Goal: Transaction & Acquisition: Purchase product/service

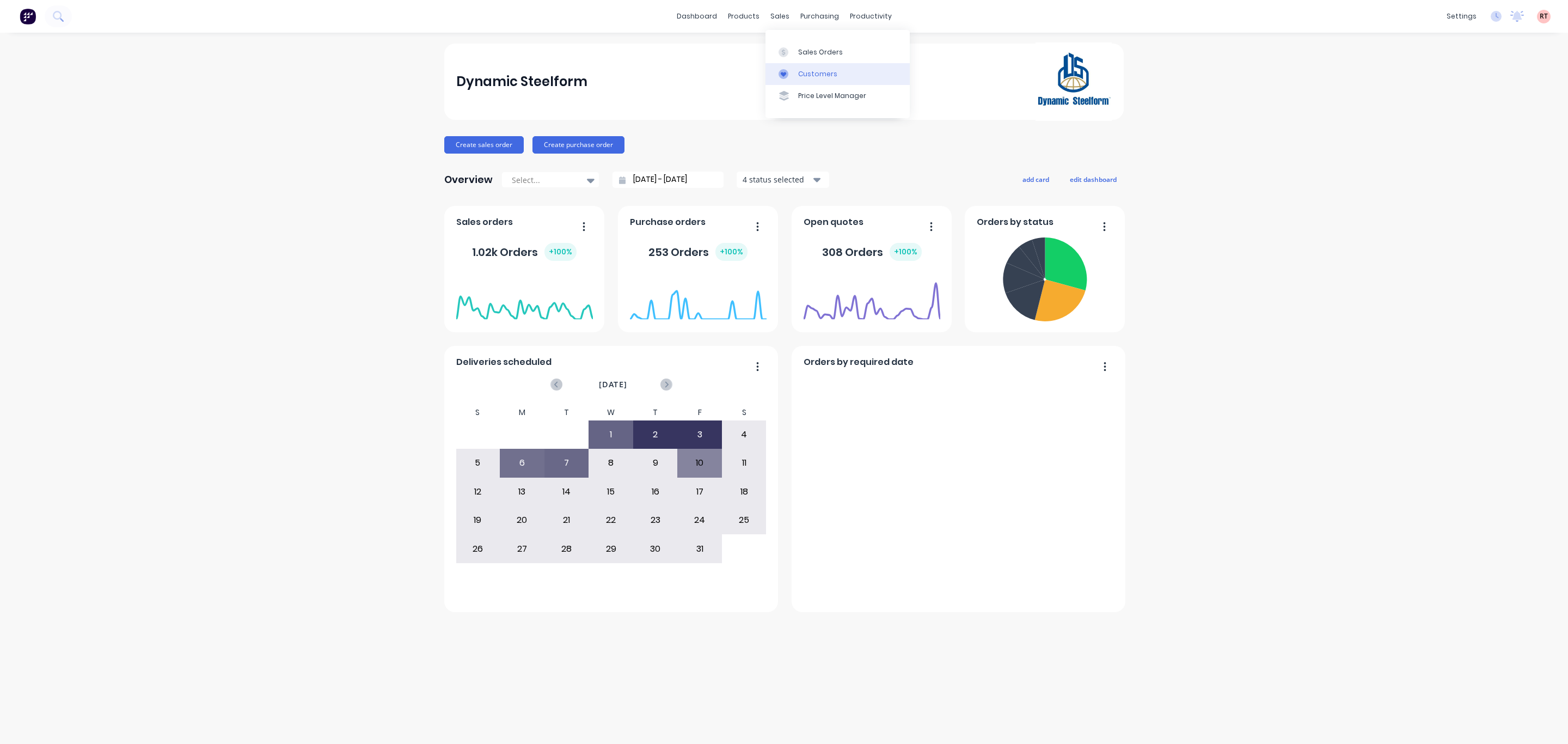
drag, startPoint x: 779, startPoint y: 15, endPoint x: 822, endPoint y: 75, distance: 73.8
click at [822, 76] on div "Customers" at bounding box center [817, 74] width 39 height 10
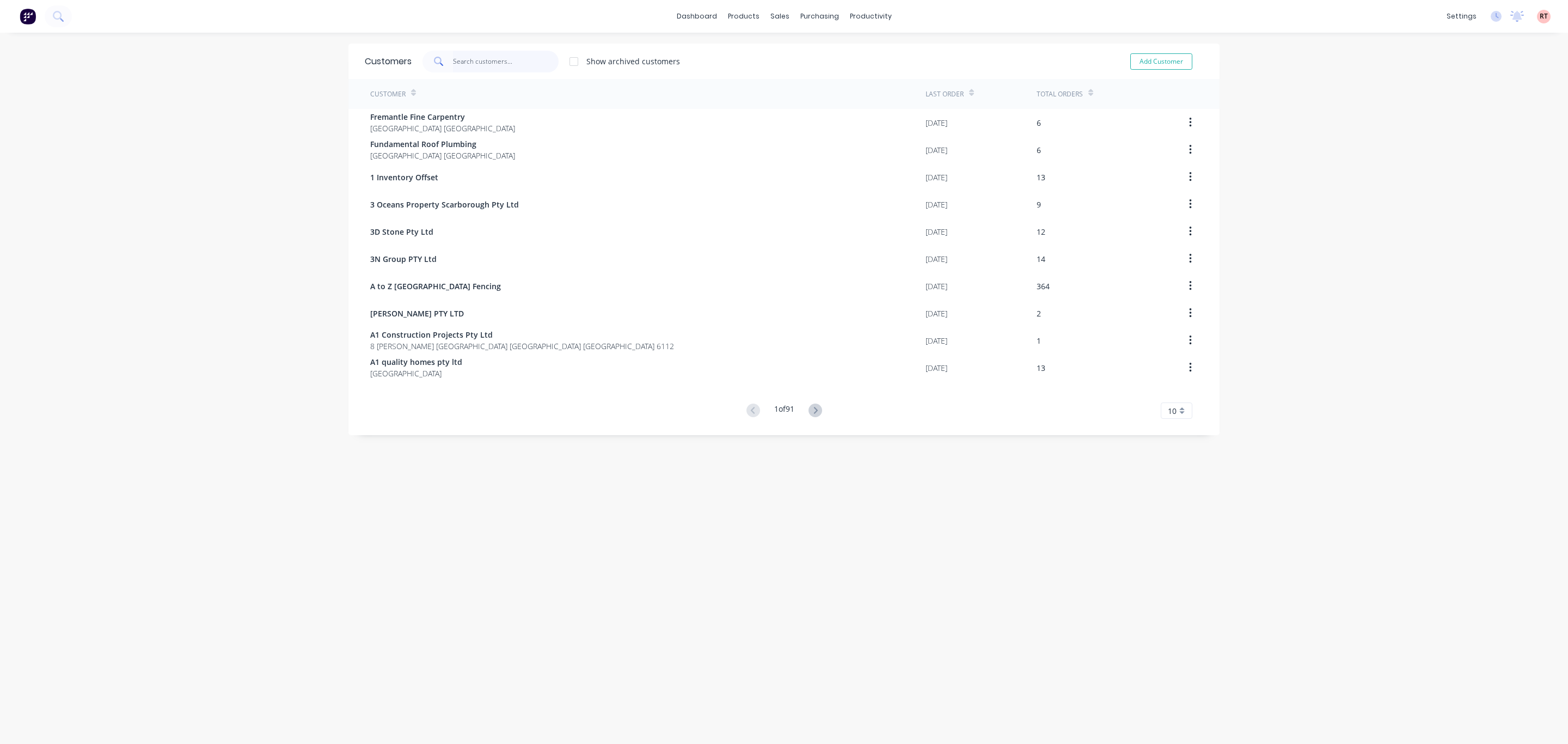
click at [502, 56] on input "text" at bounding box center [506, 61] width 106 height 22
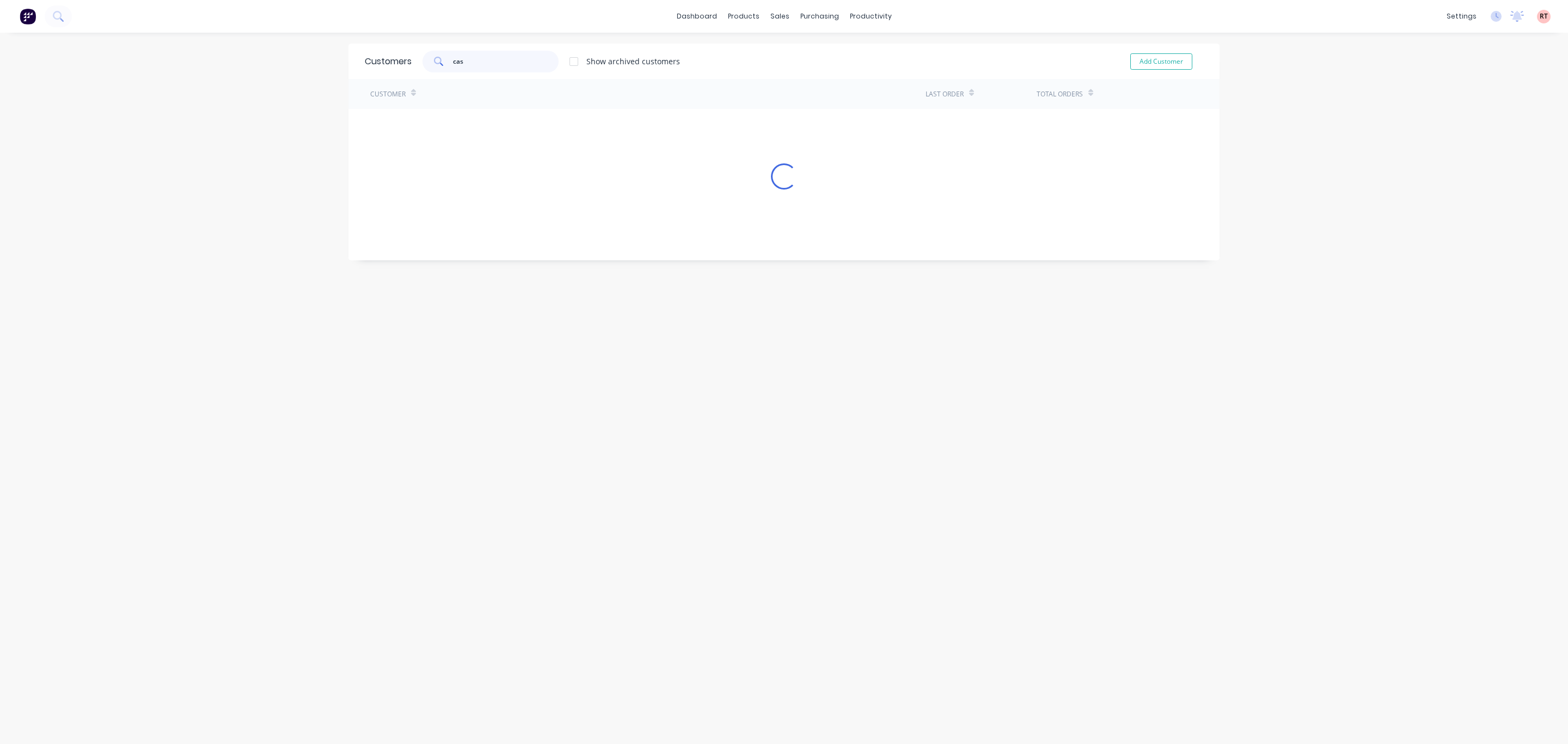
type input "cash"
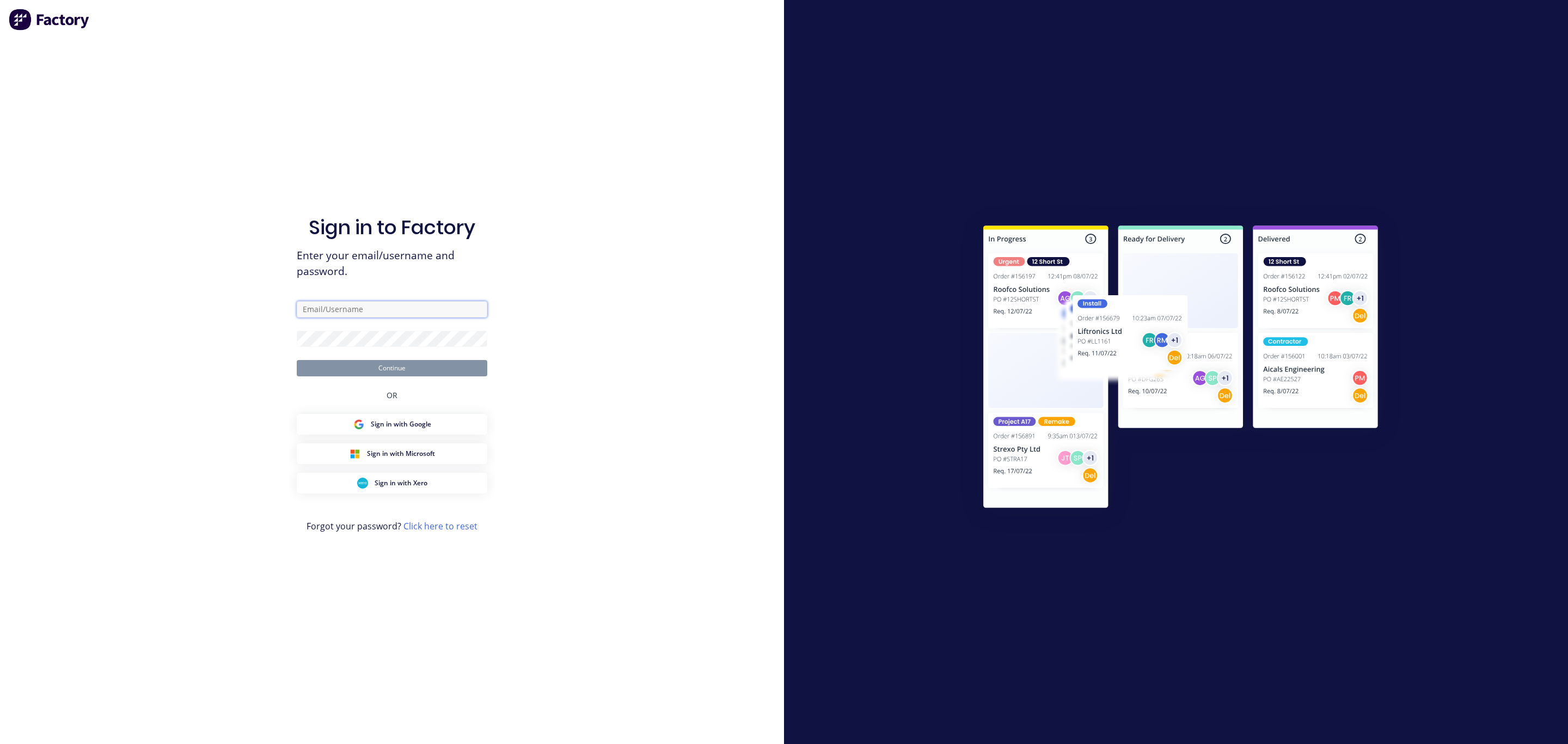
type input "Rachel@dynamicsteelform.com.au"
click at [398, 363] on button "Continue" at bounding box center [392, 368] width 190 height 17
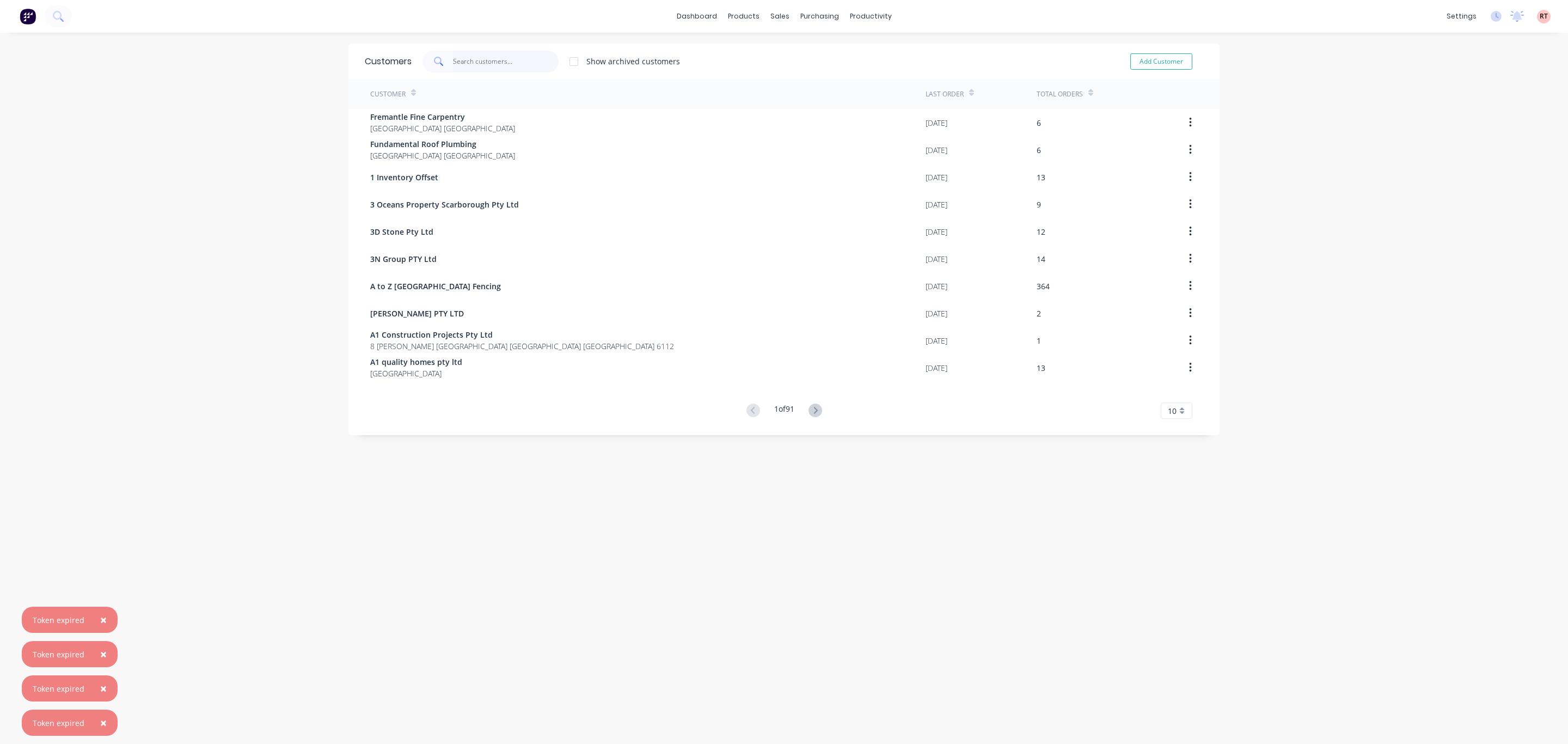
click at [476, 51] on input "text" at bounding box center [506, 61] width 106 height 22
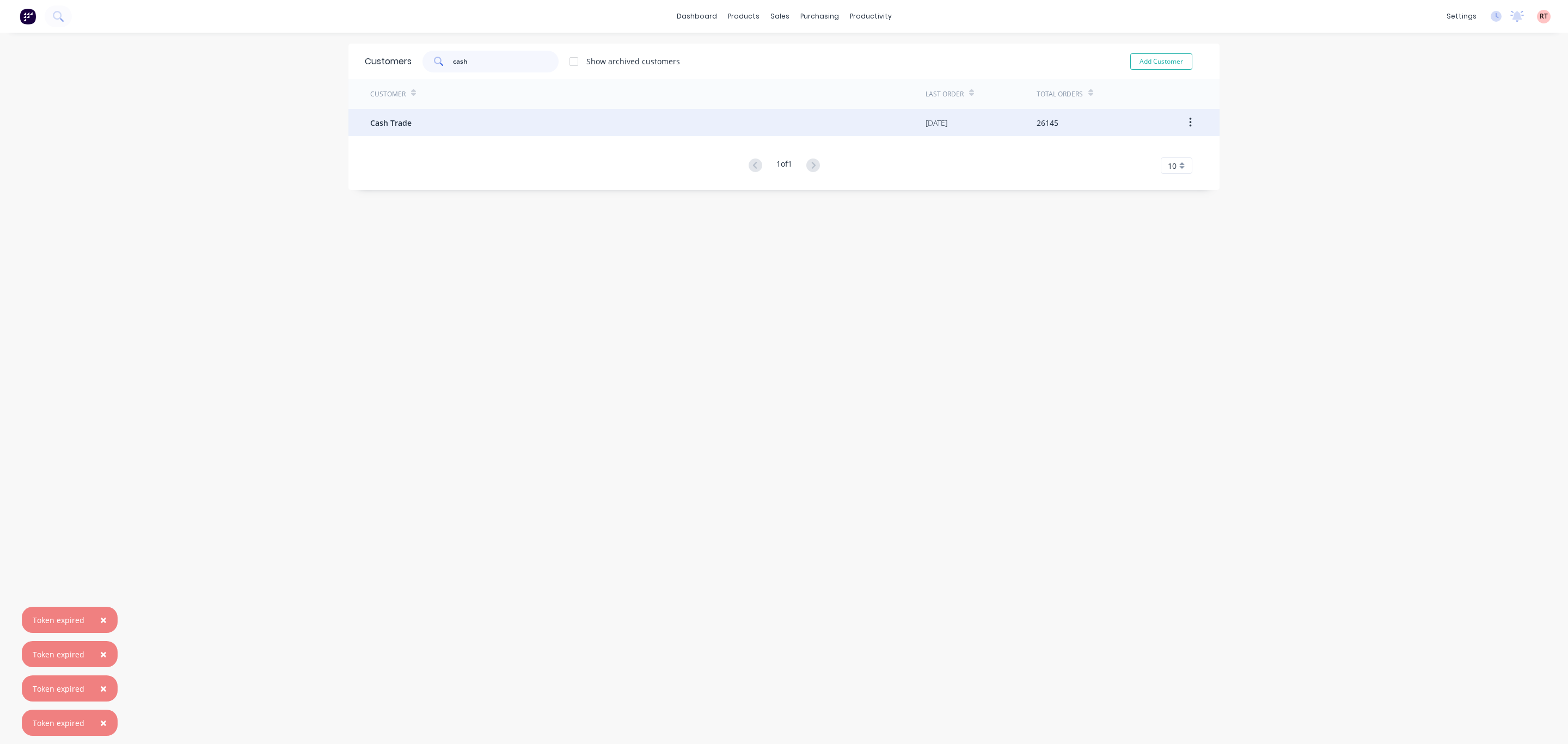
type input "cash"
click at [441, 116] on div "Cash Trade" at bounding box center [648, 122] width 556 height 27
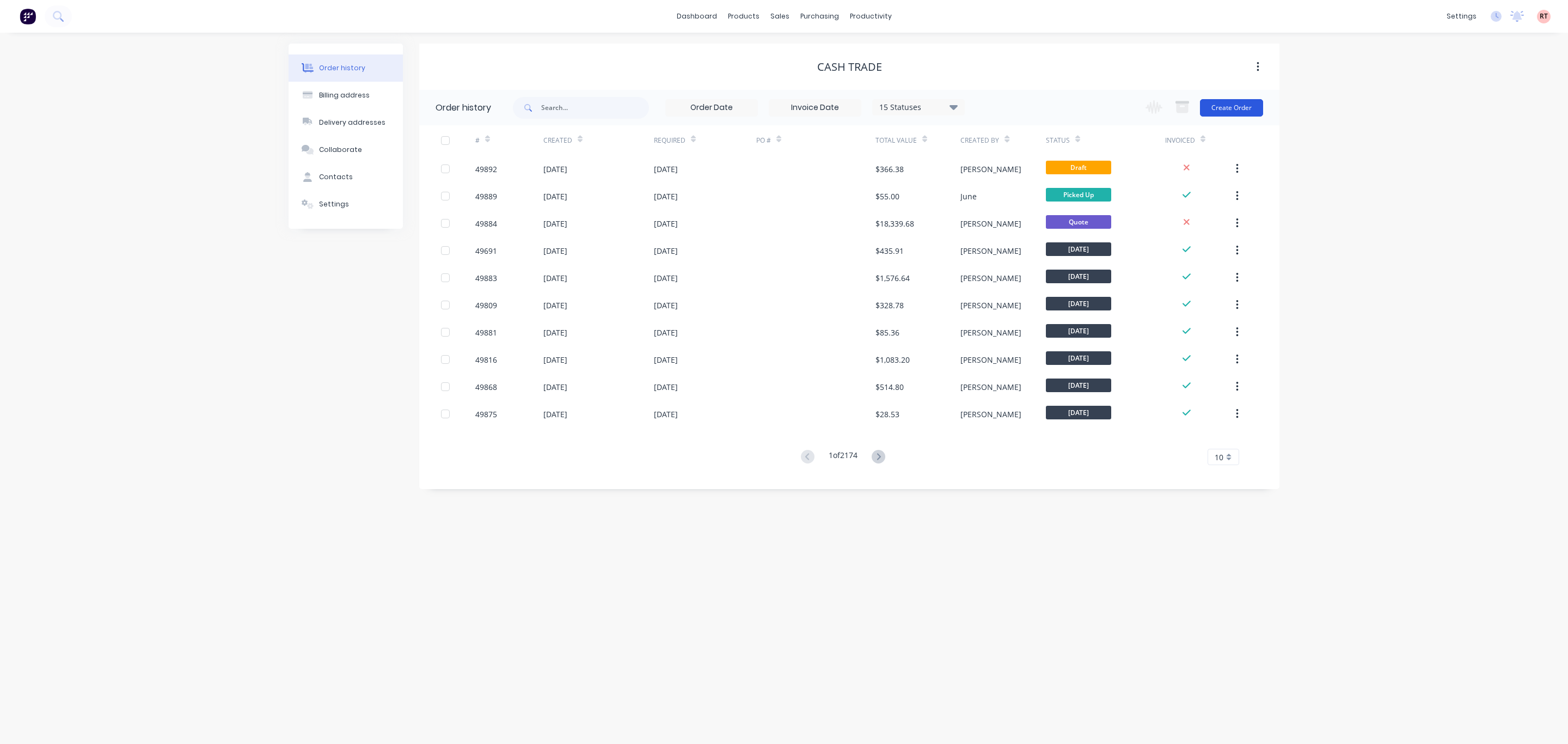
click at [1246, 103] on button "Create Order" at bounding box center [1232, 108] width 63 height 17
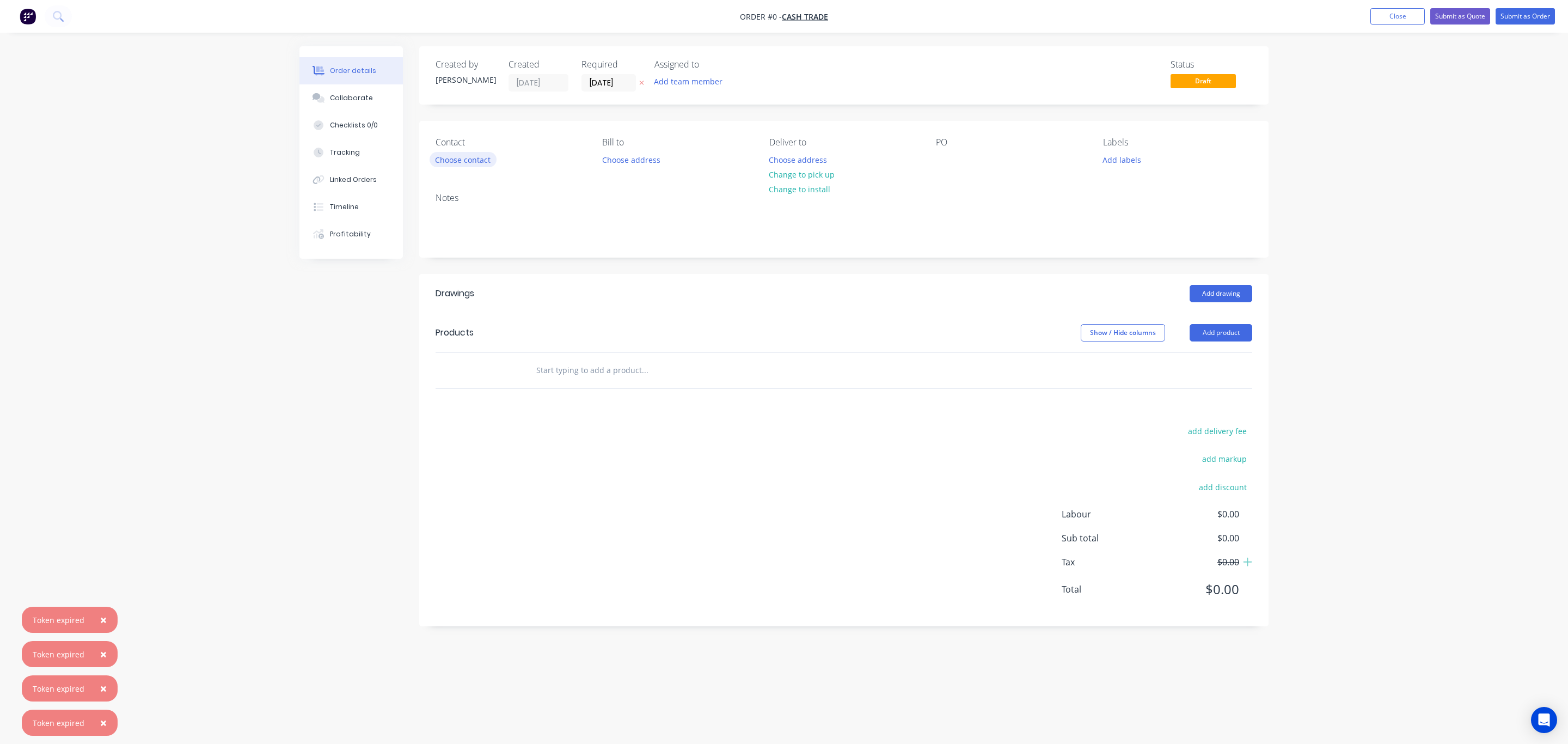
click at [464, 164] on button "Choose contact" at bounding box center [463, 159] width 67 height 15
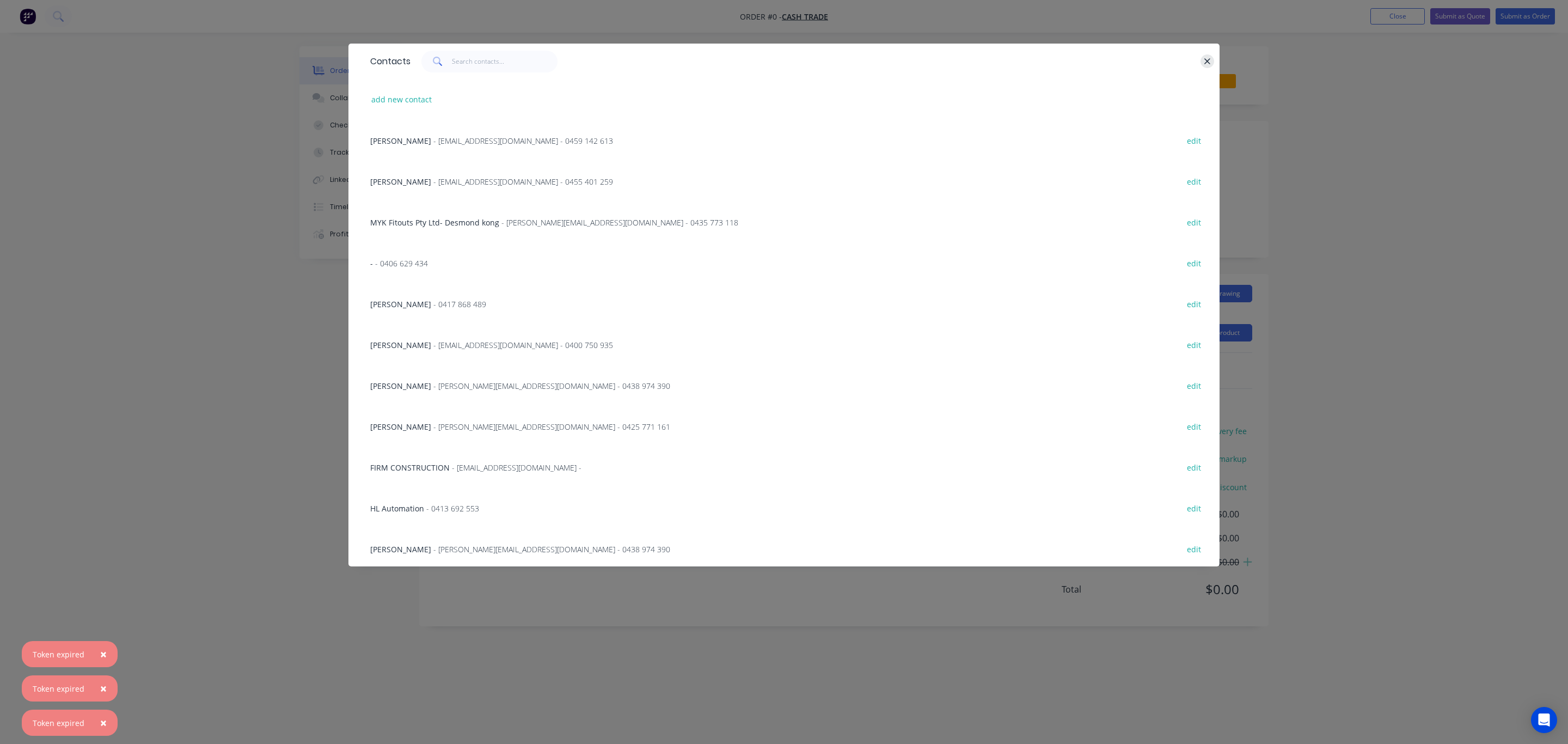
click at [1208, 63] on icon "button" at bounding box center [1207, 61] width 7 height 10
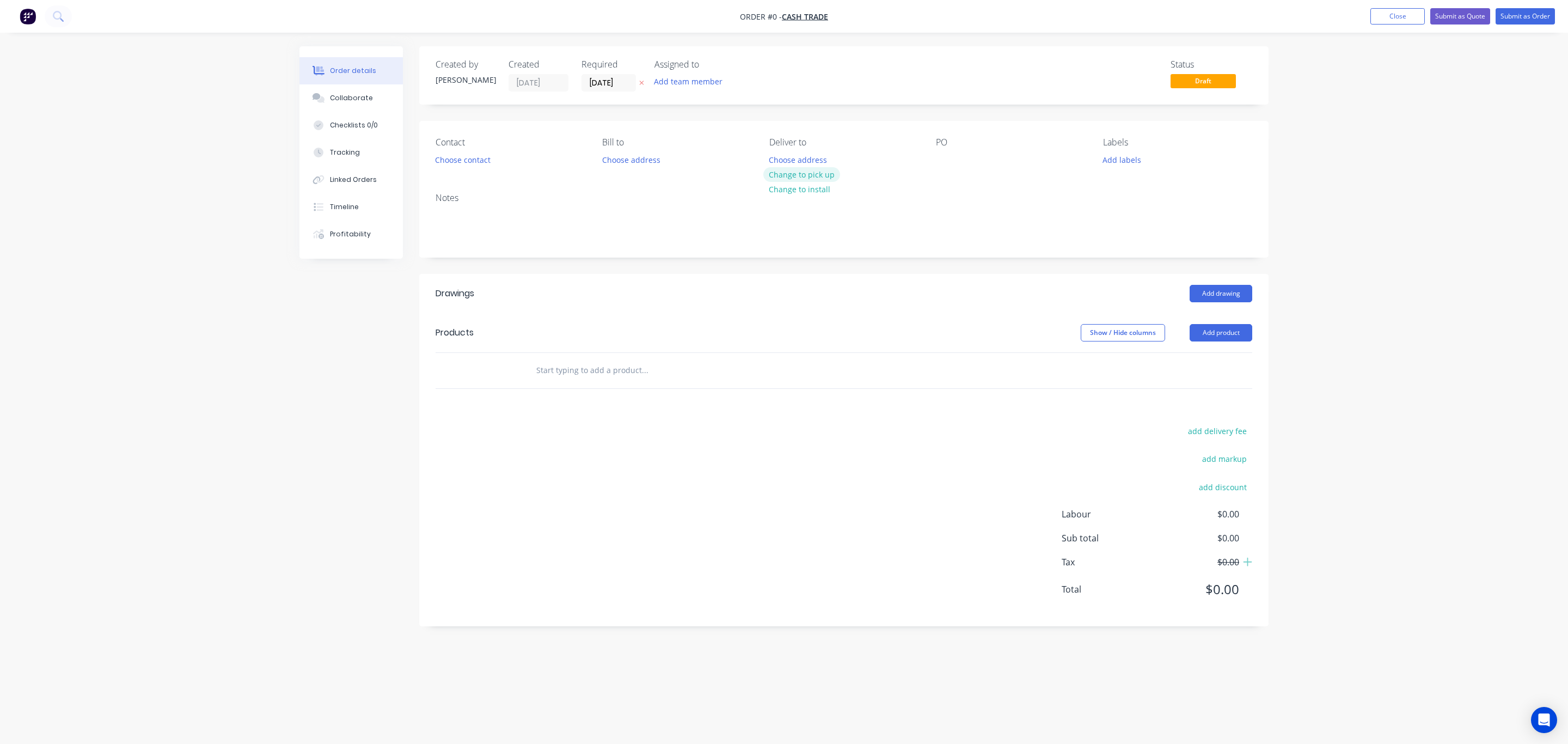
click at [827, 175] on button "Change to pick up" at bounding box center [802, 174] width 77 height 15
click at [1218, 335] on button "Add product" at bounding box center [1221, 332] width 63 height 17
click at [1217, 358] on div "Product catalogue" at bounding box center [1201, 360] width 84 height 16
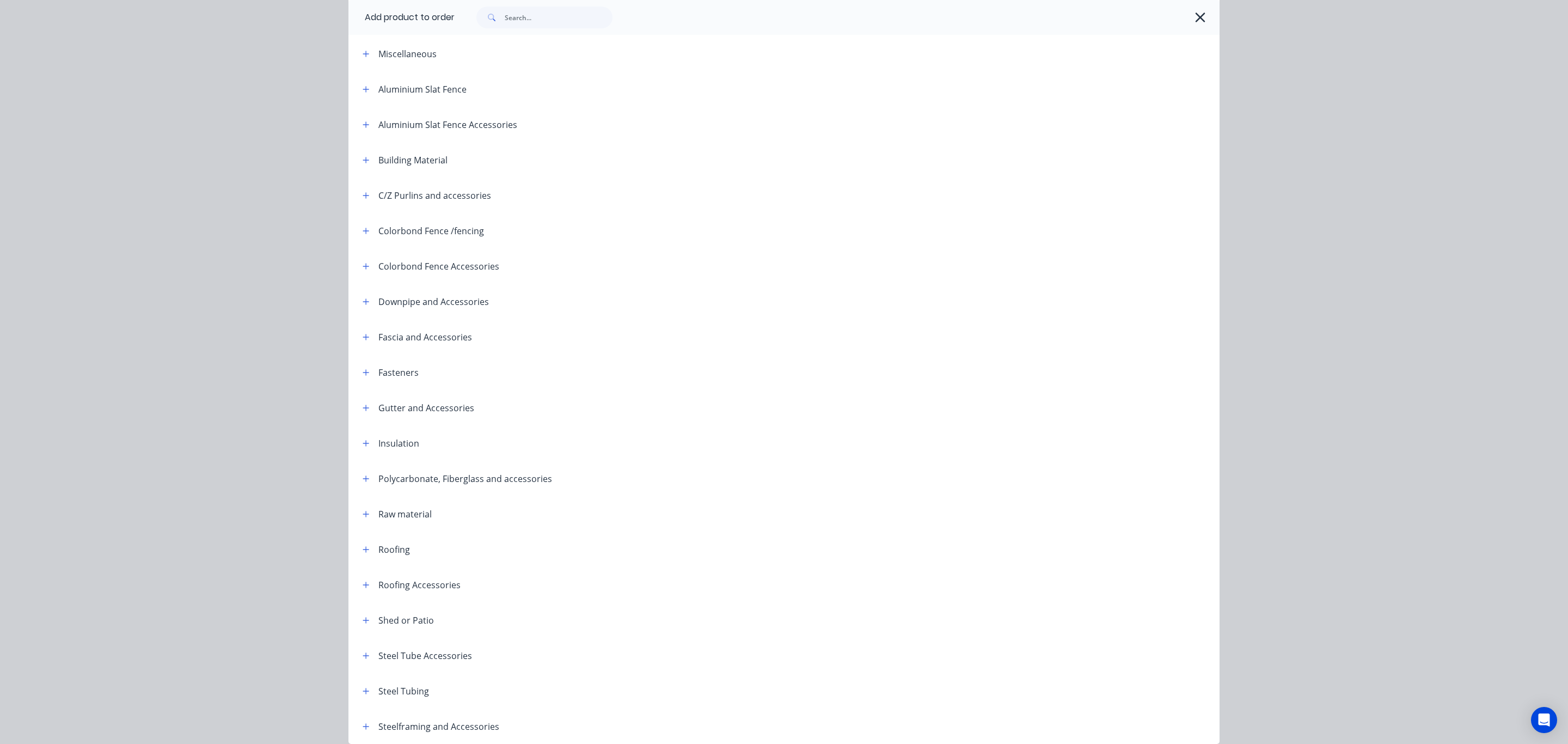
scroll to position [95, 0]
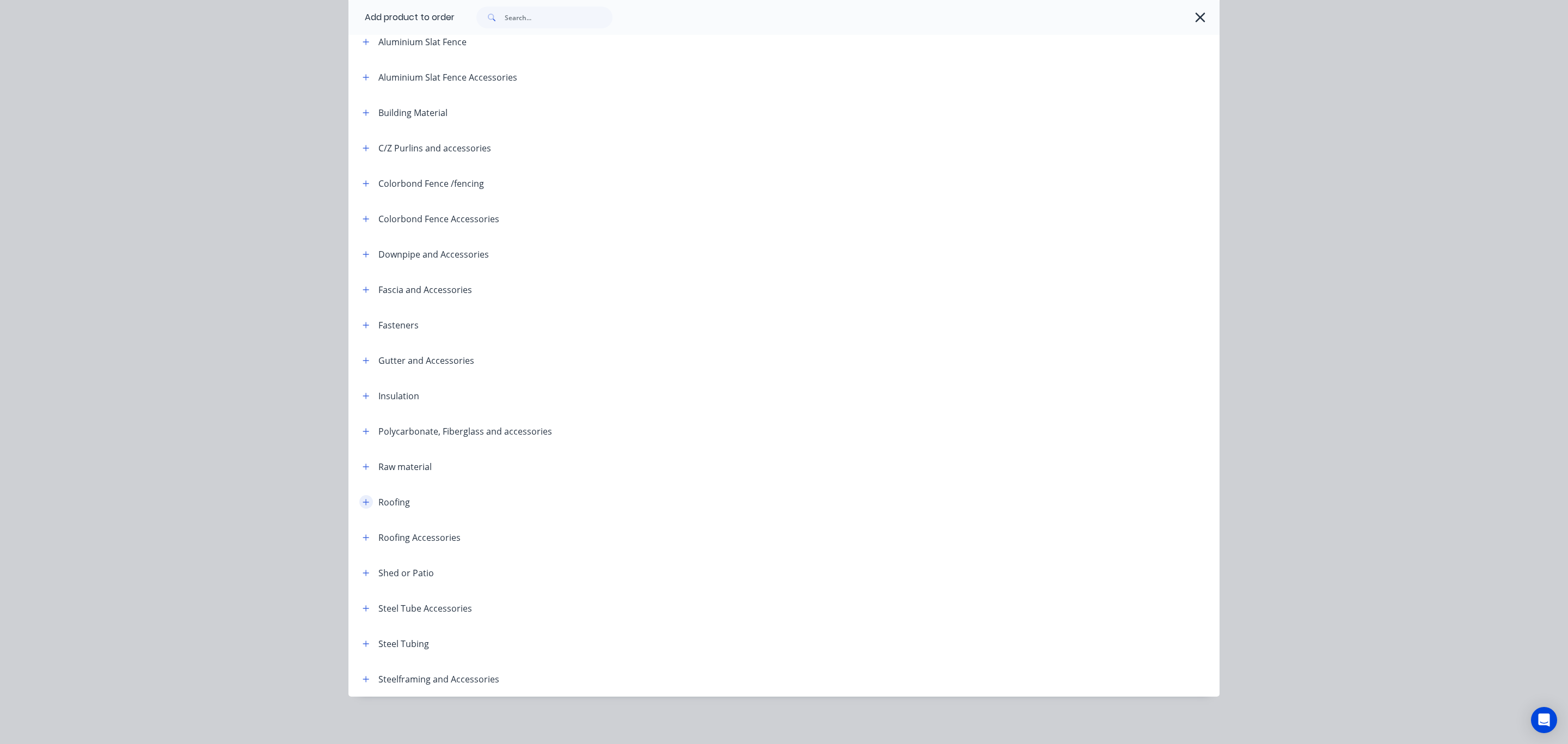
click at [363, 505] on icon "button" at bounding box center [366, 502] width 7 height 8
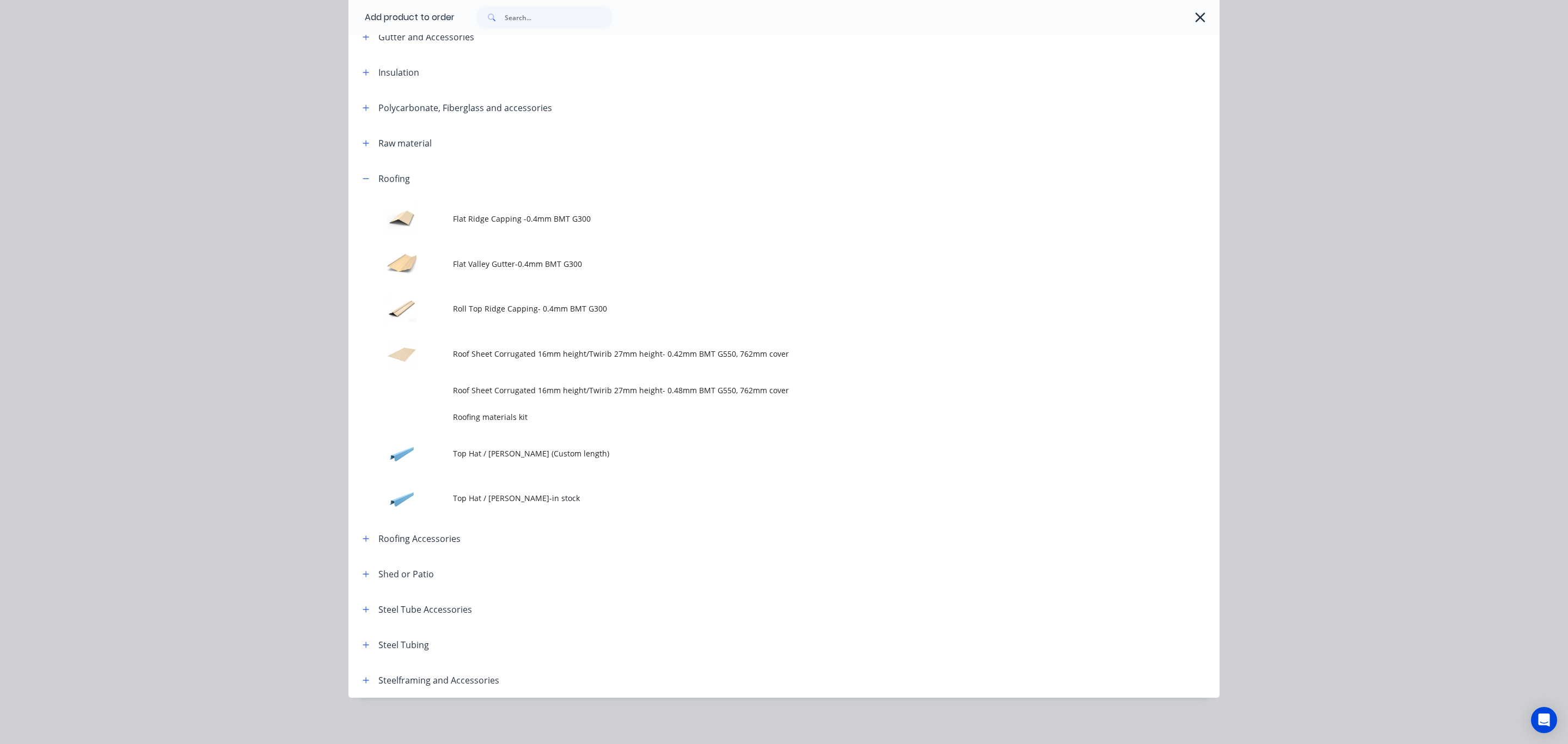
scroll to position [420, 0]
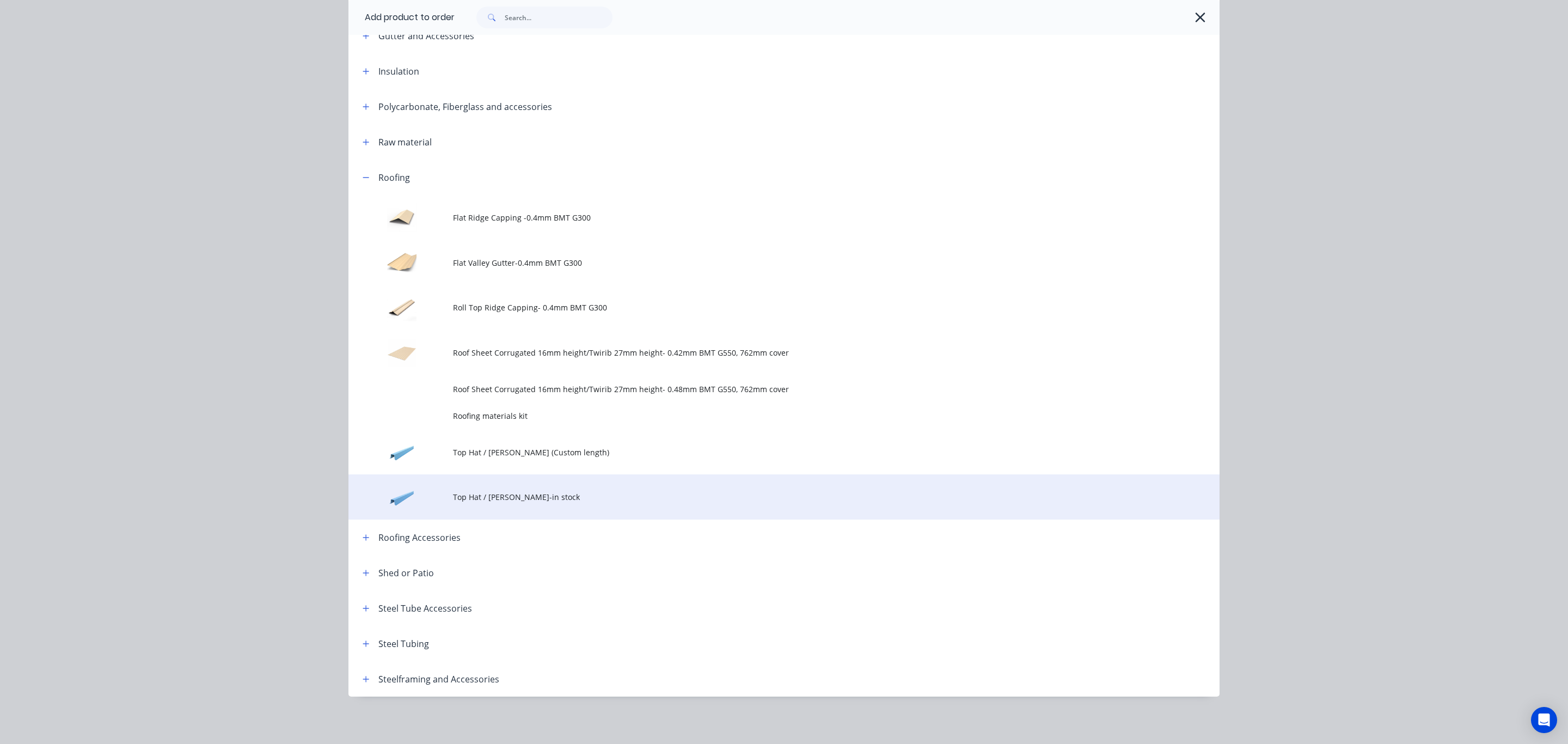
click at [509, 500] on span "Top Hat / Batten-in stock" at bounding box center [760, 496] width 613 height 11
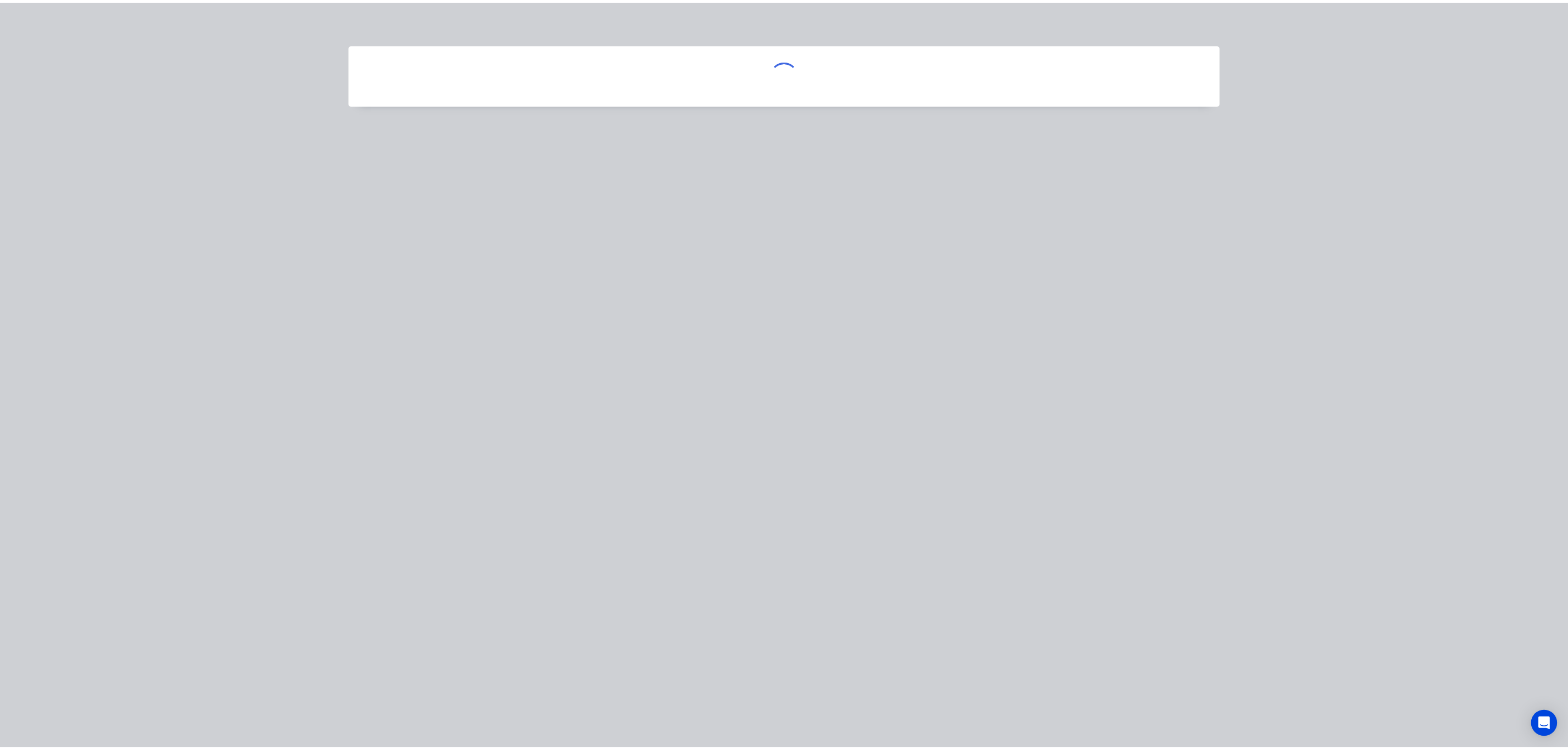
scroll to position [0, 0]
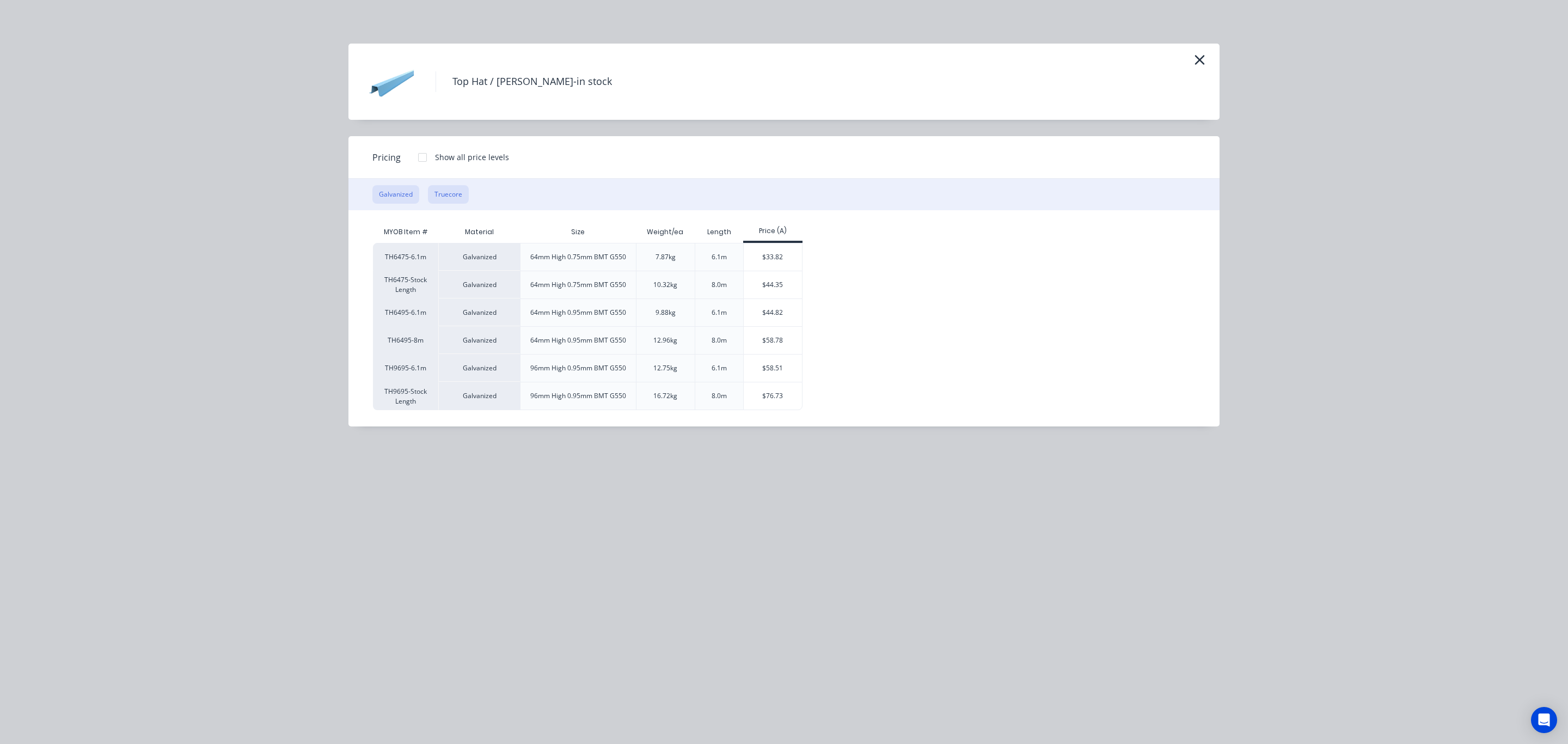
click at [451, 191] on button "Truecore" at bounding box center [449, 194] width 41 height 19
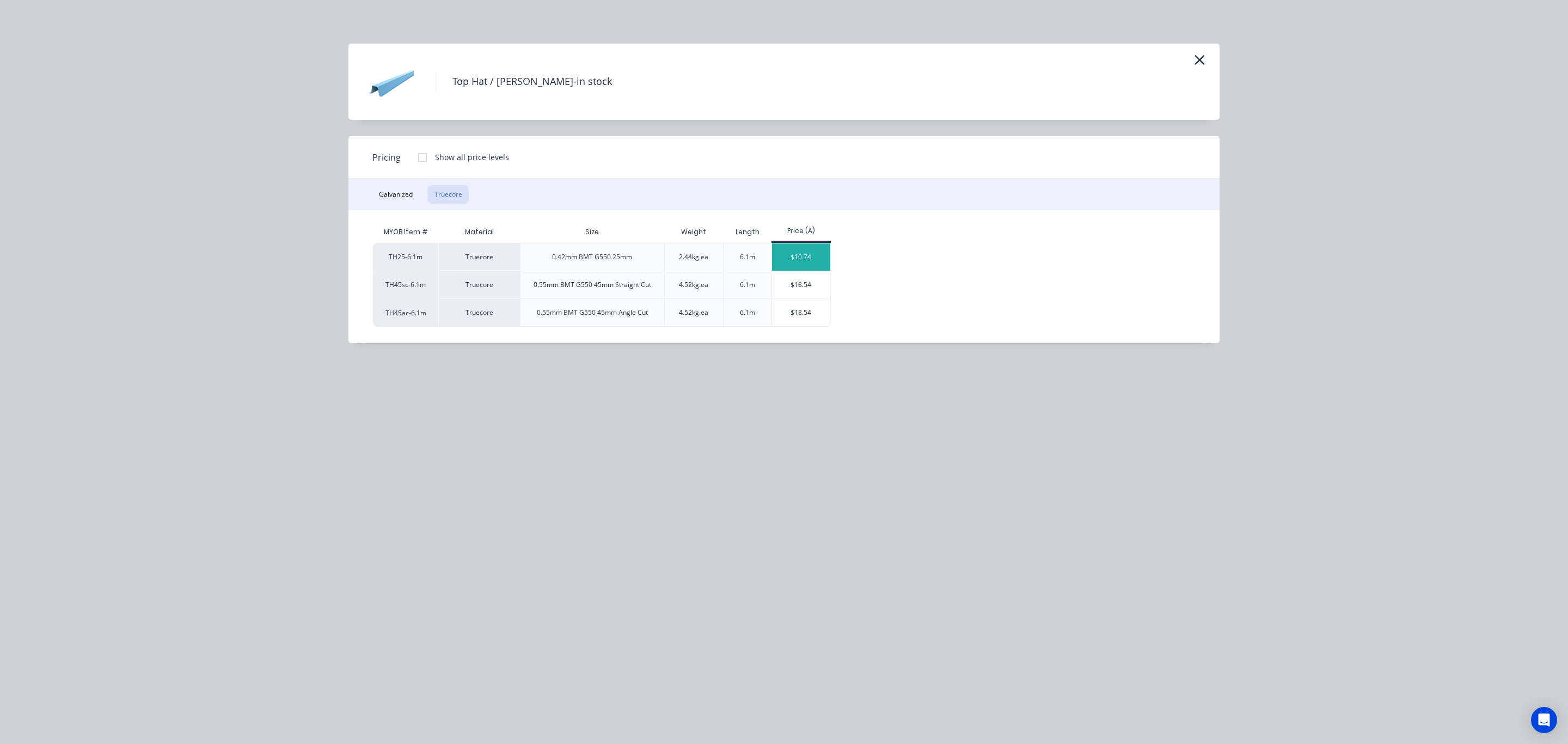
click at [811, 253] on div "$10.74" at bounding box center [802, 256] width 58 height 27
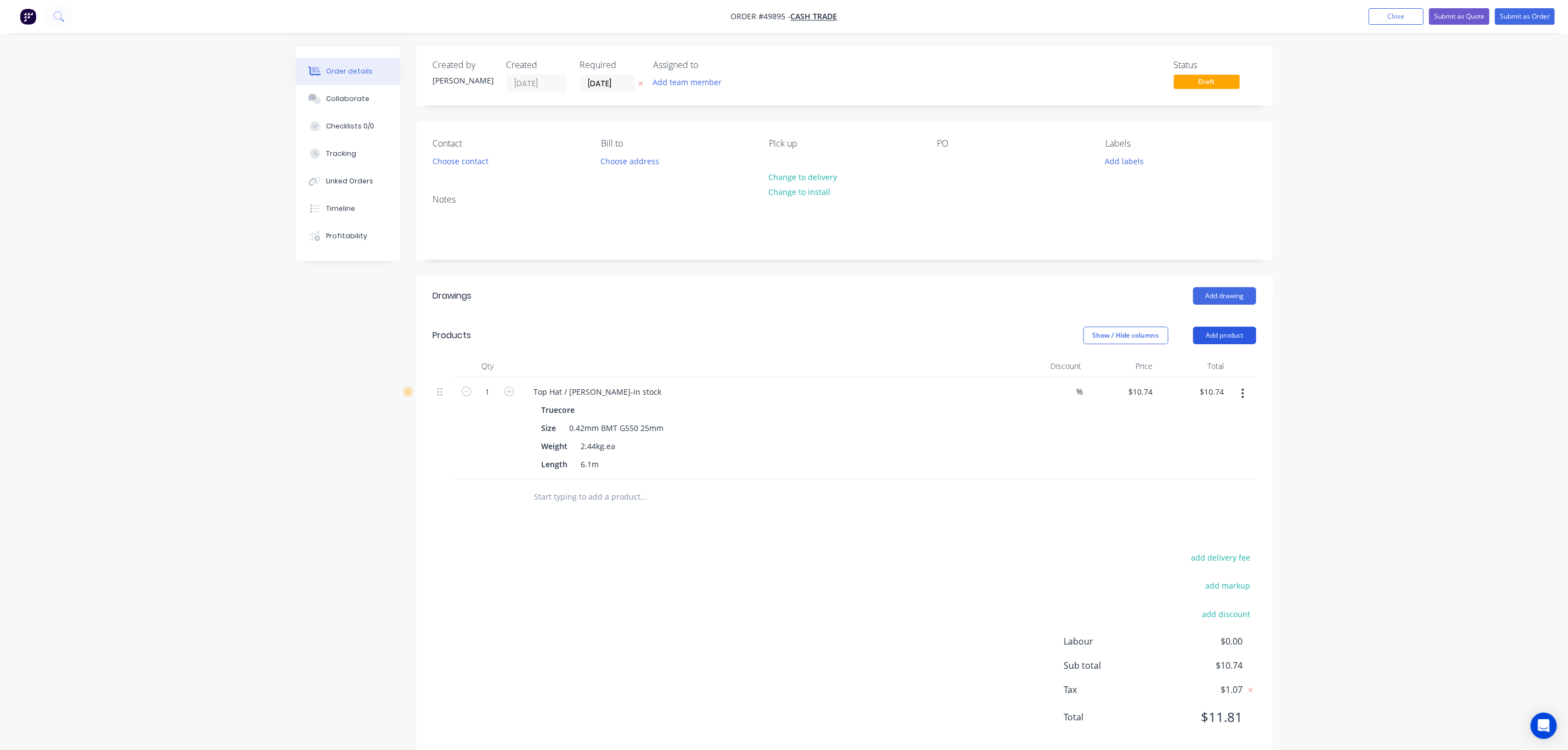
click at [1218, 335] on button "Add product" at bounding box center [1225, 335] width 63 height 17
click at [1217, 370] on div "Product catalogue" at bounding box center [1204, 363] width 85 height 16
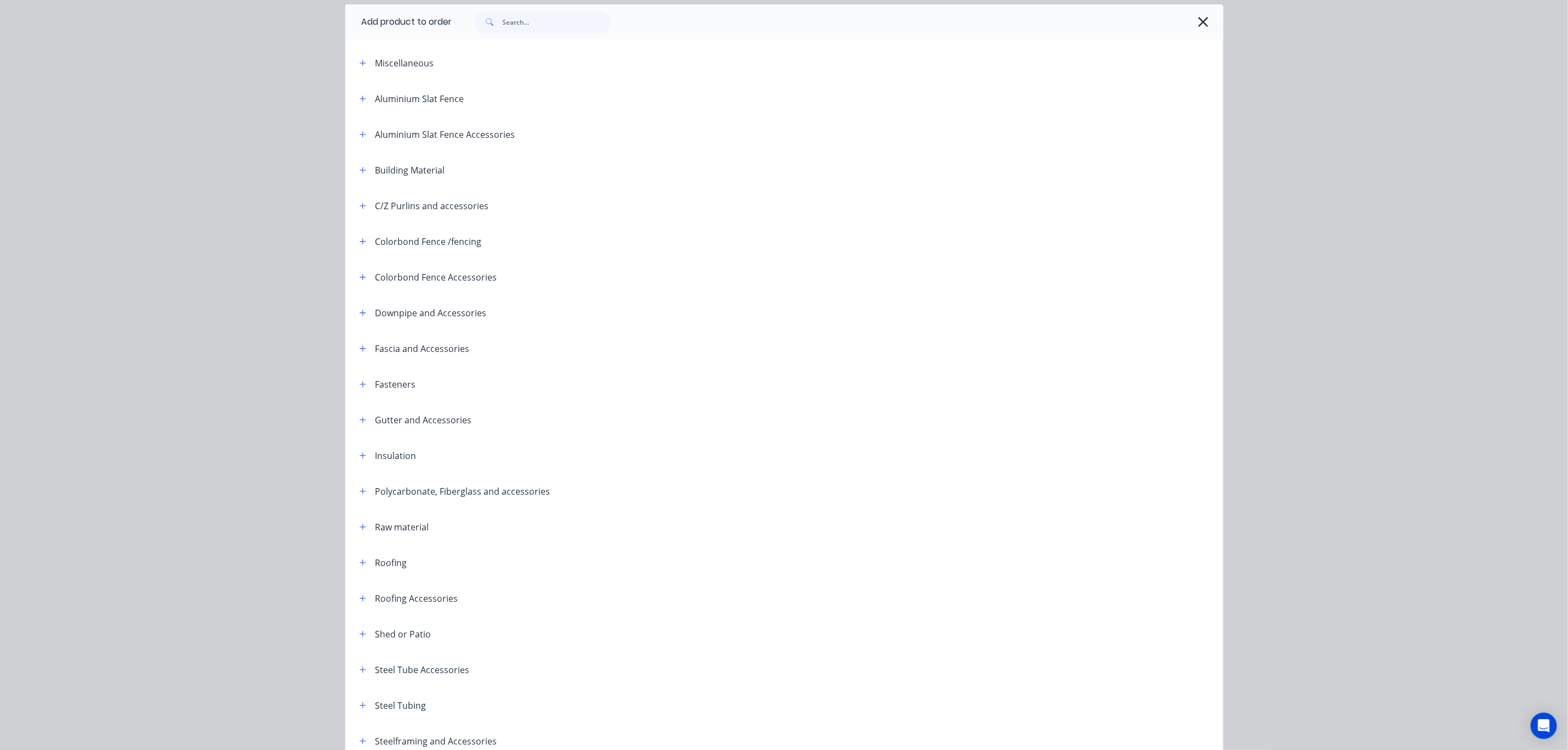
scroll to position [96, 0]
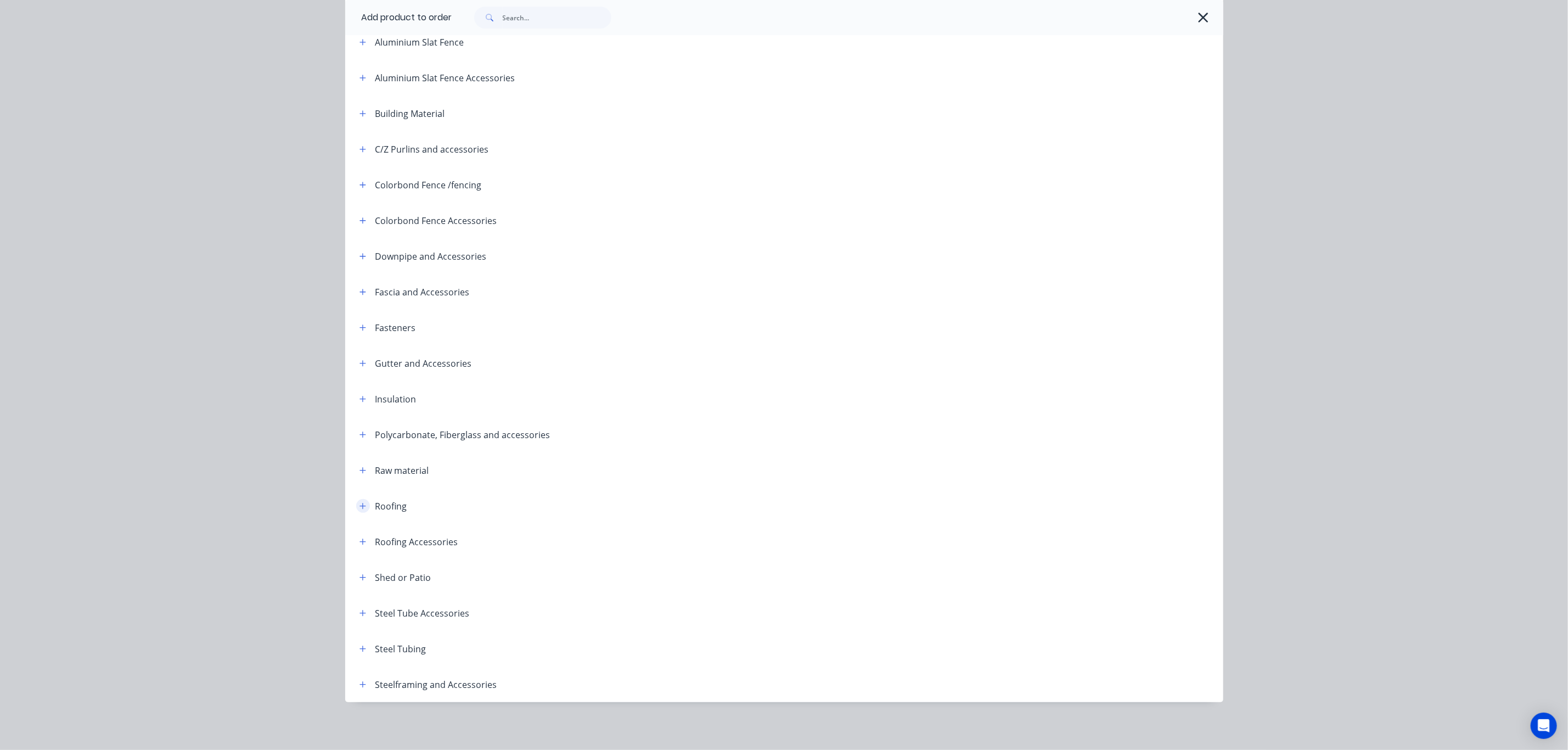
click at [360, 507] on icon "button" at bounding box center [362, 506] width 6 height 6
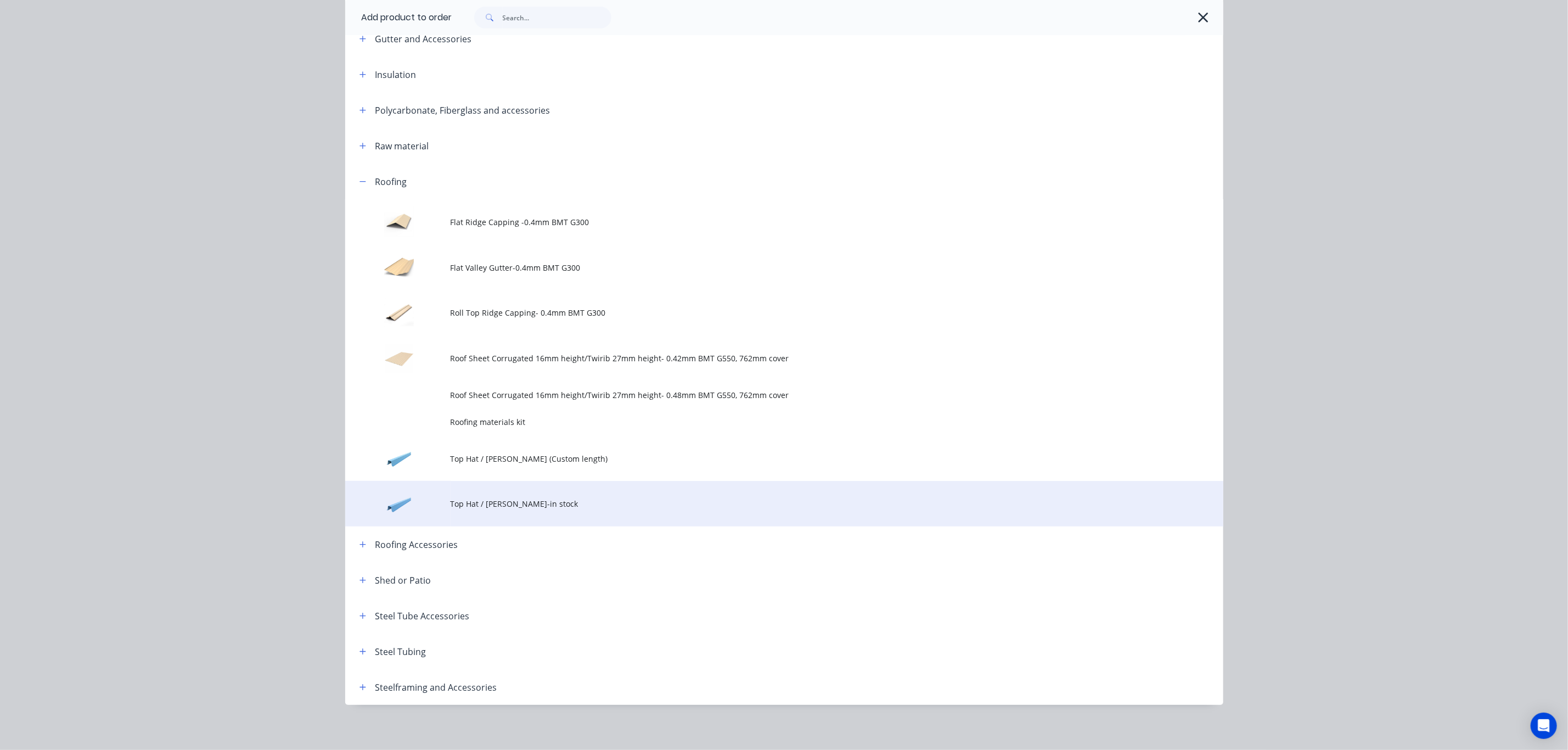
scroll to position [423, 0]
click at [501, 498] on span "Top Hat / Batten-in stock" at bounding box center [760, 500] width 618 height 11
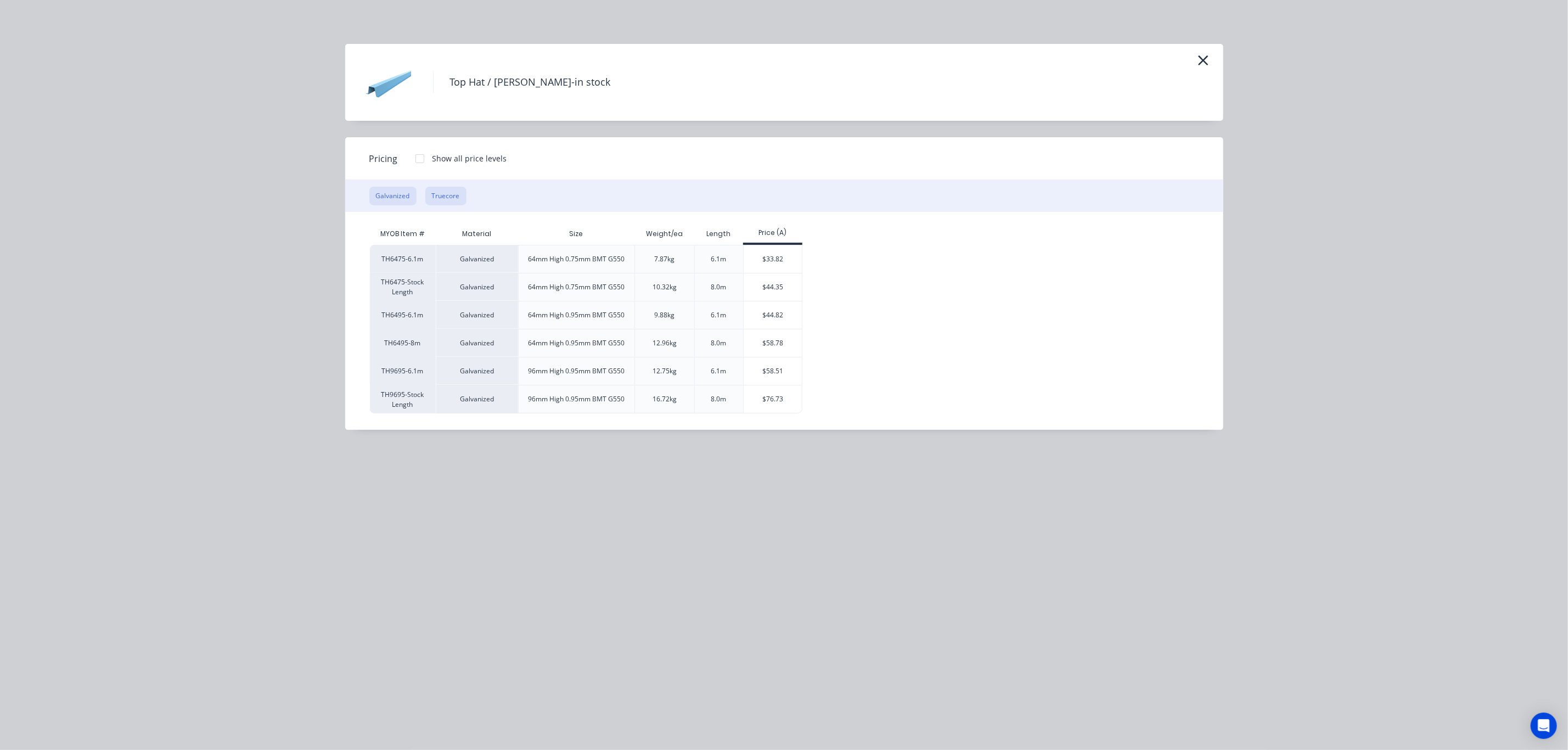
click at [446, 195] on button "Truecore" at bounding box center [446, 196] width 41 height 19
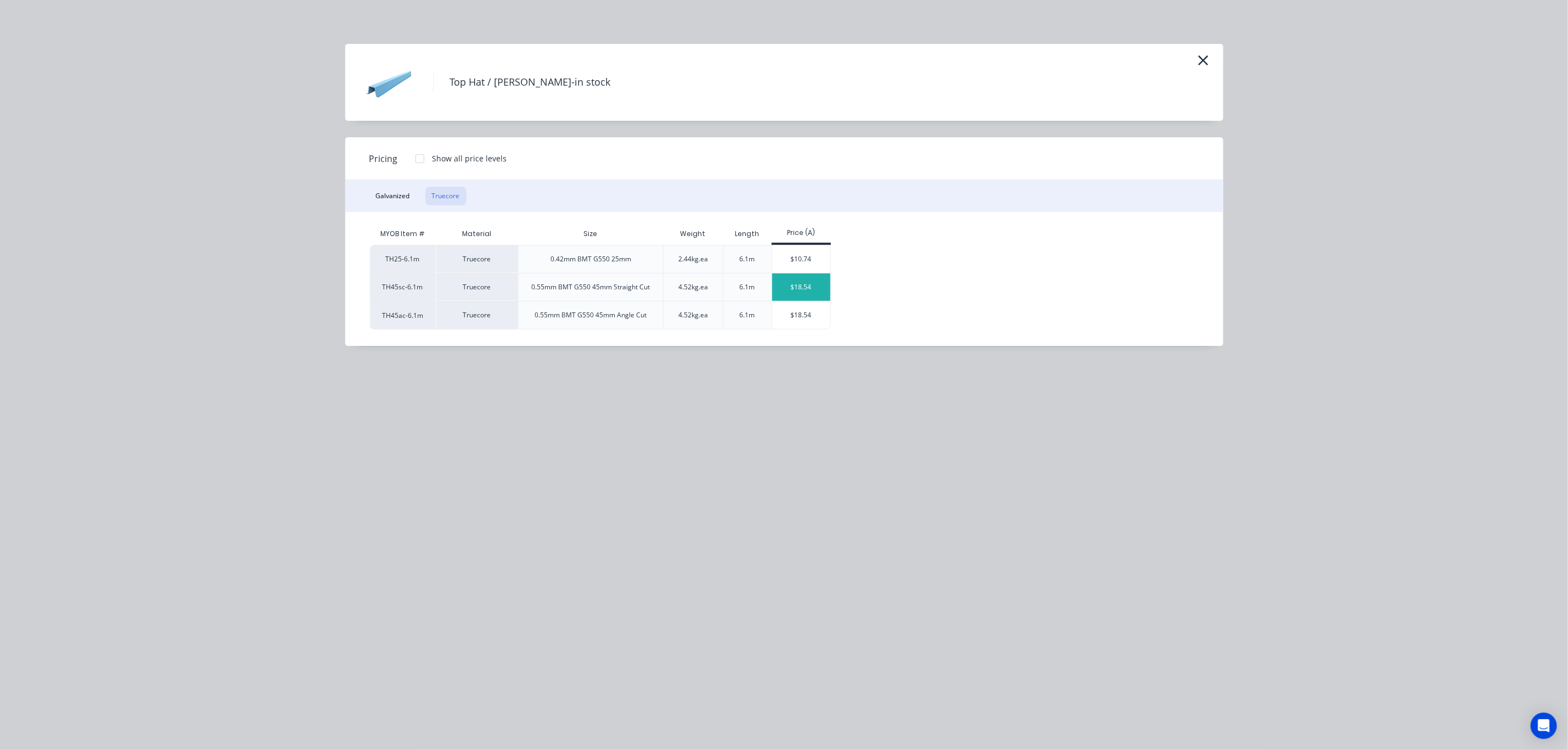
click at [803, 288] on div "$18.54" at bounding box center [802, 286] width 59 height 27
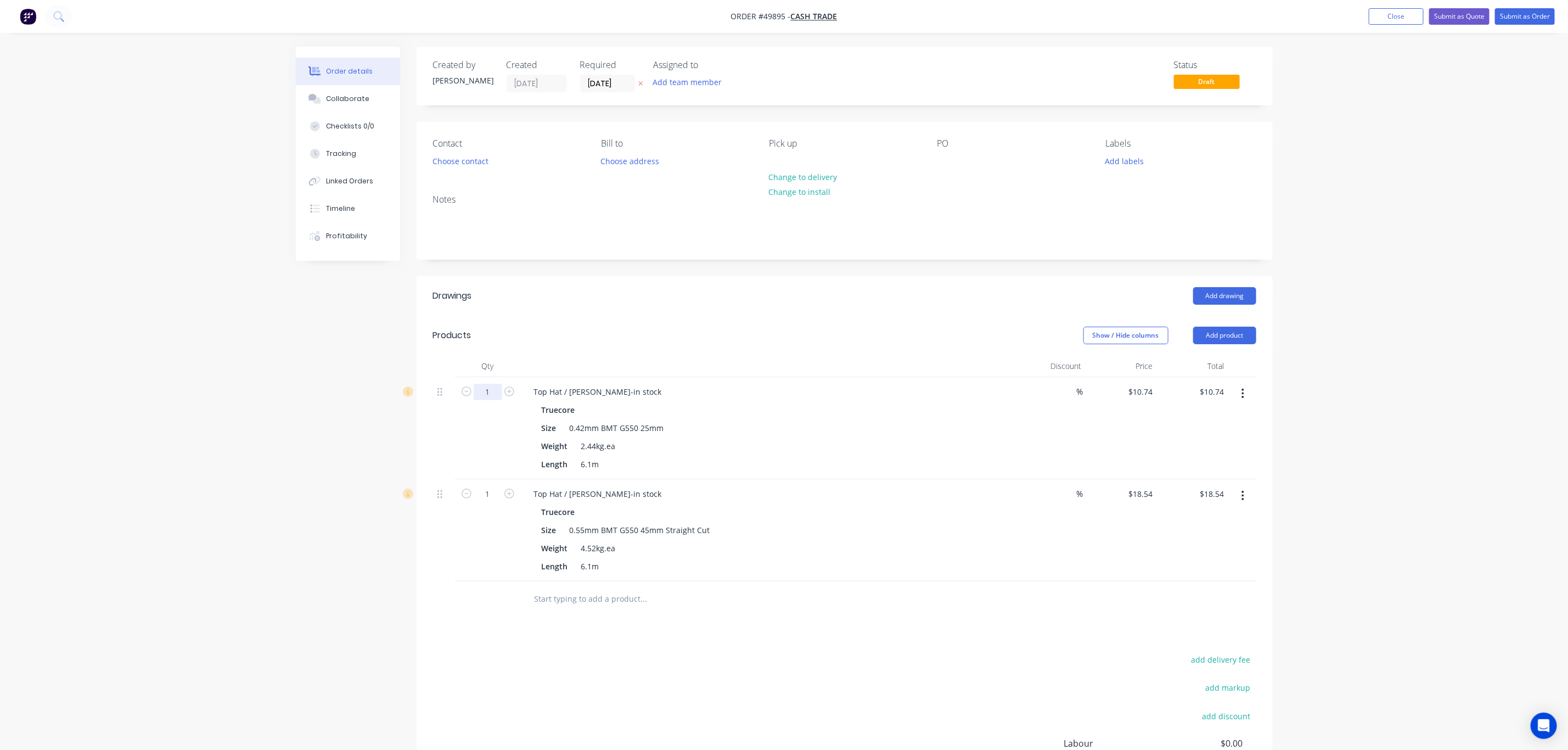
click at [495, 389] on input "1" at bounding box center [488, 392] width 29 height 17
type input "5"
type input "$53.70"
click at [407, 430] on div "Created by Rachel Created 02/10/25 Required 02/10/25 Assigned to Add team membe…" at bounding box center [784, 460] width 977 height 826
click at [489, 491] on input "1" at bounding box center [488, 494] width 29 height 17
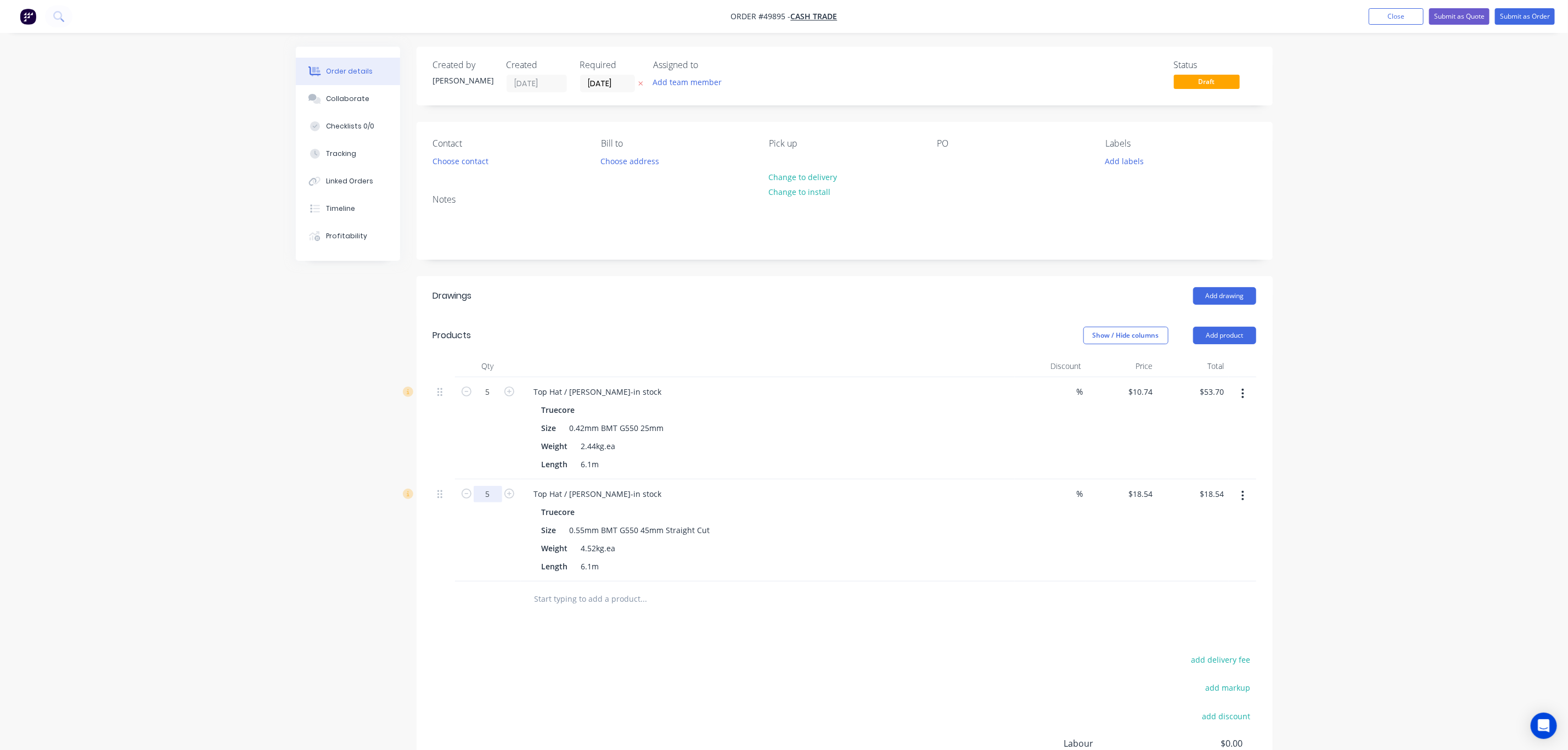
type input "5"
type input "$92.70"
click at [470, 448] on div "5" at bounding box center [488, 428] width 66 height 102
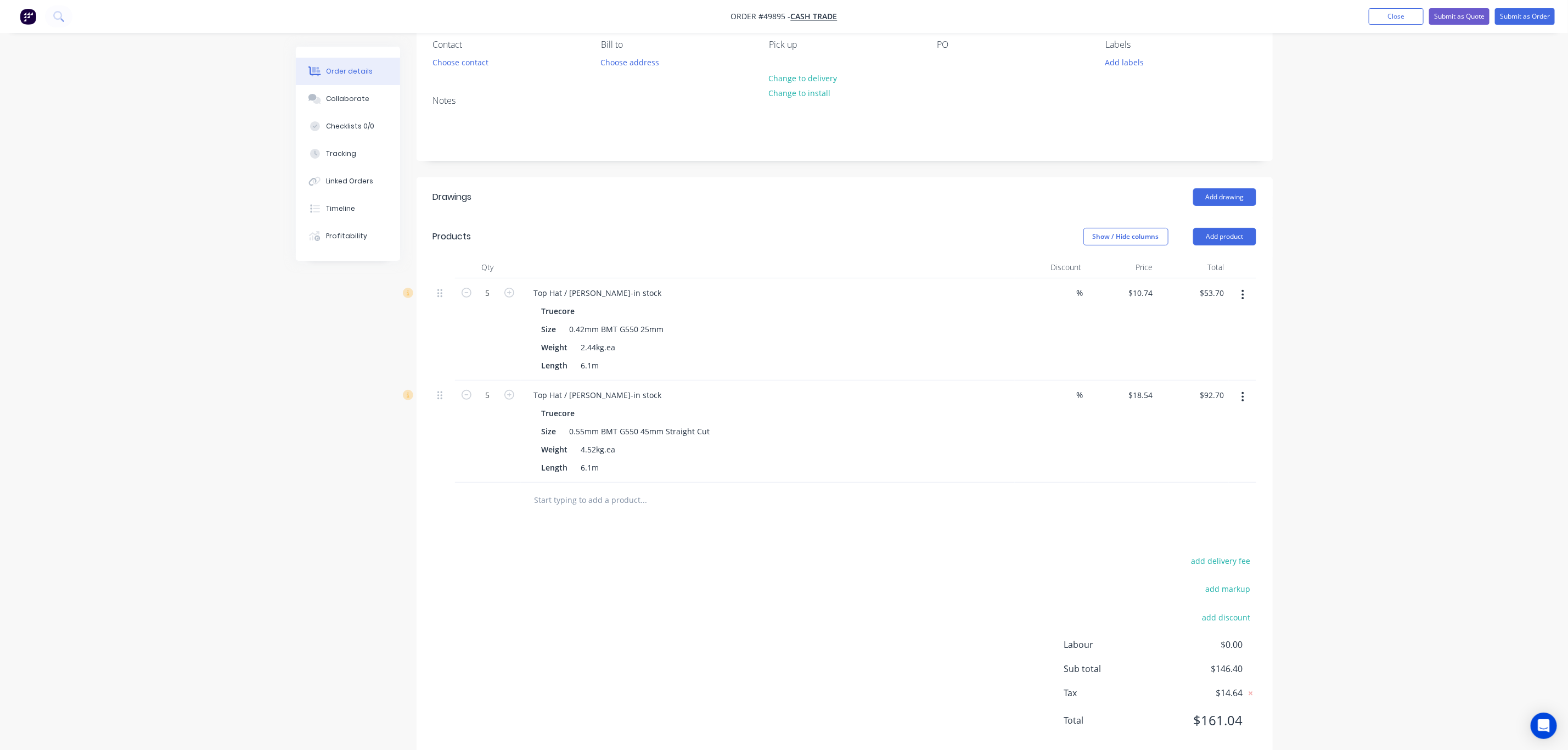
scroll to position [124, 0]
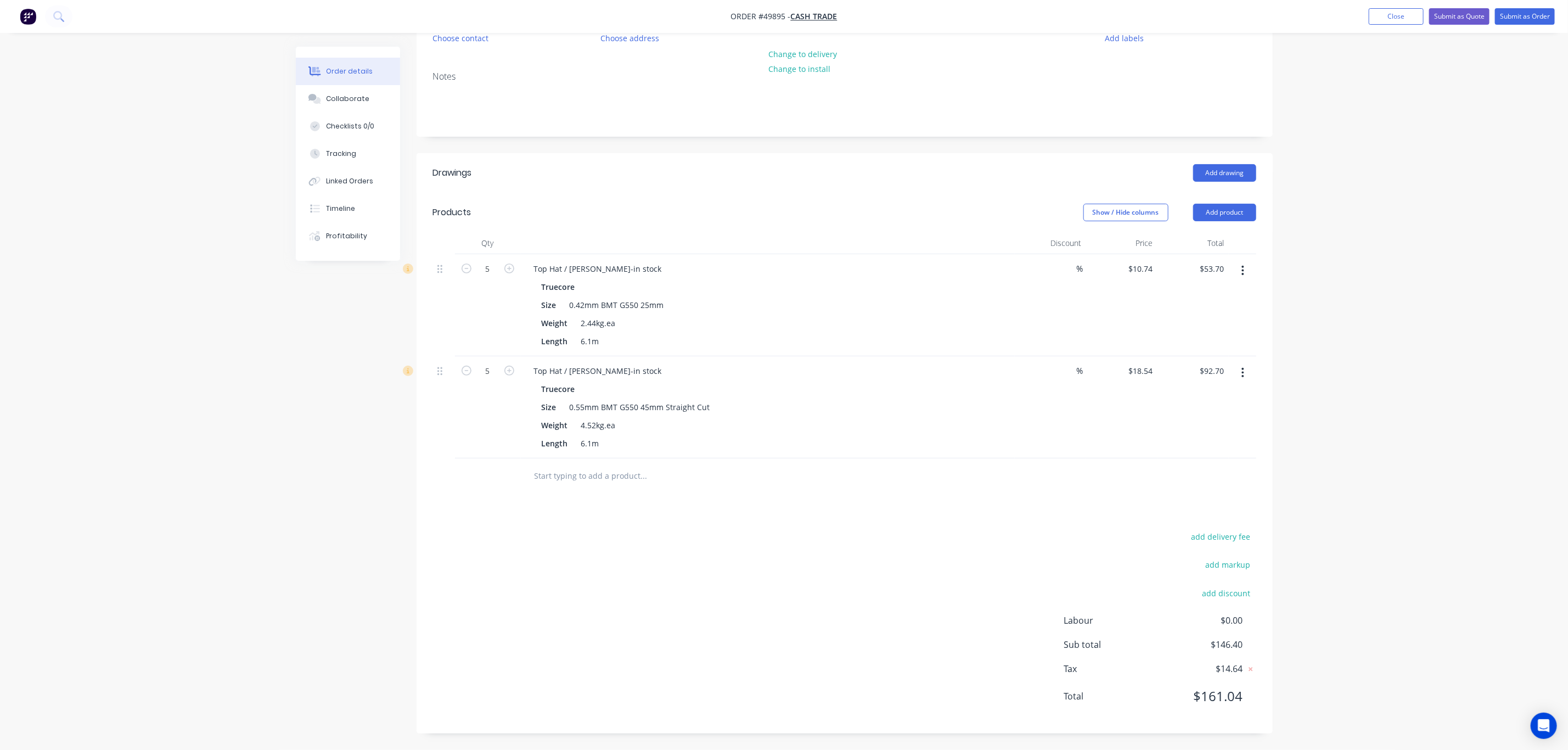
click at [766, 534] on div "add delivery fee add markup add discount Labour $0.00 Sub total $146.40 Tax $14…" at bounding box center [845, 623] width 823 height 188
click at [841, 611] on div "add delivery fee add markup add discount Labour $0.00 Sub total $146.40 Tax $14…" at bounding box center [845, 623] width 823 height 188
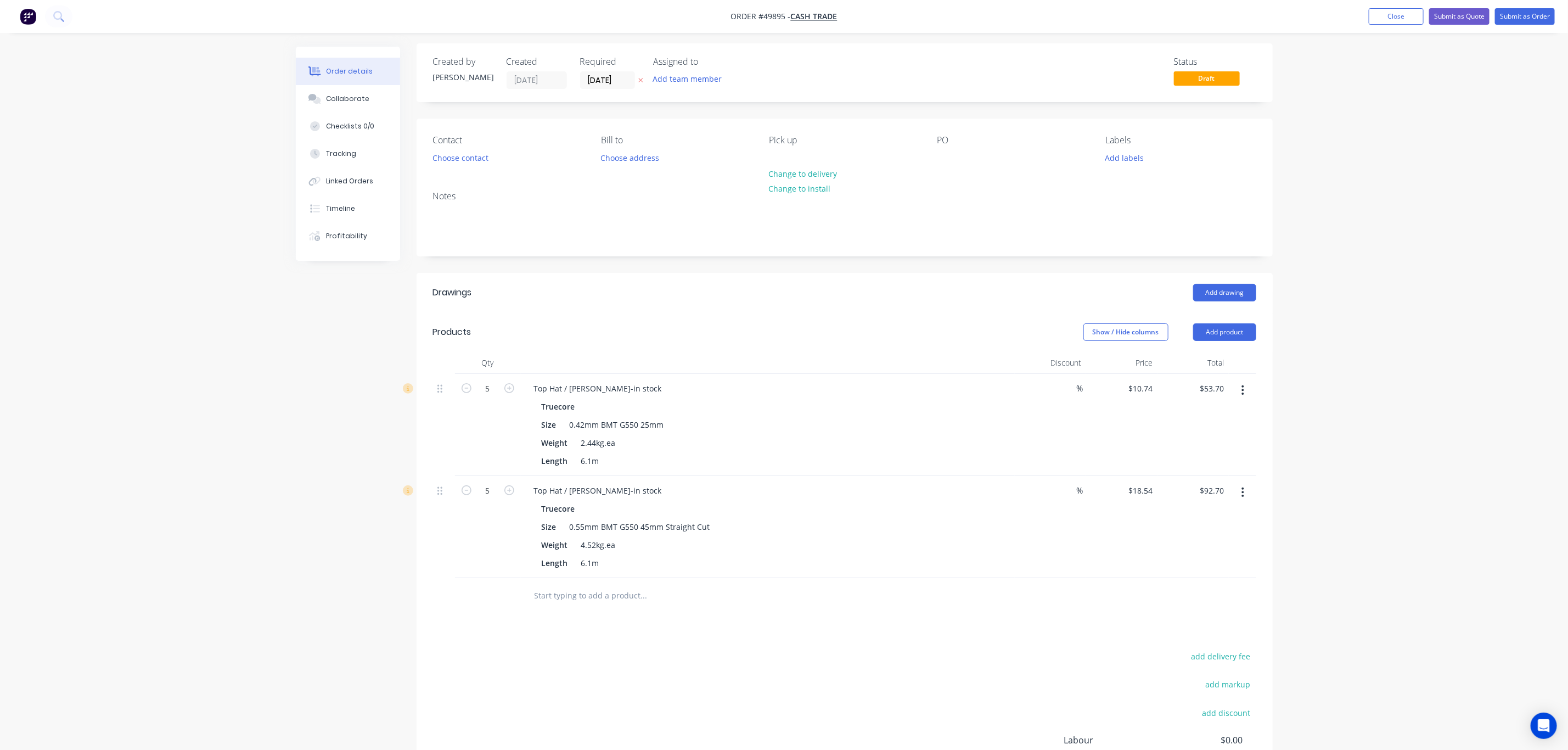
scroll to position [0, 0]
click at [807, 342] on div "Show / Hide columns Add product" at bounding box center [931, 335] width 648 height 17
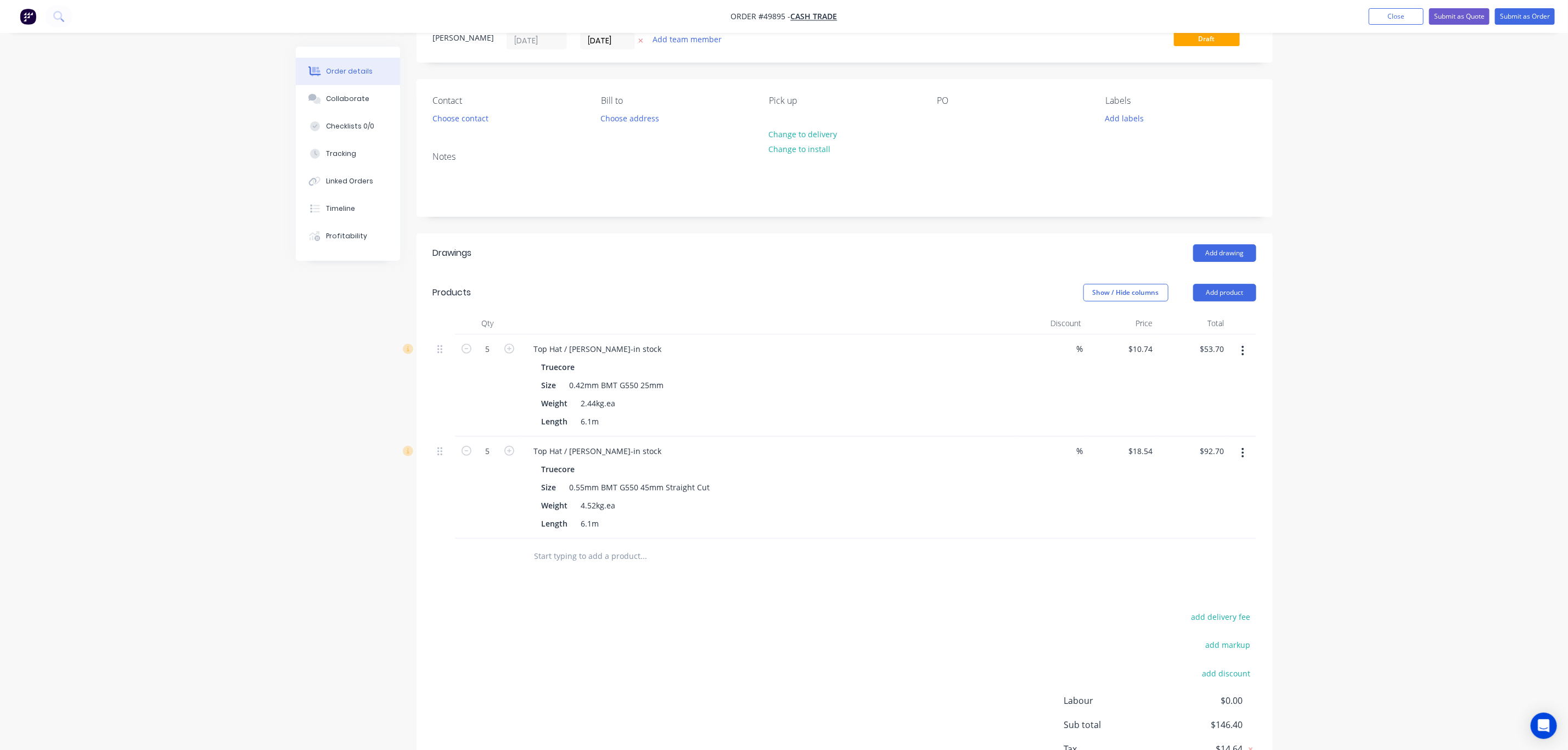
scroll to position [83, 0]
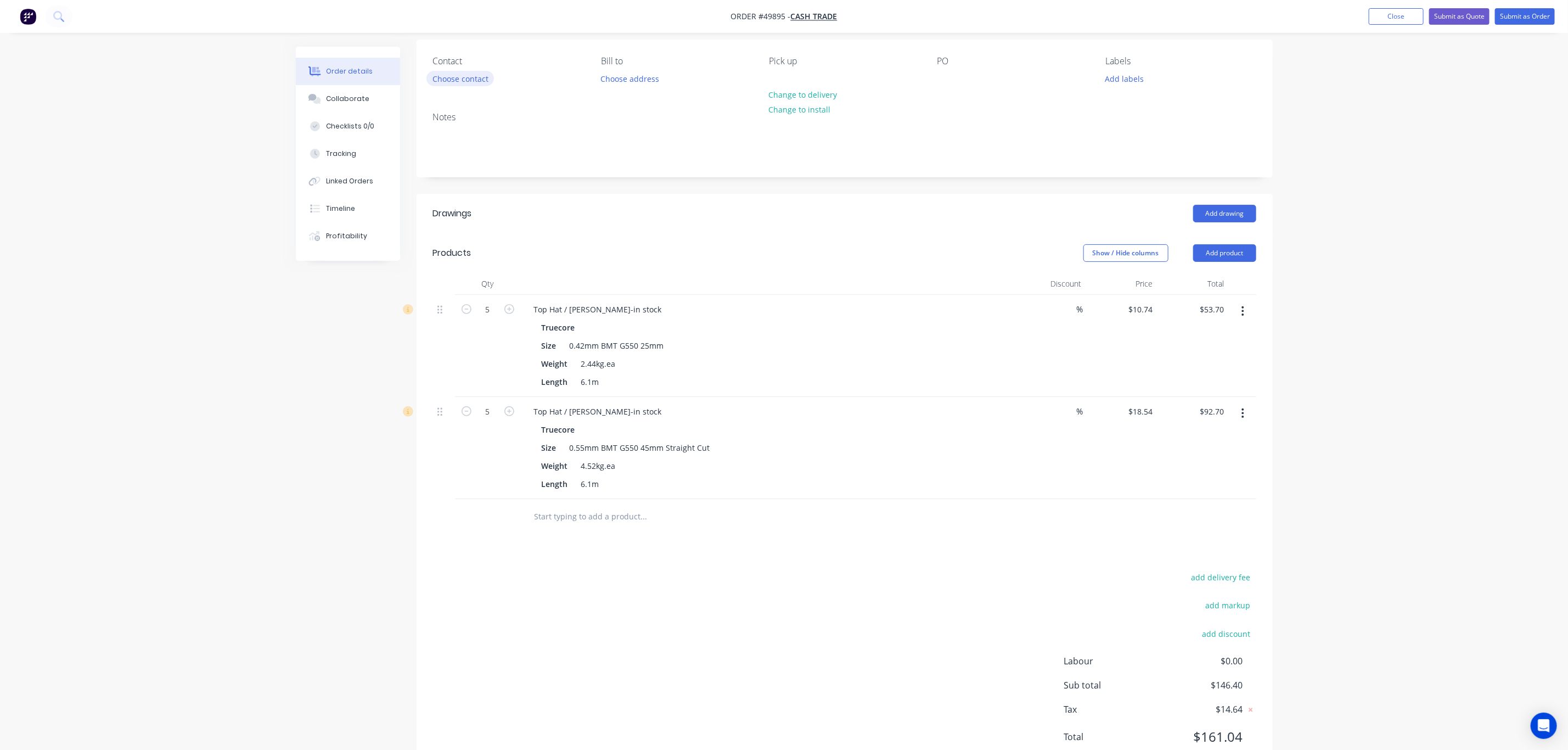
click at [466, 79] on button "Choose contact" at bounding box center [460, 78] width 67 height 15
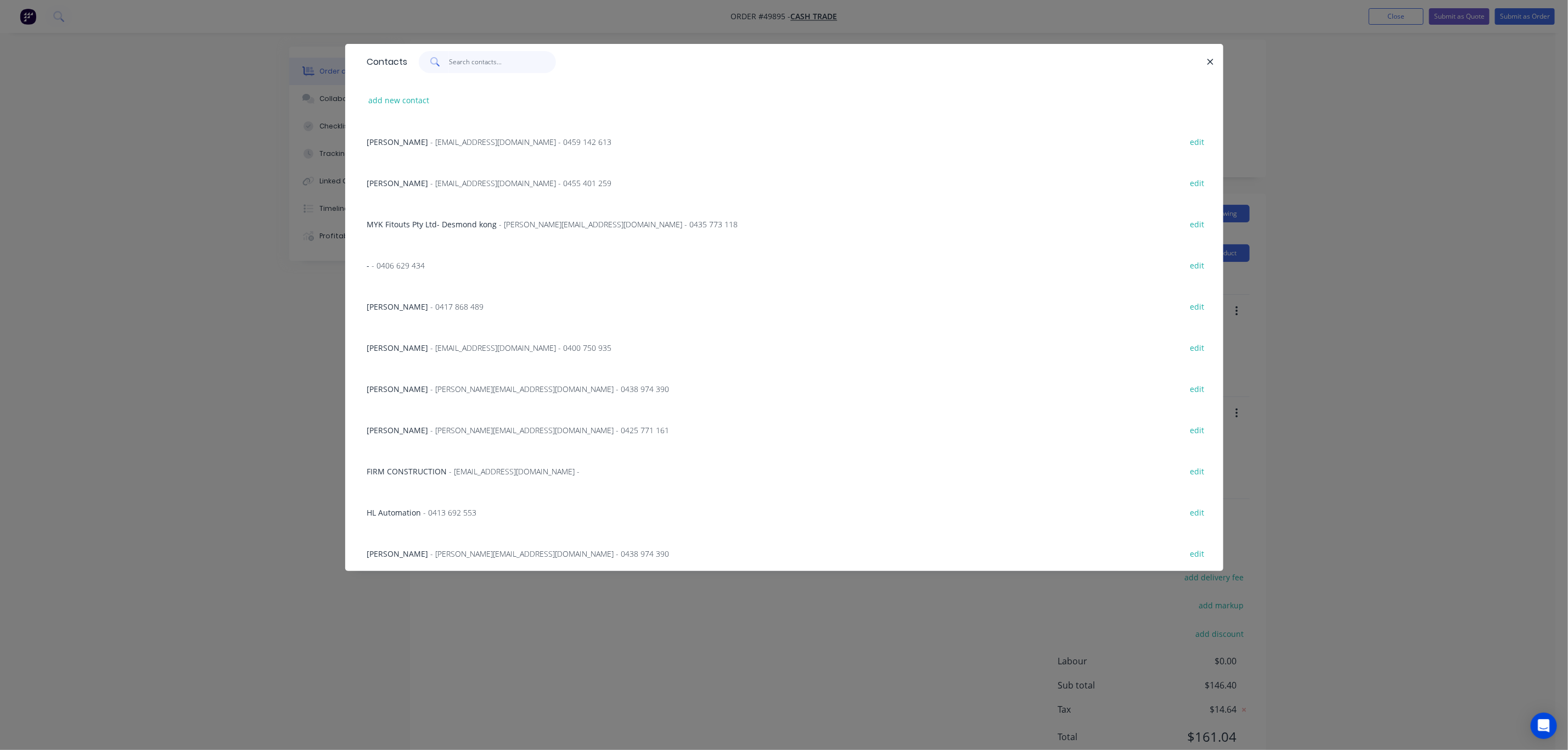
click at [474, 61] on input "text" at bounding box center [502, 62] width 107 height 22
click at [1209, 63] on icon "button" at bounding box center [1210, 62] width 7 height 10
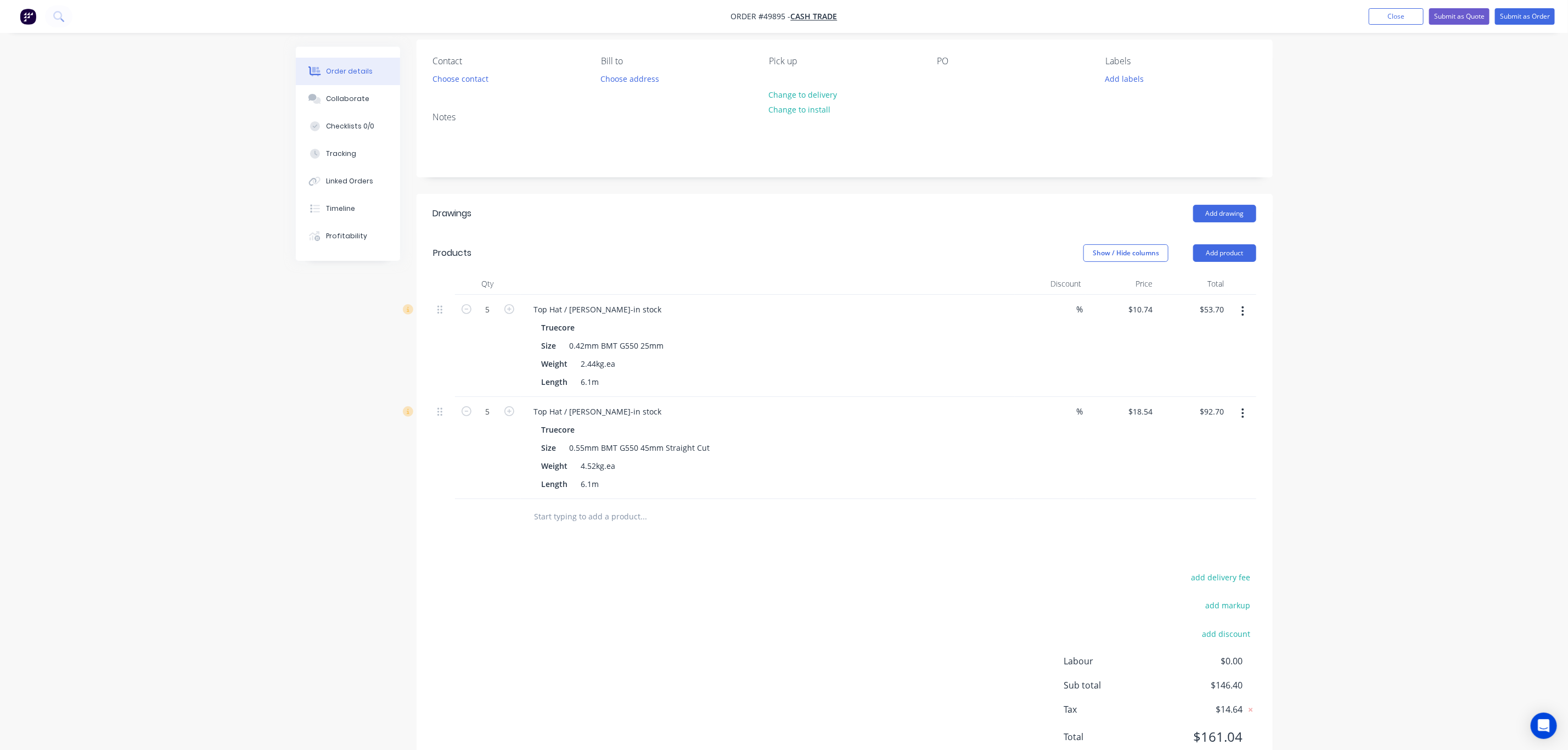
click at [1396, 310] on div "Order details Collaborate Checklists 0/0 Tracking Linked Orders Timeline Profit…" at bounding box center [784, 354] width 1568 height 873
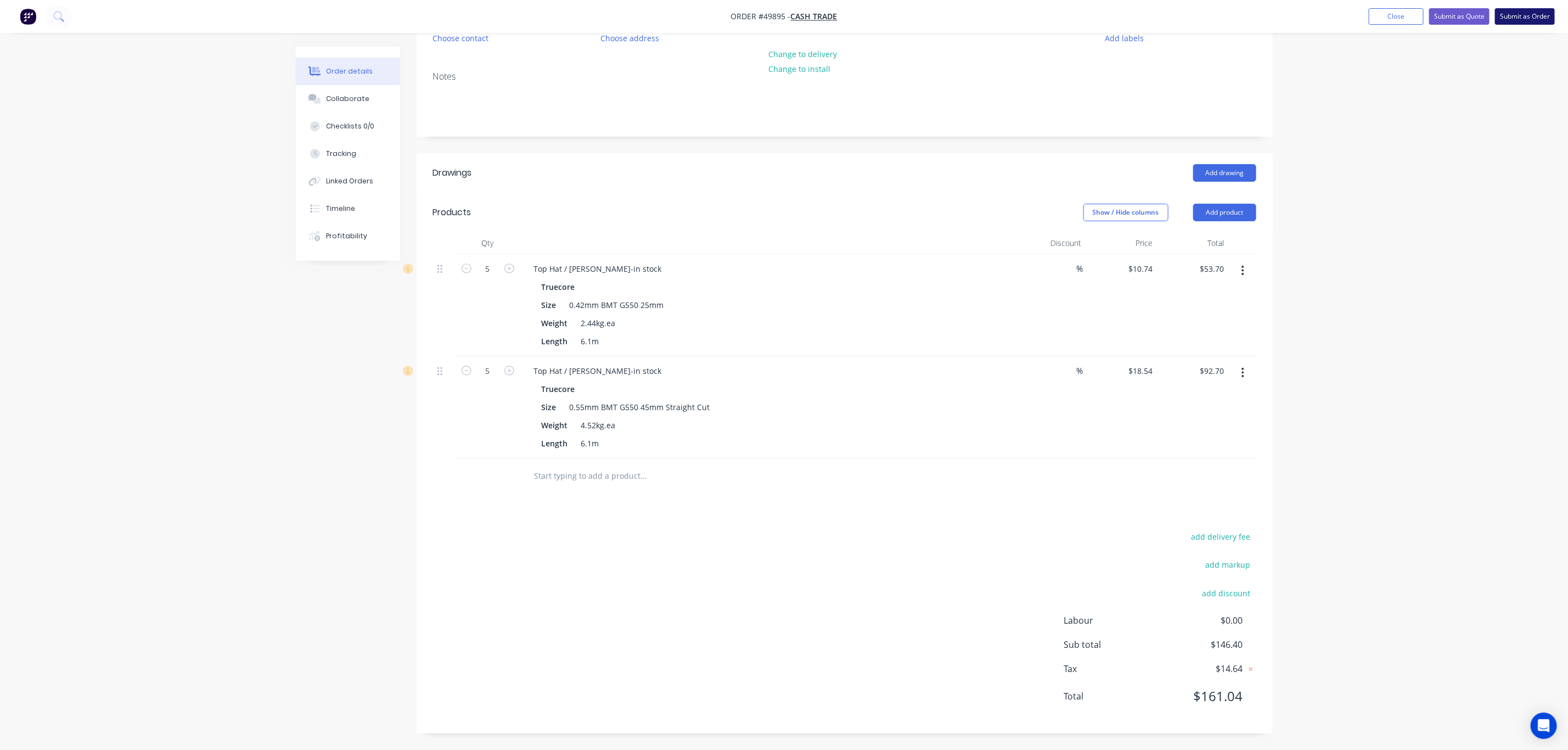
click at [1523, 13] on button "Submit as Order" at bounding box center [1525, 16] width 60 height 17
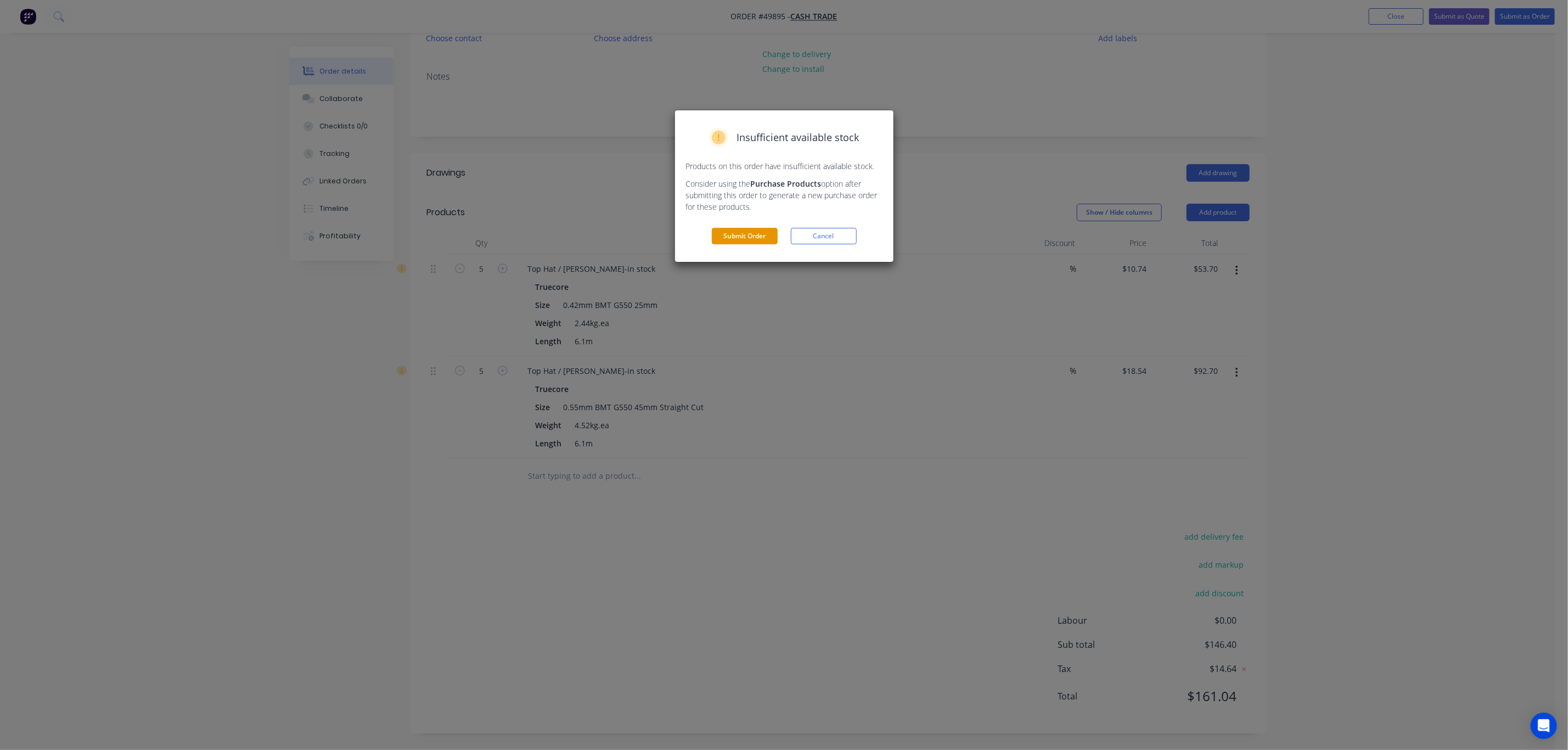
click at [761, 240] on button "Submit Order" at bounding box center [745, 236] width 66 height 17
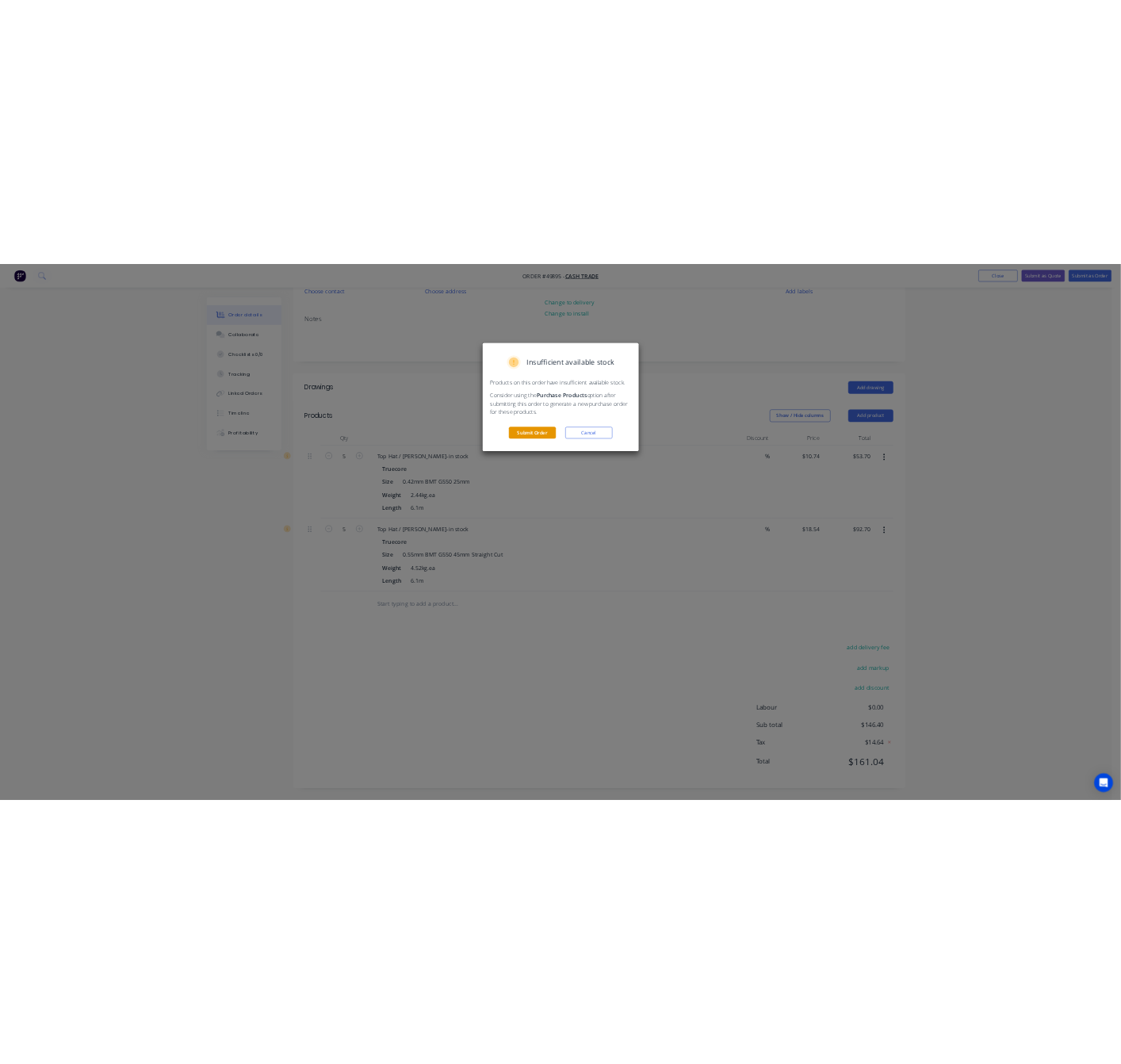
scroll to position [0, 0]
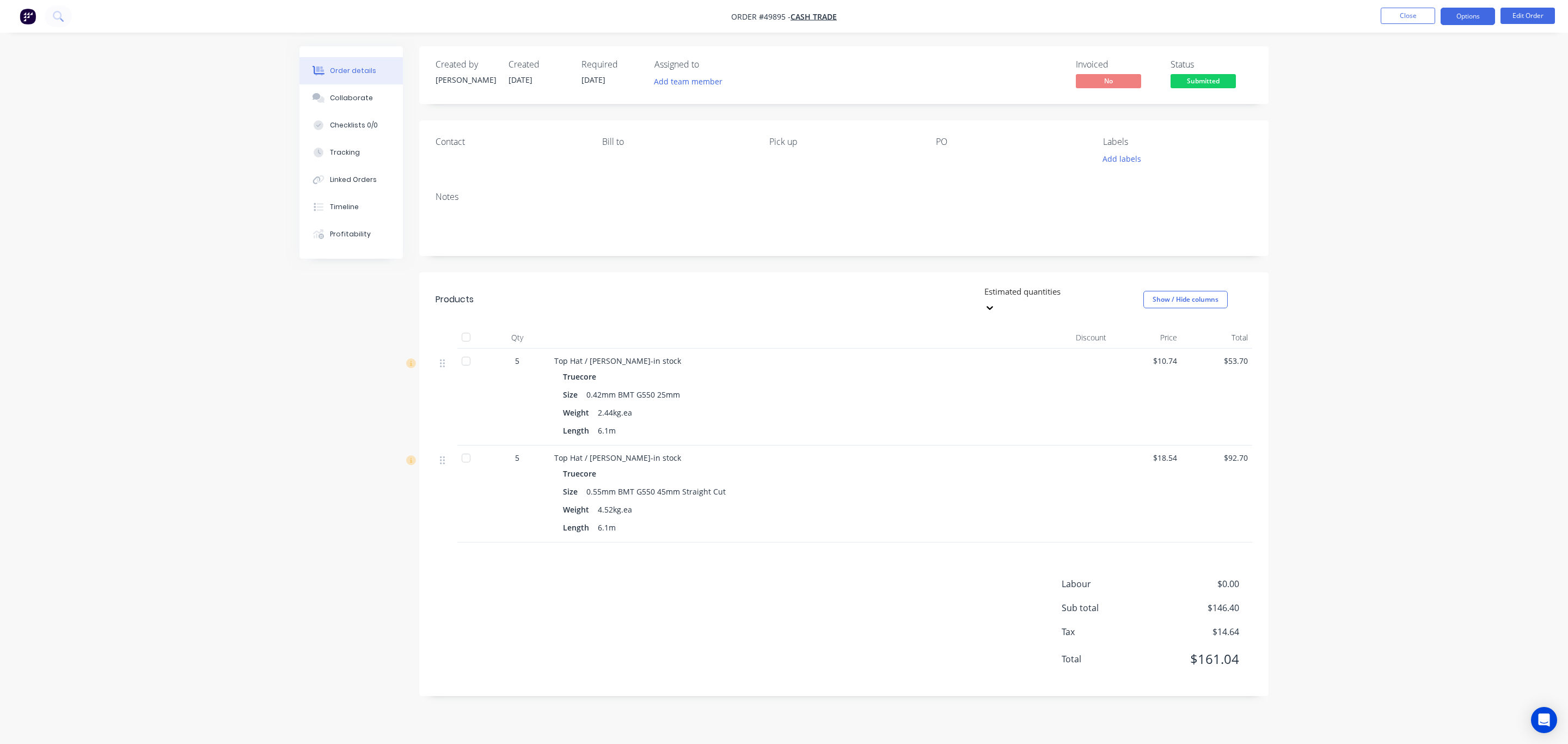
click at [1475, 15] on button "Options" at bounding box center [1468, 17] width 54 height 17
click at [1439, 61] on div "Invoice" at bounding box center [1435, 66] width 100 height 16
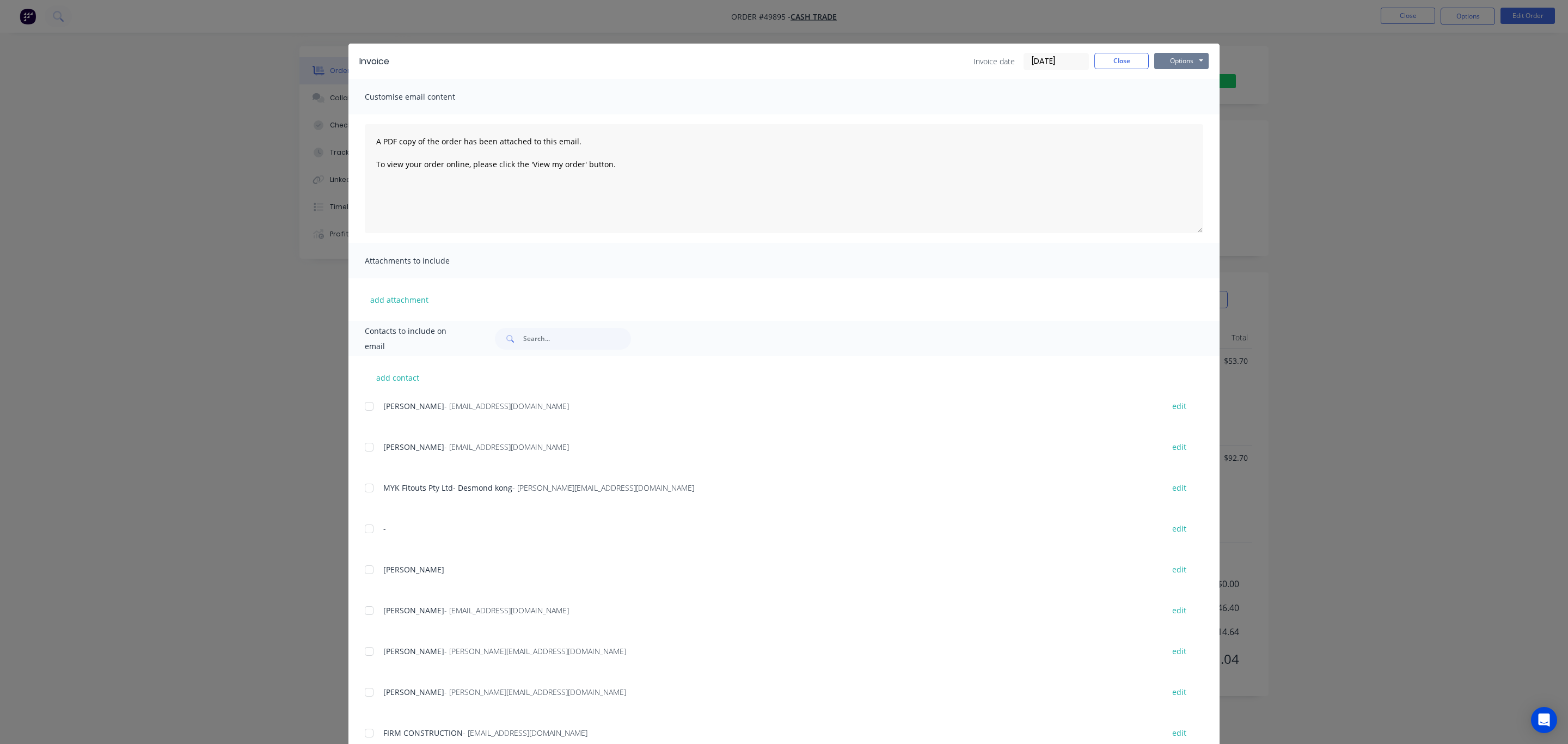
click at [1166, 61] on button "Options" at bounding box center [1181, 61] width 54 height 17
click at [1176, 93] on button "Print" at bounding box center [1189, 98] width 69 height 18
click at [1100, 60] on button "Close" at bounding box center [1121, 61] width 54 height 17
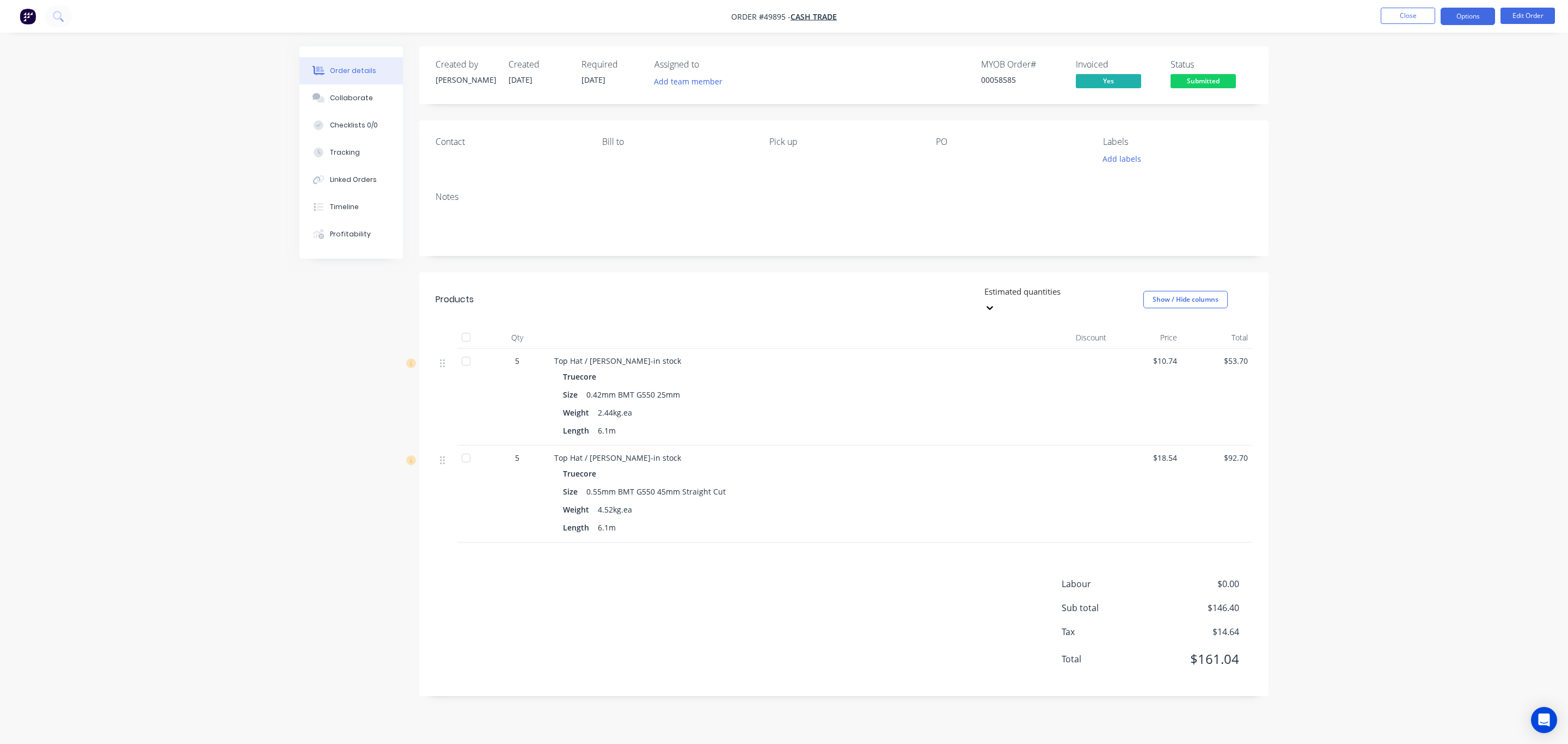
click at [1451, 17] on button "Options" at bounding box center [1468, 17] width 54 height 17
click at [1433, 152] on div "Delivery Docket" at bounding box center [1435, 153] width 100 height 16
click at [1435, 104] on div "Without pricing" at bounding box center [1435, 110] width 100 height 16
click at [1196, 89] on button "Submitted" at bounding box center [1203, 82] width 65 height 17
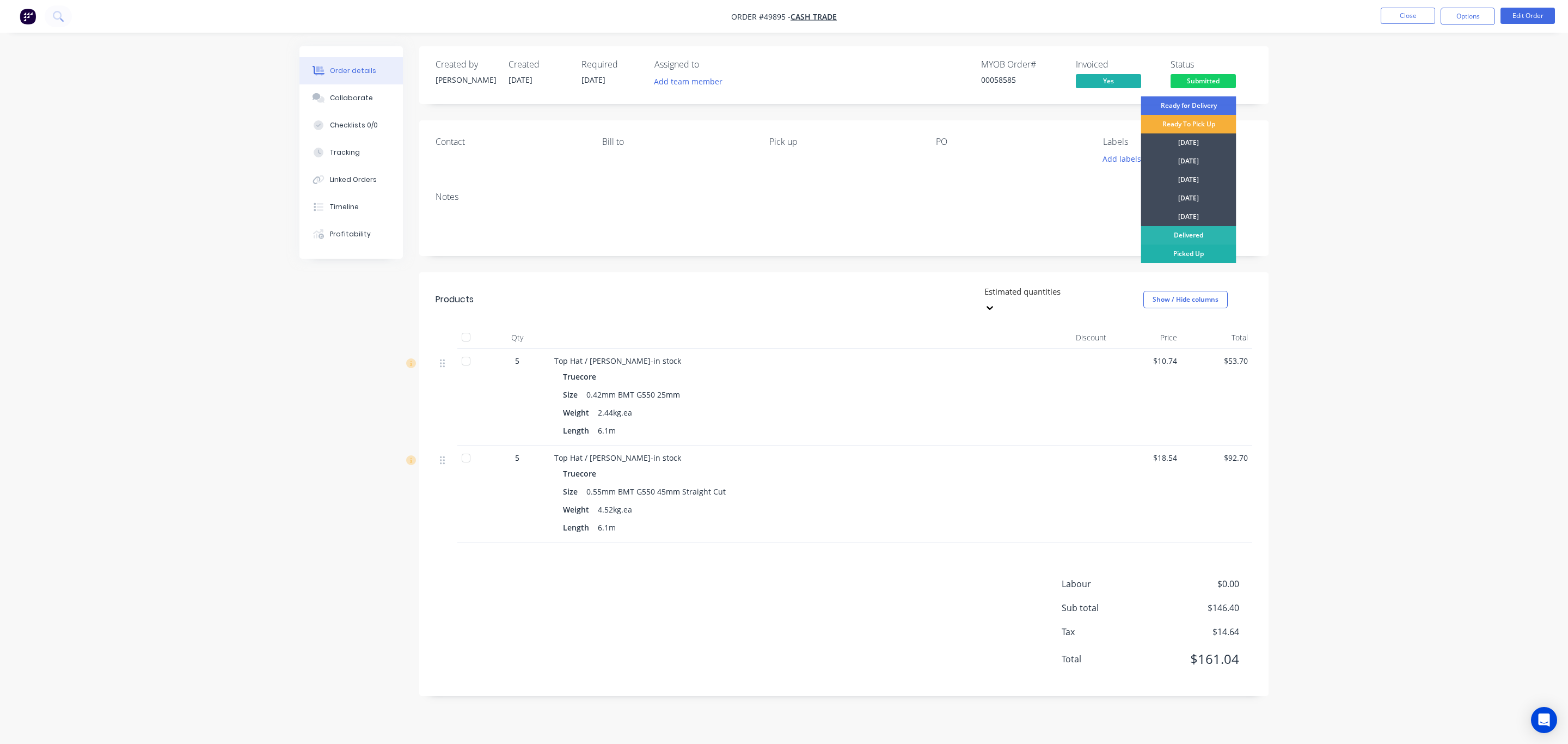
click at [1198, 252] on div "Picked Up" at bounding box center [1189, 254] width 95 height 19
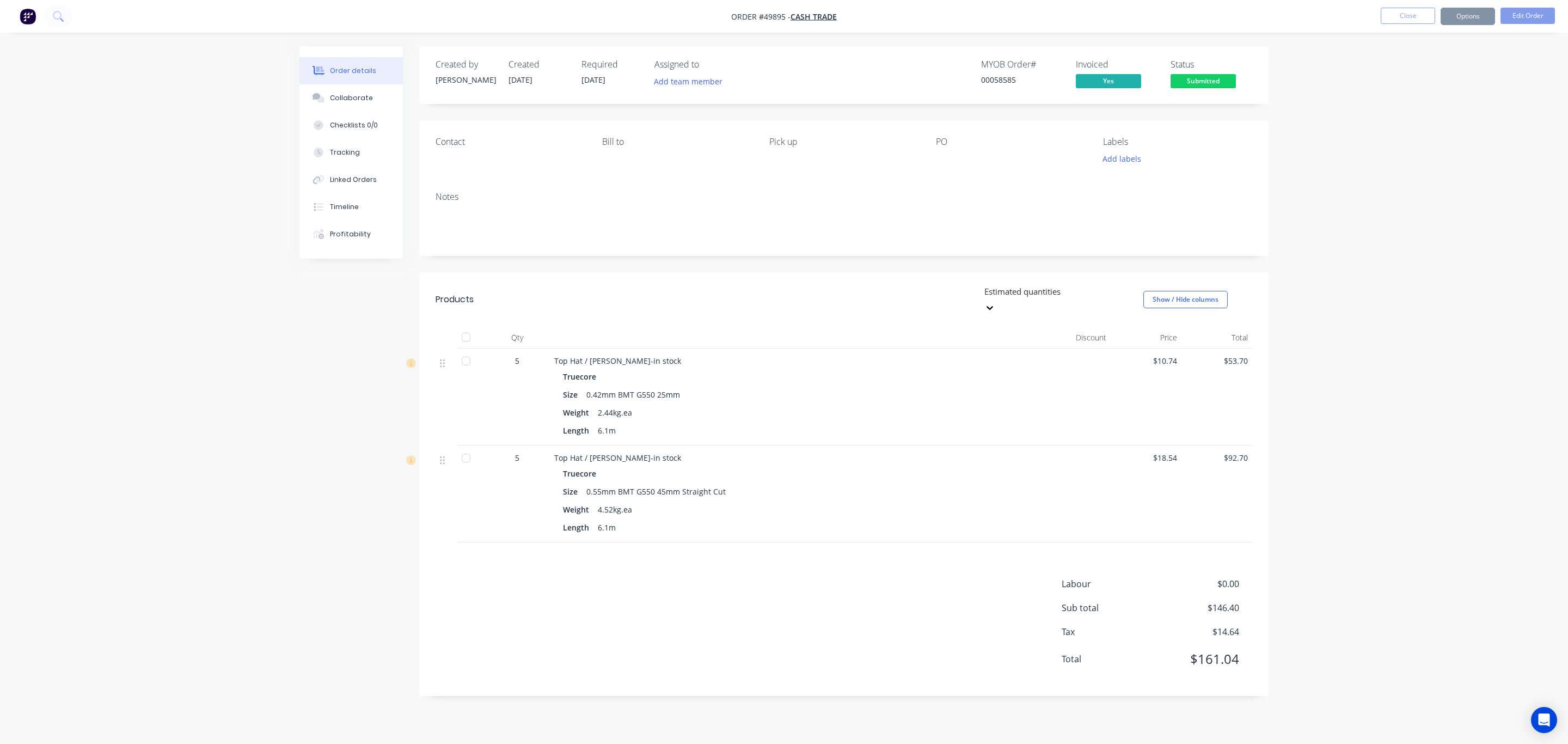
click at [1314, 198] on div "Order details Collaborate Checklists 0/0 Tracking Linked Orders Timeline Profit…" at bounding box center [784, 372] width 1568 height 744
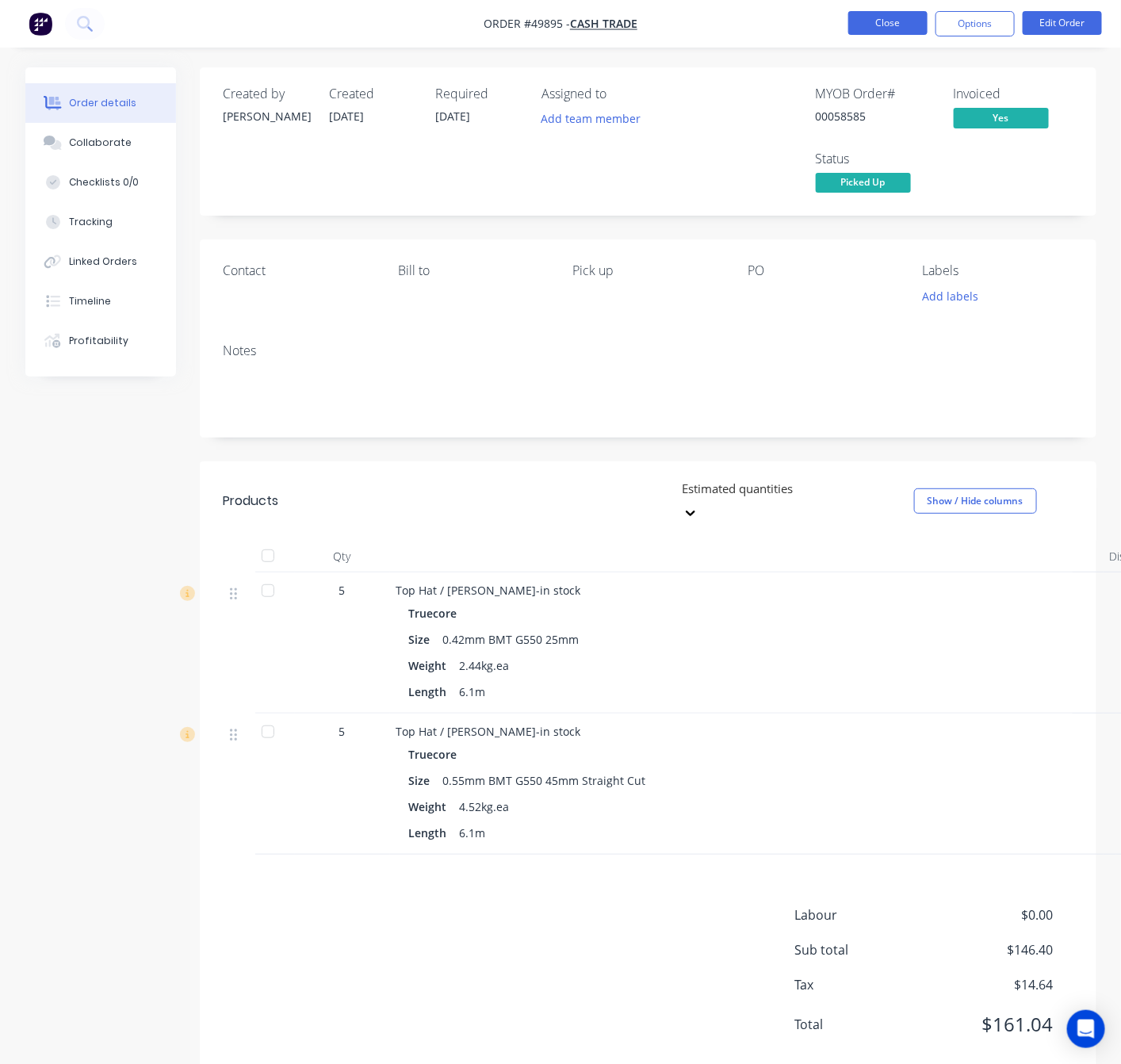
click at [892, 22] on button "Close" at bounding box center [888, 23] width 79 height 24
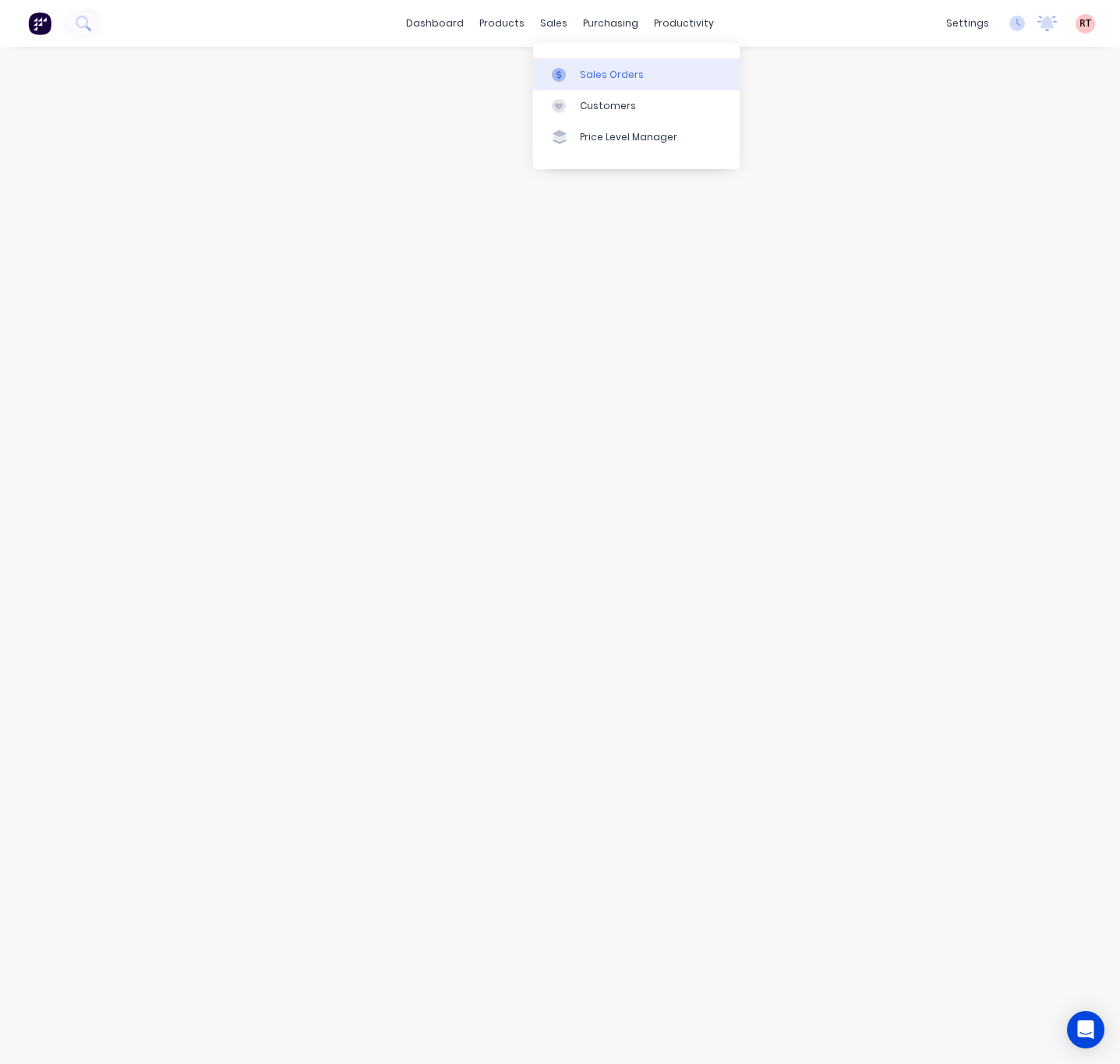
click at [580, 68] on div "Sales Orders" at bounding box center [612, 75] width 64 height 14
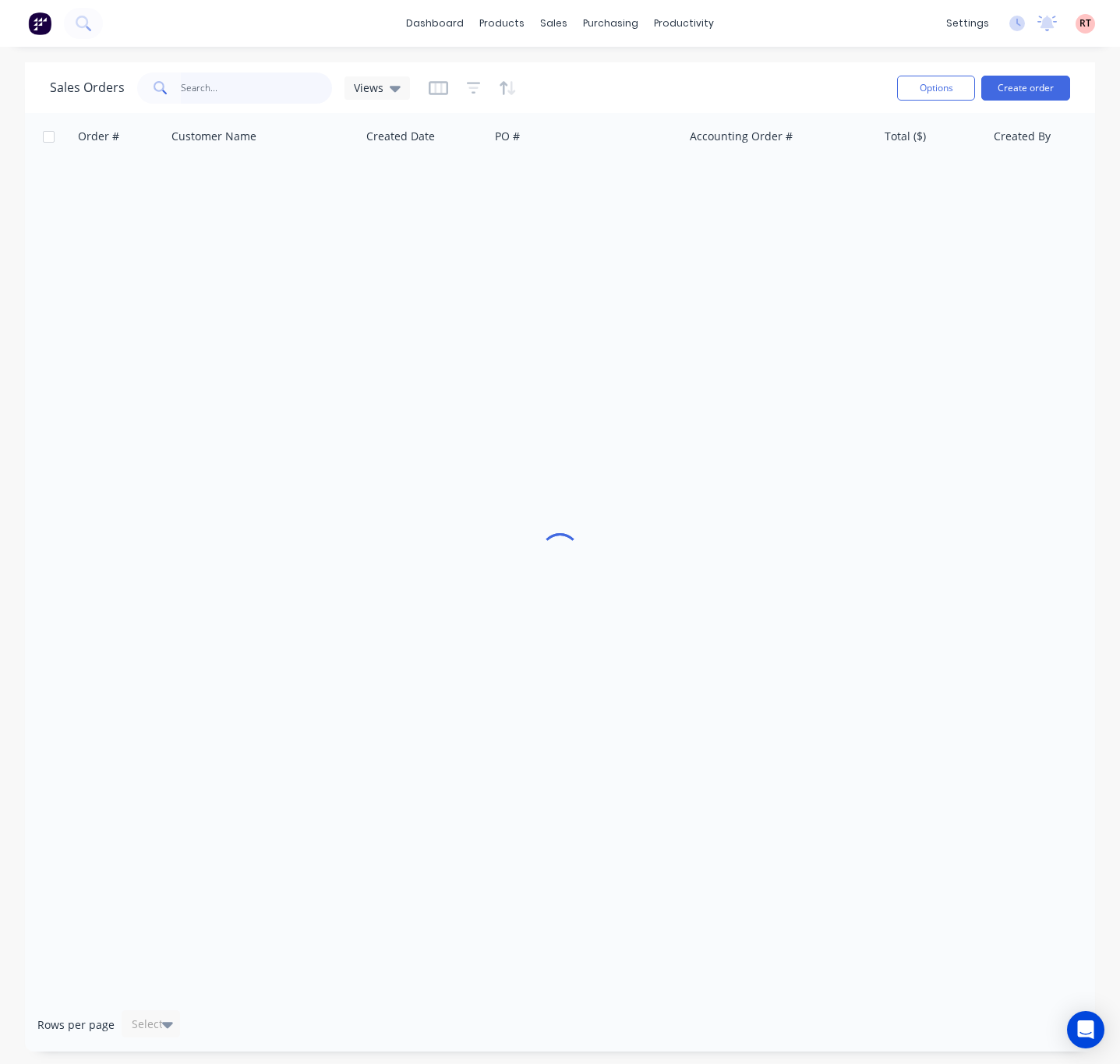
click at [218, 89] on input "text" at bounding box center [256, 88] width 152 height 31
type input "49826"
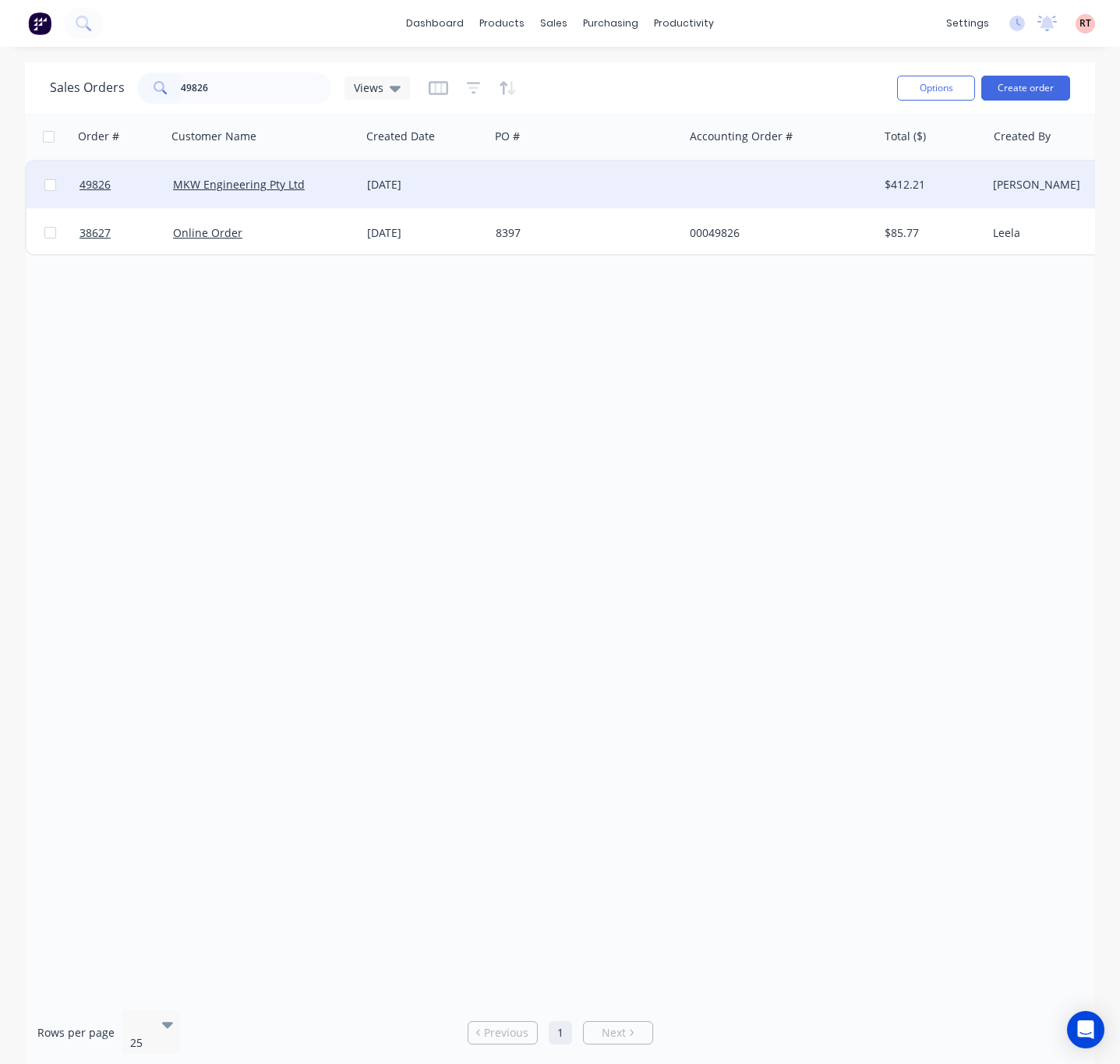
click at [583, 183] on div at bounding box center [586, 184] width 194 height 46
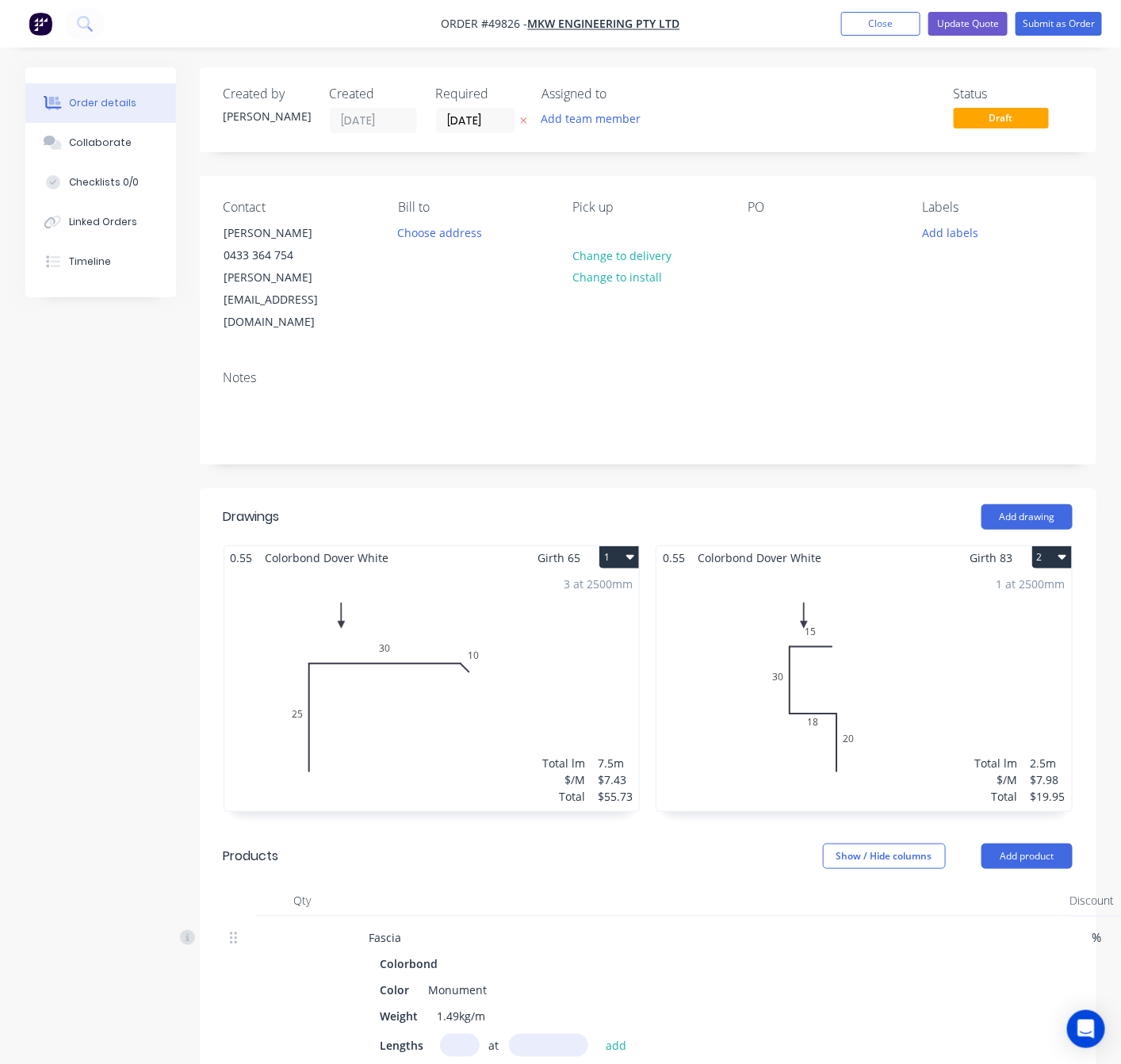
click at [835, 636] on div "1 at 2500mm Total lm $/M Total 2.5m $7.98 $19.95" at bounding box center [864, 690] width 416 height 241
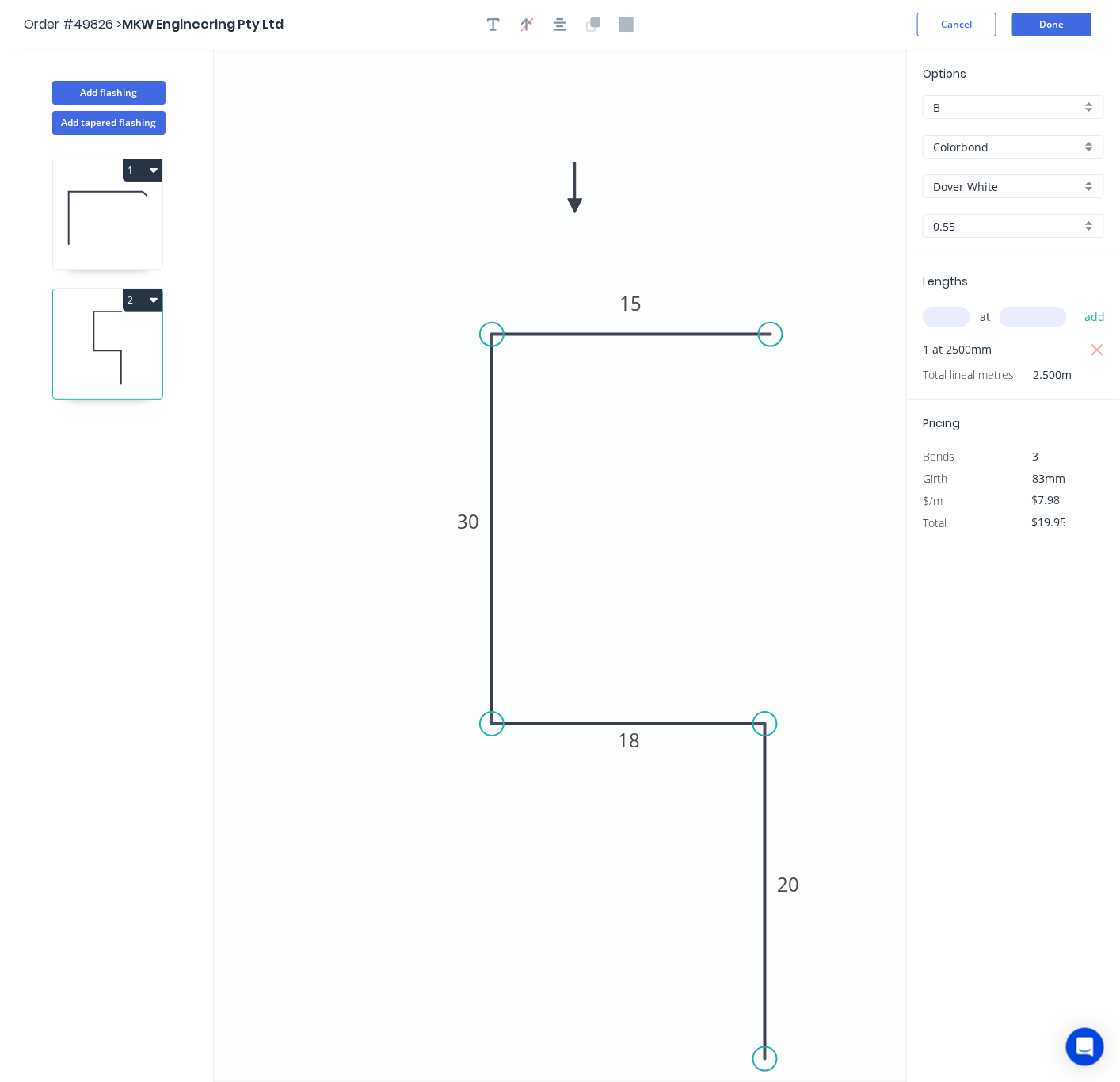
drag, startPoint x: 740, startPoint y: 333, endPoint x: 771, endPoint y: 336, distance: 31.1
click at [771, 336] on circle at bounding box center [770, 334] width 24 height 24
click at [645, 298] on rect at bounding box center [630, 304] width 32 height 22
click at [709, 188] on icon "0 20 18 30 18" at bounding box center [560, 566] width 693 height 1033
click at [1044, 21] on button "Done" at bounding box center [1052, 24] width 79 height 24
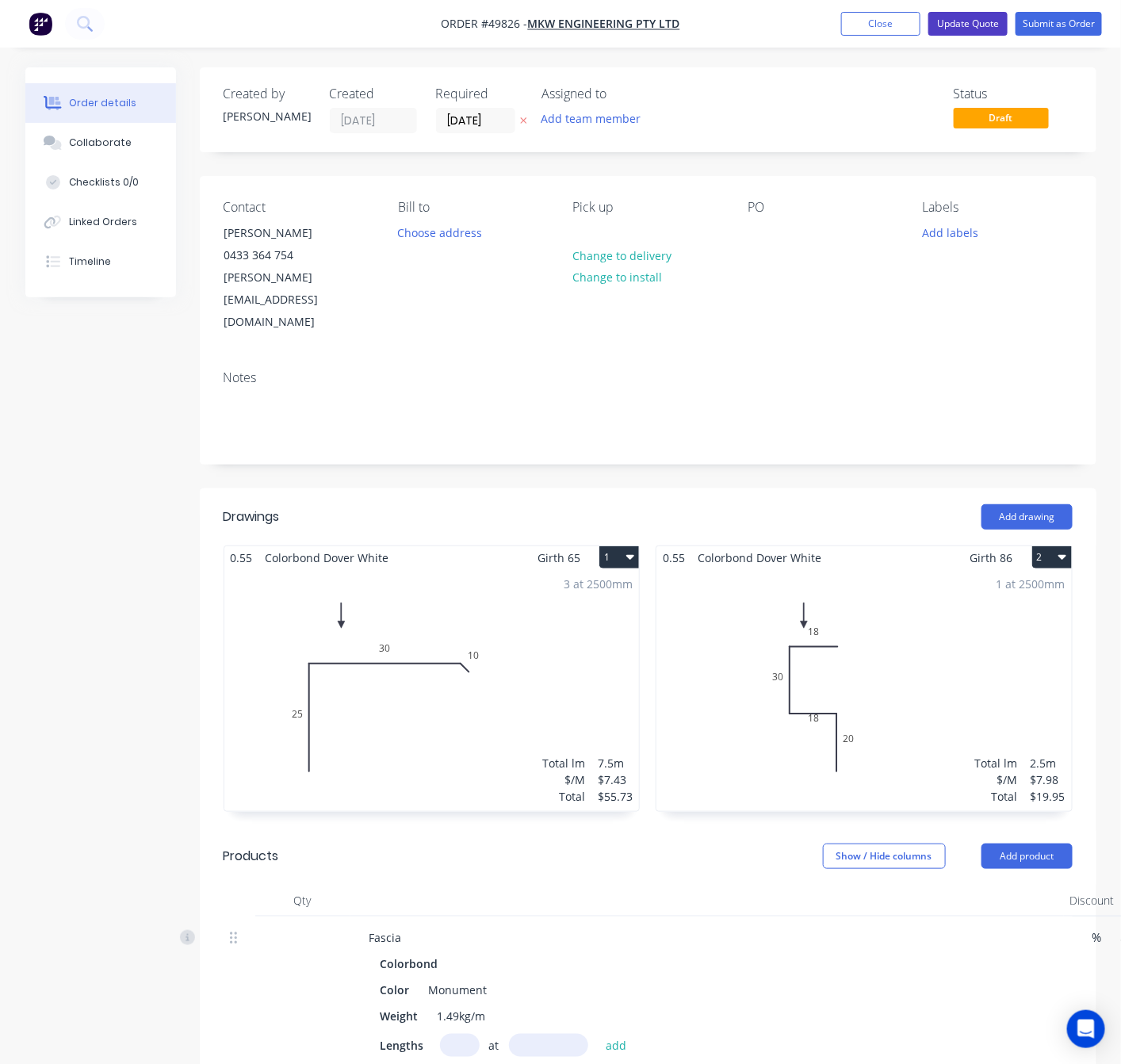
click at [976, 22] on button "Update Quote" at bounding box center [968, 23] width 79 height 24
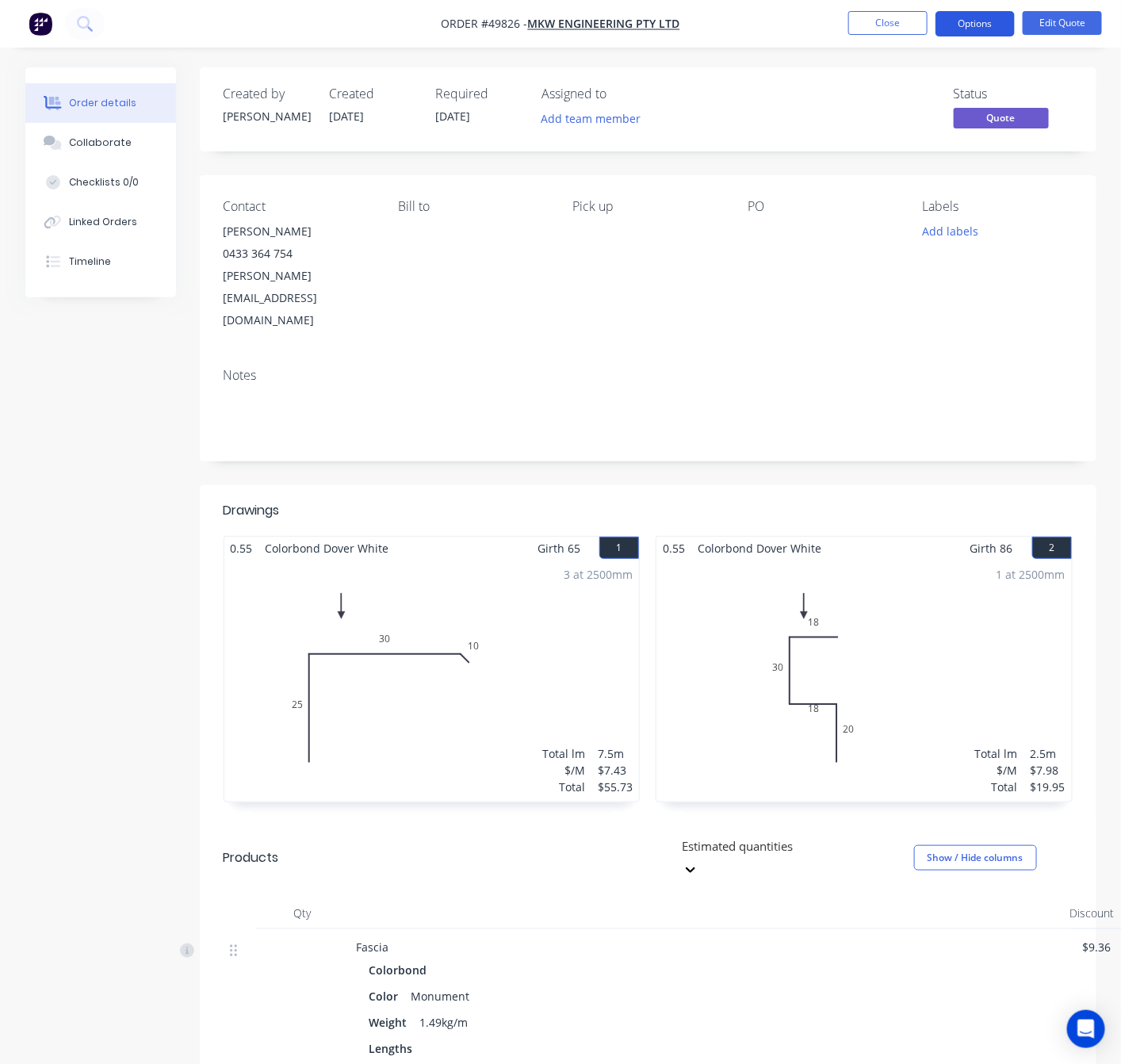
click at [958, 29] on button "Options" at bounding box center [975, 24] width 79 height 25
click at [959, 88] on div "Quote" at bounding box center [928, 96] width 146 height 23
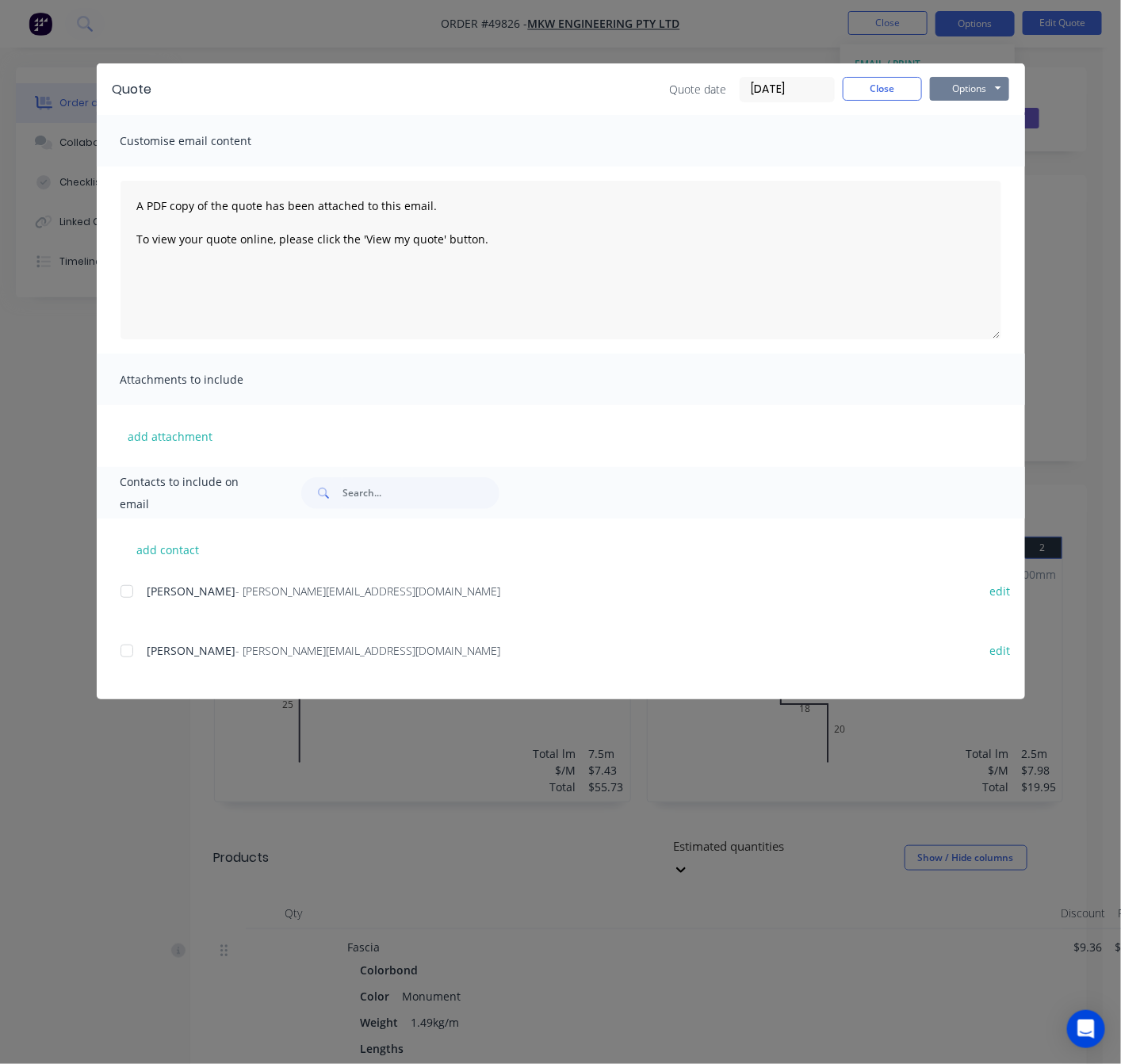
click at [964, 89] on button "Options" at bounding box center [970, 89] width 79 height 24
click at [972, 137] on button "Print" at bounding box center [981, 142] width 101 height 26
click at [354, 36] on div "Quote Quote date 02/10/25 Close Options Preview Print Email Customise email con…" at bounding box center [560, 532] width 1121 height 1064
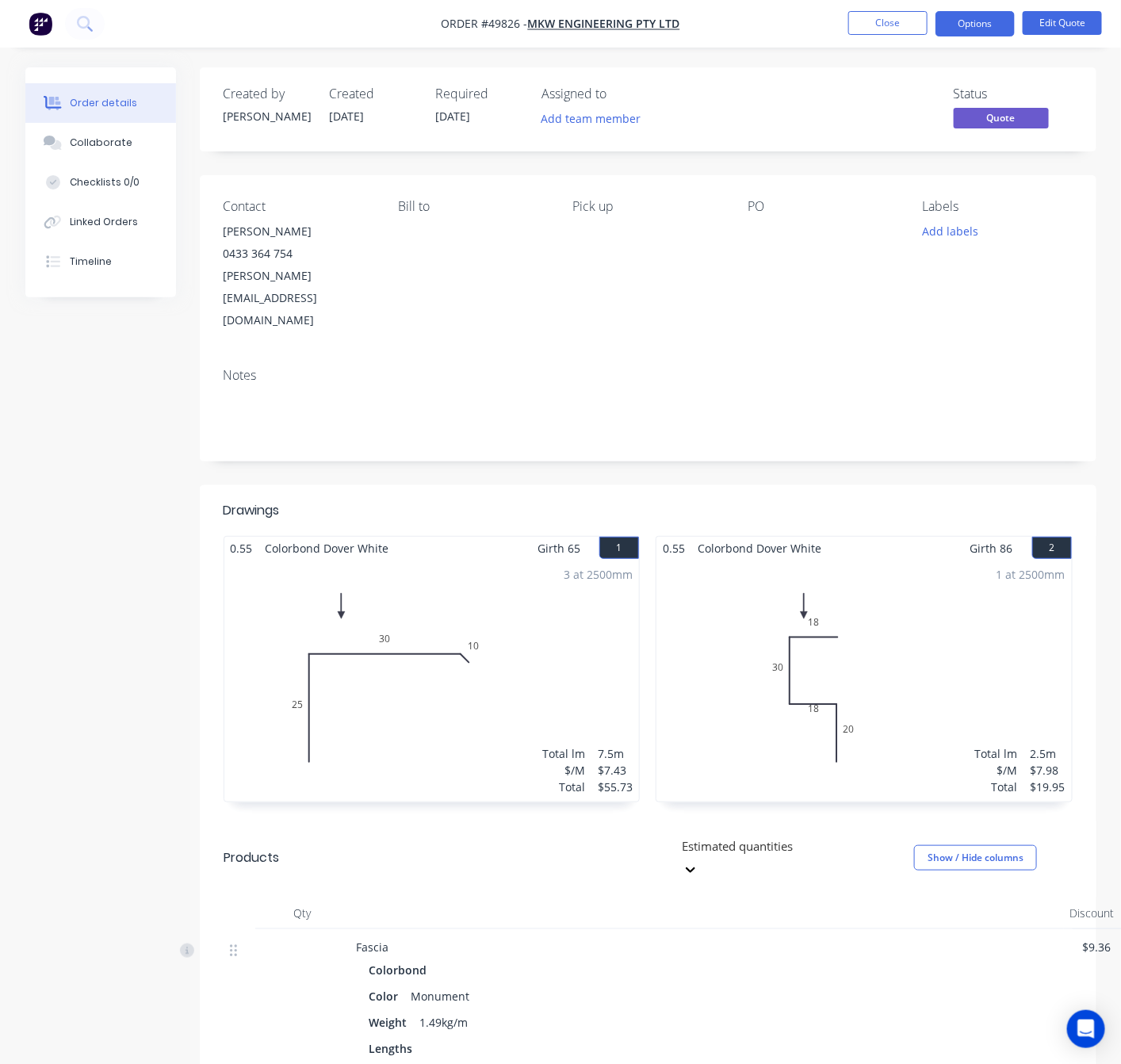
drag, startPoint x: 354, startPoint y: 36, endPoint x: 344, endPoint y: 48, distance: 15.6
click at [354, 38] on nav "Order #49826 - MKW Engineering Pty Ltd Close Options Edit Quote" at bounding box center [560, 23] width 1121 height 47
click at [874, 12] on button "Close" at bounding box center [888, 23] width 79 height 24
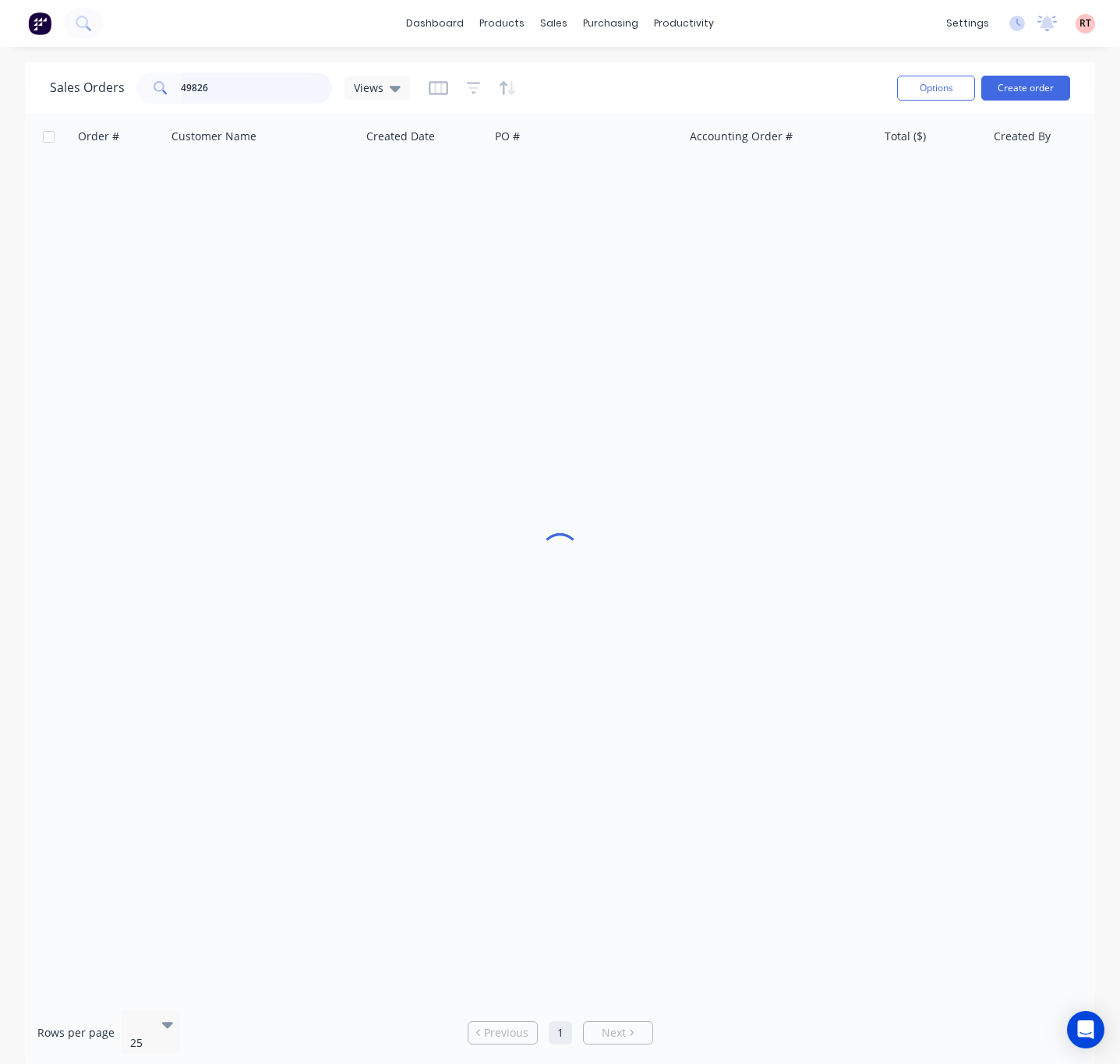
drag, startPoint x: 241, startPoint y: 86, endPoint x: 157, endPoint y: 99, distance: 85.0
click at [157, 99] on div "49826" at bounding box center [235, 88] width 195 height 31
click at [587, 103] on div "Customers" at bounding box center [607, 106] width 56 height 14
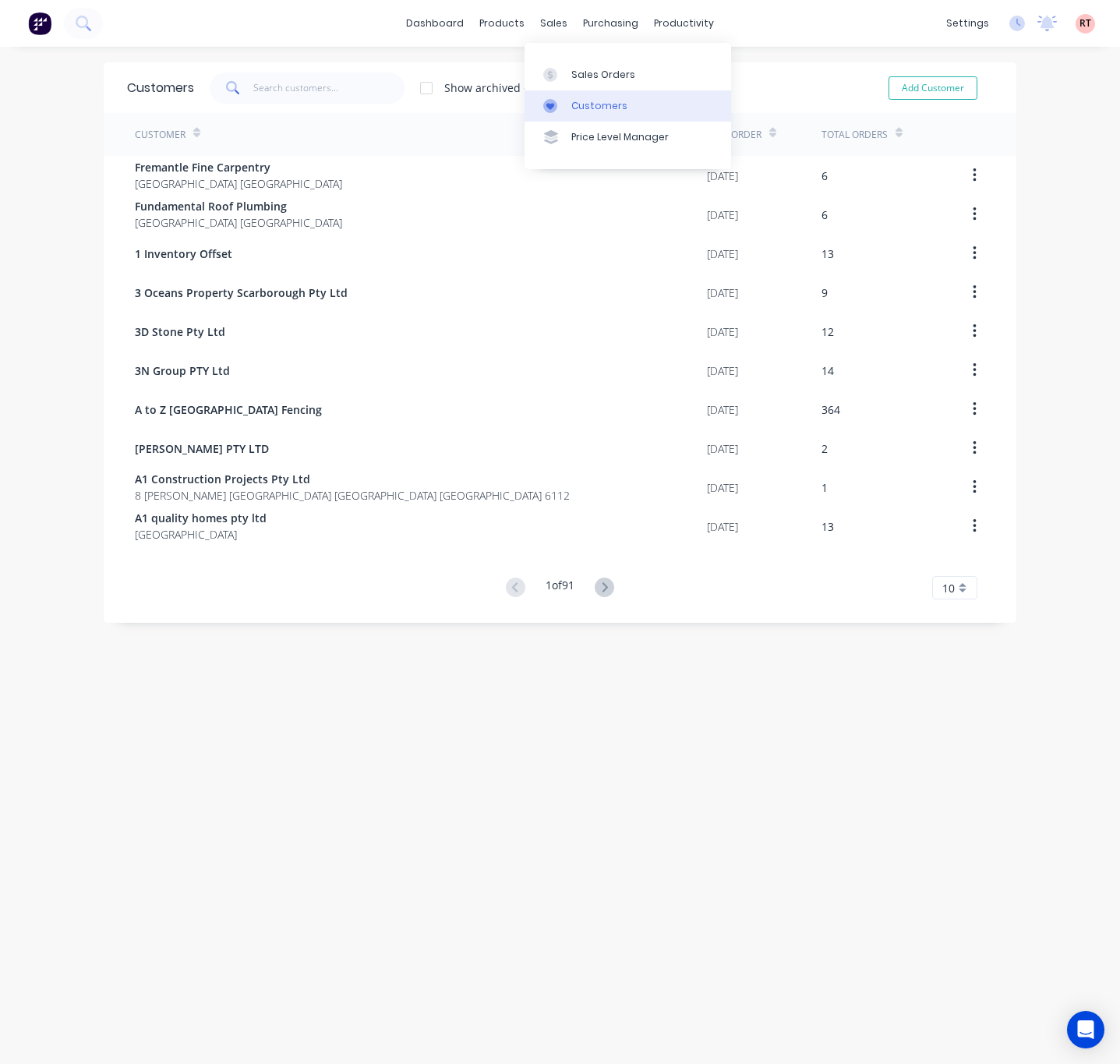
click at [586, 115] on link "Customers" at bounding box center [628, 106] width 206 height 31
click at [533, 20] on div "sales" at bounding box center [553, 23] width 43 height 24
click at [610, 108] on div "Customers" at bounding box center [599, 106] width 56 height 14
click at [581, 78] on div "Sales Orders" at bounding box center [604, 75] width 64 height 14
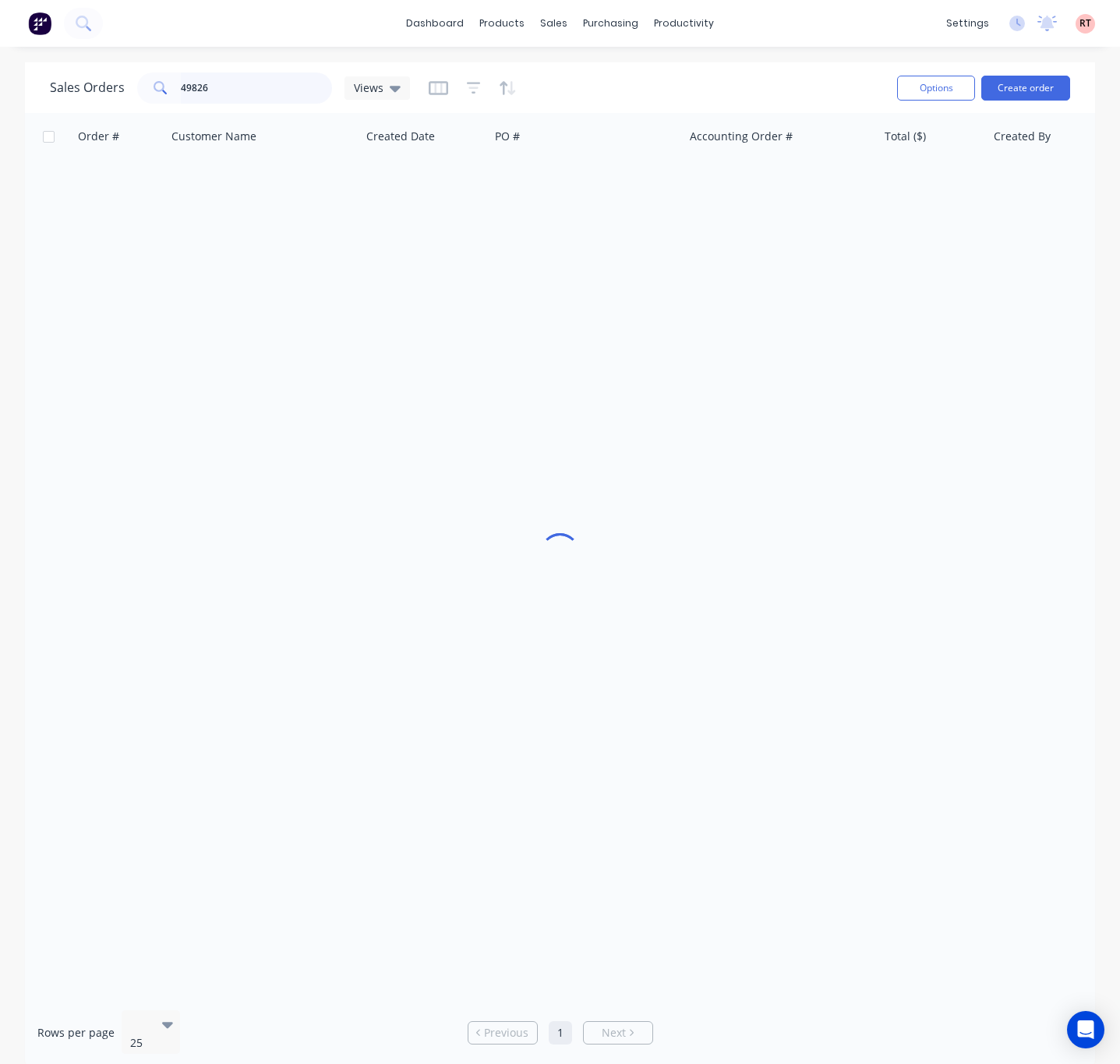
click at [264, 89] on input "49826" at bounding box center [256, 88] width 152 height 31
drag, startPoint x: 228, startPoint y: 87, endPoint x: 85, endPoint y: 91, distance: 143.1
click at [96, 98] on div "Sales Orders 49826 Views" at bounding box center [230, 88] width 360 height 31
paste input "89 955 509"
type input "489 955 509"
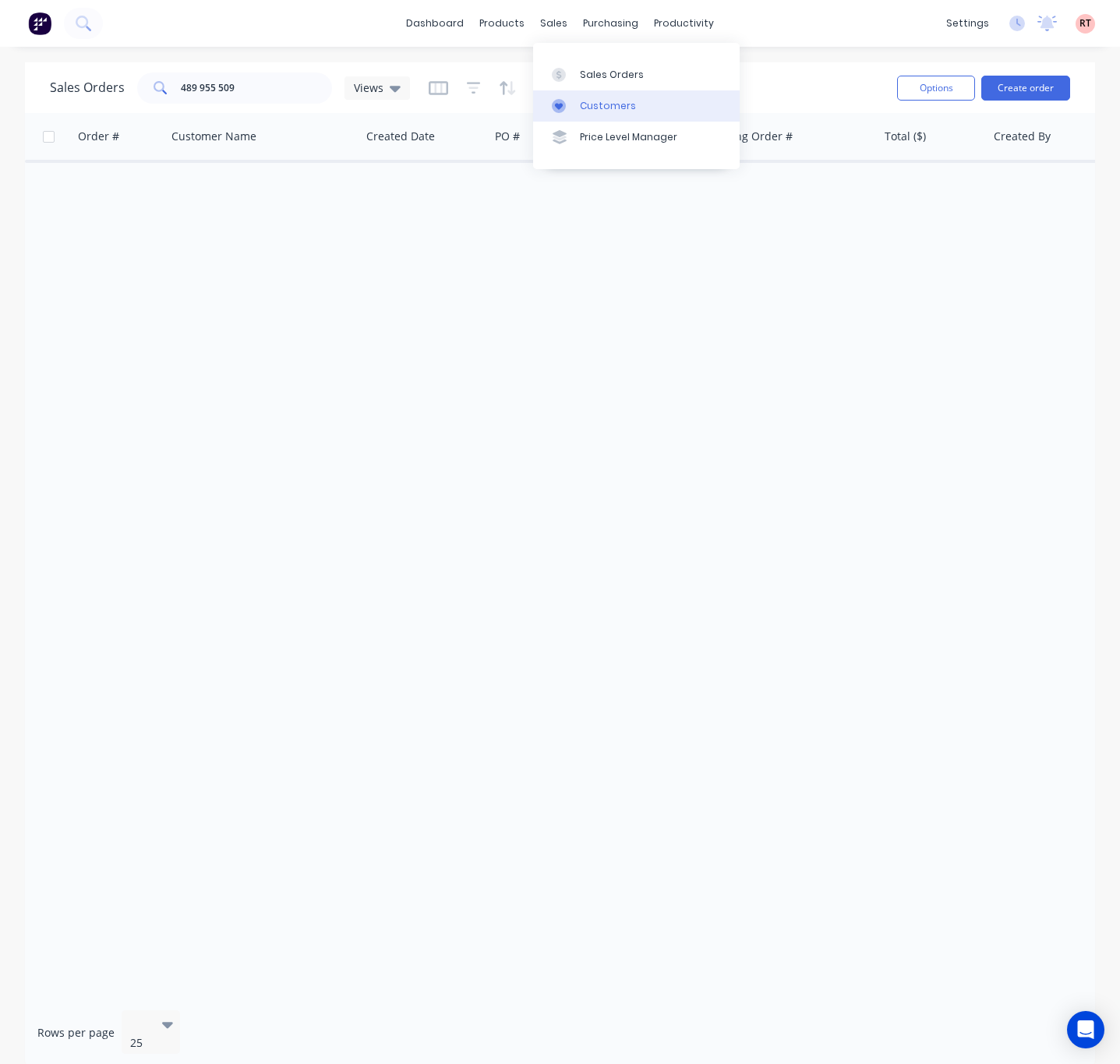
click at [556, 101] on icon at bounding box center [558, 106] width 14 height 14
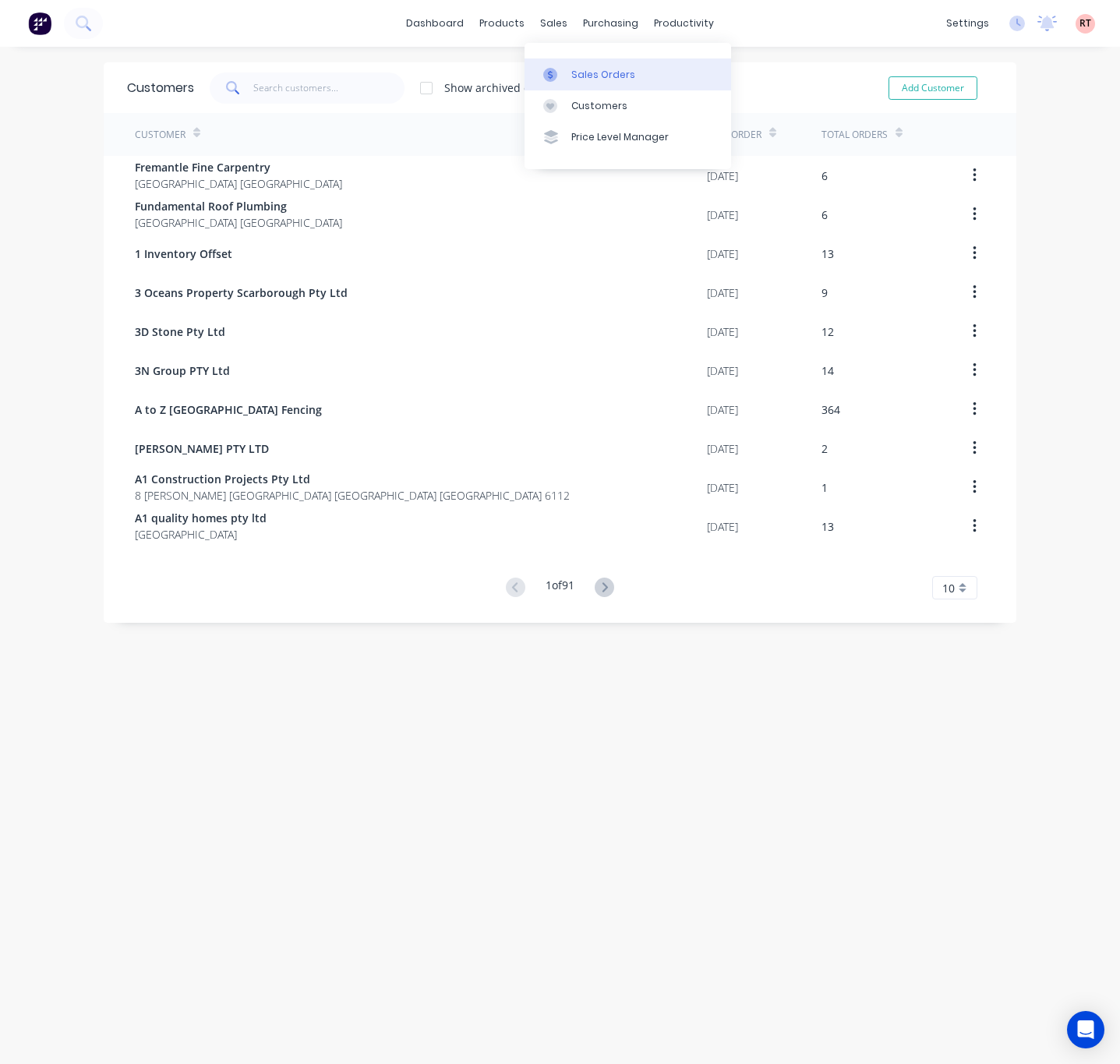
click at [562, 71] on div at bounding box center [554, 75] width 24 height 14
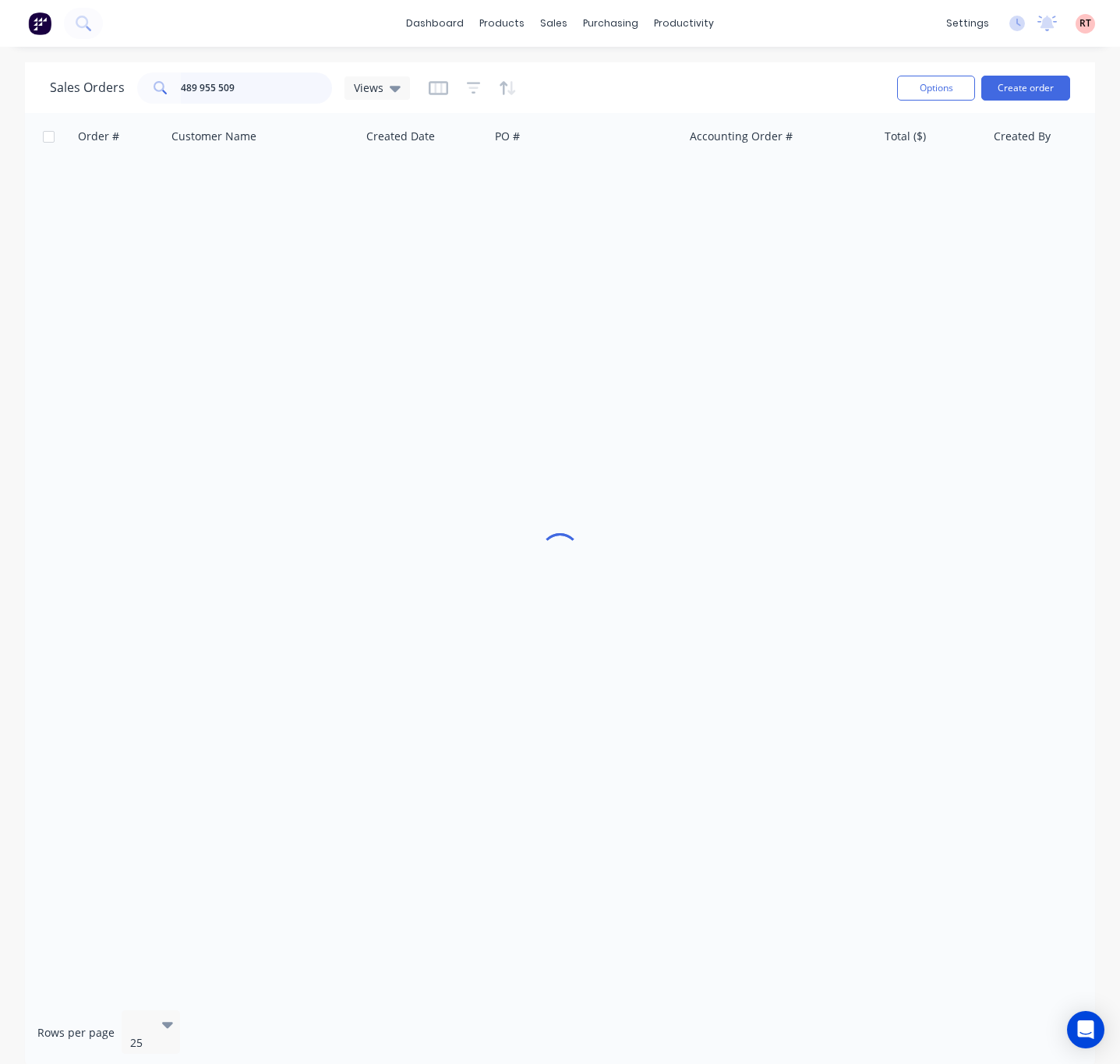
drag, startPoint x: 257, startPoint y: 86, endPoint x: 78, endPoint y: 98, distance: 179.4
click at [78, 99] on div "Sales Orders 489 955 509 Views" at bounding box center [230, 88] width 360 height 31
type input "49086"
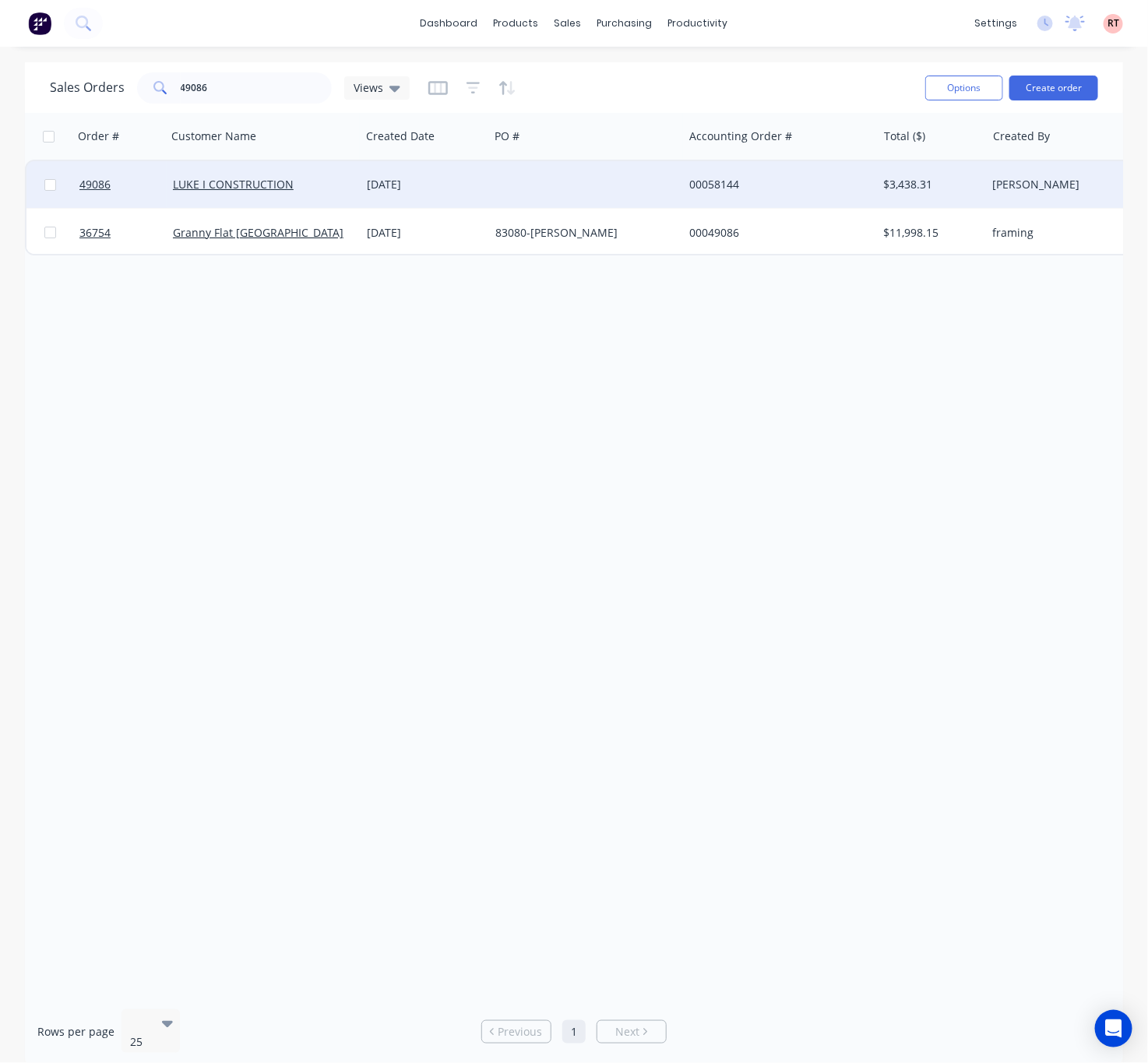
click at [547, 187] on div at bounding box center [586, 184] width 194 height 46
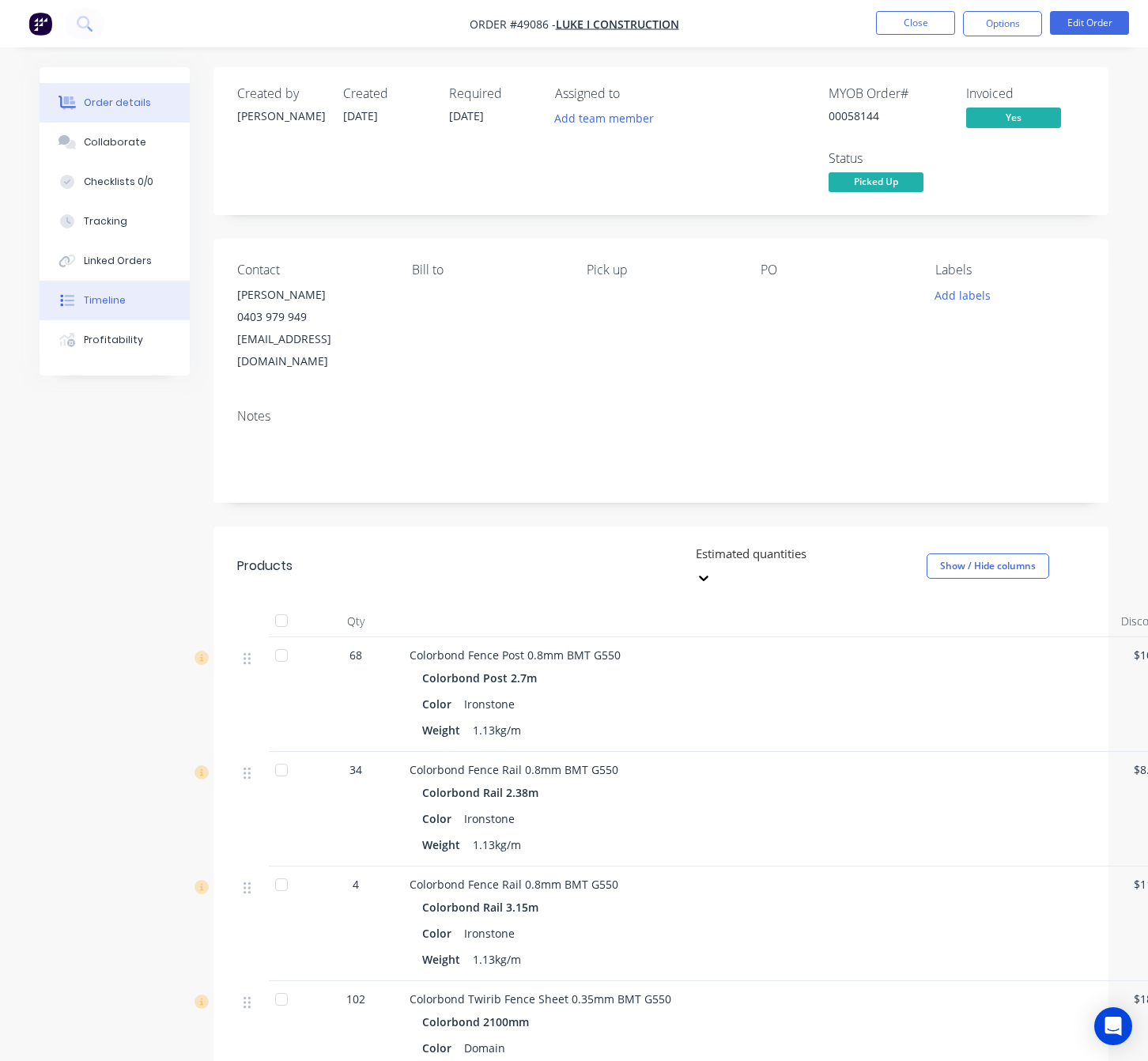
click at [122, 301] on div "Timeline" at bounding box center [105, 300] width 42 height 14
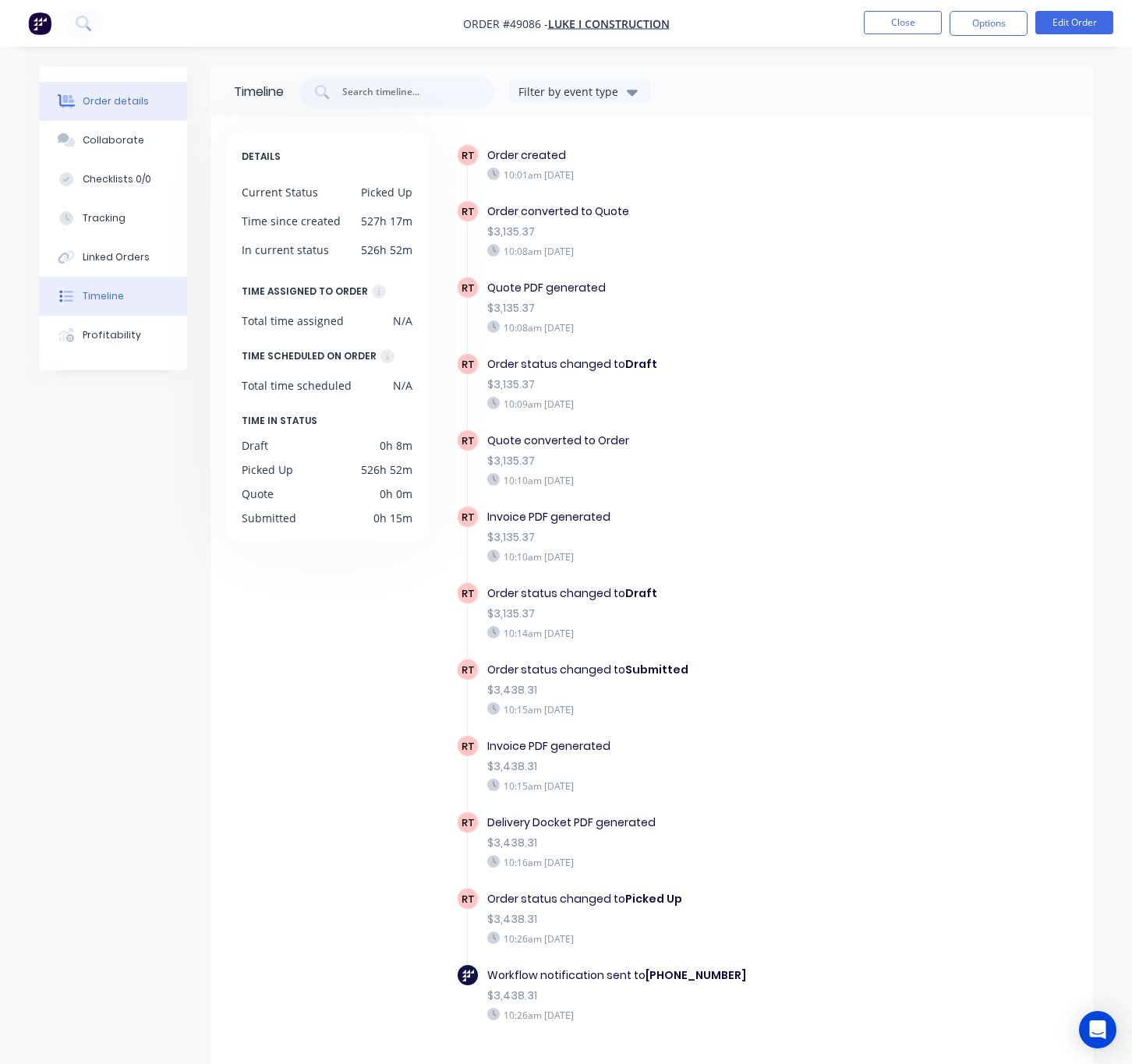
click at [117, 106] on div "Order details" at bounding box center [115, 101] width 66 height 14
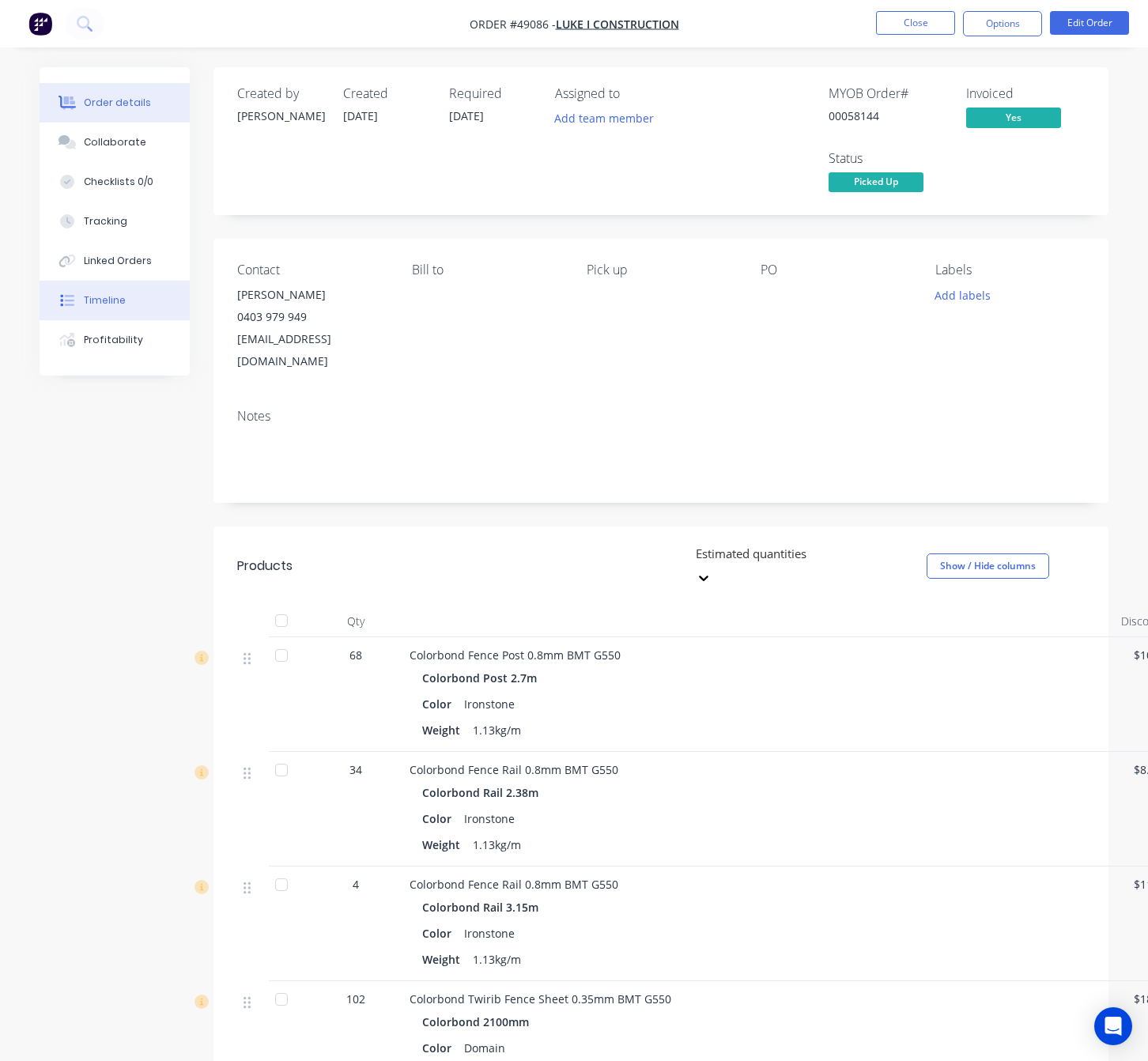
click at [76, 309] on button "Timeline" at bounding box center [114, 300] width 151 height 39
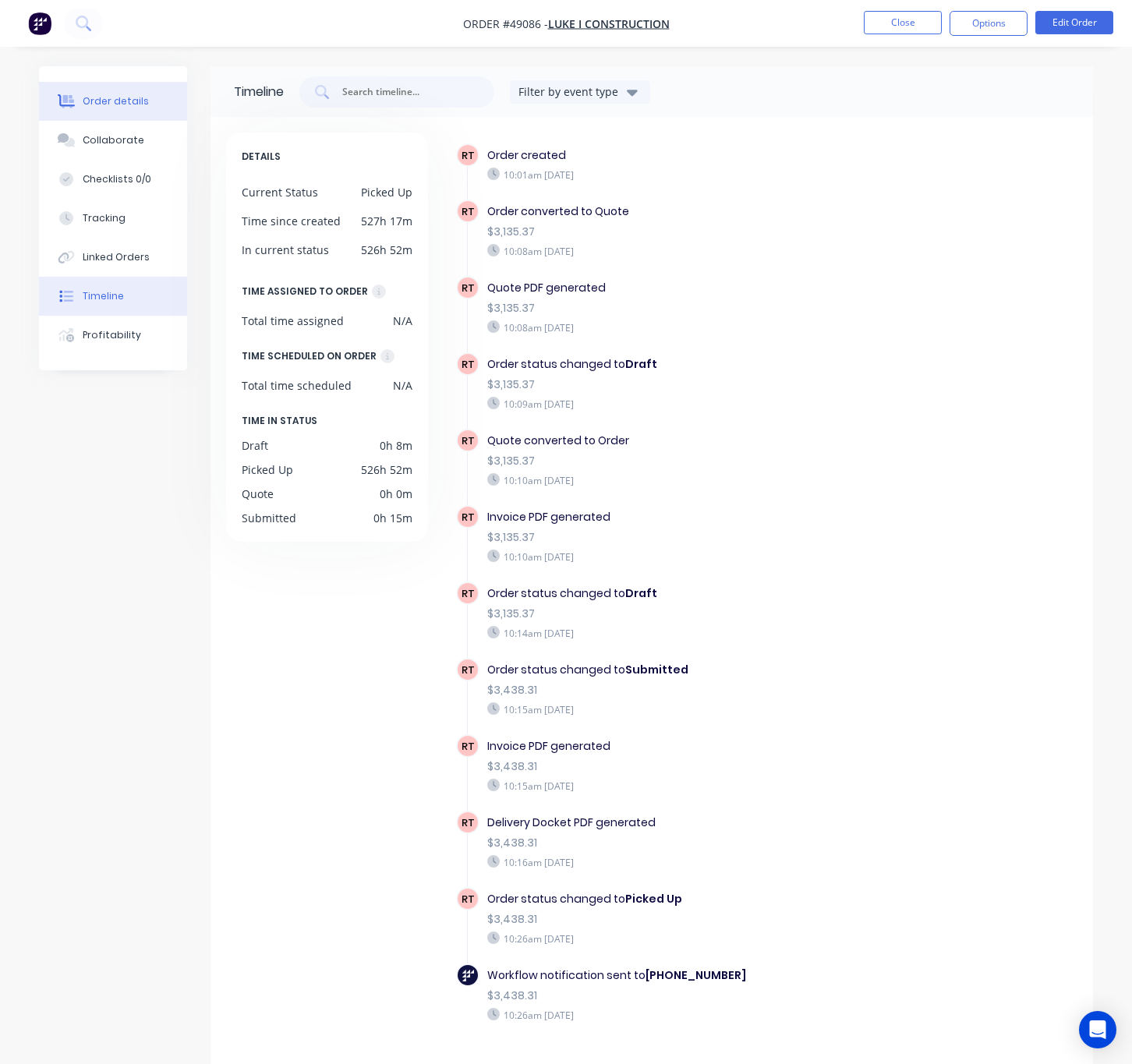
click at [49, 90] on button "Order details" at bounding box center [113, 101] width 148 height 39
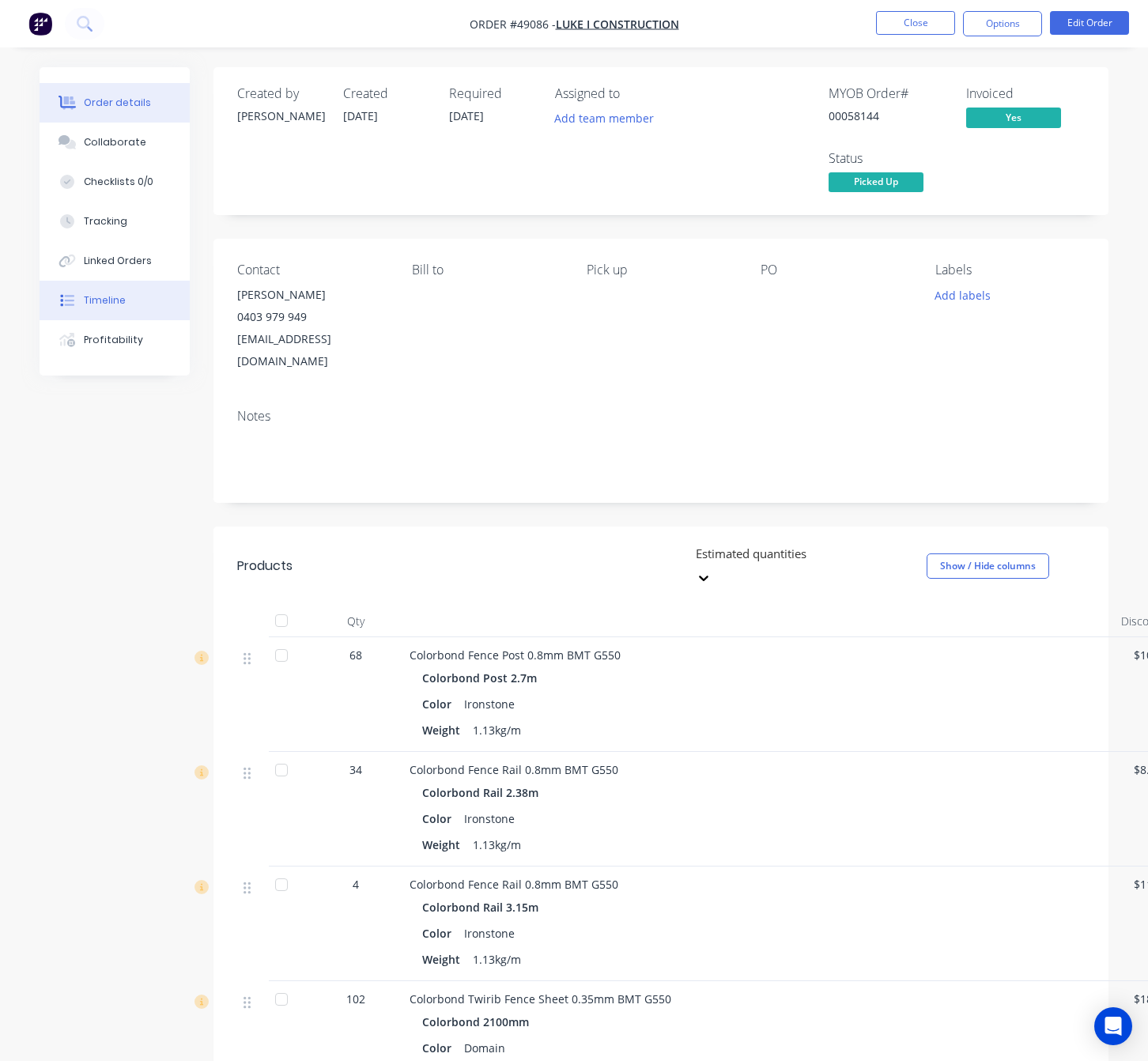
click at [146, 309] on button "Timeline" at bounding box center [114, 300] width 151 height 39
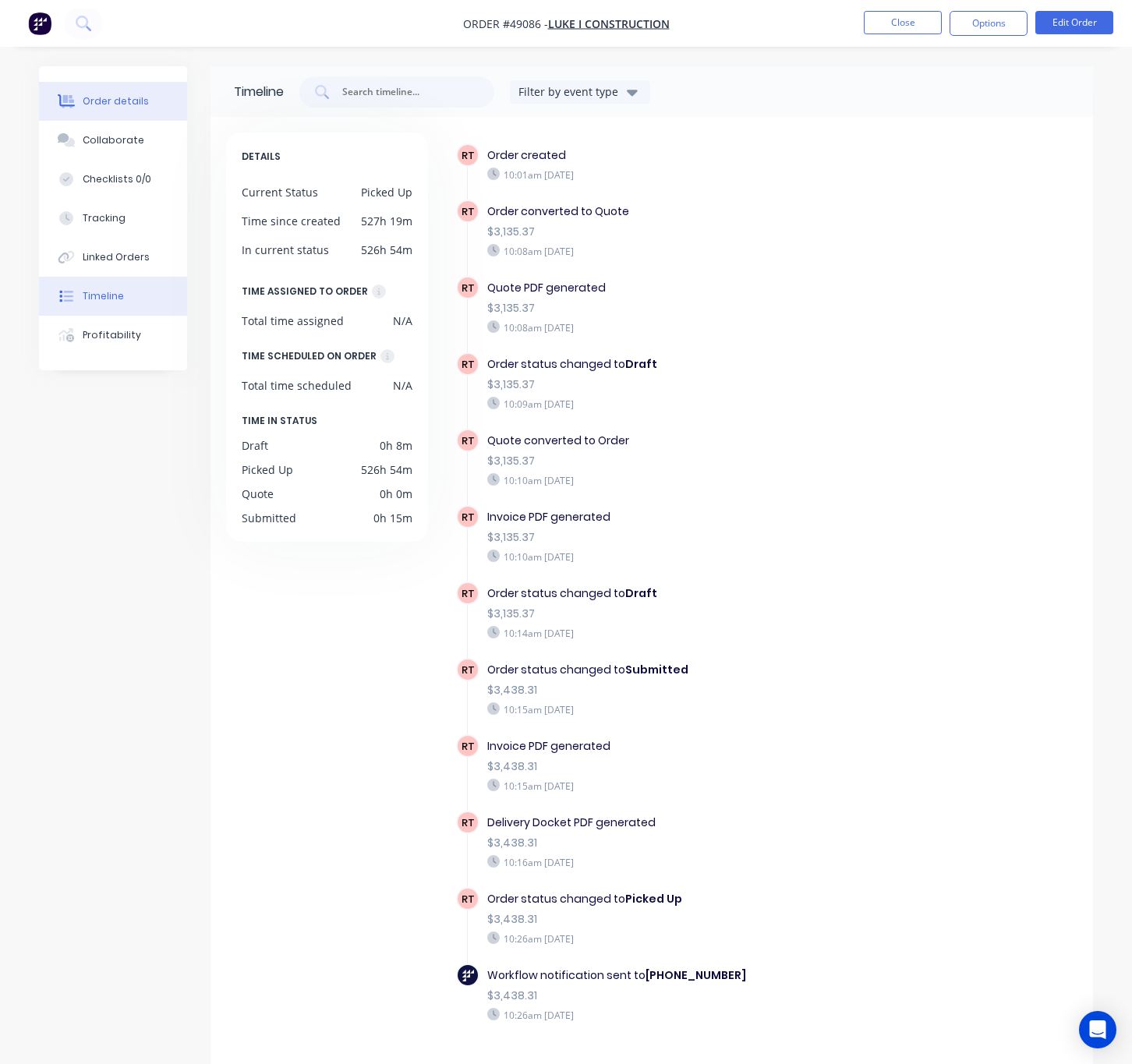
click at [106, 95] on div "Order details" at bounding box center [115, 101] width 66 height 14
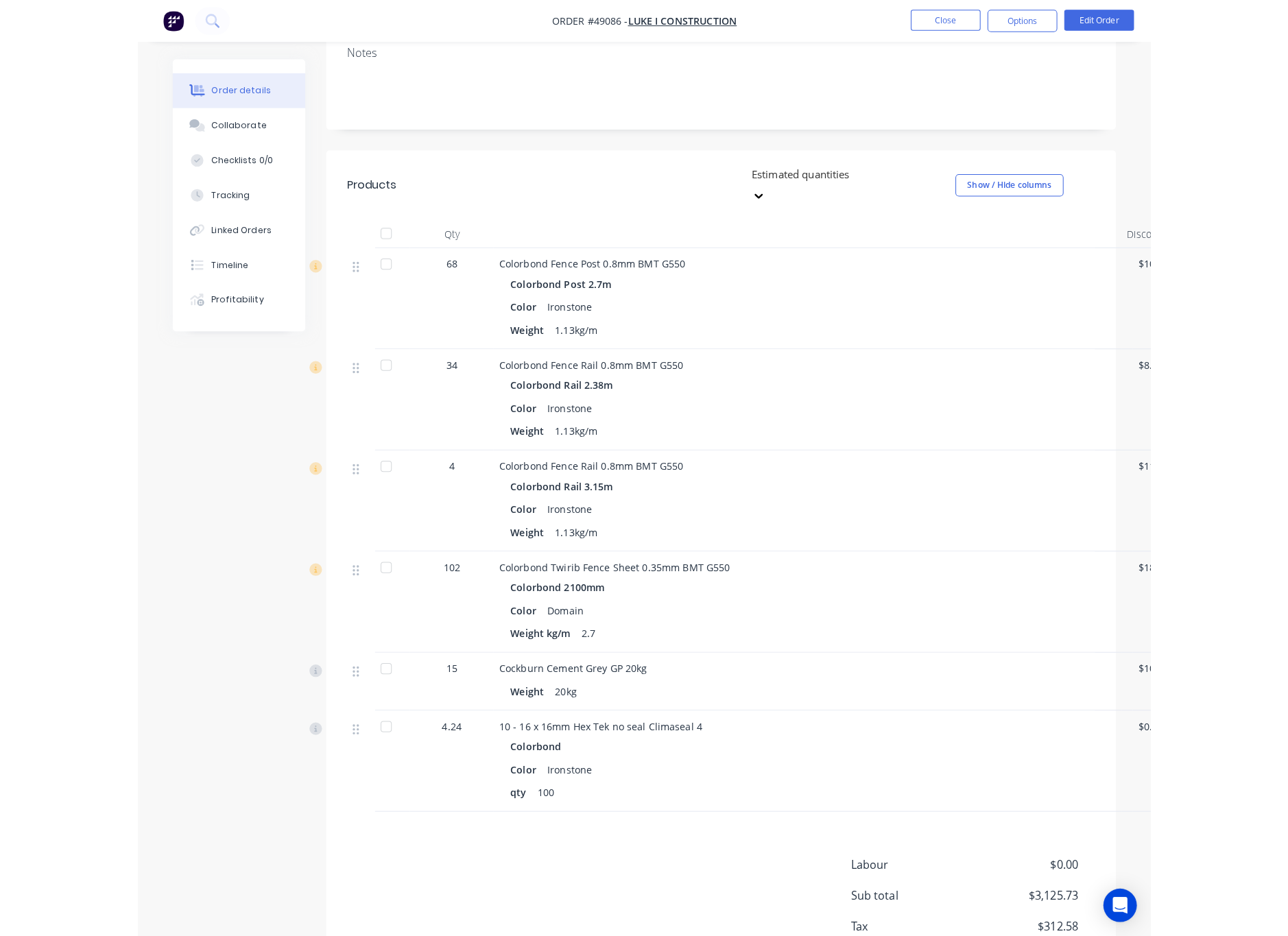
scroll to position [292, 0]
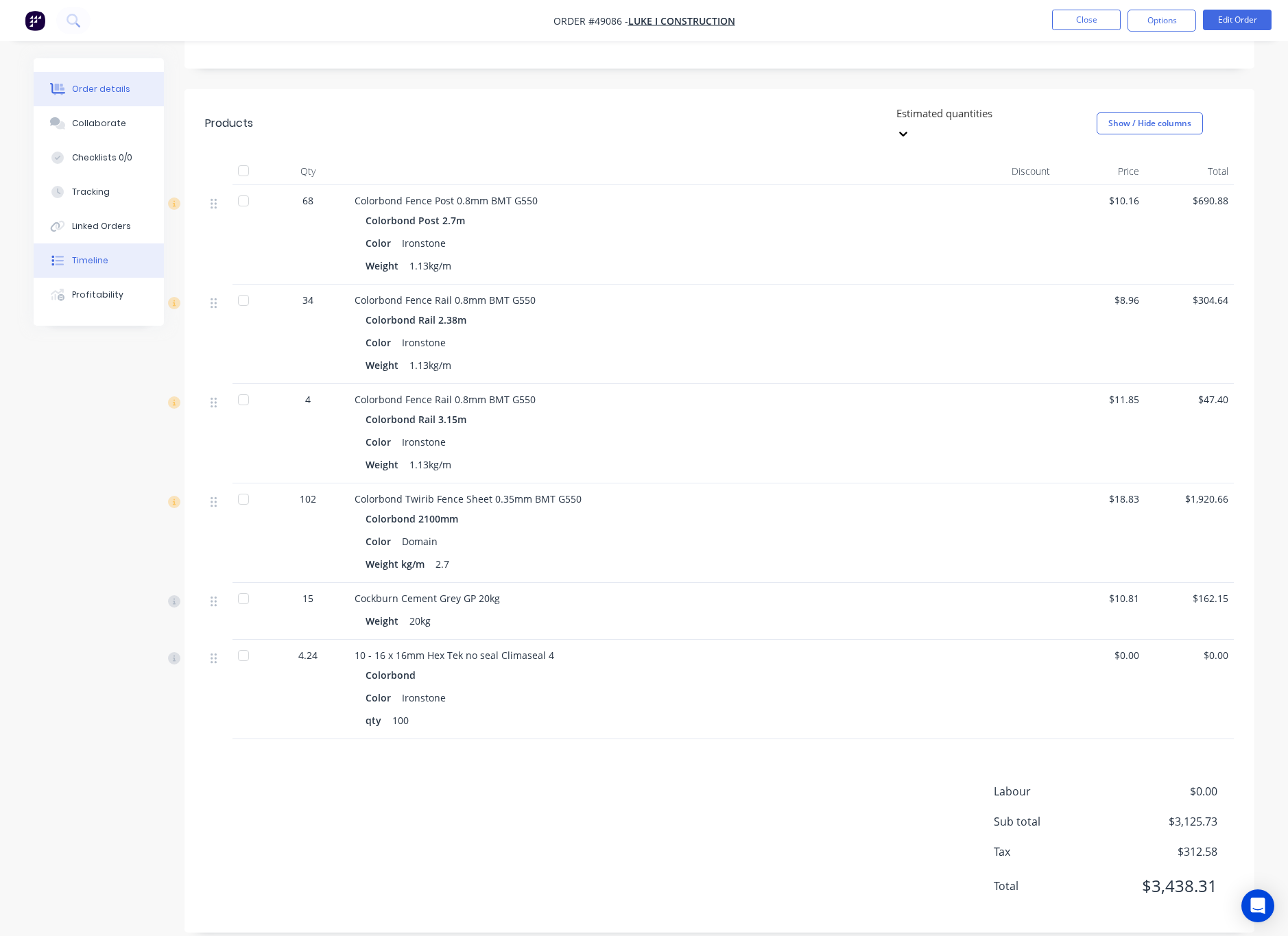
click at [126, 261] on button "Timeline" at bounding box center [98, 260] width 131 height 34
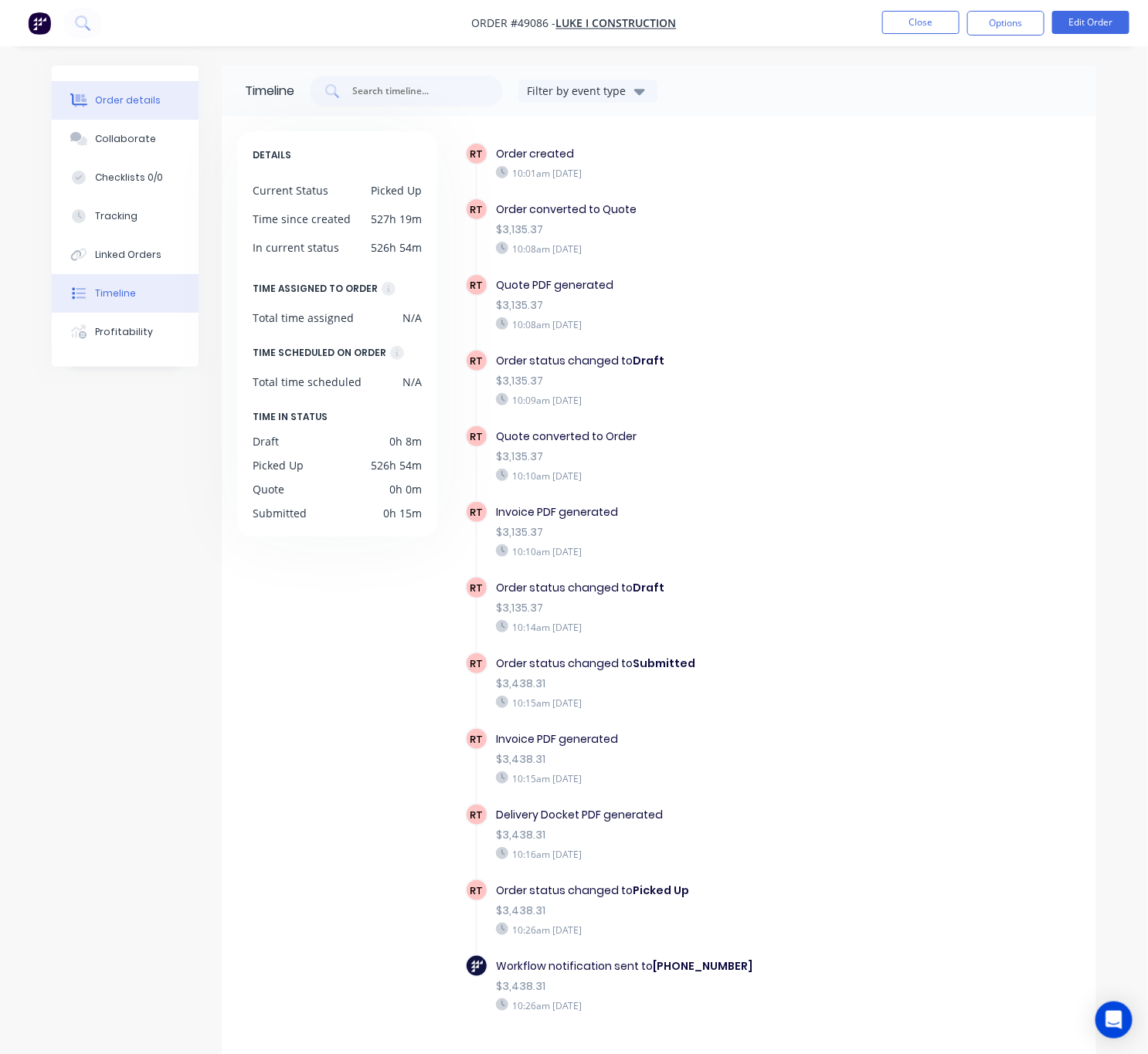
click at [134, 98] on div "Order details" at bounding box center [127, 100] width 66 height 14
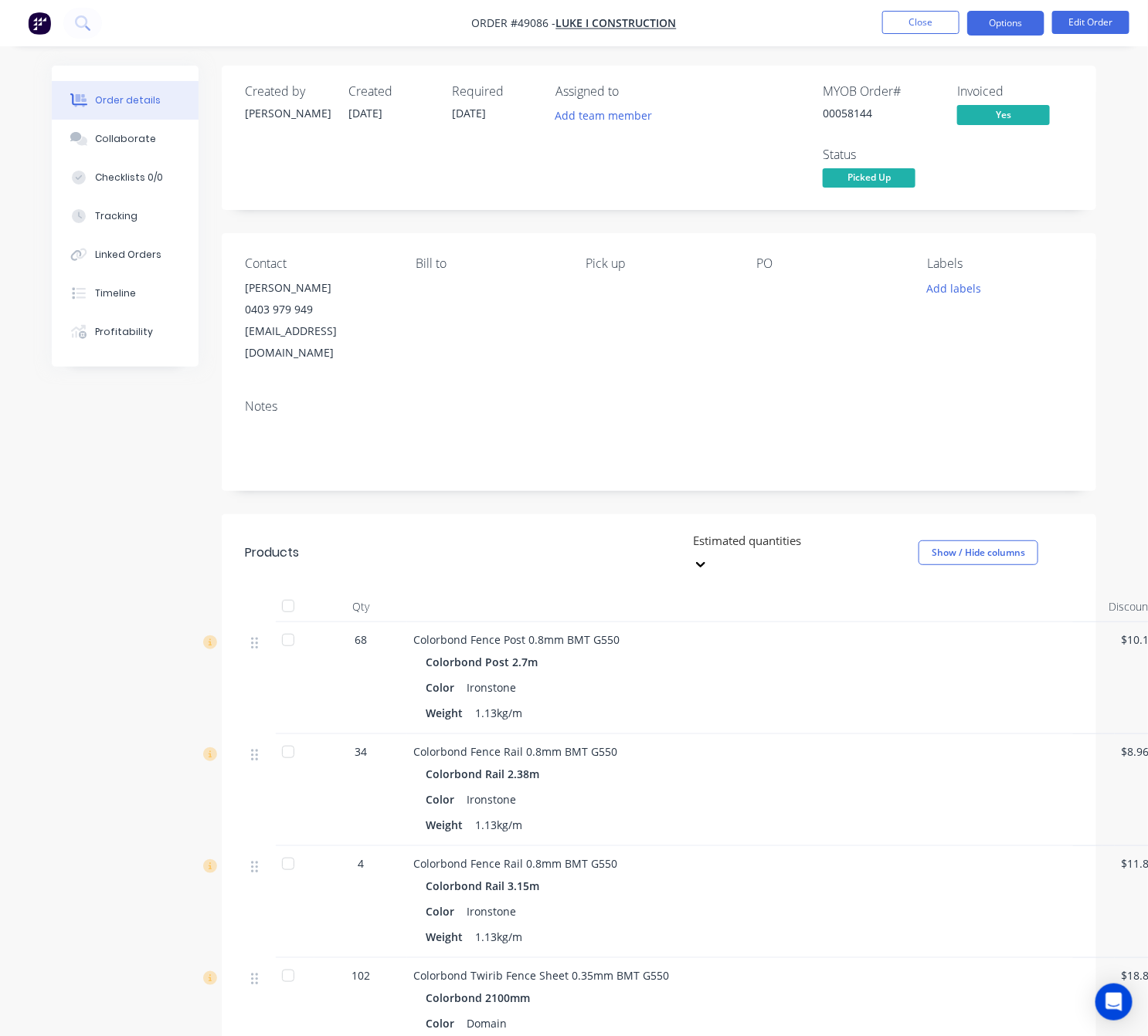
click at [1006, 26] on button "Options" at bounding box center [1006, 23] width 77 height 24
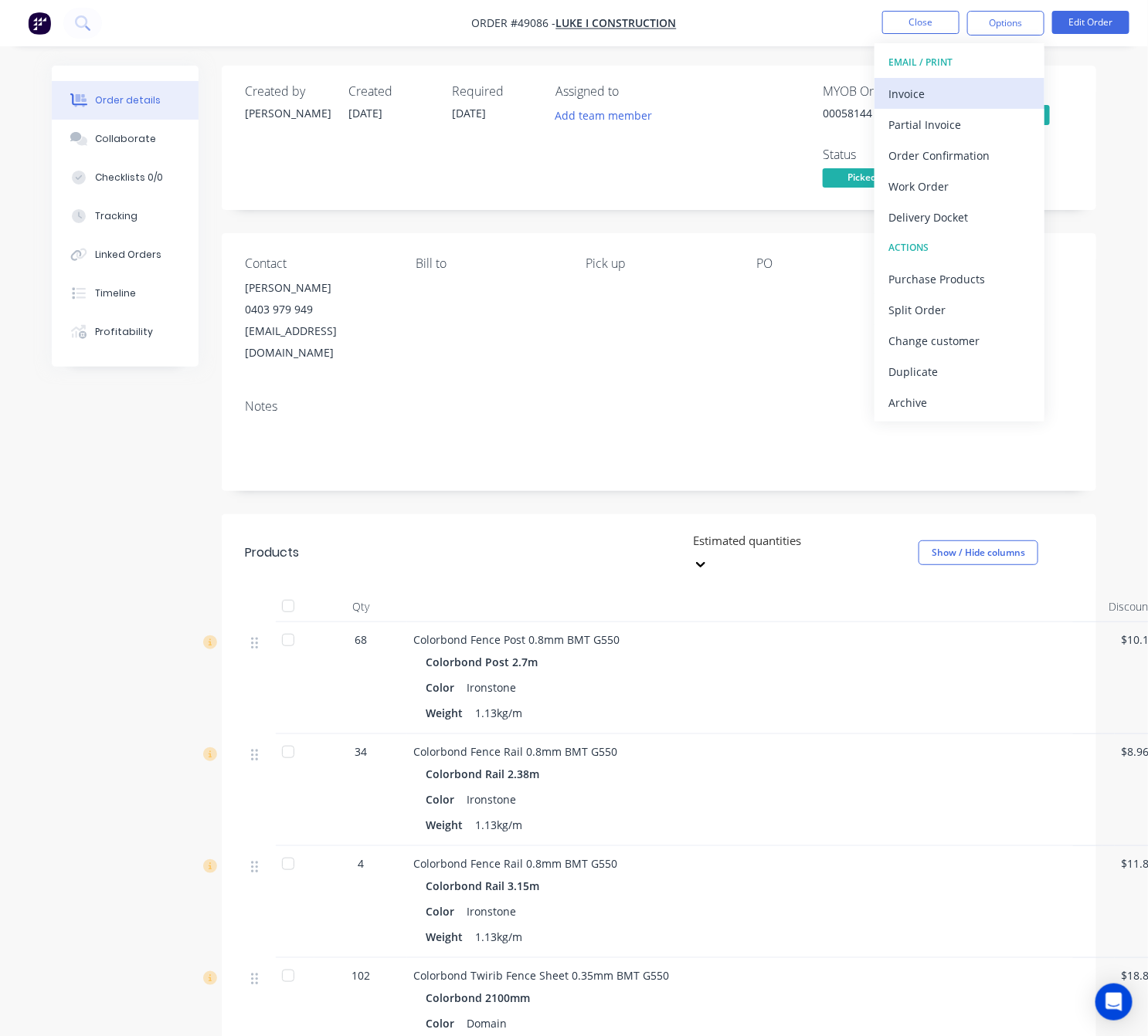
click at [990, 84] on div "Invoice" at bounding box center [960, 94] width 142 height 22
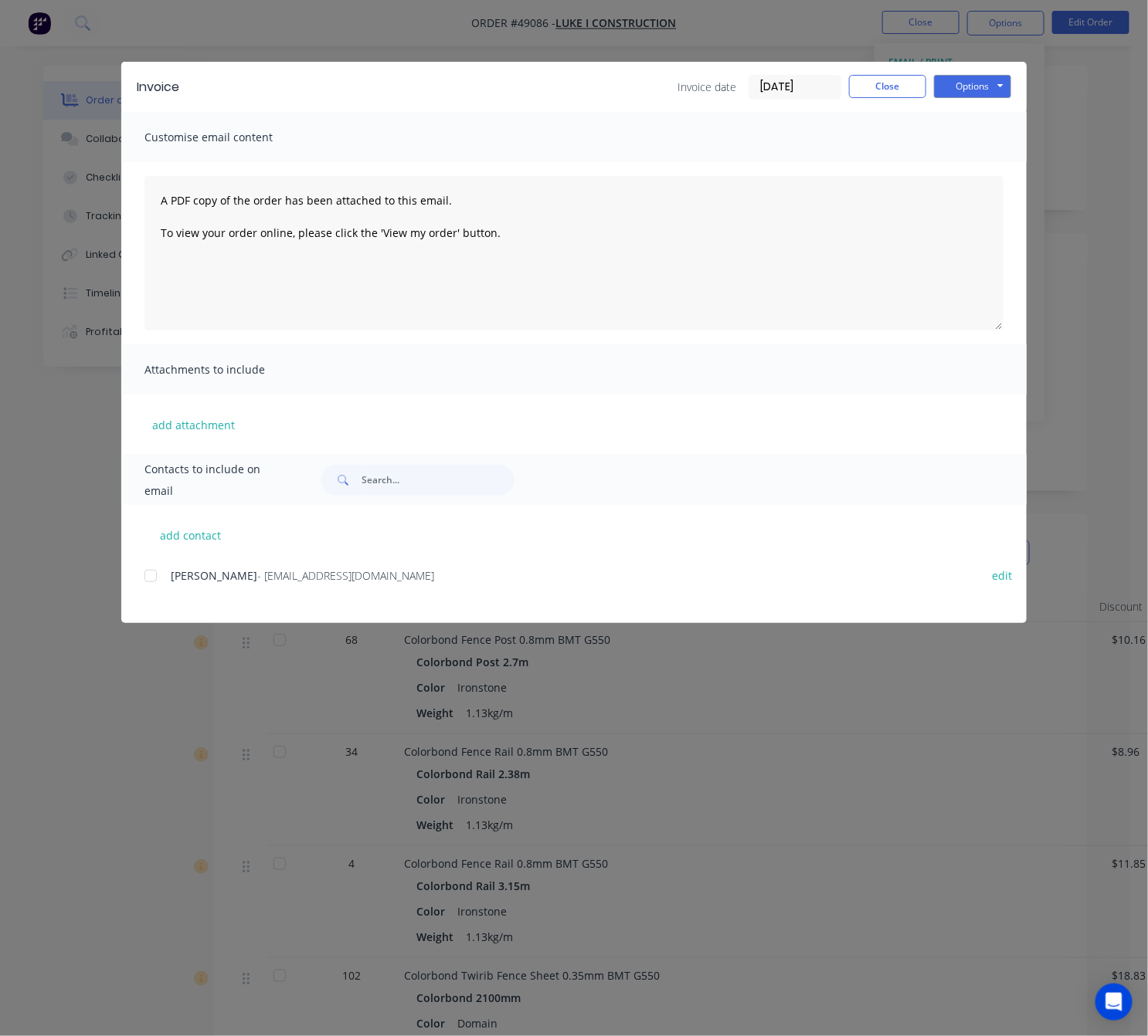
click at [147, 585] on div at bounding box center [150, 575] width 31 height 31
click at [144, 687] on div "Invoice Invoice date 10/09/25 Close Options Preview Print Email Customise email…" at bounding box center [574, 518] width 1148 height 1036
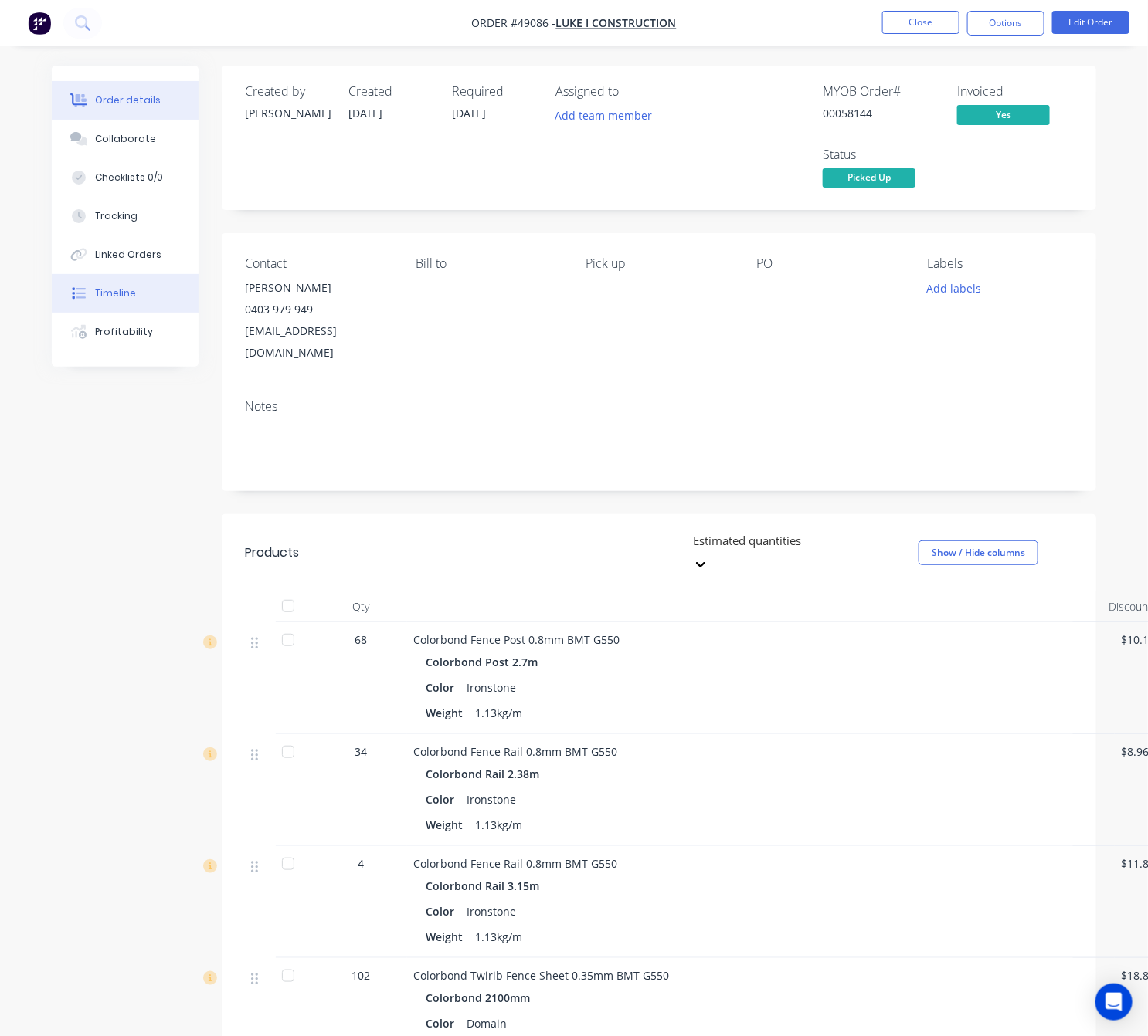
click at [140, 294] on button "Timeline" at bounding box center [125, 293] width 147 height 38
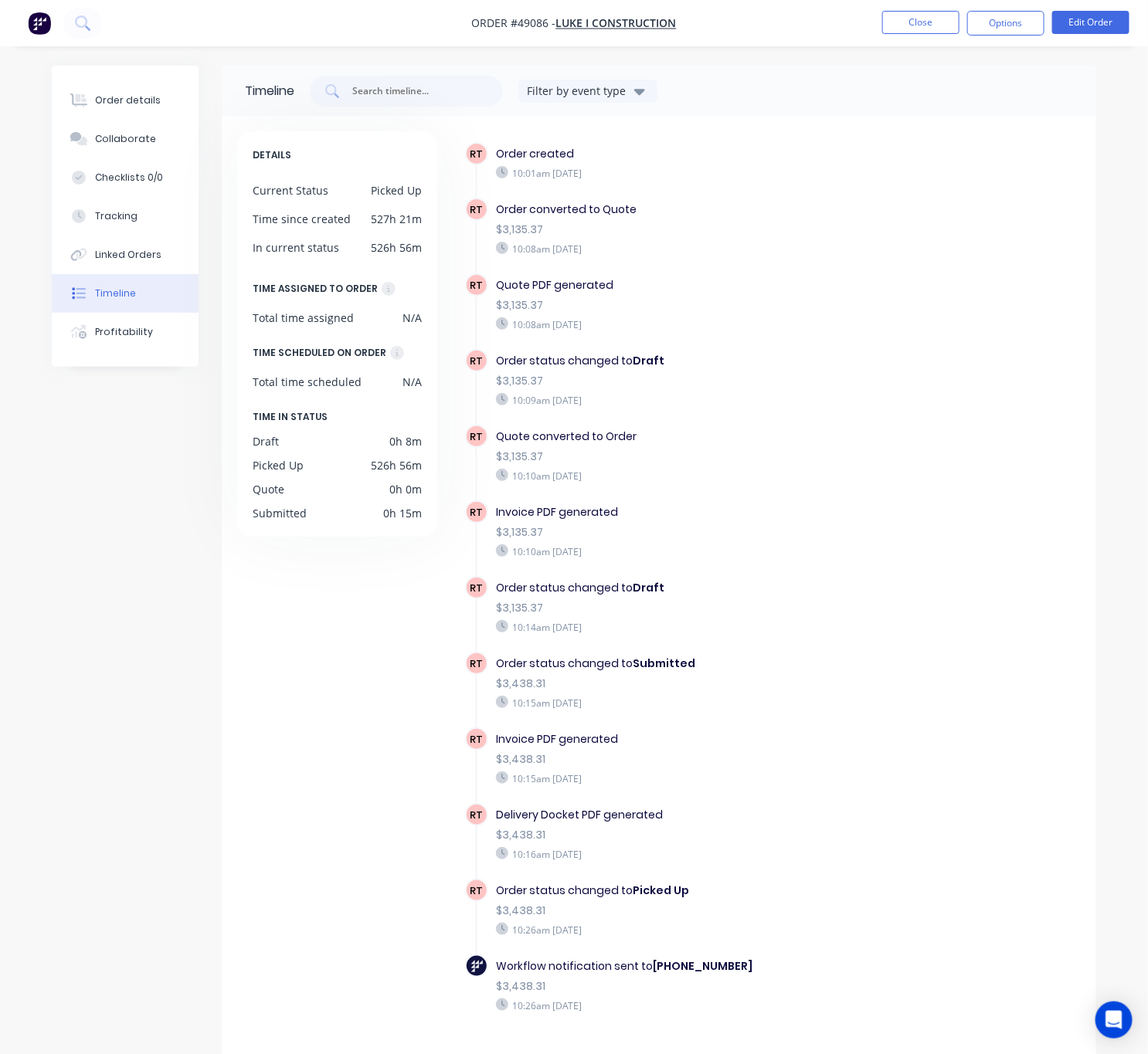
scroll to position [33, 0]
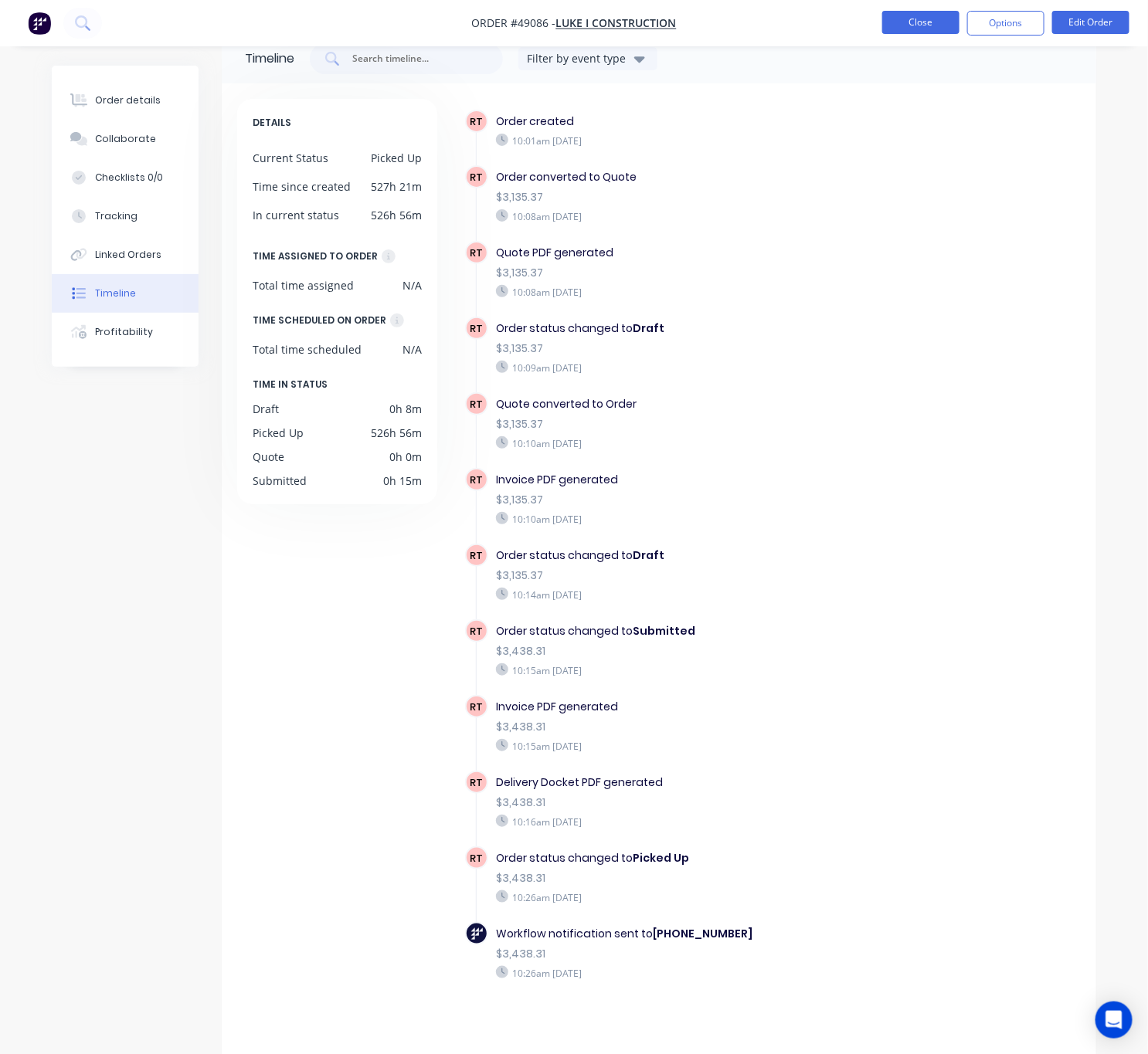
click at [919, 24] on button "Close" at bounding box center [920, 22] width 77 height 23
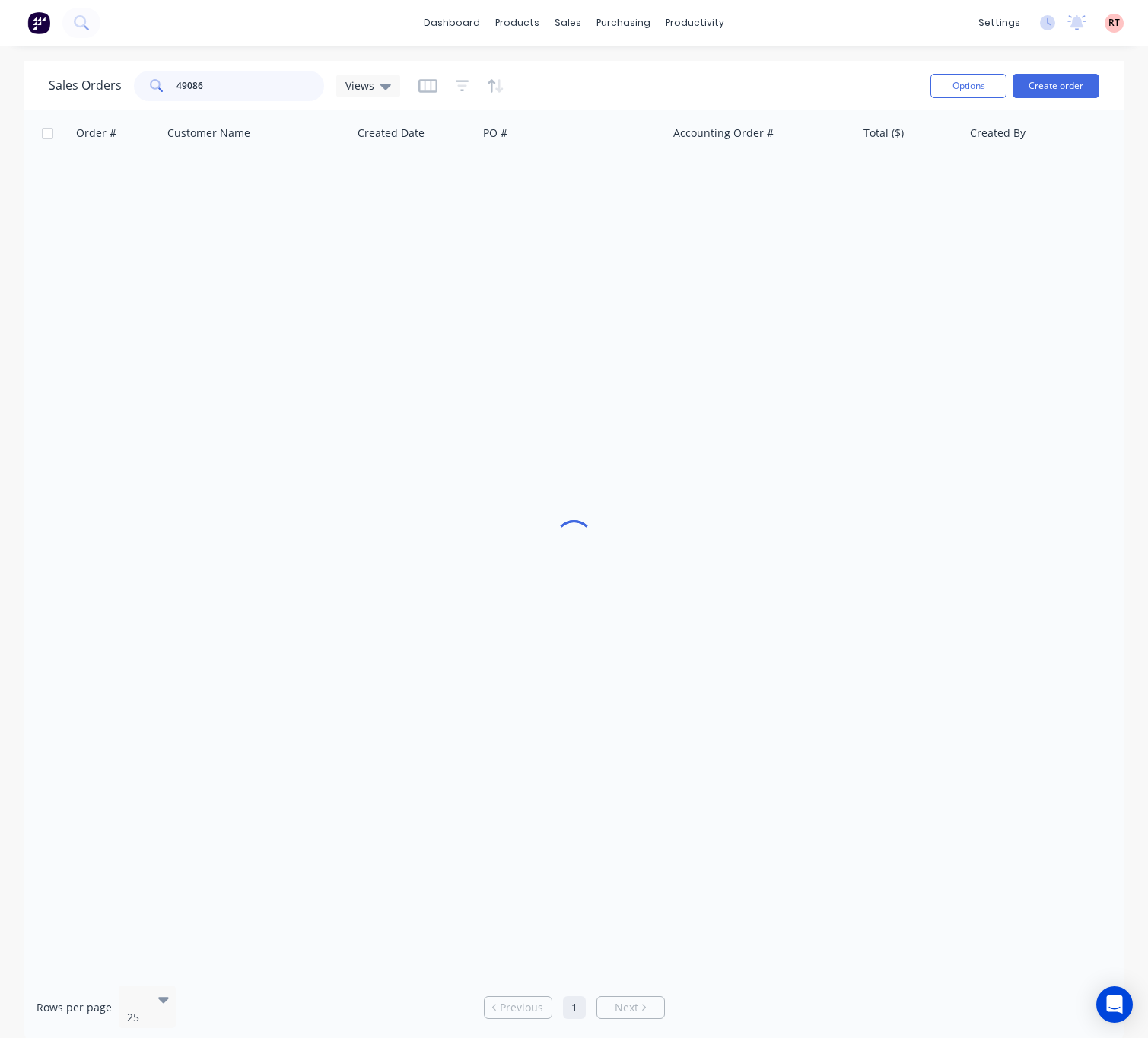
drag, startPoint x: 265, startPoint y: 80, endPoint x: 117, endPoint y: 102, distance: 149.6
click at [117, 102] on div "Sales Orders 49086 Views" at bounding box center [484, 86] width 869 height 37
type input "49081"
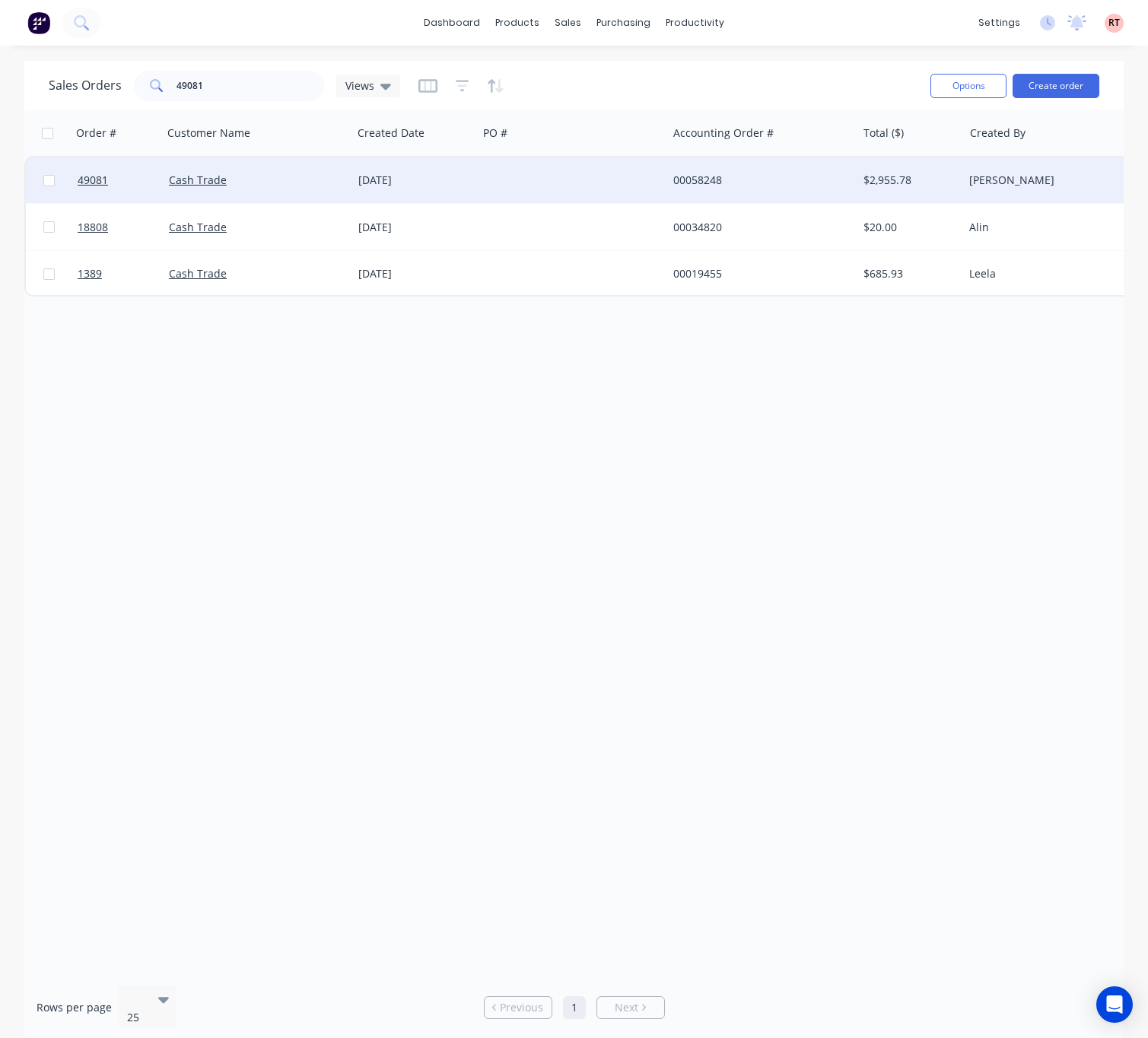
click at [525, 174] on div at bounding box center [572, 180] width 189 height 45
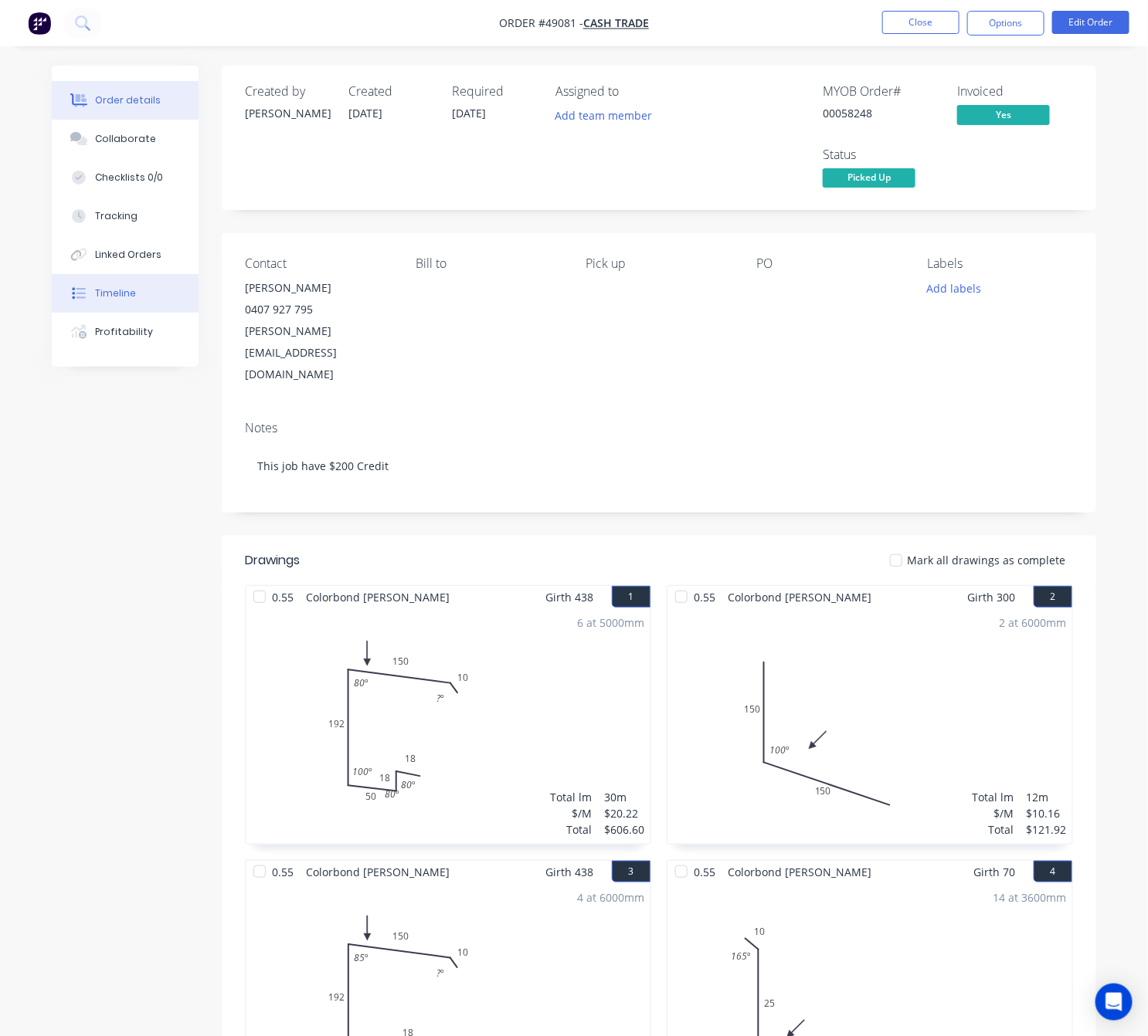
click at [132, 310] on button "Timeline" at bounding box center [125, 293] width 147 height 38
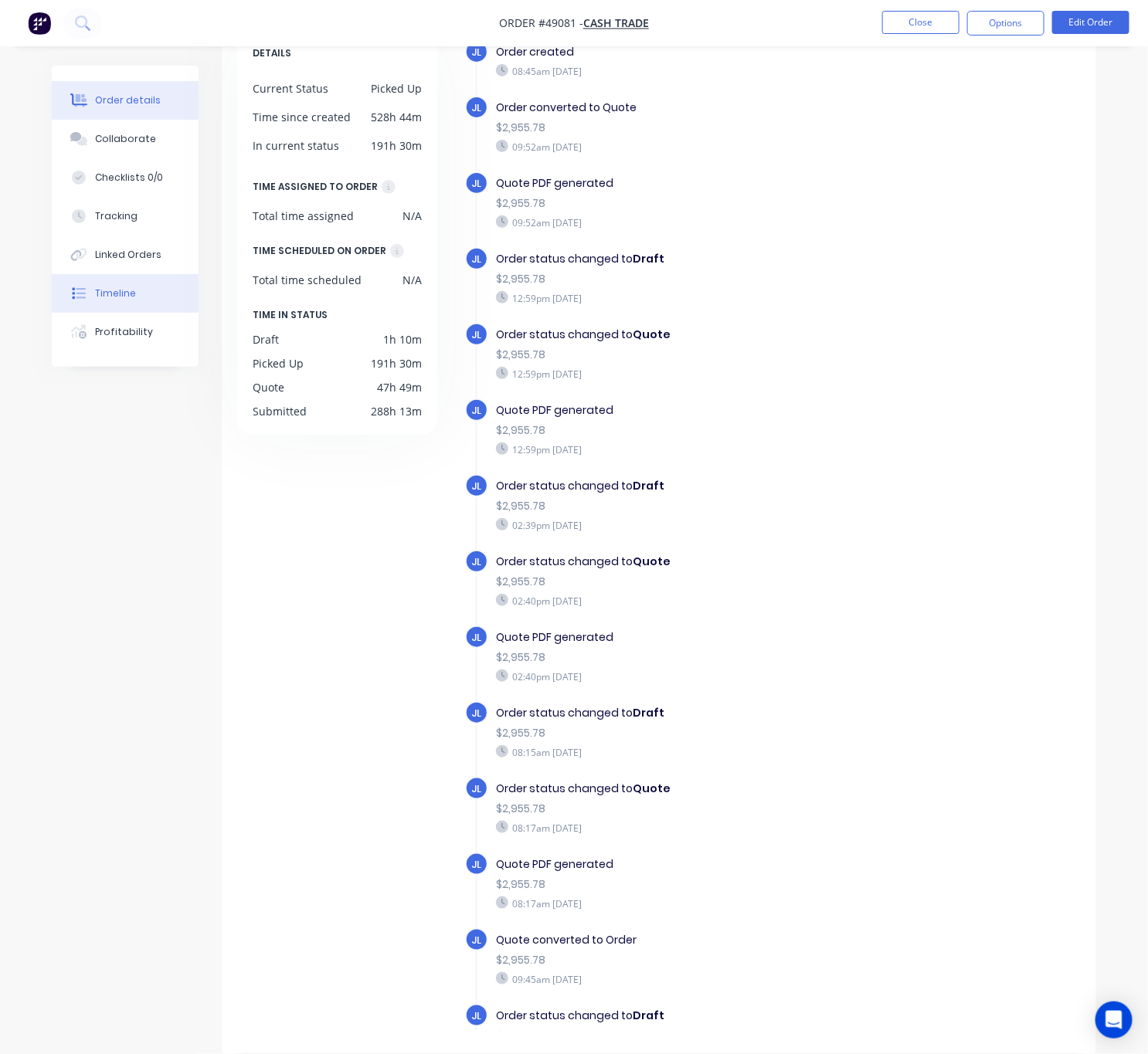
click at [112, 99] on div "Order details" at bounding box center [127, 100] width 66 height 14
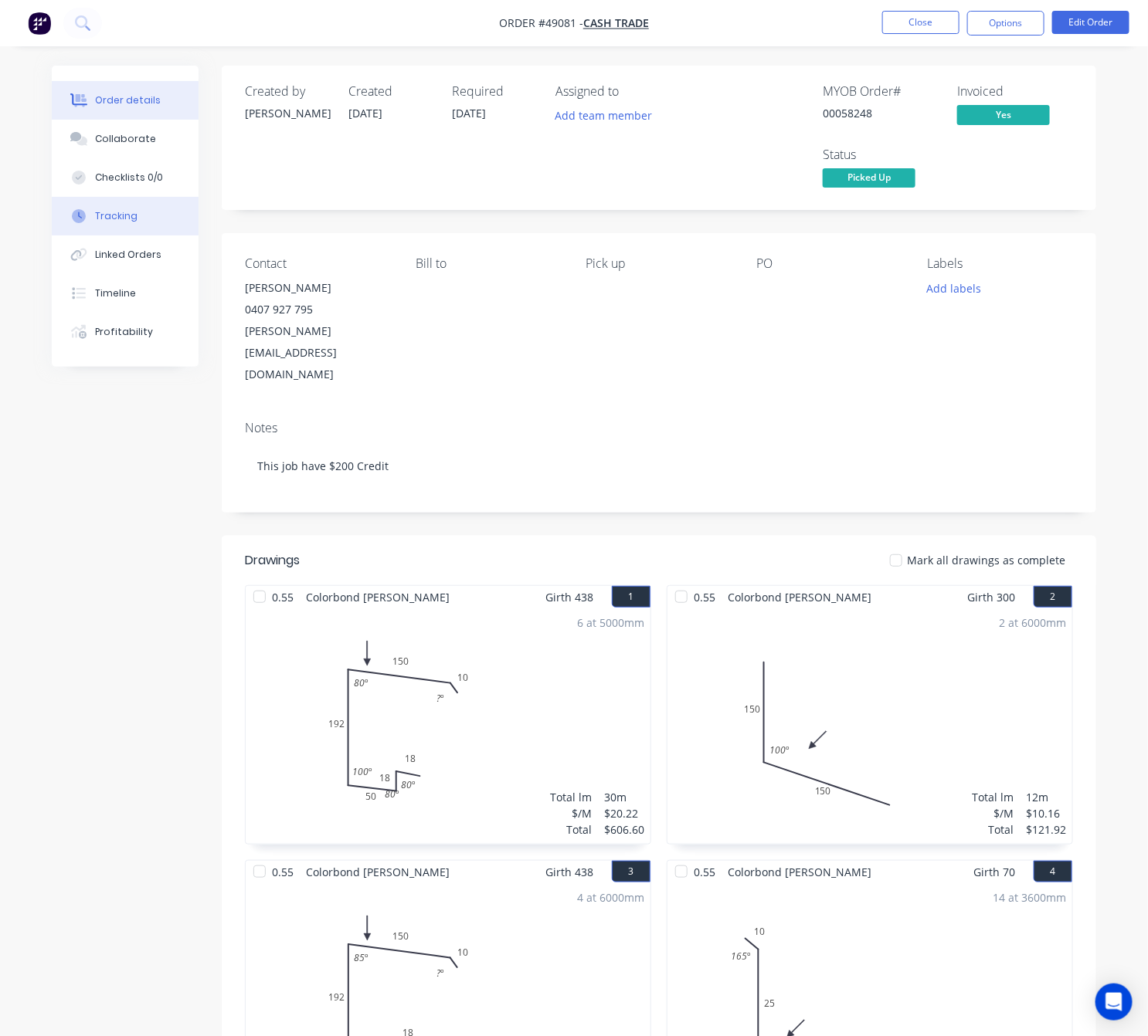
click at [147, 234] on button "Tracking" at bounding box center [125, 215] width 147 height 38
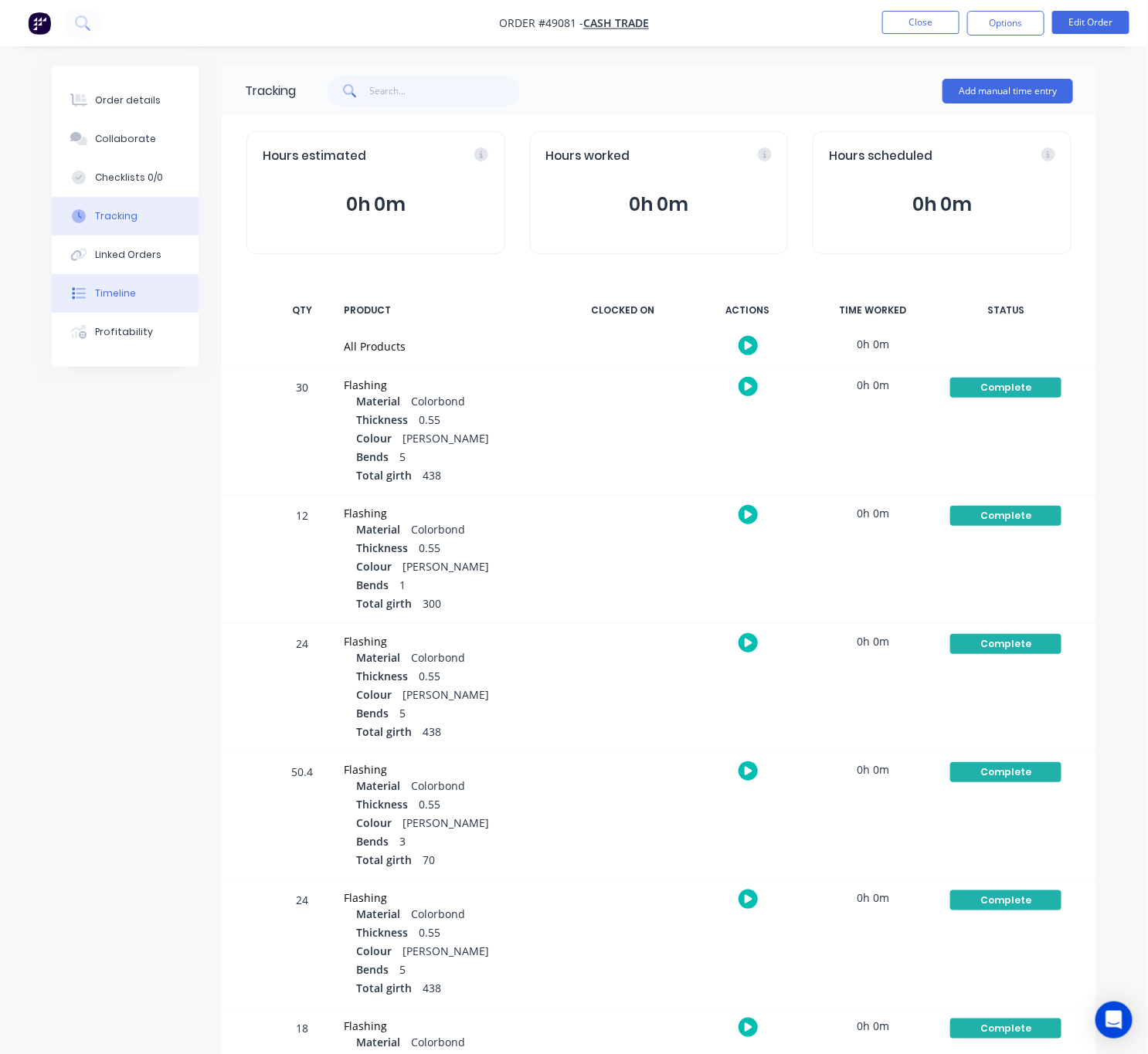
click at [192, 294] on button "Timeline" at bounding box center [125, 293] width 147 height 38
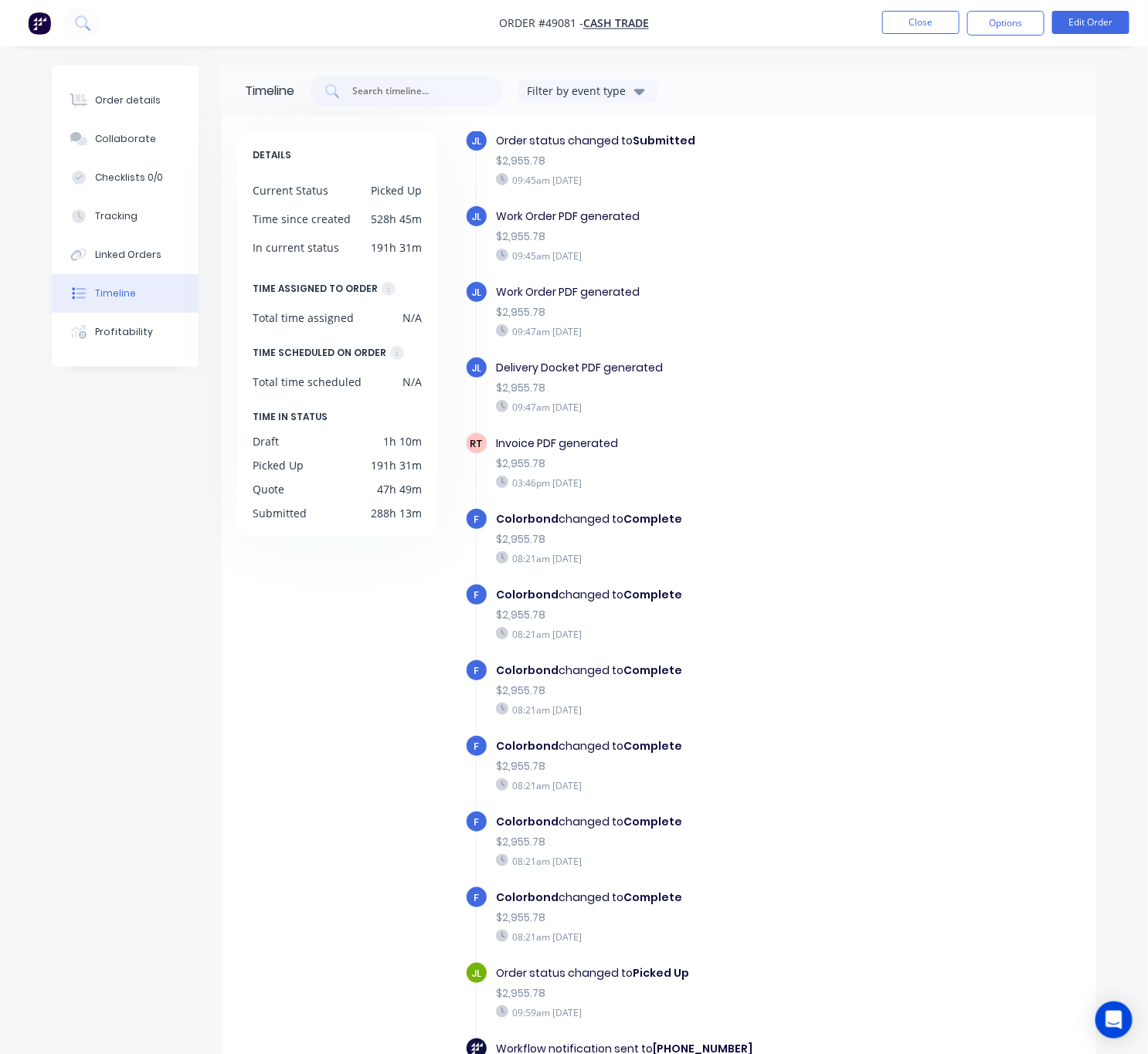
scroll to position [102, 0]
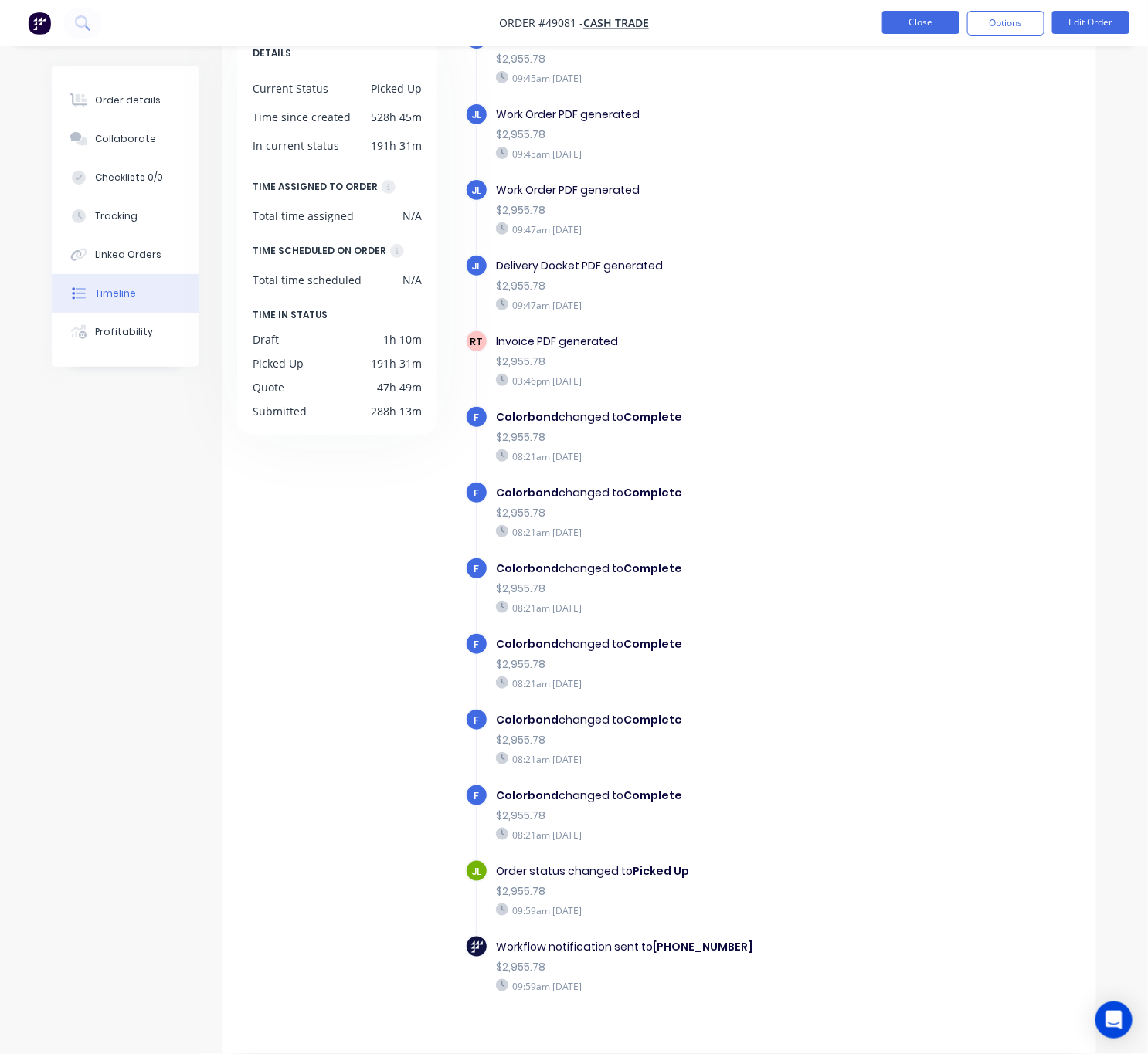
click at [902, 16] on button "Close" at bounding box center [920, 22] width 77 height 23
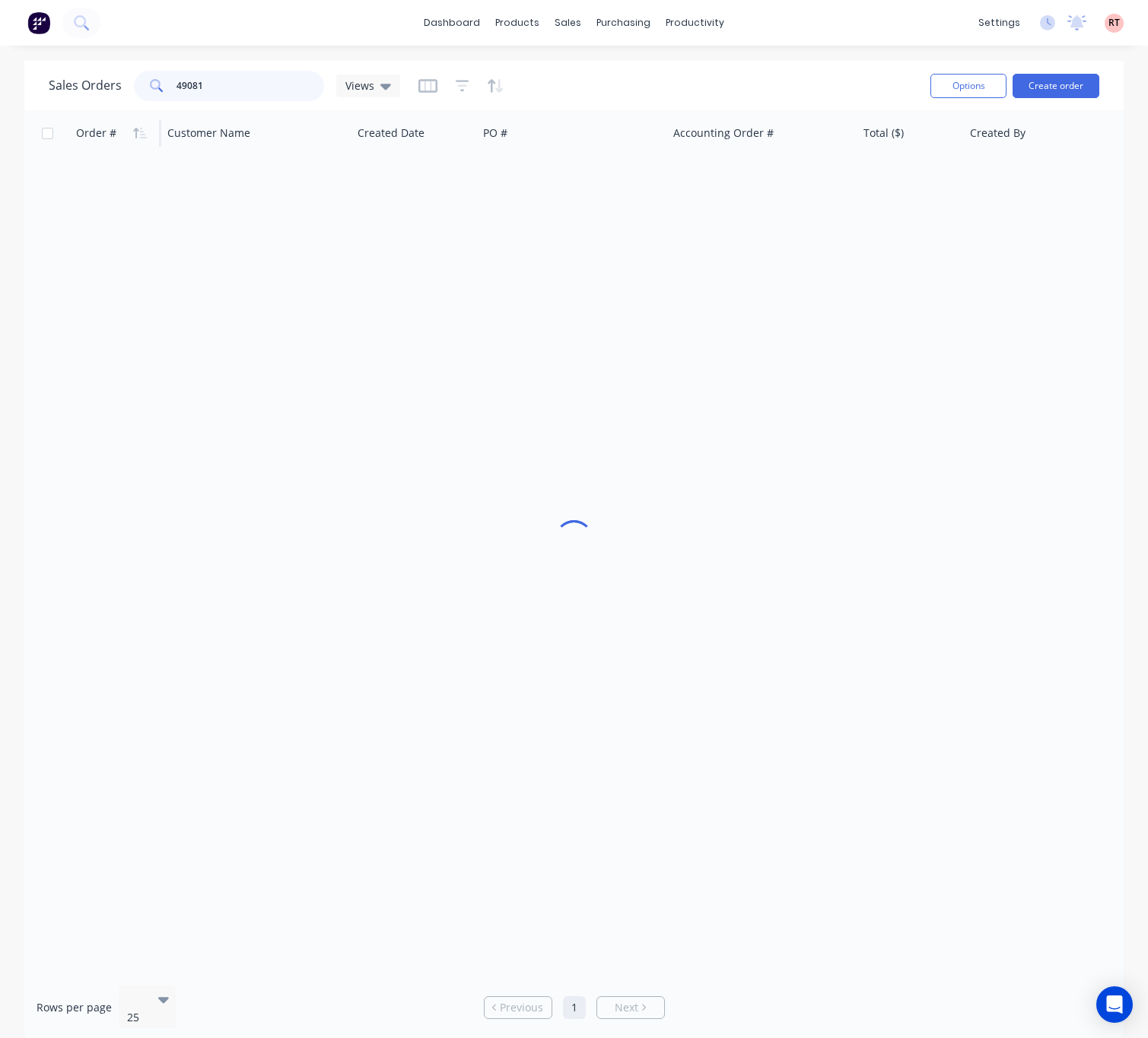
drag, startPoint x: 212, startPoint y: 84, endPoint x: 76, endPoint y: 117, distance: 139.9
click at [78, 116] on div "Sales Orders 49081 Views Options Create order Order # Customer Name Created Dat…" at bounding box center [573, 551] width 1099 height 981
click at [578, 112] on link "Customers" at bounding box center [648, 103] width 201 height 30
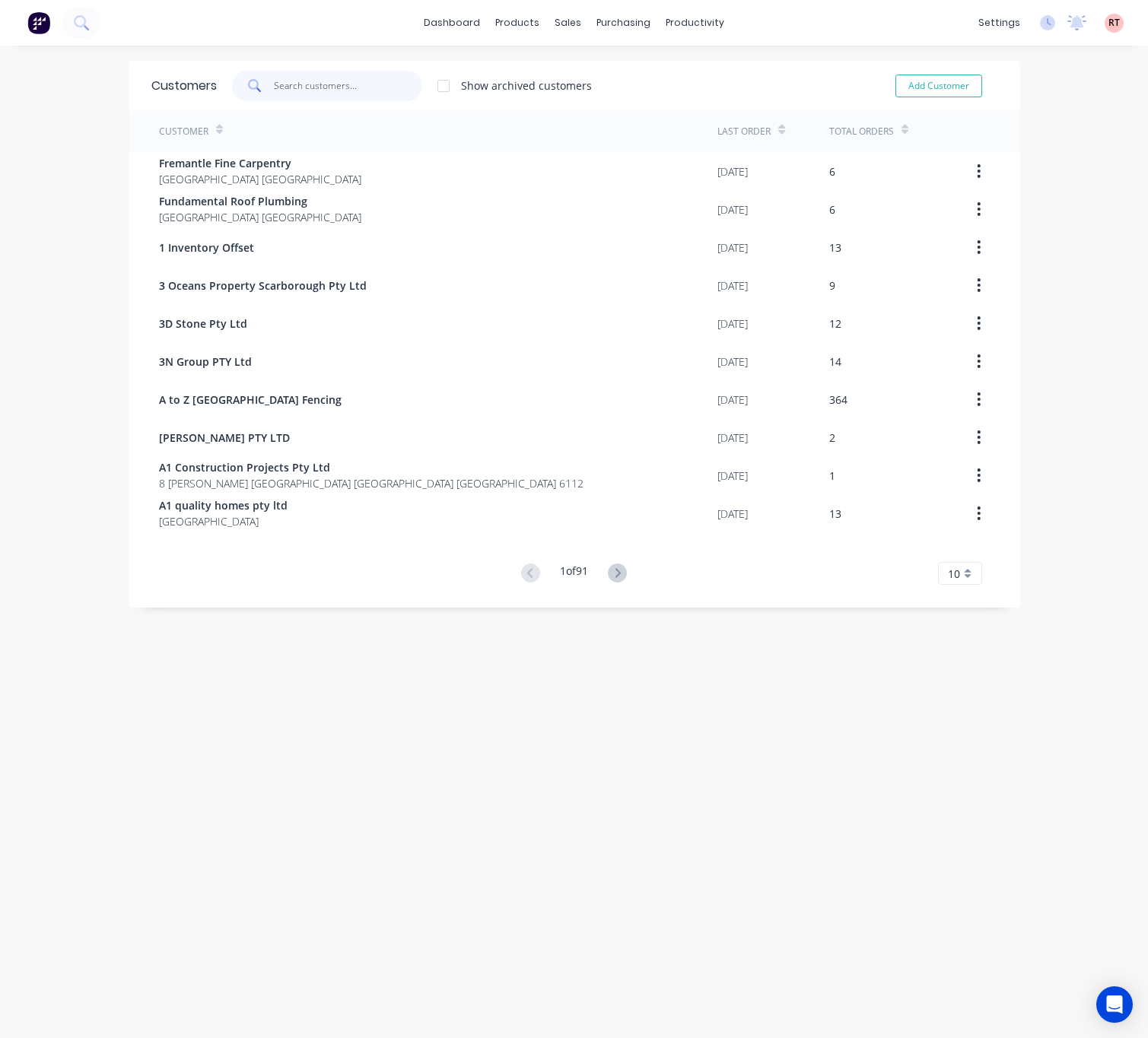
click at [367, 92] on input "text" at bounding box center [348, 86] width 149 height 30
click at [580, 73] on link "Sales Orders" at bounding box center [640, 72] width 201 height 30
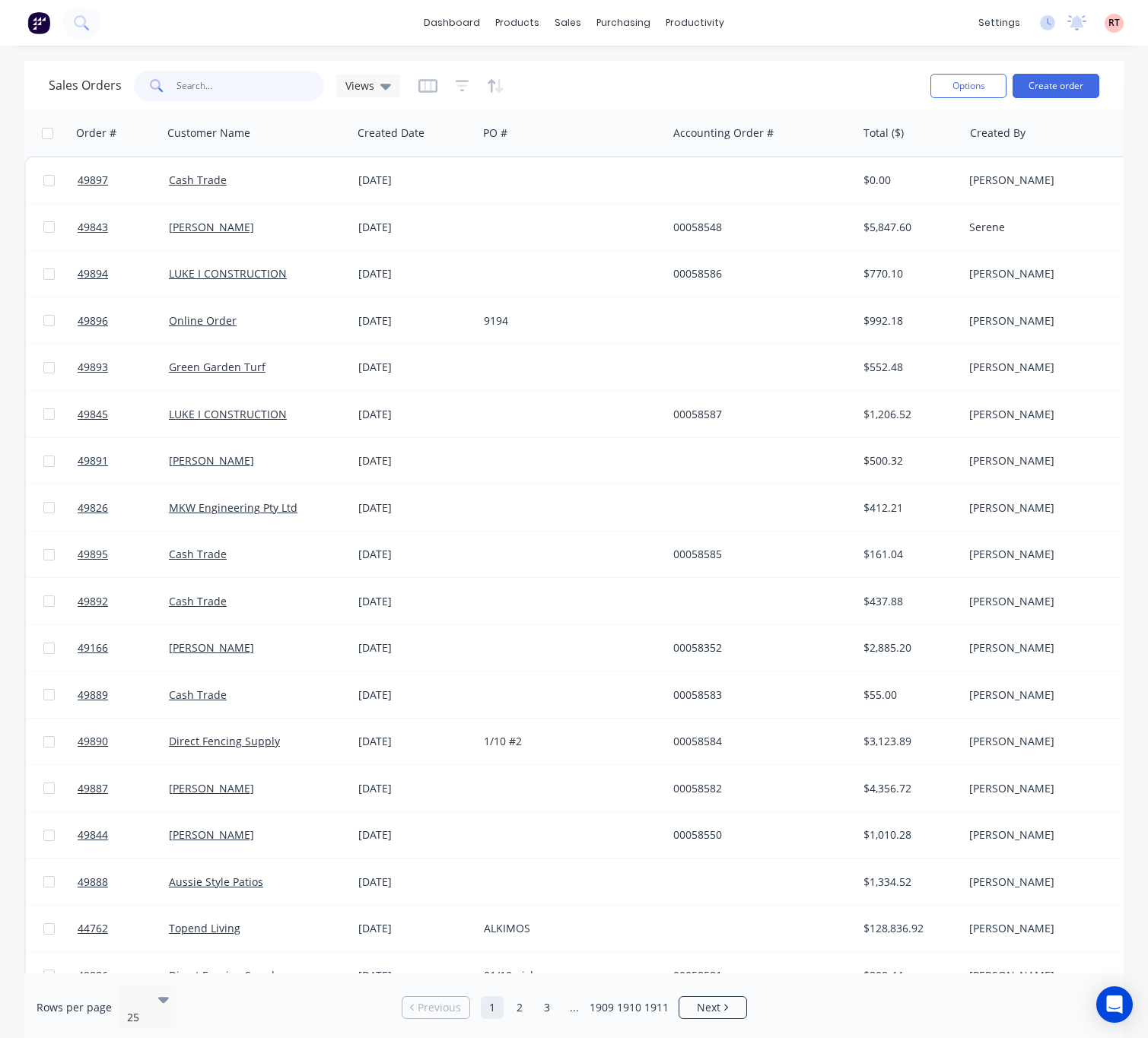
click at [247, 87] on input "text" at bounding box center [250, 86] width 149 height 30
type input "0"
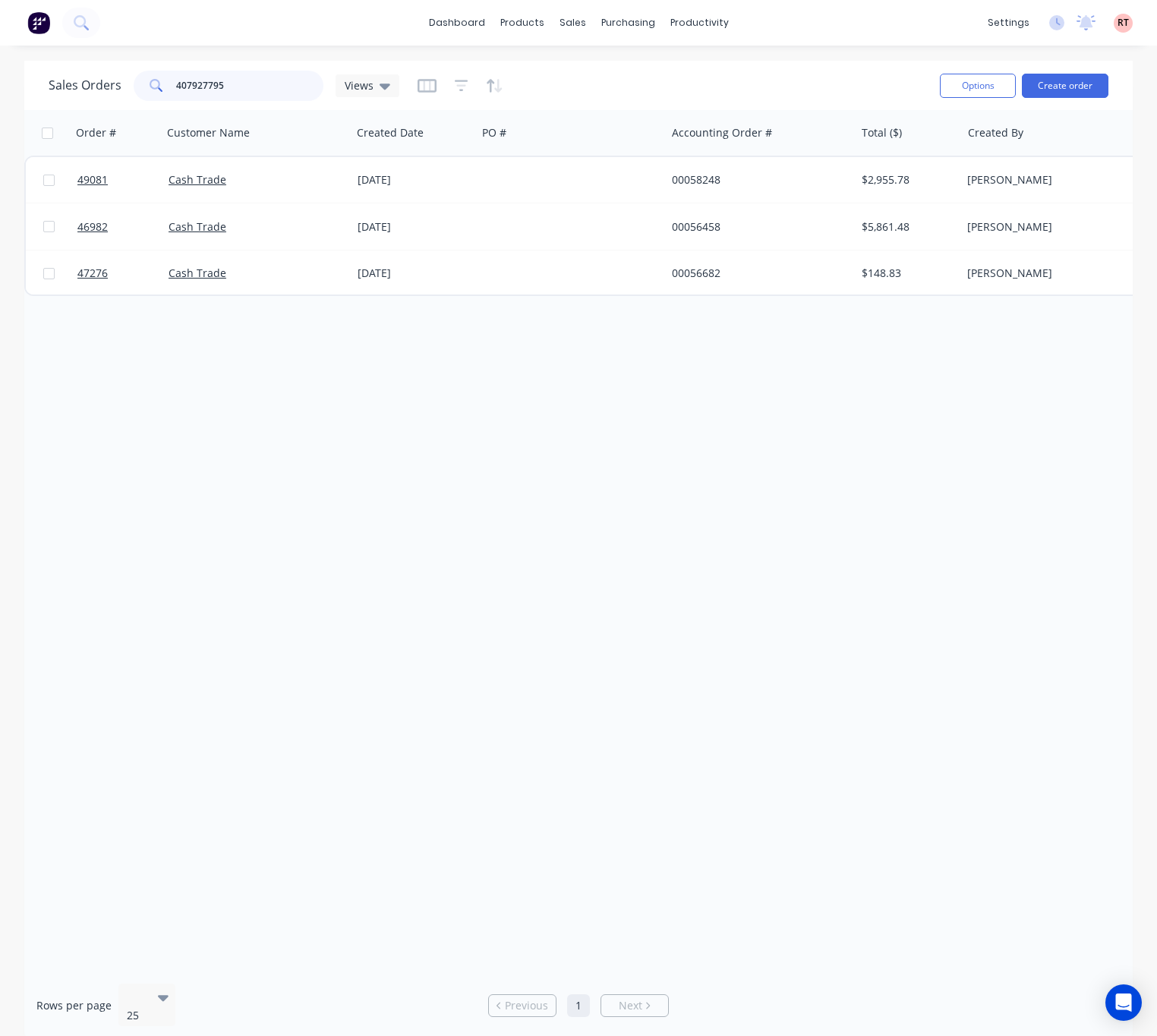
type input "407927795"
drag, startPoint x: 187, startPoint y: 498, endPoint x: 183, endPoint y: 483, distance: 15.5
click at [187, 495] on div "Order # Customer Name Created Date PO # Accounting Order # Total ($) Created By…" at bounding box center [578, 540] width 1108 height 861
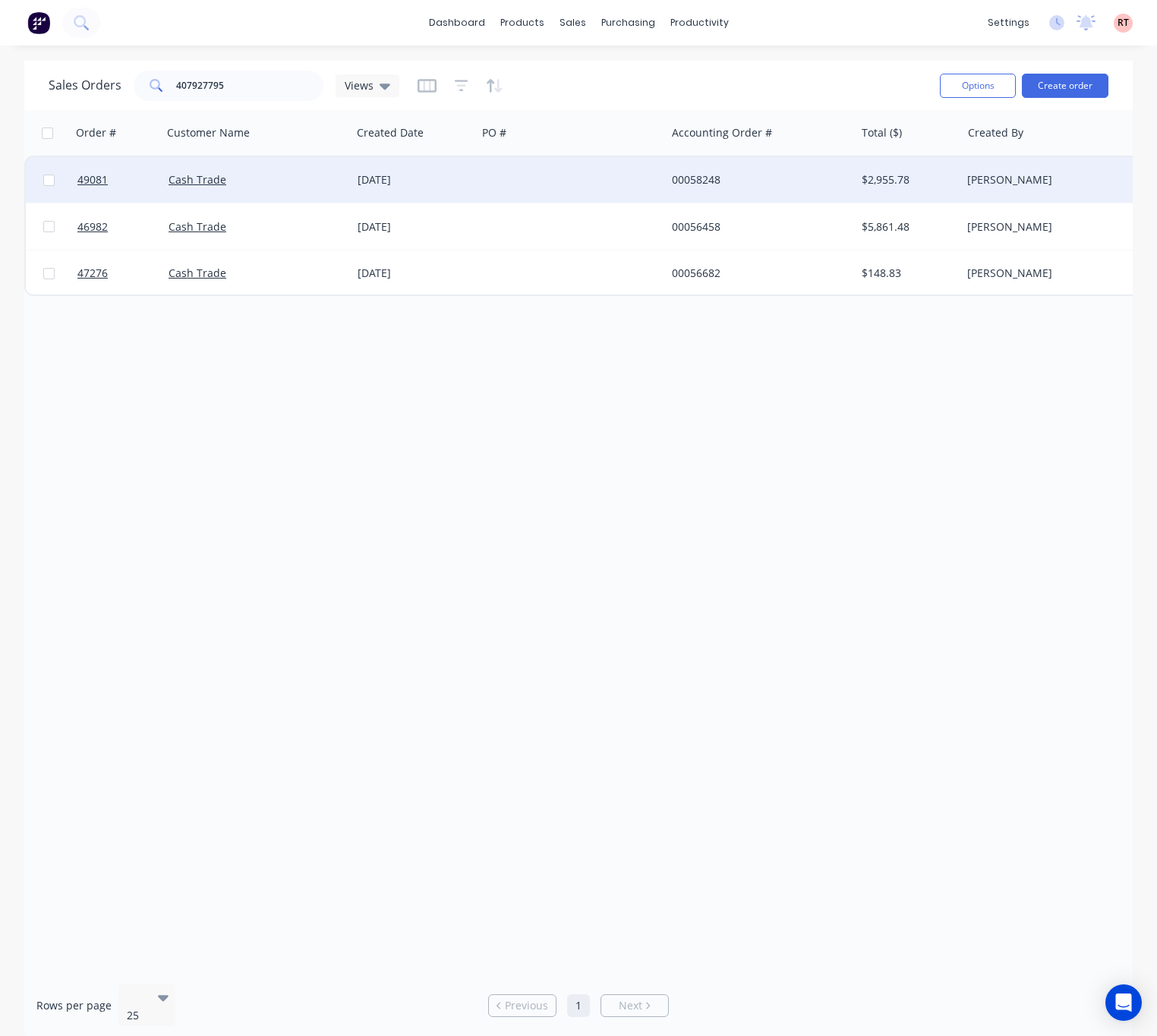
click at [442, 175] on div "12 Sep 2025" at bounding box center [414, 180] width 113 height 15
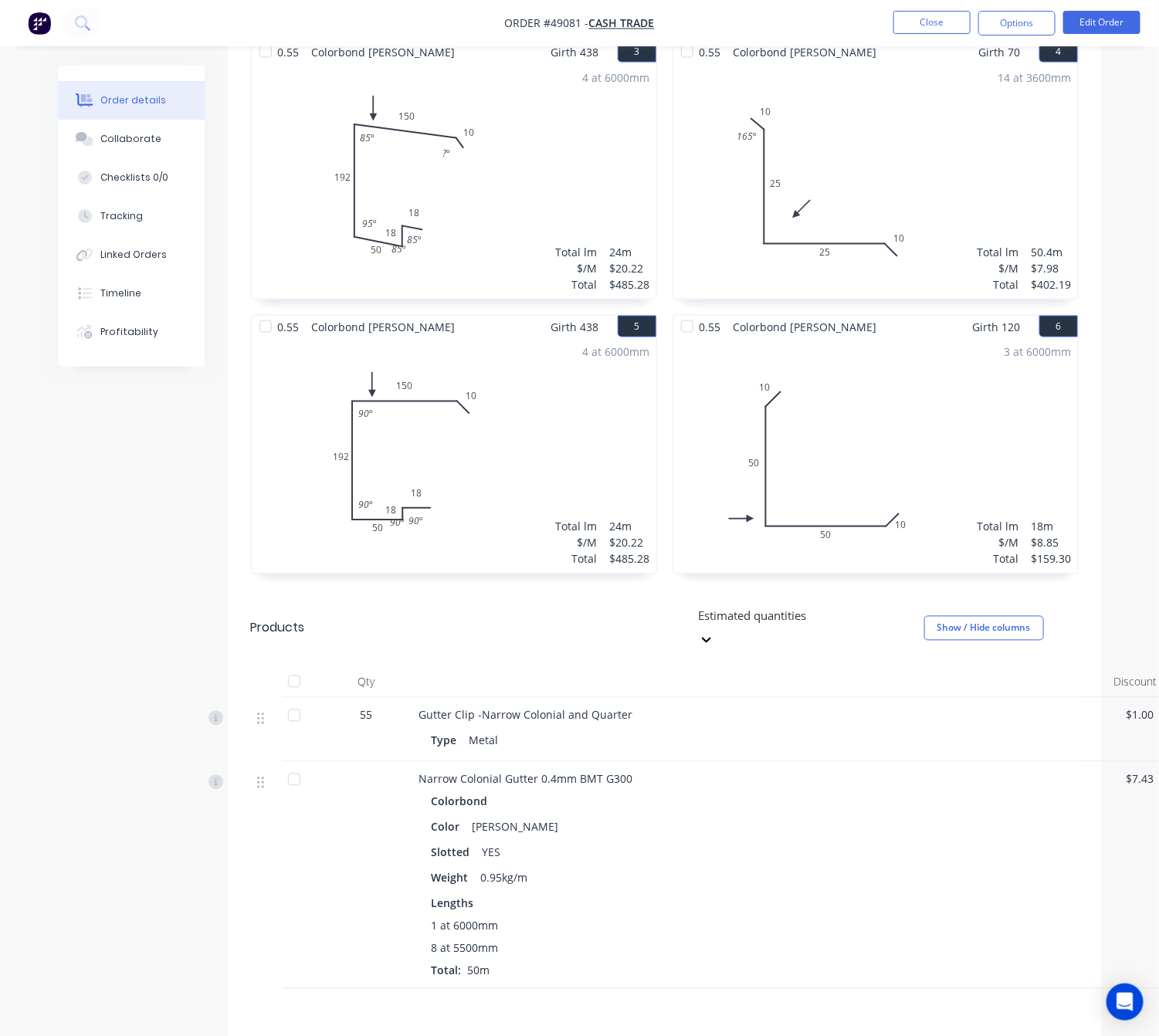
scroll to position [952, 0]
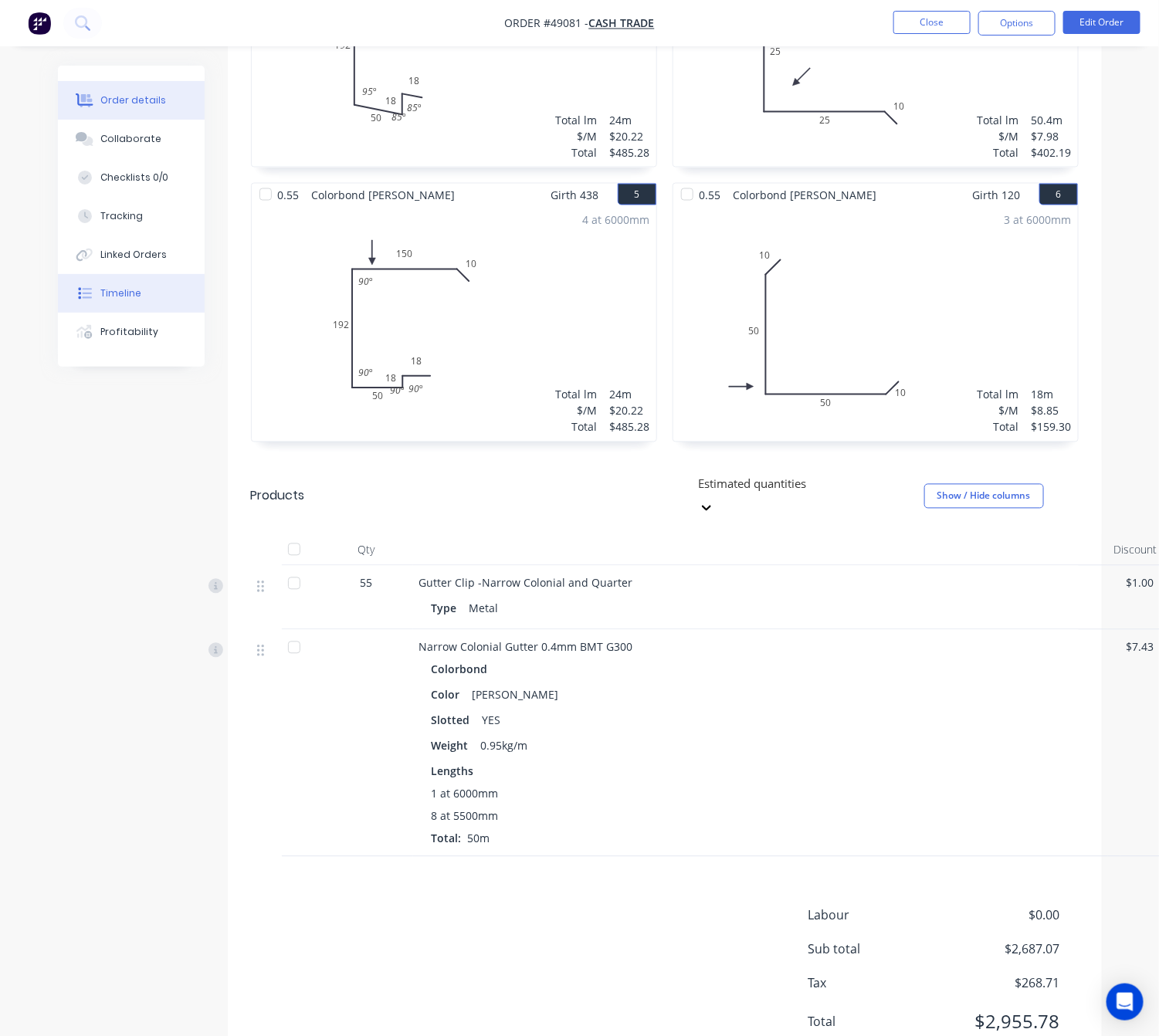
click at [111, 283] on button "Timeline" at bounding box center [131, 293] width 147 height 38
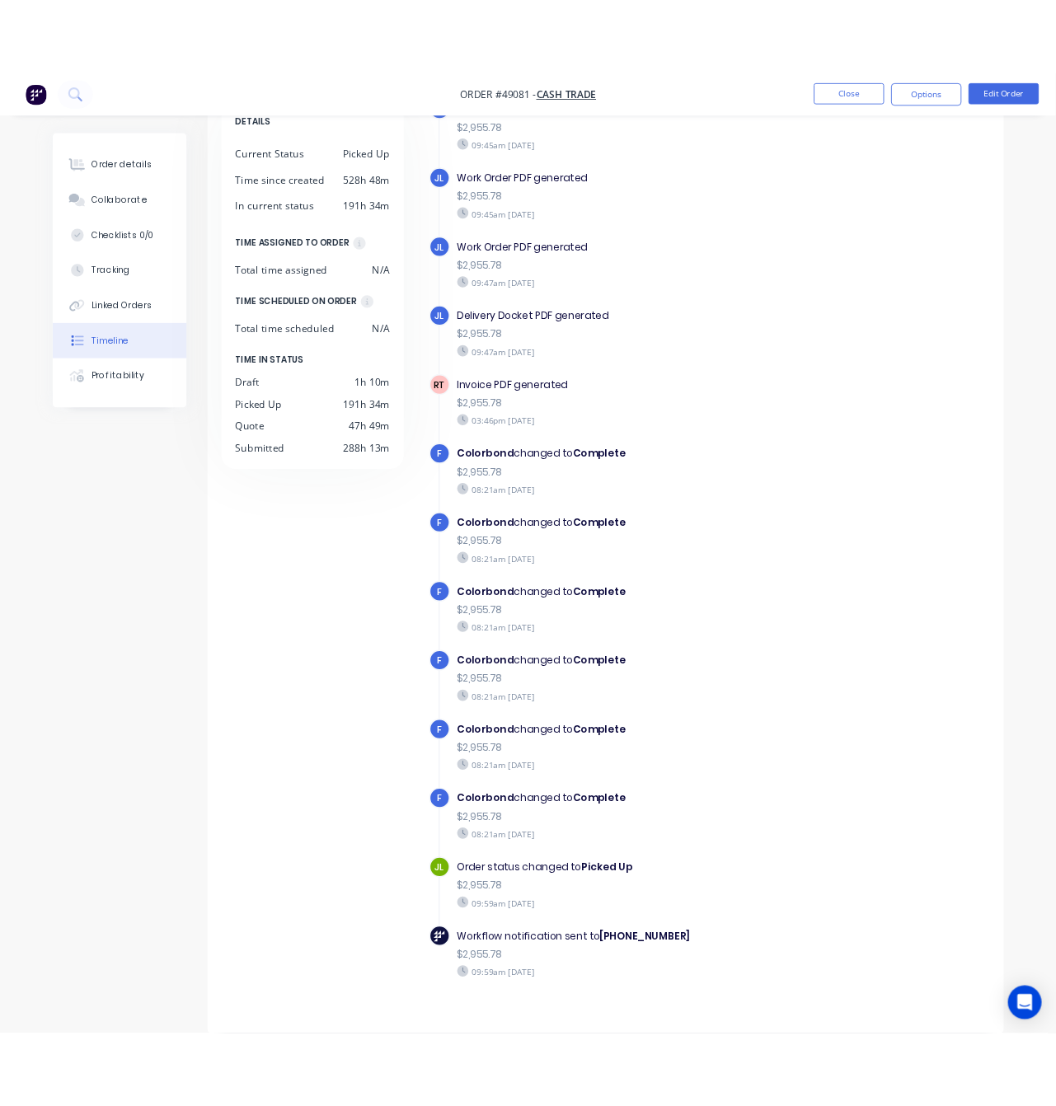
scroll to position [1123, 0]
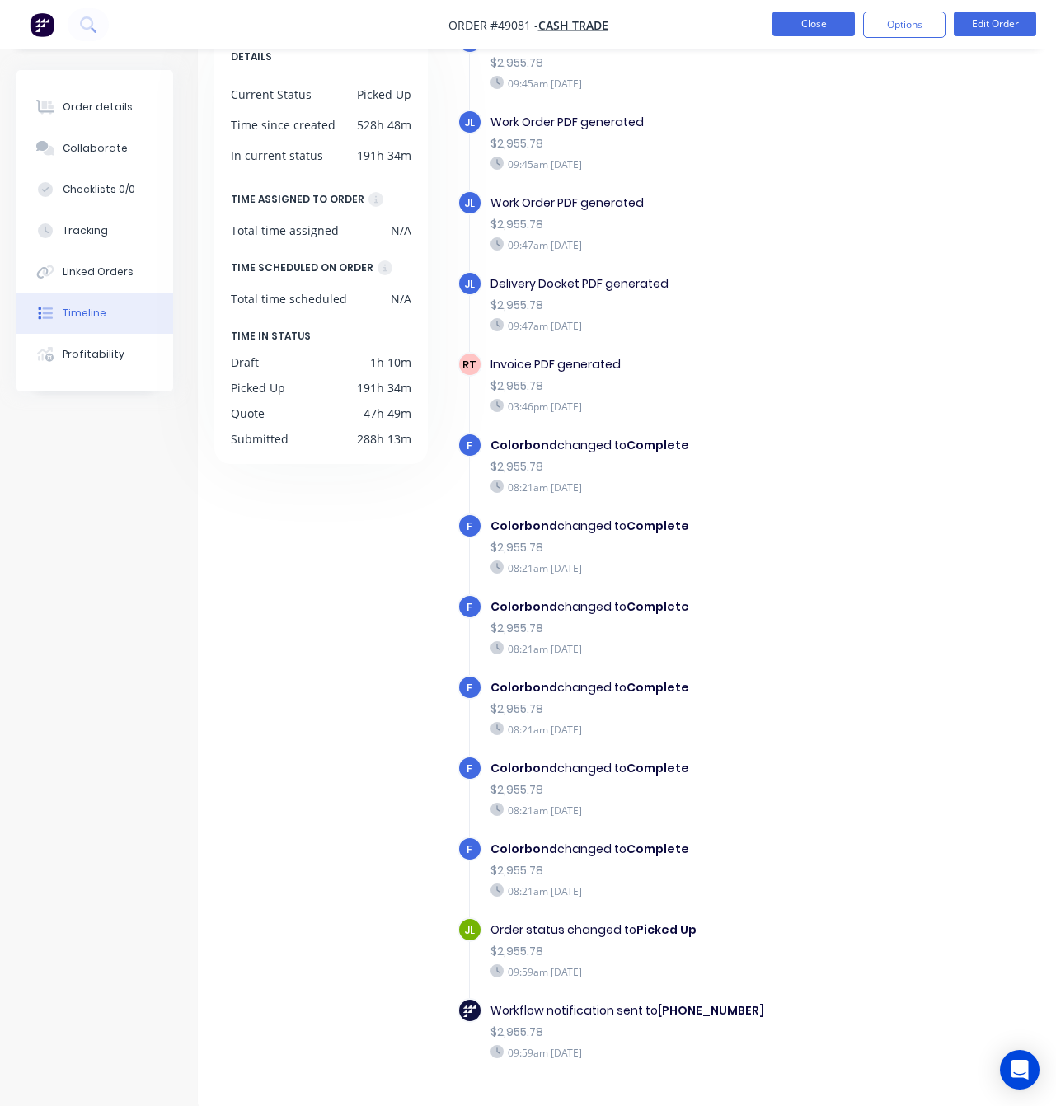
click at [780, 26] on button "Close" at bounding box center [813, 24] width 82 height 25
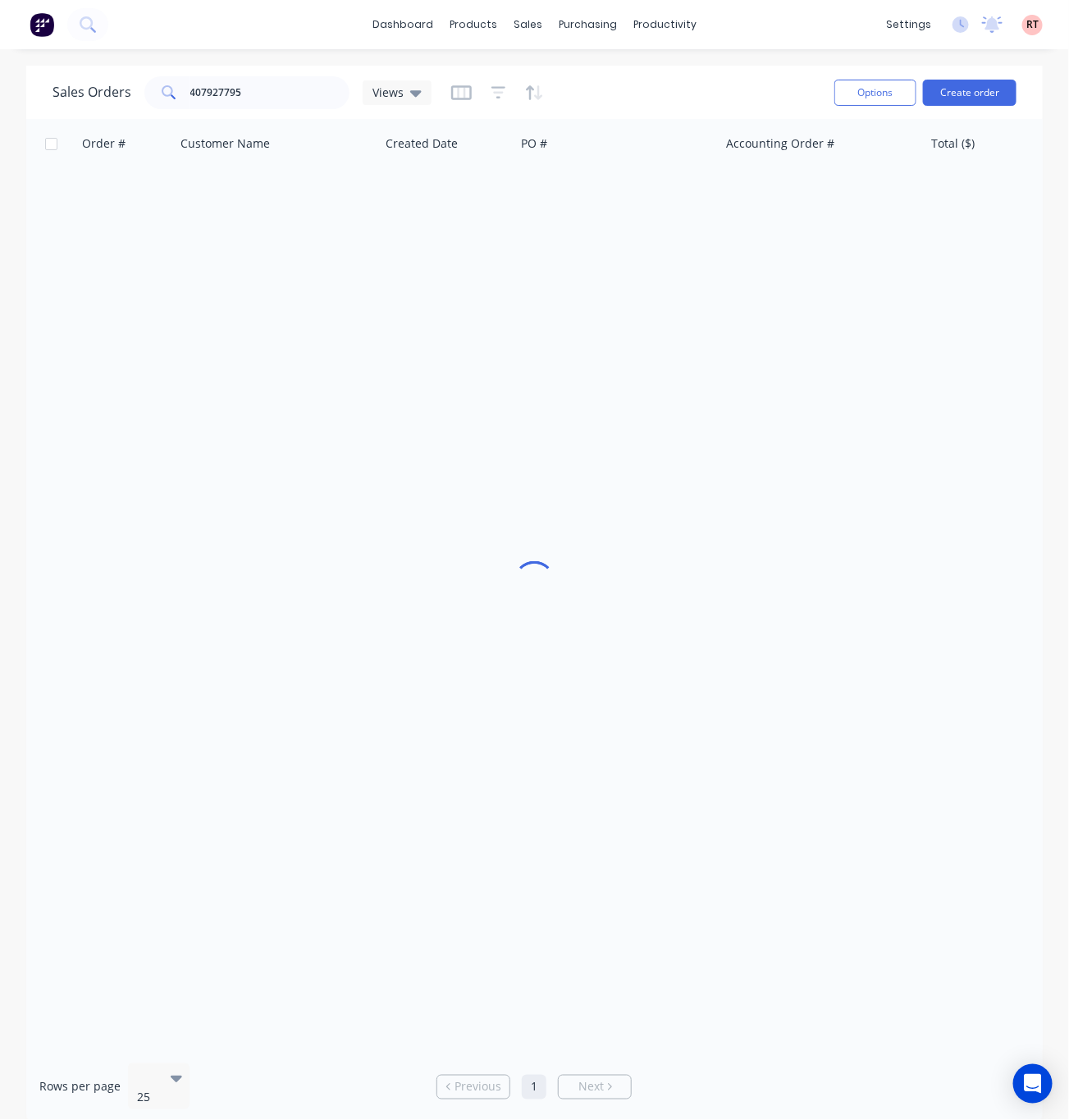
click at [799, 20] on div "dashboard products sales purchasing productivity dashboard products Product Cat…" at bounding box center [534, 24] width 1069 height 49
click at [541, 123] on link "Customers" at bounding box center [614, 112] width 217 height 33
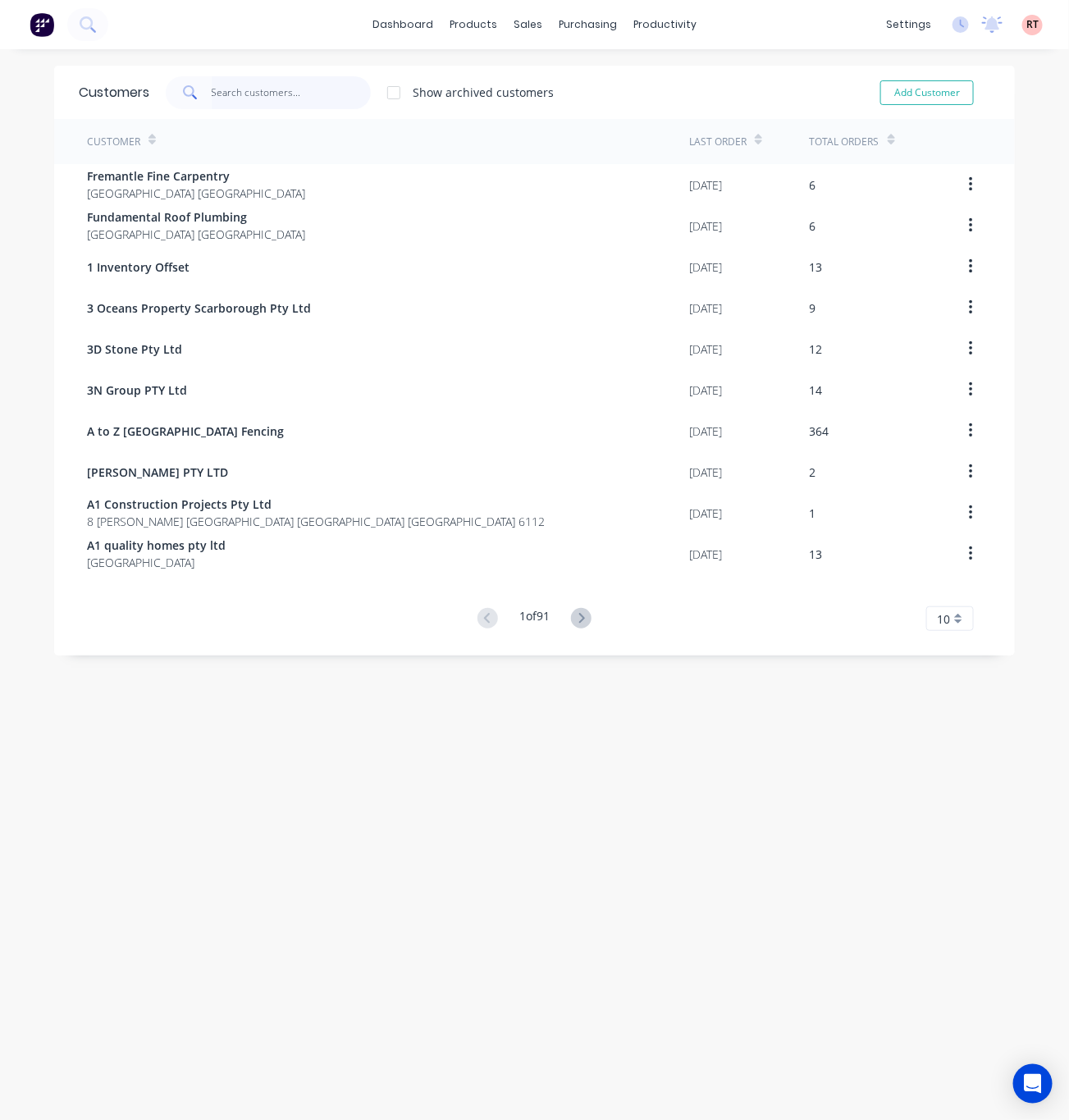
click at [214, 95] on input "text" at bounding box center [292, 93] width 160 height 33
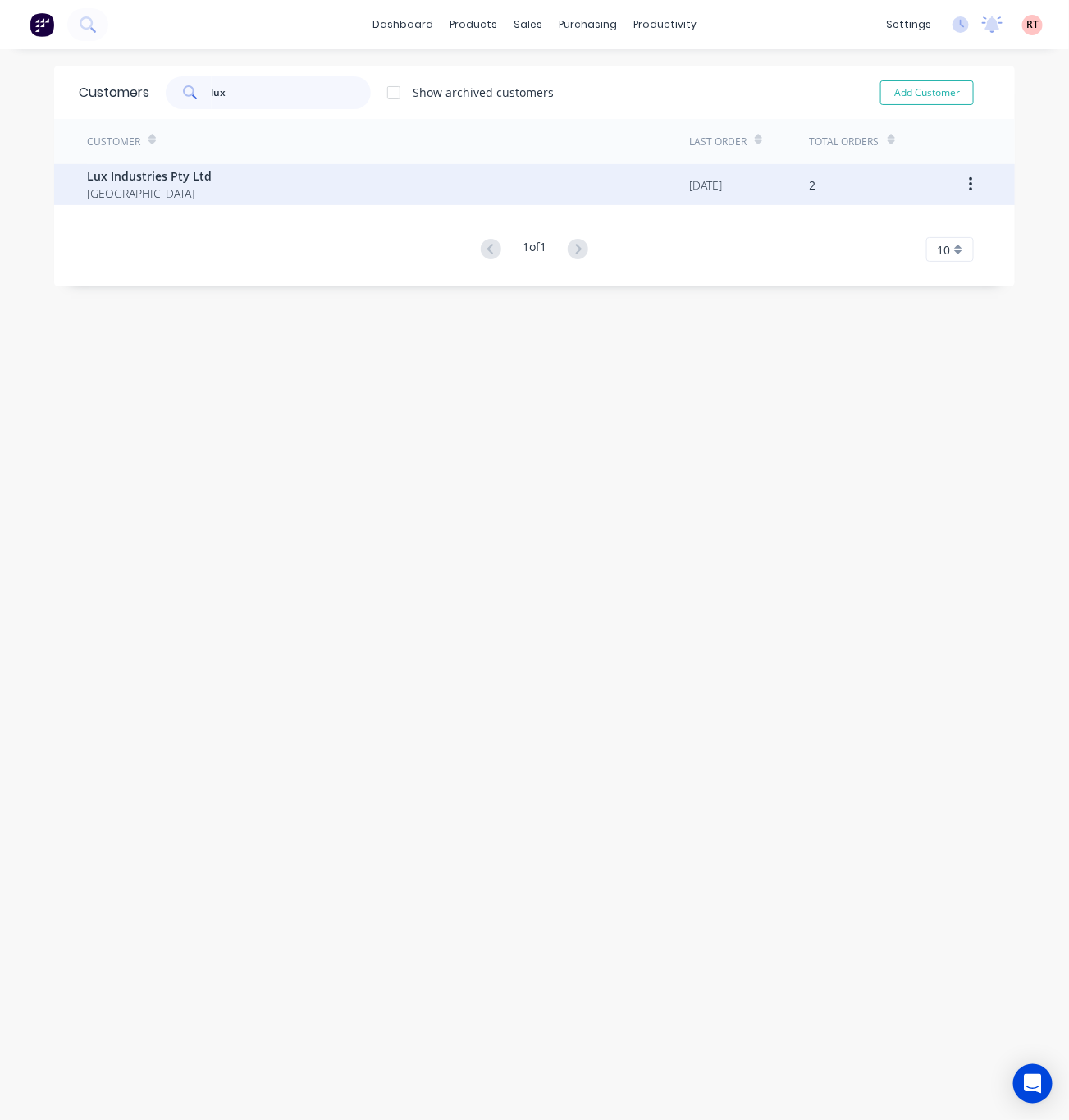
type input "lux"
click at [298, 187] on div "Lux Industries Pty Ltd Australia" at bounding box center [387, 184] width 602 height 41
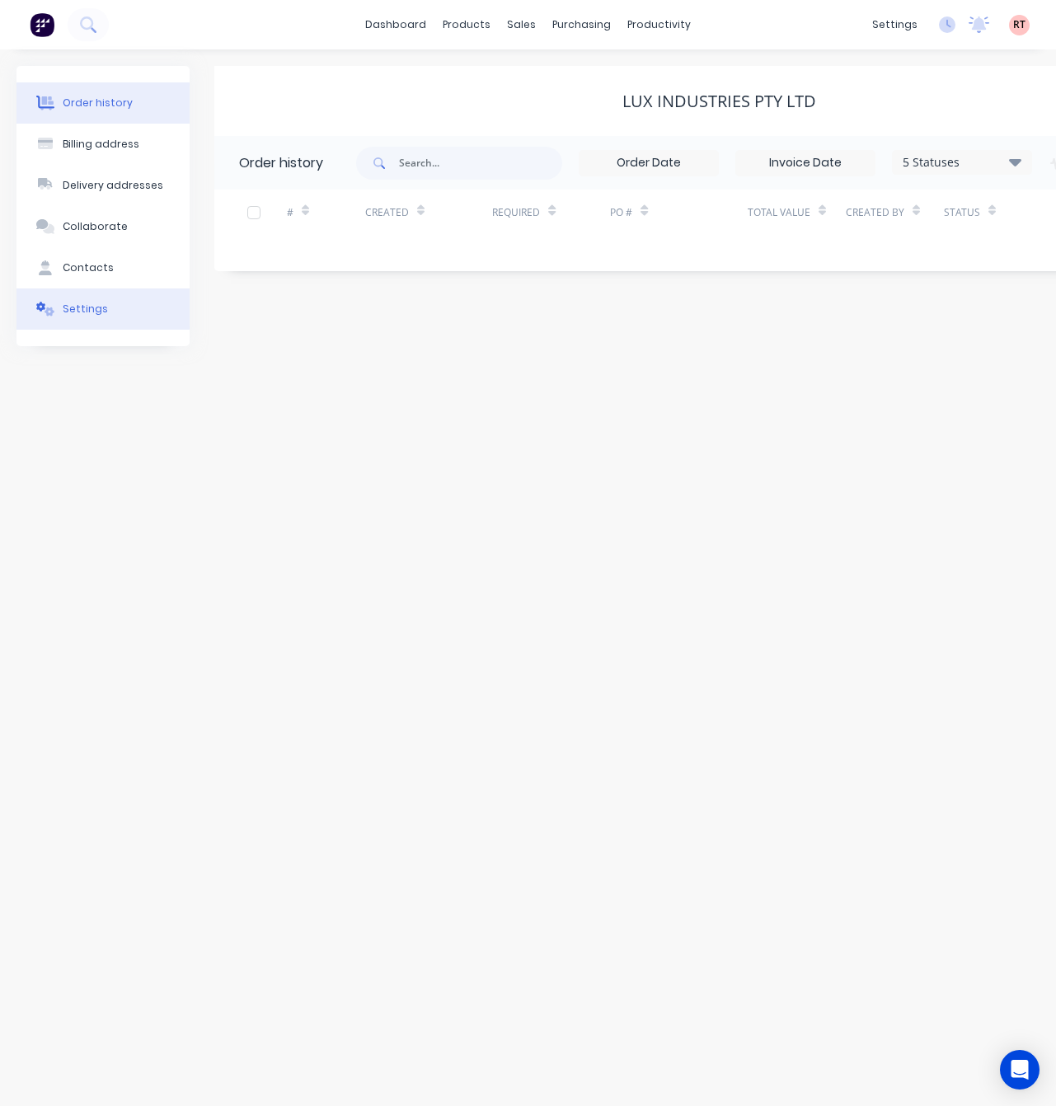
click at [136, 316] on button "Settings" at bounding box center [102, 308] width 173 height 41
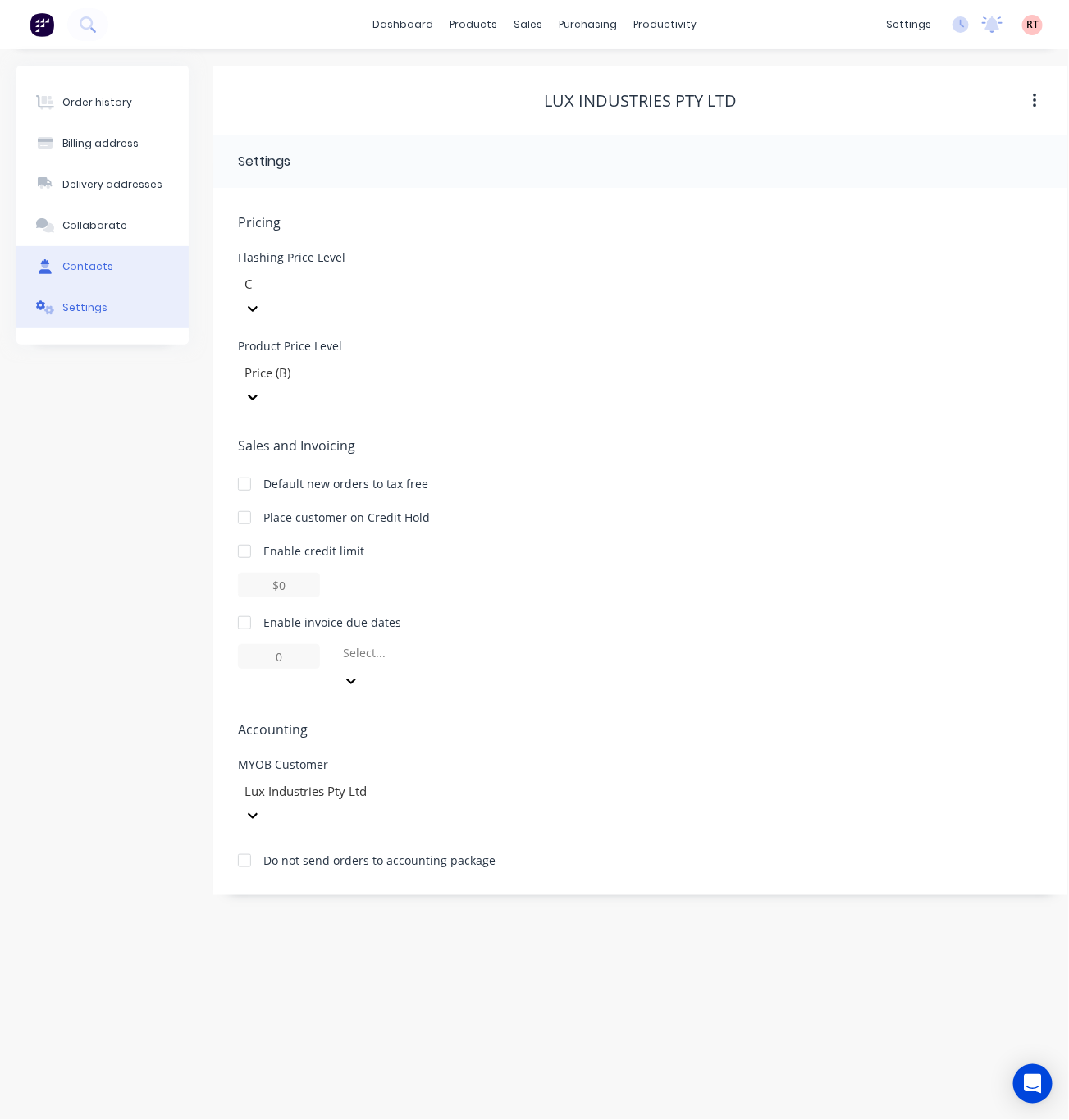
click at [128, 264] on button "Contacts" at bounding box center [102, 266] width 172 height 41
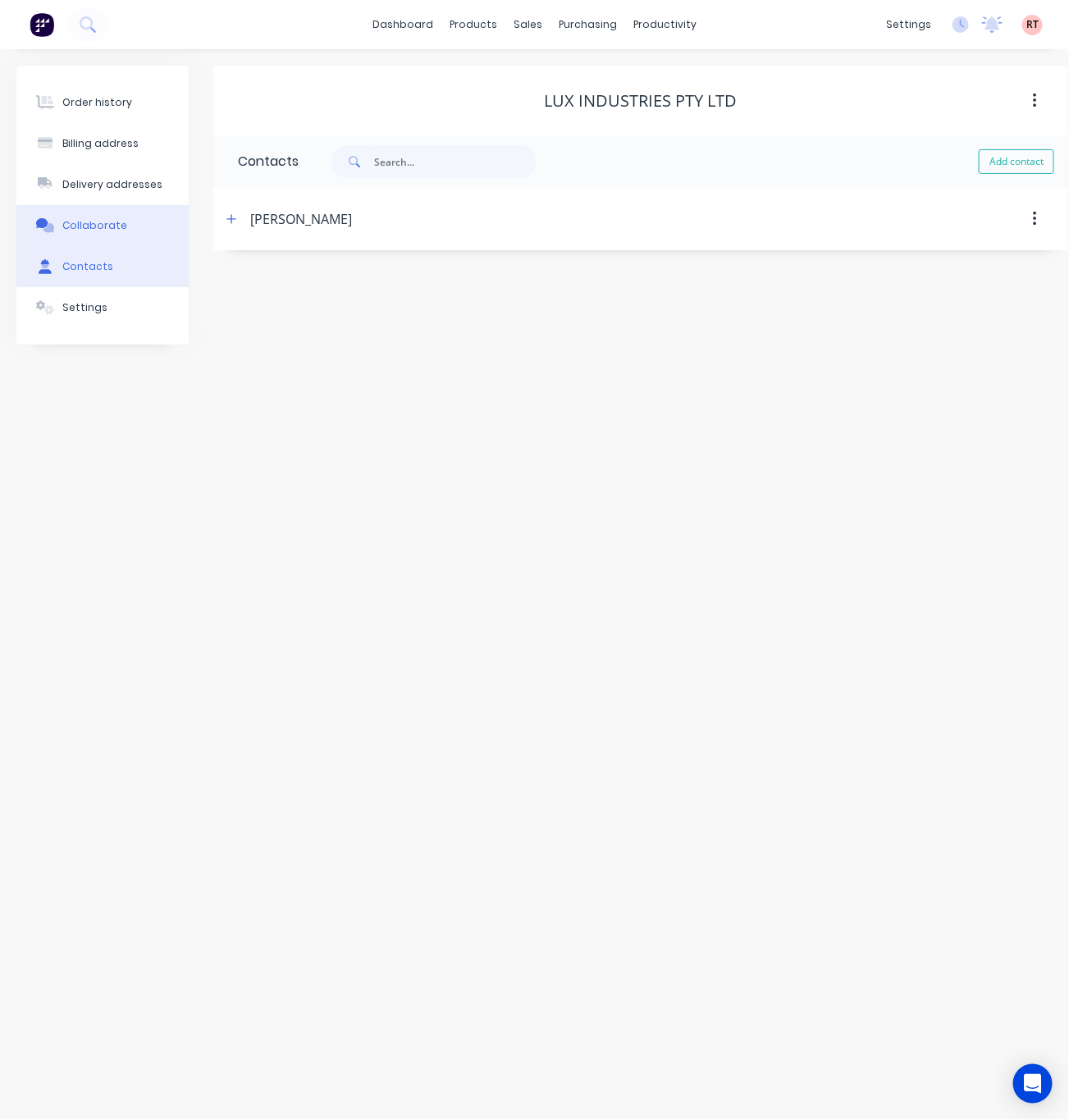
click at [128, 229] on button "Collaborate" at bounding box center [102, 225] width 172 height 41
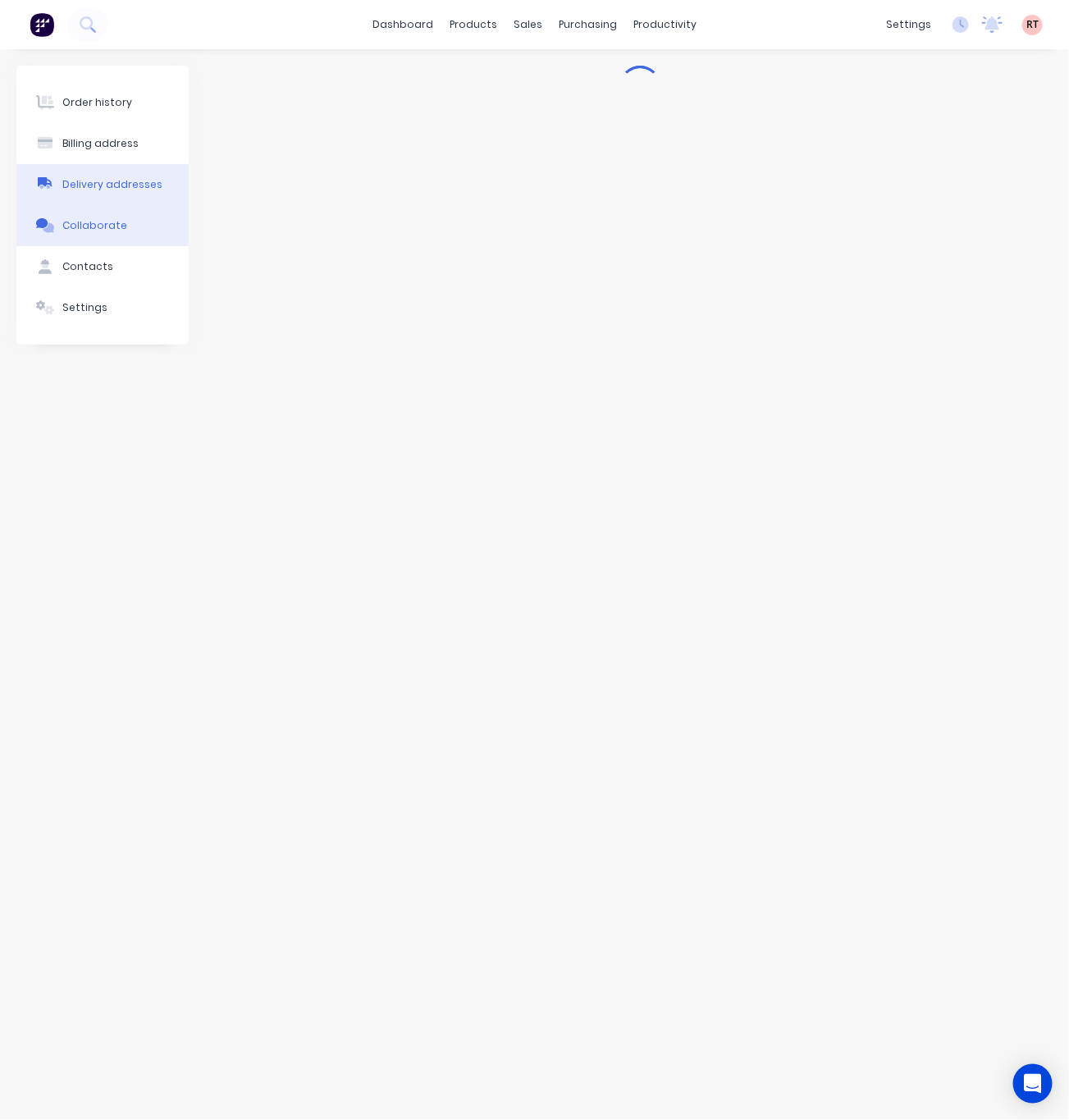
click at [96, 187] on div "Delivery addresses" at bounding box center [112, 184] width 101 height 15
select select "AU"
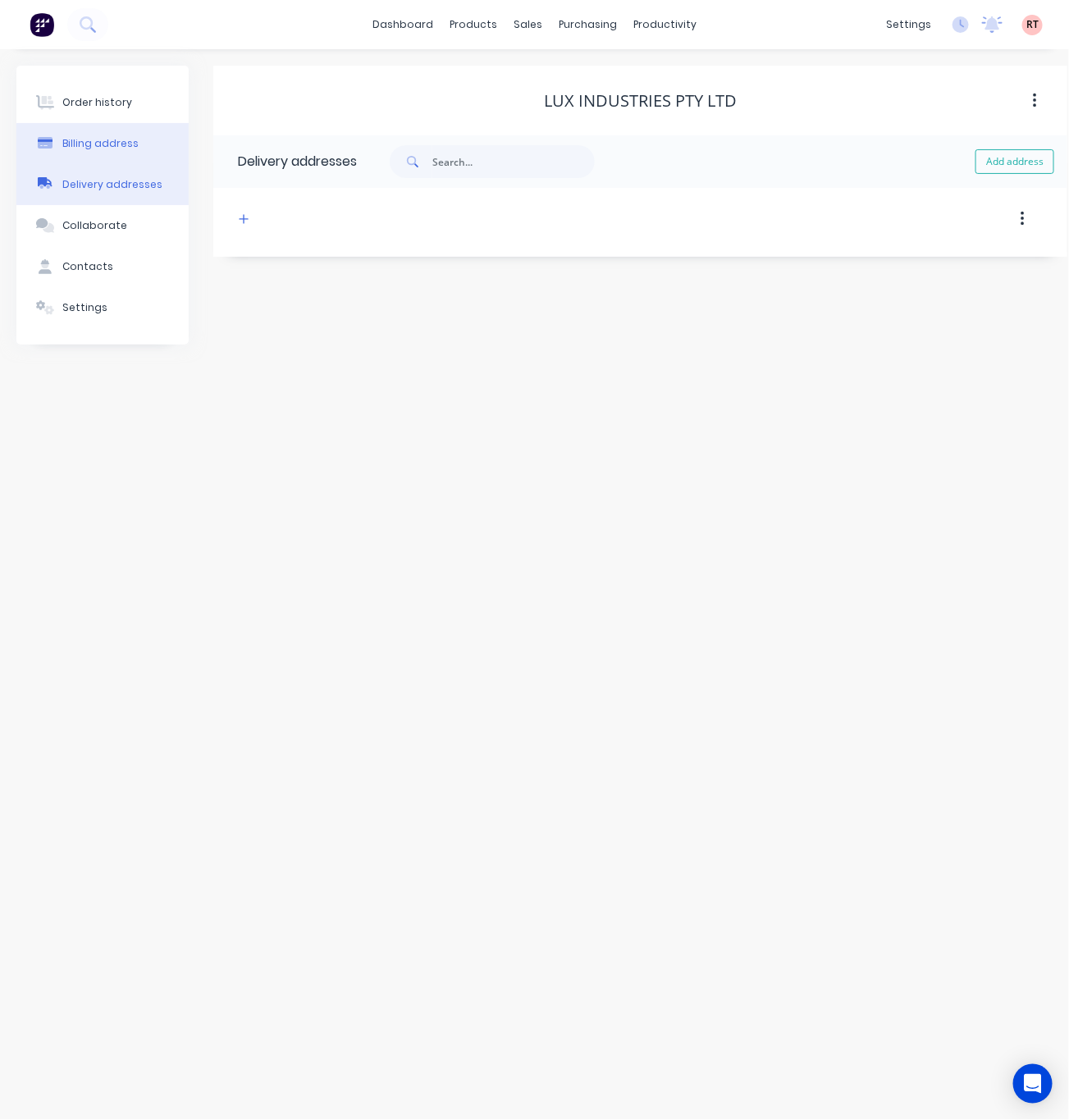
click at [91, 161] on button "Billing address" at bounding box center [102, 143] width 172 height 41
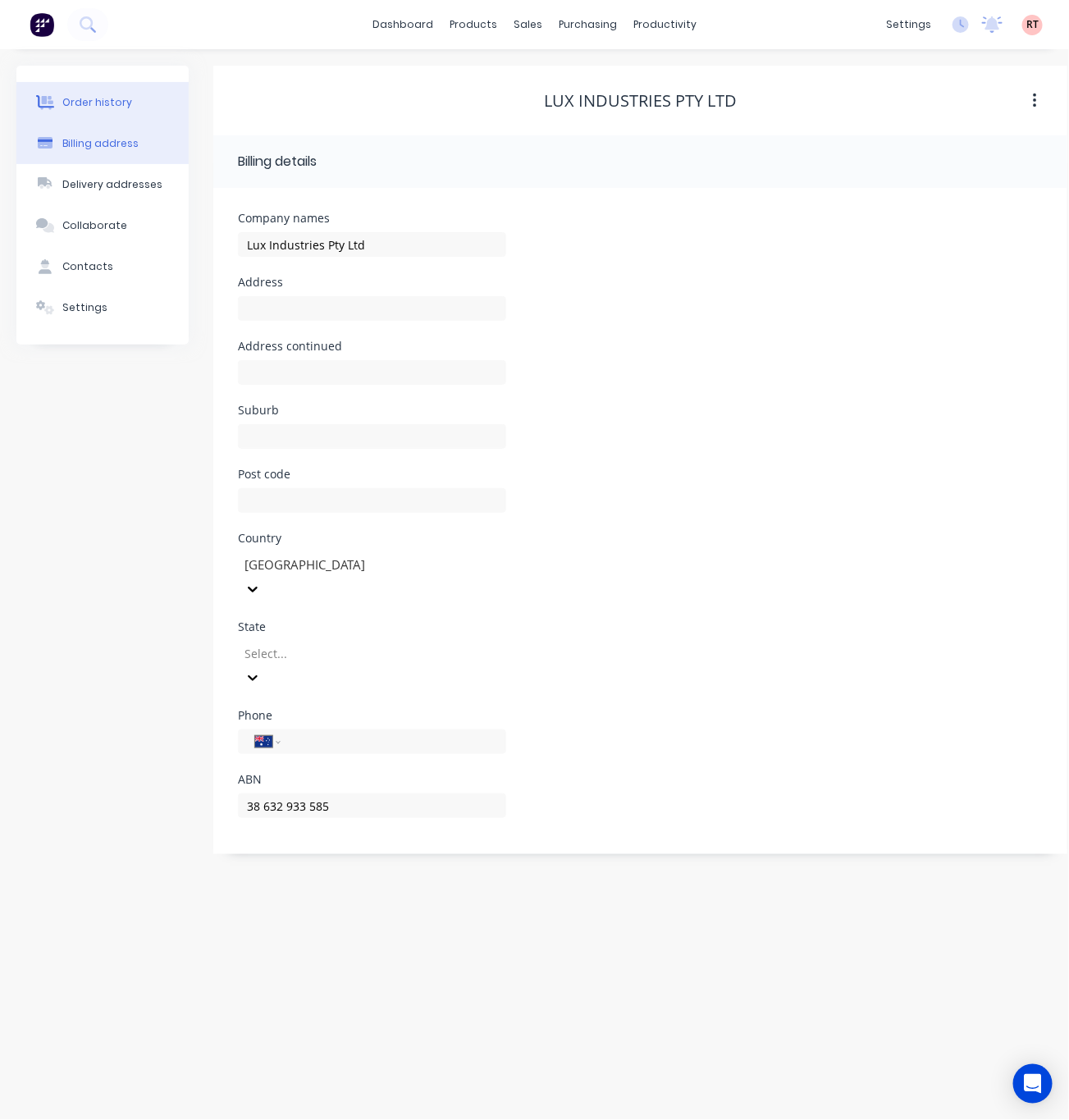
click at [111, 102] on div "Order history" at bounding box center [98, 103] width 70 height 15
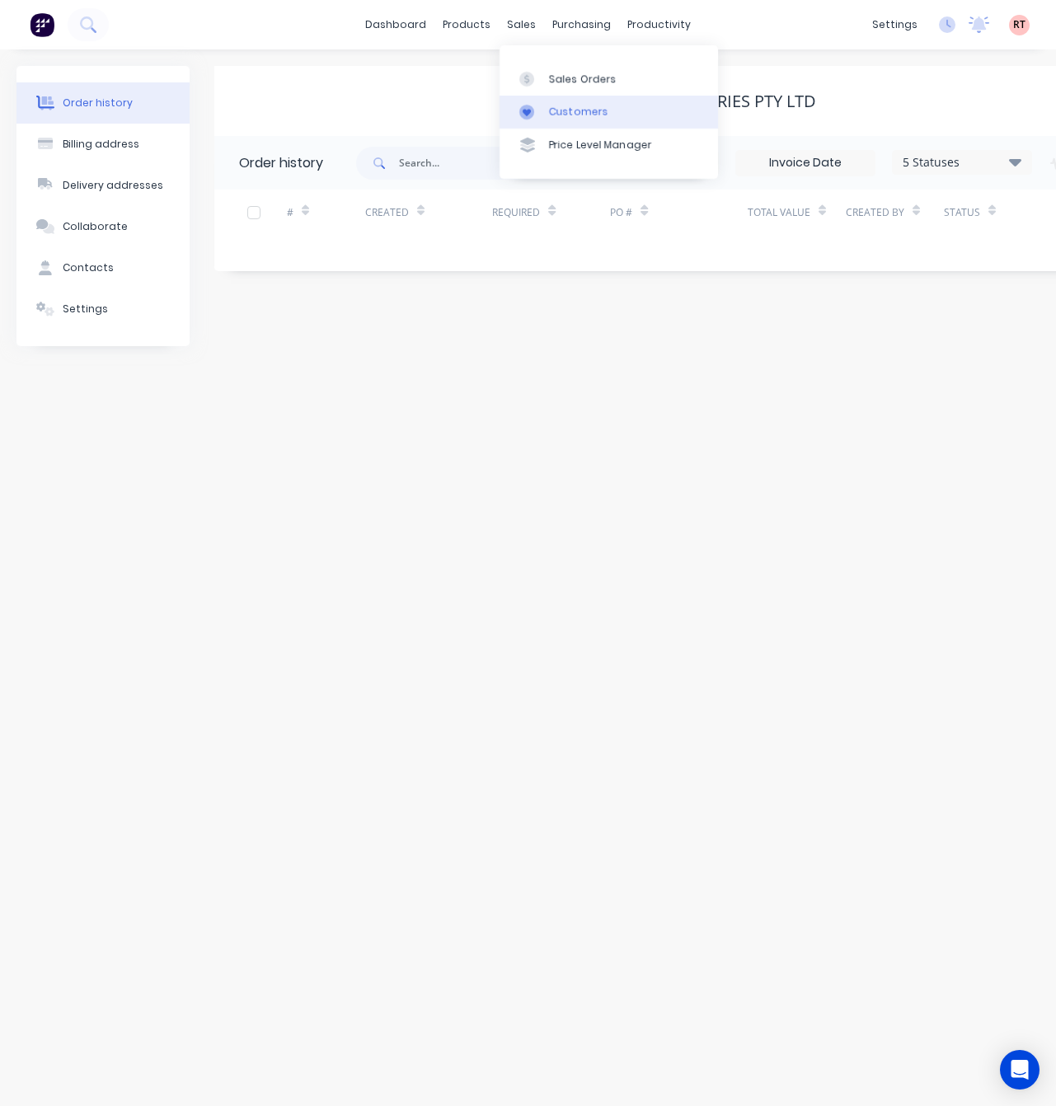
click at [554, 117] on div "Customers" at bounding box center [578, 112] width 59 height 15
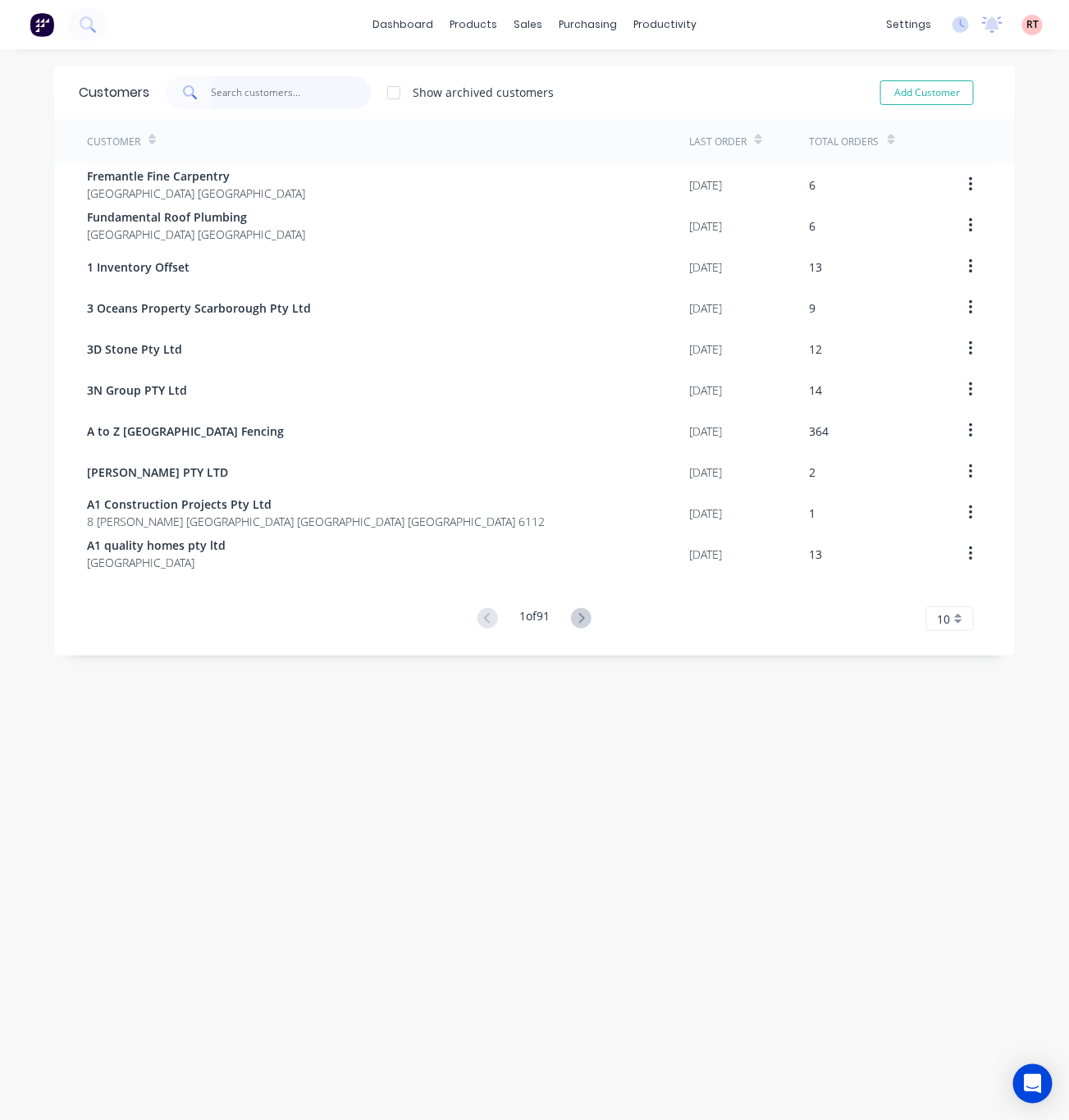
click at [259, 94] on input "text" at bounding box center [292, 93] width 160 height 33
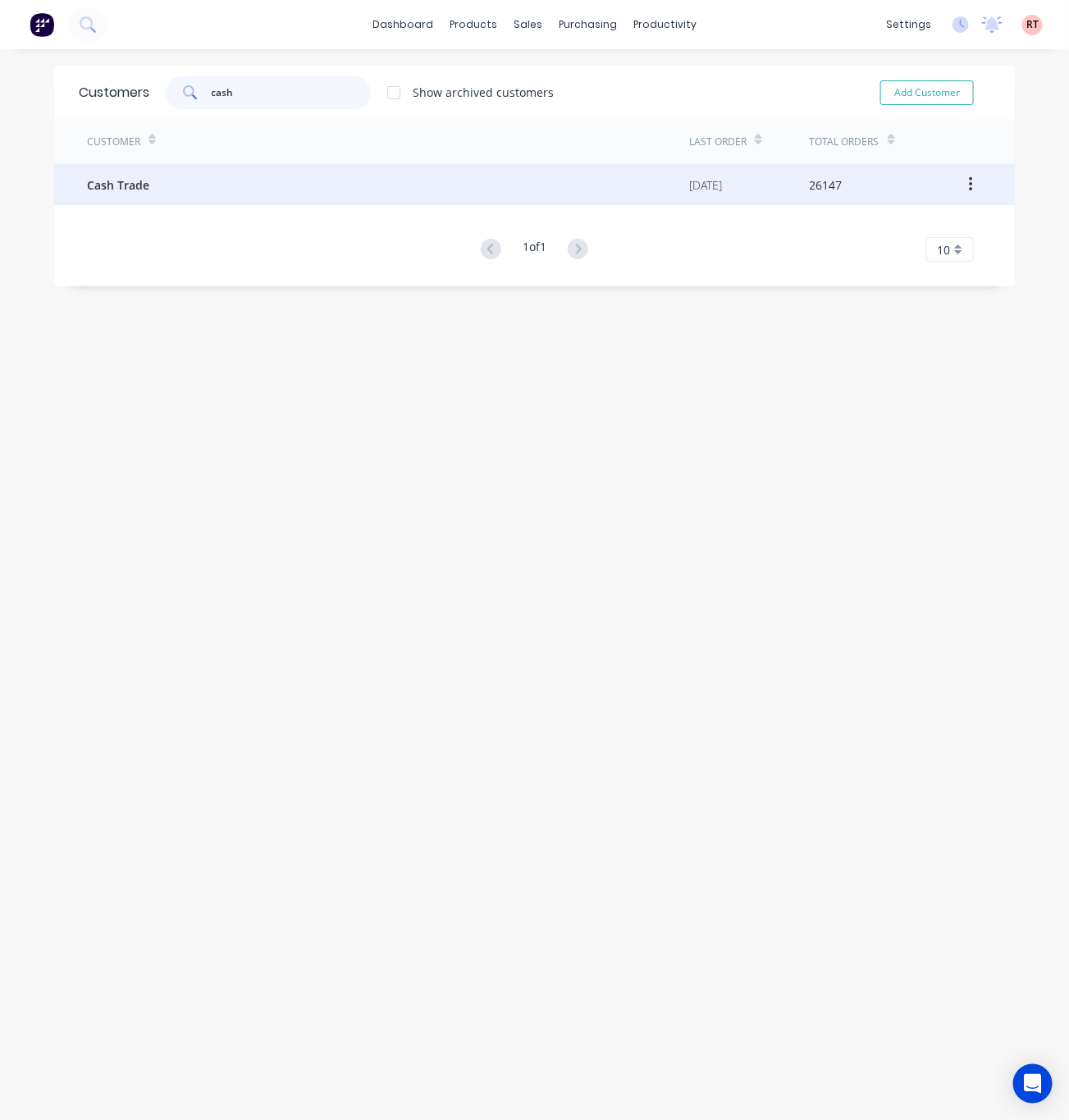
type input "cash"
click at [299, 185] on div "Cash Trade" at bounding box center [387, 184] width 602 height 41
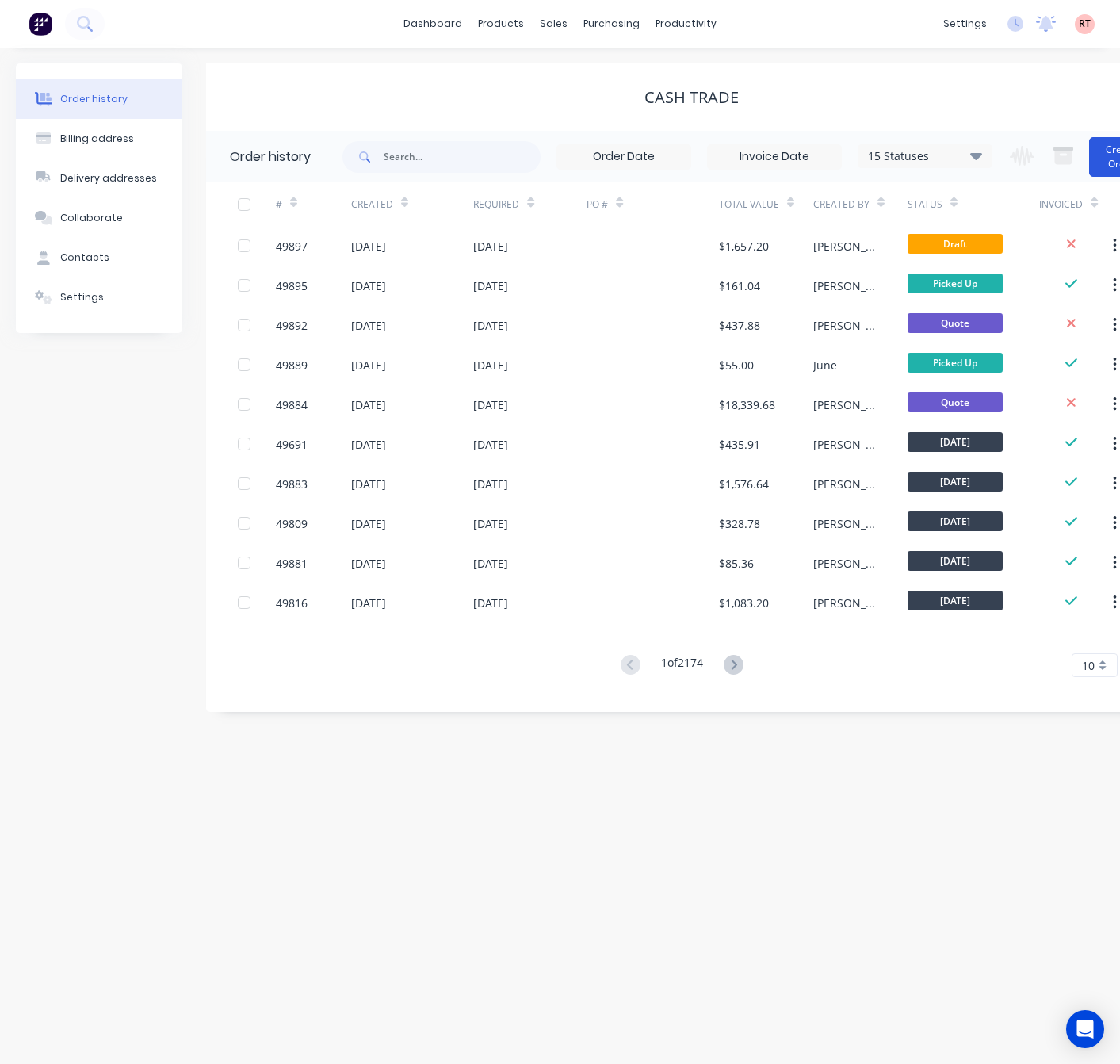
click at [1108, 157] on button "Create Order" at bounding box center [1121, 157] width 64 height 39
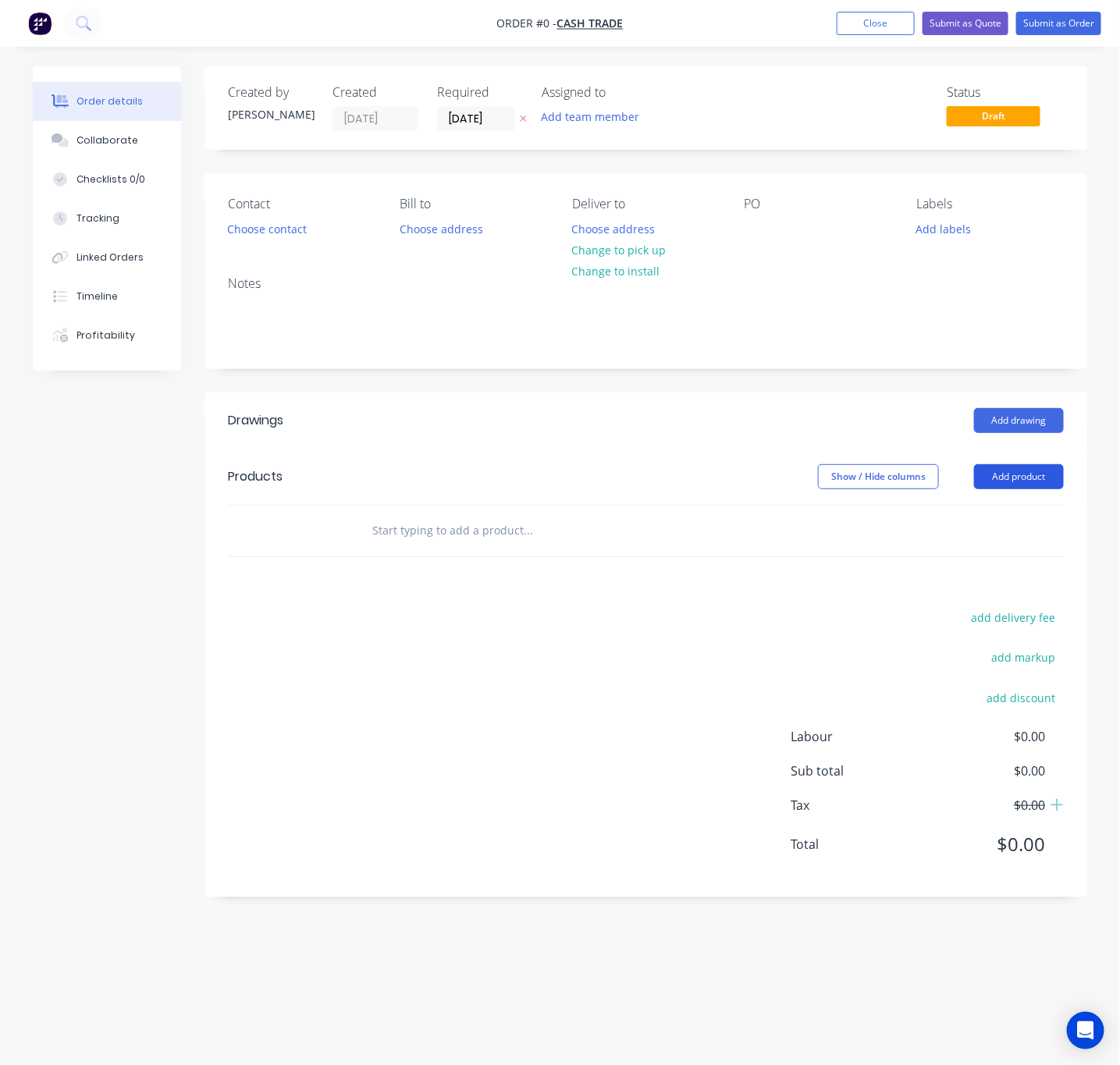
click at [1000, 488] on button "Add product" at bounding box center [1018, 476] width 90 height 25
click at [275, 240] on div "Contact Choose contact" at bounding box center [302, 219] width 148 height 44
click at [275, 230] on button "Choose contact" at bounding box center [267, 228] width 96 height 21
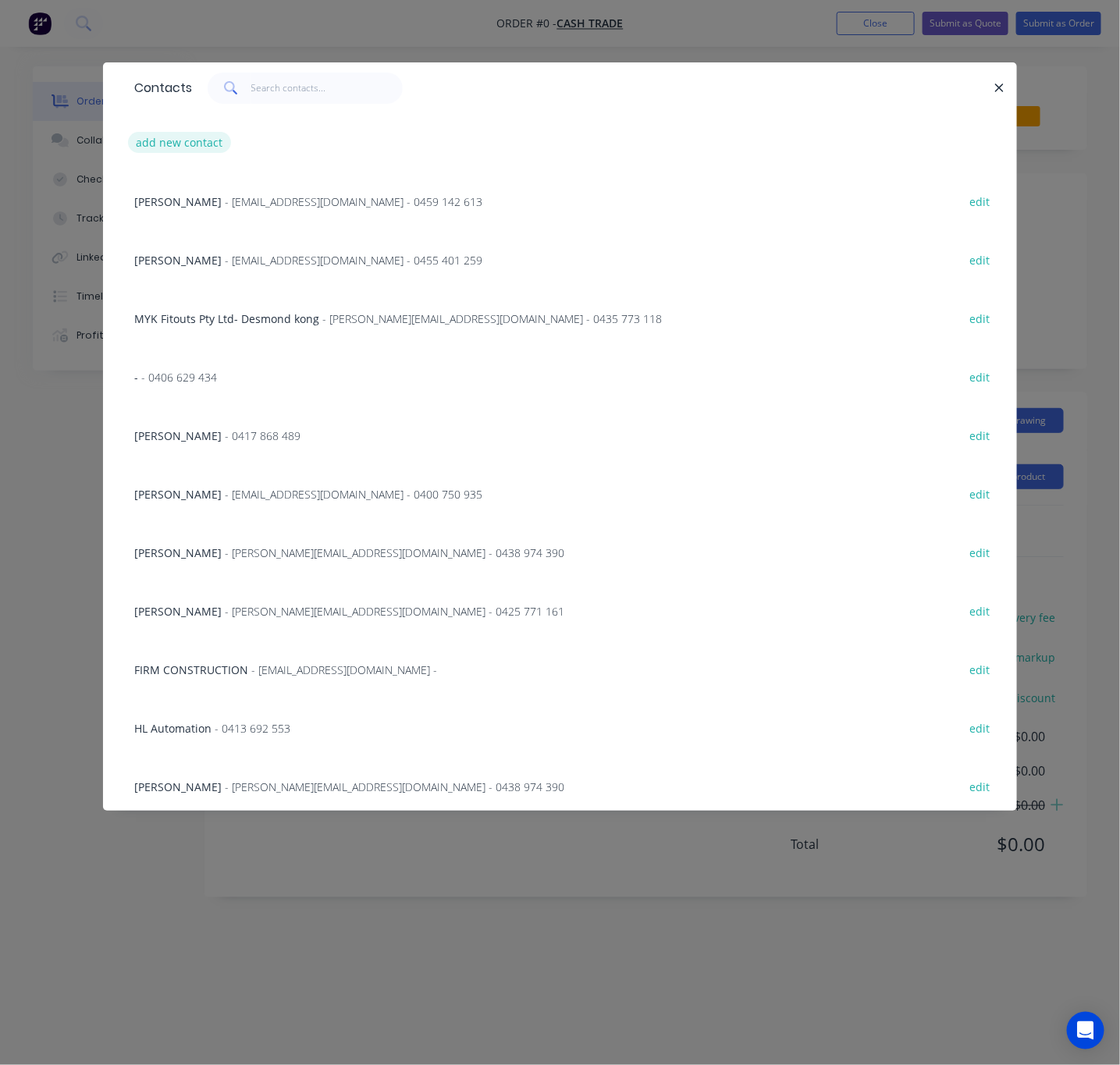
click at [167, 143] on button "add new contact" at bounding box center [179, 142] width 103 height 21
select select "AU"
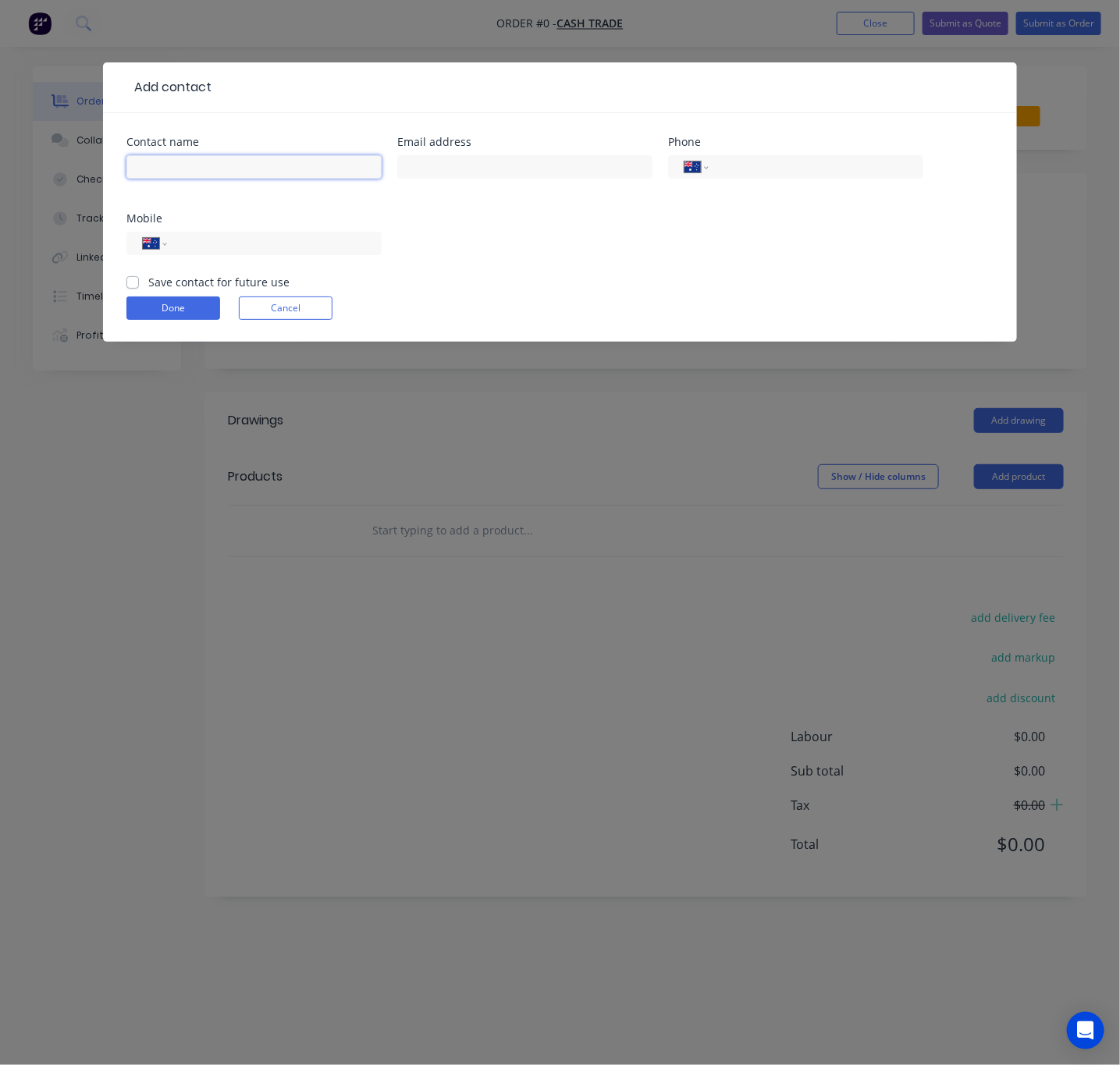
click at [279, 175] on input "text" at bounding box center [254, 167] width 255 height 24
paste input "Harley Trinh"
click at [162, 171] on input "Harley Trinh" at bounding box center [254, 167] width 255 height 24
type input "Harley Trinh"
click at [265, 241] on input "tel" at bounding box center [272, 243] width 187 height 18
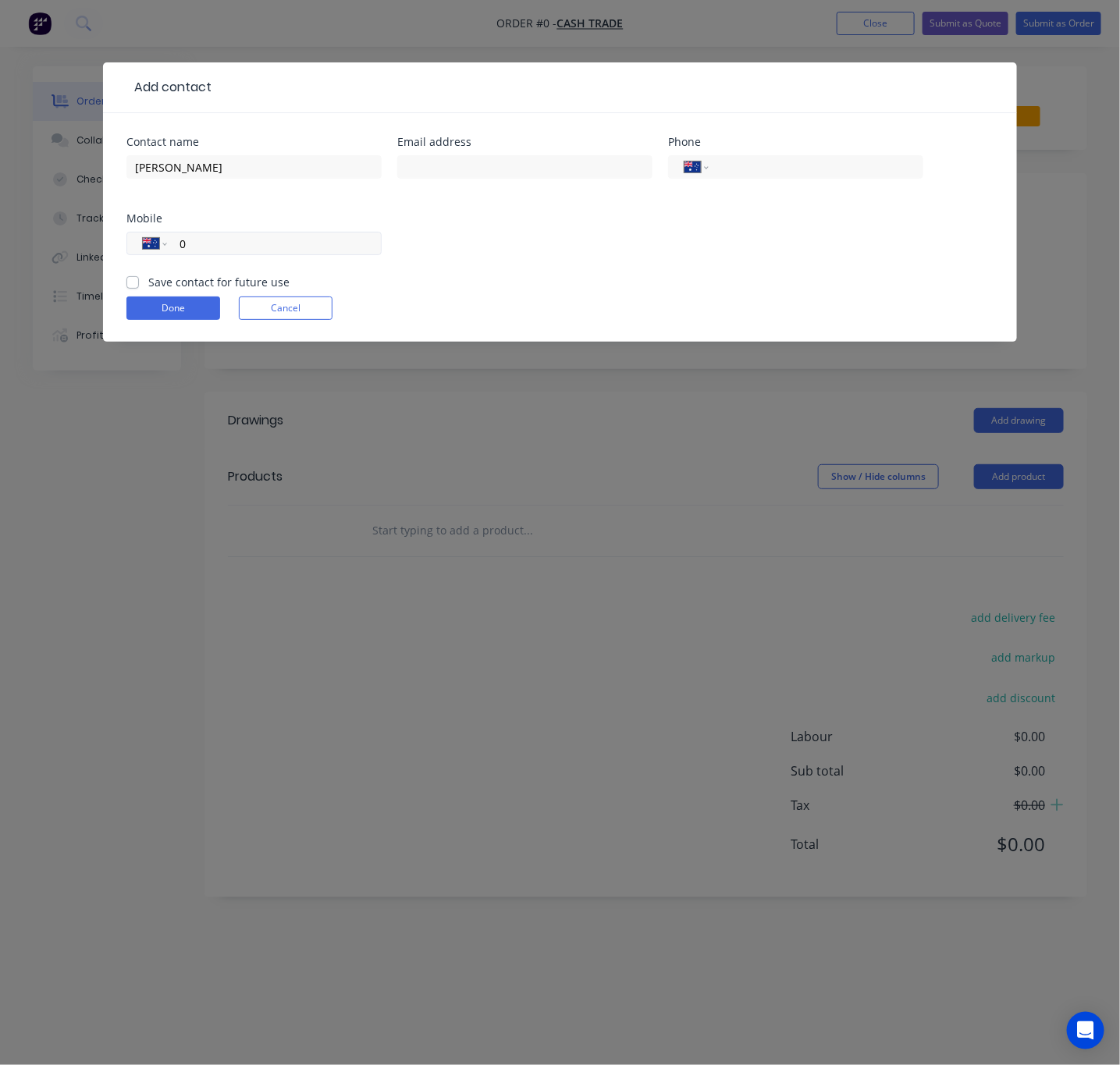
paste input "489 955 509"
type input "0489 955 509"
click at [482, 173] on input "text" at bounding box center [524, 167] width 255 height 24
click at [464, 170] on input "text" at bounding box center [524, 167] width 255 height 24
paste input "qs@luxcom.com.au"
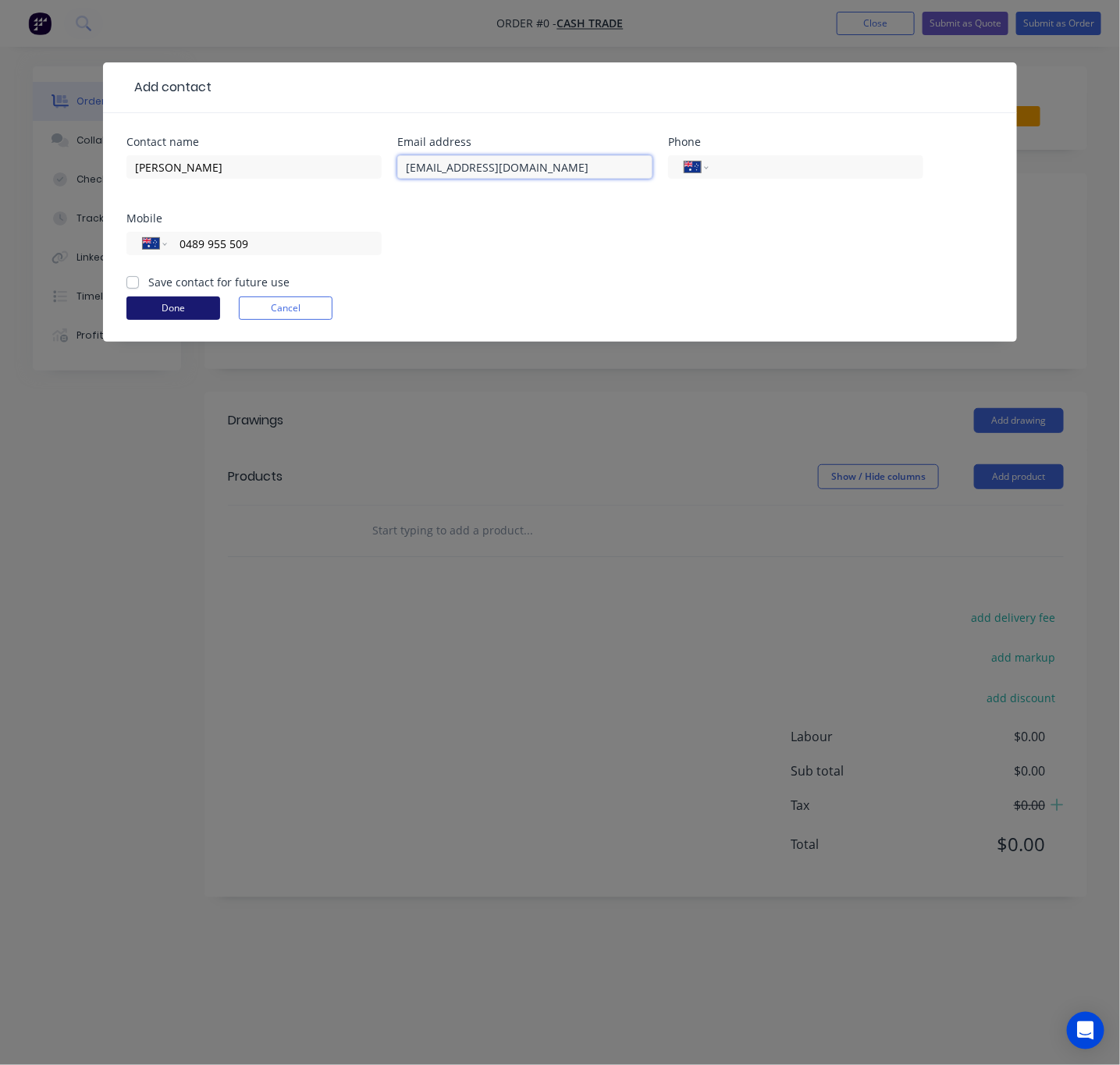
type input "qs@luxcom.com.au"
click at [190, 305] on button "Done" at bounding box center [173, 308] width 94 height 24
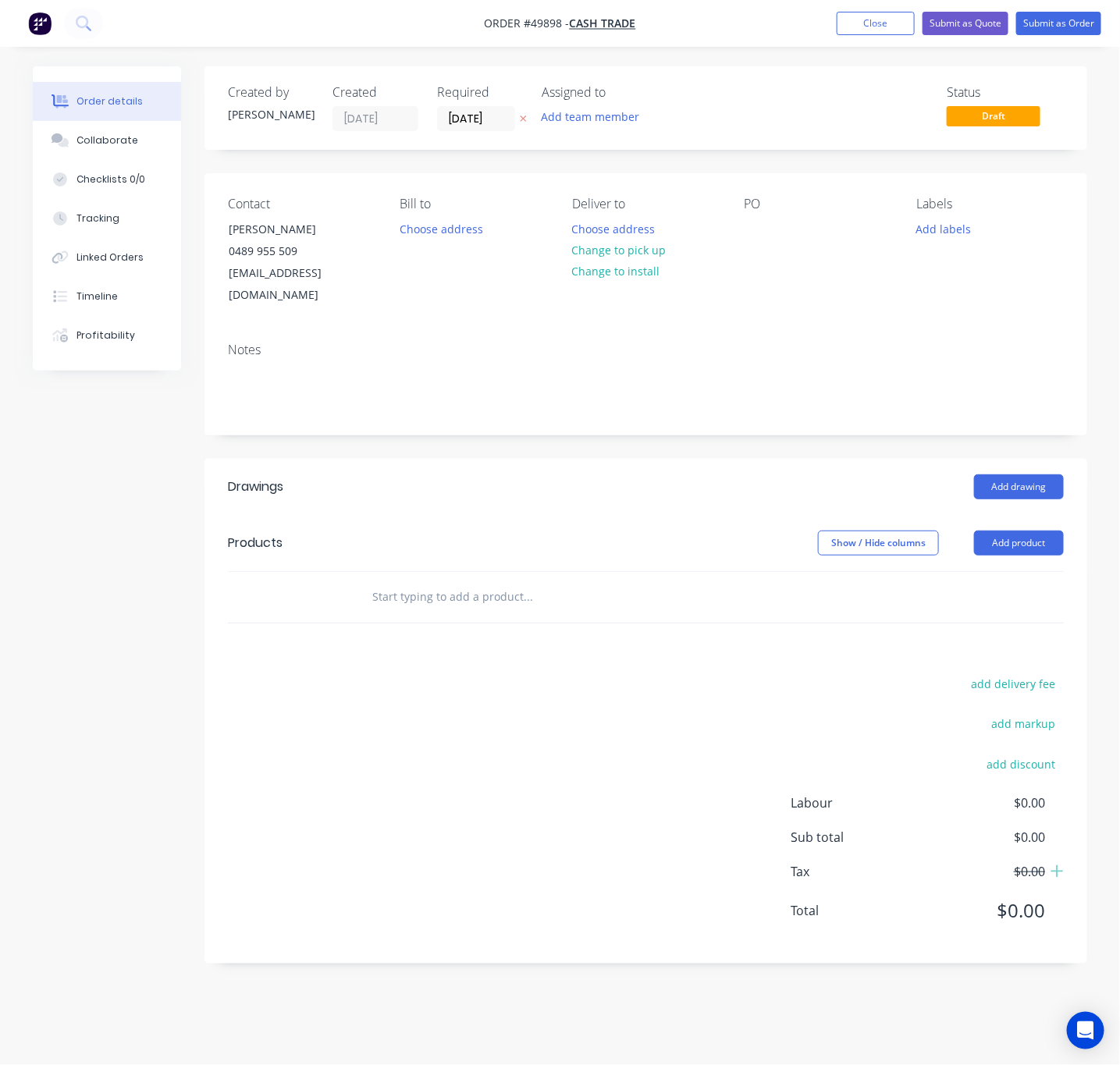
drag, startPoint x: 615, startPoint y: 246, endPoint x: 729, endPoint y: 317, distance: 134.3
click at [615, 246] on button "Change to pick up" at bounding box center [618, 250] width 111 height 21
click at [988, 530] on button "Add product" at bounding box center [1018, 542] width 90 height 25
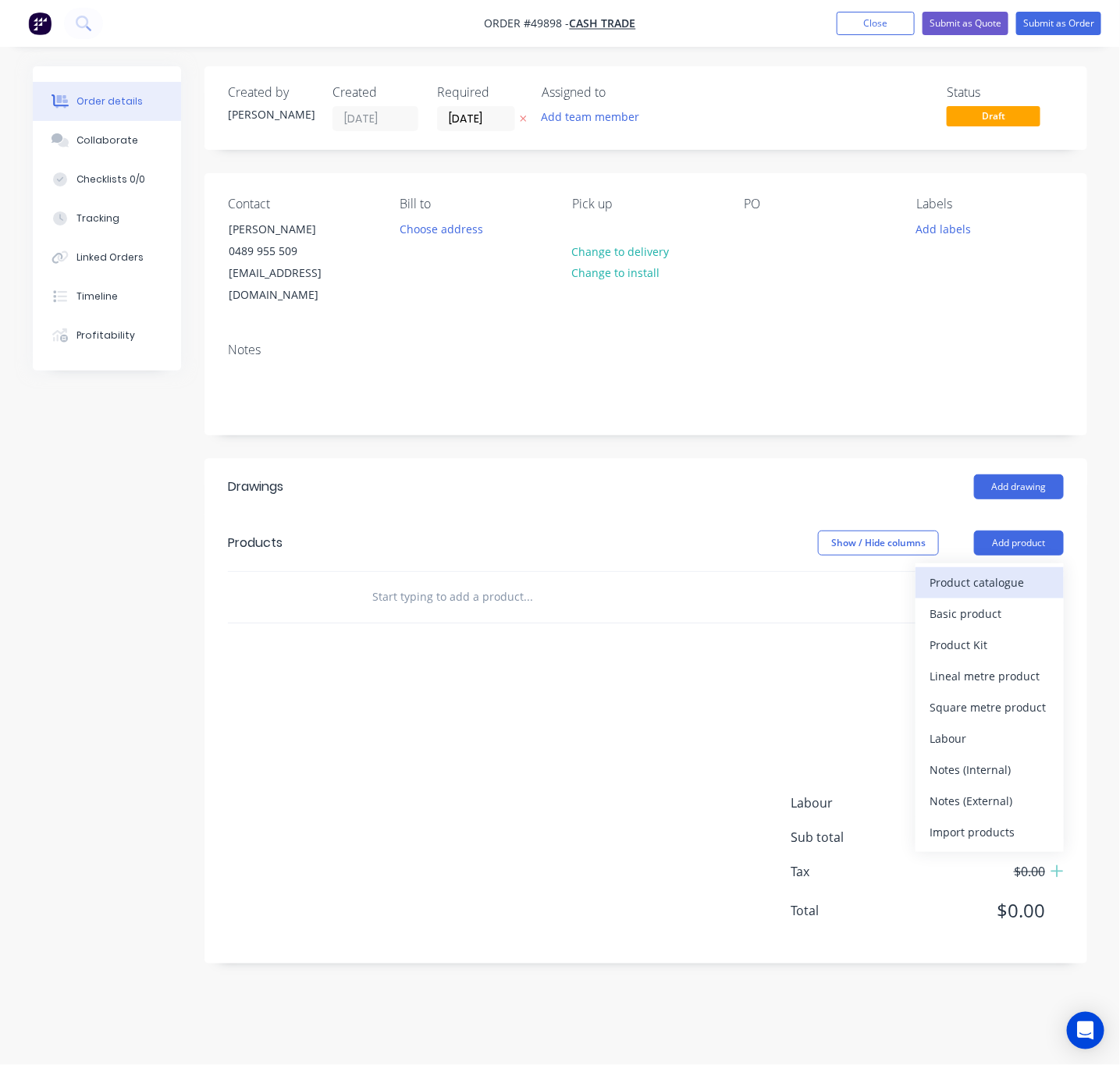
click at [951, 571] on div "Product catalogue" at bounding box center [988, 582] width 120 height 23
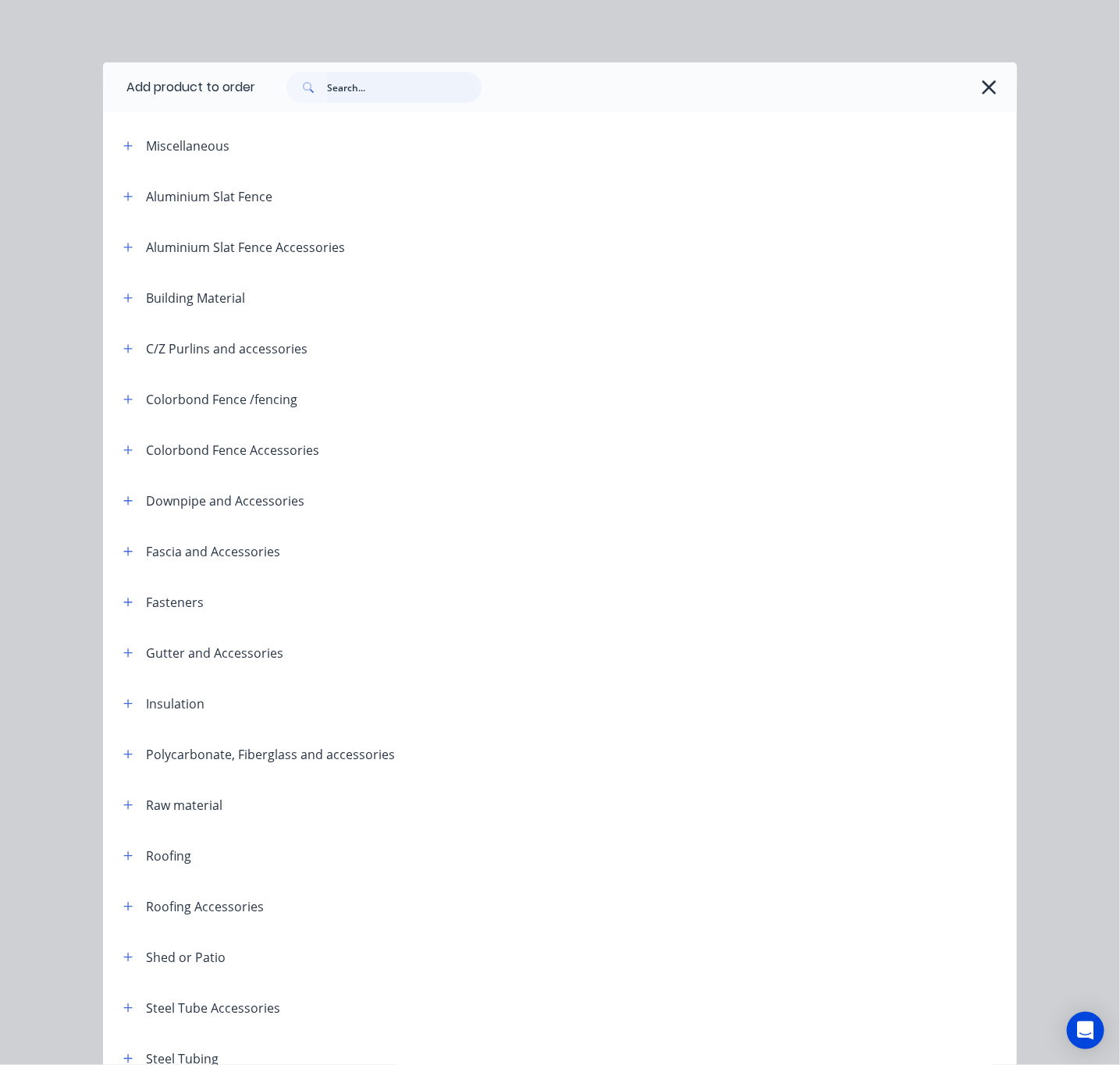
click at [366, 86] on input "text" at bounding box center [403, 87] width 154 height 31
type input "fascia"
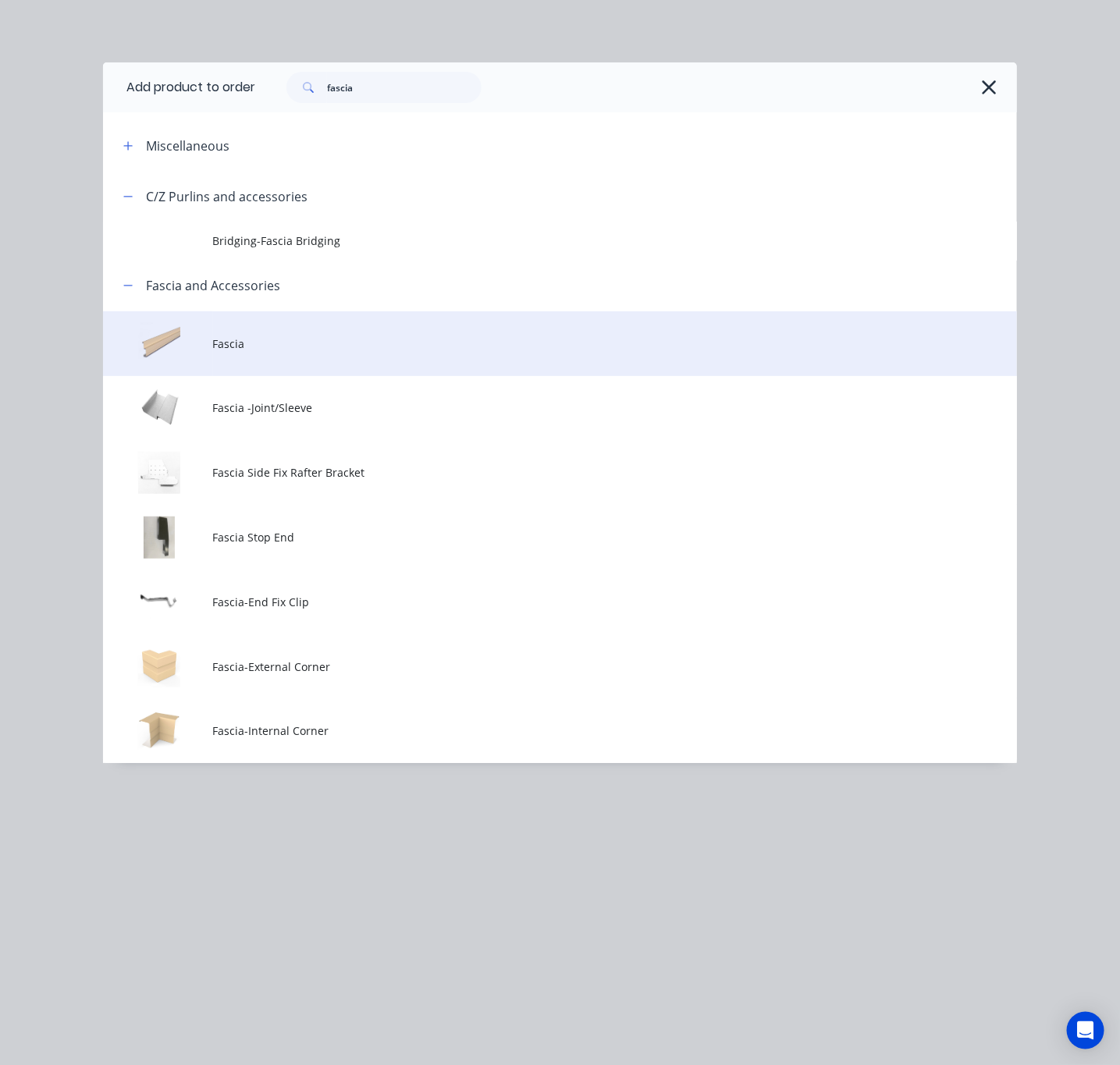
click at [436, 345] on span "Fascia" at bounding box center [534, 343] width 643 height 16
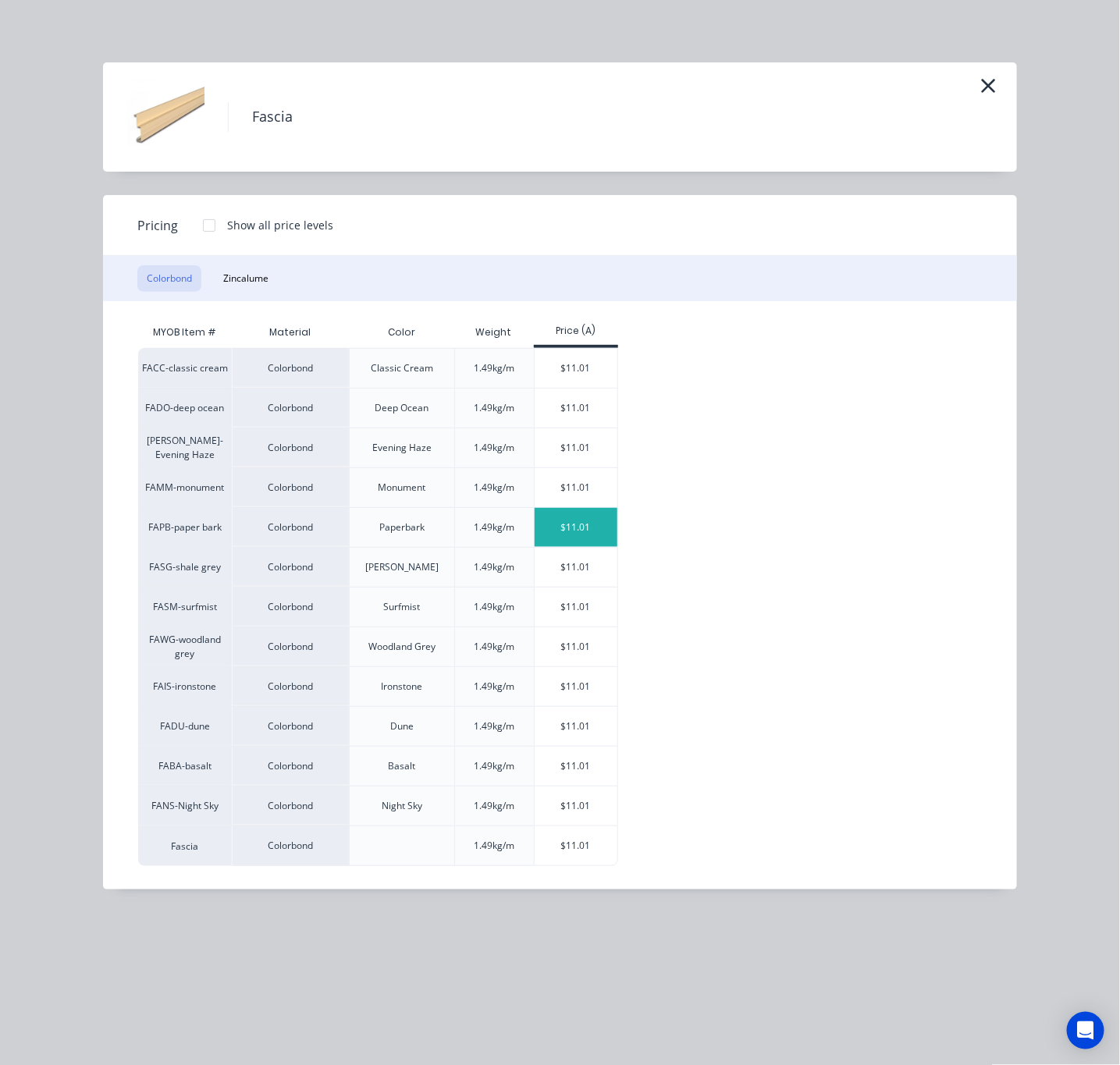
click at [592, 524] on div "$11.01" at bounding box center [577, 526] width 83 height 39
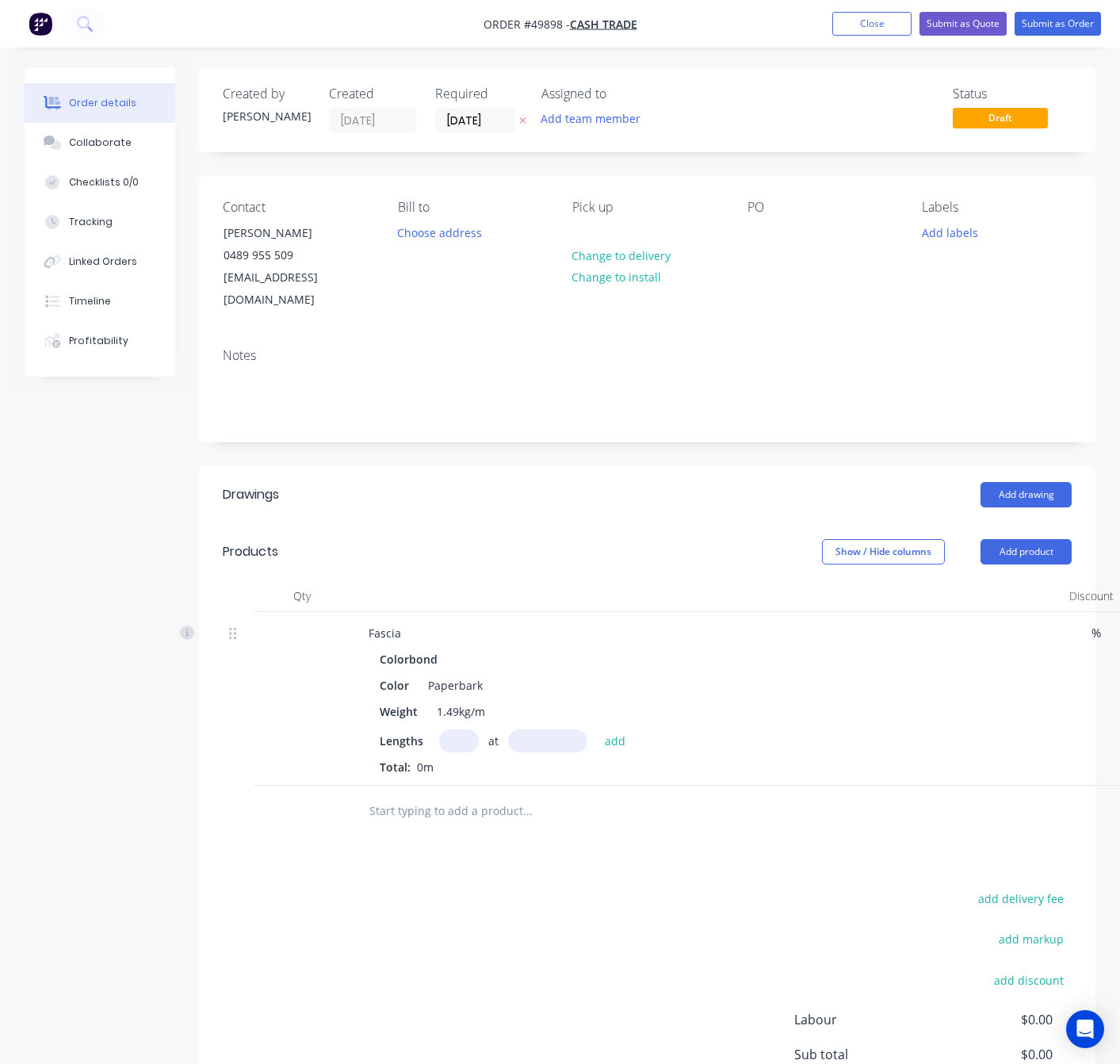
click at [453, 729] on input "text" at bounding box center [459, 741] width 39 height 23
type input "1"
click at [538, 729] on input "text" at bounding box center [547, 741] width 79 height 23
type input "6000"
click at [598, 729] on button "add" at bounding box center [616, 740] width 38 height 21
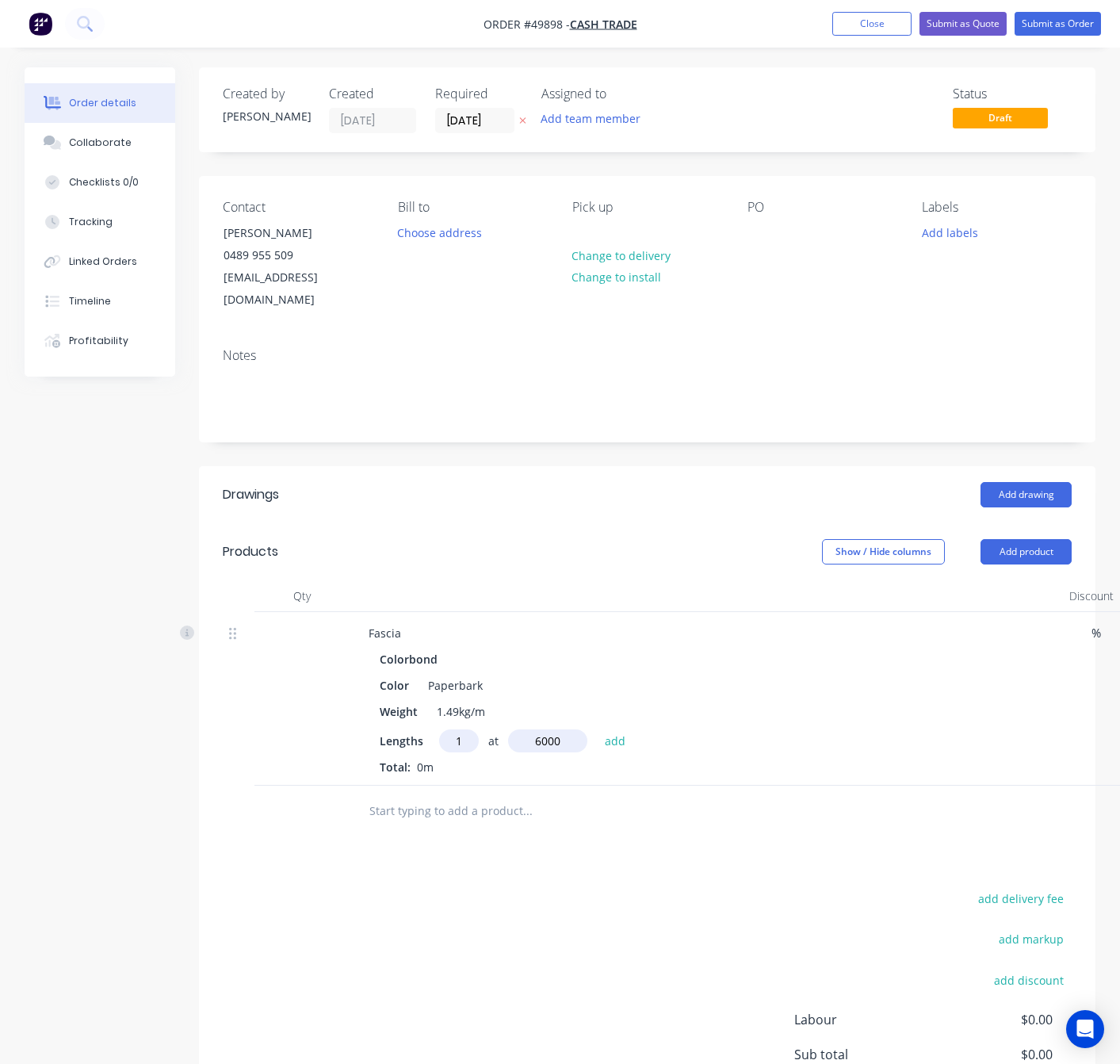
type input "$66.06"
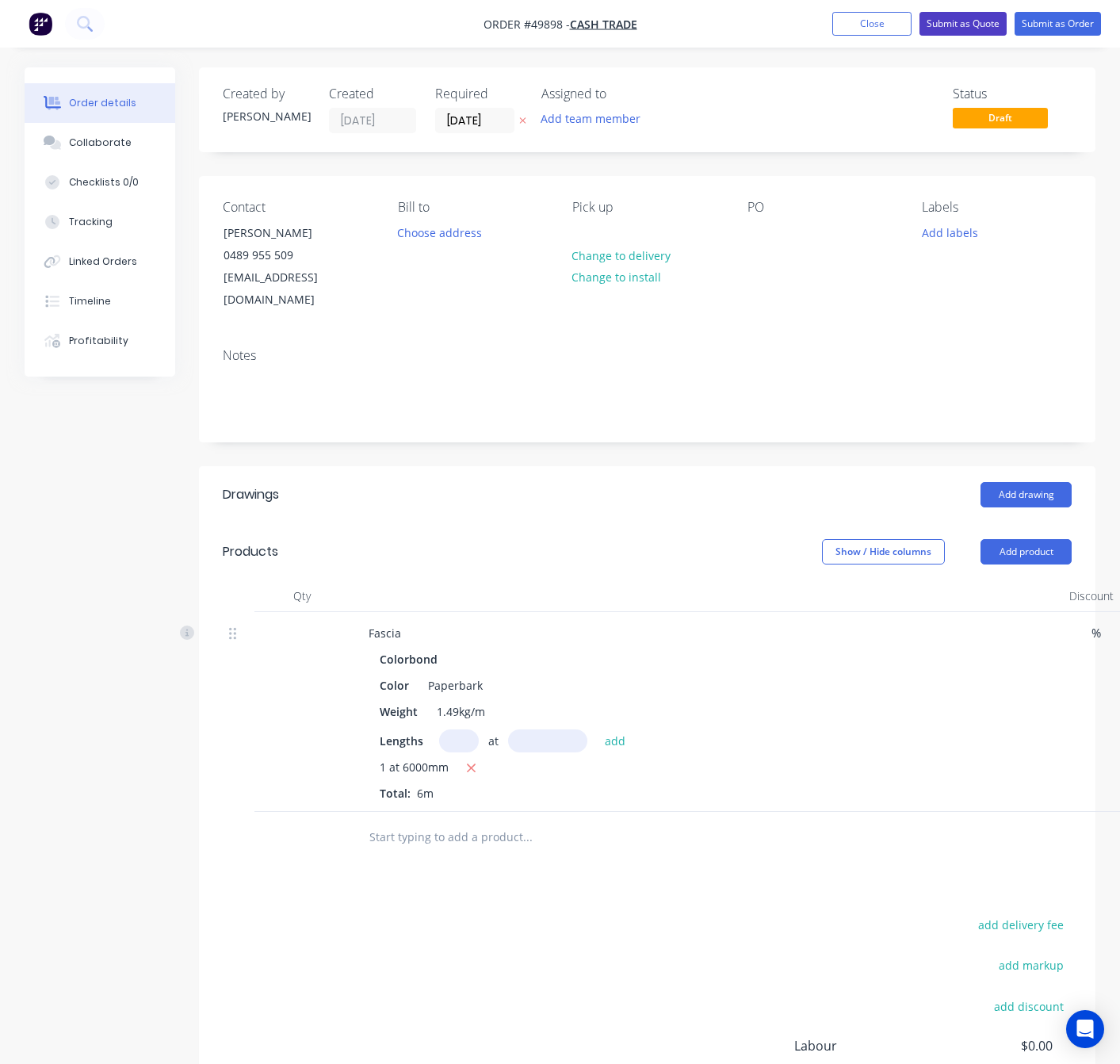
click at [949, 15] on button "Submit as Quote" at bounding box center [963, 23] width 88 height 24
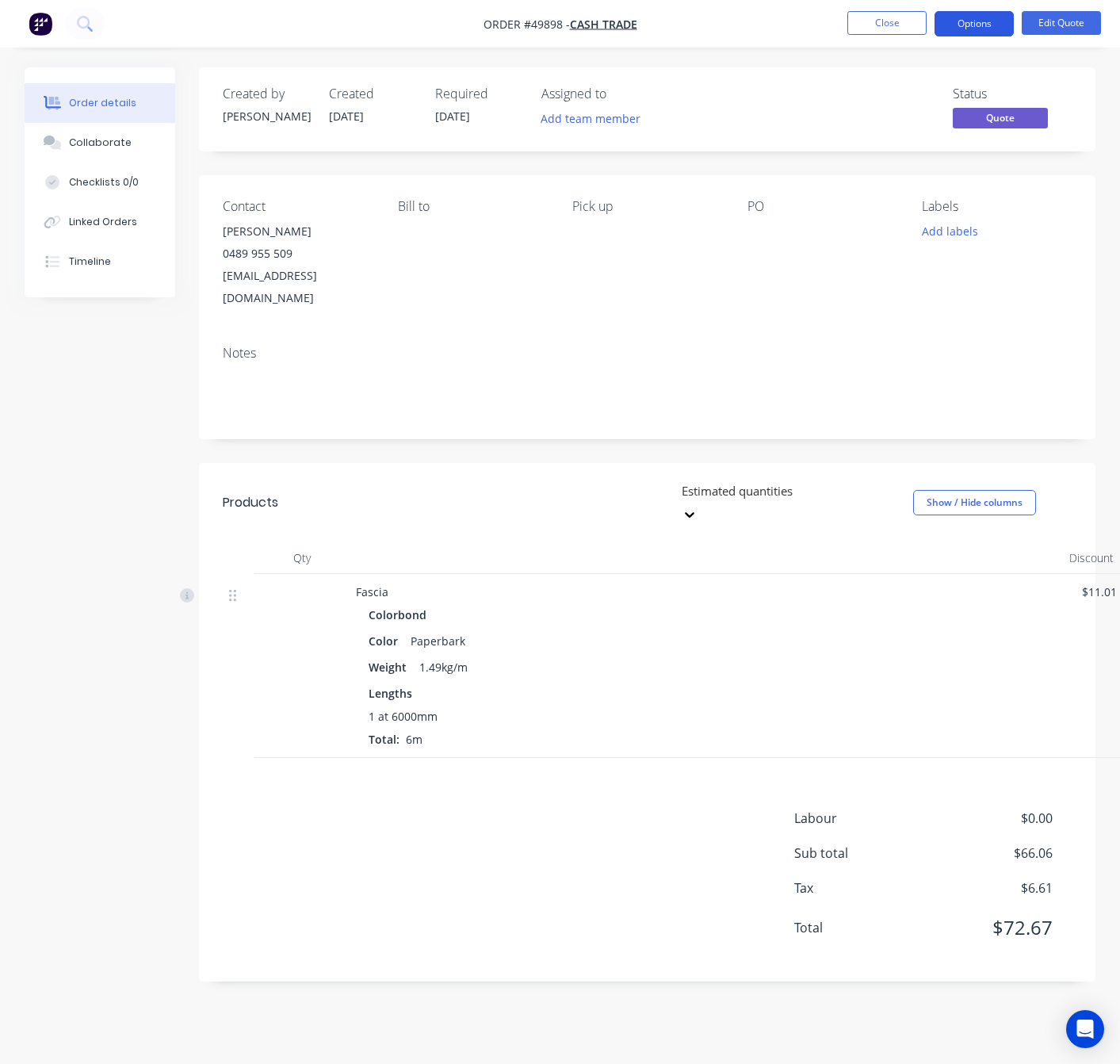
click at [976, 24] on button "Options" at bounding box center [975, 24] width 79 height 25
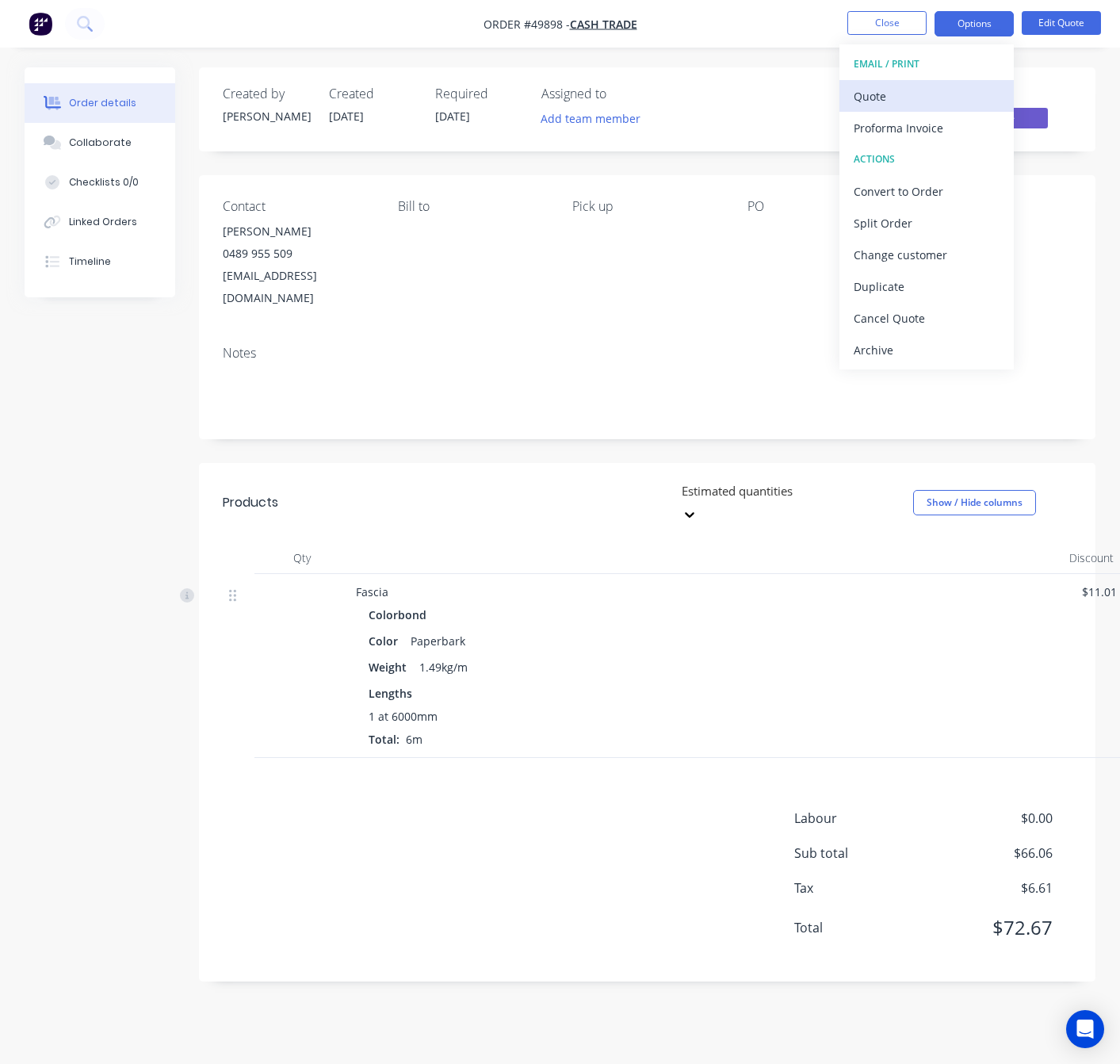
click at [918, 90] on div "Quote" at bounding box center [928, 96] width 146 height 23
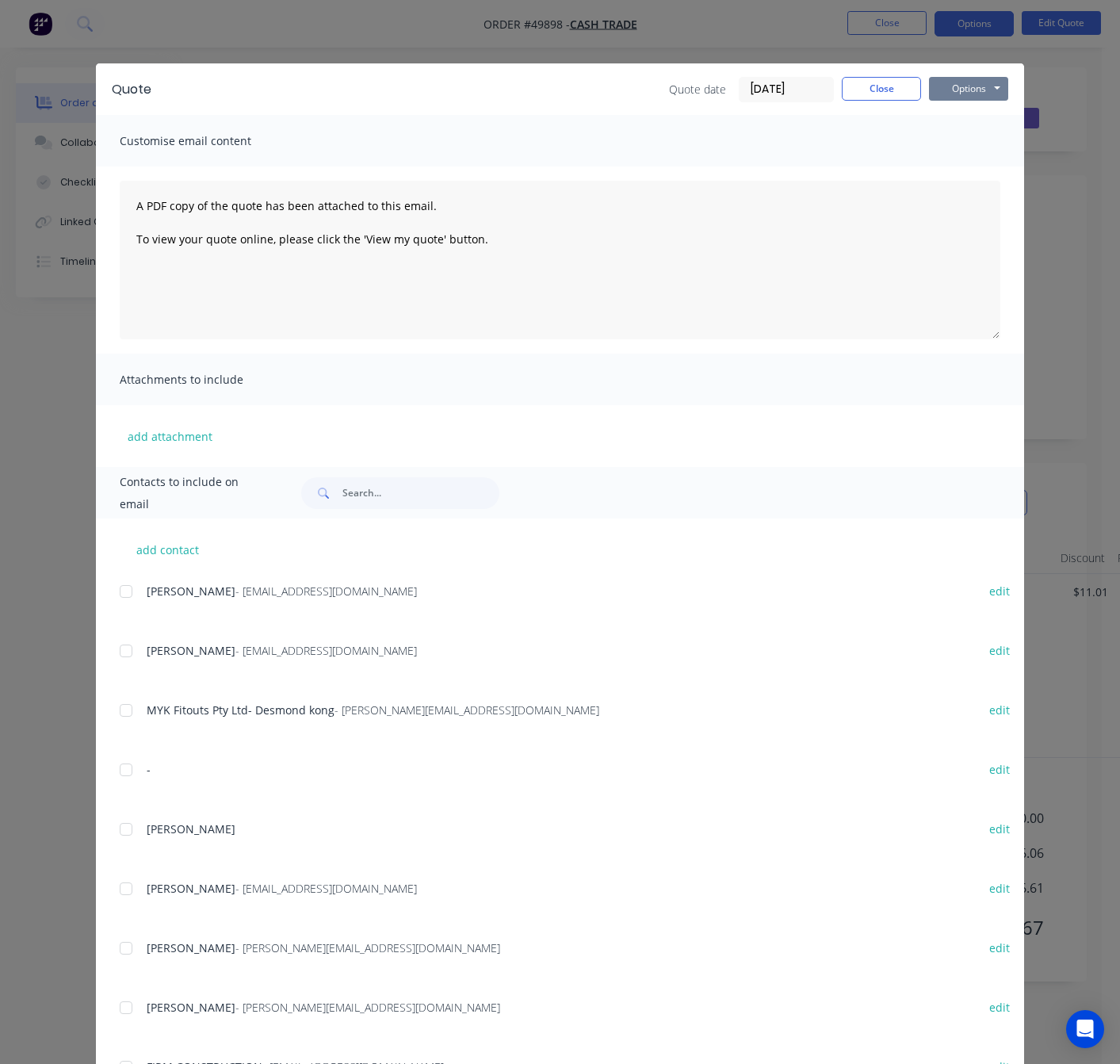
click at [952, 93] on button "Options" at bounding box center [969, 89] width 79 height 24
click at [962, 142] on button "Print" at bounding box center [980, 142] width 101 height 26
click at [742, 34] on div "Quote Quote date 02/10/25 Close Options Preview Print Email Customise email con…" at bounding box center [560, 532] width 1120 height 1064
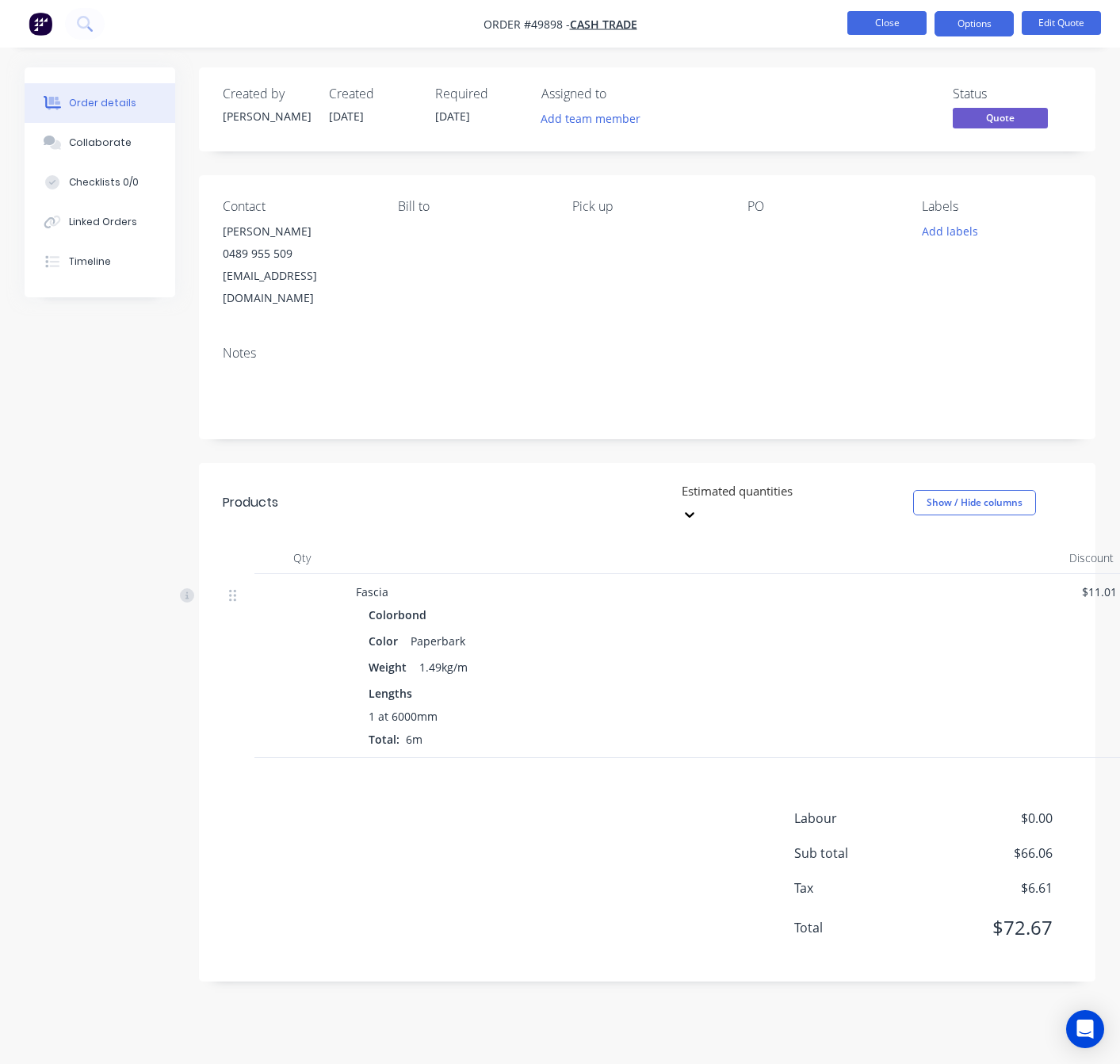
click at [887, 19] on button "Close" at bounding box center [887, 23] width 79 height 24
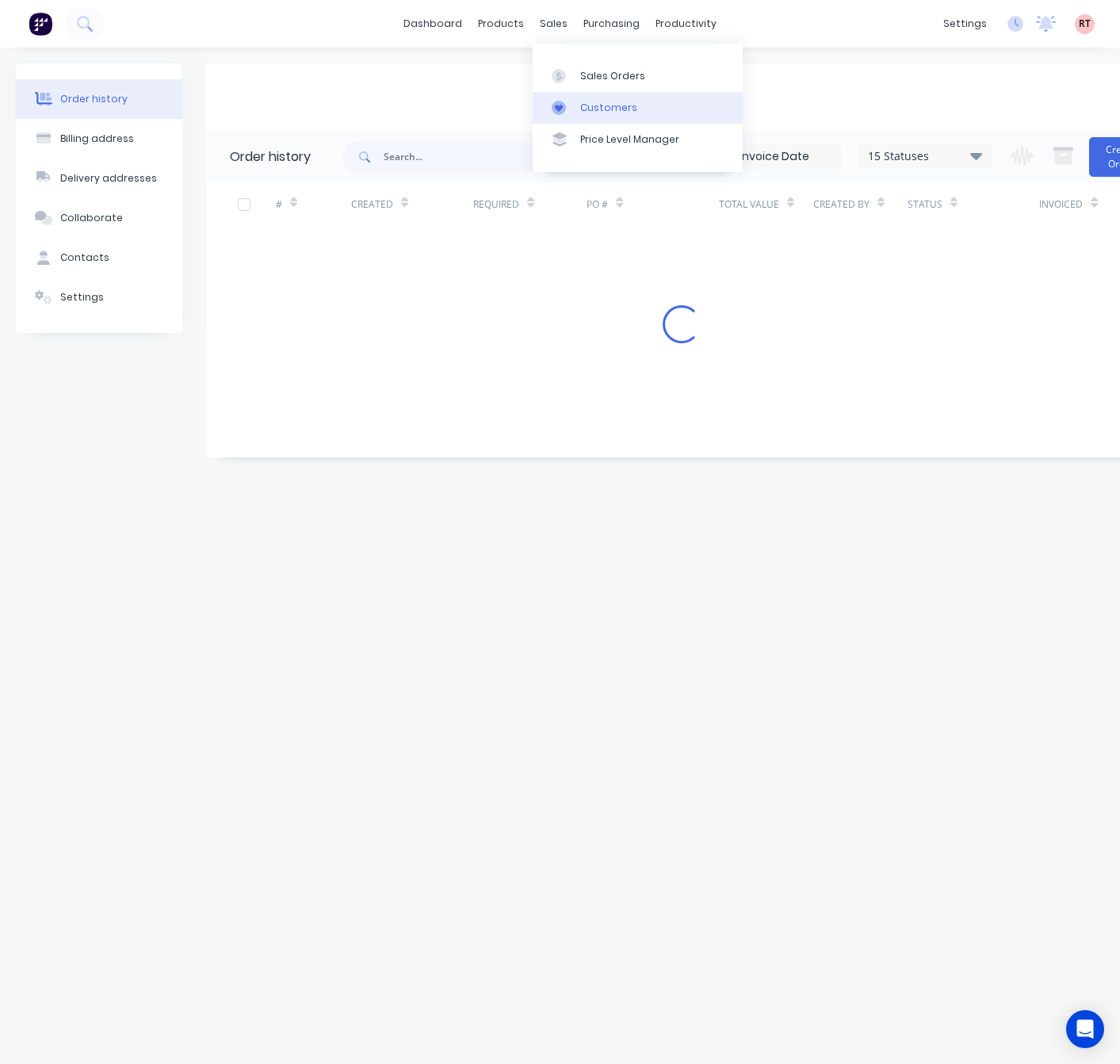
click at [590, 107] on div "Customers" at bounding box center [608, 108] width 57 height 14
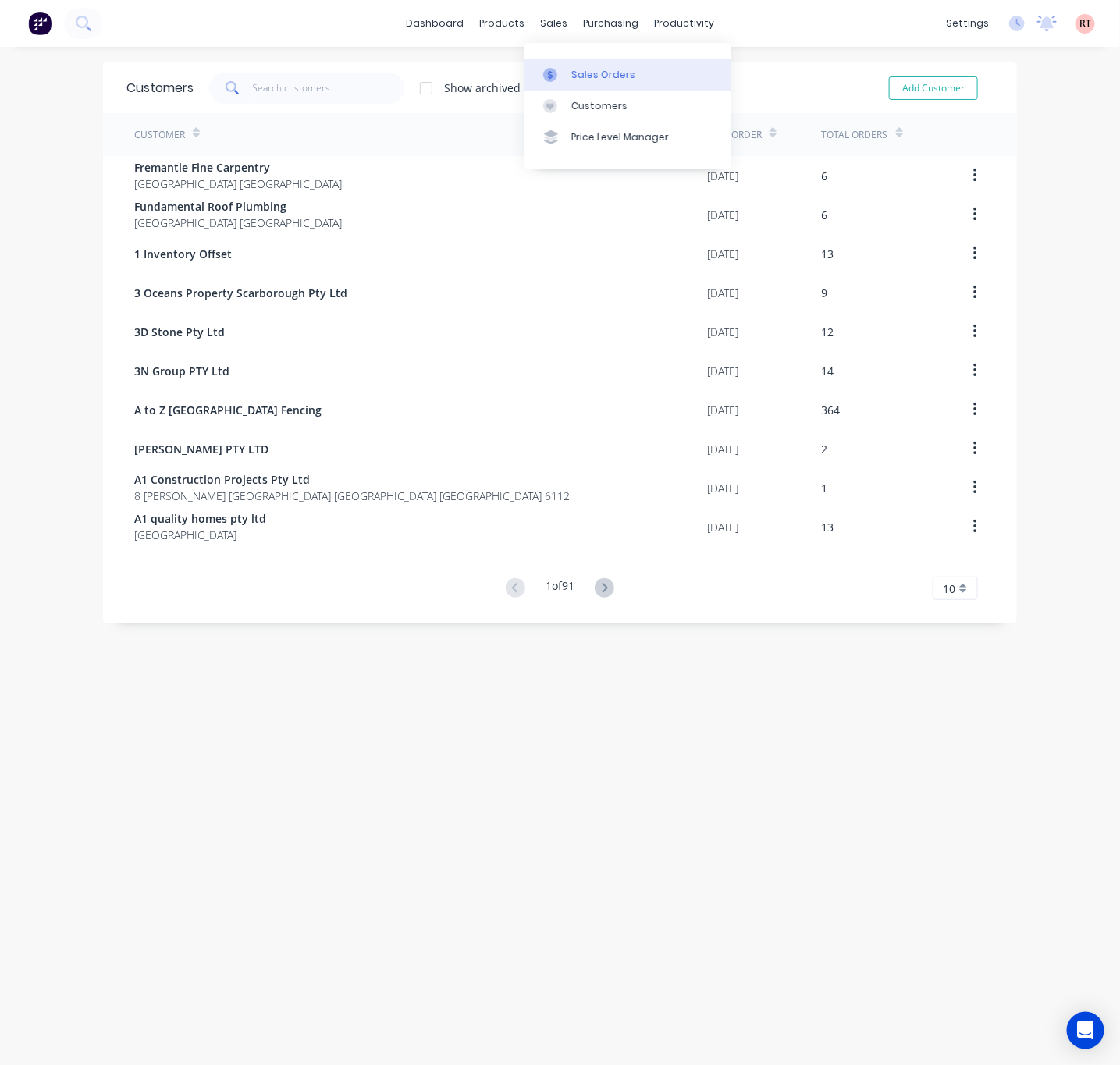
click at [566, 68] on link "Sales Orders" at bounding box center [628, 74] width 206 height 31
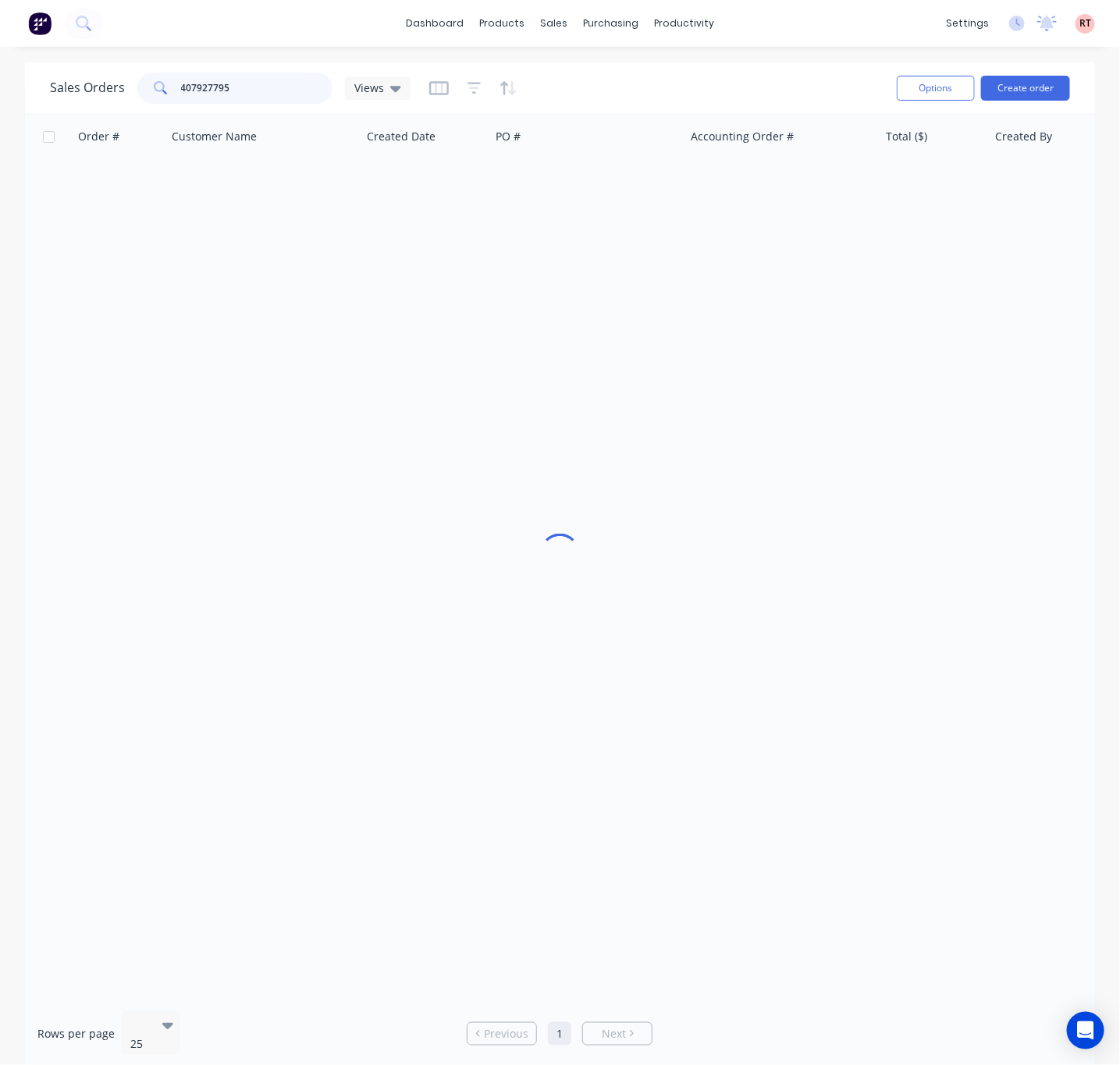
drag, startPoint x: 258, startPoint y: 80, endPoint x: 50, endPoint y: 91, distance: 208.3
click at [50, 97] on div "Sales Orders 407927795 Views" at bounding box center [230, 88] width 361 height 31
paste input "50 147 207"
type input "450 147 207"
drag, startPoint x: 243, startPoint y: 82, endPoint x: 94, endPoint y: 95, distance: 149.6
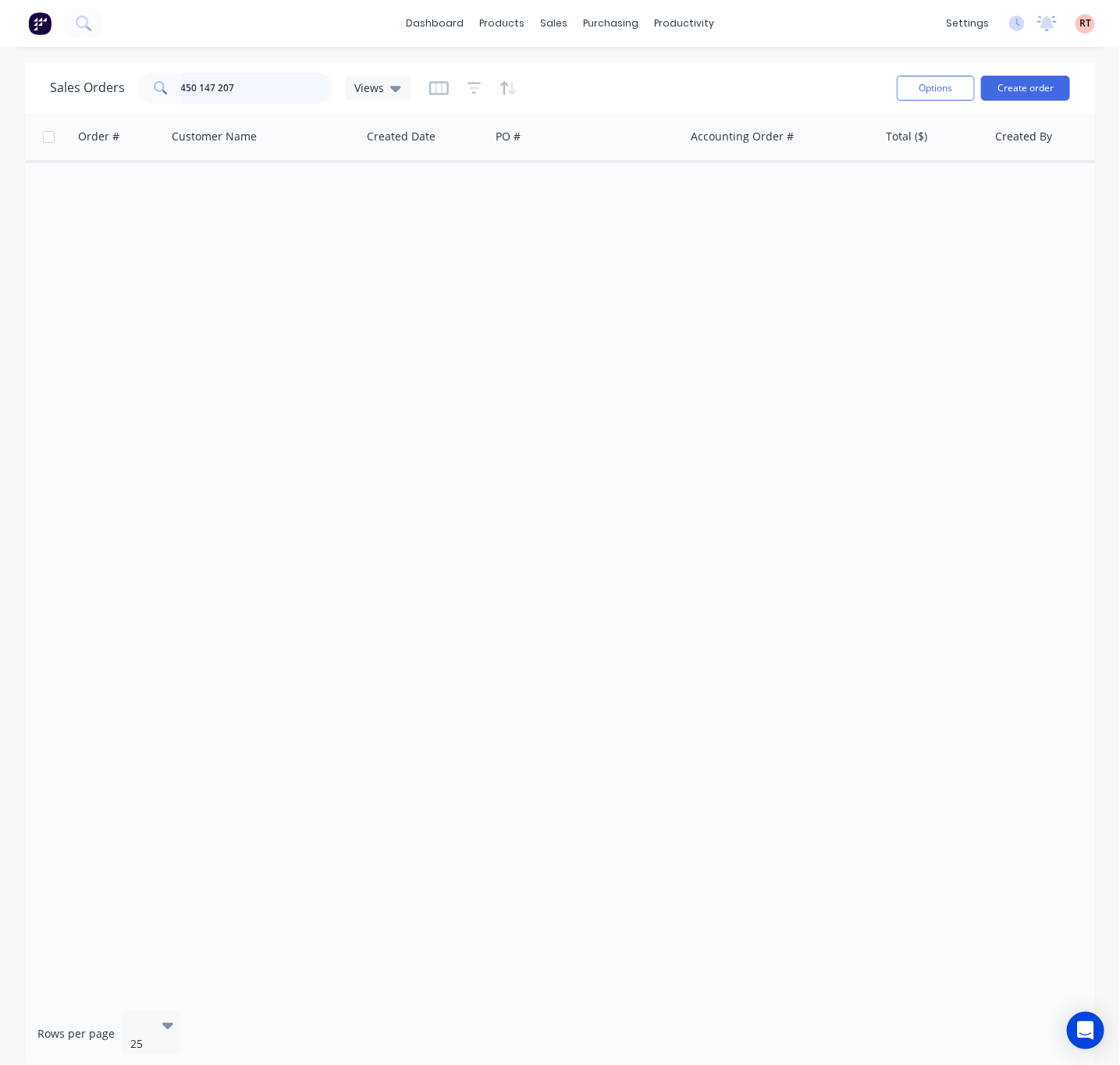
click at [94, 95] on div "Sales Orders 450 147 207 Views" at bounding box center [230, 88] width 361 height 31
click at [605, 113] on div "Customers" at bounding box center [607, 106] width 56 height 14
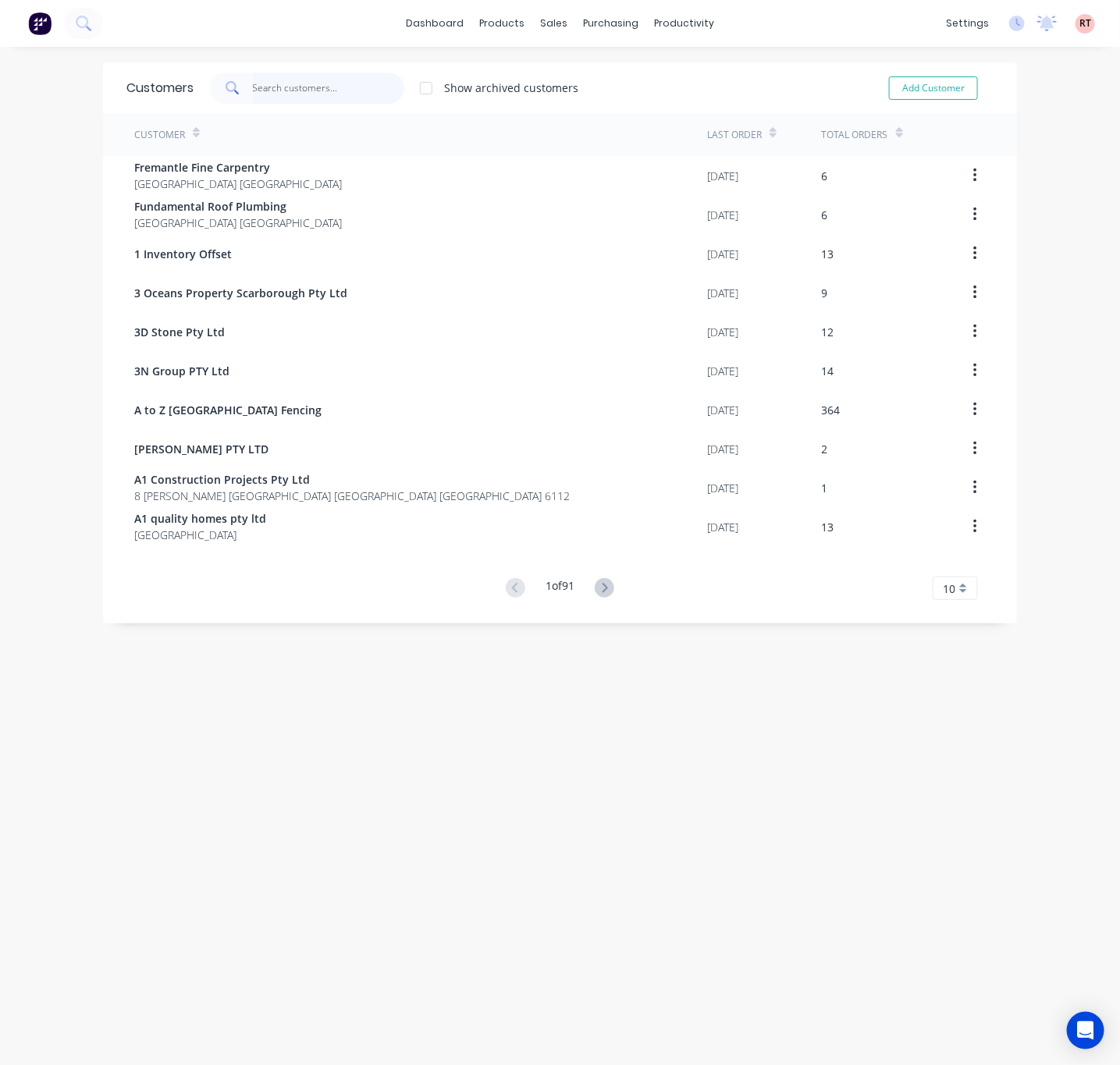
click at [258, 84] on input "text" at bounding box center [329, 88] width 152 height 31
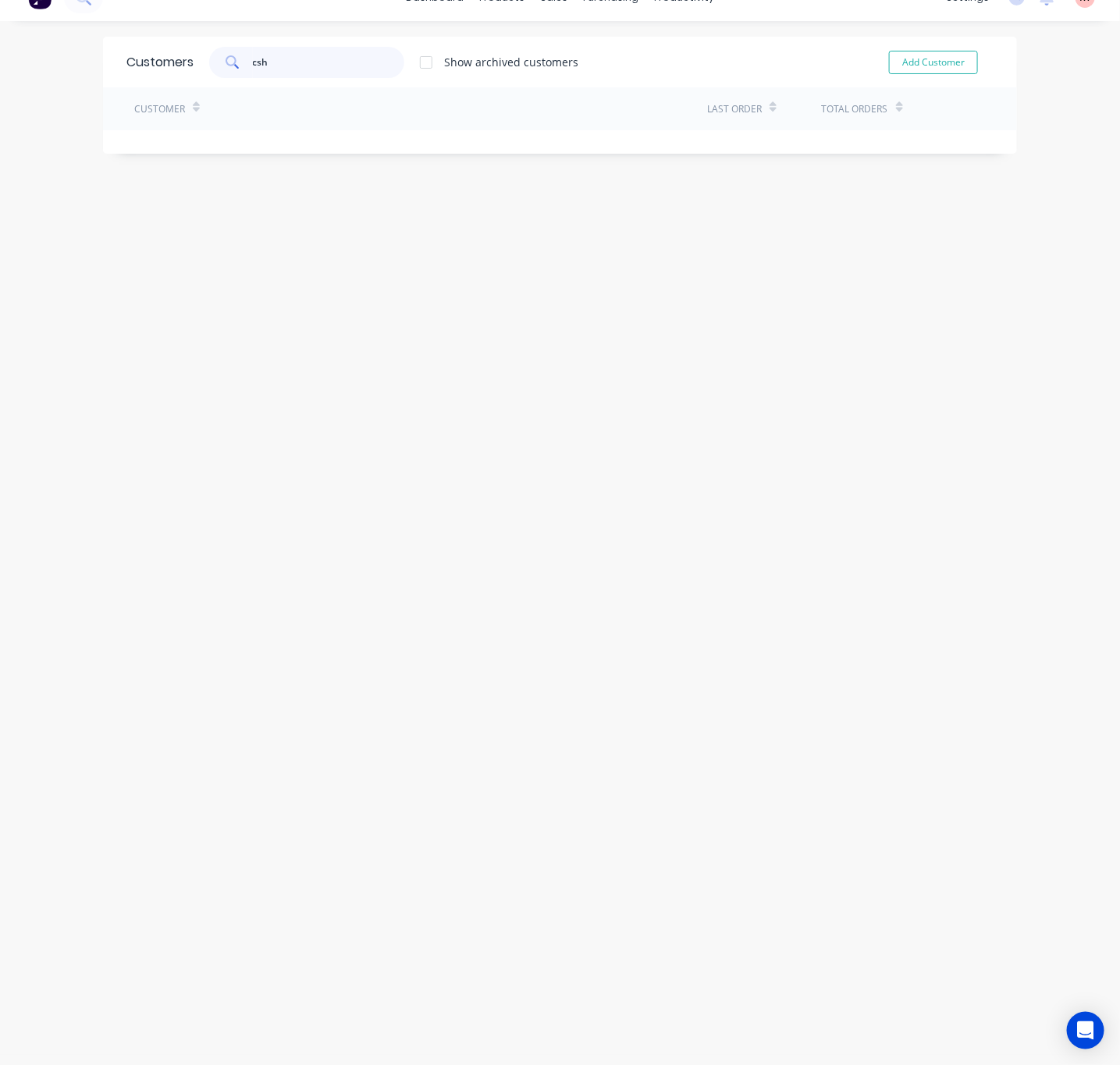
scroll to position [31, 0]
type input "c"
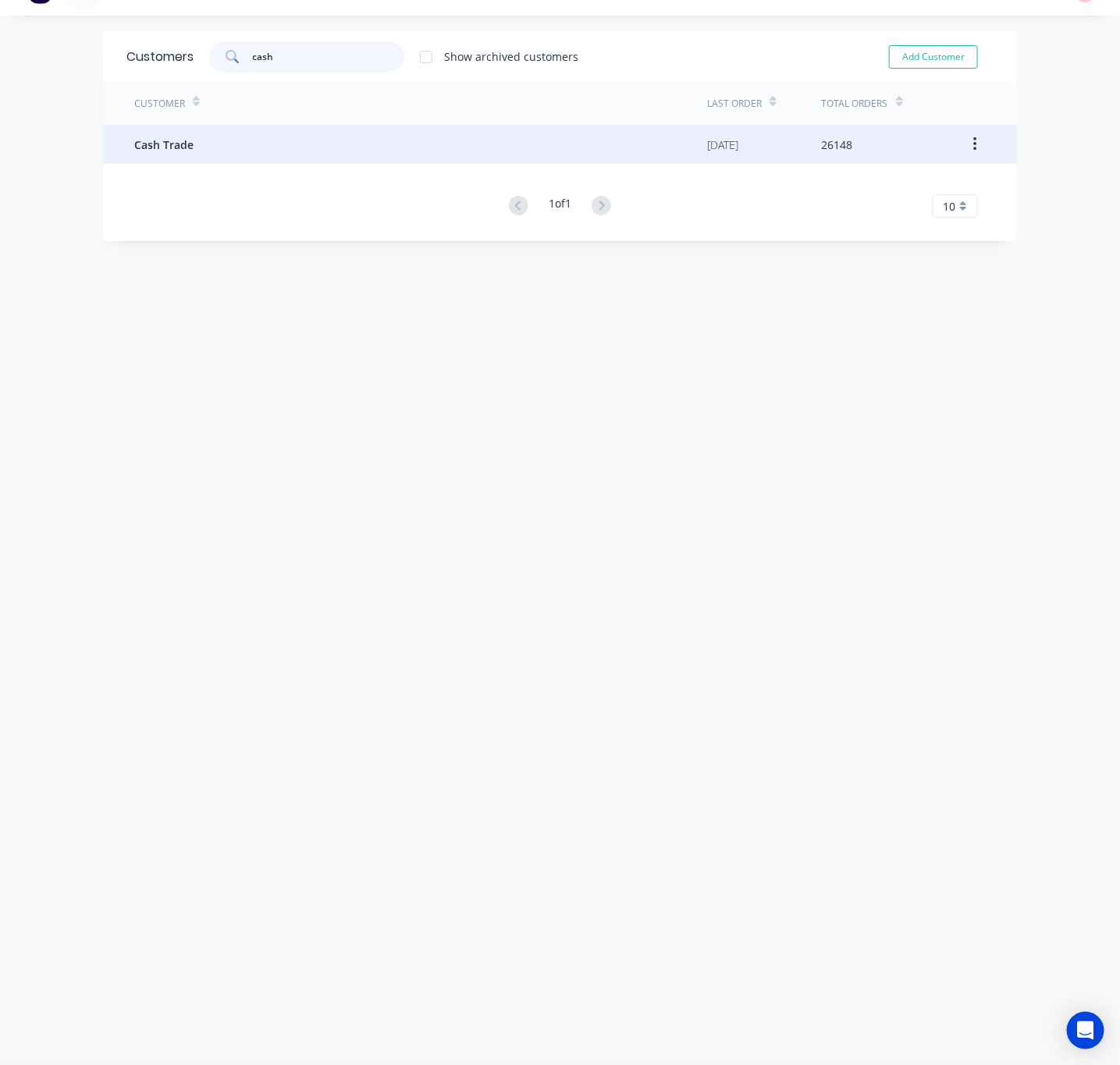
type input "cash"
click at [316, 145] on div "Cash Trade" at bounding box center [420, 144] width 573 height 39
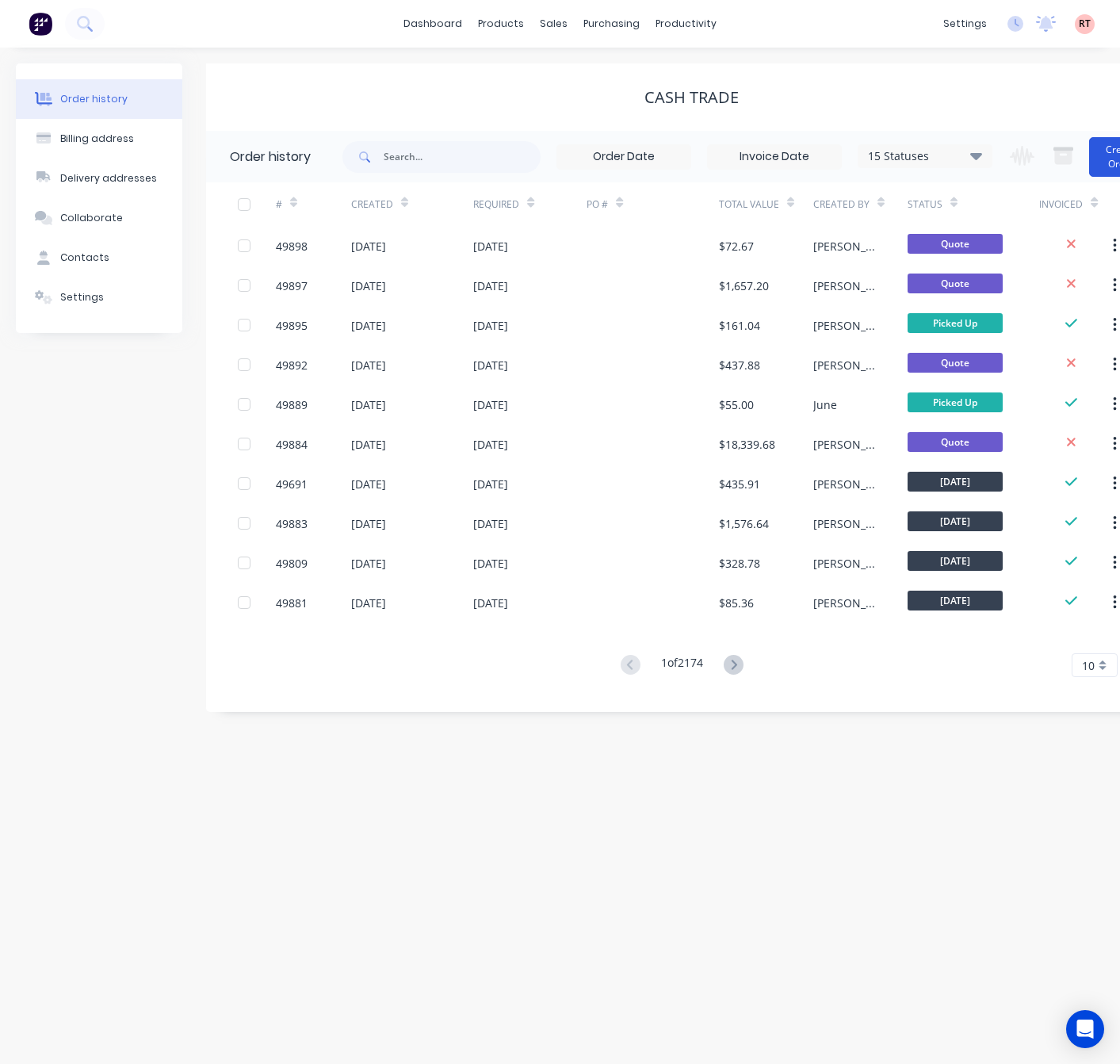
click at [1116, 156] on button "Create Order" at bounding box center [1121, 157] width 64 height 39
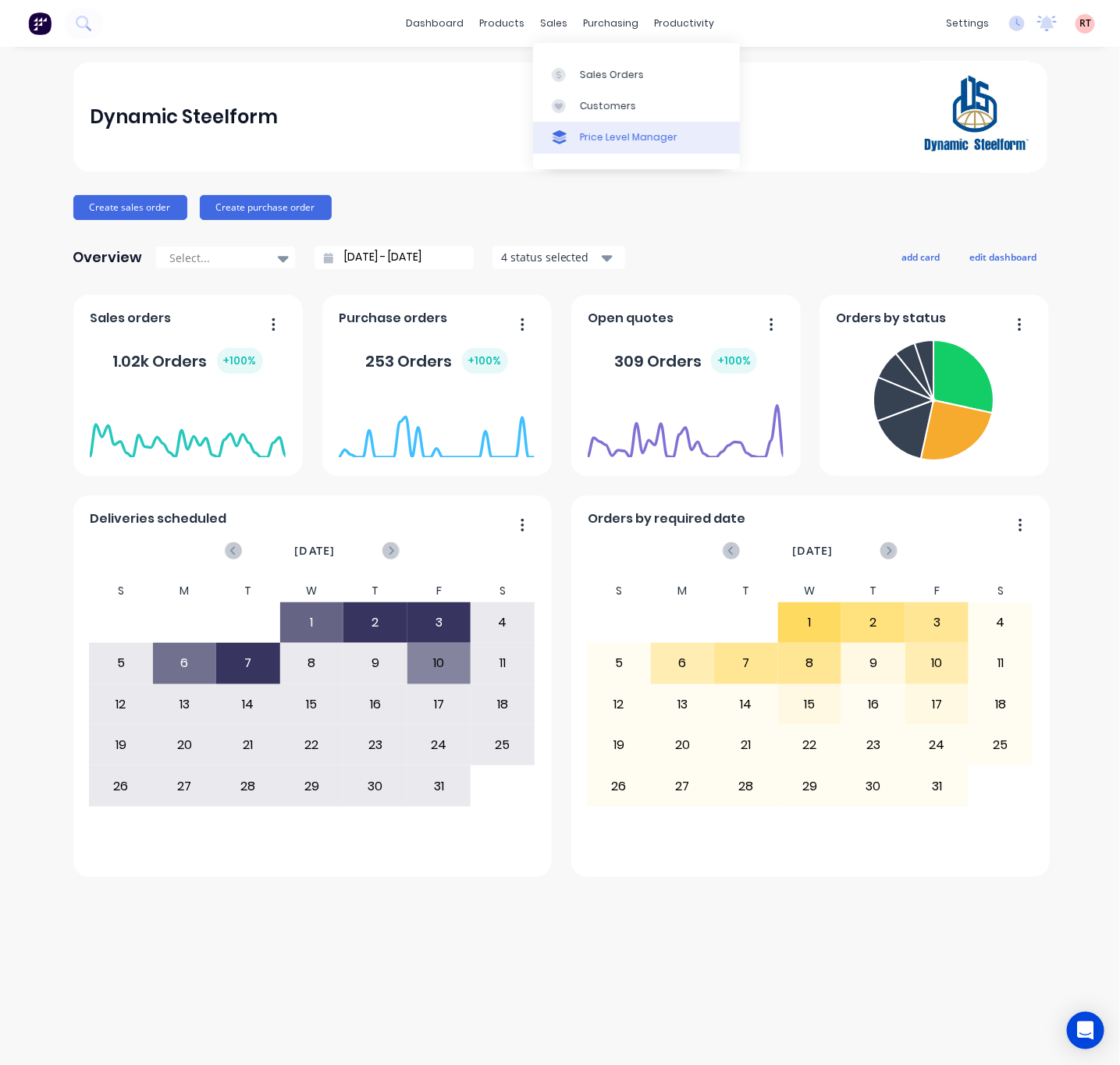
click at [579, 131] on div "Price Level Manager" at bounding box center [628, 137] width 98 height 14
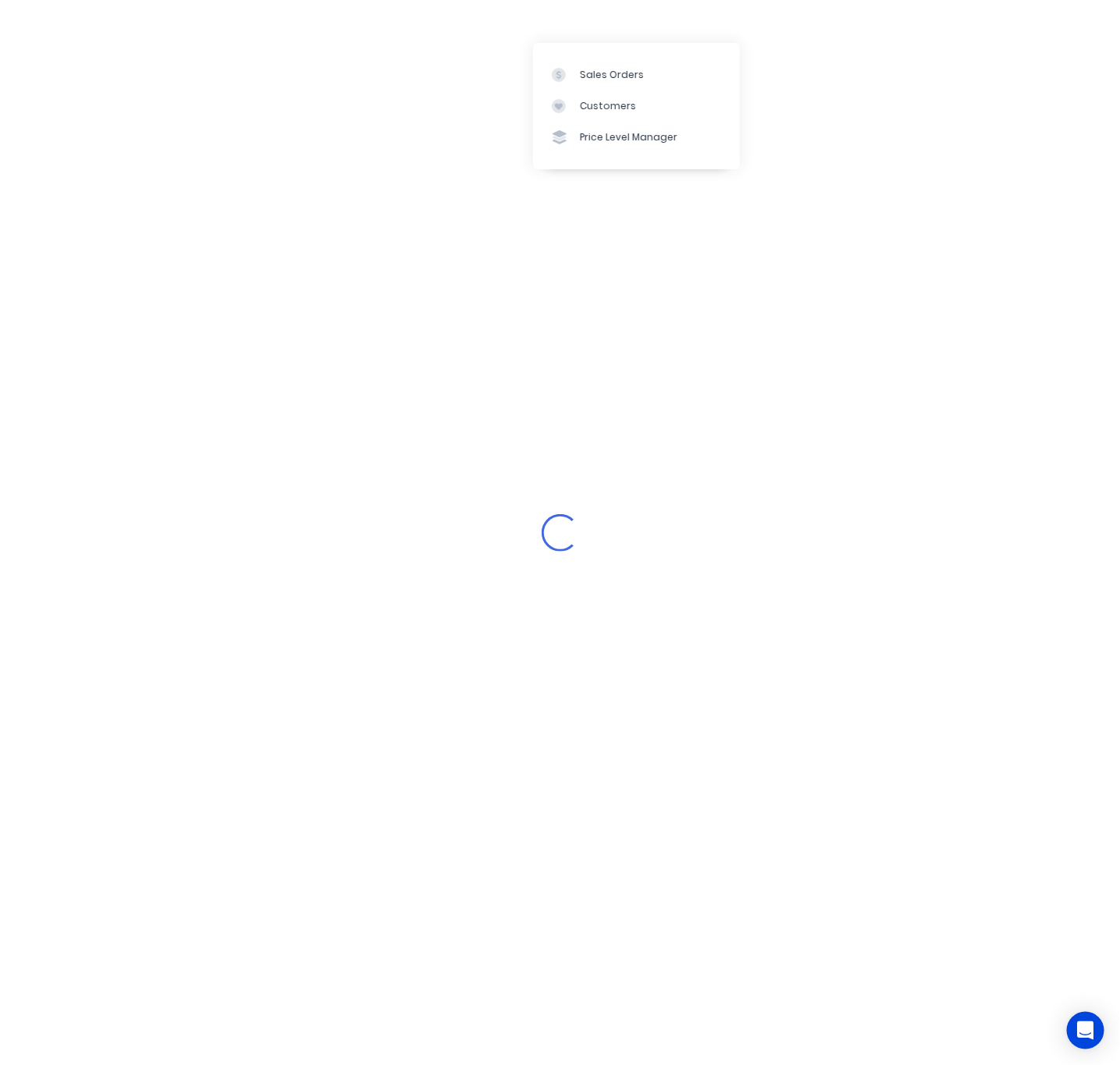
click at [895, 73] on div "Loading..." at bounding box center [560, 532] width 1120 height 1065
click at [596, 115] on link "Customers" at bounding box center [636, 106] width 206 height 31
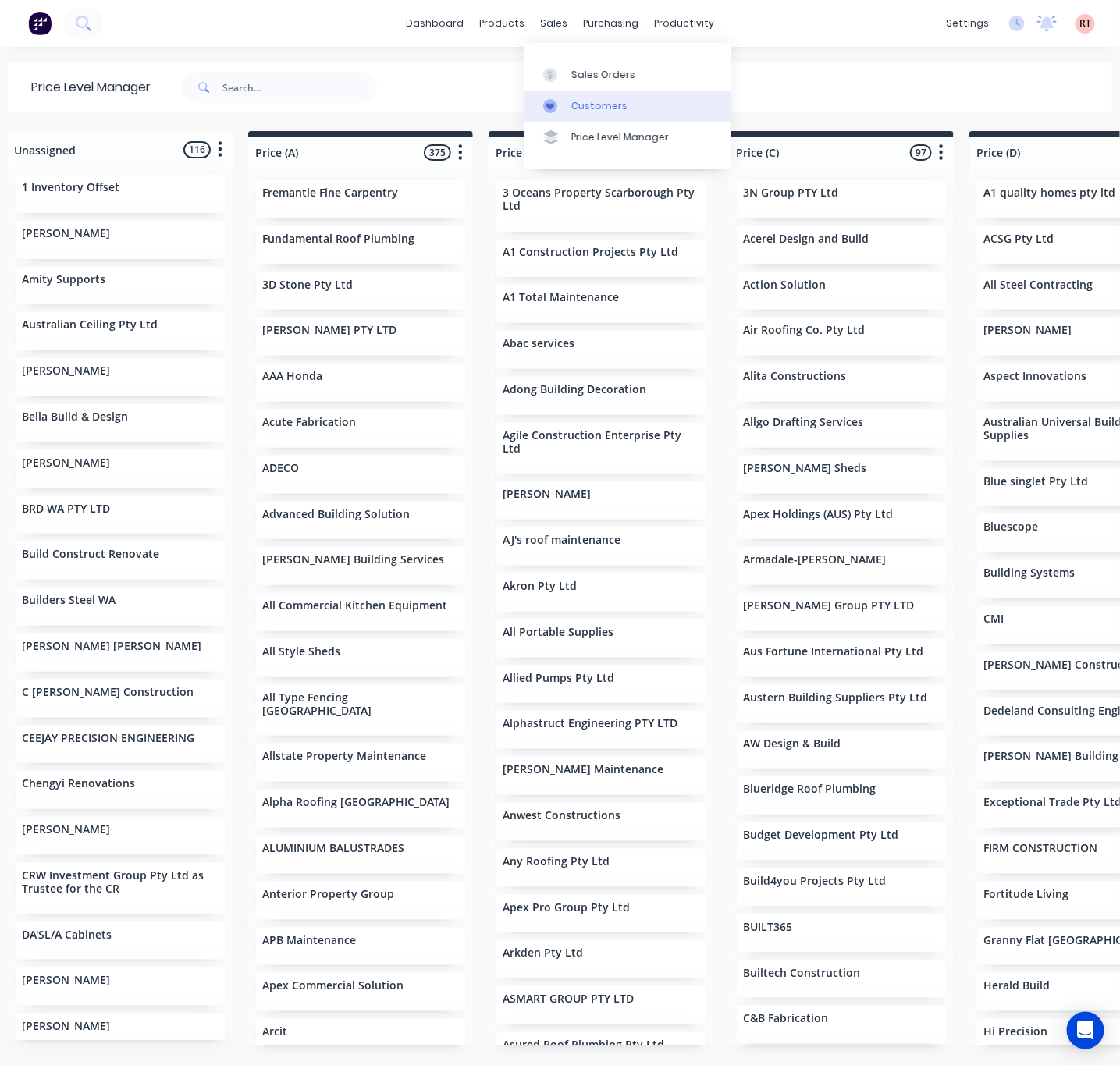
click at [560, 111] on div at bounding box center [555, 106] width 24 height 14
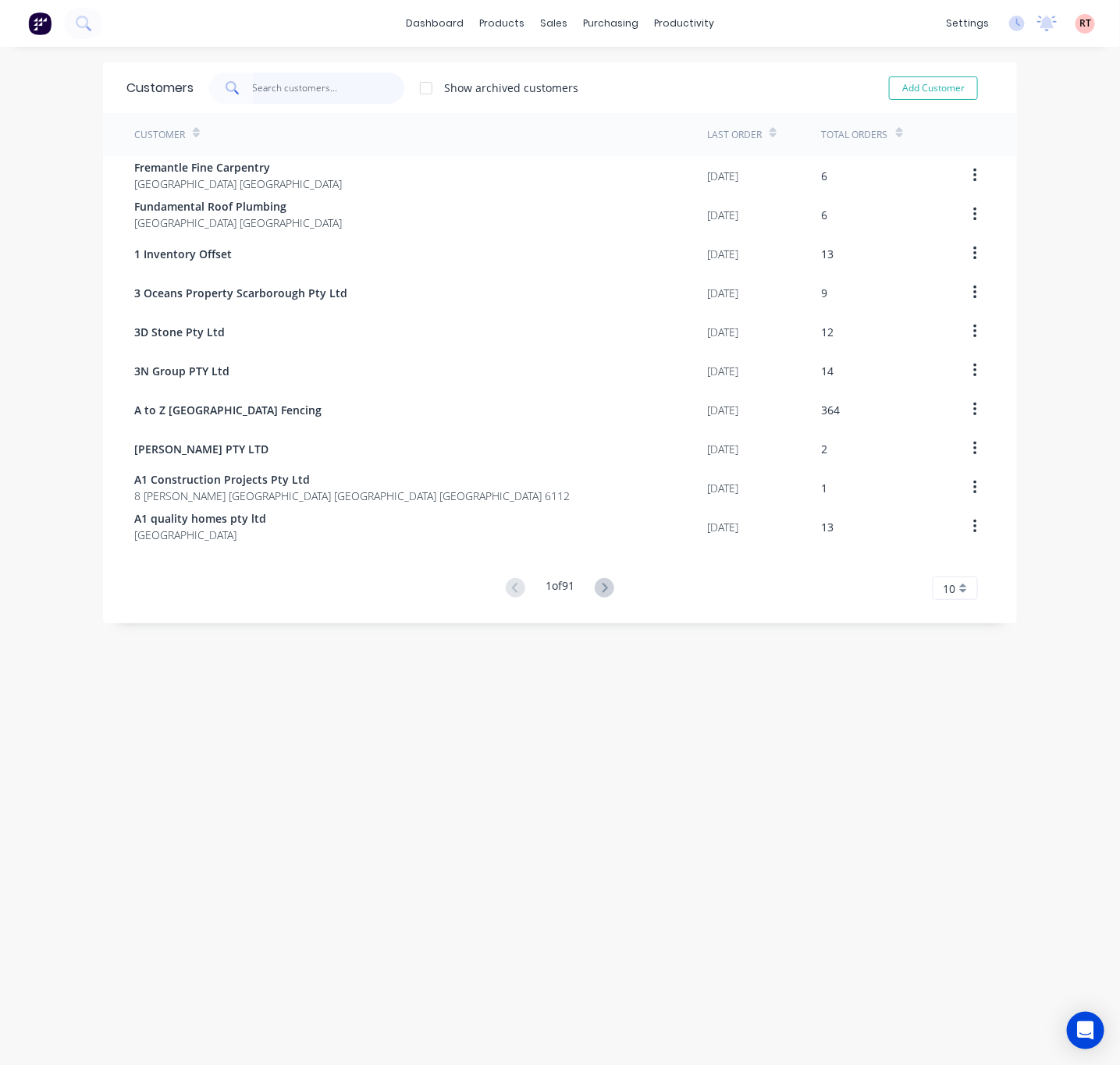
click at [279, 89] on input "text" at bounding box center [329, 88] width 152 height 31
click at [550, 70] on g at bounding box center [550, 75] width 14 height 14
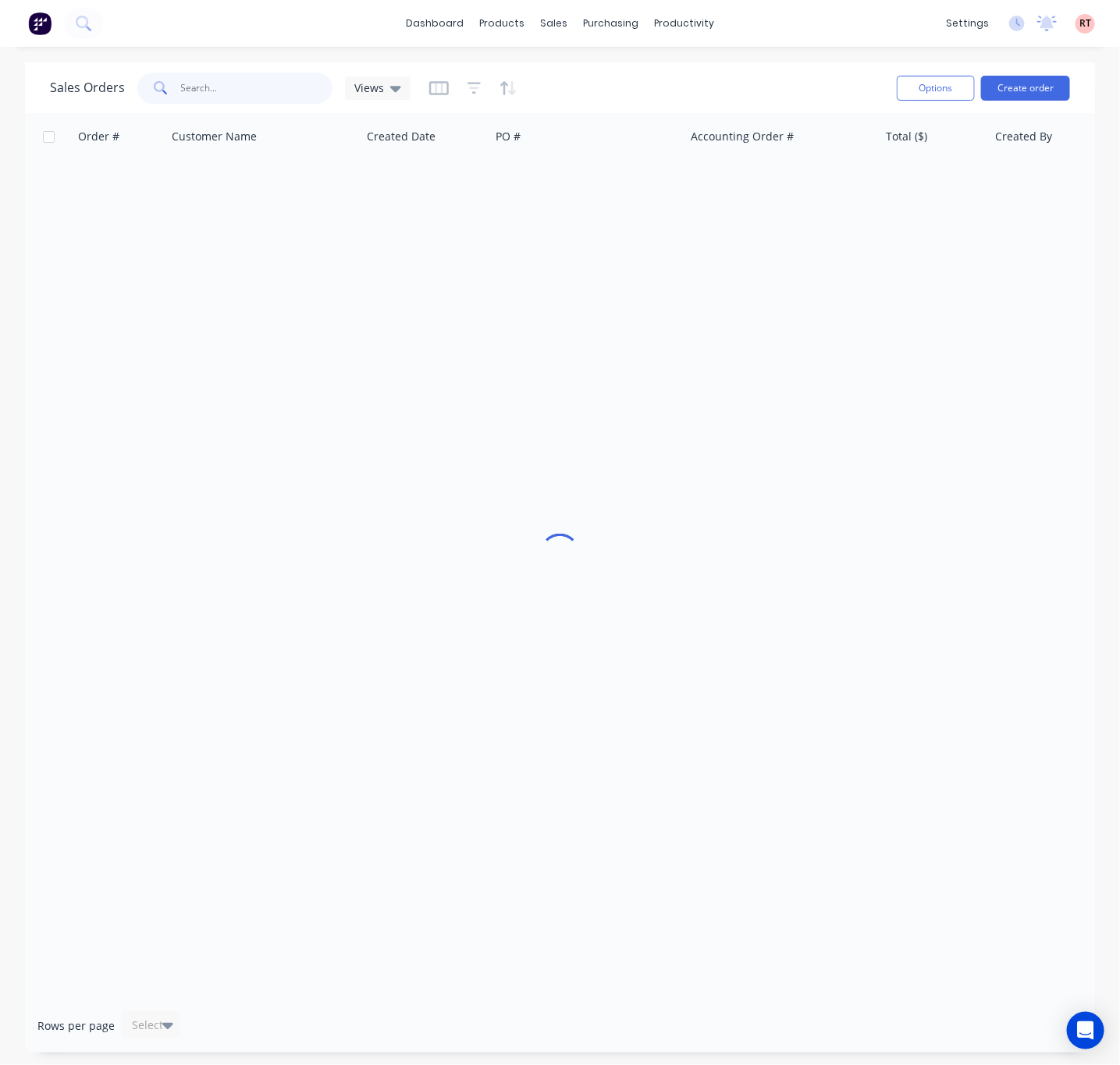
click at [200, 84] on input "text" at bounding box center [257, 88] width 152 height 31
type input "49754"
click at [2, 219] on div "Sales Orders 49754 Views Options Create order Order # Customer Name Created Dat…" at bounding box center [560, 558] width 1120 height 990
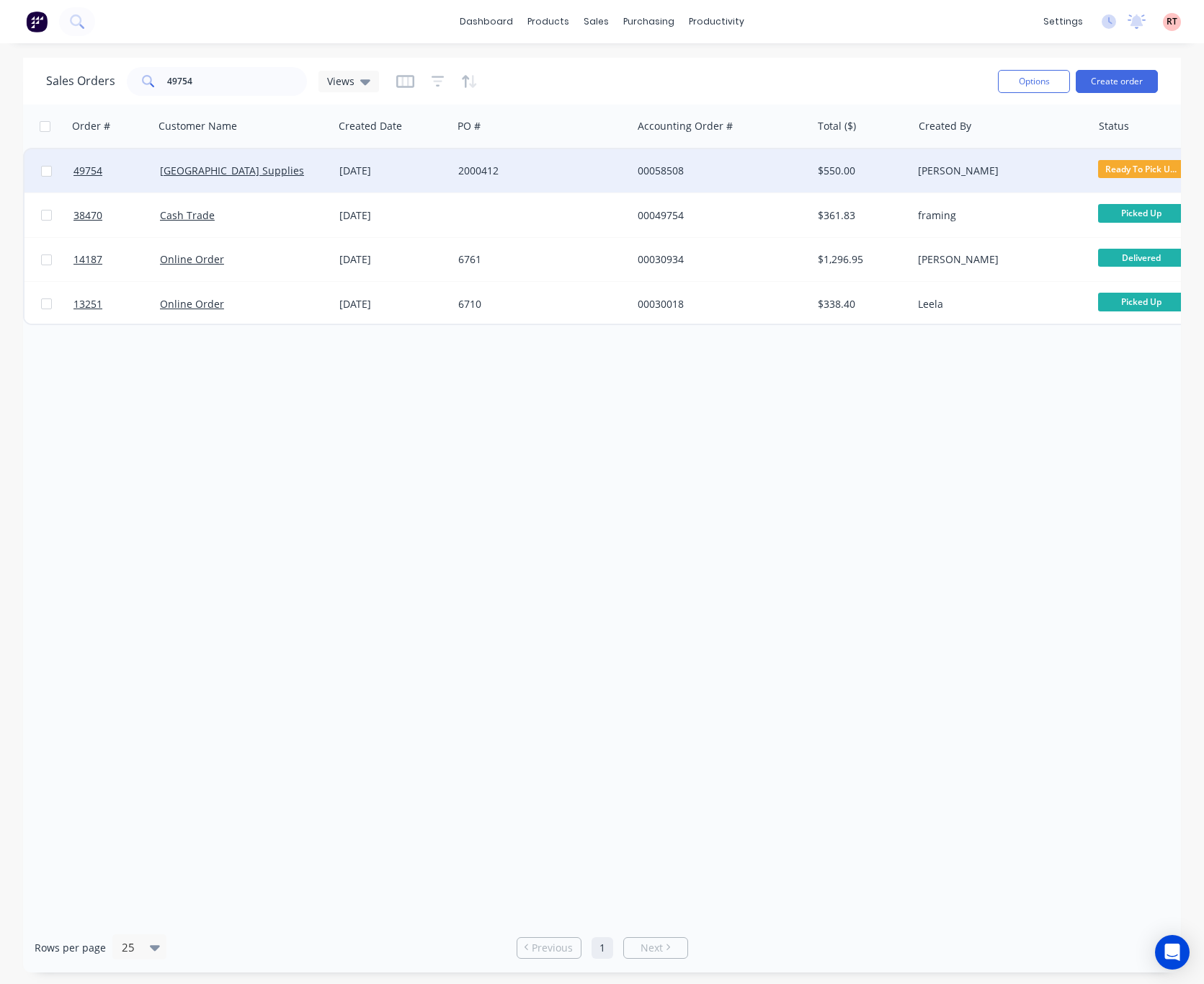
click at [569, 164] on div "2000412" at bounding box center [538, 171] width 160 height 14
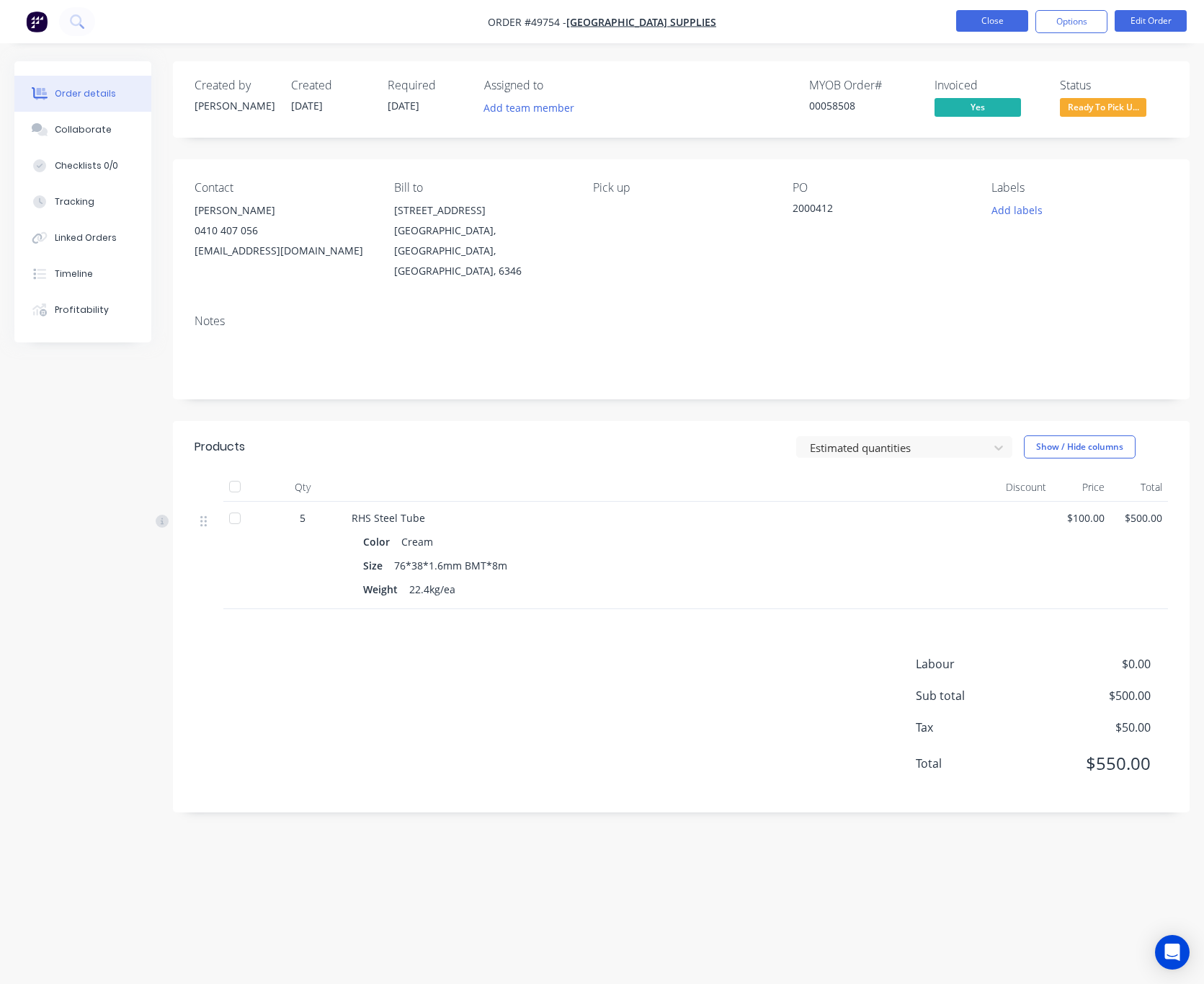
click at [977, 19] on button "Close" at bounding box center [992, 21] width 72 height 22
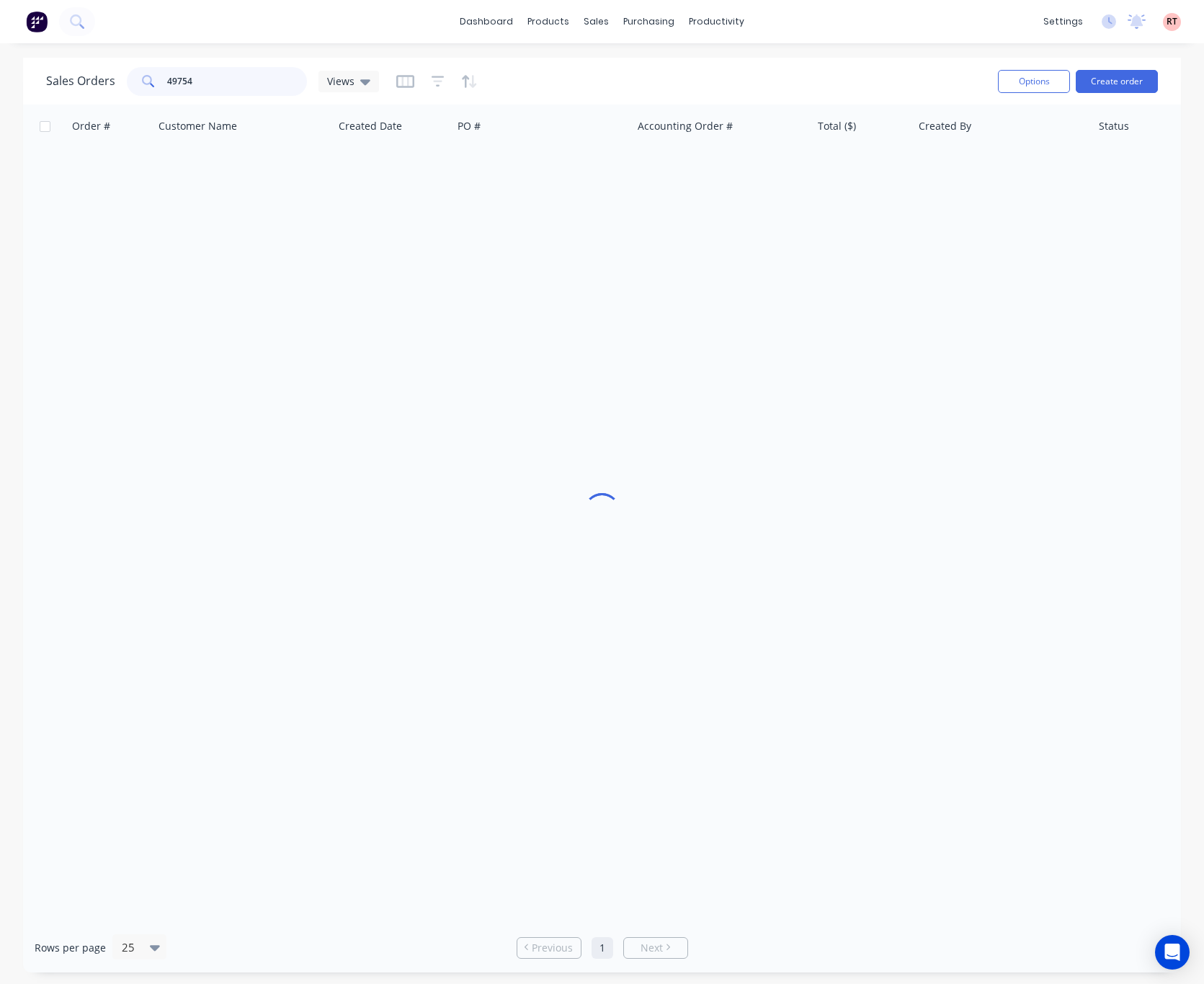
drag, startPoint x: 202, startPoint y: 83, endPoint x: 85, endPoint y: 97, distance: 117.8
click at [85, 97] on div "Sales Orders 49754 Views" at bounding box center [516, 81] width 940 height 35
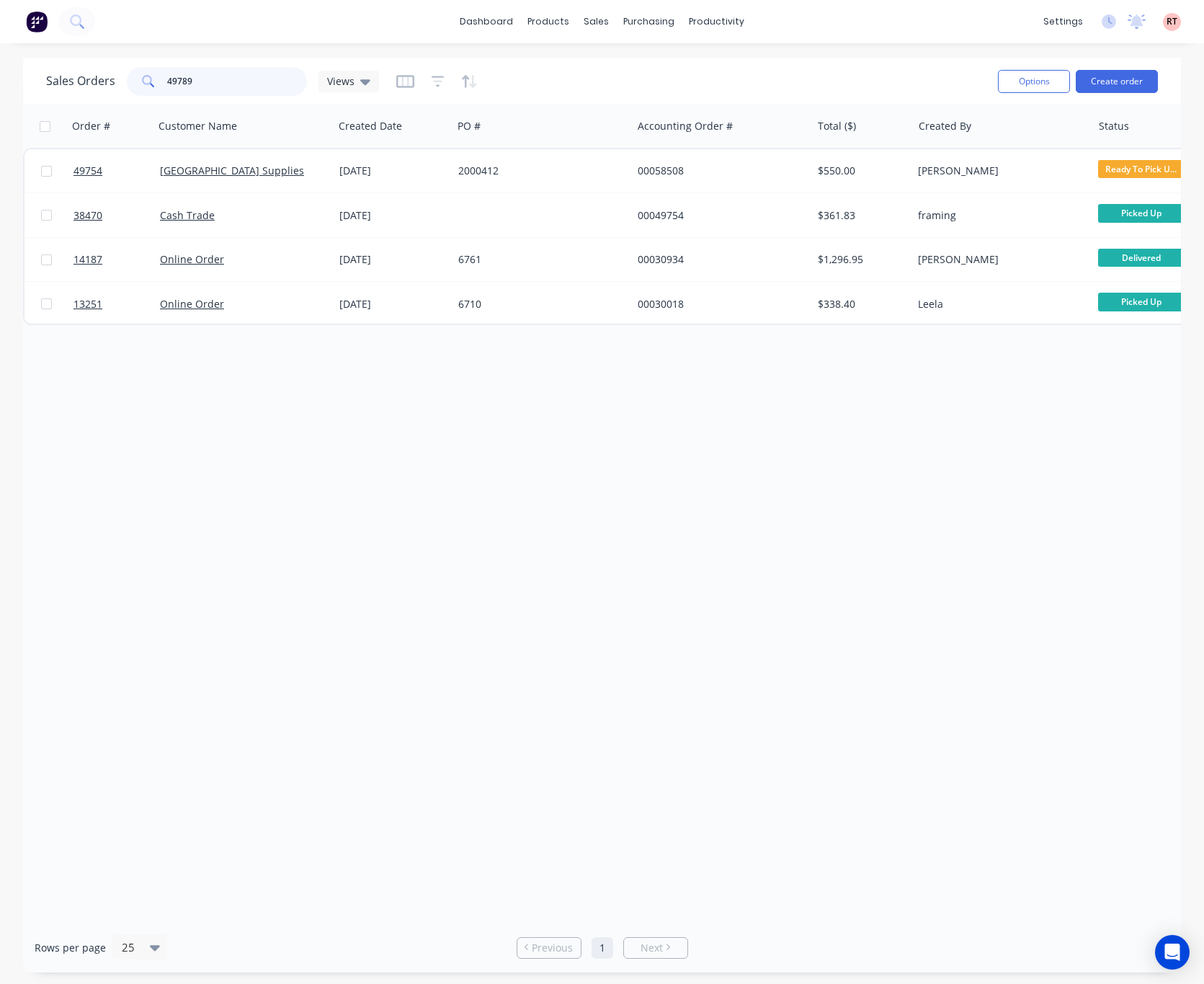
type input "49789"
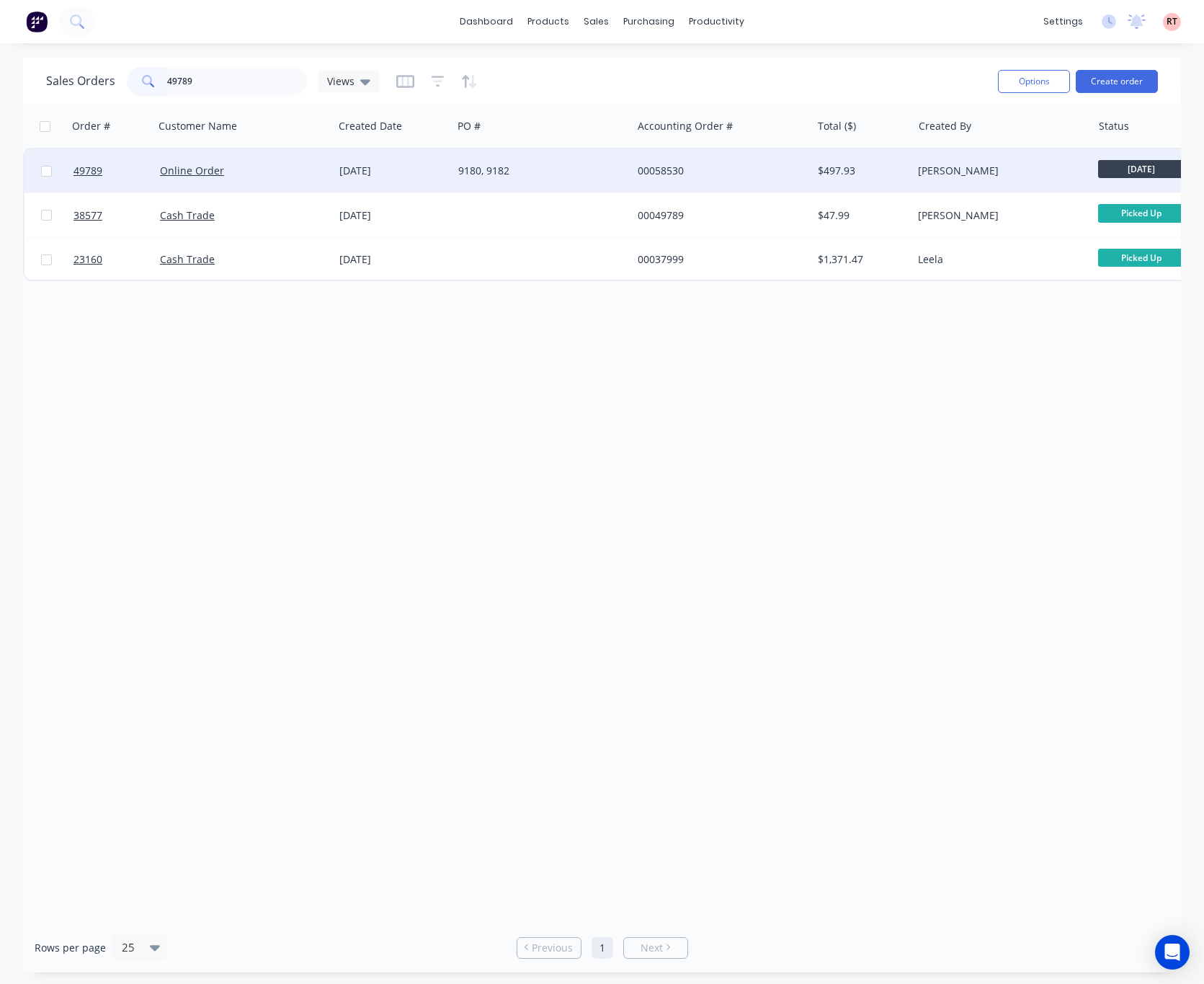
click at [586, 166] on div "9180, 9182" at bounding box center [538, 171] width 160 height 14
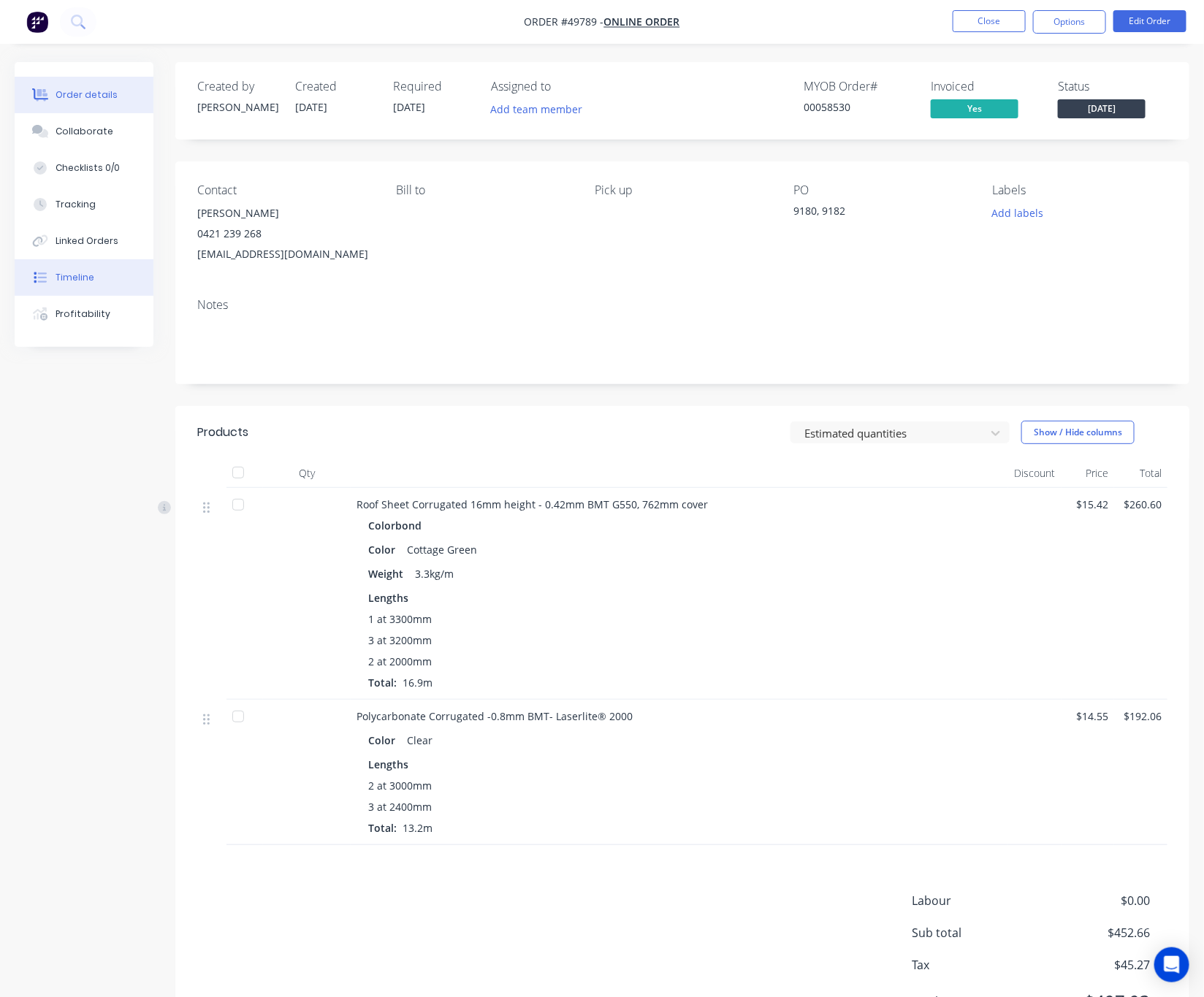
click at [74, 277] on div "Timeline" at bounding box center [75, 277] width 39 height 13
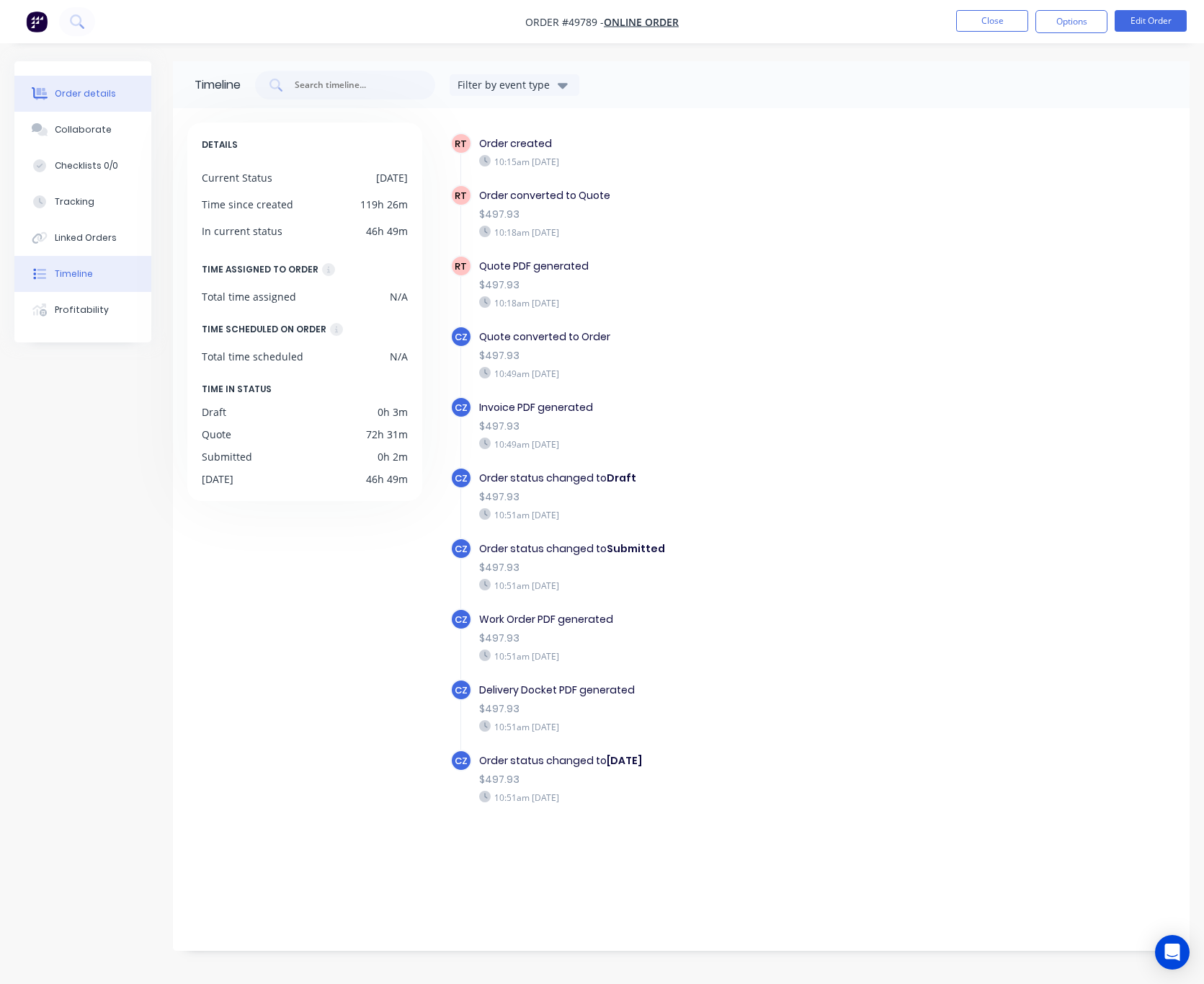
click at [102, 87] on div "Order details" at bounding box center [86, 94] width 61 height 13
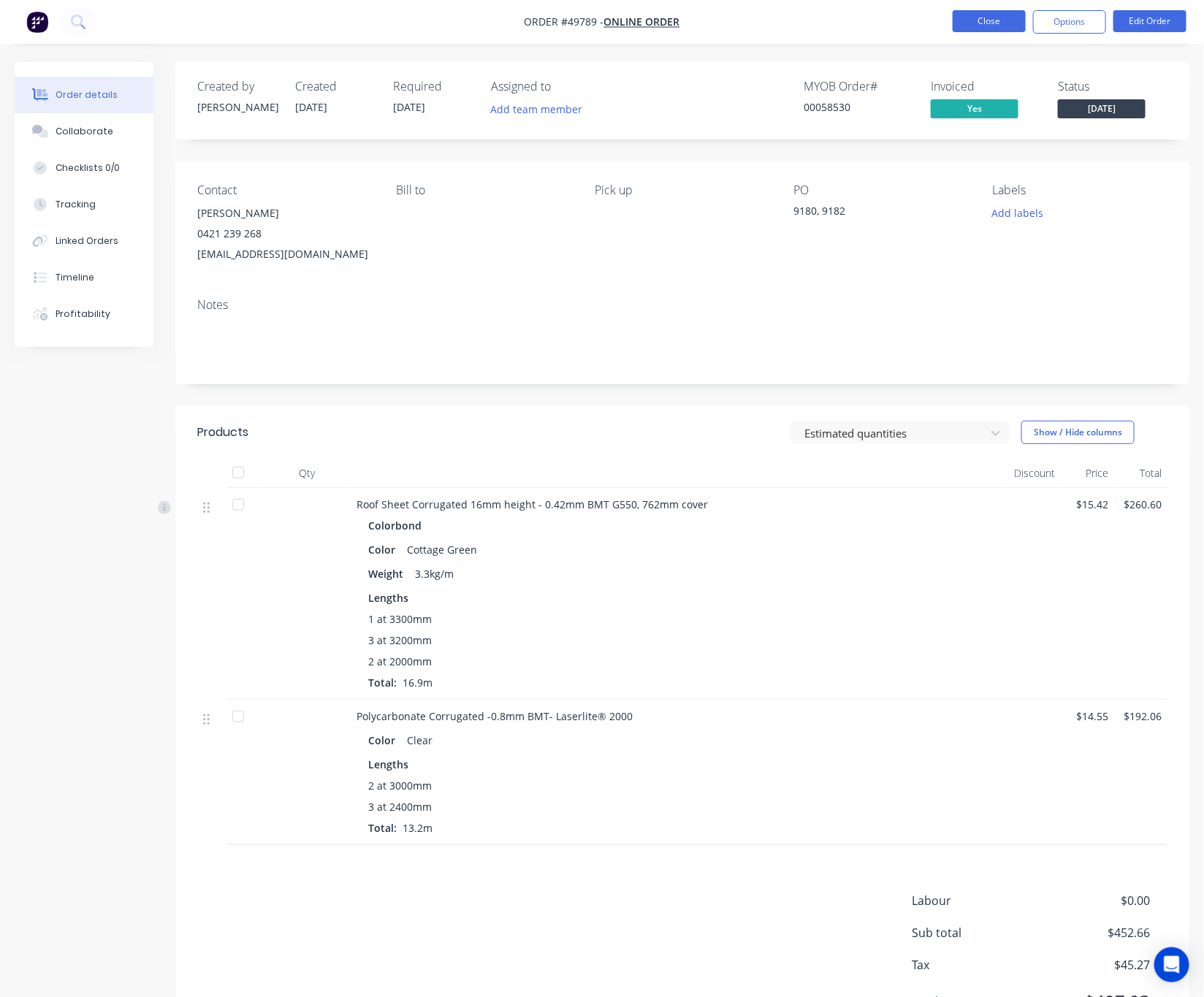
click at [980, 24] on button "Close" at bounding box center [989, 21] width 73 height 22
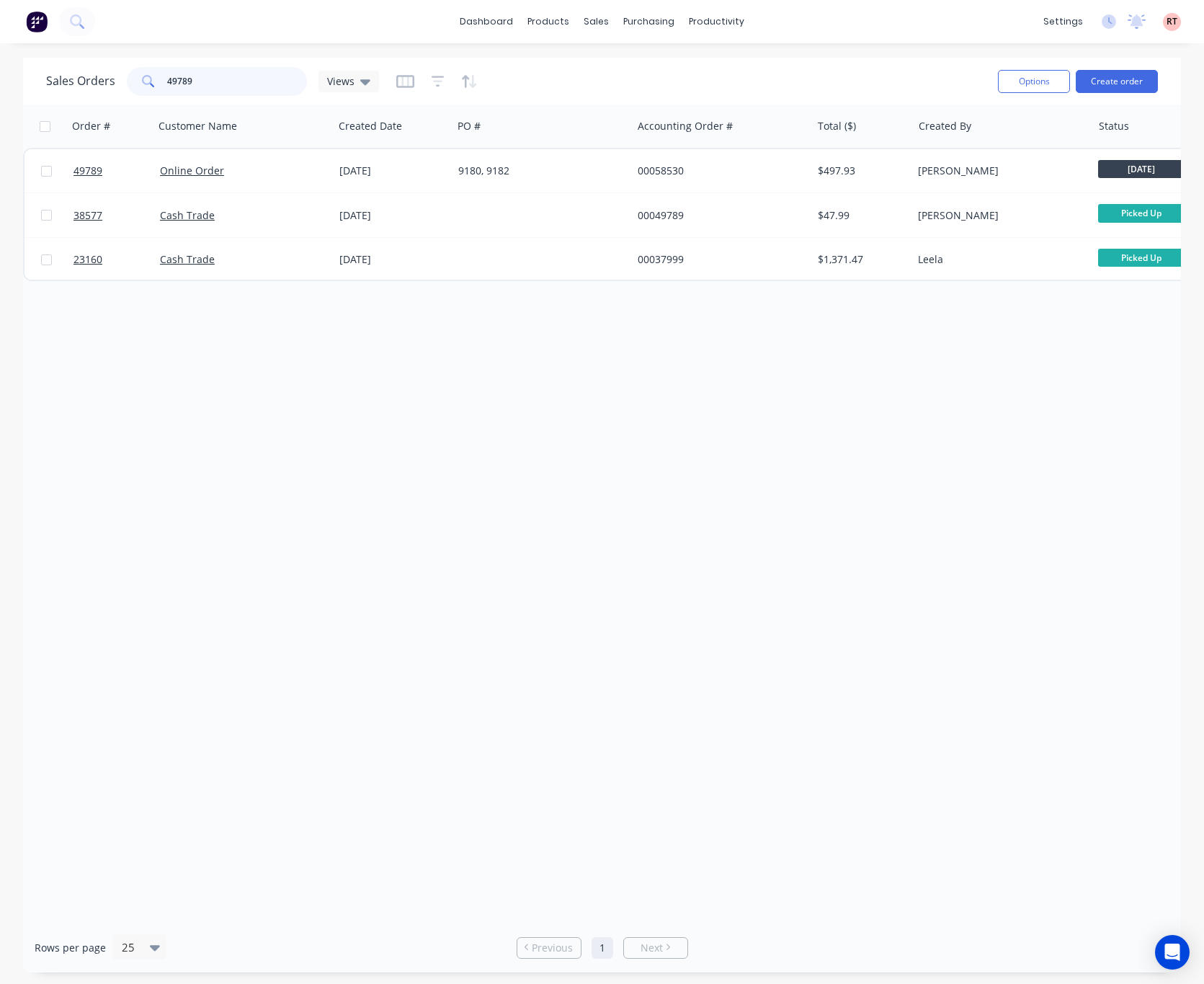
drag, startPoint x: 217, startPoint y: 76, endPoint x: 121, endPoint y: 79, distance: 96.0
click at [128, 87] on div "49789" at bounding box center [217, 81] width 180 height 29
type input "49718"
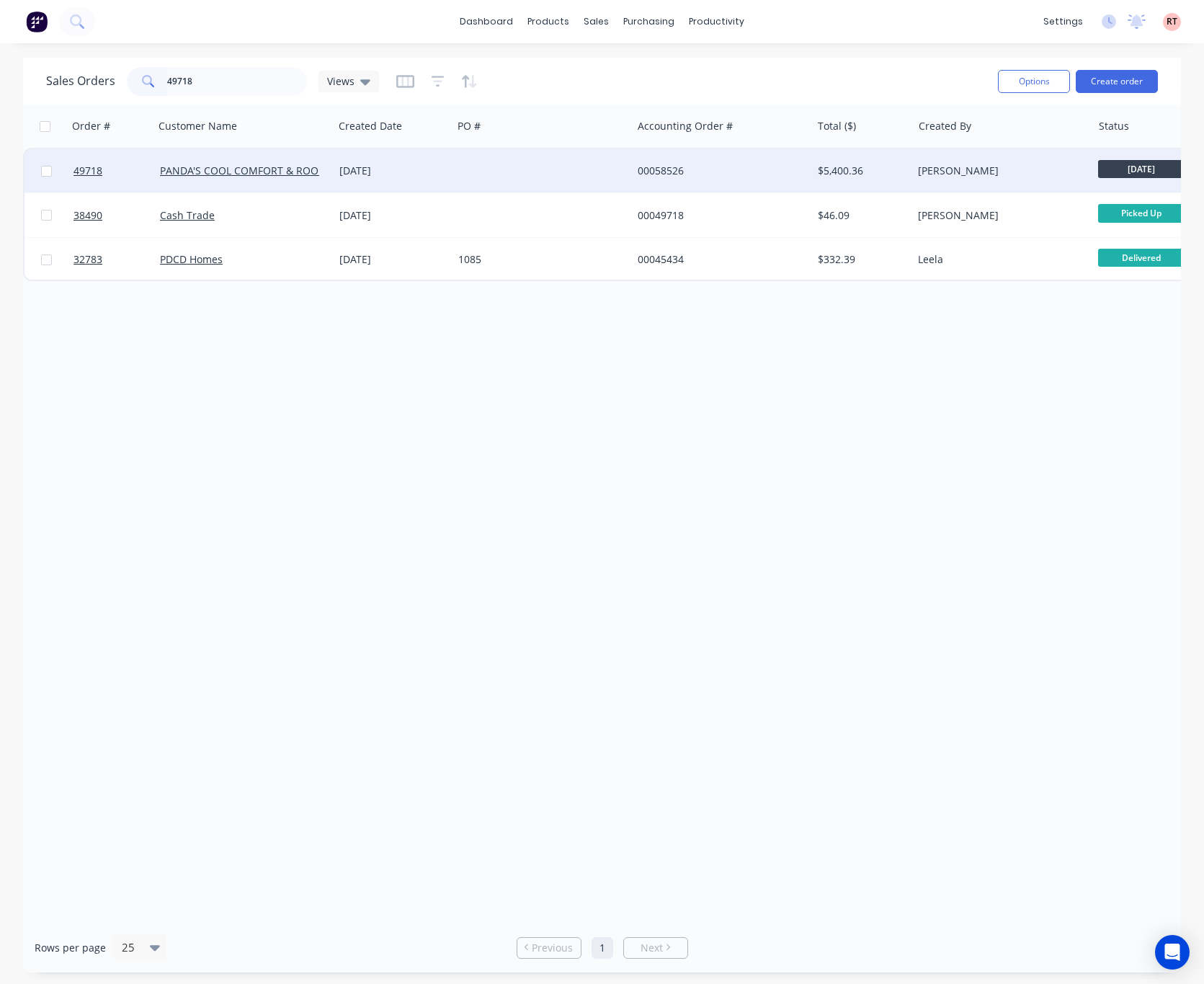
click at [534, 169] on div at bounding box center [542, 171] width 179 height 43
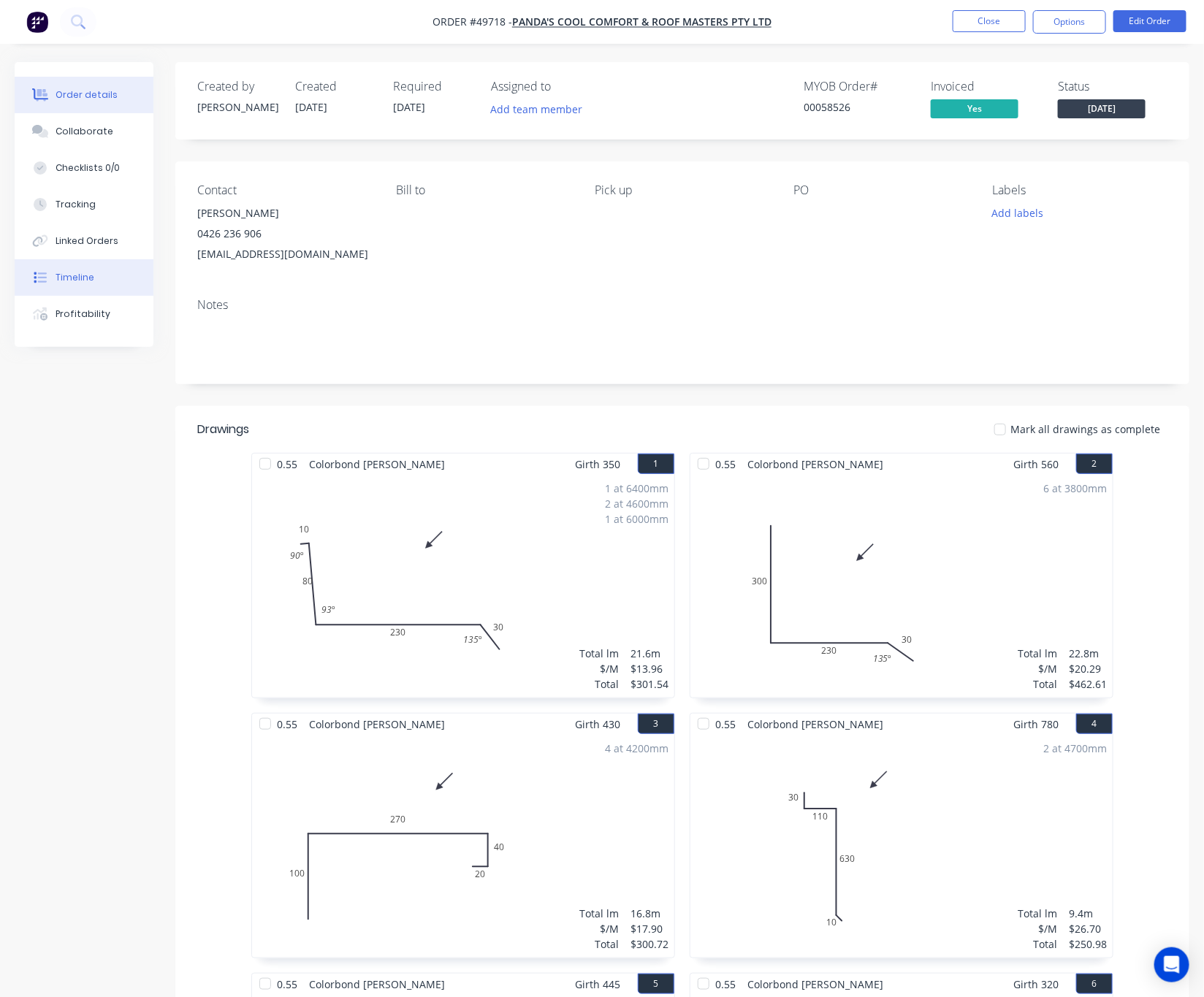
drag, startPoint x: 84, startPoint y: 272, endPoint x: 93, endPoint y: 261, distance: 14.2
click at [85, 272] on div "Timeline" at bounding box center [75, 277] width 39 height 13
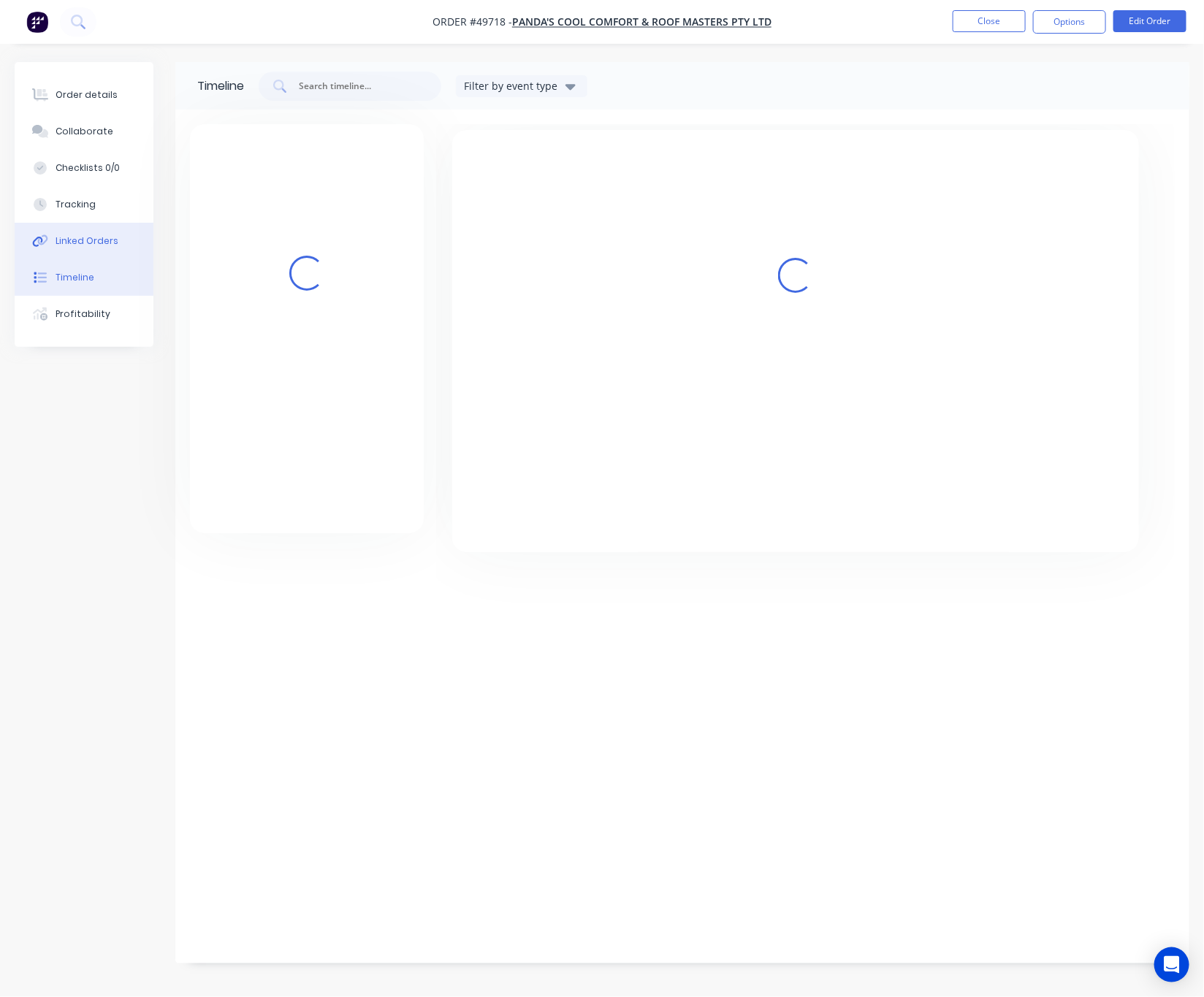
click at [113, 243] on div "Linked Orders" at bounding box center [87, 241] width 63 height 13
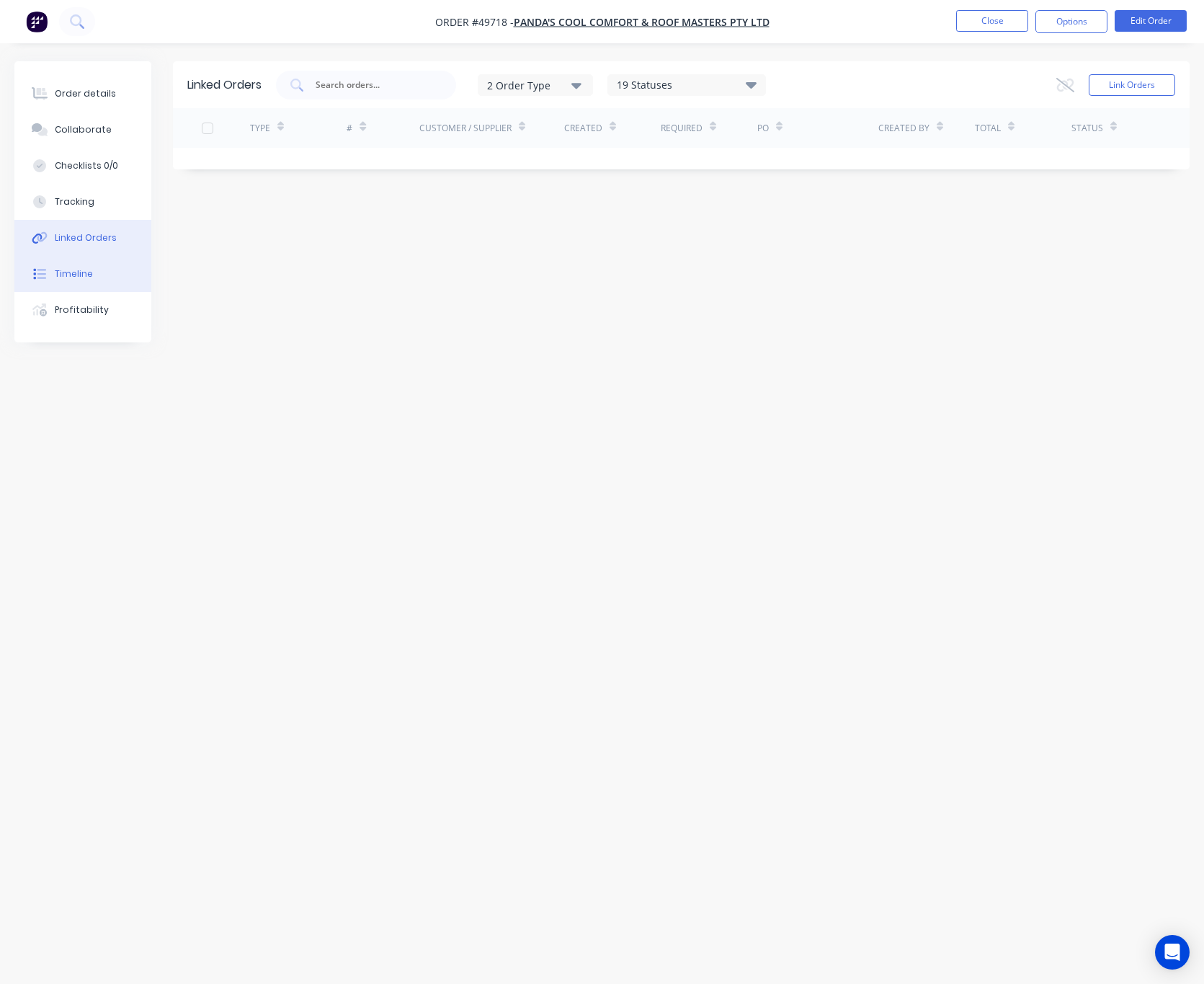
click at [111, 256] on div "Order details Collaborate Checklists 0/0 Tracking Linked Orders Timeline Profit…" at bounding box center [82, 201] width 137 height 281
click at [129, 284] on button "Timeline" at bounding box center [82, 274] width 137 height 36
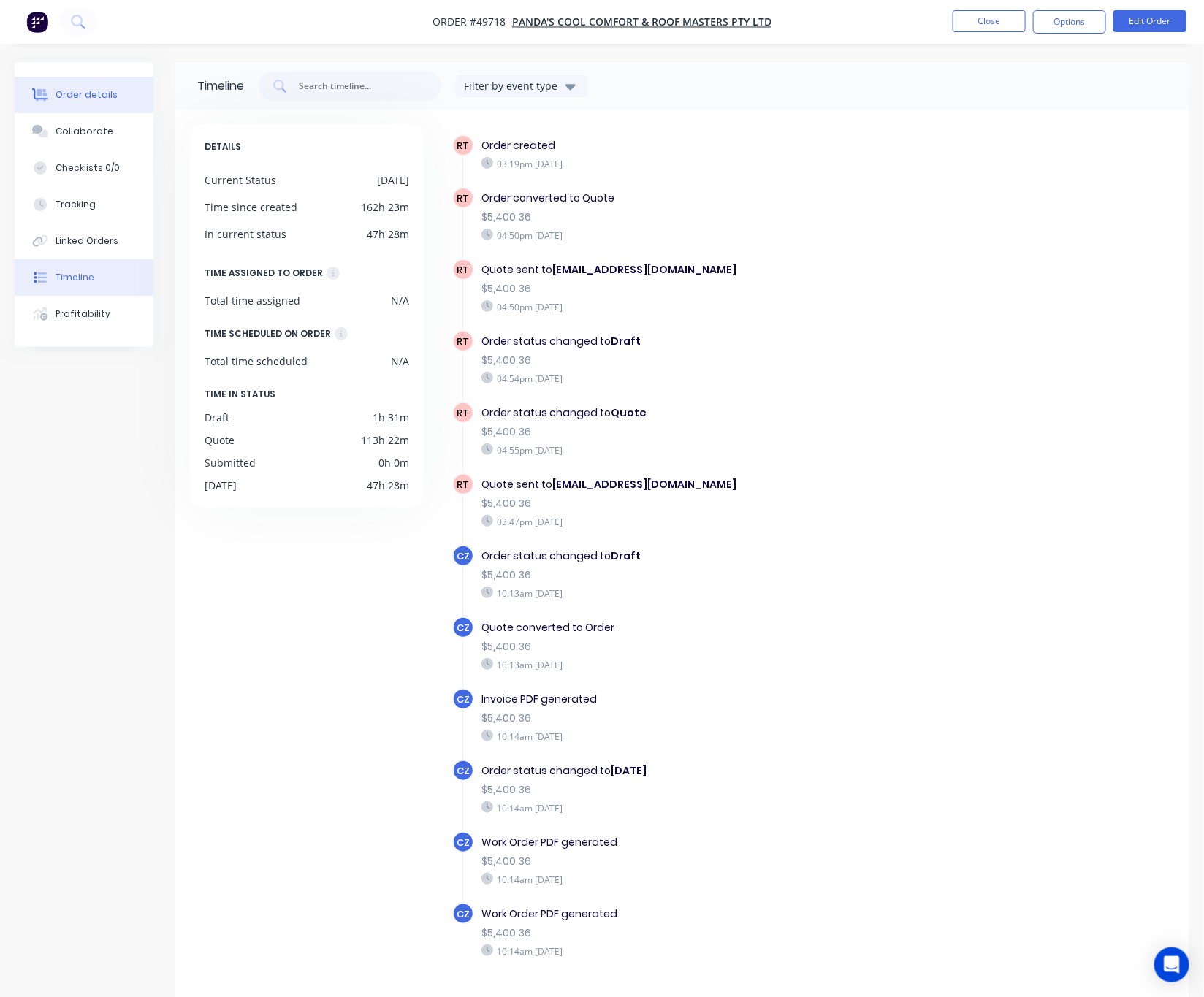
click at [104, 102] on button "Order details" at bounding box center [83, 95] width 139 height 36
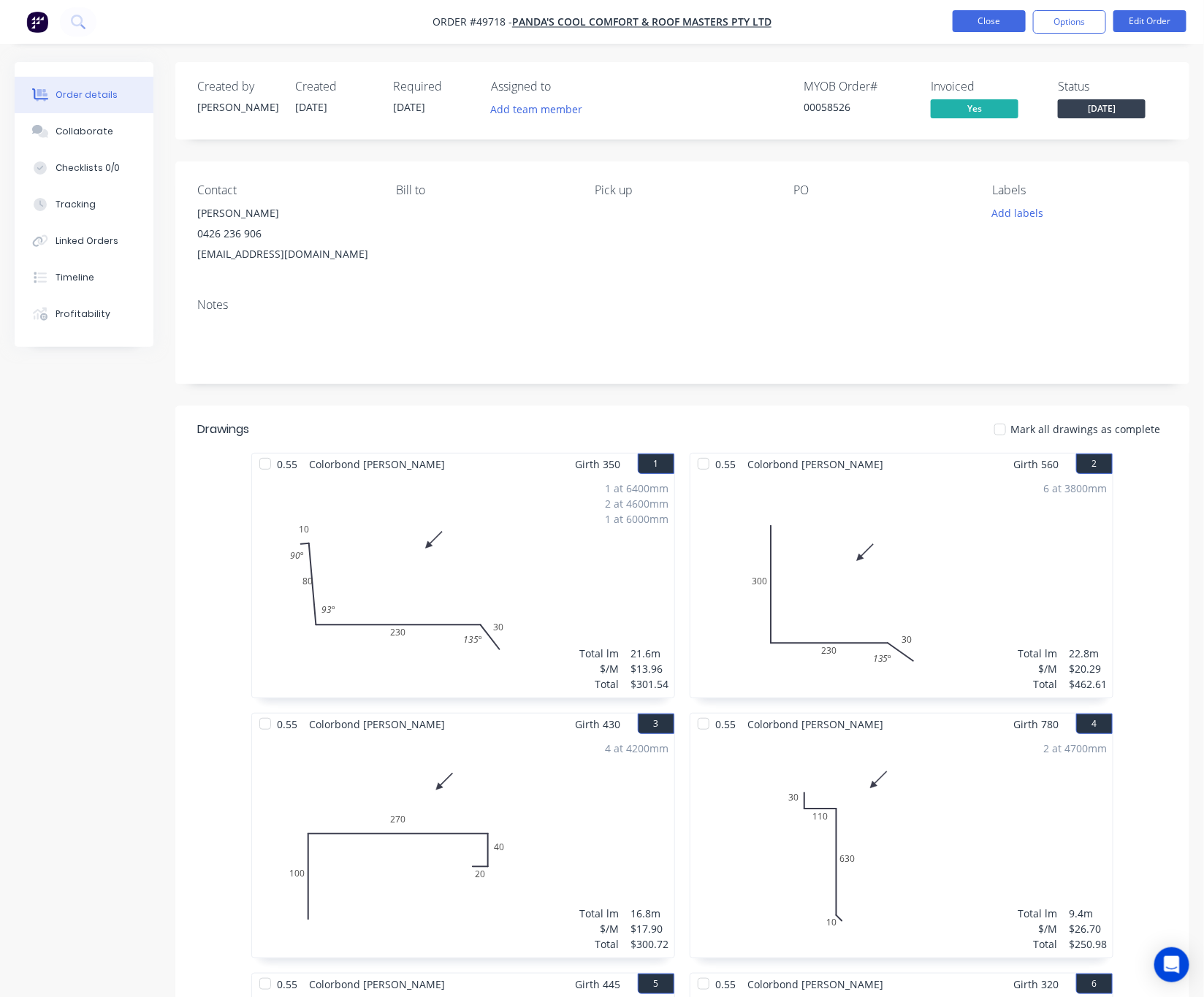
click at [969, 18] on button "Close" at bounding box center [989, 21] width 73 height 22
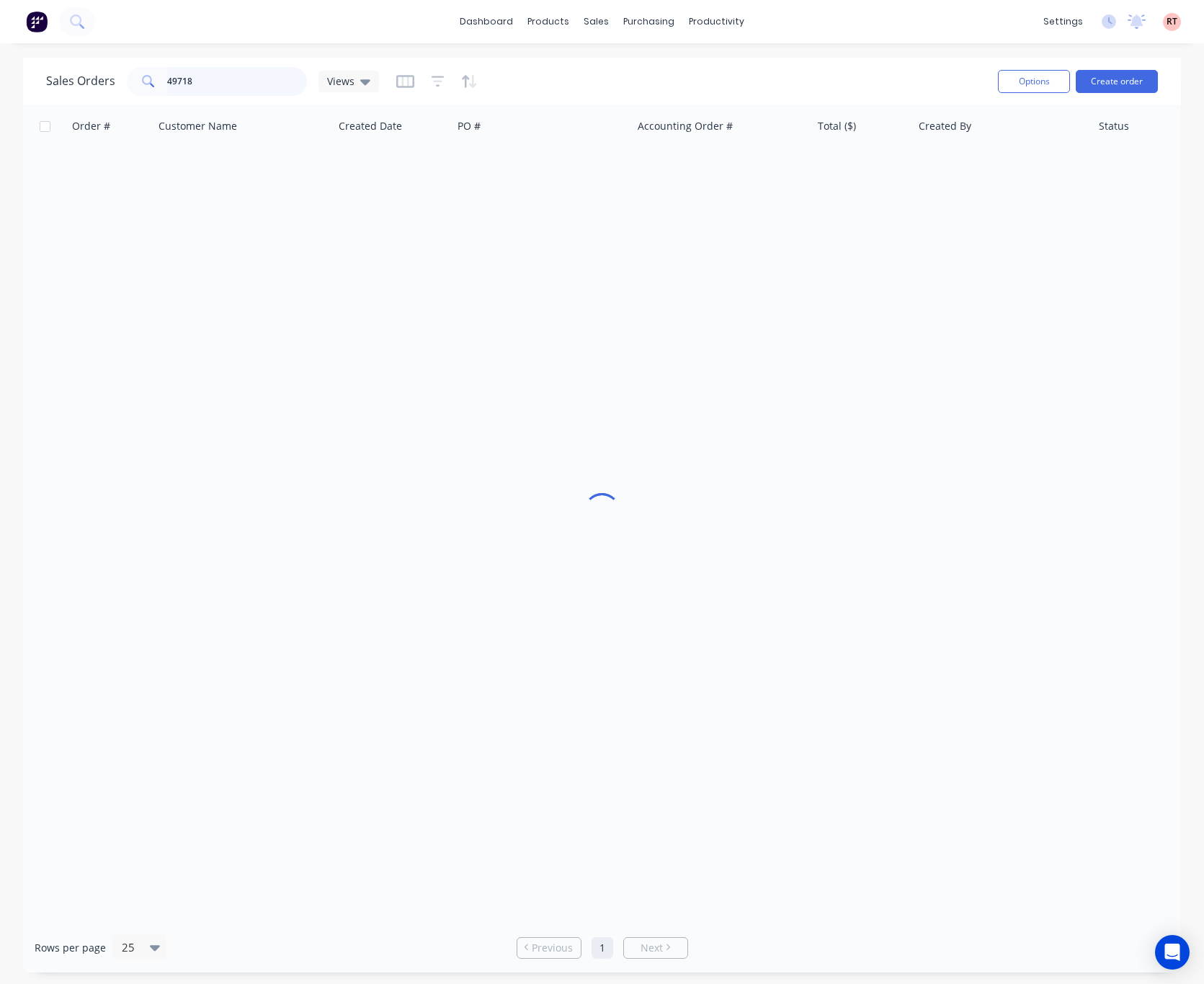
drag, startPoint x: 227, startPoint y: 74, endPoint x: 43, endPoint y: 97, distance: 185.4
click at [79, 97] on div "Sales Orders 49718 Views" at bounding box center [516, 81] width 940 height 35
type input "49556"
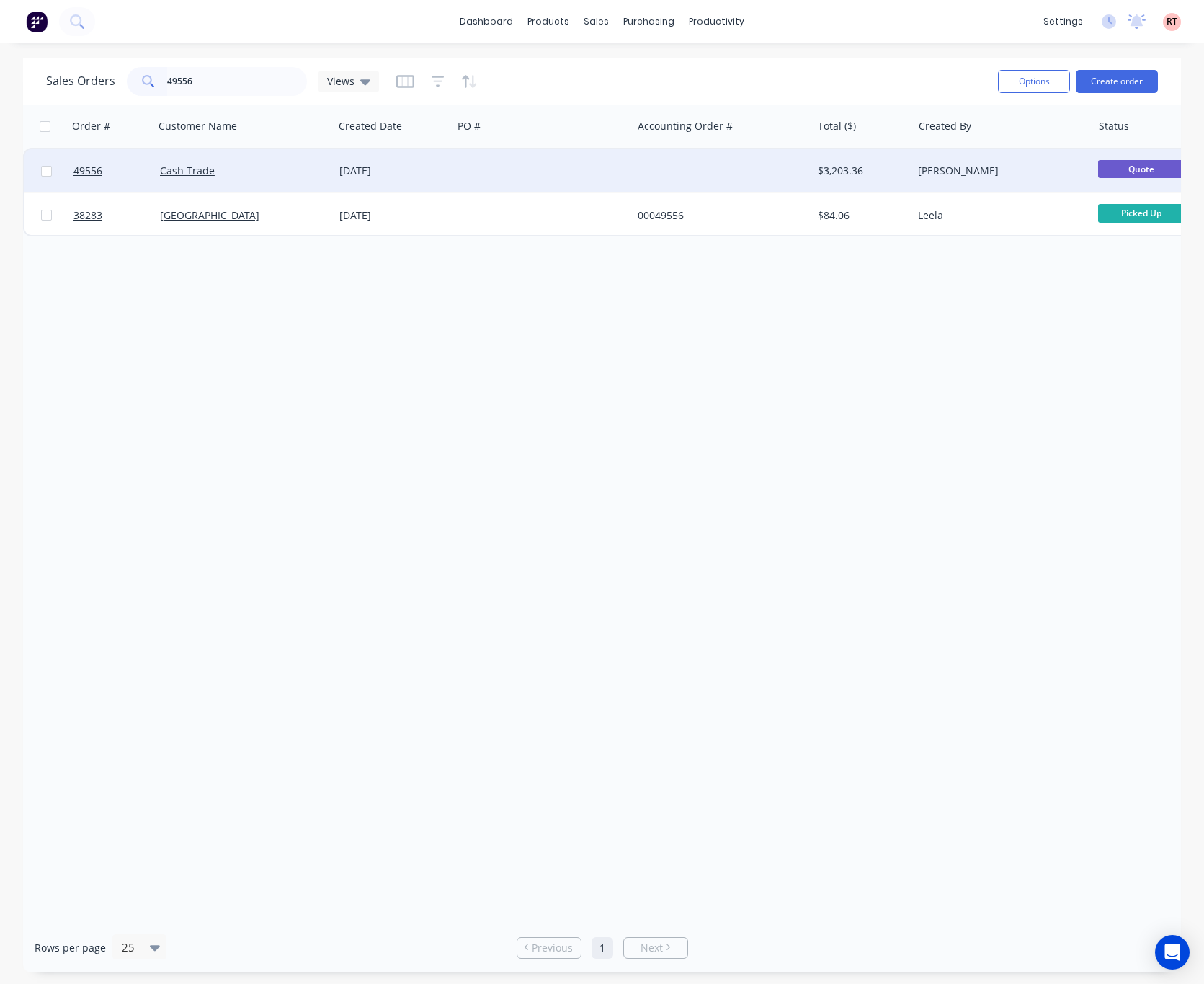
click at [496, 157] on div at bounding box center [542, 171] width 179 height 43
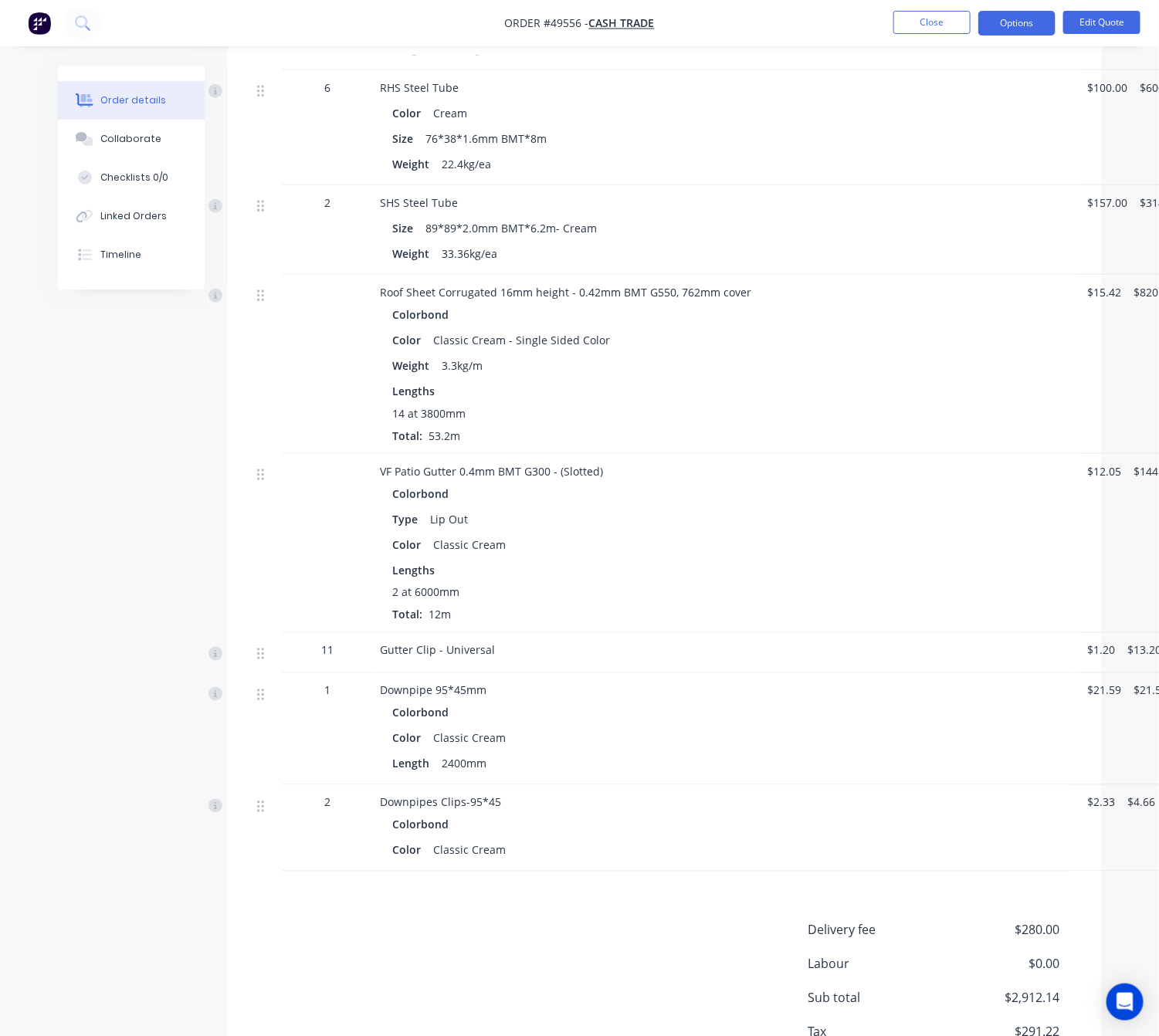
scroll to position [673, 0]
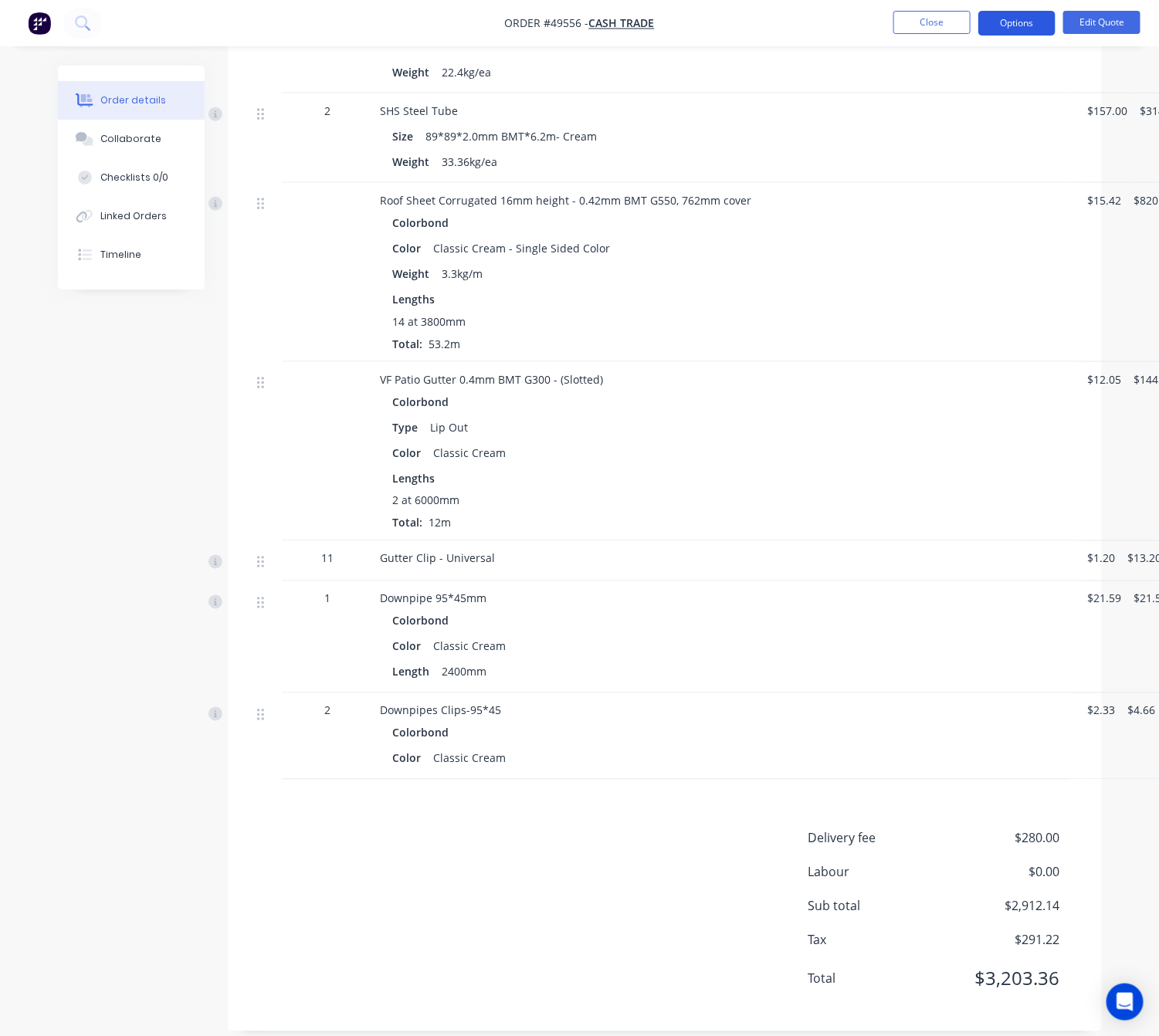
click at [1022, 21] on button "Options" at bounding box center [1017, 23] width 77 height 24
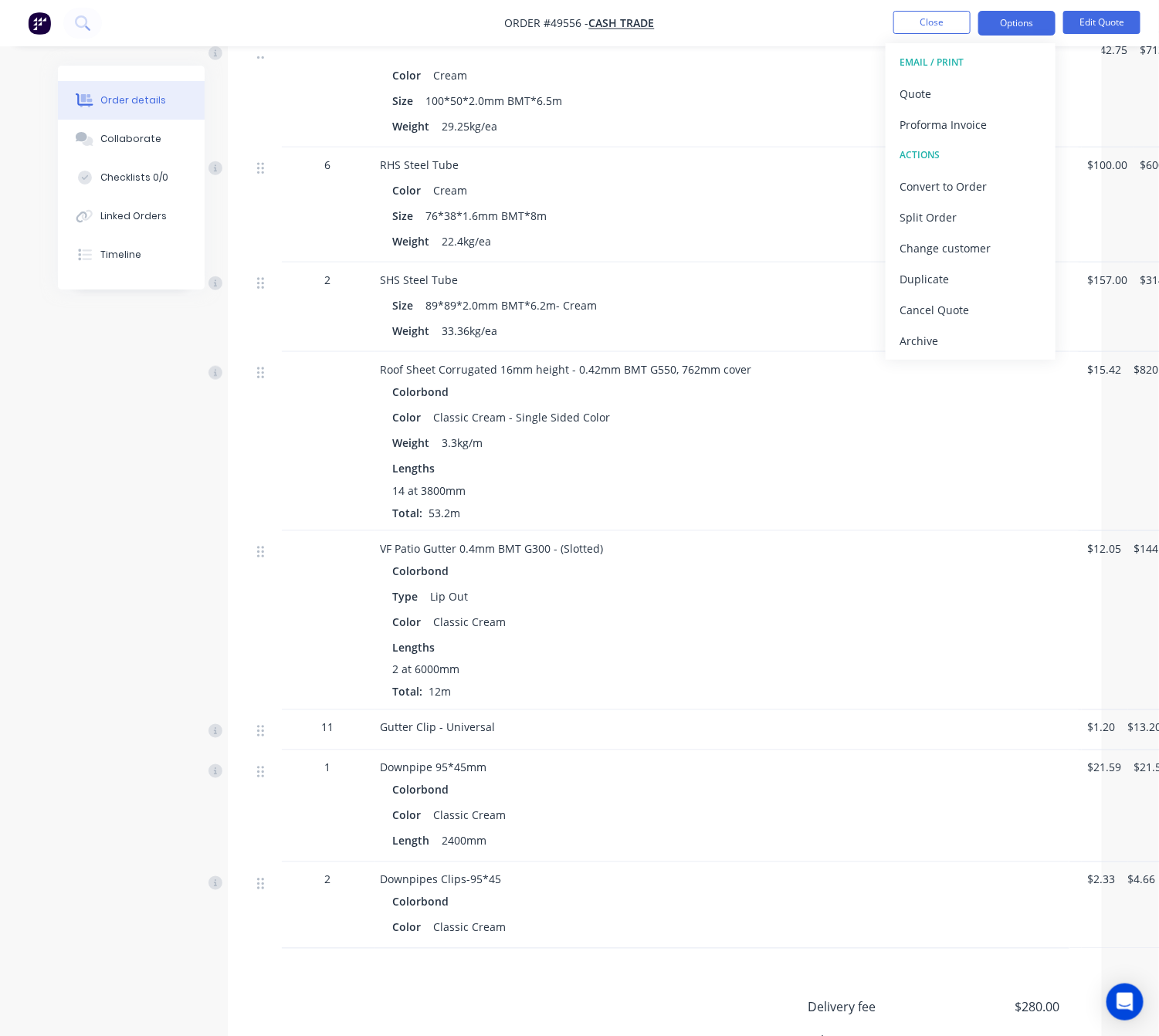
scroll to position [211, 0]
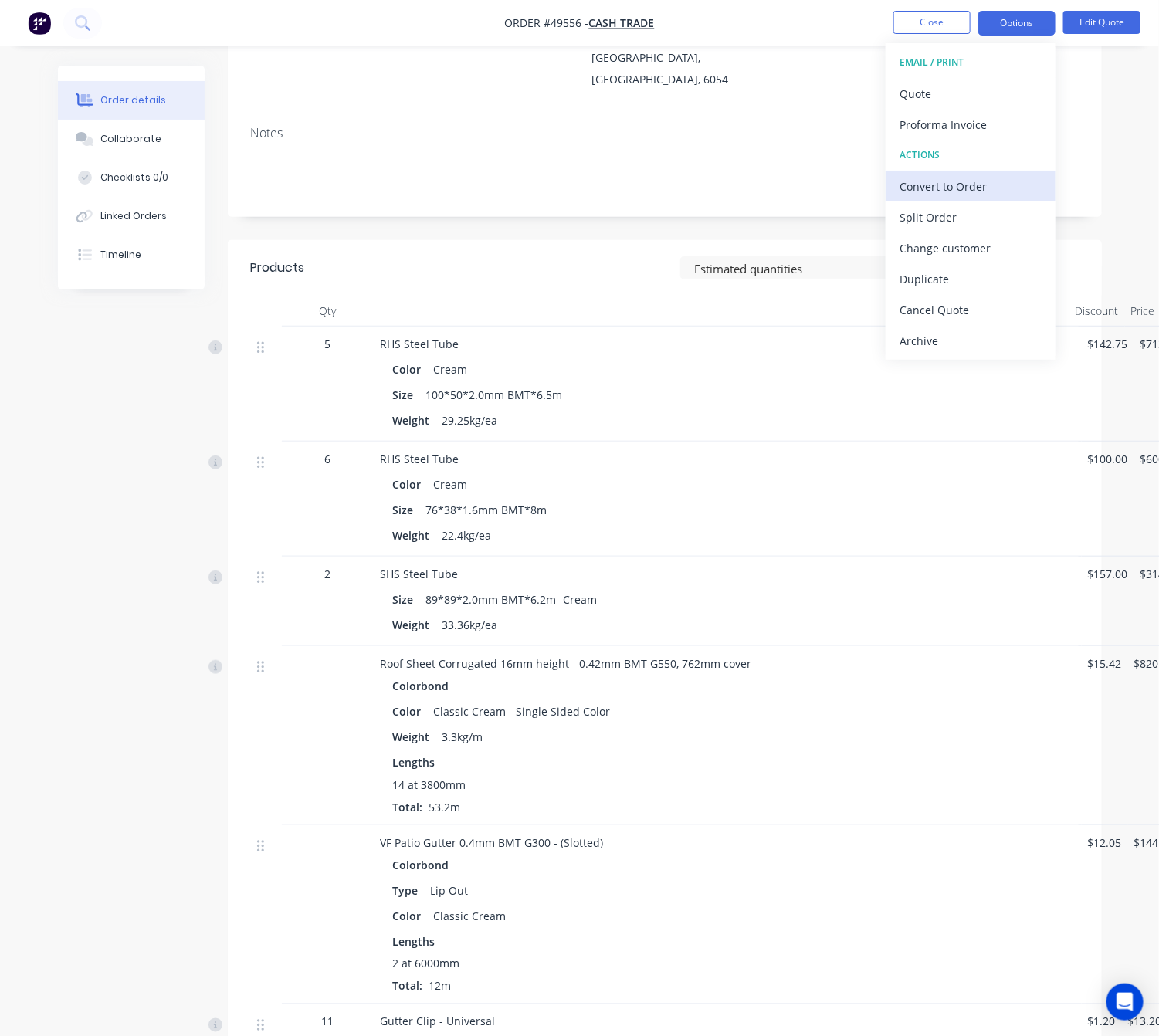
click at [981, 187] on div "Convert to Order" at bounding box center [971, 186] width 142 height 22
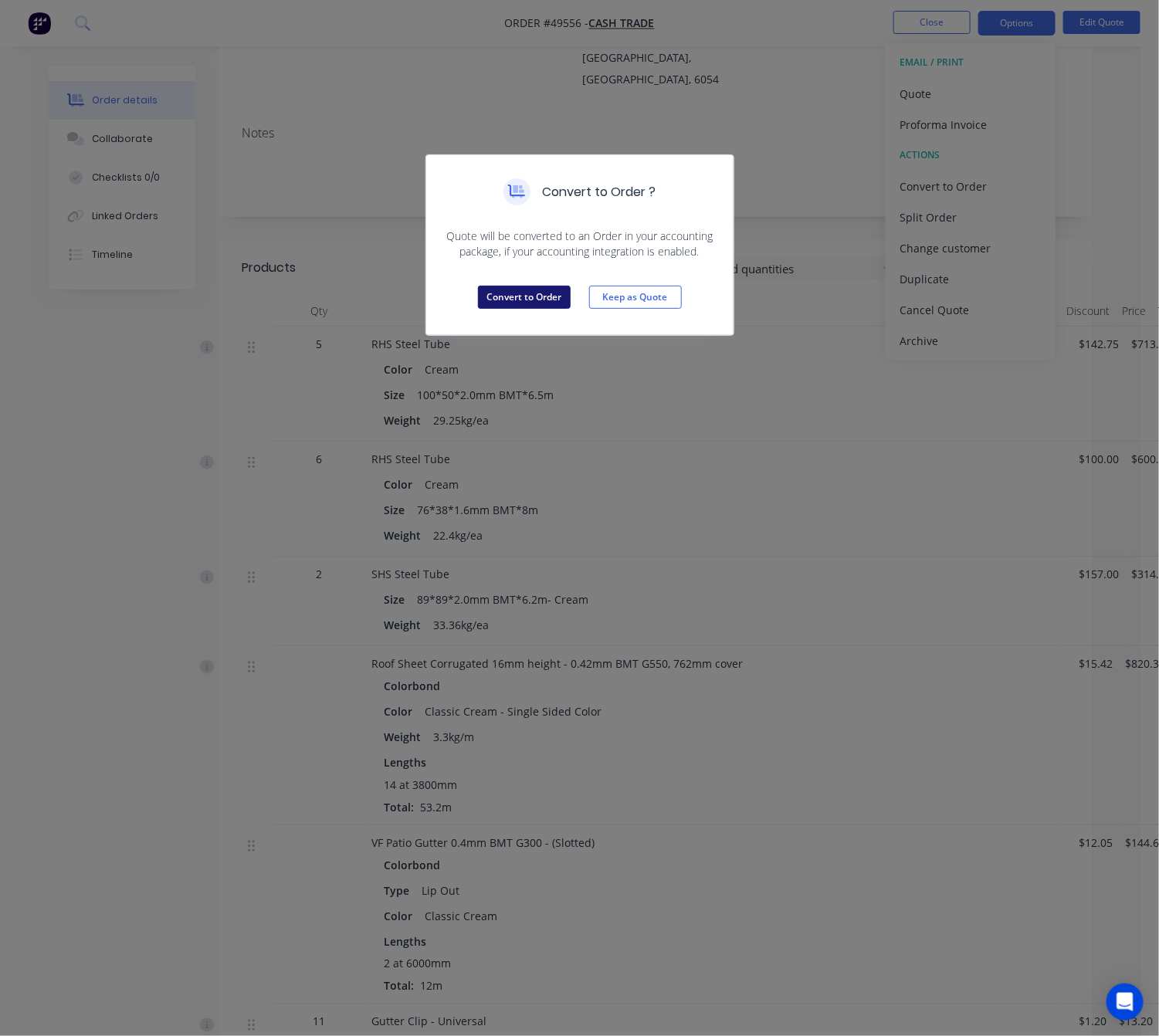
click at [520, 296] on button "Convert to Order" at bounding box center [524, 297] width 93 height 23
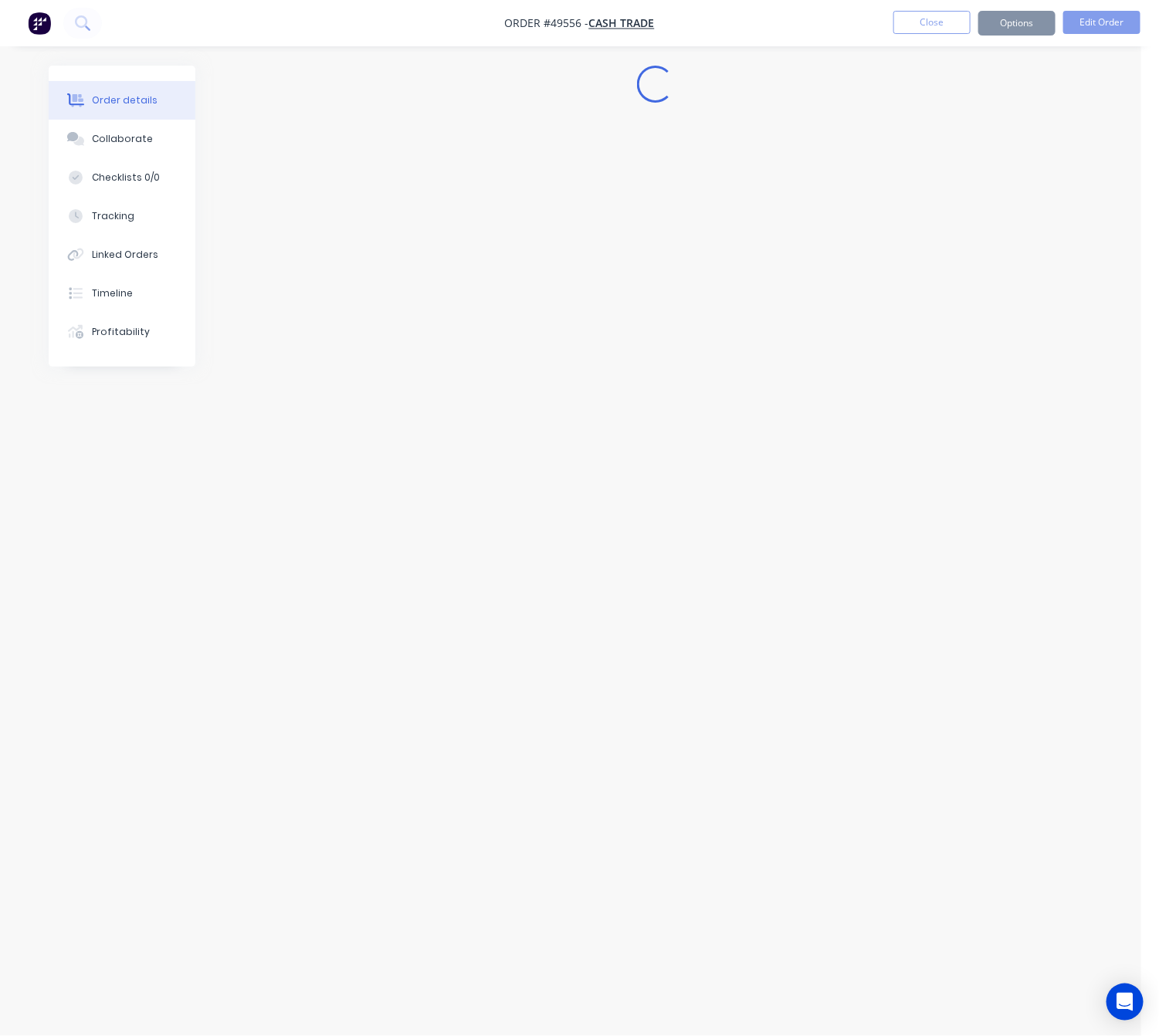
scroll to position [0, 0]
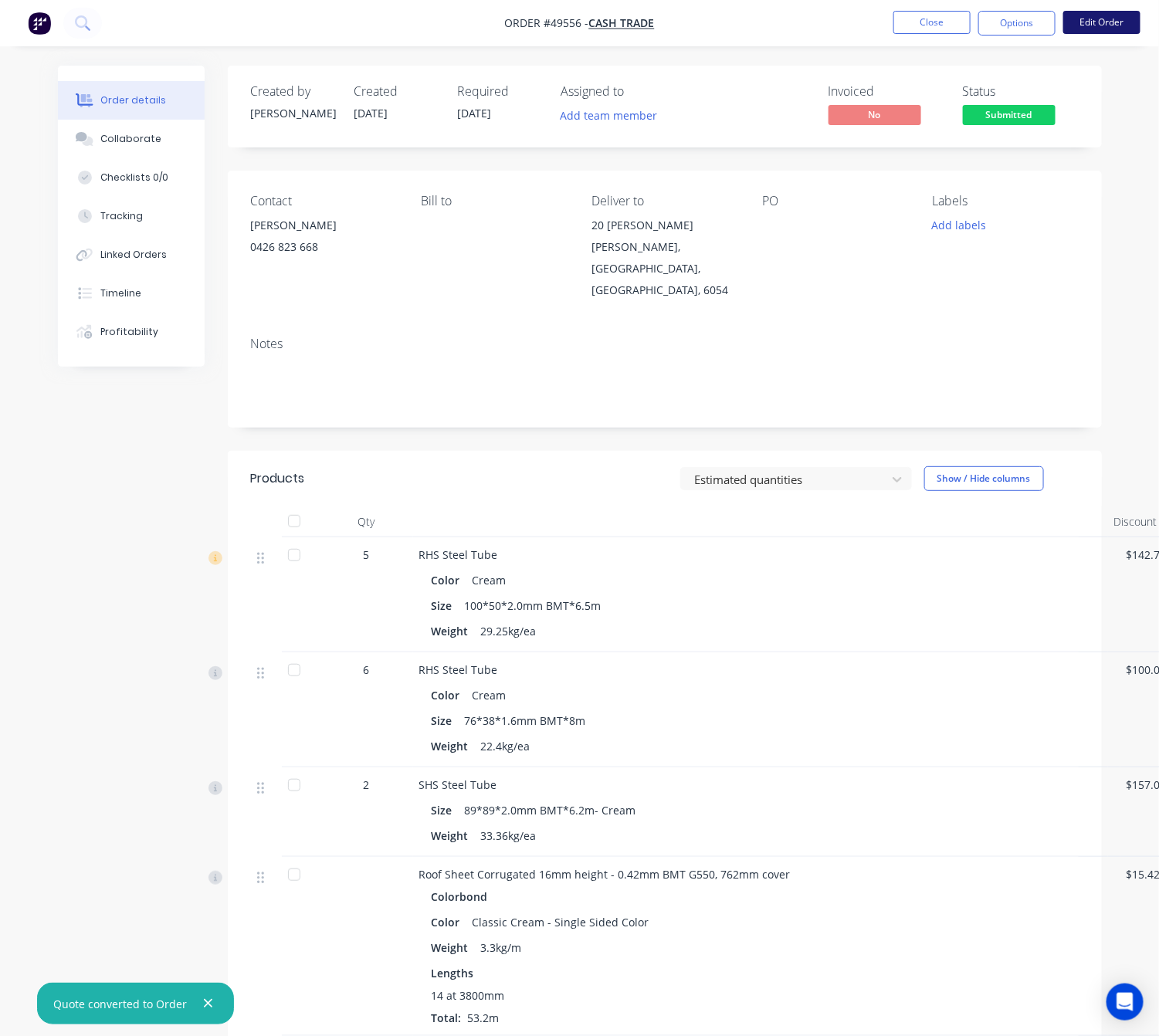
click at [1106, 20] on button "Edit Order" at bounding box center [1102, 22] width 77 height 23
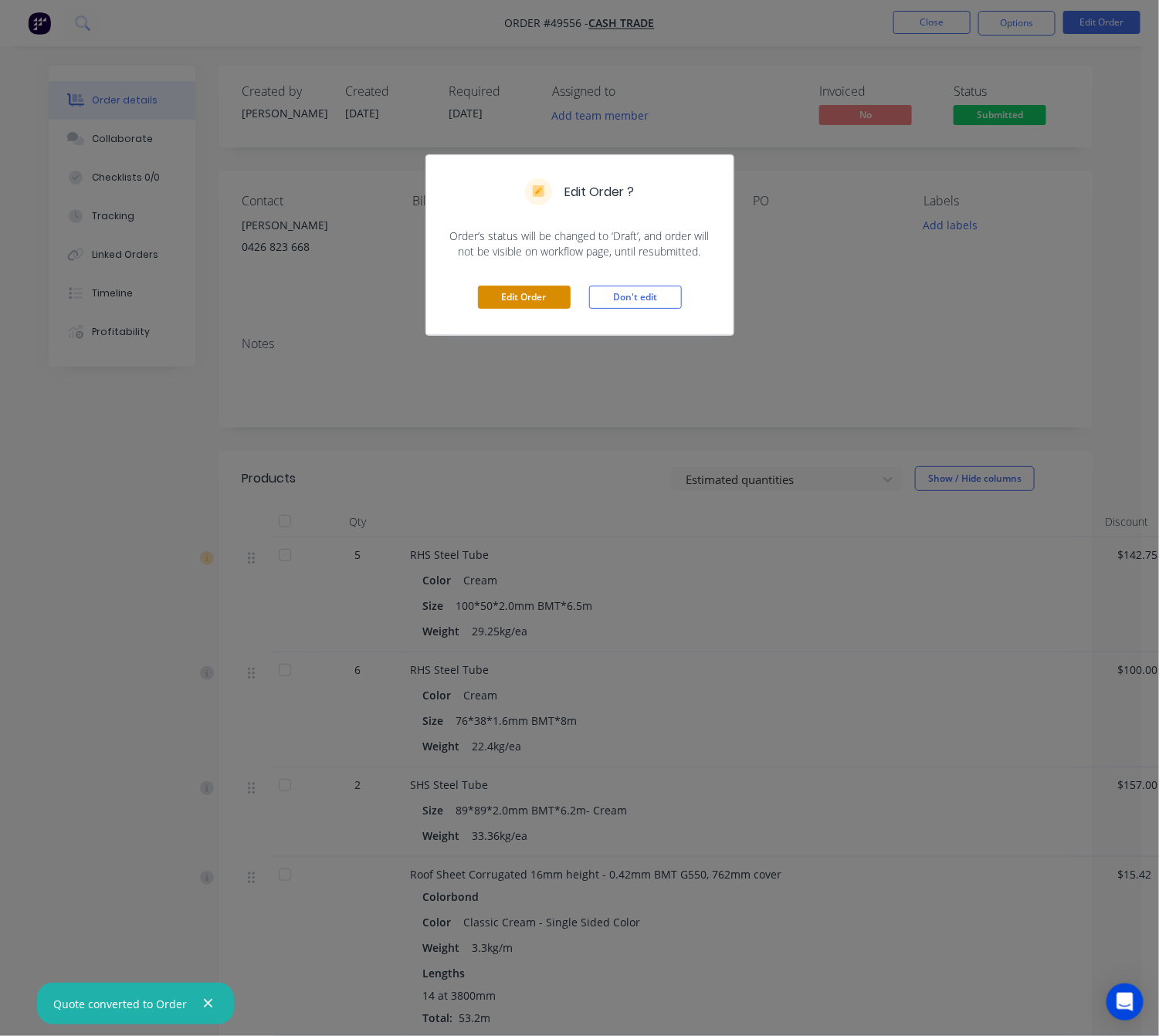
click at [498, 290] on button "Edit Order" at bounding box center [524, 297] width 93 height 23
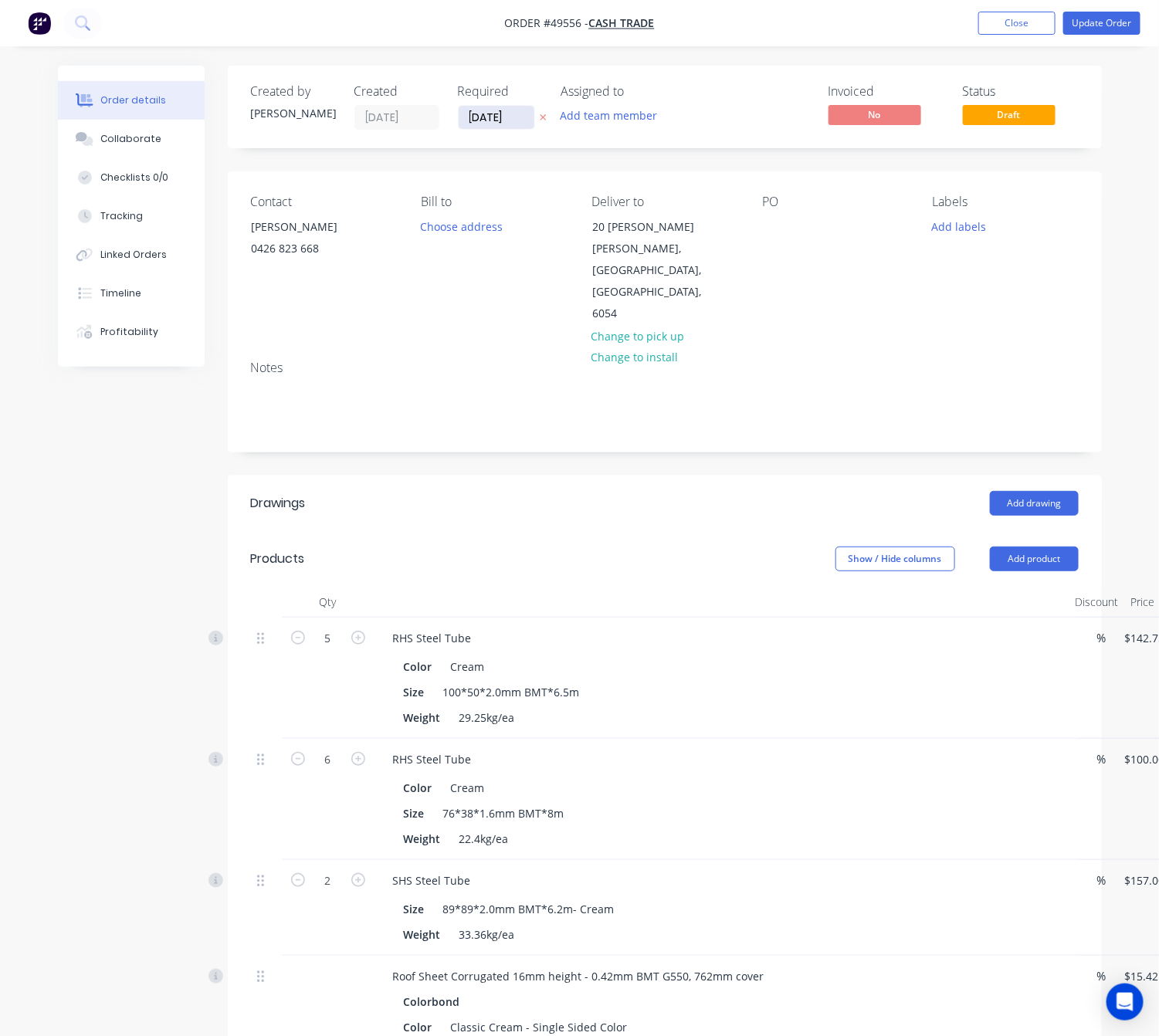
click at [484, 118] on input "[DATE]" at bounding box center [497, 117] width 76 height 23
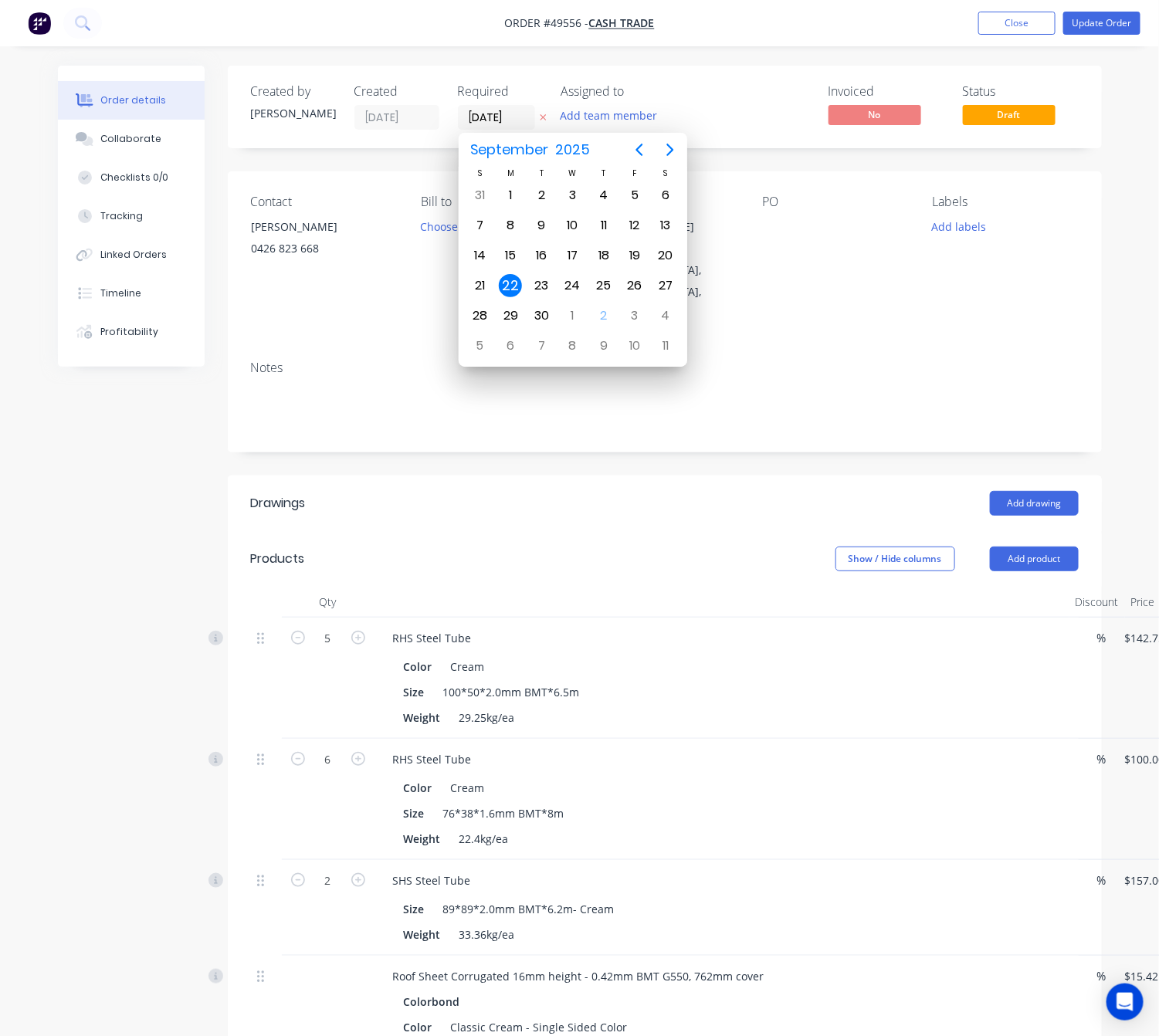
click at [981, 361] on div "Notes" at bounding box center [664, 368] width 827 height 15
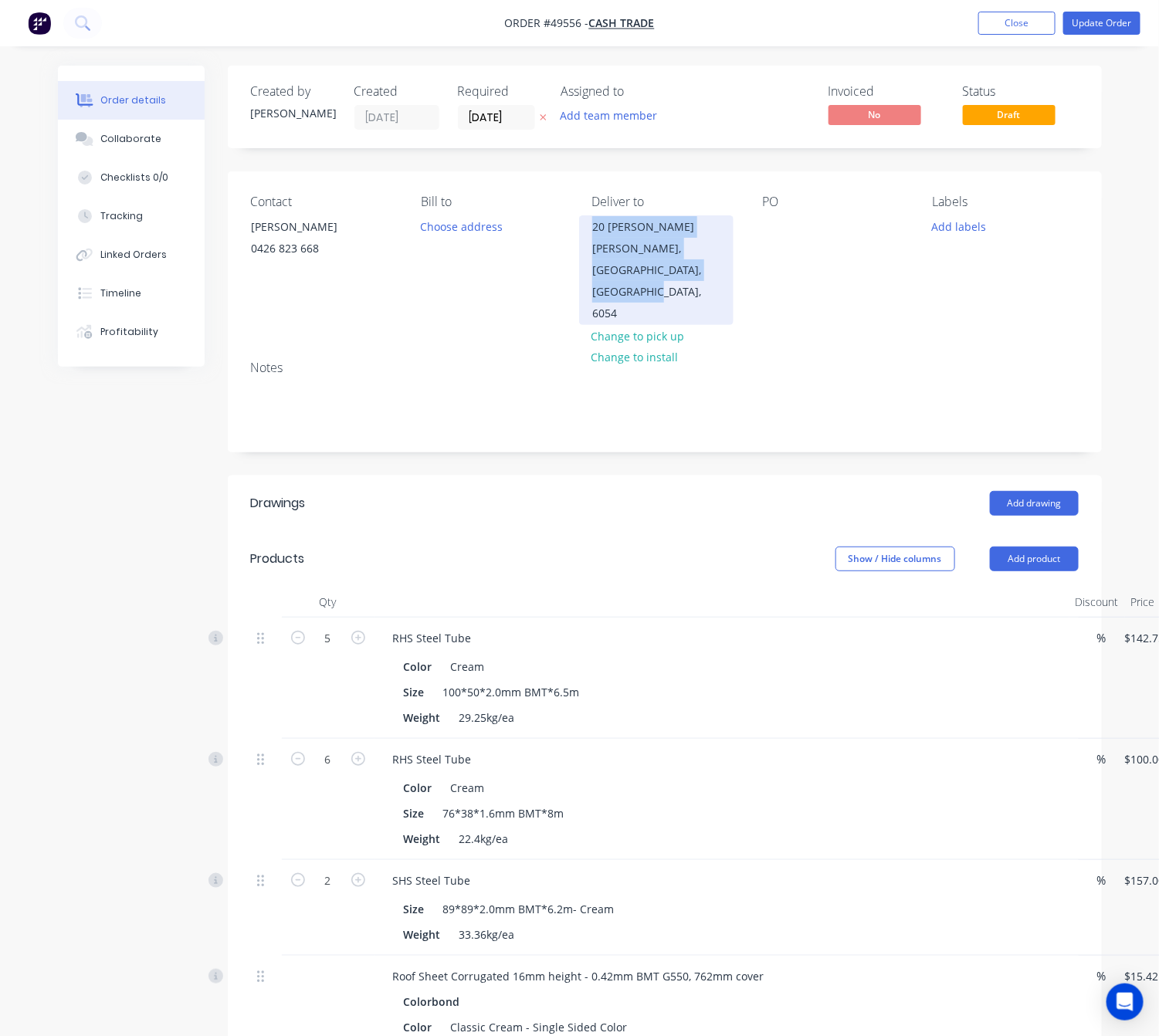
drag, startPoint x: 725, startPoint y: 275, endPoint x: 582, endPoint y: 218, distance: 153.9
click at [582, 218] on div "20 Diana Cres Lockridge, Western Australia, Australia, 6054" at bounding box center [656, 270] width 155 height 110
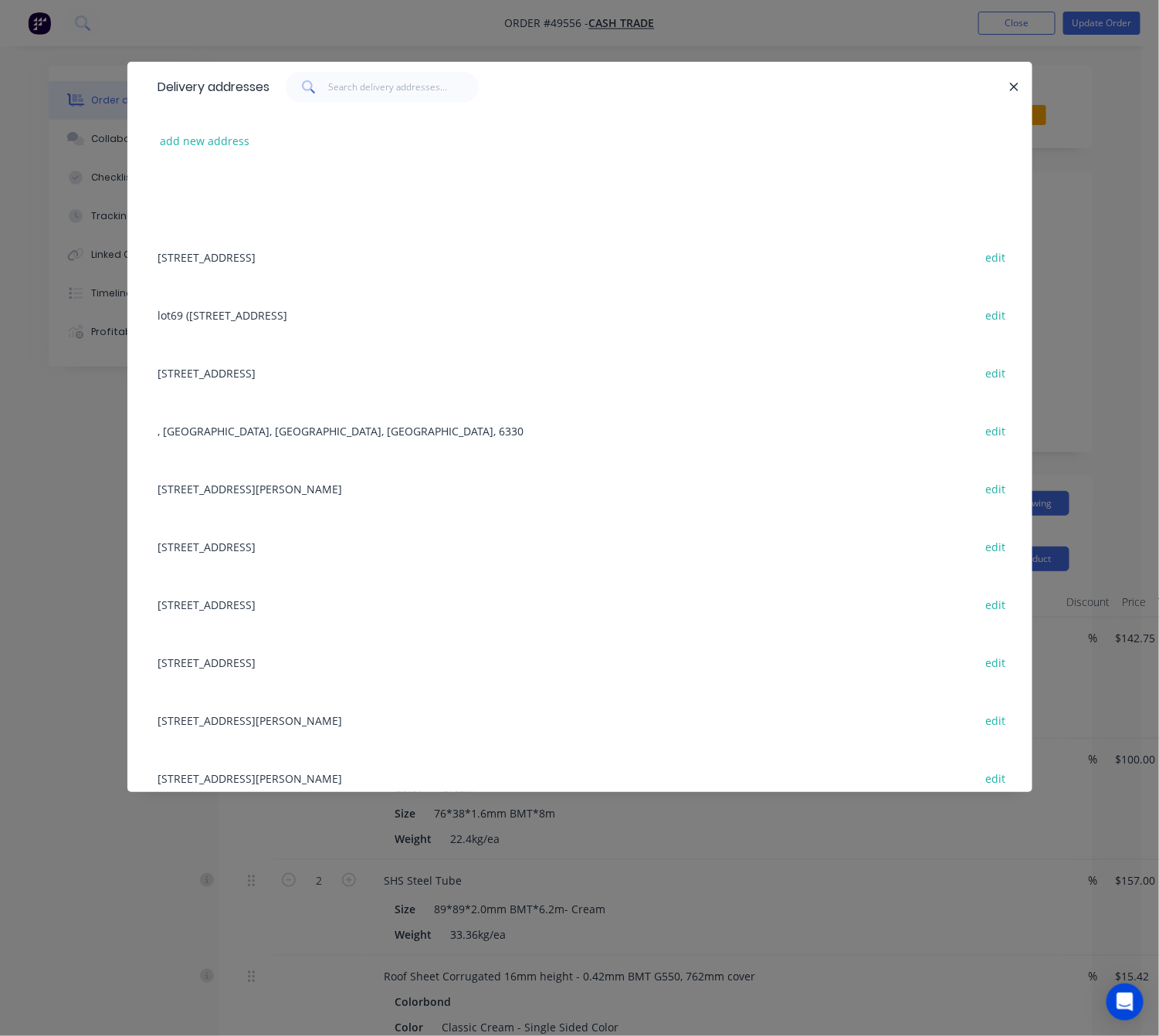
copy div "20 Diana Cres Lockridge, Western Australia, Australia, 6054"
click at [1062, 221] on div "Delivery addresses add new address 31 Belvedaire Way, Lynwood WA 6147 edit lot6…" at bounding box center [579, 518] width 1159 height 1036
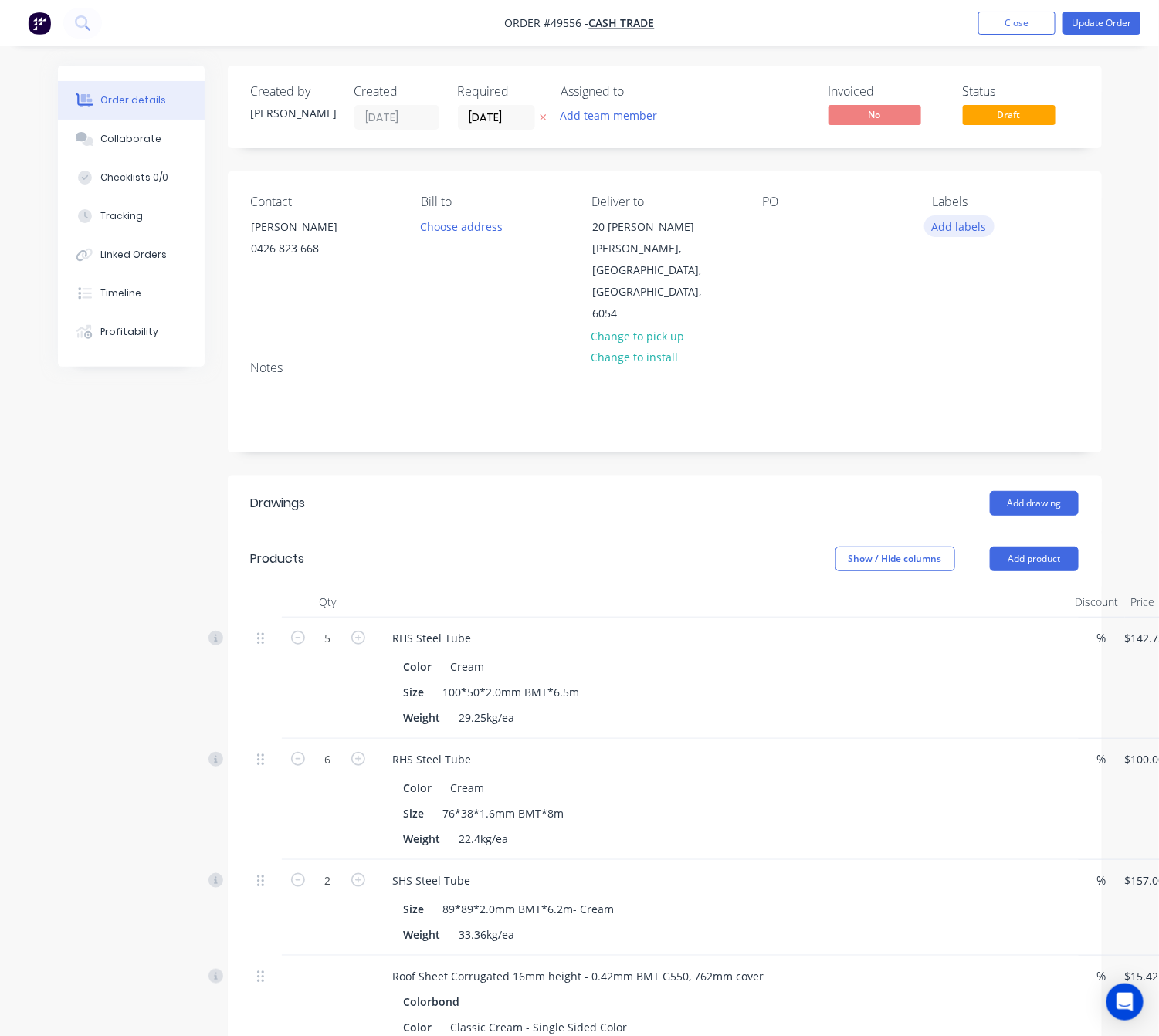
click at [950, 235] on button "Add labels" at bounding box center [959, 226] width 71 height 21
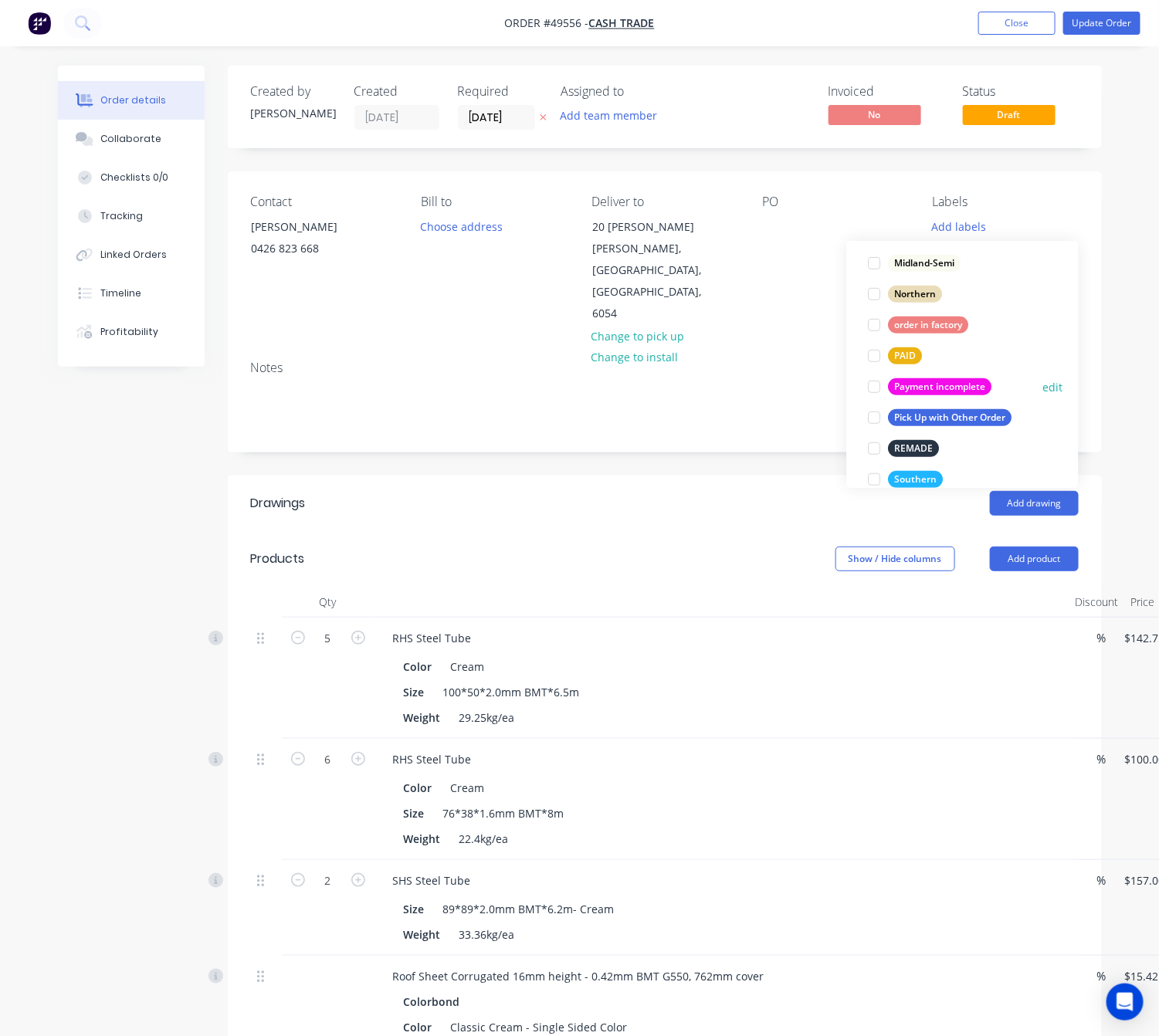
scroll to position [201, 0]
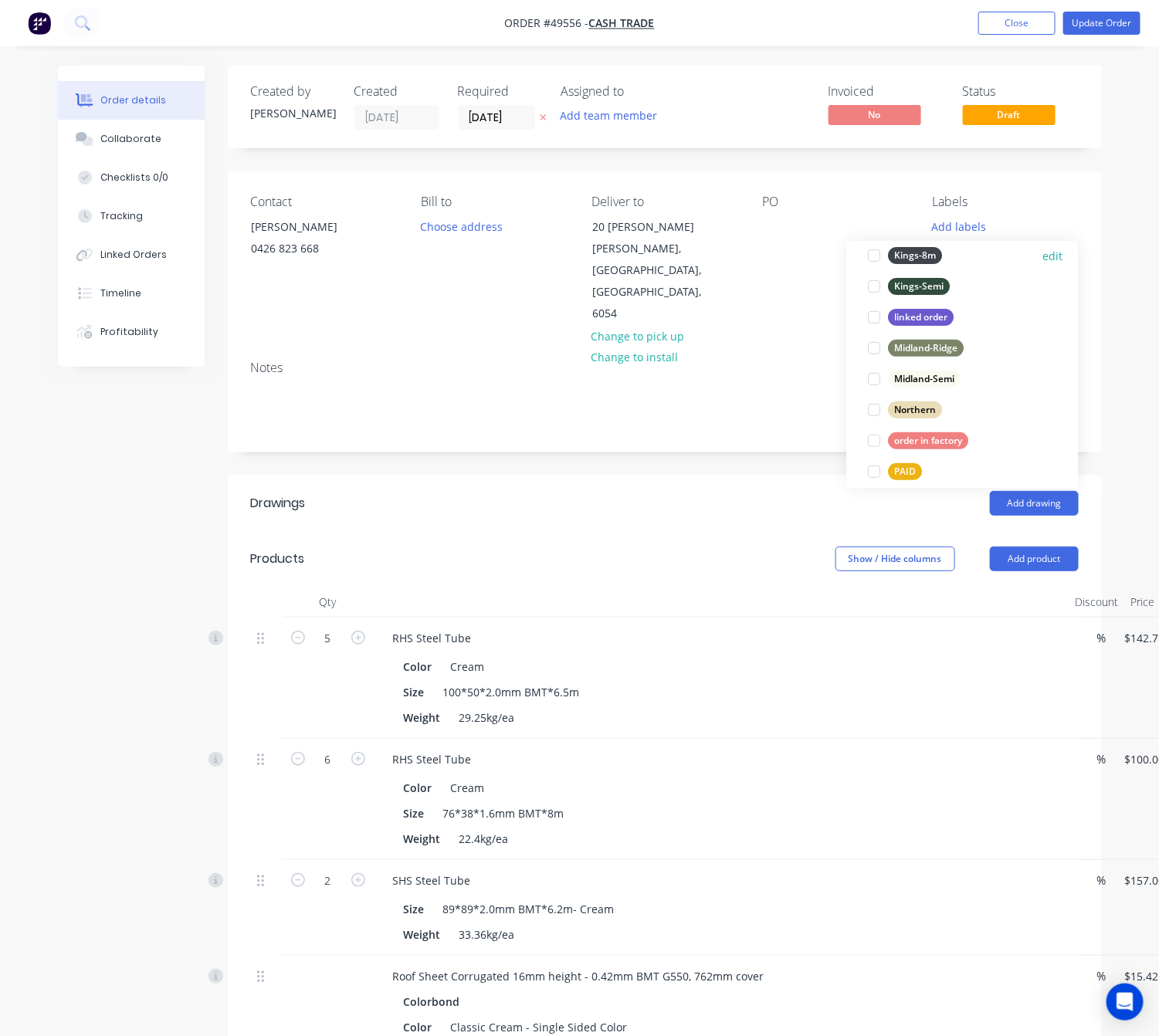
click at [871, 255] on div at bounding box center [874, 255] width 31 height 31
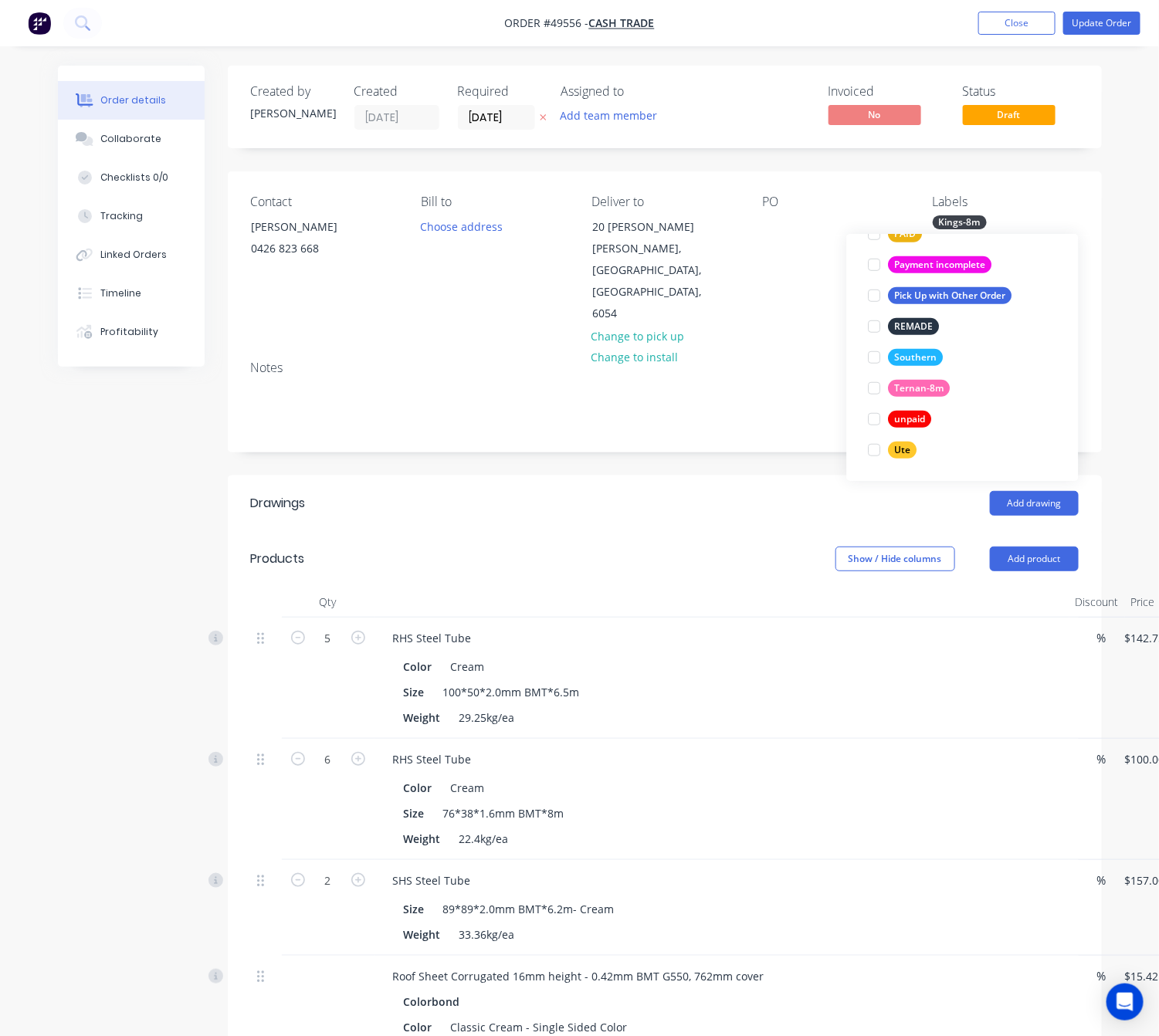
scroll to position [318, 0]
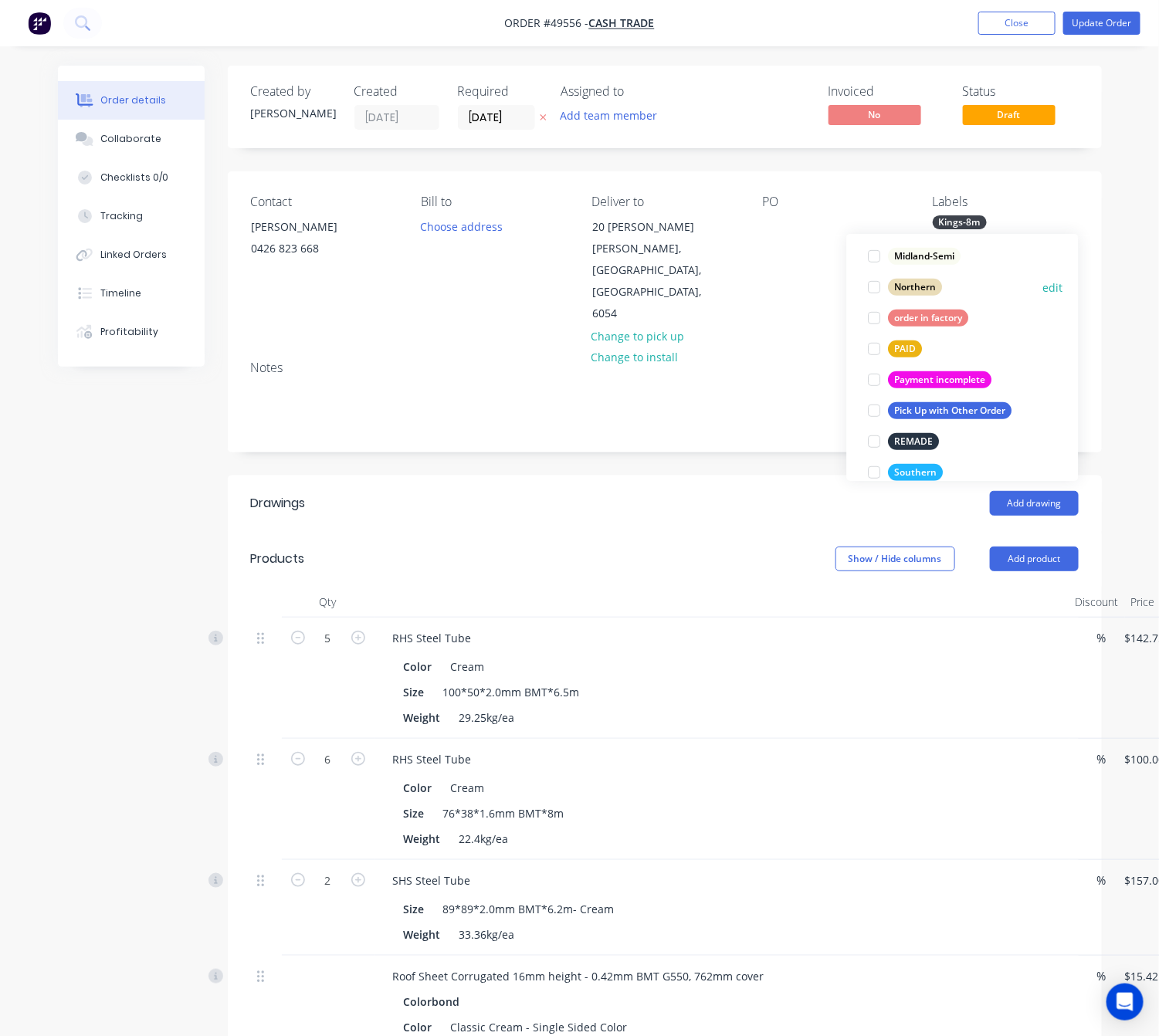
click at [876, 288] on div at bounding box center [874, 287] width 31 height 31
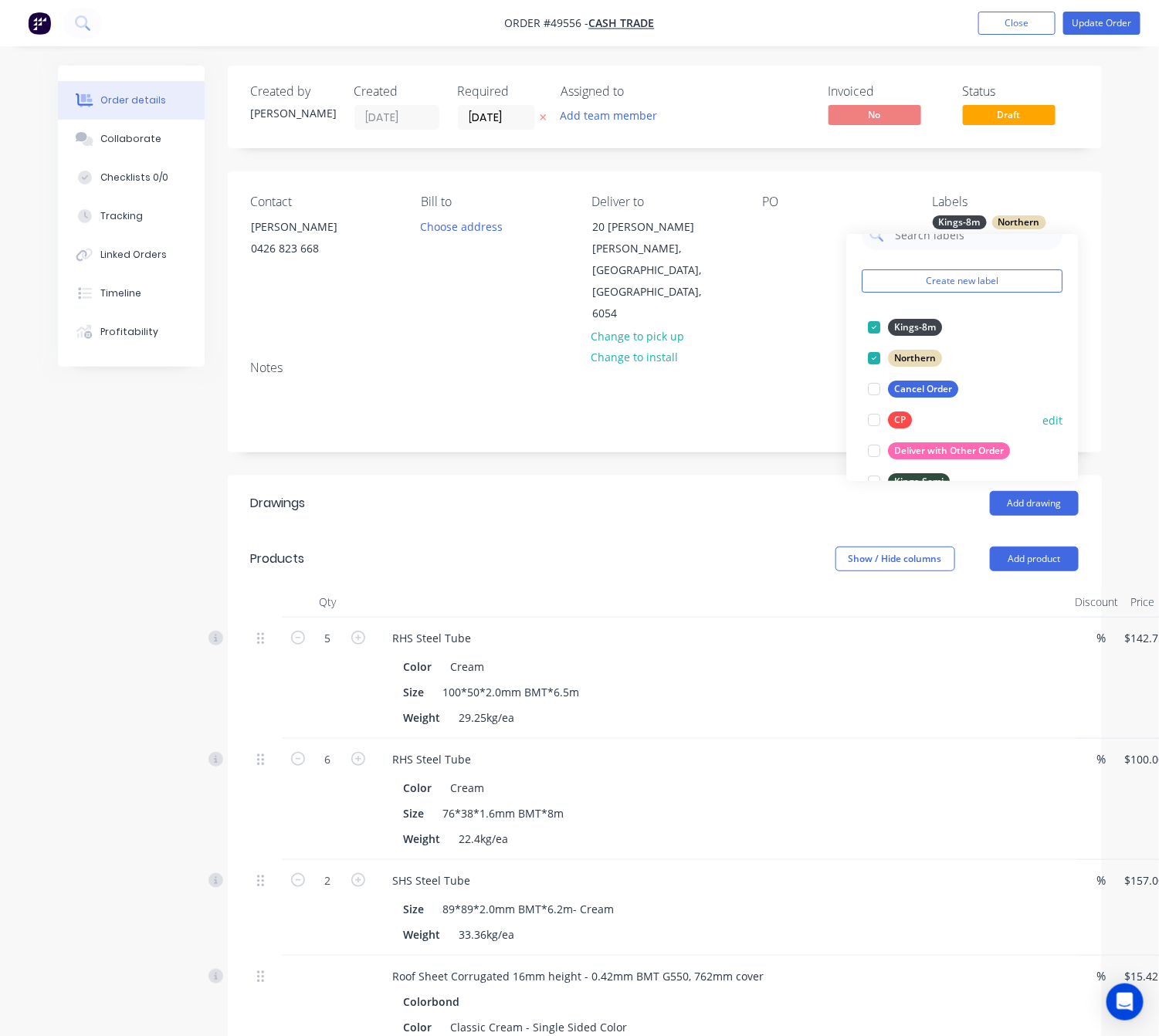
scroll to position [0, 0]
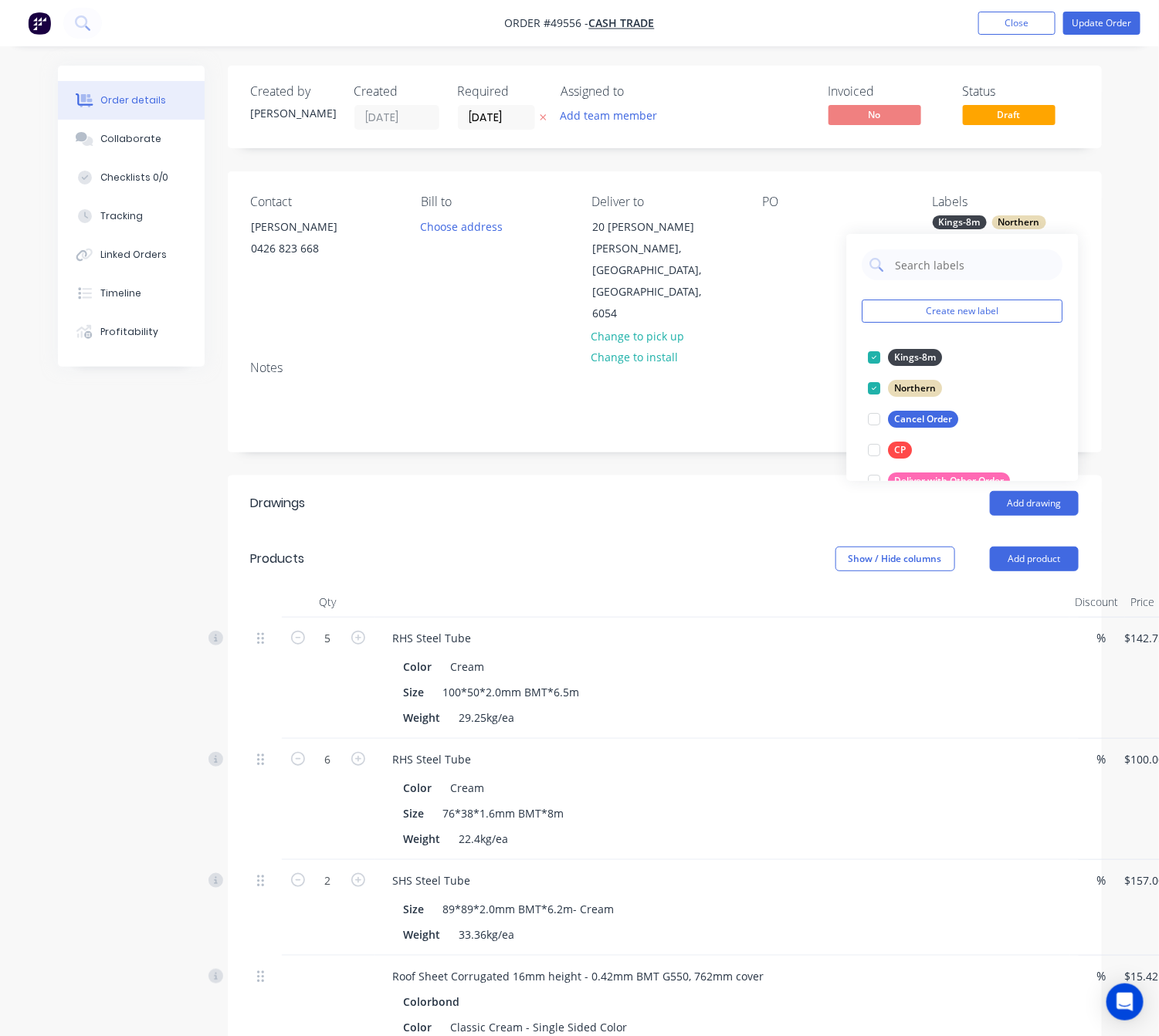
click at [793, 361] on div "Notes" at bounding box center [664, 368] width 827 height 15
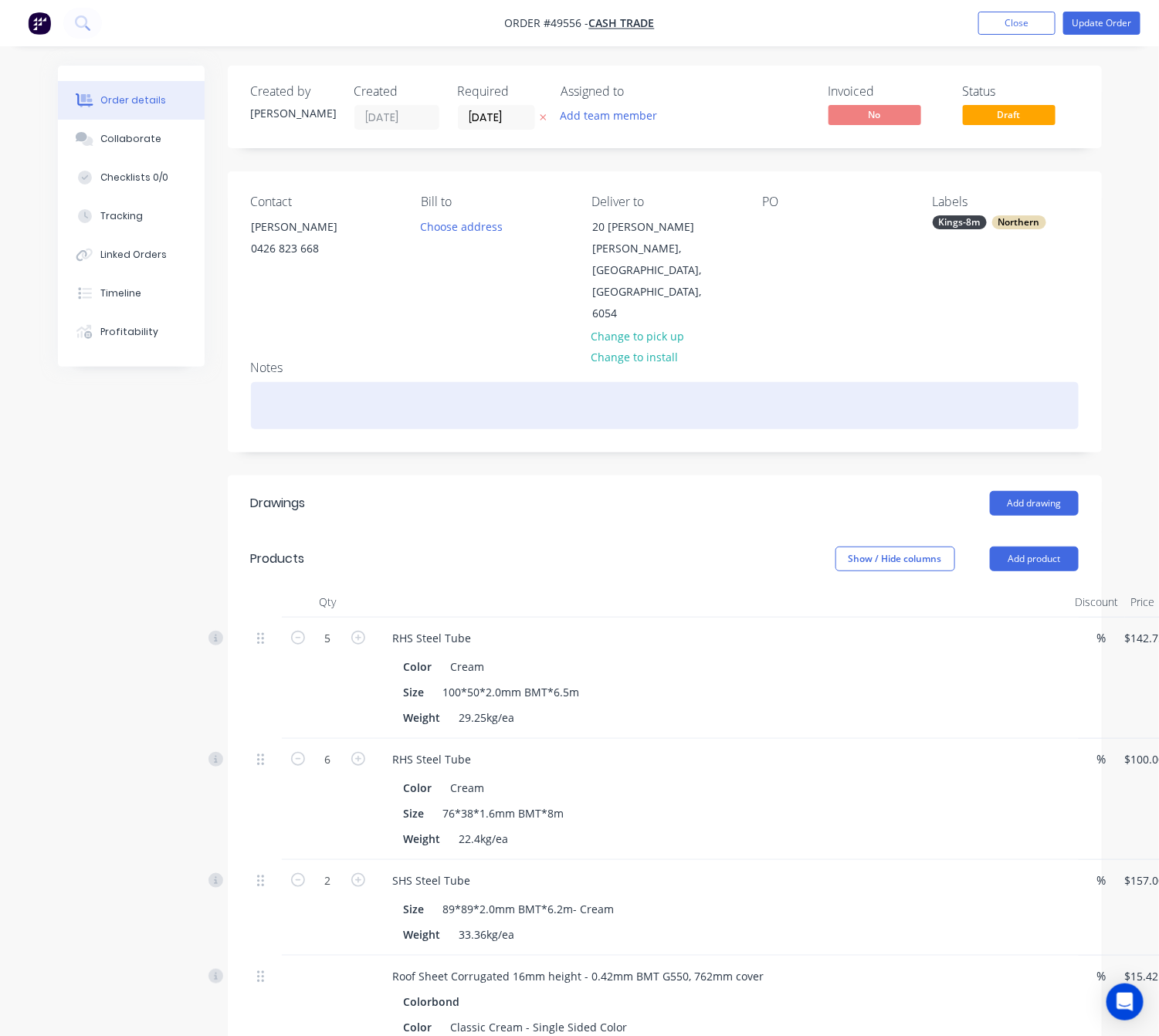
click at [314, 382] on div at bounding box center [664, 406] width 827 height 47
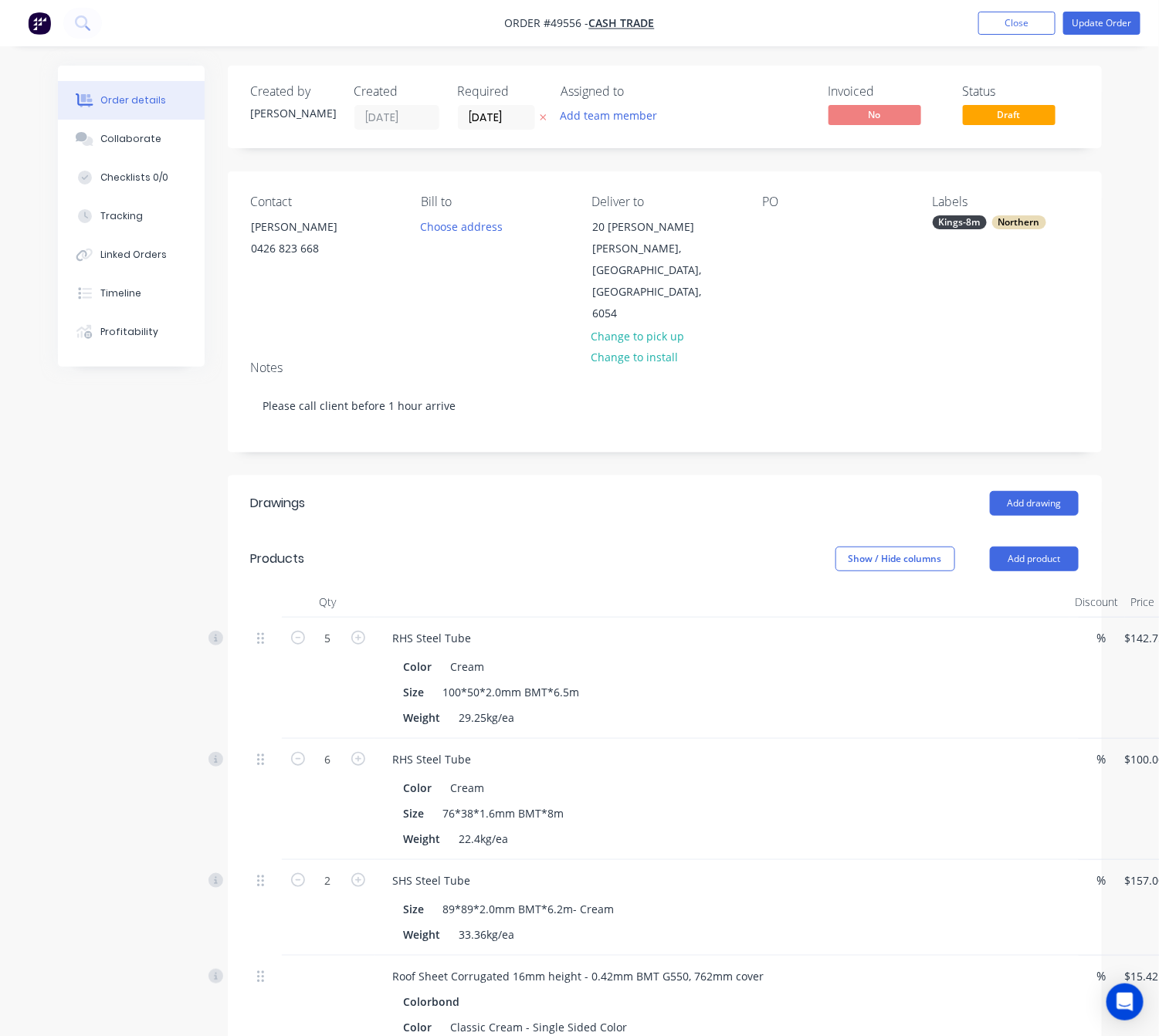
click at [438, 290] on div "Contact Liam 0426 823 668 Bill to Choose address Deliver to 20 Diana Cres Lockr…" at bounding box center [664, 259] width 874 height 177
click at [507, 116] on input "[DATE]" at bounding box center [497, 117] width 76 height 23
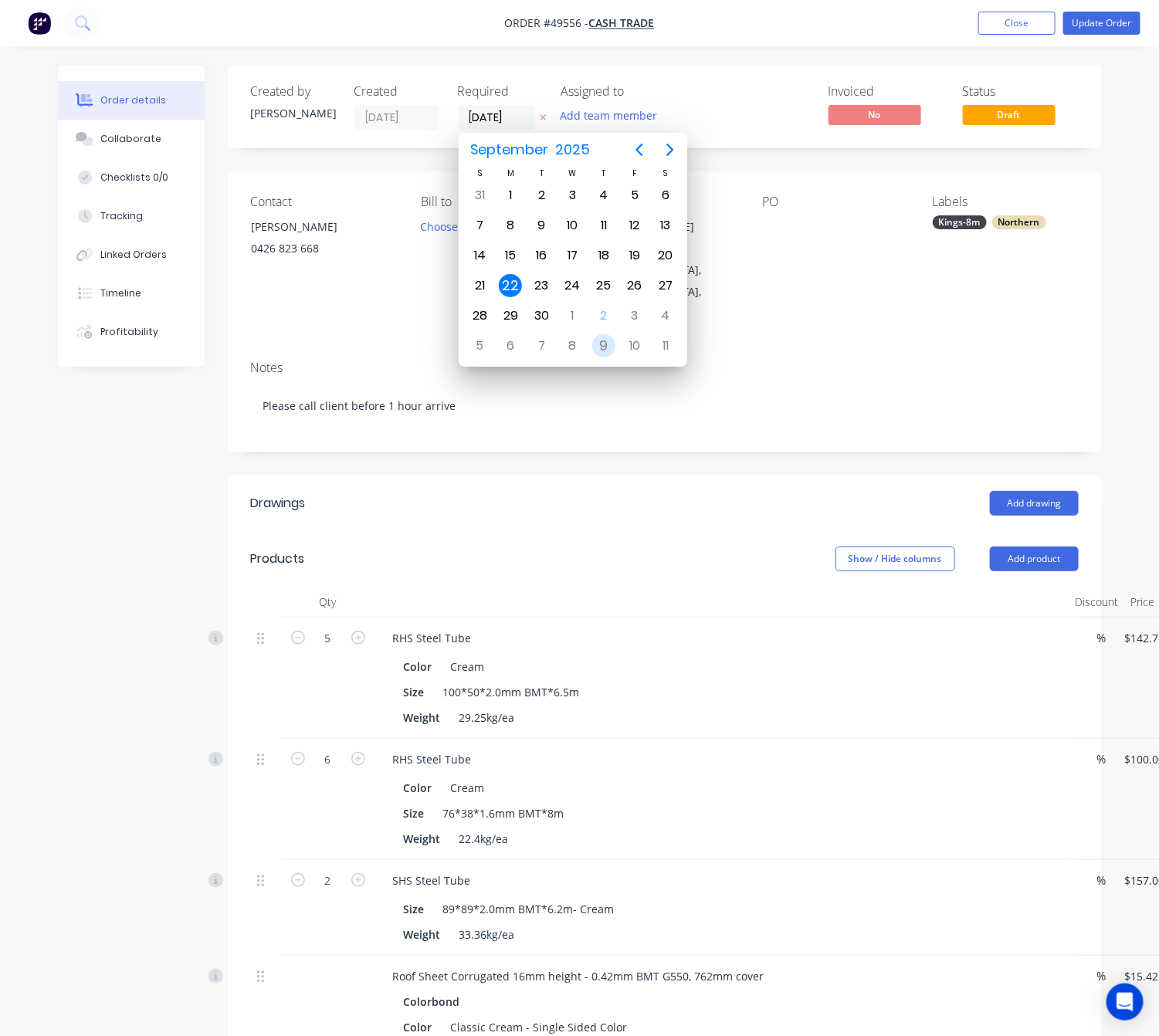
click at [612, 346] on div "9" at bounding box center [603, 346] width 23 height 23
type input "09/10/25"
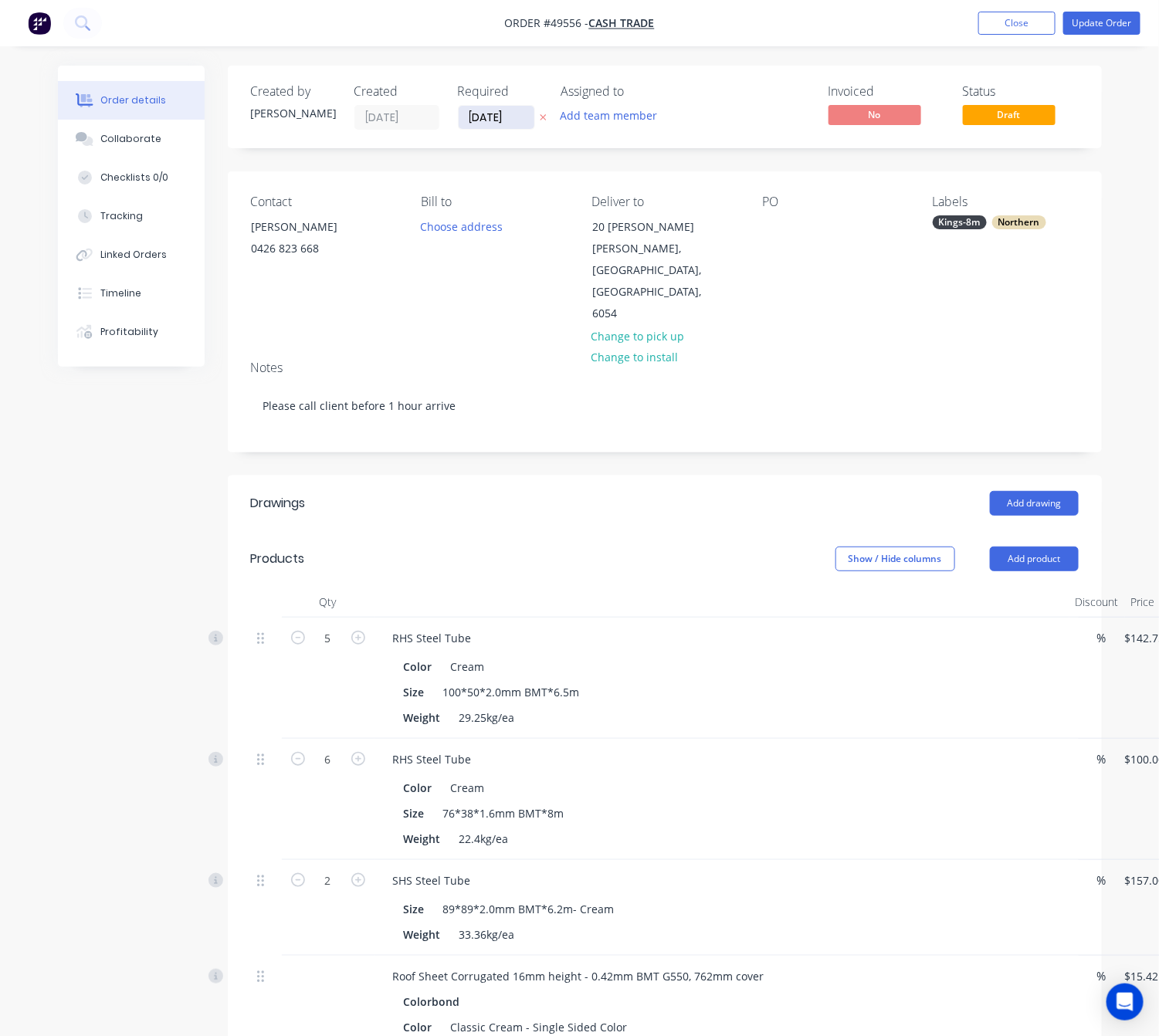
click at [475, 124] on input "09/10/25" at bounding box center [497, 117] width 76 height 23
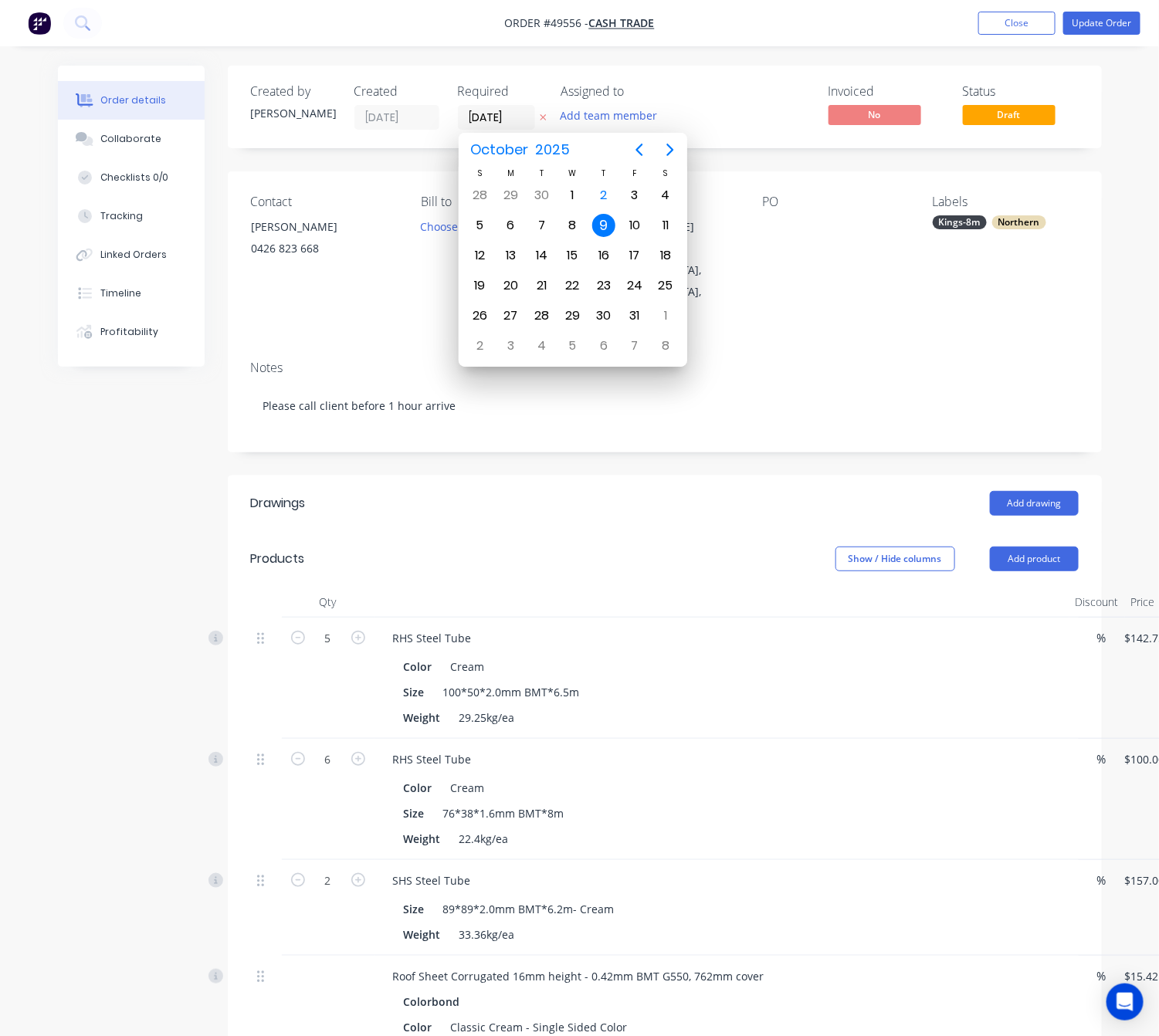
click at [610, 228] on div "9" at bounding box center [603, 225] width 23 height 23
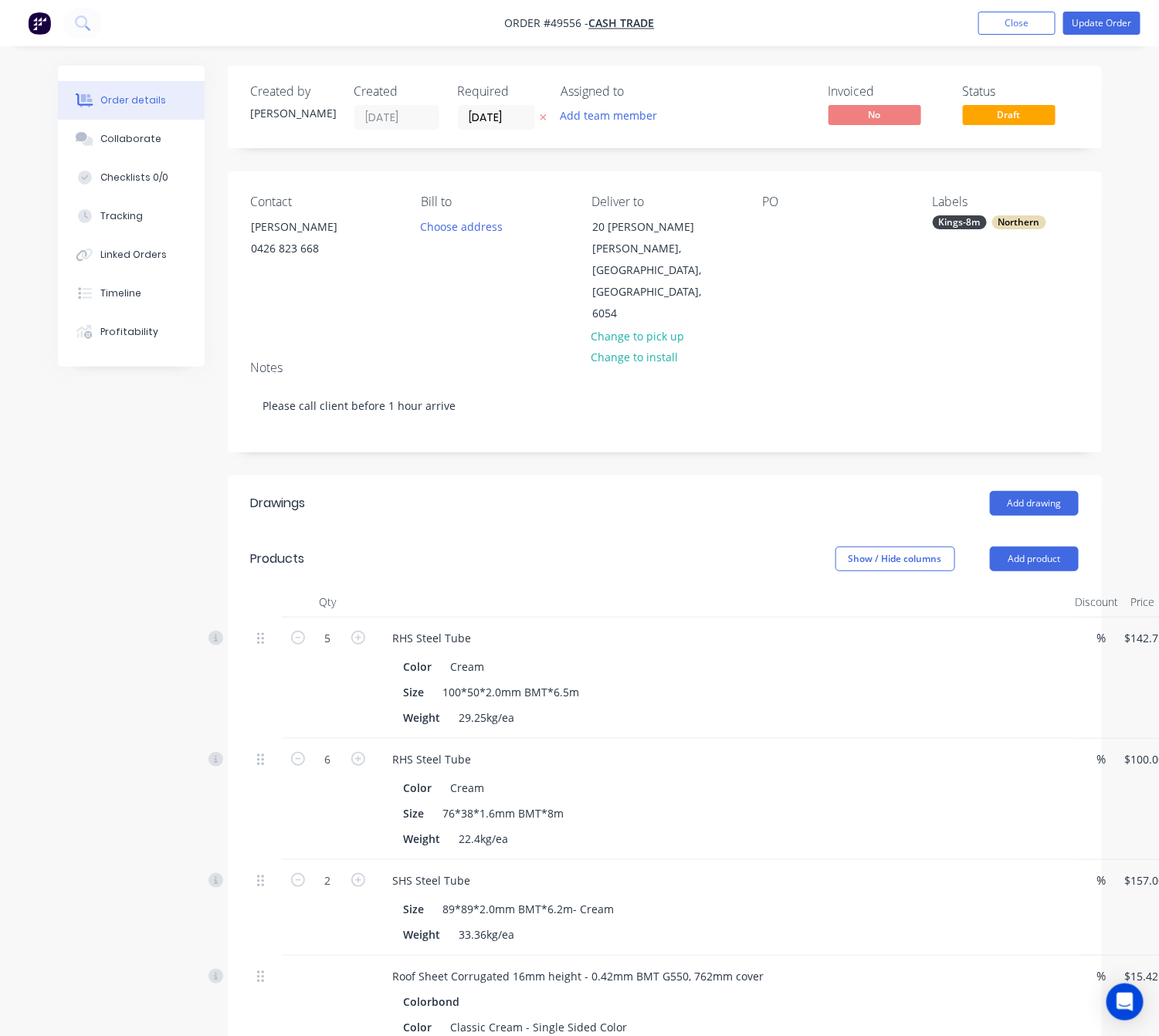
click at [816, 296] on div "Contact Liam 0426 823 668 Bill to Choose address Deliver to 20 Diana Cres Lockr…" at bounding box center [664, 259] width 874 height 177
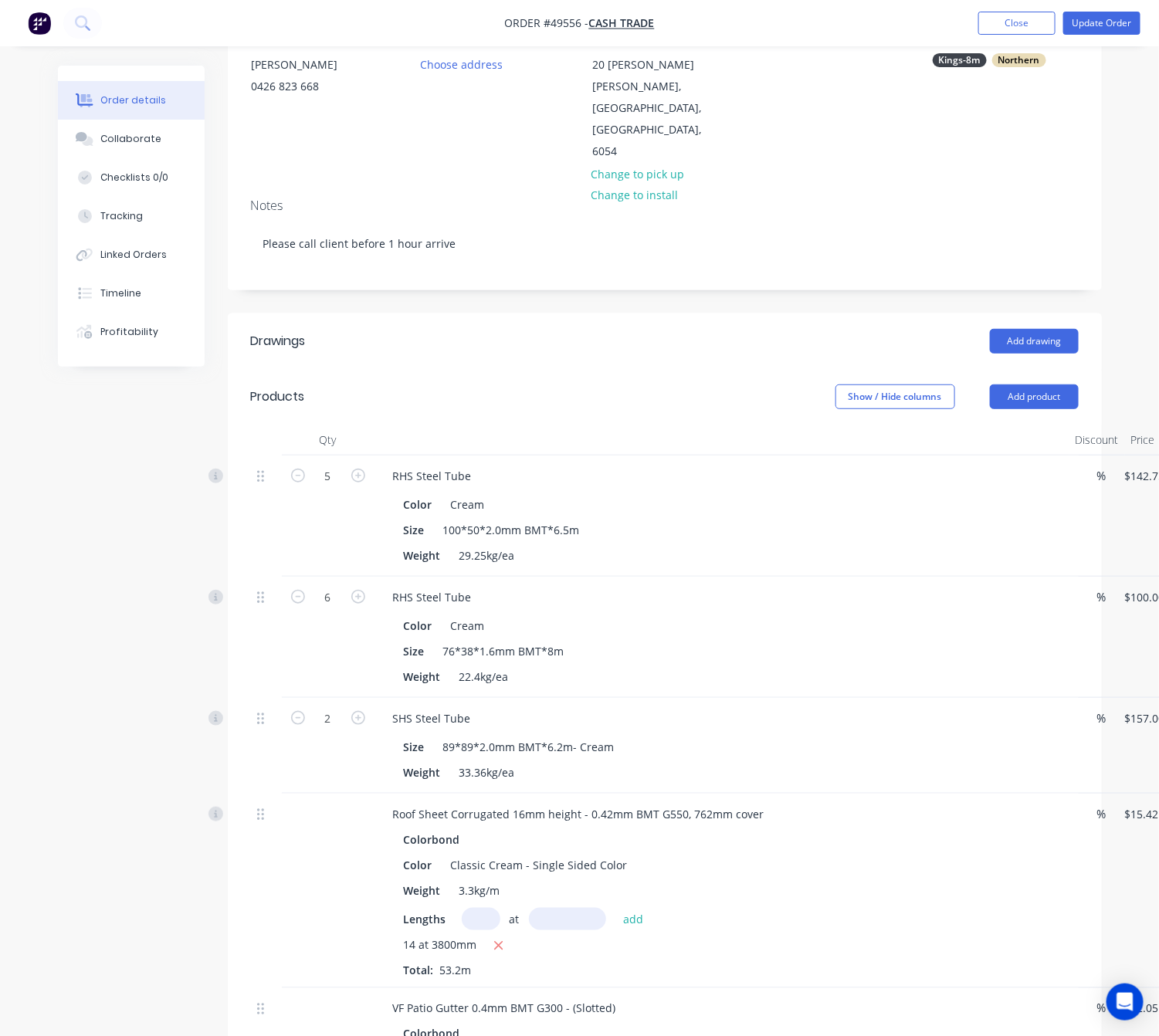
scroll to position [5, 0]
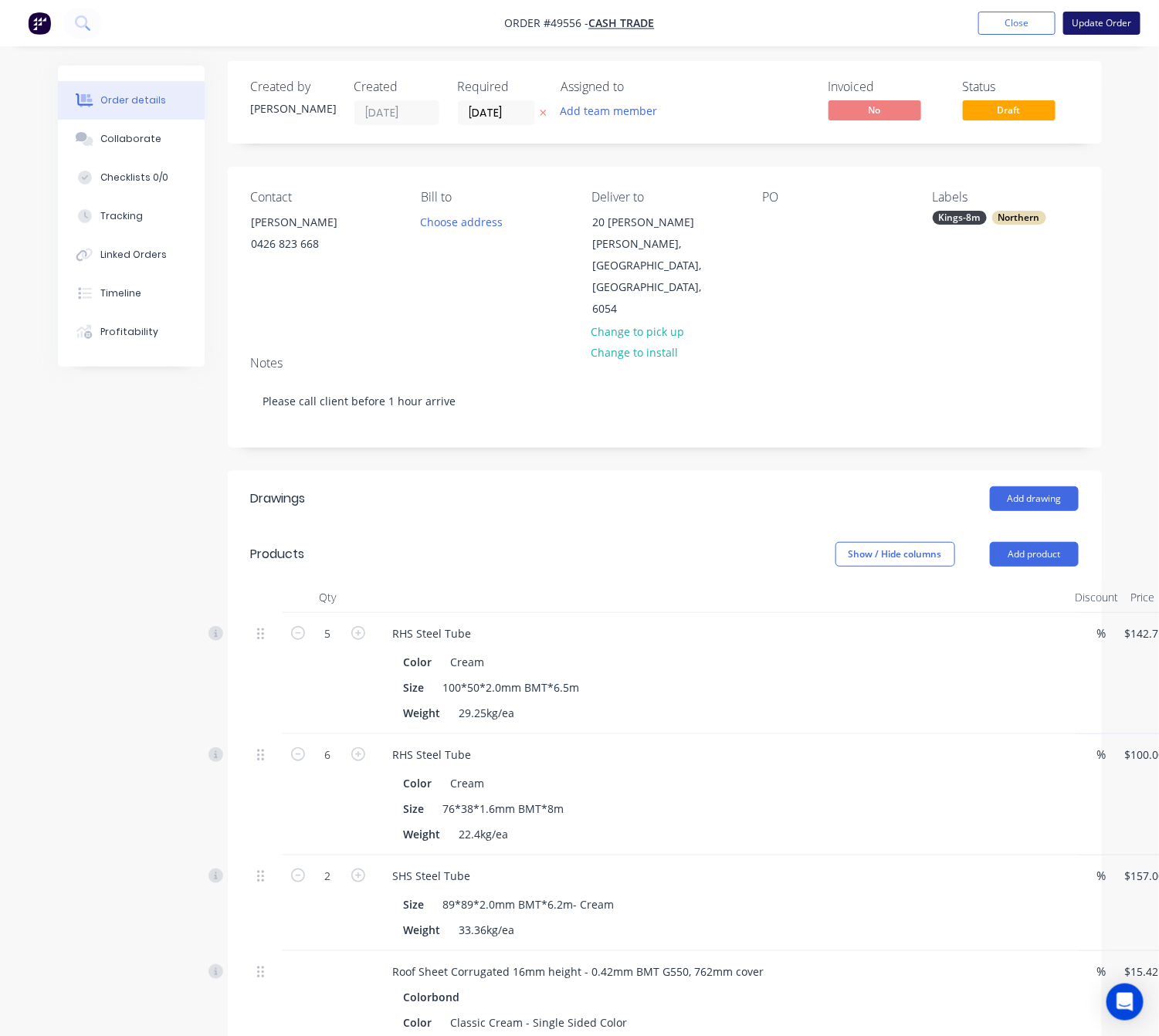
click at [1091, 28] on button "Update Order" at bounding box center [1102, 22] width 77 height 23
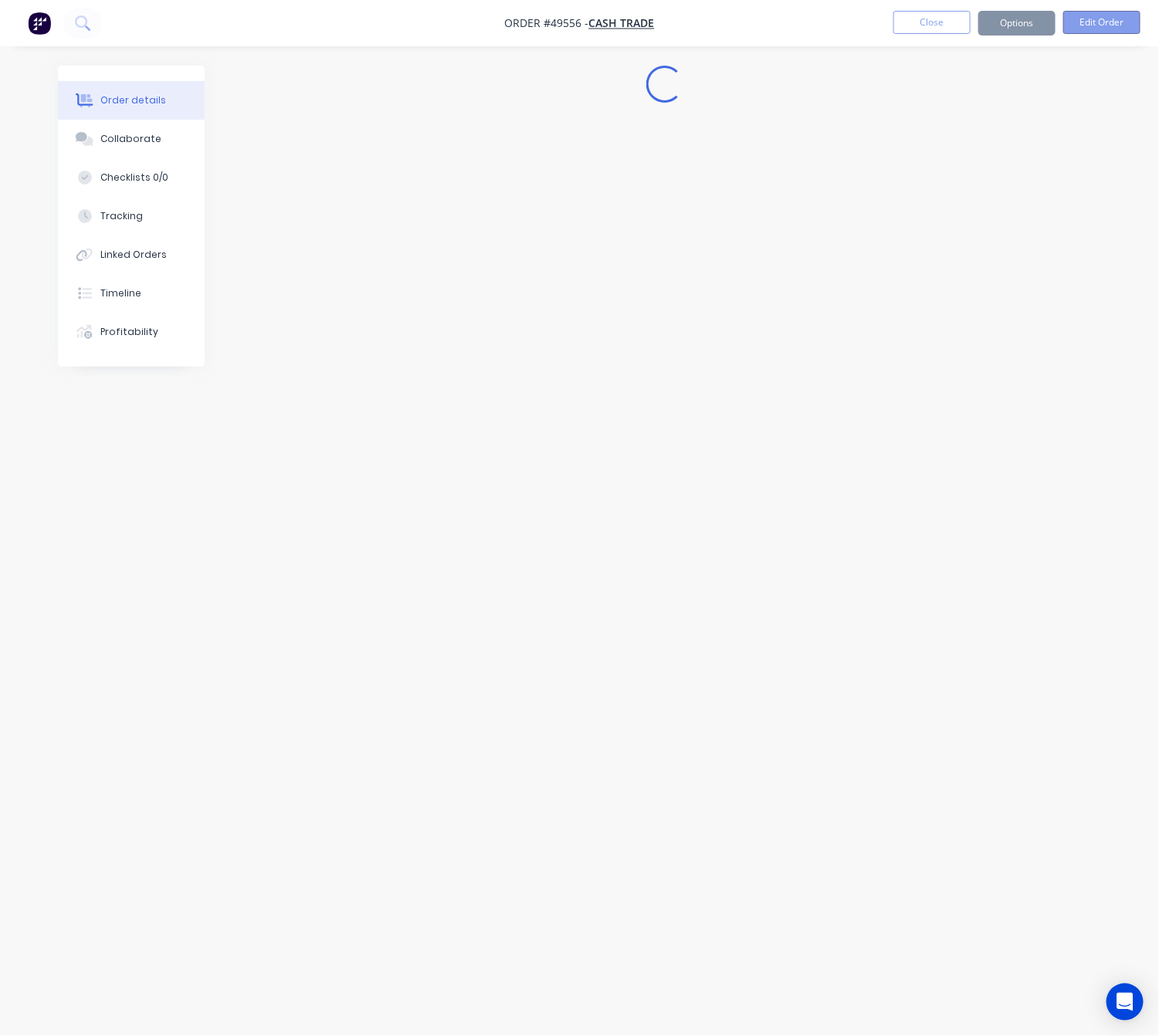
scroll to position [0, 0]
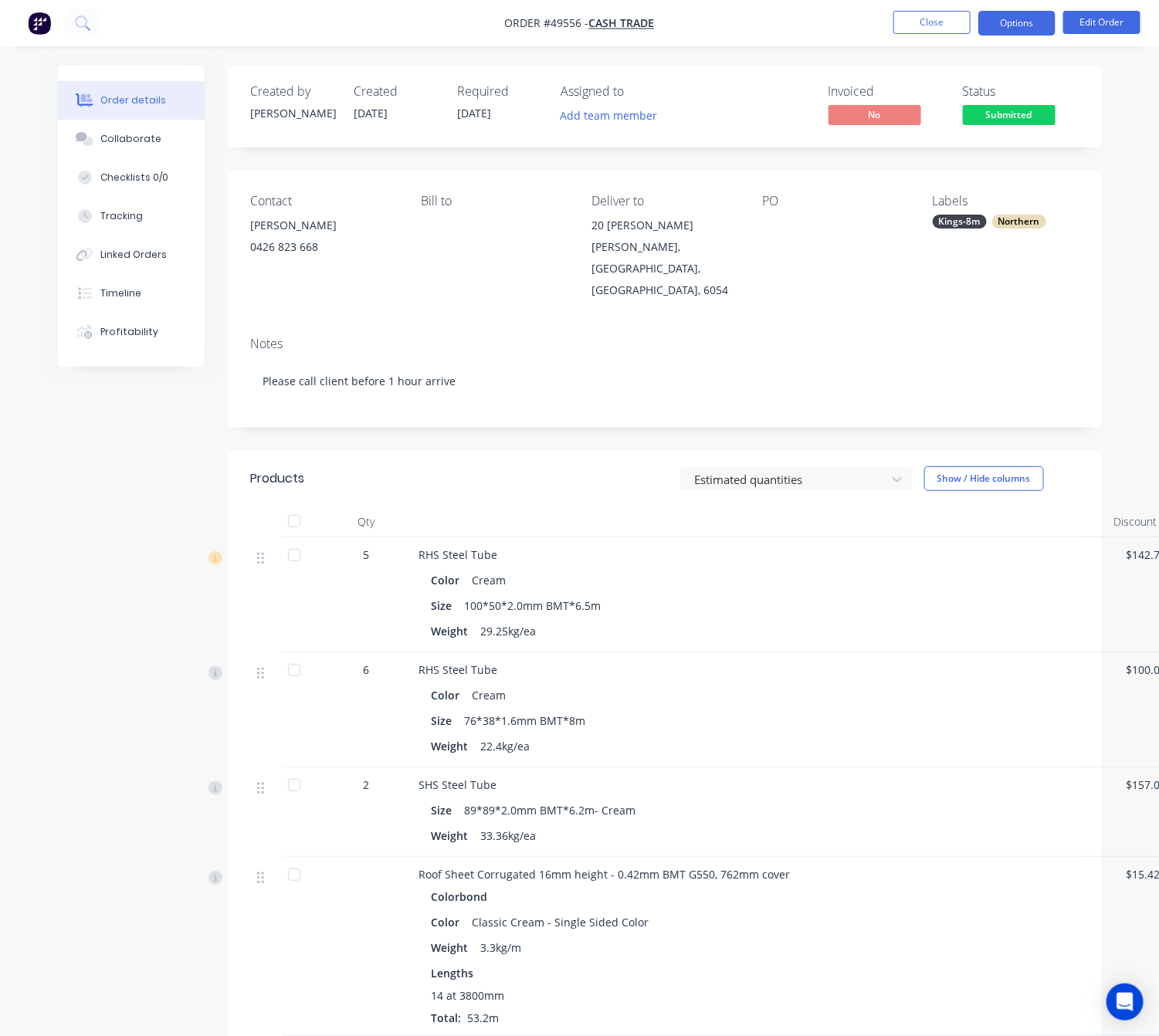
click at [1008, 22] on button "Options" at bounding box center [1017, 23] width 77 height 24
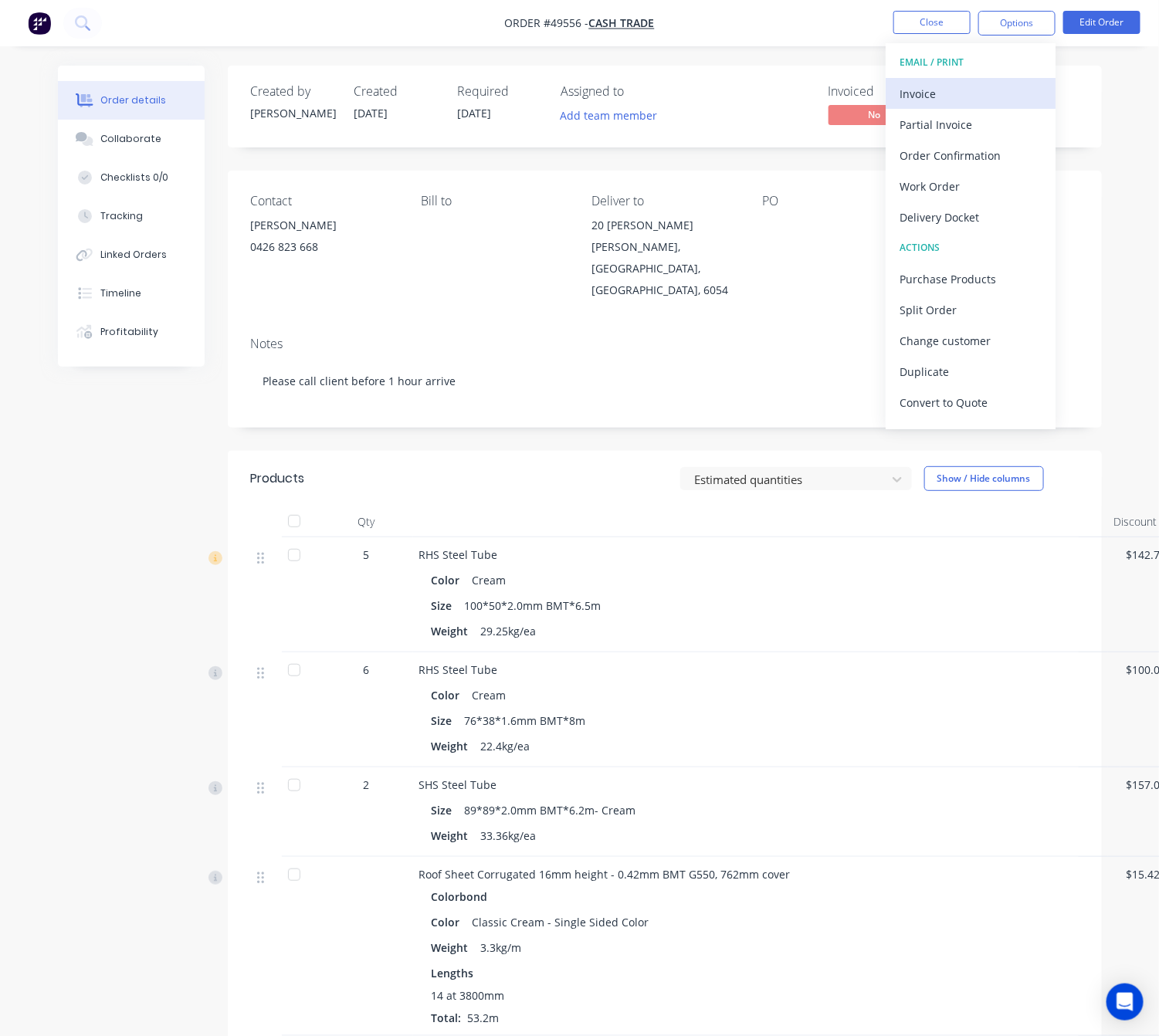
click at [978, 91] on div "Invoice" at bounding box center [971, 94] width 142 height 22
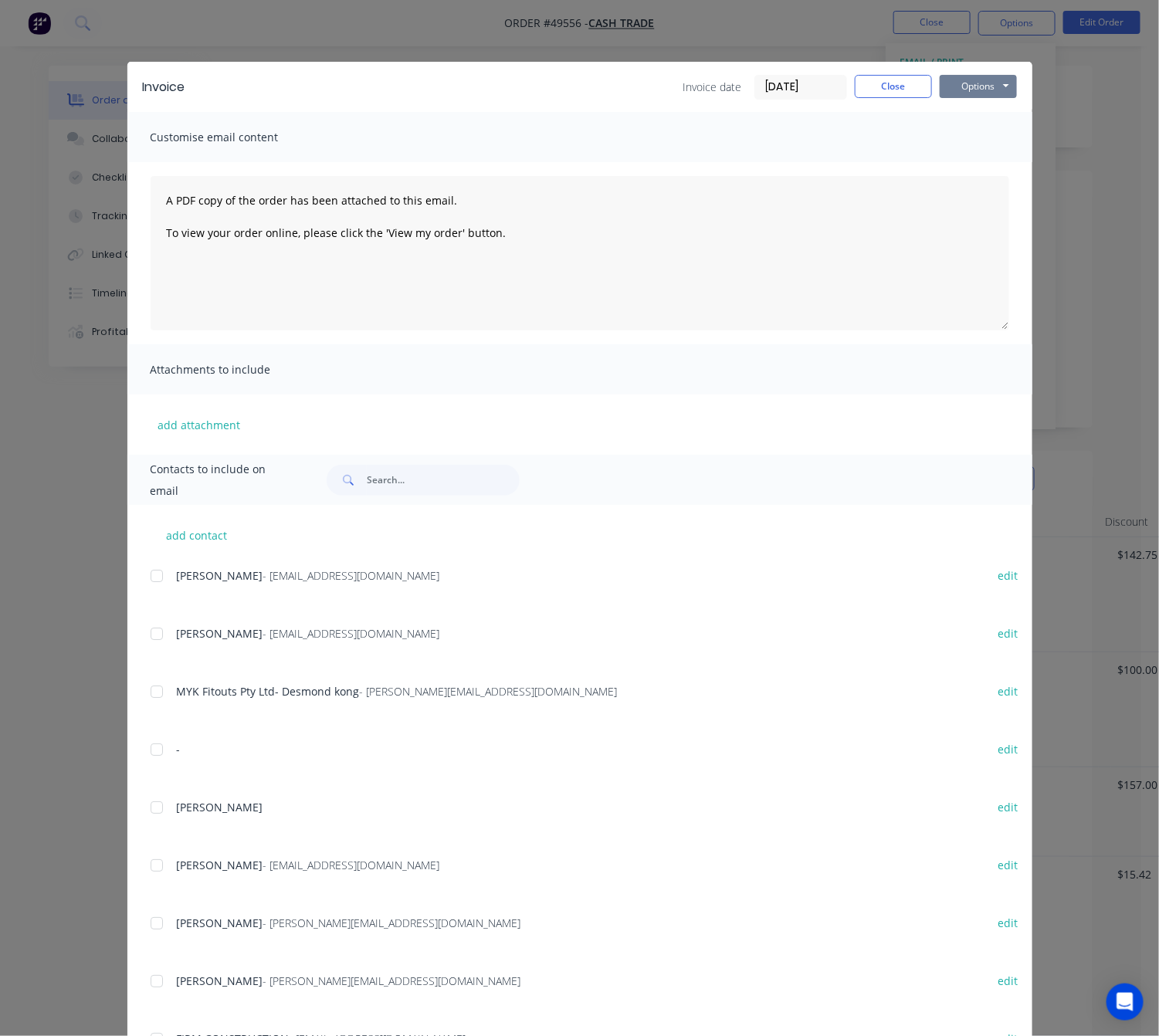
click at [977, 81] on button "Options" at bounding box center [978, 86] width 77 height 23
click at [992, 126] on button "Print" at bounding box center [988, 139] width 98 height 25
click at [711, 39] on div "Invoice Invoice date 02/10/25 Close Options Preview Print Email Customise email…" at bounding box center [579, 518] width 1159 height 1036
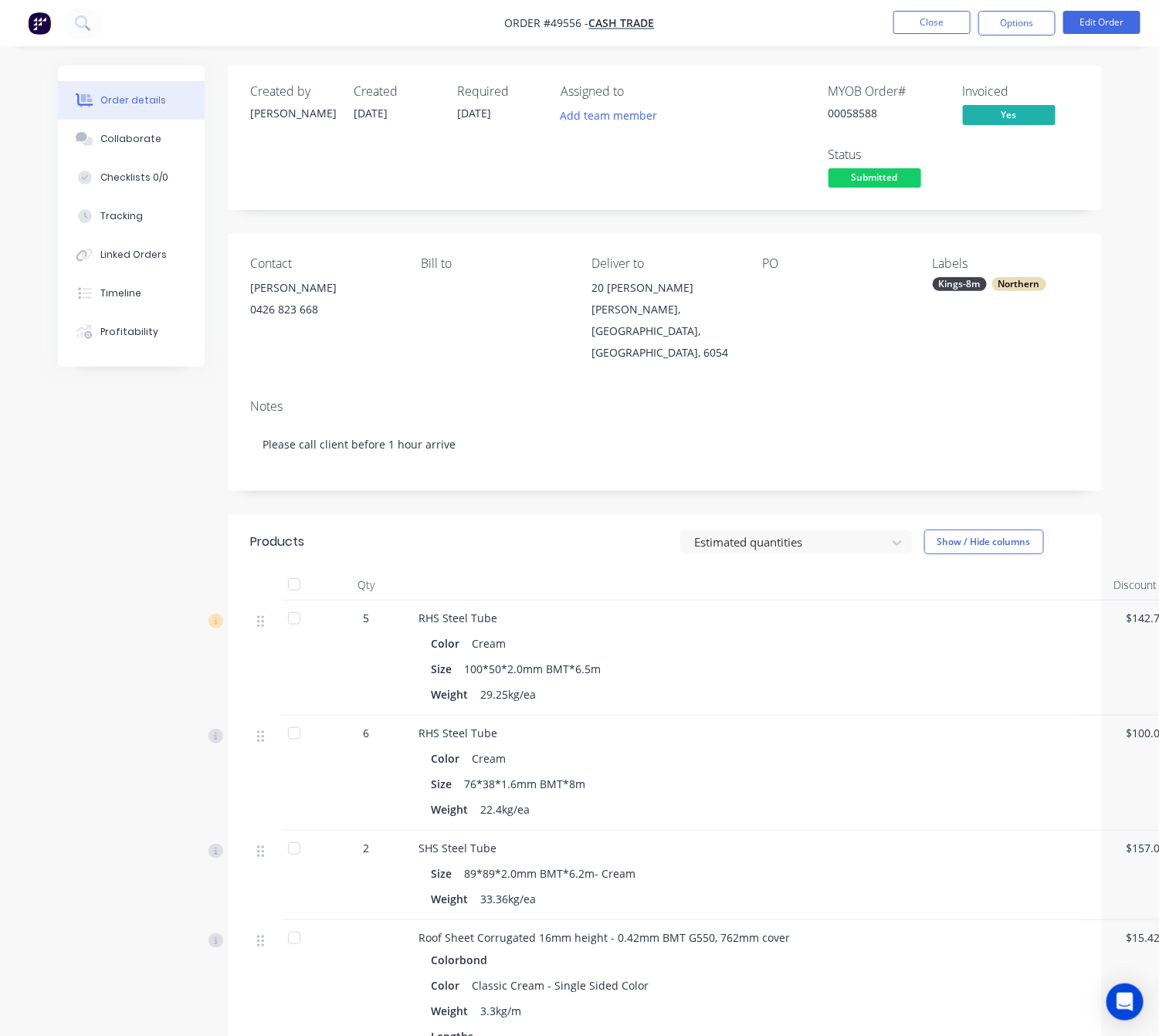
click at [913, 184] on span "Submitted" at bounding box center [874, 178] width 93 height 20
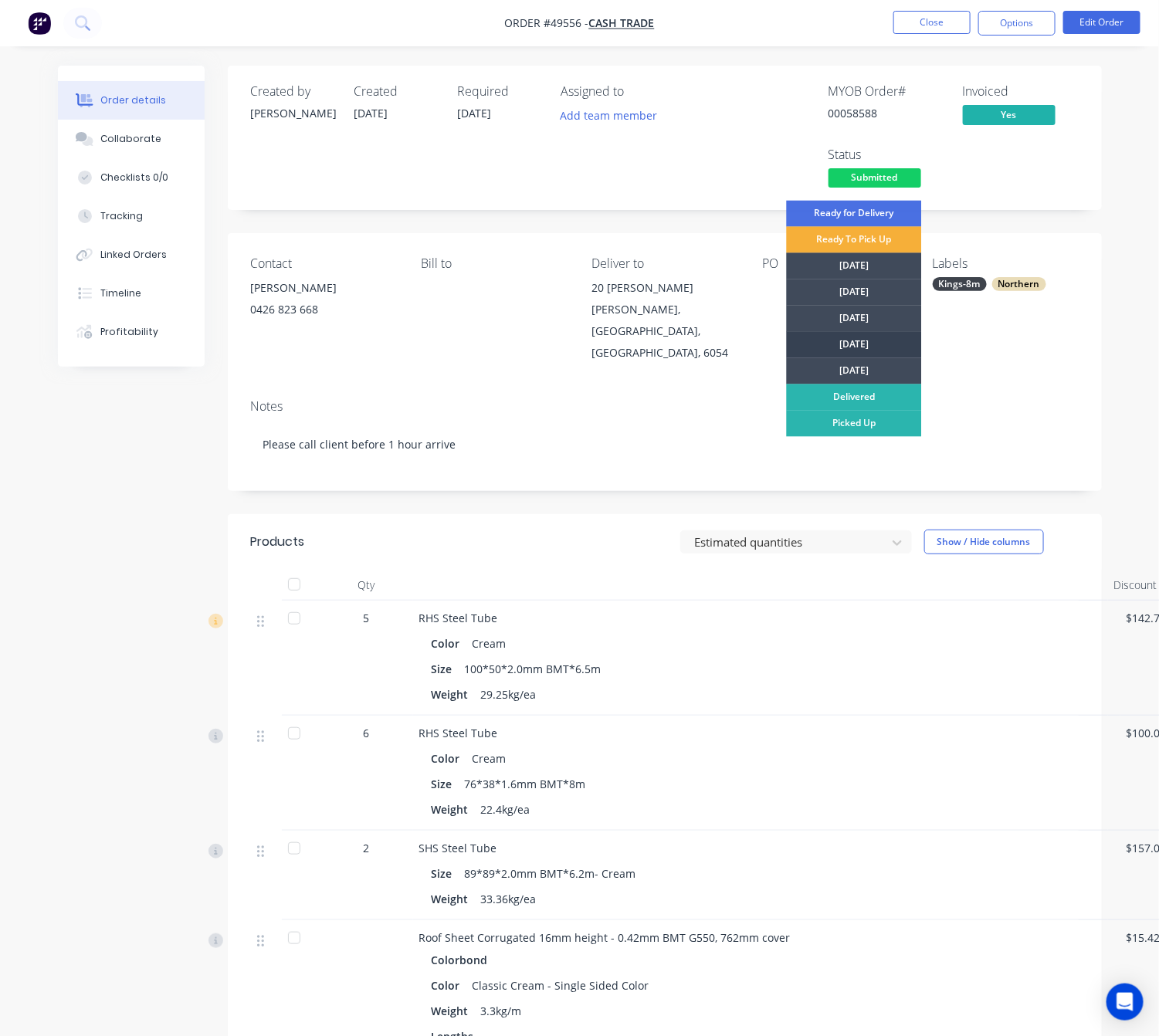
click at [893, 338] on div "[DATE]" at bounding box center [854, 345] width 135 height 26
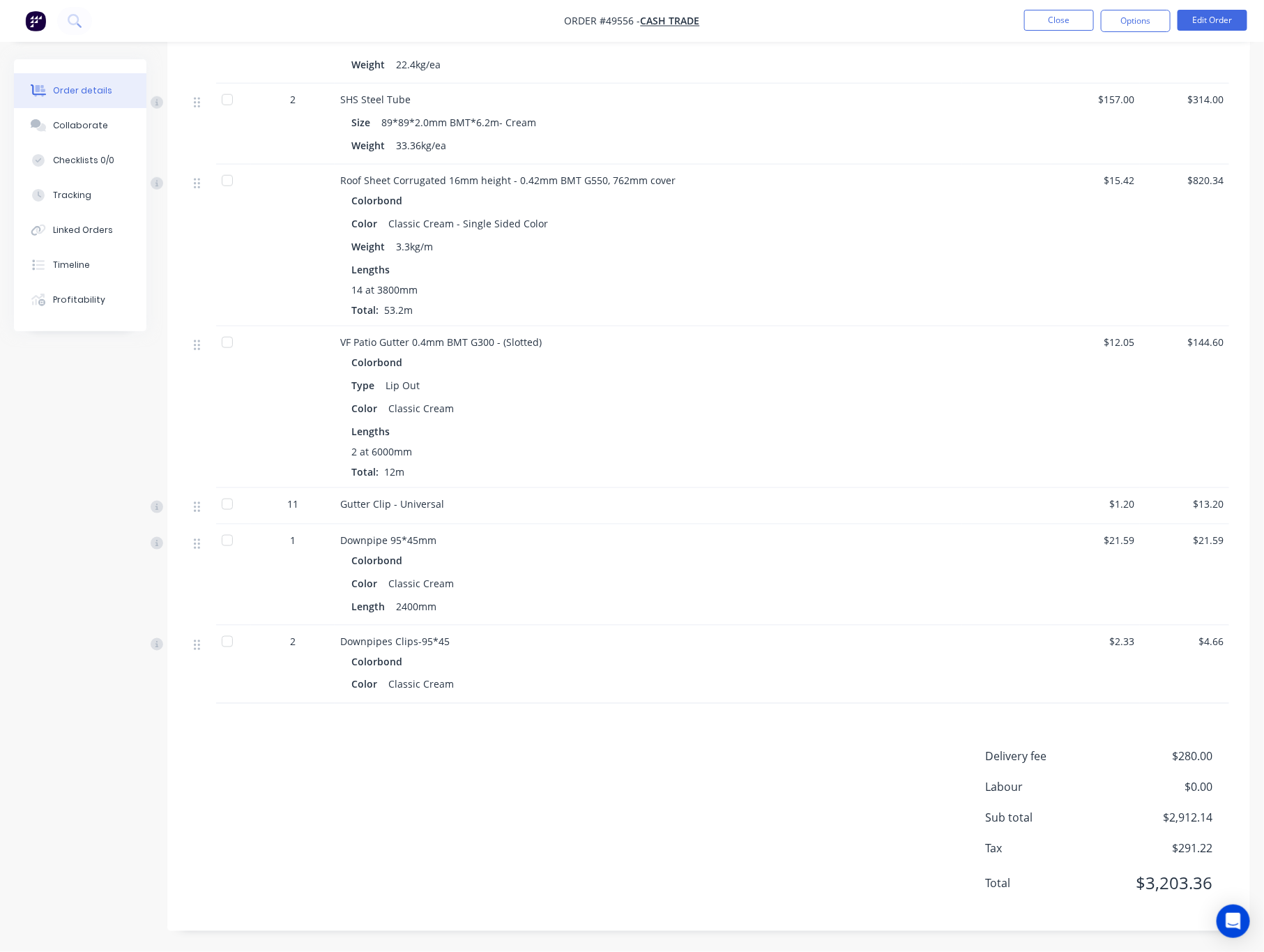
scroll to position [69, 0]
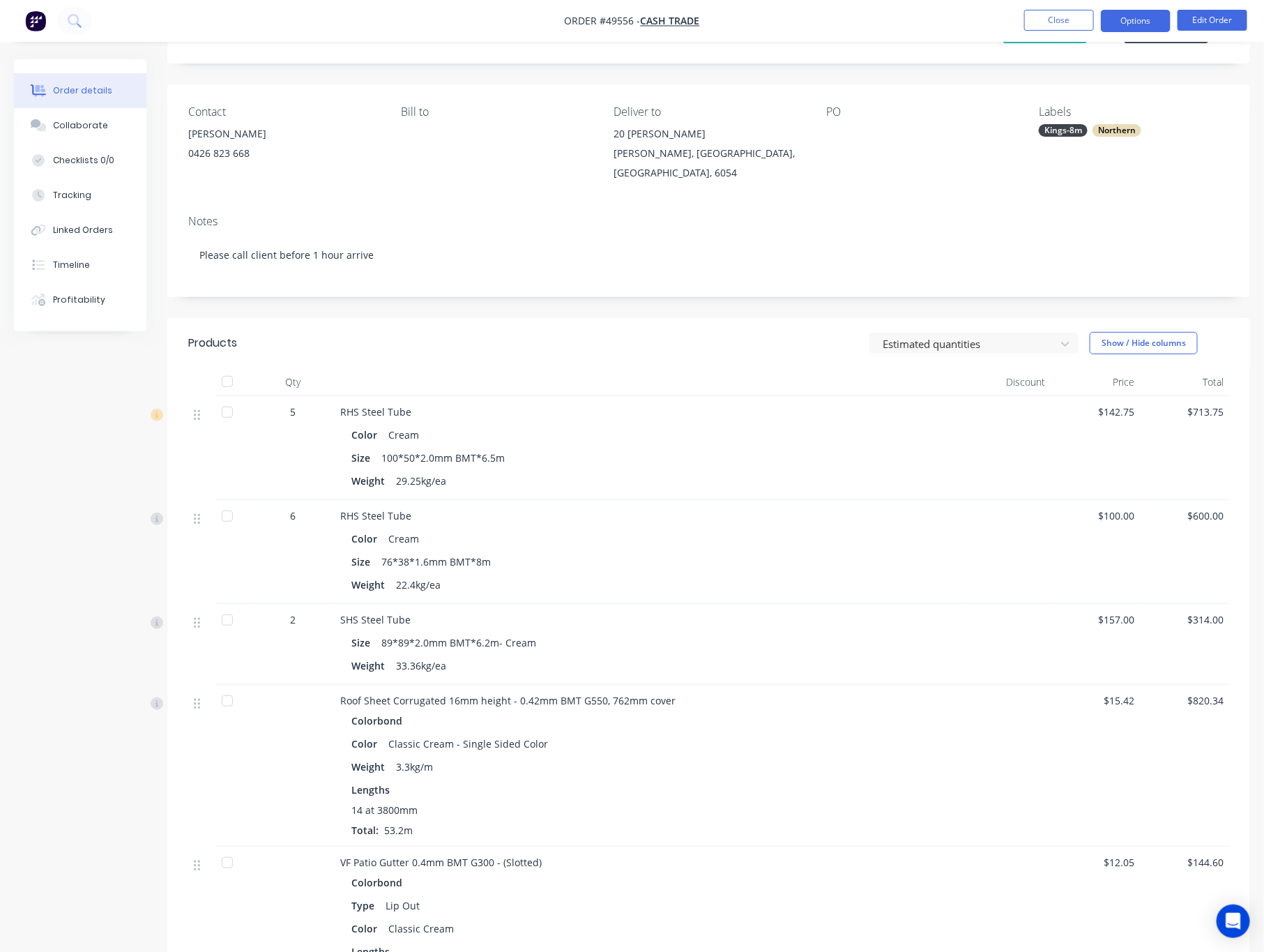
click at [1000, 19] on button "Options" at bounding box center [1135, 21] width 69 height 22
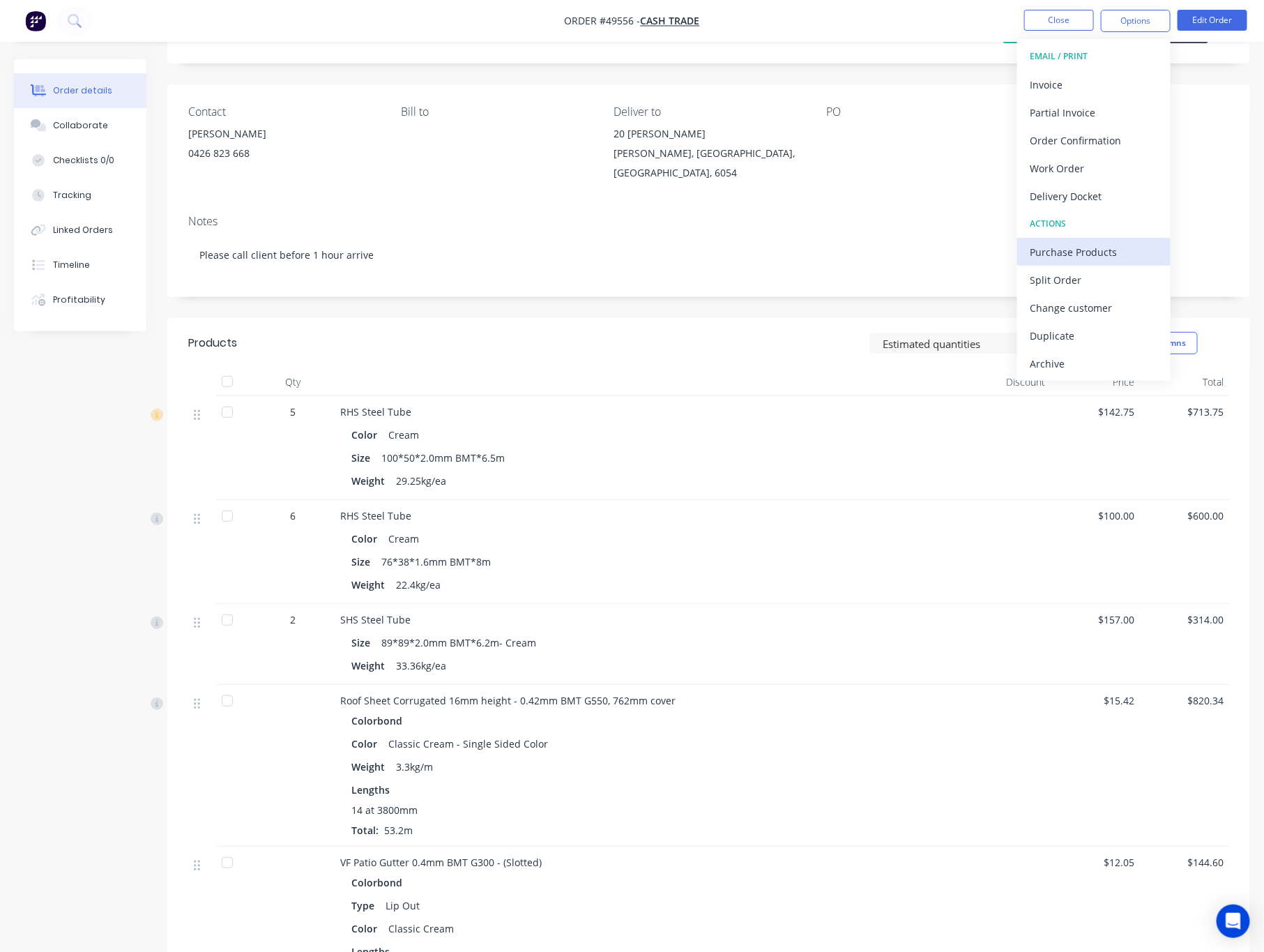
click at [1000, 251] on div "Purchase Products" at bounding box center [1094, 252] width 129 height 20
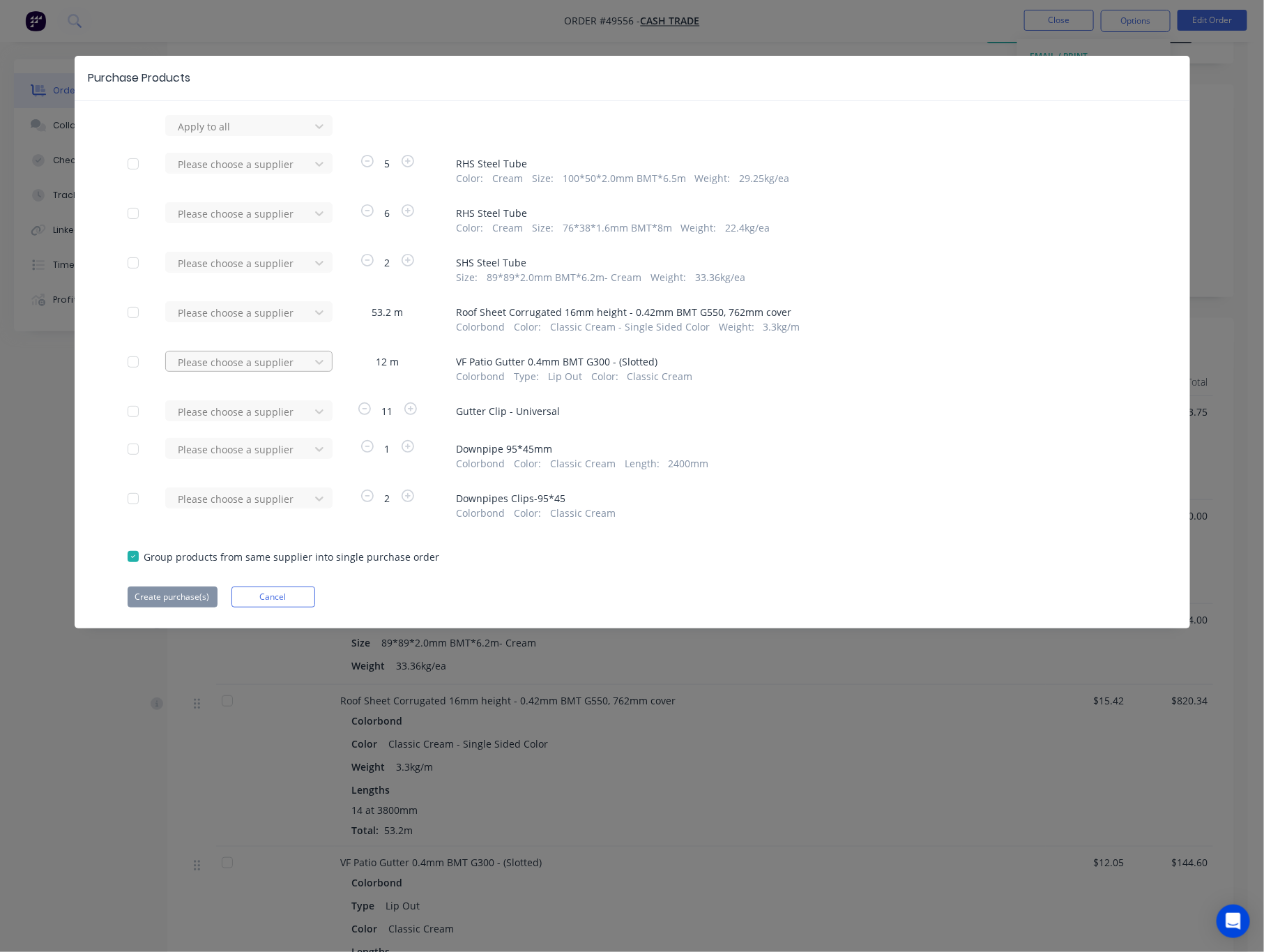
click at [281, 366] on div at bounding box center [239, 362] width 125 height 18
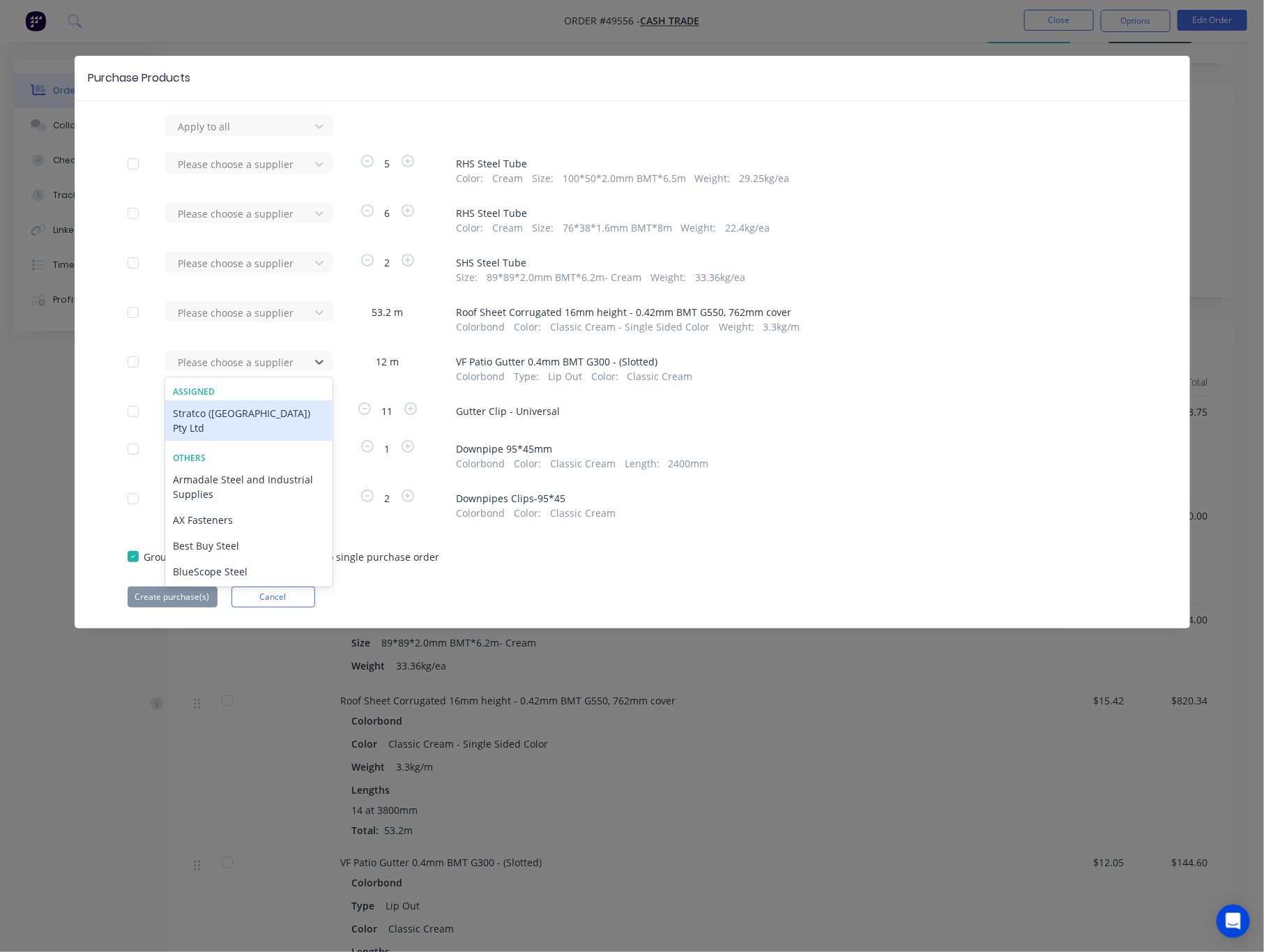
click at [274, 410] on div "Stratco (WA) Pty Ltd" at bounding box center [249, 421] width 168 height 41
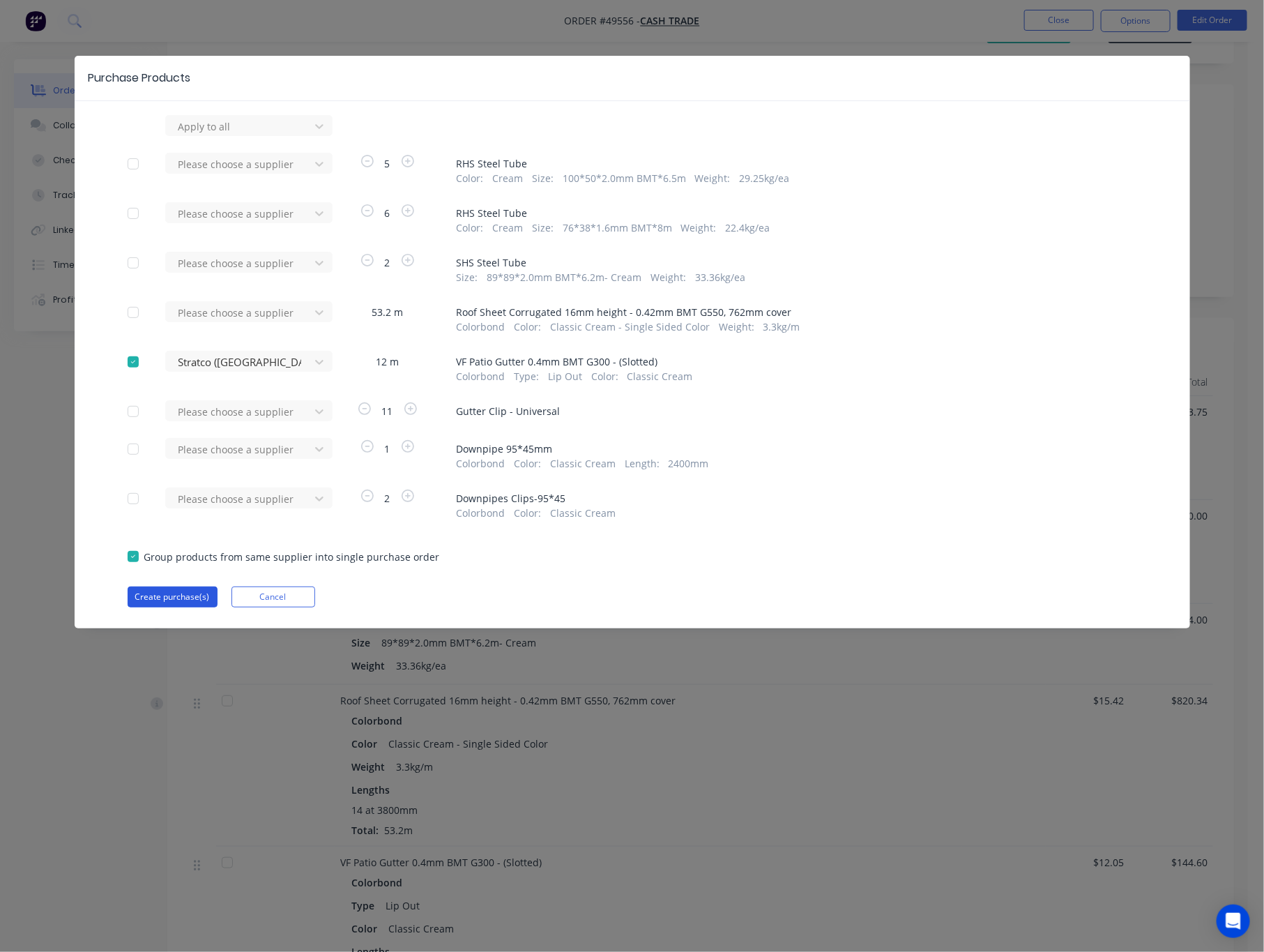
click at [172, 598] on button "Create purchase(s)" at bounding box center [173, 597] width 90 height 21
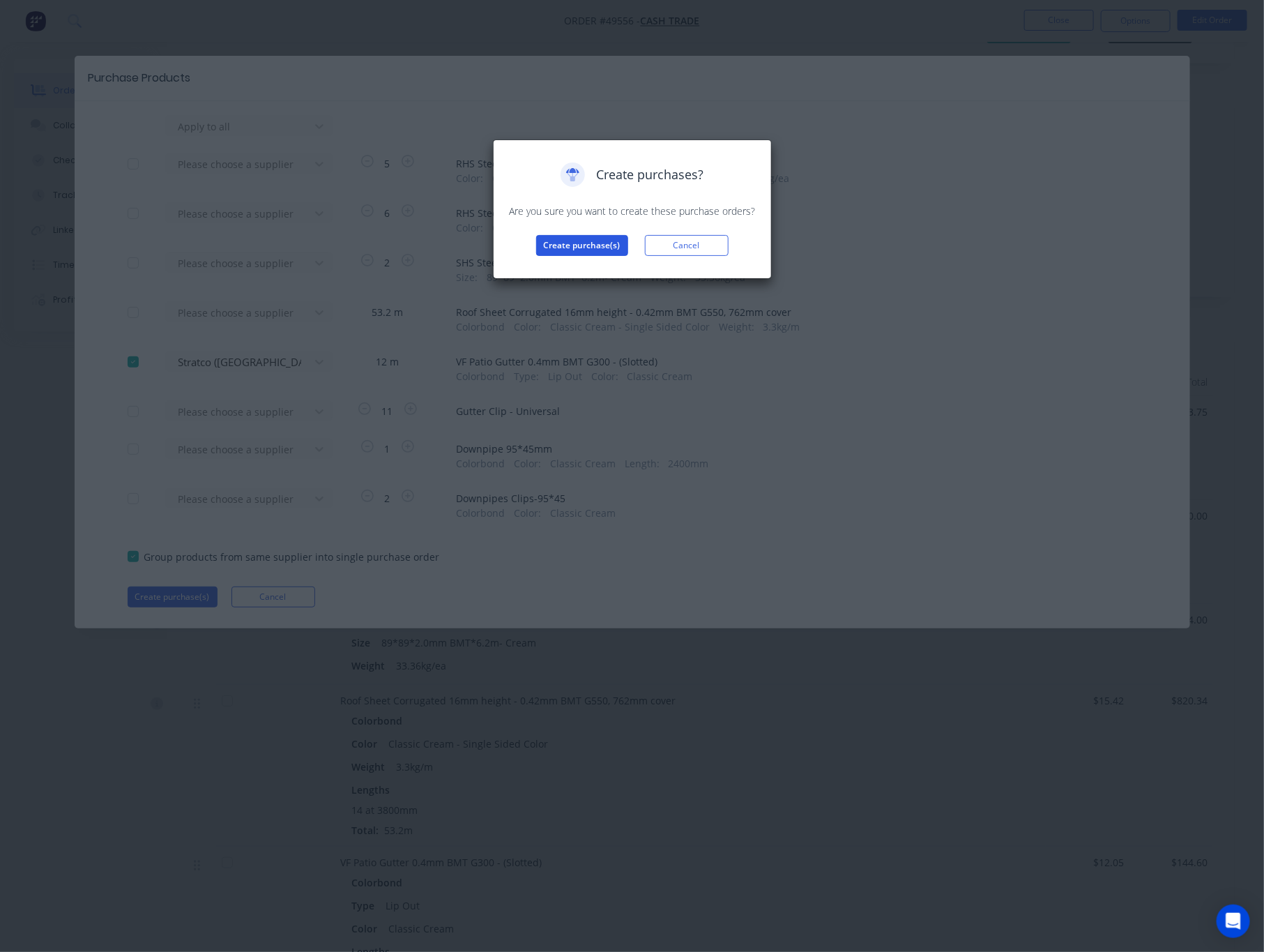
click at [586, 244] on button "Create purchase(s)" at bounding box center [582, 245] width 92 height 21
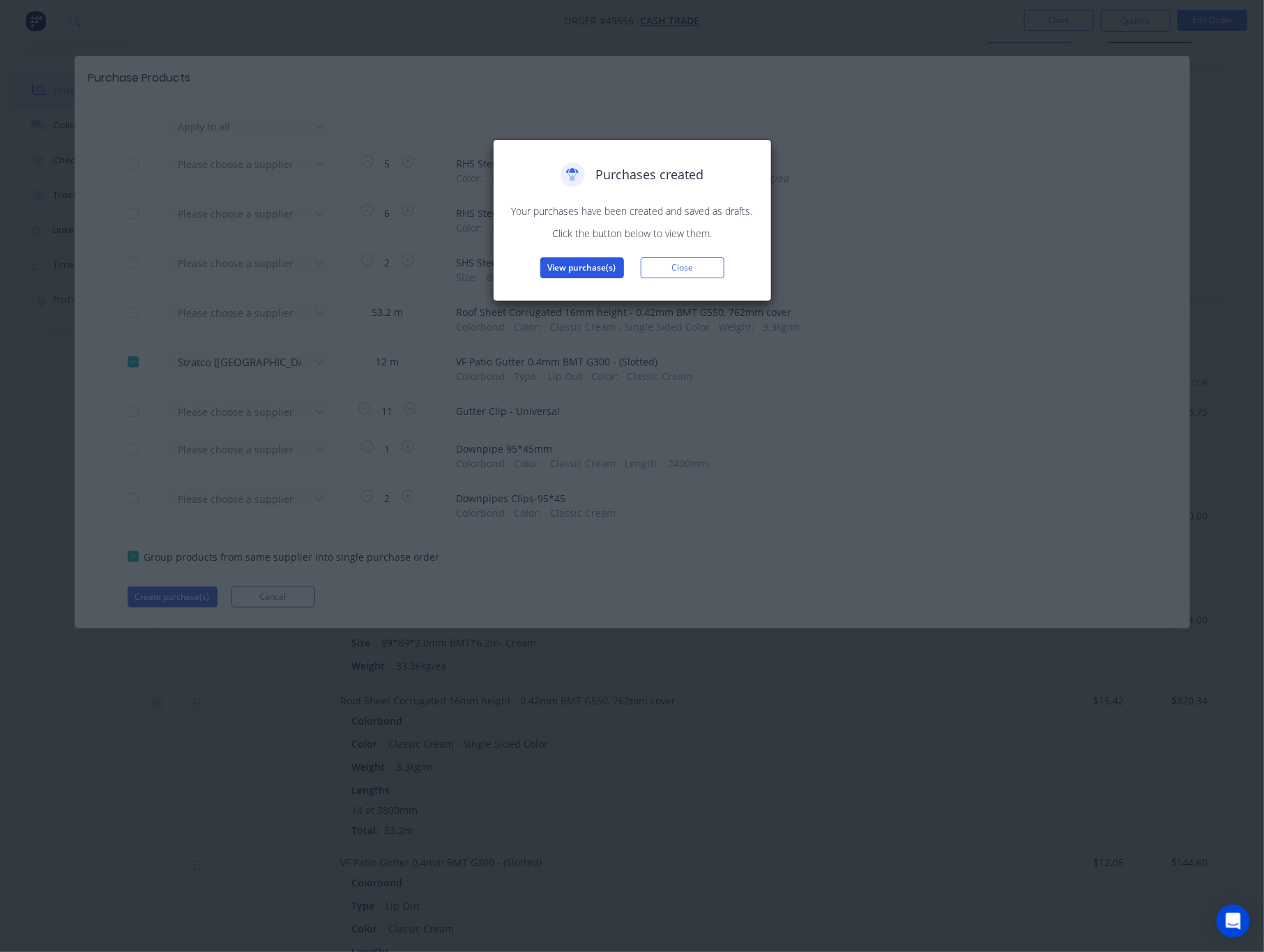
click at [595, 264] on button "View purchase(s)" at bounding box center [582, 267] width 84 height 21
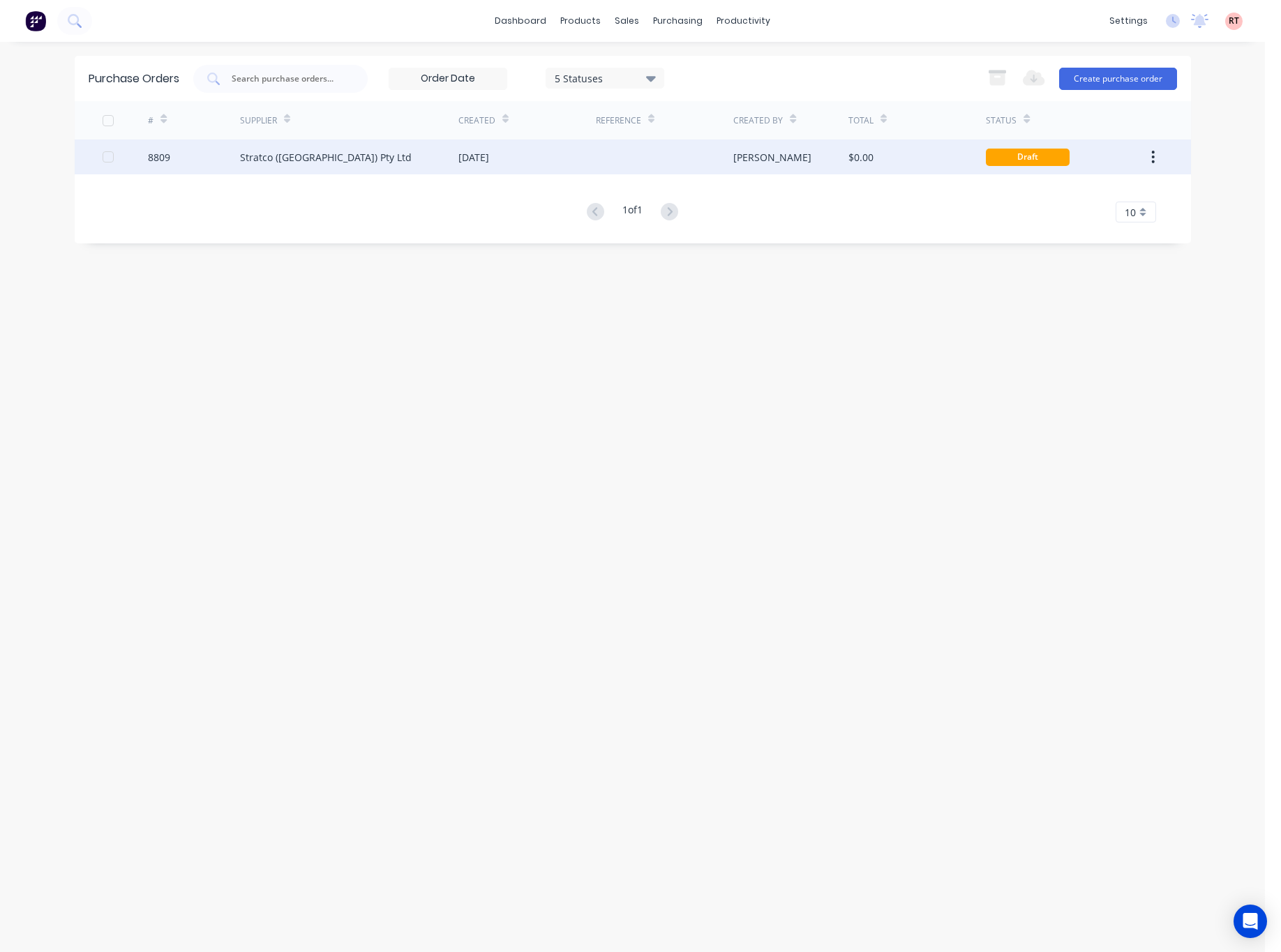
click at [823, 157] on div "[PERSON_NAME]" at bounding box center [791, 157] width 115 height 35
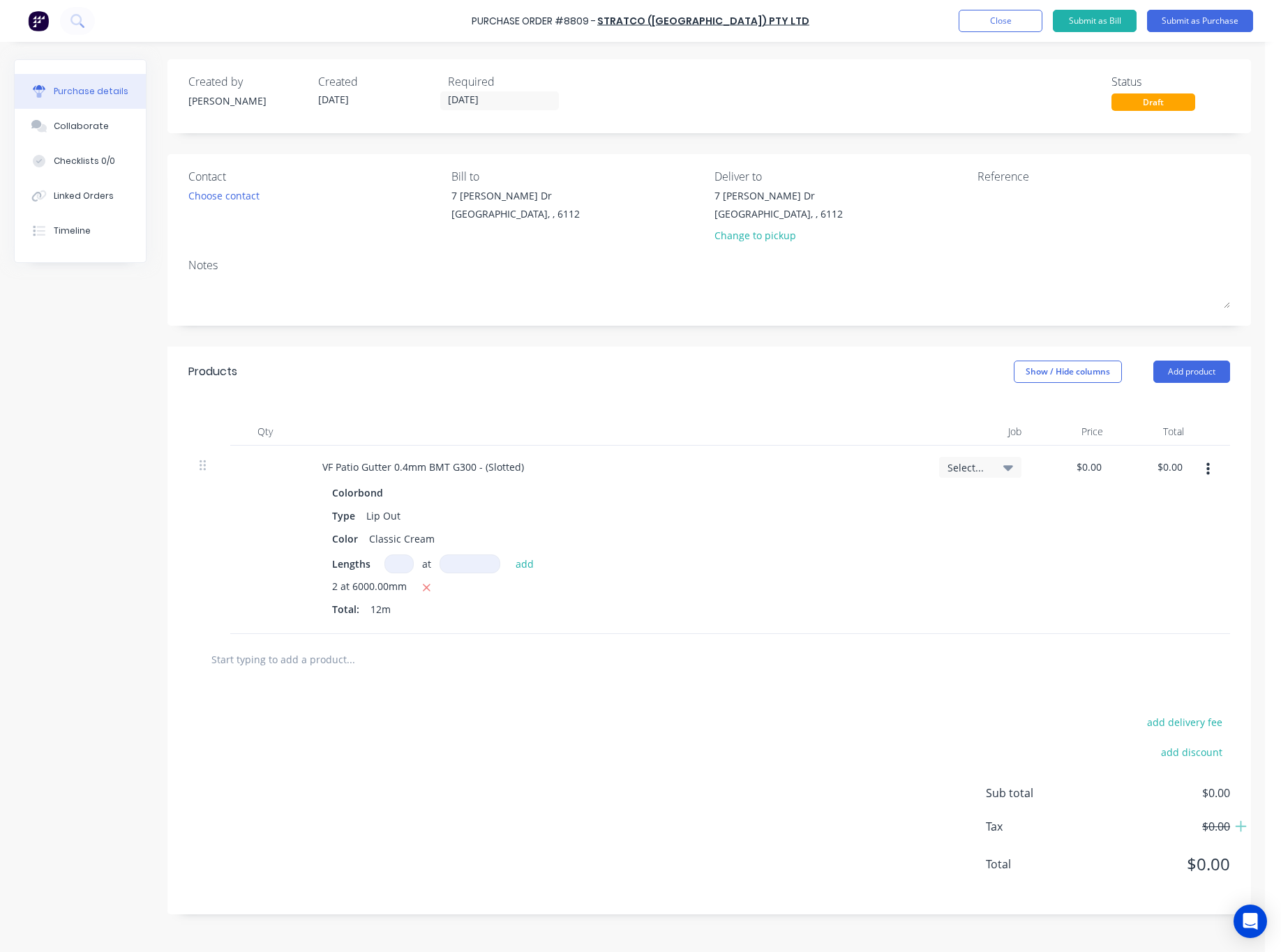
click at [510, 111] on div "Created by Rachel Created 02/10/25 Required 02/10/25 Status Draft" at bounding box center [710, 96] width 1084 height 74
click at [511, 98] on input "[DATE]" at bounding box center [500, 101] width 117 height 18
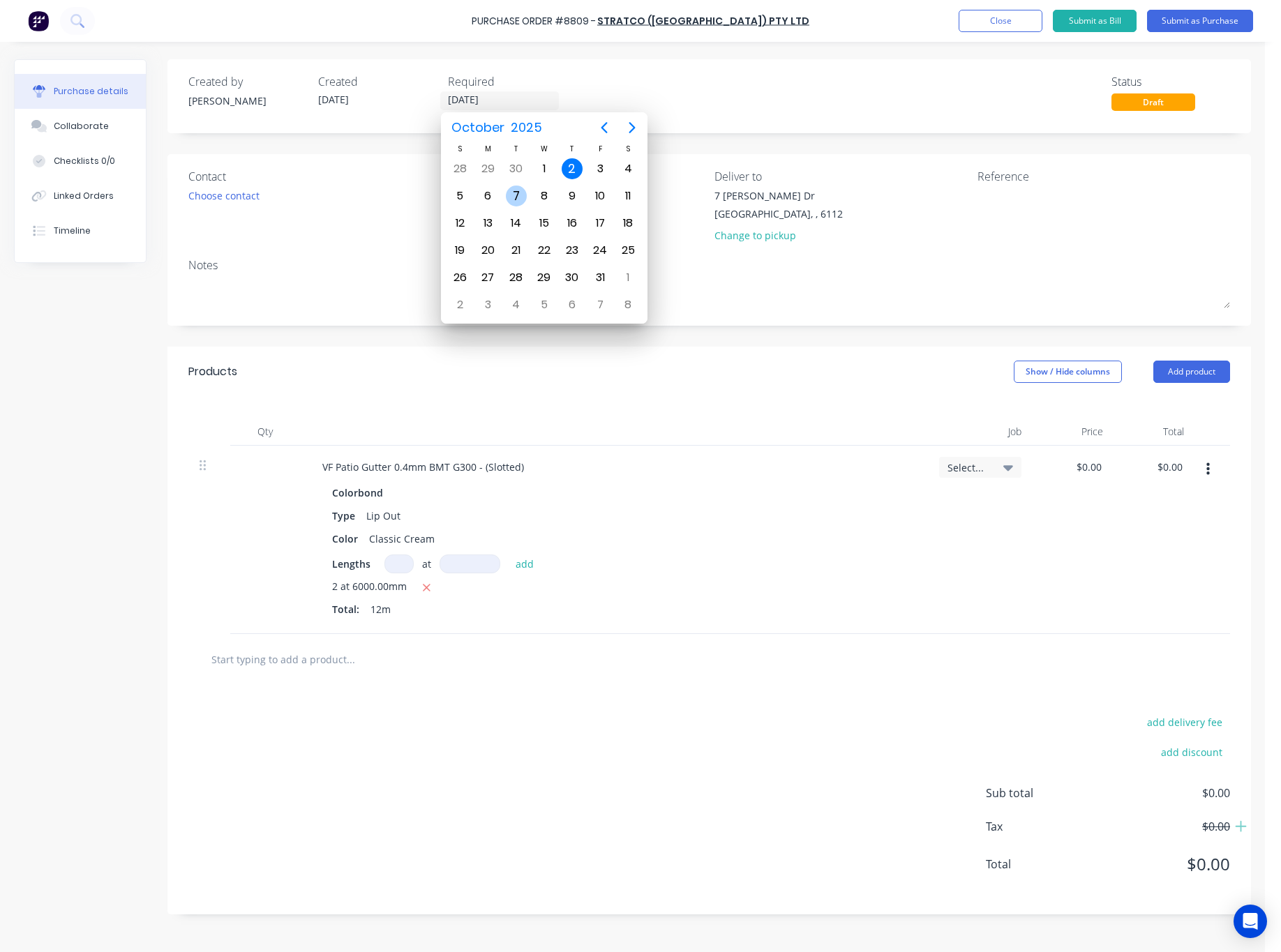
click at [515, 199] on div "7" at bounding box center [516, 195] width 21 height 21
type input "07/10/25"
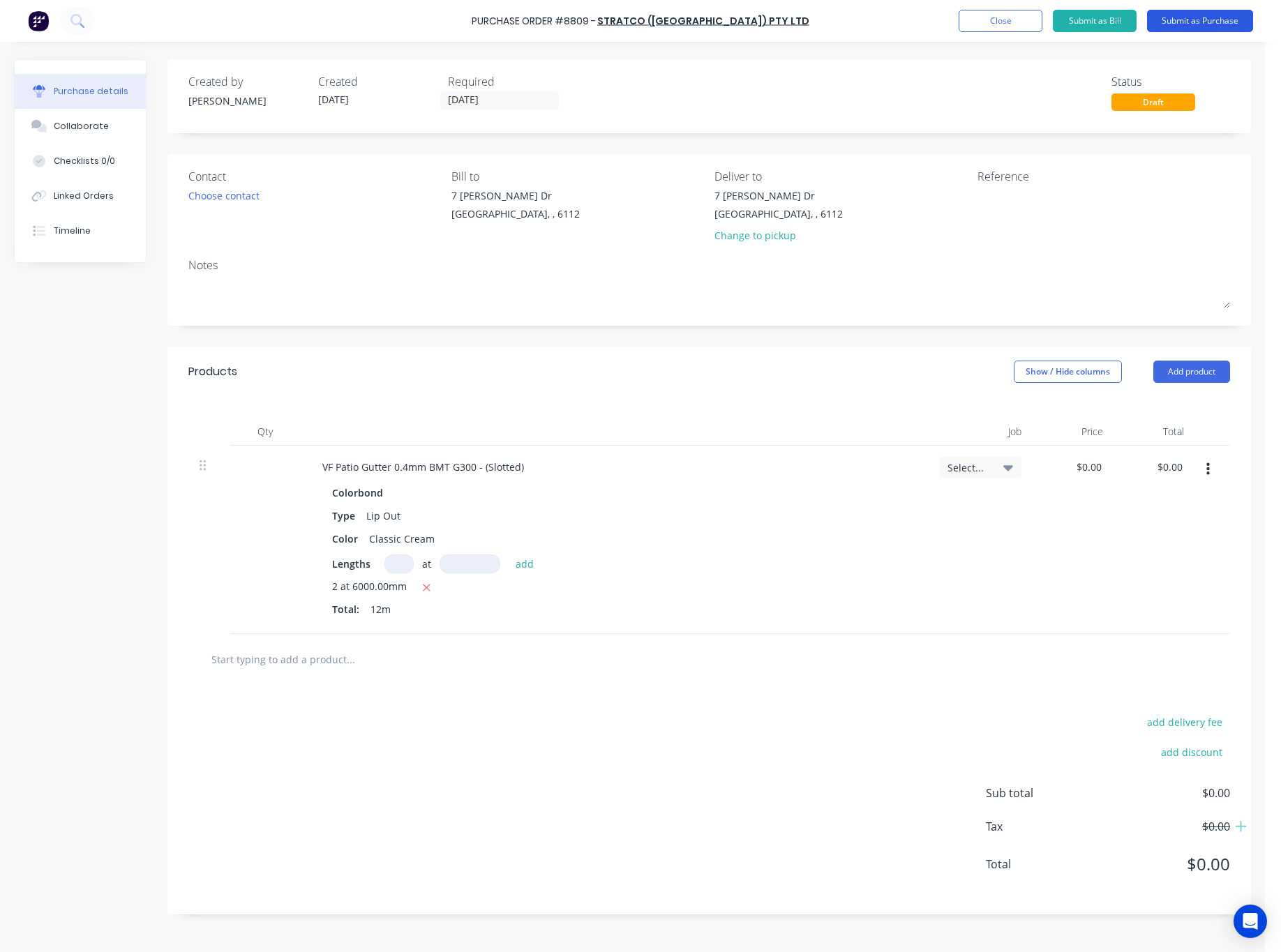
click at [1001, 17] on button "Submit as Purchase" at bounding box center [1200, 21] width 106 height 22
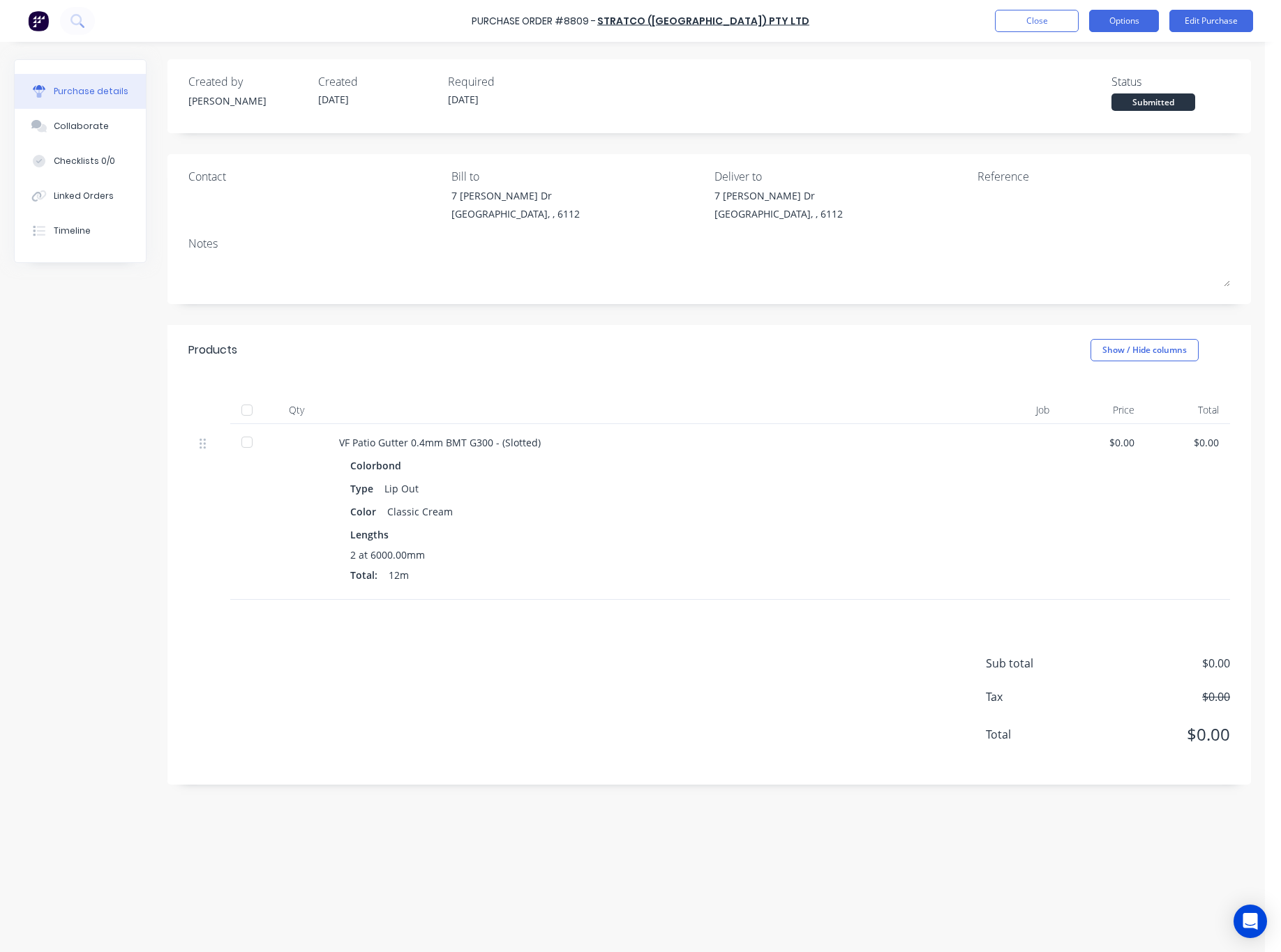
click at [1001, 24] on button "Options" at bounding box center [1124, 21] width 69 height 22
click at [1001, 48] on div "Print / Email" at bounding box center [1092, 57] width 108 height 20
click at [1001, 107] on div "Without pricing" at bounding box center [1092, 113] width 108 height 20
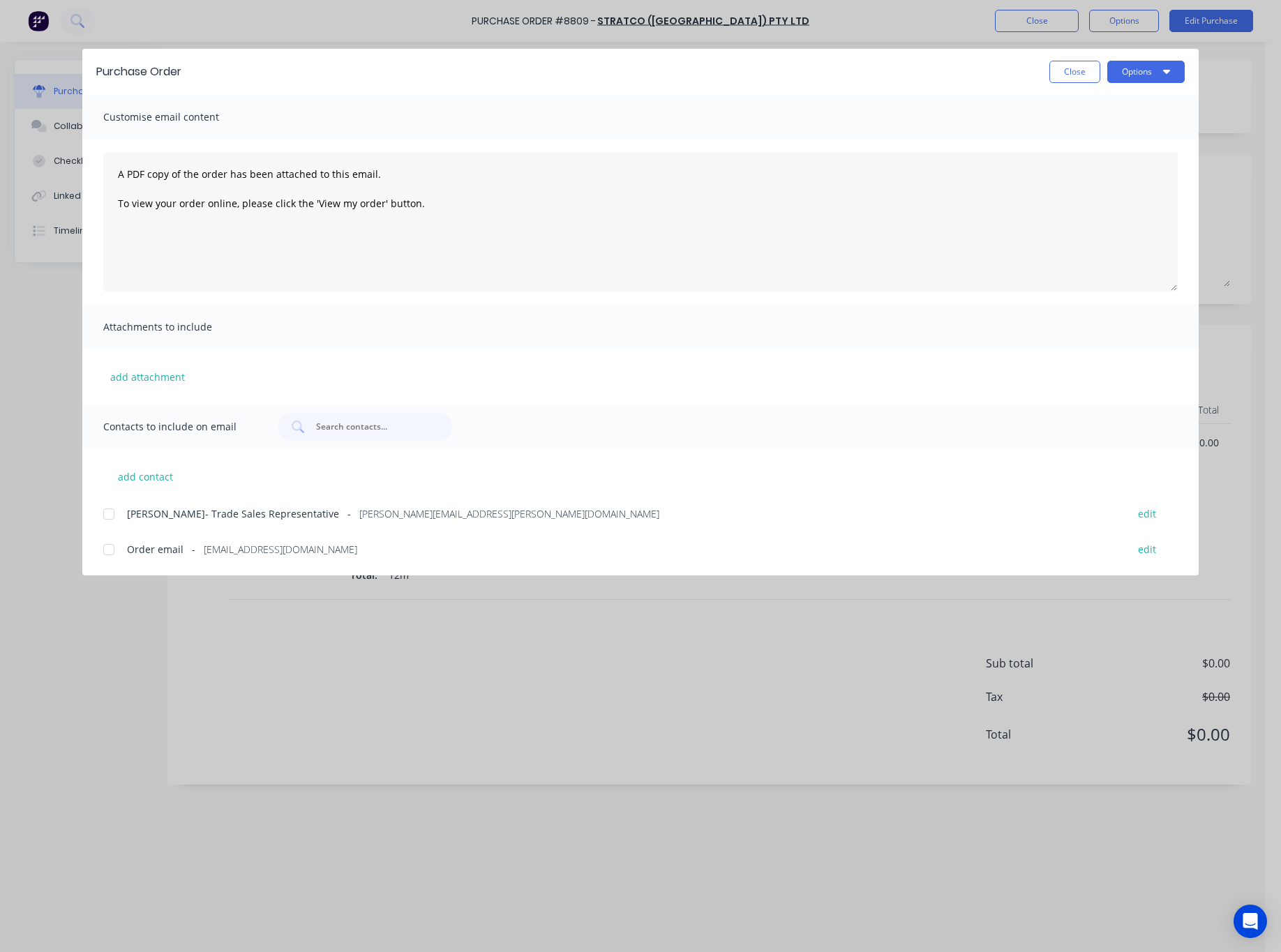
click at [109, 553] on div at bounding box center [108, 549] width 28 height 28
click at [1001, 72] on button "Options" at bounding box center [1146, 72] width 77 height 22
click at [1001, 168] on div "Email" at bounding box center [1118, 162] width 108 height 20
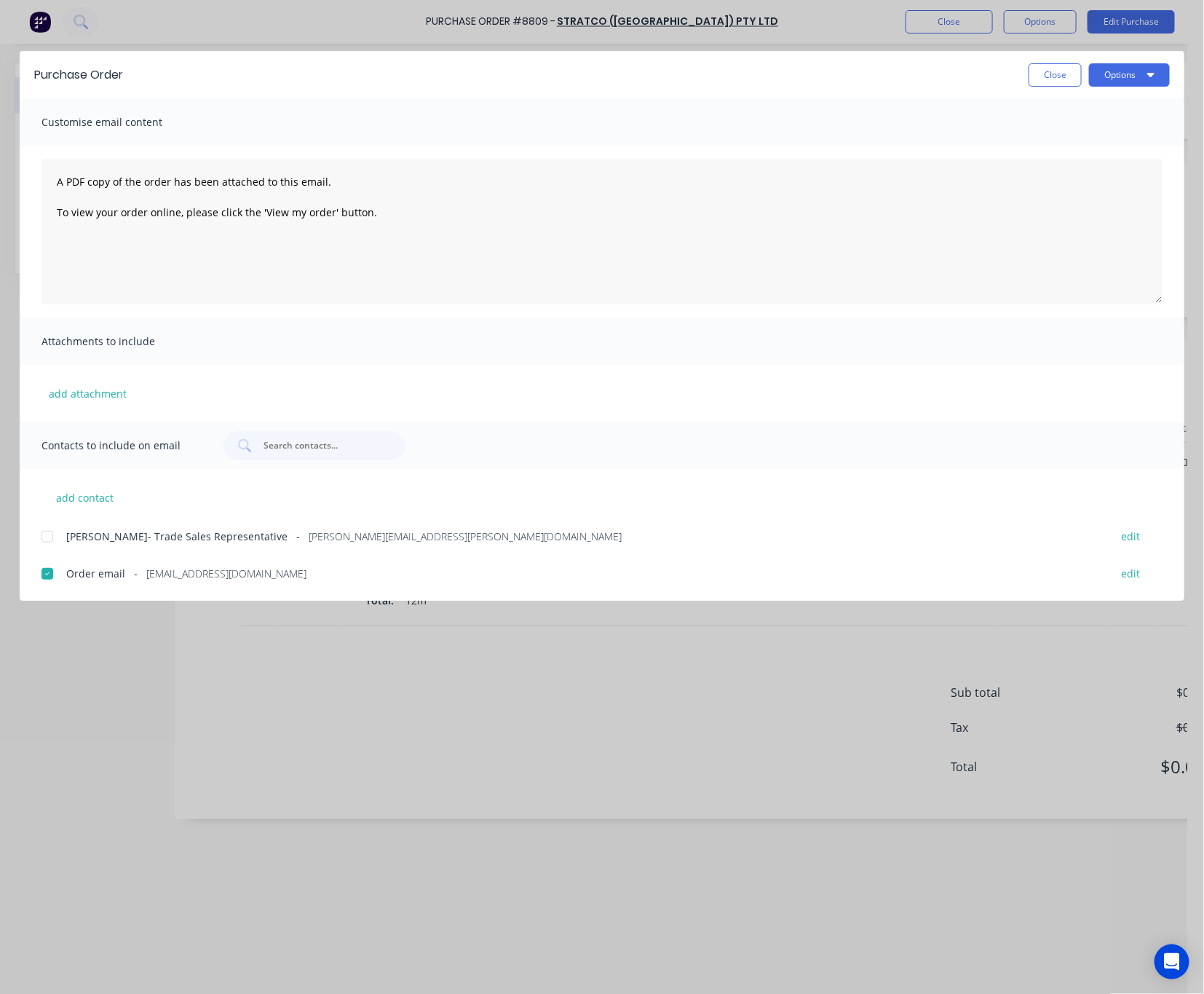
click at [378, 38] on div "Purchase Order Close Options Customise email content A PDF copy of the order ha…" at bounding box center [602, 497] width 1204 height 994
click at [399, 24] on div "Purchase Order Close Options Customise email content A PDF copy of the order ha…" at bounding box center [602, 497] width 1204 height 994
click at [334, 808] on div "Purchase Order Close Options Customise email content A PDF copy of the order ha…" at bounding box center [602, 497] width 1204 height 994
click at [1044, 65] on button "Close" at bounding box center [1055, 75] width 53 height 23
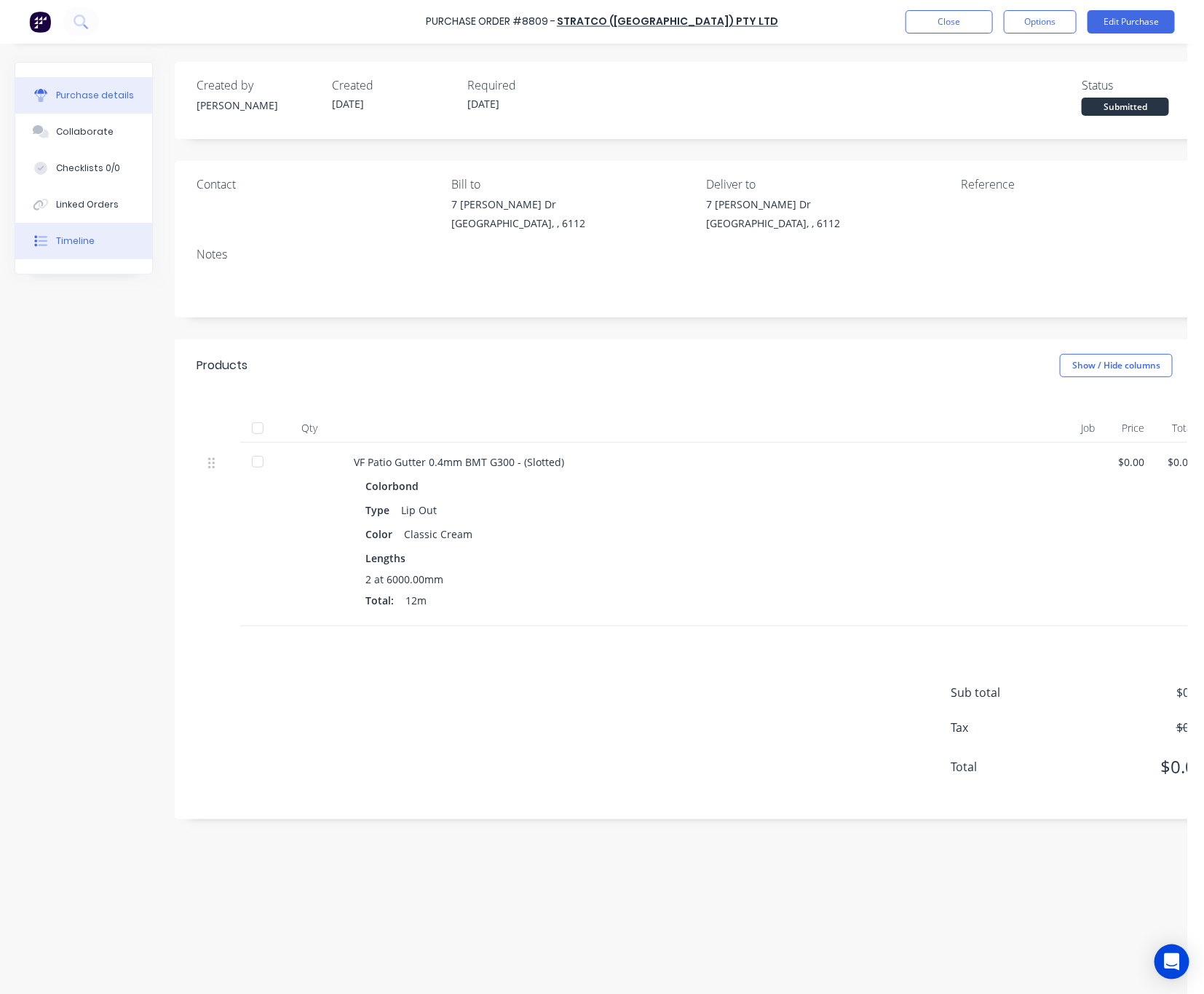
click at [84, 237] on div "Timeline" at bounding box center [75, 240] width 39 height 13
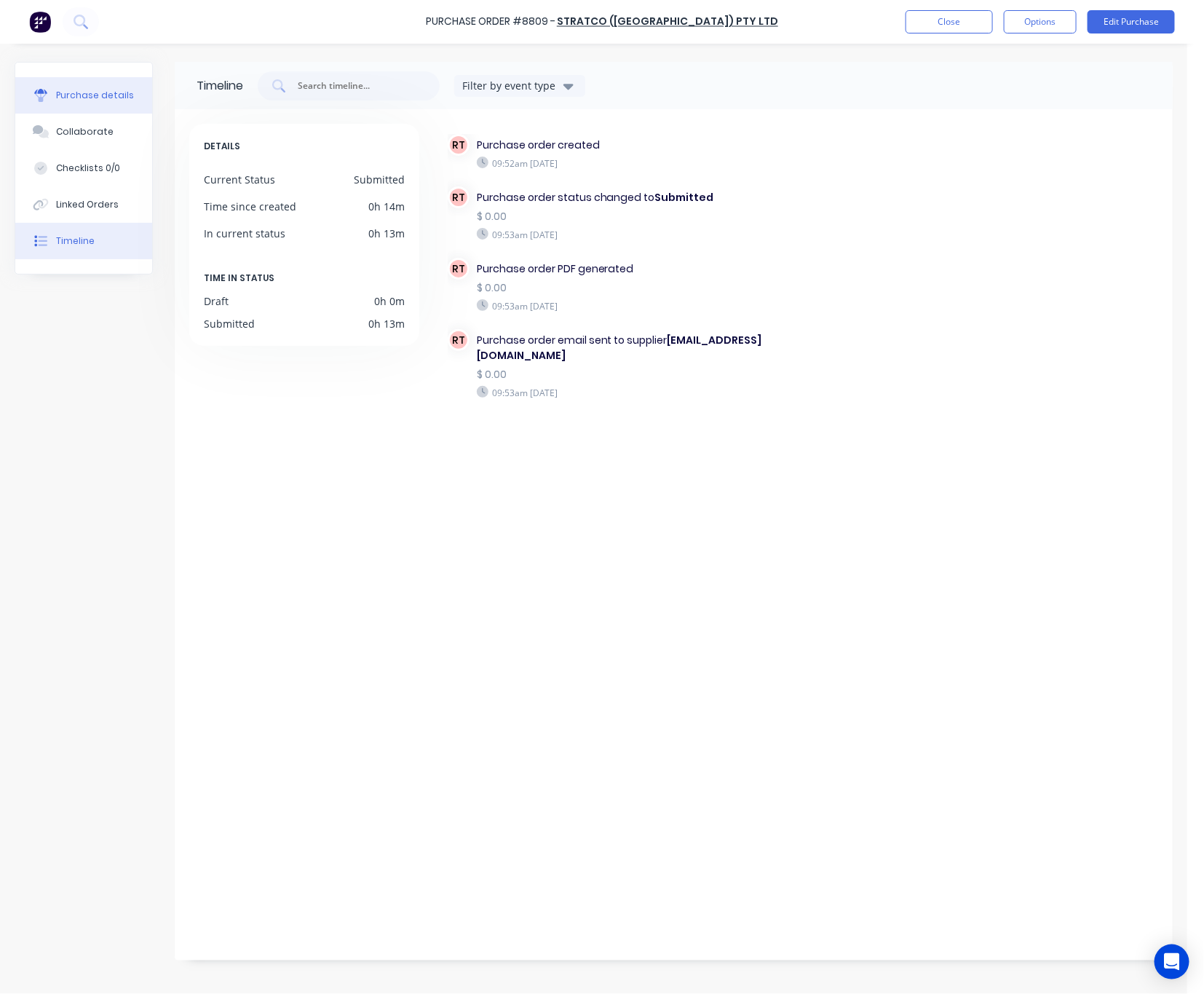
drag, startPoint x: 118, startPoint y: 83, endPoint x: 135, endPoint y: 83, distance: 17.0
click at [122, 83] on button "Purchase details" at bounding box center [83, 95] width 137 height 36
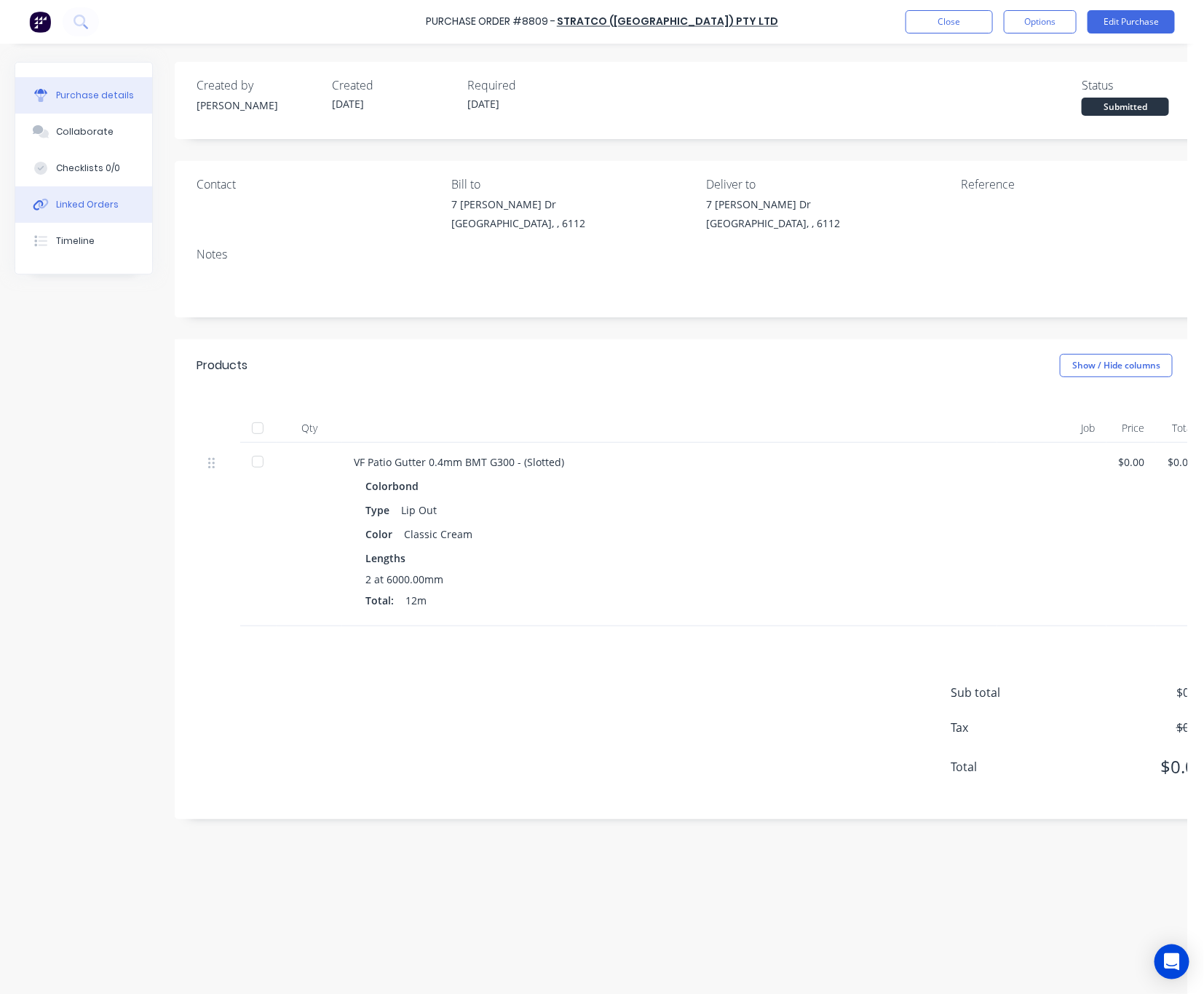
click at [55, 209] on button "Linked Orders" at bounding box center [83, 204] width 137 height 36
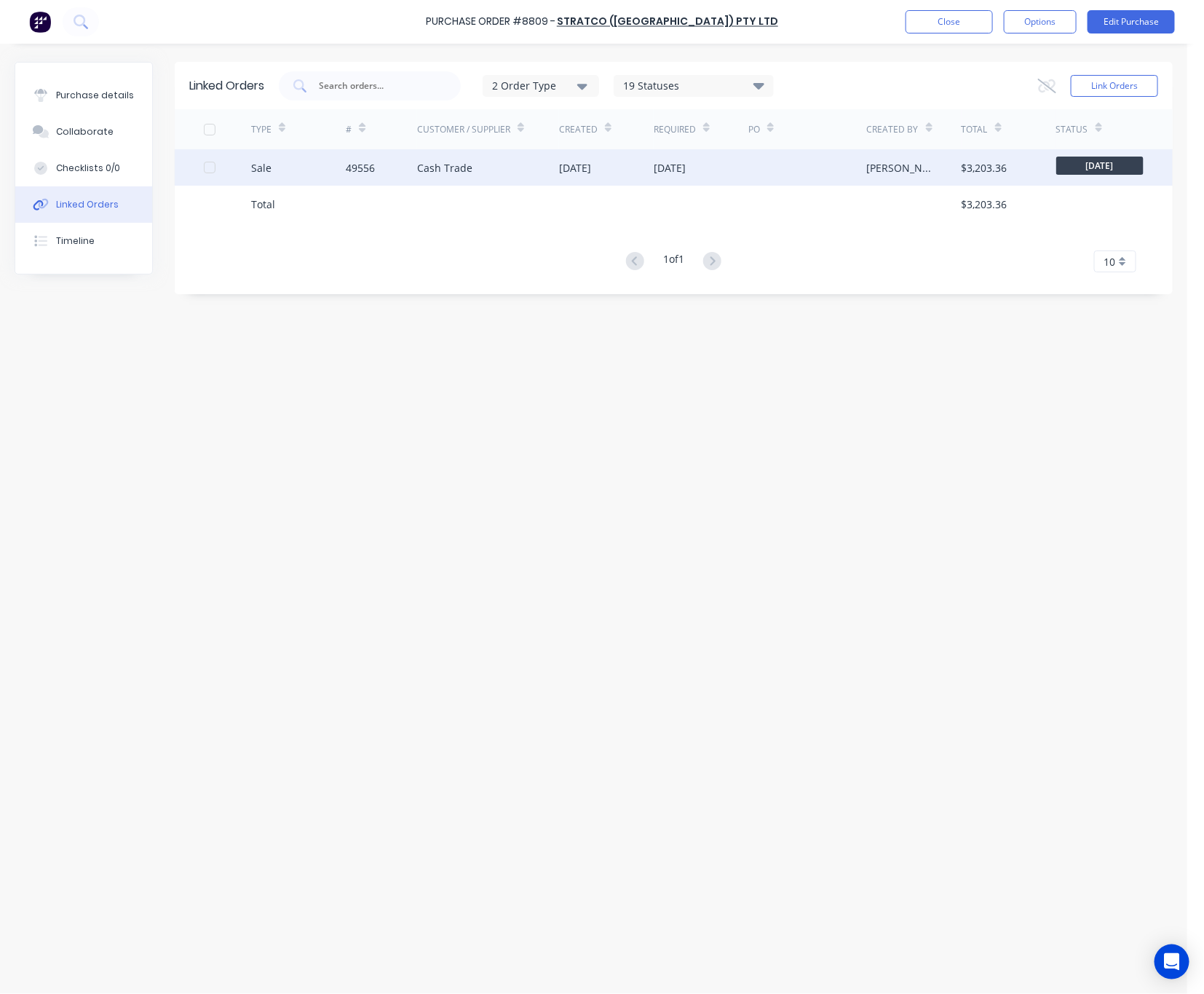
click at [454, 151] on div "Cash Trade" at bounding box center [488, 167] width 142 height 36
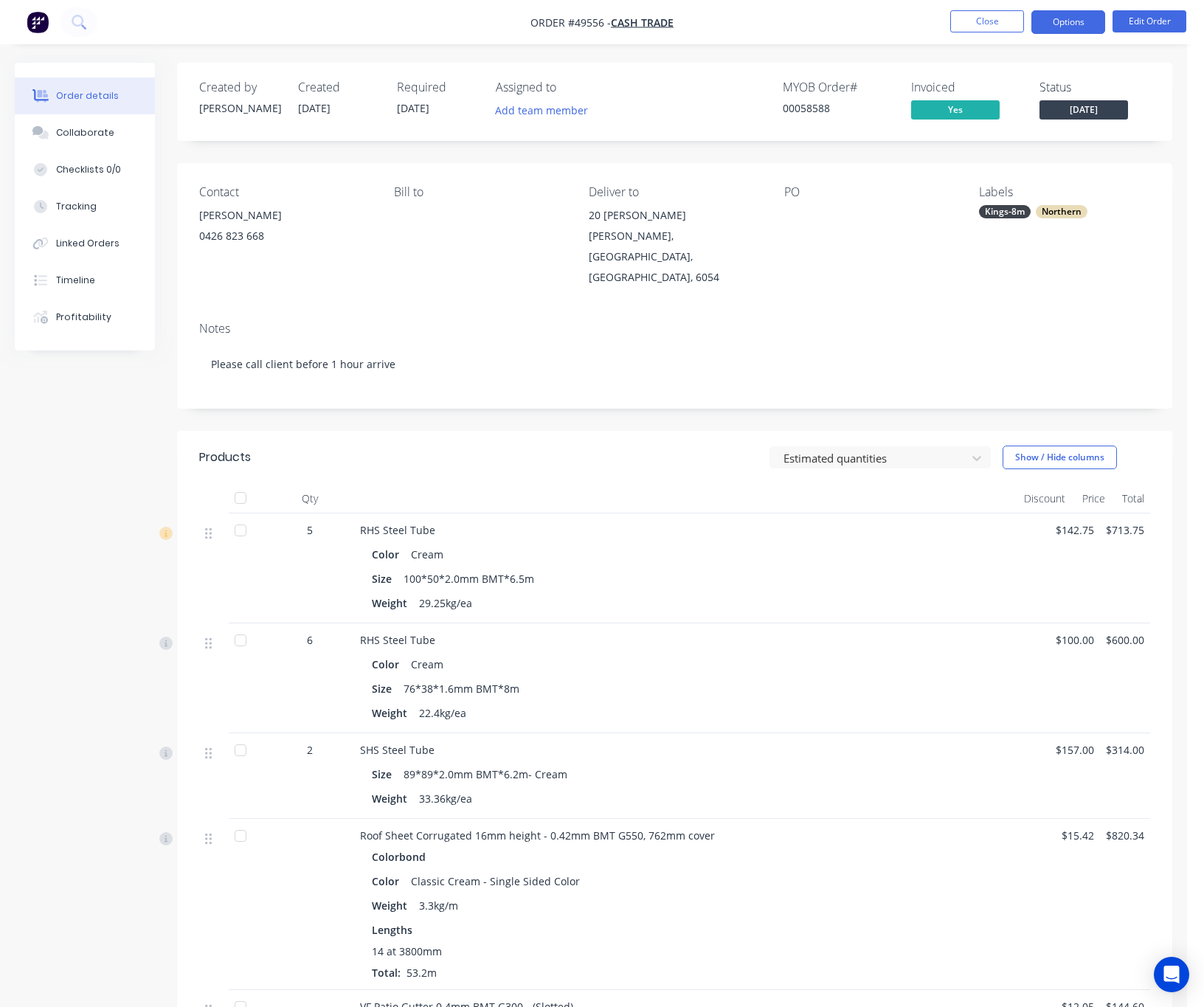
click at [1058, 21] on button "Options" at bounding box center [1068, 22] width 73 height 23
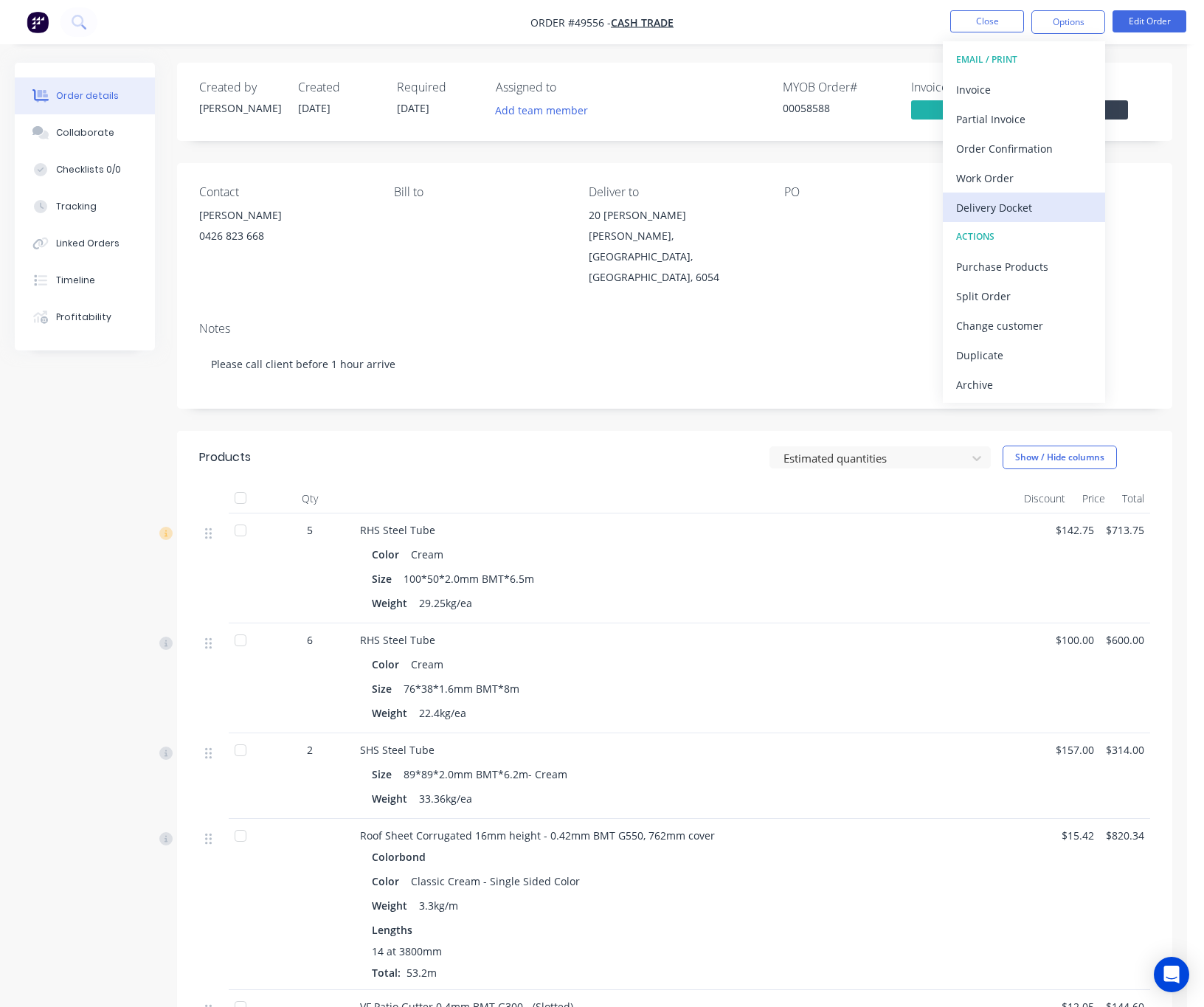
click at [1029, 216] on div "Delivery Docket" at bounding box center [1024, 208] width 136 height 21
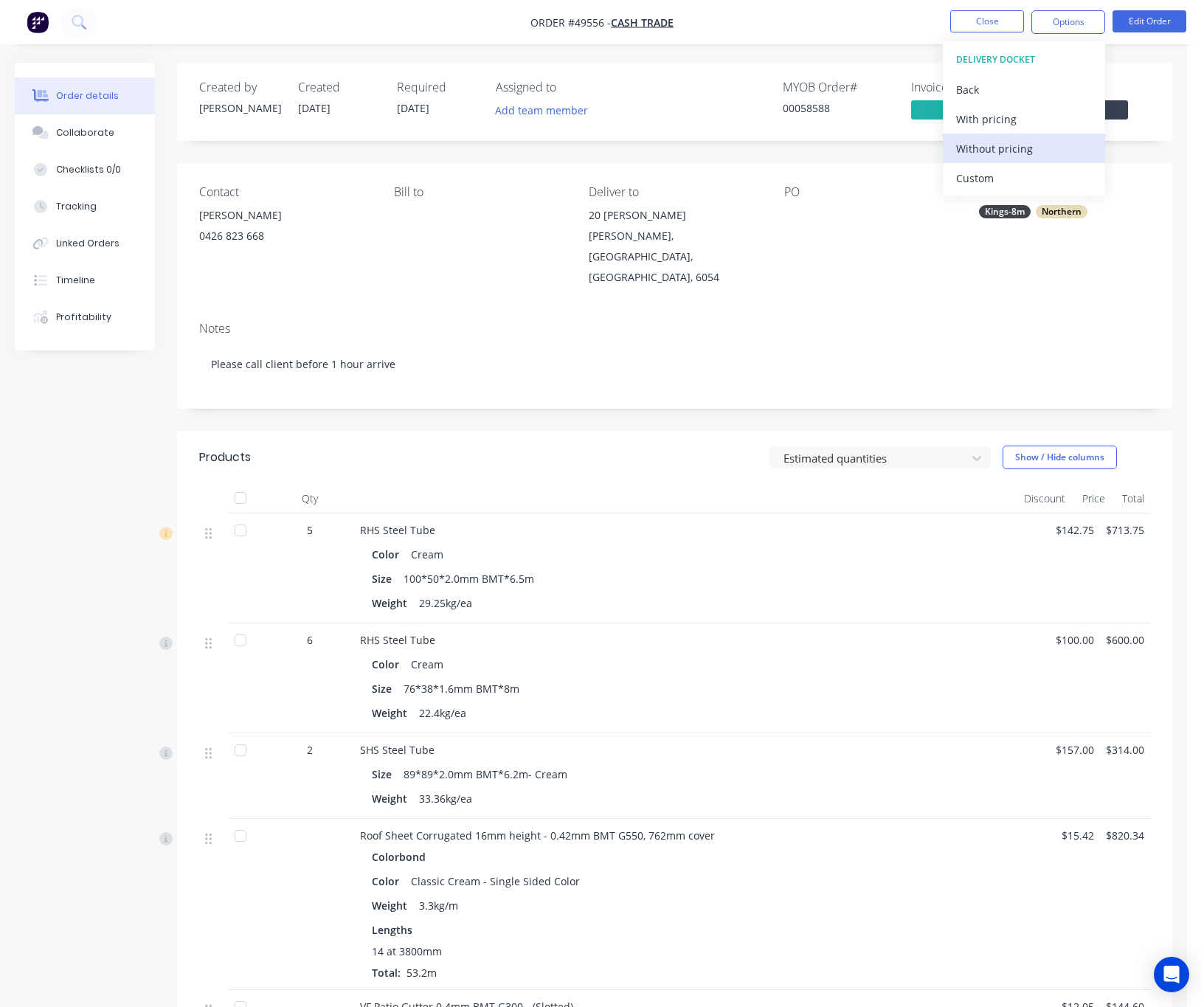
click at [1029, 149] on div "Without pricing" at bounding box center [1024, 149] width 136 height 21
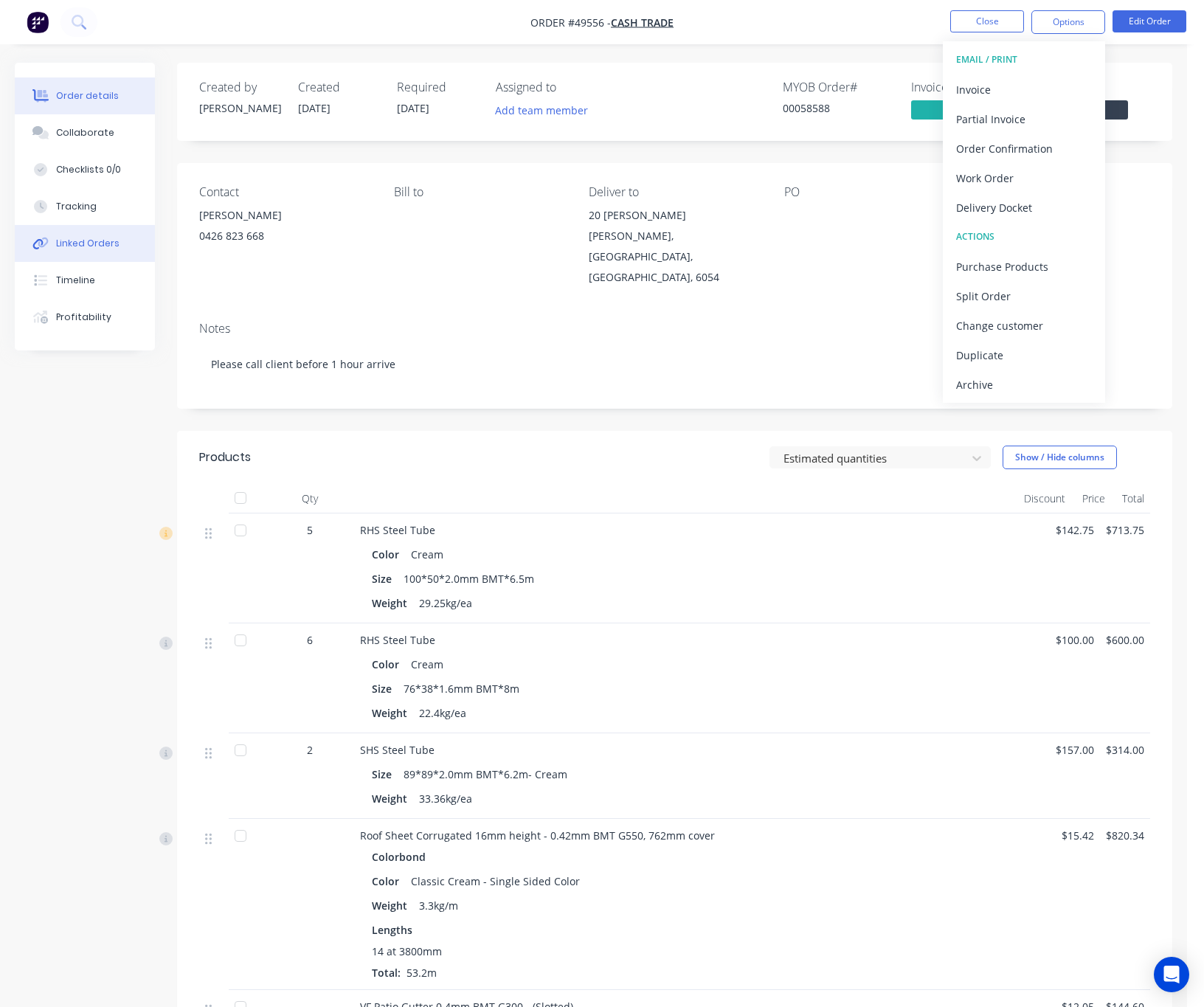
click at [99, 239] on div "Linked Orders" at bounding box center [88, 243] width 64 height 13
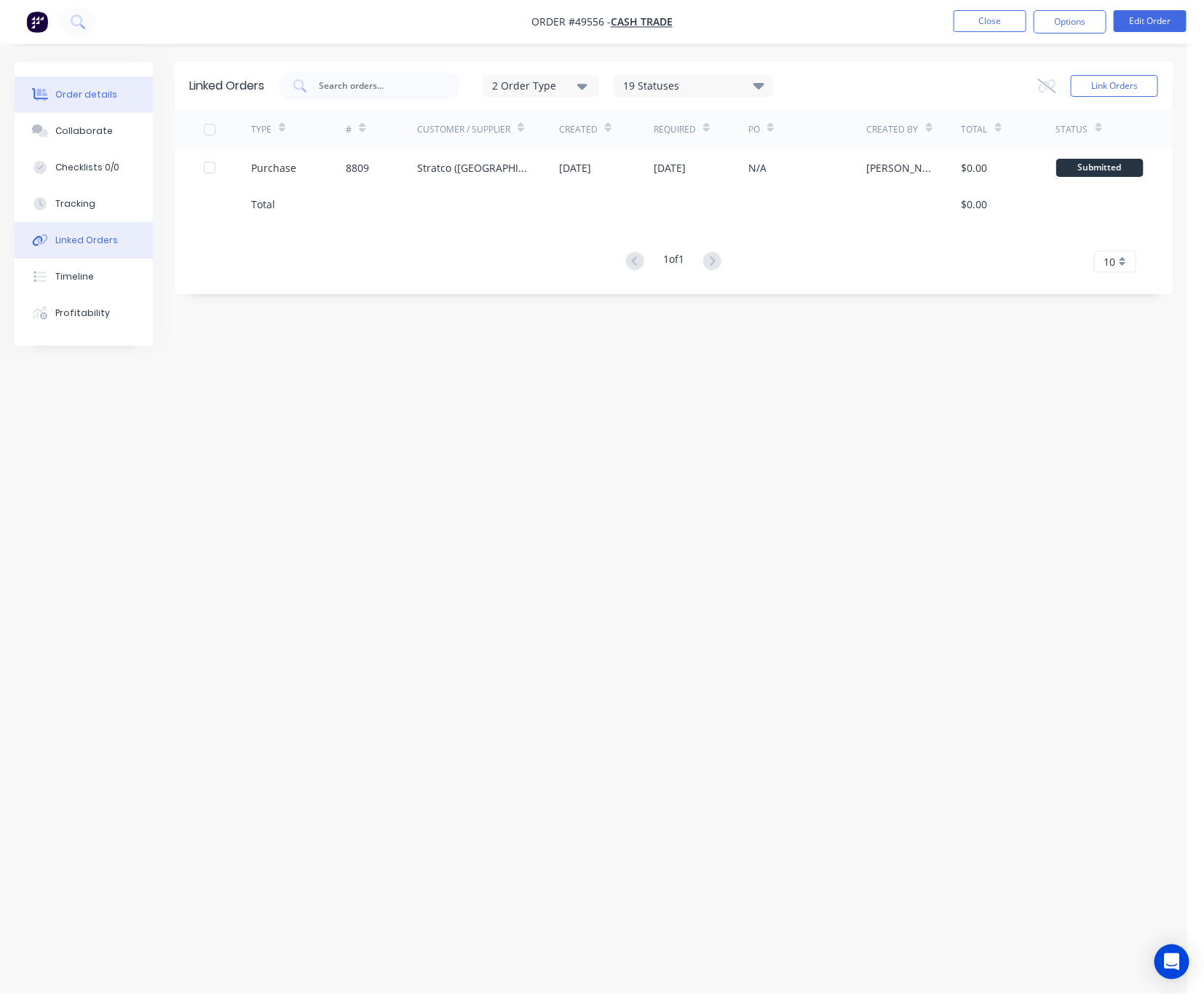
click at [93, 92] on div "Order details" at bounding box center [87, 95] width 62 height 13
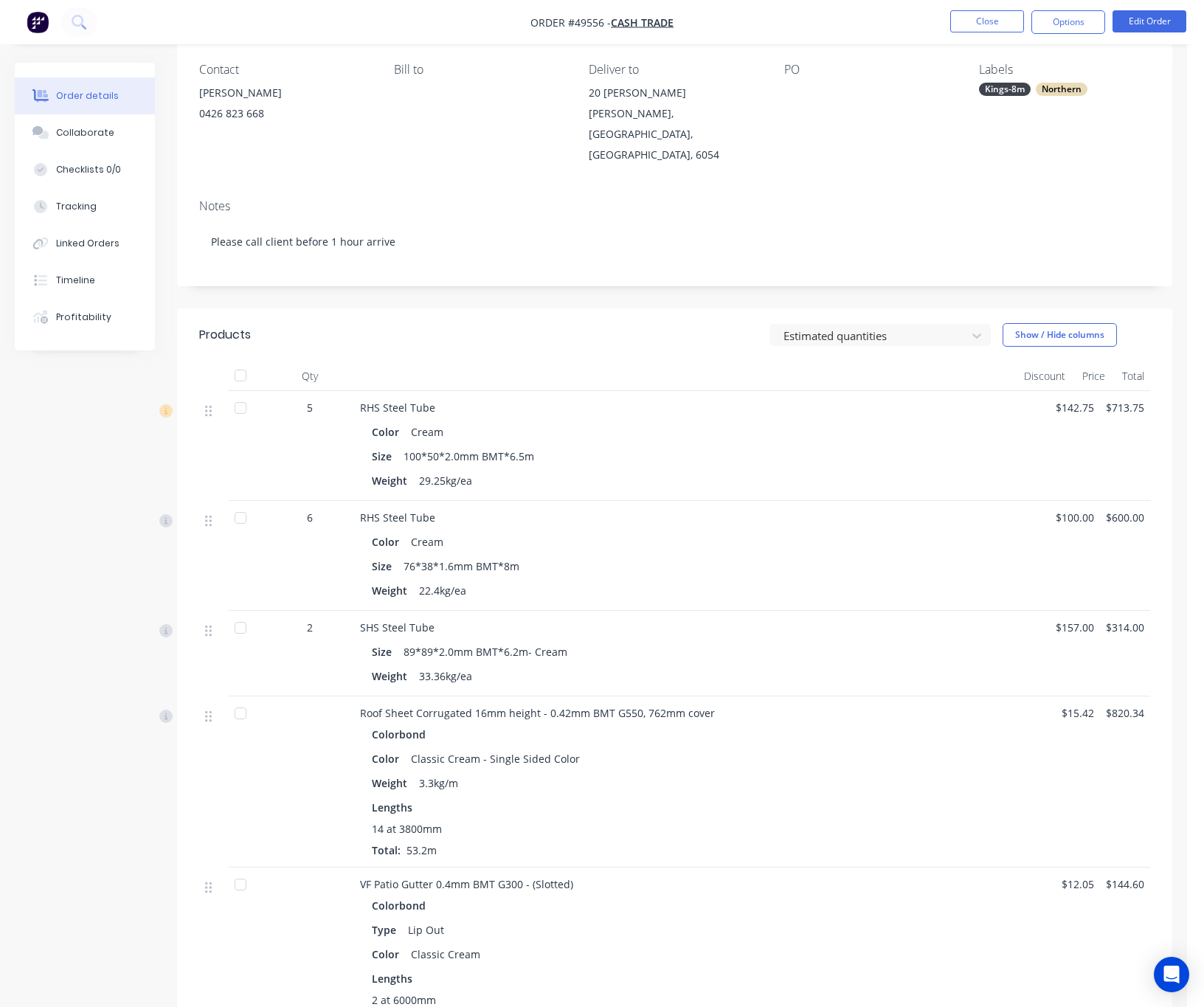
scroll to position [332, 0]
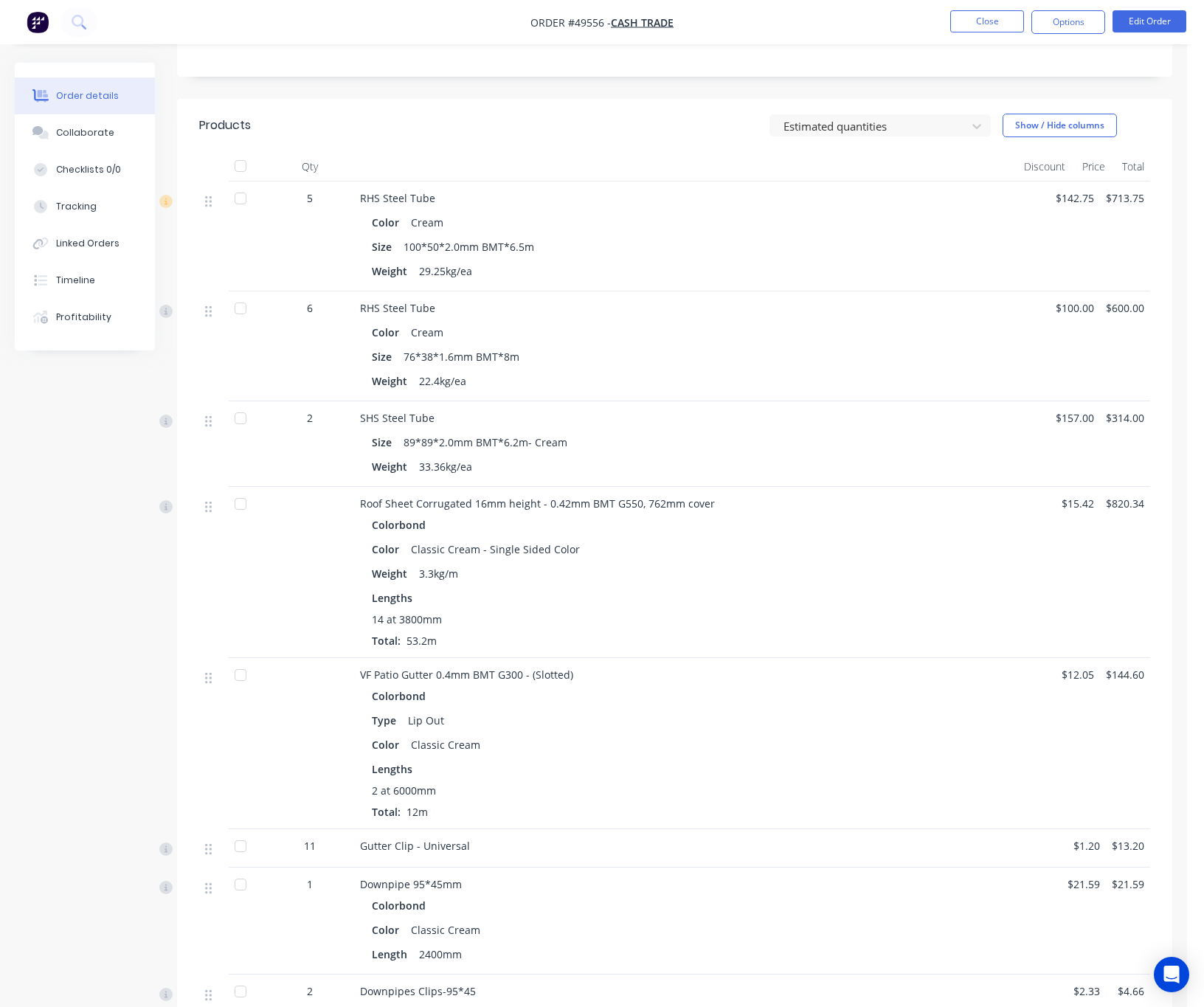
click at [1058, 13] on ul "Close Options Edit Order" at bounding box center [1068, 22] width 271 height 23
click at [1058, 20] on button "Options" at bounding box center [1068, 22] width 73 height 23
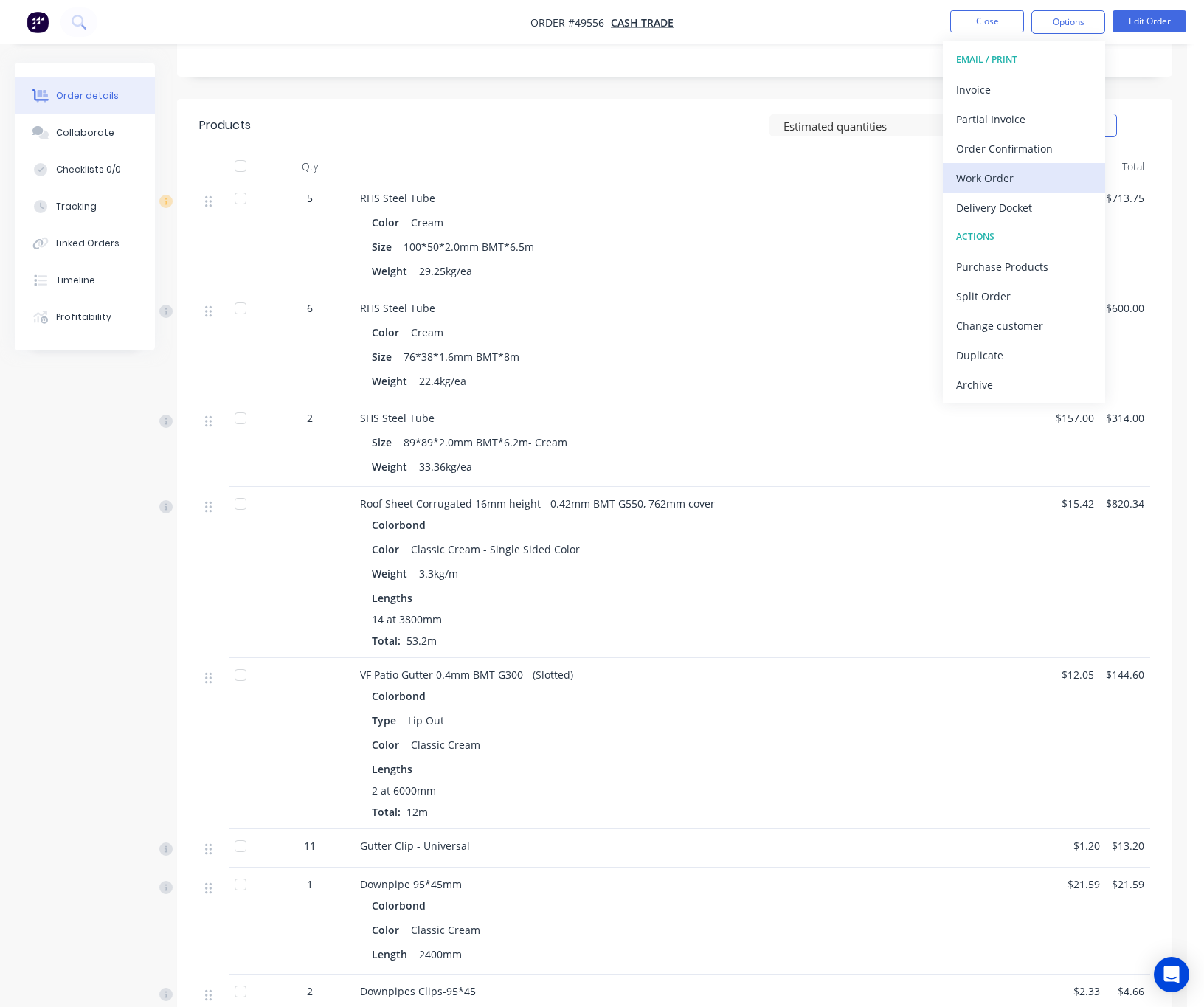
click at [1022, 182] on div "Work Order" at bounding box center [1024, 178] width 136 height 21
click at [1023, 175] on div "Custom" at bounding box center [1024, 178] width 136 height 21
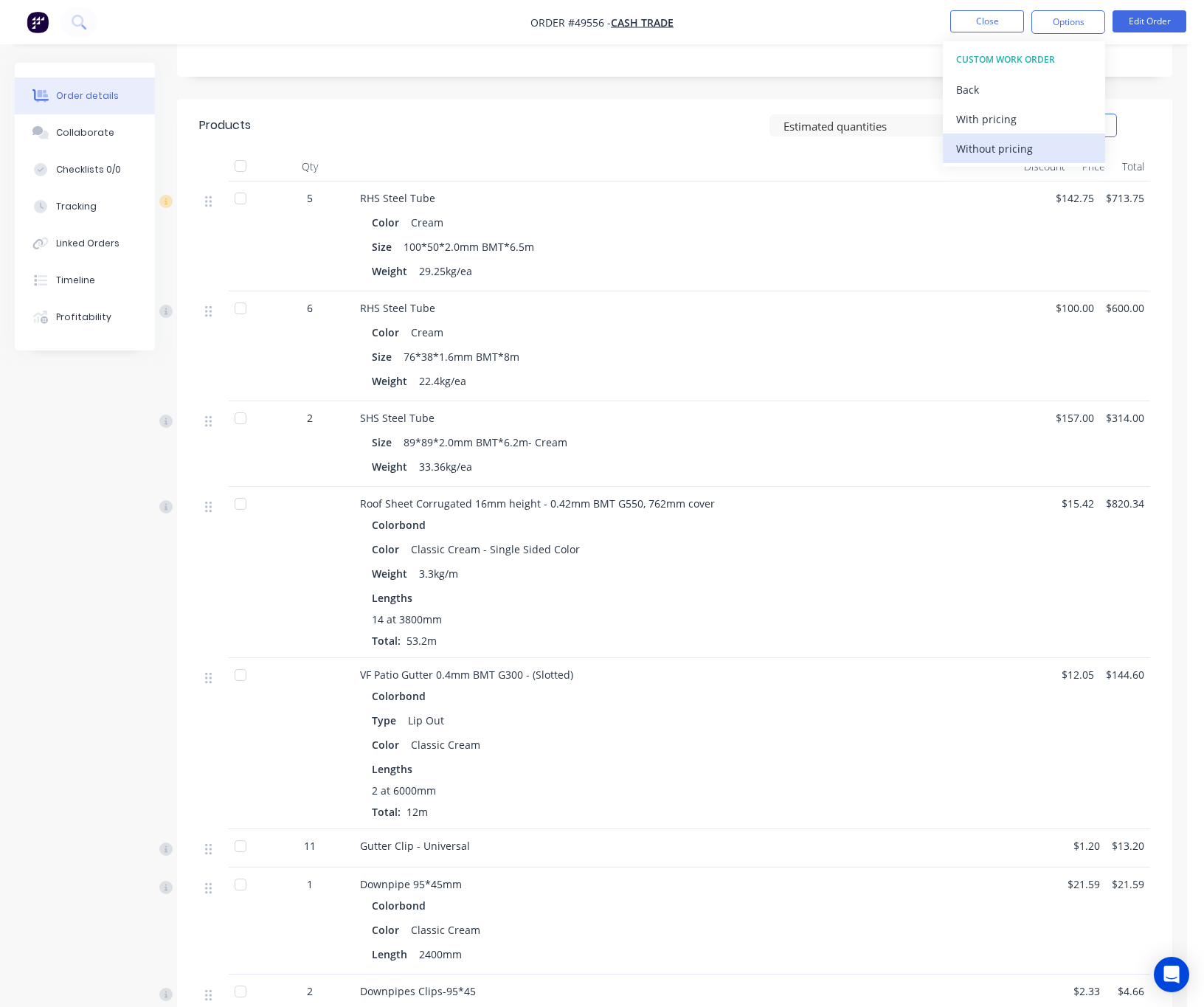
click at [1025, 156] on div "Without pricing" at bounding box center [1024, 149] width 136 height 21
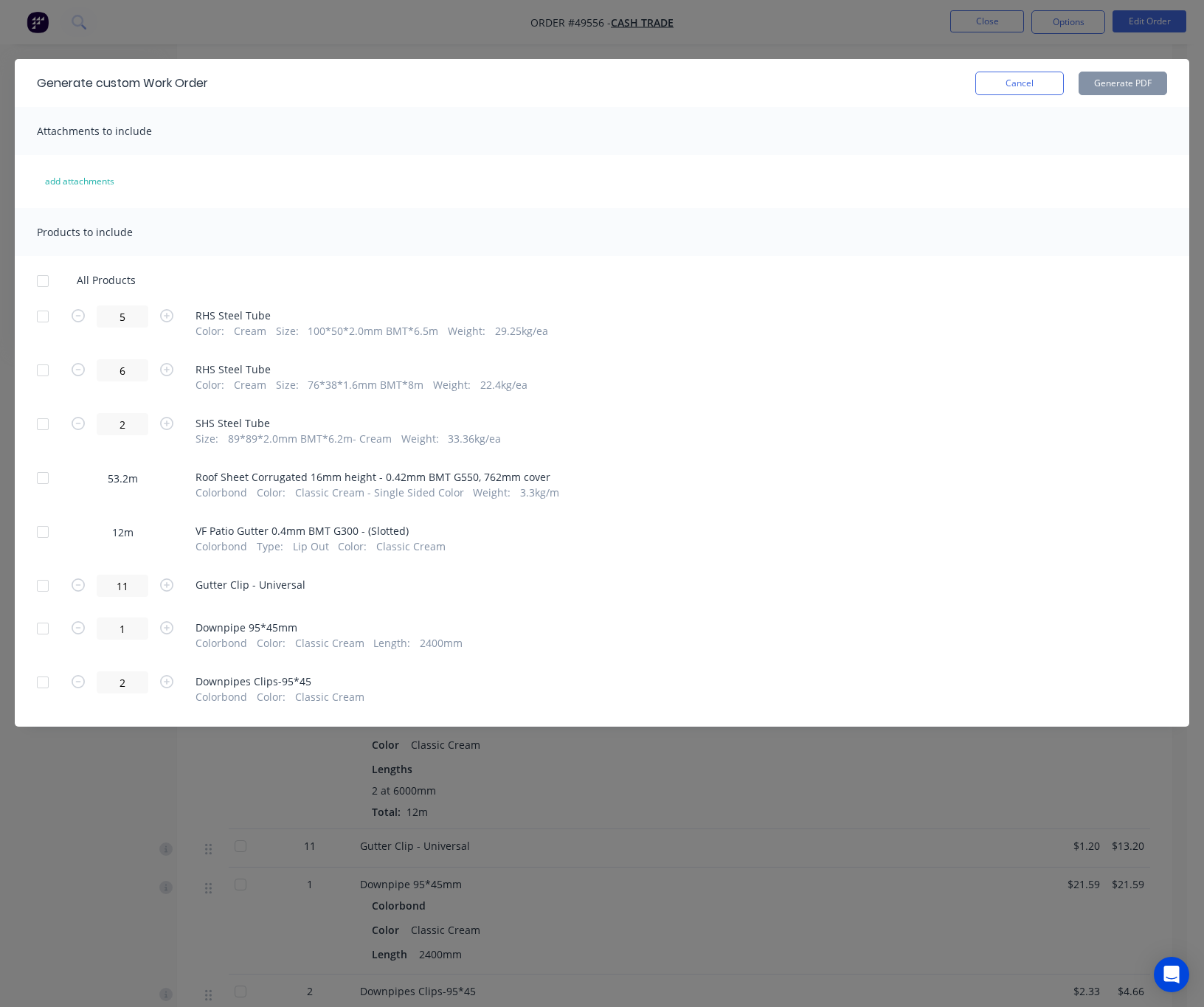
click at [43, 478] on div at bounding box center [42, 478] width 30 height 30
click at [1058, 82] on button "Generate PDF" at bounding box center [1123, 83] width 89 height 23
click at [410, 36] on div "Generate custom Work Order Cancel Generate PDF Attachments to include add attac…" at bounding box center [602, 503] width 1204 height 1007
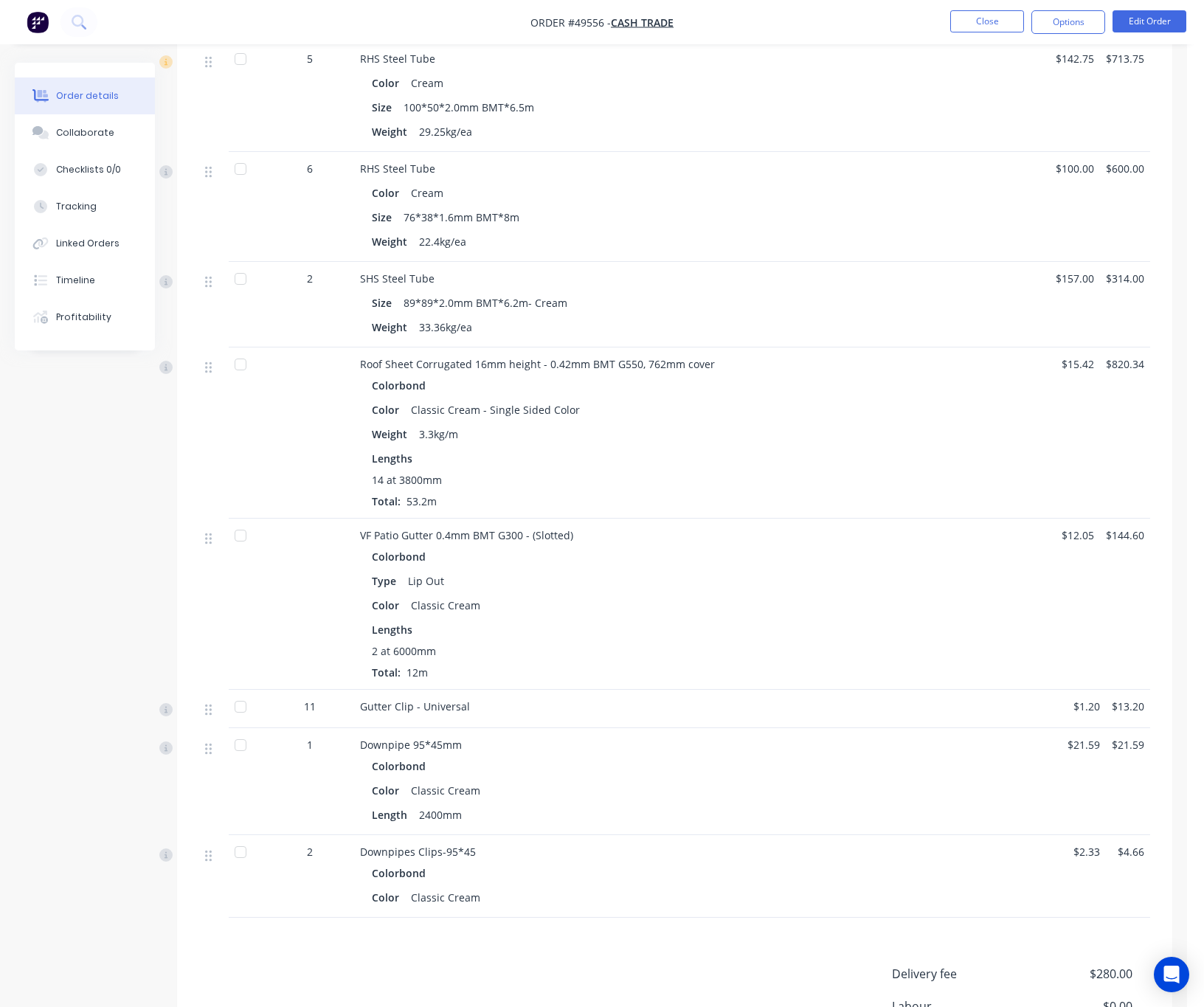
scroll to position [553, 0]
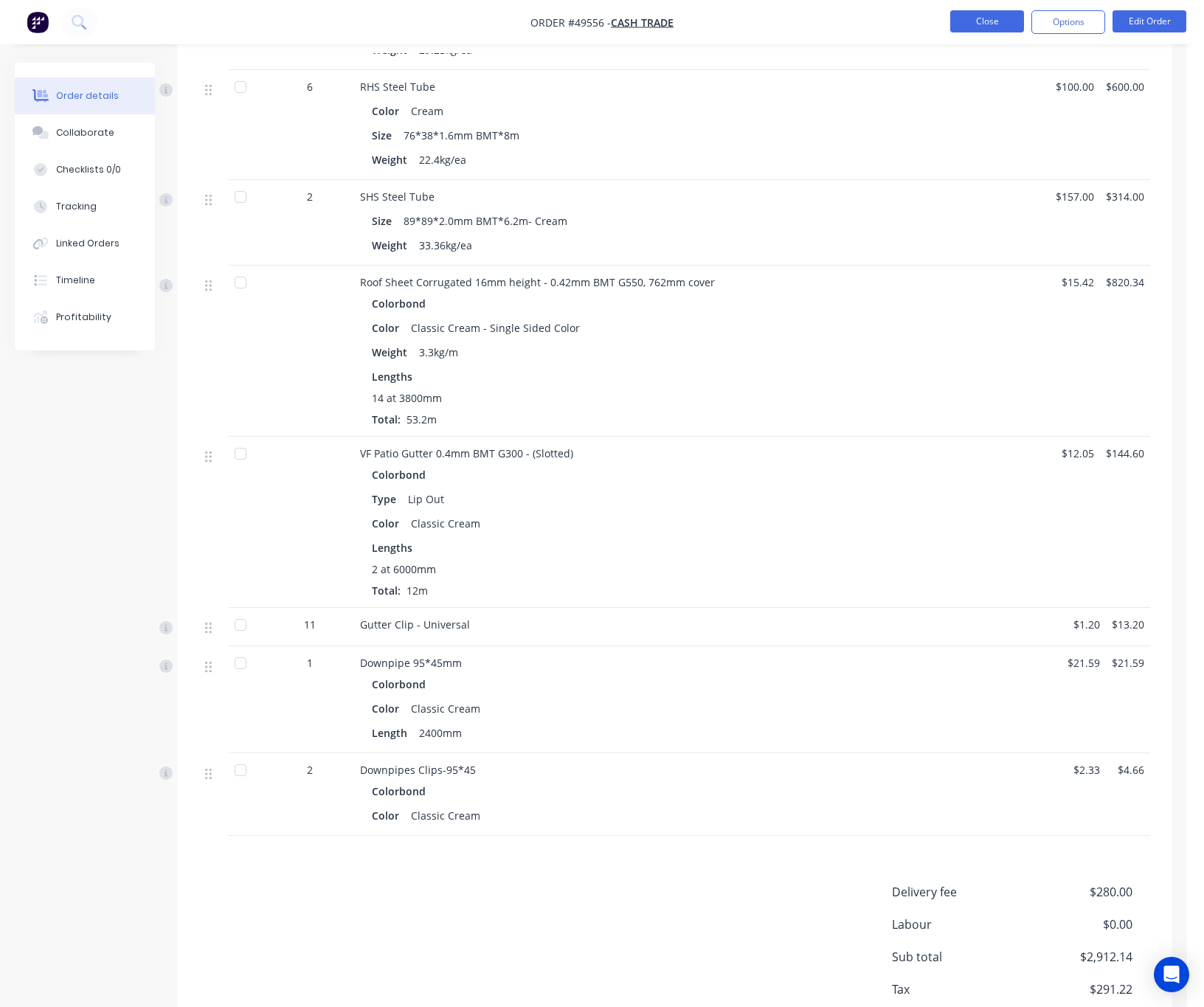
click at [976, 14] on button "Close" at bounding box center [986, 21] width 73 height 22
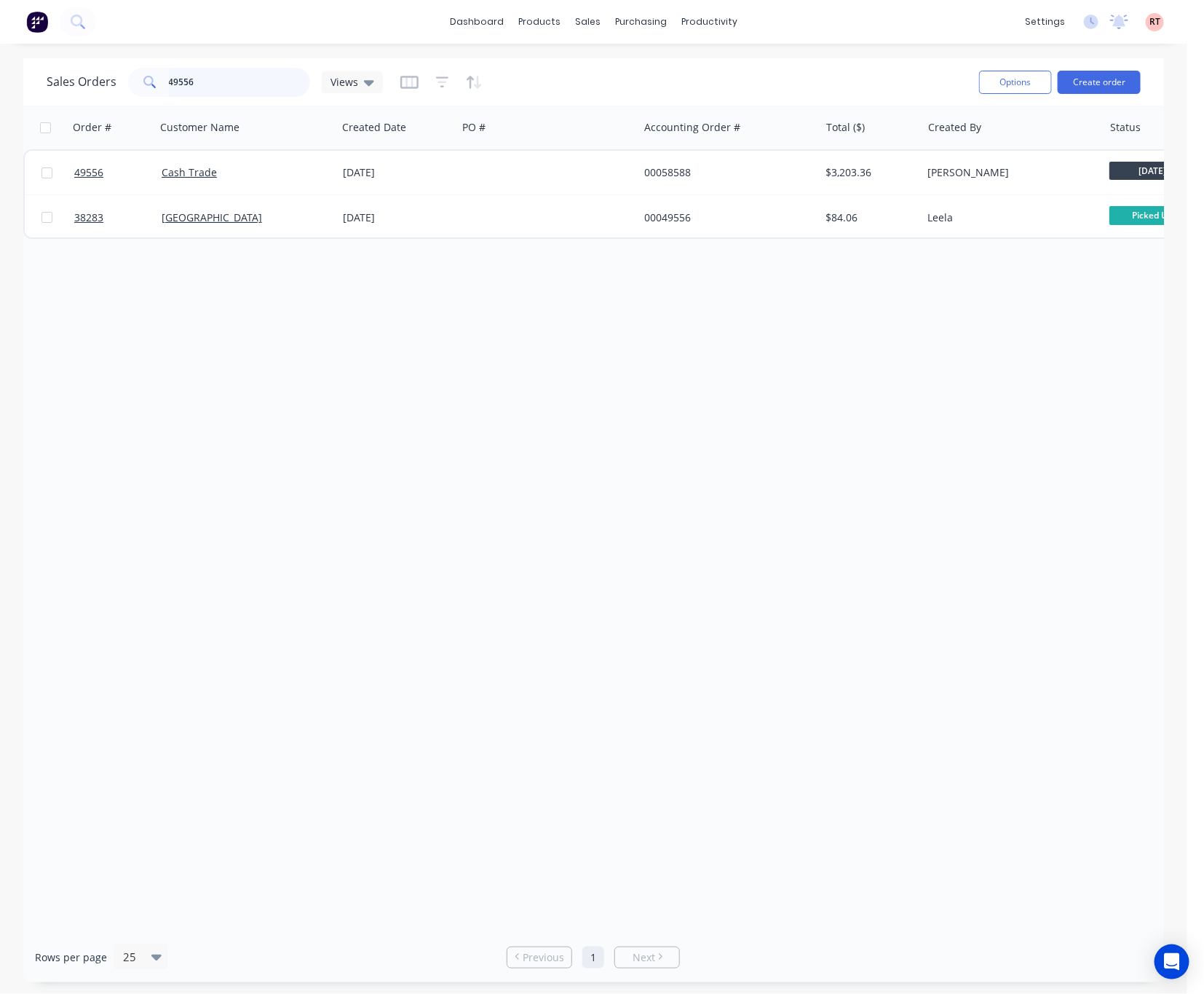
drag, startPoint x: 232, startPoint y: 79, endPoint x: 136, endPoint y: 80, distance: 96.0
click at [142, 80] on div "49556" at bounding box center [219, 82] width 182 height 29
type input "49802"
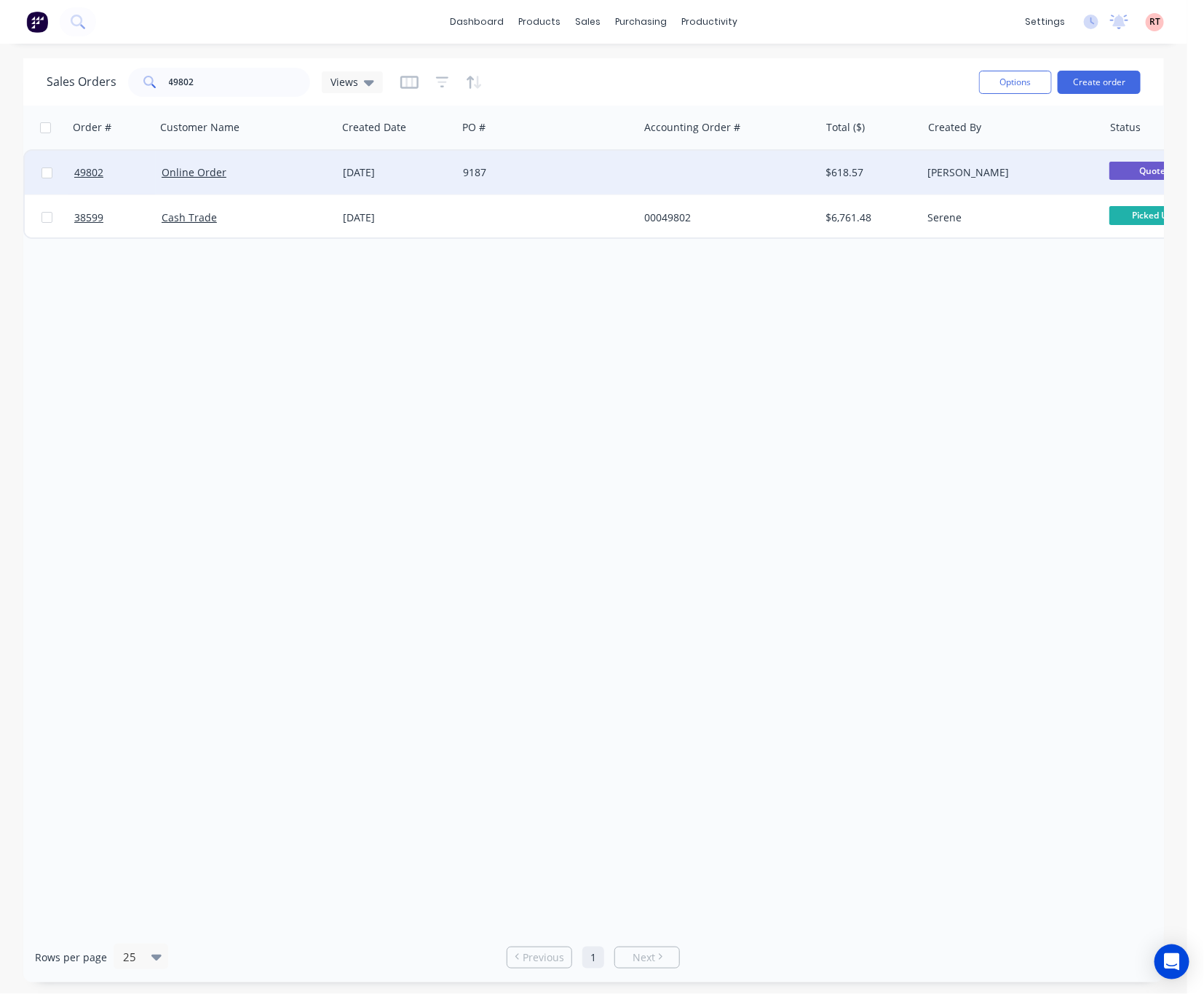
click at [528, 172] on div "9187" at bounding box center [543, 172] width 162 height 14
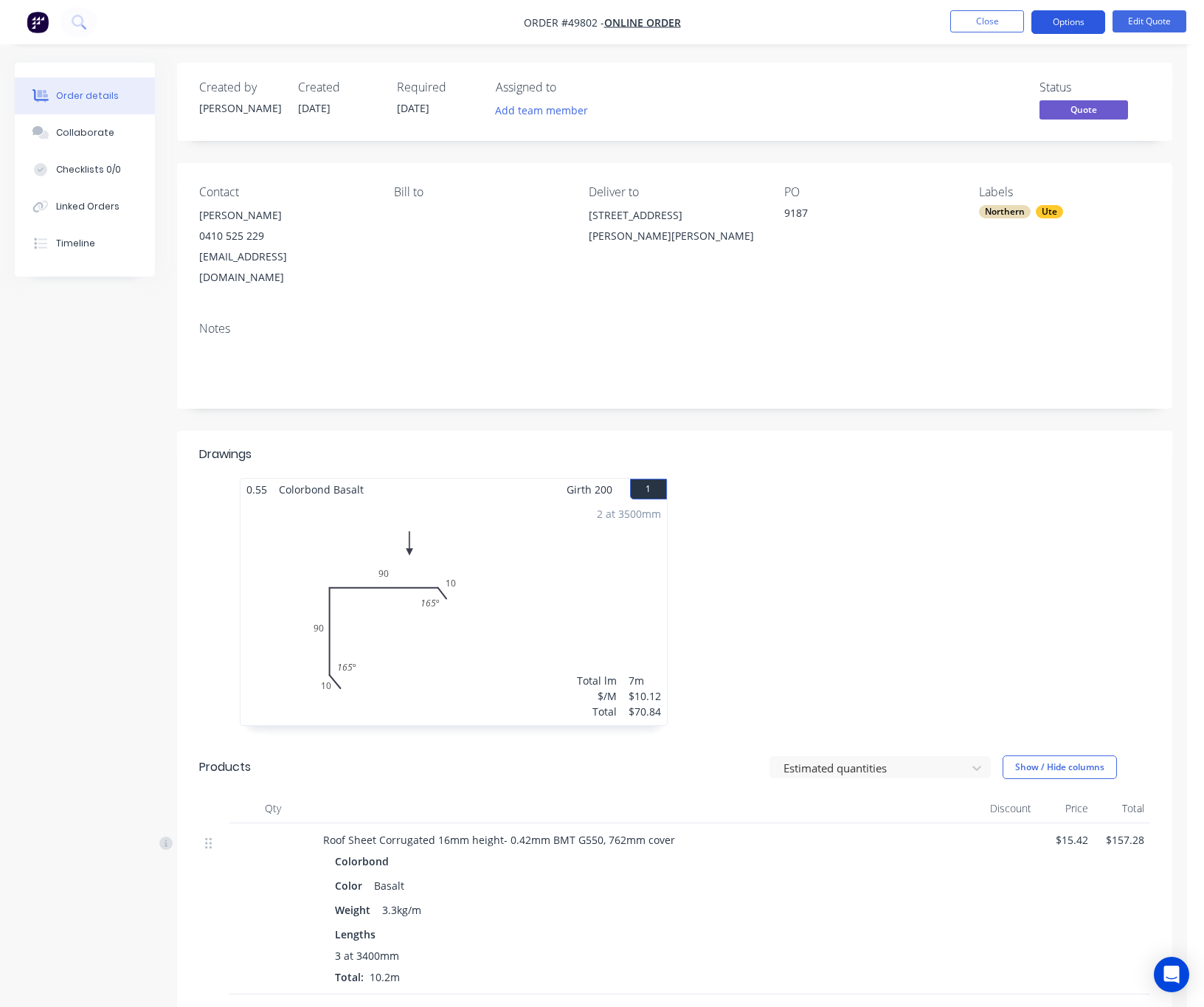
click at [1058, 22] on button "Options" at bounding box center [1068, 22] width 73 height 23
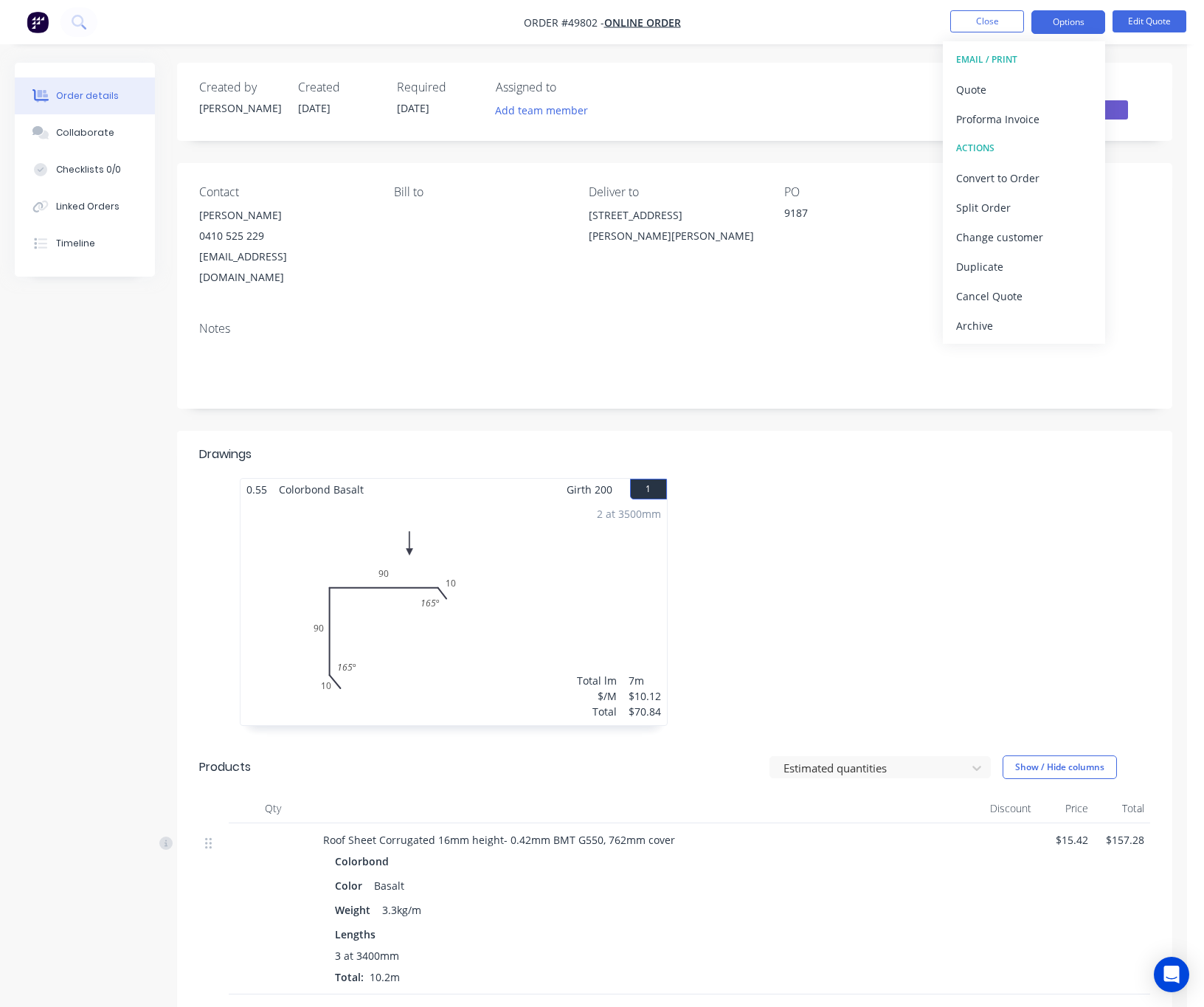
click at [728, 80] on div "Created by Cathy Created 30/09/25 Required 30/09/25 Assigned to Add team member…" at bounding box center [675, 101] width 995 height 78
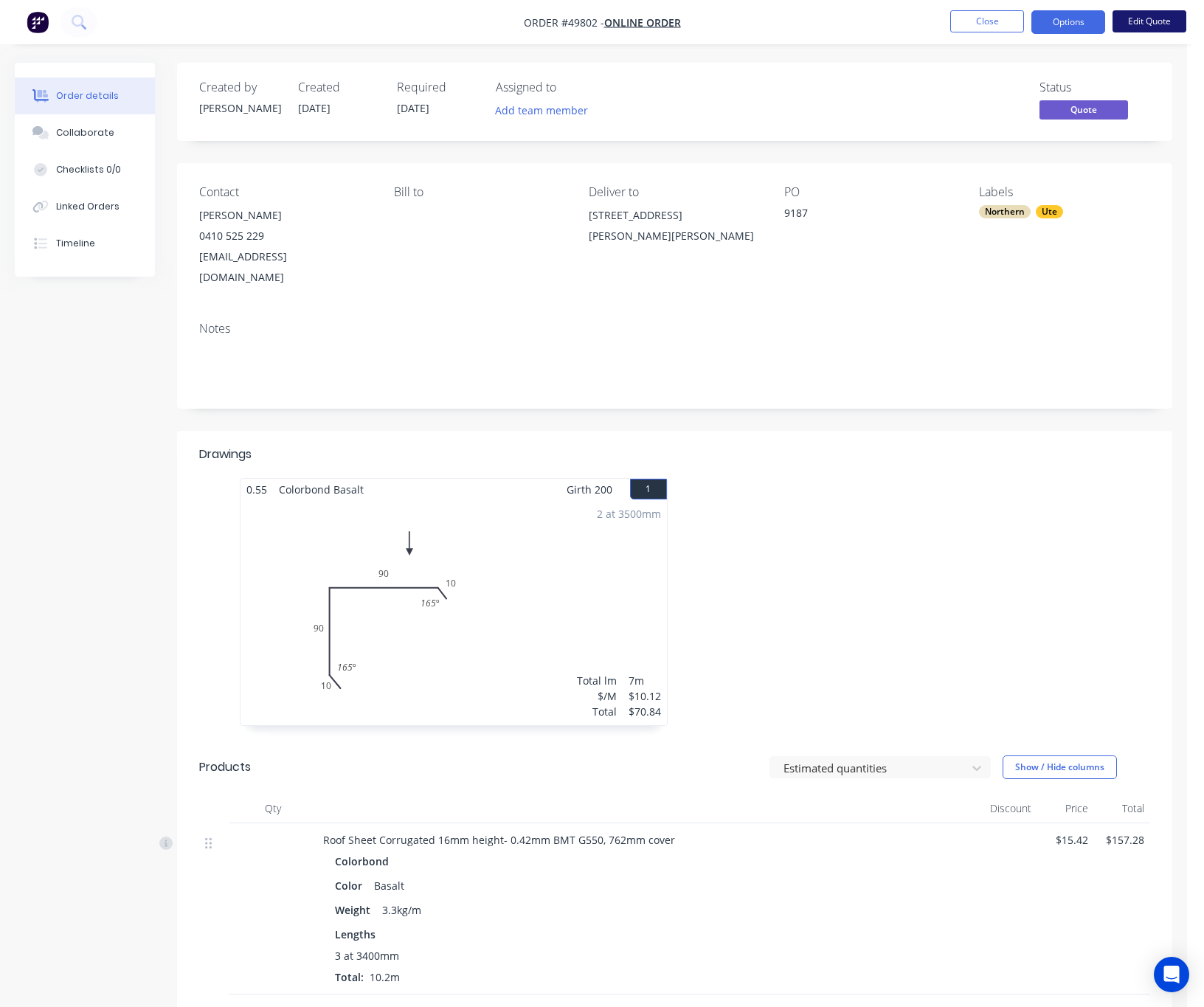
click at [1058, 21] on button "Edit Quote" at bounding box center [1149, 21] width 73 height 22
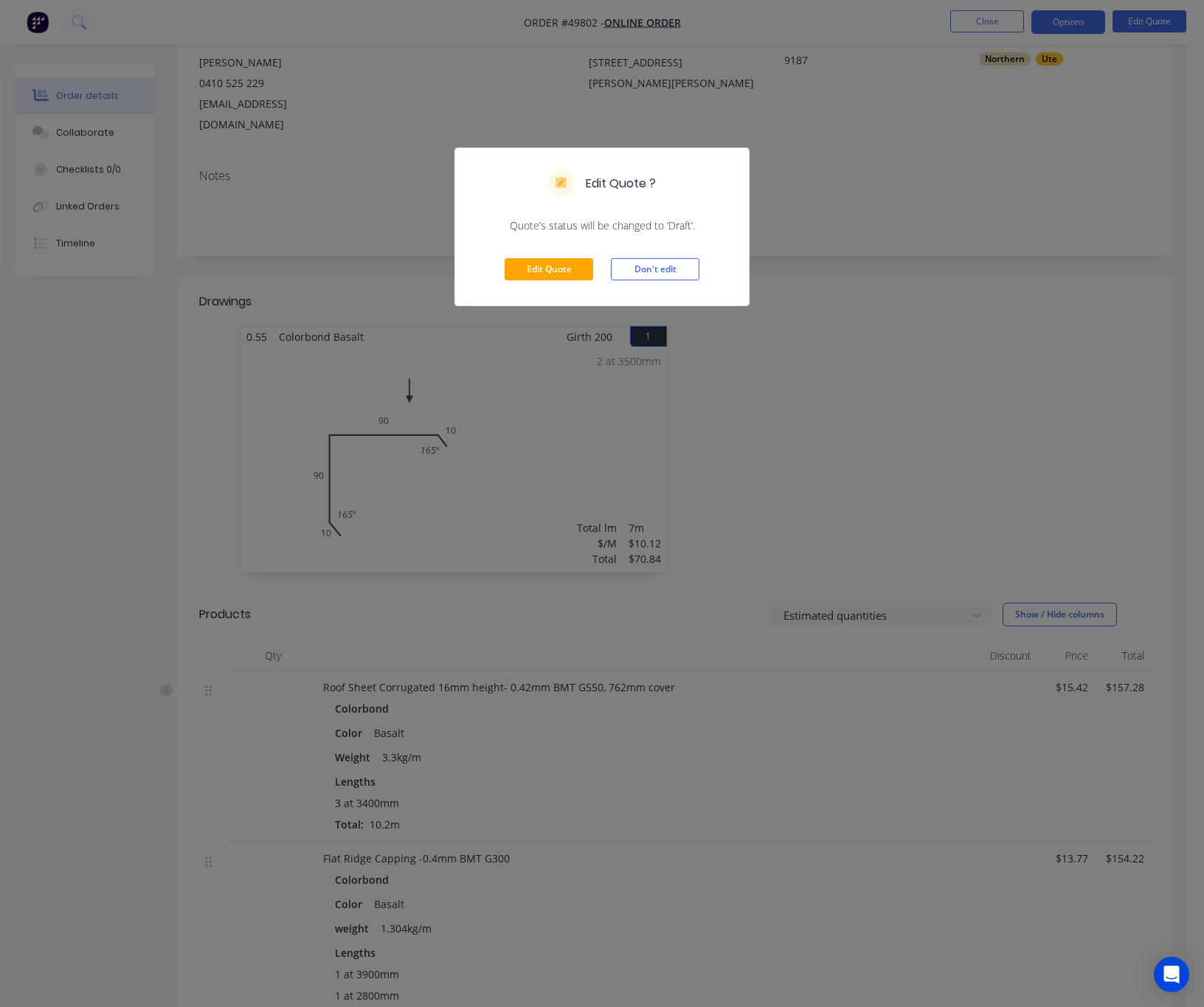
scroll to position [442, 0]
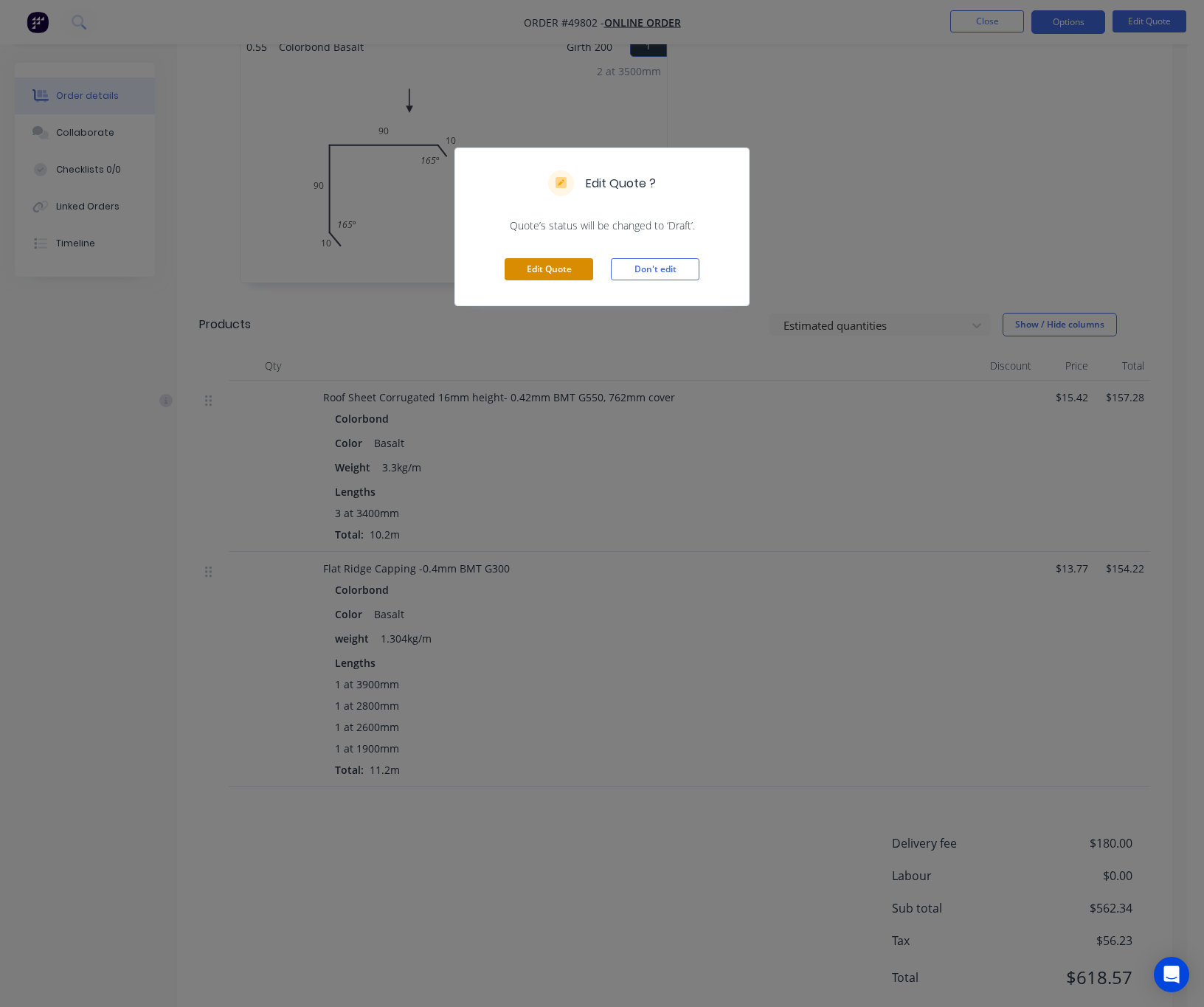
click at [551, 277] on button "Edit Quote" at bounding box center [549, 269] width 89 height 22
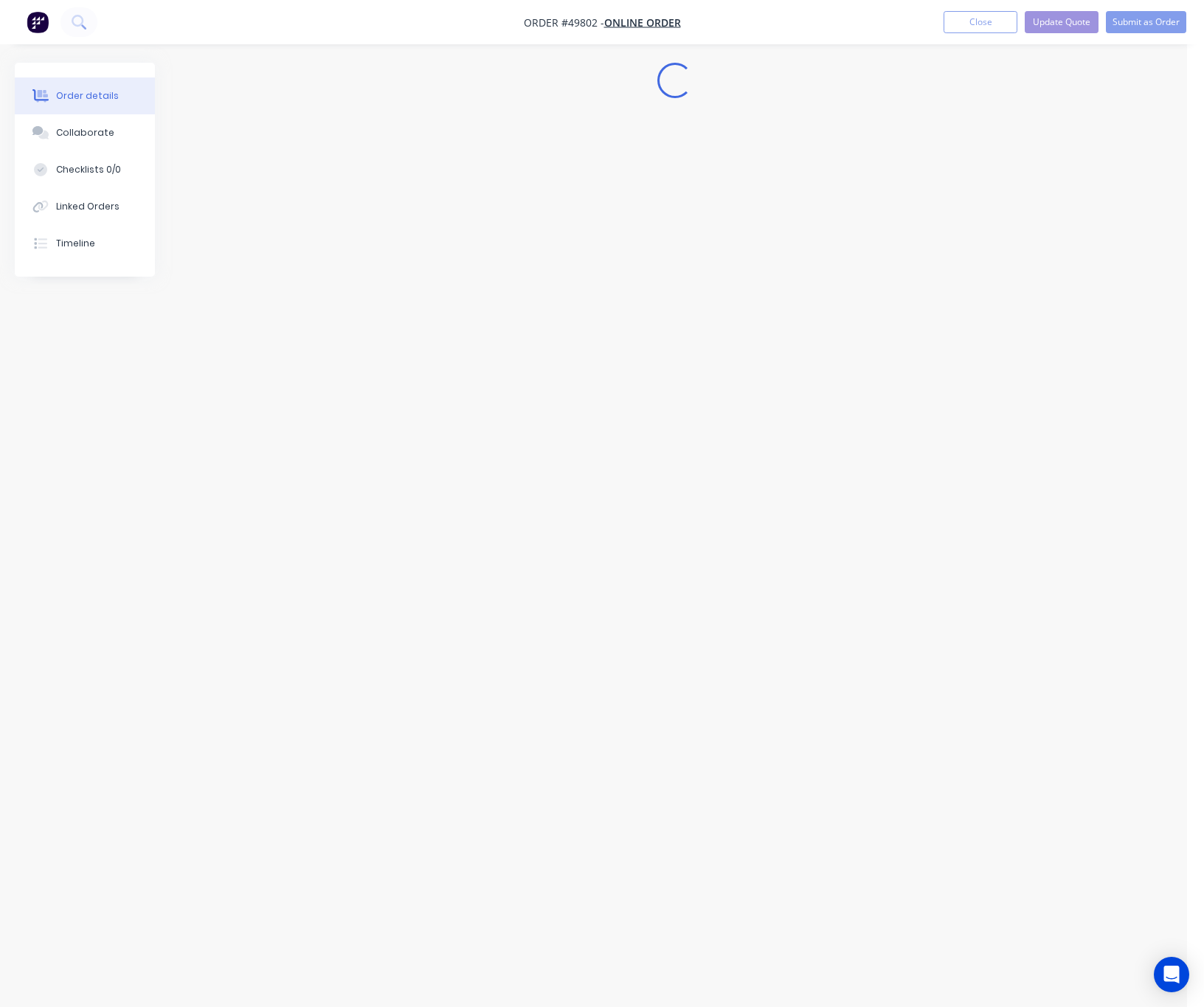
scroll to position [0, 0]
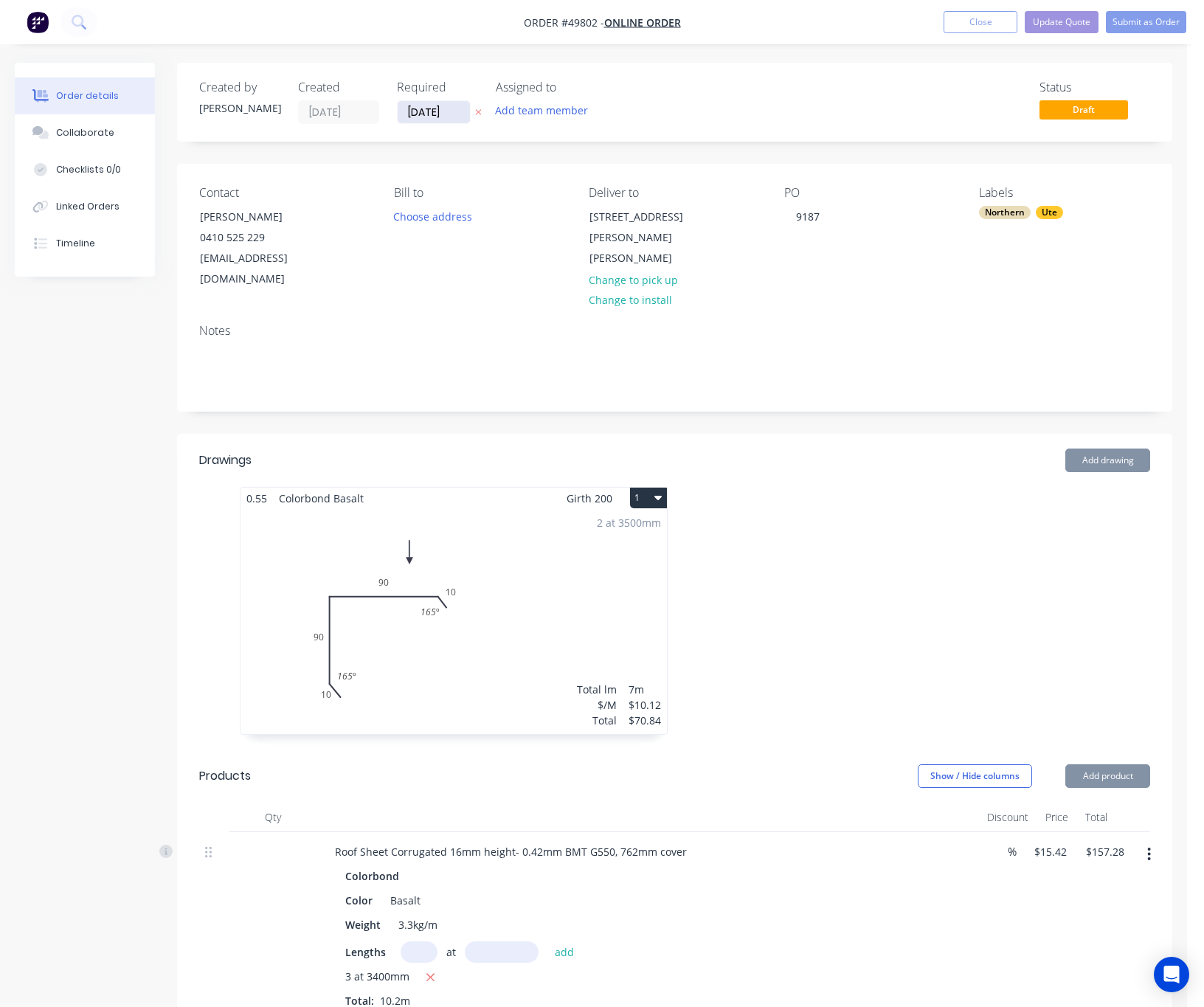
click at [439, 111] on input "30/09/25" at bounding box center [433, 112] width 73 height 22
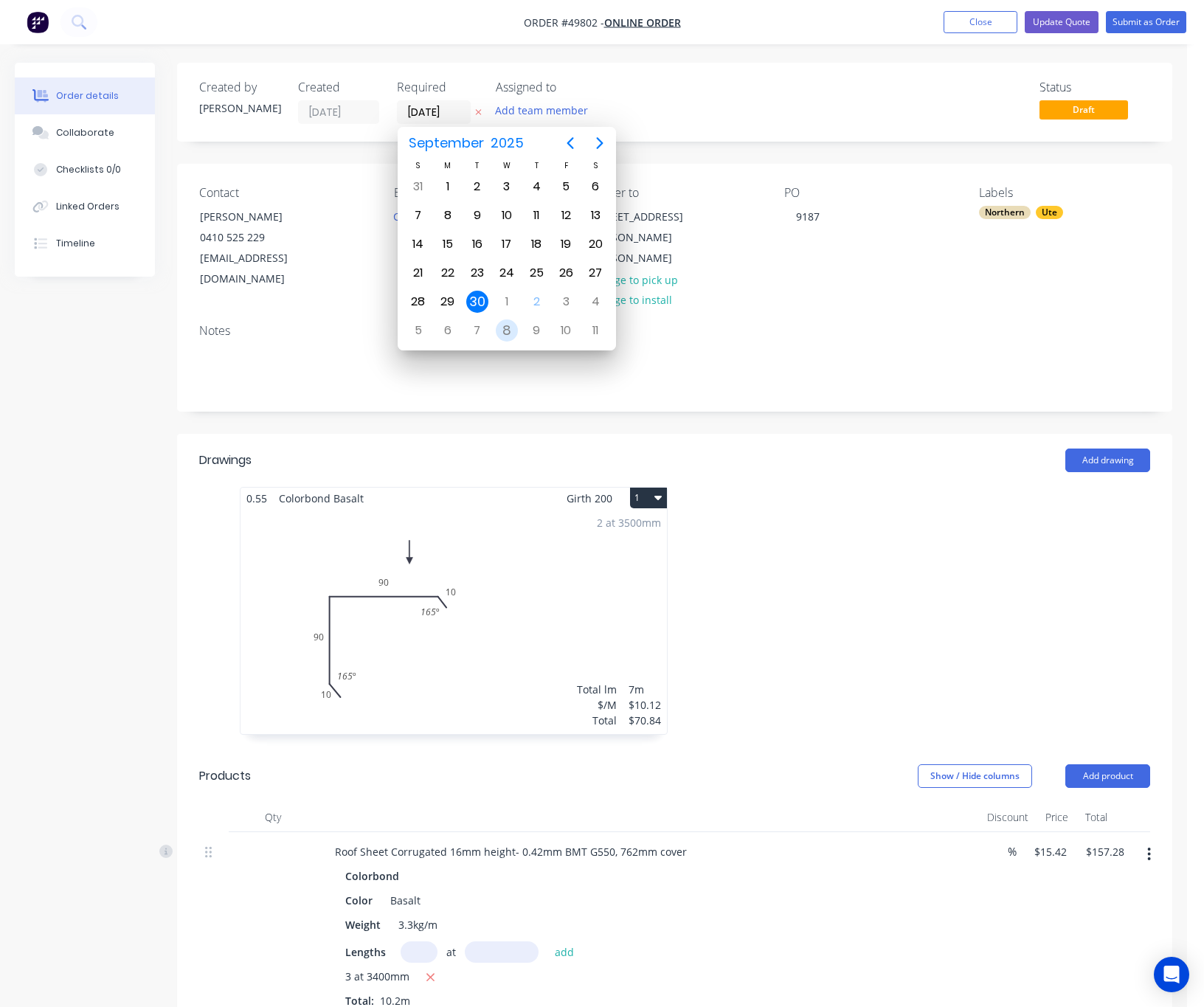
click at [503, 334] on div "8" at bounding box center [507, 330] width 22 height 22
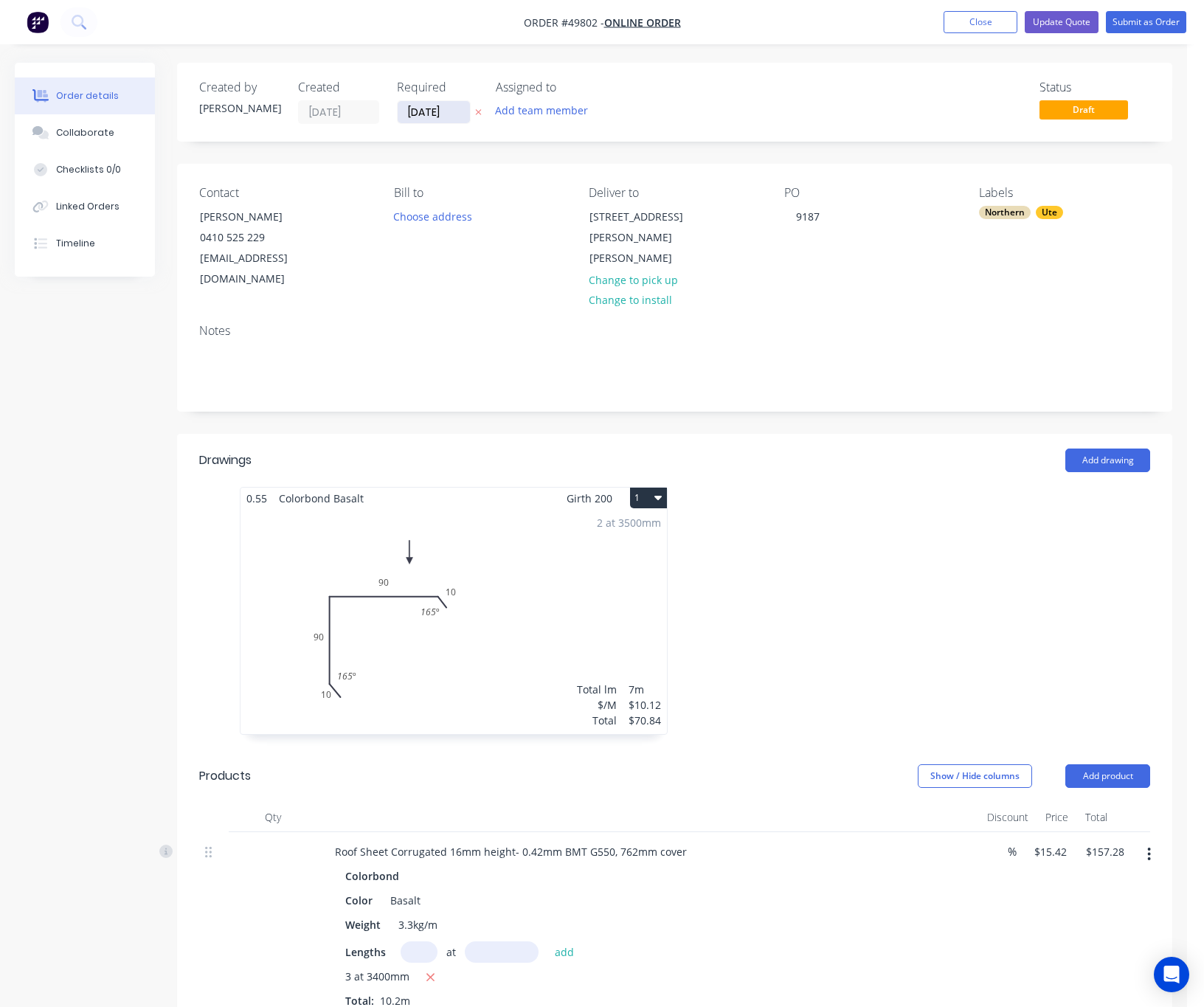
click at [428, 120] on input "[DATE]" at bounding box center [433, 112] width 73 height 22
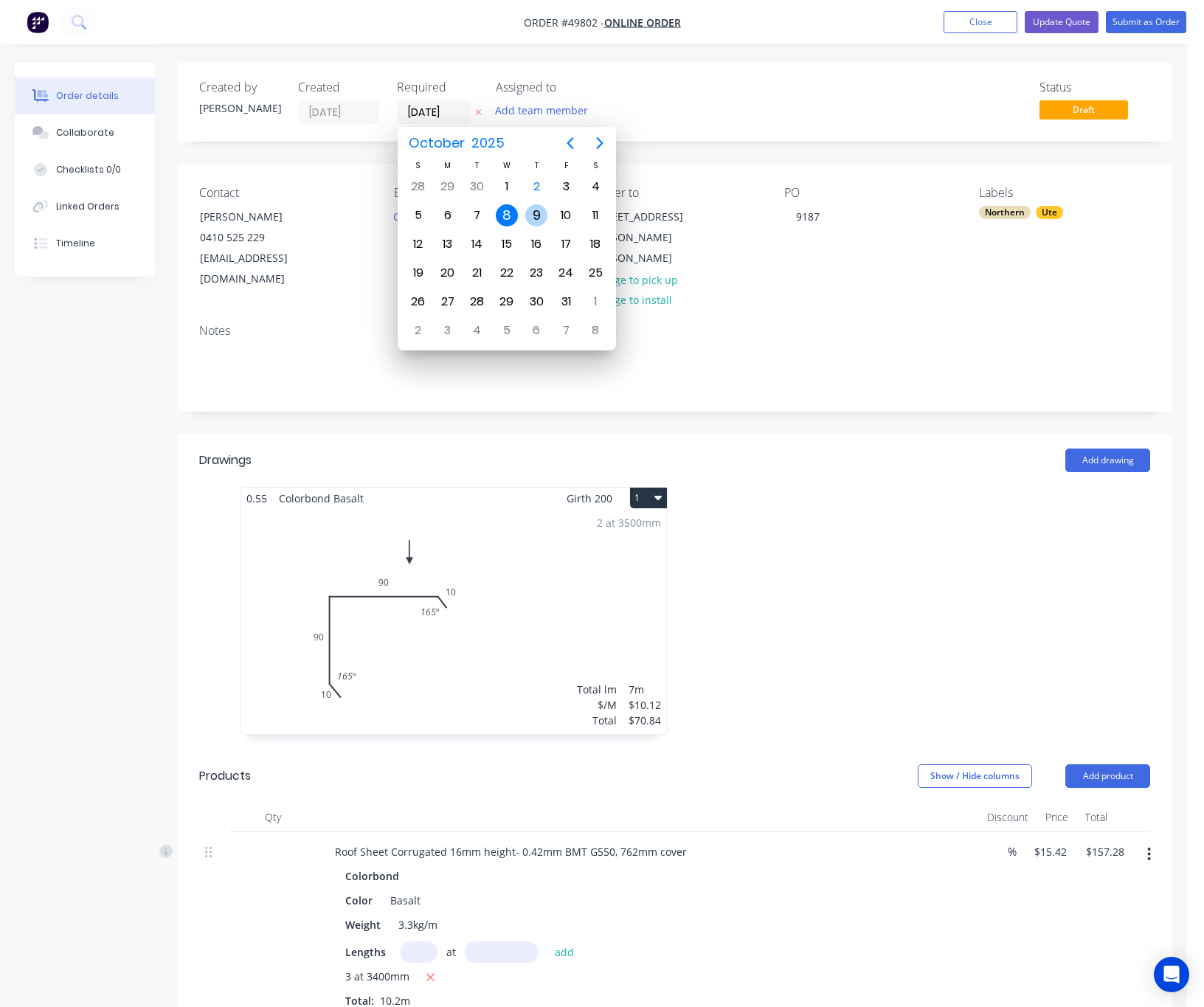
click at [538, 213] on div "9" at bounding box center [536, 215] width 22 height 22
type input "09/10/25"
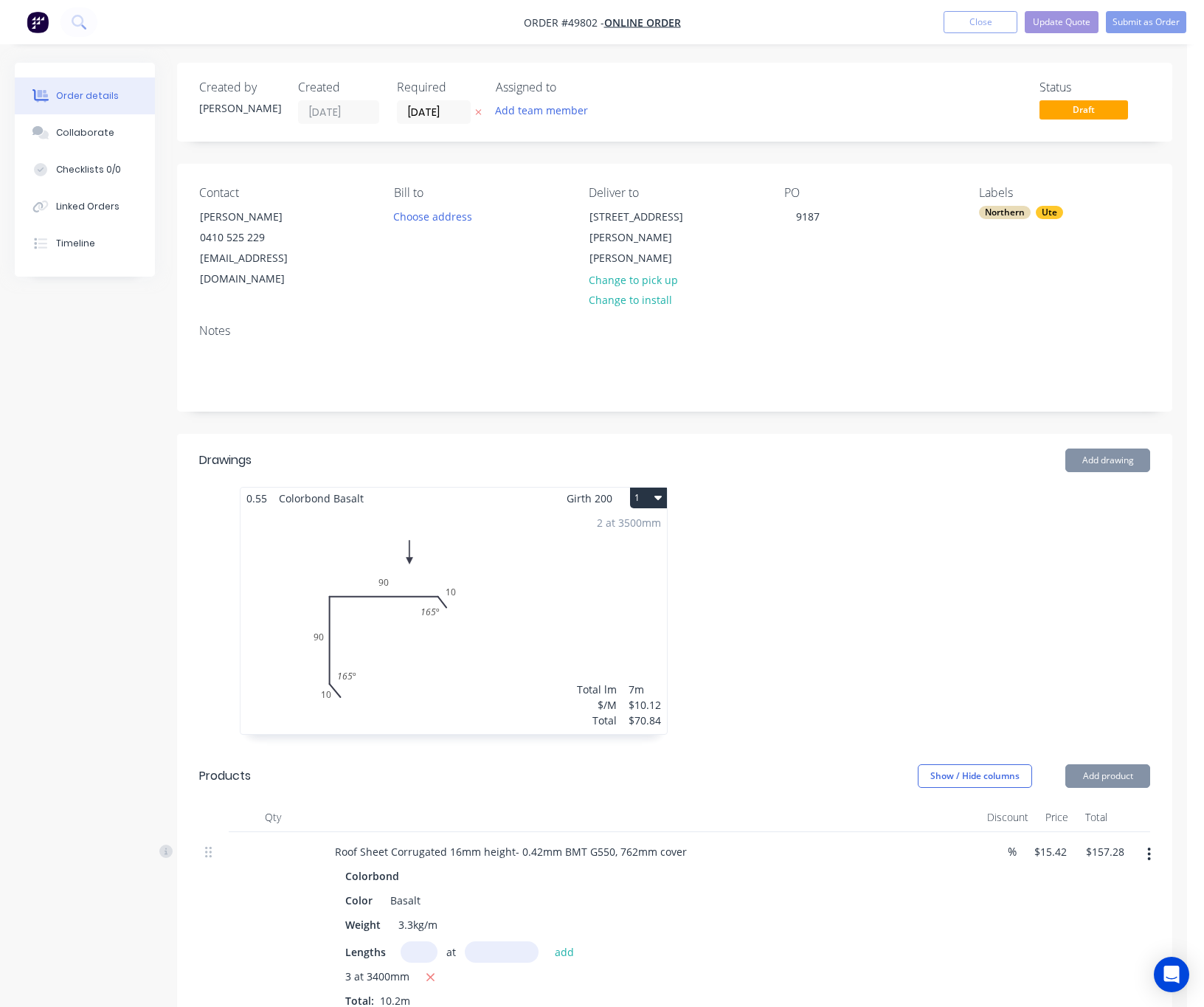
click at [775, 98] on div "Status Draft" at bounding box center [897, 102] width 507 height 44
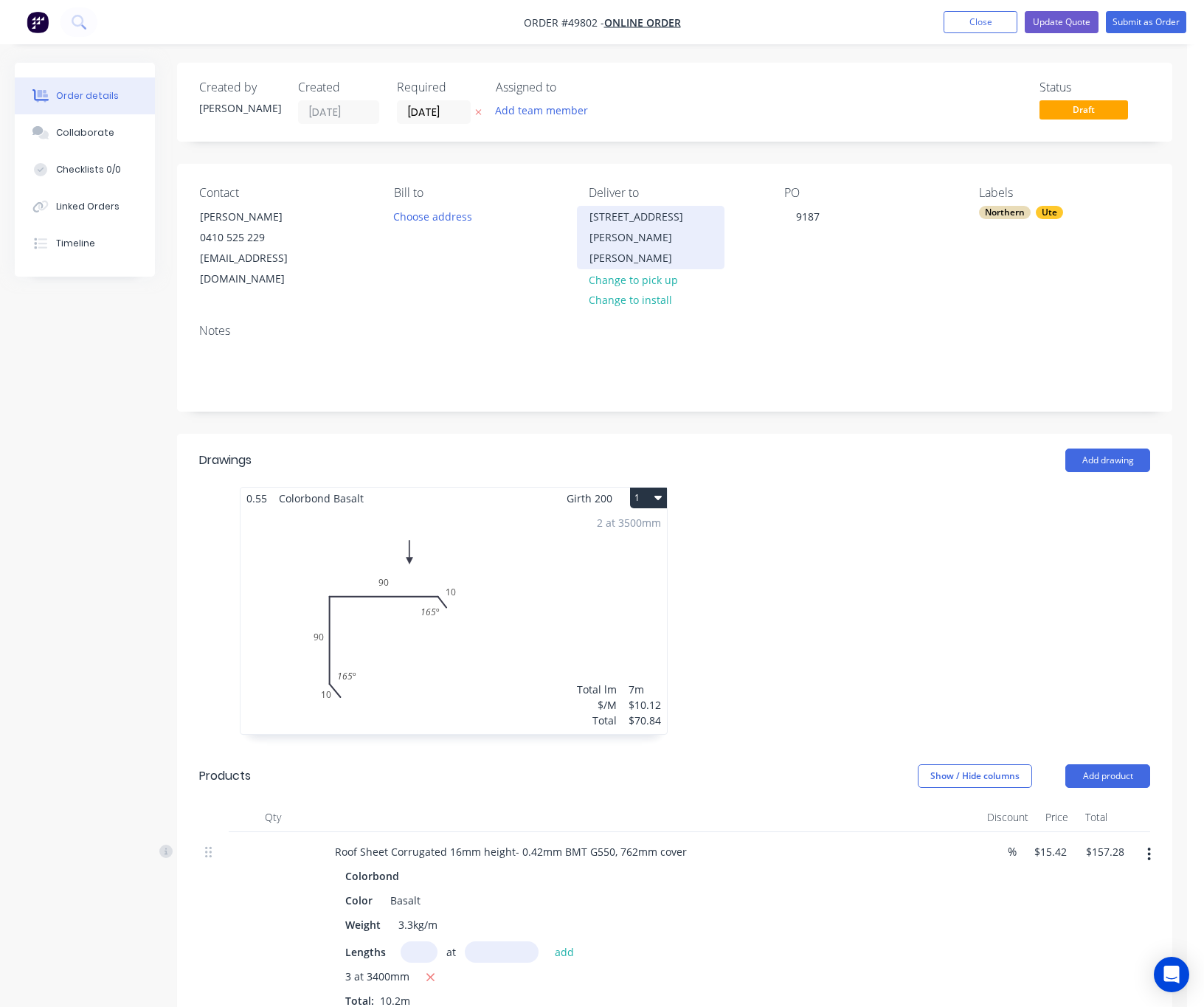
drag, startPoint x: 592, startPoint y: 218, endPoint x: 711, endPoint y: 260, distance: 126.2
click at [711, 260] on div "2 Arthog St, Butler WA 6036, Australia Butler Western Australia 6036" at bounding box center [650, 237] width 123 height 62
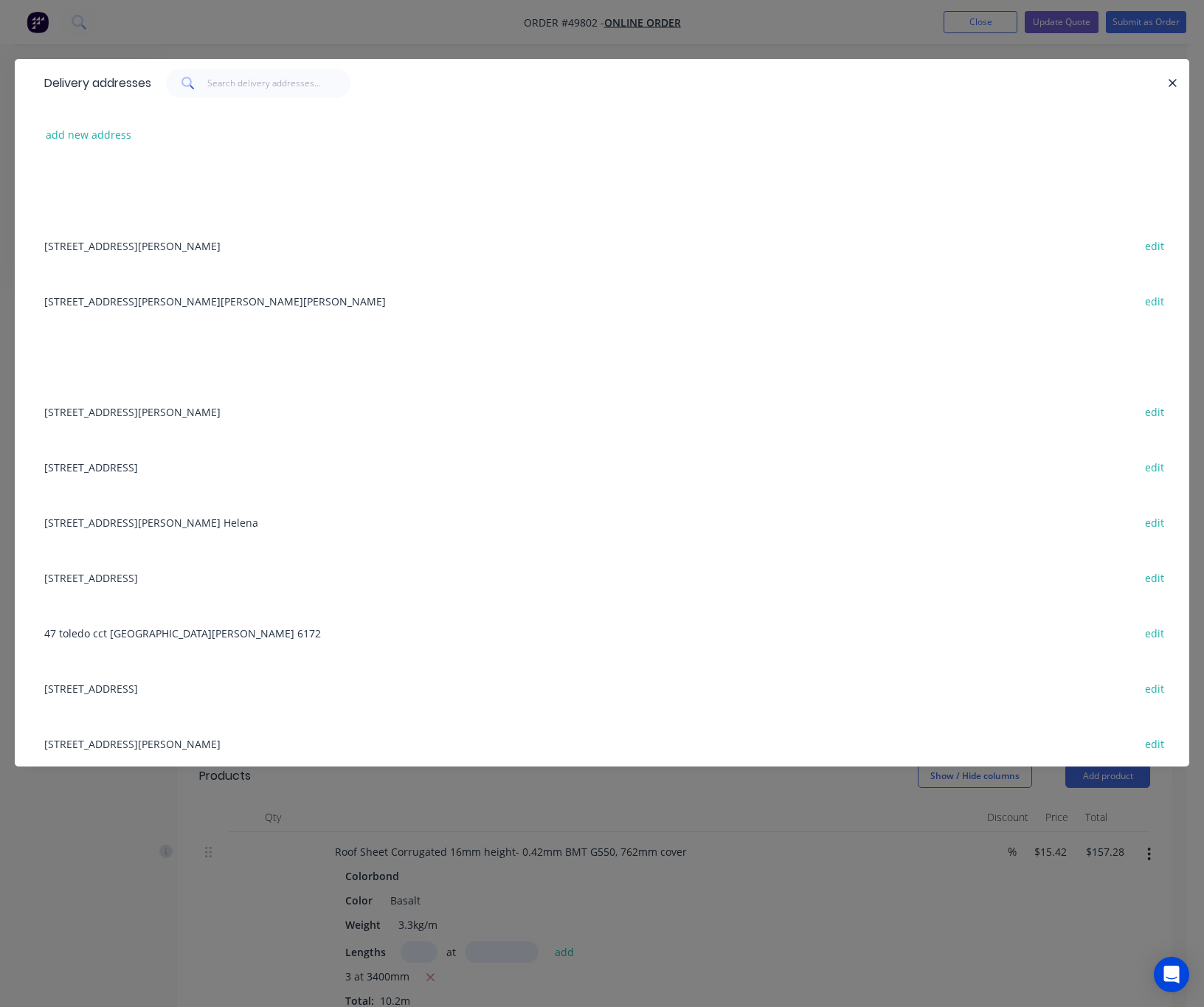
click at [405, 27] on div "Delivery addresses add new address 10 Simpson St Applecross edit 48 Tolley Ct, …" at bounding box center [602, 503] width 1204 height 1007
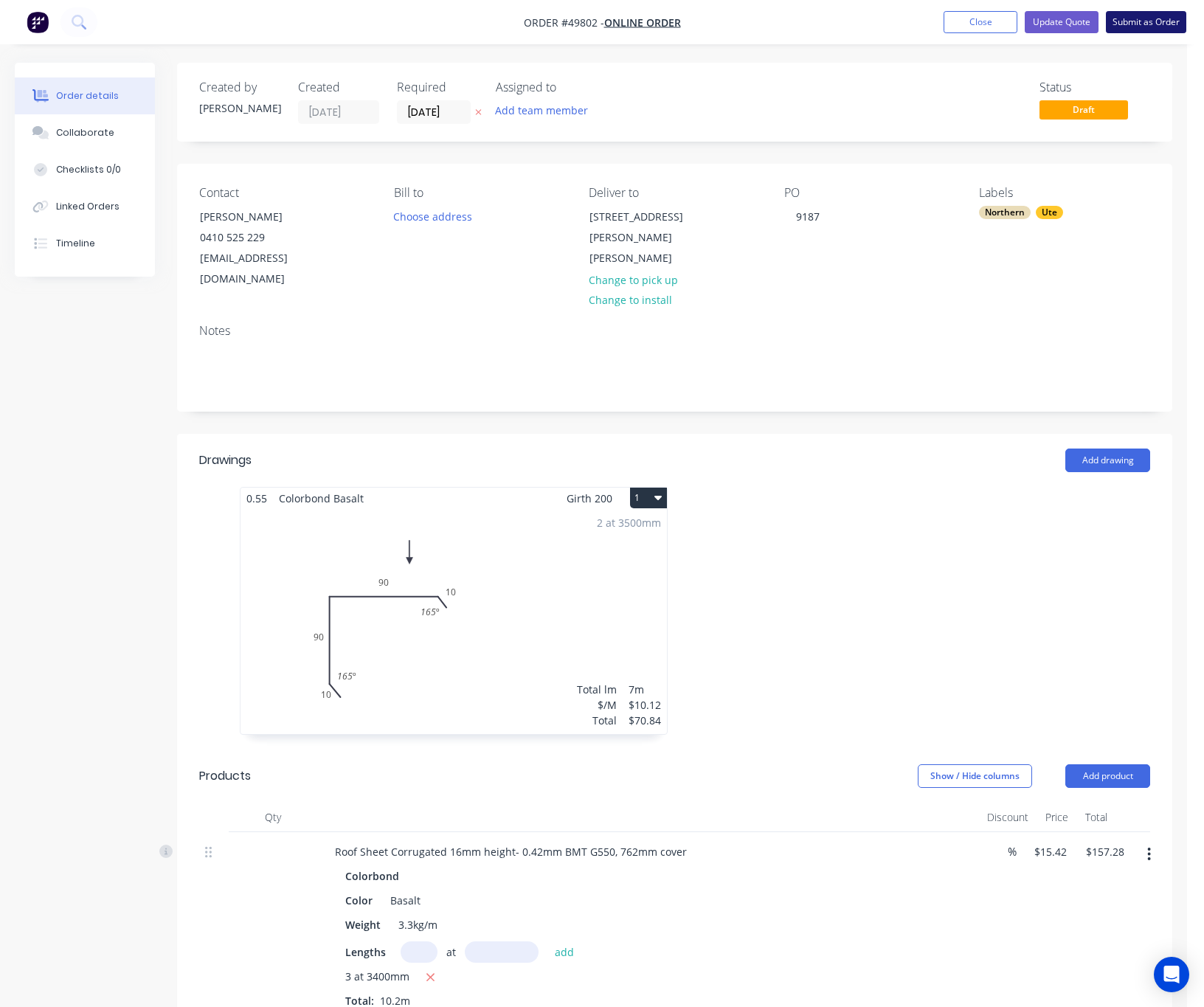
click at [1058, 27] on button "Submit as Order" at bounding box center [1146, 21] width 81 height 22
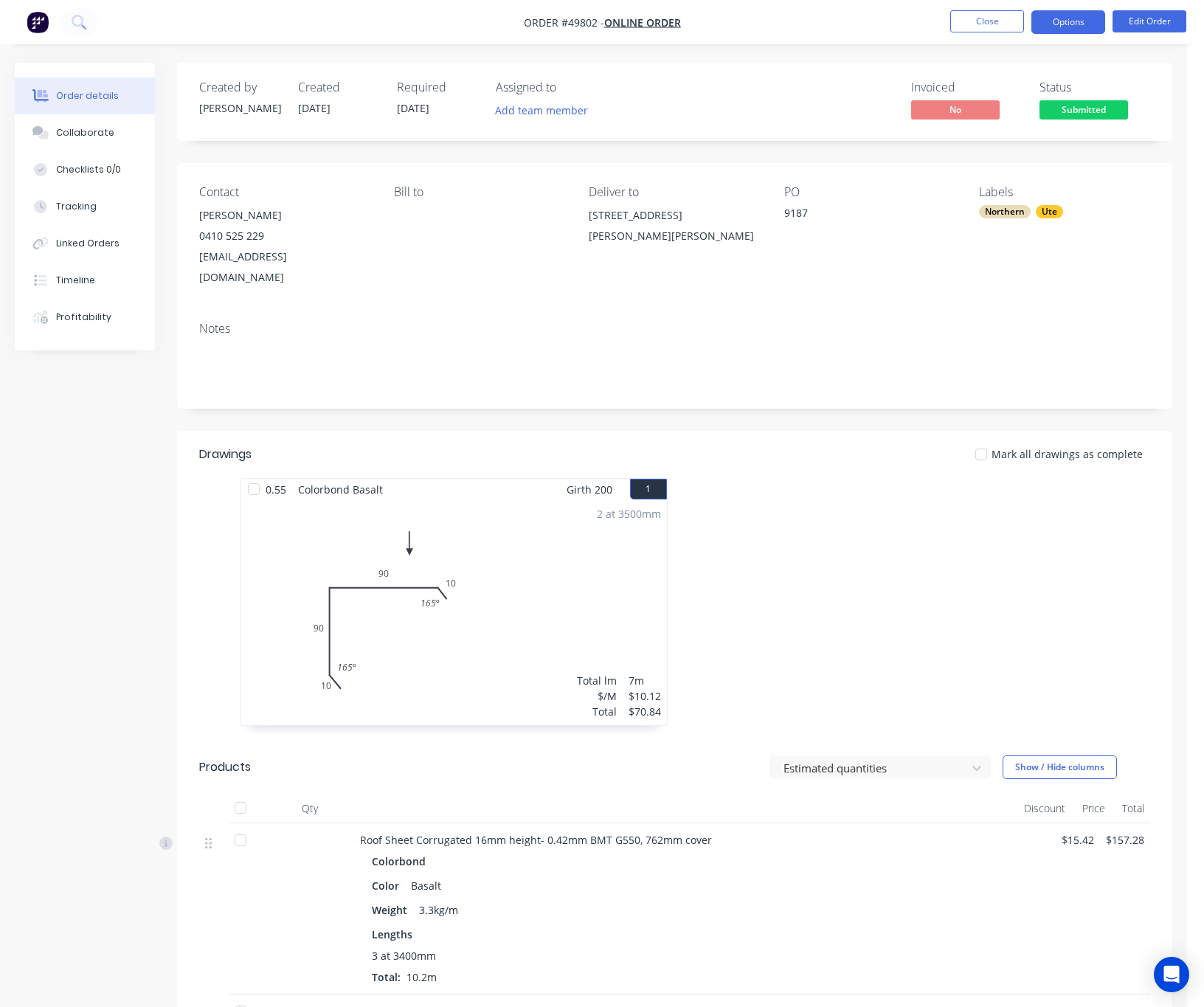
click at [1058, 15] on button "Options" at bounding box center [1068, 22] width 73 height 23
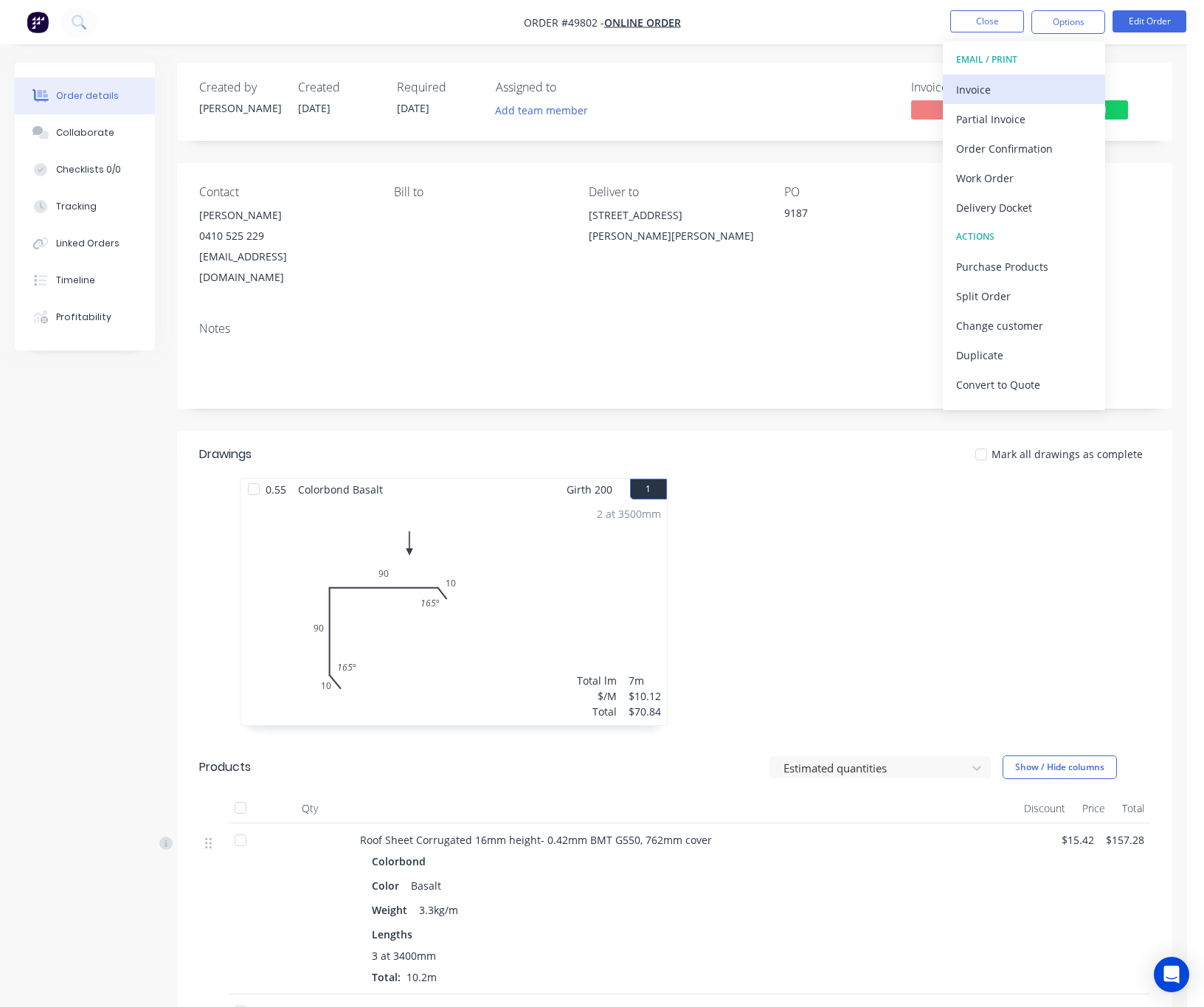
click at [1029, 85] on div "Invoice" at bounding box center [1024, 90] width 136 height 21
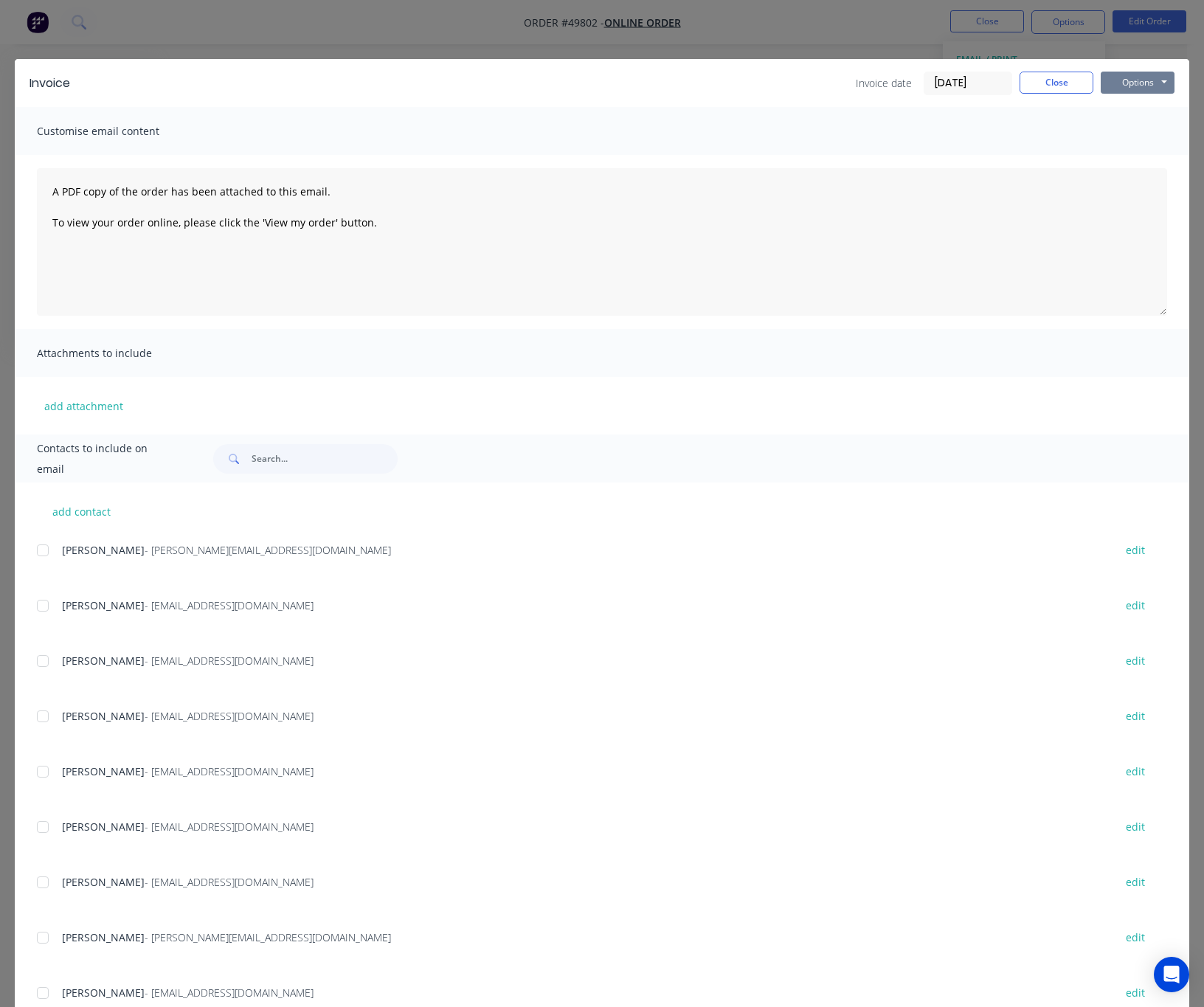
click at [1058, 85] on button "Options" at bounding box center [1138, 82] width 73 height 22
click at [1058, 129] on button "Print" at bounding box center [1148, 132] width 94 height 24
click at [409, 29] on div "Invoice Invoice date 02/10/25 Close Options Preview Print Email Customise email…" at bounding box center [602, 503] width 1204 height 1007
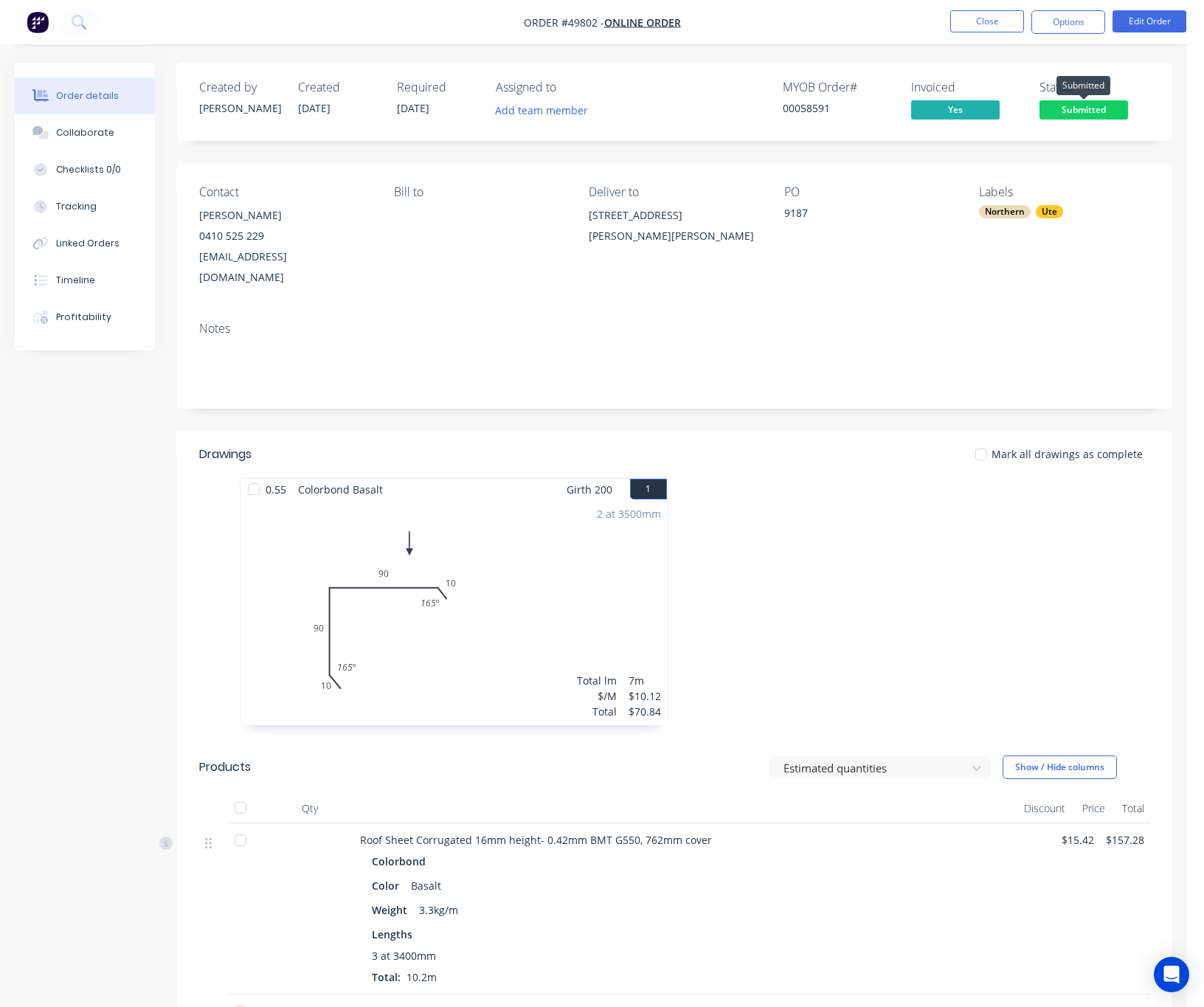
click at [1058, 107] on span "Submitted" at bounding box center [1083, 109] width 89 height 19
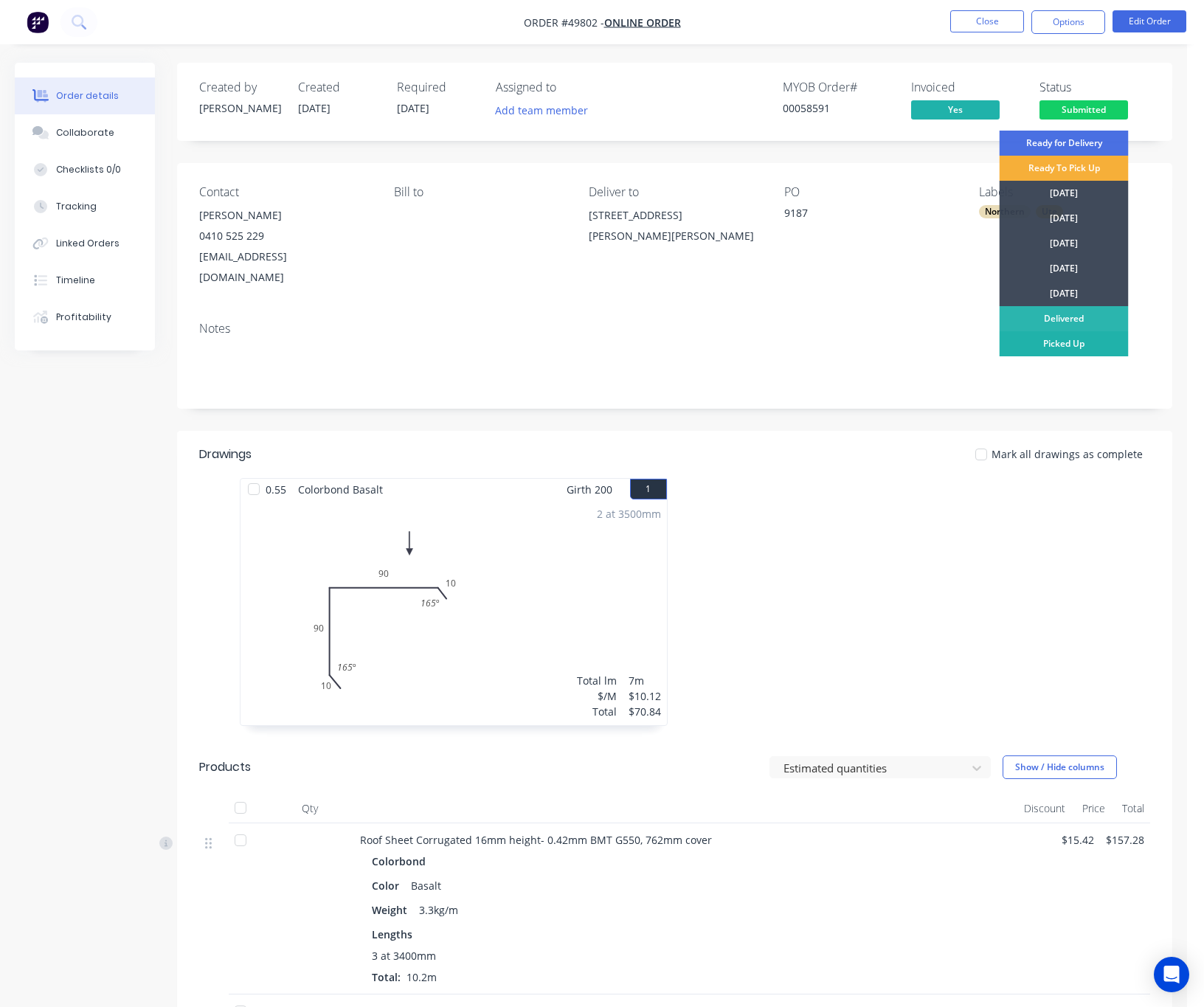
click at [1058, 332] on div "Picked Up" at bounding box center [1064, 344] width 129 height 25
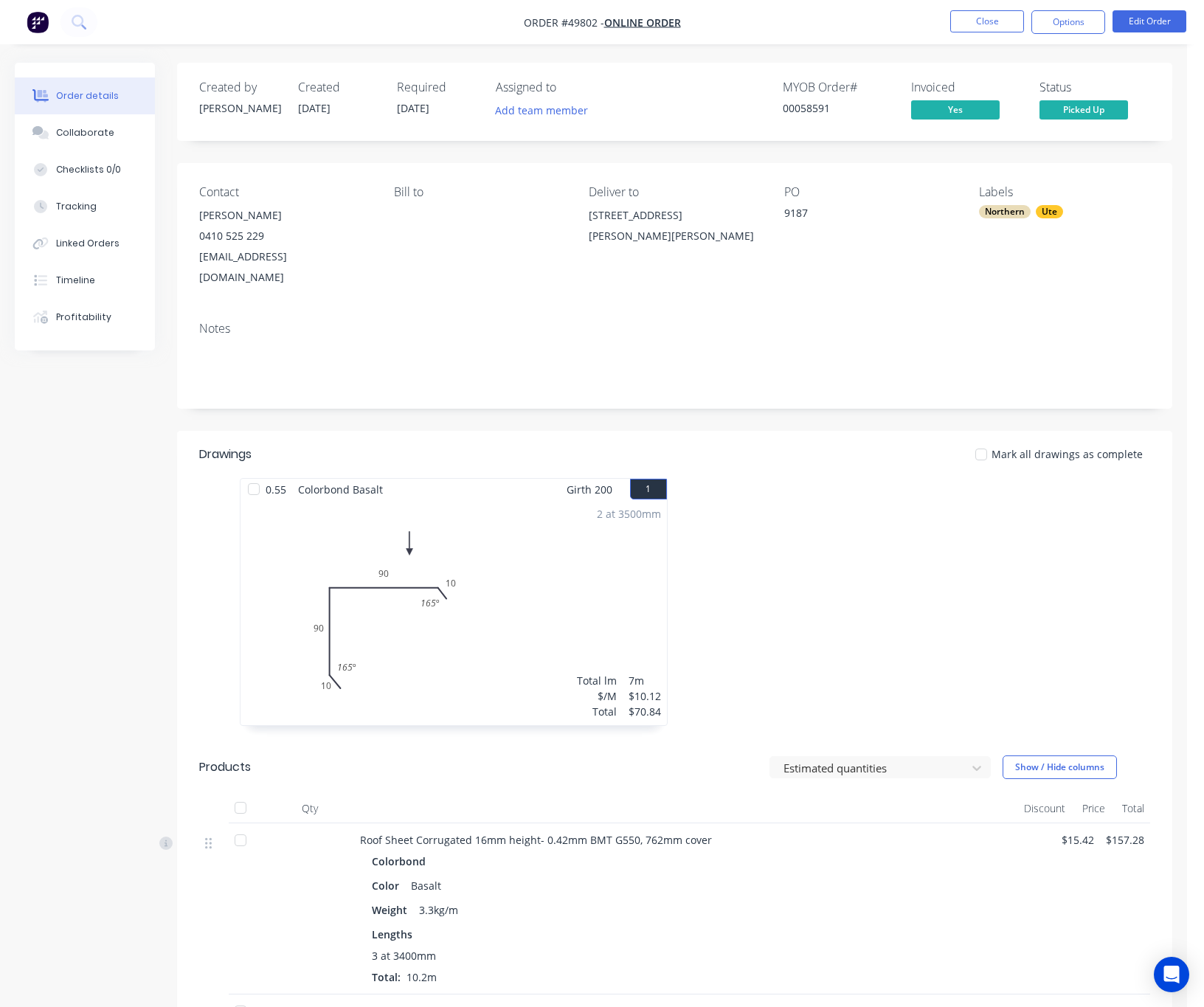
click at [1058, 107] on span "Picked Up" at bounding box center [1083, 109] width 89 height 19
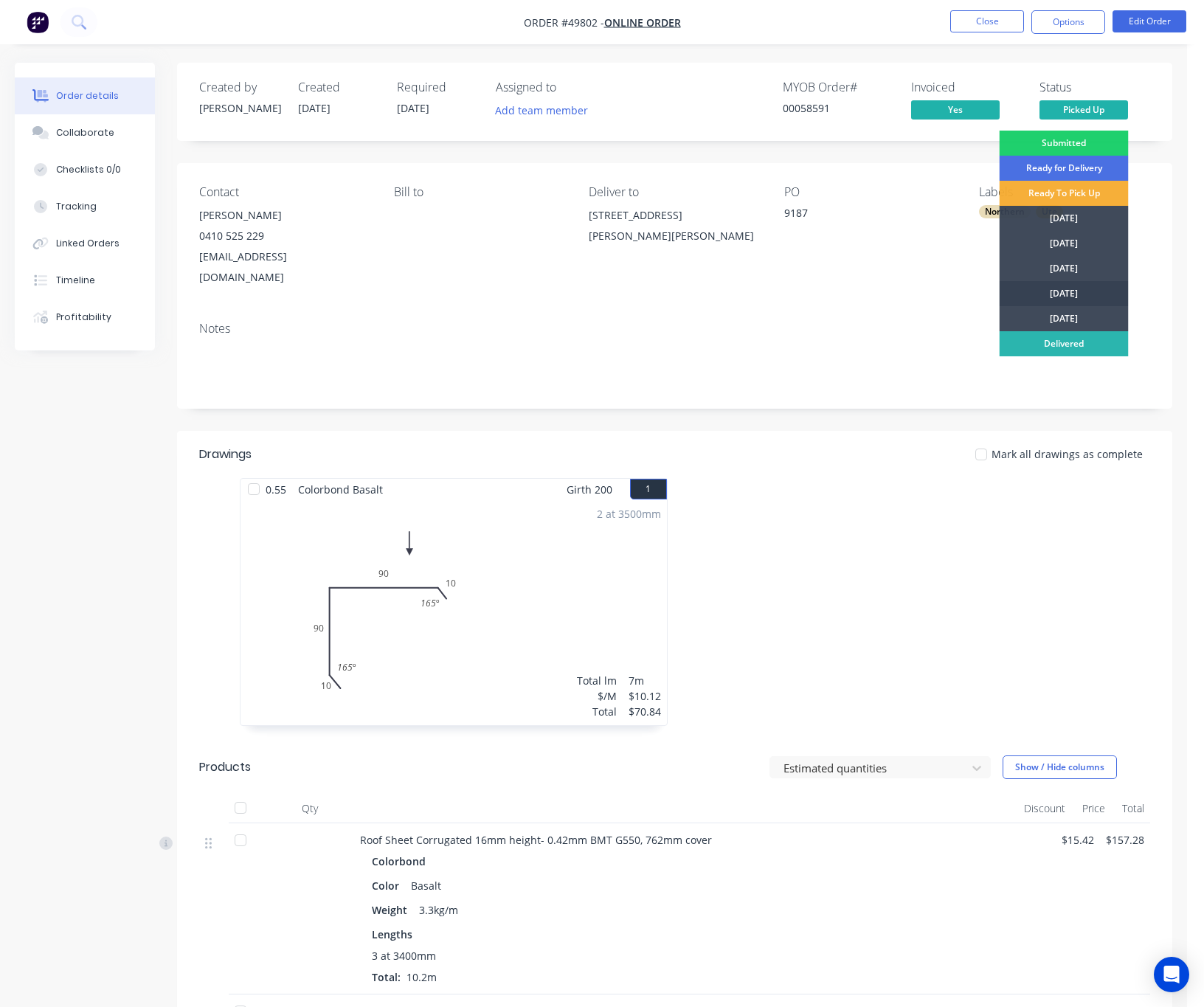
click at [1058, 283] on div "Thursday" at bounding box center [1064, 294] width 129 height 25
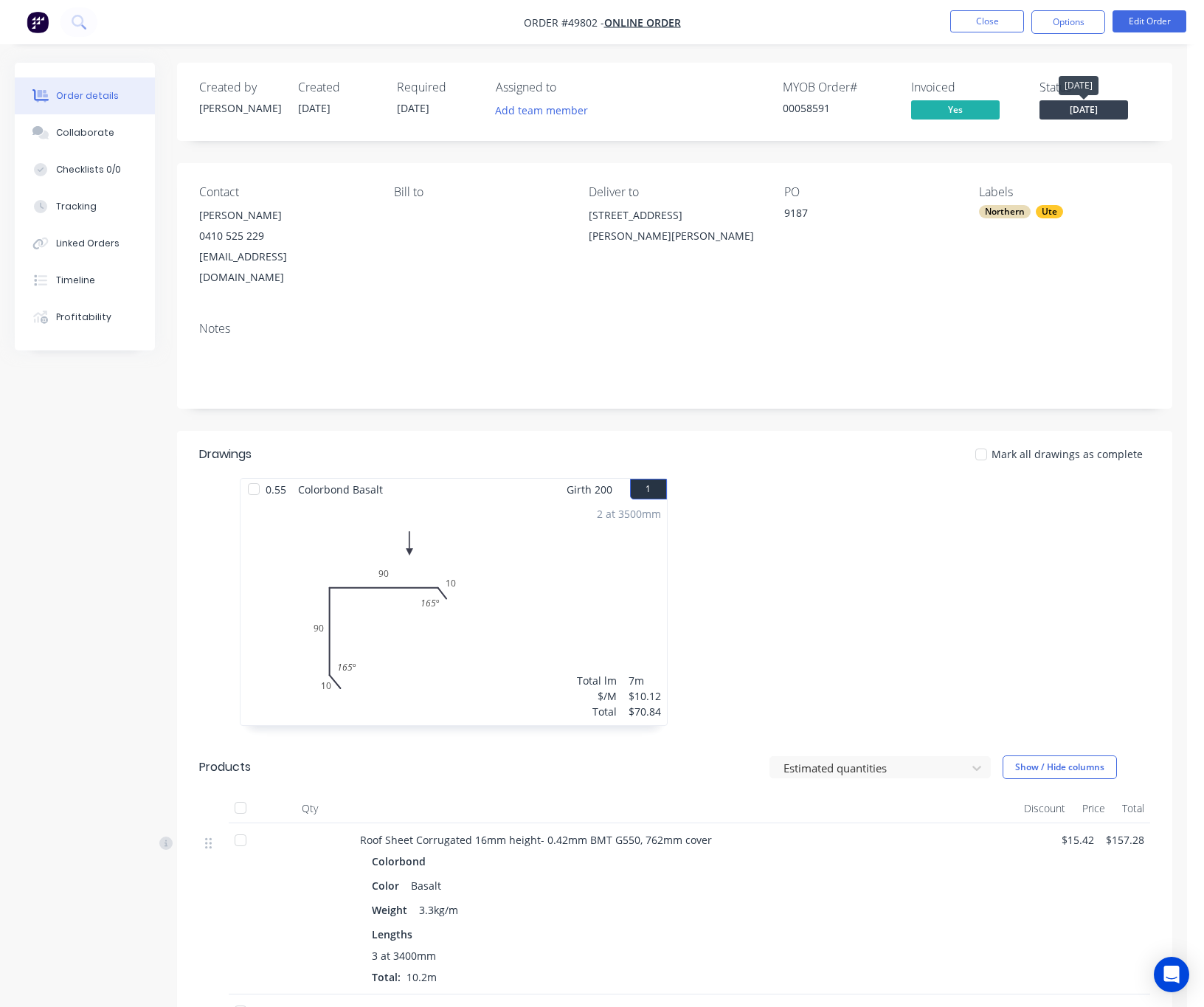
click at [1058, 108] on span "Thursday" at bounding box center [1083, 109] width 89 height 19
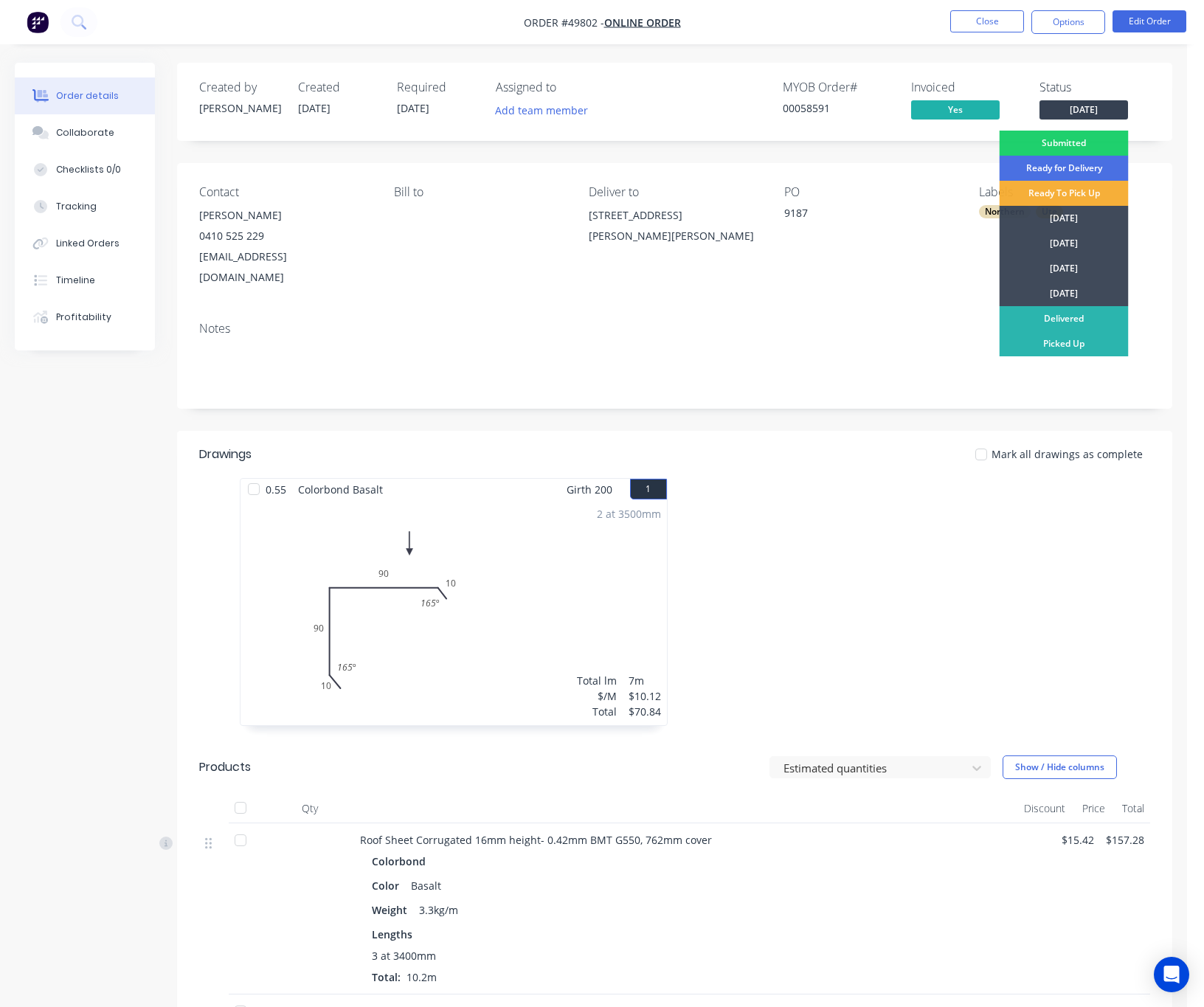
click at [1058, 159] on div "Order details Collaborate Checklists 0/0 Tracking Linked Orders Timeline Profit…" at bounding box center [593, 777] width 1187 height 1429
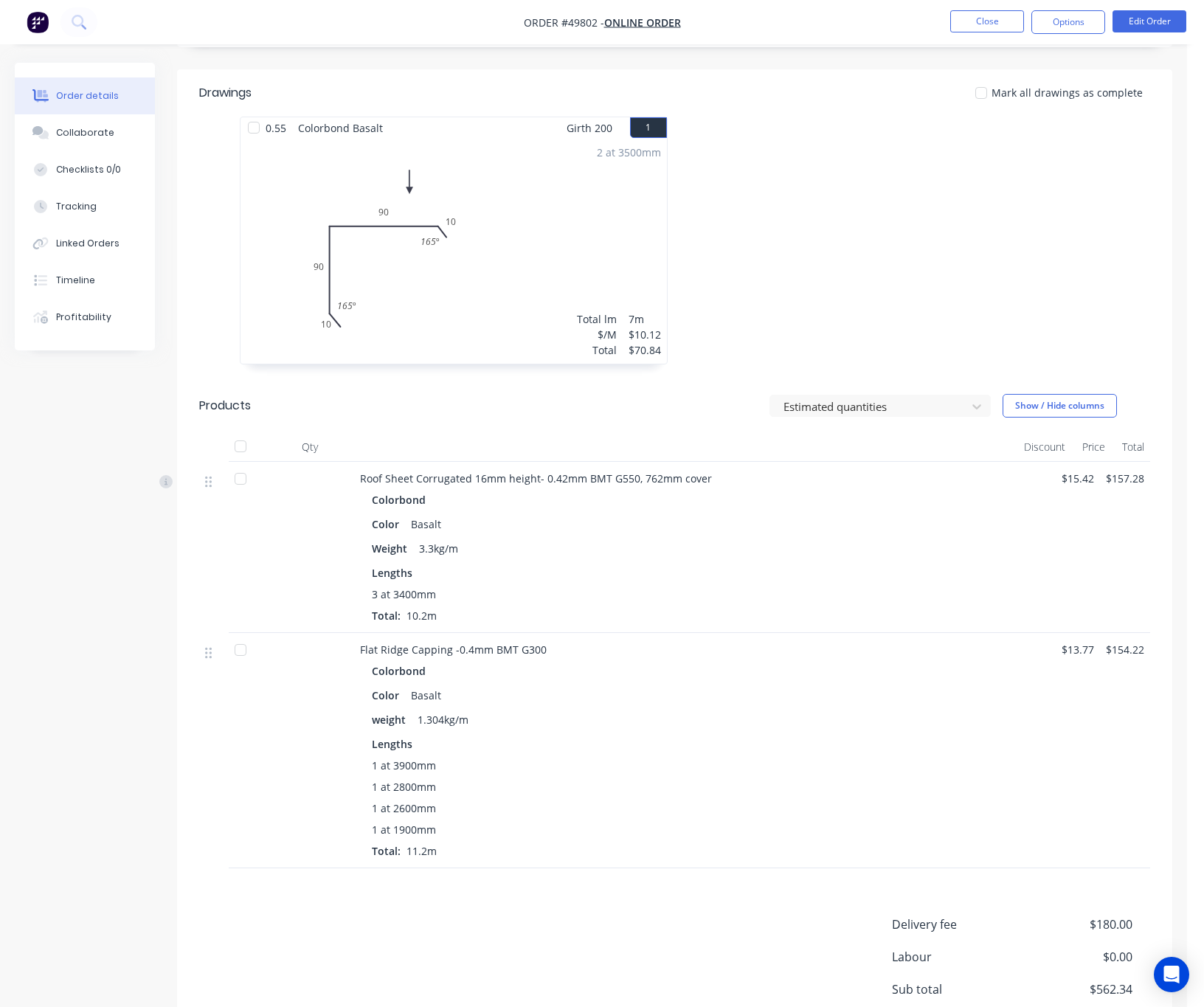
scroll to position [465, 0]
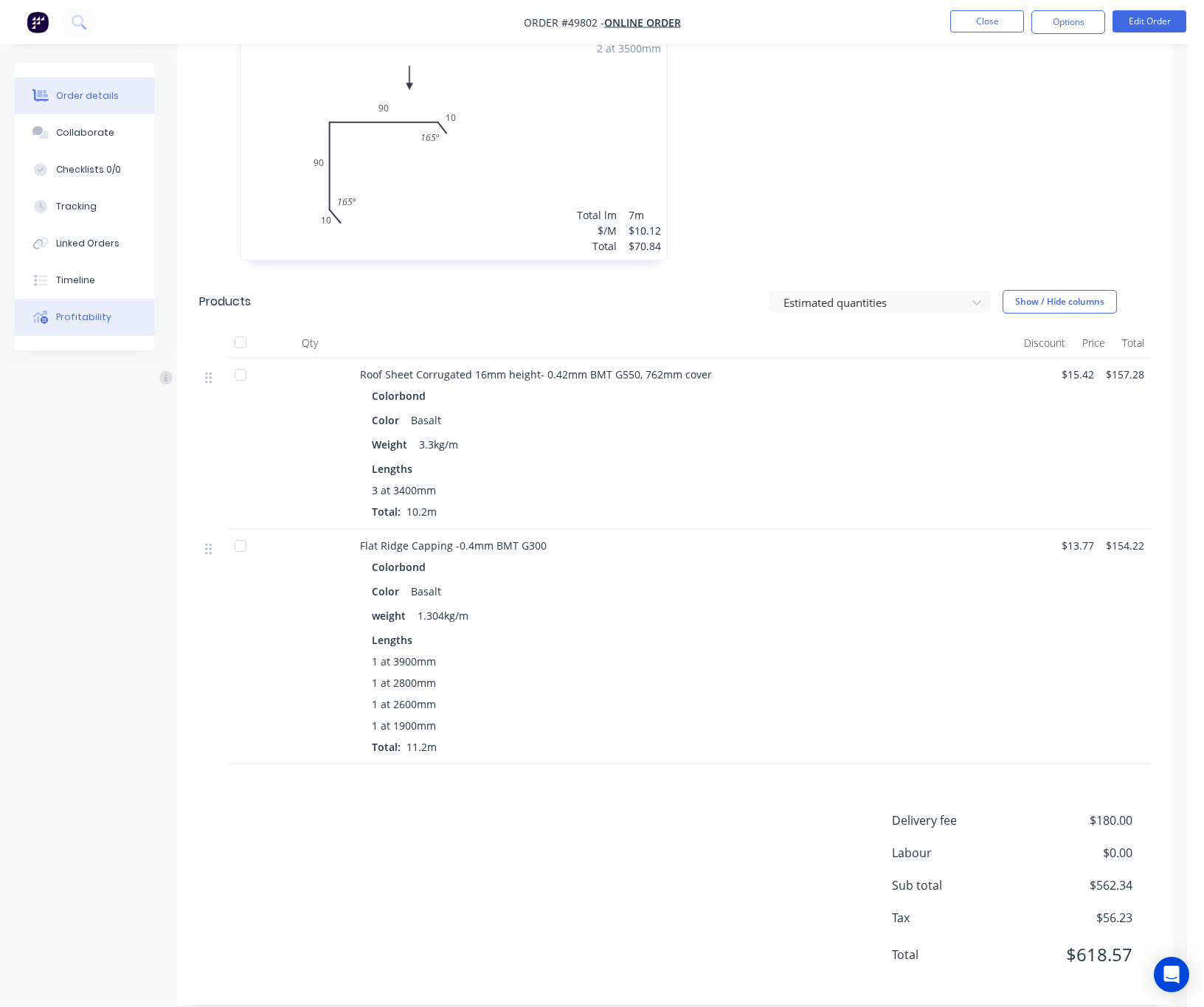
click at [115, 323] on button "Profitability" at bounding box center [84, 317] width 141 height 37
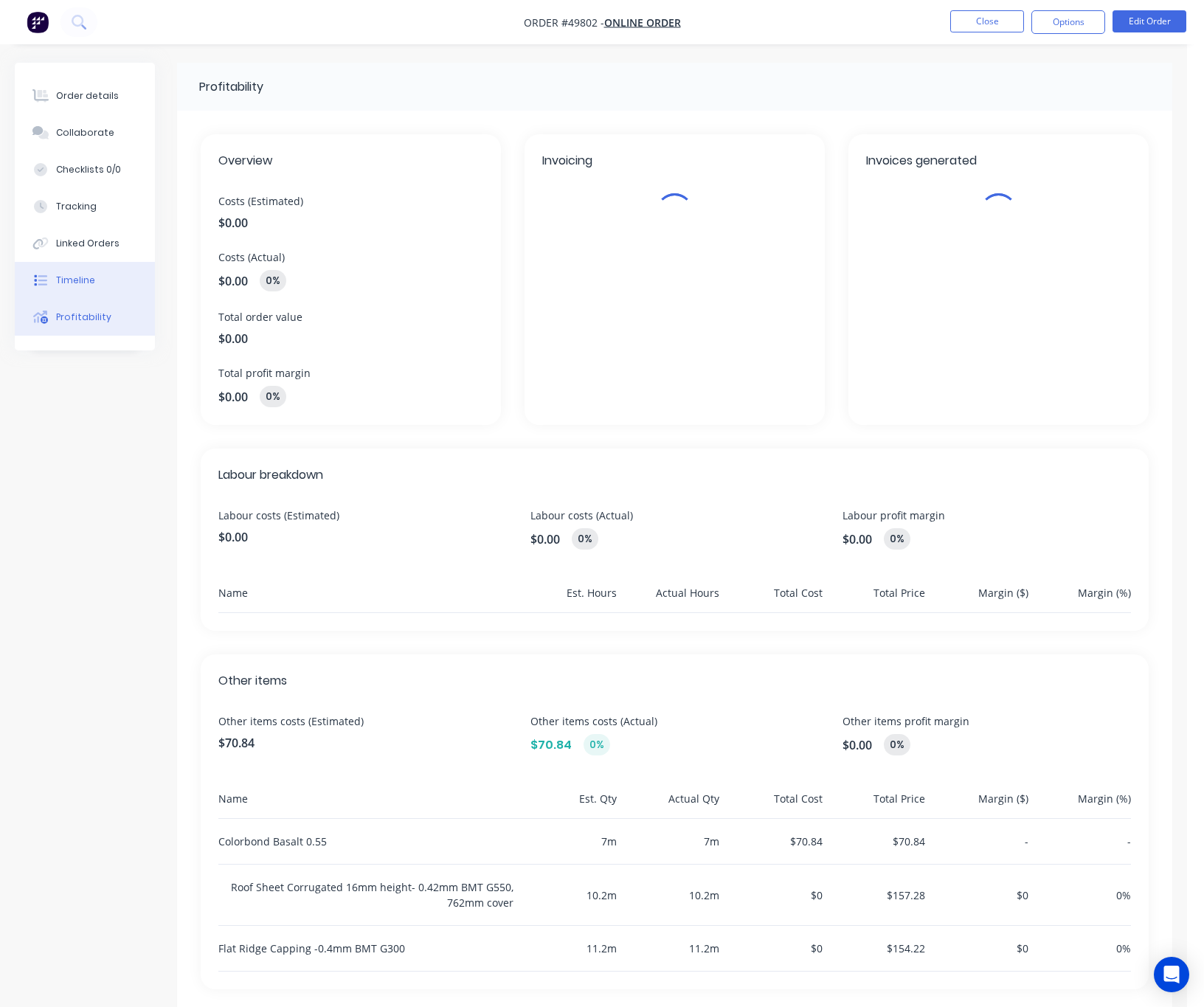
click at [93, 269] on button "Timeline" at bounding box center [84, 280] width 141 height 37
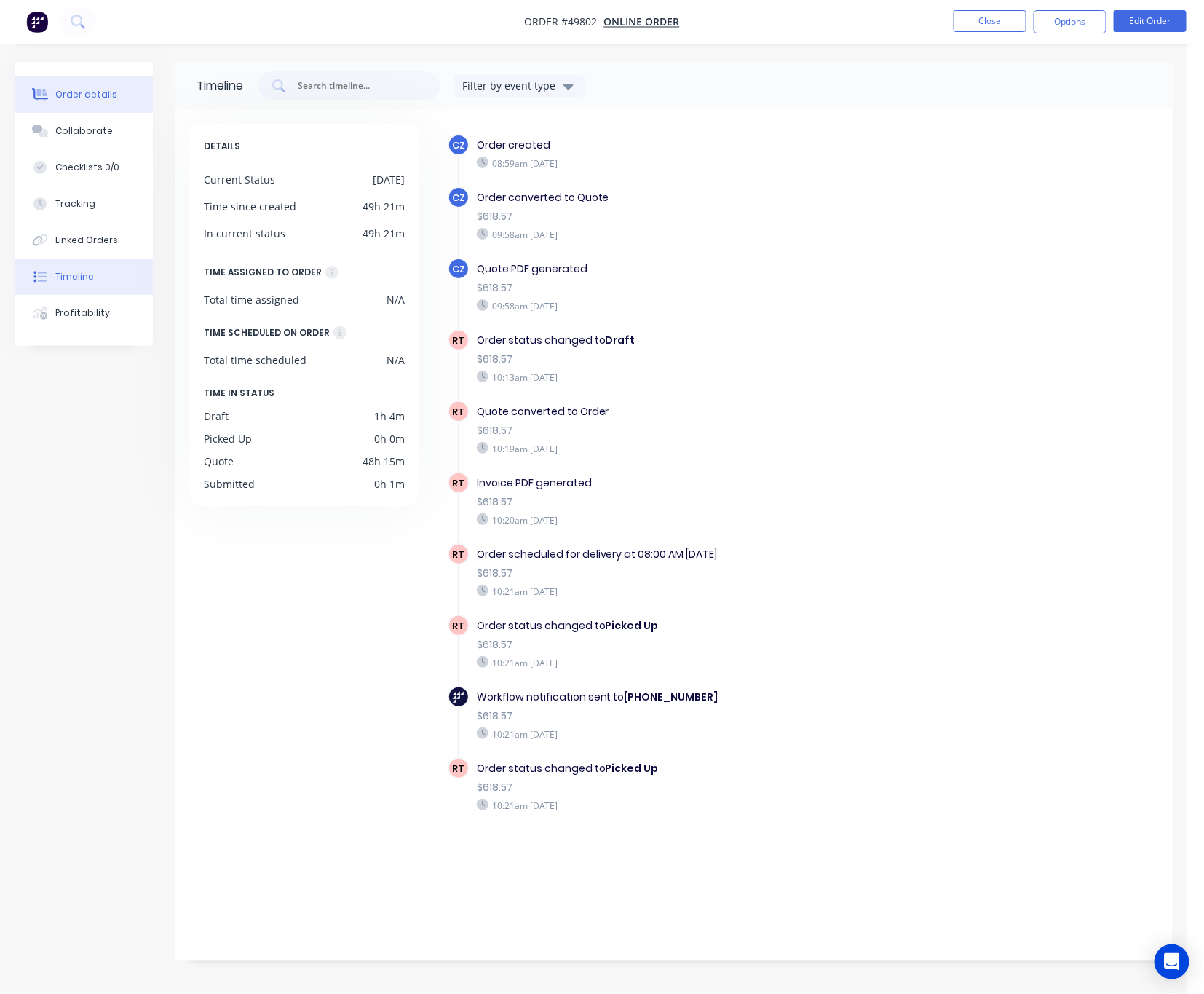
click at [84, 90] on div "Order details" at bounding box center [87, 95] width 62 height 13
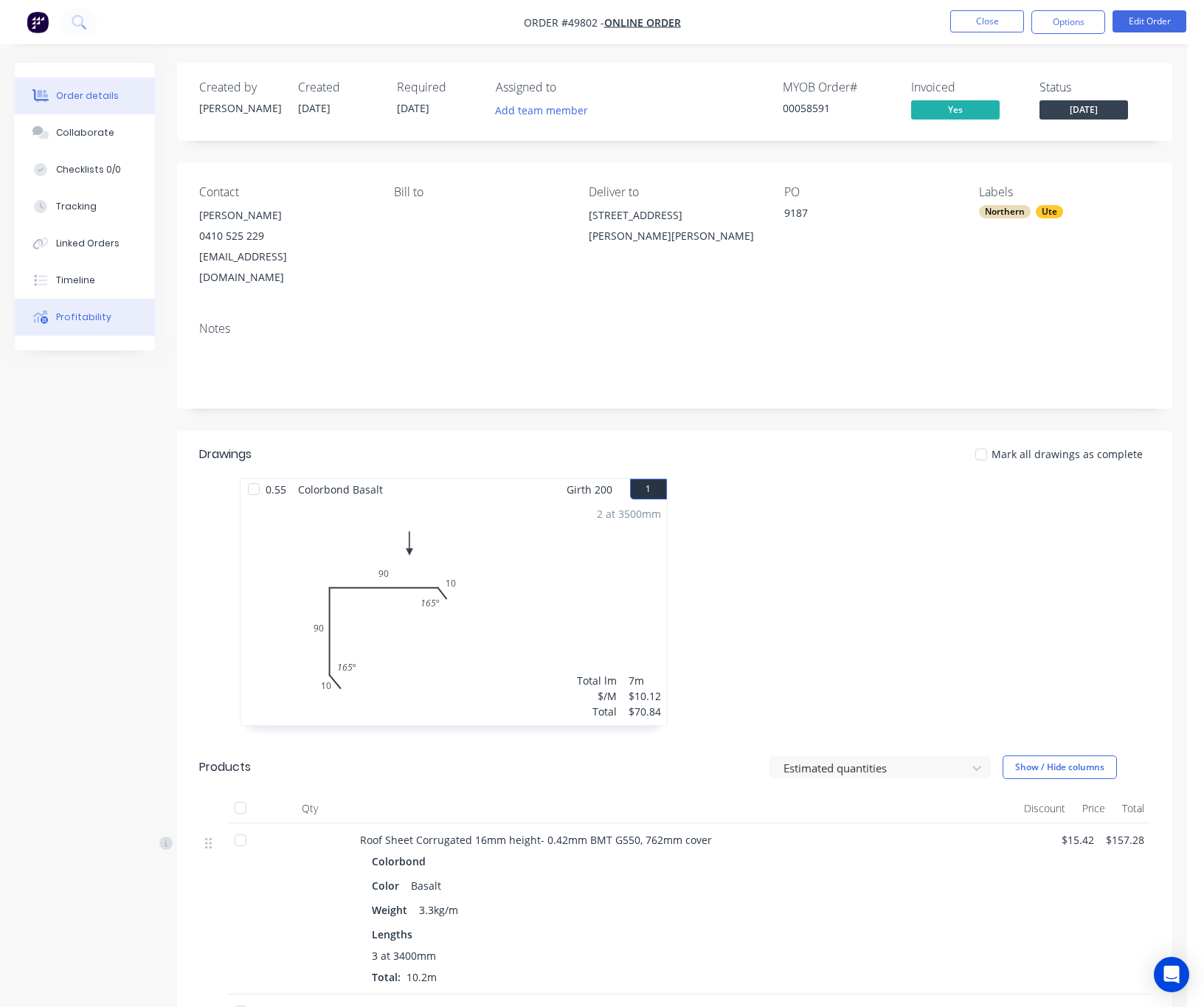
click at [120, 317] on button "Profitability" at bounding box center [84, 317] width 141 height 37
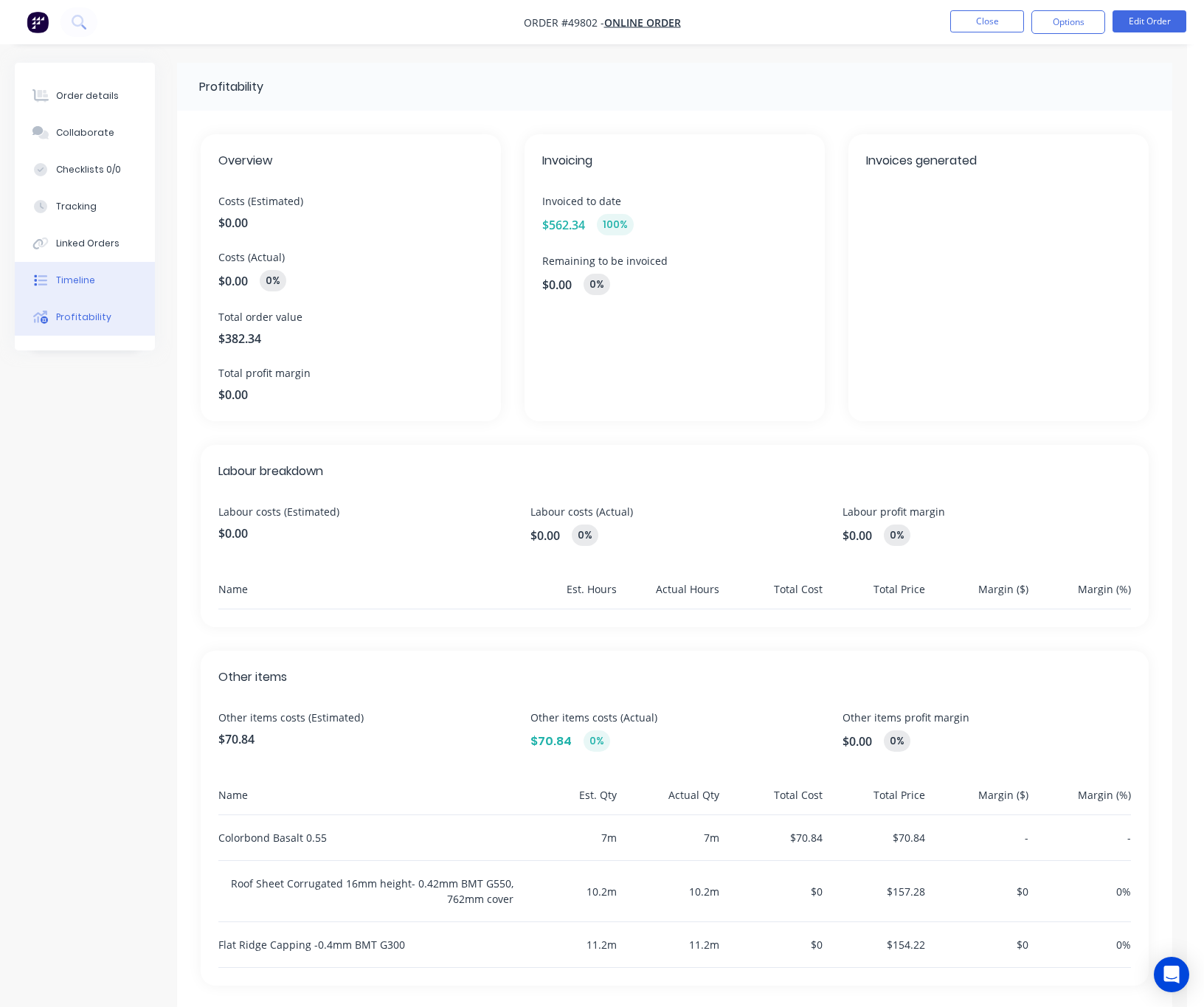
click at [105, 269] on button "Timeline" at bounding box center [84, 280] width 141 height 37
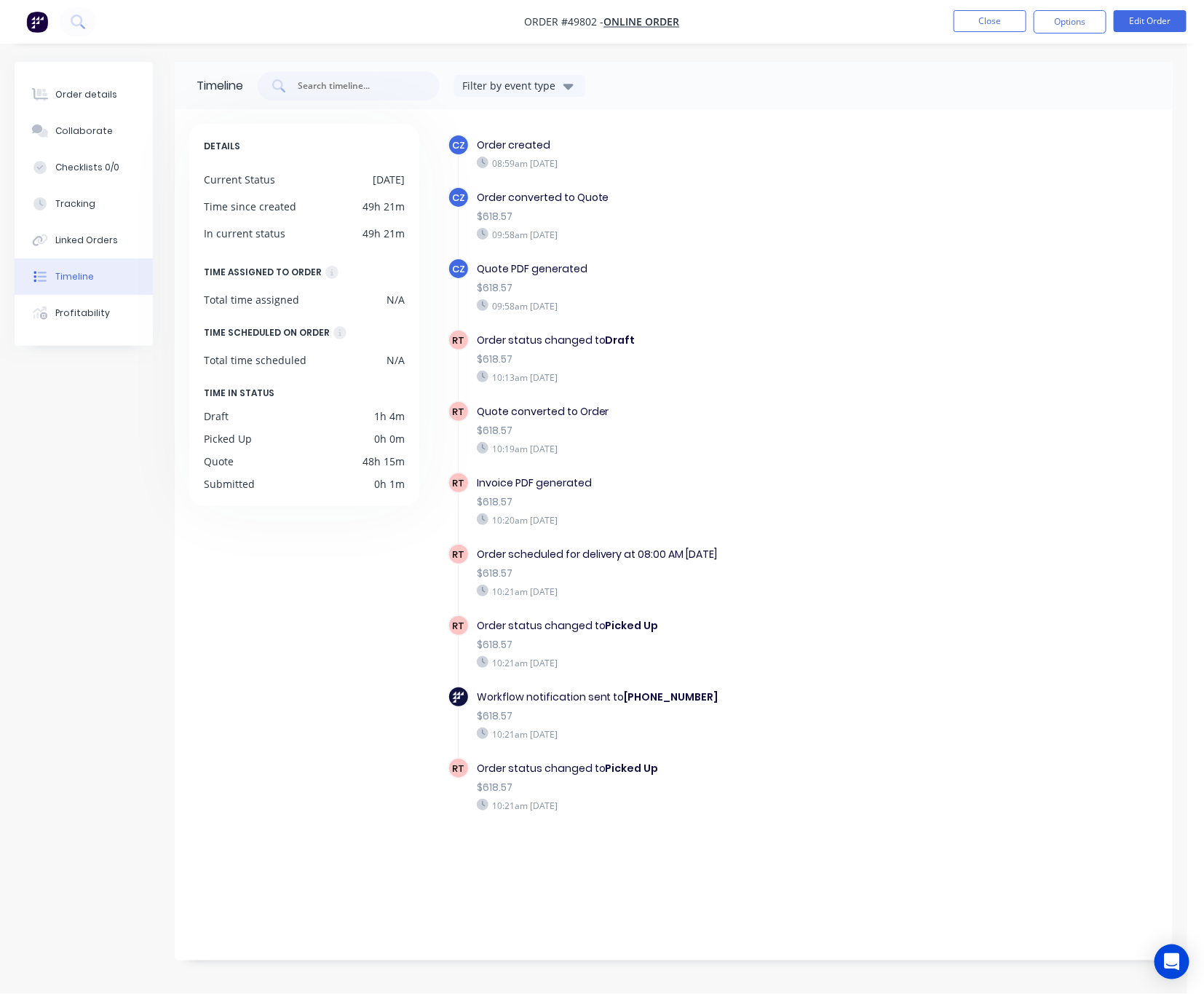
click at [627, 618] on b "Picked Up" at bounding box center [632, 626] width 53 height 14
click at [81, 94] on div "Order details" at bounding box center [87, 95] width 62 height 13
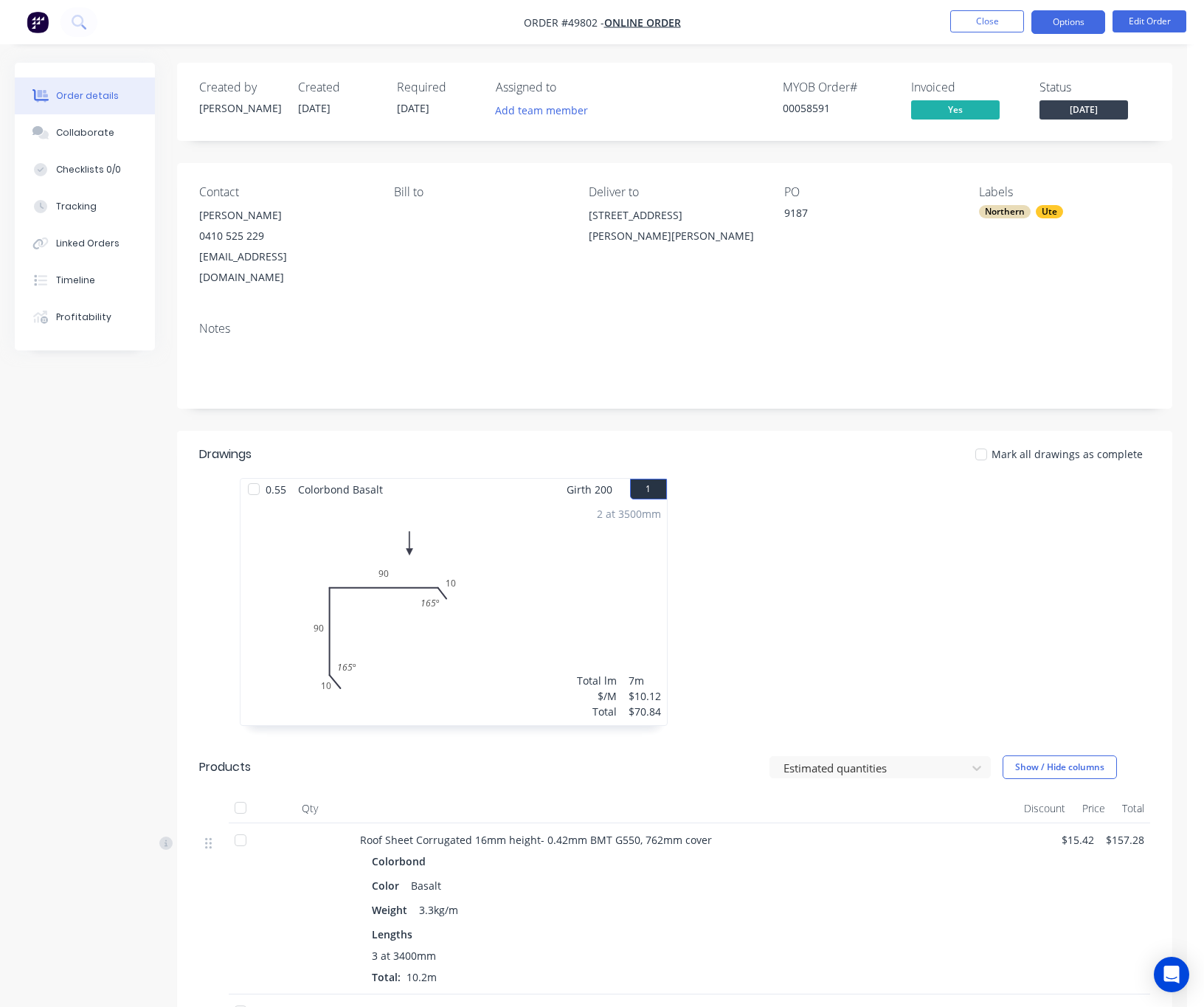
click at [1058, 22] on button "Options" at bounding box center [1068, 22] width 73 height 23
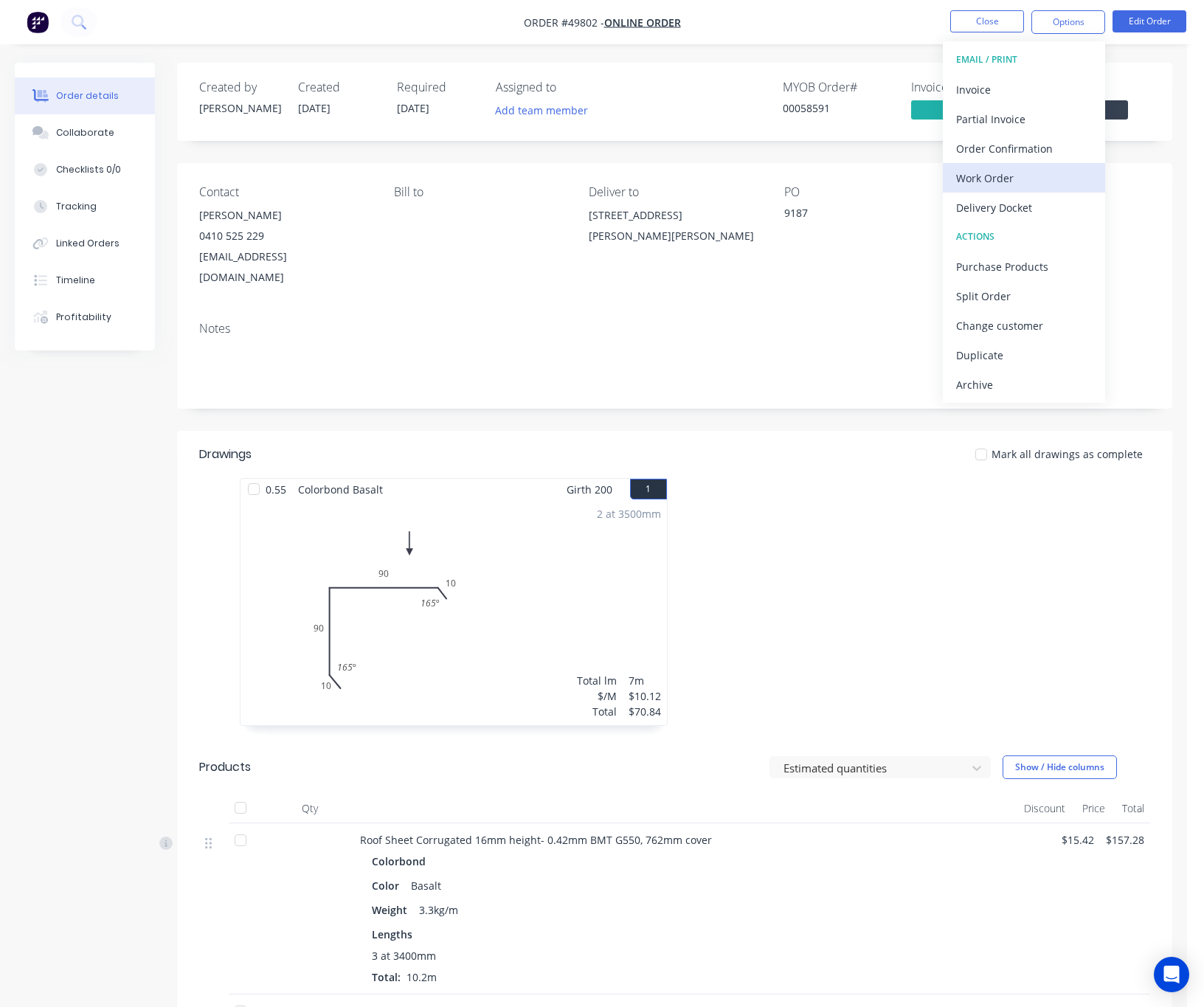
click at [1029, 183] on div "Work Order" at bounding box center [1024, 178] width 136 height 21
click at [985, 179] on div "Custom" at bounding box center [1024, 178] width 136 height 21
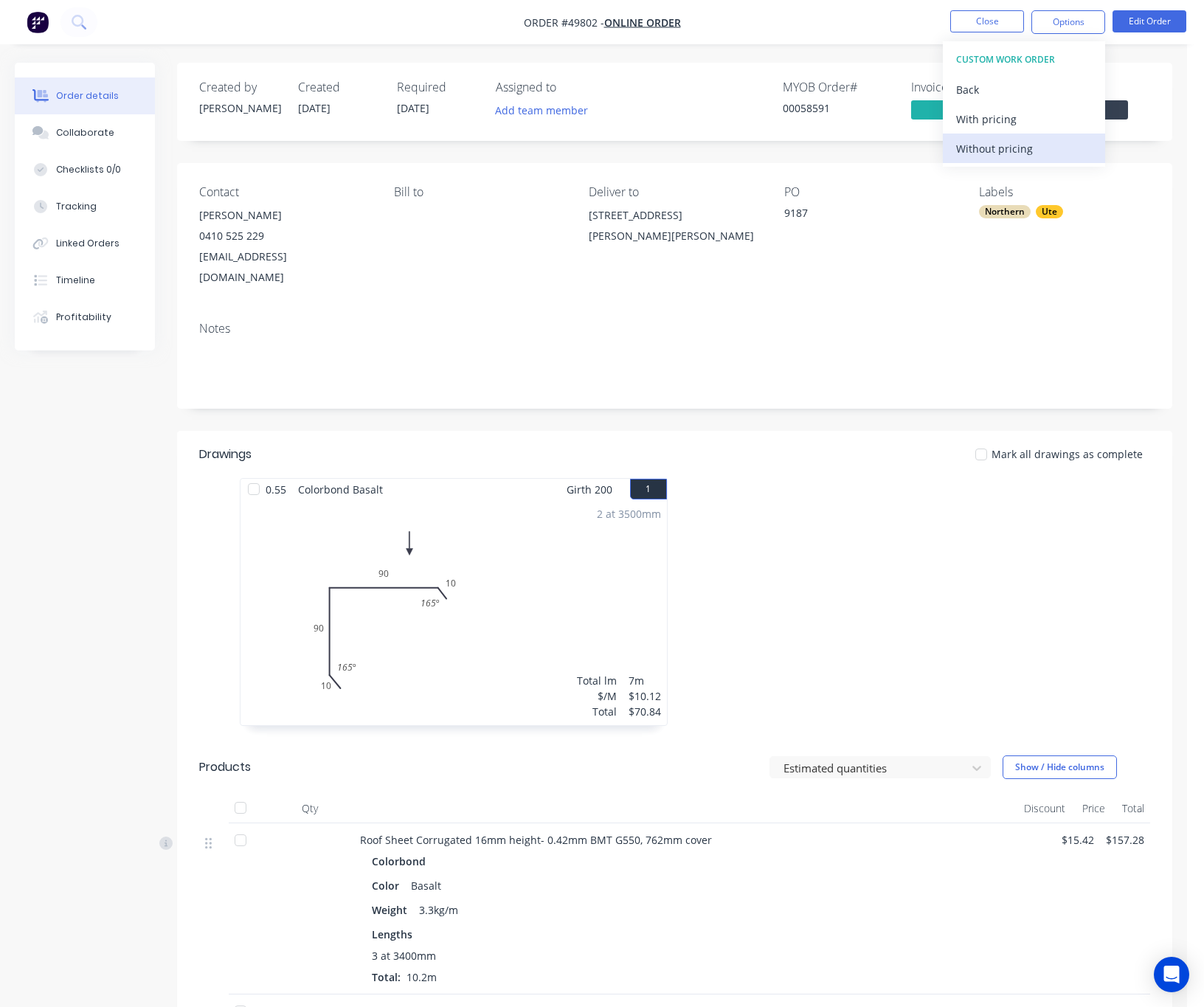
click at [985, 146] on div "Without pricing" at bounding box center [1024, 149] width 136 height 21
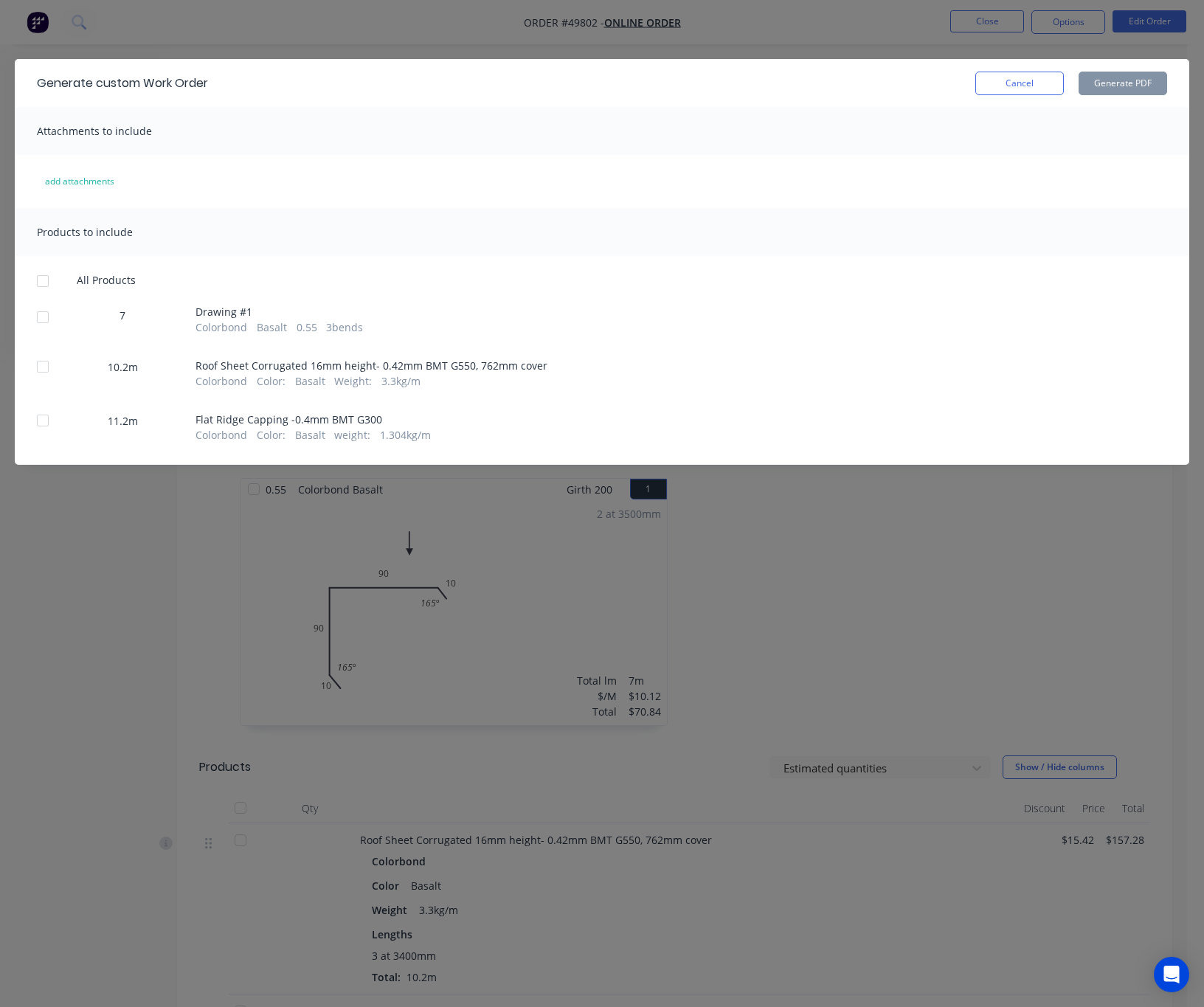
click at [42, 317] on div at bounding box center [42, 317] width 30 height 30
click at [1058, 90] on button "Generate PDF" at bounding box center [1123, 83] width 89 height 23
click at [47, 370] on div at bounding box center [42, 366] width 30 height 30
click at [1058, 86] on button "Generate PDF" at bounding box center [1123, 83] width 89 height 23
drag, startPoint x: 38, startPoint y: 418, endPoint x: 69, endPoint y: 414, distance: 31.3
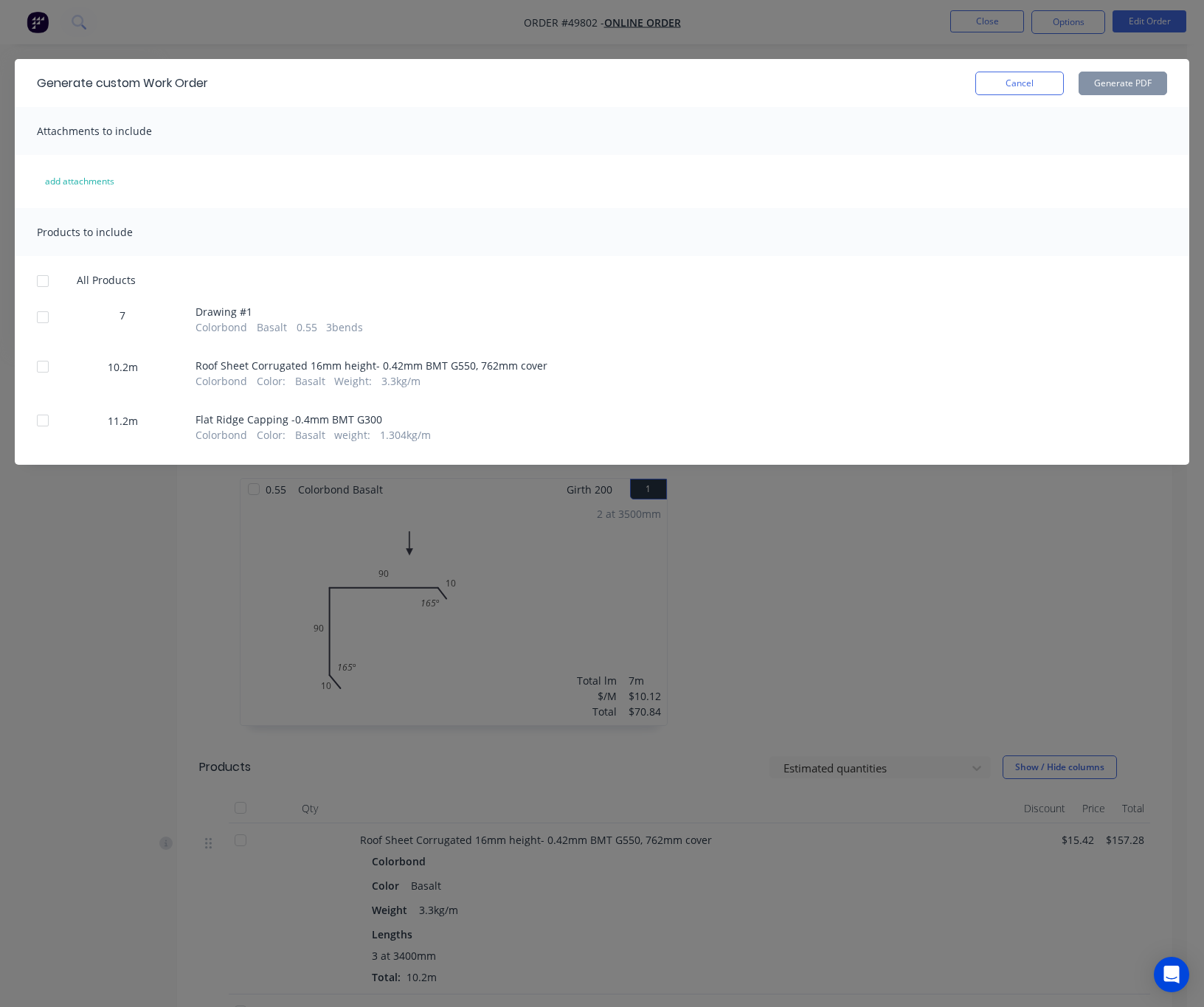
click at [38, 425] on div at bounding box center [42, 420] width 30 height 30
click at [1058, 81] on button "Generate PDF" at bounding box center [1123, 83] width 89 height 23
click at [456, 22] on div "Generate custom Work Order Cancel Generate PDF Attachments to include add attac…" at bounding box center [602, 503] width 1204 height 1007
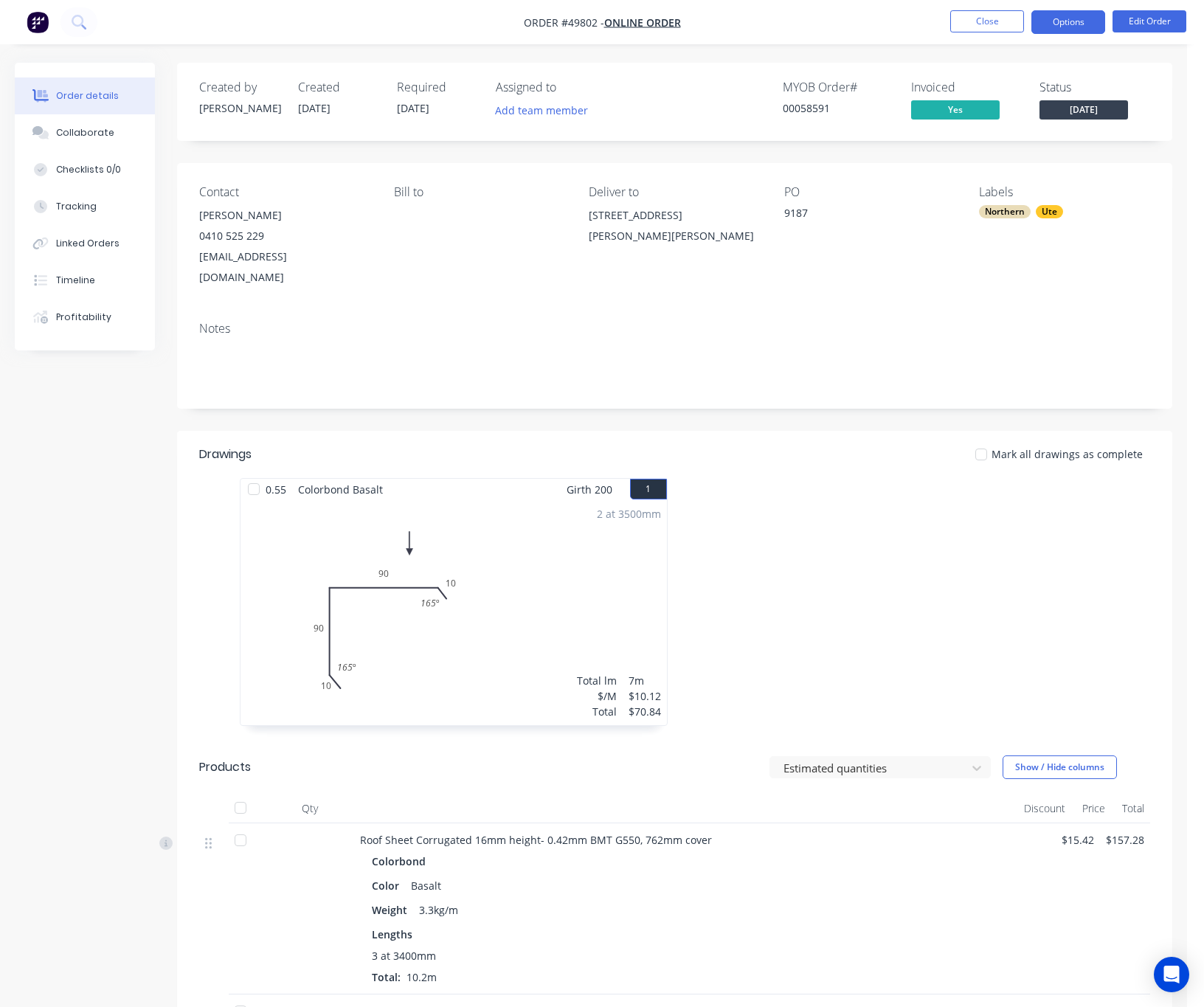
click at [1052, 16] on button "Options" at bounding box center [1068, 22] width 73 height 23
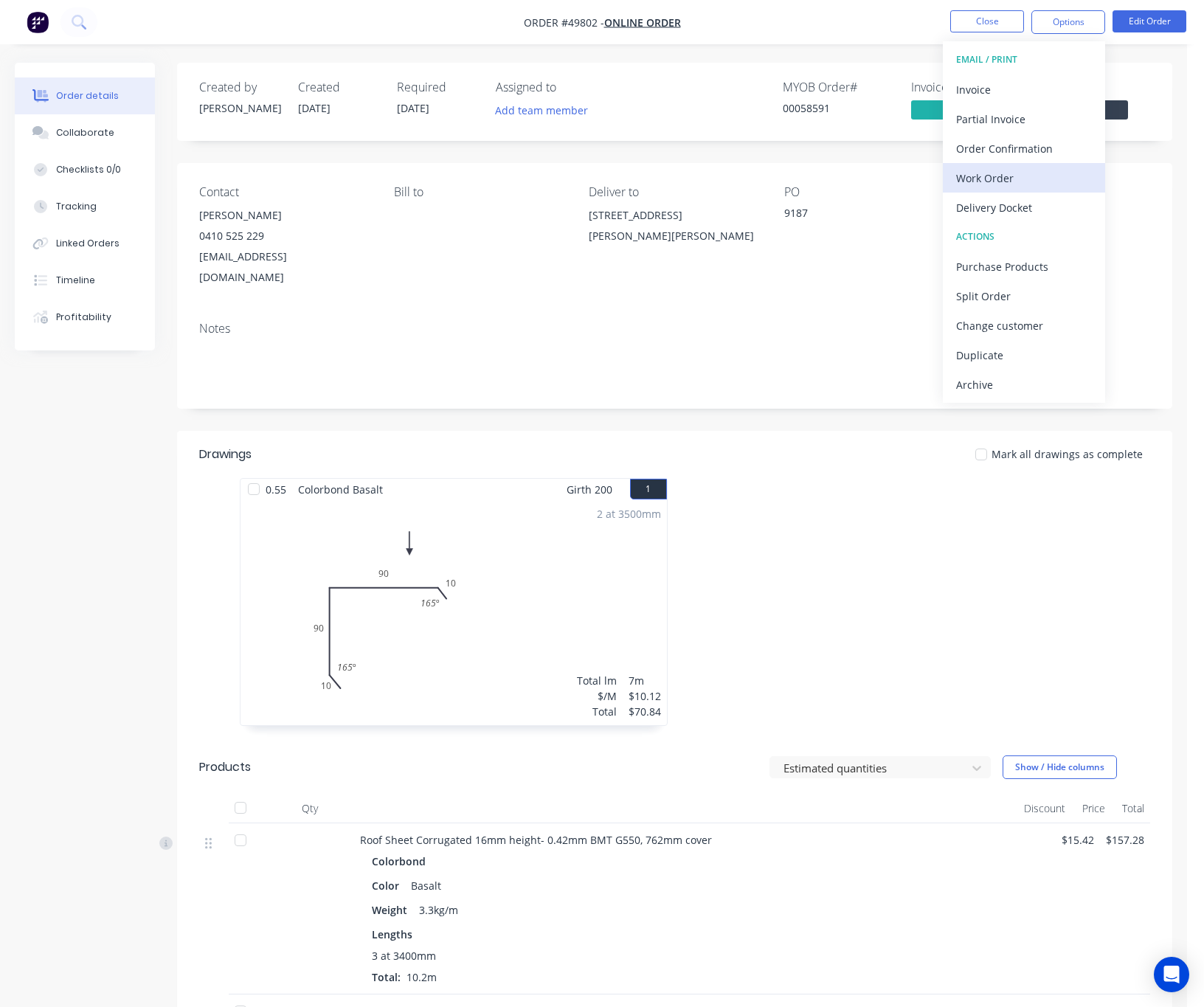
click at [1058, 169] on div "Work Order" at bounding box center [1024, 178] width 136 height 21
click at [1049, 183] on div "Custom" at bounding box center [1024, 178] width 136 height 21
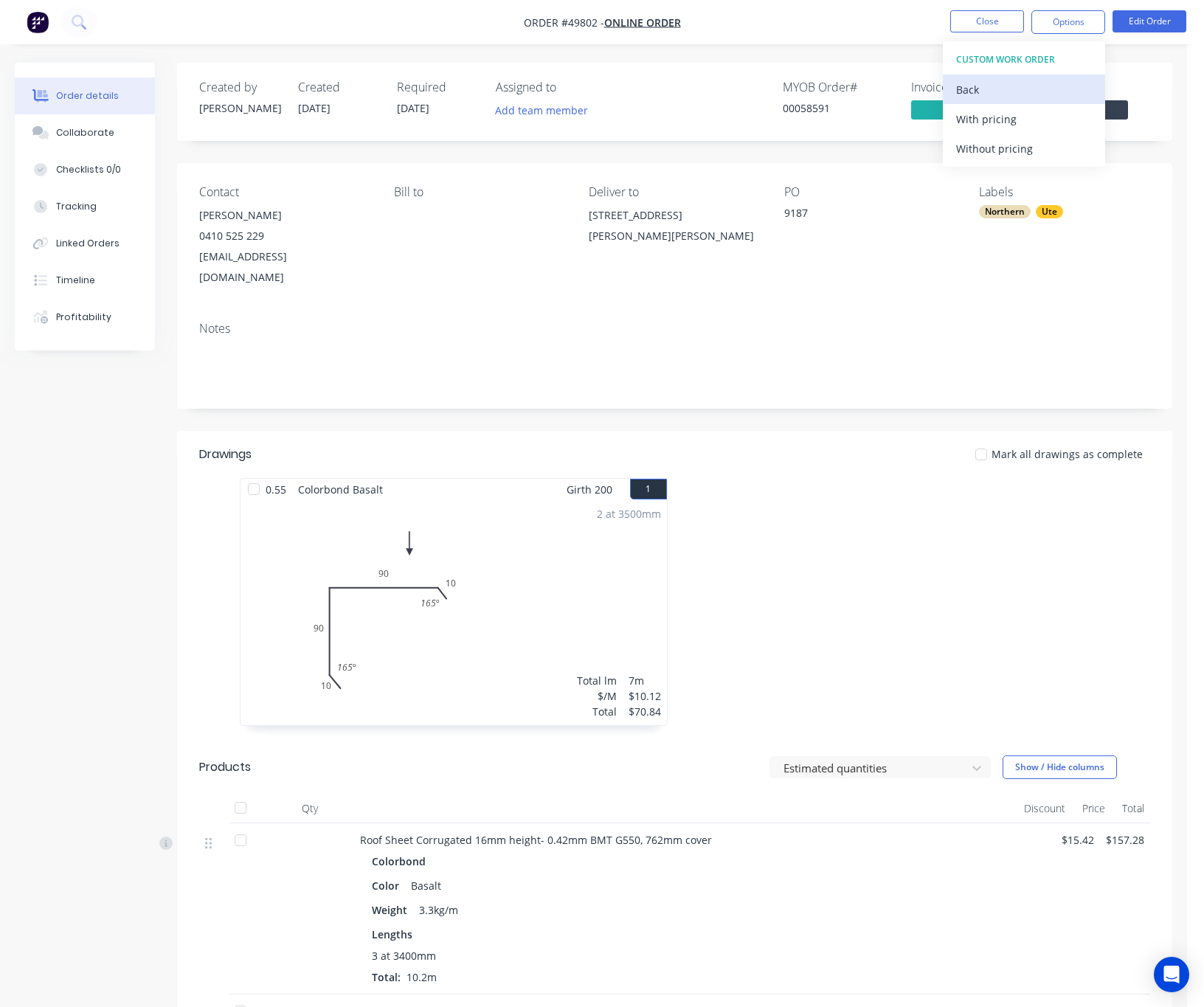
click at [1018, 76] on button "Back" at bounding box center [1023, 89] width 162 height 30
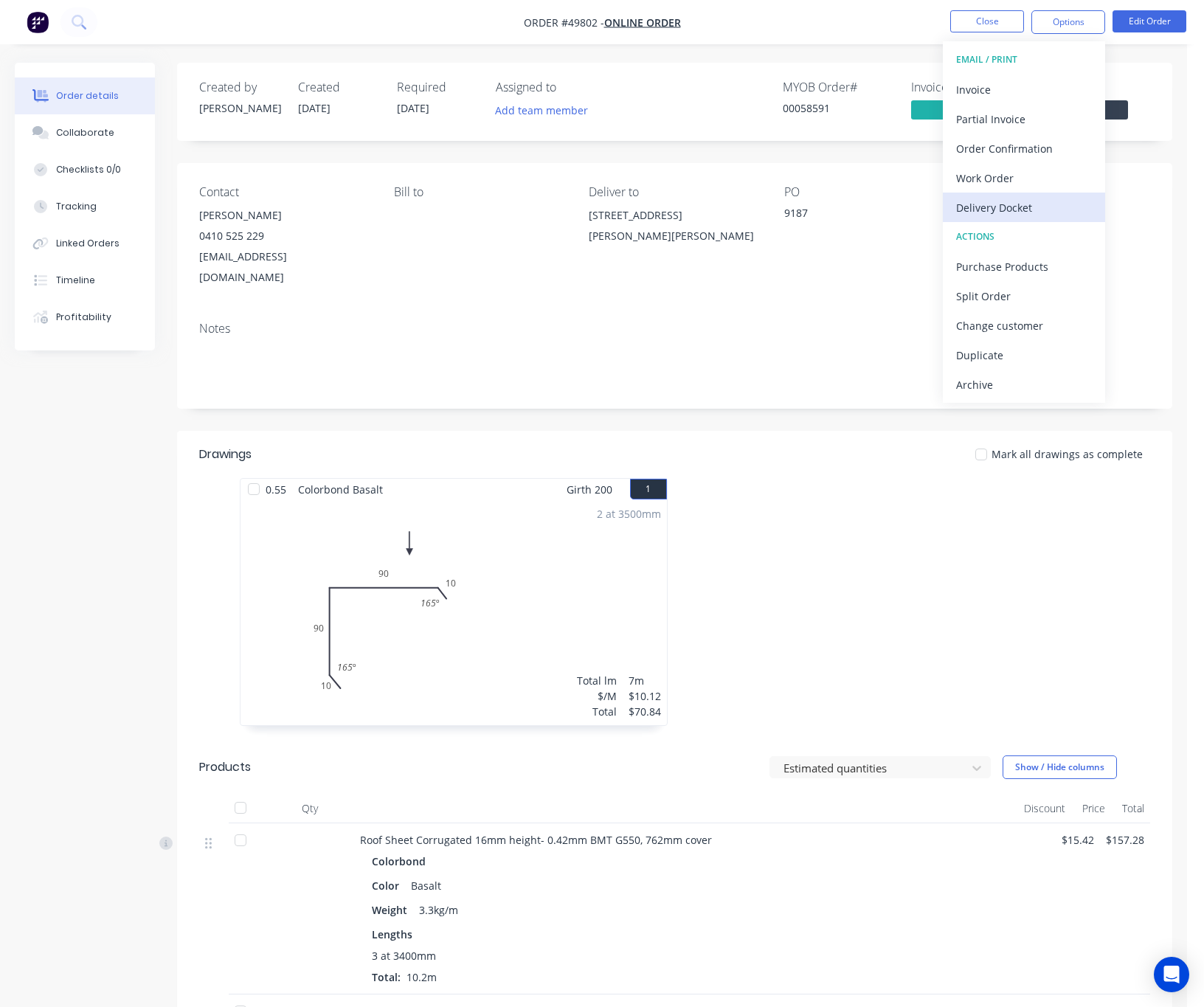
click at [1027, 213] on div "Delivery Docket" at bounding box center [1024, 208] width 136 height 21
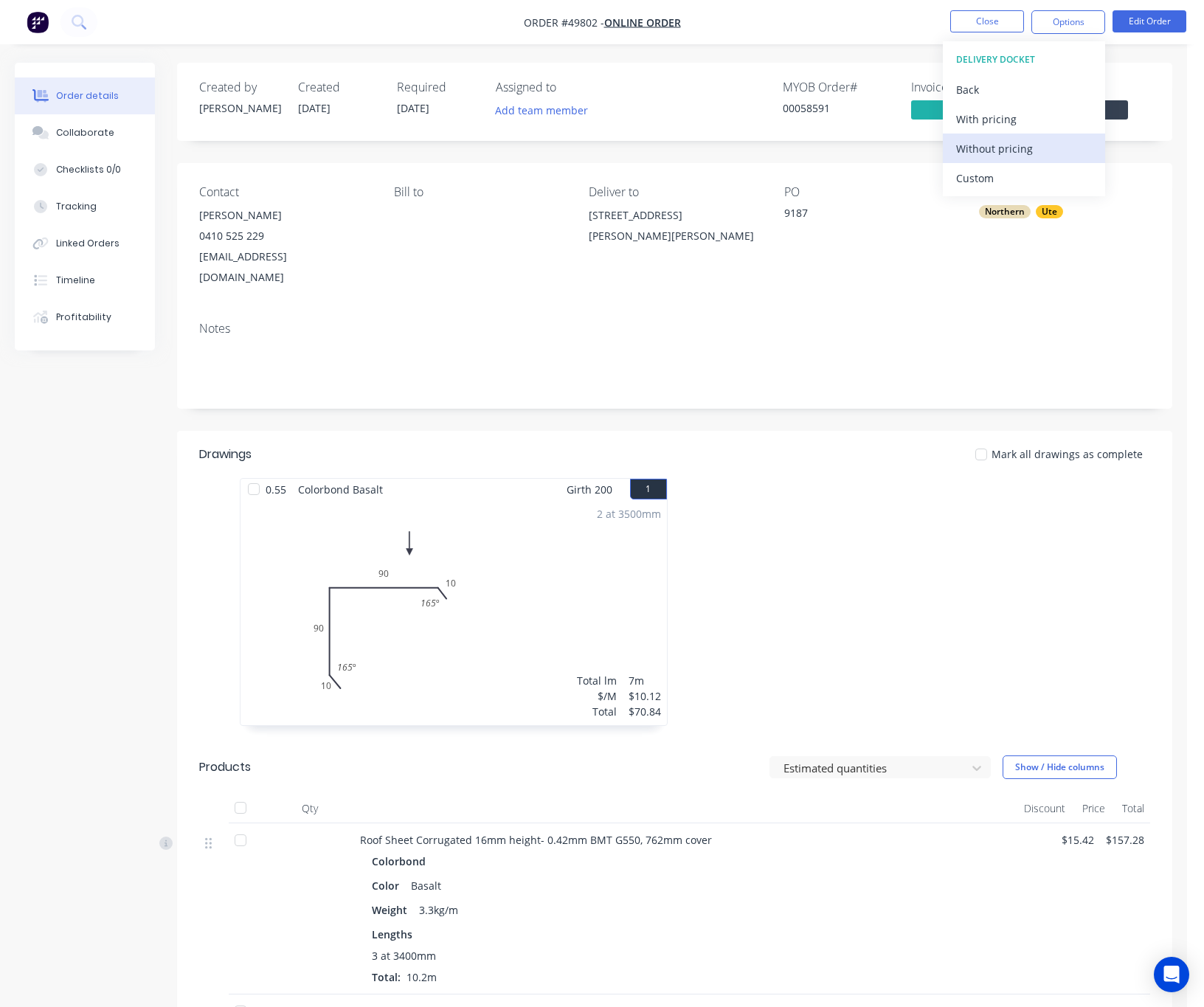
click at [1029, 151] on div "Without pricing" at bounding box center [1024, 149] width 136 height 21
click at [651, 22] on span "Online Order" at bounding box center [643, 22] width 77 height 14
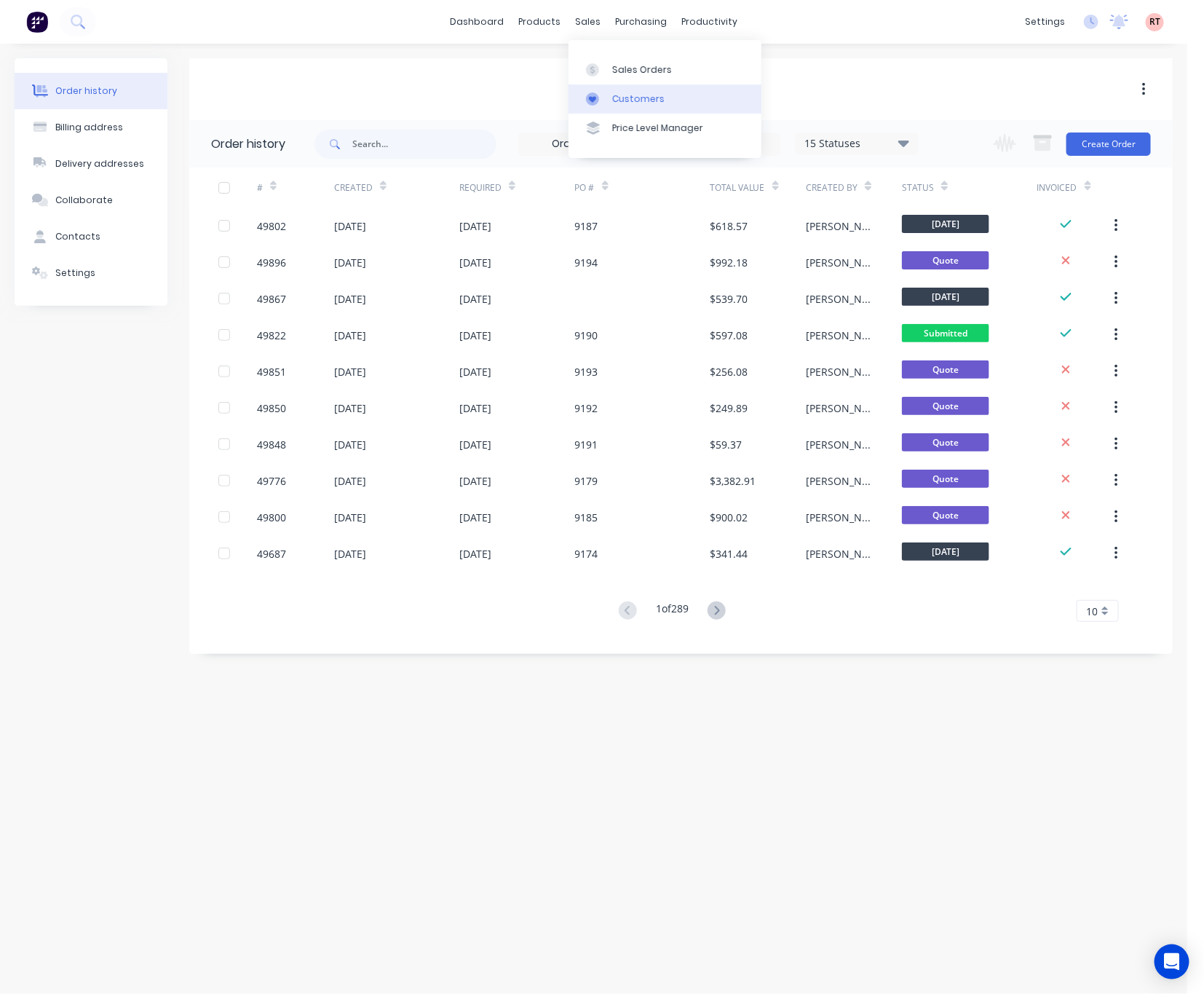
click at [623, 101] on div "Customers" at bounding box center [638, 99] width 52 height 13
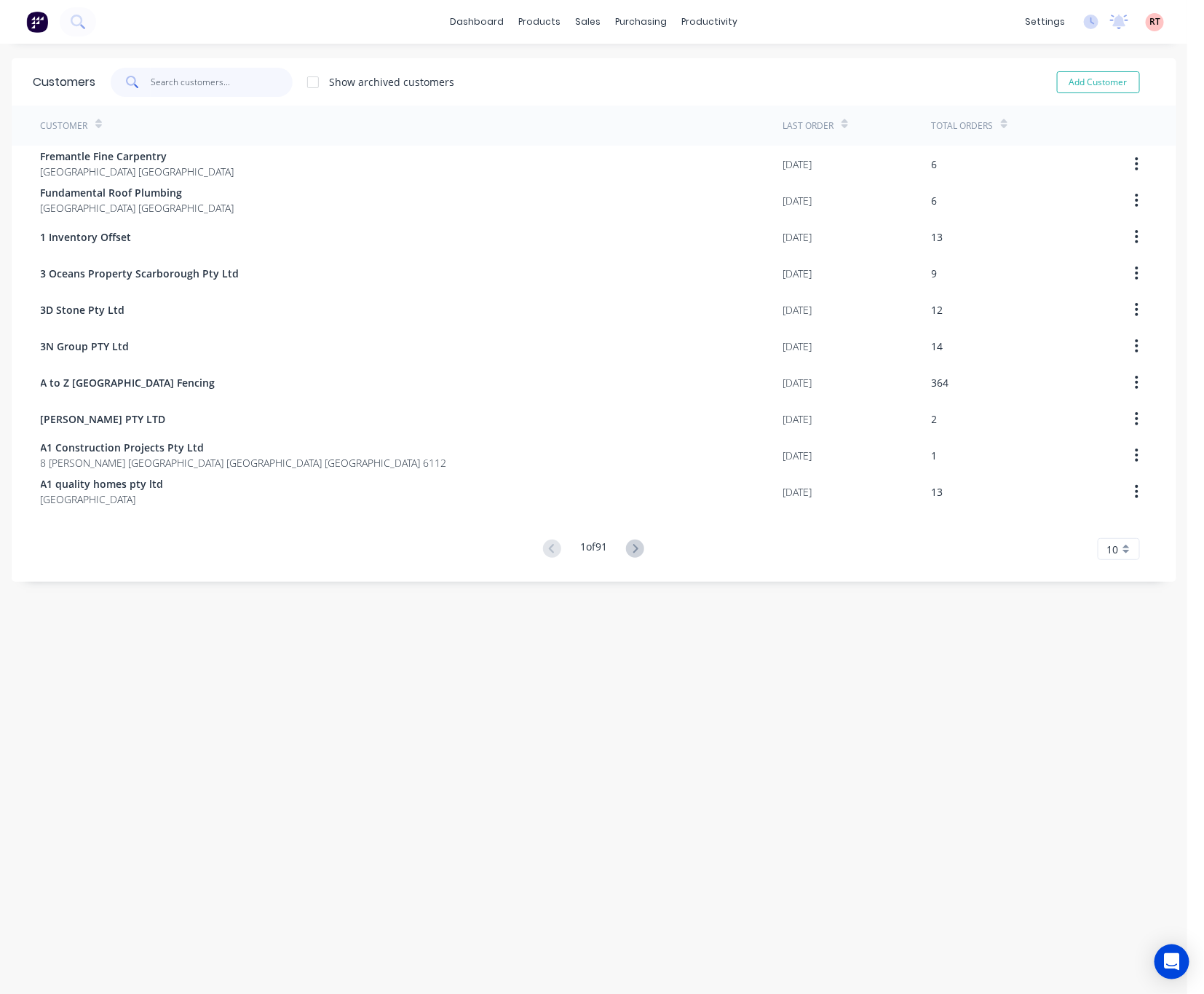
click at [190, 77] on input "text" at bounding box center [222, 82] width 142 height 29
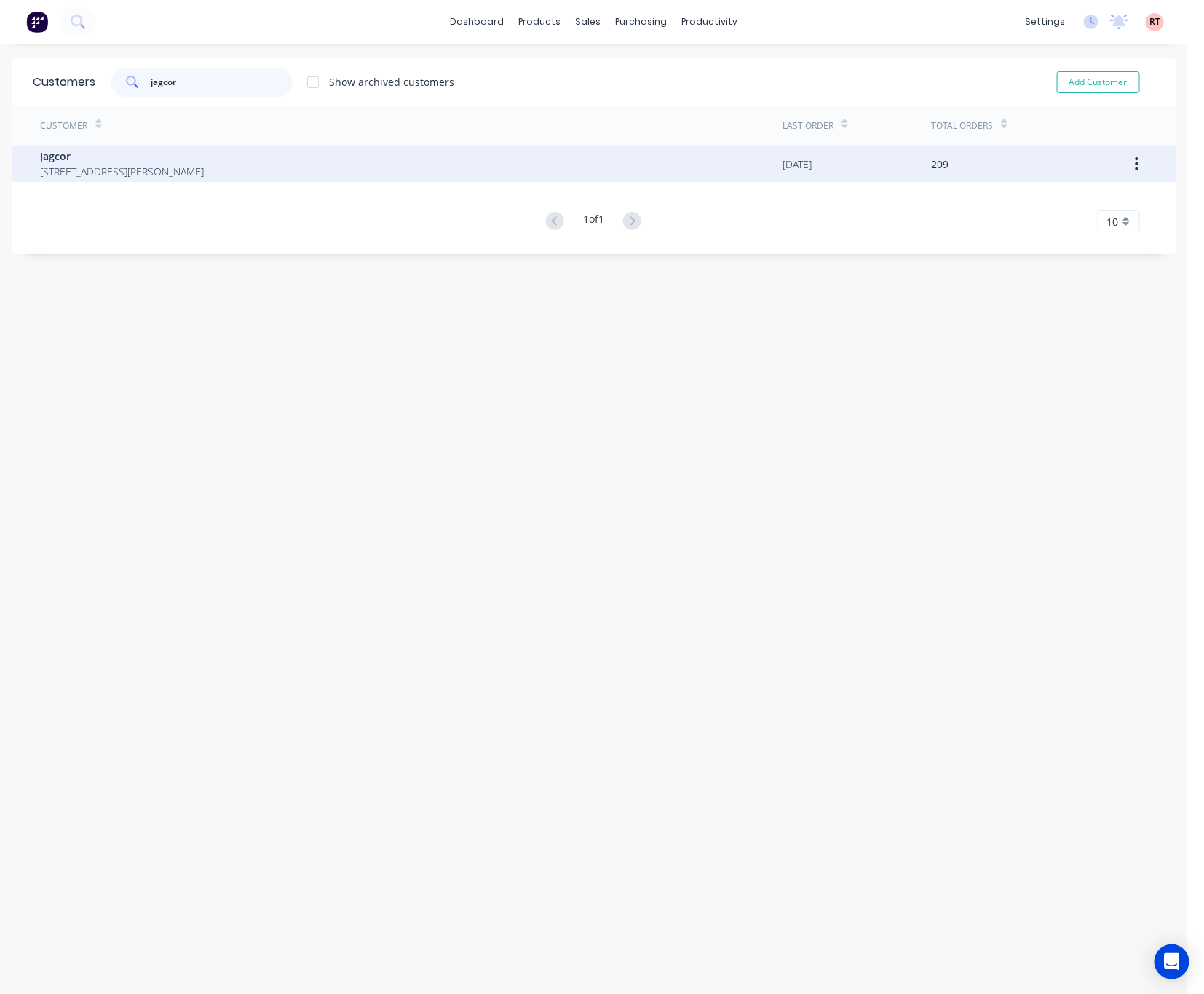
type input "jagcor"
click at [238, 180] on div "Jagcor 15 Hoyle Rd Hope Valley Western Australia Australia 6165" at bounding box center [412, 163] width 743 height 36
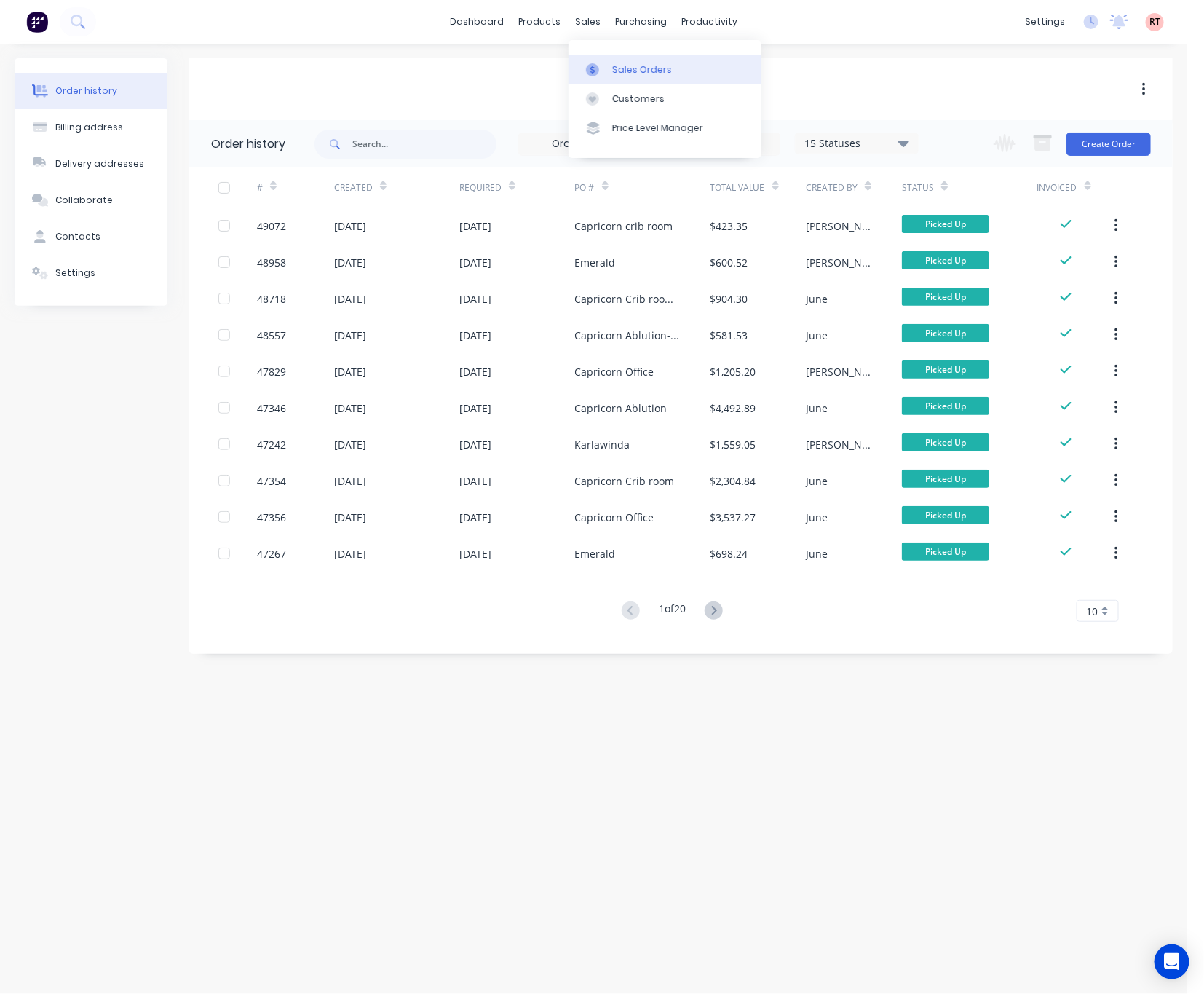
click at [632, 72] on div "Sales Orders" at bounding box center [642, 70] width 60 height 13
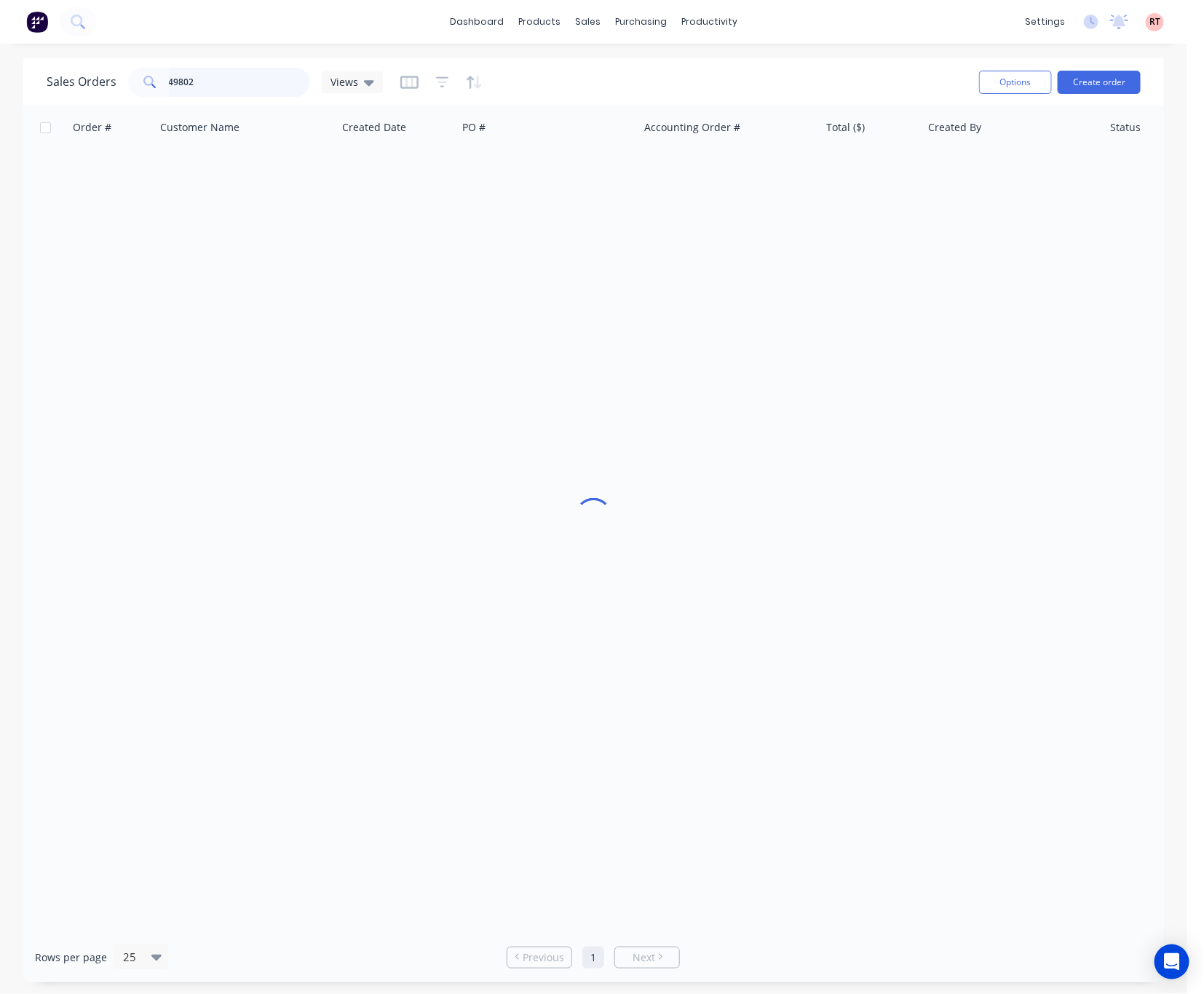
click at [114, 98] on div "Sales Orders 49802 Views" at bounding box center [507, 82] width 920 height 35
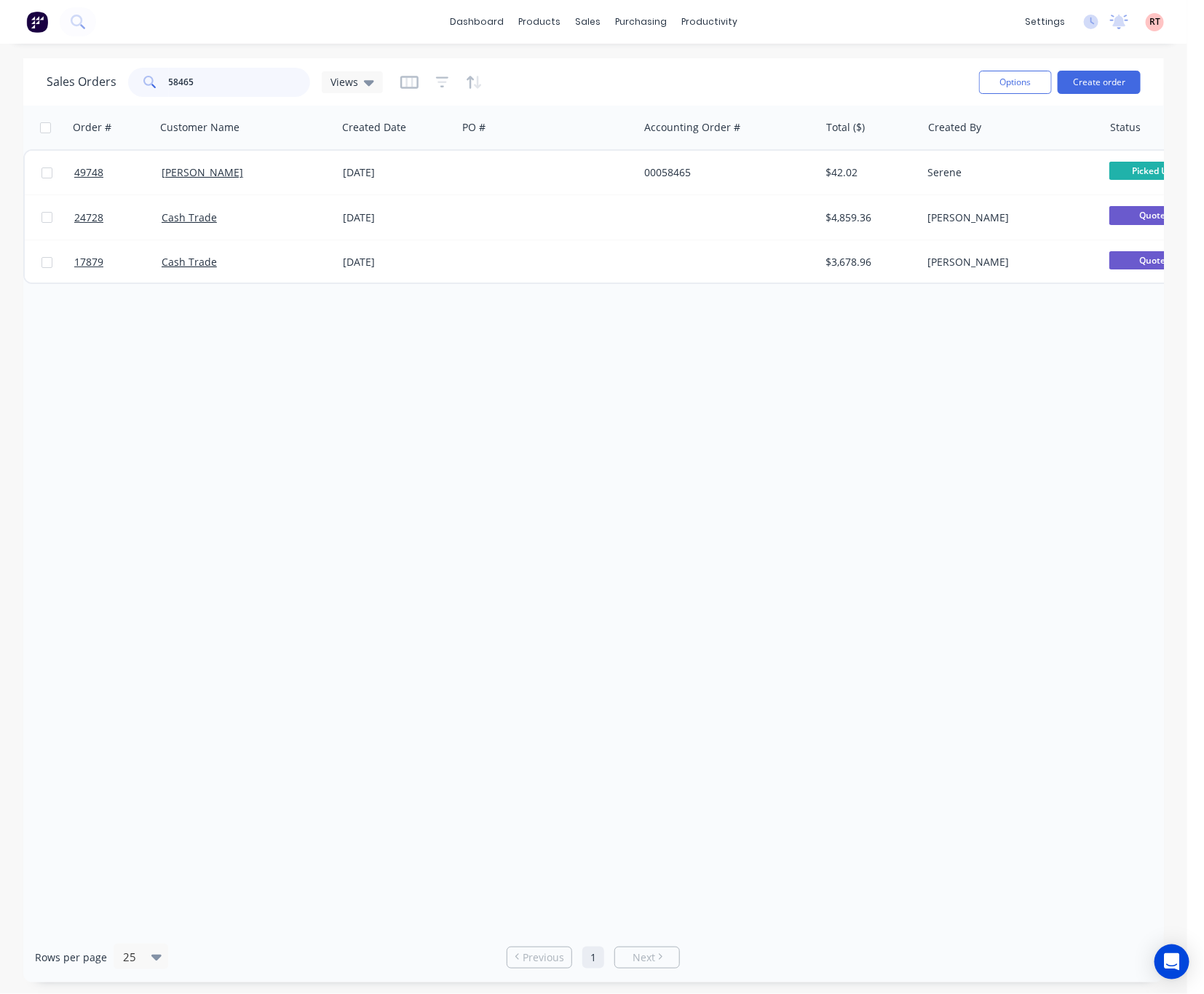
drag, startPoint x: 247, startPoint y: 83, endPoint x: 74, endPoint y: 84, distance: 173.0
click at [74, 84] on div "Sales Orders 58465 Views" at bounding box center [215, 82] width 337 height 29
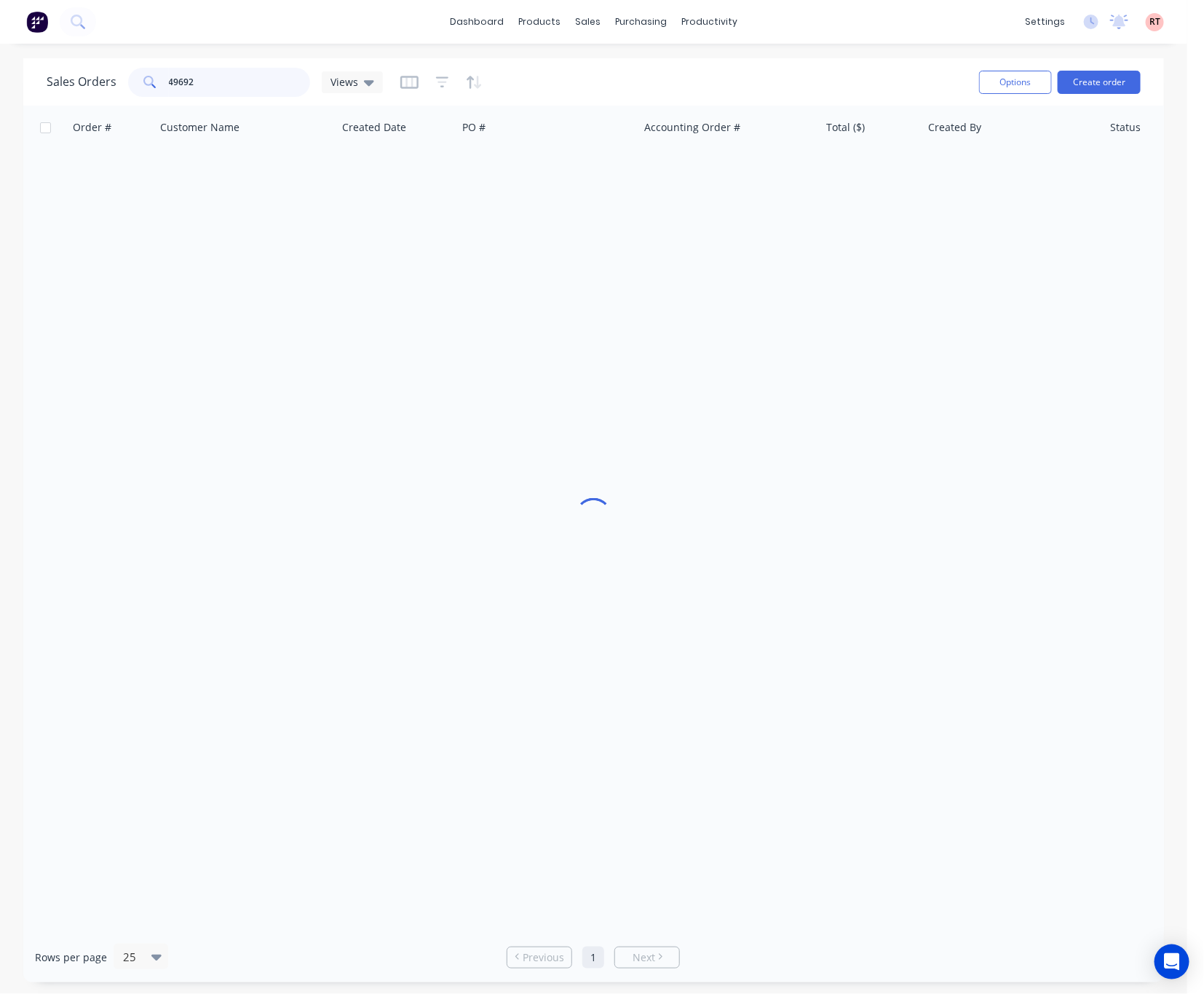
type input "49692"
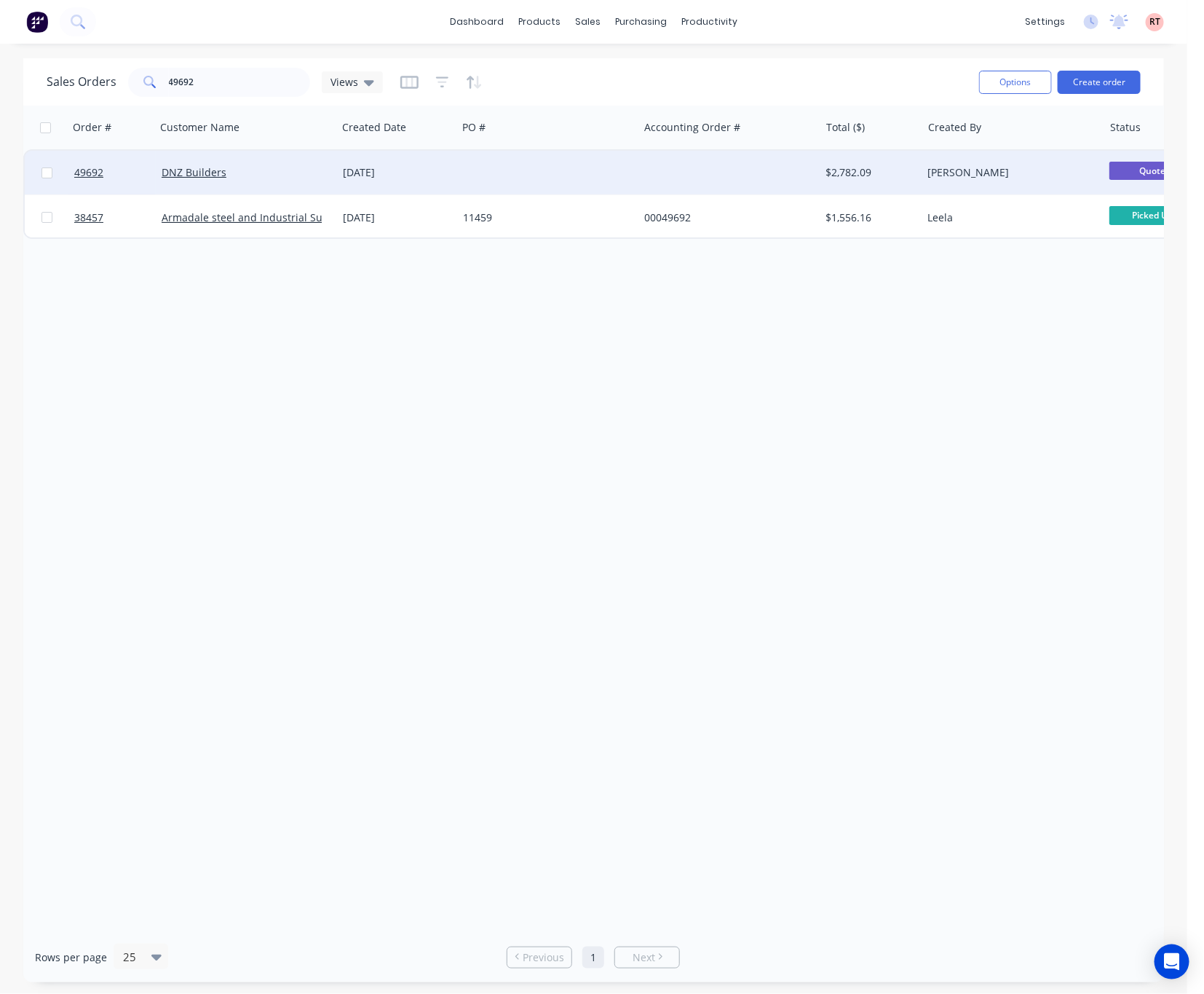
click at [666, 184] on div at bounding box center [729, 172] width 181 height 43
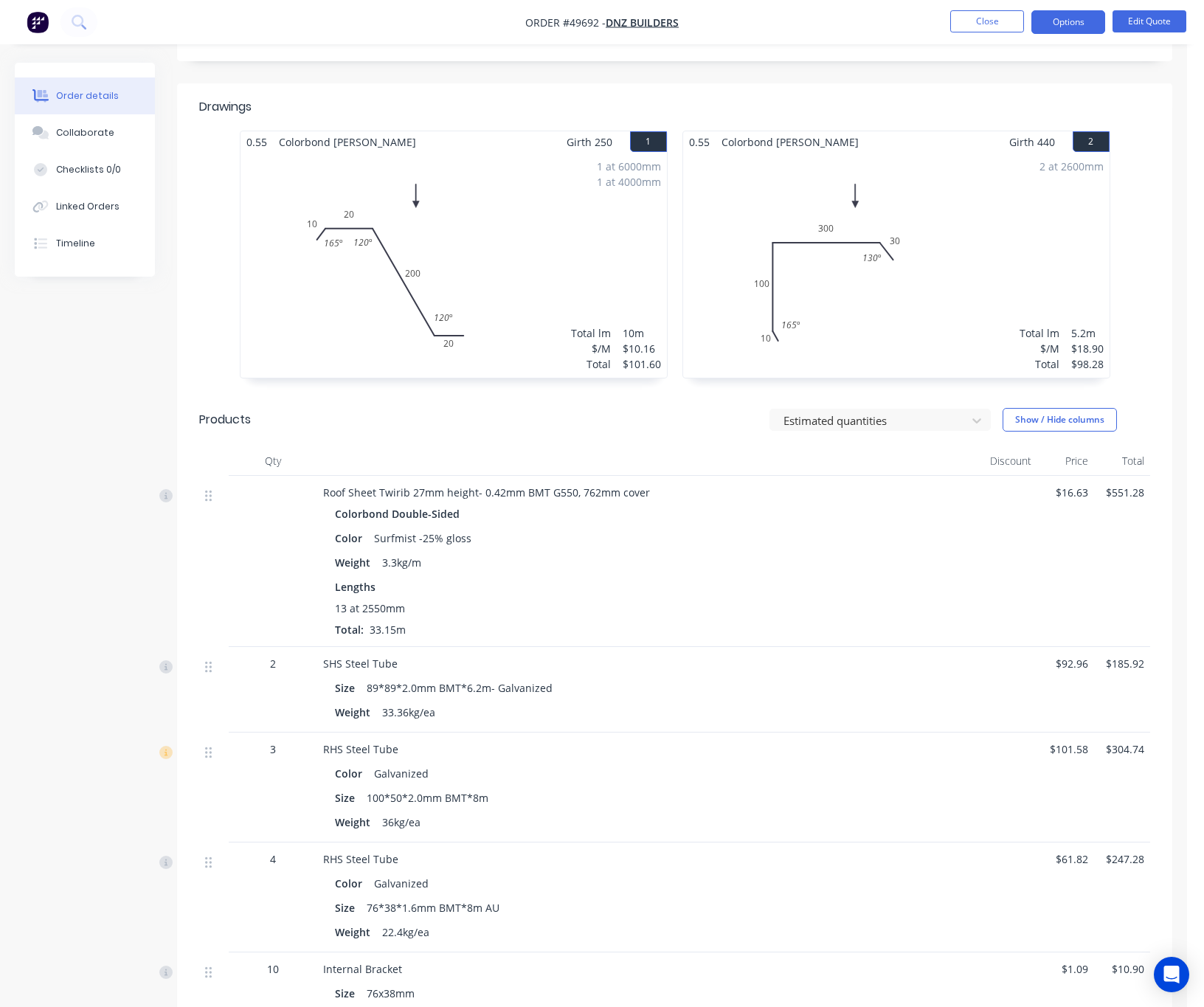
scroll to position [122, 0]
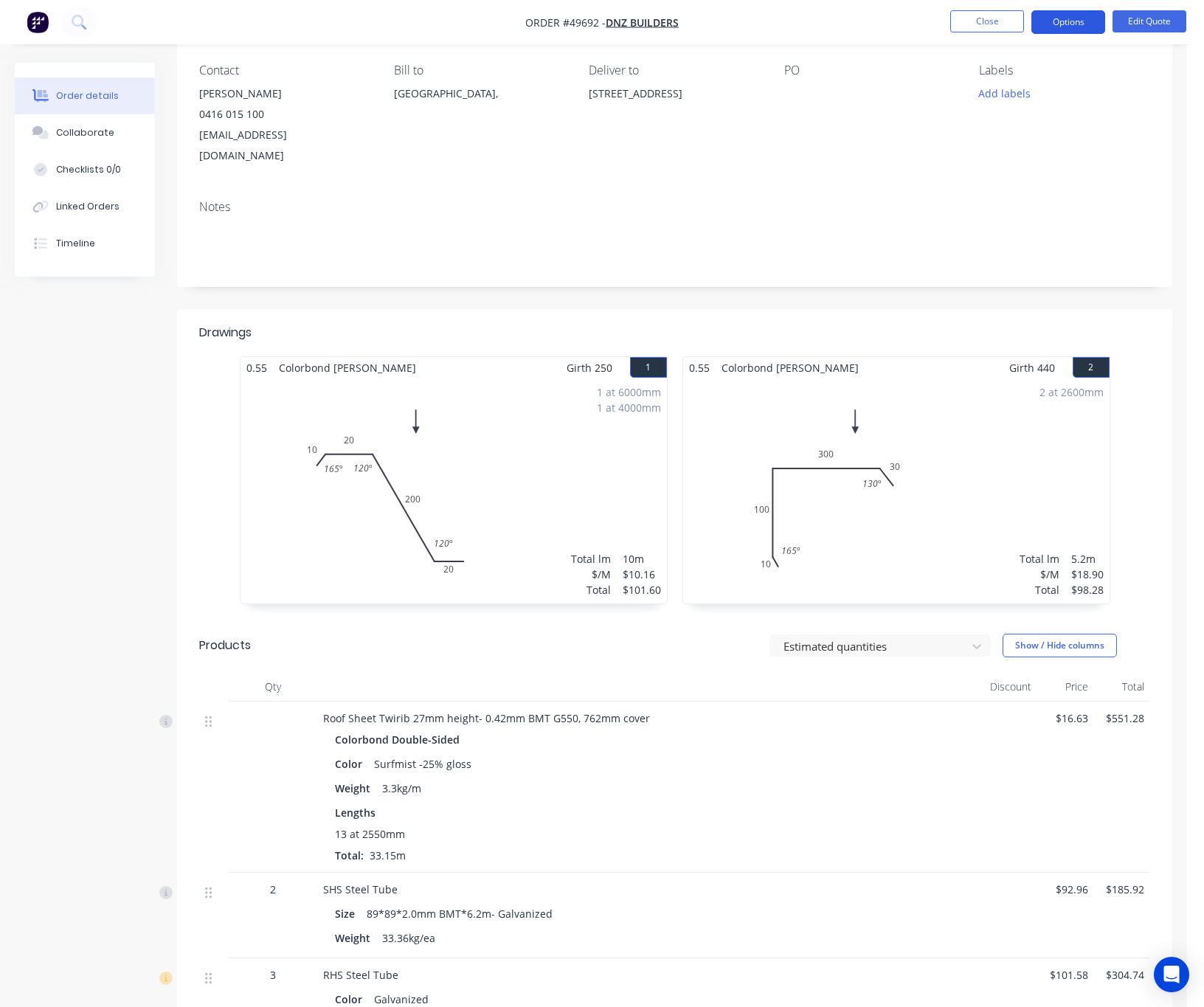
click at [1058, 24] on button "Options" at bounding box center [1068, 22] width 73 height 23
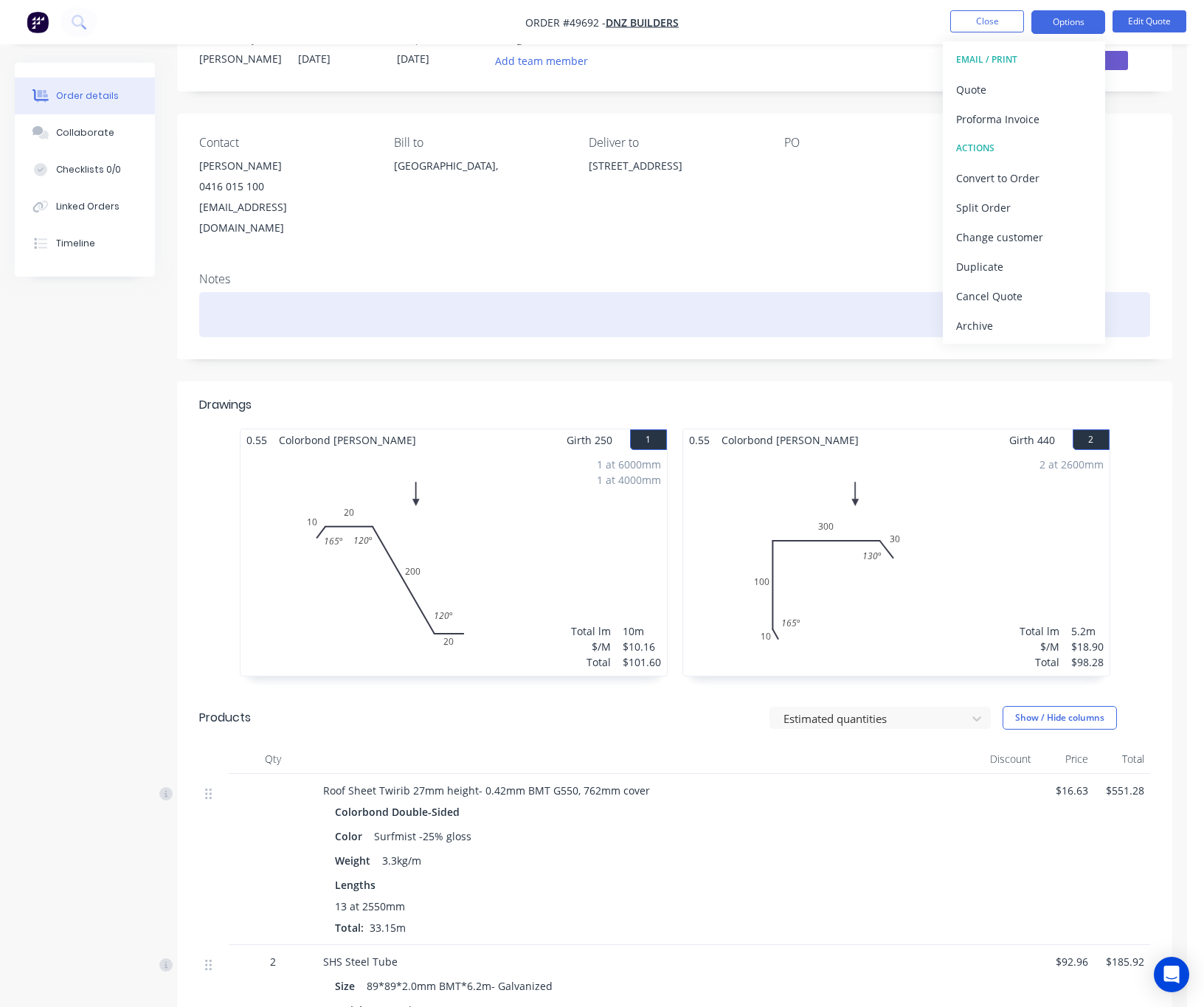
scroll to position [0, 0]
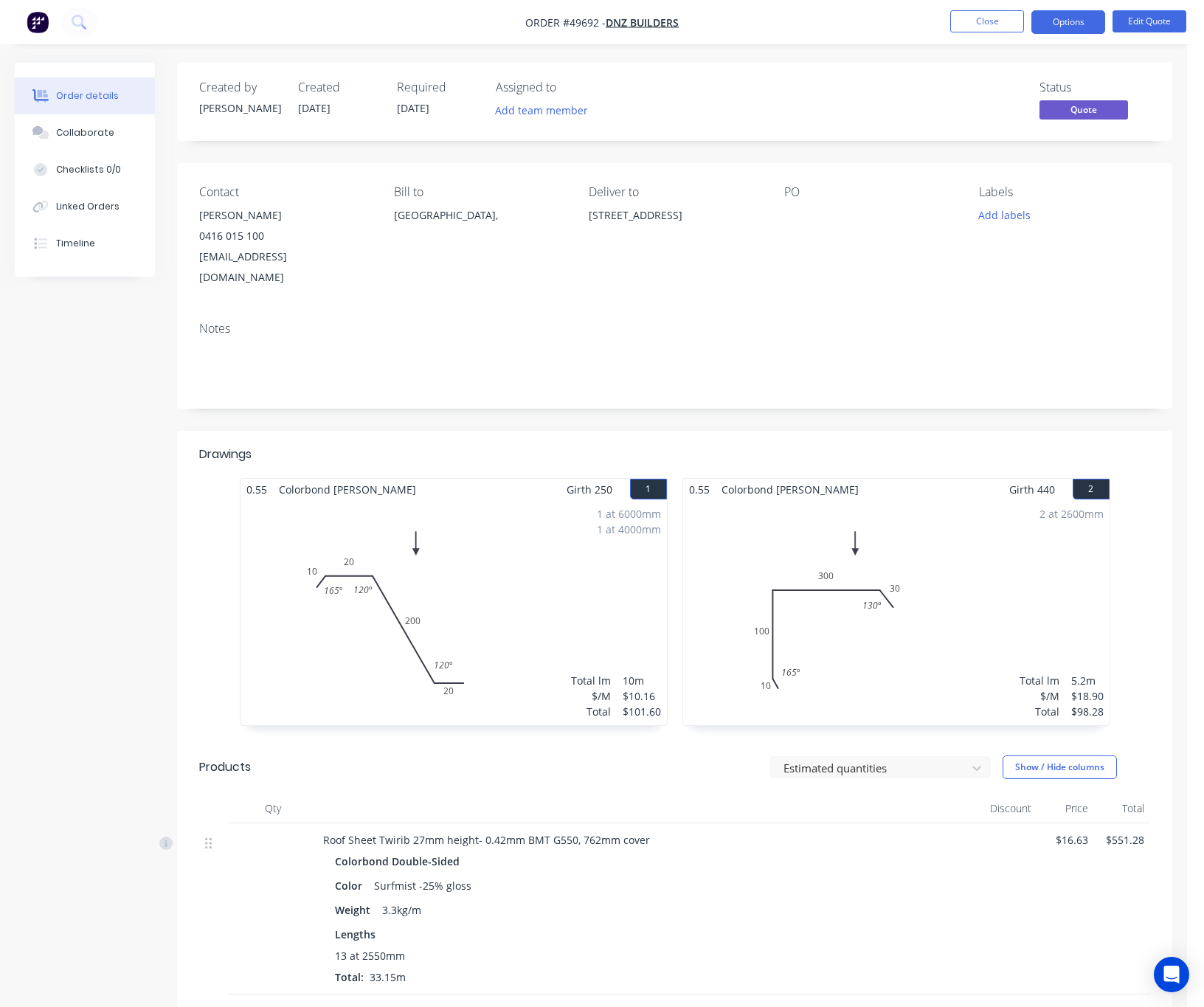
click at [1051, 22] on button "Options" at bounding box center [1068, 22] width 73 height 23
drag, startPoint x: 1138, startPoint y: 73, endPoint x: 1149, endPoint y: 38, distance: 36.7
click at [1058, 73] on div "Created by Cathy Created 25/09/25 Required 03/10/25 Assigned to Add team member…" at bounding box center [675, 101] width 995 height 78
click at [1058, 16] on button "Edit Quote" at bounding box center [1149, 21] width 73 height 22
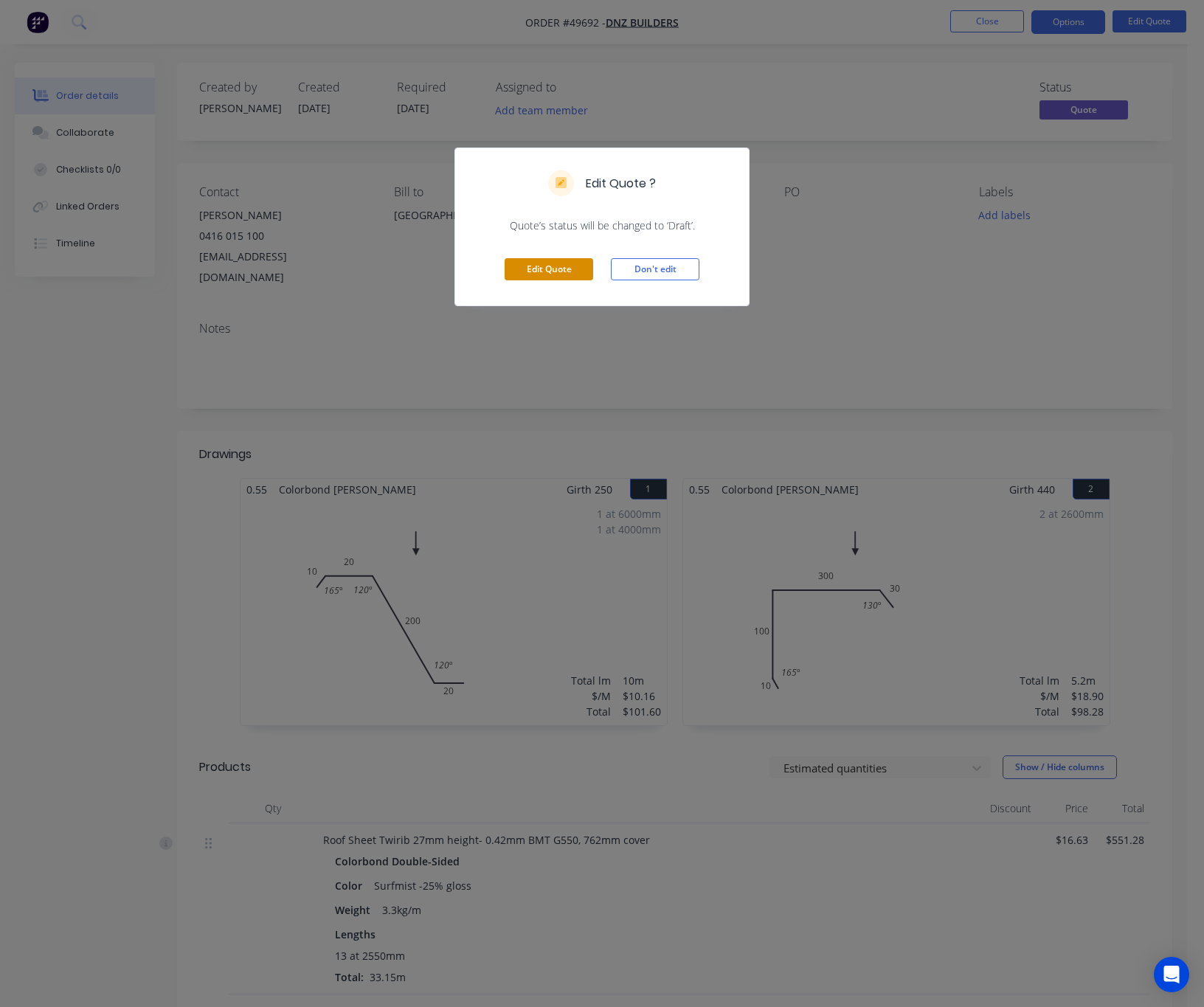
click at [582, 261] on button "Edit Quote" at bounding box center [549, 269] width 89 height 22
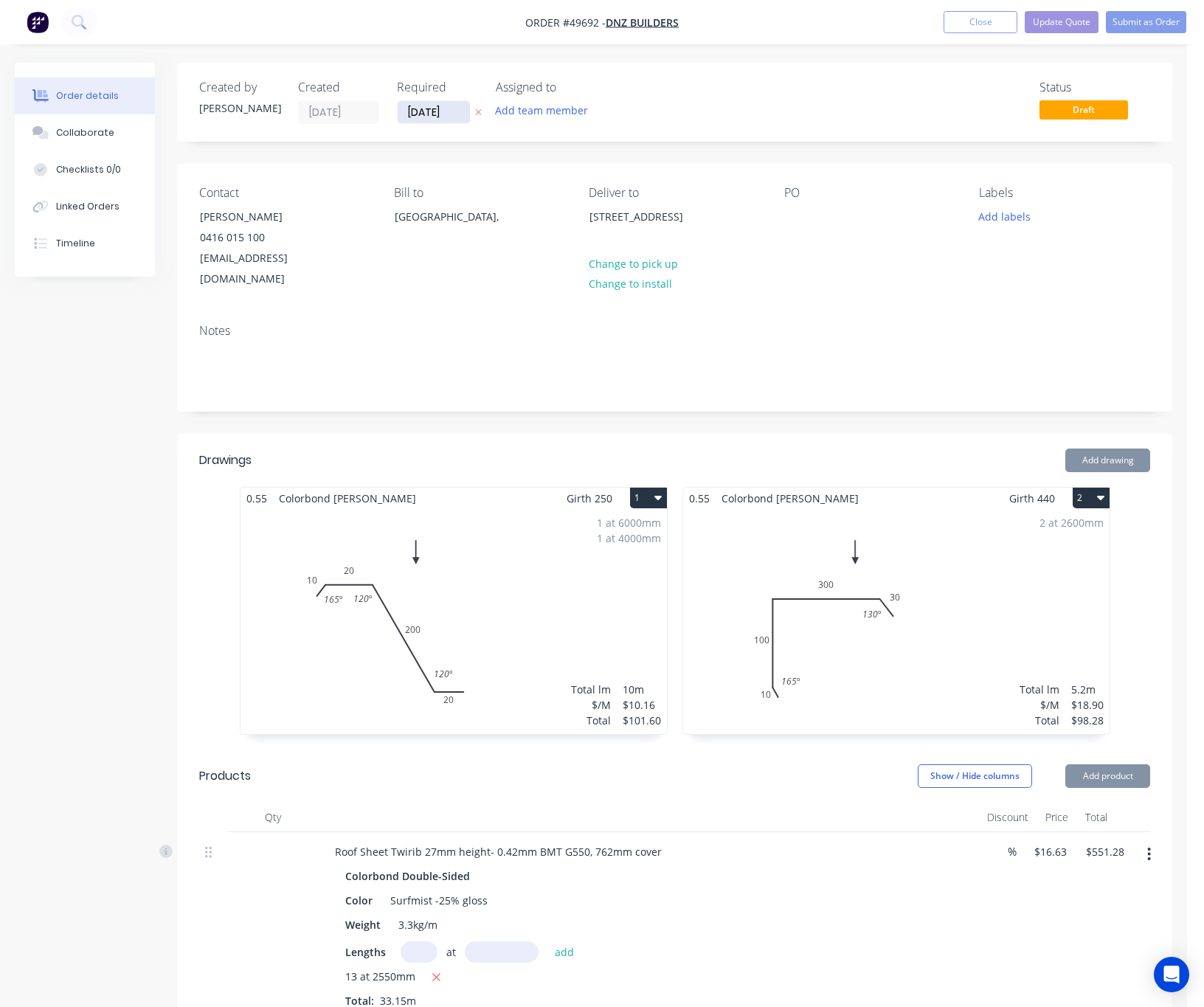
click at [445, 103] on input "03/10/25" at bounding box center [433, 112] width 73 height 22
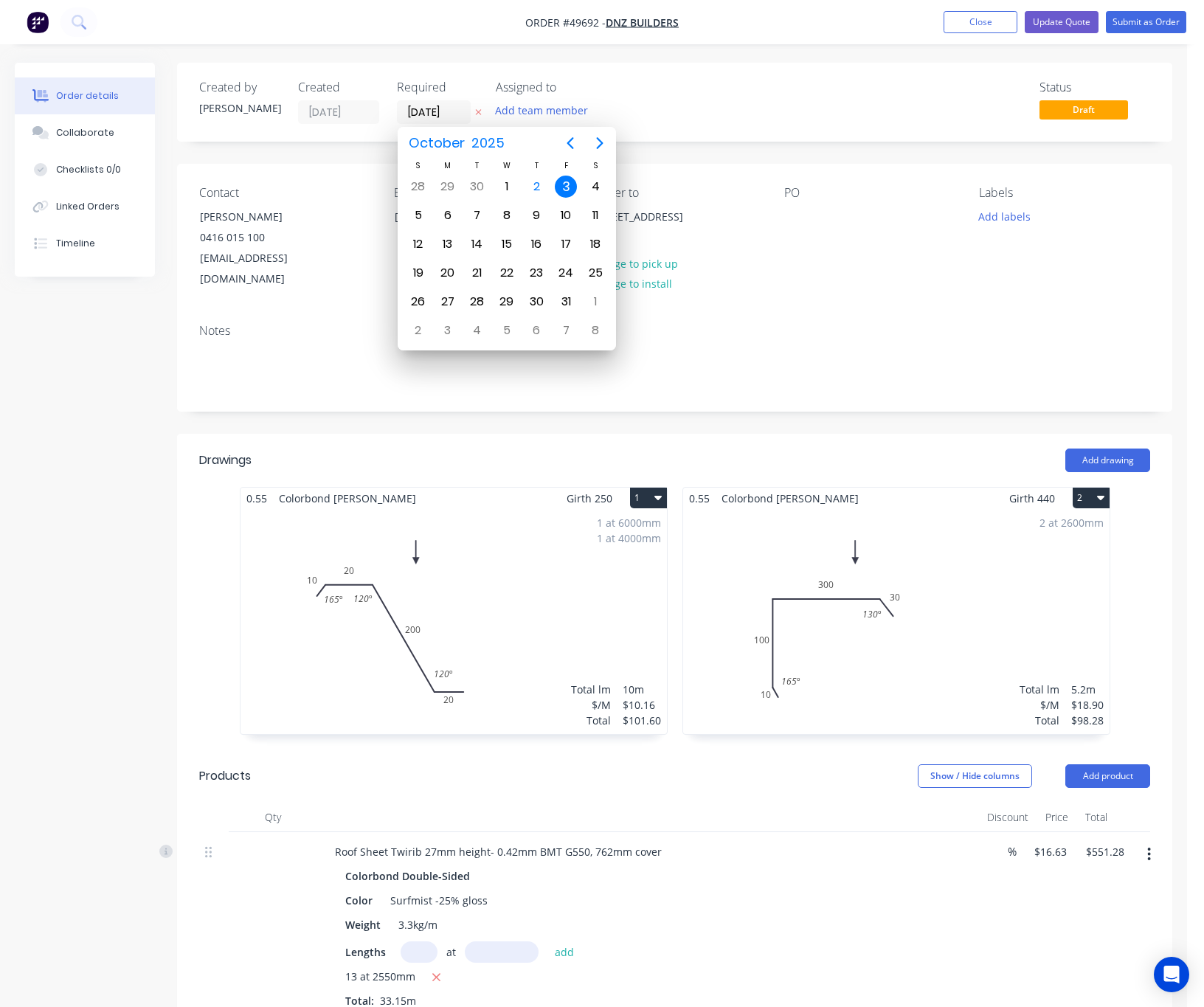
click at [769, 239] on div "Contact Nick 0416 015 100 dnzbuilders@live.com.au Bill to Australia, Deliver to…" at bounding box center [675, 238] width 995 height 149
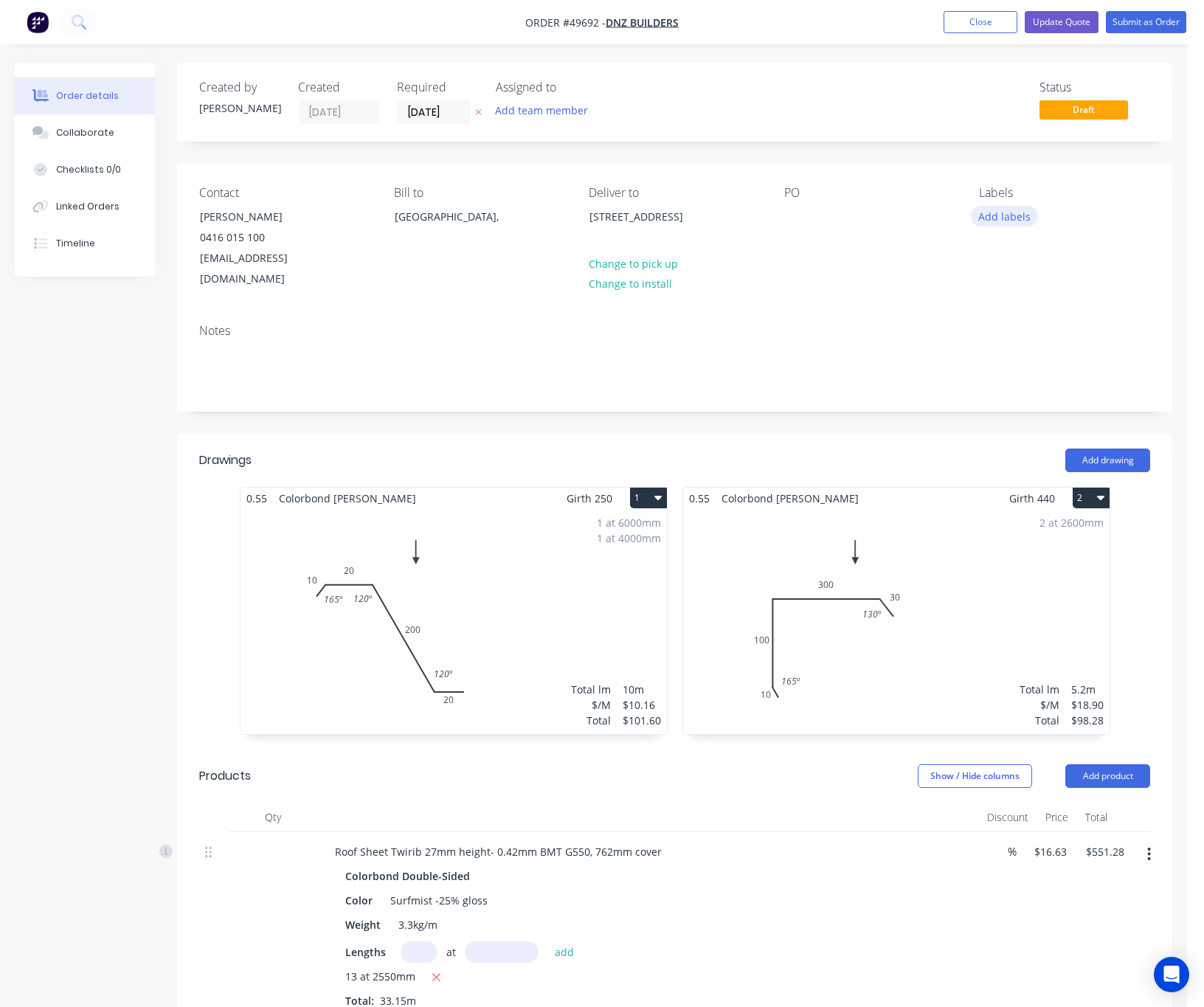
click at [995, 220] on button "Add labels" at bounding box center [1005, 216] width 68 height 20
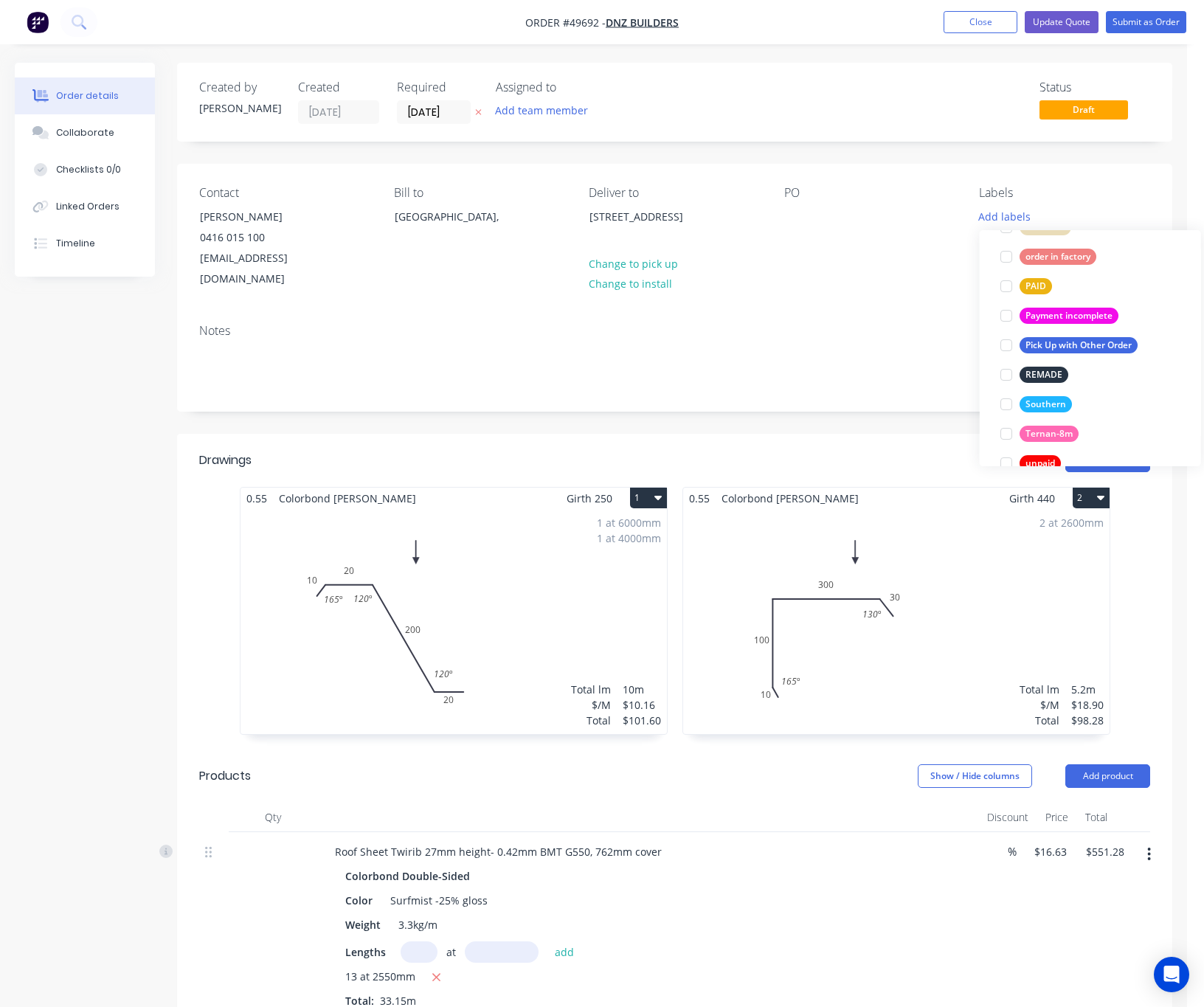
scroll to position [303, 0]
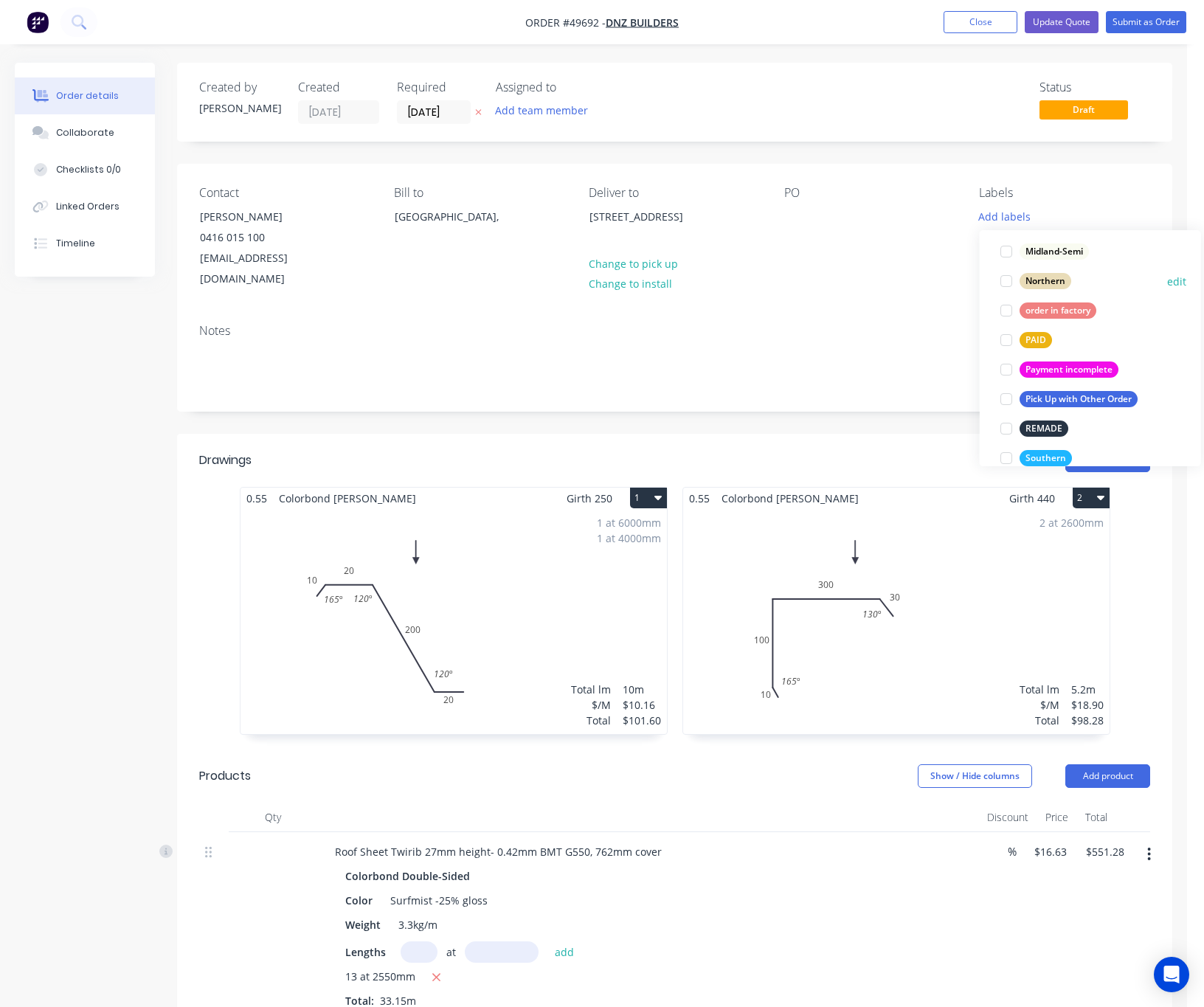
click at [1004, 279] on div at bounding box center [1006, 280] width 30 height 30
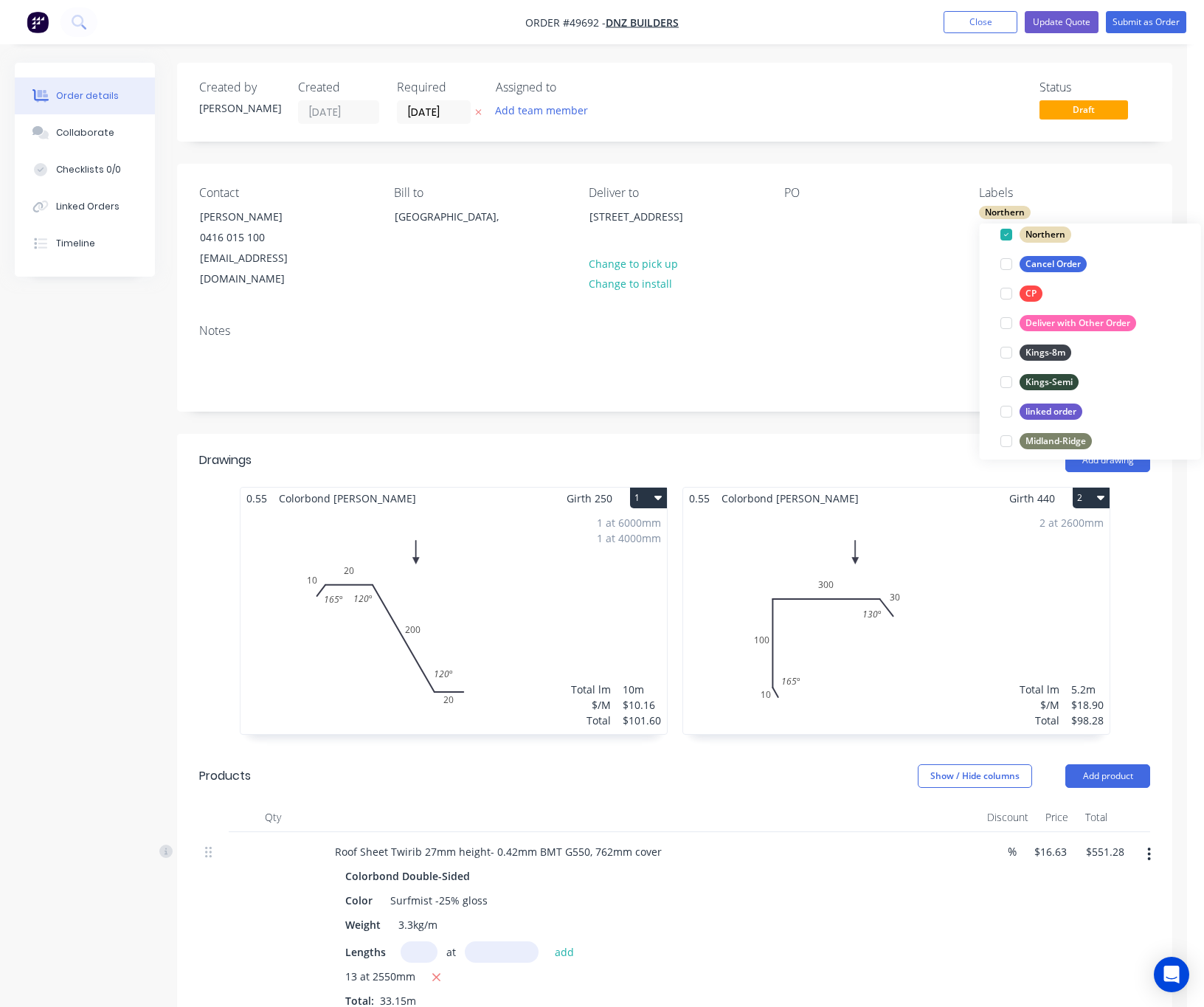
scroll to position [81, 0]
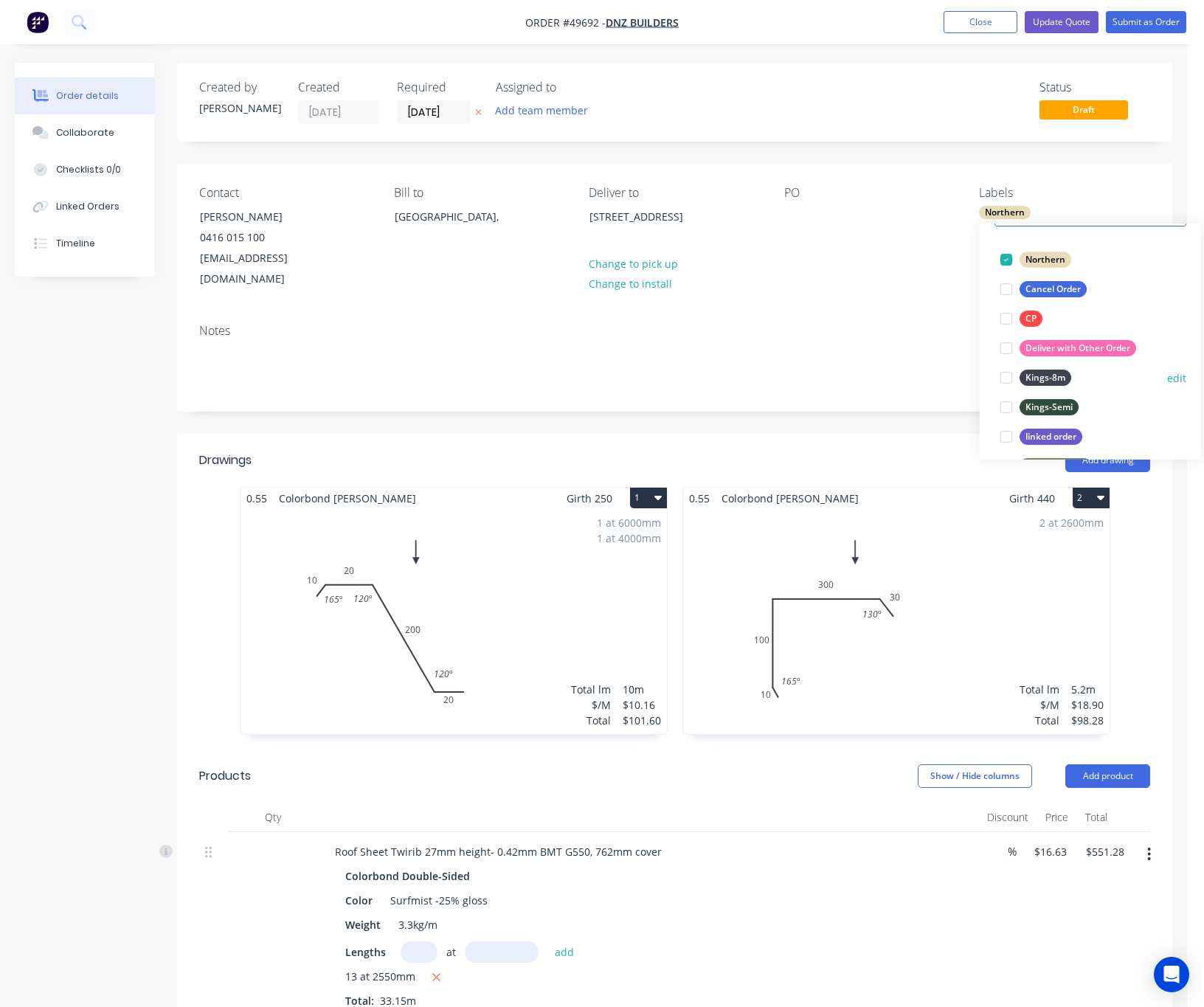
click at [1003, 368] on div at bounding box center [1006, 377] width 30 height 30
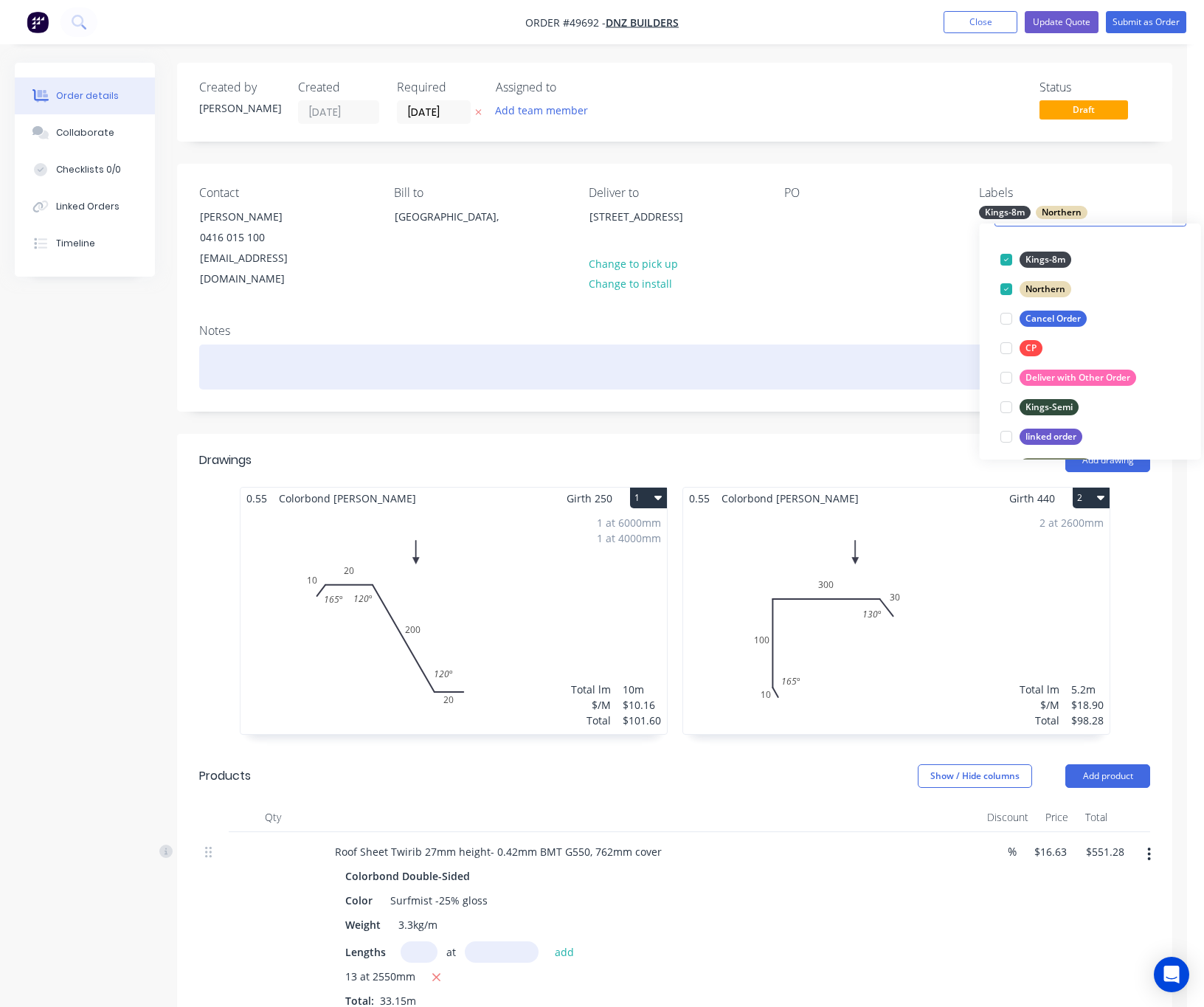
click at [897, 359] on div at bounding box center [675, 367] width 951 height 45
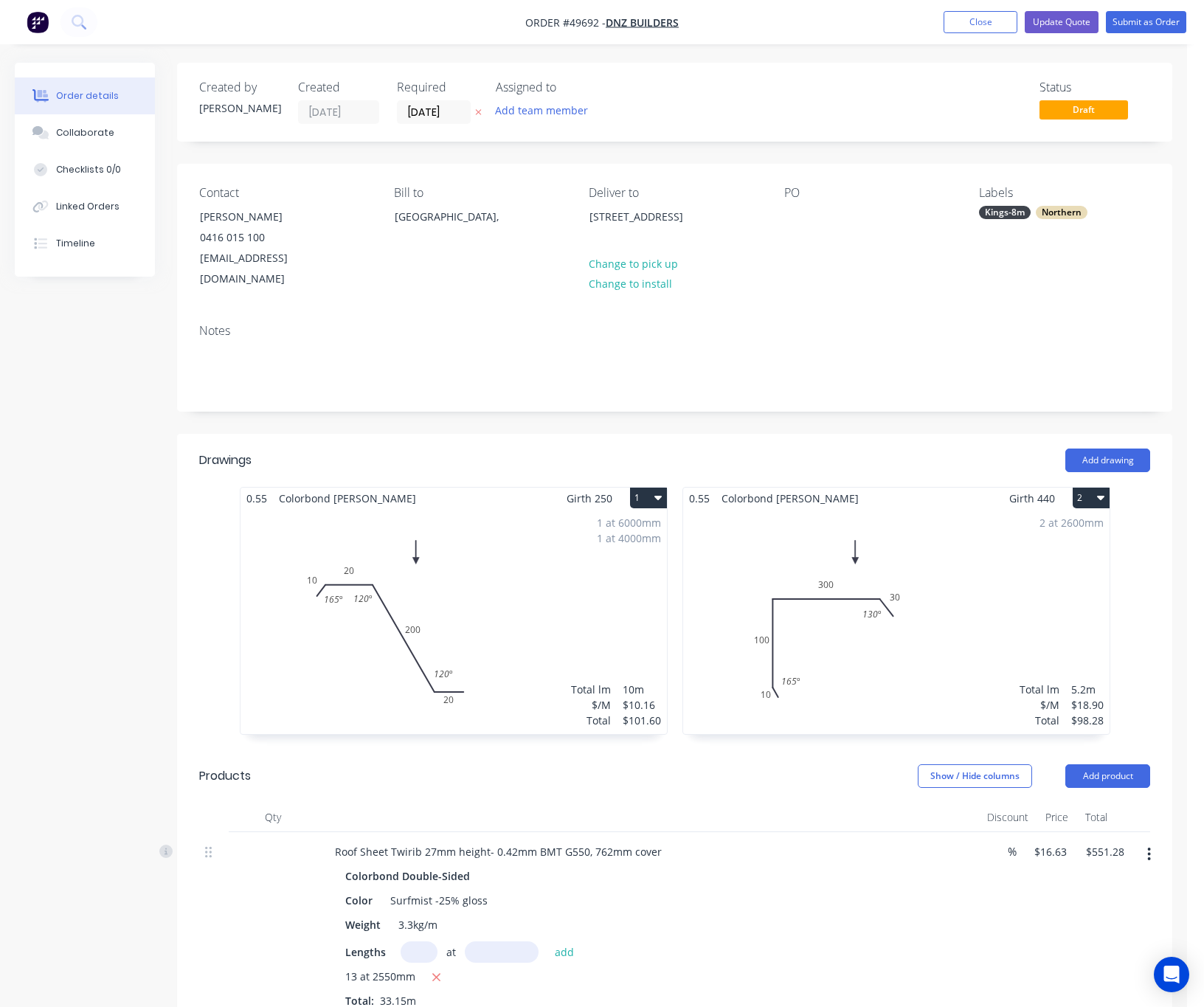
click at [430, 127] on div "Created by Cathy Created 25/09/25 Required 03/10/25 Assigned to Add team member…" at bounding box center [675, 102] width 995 height 79
click at [430, 118] on input "03/10/25" at bounding box center [433, 112] width 73 height 22
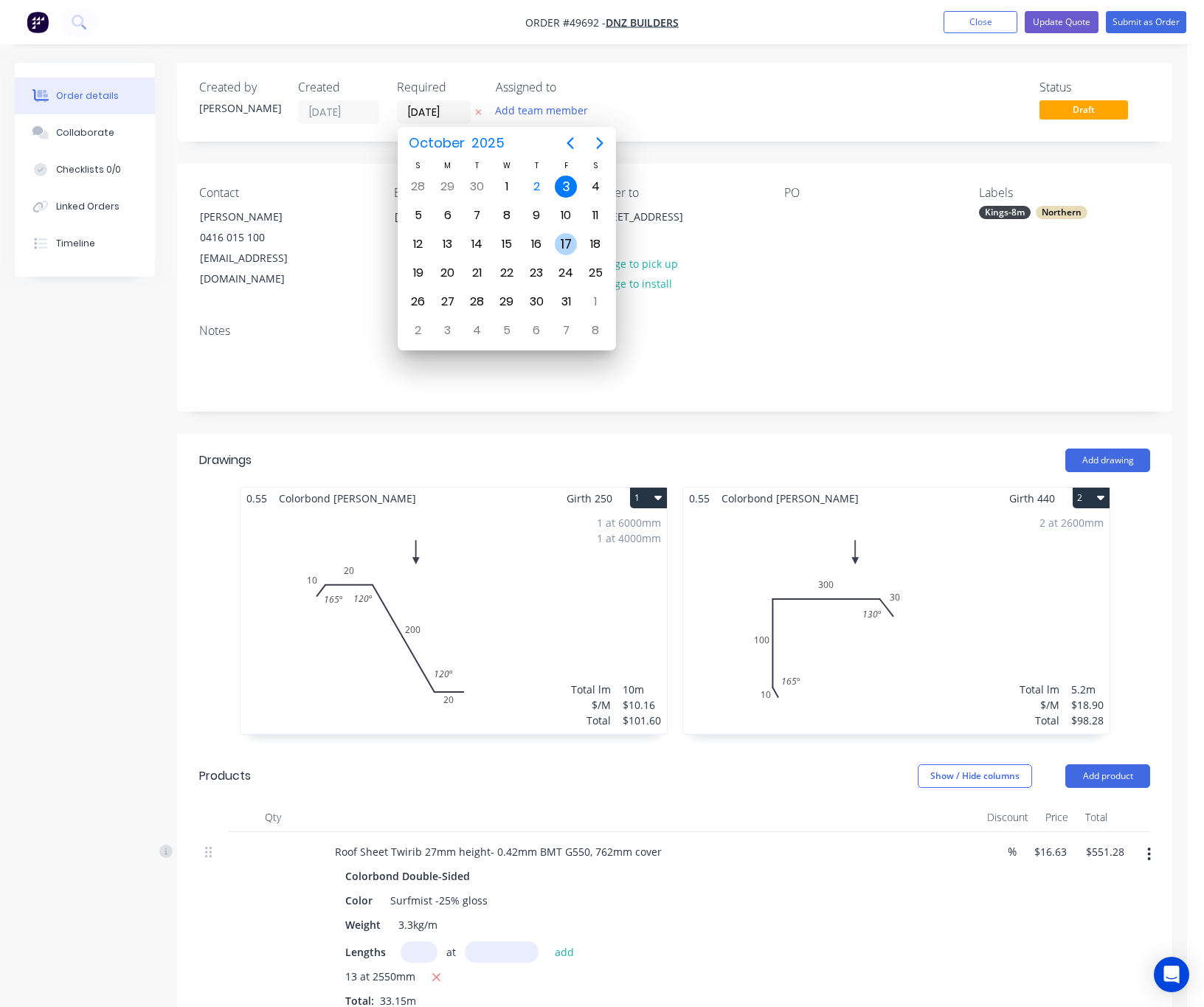
click at [559, 242] on div "17" at bounding box center [566, 243] width 22 height 22
type input "[DATE]"
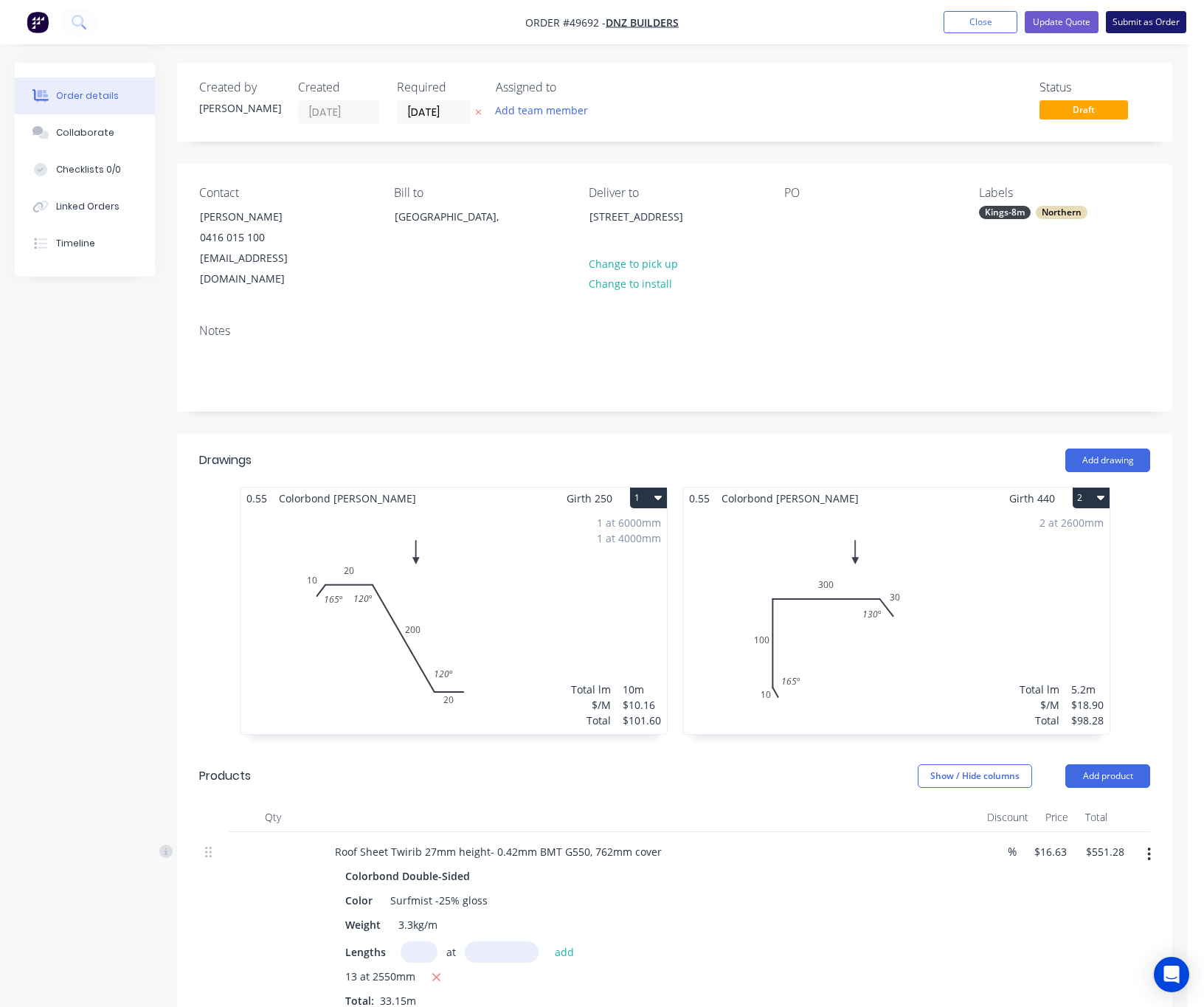
click at [1058, 20] on button "Submit as Order" at bounding box center [1146, 21] width 81 height 22
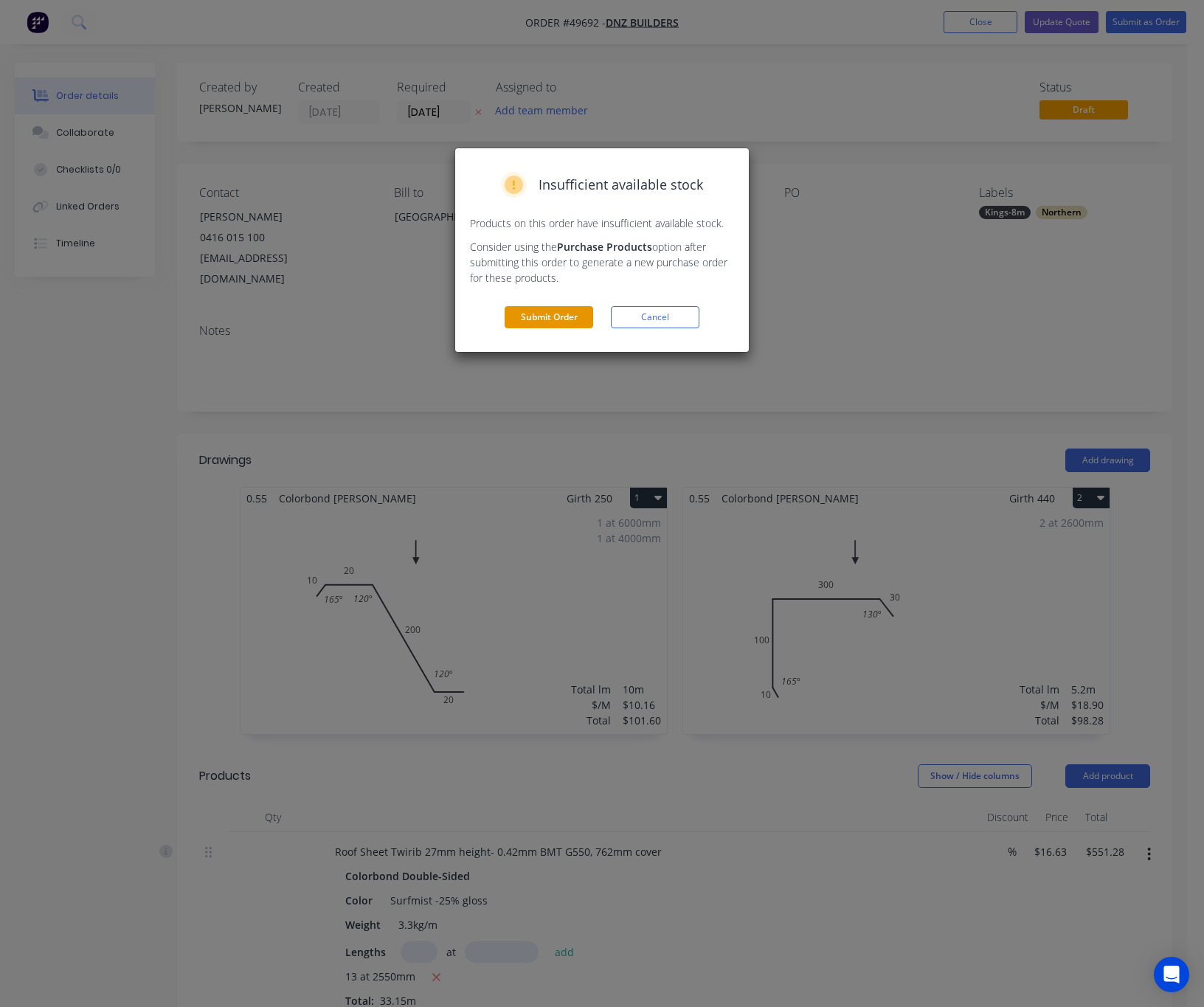
click at [512, 324] on button "Submit Order" at bounding box center [549, 317] width 89 height 22
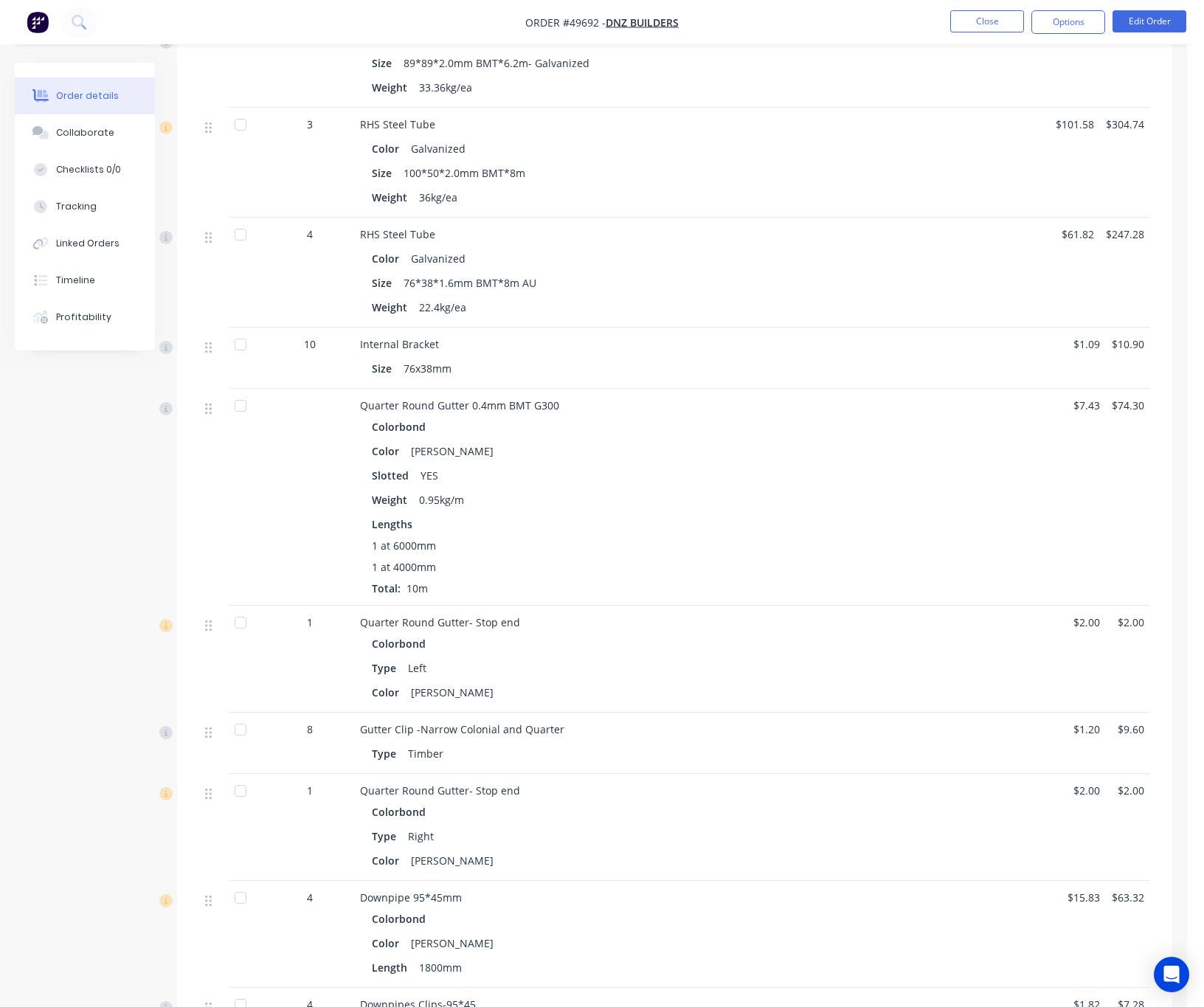
scroll to position [0, 0]
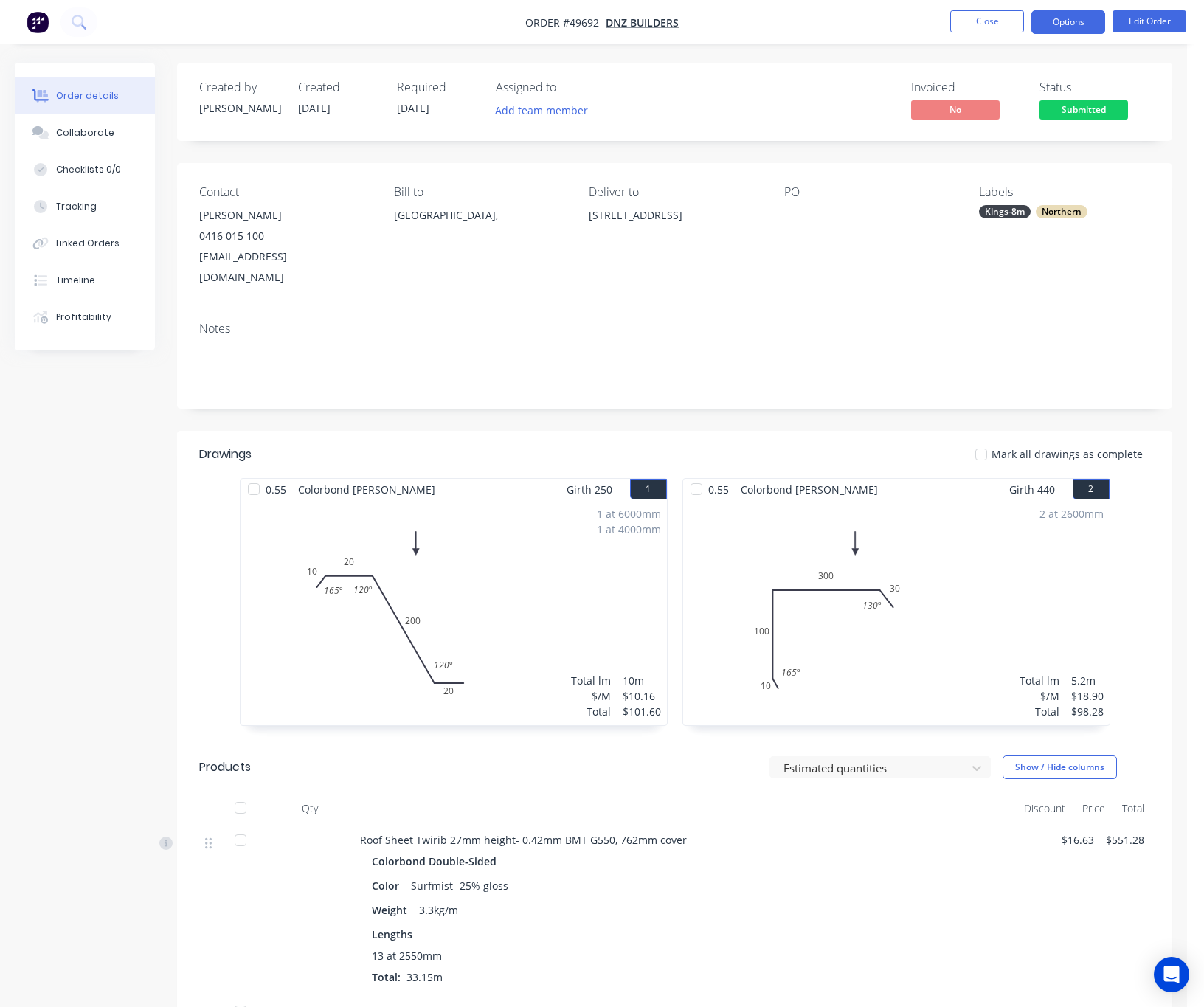
click at [1056, 21] on button "Options" at bounding box center [1068, 22] width 73 height 23
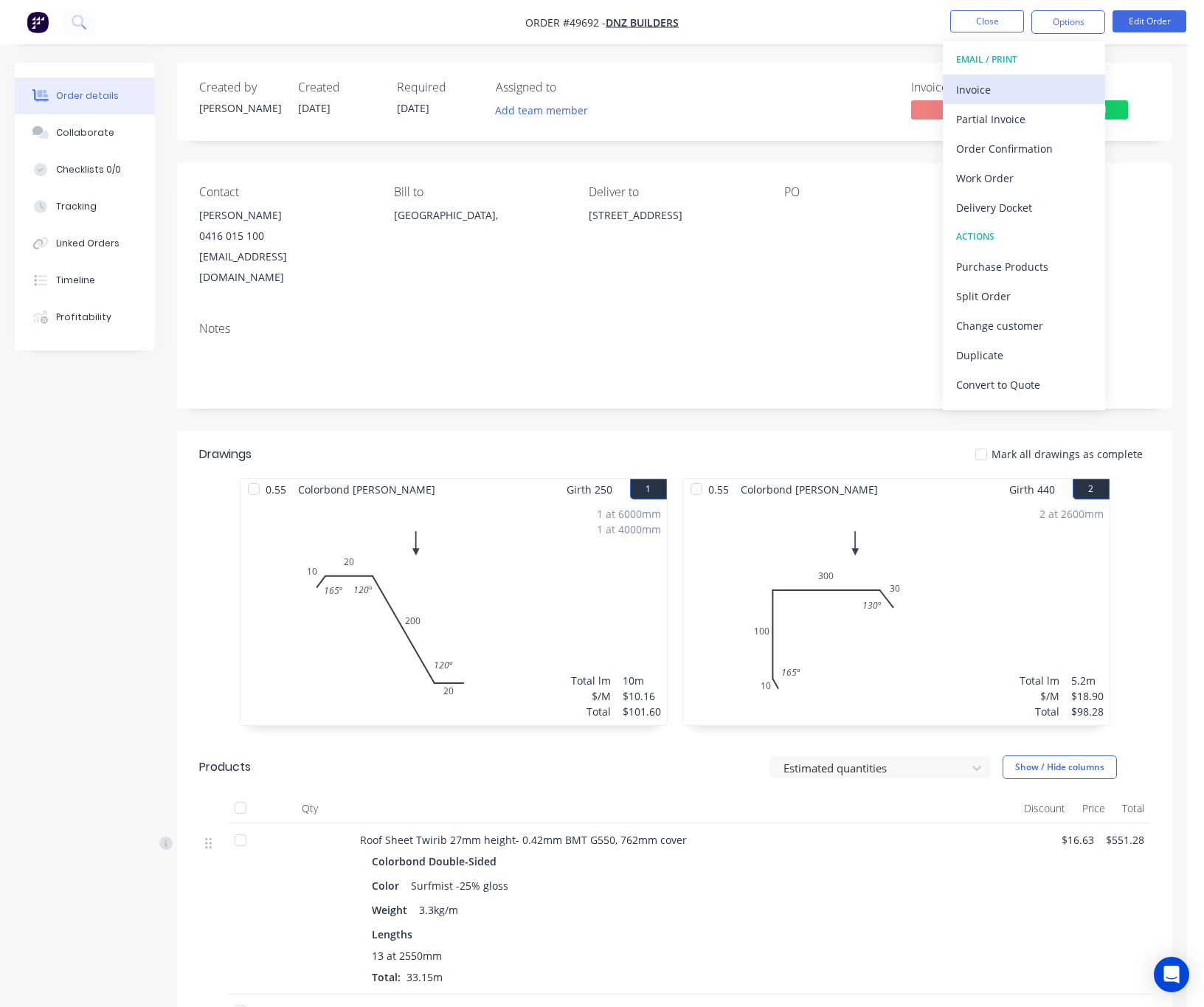
click at [967, 90] on div "Invoice" at bounding box center [1024, 90] width 136 height 21
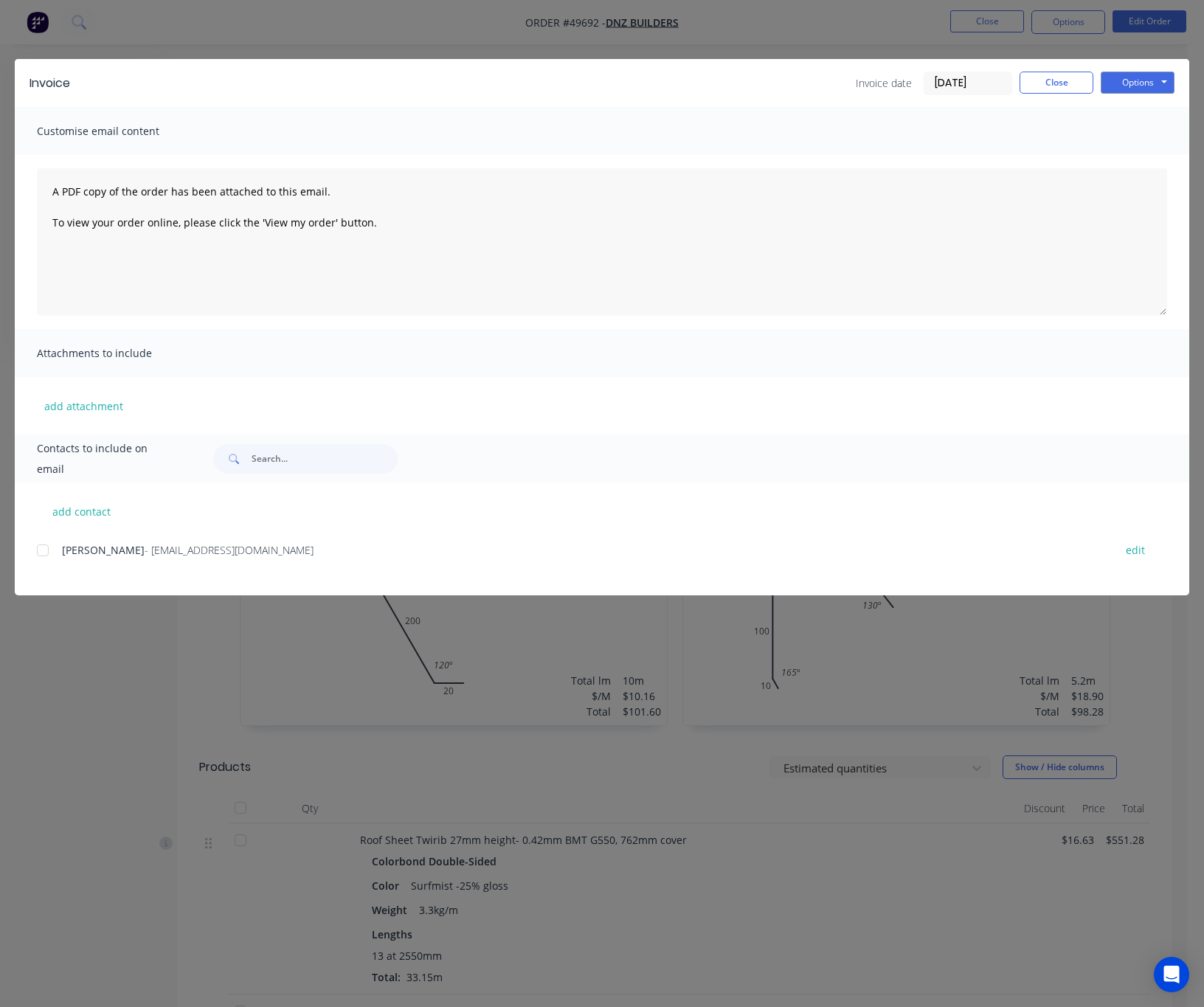
click at [47, 549] on div at bounding box center [42, 550] width 30 height 30
click at [47, 541] on div at bounding box center [42, 550] width 30 height 30
click at [1058, 78] on button "Options" at bounding box center [1138, 82] width 73 height 22
click at [1058, 128] on button "Print" at bounding box center [1148, 132] width 94 height 24
click at [436, 21] on div "Invoice Invoice date 02/10/25 Close Options Preview Print Email Customise email…" at bounding box center [602, 503] width 1204 height 1007
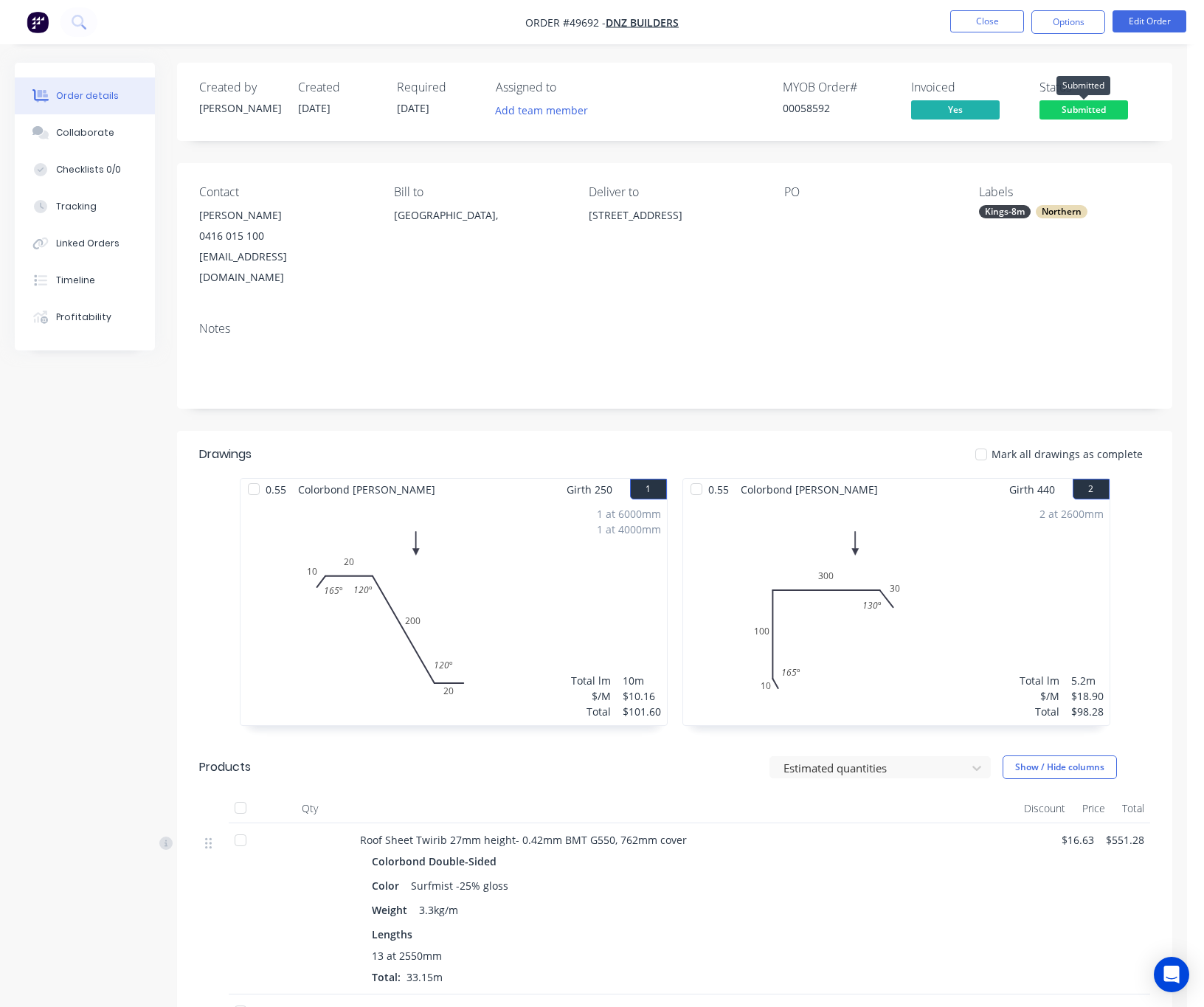
click at [1058, 107] on span "Submitted" at bounding box center [1083, 109] width 89 height 19
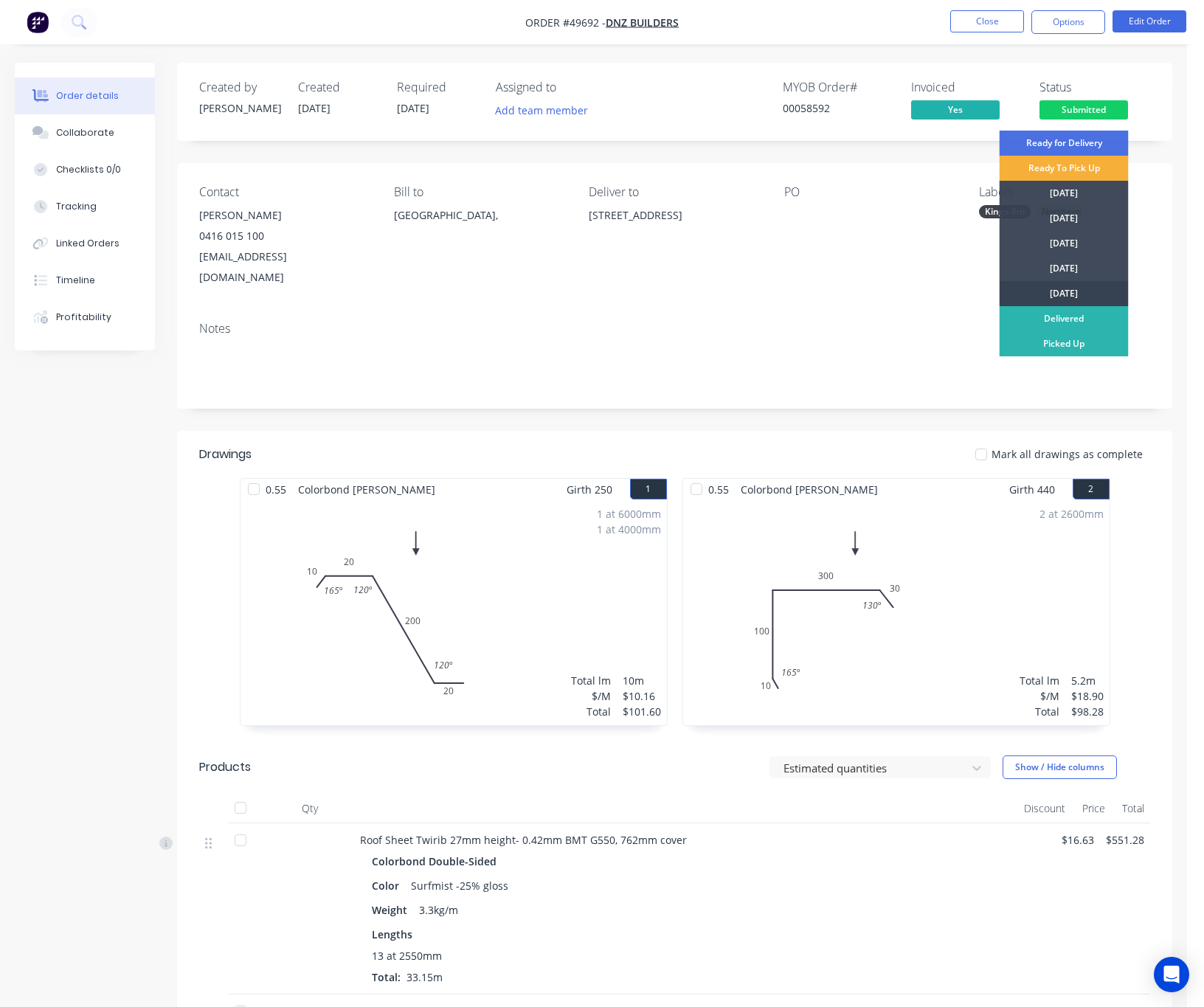
click at [1058, 287] on div "Friday" at bounding box center [1064, 294] width 129 height 25
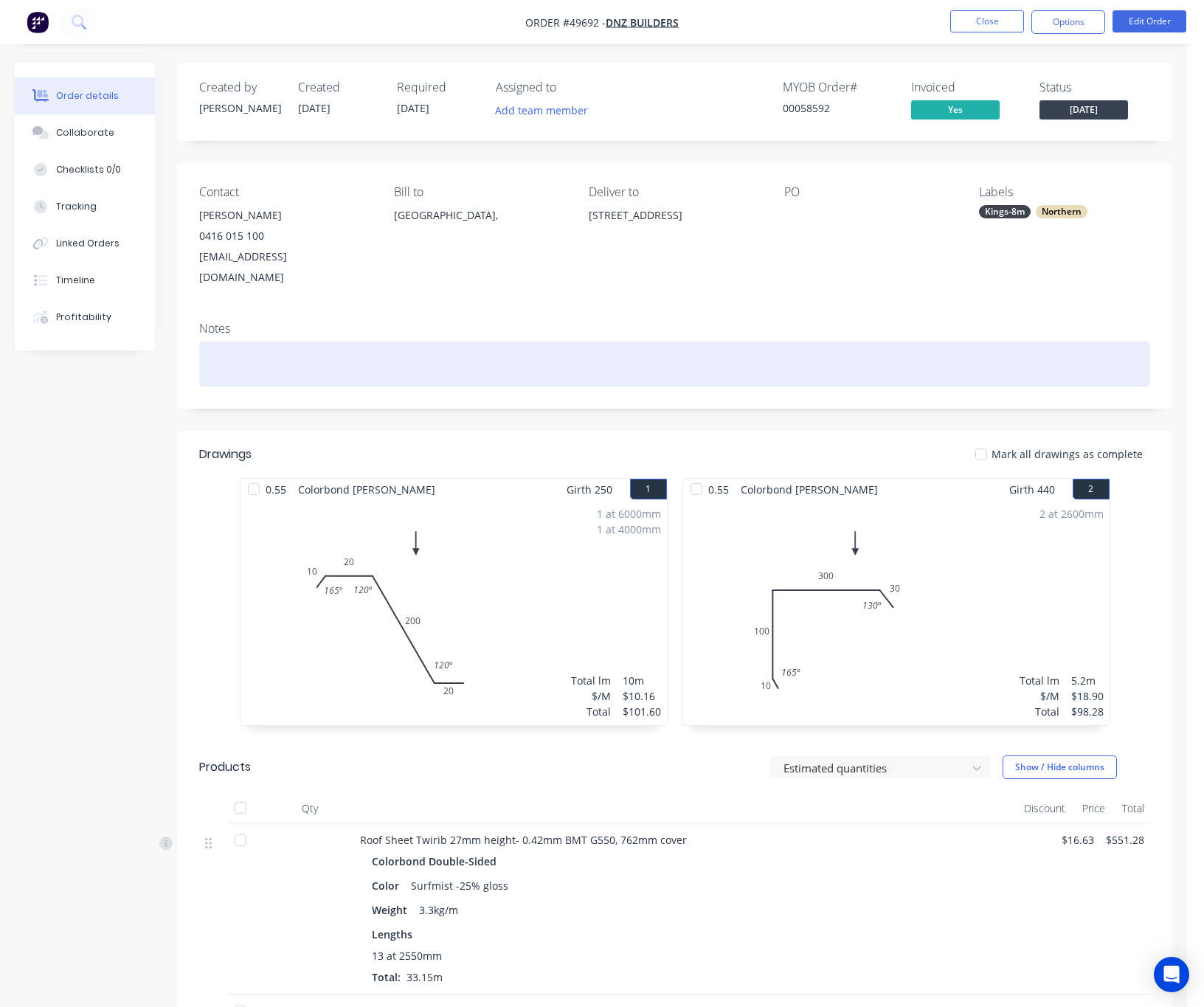
click at [296, 342] on div at bounding box center [675, 364] width 951 height 45
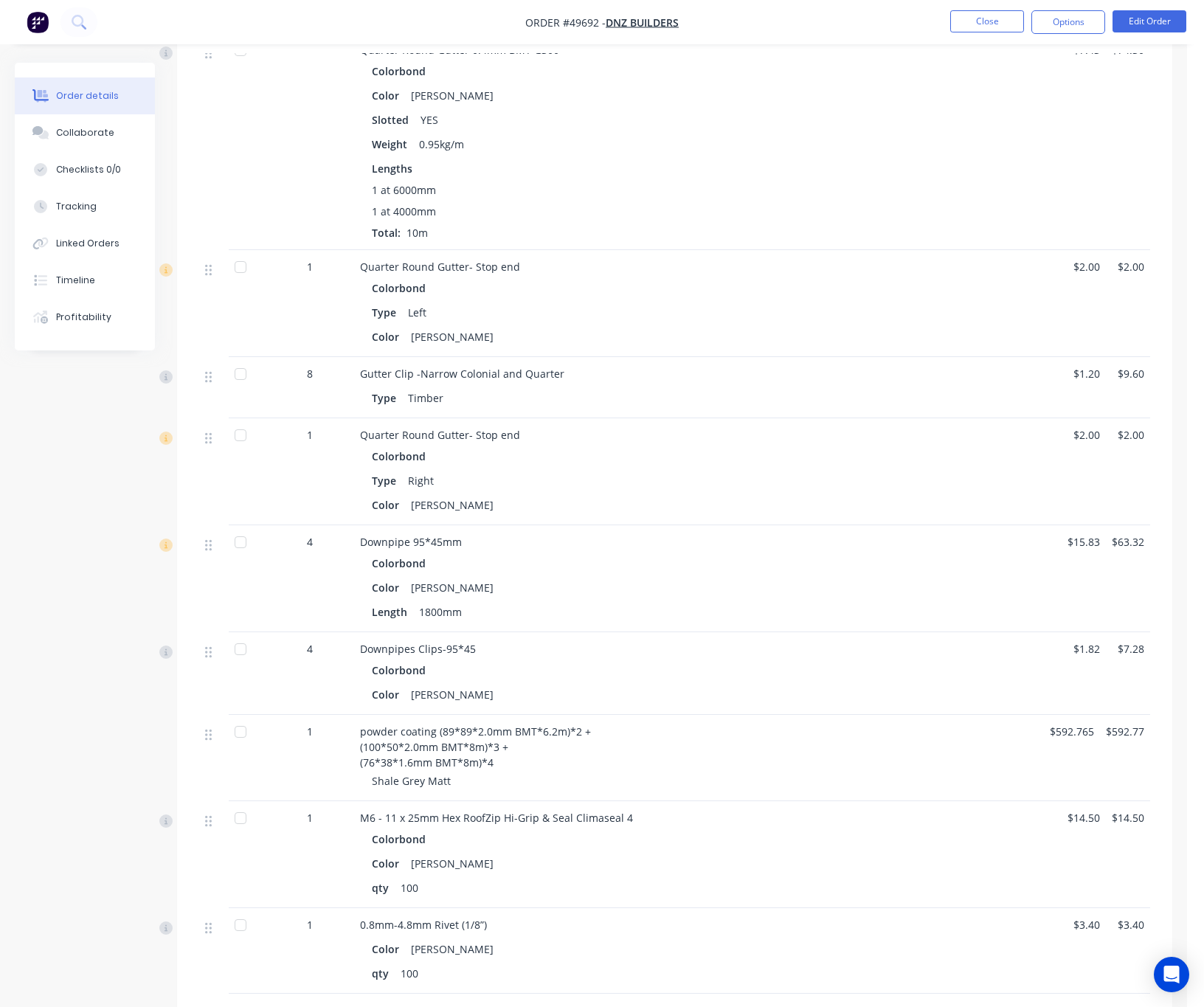
scroll to position [1438, 0]
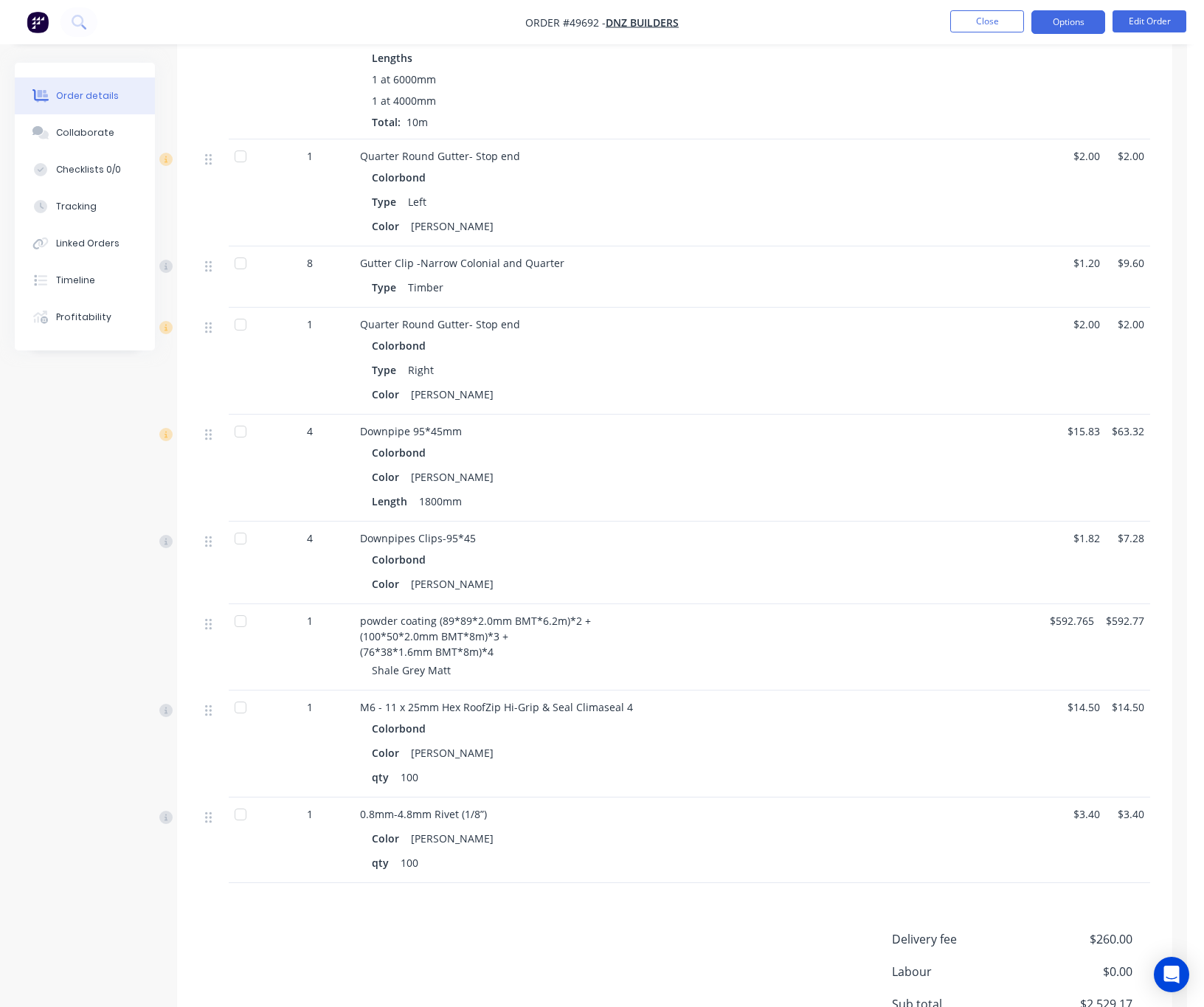
click at [1058, 22] on button "Options" at bounding box center [1068, 22] width 73 height 23
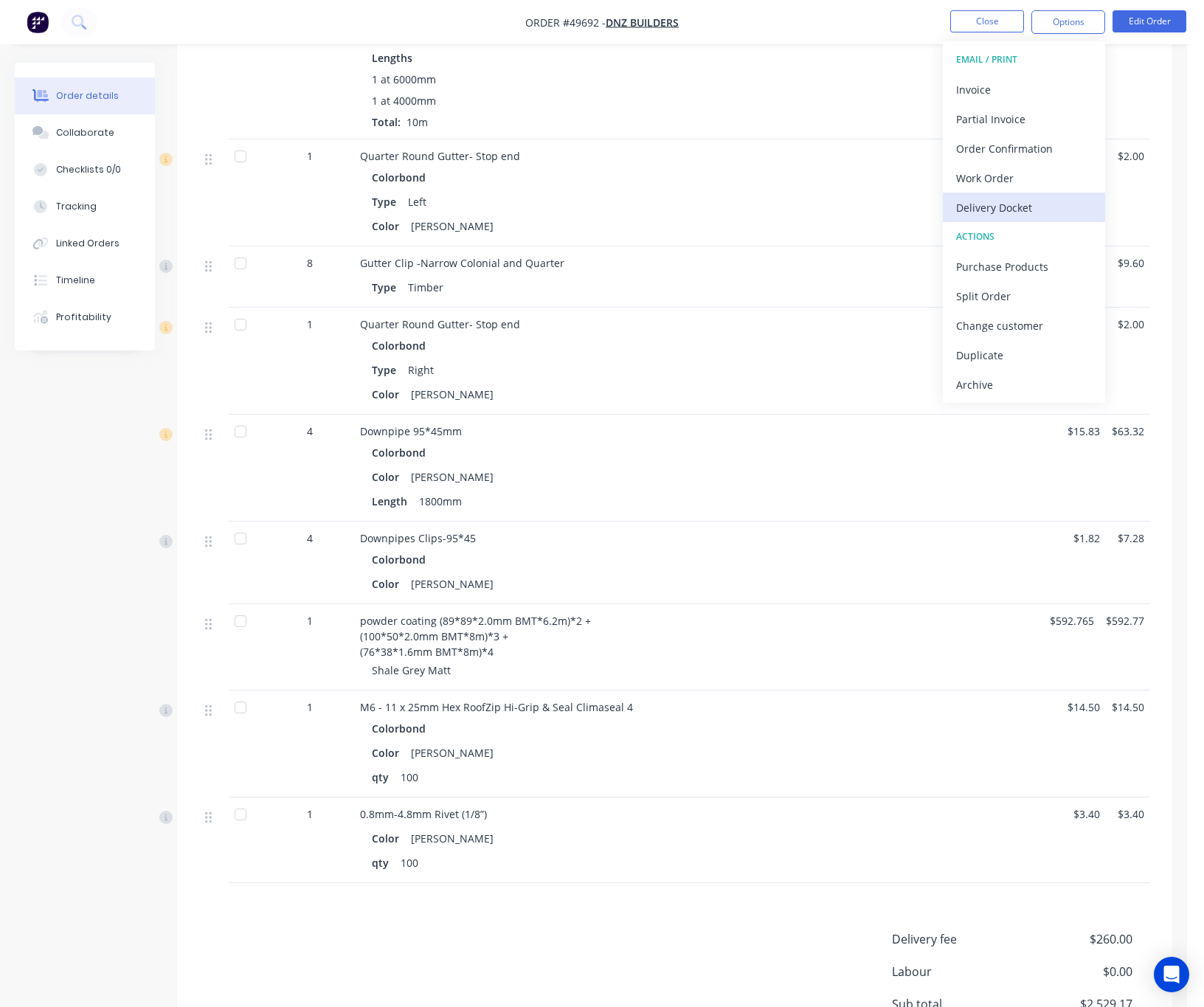
click at [1047, 202] on div "Delivery Docket" at bounding box center [1024, 208] width 136 height 21
click at [1025, 173] on div "Custom" at bounding box center [1024, 178] width 136 height 21
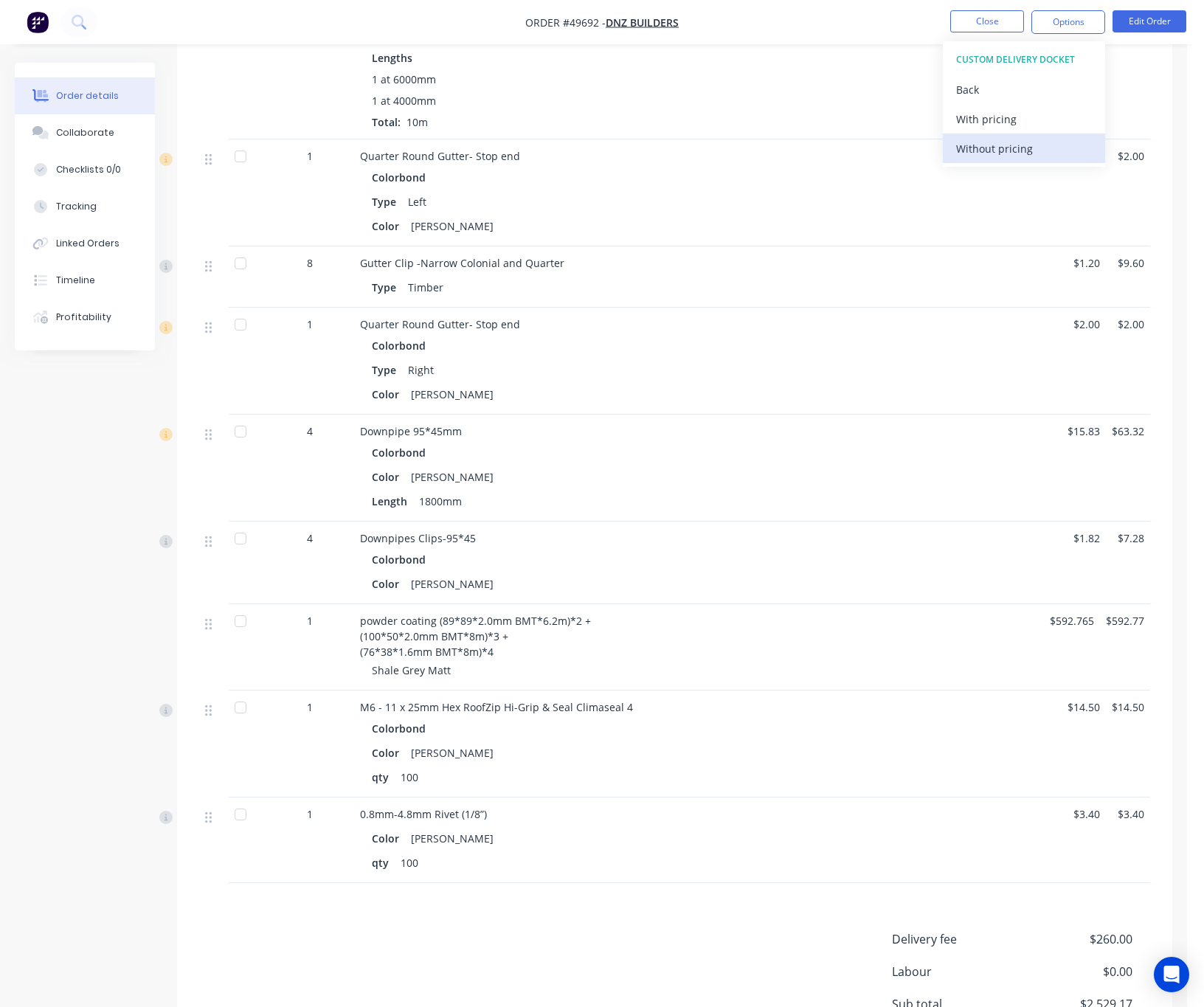
click at [1027, 155] on div "Without pricing" at bounding box center [1024, 149] width 136 height 21
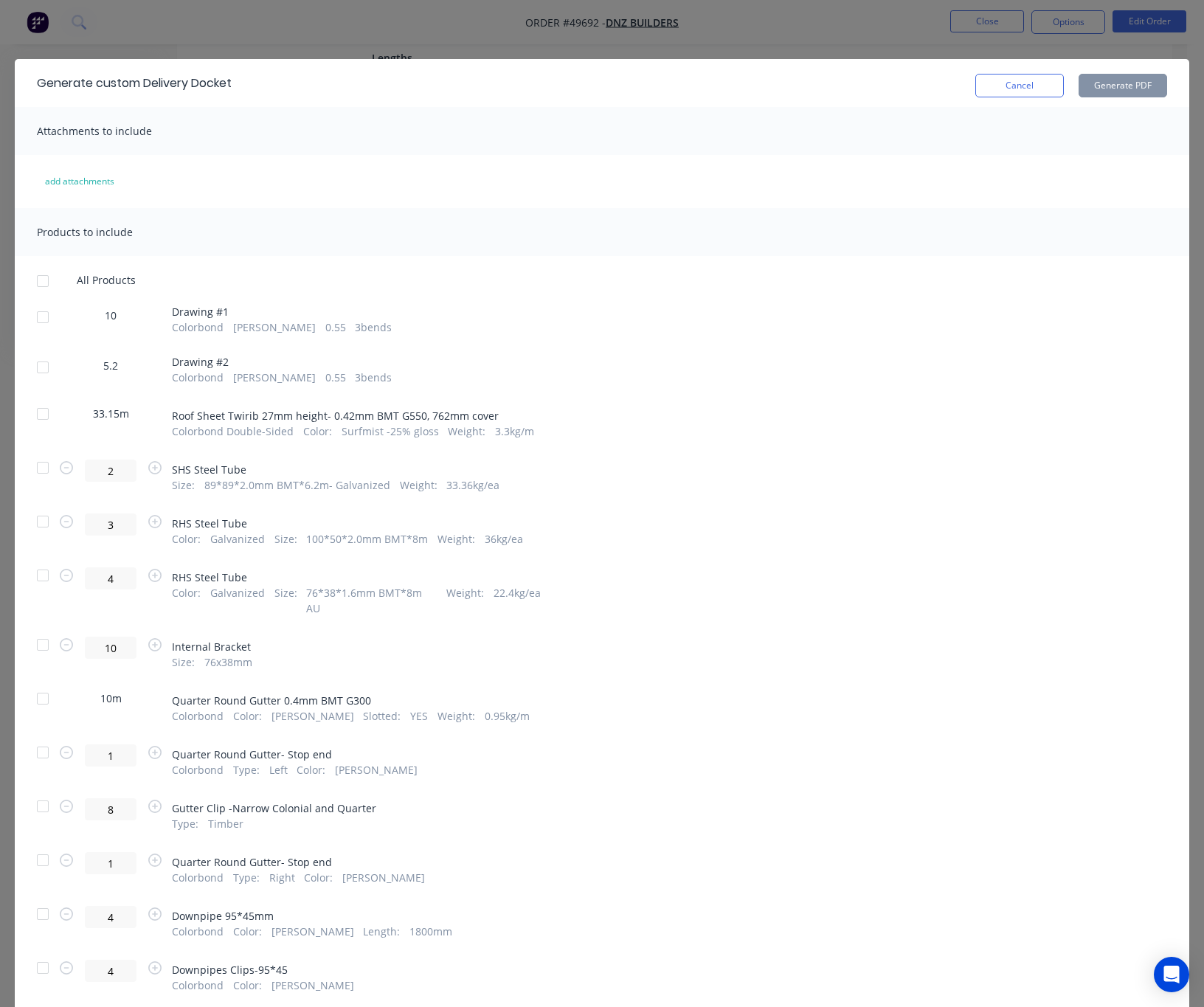
click at [40, 474] on div at bounding box center [42, 467] width 30 height 30
click at [40, 522] on div at bounding box center [42, 521] width 30 height 30
click at [43, 572] on div at bounding box center [42, 575] width 30 height 30
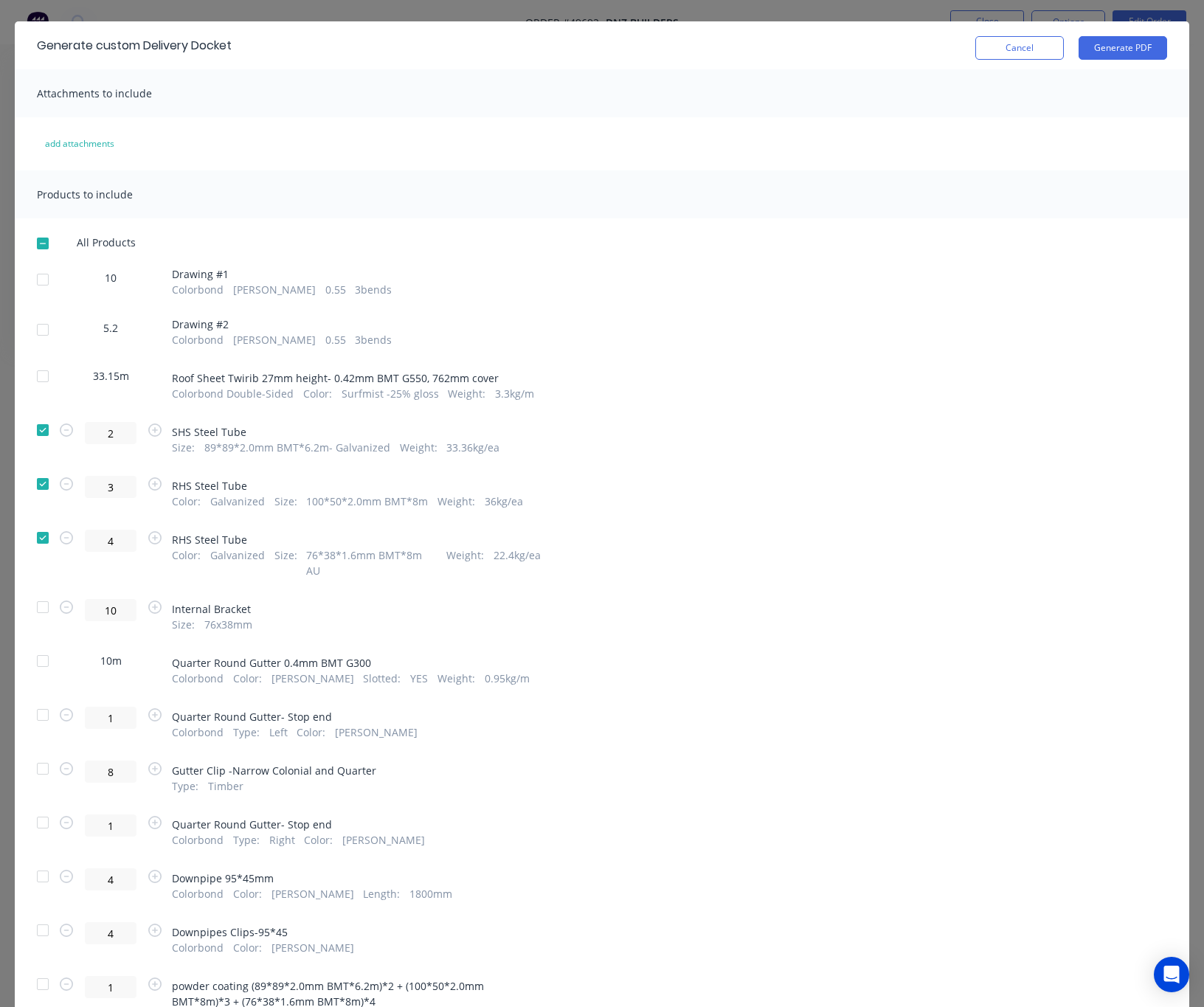
scroll to position [0, 0]
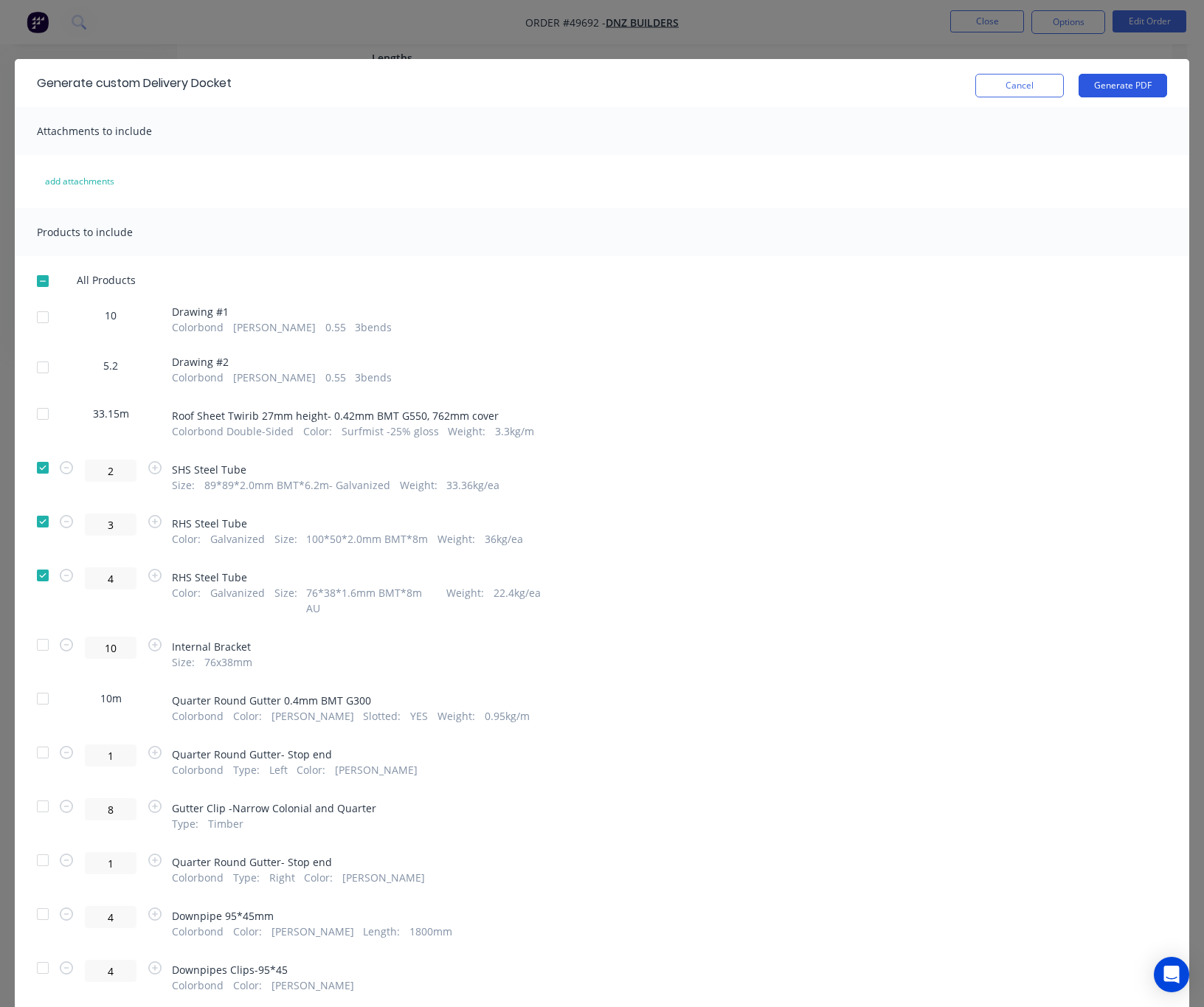
click at [1058, 81] on button "Generate PDF" at bounding box center [1123, 85] width 89 height 23
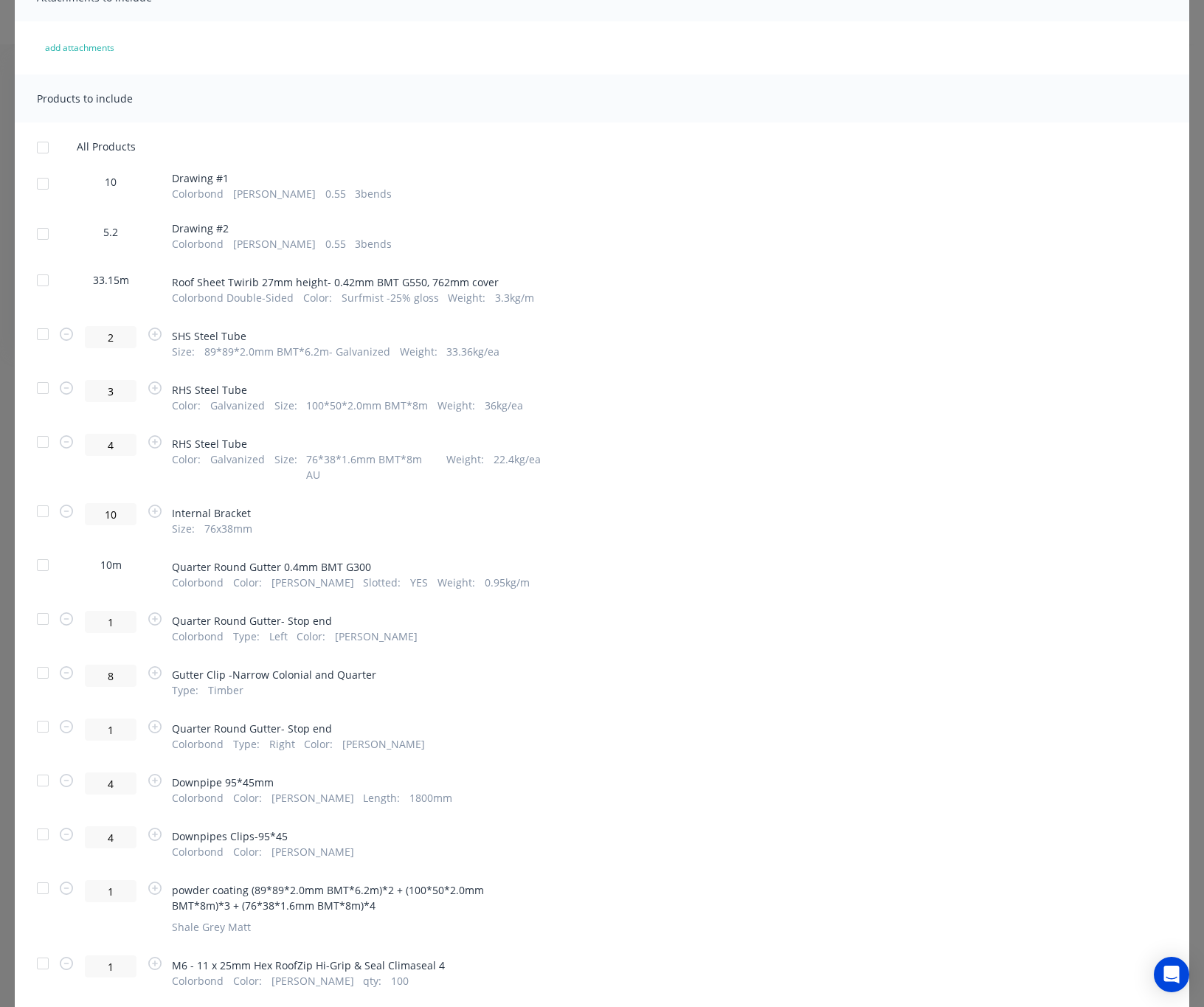
scroll to position [218, 0]
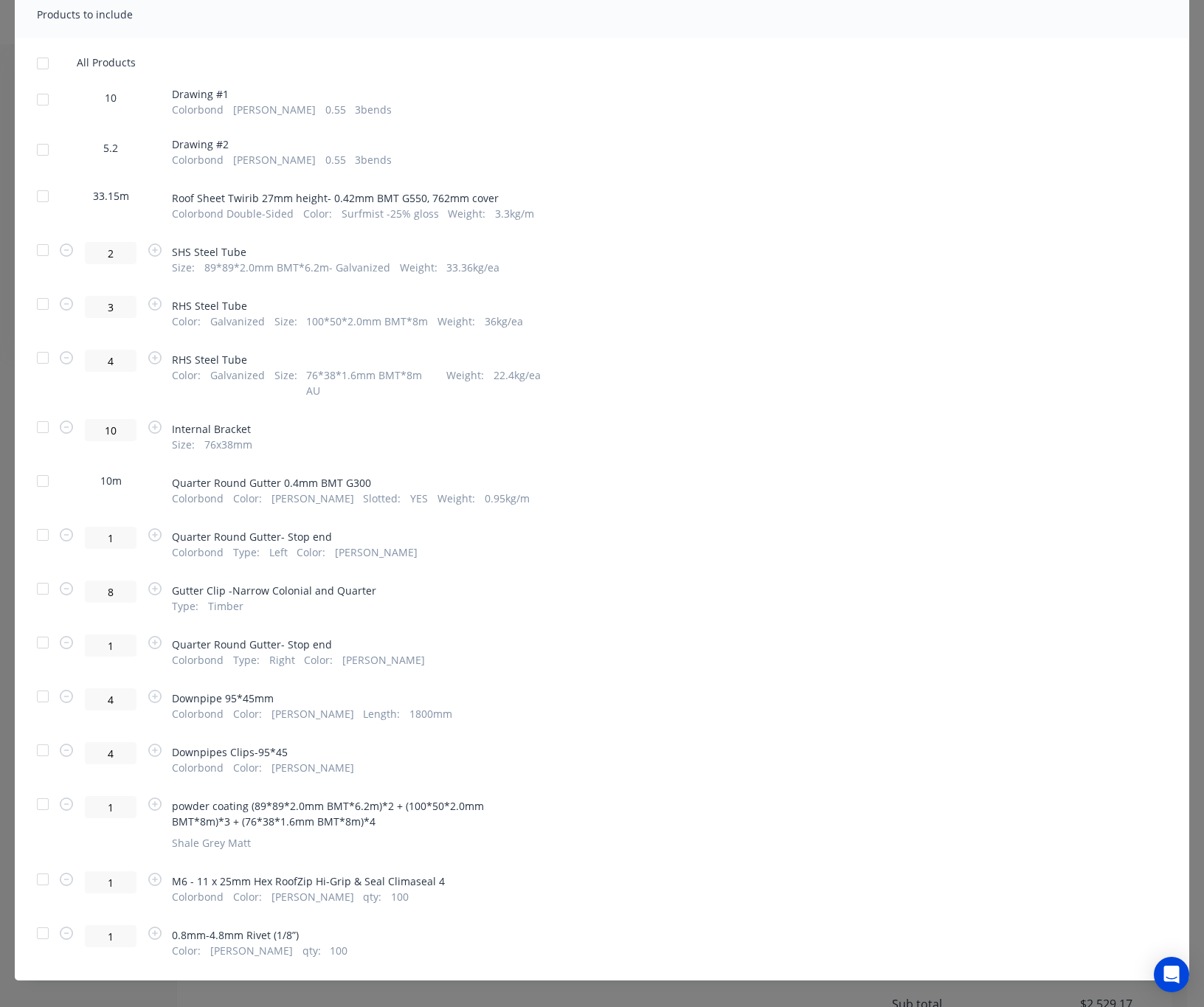
click at [813, 996] on div "Generate custom Delivery Docket Cancel Generate PDF Attachments to include add …" at bounding box center [602, 503] width 1204 height 1007
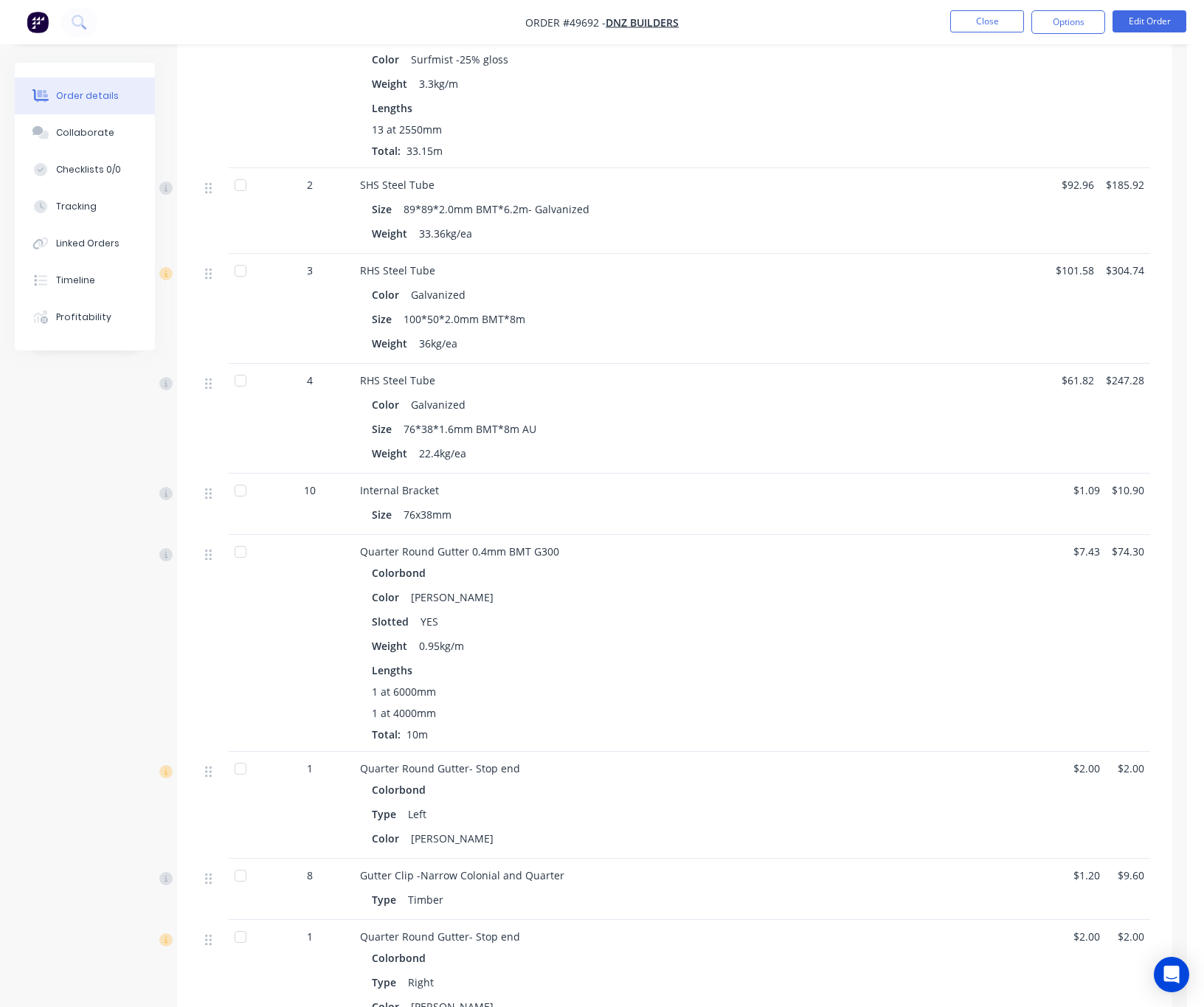
scroll to position [774, 0]
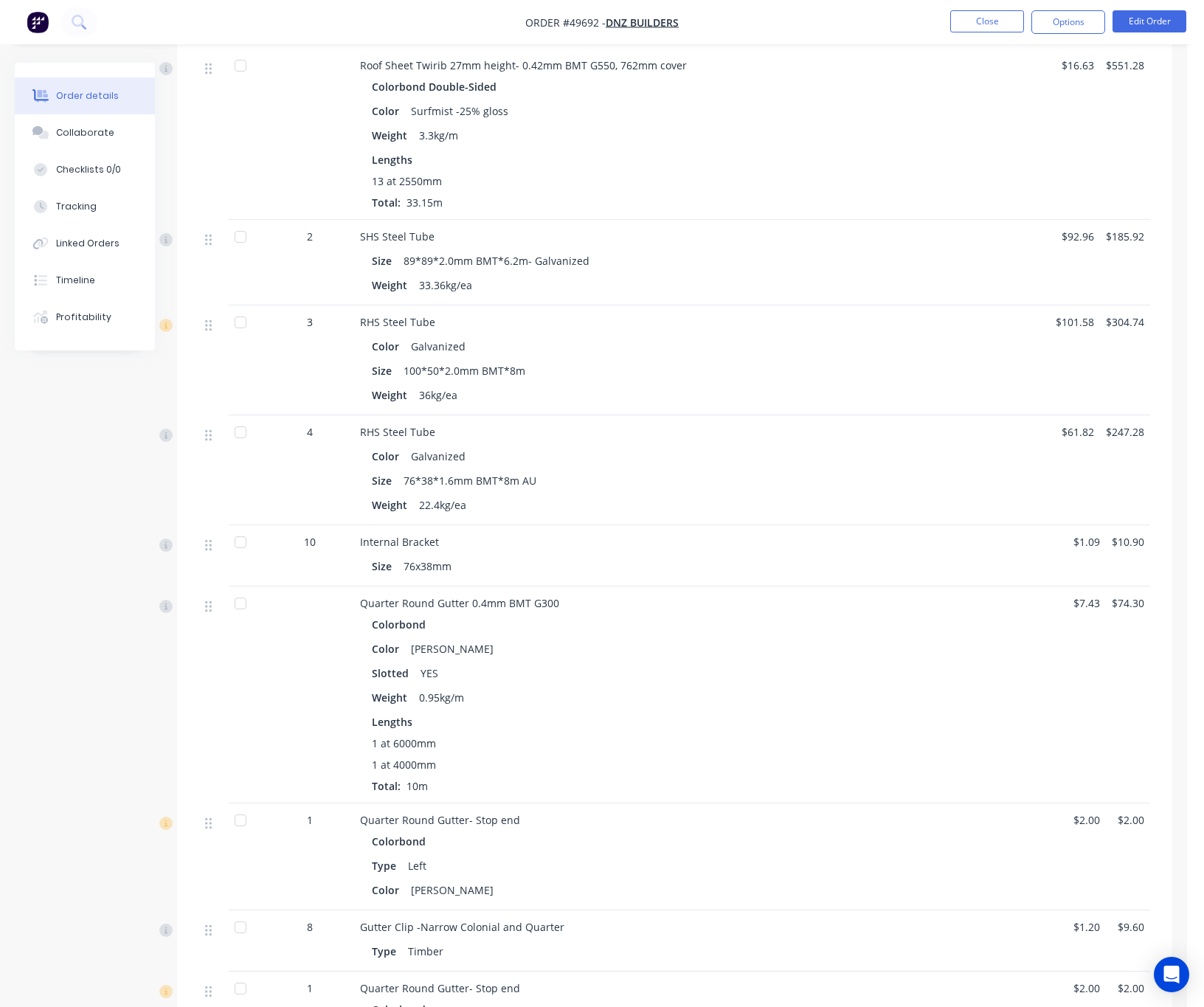
click at [237, 222] on div at bounding box center [240, 236] width 30 height 30
click at [237, 315] on div at bounding box center [240, 322] width 30 height 30
click at [241, 417] on div at bounding box center [240, 431] width 30 height 30
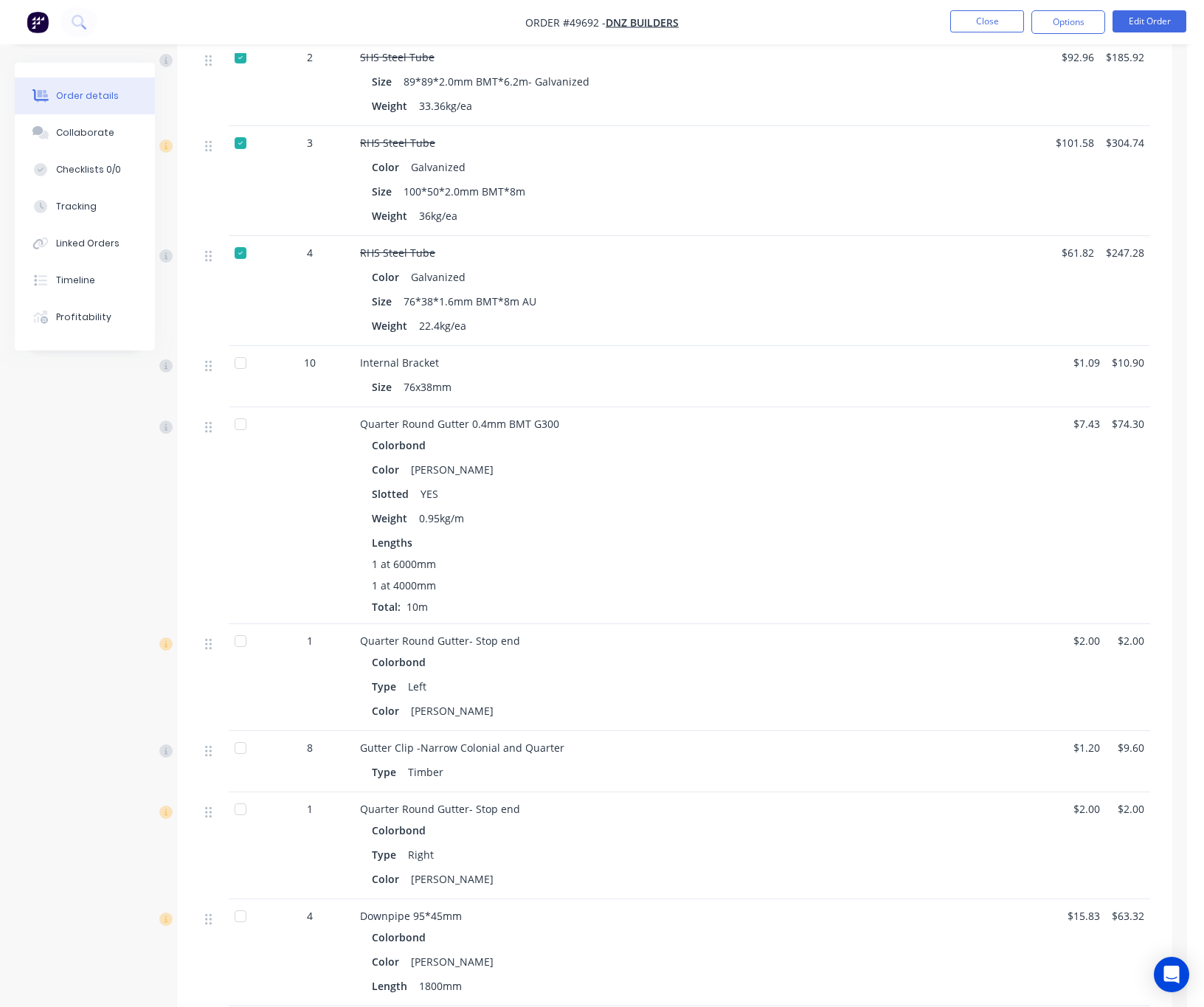
scroll to position [1217, 0]
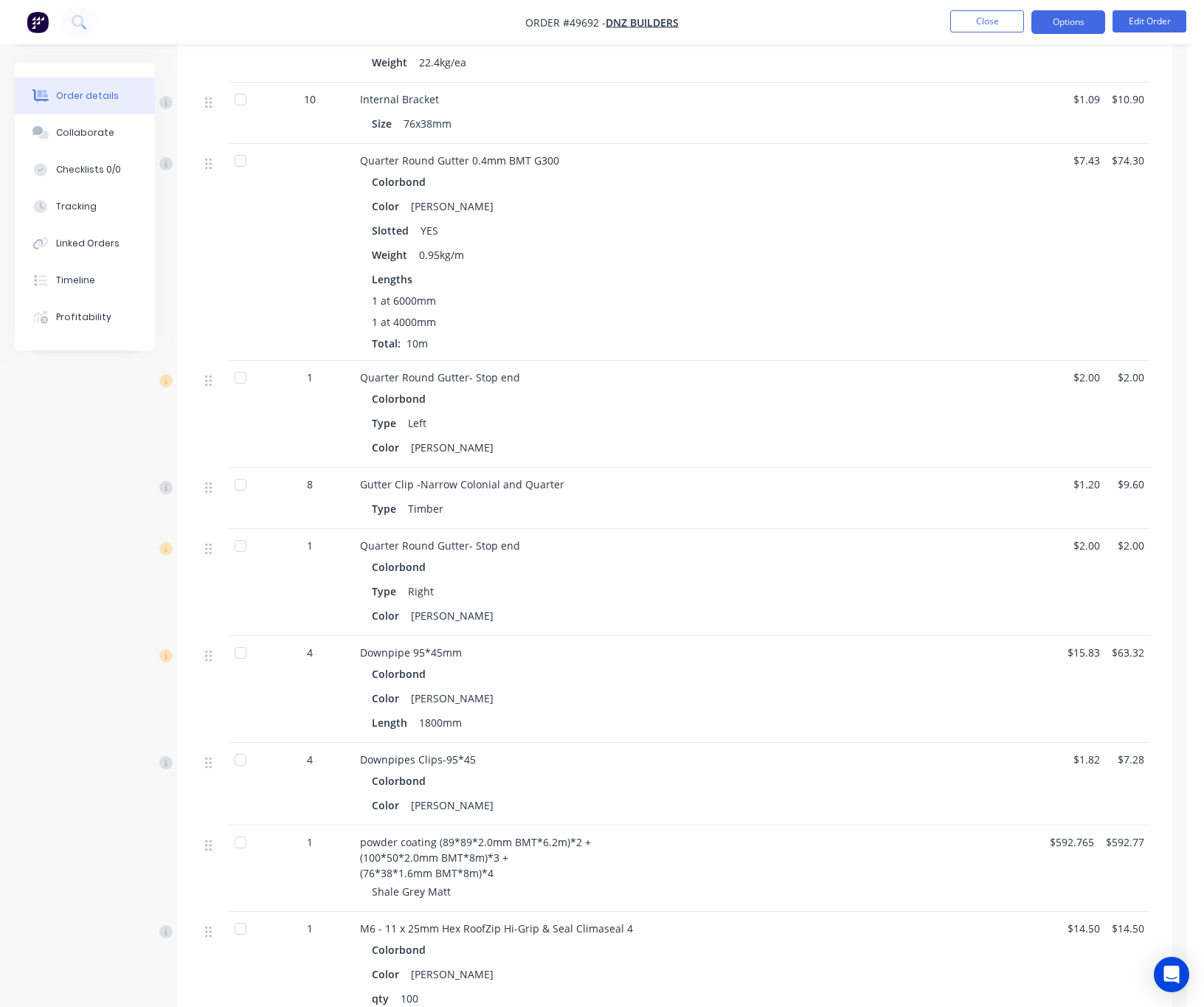
click at [1058, 20] on button "Options" at bounding box center [1068, 22] width 73 height 23
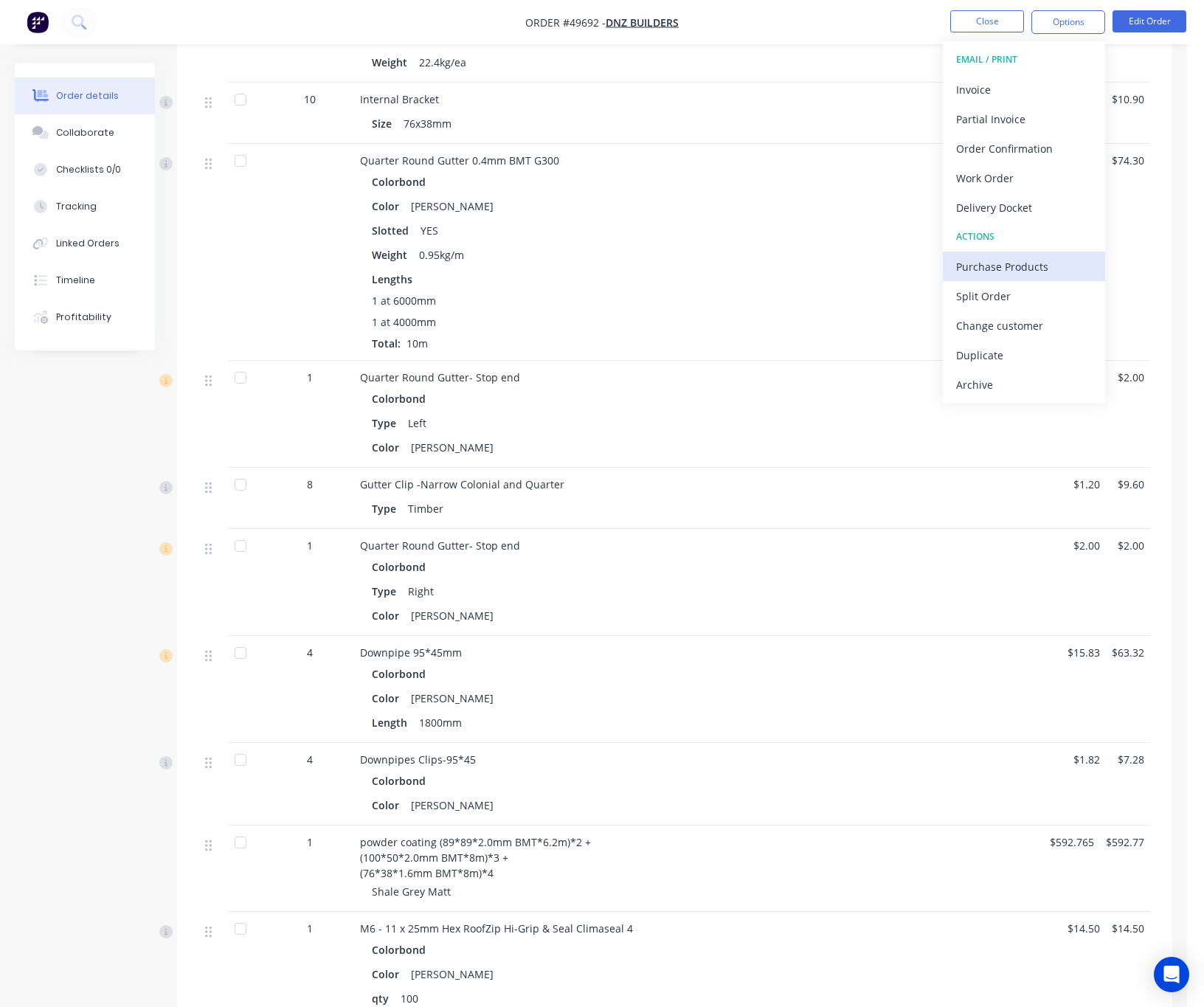
click at [1025, 269] on div "Purchase Products" at bounding box center [1024, 267] width 136 height 21
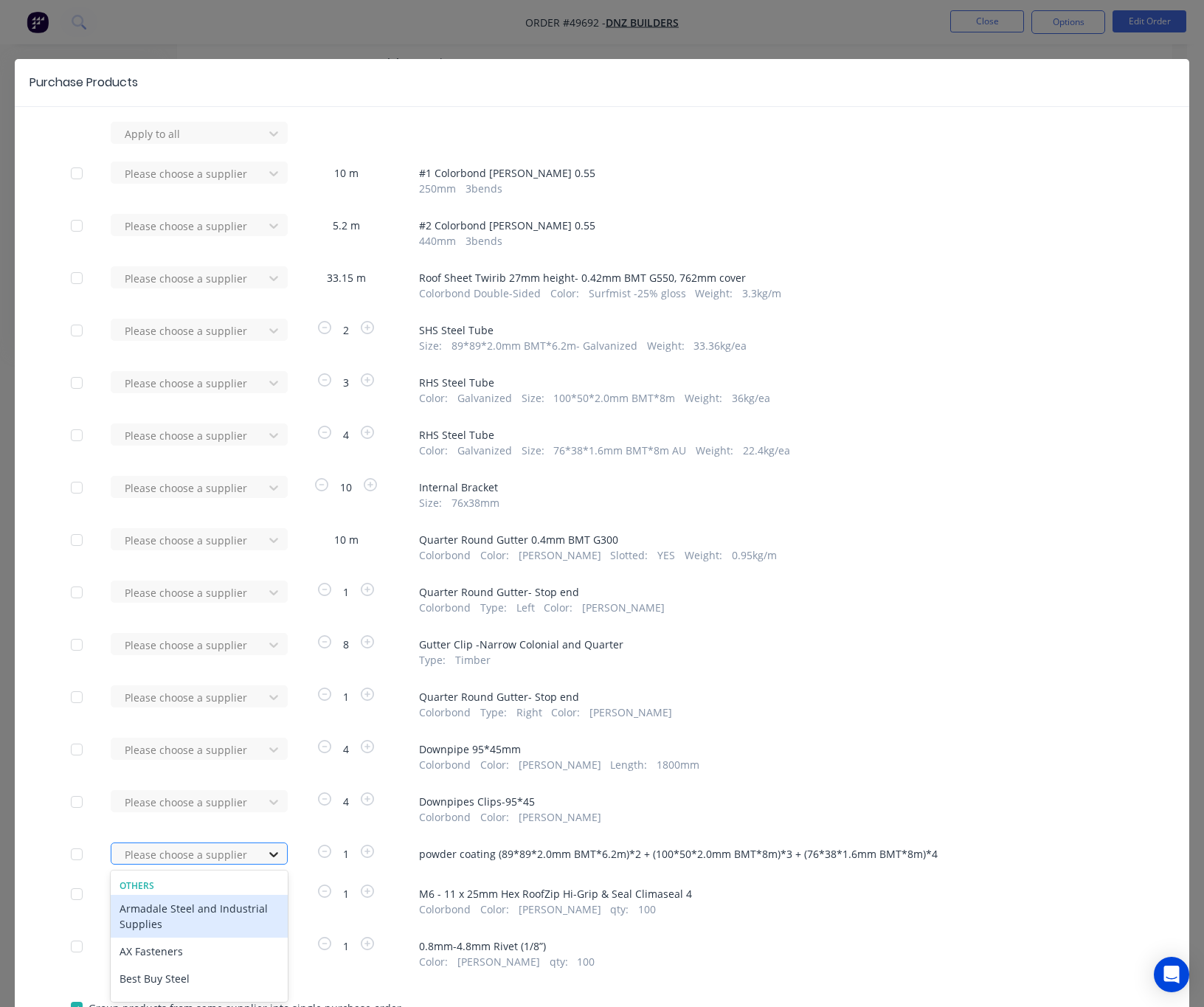
click at [273, 854] on div "34 results available. Use Up and Down to choose options, press Enter to select …" at bounding box center [192, 853] width 162 height 22
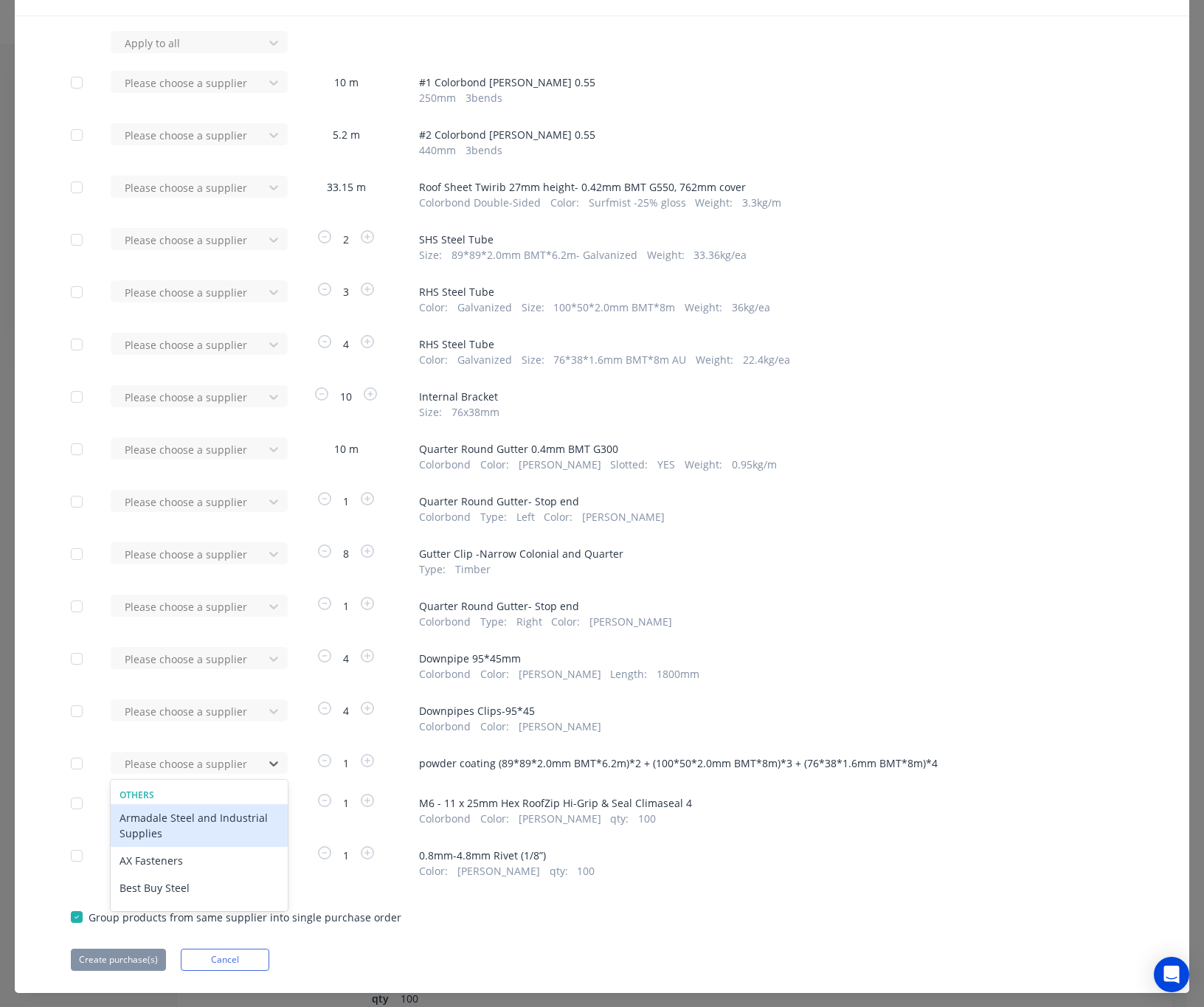
scroll to position [90, 0]
type input "cv"
click at [195, 813] on div "CV Powder coating" at bounding box center [200, 817] width 177 height 27
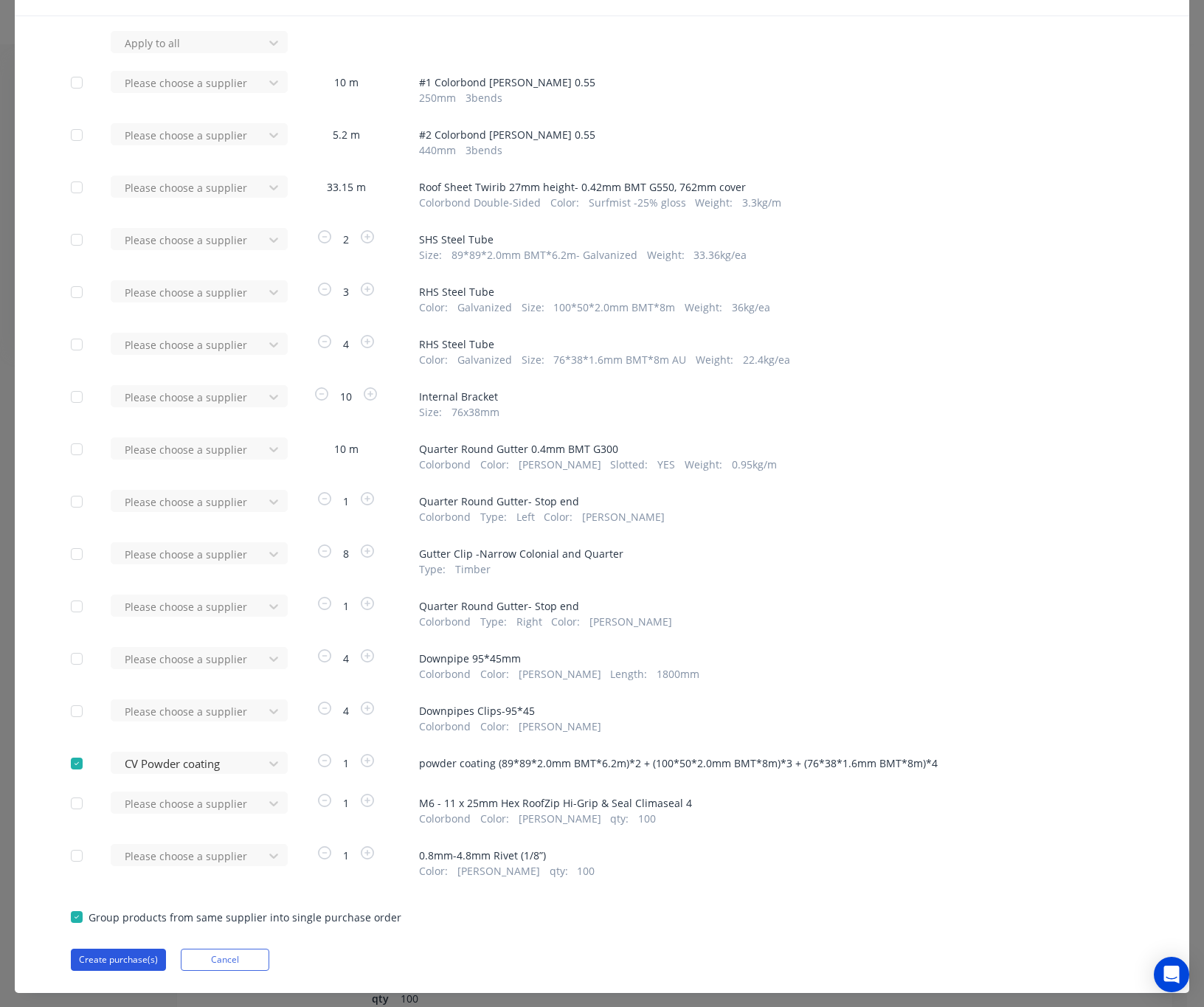
click at [120, 960] on button "Create purchase(s)" at bounding box center [118, 960] width 95 height 22
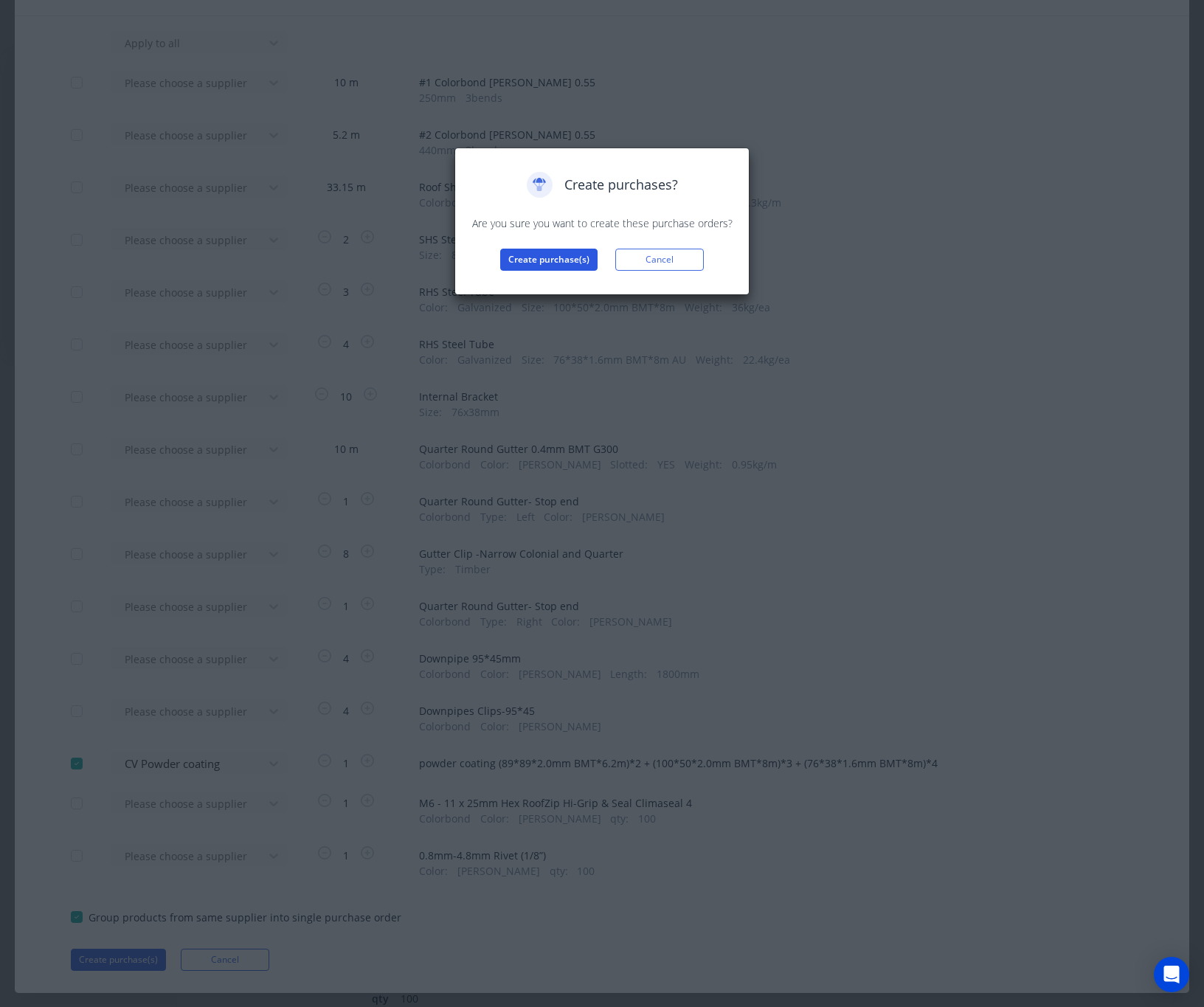
click at [568, 262] on button "Create purchase(s)" at bounding box center [549, 260] width 98 height 22
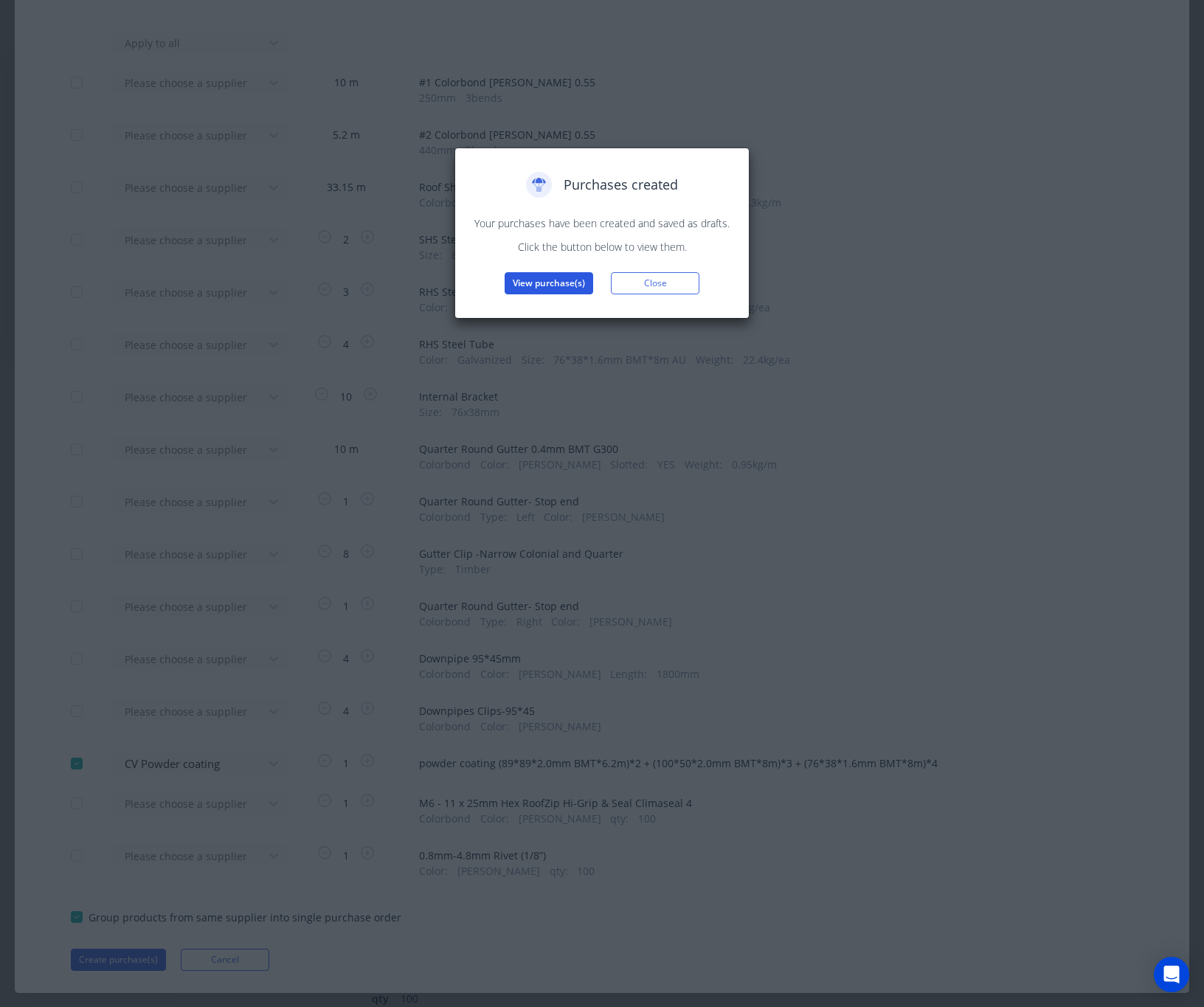
click at [567, 294] on button "View purchase(s)" at bounding box center [549, 283] width 89 height 22
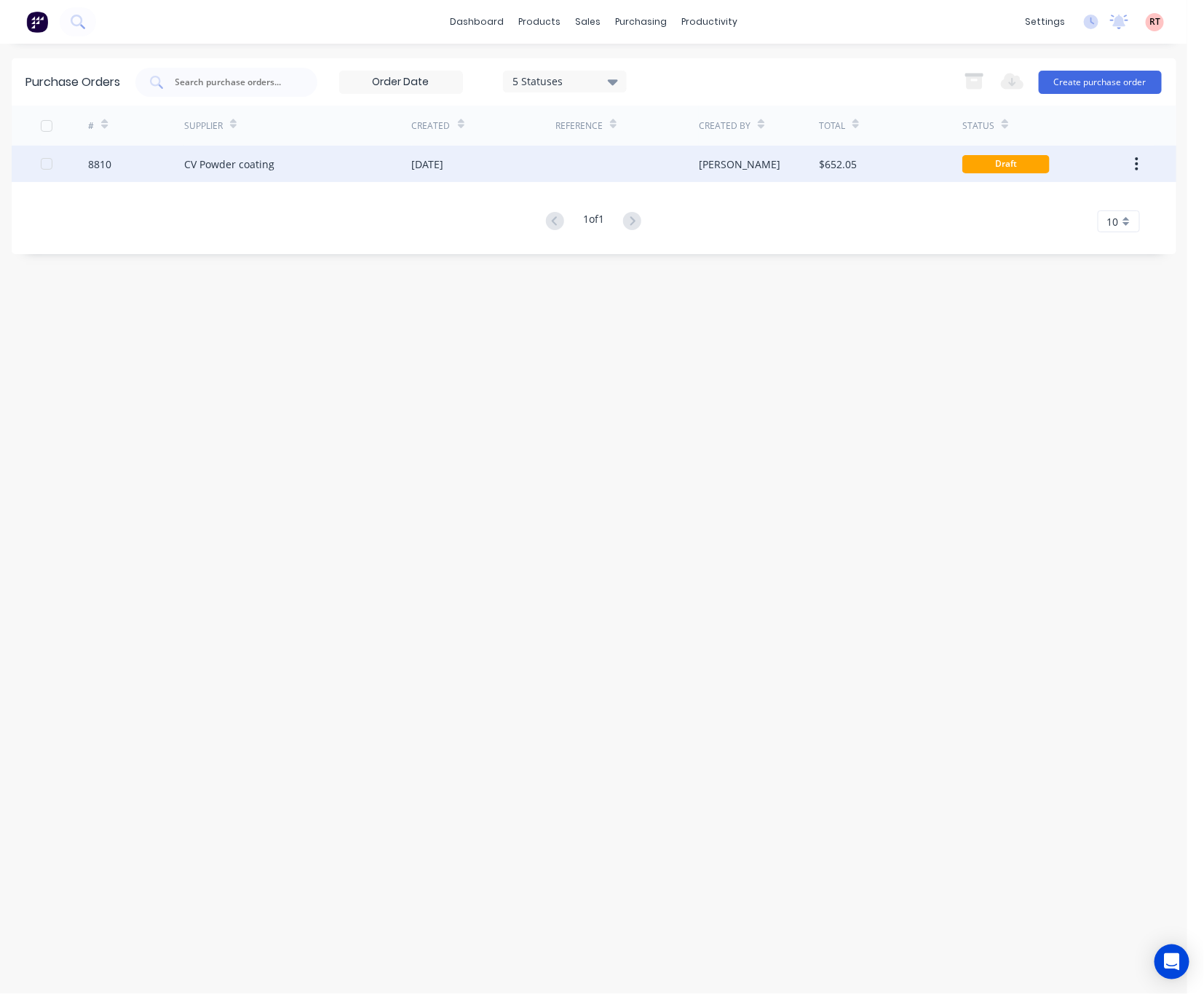
click at [765, 168] on div "[PERSON_NAME]" at bounding box center [759, 163] width 120 height 36
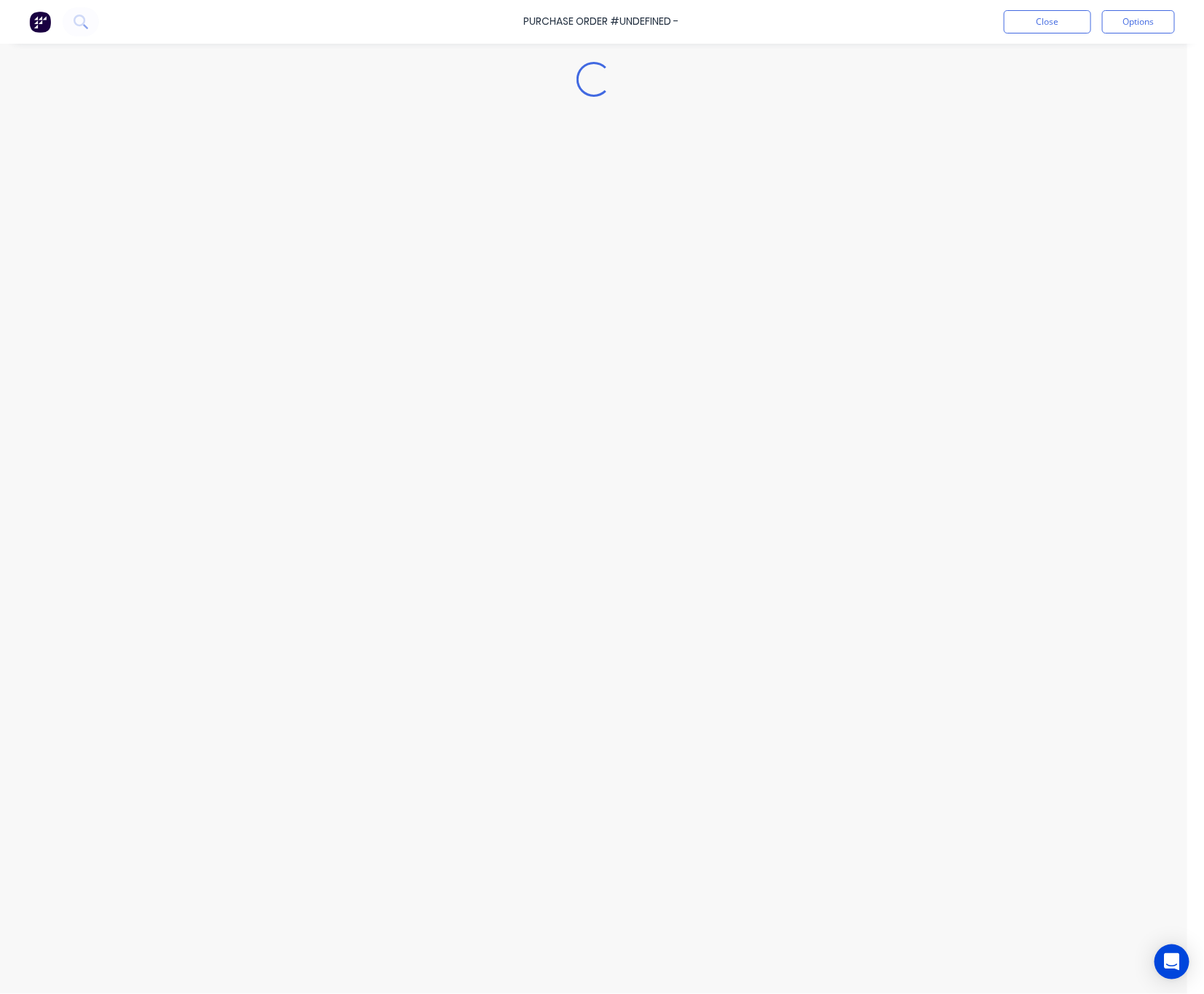
click at [765, 168] on div "Loading..." at bounding box center [594, 474] width 1187 height 921
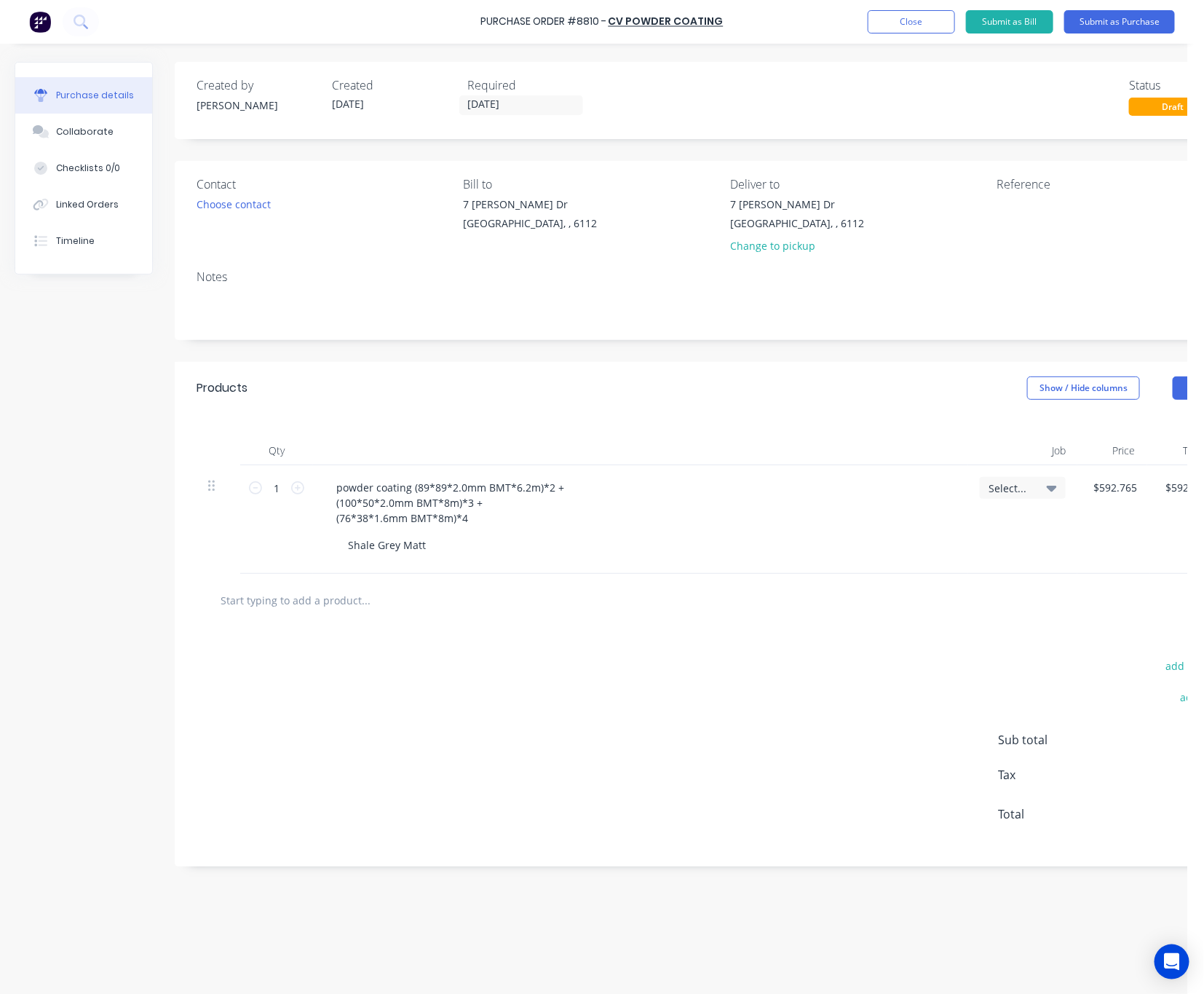
scroll to position [0, 102]
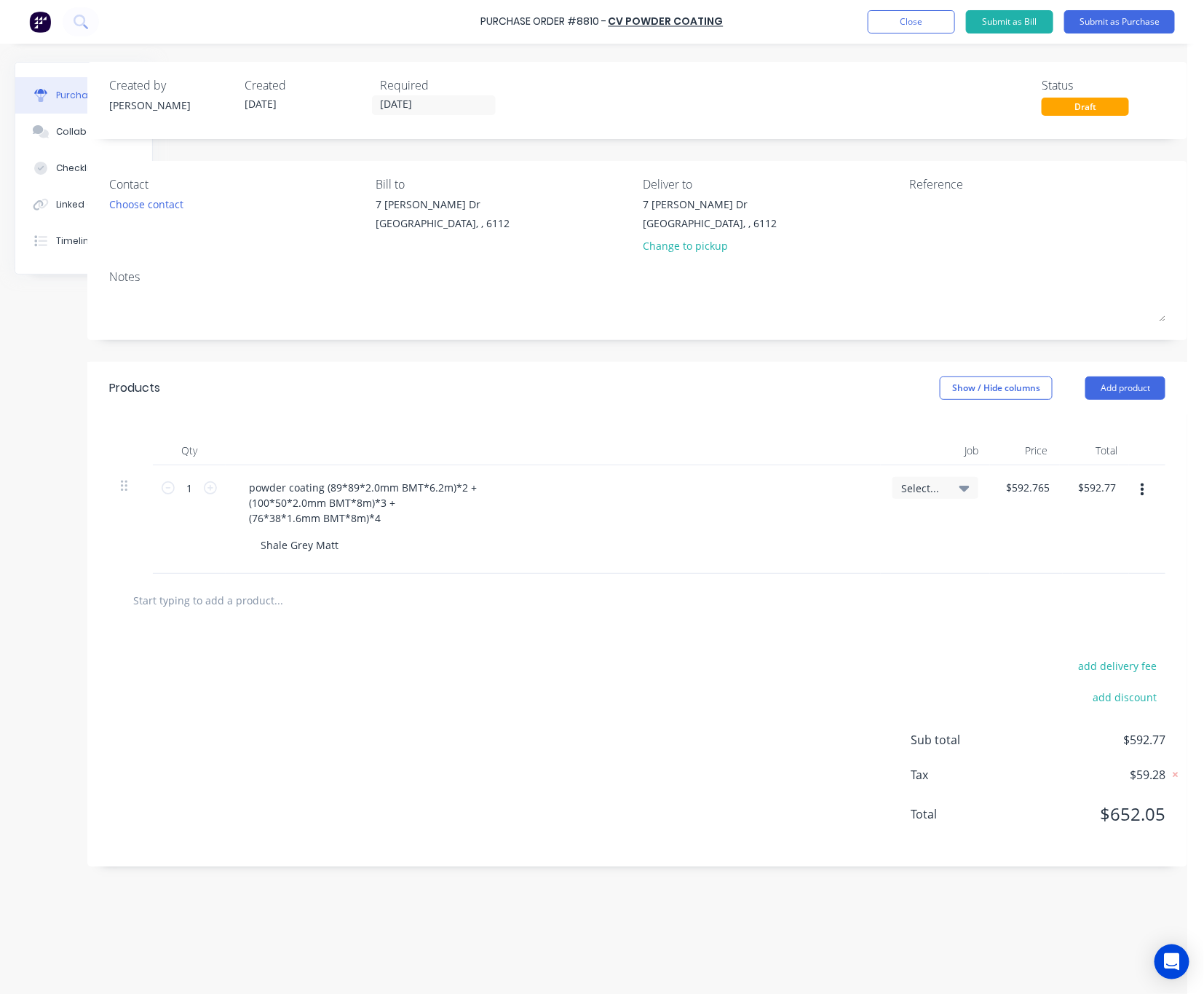
click at [933, 496] on div "Select..." at bounding box center [935, 488] width 86 height 22
click at [602, 451] on div at bounding box center [553, 451] width 655 height 29
click at [644, 520] on div "powder coating (89*89*2.0mm BMT*6.2m)*2 + (100*50*2.0mm BMT*8m)*3 + (76*38*1.6m…" at bounding box center [553, 503] width 632 height 52
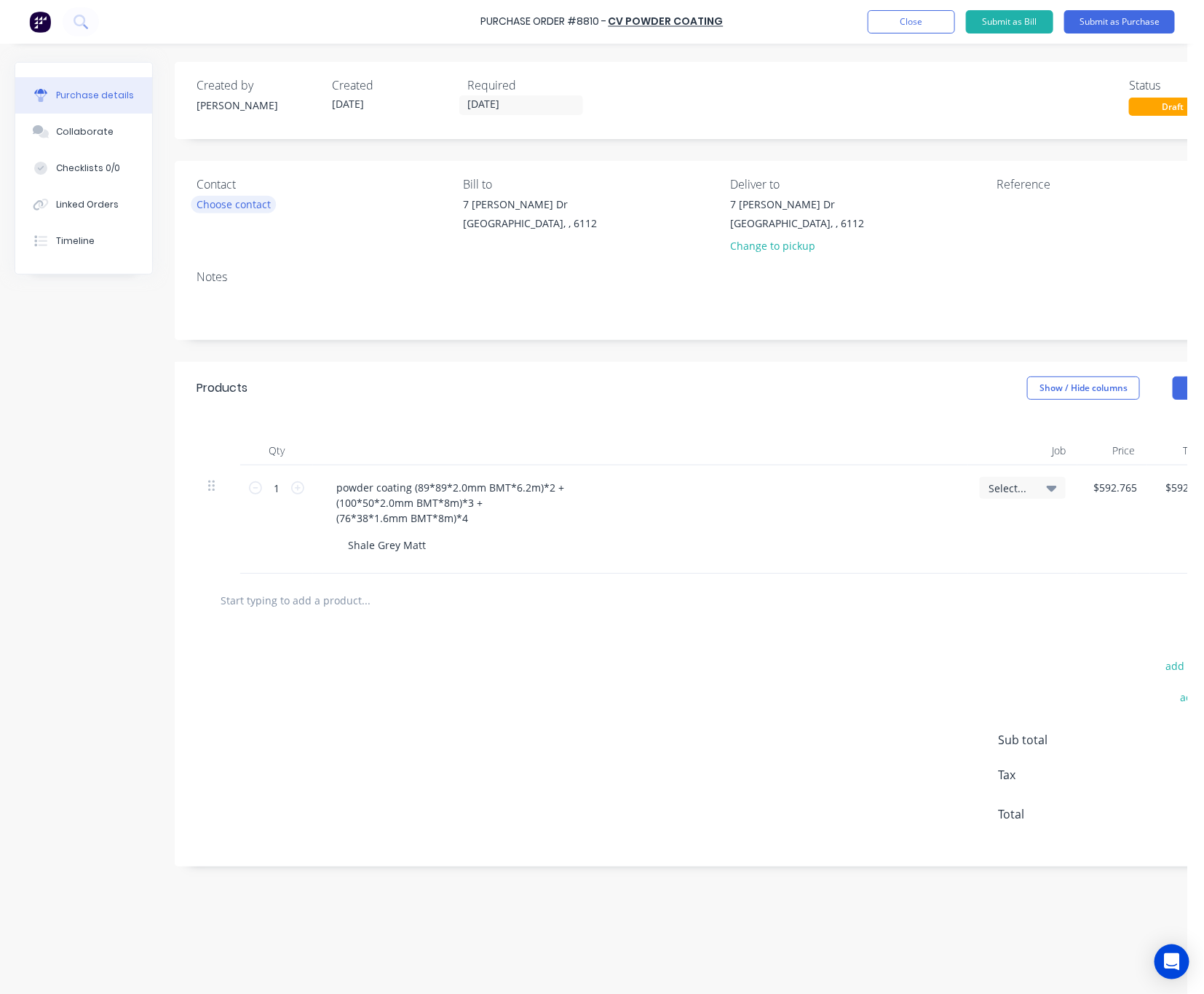
click at [264, 208] on div "Choose contact" at bounding box center [234, 204] width 74 height 15
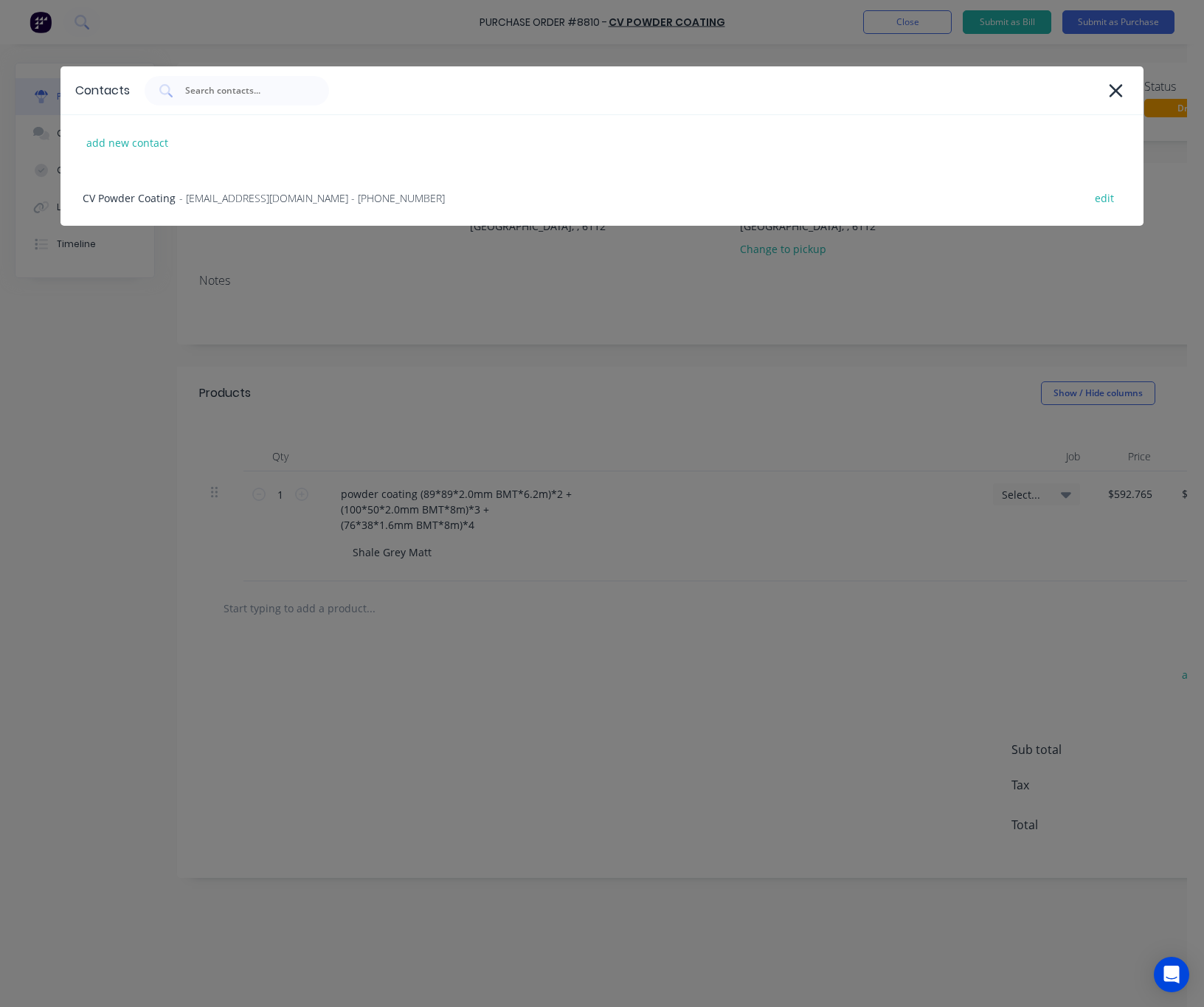
click at [465, 333] on div "Contacts add new contact CV Powder Coating - admin@cvpc.au - (08) 9455 3669 edit" at bounding box center [602, 503] width 1204 height 1007
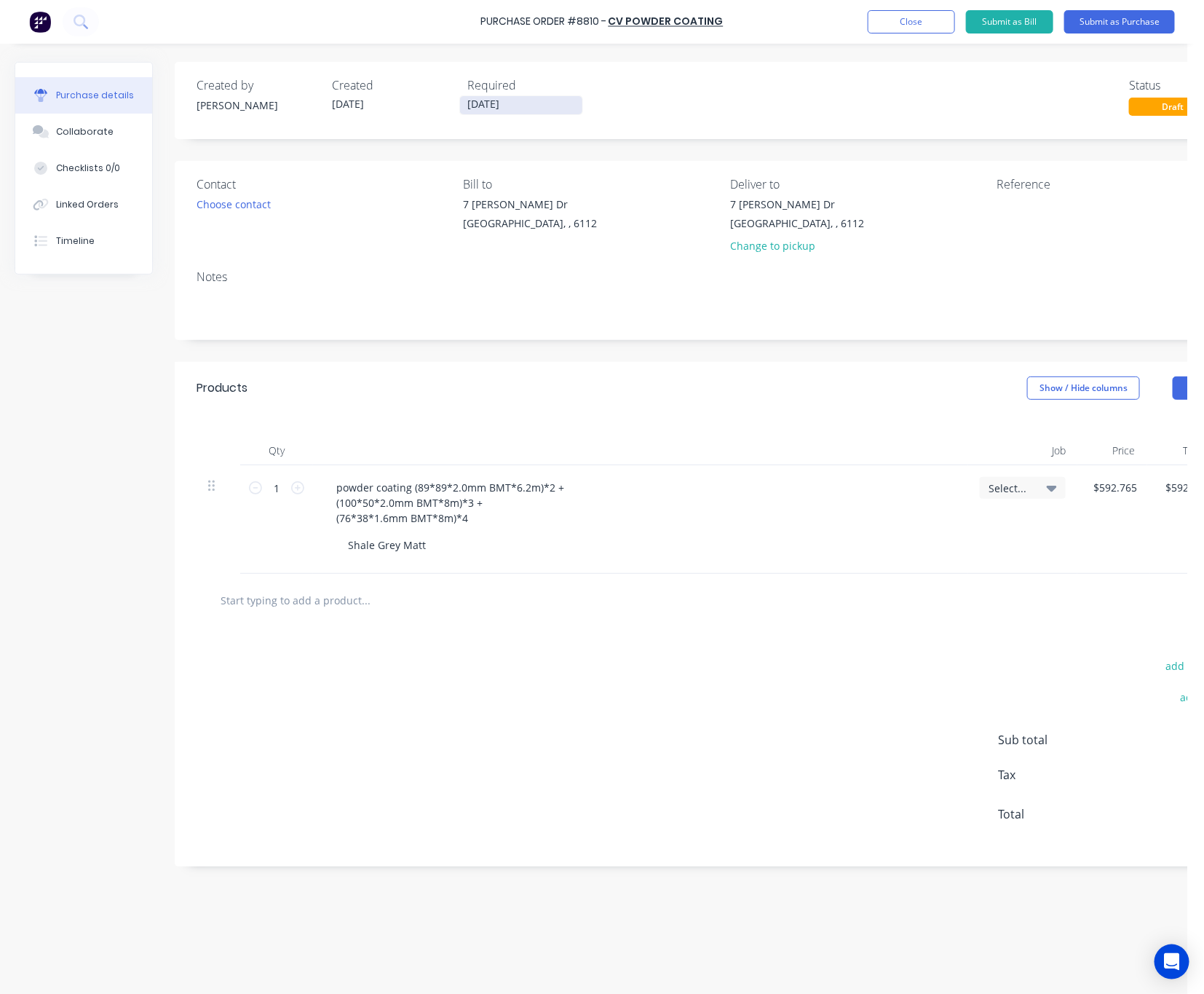
click at [519, 102] on input "[DATE]" at bounding box center [521, 105] width 122 height 19
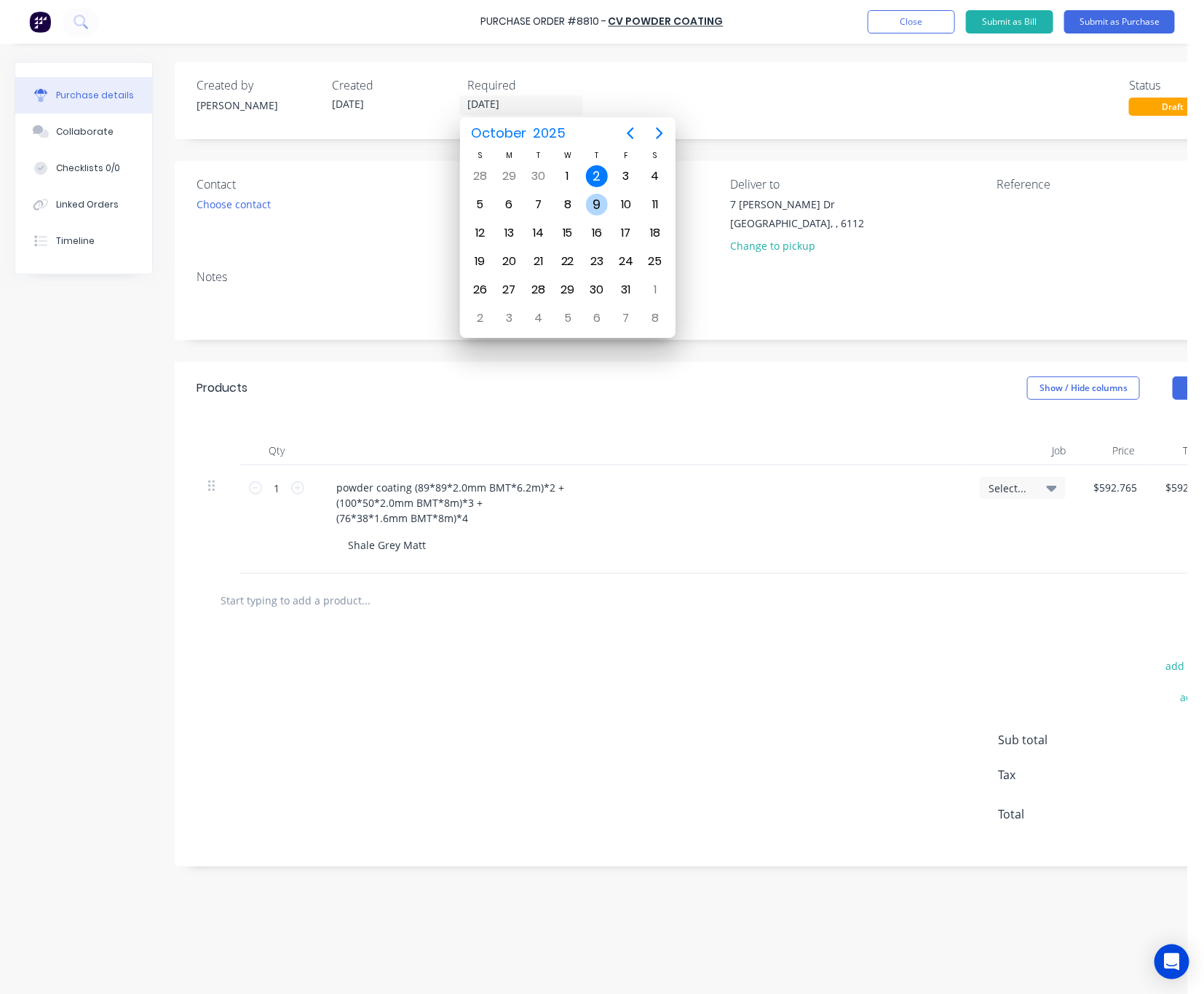
click at [590, 204] on div "9" at bounding box center [596, 204] width 22 height 22
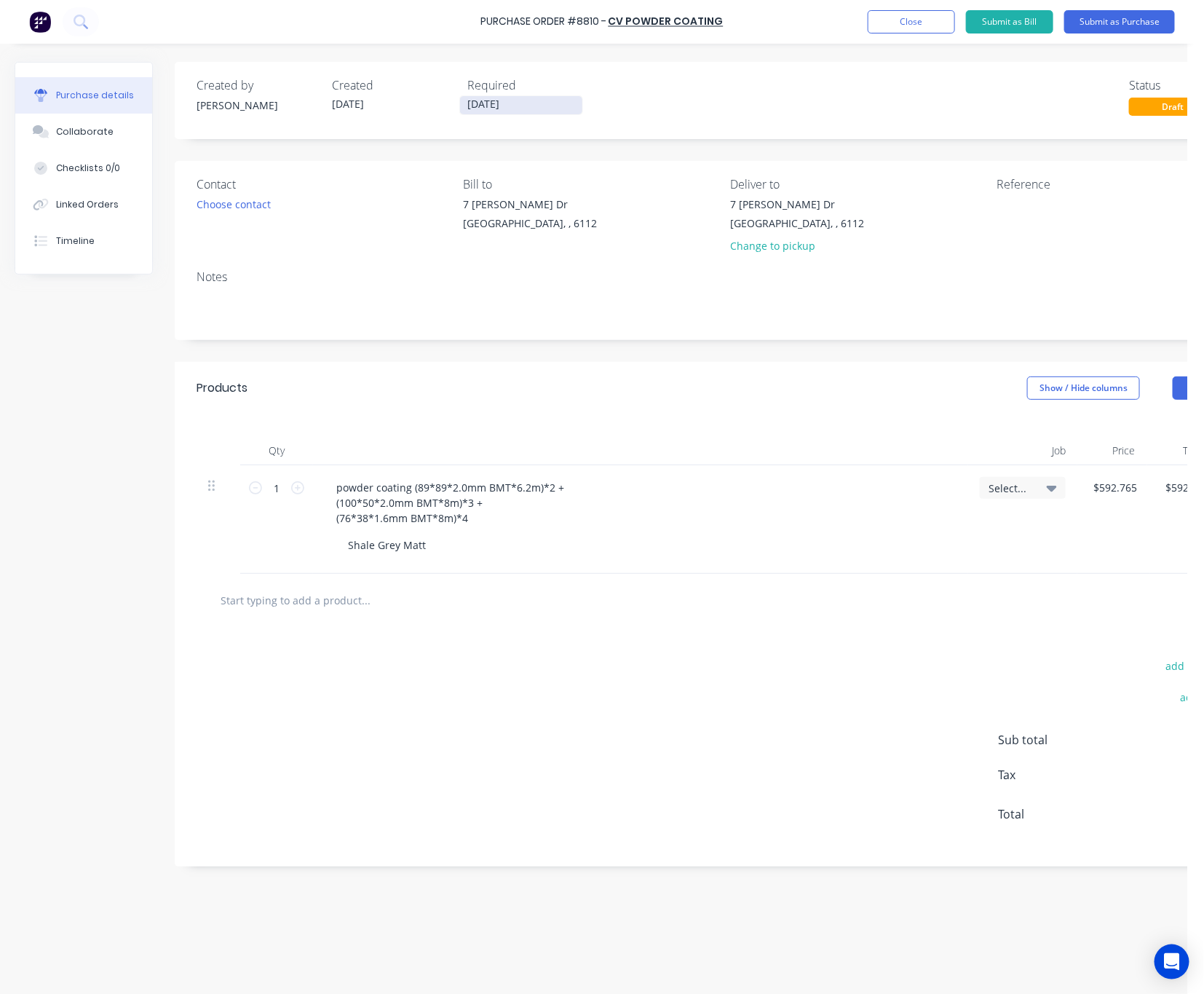
drag, startPoint x: 466, startPoint y: 116, endPoint x: 468, endPoint y: 107, distance: 9.2
click at [467, 110] on div "Created by Rachel Created 02/10/25 Required 09/10/25 Status Draft" at bounding box center [724, 100] width 1100 height 77
click at [599, 101] on div "Created by Rachel Created 02/10/25 Required 09/10/25 Status Draft" at bounding box center [725, 96] width 1056 height 40
click at [556, 105] on input "09/10/25" at bounding box center [521, 105] width 122 height 19
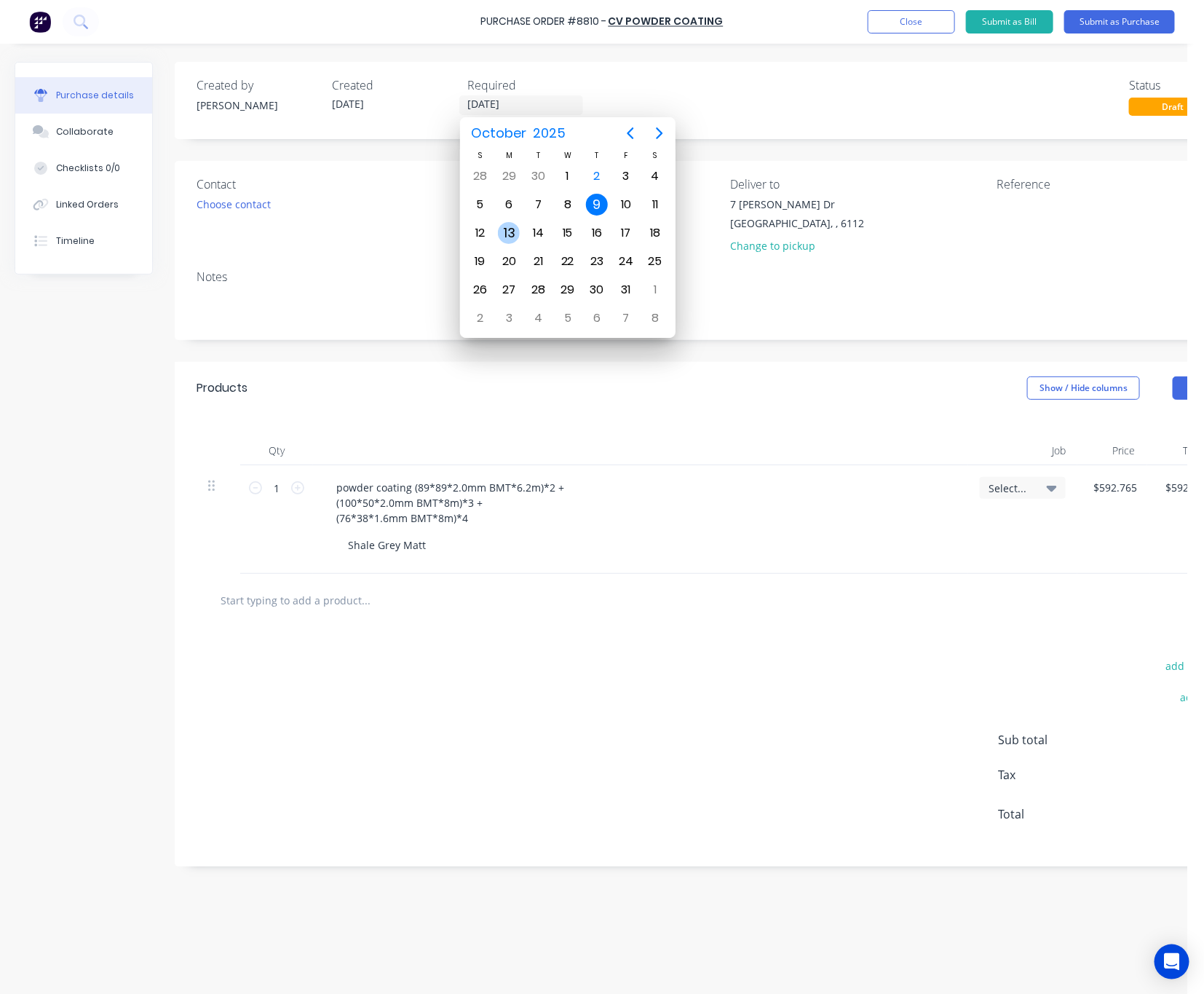
click at [510, 234] on div "13" at bounding box center [509, 232] width 22 height 22
type input "13/10/25"
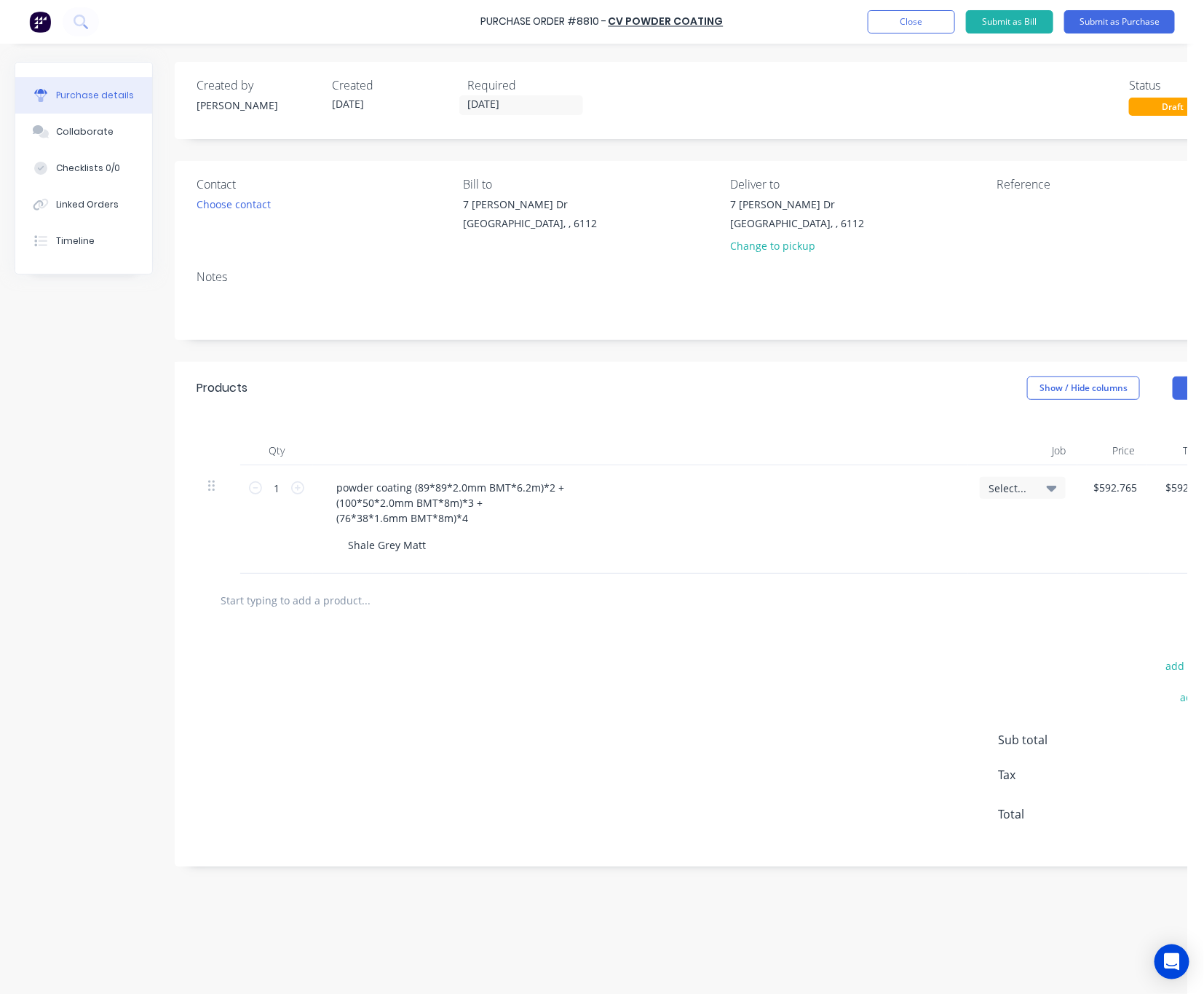
click at [722, 89] on div "Created by Rachel Created 02/10/25 Required 13/10/25 Status Draft" at bounding box center [725, 96] width 1056 height 40
click at [525, 105] on input "13/10/25" at bounding box center [521, 105] width 122 height 19
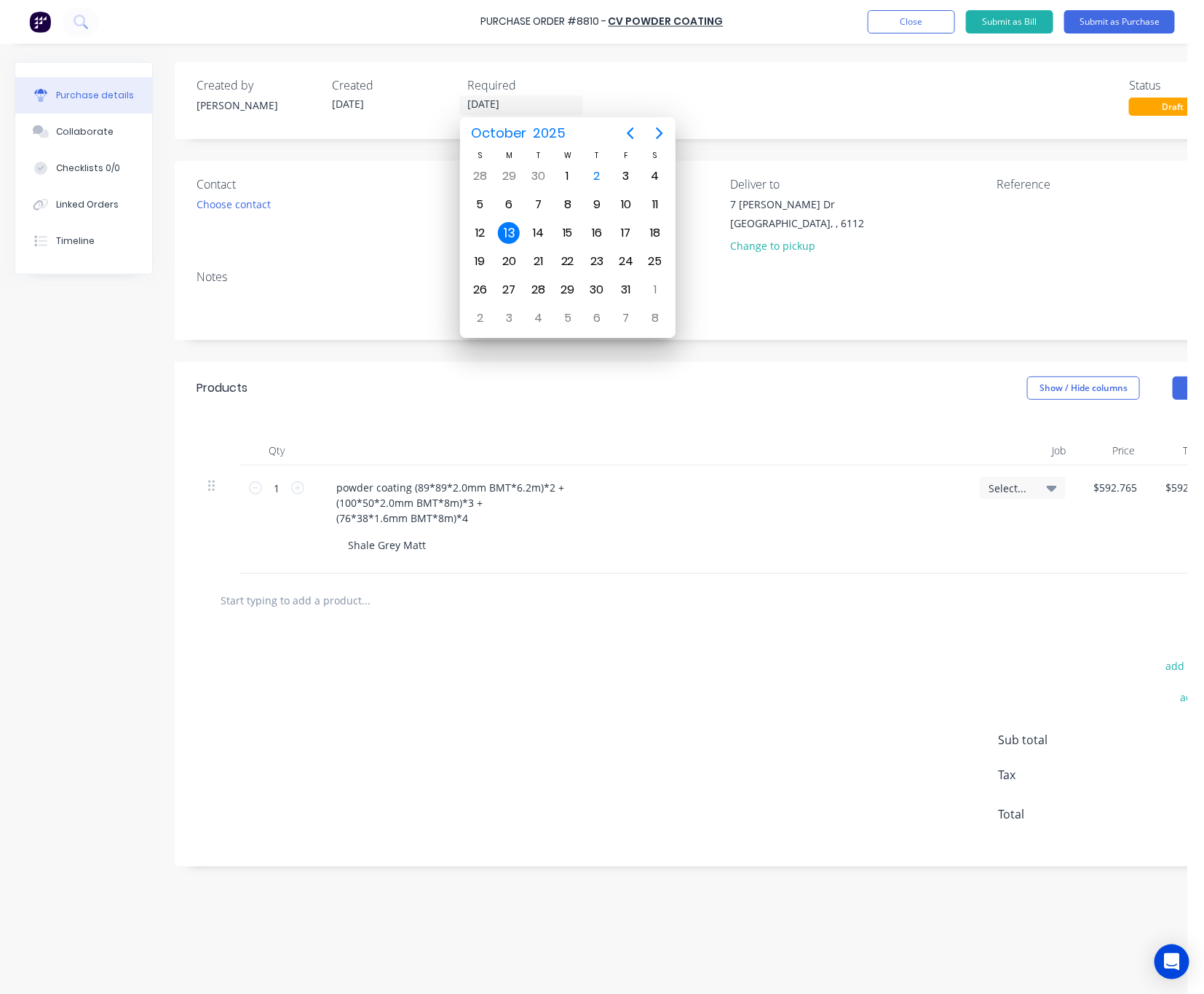
click at [878, 72] on div "Created by Rachel Created 02/10/25 Required 13/10/25 Status Draft" at bounding box center [724, 100] width 1100 height 77
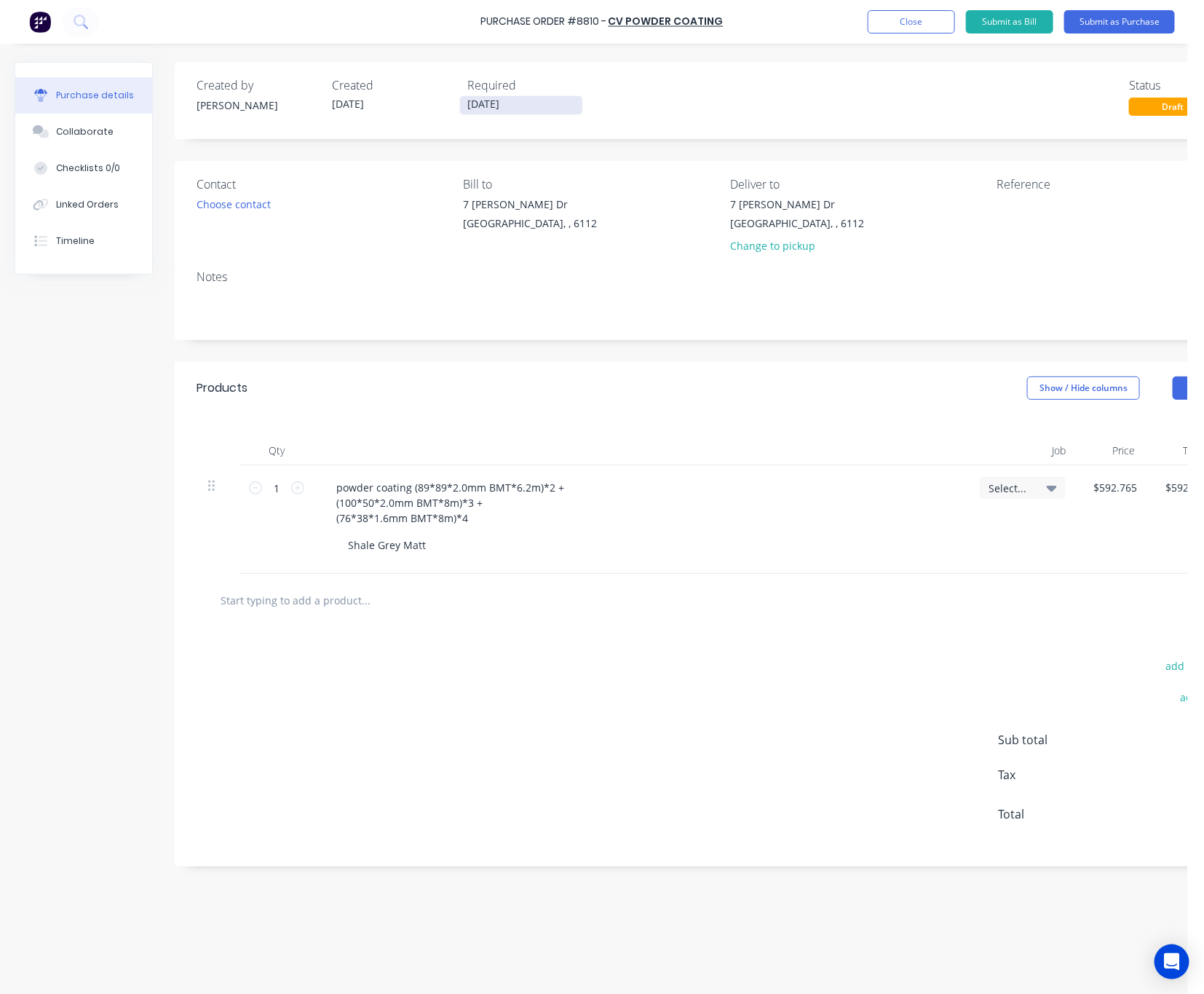
click at [546, 99] on input "13/10/25" at bounding box center [521, 105] width 122 height 19
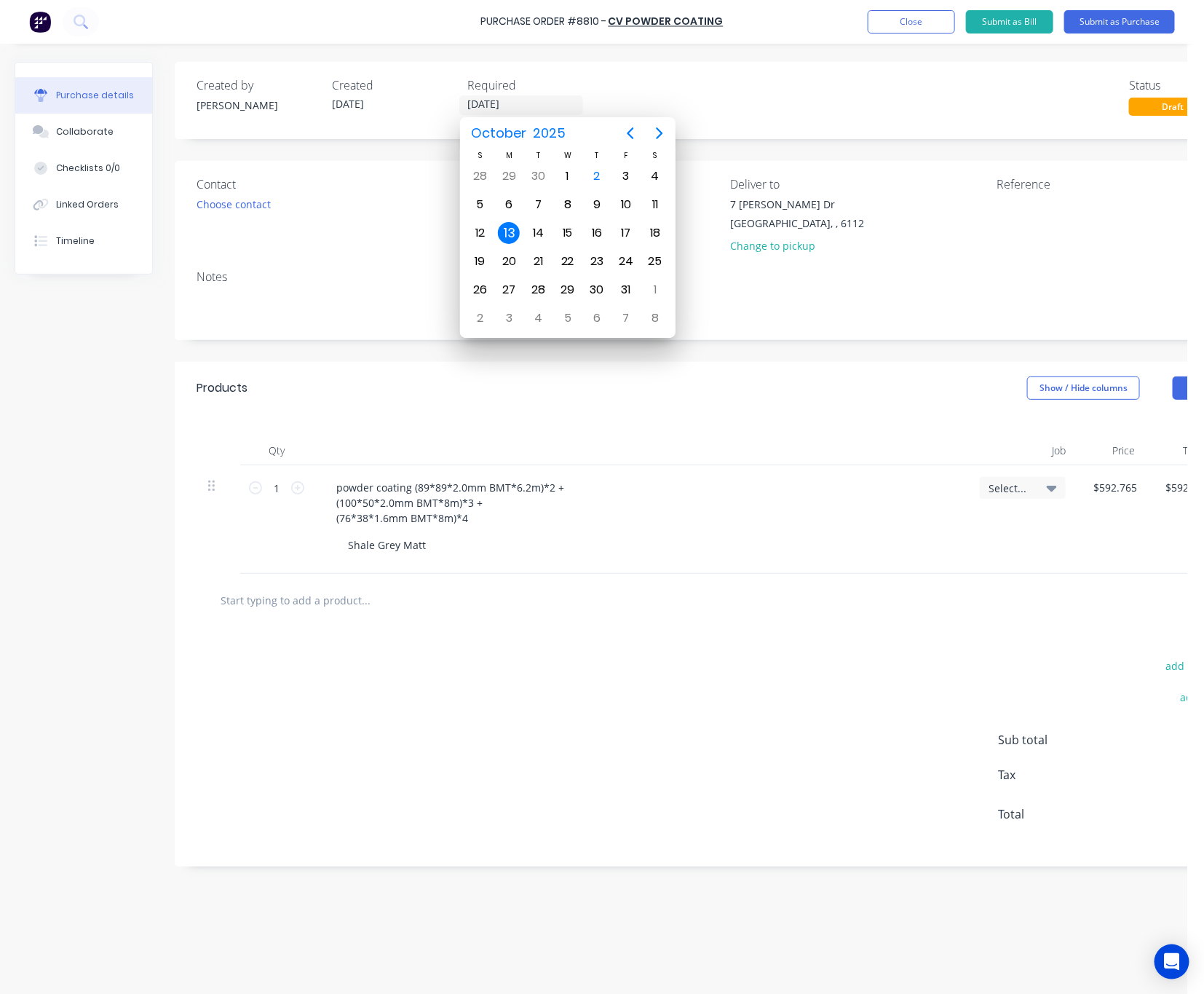
click at [814, 87] on div "Created by Rachel Created 02/10/25 Required 13/10/25 Status Draft" at bounding box center [725, 96] width 1056 height 40
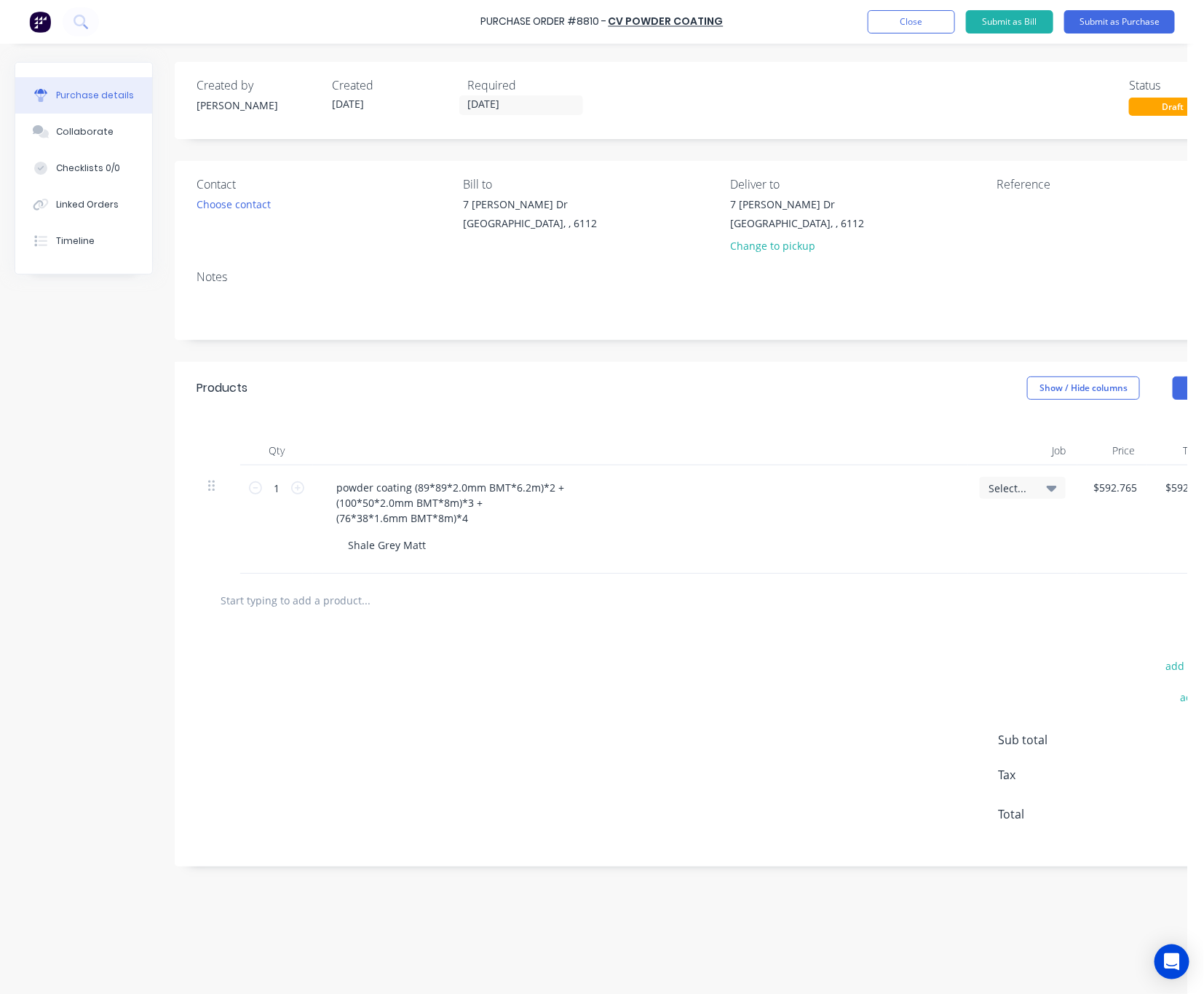
scroll to position [0, 102]
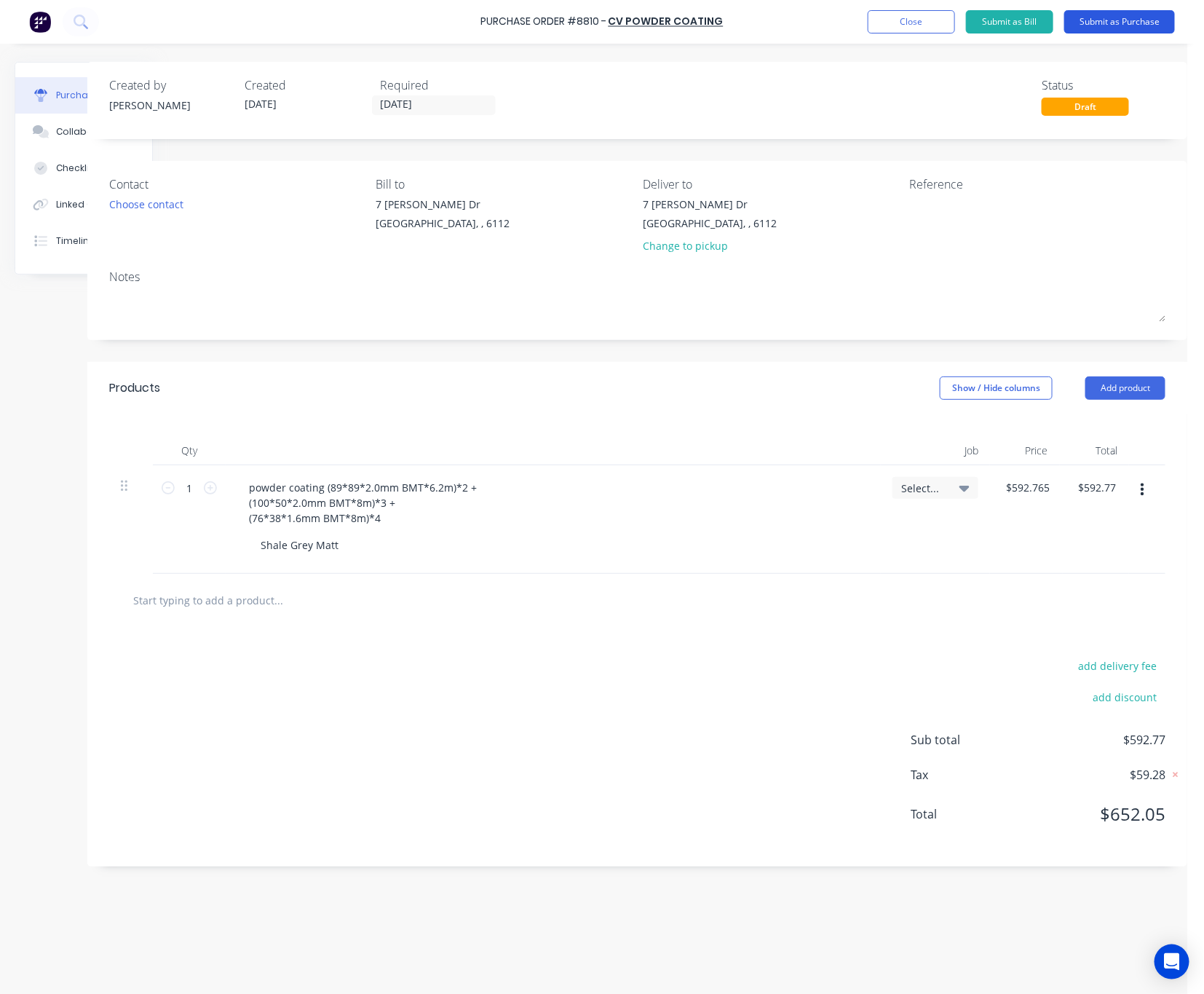
click at [1044, 19] on button "Submit as Purchase" at bounding box center [1119, 22] width 110 height 23
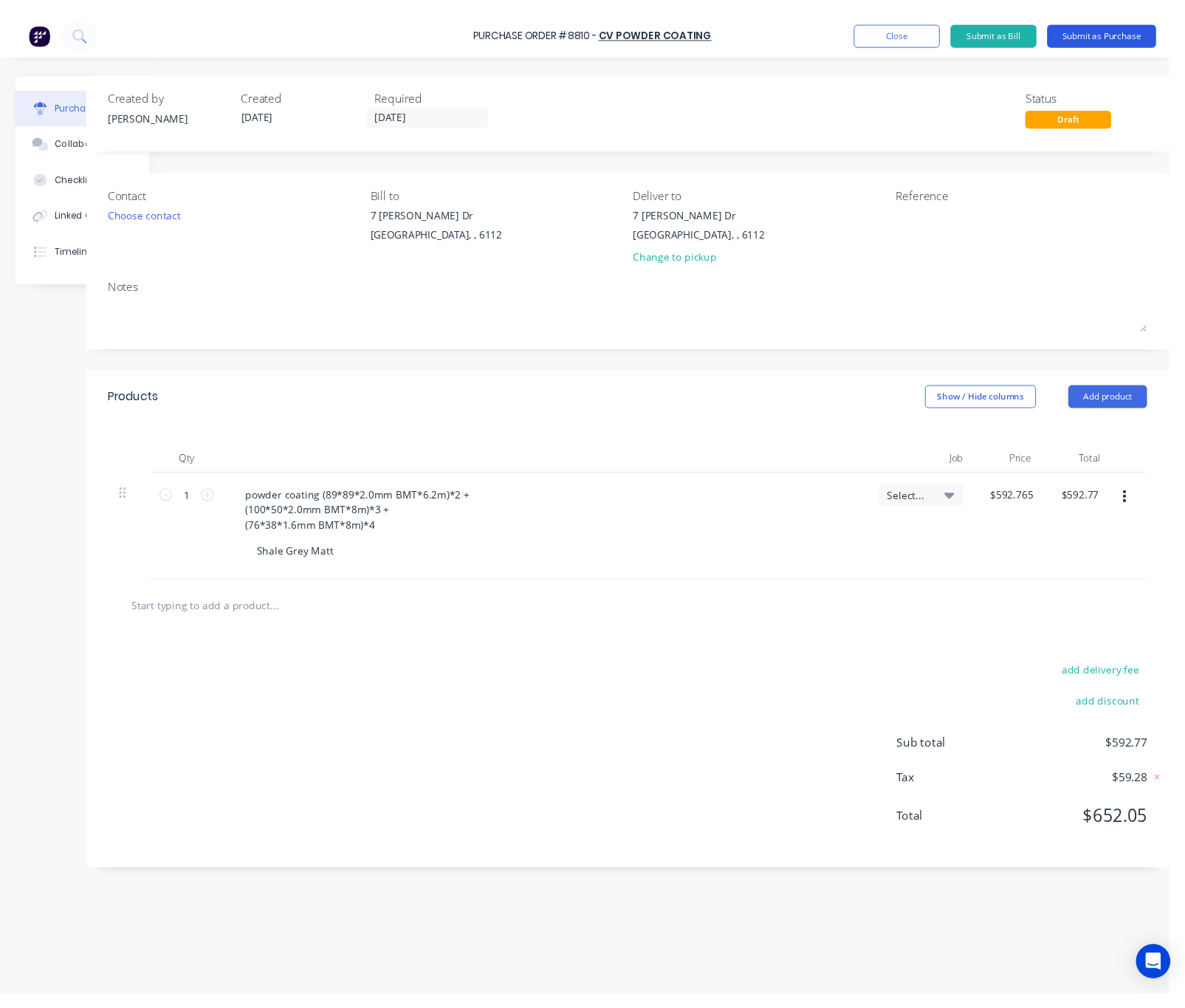
scroll to position [0, 0]
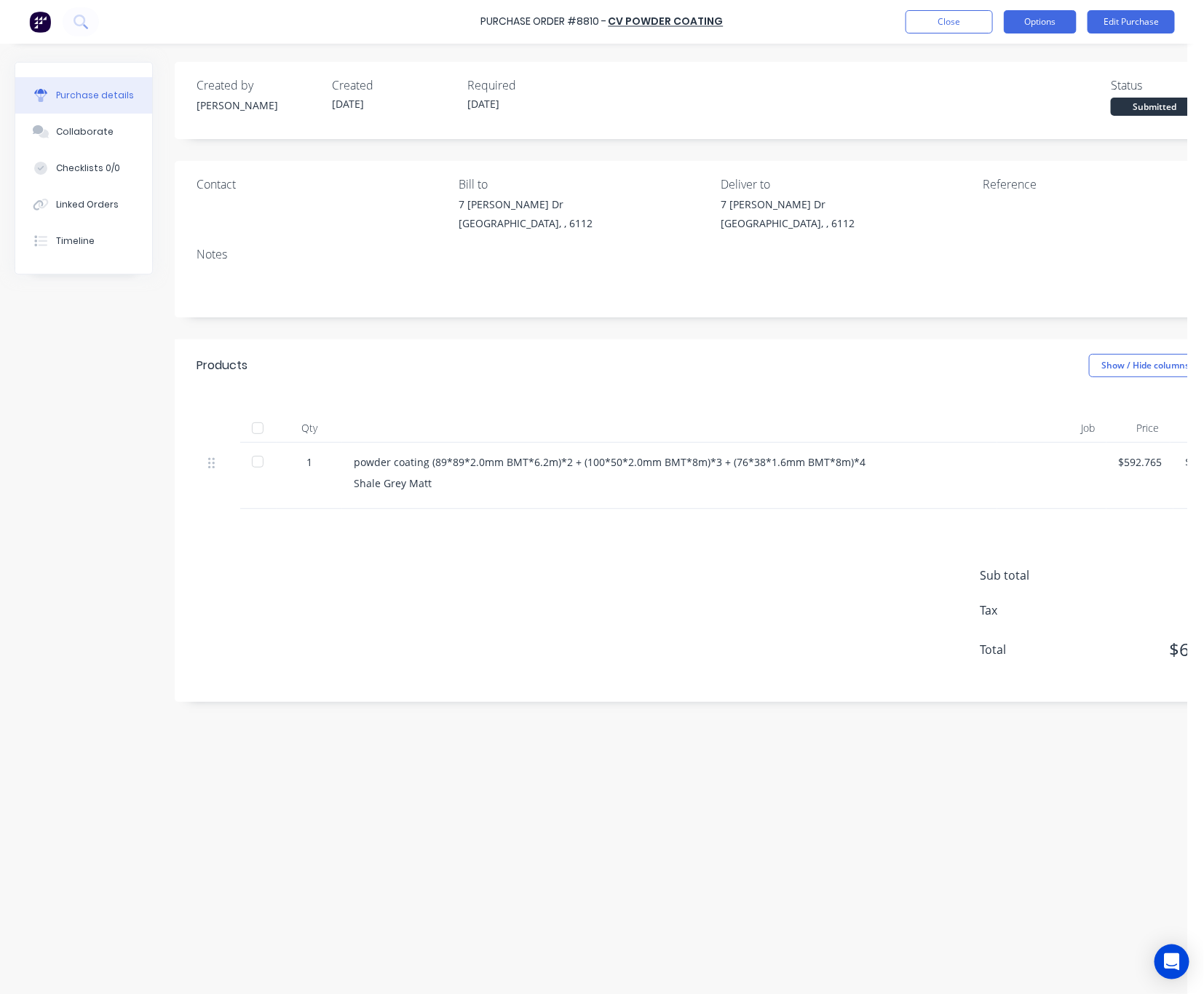
click at [1042, 25] on button "Options" at bounding box center [1040, 22] width 72 height 23
click at [1013, 62] on div "Print / Email" at bounding box center [1007, 59] width 112 height 21
click at [1033, 61] on div "Back" at bounding box center [1007, 59] width 112 height 21
click at [1033, 57] on div "Print / Email" at bounding box center [1007, 59] width 112 height 21
click at [1023, 111] on div "Without pricing" at bounding box center [1007, 118] width 112 height 21
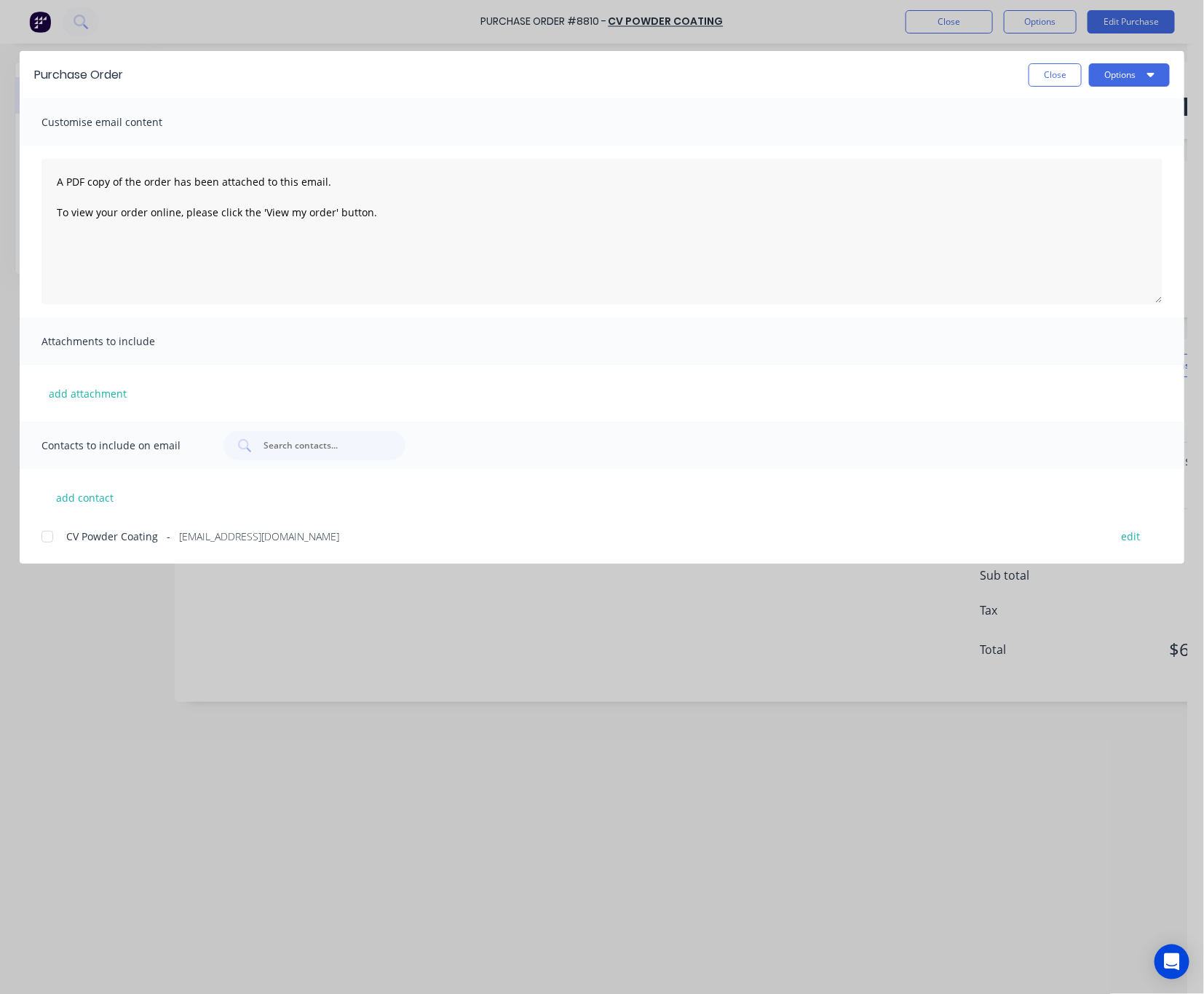
click at [48, 537] on div at bounding box center [47, 536] width 29 height 29
click at [1044, 68] on button "Options" at bounding box center [1129, 75] width 80 height 23
click at [1044, 175] on div "Email" at bounding box center [1101, 170] width 112 height 21
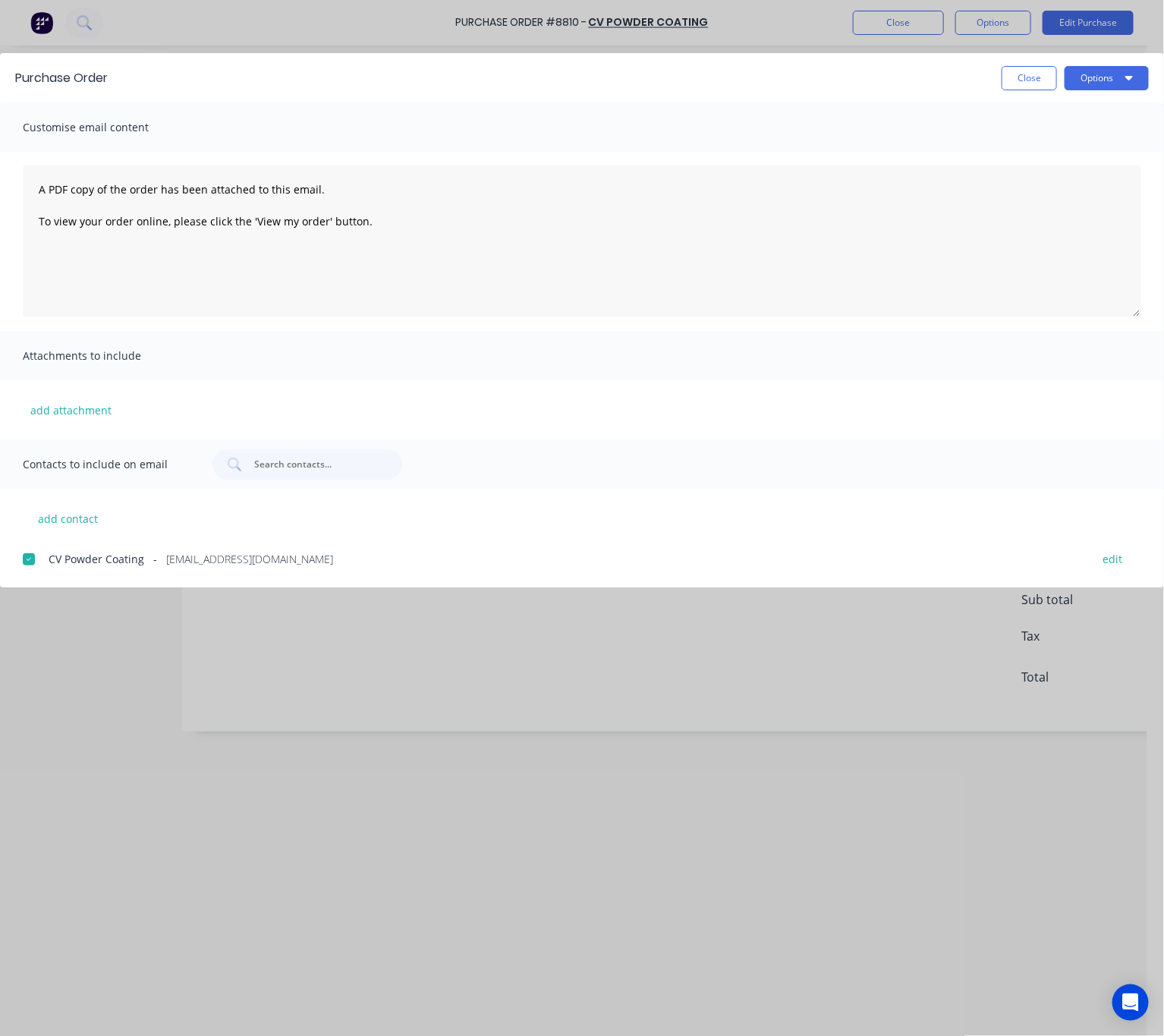
drag, startPoint x: 297, startPoint y: 861, endPoint x: 291, endPoint y: 848, distance: 14.3
click at [296, 850] on div "Purchase Order Close Options Customise email content A PDF copy of the order ha…" at bounding box center [582, 518] width 1164 height 1036
click at [1011, 82] on button "Close" at bounding box center [1030, 78] width 55 height 24
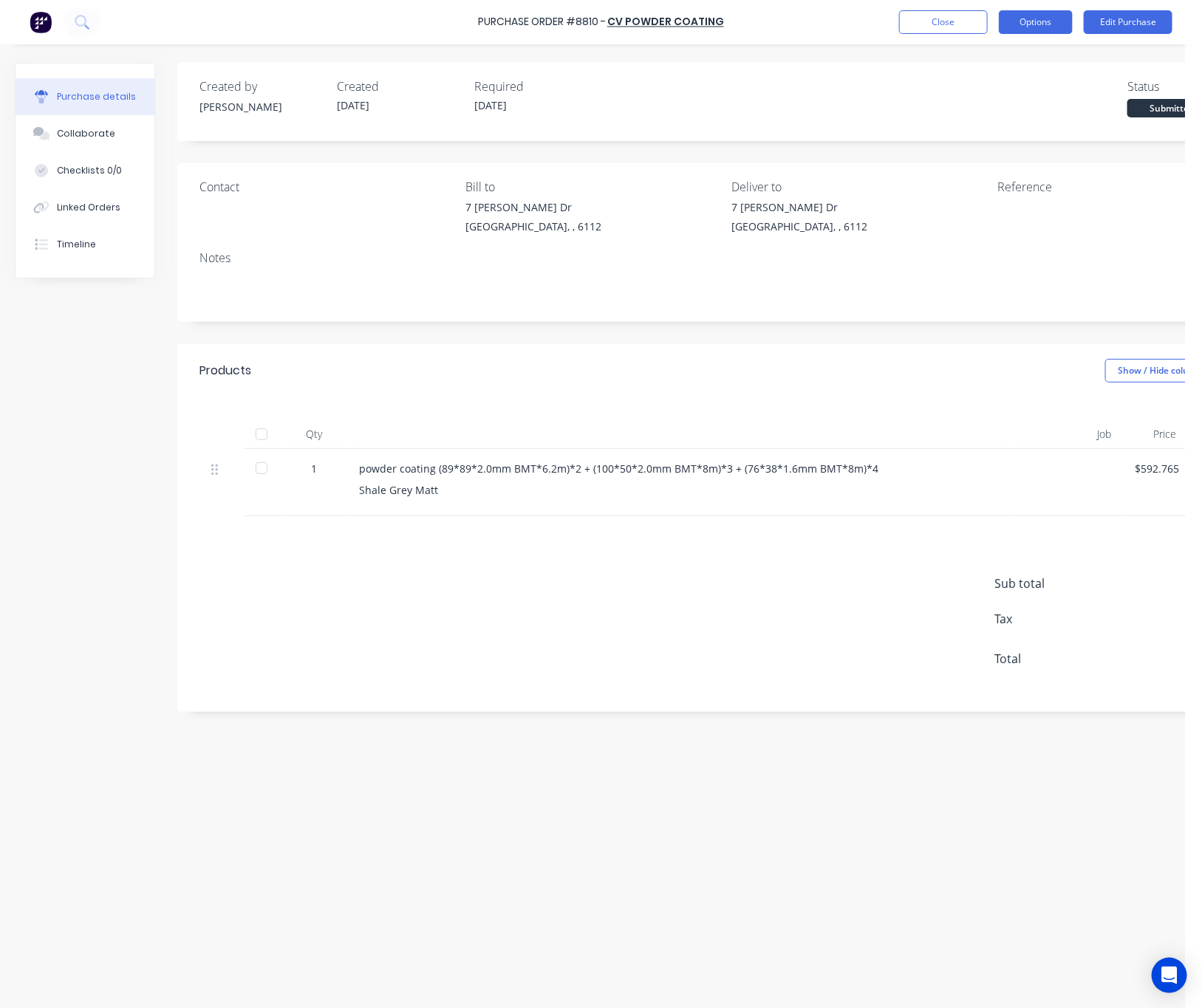
click at [1049, 27] on button "Options" at bounding box center [1035, 22] width 74 height 23
click at [1042, 60] on div "Print / Email" at bounding box center [1002, 60] width 114 height 22
click at [1028, 122] on div "Without pricing" at bounding box center [1002, 119] width 114 height 22
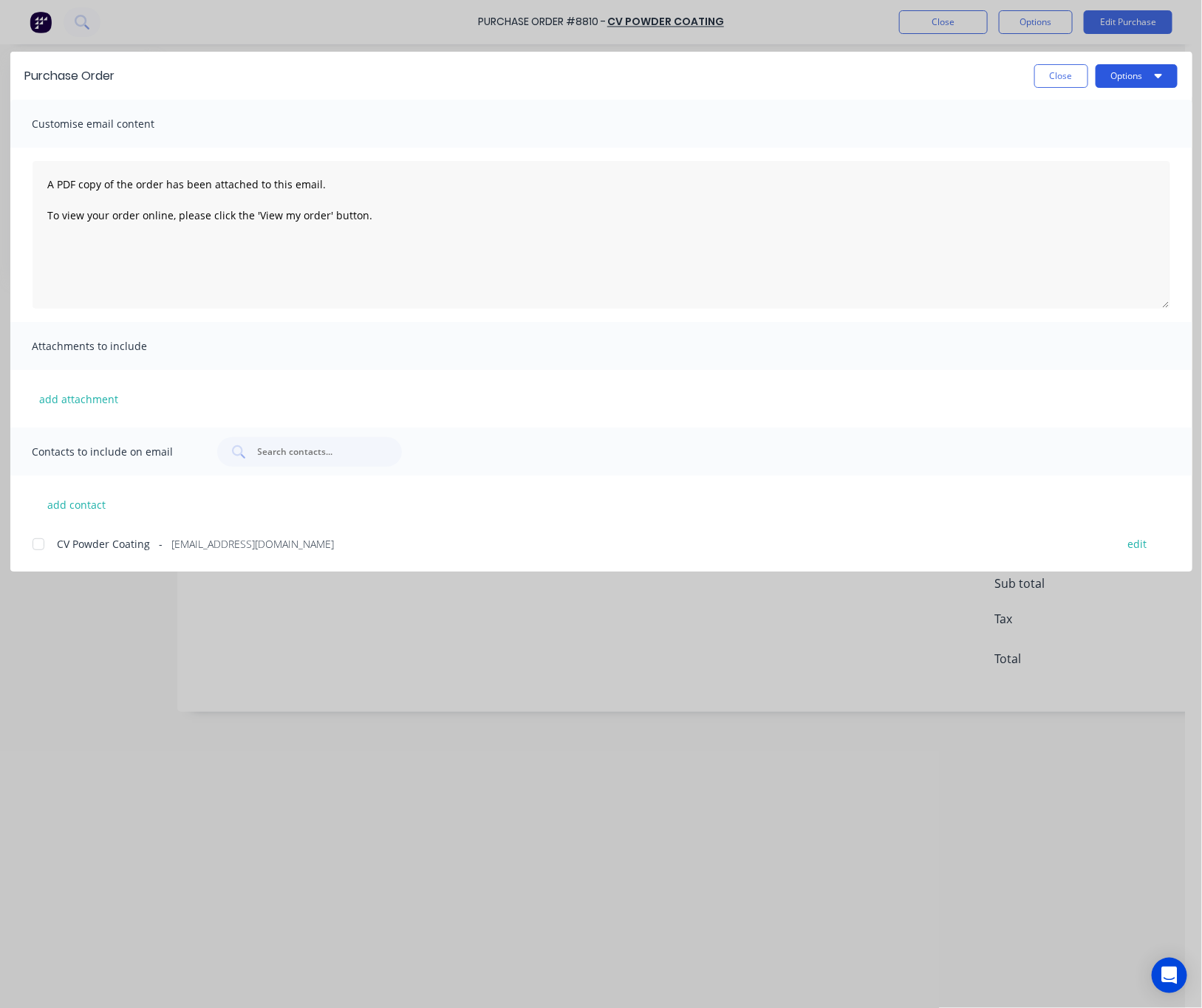
click at [1059, 72] on button "Options" at bounding box center [1136, 76] width 82 height 23
click at [1059, 135] on div "Print" at bounding box center [1107, 143] width 114 height 22
click at [448, 775] on div "Purchase Order Close Options Customise email content A PDF copy of the order ha…" at bounding box center [601, 504] width 1202 height 1008
click at [1038, 73] on button "Close" at bounding box center [1061, 76] width 54 height 23
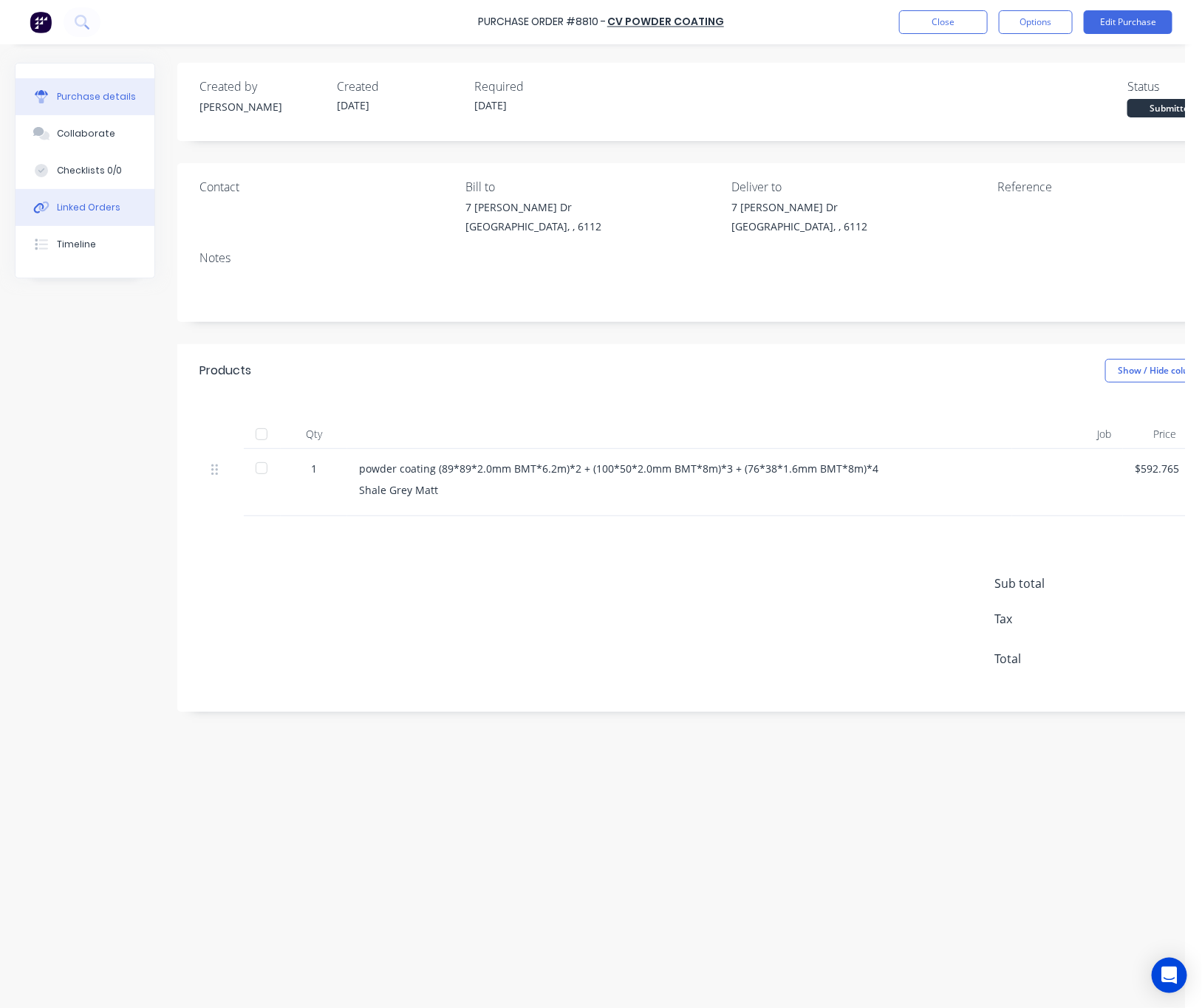
click at [104, 215] on button "Linked Orders" at bounding box center [84, 207] width 139 height 37
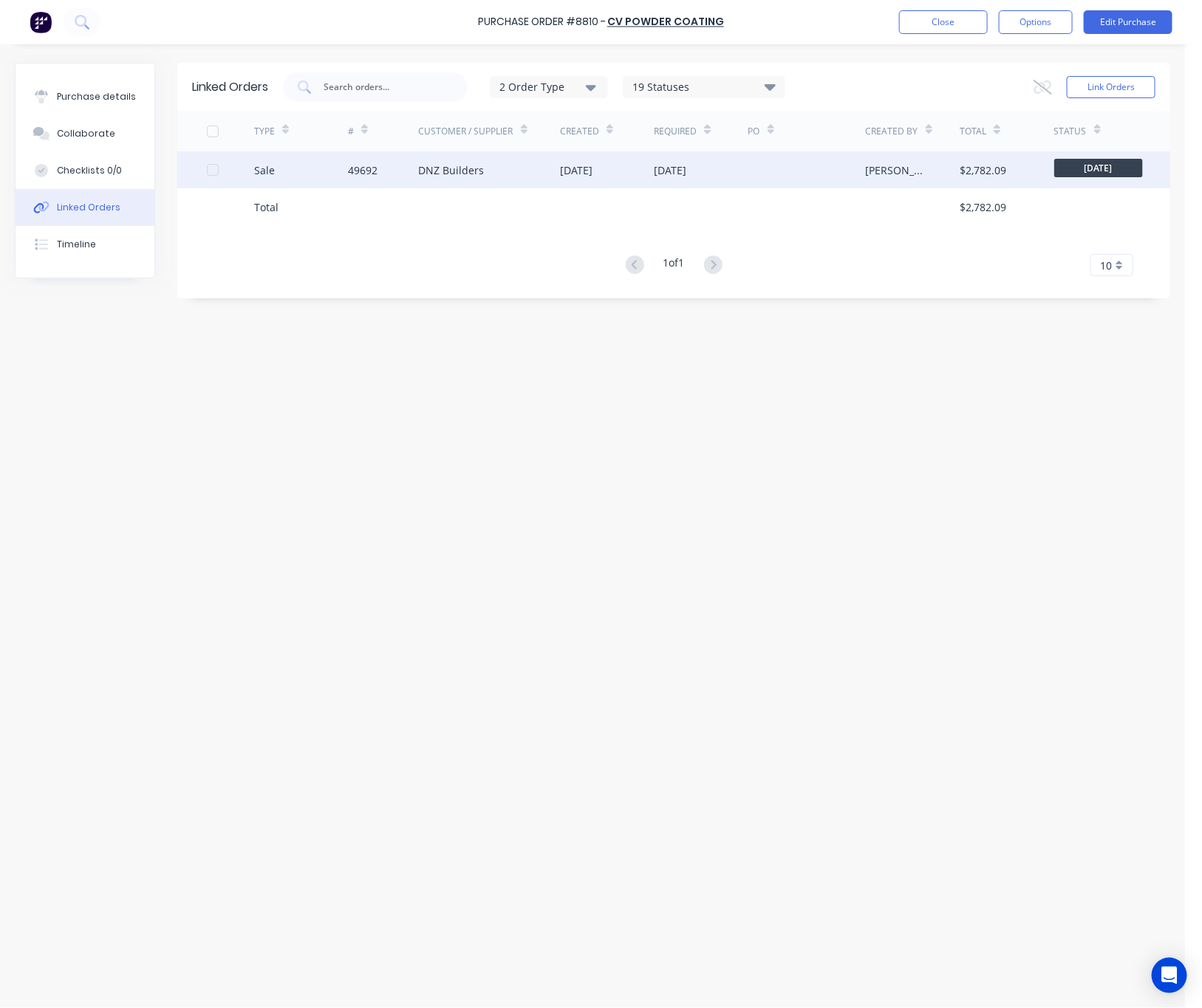
click at [444, 168] on div "DNZ Builders" at bounding box center [451, 169] width 65 height 15
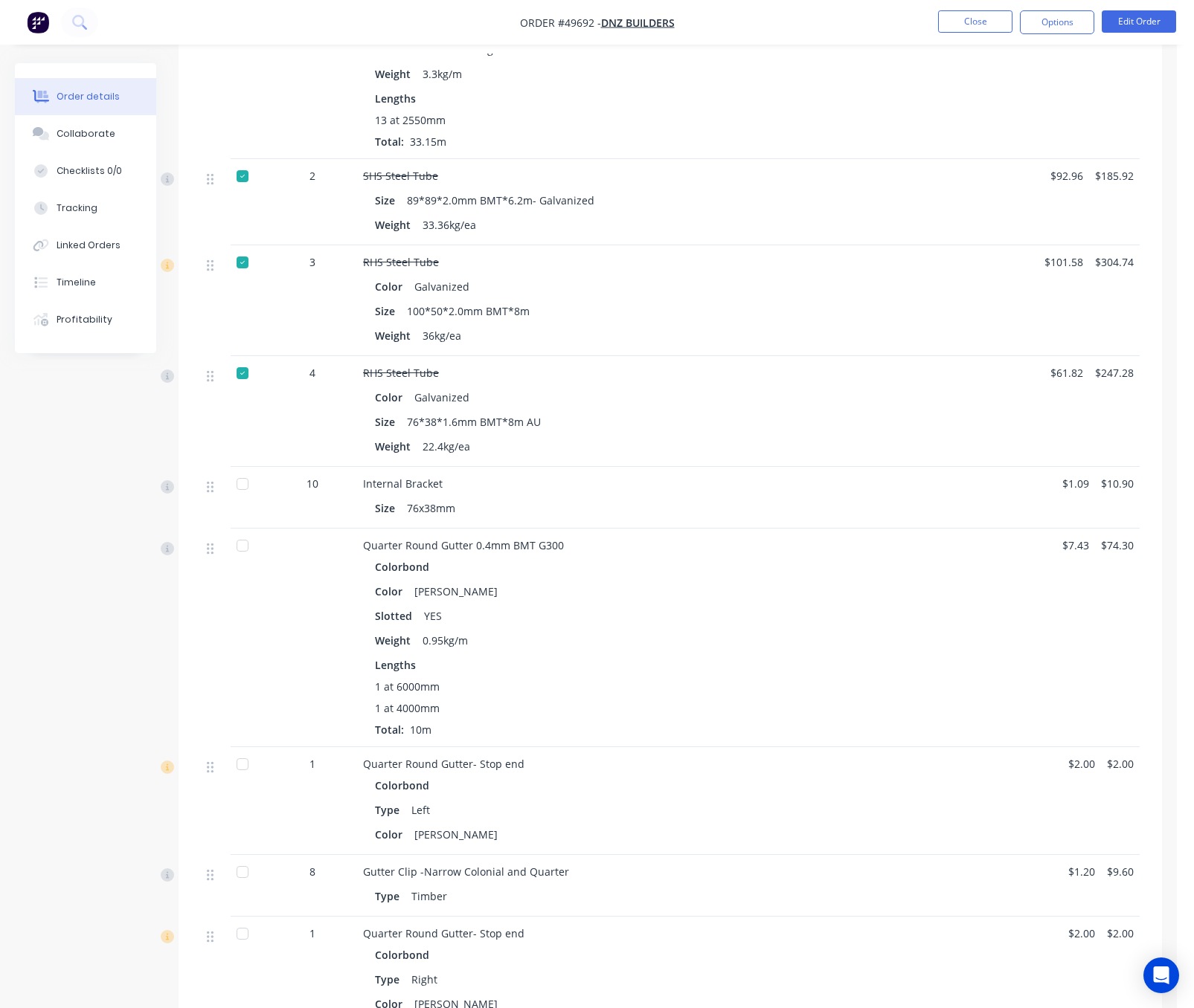
scroll to position [129, 0]
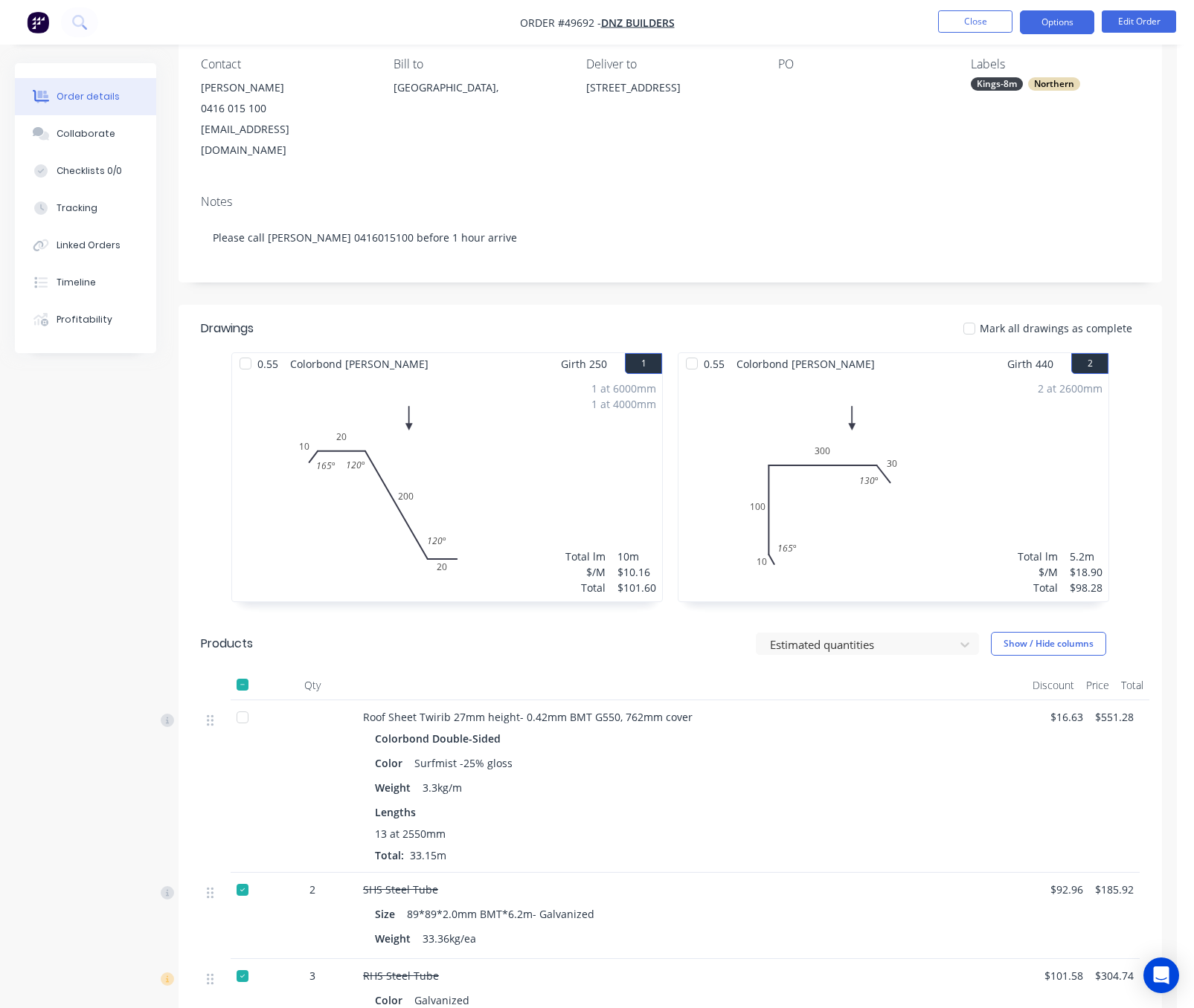
click at [1045, 11] on button "Options" at bounding box center [1057, 23] width 74 height 23
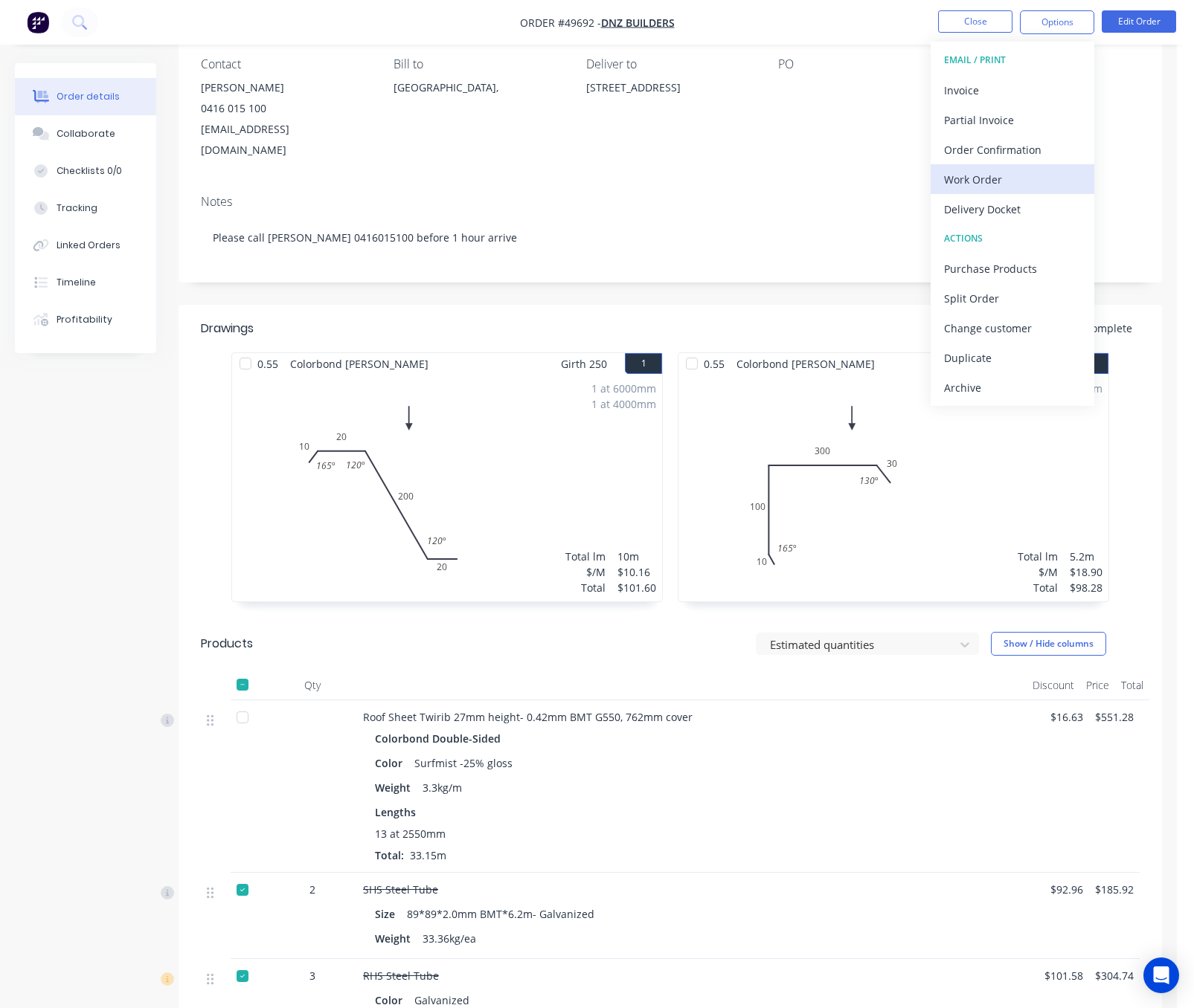
click at [1003, 176] on div "Work Order" at bounding box center [1013, 180] width 137 height 22
click at [997, 169] on div "Custom" at bounding box center [1013, 180] width 137 height 22
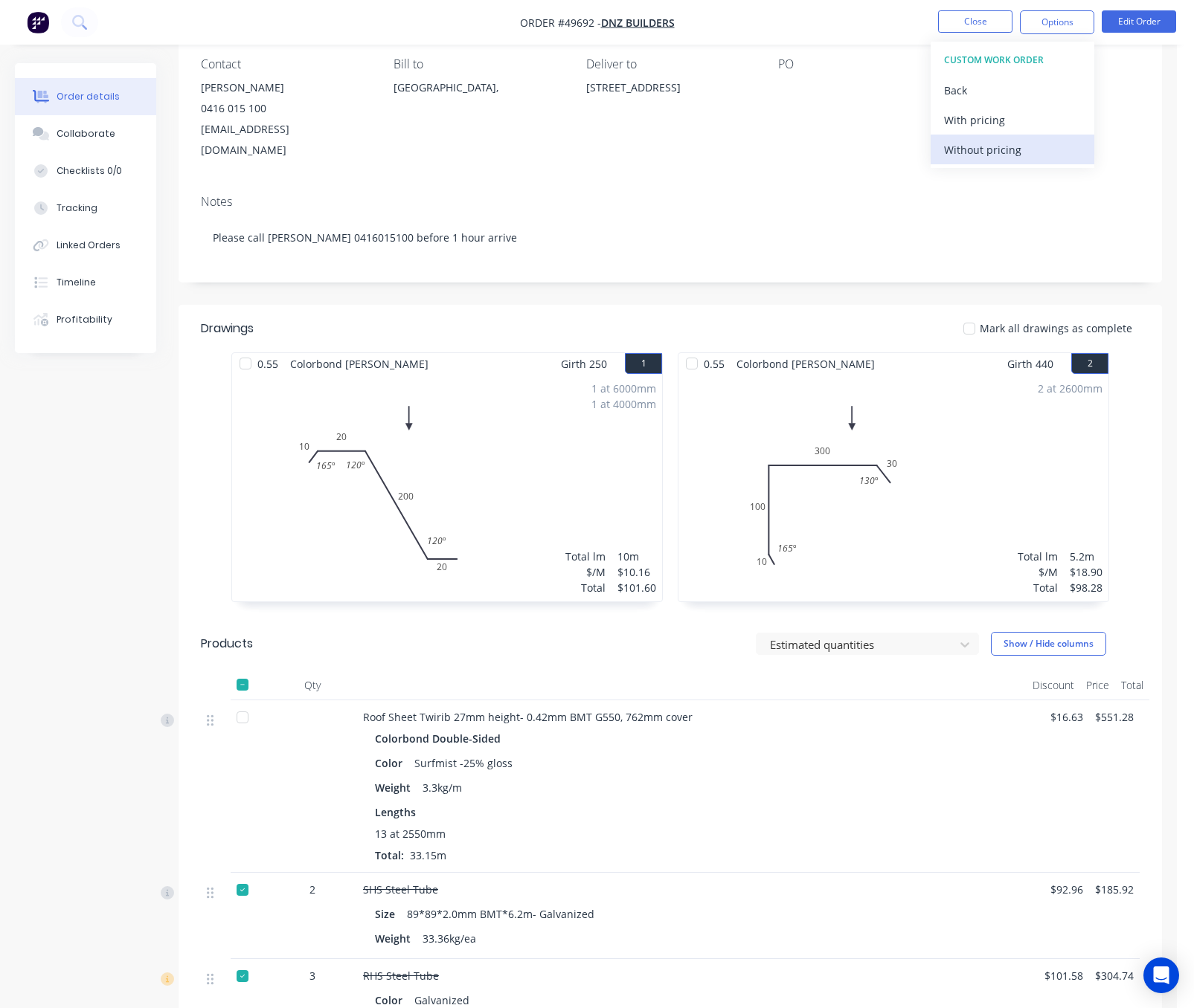
click at [1000, 154] on div "Without pricing" at bounding box center [1013, 150] width 137 height 22
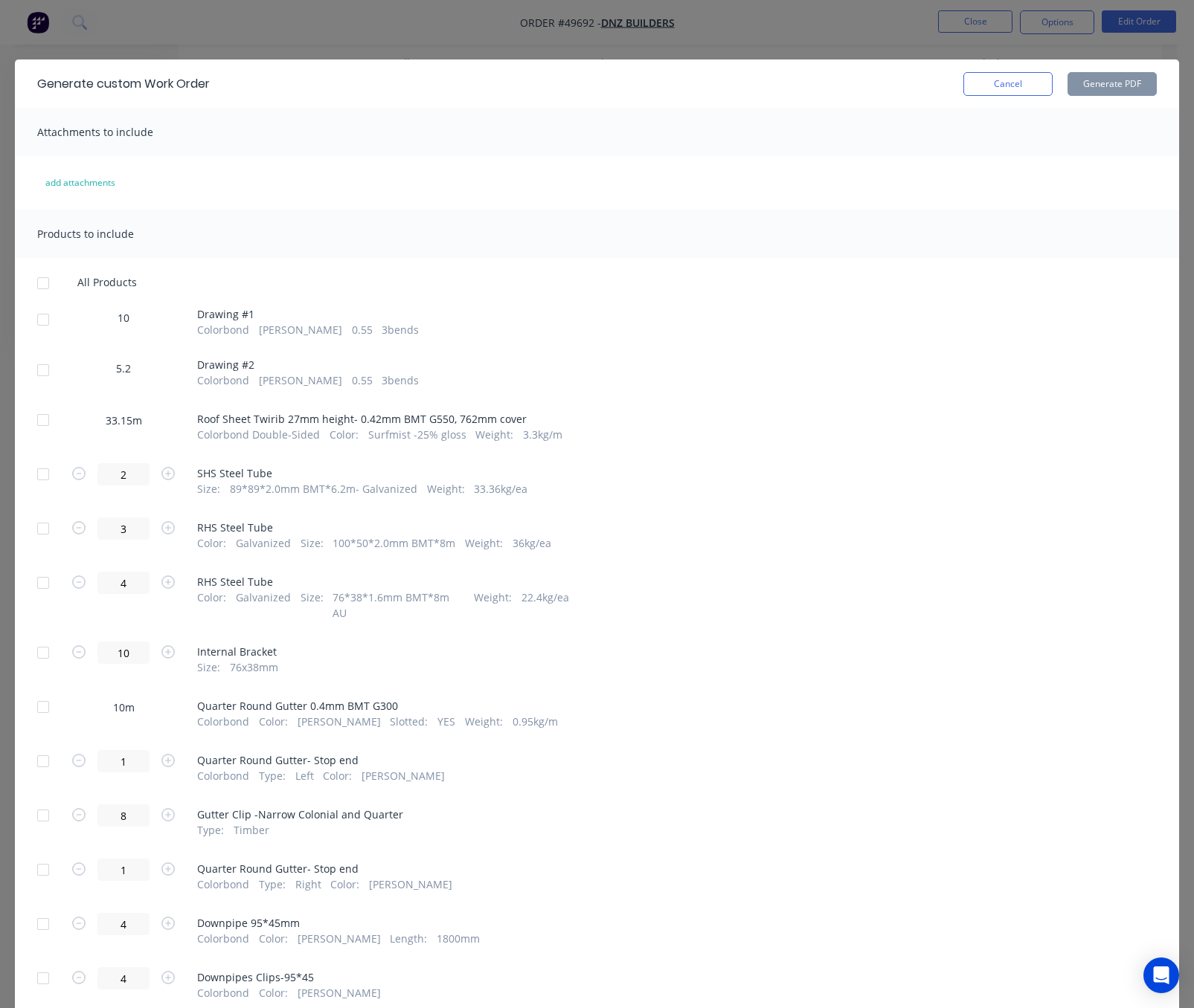
click at [53, 315] on div at bounding box center [42, 319] width 30 height 30
click at [41, 371] on div at bounding box center [42, 370] width 30 height 30
click at [1067, 89] on button "Generate PDF" at bounding box center [1112, 84] width 89 height 23
click at [34, 418] on div at bounding box center [42, 420] width 30 height 30
click at [1067, 80] on button "Generate PDF" at bounding box center [1112, 84] width 89 height 23
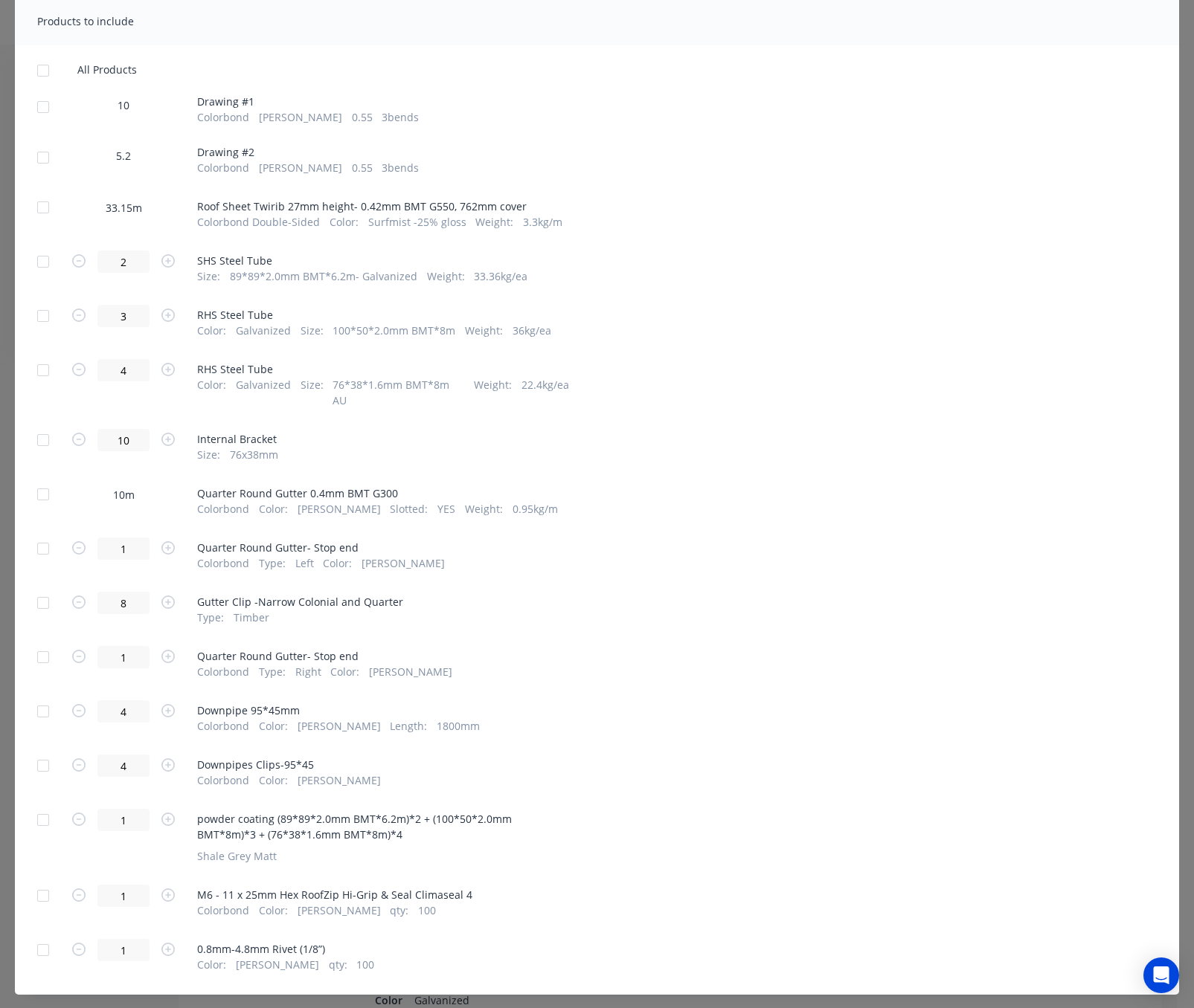
scroll to position [223, 0]
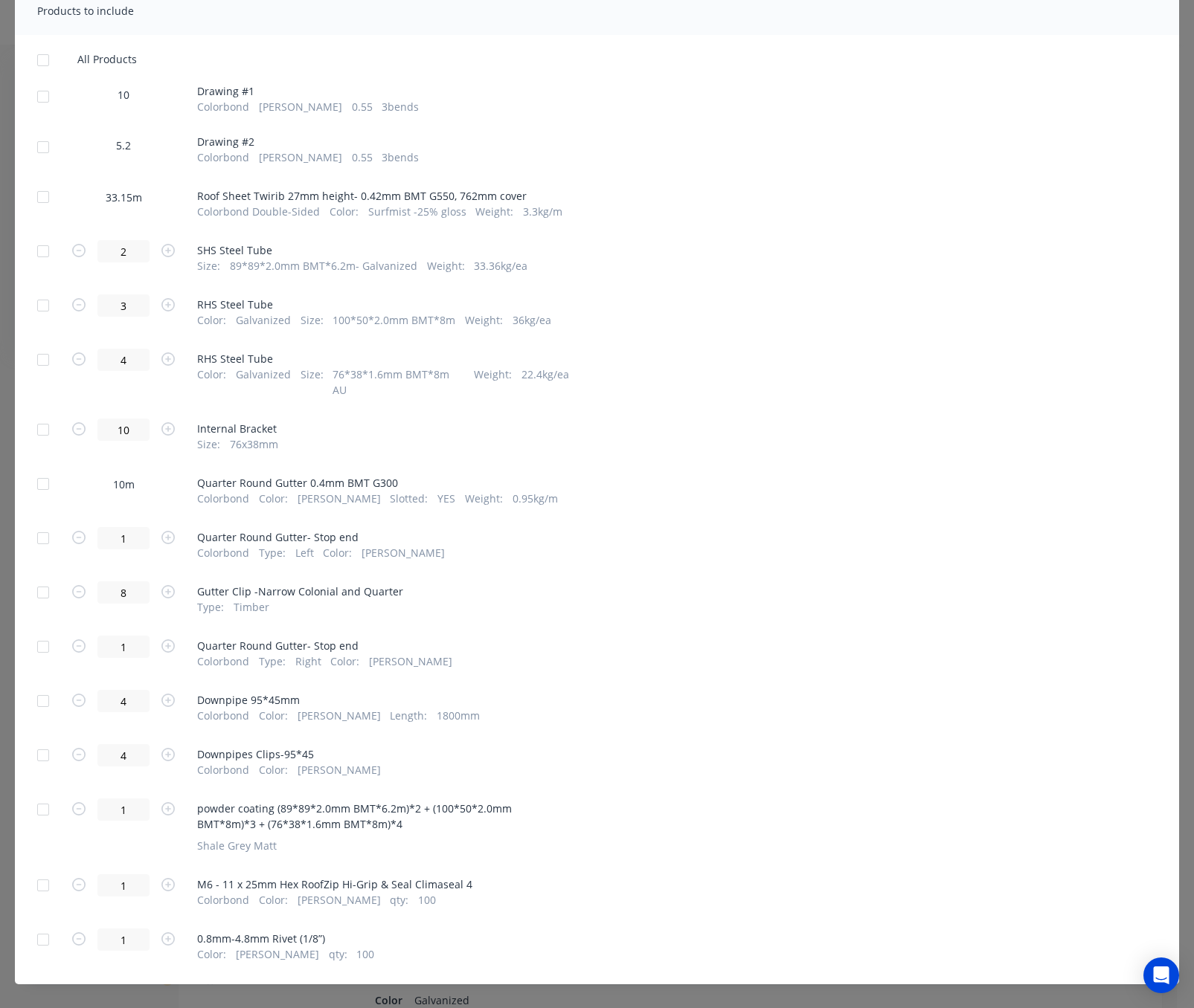
click at [36, 476] on div at bounding box center [42, 484] width 30 height 30
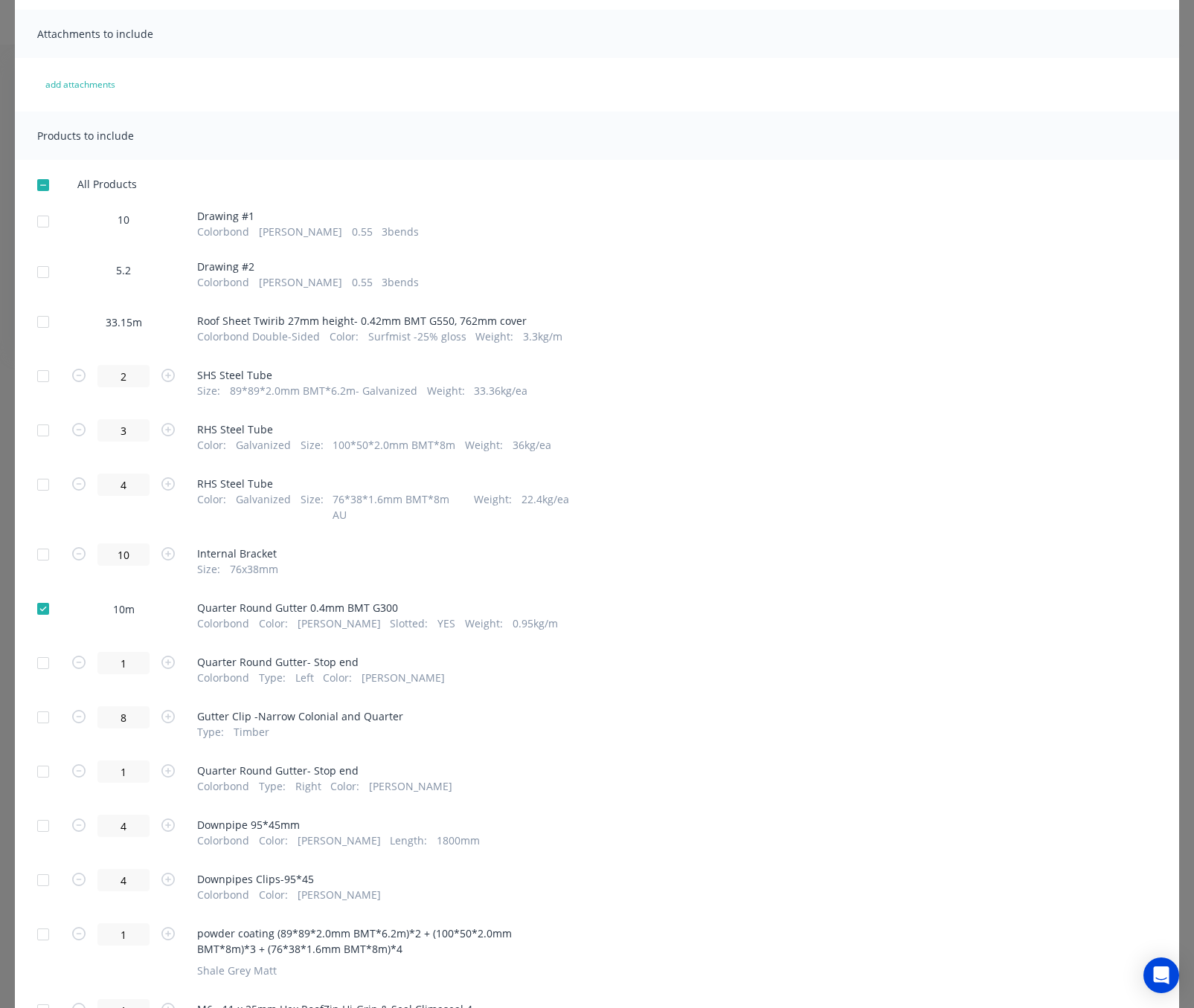
scroll to position [0, 0]
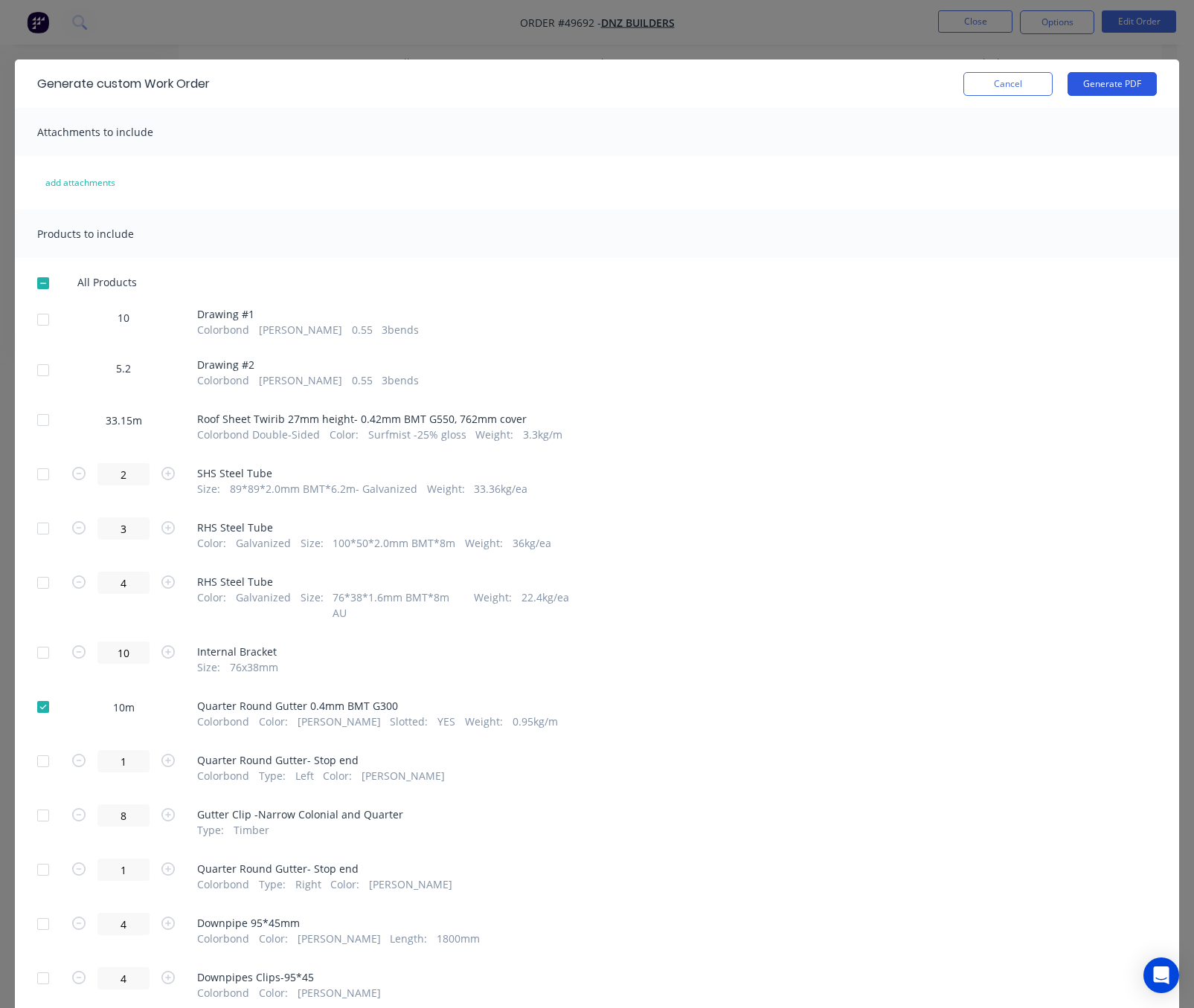
click at [1067, 88] on button "Generate PDF" at bounding box center [1112, 84] width 89 height 23
click at [779, 27] on div "Generate custom Work Order Cancel Generate PDF Attachments to include add attac…" at bounding box center [597, 504] width 1194 height 1008
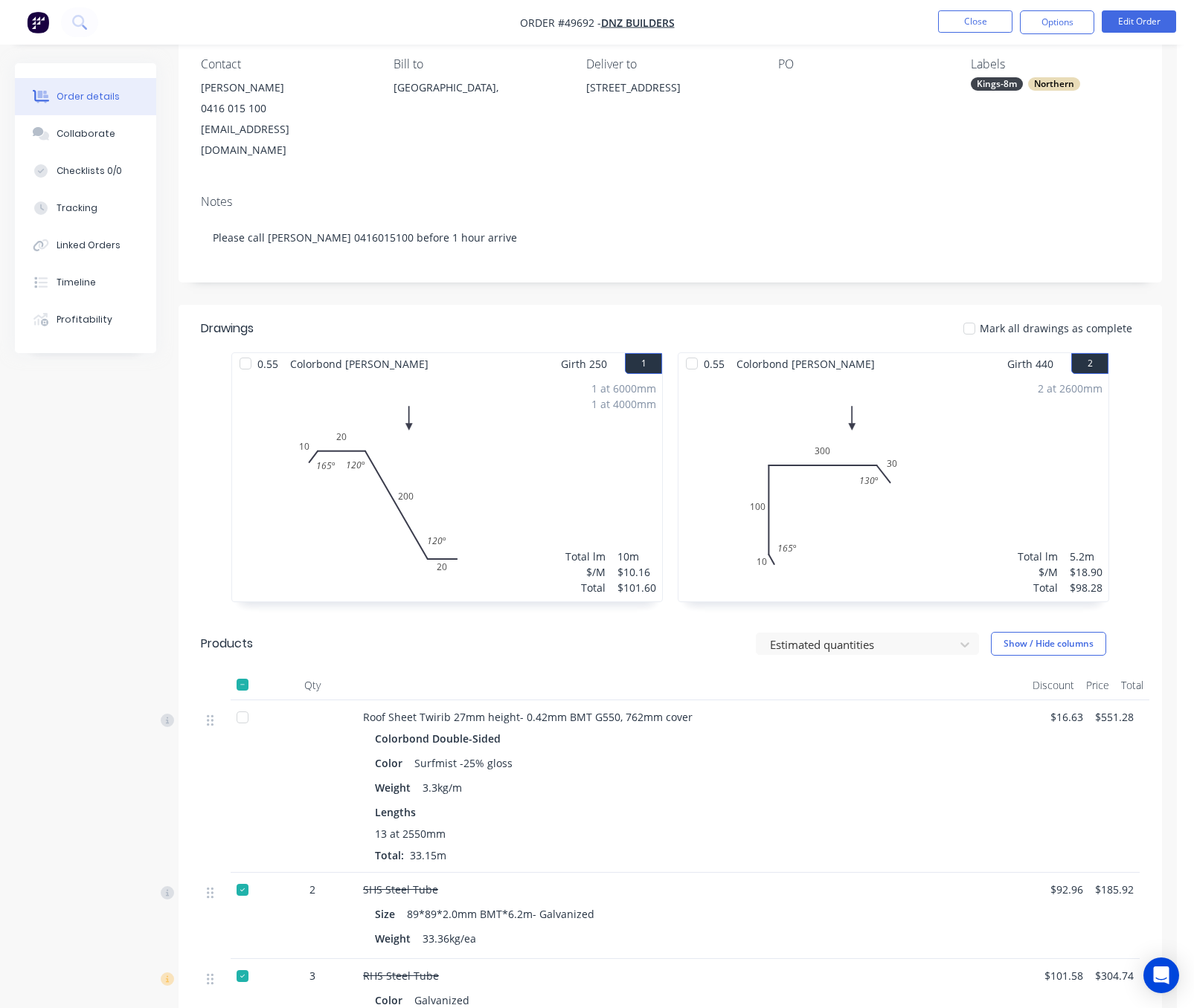
click at [1050, 32] on button "Options" at bounding box center [1057, 23] width 74 height 23
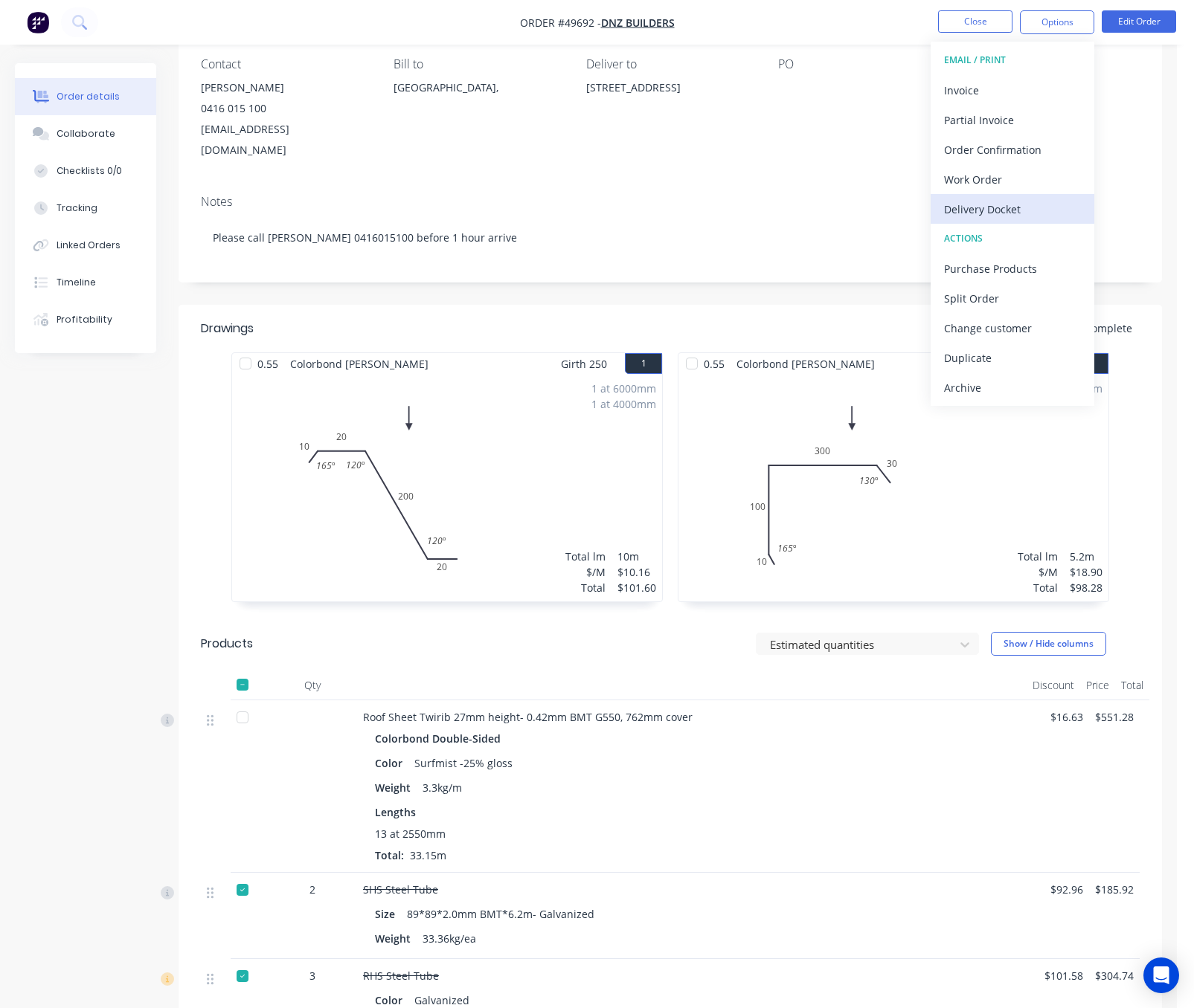
click at [1027, 208] on div "Delivery Docket" at bounding box center [1013, 209] width 137 height 22
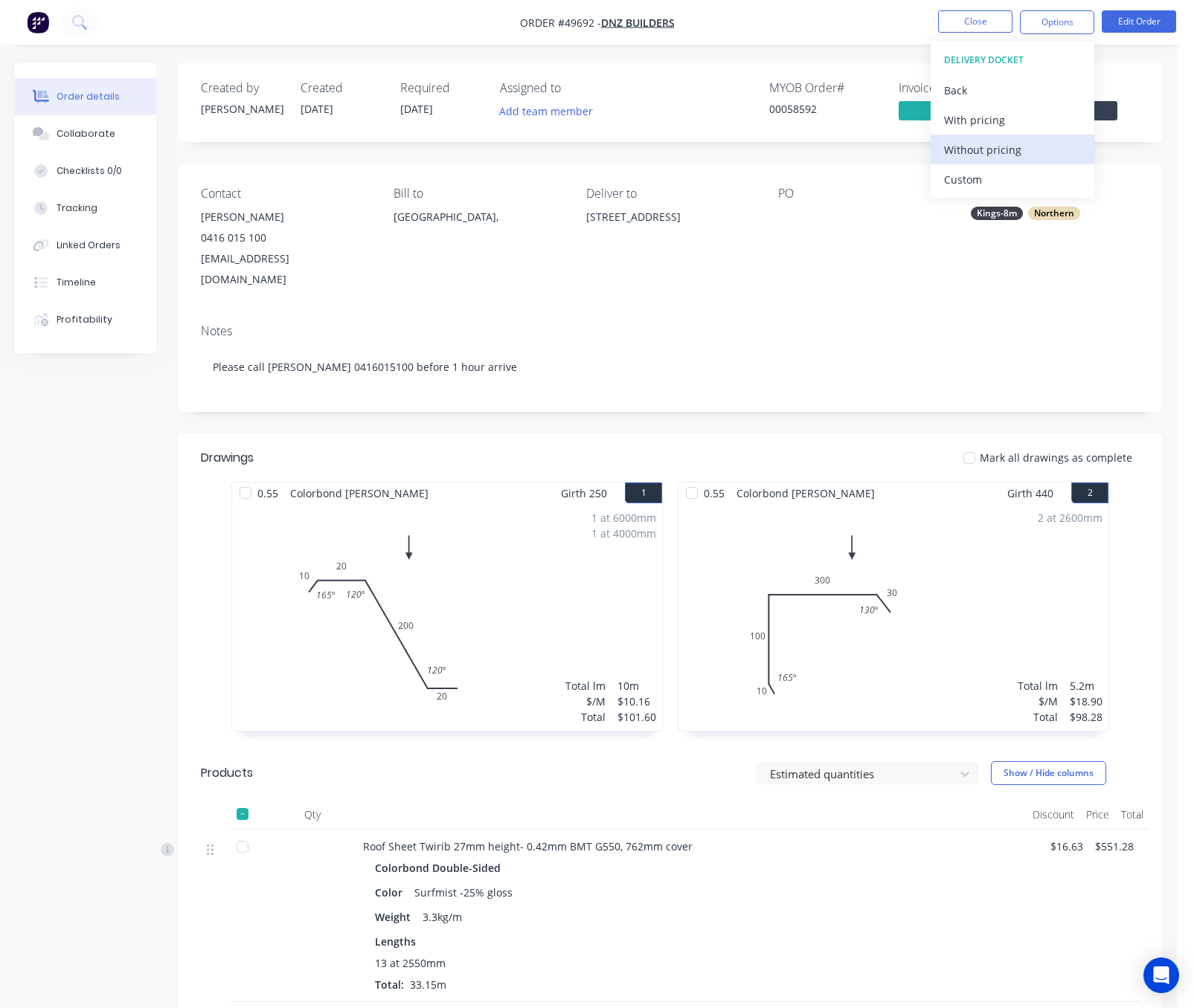
click at [995, 157] on div "Without pricing" at bounding box center [1013, 150] width 137 height 22
click at [1012, 179] on div "Custom" at bounding box center [1013, 180] width 137 height 22
click at [1006, 79] on button "Back" at bounding box center [1012, 89] width 163 height 30
click at [1030, 174] on div "Custom" at bounding box center [1013, 180] width 137 height 22
click at [1022, 154] on div "Without pricing" at bounding box center [1013, 150] width 137 height 22
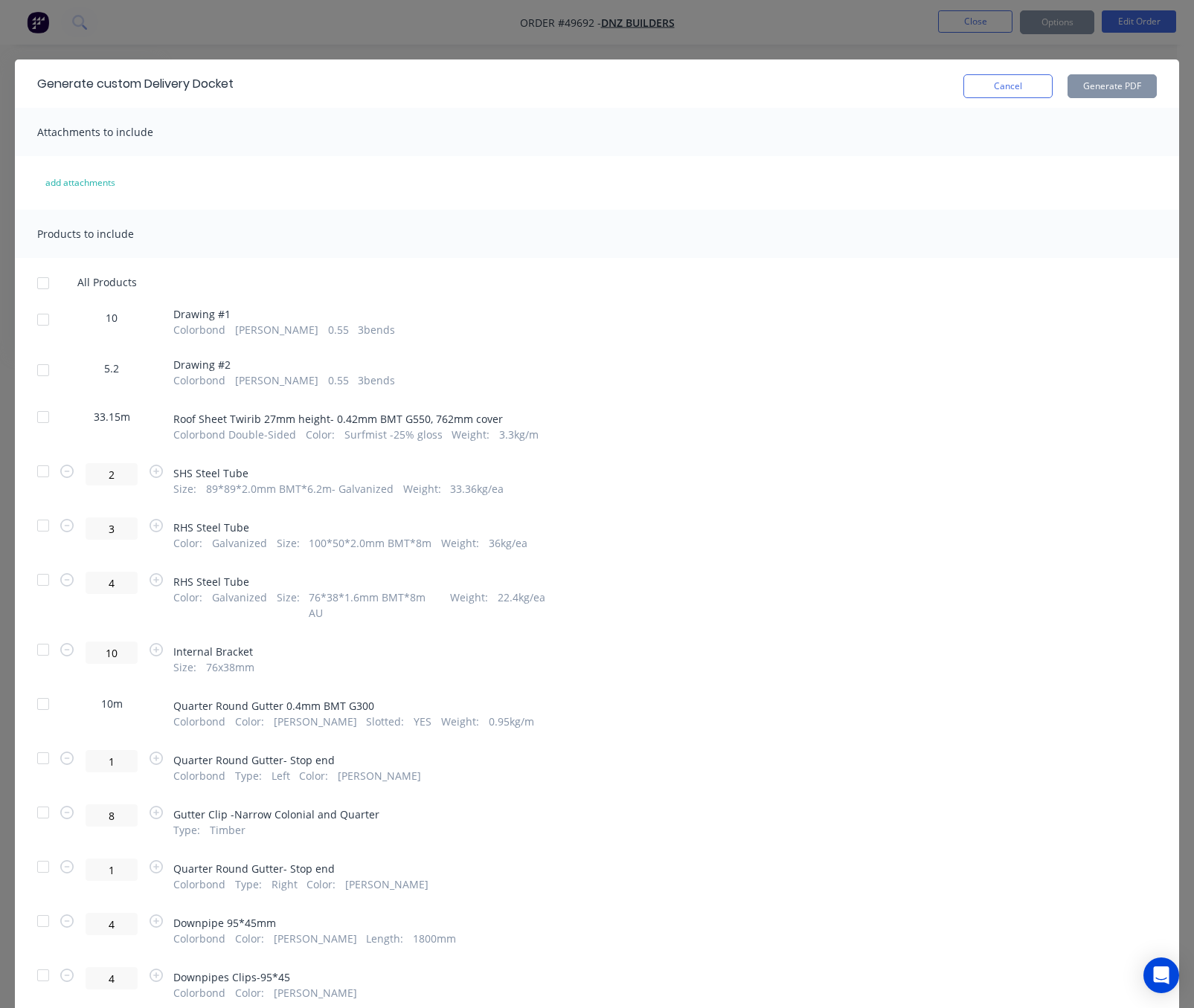
click at [45, 319] on div at bounding box center [42, 319] width 30 height 30
click at [45, 370] on div at bounding box center [42, 370] width 30 height 30
click at [36, 421] on div at bounding box center [42, 417] width 30 height 30
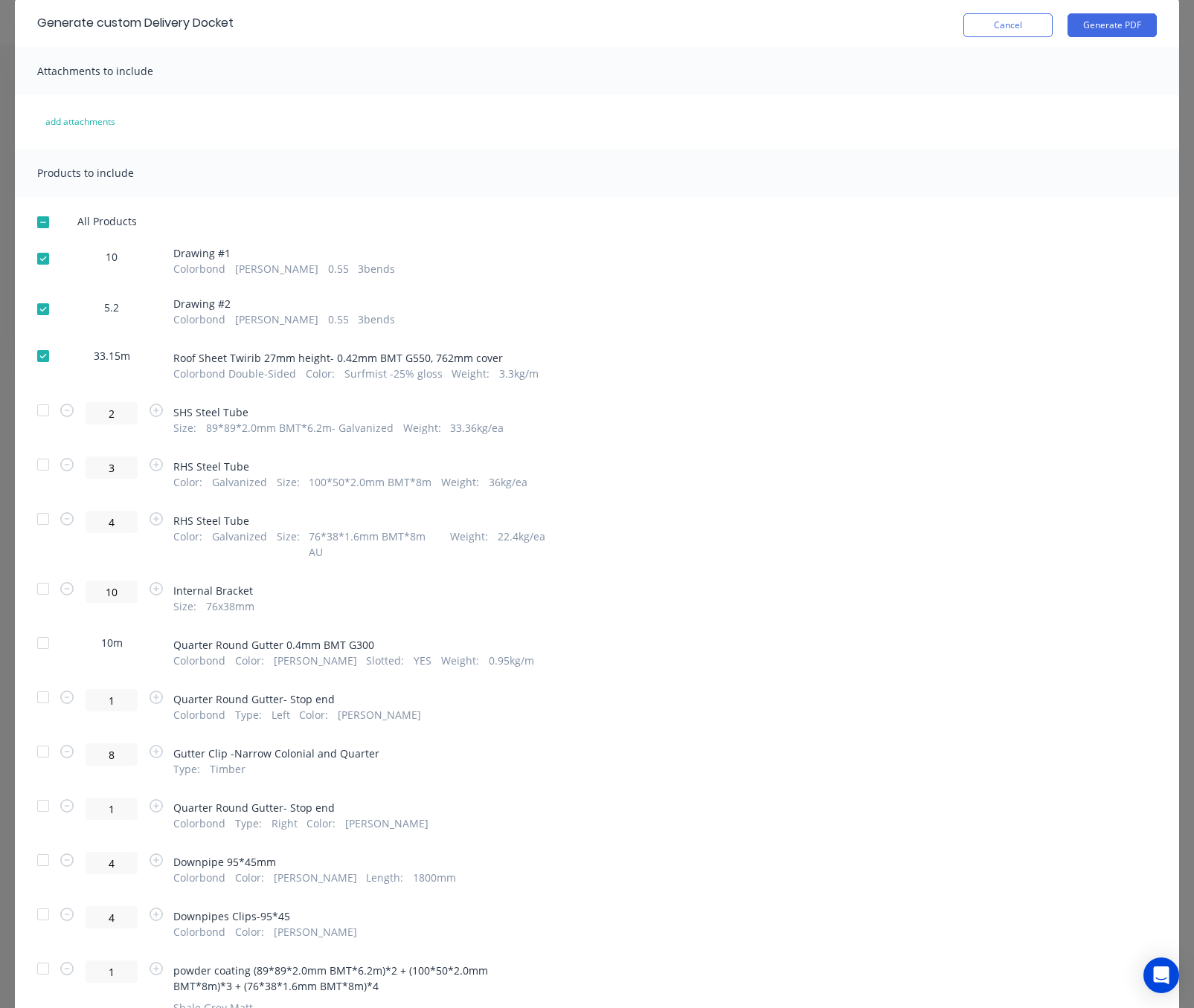
scroll to position [112, 0]
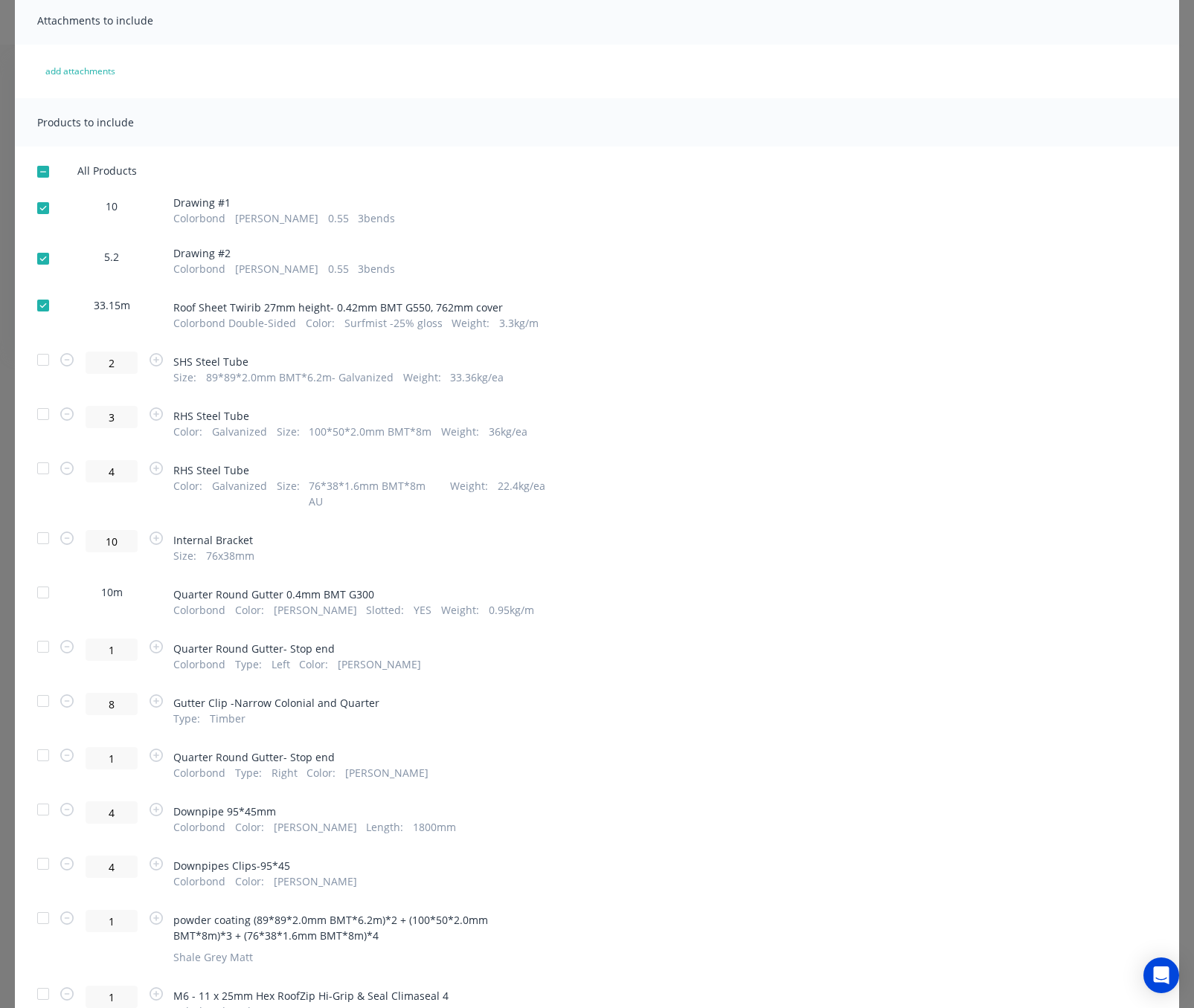
click at [45, 524] on div at bounding box center [42, 538] width 30 height 30
click at [43, 581] on div at bounding box center [42, 592] width 30 height 30
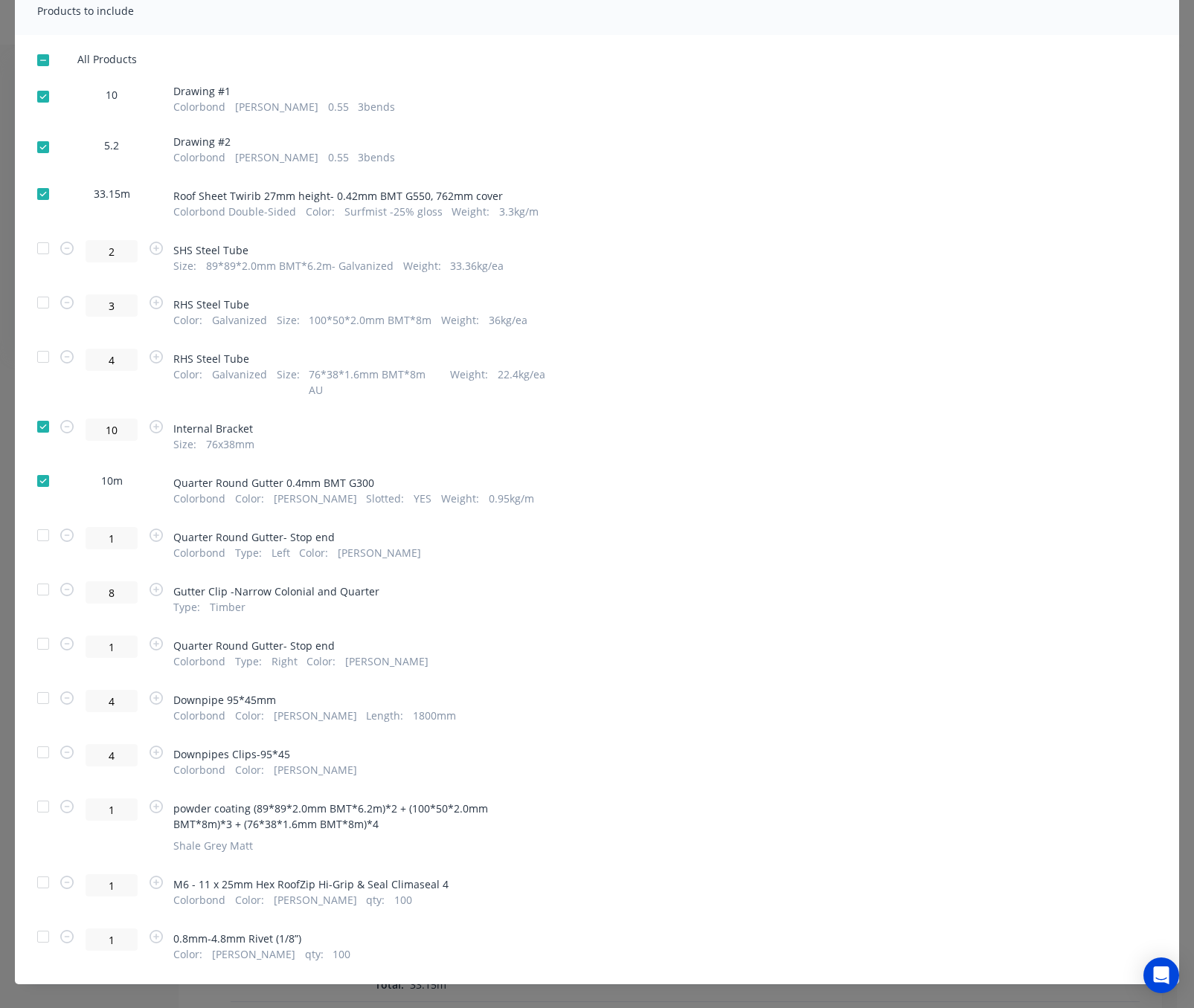
click at [41, 525] on div at bounding box center [42, 535] width 30 height 30
click at [39, 581] on div at bounding box center [42, 589] width 30 height 30
click at [48, 634] on div at bounding box center [42, 643] width 30 height 30
click at [39, 683] on div at bounding box center [42, 698] width 30 height 30
click at [36, 738] on div at bounding box center [42, 753] width 30 height 30
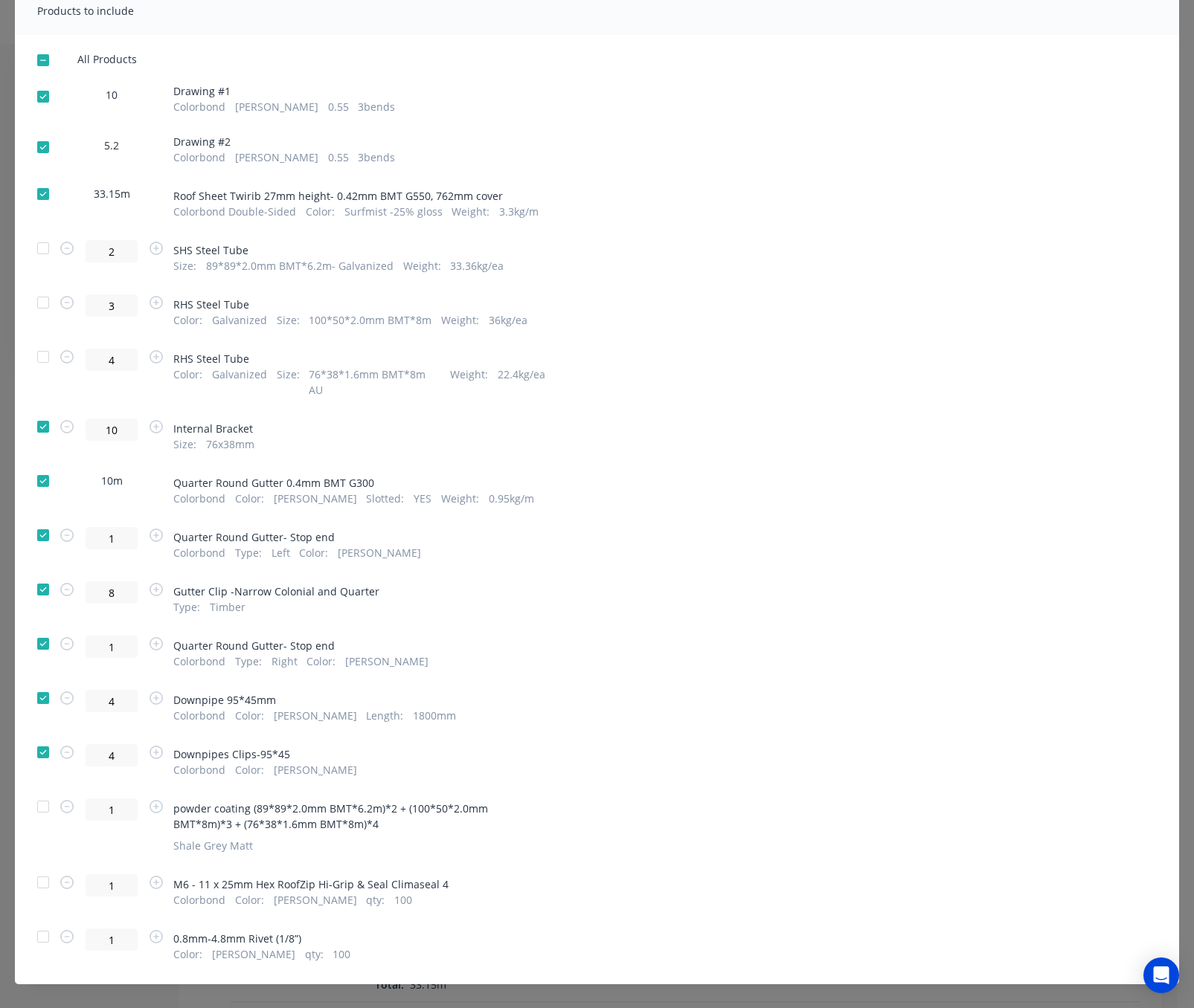
click at [41, 792] on div at bounding box center [42, 807] width 30 height 30
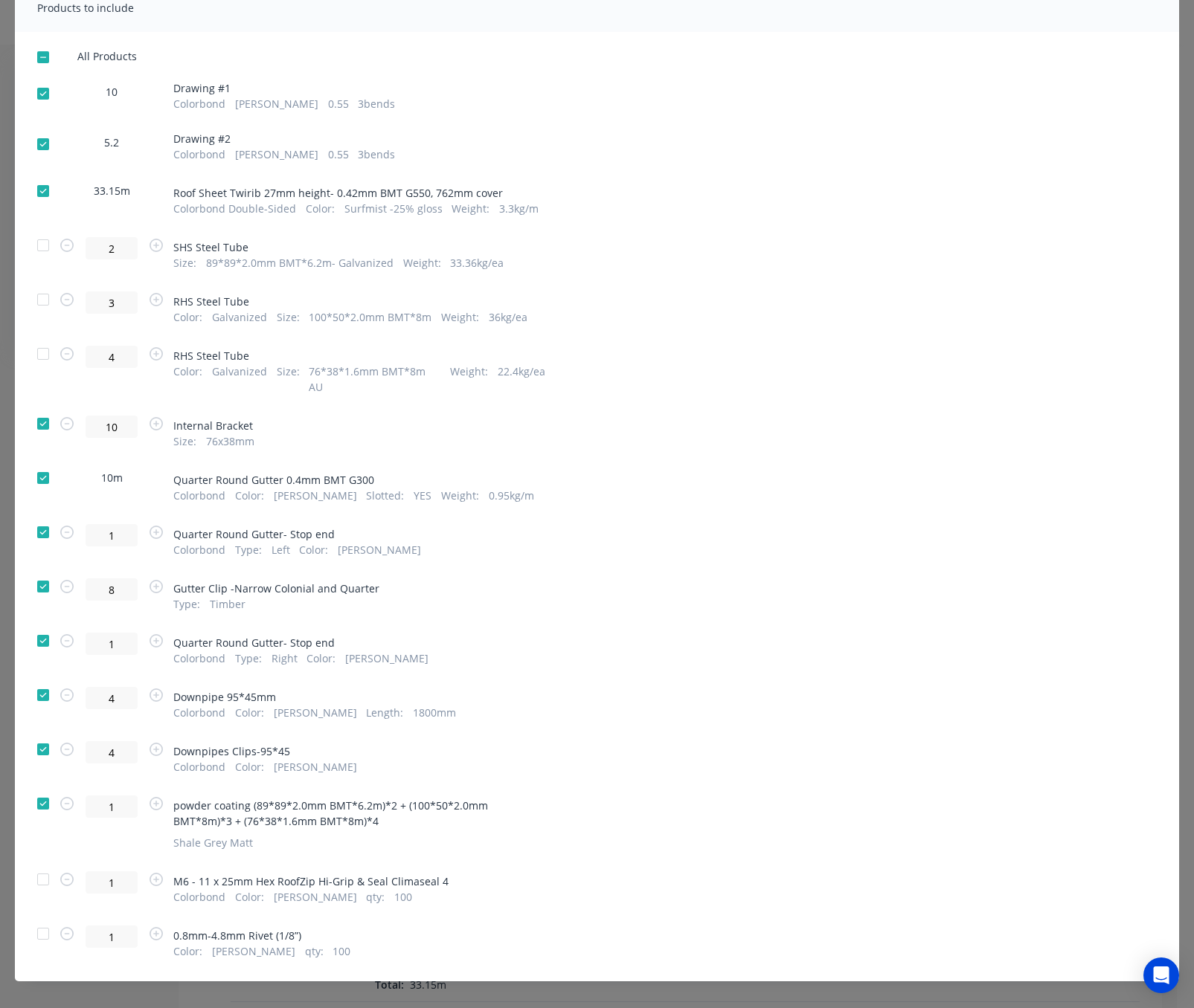
click at [39, 873] on div at bounding box center [42, 879] width 30 height 30
click at [39, 920] on div at bounding box center [42, 934] width 30 height 30
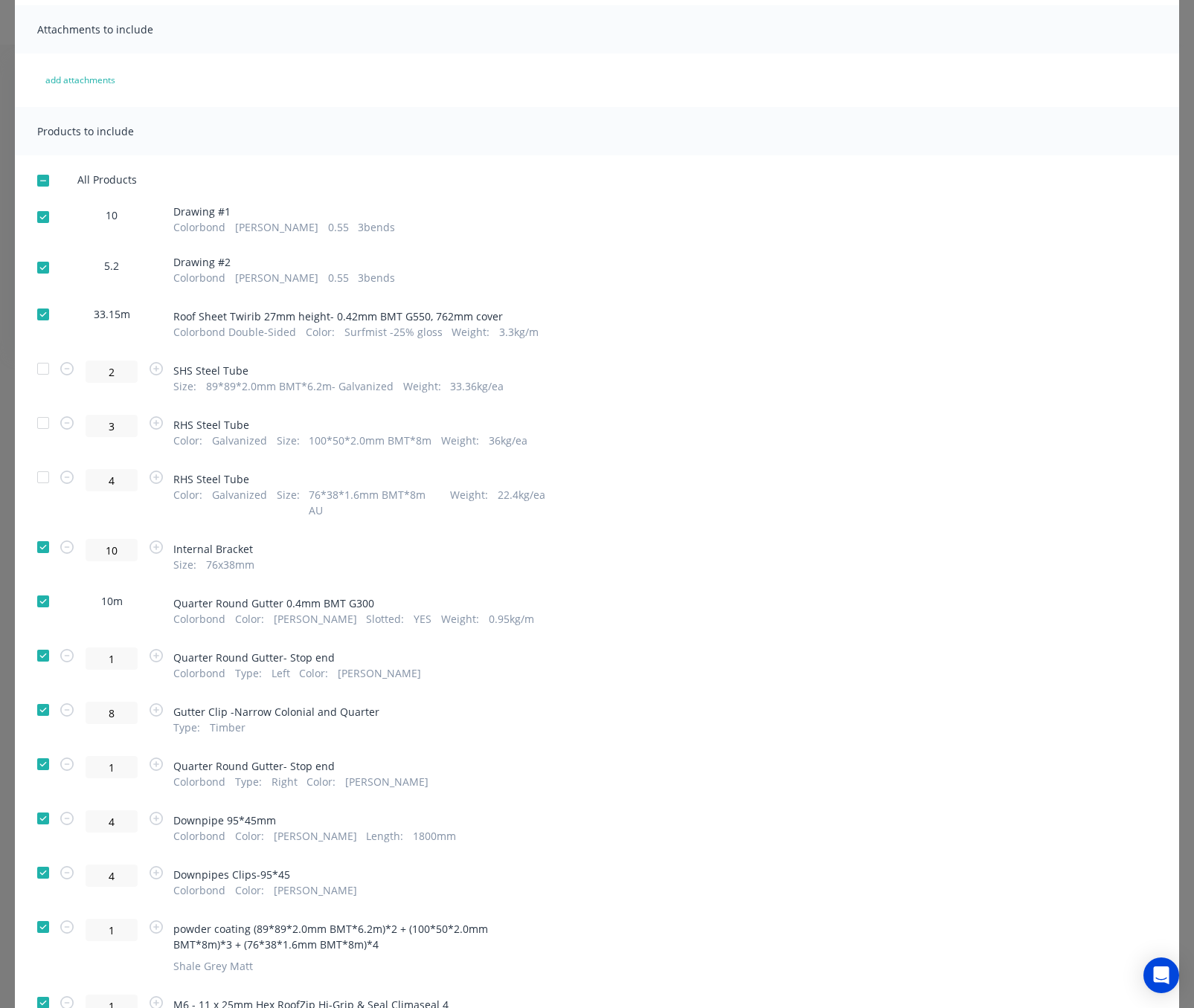
scroll to position [0, 0]
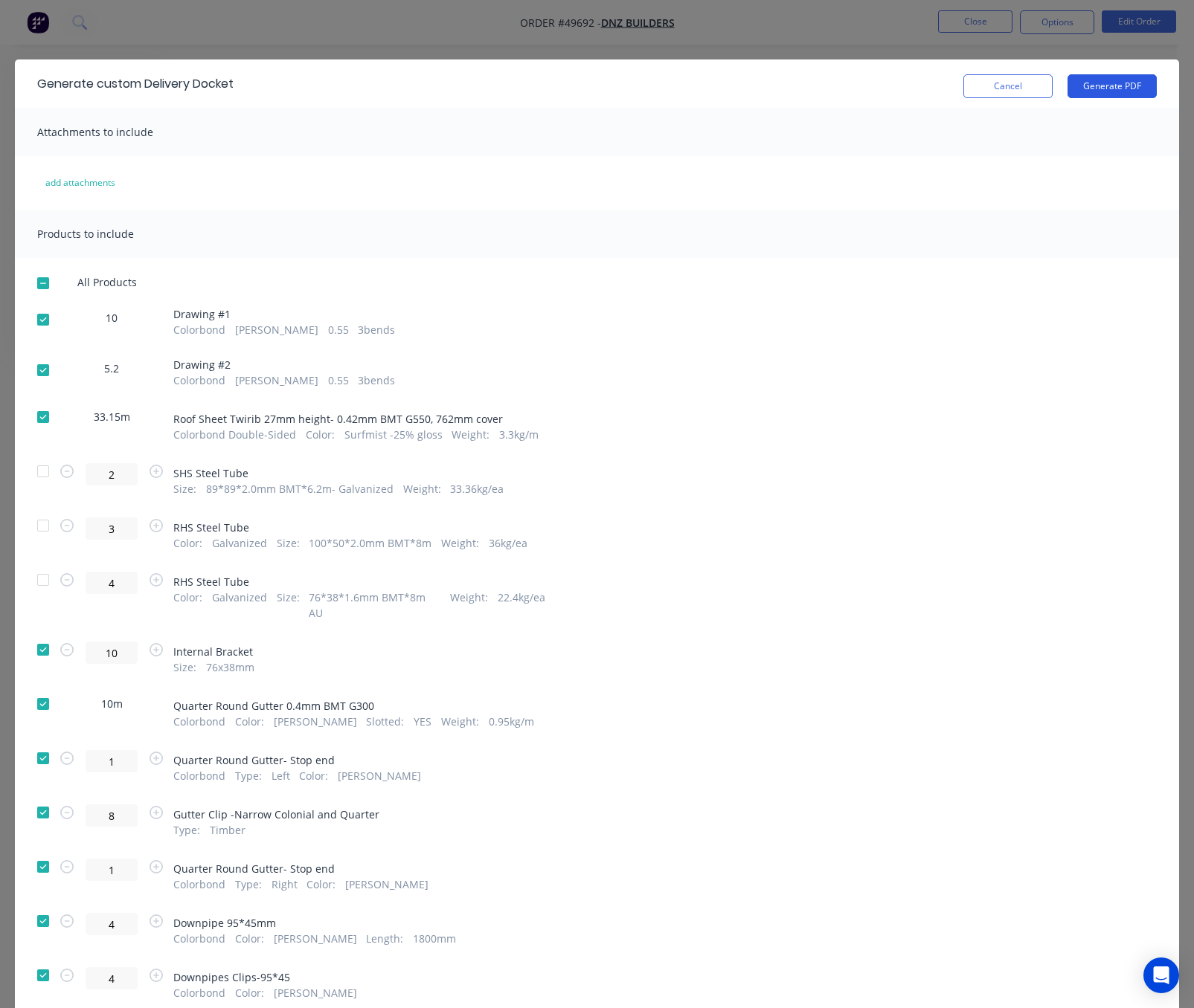
click at [1067, 80] on button "Generate PDF" at bounding box center [1112, 86] width 89 height 23
click at [391, 32] on div "Generate custom Delivery Docket Cancel Generate PDF Attachments to include add …" at bounding box center [597, 504] width 1194 height 1008
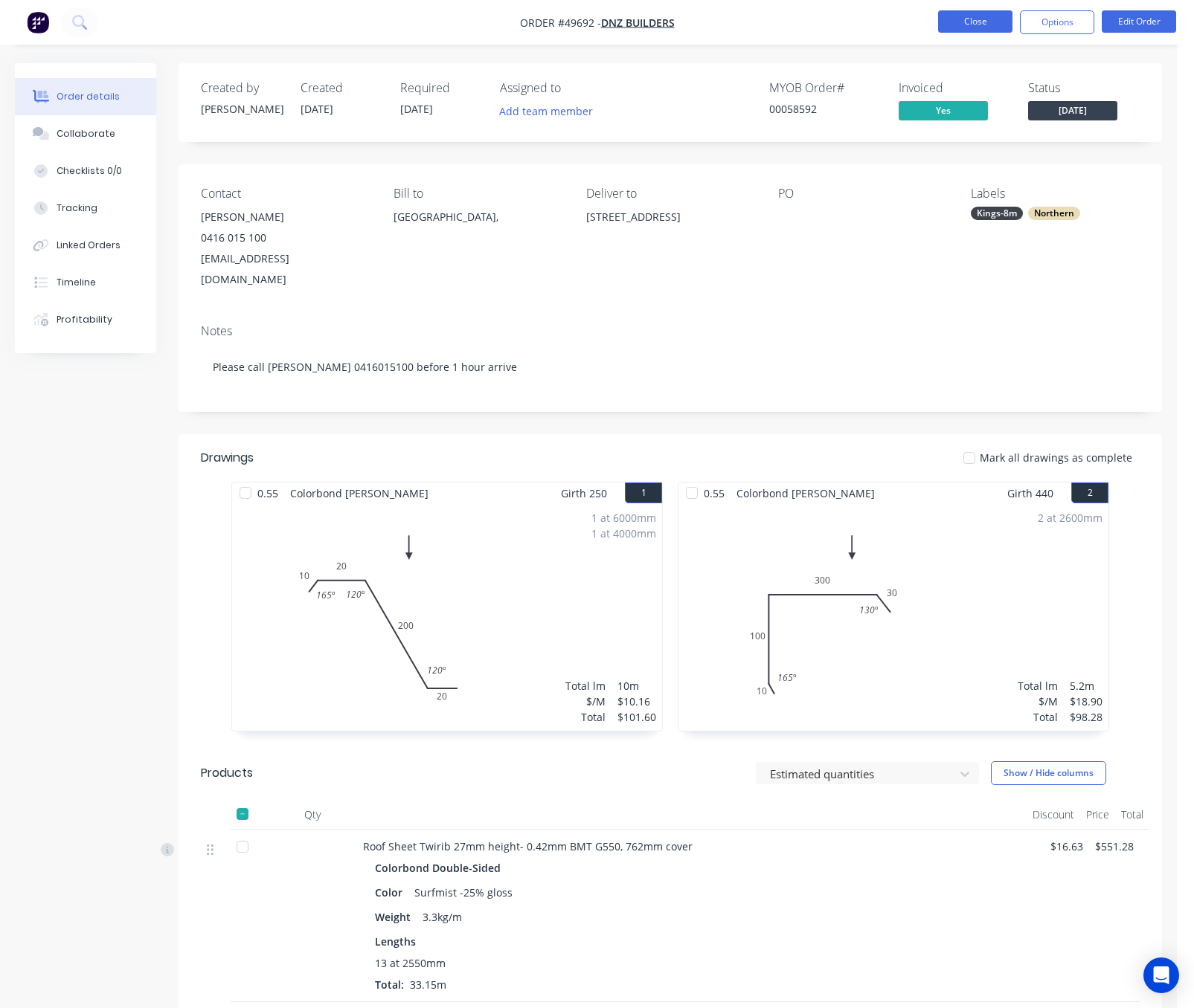
click at [962, 16] on button "Close" at bounding box center [975, 22] width 74 height 23
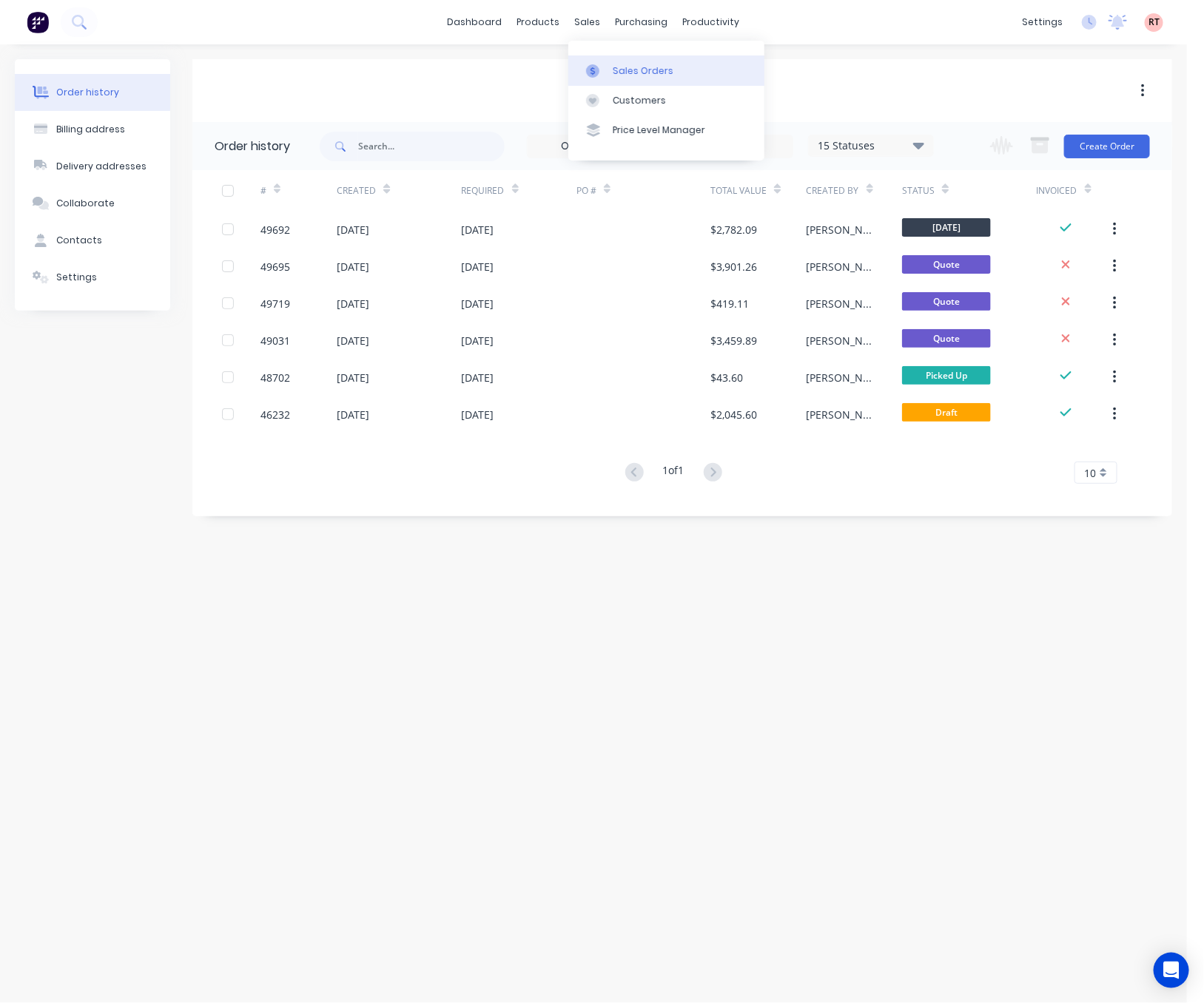
click at [624, 65] on div "Sales Orders" at bounding box center [643, 71] width 61 height 13
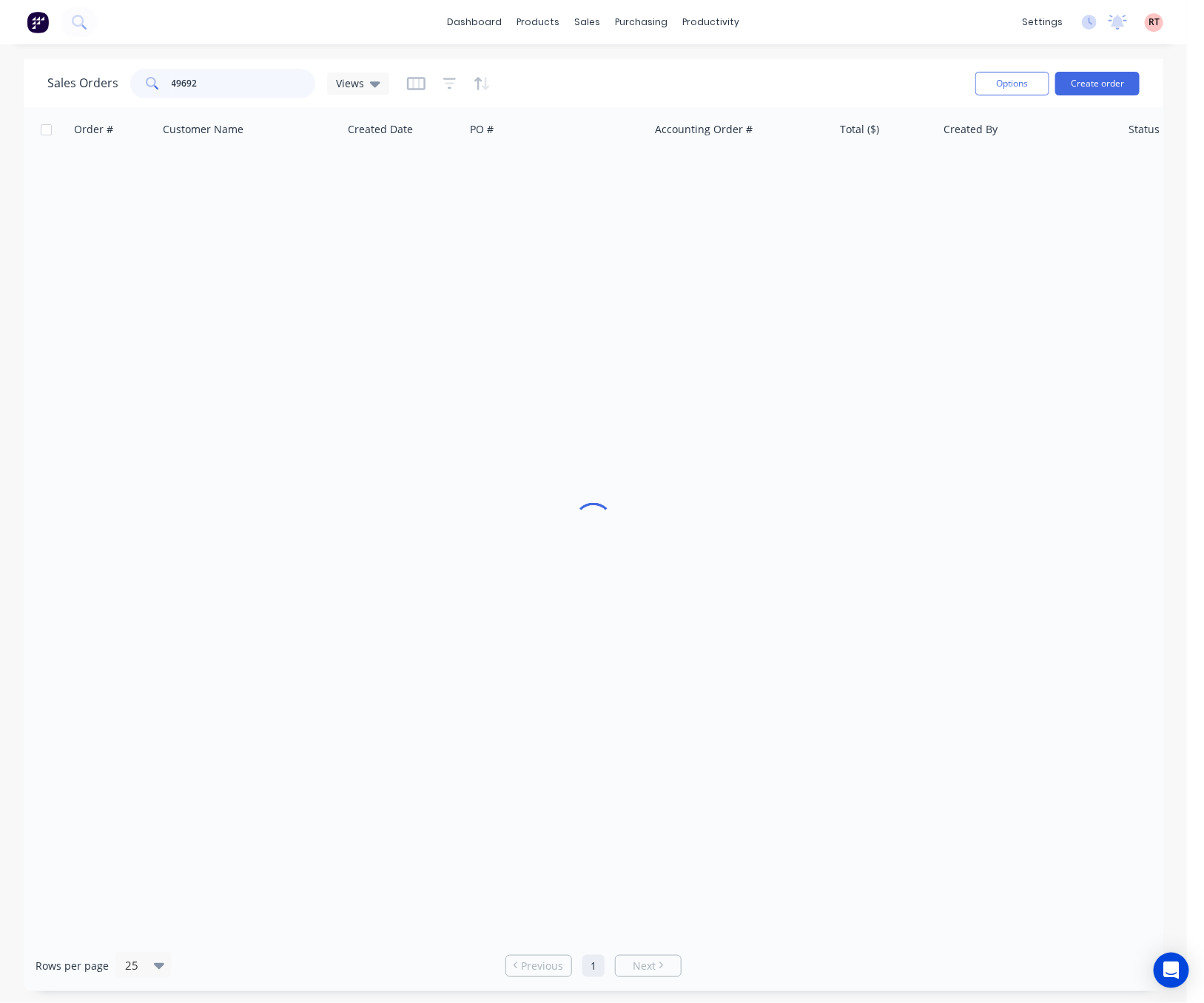
drag, startPoint x: 253, startPoint y: 81, endPoint x: 39, endPoint y: 91, distance: 214.2
click at [39, 91] on div "Sales Orders 49692 Views Options Create order" at bounding box center [593, 84] width 1139 height 48
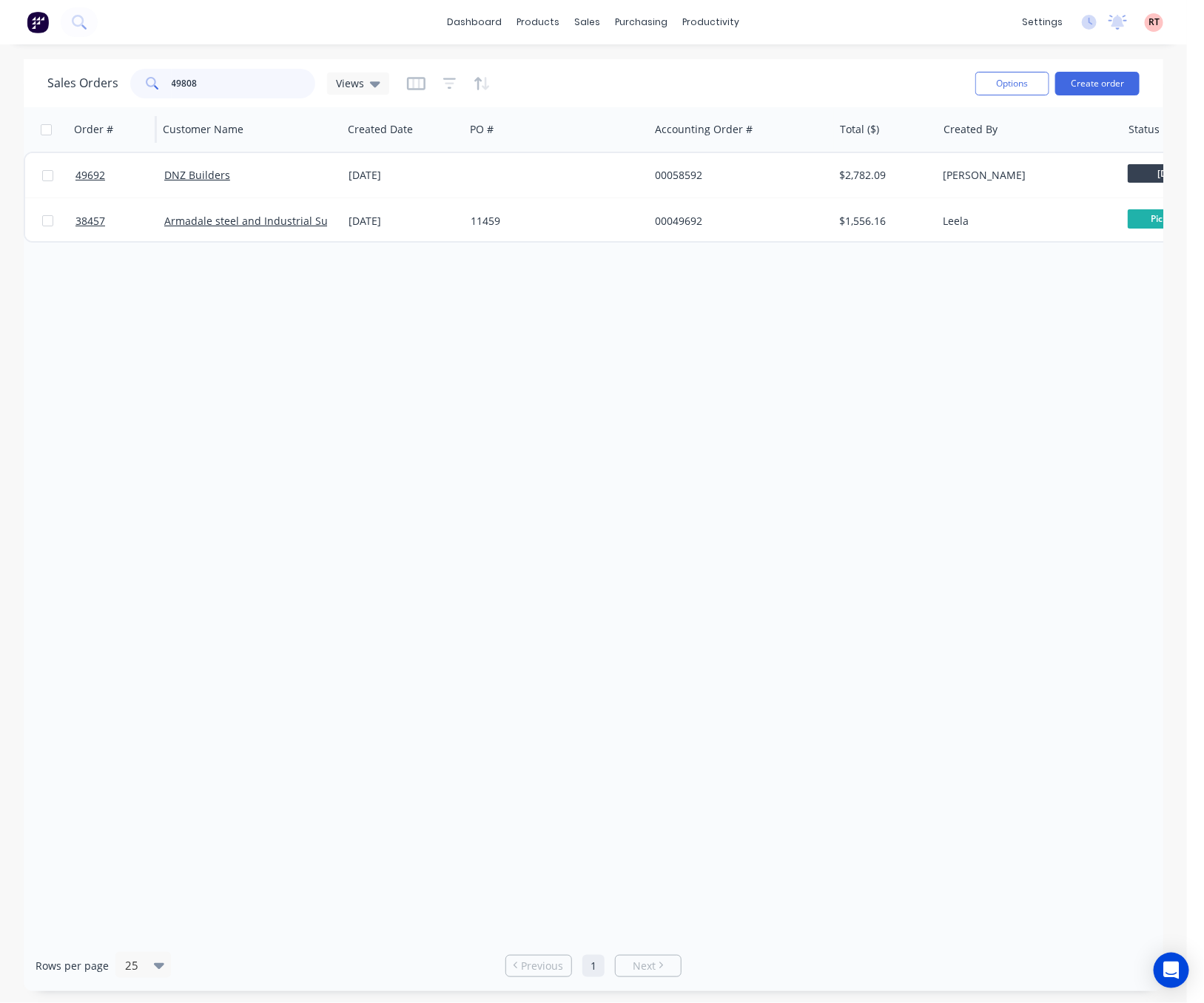
type input "49808"
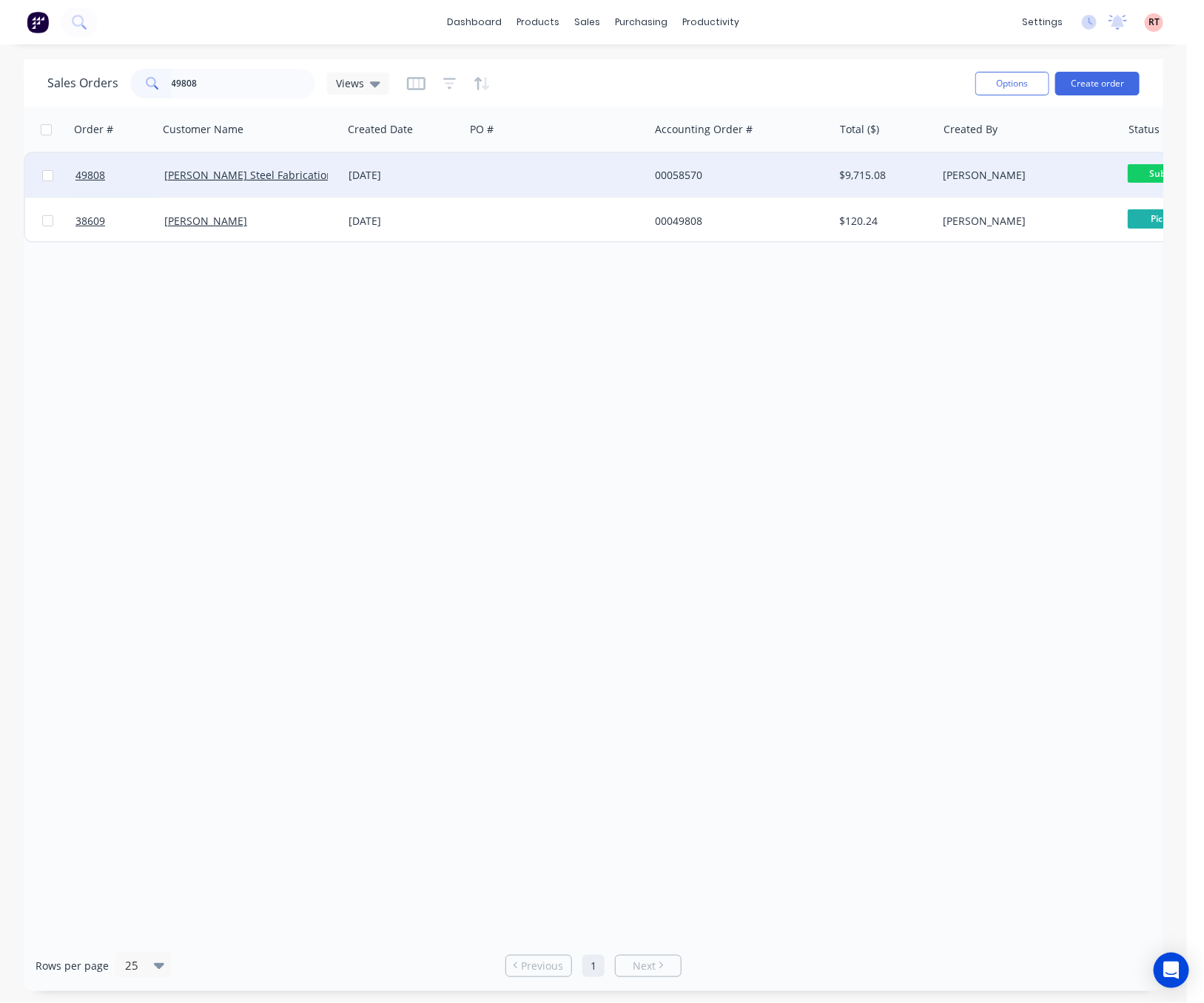
click at [482, 178] on div at bounding box center [557, 175] width 184 height 44
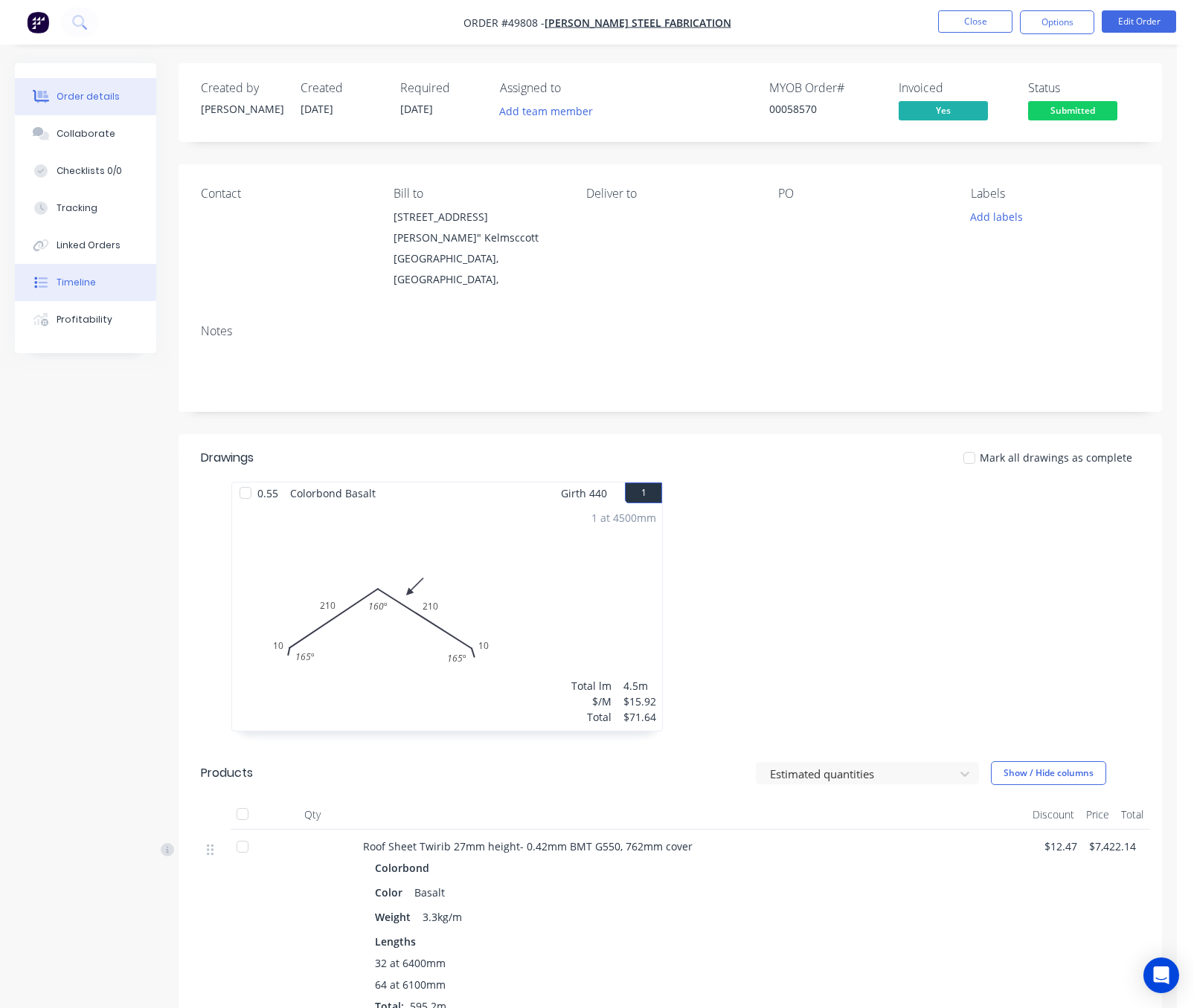
click at [112, 282] on button "Timeline" at bounding box center [85, 282] width 142 height 37
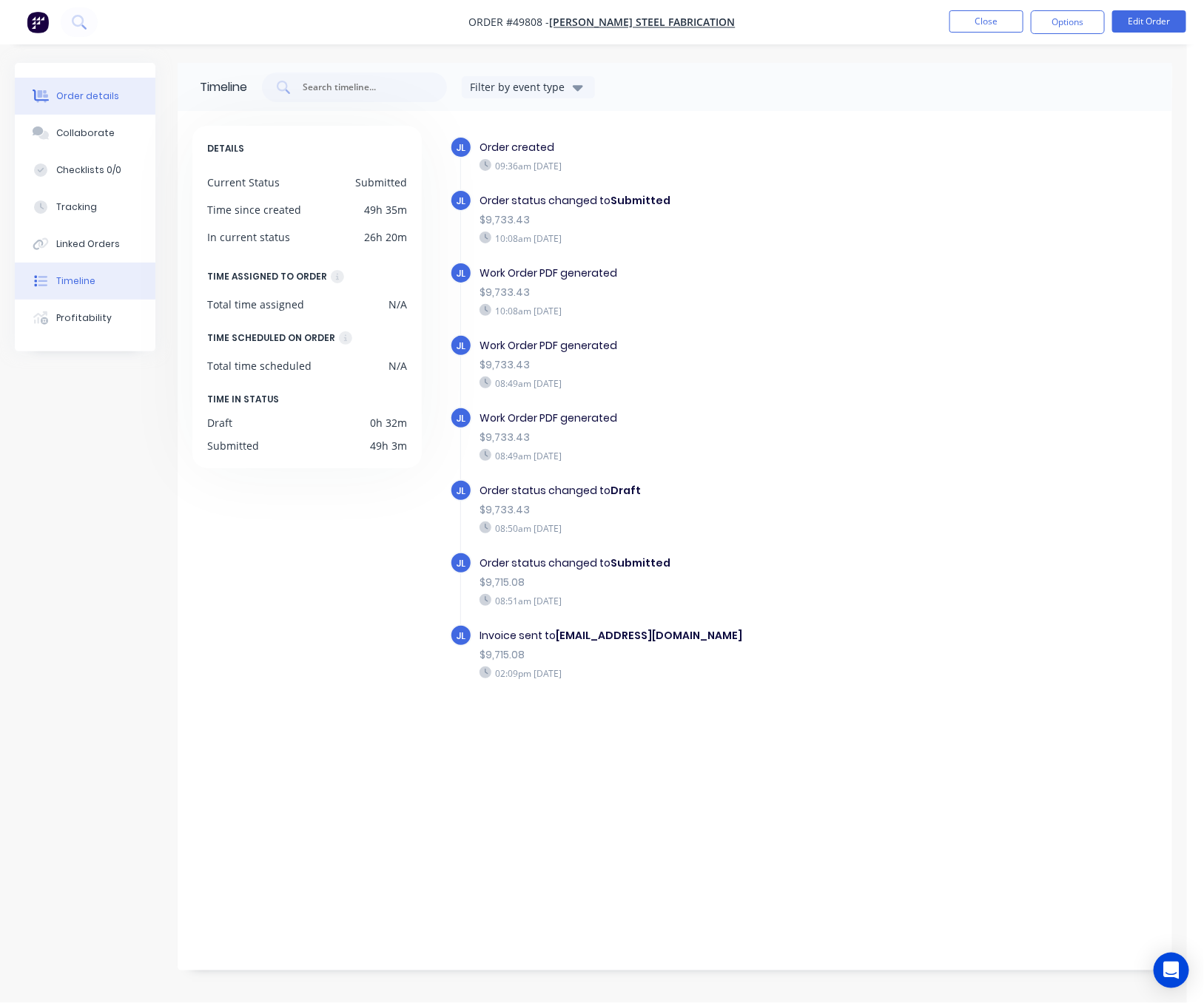
click at [95, 95] on div "Order details" at bounding box center [88, 96] width 63 height 13
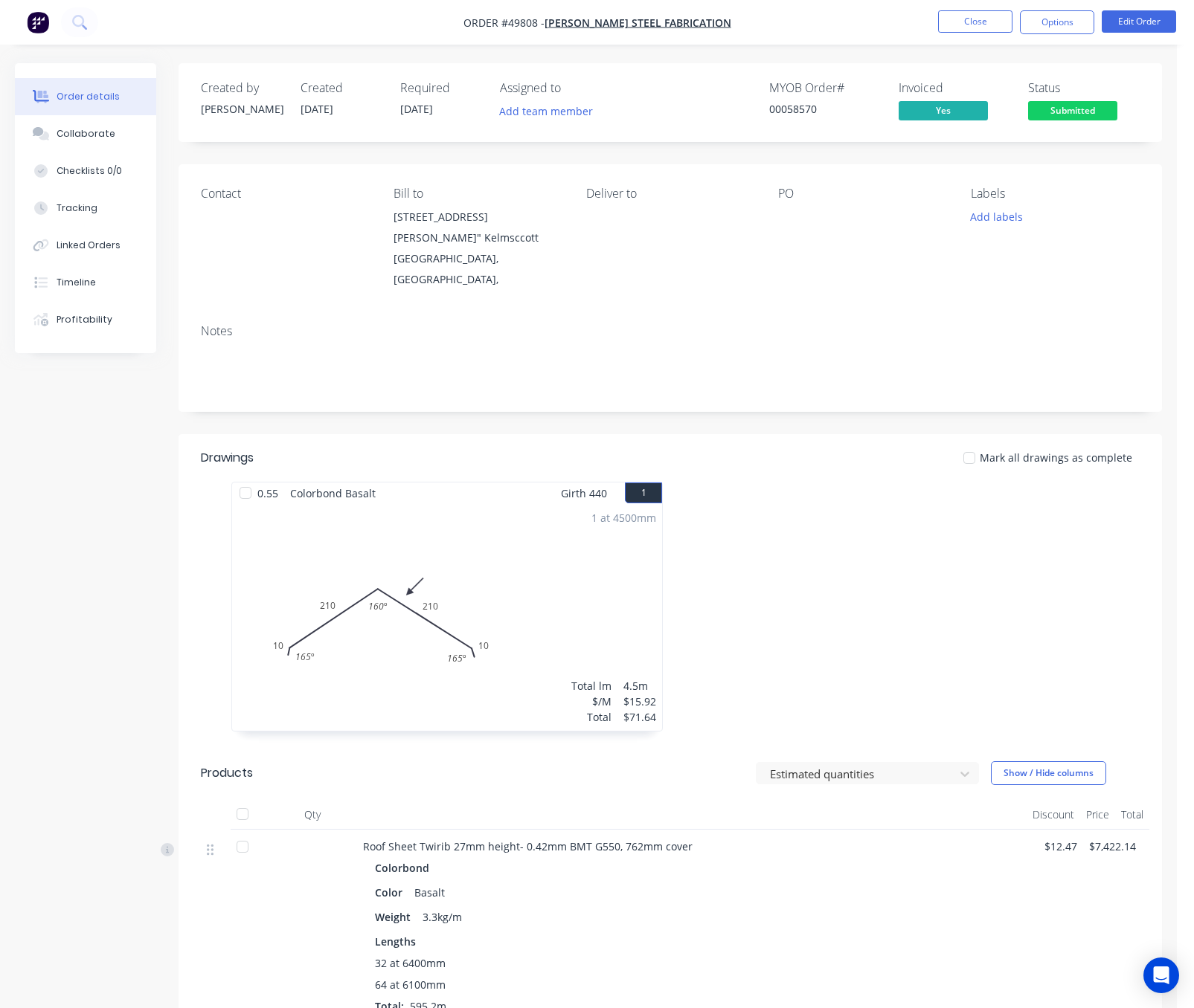
click at [115, 100] on button "Order details" at bounding box center [85, 97] width 142 height 37
click at [118, 279] on button "Timeline" at bounding box center [85, 282] width 142 height 37
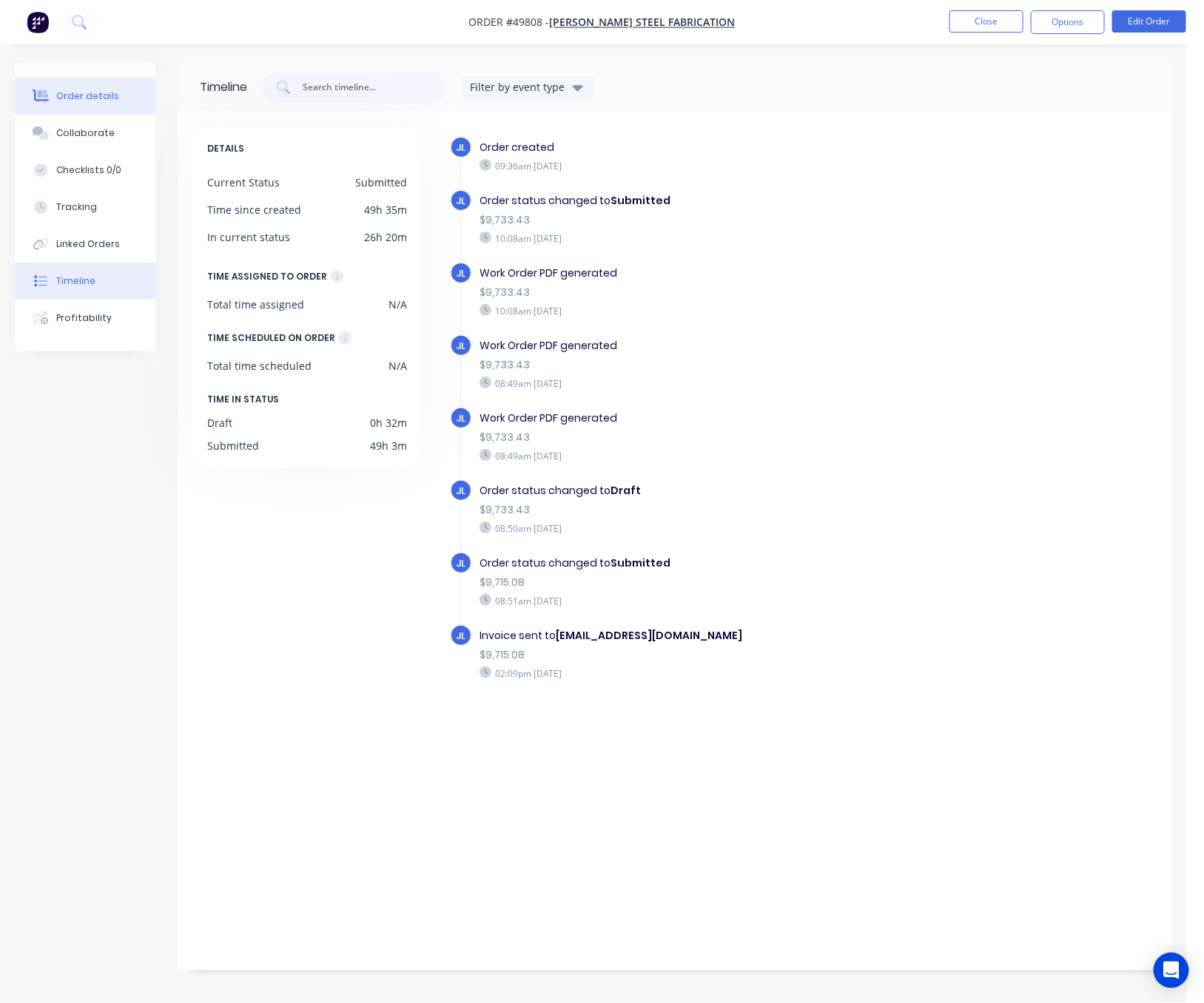
click at [69, 101] on div "Order details" at bounding box center [88, 96] width 63 height 13
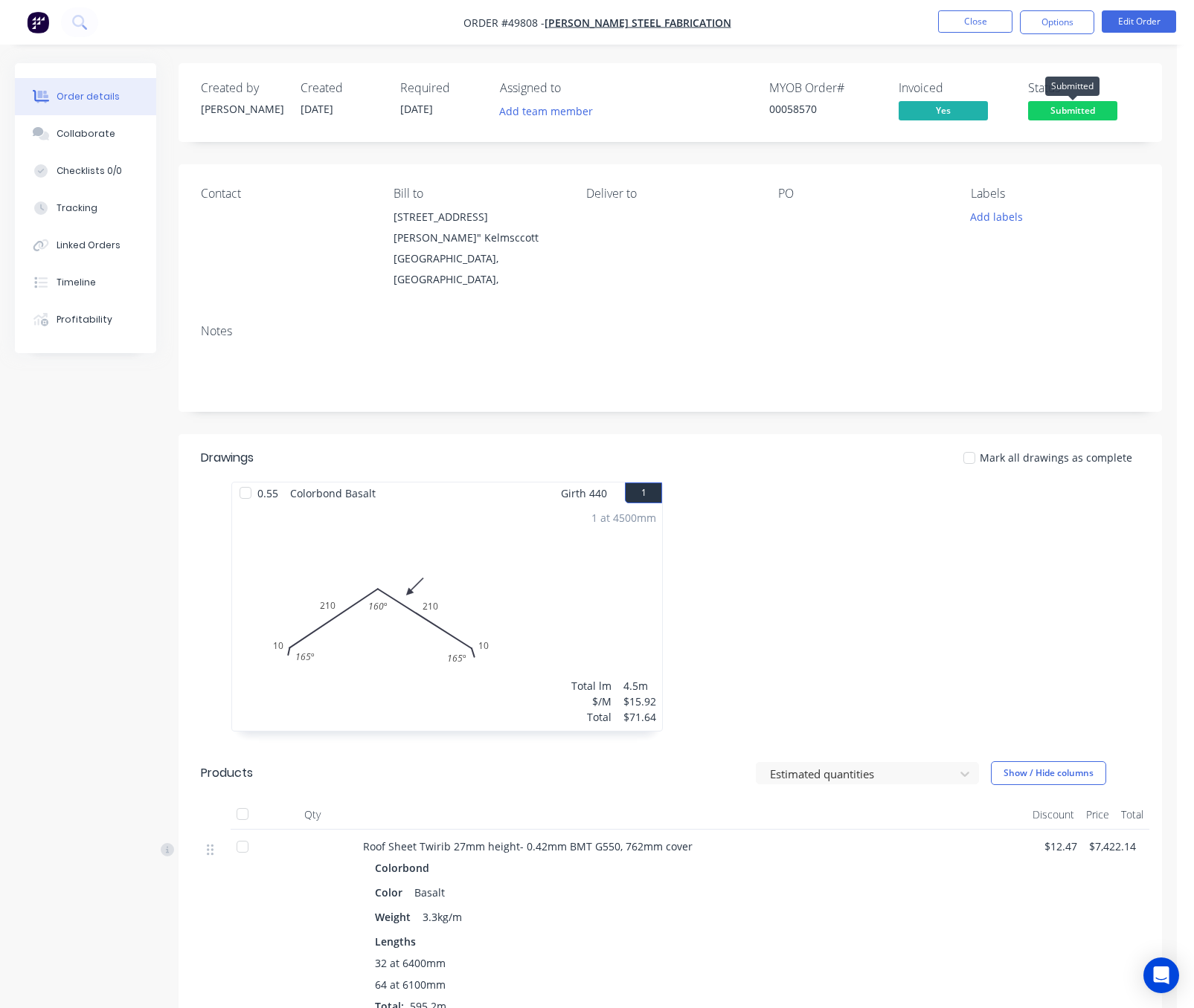
click at [1067, 110] on span "Submitted" at bounding box center [1072, 110] width 89 height 19
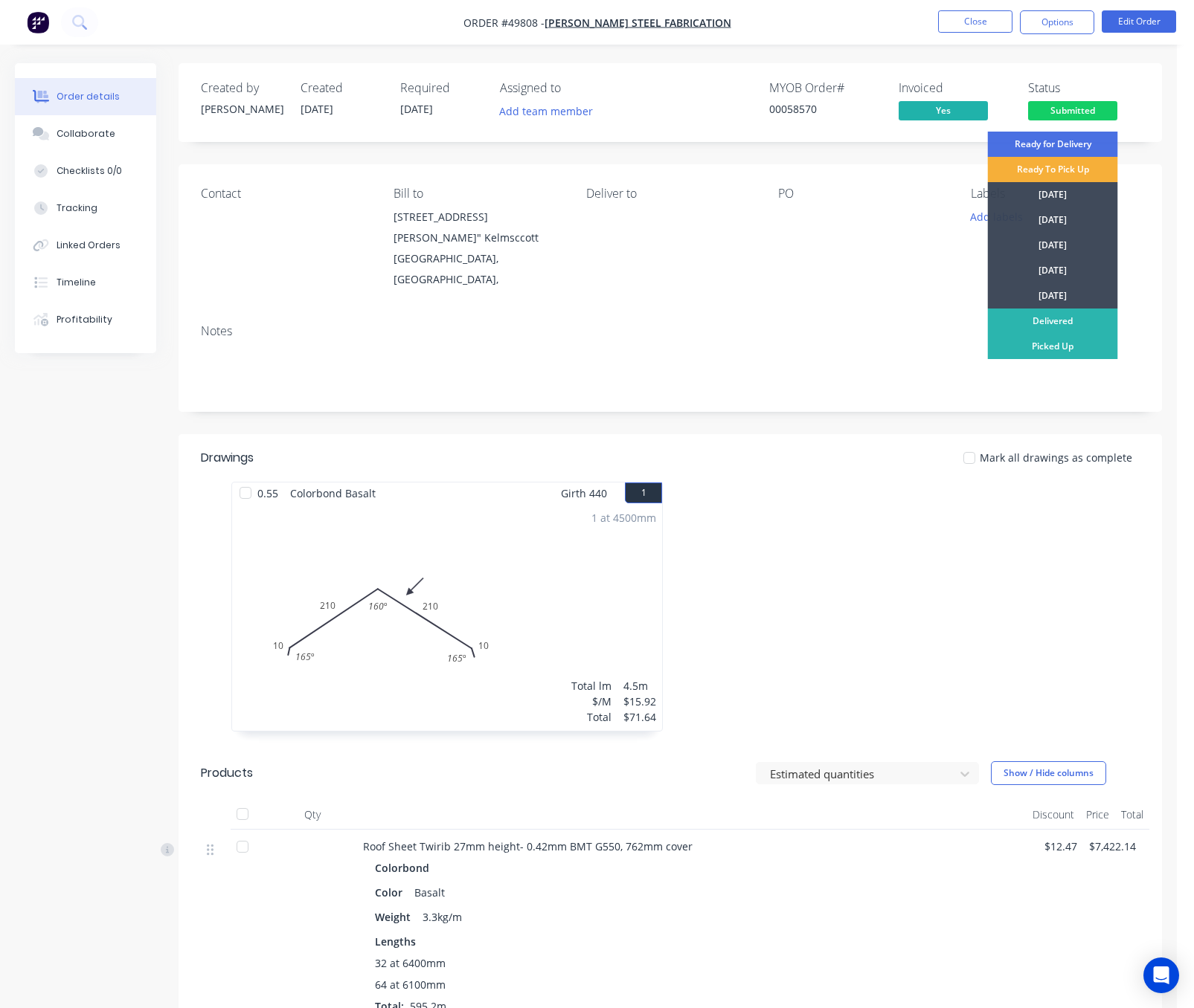
click at [759, 274] on div "Contact Bill to Unit 2 / 53 Gillam Dr, Kelmscott WA 6111" Kelmsccott Western Au…" at bounding box center [670, 238] width 983 height 148
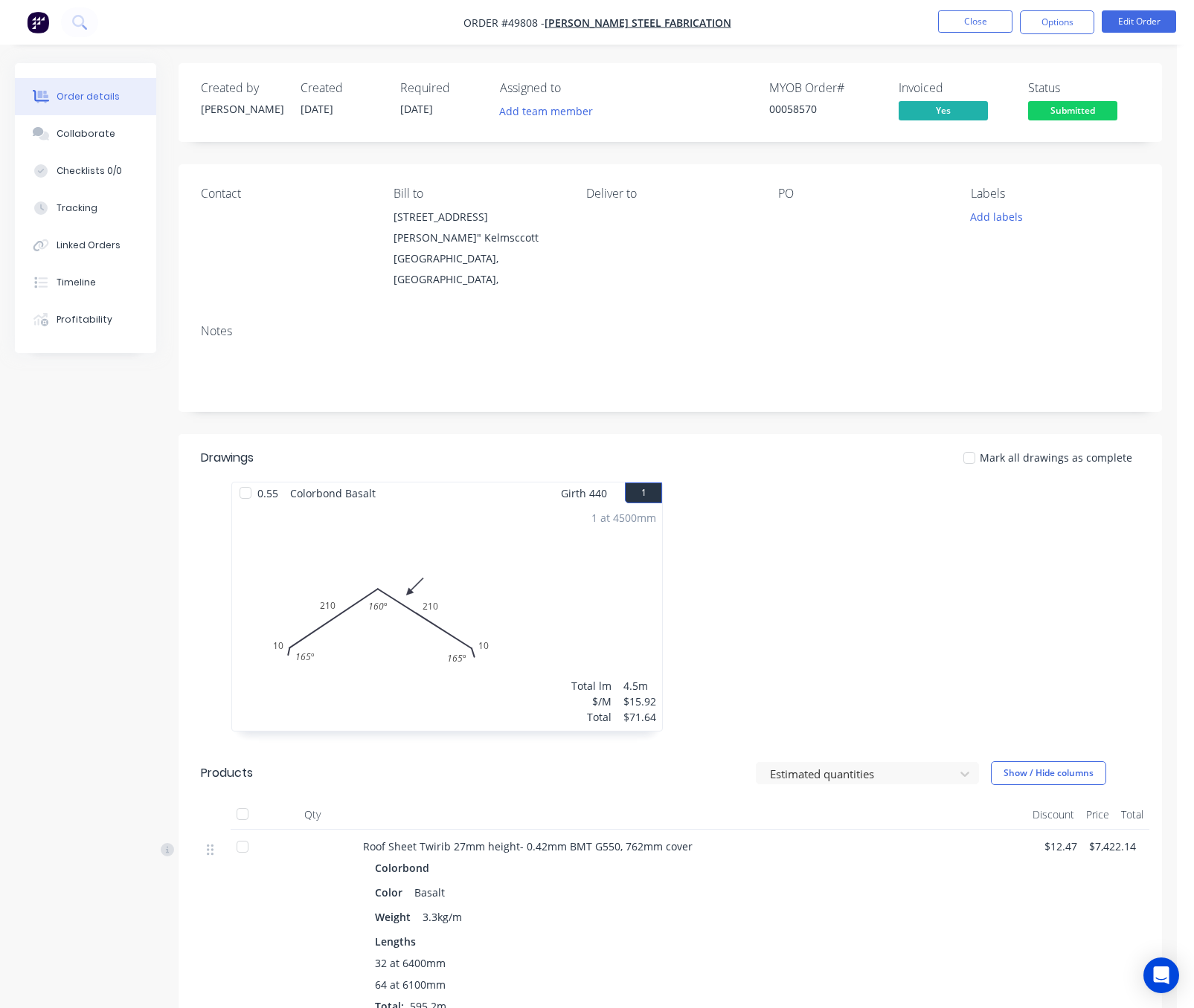
click at [1051, 129] on div "Created by Juana Created 30/09/25 Required 06/10/25 Assigned to Add team member…" at bounding box center [670, 102] width 983 height 79
click at [1056, 114] on span "Submitted" at bounding box center [1072, 110] width 89 height 19
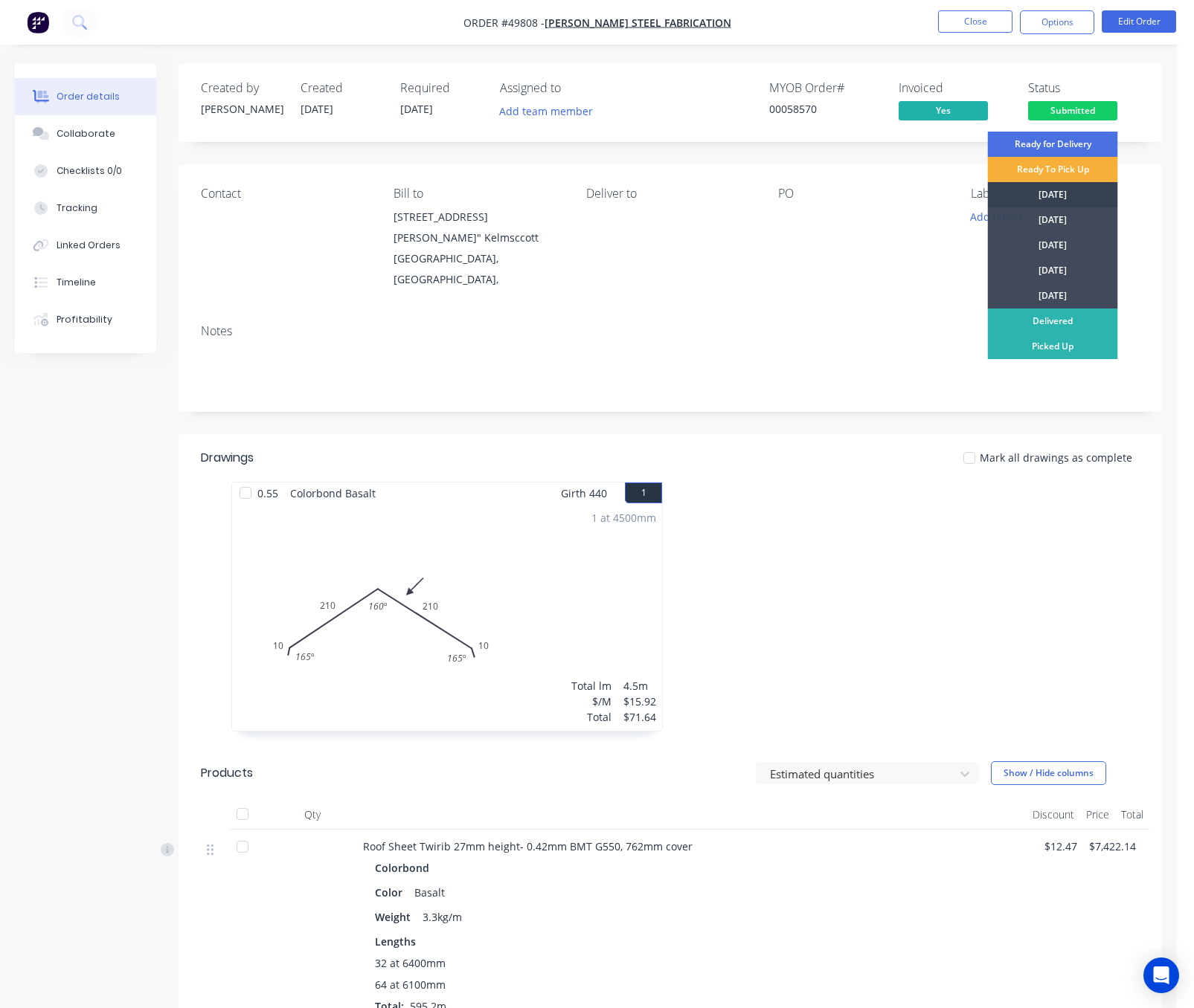
click at [1067, 190] on div "Monday" at bounding box center [1052, 195] width 130 height 25
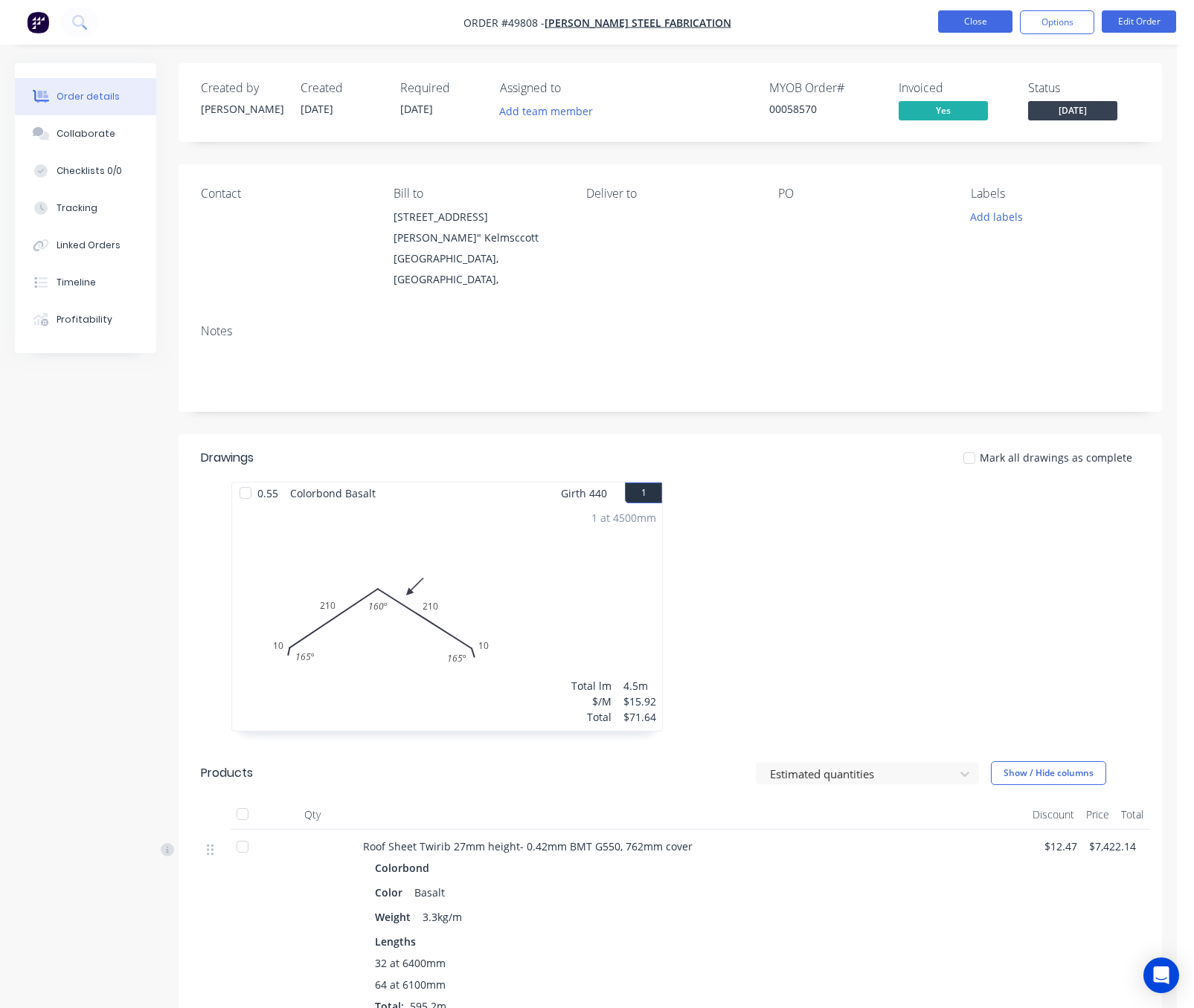
click at [959, 27] on button "Close" at bounding box center [975, 22] width 74 height 23
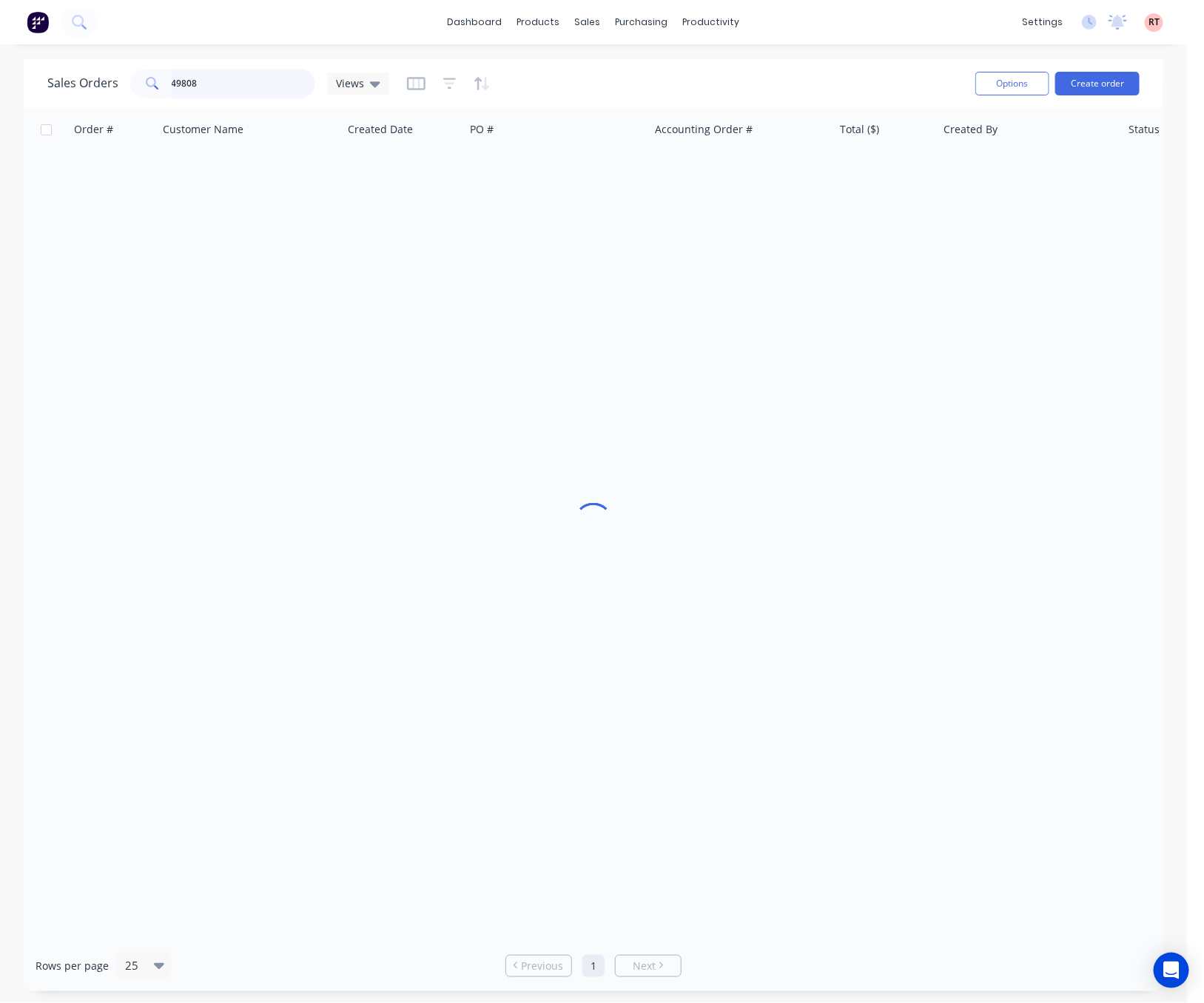
click at [216, 81] on input "49808" at bounding box center [243, 84] width 145 height 30
type input "49809"
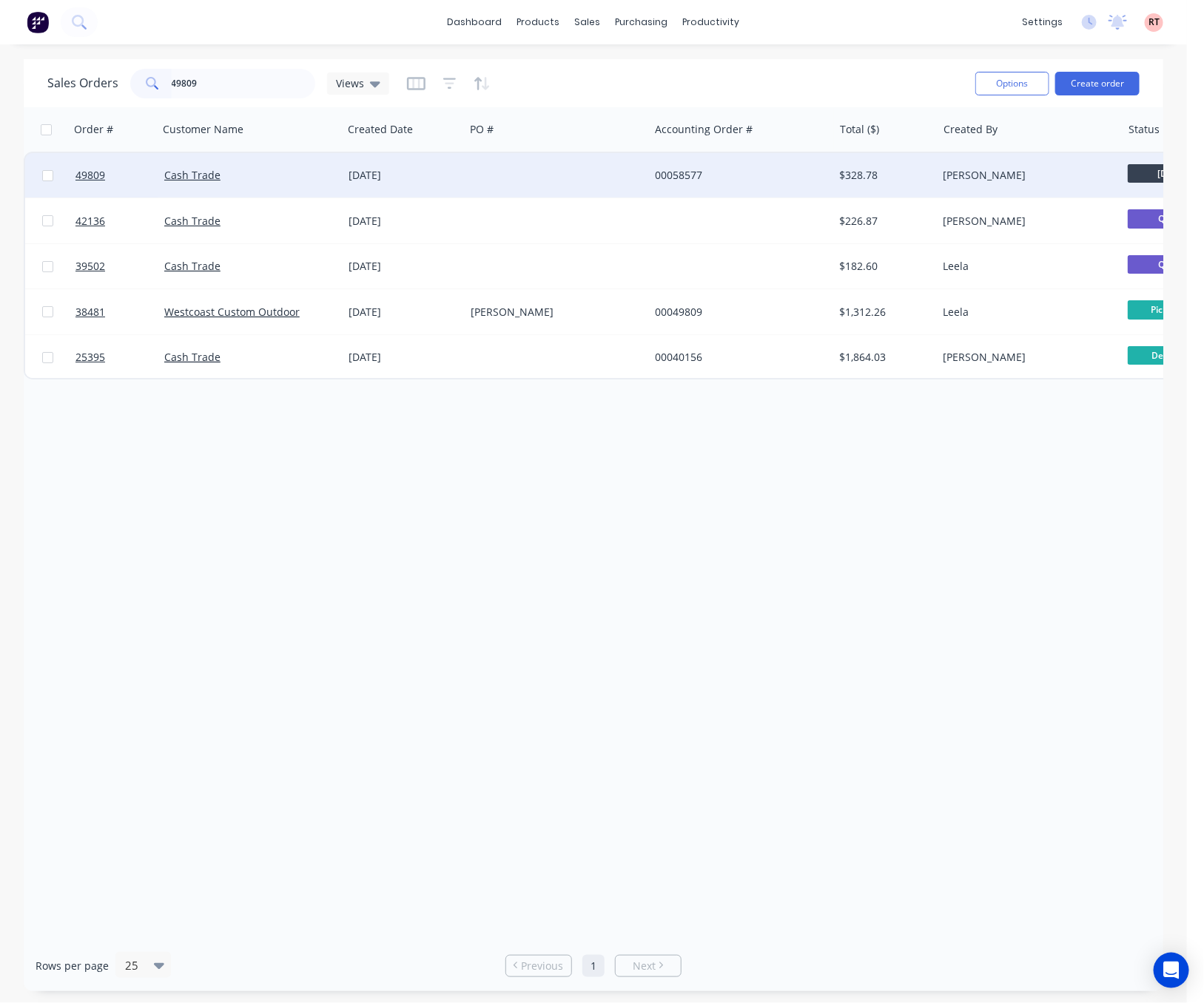
click at [562, 174] on div at bounding box center [557, 175] width 184 height 44
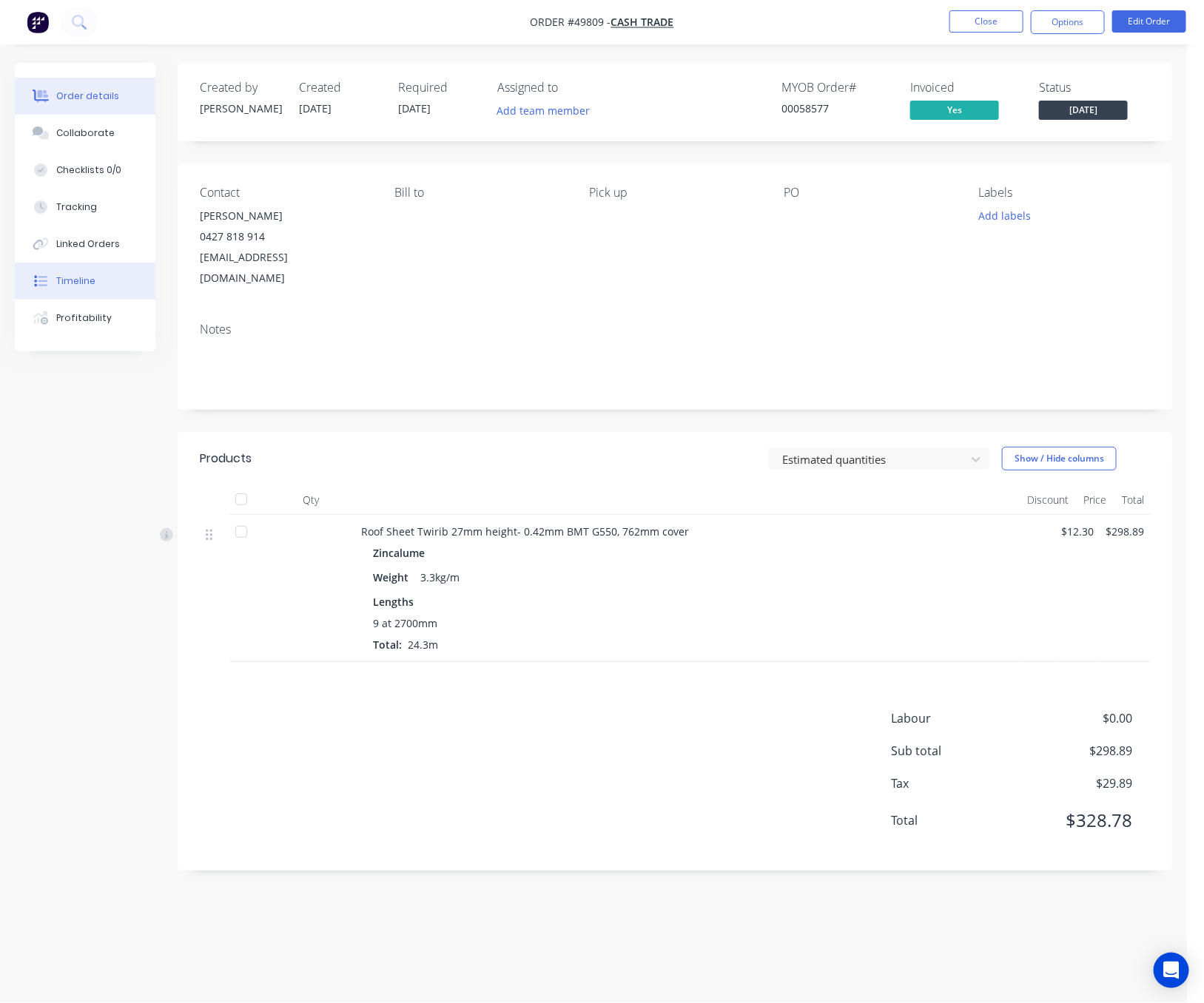
click at [78, 282] on div "Timeline" at bounding box center [76, 281] width 40 height 13
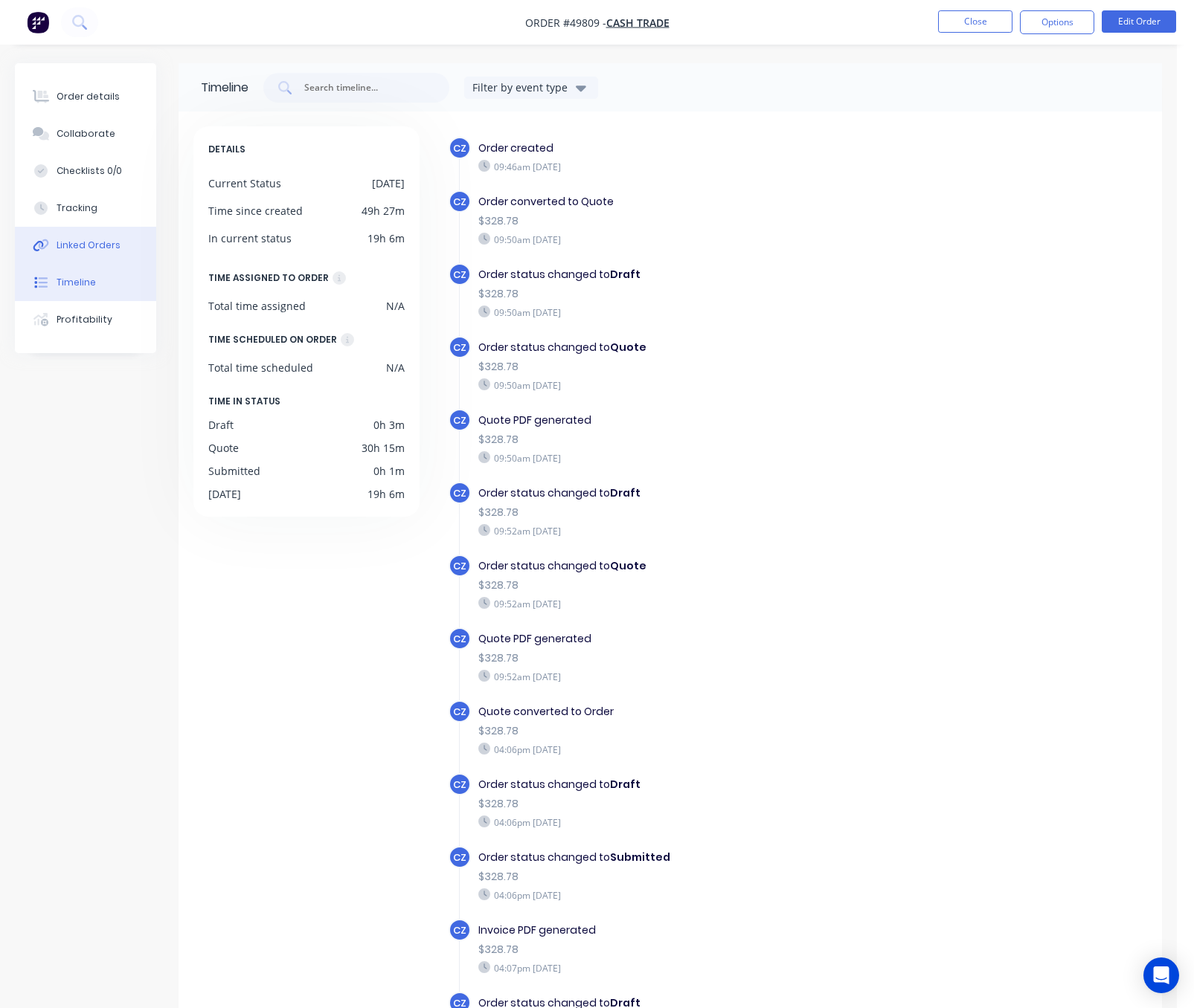
click at [99, 245] on div "Linked Orders" at bounding box center [88, 245] width 64 height 14
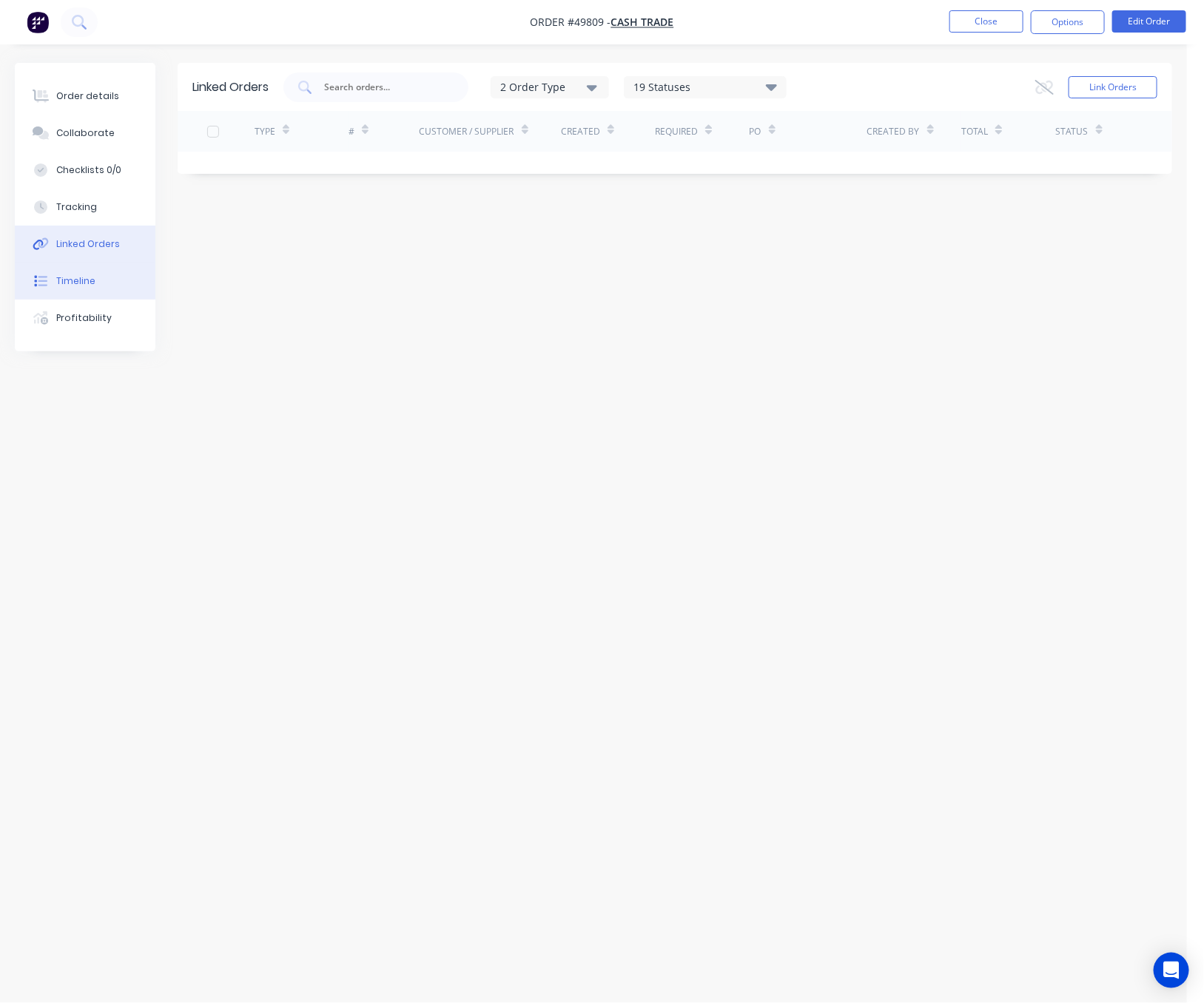
click at [113, 283] on button "Timeline" at bounding box center [84, 281] width 141 height 37
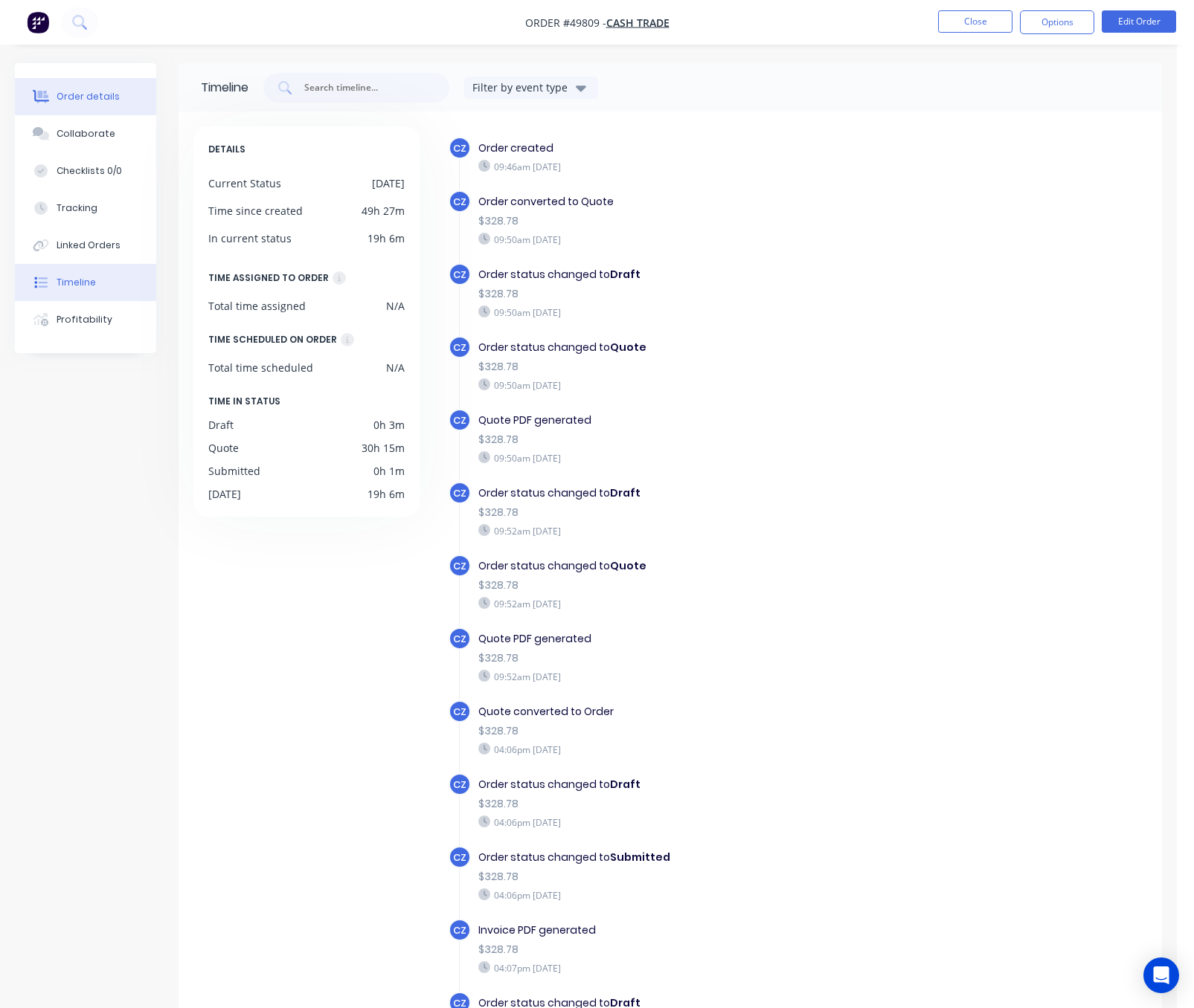
click at [112, 99] on div "Order details" at bounding box center [88, 97] width 63 height 14
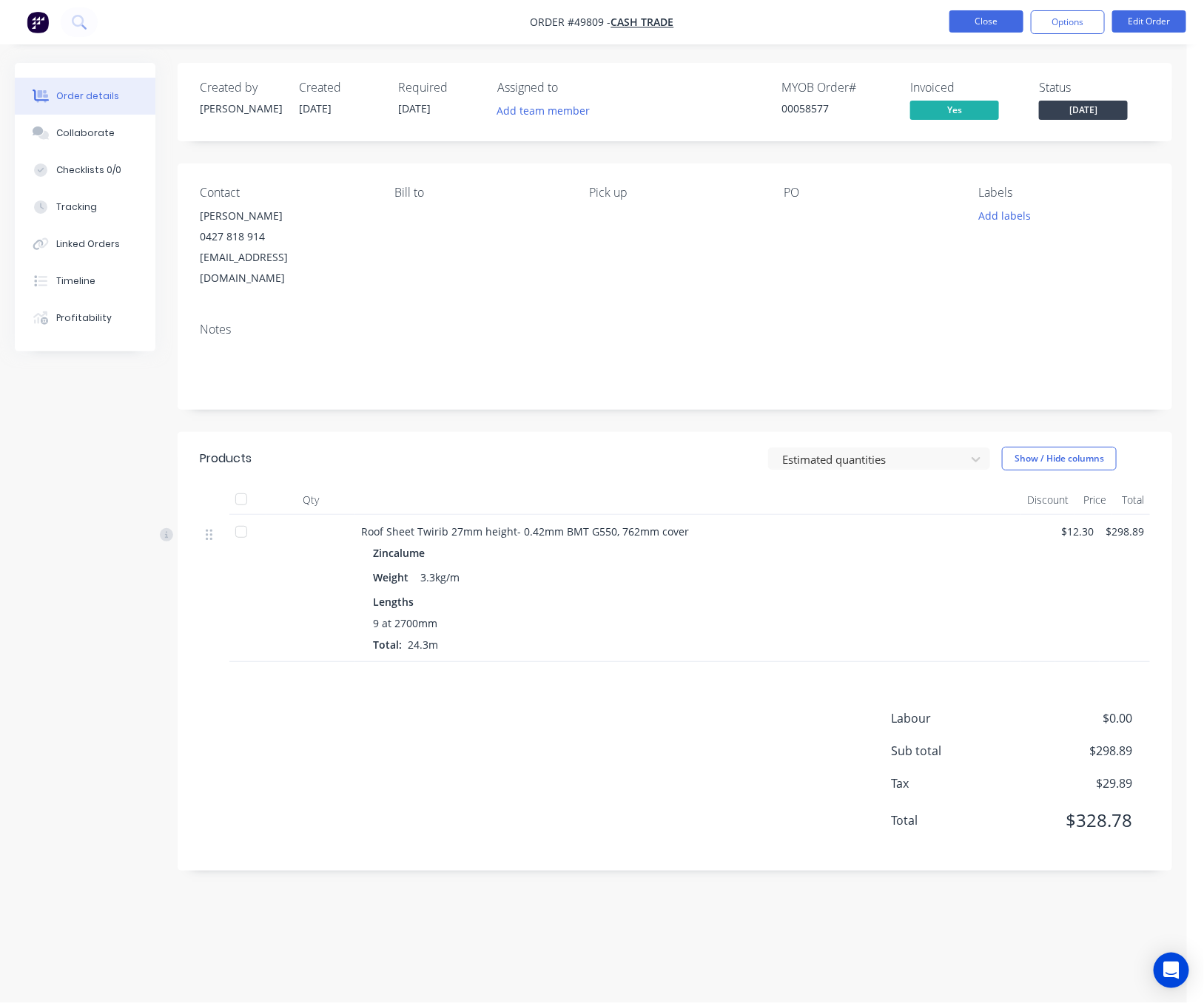
click at [981, 20] on button "Close" at bounding box center [986, 22] width 74 height 22
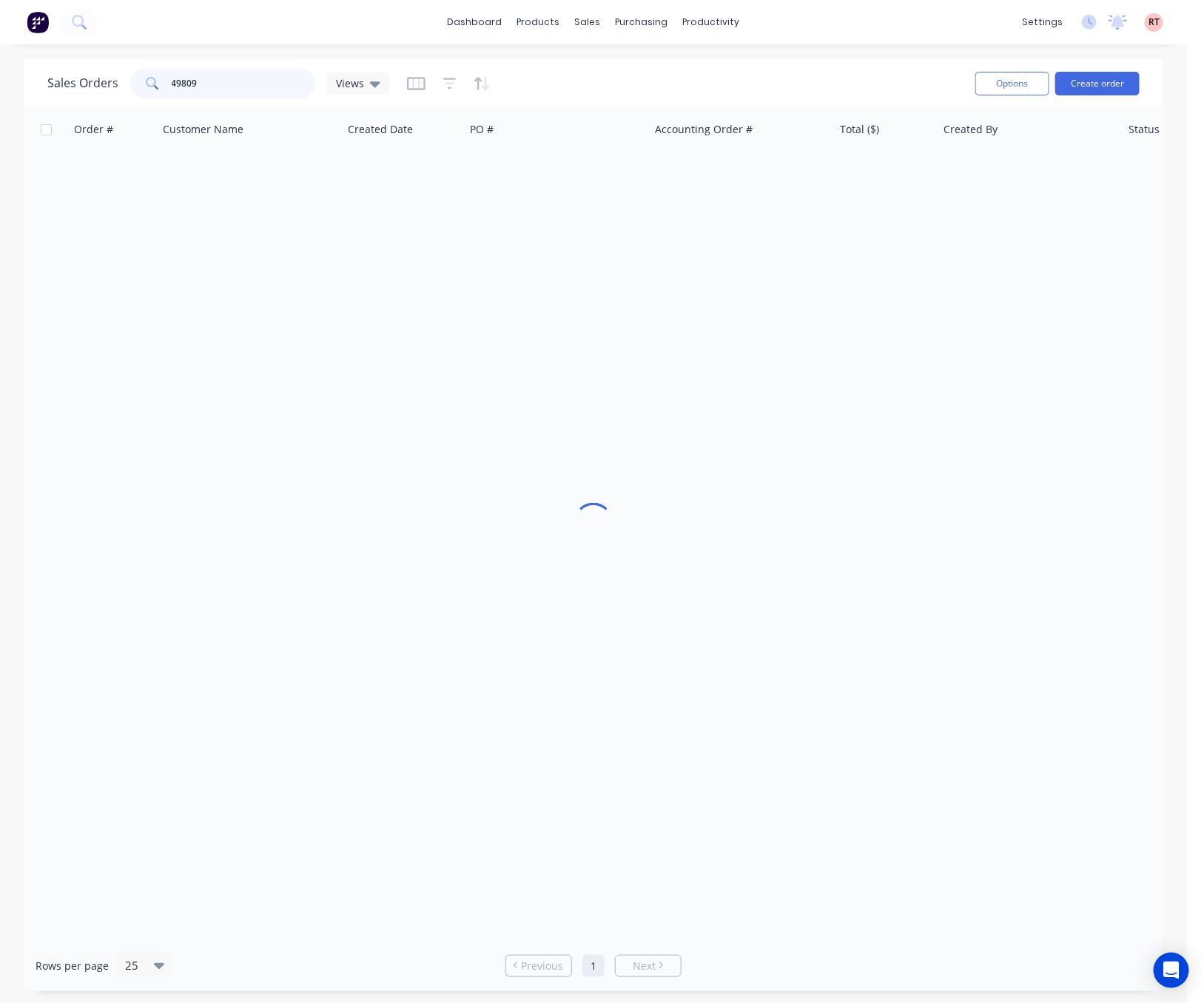
drag, startPoint x: 221, startPoint y: 85, endPoint x: 47, endPoint y: 92, distance: 174.1
click at [49, 92] on div "Sales Orders 49809 Views" at bounding box center [218, 84] width 342 height 30
type input "49776"
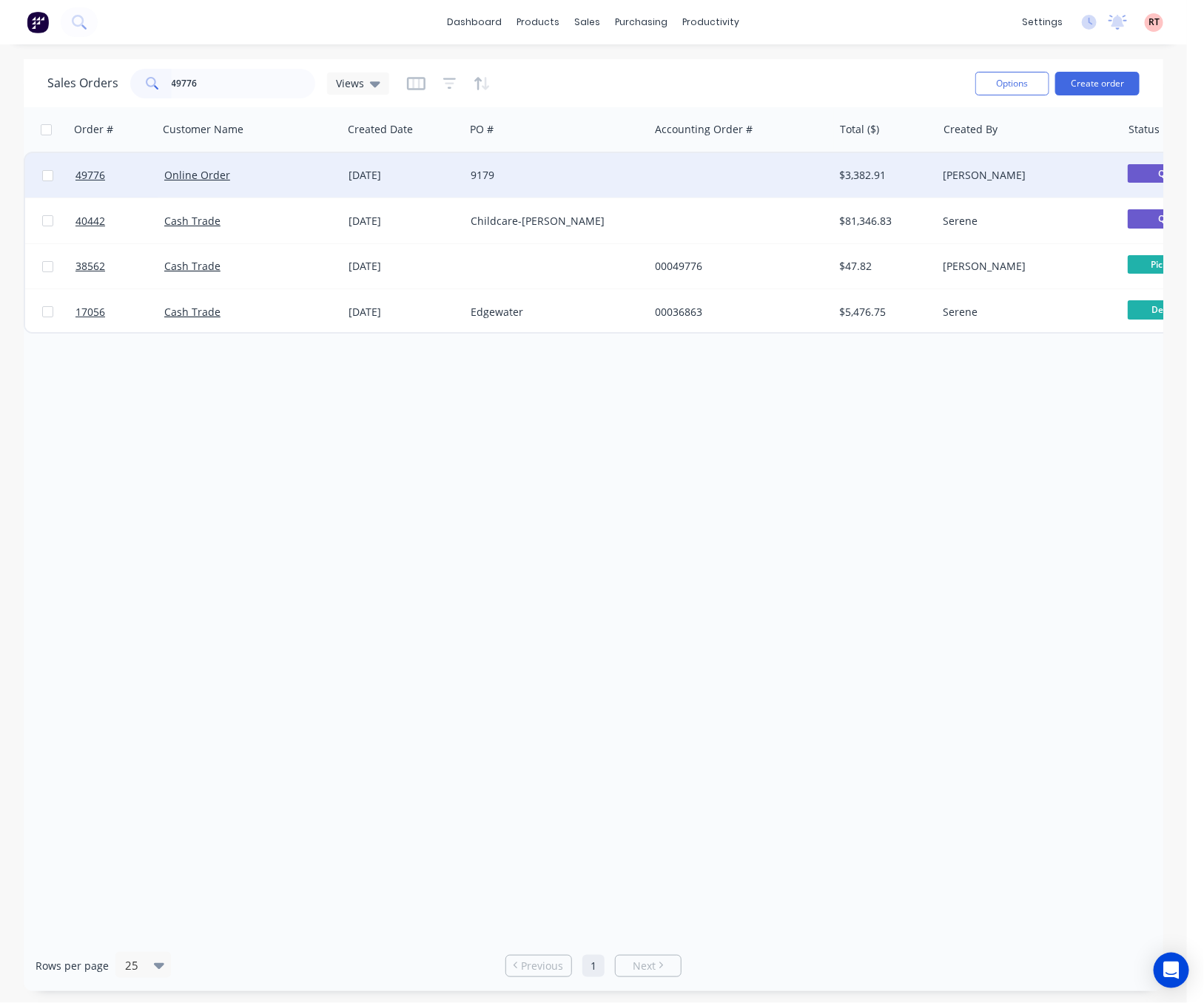
click at [689, 178] on div at bounding box center [741, 175] width 184 height 44
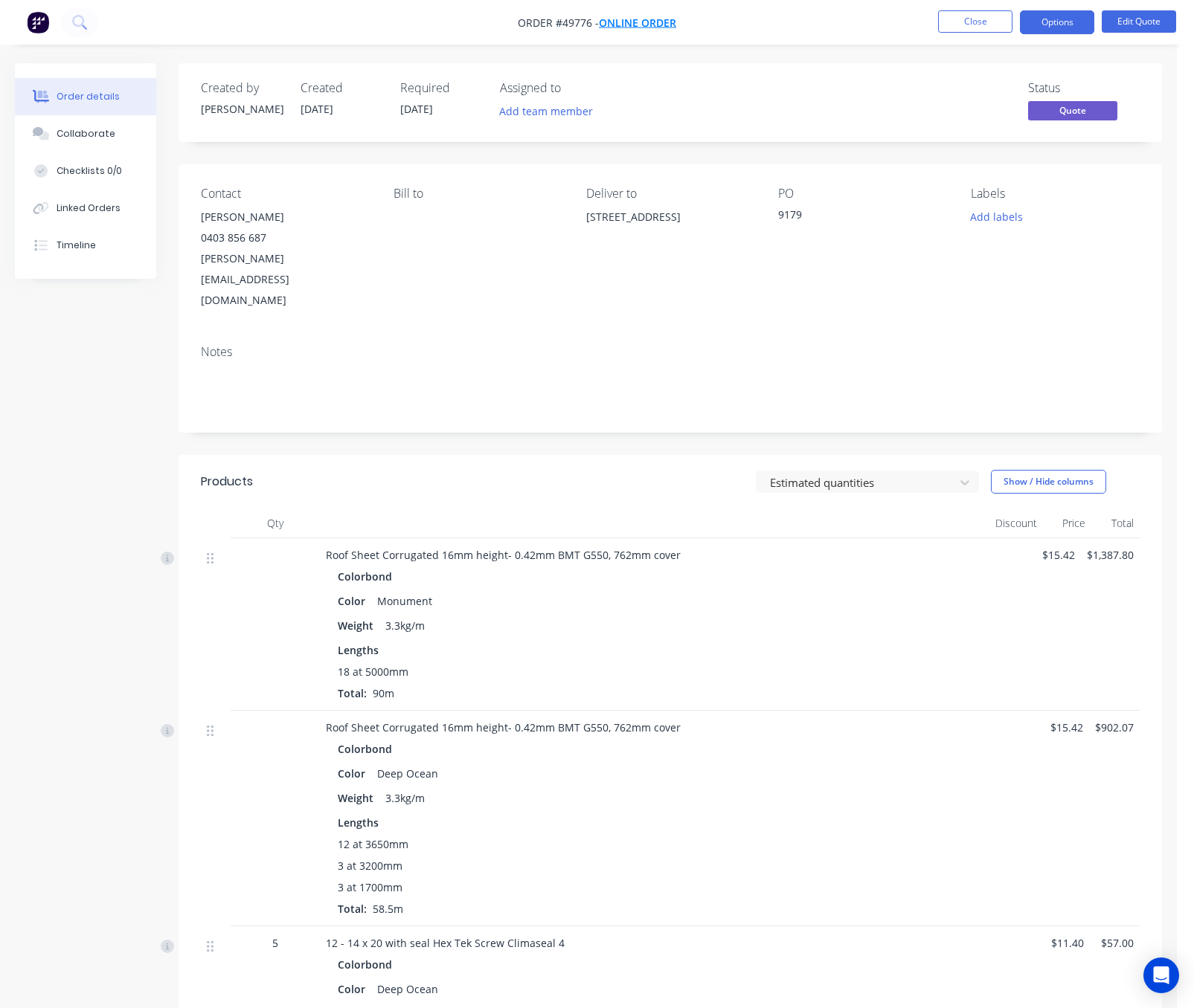
click at [636, 23] on span "Online Order" at bounding box center [637, 23] width 78 height 14
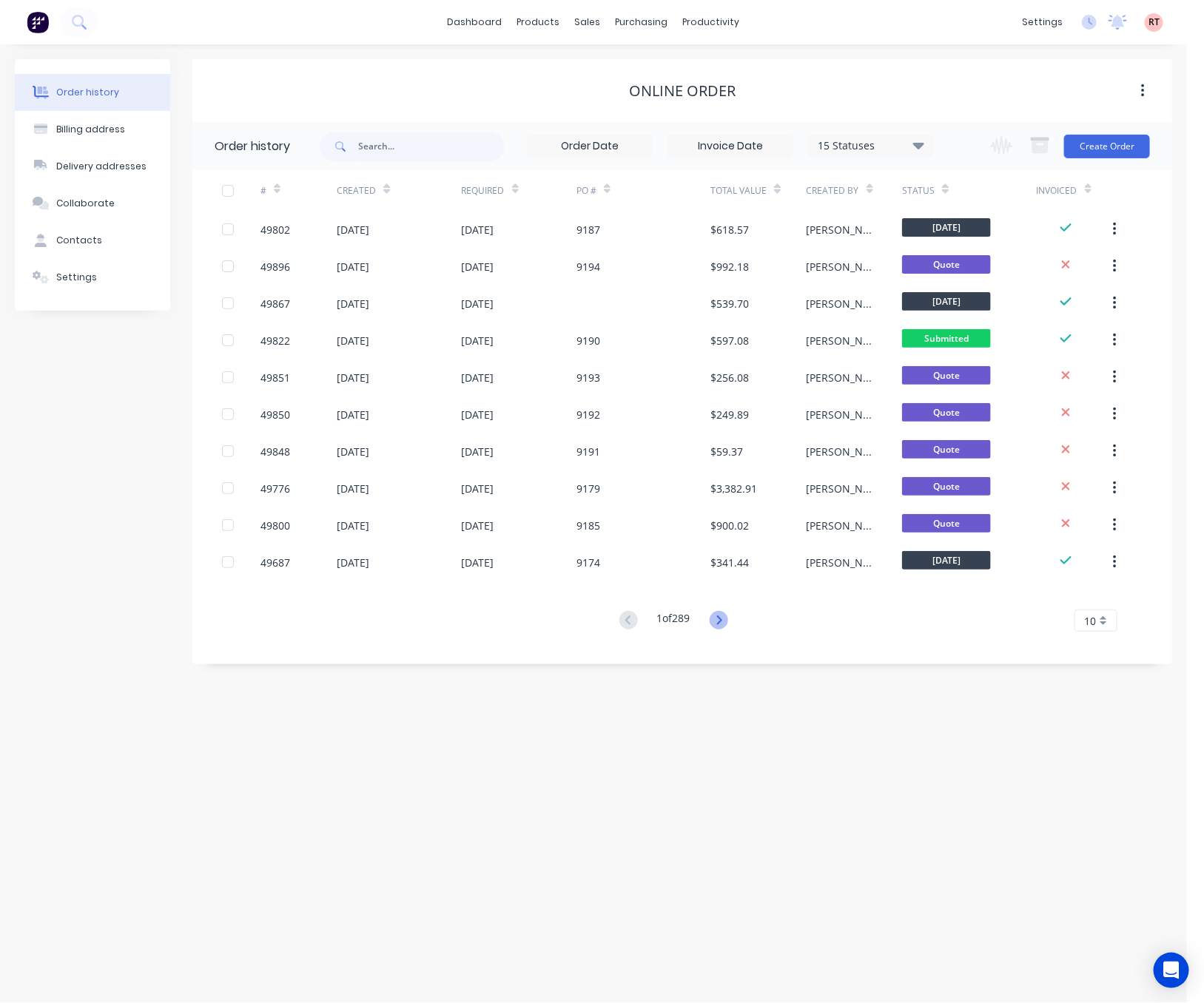
click at [721, 620] on icon at bounding box center [719, 620] width 5 height 9
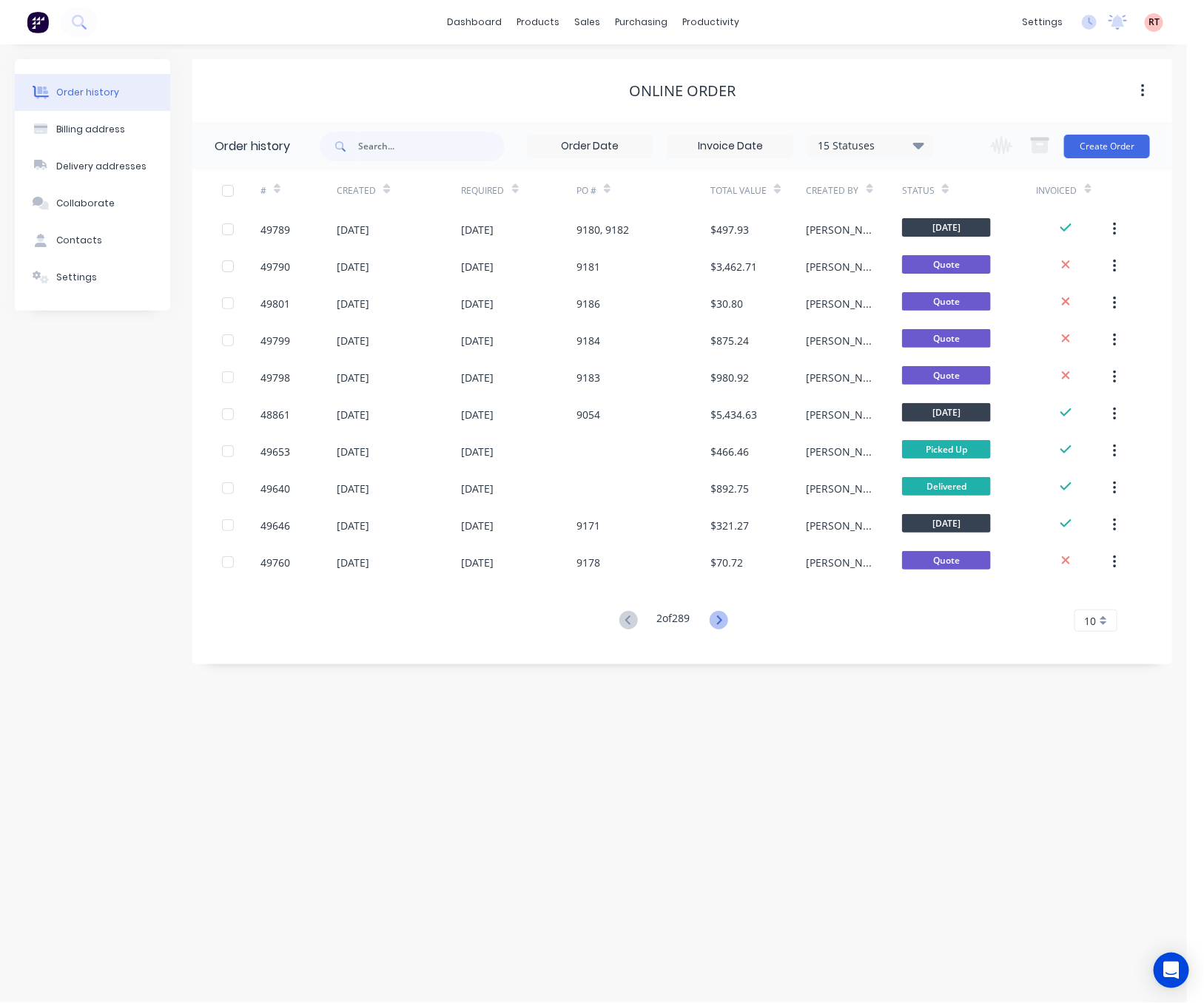
click at [726, 612] on icon at bounding box center [718, 620] width 19 height 19
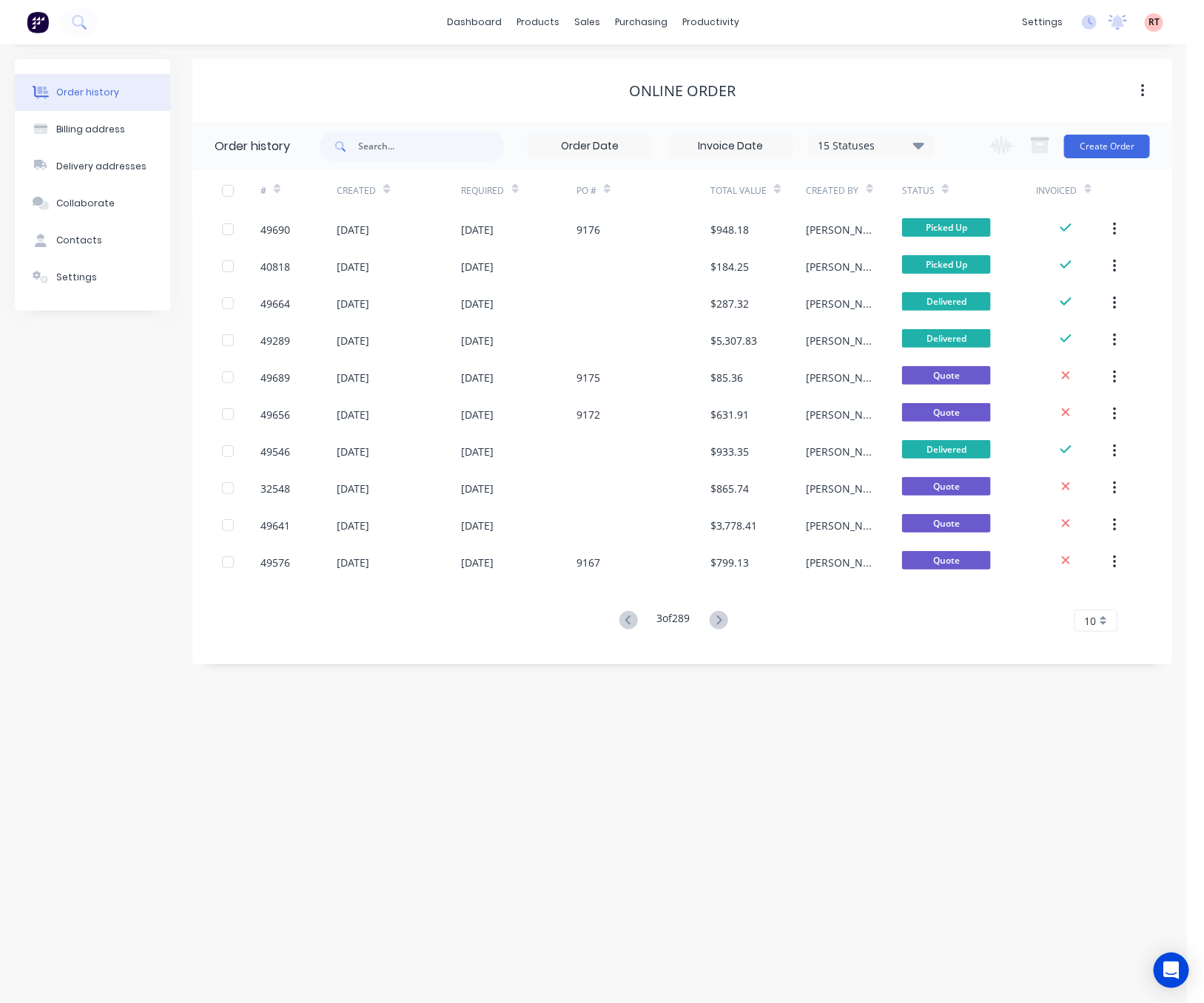
click at [637, 624] on button at bounding box center [628, 621] width 27 height 22
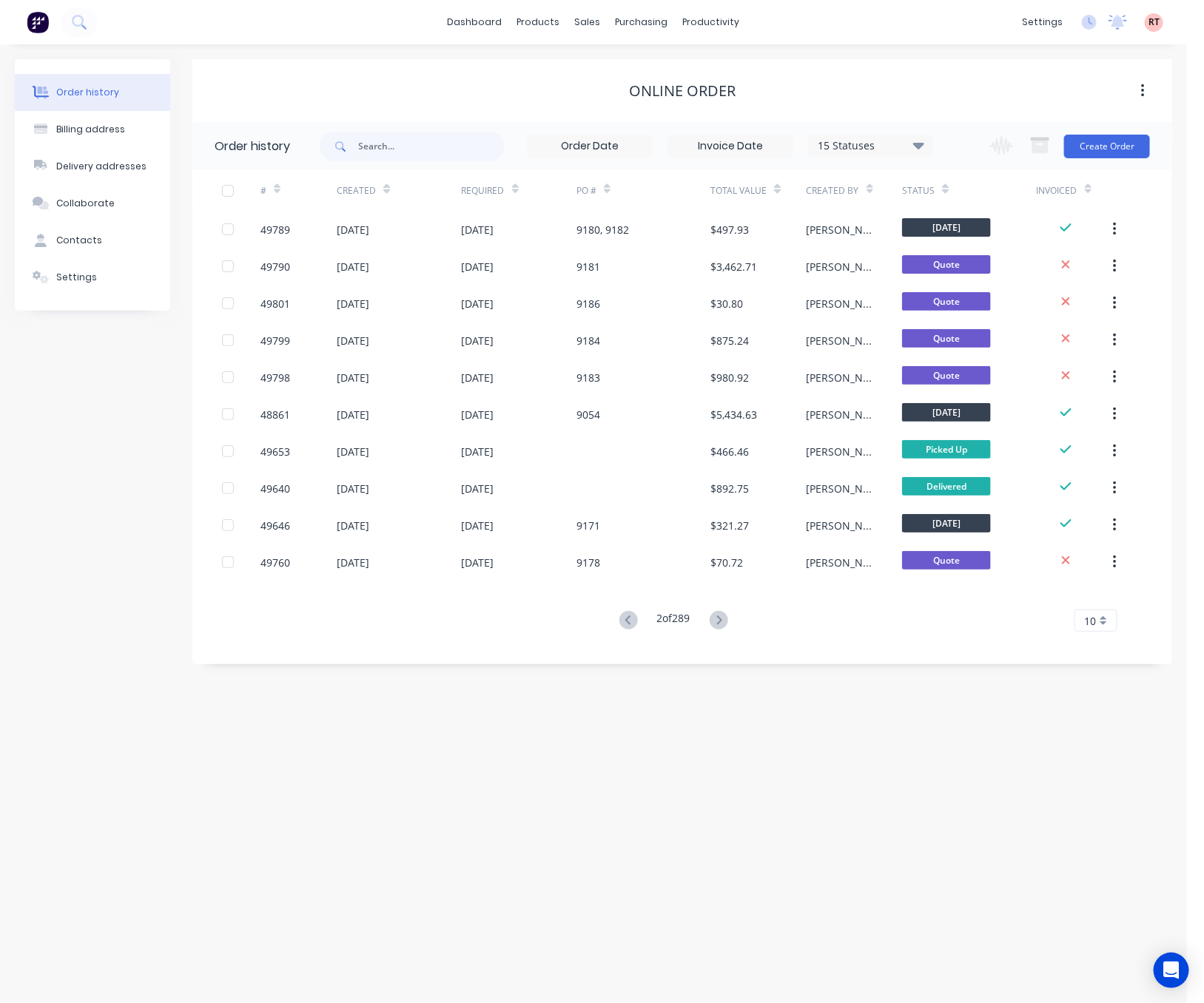
click at [637, 624] on button at bounding box center [628, 621] width 27 height 22
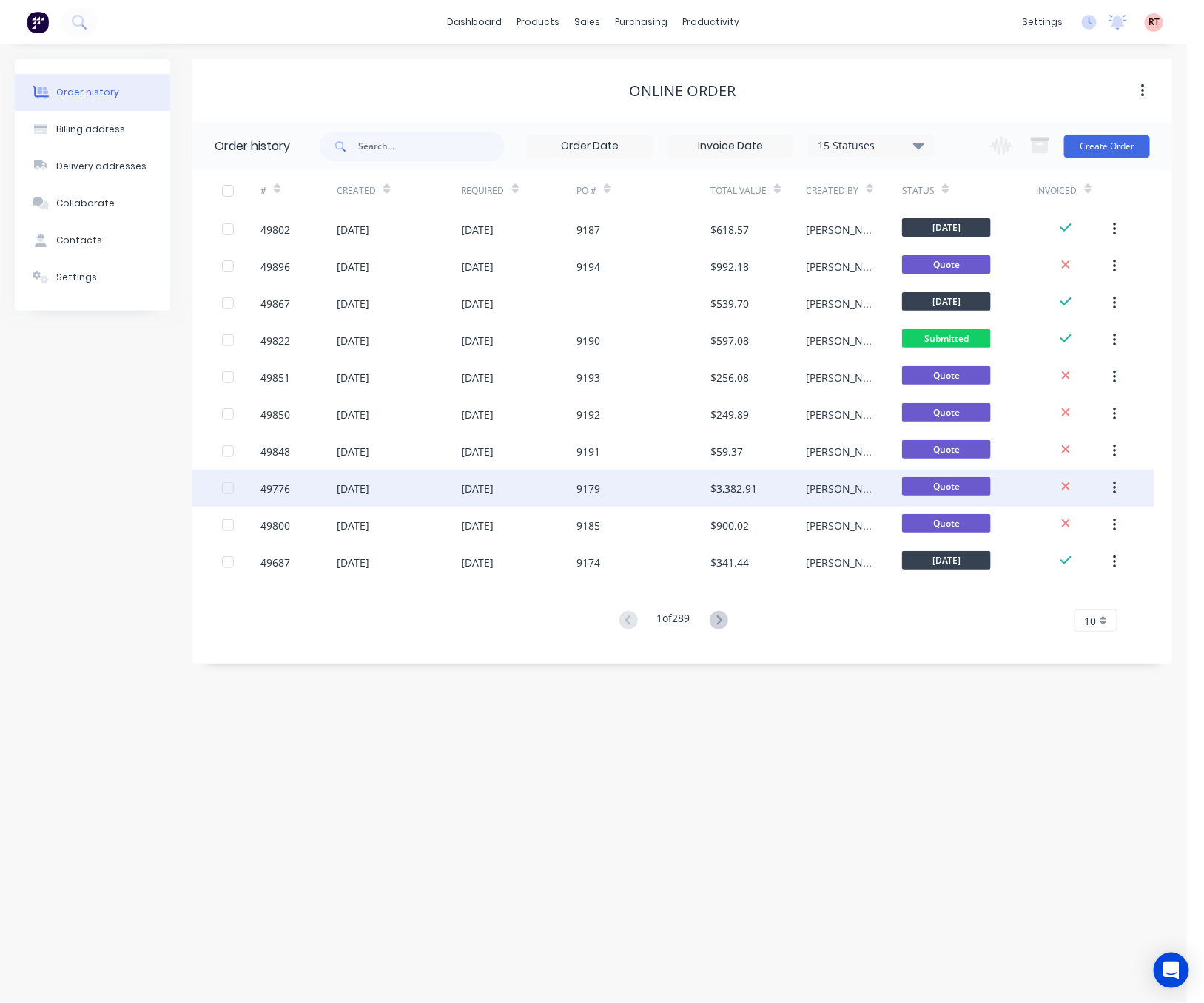
click at [603, 487] on div "9179" at bounding box center [643, 488] width 134 height 37
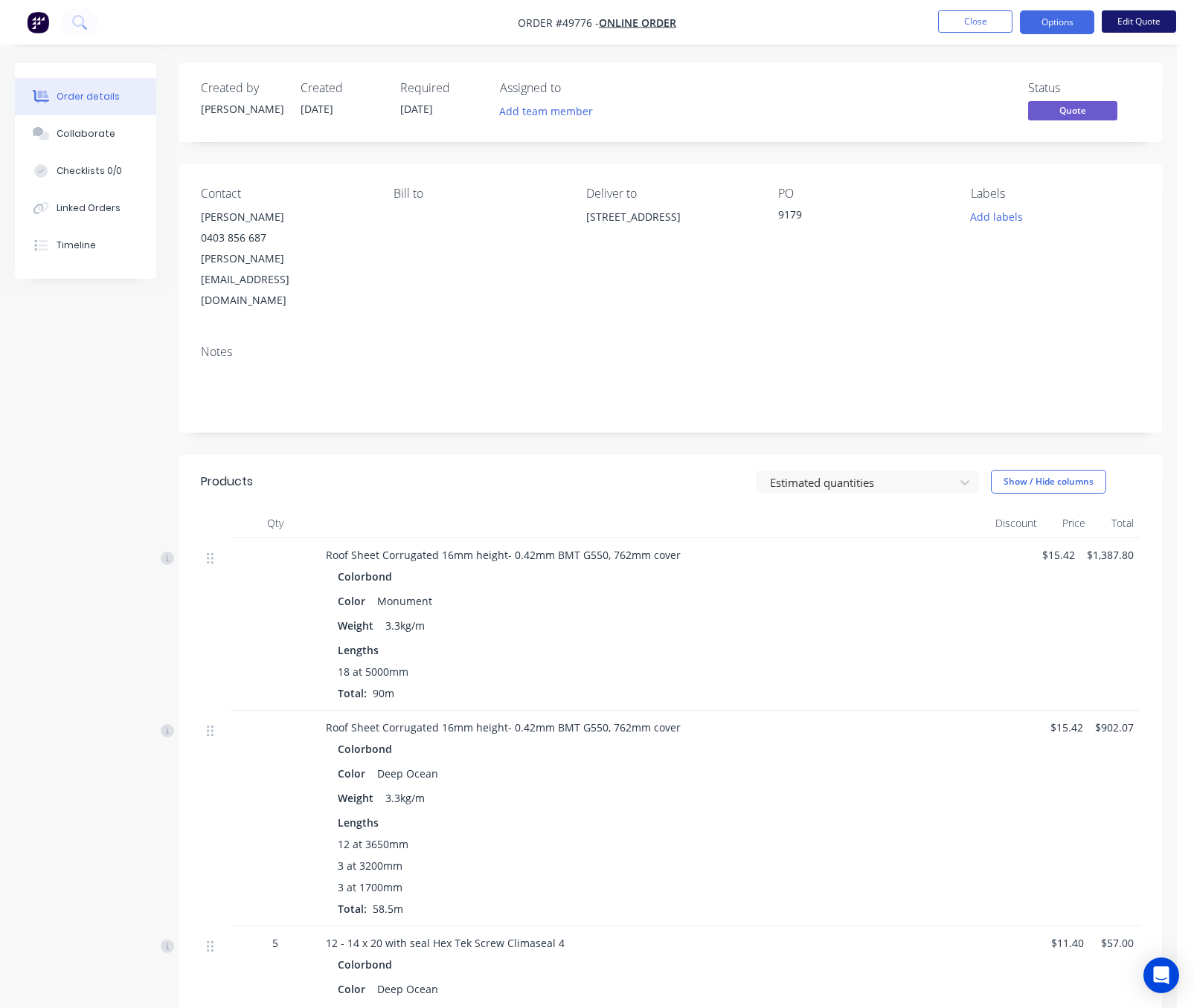
click at [1067, 27] on button "Edit Quote" at bounding box center [1138, 22] width 74 height 23
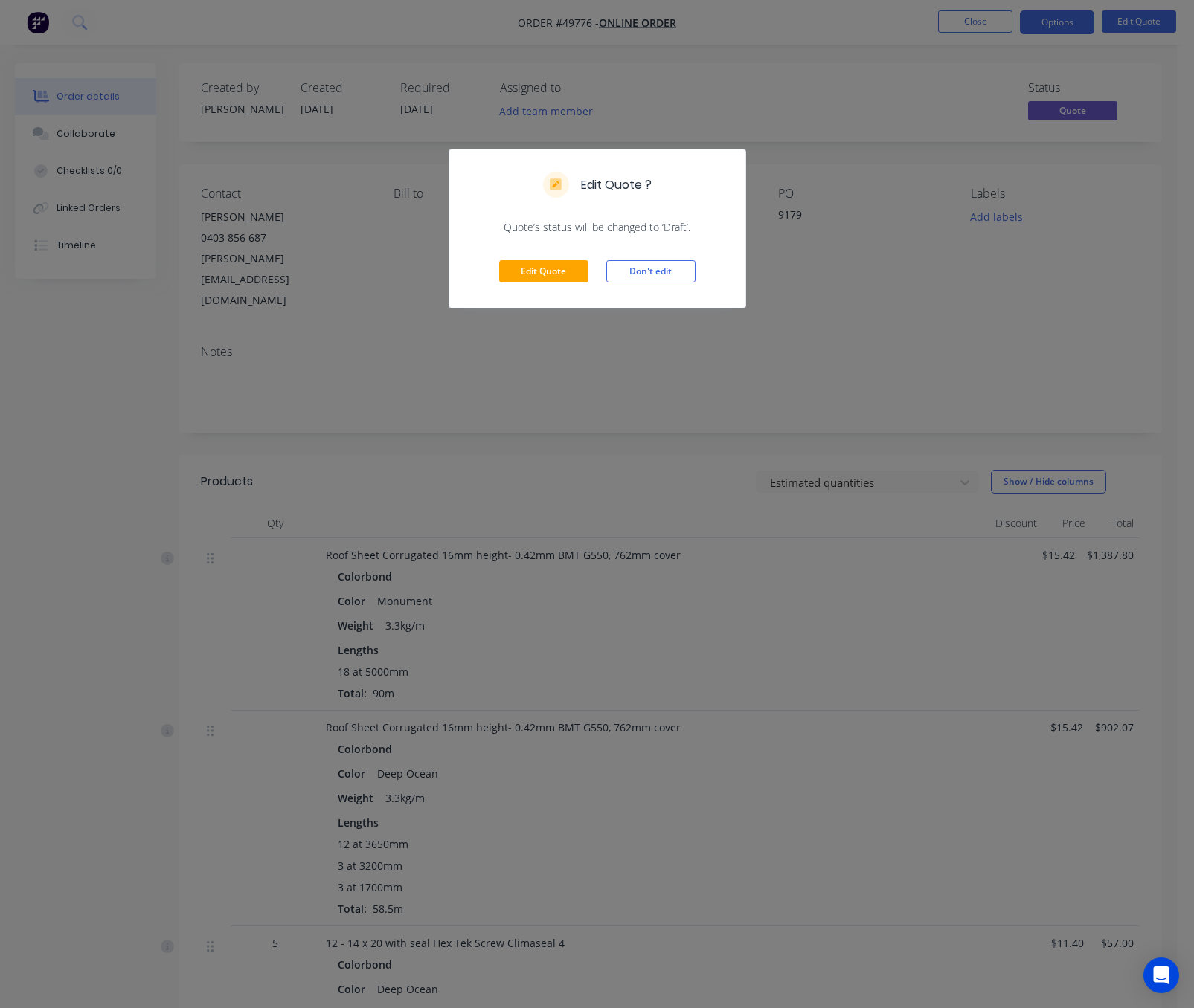
drag, startPoint x: 865, startPoint y: 304, endPoint x: 875, endPoint y: 280, distance: 26.0
click at [865, 304] on div "Edit Quote ? Quote’s status will be changed to ‘Draft’. Edit Quote Don't edit" at bounding box center [597, 504] width 1194 height 1008
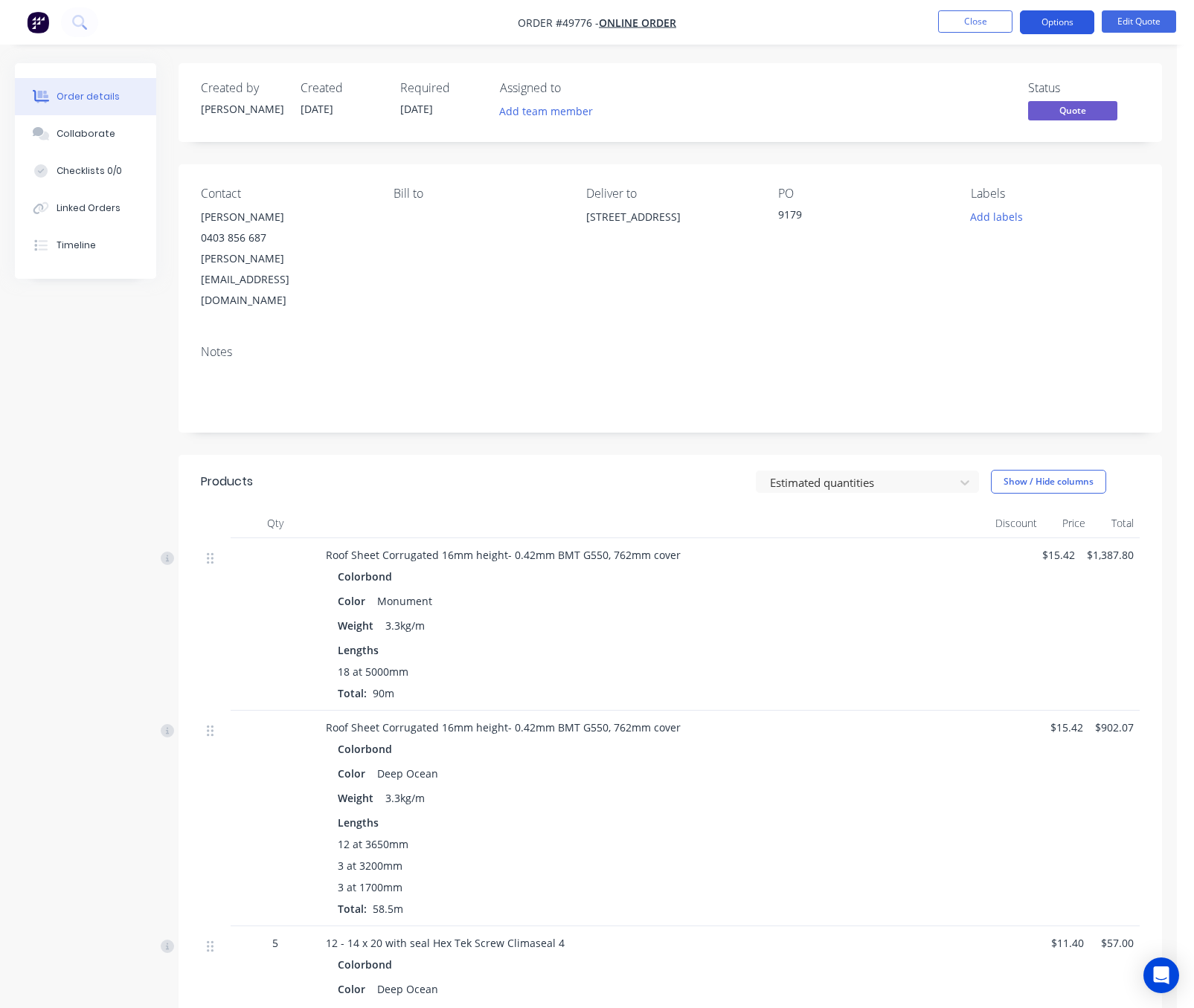
click at [1060, 32] on button "Options" at bounding box center [1057, 23] width 74 height 23
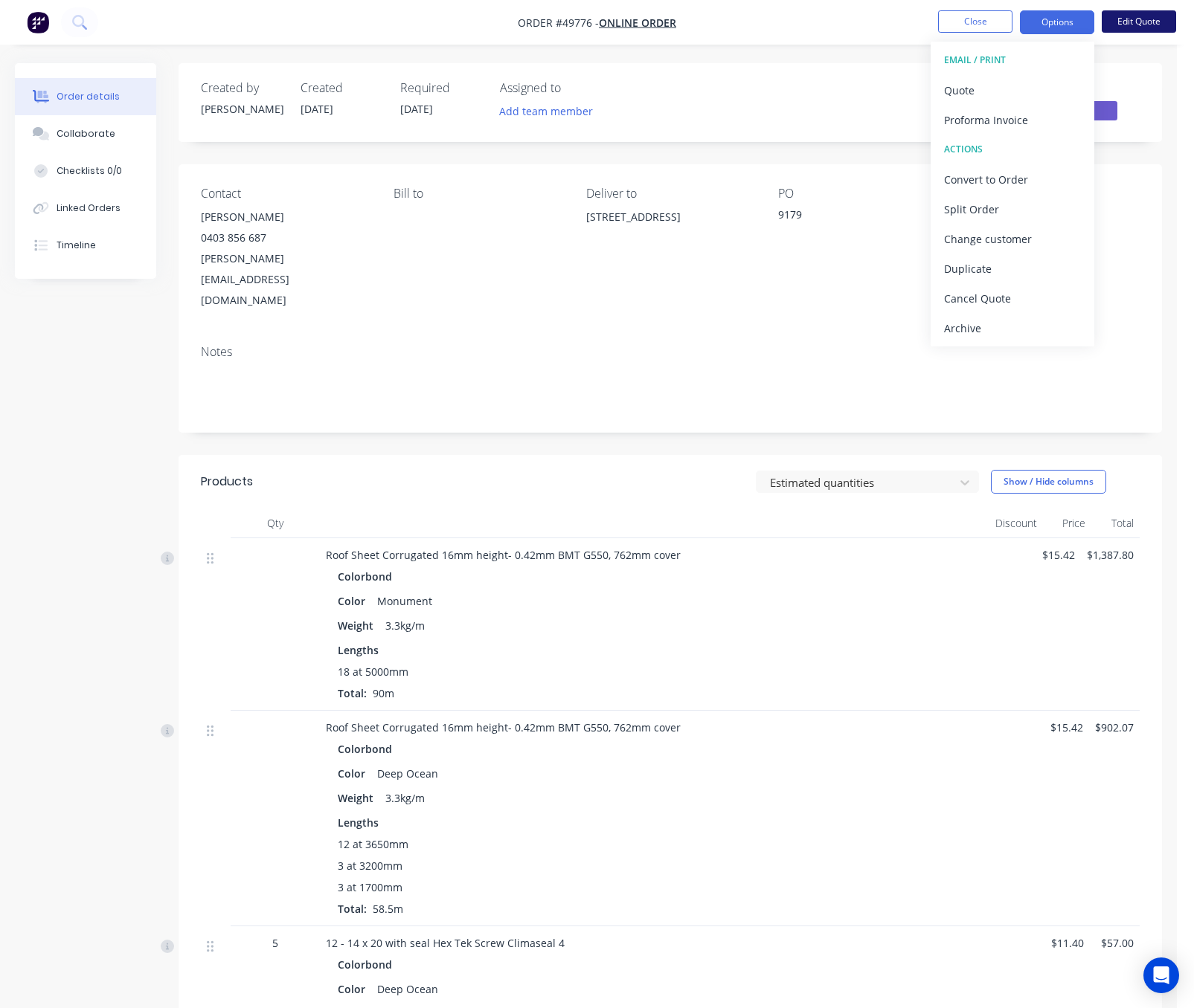
click at [1067, 18] on button "Edit Quote" at bounding box center [1138, 22] width 74 height 23
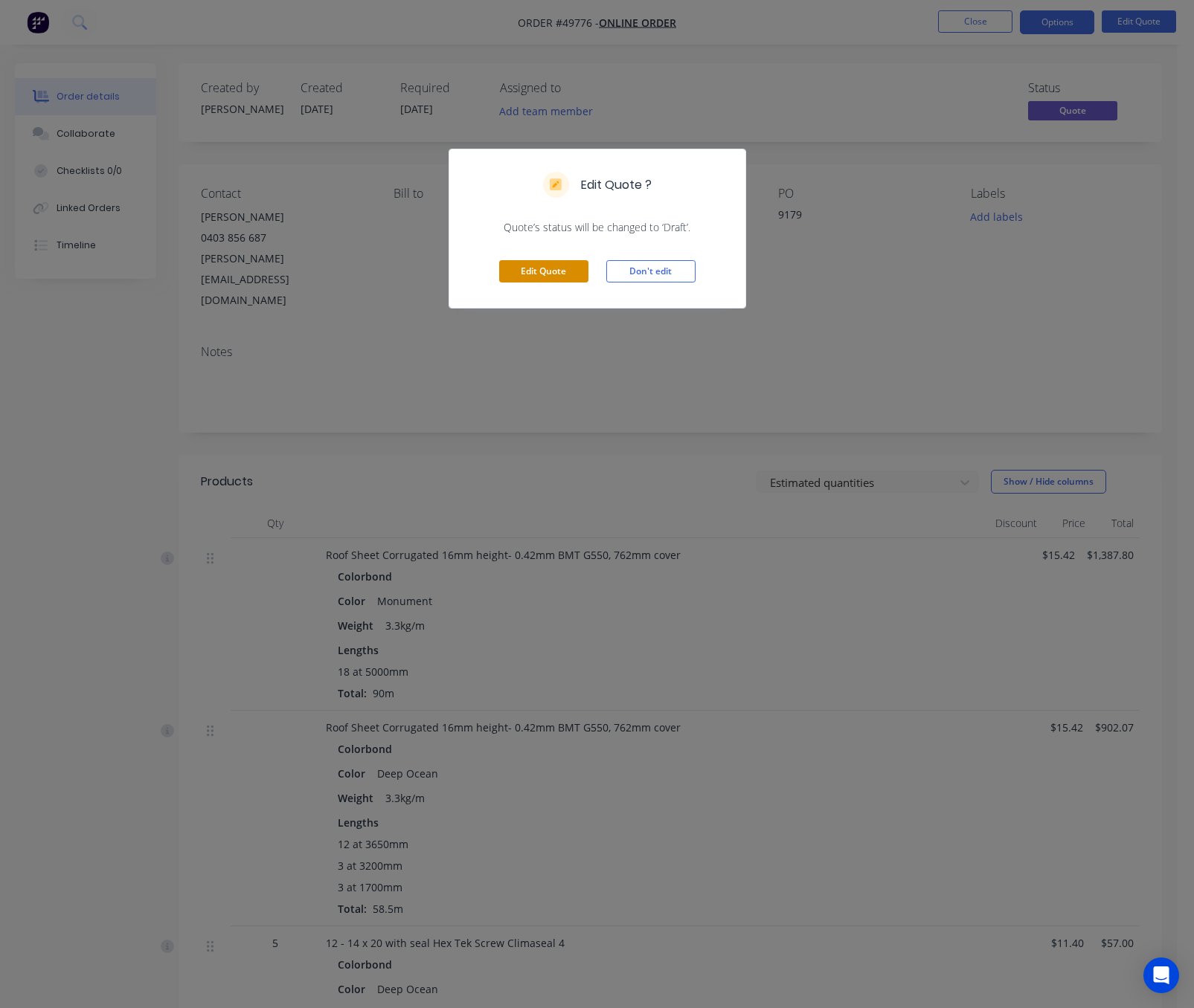
click at [530, 265] on button "Edit Quote" at bounding box center [543, 271] width 89 height 23
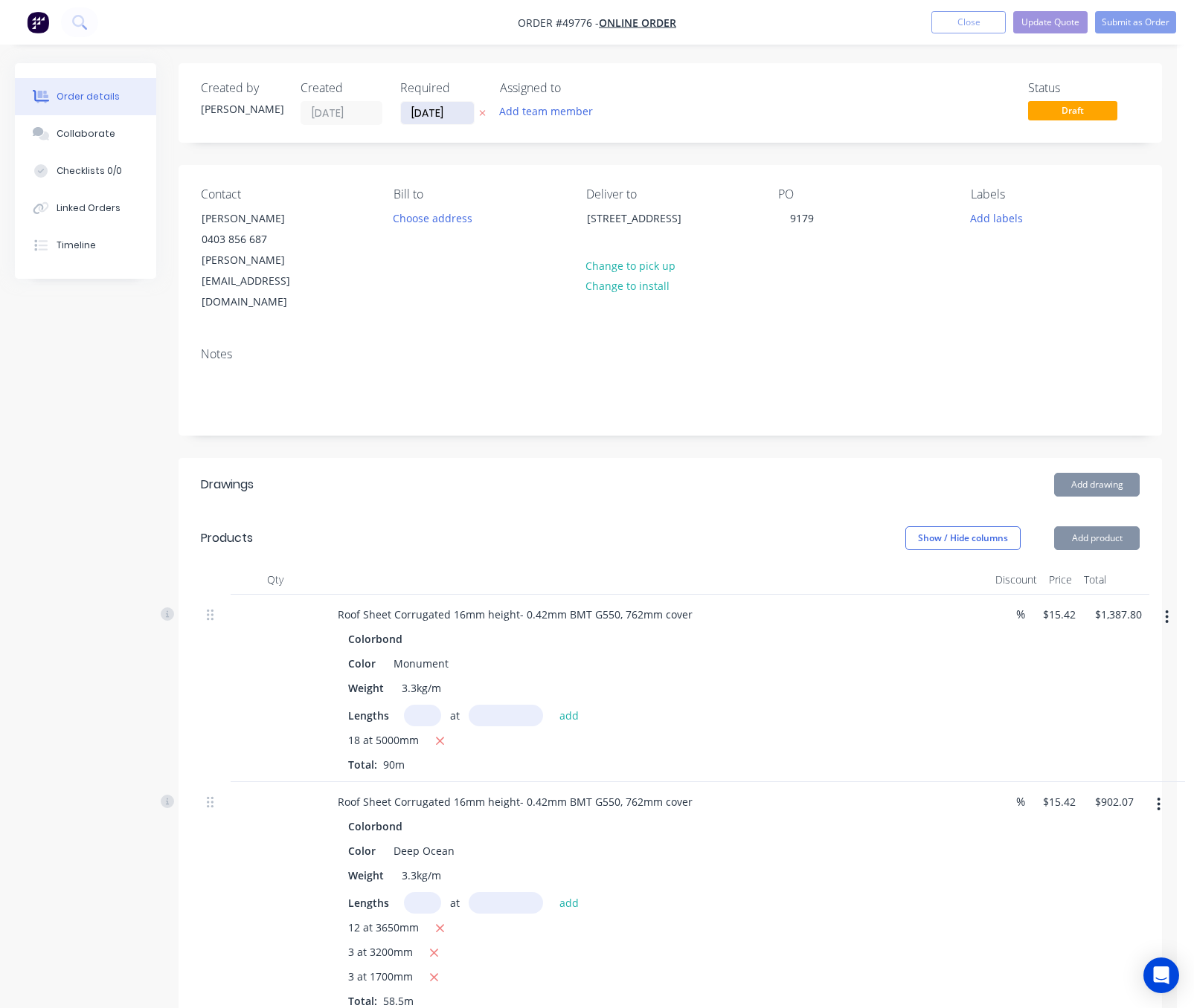
click at [427, 112] on input "26/09/25" at bounding box center [437, 113] width 73 height 23
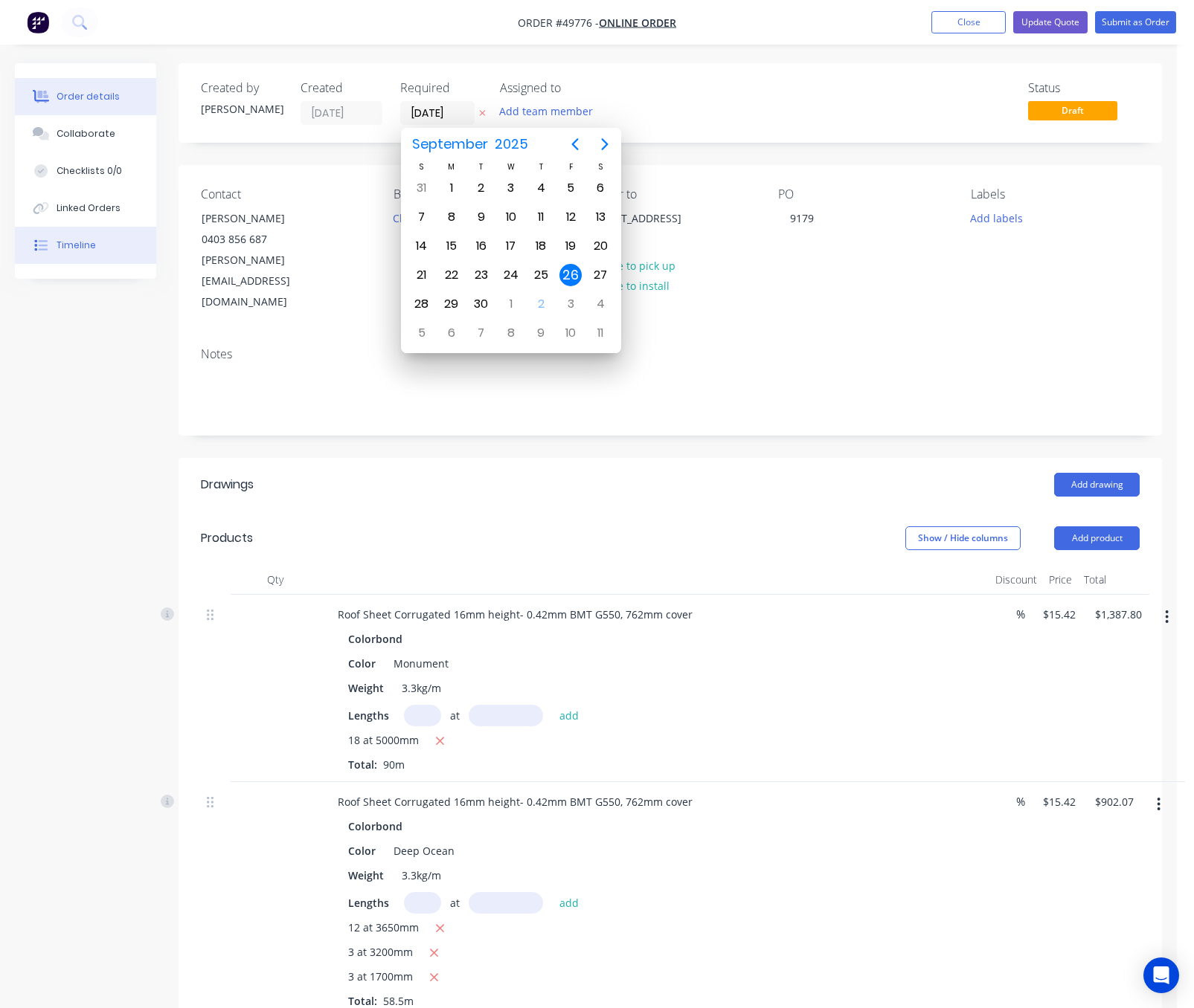
click at [105, 254] on button "Timeline" at bounding box center [85, 245] width 142 height 37
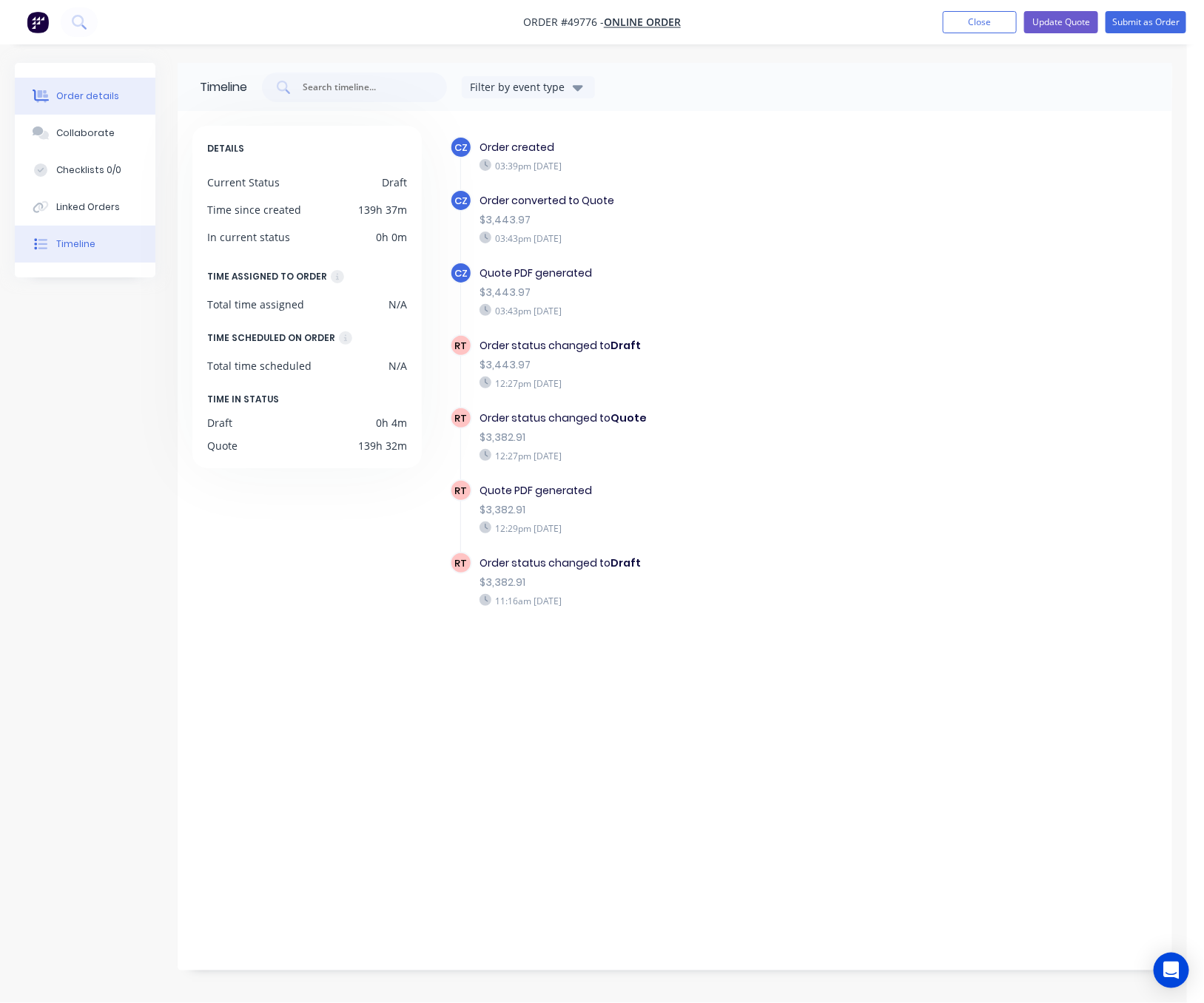
click at [105, 93] on div "Order details" at bounding box center [88, 96] width 63 height 13
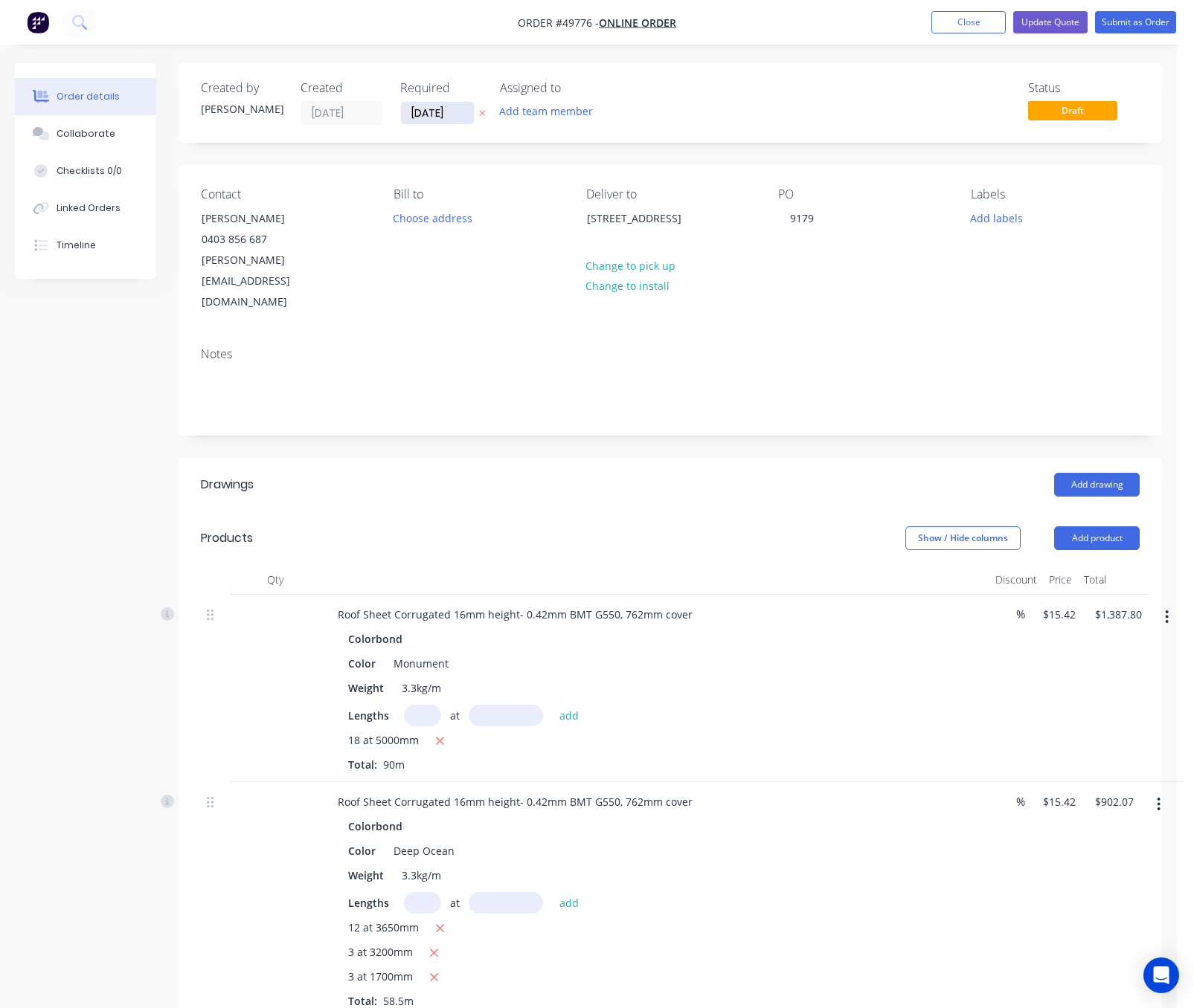
click at [440, 121] on input "26/09/25" at bounding box center [437, 113] width 73 height 23
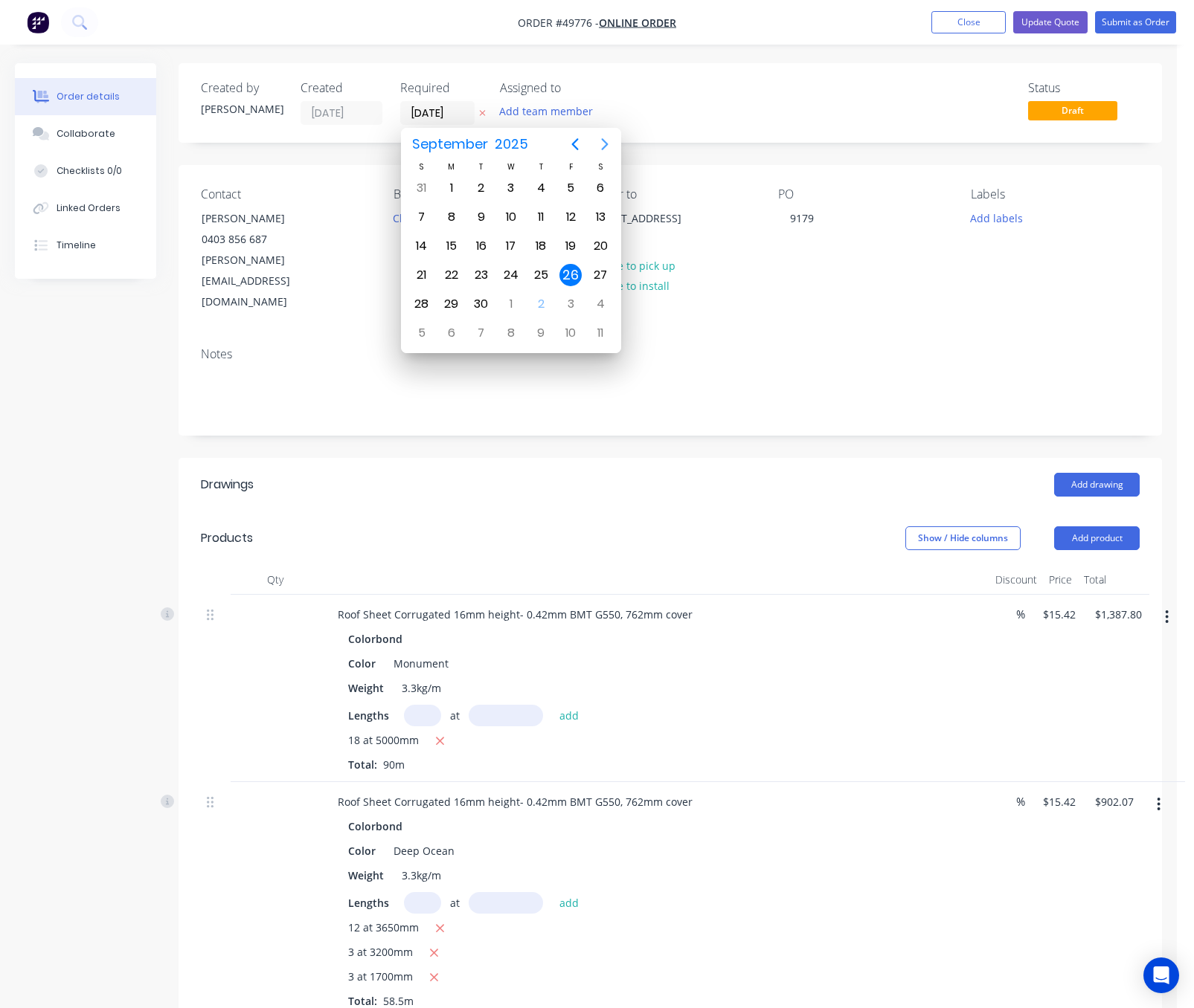
click at [606, 137] on icon "Next page" at bounding box center [605, 144] width 18 height 18
click at [547, 217] on div "9" at bounding box center [541, 217] width 23 height 23
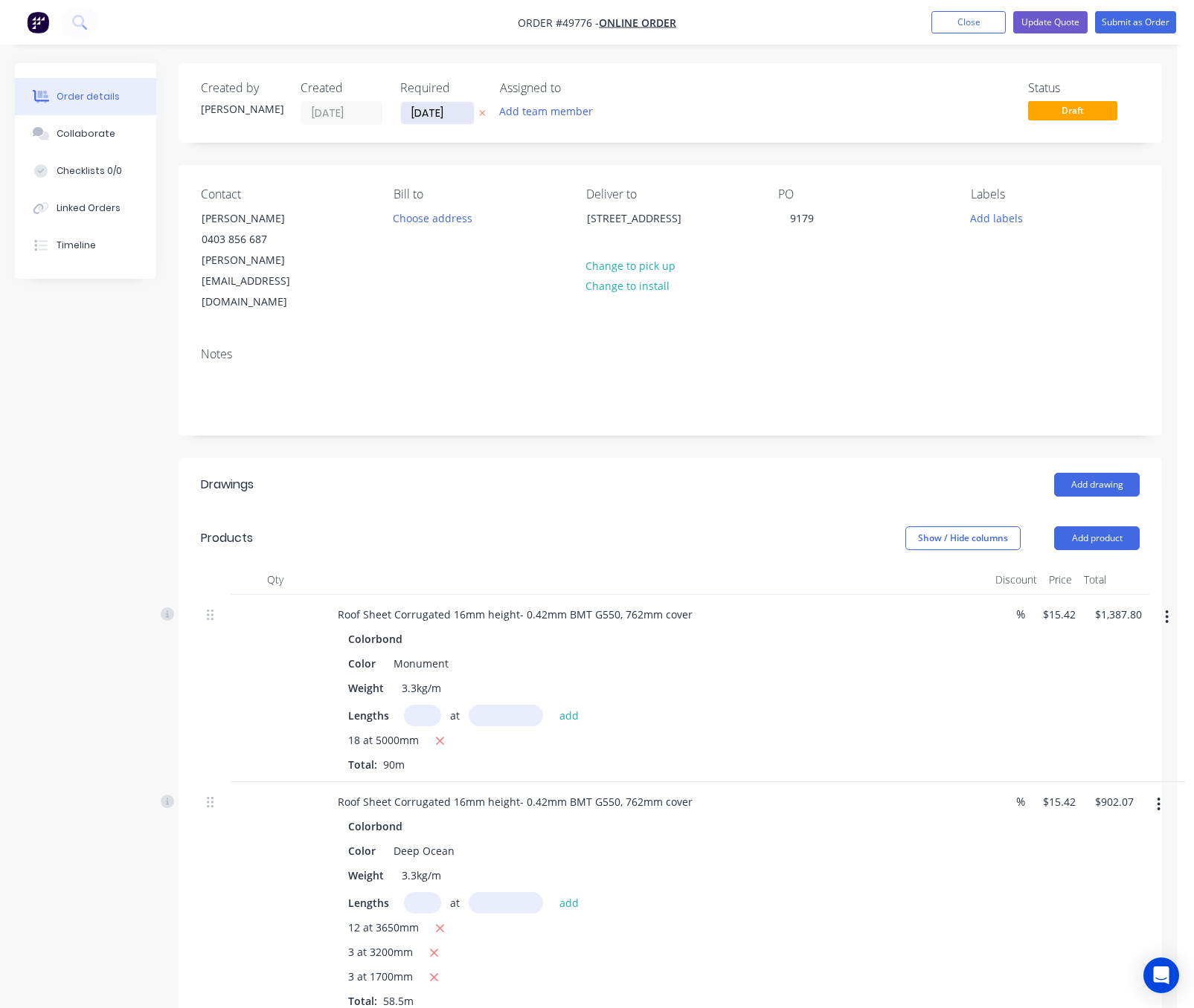
click at [444, 115] on input "09/10/25" at bounding box center [437, 113] width 73 height 23
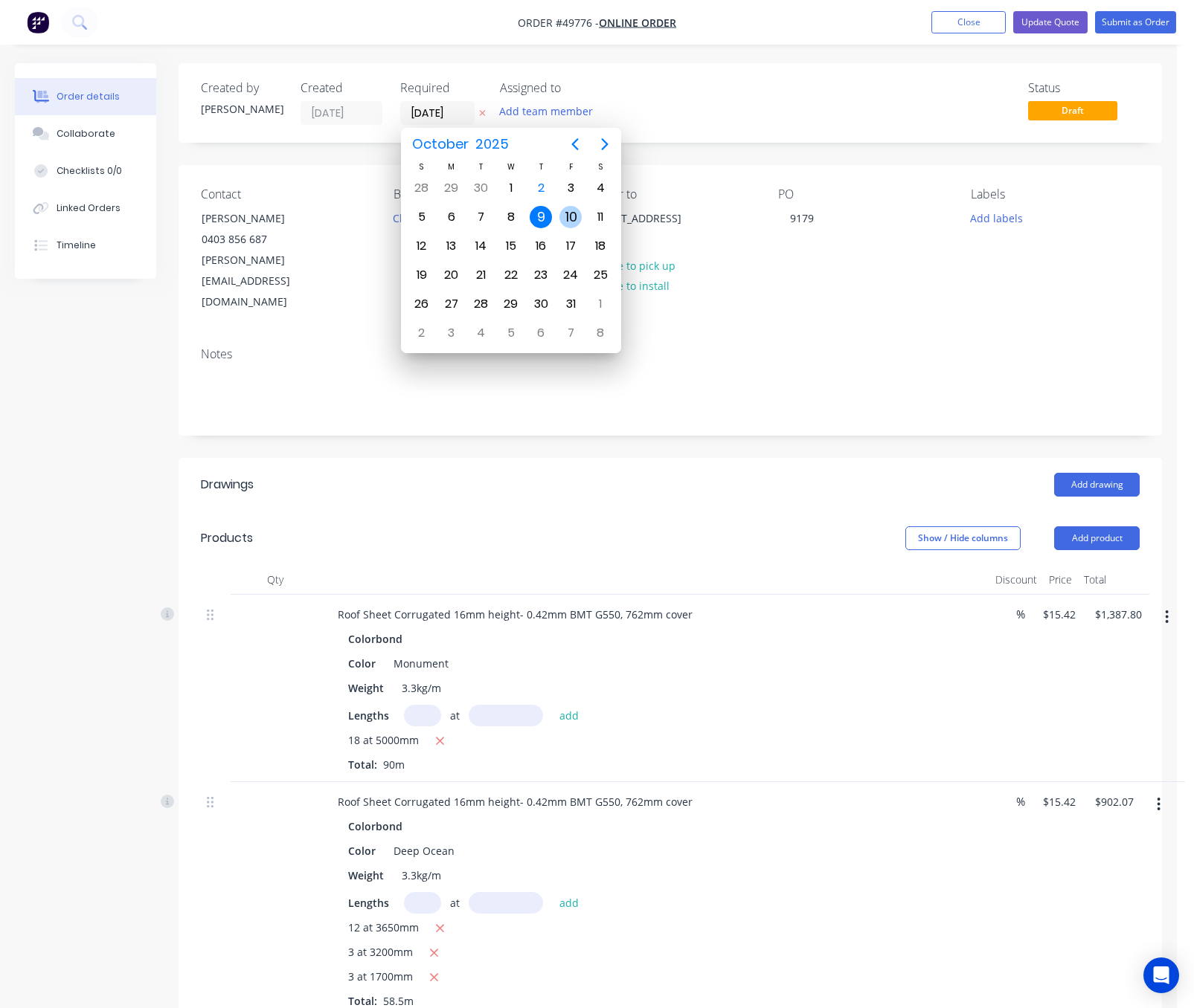
click at [572, 218] on div "10" at bounding box center [570, 217] width 23 height 23
type input "10/10/25"
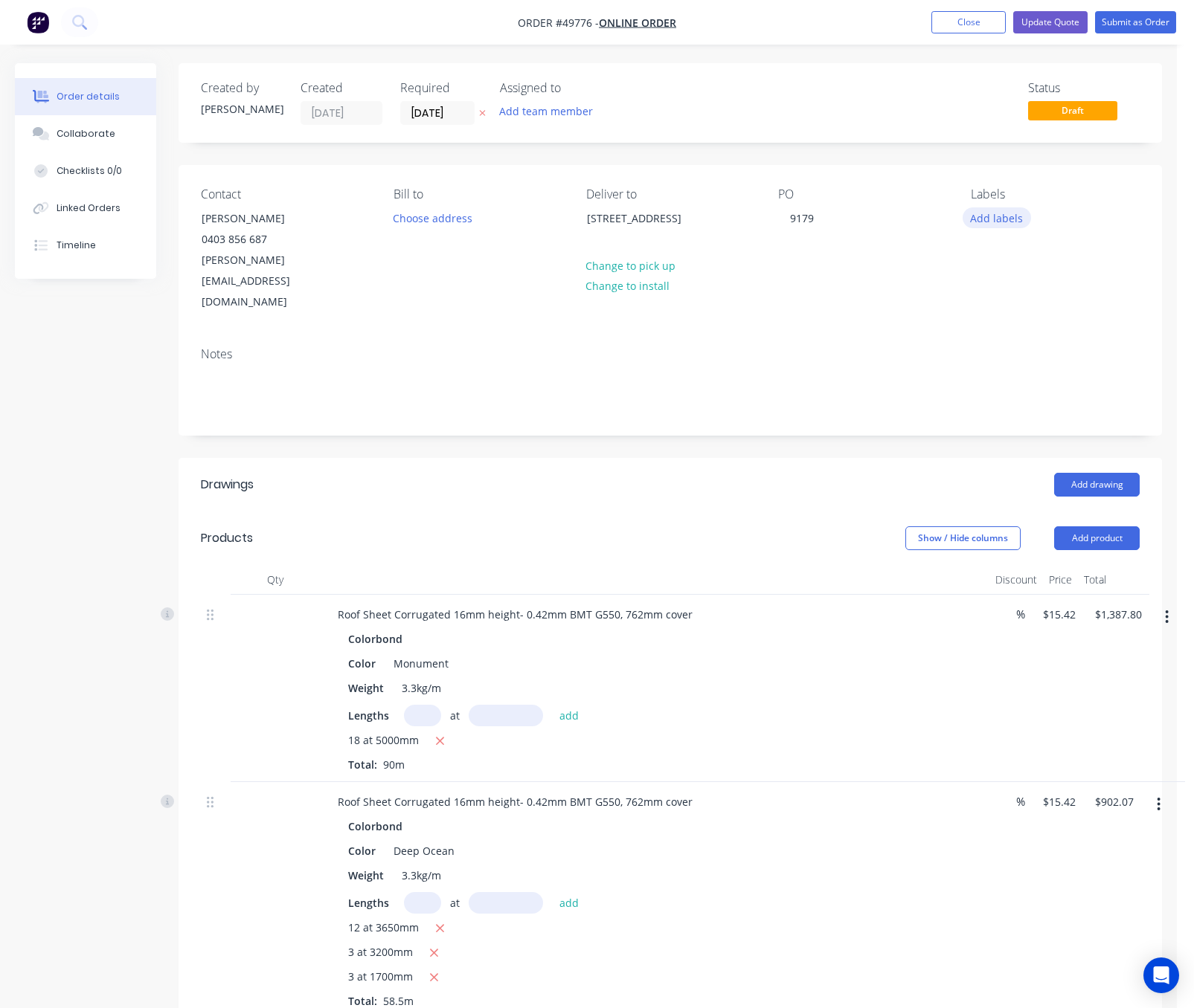
click at [989, 214] on button "Add labels" at bounding box center [996, 217] width 69 height 20
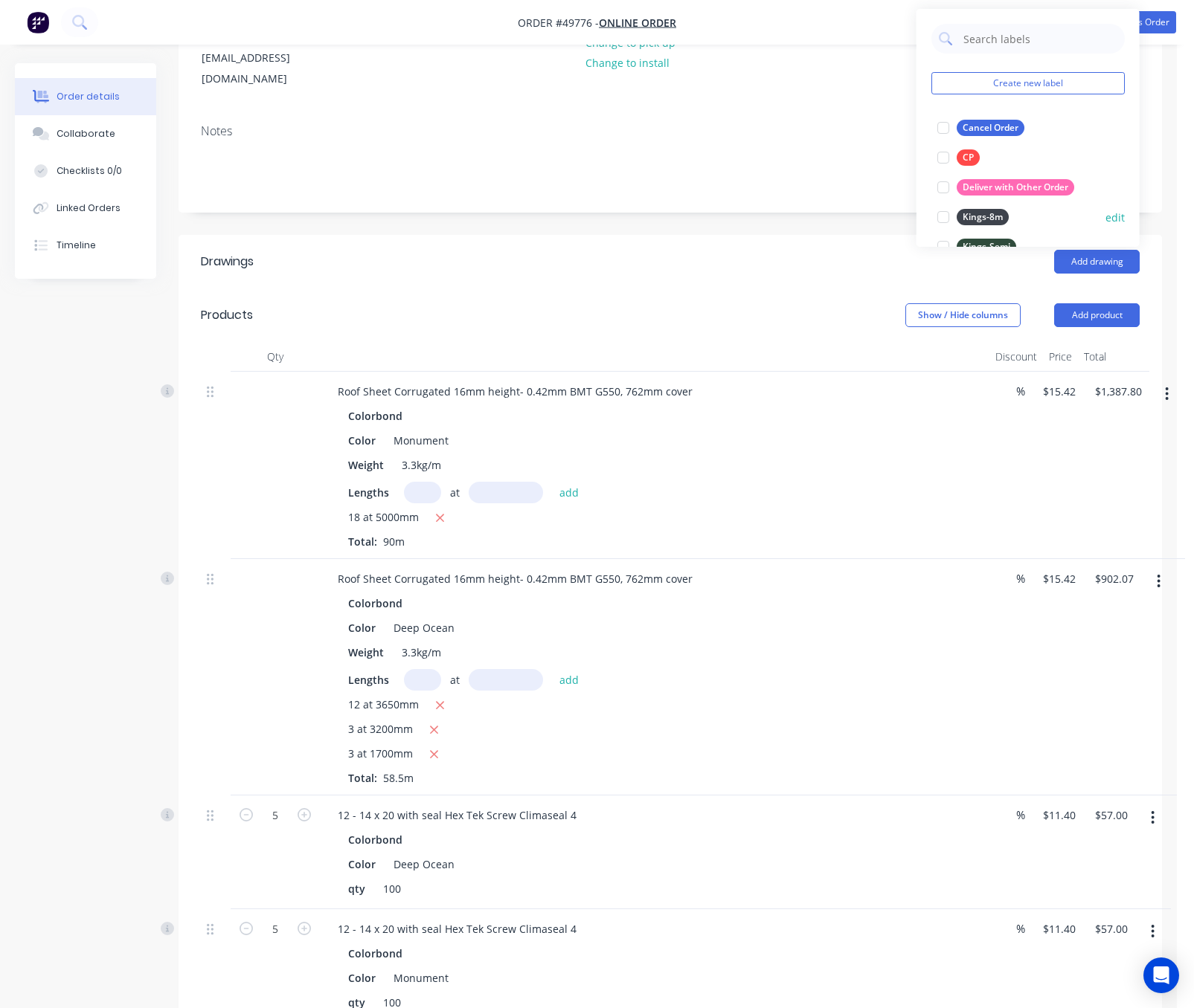
click at [940, 218] on div at bounding box center [942, 217] width 30 height 30
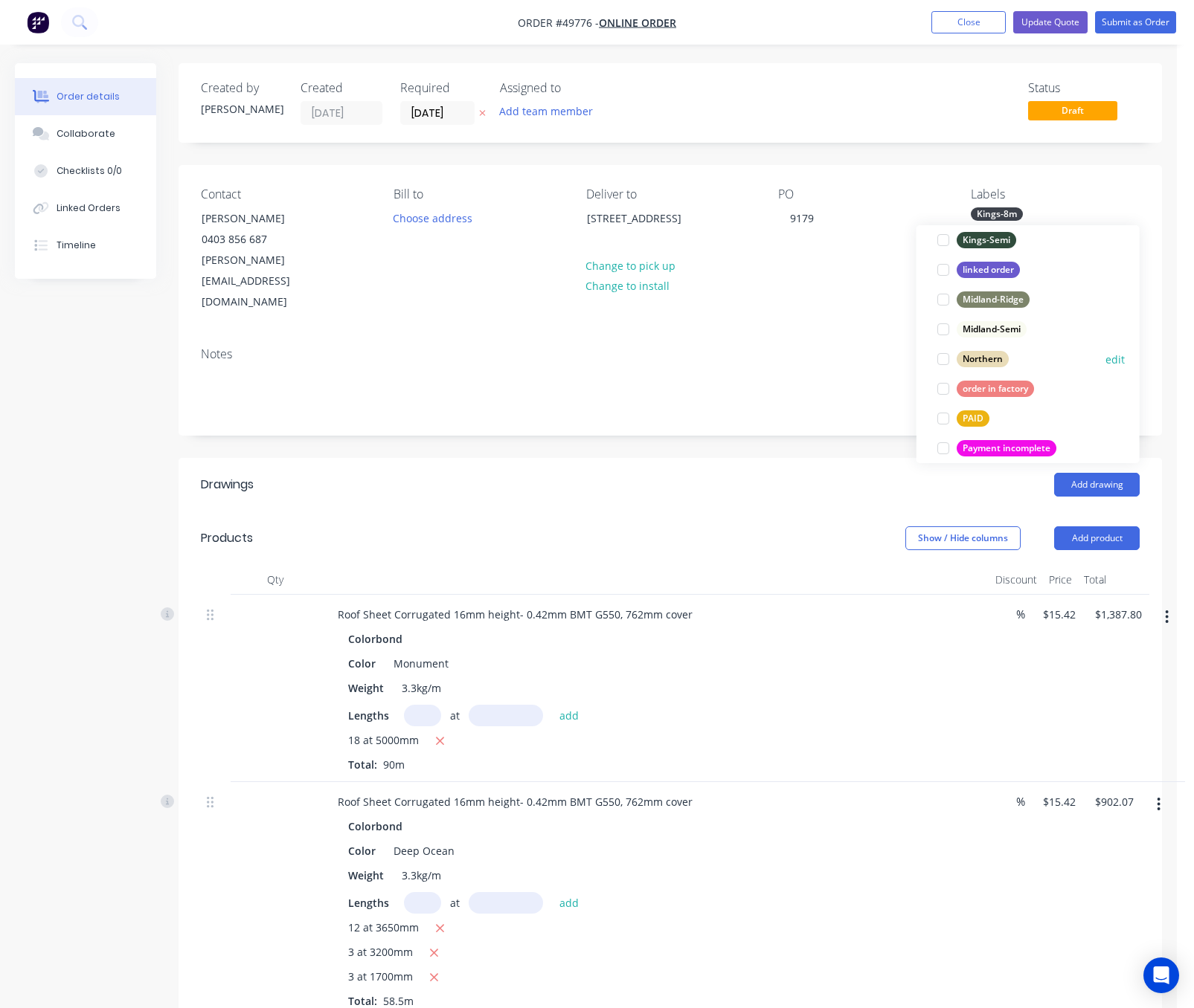
click at [938, 364] on div at bounding box center [942, 359] width 30 height 30
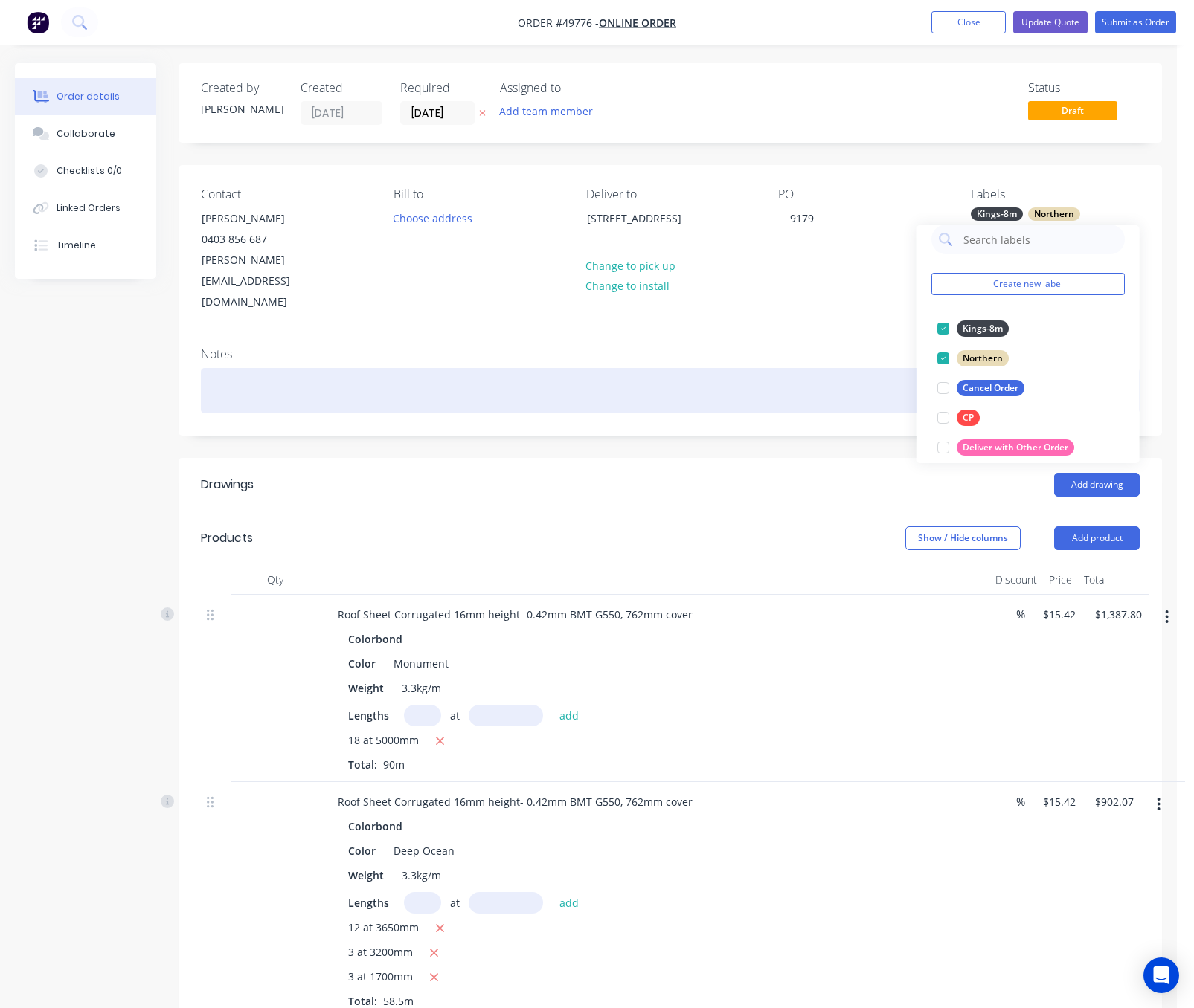
click at [826, 370] on div at bounding box center [671, 391] width 939 height 45
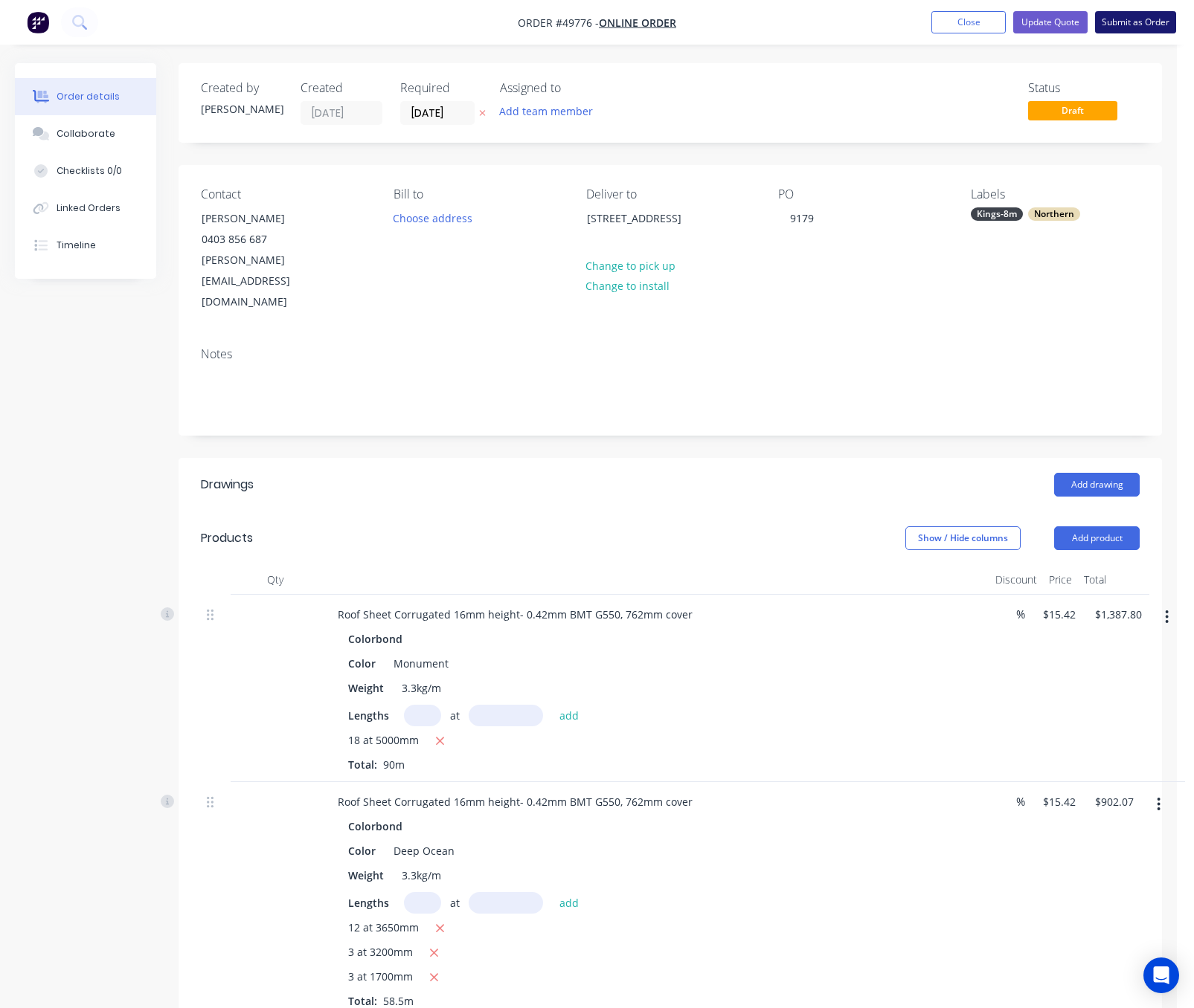
click at [1067, 14] on button "Submit as Order" at bounding box center [1135, 22] width 81 height 23
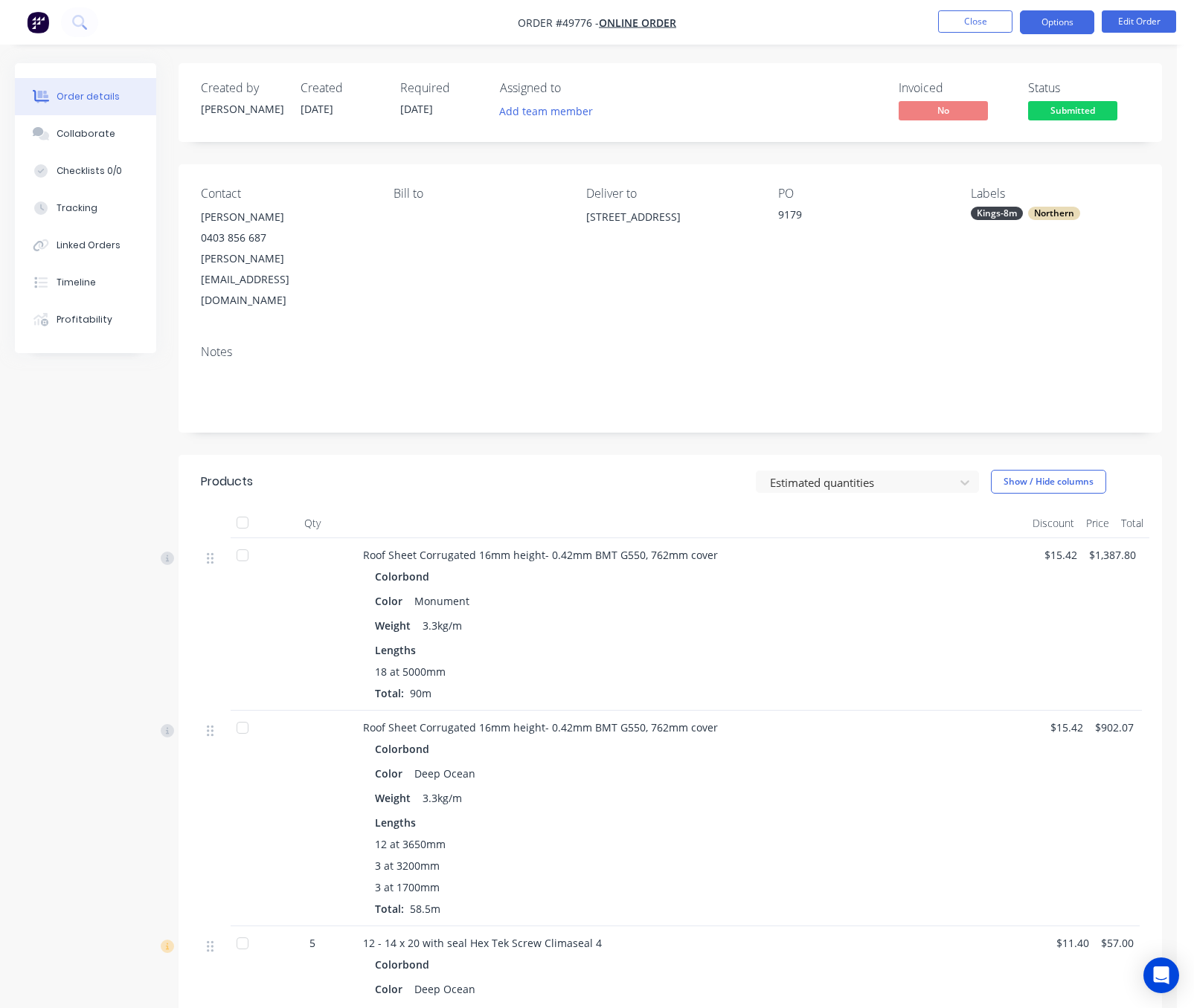
click at [1064, 25] on button "Options" at bounding box center [1057, 23] width 74 height 23
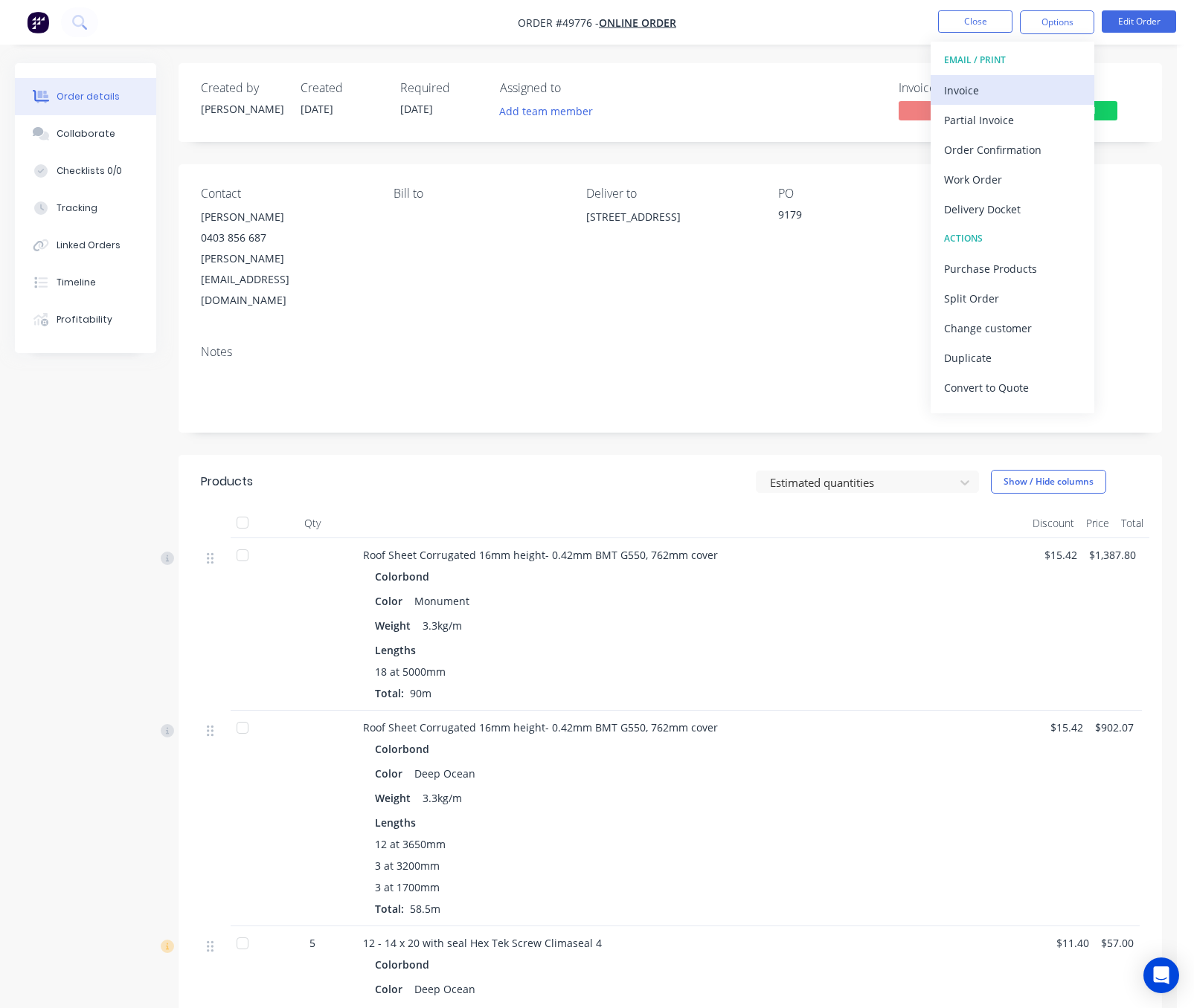
click at [1000, 89] on div "Invoice" at bounding box center [1013, 90] width 137 height 22
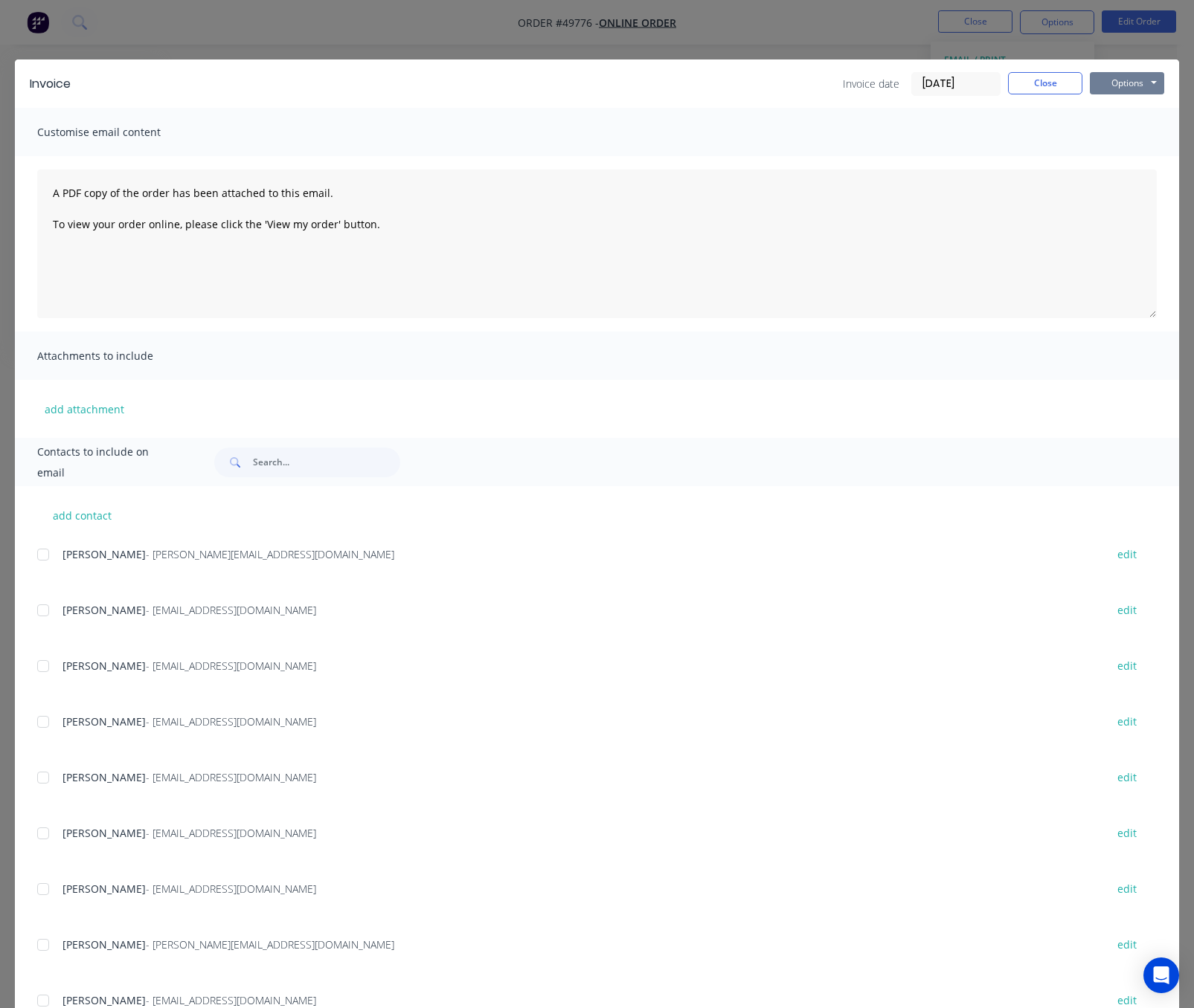
click at [1067, 86] on button "Options" at bounding box center [1126, 83] width 74 height 23
click at [1067, 136] on button "Print" at bounding box center [1136, 134] width 95 height 24
click at [833, 41] on div "Invoice Invoice date 02/10/25 Close Options Preview Print Email Customise email…" at bounding box center [597, 504] width 1194 height 1008
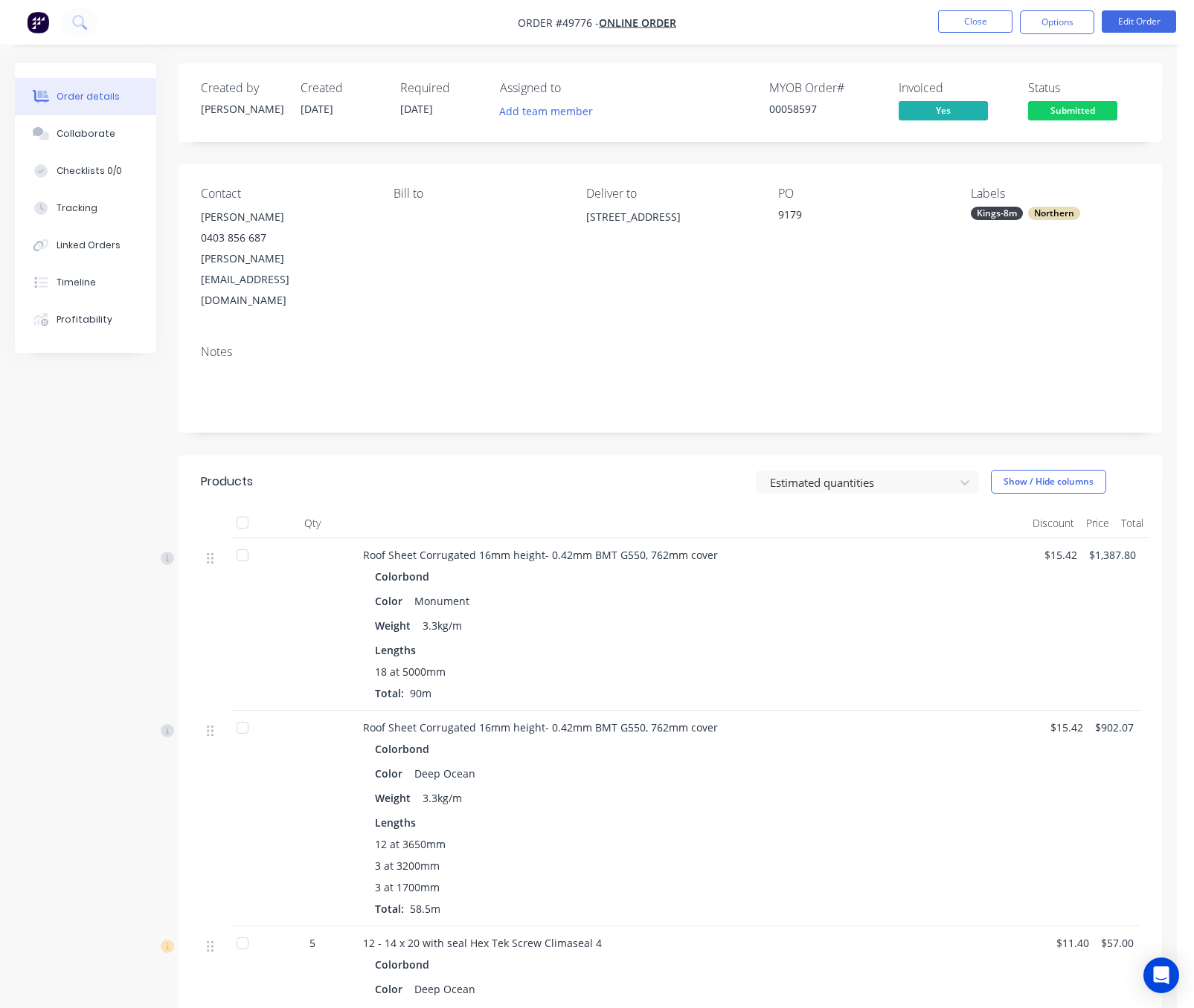
click at [1067, 109] on span "Submitted" at bounding box center [1072, 110] width 89 height 19
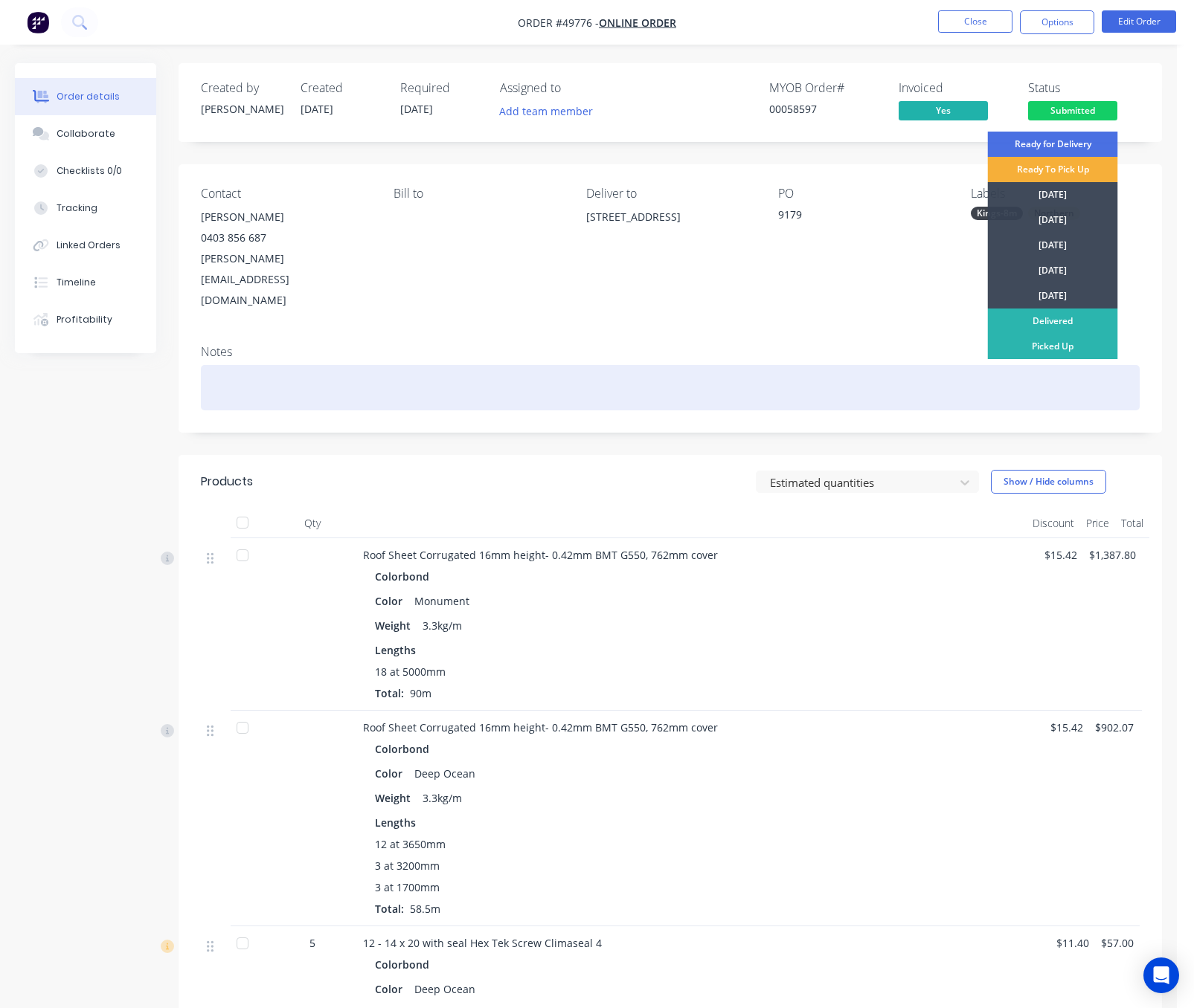
drag, startPoint x: 708, startPoint y: 333, endPoint x: 715, endPoint y: 351, distance: 19.3
click at [708, 365] on div at bounding box center [671, 388] width 939 height 45
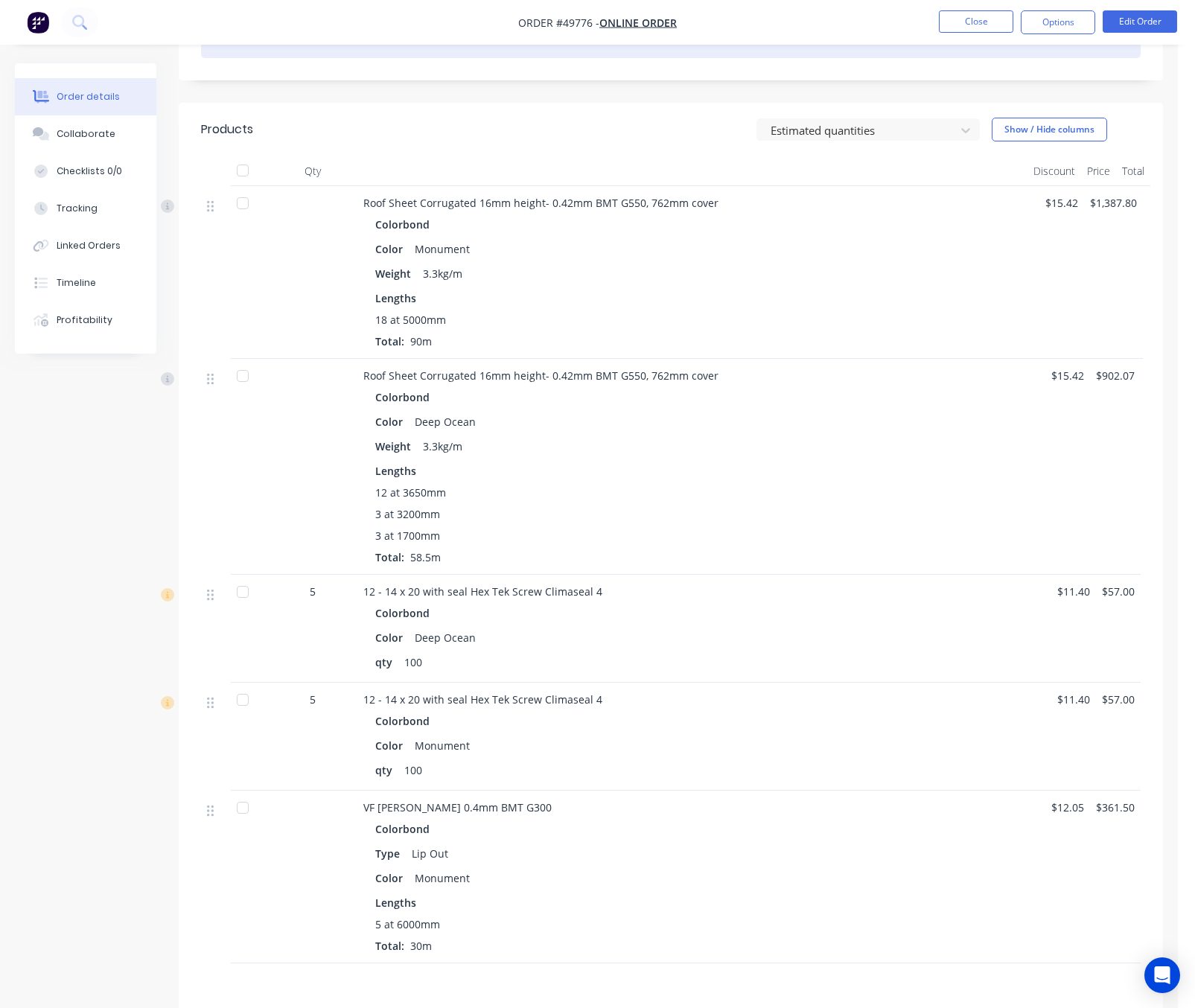
scroll to position [532, 0]
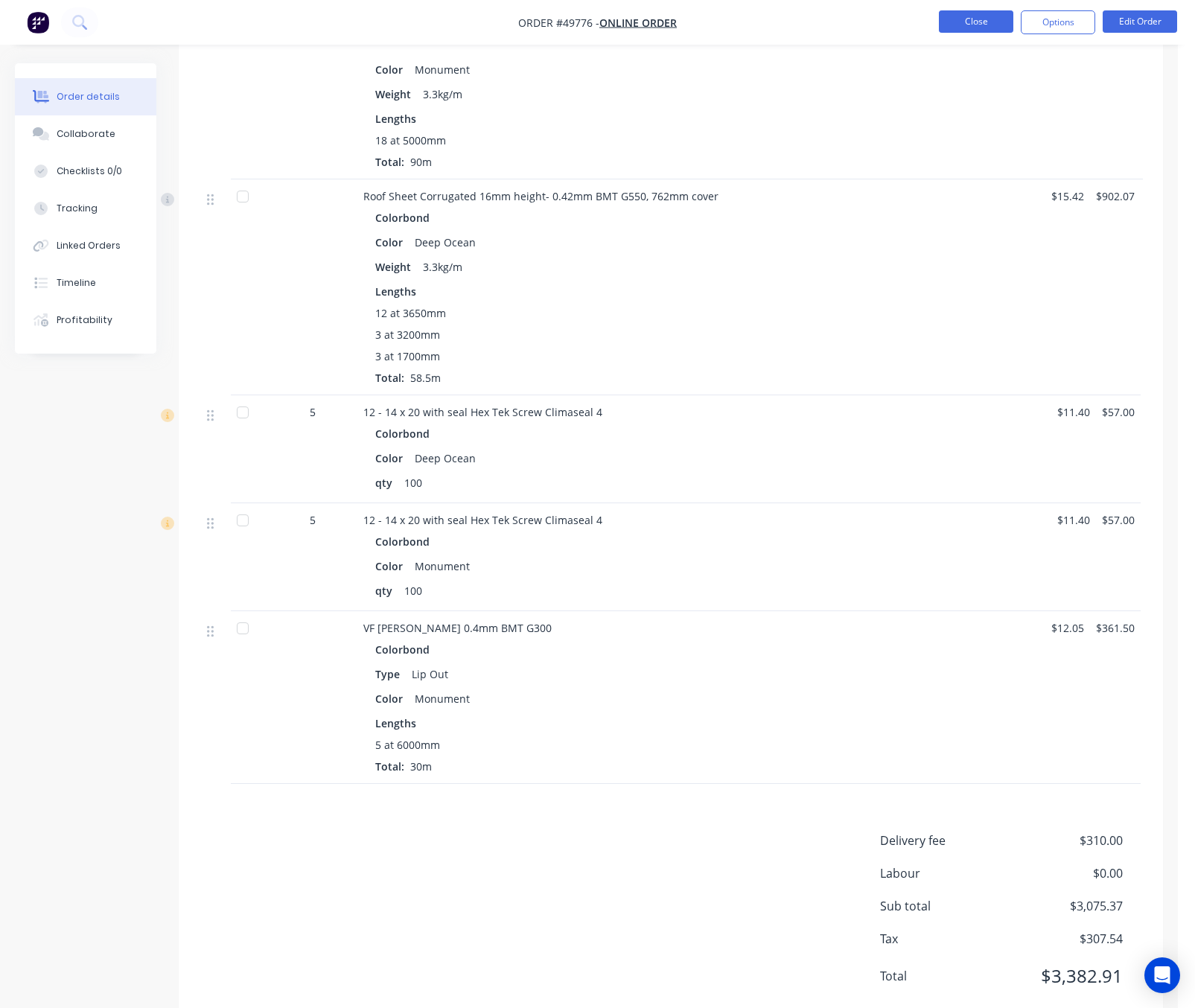
click at [963, 18] on button "Close" at bounding box center [976, 22] width 74 height 23
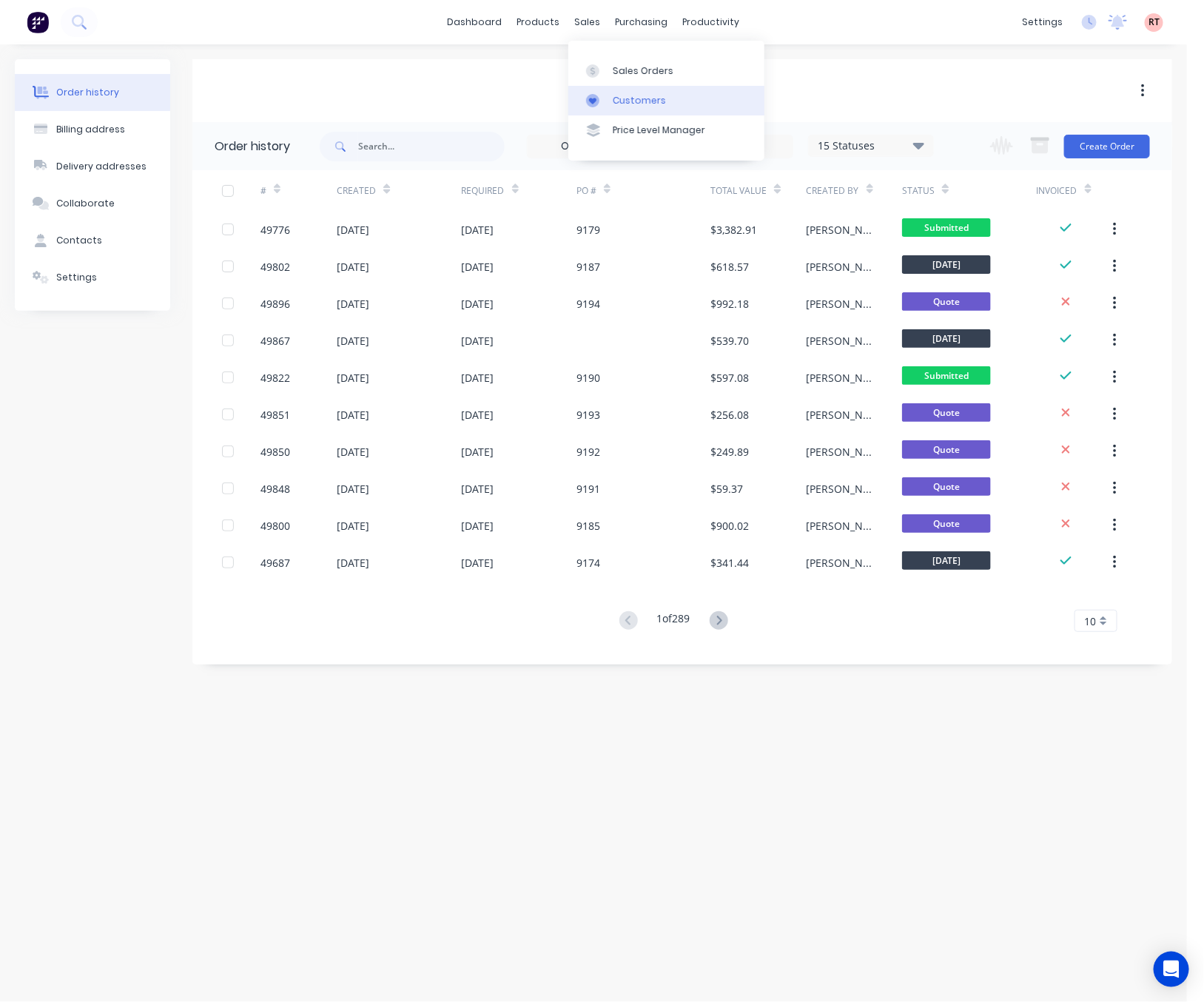
click at [622, 103] on div "Customers" at bounding box center [638, 101] width 53 height 13
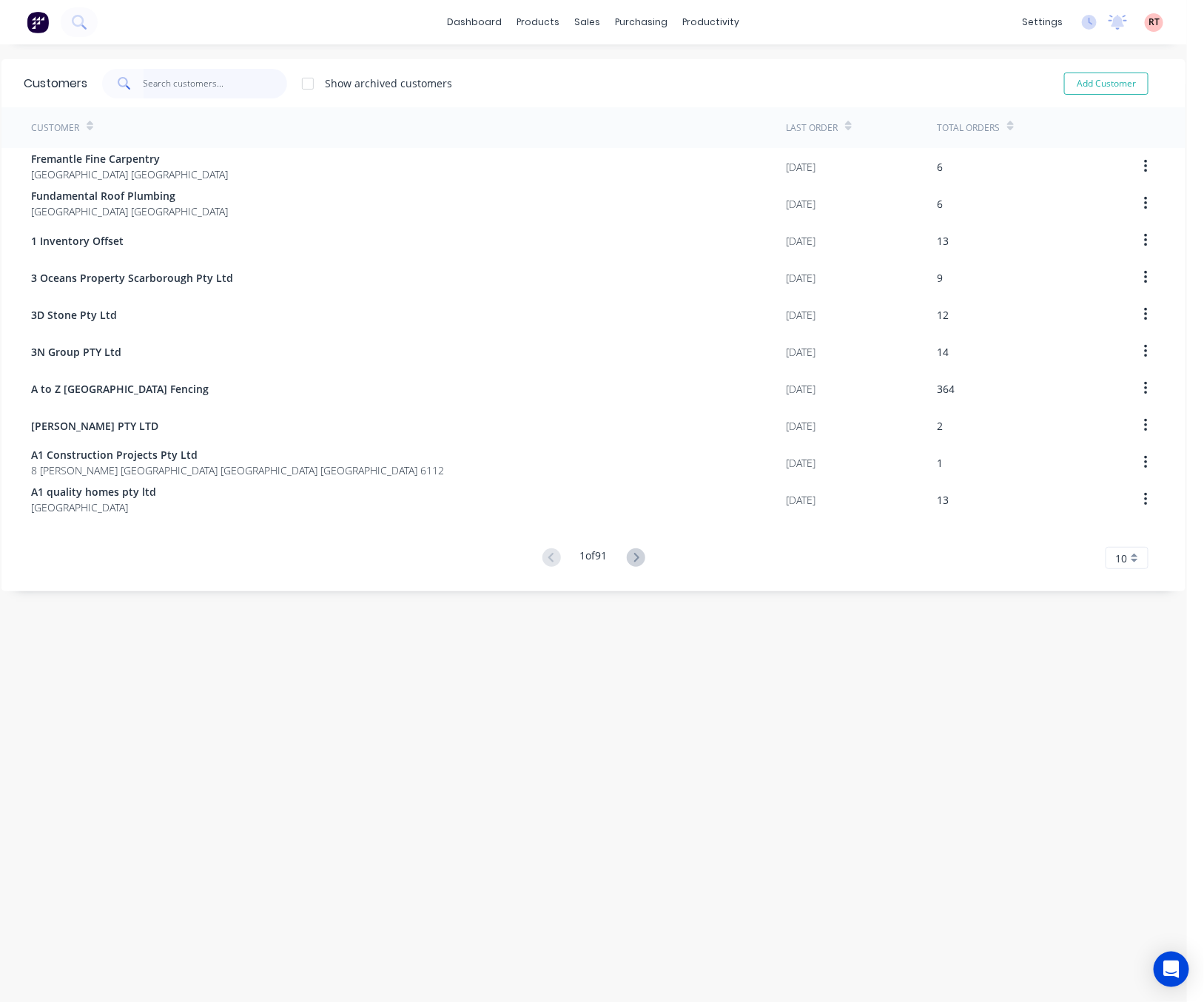
click at [260, 82] on input "text" at bounding box center [215, 84] width 145 height 30
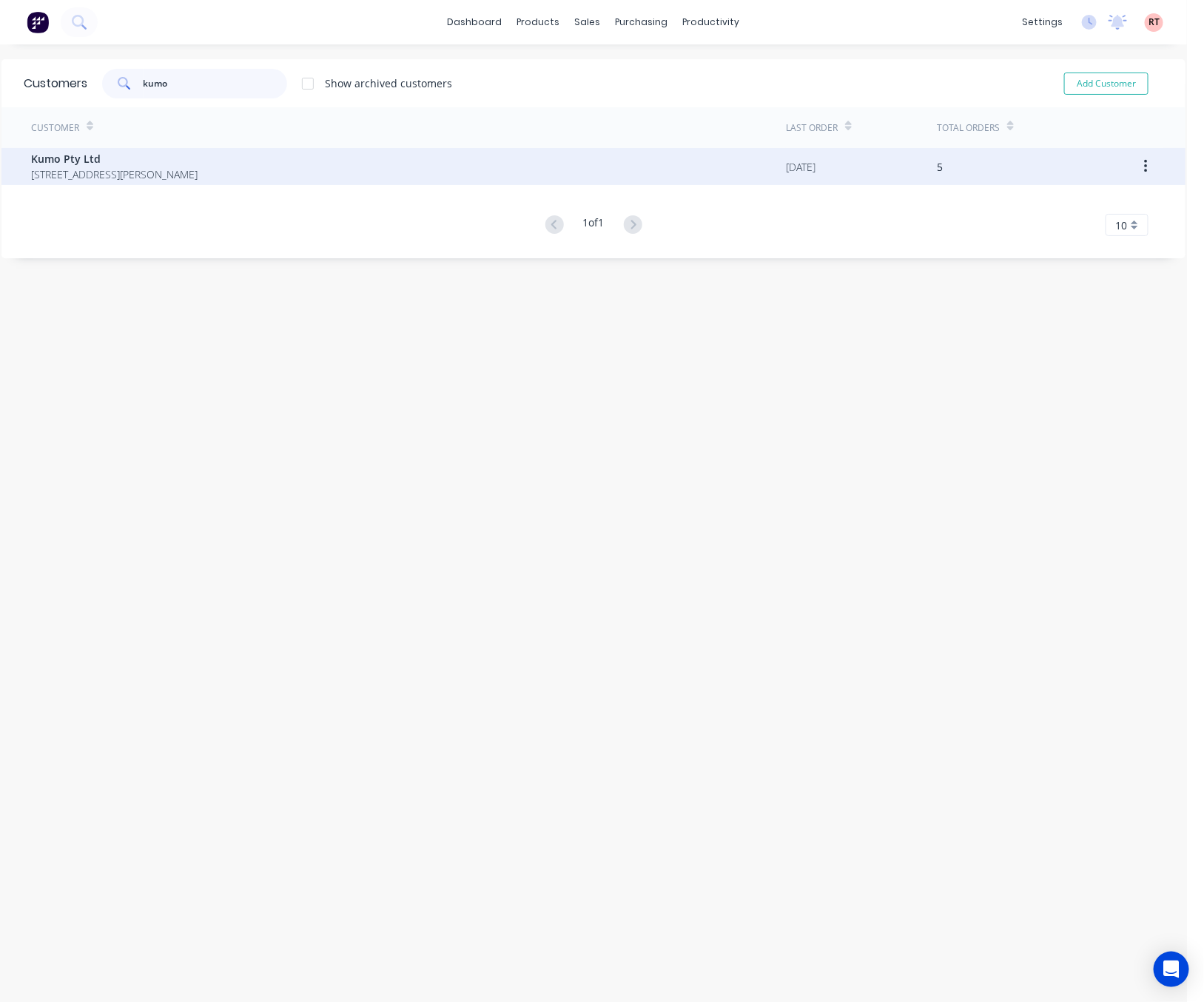
type input "kumo"
click at [198, 176] on span "Unit7/ 39 Simpson St Applecross Western Australia Australia 6153" at bounding box center [114, 173] width 166 height 15
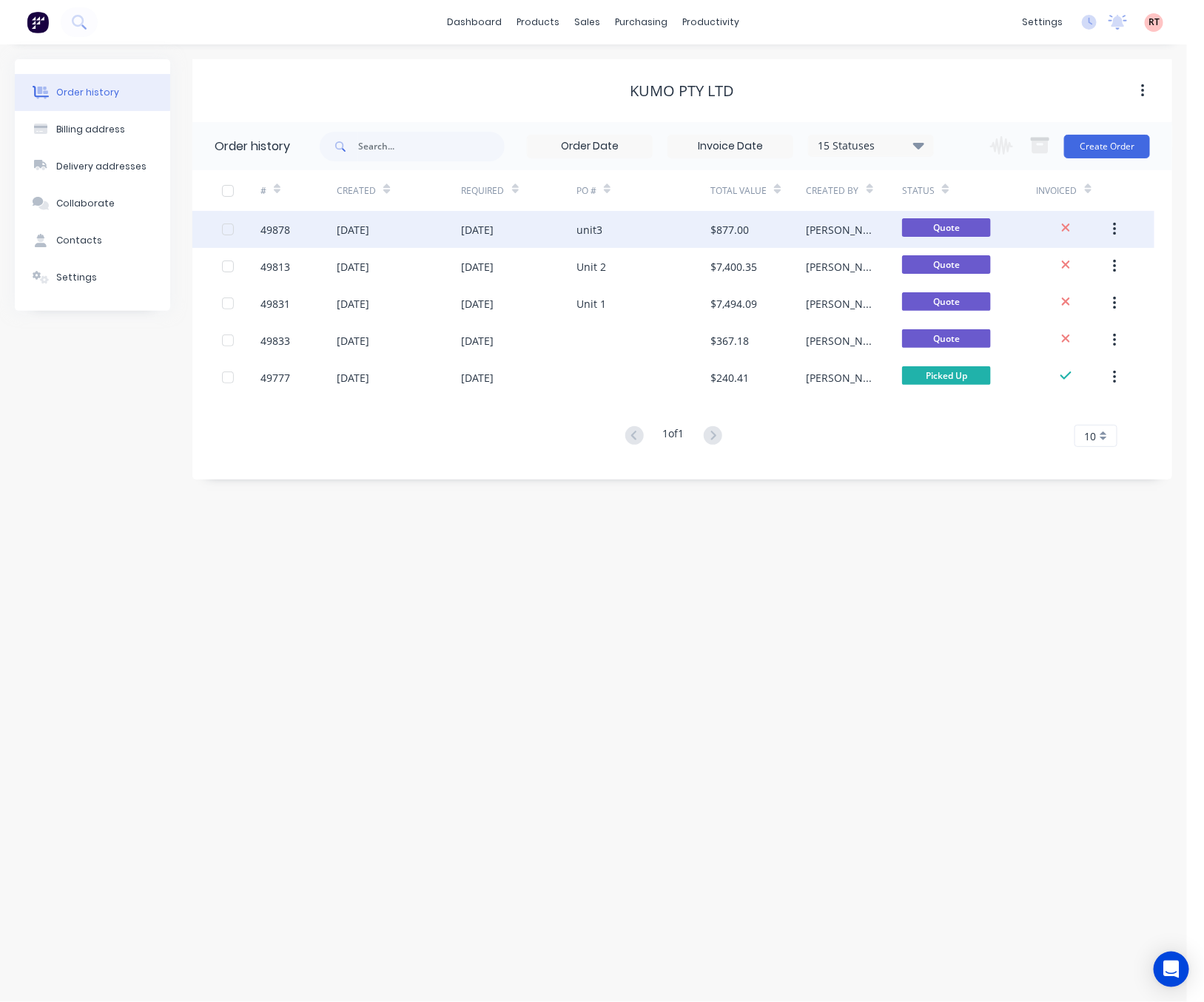
click at [442, 232] on div "01 Oct 2025" at bounding box center [399, 229] width 124 height 37
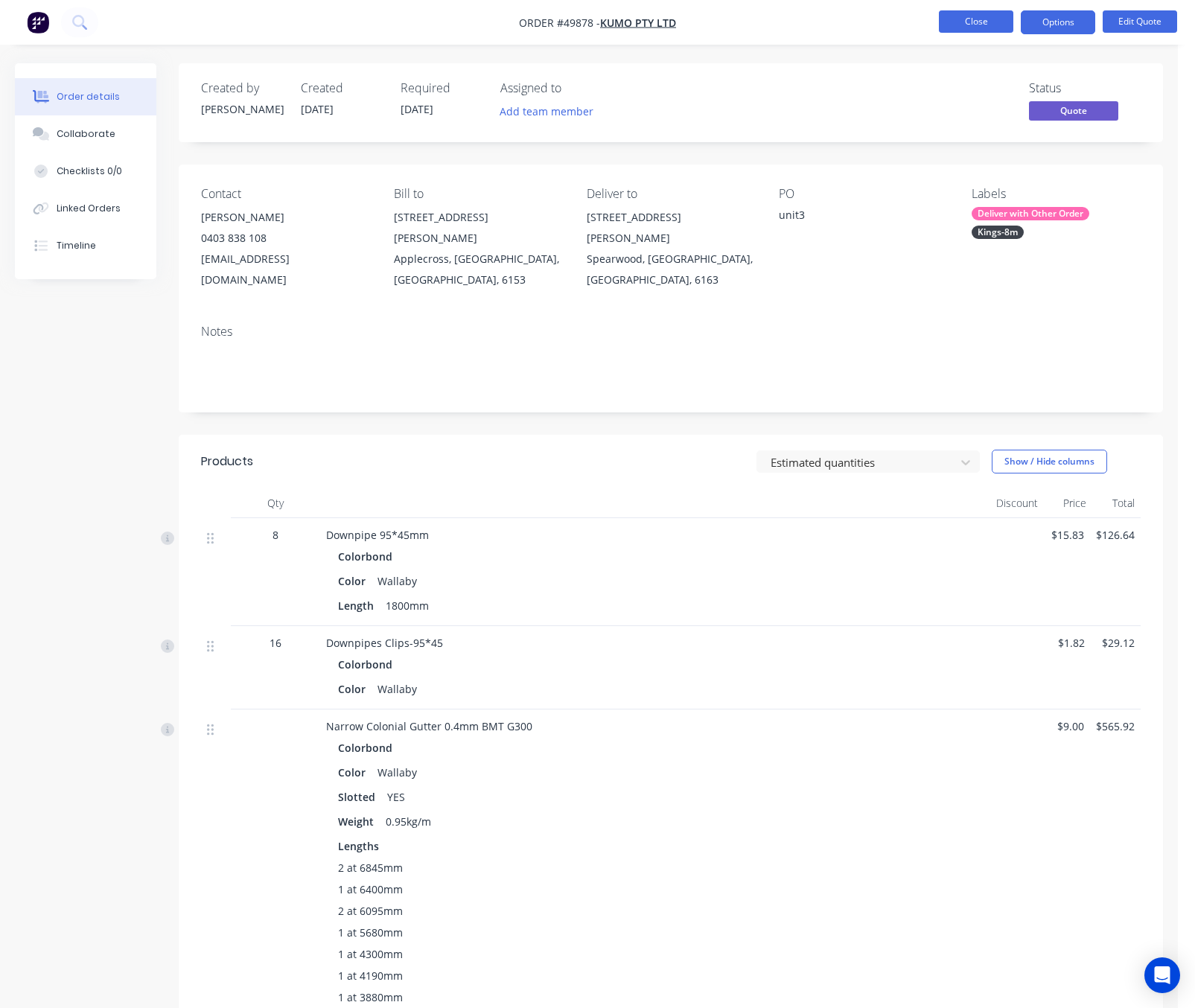
click at [963, 23] on button "Close" at bounding box center [976, 22] width 74 height 23
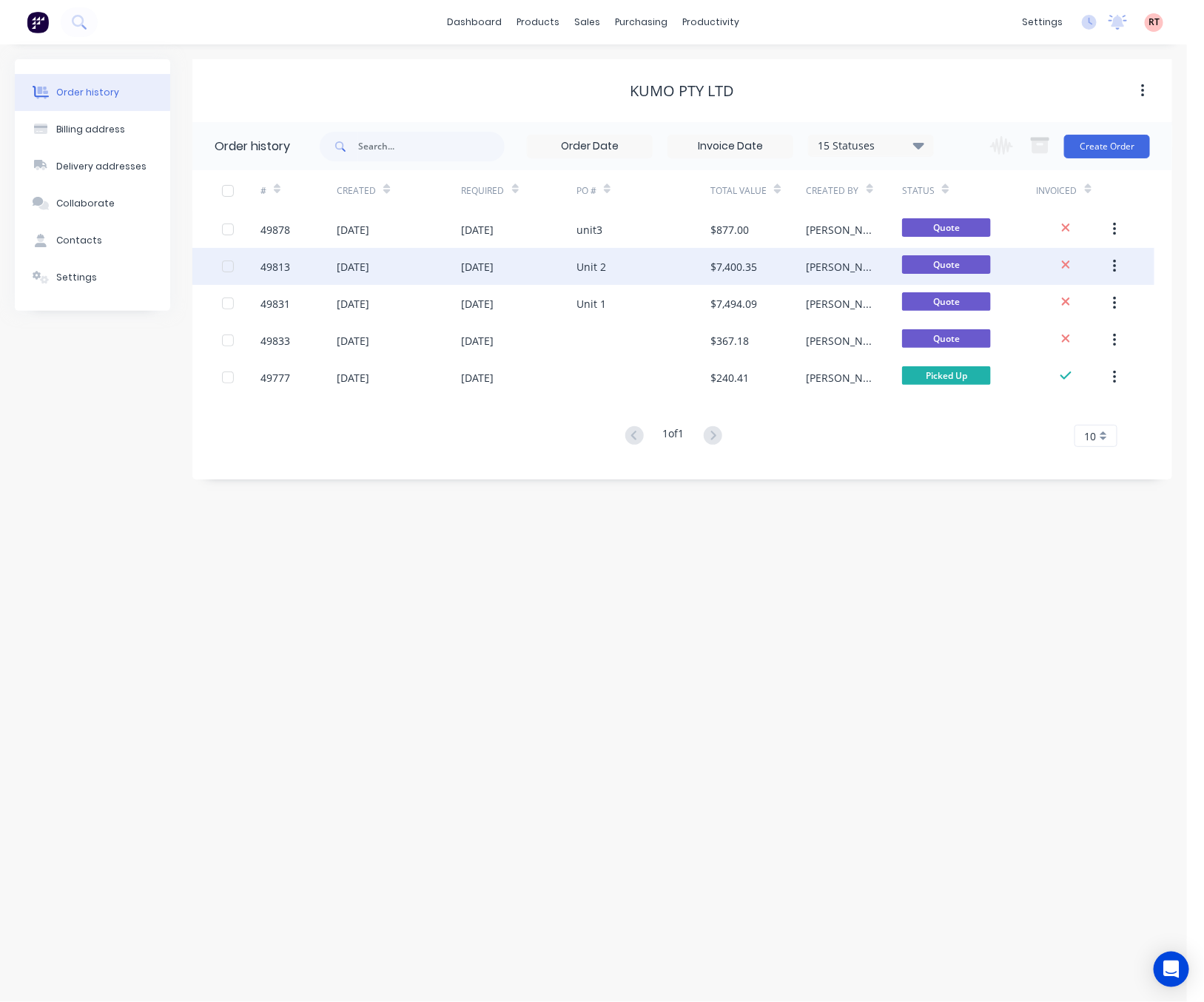
click at [667, 267] on div "Unit 2" at bounding box center [643, 266] width 134 height 37
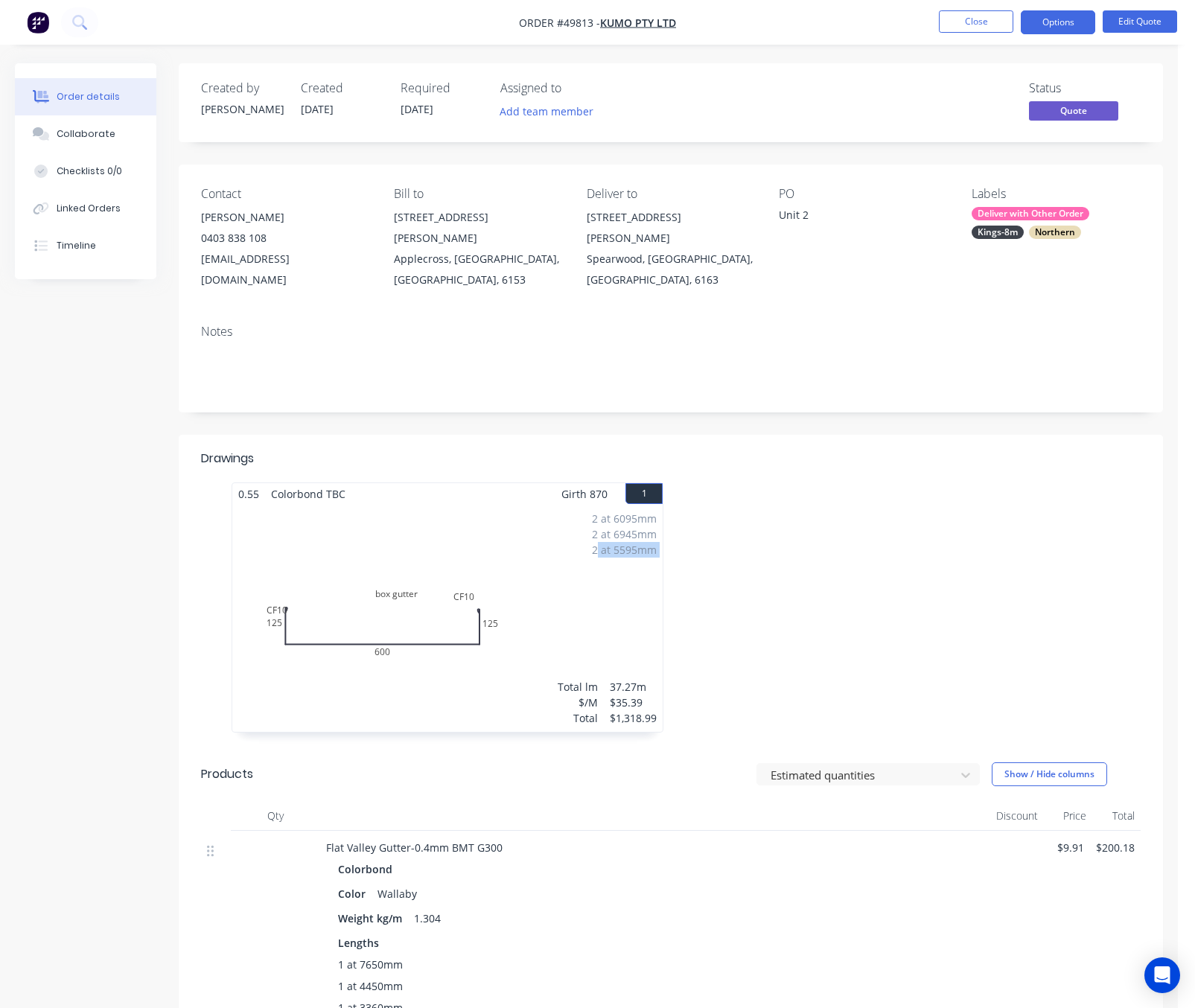
drag, startPoint x: 599, startPoint y: 594, endPoint x: 525, endPoint y: 611, distance: 75.9
click at [518, 612] on div "2 at 6095mm 2 at 6945mm 2 at 5595mm Total lm $/M Total 37.27m $35.39 $1,318.99" at bounding box center [447, 618] width 430 height 227
click at [900, 576] on div at bounding box center [894, 614] width 446 height 265
click at [603, 574] on div "2 at 6095mm 2 at 6945mm 2 at 5595mm Total lm $/M Total 37.27m $35.39 $1,318.99" at bounding box center [447, 618] width 430 height 227
click at [966, 18] on button "Close" at bounding box center [976, 22] width 74 height 23
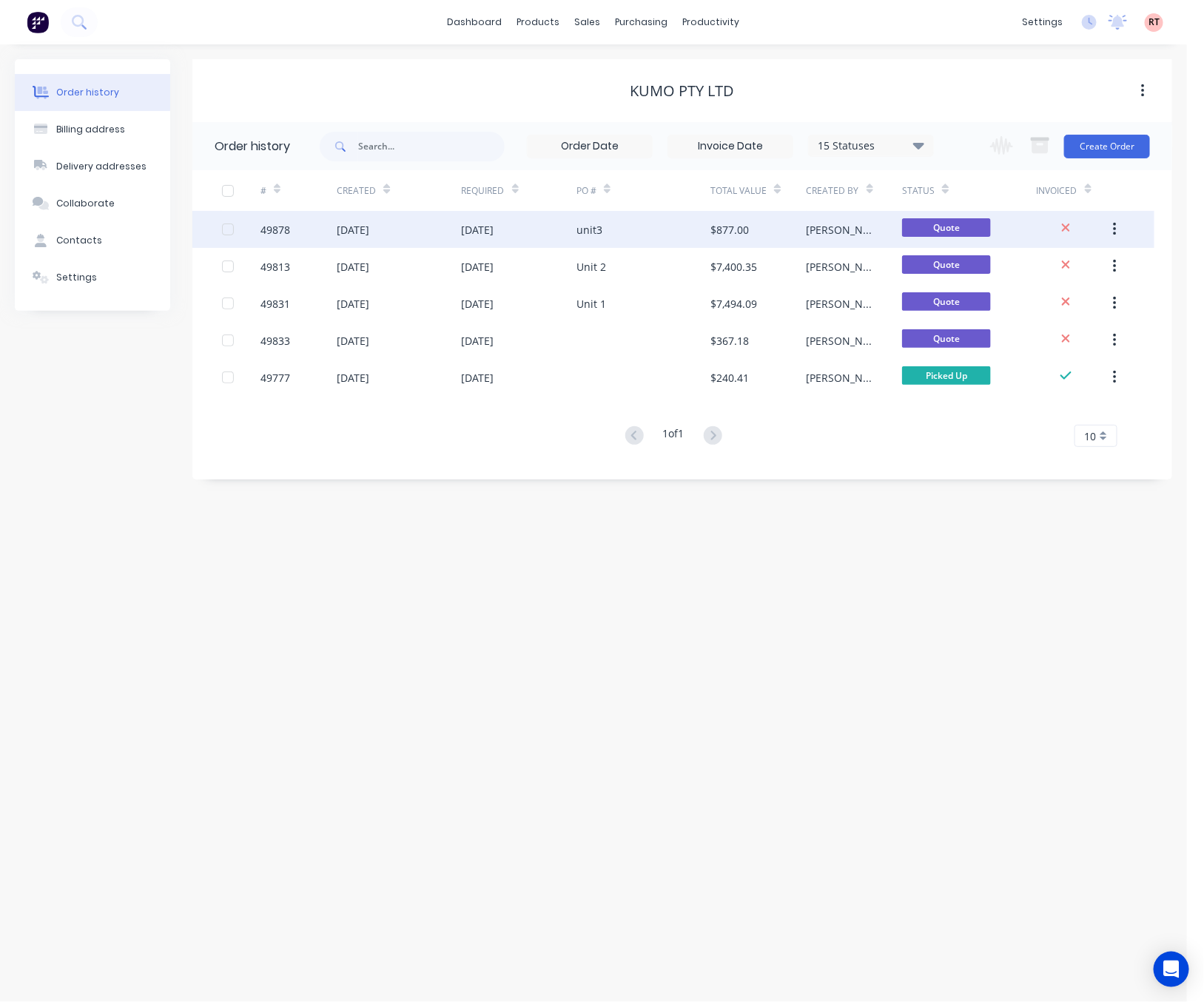
click at [633, 233] on div "unit3" at bounding box center [643, 229] width 134 height 37
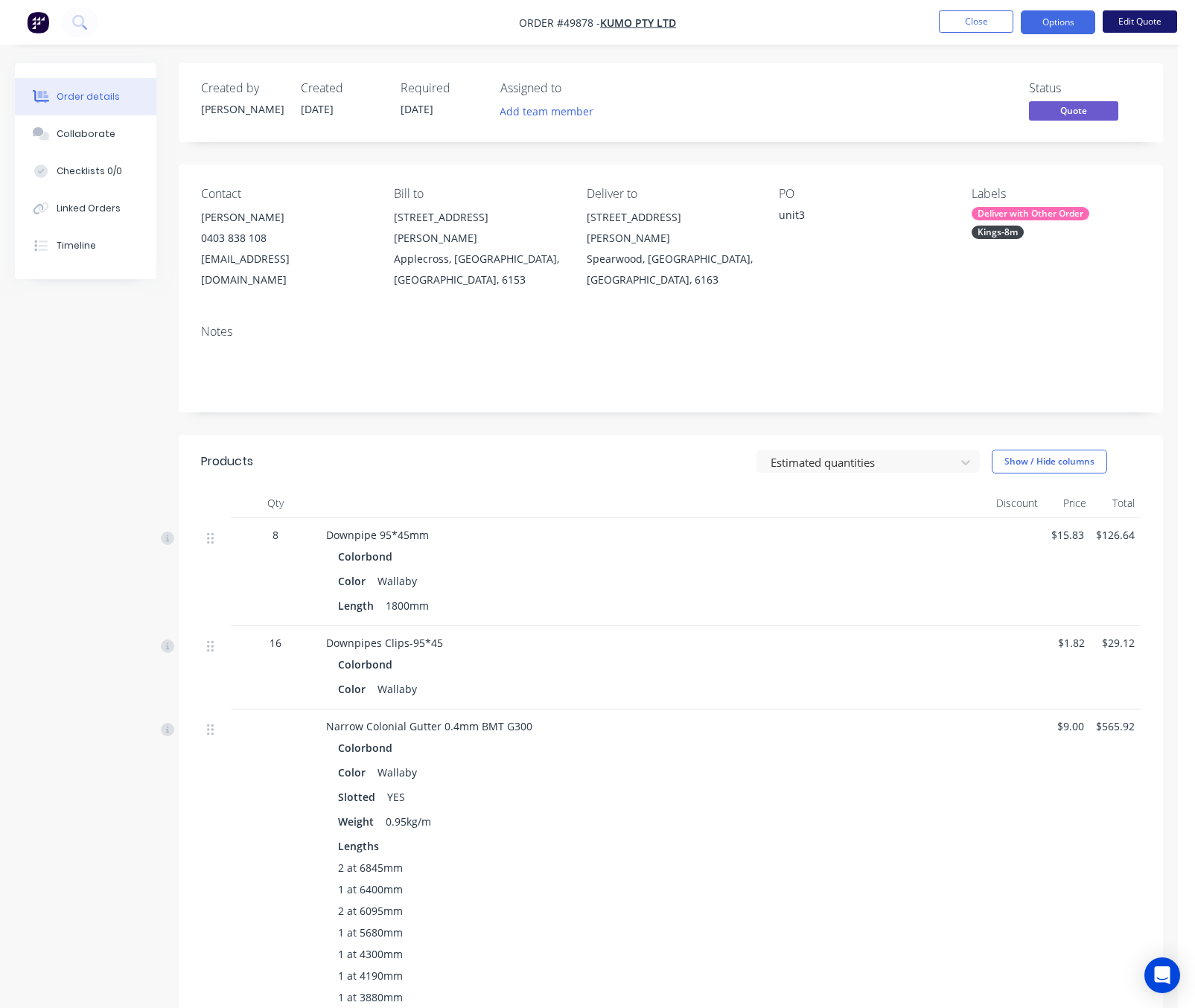
click at [1068, 29] on button "Edit Quote" at bounding box center [1139, 22] width 74 height 23
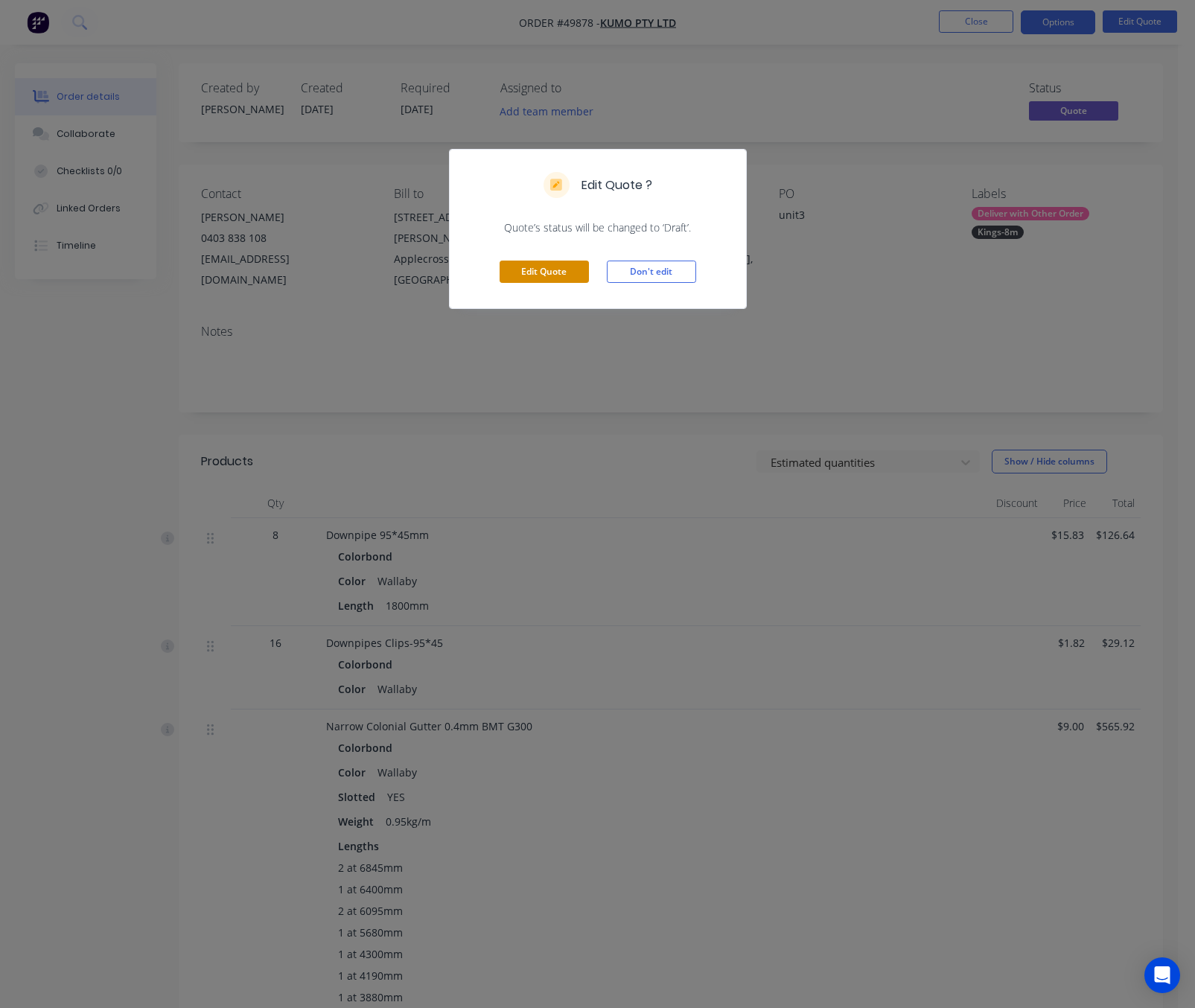
click at [544, 279] on button "Edit Quote" at bounding box center [544, 271] width 89 height 23
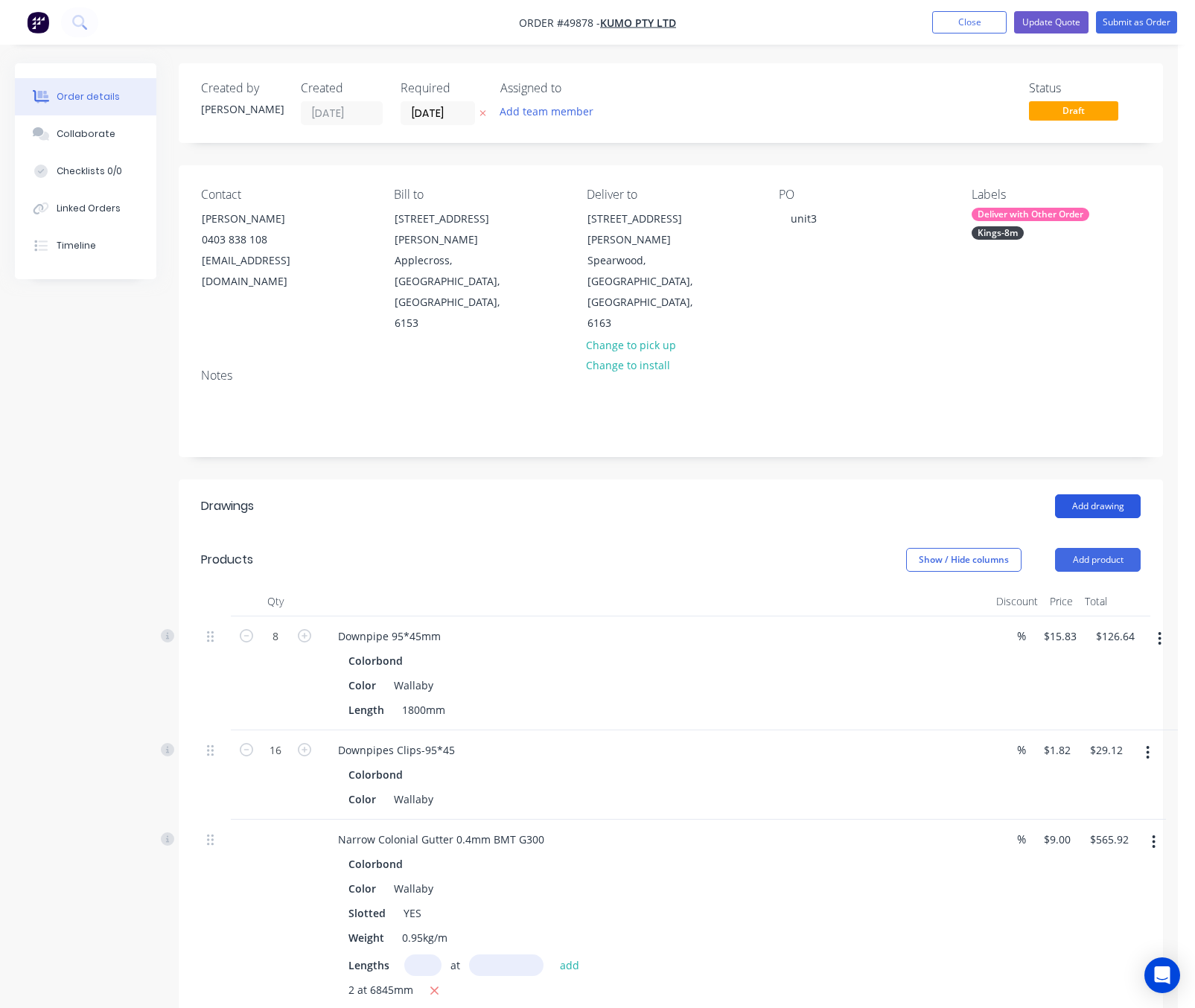
click at [1068, 494] on button "Add drawing" at bounding box center [1097, 506] width 86 height 23
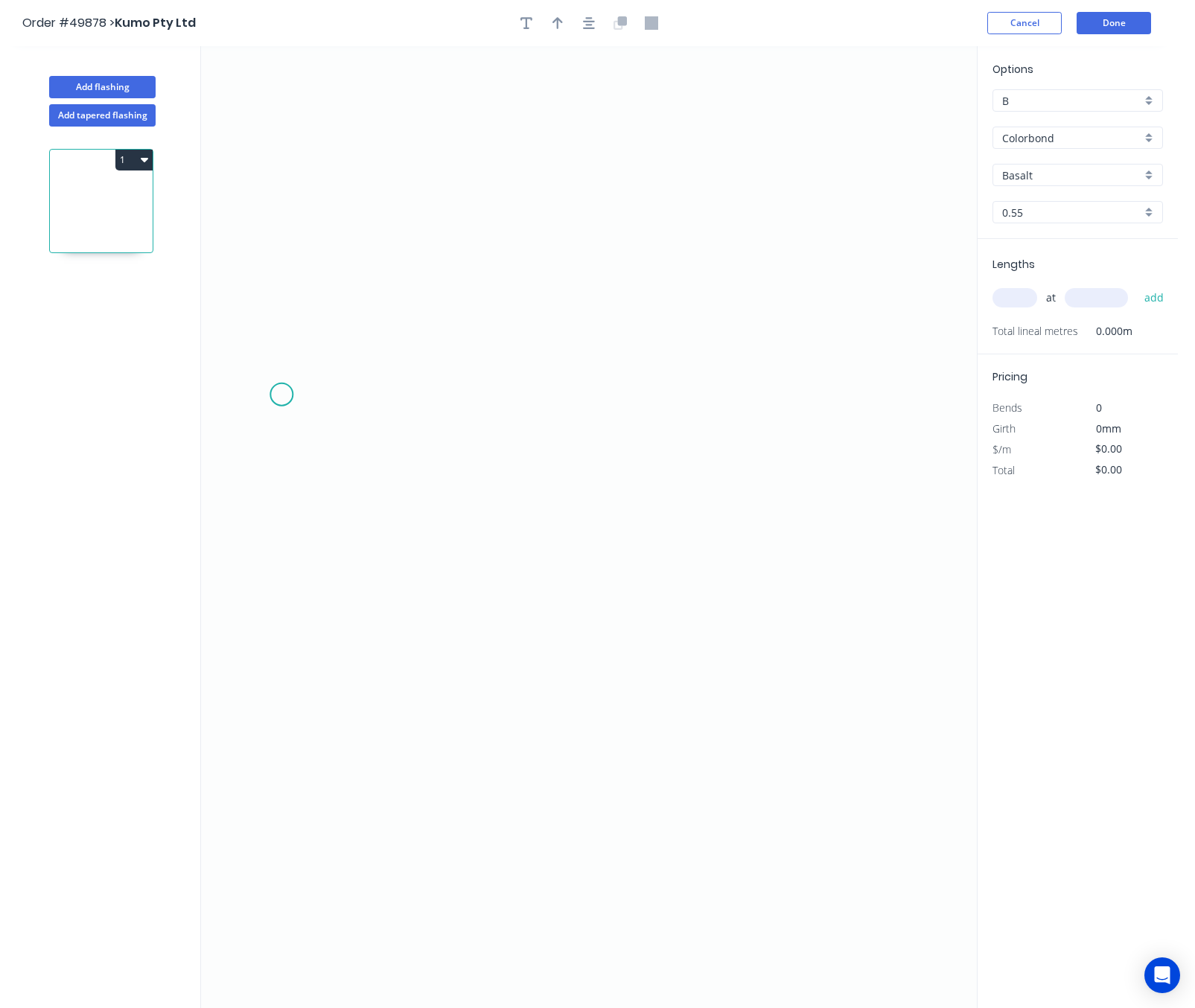
click at [282, 394] on icon "0" at bounding box center [589, 527] width 776 height 962
click at [288, 556] on icon "0" at bounding box center [589, 527] width 776 height 962
click at [934, 546] on icon "0 ?" at bounding box center [589, 527] width 776 height 962
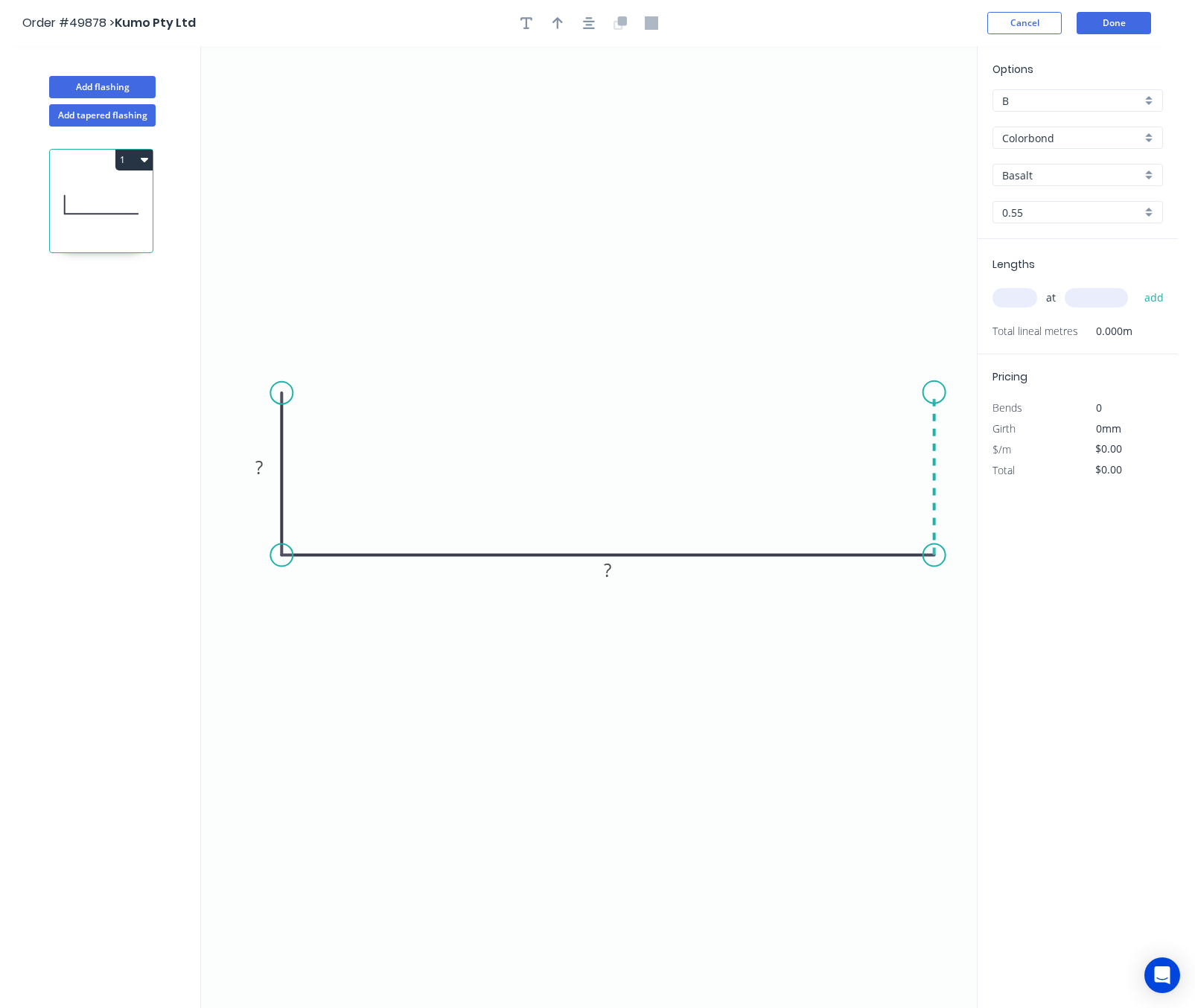
click at [938, 393] on icon "0 ? ?" at bounding box center [589, 527] width 776 height 962
click at [938, 393] on circle at bounding box center [934, 392] width 23 height 23
click at [362, 435] on div "Crush & Fold" at bounding box center [355, 443] width 150 height 31
click at [358, 441] on div "Flip bend" at bounding box center [359, 442] width 150 height 31
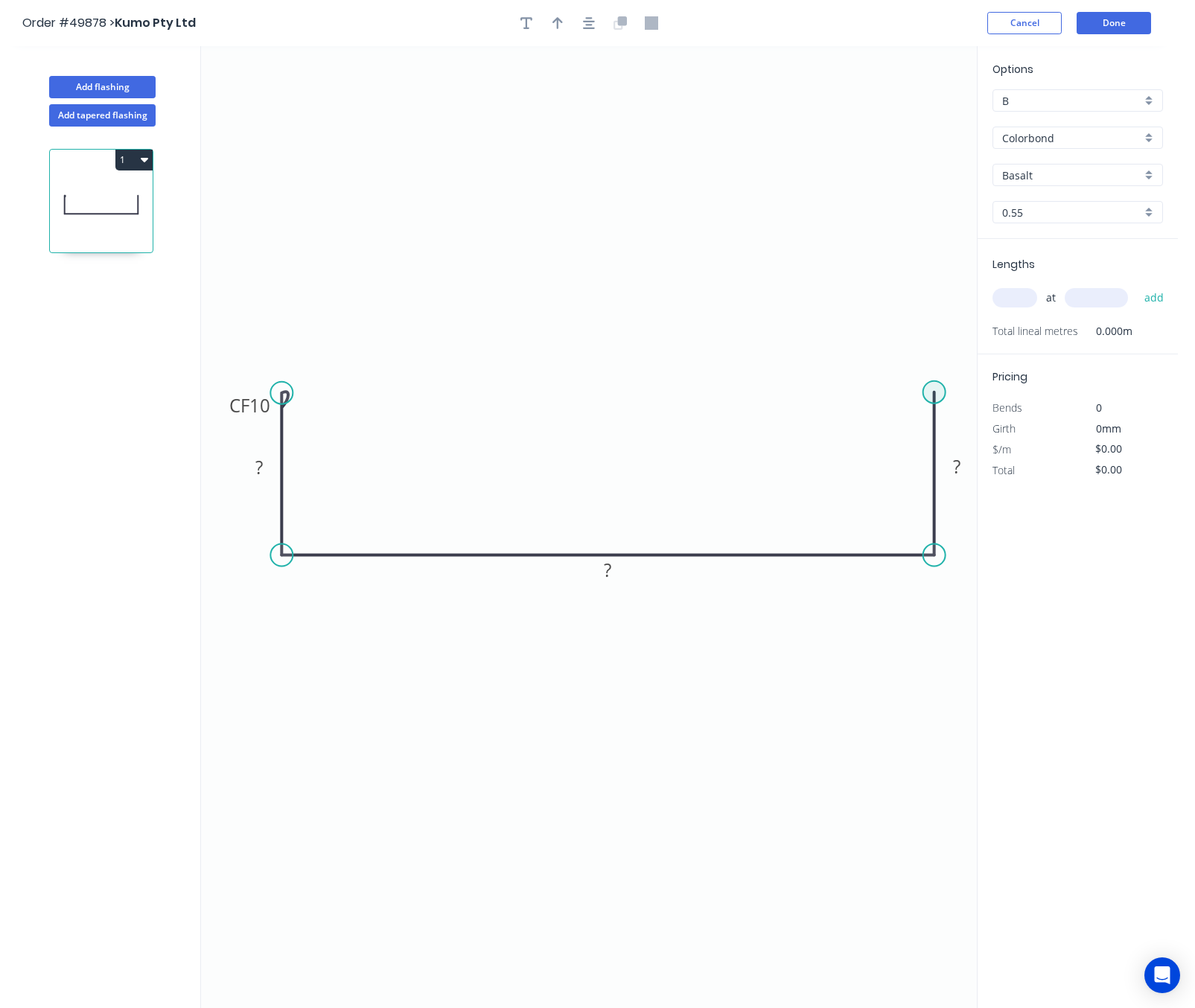
click at [927, 393] on circle at bounding box center [934, 392] width 23 height 23
click at [958, 438] on div "Crush & Fold" at bounding box center [1009, 444] width 150 height 31
click at [261, 471] on tspan "?" at bounding box center [259, 467] width 7 height 24
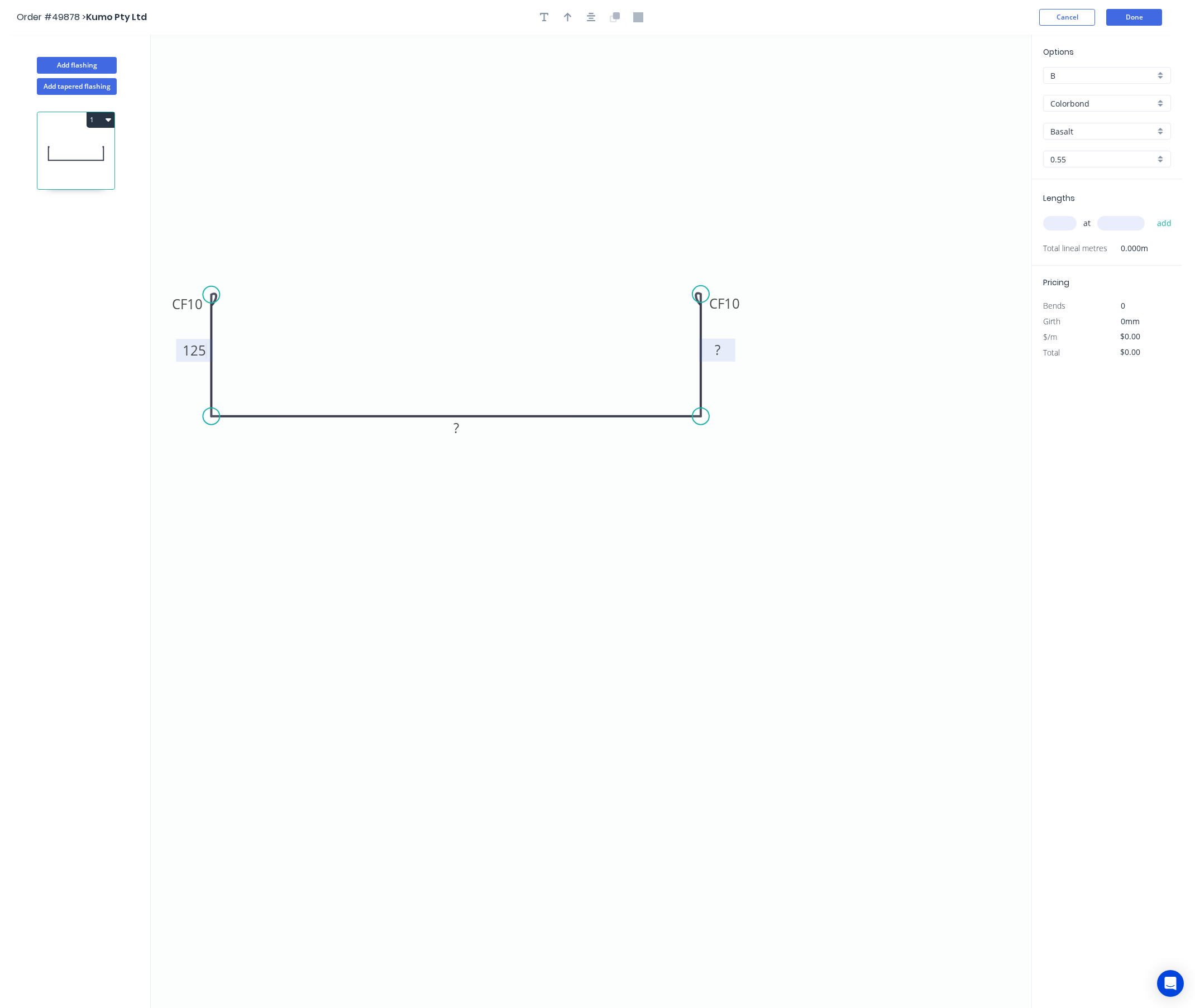
click at [722, 348] on rect at bounding box center [717, 350] width 22 height 16
click at [467, 434] on rect at bounding box center [456, 428] width 22 height 16
click at [540, 14] on icon "button" at bounding box center [544, 17] width 9 height 10
type input "$35.39"
drag, startPoint x: 211, startPoint y: 81, endPoint x: 434, endPoint y: 265, distance: 289.1
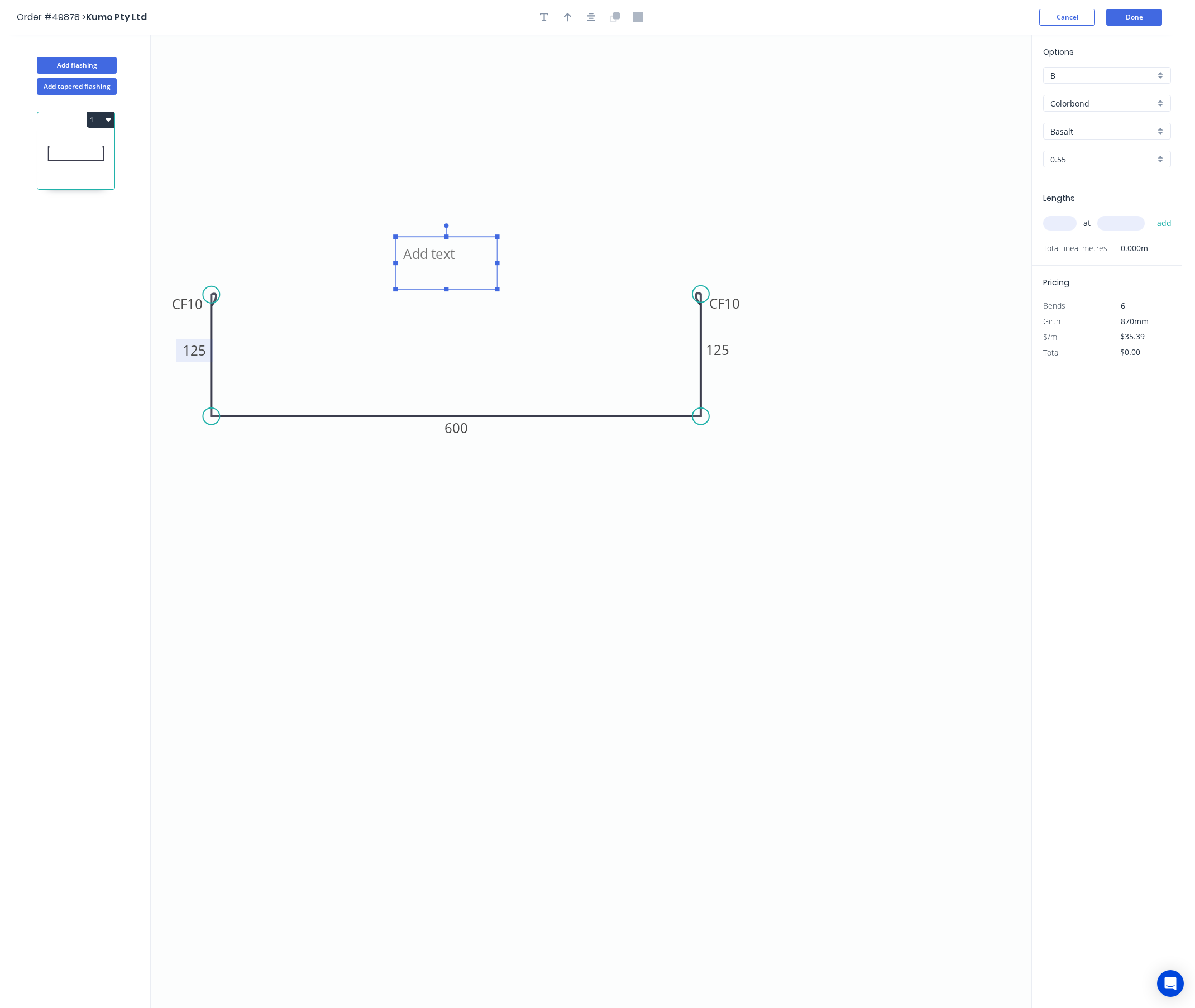
click at [434, 265] on textarea at bounding box center [446, 263] width 91 height 41
click at [413, 260] on textarea at bounding box center [446, 263] width 91 height 41
click at [492, 333] on icon "Box Gutter CF 10 125 600 CF 10 125" at bounding box center [591, 521] width 881 height 973
type textarea "Box Gutter"
click at [801, 136] on input "Basalt" at bounding box center [1102, 131] width 104 height 12
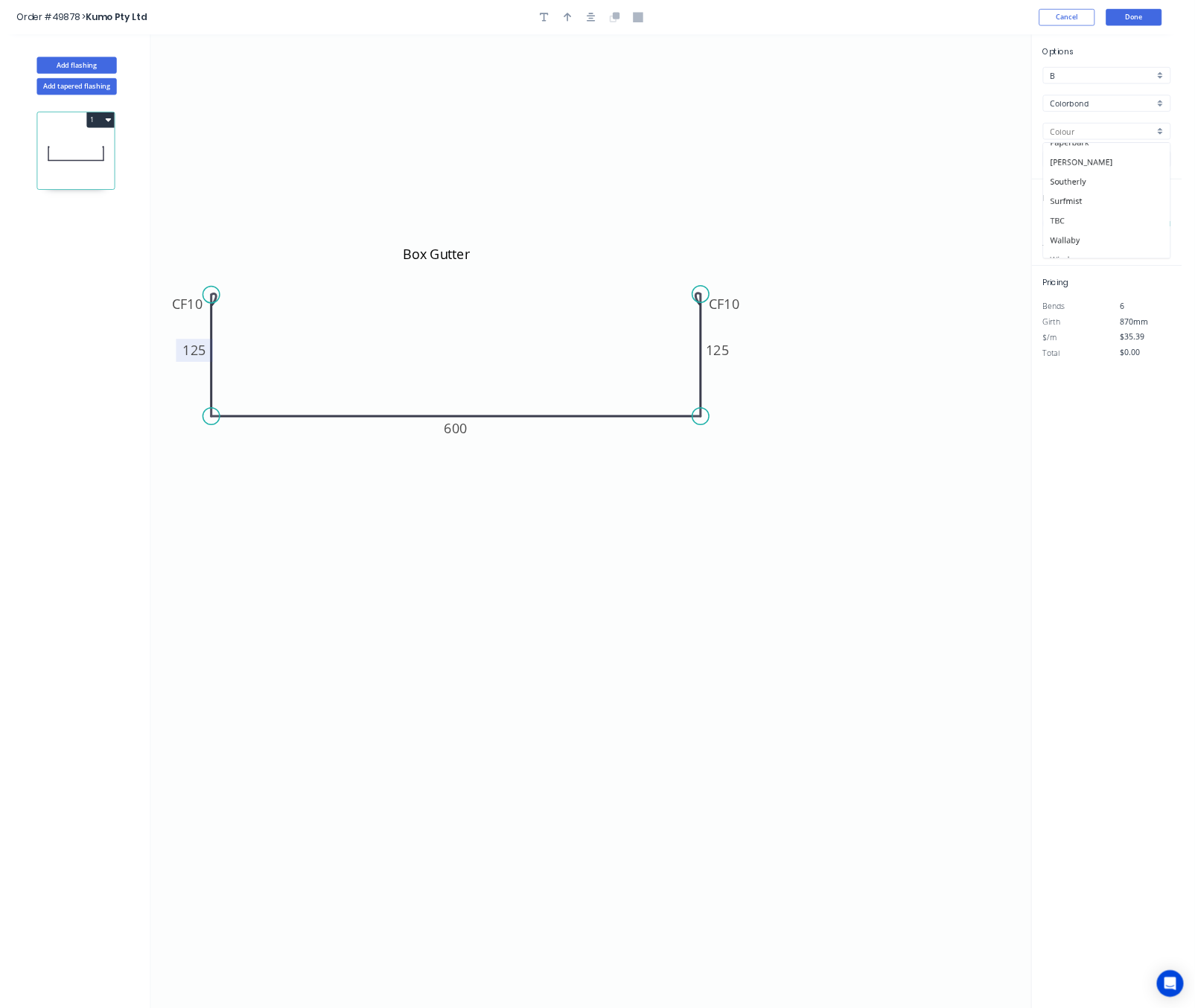
scroll to position [446, 0]
type input "Wallaby"
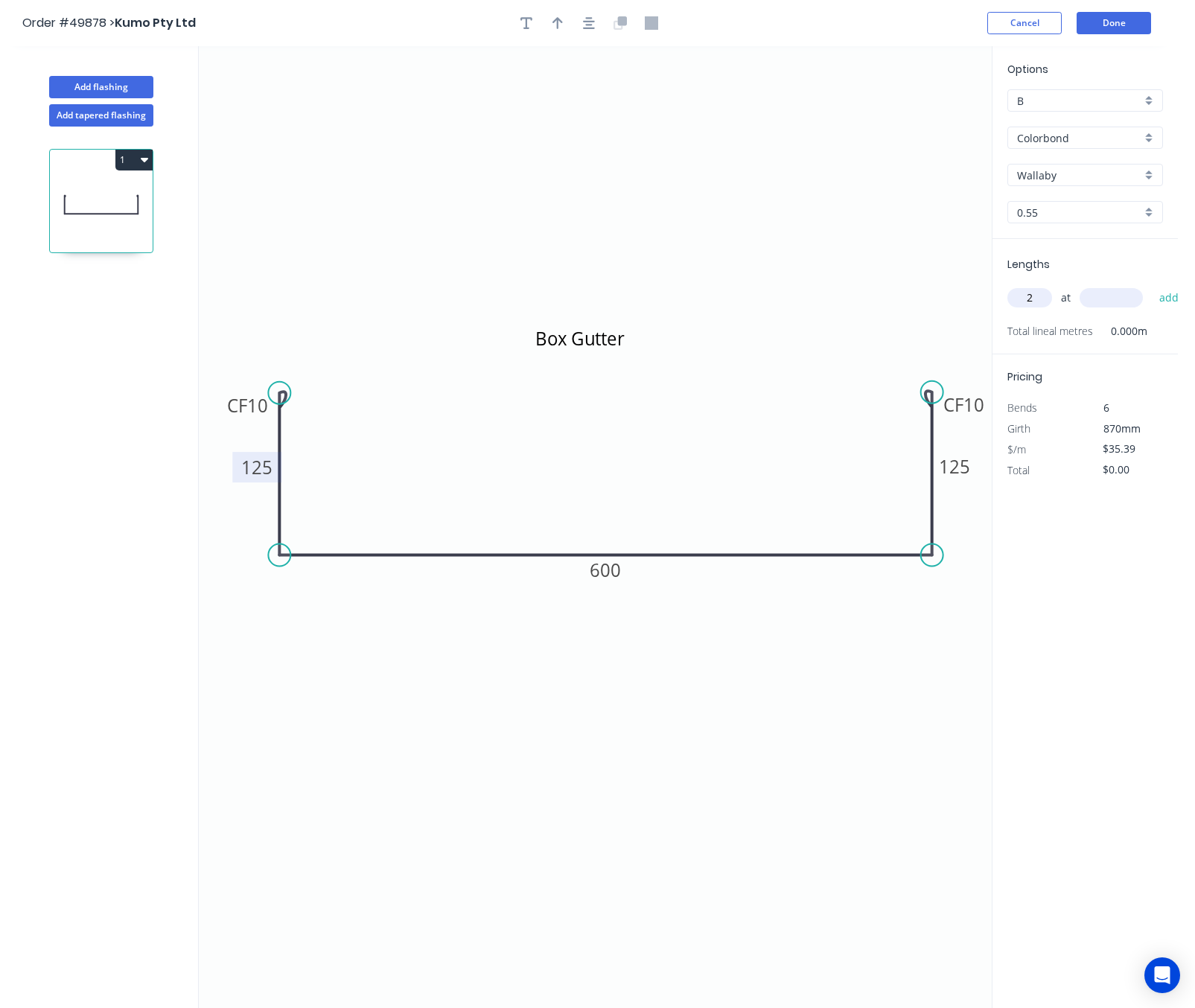
type input "2"
click at [1068, 293] on input "text" at bounding box center [1111, 297] width 63 height 19
type input "6095"
click at [1068, 285] on button "add" at bounding box center [1169, 298] width 35 height 25
type input "$431.40"
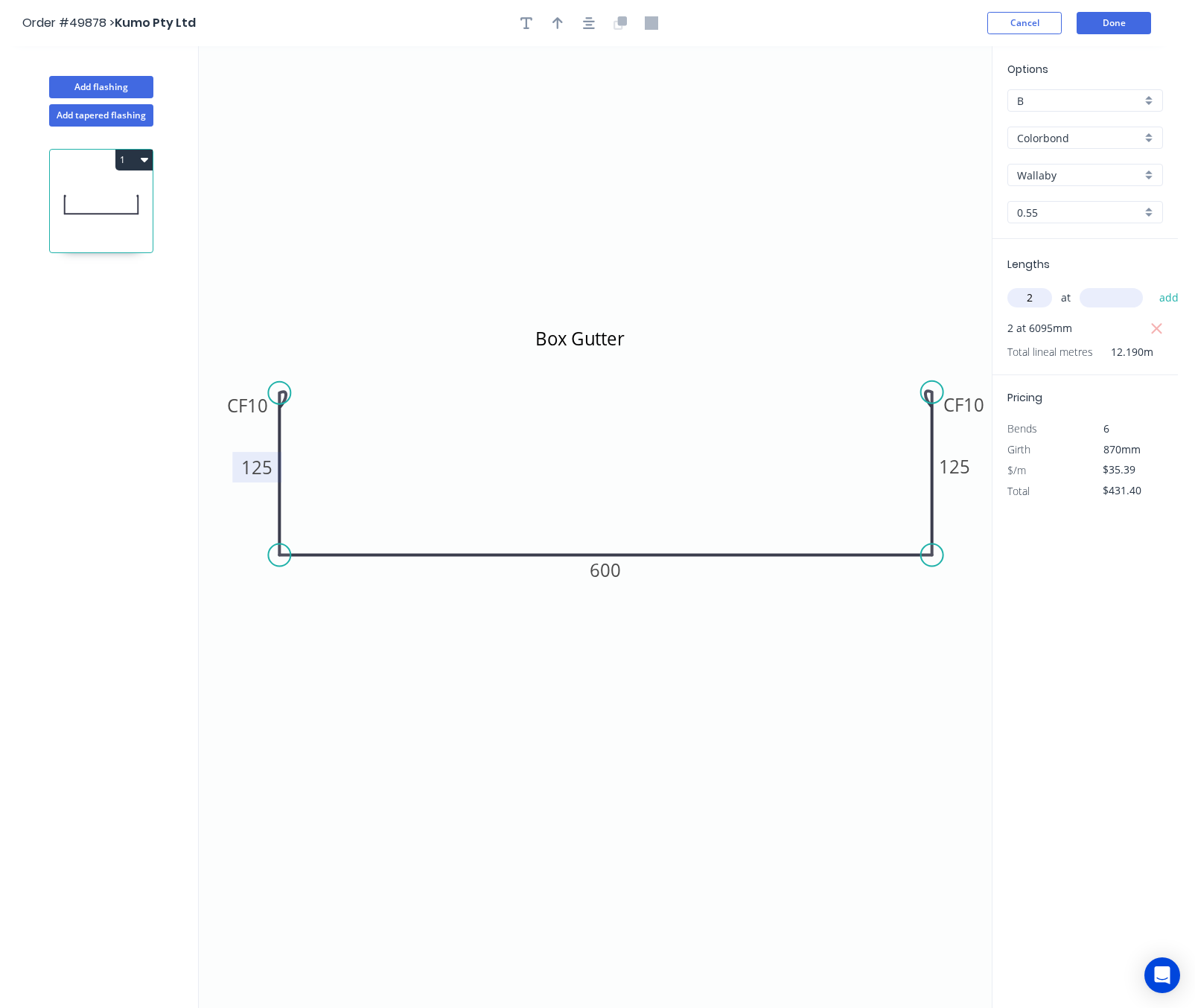
type input "2"
click at [1068, 293] on input "text" at bounding box center [1111, 297] width 63 height 19
type input "6945"
click at [1068, 285] on button "add" at bounding box center [1169, 298] width 35 height 25
type input "$922.97"
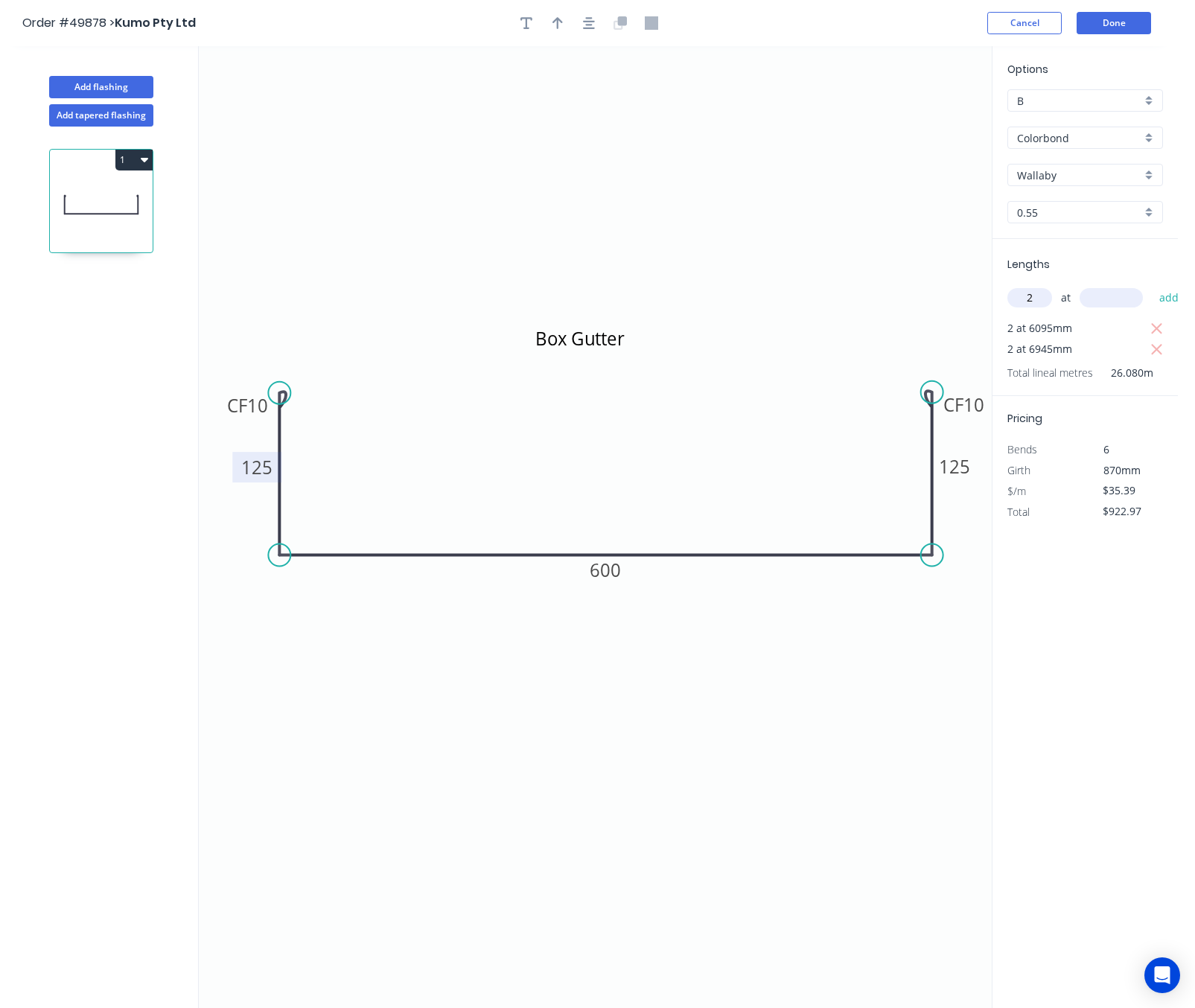
type input "2"
click at [1068, 293] on input "text" at bounding box center [1111, 297] width 63 height 19
type input "5595"
click at [1068, 285] on button "add" at bounding box center [1169, 298] width 35 height 25
type input "$1,318.99"
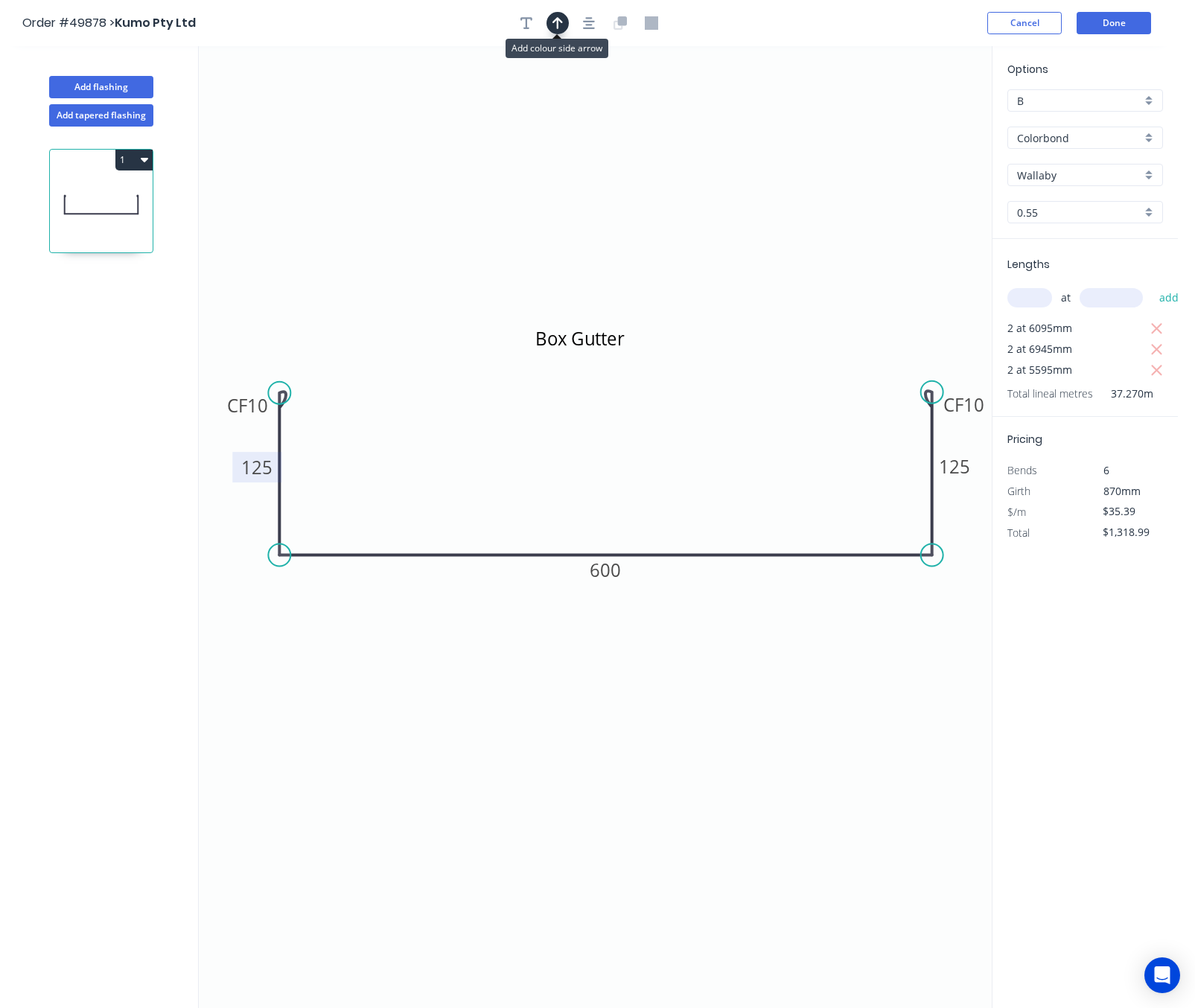
click at [561, 27] on icon "button" at bounding box center [557, 23] width 11 height 14
drag, startPoint x: 936, startPoint y: 117, endPoint x: 717, endPoint y: 239, distance: 250.7
click at [717, 239] on icon at bounding box center [716, 221] width 14 height 48
click at [1068, 25] on button "Done" at bounding box center [1114, 23] width 74 height 23
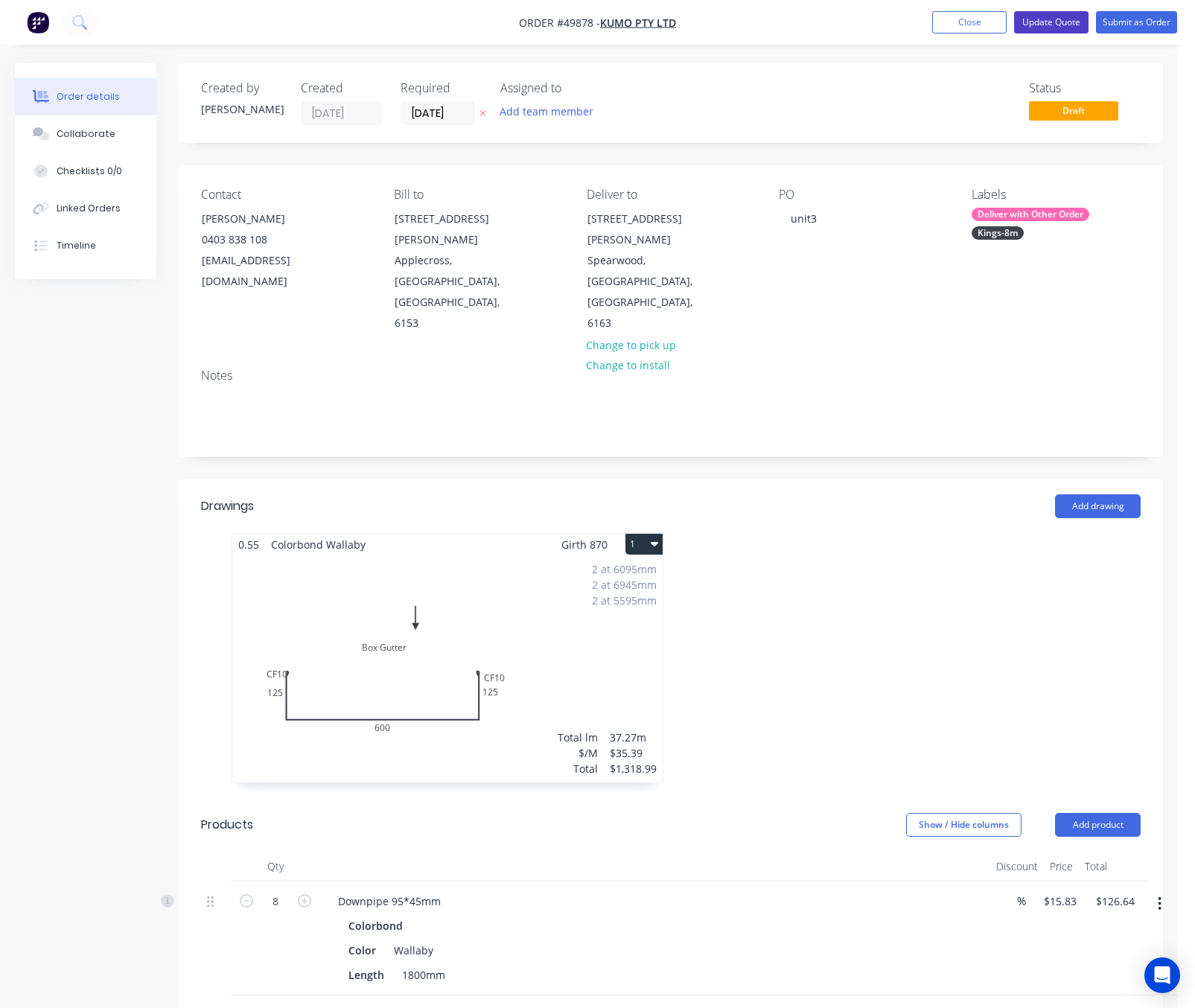
click at [1063, 27] on button "Update Quote" at bounding box center [1050, 22] width 74 height 23
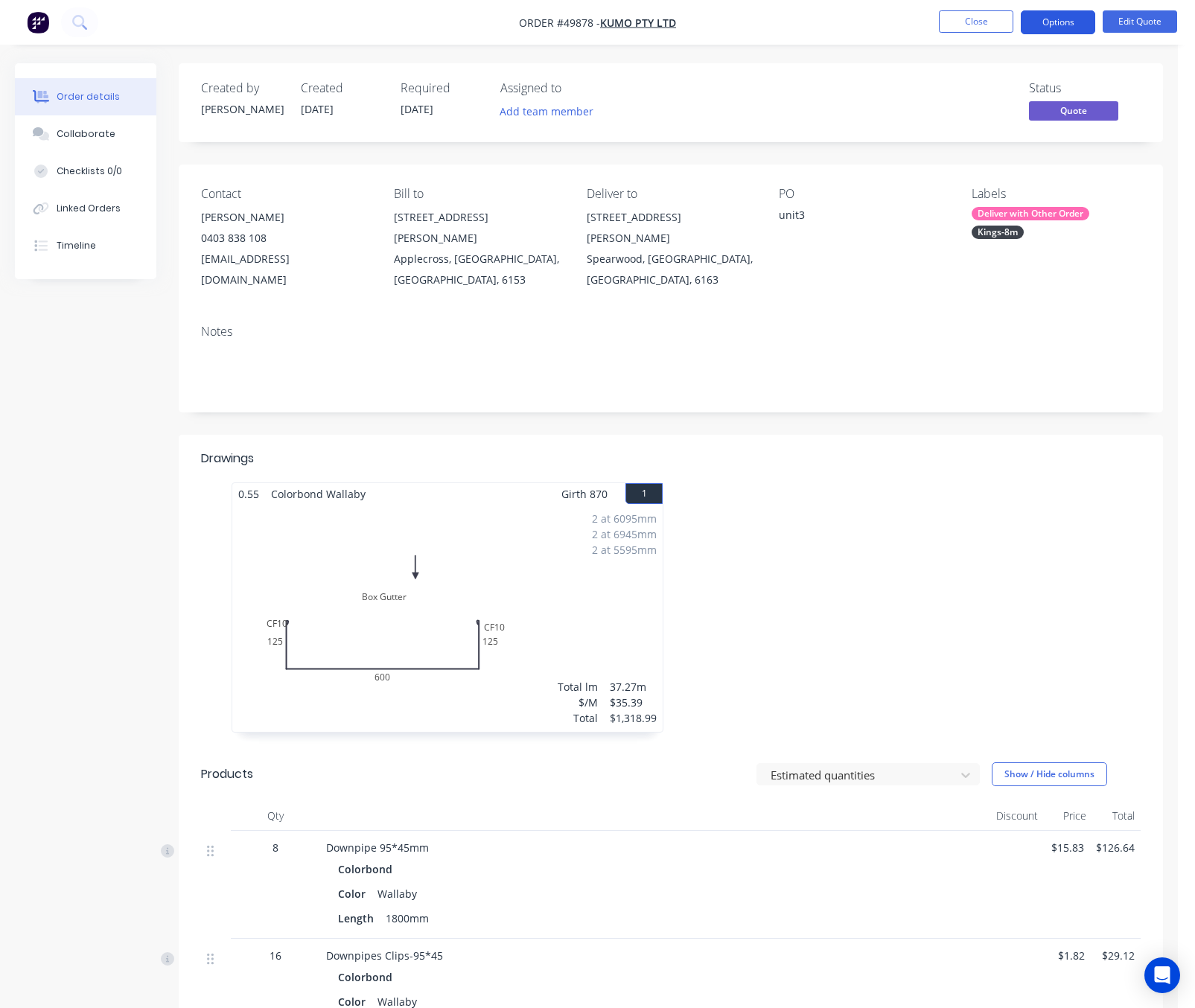
click at [1068, 25] on button "Options" at bounding box center [1058, 23] width 74 height 23
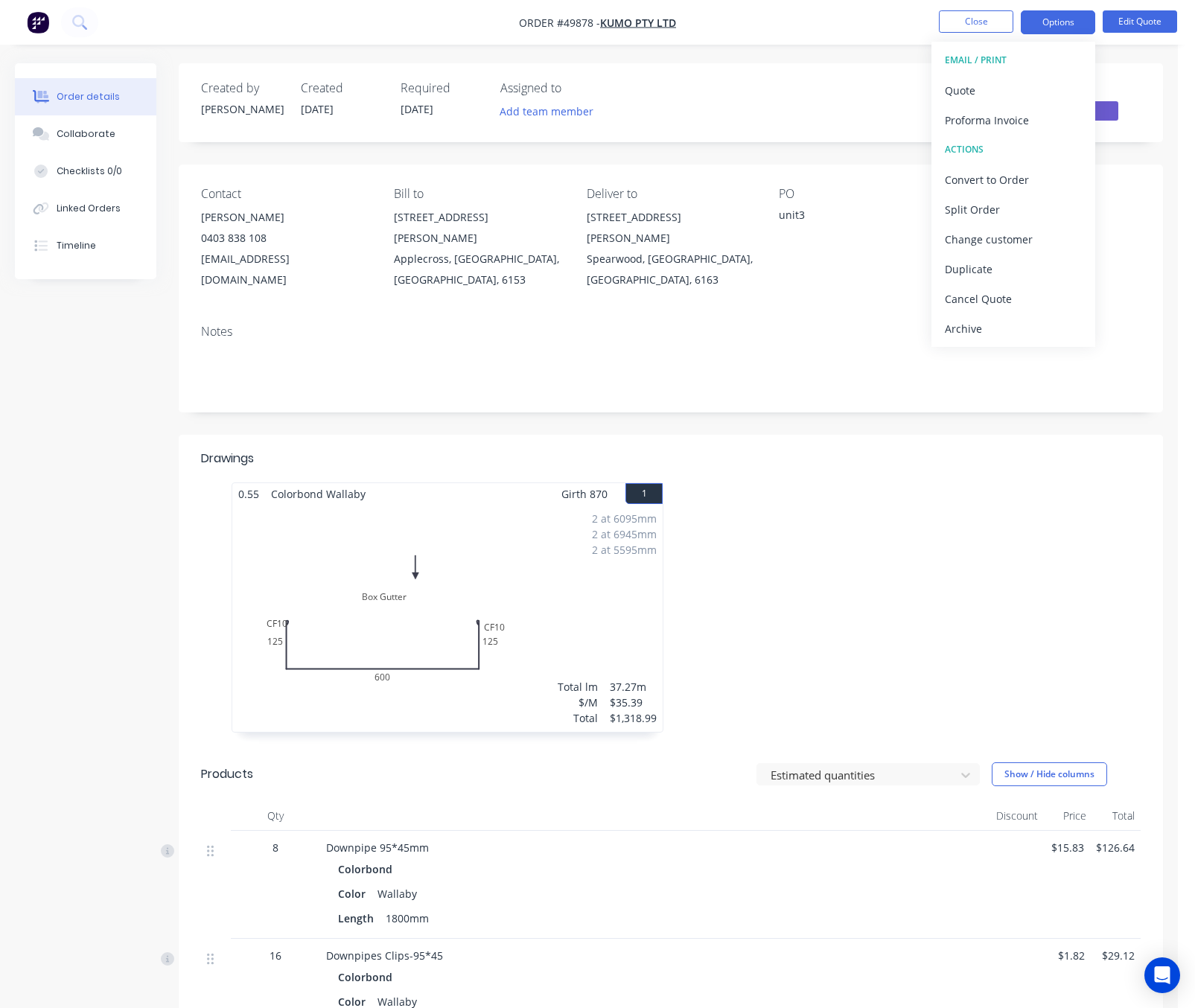
click at [1001, 402] on div "Created by Rachel Created 01/10/25 Required 01/10/25 Assigned to Add team membe…" at bounding box center [670, 959] width 984 height 1792
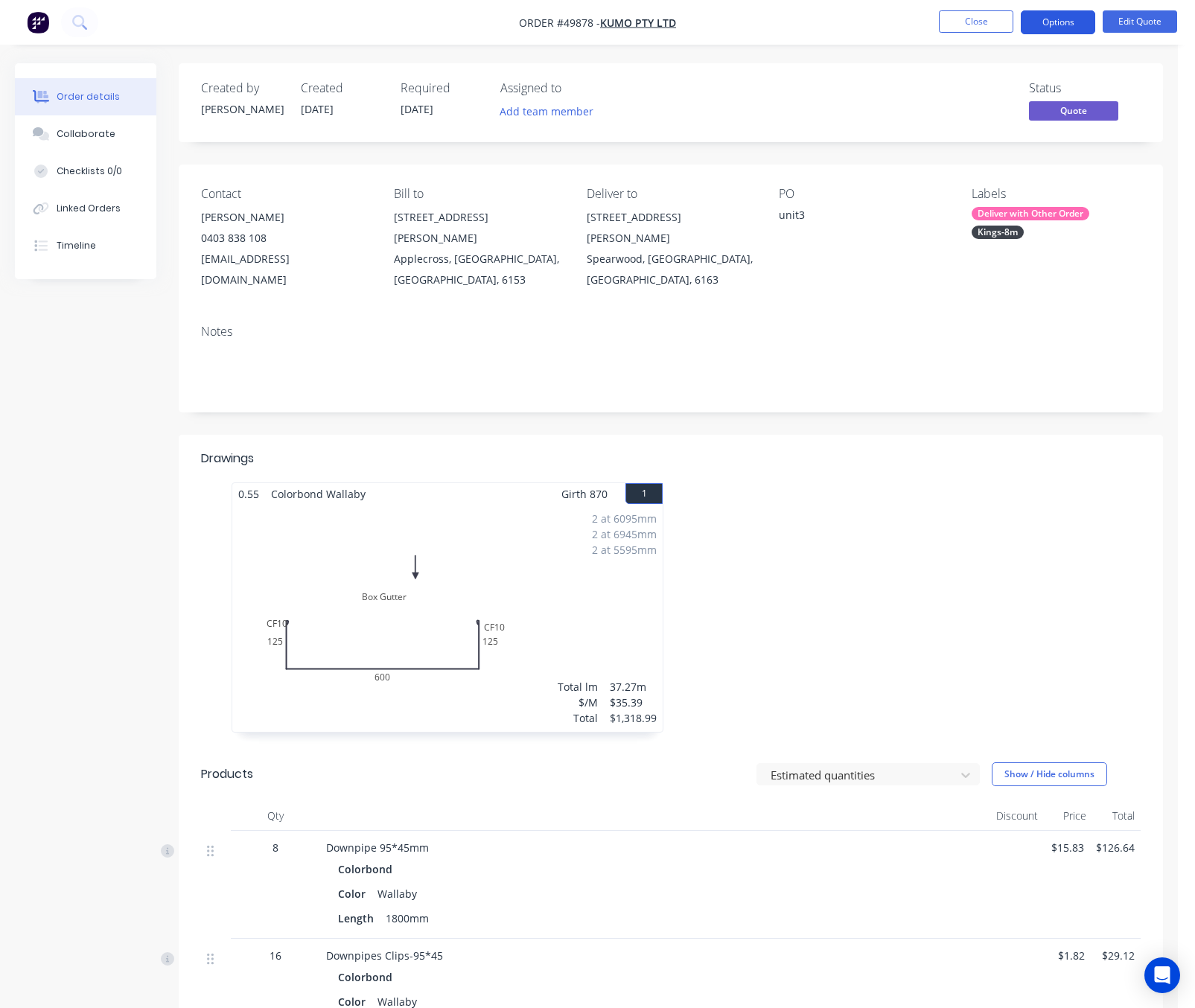
click at [1051, 20] on button "Options" at bounding box center [1058, 23] width 74 height 23
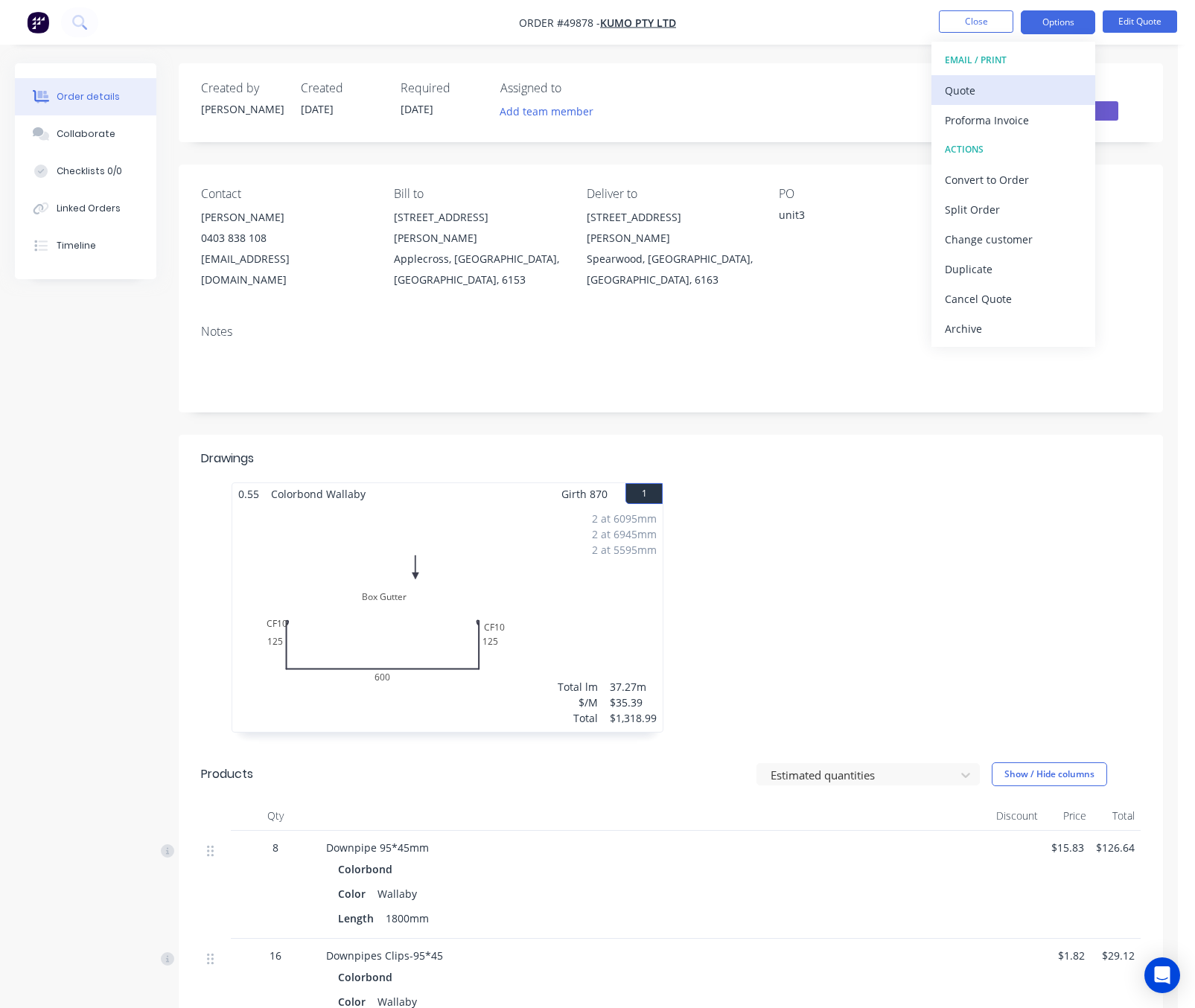
click at [1043, 88] on div "Quote" at bounding box center [1013, 90] width 137 height 22
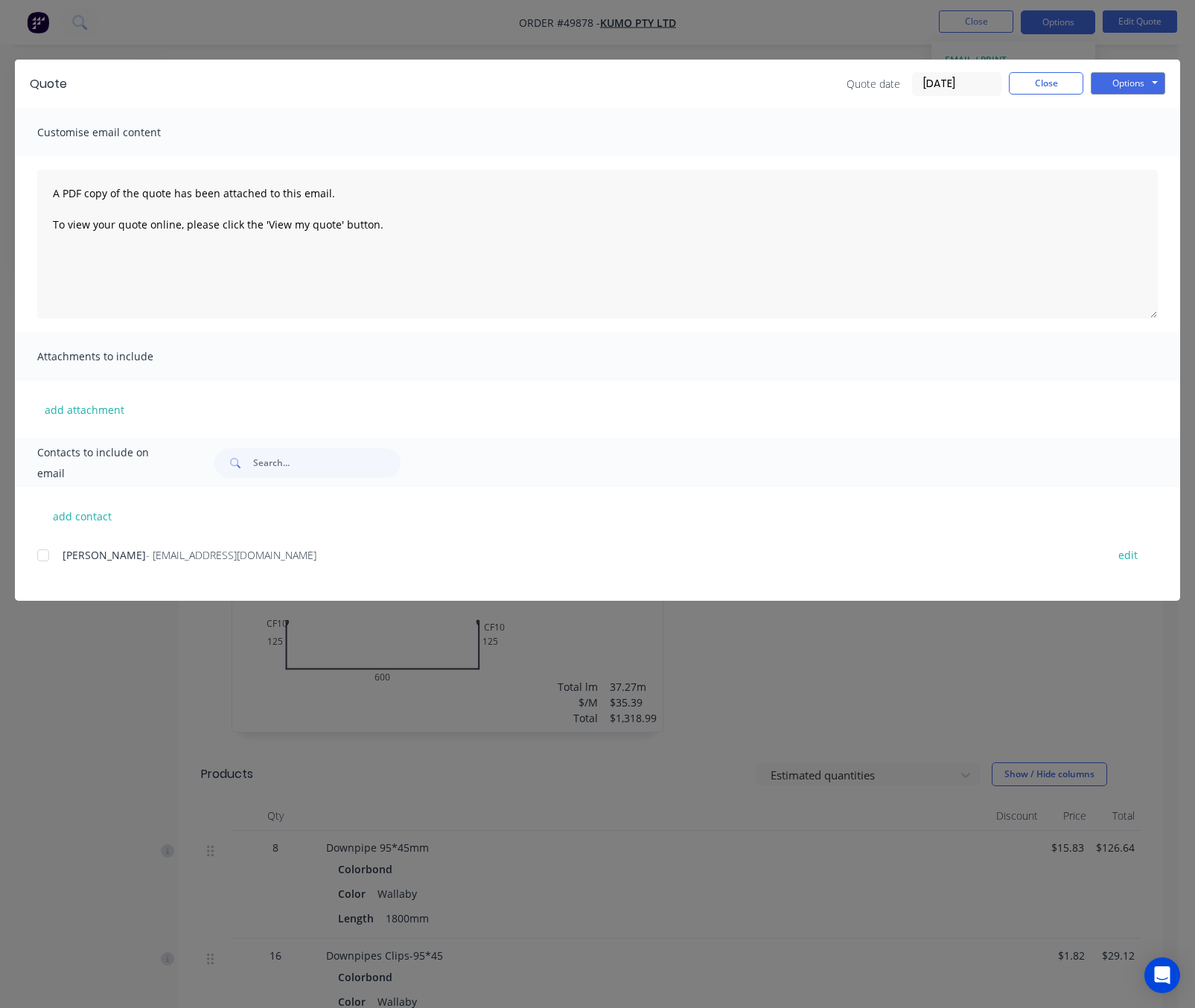
click at [47, 555] on div at bounding box center [42, 555] width 30 height 30
click at [1068, 79] on button "Options" at bounding box center [1127, 83] width 74 height 23
click at [1068, 157] on button "Email" at bounding box center [1137, 158] width 95 height 24
click at [117, 705] on div "Quote Quote date 02/10/25 Close Options Preview Print Email Customise email con…" at bounding box center [597, 504] width 1195 height 1008
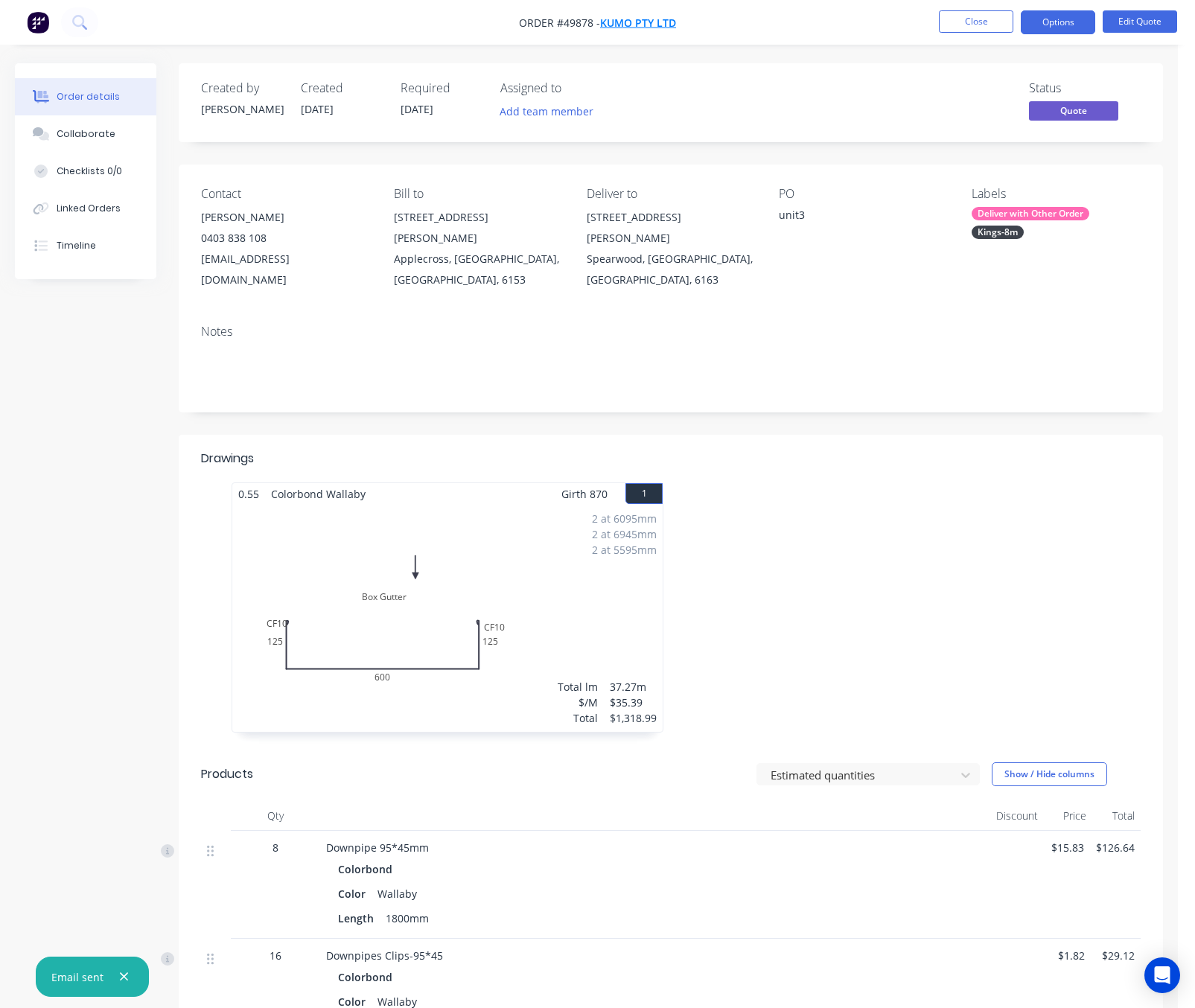
click at [628, 24] on span "Kumo Pty Ltd" at bounding box center [638, 23] width 76 height 14
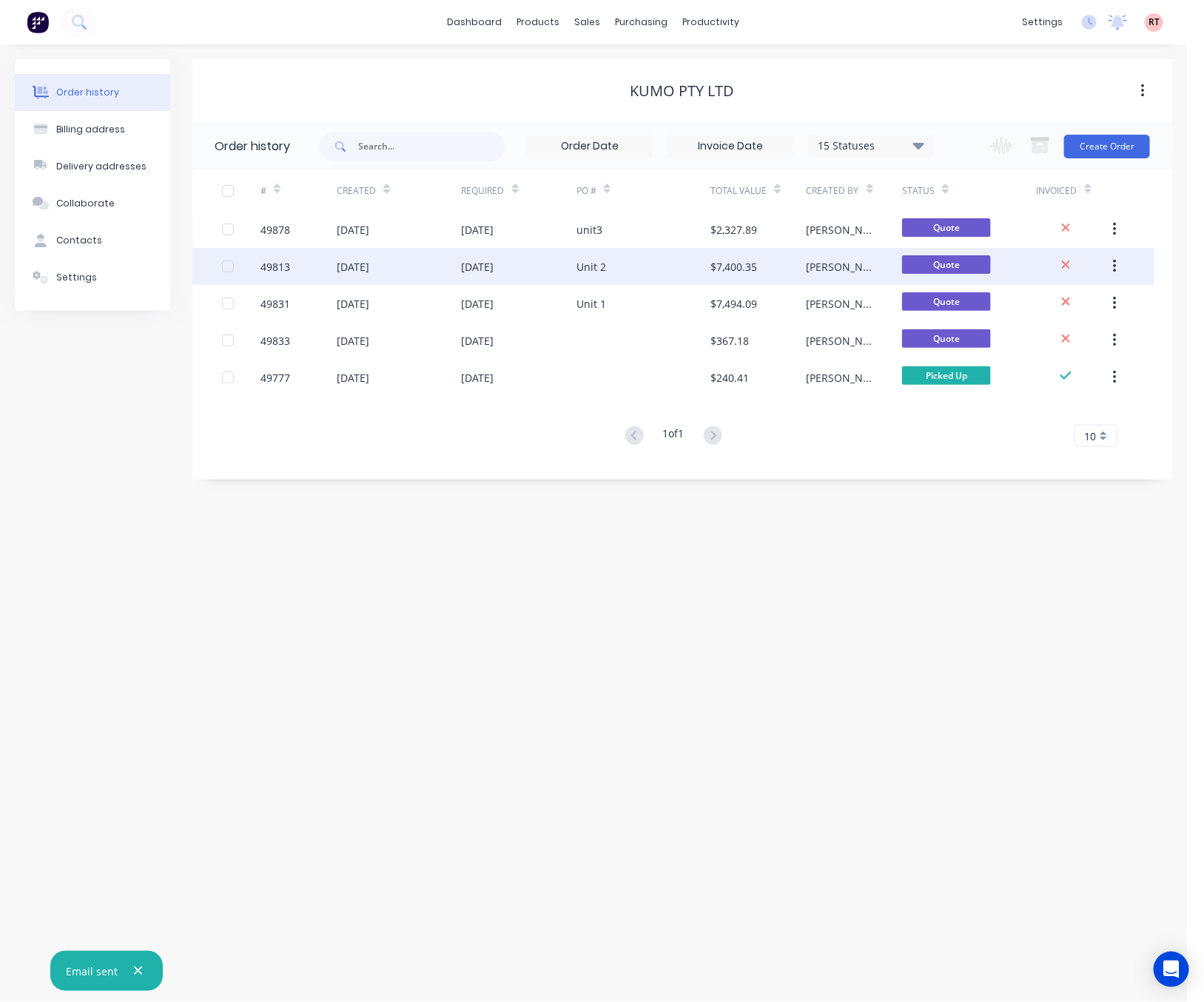
click at [612, 274] on div "Unit 2" at bounding box center [643, 266] width 134 height 37
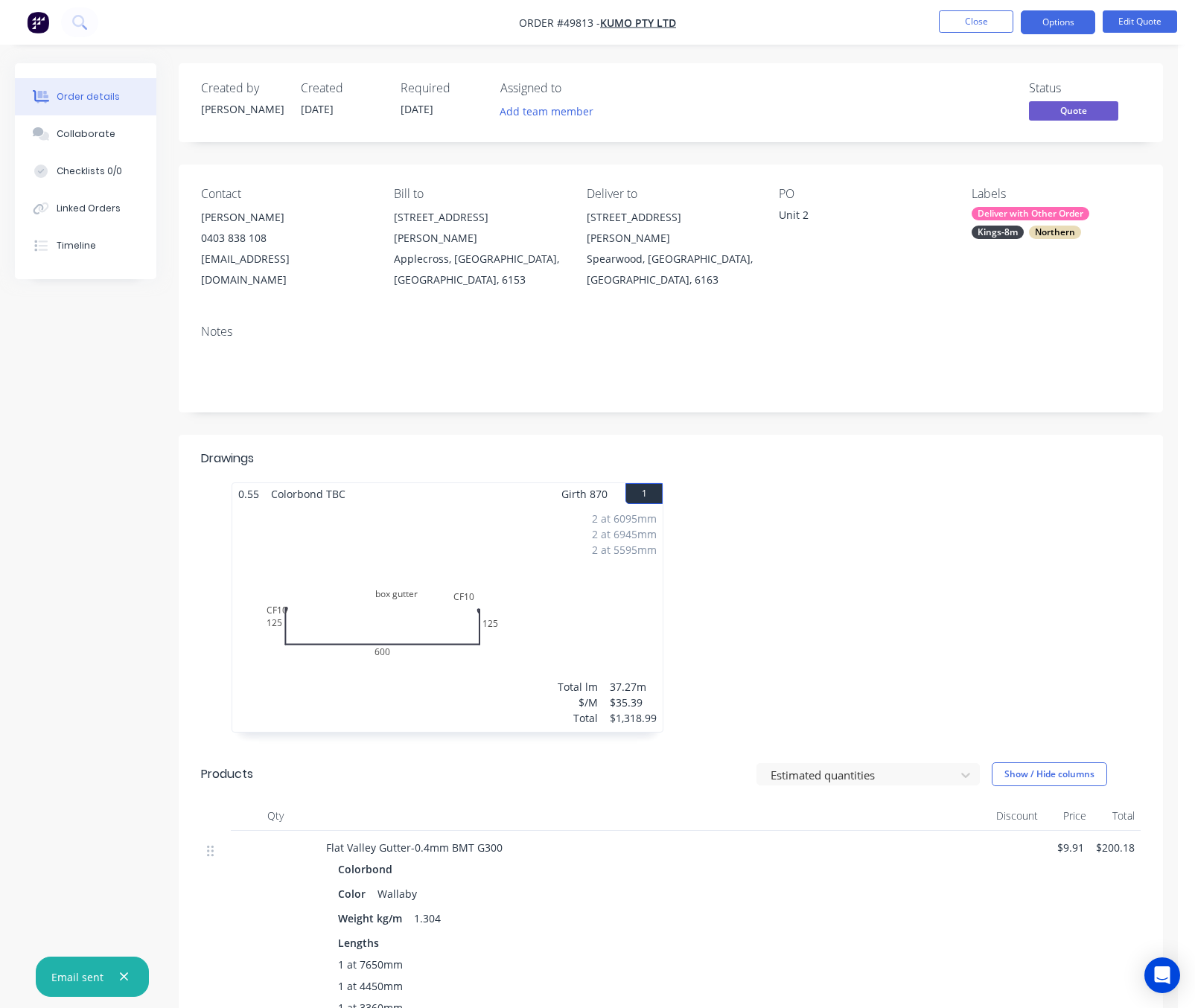
click at [637, 483] on button "1" at bounding box center [643, 493] width 37 height 21
click at [1068, 25] on button "Edit Quote" at bounding box center [1139, 22] width 74 height 23
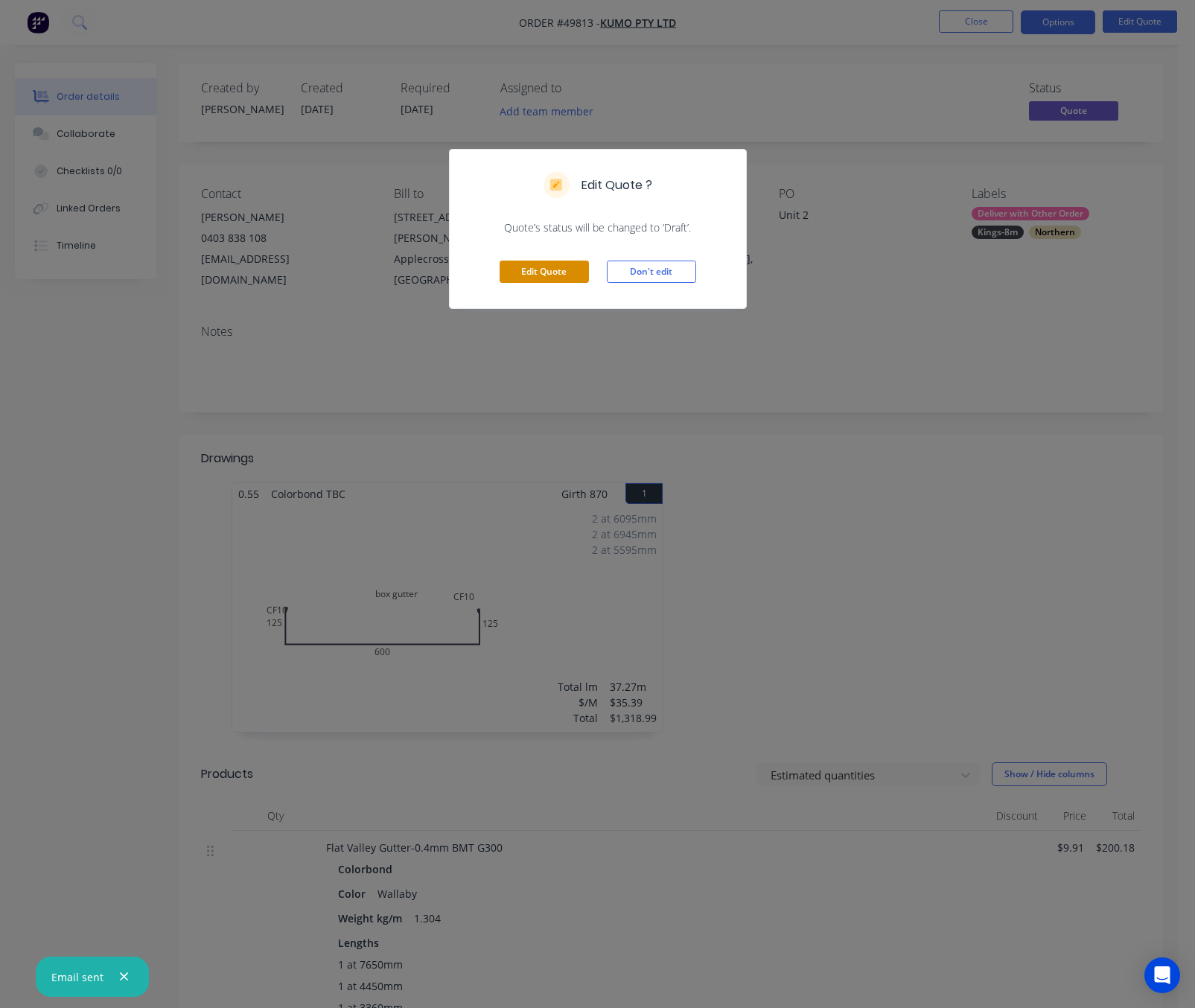
click at [572, 273] on button "Edit Quote" at bounding box center [544, 271] width 89 height 23
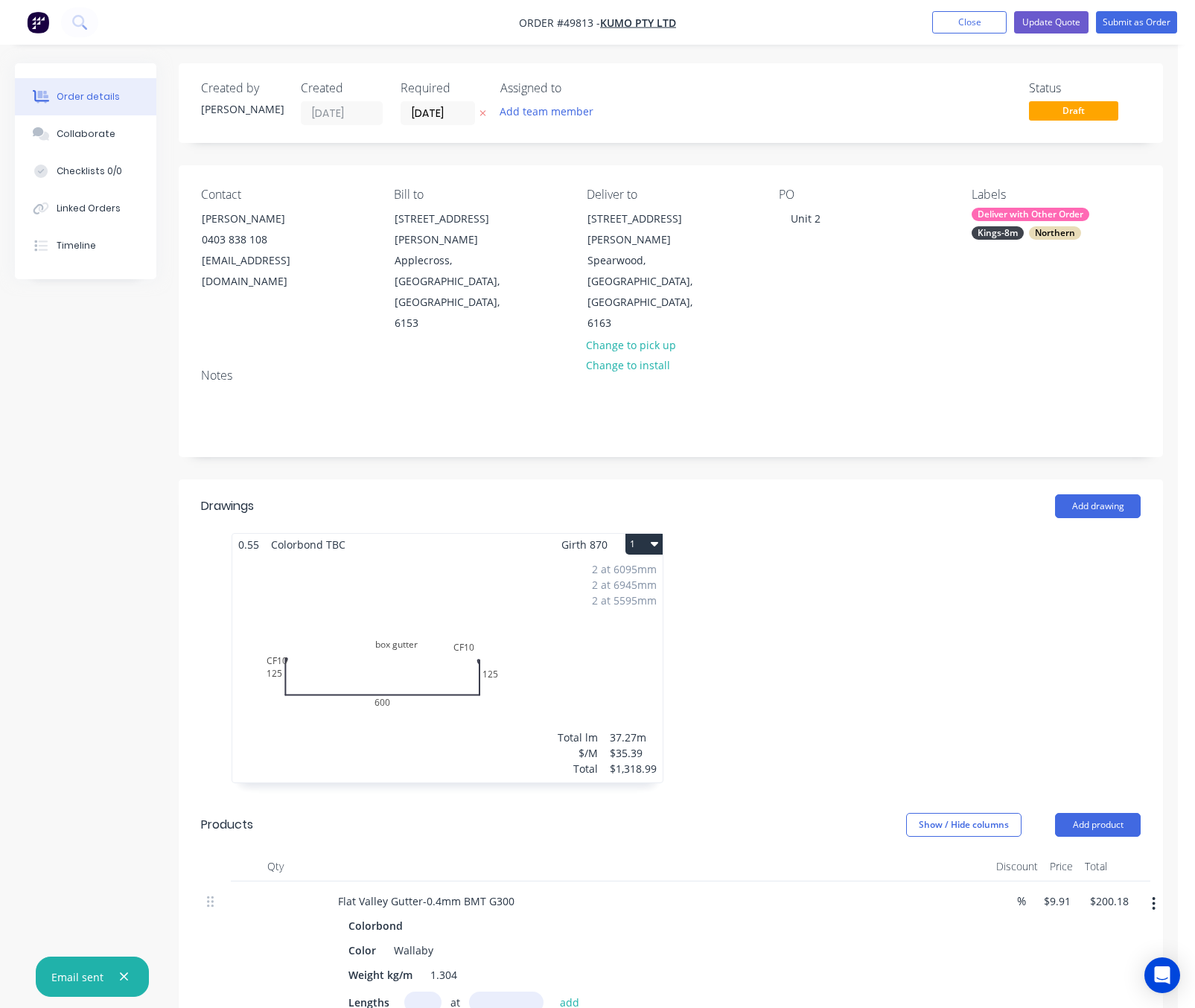
click at [635, 534] on button "1" at bounding box center [643, 544] width 37 height 21
click at [583, 629] on div "Delete" at bounding box center [592, 639] width 115 height 22
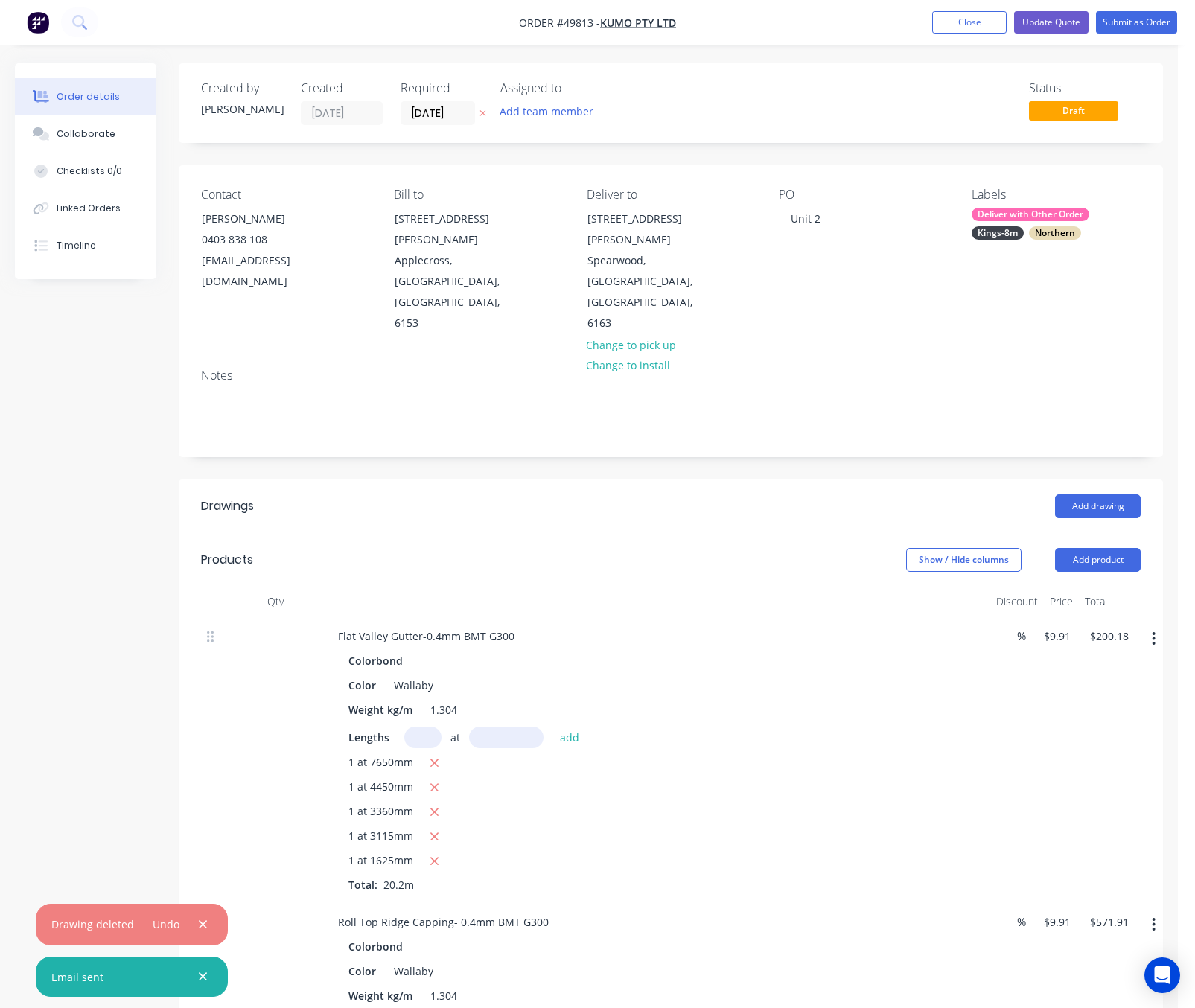
click at [1036, 20] on button "Update Quote" at bounding box center [1050, 22] width 74 height 23
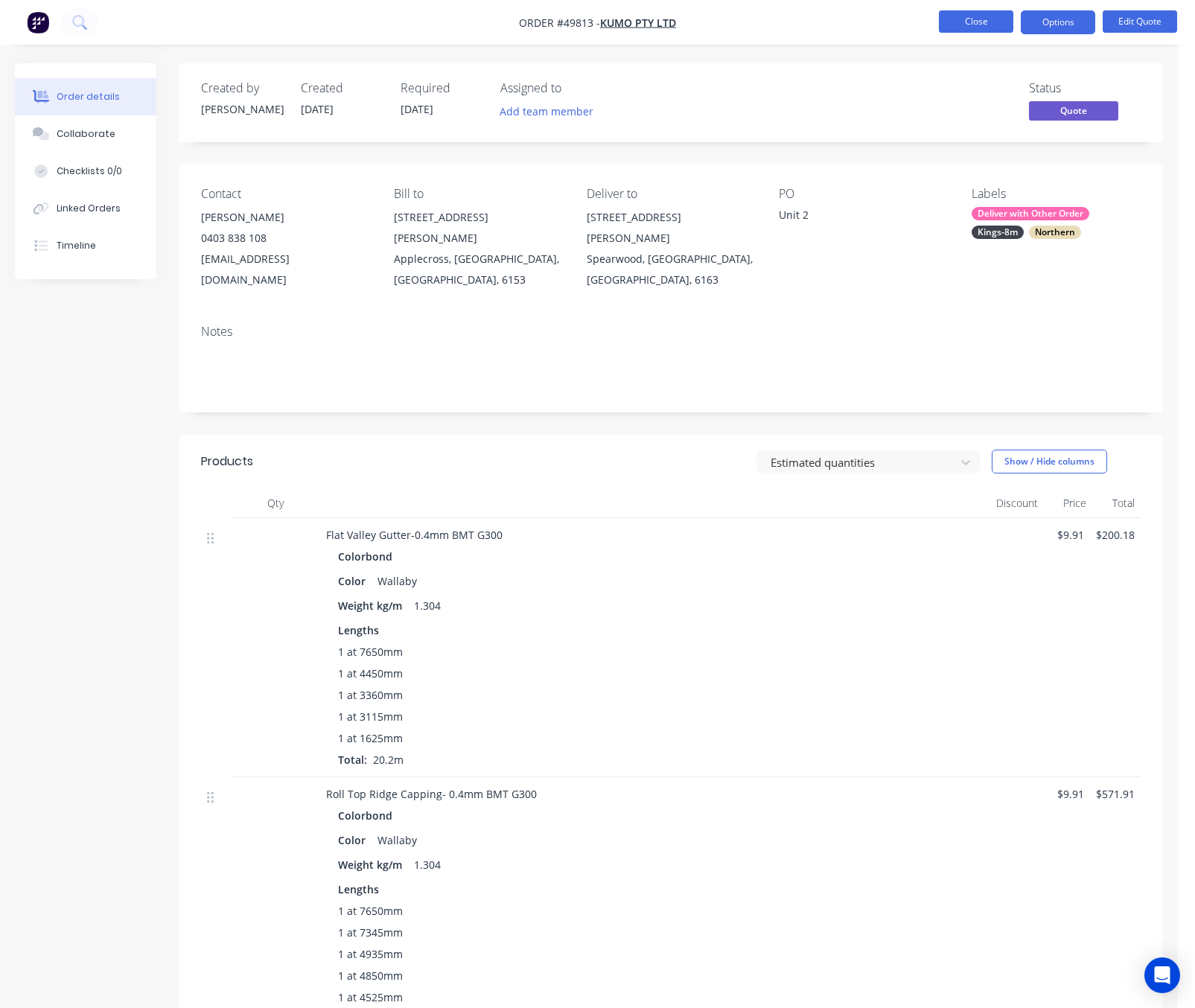
click at [970, 23] on button "Close" at bounding box center [976, 22] width 74 height 23
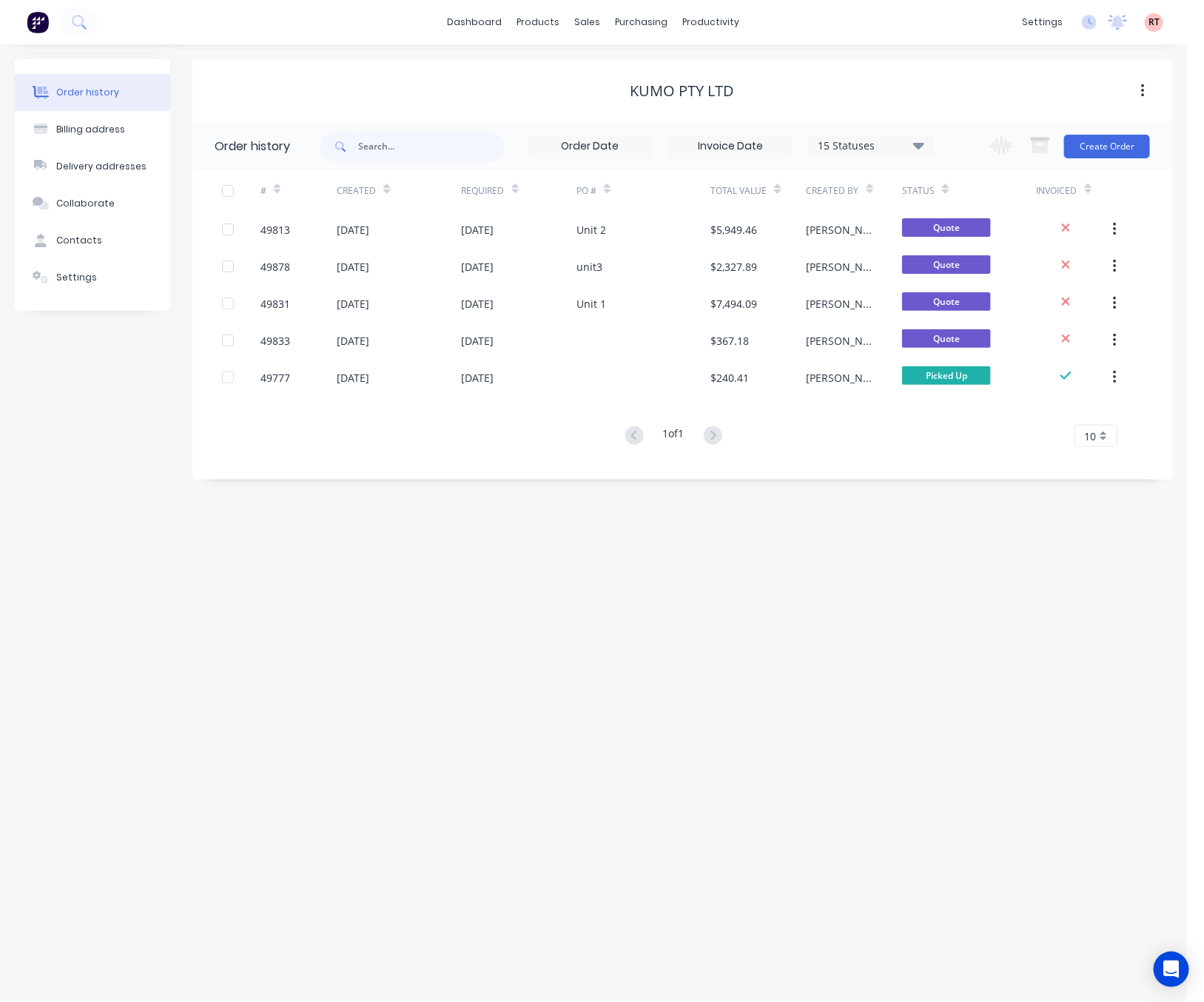
click at [900, 61] on div "Kumo Pty Ltd" at bounding box center [681, 91] width 980 height 63
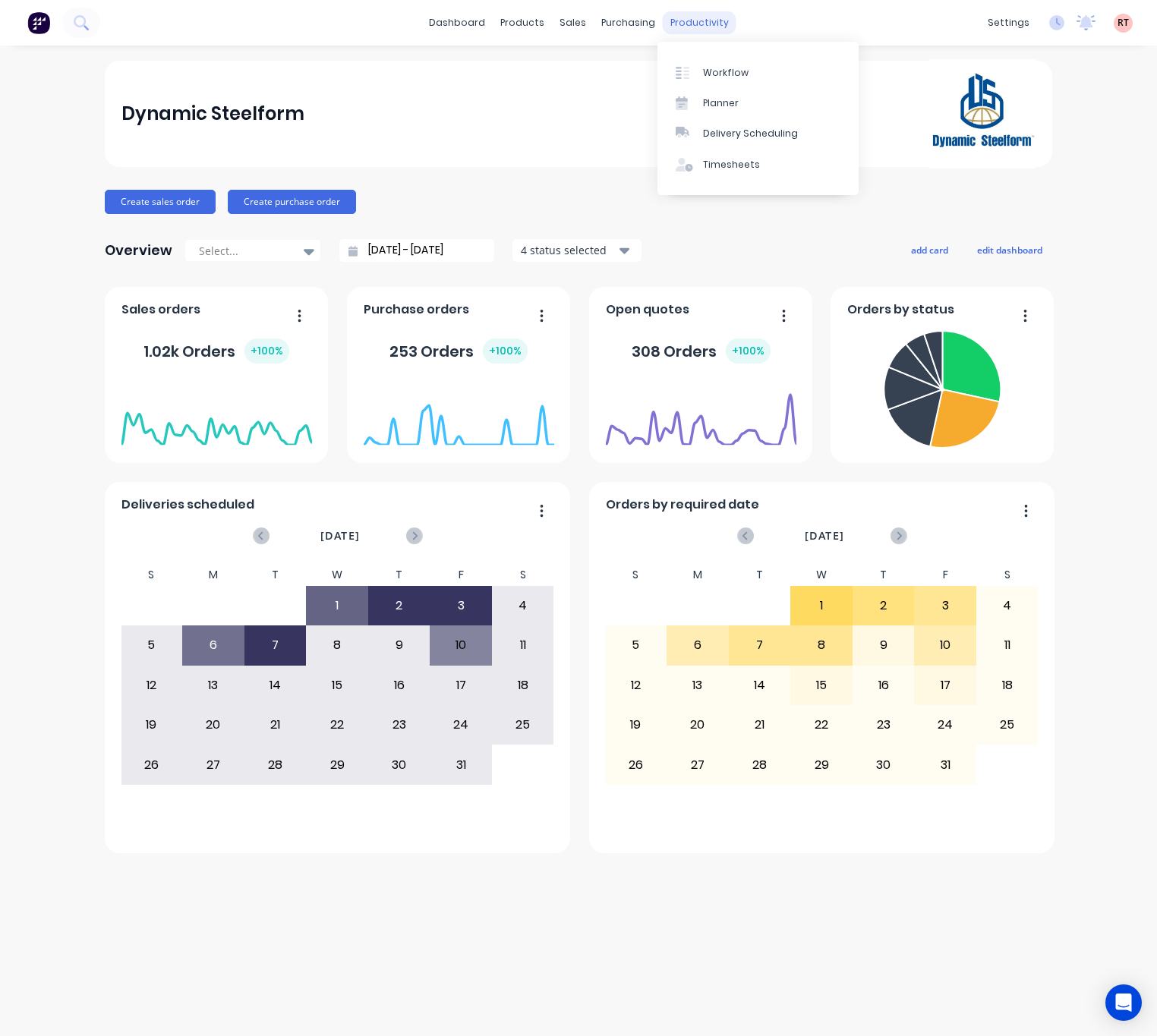
click at [674, 25] on div "productivity" at bounding box center [699, 22] width 74 height 23
click at [724, 136] on div "Delivery Scheduling" at bounding box center [750, 134] width 95 height 14
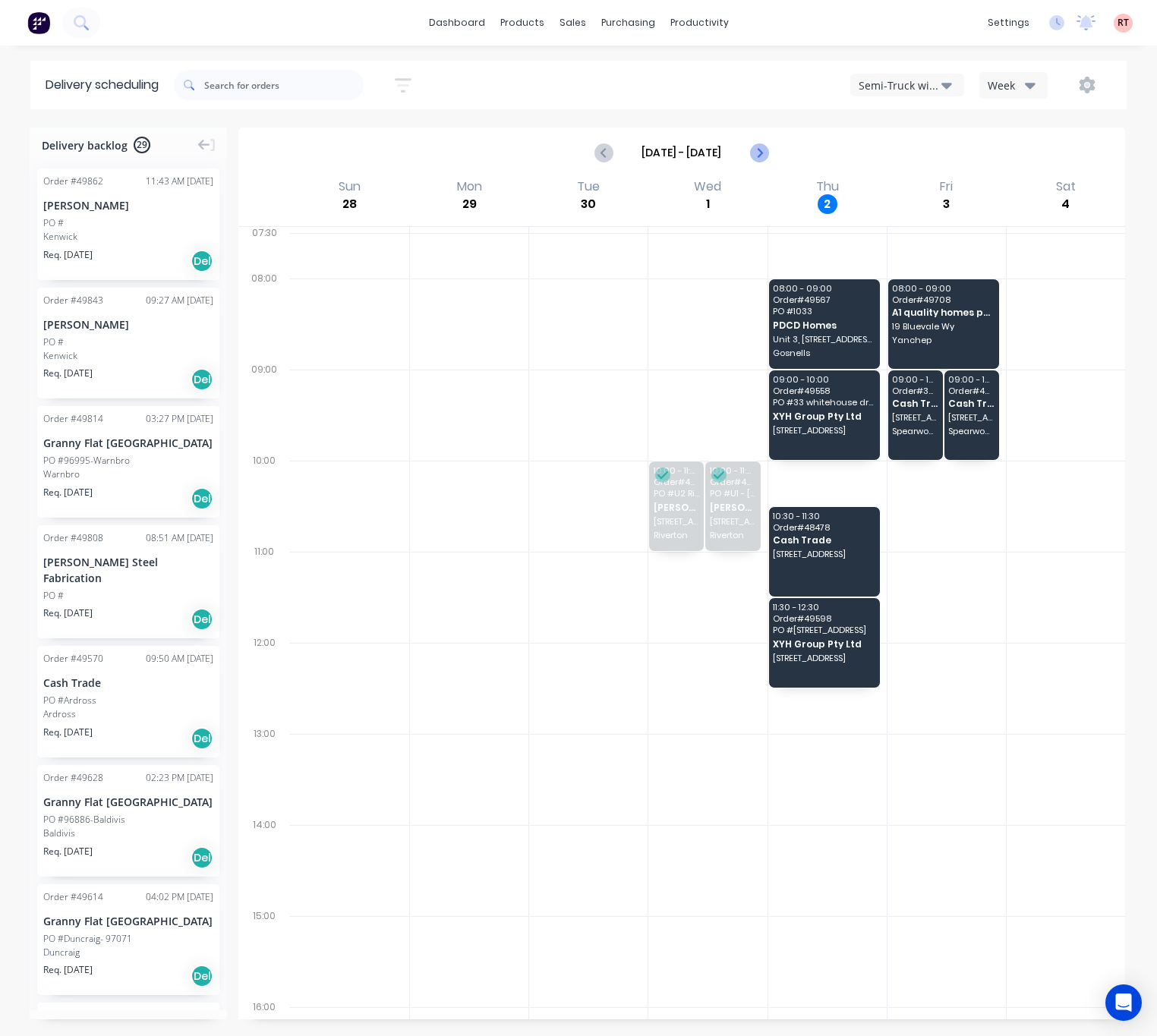
click at [768, 153] on button "Next page" at bounding box center [758, 152] width 30 height 30
type input "Oct 5 - Oct 11"
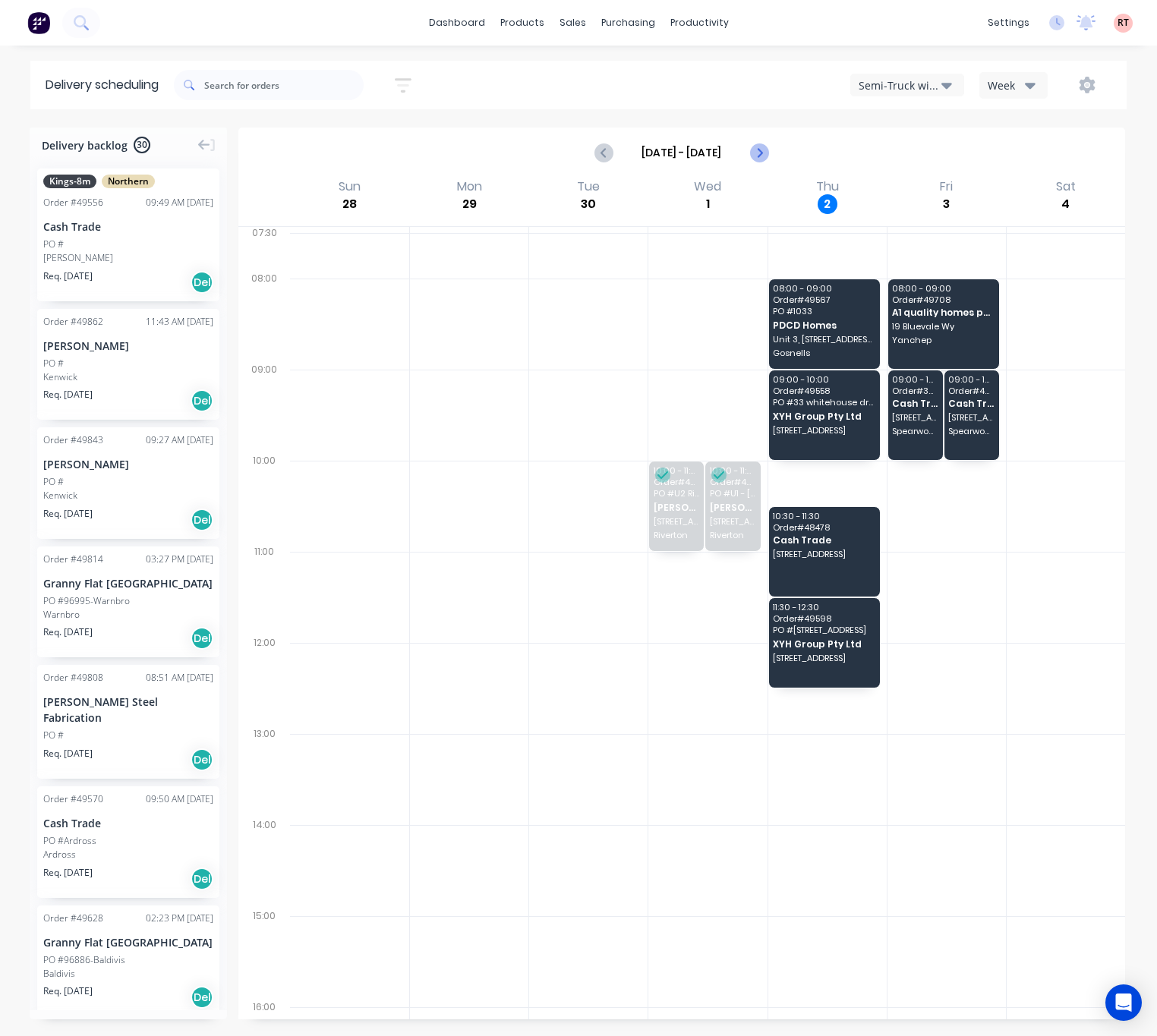
click at [757, 157] on icon "Next page" at bounding box center [758, 152] width 6 height 12
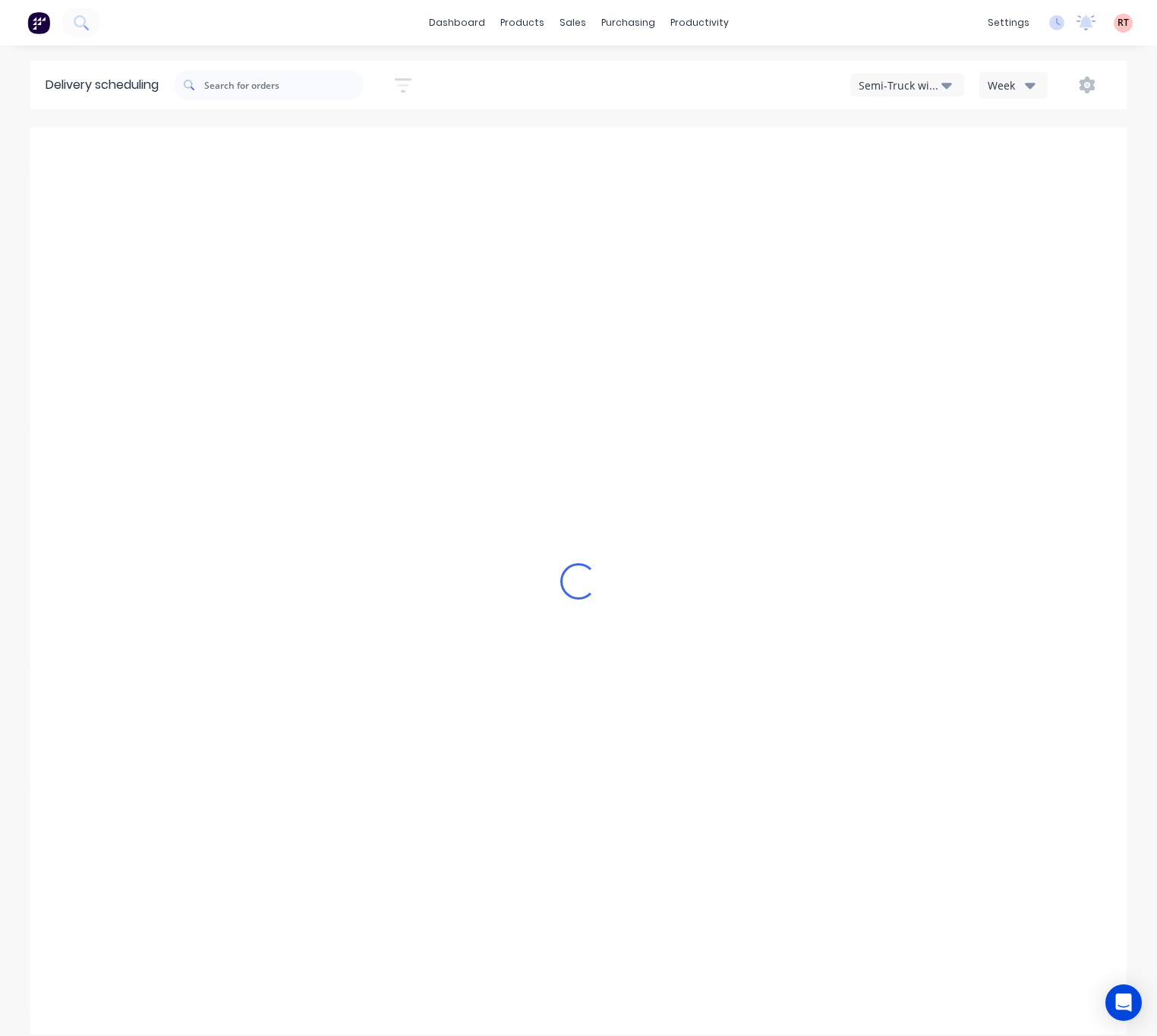
type input "[DATE] - [DATE]"
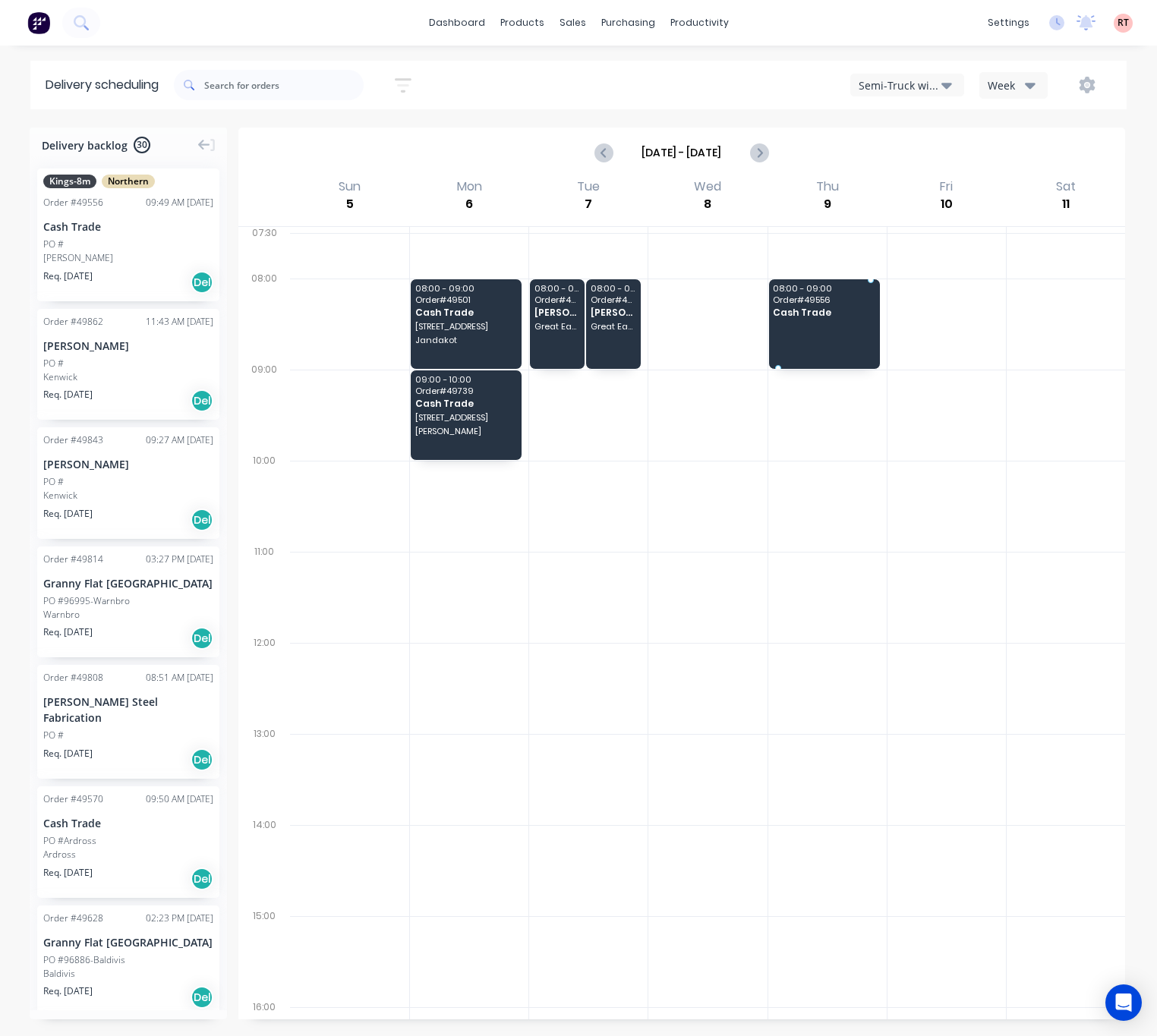
drag, startPoint x: 88, startPoint y: 227, endPoint x: 820, endPoint y: 314, distance: 737.2
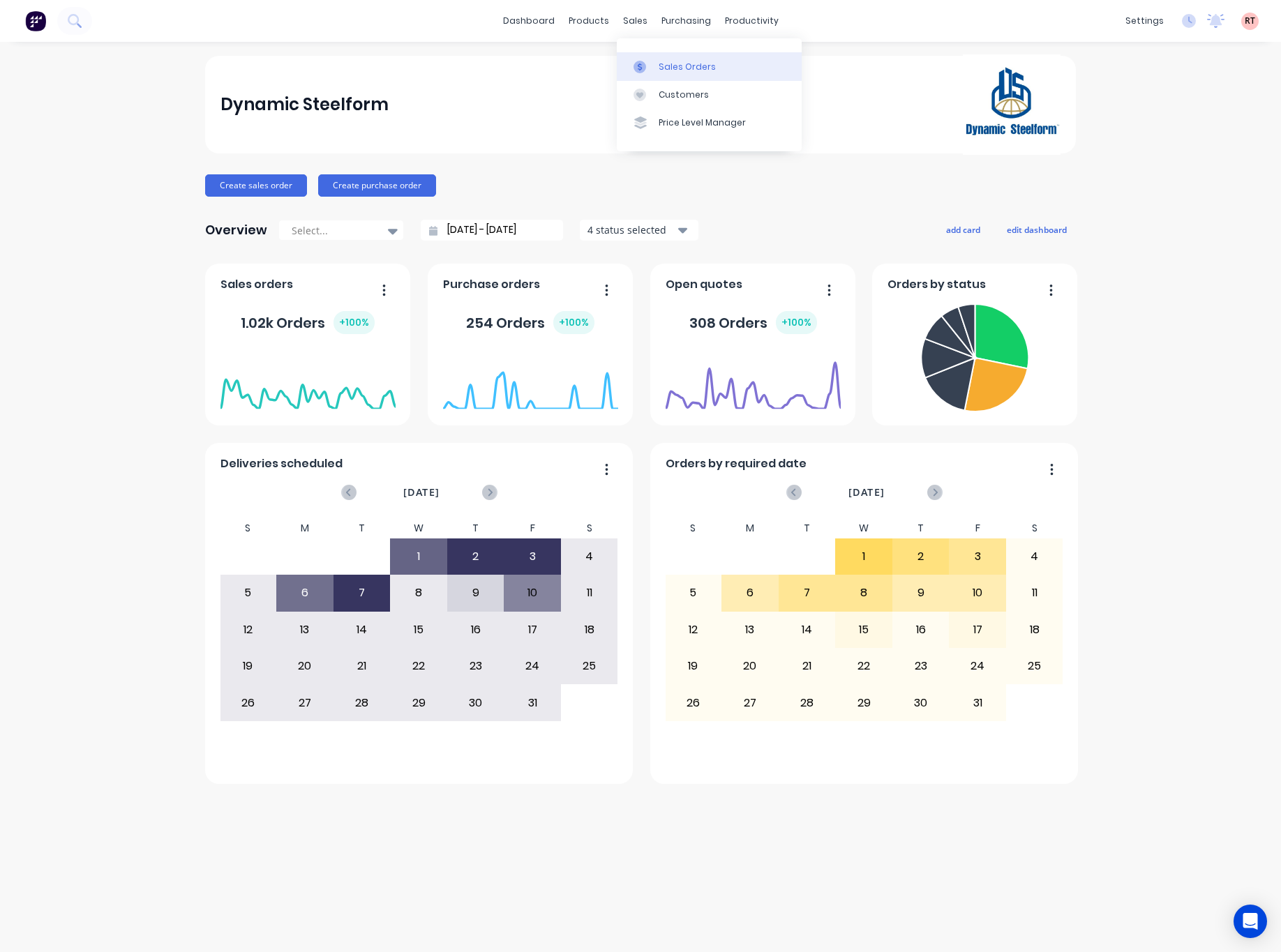
click at [664, 71] on div "Sales Orders" at bounding box center [687, 67] width 58 height 13
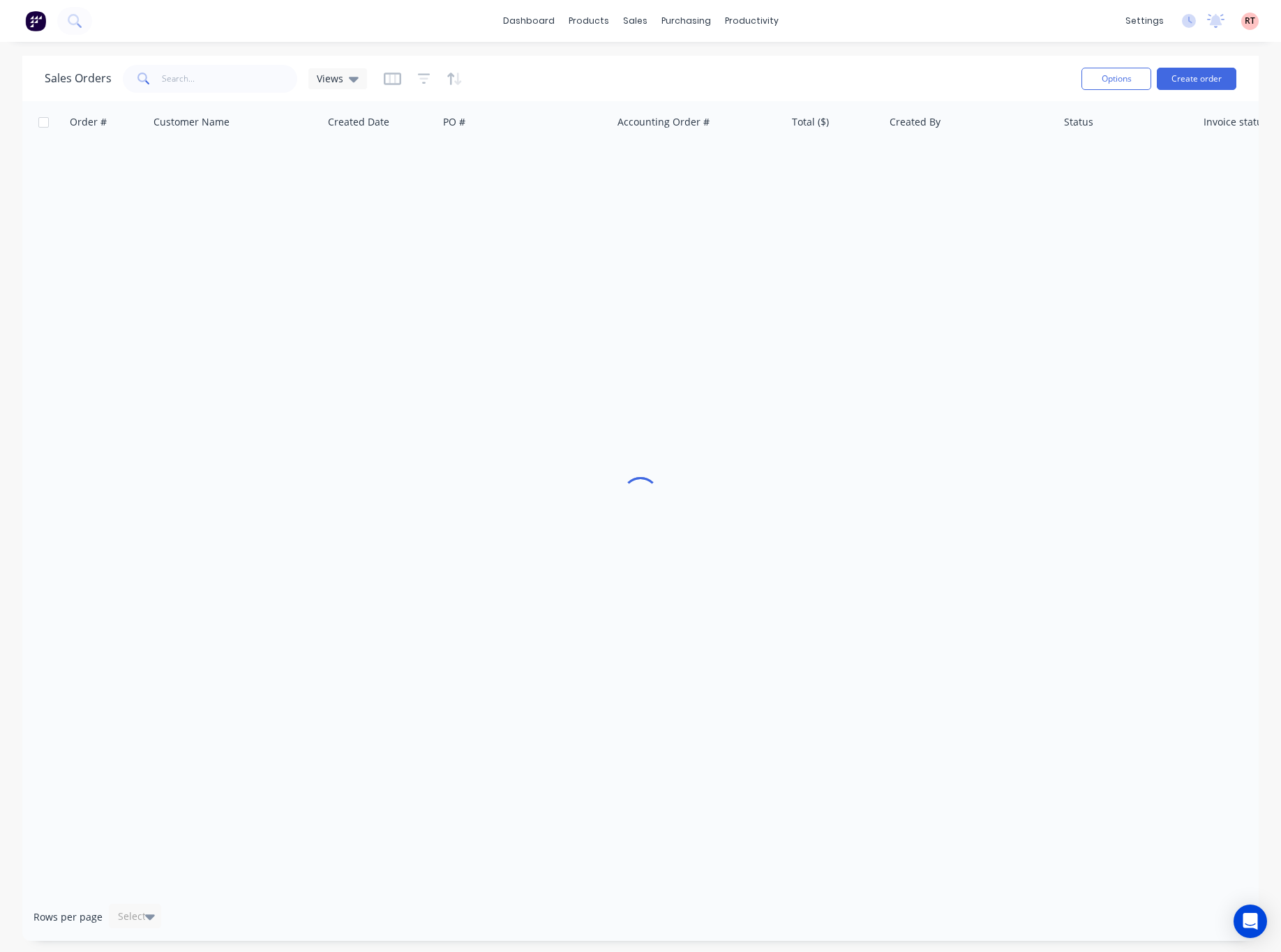
click at [61, 82] on h1 "Sales Orders" at bounding box center [78, 79] width 67 height 14
click at [207, 78] on input "text" at bounding box center [229, 79] width 136 height 28
type input "49352"
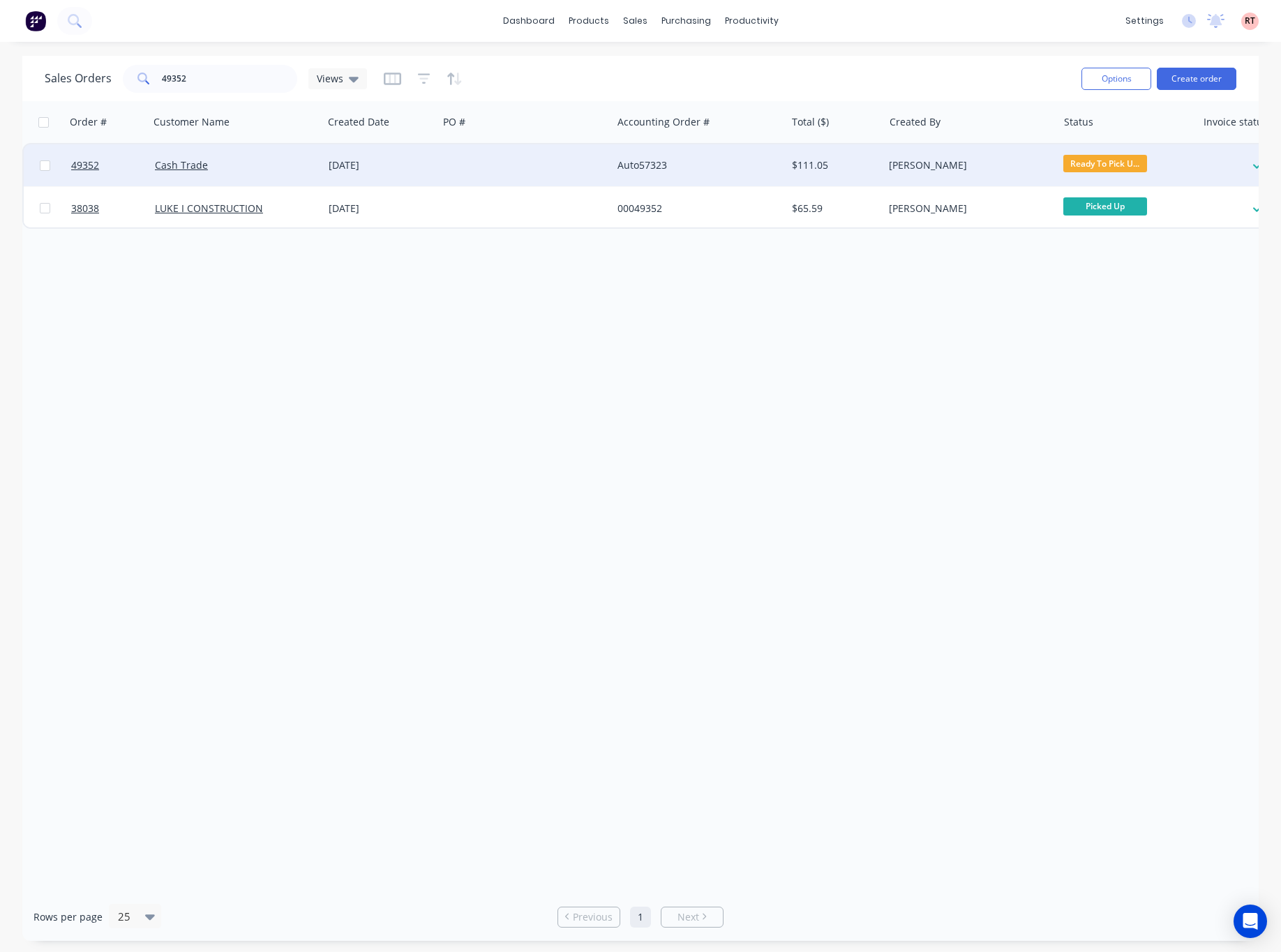
click at [722, 173] on div "Auto57323" at bounding box center [698, 165] width 174 height 41
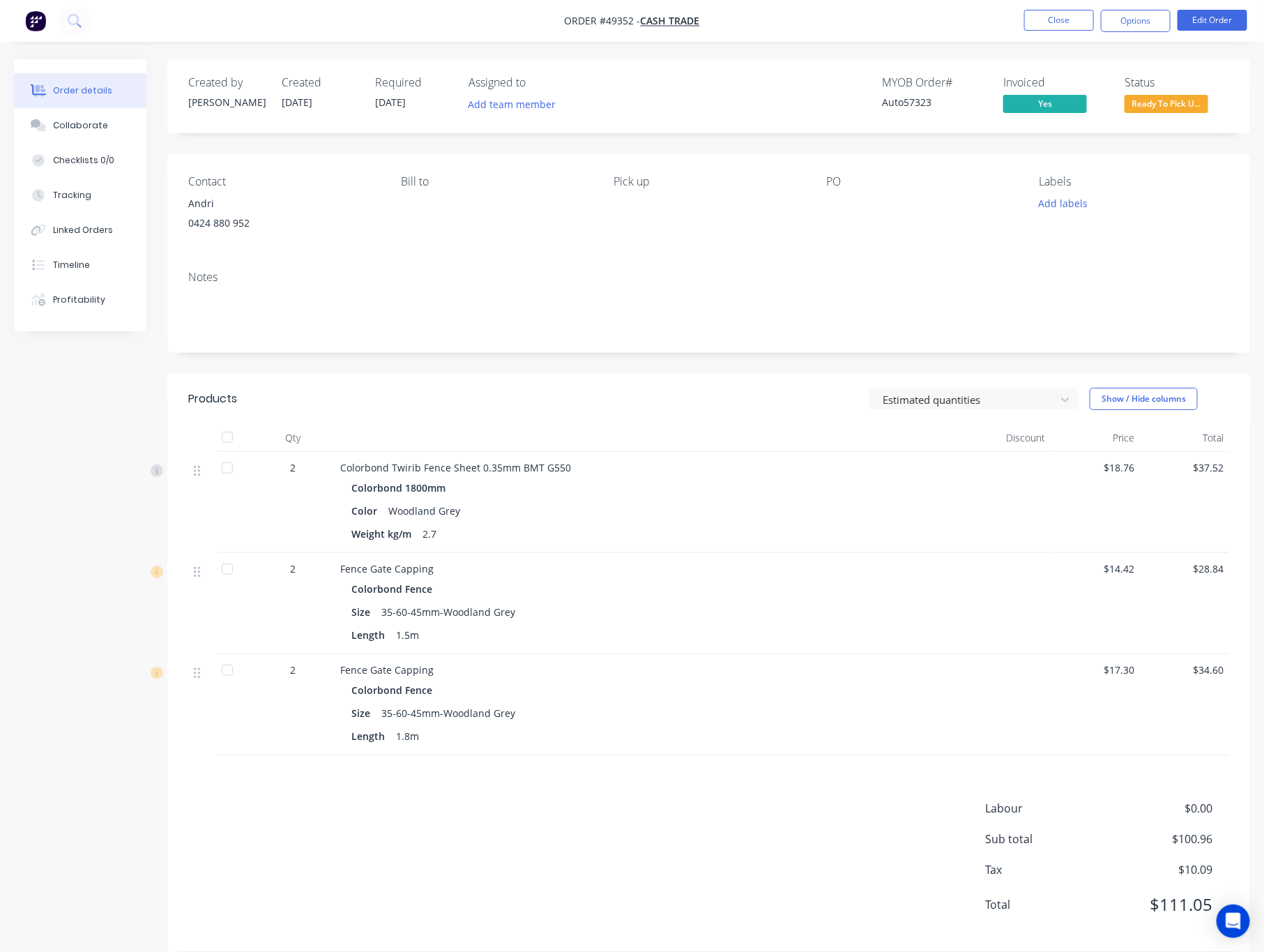
click at [1176, 107] on span "Ready To Pick U..." at bounding box center [1166, 103] width 84 height 18
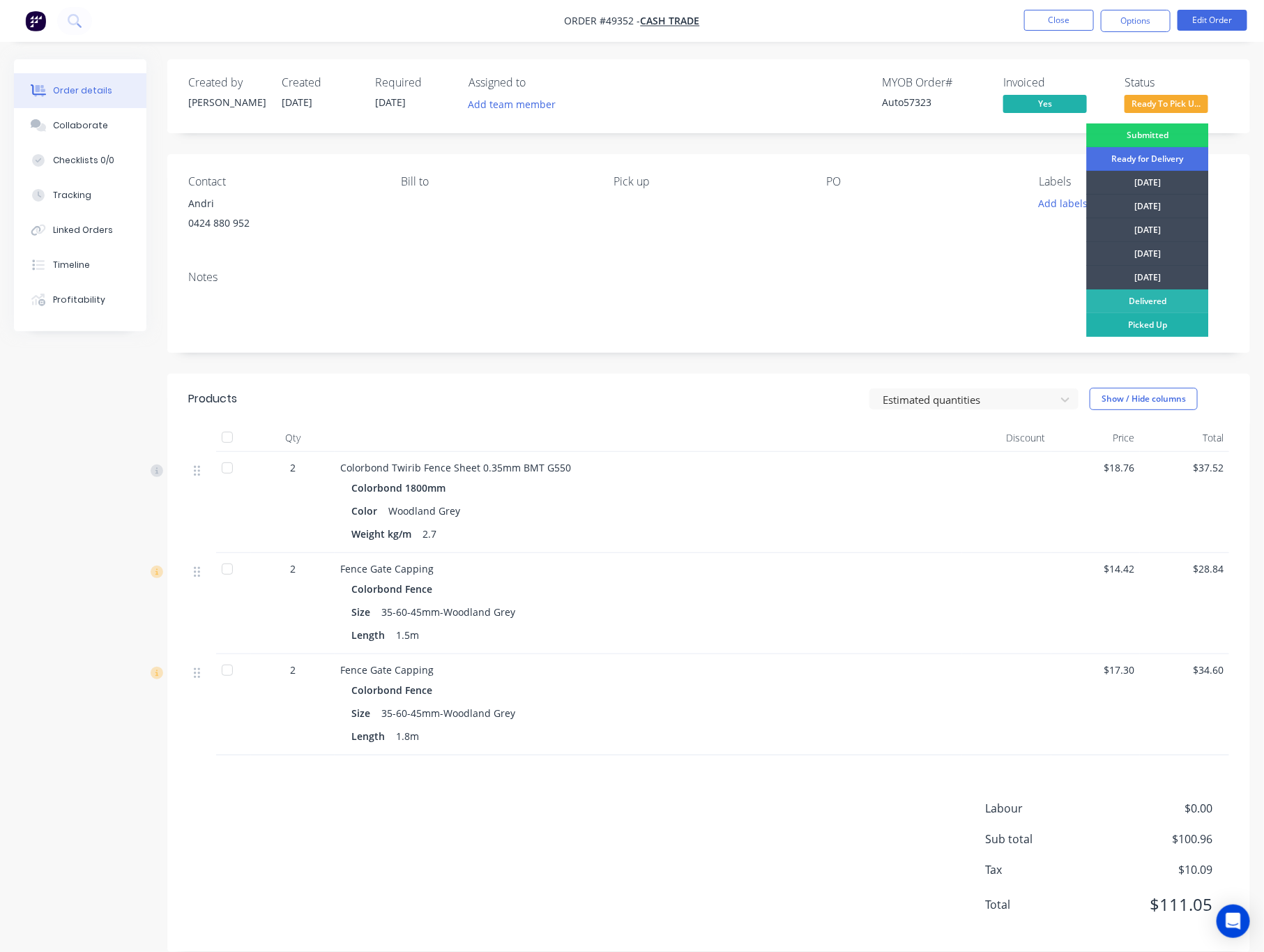
click at [1171, 327] on div "Picked Up" at bounding box center [1148, 325] width 122 height 24
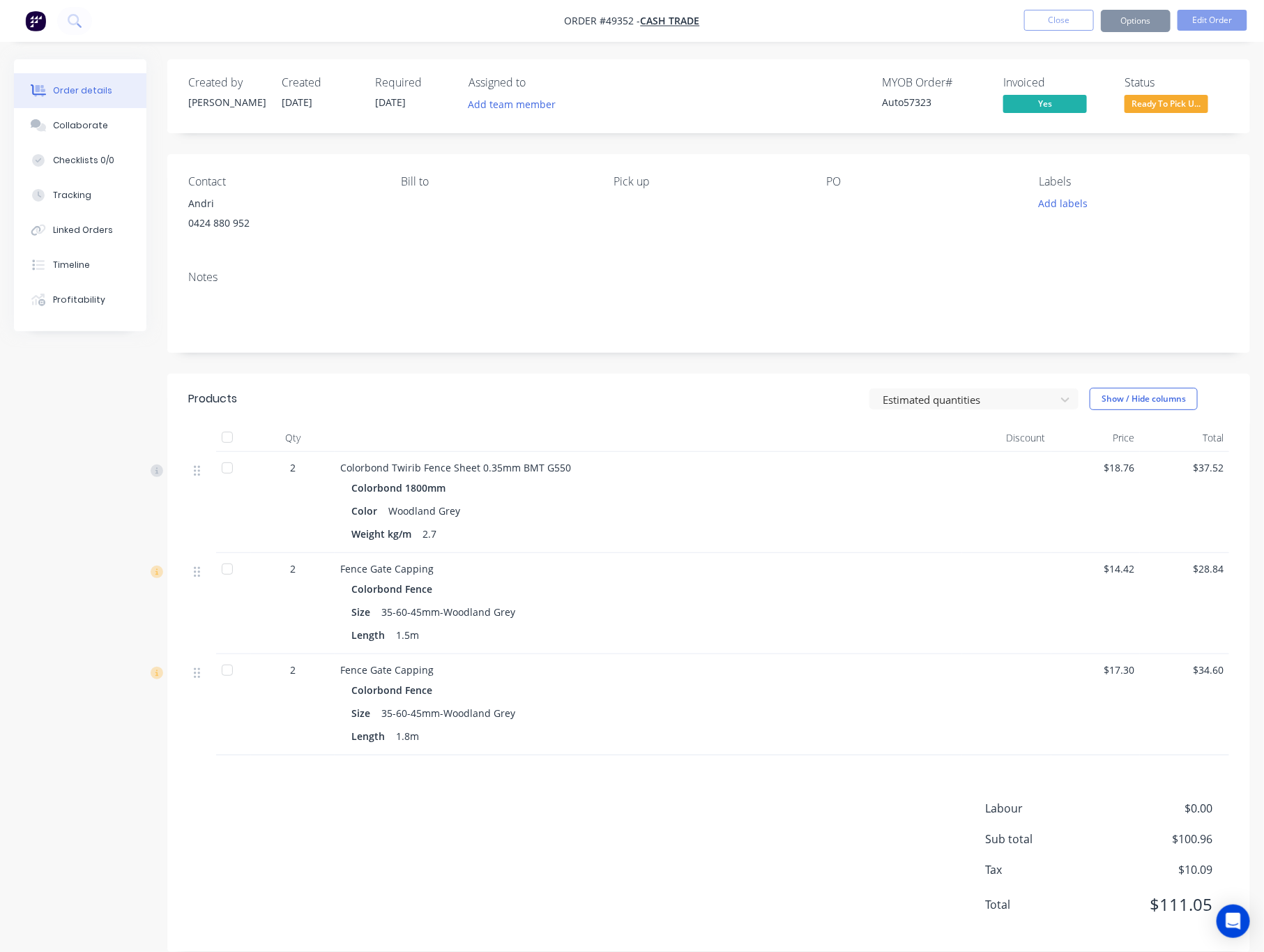
drag, startPoint x: 256, startPoint y: 217, endPoint x: 264, endPoint y: 196, distance: 22.5
click at [264, 180] on div "Contact" at bounding box center [283, 182] width 190 height 14
drag, startPoint x: 270, startPoint y: 220, endPoint x: 170, endPoint y: 200, distance: 102.0
click at [170, 200] on div "Contact Andri 0424 880 952 Bill to Pick up PO Labels Add labels" at bounding box center [709, 206] width 1083 height 105
click at [418, 248] on div "Contact Andri 0424 880 952 Bill to Pick up PO Labels Add labels" at bounding box center [709, 206] width 1083 height 105
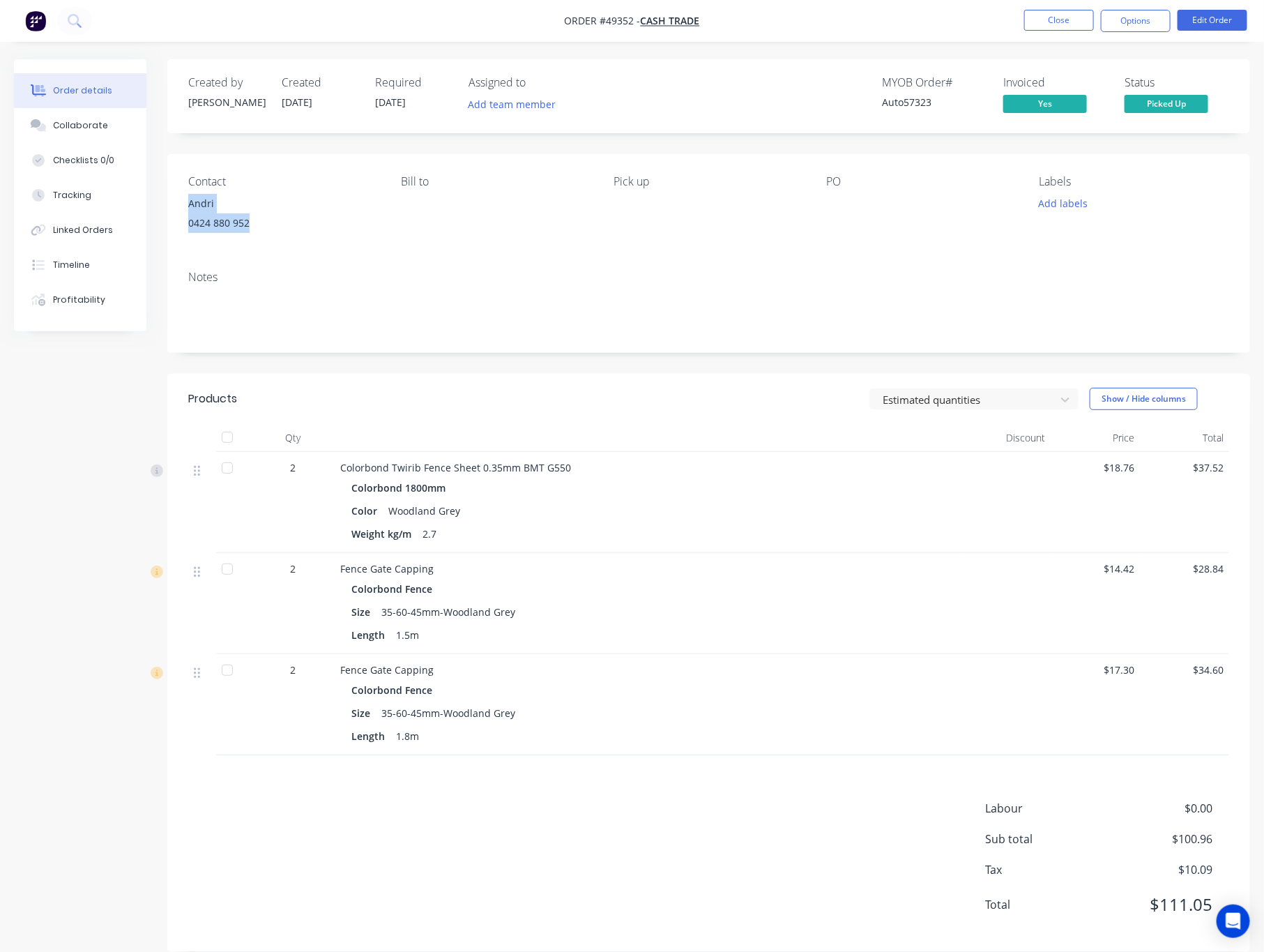
drag, startPoint x: 257, startPoint y: 224, endPoint x: 180, endPoint y: 204, distance: 79.6
click at [180, 204] on div "Contact Andri 0424 880 952 Bill to Pick up PO Labels Add labels" at bounding box center [709, 206] width 1083 height 105
copy div "Andri 0424 880 952"
click at [1051, 24] on button "Close" at bounding box center [1059, 20] width 69 height 21
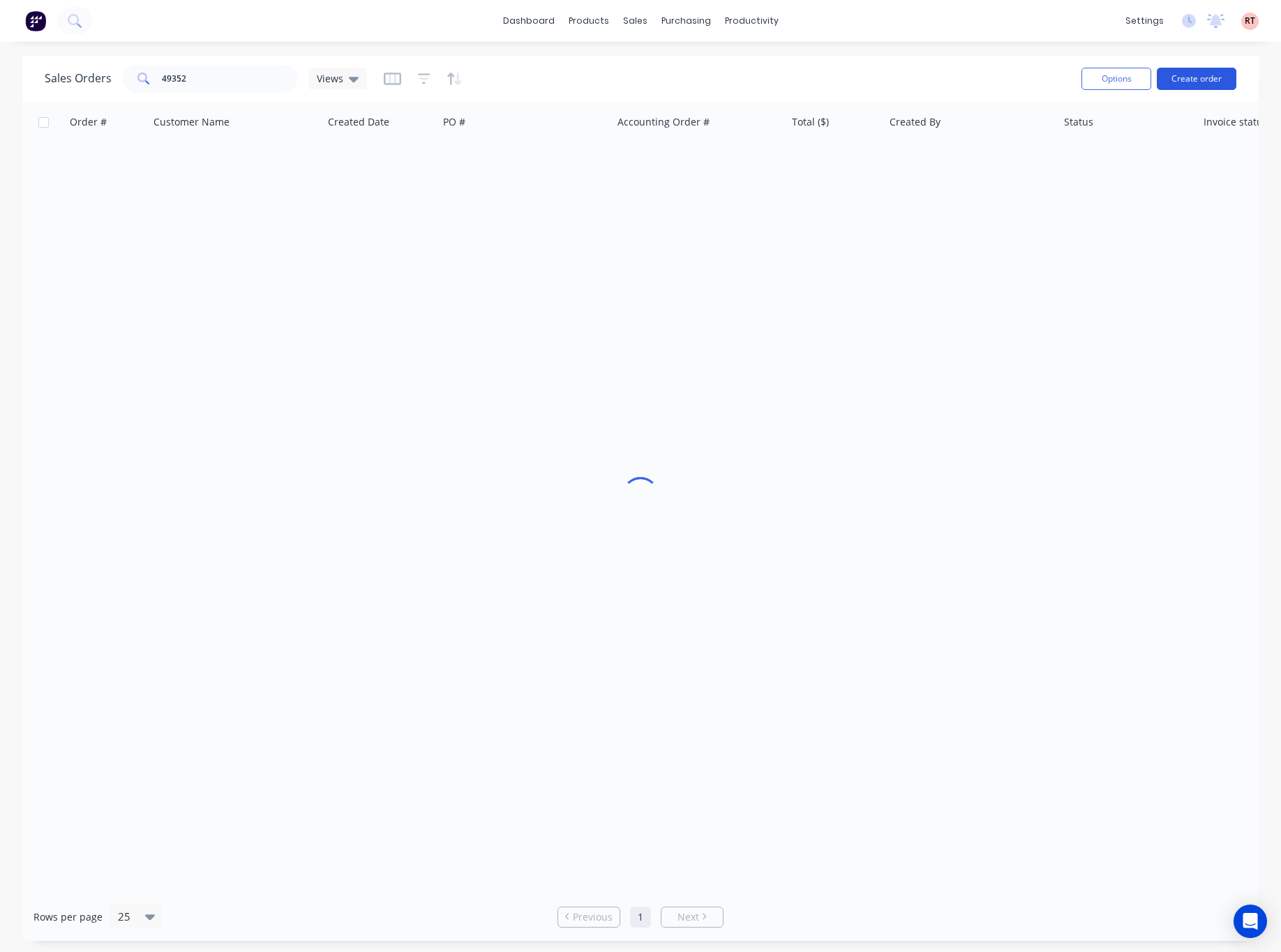
click at [1174, 69] on button "Create order" at bounding box center [1196, 79] width 80 height 22
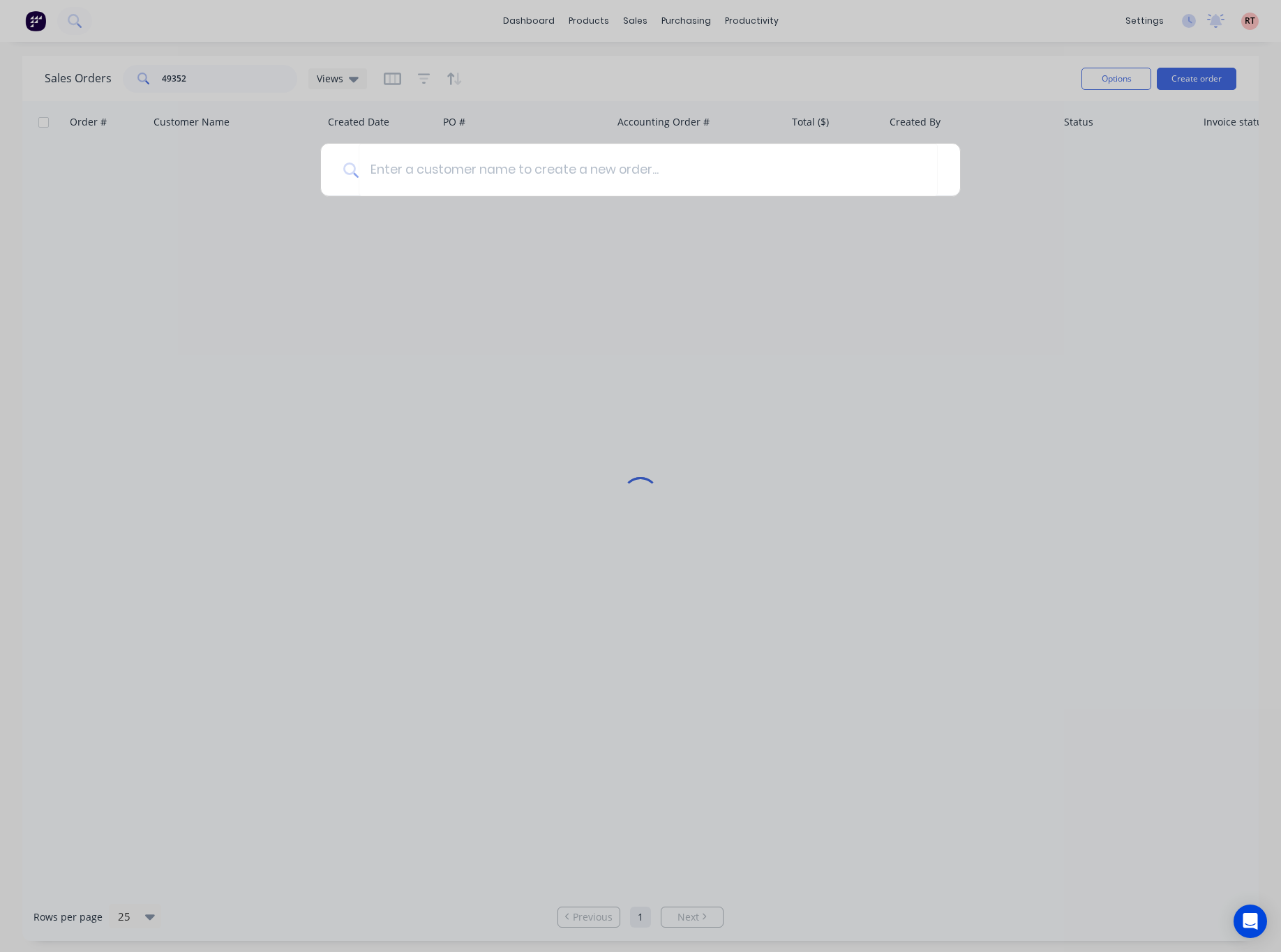
click at [572, 76] on div at bounding box center [640, 476] width 1281 height 952
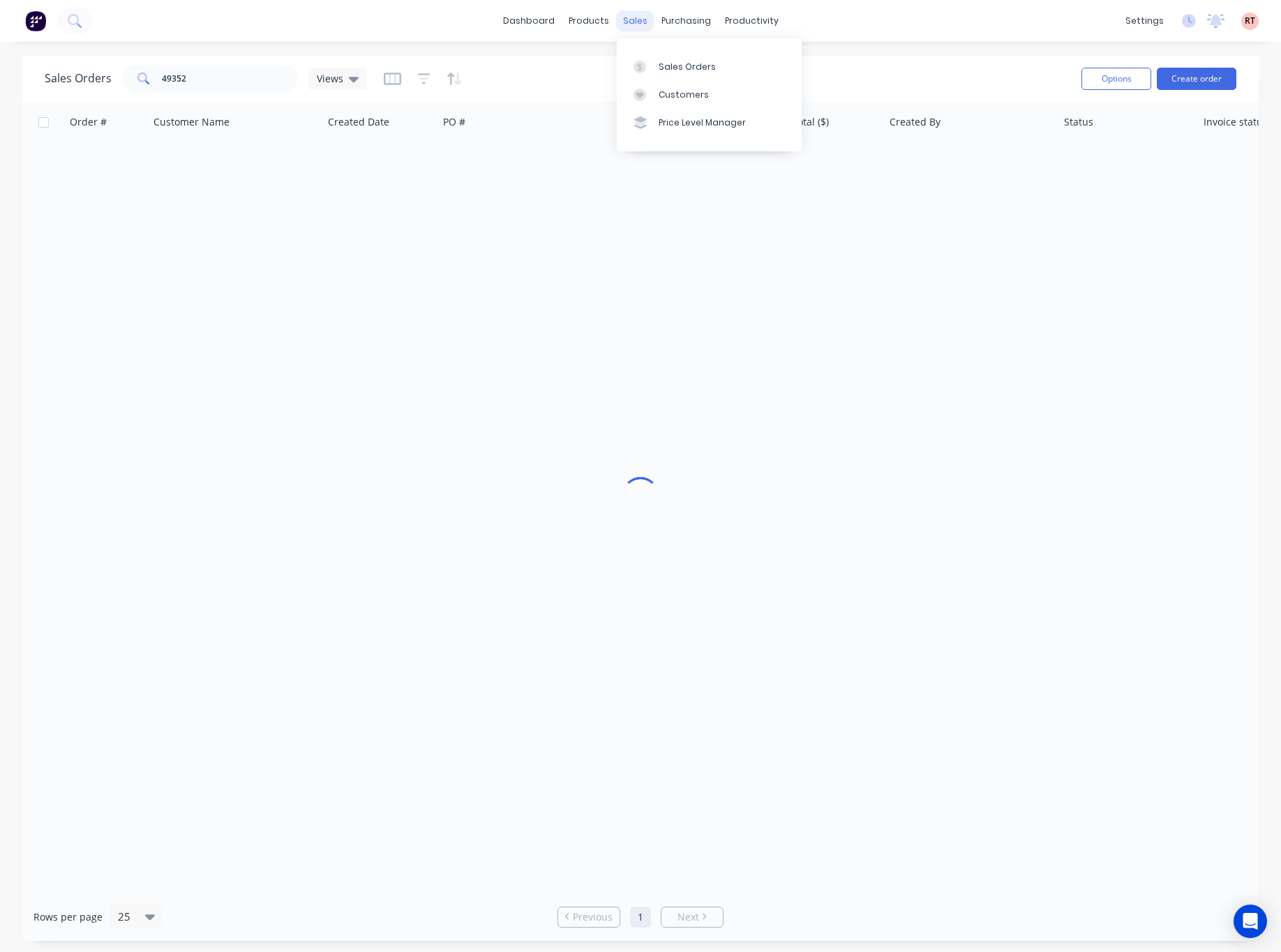
click at [643, 19] on div "sales" at bounding box center [635, 20] width 38 height 21
click at [657, 96] on link "Customers" at bounding box center [710, 95] width 185 height 28
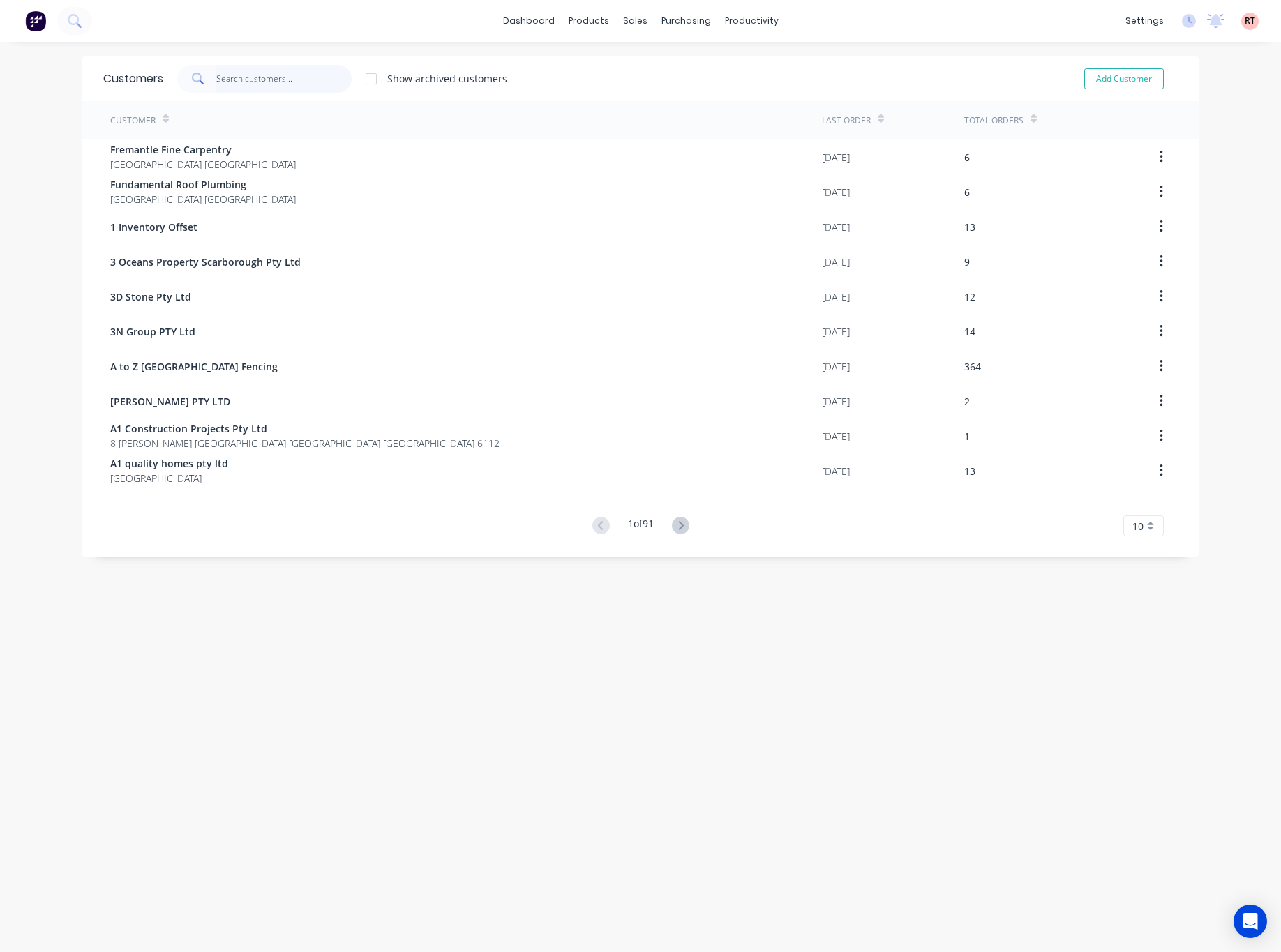
click at [250, 78] on input "text" at bounding box center [284, 79] width 136 height 28
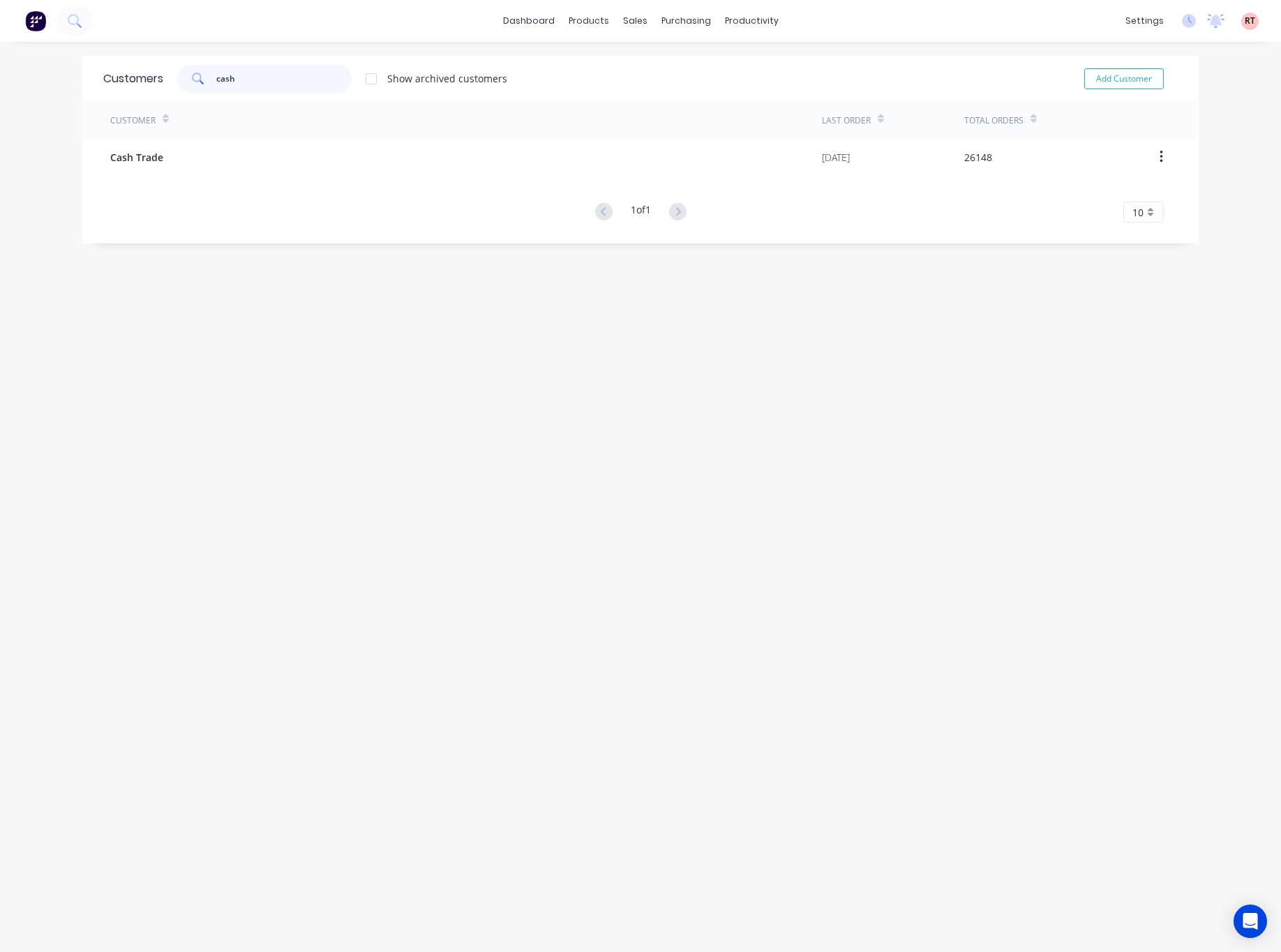
type input "cash"
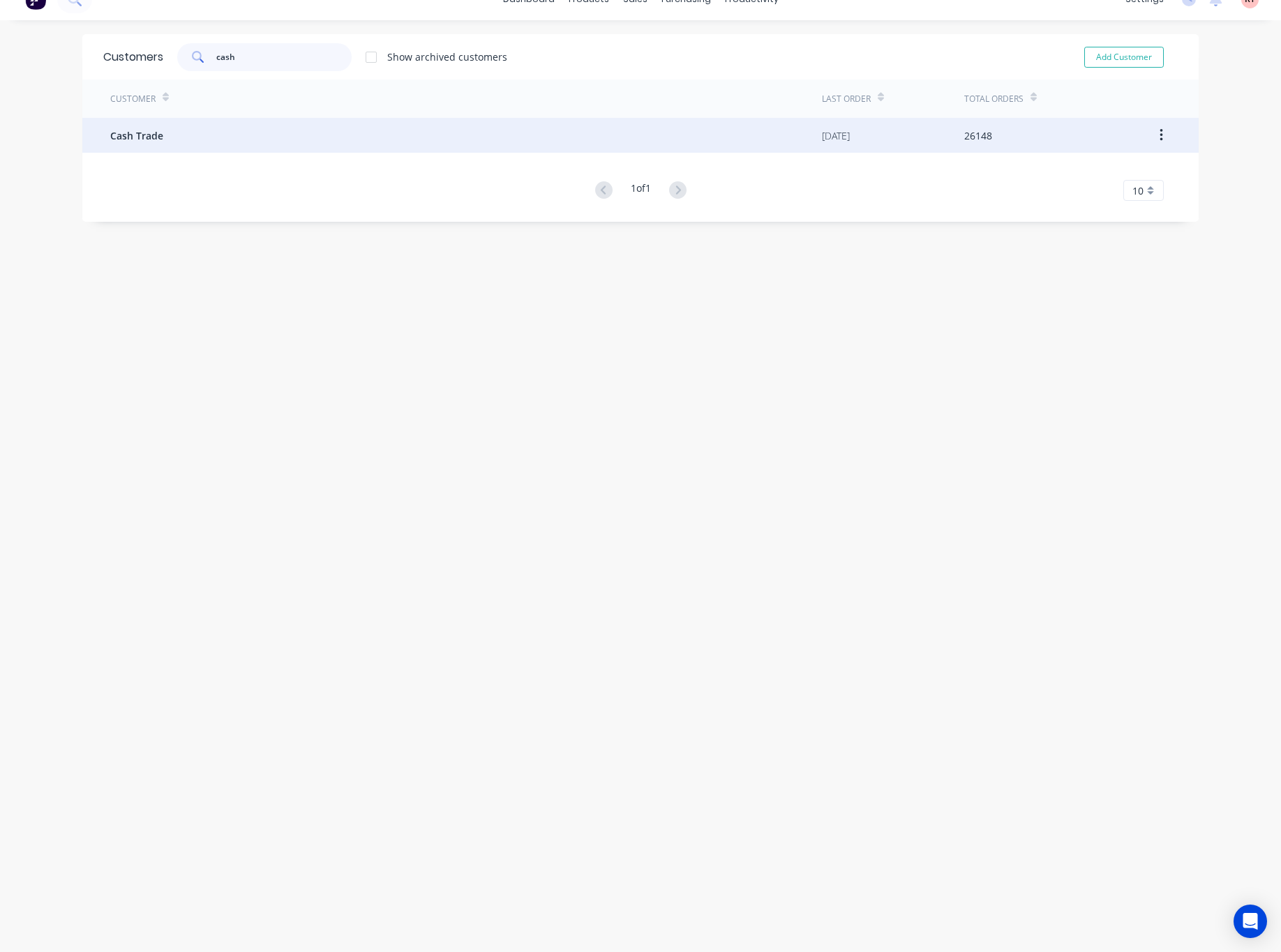
scroll to position [28, 0]
click at [325, 126] on div "Cash Trade" at bounding box center [466, 129] width 712 height 35
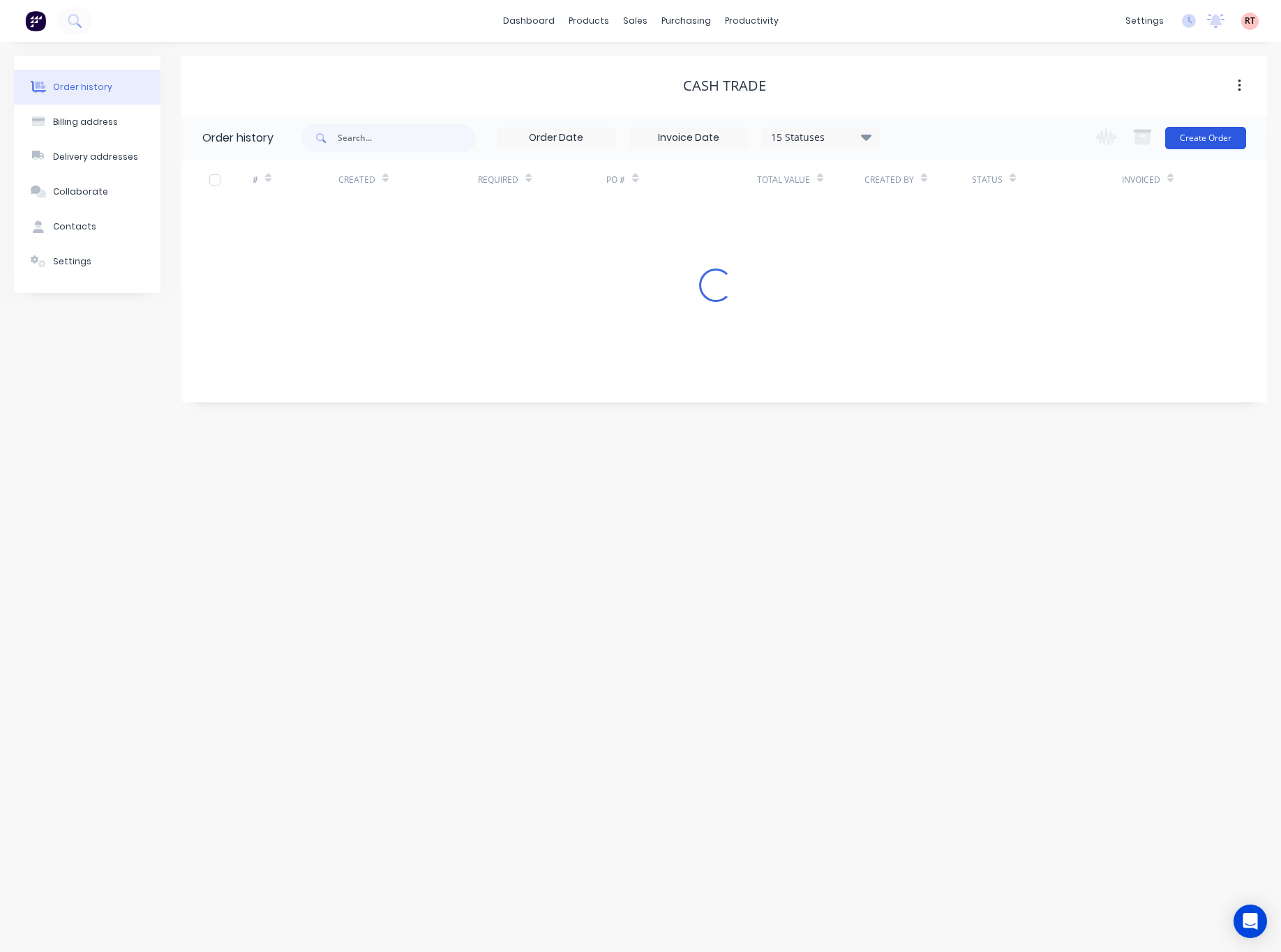
click at [1219, 137] on button "Create Order" at bounding box center [1206, 138] width 81 height 22
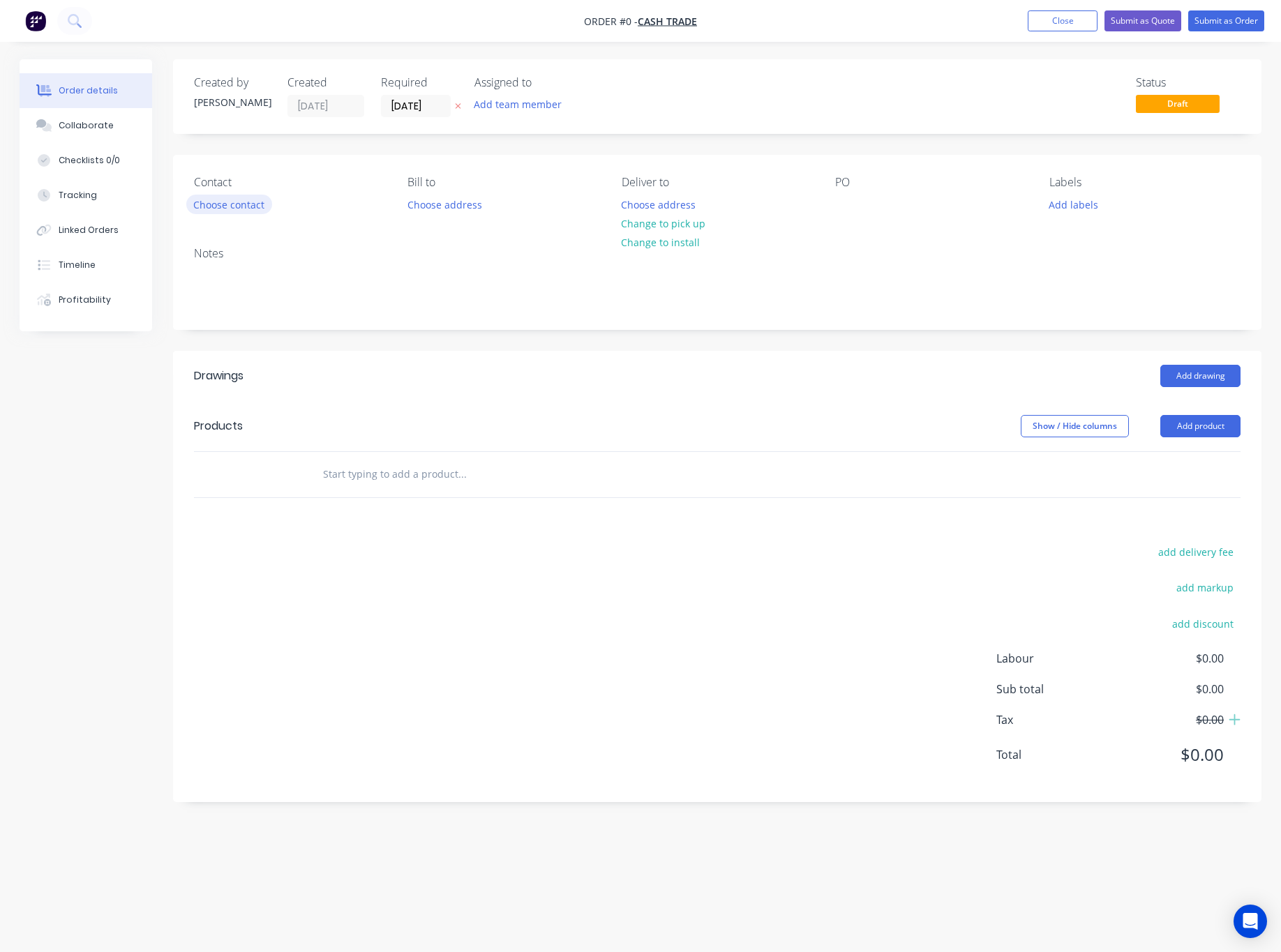
click at [231, 203] on button "Choose contact" at bounding box center [229, 204] width 86 height 19
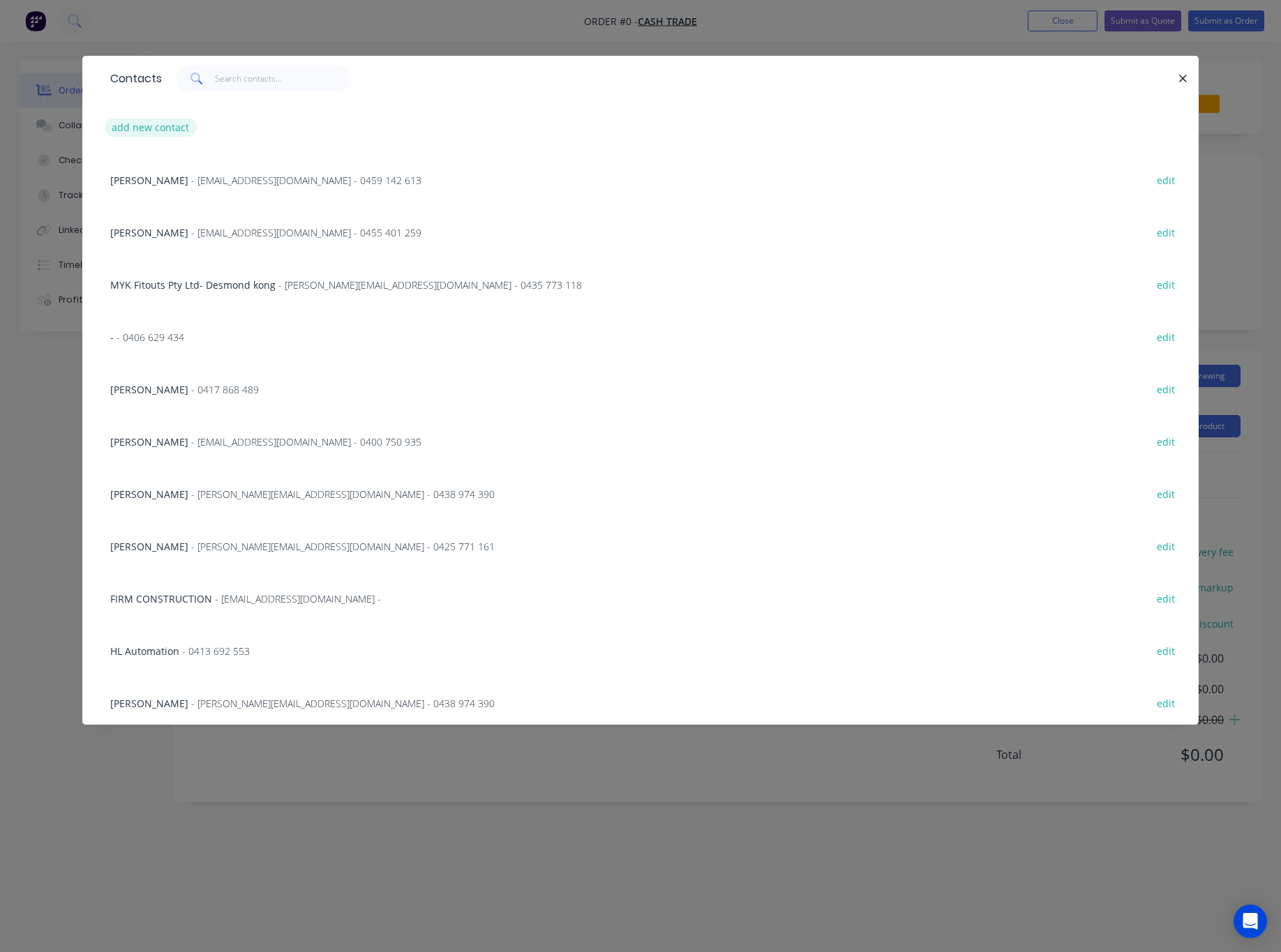
click at [185, 133] on button "add new contact" at bounding box center [151, 127] width 92 height 19
select select "AU"
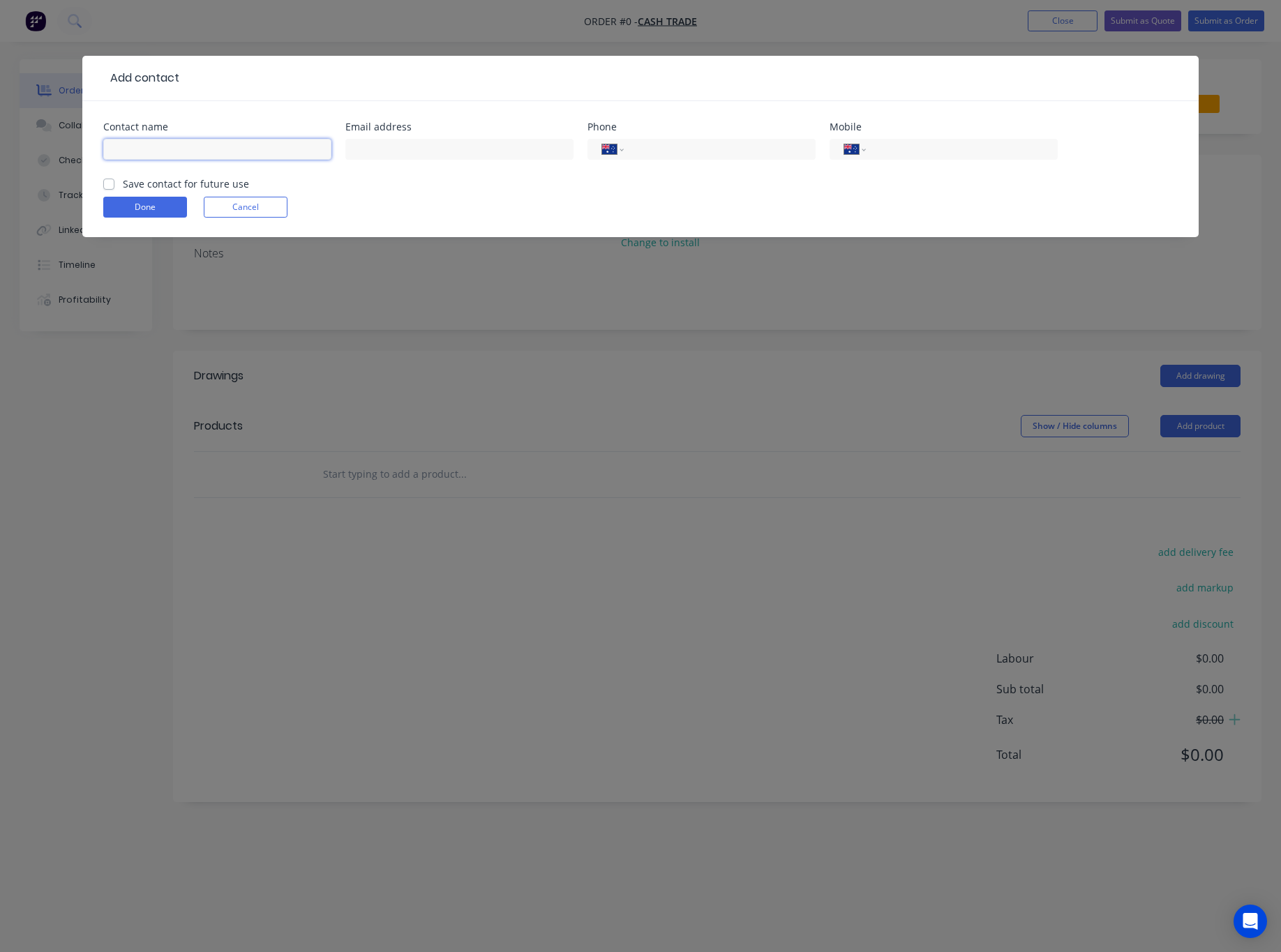
click at [105, 147] on input "text" at bounding box center [217, 149] width 228 height 21
paste input "Andri"
type input "Andri"
click at [936, 145] on input "tel" at bounding box center [959, 149] width 168 height 16
paste input "0424 880 952"
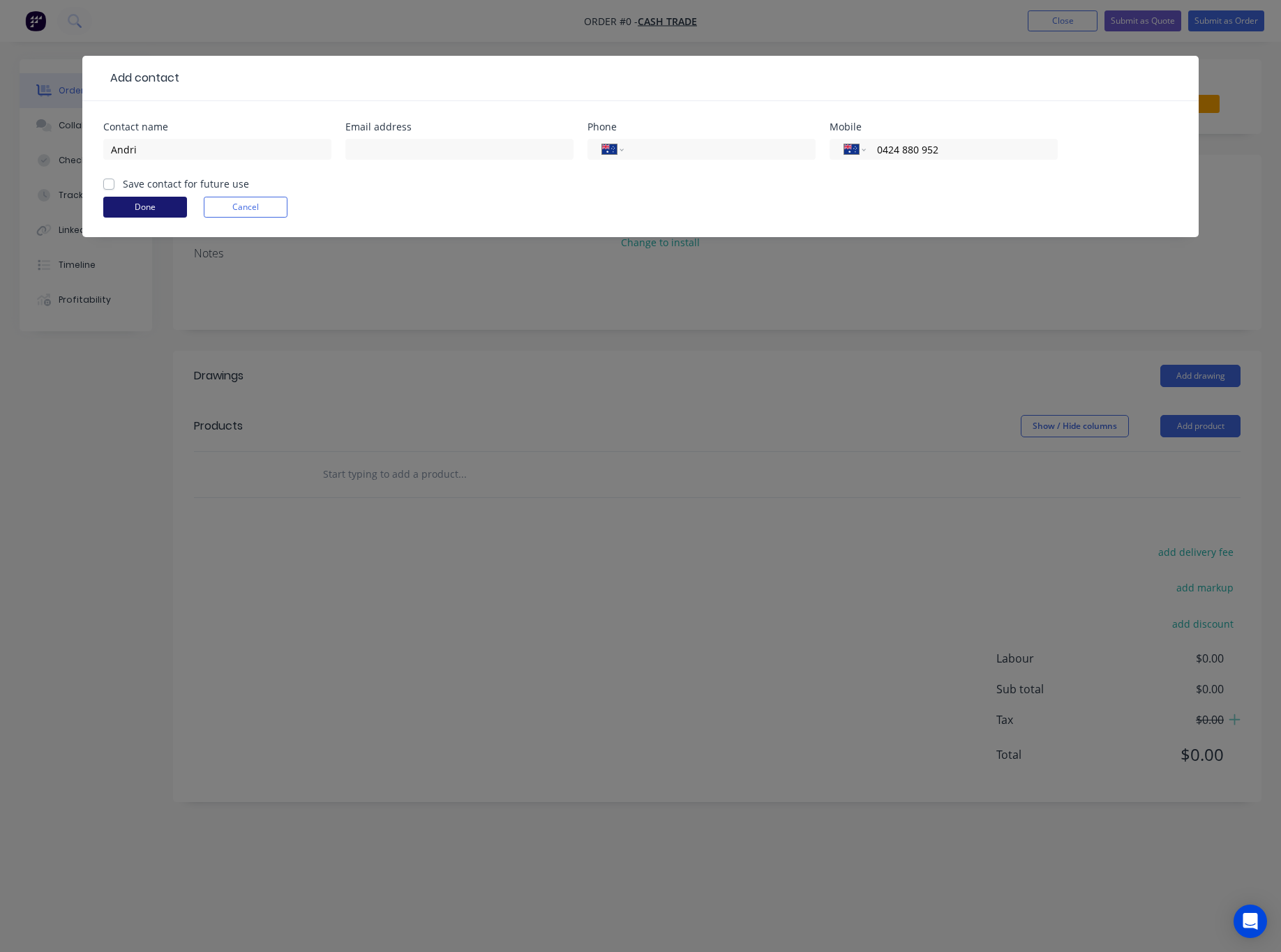
type input "0424 880 952"
click at [128, 206] on button "Done" at bounding box center [145, 206] width 84 height 21
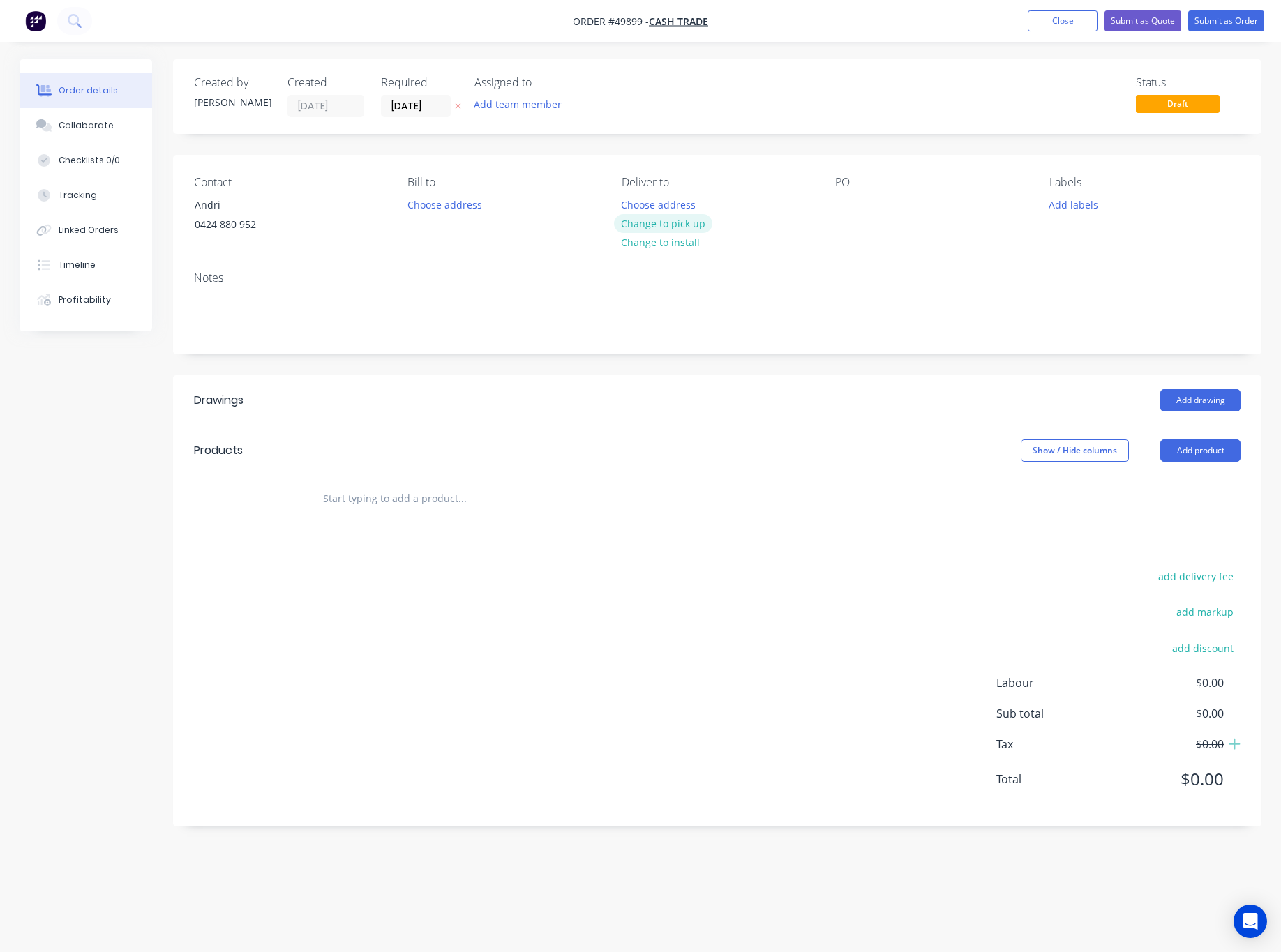
click at [631, 224] on button "Change to pick up" at bounding box center [663, 223] width 99 height 19
click at [1194, 436] on header "Products Show / Hide columns Add product" at bounding box center [717, 450] width 1089 height 50
click at [1194, 448] on button "Add product" at bounding box center [1200, 450] width 80 height 22
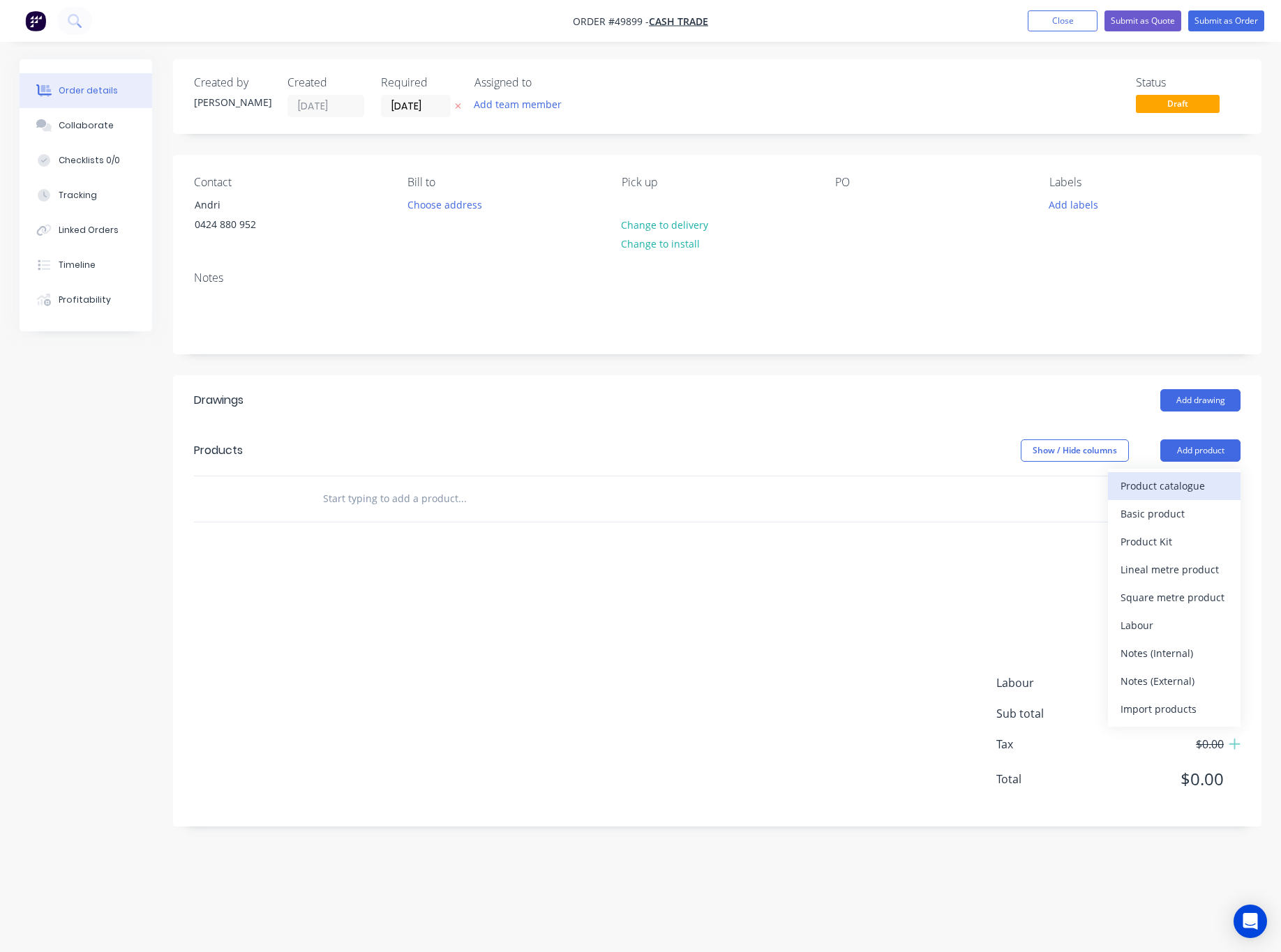
click at [1179, 482] on div "Product catalogue" at bounding box center [1173, 486] width 108 height 20
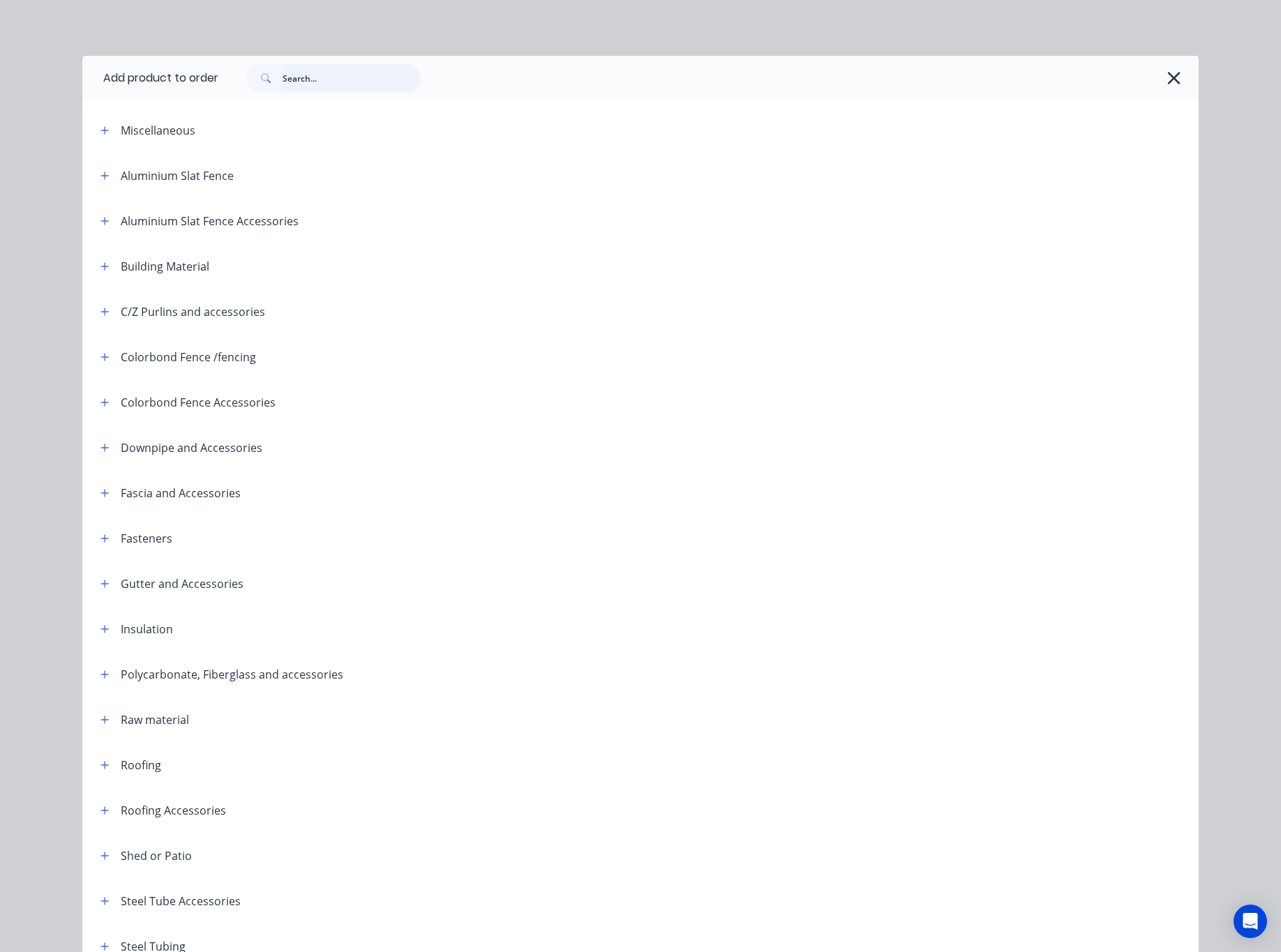
click at [320, 74] on input "text" at bounding box center [351, 78] width 138 height 28
type input "spray"
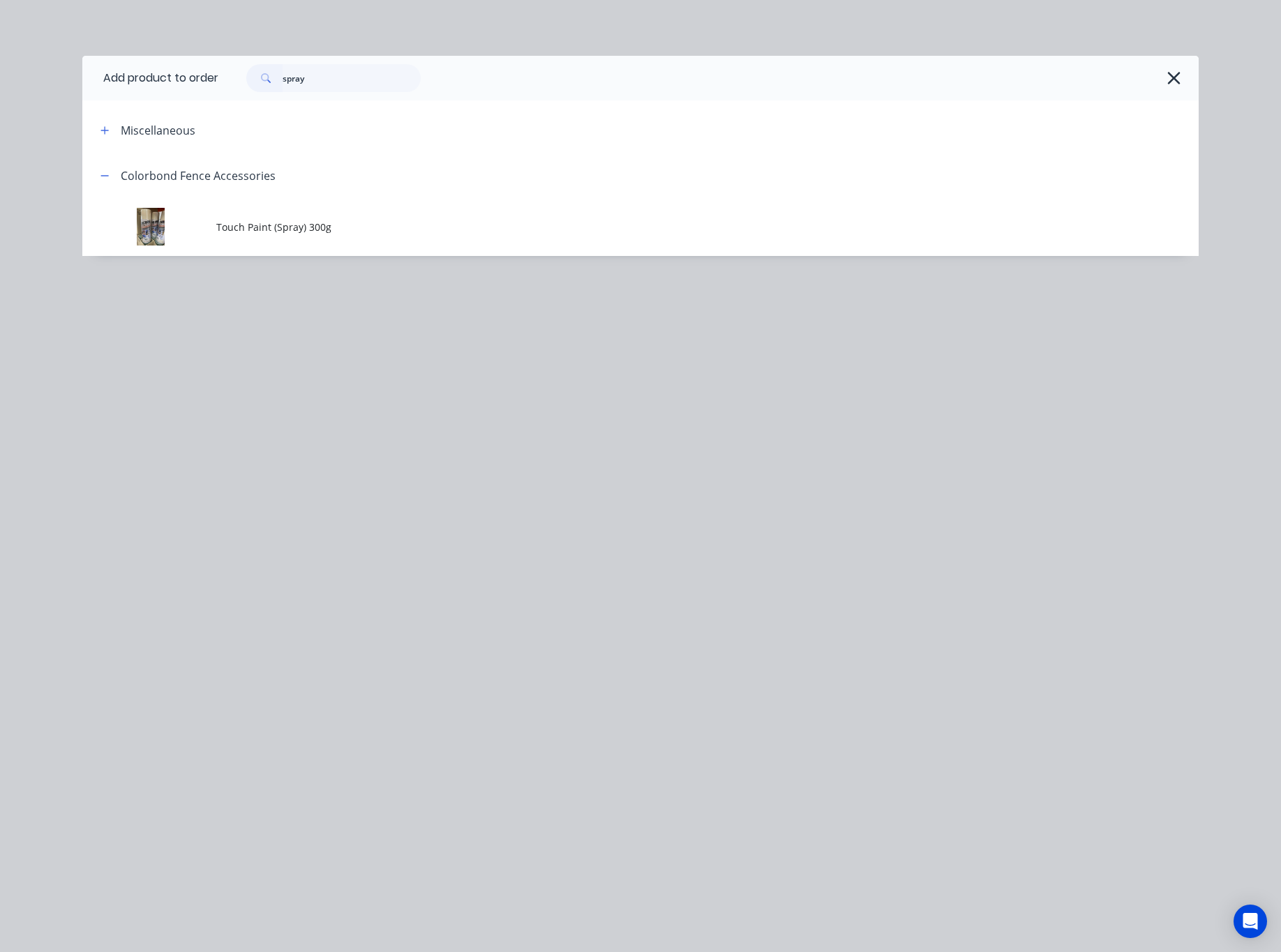
click at [484, 222] on span "Touch Paint (Spray) 300g" at bounding box center [609, 227] width 786 height 14
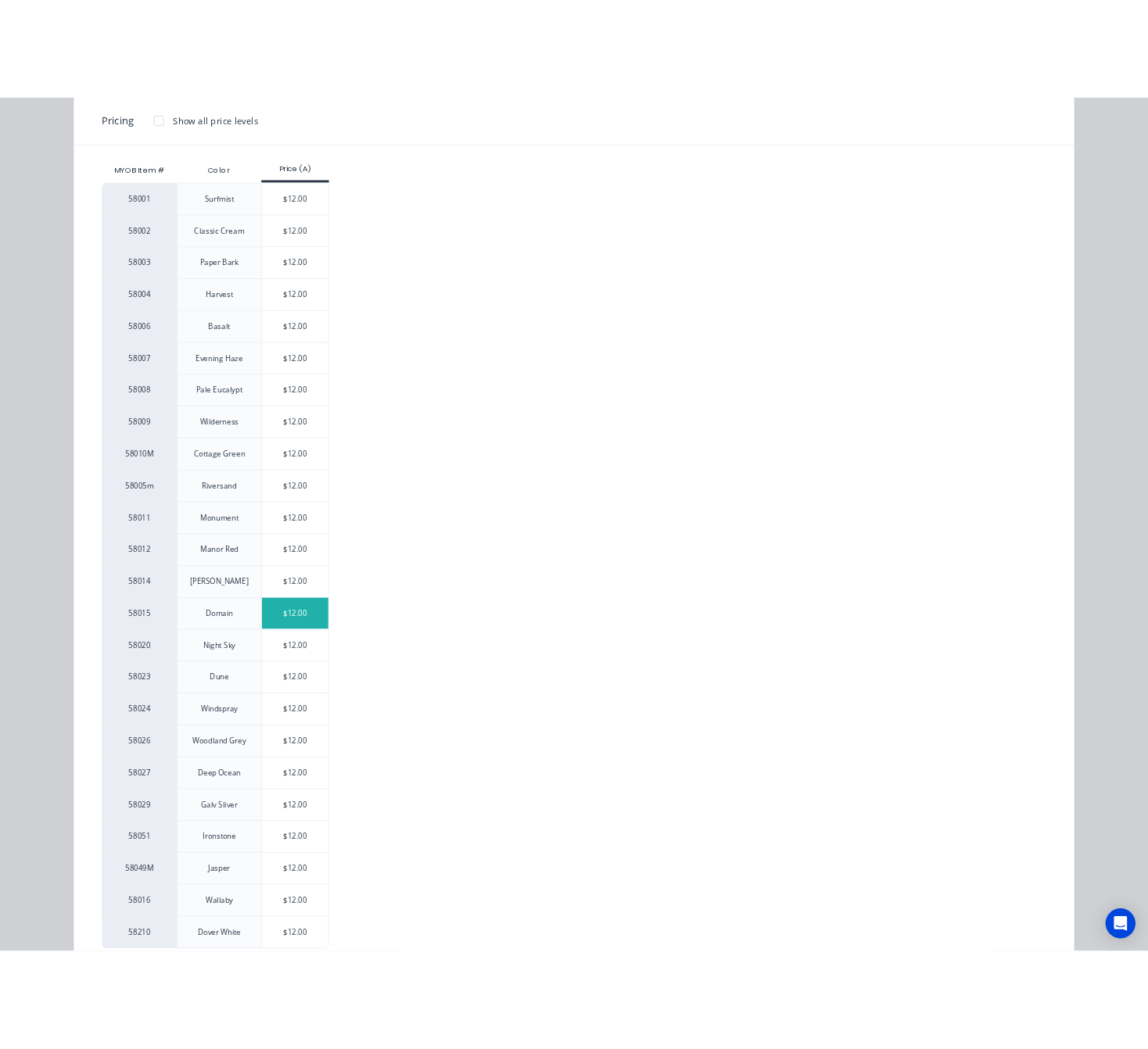
scroll to position [248, 0]
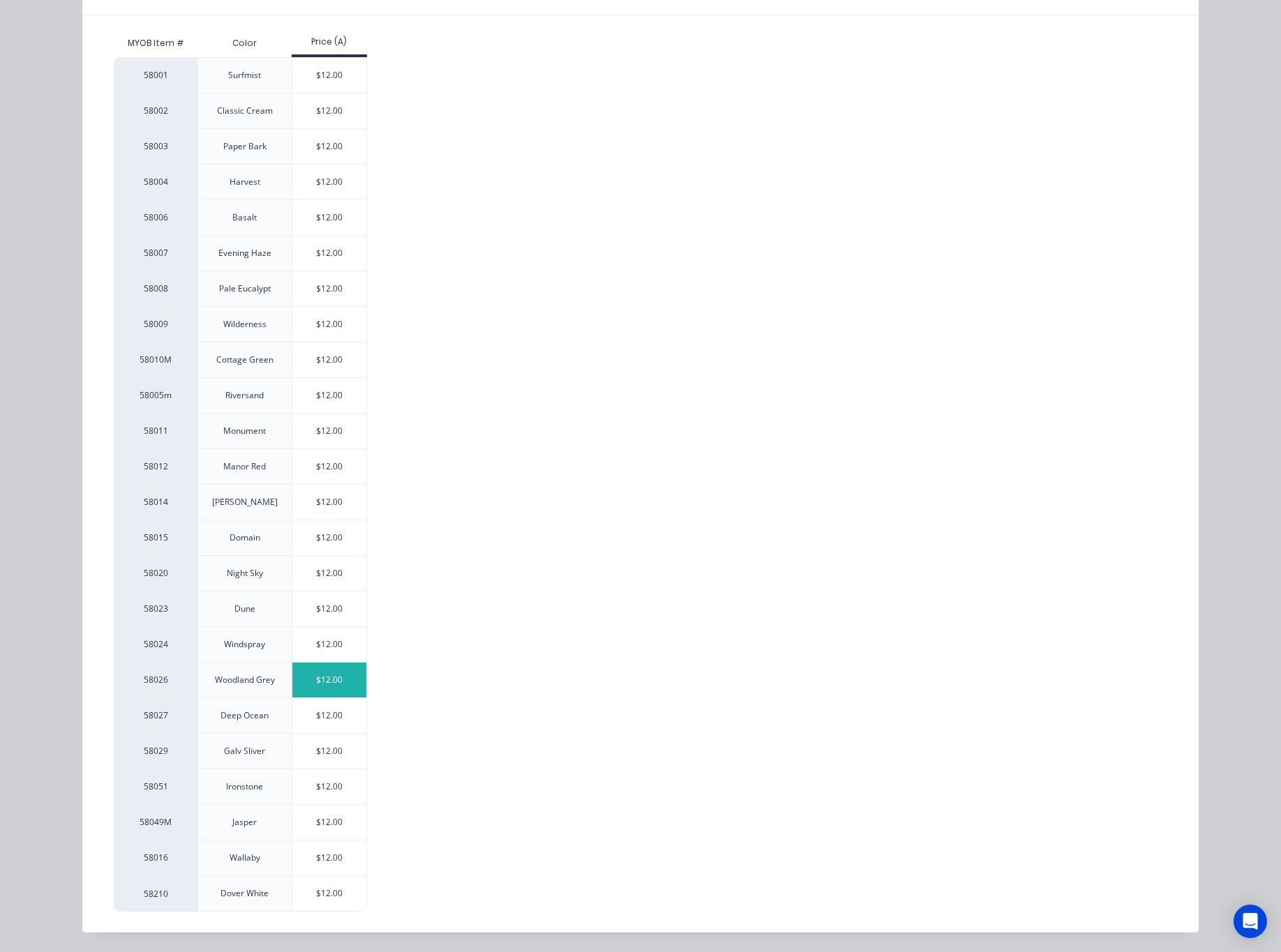
click at [343, 684] on div "$12.00" at bounding box center [329, 680] width 75 height 35
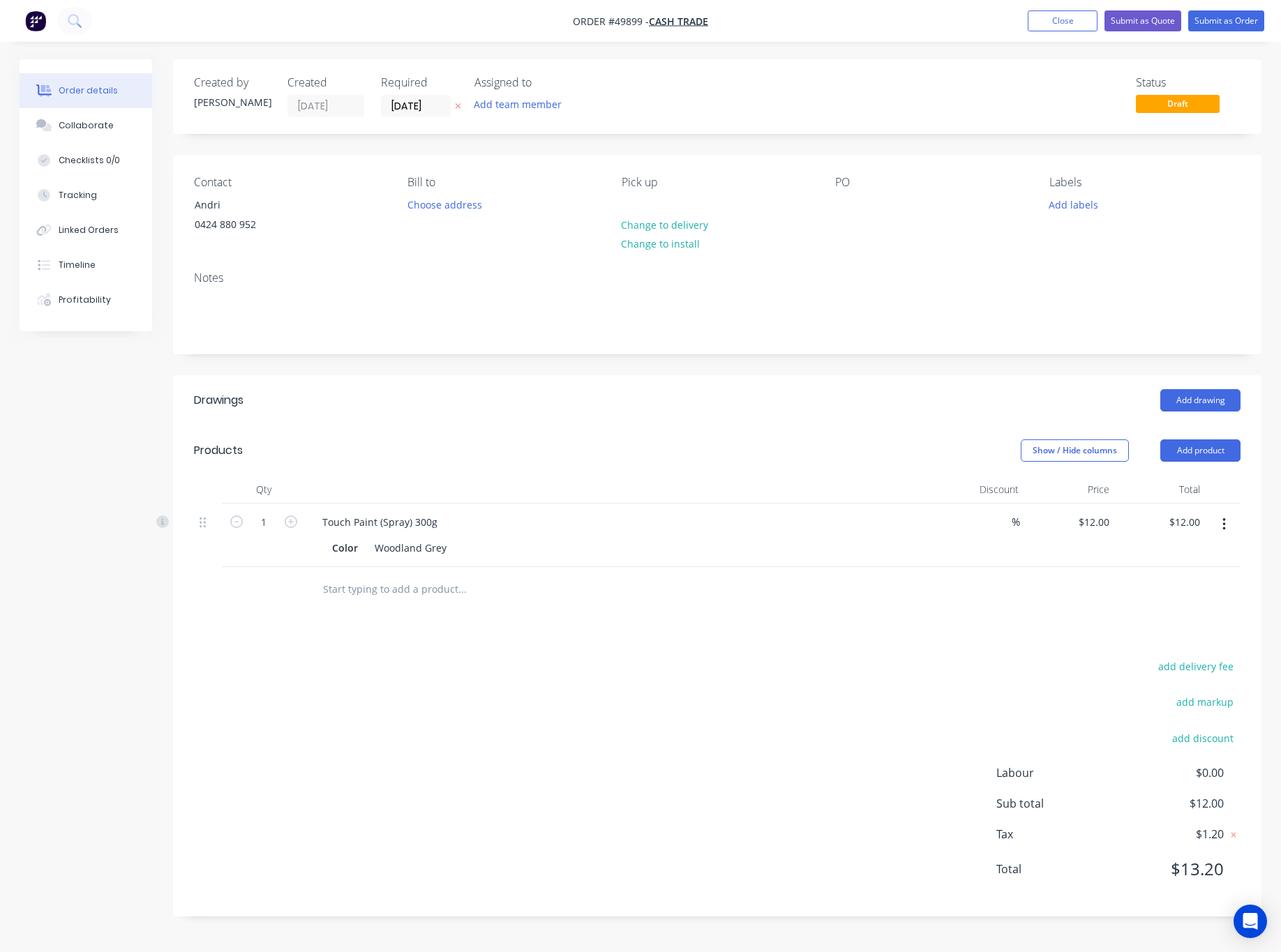
click at [852, 120] on div "Created by Rachel Created 02/10/25 Required 02/10/25 Assigned to Add team membe…" at bounding box center [717, 96] width 1089 height 74
click at [1235, 17] on button "Submit as Order" at bounding box center [1226, 20] width 76 height 21
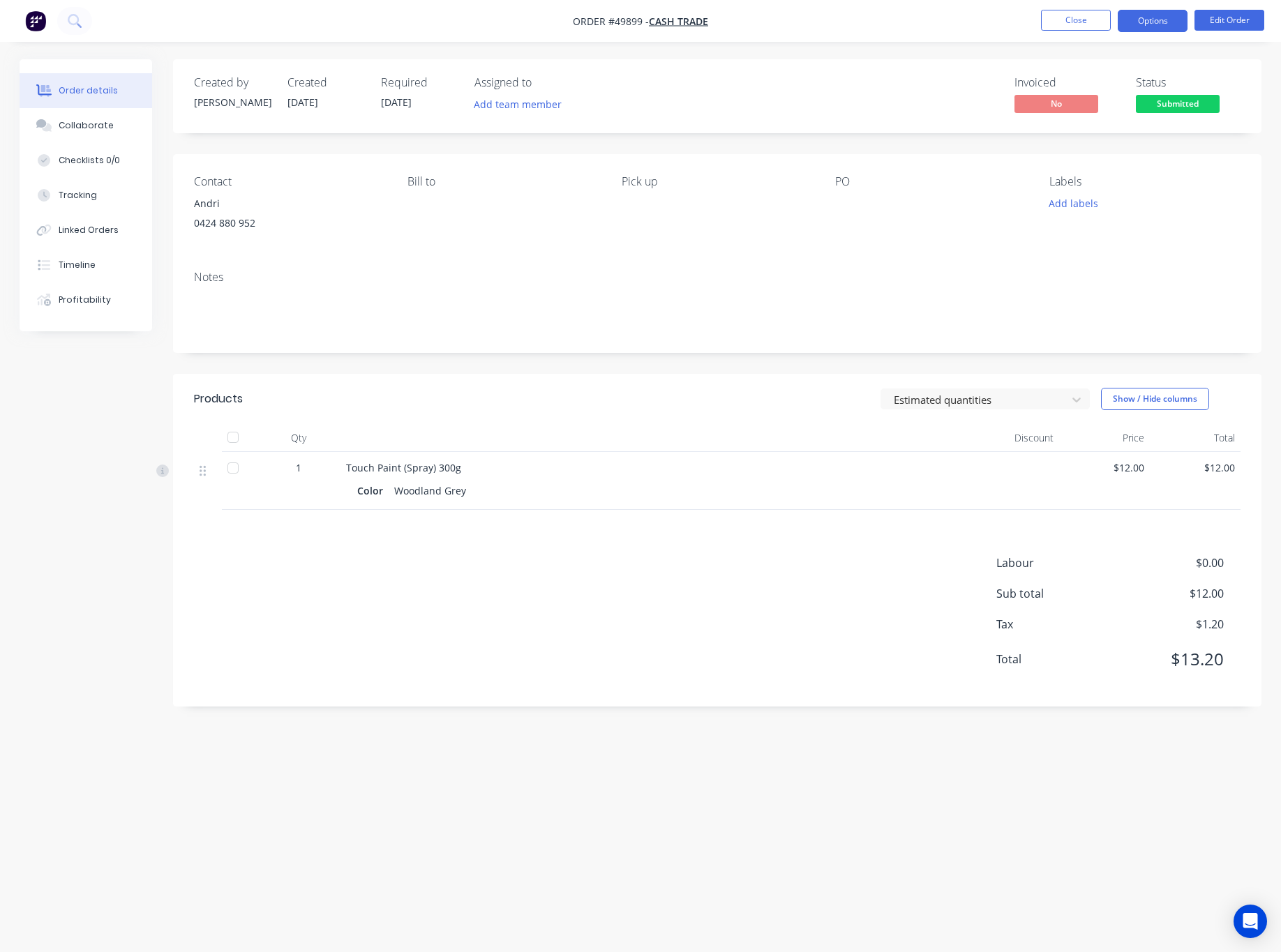
click at [1154, 21] on button "Options" at bounding box center [1152, 21] width 69 height 22
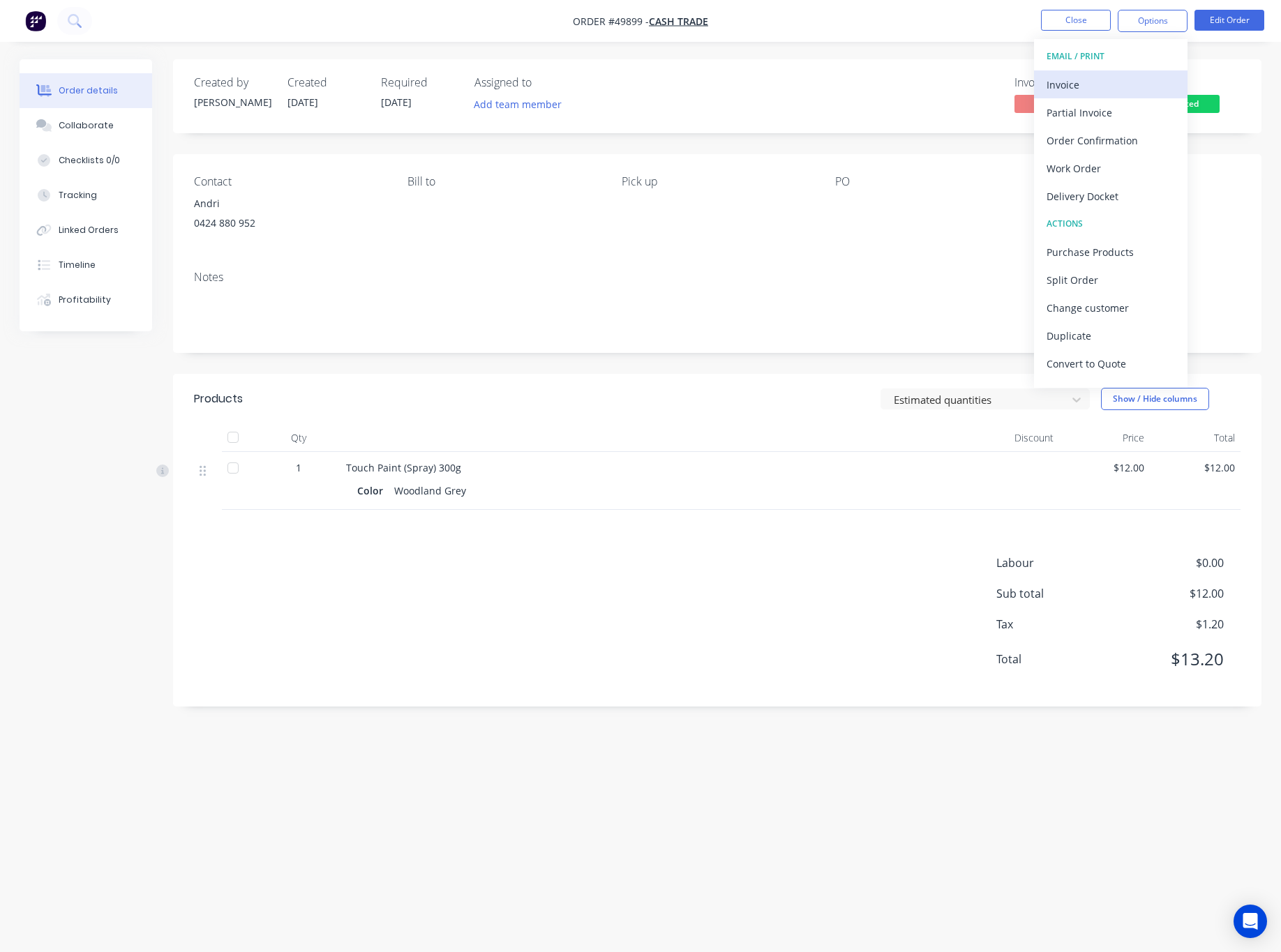
click at [1133, 75] on div "Invoice" at bounding box center [1111, 85] width 129 height 20
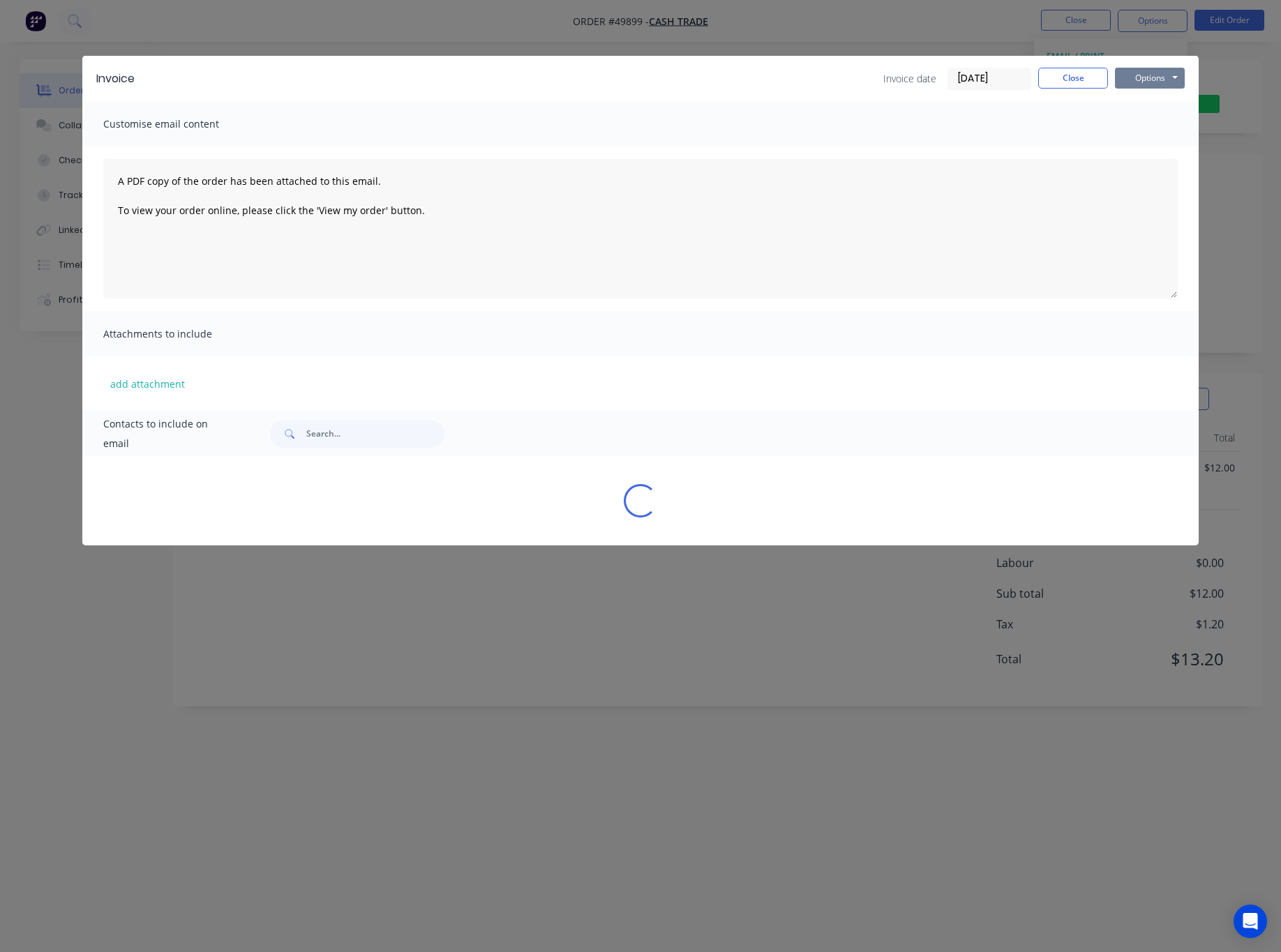
click at [1154, 76] on button "Options" at bounding box center [1150, 78] width 69 height 21
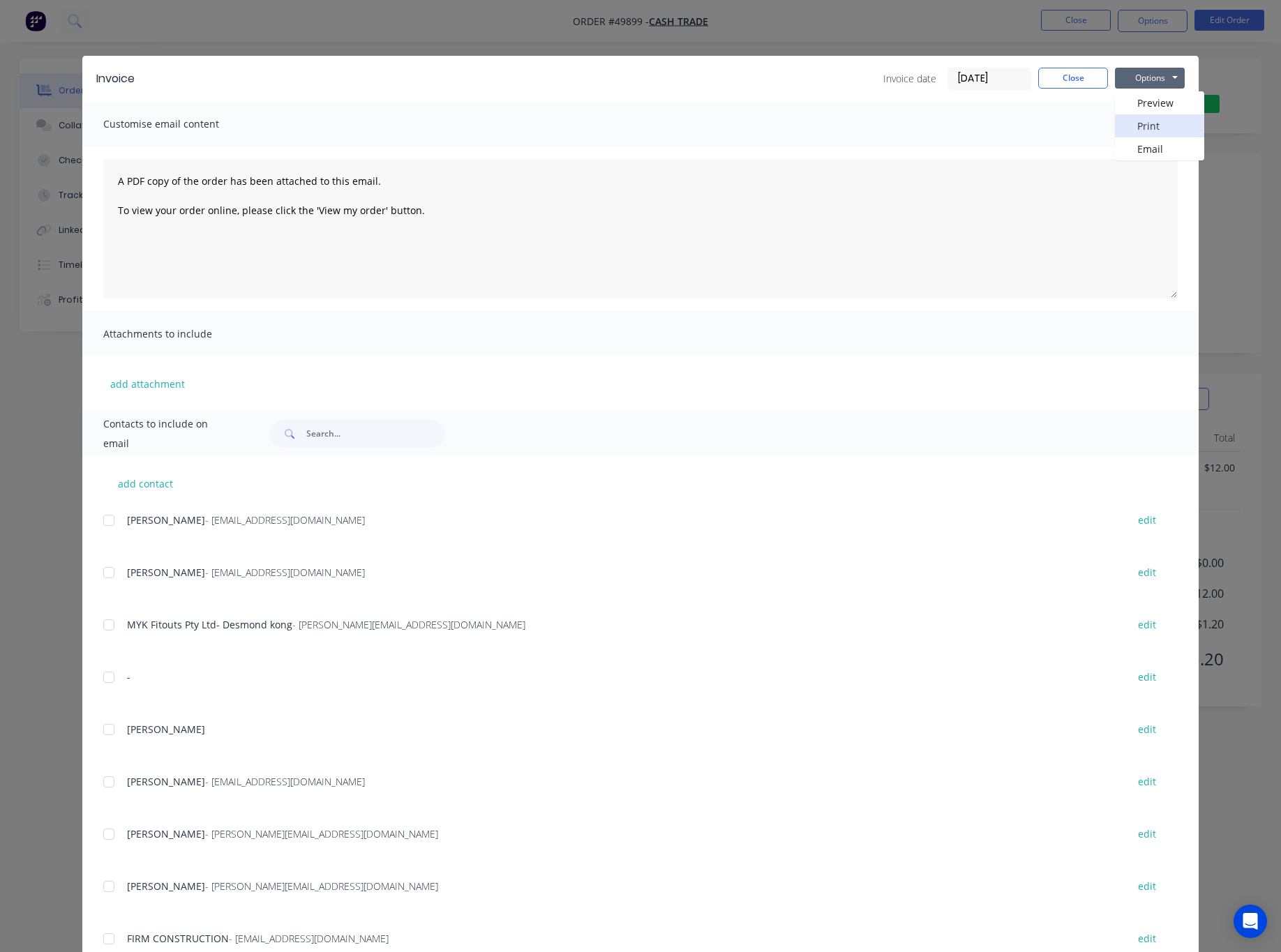
click at [1157, 130] on button "Print" at bounding box center [1159, 125] width 89 height 23
click at [1208, 159] on div "Invoice Invoice date 02/10/25 Close Options Preview Print Email Customise email…" at bounding box center [640, 476] width 1281 height 952
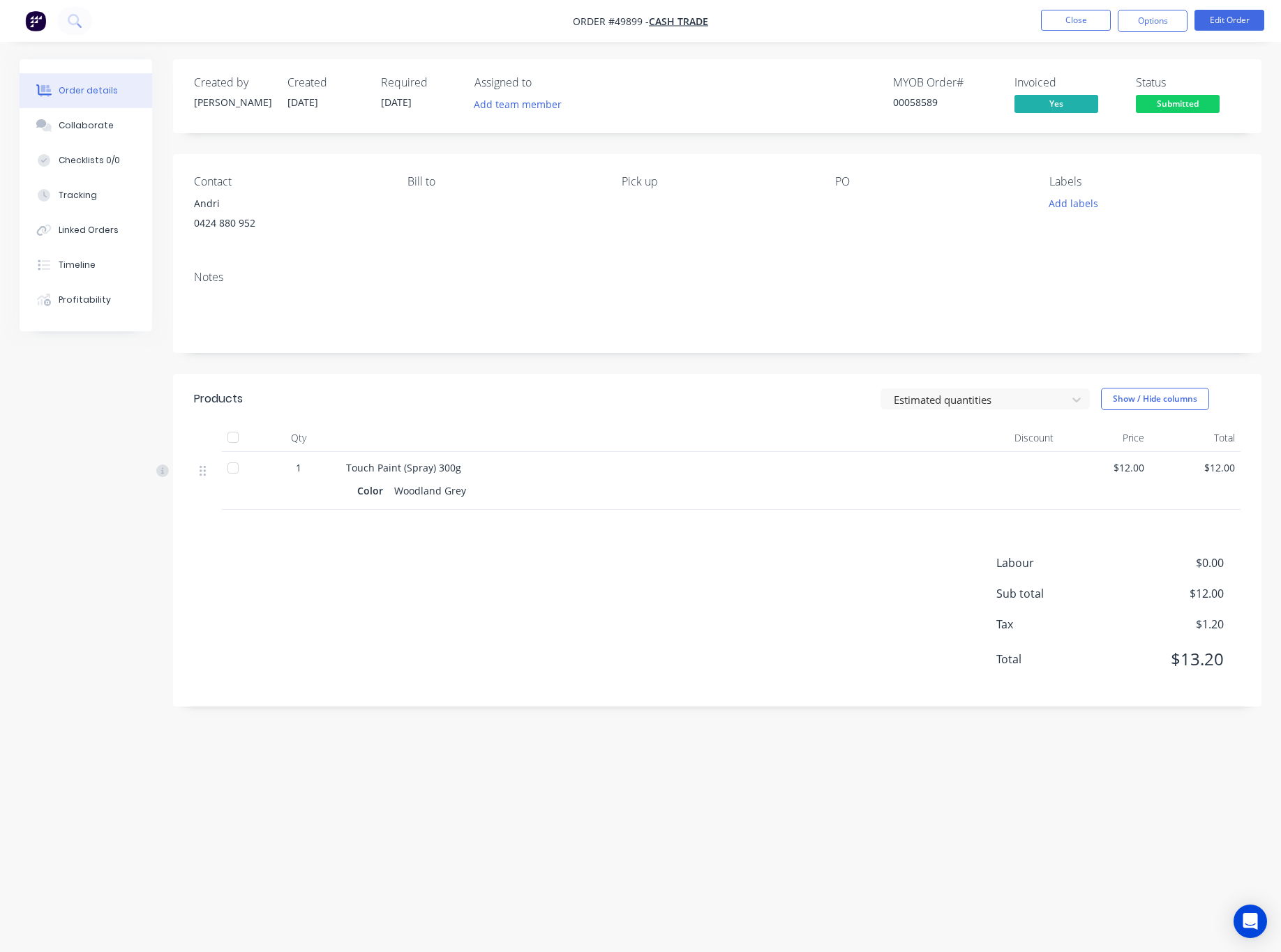
click at [1200, 99] on span "Submitted" at bounding box center [1178, 103] width 84 height 18
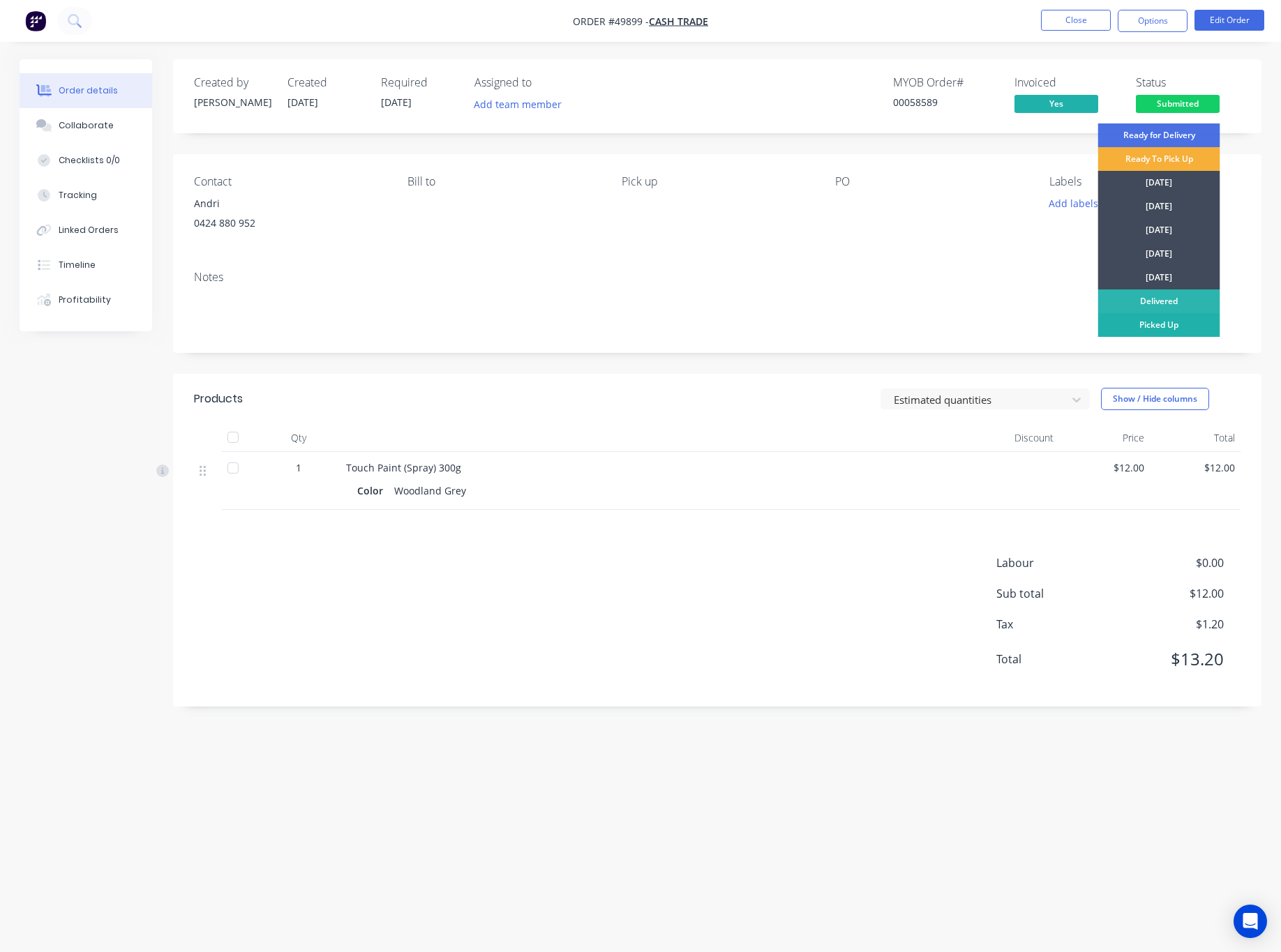
click at [1174, 328] on div "Picked Up" at bounding box center [1159, 325] width 122 height 24
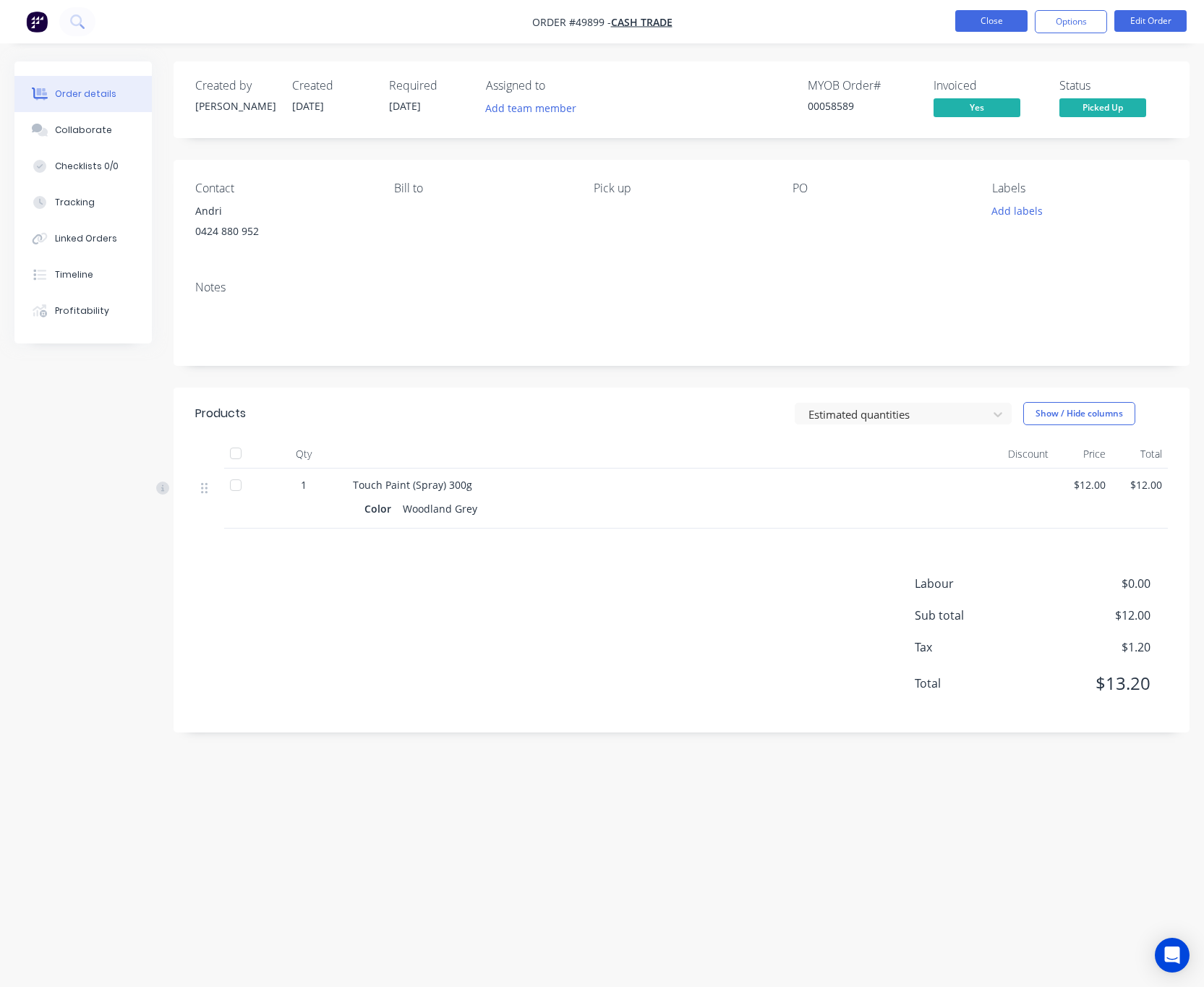
click at [981, 19] on button "Close" at bounding box center [992, 21] width 72 height 22
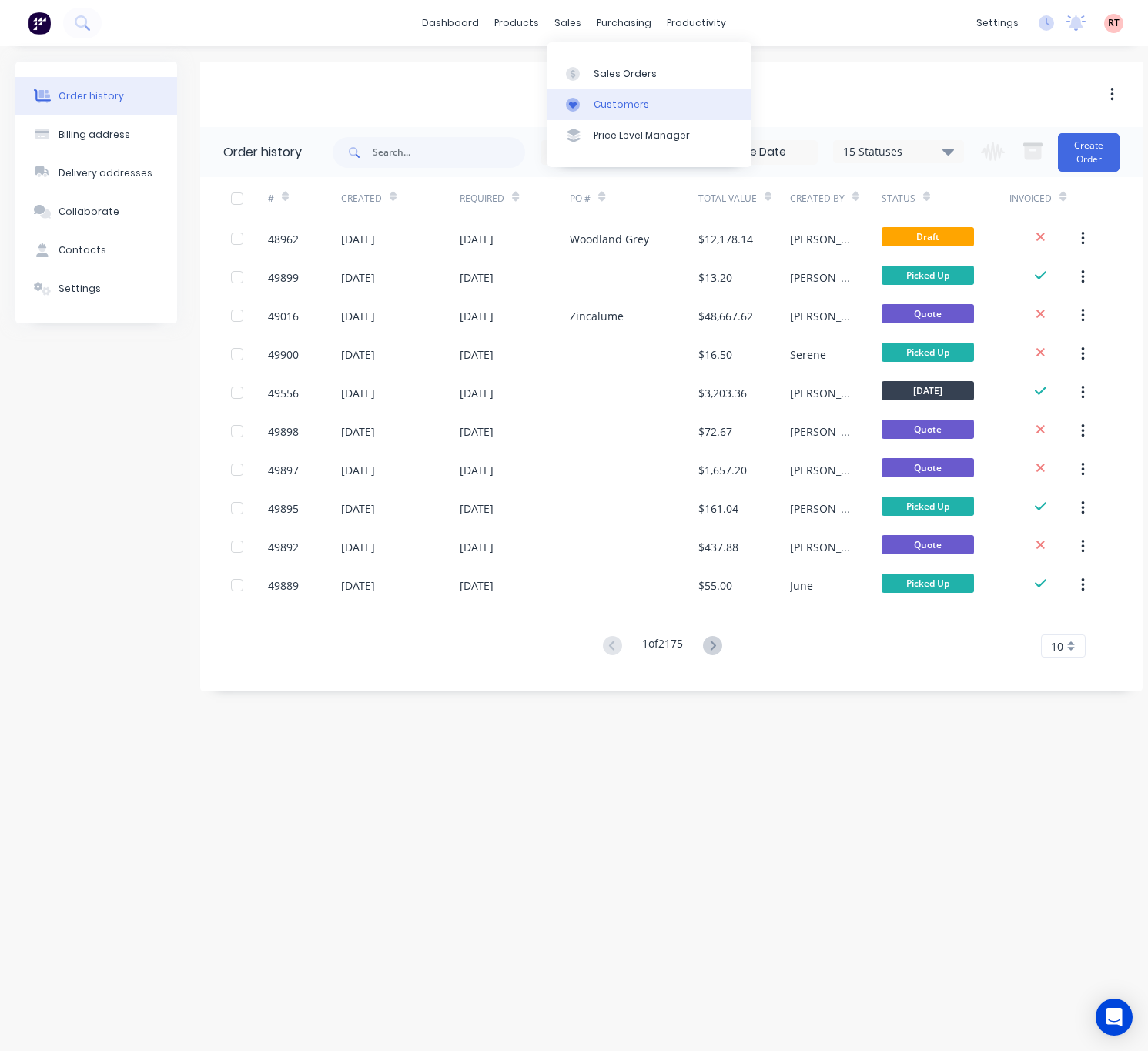
click at [603, 105] on div "Customers" at bounding box center [620, 105] width 55 height 14
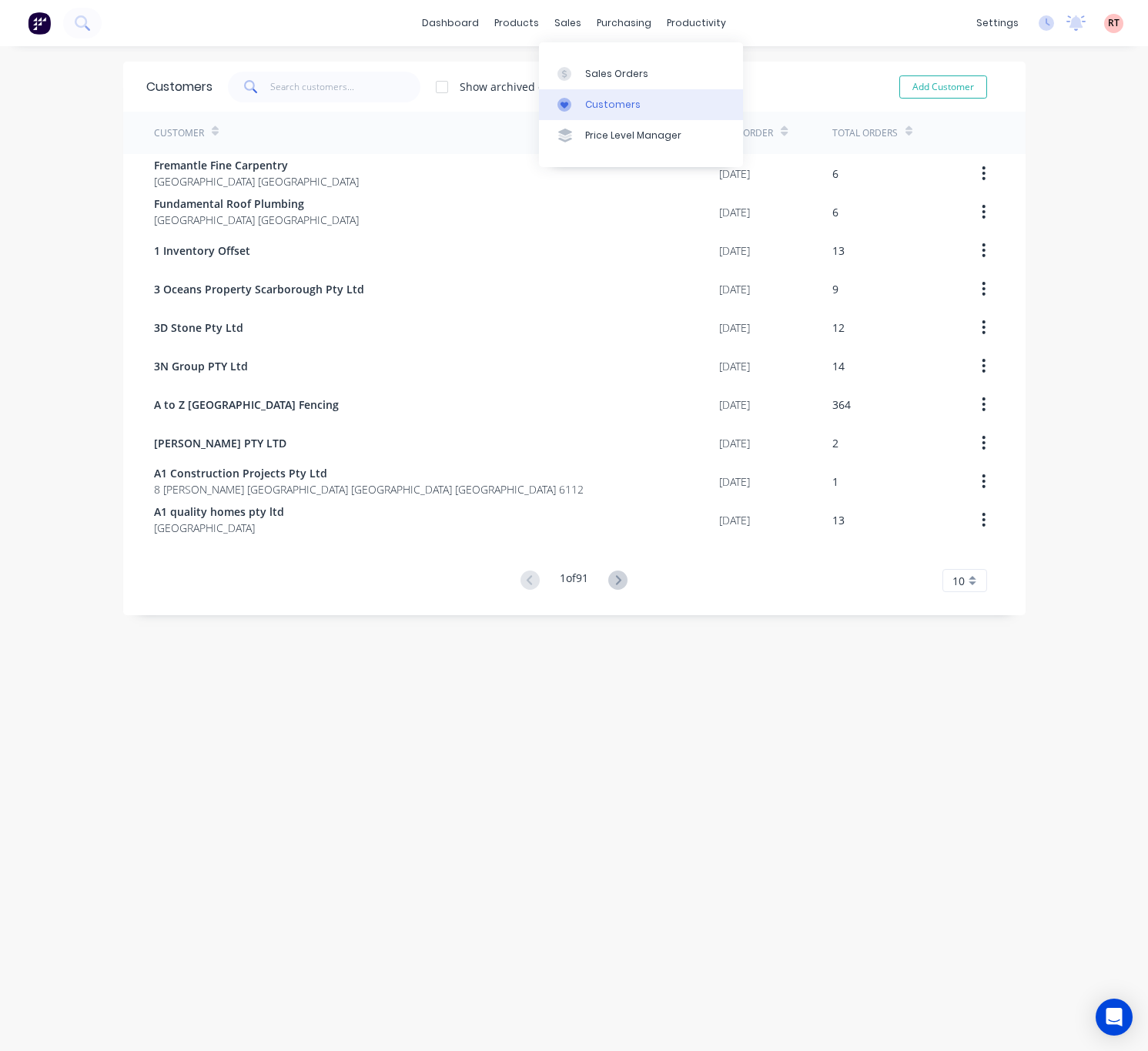
click at [602, 100] on div "Customers" at bounding box center [612, 105] width 55 height 14
click at [274, 88] on input "text" at bounding box center [345, 87] width 150 height 31
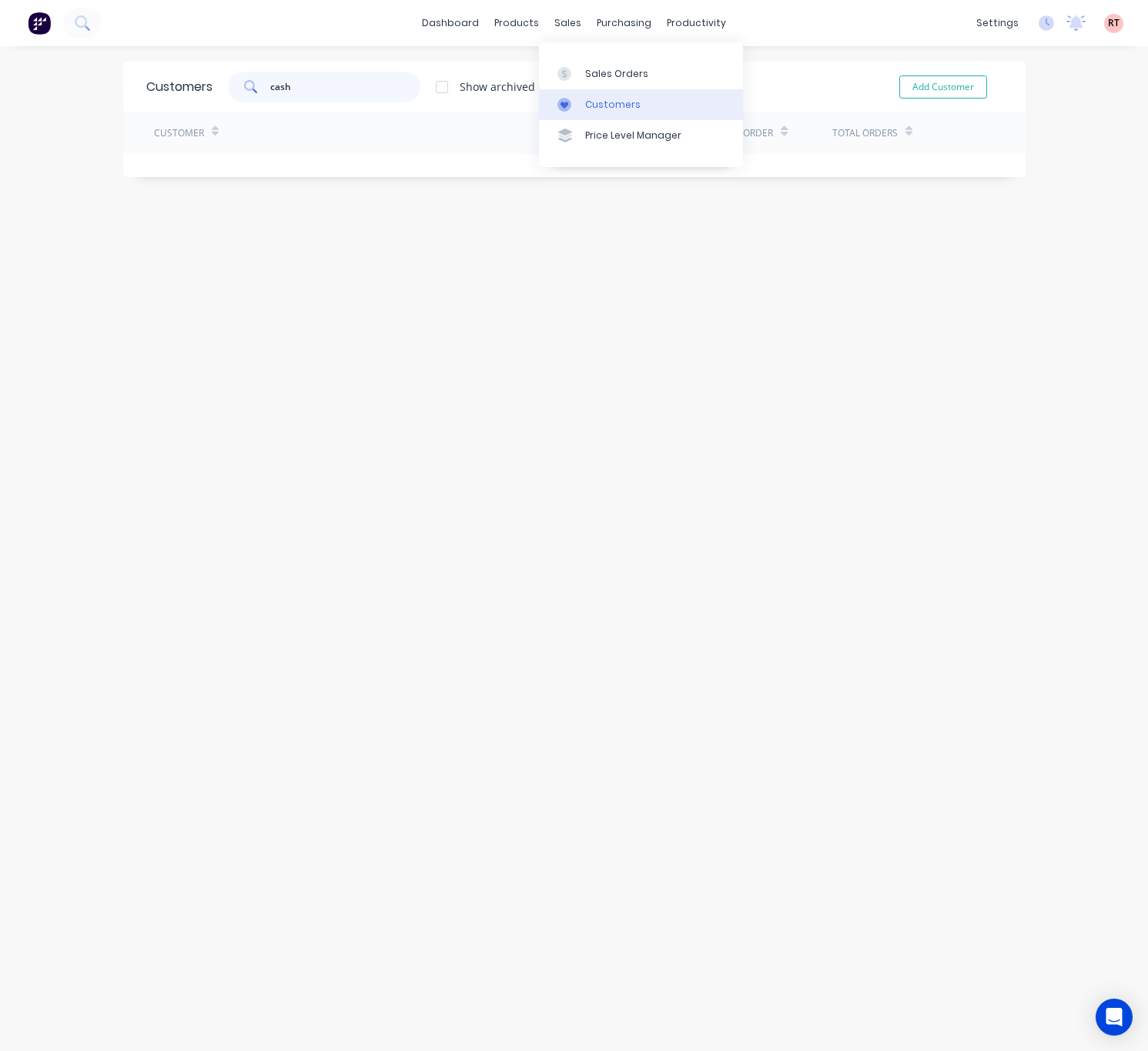
type input "cash"
click at [588, 95] on link "Customers" at bounding box center [641, 105] width 204 height 31
click at [583, 77] on link "Sales Orders" at bounding box center [641, 73] width 204 height 31
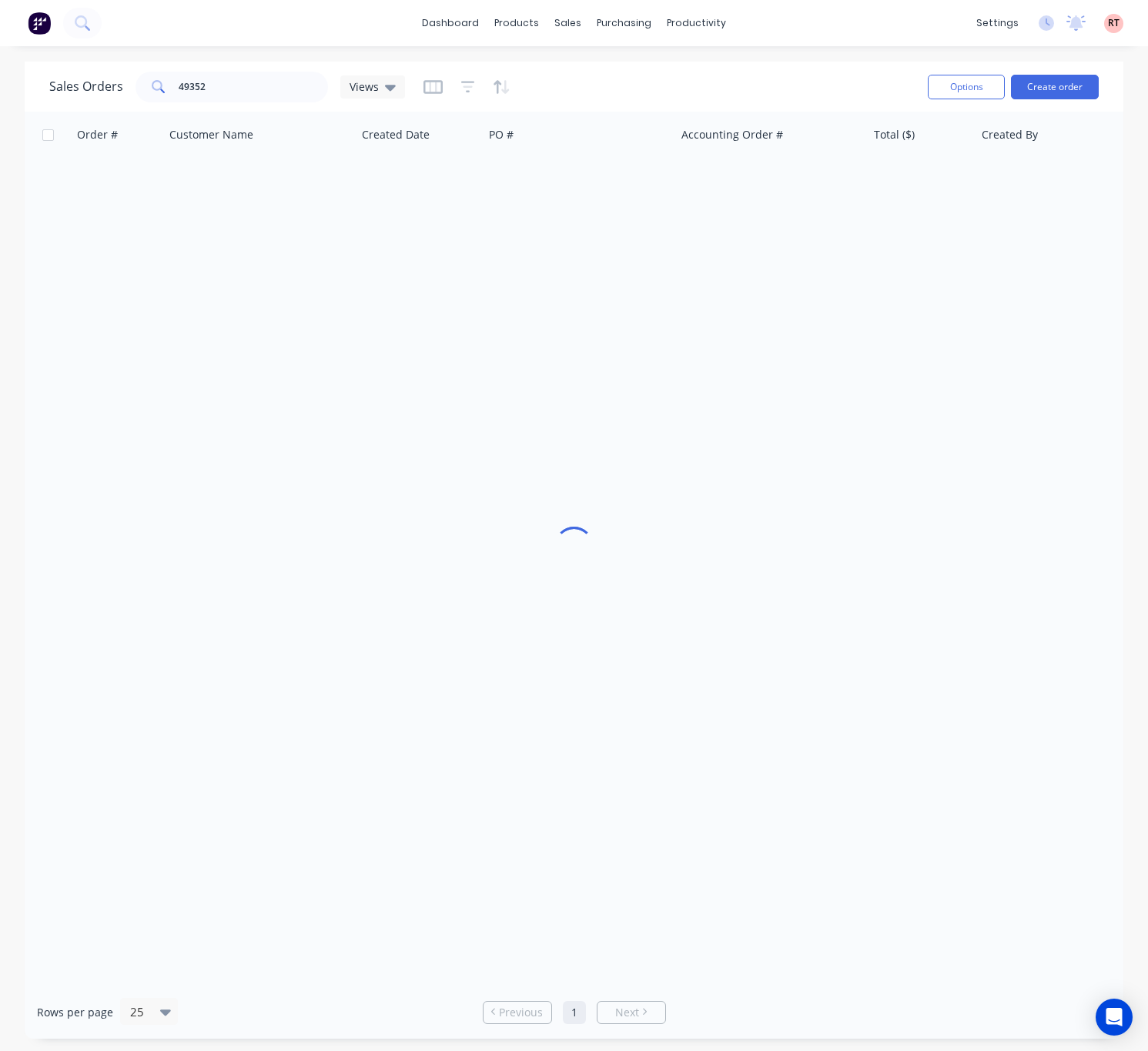
drag, startPoint x: 287, startPoint y: 69, endPoint x: 191, endPoint y: 84, distance: 97.2
click at [191, 85] on div "Sales Orders 49352 Views" at bounding box center [482, 87] width 866 height 37
click at [594, 107] on div "Customers" at bounding box center [620, 105] width 55 height 14
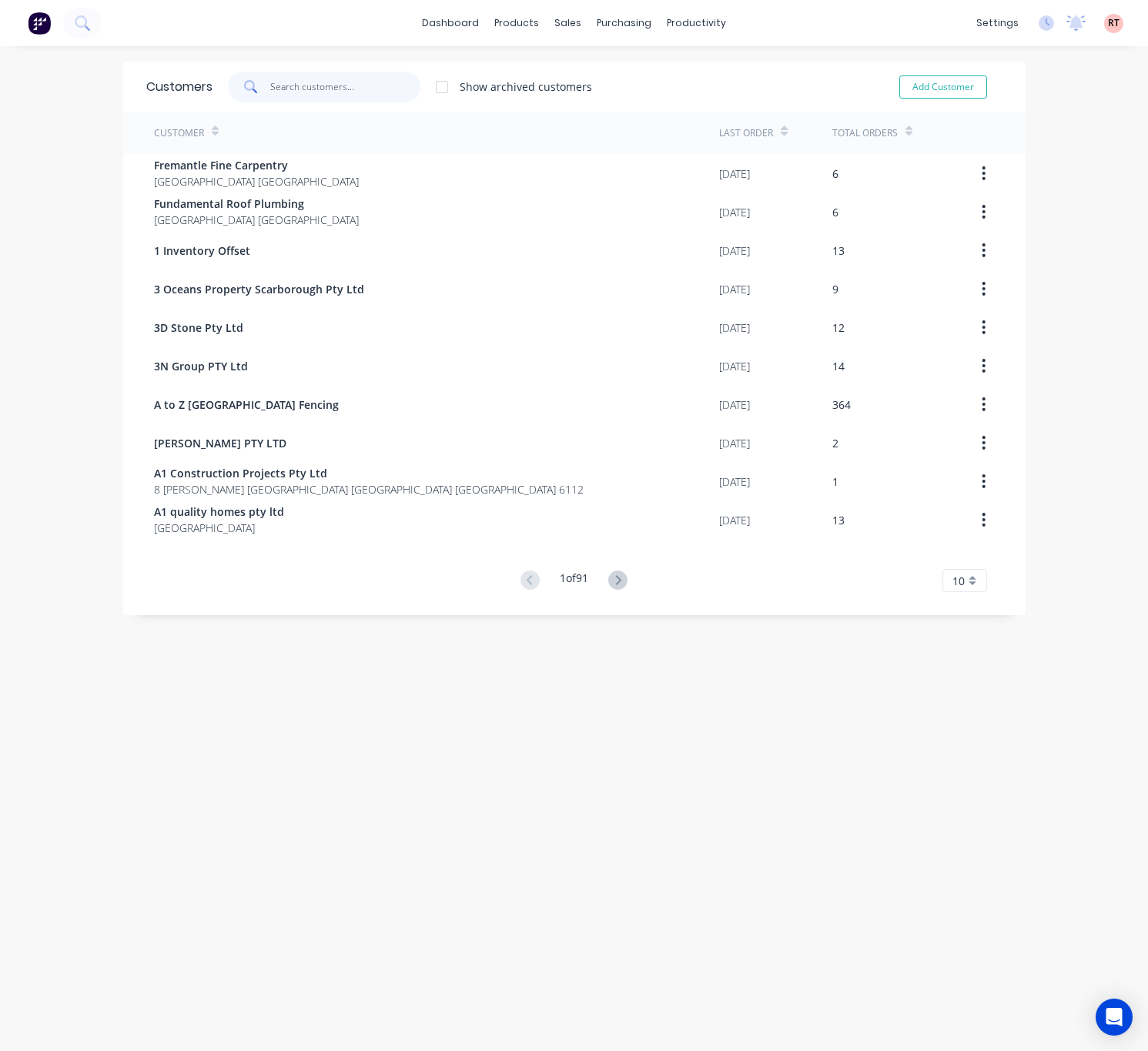
click at [315, 86] on input "text" at bounding box center [345, 87] width 150 height 31
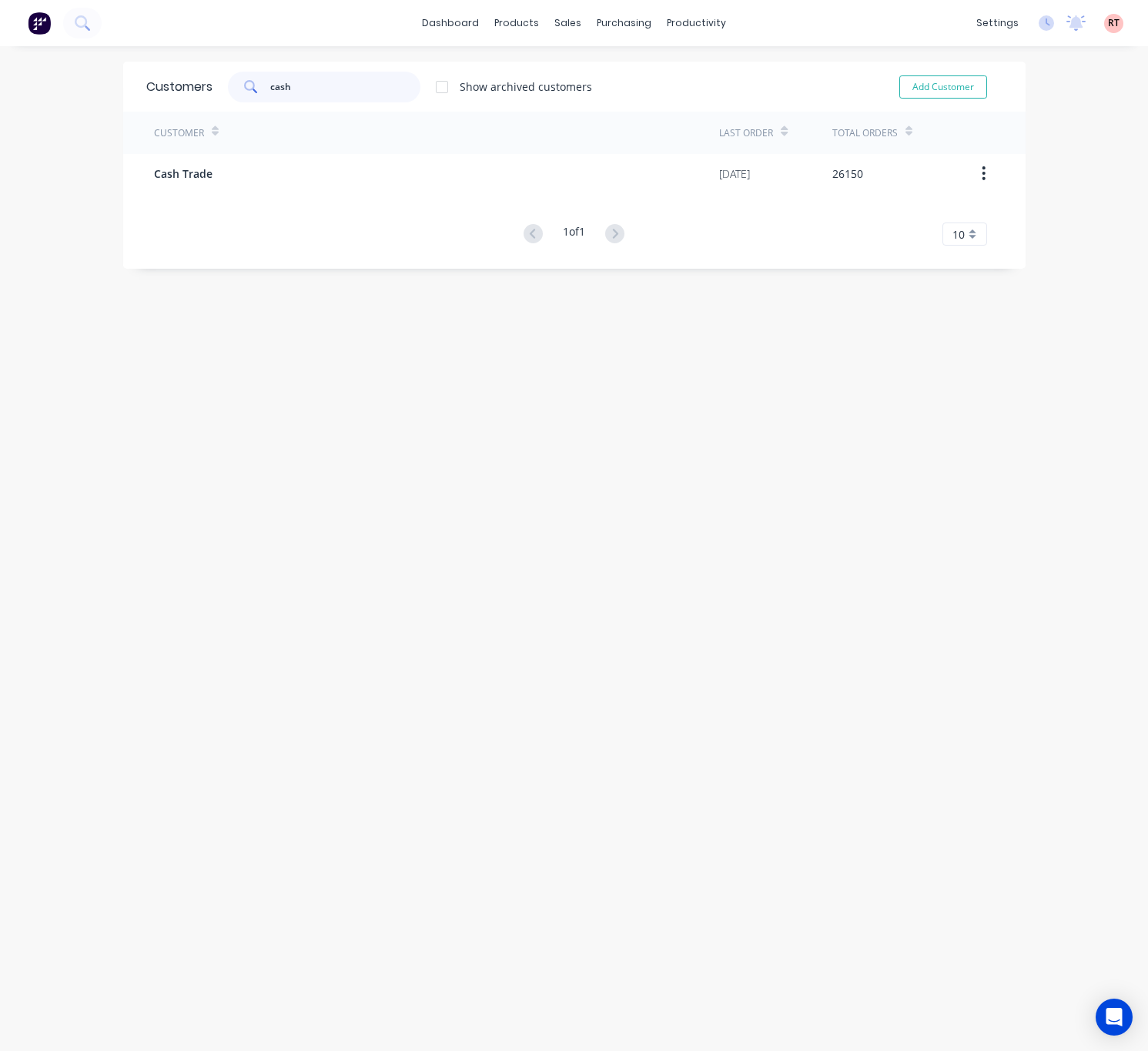
type input "cash"
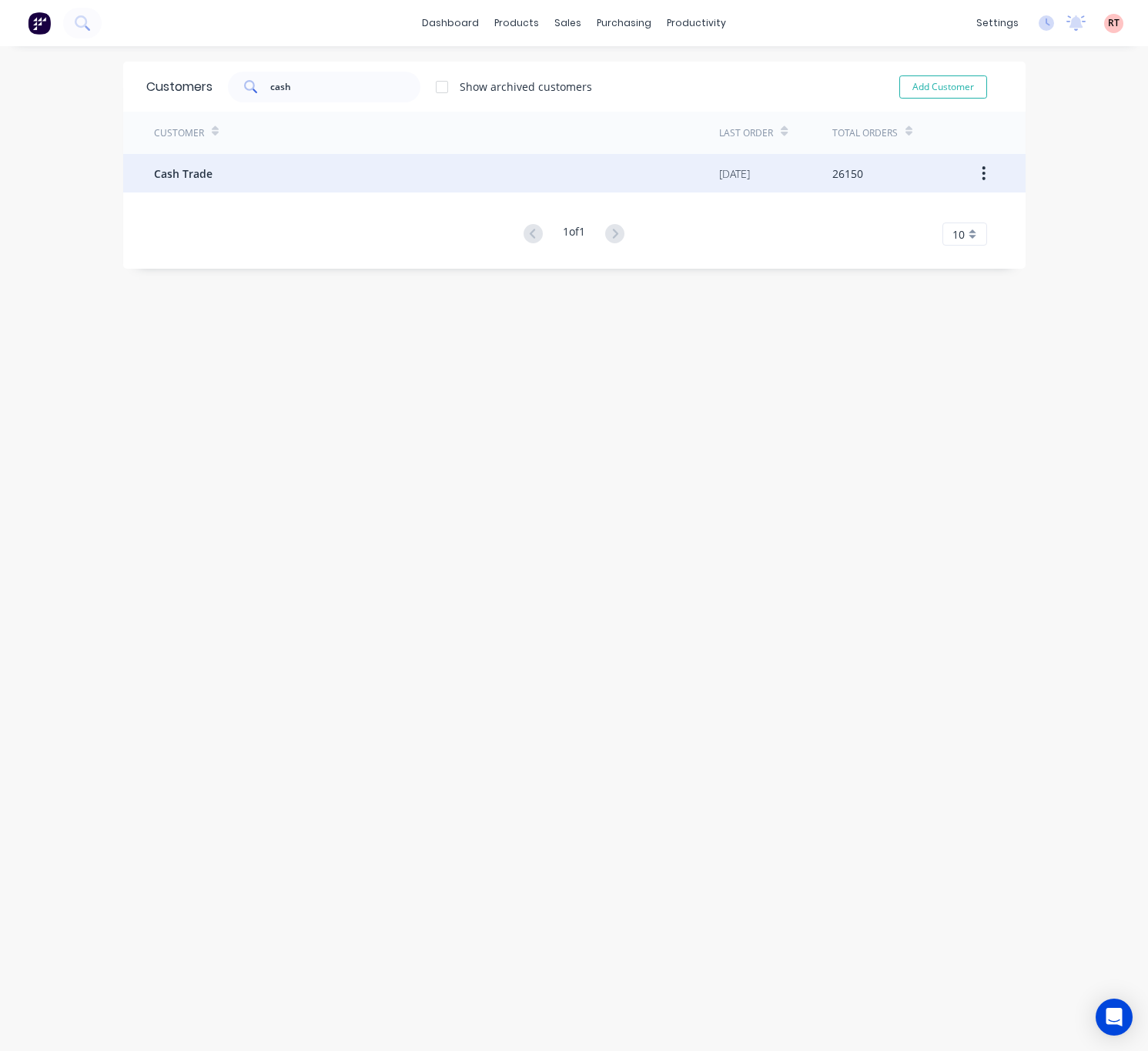
click at [331, 187] on div "Cash Trade" at bounding box center [437, 173] width 566 height 38
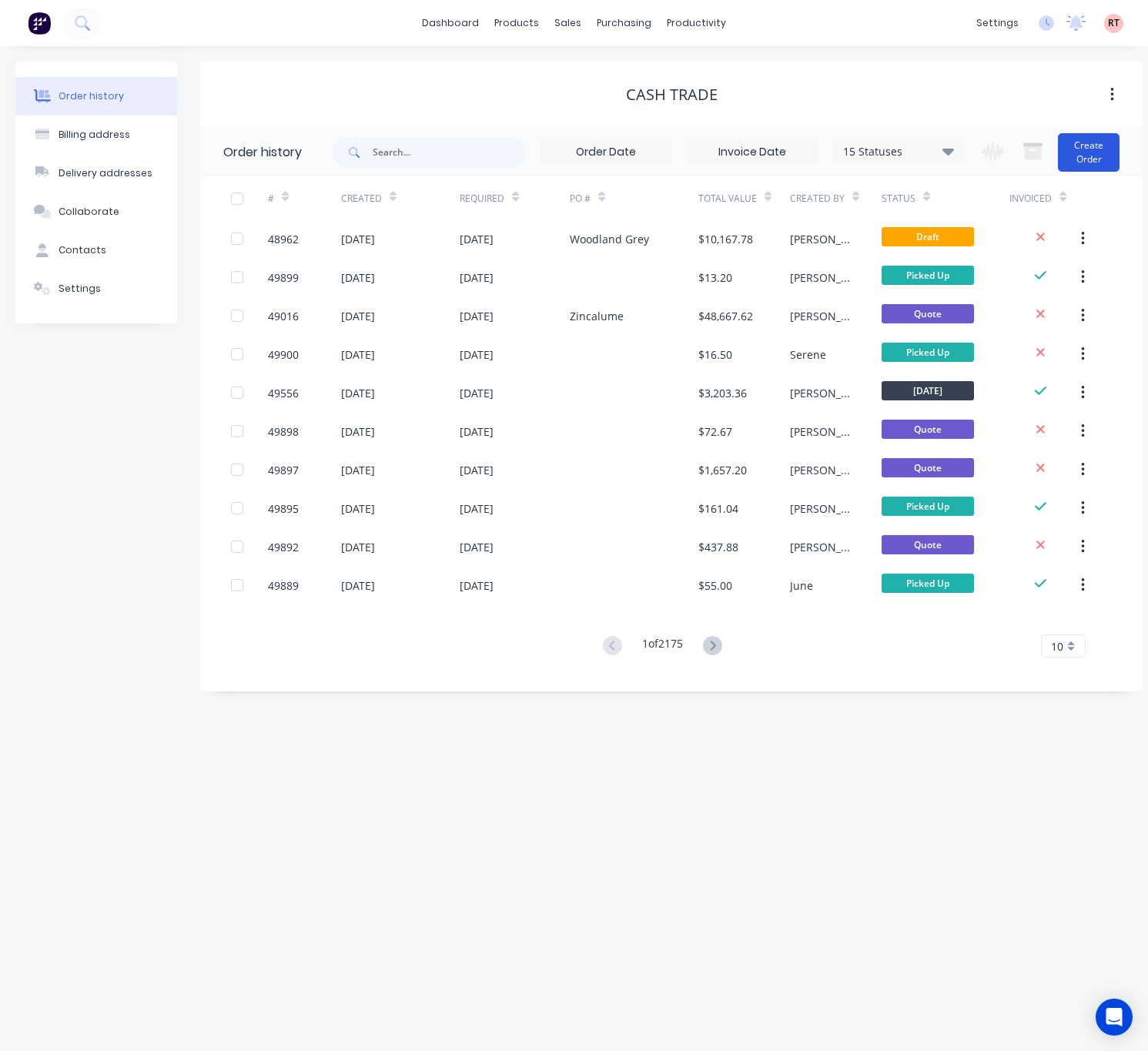
click at [1086, 158] on button "Create Order" at bounding box center [1088, 152] width 62 height 38
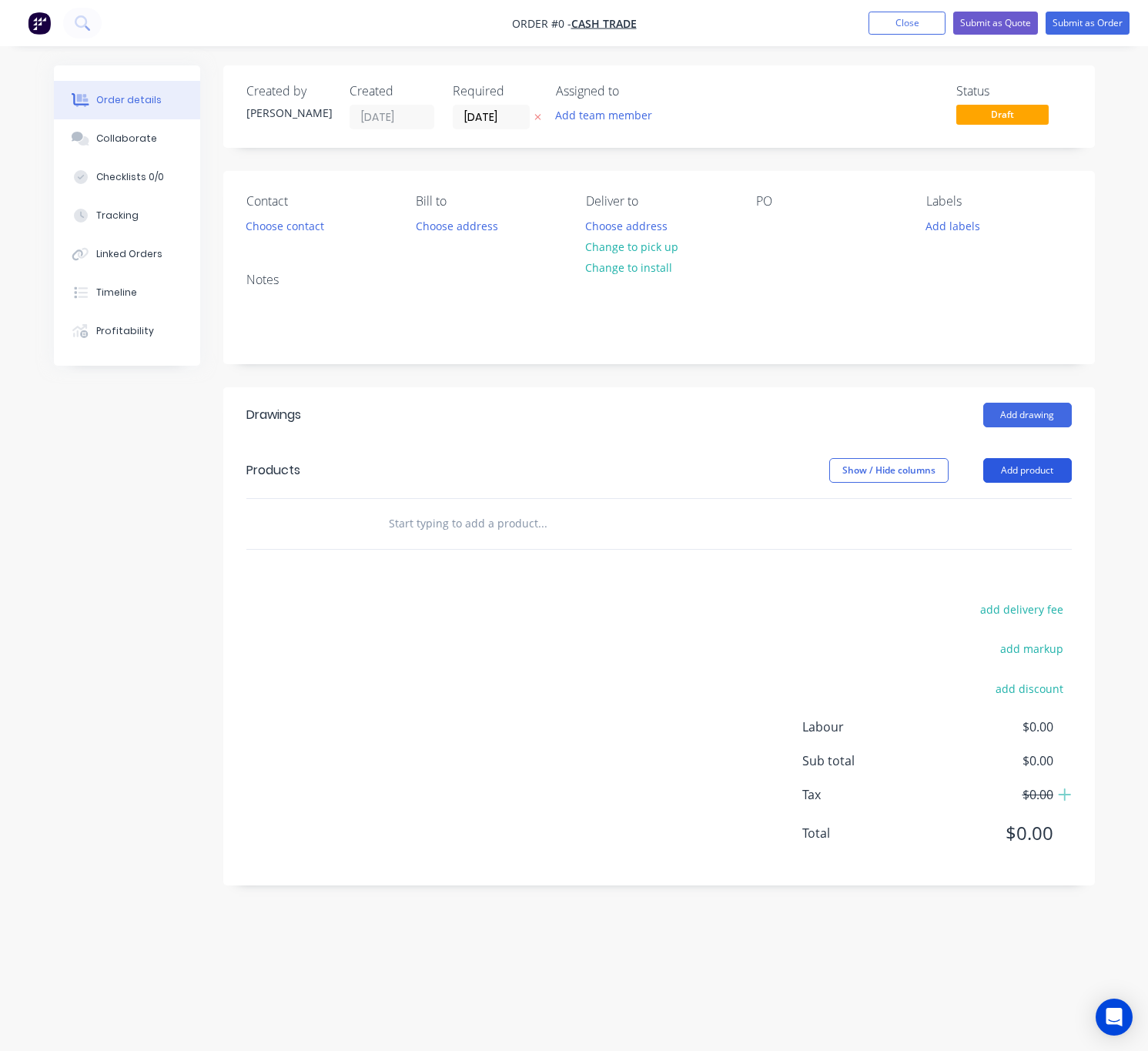
click at [1035, 474] on button "Add product" at bounding box center [1027, 470] width 89 height 24
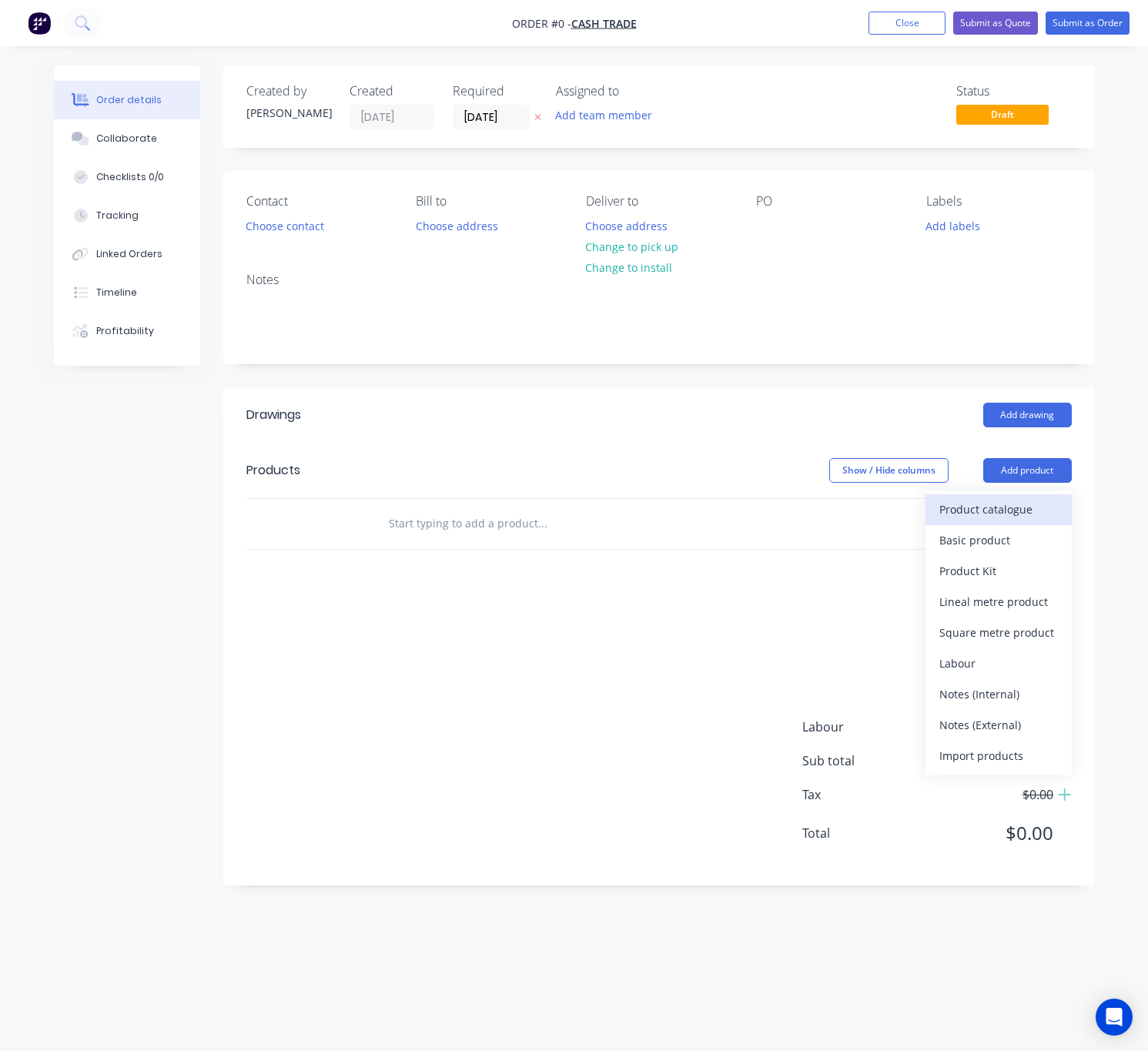
click at [1024, 510] on div "Product catalogue" at bounding box center [998, 509] width 119 height 22
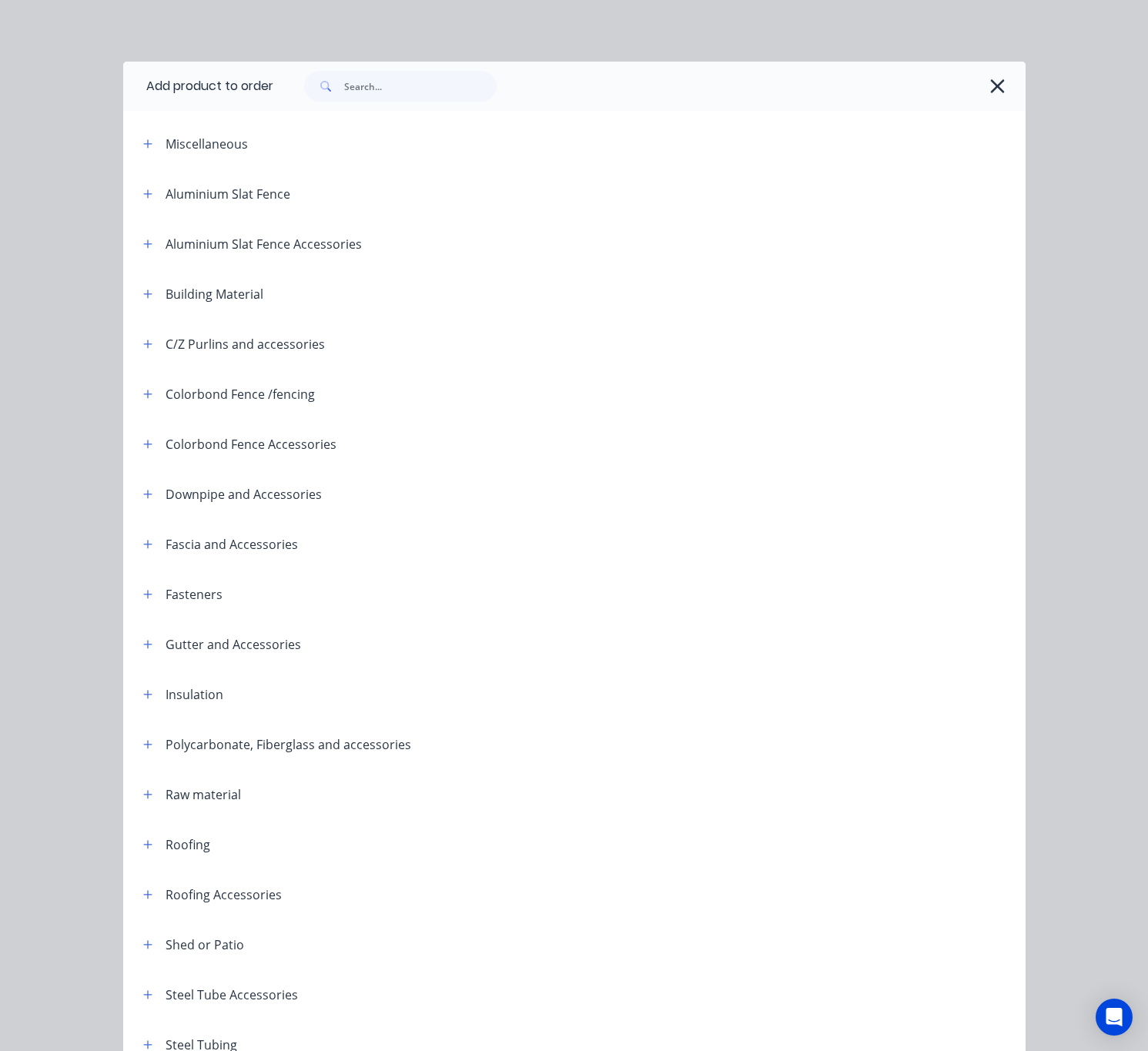
click at [975, 83] on div at bounding box center [642, 86] width 737 height 31
click at [998, 78] on button "button" at bounding box center [998, 86] width 24 height 24
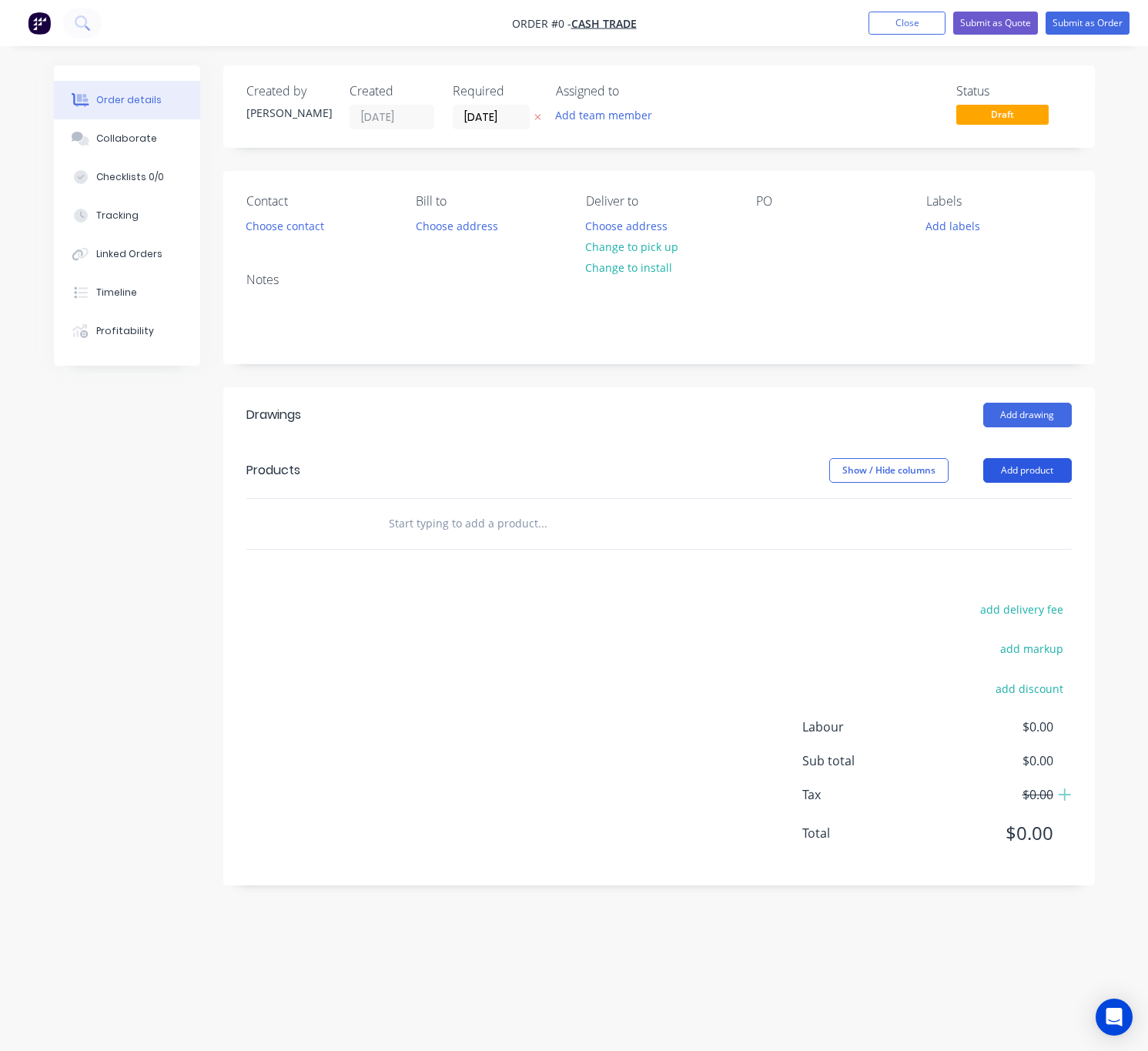
click at [1028, 476] on button "Add product" at bounding box center [1027, 470] width 89 height 24
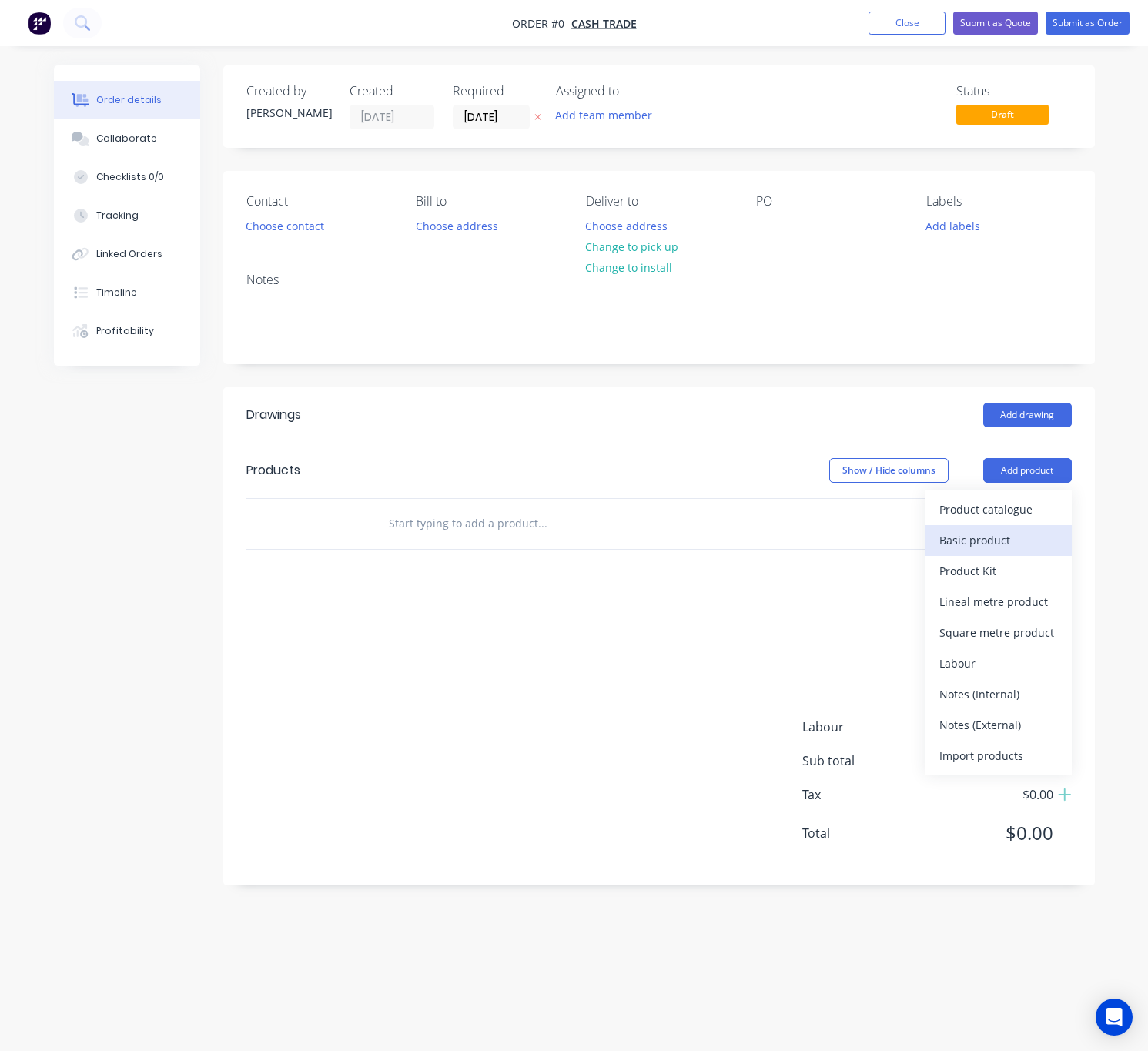
click at [1028, 534] on div "Basic product" at bounding box center [998, 540] width 119 height 22
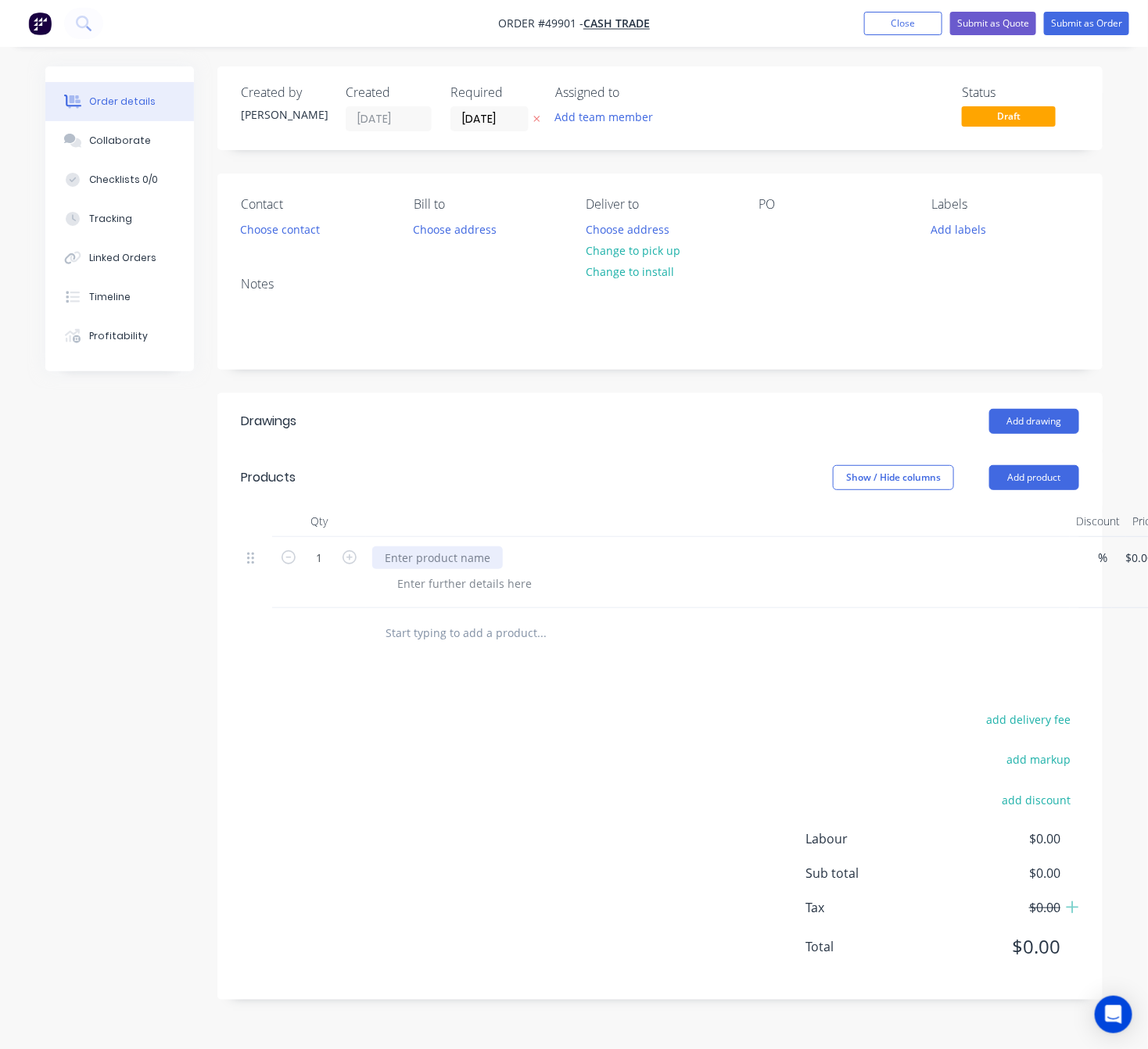
click at [474, 558] on div at bounding box center [437, 558] width 131 height 23
click at [469, 591] on div at bounding box center [464, 583] width 159 height 23
click at [326, 570] on input "1" at bounding box center [319, 558] width 41 height 24
type input "10"
click at [554, 694] on div "Drawings Add drawing Products Show / Hide columns Add product Qty Discount Pric…" at bounding box center [659, 696] width 885 height 606
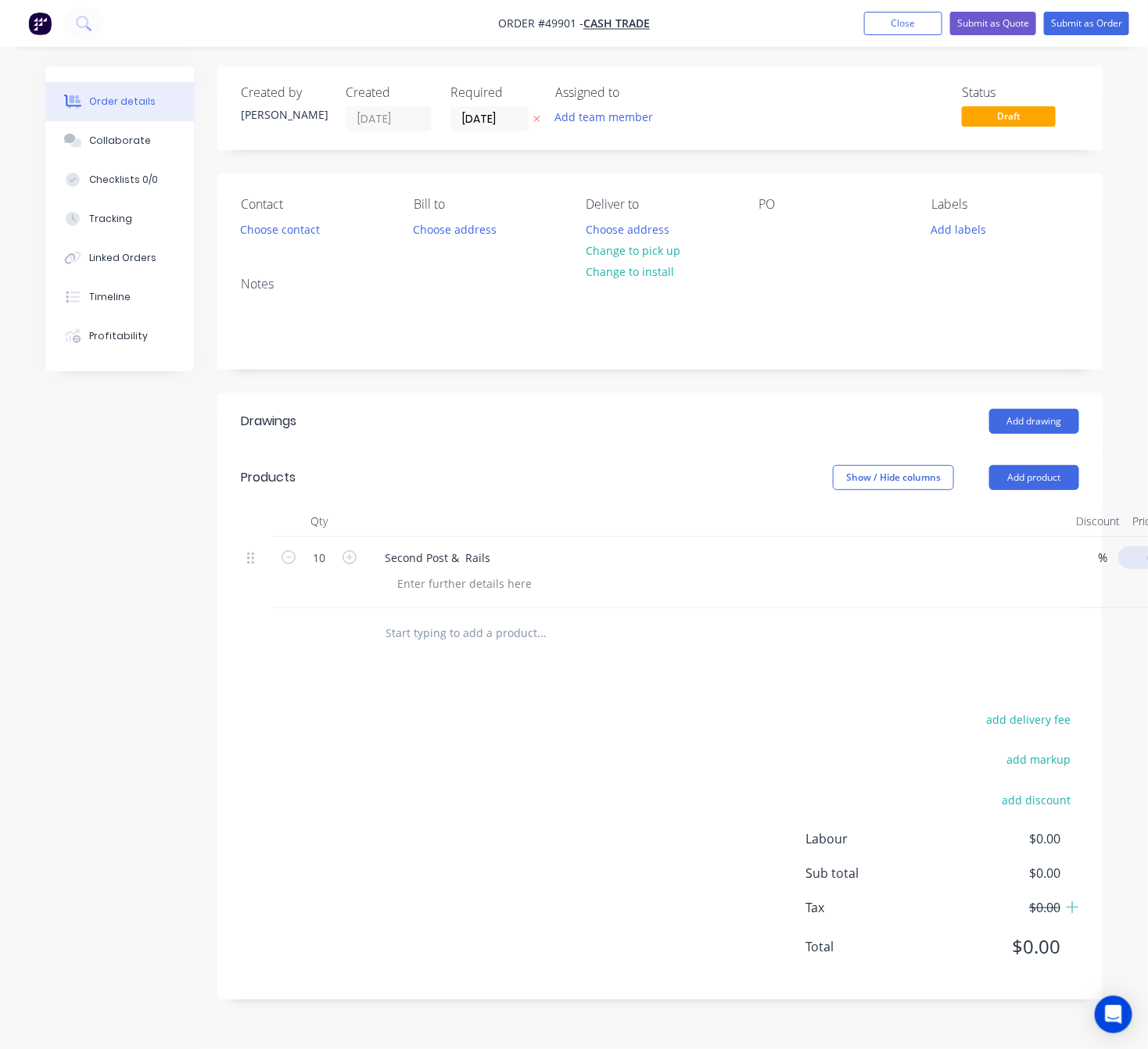
click at [1140, 563] on input "0" at bounding box center [1142, 558] width 36 height 23
type input "$5.00"
type input "$50.00"
click at [1002, 655] on div at bounding box center [659, 634] width 838 height 51
click at [285, 235] on button "Choose contact" at bounding box center [280, 229] width 96 height 21
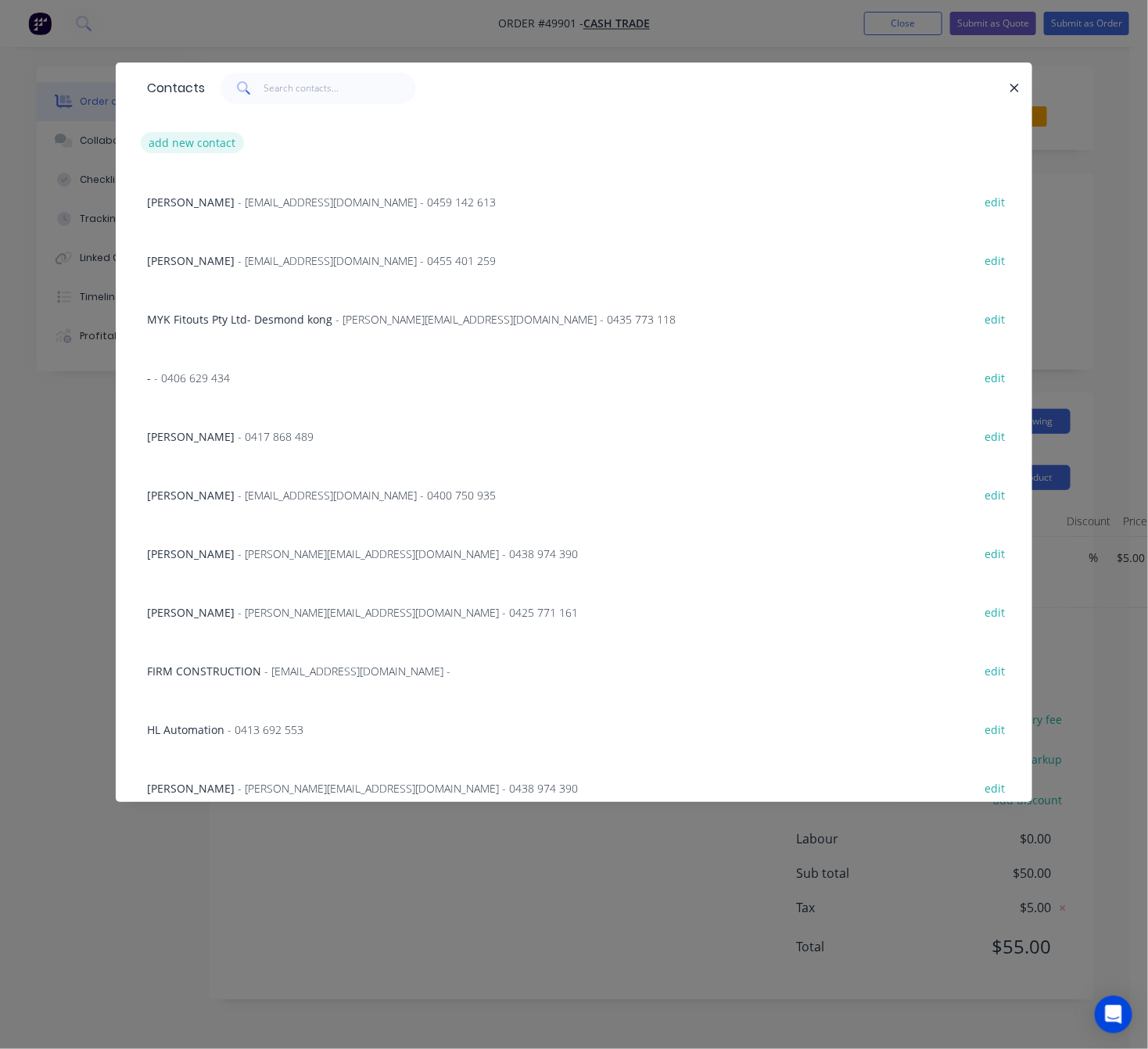
click at [212, 153] on button "add new contact" at bounding box center [192, 142] width 103 height 21
select select "AU"
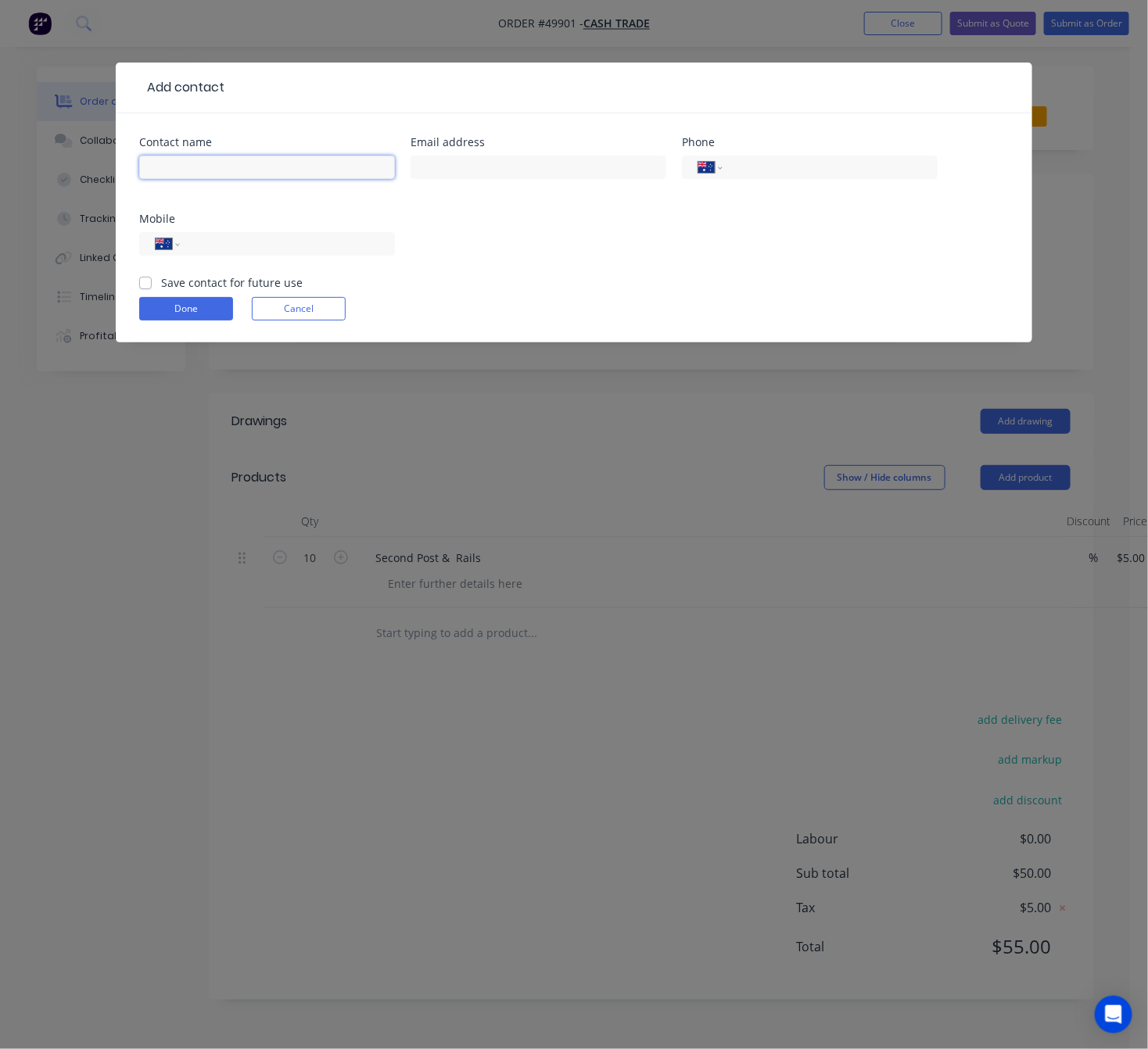
click at [215, 174] on input "text" at bounding box center [267, 167] width 255 height 24
type input "Vincent"
click at [234, 249] on input "tel" at bounding box center [285, 244] width 188 height 18
type input "0408 198 999"
click at [160, 312] on button "Done" at bounding box center [186, 308] width 94 height 24
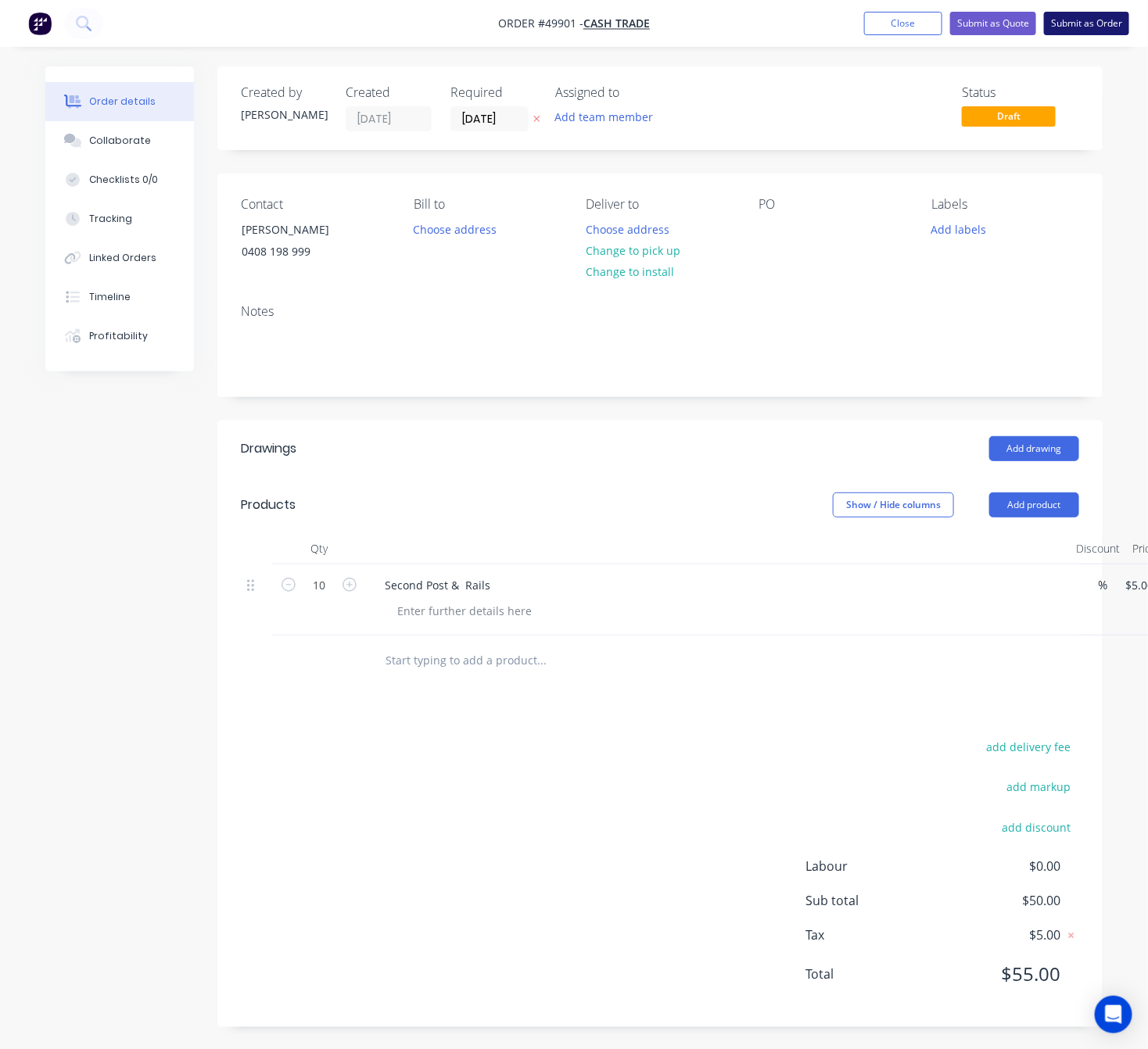
click at [1079, 25] on button "Submit as Order" at bounding box center [1086, 23] width 85 height 24
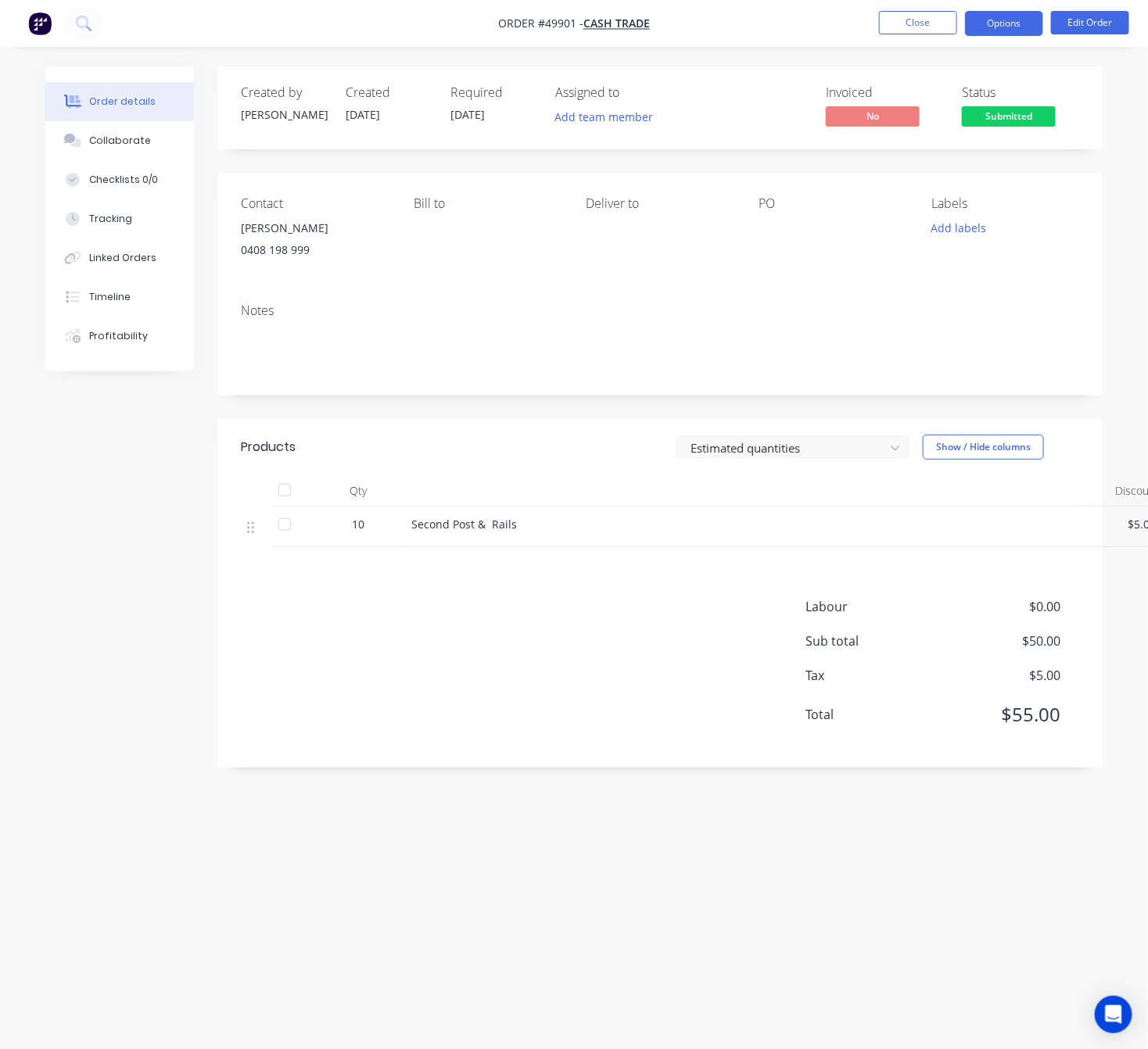
click at [972, 20] on button "Options" at bounding box center [1004, 24] width 78 height 25
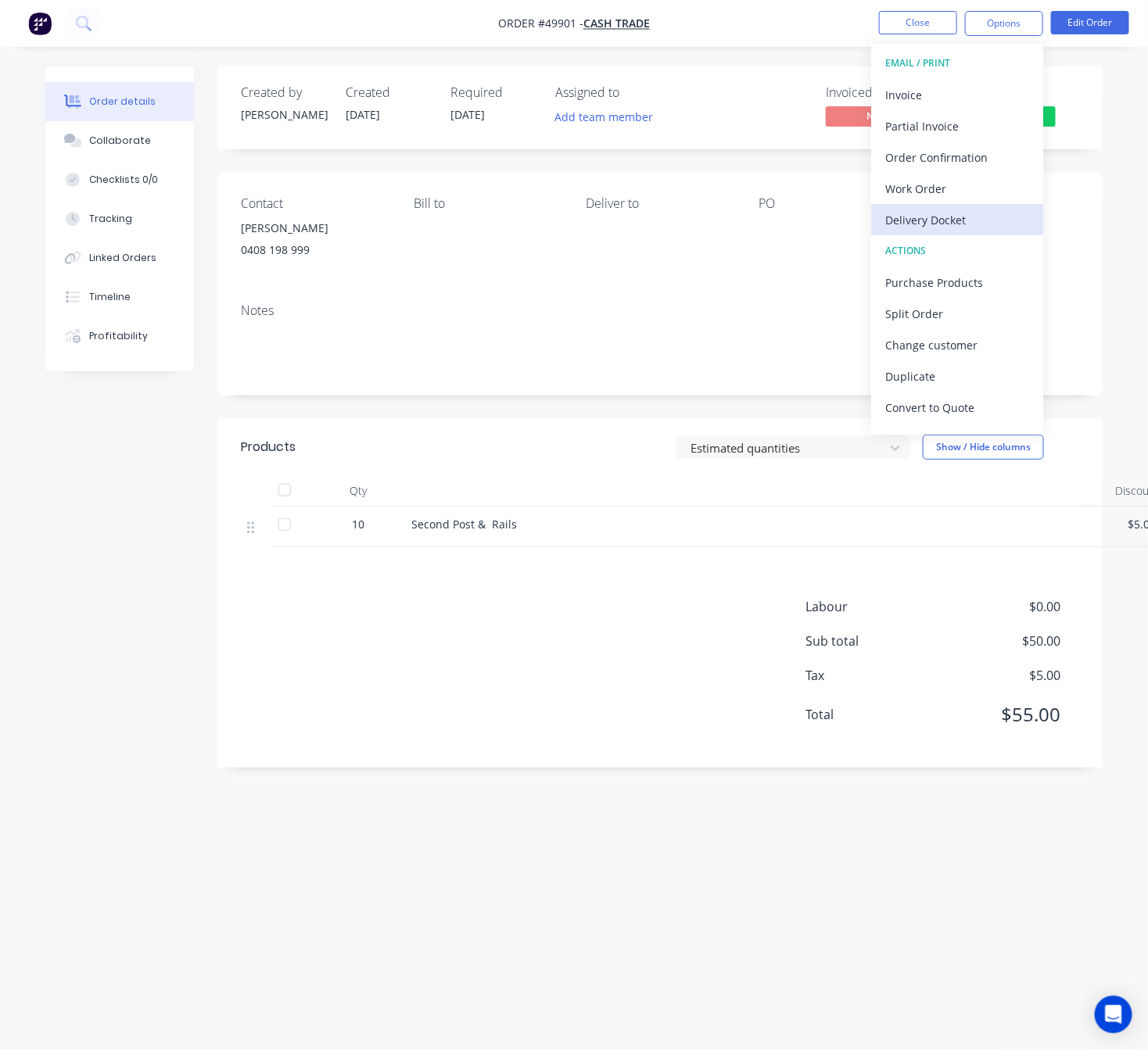
click at [951, 223] on div "Delivery Docket" at bounding box center [957, 220] width 144 height 23
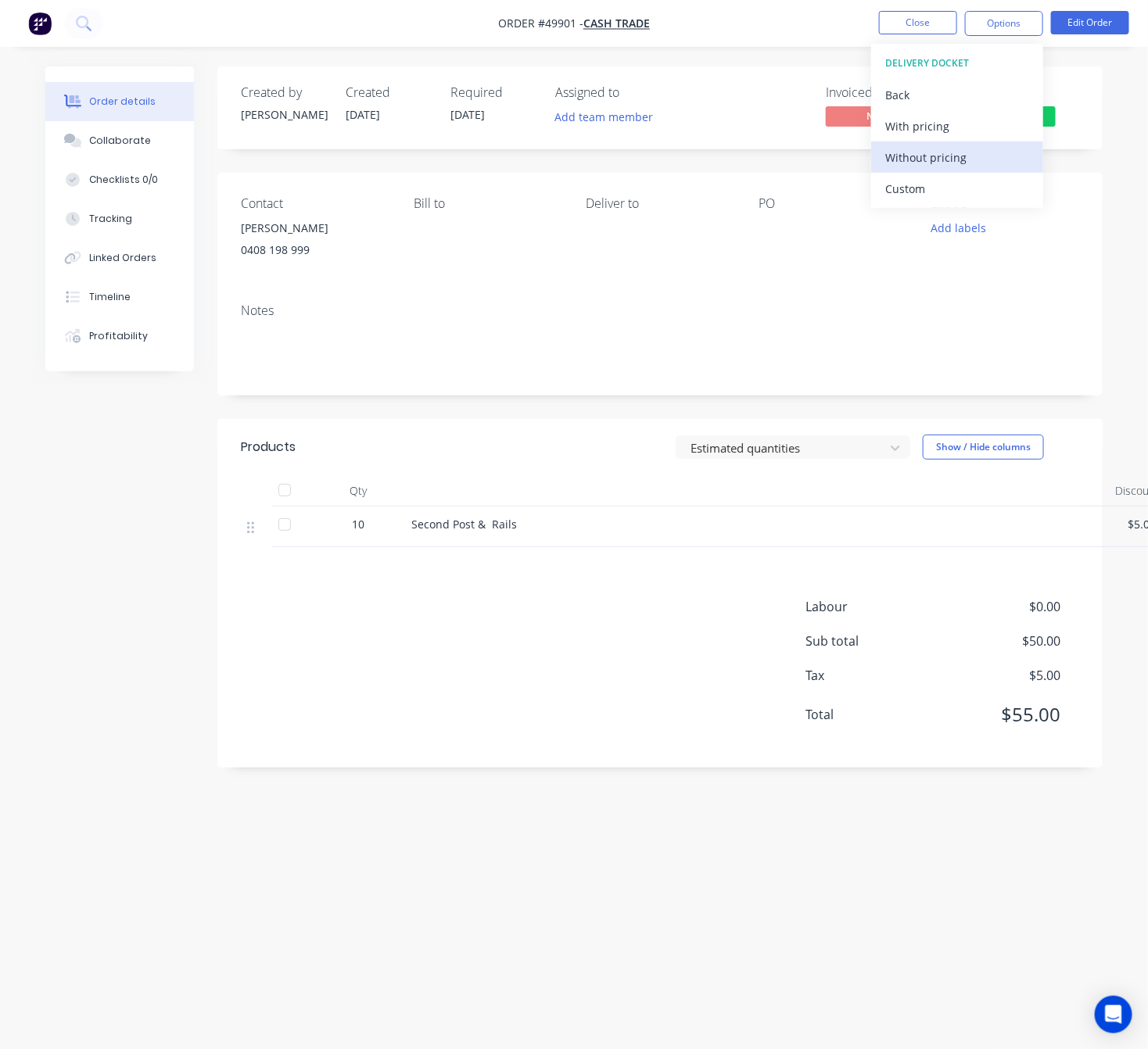
click at [1002, 157] on div "Without pricing" at bounding box center [957, 157] width 144 height 23
click at [777, 87] on div "Invoiced No Status Submitted" at bounding box center [895, 108] width 367 height 46
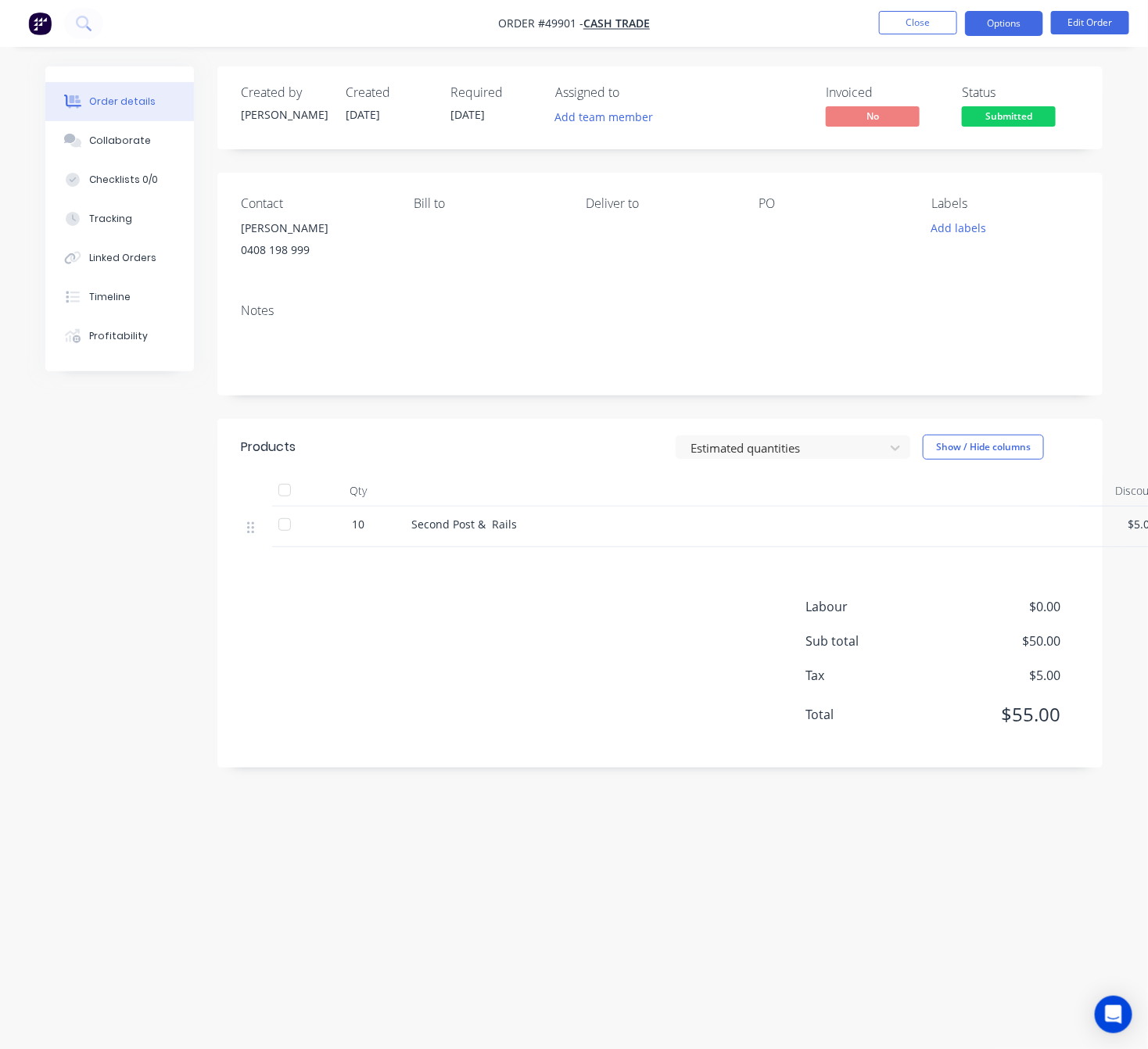
click at [990, 31] on button "Options" at bounding box center [1004, 24] width 78 height 25
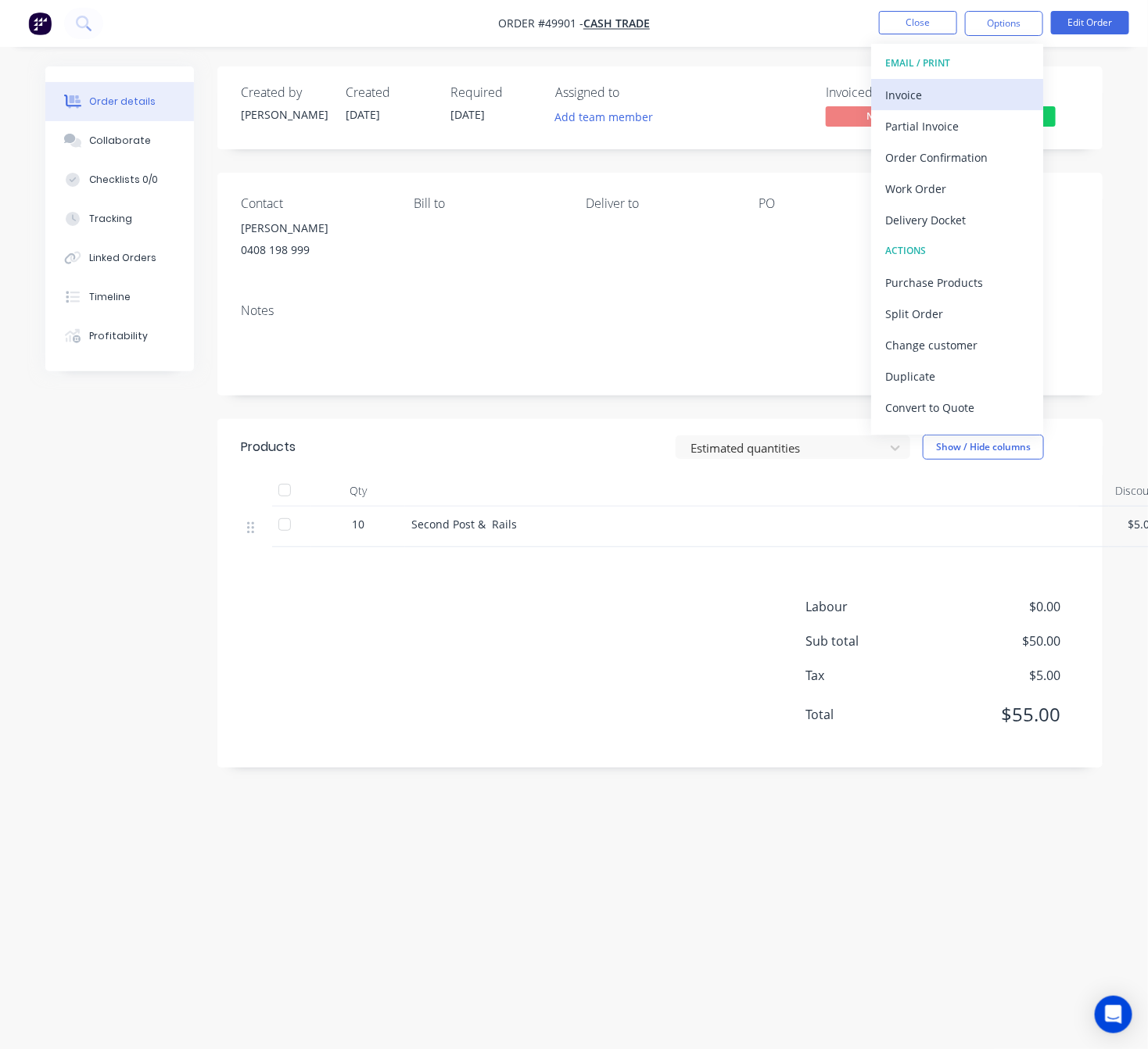
click at [962, 100] on div "Invoice" at bounding box center [957, 95] width 144 height 23
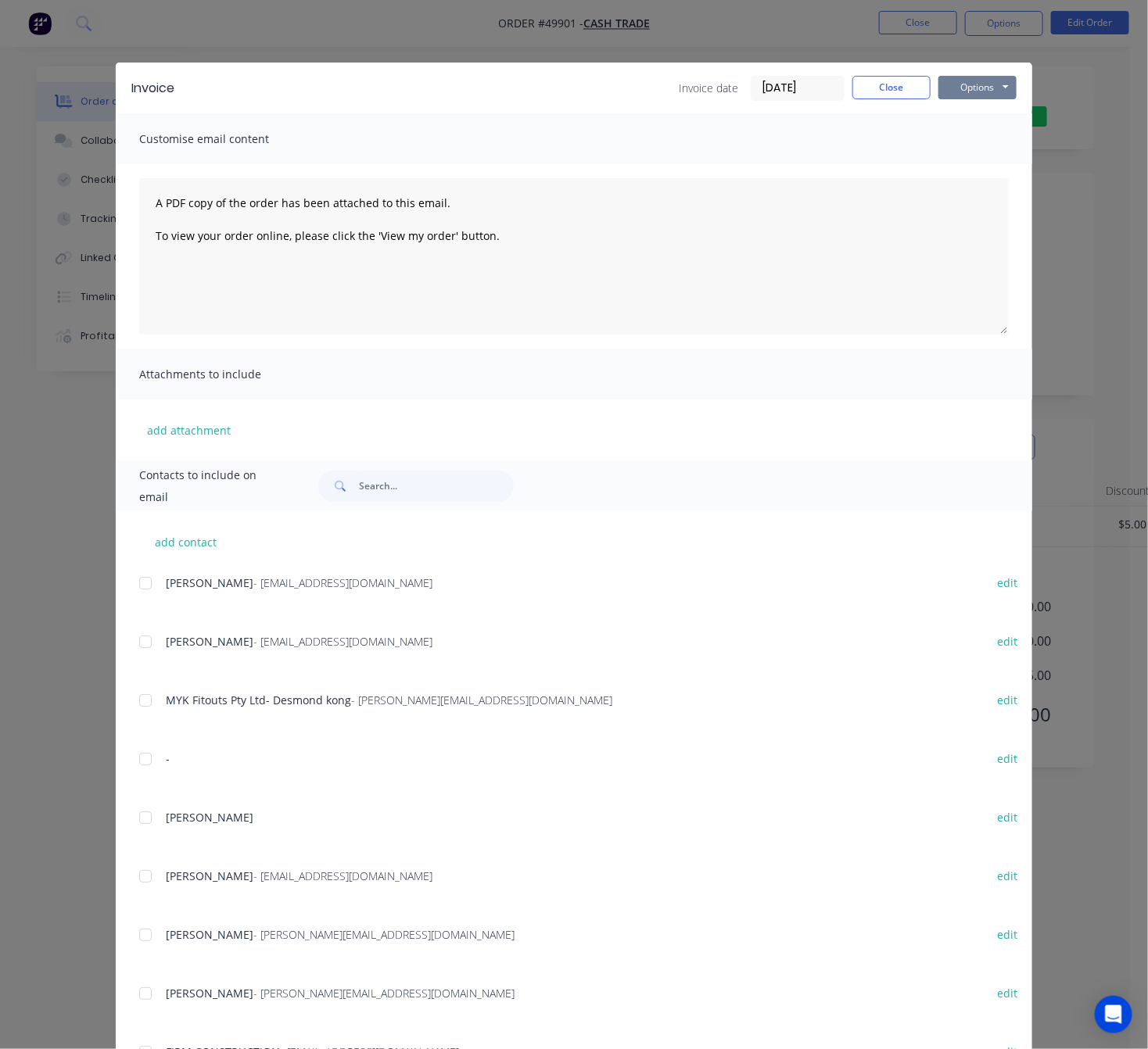
click at [975, 85] on button "Options" at bounding box center [977, 87] width 78 height 24
click at [973, 143] on button "Print" at bounding box center [988, 140] width 100 height 26
drag, startPoint x: 1112, startPoint y: 143, endPoint x: 1104, endPoint y: 149, distance: 10.0
click at [1112, 144] on div "Invoice Invoice date 02/10/25 Close Options Preview Print Email Customise email…" at bounding box center [574, 524] width 1148 height 1049
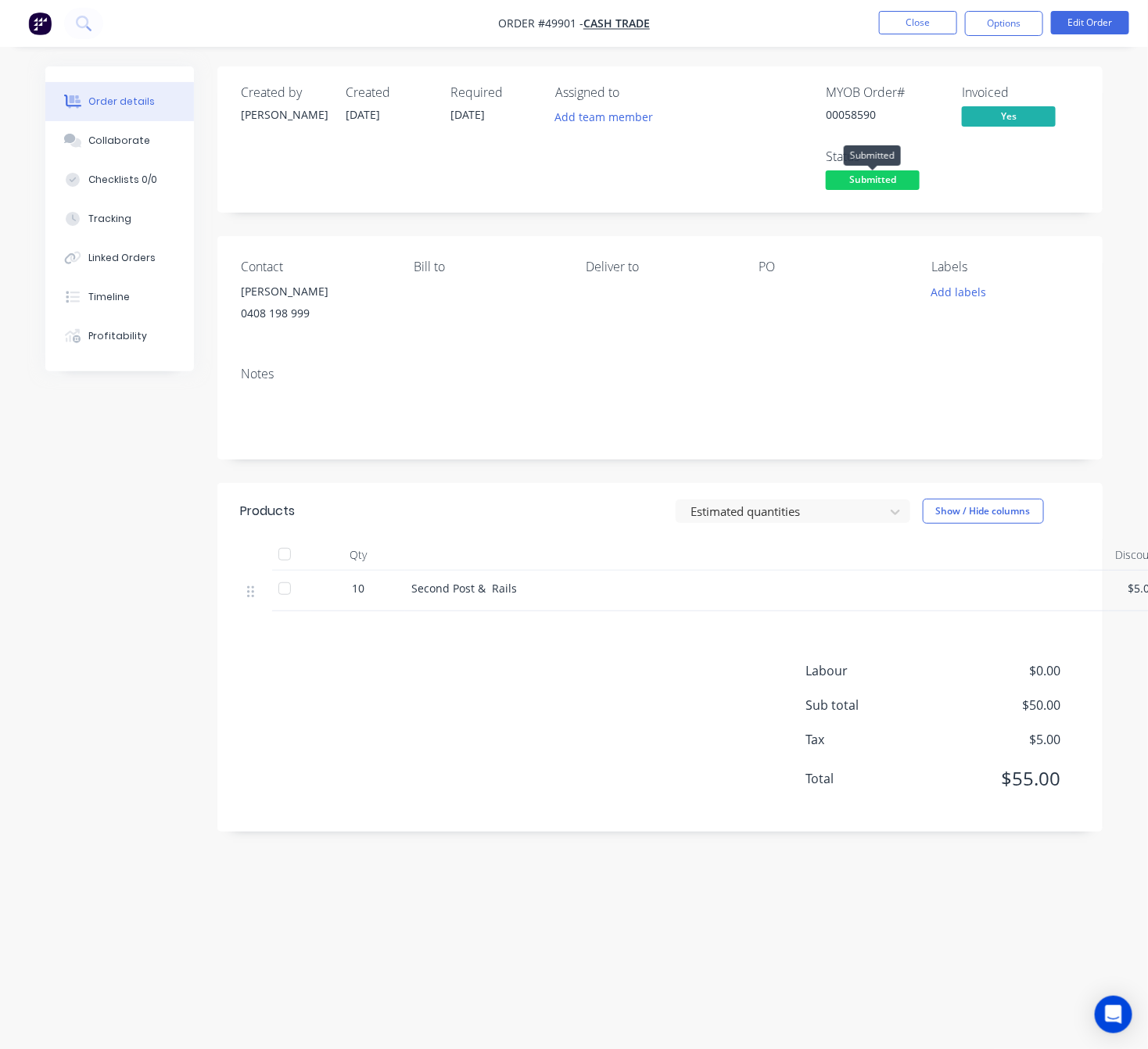
click at [845, 183] on span "Submitted" at bounding box center [872, 180] width 94 height 20
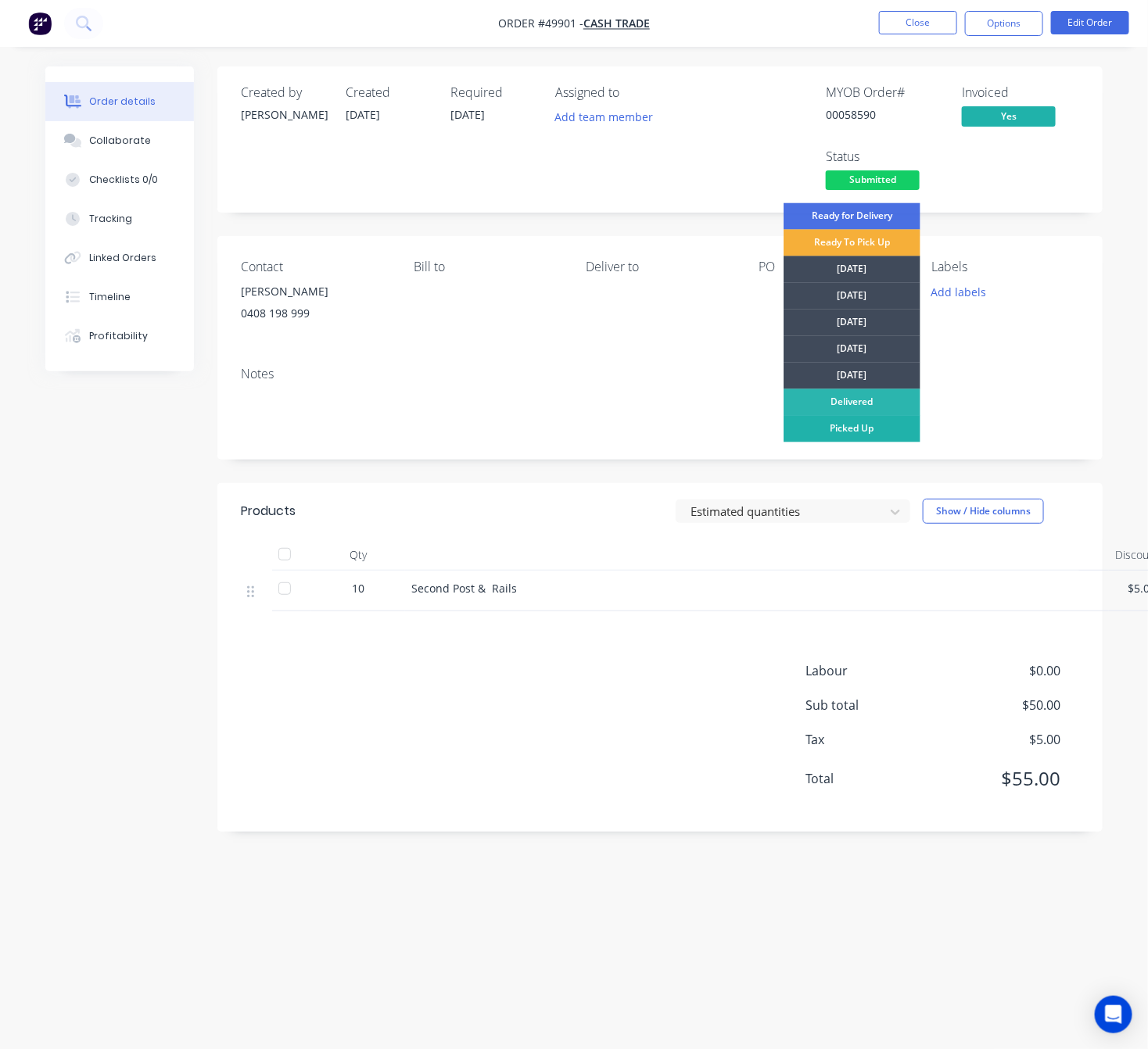
click at [850, 428] on div "Picked Up" at bounding box center [852, 429] width 137 height 27
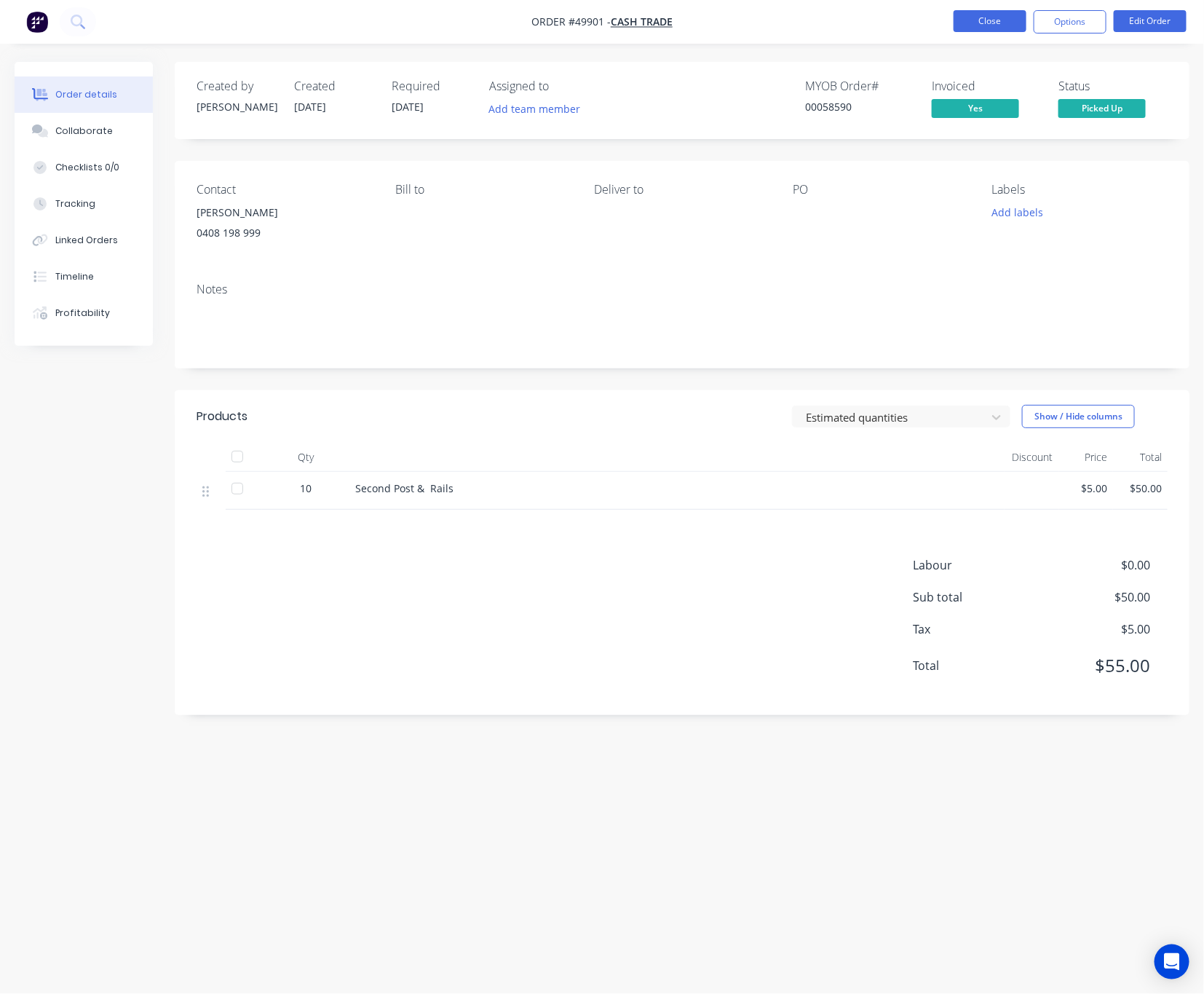
click at [985, 19] on button "Close" at bounding box center [990, 21] width 72 height 22
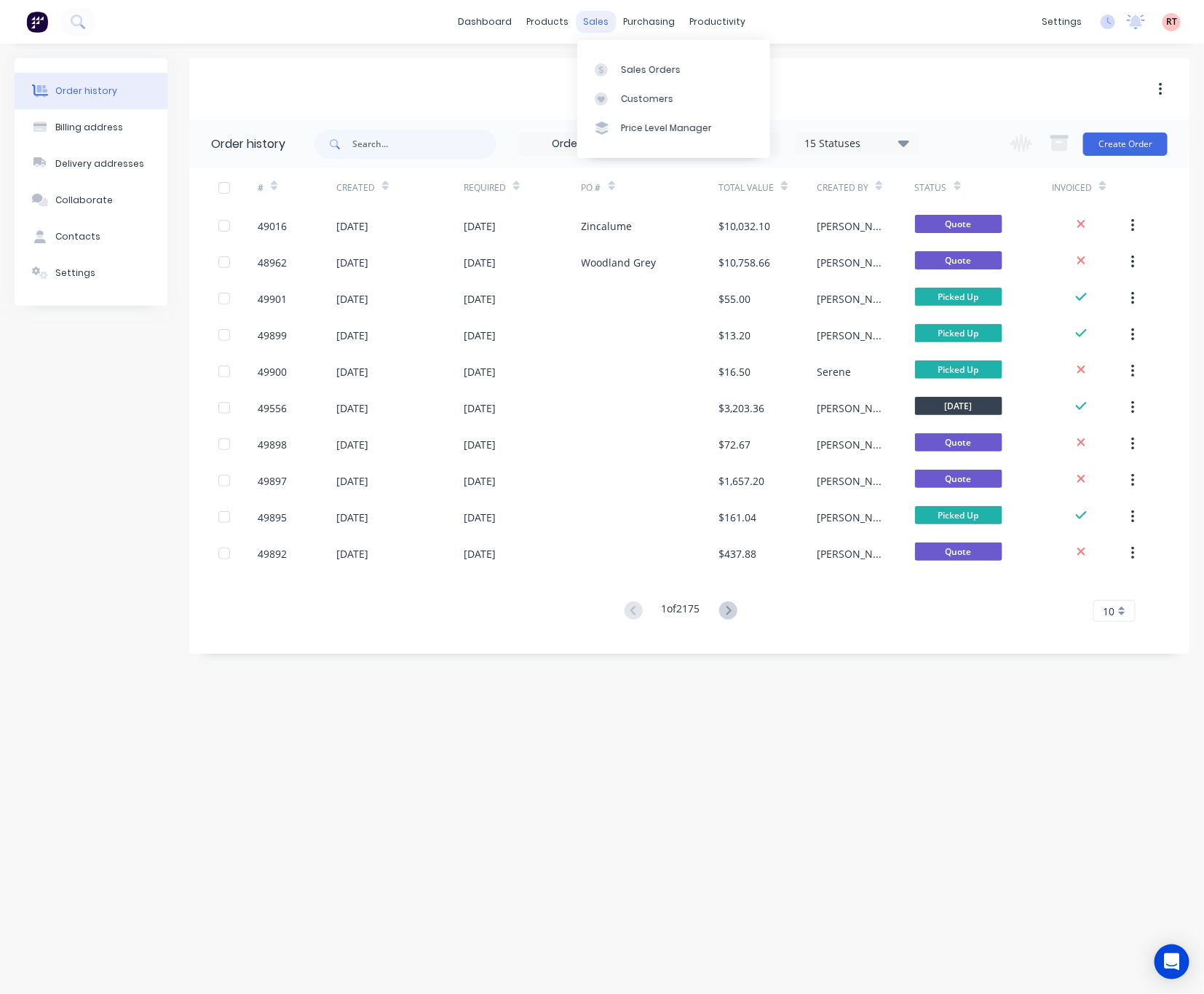
click at [598, 24] on div "sales" at bounding box center [596, 21] width 40 height 22
click at [615, 87] on link "Customers" at bounding box center [674, 99] width 193 height 29
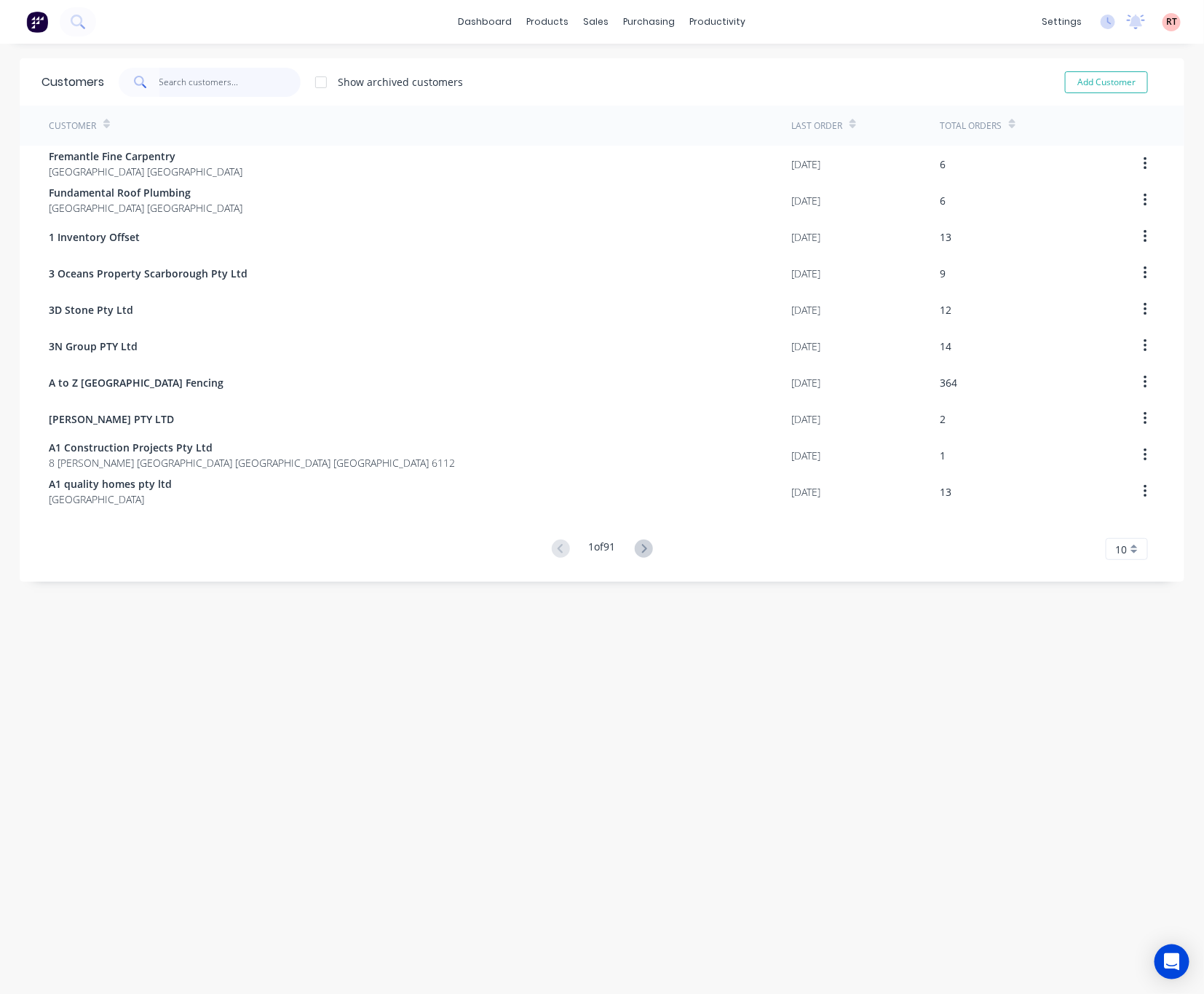
click at [242, 75] on input "text" at bounding box center [230, 82] width 142 height 29
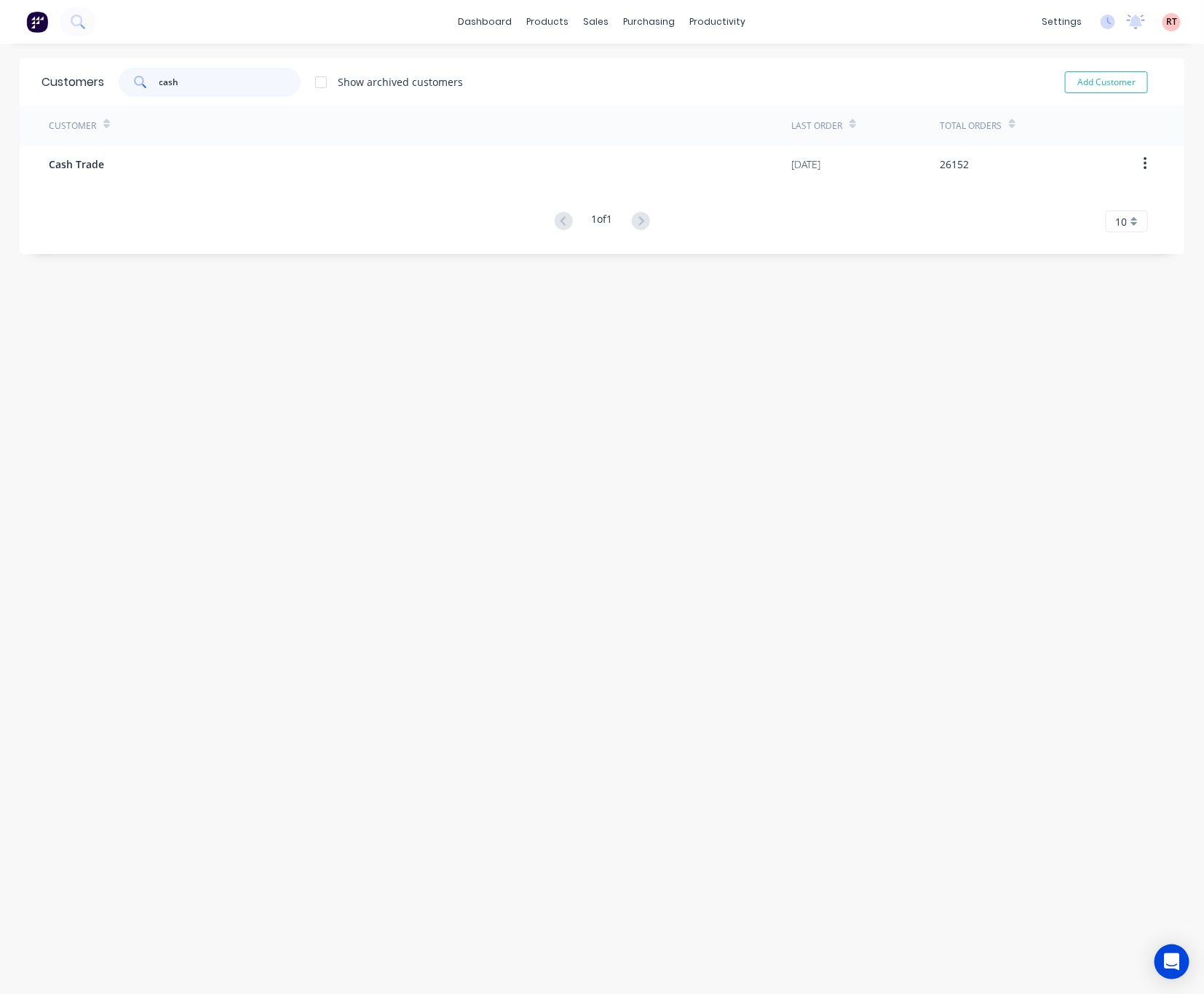
type input "cash"
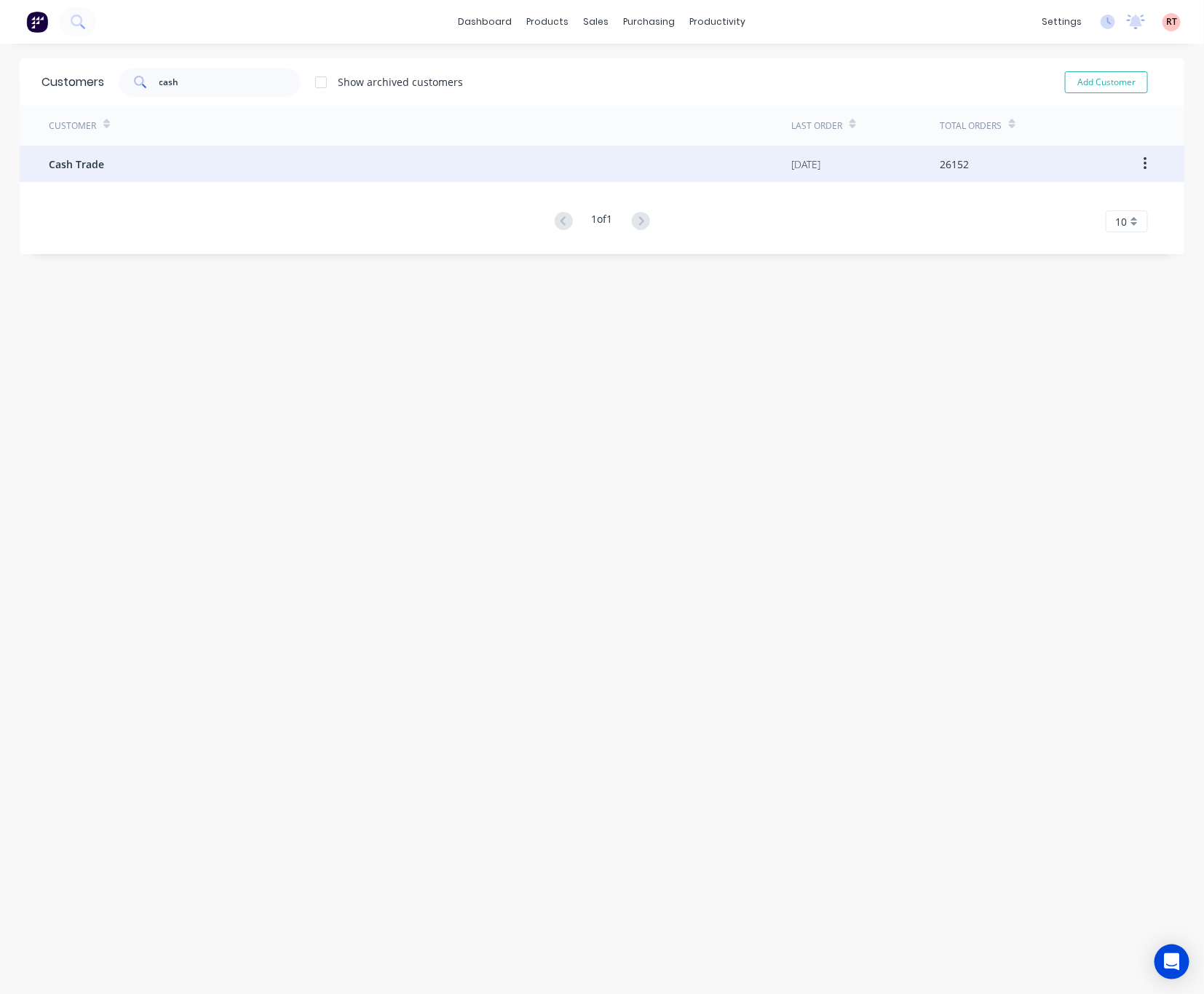
click at [313, 173] on div "Cash Trade" at bounding box center [420, 163] width 743 height 36
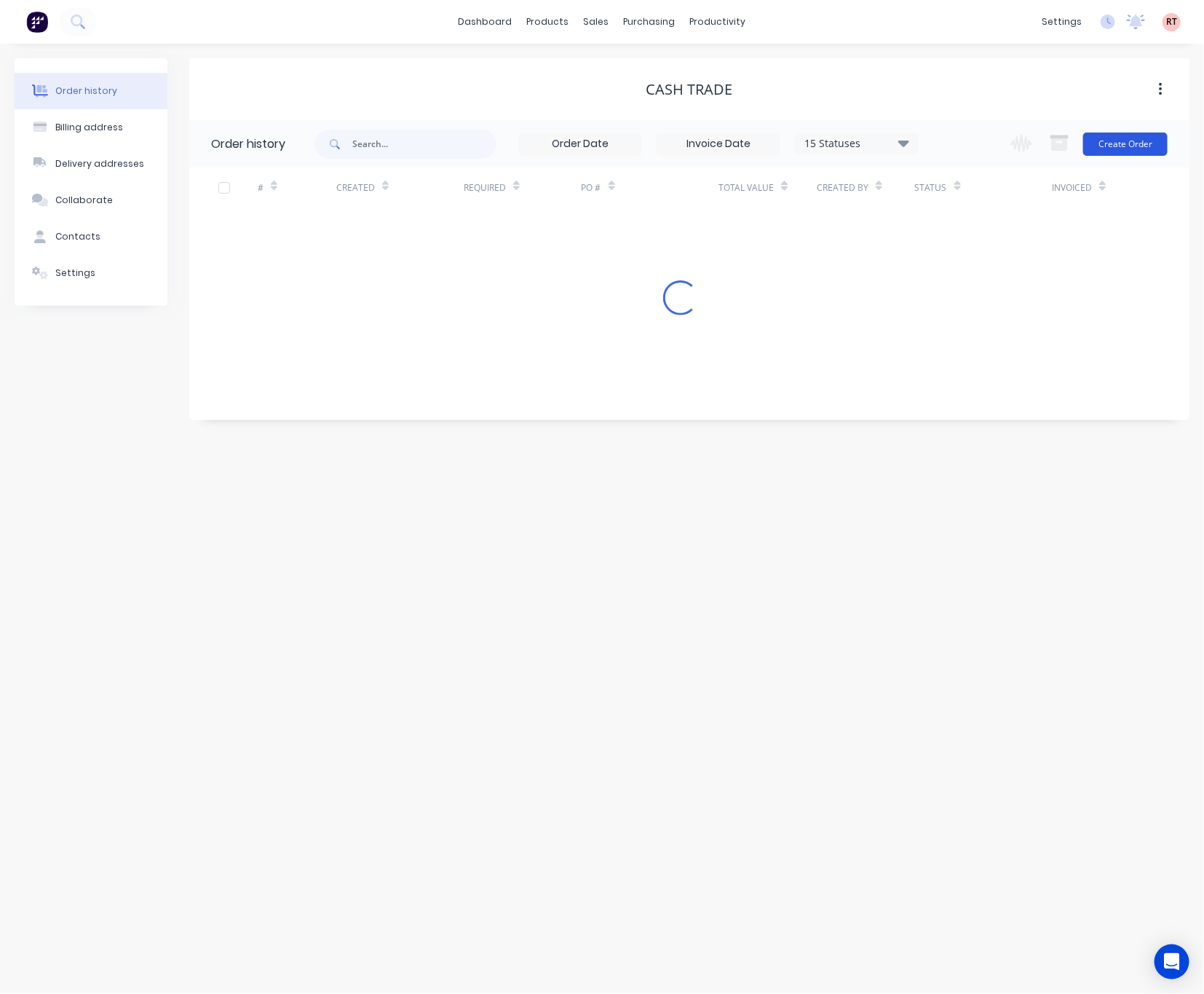
click at [1106, 151] on button "Create Order" at bounding box center [1125, 144] width 85 height 23
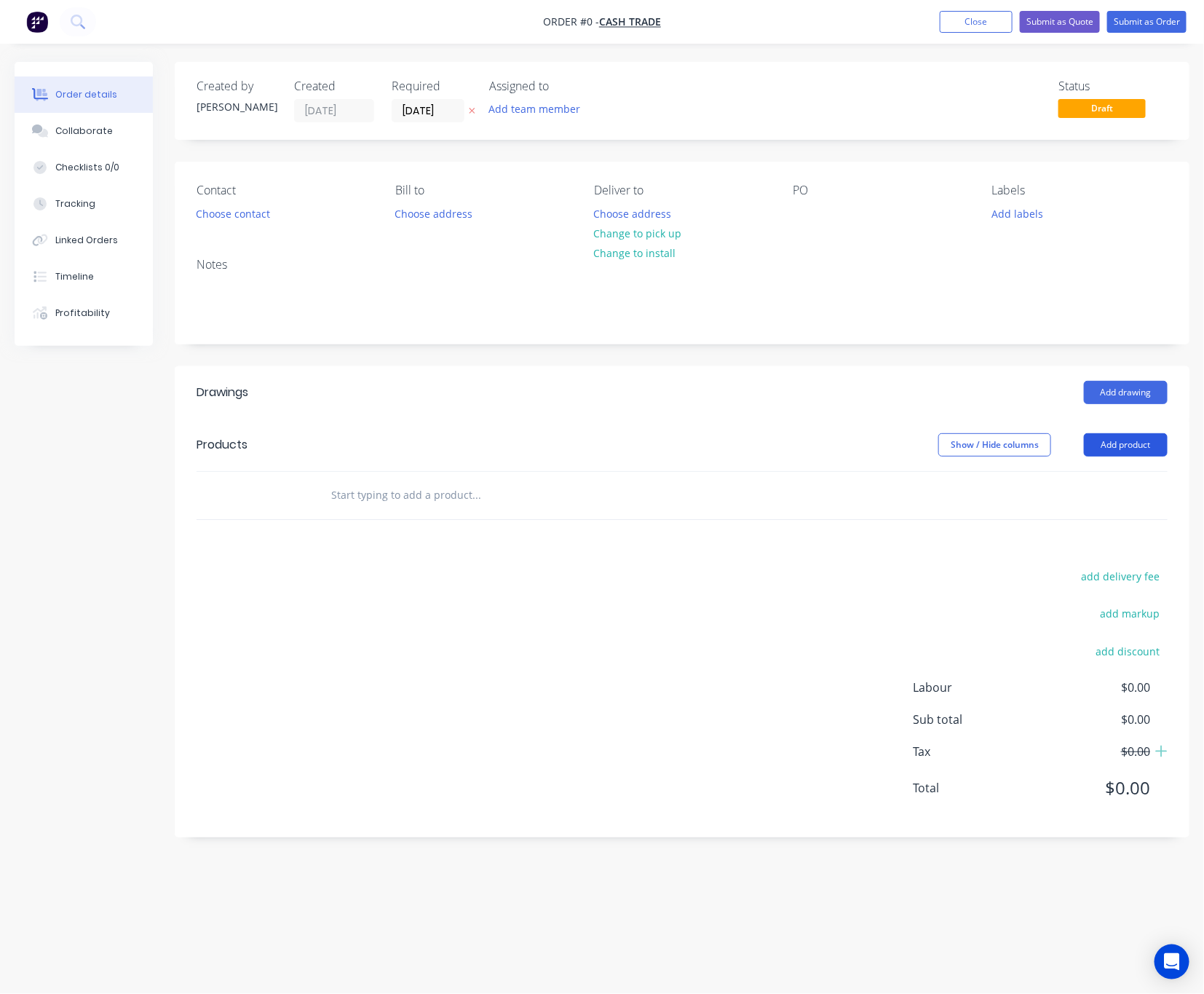
drag, startPoint x: 1117, startPoint y: 436, endPoint x: 1116, endPoint y: 444, distance: 8.1
click at [1117, 445] on button "Add product" at bounding box center [1125, 444] width 84 height 23
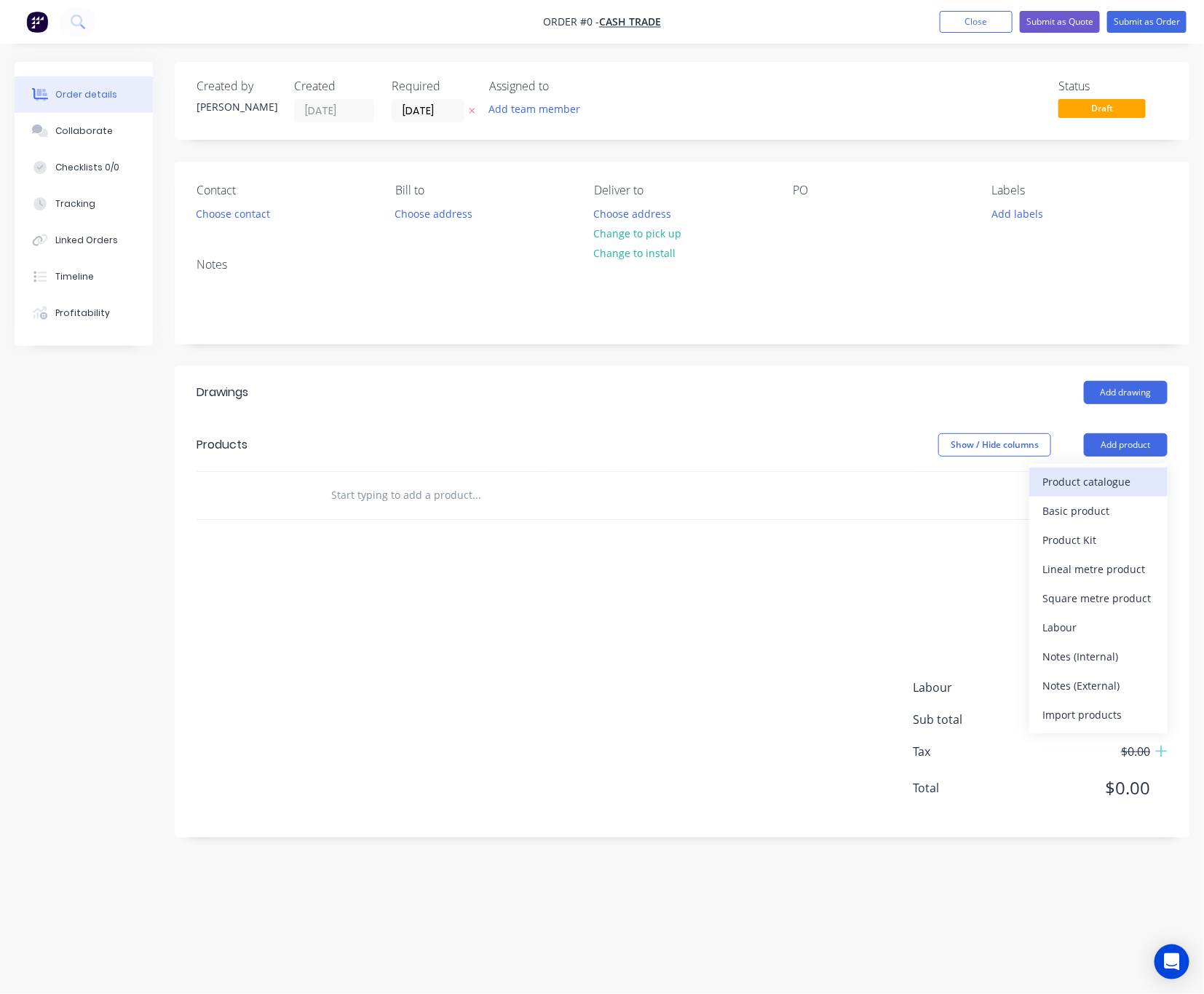
click at [1123, 482] on div "Product catalogue" at bounding box center [1098, 482] width 112 height 21
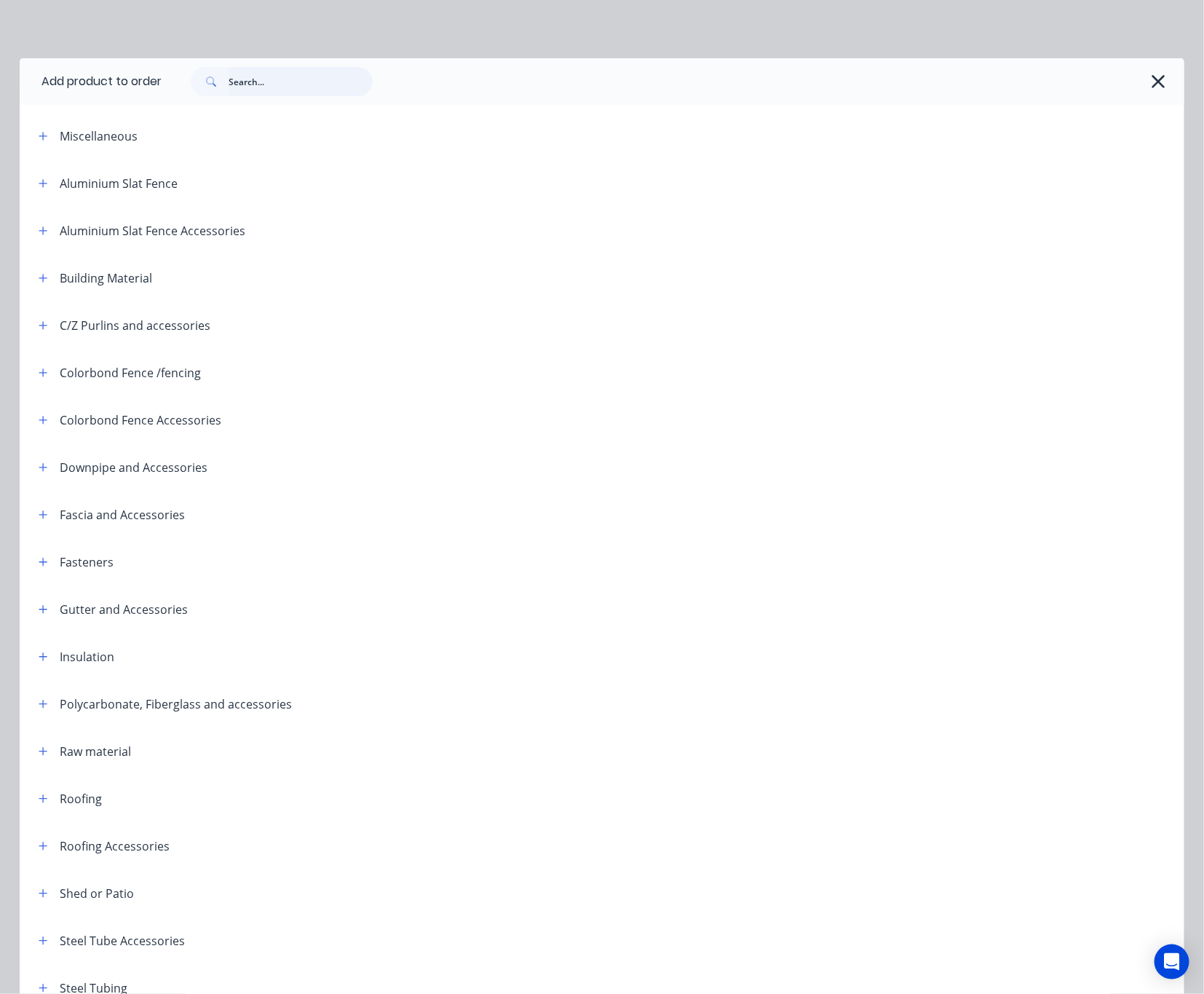
click at [271, 77] on input "text" at bounding box center [300, 81] width 144 height 29
type input "external"
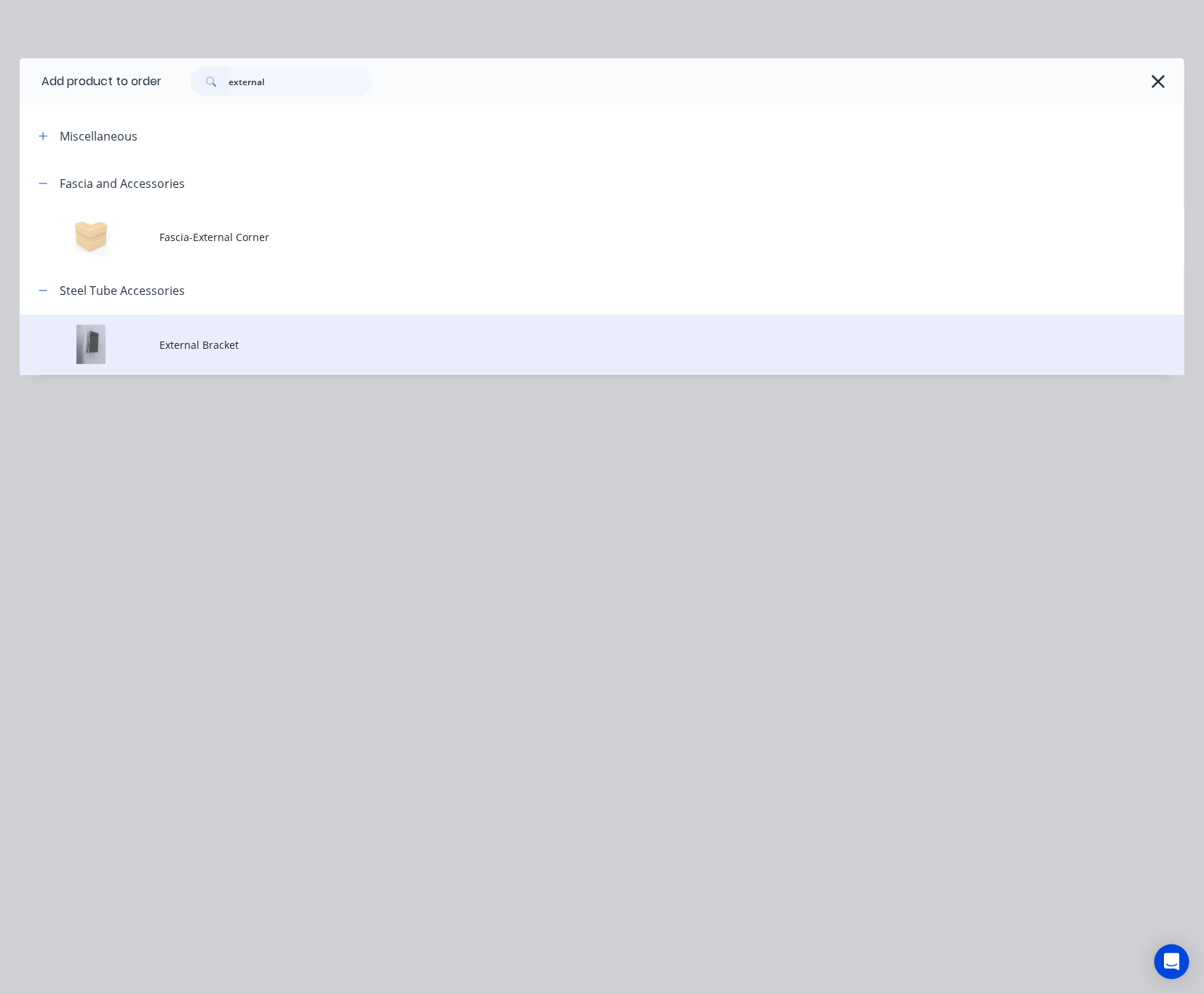
drag, startPoint x: 297, startPoint y: 350, endPoint x: 308, endPoint y: 330, distance: 22.8
click at [308, 330] on td "External Bracket" at bounding box center [671, 345] width 1025 height 60
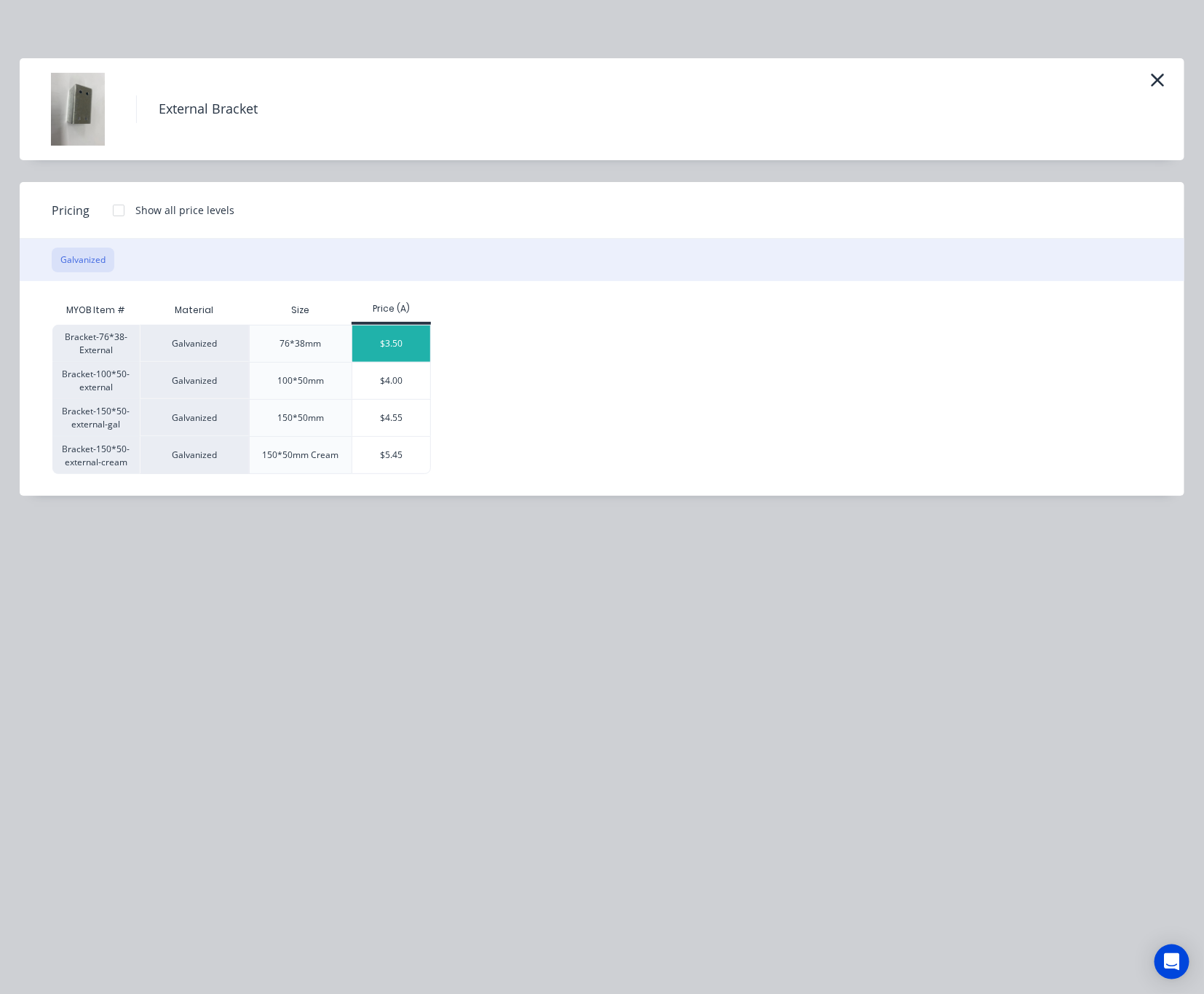
click at [398, 350] on div "$3.50" at bounding box center [391, 343] width 78 height 36
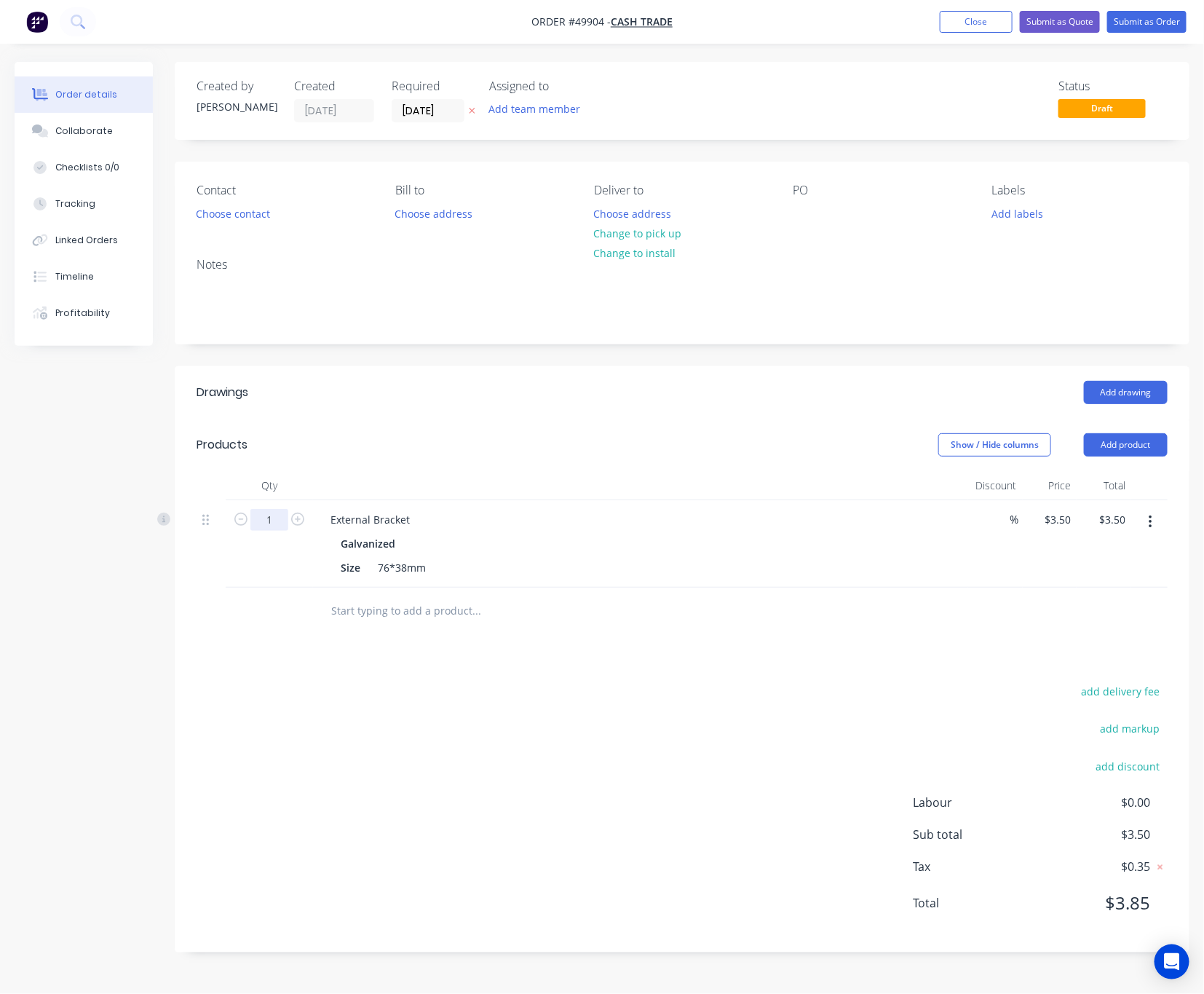
click at [261, 515] on input "1" at bounding box center [269, 520] width 38 height 22
type input "8"
type input "$28.00"
click at [596, 657] on div "Drawings Add drawing Products Show / Hide columns Add product Qty Discount Pric…" at bounding box center [682, 659] width 1015 height 586
click at [1156, 436] on button "Add product" at bounding box center [1125, 444] width 84 height 23
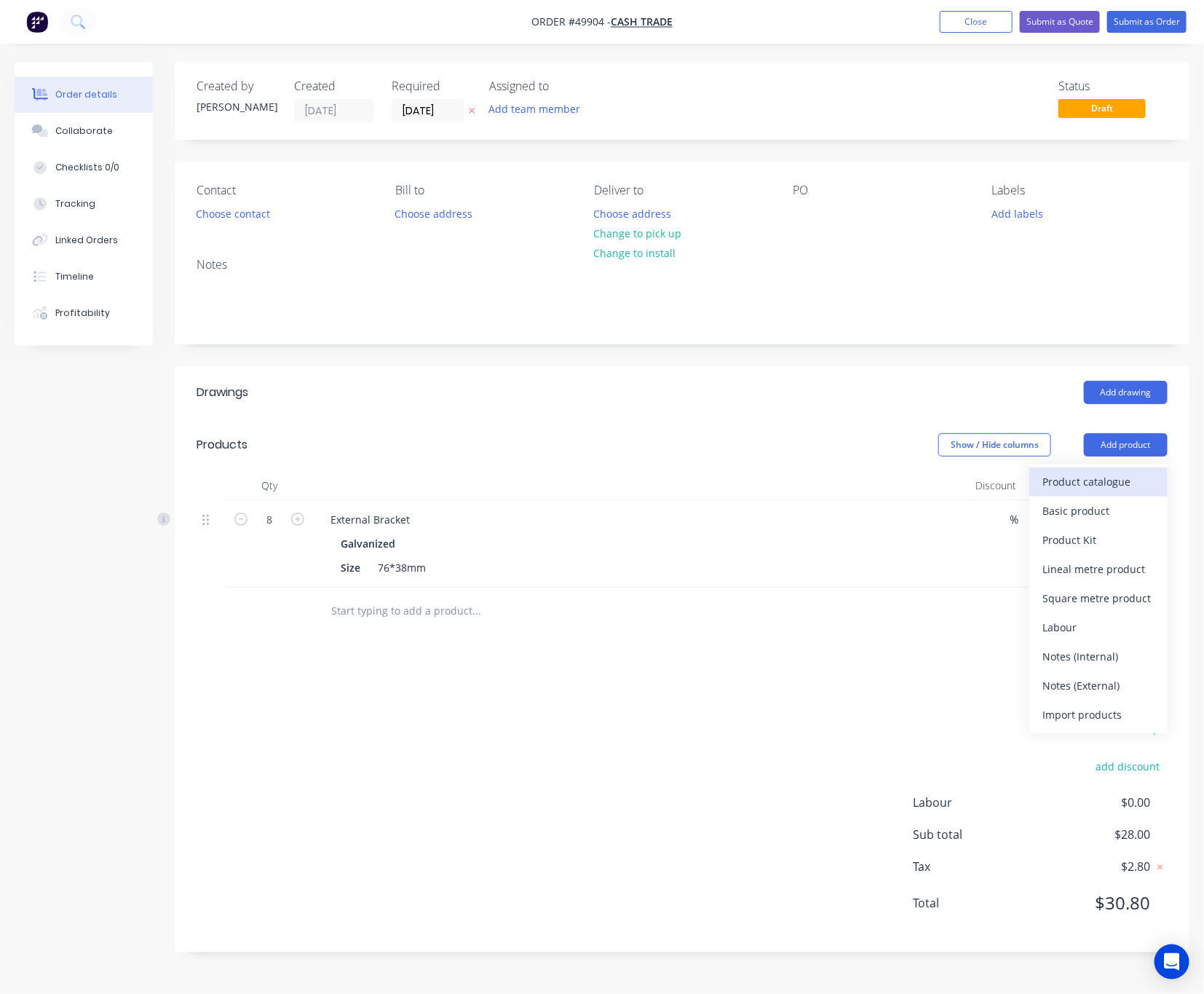
click at [1112, 477] on div "Product catalogue" at bounding box center [1098, 482] width 112 height 21
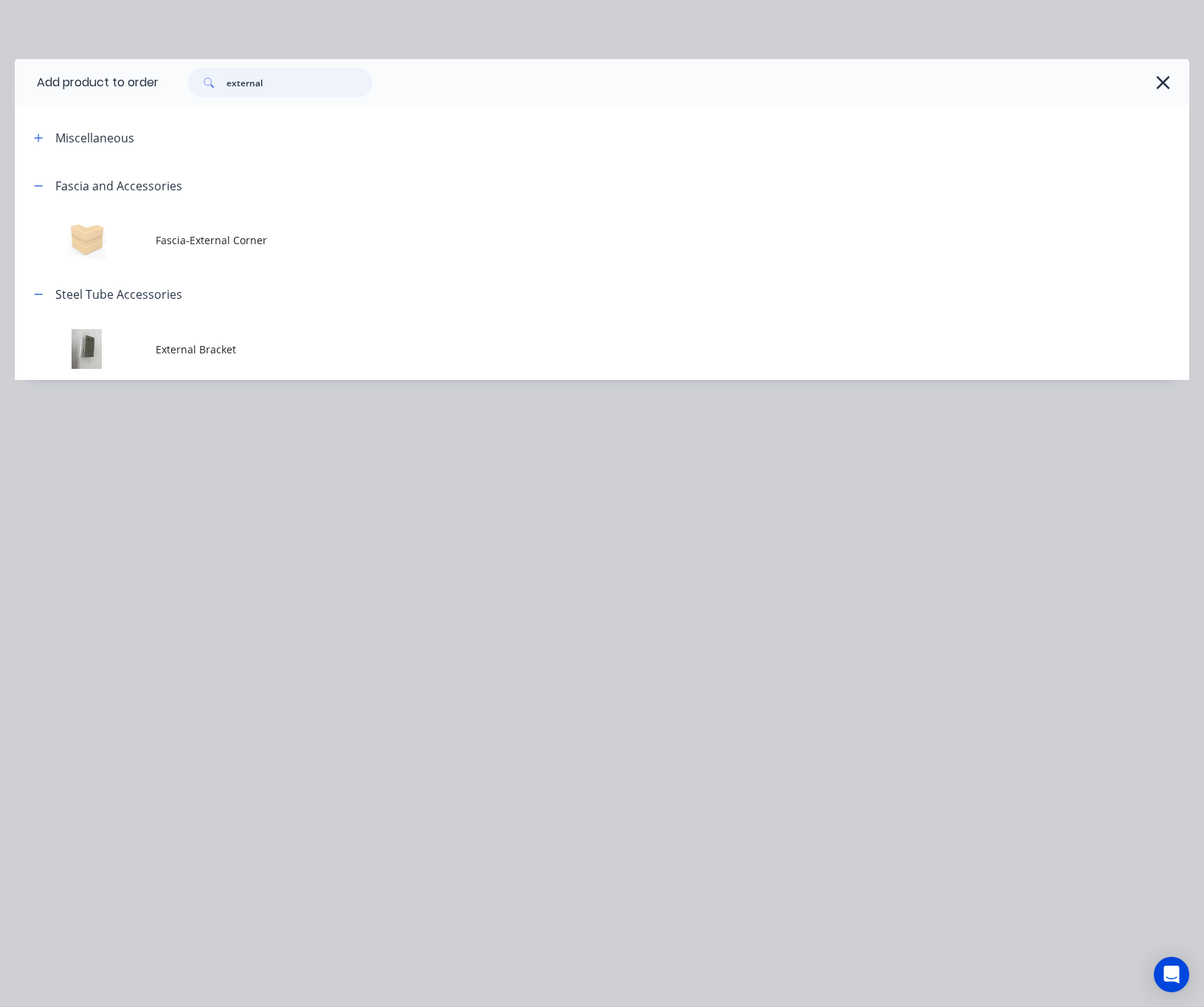
drag, startPoint x: 279, startPoint y: 84, endPoint x: 102, endPoint y: 98, distance: 177.6
click at [103, 98] on header "Add product to order external" at bounding box center [602, 82] width 1174 height 47
type input "intern"
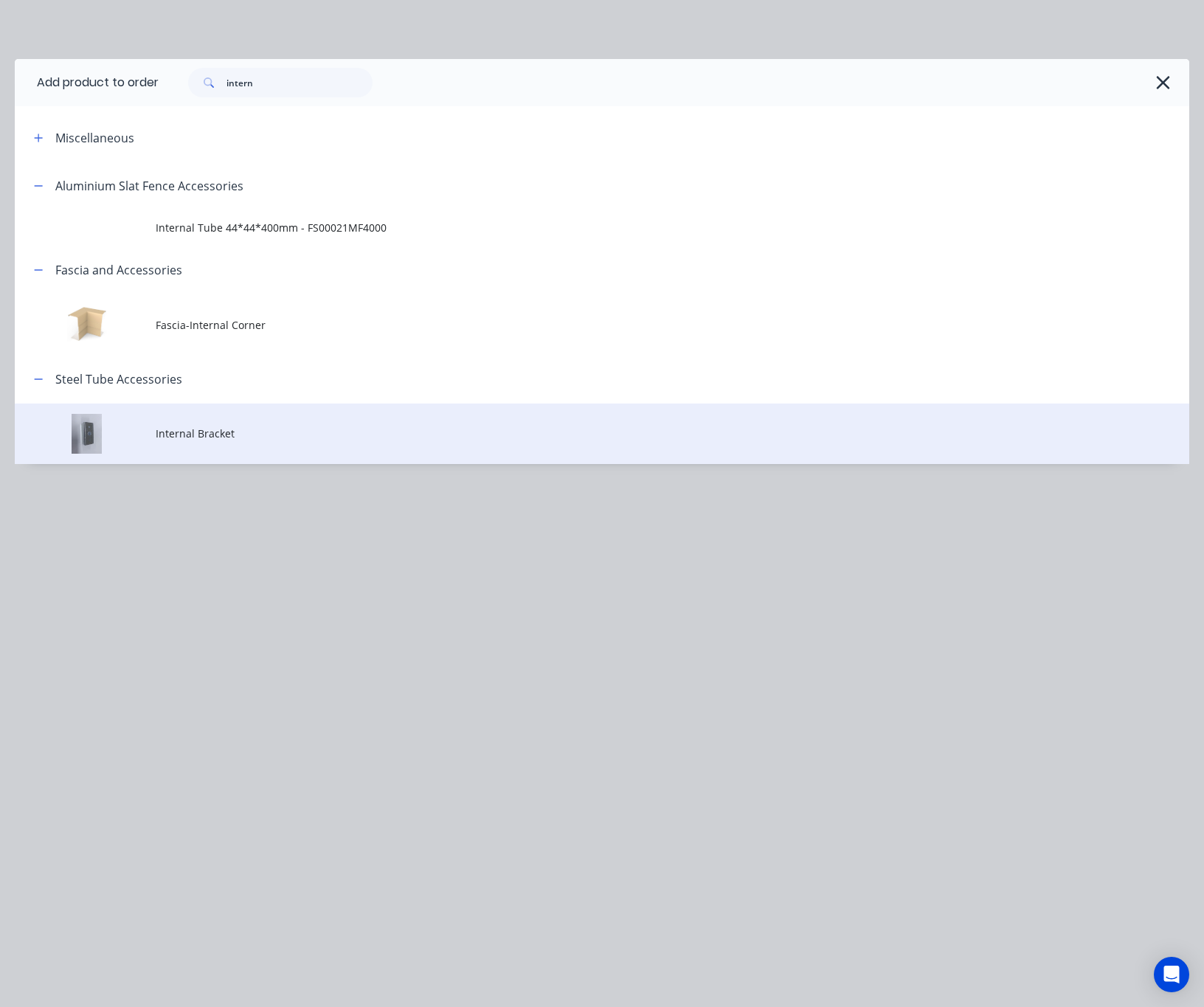
click at [418, 442] on td "Internal Bracket" at bounding box center [672, 434] width 1034 height 61
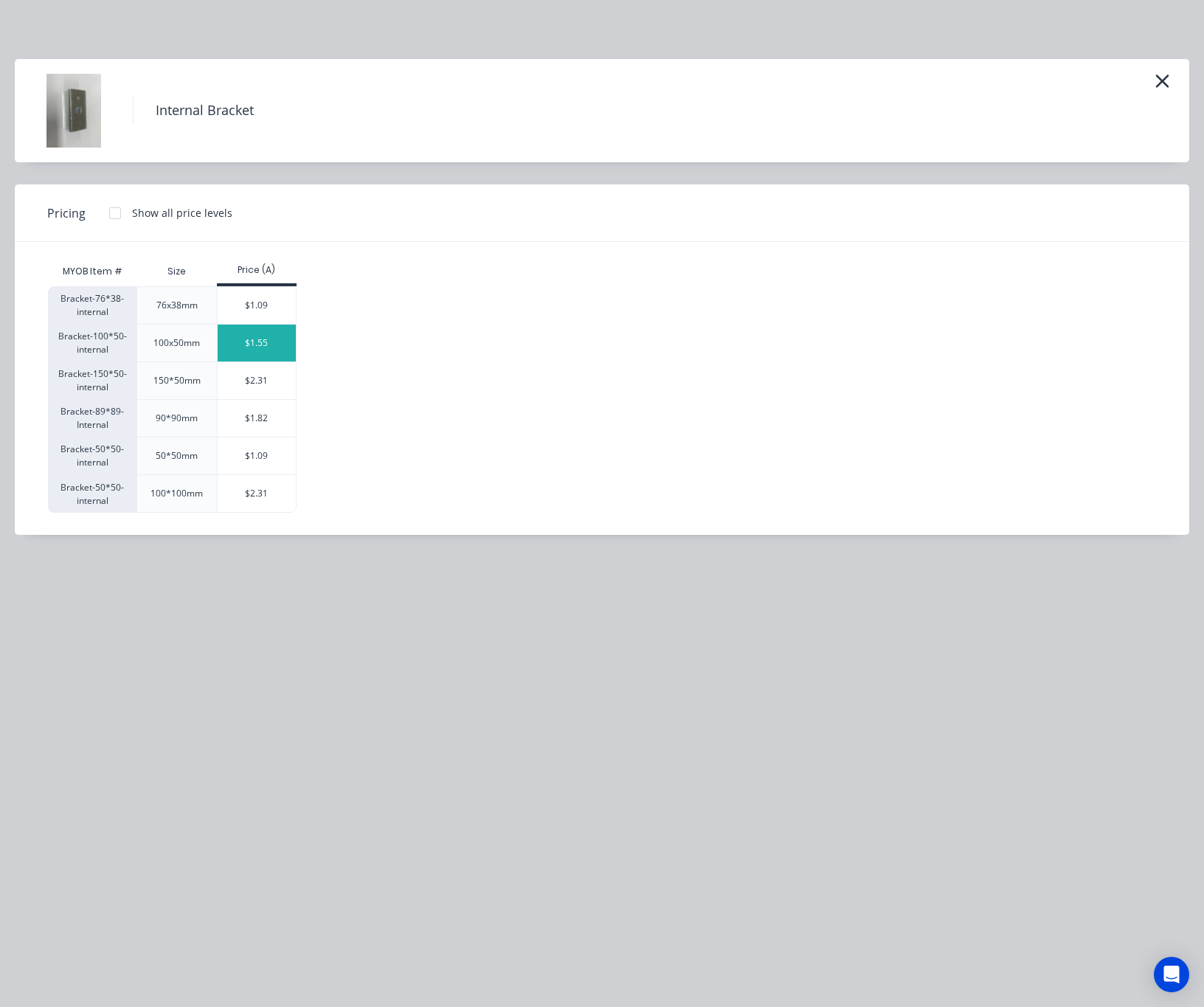
click at [273, 350] on div "$1.55" at bounding box center [257, 343] width 79 height 37
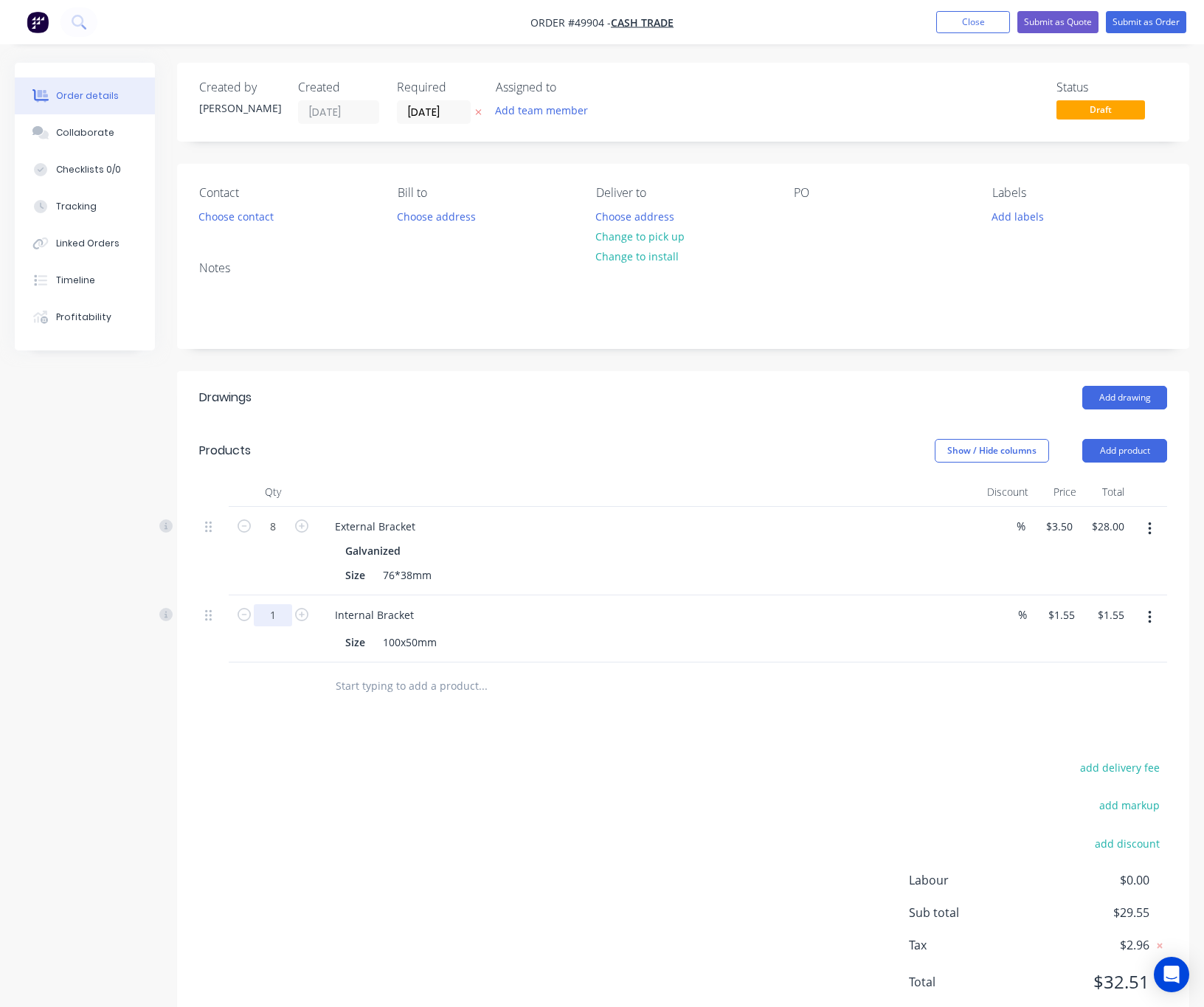
click at [282, 616] on input "1" at bounding box center [272, 615] width 38 height 22
type input "4"
type input "$6.20"
click at [483, 434] on header "Products Show / Hide columns Add product" at bounding box center [683, 450] width 1012 height 53
click at [1140, 446] on button "Add product" at bounding box center [1124, 450] width 85 height 23
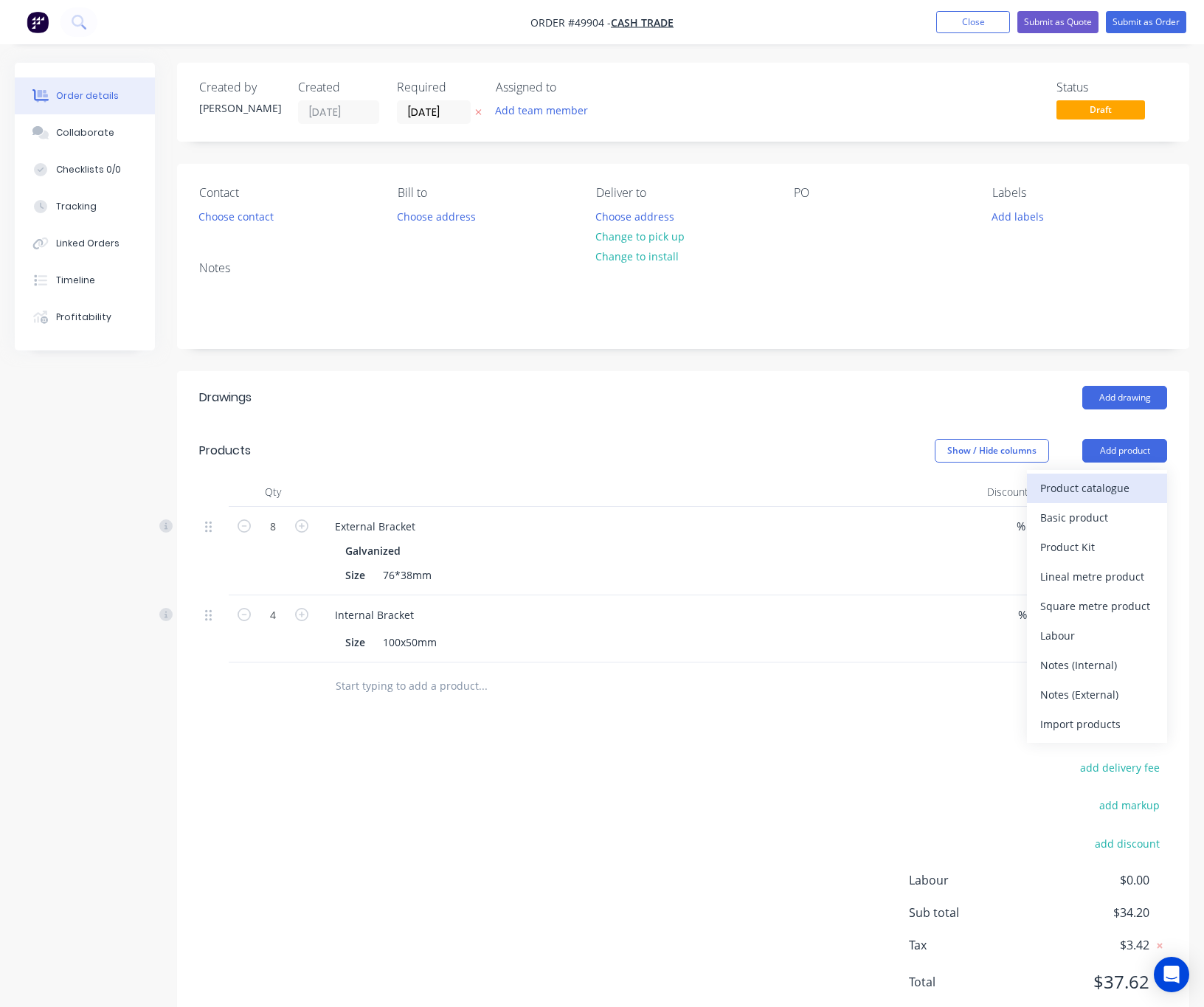
click at [1131, 491] on div "Product catalogue" at bounding box center [1097, 488] width 114 height 21
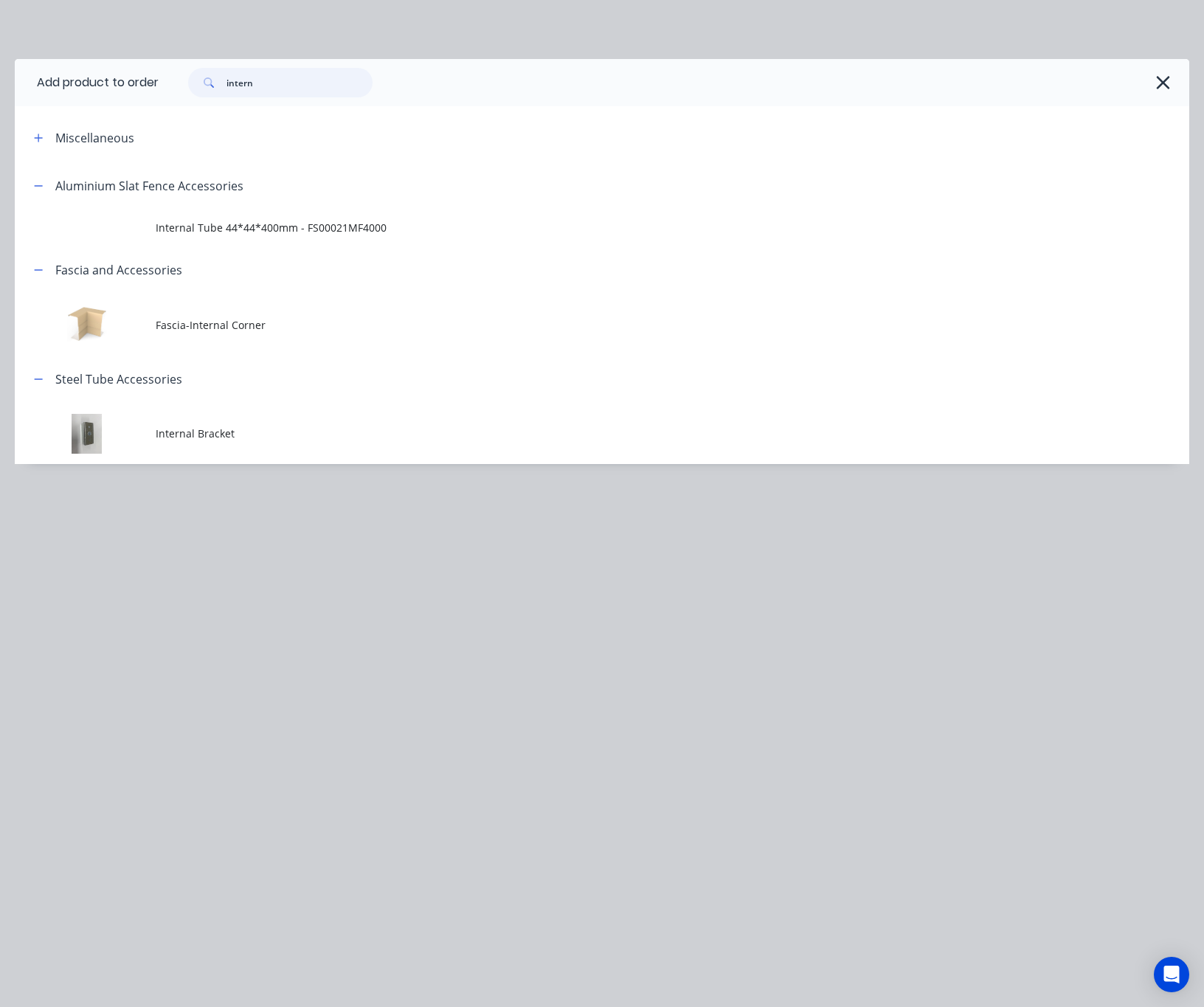
drag, startPoint x: 272, startPoint y: 82, endPoint x: 98, endPoint y: 90, distance: 174.2
click at [98, 90] on header "Add product to order intern" at bounding box center [602, 82] width 1174 height 47
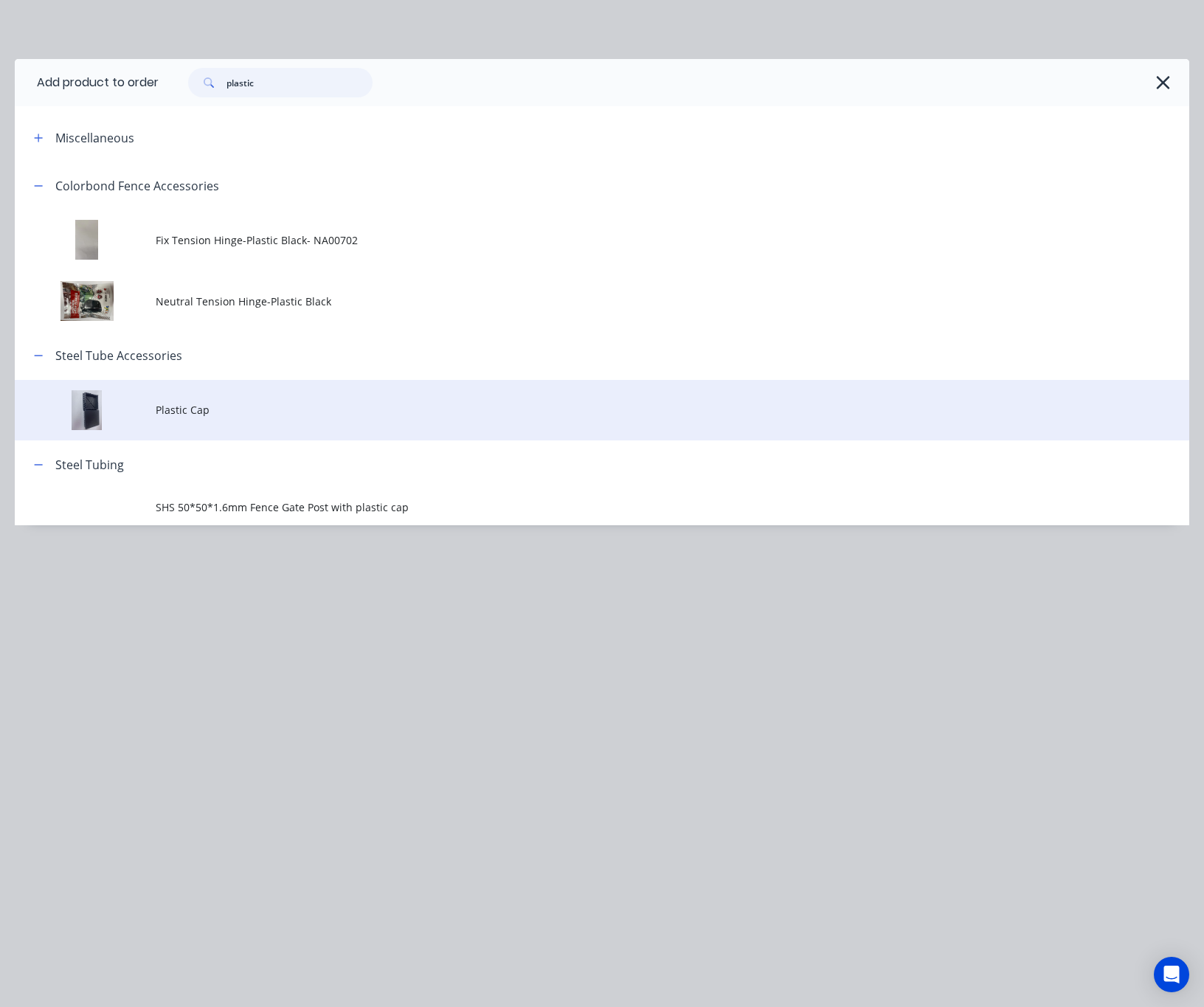
type input "plastic"
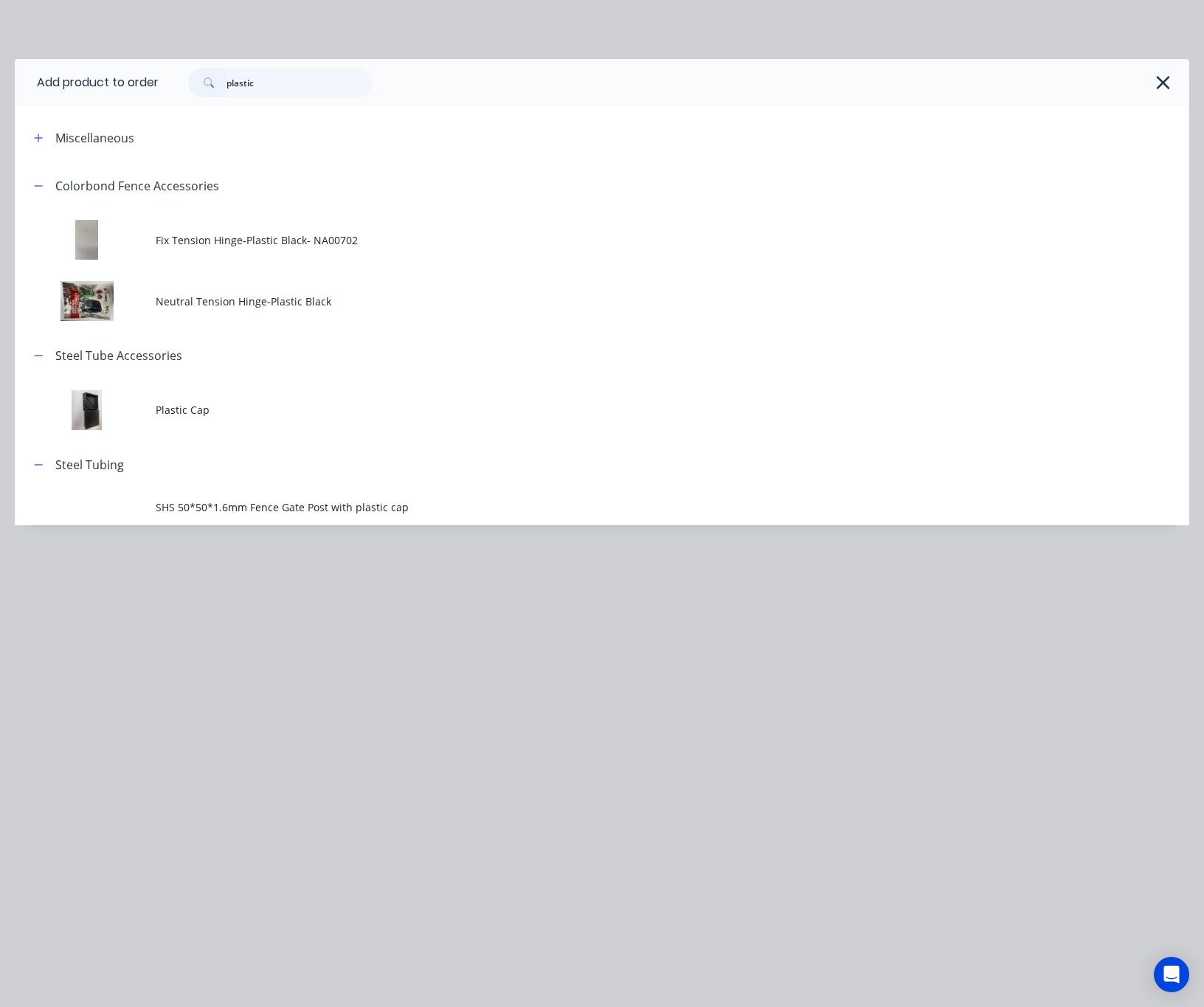
drag, startPoint x: 299, startPoint y: 403, endPoint x: 299, endPoint y: 412, distance: 9.0
click at [299, 412] on span "Plastic Cap" at bounding box center [569, 409] width 827 height 15
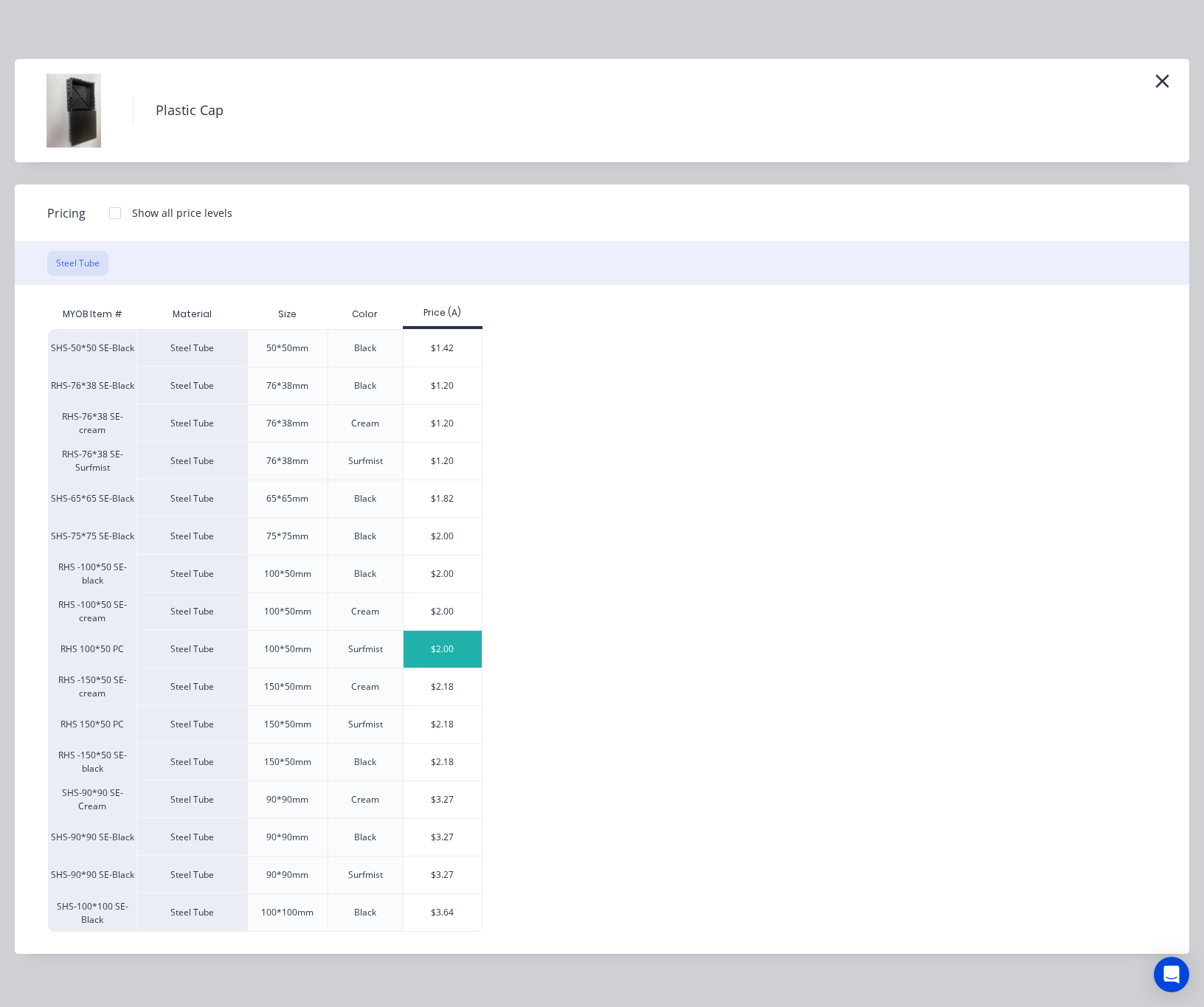
click at [459, 656] on div "$2.00" at bounding box center [443, 649] width 79 height 37
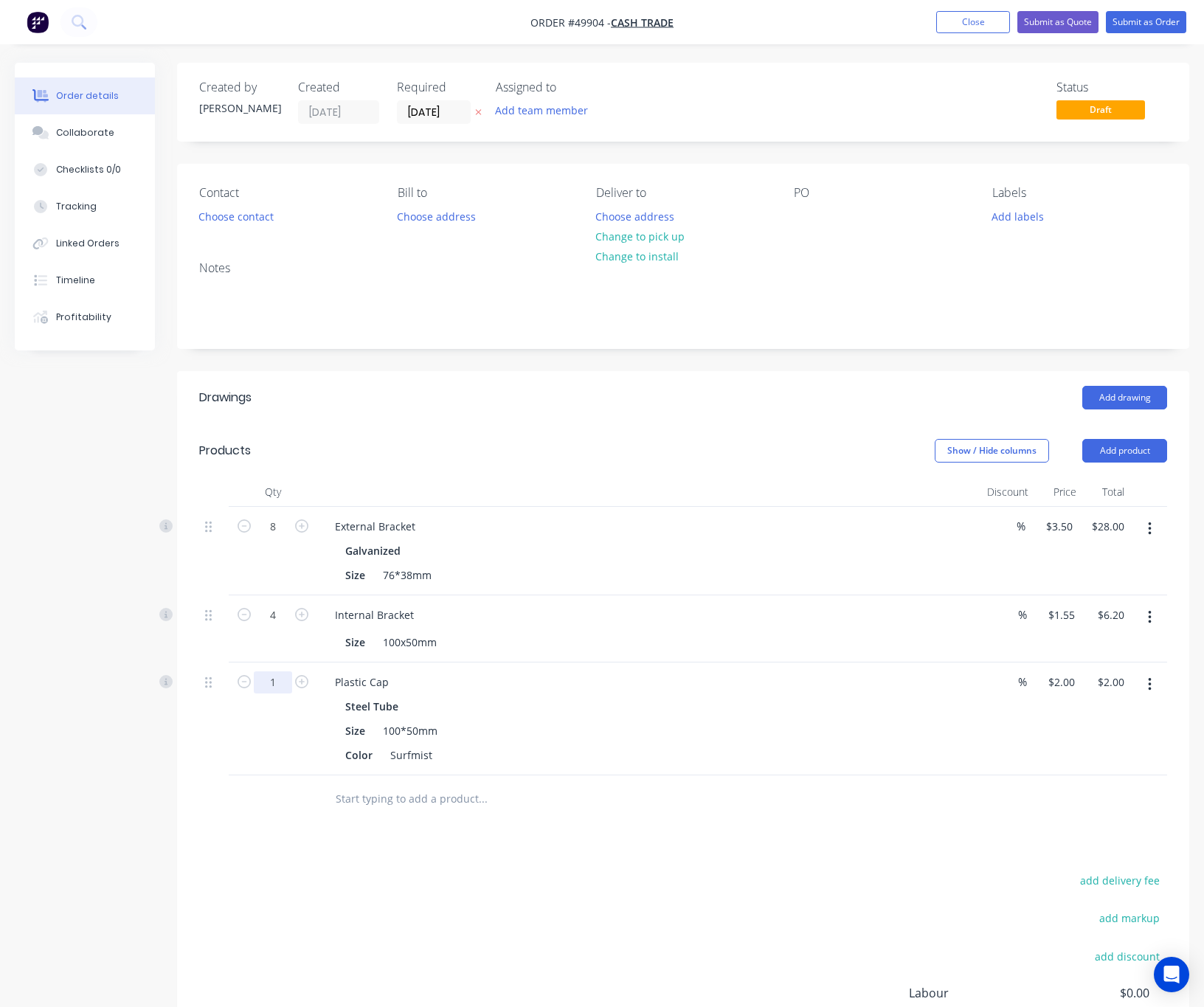
click at [275, 689] on input "1" at bounding box center [272, 682] width 38 height 22
type input "4"
type input "$8.00"
click at [582, 828] on div "Drawings Add drawing Products Show / Hide columns Add product Qty Discount Pric…" at bounding box center [683, 758] width 1012 height 773
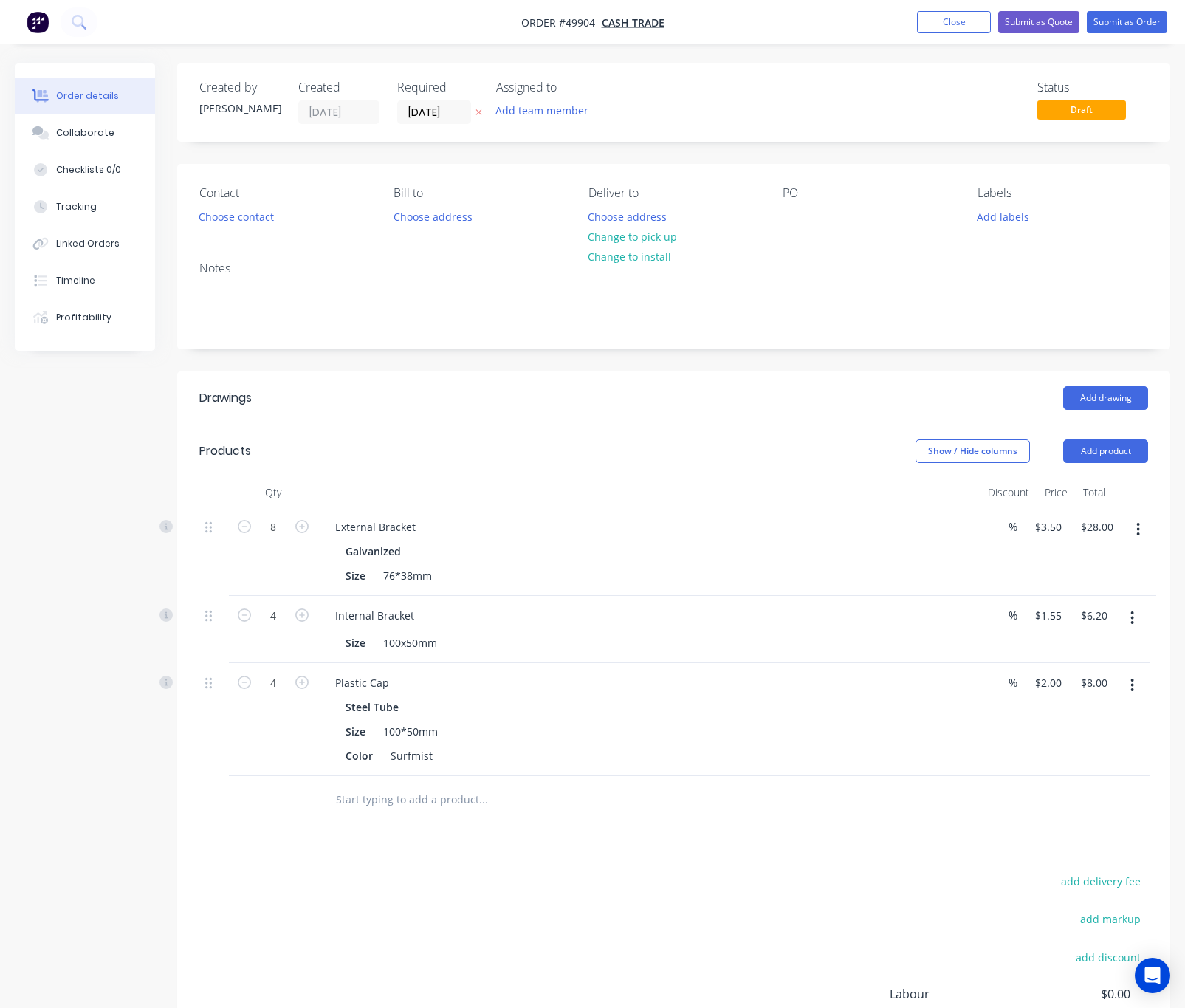
click at [728, 22] on nav "Order #49904 - Cash Trade Add product Close Submit as Quote Submit as Order" at bounding box center [592, 22] width 1185 height 44
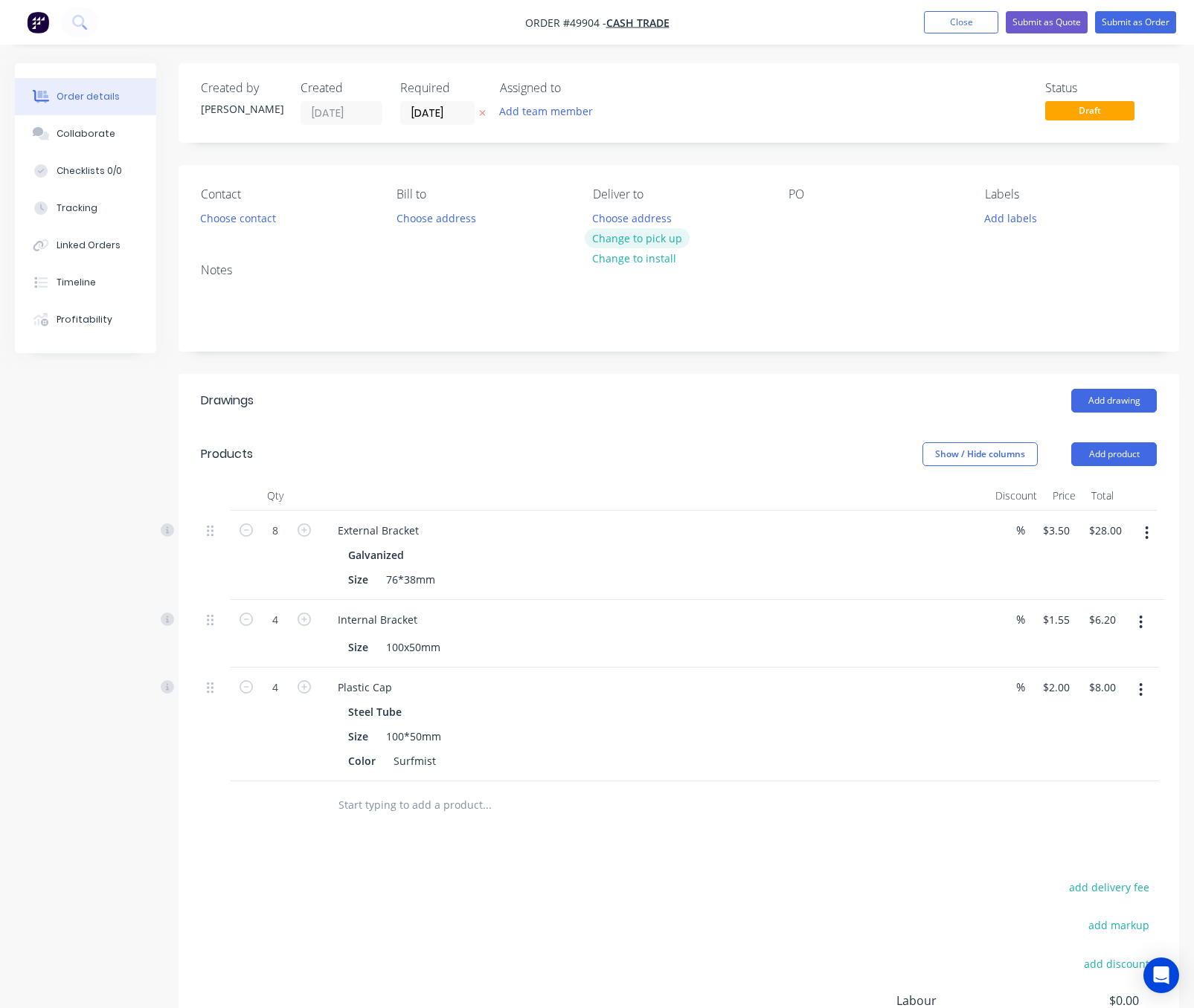
click at [623, 236] on button "Change to pick up" at bounding box center [637, 238] width 106 height 20
click at [1132, 27] on button "Submit as Order" at bounding box center [1135, 22] width 81 height 23
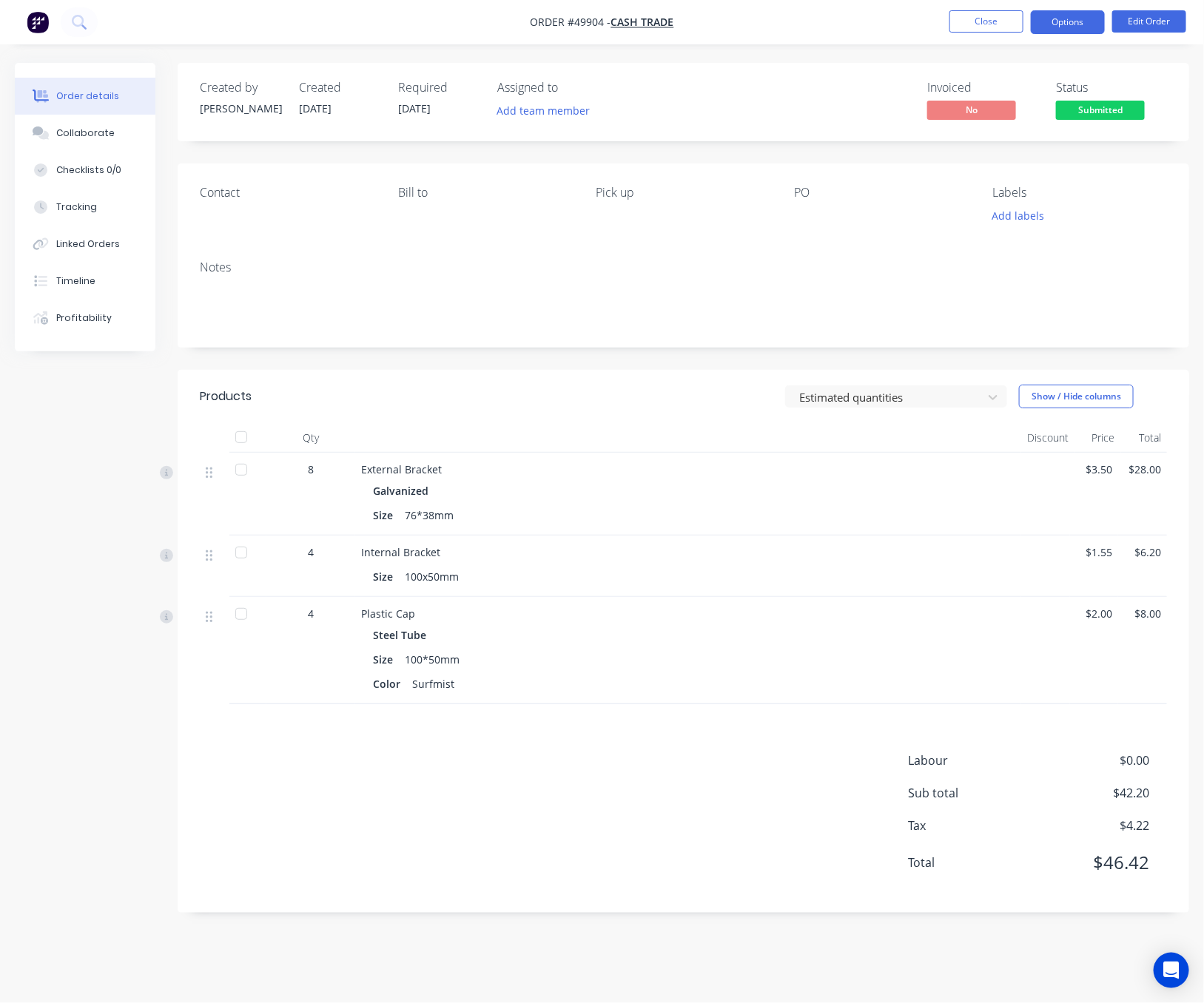
click at [1053, 22] on button "Options" at bounding box center [1068, 22] width 74 height 23
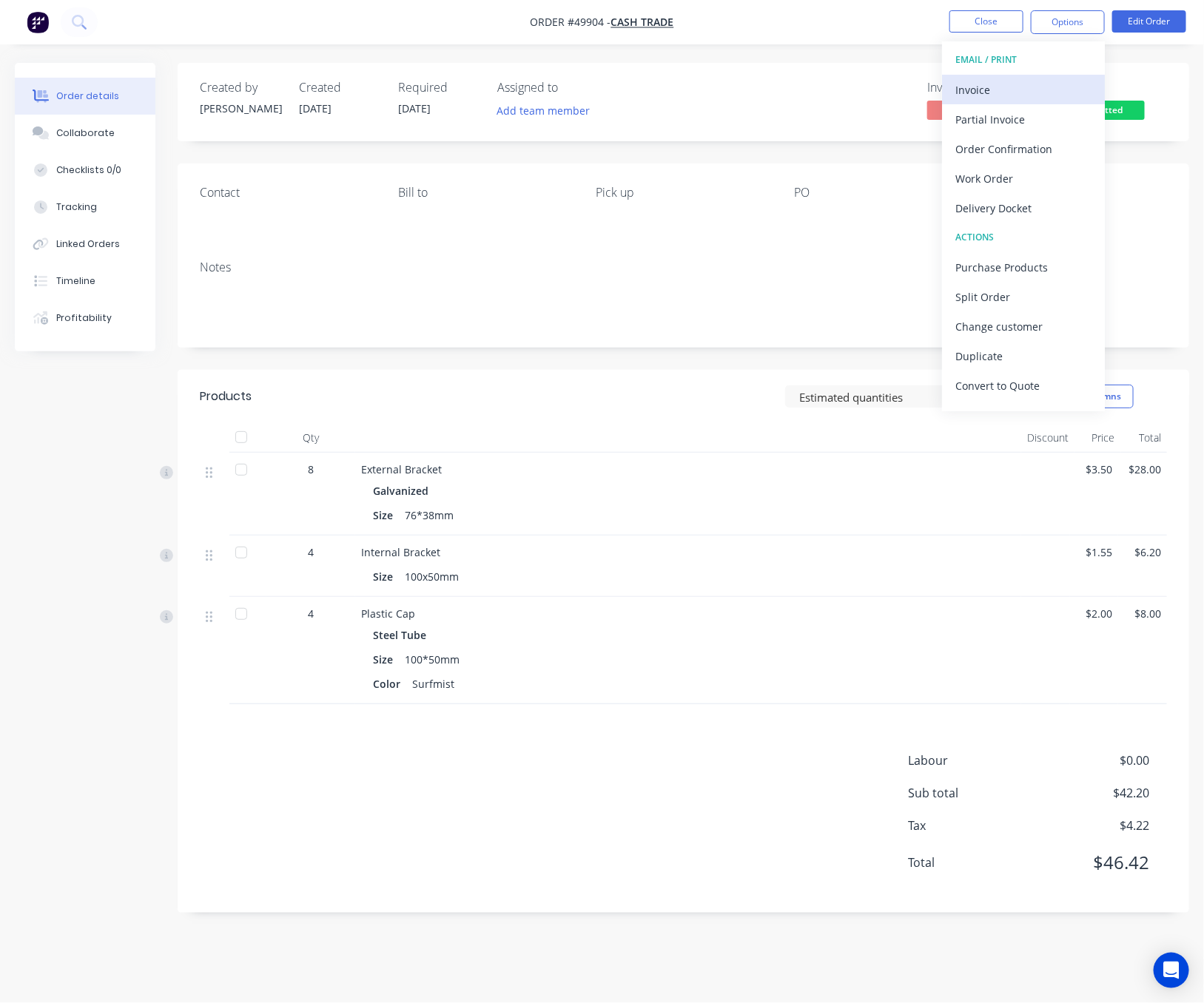
click at [1068, 100] on div "Invoice" at bounding box center [1024, 90] width 136 height 22
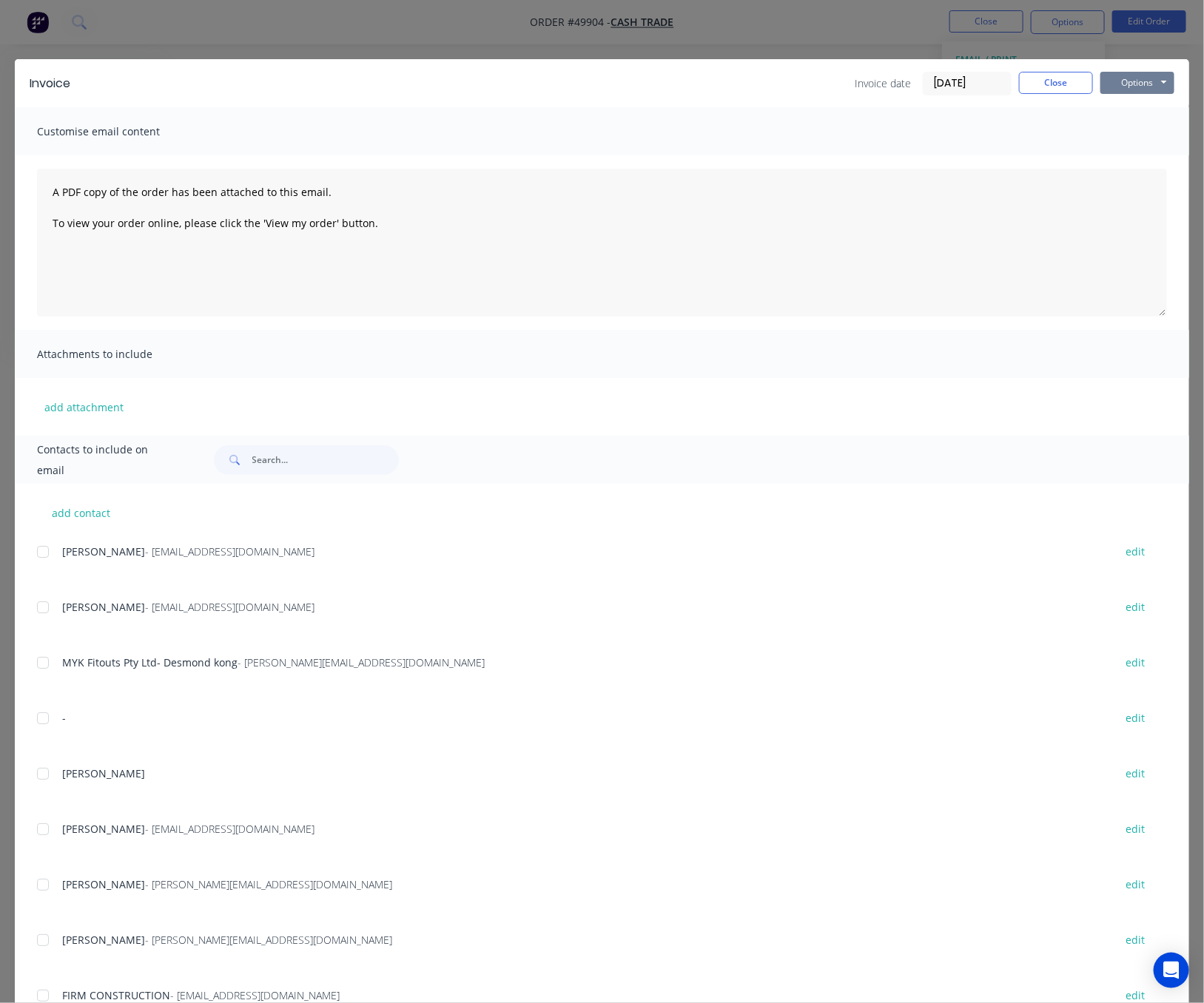
click at [1142, 84] on button "Options" at bounding box center [1137, 83] width 74 height 22
click at [1126, 145] on button "Email" at bounding box center [1147, 157] width 94 height 24
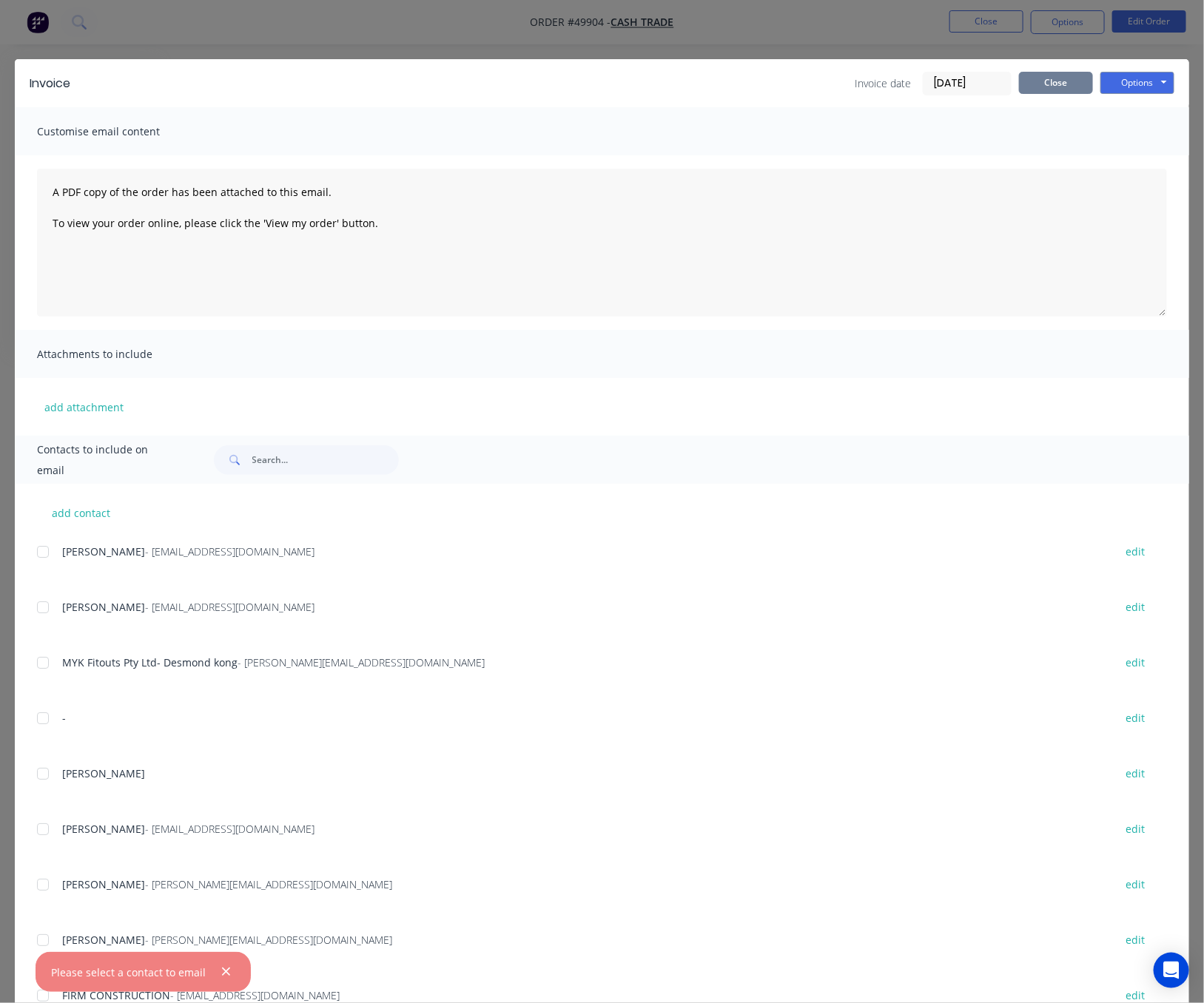
click at [1039, 81] on button "Close" at bounding box center [1056, 83] width 74 height 22
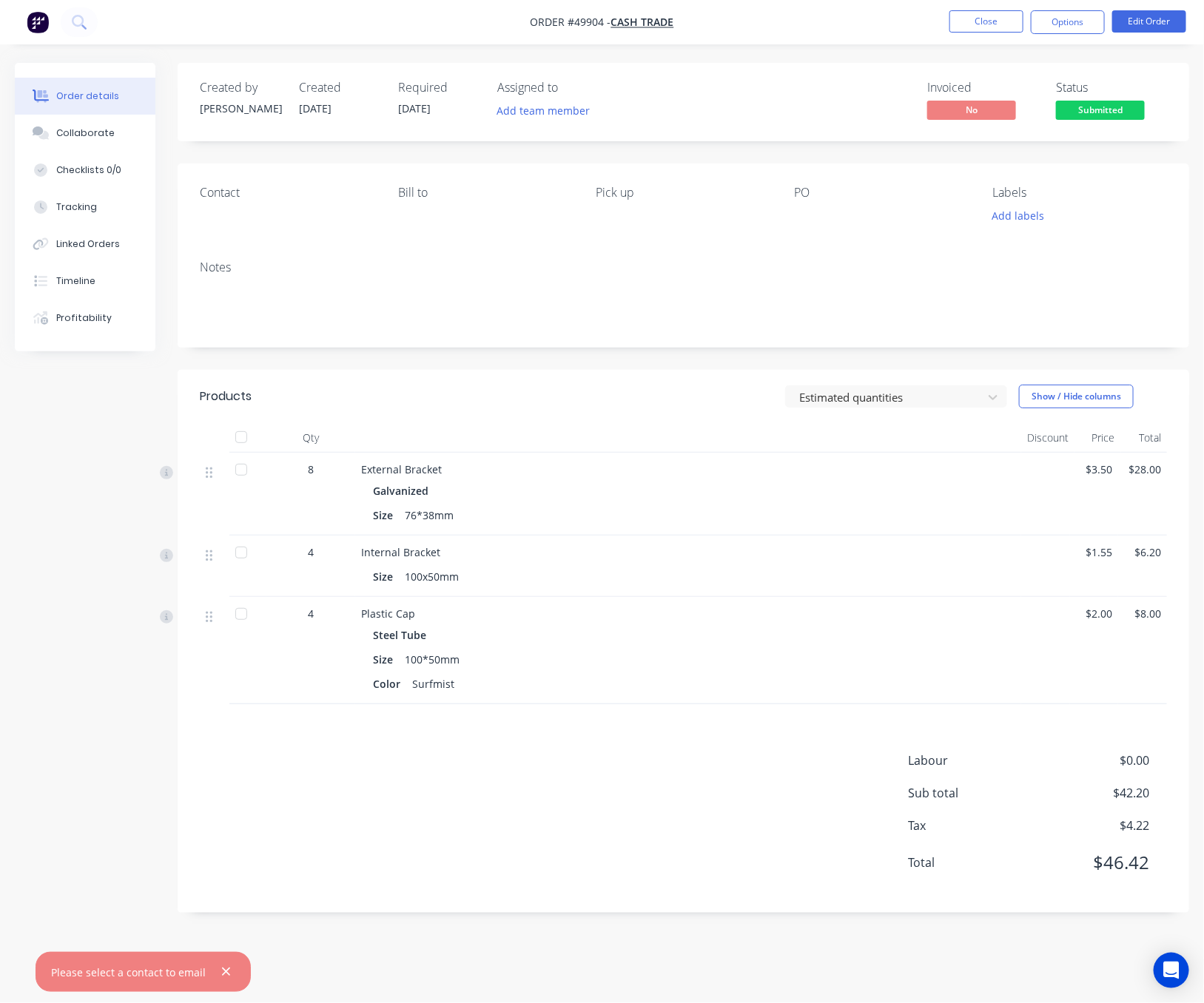
drag, startPoint x: 1077, startPoint y: 30, endPoint x: 1117, endPoint y: 92, distance: 73.8
click at [1077, 31] on button "Options" at bounding box center [1068, 22] width 74 height 23
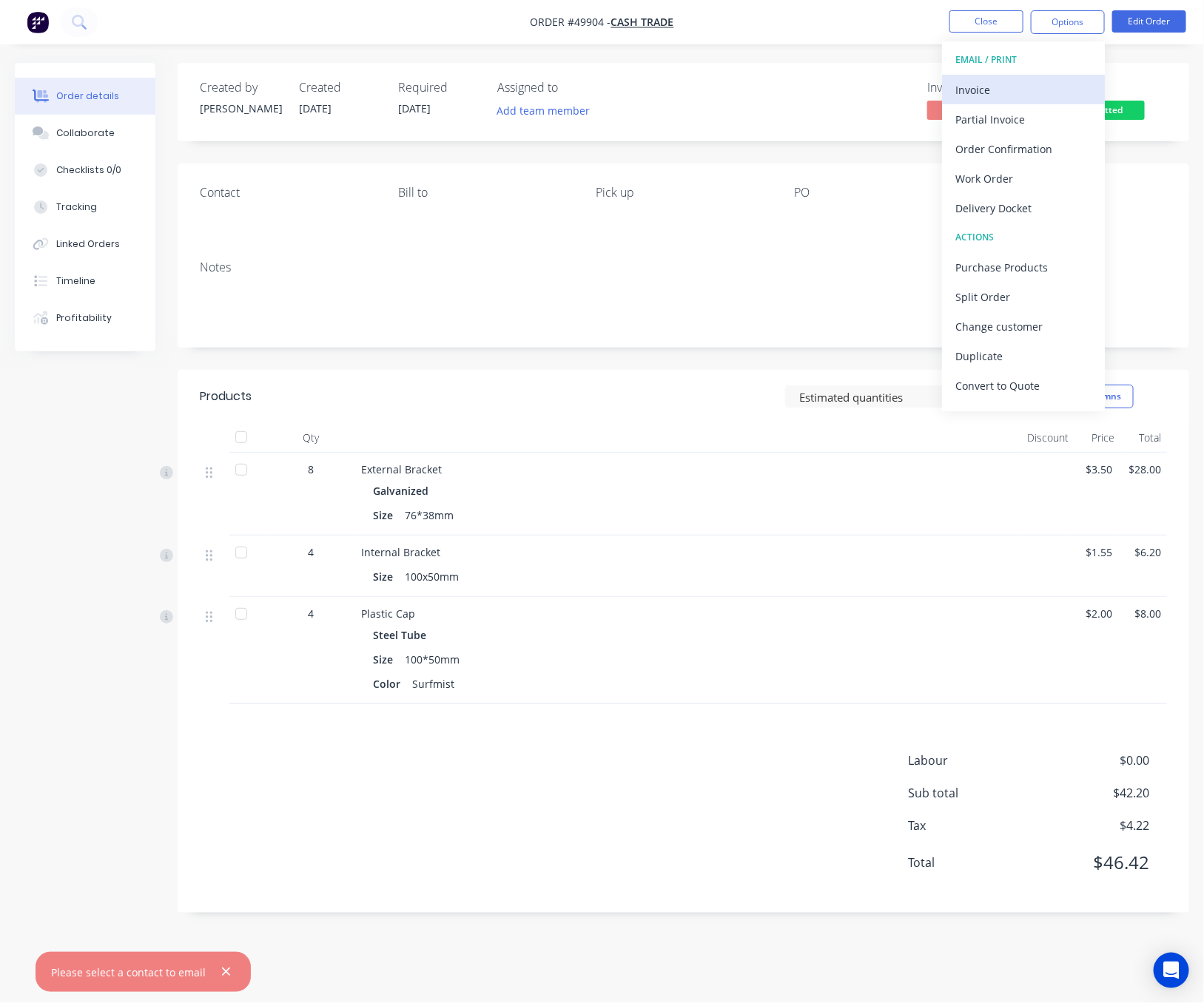
click at [1034, 86] on div "Invoice" at bounding box center [1024, 90] width 136 height 22
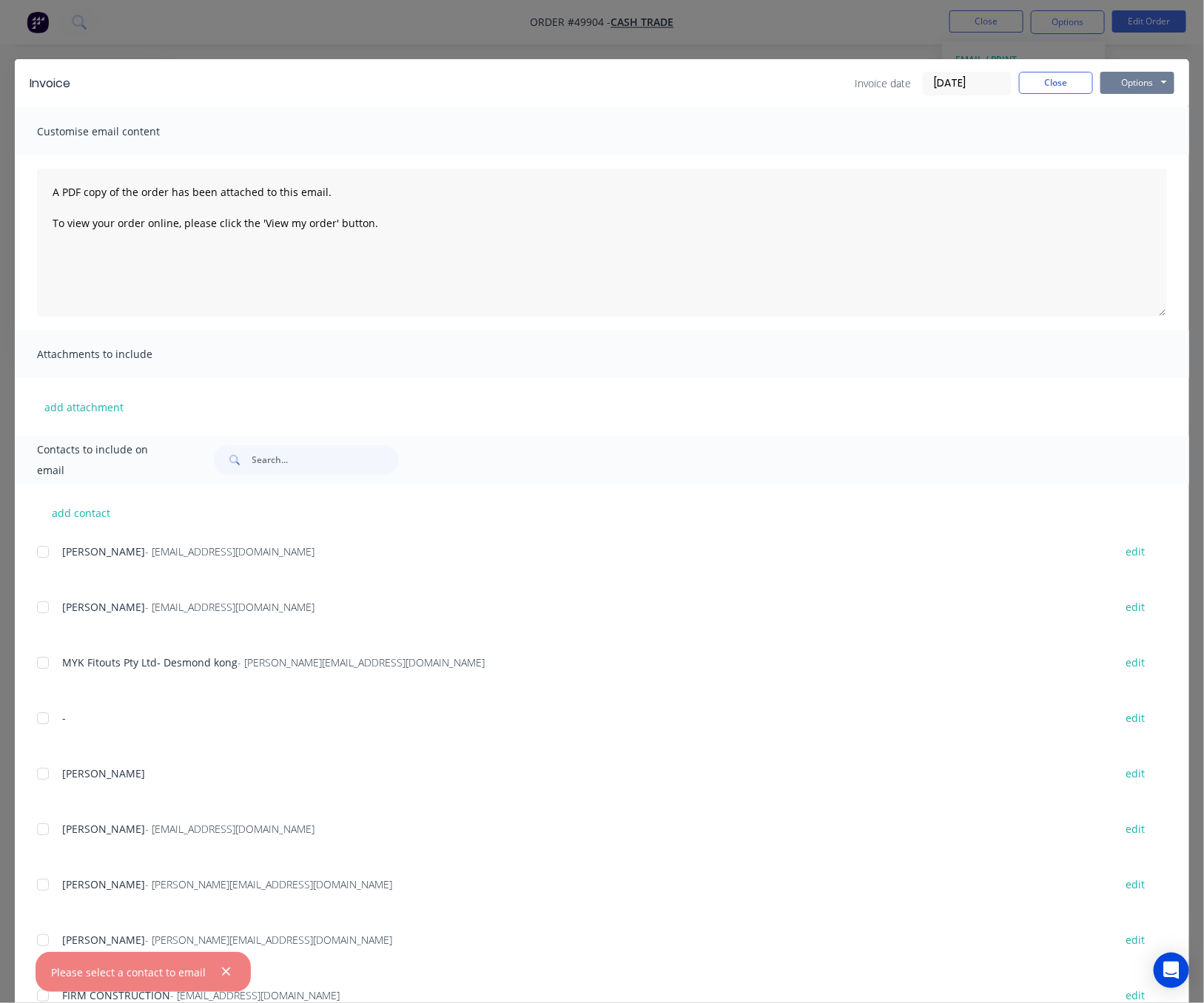
drag, startPoint x: 1134, startPoint y: 74, endPoint x: 1137, endPoint y: 83, distance: 9.5
click at [1135, 75] on button "Options" at bounding box center [1137, 83] width 74 height 22
click at [1137, 128] on button "Print" at bounding box center [1147, 133] width 94 height 24
click at [778, 21] on div "Invoice Invoice date 02/10/25 Close Options Preview Print Email Customise email…" at bounding box center [602, 501] width 1204 height 1003
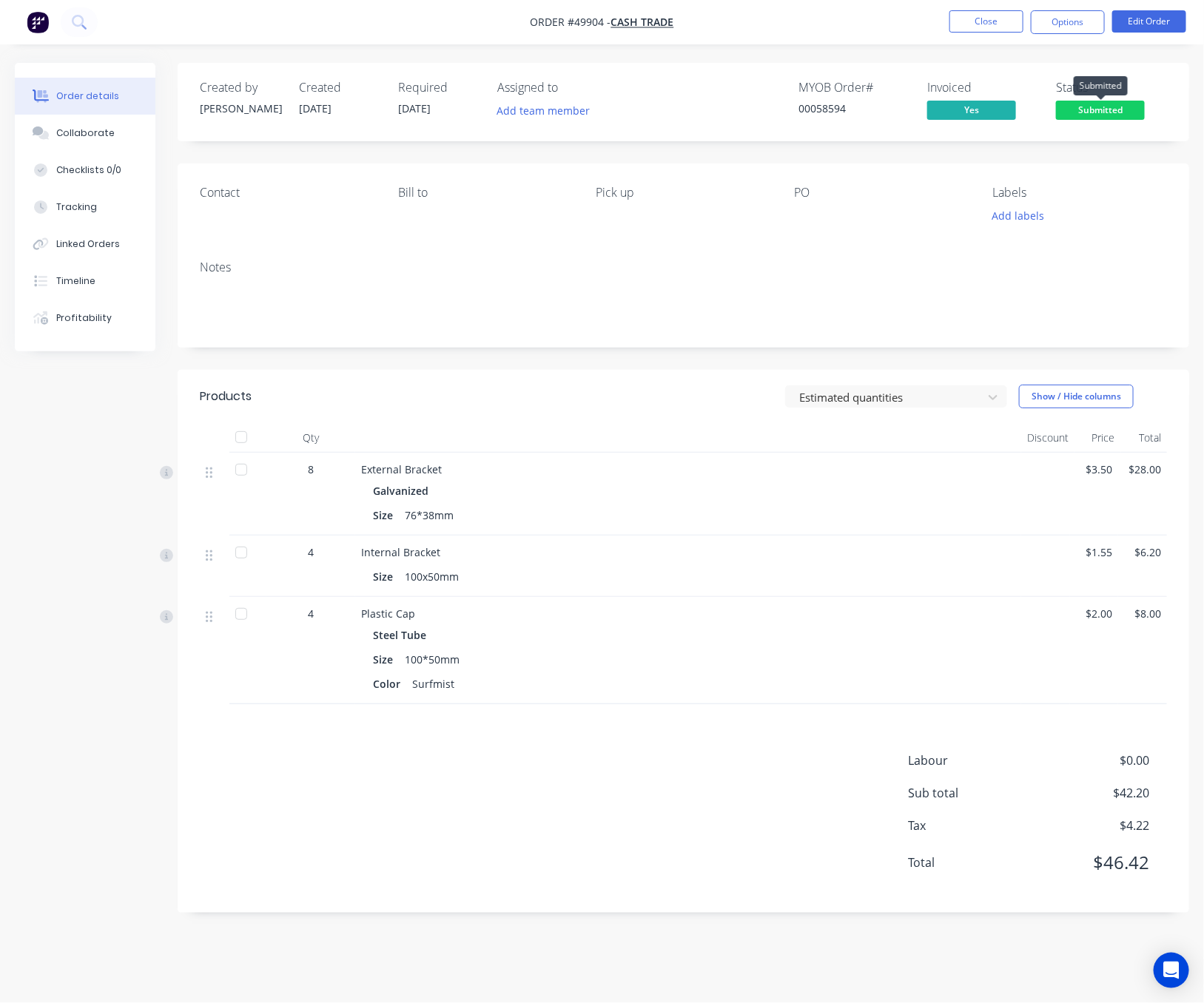
click at [1111, 105] on span "Submitted" at bounding box center [1100, 110] width 89 height 19
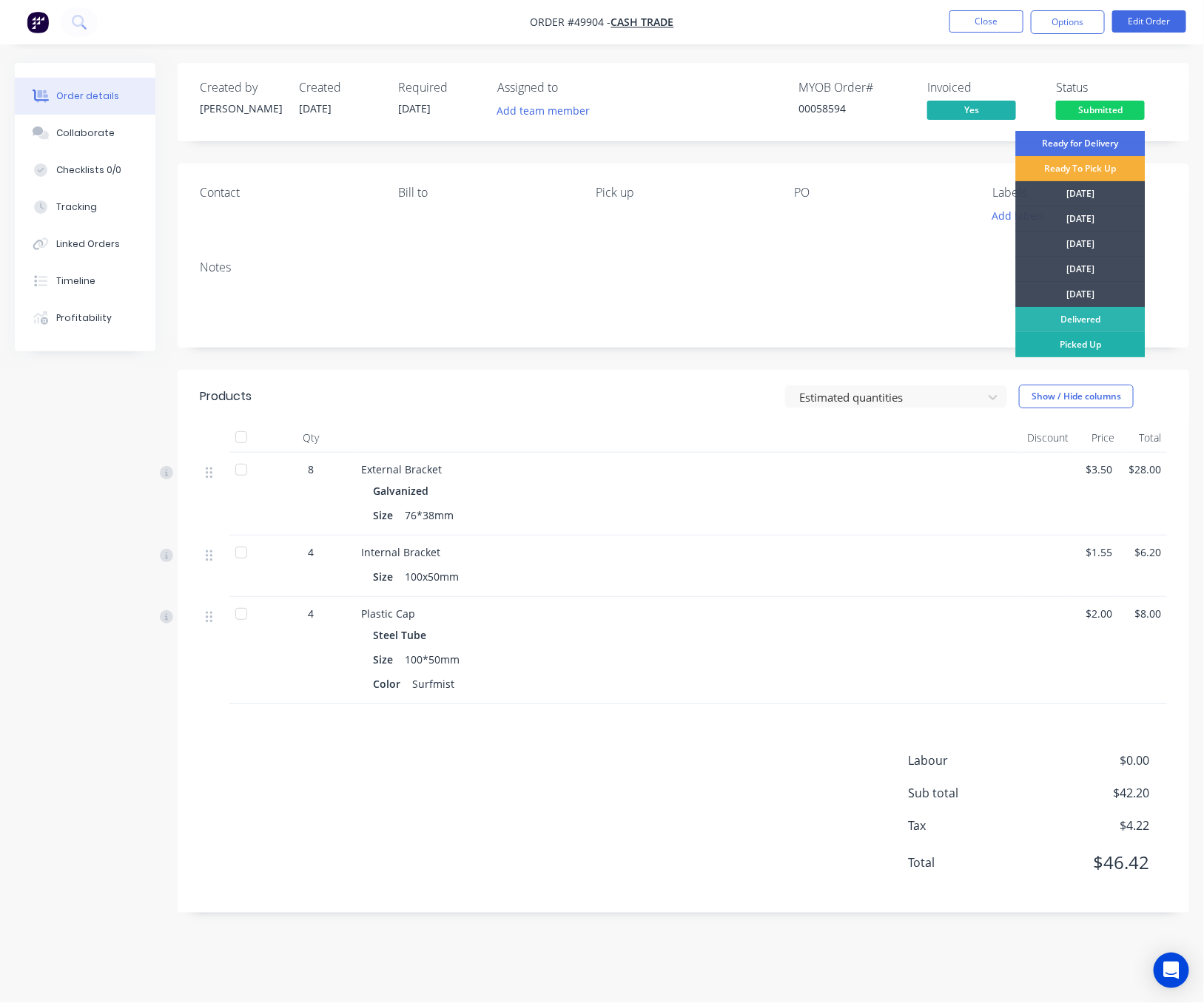
click at [1110, 336] on div "Picked Up" at bounding box center [1080, 345] width 129 height 25
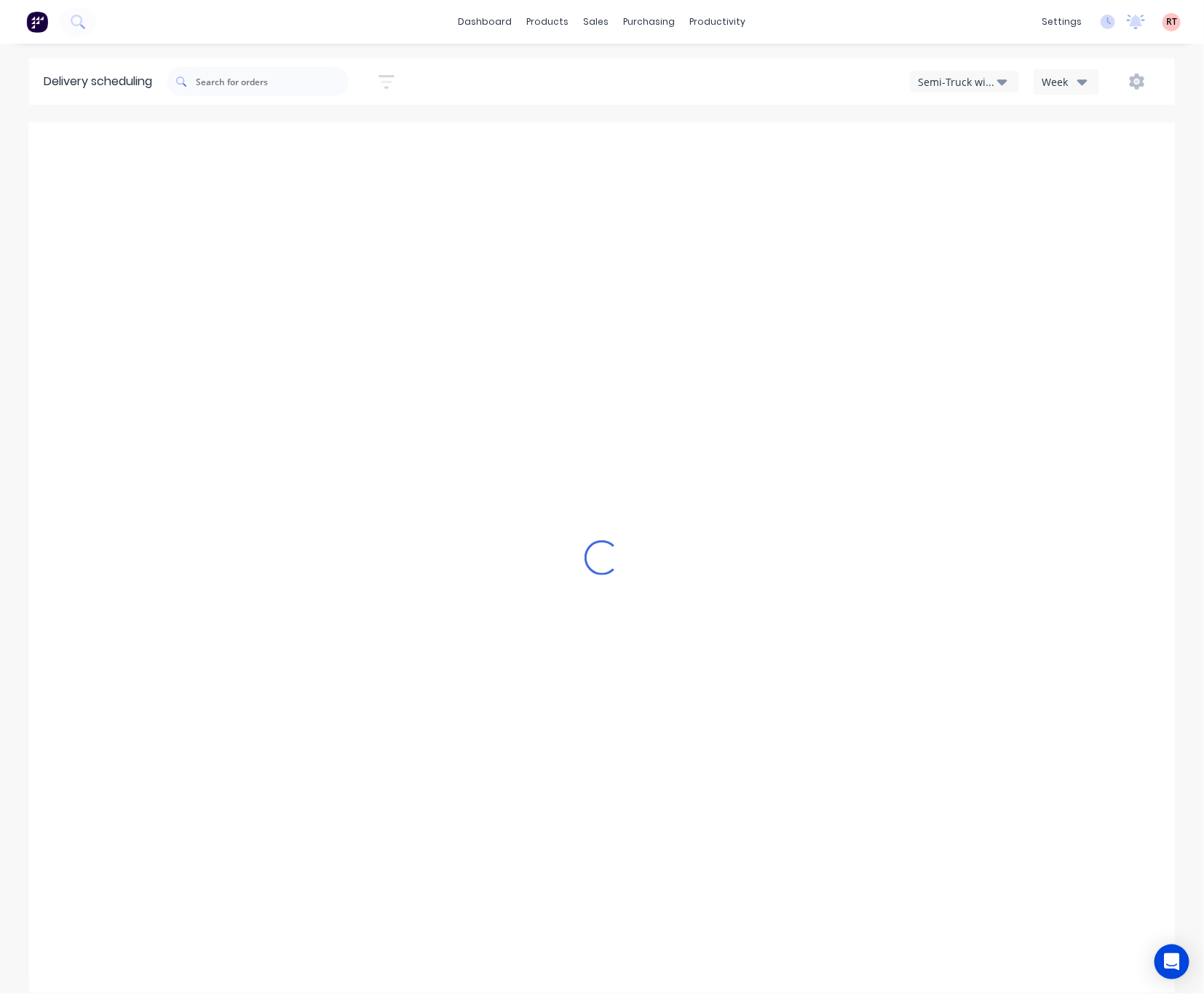
click at [997, 84] on icon "button" at bounding box center [1003, 81] width 11 height 16
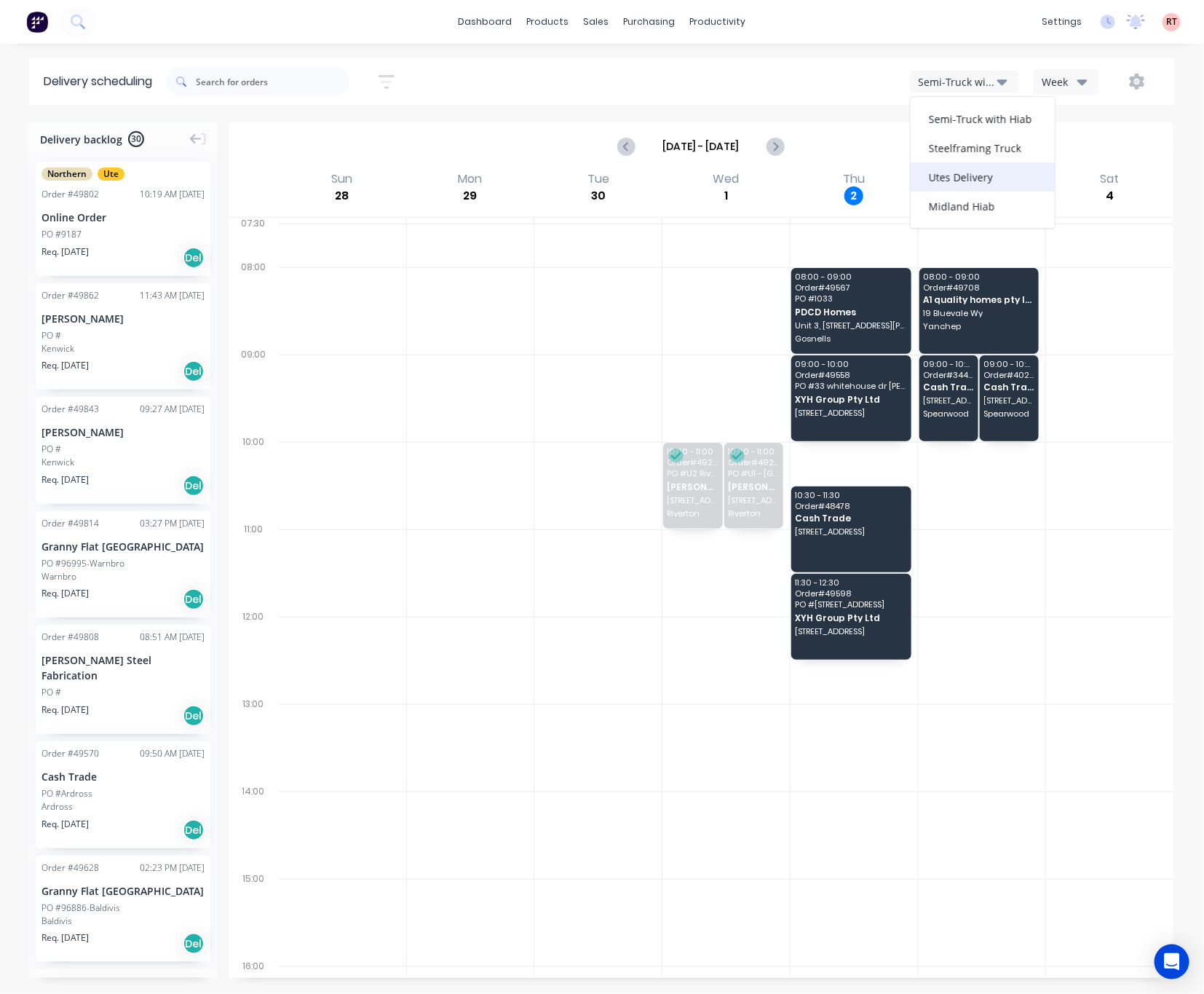
click at [998, 168] on div "Utes Delivery" at bounding box center [982, 177] width 144 height 29
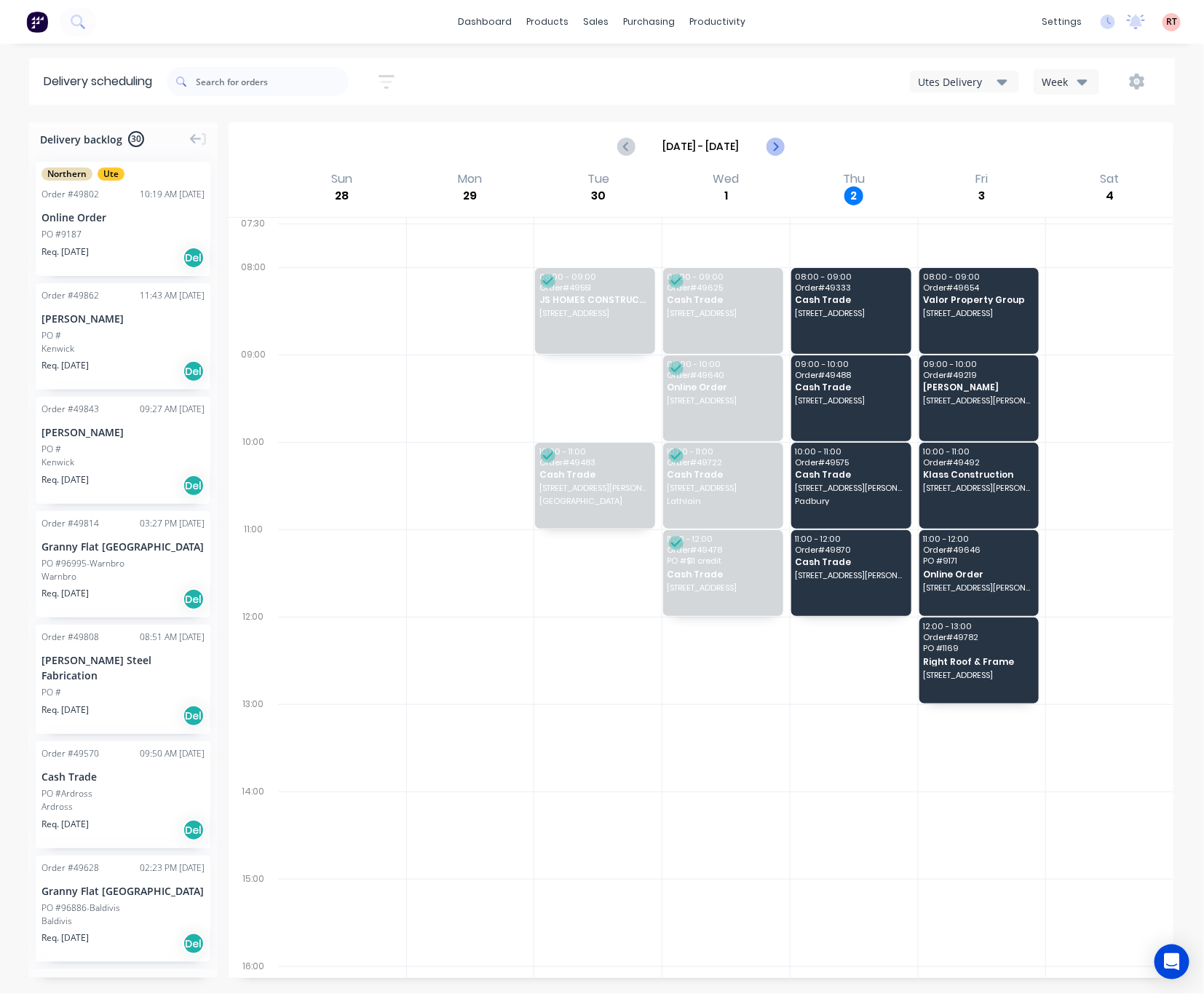
click at [773, 147] on icon "Next page" at bounding box center [776, 147] width 18 height 18
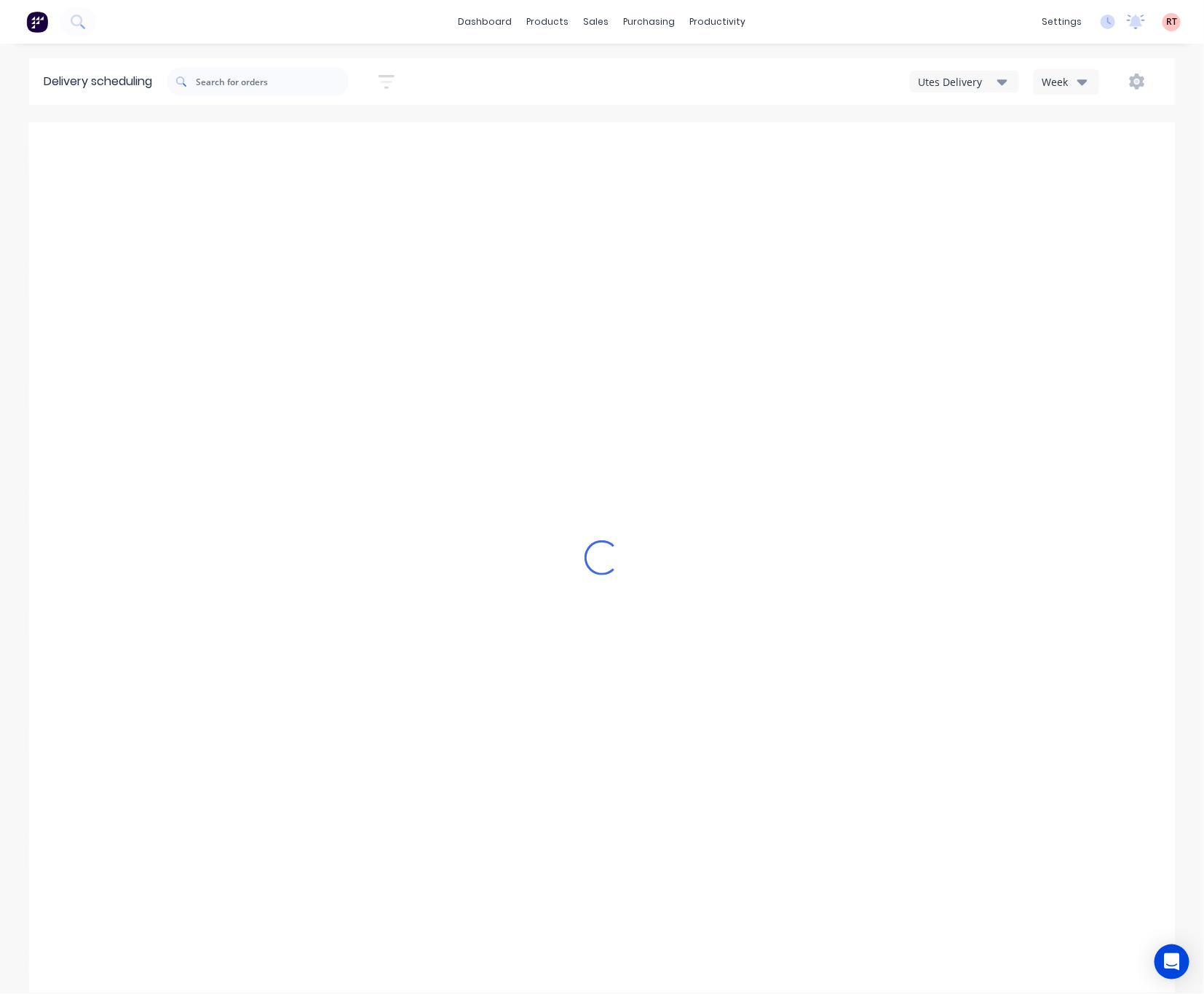
type input "[DATE] - [DATE]"
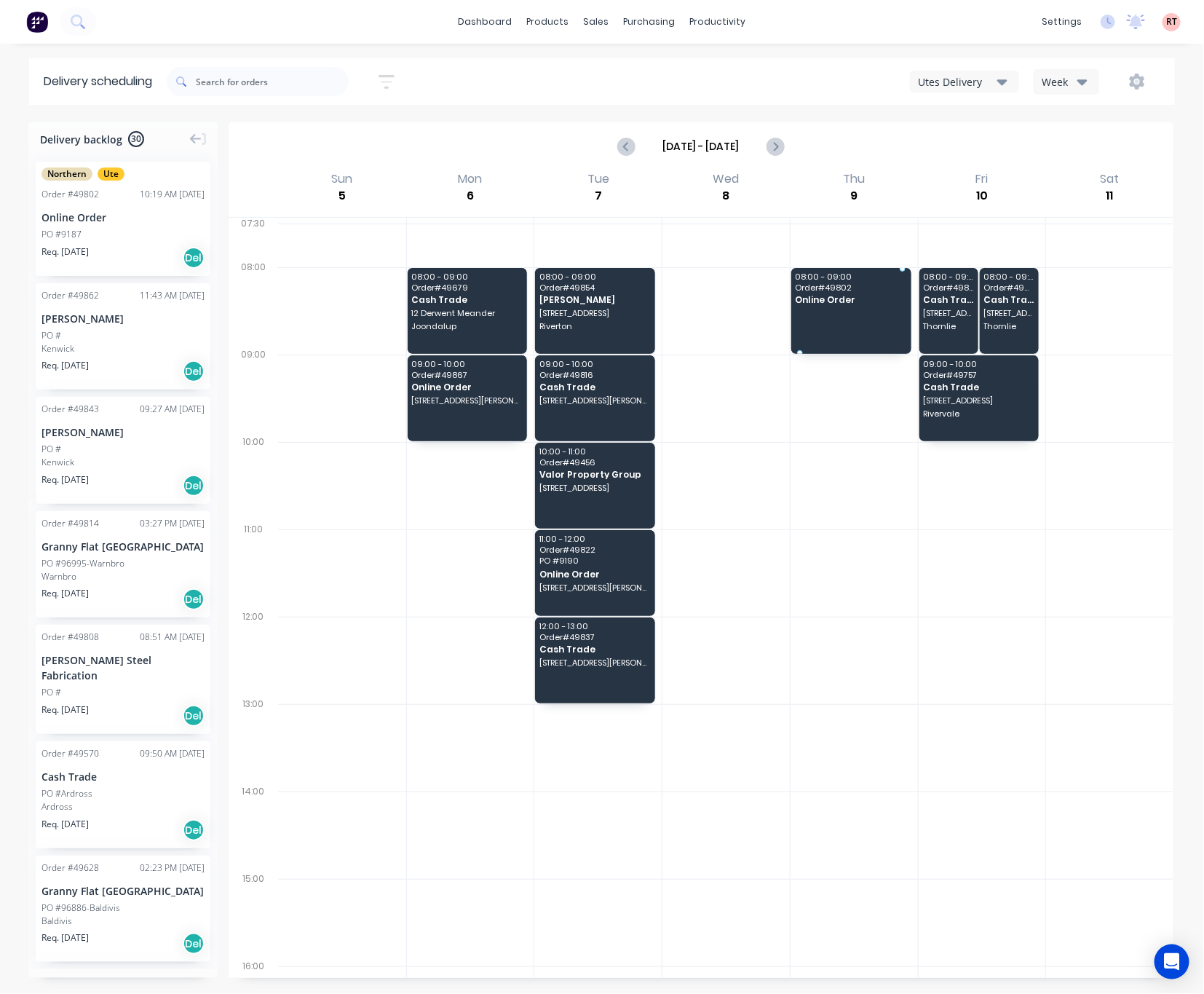
drag, startPoint x: 77, startPoint y: 204, endPoint x: 859, endPoint y: 300, distance: 787.9
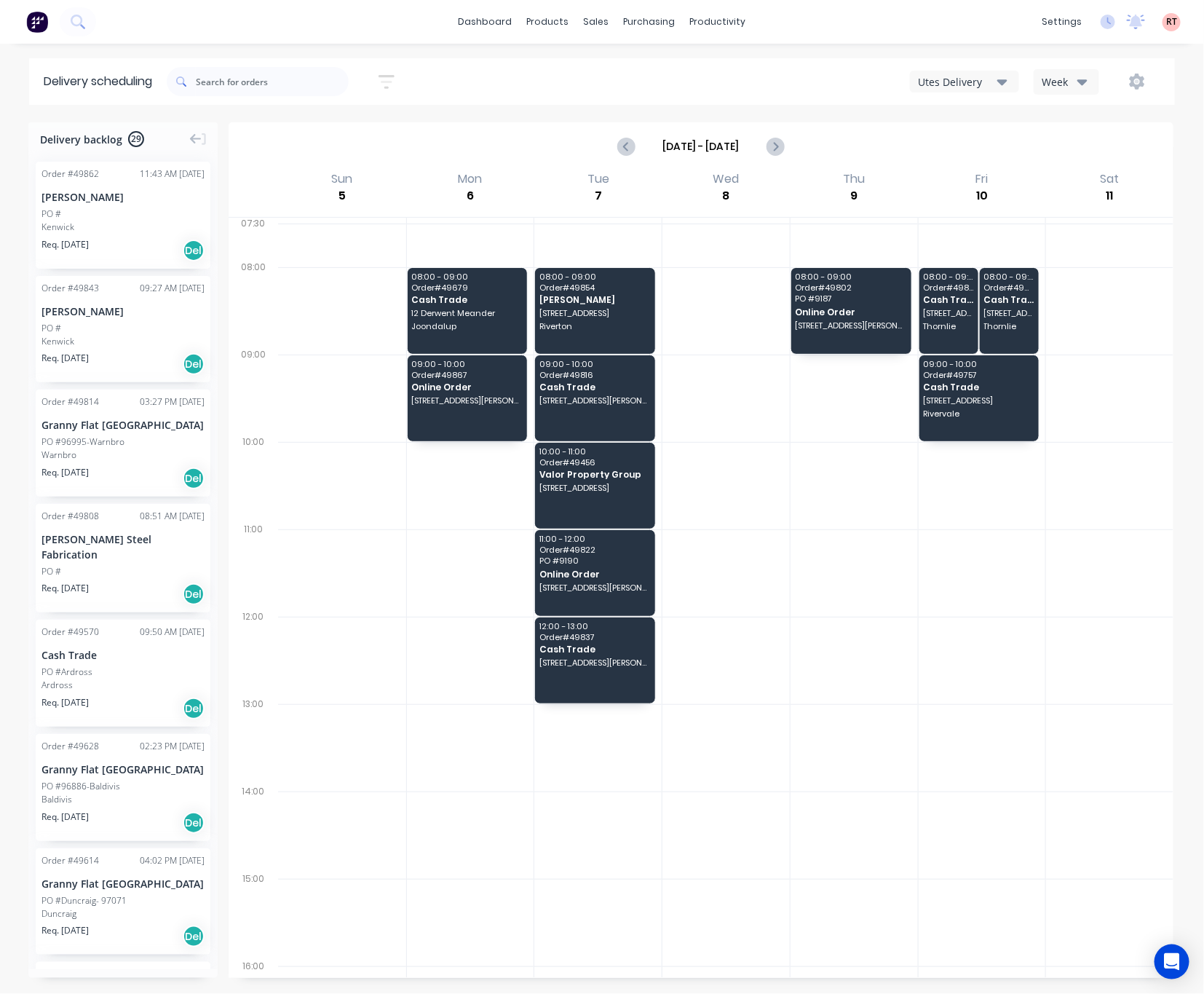
click at [991, 89] on button "Utes Delivery" at bounding box center [965, 81] width 110 height 22
click at [981, 129] on div "Semi-Truck with Hiab" at bounding box center [982, 118] width 144 height 29
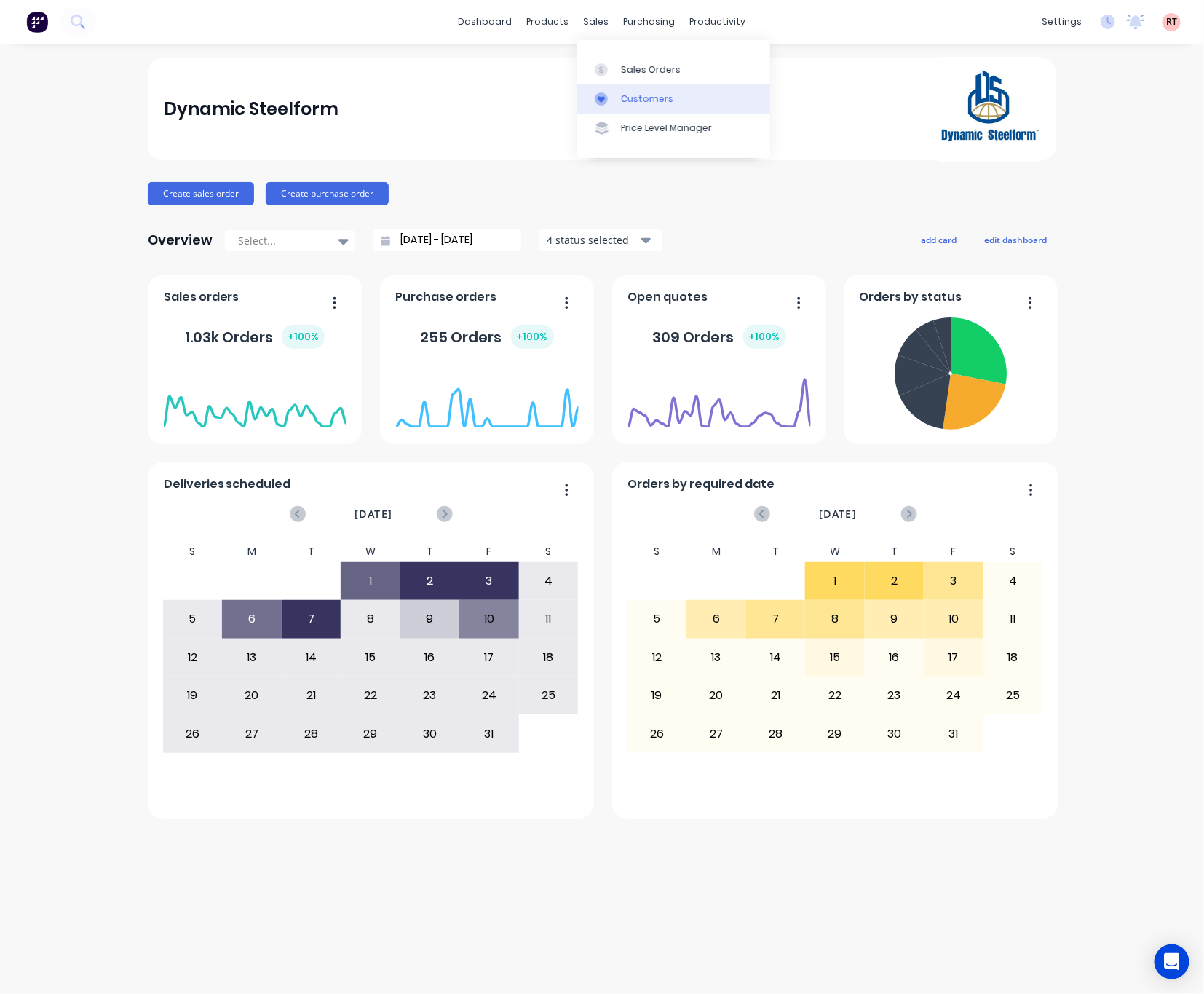
click at [633, 101] on div "Customers" at bounding box center [647, 99] width 52 height 13
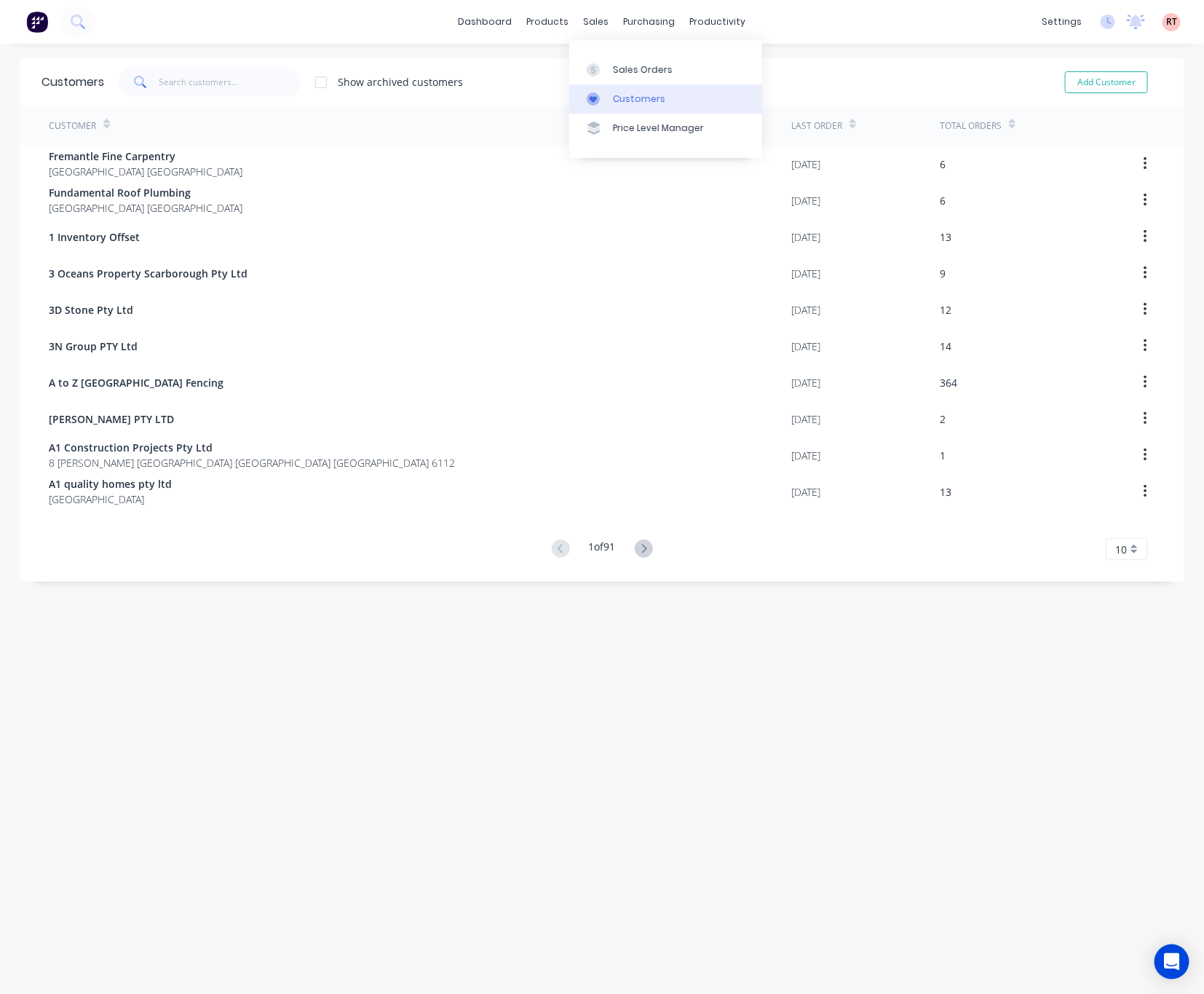
click at [617, 102] on div "Customers" at bounding box center [639, 99] width 52 height 13
click at [617, 98] on div "Customers" at bounding box center [639, 99] width 52 height 13
click at [184, 77] on input "text" at bounding box center [230, 82] width 142 height 29
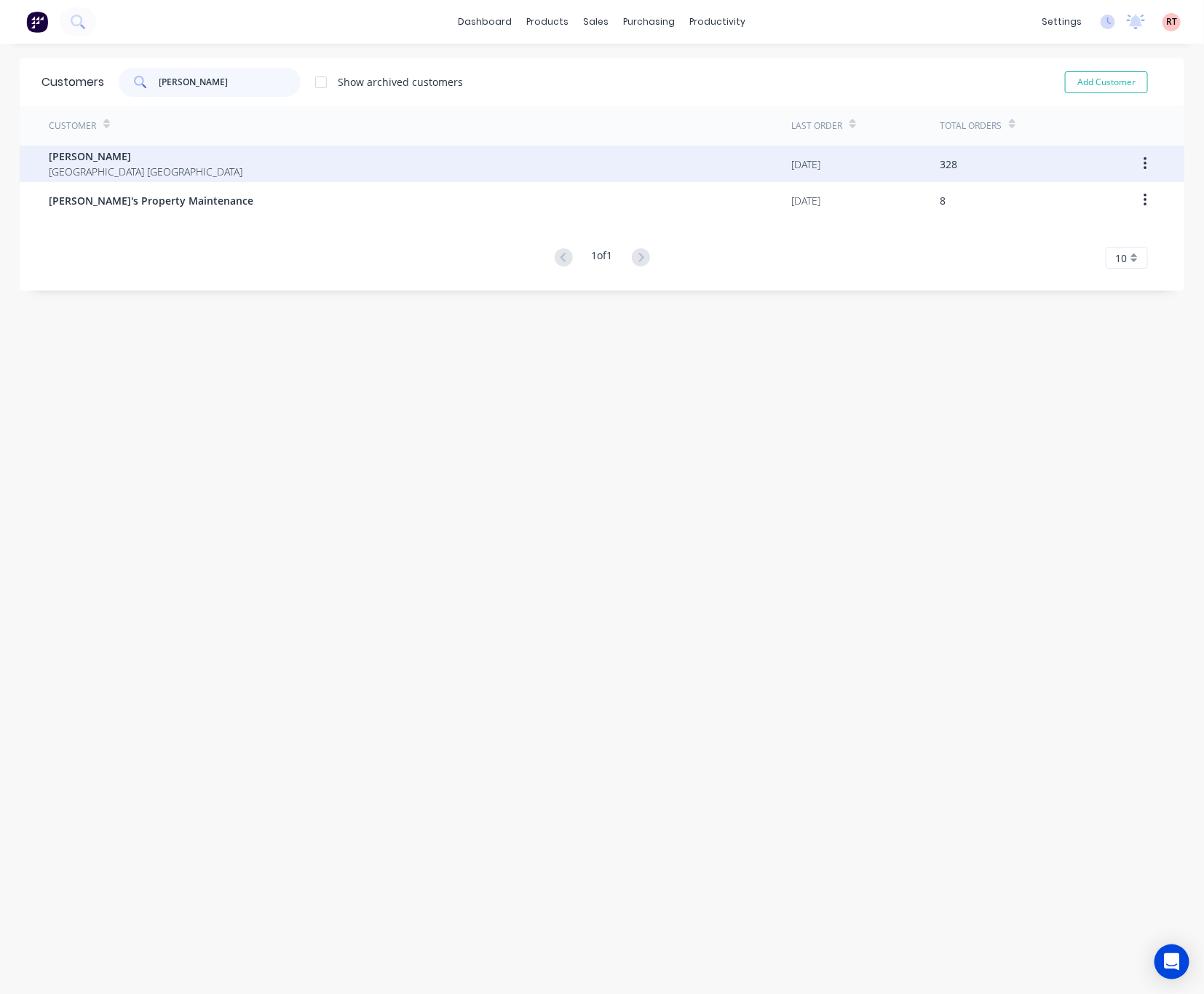
type input "[PERSON_NAME]"
click at [246, 168] on div "[PERSON_NAME] [GEOGRAPHIC_DATA] [GEOGRAPHIC_DATA]" at bounding box center [420, 163] width 743 height 36
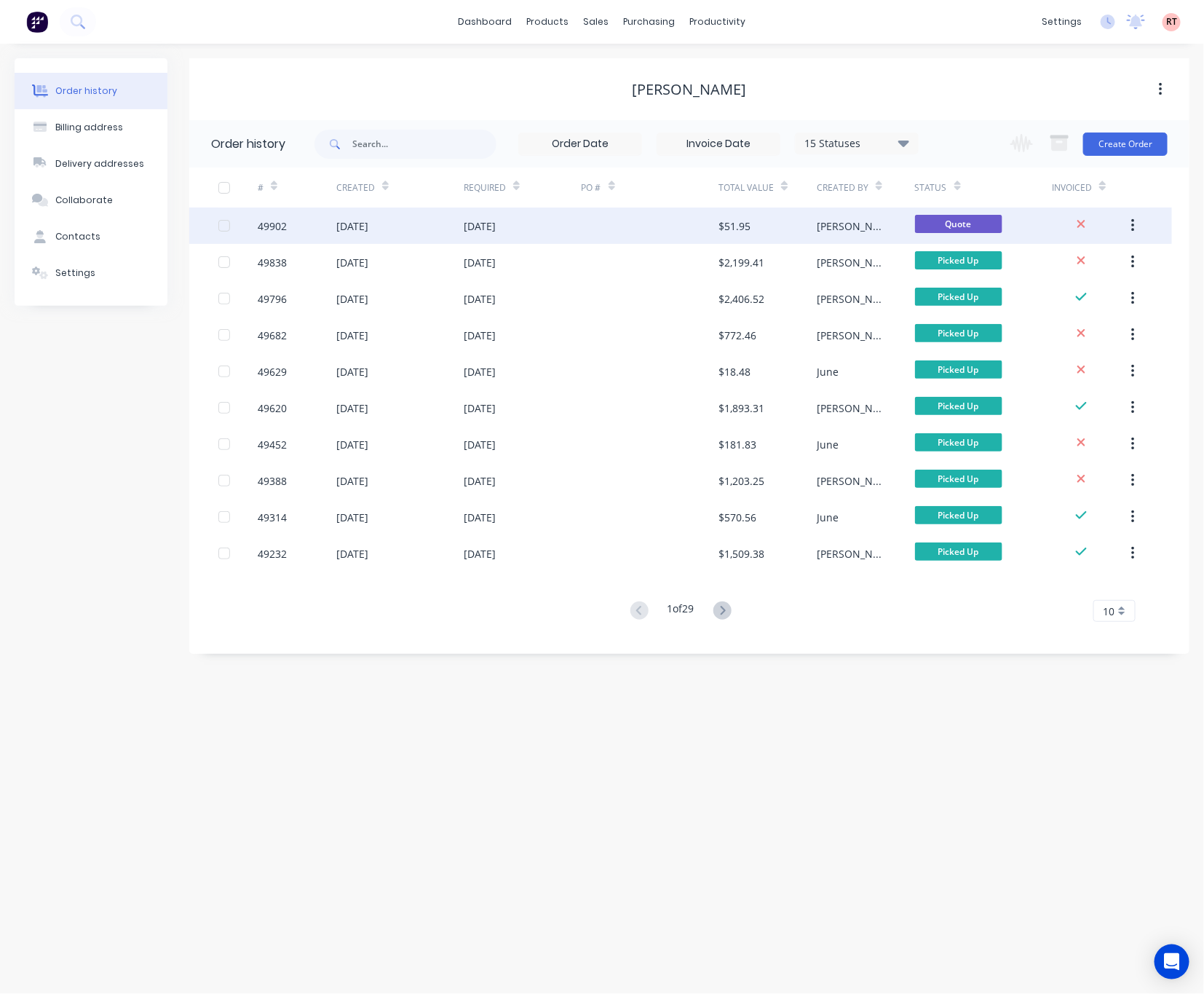
click at [621, 234] on div at bounding box center [650, 225] width 138 height 36
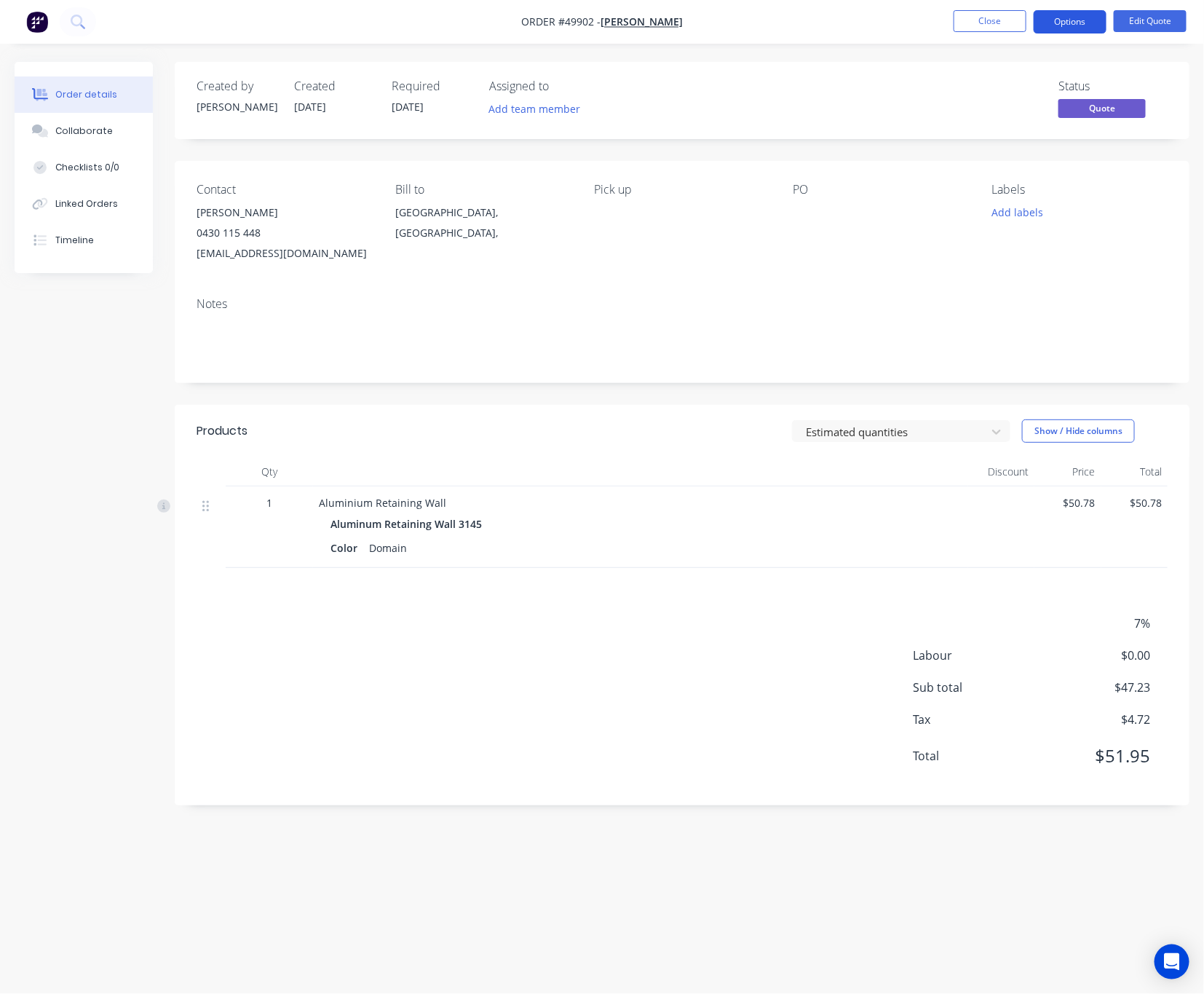
click at [1066, 25] on button "Options" at bounding box center [1070, 22] width 72 height 23
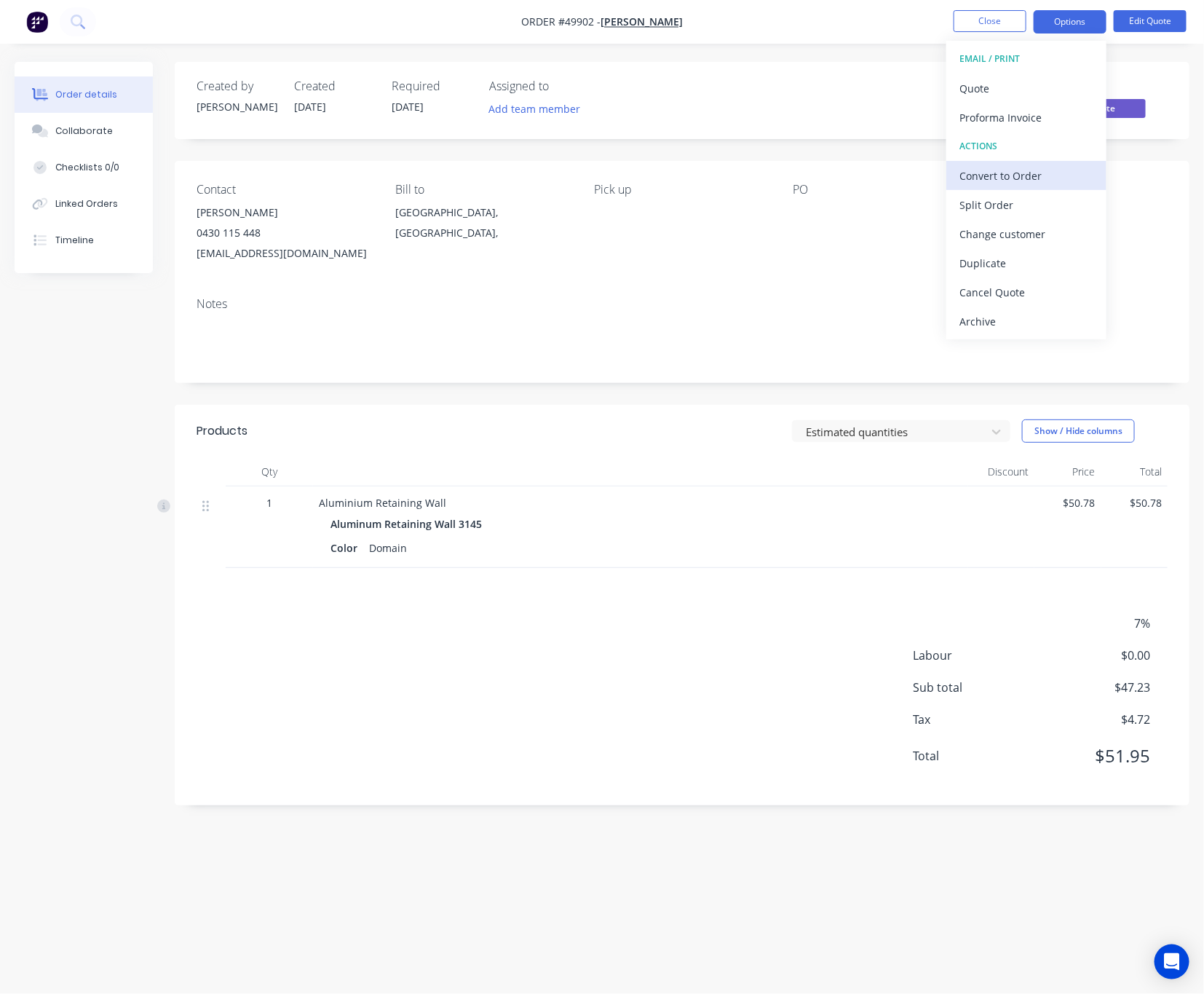
click at [1047, 172] on div "Convert to Order" at bounding box center [1026, 176] width 134 height 21
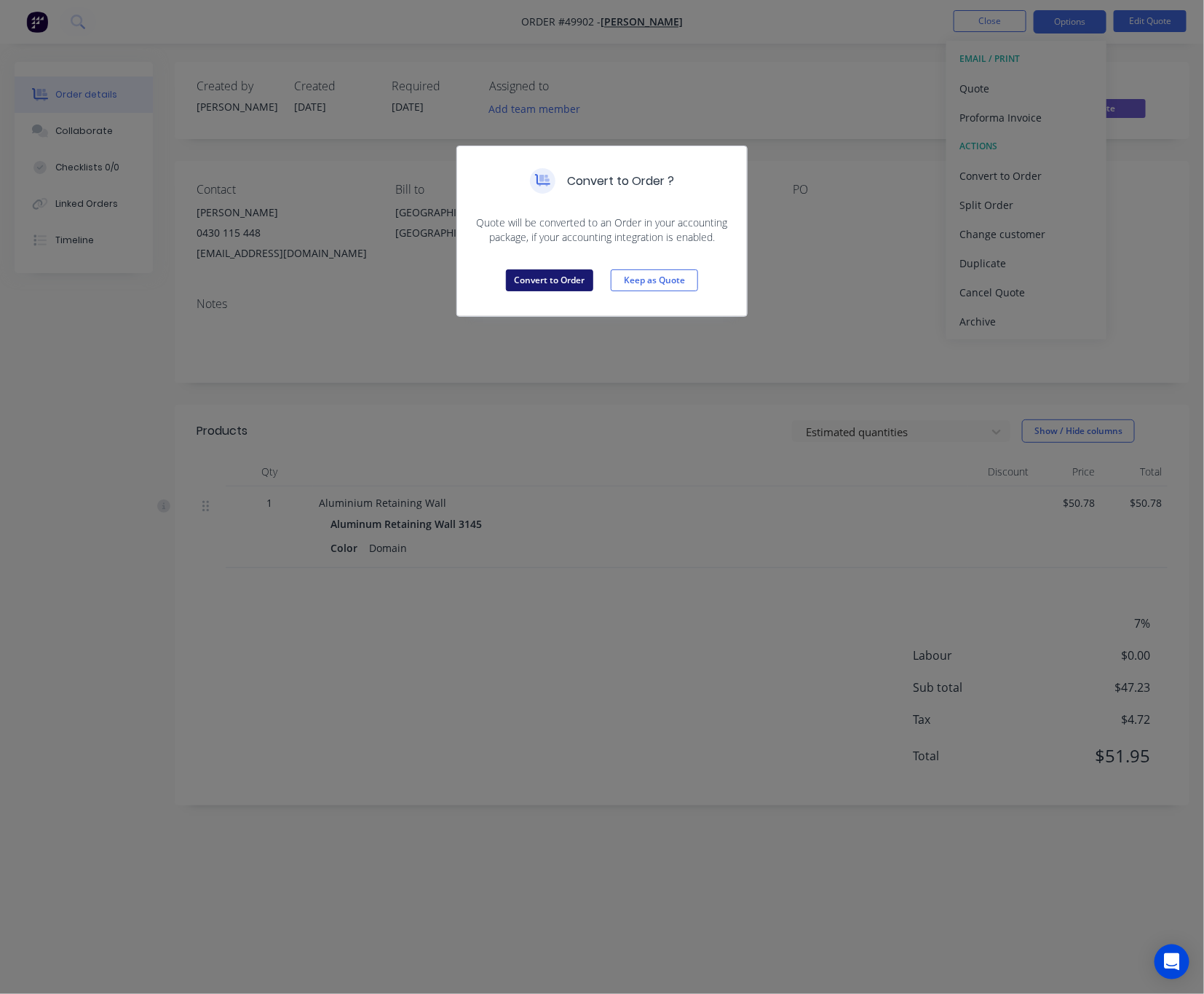
click at [555, 283] on button "Convert to Order" at bounding box center [549, 280] width 87 height 22
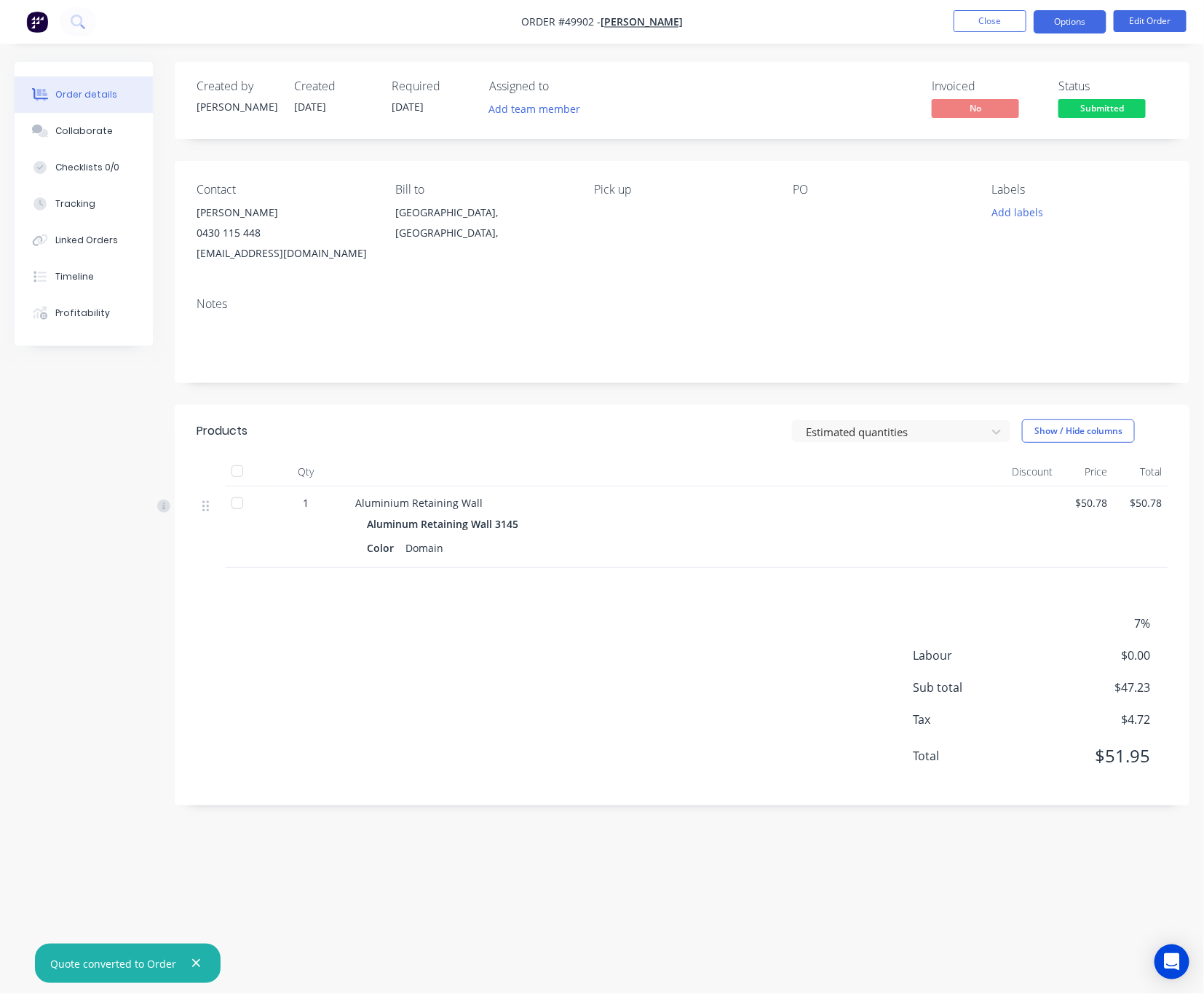
click at [1064, 20] on button "Options" at bounding box center [1070, 22] width 72 height 23
click at [1136, 178] on div "Contact [PERSON_NAME] [PHONE_NUMBER] [EMAIL_ADDRESS][DOMAIN_NAME] Bill to [GEOG…" at bounding box center [682, 223] width 1015 height 125
click at [1090, 24] on button "Options" at bounding box center [1070, 22] width 72 height 23
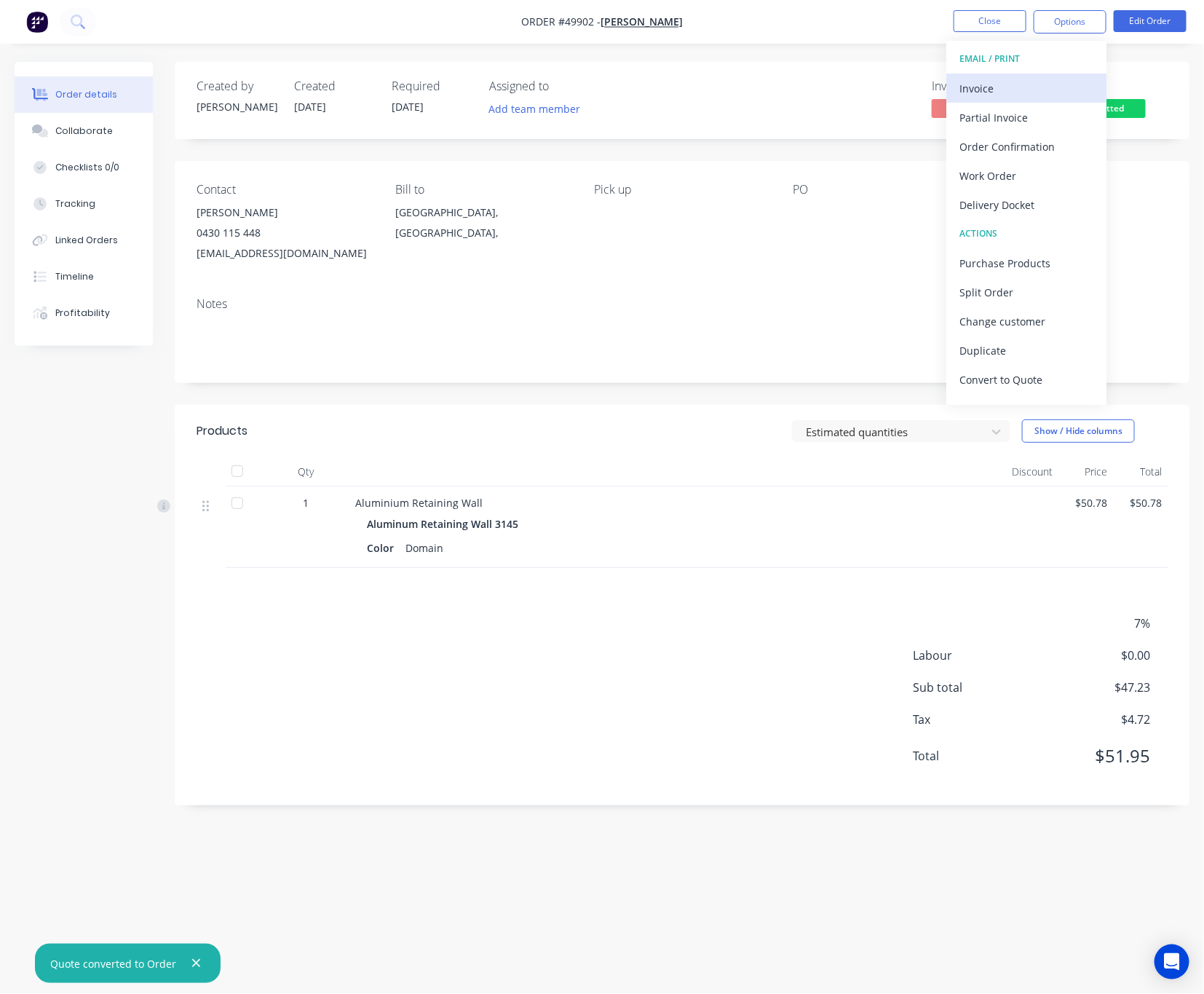
click at [1013, 93] on div "Invoice" at bounding box center [1026, 88] width 134 height 21
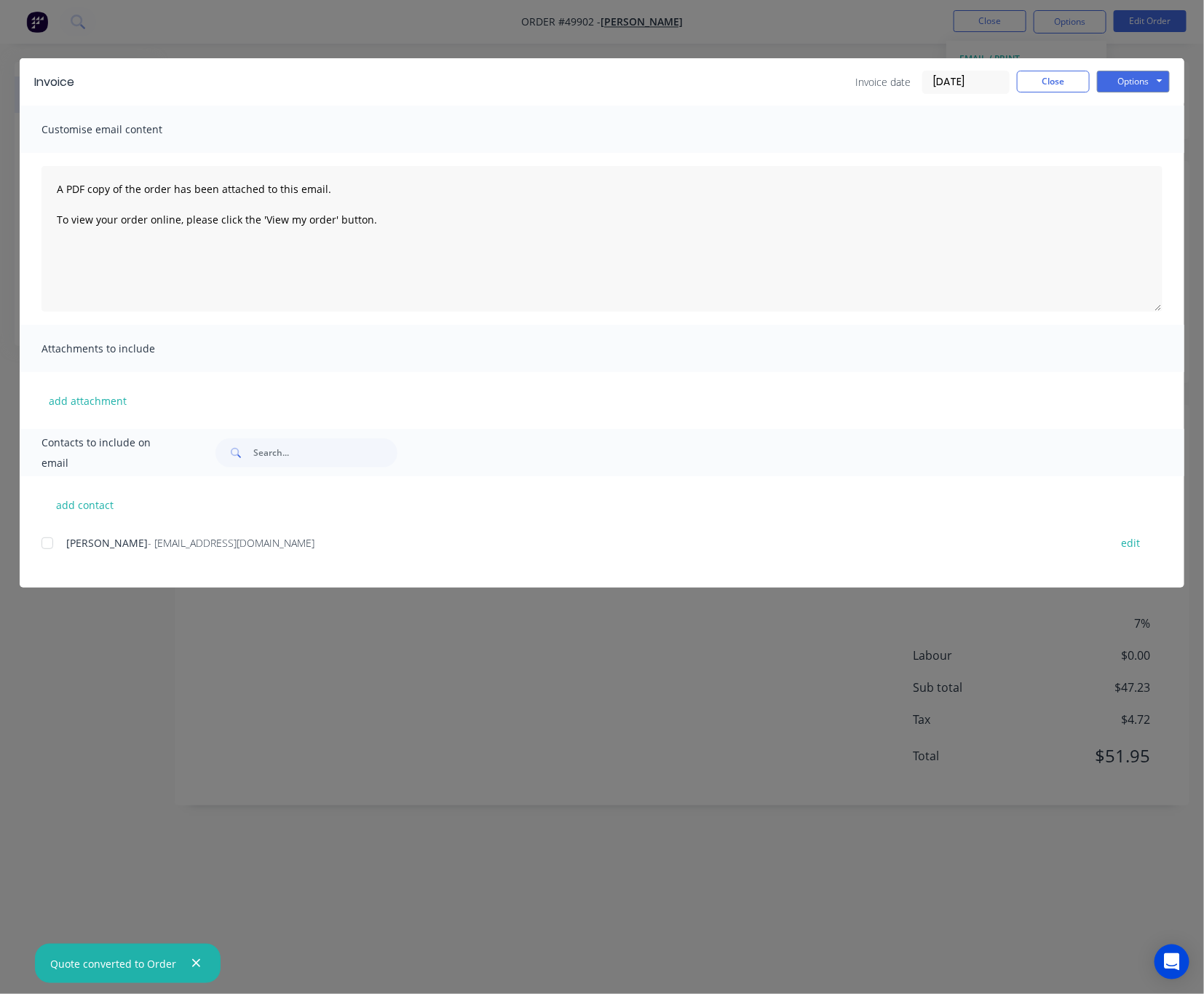
click at [49, 544] on div at bounding box center [47, 543] width 29 height 29
click at [1143, 86] on button "Options" at bounding box center [1133, 81] width 72 height 22
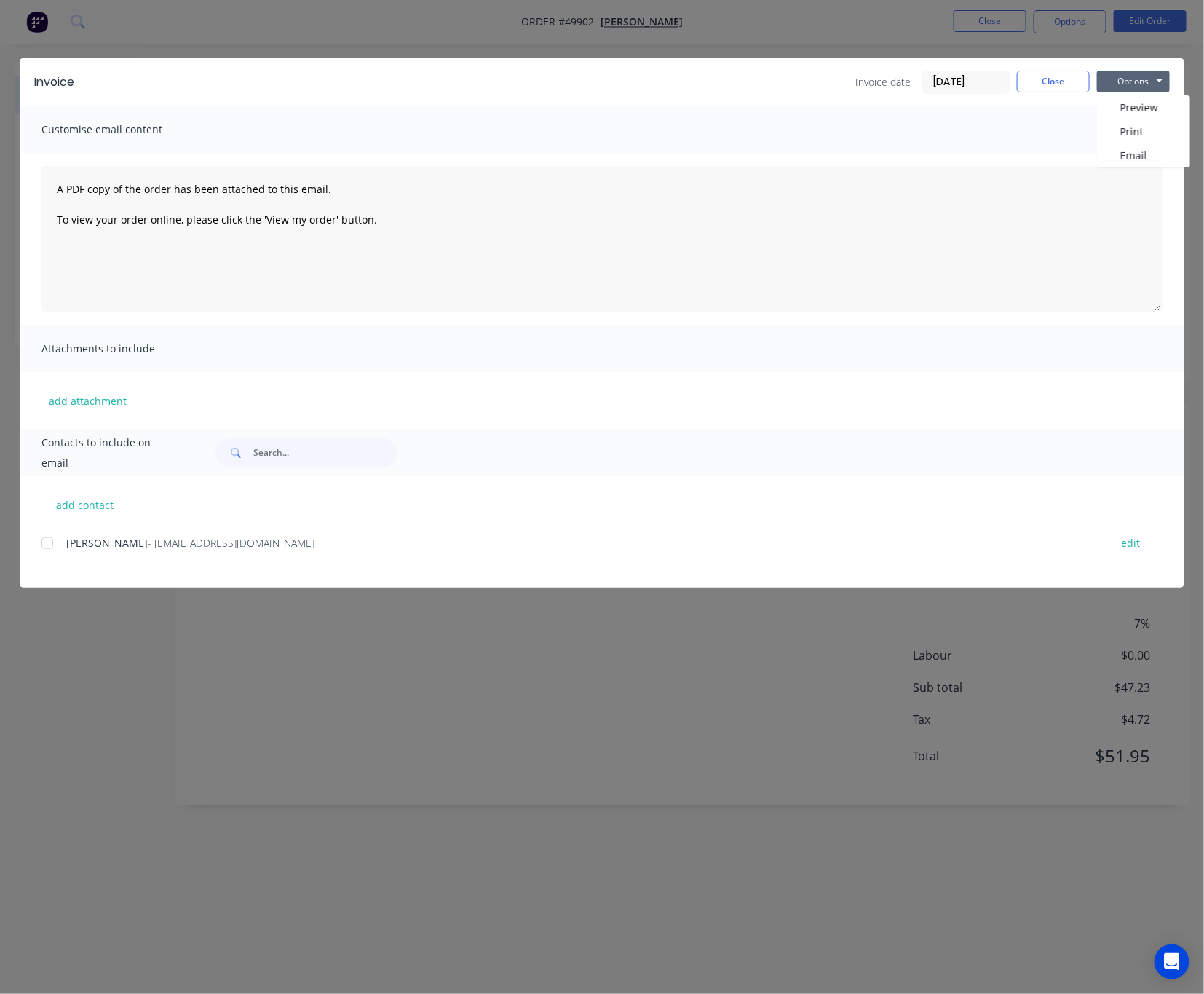
click at [46, 536] on div at bounding box center [47, 543] width 29 height 29
click at [1148, 79] on button "Options" at bounding box center [1133, 81] width 72 height 22
click at [1145, 166] on button "Email" at bounding box center [1143, 155] width 93 height 24
drag, startPoint x: 747, startPoint y: 27, endPoint x: 810, endPoint y: 27, distance: 63.0
click at [749, 27] on div "Invoice Invoice date [DATE] Close Options Preview Print Email Customise email c…" at bounding box center [602, 497] width 1204 height 994
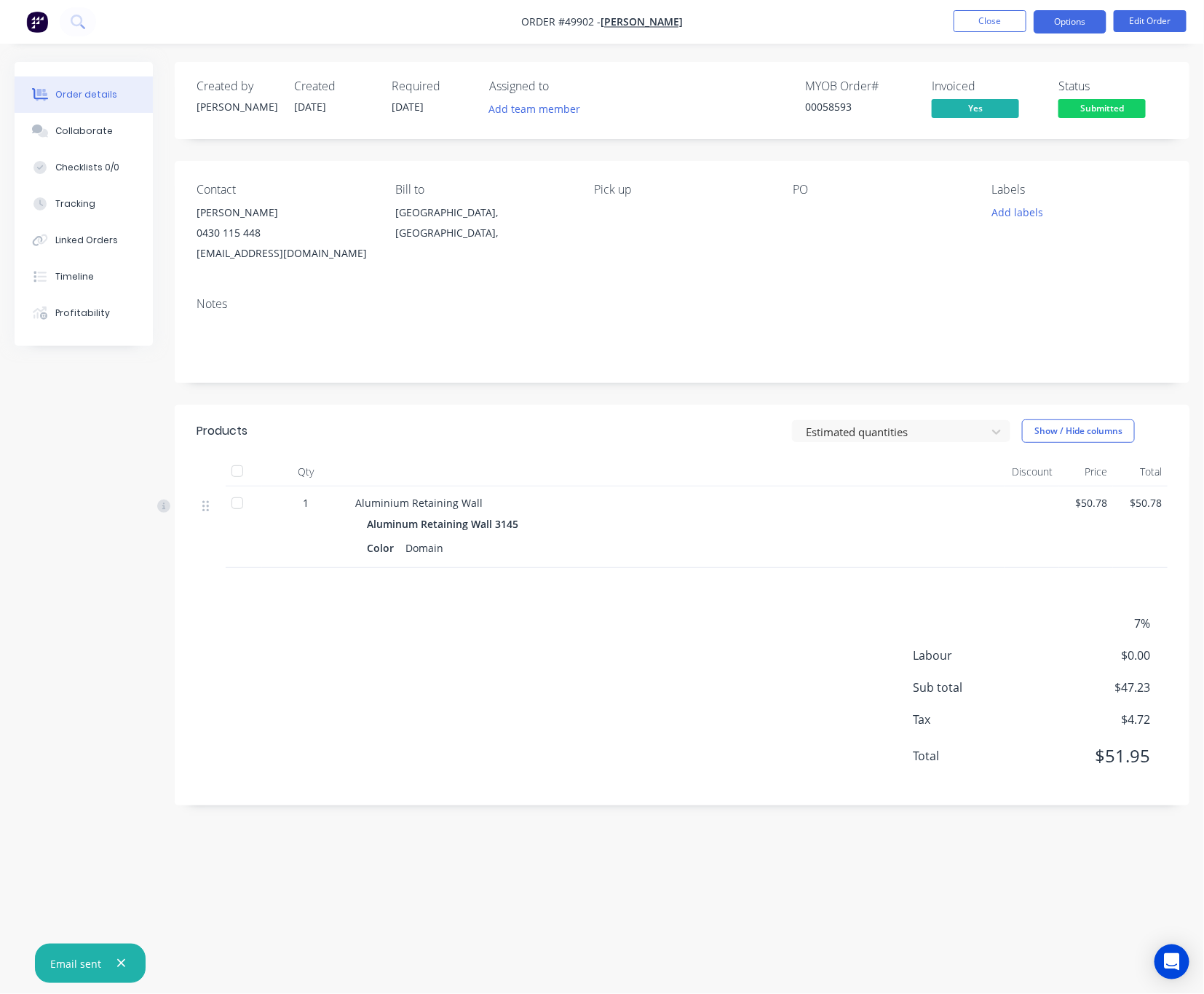
click at [1057, 22] on button "Options" at bounding box center [1070, 22] width 72 height 23
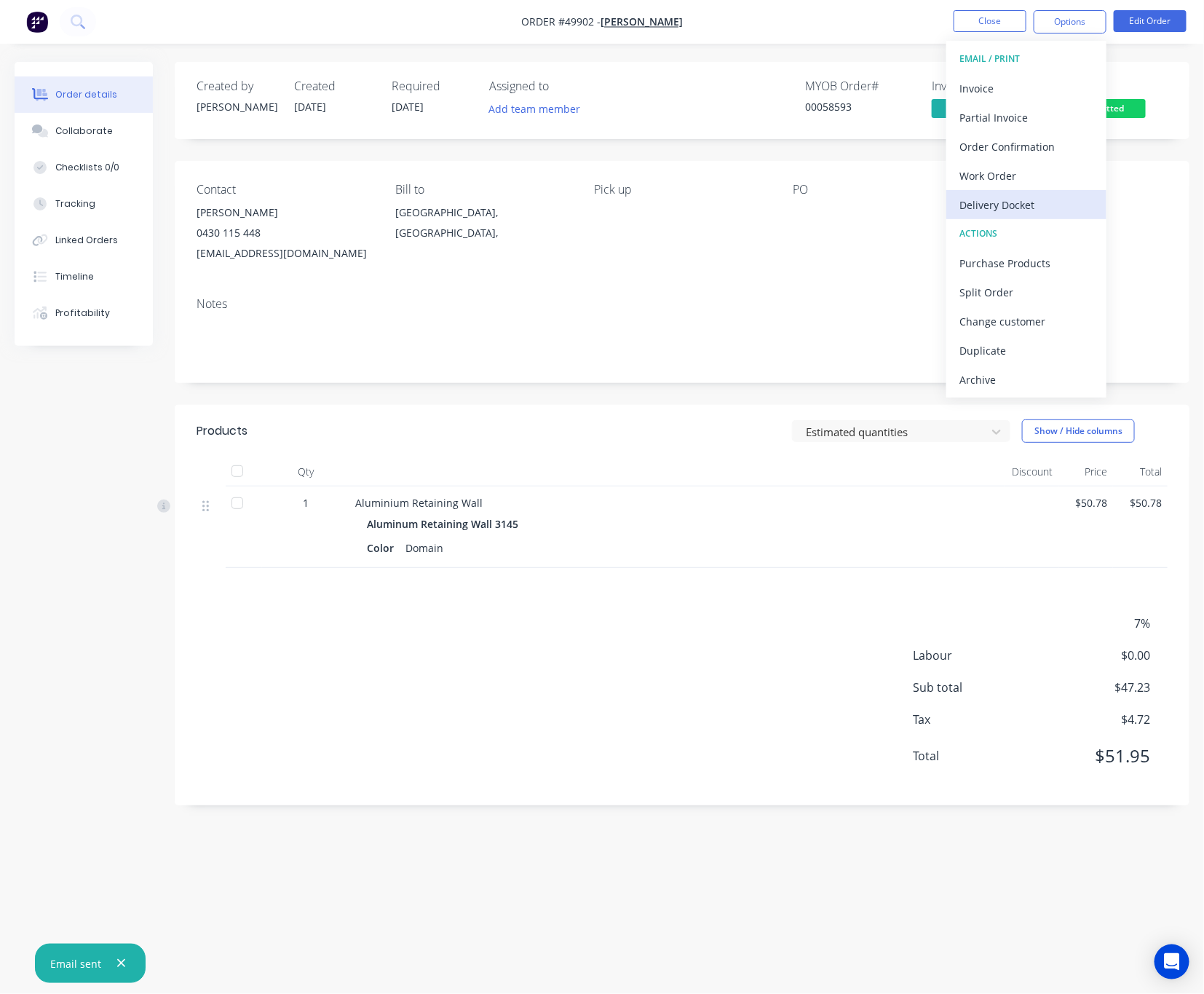
click at [1050, 205] on div "Delivery Docket" at bounding box center [1026, 205] width 134 height 21
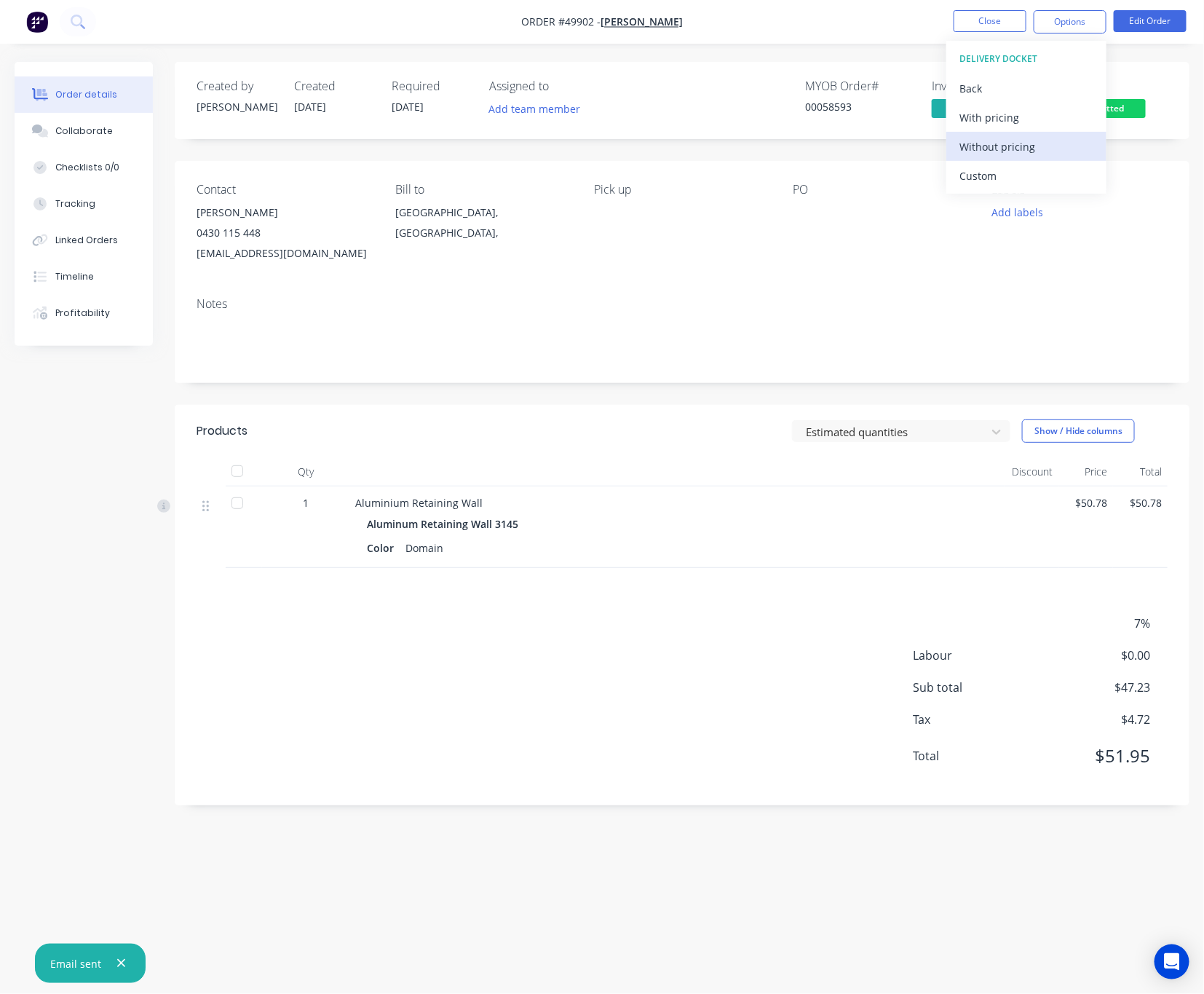
click at [1040, 149] on div "Without pricing" at bounding box center [1026, 147] width 134 height 21
click at [66, 487] on div "Created by [PERSON_NAME] Created [DATE] Required [DATE] Assigned to Add team me…" at bounding box center [602, 469] width 1175 height 815
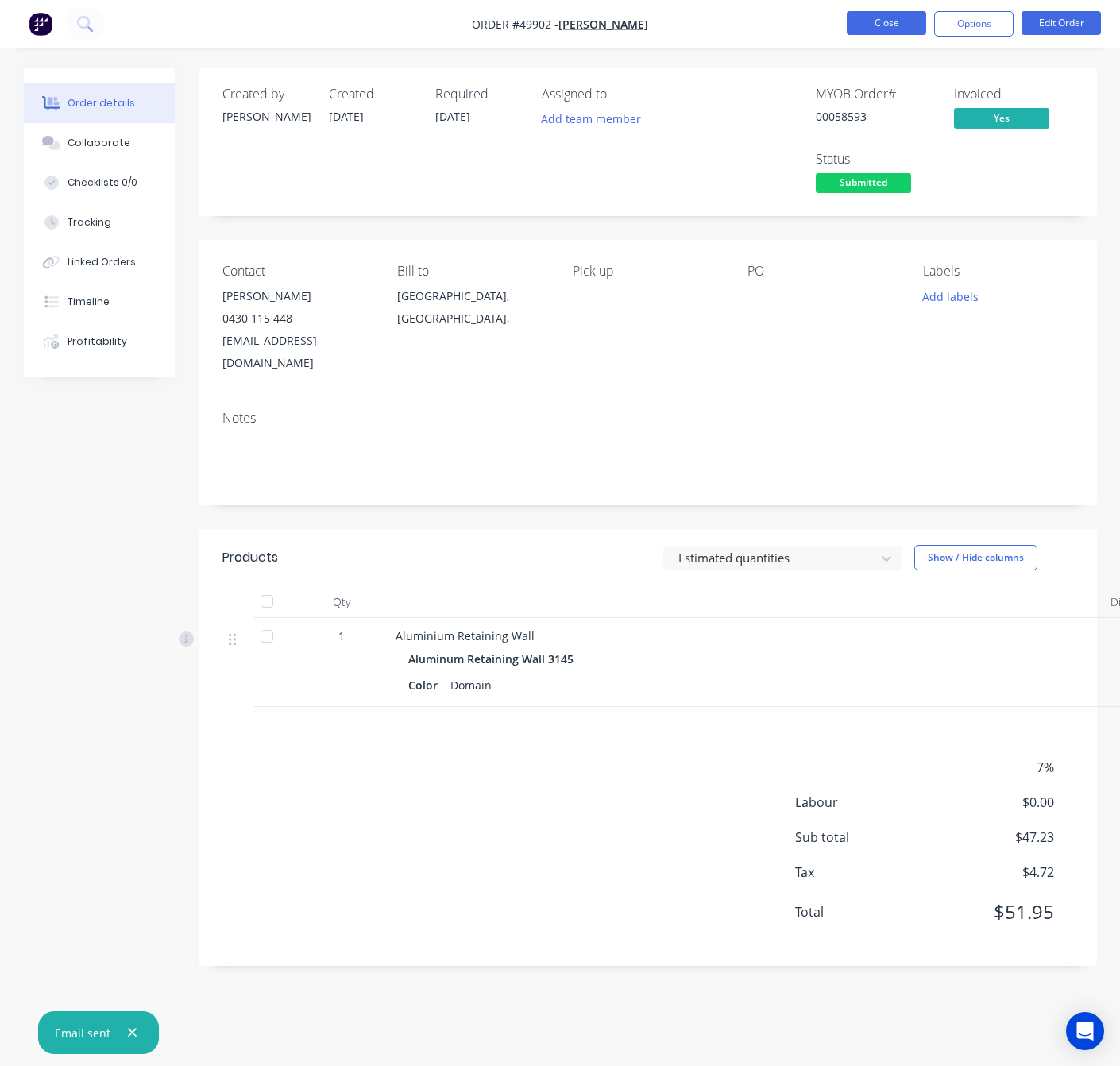
click at [883, 29] on button "Close" at bounding box center [886, 23] width 79 height 24
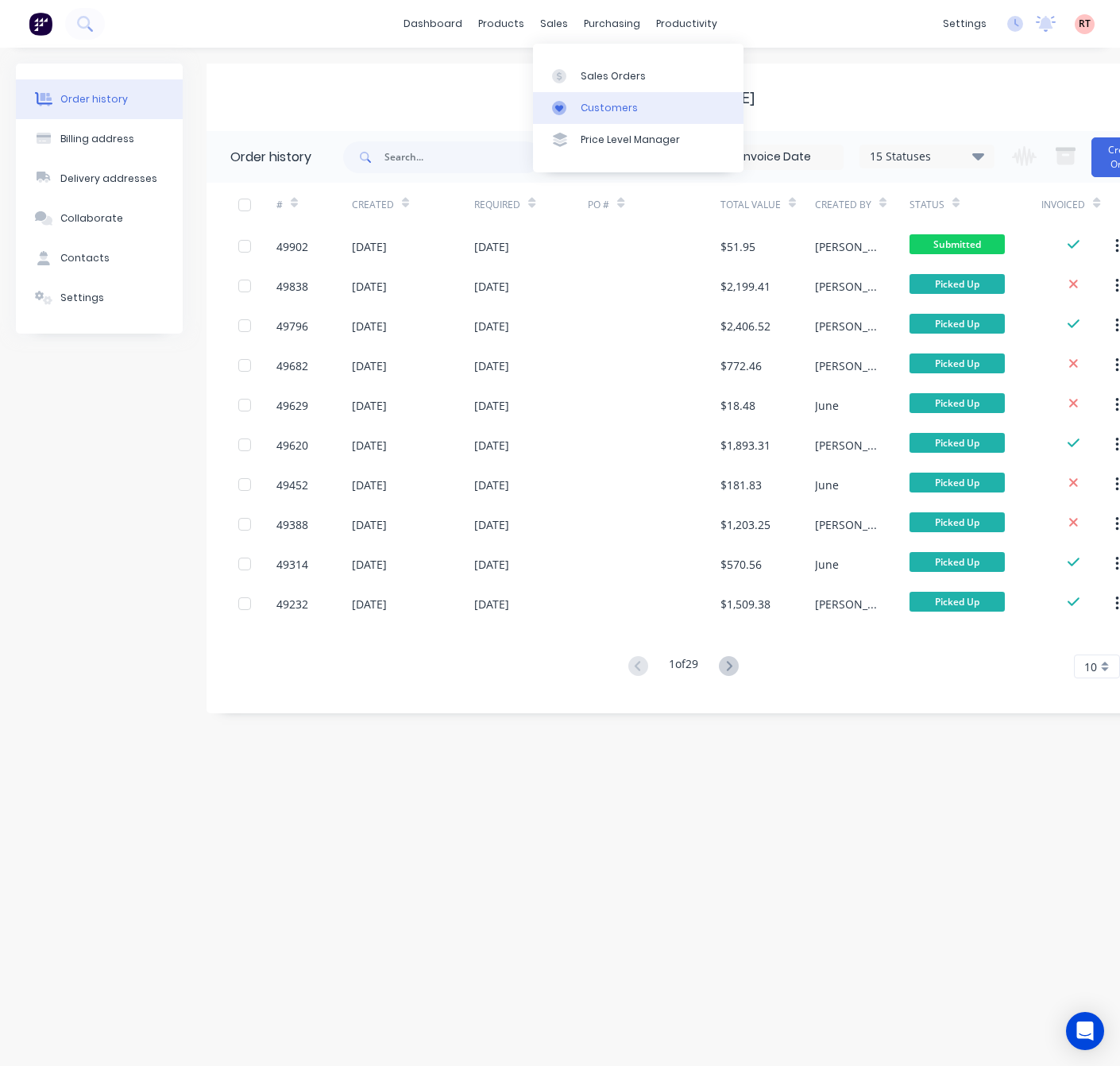
click at [603, 120] on link "Customers" at bounding box center [638, 108] width 210 height 32
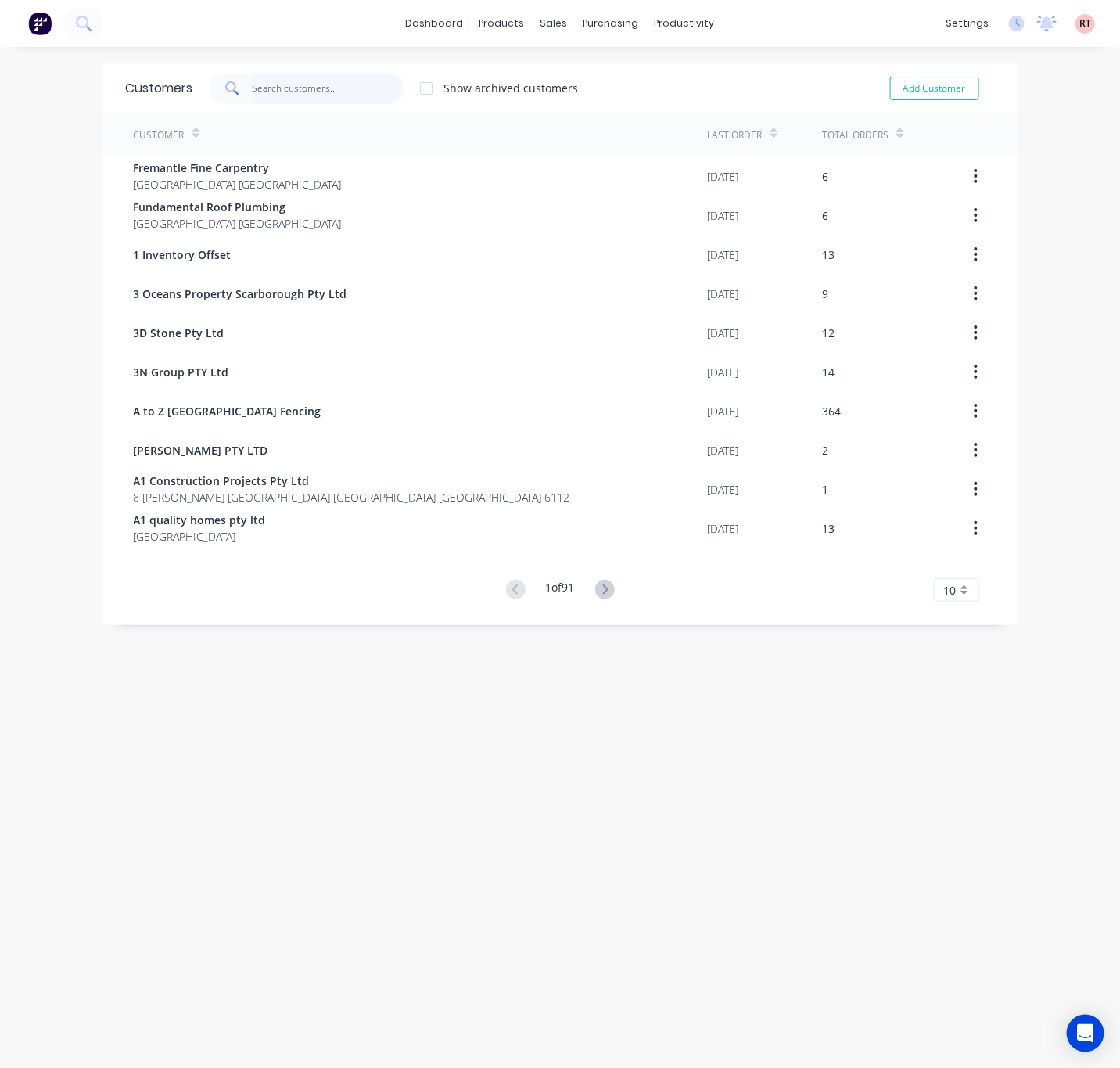
click at [293, 83] on input "text" at bounding box center [327, 88] width 153 height 31
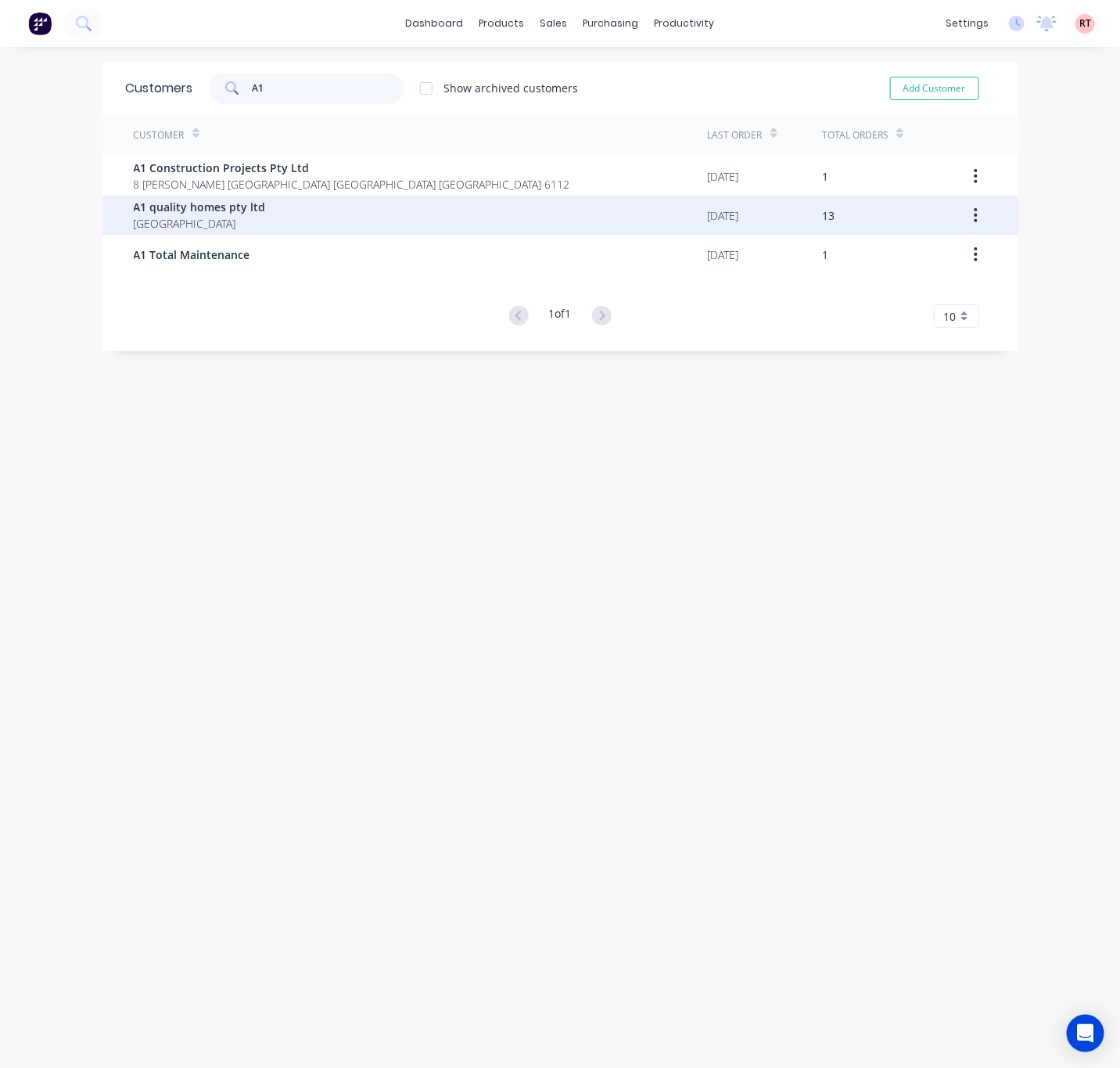
type input "A1"
click at [369, 221] on div "A1 quality homes pty ltd [GEOGRAPHIC_DATA]" at bounding box center [420, 215] width 574 height 39
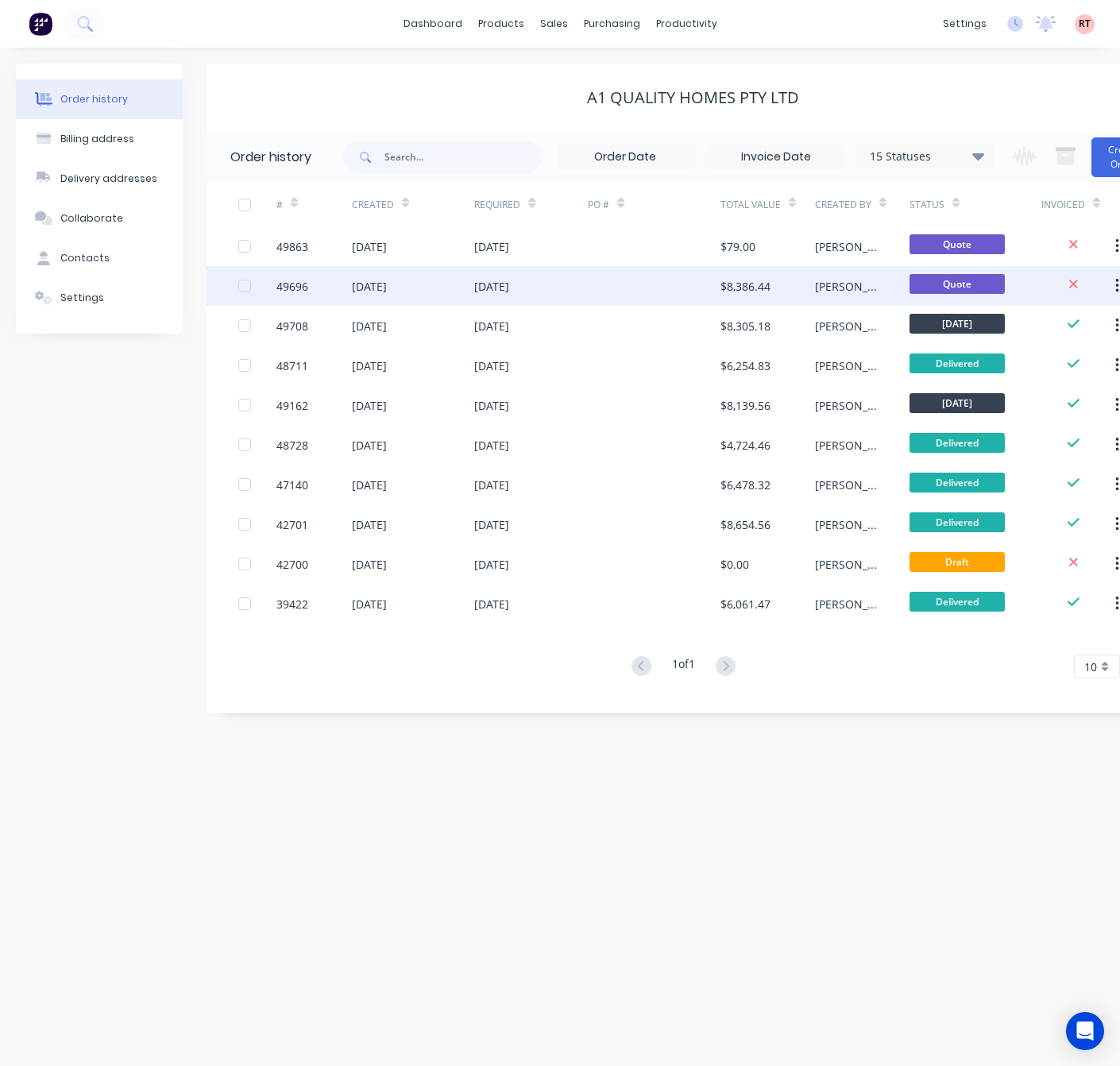
click at [629, 294] on div at bounding box center [654, 285] width 133 height 40
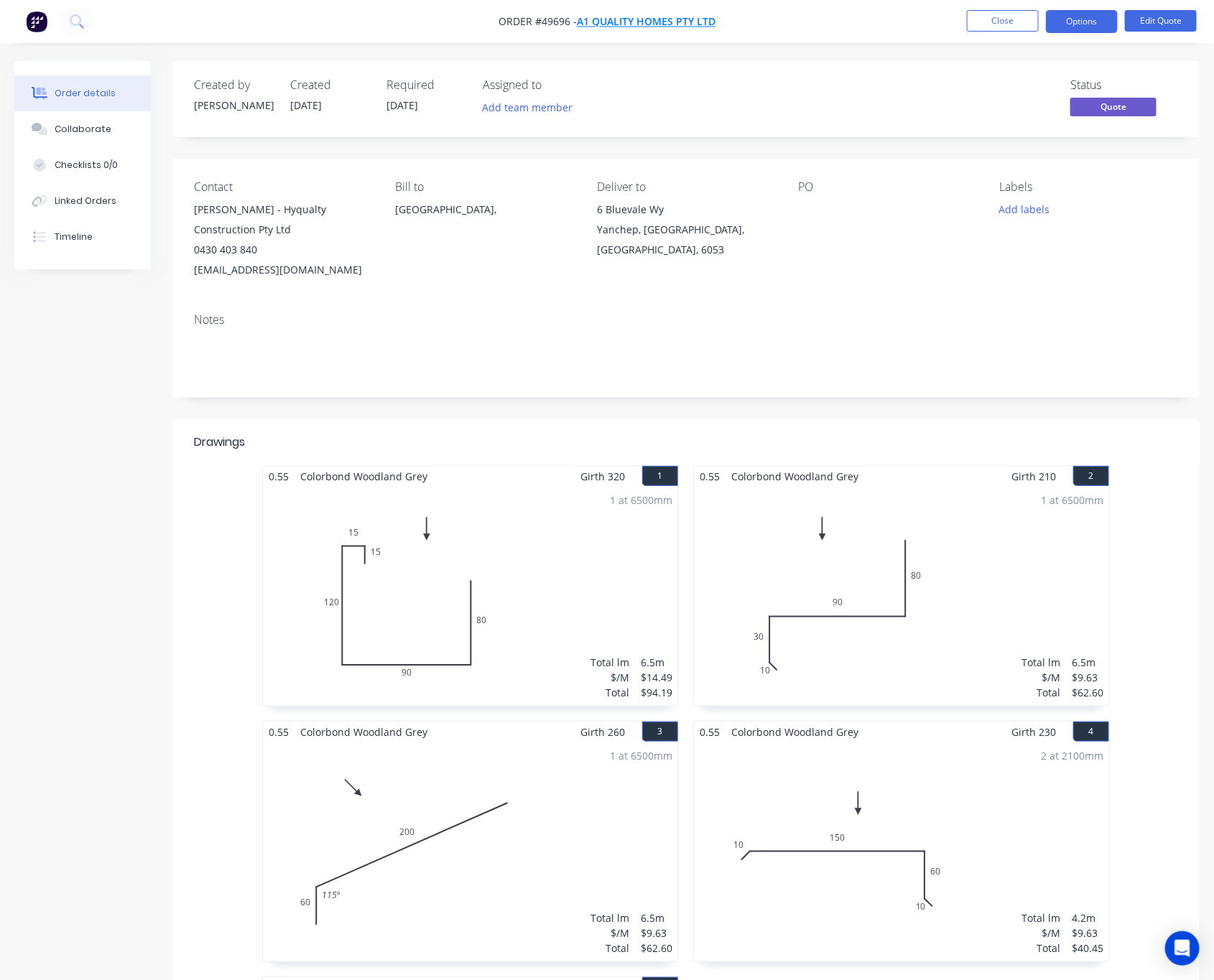
click at [670, 24] on span "A1 quality homes pty ltd" at bounding box center [646, 22] width 139 height 14
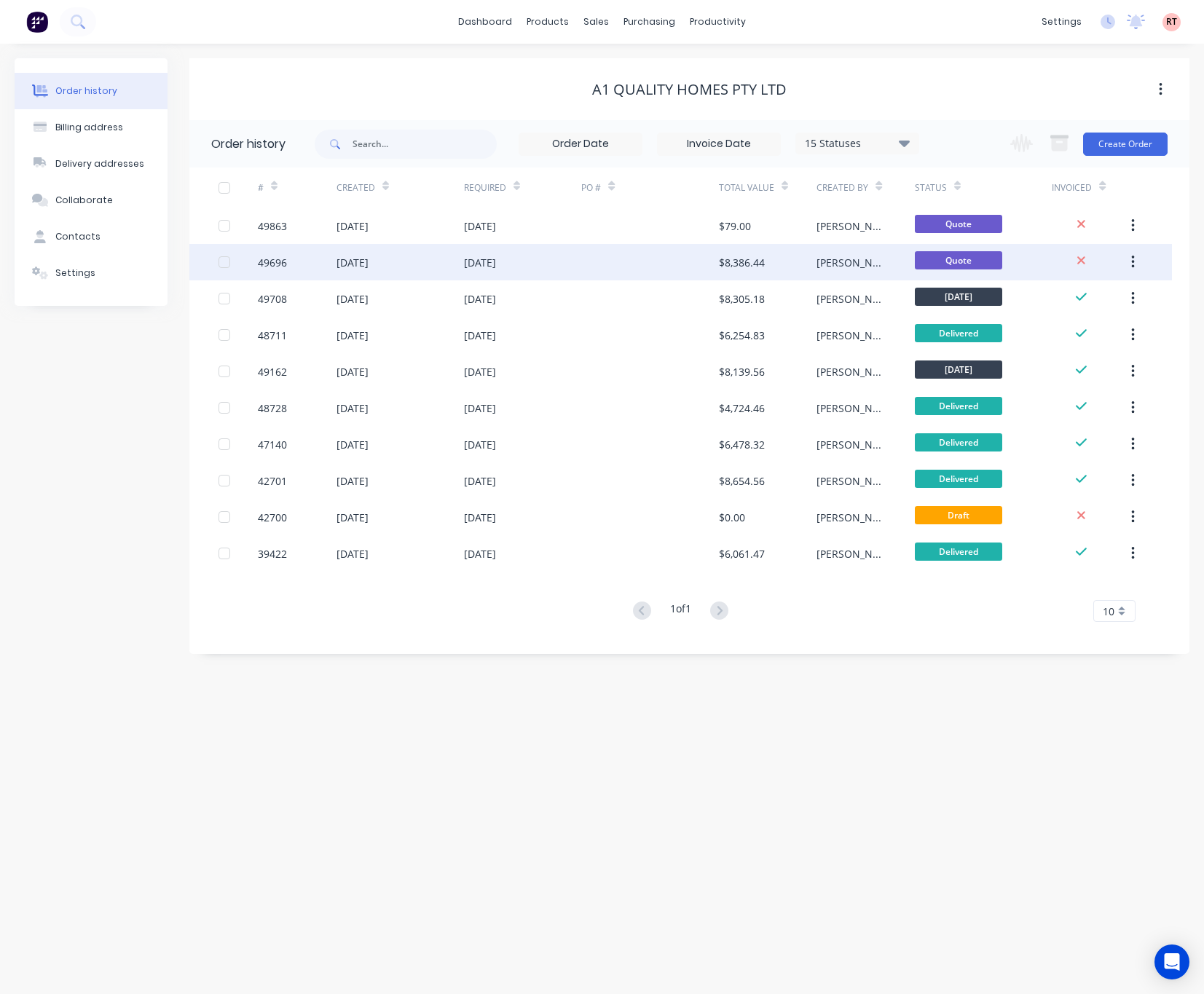
click at [623, 269] on div at bounding box center [650, 262] width 137 height 36
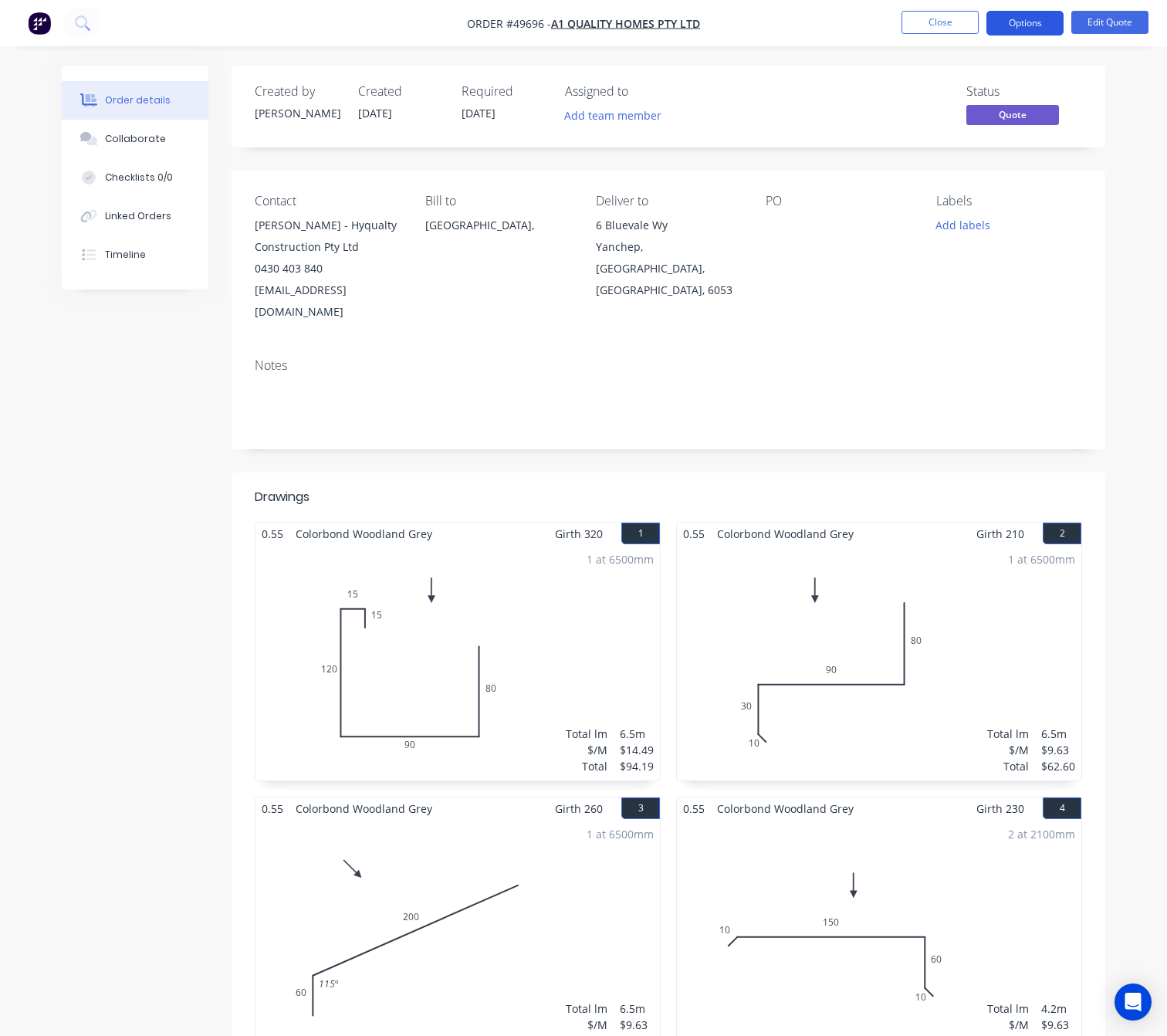
click at [1045, 22] on button "Options" at bounding box center [1025, 23] width 77 height 24
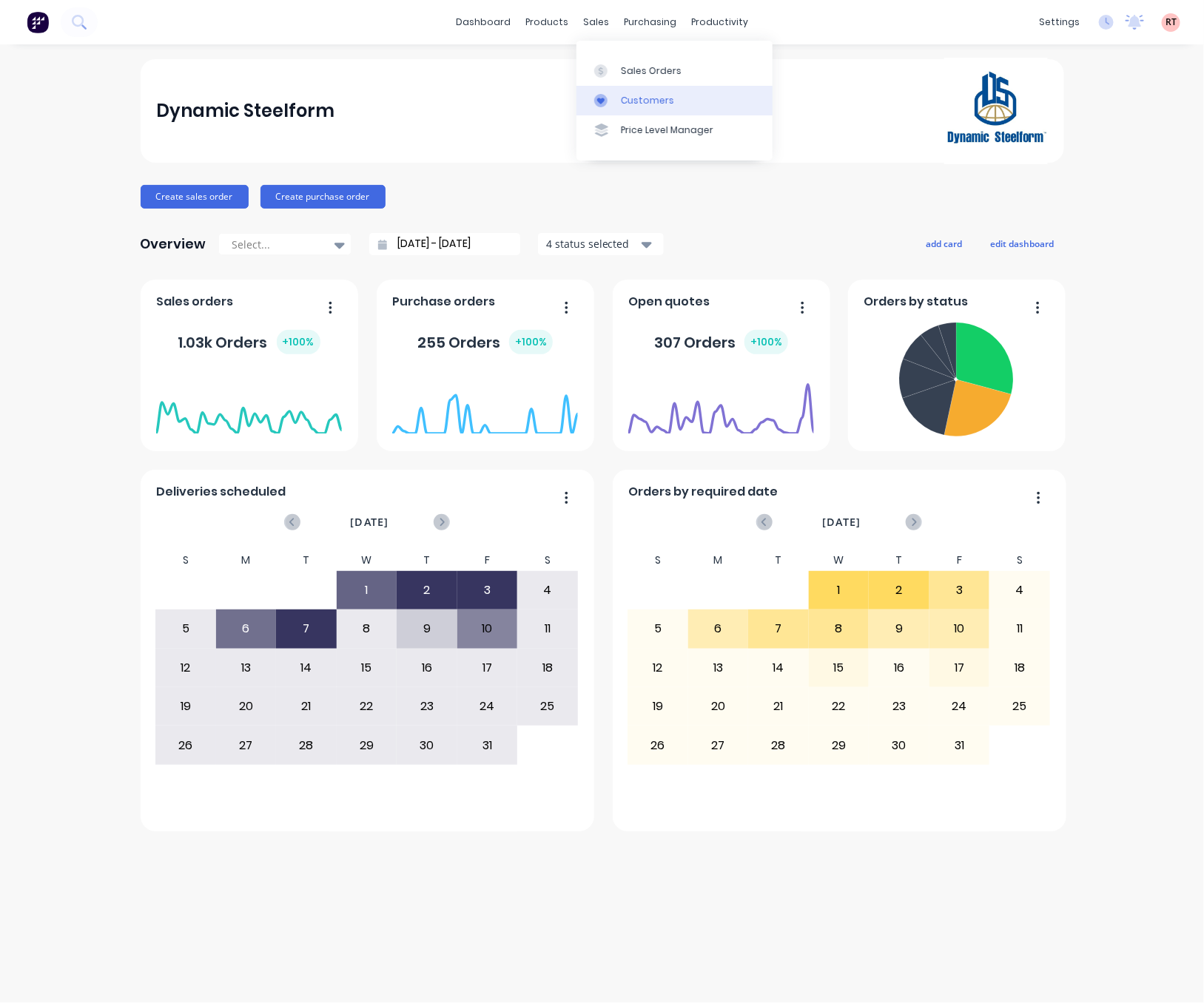
drag, startPoint x: 0, startPoint y: 0, endPoint x: 627, endPoint y: 100, distance: 634.9
click at [627, 100] on div "Customers" at bounding box center [646, 101] width 53 height 13
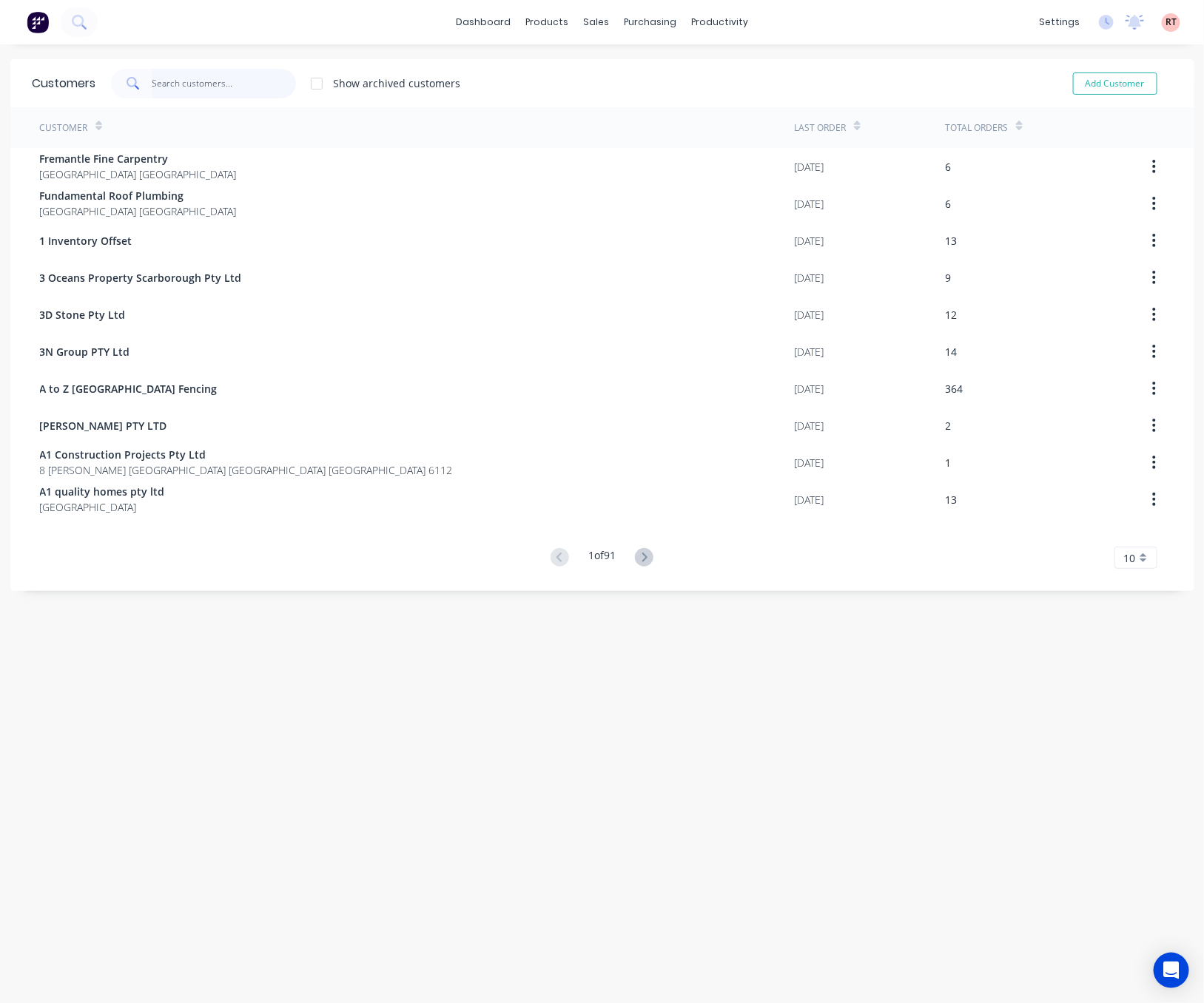
click at [253, 82] on input "text" at bounding box center [224, 84] width 145 height 30
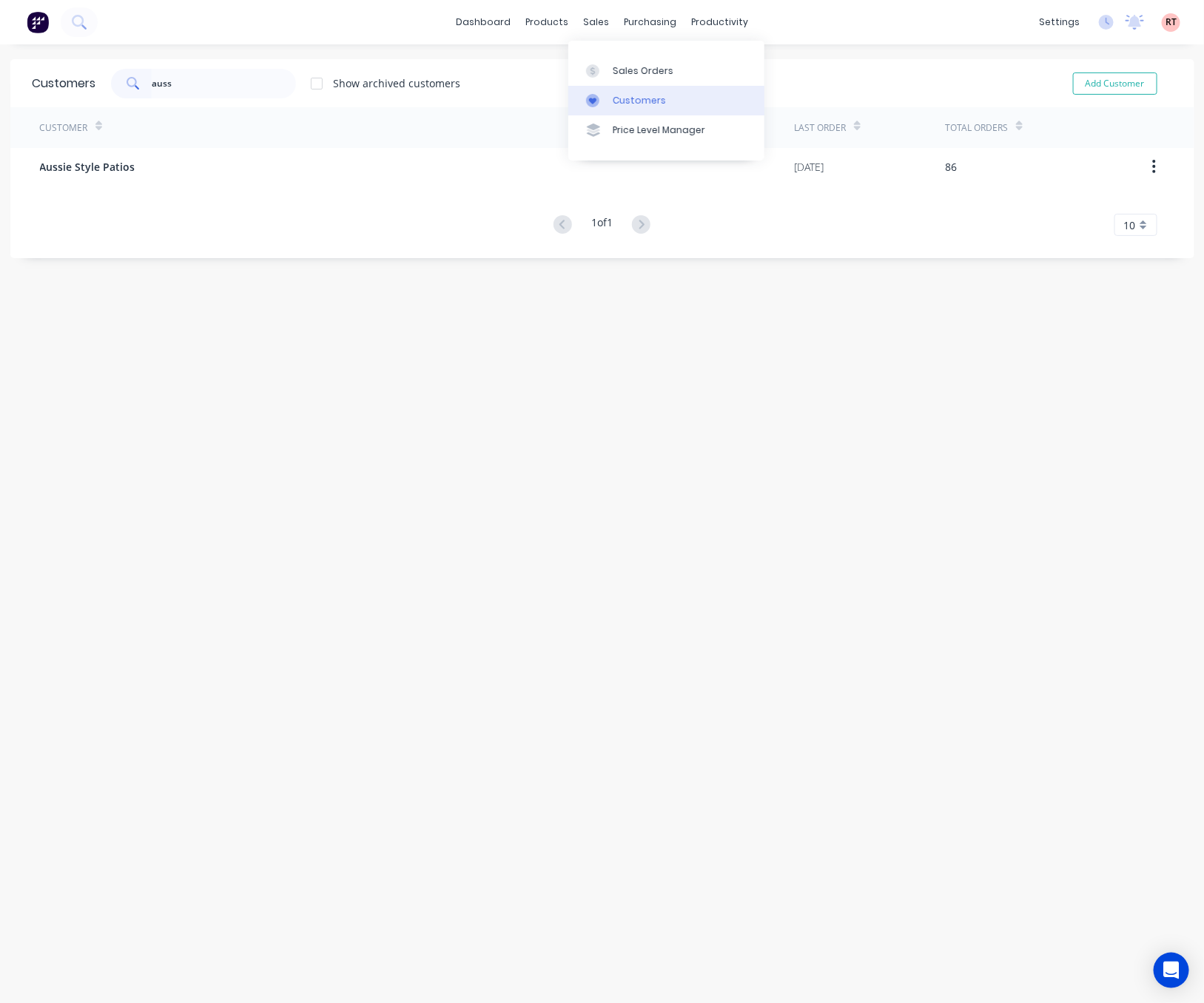
click at [620, 102] on div "Customers" at bounding box center [638, 101] width 53 height 13
drag, startPoint x: 207, startPoint y: 91, endPoint x: 105, endPoint y: 103, distance: 102.7
click at [158, 90] on input "auss" at bounding box center [224, 84] width 145 height 30
type input "a"
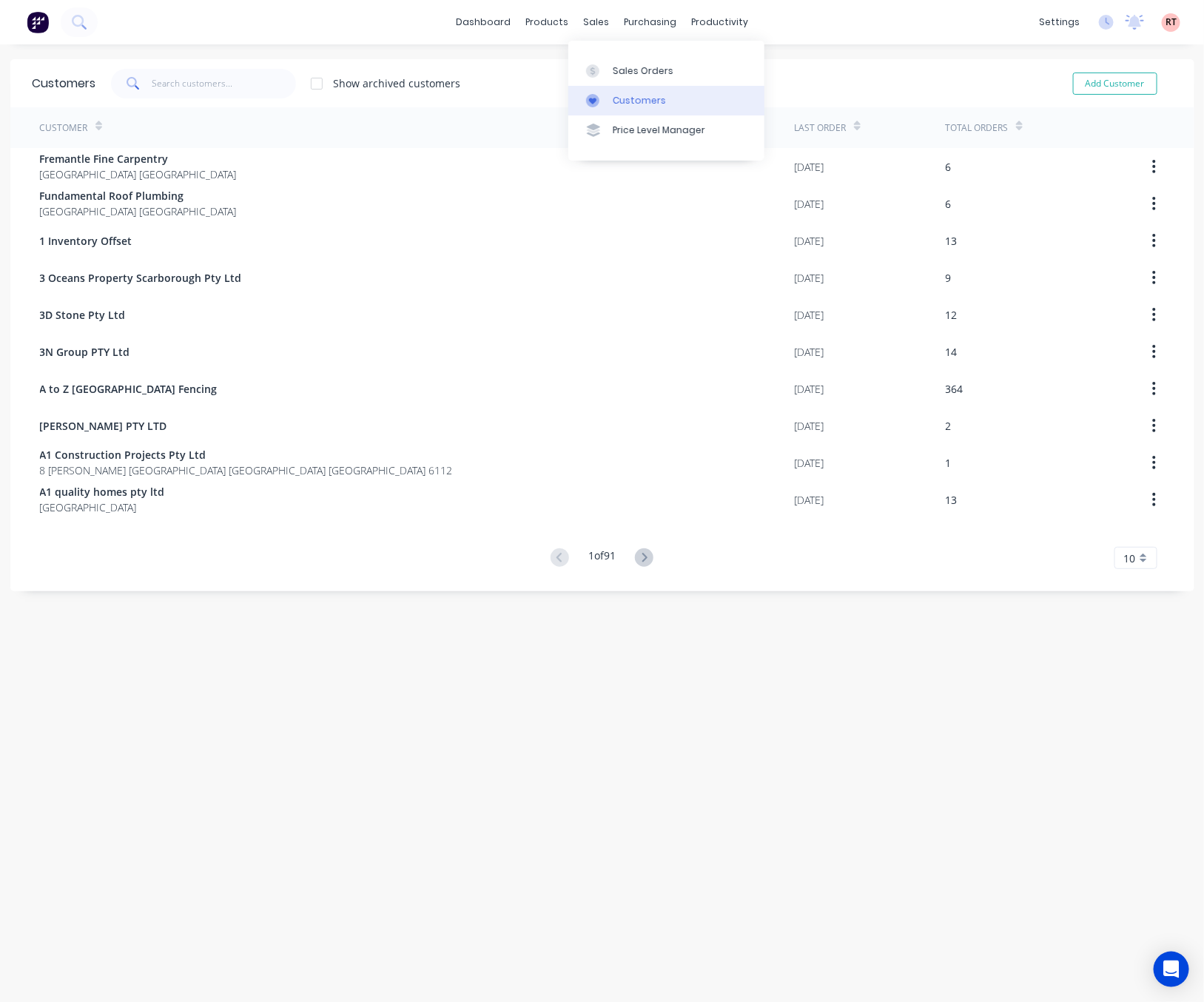
click at [606, 104] on div at bounding box center [597, 101] width 22 height 13
click at [232, 87] on input "text" at bounding box center [224, 84] width 145 height 30
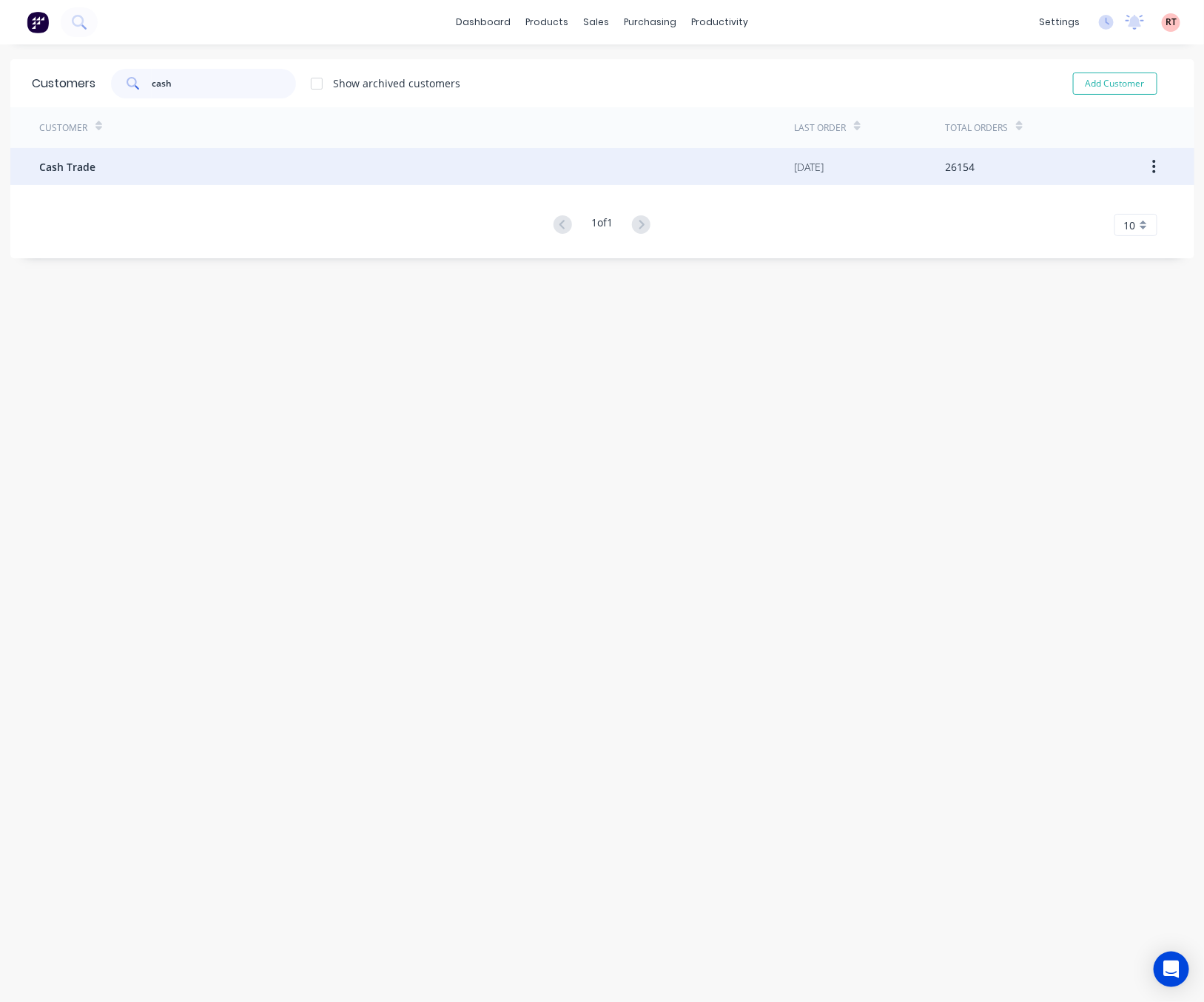
type input "cash"
click at [259, 179] on div "Cash Trade" at bounding box center [417, 166] width 755 height 37
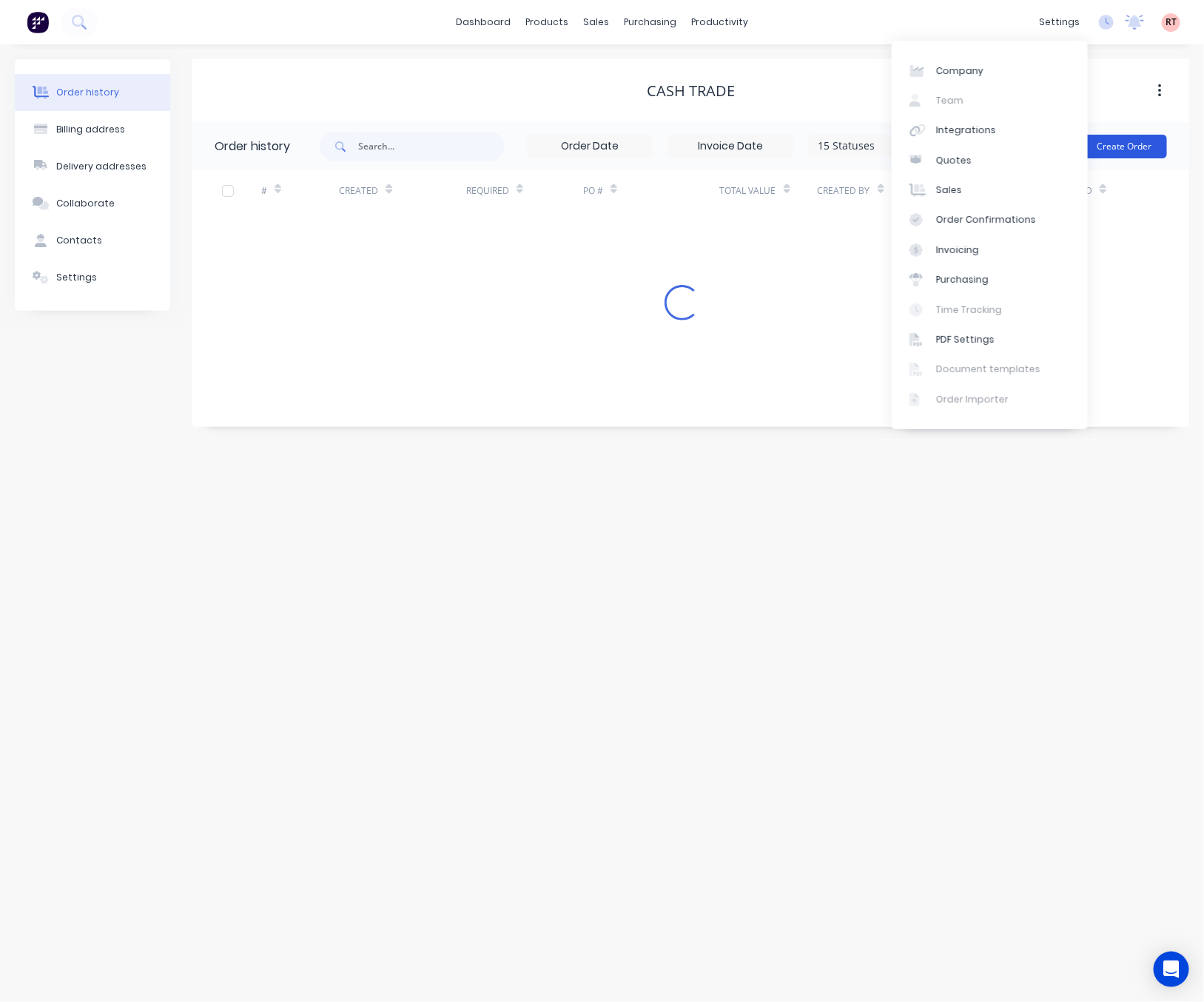
click at [1150, 143] on button "Create Order" at bounding box center [1124, 146] width 86 height 23
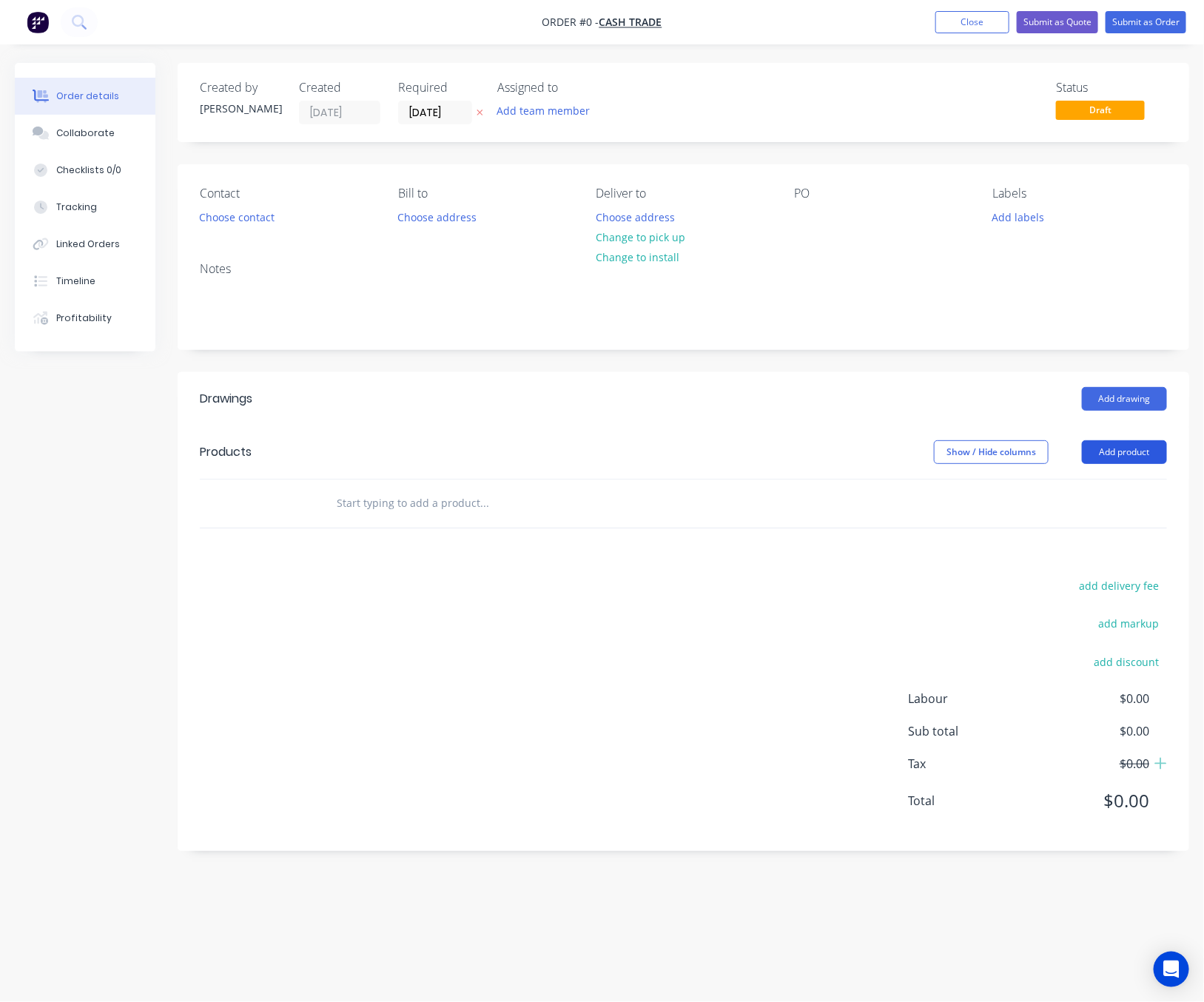
click at [1143, 452] on button "Add product" at bounding box center [1124, 452] width 85 height 23
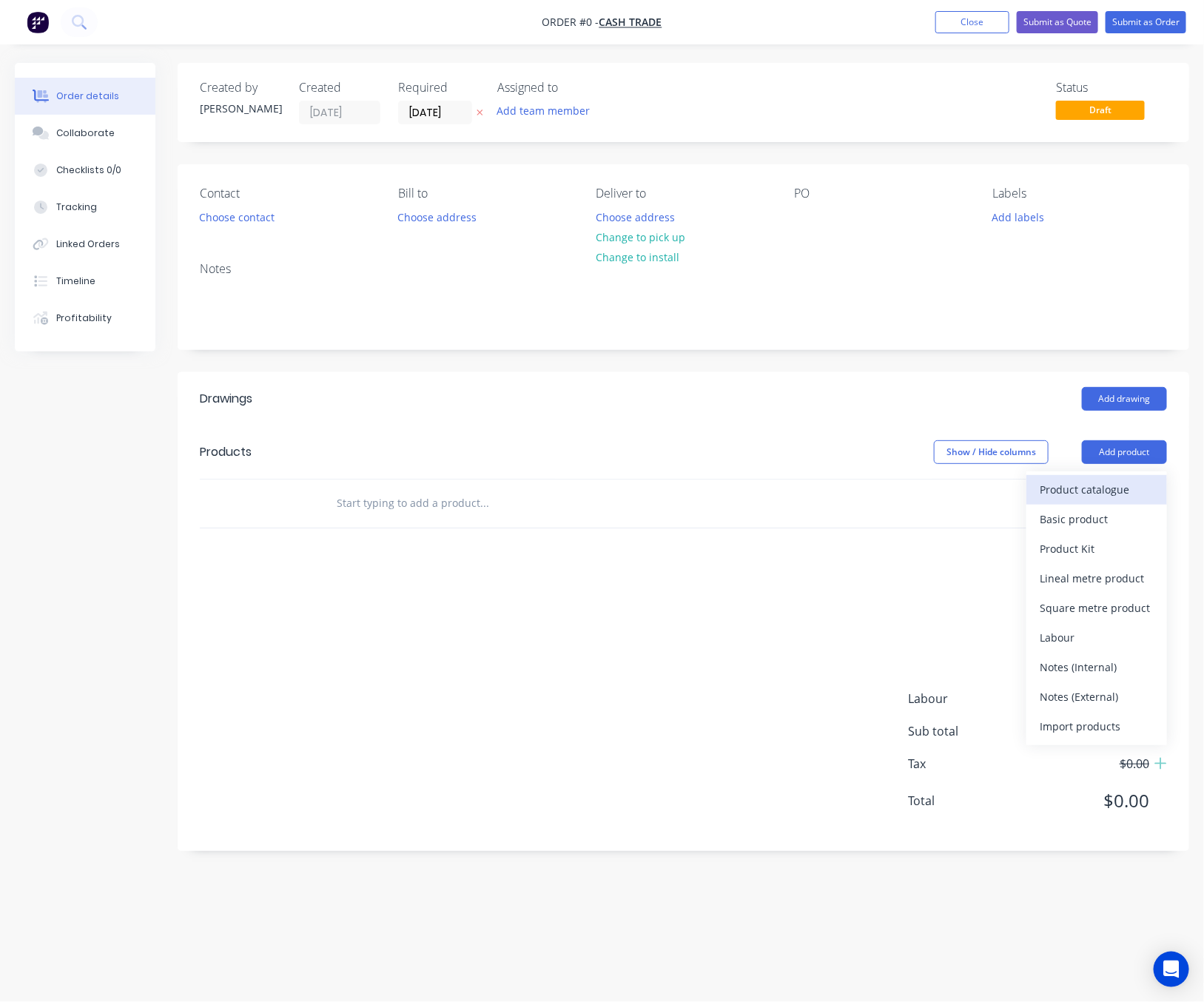
click at [1049, 493] on div "Product catalogue" at bounding box center [1096, 489] width 114 height 22
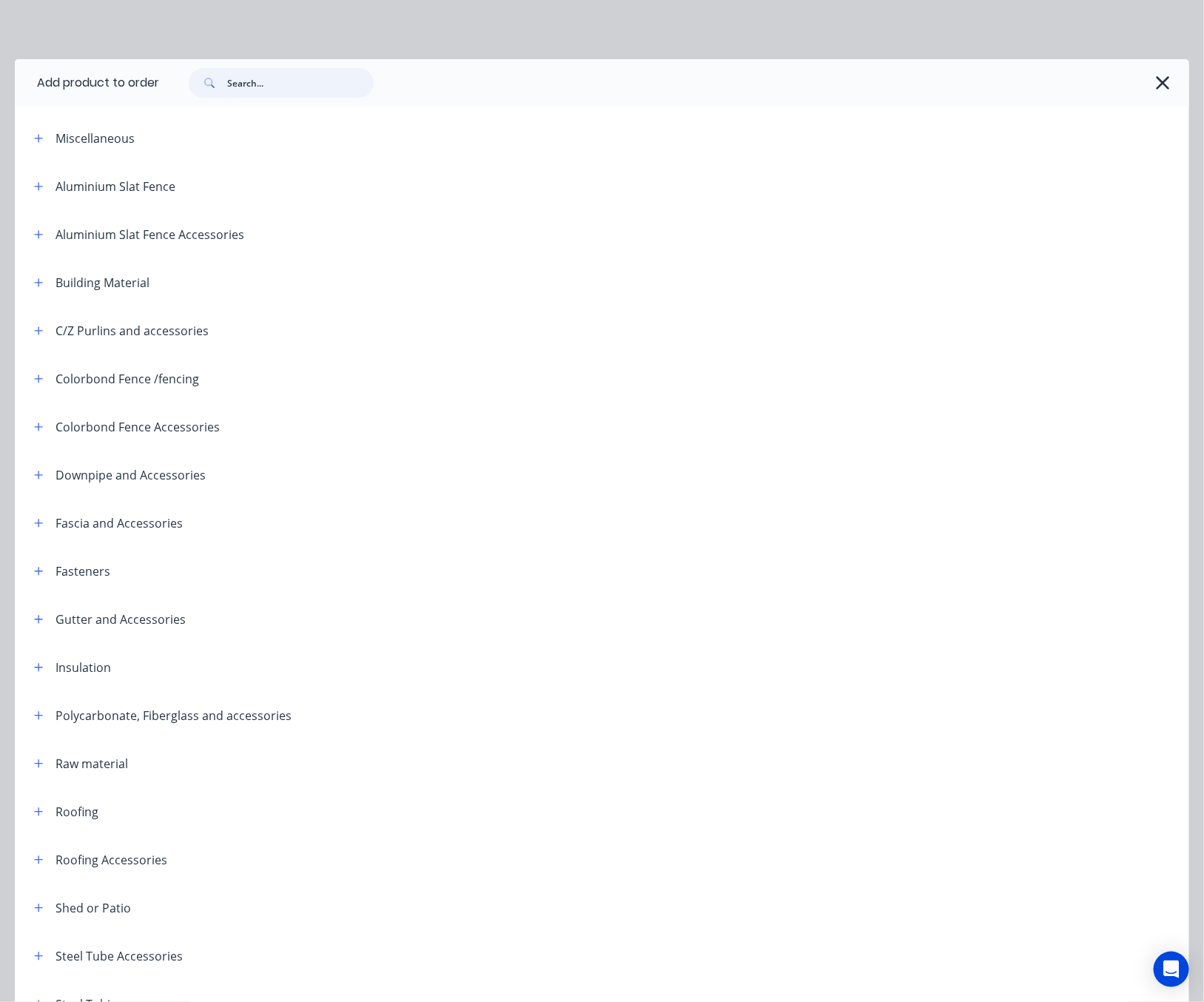
click at [306, 80] on input "text" at bounding box center [300, 83] width 146 height 30
type input "roof"
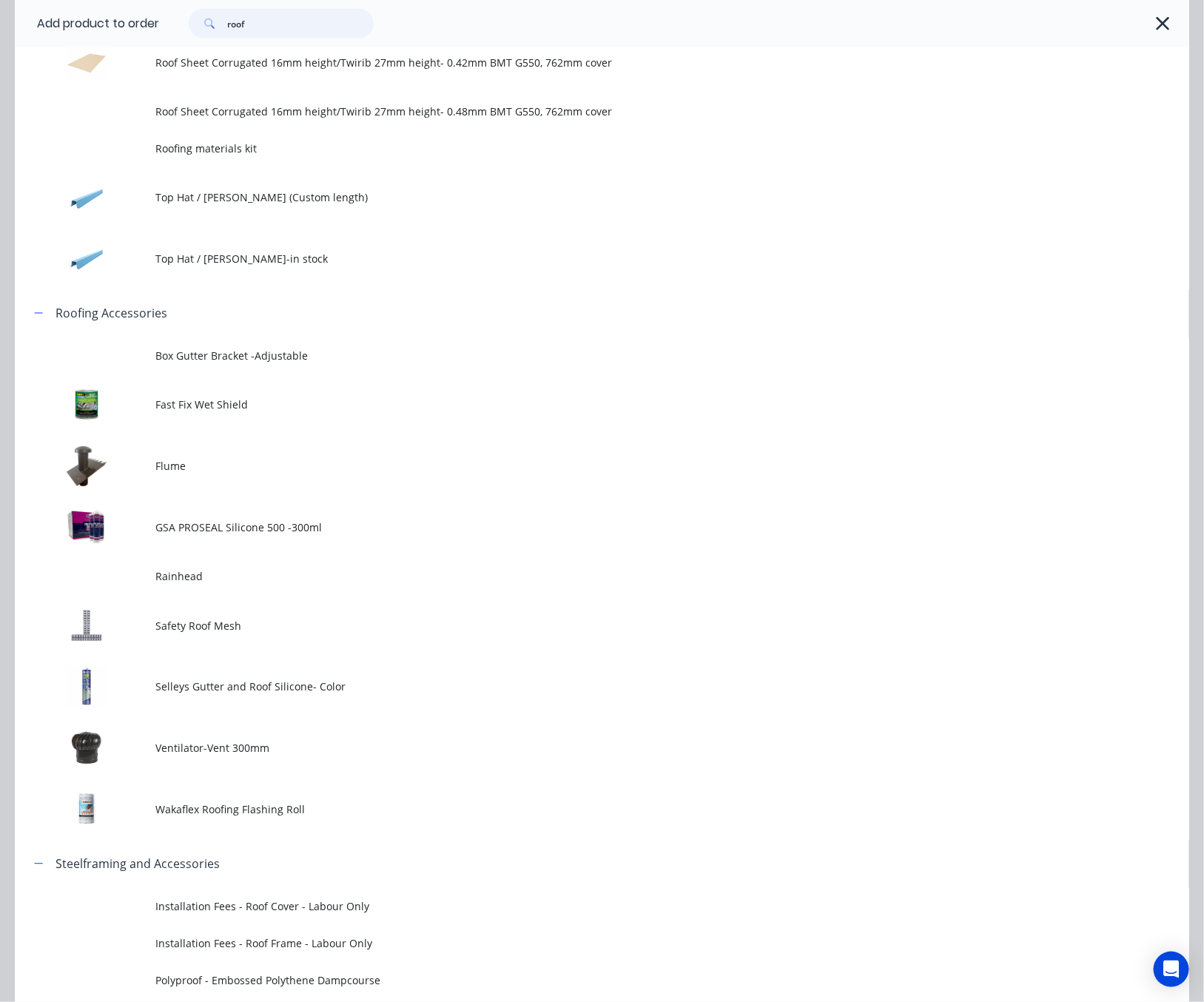
scroll to position [639, 0]
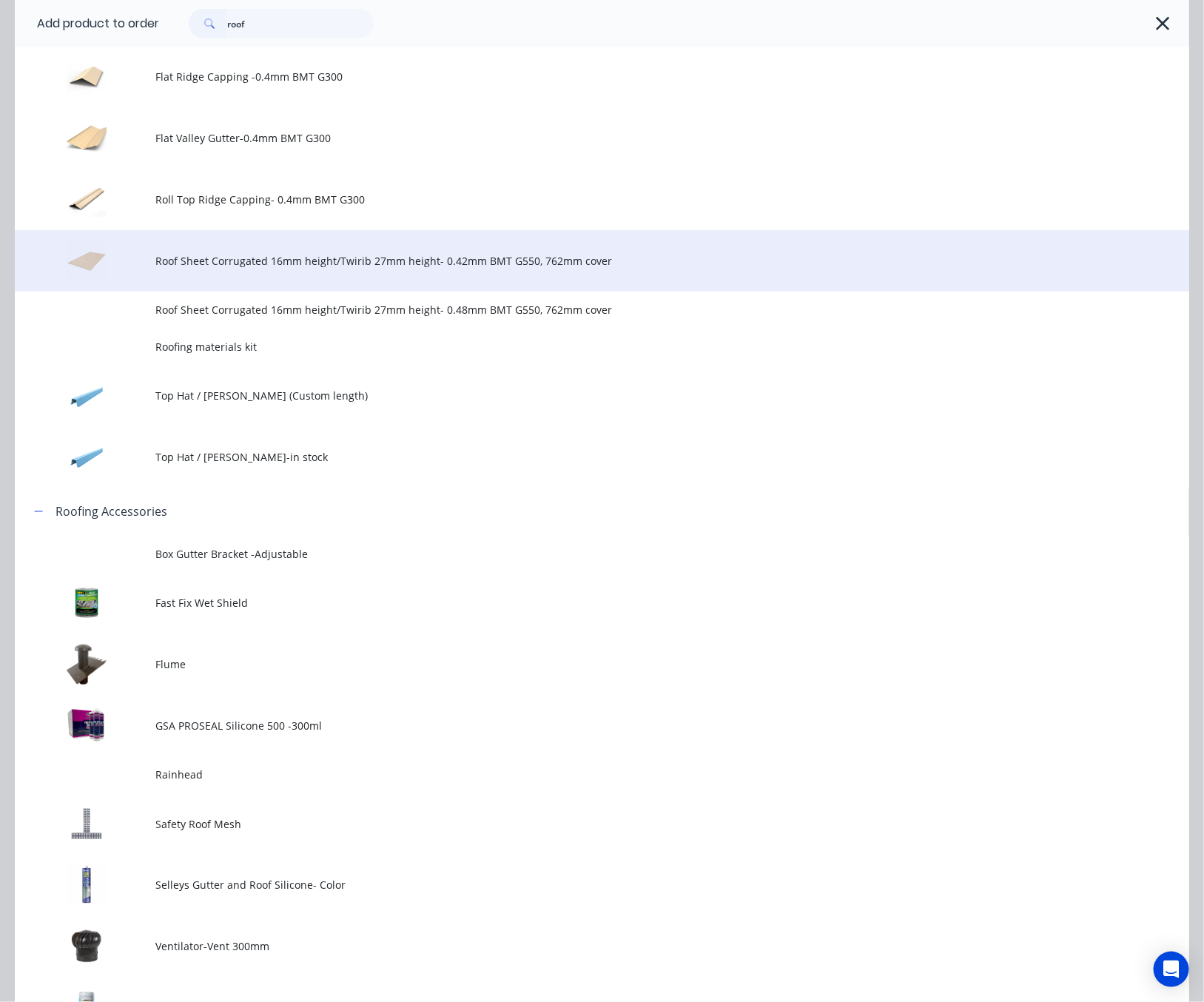
click at [437, 264] on span "Roof Sheet Corrugated 16mm height/Twirib 27mm height- 0.42mm BMT G550, 762mm co…" at bounding box center [568, 260] width 827 height 15
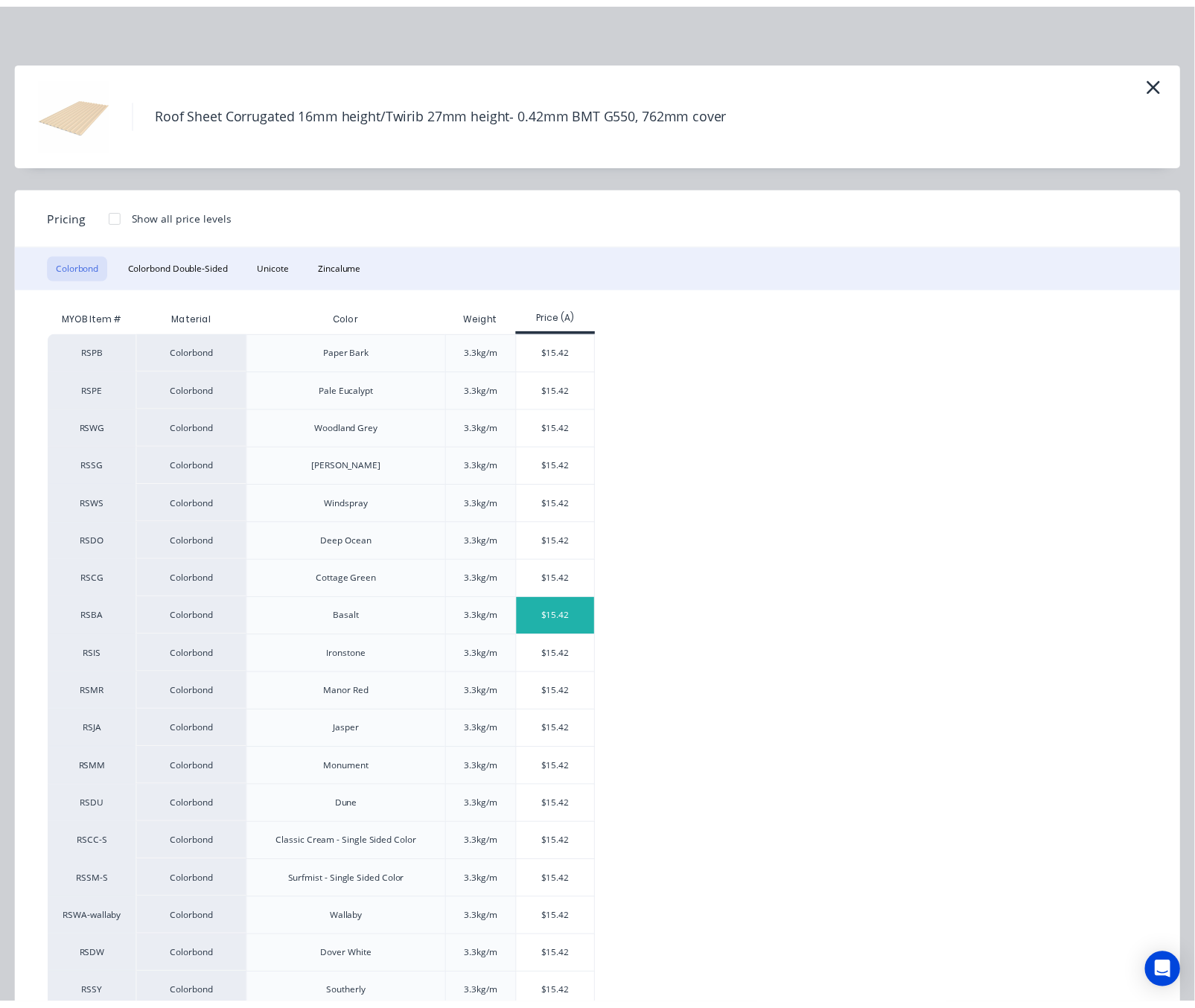
scroll to position [112, 0]
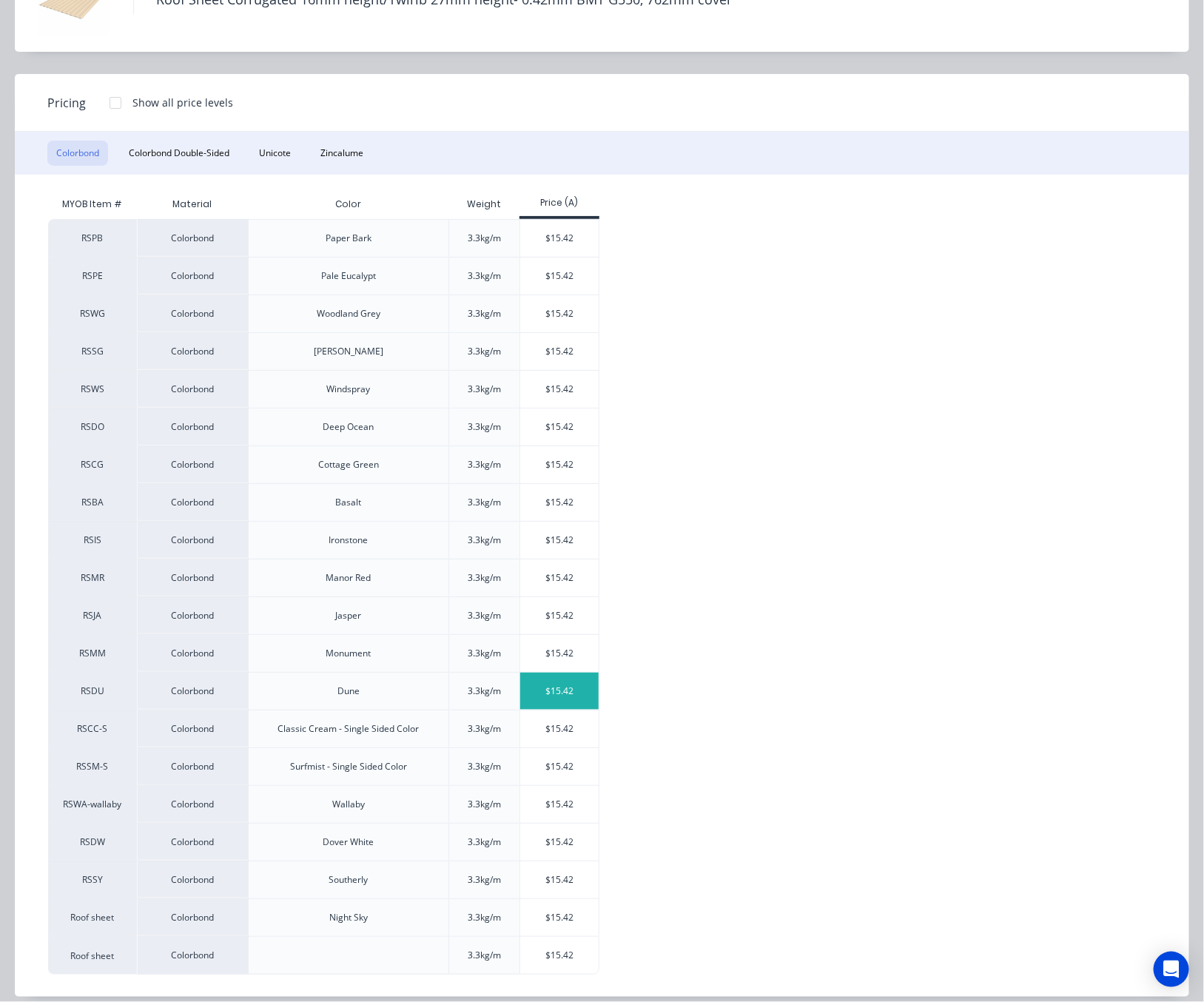
click at [549, 692] on div "$15.42" at bounding box center [559, 690] width 79 height 37
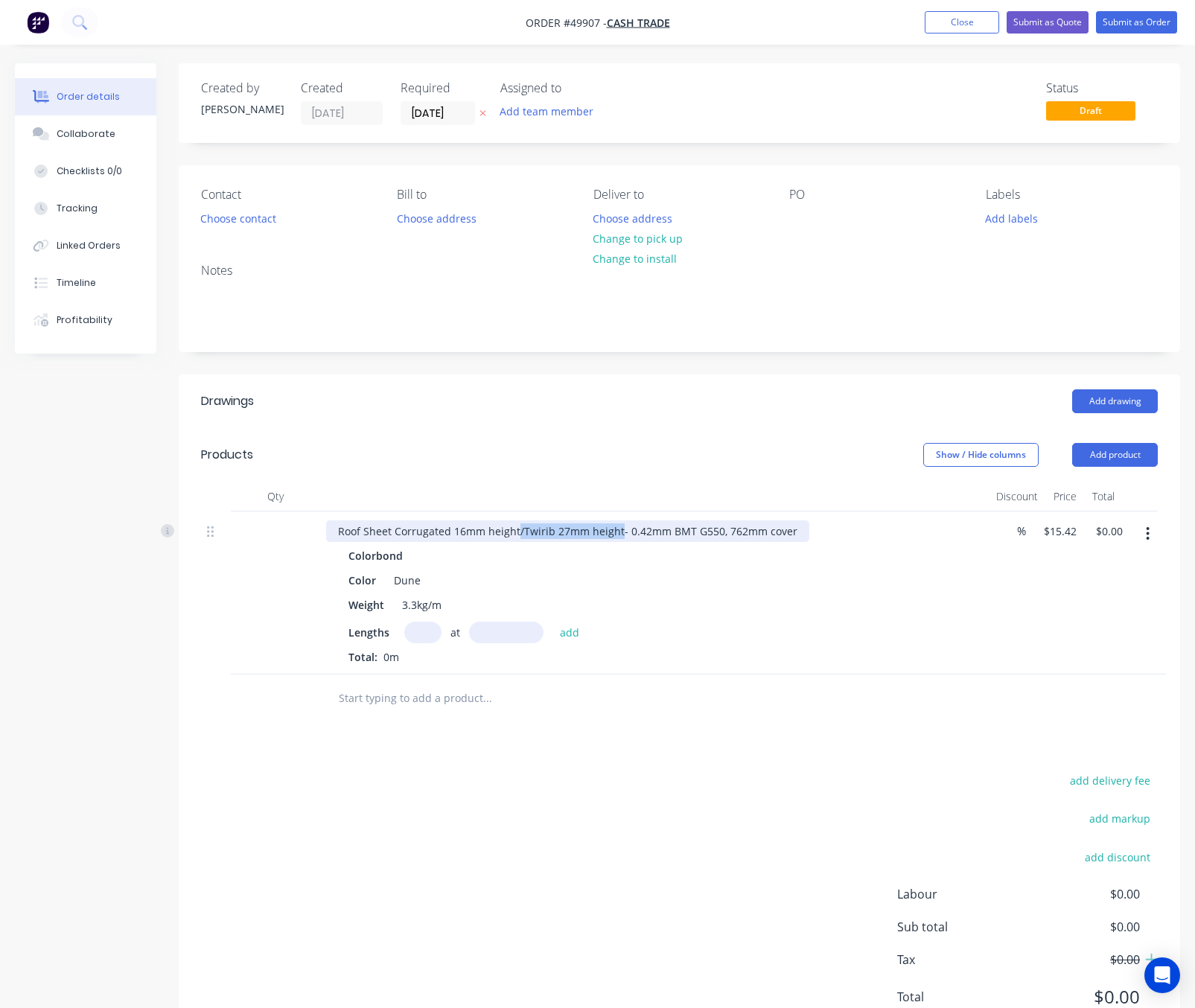
drag, startPoint x: 517, startPoint y: 529, endPoint x: 617, endPoint y: 537, distance: 100.3
click at [617, 537] on div "Roof Sheet Corrugated 16mm height/Twirib 27mm height- 0.42mm BMT G550, 762mm co…" at bounding box center [567, 531] width 483 height 22
click at [412, 652] on div "Total: 0m" at bounding box center [655, 657] width 613 height 15
click at [425, 637] on input "text" at bounding box center [422, 632] width 37 height 22
type input "10"
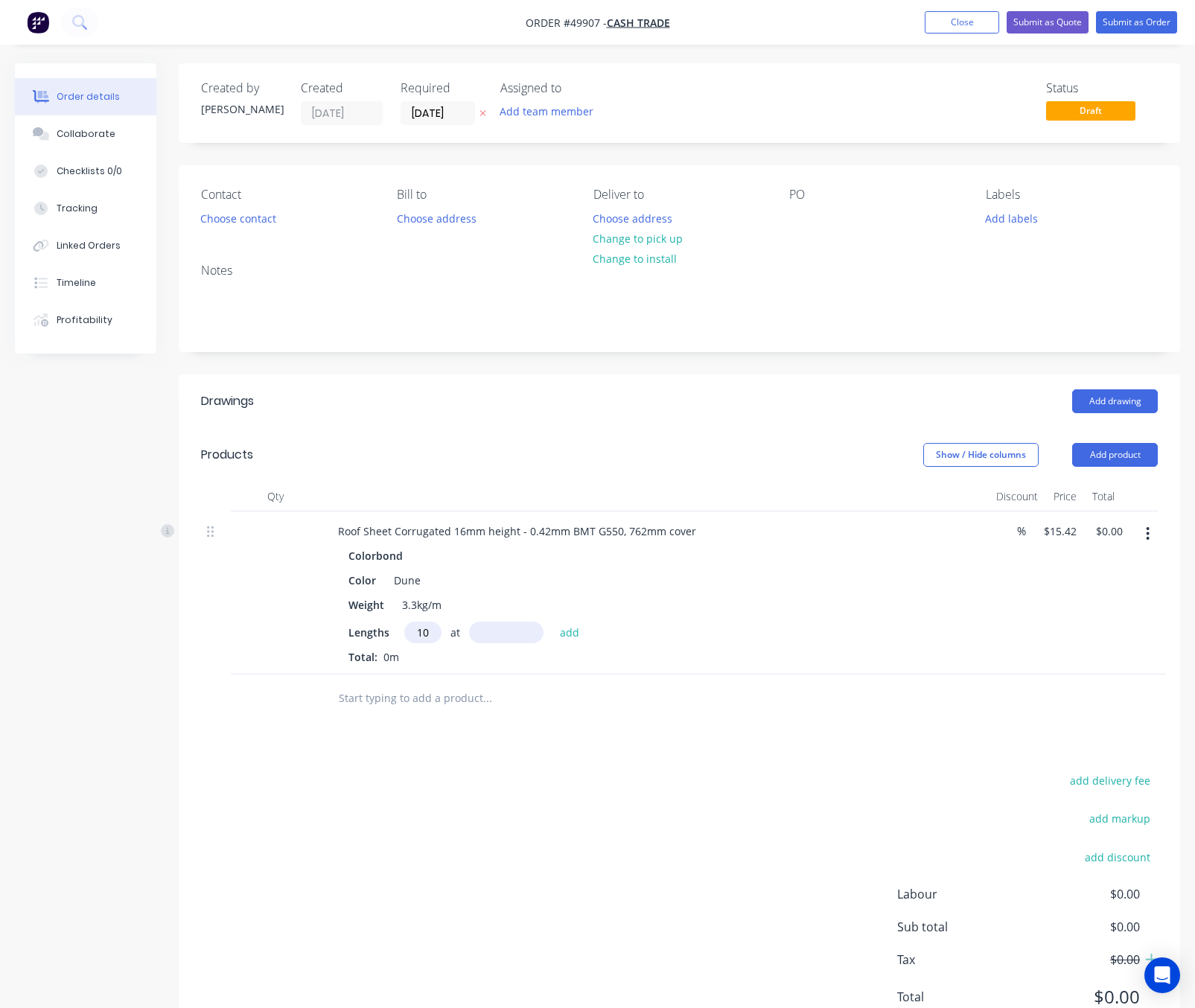
click at [492, 641] on input "text" at bounding box center [506, 632] width 74 height 22
type input "9000"
click at [552, 621] on button "add" at bounding box center [569, 631] width 35 height 20
type input "$1,387.80"
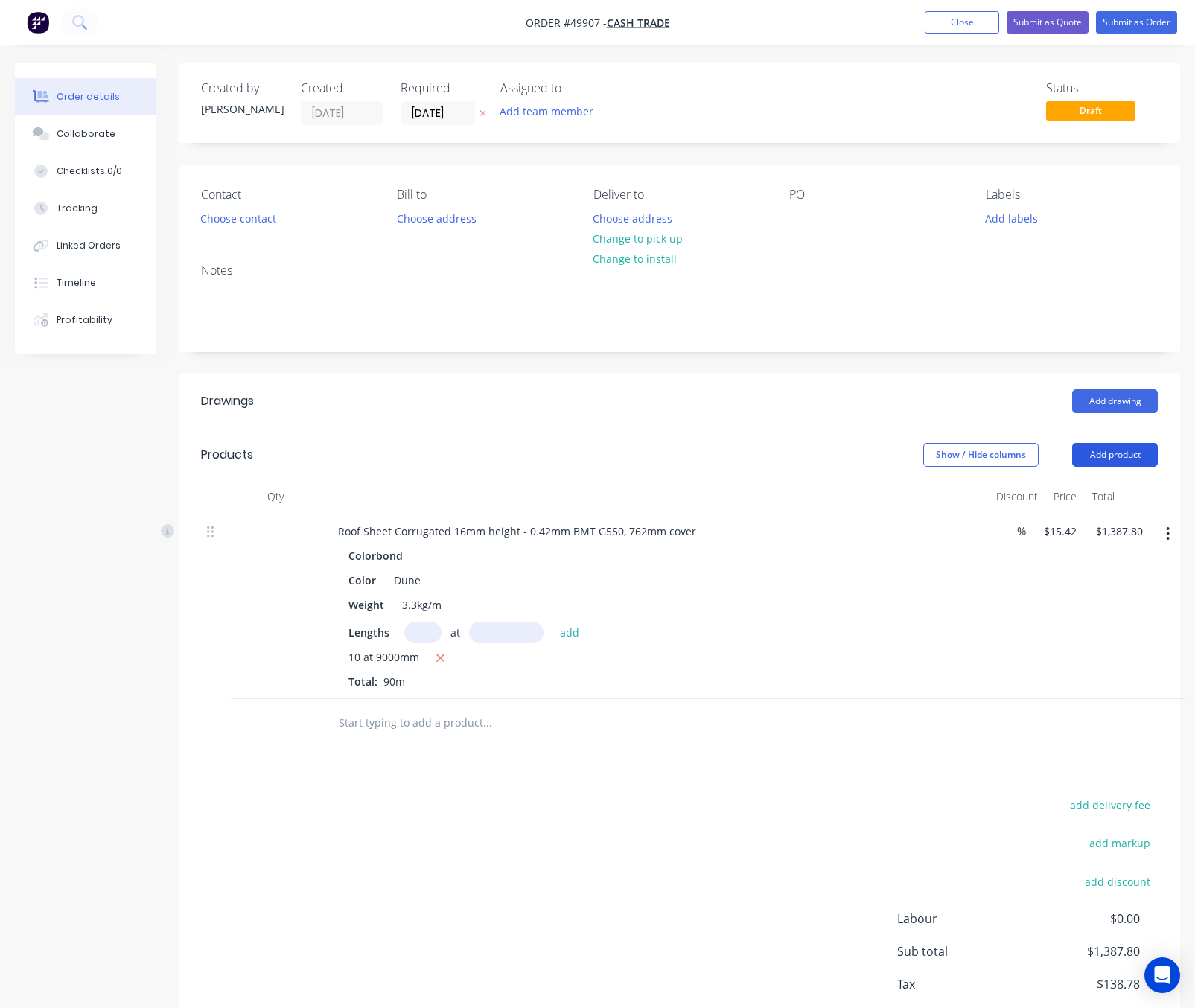
click at [1119, 454] on button "Add product" at bounding box center [1115, 454] width 86 height 23
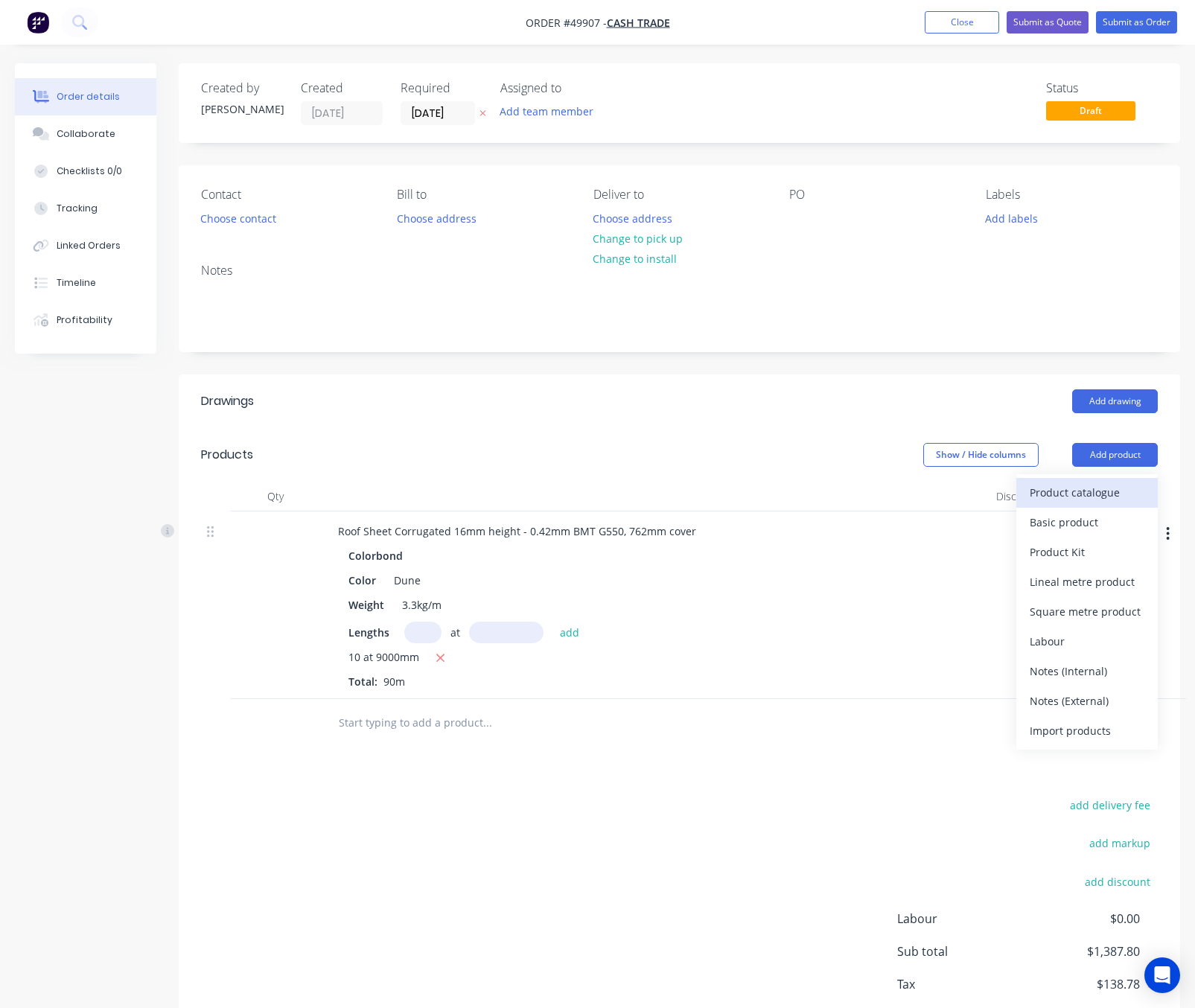
click at [1056, 496] on div "Product catalogue" at bounding box center [1087, 492] width 115 height 22
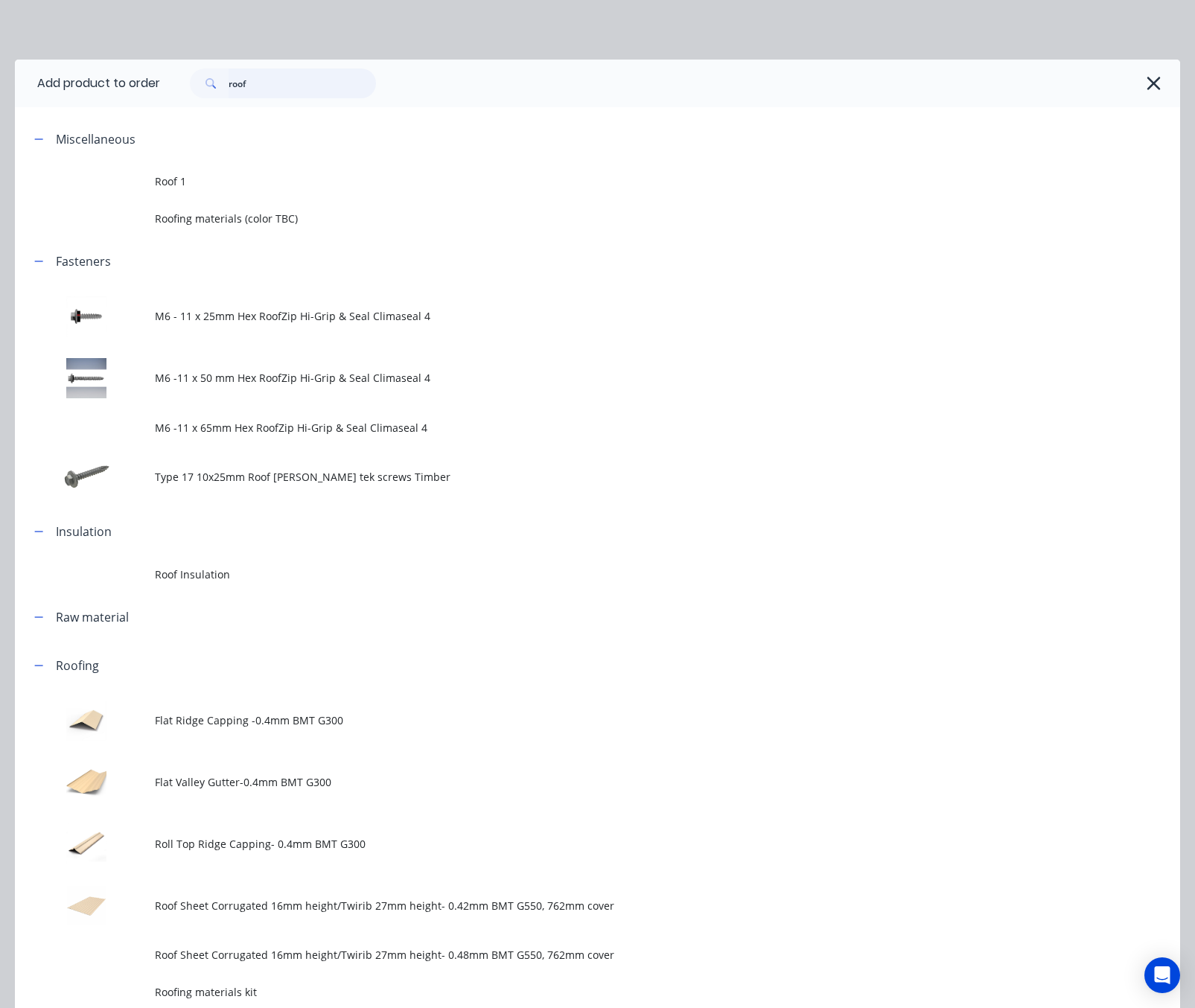
drag, startPoint x: 285, startPoint y: 77, endPoint x: 16, endPoint y: 85, distance: 269.1
click at [119, 77] on header "Add product to order roof" at bounding box center [597, 83] width 1165 height 48
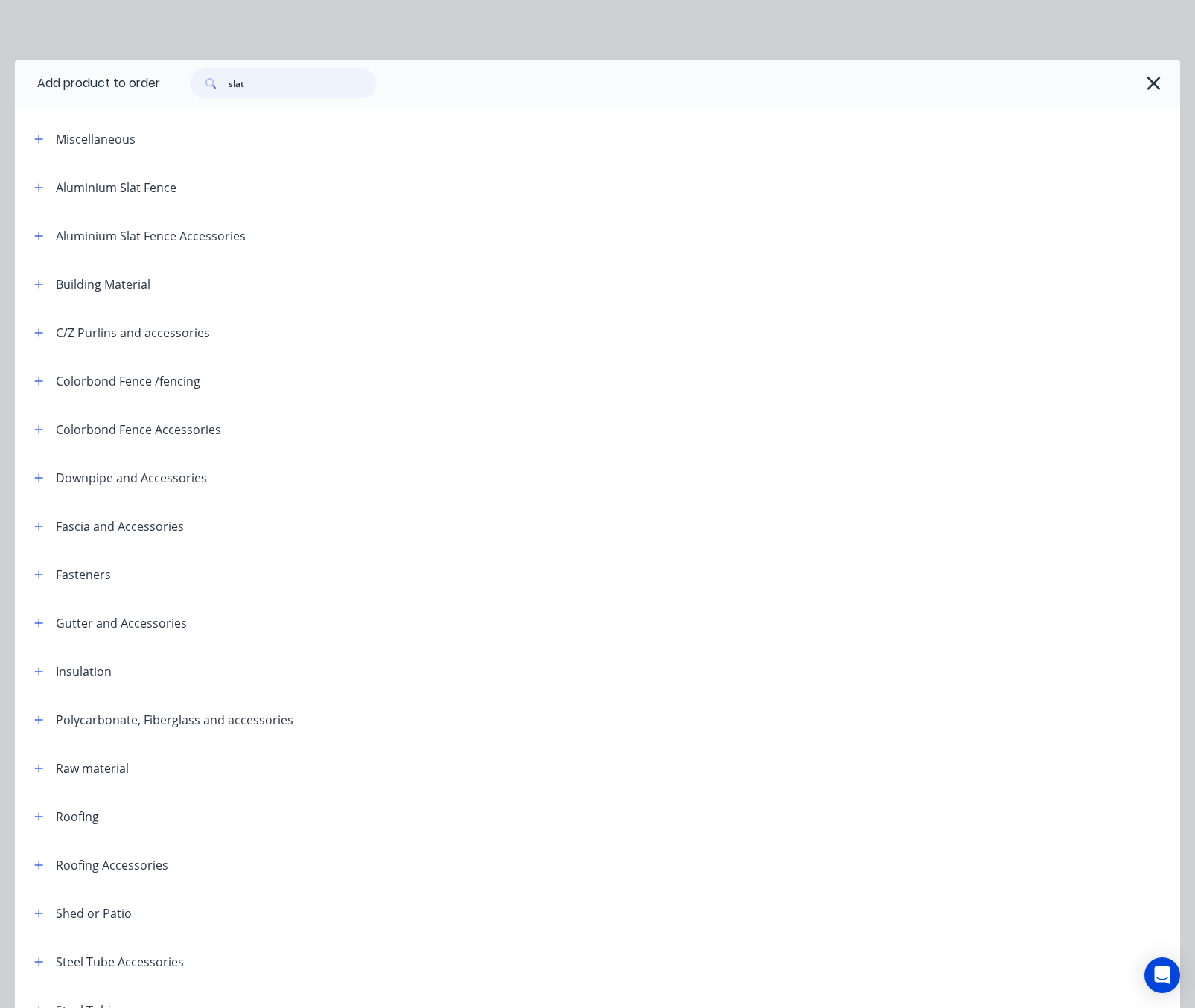
type input "slat"
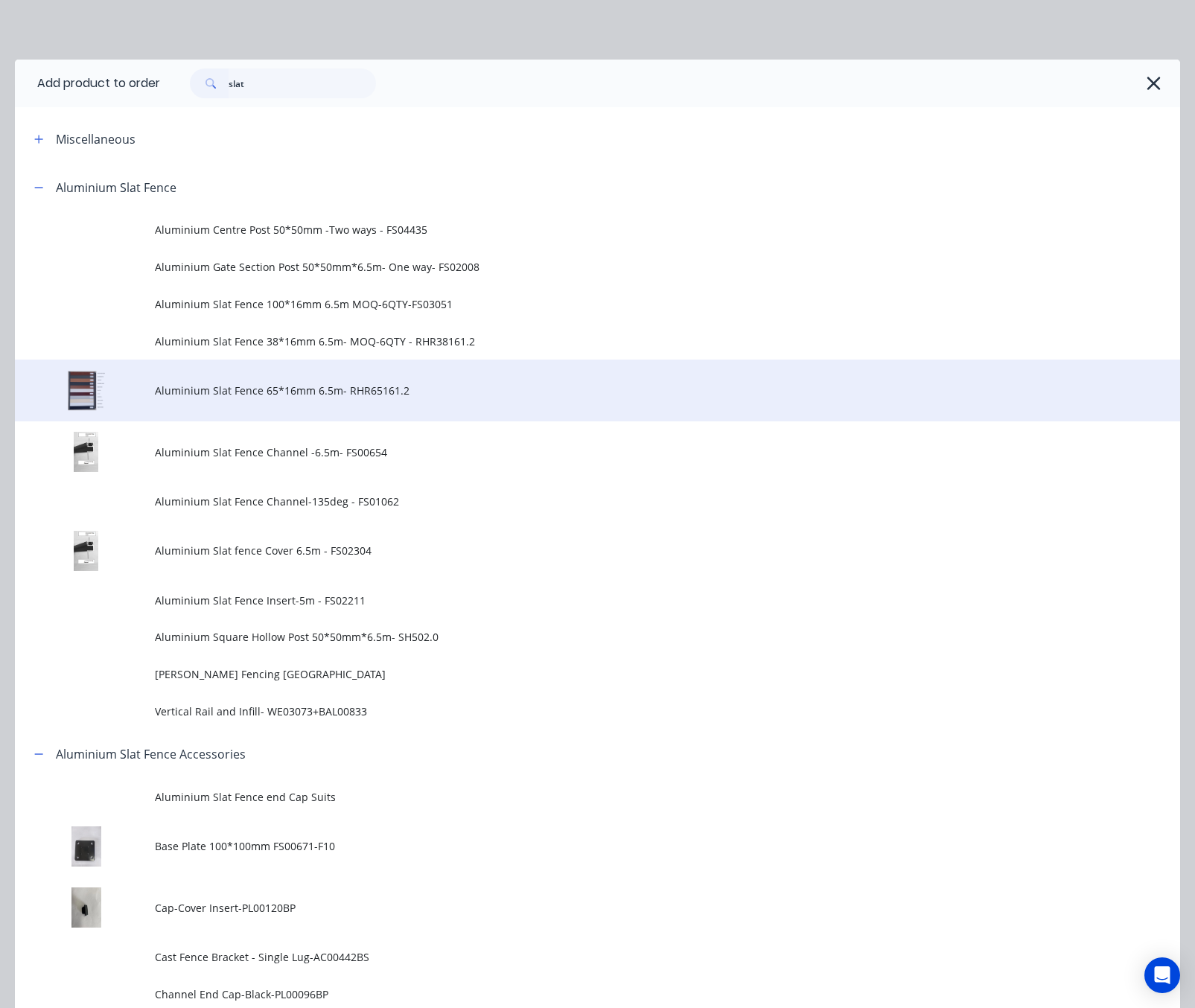
click at [349, 402] on td "Aluminium Slat Fence 65*16mm 6.5m- RHR65161.2" at bounding box center [667, 390] width 1025 height 61
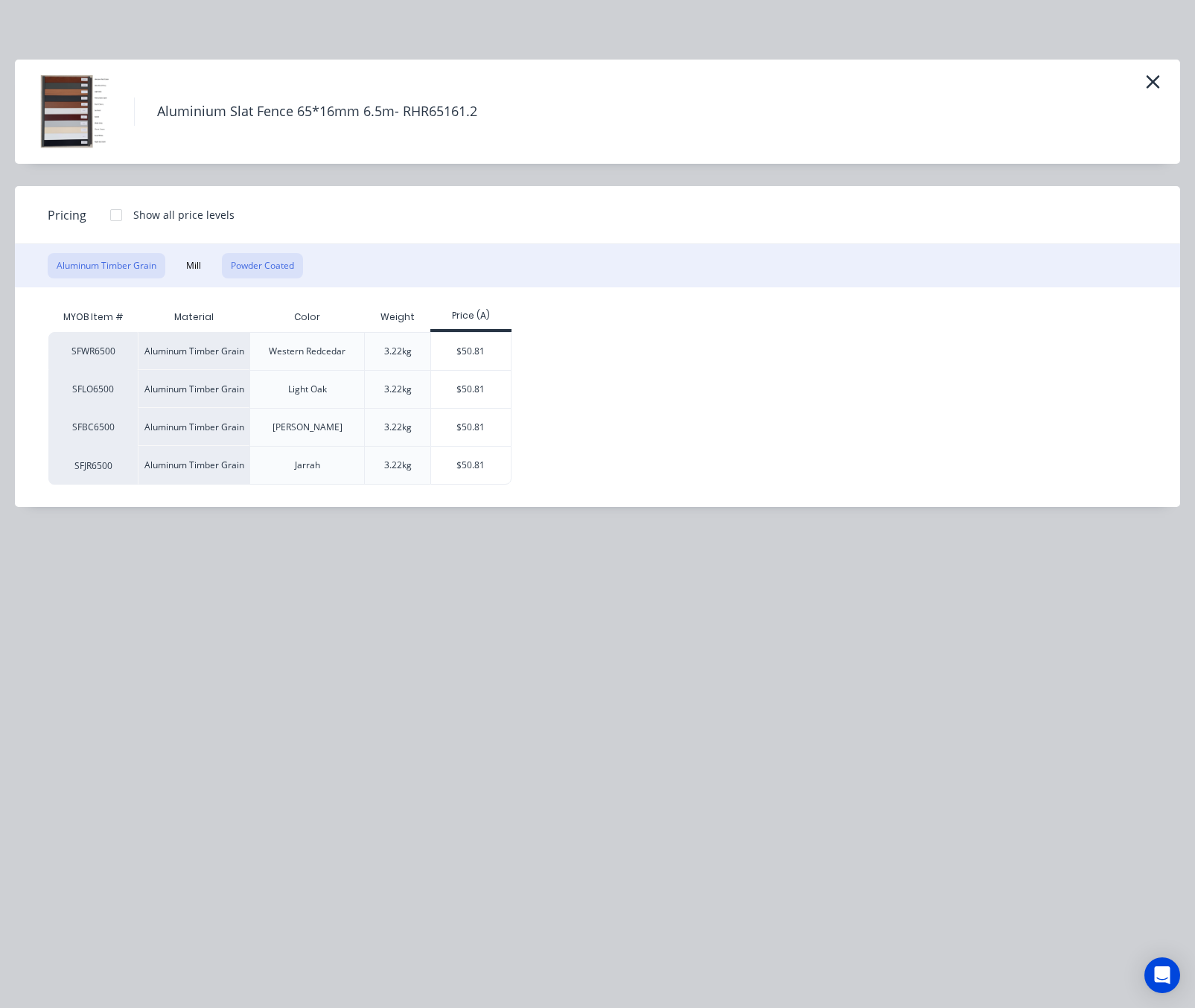
click at [261, 266] on button "Powder Coated" at bounding box center [263, 266] width 81 height 25
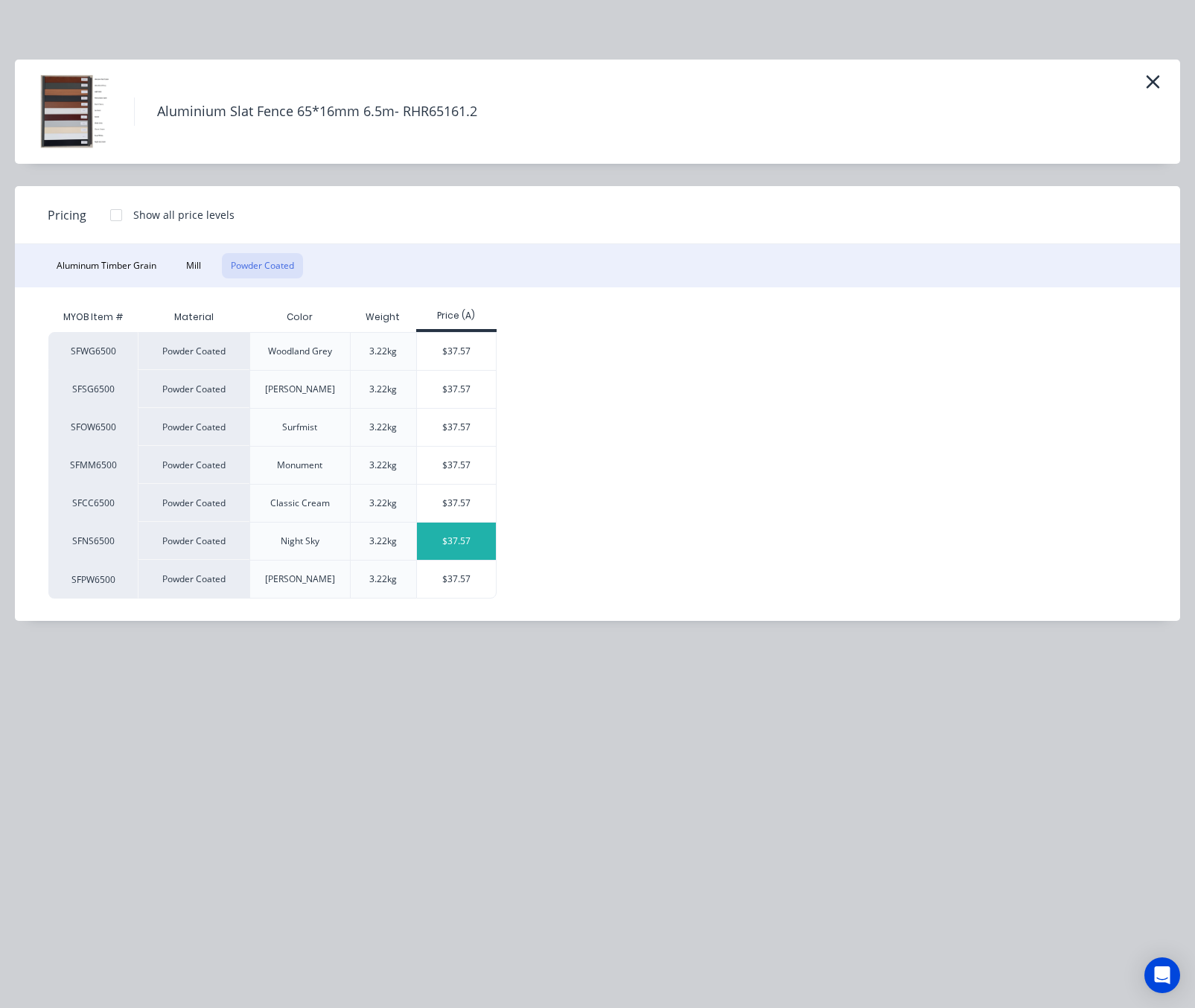
click at [451, 541] on div "$37.57" at bounding box center [456, 541] width 79 height 37
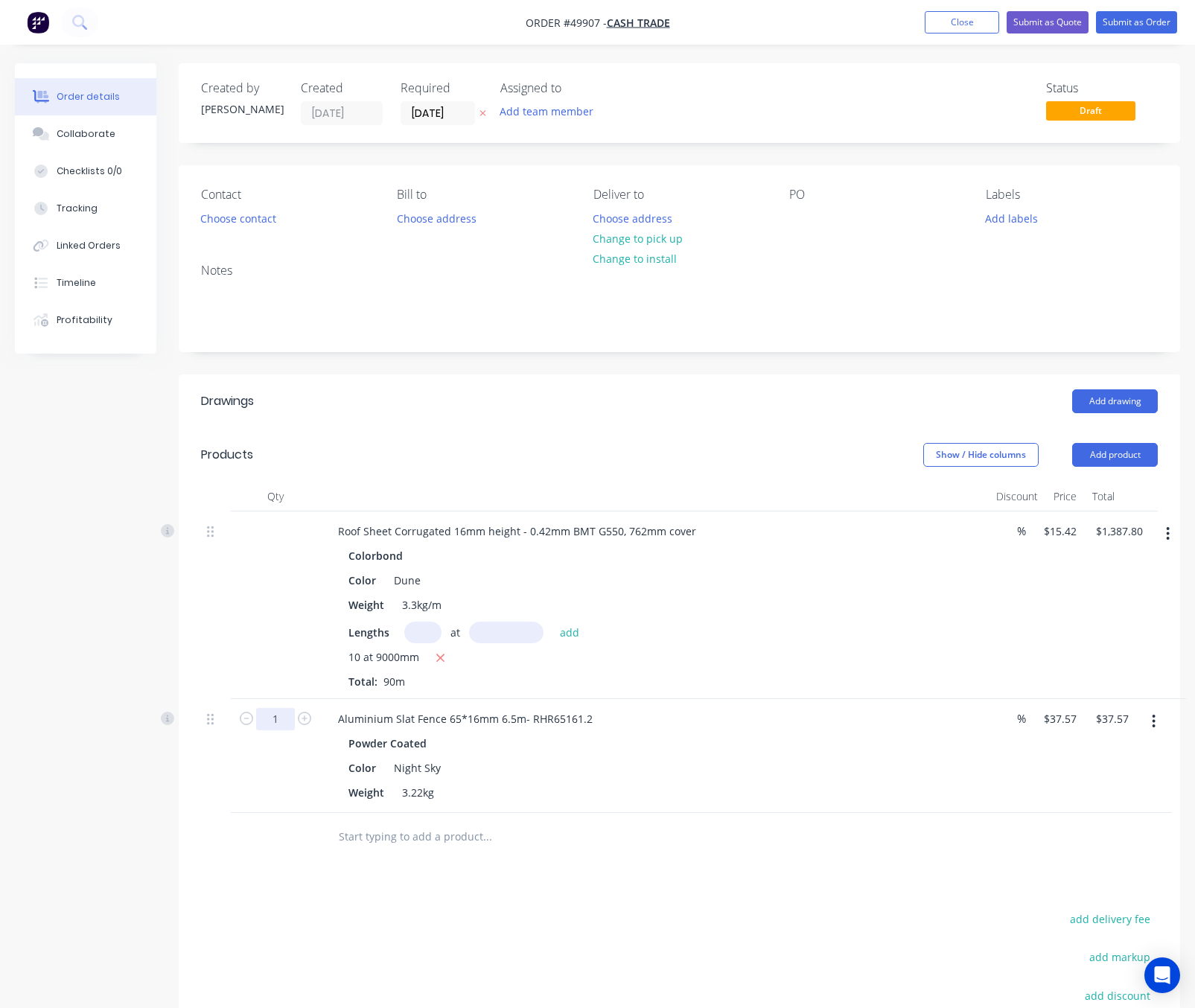
click at [285, 714] on input "1" at bounding box center [275, 719] width 39 height 23
type input "44"
type input "$1,653.08"
click at [229, 684] on div at bounding box center [216, 605] width 30 height 188
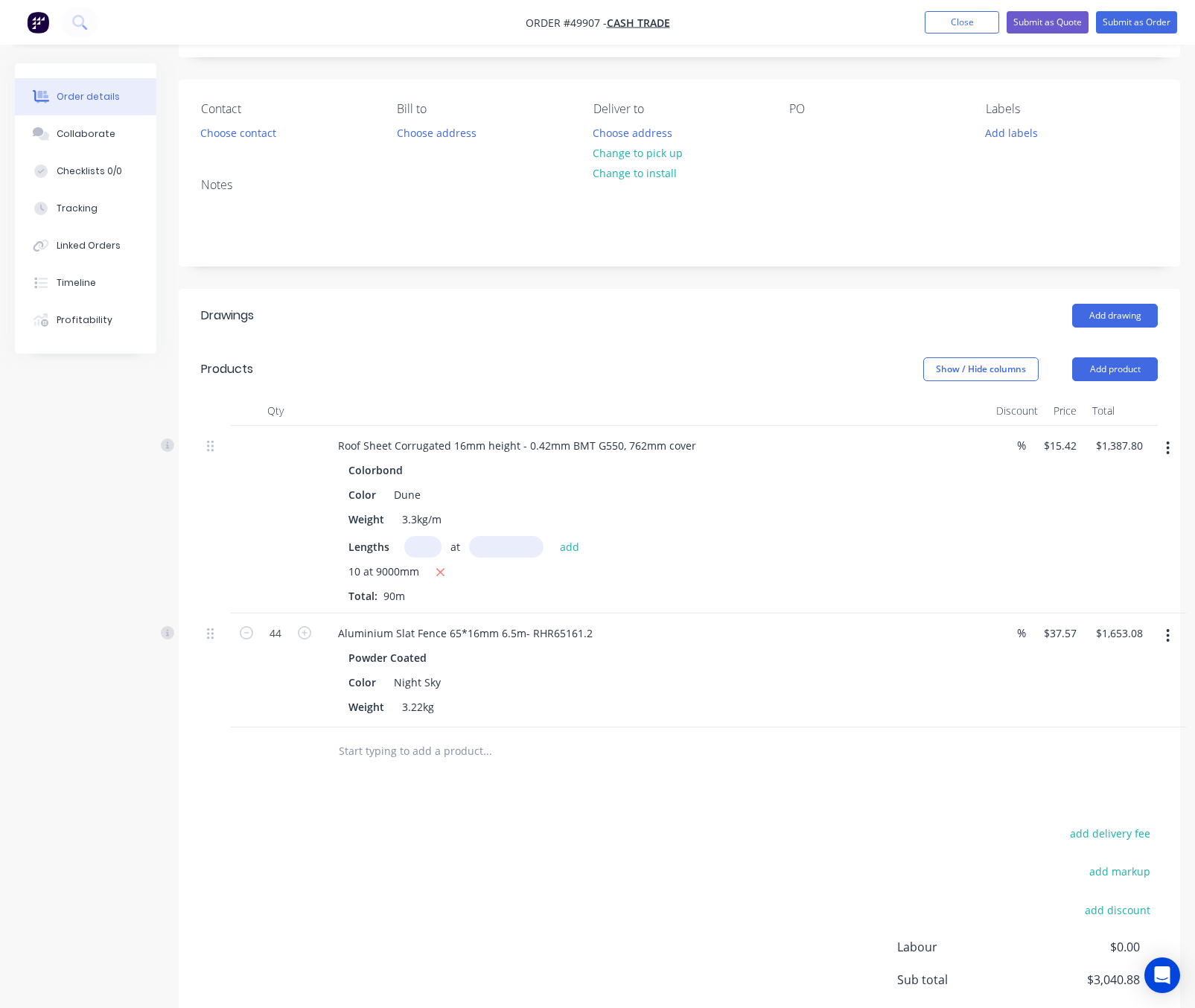
scroll to position [201, 0]
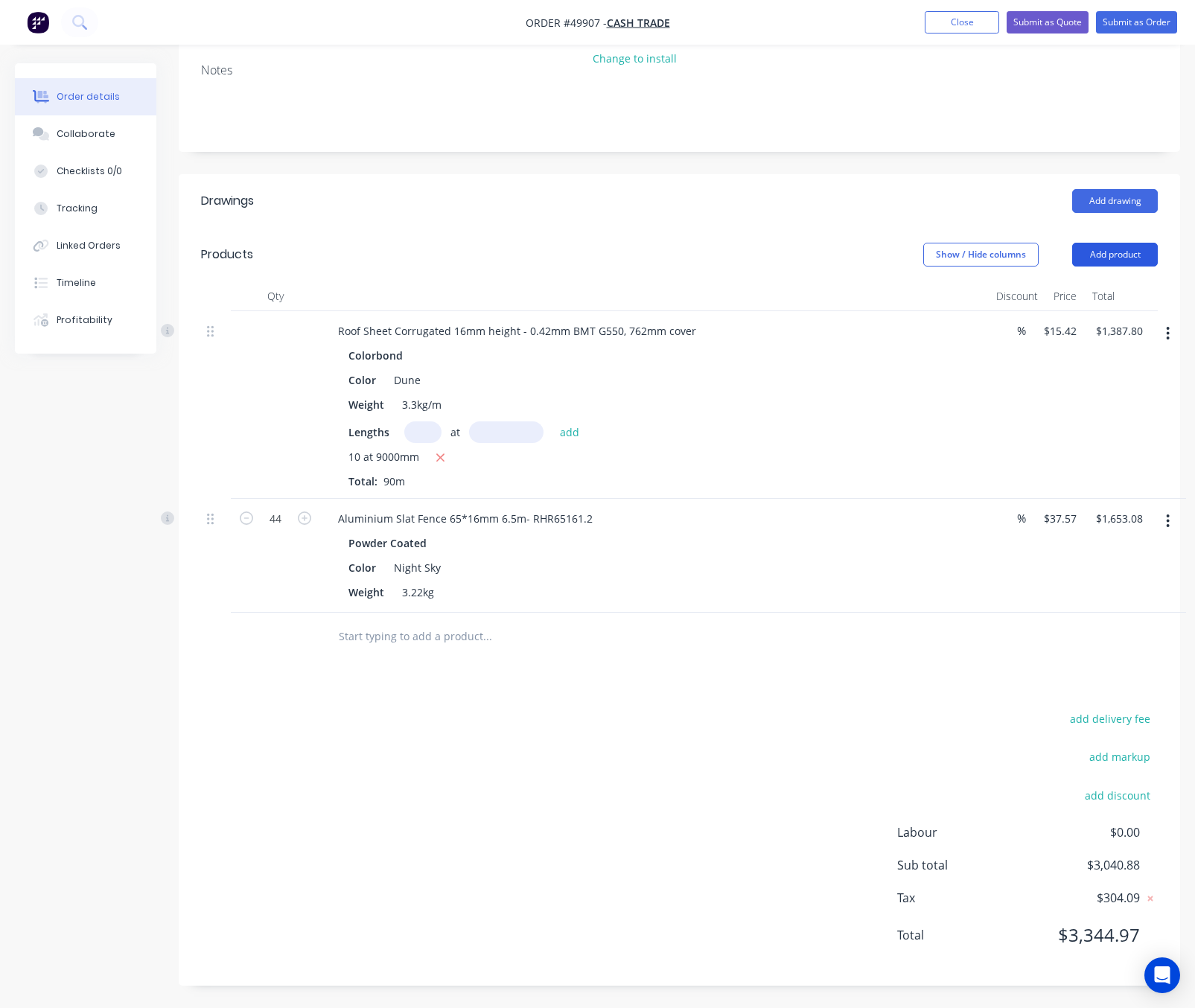
click at [1124, 246] on button "Add product" at bounding box center [1115, 255] width 86 height 23
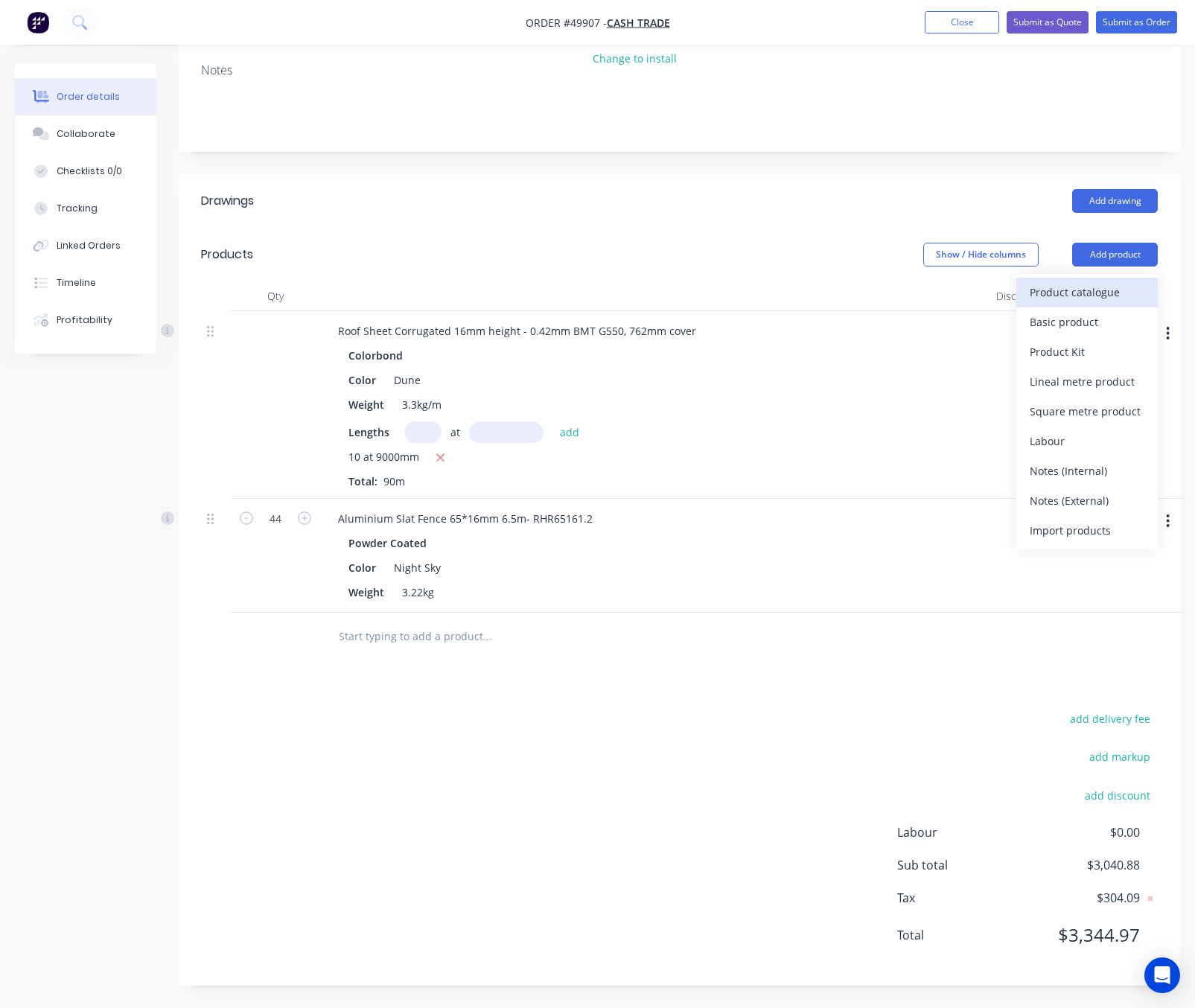
click at [1097, 294] on div "Product catalogue" at bounding box center [1087, 293] width 115 height 22
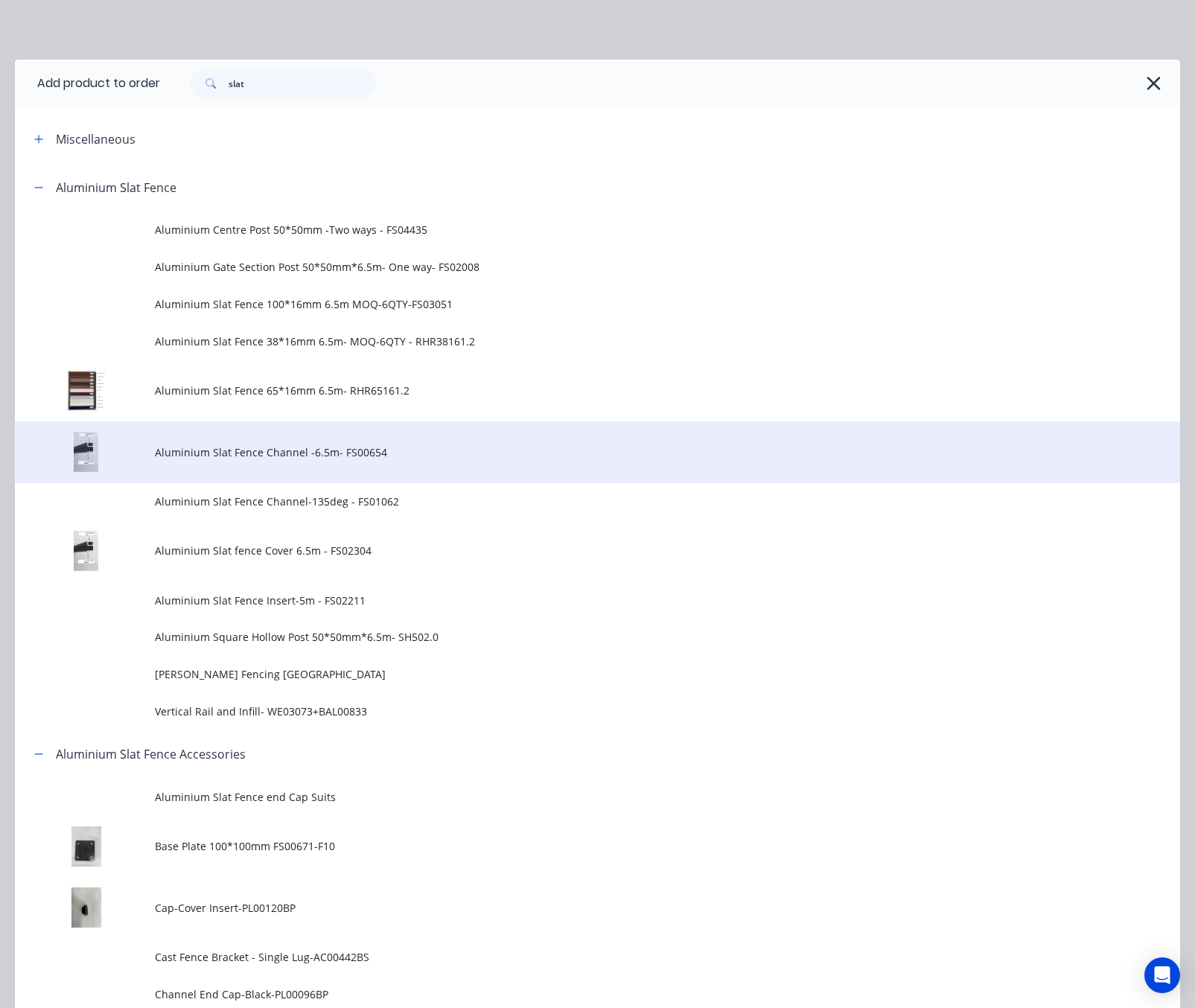
click at [441, 446] on span "Aluminium Slat Fence Channel -6.5m- FS00654" at bounding box center [565, 452] width 820 height 15
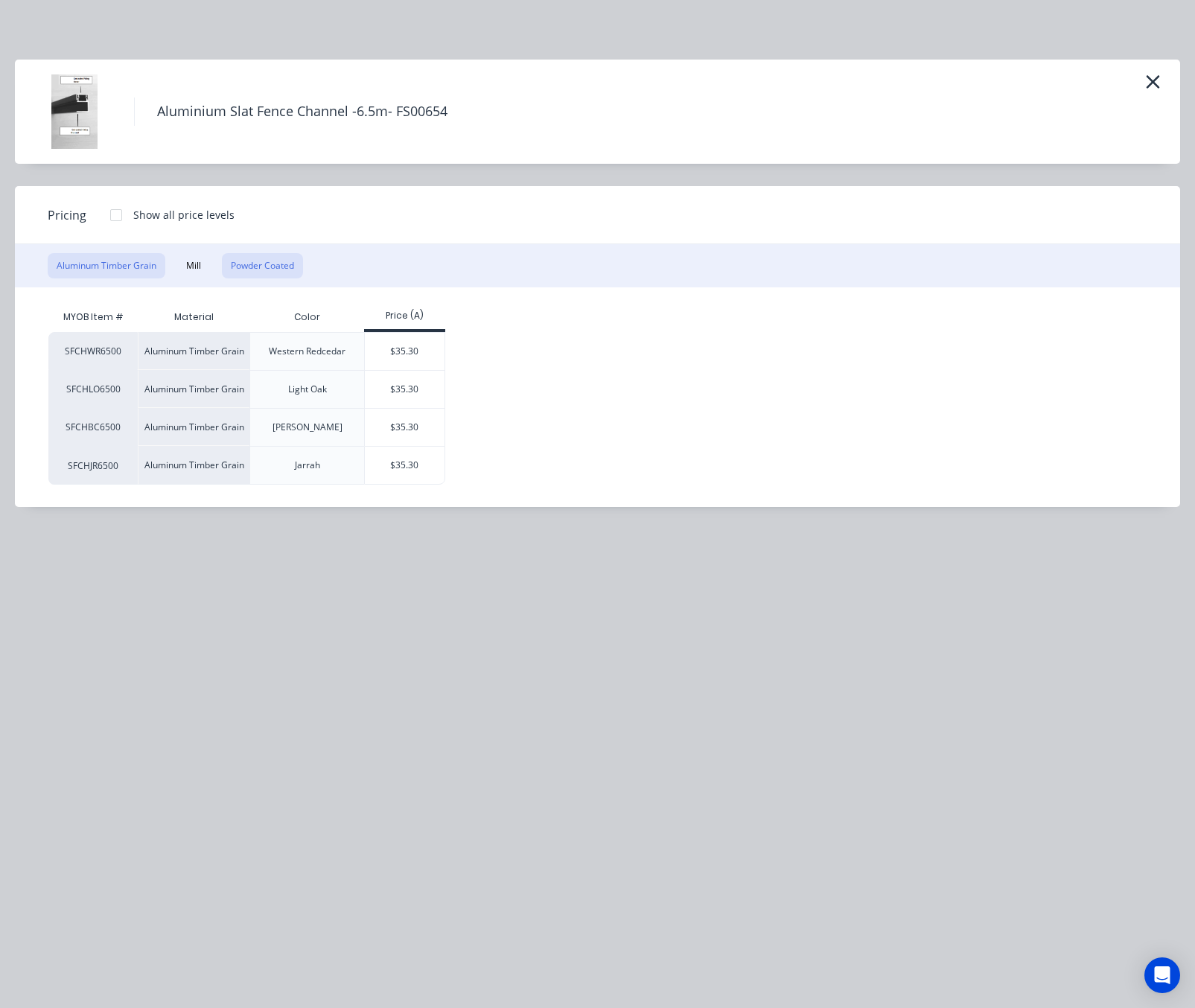
click at [244, 259] on button "Powder Coated" at bounding box center [263, 266] width 81 height 25
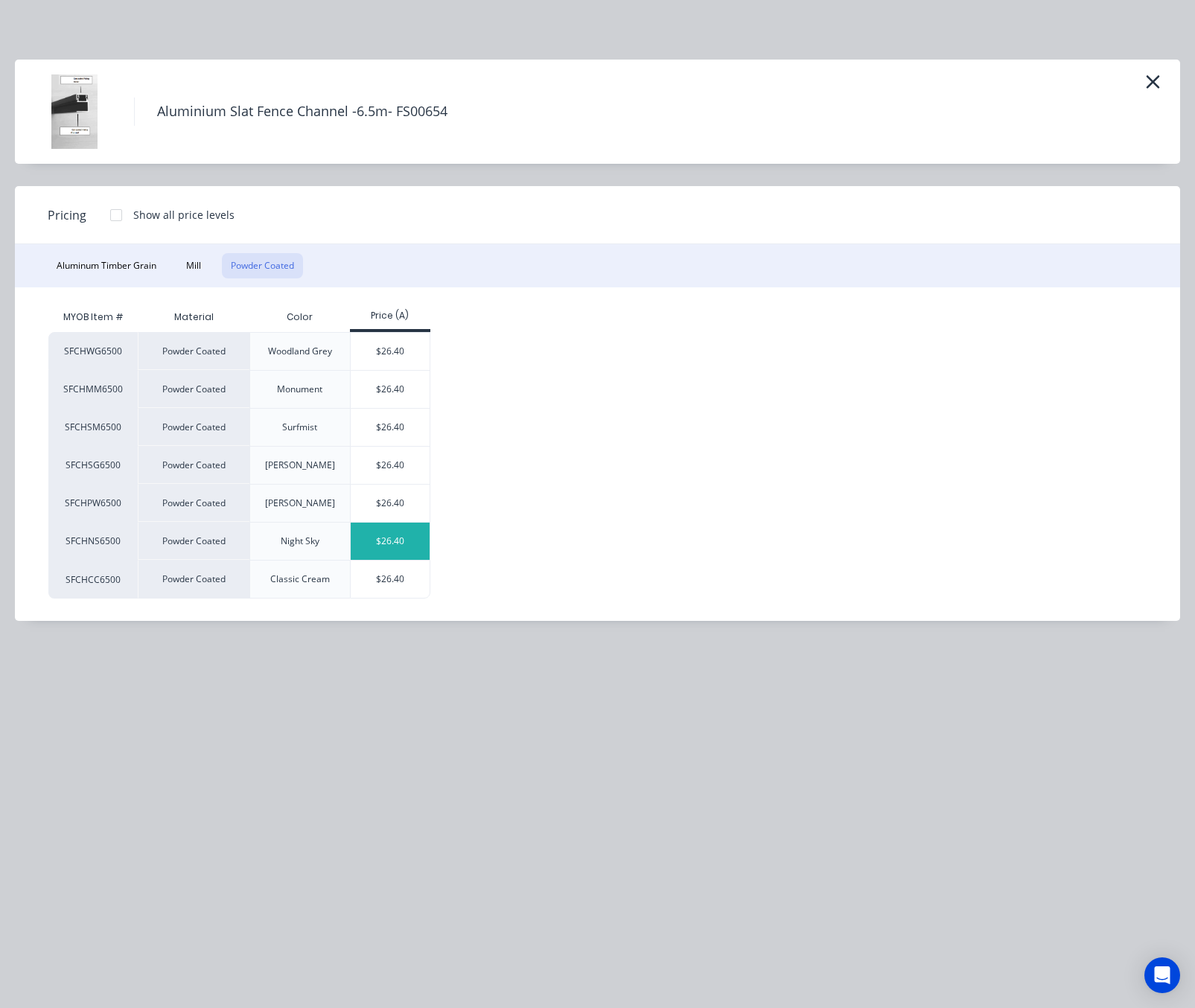
click at [413, 532] on div "$26.40" at bounding box center [390, 541] width 79 height 37
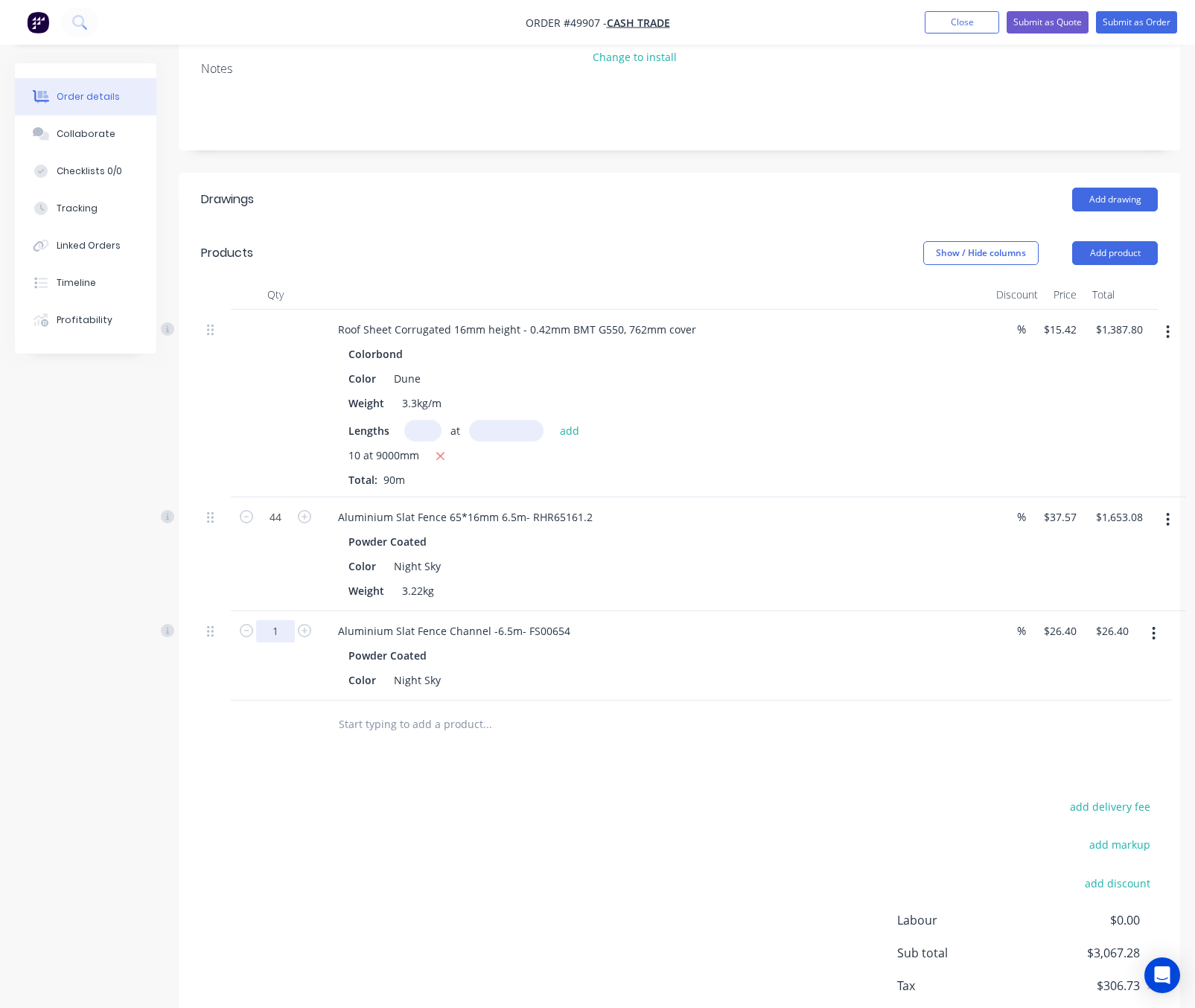
click at [282, 635] on input "1" at bounding box center [275, 630] width 39 height 23
type input "5"
type input "$132.00"
click at [1122, 251] on button "Add product" at bounding box center [1115, 253] width 86 height 23
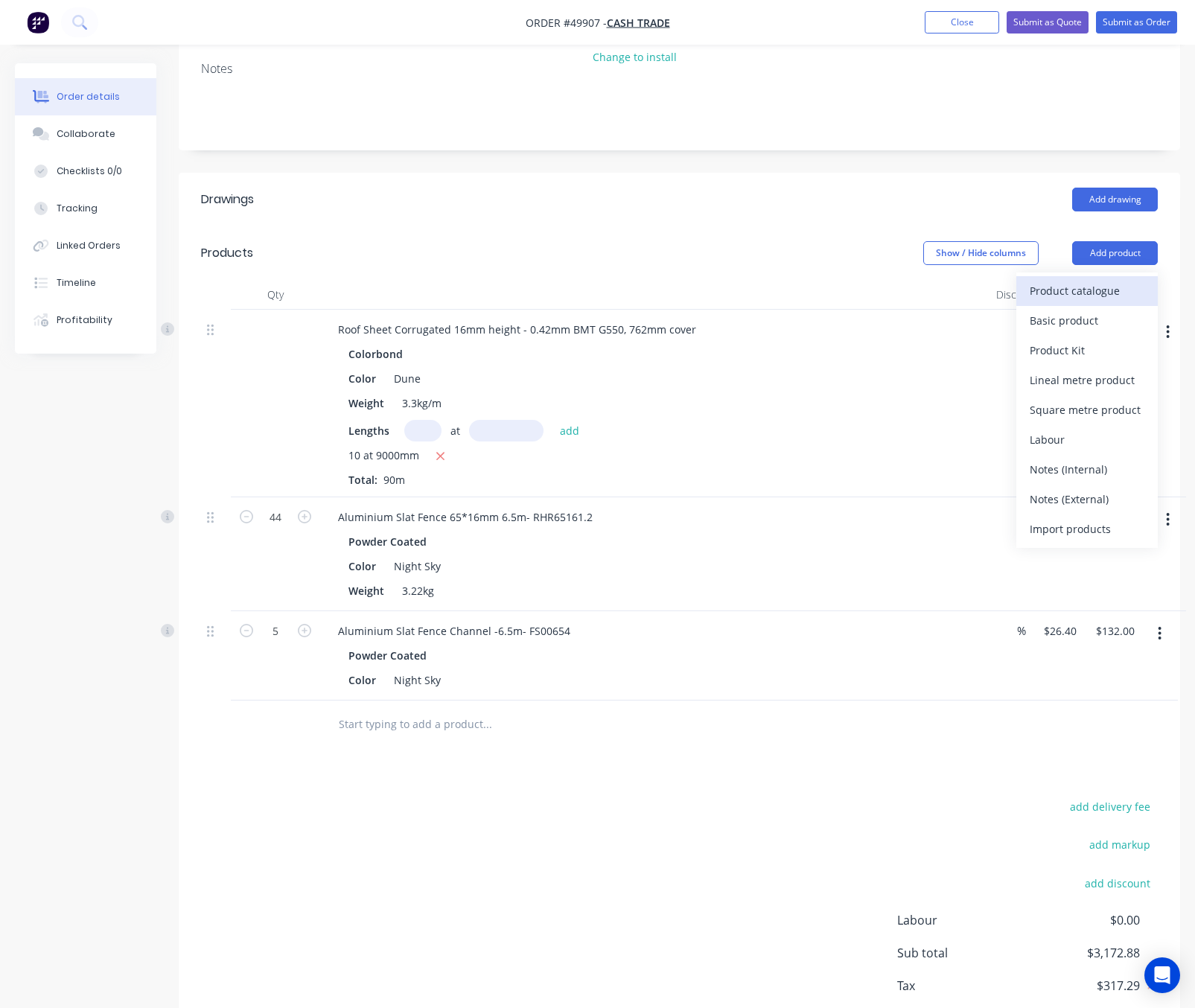
click at [1103, 293] on div "Product catalogue" at bounding box center [1087, 291] width 115 height 22
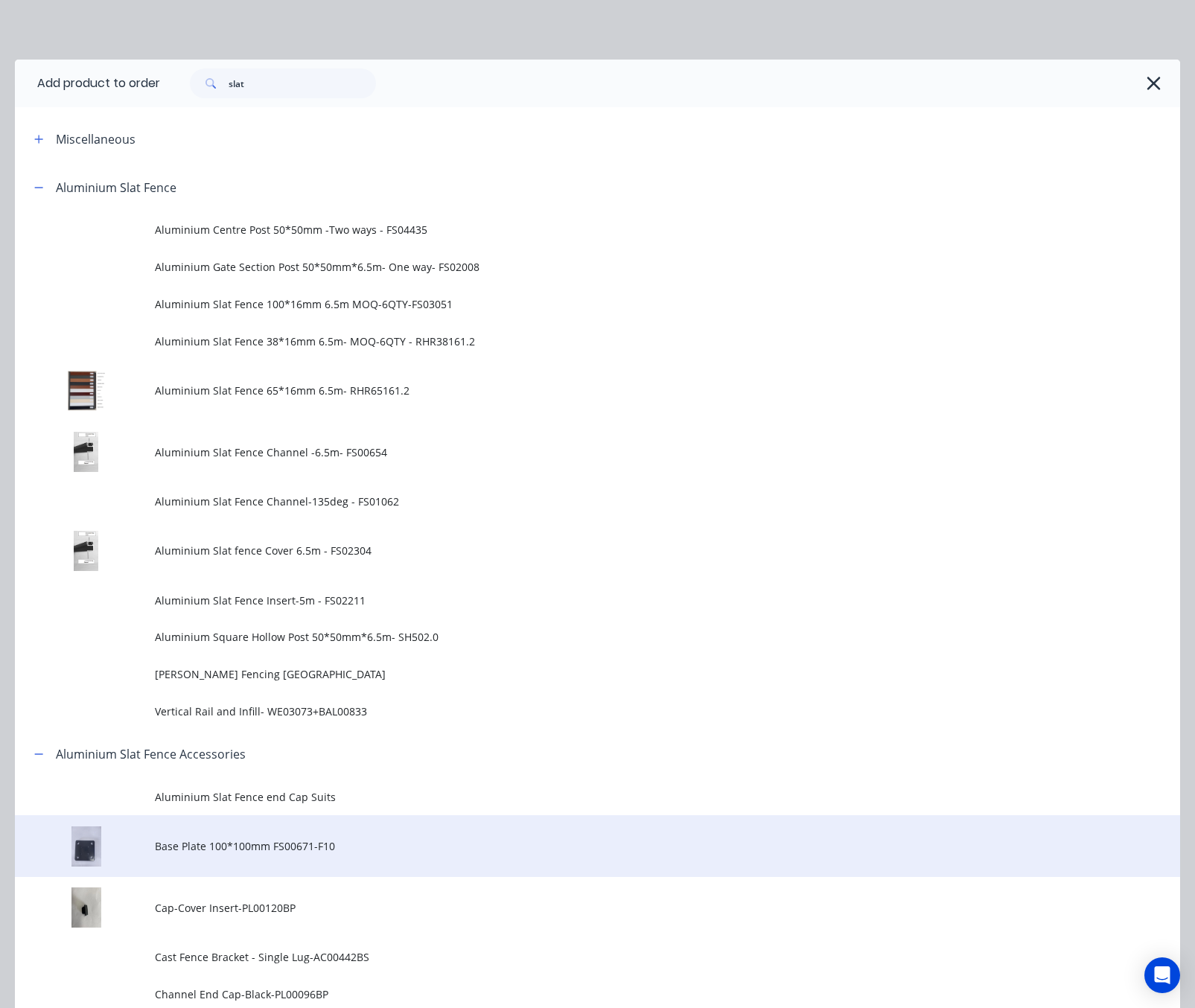
click at [408, 832] on td "Base Plate 100*100mm FS00671-F10" at bounding box center [667, 845] width 1025 height 61
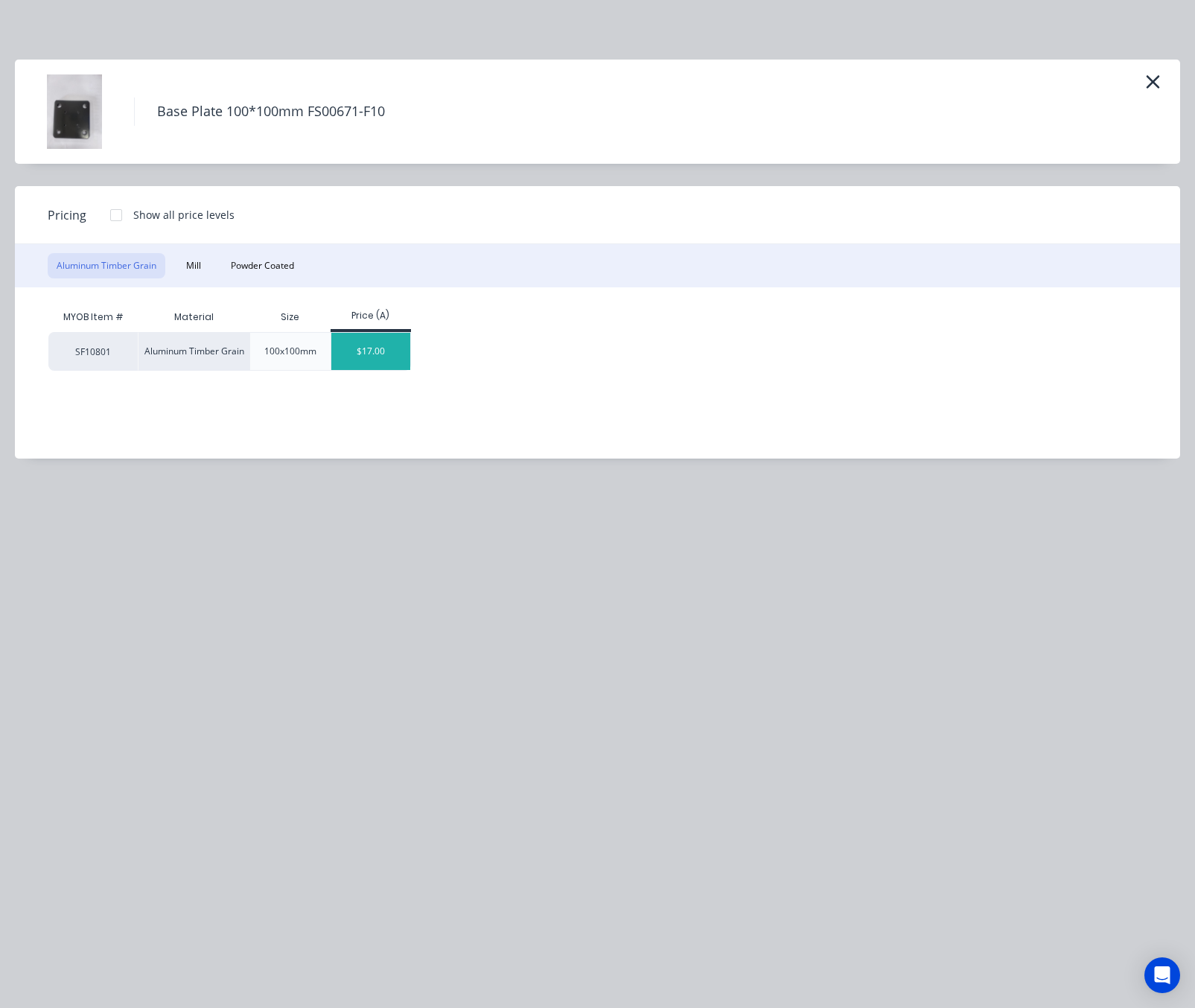
click at [387, 350] on div "$17.00" at bounding box center [371, 350] width 79 height 37
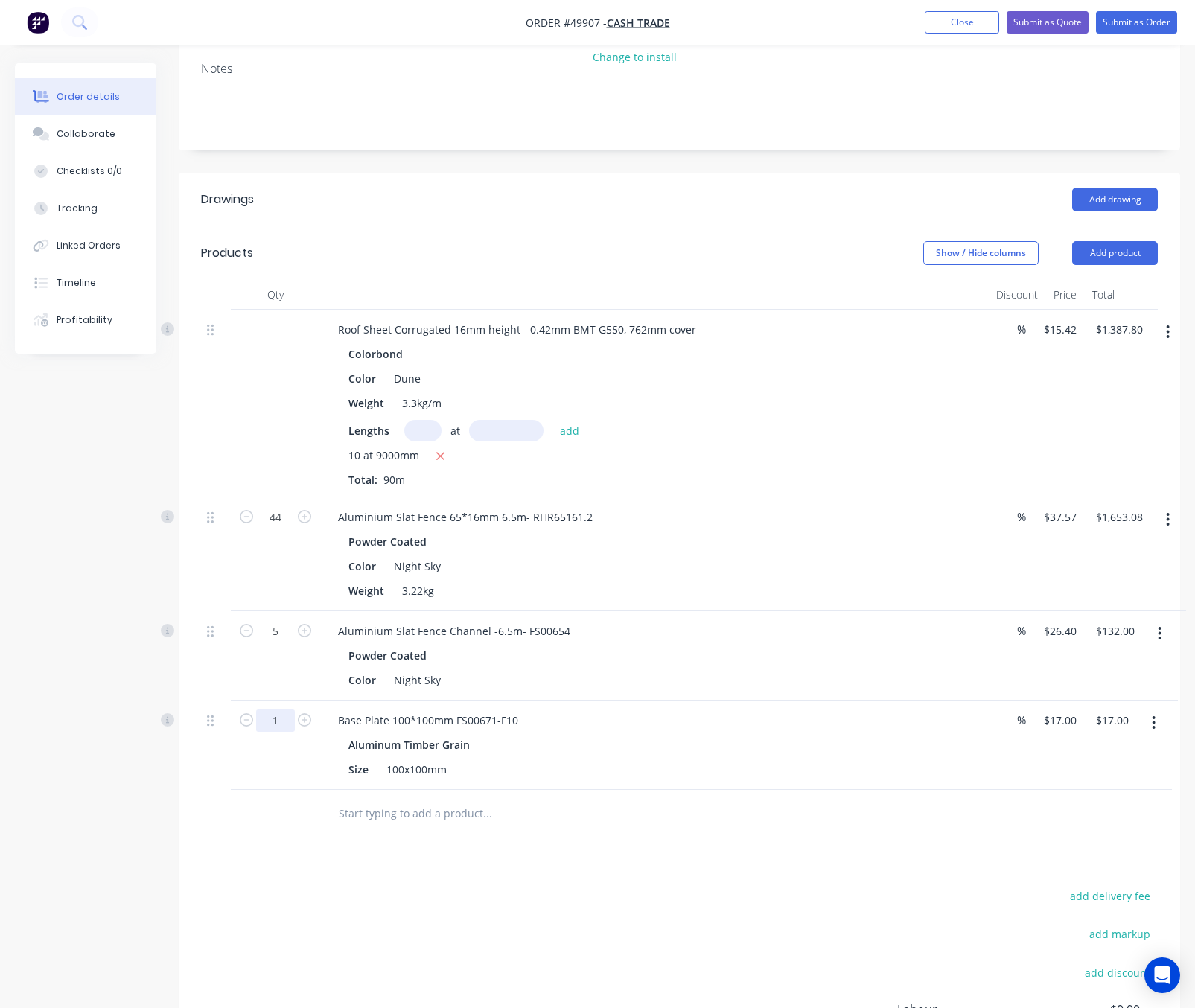
click at [270, 719] on input "1" at bounding box center [275, 720] width 39 height 23
type input "2"
type input "$34.00"
click at [545, 845] on div "Drawings Add drawing Products Show / Hide columns Add product Qty Discount Pric…" at bounding box center [679, 667] width 1001 height 990
click at [1128, 255] on button "Add product" at bounding box center [1115, 253] width 86 height 23
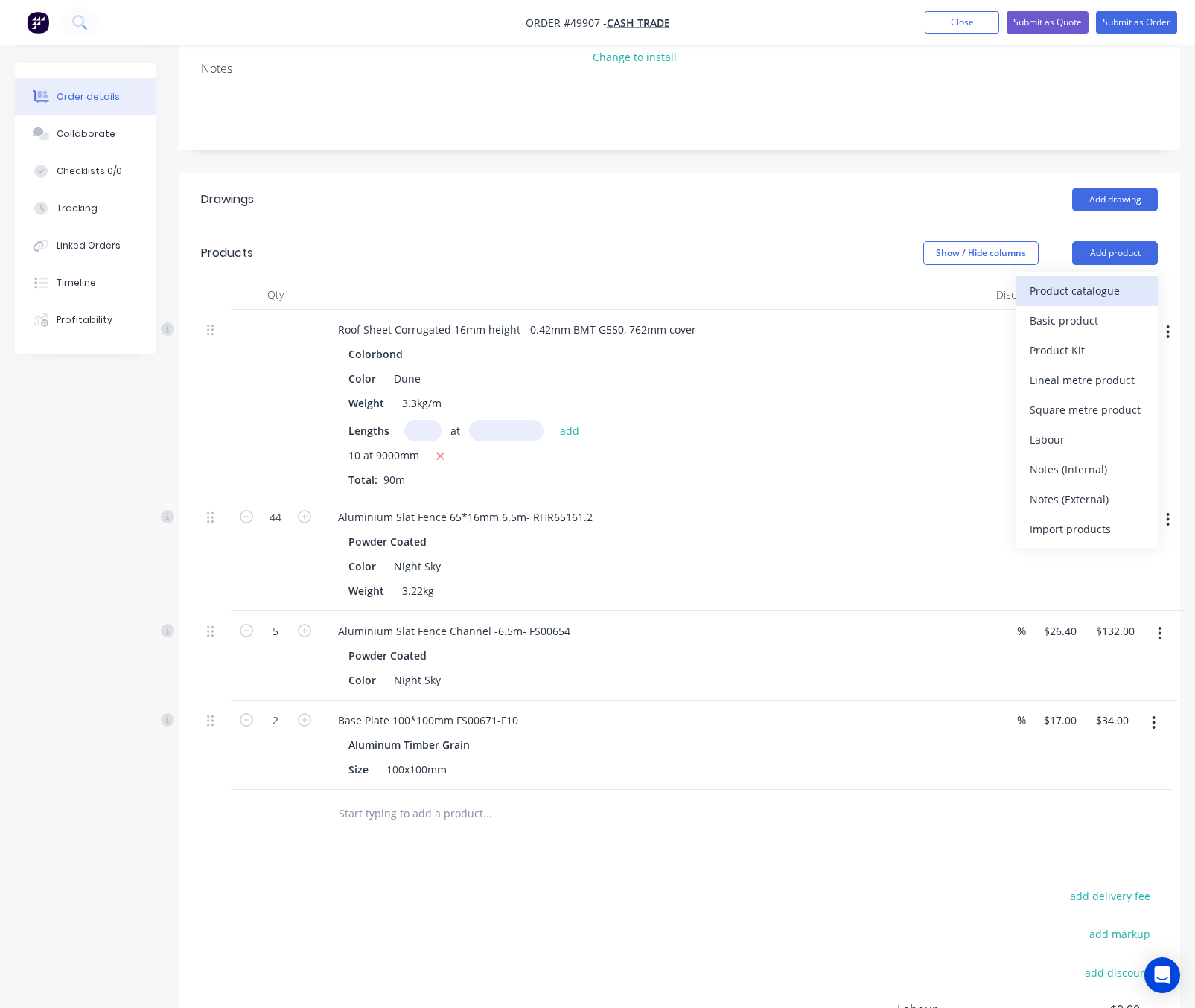
click at [1128, 291] on div "Product catalogue" at bounding box center [1087, 291] width 115 height 22
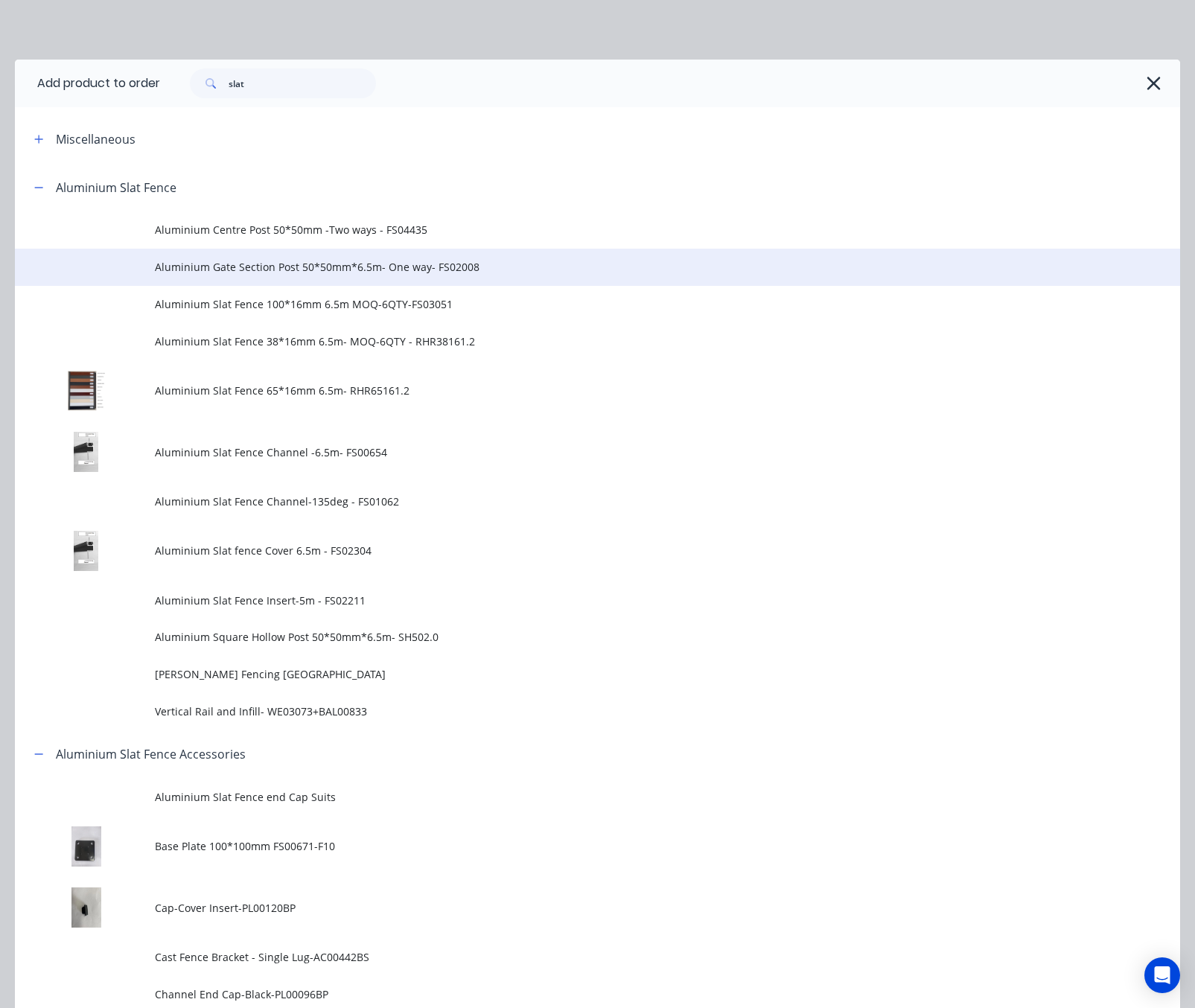
click at [586, 264] on span "Aluminium Gate Section Post 50*50mm*6.5m- One way- FS02008" at bounding box center [565, 266] width 820 height 15
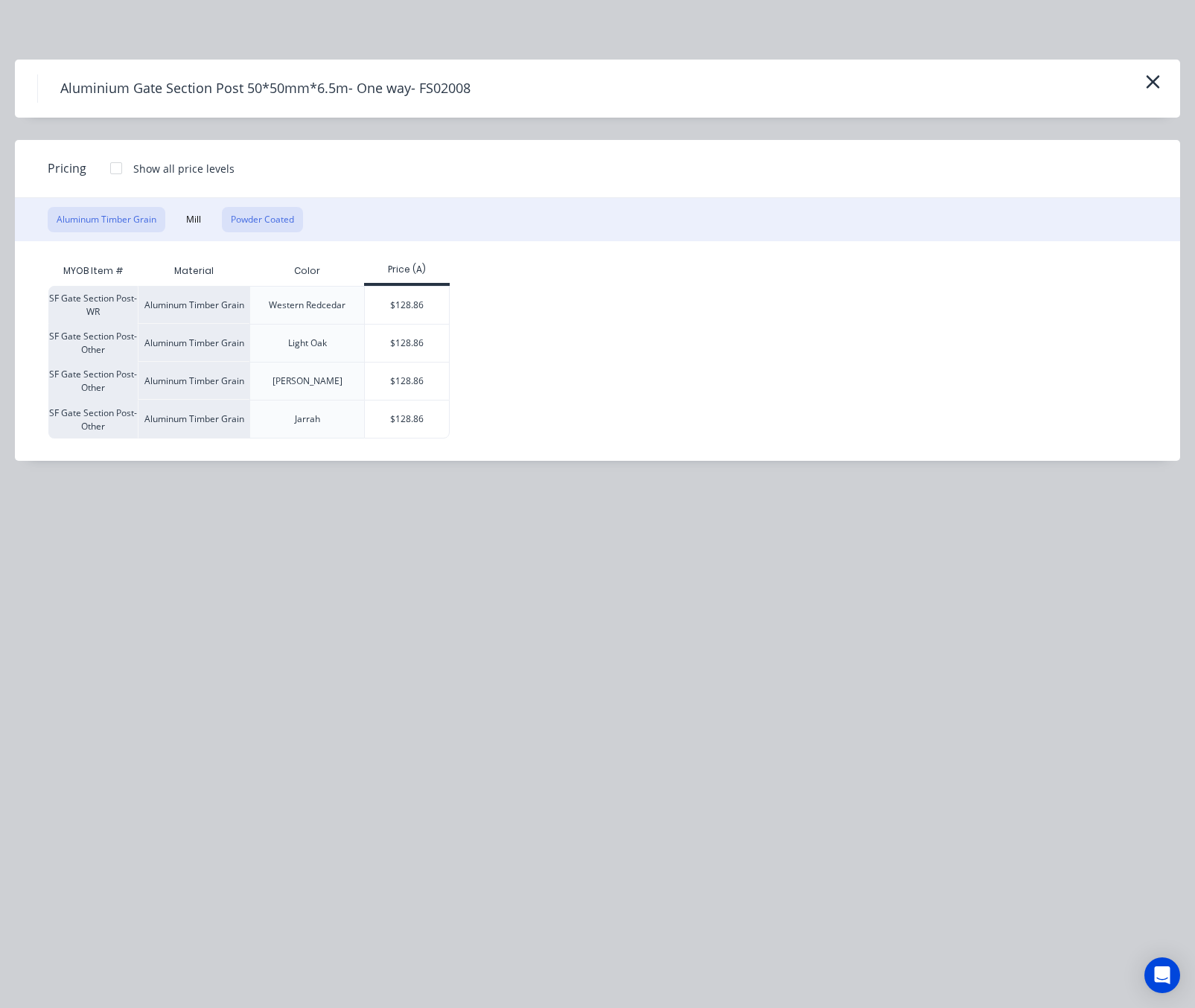
drag, startPoint x: 252, startPoint y: 223, endPoint x: 374, endPoint y: 346, distance: 173.2
click at [253, 223] on button "Powder Coated" at bounding box center [263, 219] width 81 height 25
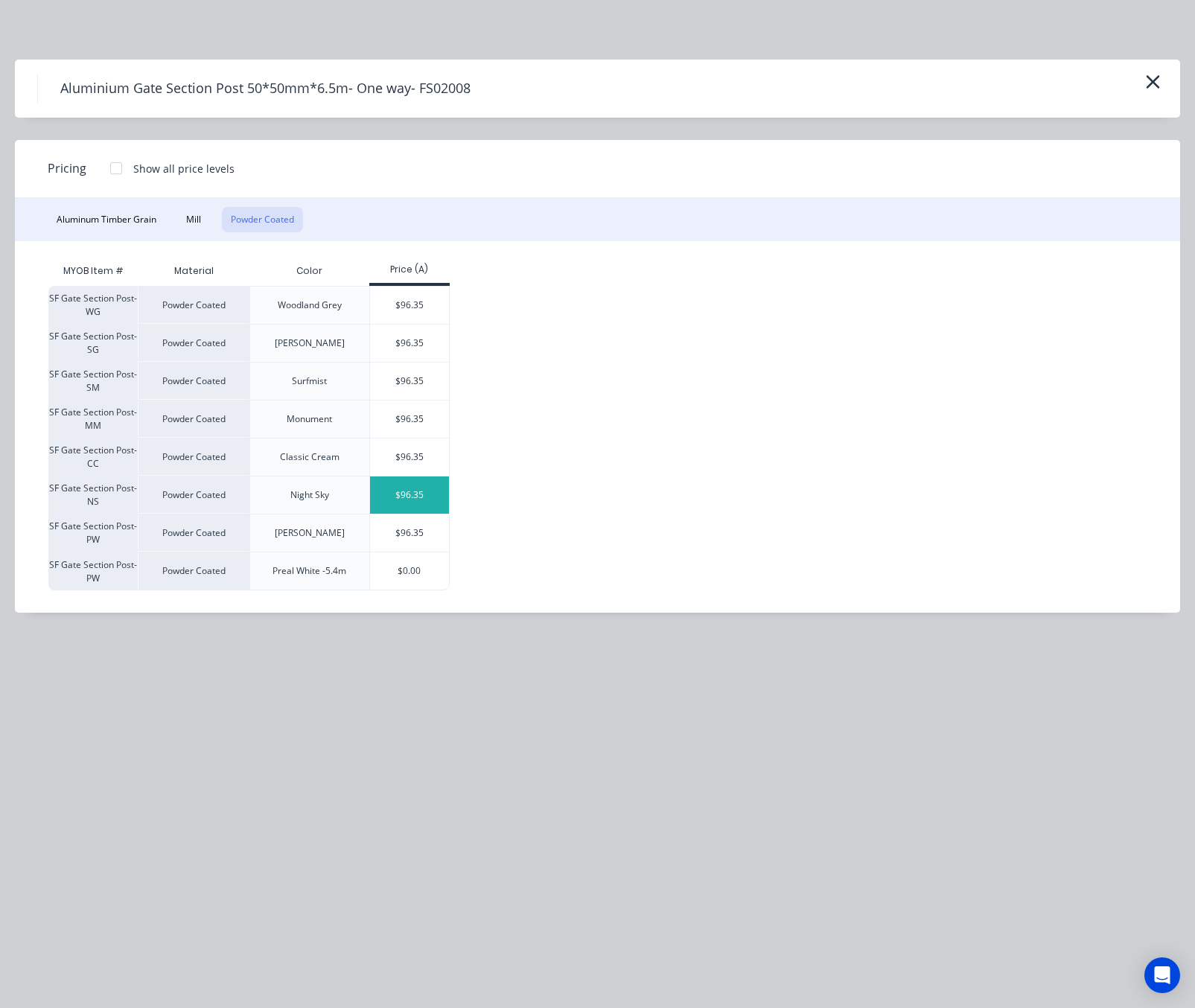
click at [429, 500] on div "$96.35" at bounding box center [410, 494] width 79 height 37
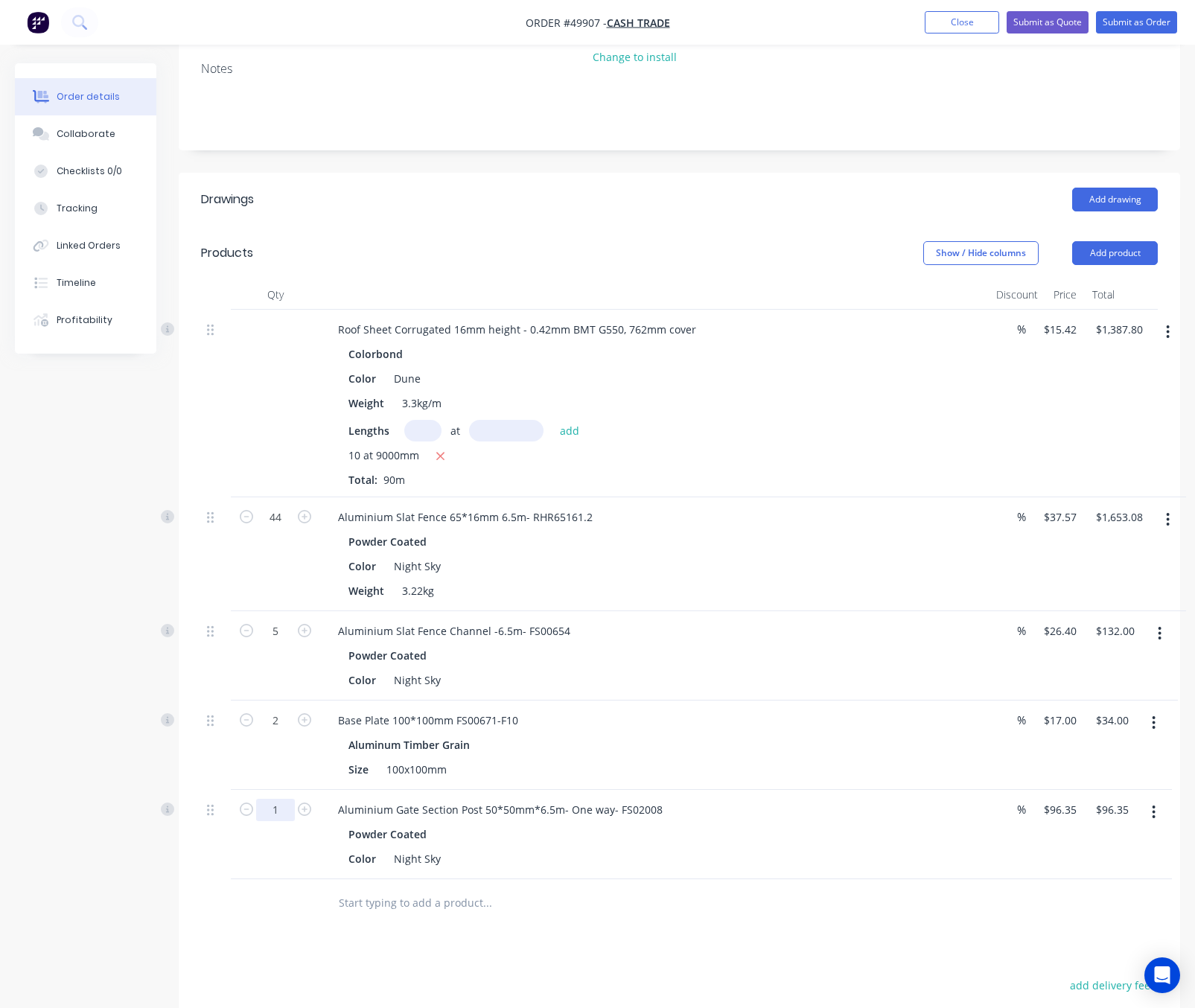
click at [277, 806] on input "1" at bounding box center [275, 809] width 39 height 23
click at [290, 899] on div at bounding box center [275, 903] width 89 height 49
click at [667, 810] on div "Aluminium Gate Section Post 50*50mm*6.5m- One way- FS02008" at bounding box center [500, 809] width 349 height 22
click at [1128, 255] on button "Add product" at bounding box center [1115, 253] width 86 height 23
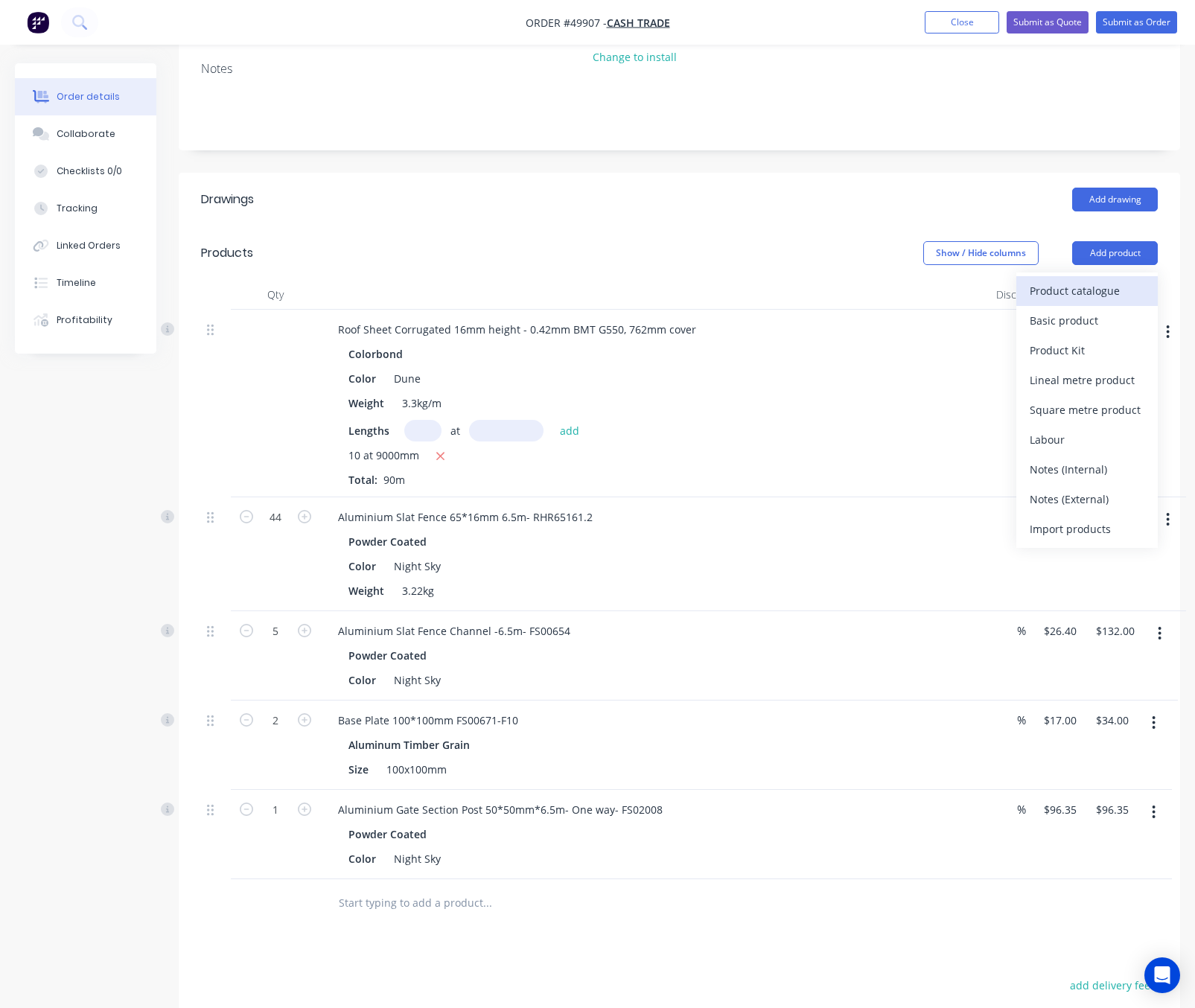
click at [1112, 294] on div "Product catalogue" at bounding box center [1087, 291] width 115 height 22
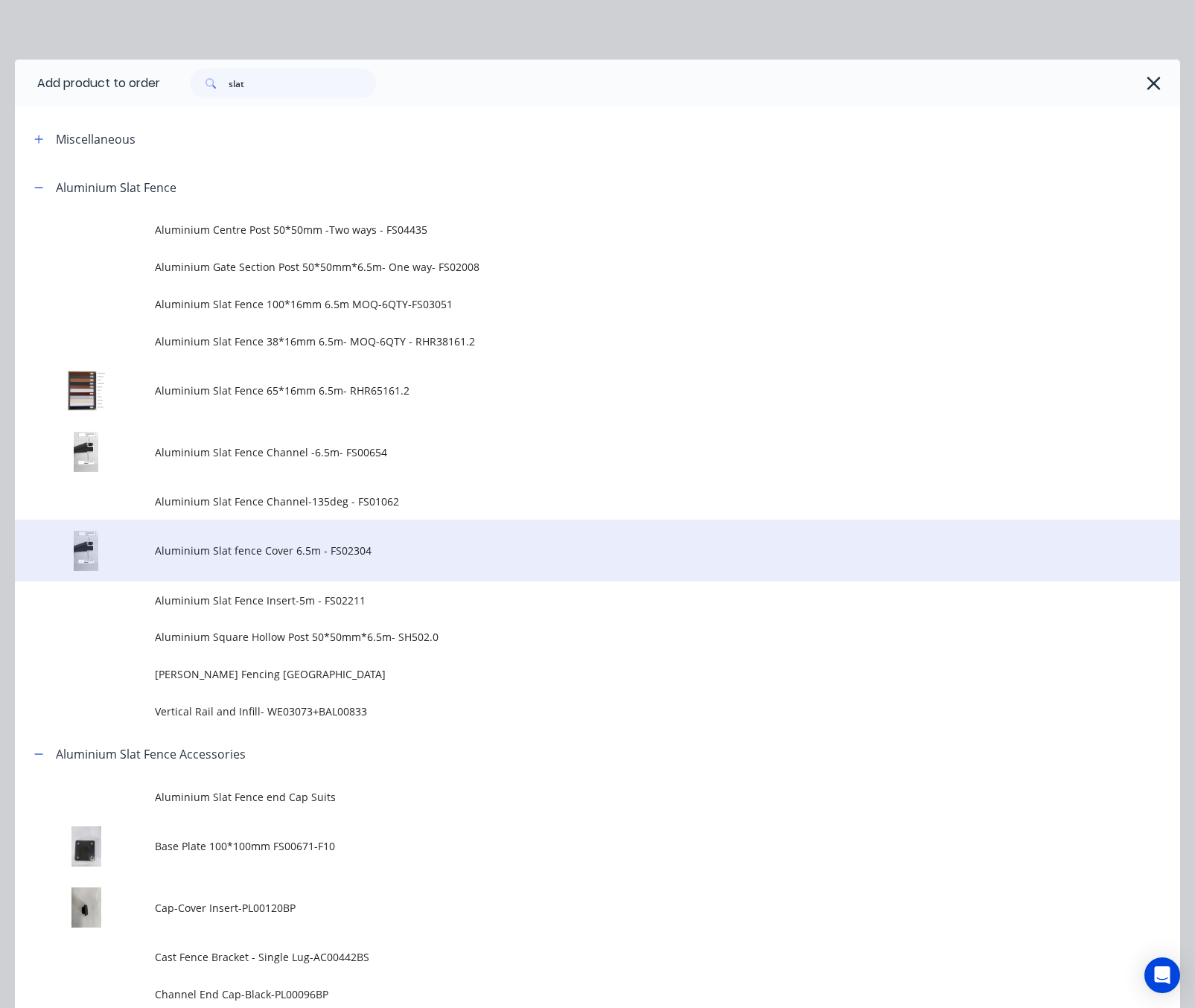
click at [425, 559] on td "Aluminium Slat fence Cover 6.5m - FS02304" at bounding box center [667, 550] width 1025 height 61
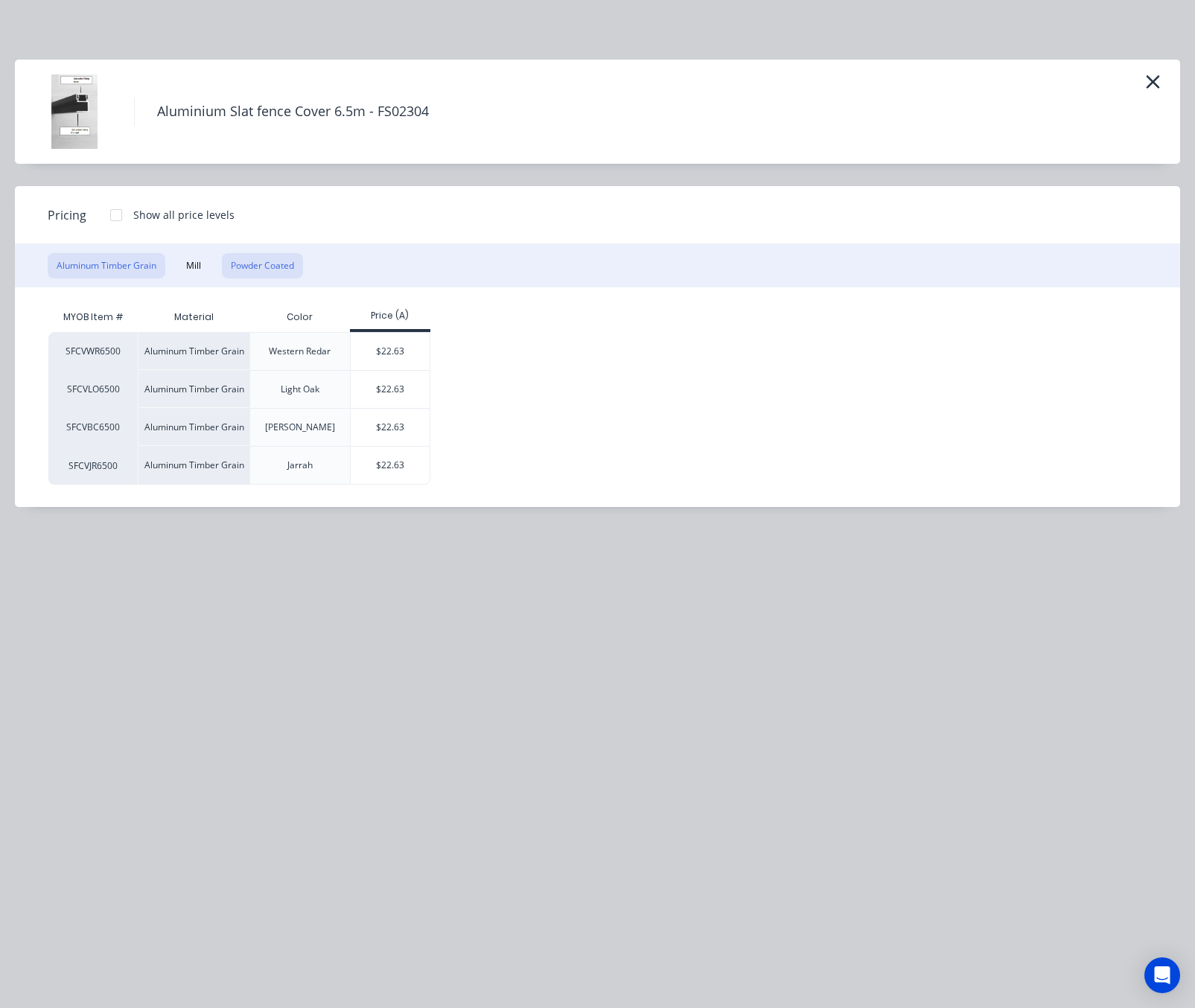
click at [252, 264] on button "Powder Coated" at bounding box center [263, 266] width 81 height 25
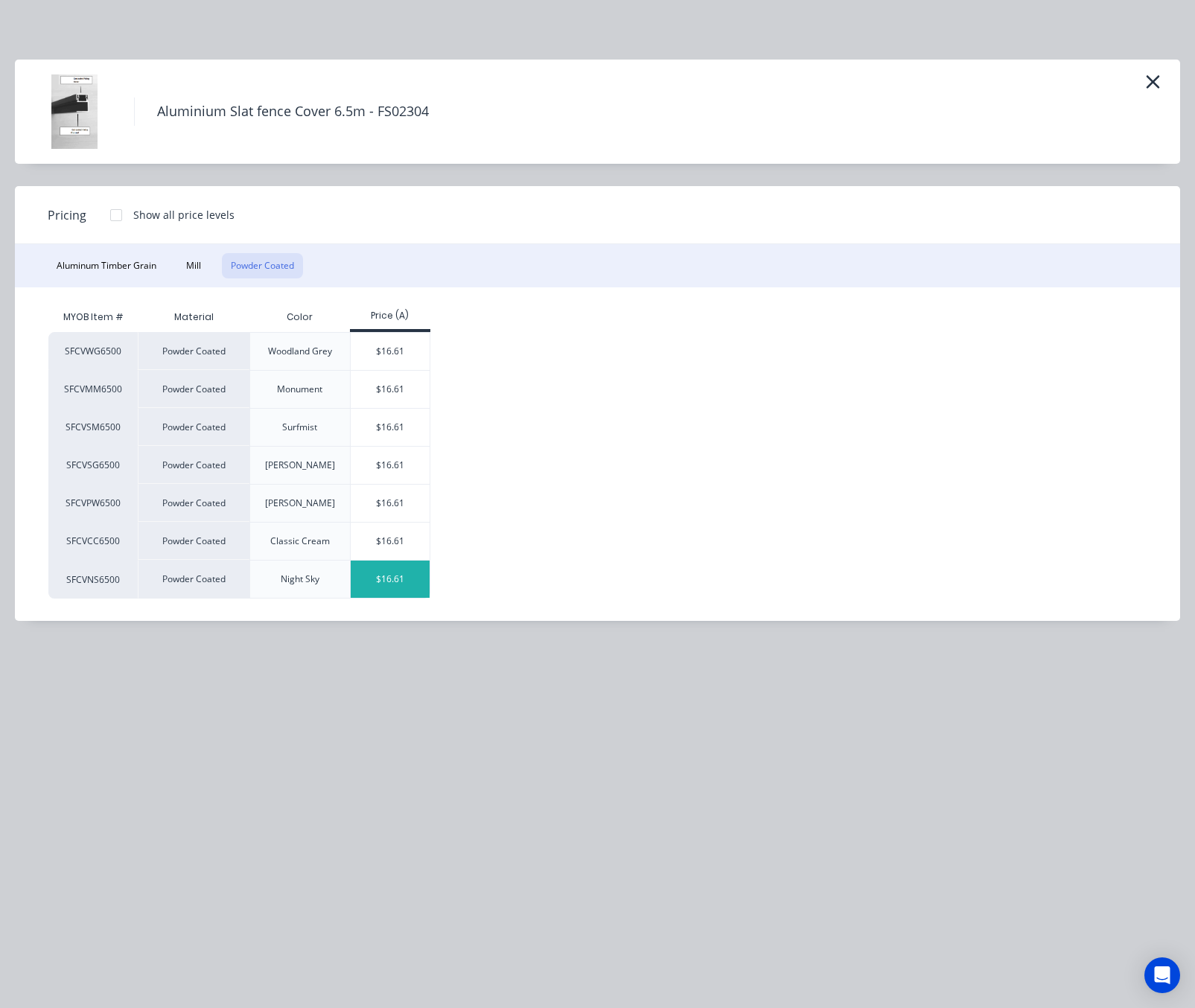
click at [400, 587] on div "$16.61" at bounding box center [390, 579] width 79 height 37
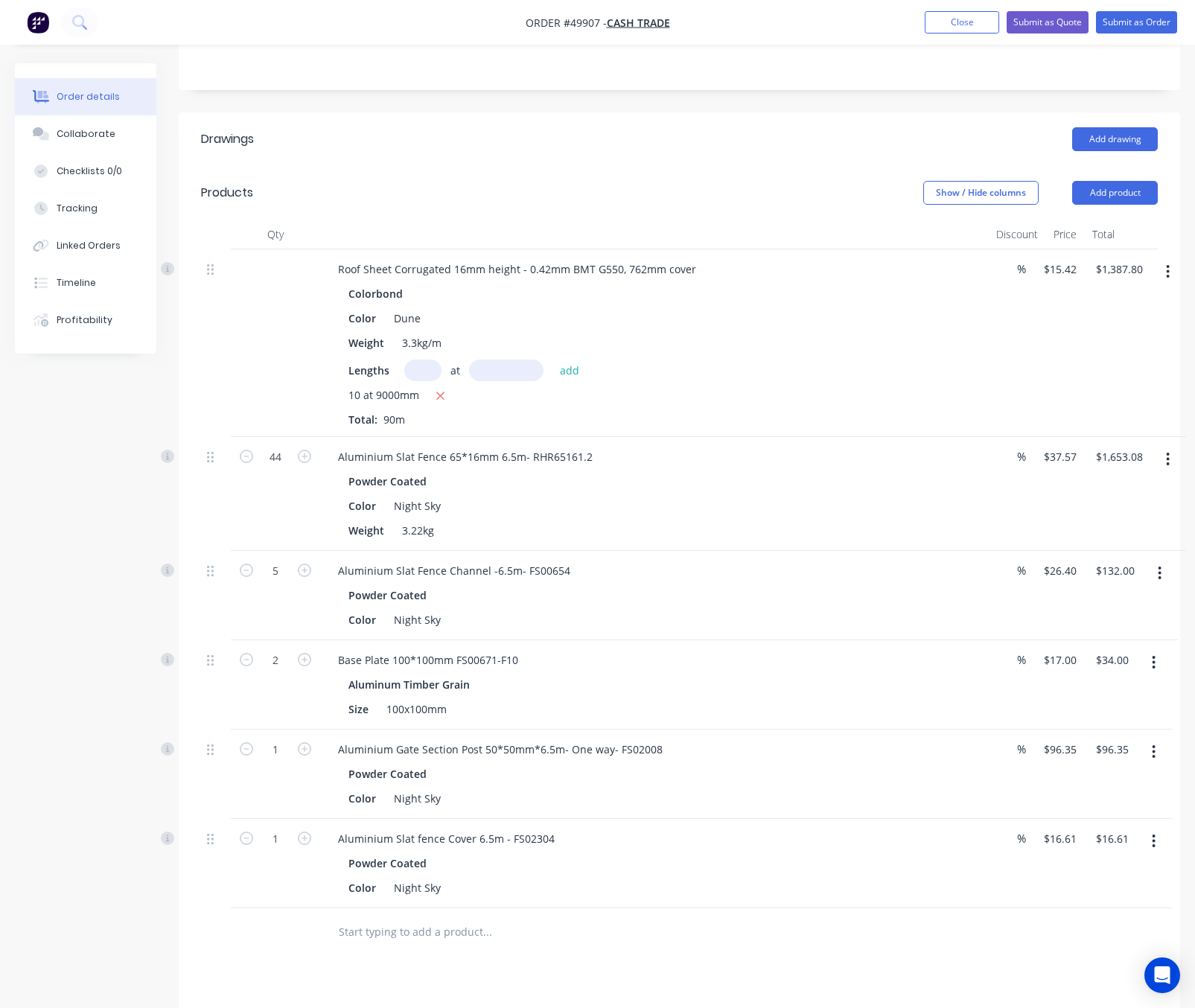
scroll to position [313, 0]
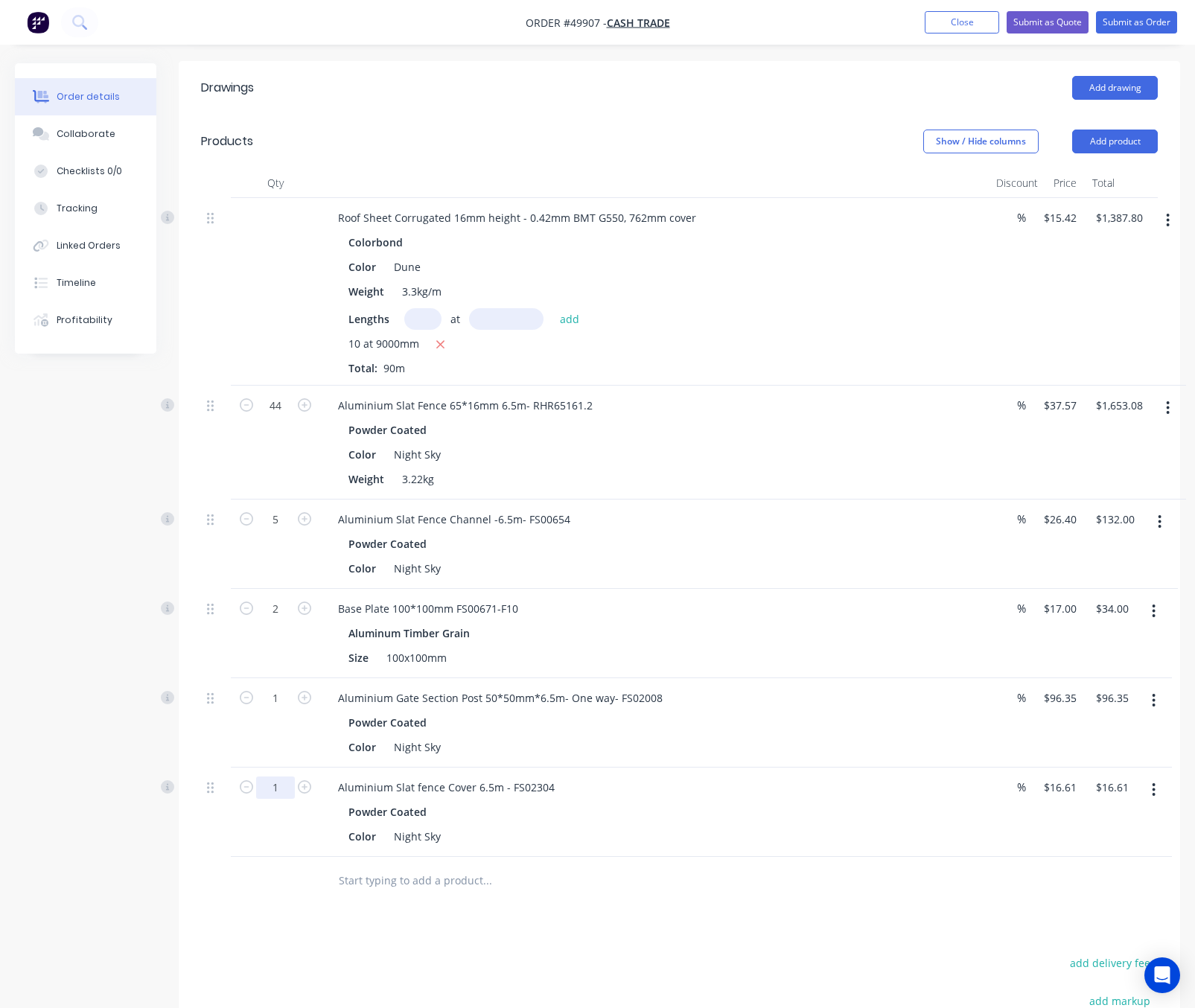
click at [284, 796] on input "1" at bounding box center [275, 788] width 39 height 23
type input "6"
type input "$99.66"
click at [308, 911] on div "Drawings Add drawing Products Show / Hide columns Add product Qty Discount Pric…" at bounding box center [679, 646] width 1001 height 1169
click at [1142, 141] on button "Add product" at bounding box center [1115, 141] width 86 height 23
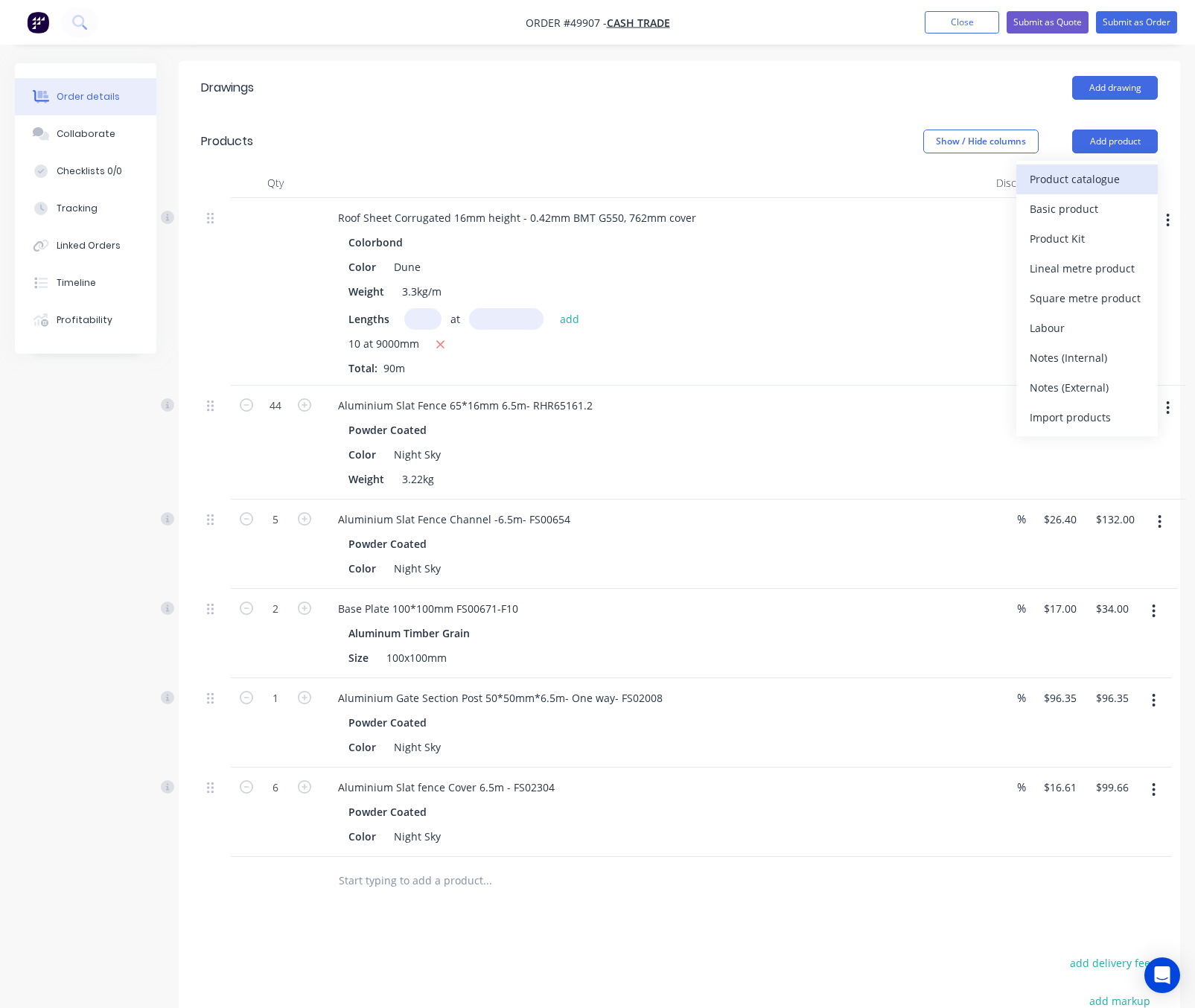
click at [1092, 184] on div "Product catalogue" at bounding box center [1087, 179] width 115 height 22
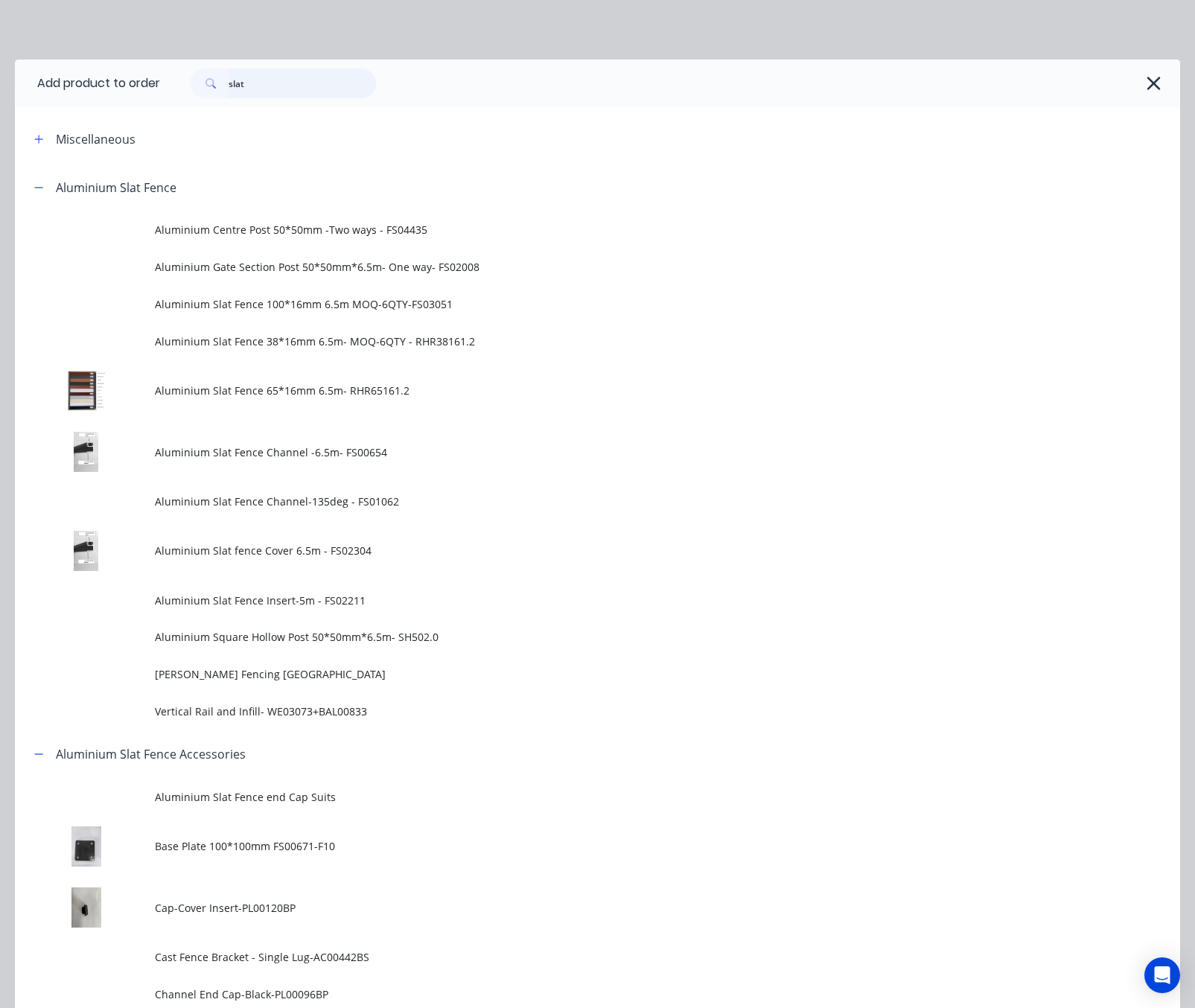
drag, startPoint x: 268, startPoint y: 90, endPoint x: 27, endPoint y: 106, distance: 241.5
click at [89, 106] on header "Add product to order slat" at bounding box center [597, 83] width 1165 height 48
type input "plastic"
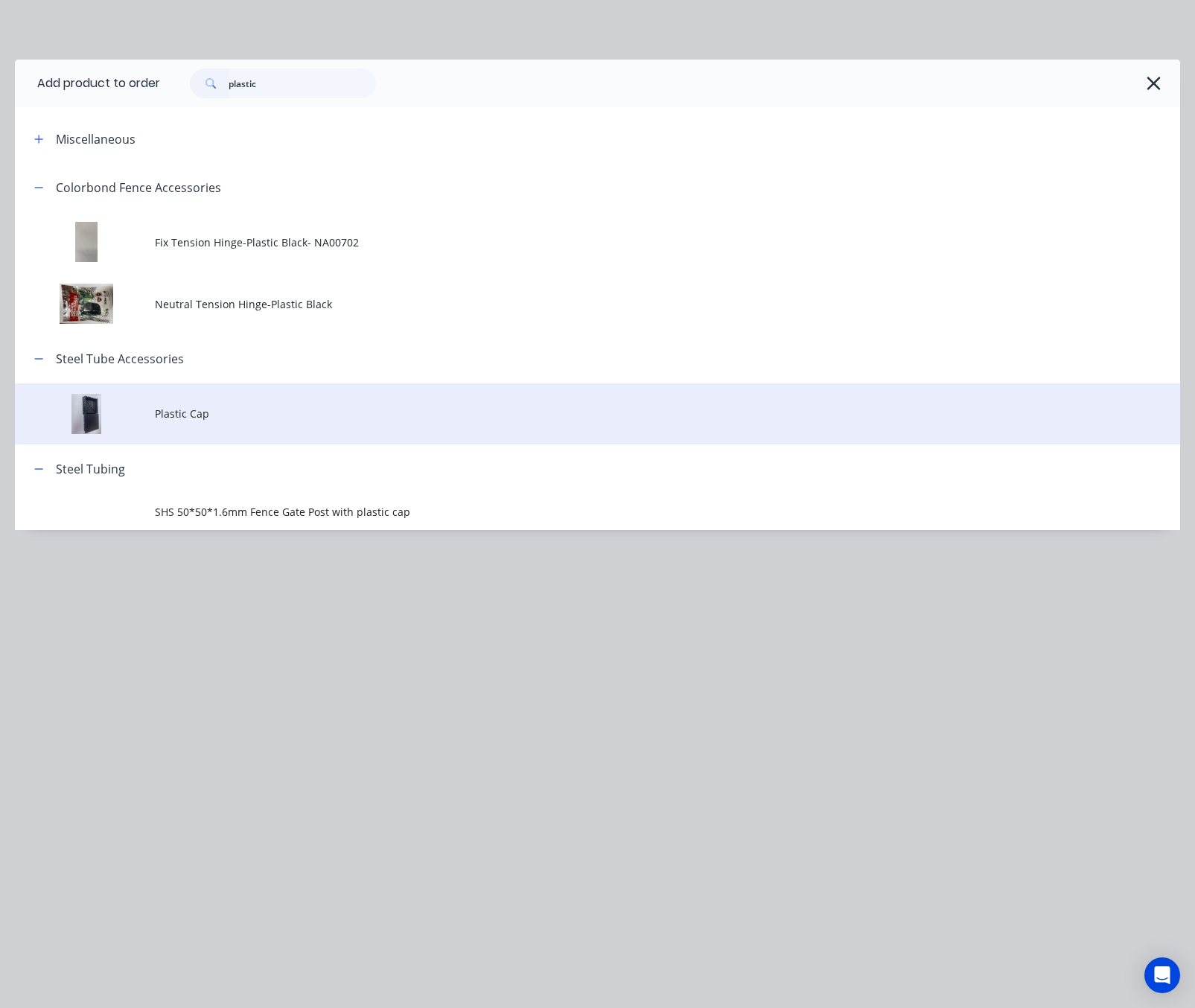
click at [179, 415] on span "Plastic Cap" at bounding box center [565, 413] width 820 height 15
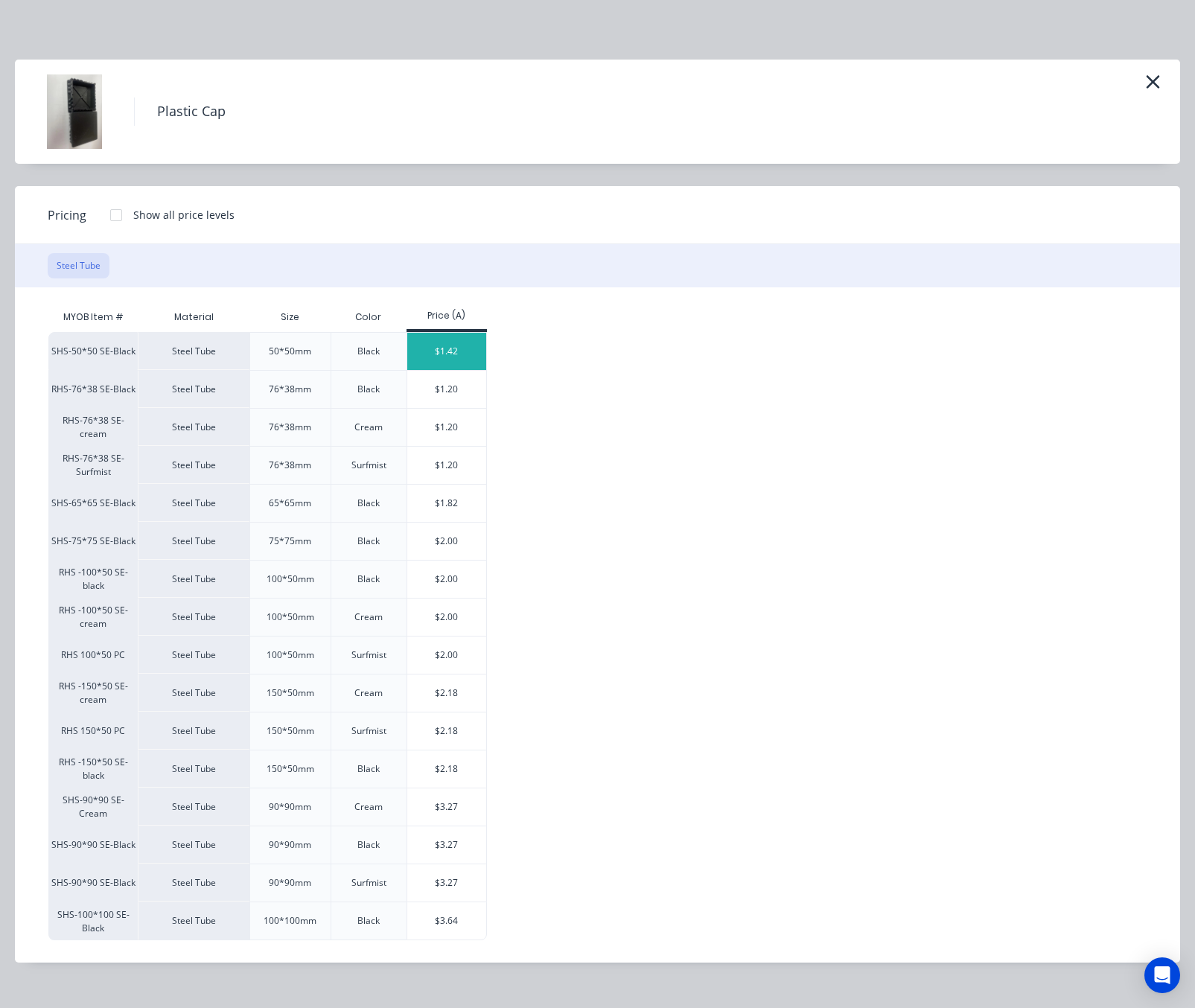
click at [471, 358] on div "$1.42" at bounding box center [447, 350] width 79 height 37
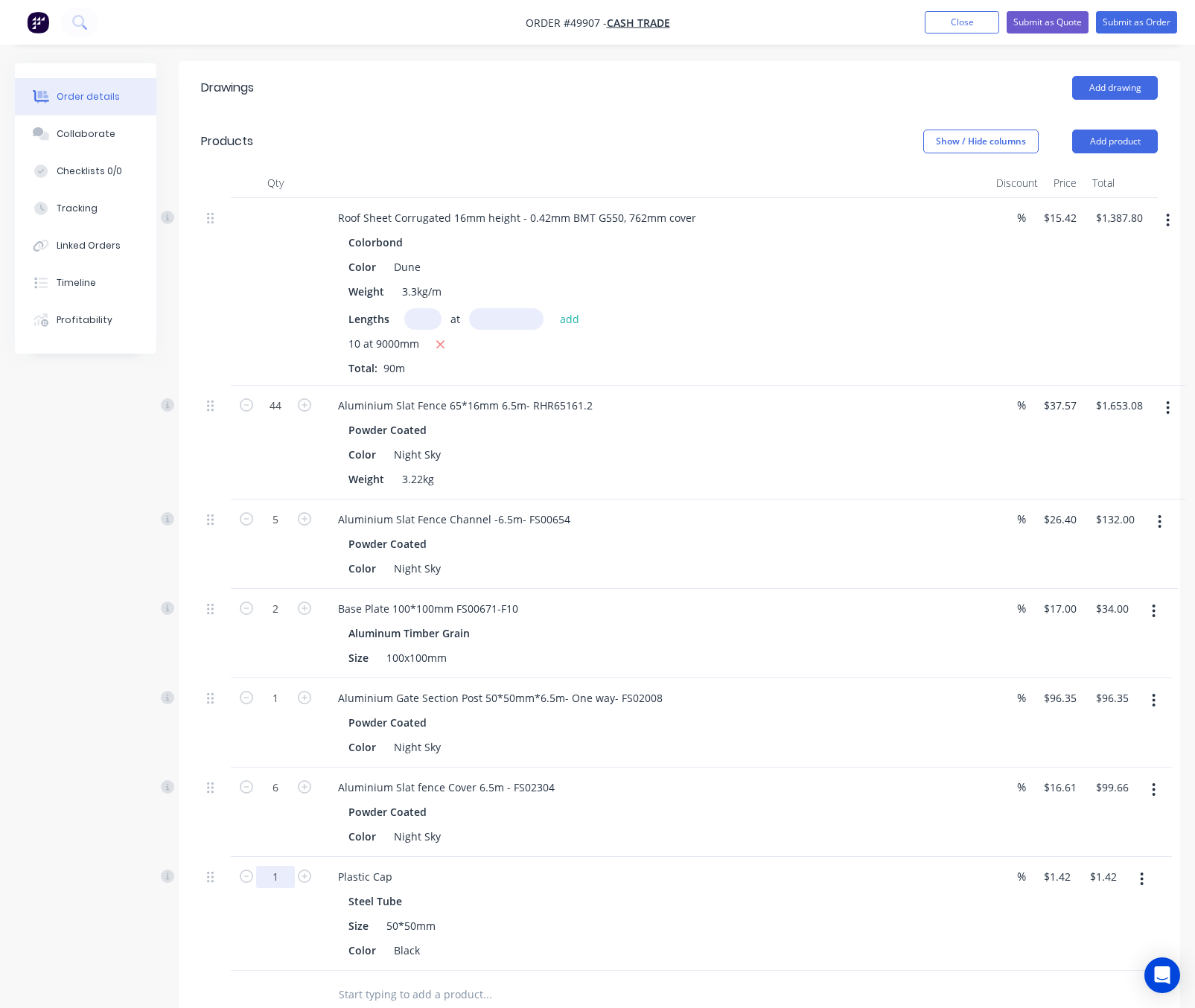
click at [277, 873] on input "1" at bounding box center [275, 876] width 39 height 23
type input "3"
type input "$4.26"
click at [143, 853] on div "Created by Rachel Created 02/10/25 Required 02/10/25 Assigned to Add team membe…" at bounding box center [597, 557] width 1165 height 1616
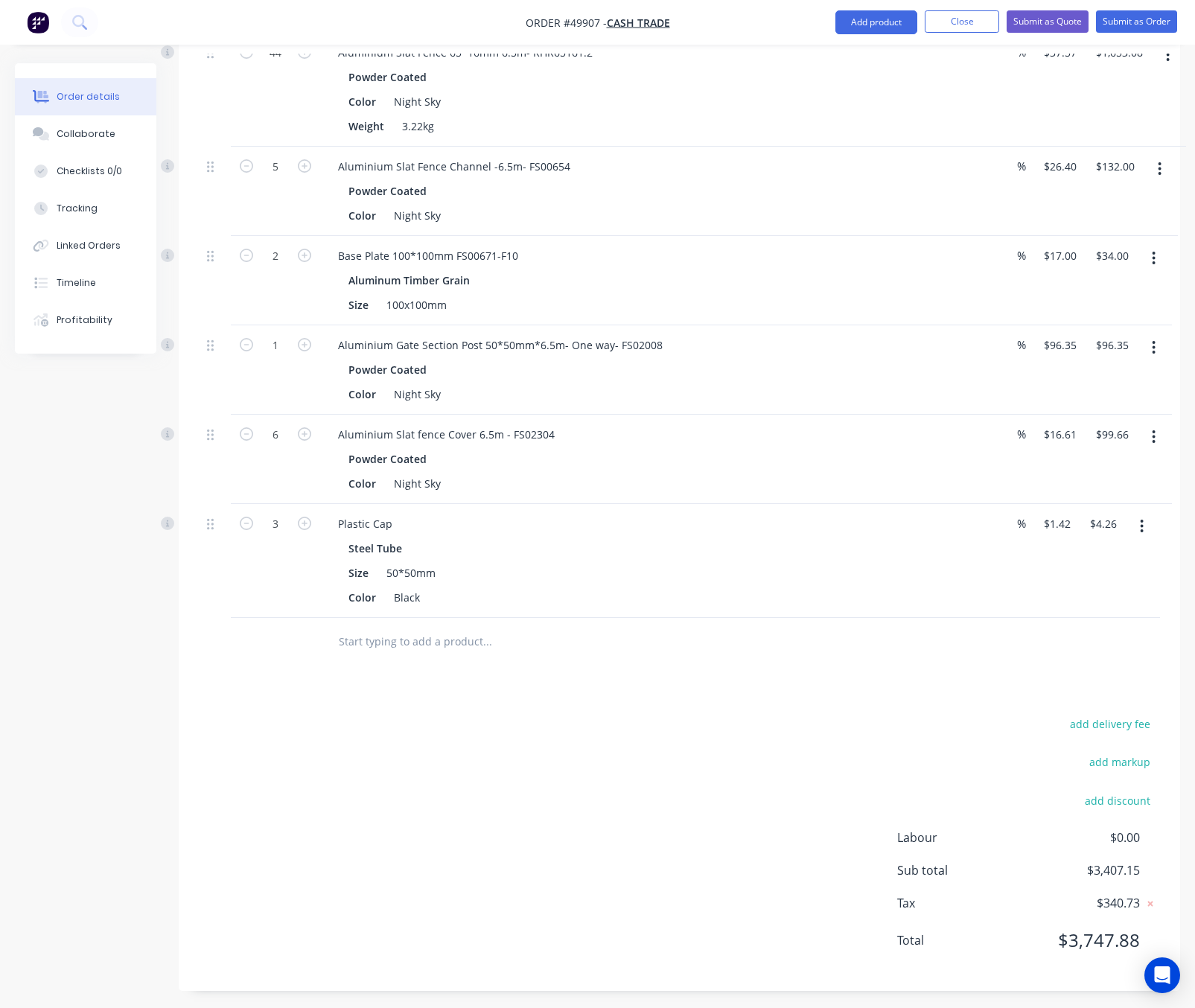
scroll to position [675, 0]
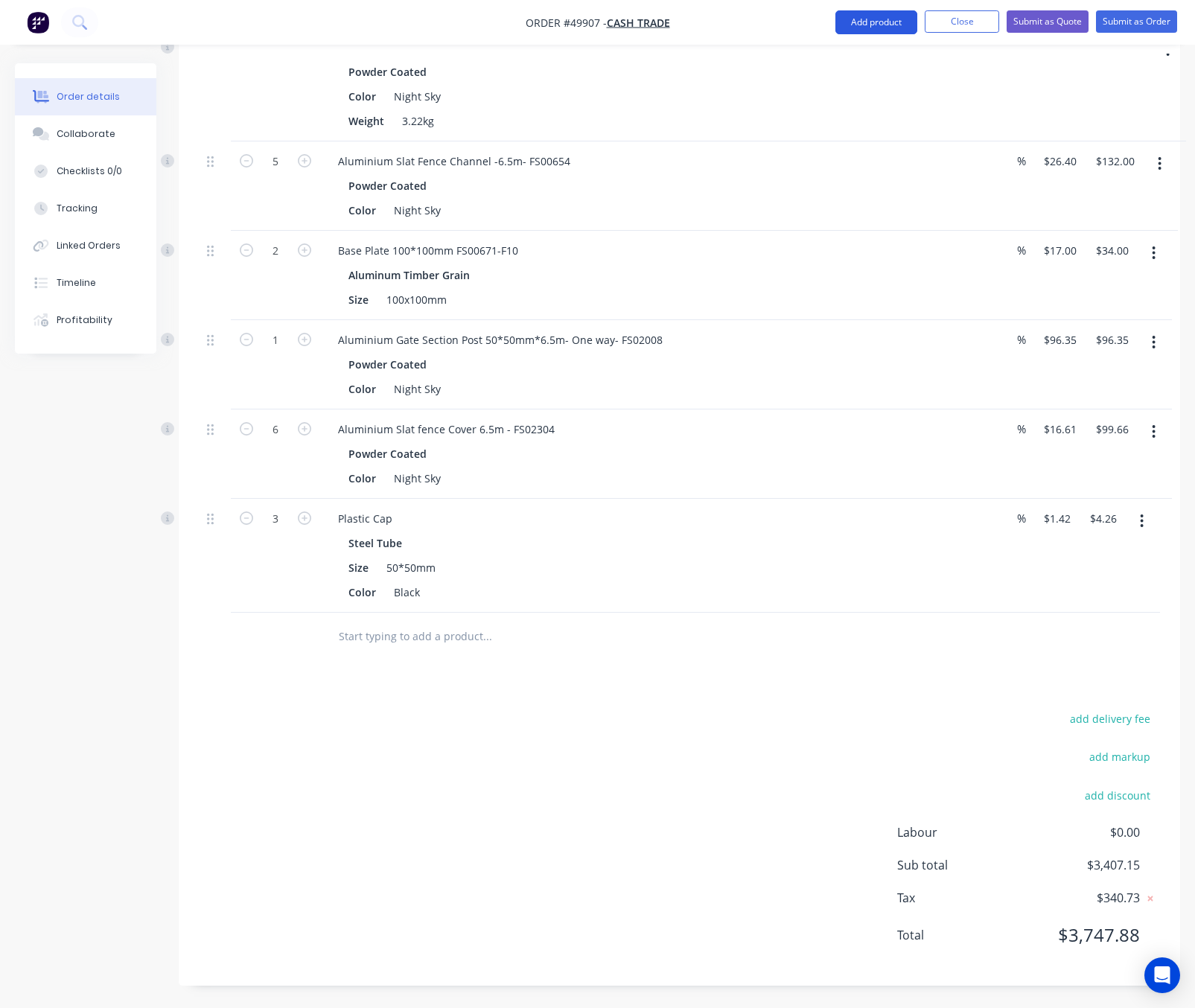
click at [869, 18] on button "Add product" at bounding box center [876, 23] width 82 height 23
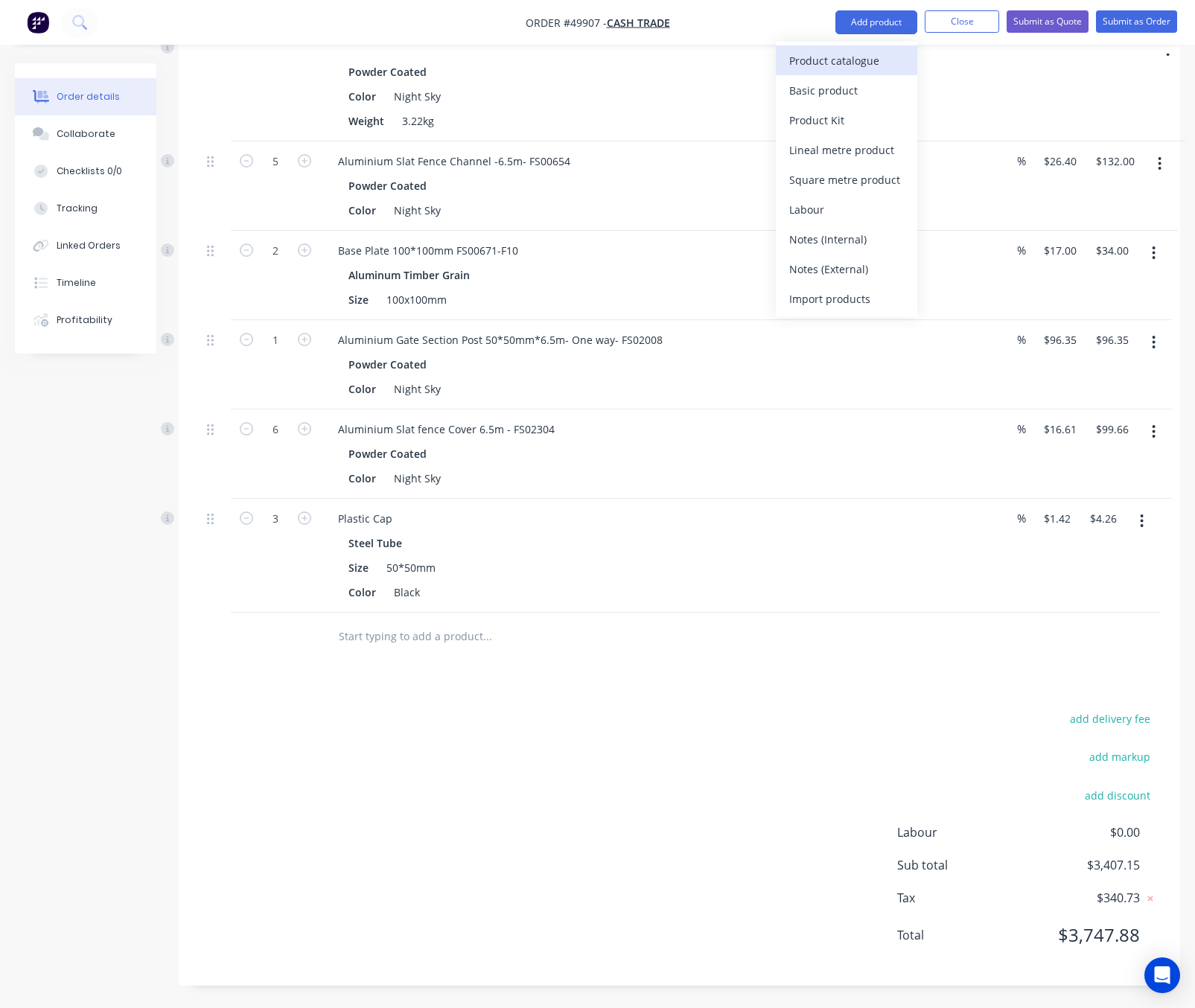
click at [817, 59] on div "Product catalogue" at bounding box center [846, 61] width 115 height 22
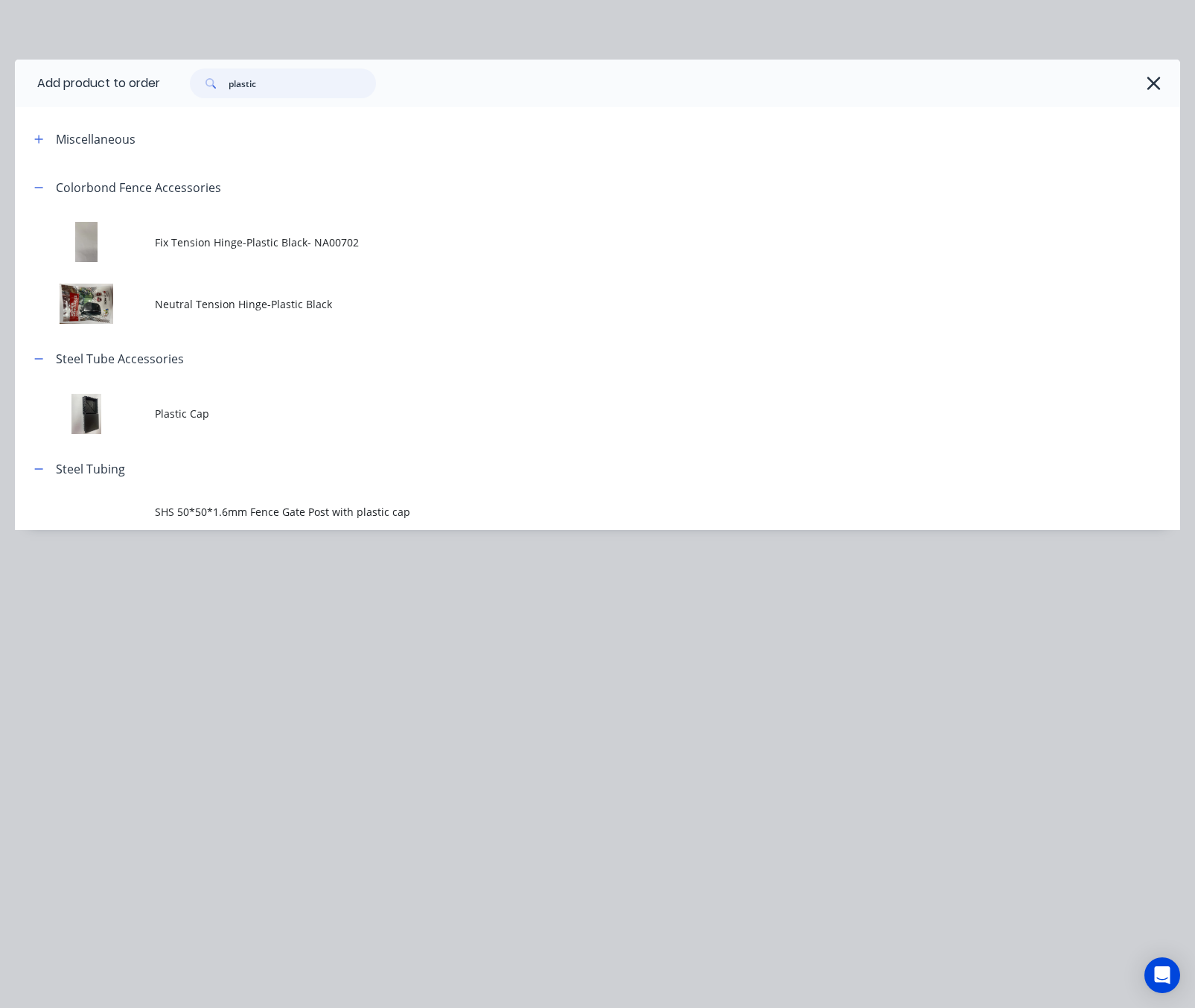
drag, startPoint x: 282, startPoint y: 77, endPoint x: 170, endPoint y: 90, distance: 112.8
click at [170, 90] on div "plastic" at bounding box center [662, 83] width 1005 height 30
type input "slat"
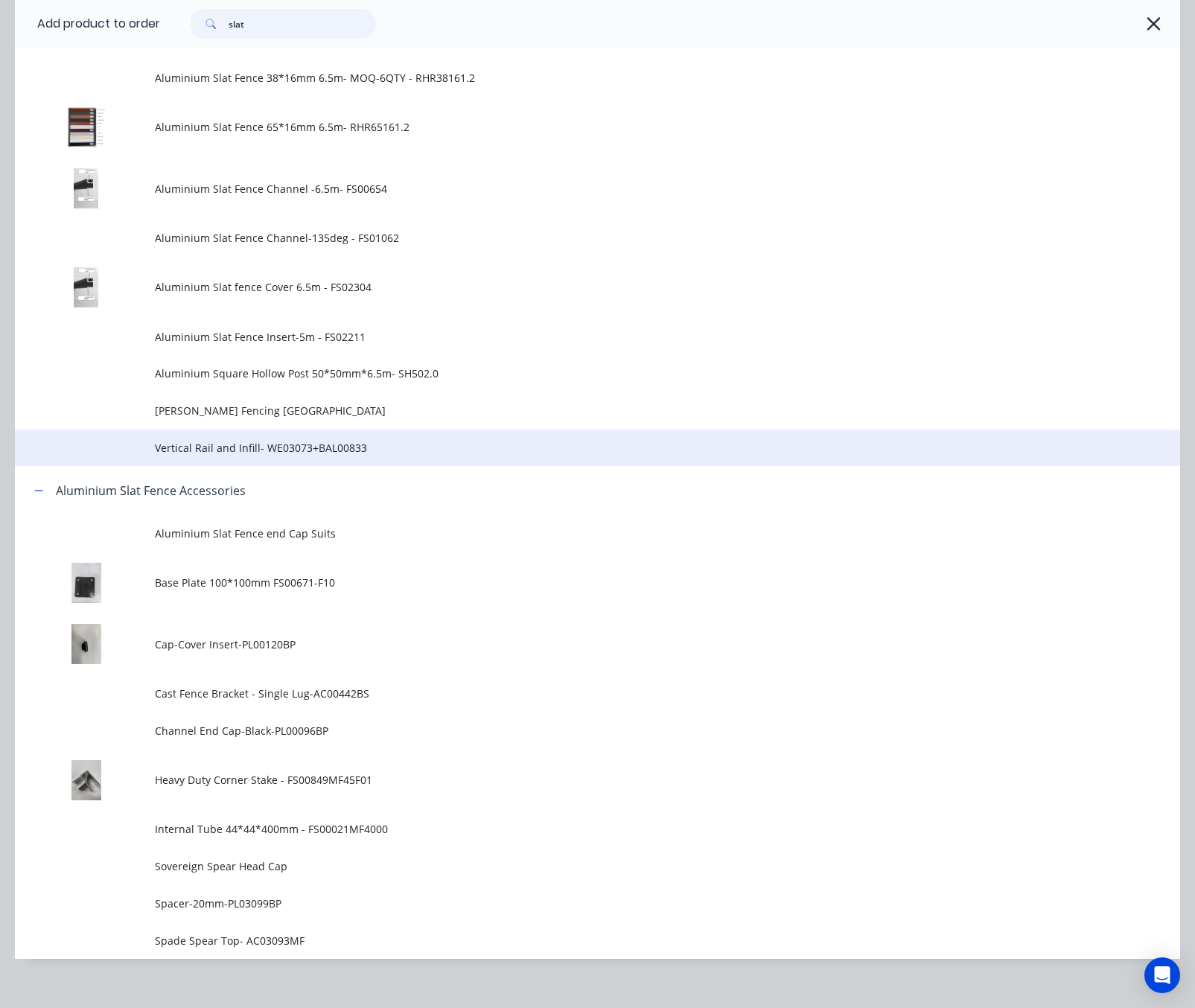
scroll to position [279, 0]
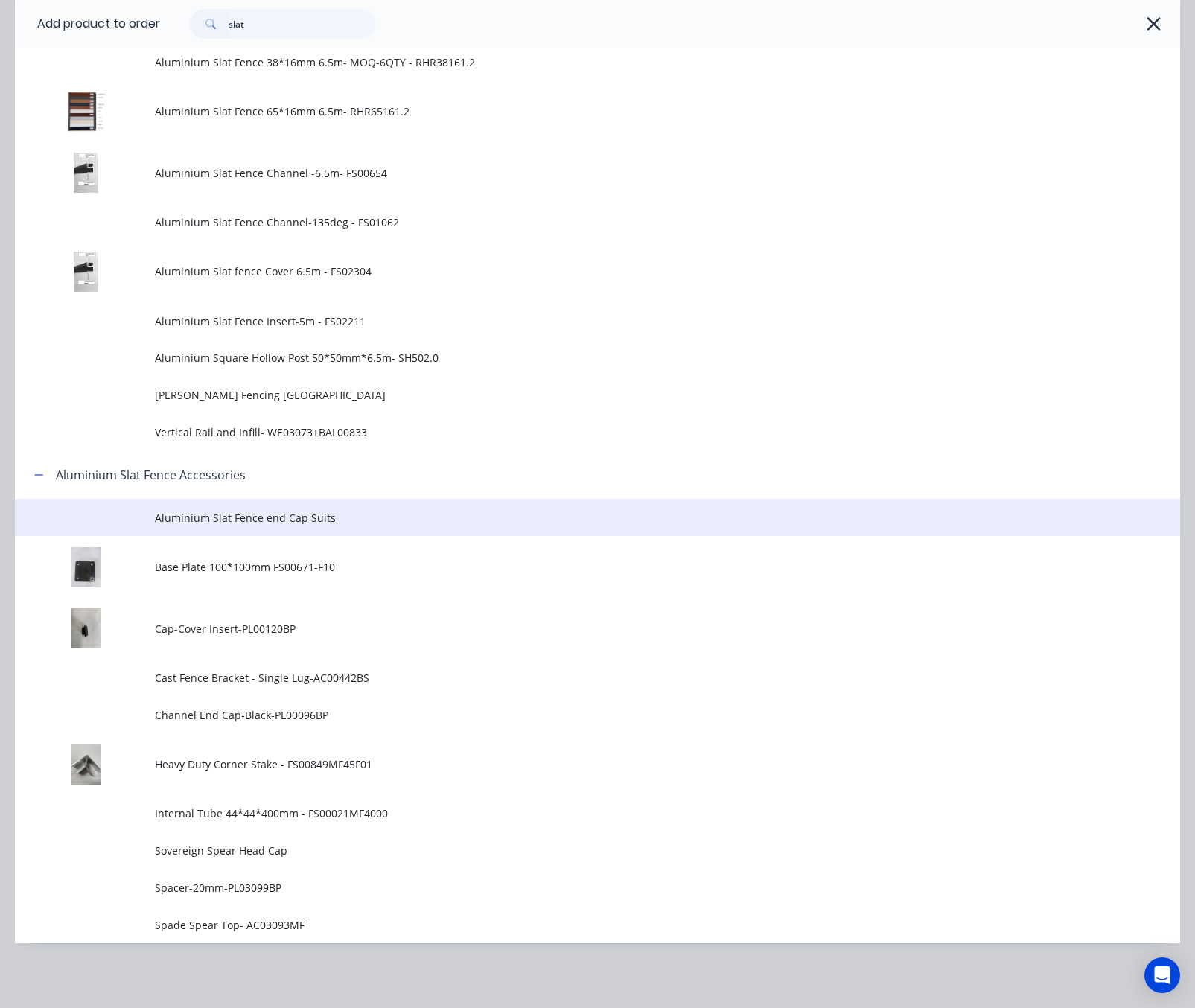
click at [265, 514] on span "Aluminium Slat Fence end Cap Suits" at bounding box center [565, 518] width 820 height 15
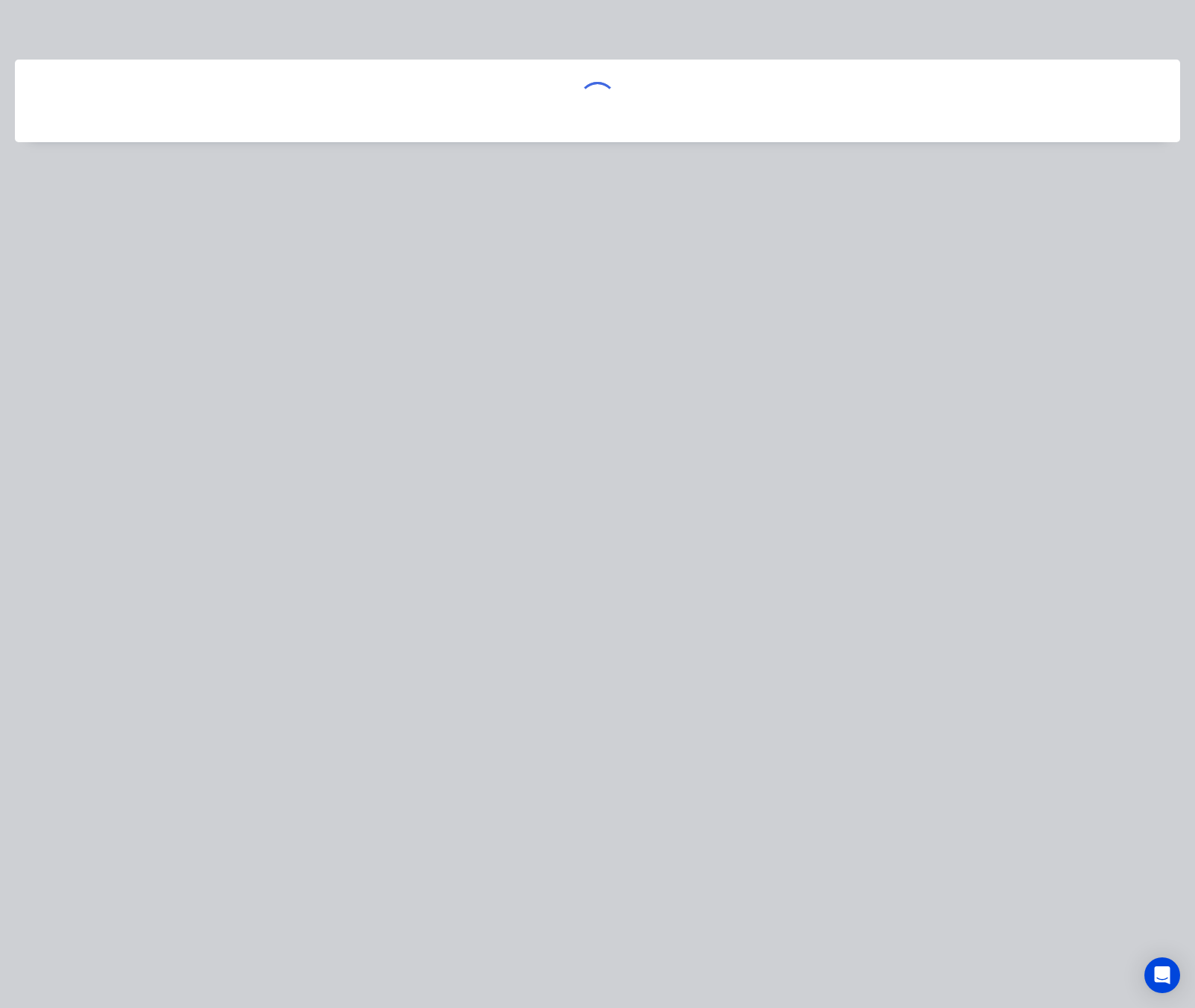
scroll to position [0, 0]
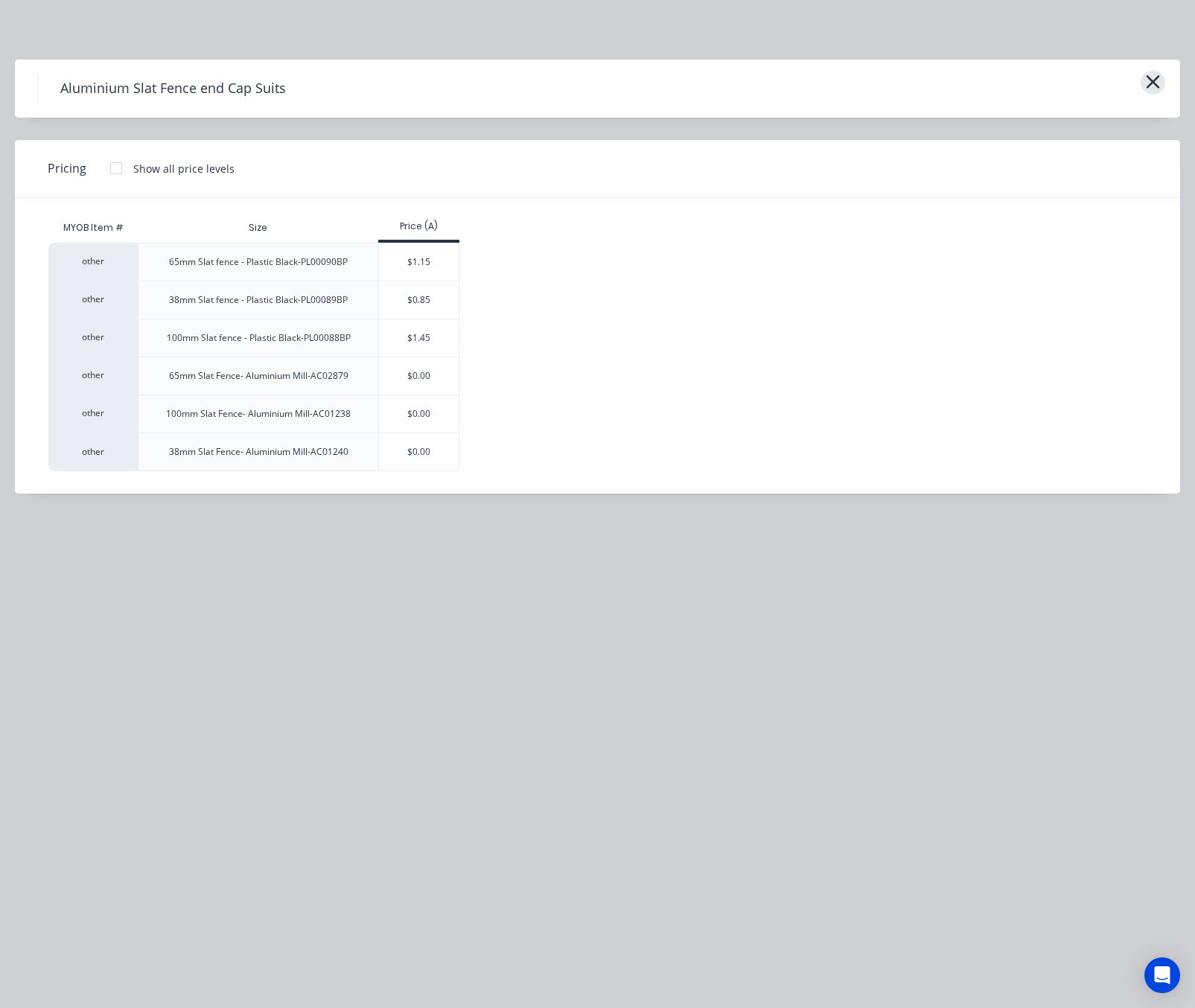
click at [1149, 83] on icon "button" at bounding box center [1152, 81] width 15 height 21
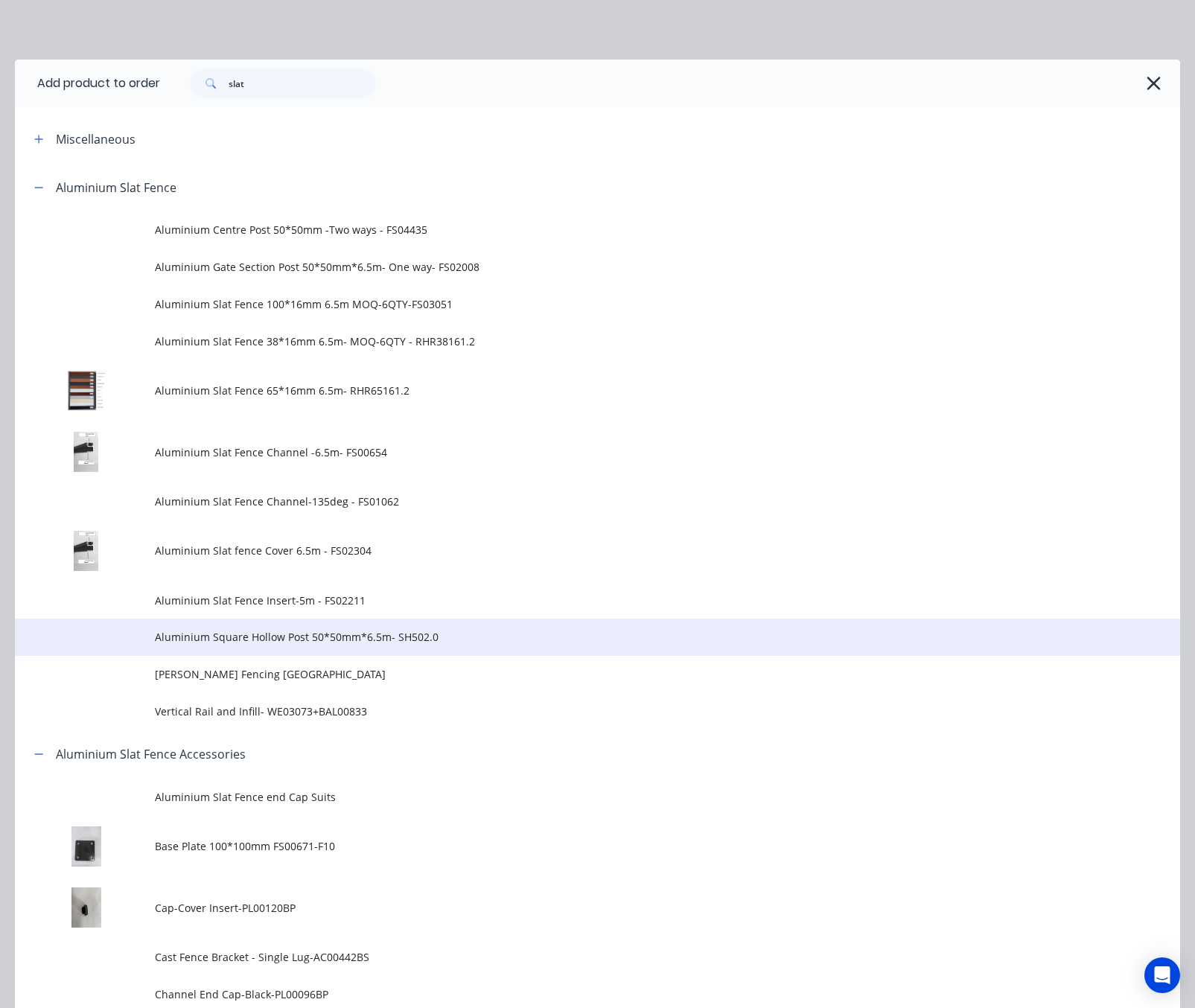
scroll to position [112, 0]
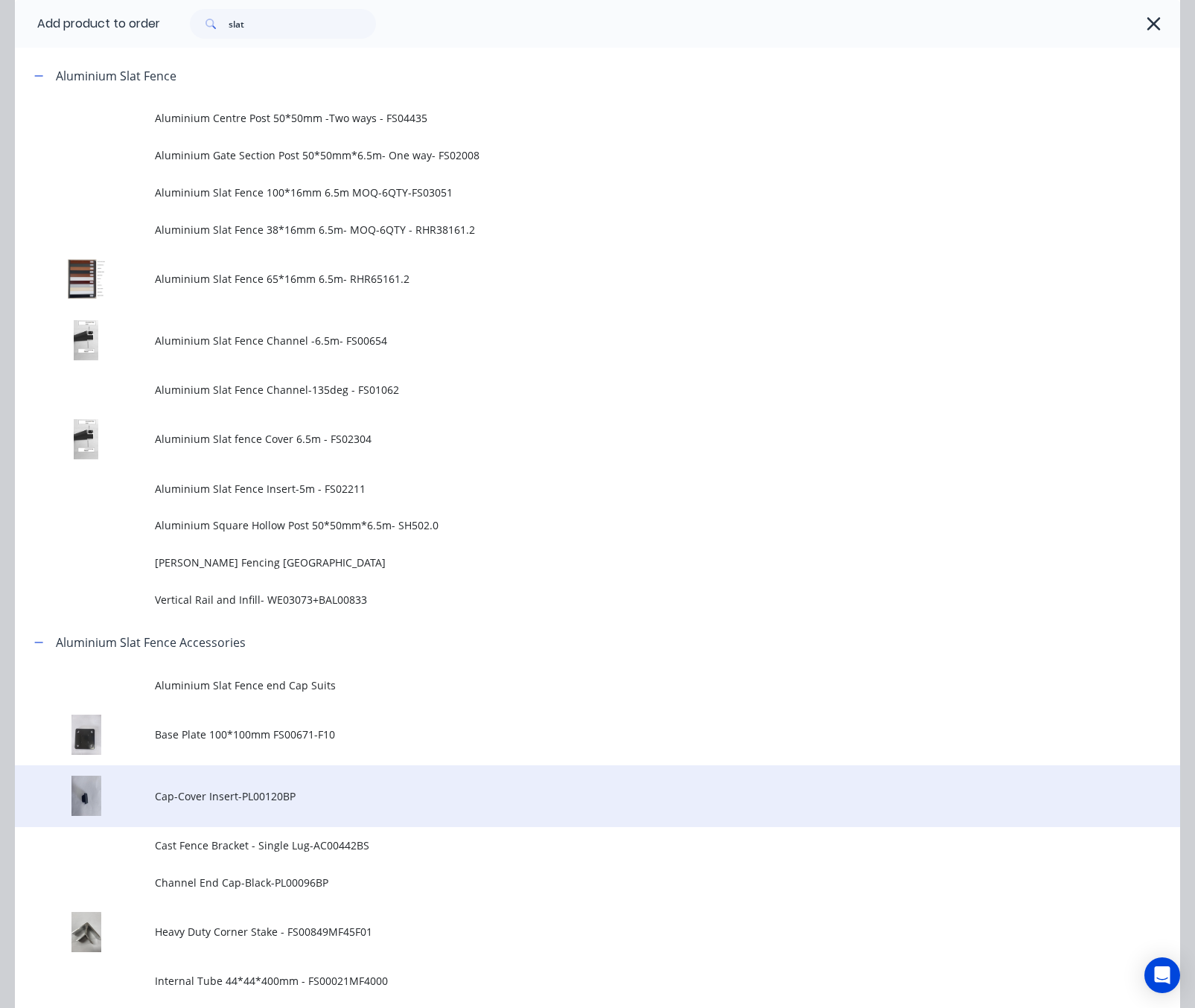
click at [320, 789] on span "Cap-Cover Insert-PL00120BP" at bounding box center [565, 796] width 820 height 15
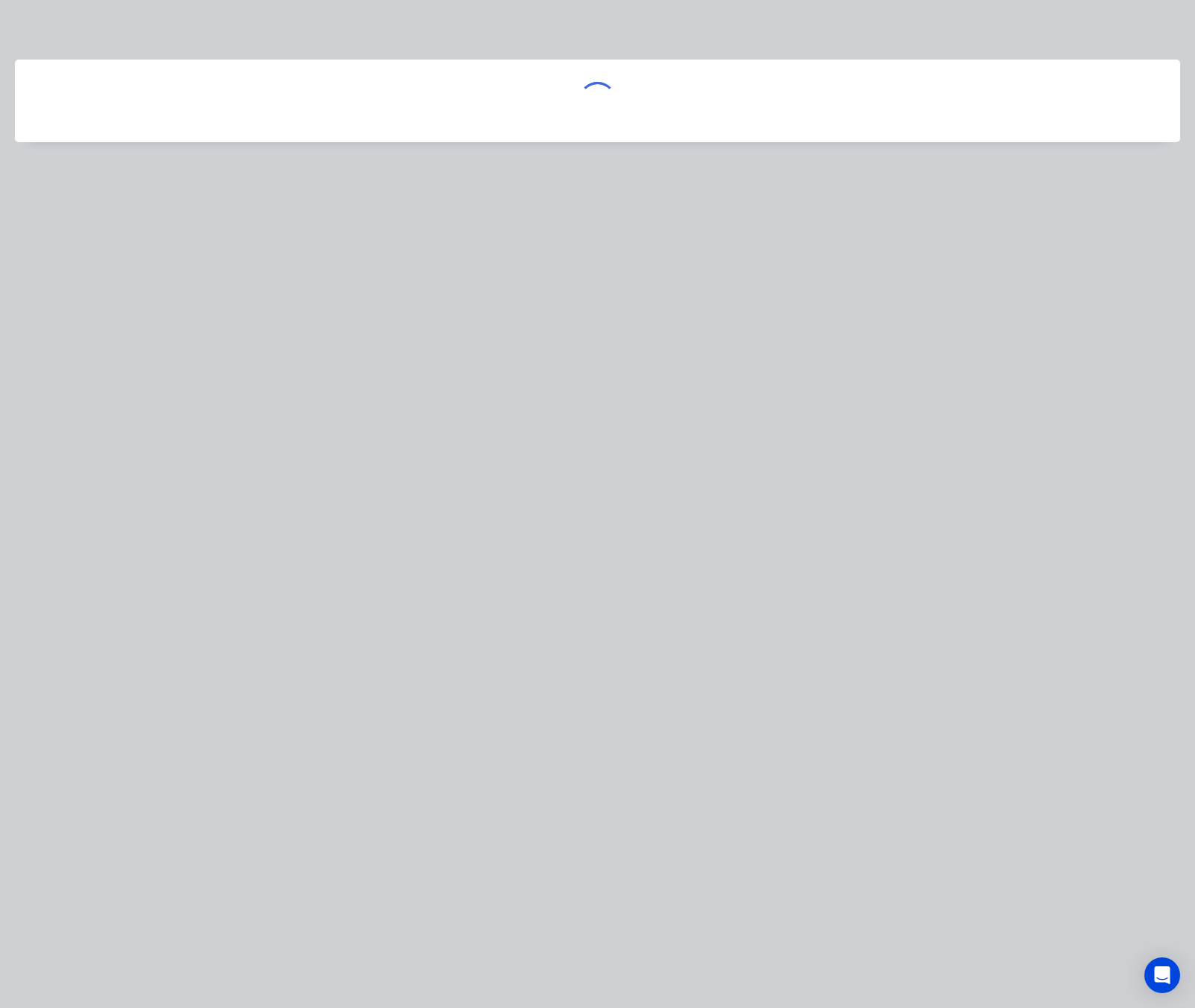
scroll to position [0, 0]
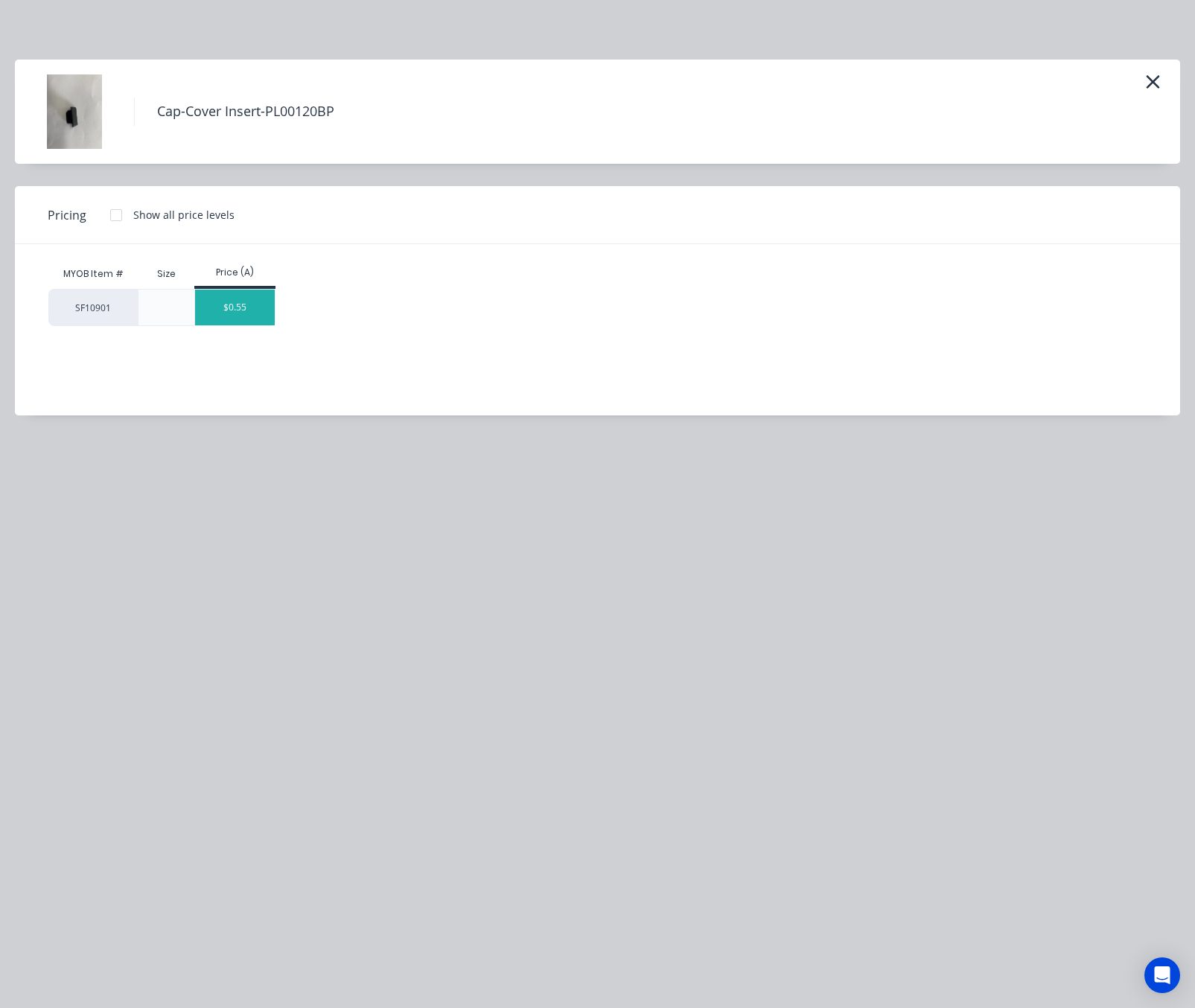
click at [235, 309] on div "$0.55" at bounding box center [235, 308] width 79 height 36
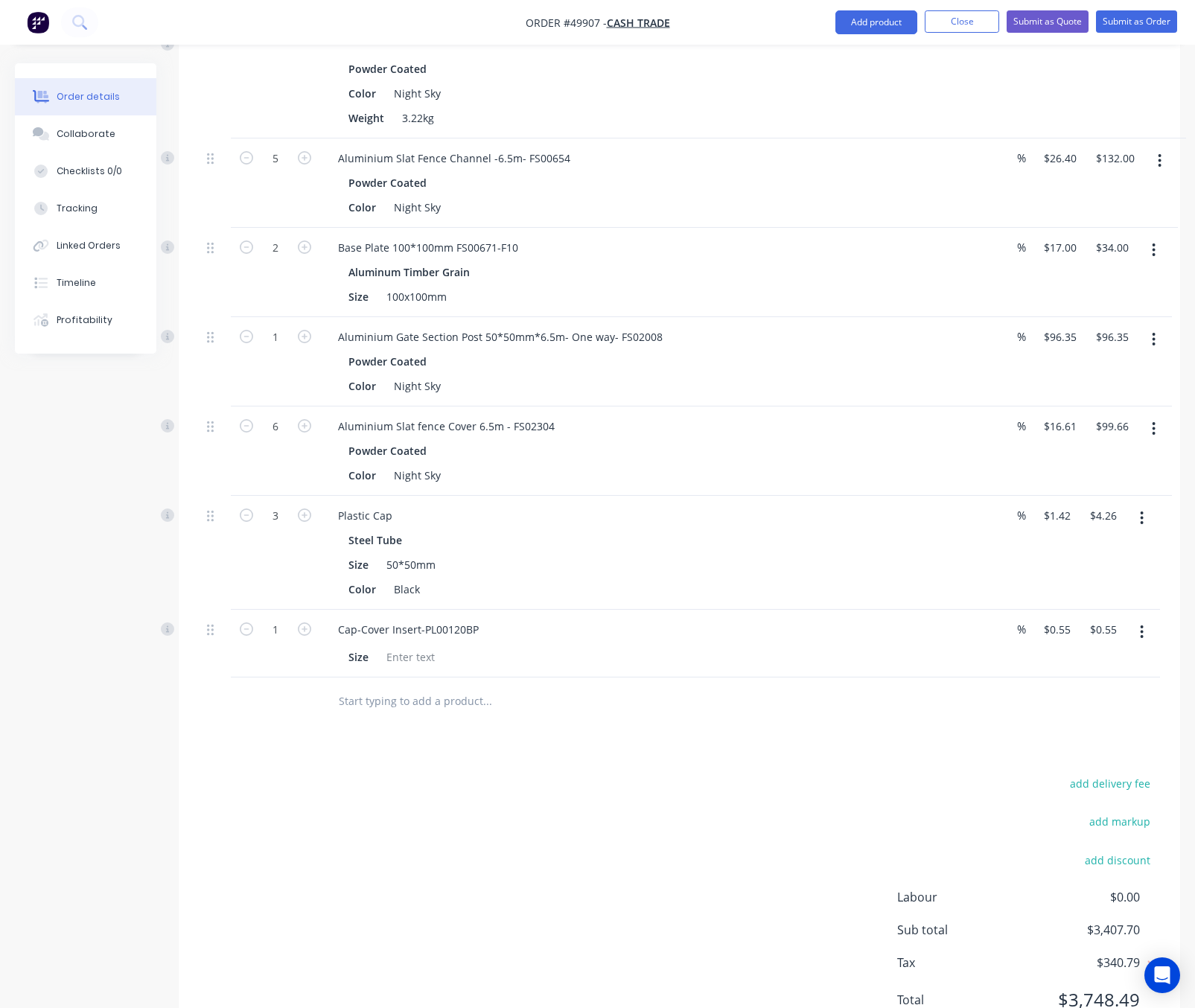
drag, startPoint x: 1130, startPoint y: 632, endPoint x: 1137, endPoint y: 632, distance: 7.0
click at [1131, 632] on button "button" at bounding box center [1141, 632] width 35 height 27
click at [1106, 771] on div "Delete" at bounding box center [1088, 761] width 115 height 22
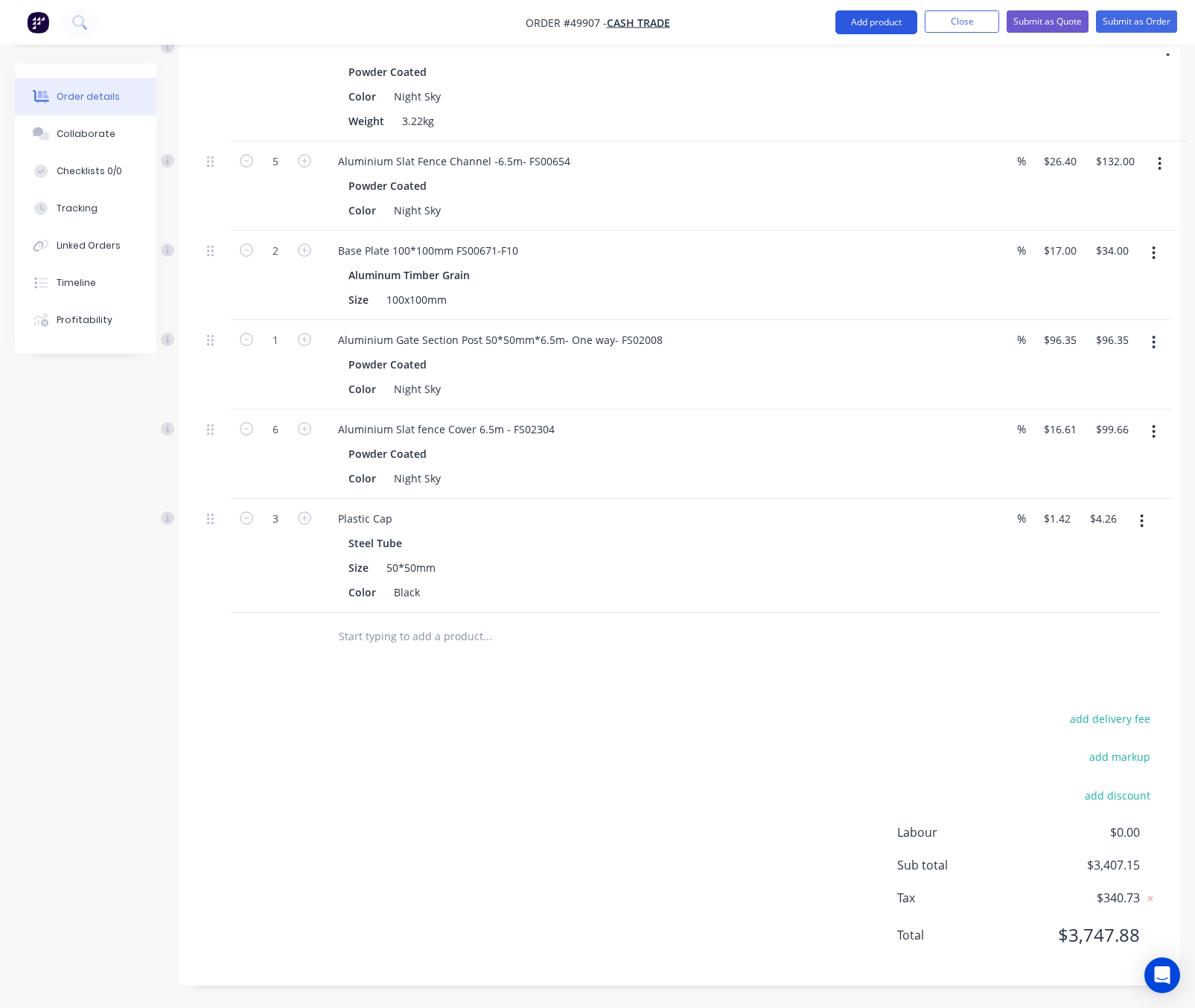
click at [848, 15] on button "Add product" at bounding box center [876, 23] width 82 height 23
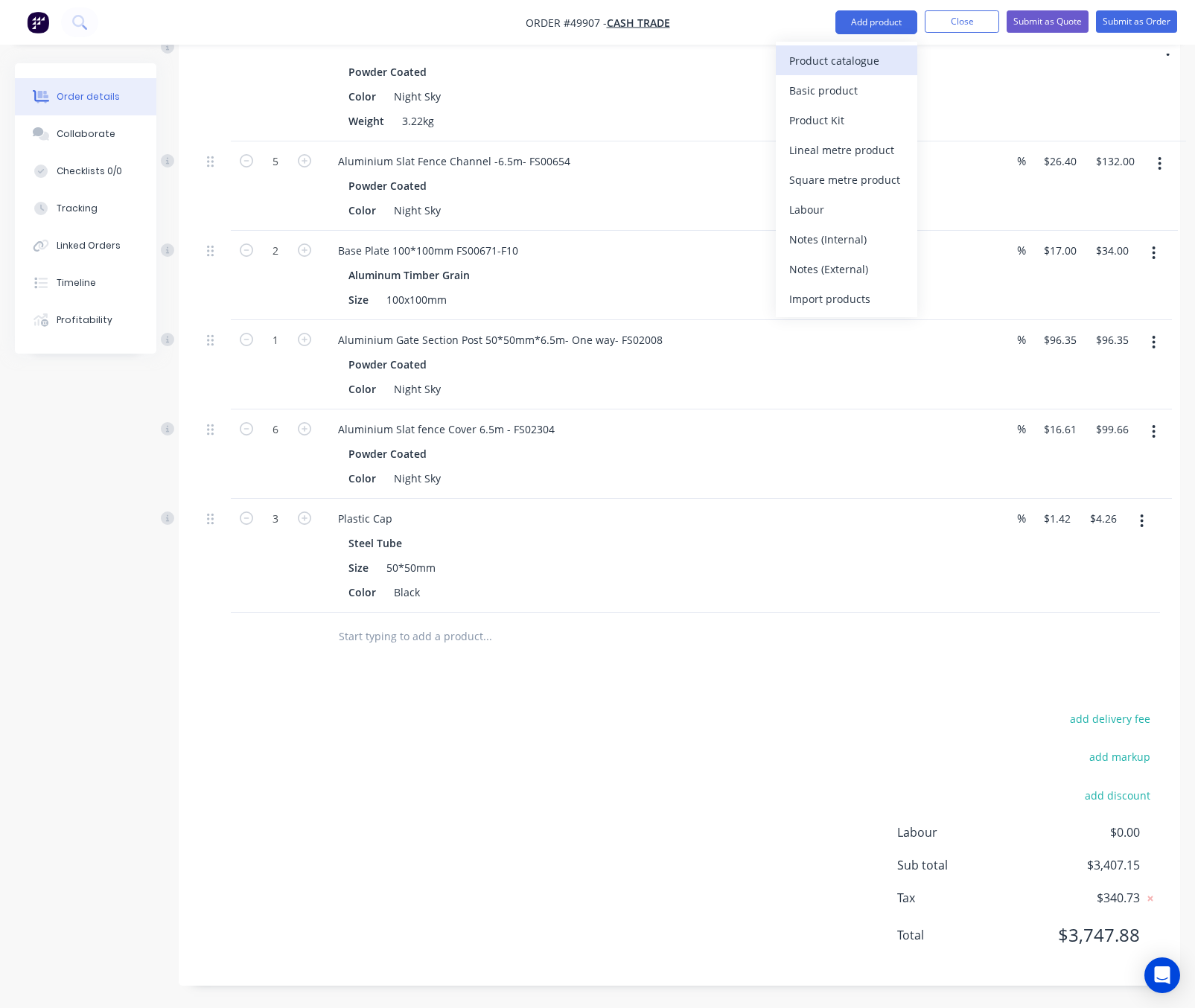
click at [858, 58] on div "Product catalogue" at bounding box center [846, 61] width 115 height 22
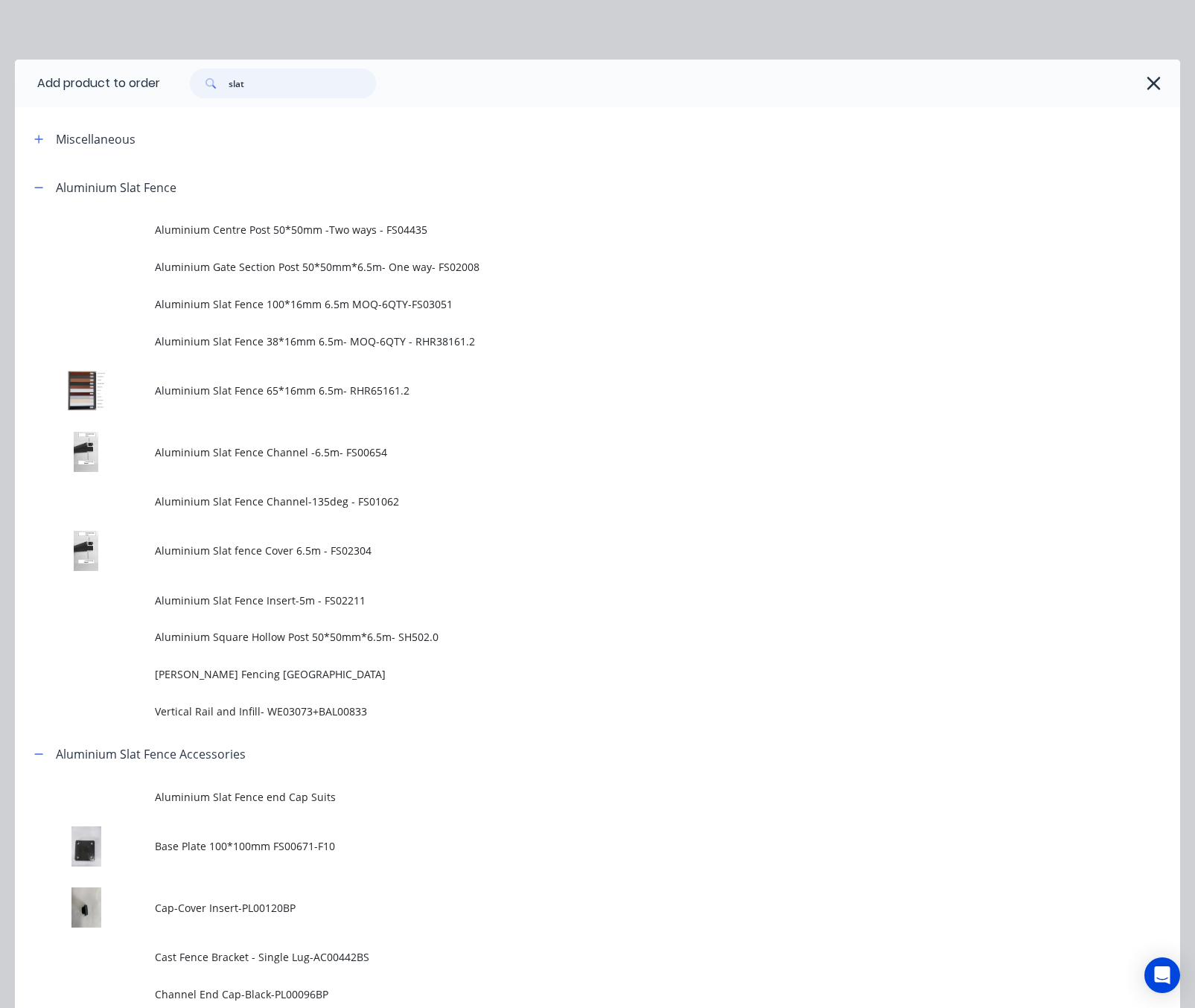
drag, startPoint x: 256, startPoint y: 79, endPoint x: 195, endPoint y: 79, distance: 61.0
click at [197, 80] on div "slat" at bounding box center [283, 83] width 186 height 30
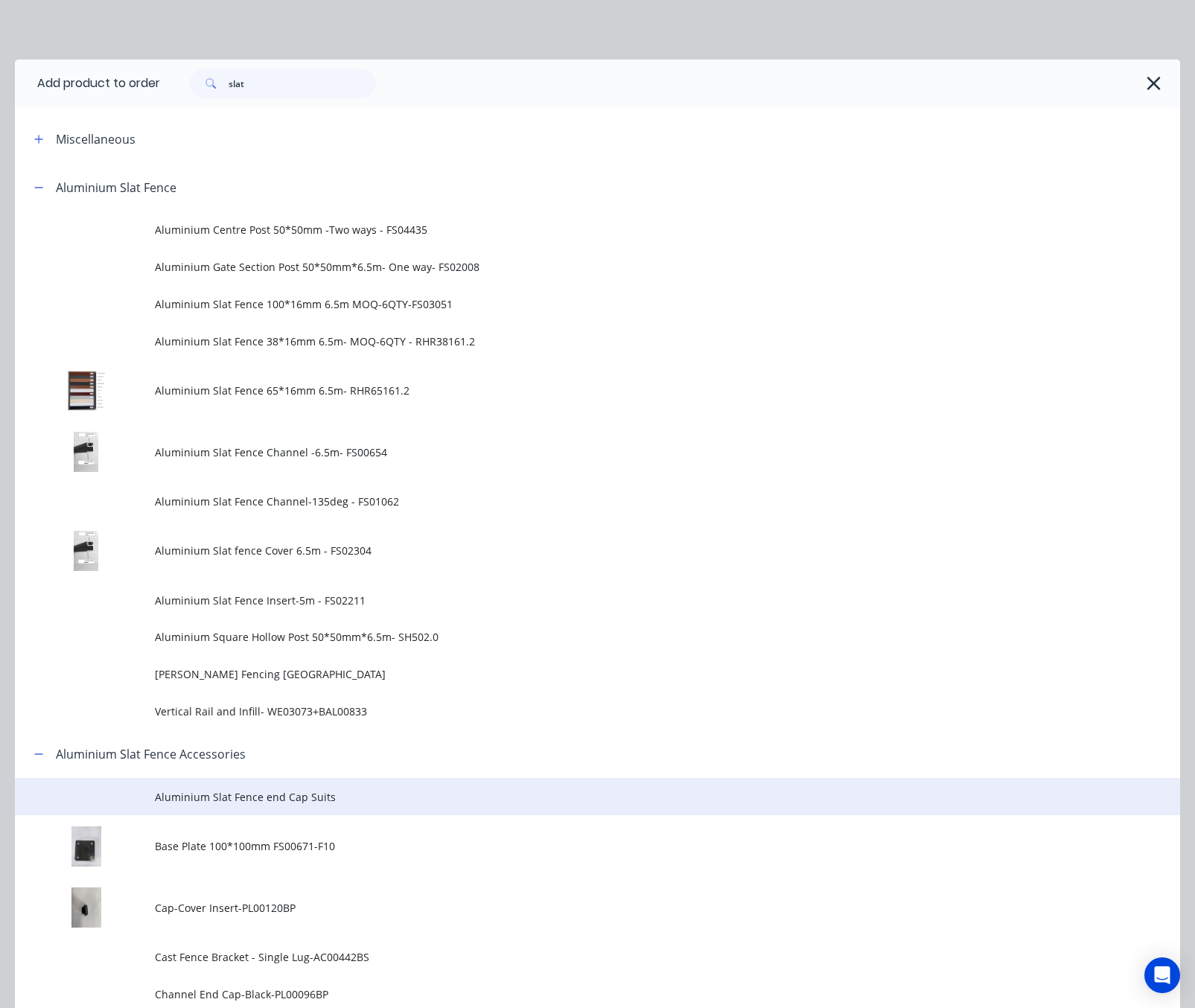
click at [242, 798] on span "Aluminium Slat Fence end Cap Suits" at bounding box center [565, 797] width 820 height 15
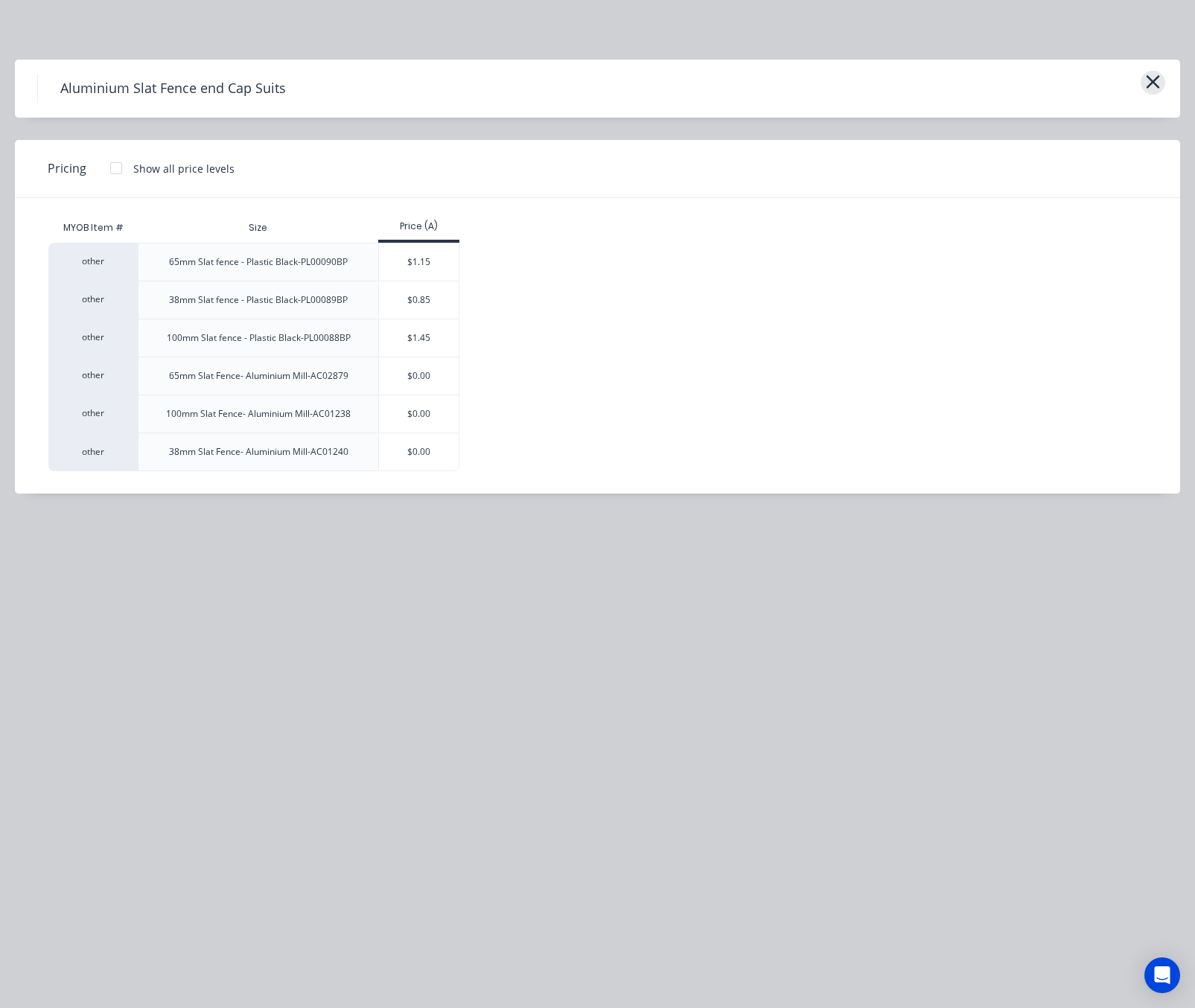
click at [1150, 90] on icon "button" at bounding box center [1152, 81] width 15 height 21
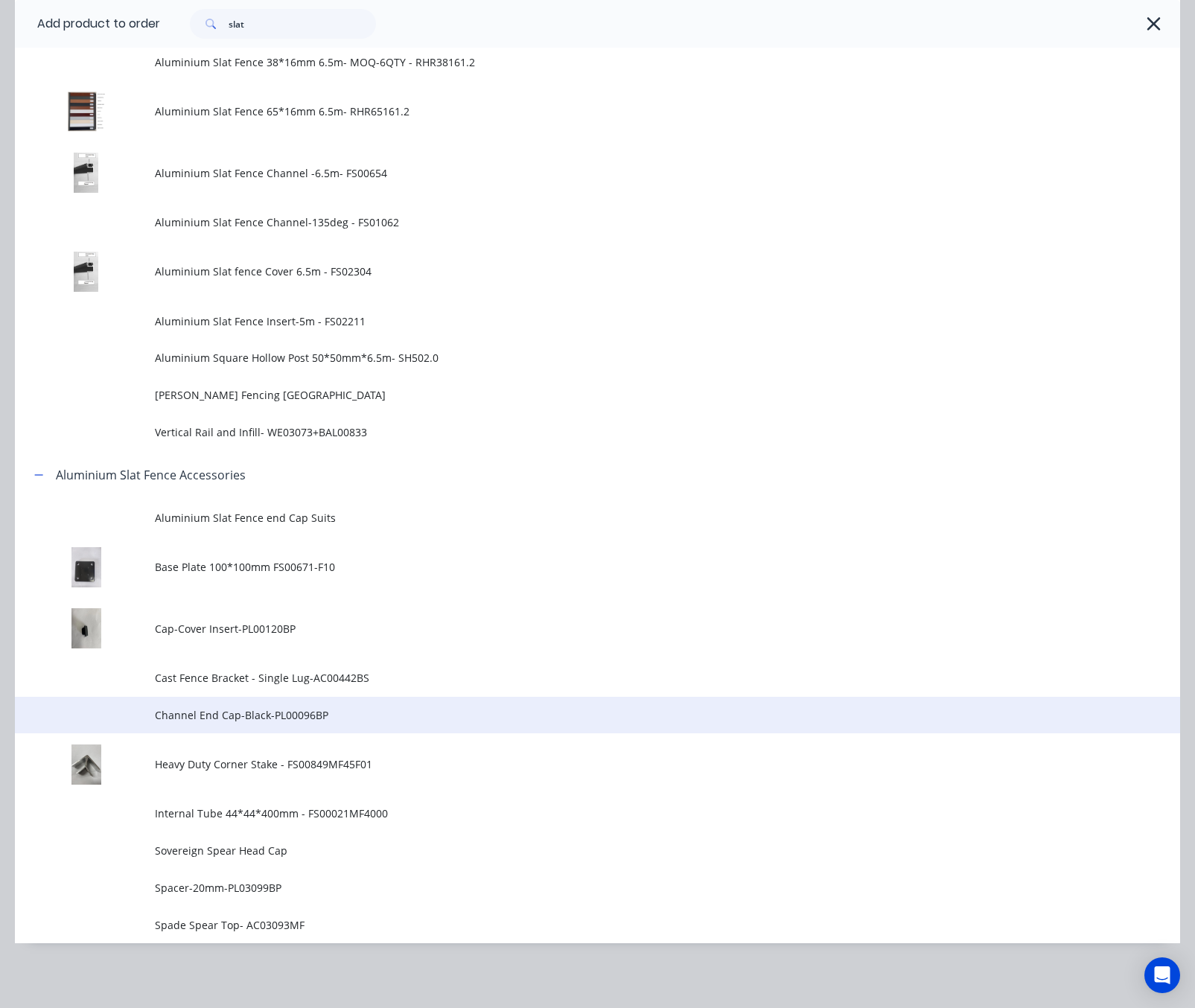
click at [383, 724] on td "Channel End Cap-Black-PL00096BP" at bounding box center [667, 714] width 1025 height 37
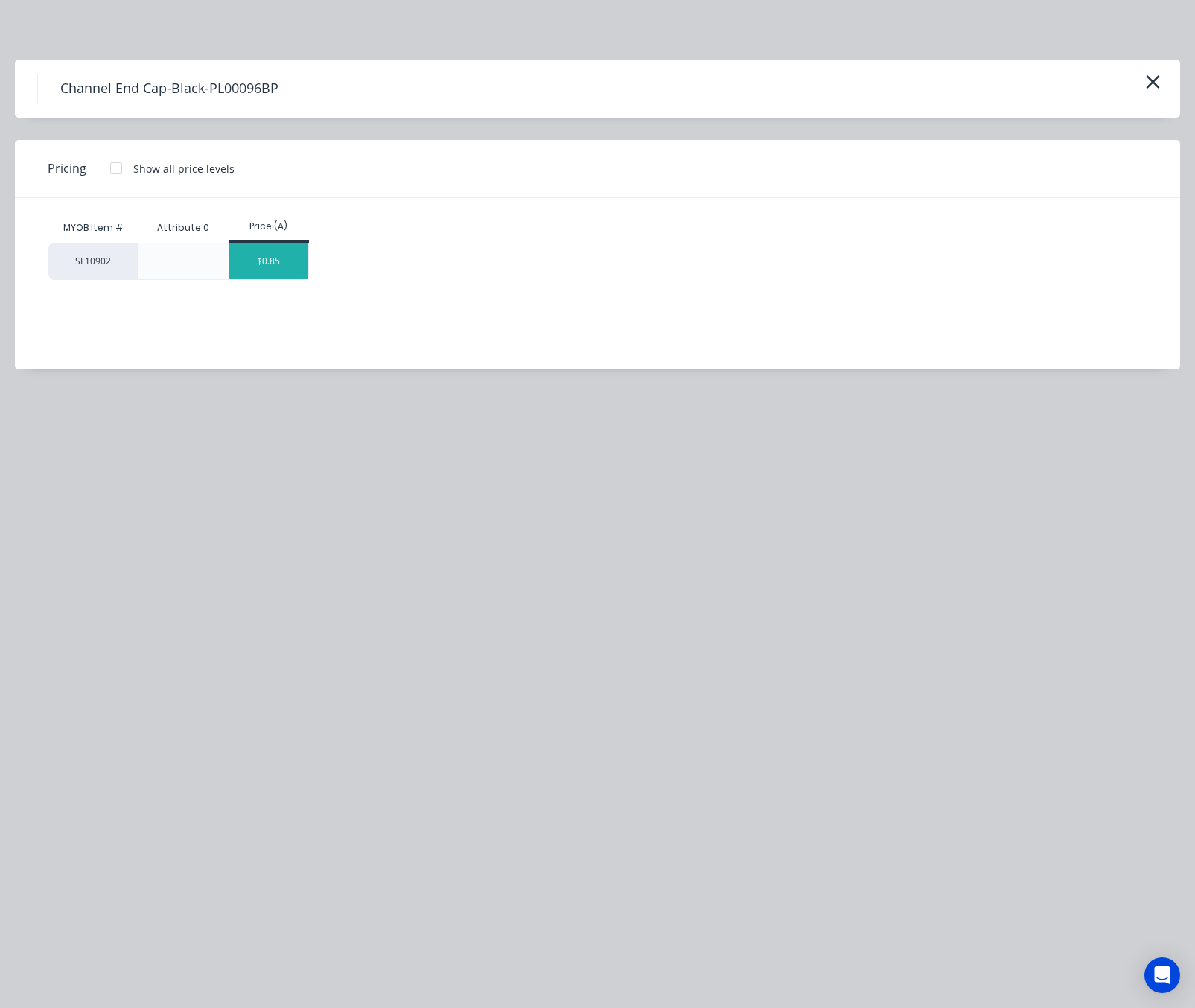
click at [275, 266] on div "$0.85" at bounding box center [269, 261] width 79 height 36
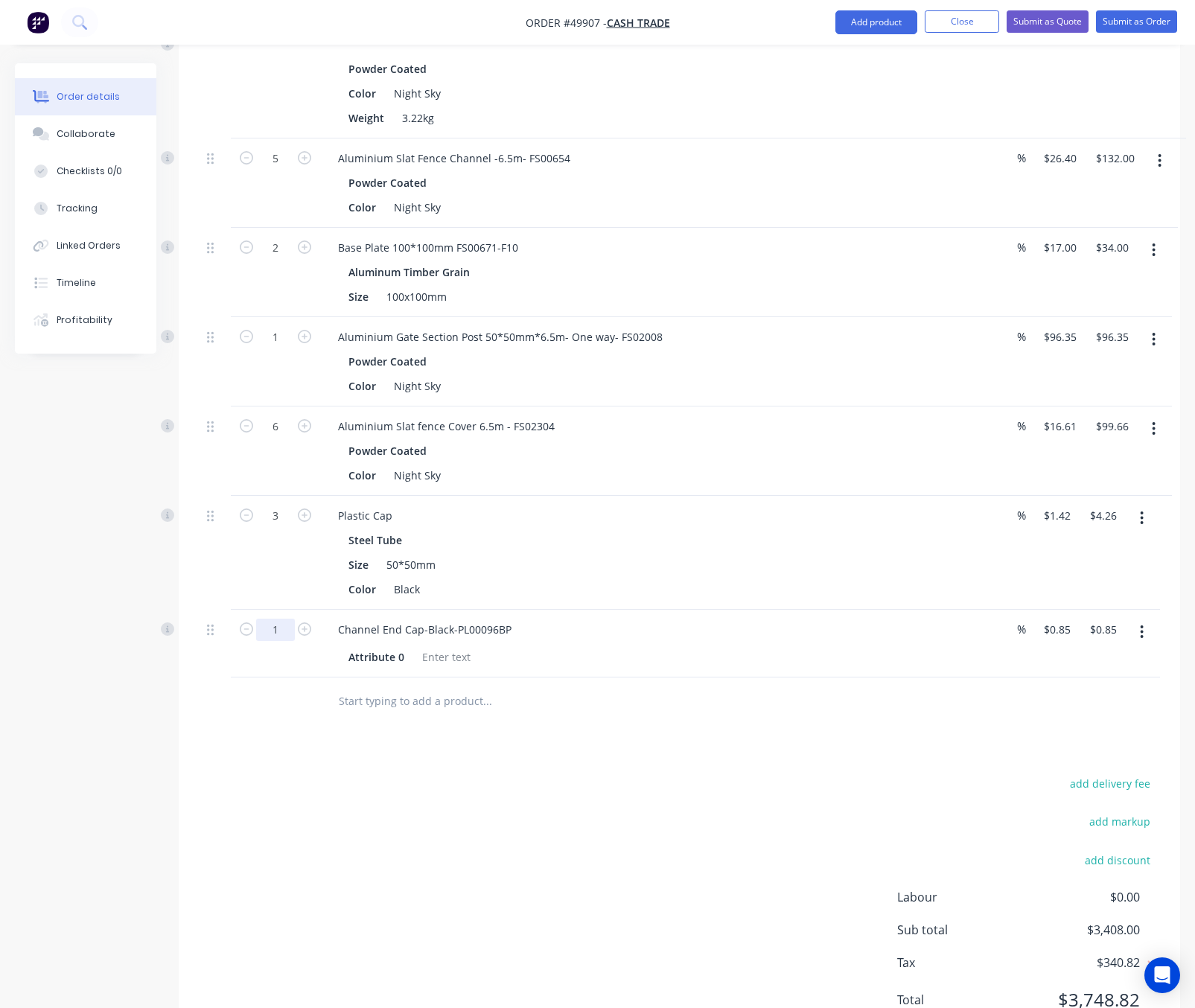
click at [268, 621] on input "1" at bounding box center [275, 630] width 39 height 23
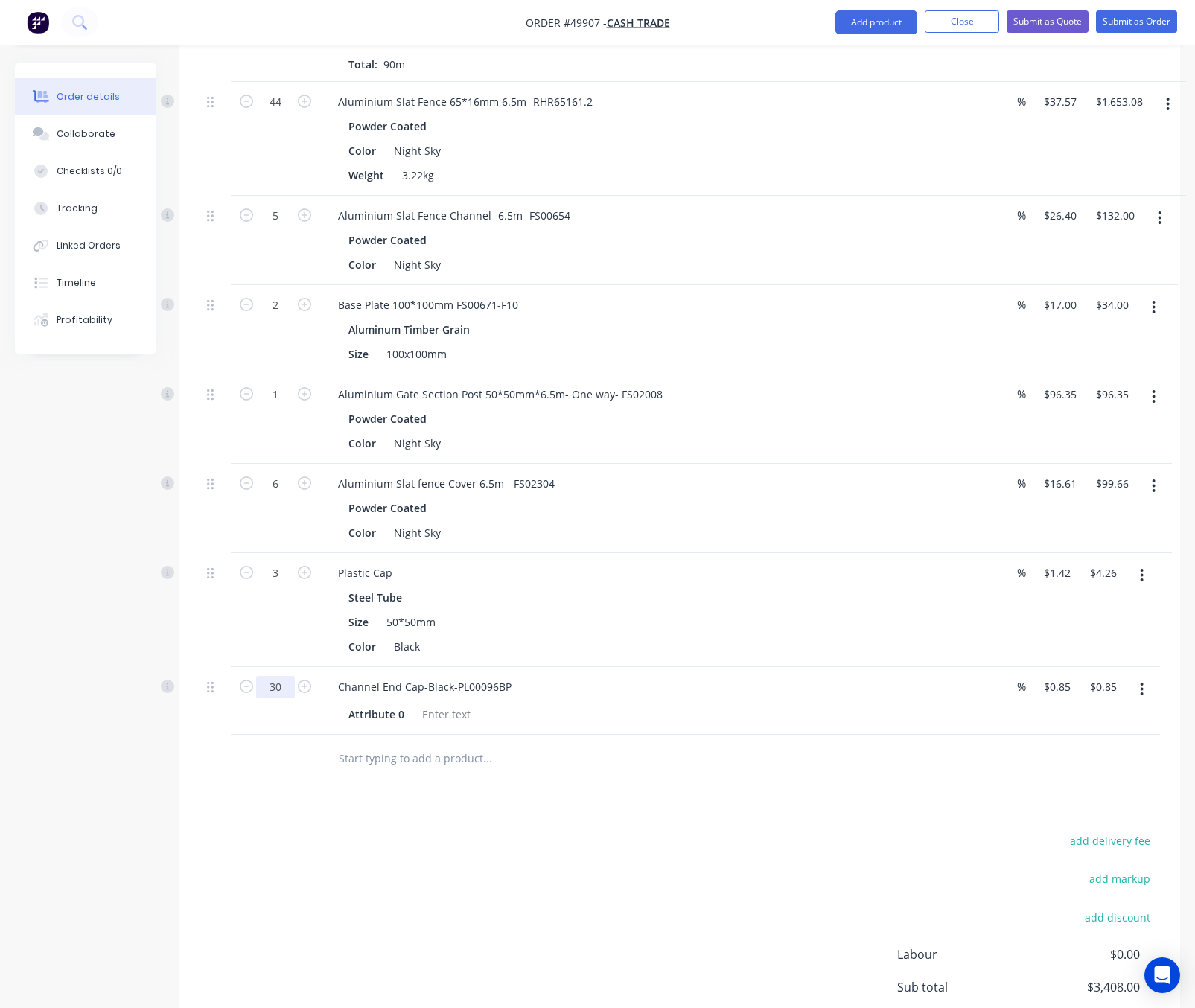
scroll to position [563, 0]
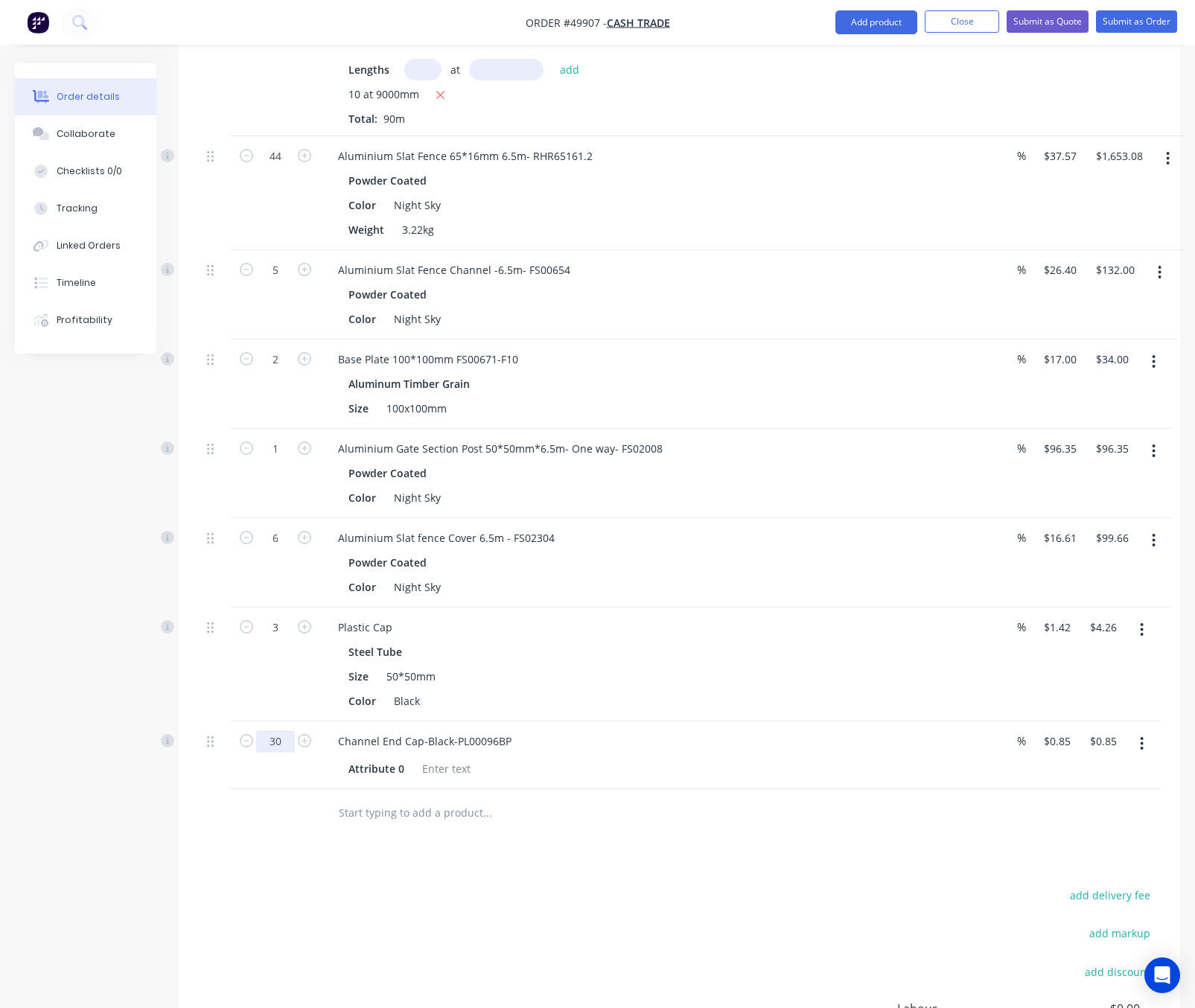
type input "30"
type input "$25.50"
click at [536, 862] on div "Drawings Add drawing Products Show / Hide columns Add product Qty Discount Pric…" at bounding box center [679, 487] width 1001 height 1350
click at [881, 23] on button "Add product" at bounding box center [876, 23] width 82 height 23
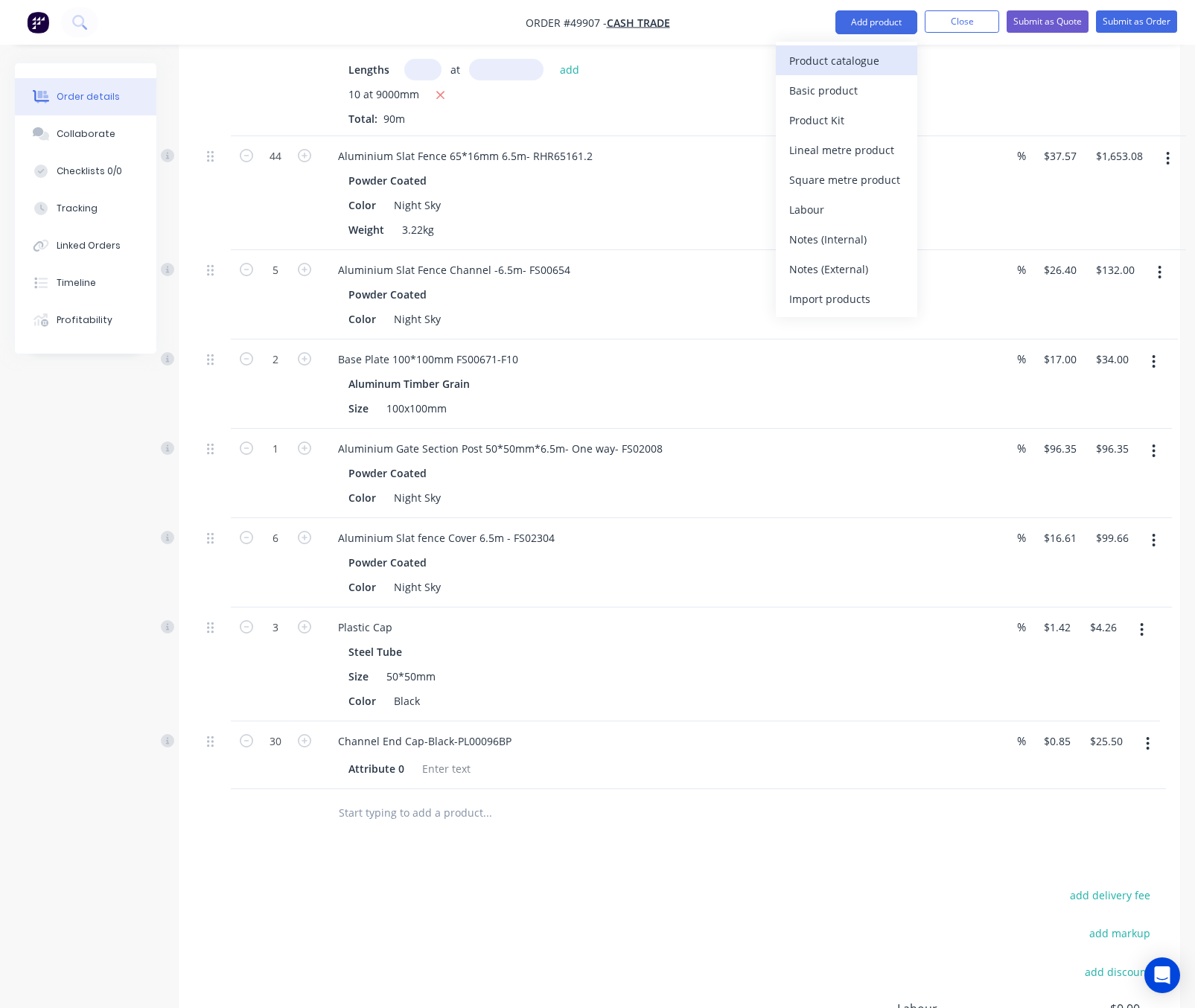
drag, startPoint x: 826, startPoint y: 63, endPoint x: 827, endPoint y: 72, distance: 9.1
click at [827, 72] on button "Product catalogue" at bounding box center [846, 60] width 142 height 30
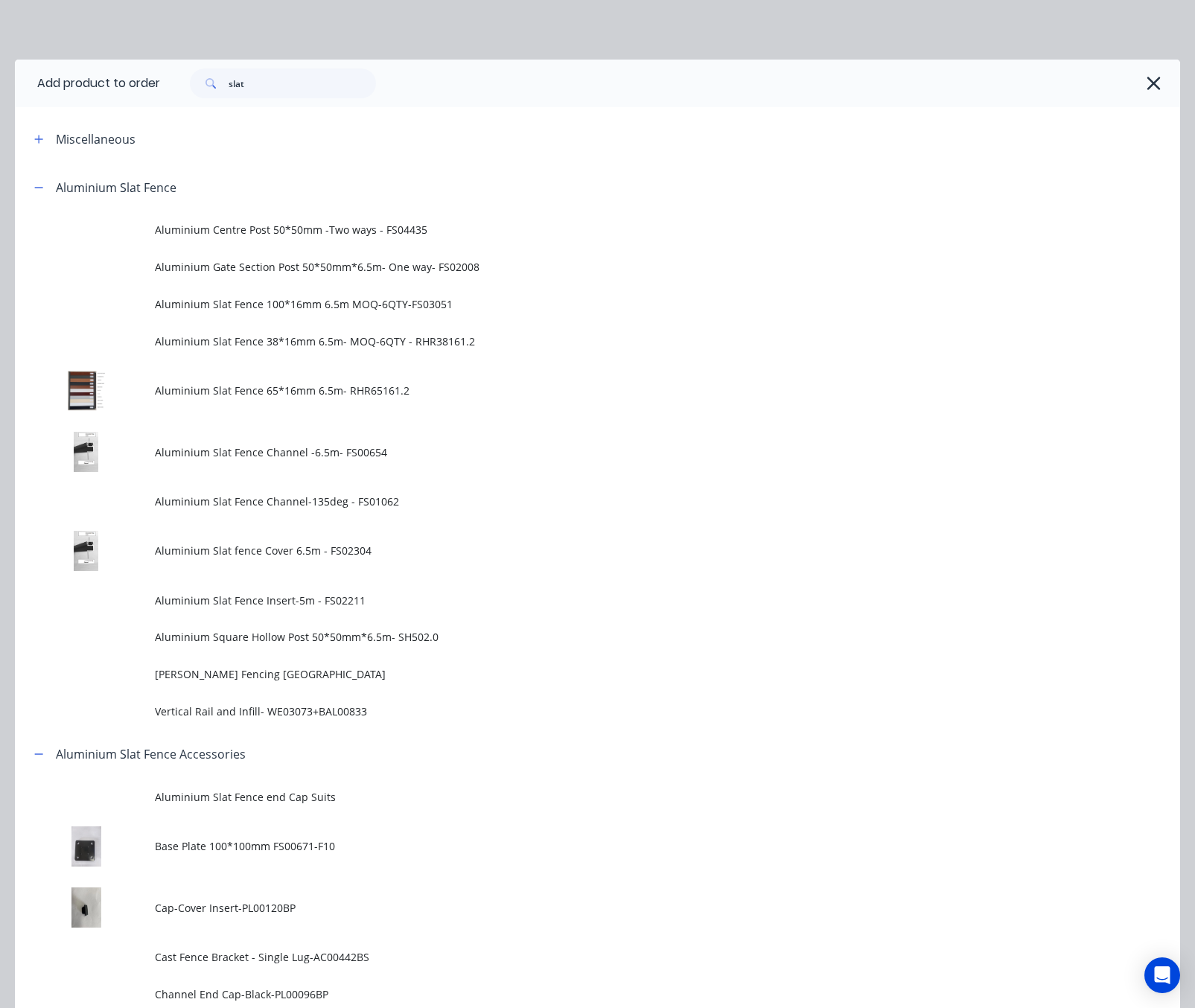
click at [1135, 62] on div "slat" at bounding box center [669, 83] width 1020 height 48
click at [1145, 90] on icon "button" at bounding box center [1153, 83] width 15 height 21
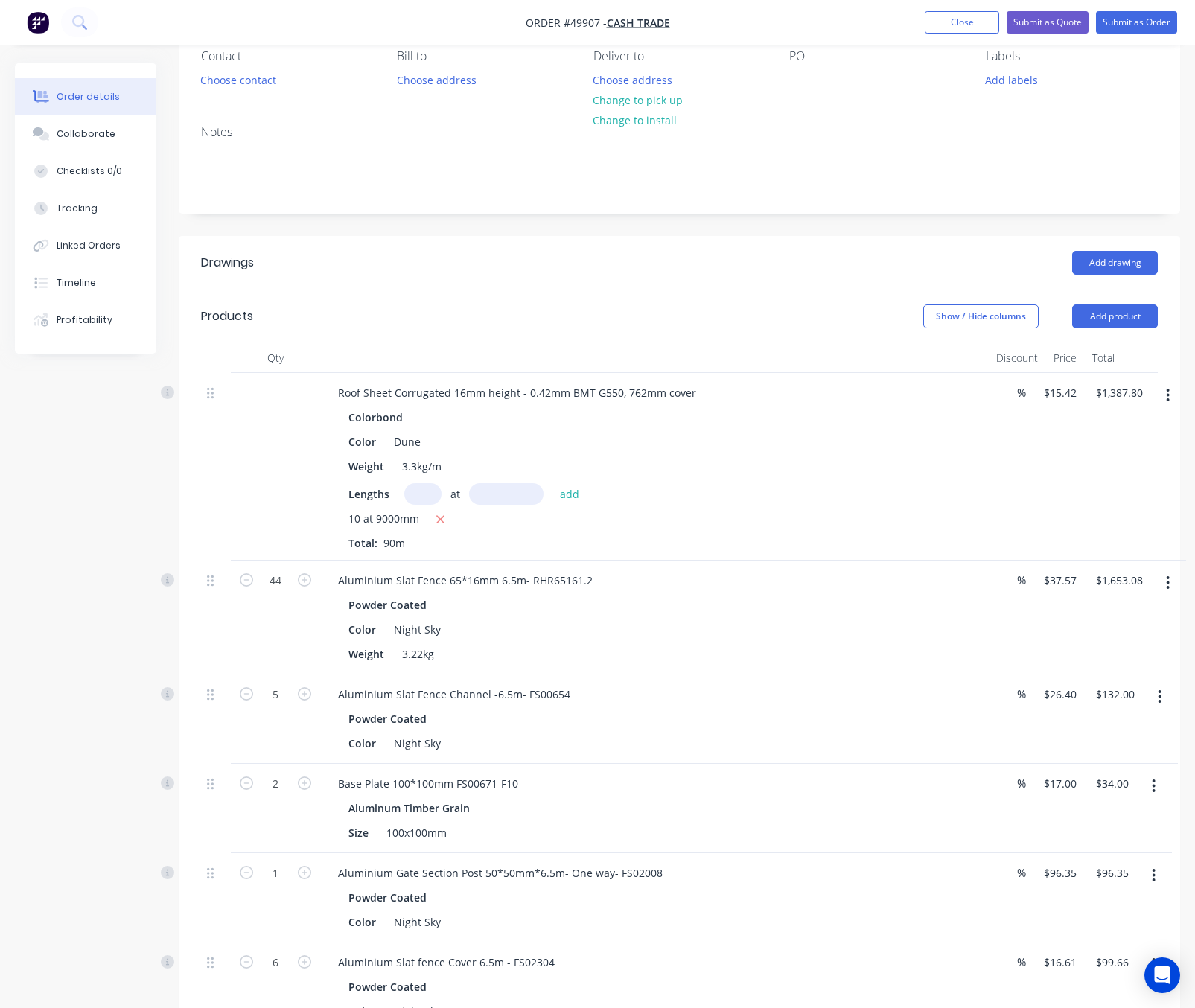
scroll to position [0, 0]
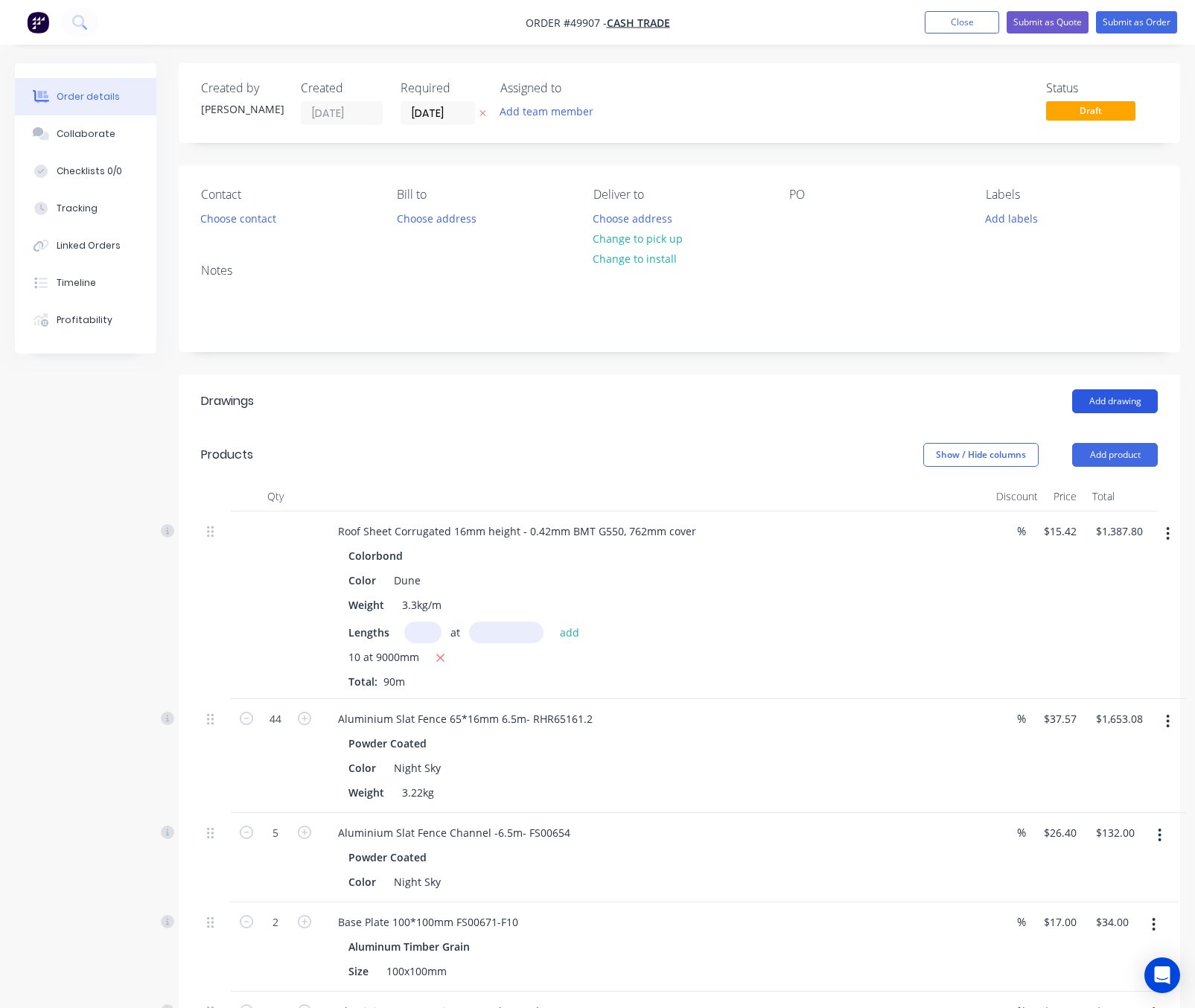
click at [1097, 396] on button "Add drawing" at bounding box center [1115, 401] width 86 height 23
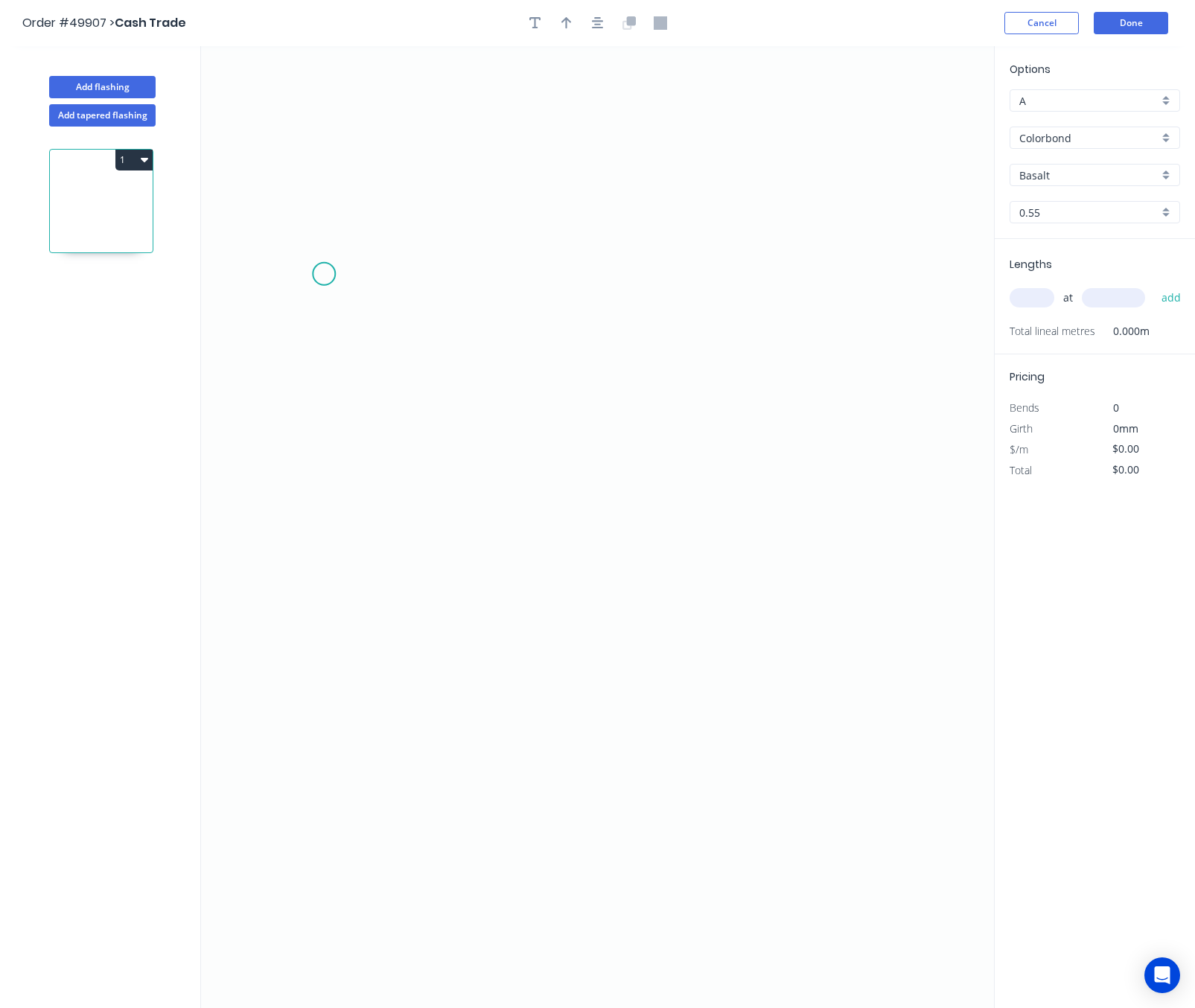
click at [328, 275] on icon "0" at bounding box center [598, 527] width 793 height 962
click at [802, 277] on icon "0" at bounding box center [598, 527] width 793 height 962
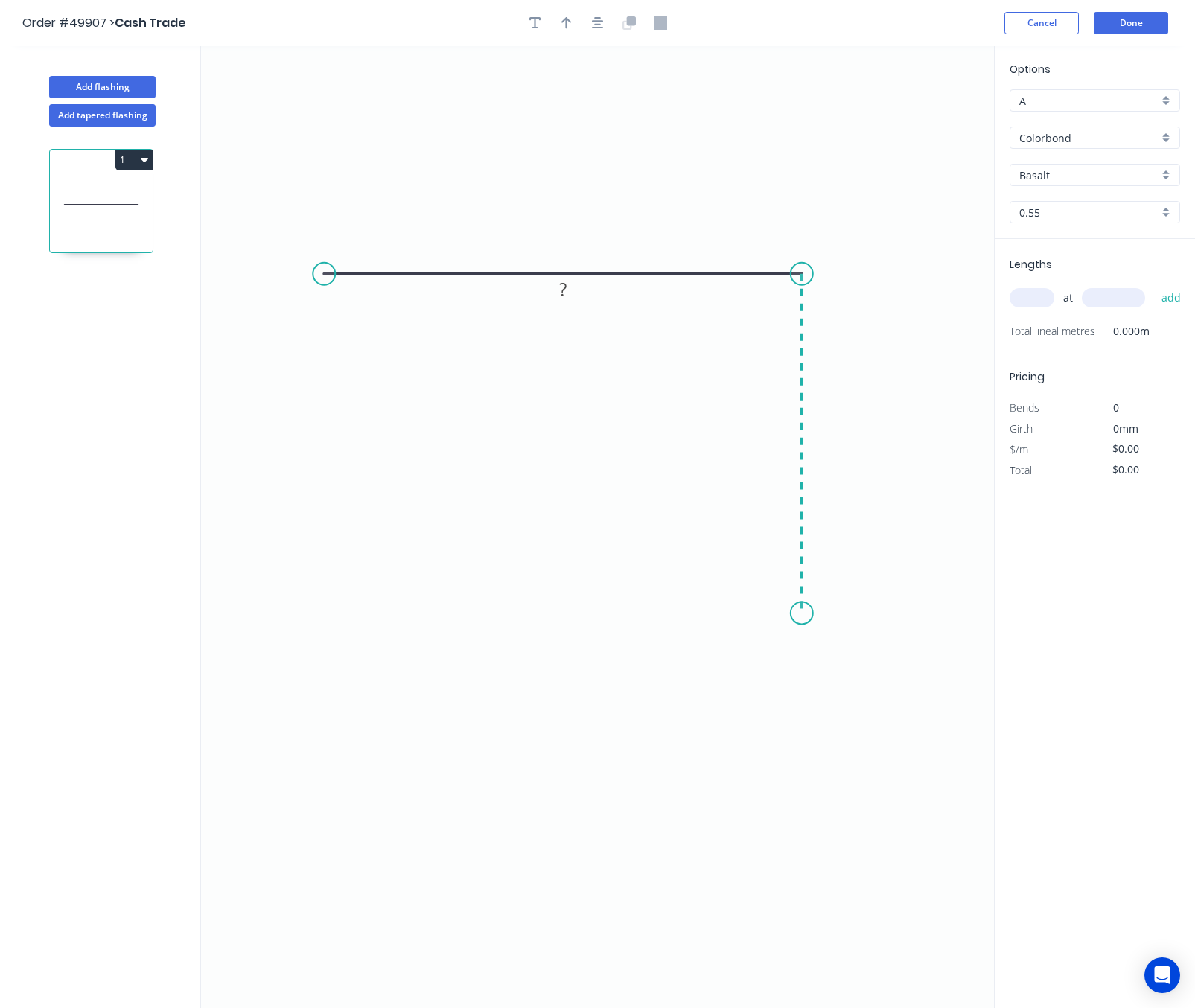
click at [791, 616] on icon "0 ?" at bounding box center [598, 527] width 793 height 962
click at [791, 616] on circle at bounding box center [801, 614] width 23 height 23
click at [831, 435] on rect at bounding box center [824, 438] width 30 height 21
drag, startPoint x: 802, startPoint y: 619, endPoint x: 798, endPoint y: 626, distance: 8.1
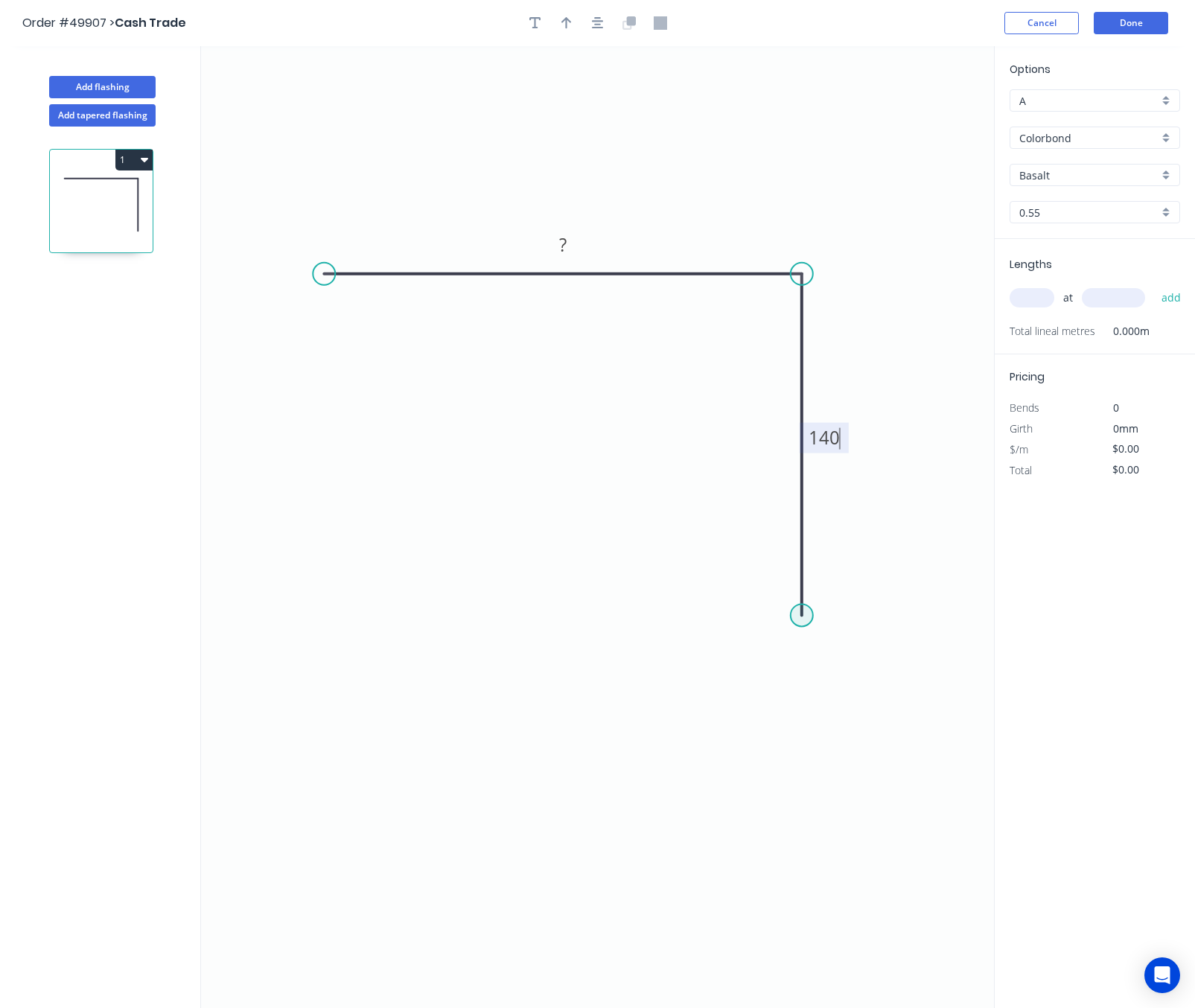
click at [802, 620] on circle at bounding box center [801, 614] width 23 height 23
click at [802, 619] on circle at bounding box center [801, 618] width 23 height 23
click at [798, 620] on circle at bounding box center [801, 618] width 23 height 23
click at [777, 649] on icon "0 ? 140" at bounding box center [598, 527] width 793 height 962
click at [777, 649] on circle at bounding box center [777, 647] width 23 height 23
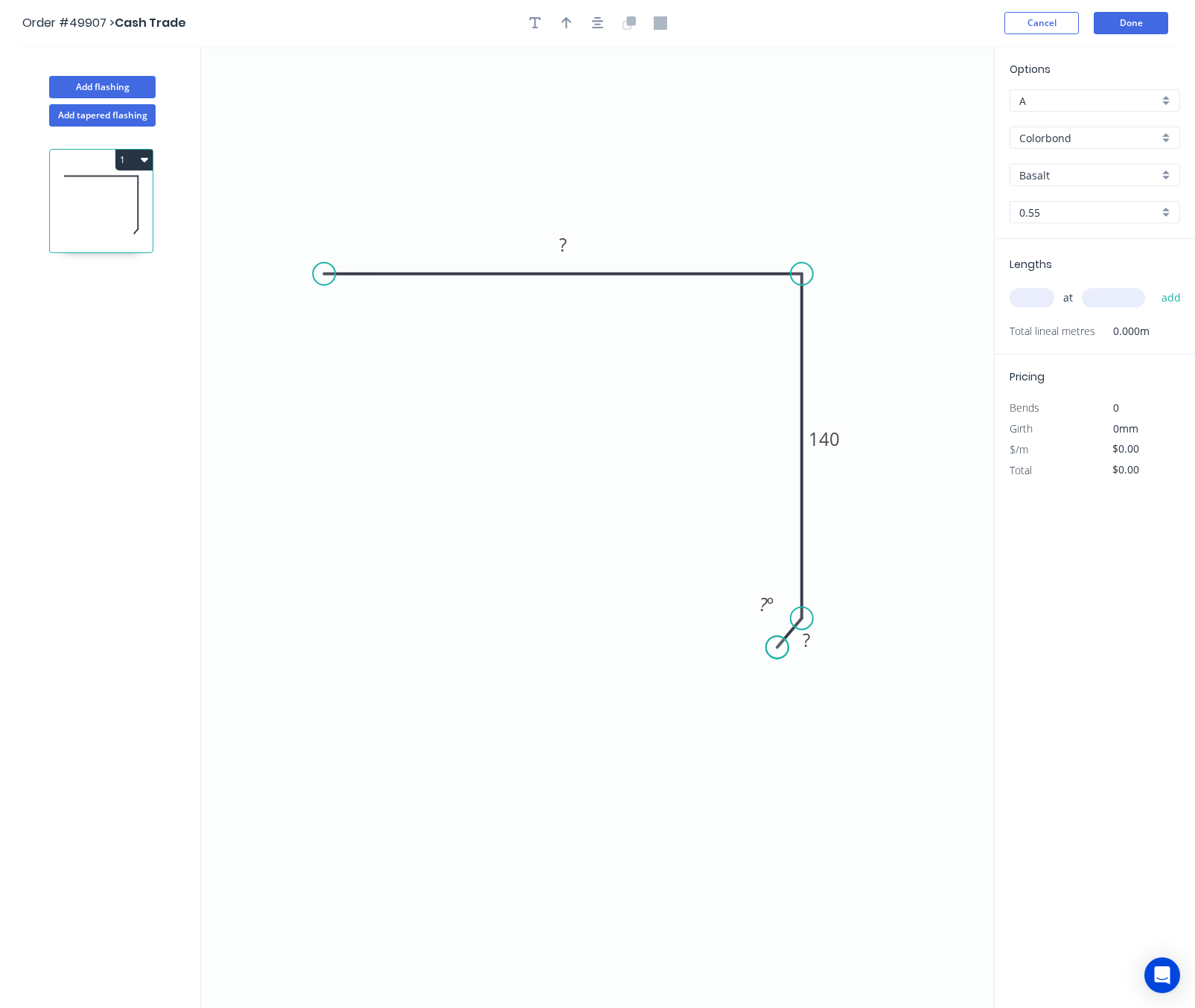
click at [777, 649] on circle at bounding box center [777, 647] width 23 height 23
click at [565, 247] on tspan "?" at bounding box center [563, 244] width 7 height 24
drag, startPoint x: 324, startPoint y: 277, endPoint x: 347, endPoint y: 280, distance: 23.2
click at [347, 280] on circle at bounding box center [347, 274] width 23 height 23
click at [778, 641] on circle at bounding box center [778, 641] width 23 height 23
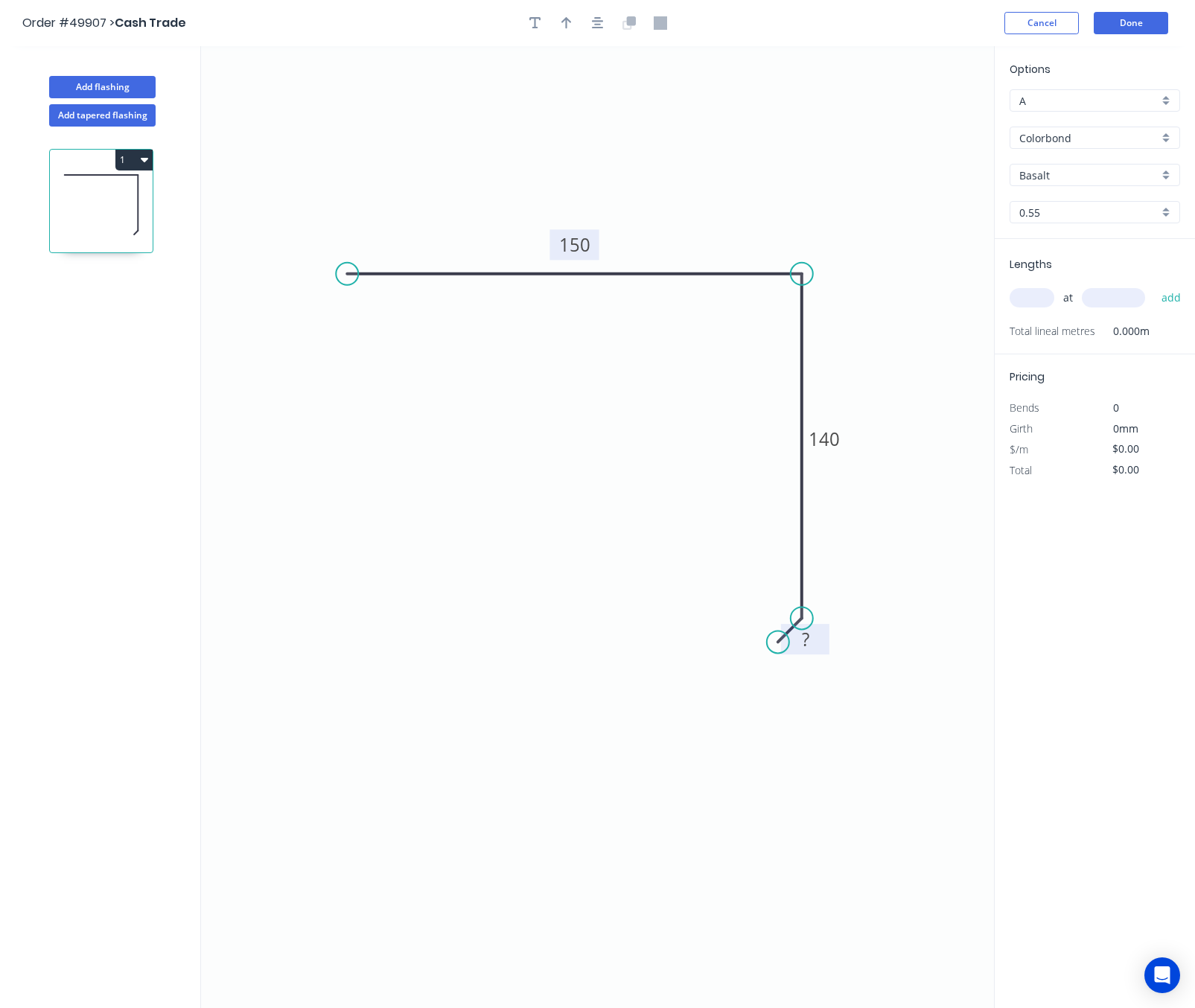
click at [815, 641] on rect at bounding box center [805, 639] width 30 height 21
click at [1081, 174] on input "Basalt" at bounding box center [1088, 174] width 139 height 15
type input "$11.27"
type input "n"
click at [1079, 203] on div "Dune" at bounding box center [1094, 203] width 169 height 26
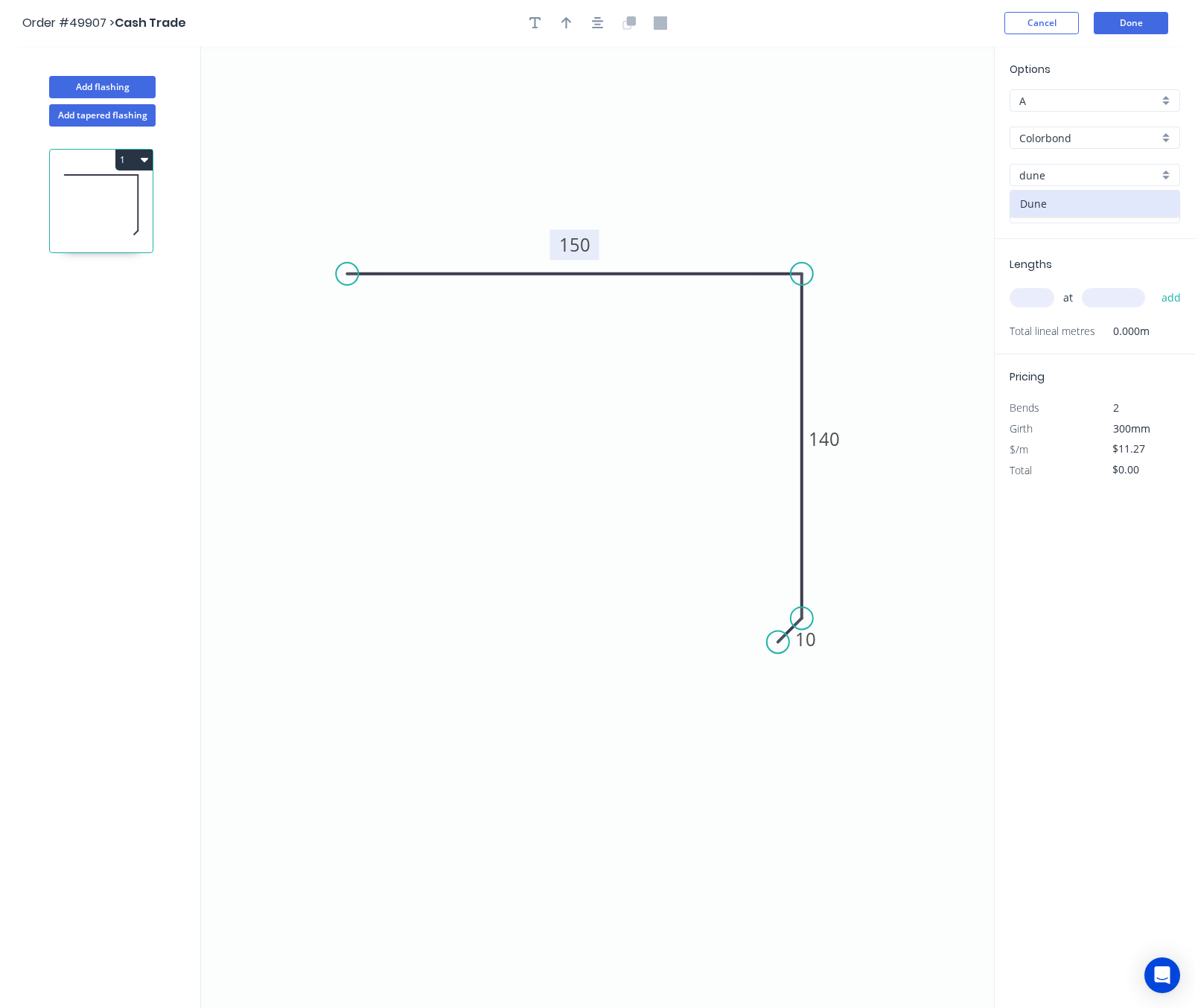
type input "Dune"
click at [1039, 294] on input "text" at bounding box center [1031, 297] width 44 height 19
drag, startPoint x: 567, startPoint y: 25, endPoint x: 576, endPoint y: 32, distance: 11.4
click at [568, 25] on icon "button" at bounding box center [566, 23] width 11 height 14
drag, startPoint x: 918, startPoint y: 119, endPoint x: 711, endPoint y: 163, distance: 211.6
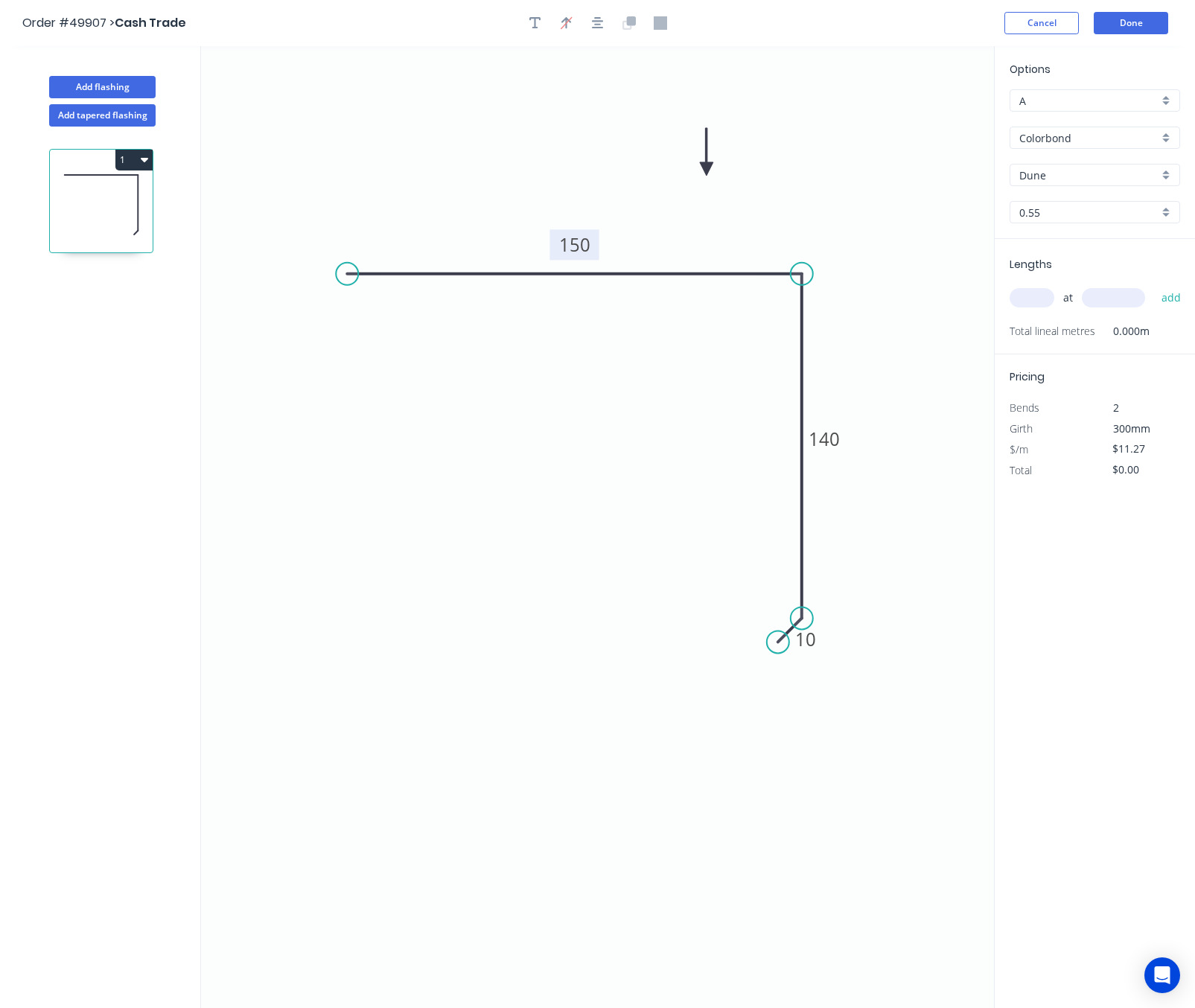
click at [706, 168] on icon at bounding box center [706, 152] width 14 height 48
click at [1034, 306] on input "text" at bounding box center [1031, 297] width 44 height 19
type input "2"
click at [1116, 299] on input "text" at bounding box center [1113, 297] width 63 height 19
type input "2500"
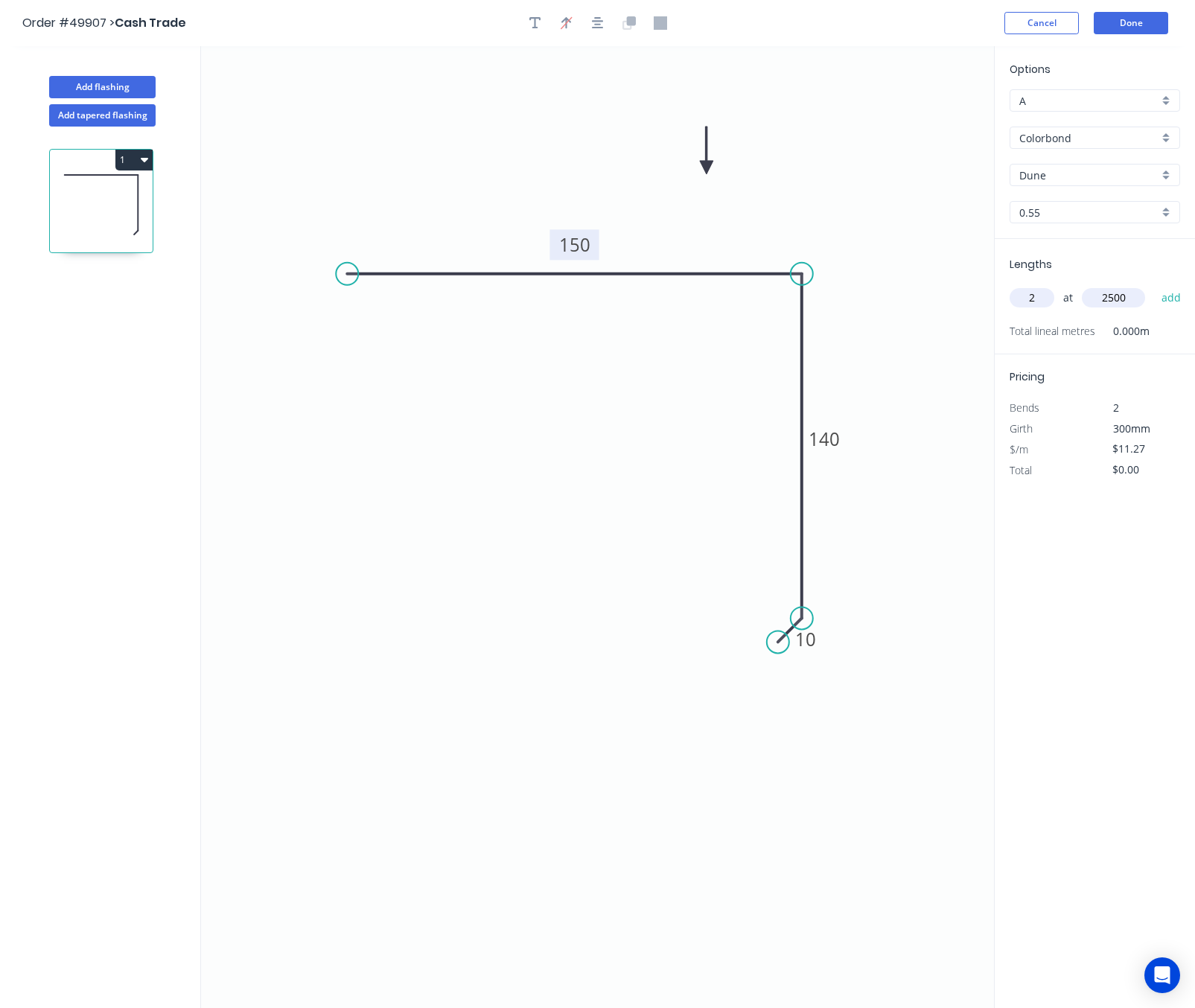
click at [1153, 285] on button "add" at bounding box center [1171, 298] width 35 height 25
type input "$56.35"
type input "1"
click at [1122, 294] on input "text" at bounding box center [1113, 297] width 63 height 19
type input "4000"
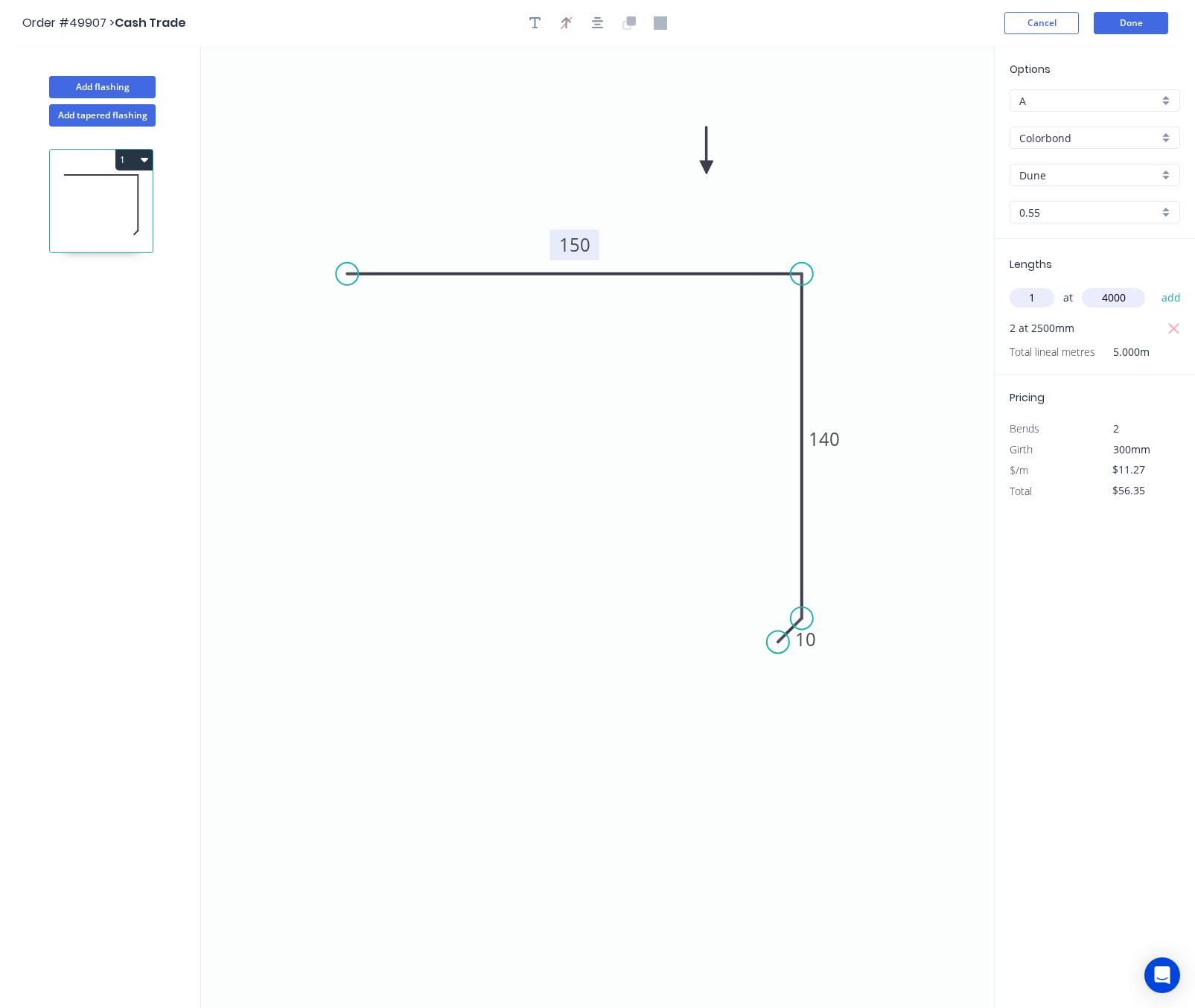
click at [1153, 285] on button "add" at bounding box center [1171, 298] width 35 height 25
type input "$101.43"
type input "2"
click at [1119, 293] on input "text" at bounding box center [1113, 297] width 63 height 19
type input "700"
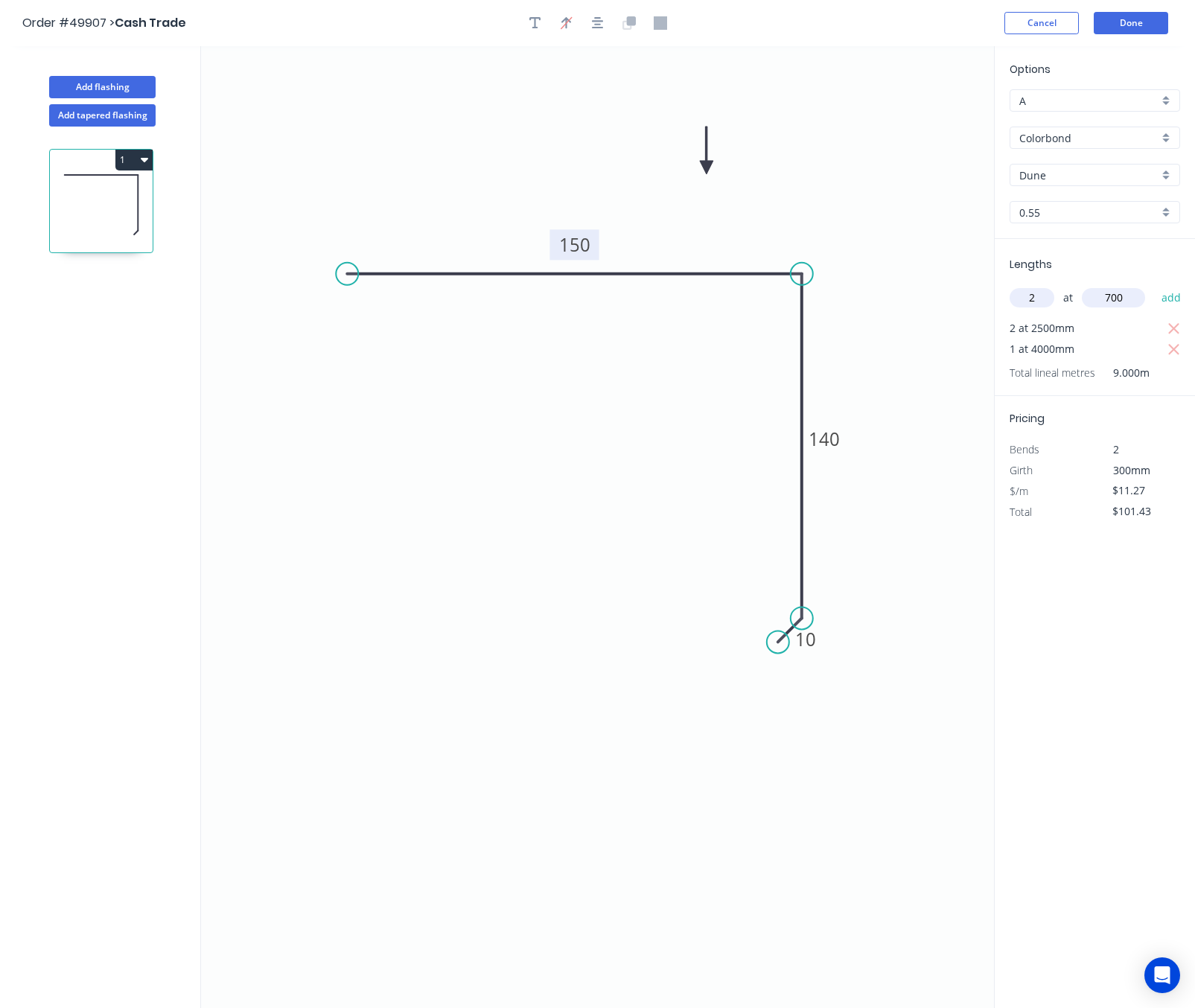
click at [1153, 285] on button "add" at bounding box center [1171, 298] width 35 height 25
type input "$117.21"
click at [1140, 21] on button "Done" at bounding box center [1131, 23] width 74 height 23
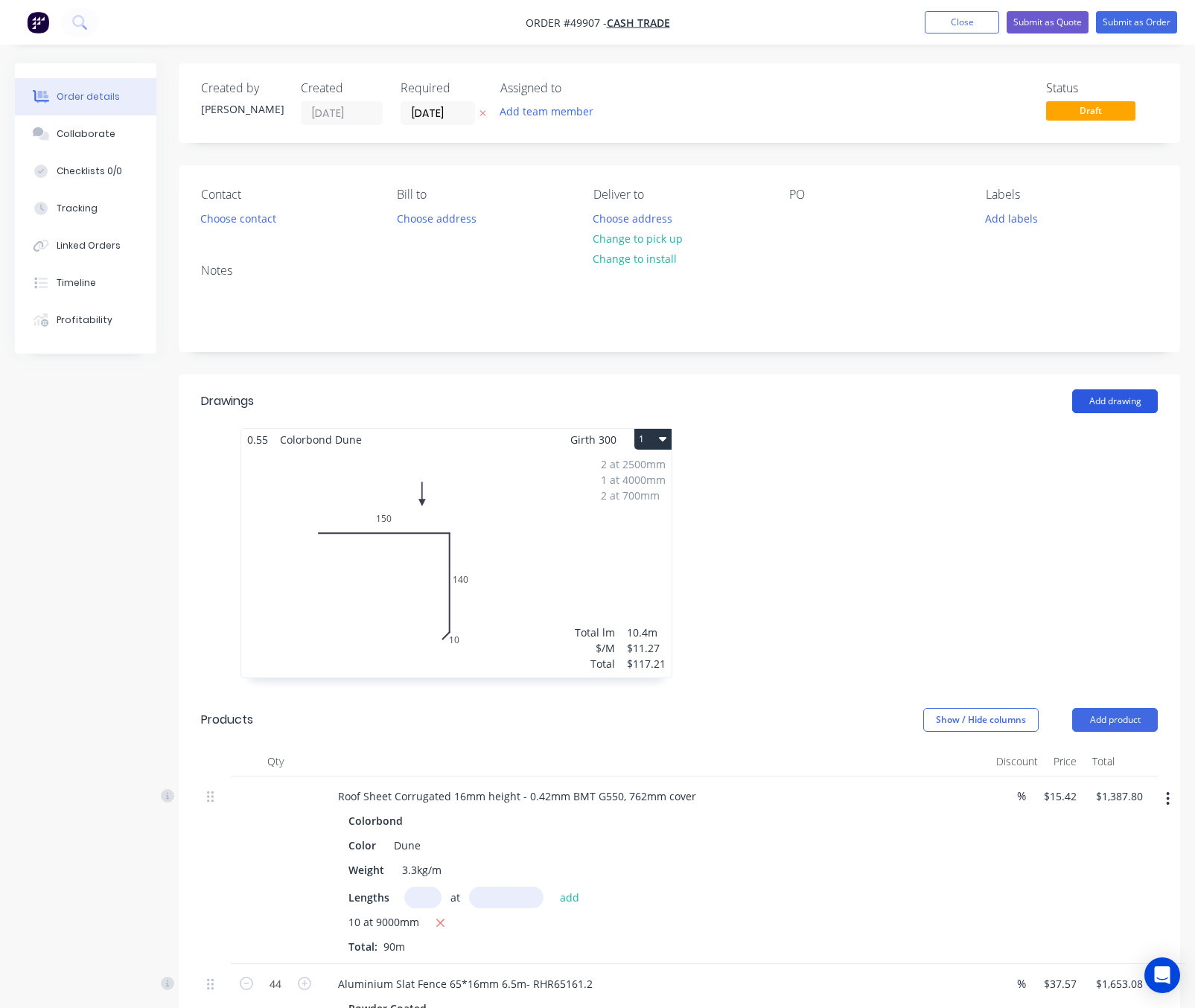
click at [1106, 405] on button "Add drawing" at bounding box center [1115, 401] width 86 height 23
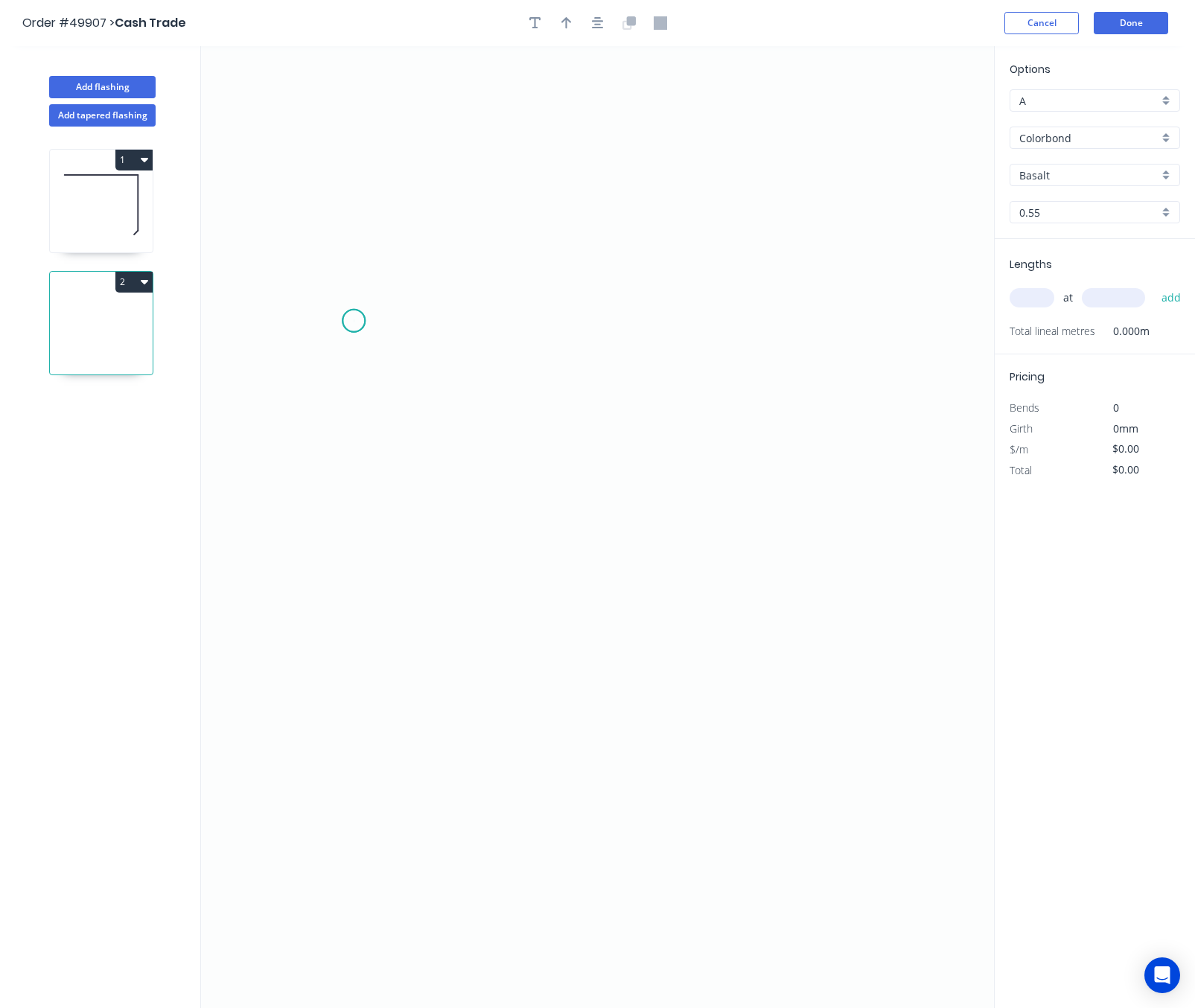
click at [353, 322] on icon "0" at bounding box center [598, 527] width 793 height 962
click at [895, 322] on icon "0" at bounding box center [598, 527] width 793 height 962
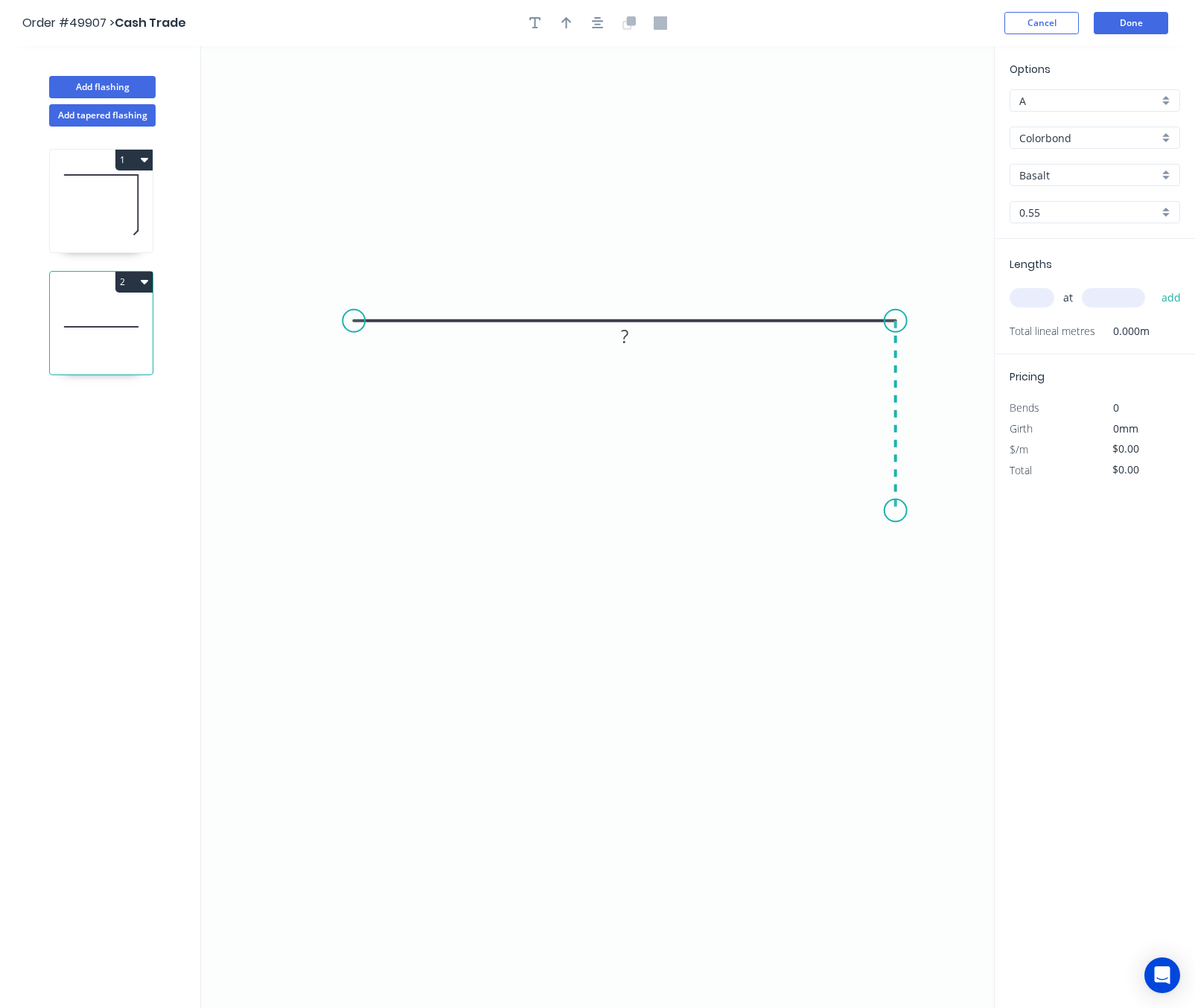
click at [890, 511] on icon "0 ?" at bounding box center [598, 527] width 793 height 962
click at [890, 511] on circle at bounding box center [895, 510] width 23 height 23
click at [619, 294] on rect at bounding box center [624, 292] width 30 height 21
click at [356, 326] on circle at bounding box center [353, 321] width 23 height 23
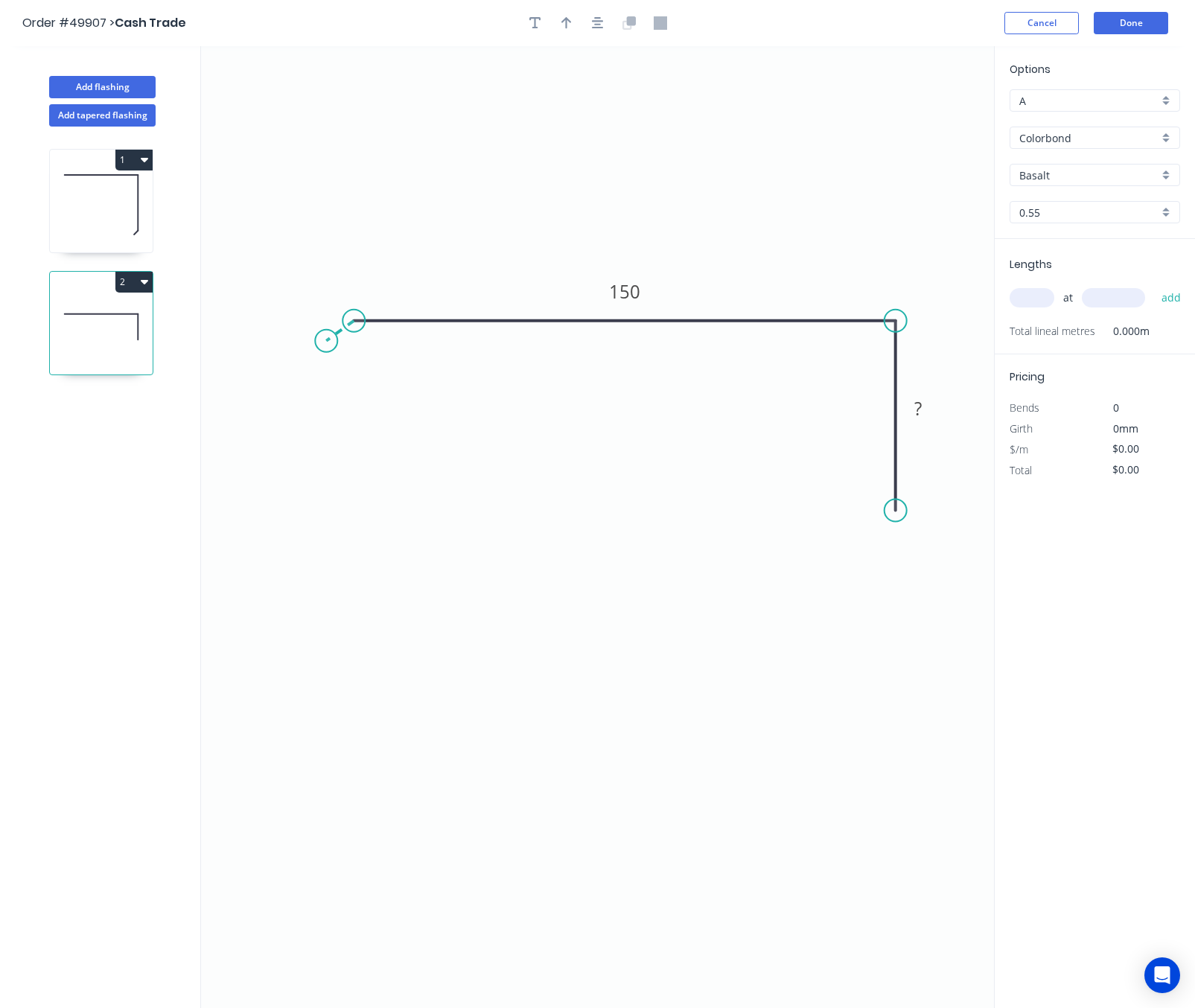
click at [326, 341] on icon "0 150 ?" at bounding box center [598, 527] width 793 height 962
click at [326, 341] on circle at bounding box center [326, 341] width 23 height 23
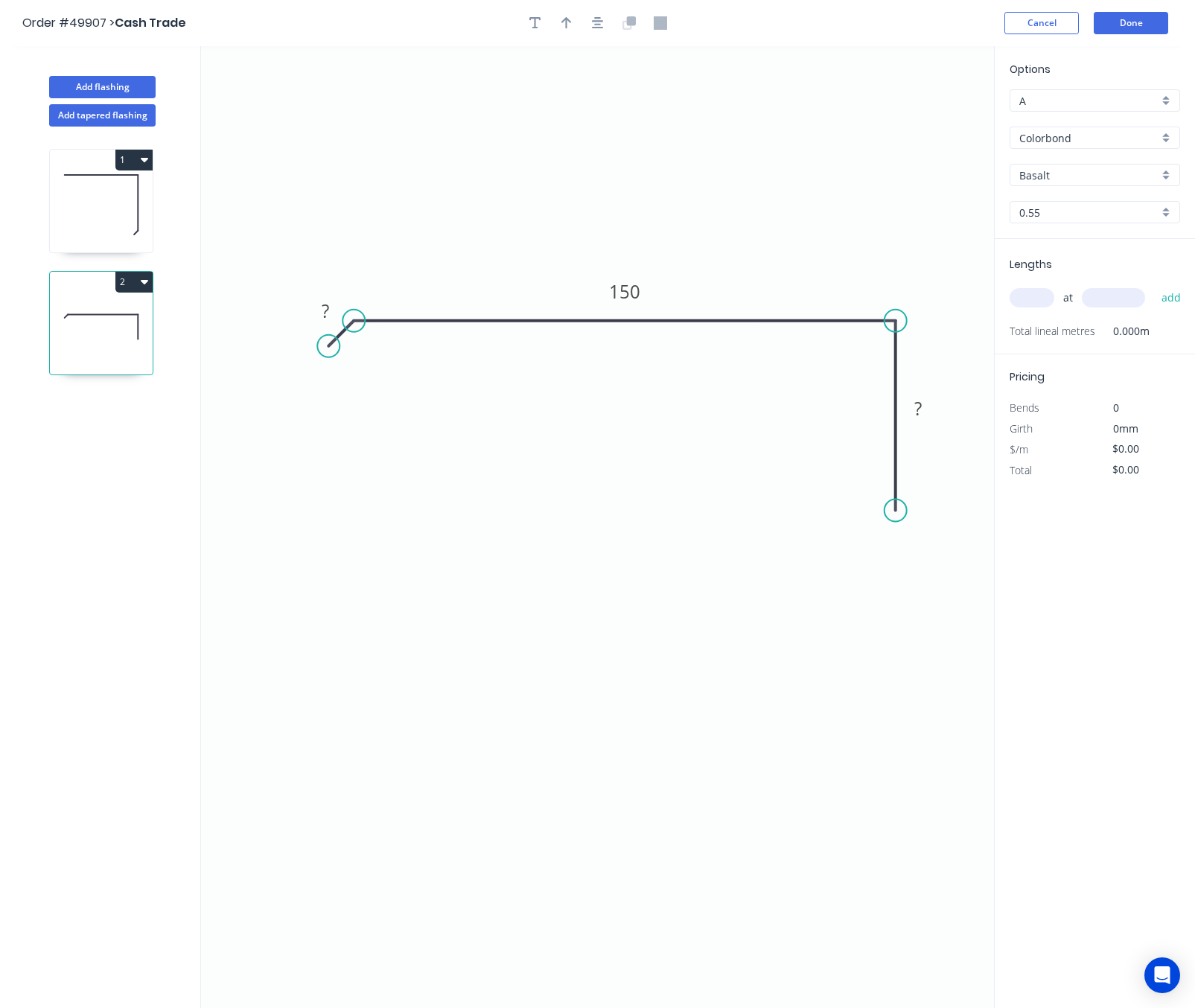
click at [328, 346] on circle at bounding box center [328, 346] width 23 height 23
click at [324, 307] on tspan "?" at bounding box center [325, 310] width 7 height 24
click at [928, 416] on rect at bounding box center [918, 409] width 30 height 21
drag, startPoint x: 892, startPoint y: 511, endPoint x: 884, endPoint y: 659, distance: 148.2
click at [890, 659] on circle at bounding box center [895, 658] width 23 height 23
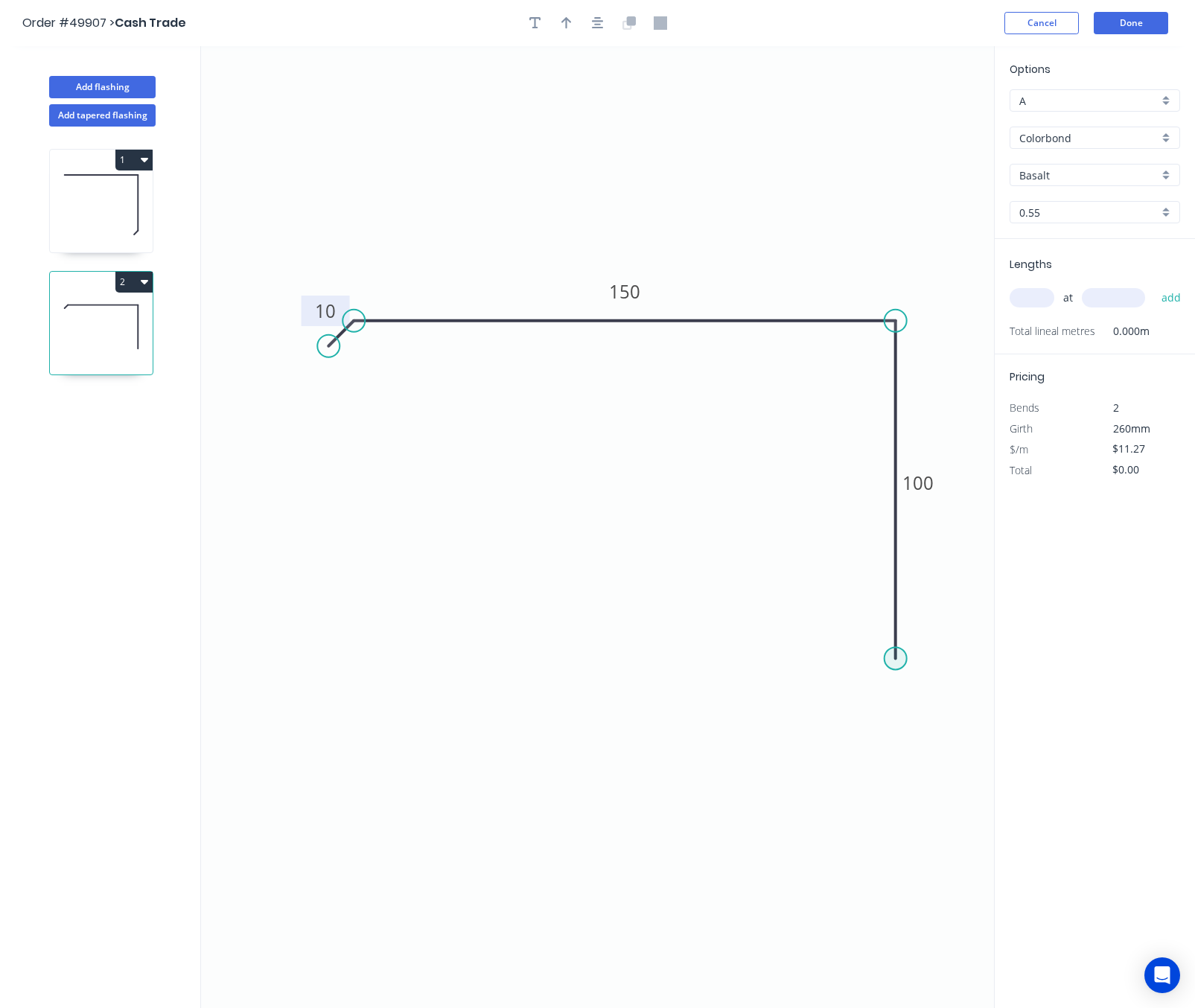
click at [893, 662] on circle at bounding box center [895, 658] width 23 height 23
click at [887, 684] on icon "0 10 150 100" at bounding box center [598, 527] width 793 height 962
click at [892, 681] on circle at bounding box center [887, 682] width 23 height 23
type input "$0.00"
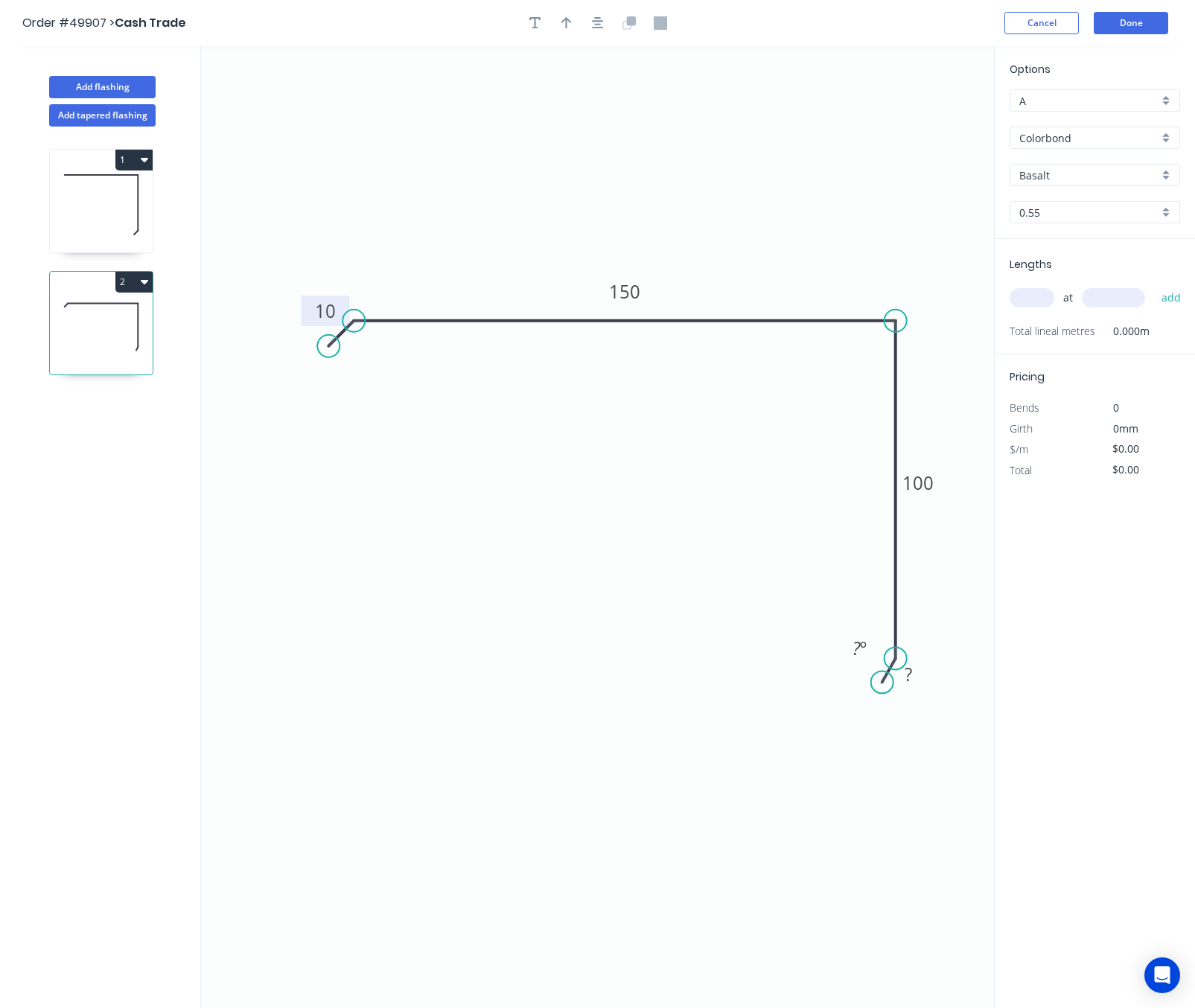
click at [882, 684] on circle at bounding box center [882, 682] width 23 height 23
click at [574, 20] on button "button" at bounding box center [566, 23] width 23 height 23
drag, startPoint x: 920, startPoint y: 117, endPoint x: 686, endPoint y: 167, distance: 239.3
click at [696, 167] on icon at bounding box center [702, 149] width 14 height 48
drag, startPoint x: 881, startPoint y: 679, endPoint x: 873, endPoint y: 682, distance: 8.5
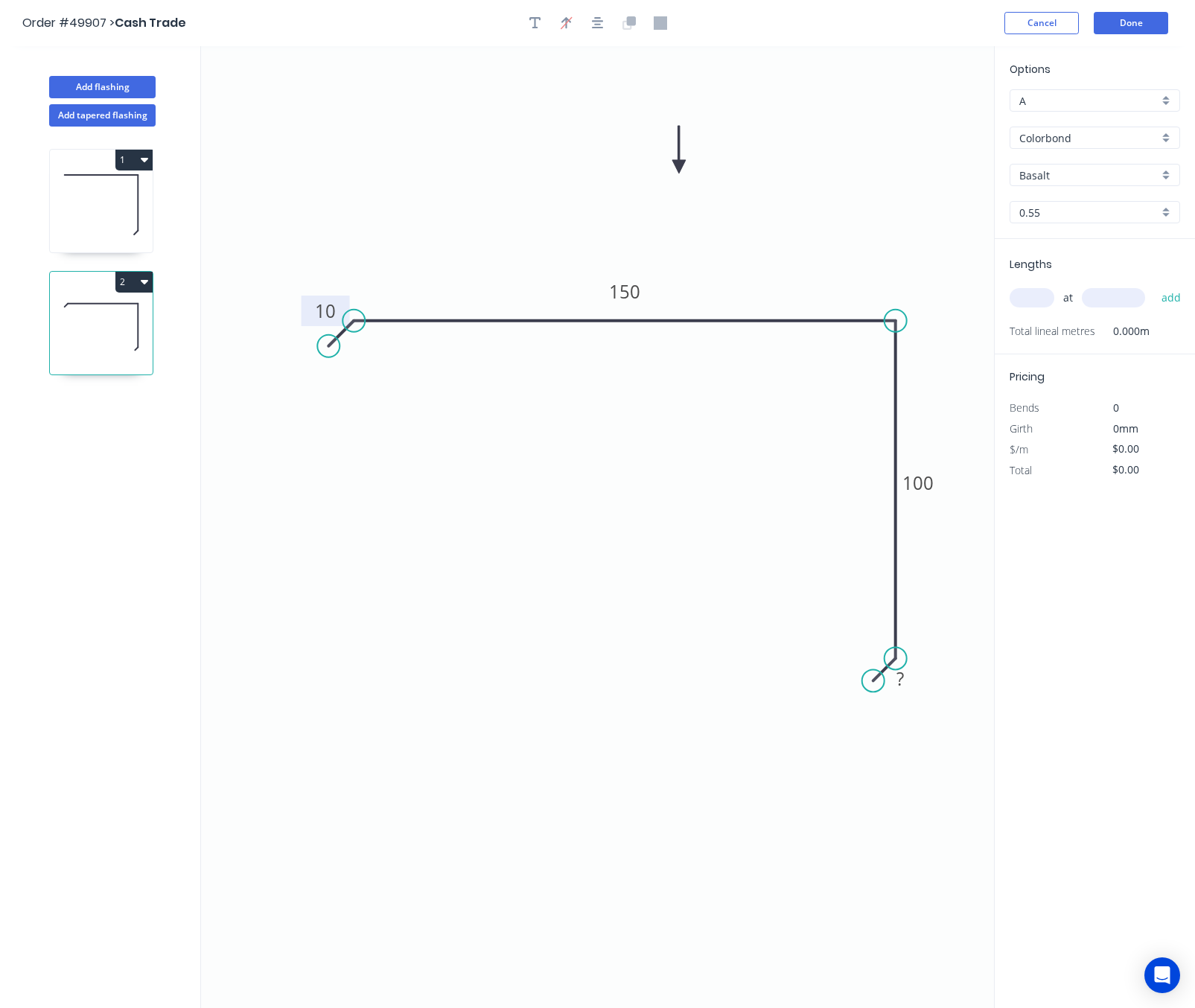
click at [873, 682] on circle at bounding box center [873, 680] width 23 height 23
click at [900, 681] on tspan "?" at bounding box center [900, 678] width 7 height 24
click at [1079, 168] on input "Basalt" at bounding box center [1088, 174] width 139 height 15
type input "$11.84"
click at [1072, 205] on div "Dune" at bounding box center [1094, 203] width 169 height 26
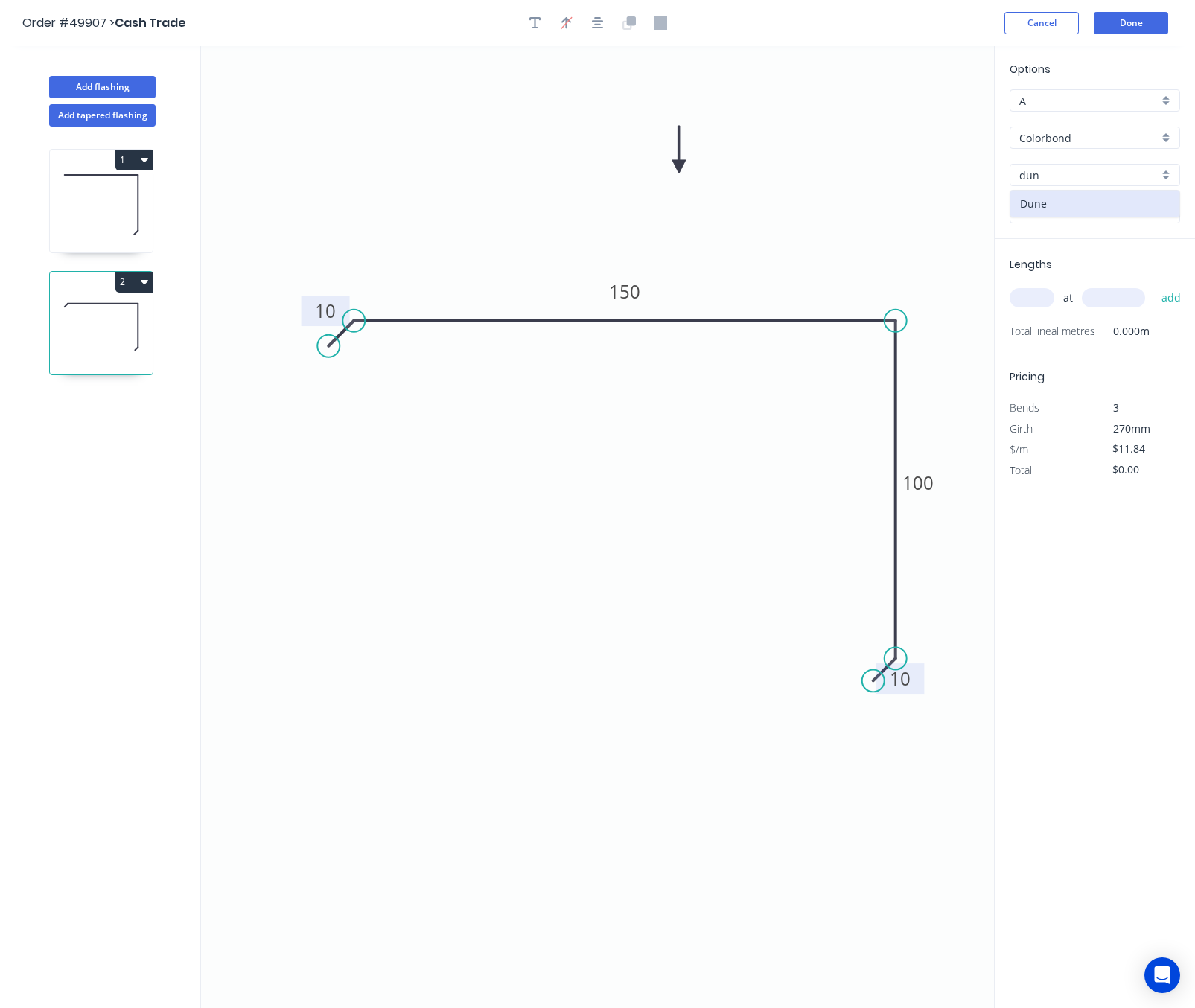
type input "Dune"
drag, startPoint x: 1041, startPoint y: 303, endPoint x: 1051, endPoint y: 291, distance: 15.6
click at [1043, 294] on input "text" at bounding box center [1031, 297] width 44 height 19
type input "2"
click at [1095, 293] on input "text" at bounding box center [1113, 297] width 63 height 19
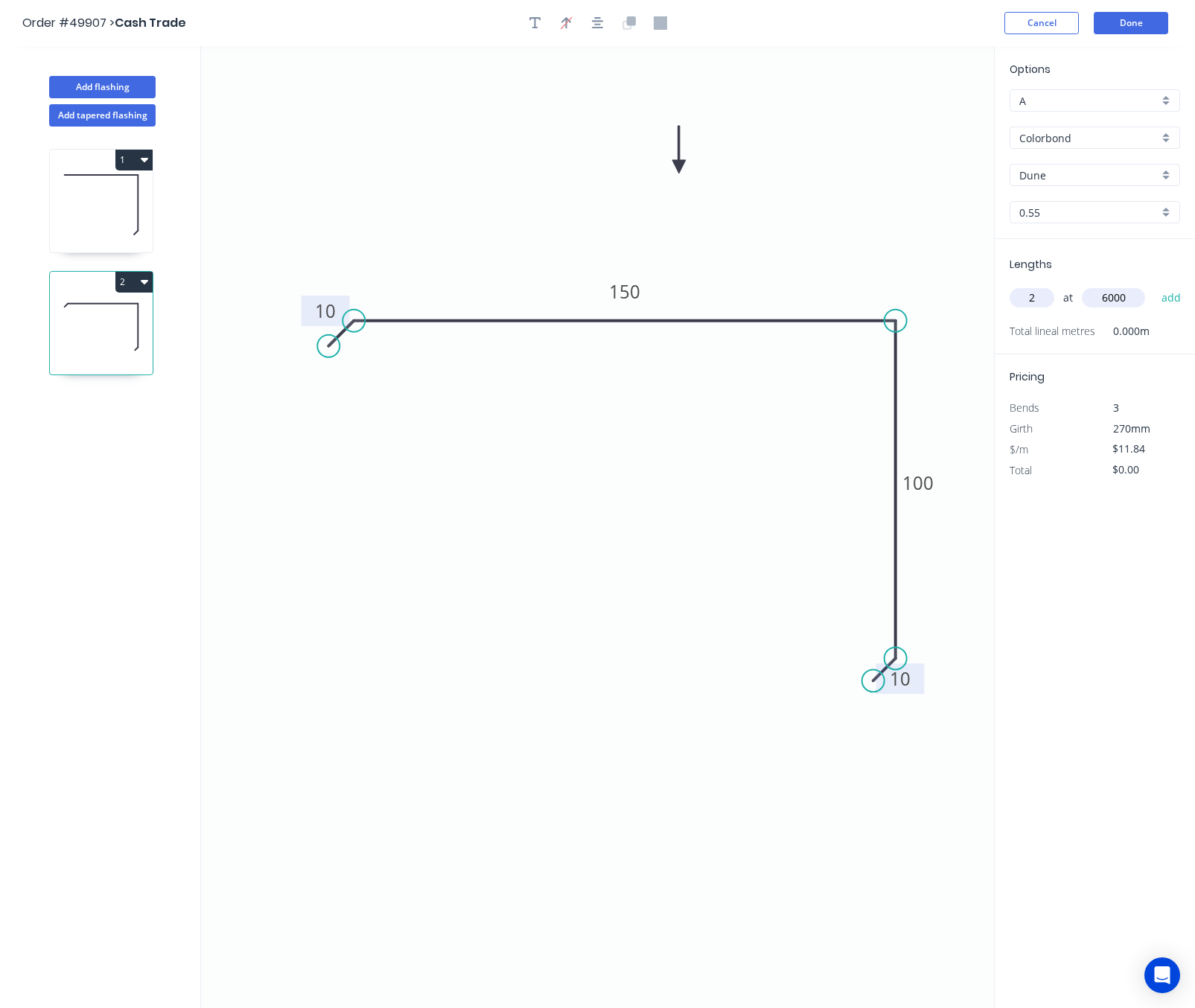
type input "6000"
click at [1153, 285] on button "add" at bounding box center [1171, 298] width 35 height 25
type input "$142.08"
click at [1124, 21] on button "Done" at bounding box center [1131, 23] width 74 height 23
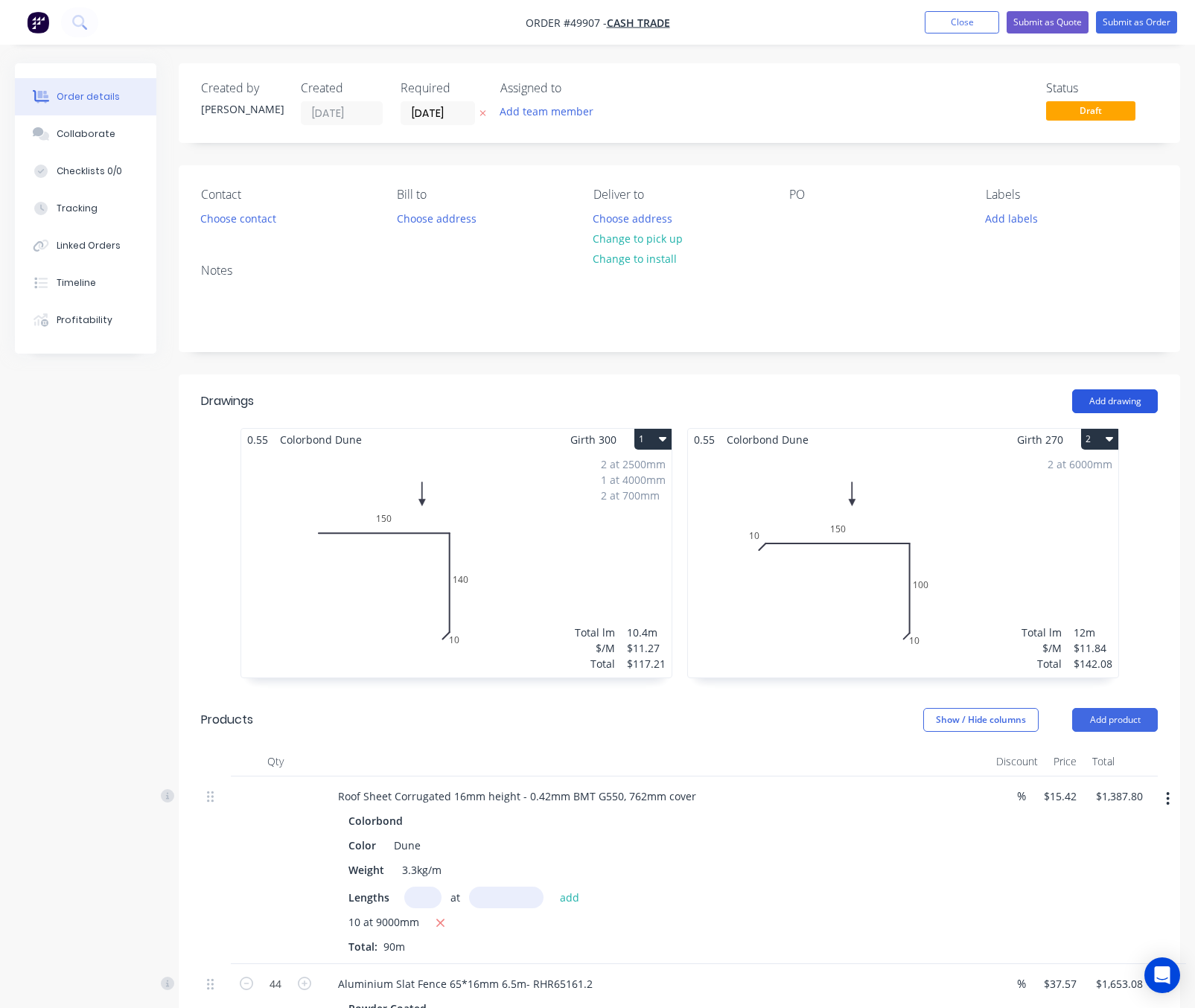
click at [1108, 396] on button "Add drawing" at bounding box center [1115, 401] width 86 height 23
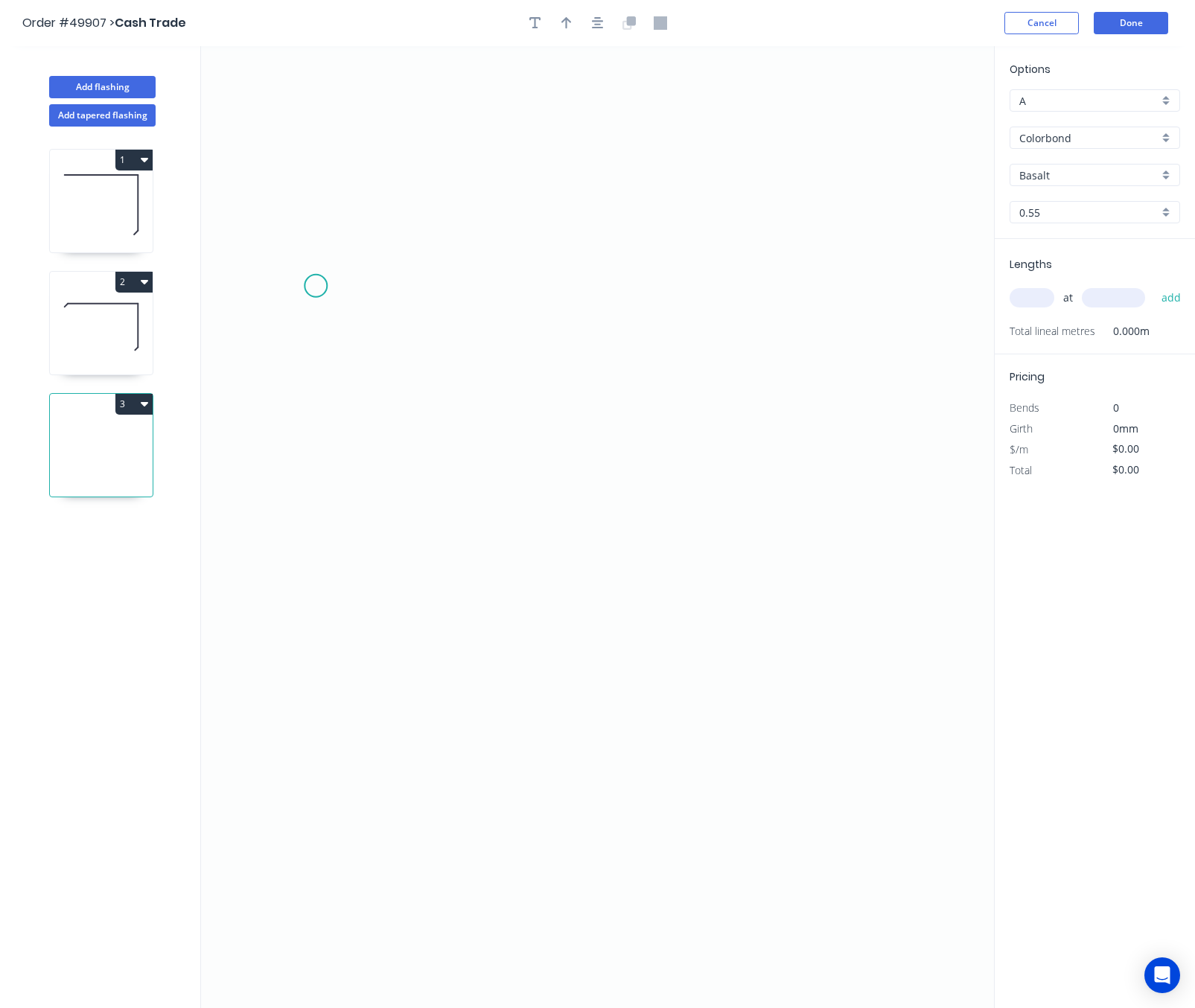
click at [315, 284] on icon "0" at bounding box center [598, 527] width 793 height 962
click at [303, 603] on icon "0" at bounding box center [598, 527] width 793 height 962
click at [313, 611] on circle at bounding box center [315, 602] width 23 height 23
click at [341, 431] on tspan "?" at bounding box center [338, 434] width 7 height 24
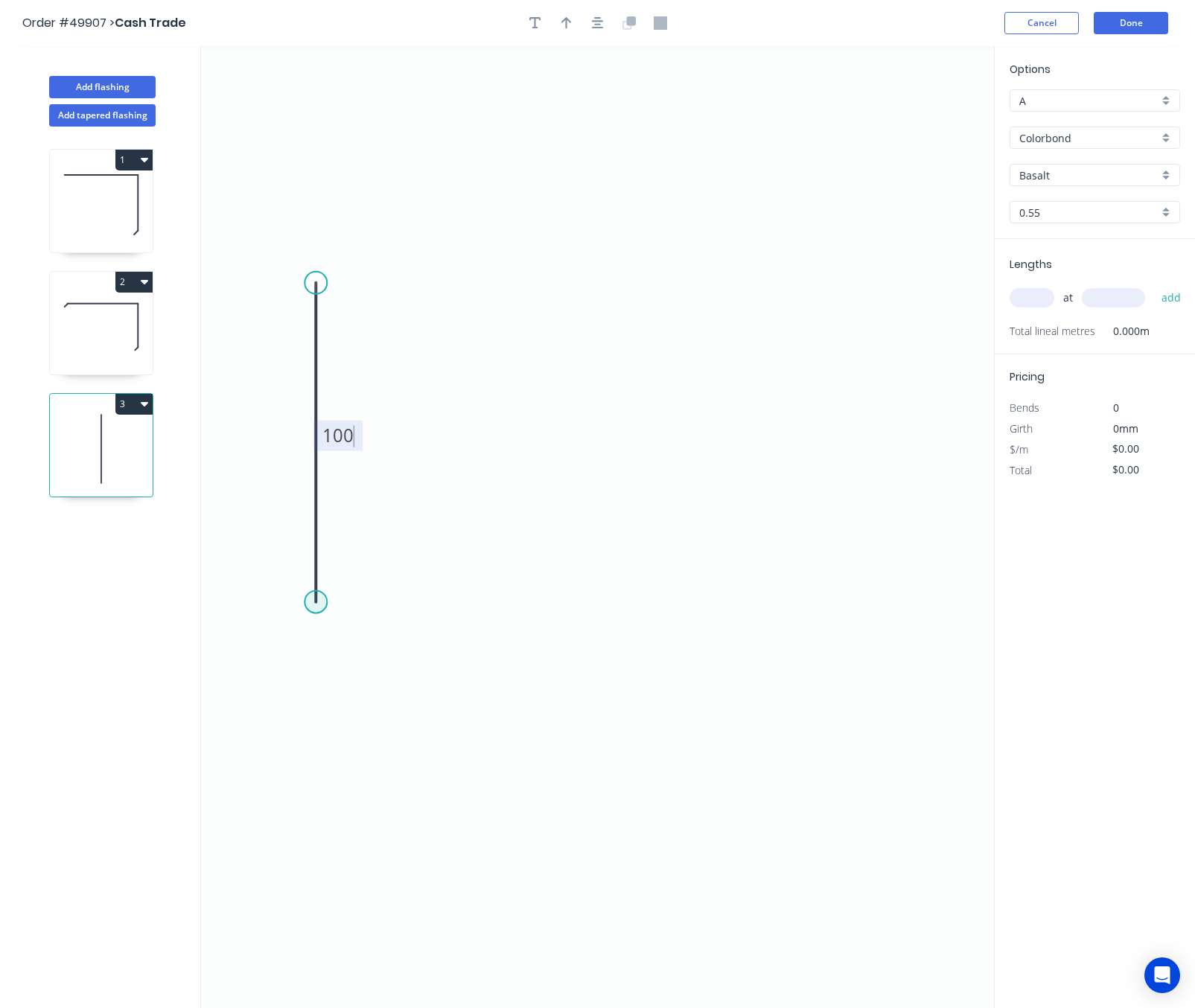
click at [318, 602] on circle at bounding box center [315, 602] width 23 height 23
click at [840, 625] on icon "0 100" at bounding box center [598, 527] width 793 height 962
click at [882, 617] on icon "0 100 ?" at bounding box center [598, 527] width 793 height 962
click at [882, 617] on circle at bounding box center [882, 615] width 23 height 23
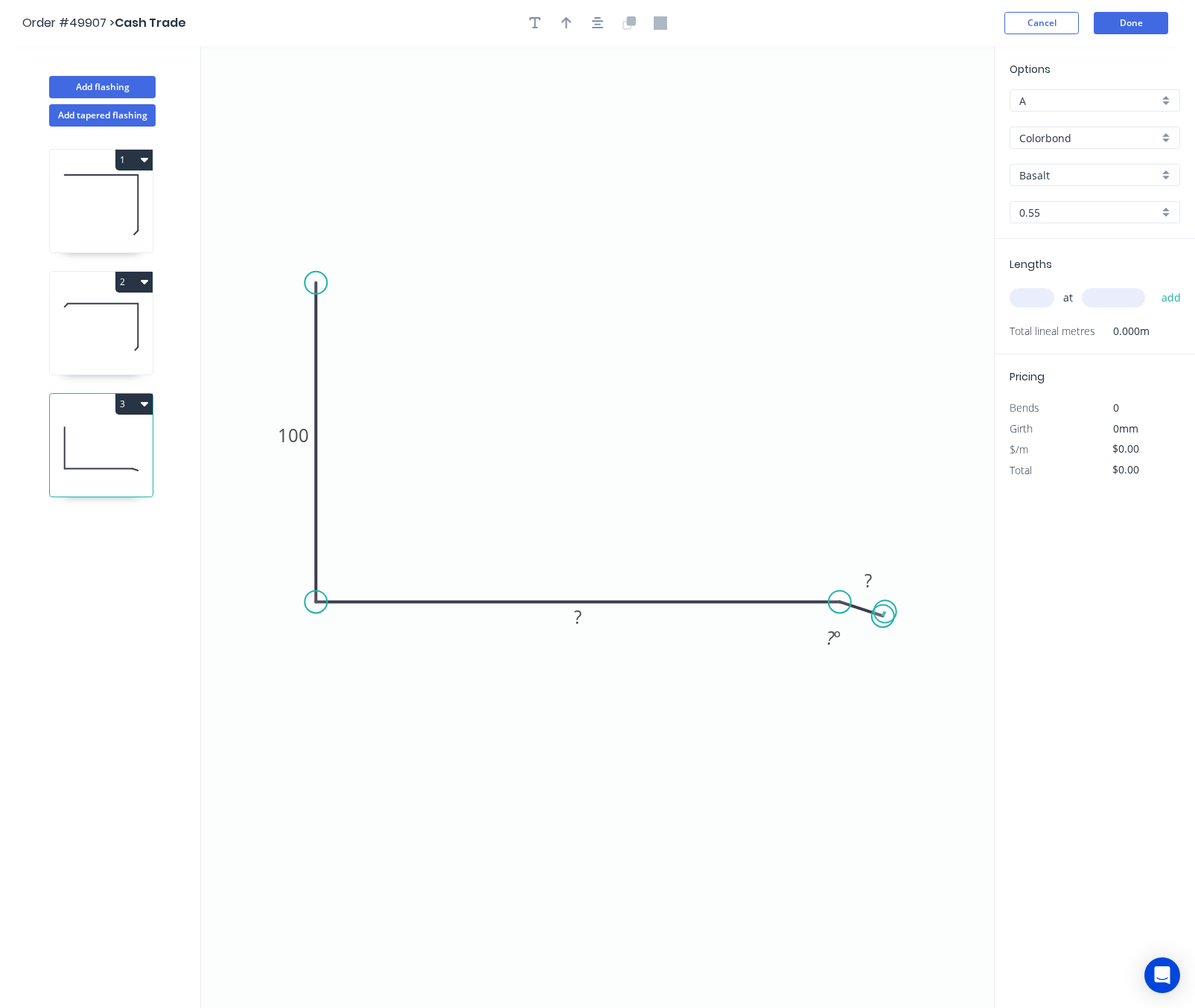
click at [882, 611] on circle at bounding box center [882, 615] width 23 height 23
drag, startPoint x: 591, startPoint y: 614, endPoint x: 602, endPoint y: 610, distance: 11.7
click at [592, 614] on rect at bounding box center [577, 617] width 30 height 21
drag, startPoint x: 884, startPoint y: 614, endPoint x: 869, endPoint y: 634, distance: 25.0
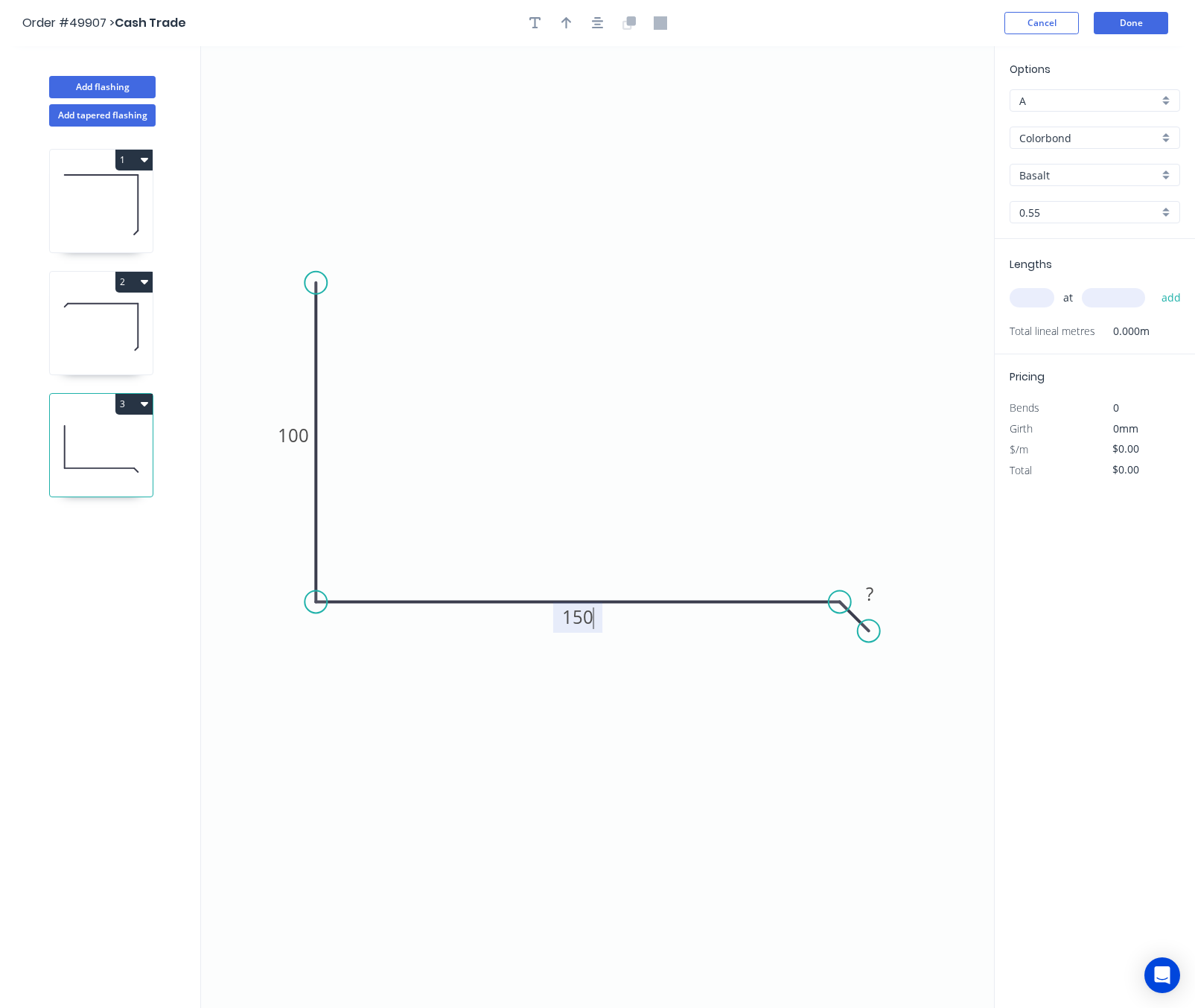
click at [869, 634] on circle at bounding box center [868, 630] width 23 height 23
click at [872, 597] on tspan "?" at bounding box center [869, 593] width 7 height 24
drag, startPoint x: 840, startPoint y: 396, endPoint x: 837, endPoint y: 406, distance: 10.4
click at [837, 405] on icon "0 100 150 10" at bounding box center [598, 527] width 793 height 962
type input "$11.27"
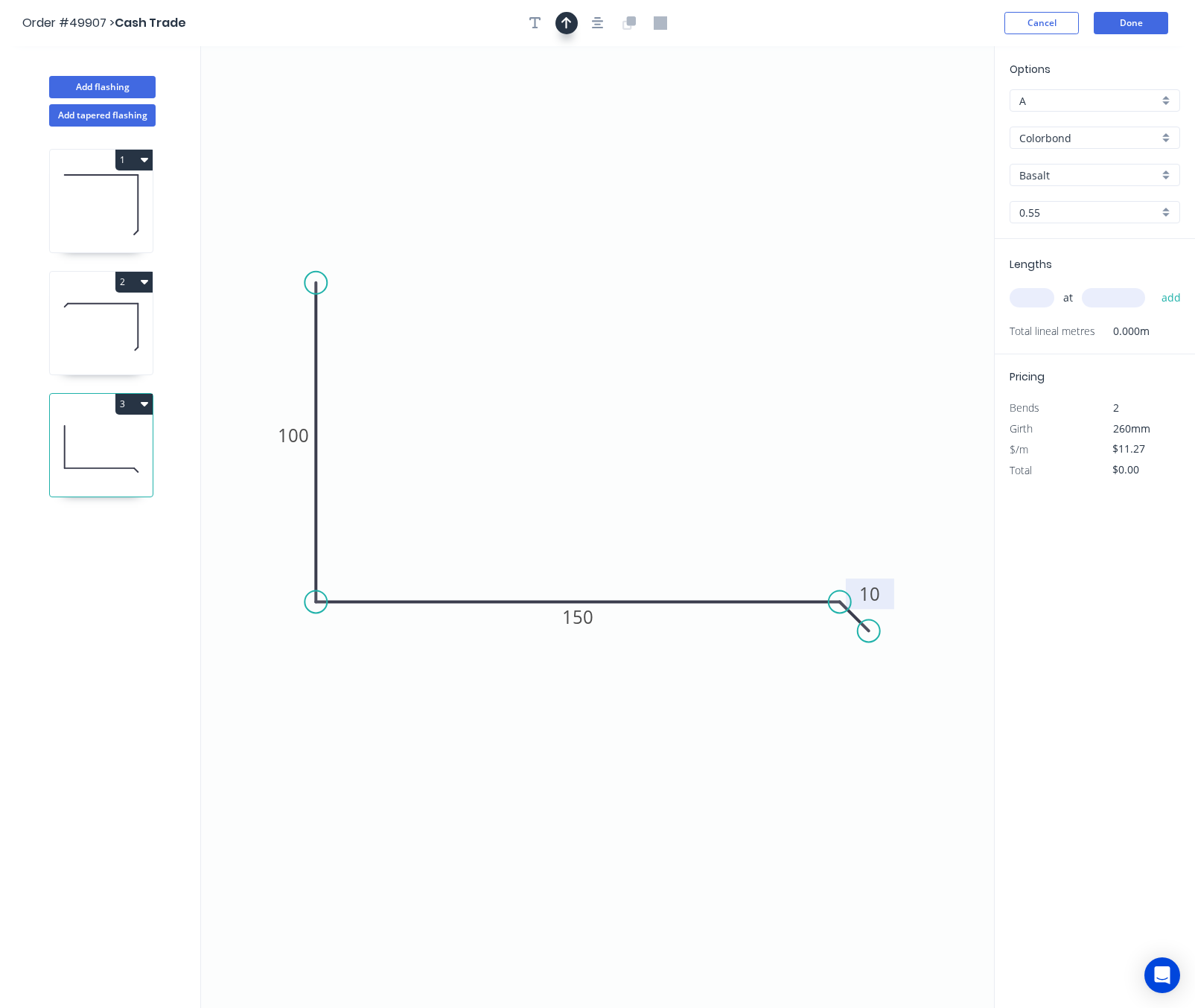
click at [568, 14] on button "button" at bounding box center [566, 23] width 23 height 23
drag, startPoint x: 919, startPoint y: 117, endPoint x: 601, endPoint y: 265, distance: 350.8
click at [601, 265] on icon at bounding box center [601, 246] width 14 height 48
click at [730, 239] on icon "0 100 150 10" at bounding box center [598, 527] width 793 height 962
click at [1081, 171] on input "Basalt" at bounding box center [1088, 174] width 139 height 15
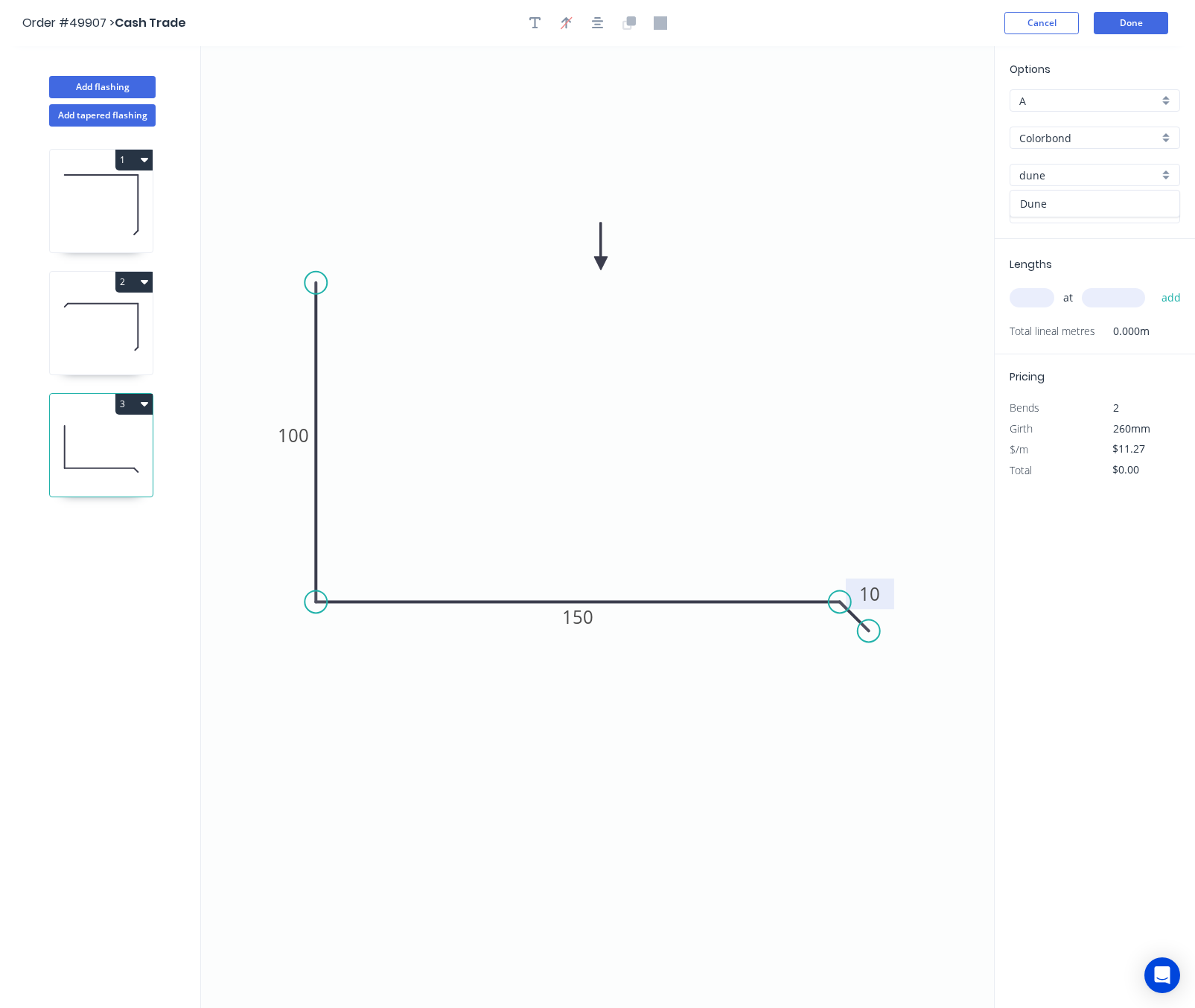
click at [1098, 208] on div "Dune" at bounding box center [1094, 203] width 169 height 26
type input "Dune"
click at [1031, 302] on input "text" at bounding box center [1031, 297] width 44 height 19
type input "2"
click at [1095, 306] on input "text" at bounding box center [1113, 297] width 63 height 19
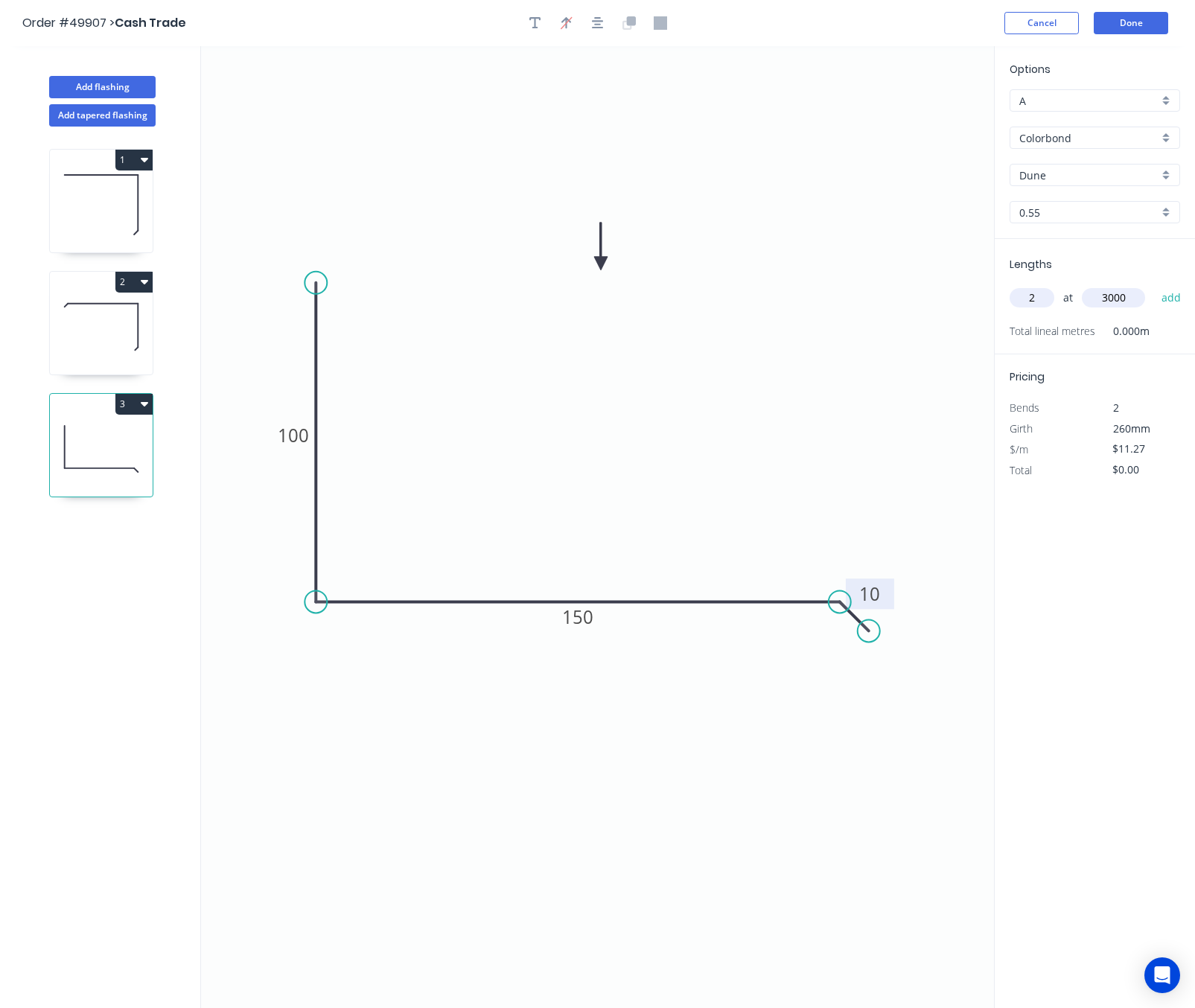
type input "3000"
click at [1153, 285] on button "add" at bounding box center [1171, 298] width 35 height 25
type input "$67.62"
click at [1113, 14] on button "Done" at bounding box center [1131, 23] width 74 height 23
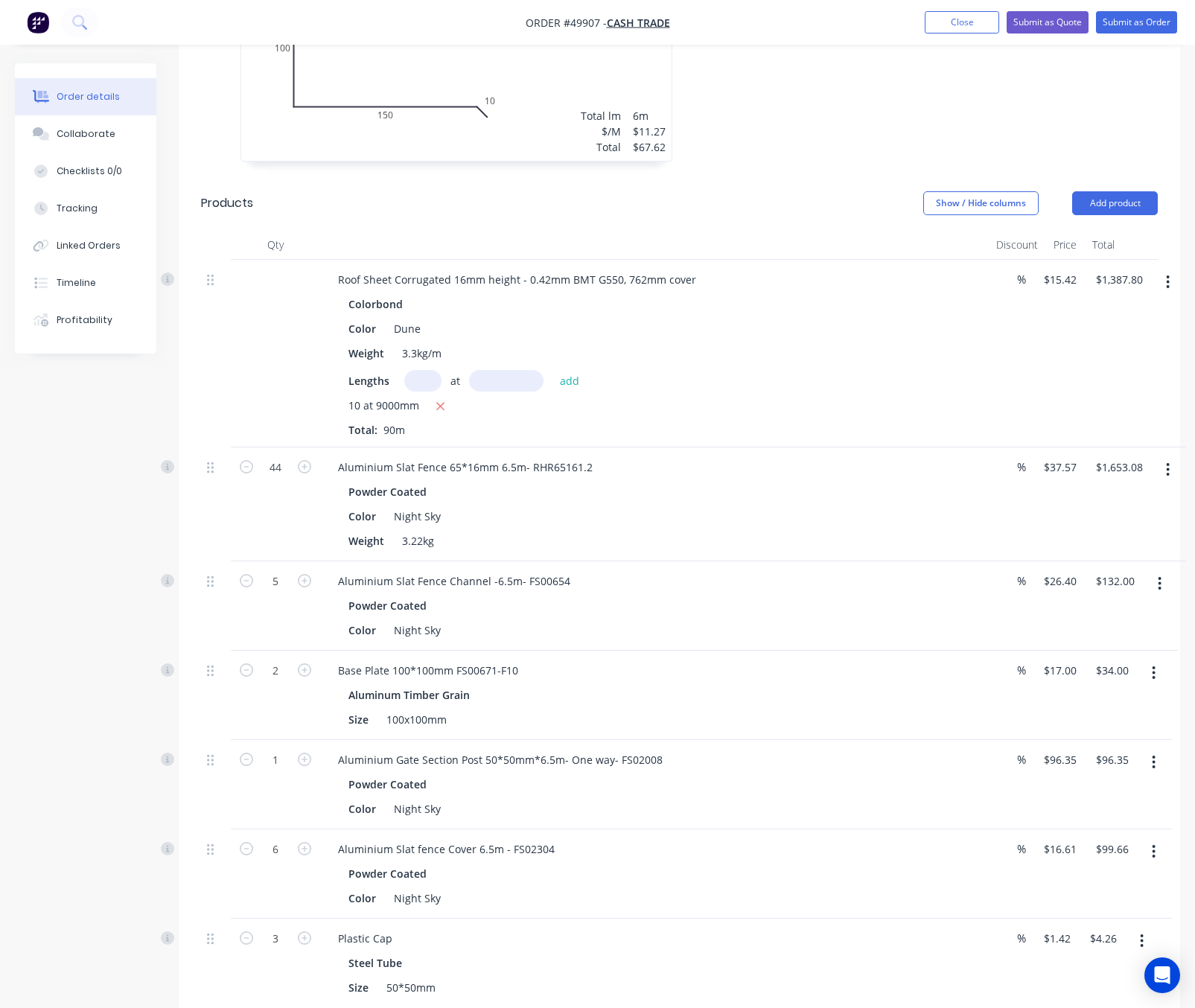
scroll to position [112, 0]
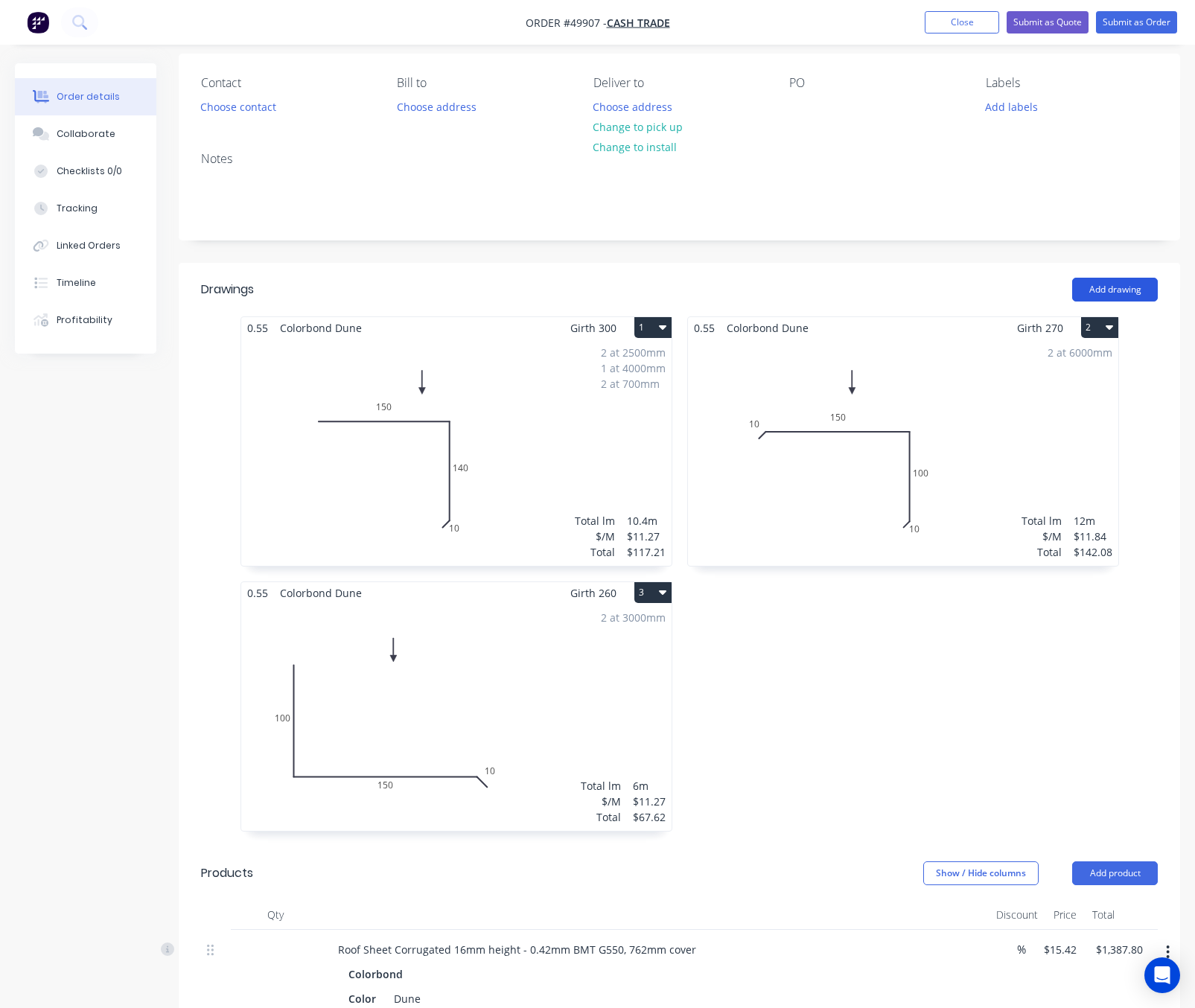
click at [1126, 280] on button "Add drawing" at bounding box center [1115, 289] width 86 height 23
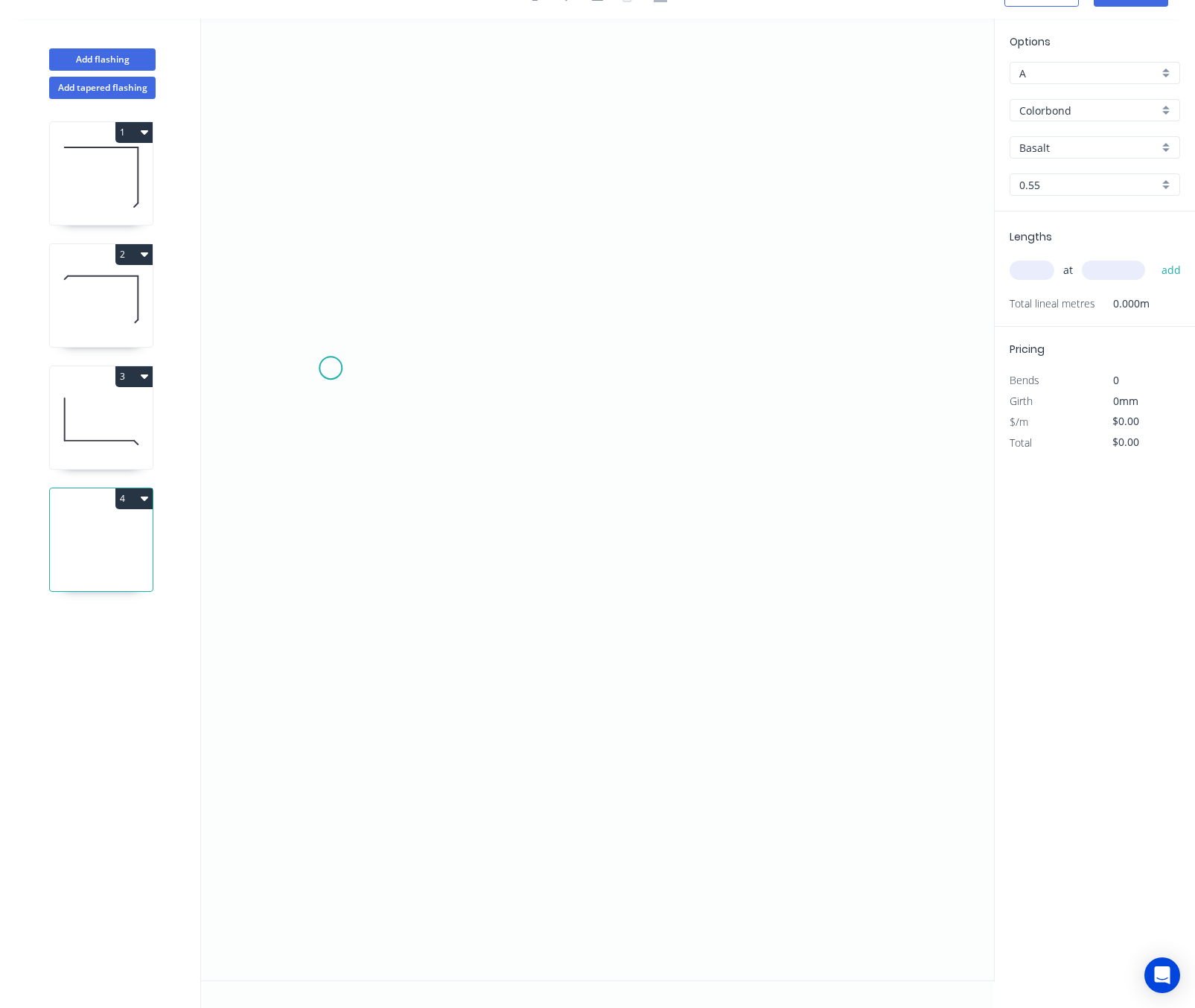
click at [331, 366] on icon "0" at bounding box center [598, 499] width 793 height 962
click at [607, 543] on icon "0" at bounding box center [598, 499] width 793 height 962
click at [884, 366] on icon "0 ?" at bounding box center [598, 499] width 793 height 962
click at [884, 366] on circle at bounding box center [884, 368] width 23 height 23
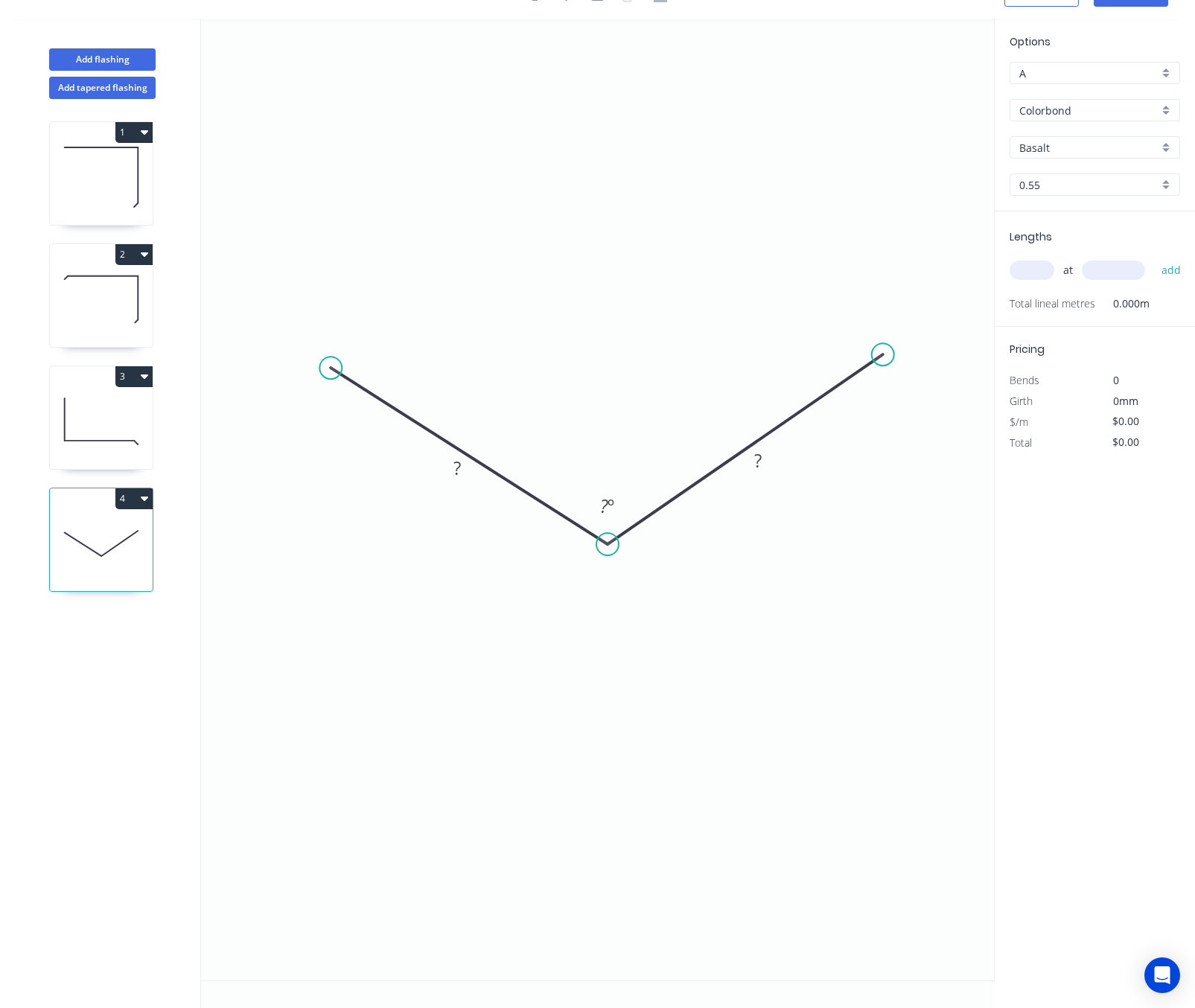
drag, startPoint x: 884, startPoint y: 366, endPoint x: 882, endPoint y: 353, distance: 13.2
click at [882, 353] on circle at bounding box center [882, 354] width 23 height 23
drag, startPoint x: 331, startPoint y: 369, endPoint x: 333, endPoint y: 346, distance: 23.1
click at [333, 346] on circle at bounding box center [333, 347] width 23 height 23
click at [608, 501] on tspan "º" at bounding box center [611, 505] width 6 height 24
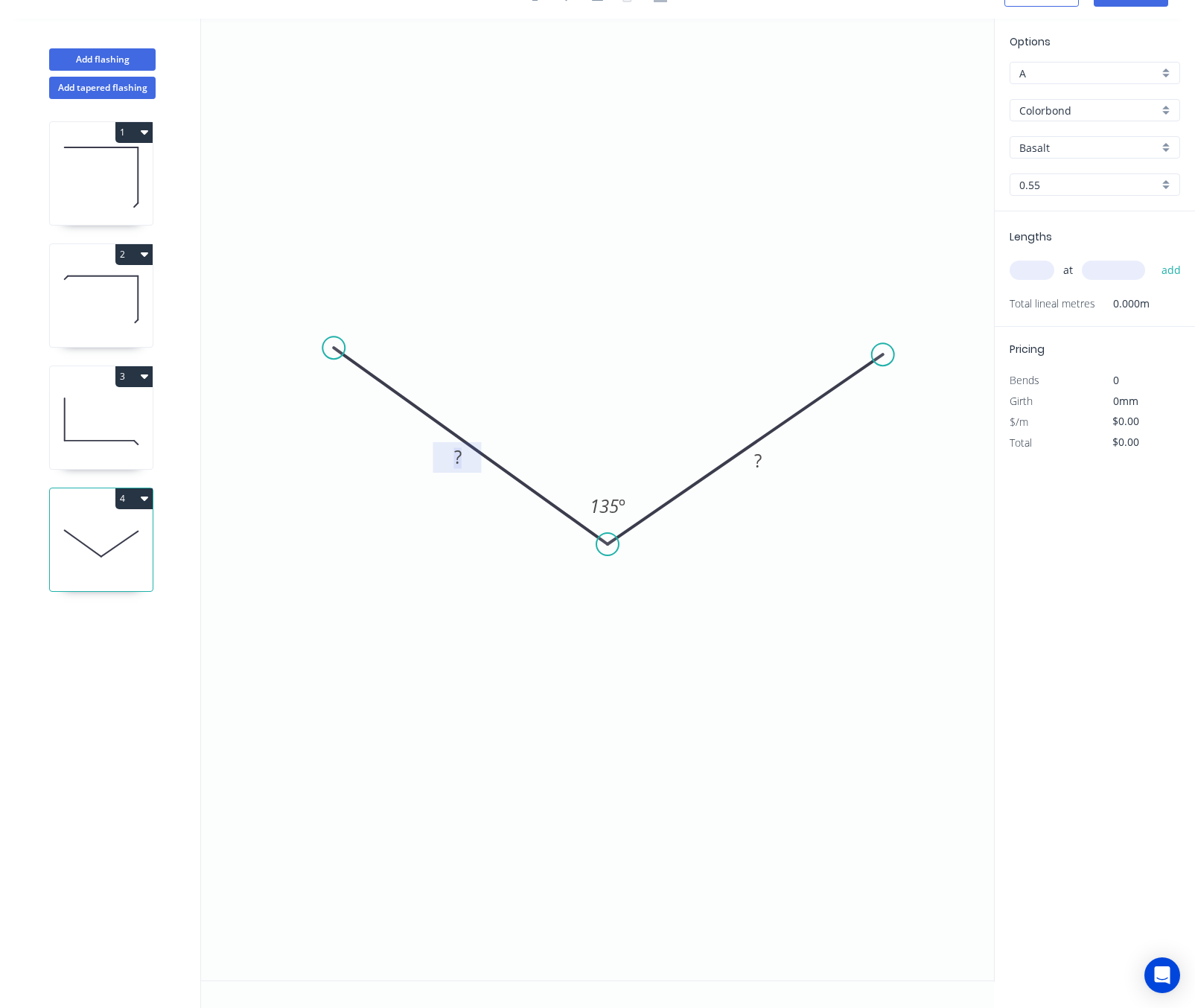
click at [460, 456] on tspan "?" at bounding box center [458, 456] width 7 height 24
drag, startPoint x: 331, startPoint y: 341, endPoint x: 303, endPoint y: 303, distance: 47.2
click at [303, 303] on circle at bounding box center [302, 303] width 23 height 23
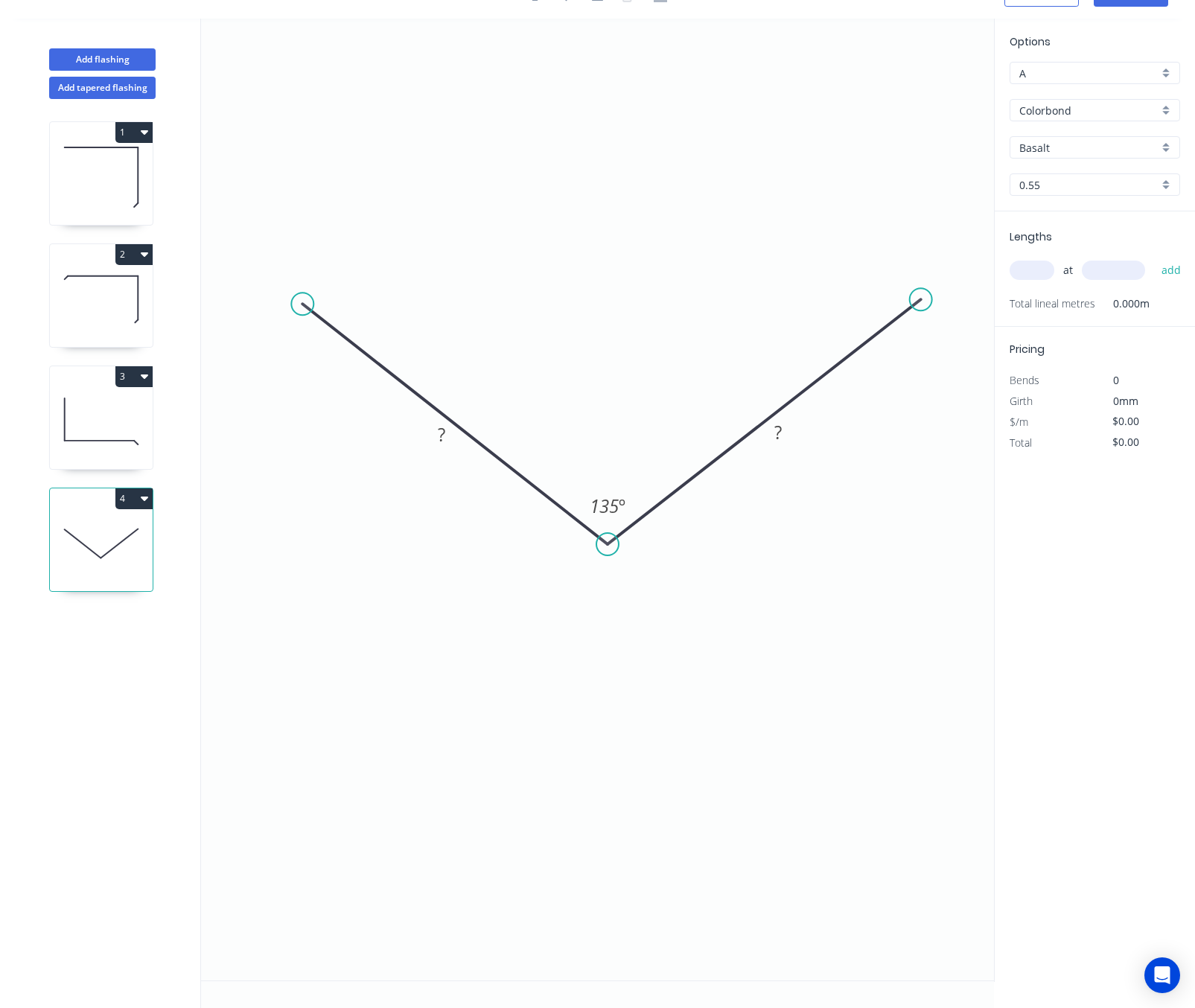
drag, startPoint x: 898, startPoint y: 349, endPoint x: 920, endPoint y: 298, distance: 55.5
click at [920, 298] on circle at bounding box center [920, 299] width 23 height 23
click at [304, 295] on circle at bounding box center [304, 296] width 23 height 23
click at [309, 299] on circle at bounding box center [304, 296] width 23 height 23
click at [350, 247] on icon "0 ? ? 135 º" at bounding box center [598, 499] width 793 height 962
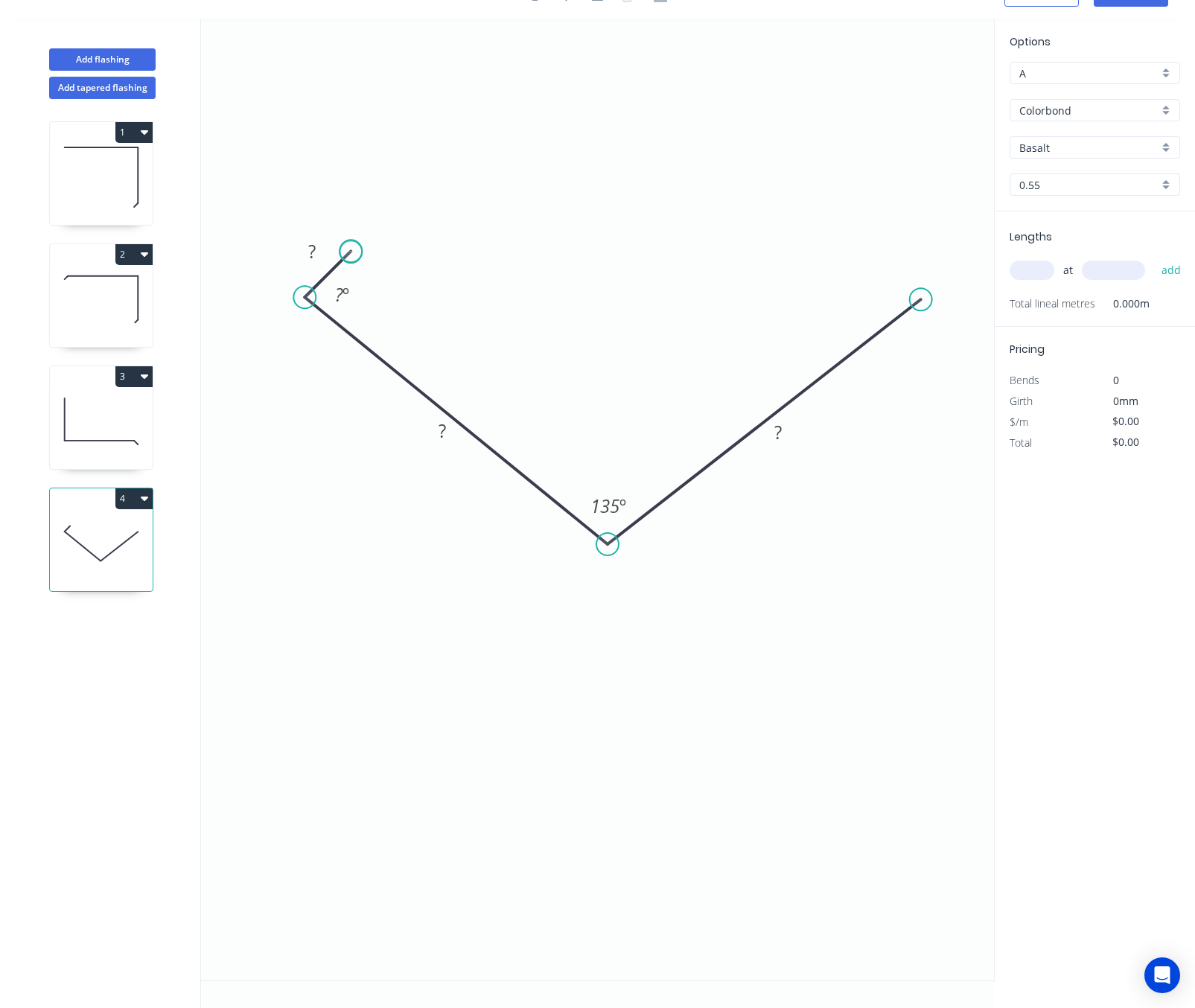
click at [350, 250] on circle at bounding box center [350, 250] width 23 height 23
click at [443, 423] on tspan "?" at bounding box center [442, 430] width 7 height 24
click at [786, 430] on rect at bounding box center [778, 433] width 30 height 21
click at [320, 253] on rect at bounding box center [312, 252] width 30 height 21
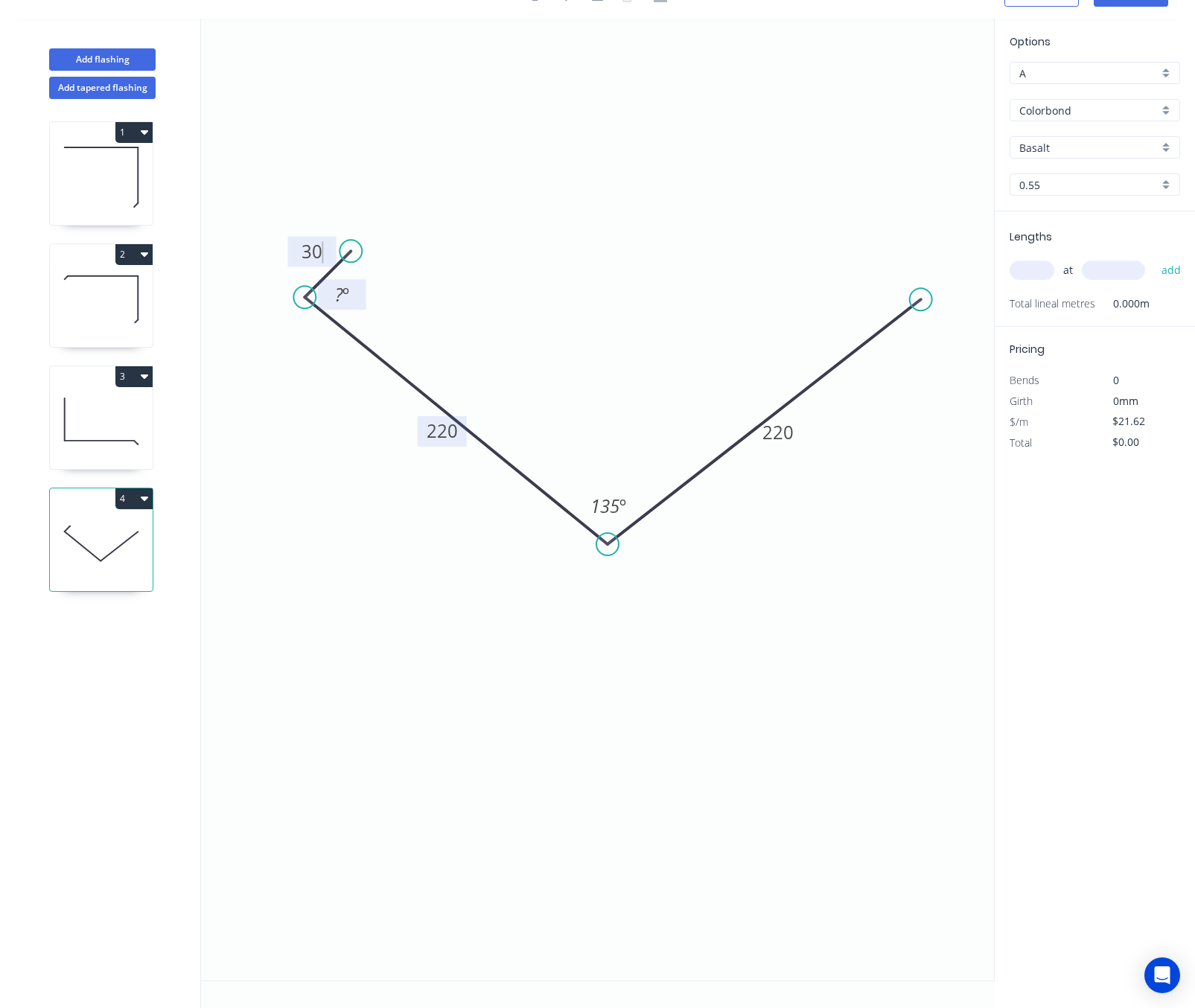
click at [340, 297] on tspan "?" at bounding box center [339, 294] width 8 height 24
click at [918, 303] on circle at bounding box center [920, 299] width 23 height 23
click at [925, 299] on circle at bounding box center [924, 301] width 23 height 23
click at [922, 295] on circle at bounding box center [924, 301] width 23 height 23
click at [855, 243] on icon at bounding box center [890, 272] width 70 height 58
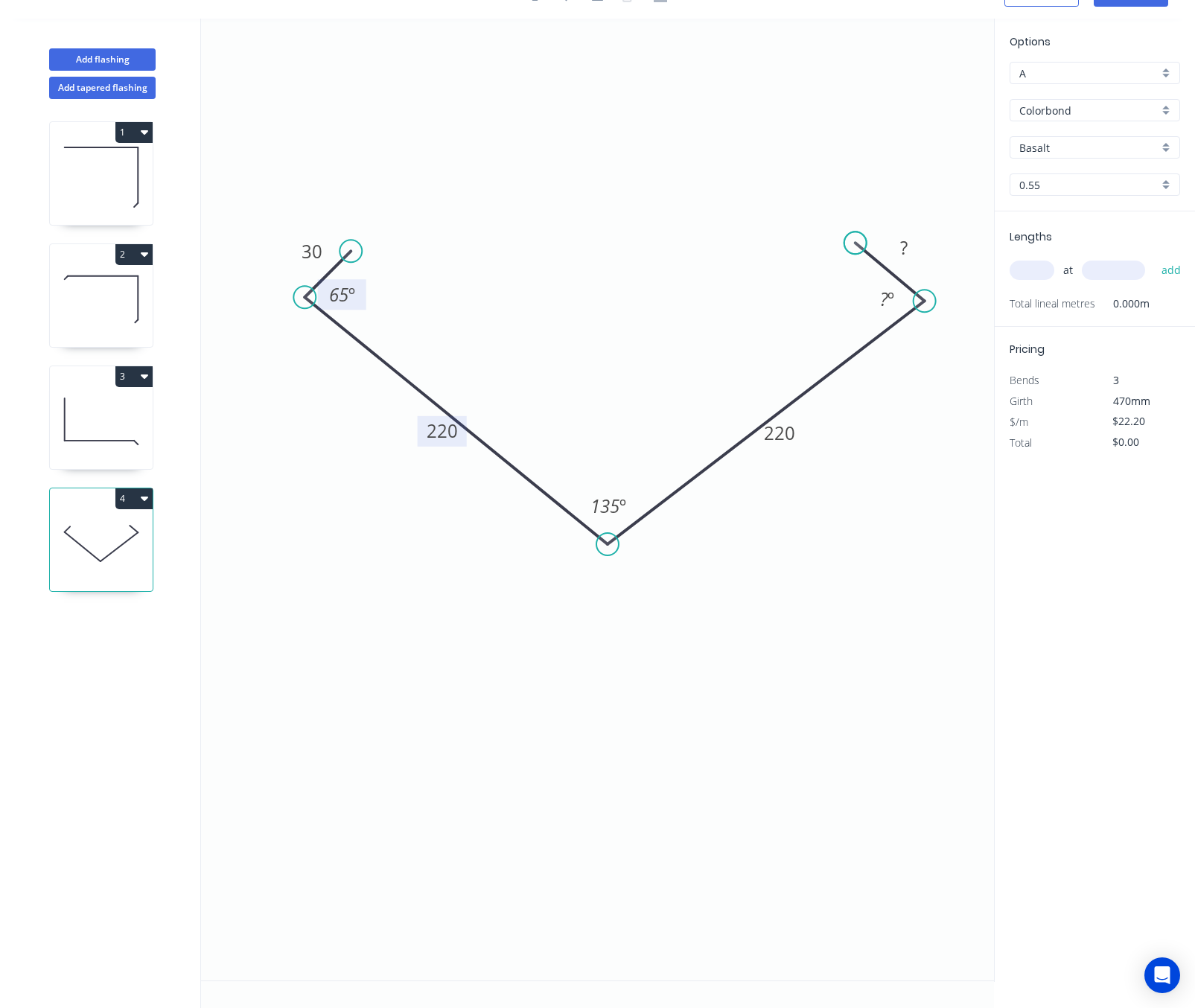
click at [855, 241] on circle at bounding box center [855, 242] width 23 height 23
click at [860, 241] on circle at bounding box center [855, 242] width 23 height 23
drag, startPoint x: 860, startPoint y: 241, endPoint x: 891, endPoint y: 266, distance: 39.8
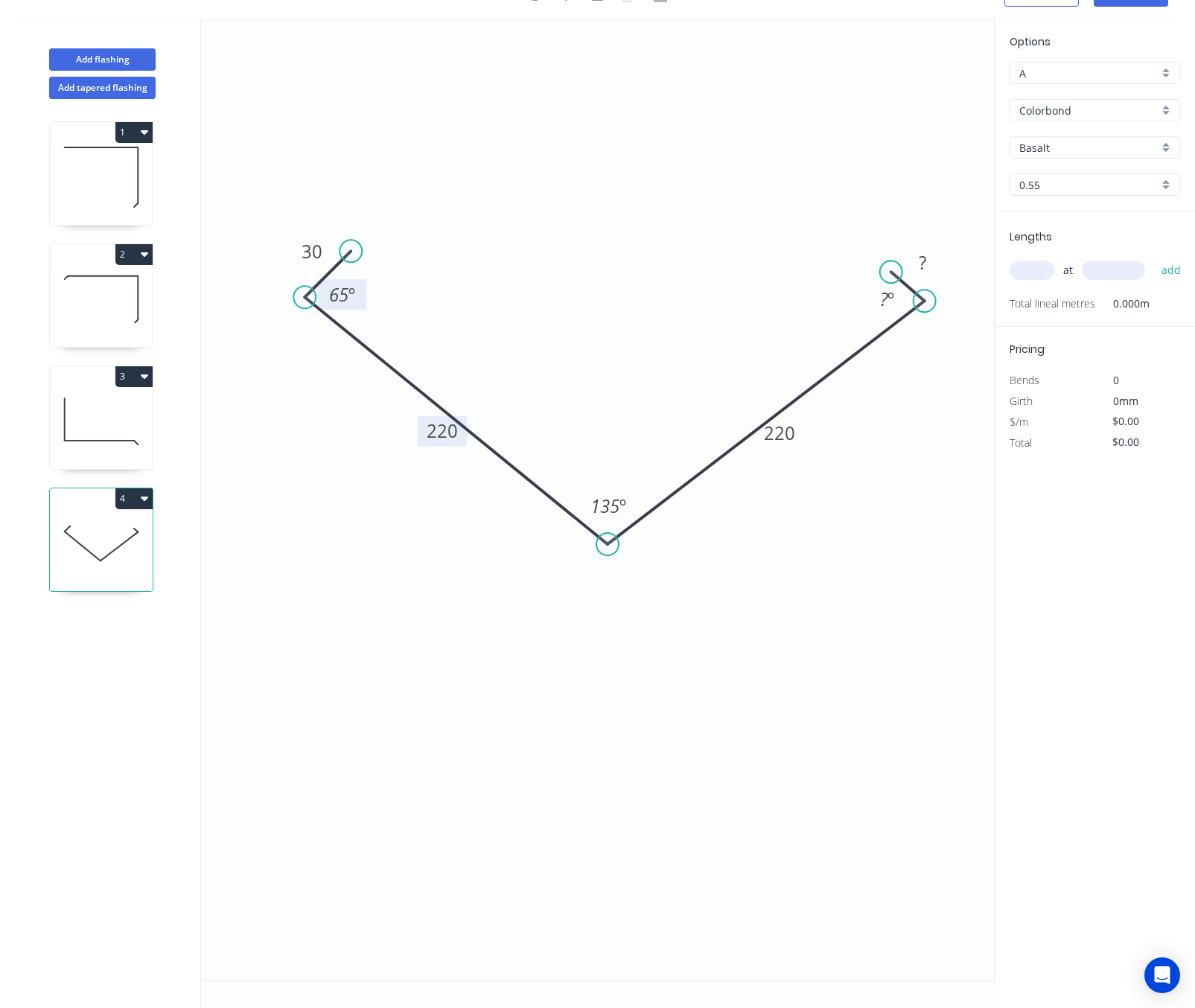
click at [891, 266] on circle at bounding box center [891, 271] width 23 height 23
click at [923, 264] on tspan "?" at bounding box center [923, 261] width 7 height 24
type input "$22.20"
click at [887, 294] on tspan "º" at bounding box center [890, 297] width 6 height 24
drag, startPoint x: 346, startPoint y: 247, endPoint x: 358, endPoint y: 264, distance: 20.8
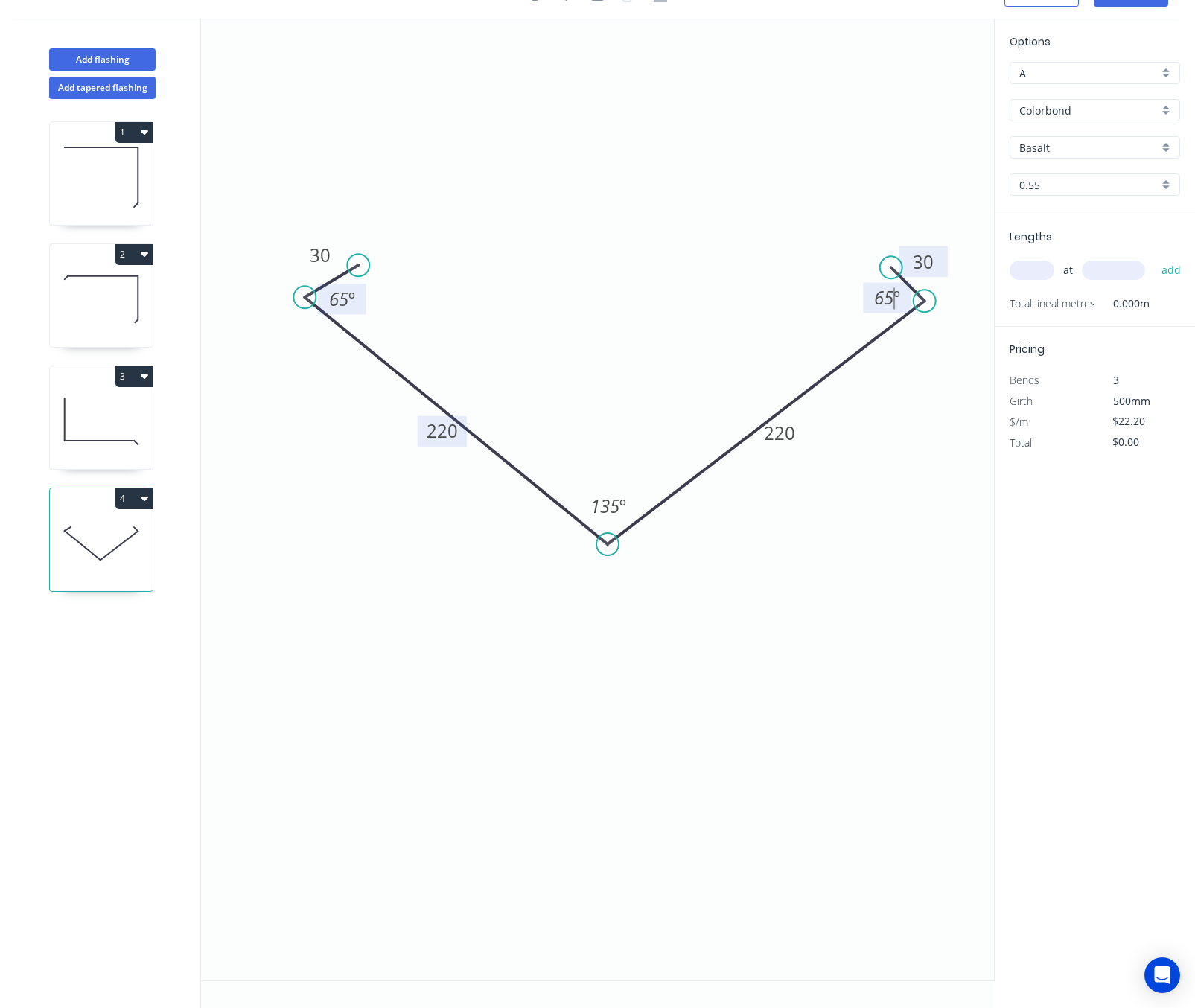
click at [358, 264] on circle at bounding box center [358, 265] width 23 height 23
click at [478, 152] on icon "0 30 220 220 30 65 º 135 º 65 º" at bounding box center [598, 499] width 793 height 962
click at [1069, 154] on div "Basalt" at bounding box center [1094, 147] width 171 height 23
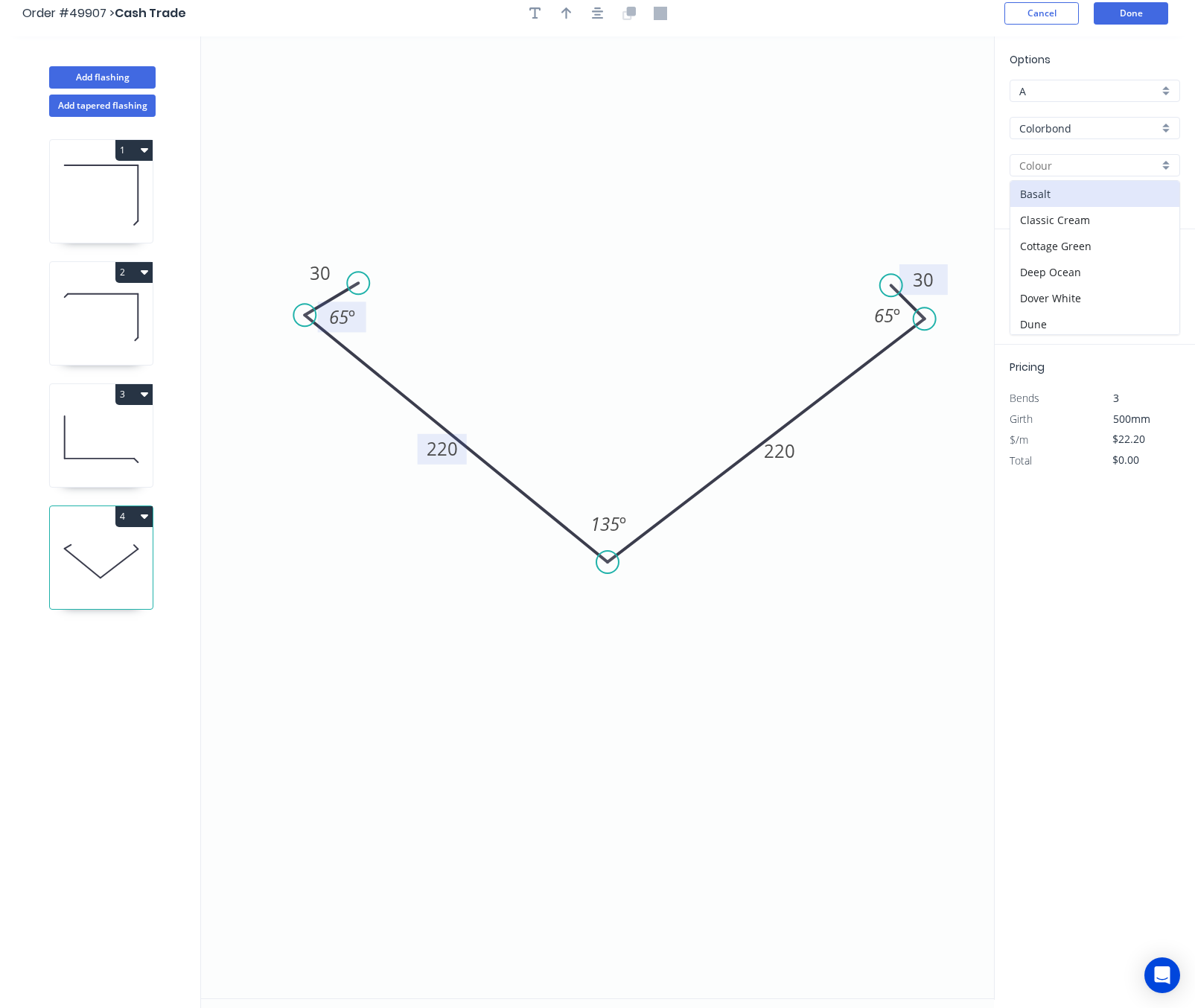
scroll to position [0, 0]
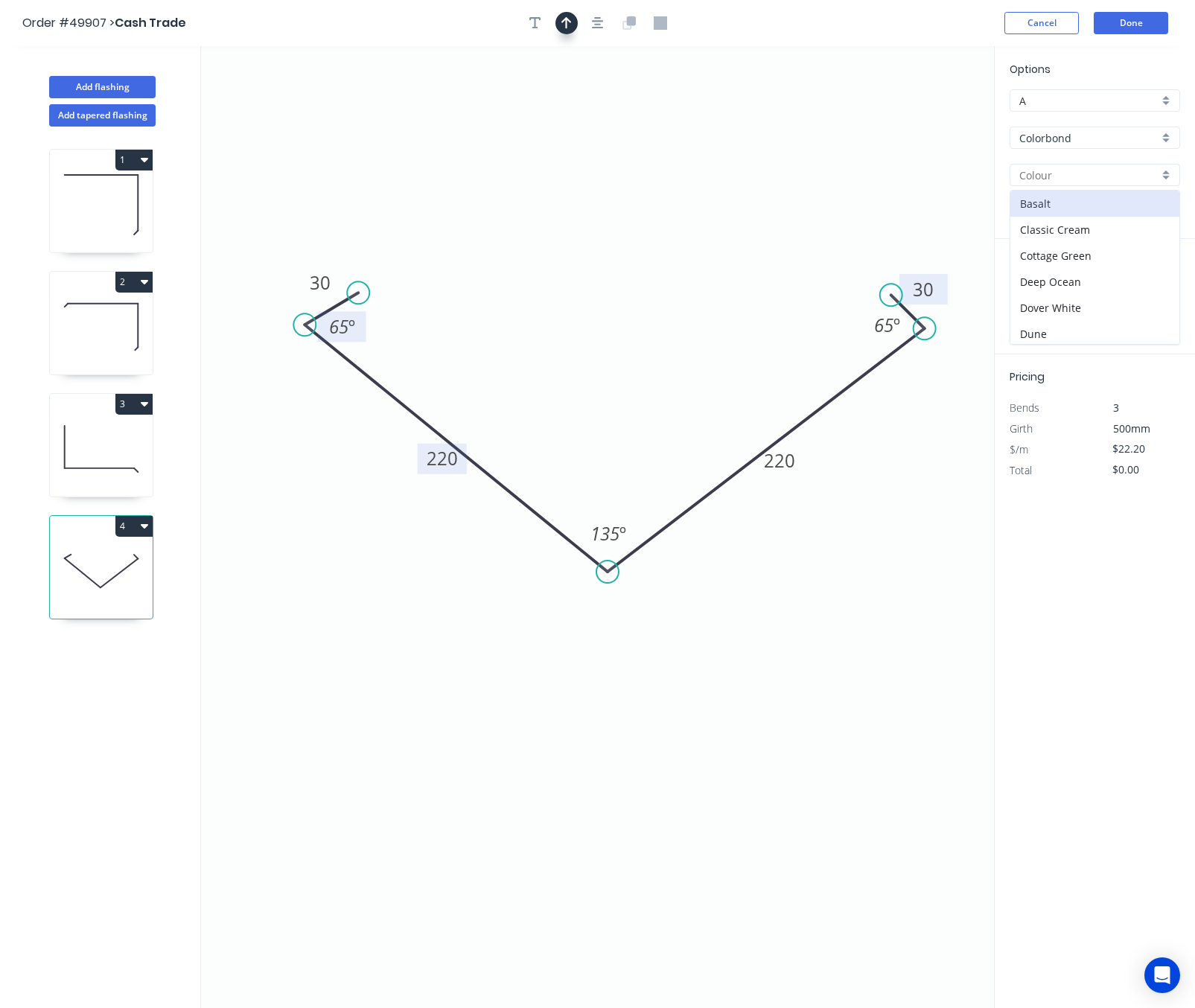
click at [570, 25] on icon "button" at bounding box center [566, 23] width 11 height 14
drag, startPoint x: 916, startPoint y: 119, endPoint x: 607, endPoint y: 199, distance: 319.2
click at [607, 199] on icon at bounding box center [607, 181] width 14 height 48
click at [1072, 163] on div at bounding box center [1094, 174] width 171 height 23
click at [1064, 177] on input "text" at bounding box center [1088, 174] width 139 height 15
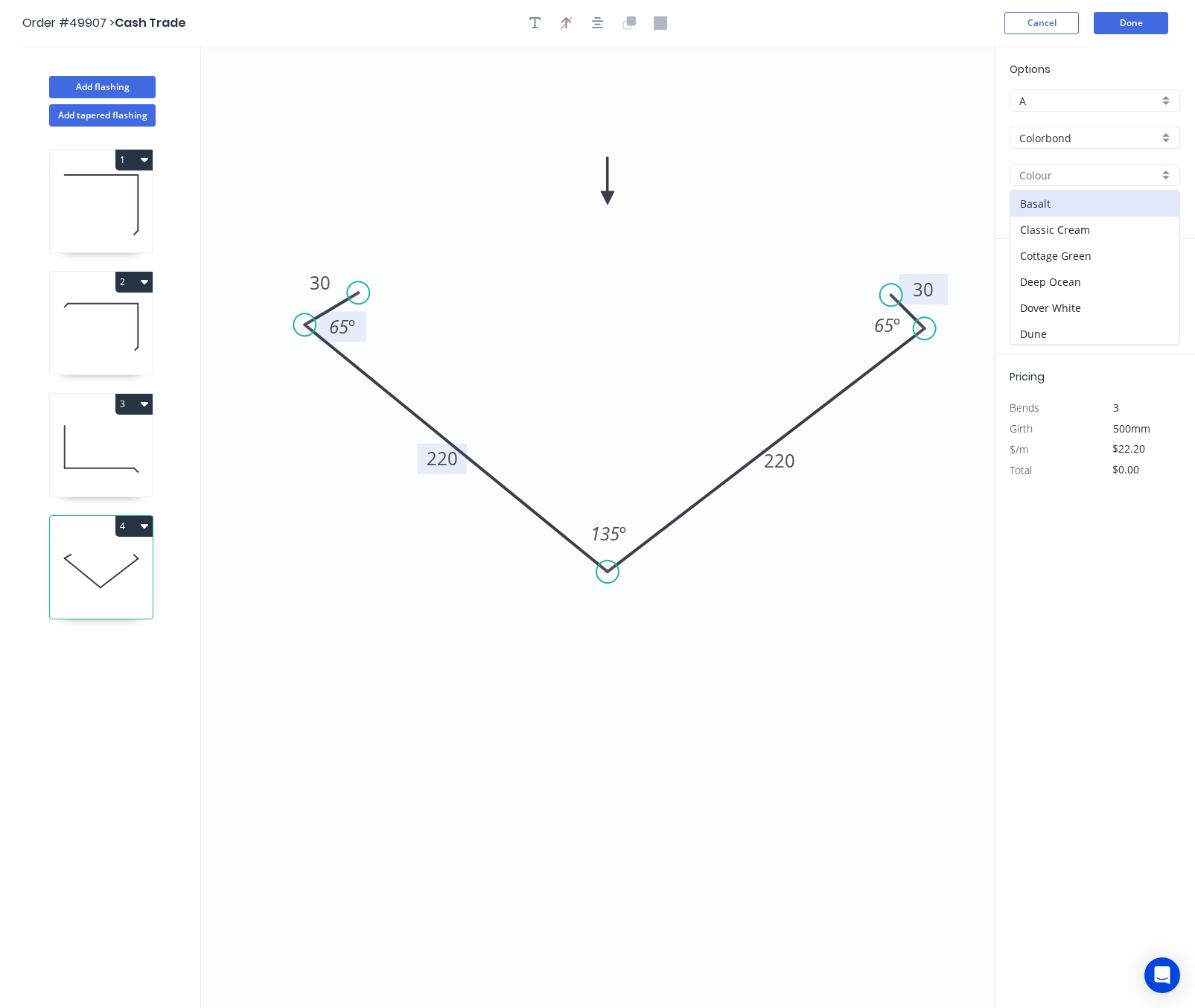
type input "s"
click at [1068, 251] on div "Dune" at bounding box center [1094, 256] width 169 height 26
type input "Dune"
click at [1023, 304] on input "text" at bounding box center [1031, 297] width 44 height 19
click at [1128, 298] on input "text" at bounding box center [1113, 297] width 63 height 19
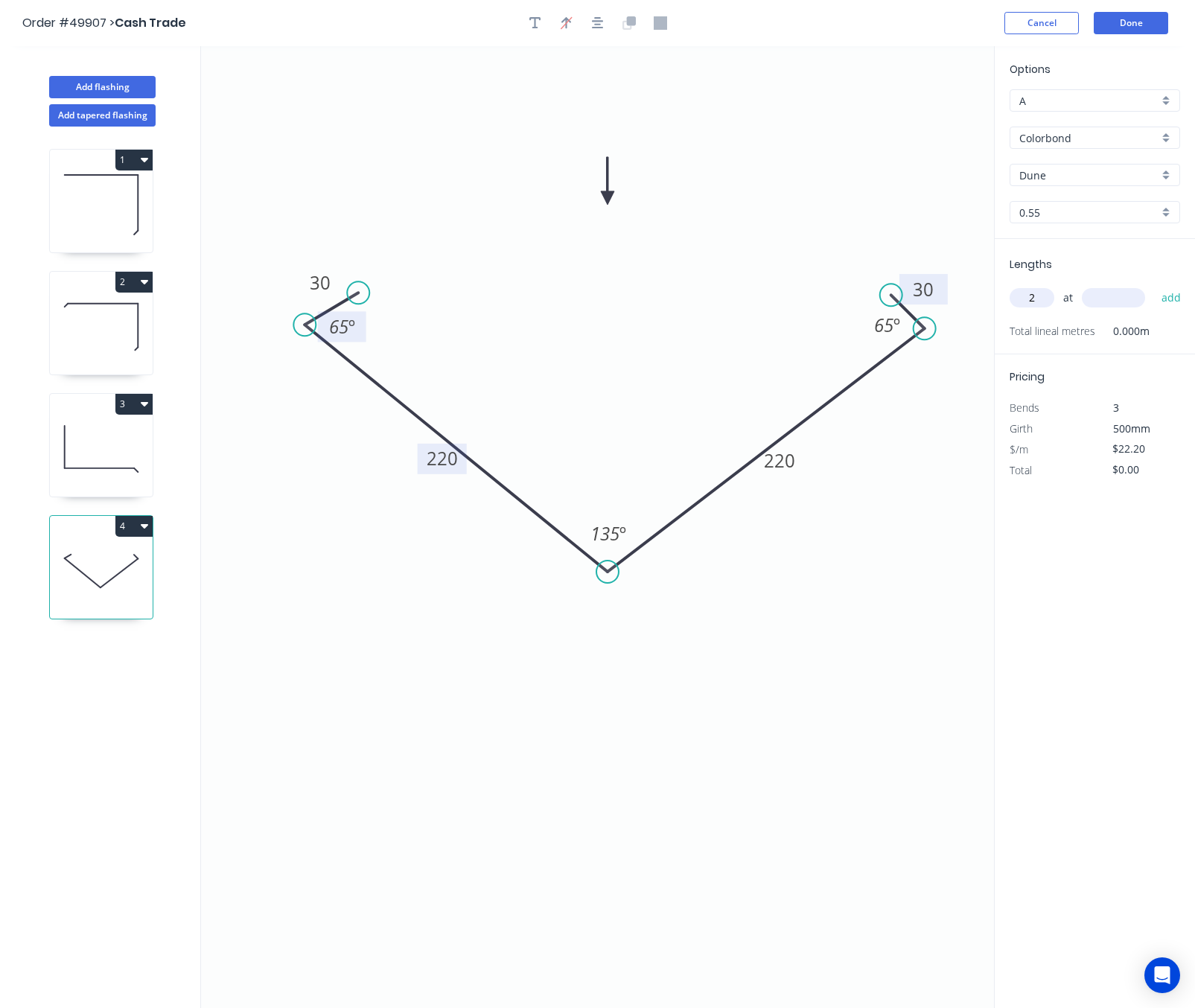
drag, startPoint x: 1043, startPoint y: 299, endPoint x: 916, endPoint y: 313, distance: 127.8
click at [916, 313] on div "Add flashing Add tapered flashing 1 2 3 4 0 30 220 220 30 65 º 135 º 65 º Optio…" at bounding box center [597, 540] width 1195 height 989
type input "4"
click at [1113, 295] on input "text" at bounding box center [1113, 297] width 63 height 19
type input "5000"
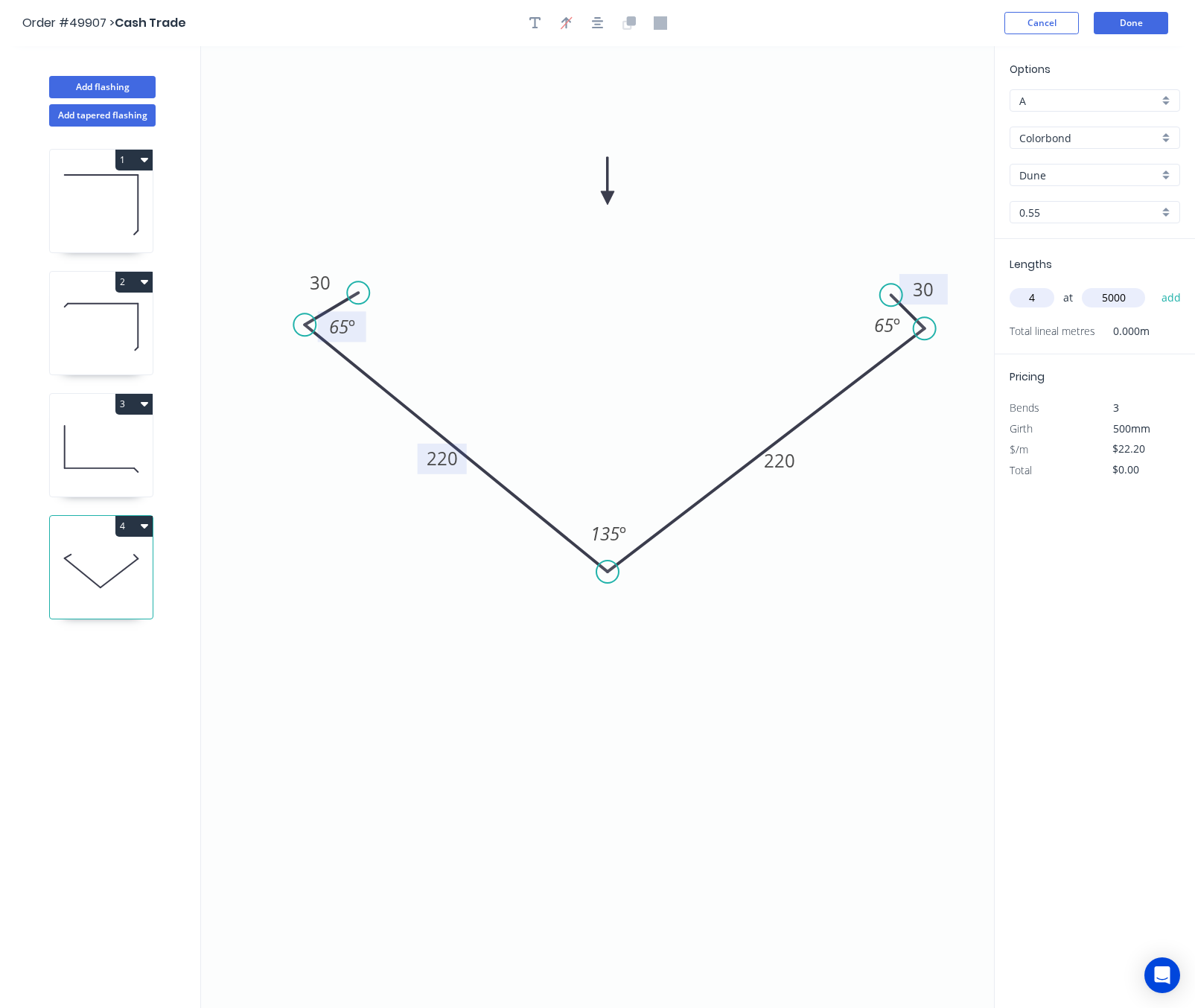
click at [1153, 285] on button "add" at bounding box center [1171, 298] width 35 height 25
type input "$444.00"
click at [1124, 14] on button "Done" at bounding box center [1131, 23] width 74 height 23
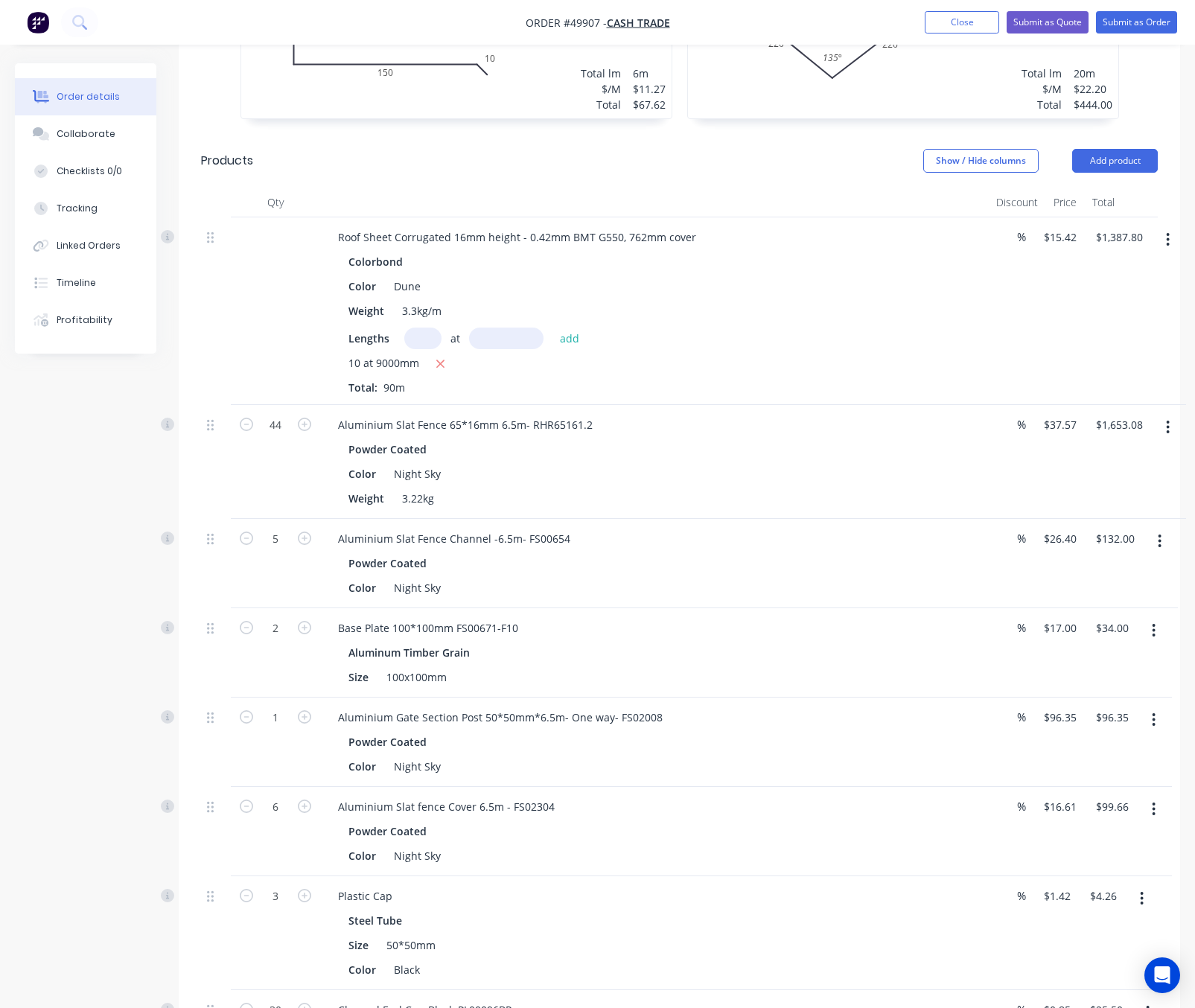
scroll to position [715, 0]
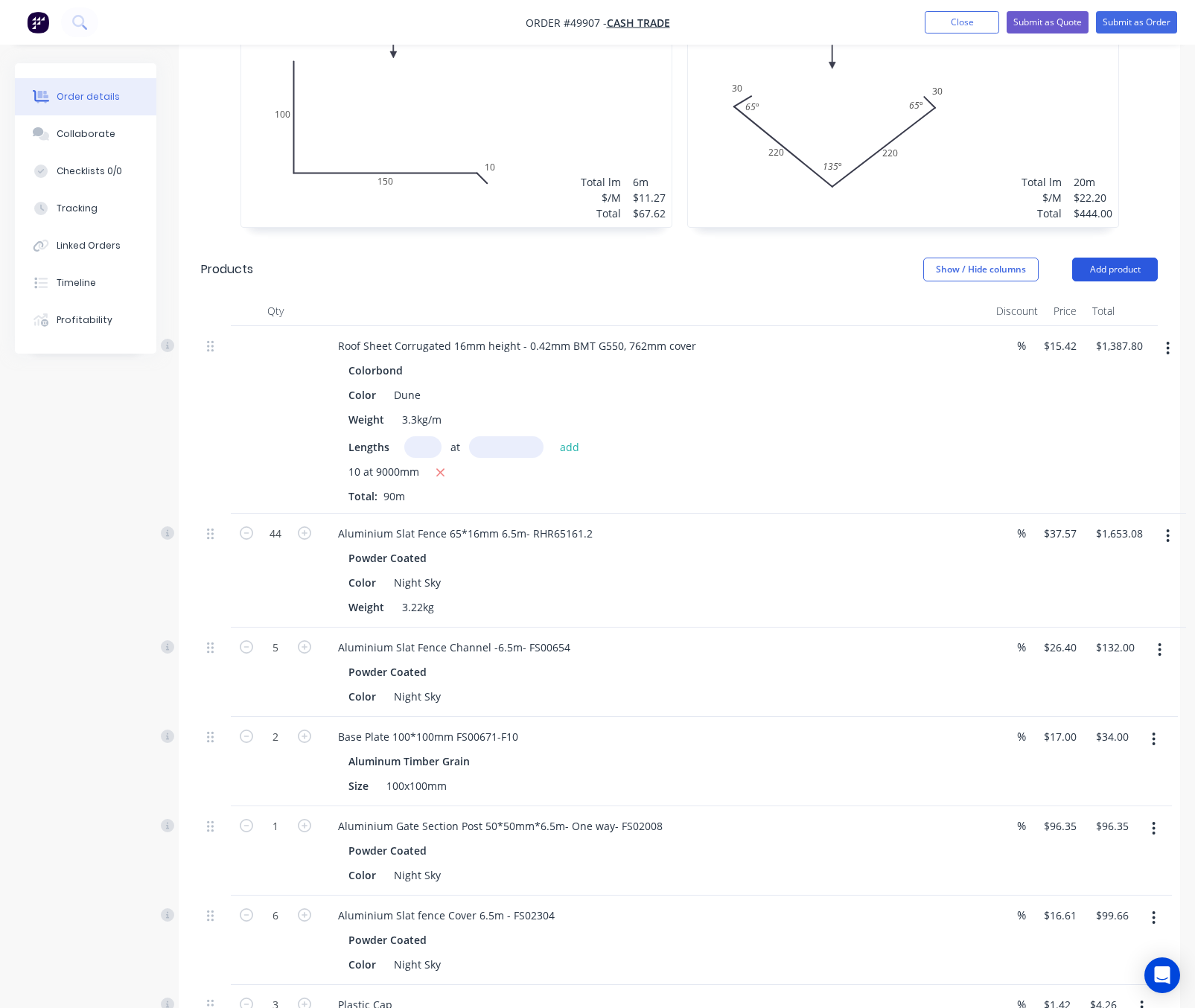
click at [1126, 270] on button "Add product" at bounding box center [1115, 269] width 86 height 23
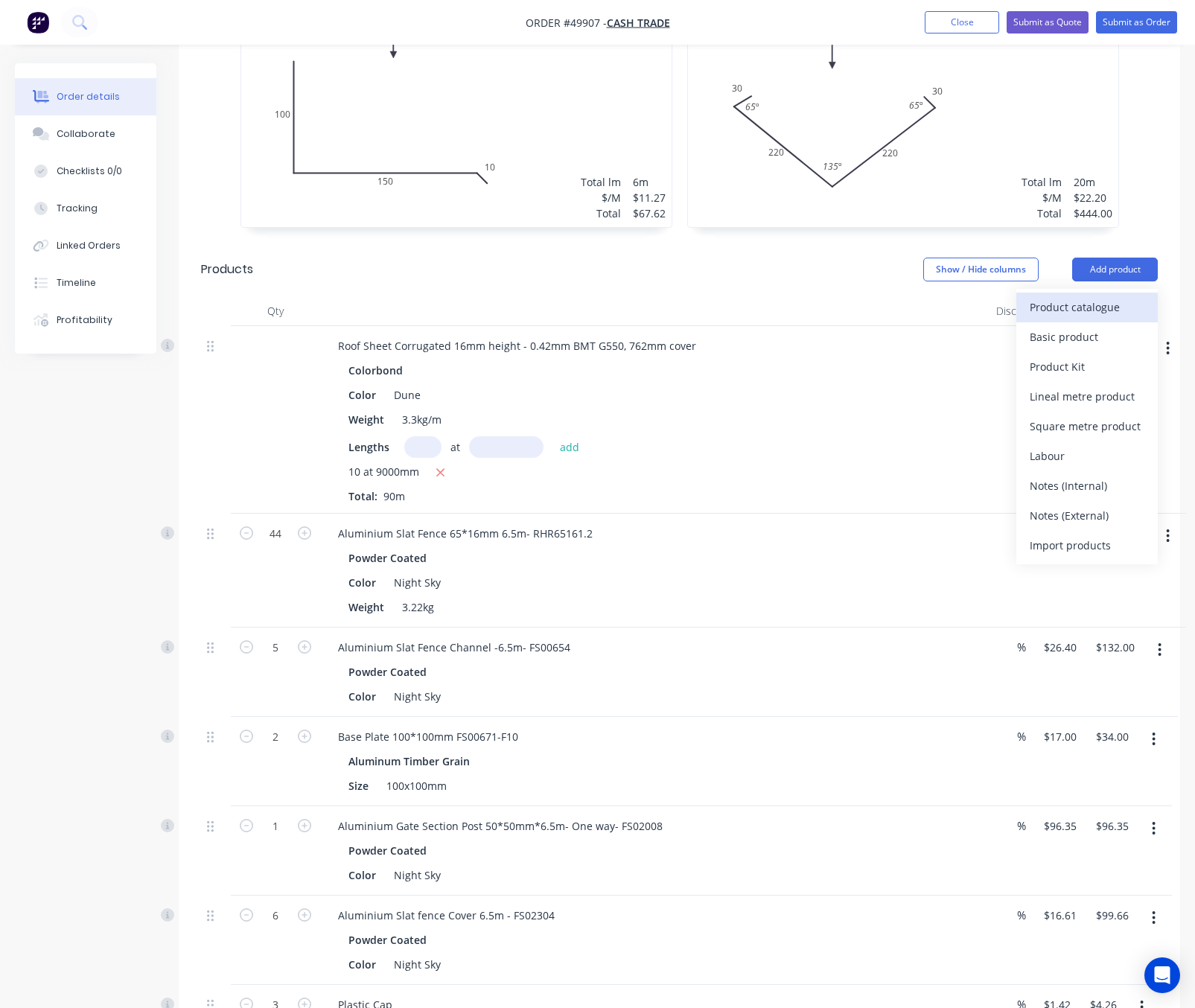
click at [1043, 300] on div "Product catalogue" at bounding box center [1087, 307] width 115 height 22
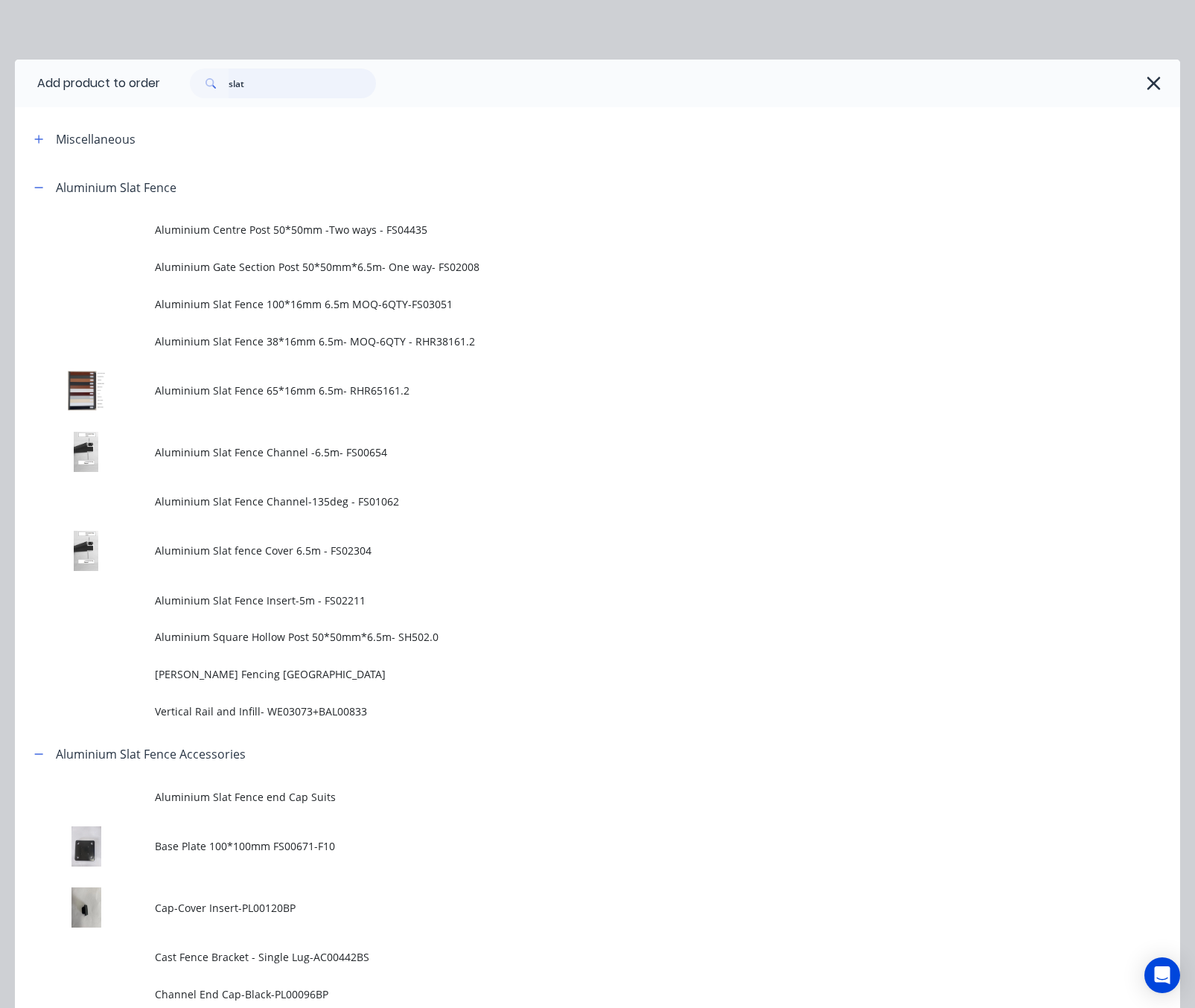
drag, startPoint x: 313, startPoint y: 77, endPoint x: 121, endPoint y: 77, distance: 192.0
click at [123, 77] on header "Add product to order slat" at bounding box center [597, 83] width 1165 height 48
type input "50"
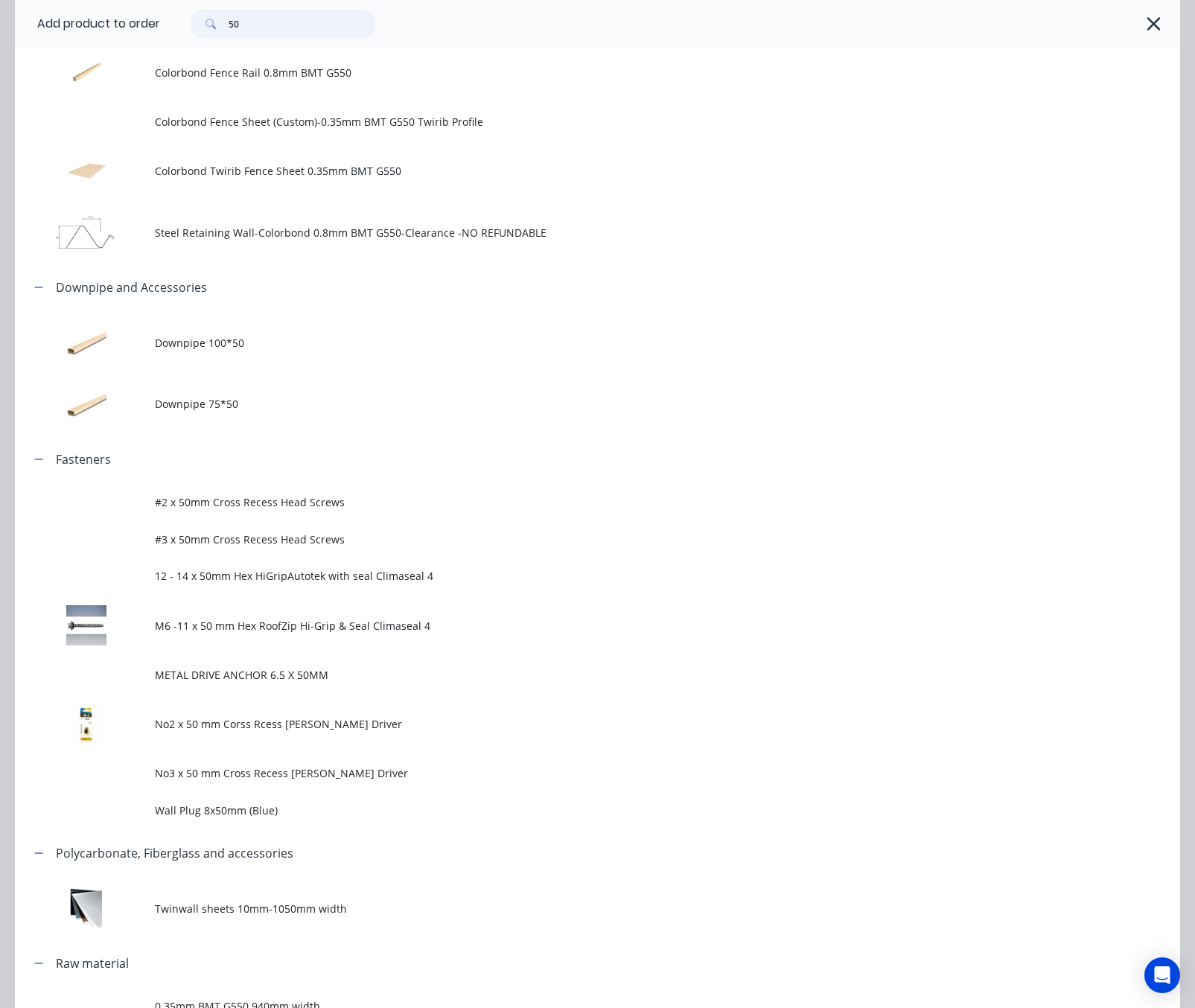
scroll to position [781, 0]
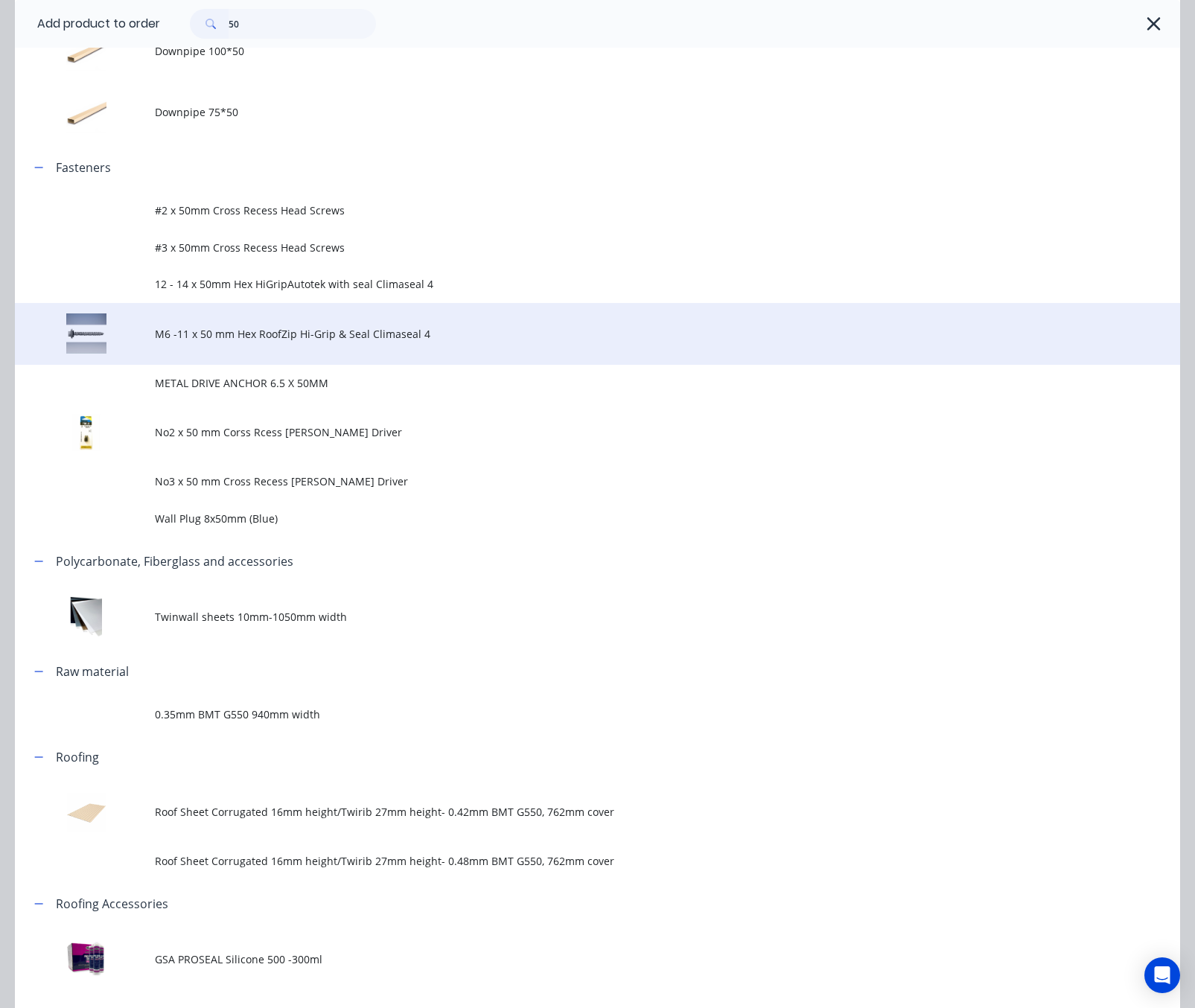
click at [378, 318] on td "M6 -11 x 50 mm Hex RoofZip Hi-Grip & Seal Climaseal 4" at bounding box center [667, 333] width 1025 height 61
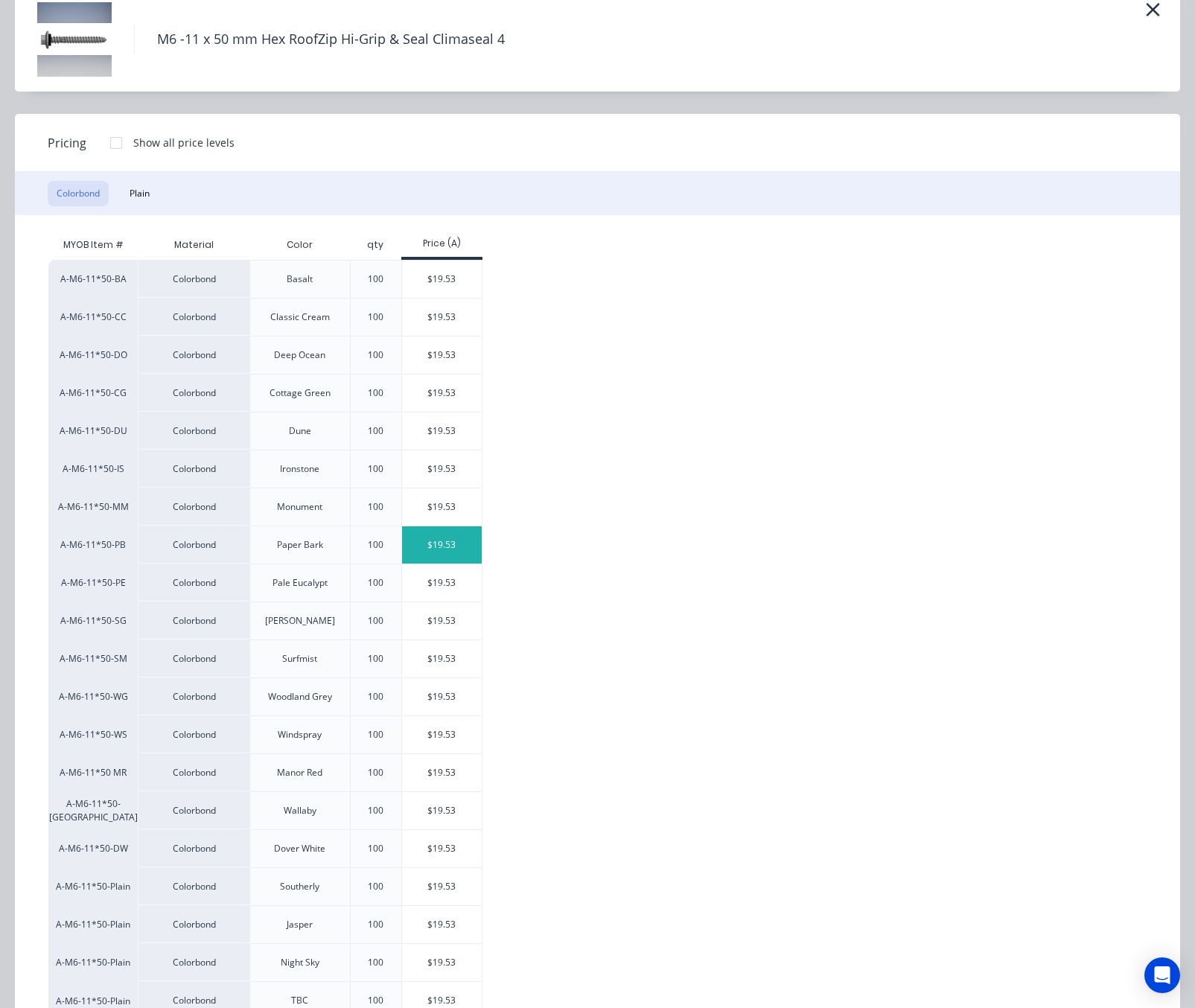
scroll to position [112, 0]
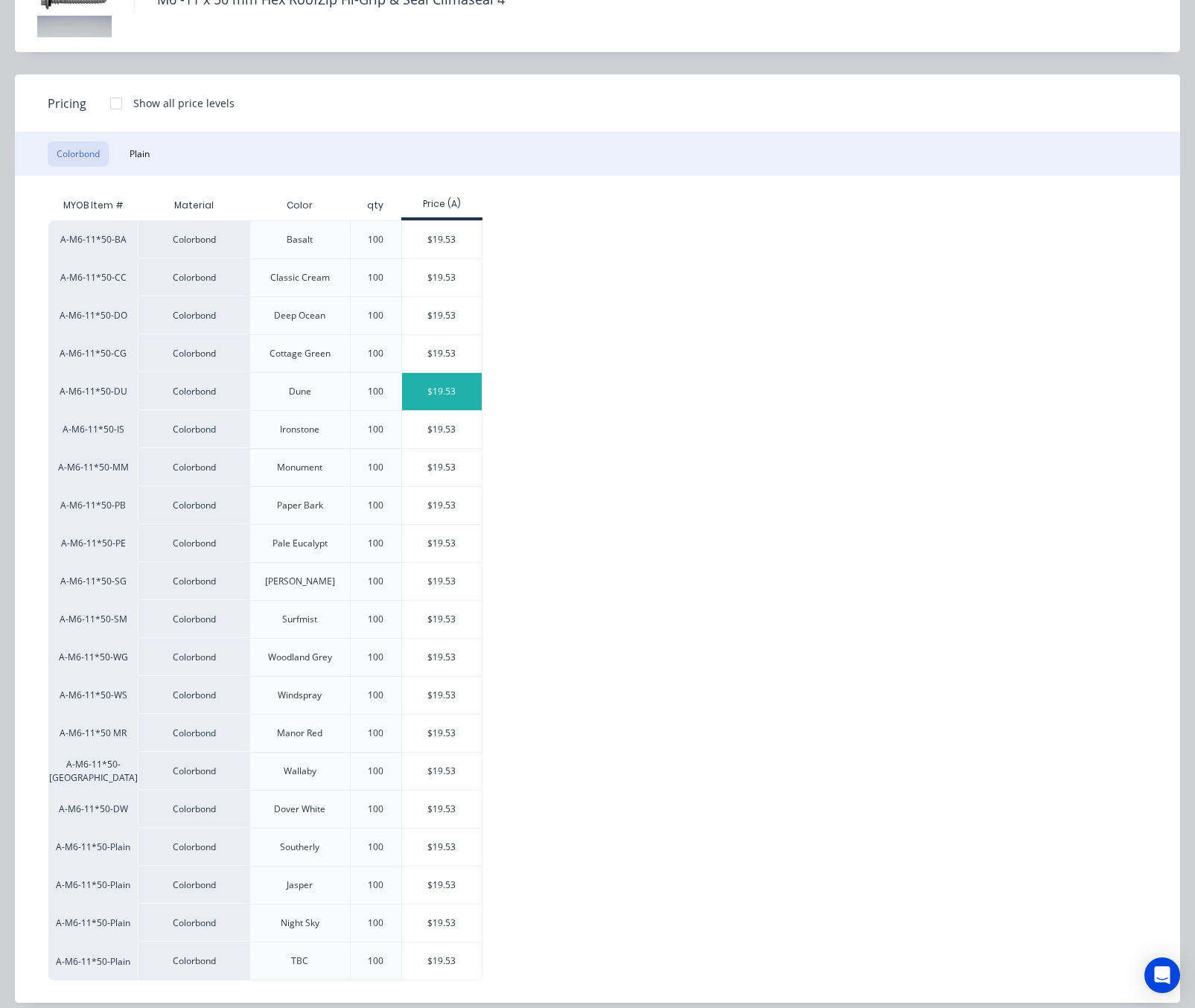
click at [432, 397] on div "$19.53" at bounding box center [442, 391] width 79 height 37
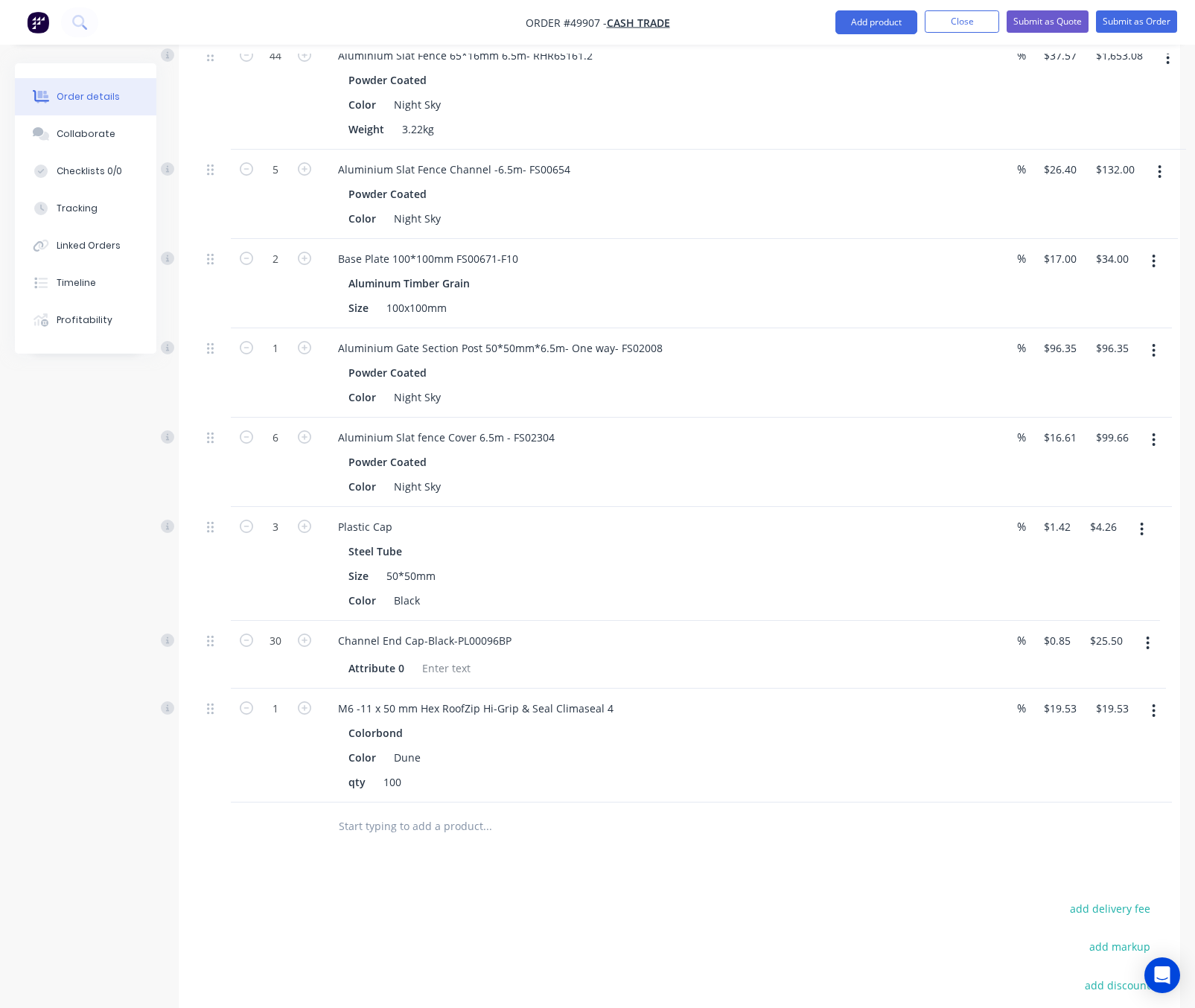
scroll to position [1387, 0]
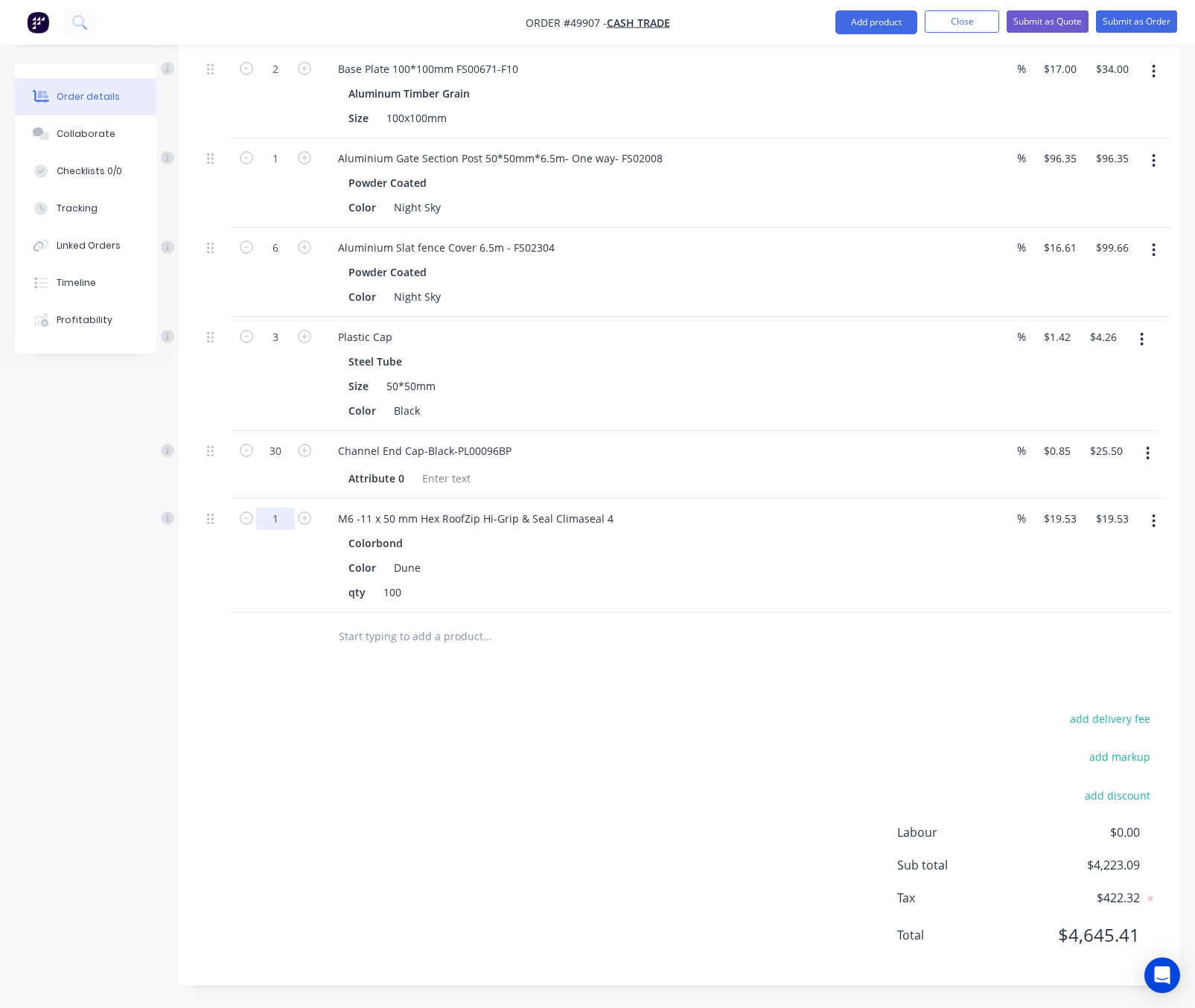
click at [284, 516] on input "1" at bounding box center [275, 518] width 39 height 23
type input "10"
type input "$195.30"
click at [654, 730] on div "add delivery fee add markup add discount Labour $0.00 Sub total $4,223.09 Tax $…" at bounding box center [679, 836] width 957 height 255
click at [1160, 525] on icon "button" at bounding box center [1159, 521] width 4 height 16
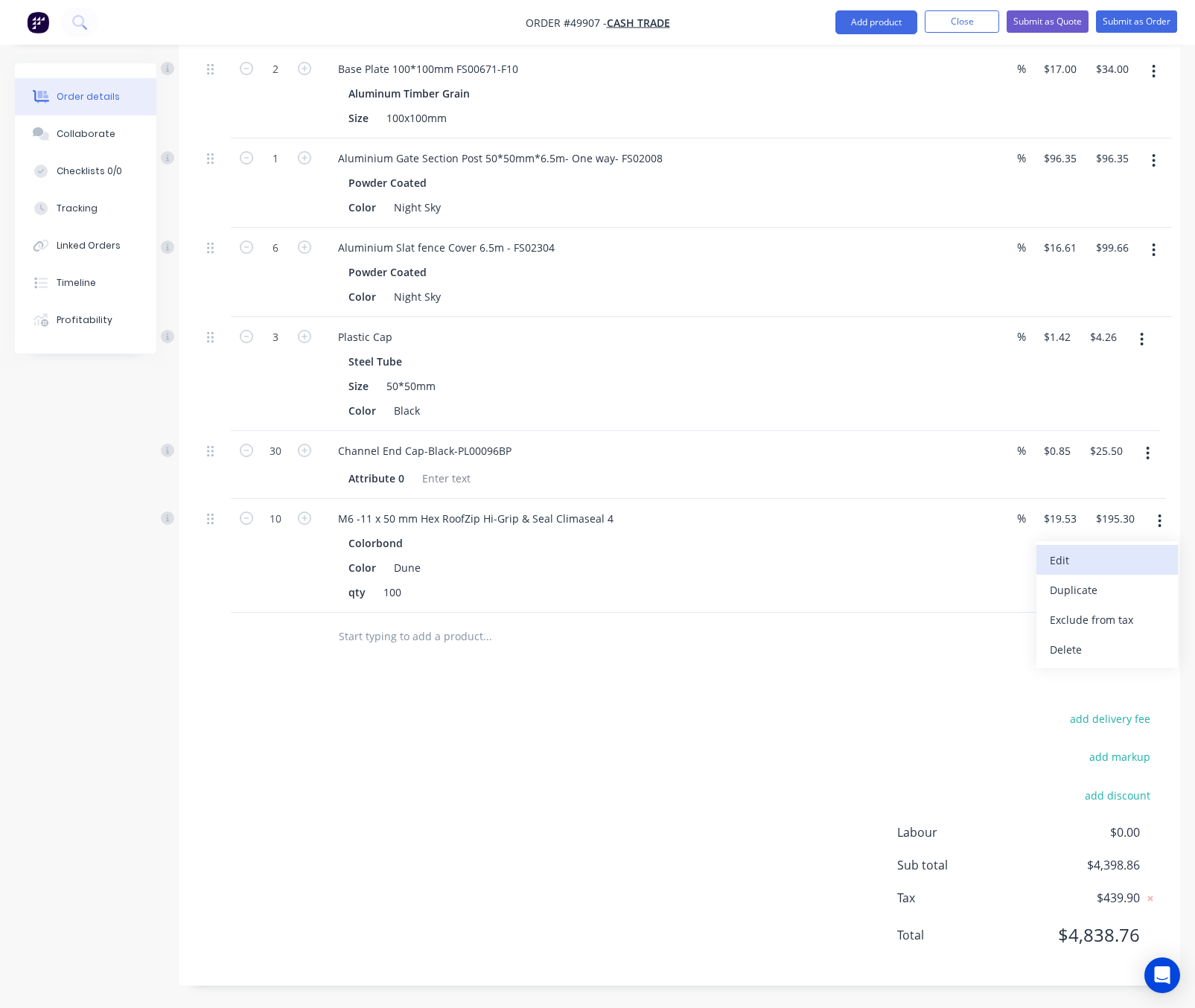
click at [1103, 561] on div "Edit" at bounding box center [1106, 560] width 115 height 22
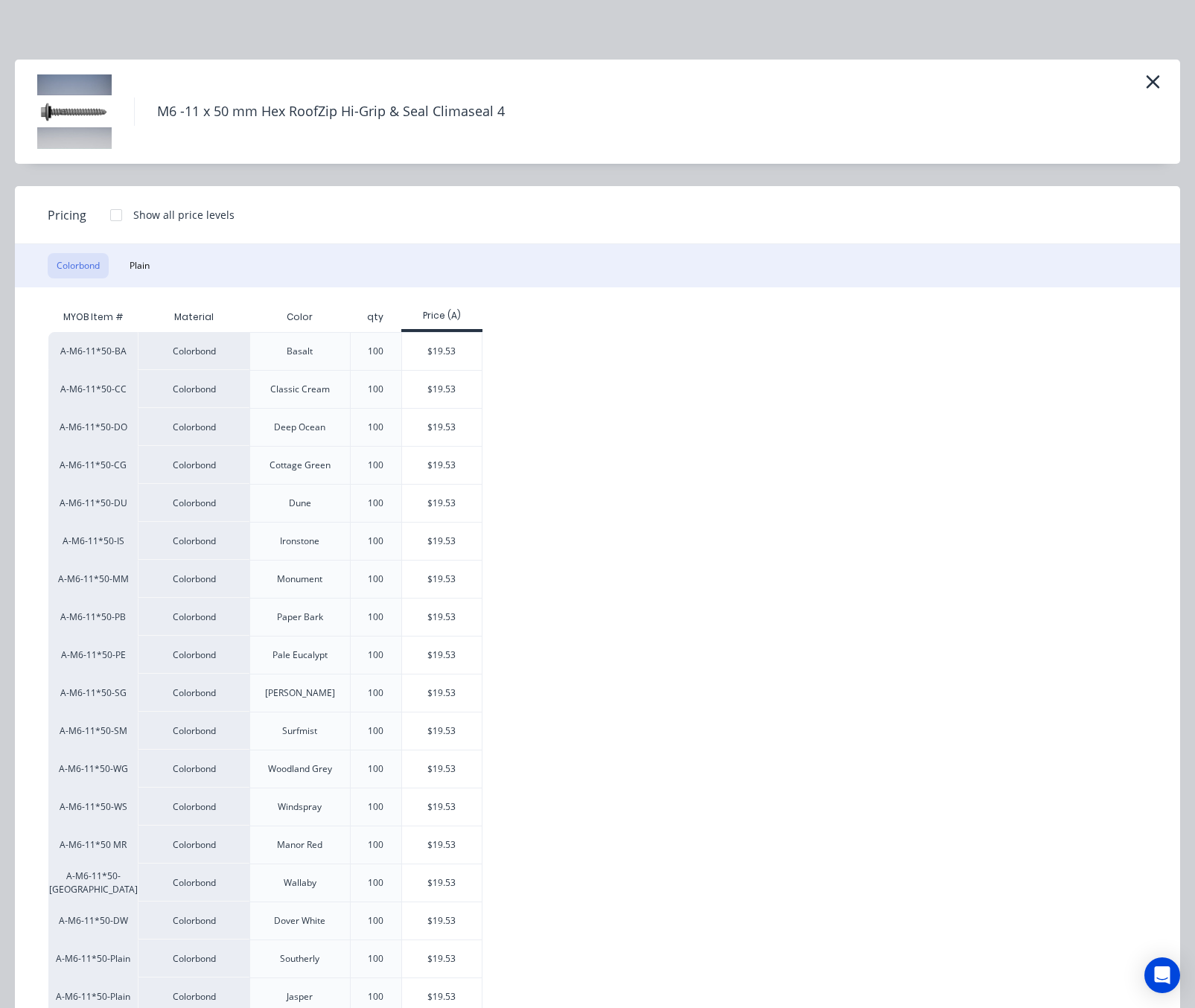
click at [115, 213] on div at bounding box center [116, 215] width 30 height 30
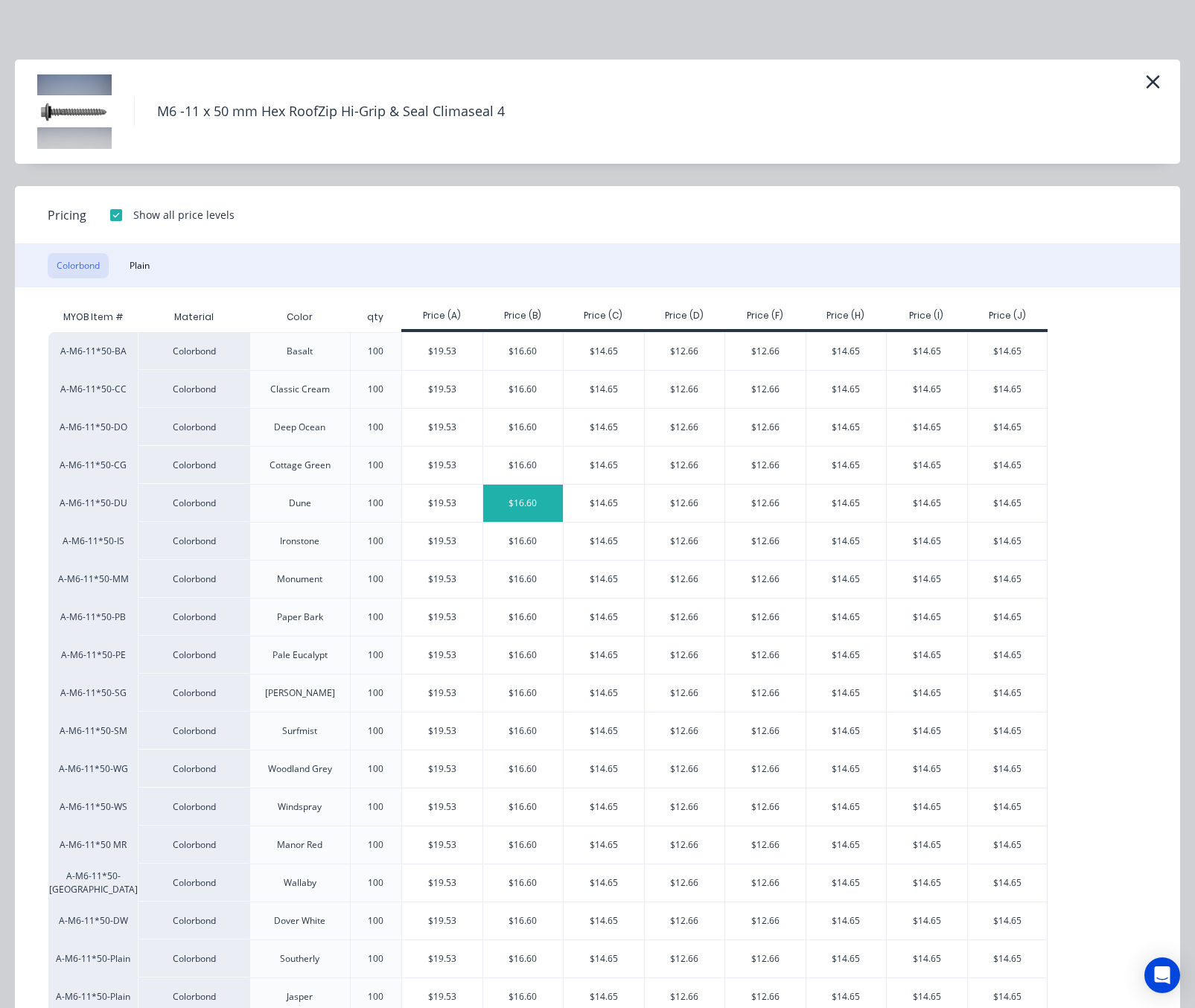
click at [525, 505] on div "$16.60" at bounding box center [523, 502] width 80 height 37
type input "$16.60"
type input "$166.00"
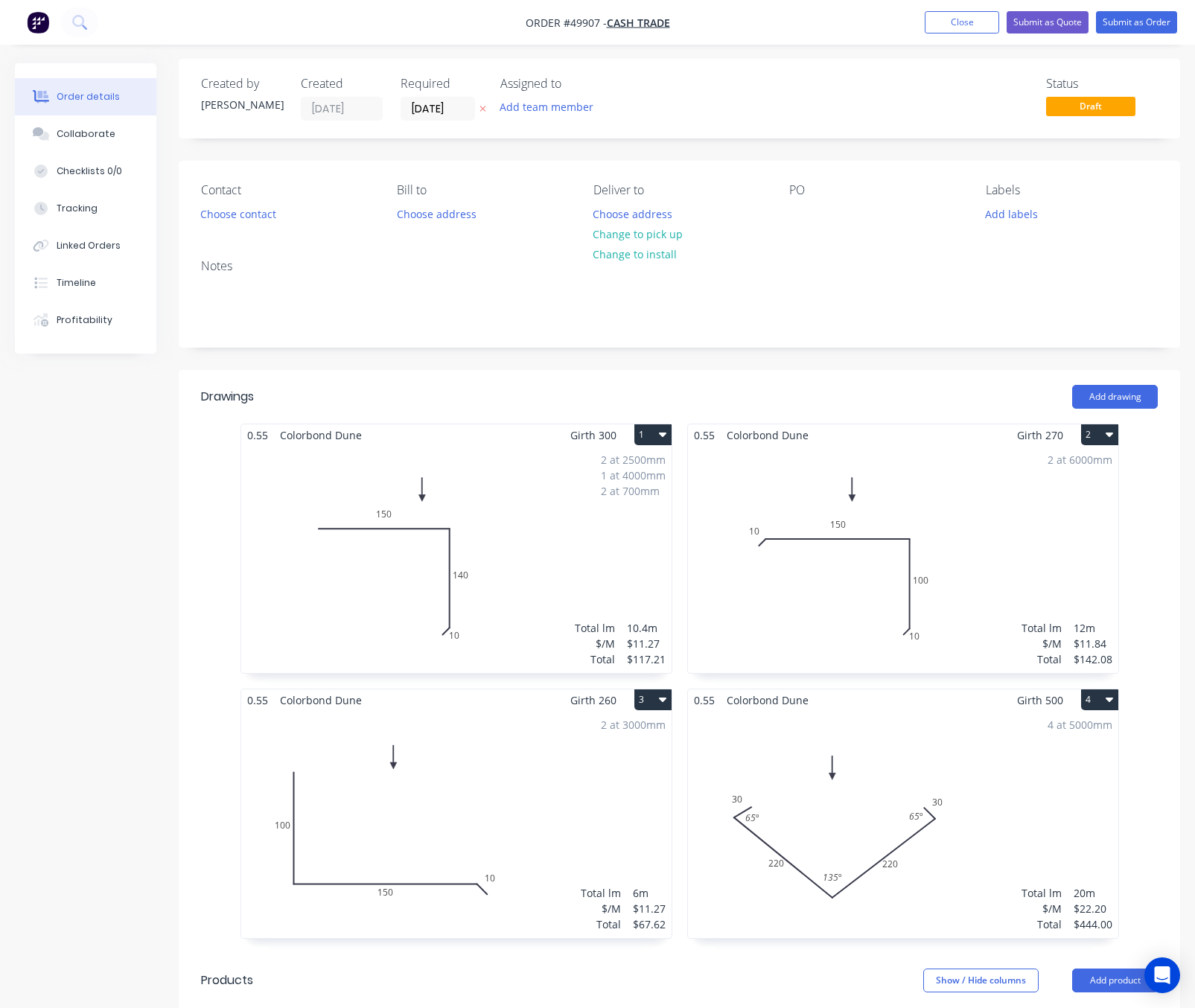
scroll to position [0, 0]
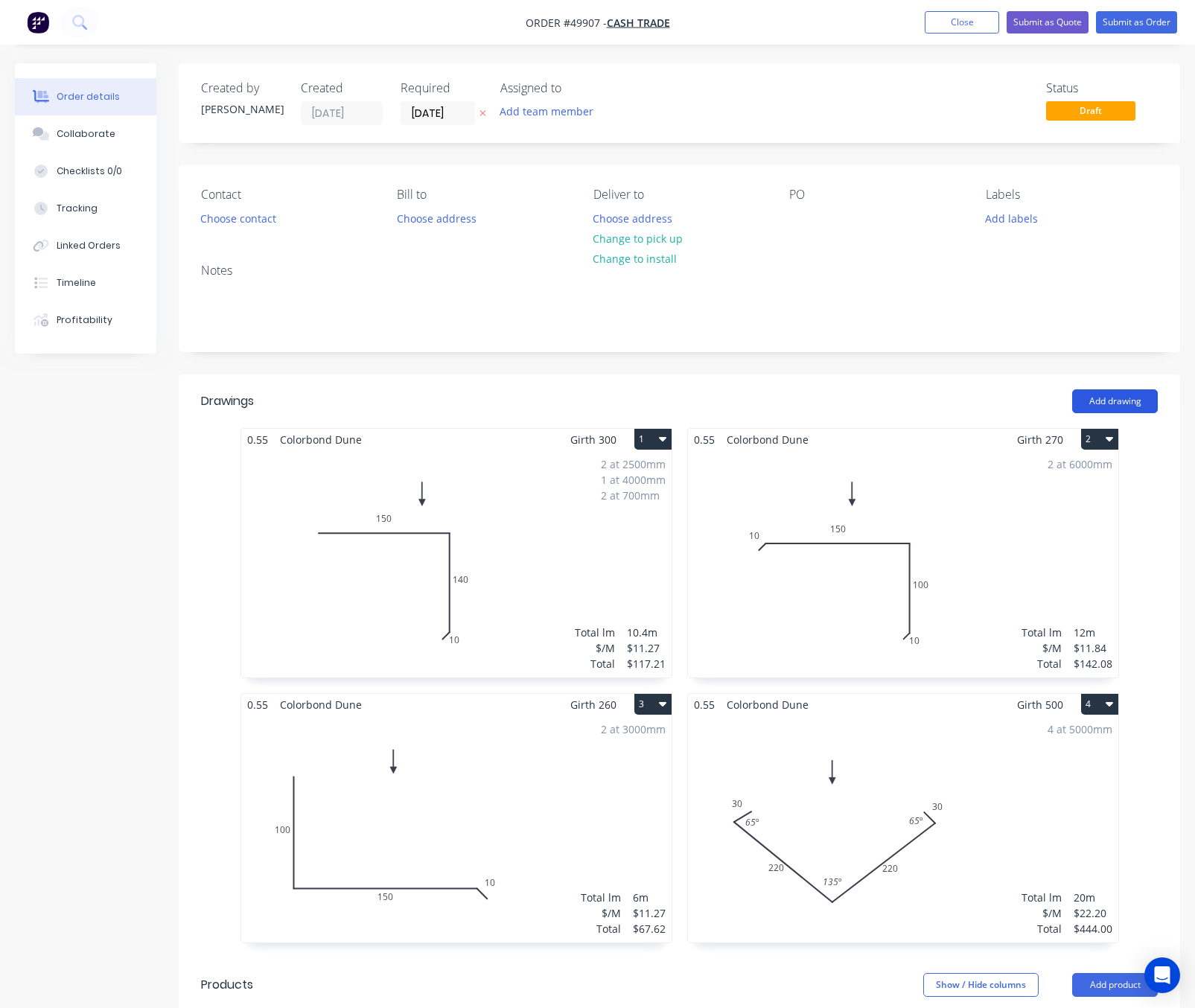
click at [1115, 409] on button "Add drawing" at bounding box center [1115, 401] width 86 height 23
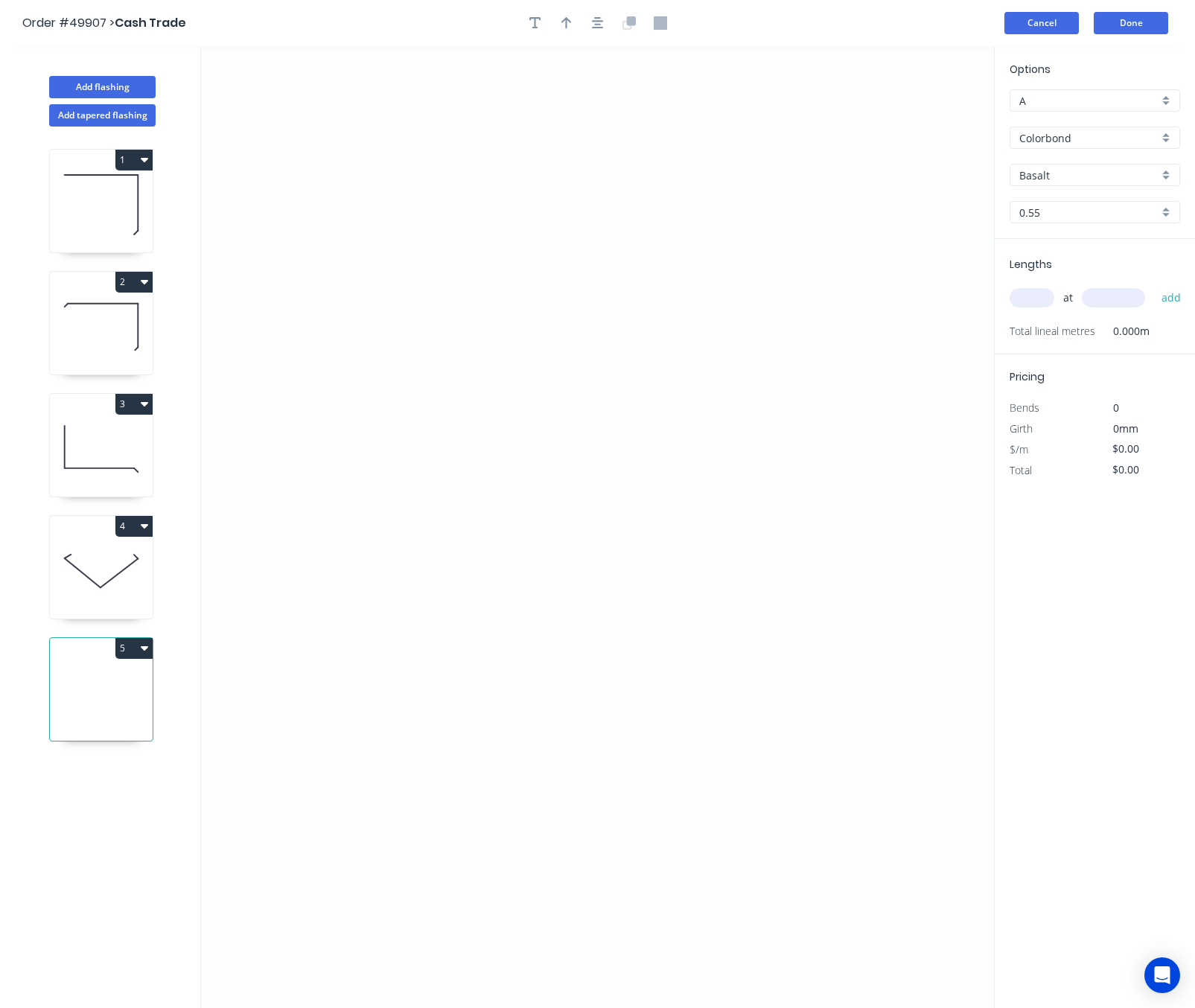
click at [1041, 25] on button "Cancel" at bounding box center [1041, 23] width 74 height 23
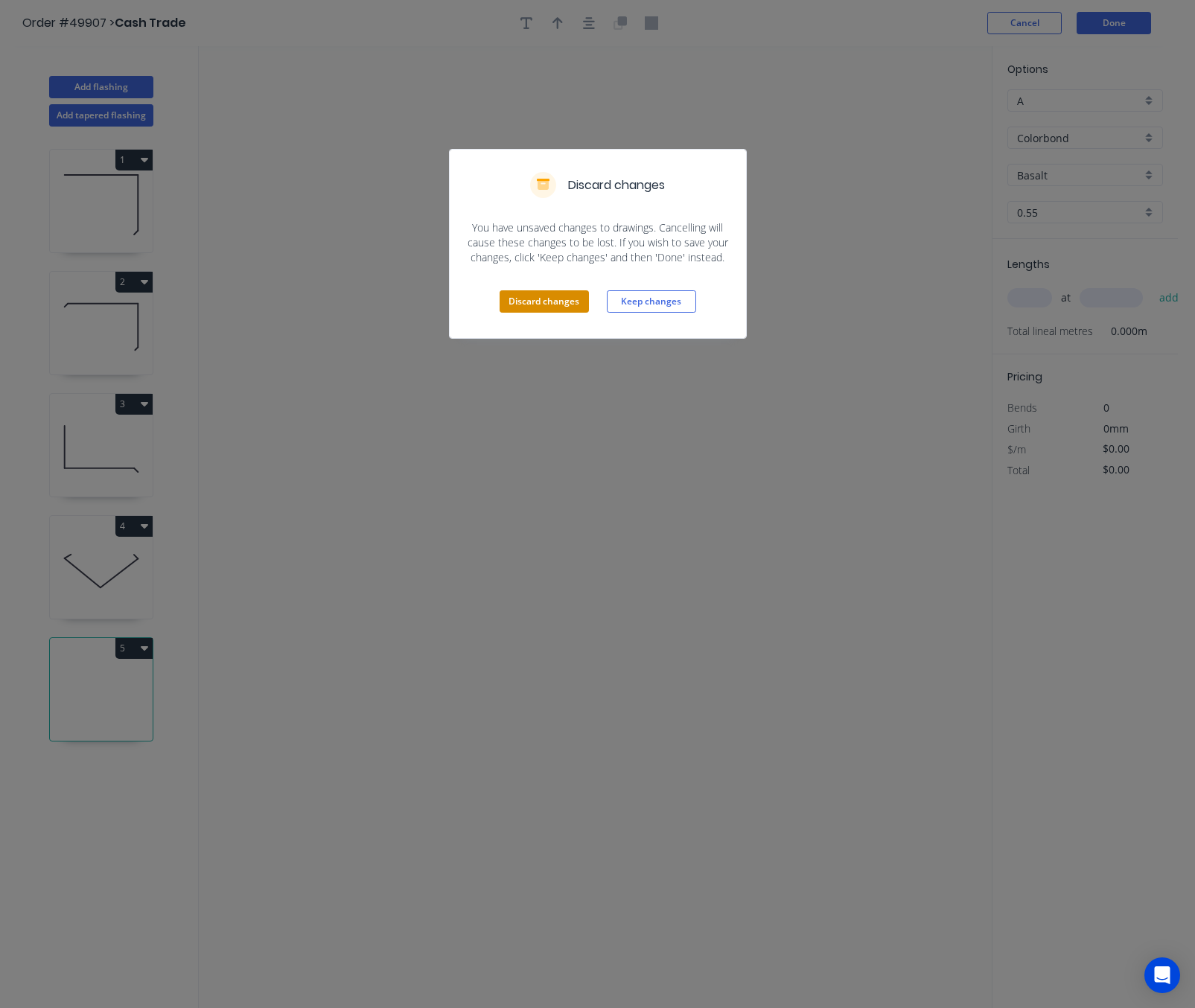
click at [538, 300] on button "Discard changes" at bounding box center [544, 301] width 89 height 23
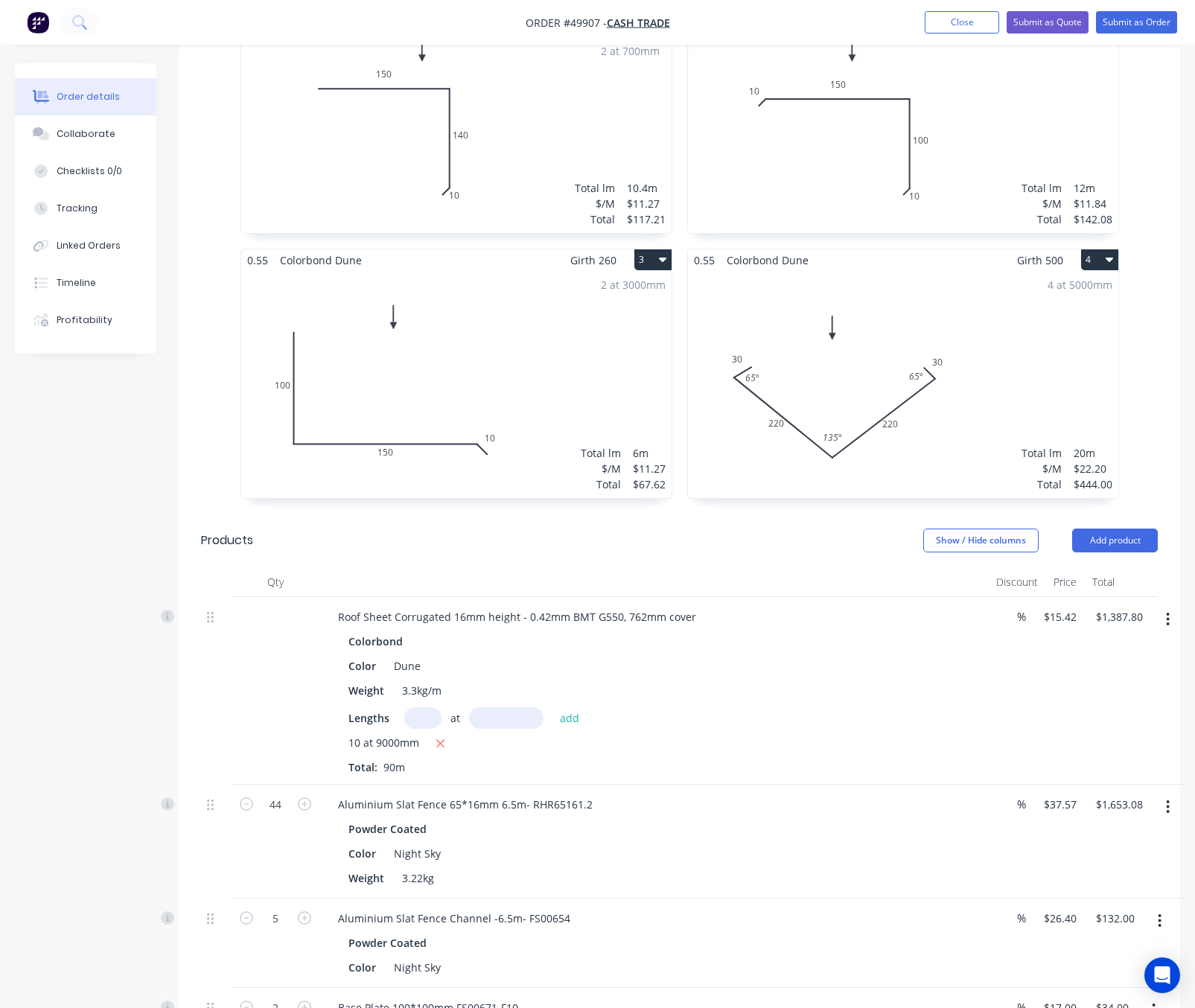
scroll to position [670, 0]
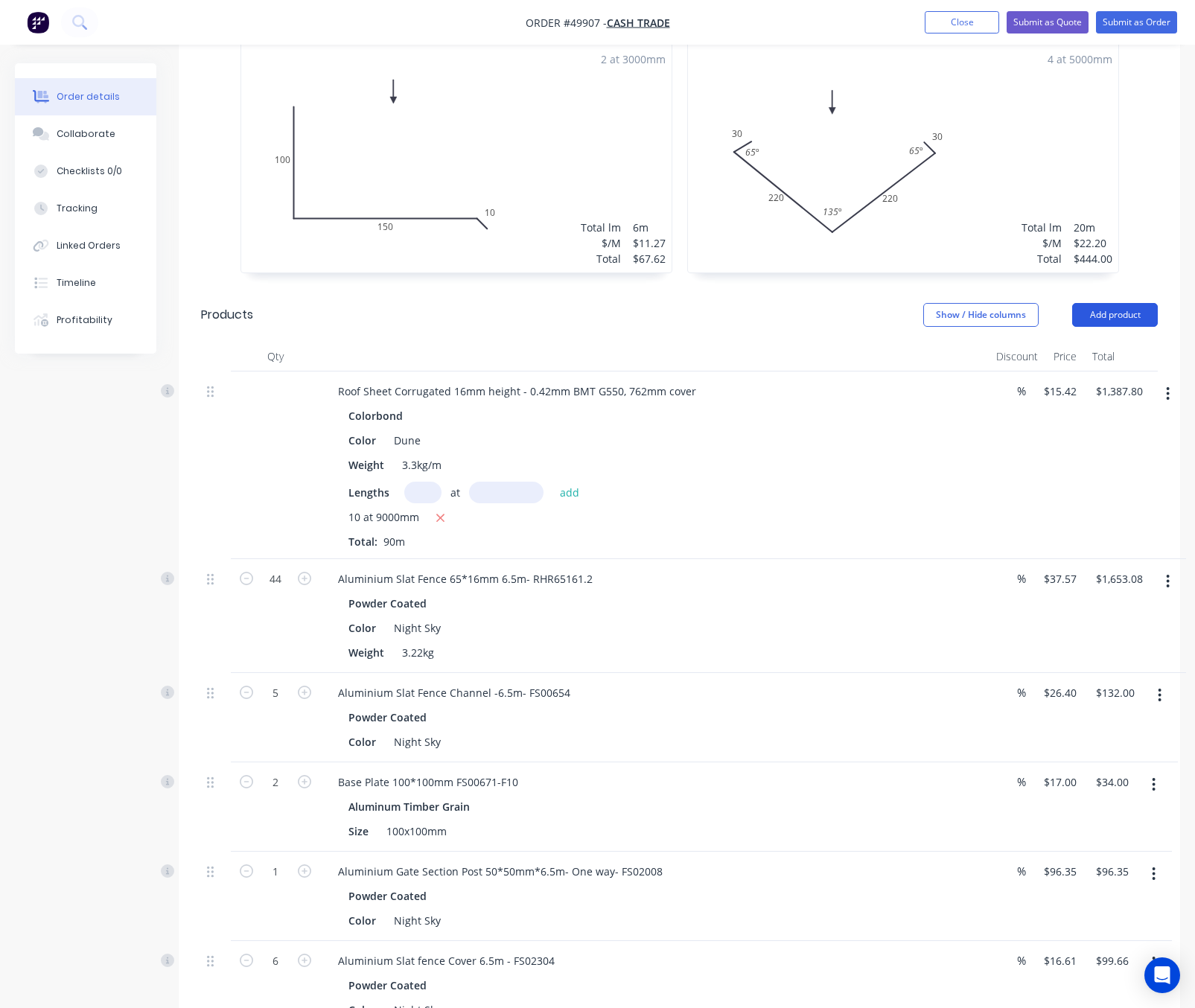
click at [1089, 323] on button "Add product" at bounding box center [1115, 314] width 86 height 23
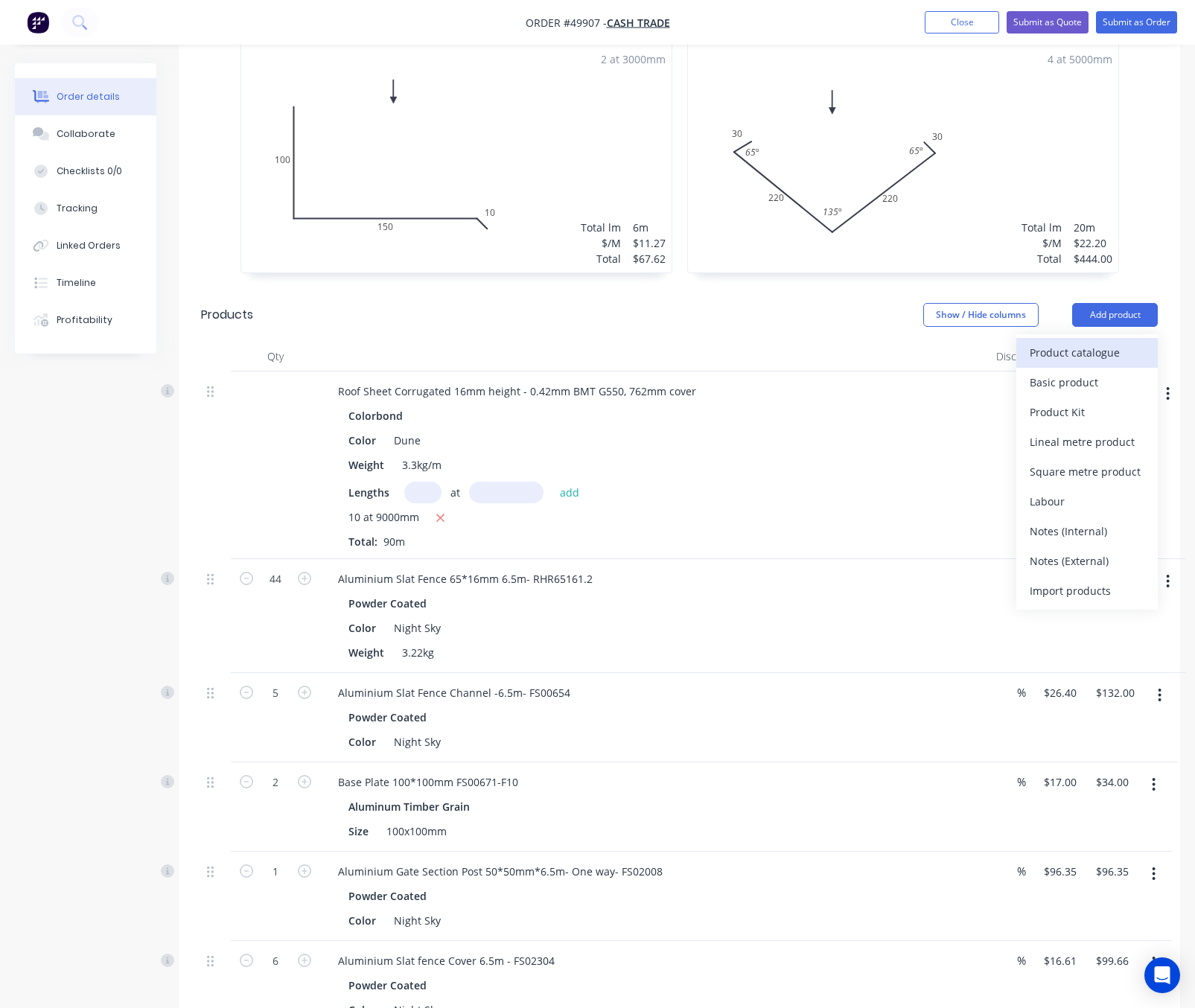
click at [1068, 350] on div "Product catalogue" at bounding box center [1087, 352] width 115 height 22
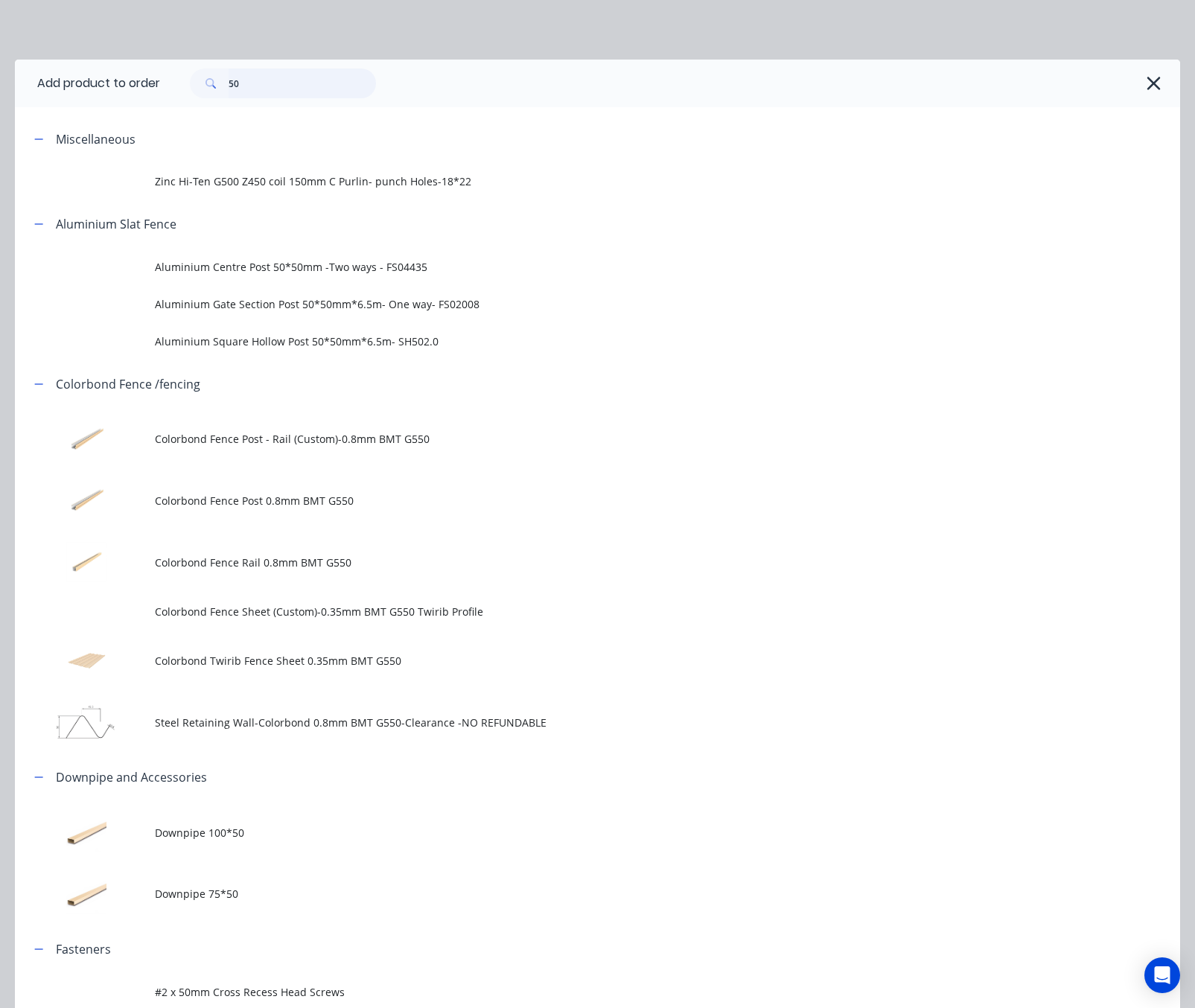
drag, startPoint x: 338, startPoint y: 74, endPoint x: 91, endPoint y: 70, distance: 247.0
click at [191, 79] on div "50" at bounding box center [283, 83] width 186 height 30
type input "fascia"
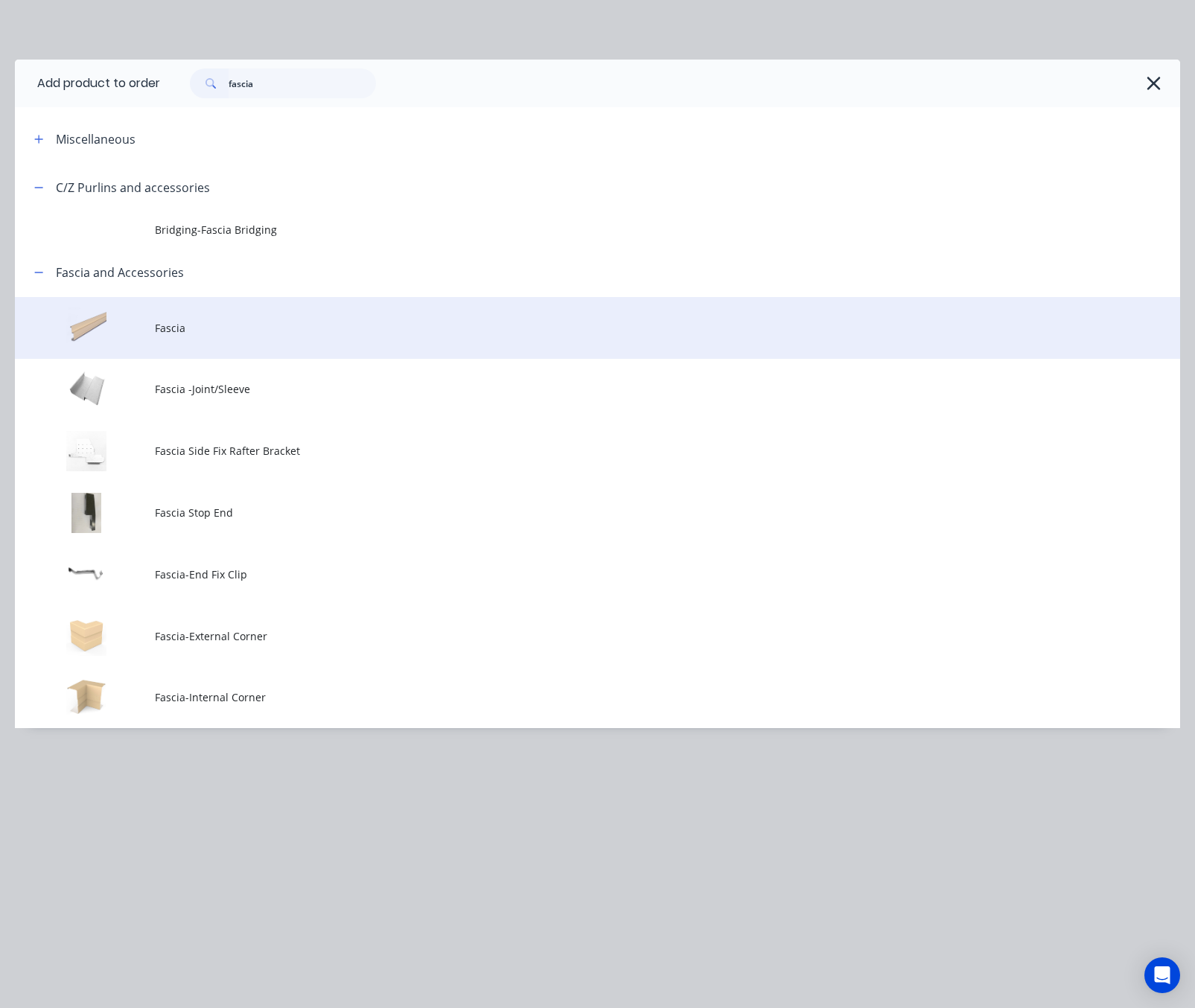
click at [215, 335] on span "Fascia" at bounding box center [565, 327] width 820 height 15
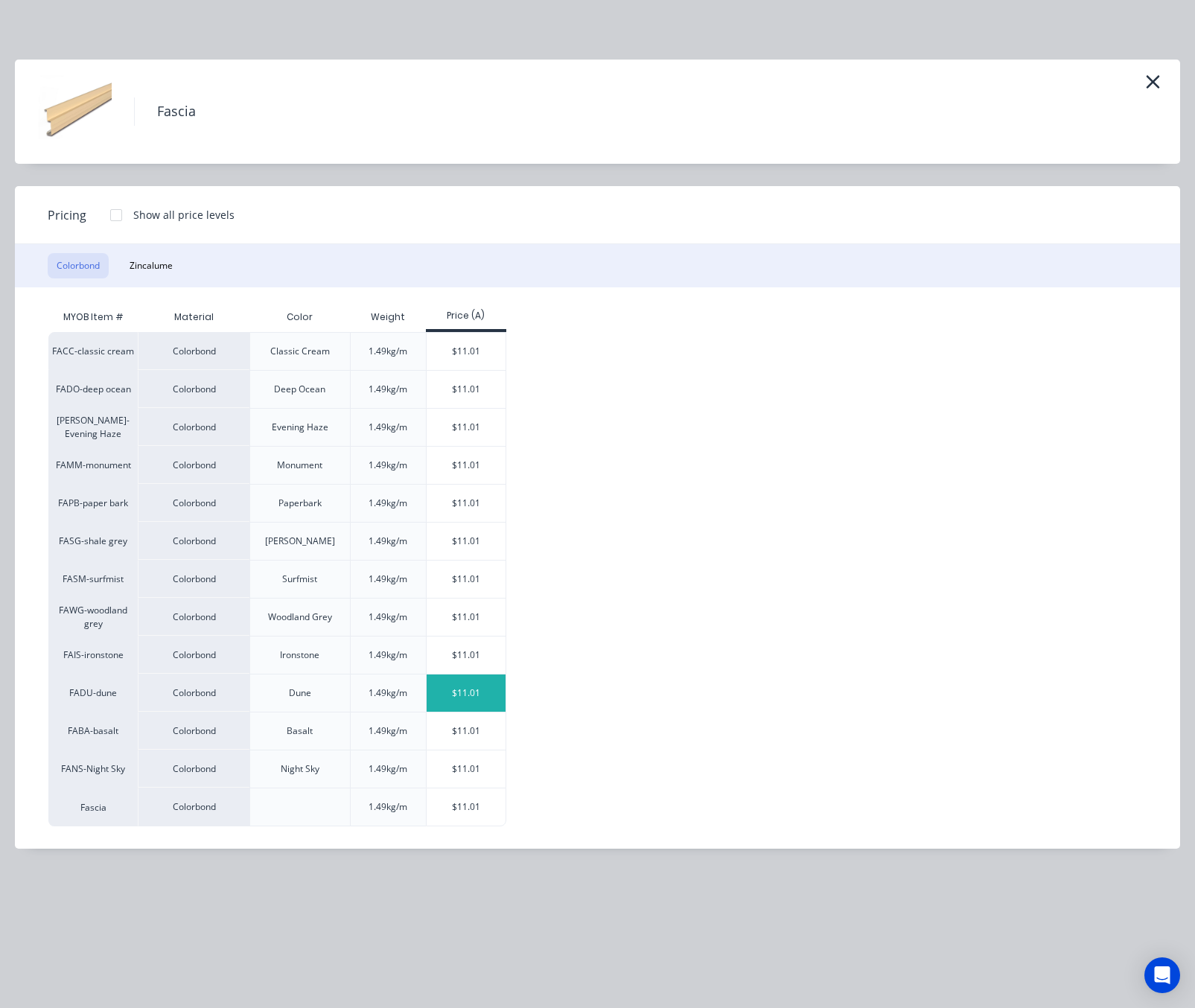
click at [464, 695] on div "$11.01" at bounding box center [466, 693] width 79 height 37
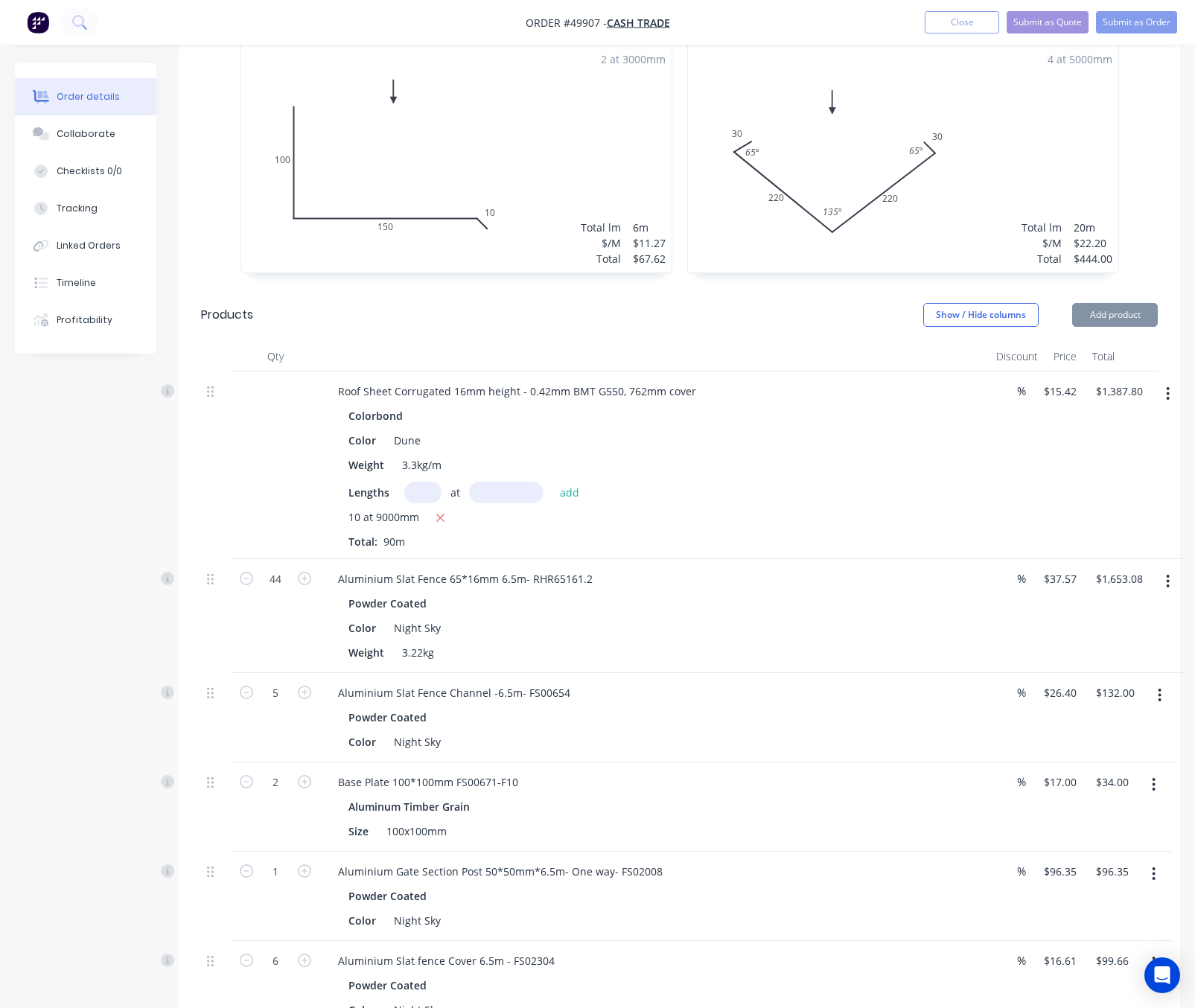
scroll to position [1551, 0]
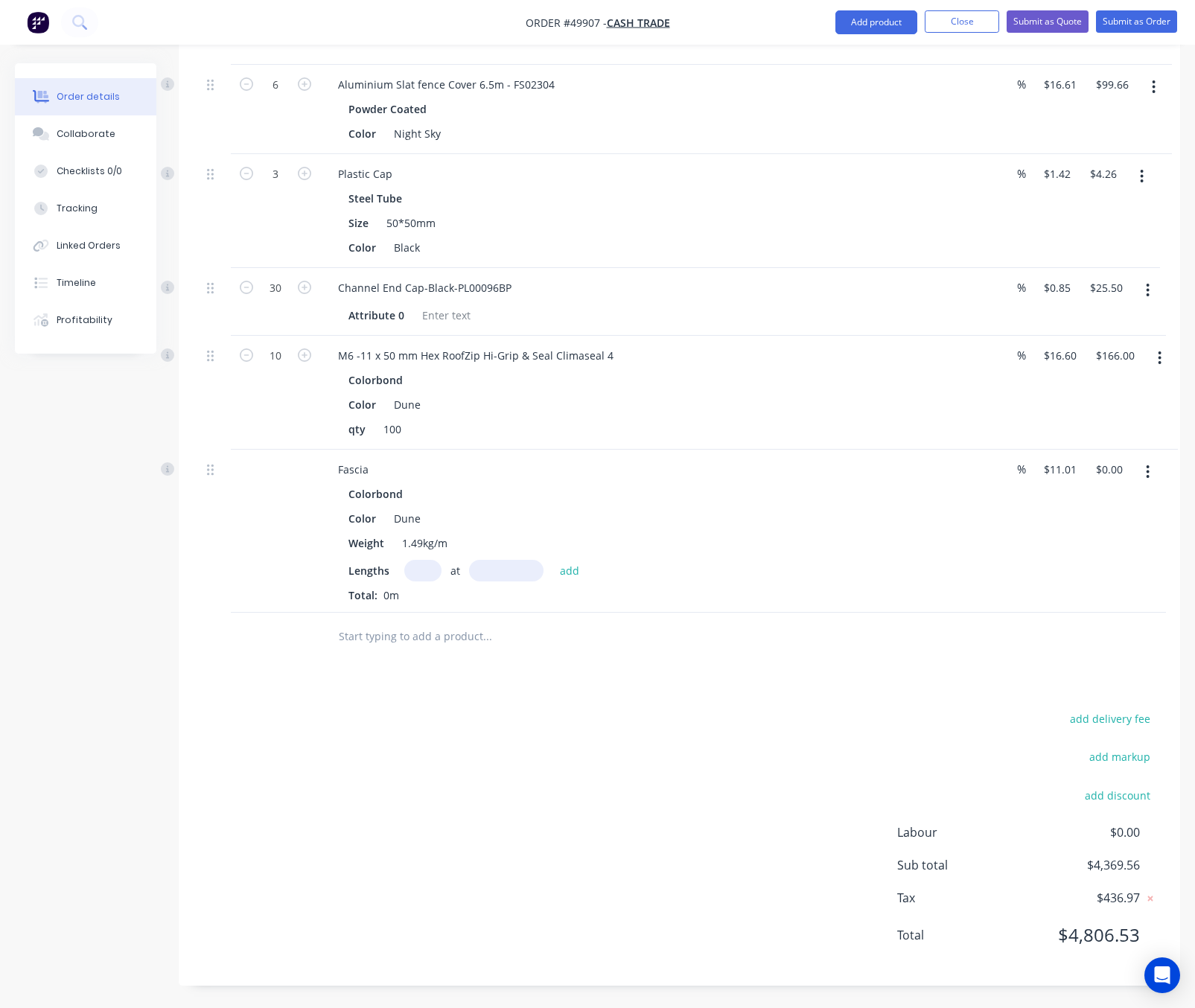
click at [423, 578] on input "text" at bounding box center [422, 571] width 37 height 22
type input "1"
click at [527, 568] on input "text" at bounding box center [506, 571] width 74 height 22
type input "4000"
click at [552, 560] on button "add" at bounding box center [569, 570] width 35 height 20
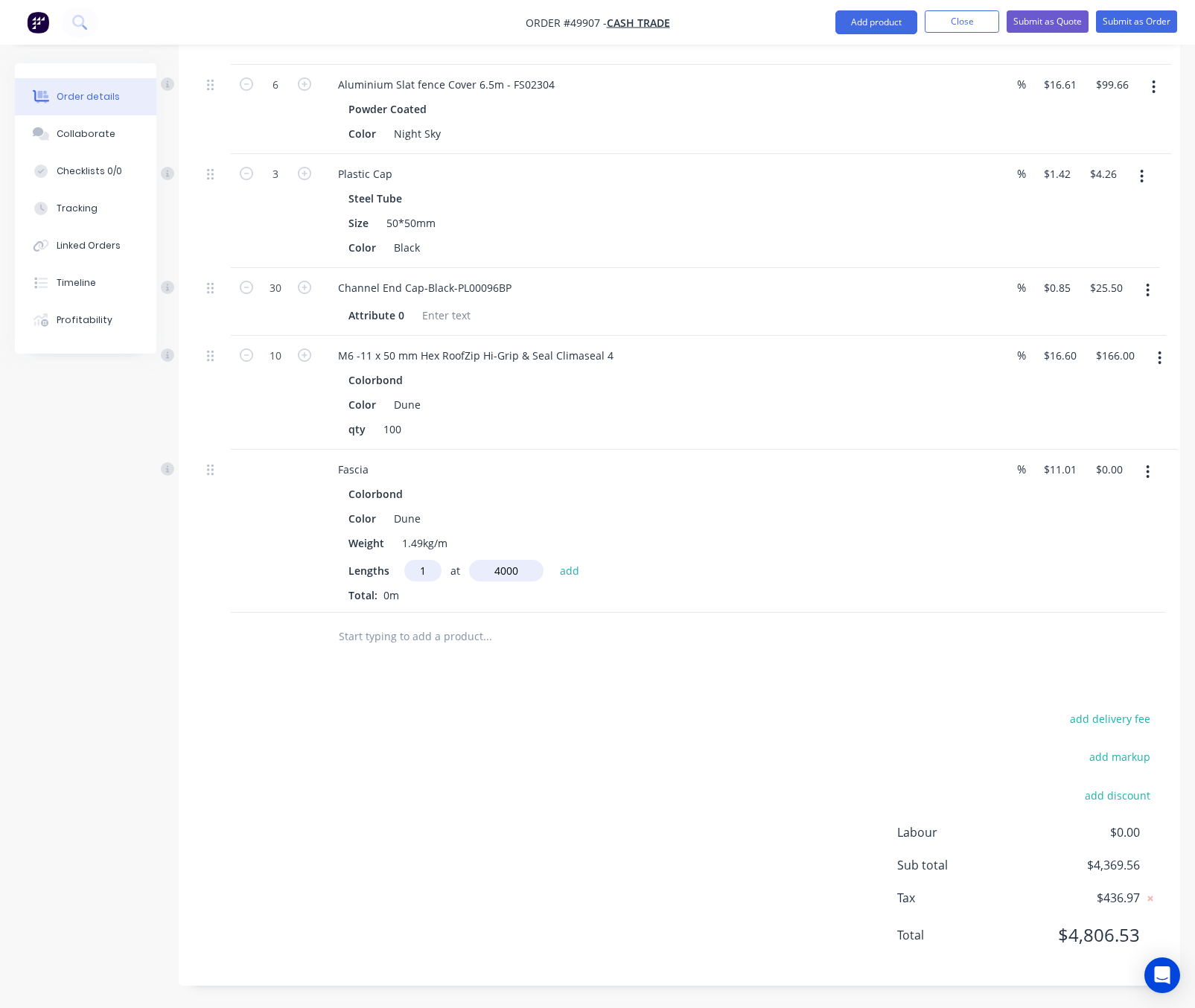
type input "$44.04"
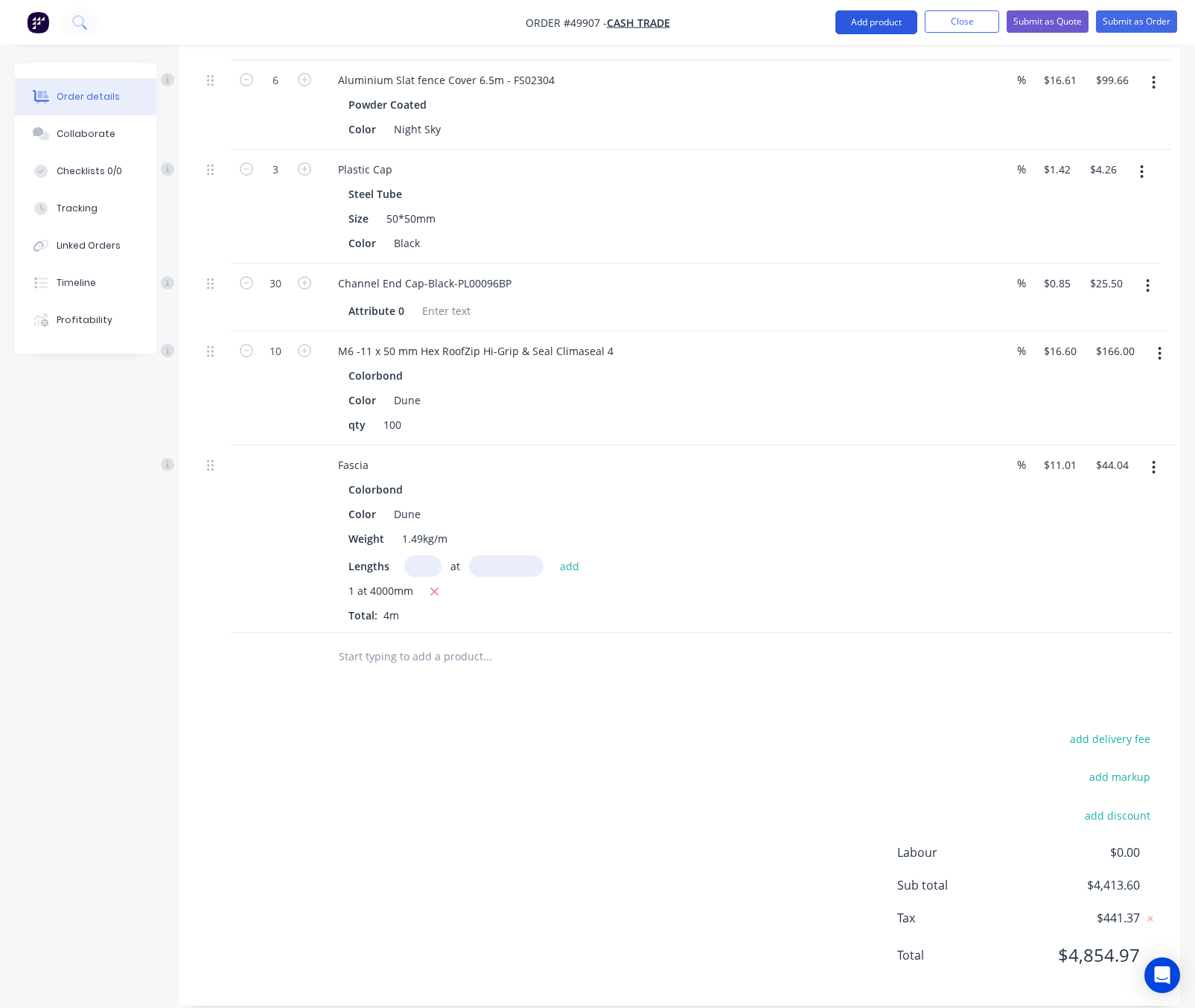
click at [865, 25] on button "Add product" at bounding box center [876, 23] width 82 height 23
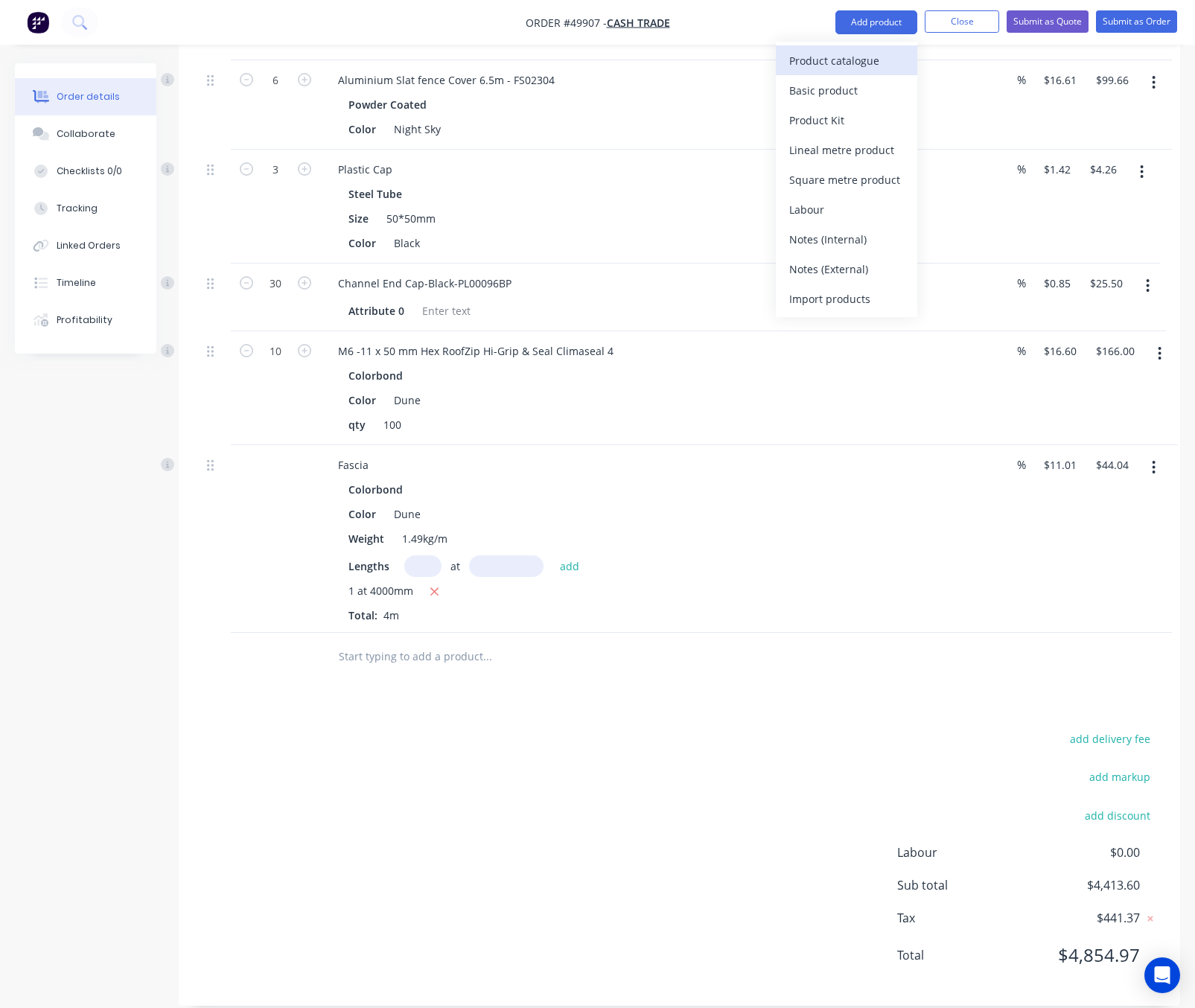
click at [871, 52] on div "Product catalogue" at bounding box center [846, 61] width 115 height 22
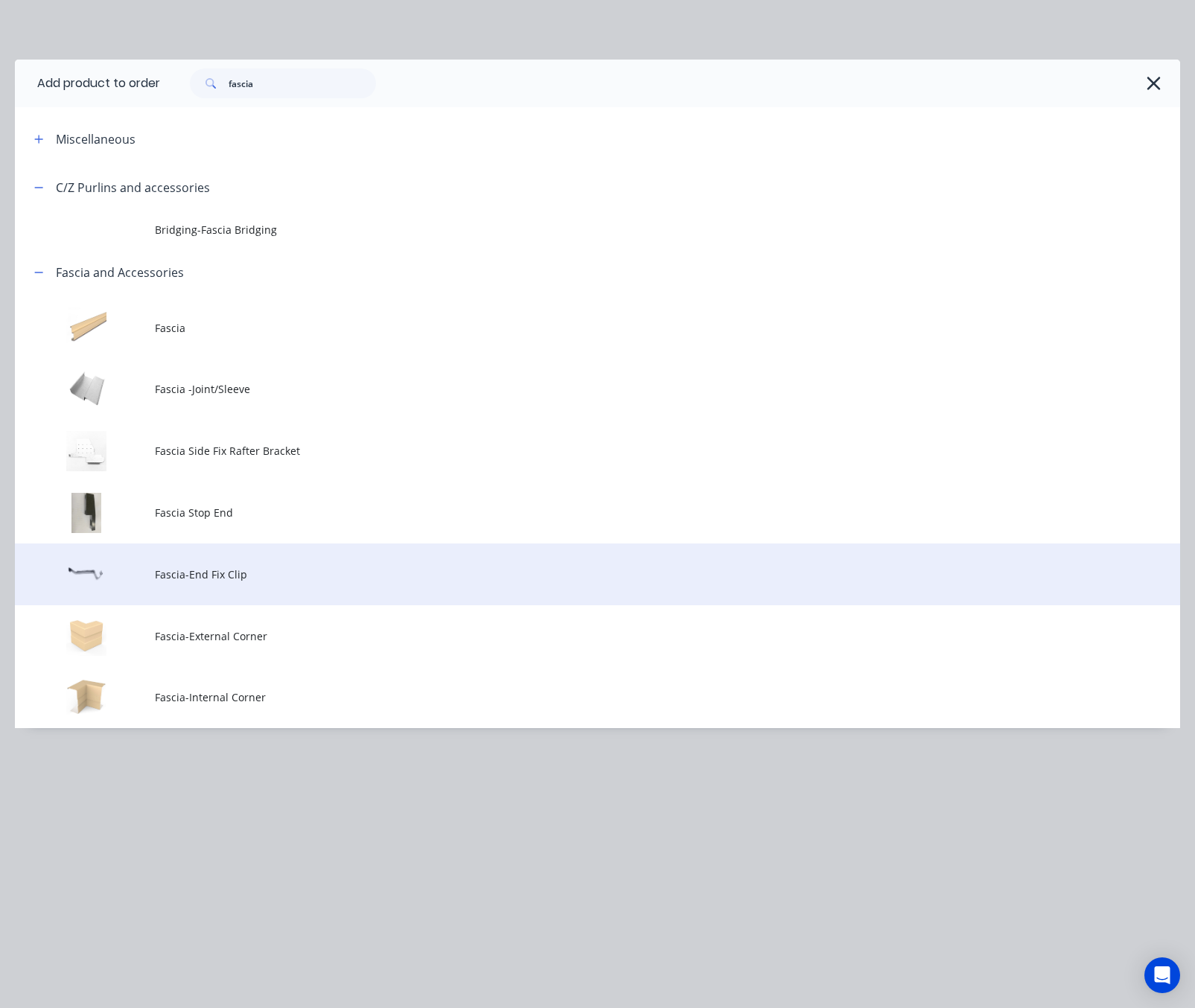
click at [333, 579] on span "Fascia-End Fix Clip" at bounding box center [565, 574] width 820 height 15
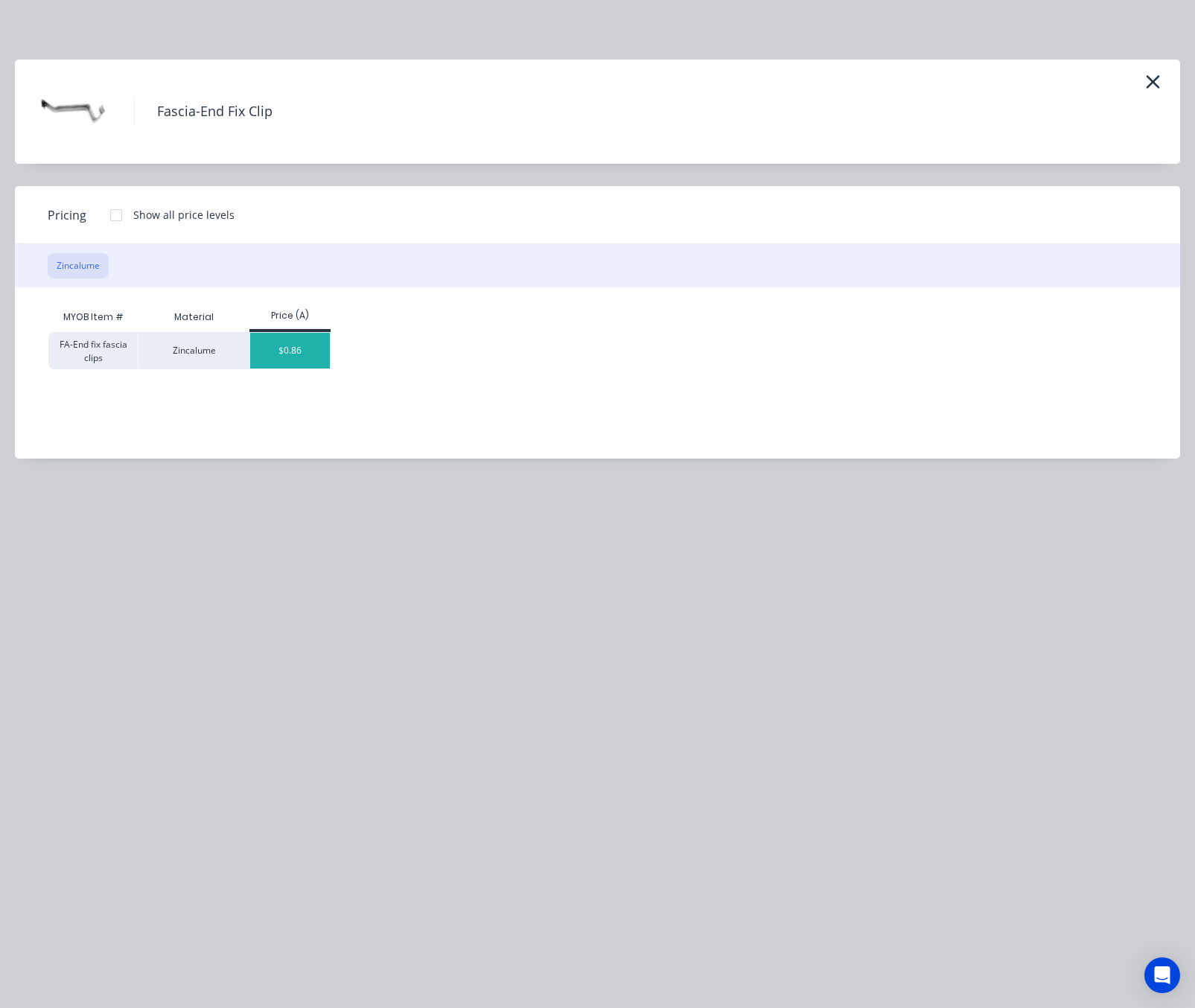
click at [277, 355] on div "$0.86" at bounding box center [290, 350] width 79 height 36
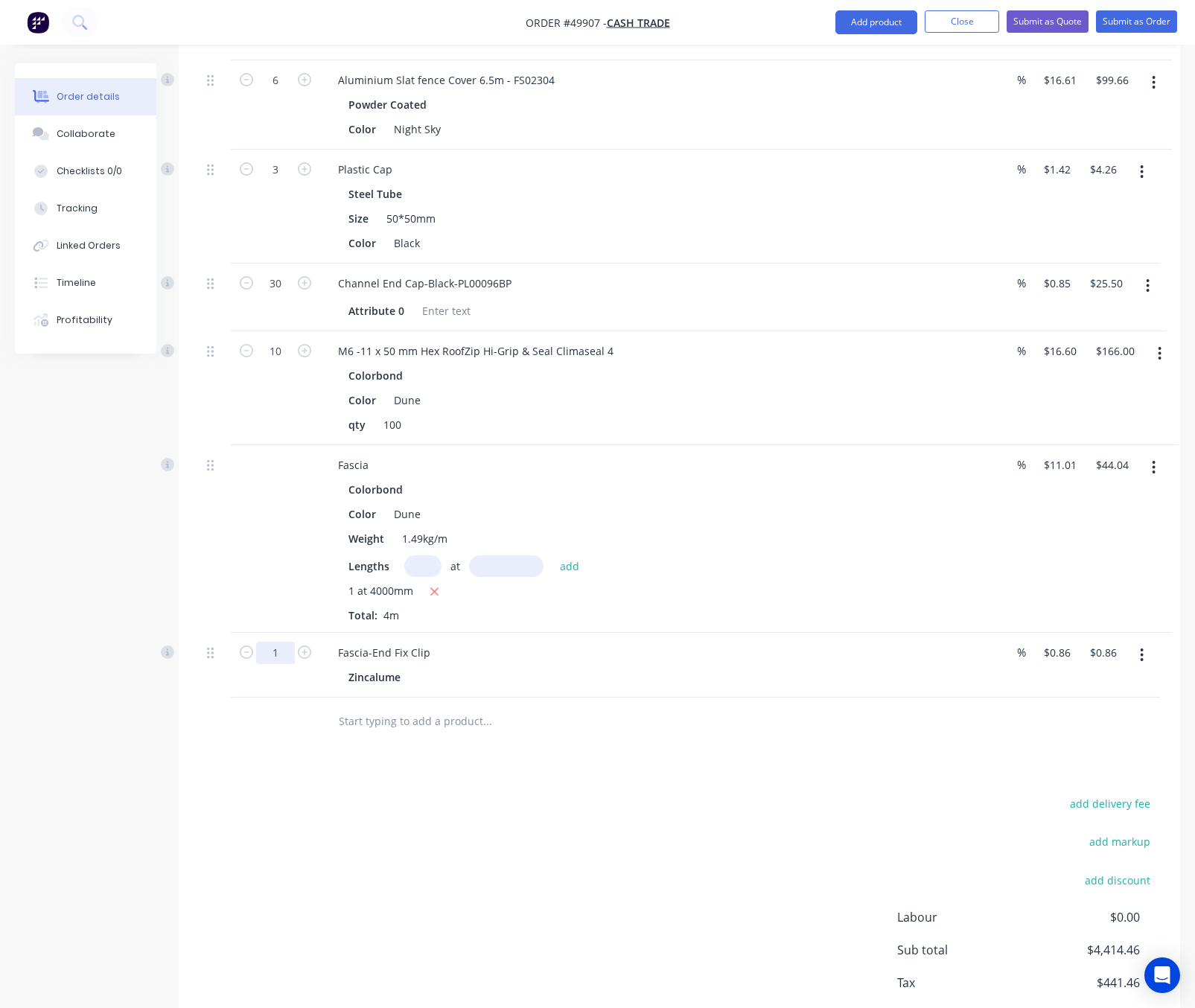
click at [285, 650] on input "1" at bounding box center [275, 652] width 39 height 23
type input "4"
type input "$3.44"
click at [545, 834] on div "add delivery fee add markup add discount Labour $0.00 Sub total $4,414.46 Tax $…" at bounding box center [679, 920] width 957 height 255
click at [856, 24] on button "Add product" at bounding box center [876, 23] width 82 height 23
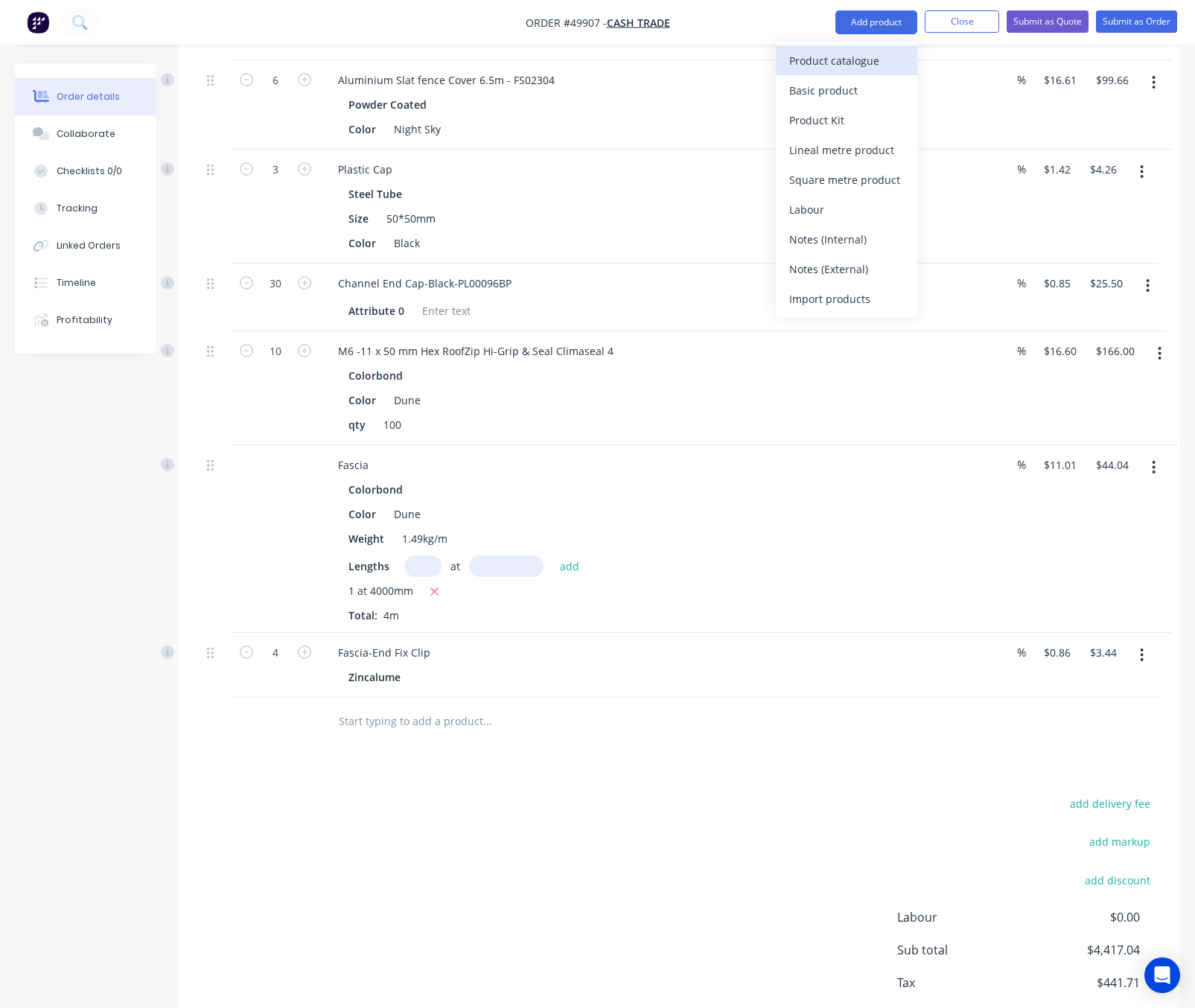
click at [858, 54] on div "Product catalogue" at bounding box center [846, 61] width 115 height 22
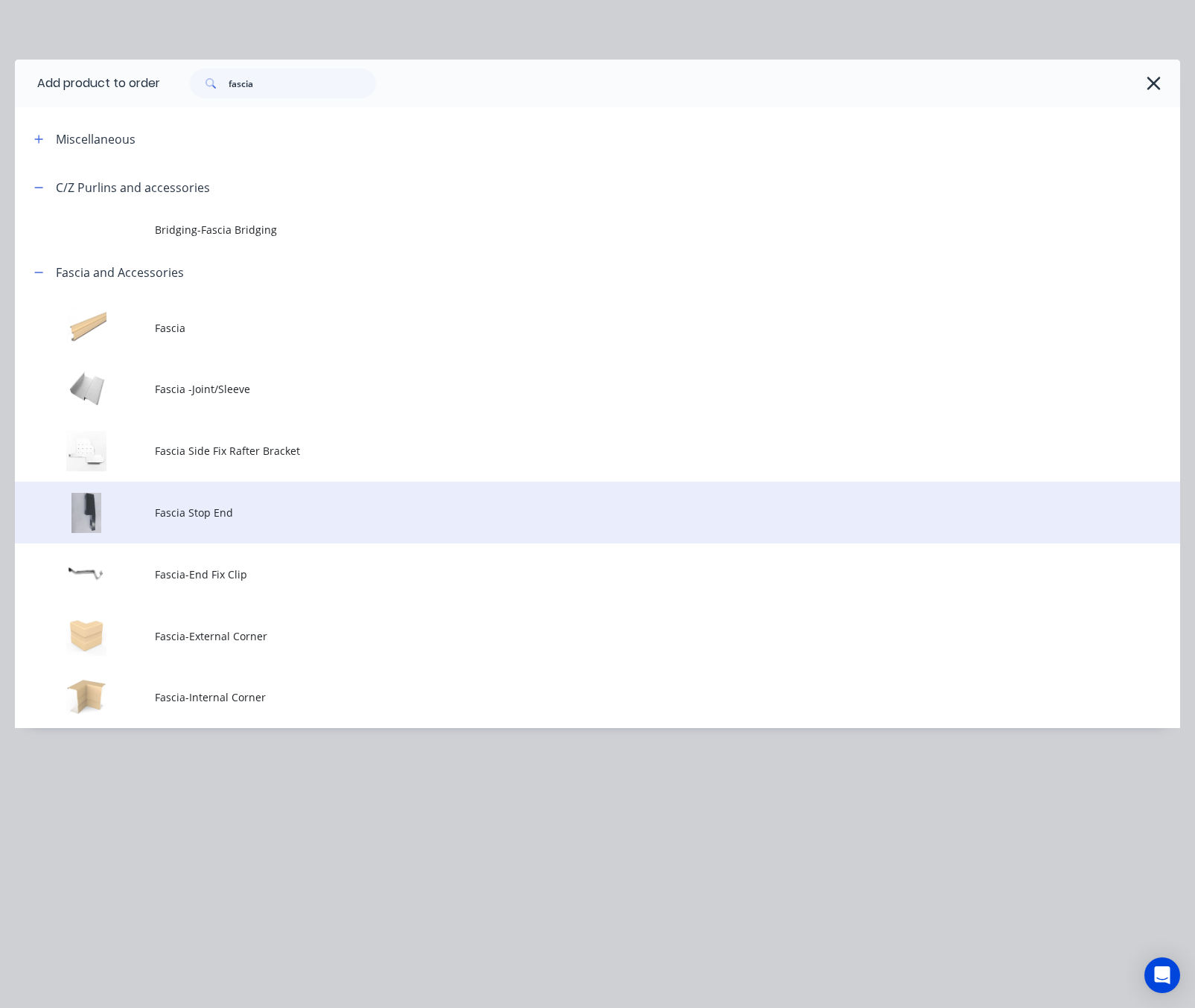
click at [232, 523] on td "Fascia Stop End" at bounding box center [667, 512] width 1025 height 61
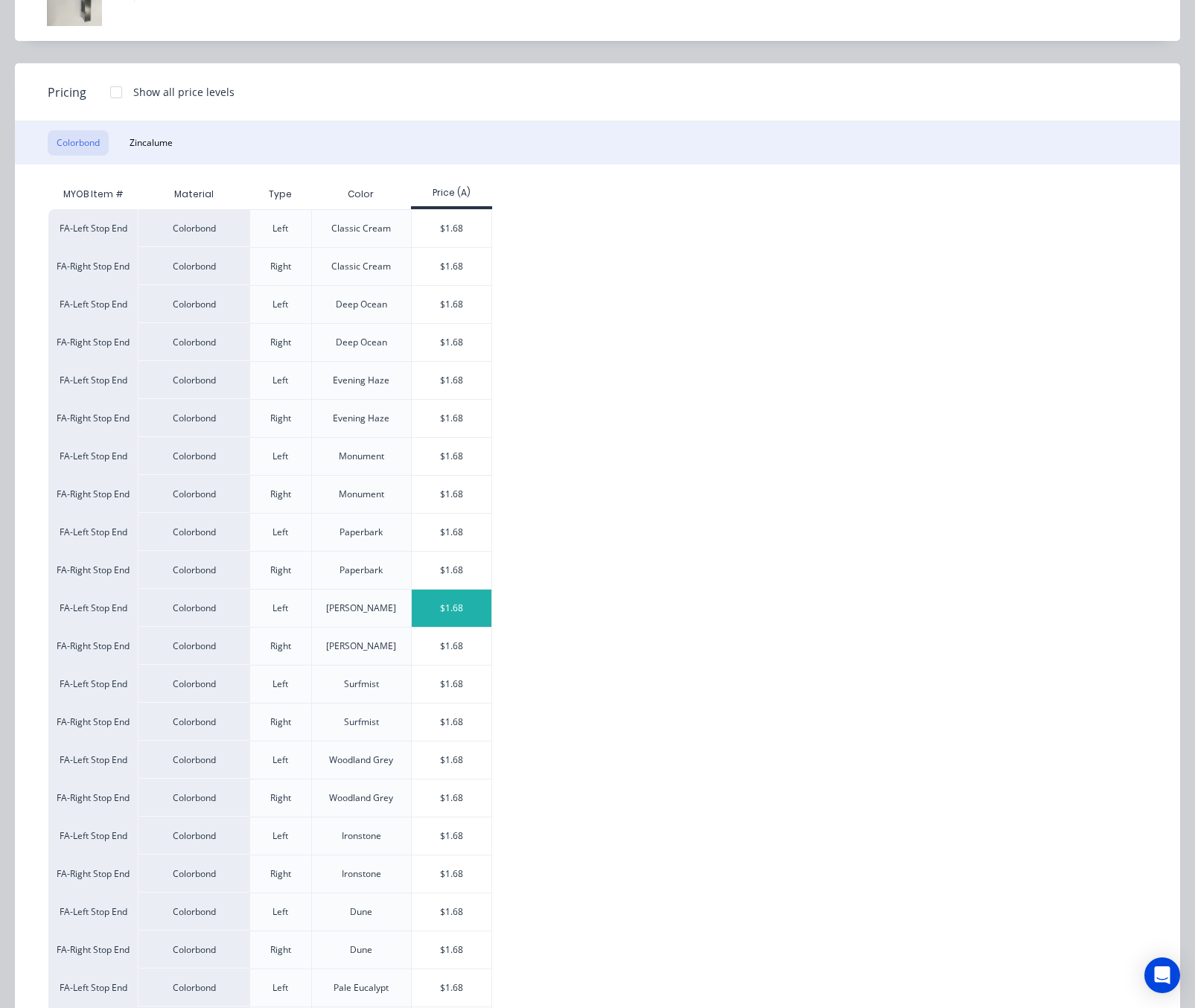
scroll to position [335, 0]
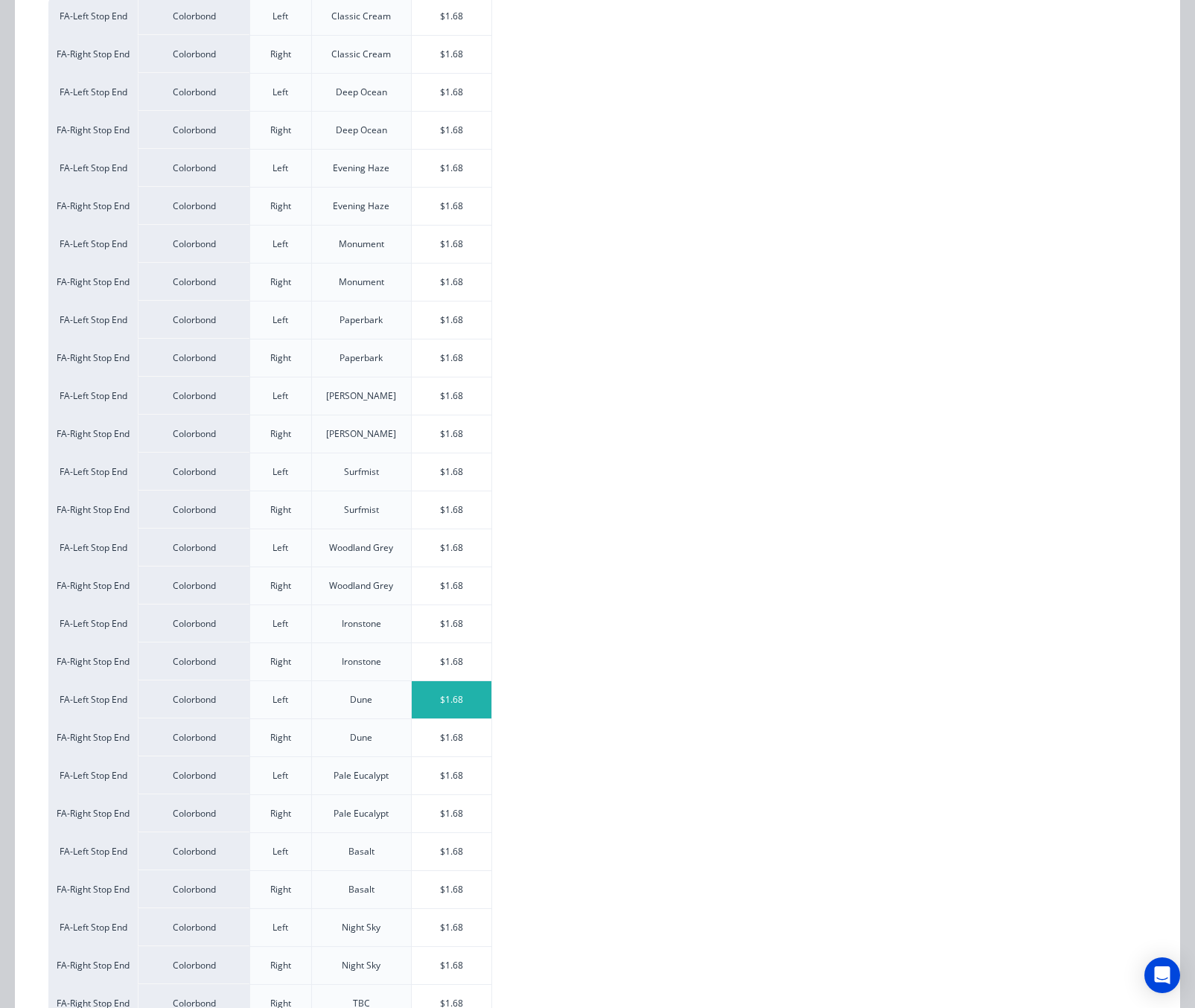
click at [470, 714] on div "$1.68" at bounding box center [452, 699] width 79 height 37
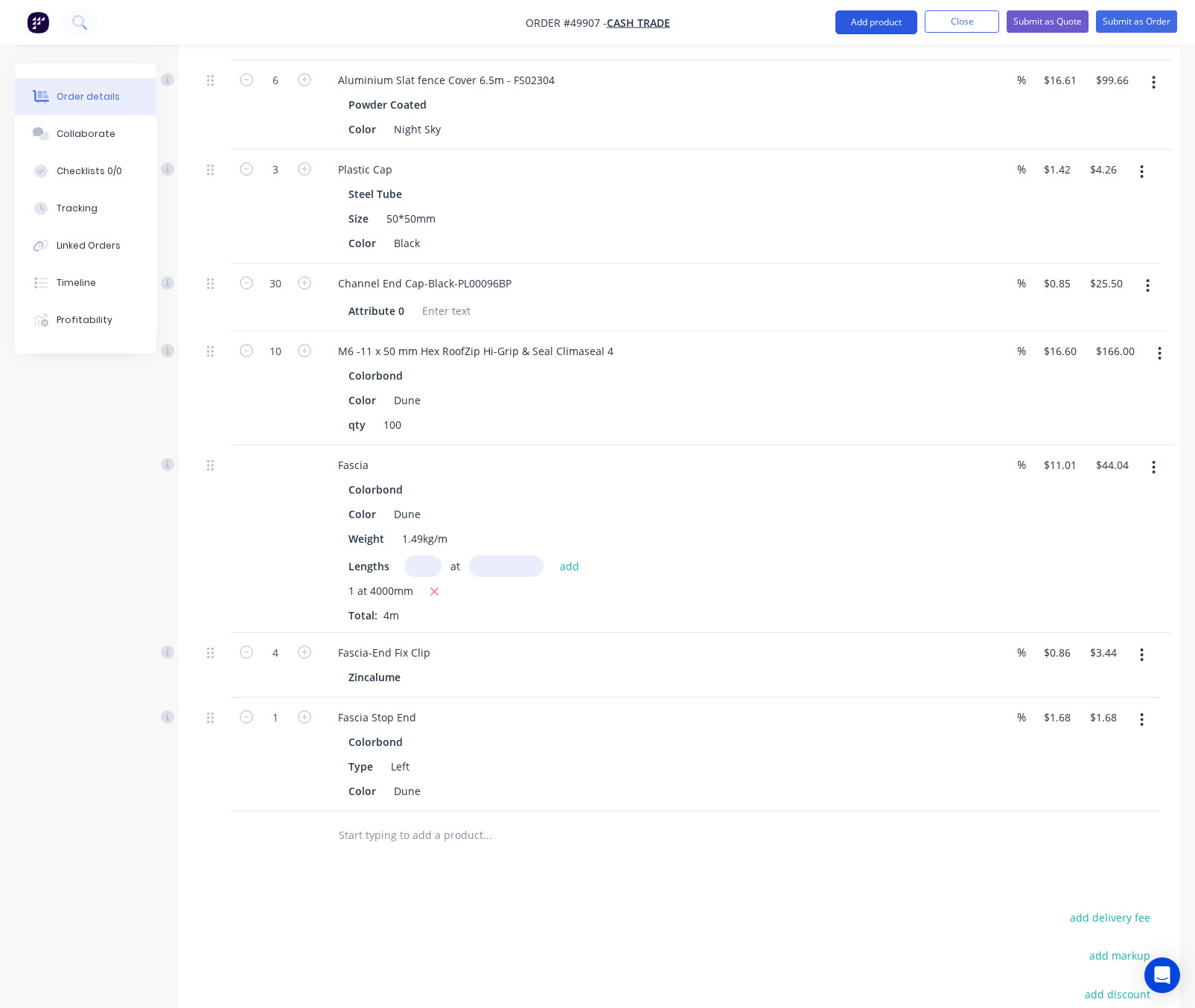
click at [872, 16] on button "Add product" at bounding box center [876, 23] width 82 height 23
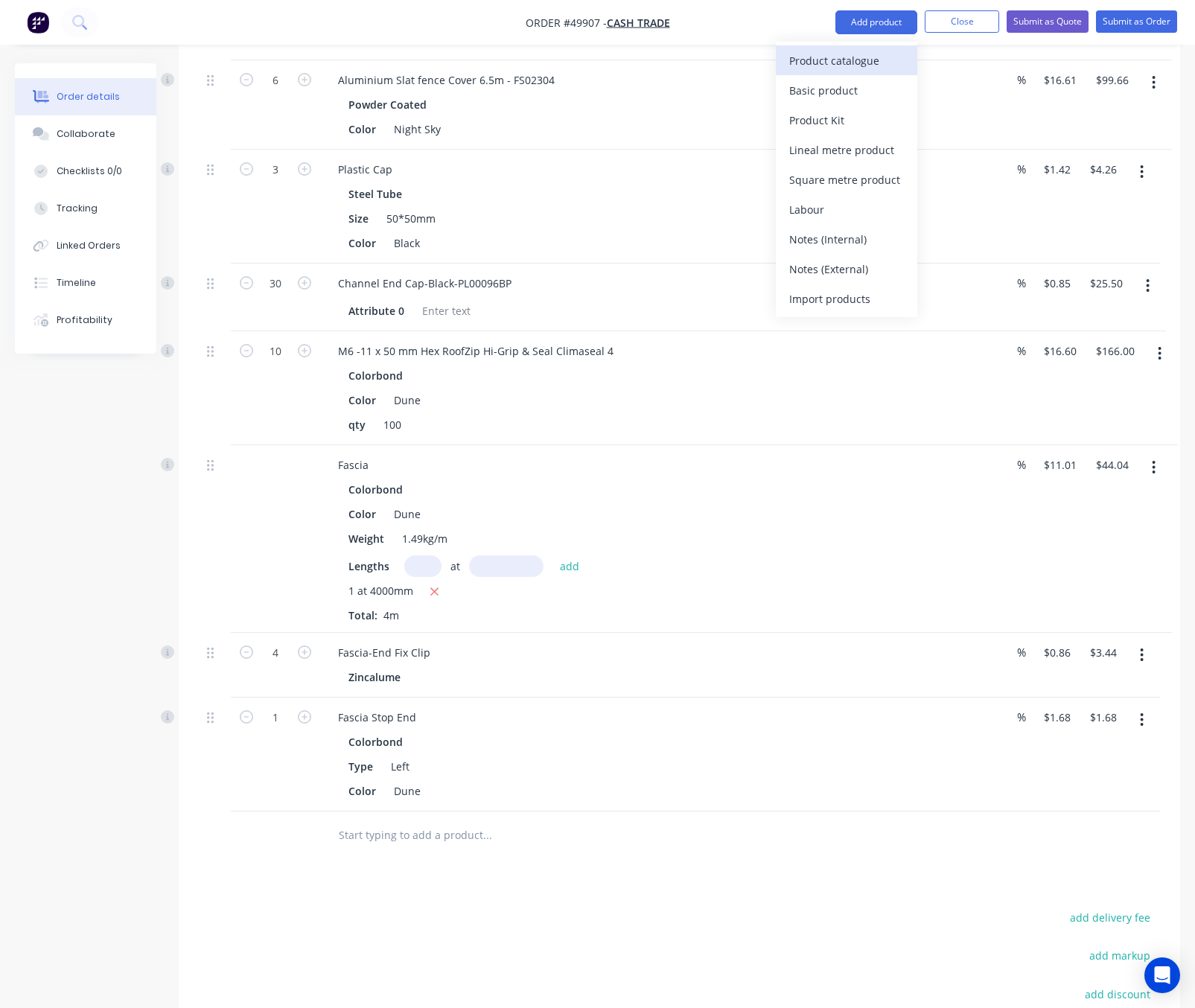
click at [852, 59] on div "Product catalogue" at bounding box center [846, 61] width 115 height 22
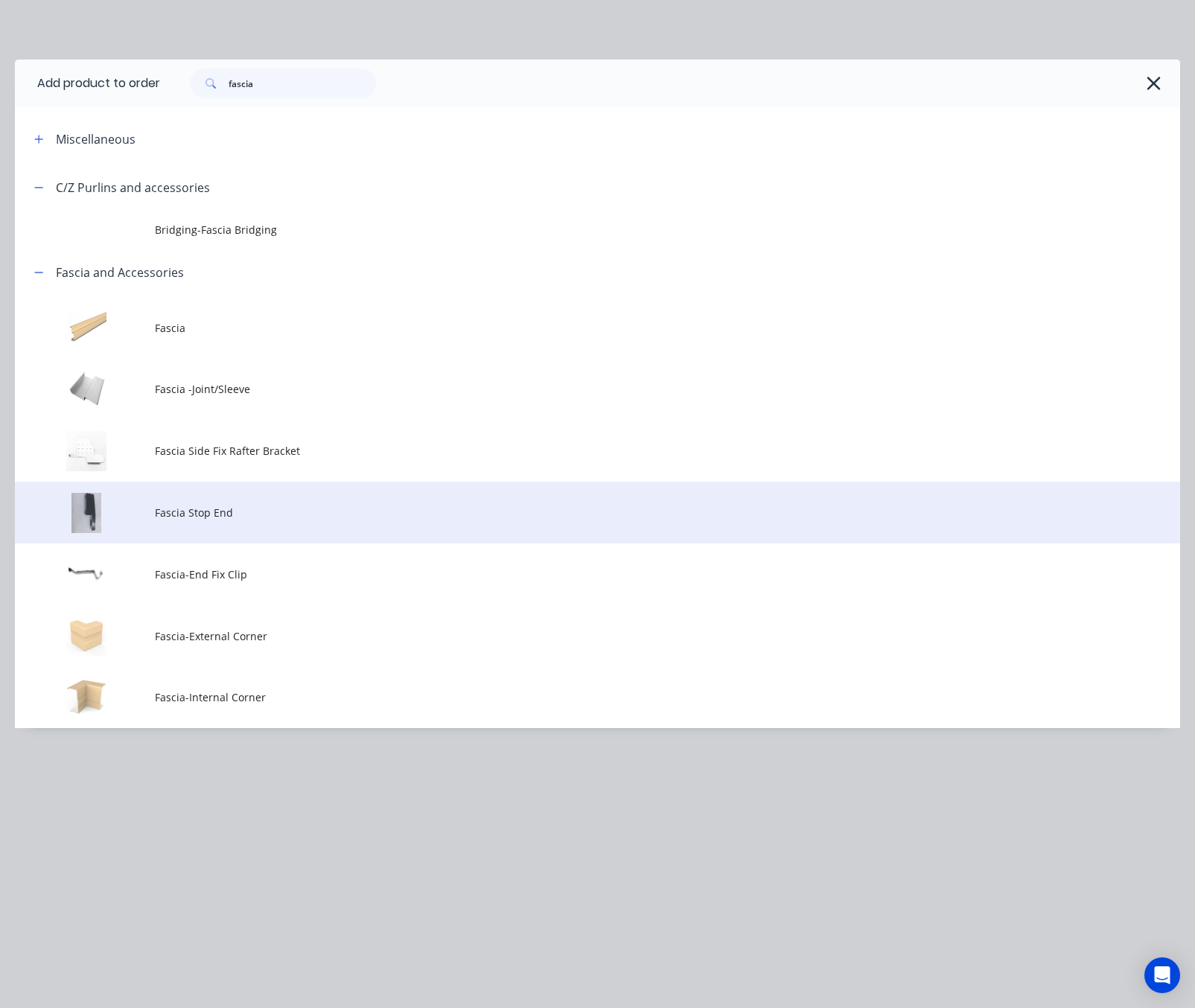
click at [228, 520] on td "Fascia Stop End" at bounding box center [667, 512] width 1025 height 61
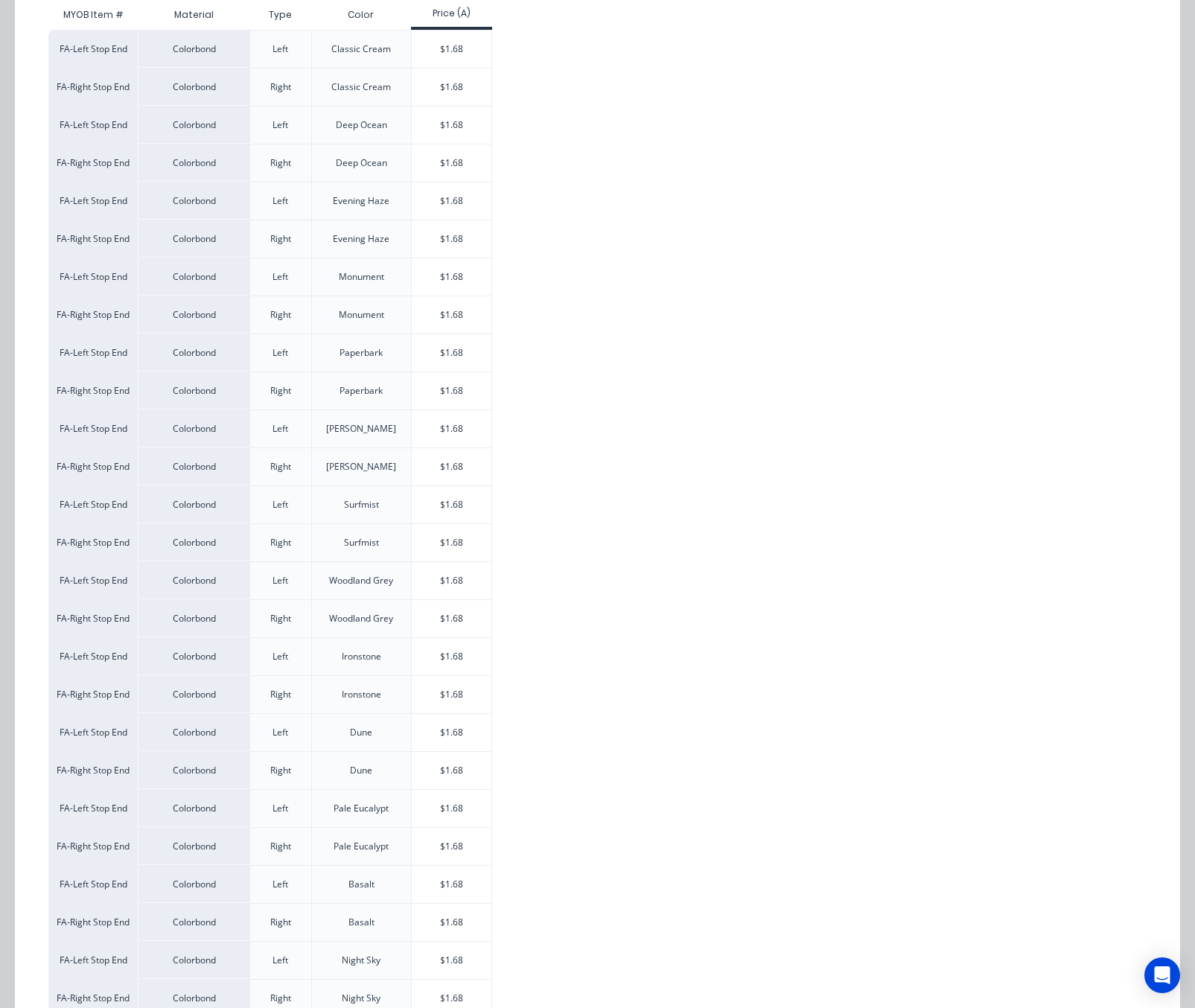
scroll to position [441, 0]
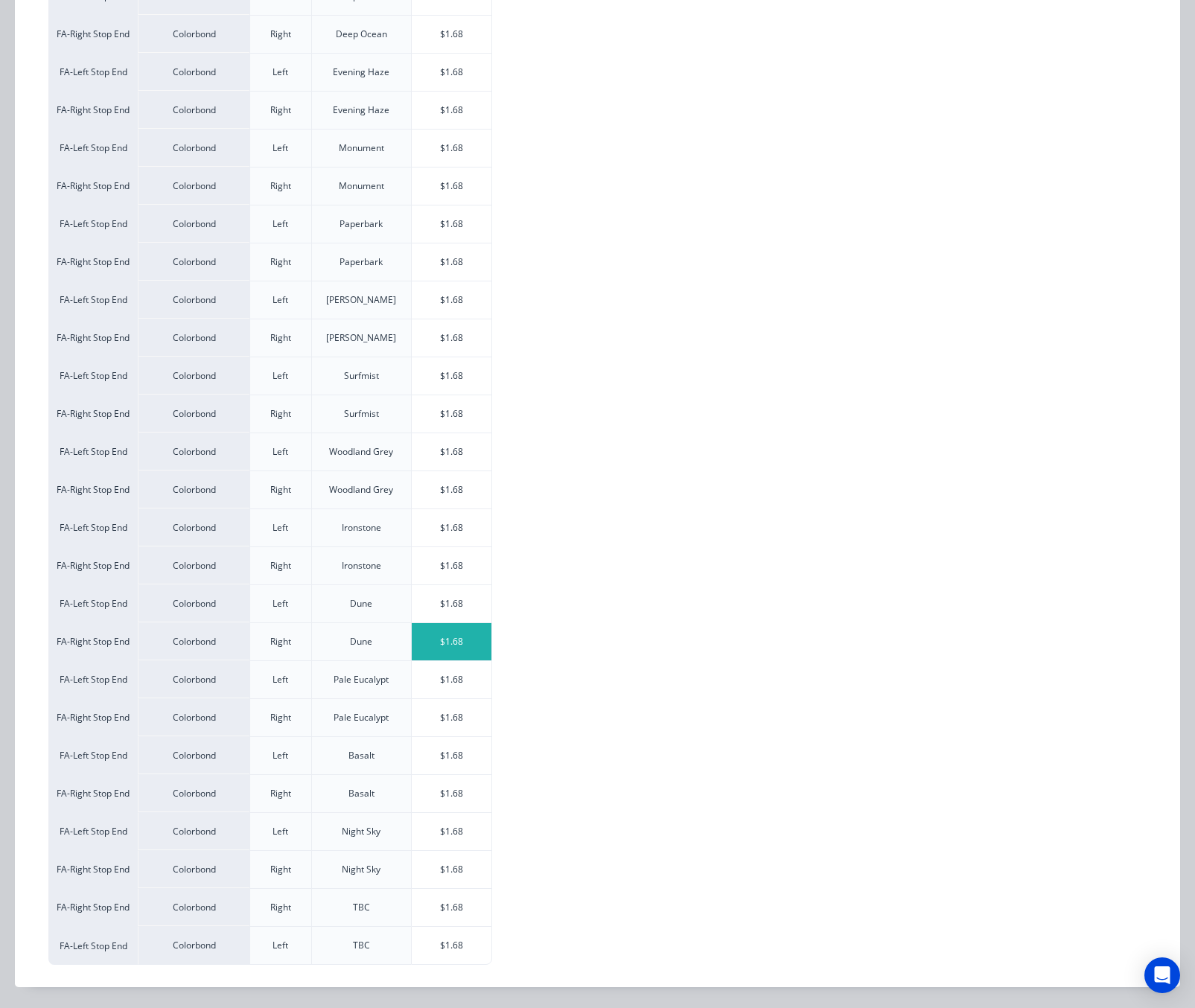
click at [460, 644] on div "$1.68" at bounding box center [452, 641] width 79 height 37
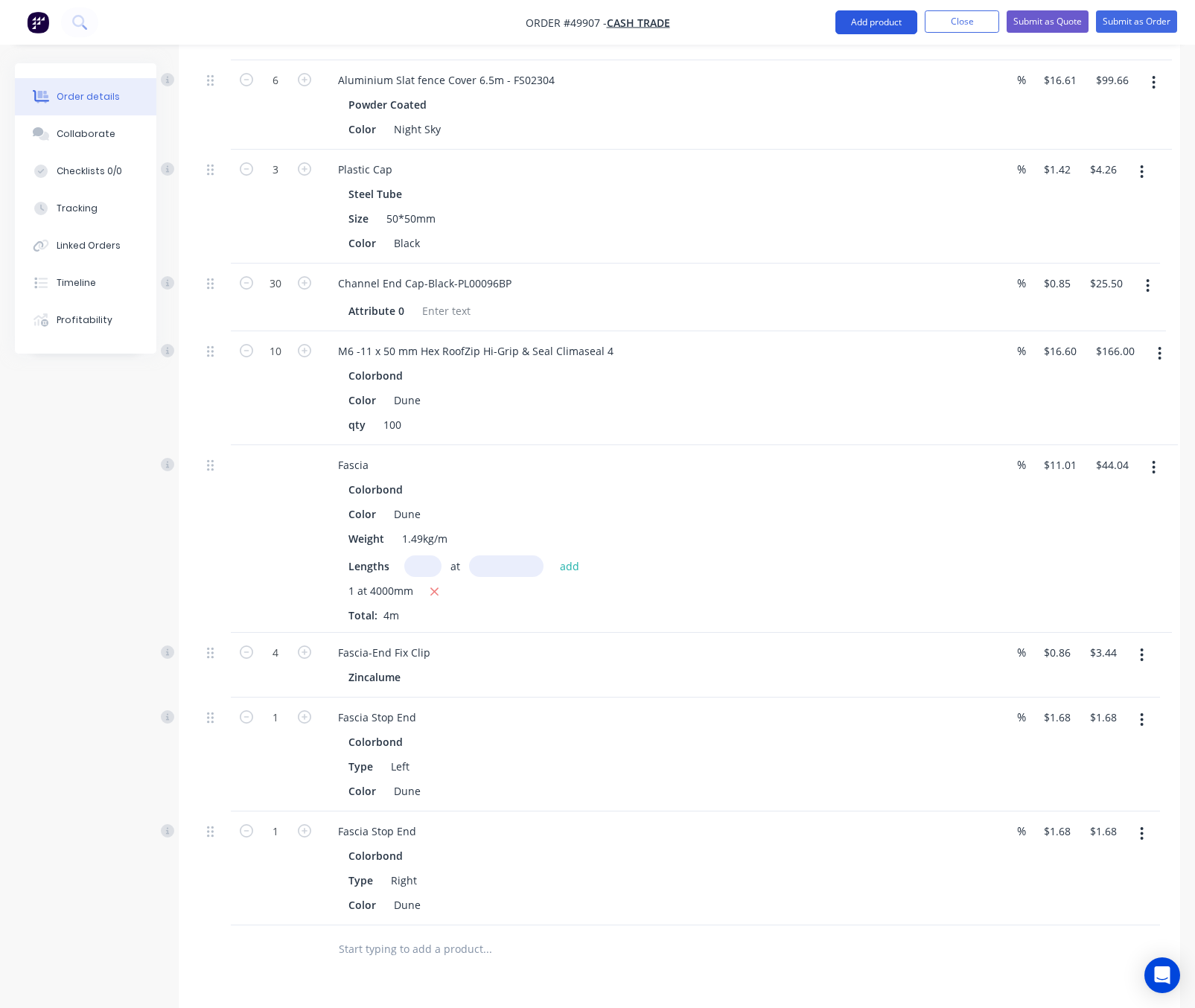
click at [878, 25] on button "Add product" at bounding box center [876, 23] width 82 height 23
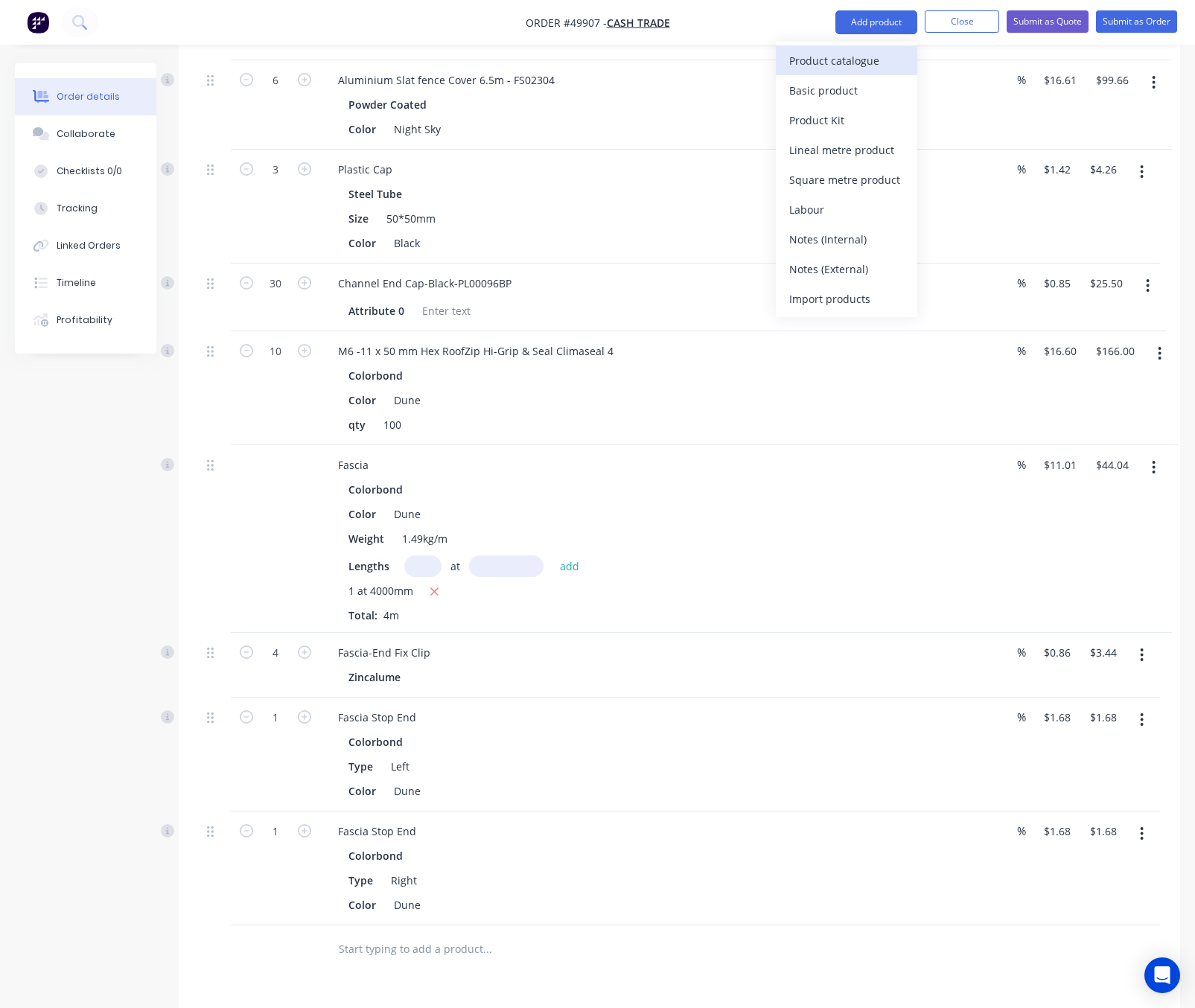
click at [861, 53] on button "Product catalogue" at bounding box center [846, 60] width 142 height 30
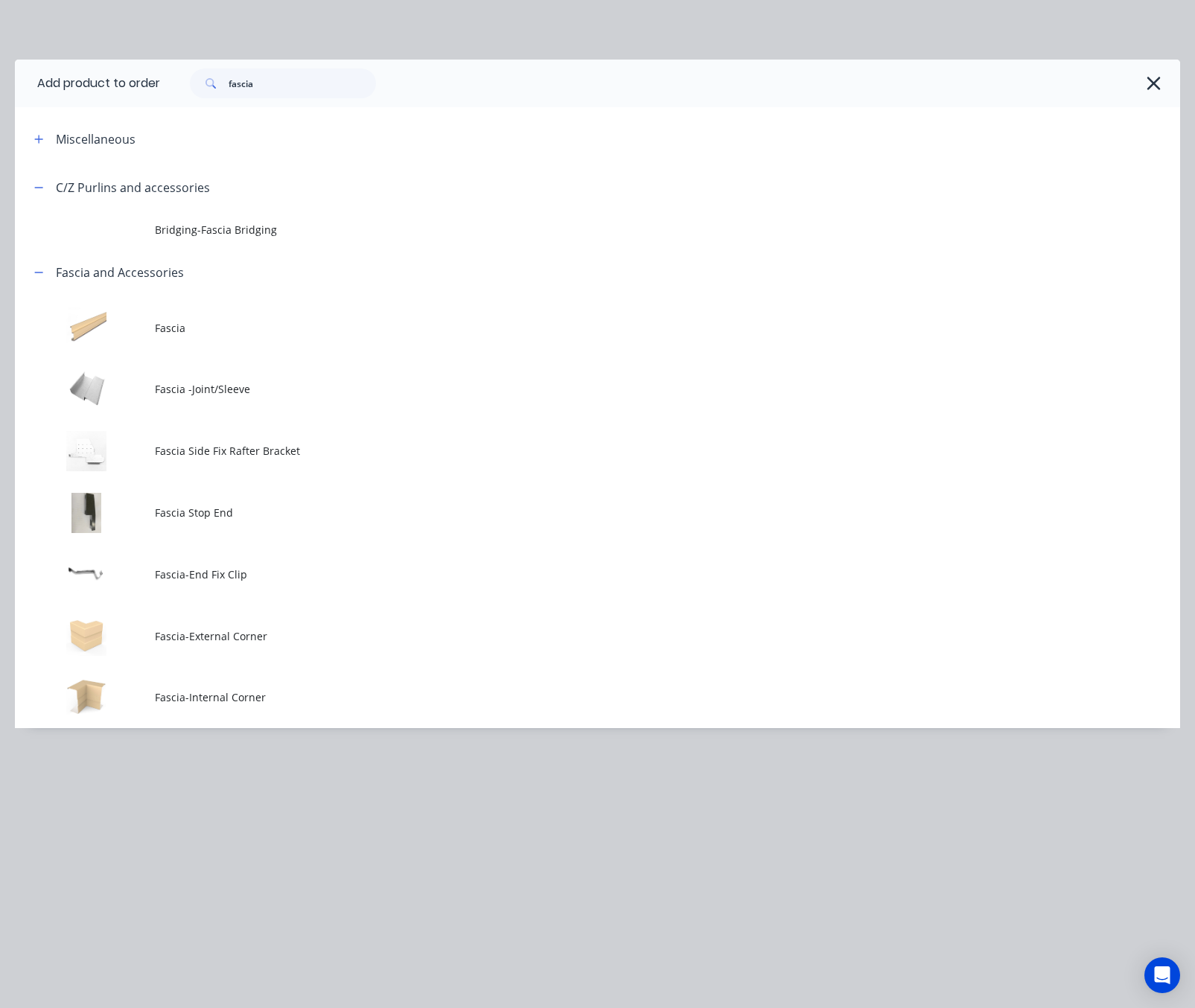
click at [711, 873] on div "Add product to order fascia Miscellaneous C/Z Purlins and accessories Bridging-…" at bounding box center [597, 504] width 1195 height 1008
click at [1162, 79] on button "button" at bounding box center [1153, 83] width 23 height 23
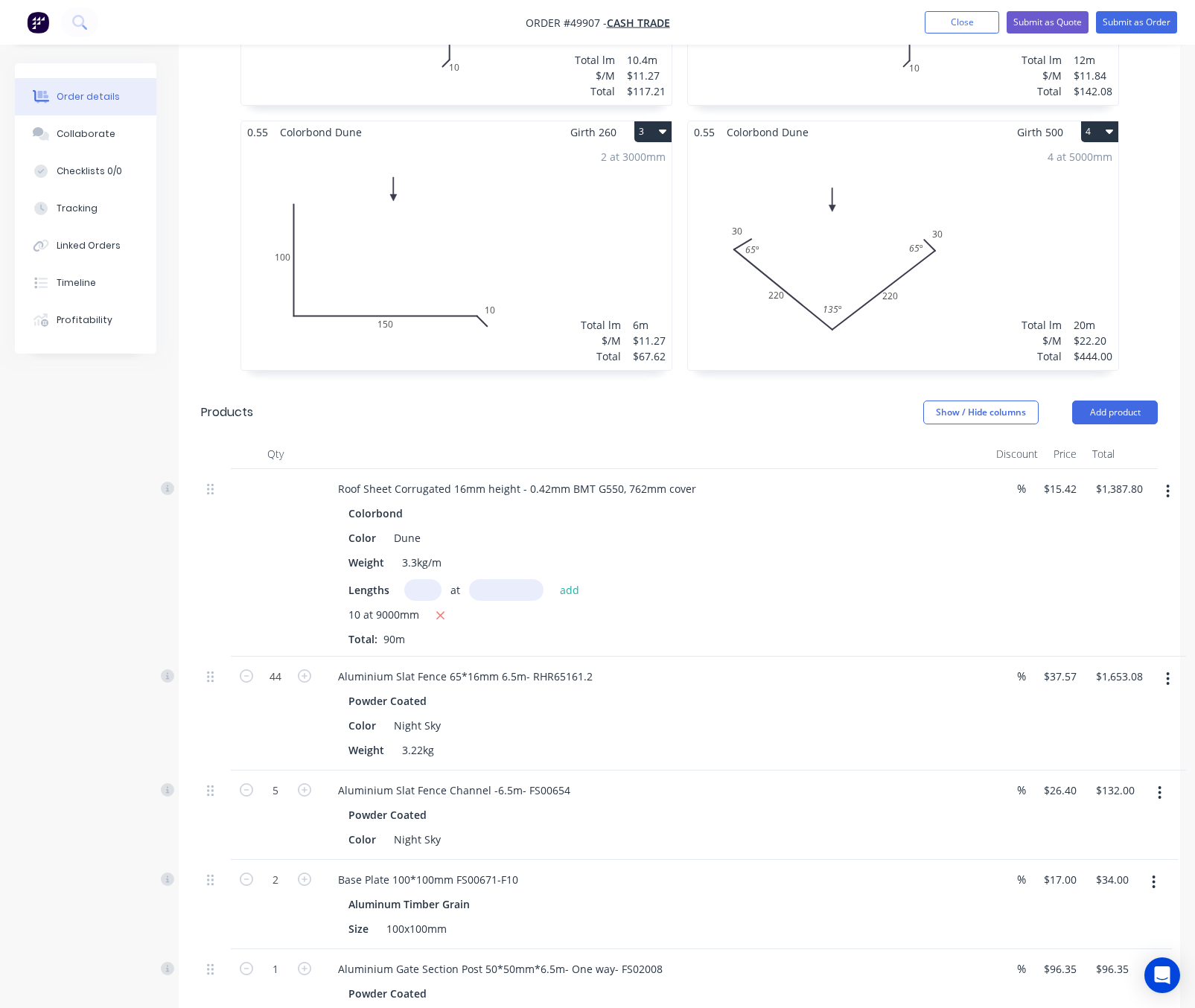
scroll to position [0, 0]
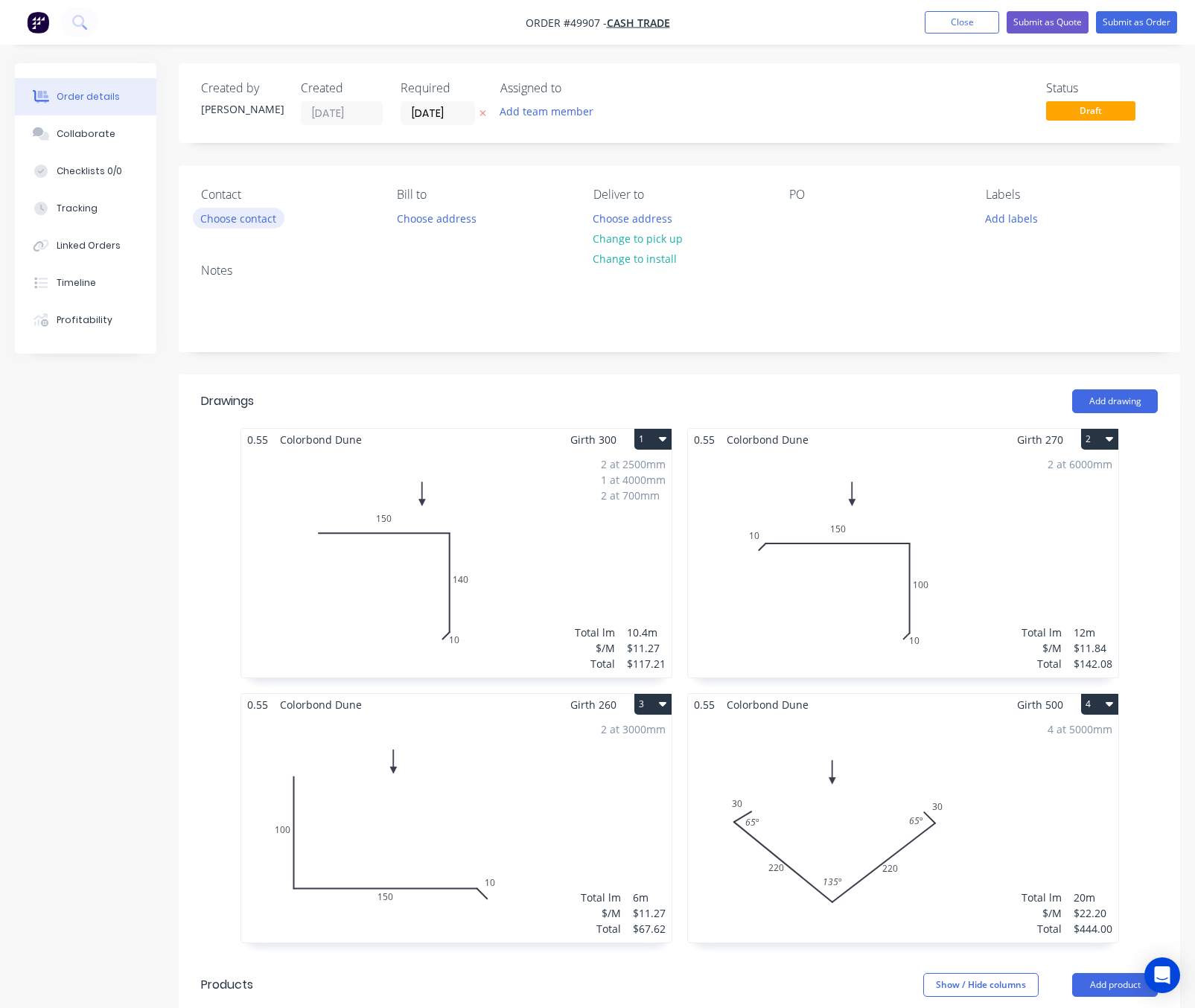
click at [230, 217] on button "Choose contact" at bounding box center [238, 218] width 91 height 20
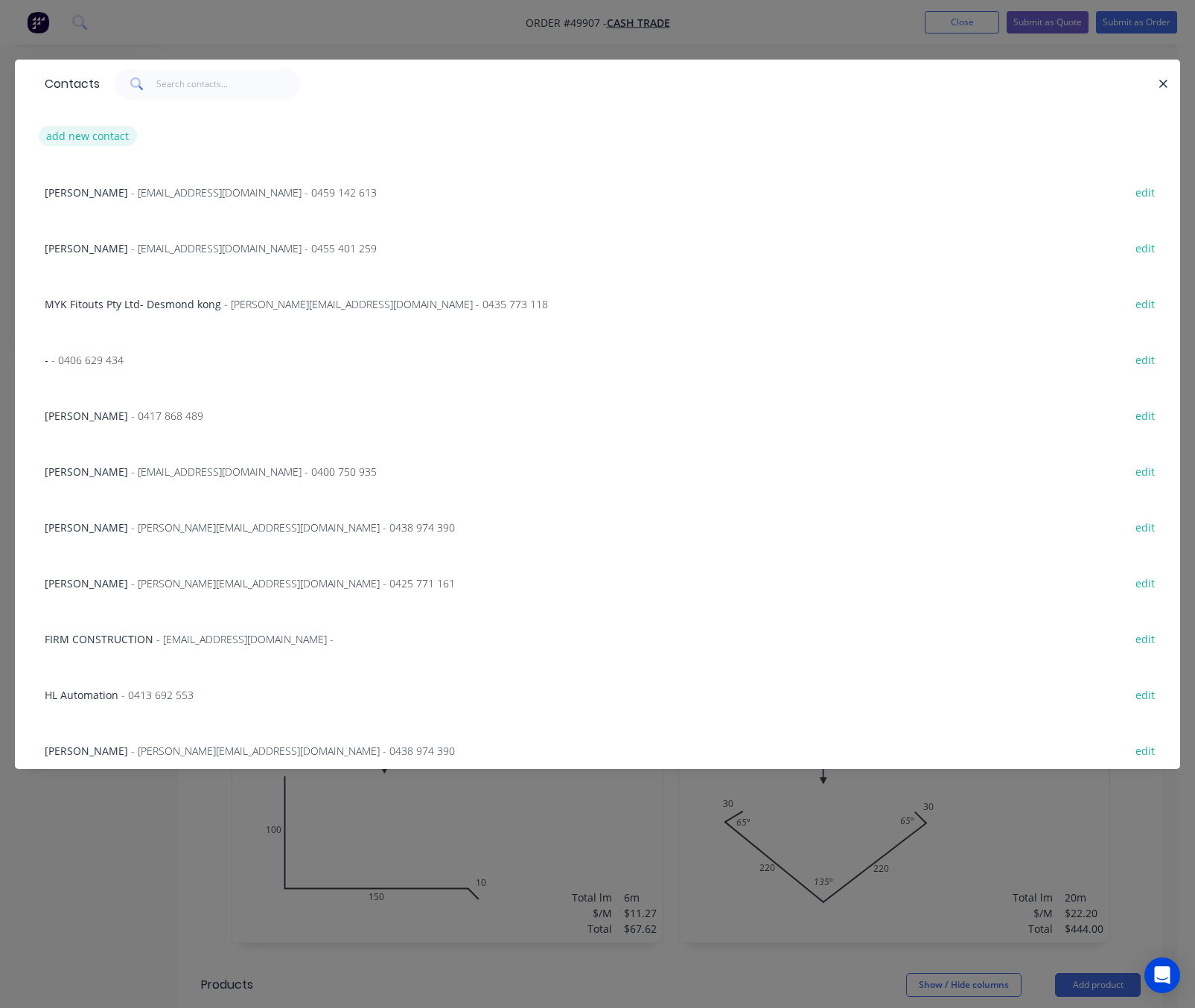
click at [95, 128] on button "add new contact" at bounding box center [88, 135] width 98 height 20
select select "AU"
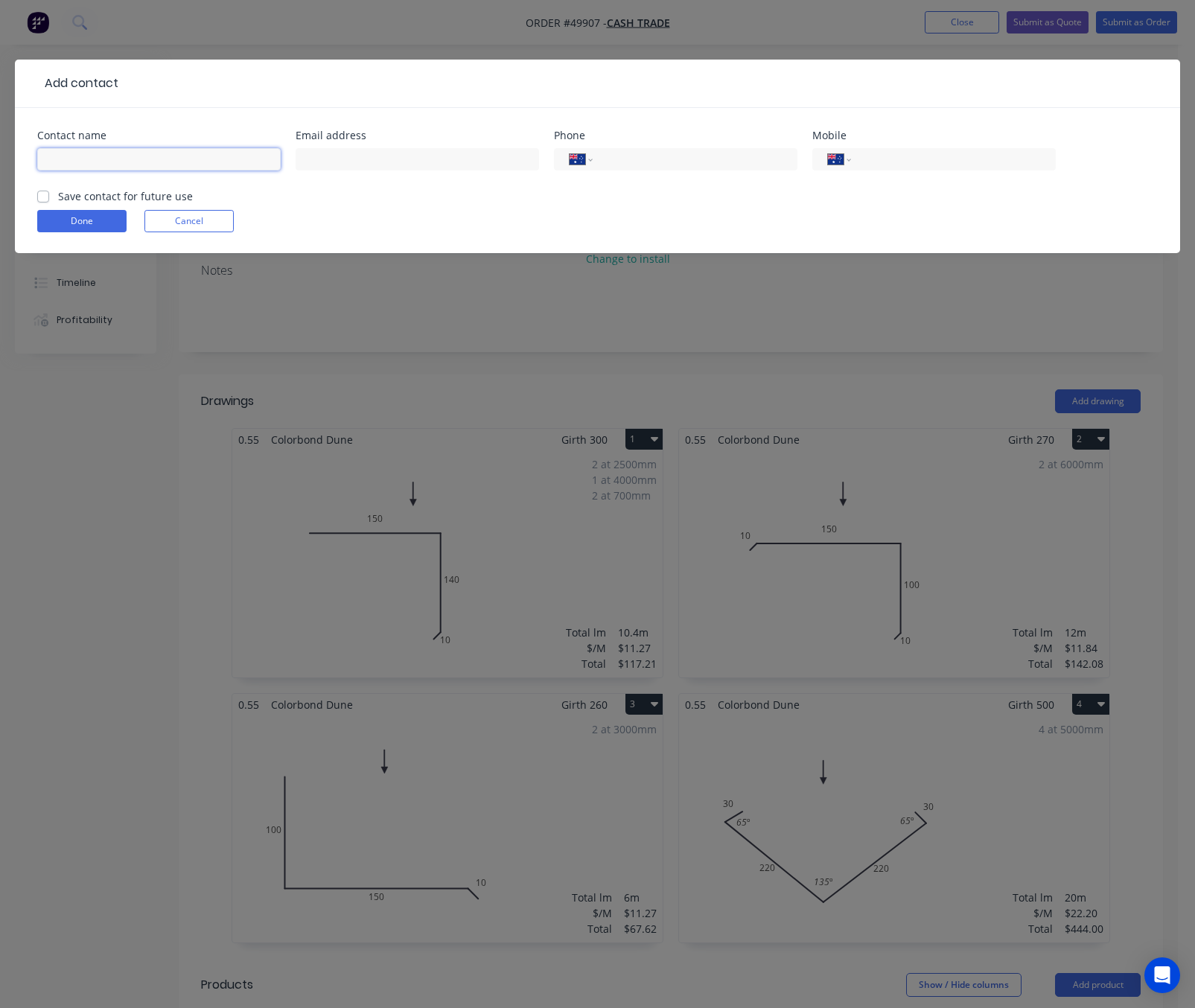
click at [206, 157] on input "text" at bounding box center [158, 159] width 243 height 23
type input "[PERSON_NAME]"
click at [335, 163] on input "text" at bounding box center [416, 159] width 243 height 23
type input "[EMAIL_ADDRESS][DOMAIN_NAME]"
click at [857, 165] on div "International Afghanistan Åland Islands Albania Algeria American Samoa Andorra …" at bounding box center [933, 159] width 243 height 23
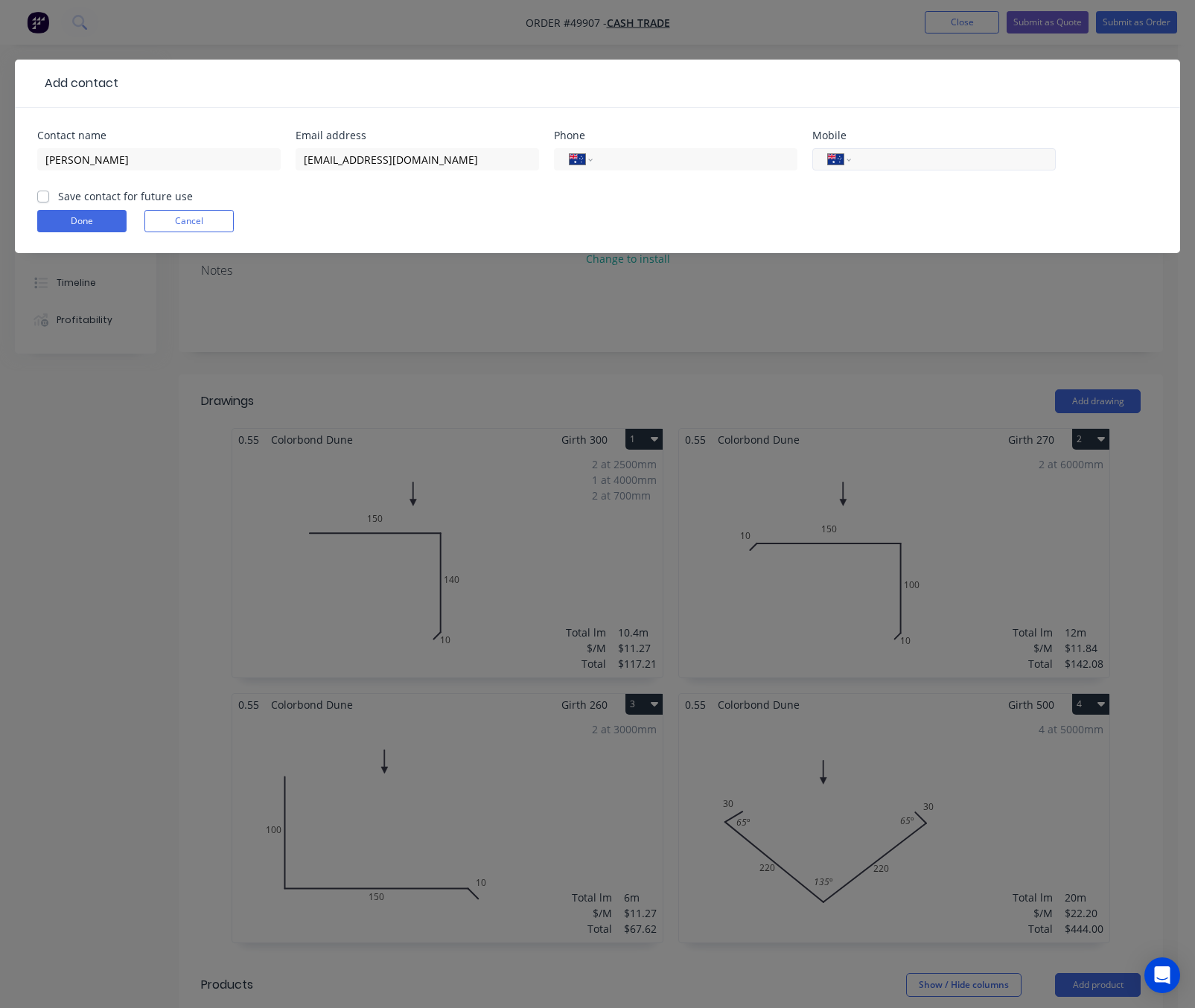
click at [919, 154] on input "tel" at bounding box center [950, 159] width 179 height 17
type input "0408 365 889"
click at [77, 219] on button "Done" at bounding box center [81, 220] width 89 height 23
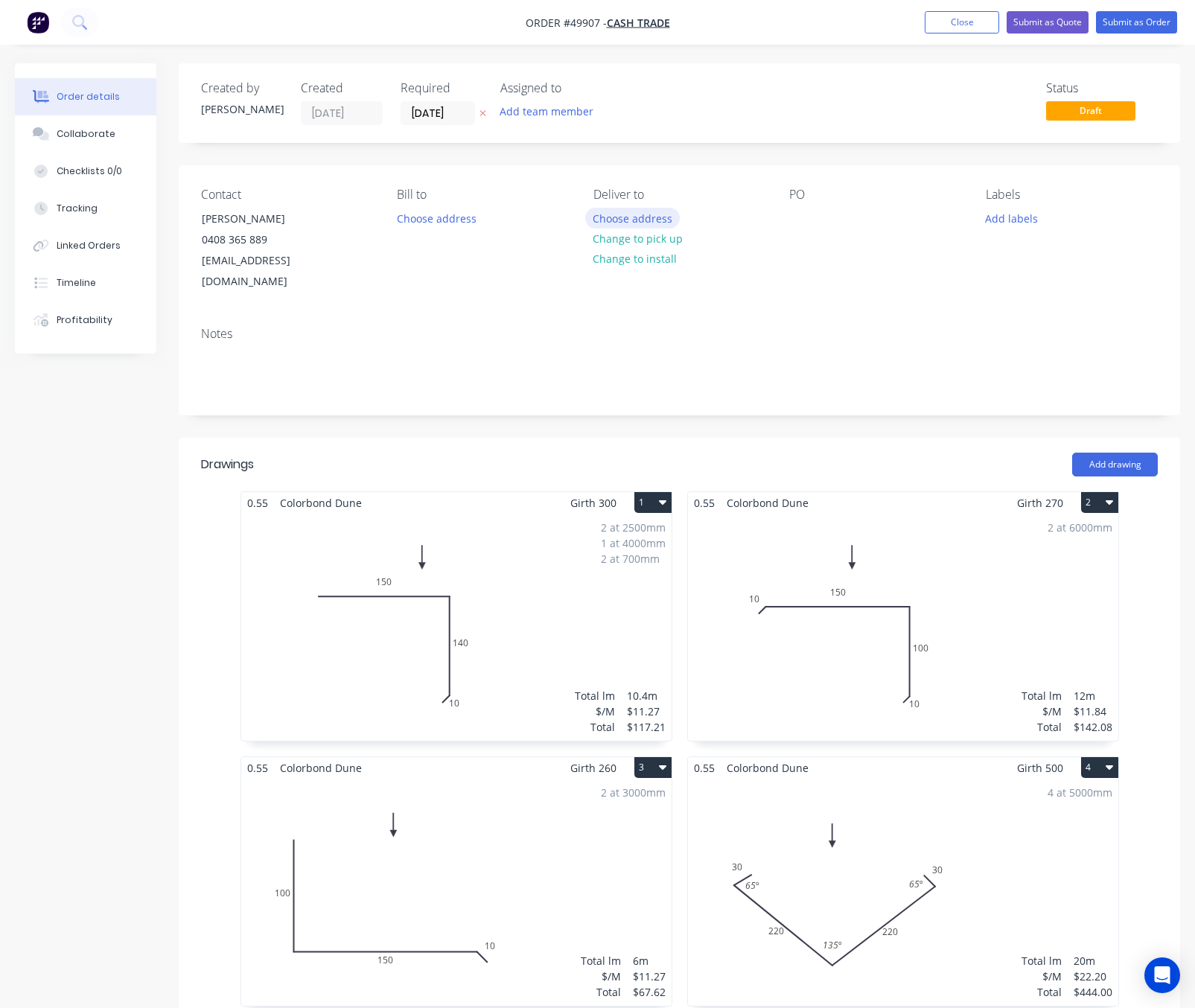
click at [603, 219] on button "Choose address" at bounding box center [632, 218] width 95 height 20
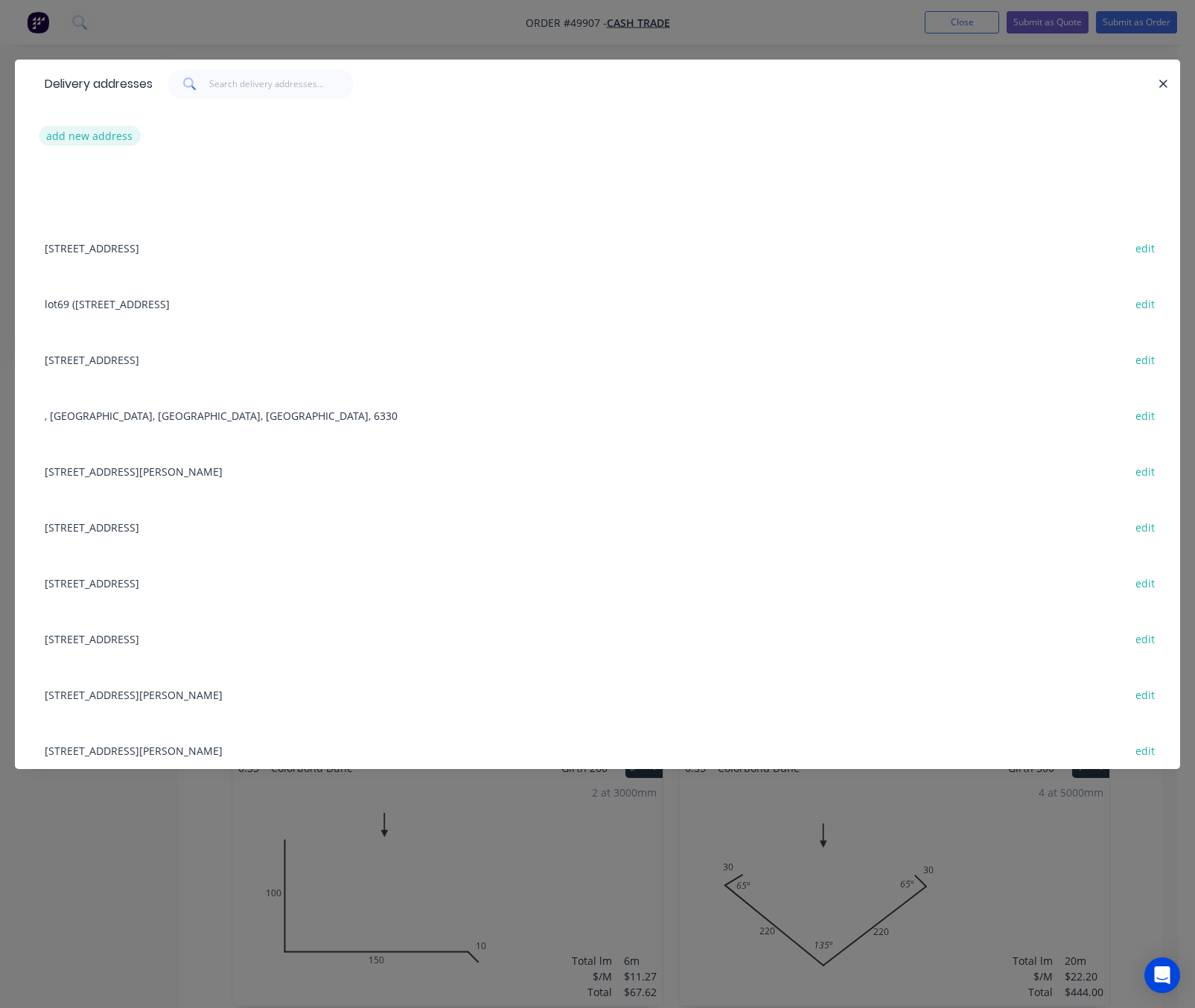
click at [41, 133] on button "add new address" at bounding box center [89, 135] width 102 height 20
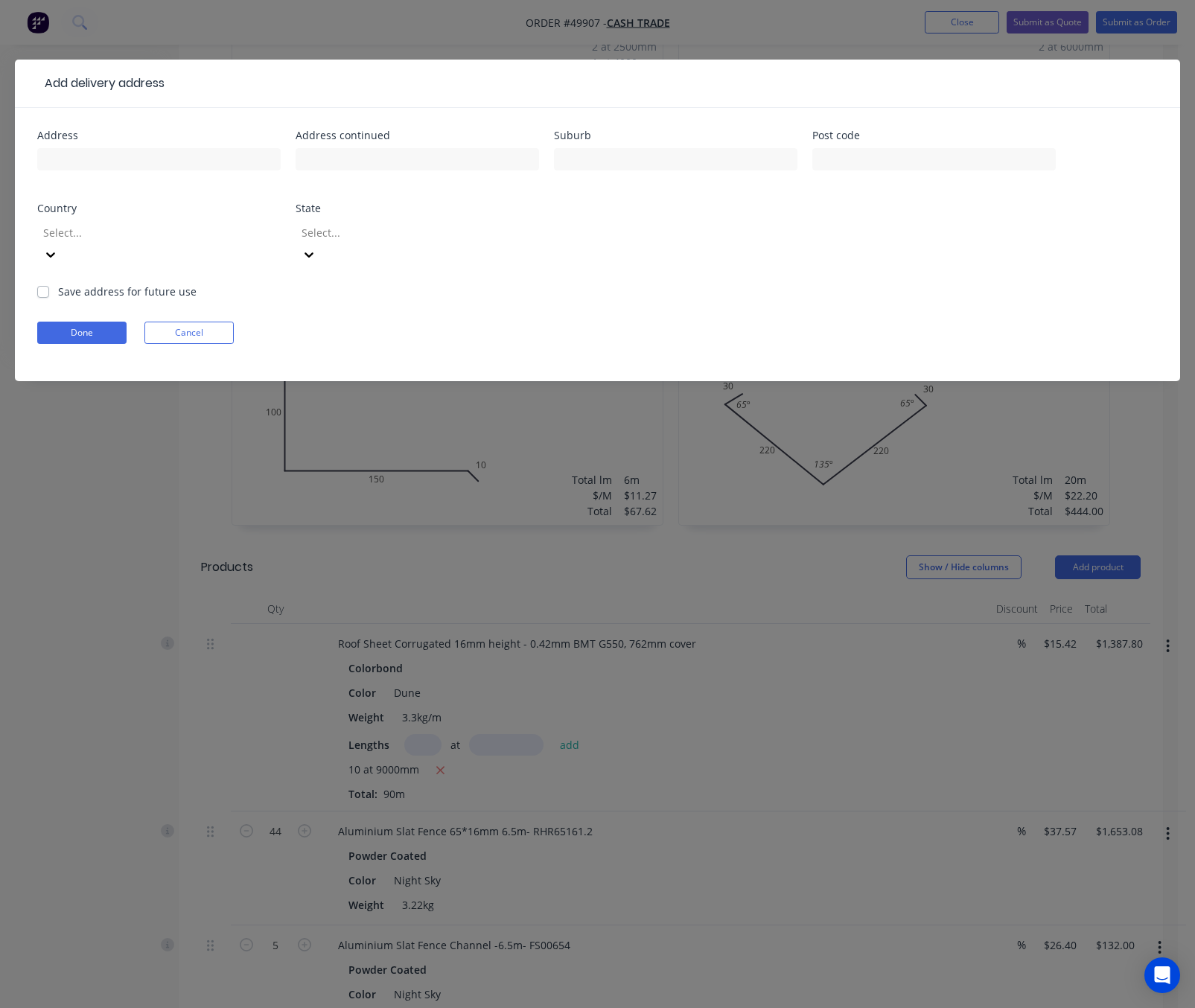
scroll to position [670, 0]
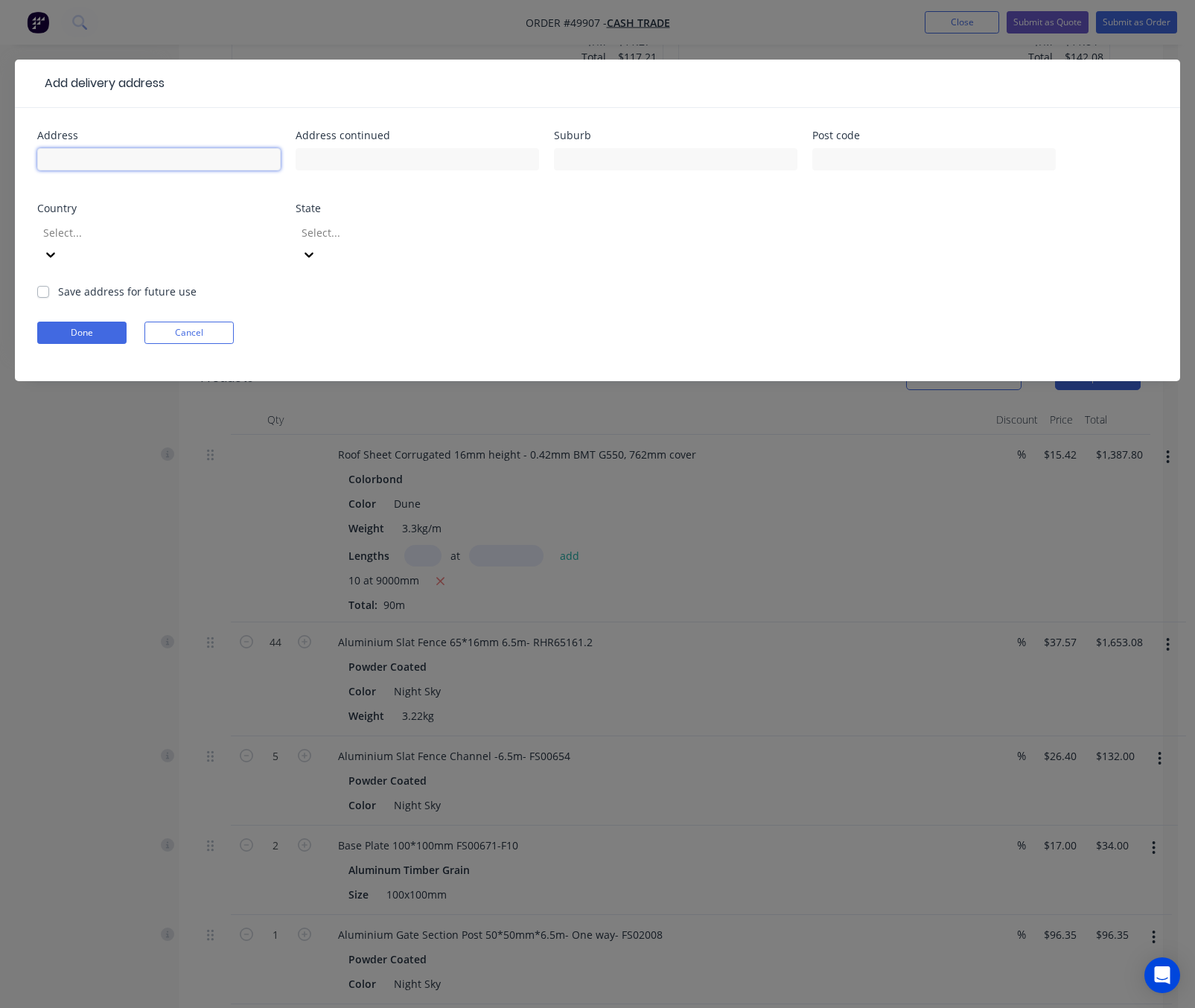
click at [91, 170] on input "text" at bounding box center [158, 159] width 243 height 23
paste input "11 Kingsmill Cres"
type input "11 Kingsmill Cres"
click at [619, 153] on input "text" at bounding box center [675, 159] width 243 height 23
paste input "Parkerville"
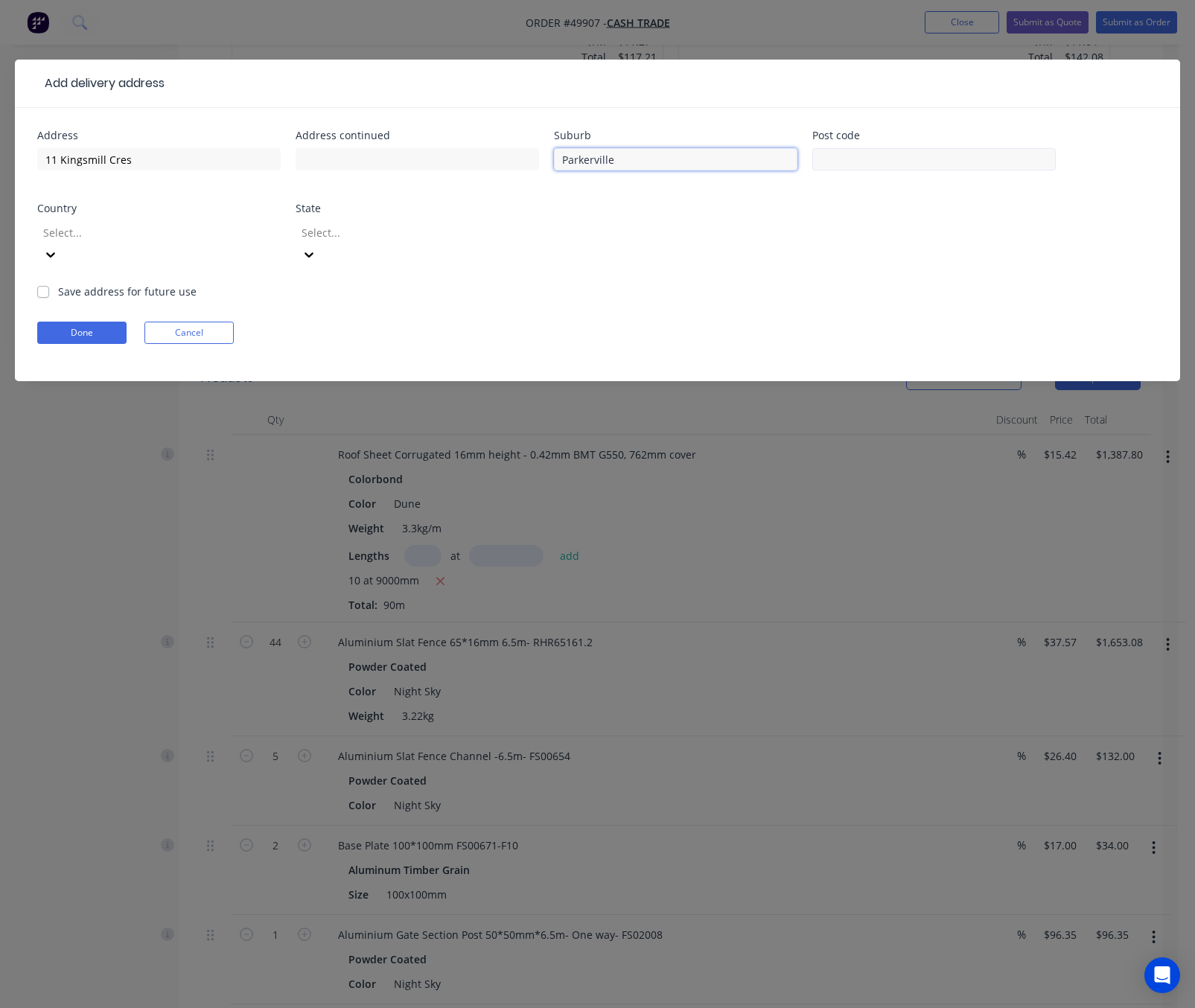
type input "Parkerville"
drag, startPoint x: 913, startPoint y: 159, endPoint x: 903, endPoint y: 162, distance: 10.4
click at [913, 159] on input "text" at bounding box center [933, 159] width 243 height 23
type input "6081"
click at [188, 226] on div at bounding box center [148, 232] width 214 height 19
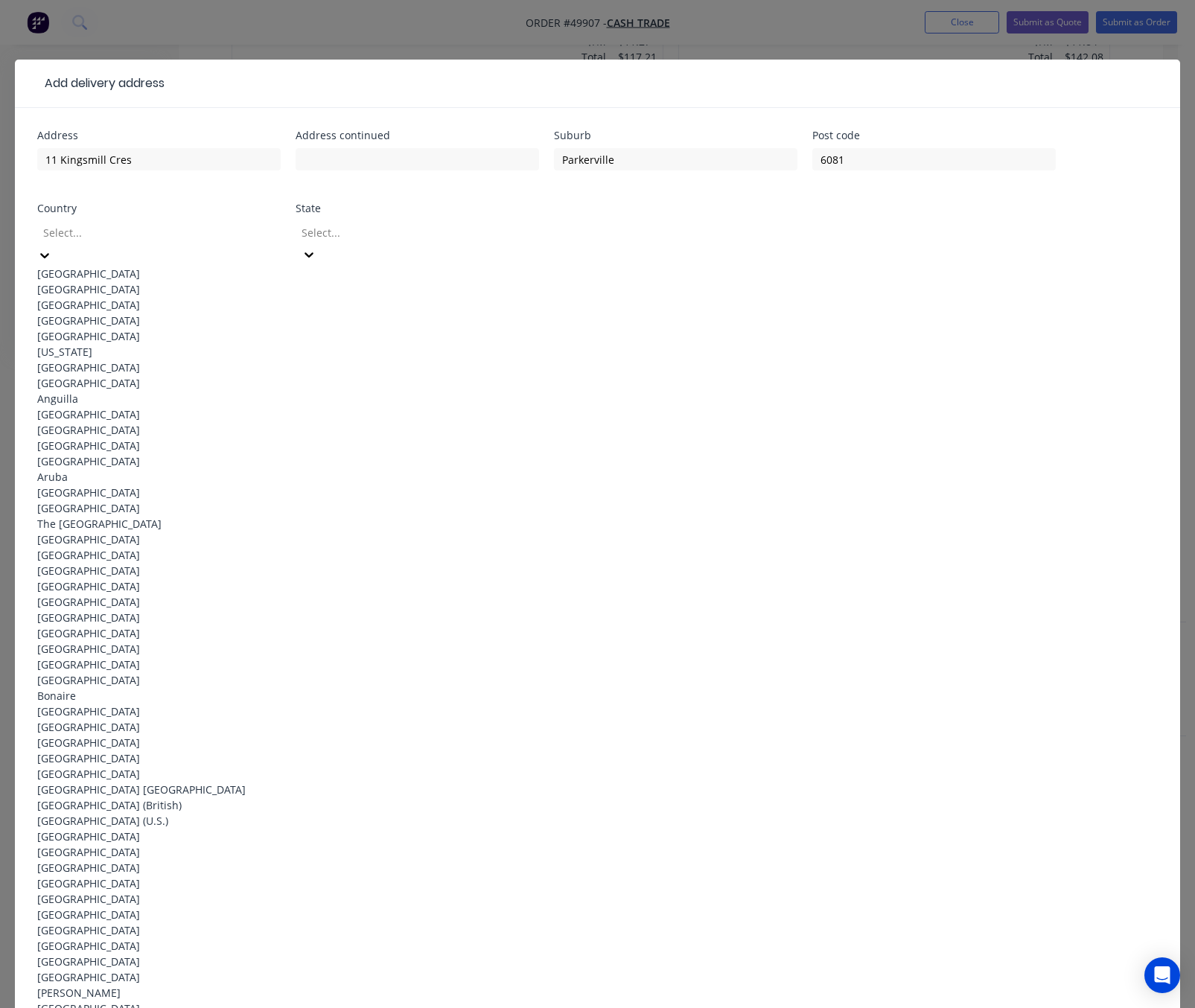
drag, startPoint x: 206, startPoint y: 259, endPoint x: 289, endPoint y: 259, distance: 83.0
click at [208, 266] on div "Australia" at bounding box center [158, 273] width 243 height 15
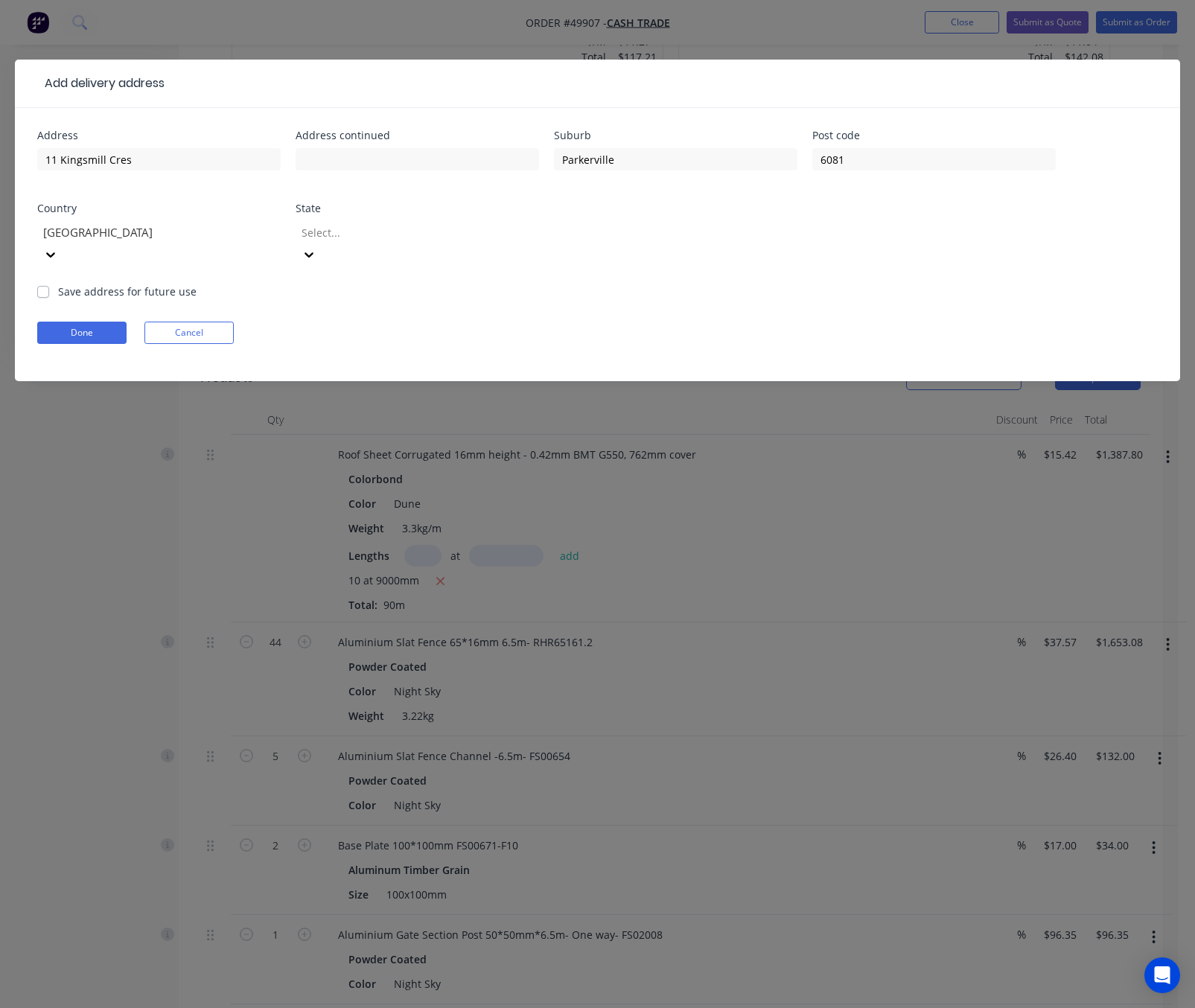
click at [353, 237] on div at bounding box center [406, 232] width 214 height 19
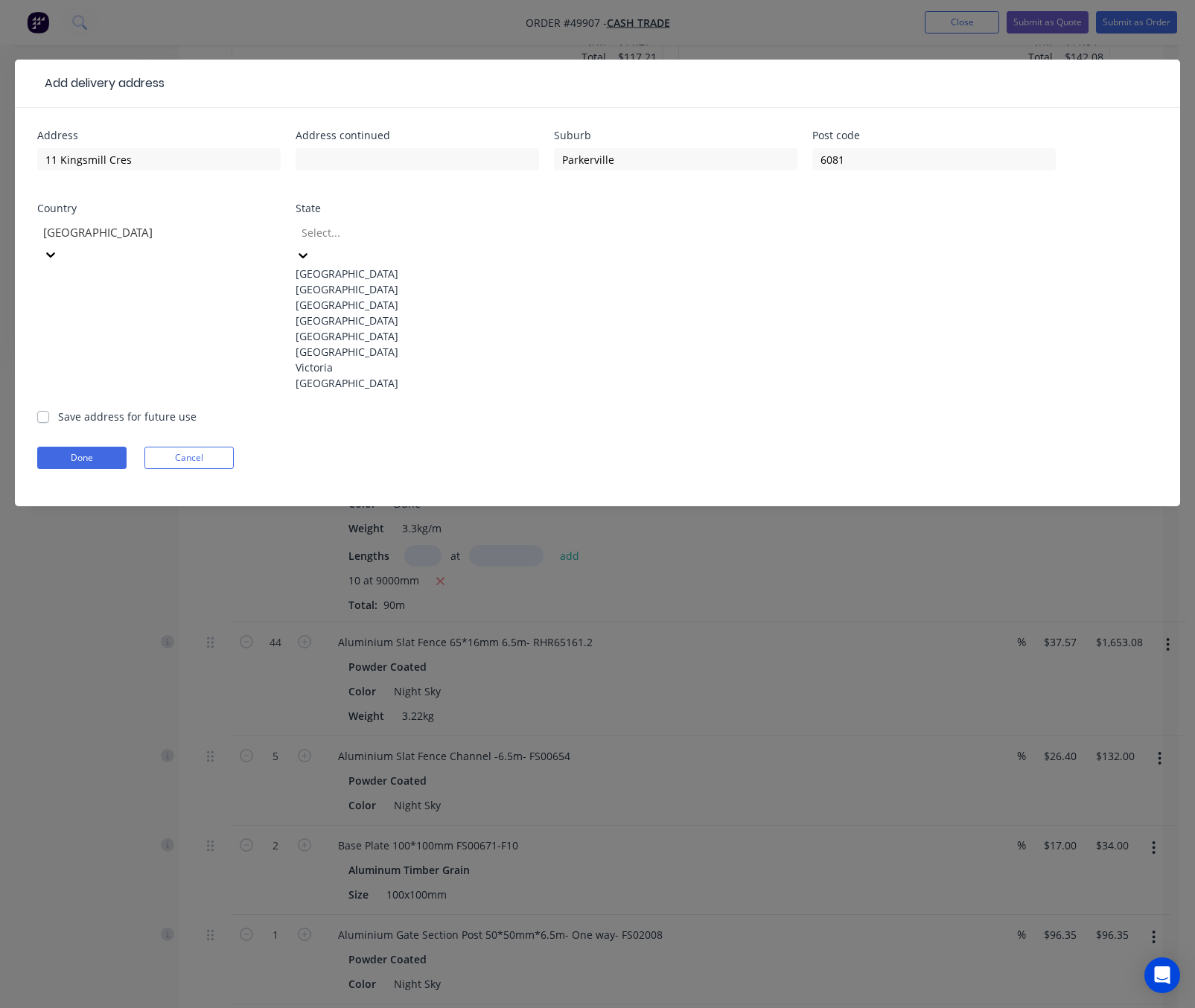
click at [389, 391] on div "Western Australia" at bounding box center [416, 382] width 243 height 15
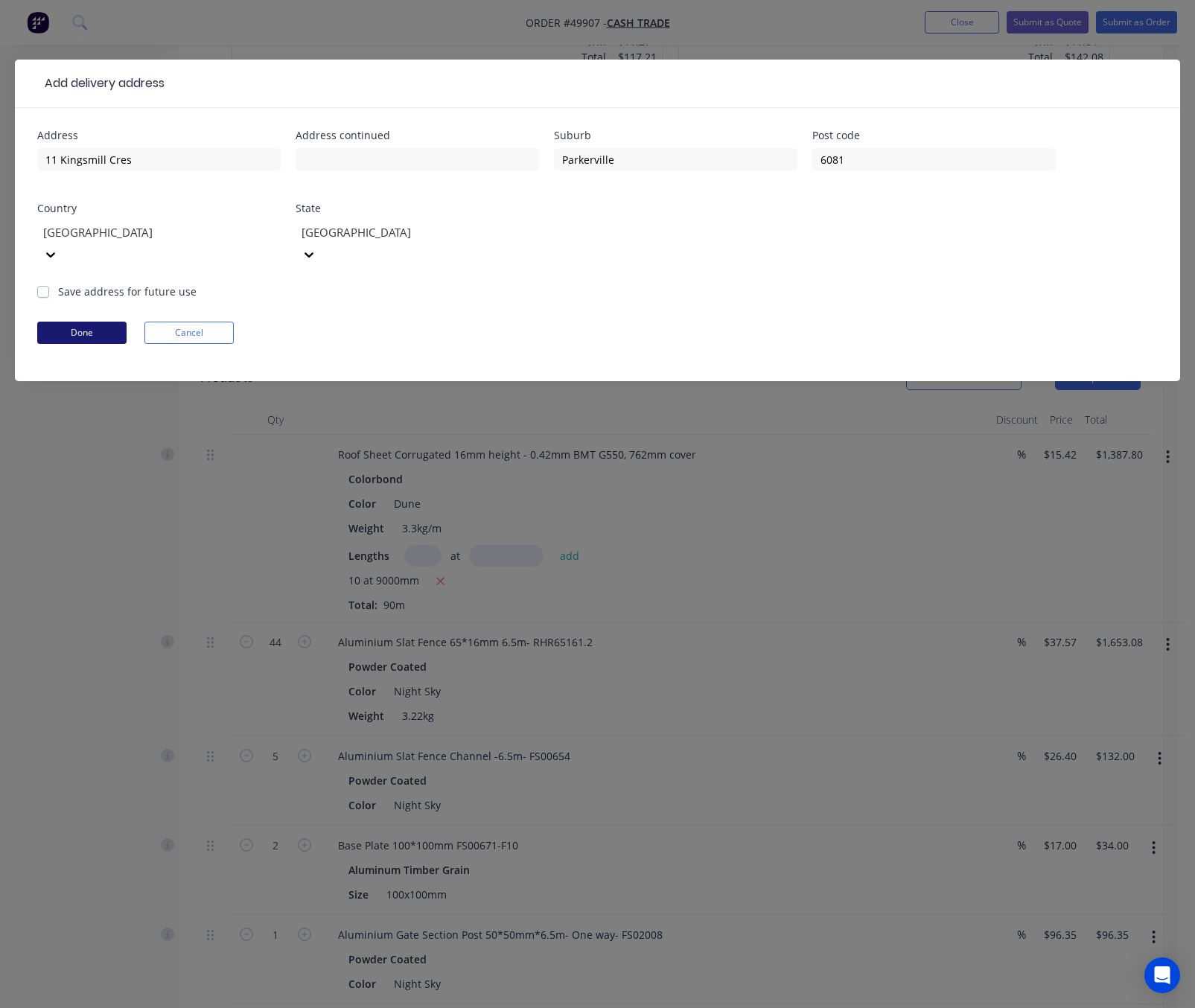
click at [90, 322] on button "Done" at bounding box center [81, 332] width 89 height 23
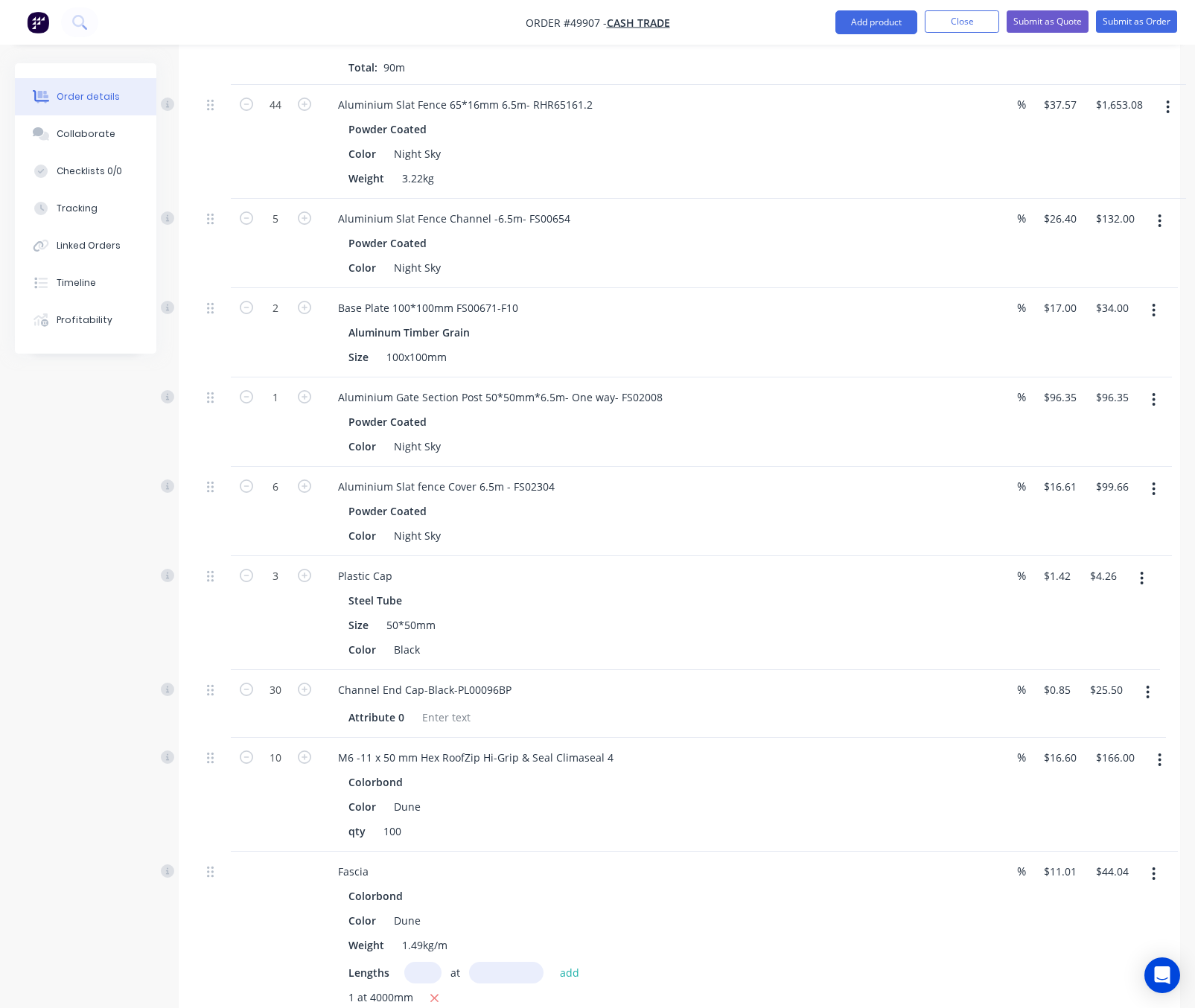
scroll to position [1911, 0]
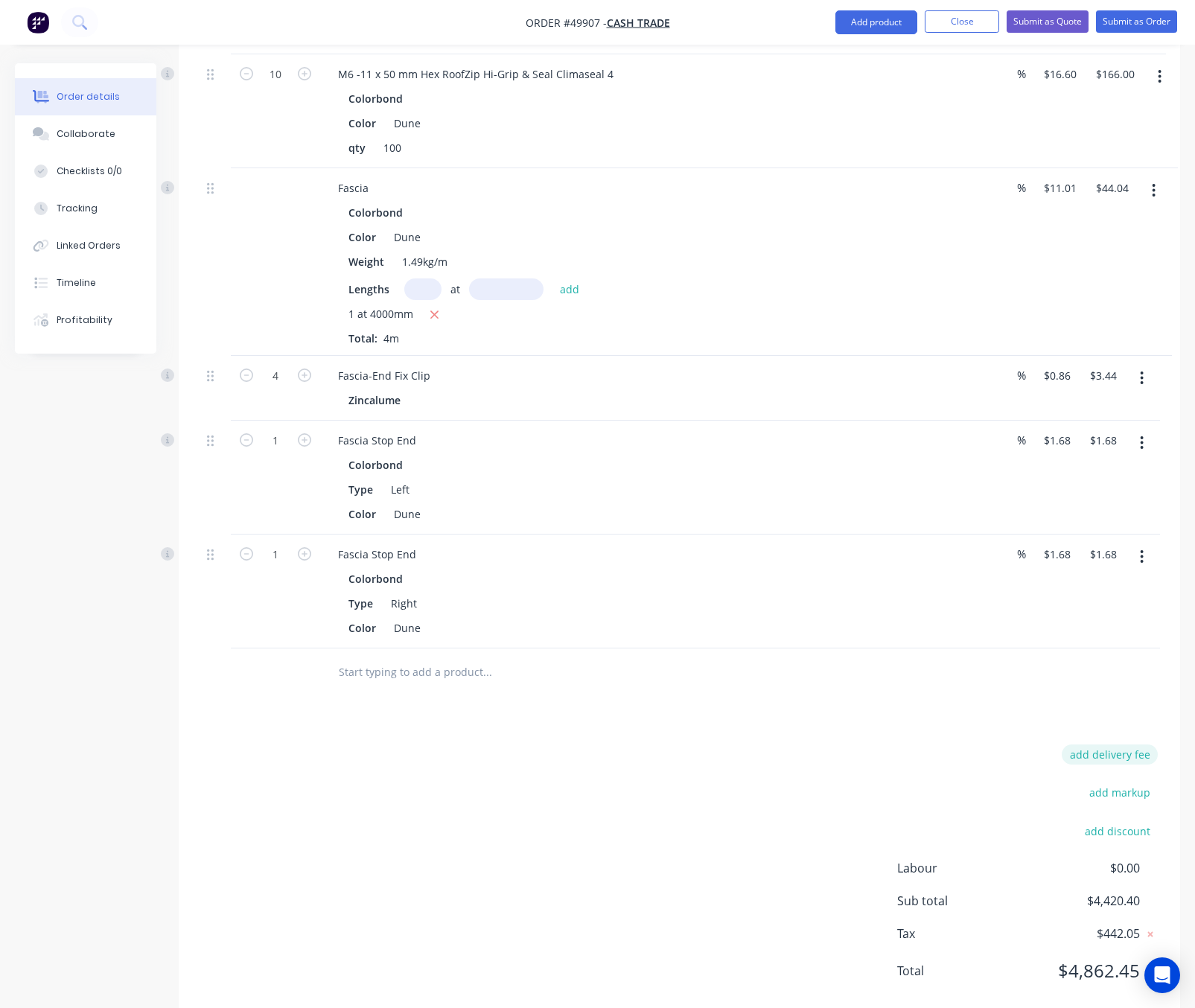
click at [1093, 744] on button "add delivery fee" at bounding box center [1109, 754] width 96 height 20
type input "460"
click input "submit" at bounding box center [0, 0] width 0 height 0
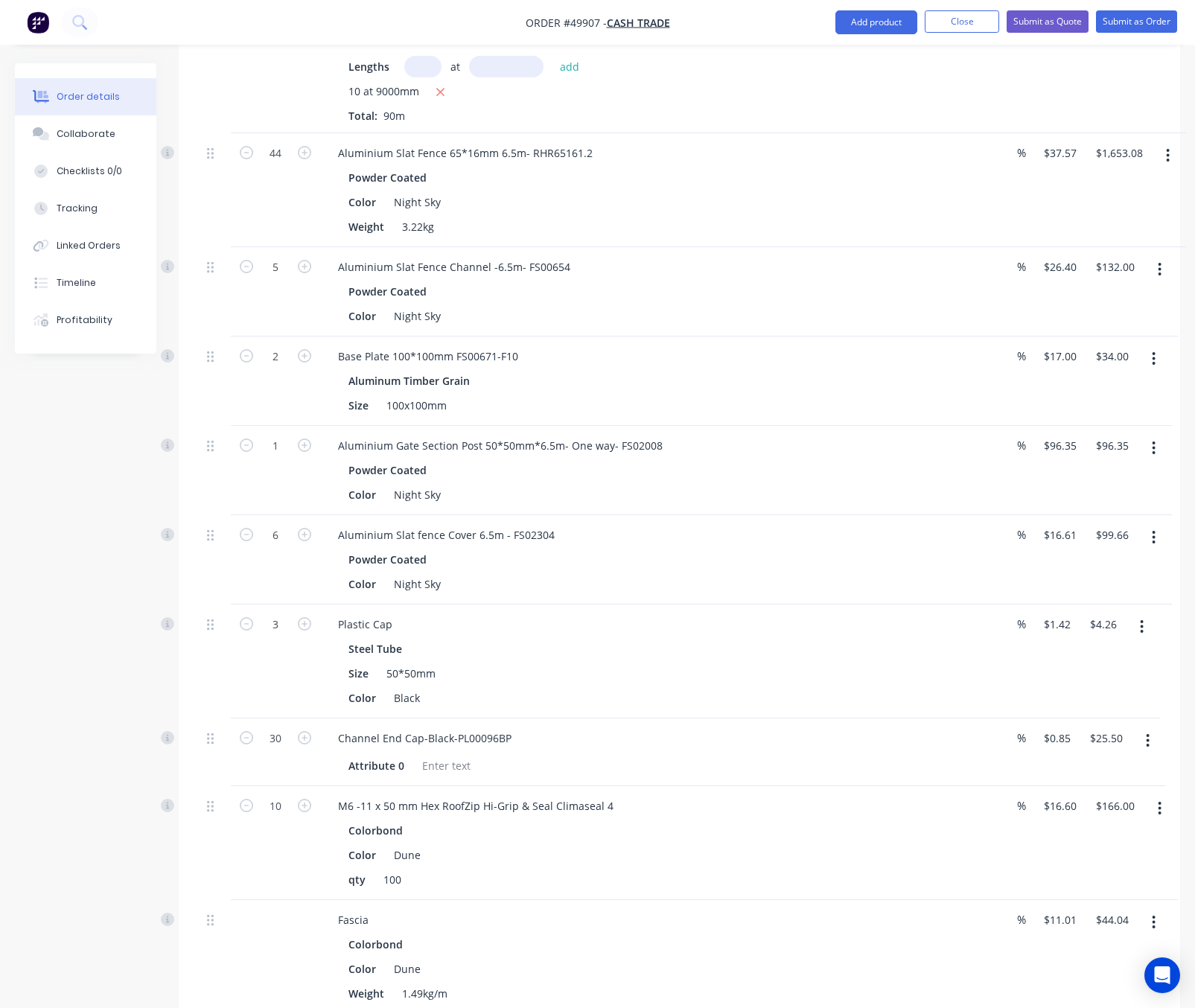
scroll to position [1906, 0]
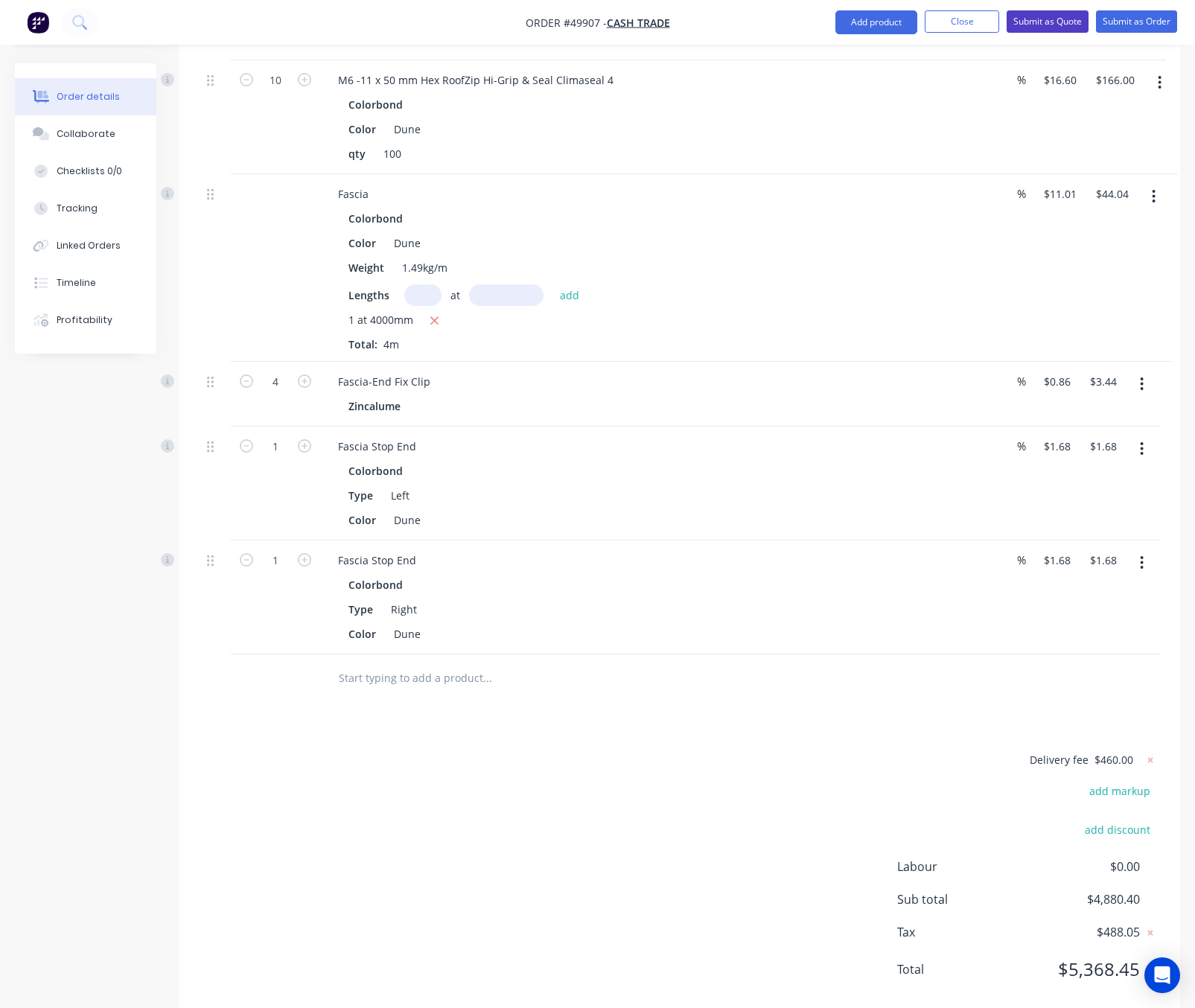
click at [1041, 21] on button "Submit as Quote" at bounding box center [1047, 22] width 82 height 23
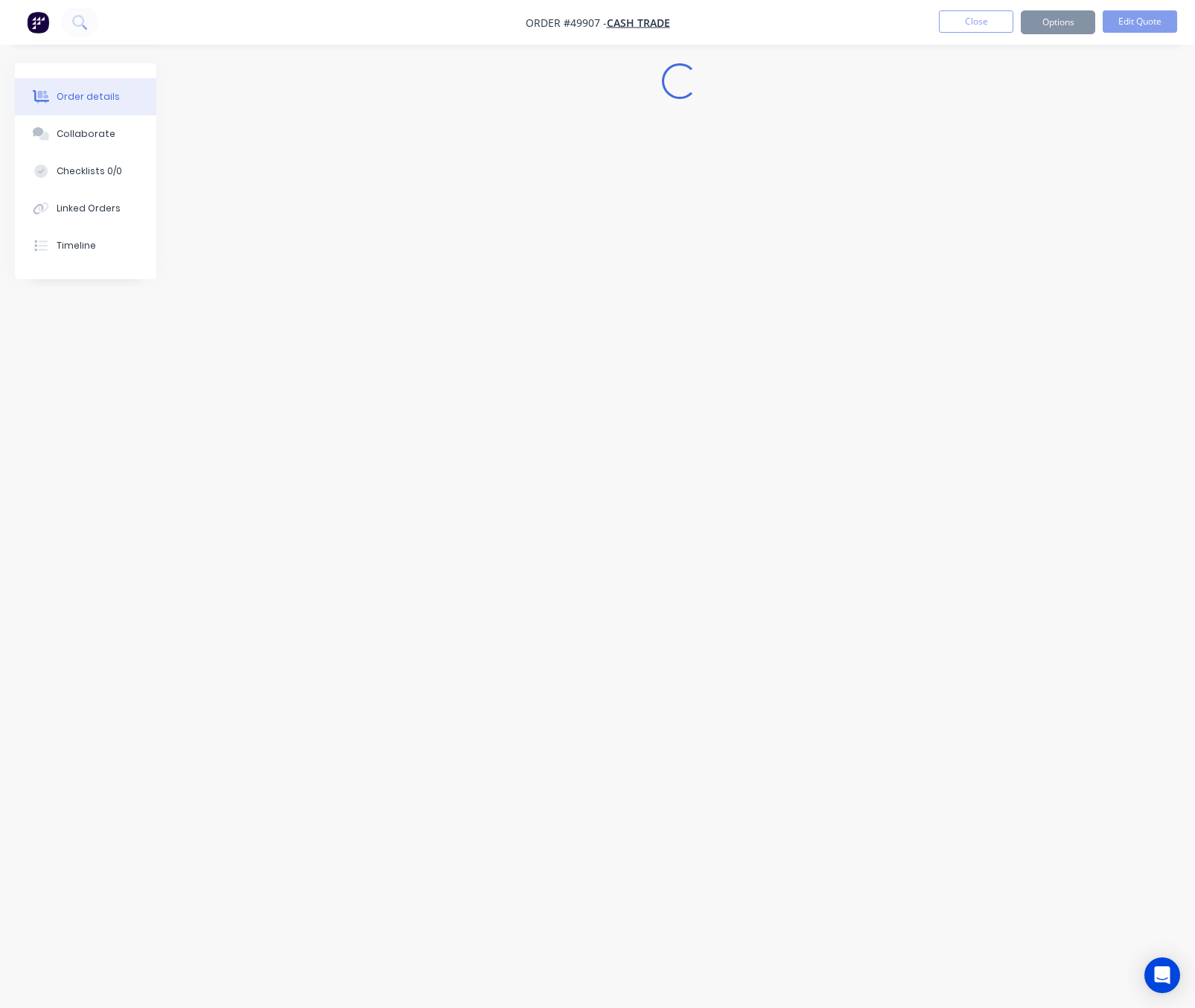
scroll to position [0, 0]
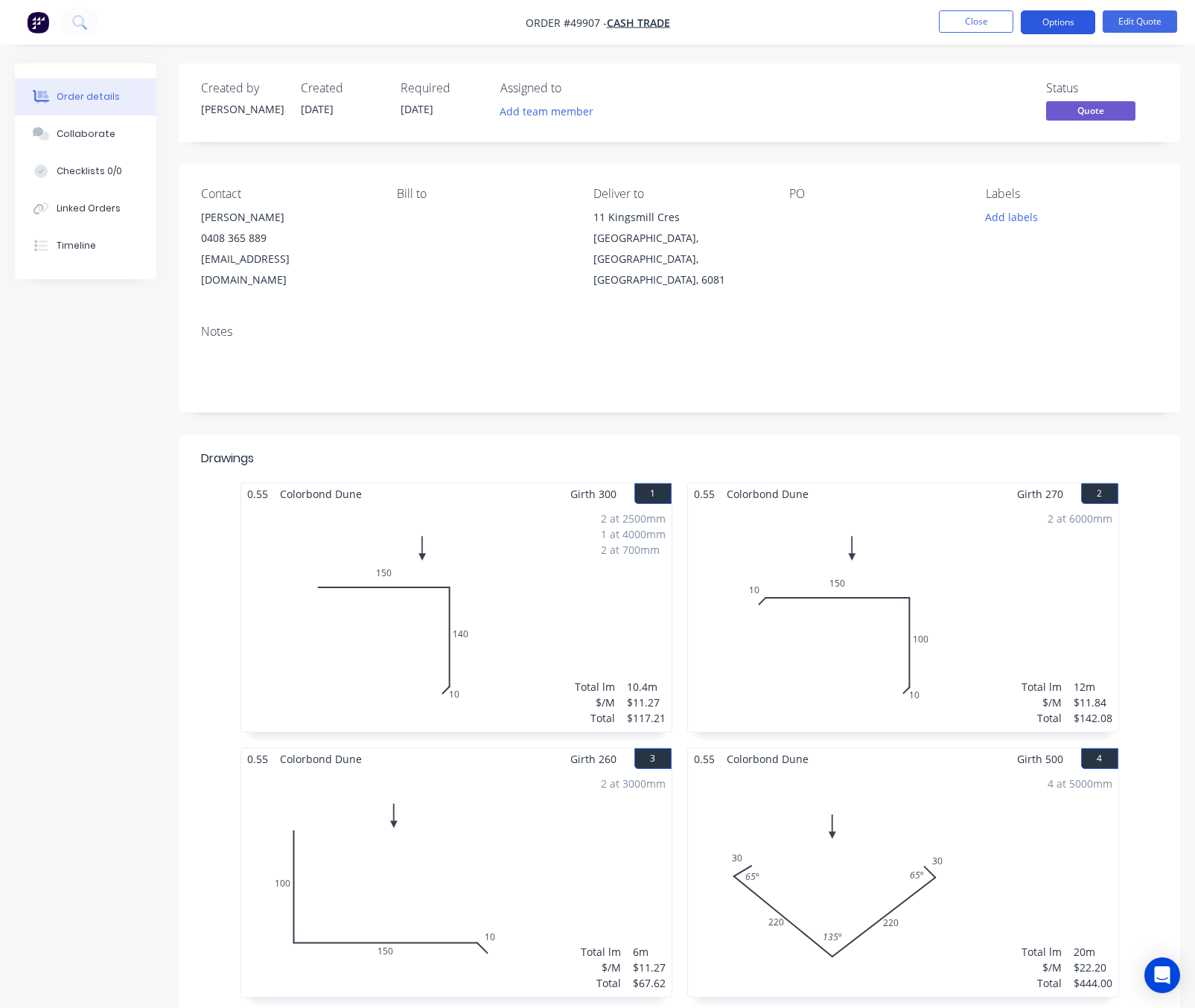
click at [1059, 23] on button "Options" at bounding box center [1058, 23] width 74 height 23
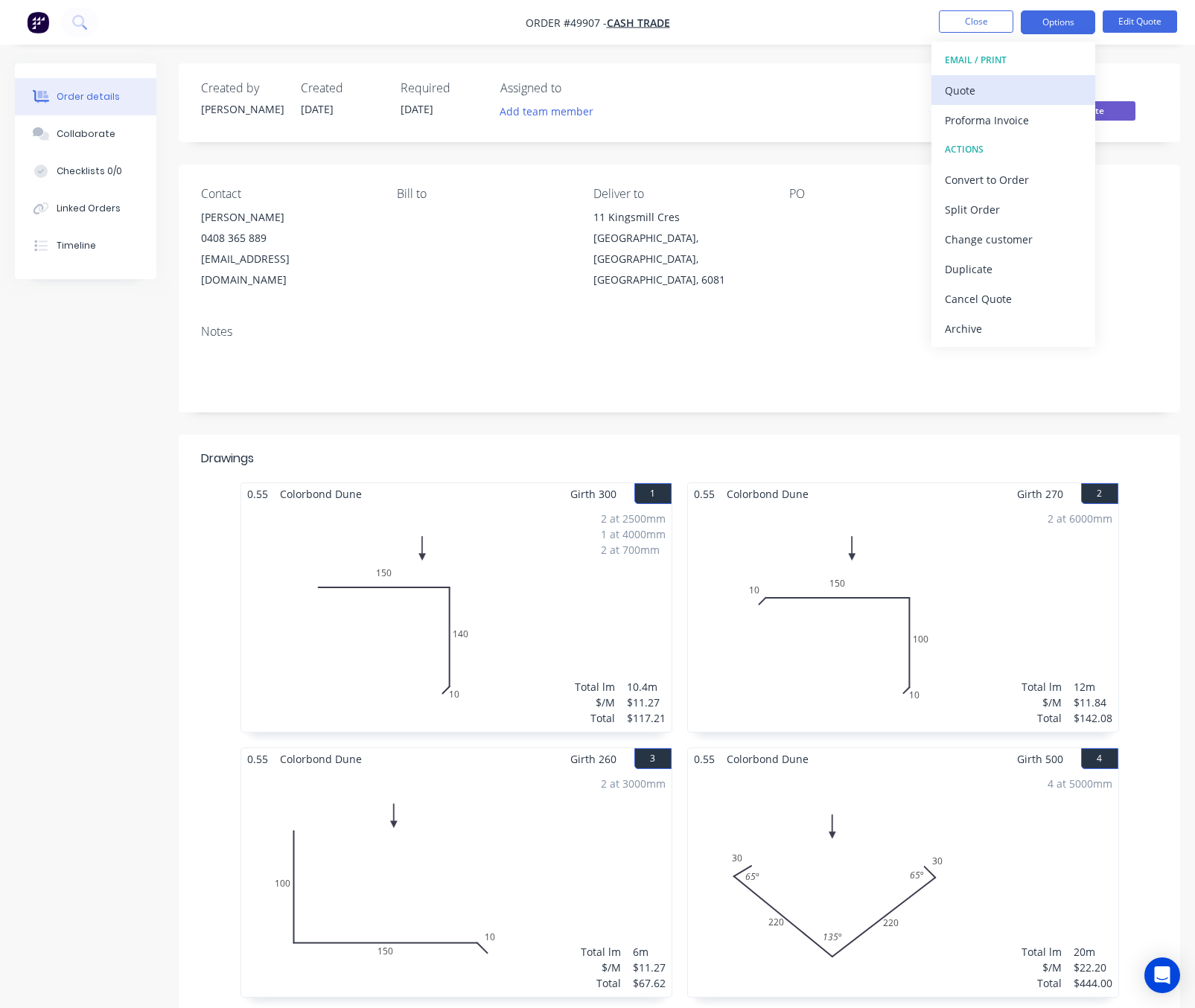
click at [1017, 88] on div "Quote" at bounding box center [1013, 90] width 137 height 22
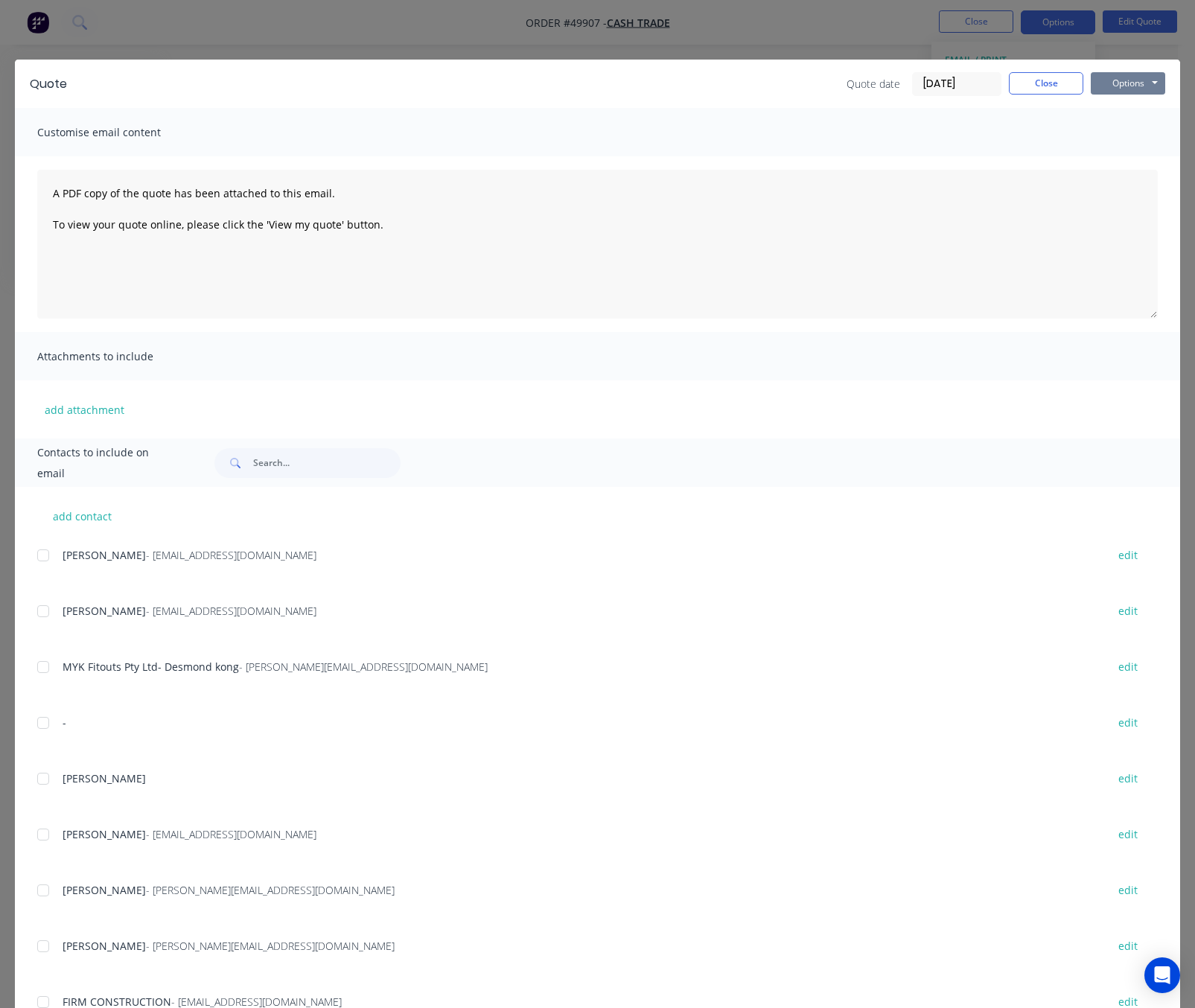
click at [1106, 77] on button "Options" at bounding box center [1127, 83] width 74 height 23
click at [1148, 135] on button "Print" at bounding box center [1137, 134] width 95 height 24
click at [828, 29] on div "Quote Quote date 02/10/25 Close Options Preview Print Email Customise email con…" at bounding box center [597, 504] width 1195 height 1008
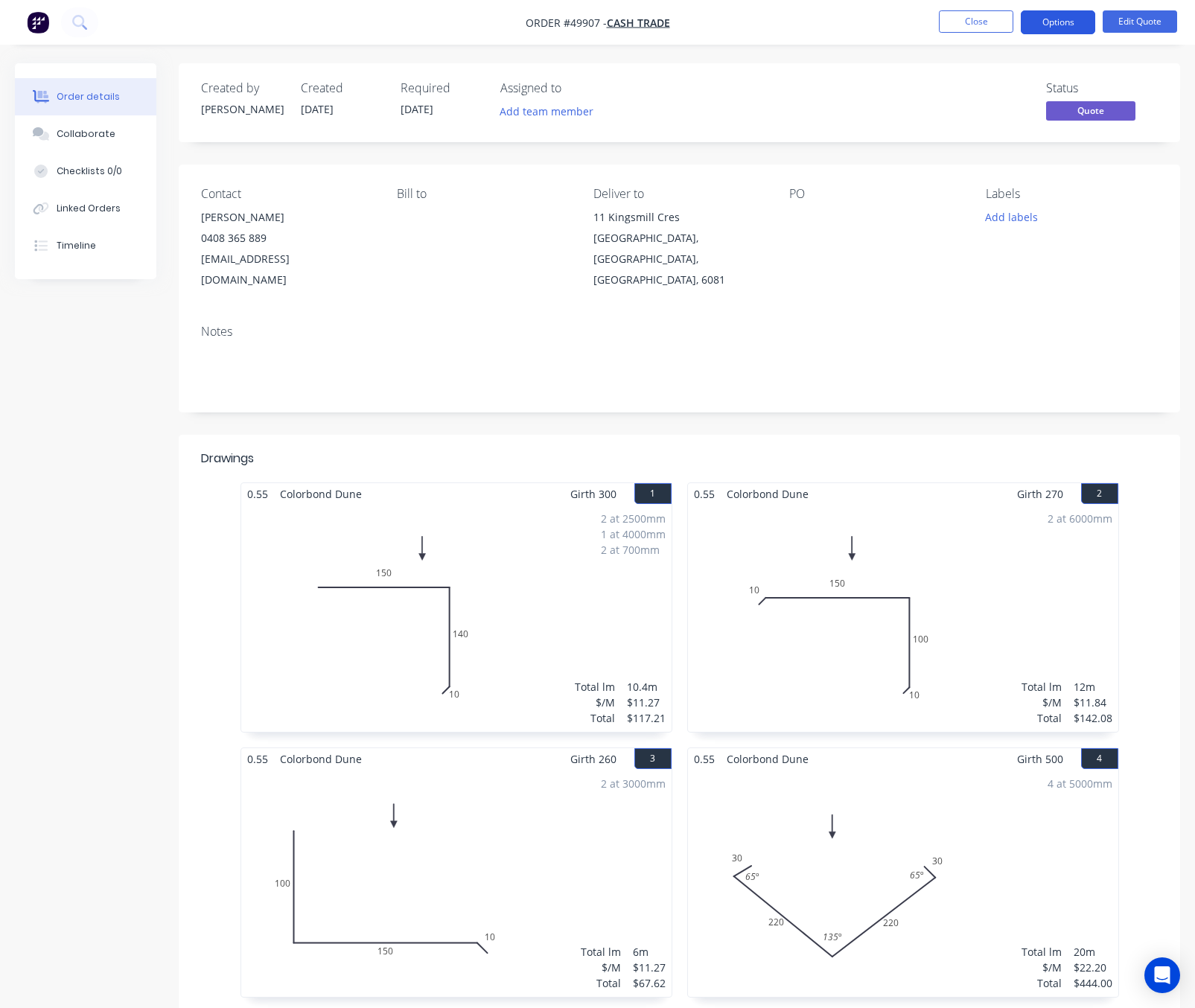
click at [1050, 29] on button "Options" at bounding box center [1058, 23] width 74 height 23
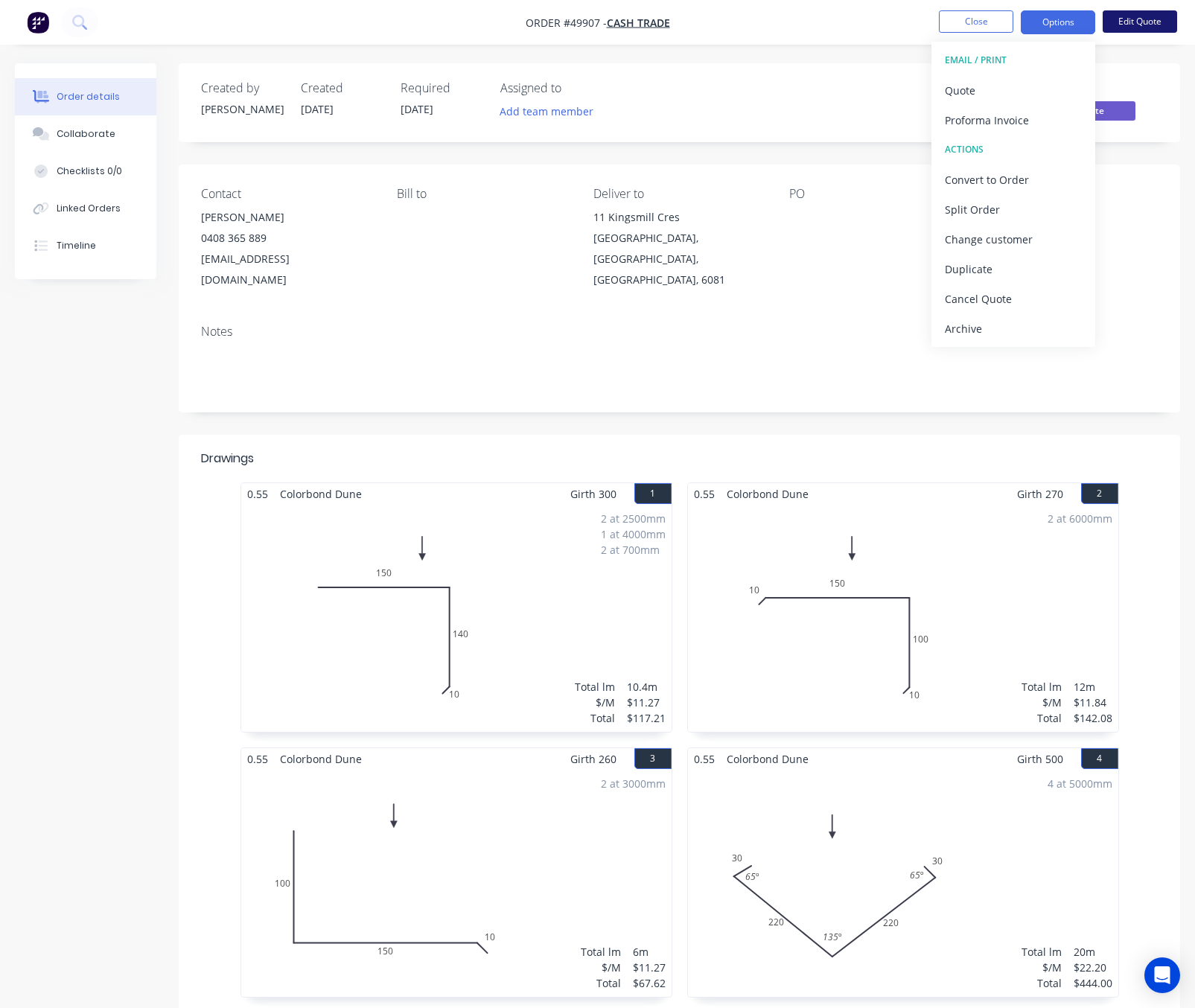
click at [1135, 16] on button "Edit Quote" at bounding box center [1139, 22] width 74 height 23
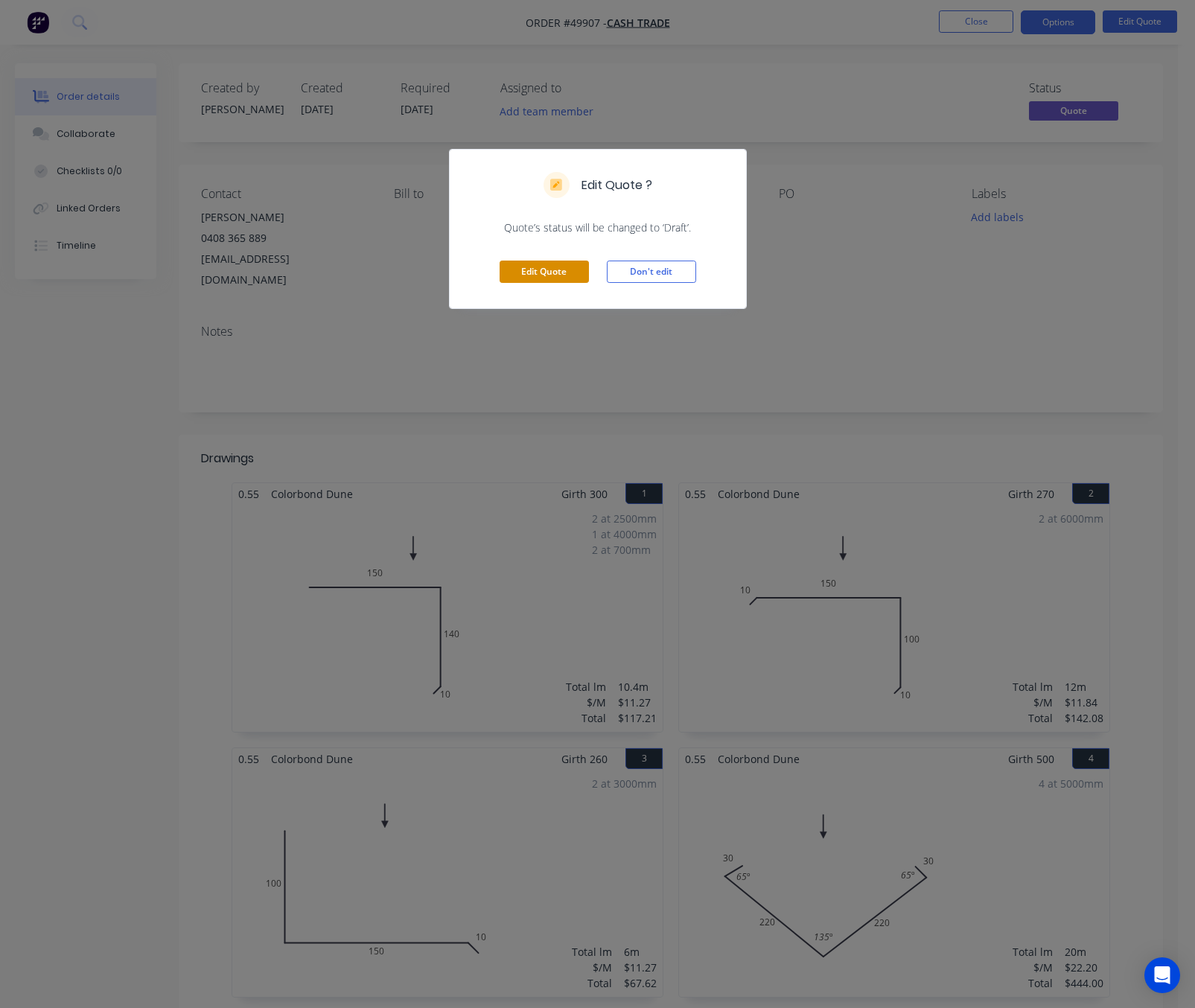
click at [552, 271] on button "Edit Quote" at bounding box center [544, 271] width 89 height 23
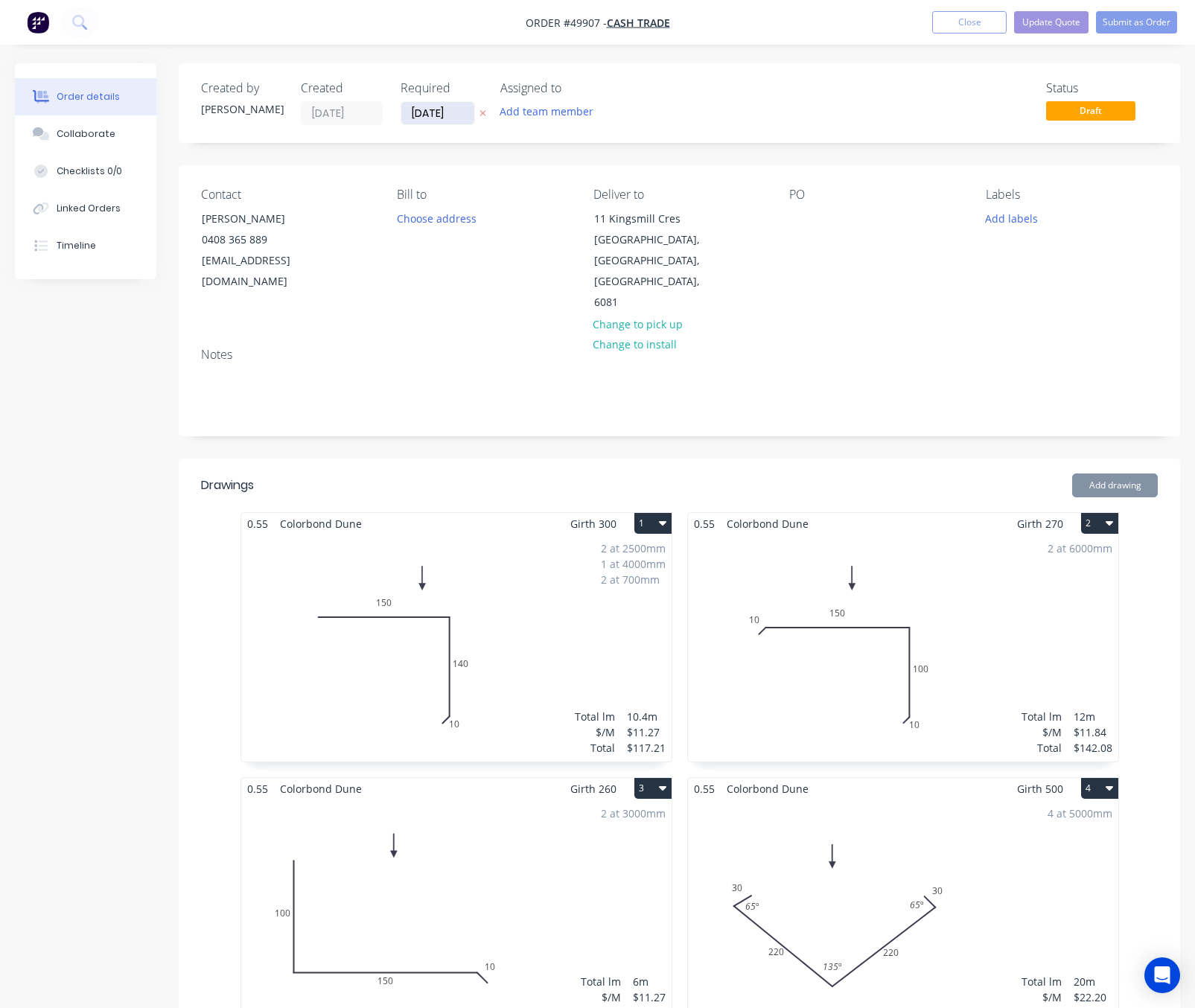
click at [443, 112] on input "[DATE]" at bounding box center [437, 113] width 73 height 23
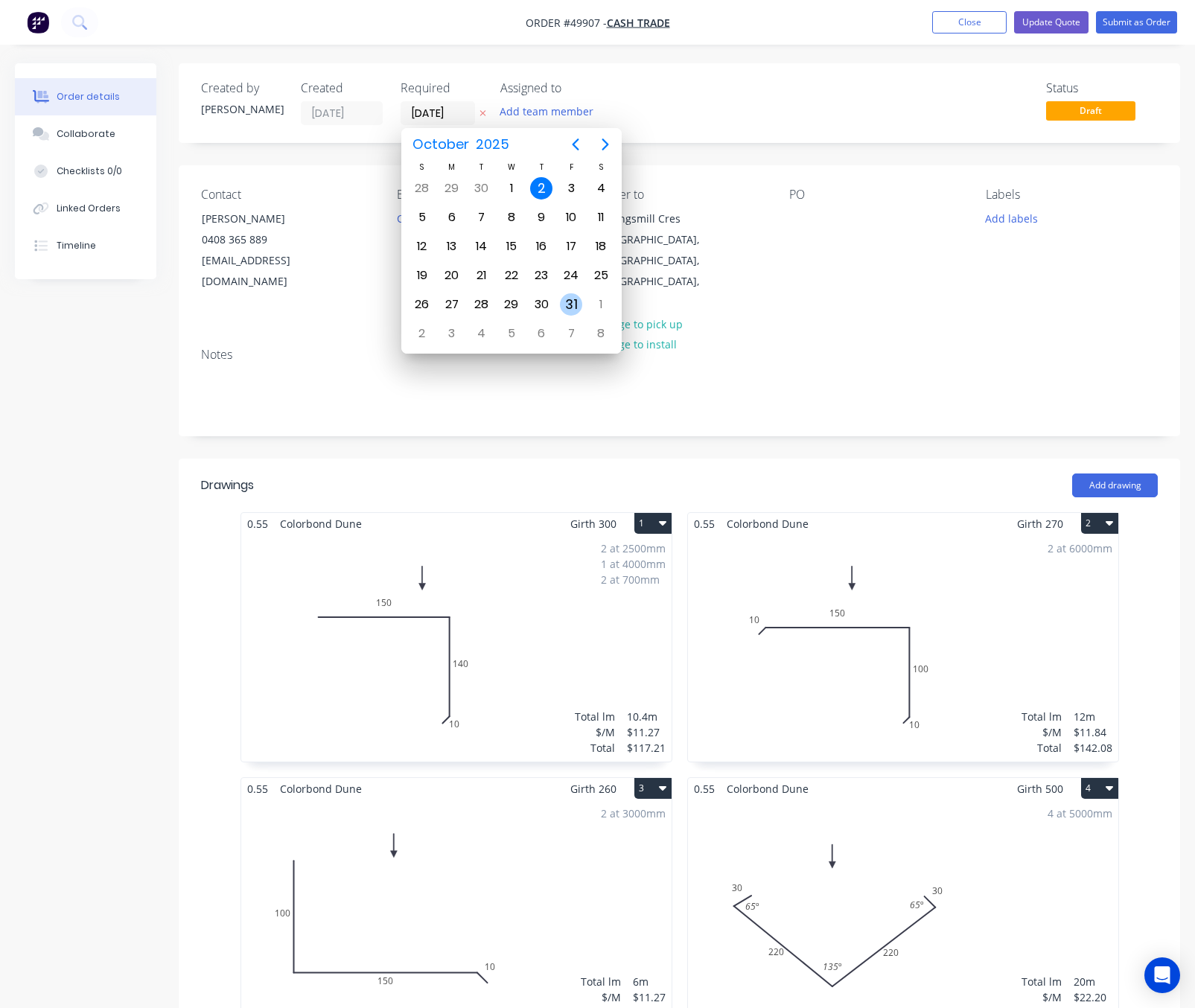
click at [564, 289] on div "24" at bounding box center [571, 275] width 30 height 28
type input "[DATE]"
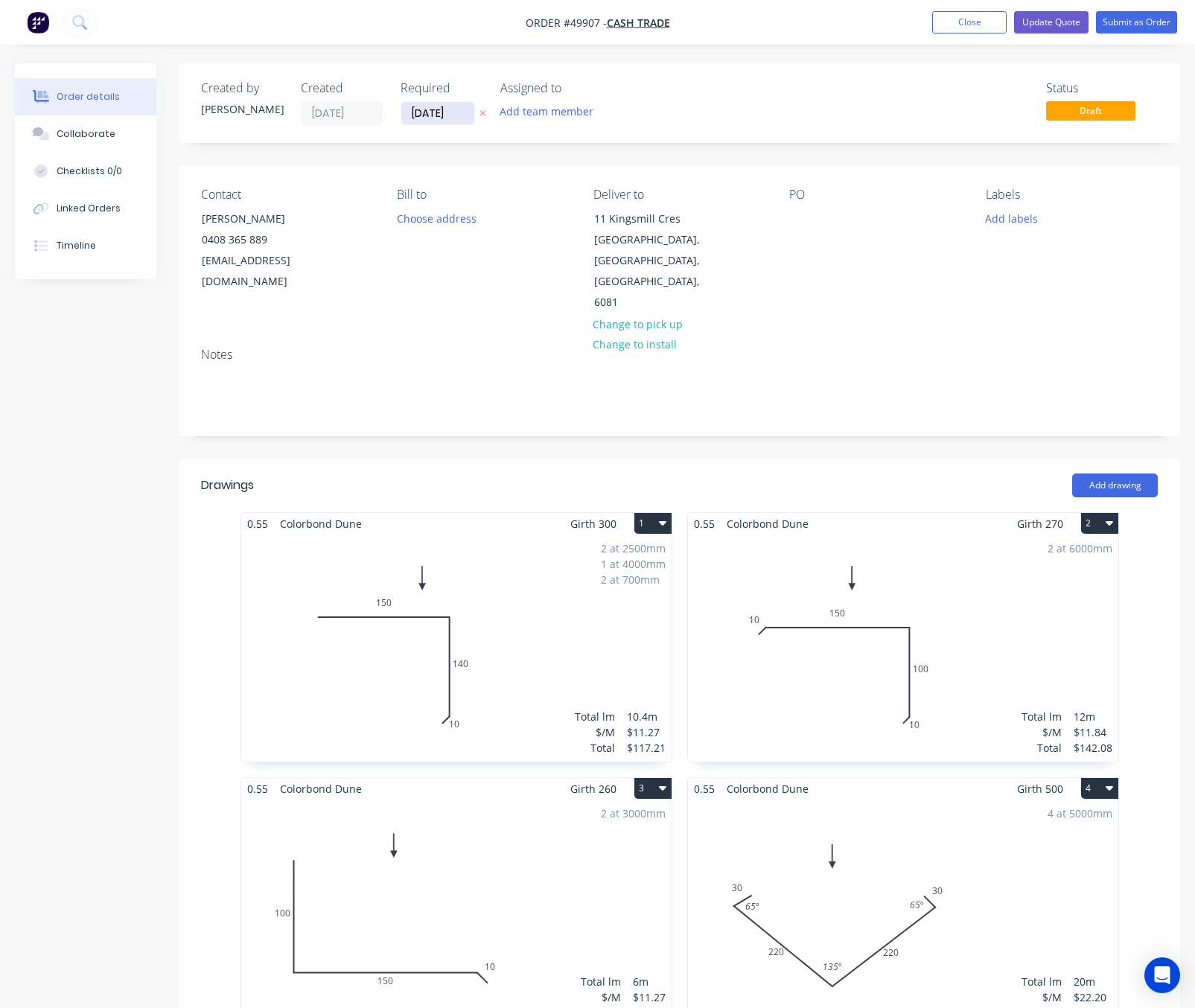
click at [415, 118] on input "[DATE]" at bounding box center [437, 113] width 73 height 23
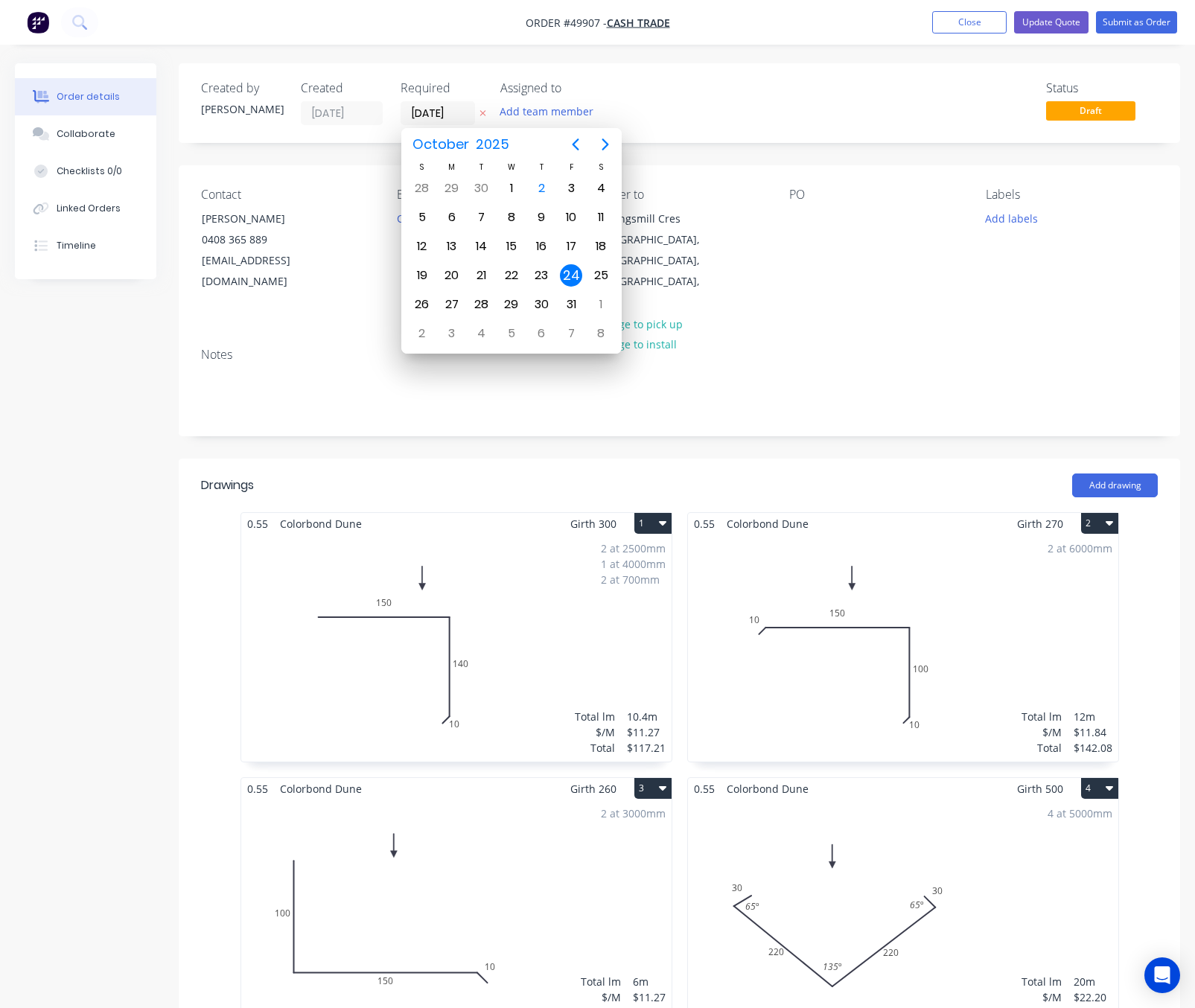
click at [572, 275] on div "24" at bounding box center [571, 275] width 23 height 23
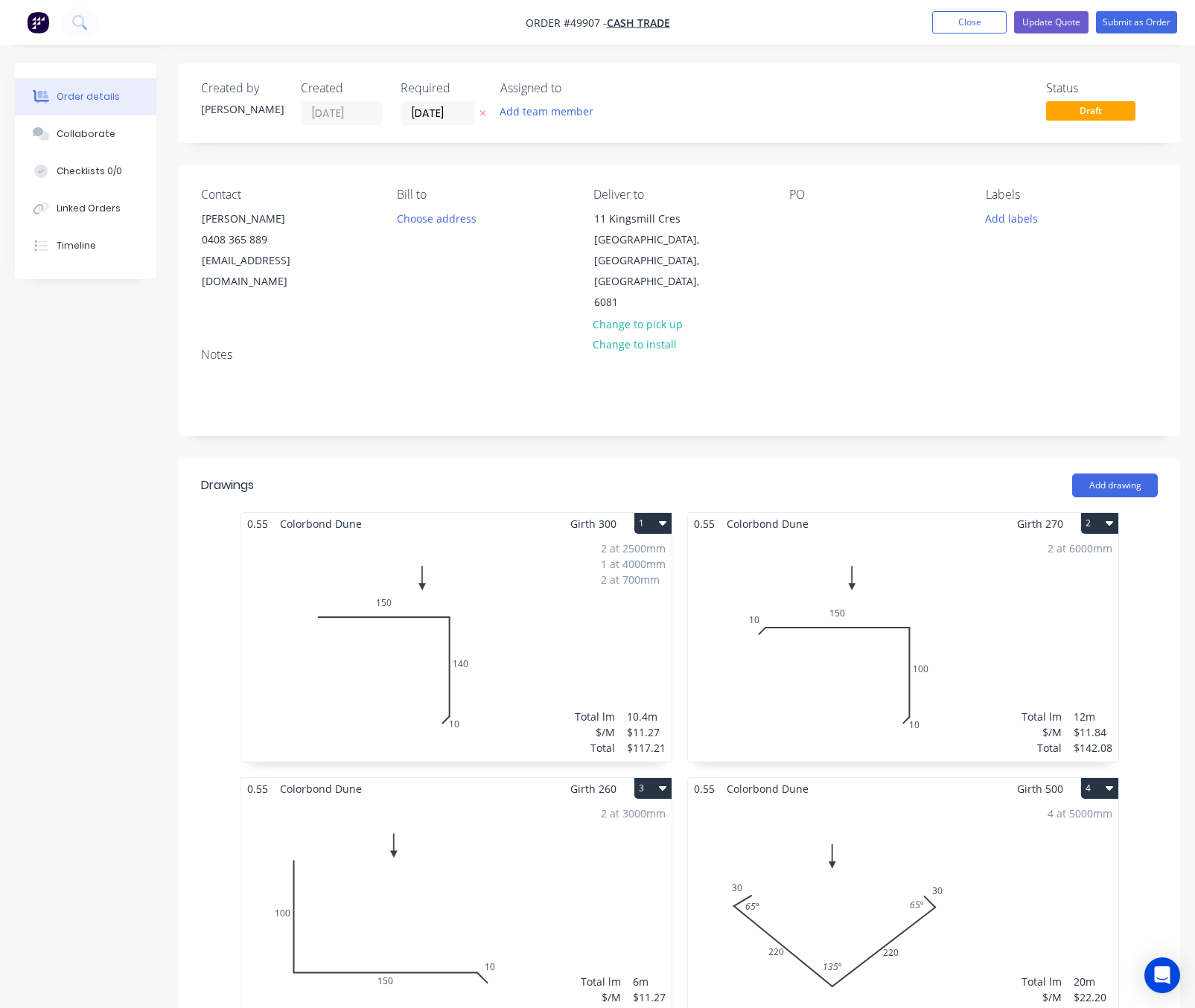
click at [733, 107] on div "Status Draft" at bounding box center [903, 103] width 509 height 44
click at [1137, 23] on button "Submit as Order" at bounding box center [1136, 22] width 81 height 23
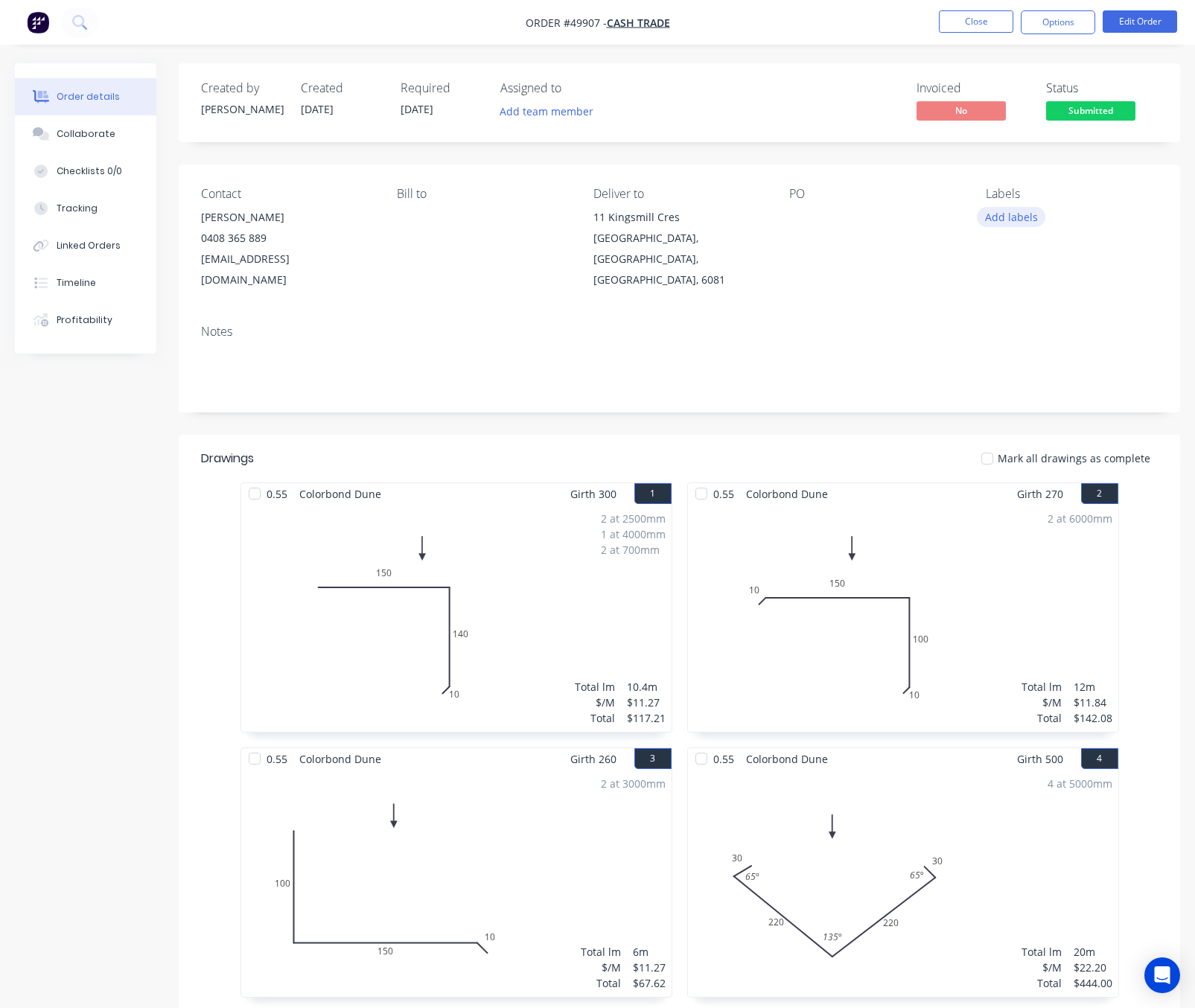
click at [1012, 226] on button "Add labels" at bounding box center [1011, 217] width 69 height 20
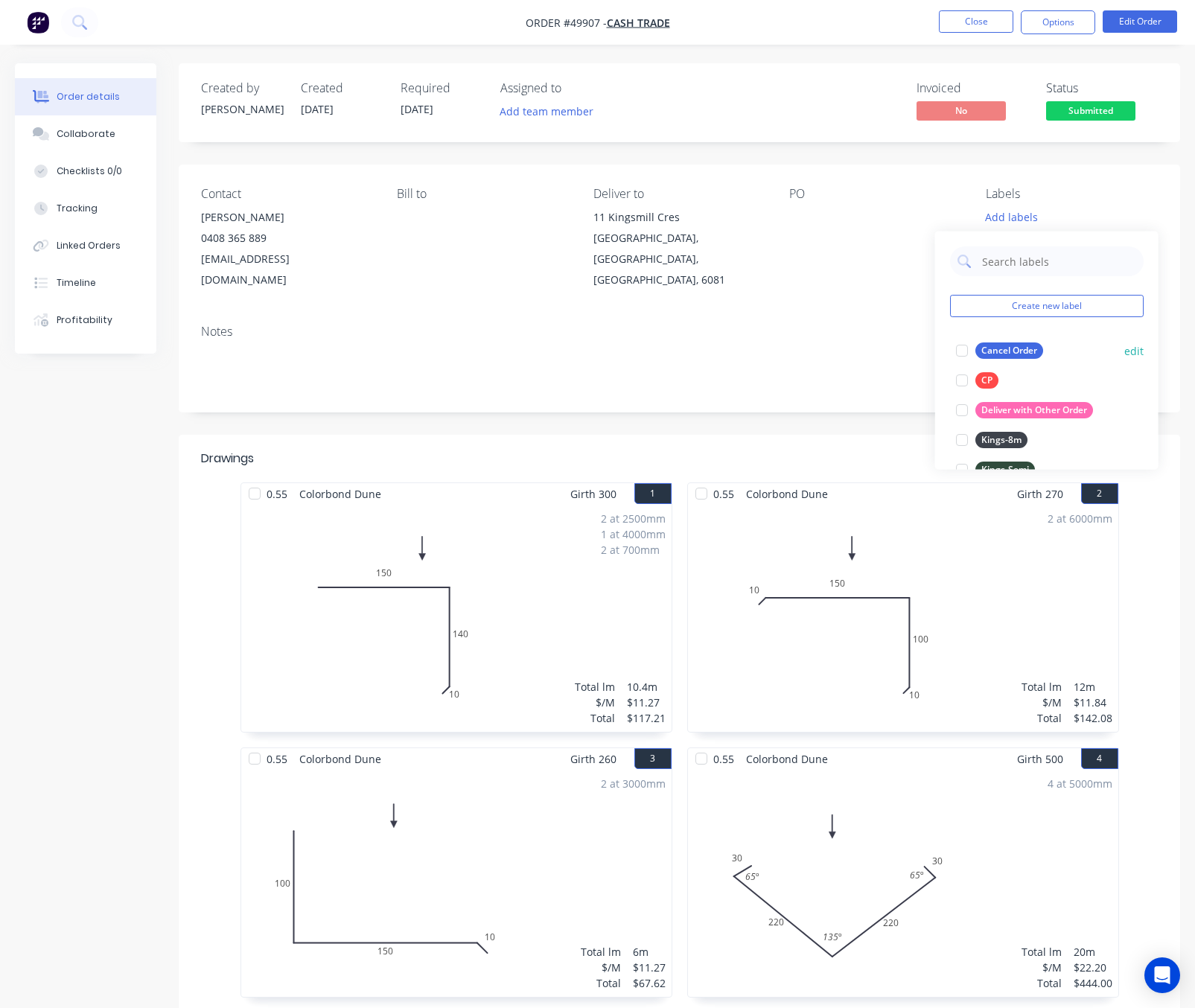
scroll to position [112, 0]
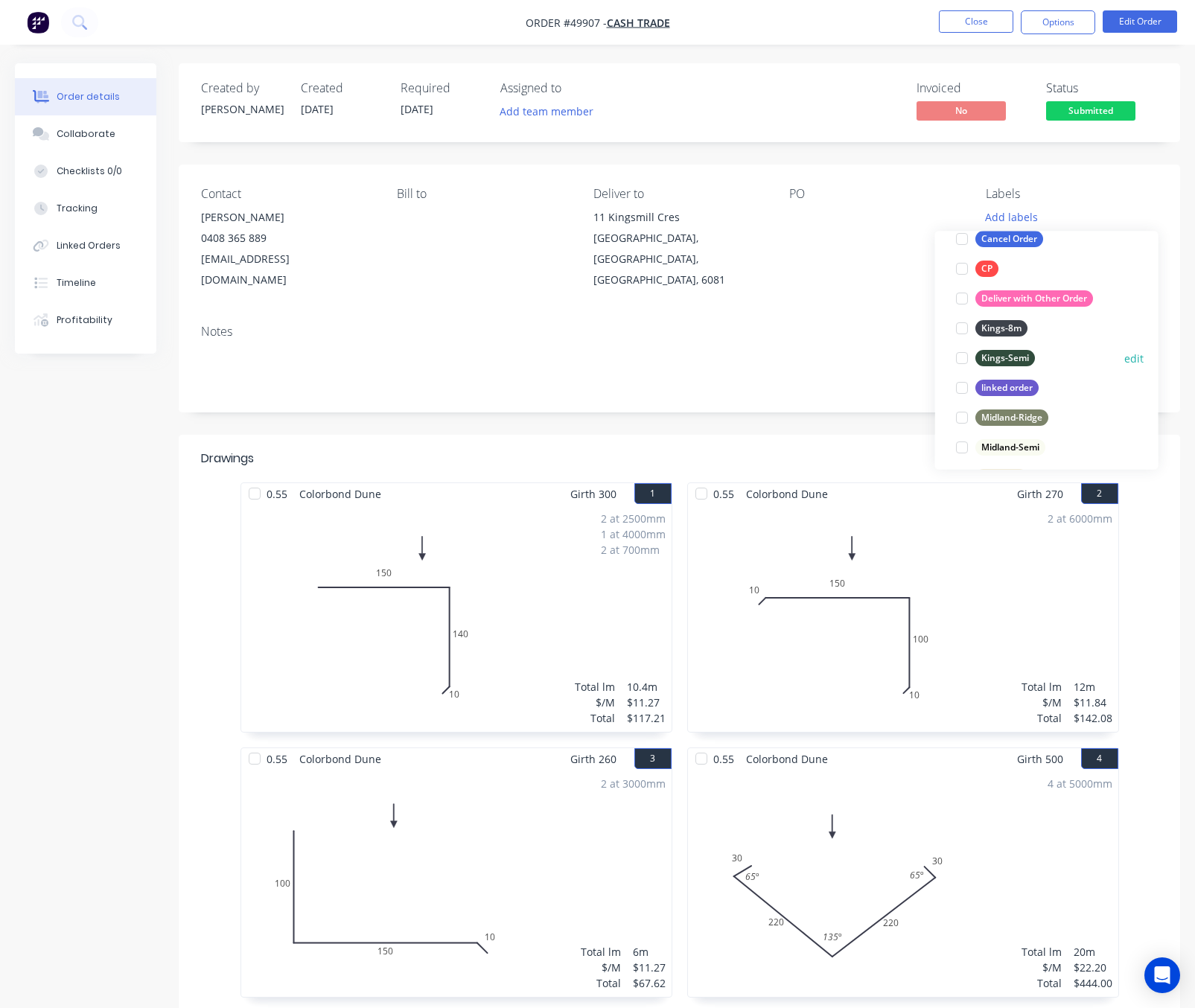
click at [958, 356] on div at bounding box center [961, 358] width 30 height 30
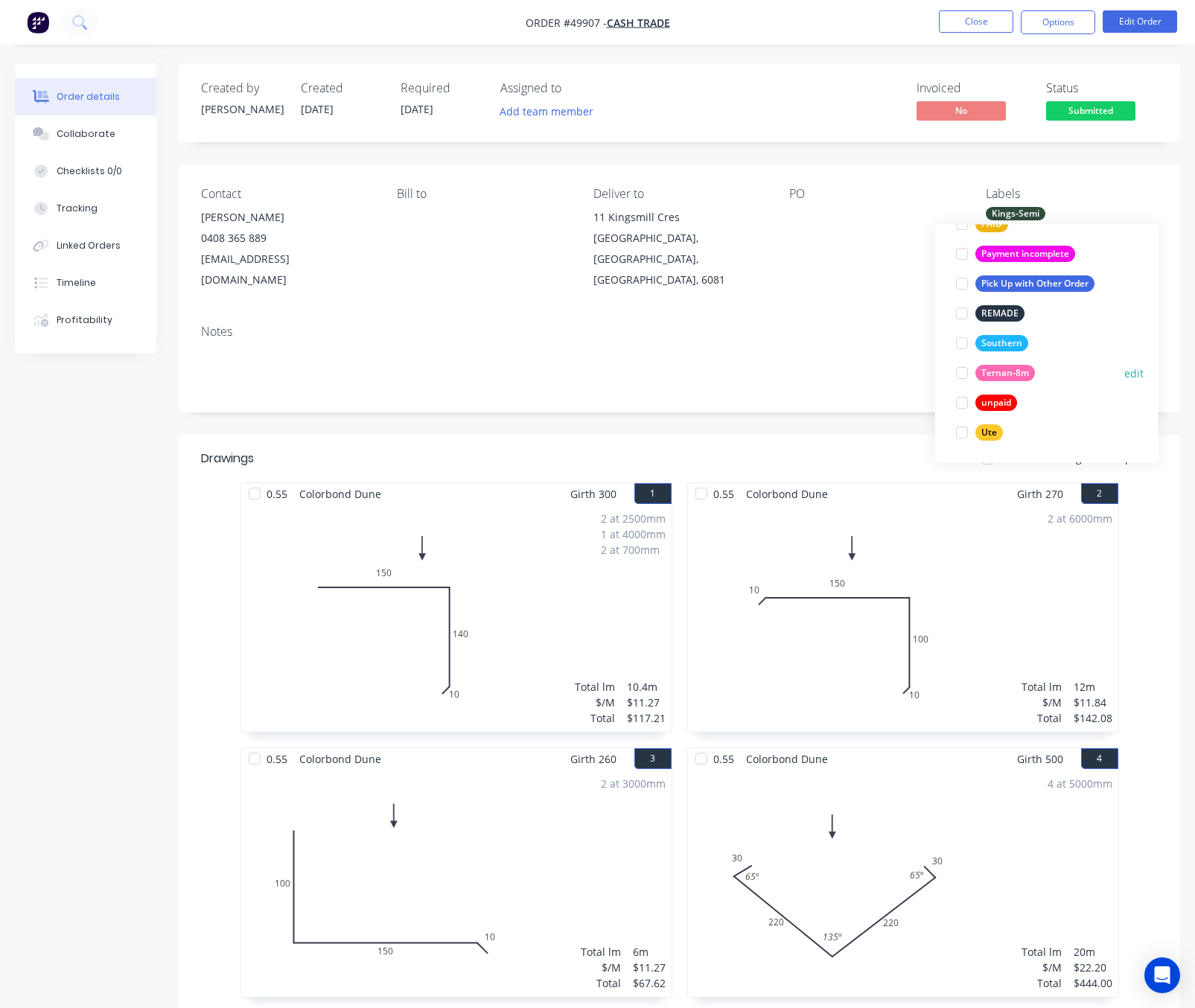
scroll to position [306, 0]
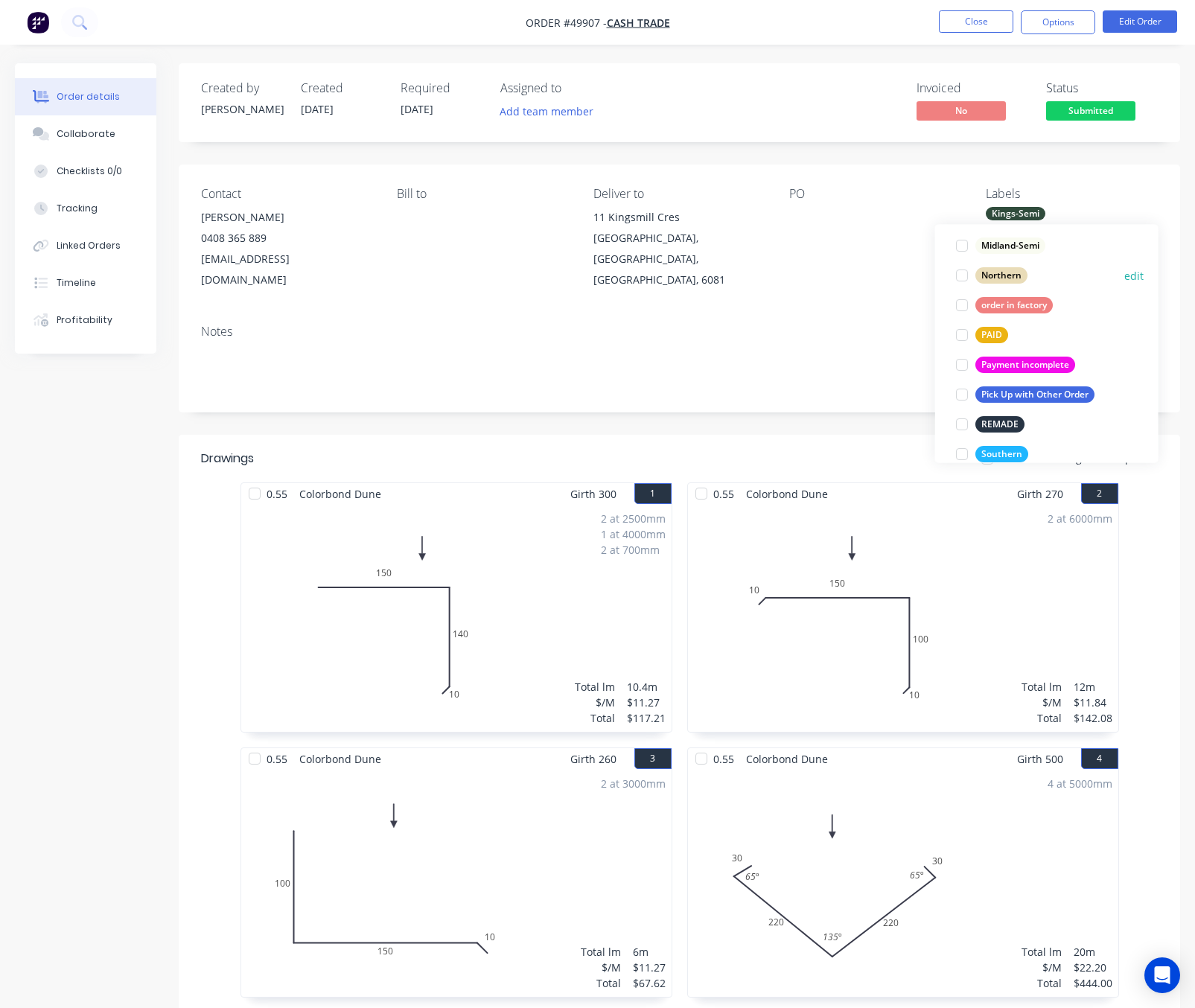
click at [958, 273] on div at bounding box center [961, 275] width 30 height 30
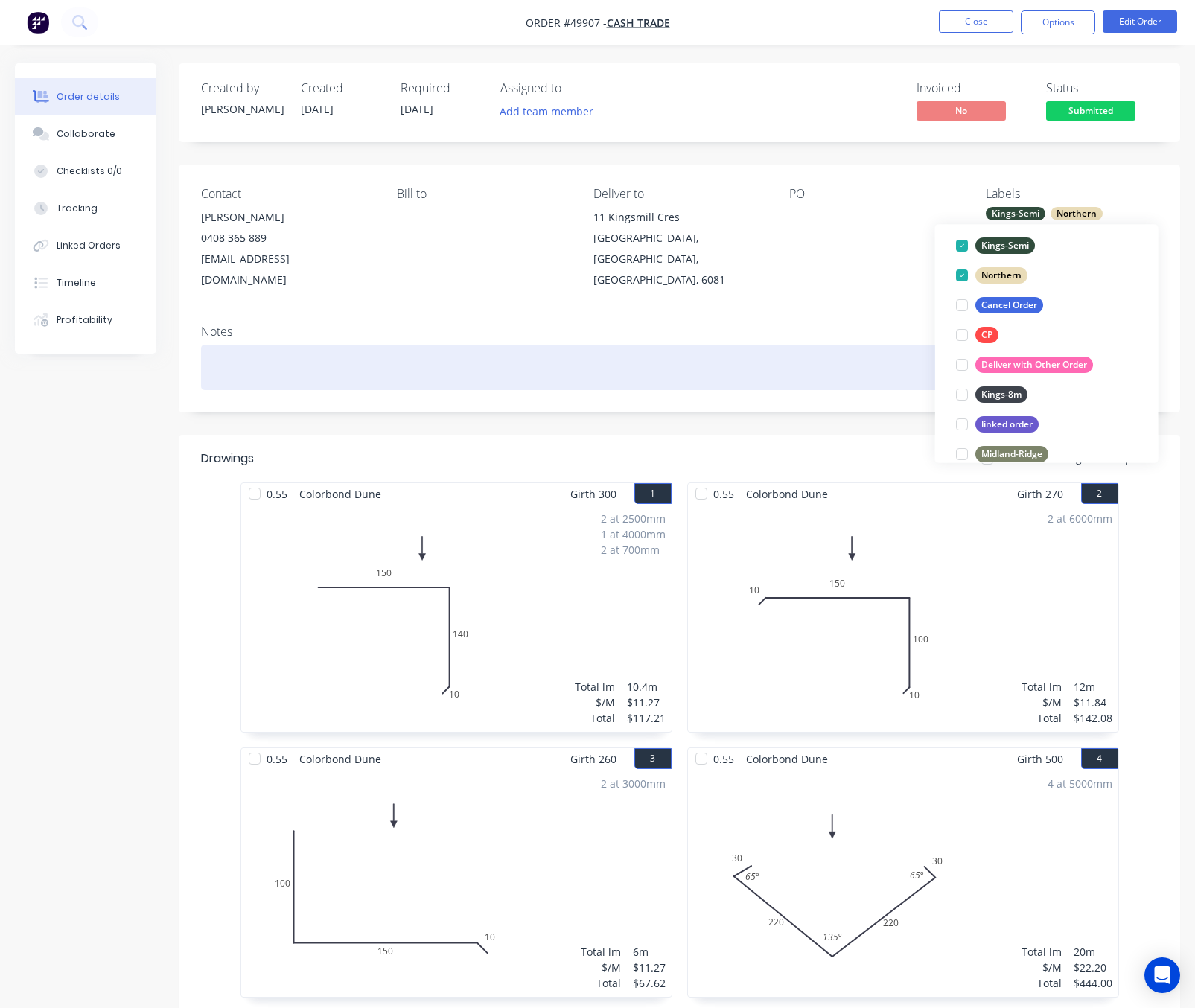
click at [823, 345] on div at bounding box center [679, 368] width 957 height 45
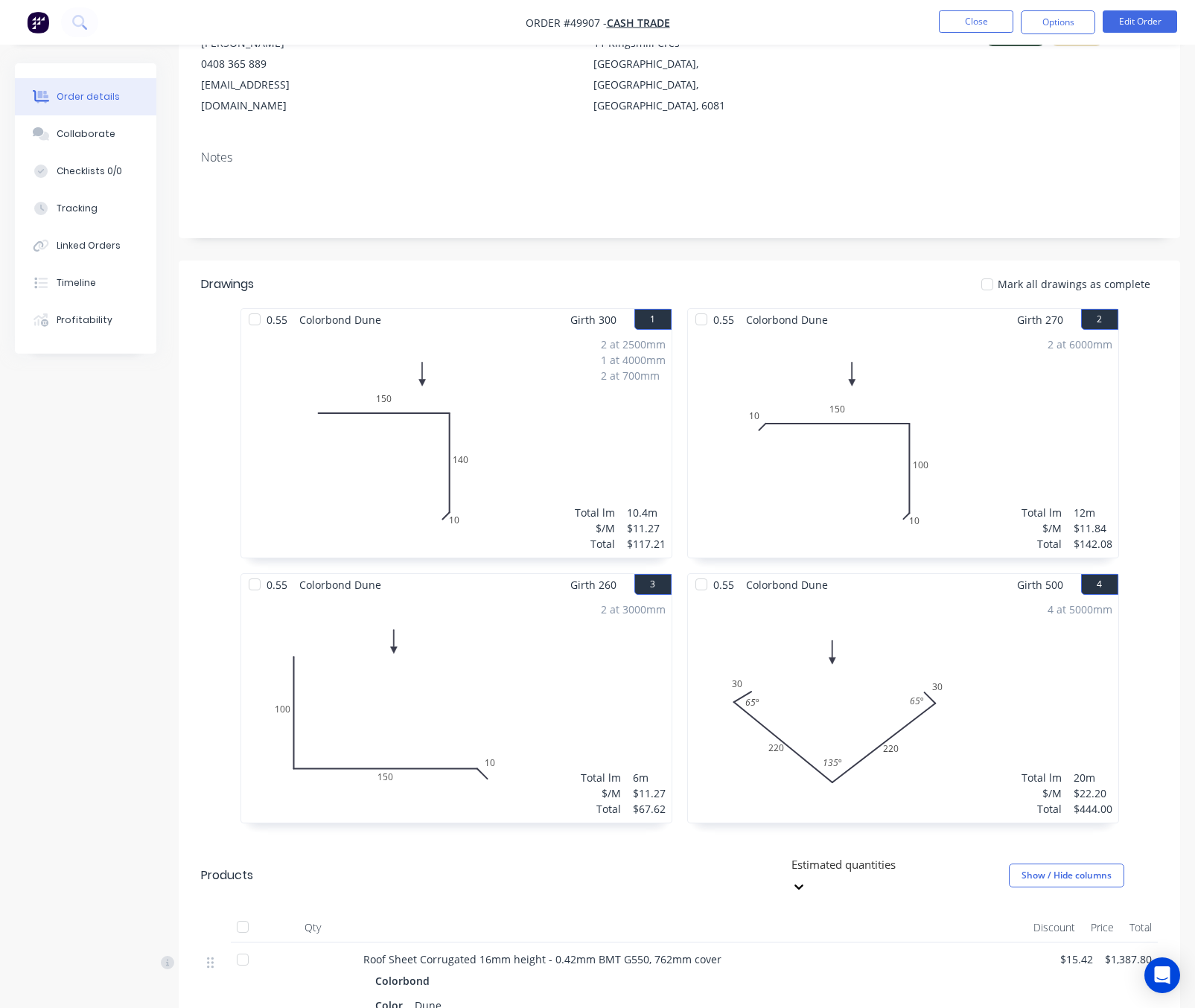
scroll to position [0, 0]
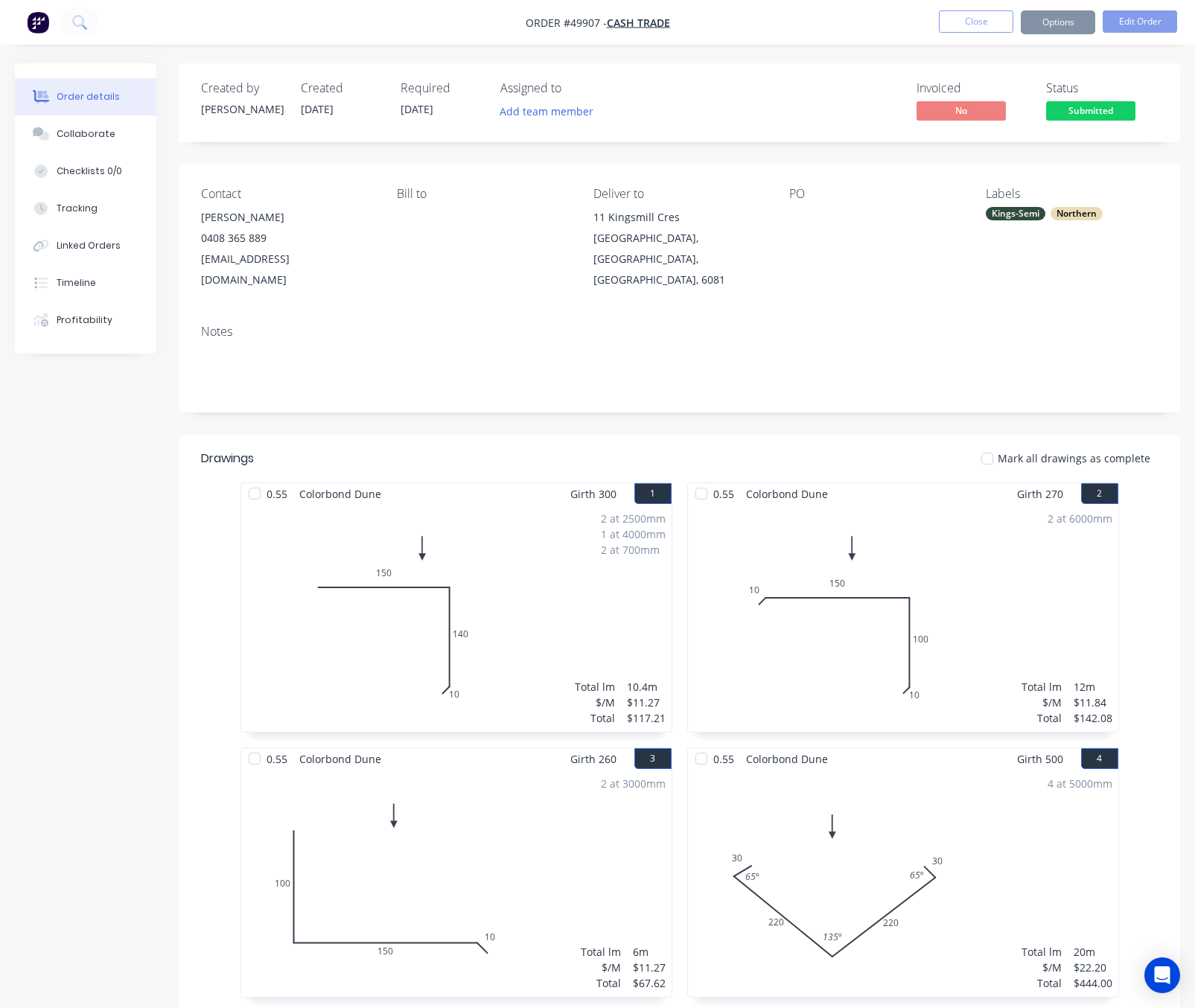
click at [1054, 21] on button "Options" at bounding box center [1058, 23] width 74 height 23
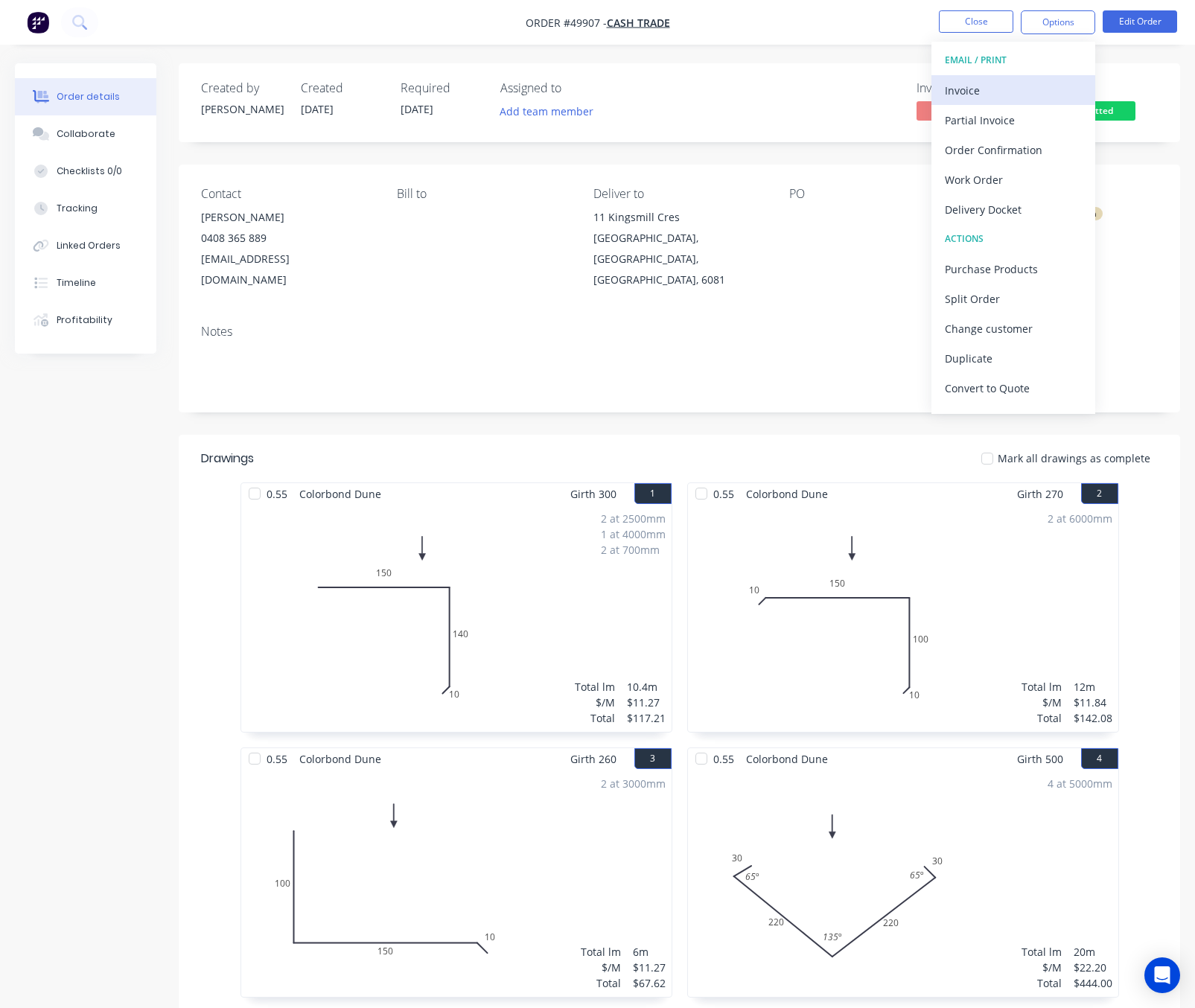
click at [1041, 86] on div "Invoice" at bounding box center [1013, 90] width 137 height 22
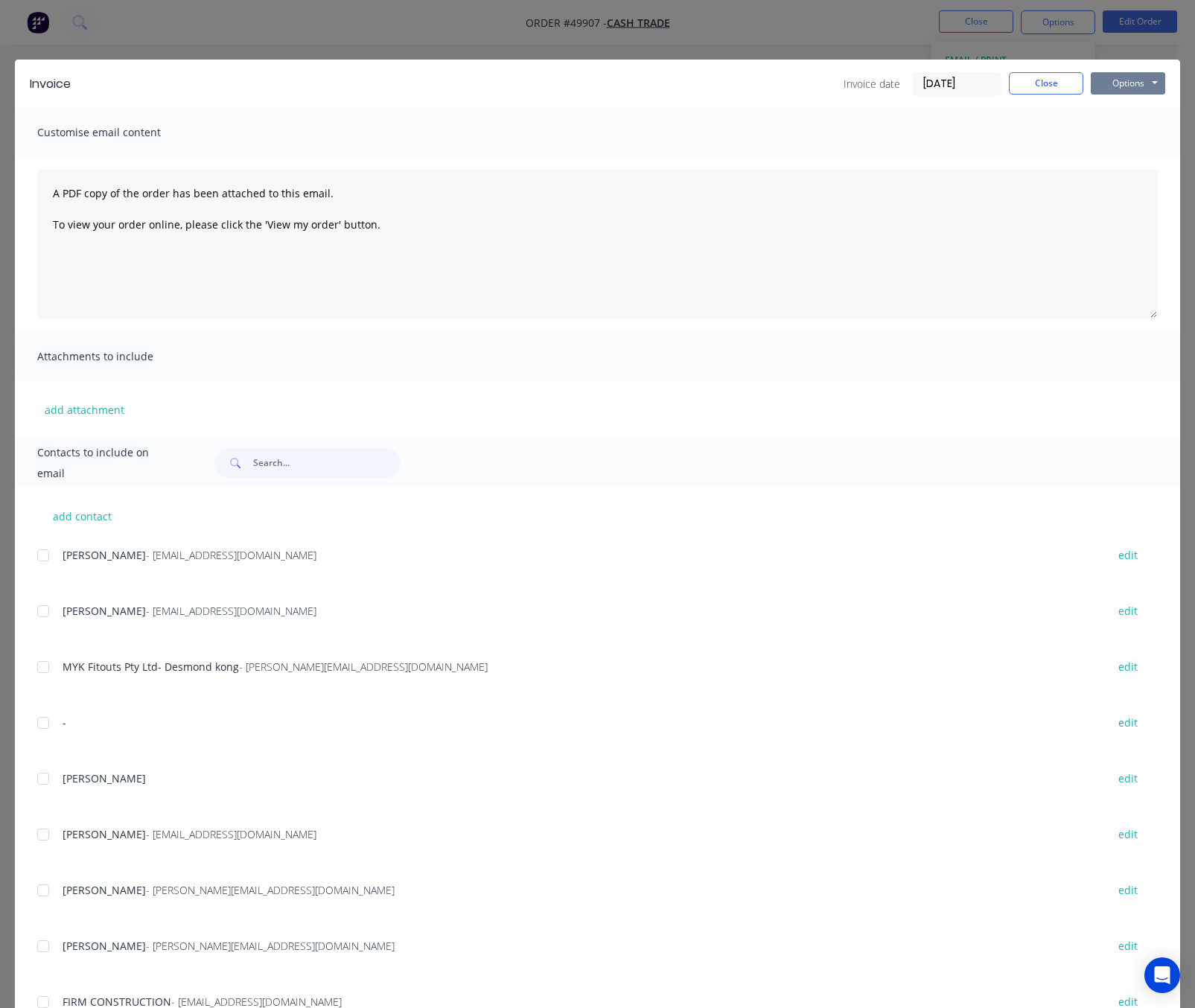
click at [1111, 83] on button "Options" at bounding box center [1127, 83] width 74 height 23
click at [1122, 128] on button "Print" at bounding box center [1137, 134] width 95 height 24
click at [641, 27] on div "Invoice Invoice date 02/10/25 Close Options Preview Print Email Customise email…" at bounding box center [597, 504] width 1195 height 1008
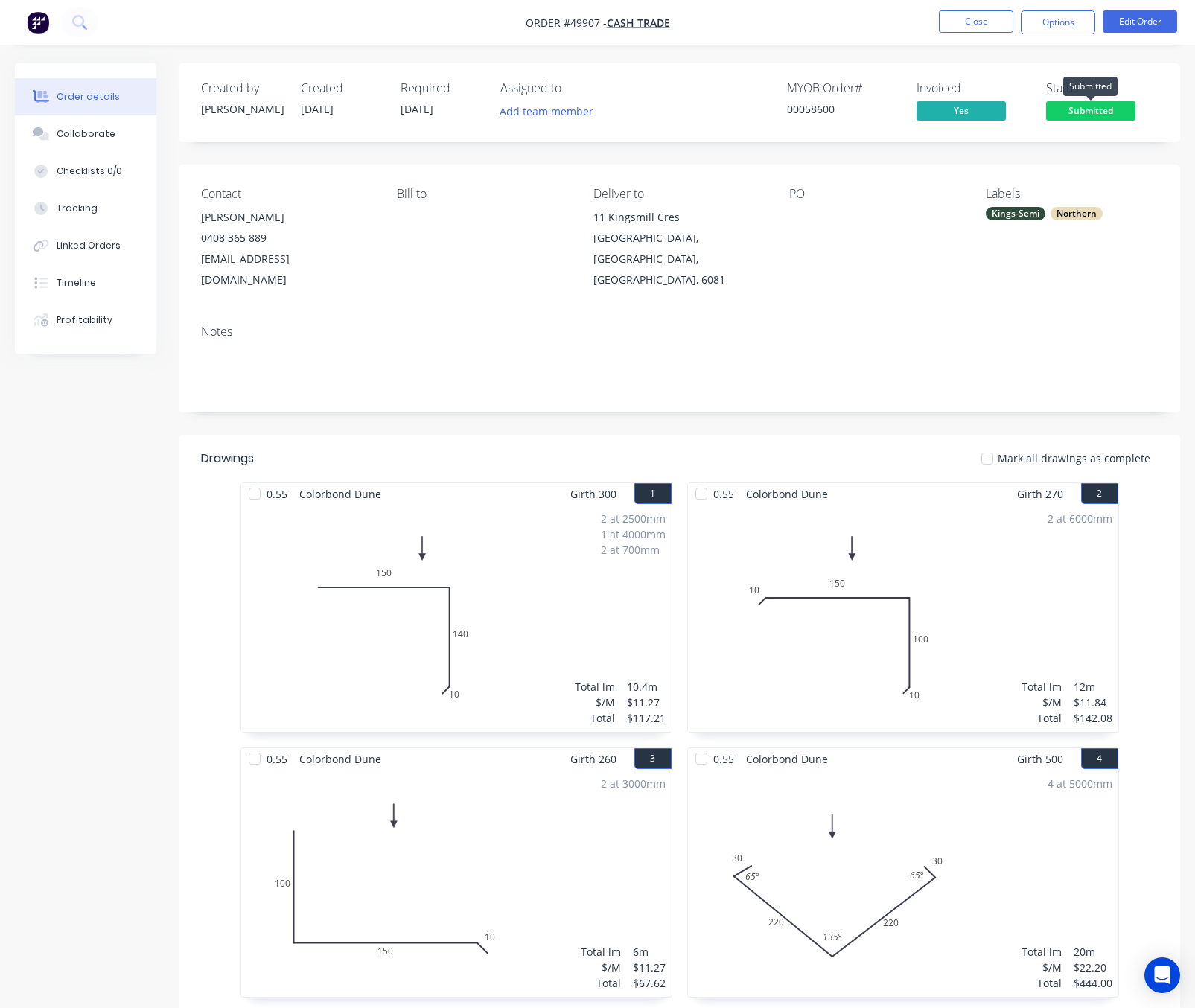
click at [1084, 117] on span "Submitted" at bounding box center [1090, 110] width 89 height 19
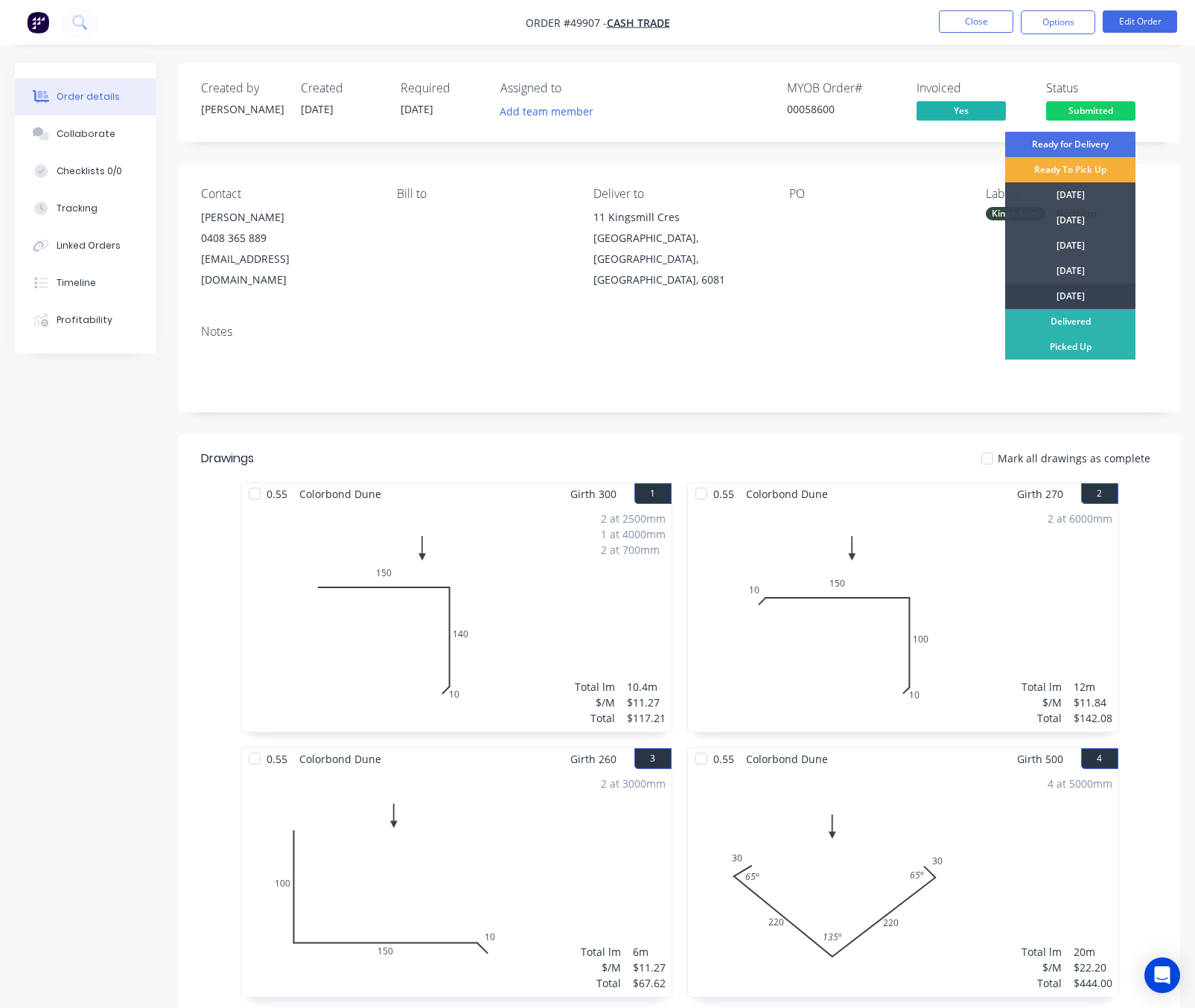
click at [1032, 298] on div "[DATE]" at bounding box center [1070, 296] width 130 height 25
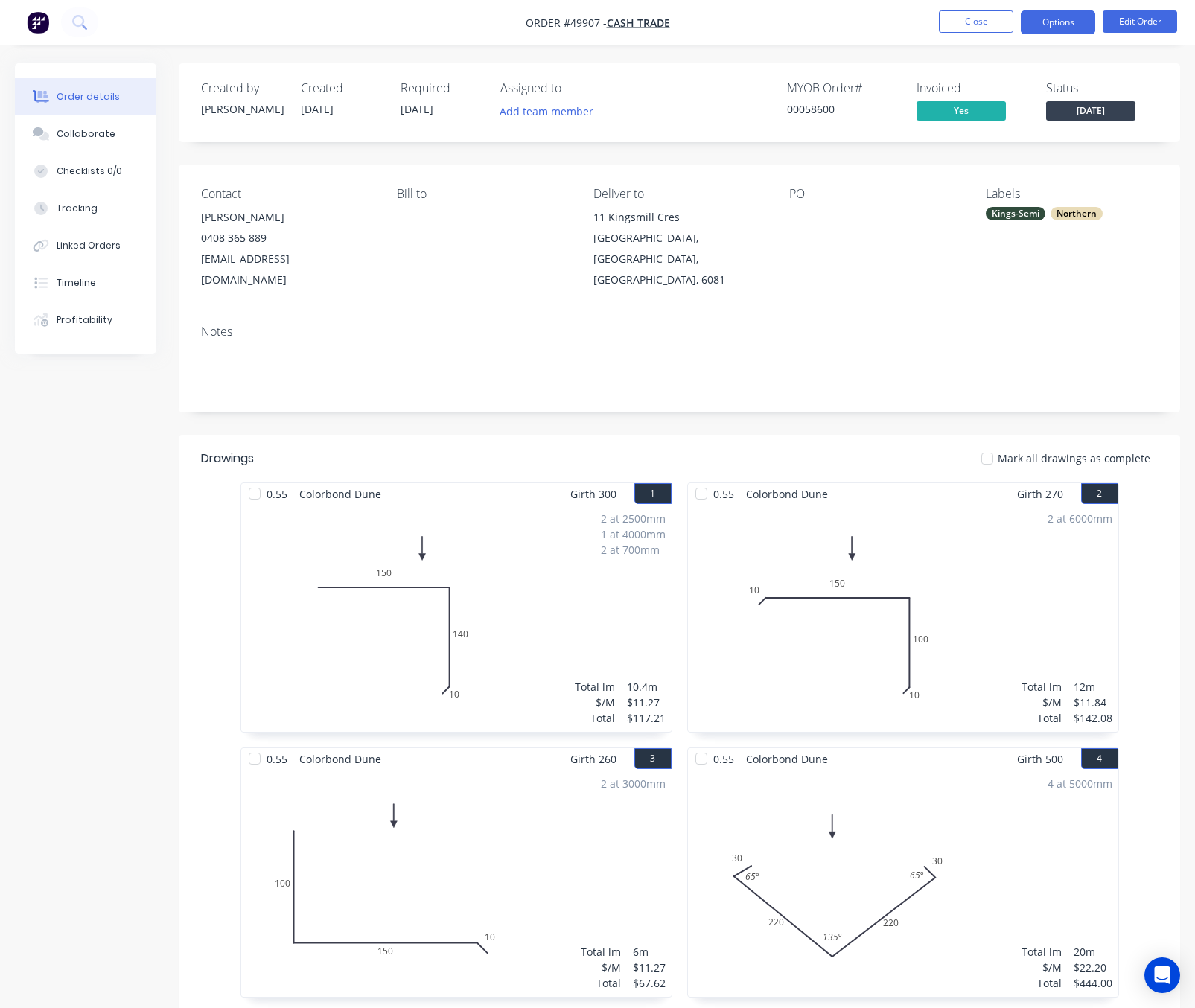
click at [1060, 24] on button "Options" at bounding box center [1058, 23] width 74 height 23
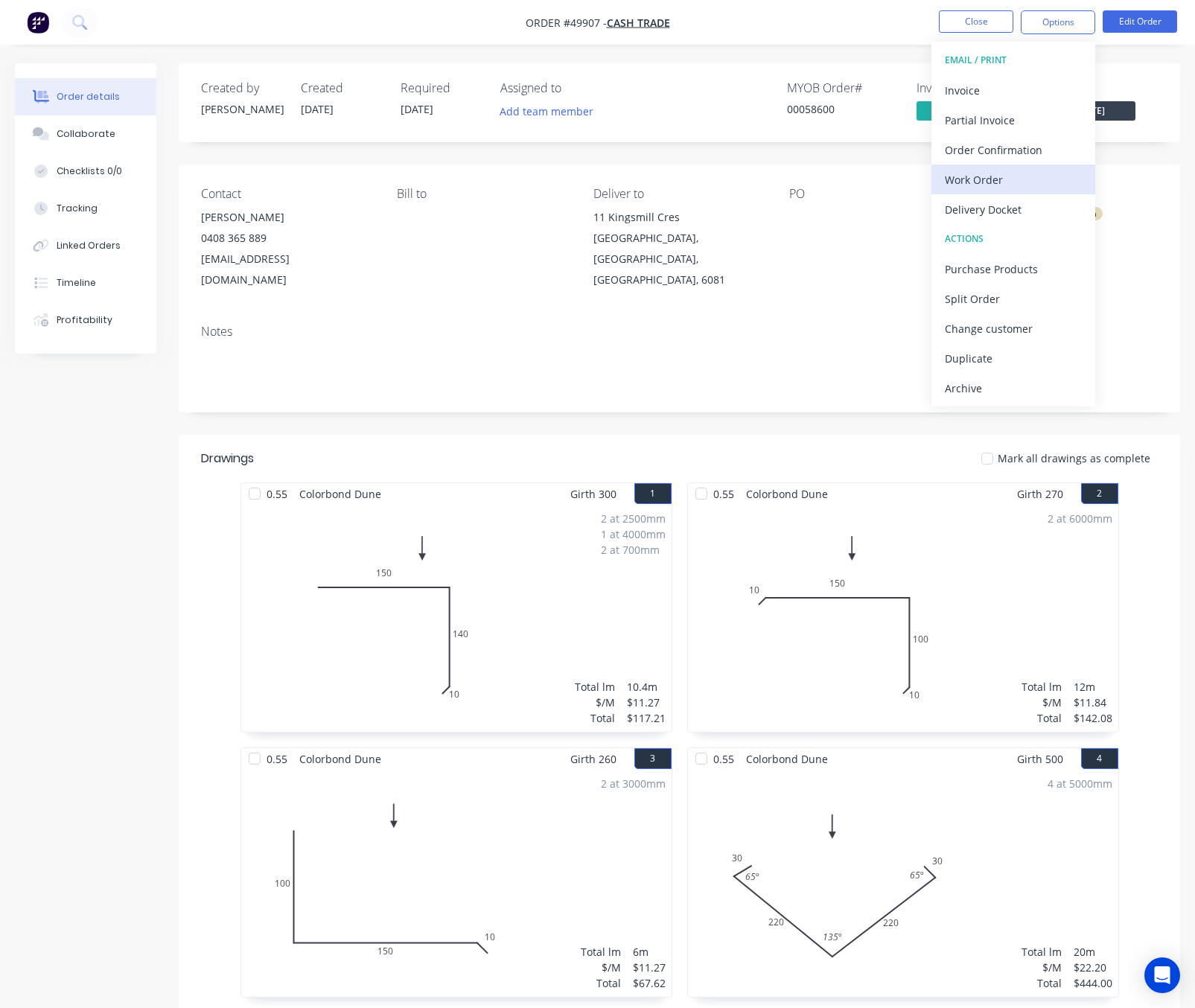
click at [1010, 173] on div "Work Order" at bounding box center [1013, 180] width 137 height 22
click at [1010, 184] on div "Custom" at bounding box center [1013, 180] width 137 height 22
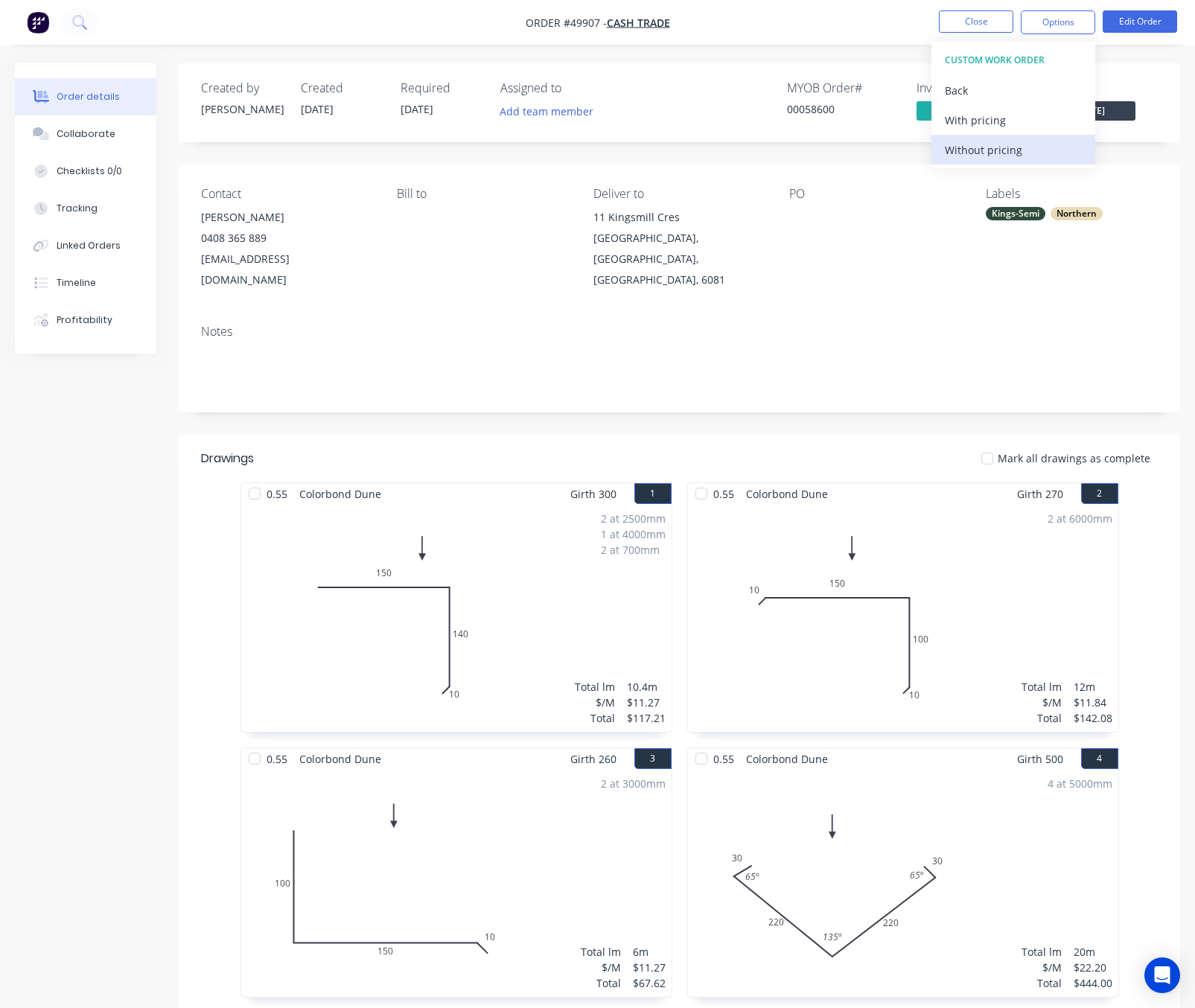
click at [1013, 154] on div "Without pricing" at bounding box center [1013, 150] width 137 height 22
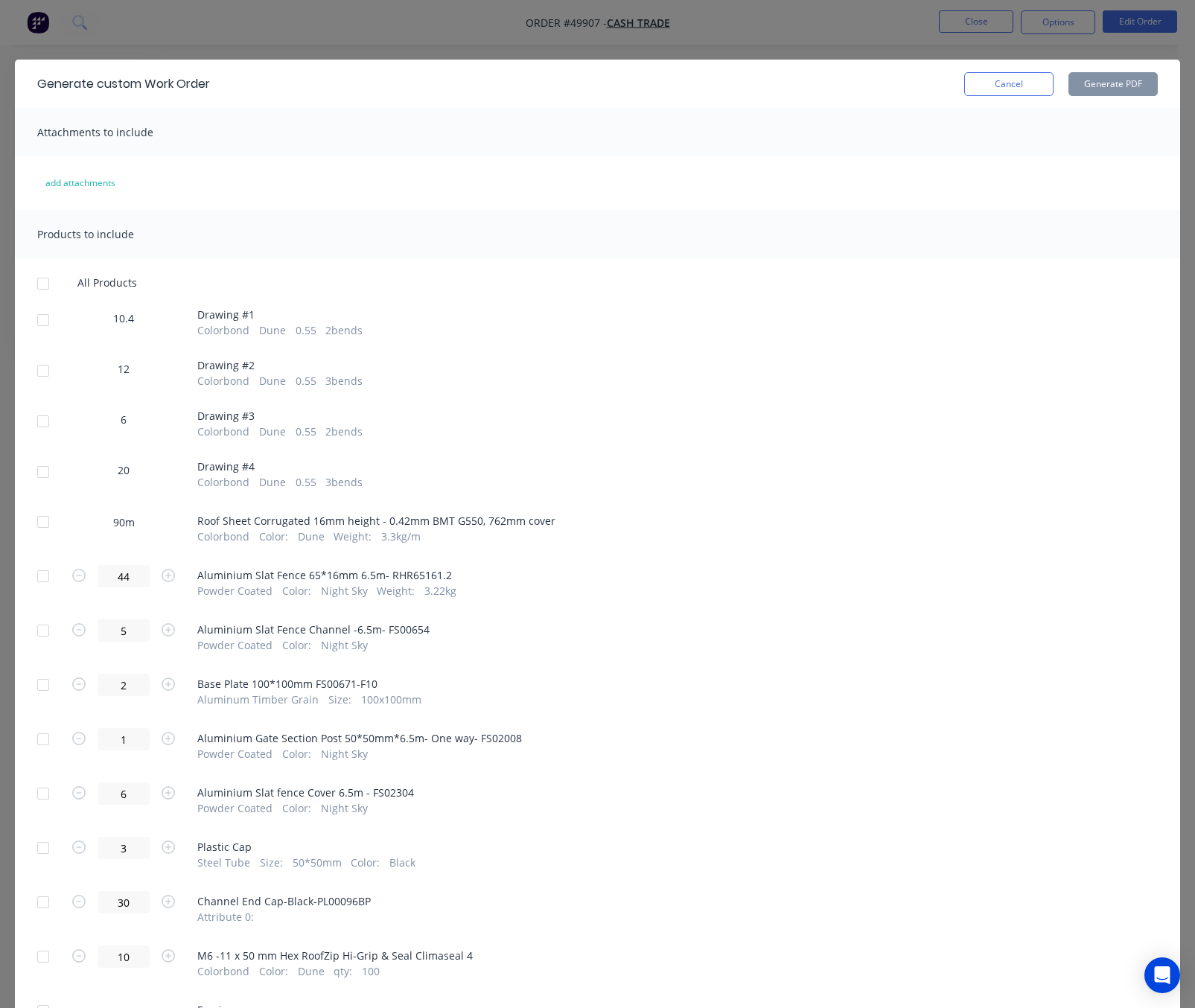
click at [42, 322] on div at bounding box center [42, 320] width 30 height 30
click at [48, 383] on div at bounding box center [42, 370] width 30 height 30
click at [42, 426] on div at bounding box center [42, 421] width 30 height 30
click at [42, 474] on div at bounding box center [42, 471] width 30 height 30
click at [1106, 85] on button "Generate PDF" at bounding box center [1113, 84] width 89 height 23
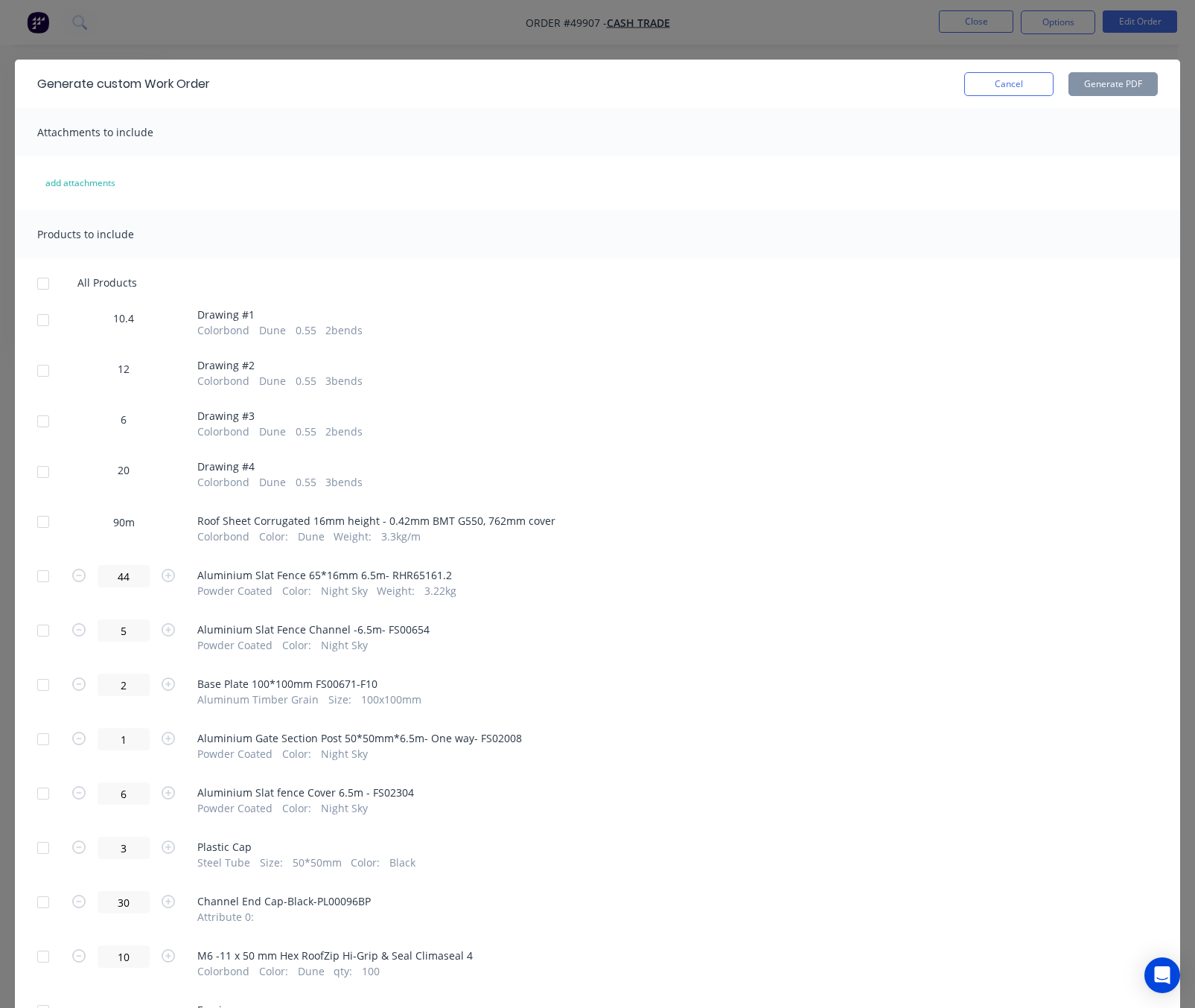
click at [742, 14] on div "Generate custom Work Order Cancel Generate PDF Attachments to include add attac…" at bounding box center [597, 504] width 1195 height 1008
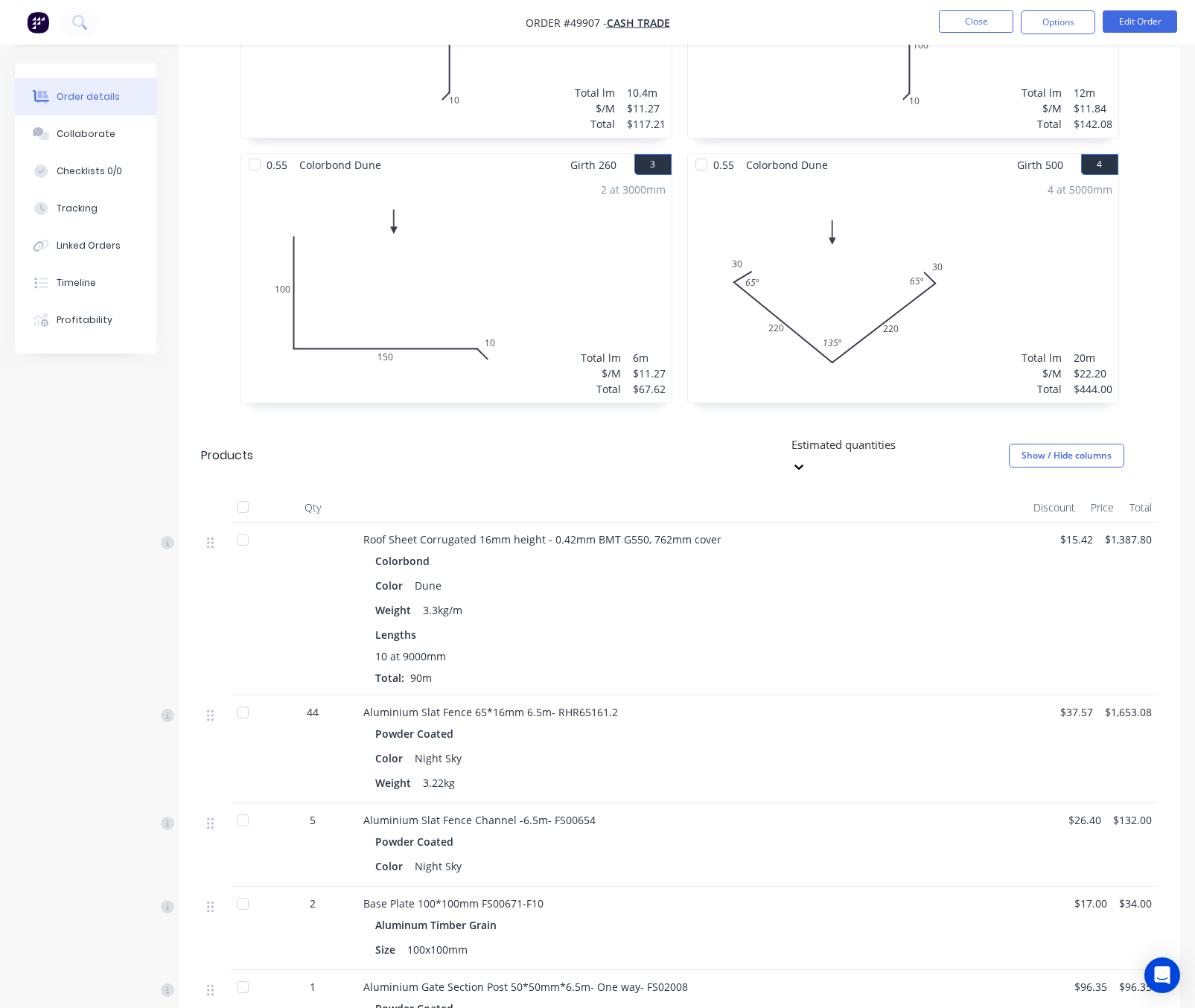
scroll to position [893, 0]
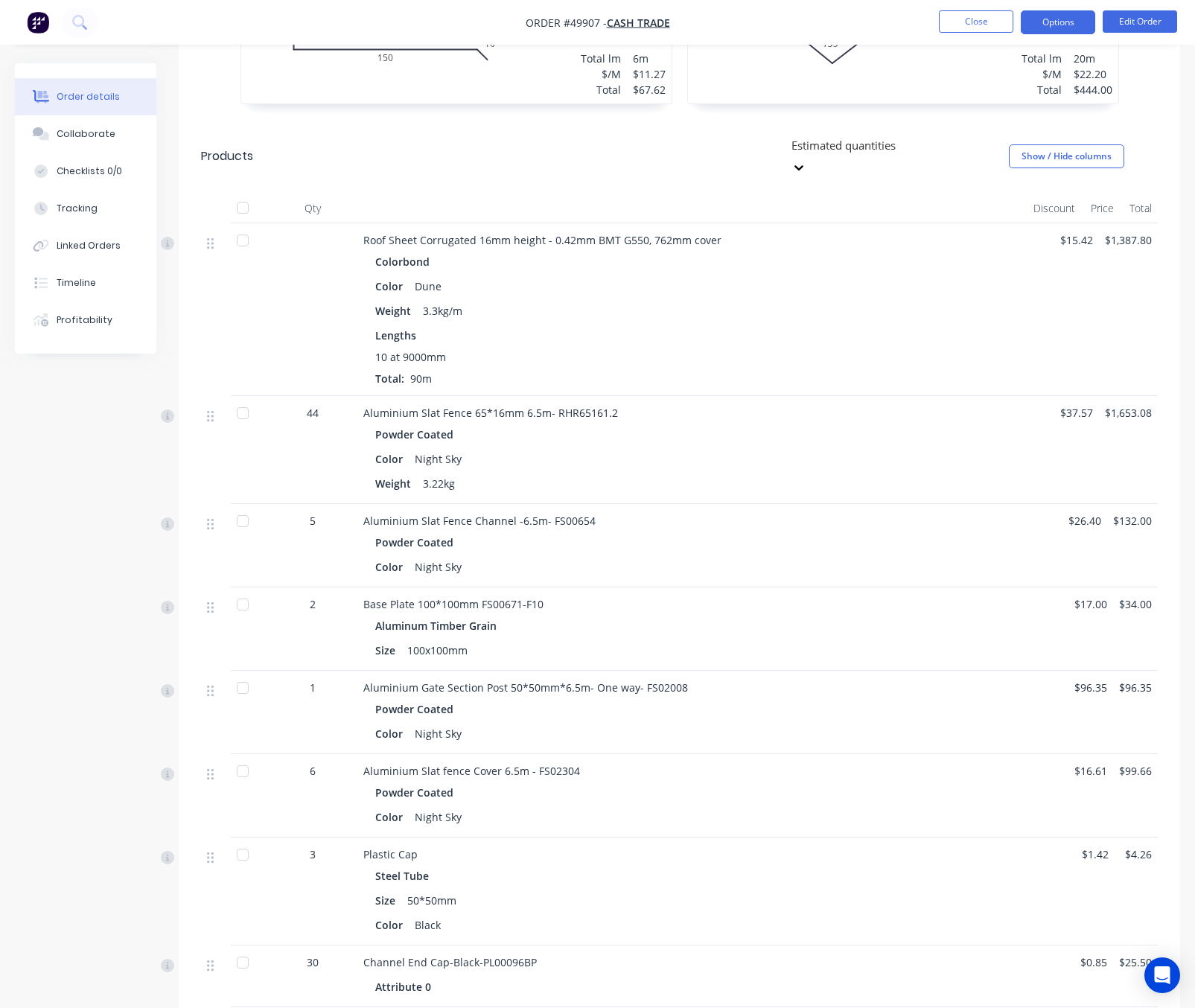
click at [1066, 23] on button "Options" at bounding box center [1058, 23] width 74 height 23
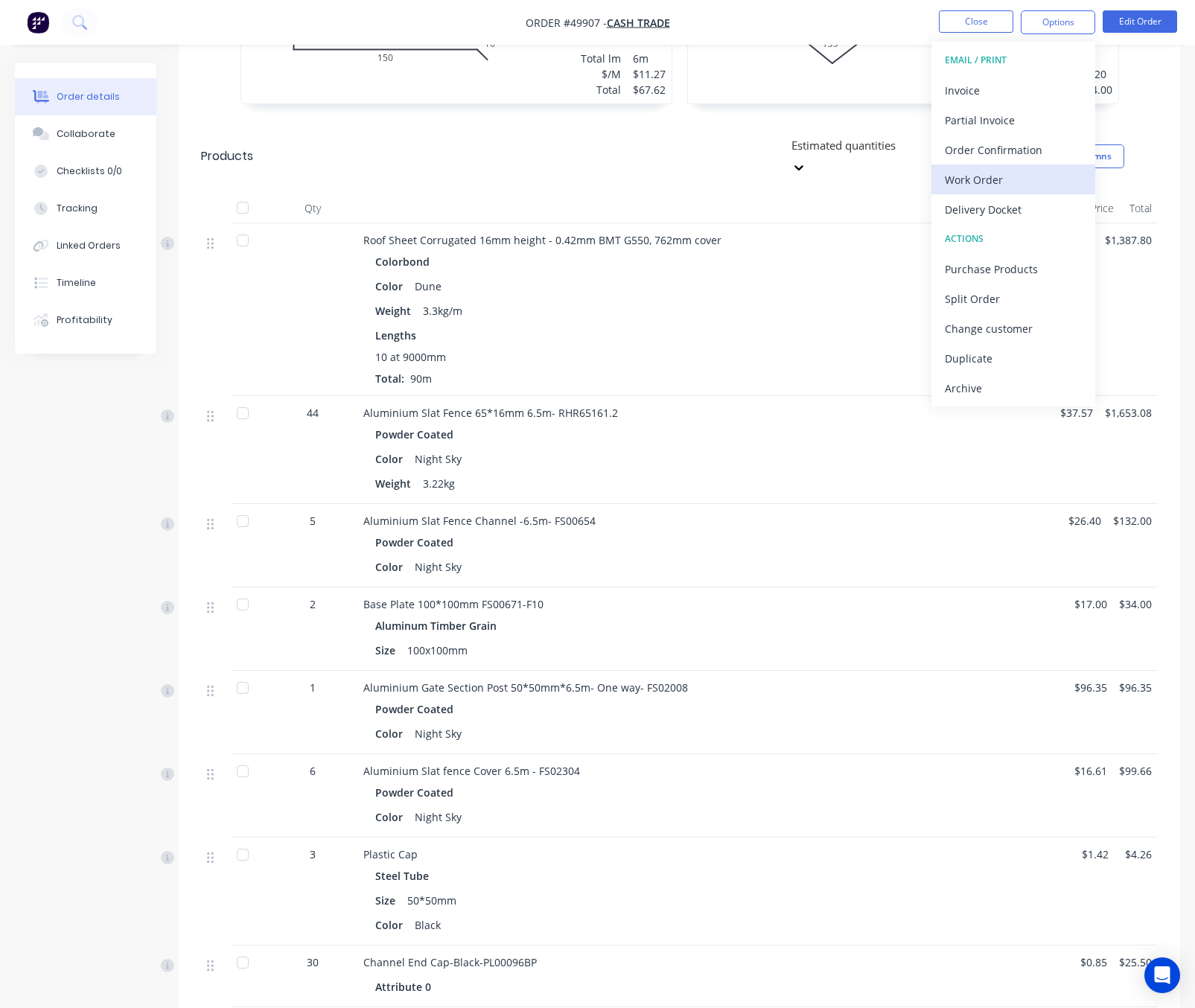
click at [999, 175] on div "Work Order" at bounding box center [1013, 180] width 137 height 22
click at [993, 180] on div "Custom" at bounding box center [1013, 180] width 137 height 22
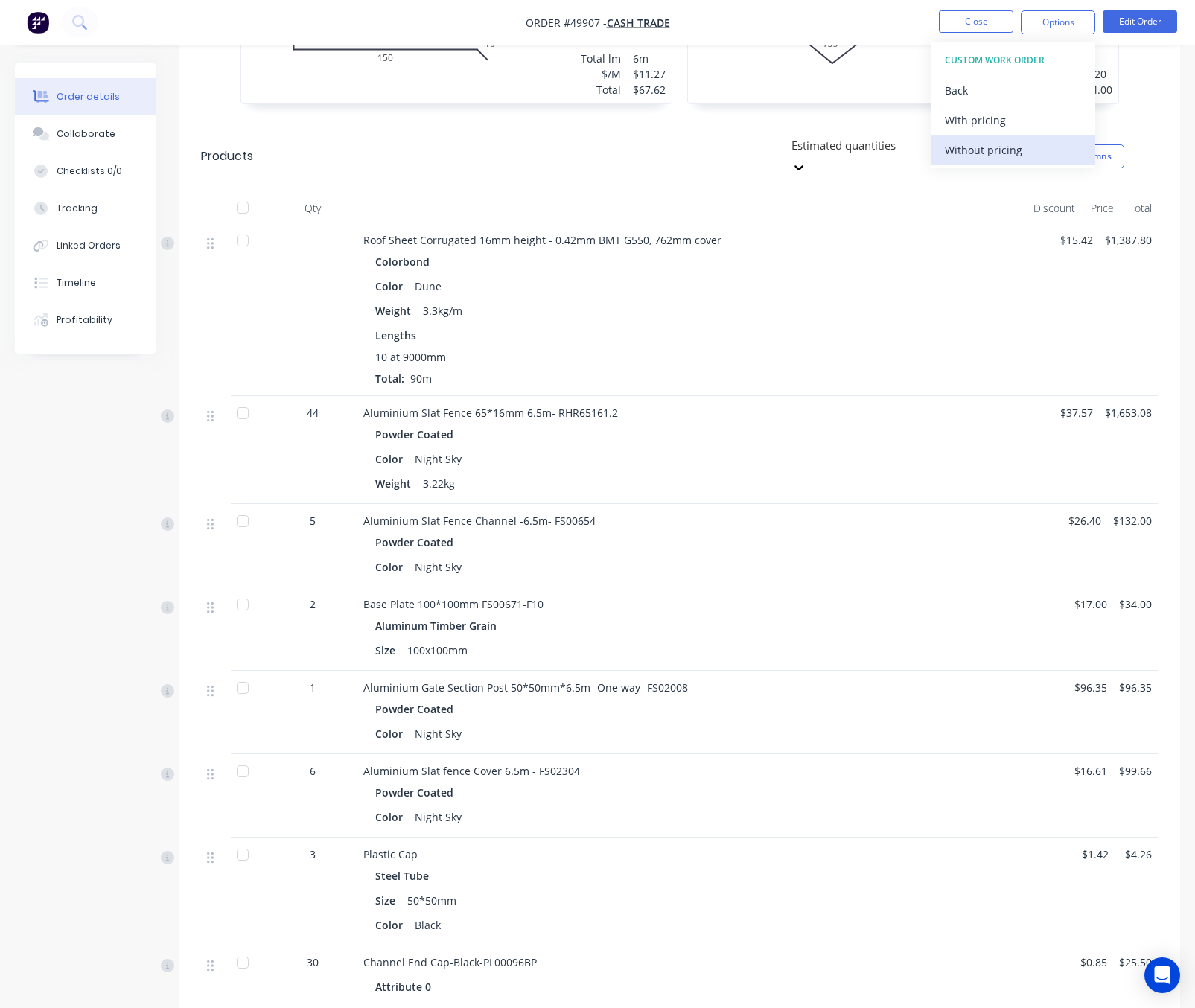
click at [1004, 150] on div "Without pricing" at bounding box center [1013, 150] width 137 height 22
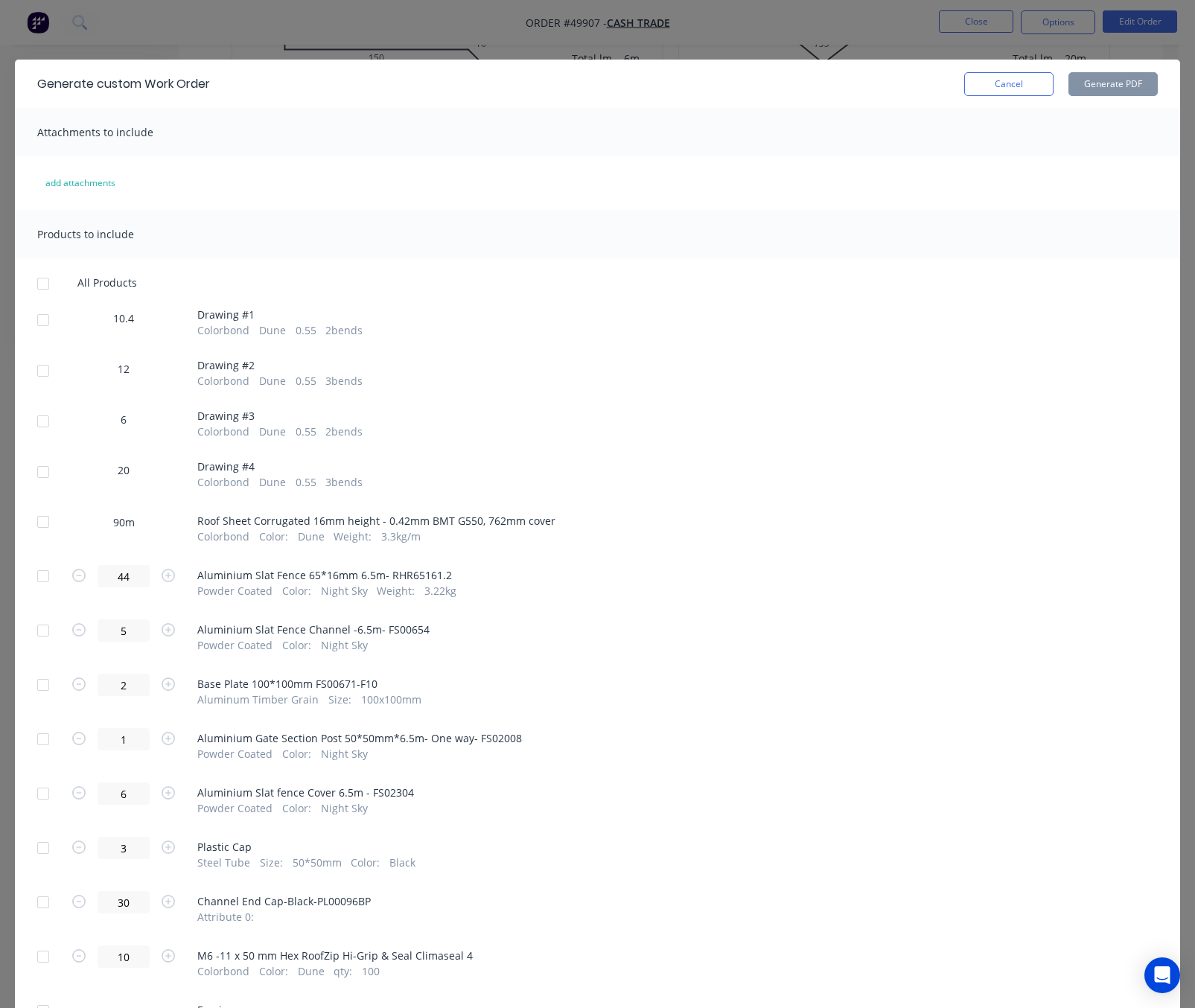
click at [48, 531] on div at bounding box center [42, 521] width 30 height 30
click at [1111, 96] on div "Generate custom Work Order Cancel Generate PDF" at bounding box center [597, 84] width 1165 height 49
click at [1106, 91] on button "Generate PDF" at bounding box center [1113, 84] width 89 height 23
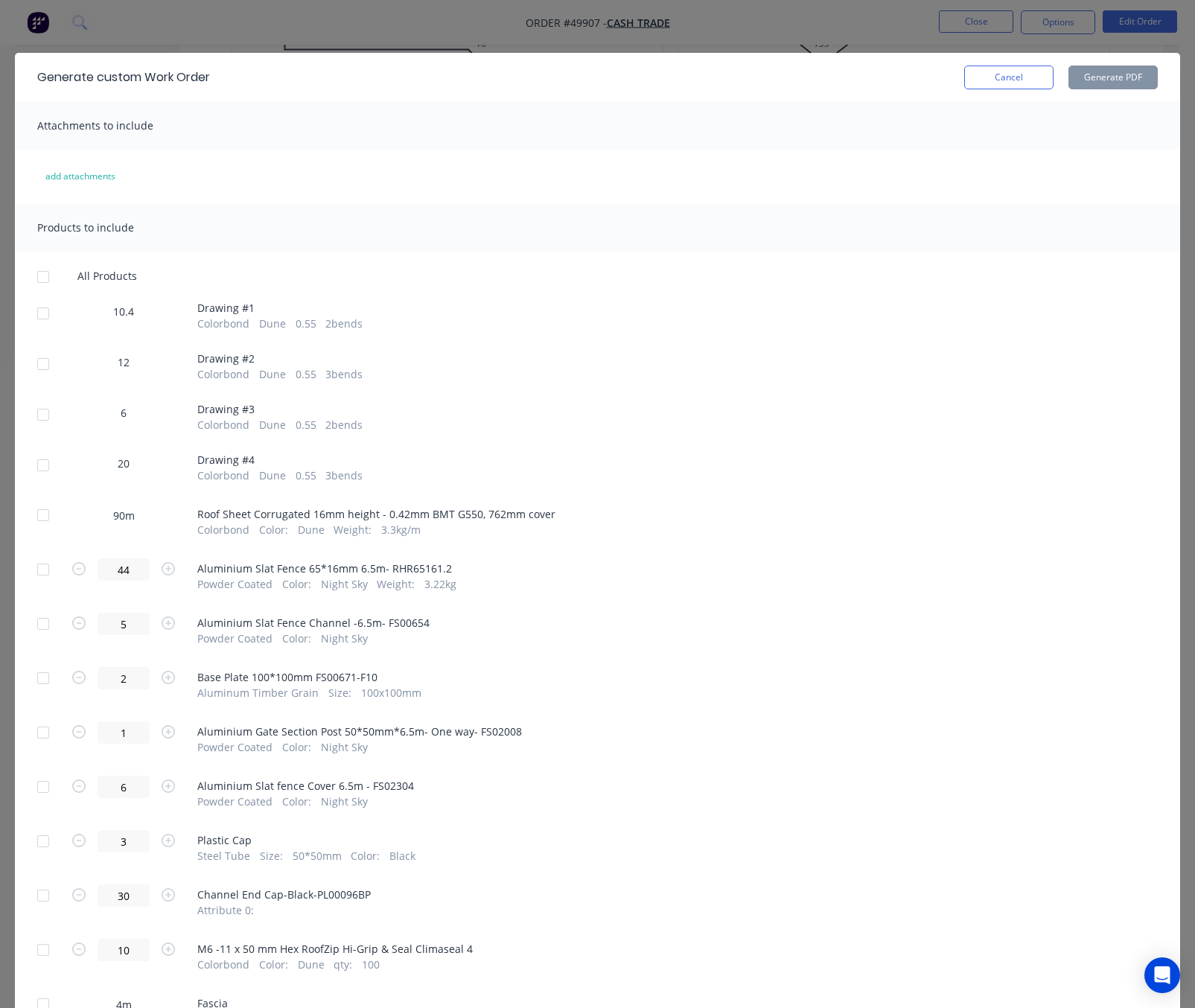
scroll to position [0, 0]
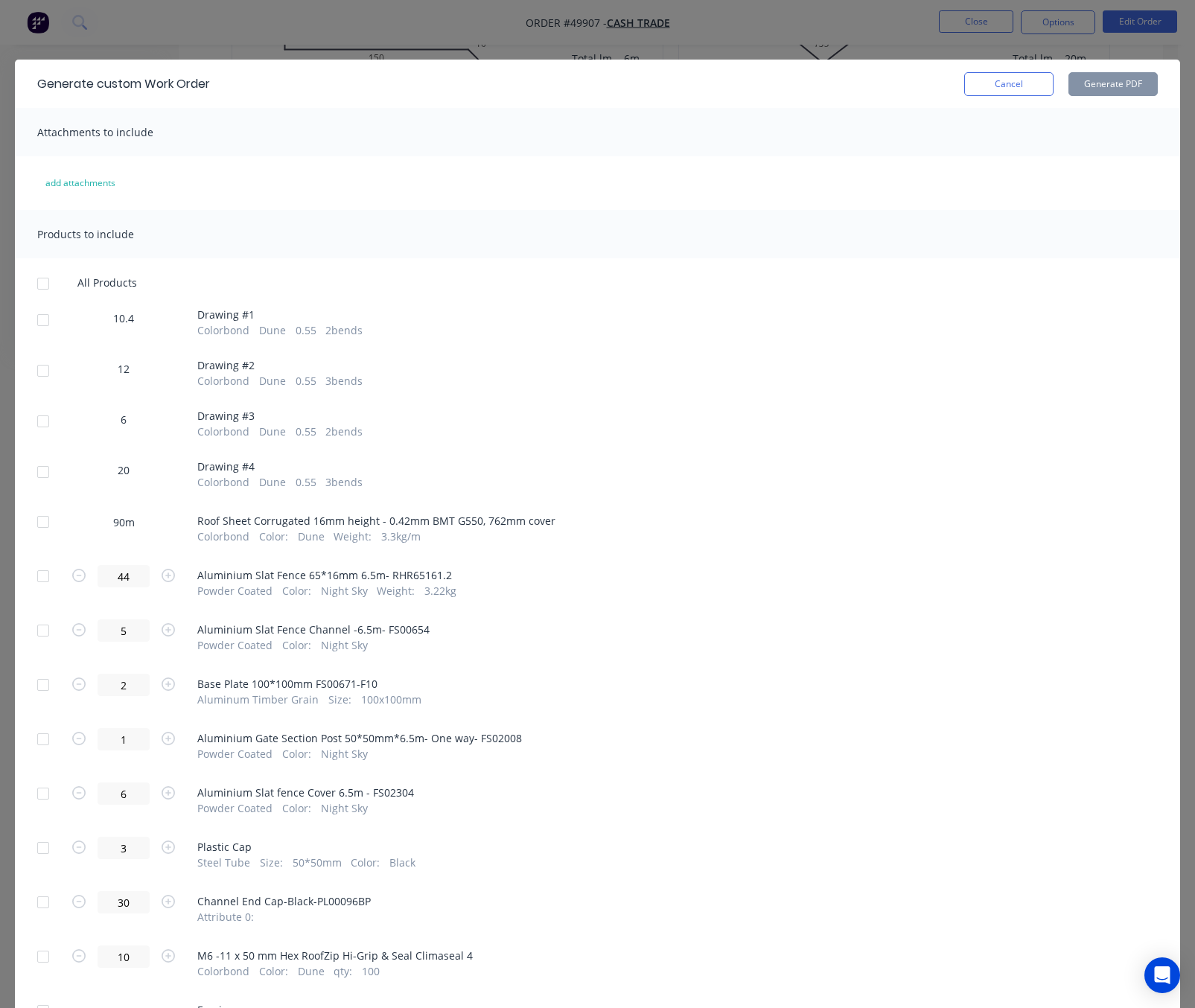
click at [871, 18] on div "Generate custom Work Order Cancel Generate PDF Attachments to include add attac…" at bounding box center [597, 504] width 1195 height 1008
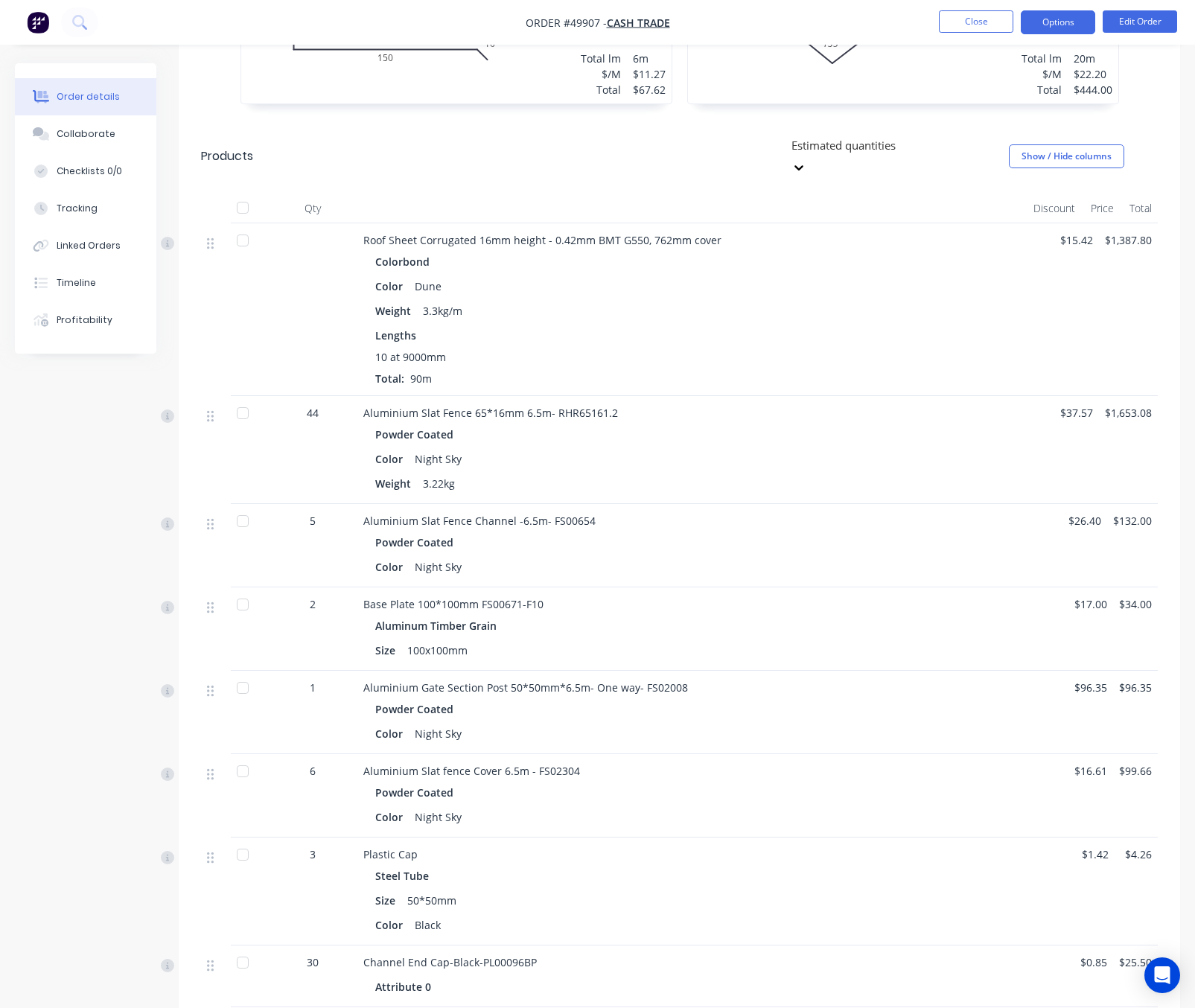
click at [1069, 16] on button "Options" at bounding box center [1058, 23] width 74 height 23
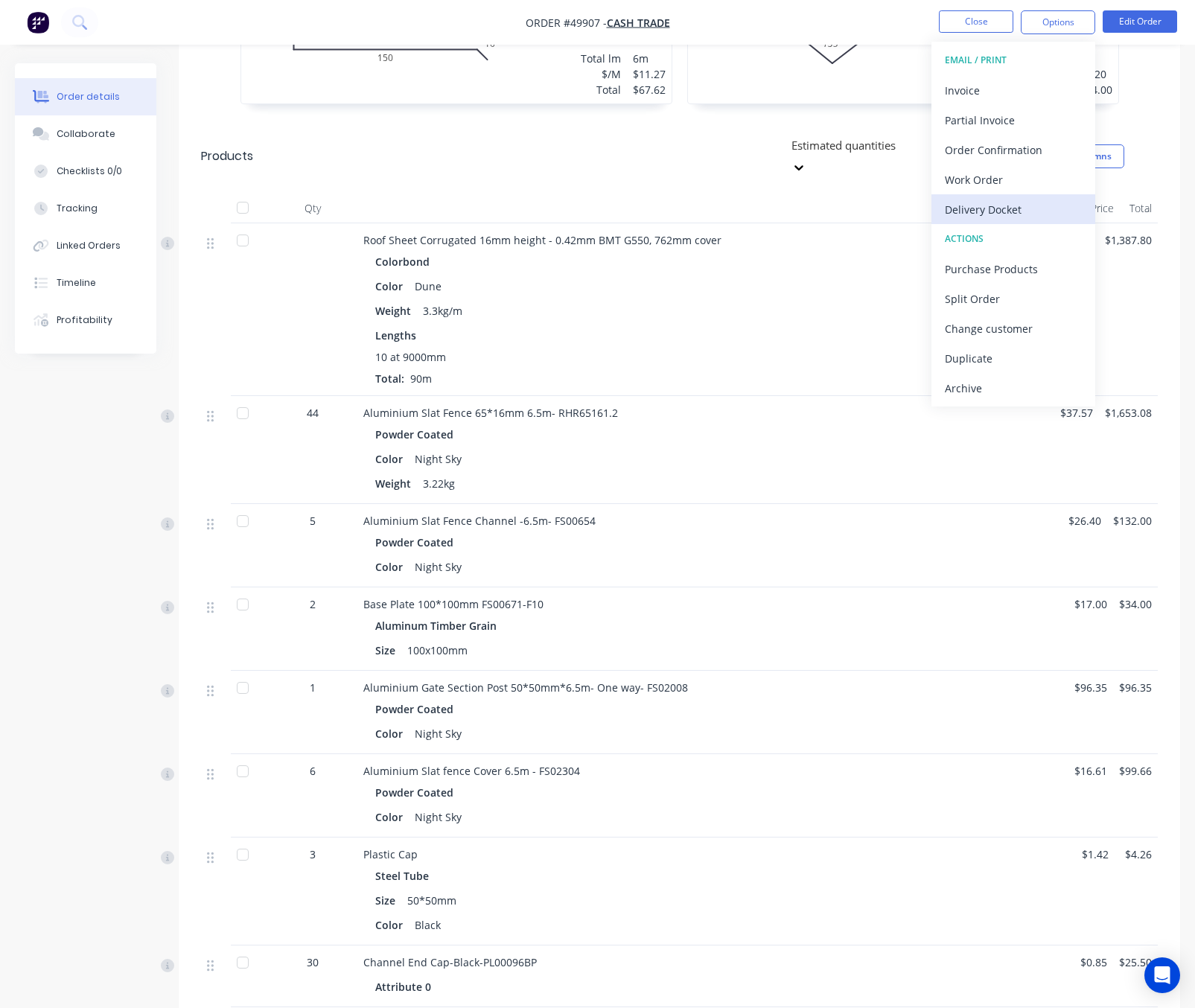
click at [1022, 214] on div "Delivery Docket" at bounding box center [1013, 210] width 137 height 22
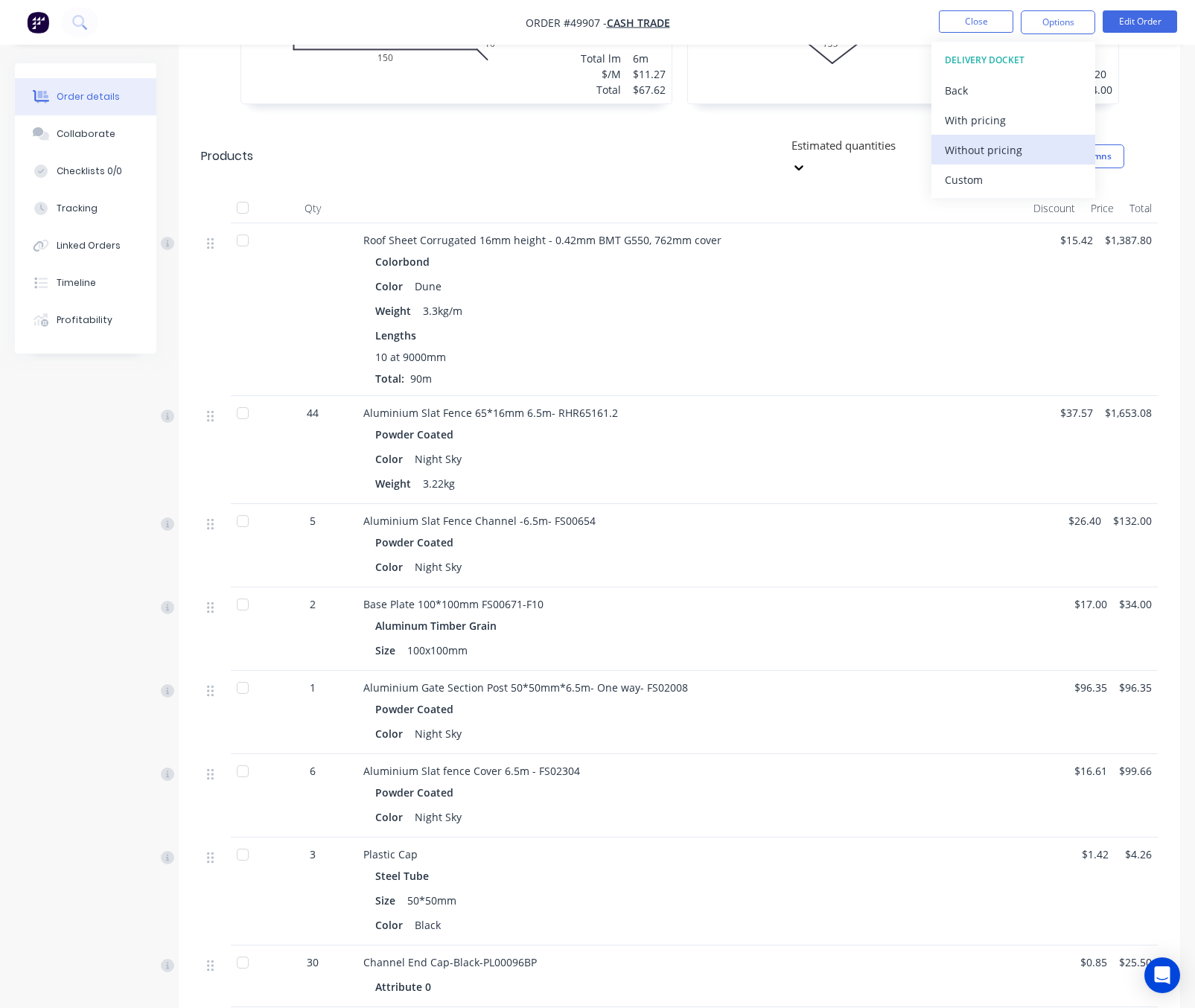
click at [1039, 153] on div "Without pricing" at bounding box center [1013, 150] width 137 height 22
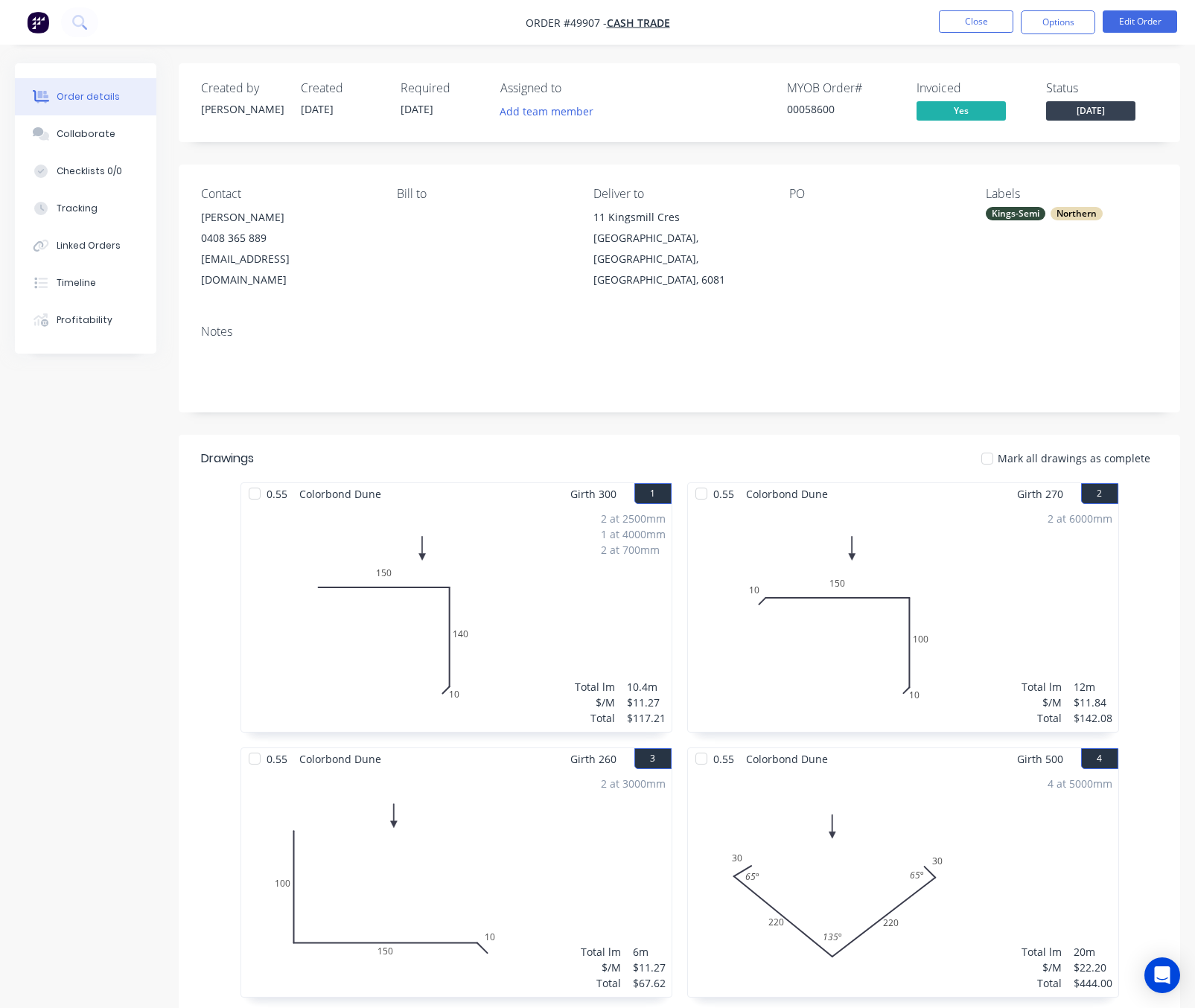
click at [905, 11] on nav "Order #49907 - Cash Trade Close Options Edit Order" at bounding box center [597, 22] width 1195 height 44
click at [958, 20] on button "Close" at bounding box center [976, 22] width 74 height 23
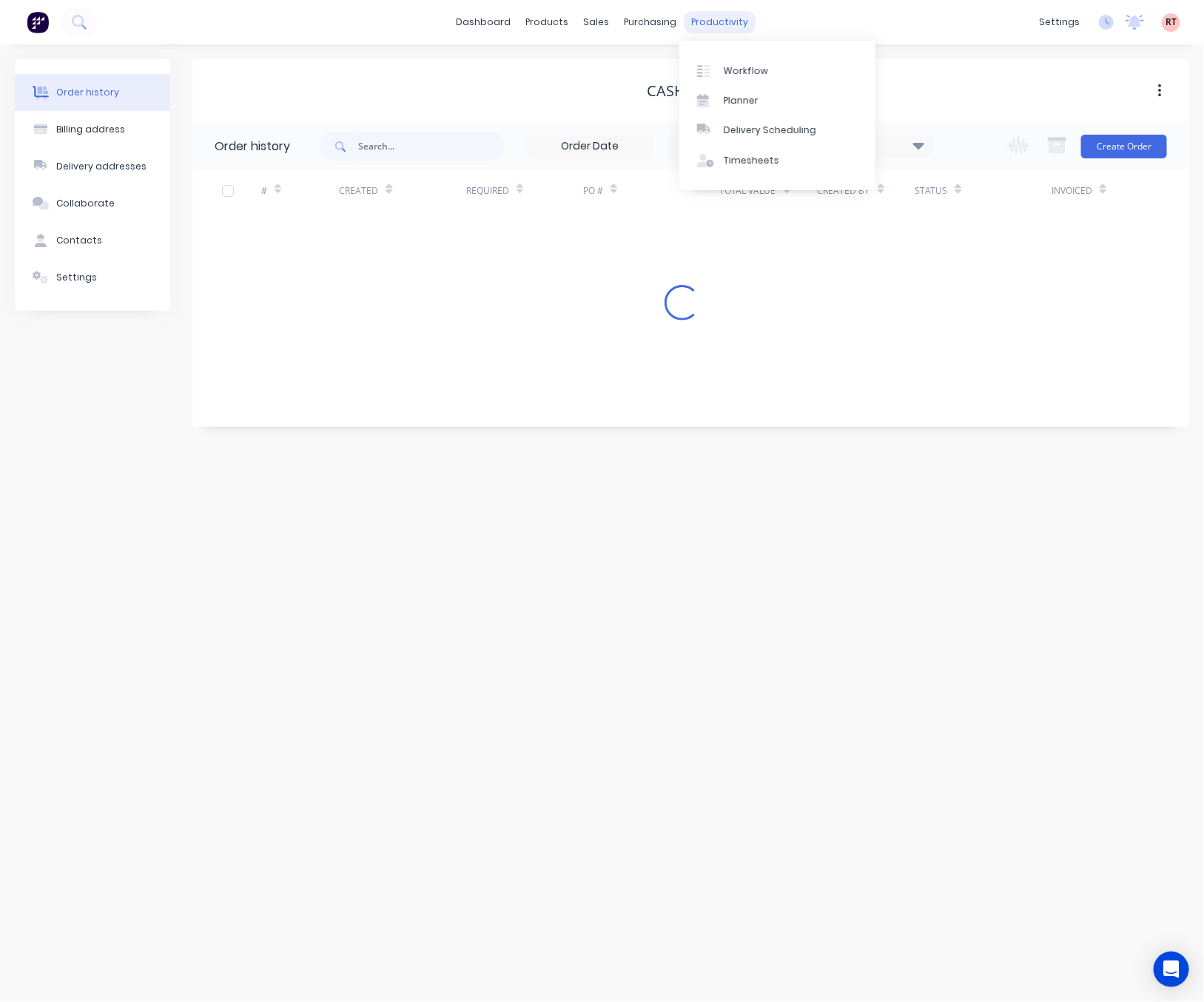
click at [710, 29] on div "productivity" at bounding box center [719, 22] width 72 height 22
click at [768, 137] on link "Delivery Scheduling" at bounding box center [778, 130] width 196 height 30
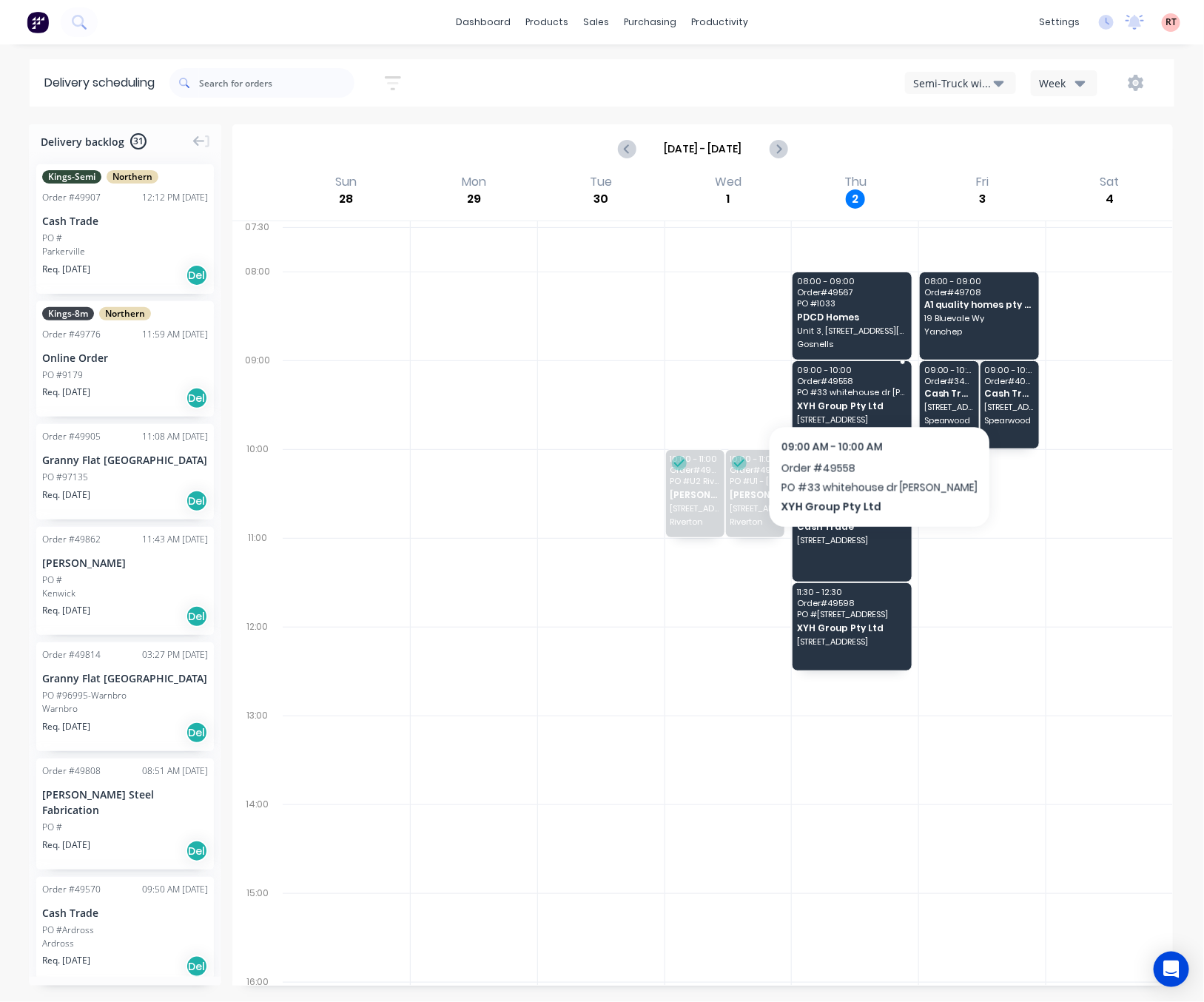
click at [864, 387] on div "09:00 - 10:00 Order # 49558 PO # 33 whitehouse dr Koonoola XYH Group Pty Ltd 33…" at bounding box center [852, 404] width 119 height 87
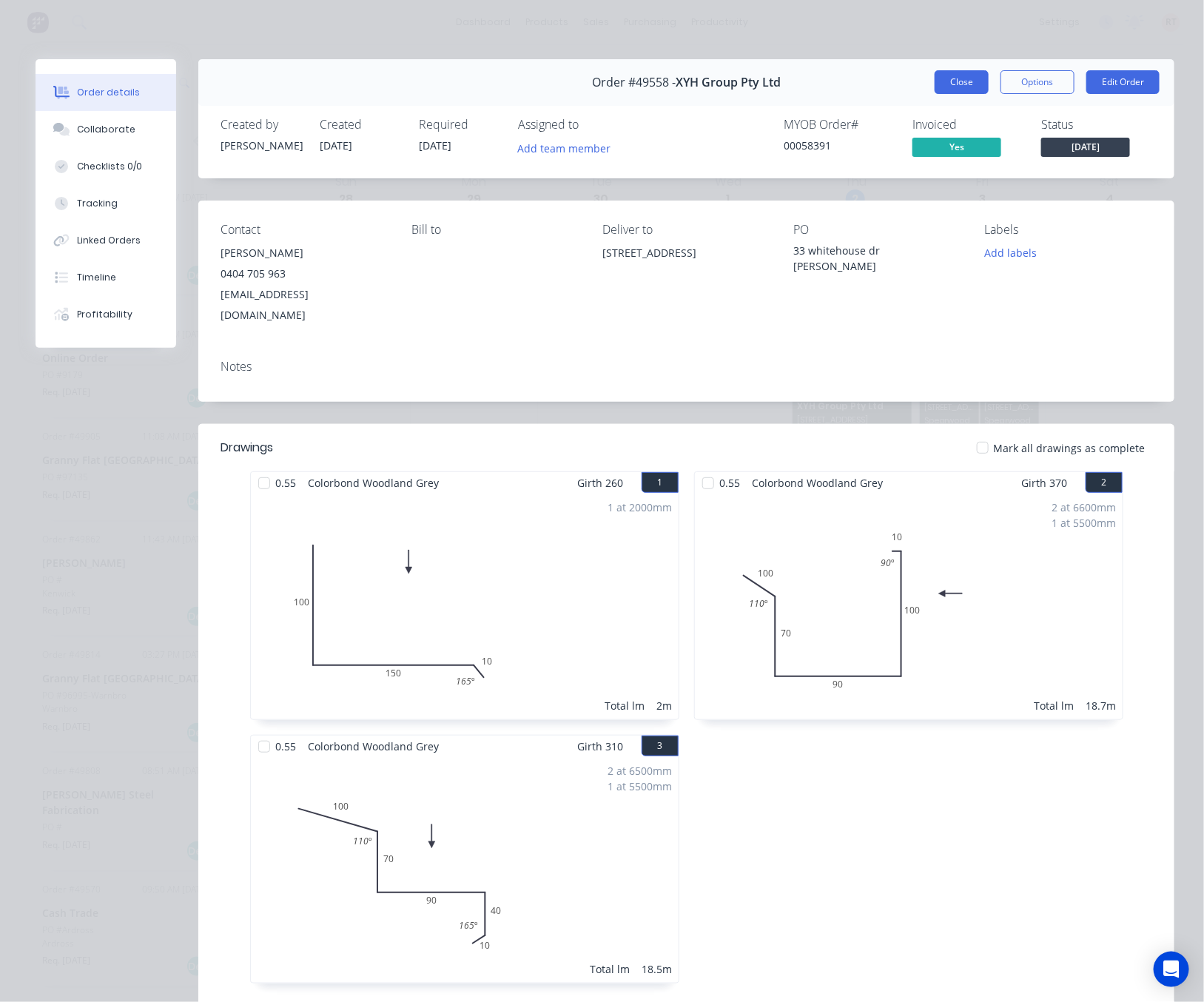
click at [940, 86] on button "Close" at bounding box center [962, 82] width 54 height 23
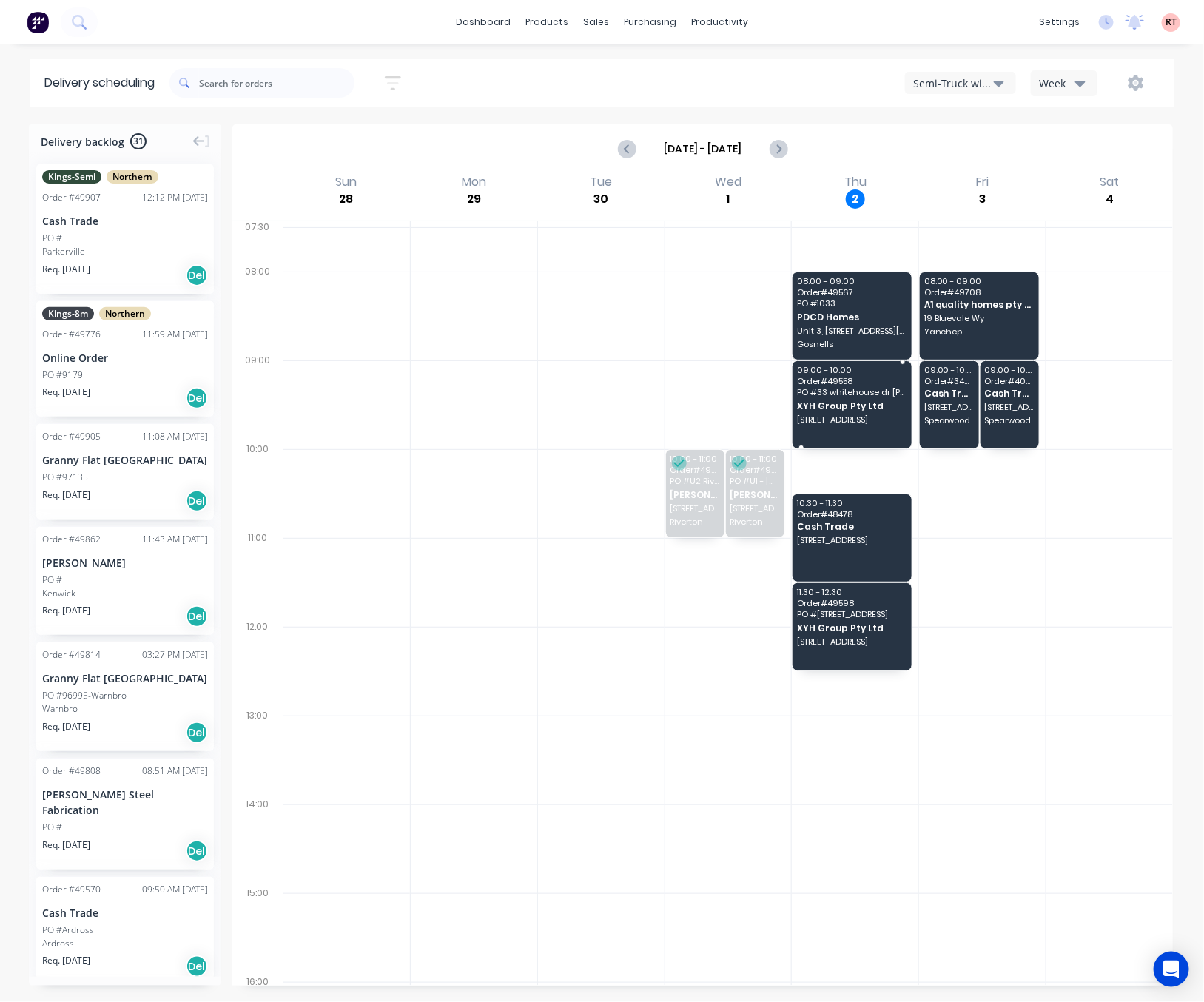
click at [833, 414] on div "09:00 - 10:00 Order # 49558 PO # 33 whitehouse dr Koonoola XYH Group Pty Ltd 33…" at bounding box center [852, 404] width 119 height 87
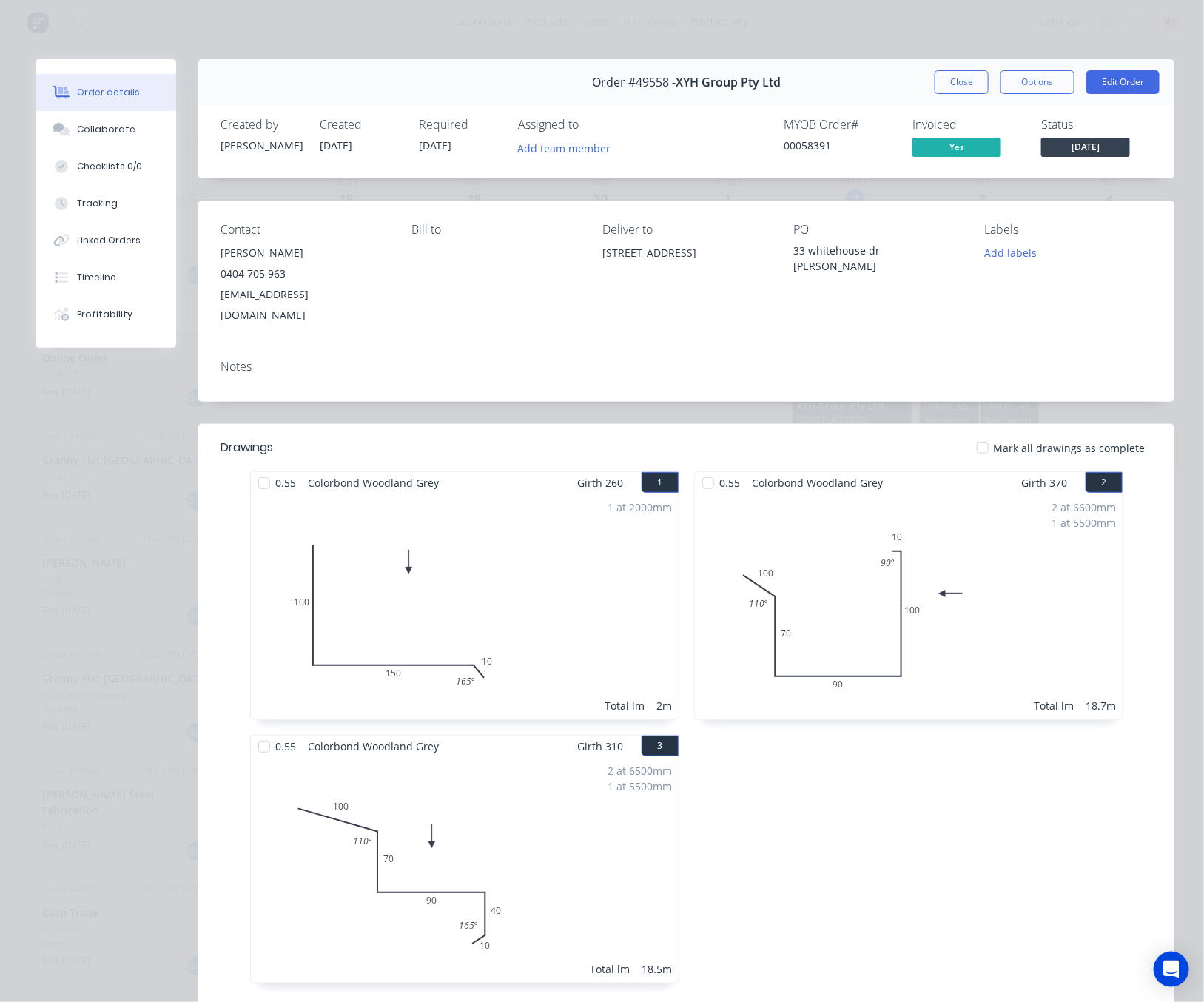
click at [868, 29] on div "Order details Collaborate Checklists 0/0 Tracking Linked Orders Timeline Profit…" at bounding box center [602, 501] width 1204 height 1002
click at [944, 76] on button "Close" at bounding box center [962, 82] width 54 height 23
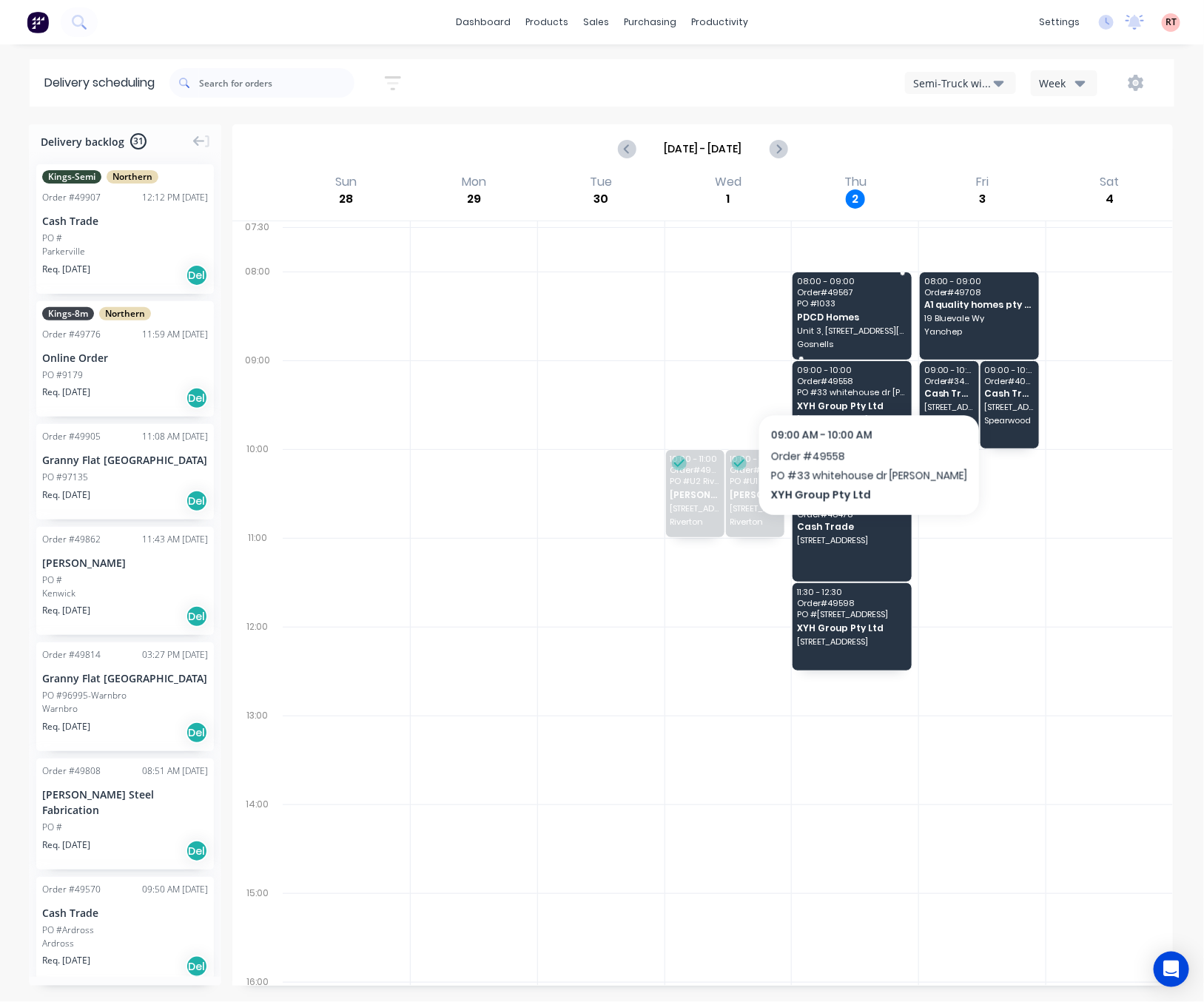
click at [844, 307] on span "PO # 1033" at bounding box center [852, 303] width 110 height 9
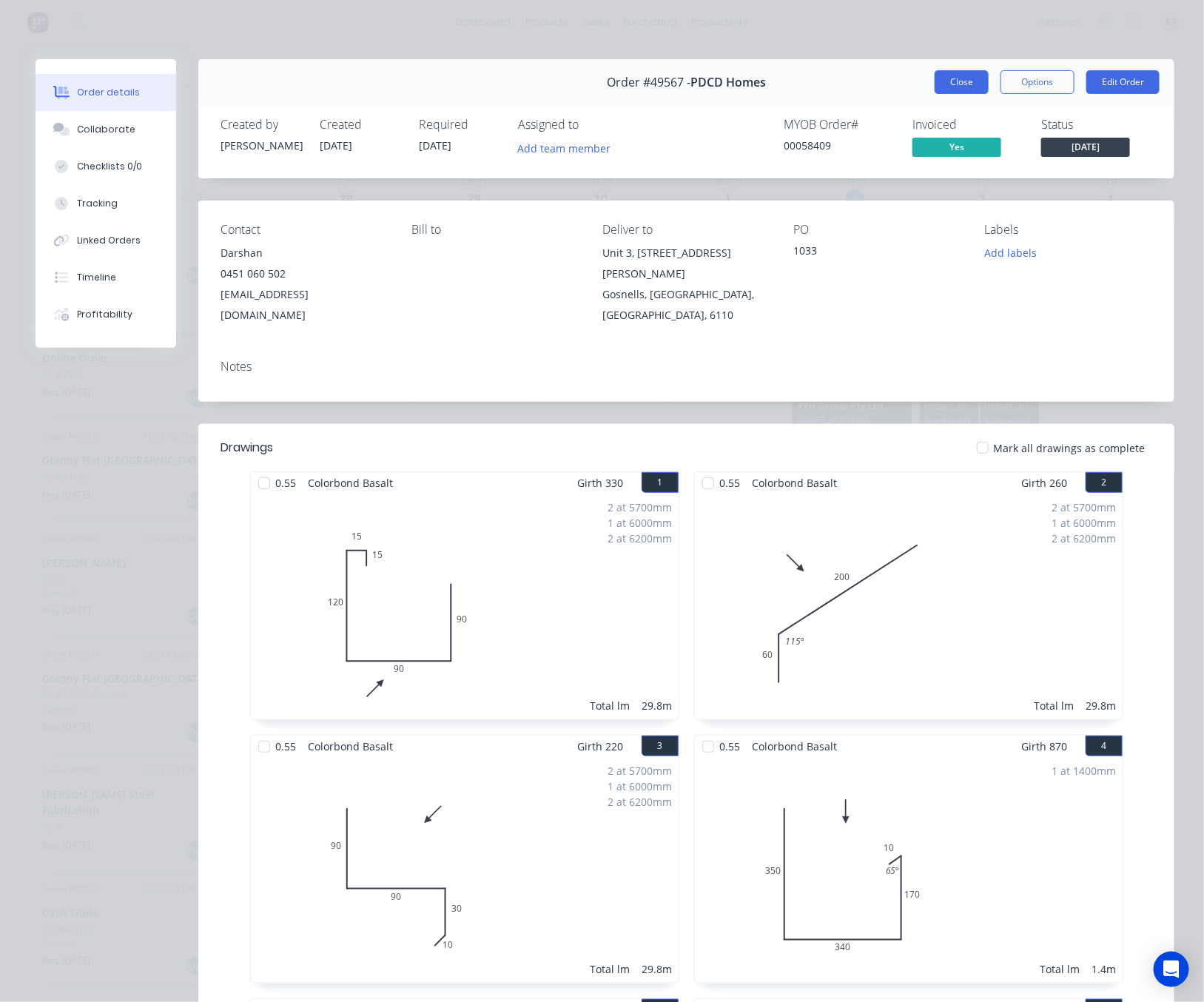
click at [939, 82] on button "Close" at bounding box center [962, 82] width 54 height 23
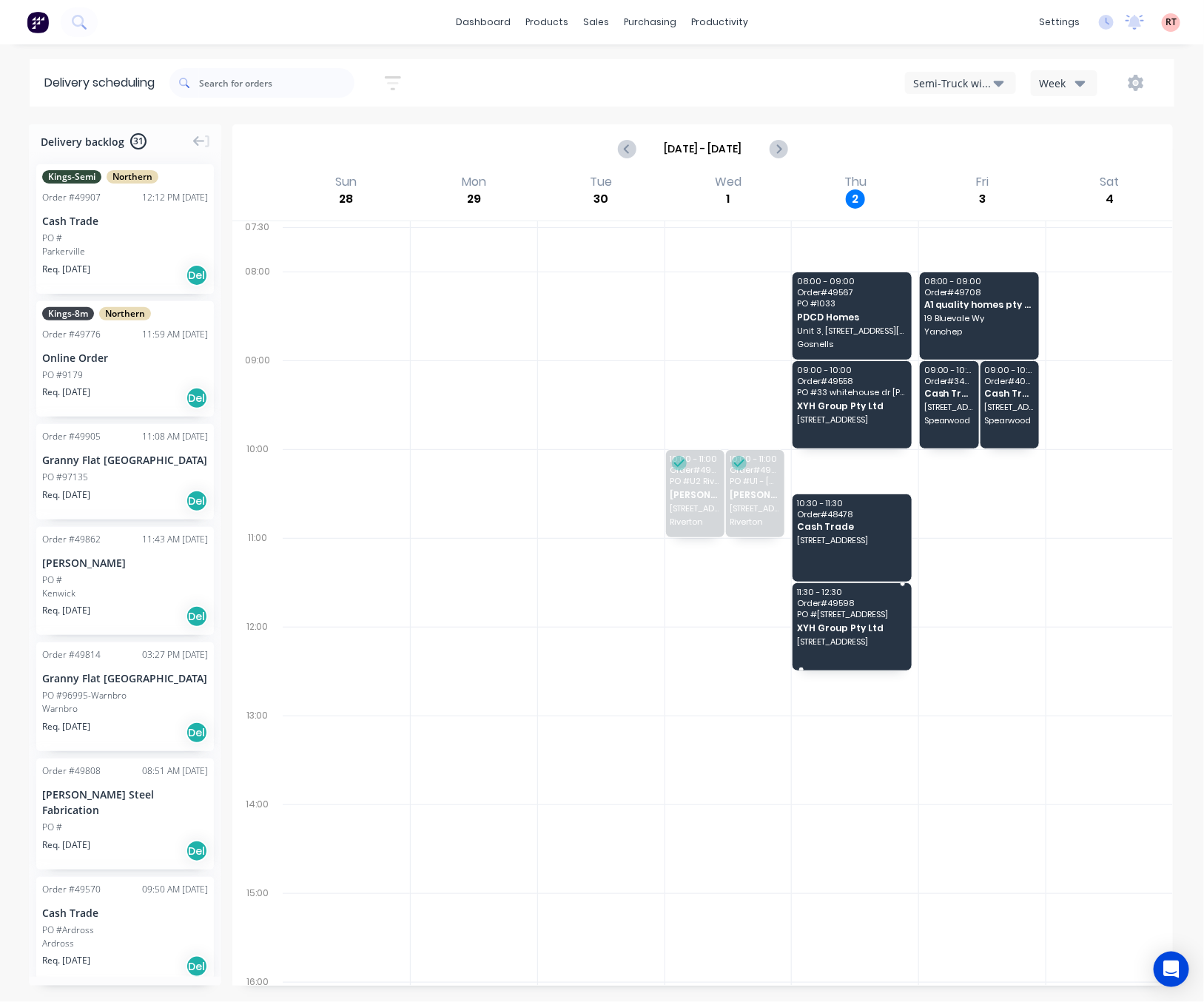
click at [827, 635] on div "11:30 - 12:30 Order # 49598 PO # 15 Throssell St Perth XYH Group Pty Ltd 15 Thr…" at bounding box center [852, 626] width 119 height 87
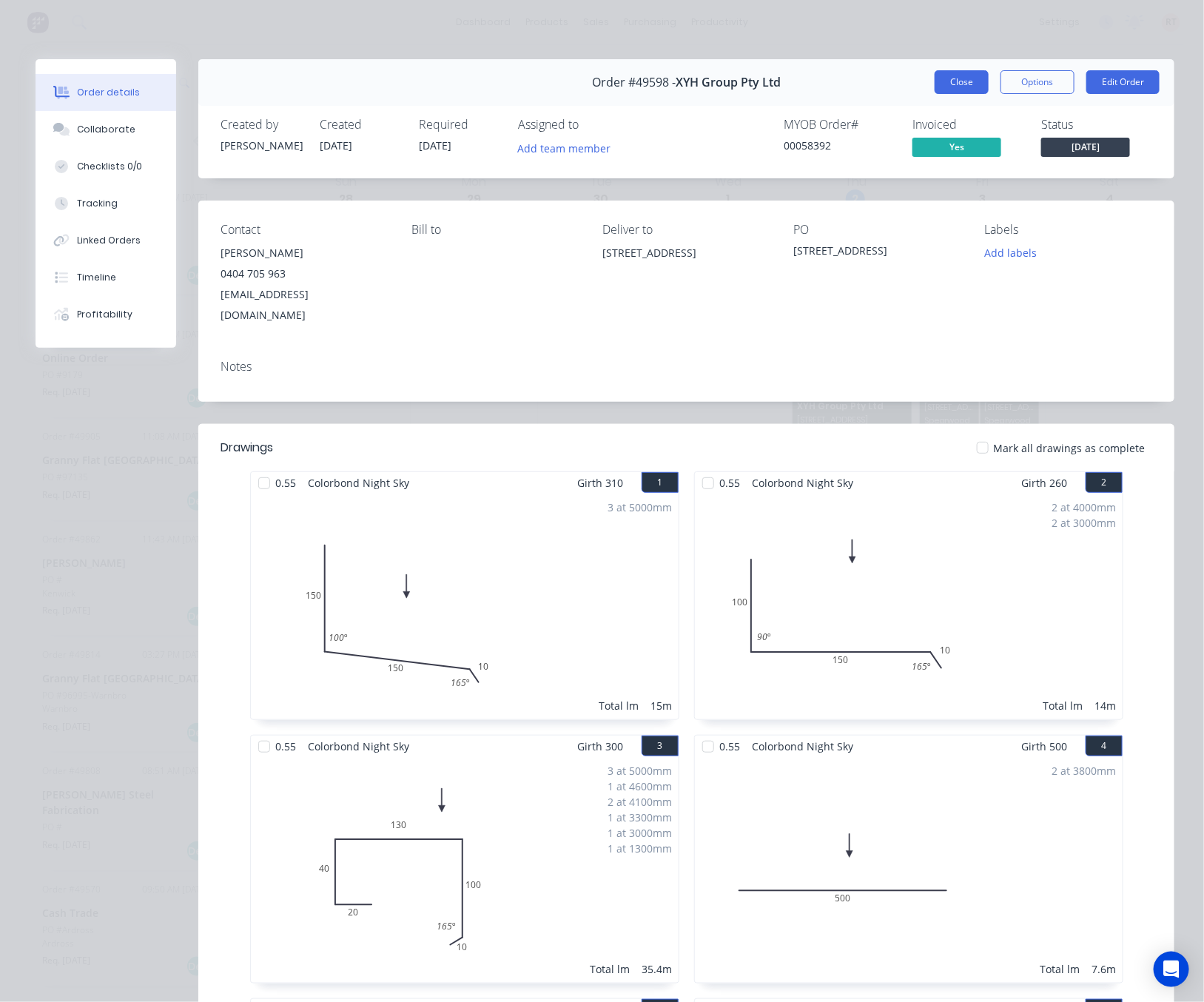
click at [953, 78] on button "Close" at bounding box center [962, 82] width 54 height 23
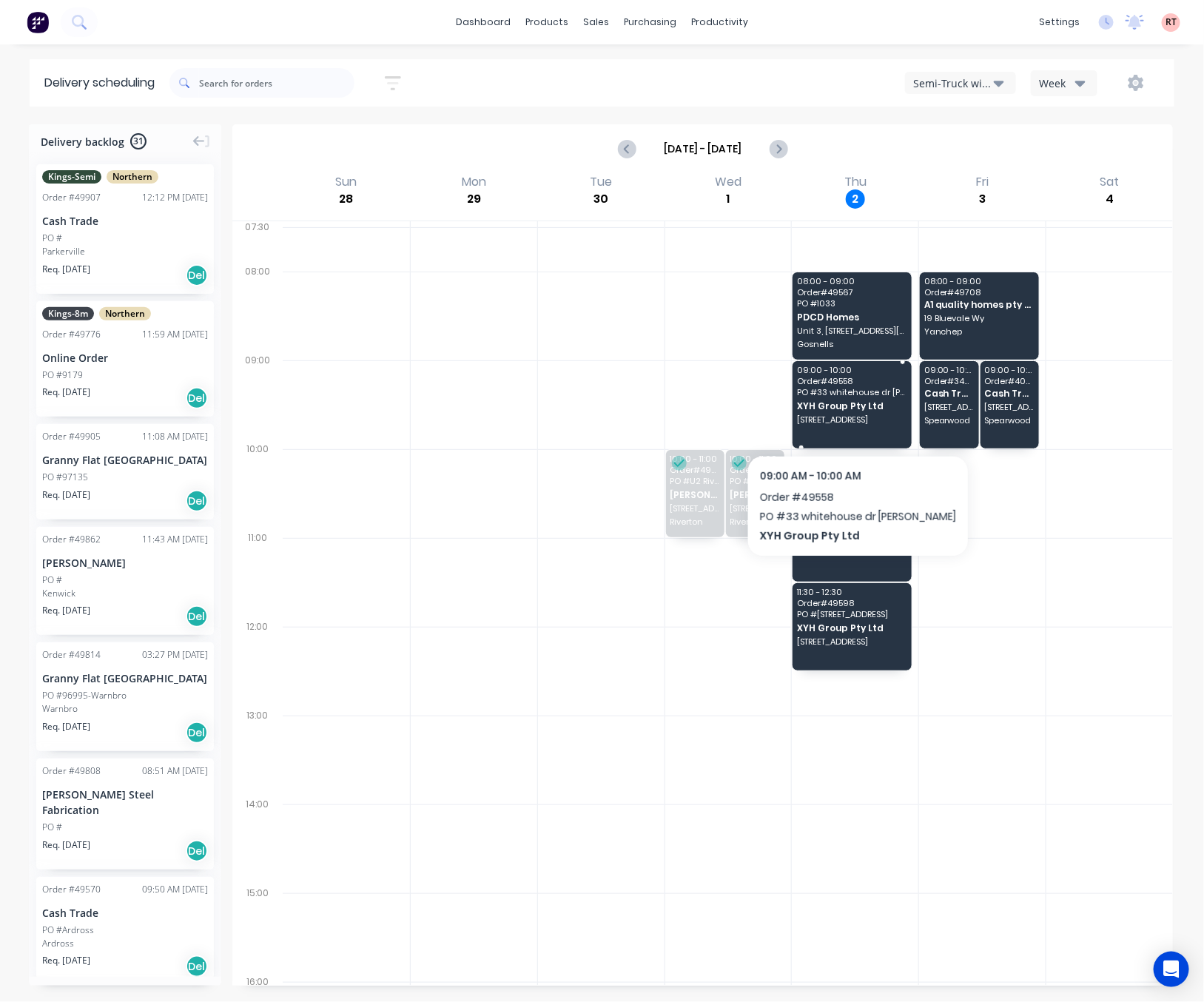
click at [828, 385] on span "Order # 49558" at bounding box center [852, 381] width 110 height 9
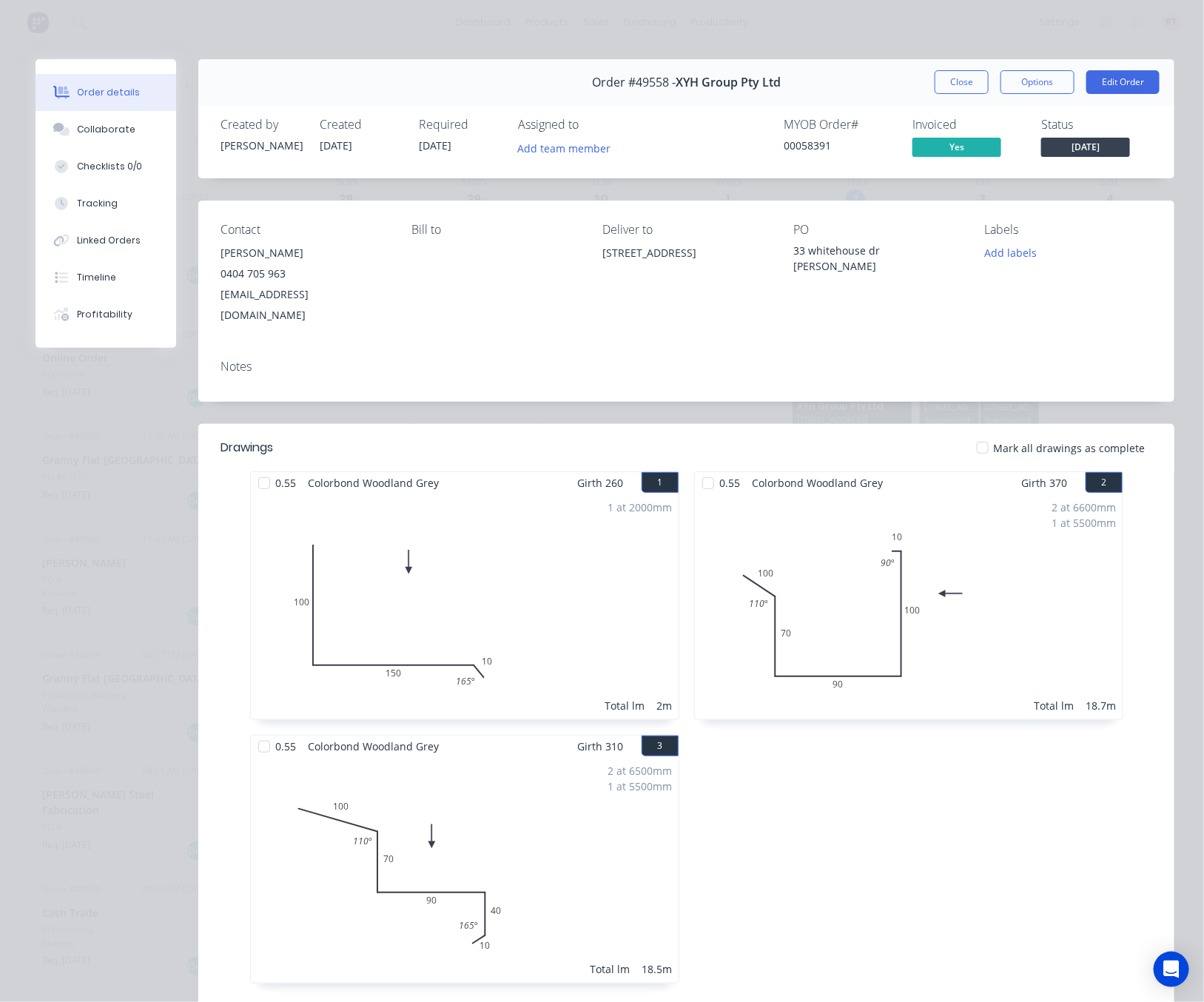
click at [946, 85] on button "Close" at bounding box center [962, 82] width 54 height 23
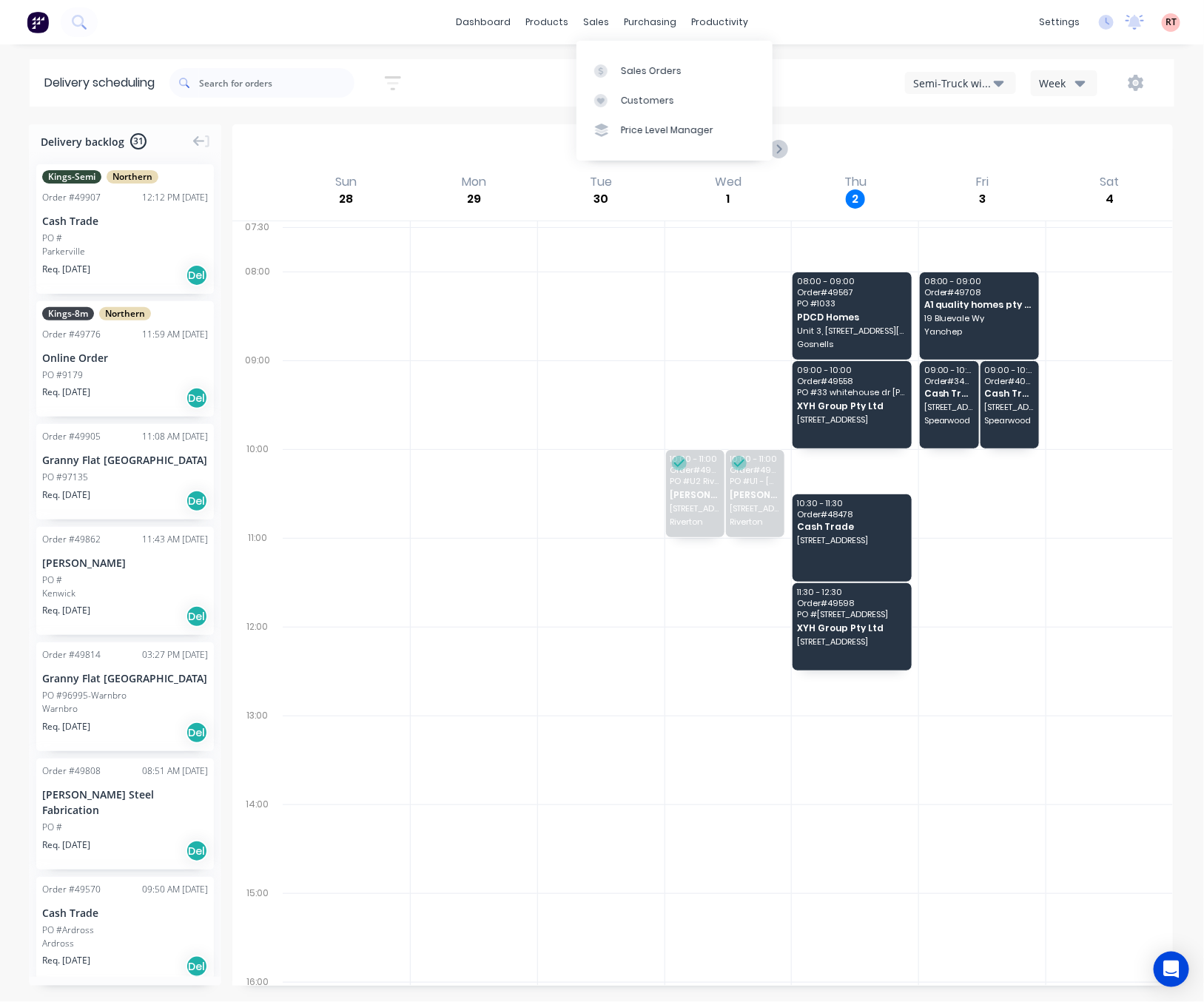
click at [814, 25] on div "dashboard products sales purchasing productivity dashboard products Product Cat…" at bounding box center [602, 22] width 1204 height 44
click at [541, 127] on div "Sep 28 - Oct 4" at bounding box center [702, 148] width 937 height 46
click at [773, 151] on icon "Next page" at bounding box center [778, 149] width 18 height 18
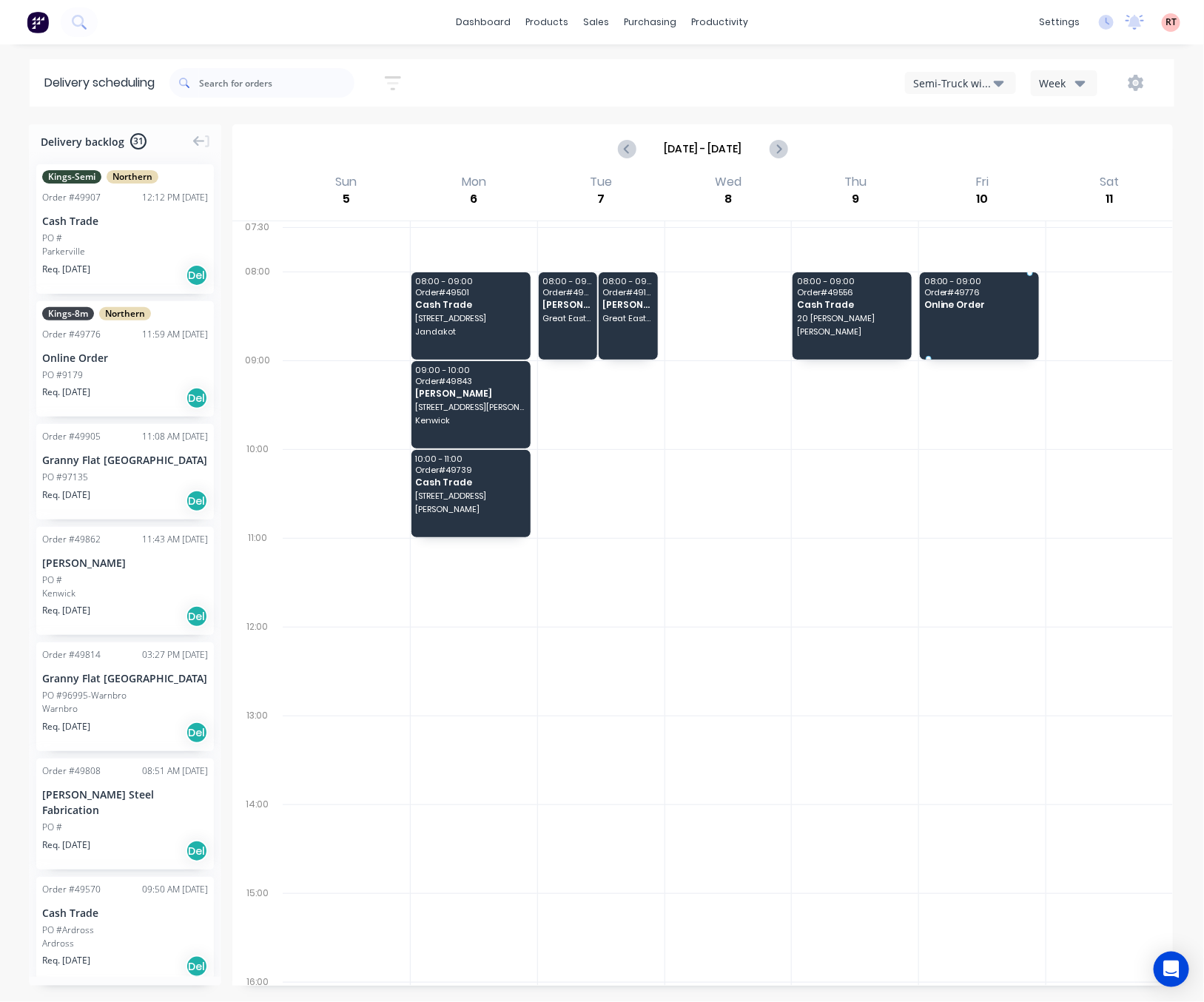
drag, startPoint x: 113, startPoint y: 354, endPoint x: 944, endPoint y: 313, distance: 832.0
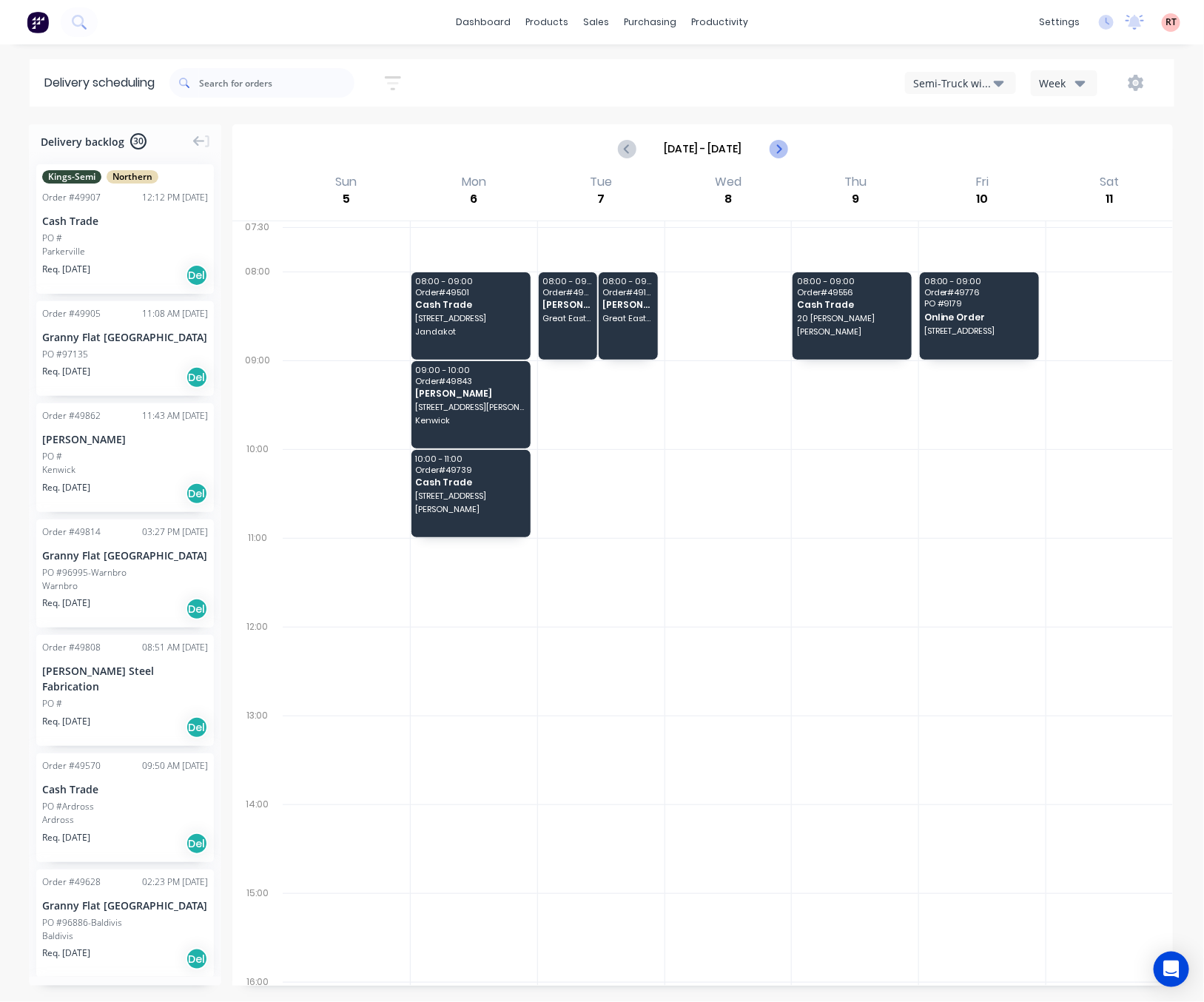
click at [785, 149] on icon "Next page" at bounding box center [778, 149] width 18 height 18
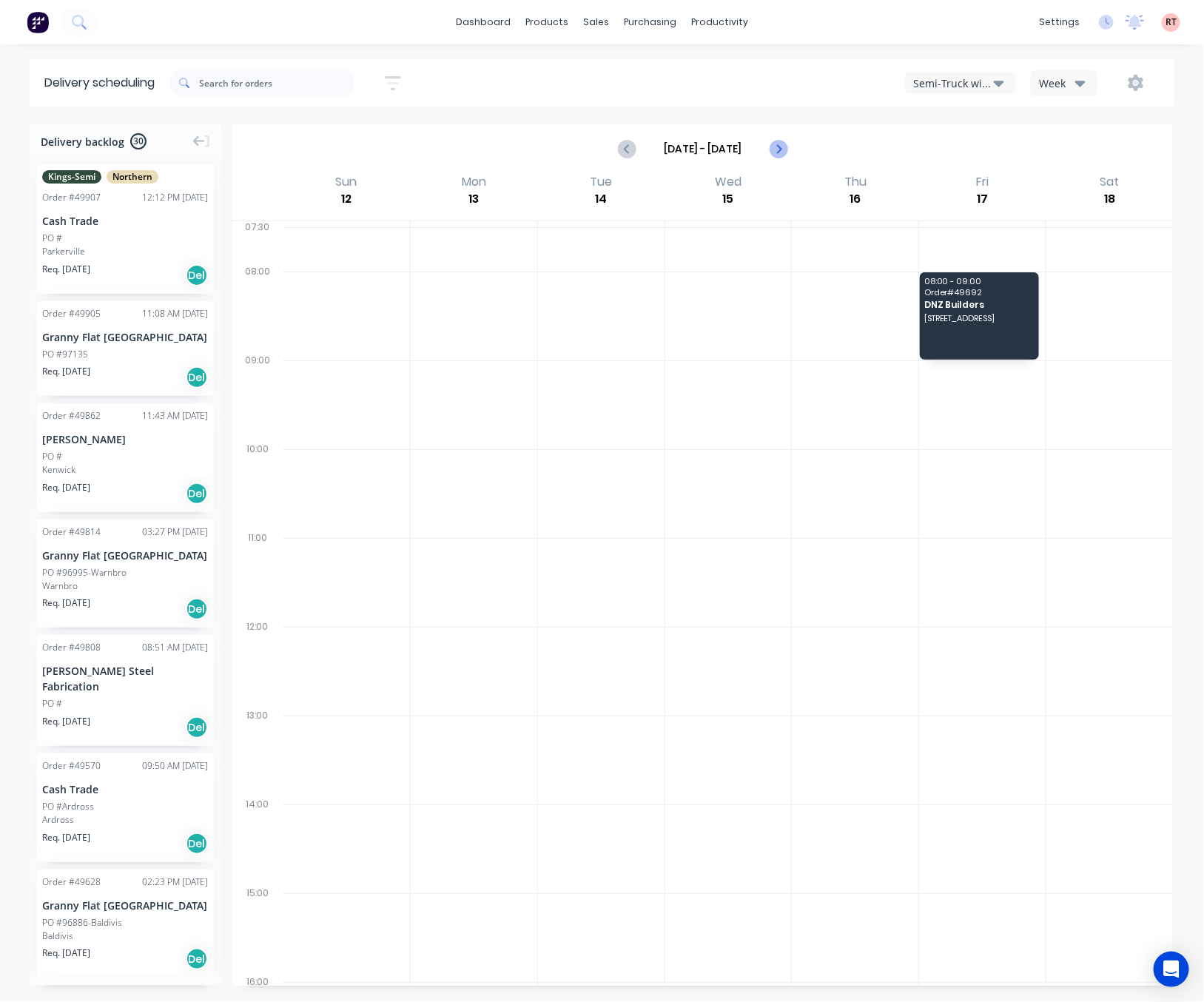
click at [785, 149] on icon "Next page" at bounding box center [778, 149] width 18 height 18
type input "Oct 19 - Oct 25"
drag, startPoint x: 136, startPoint y: 241, endPoint x: 965, endPoint y: 303, distance: 831.3
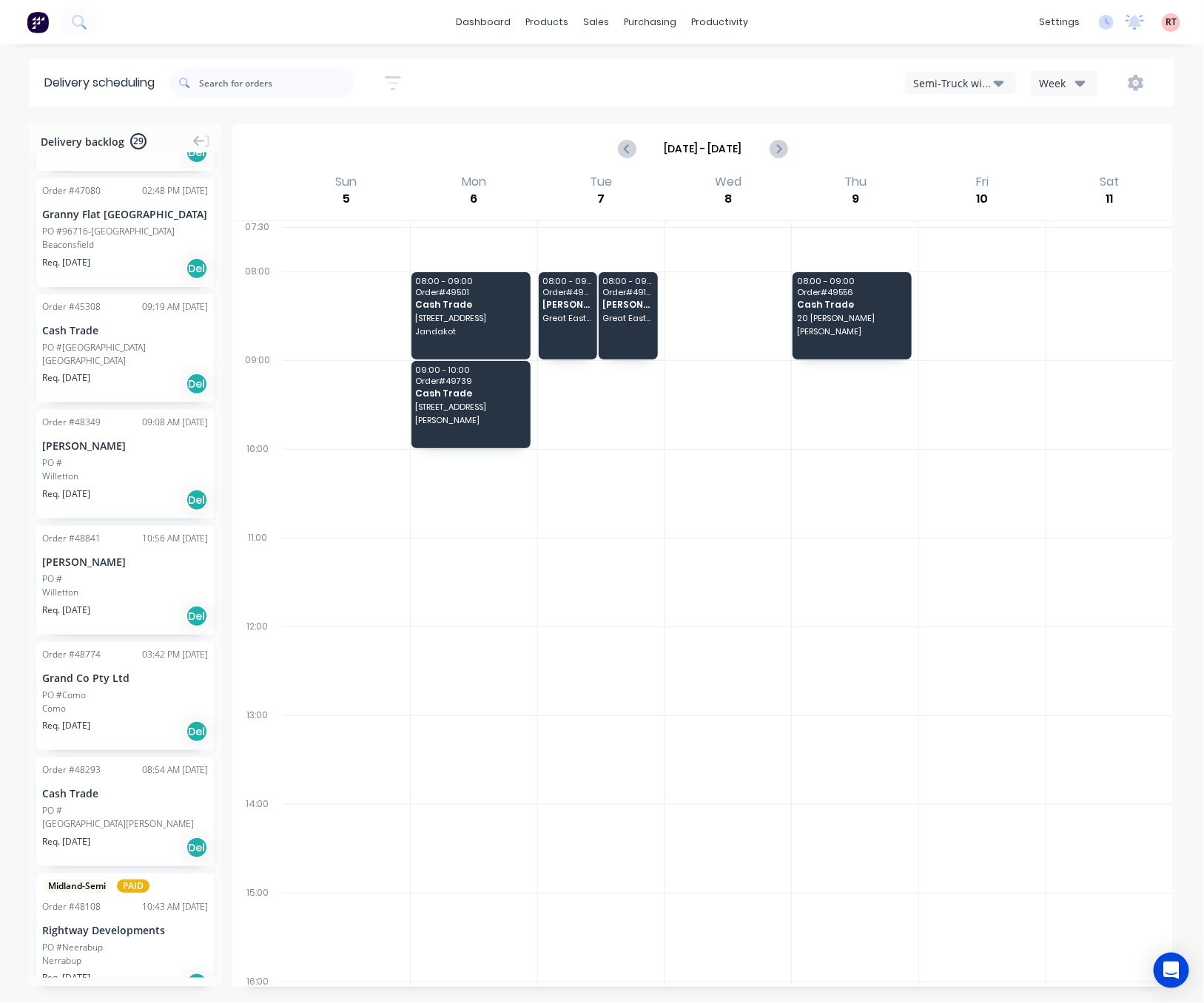
scroll to position [888, 0]
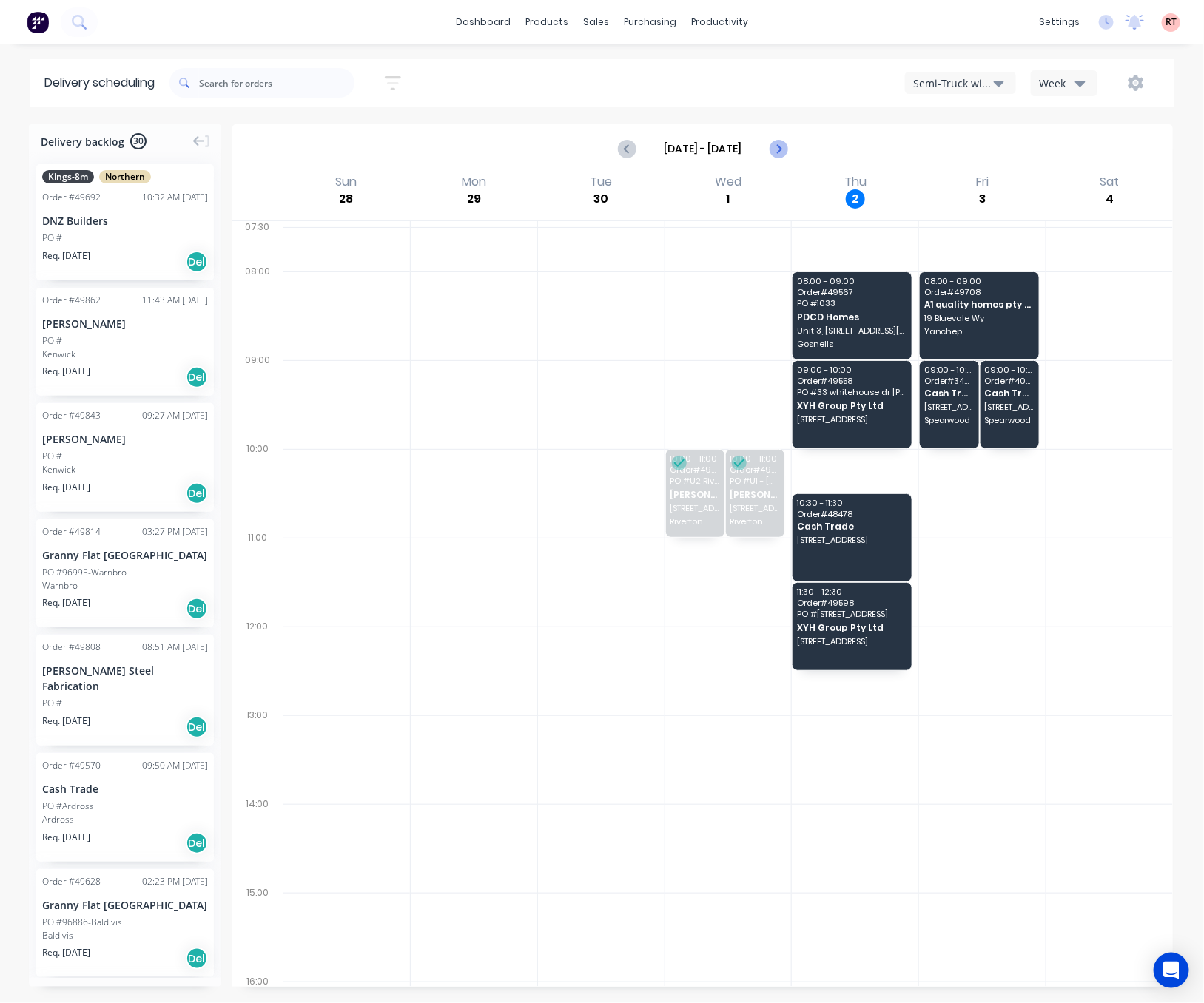
click at [771, 149] on icon "Next page" at bounding box center [778, 149] width 18 height 18
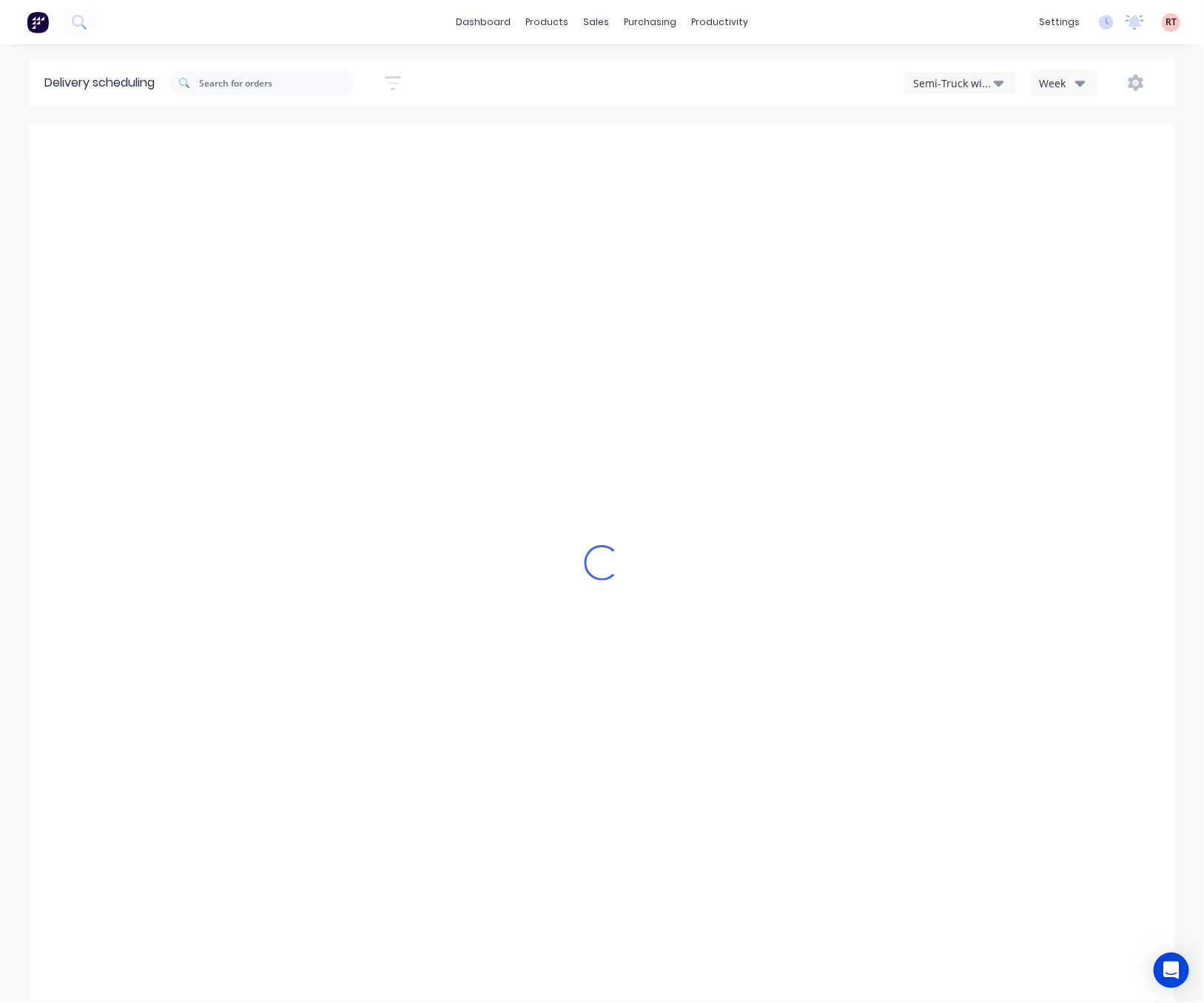
click at [771, 149] on icon "Next page" at bounding box center [778, 149] width 18 height 18
type input "[DATE] - [DATE]"
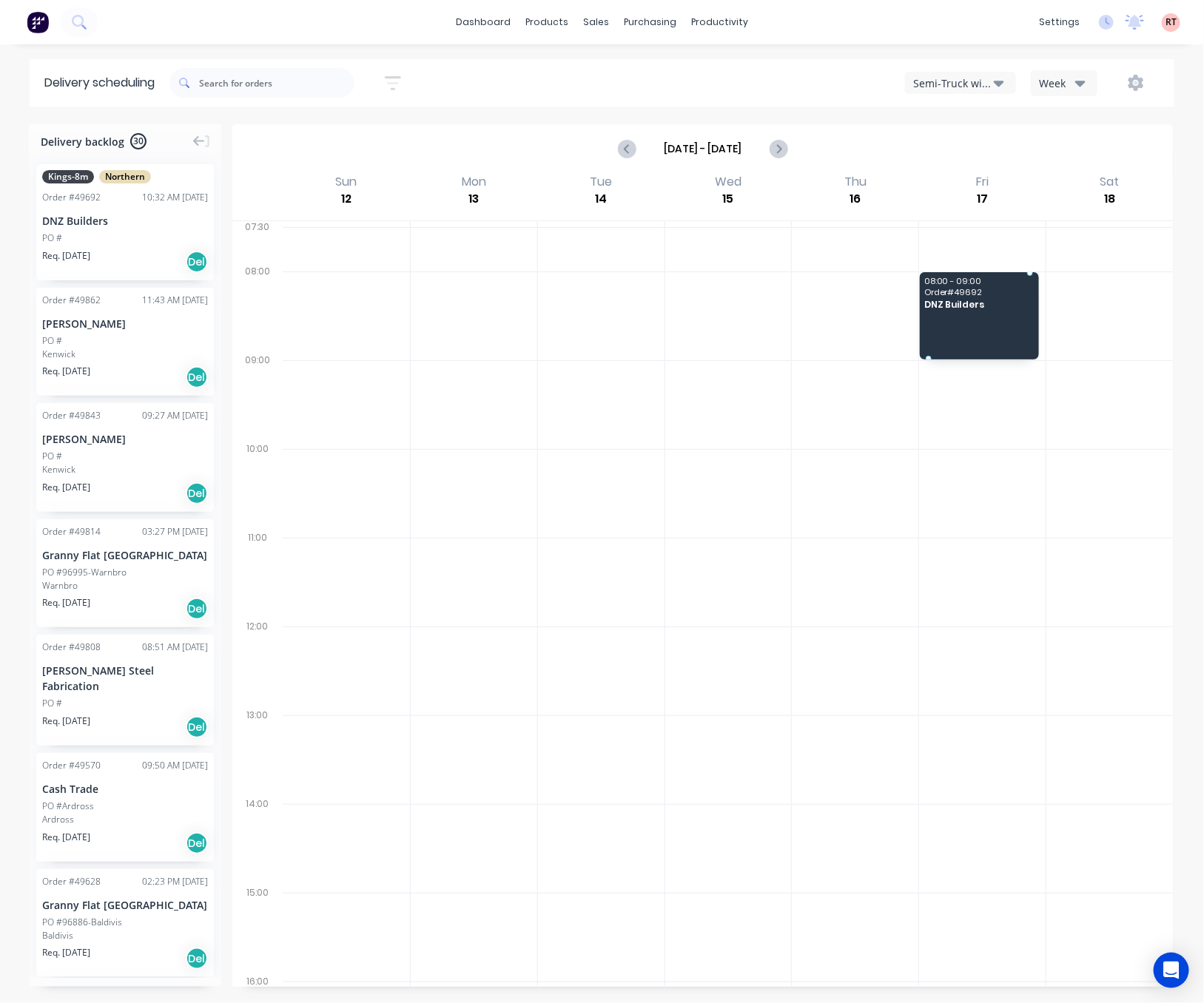
drag, startPoint x: 151, startPoint y: 207, endPoint x: 961, endPoint y: 309, distance: 816.4
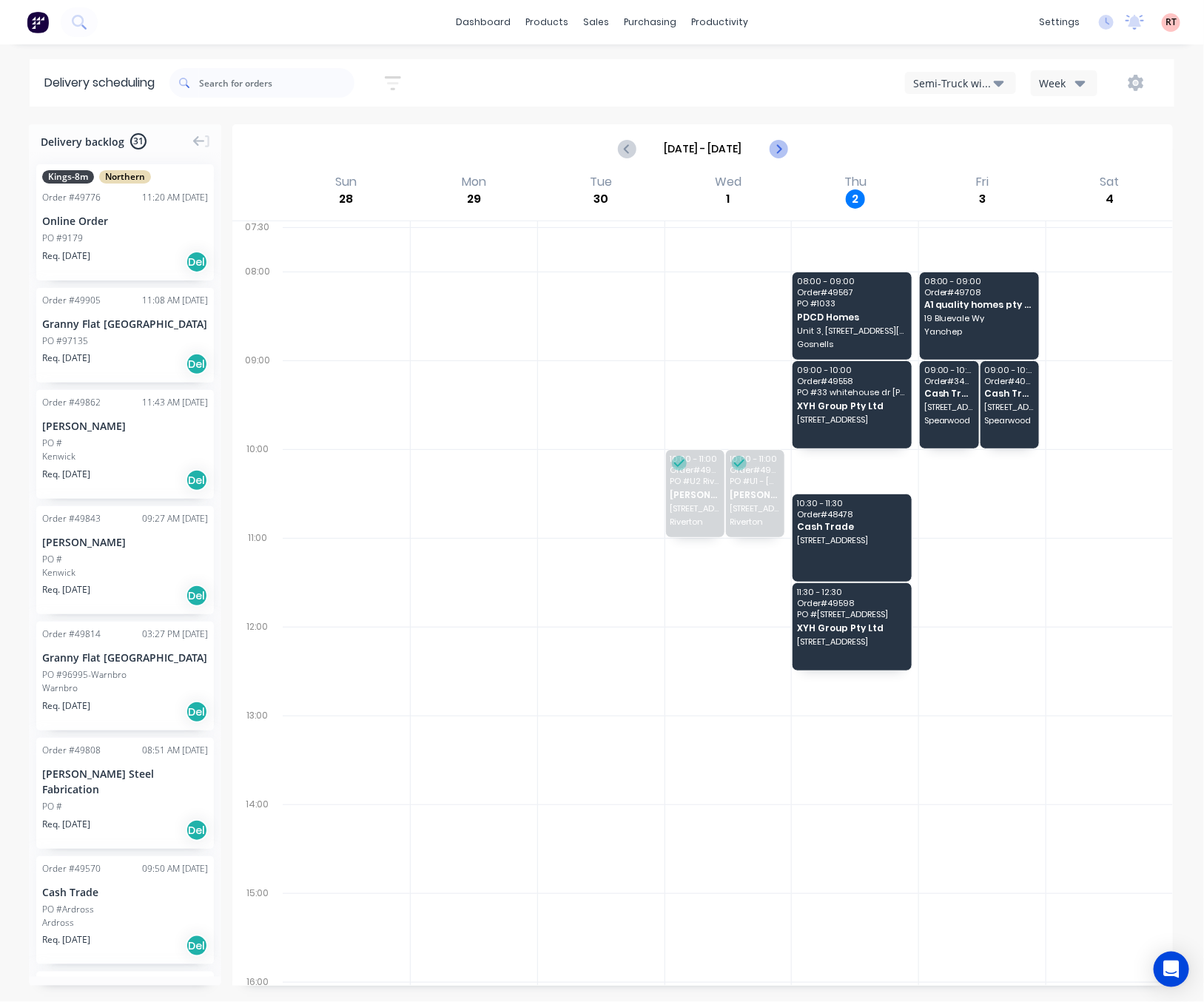
click at [786, 149] on icon "Next page" at bounding box center [778, 149] width 18 height 18
type input "[DATE] - [DATE]"
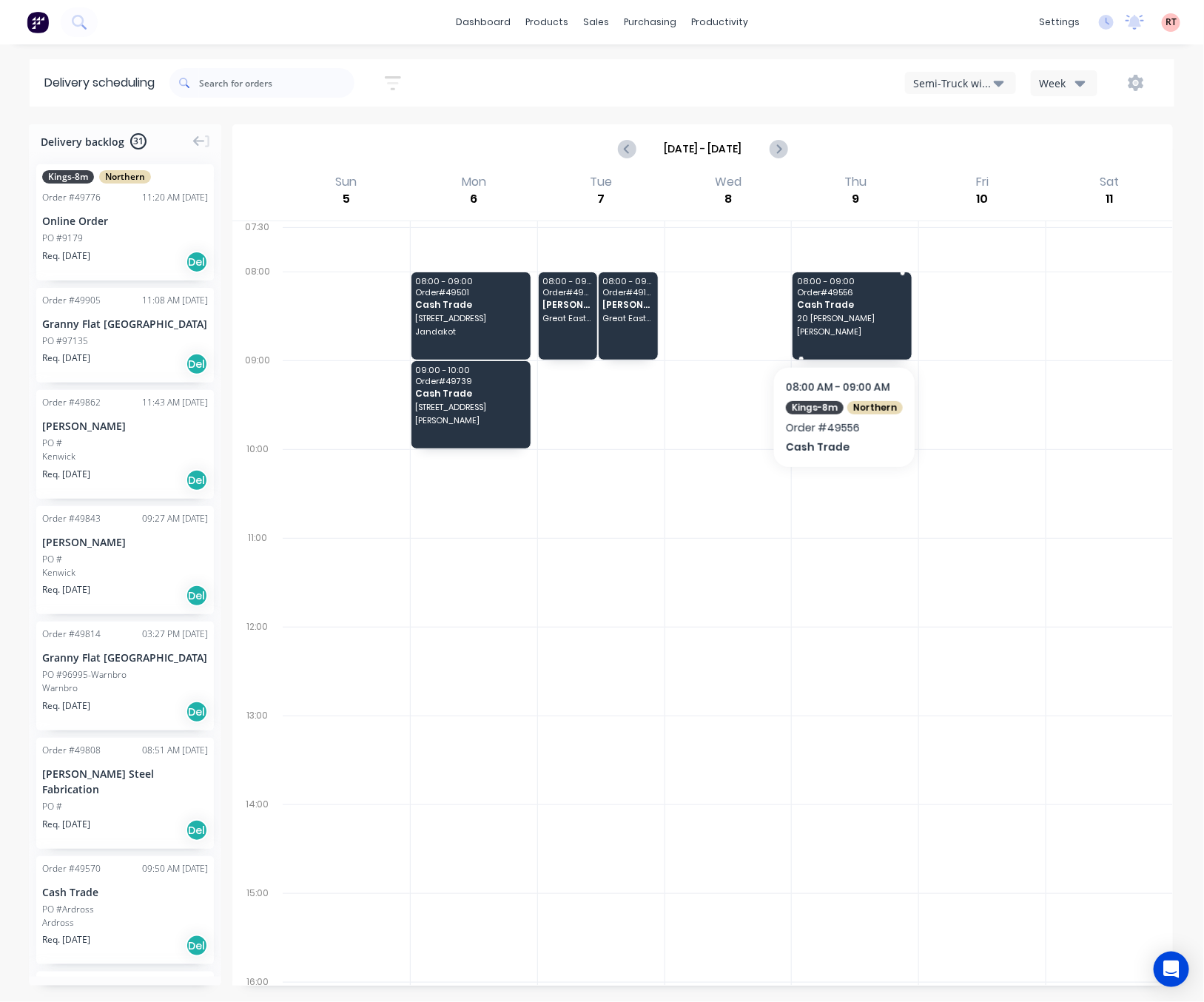
click at [820, 338] on div "08:00 - 09:00 Order # 49556 Cash Trade 20 [PERSON_NAME] [PERSON_NAME]" at bounding box center [852, 315] width 119 height 87
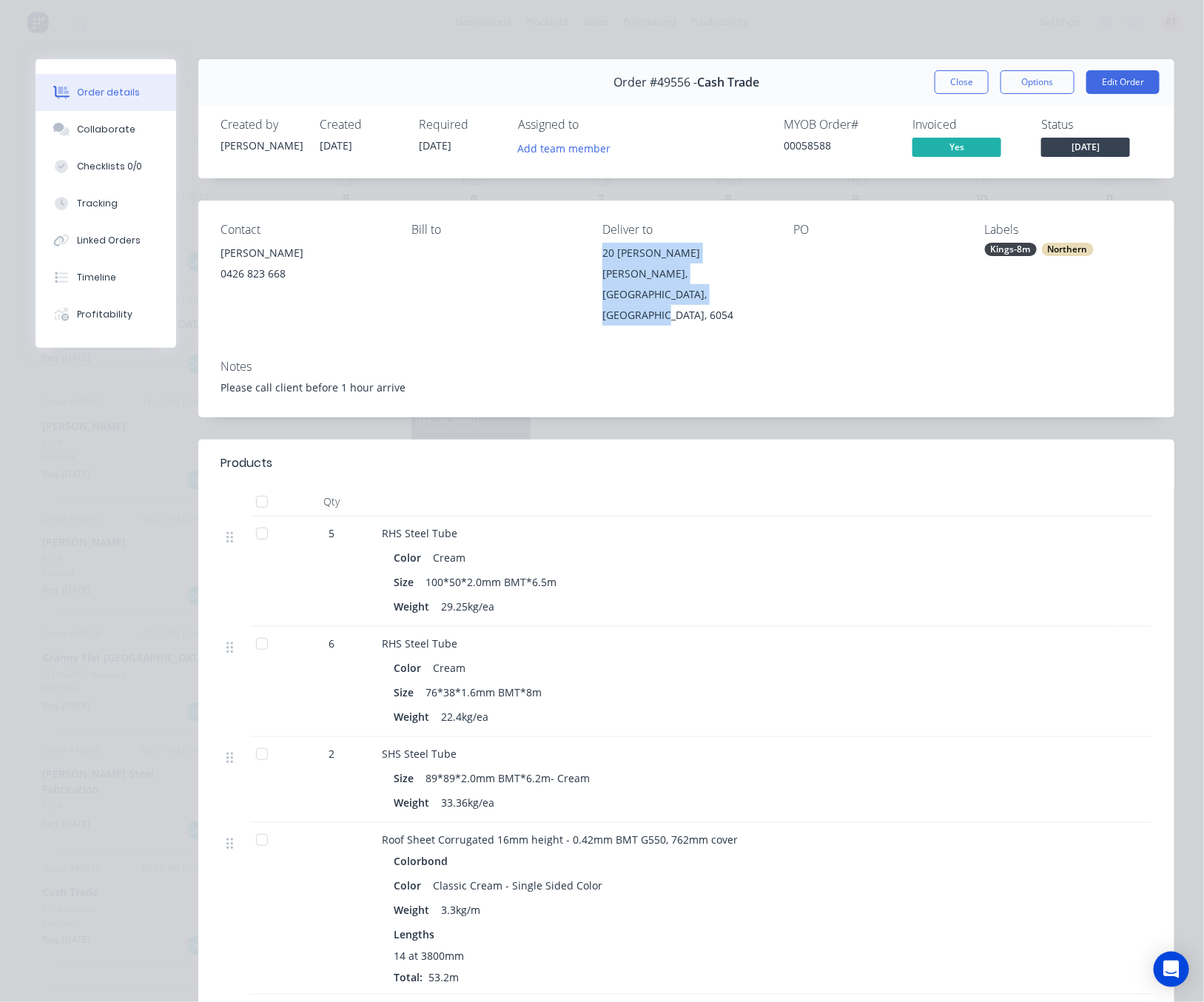
drag, startPoint x: 692, startPoint y: 296, endPoint x: 591, endPoint y: 245, distance: 113.1
click at [591, 245] on div "Contact [PERSON_NAME] [PHONE_NUMBER] Bill to Deliver to [STREET_ADDRESS][PERSON…" at bounding box center [686, 274] width 976 height 147
copy div "[STREET_ADDRESS][PERSON_NAME][PERSON_NAME]"
click at [628, 29] on div "Order details Collaborate Checklists 0/0 Tracking Linked Orders Timeline Profit…" at bounding box center [602, 501] width 1204 height 1002
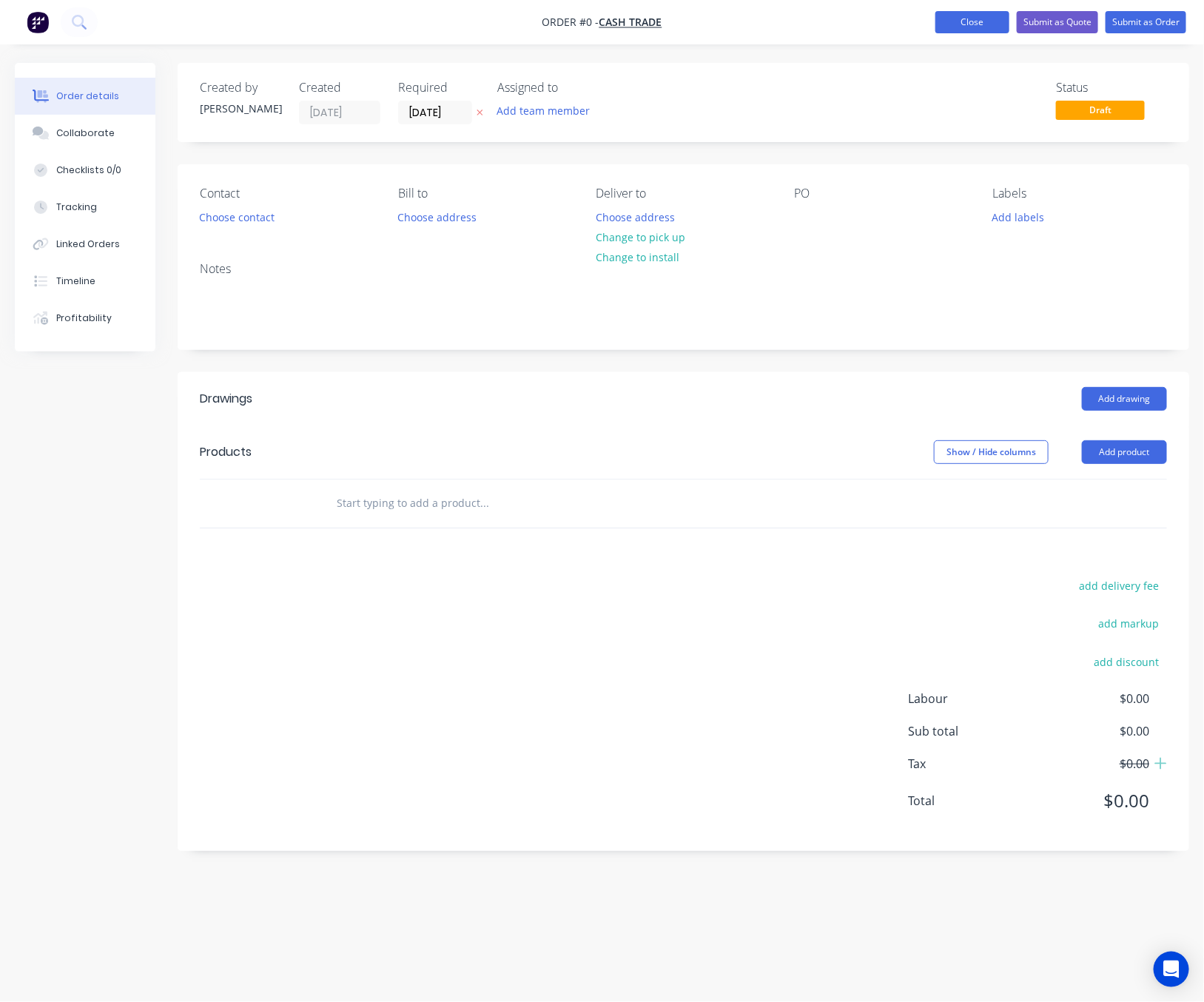
click at [946, 20] on button "Close" at bounding box center [972, 22] width 74 height 22
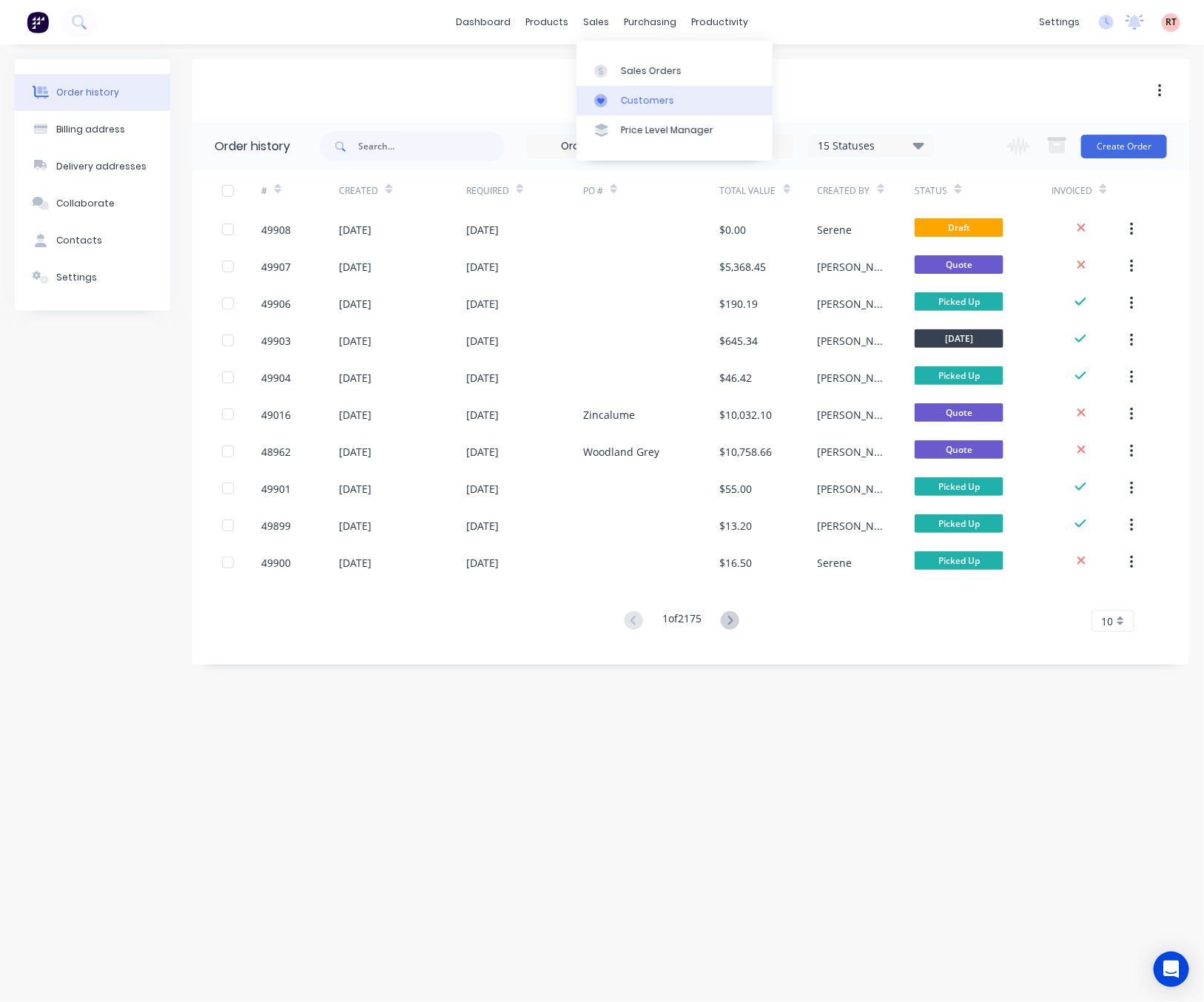
click at [636, 91] on link "Customers" at bounding box center [674, 101] width 196 height 30
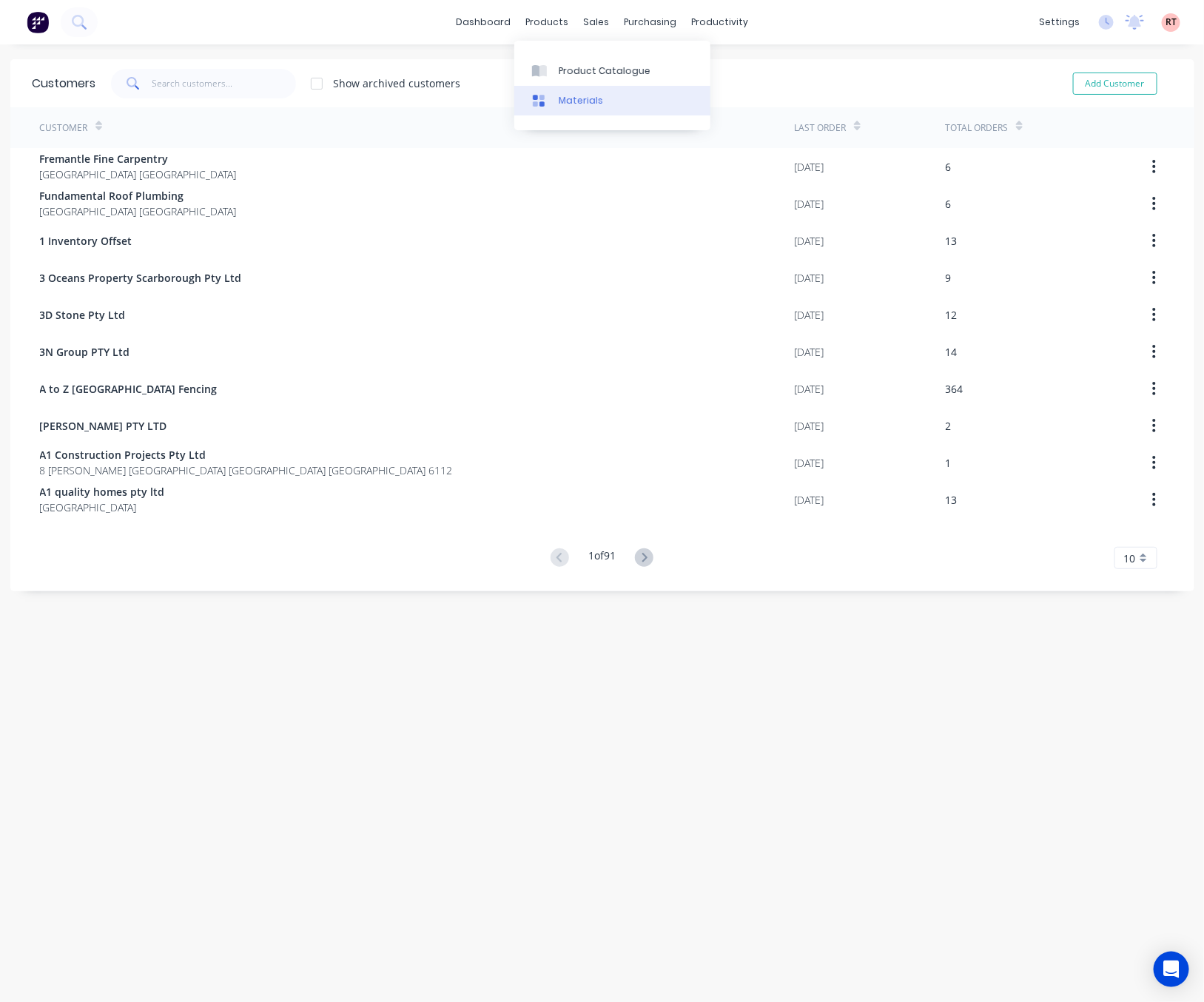
click at [598, 104] on div "Materials" at bounding box center [580, 101] width 44 height 13
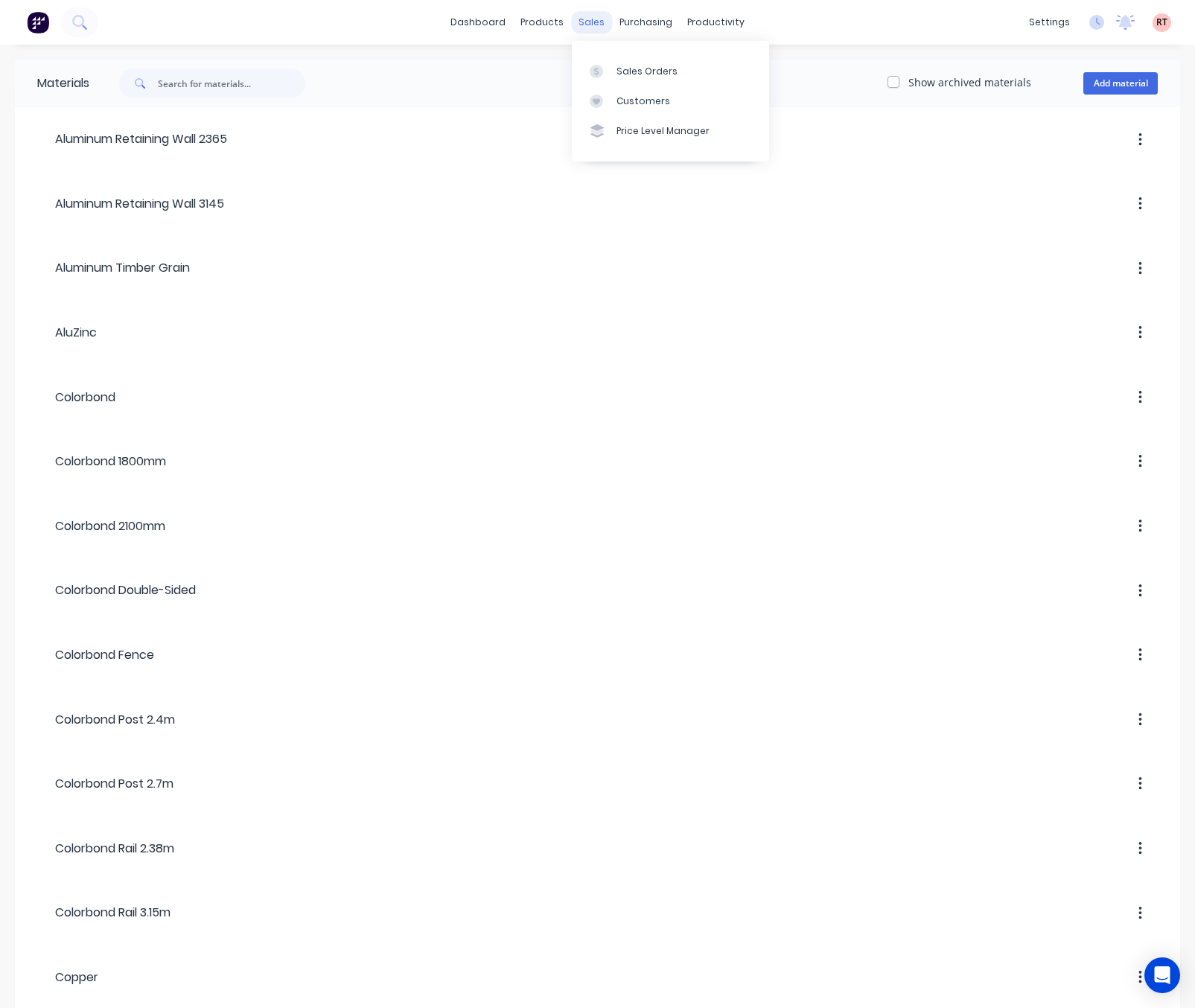
click at [588, 24] on div "sales" at bounding box center [591, 22] width 41 height 23
click at [632, 74] on div "Sales Orders" at bounding box center [647, 71] width 61 height 14
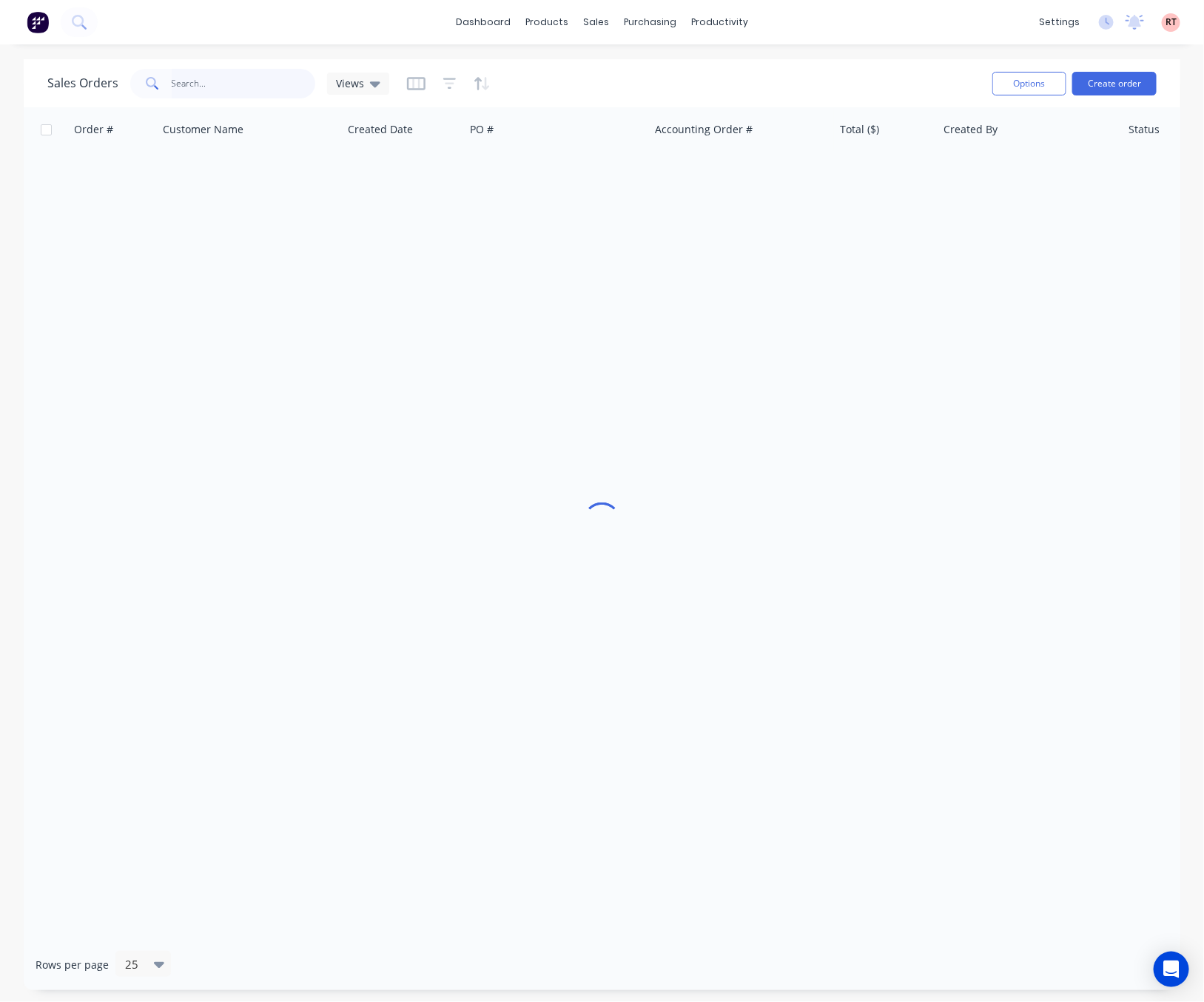
click at [204, 82] on input "text" at bounding box center [243, 84] width 145 height 30
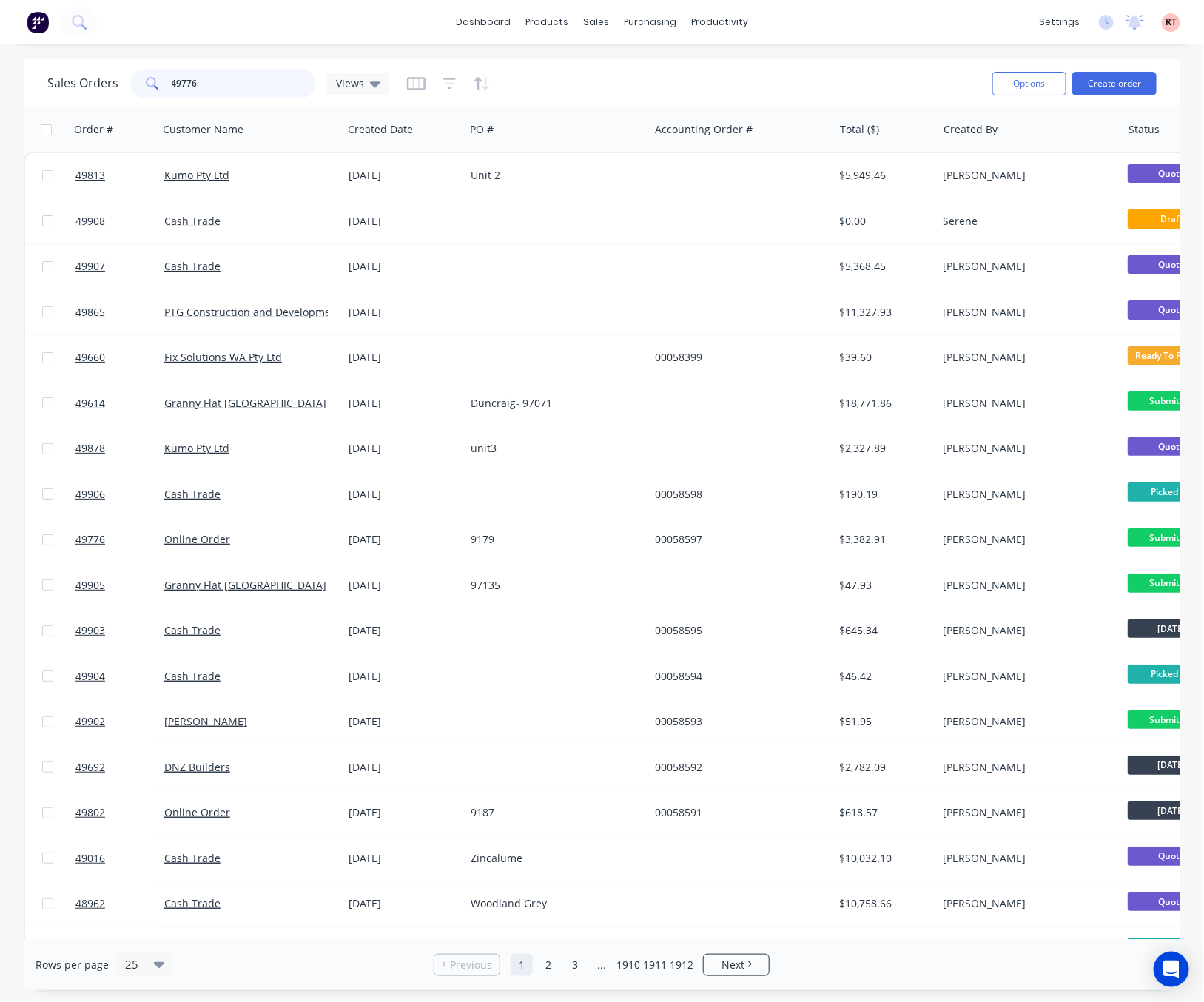
type input "49776"
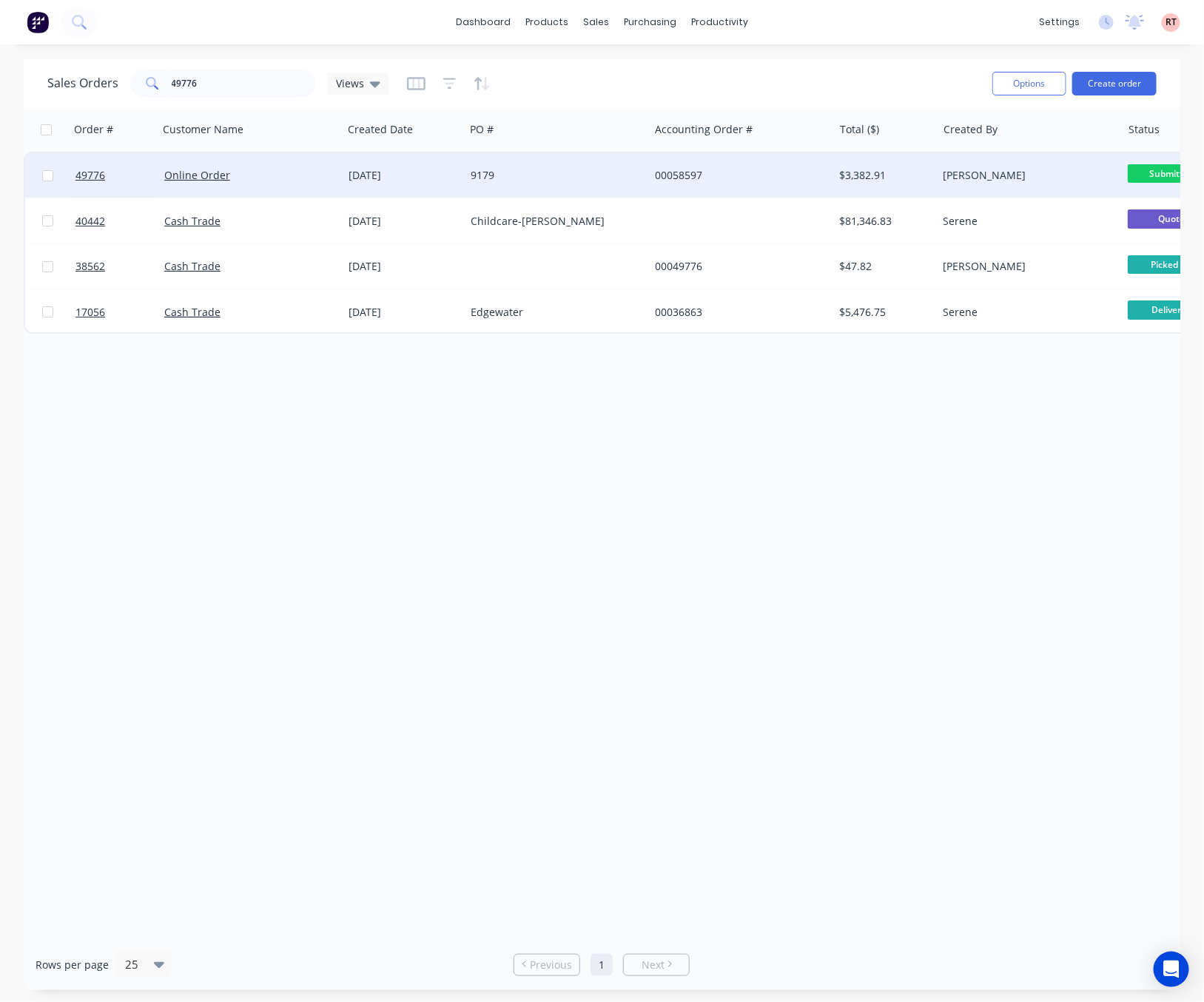
click at [633, 171] on div "9179" at bounding box center [552, 175] width 164 height 14
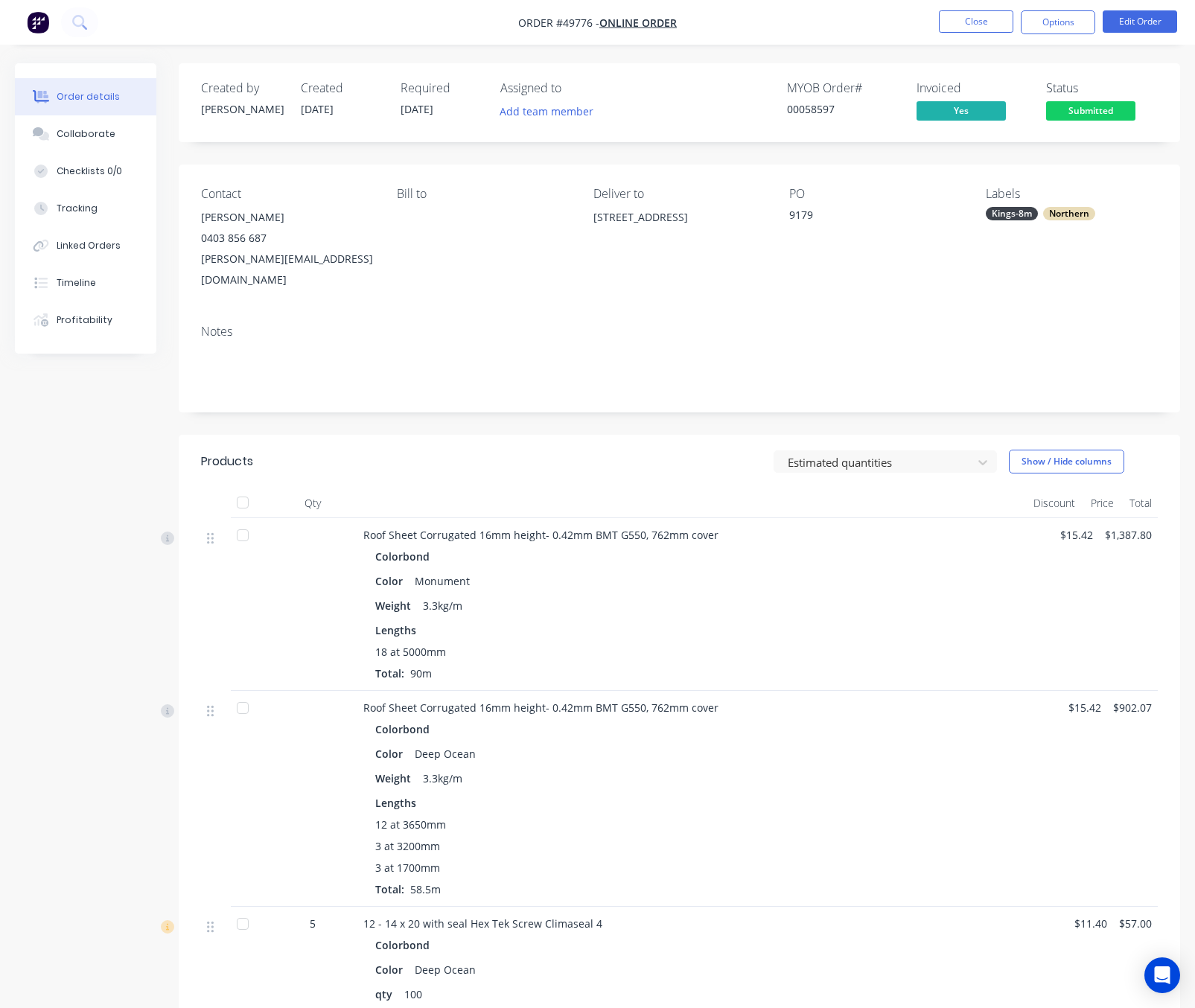
click at [621, 107] on div "Add team member" at bounding box center [574, 112] width 149 height 23
click at [66, 438] on div "Created by [PERSON_NAME] Created [DATE] Required [DATE] Assigned to Add team me…" at bounding box center [597, 811] width 1165 height 1497
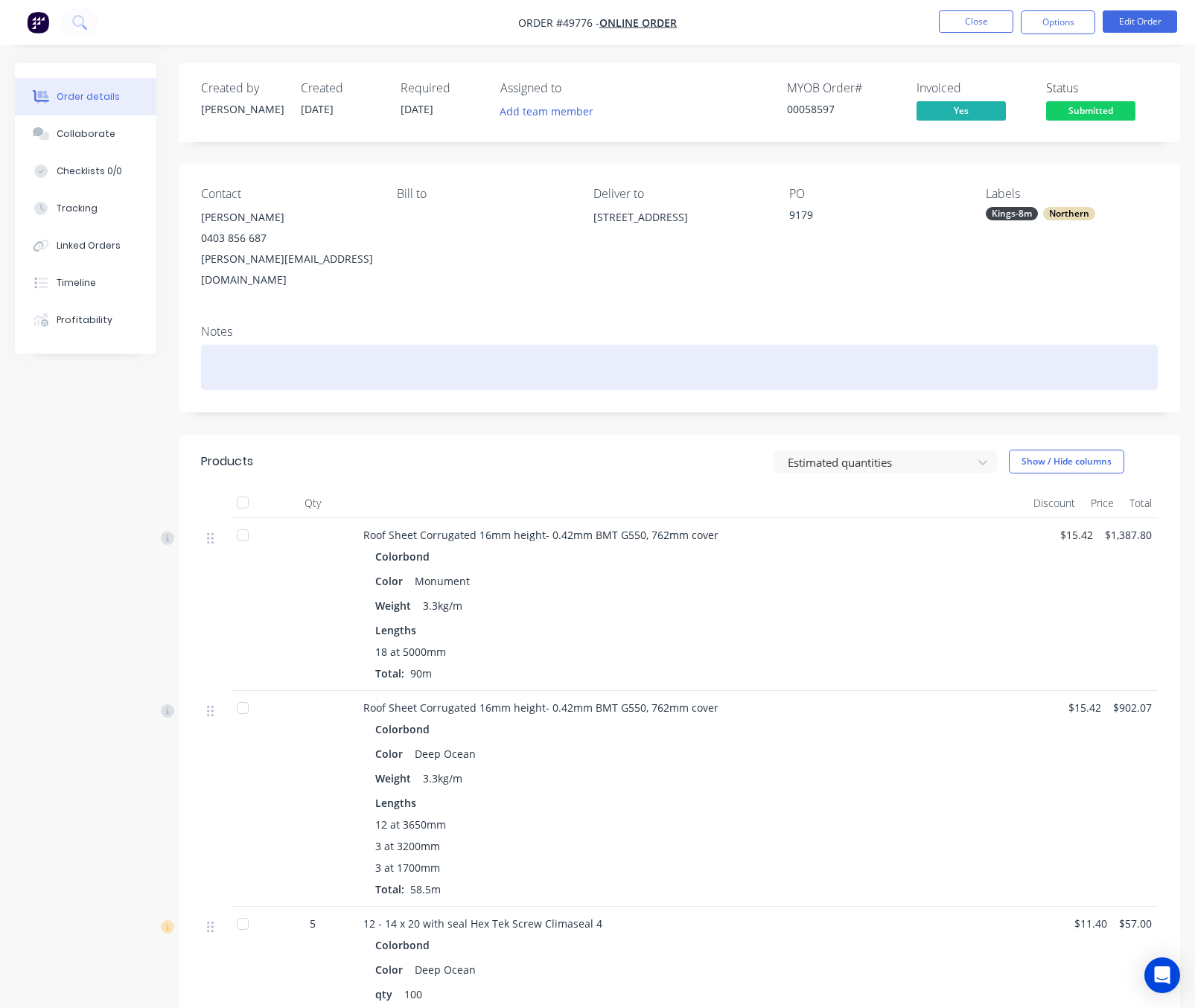
click at [536, 358] on div at bounding box center [679, 368] width 957 height 45
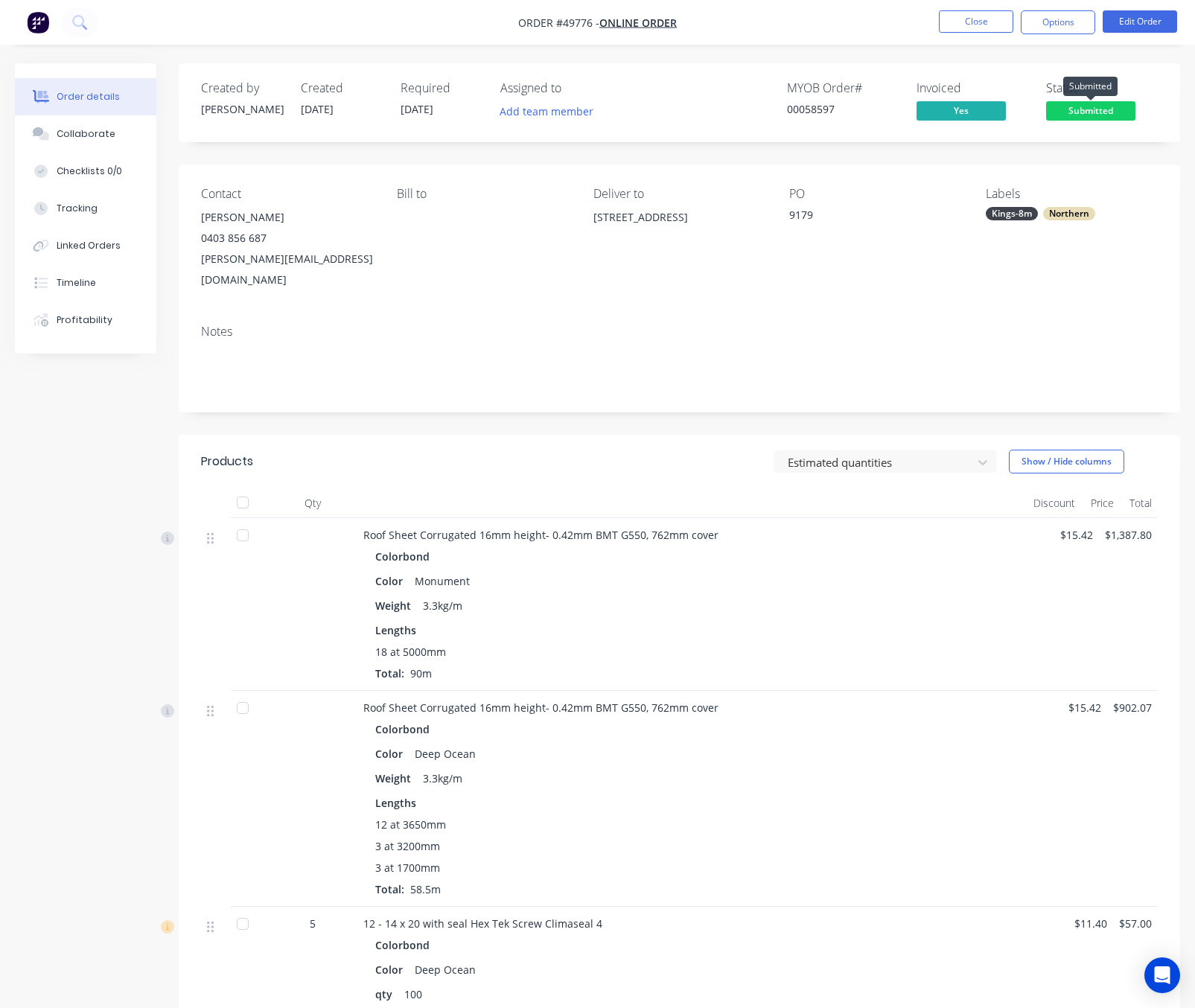
click at [1094, 109] on span "Submitted" at bounding box center [1090, 110] width 89 height 19
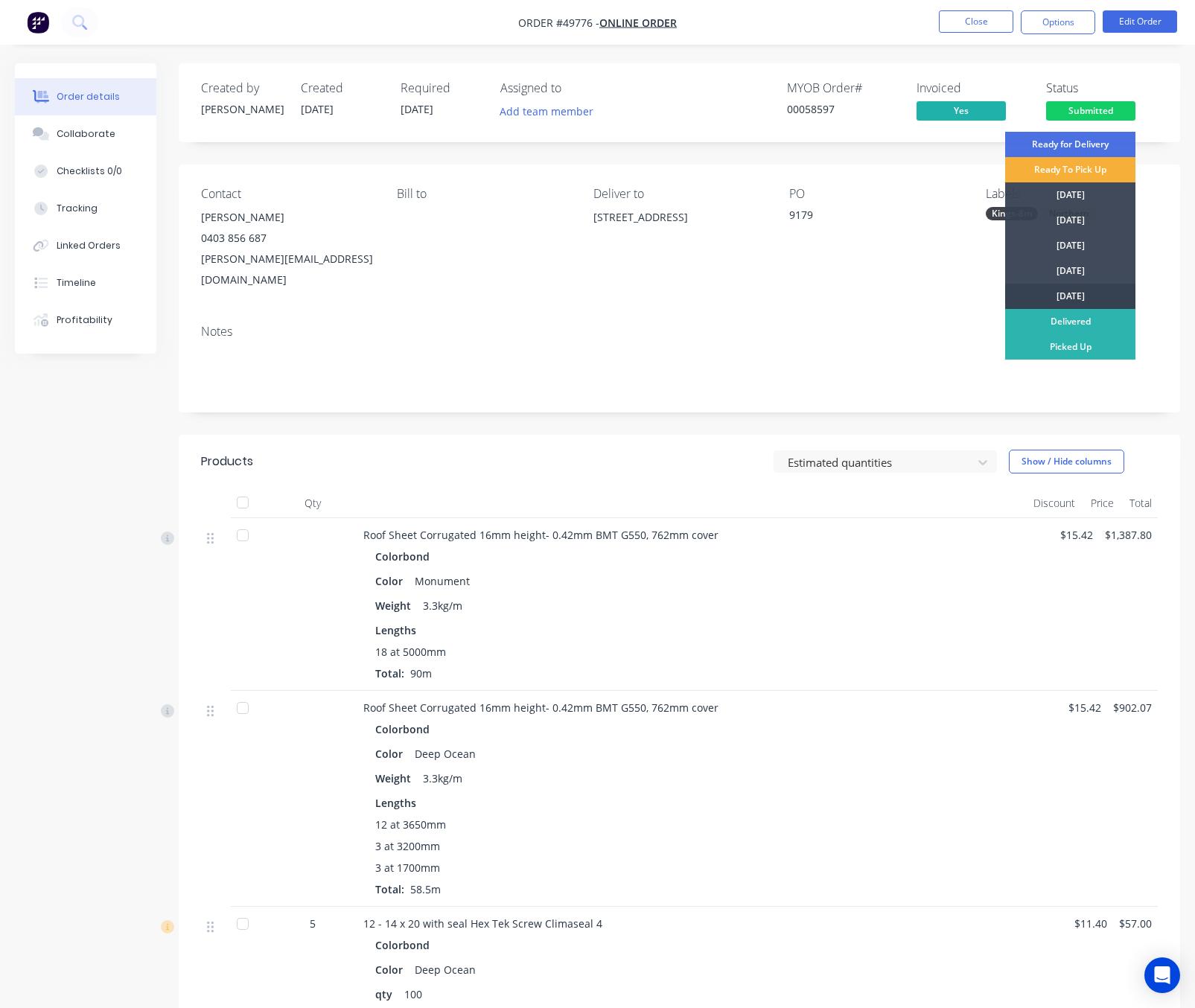
click at [1064, 294] on div "[DATE]" at bounding box center [1070, 296] width 130 height 25
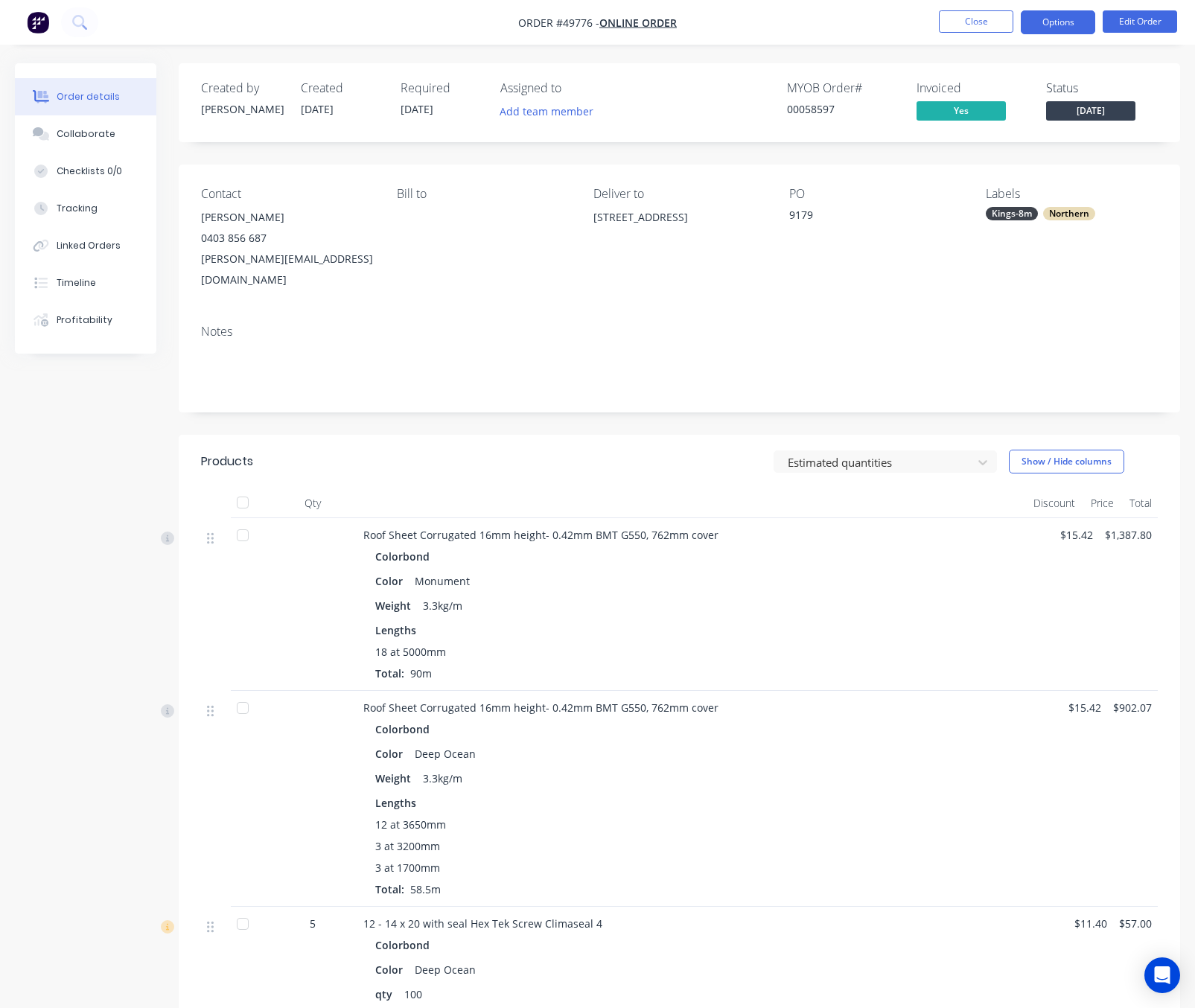
click at [1057, 20] on button "Options" at bounding box center [1058, 23] width 74 height 23
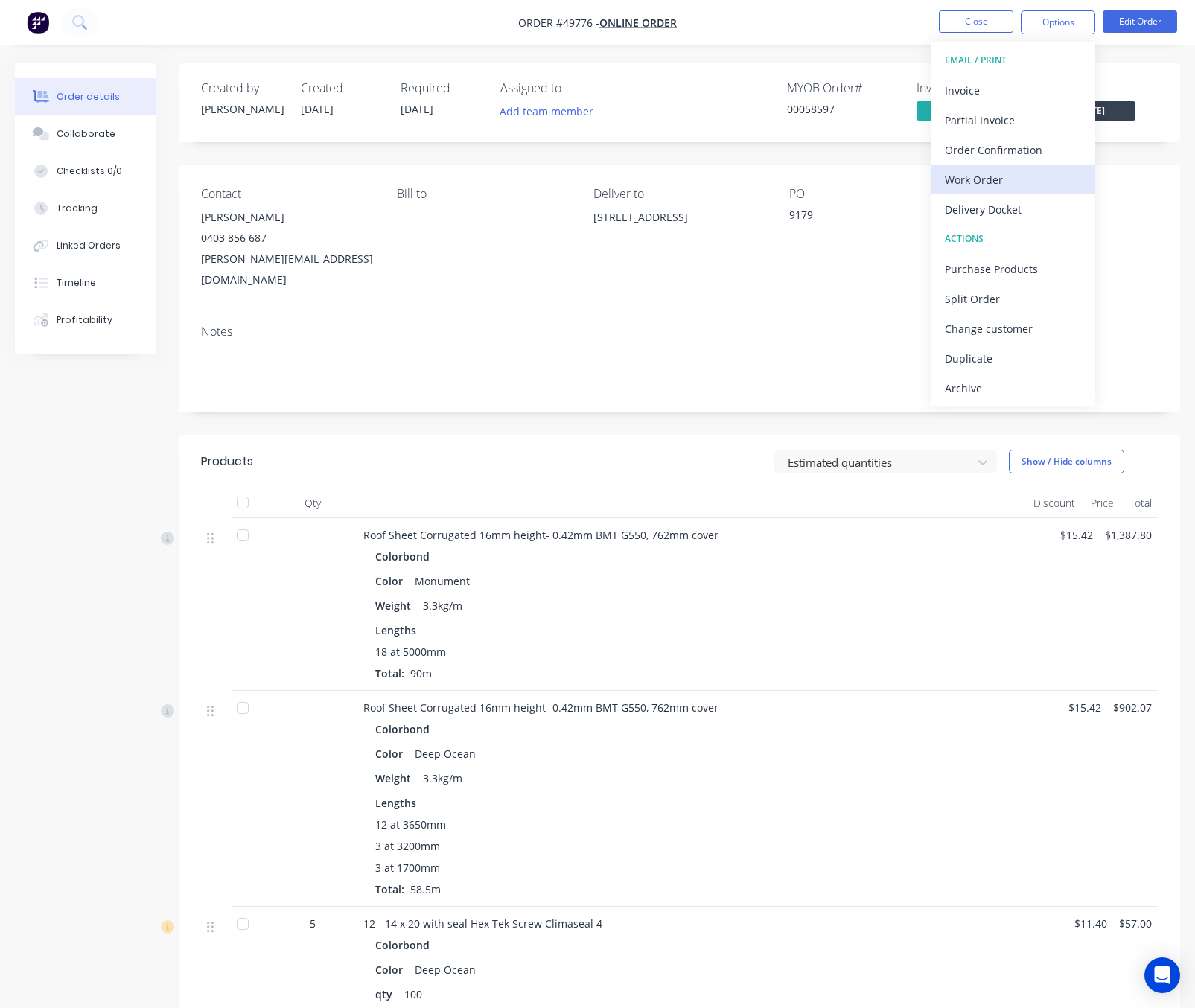
click at [1022, 172] on div "Work Order" at bounding box center [1013, 180] width 137 height 22
click at [1022, 185] on div "Custom" at bounding box center [1013, 180] width 137 height 22
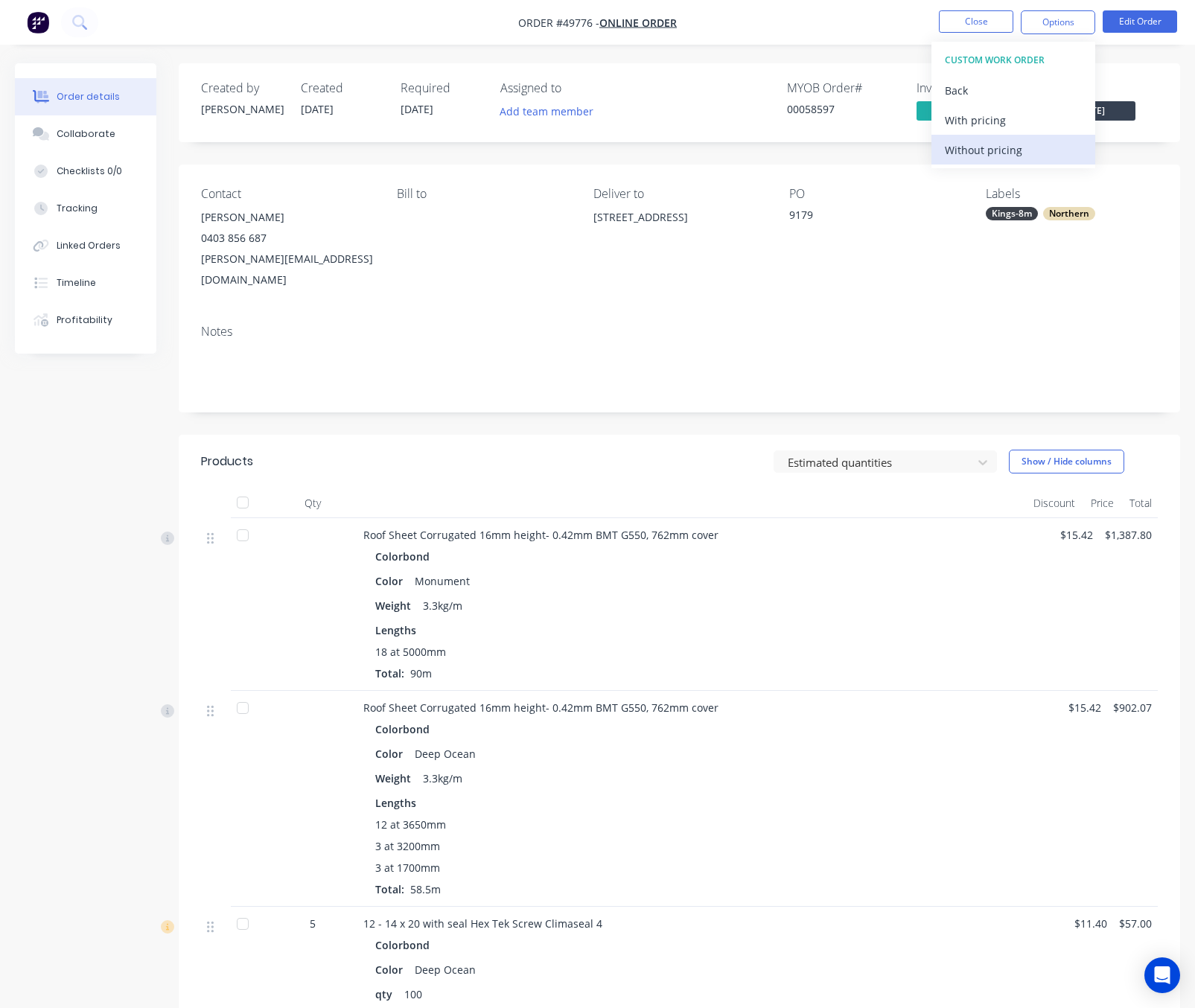
click at [1032, 148] on div "Without pricing" at bounding box center [1013, 150] width 137 height 22
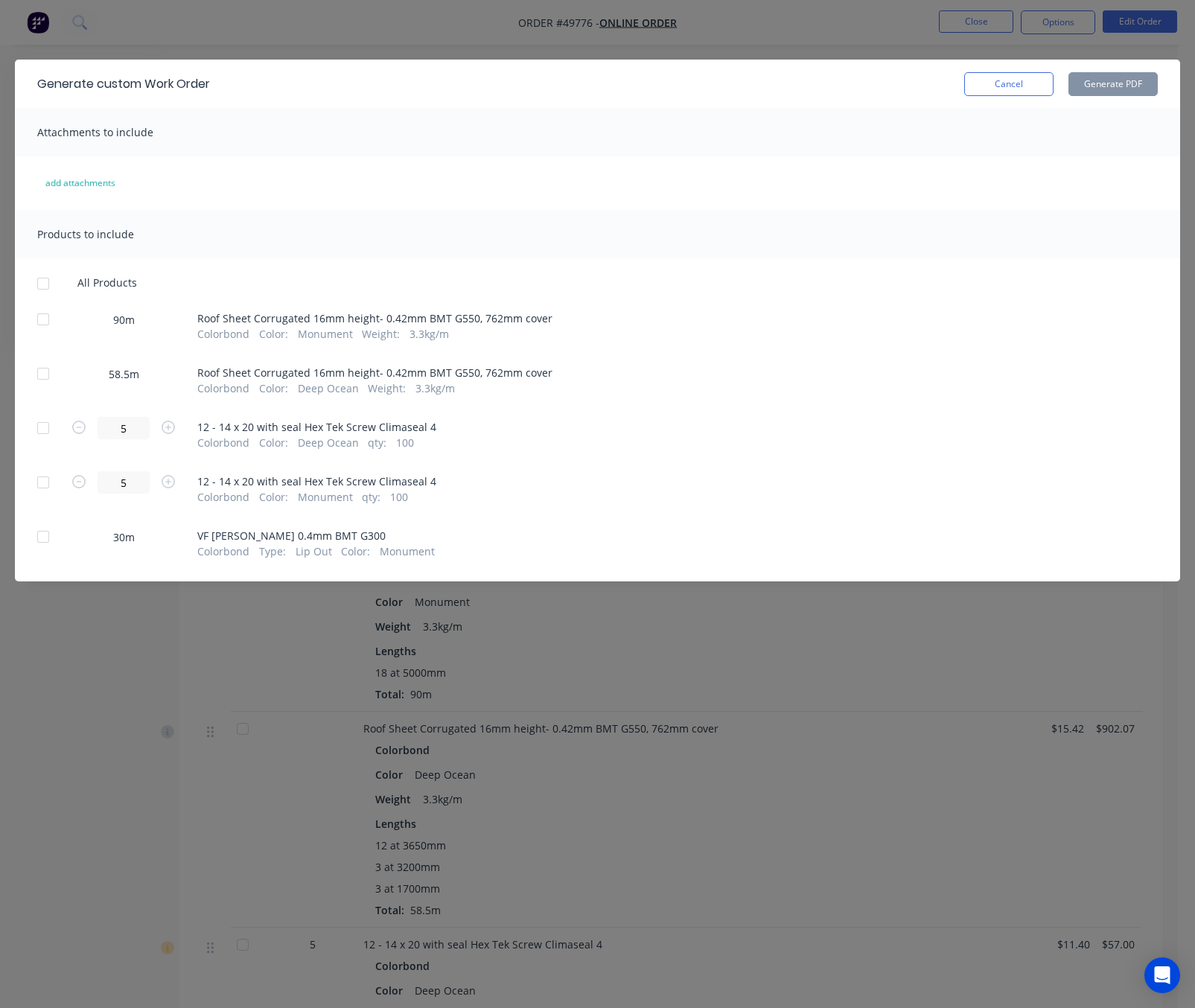
click at [41, 320] on div at bounding box center [42, 319] width 30 height 30
click at [36, 380] on div at bounding box center [42, 373] width 30 height 30
click at [1101, 72] on button "Generate PDF" at bounding box center [1113, 84] width 89 height 23
click at [192, 11] on div "Generate custom Work Order Cancel Generate PDF Attachments to include add attac…" at bounding box center [597, 504] width 1195 height 1008
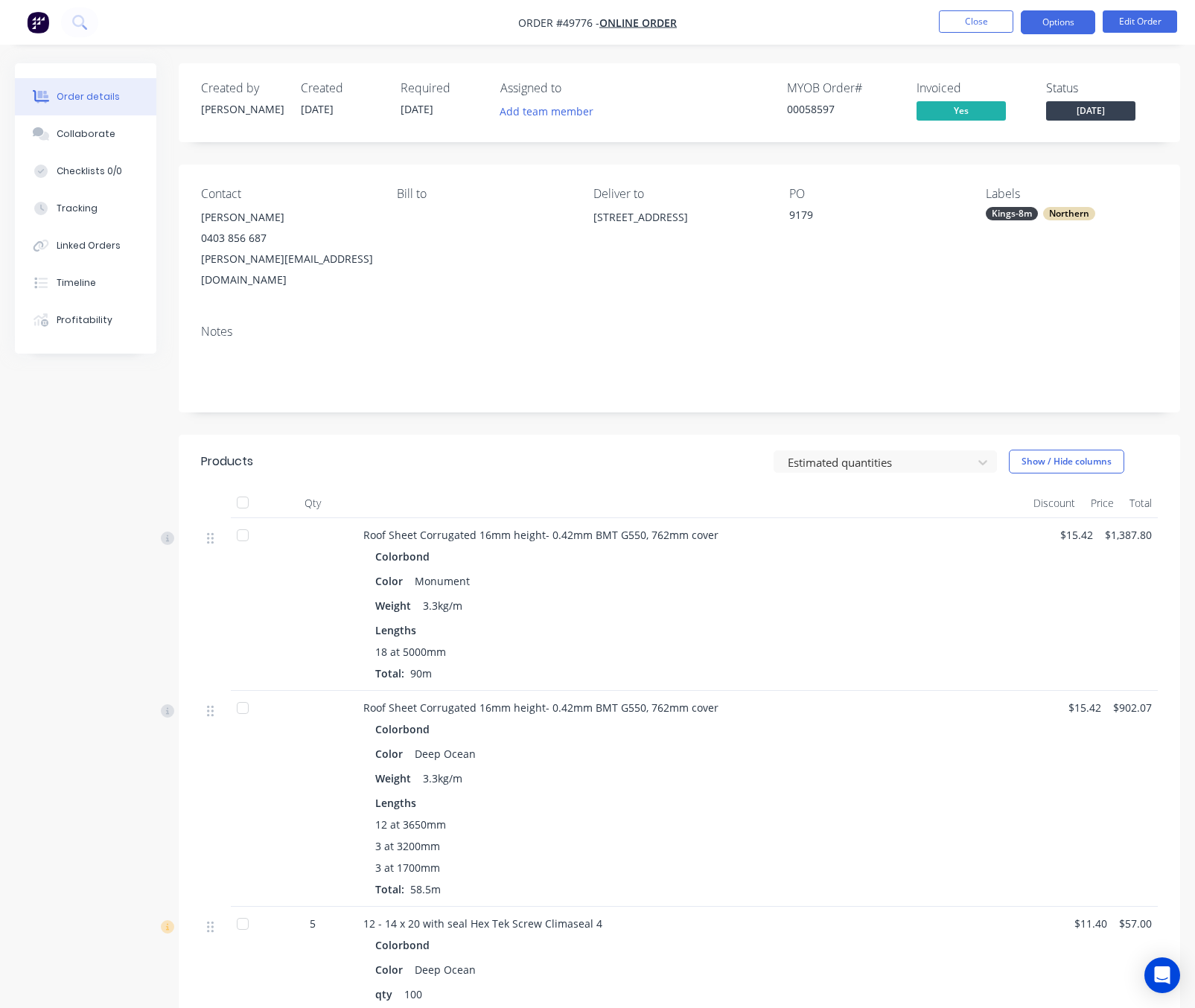
click at [1048, 15] on button "Options" at bounding box center [1058, 23] width 74 height 23
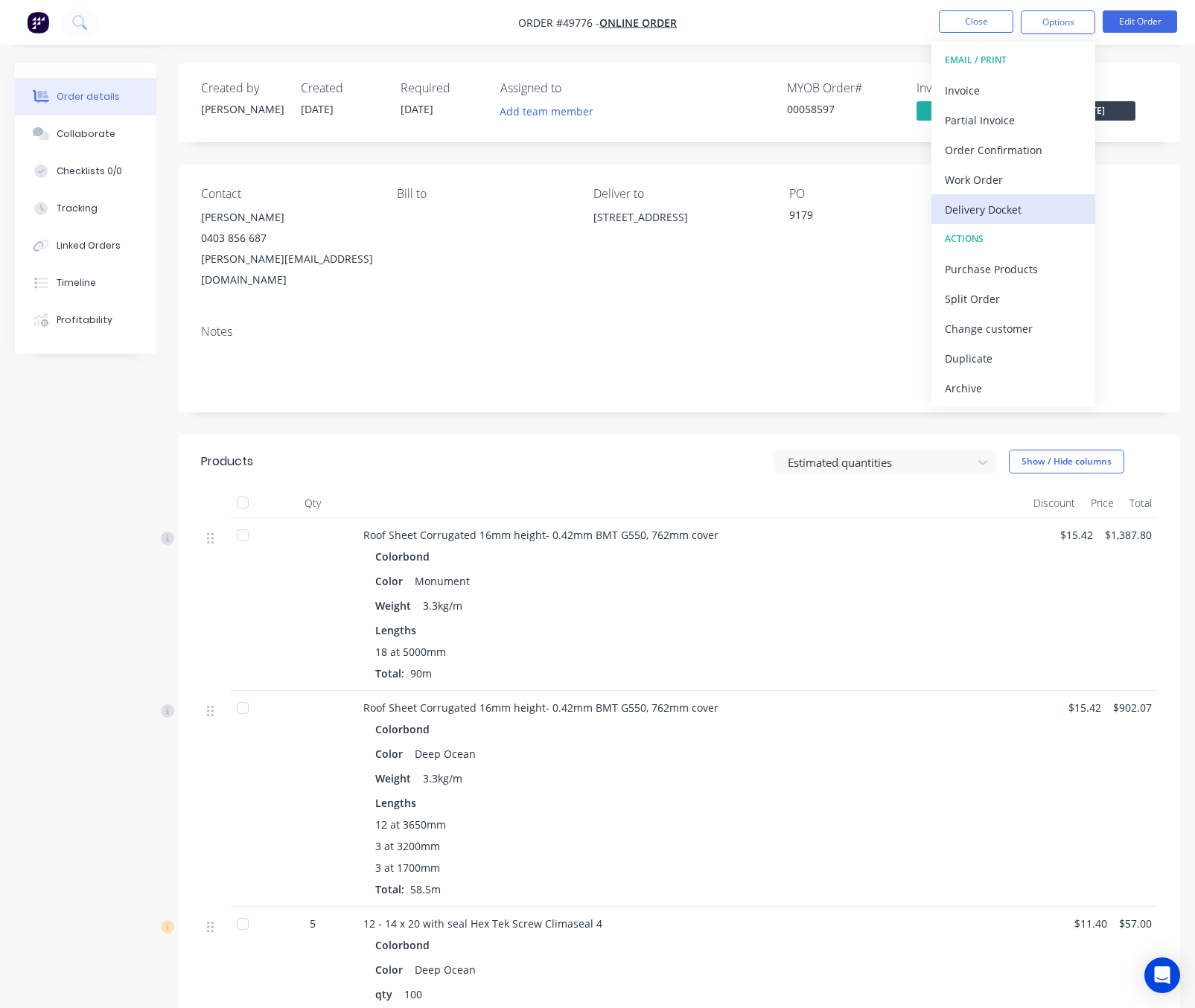
click at [1021, 210] on div "Delivery Docket" at bounding box center [1013, 210] width 137 height 22
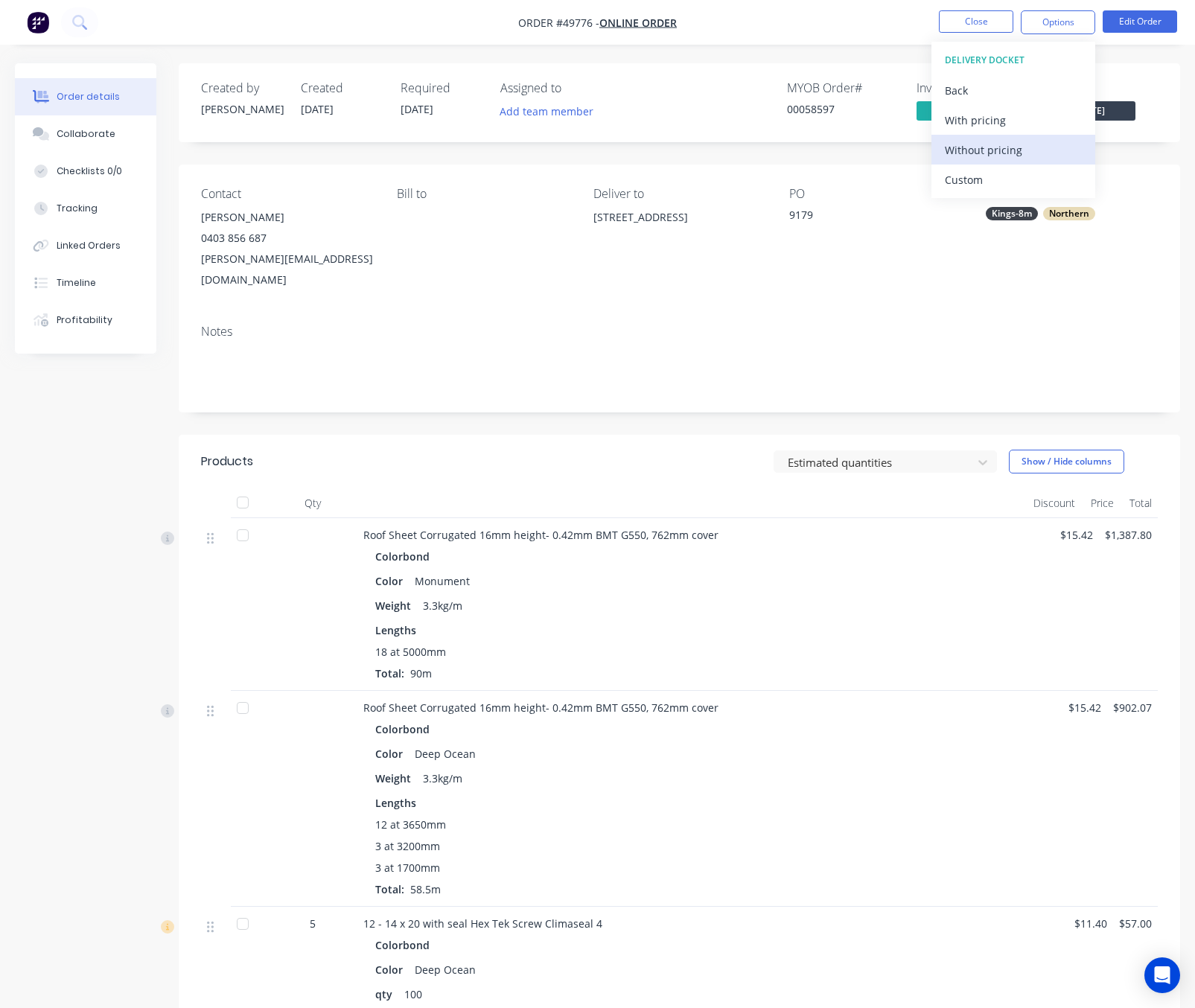
click at [1032, 145] on div "Without pricing" at bounding box center [1013, 150] width 137 height 22
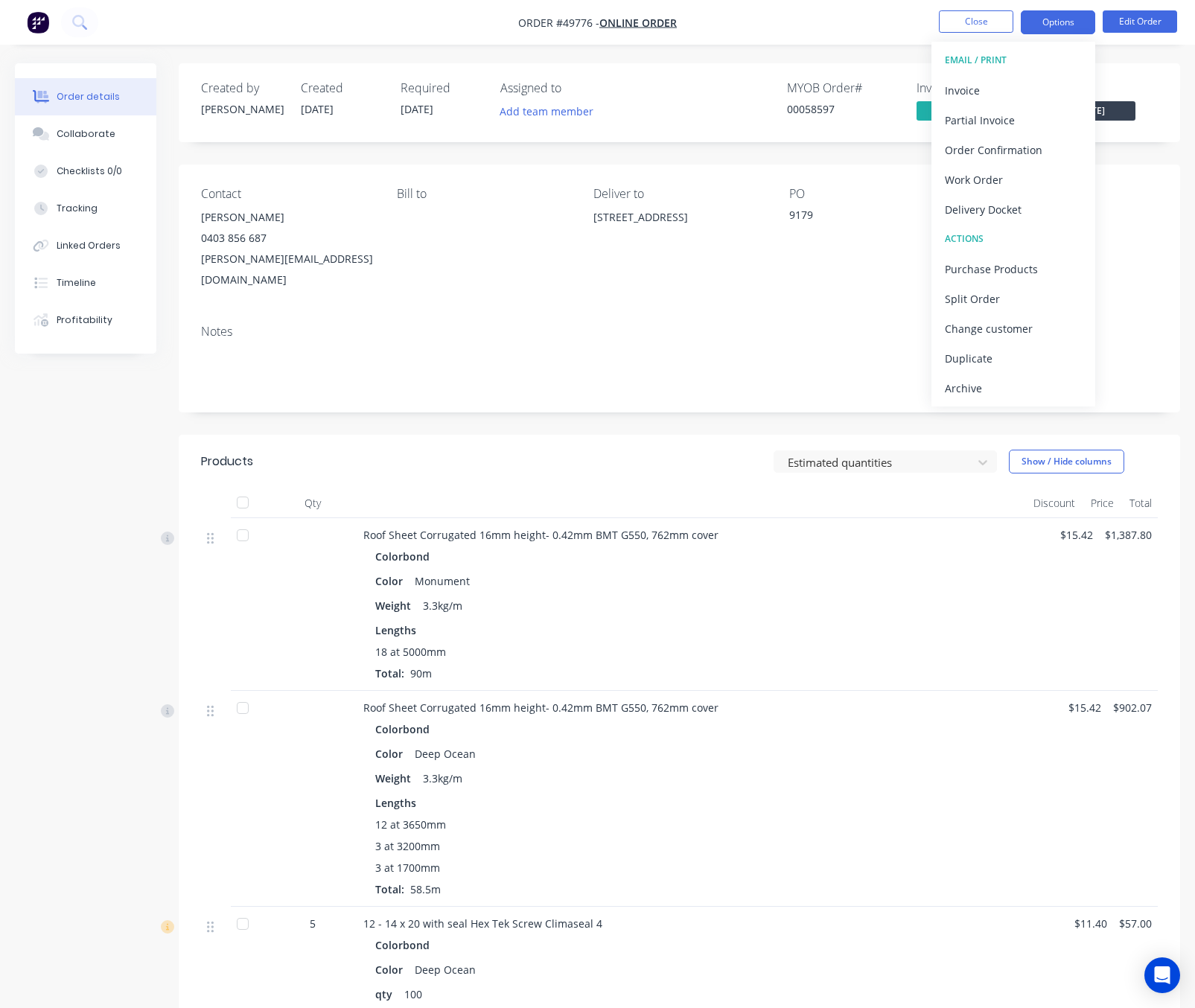
click at [1043, 14] on button "Options" at bounding box center [1058, 23] width 74 height 23
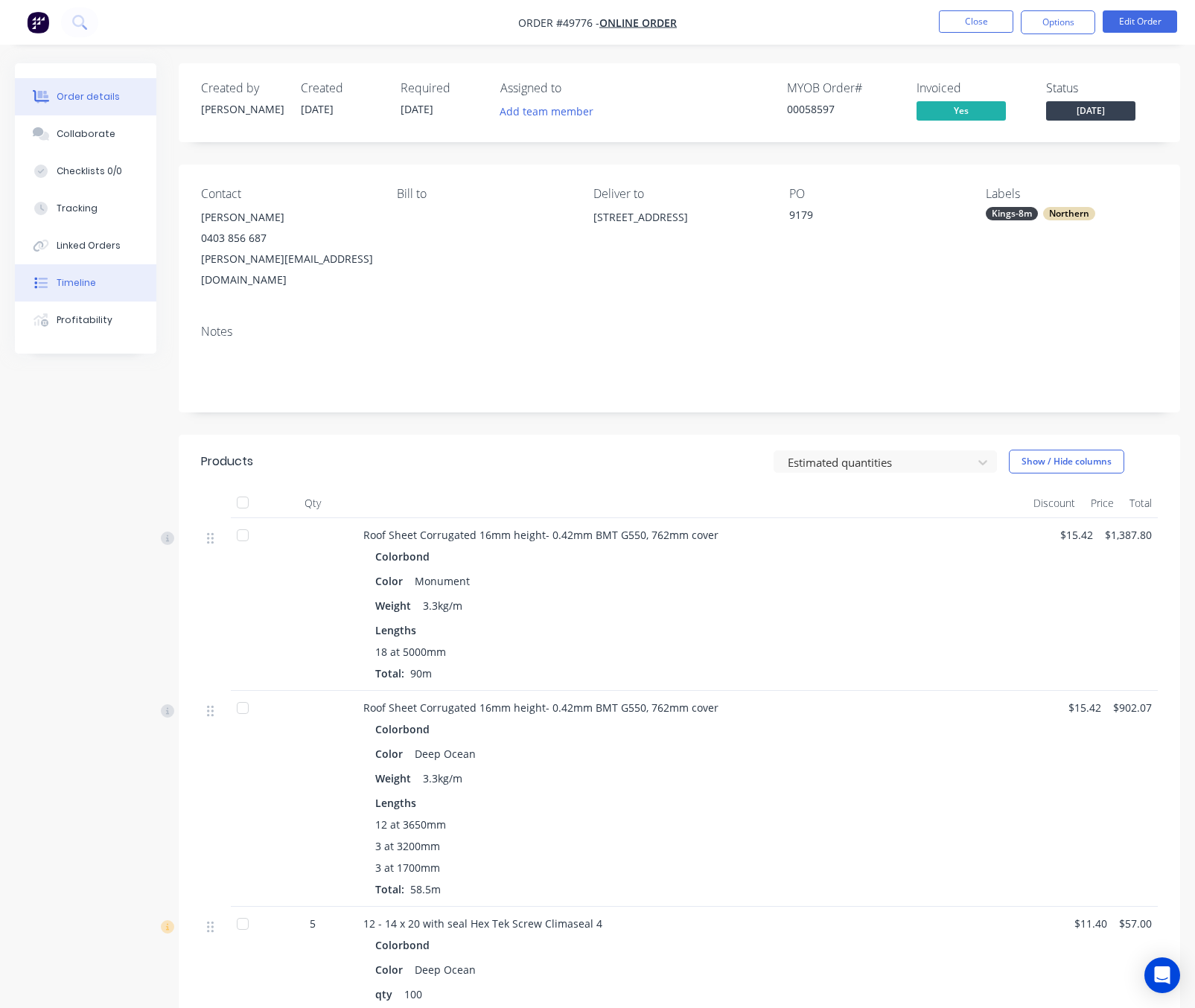
click at [107, 277] on button "Timeline" at bounding box center [85, 283] width 142 height 37
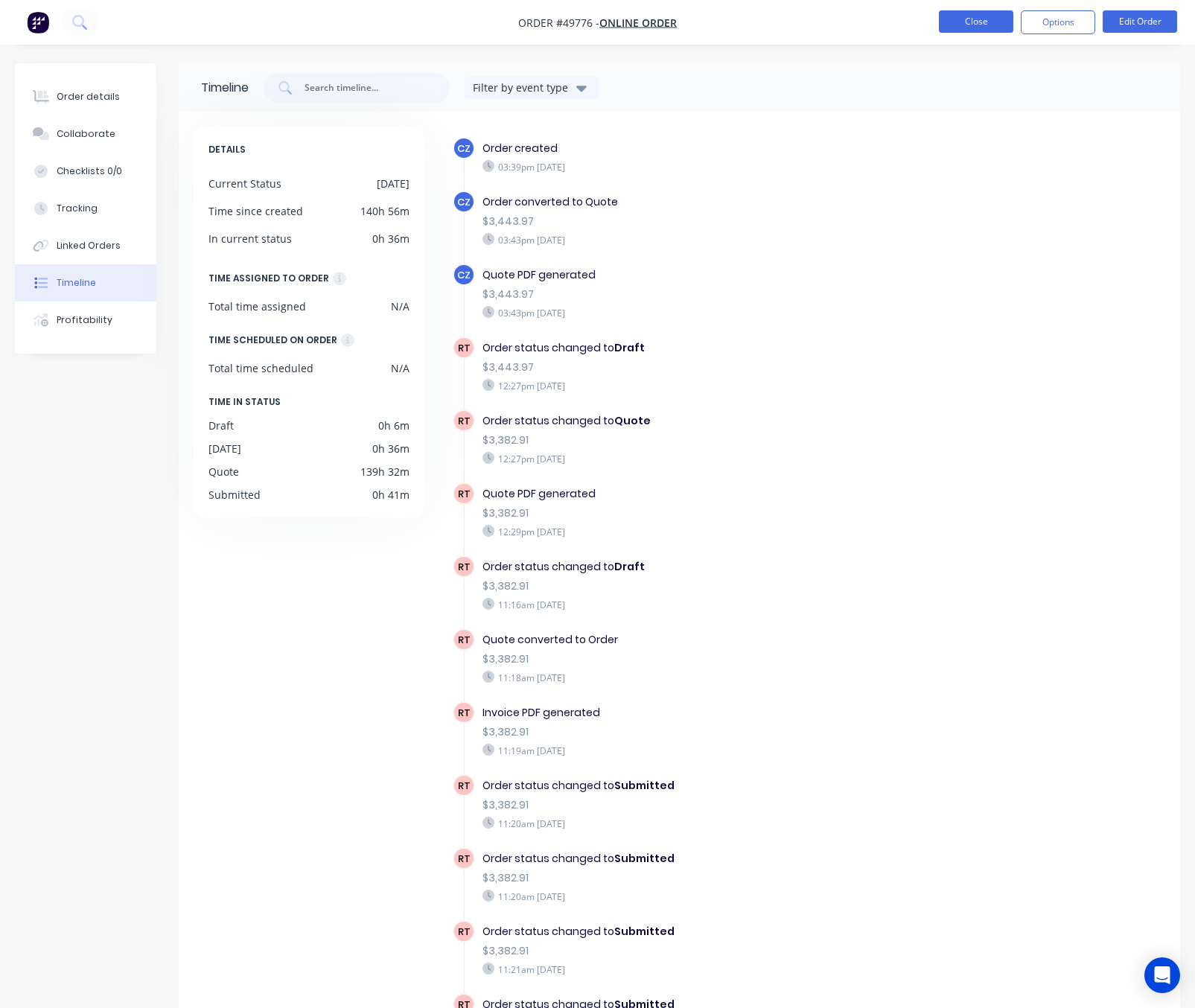
click at [950, 20] on button "Close" at bounding box center [976, 22] width 74 height 23
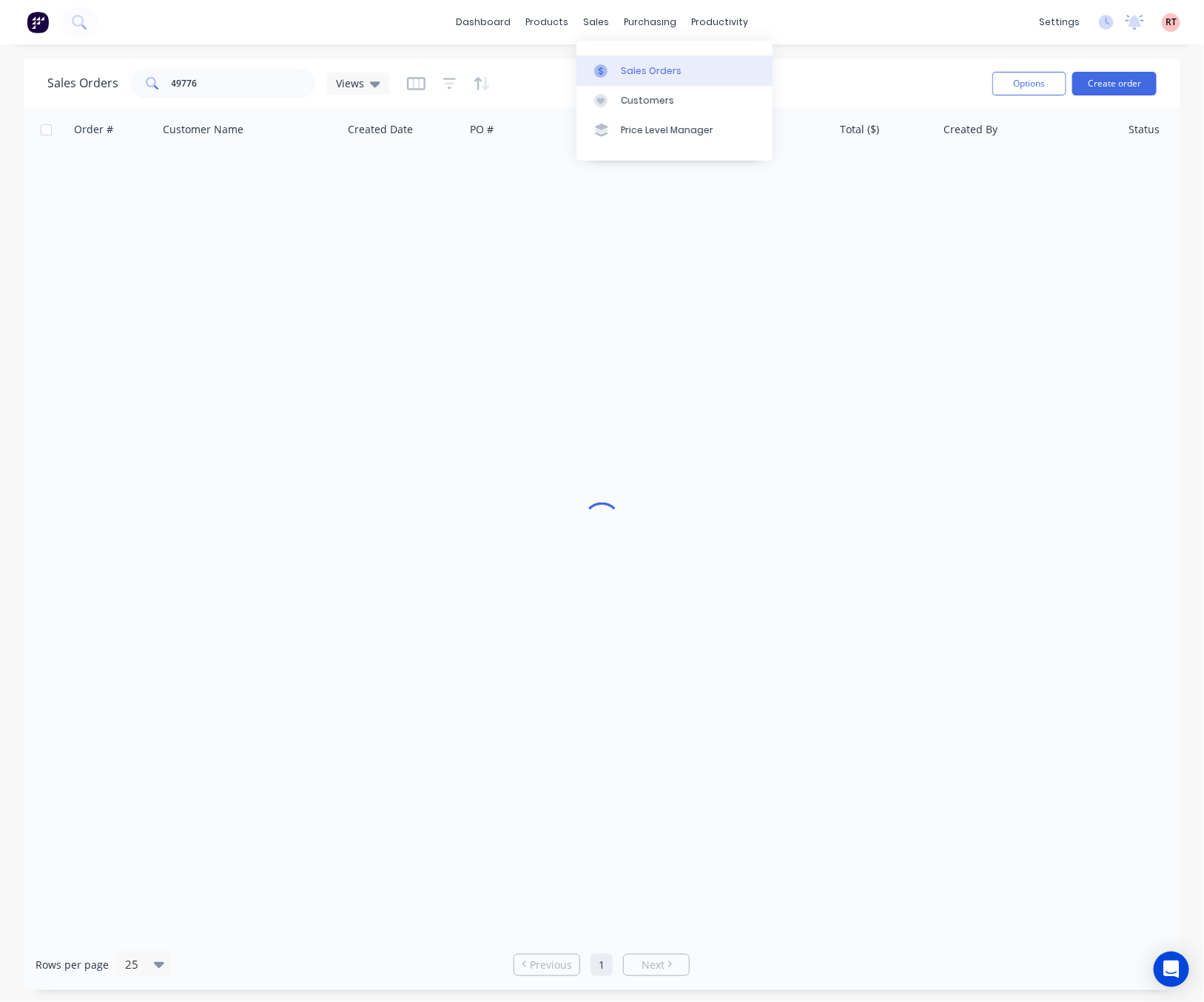
drag, startPoint x: 640, startPoint y: 66, endPoint x: 699, endPoint y: 65, distance: 59.0
click at [640, 66] on div "Sales Orders" at bounding box center [651, 71] width 61 height 13
drag, startPoint x: 259, startPoint y: 84, endPoint x: 109, endPoint y: 81, distance: 150.0
click at [165, 84] on div "49776" at bounding box center [223, 84] width 185 height 30
click at [626, 105] on link "Customers" at bounding box center [674, 101] width 196 height 30
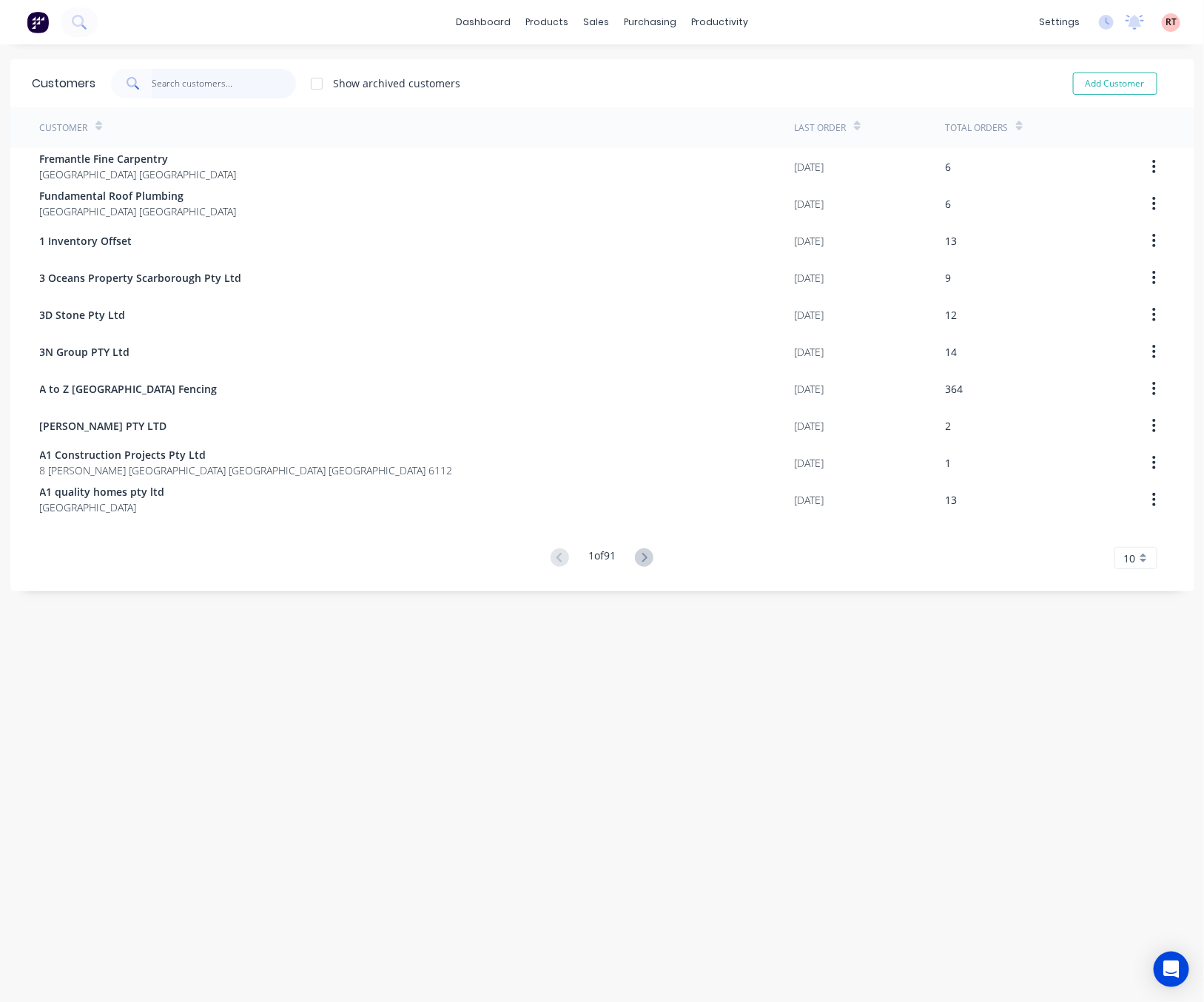
click at [207, 85] on input "text" at bounding box center [224, 84] width 145 height 30
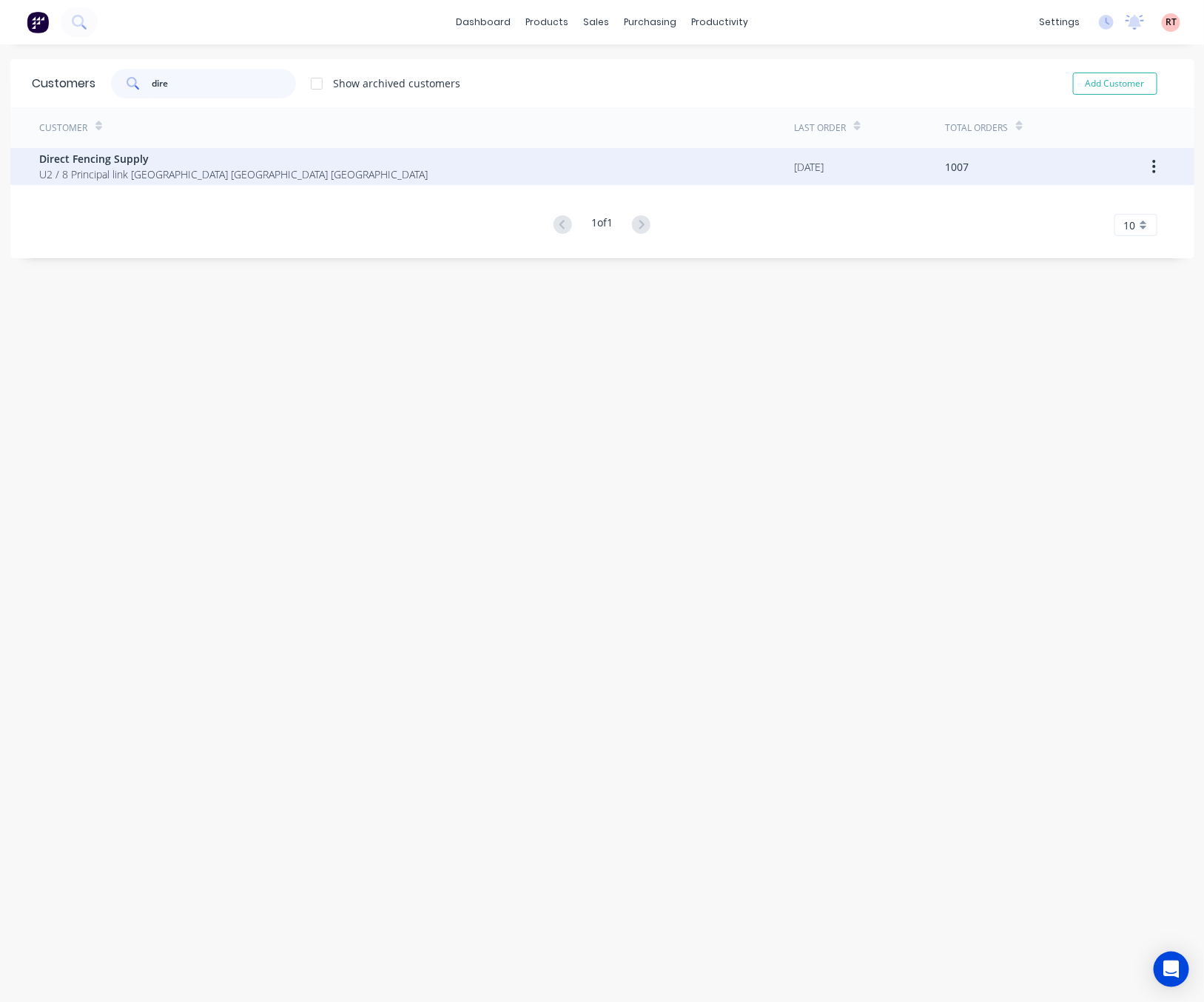
type input "dire"
click at [254, 163] on span "Direct Fencing Supply" at bounding box center [234, 158] width 389 height 15
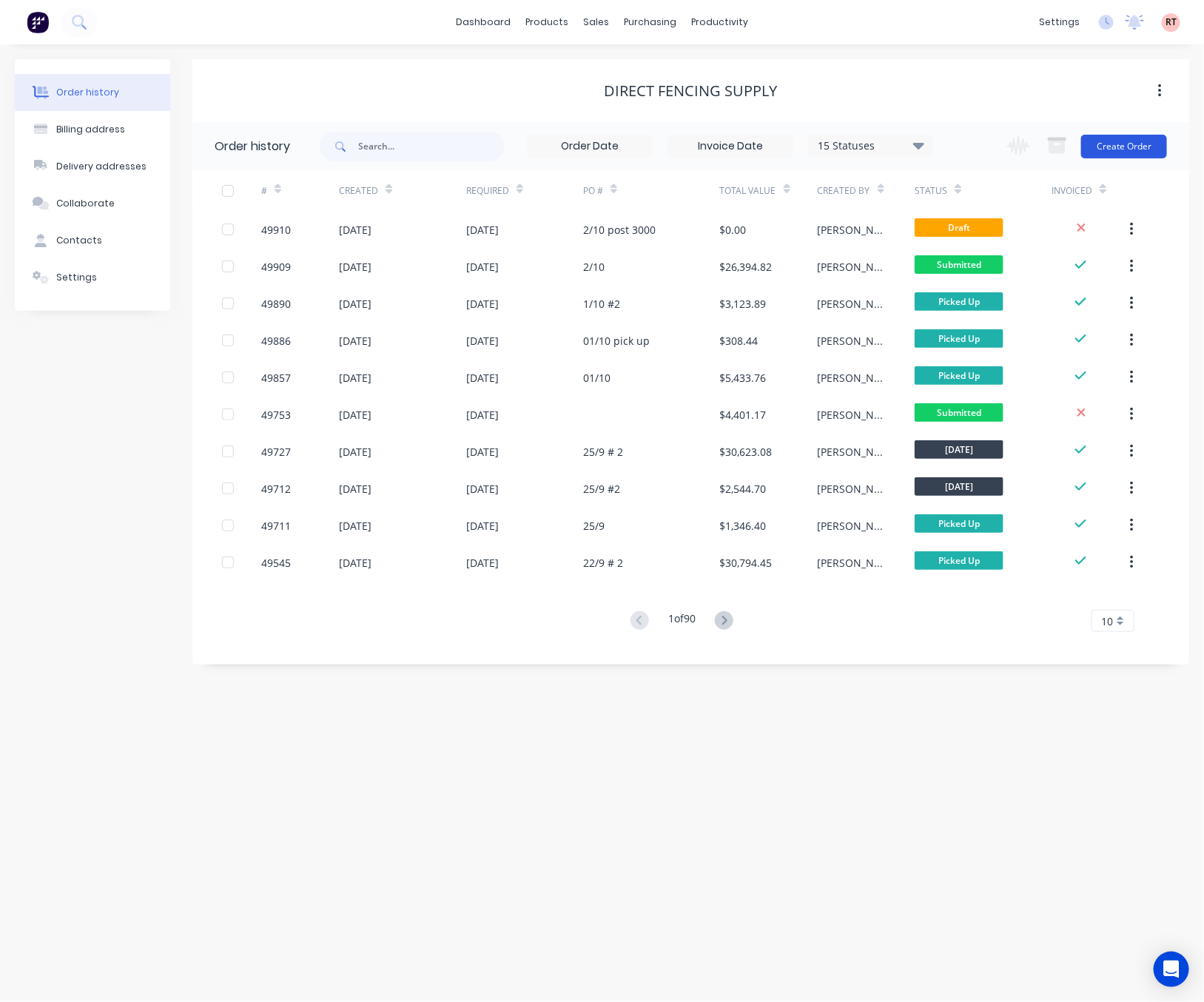
click at [1106, 140] on button "Create Order" at bounding box center [1124, 146] width 86 height 23
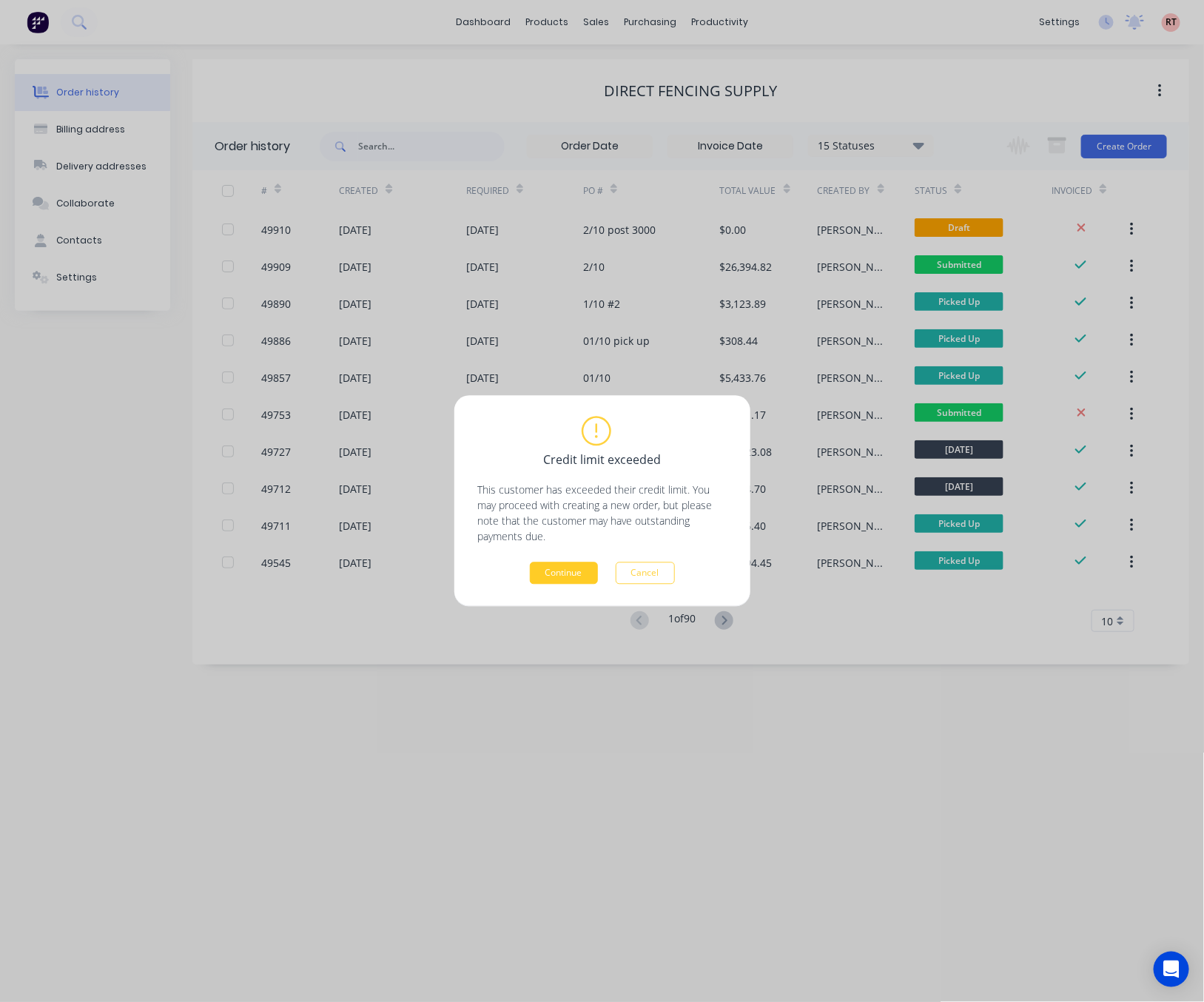
click at [568, 564] on button "Continue" at bounding box center [564, 573] width 68 height 22
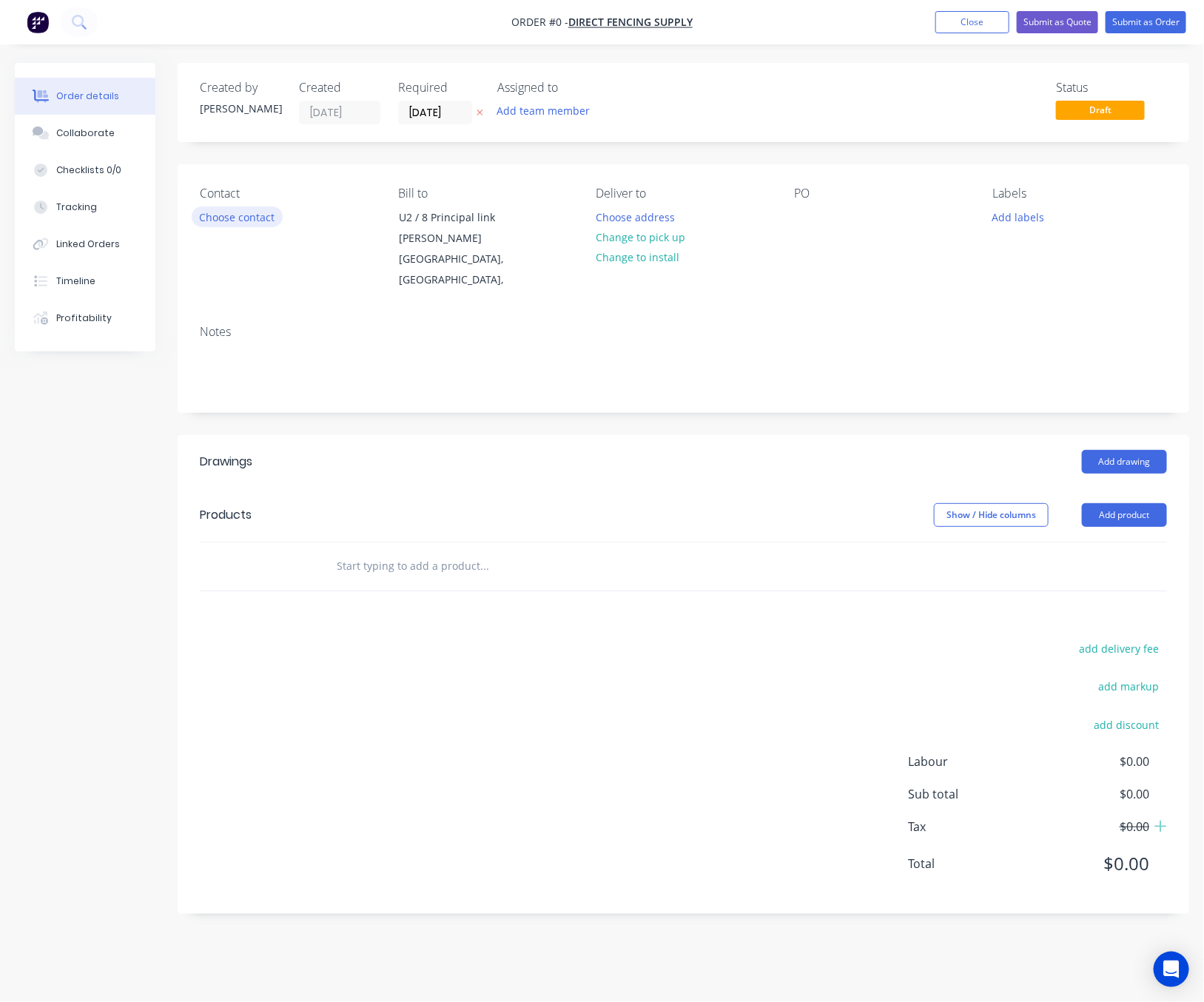
click at [245, 214] on button "Choose contact" at bounding box center [236, 216] width 91 height 20
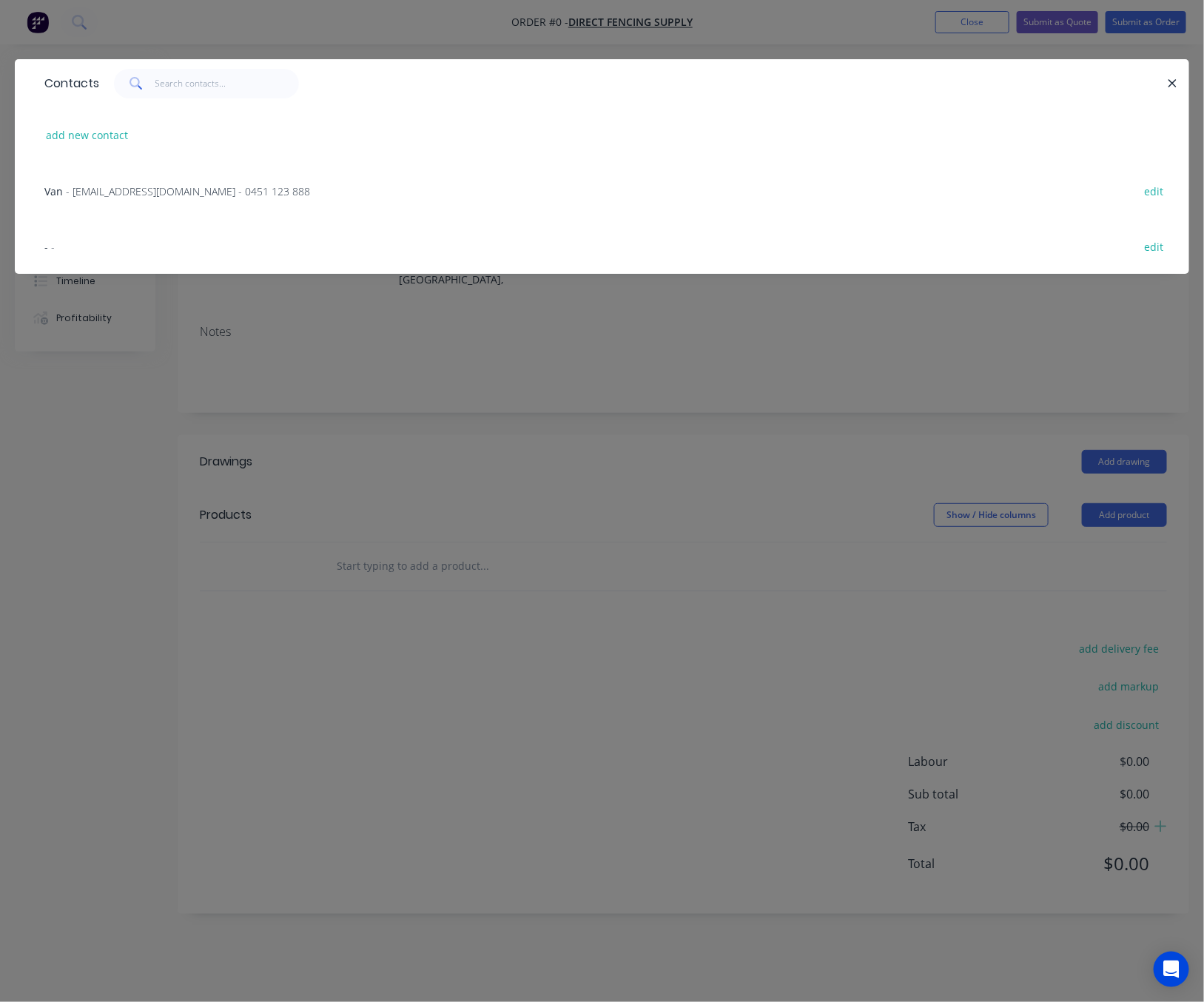
click at [223, 198] on div "Van - [EMAIL_ADDRESS][DOMAIN_NAME] - 0451 123 888 edit" at bounding box center [602, 190] width 1129 height 56
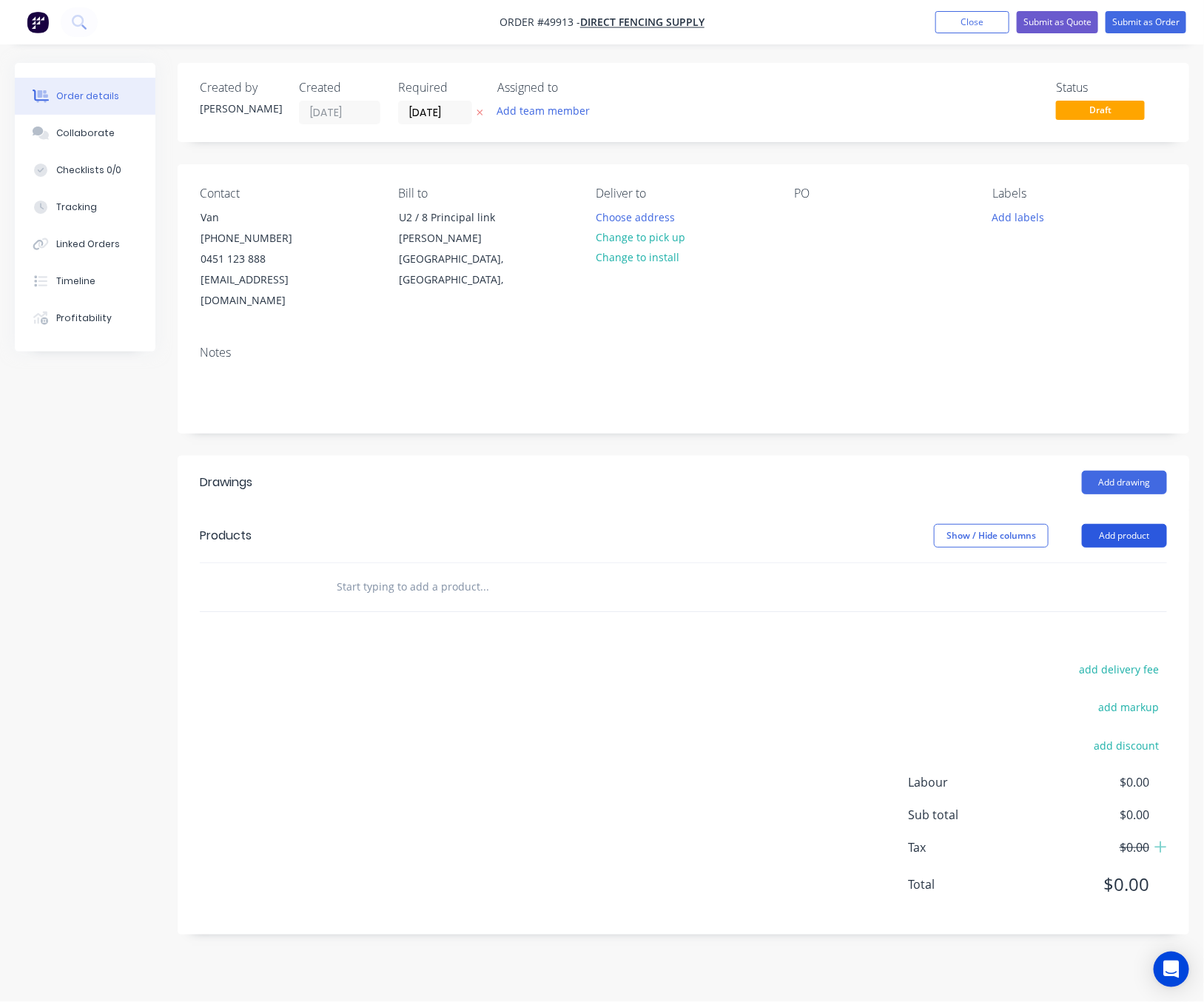
click at [1121, 523] on button "Add product" at bounding box center [1124, 535] width 85 height 23
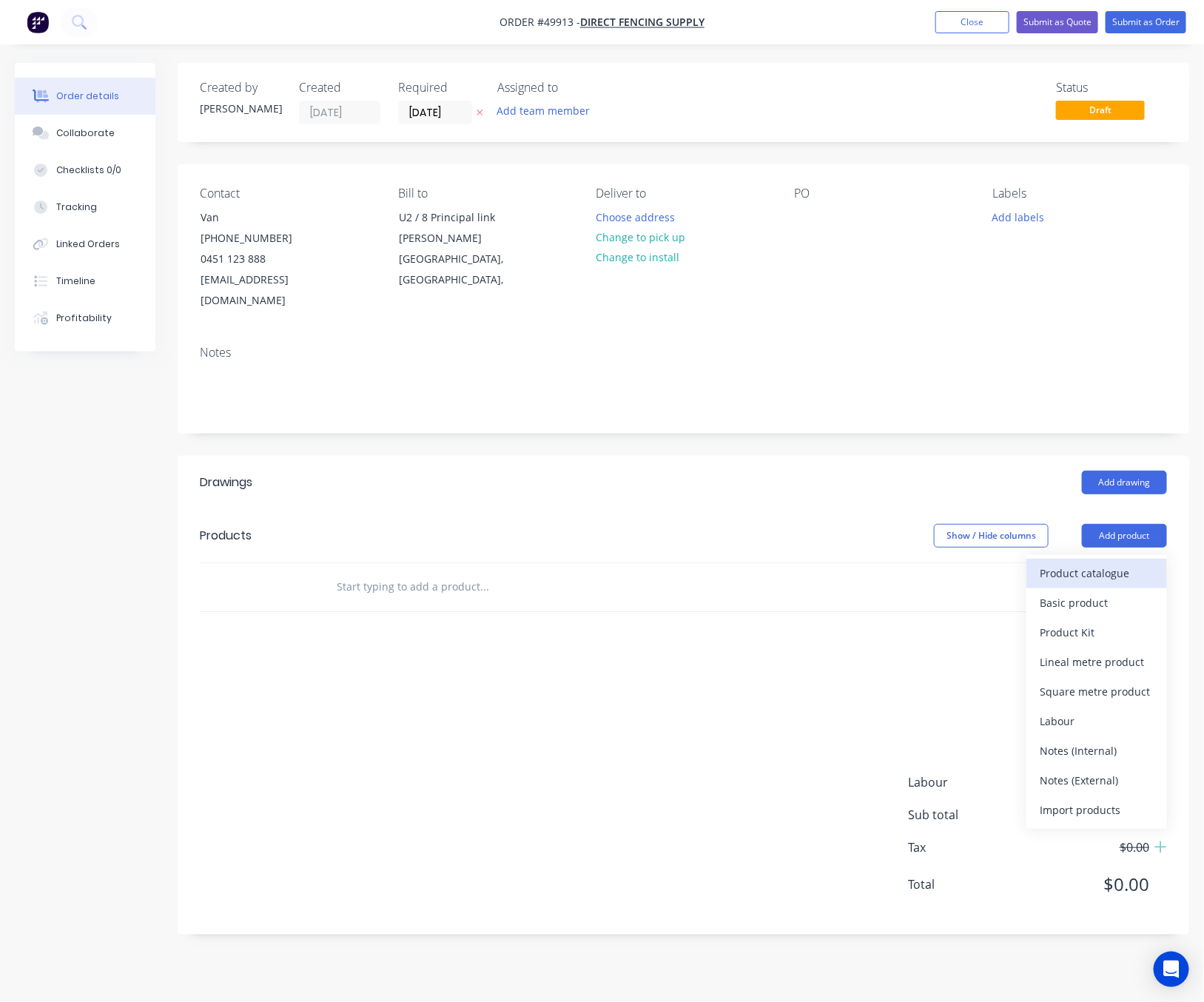
click at [1093, 562] on div "Product catalogue" at bounding box center [1096, 573] width 114 height 22
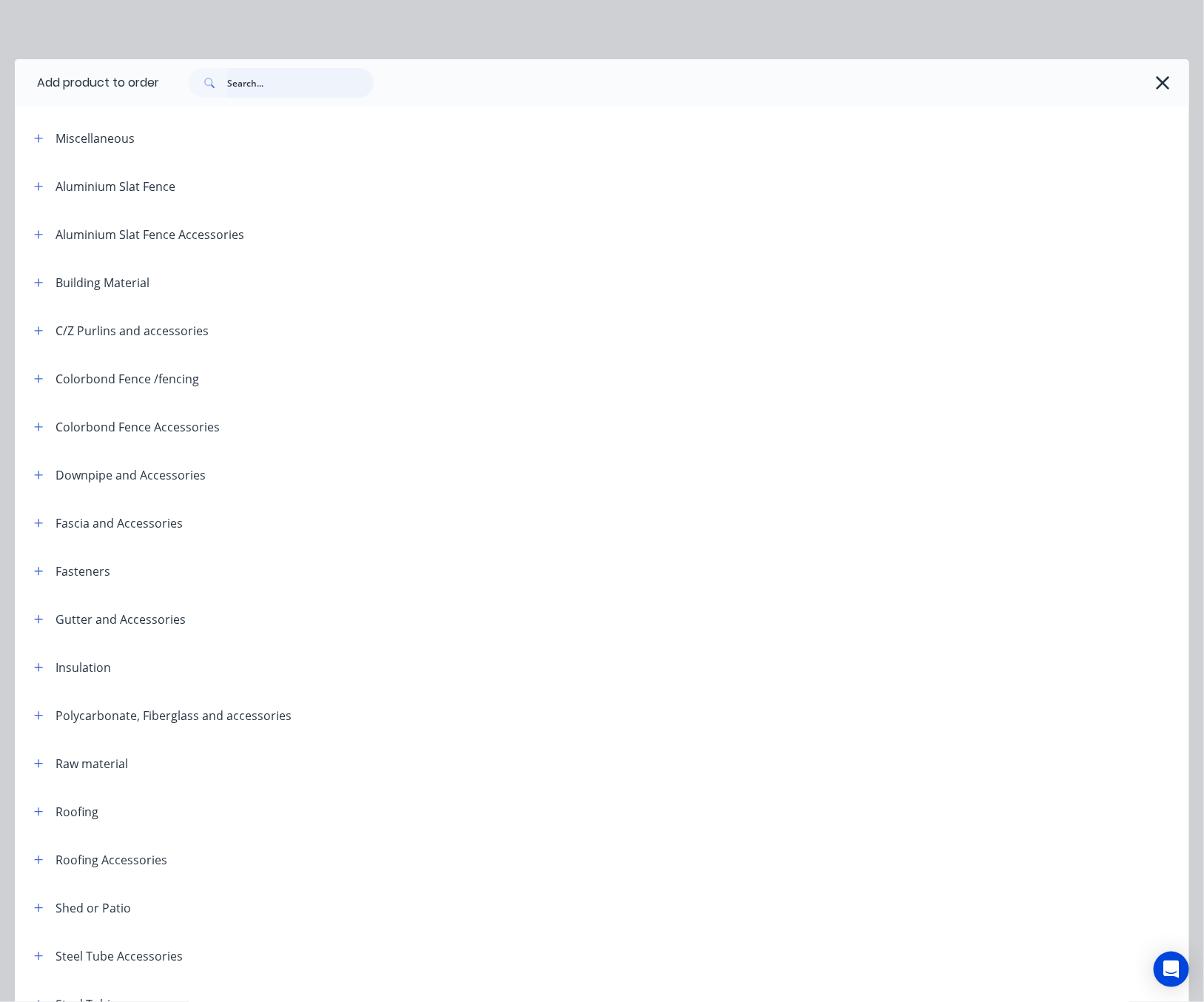
click at [284, 85] on input "text" at bounding box center [300, 83] width 146 height 30
click at [276, 89] on input "text" at bounding box center [300, 83] width 146 height 30
type input "fence"
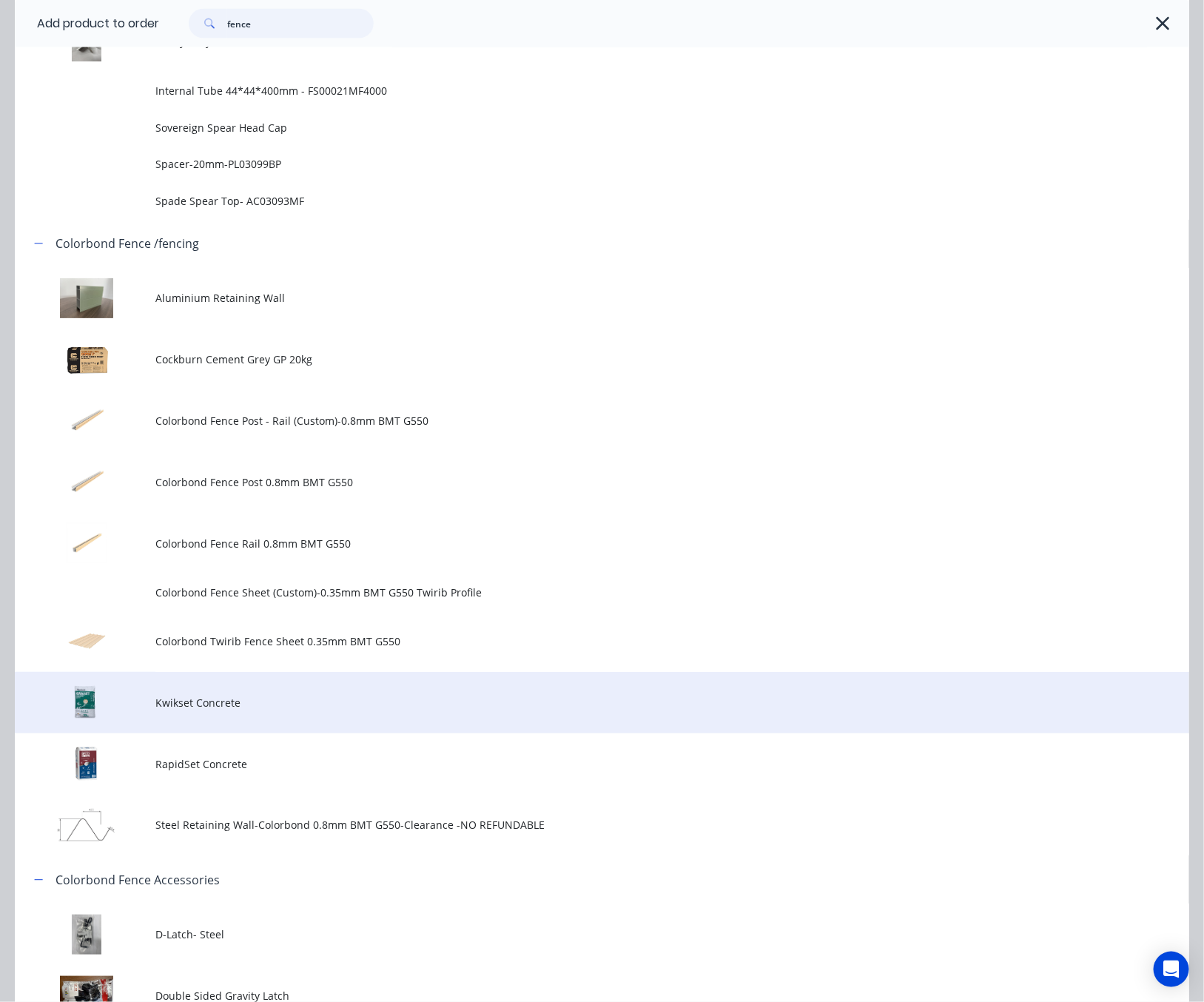
scroll to position [1110, 0]
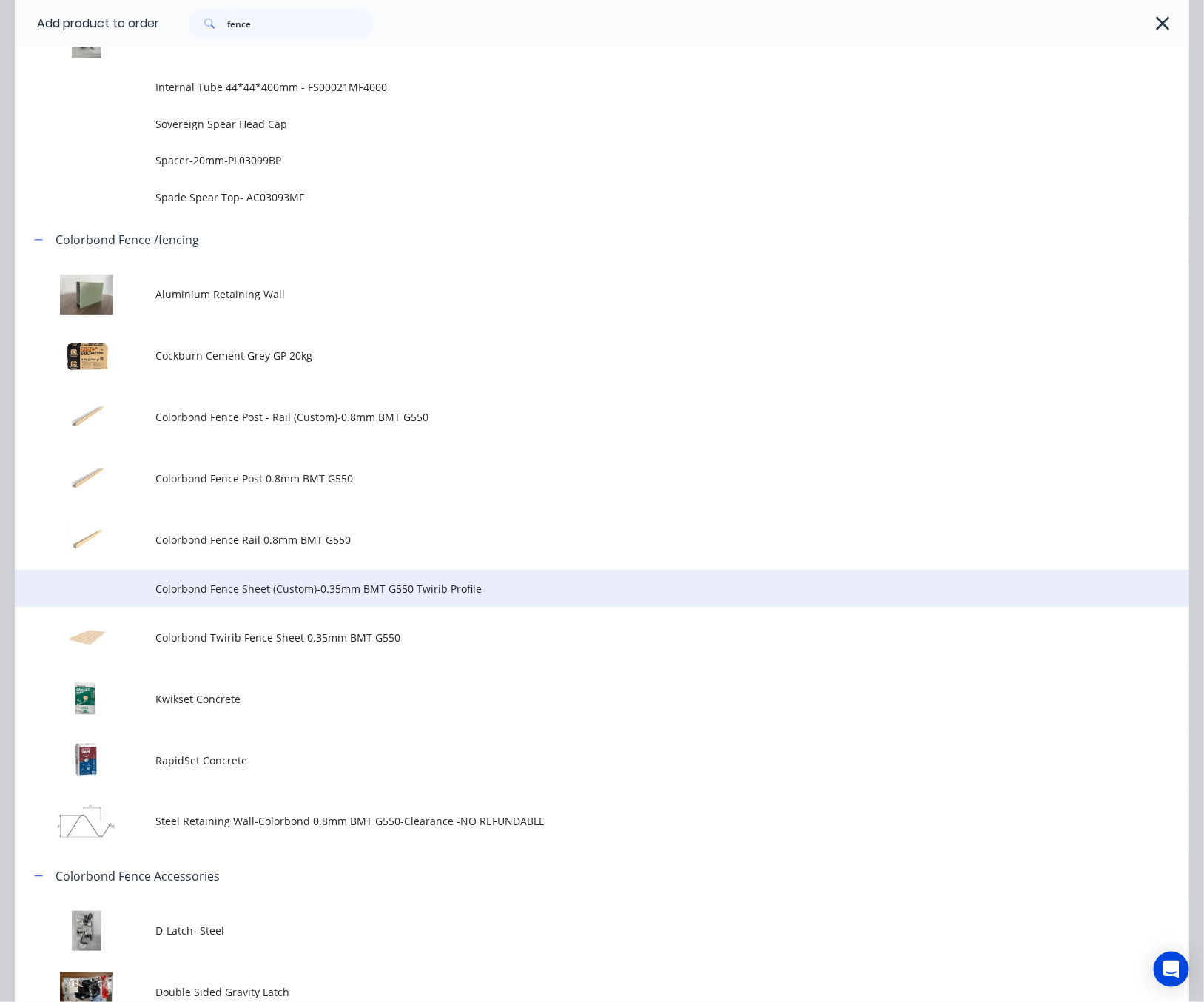
click at [479, 595] on td "Colorbond Fence Sheet (Custom)-0.35mm BMT G550 Twirib Profile" at bounding box center [672, 588] width 1033 height 37
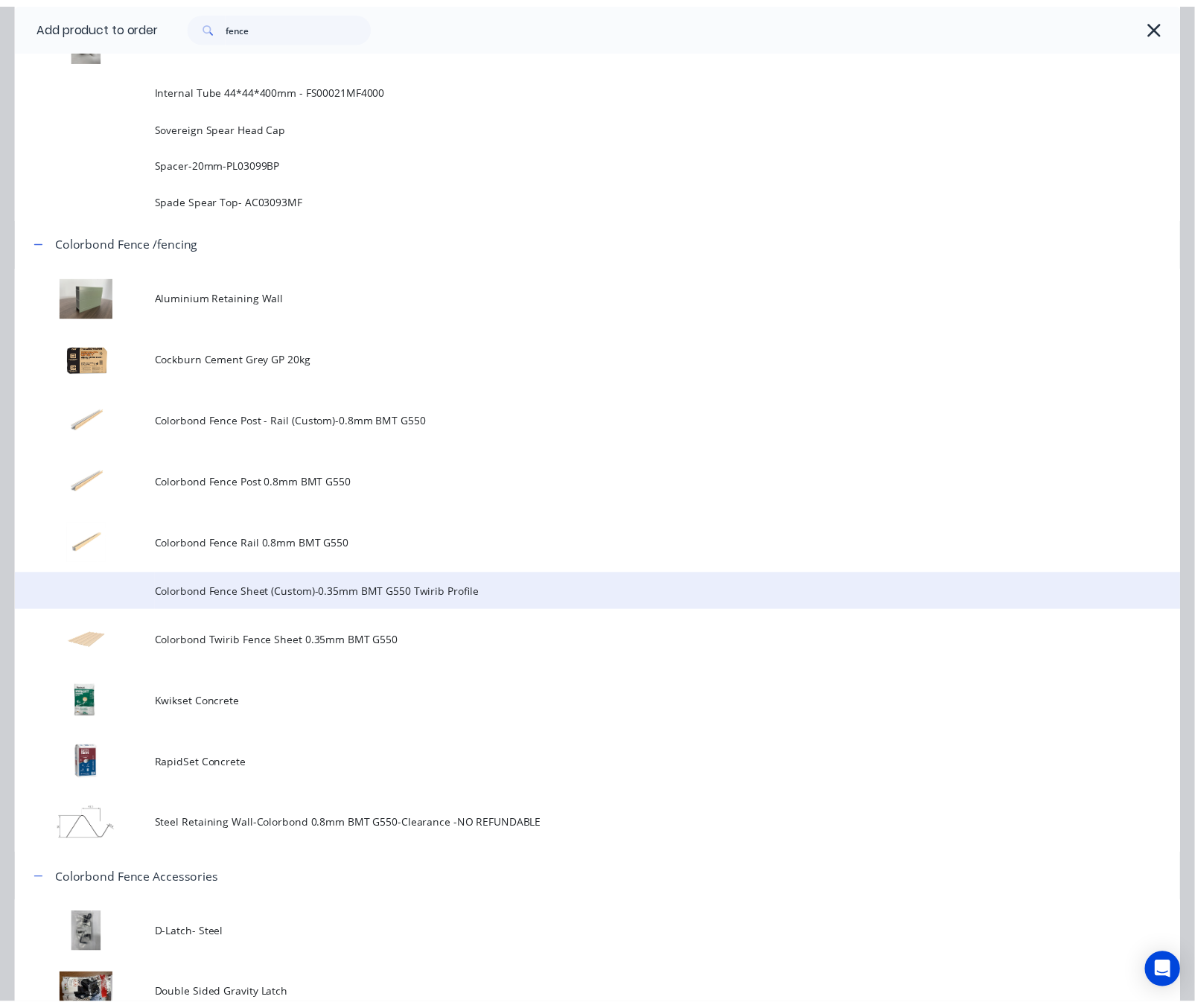
scroll to position [0, 0]
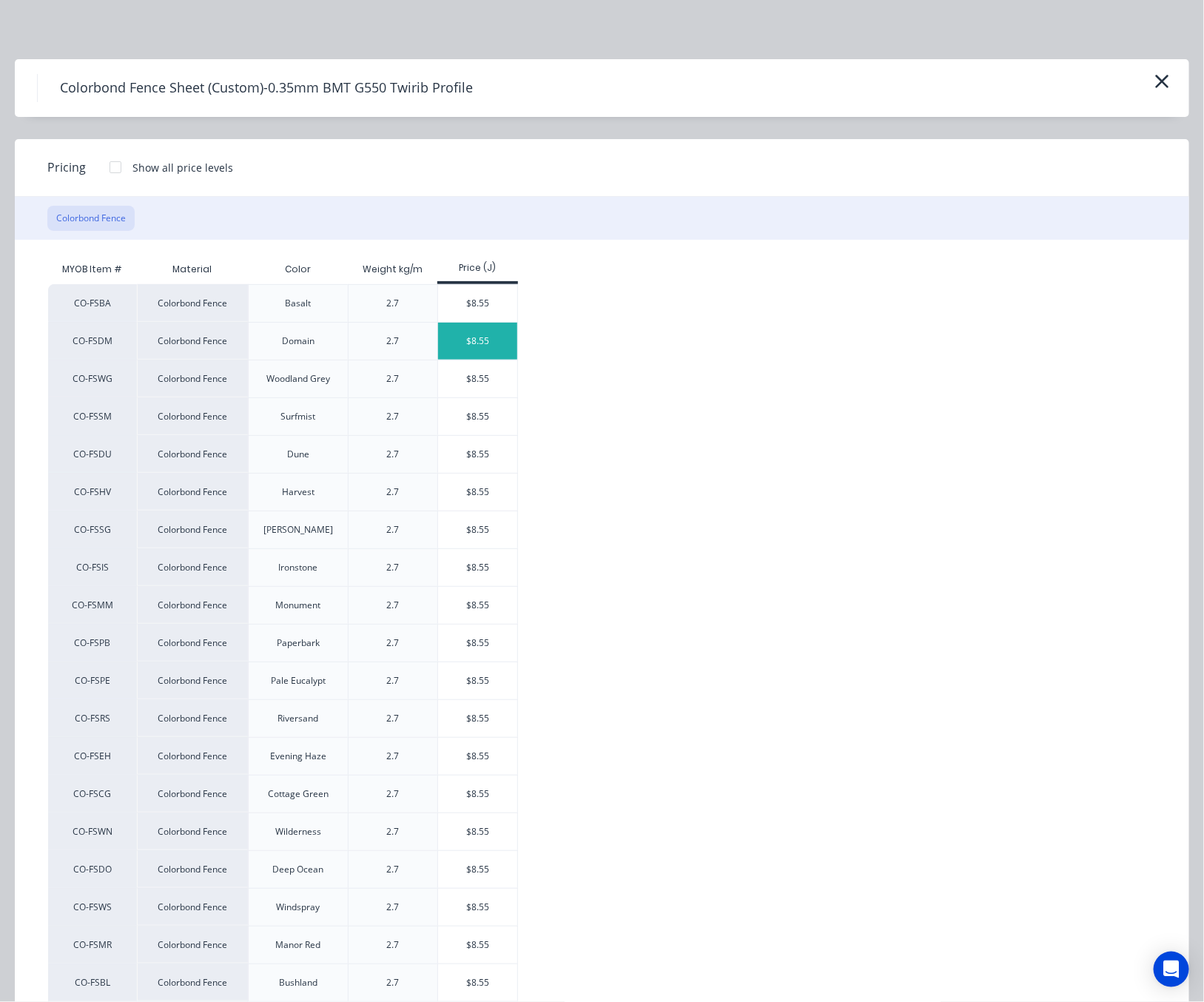
click at [475, 344] on div "$8.55" at bounding box center [478, 340] width 79 height 37
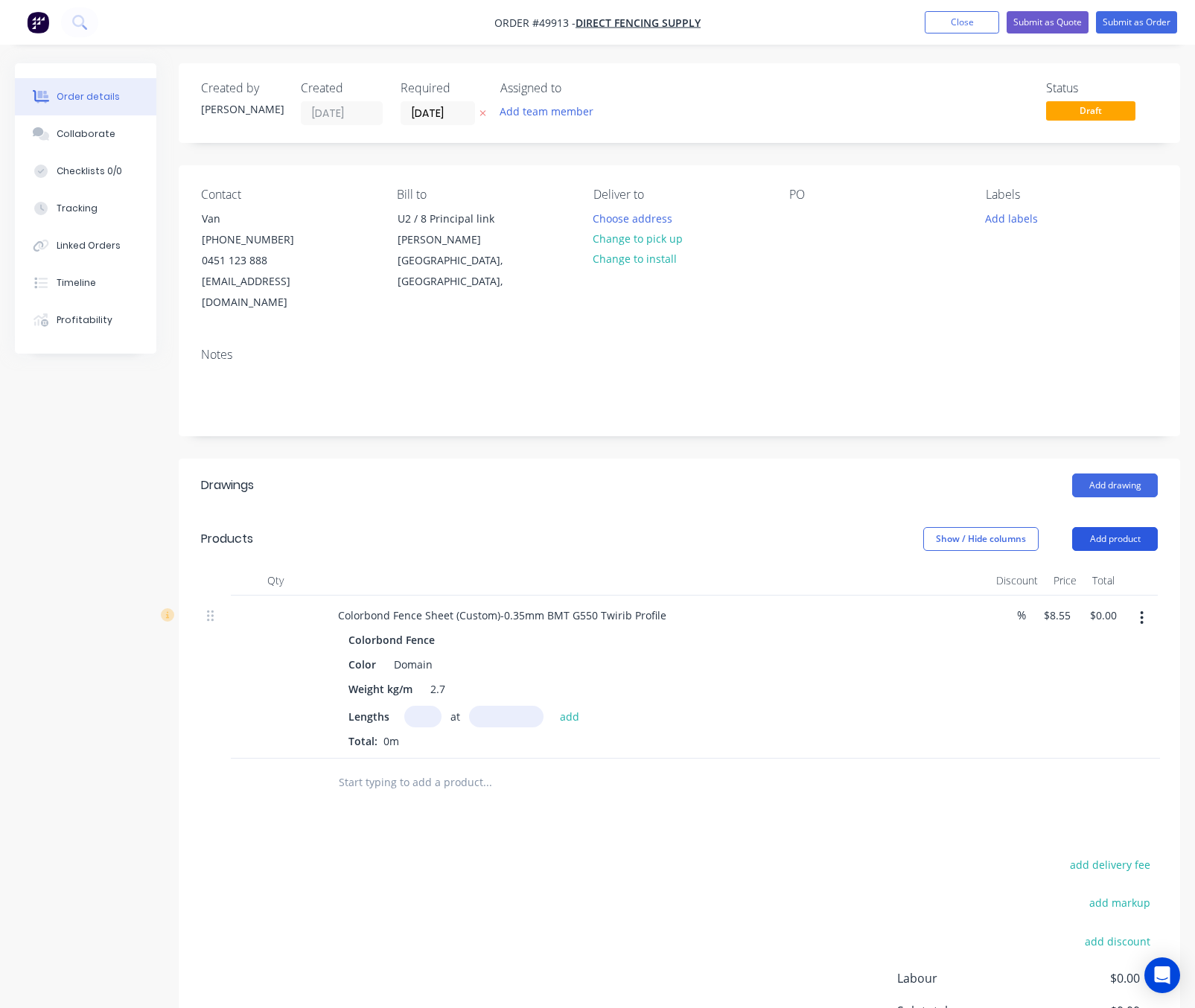
click at [1108, 527] on button "Add product" at bounding box center [1115, 538] width 86 height 23
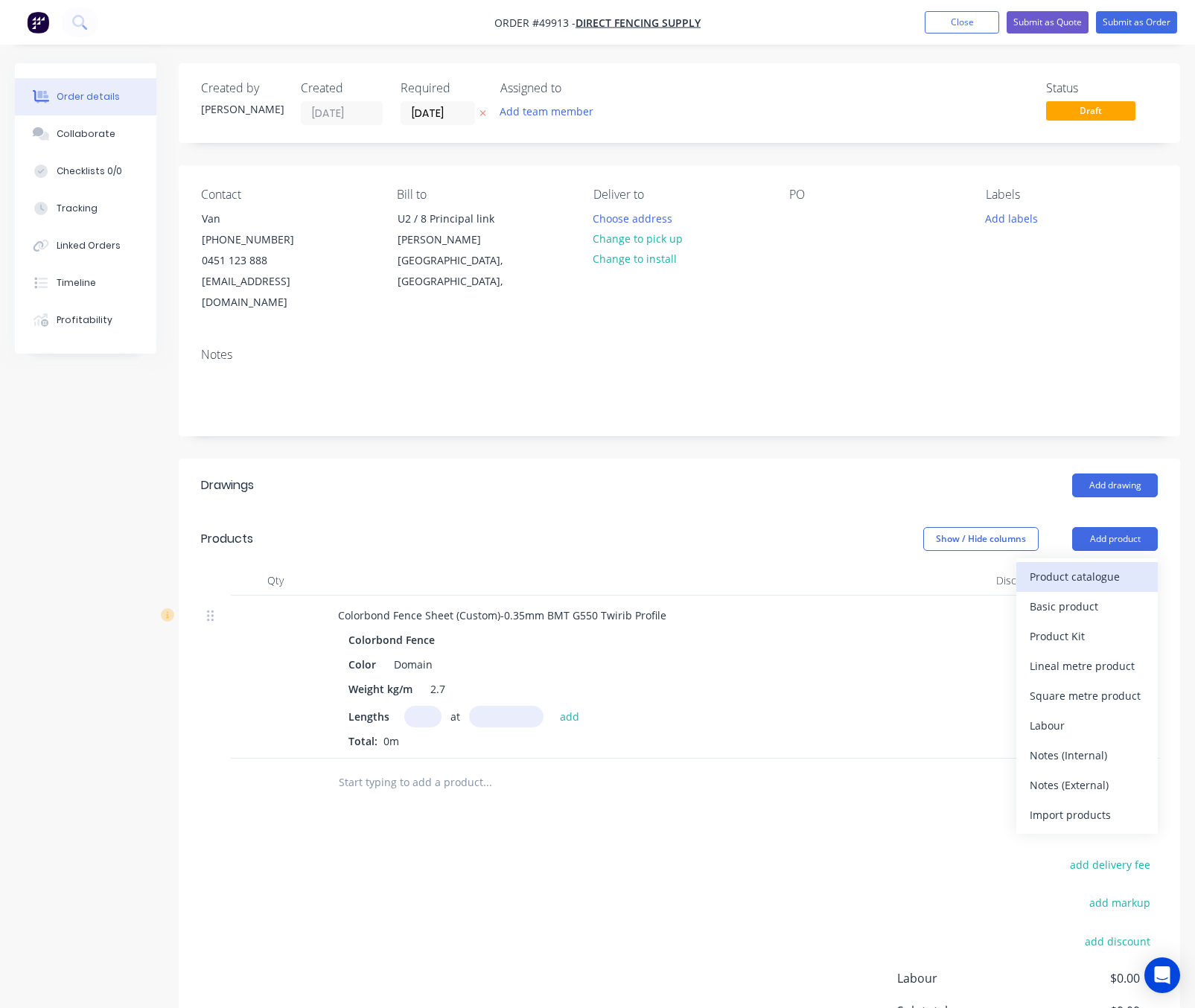
click at [1086, 565] on div "Product catalogue" at bounding box center [1087, 576] width 115 height 22
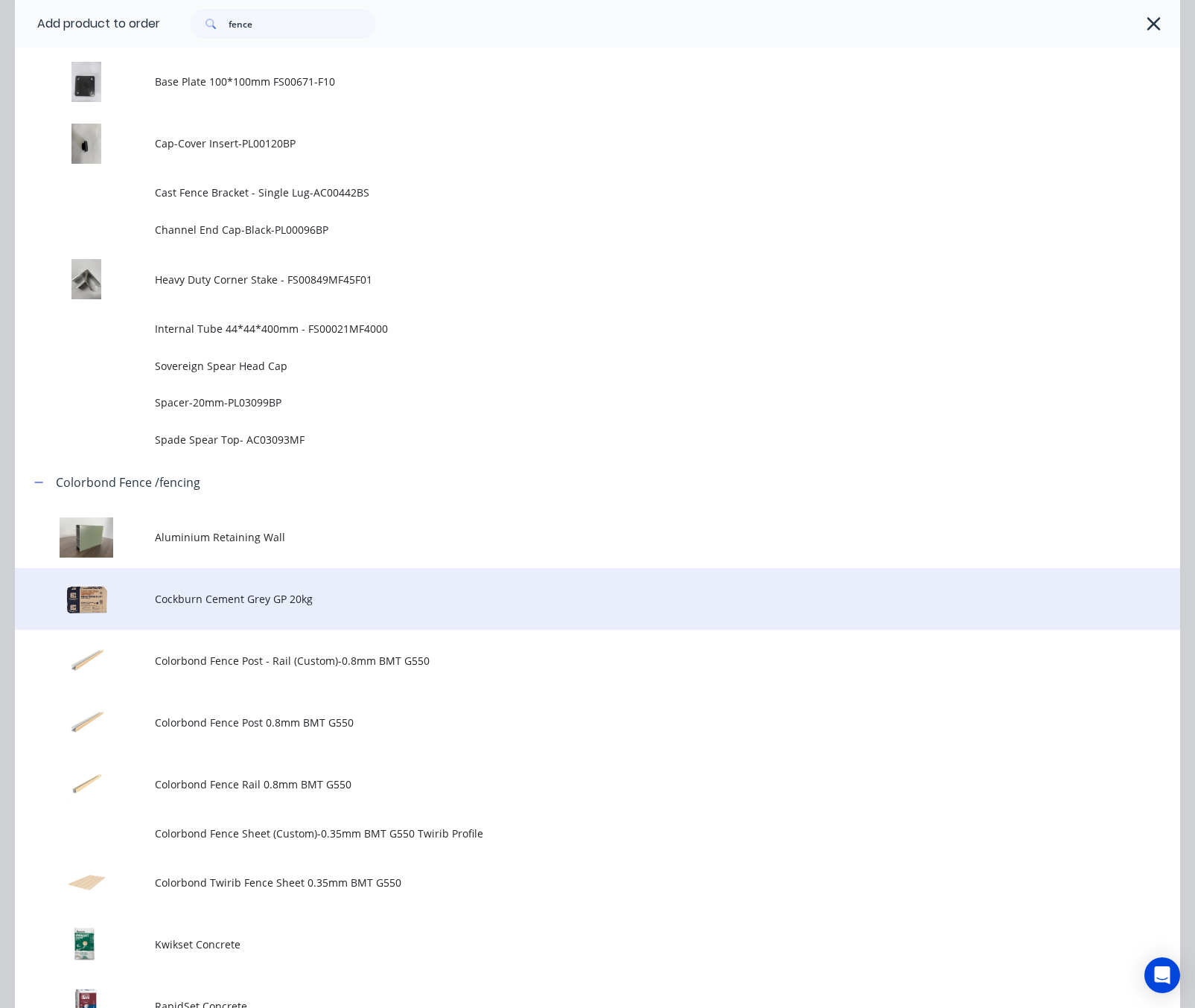
scroll to position [1005, 0]
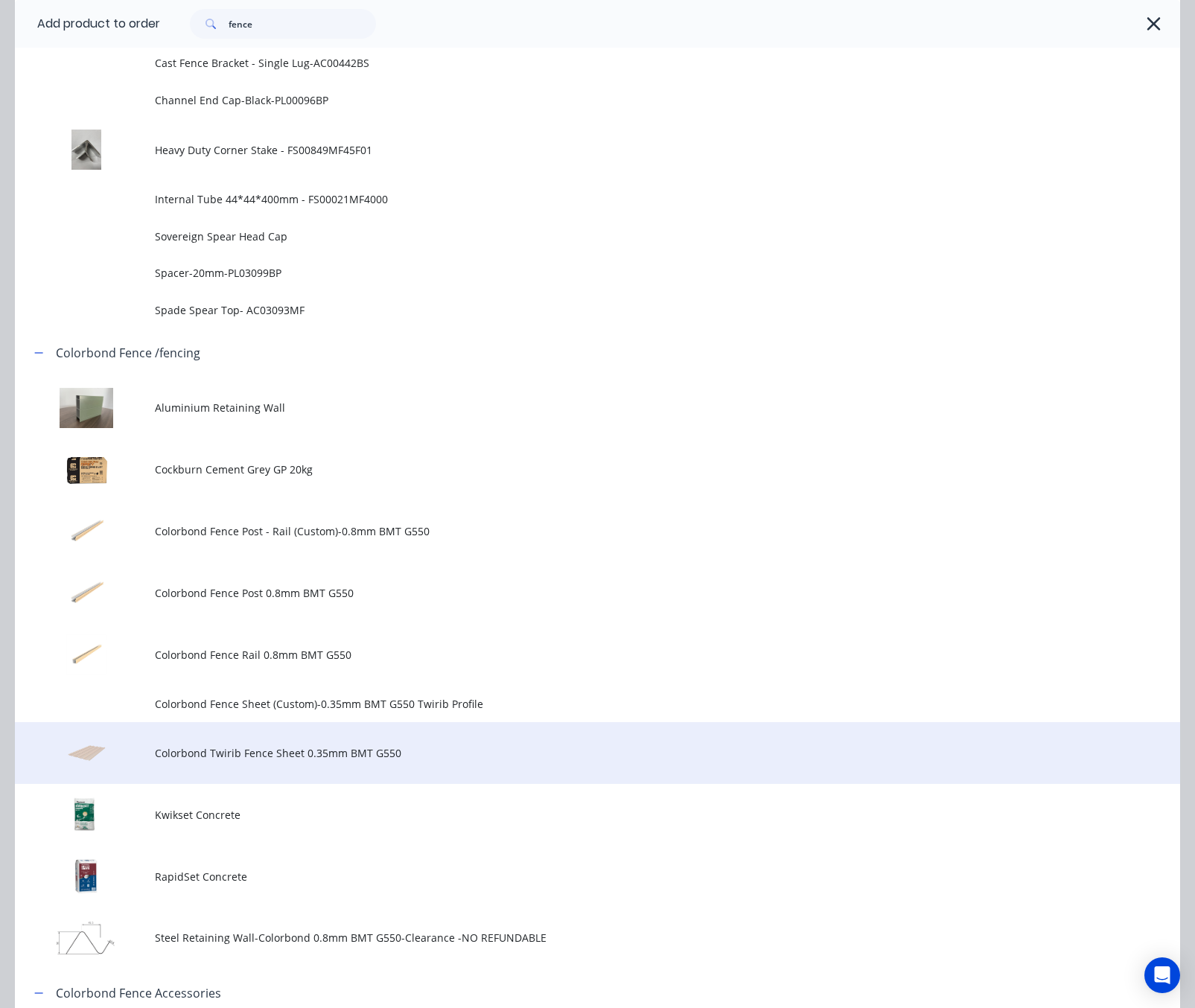
click at [444, 746] on span "Colorbond Twirib Fence Sheet 0.35mm BMT G550" at bounding box center [565, 752] width 820 height 15
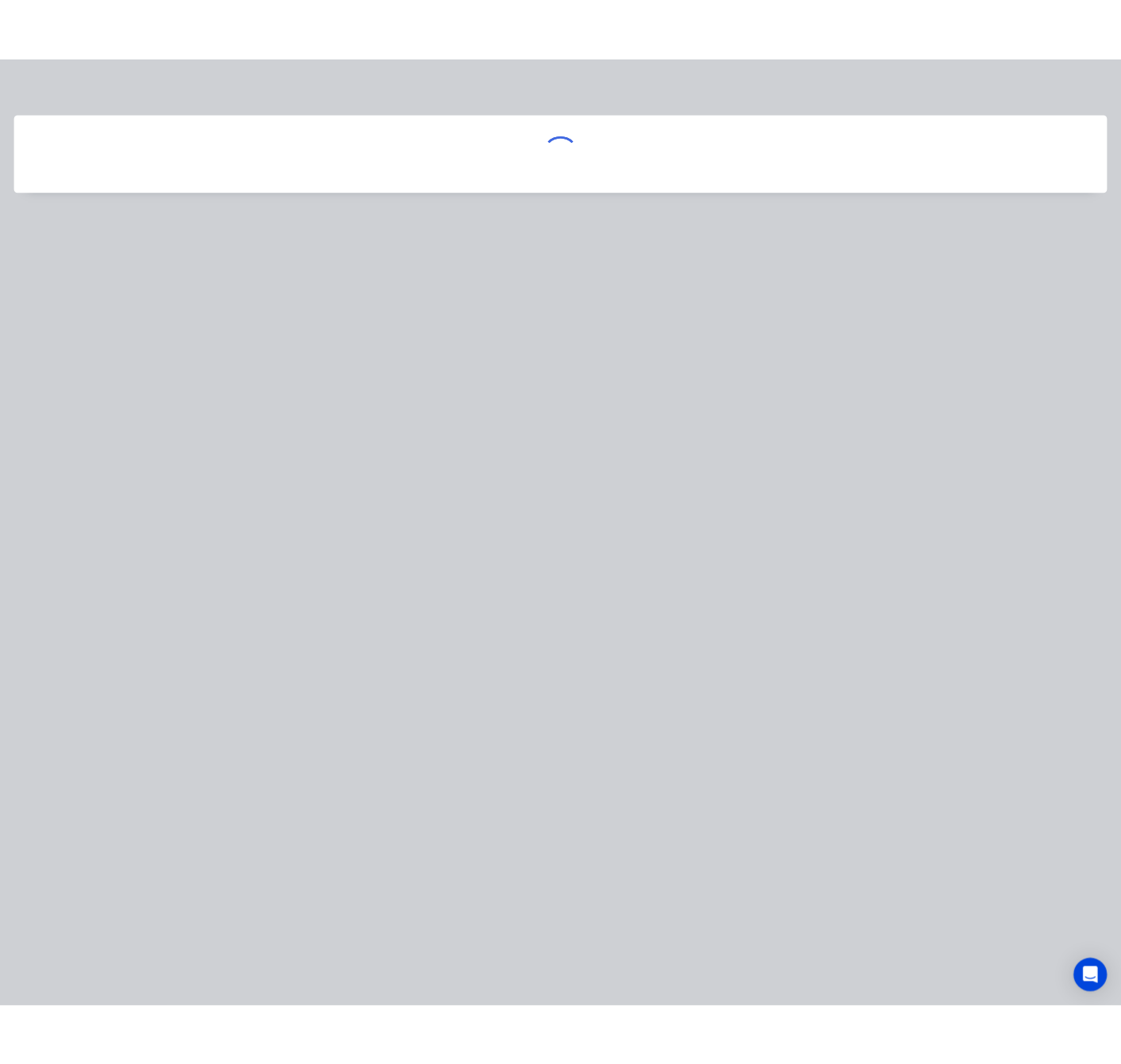
scroll to position [0, 0]
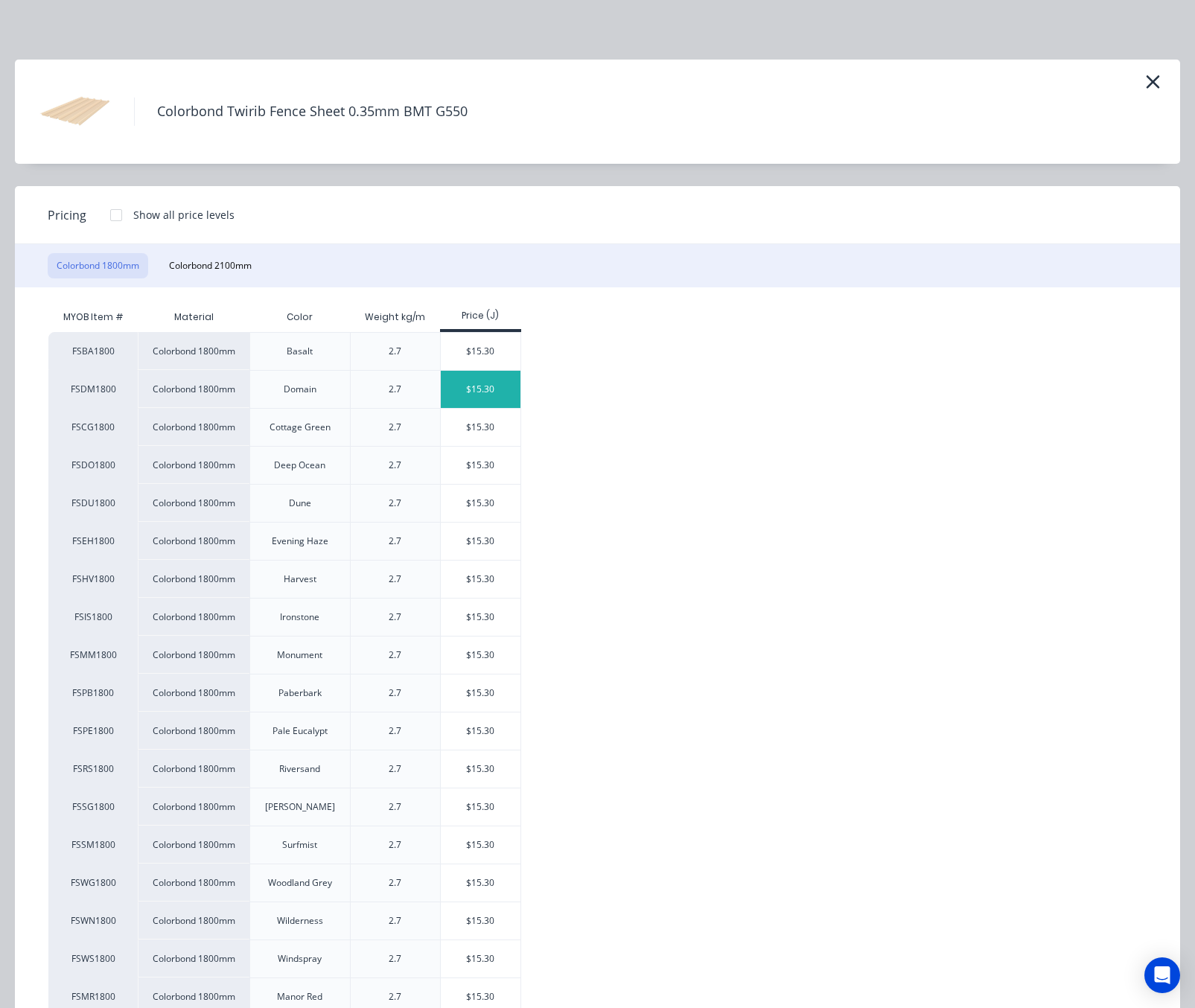
click at [481, 393] on div "$15.30" at bounding box center [481, 388] width 79 height 37
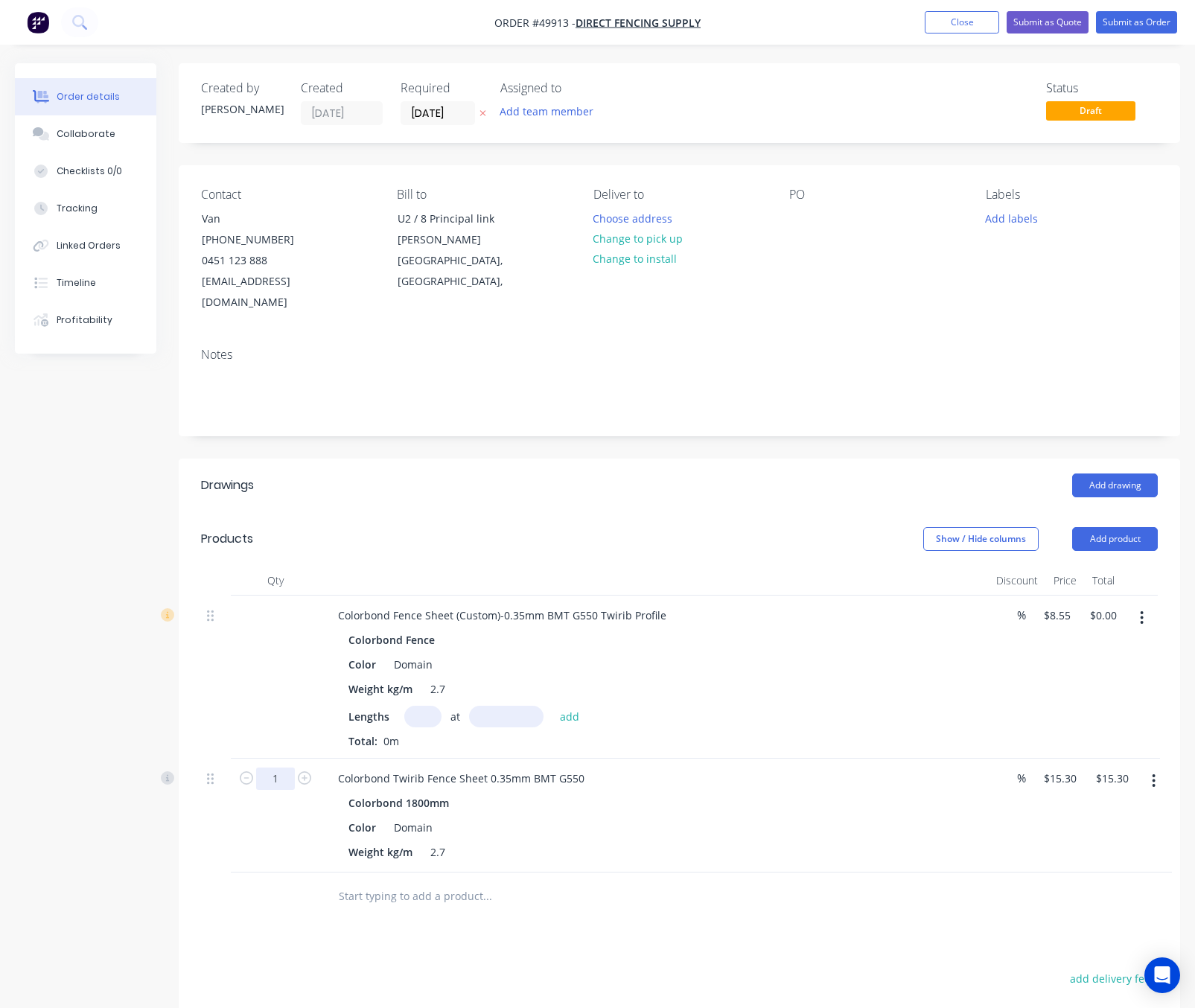
click at [284, 768] on input "1" at bounding box center [275, 779] width 39 height 23
type input "3"
type input "150"
type input "$2,295.00"
click at [1144, 604] on button "button" at bounding box center [1141, 618] width 35 height 27
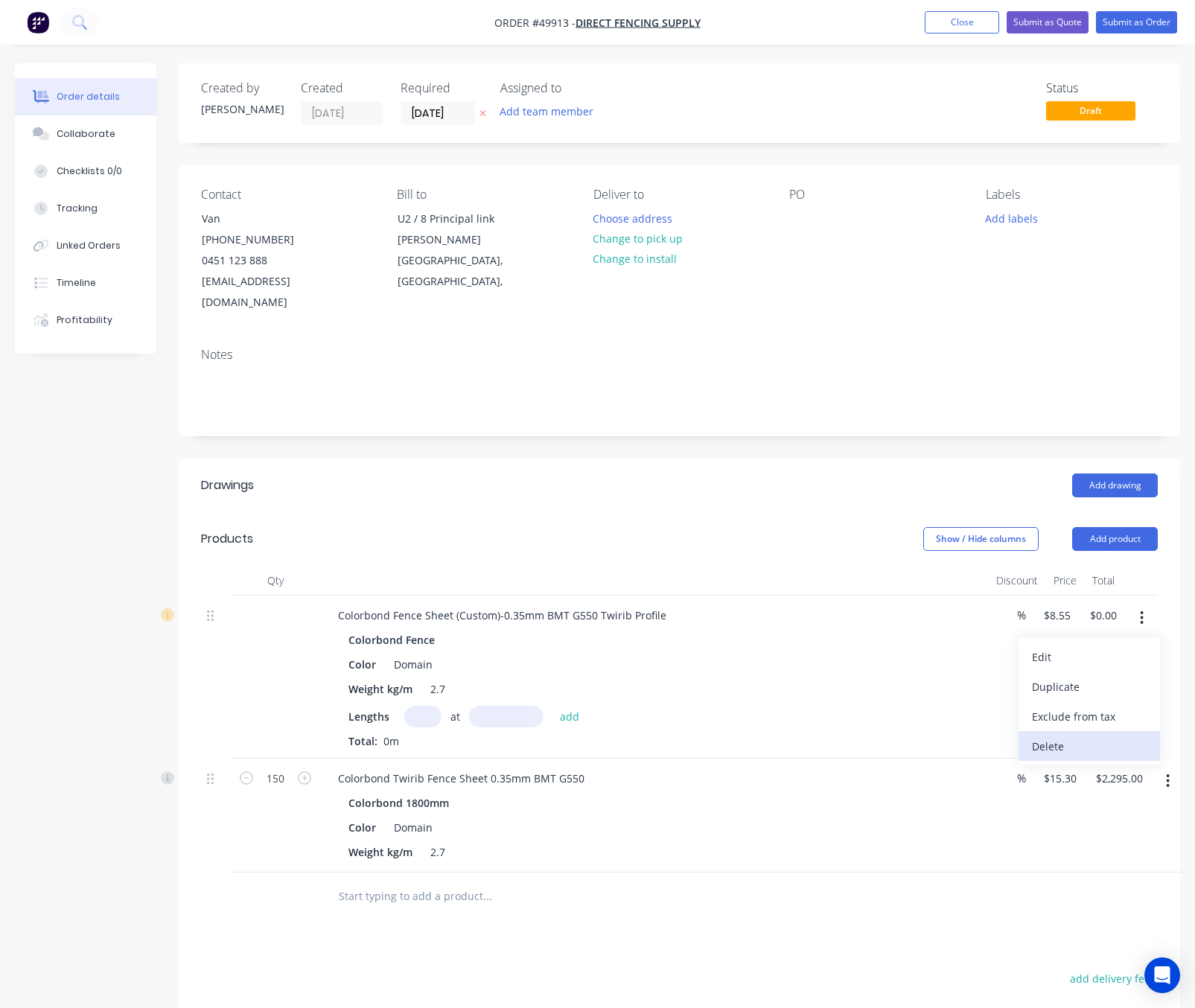
click at [1090, 735] on div "Delete" at bounding box center [1088, 746] width 115 height 22
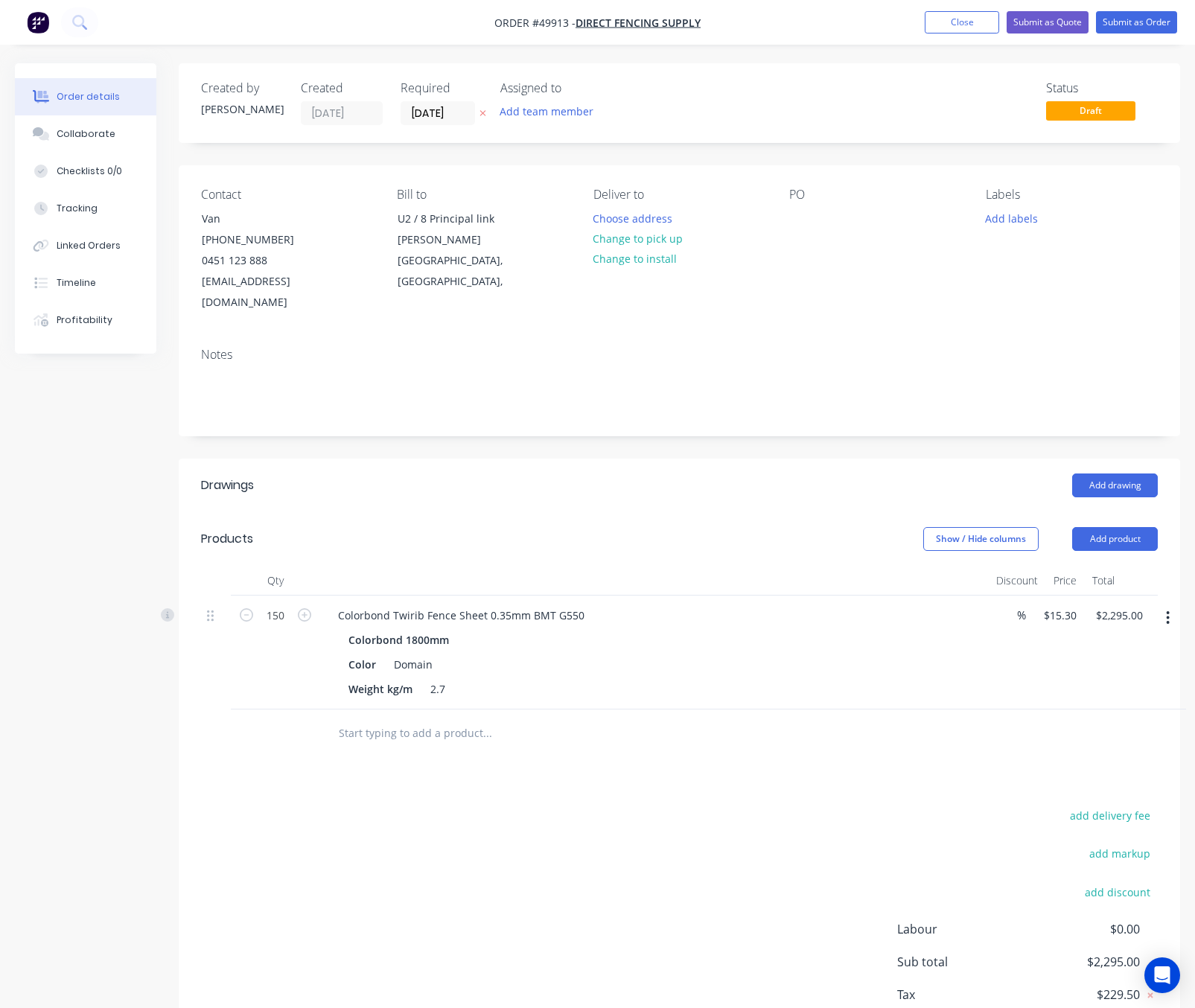
drag, startPoint x: 664, startPoint y: 241, endPoint x: 729, endPoint y: 227, distance: 66.5
click at [664, 242] on button "Change to pick up" at bounding box center [638, 238] width 106 height 20
click at [1140, 25] on button "Submit as Order" at bounding box center [1136, 22] width 81 height 23
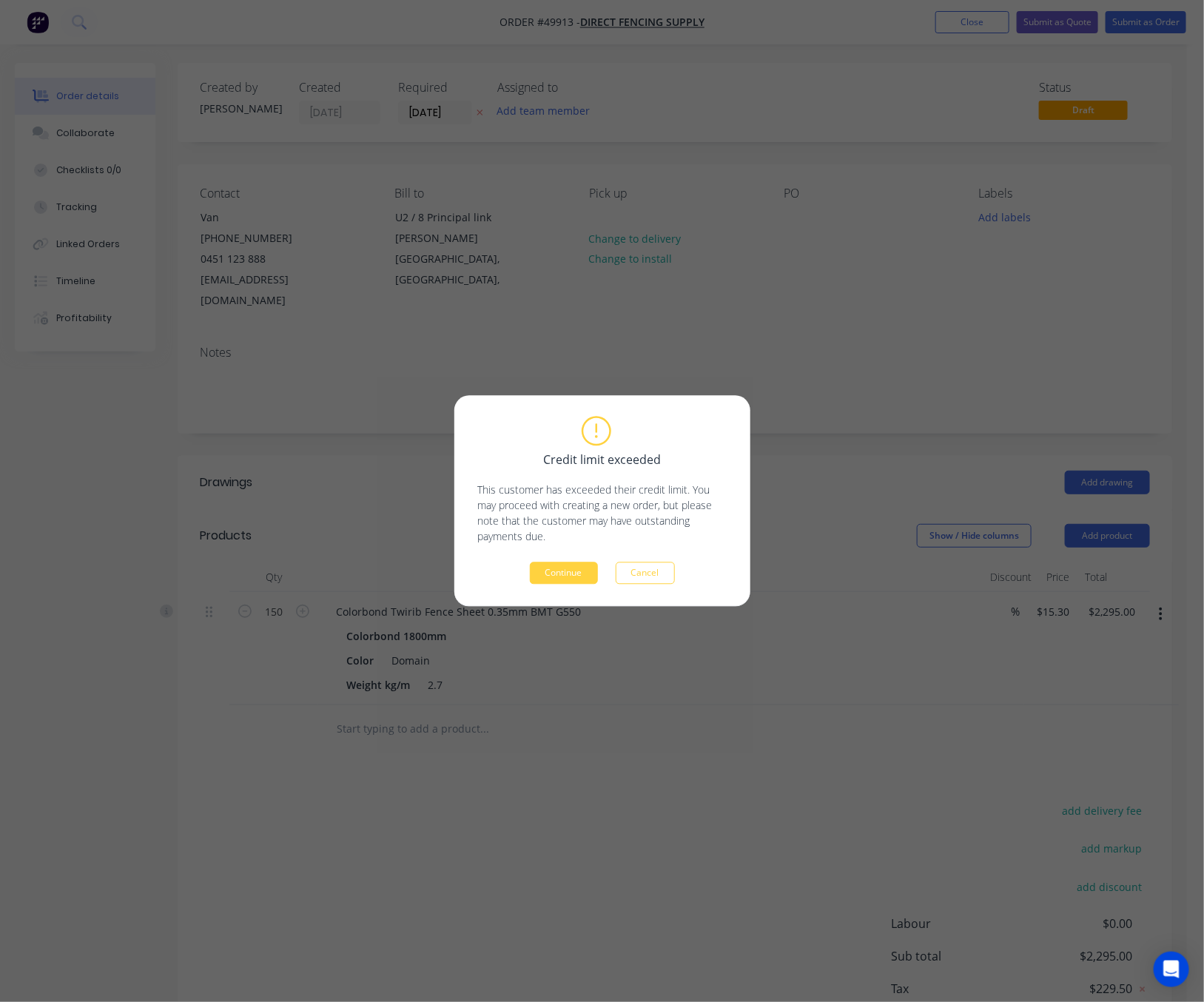
click at [558, 573] on button "Continue" at bounding box center [564, 573] width 68 height 22
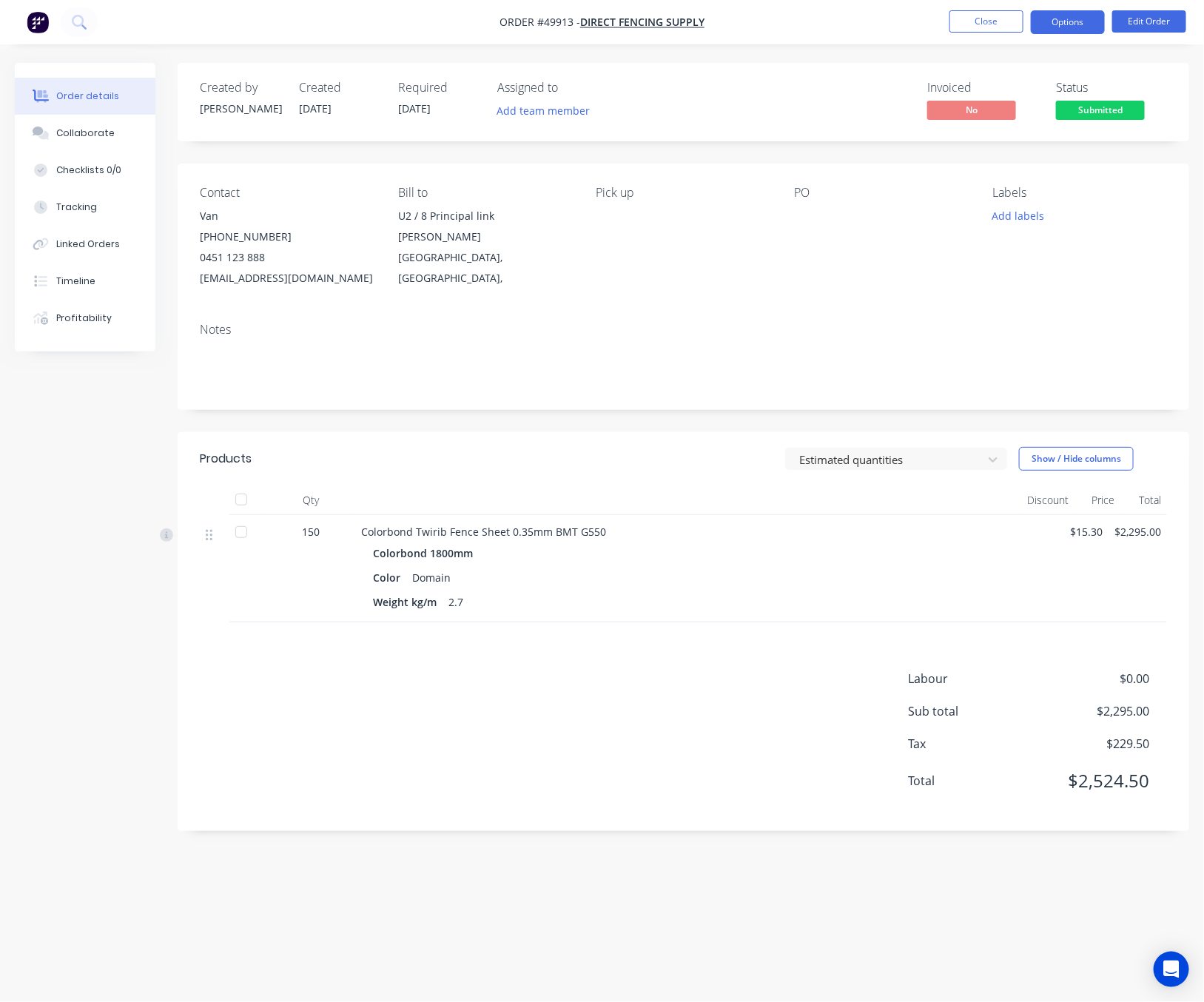
click at [1070, 23] on button "Options" at bounding box center [1068, 22] width 74 height 23
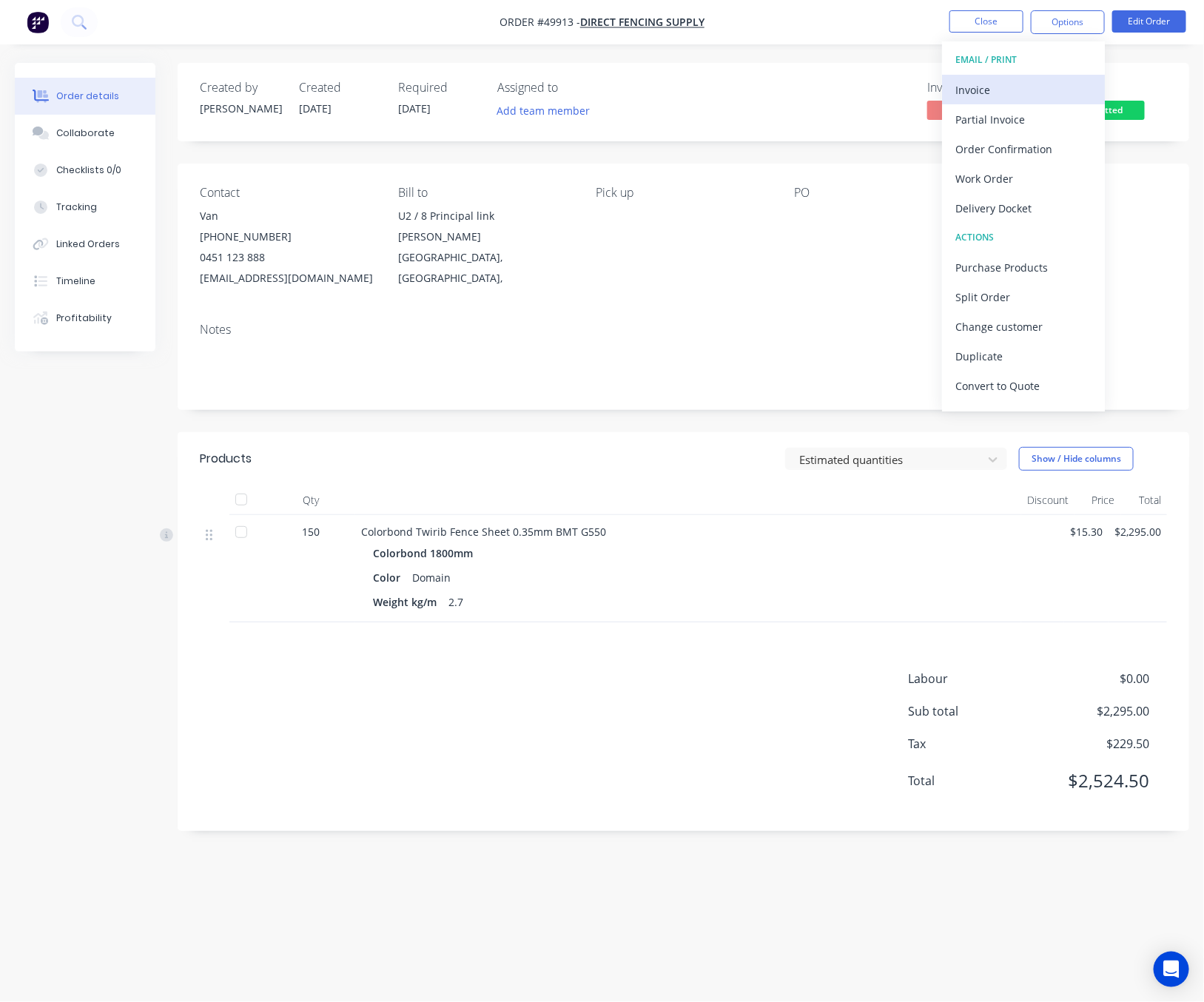
click at [1025, 90] on div "Invoice" at bounding box center [1024, 90] width 136 height 22
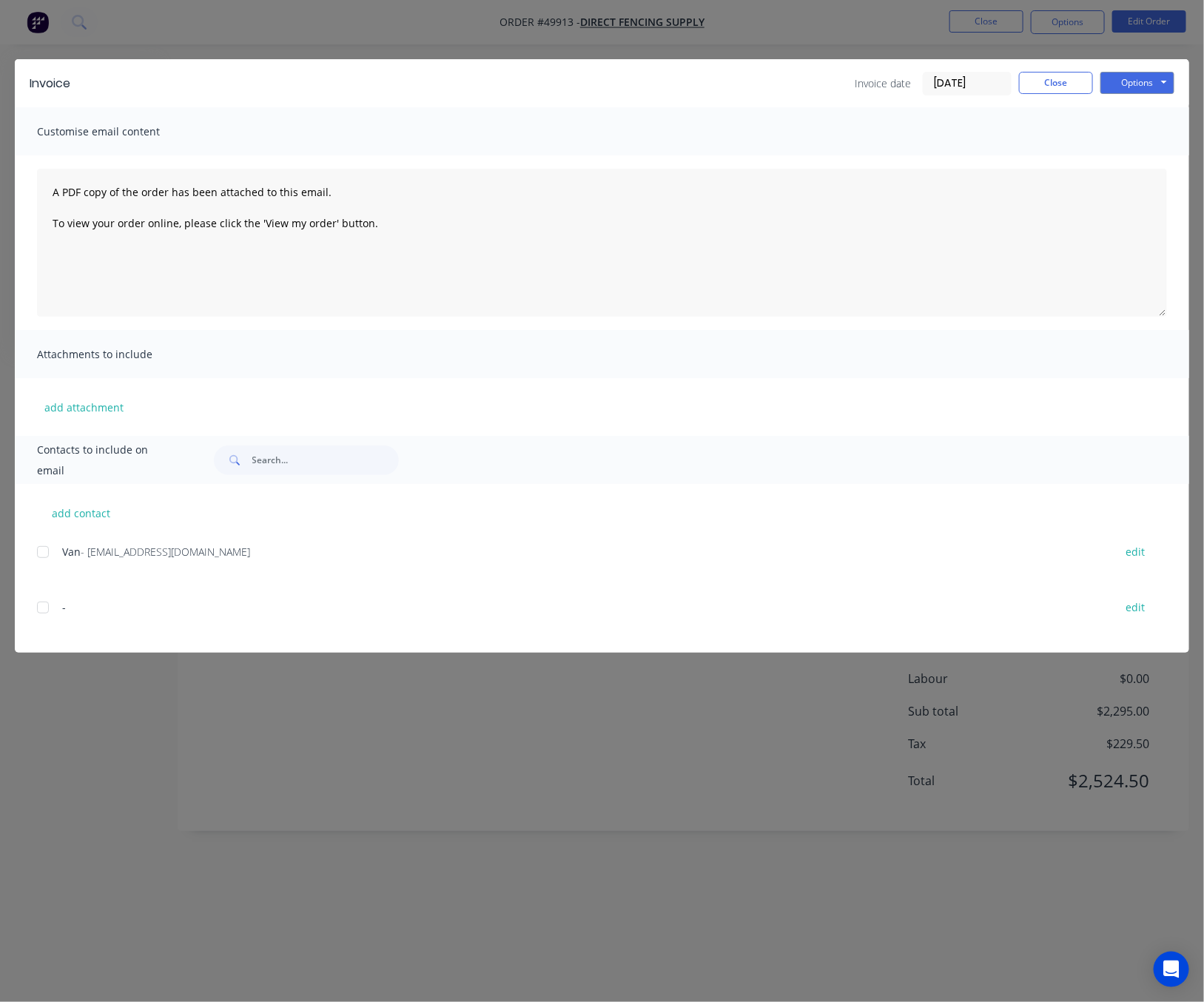
click at [682, 36] on div "Invoice Invoice date [DATE] Close Options Preview Print Email Customise email c…" at bounding box center [602, 501] width 1204 height 1002
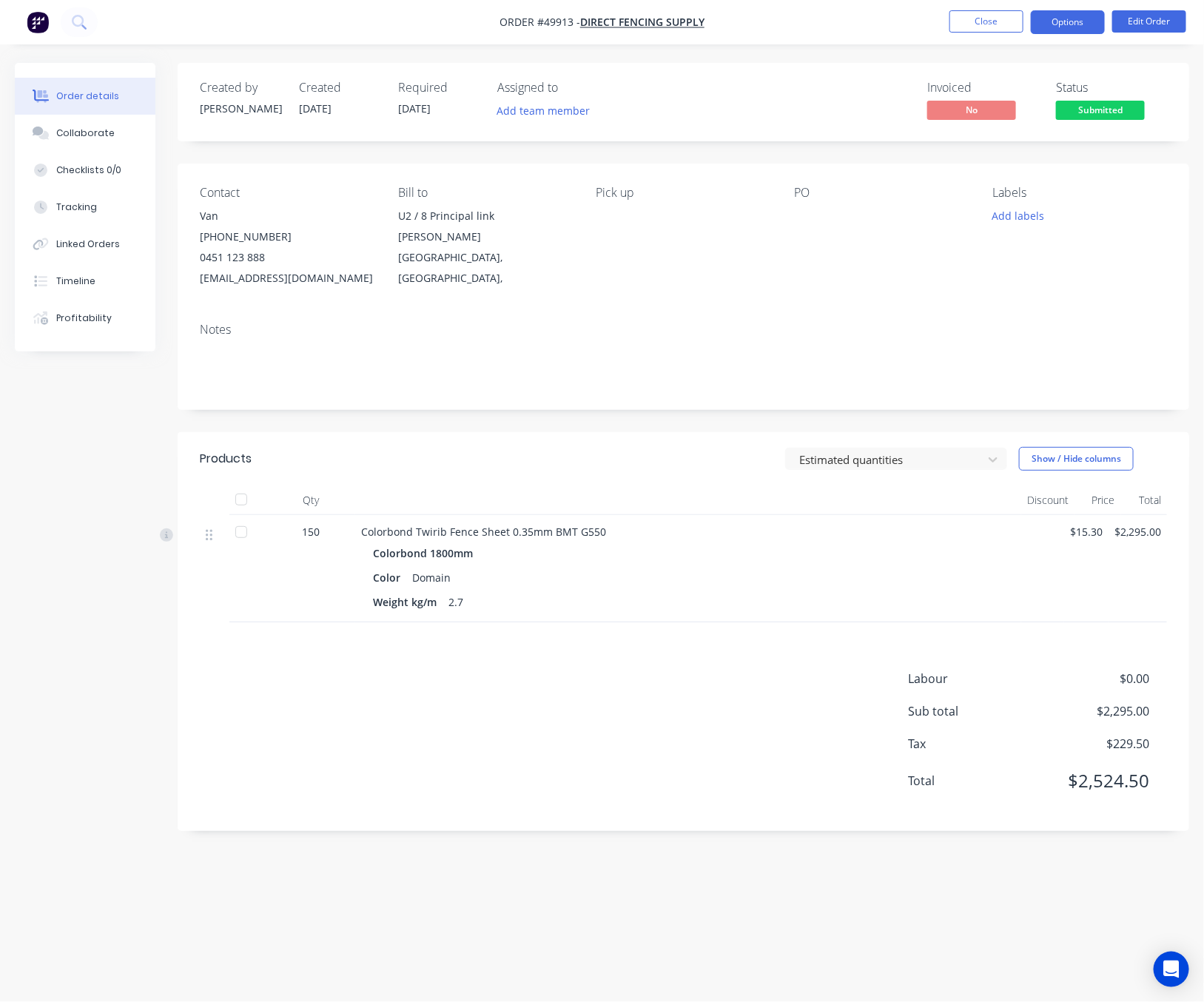
click at [1050, 27] on button "Options" at bounding box center [1068, 22] width 74 height 23
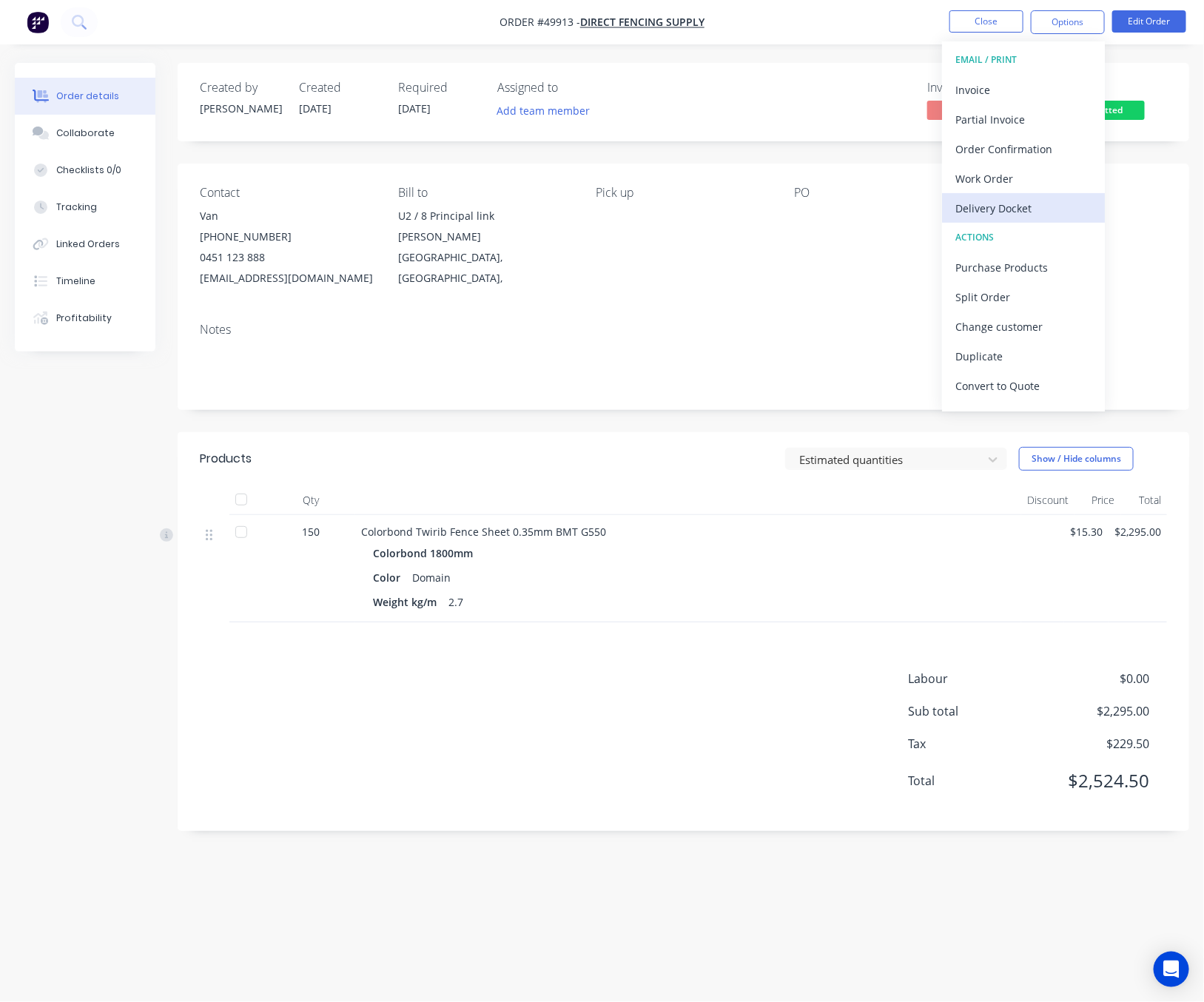
click at [1026, 215] on div "Delivery Docket" at bounding box center [1024, 208] width 136 height 22
click at [1022, 180] on div "Custom" at bounding box center [1024, 179] width 136 height 22
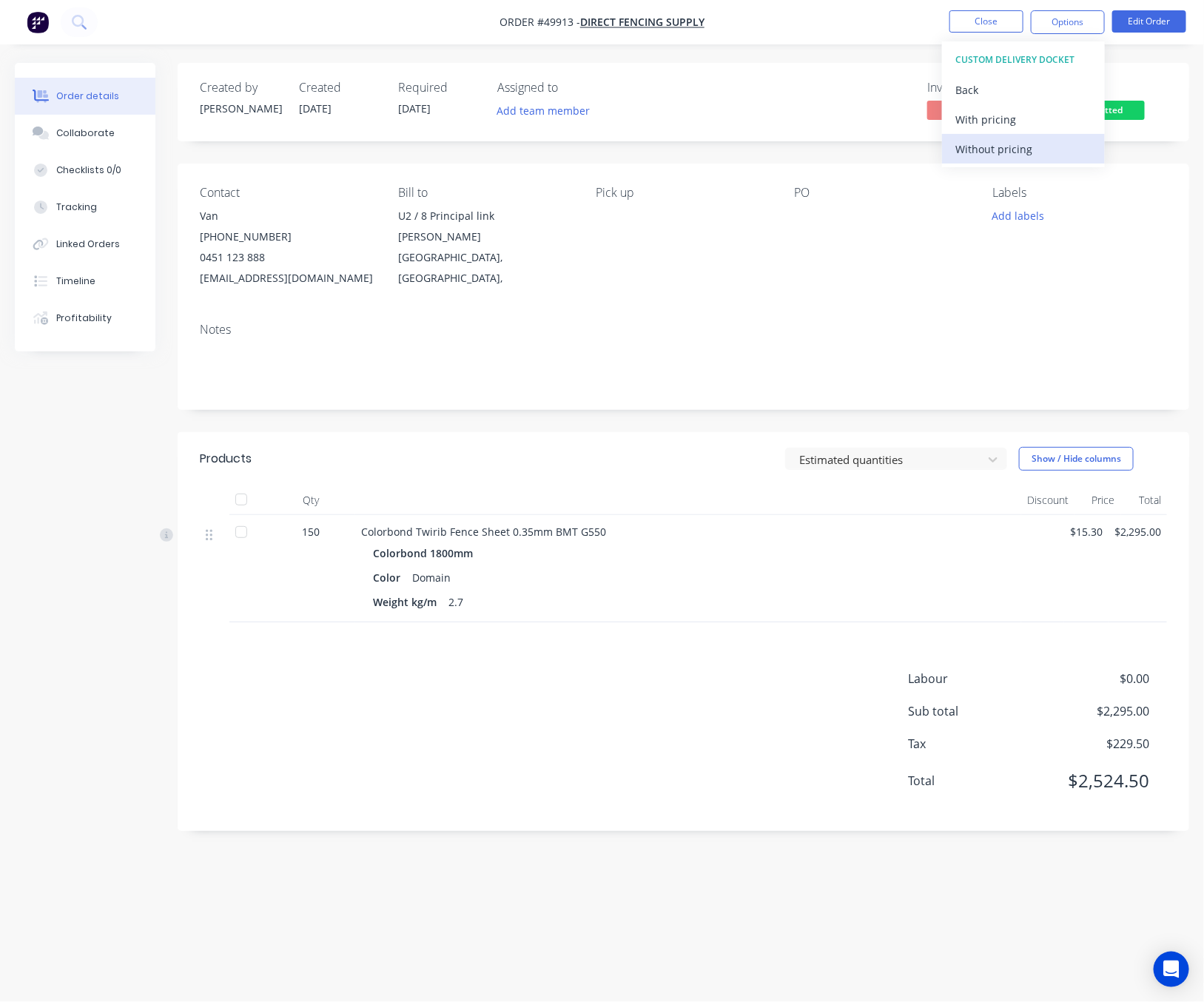
click at [1028, 154] on div "Without pricing" at bounding box center [1024, 149] width 136 height 22
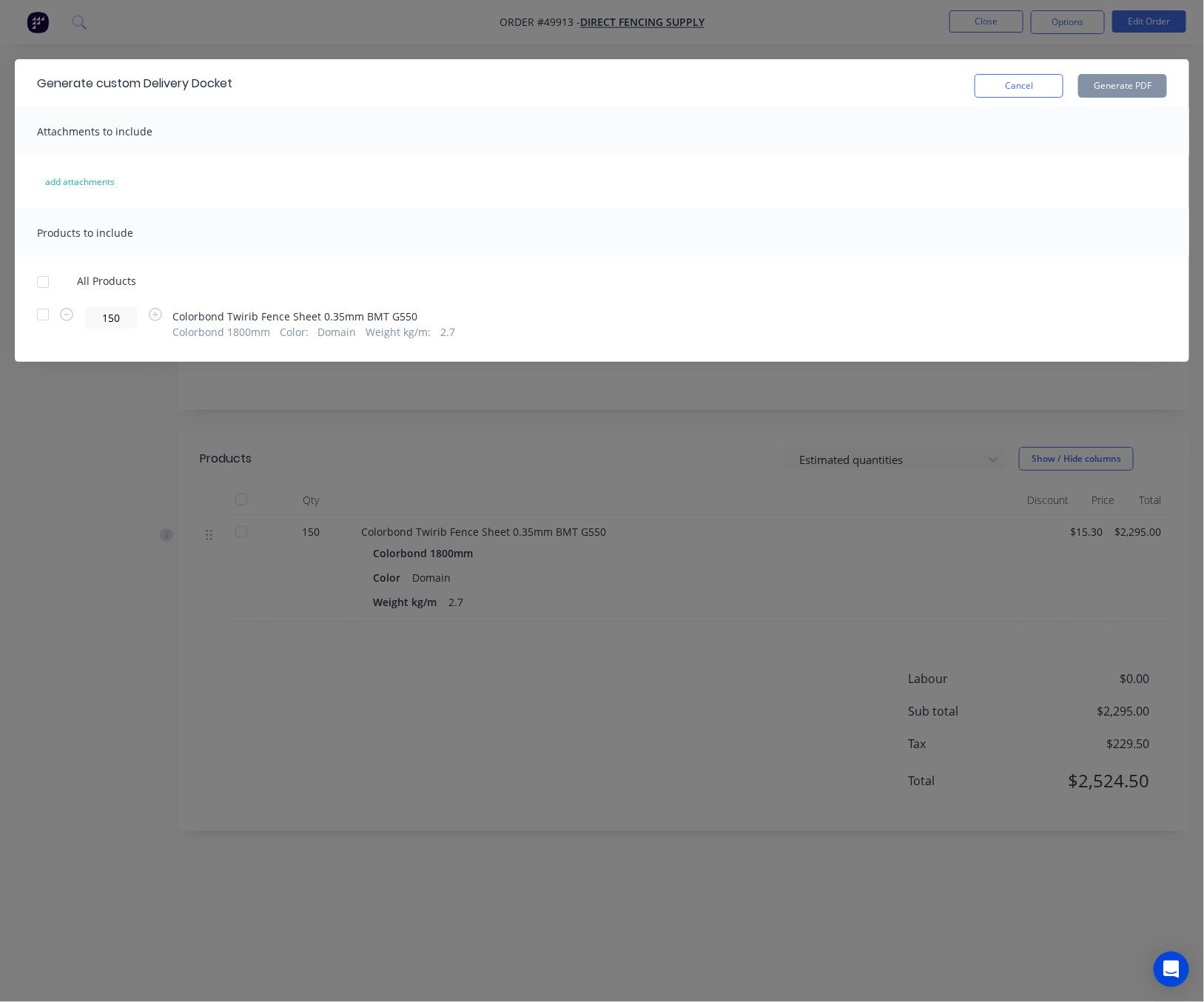
click at [45, 316] on div at bounding box center [42, 314] width 30 height 30
click at [1119, 87] on button "Generate PDF" at bounding box center [1122, 85] width 89 height 23
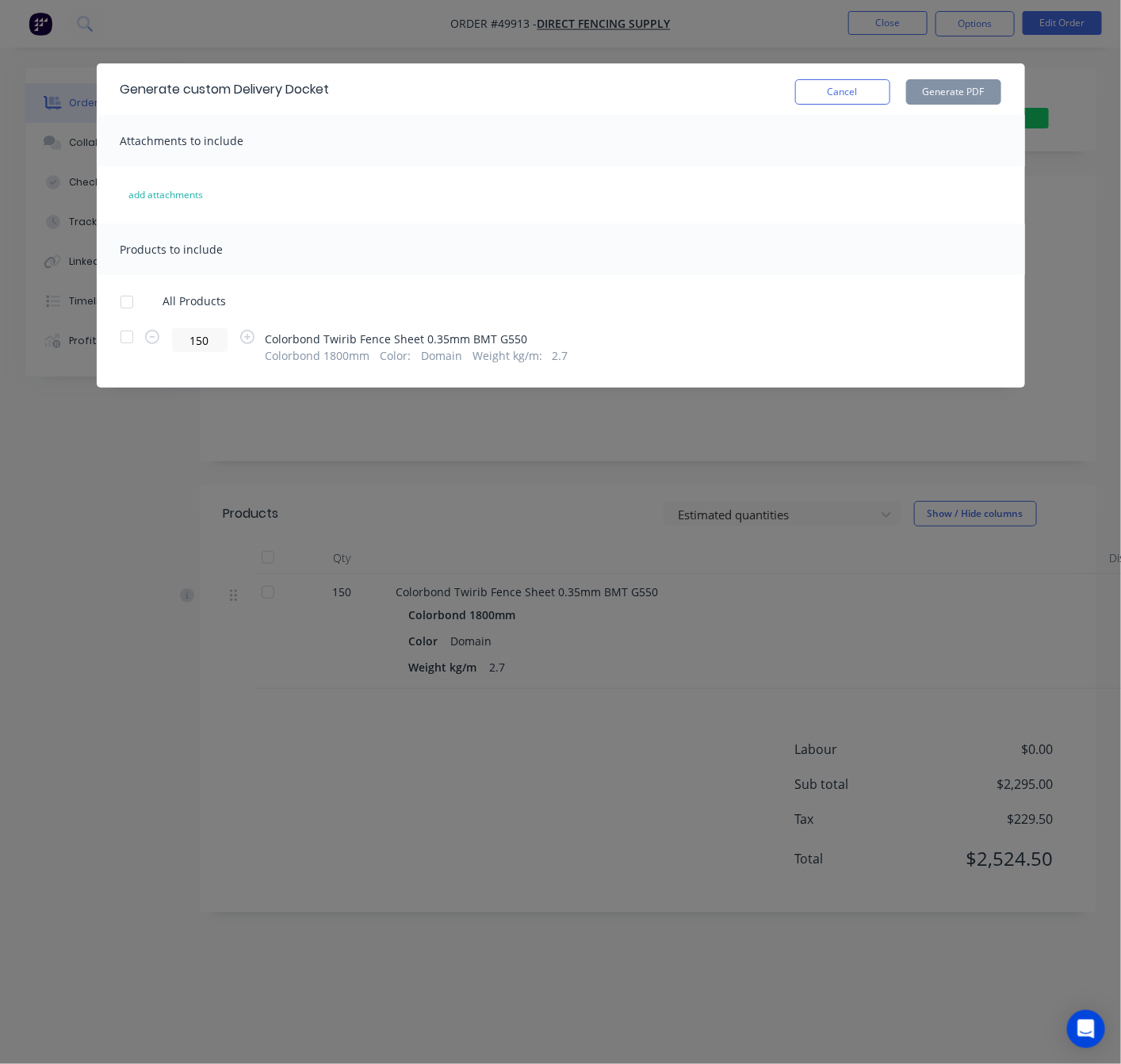
click at [132, 497] on div "Generate custom Delivery Docket Cancel Generate PDF Attachments to include add …" at bounding box center [560, 532] width 1121 height 1064
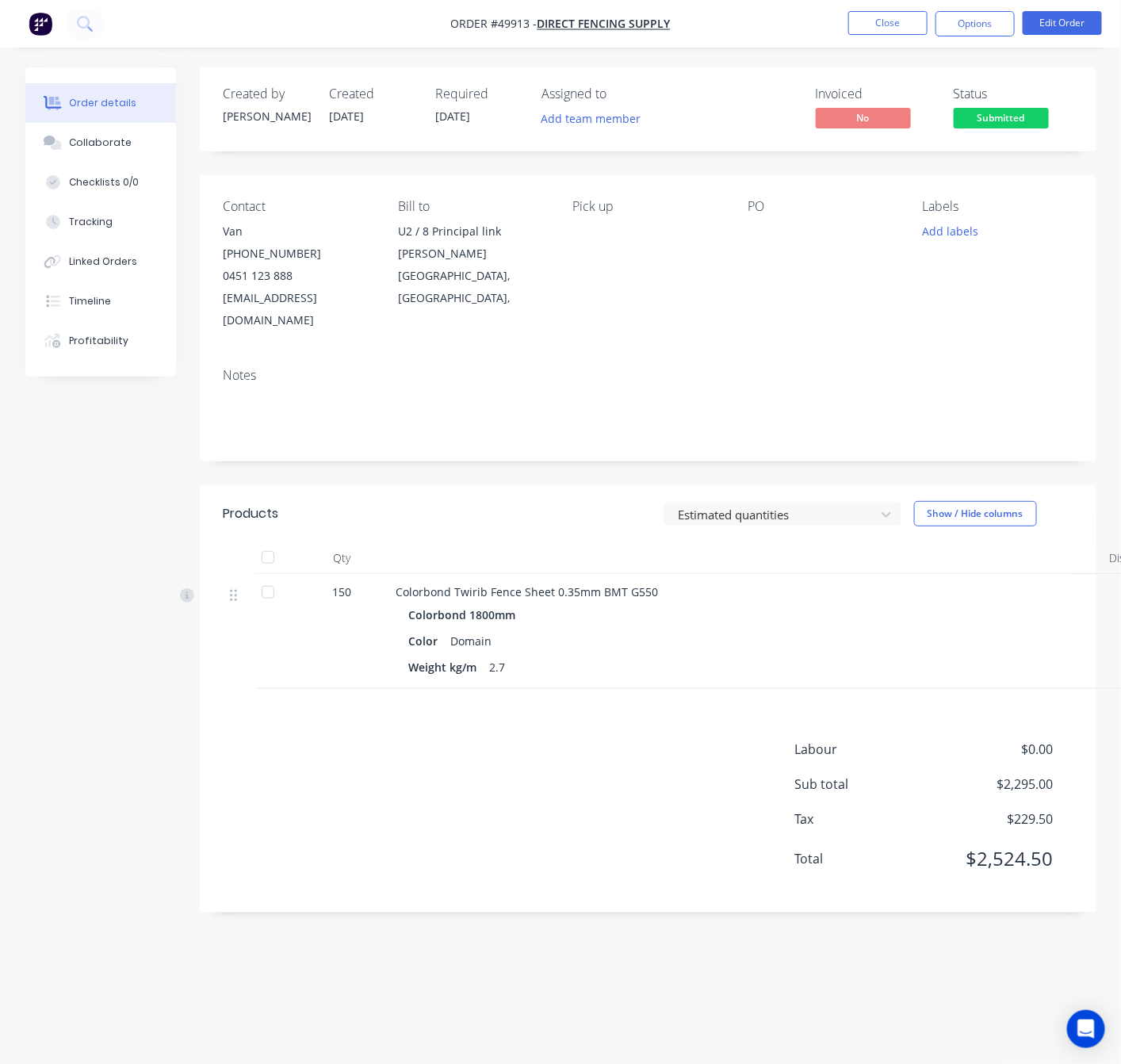
click at [268, 576] on div at bounding box center [268, 592] width 32 height 32
click at [1073, 21] on button "Edit Order" at bounding box center [1062, 23] width 79 height 24
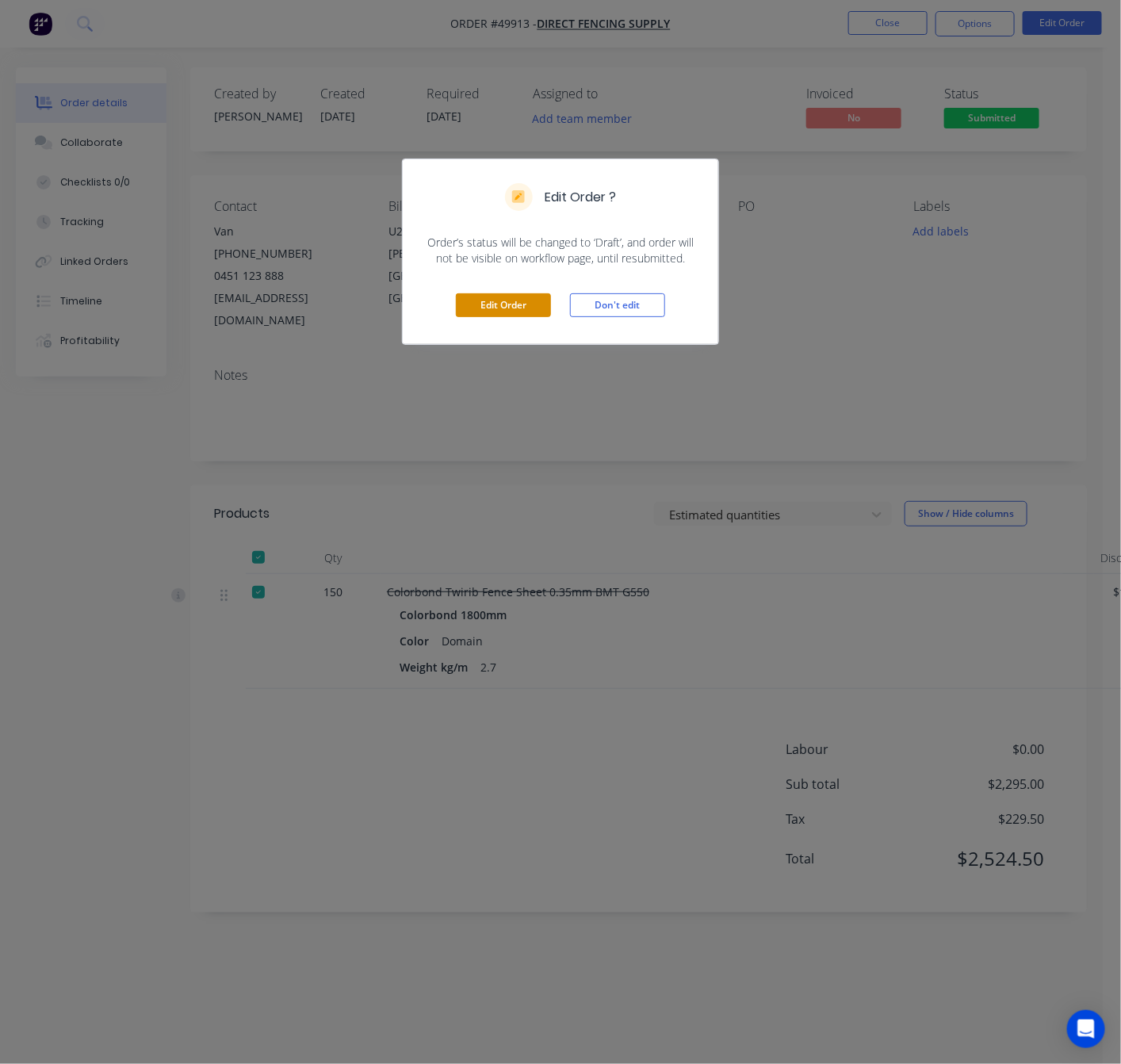
click at [481, 314] on button "Edit Order" at bounding box center [503, 305] width 95 height 24
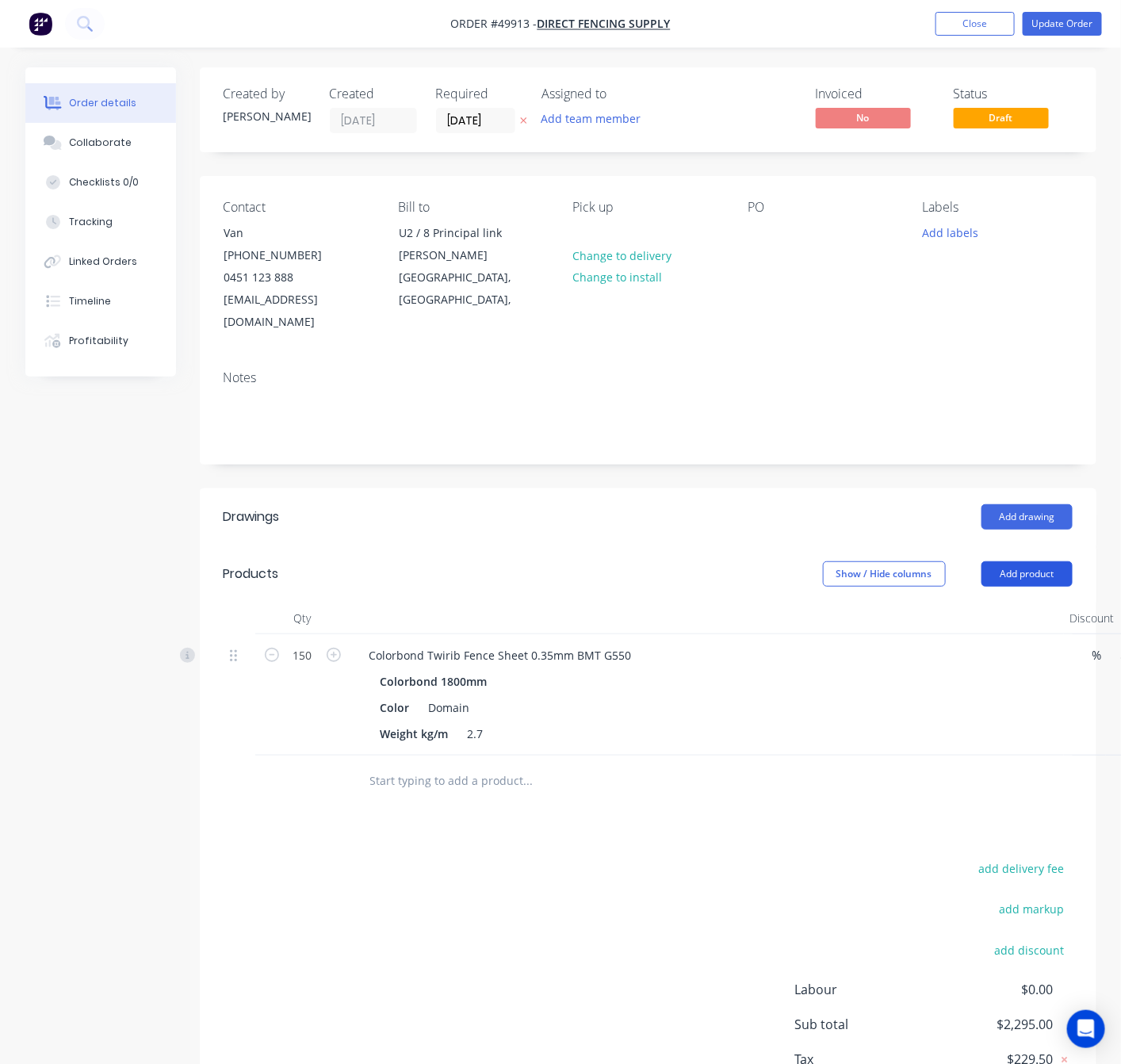
click at [994, 561] on button "Add product" at bounding box center [1027, 573] width 91 height 25
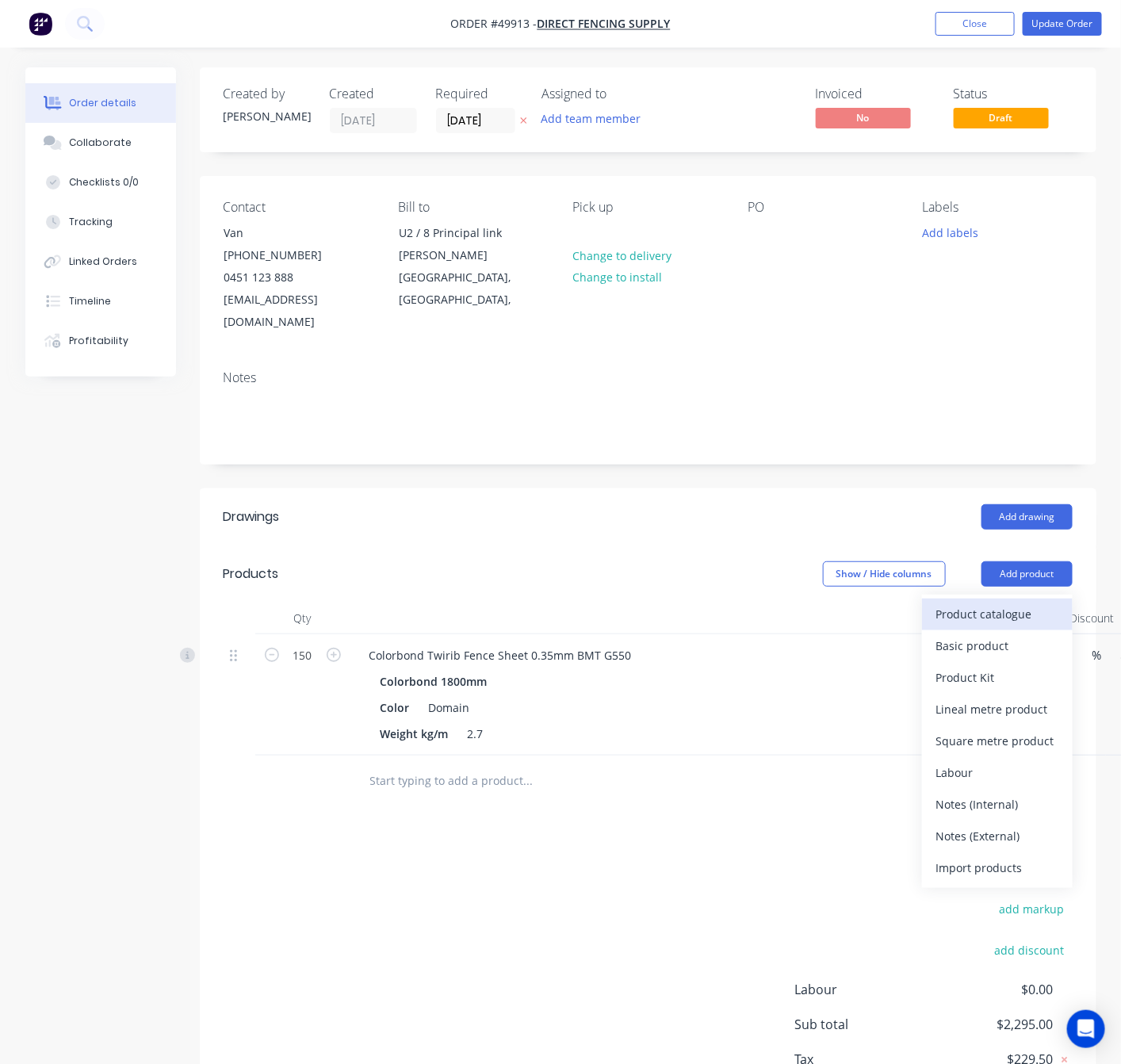
click at [1004, 602] on div "Product catalogue" at bounding box center [997, 614] width 122 height 23
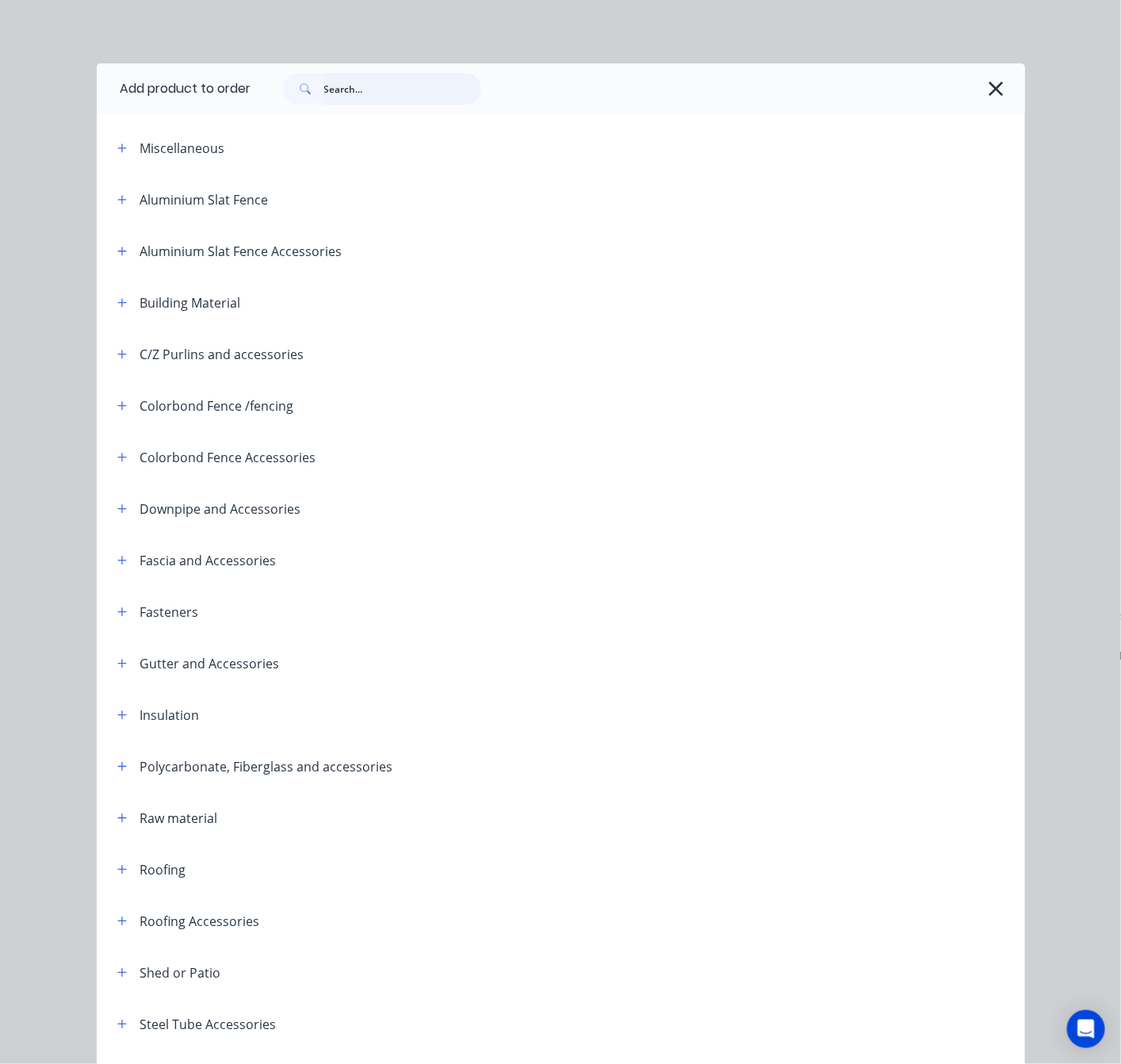
click at [373, 101] on input "text" at bounding box center [402, 89] width 157 height 32
type input "fence"
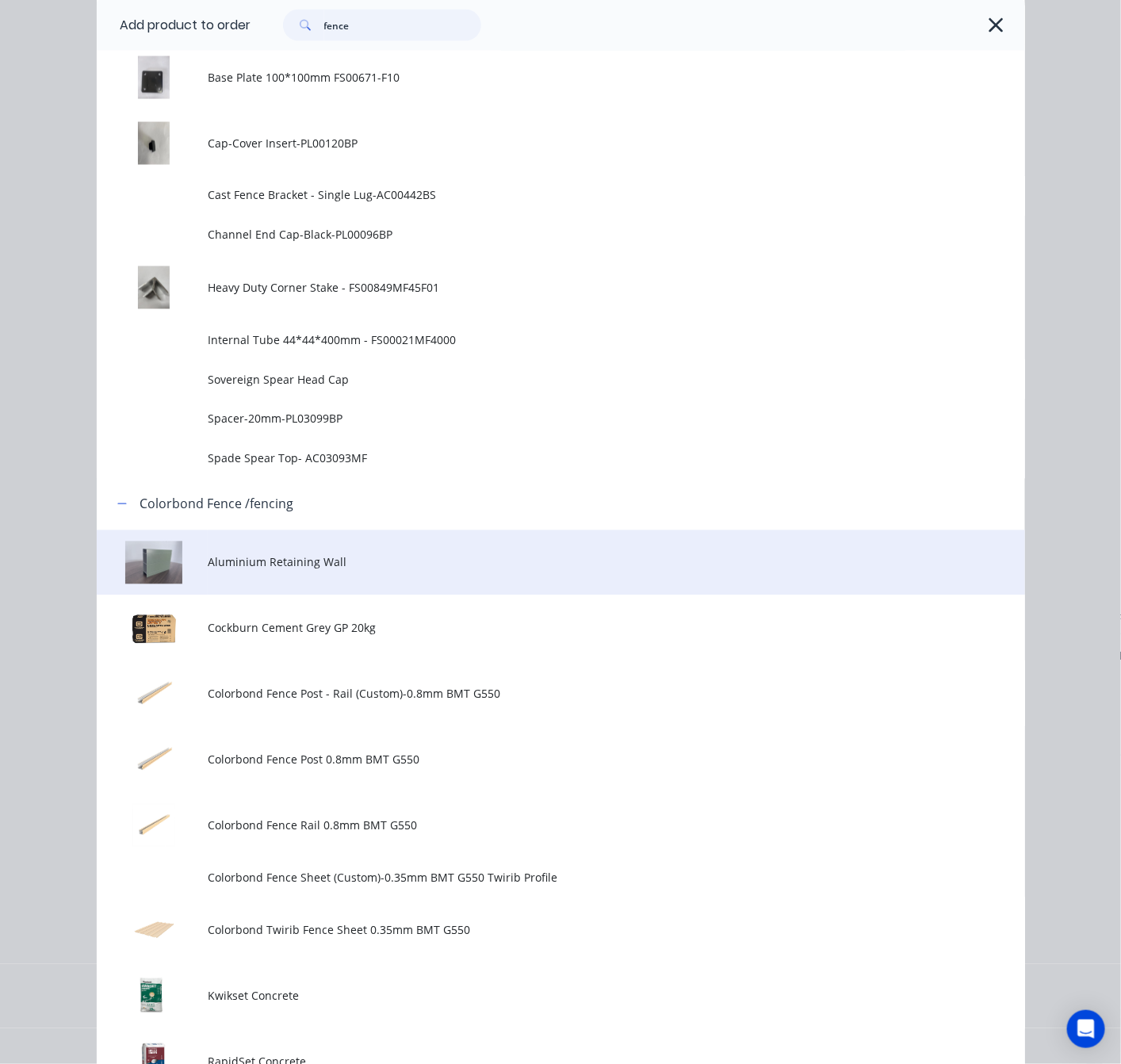
scroll to position [951, 0]
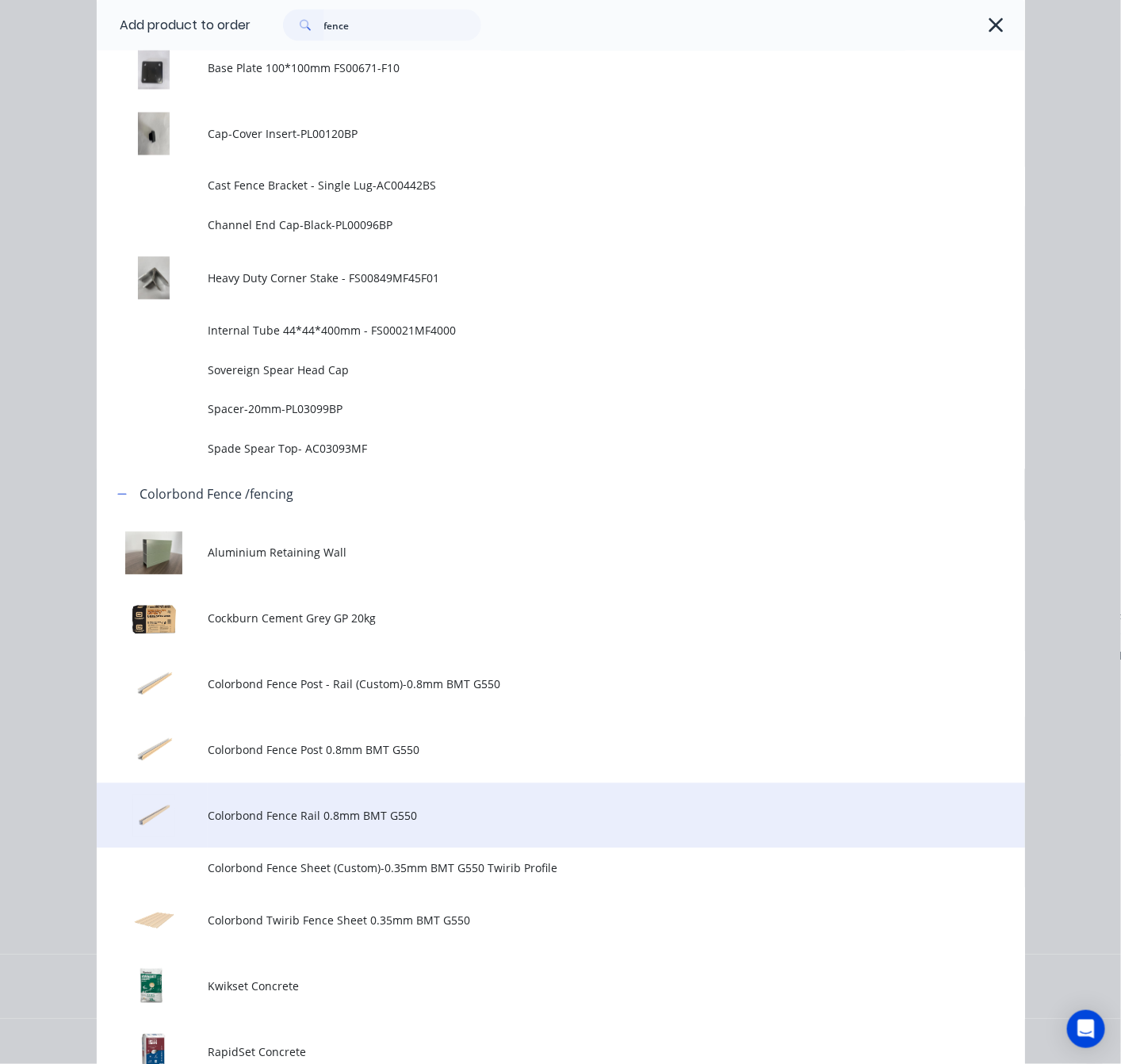
click at [344, 809] on span "Colorbond Fence Rail 0.8mm BMT G550" at bounding box center [534, 816] width 653 height 16
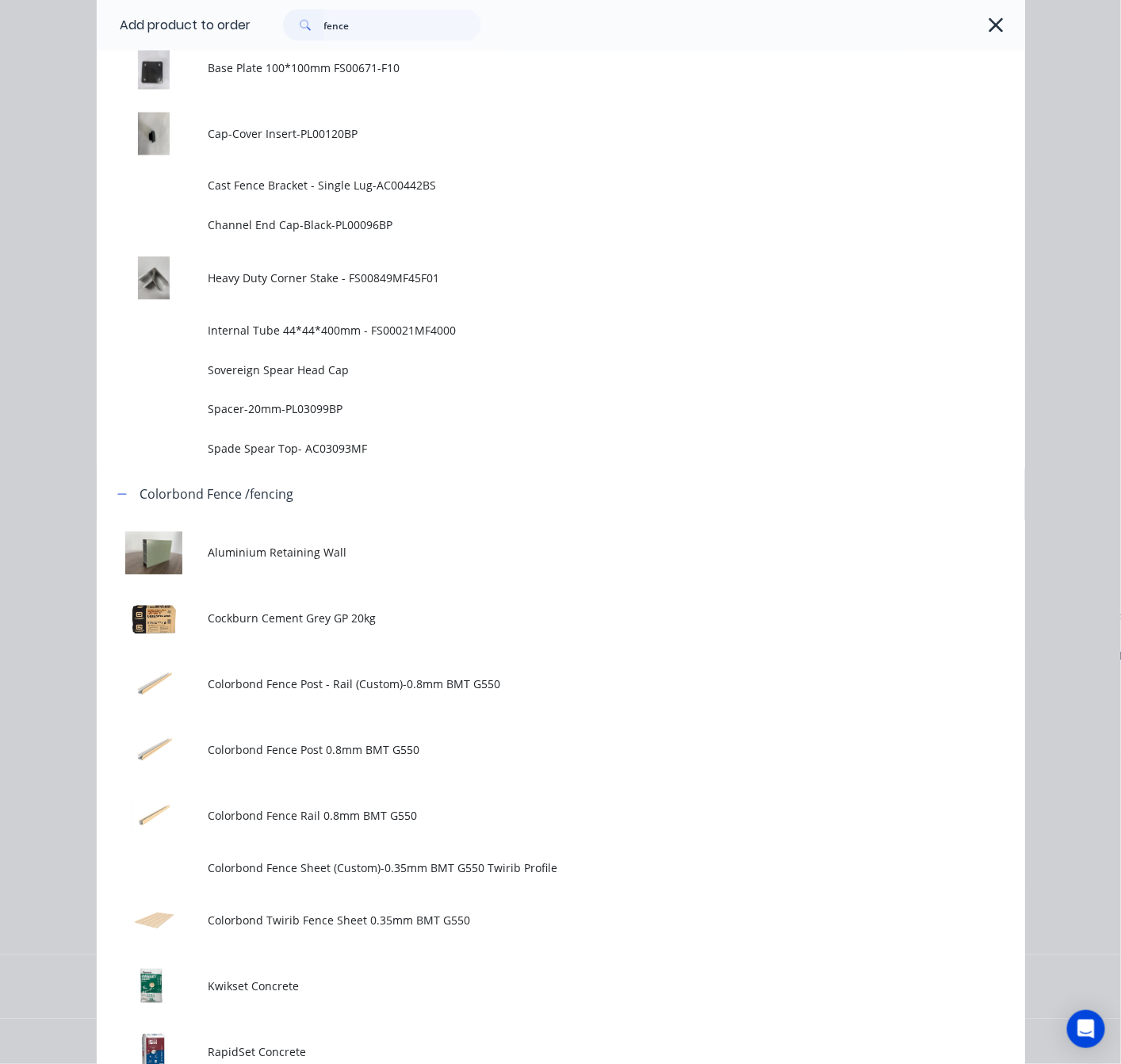
scroll to position [0, 0]
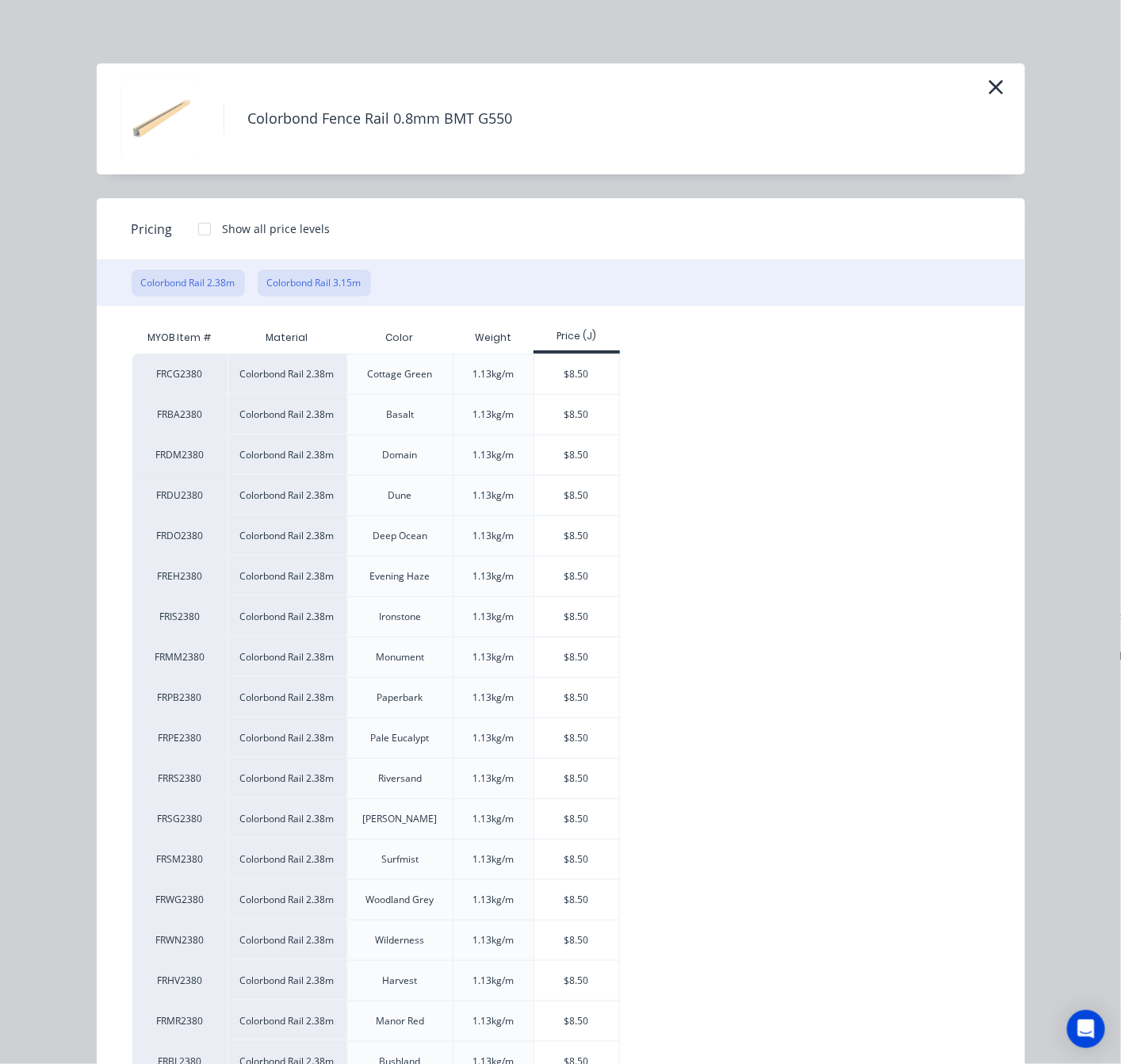
click at [293, 283] on button "Colorbond Rail 3.15m" at bounding box center [315, 283] width 114 height 27
click at [544, 581] on div "$11.25" at bounding box center [576, 576] width 85 height 39
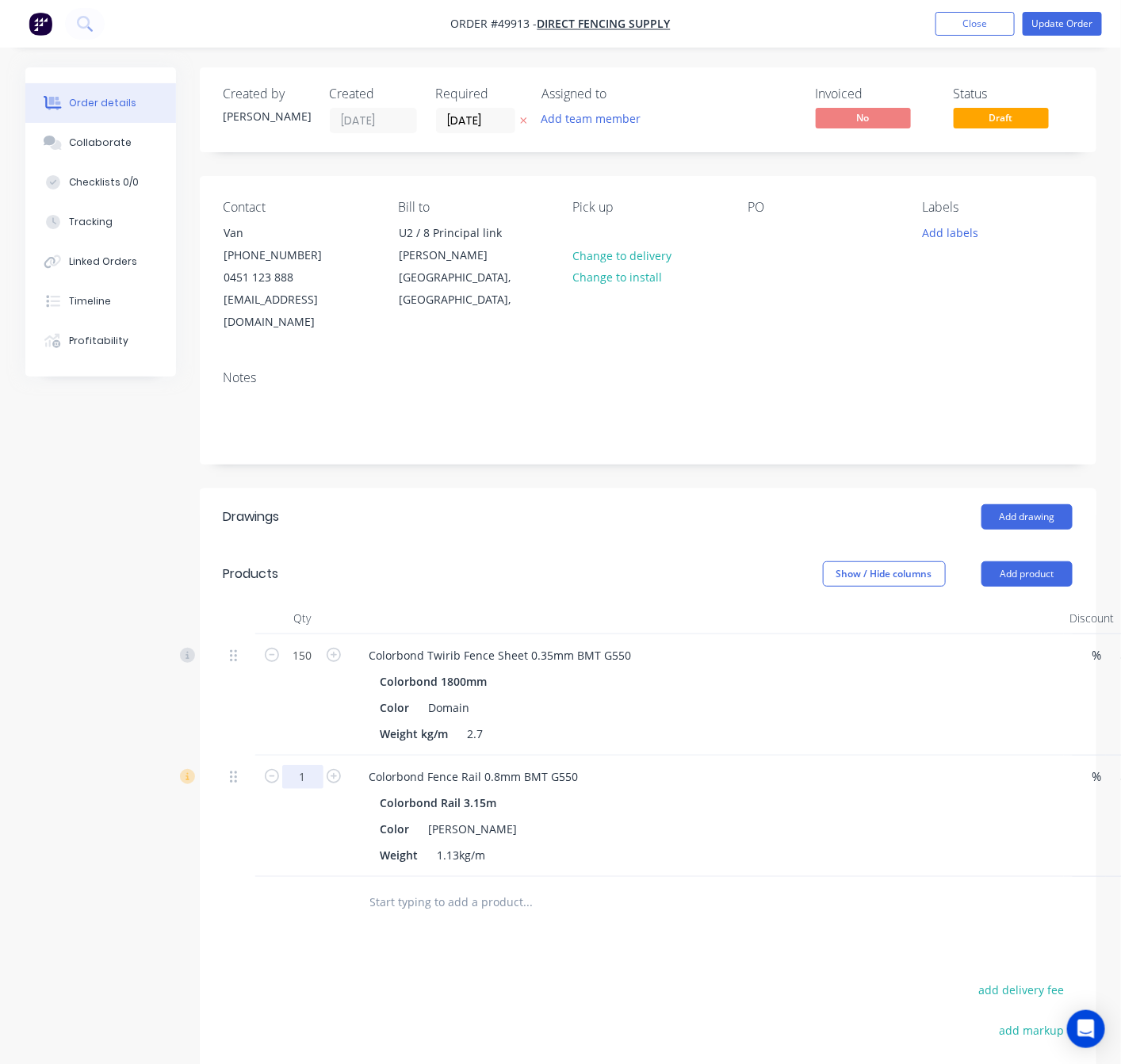
click at [295, 765] on input "1" at bounding box center [302, 776] width 41 height 24
type input "16"
type input "$180.00"
click at [210, 909] on div "Drawings Add drawing Products Show / Hide columns Add product Qty Discount Pric…" at bounding box center [649, 881] width 897 height 786
click at [1045, 561] on button "Add product" at bounding box center [1027, 573] width 91 height 25
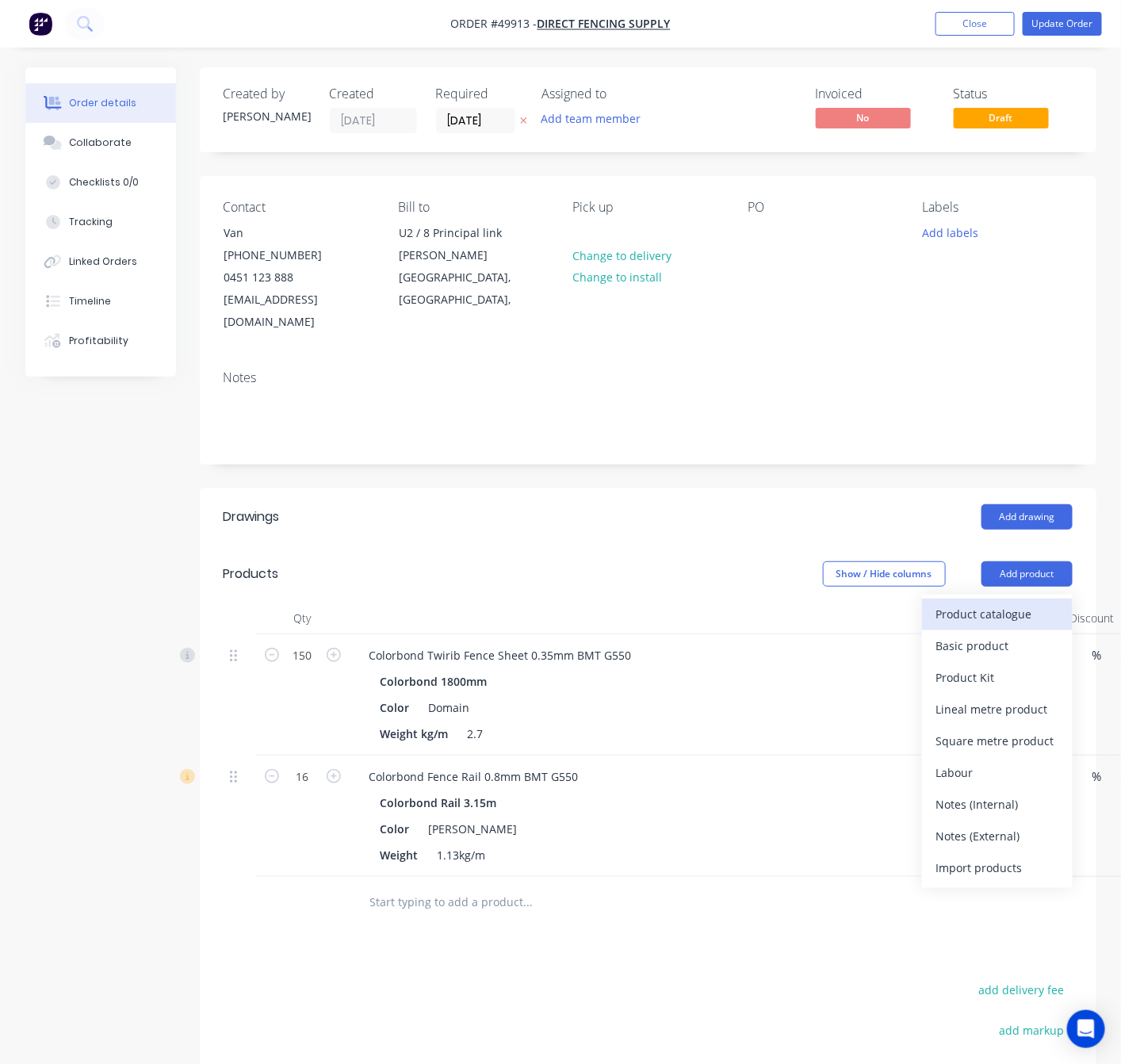
click at [1032, 602] on div "Product catalogue" at bounding box center [997, 614] width 122 height 23
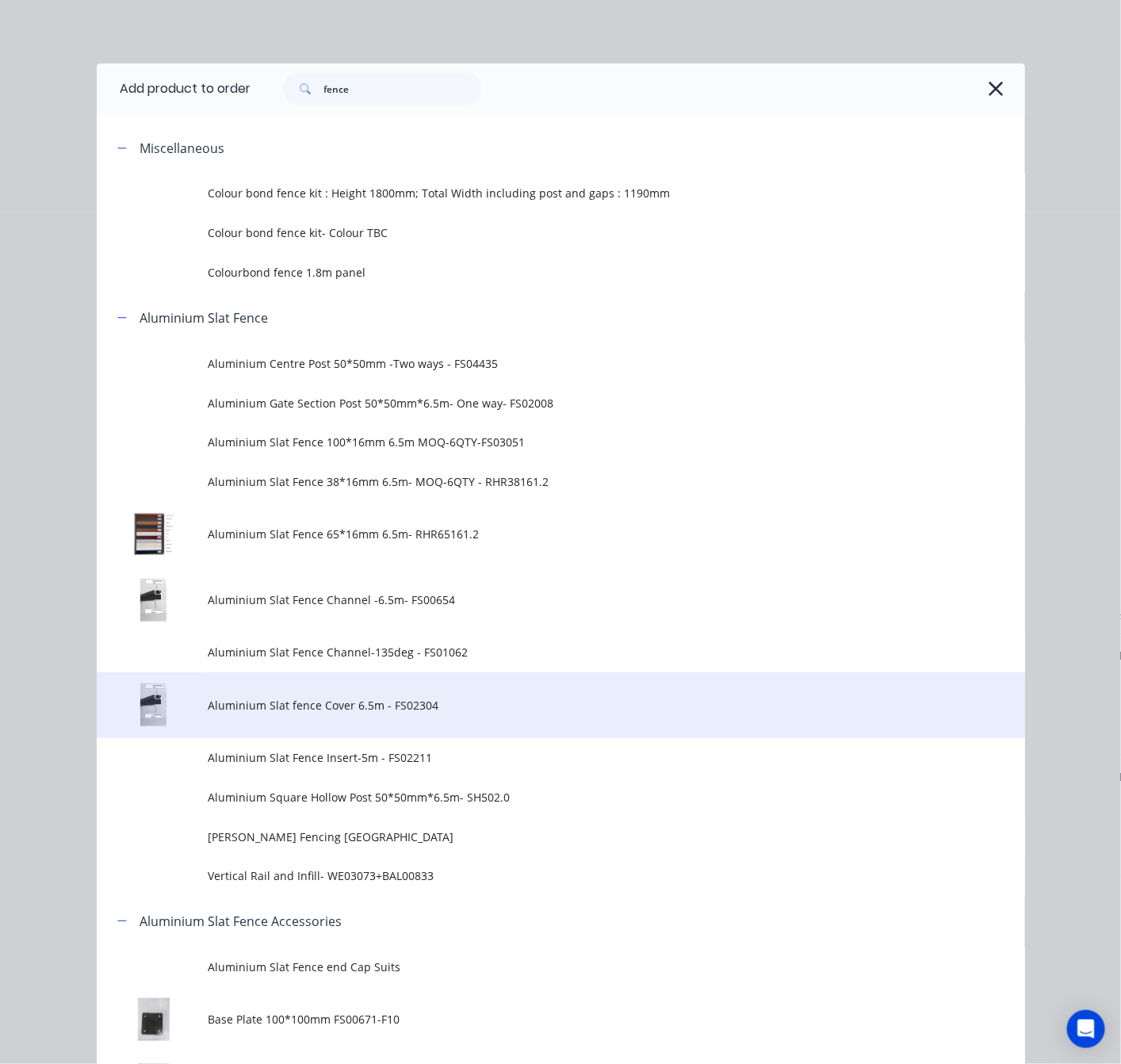
scroll to position [832, 0]
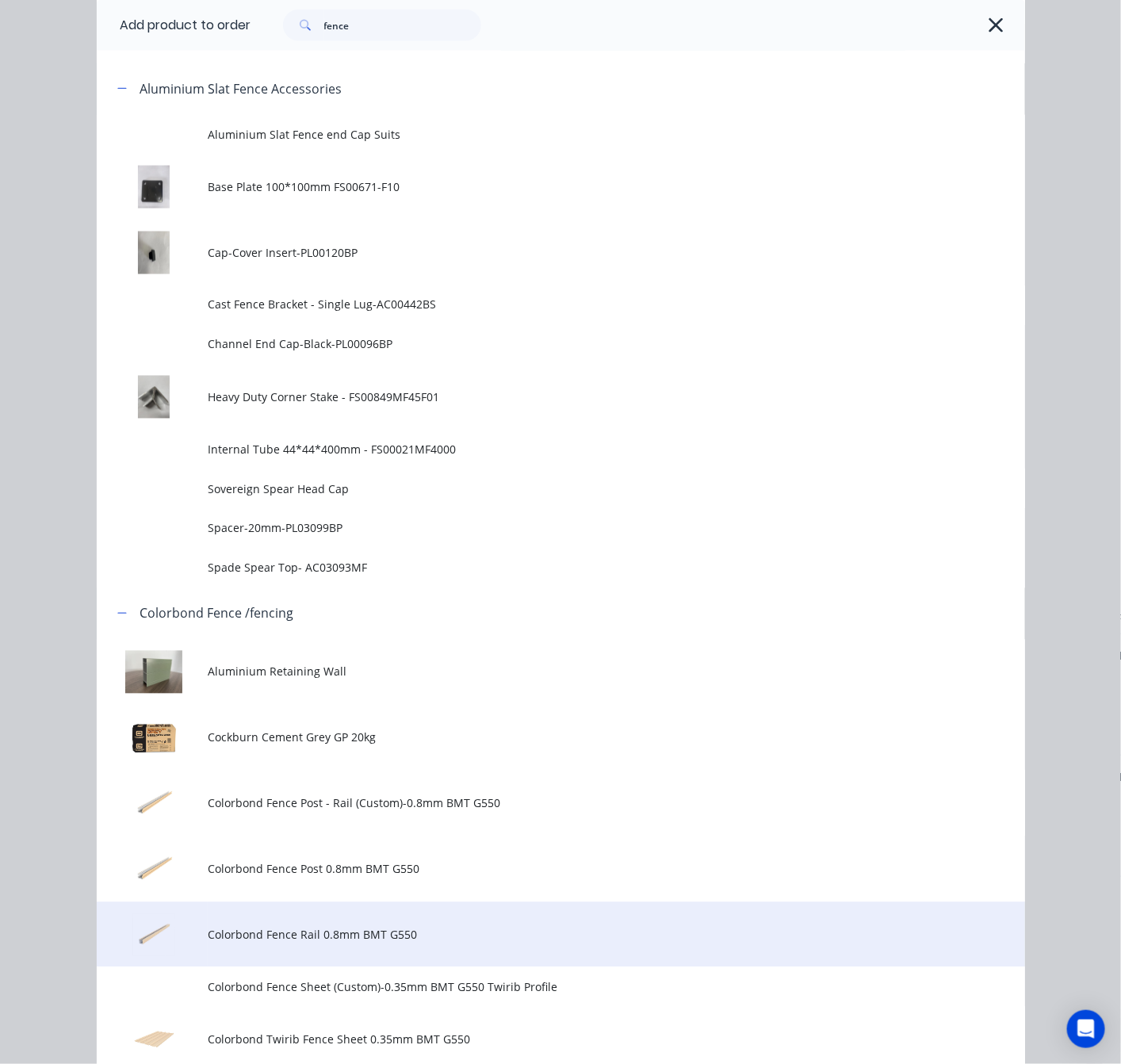
click at [379, 935] on span "Colorbond Fence Rail 0.8mm BMT G550" at bounding box center [534, 934] width 653 height 16
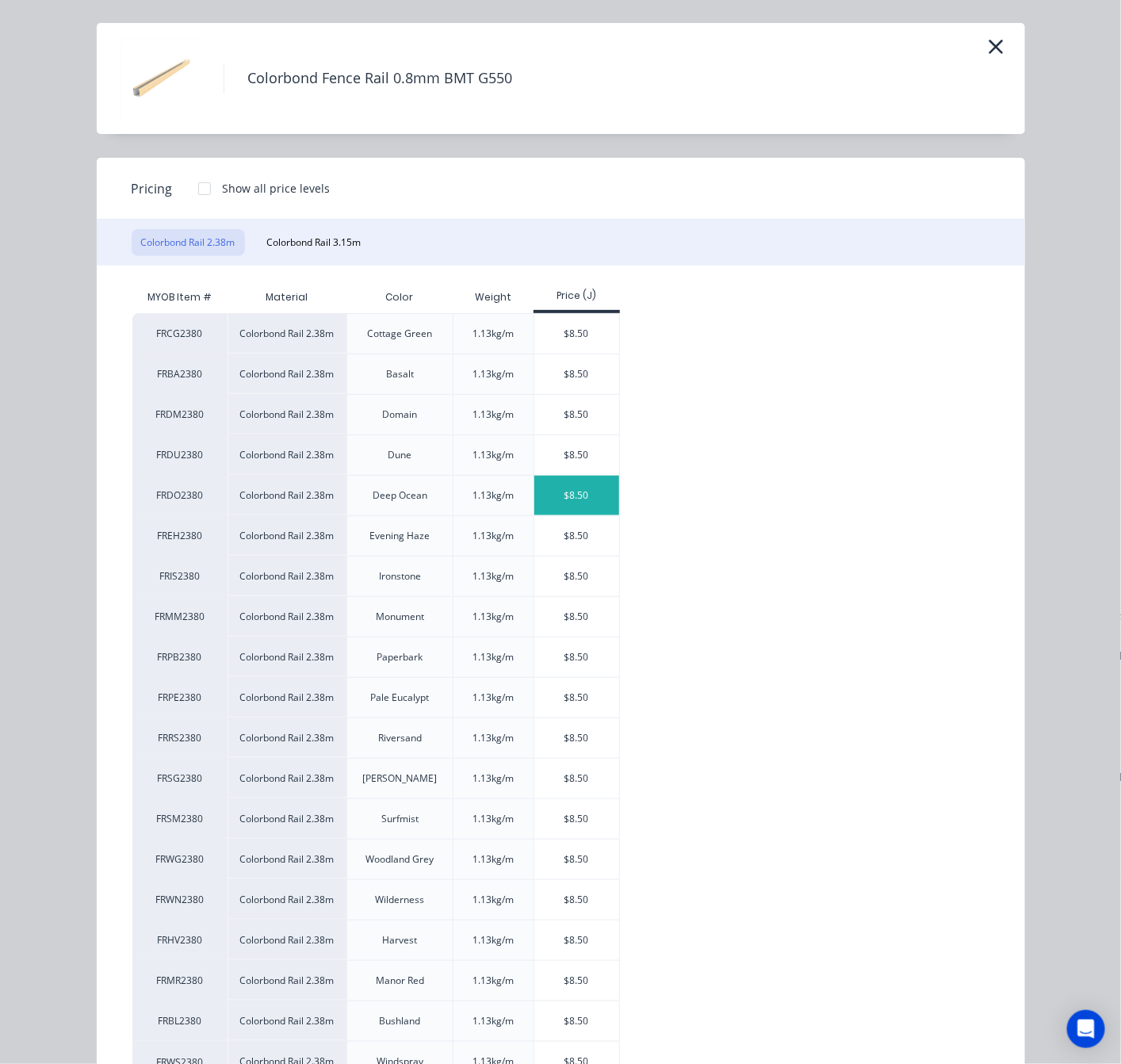
scroll to position [112, 0]
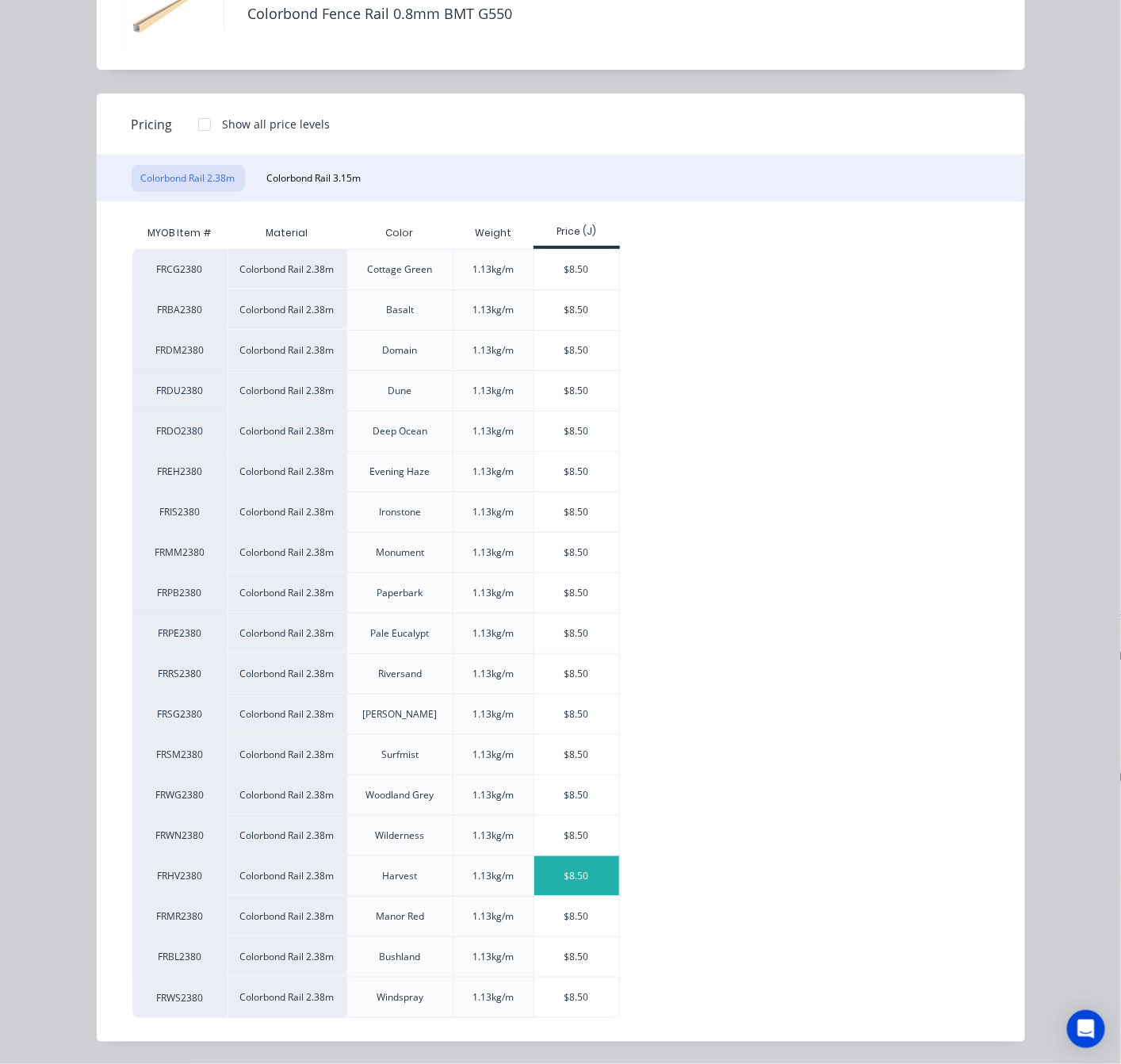
click at [584, 882] on div "$8.50" at bounding box center [576, 875] width 85 height 39
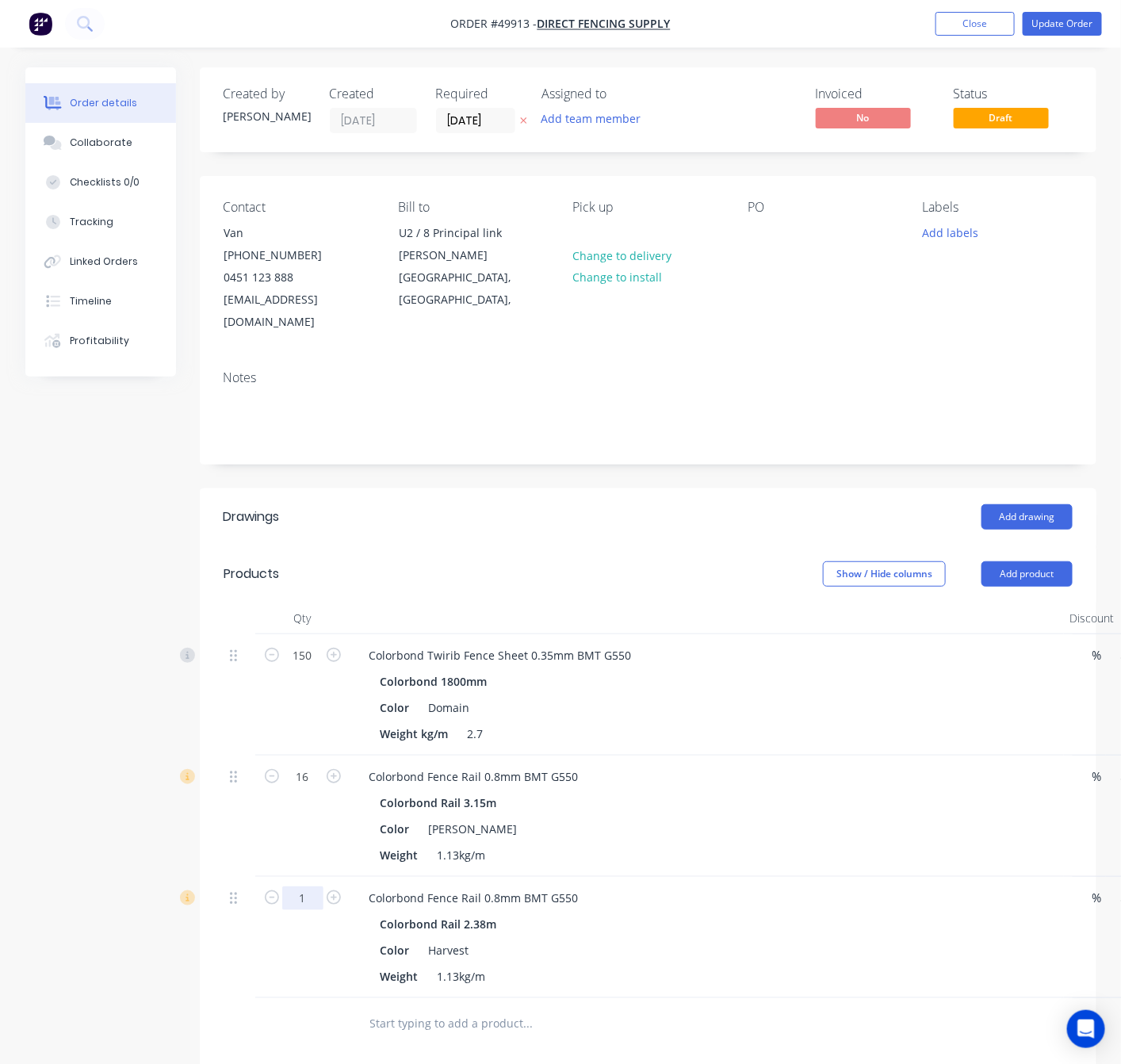
click at [293, 886] on input "1" at bounding box center [302, 898] width 41 height 24
type input "64"
type input "$544.00"
click at [217, 952] on div "Qty Discount Price Total 150 Colorbond Twirib Fence Sheet 0.35mm BMT G550 Color…" at bounding box center [649, 825] width 897 height 447
click at [988, 561] on button "Add product" at bounding box center [1027, 573] width 91 height 25
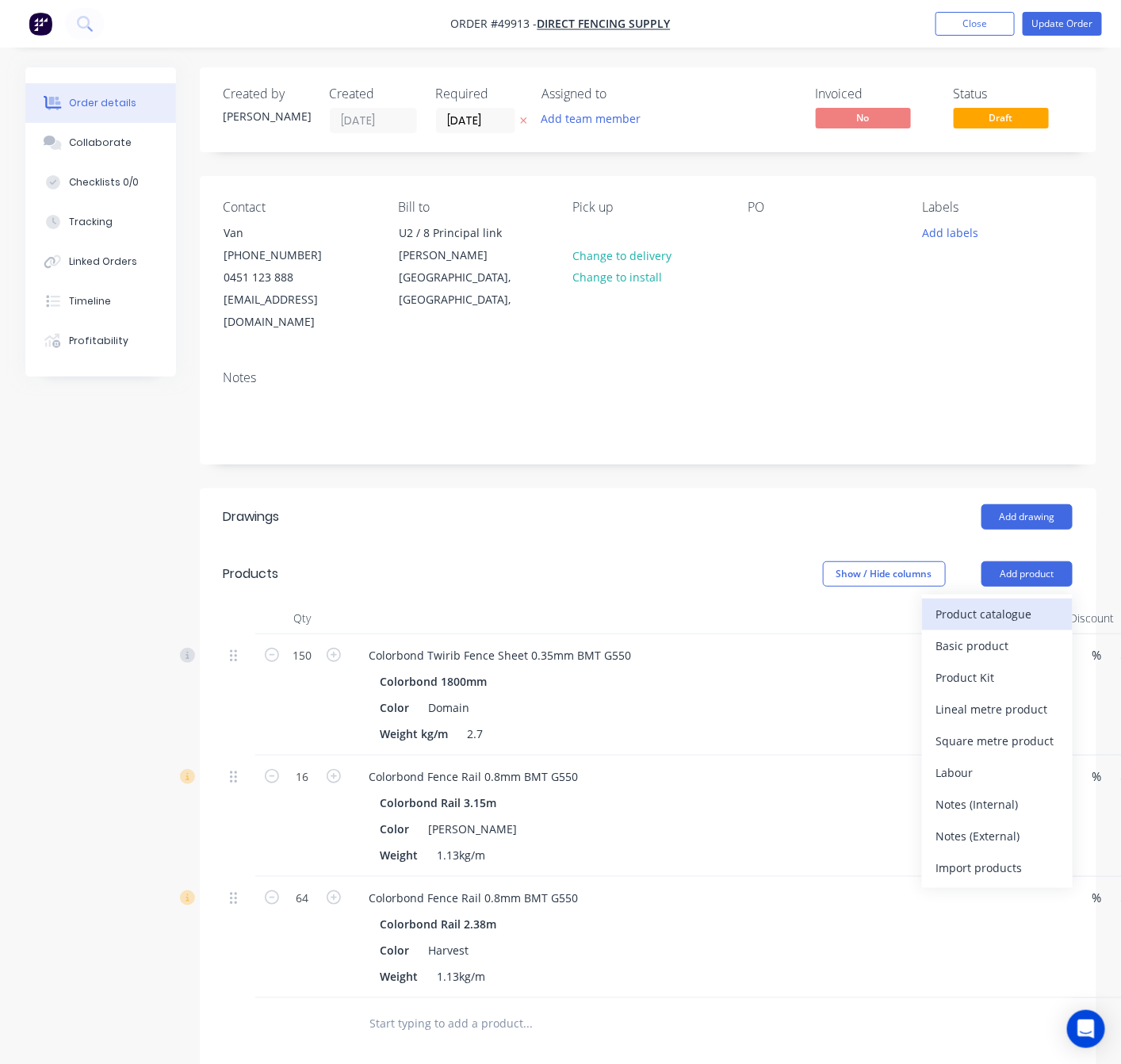
click at [988, 602] on div "Product catalogue" at bounding box center [997, 614] width 122 height 23
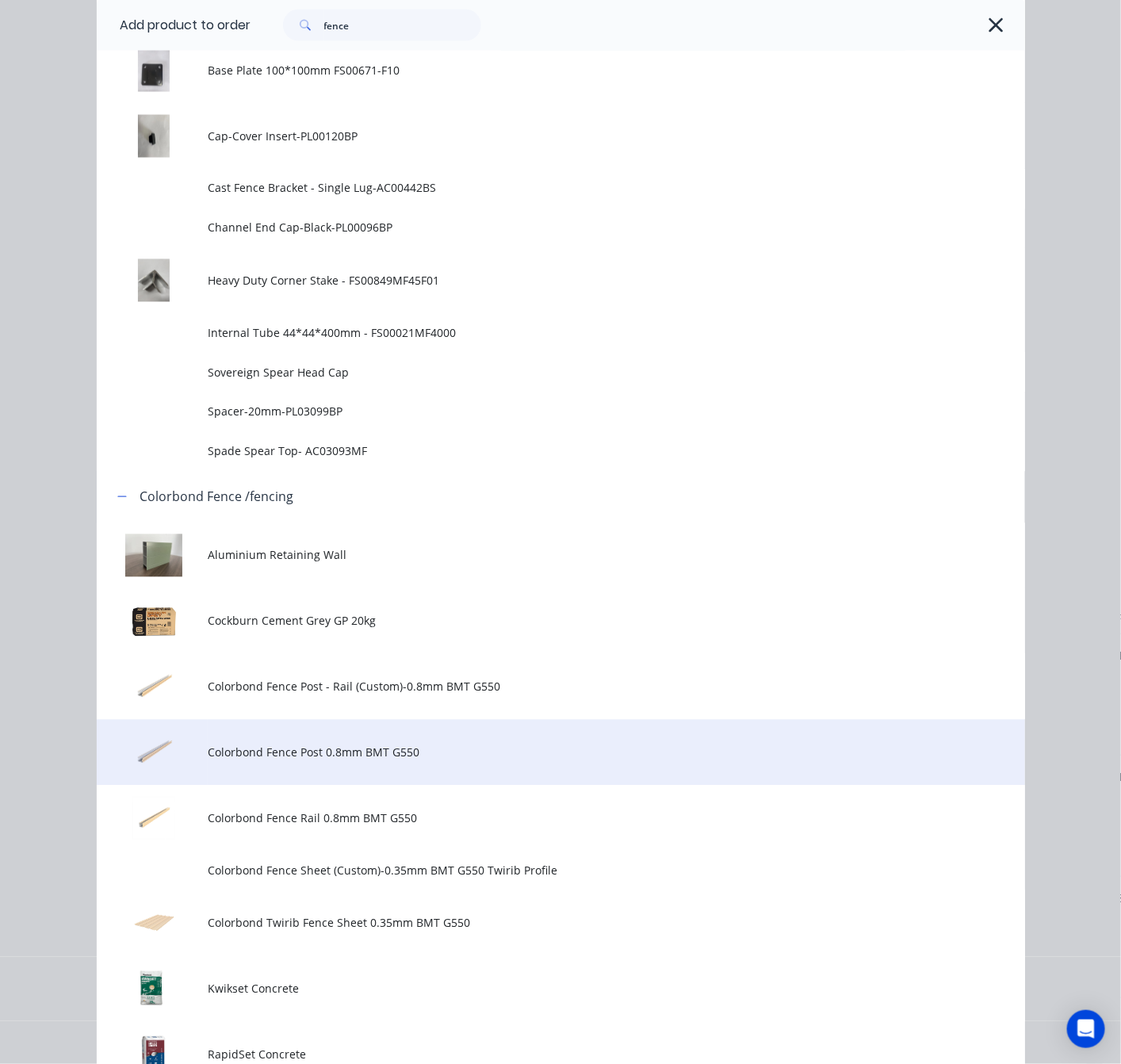
scroll to position [951, 0]
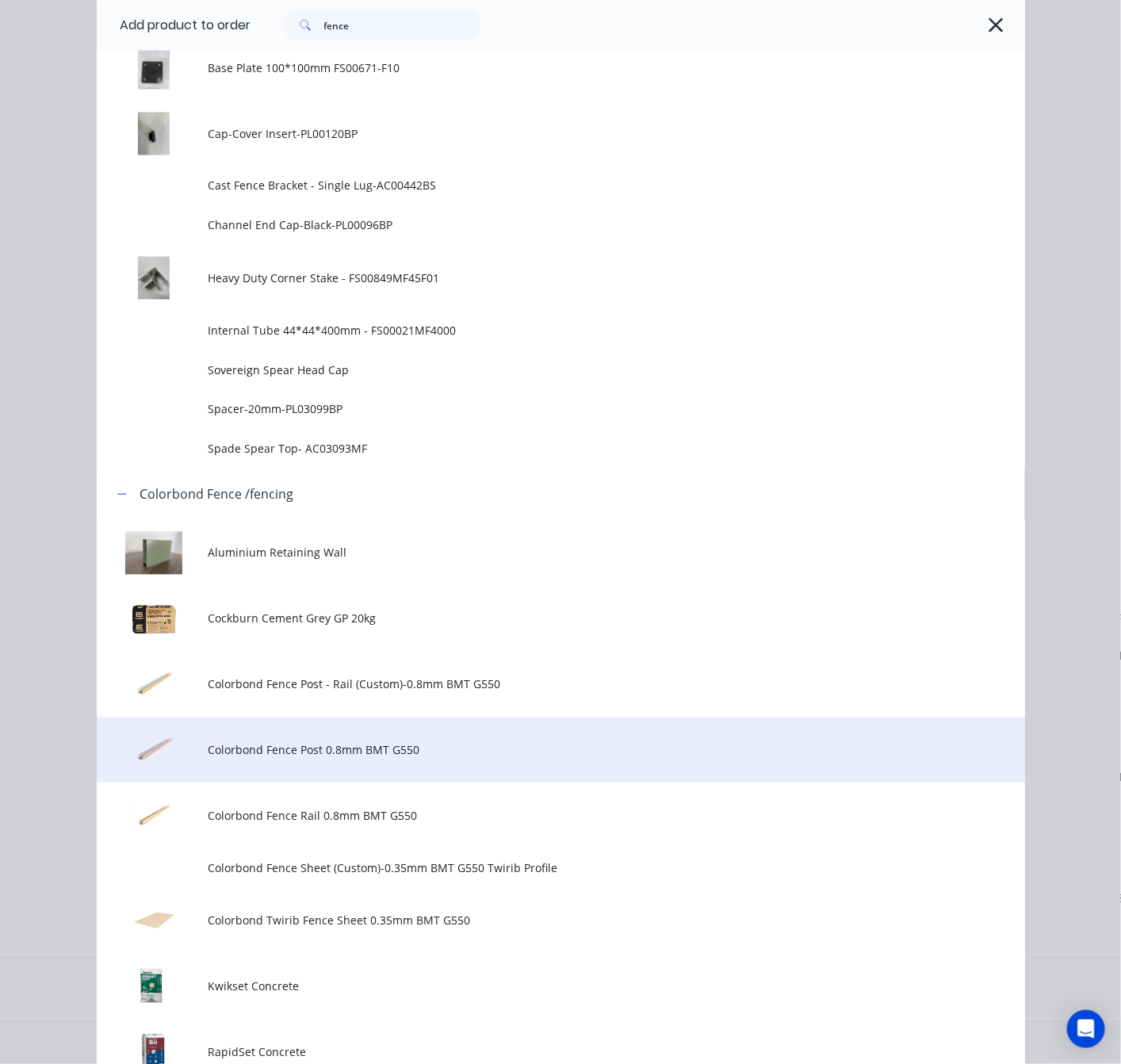
click at [480, 755] on span "Colorbond Fence Post 0.8mm BMT G550" at bounding box center [534, 749] width 653 height 16
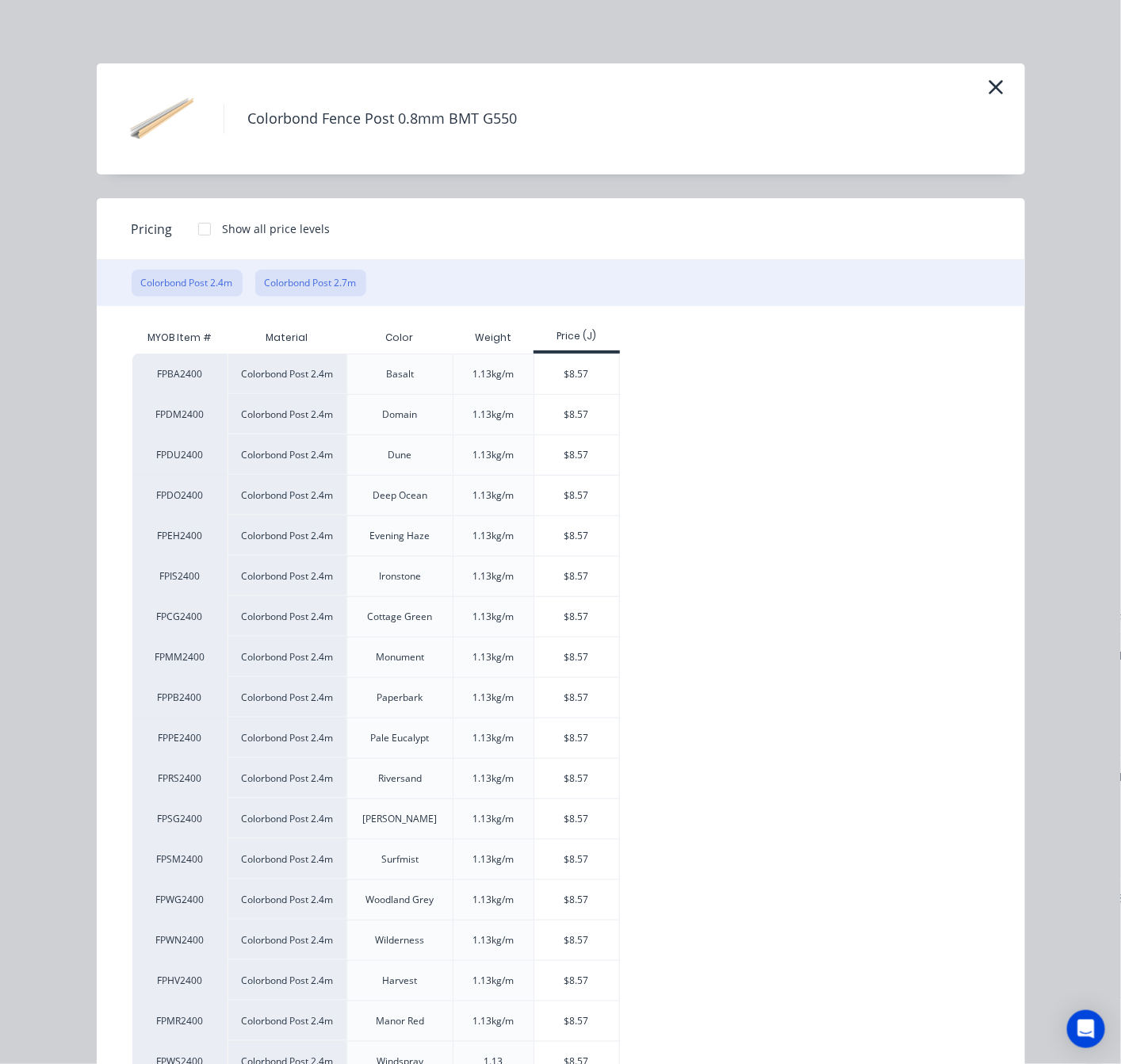
click at [331, 284] on button "Colorbond Post 2.7m" at bounding box center [310, 283] width 111 height 27
click at [561, 899] on div "$9.64" at bounding box center [576, 899] width 85 height 39
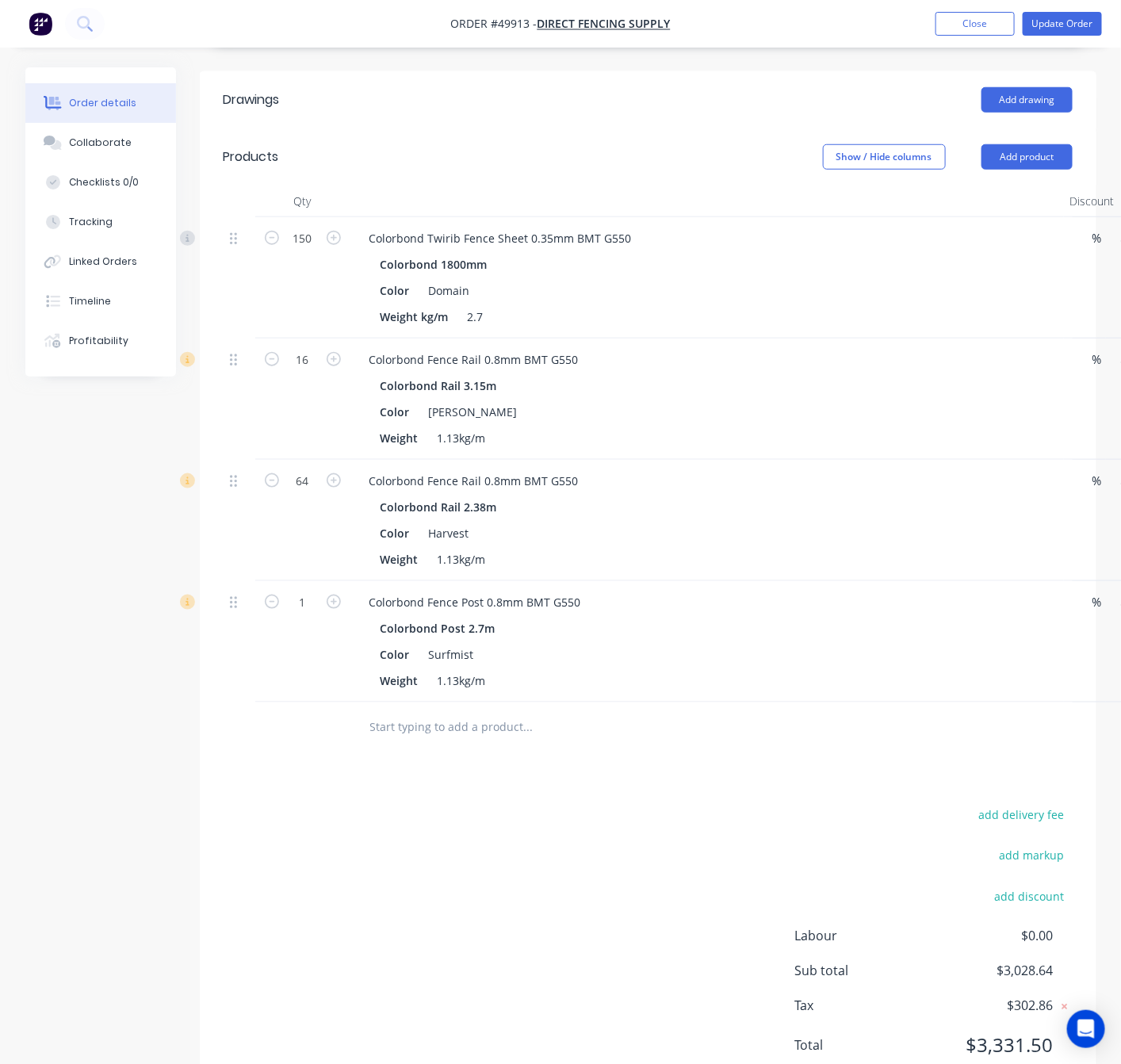
scroll to position [458, 0]
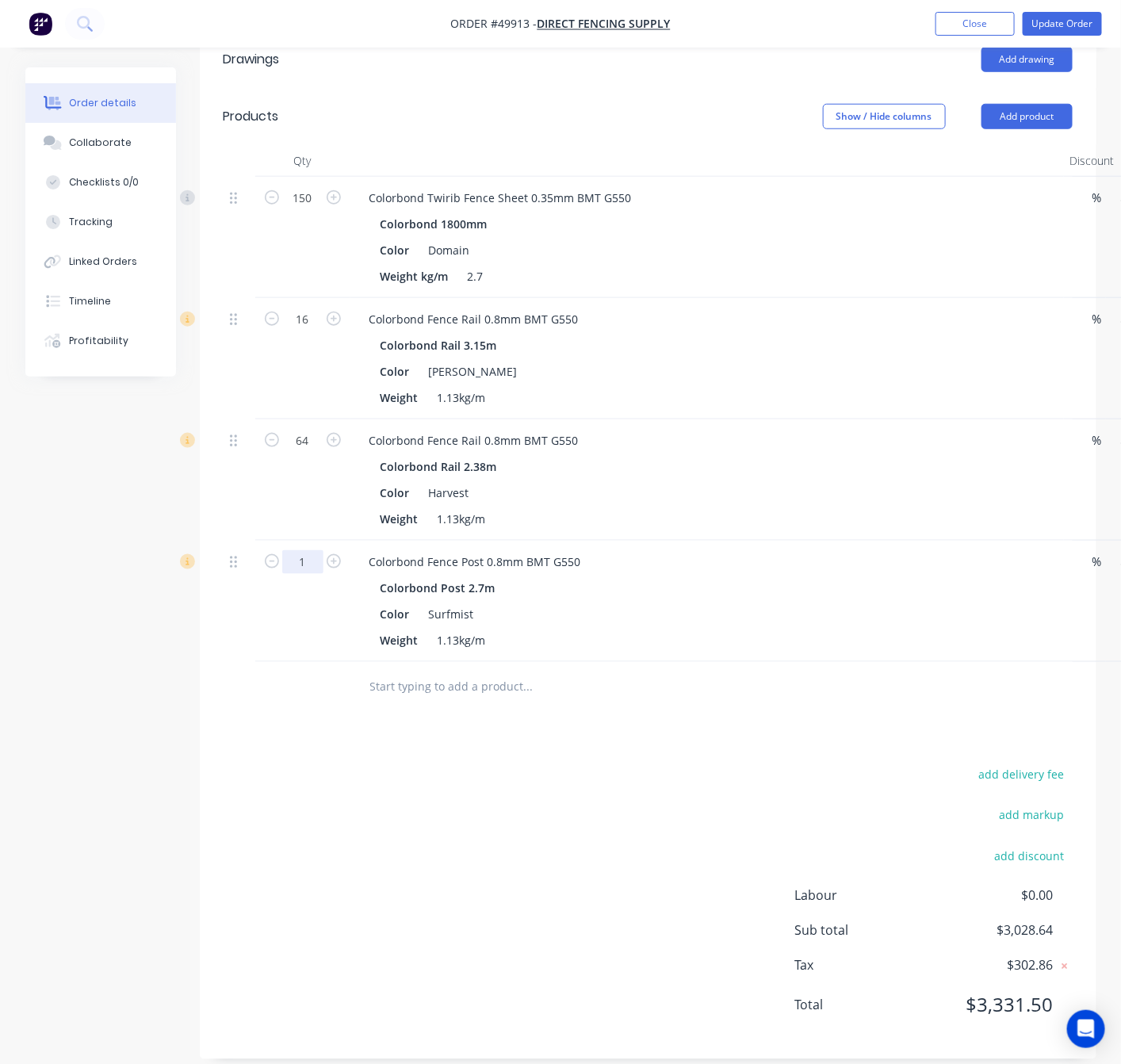
click at [310, 550] on input "1" at bounding box center [302, 562] width 41 height 24
type input "64"
type input "$616.96"
click at [355, 714] on div "Drawings Add drawing Products Show / Hide columns Add product Qty Discount Pric…" at bounding box center [649, 545] width 897 height 1028
click at [1052, 104] on button "Add product" at bounding box center [1027, 116] width 91 height 25
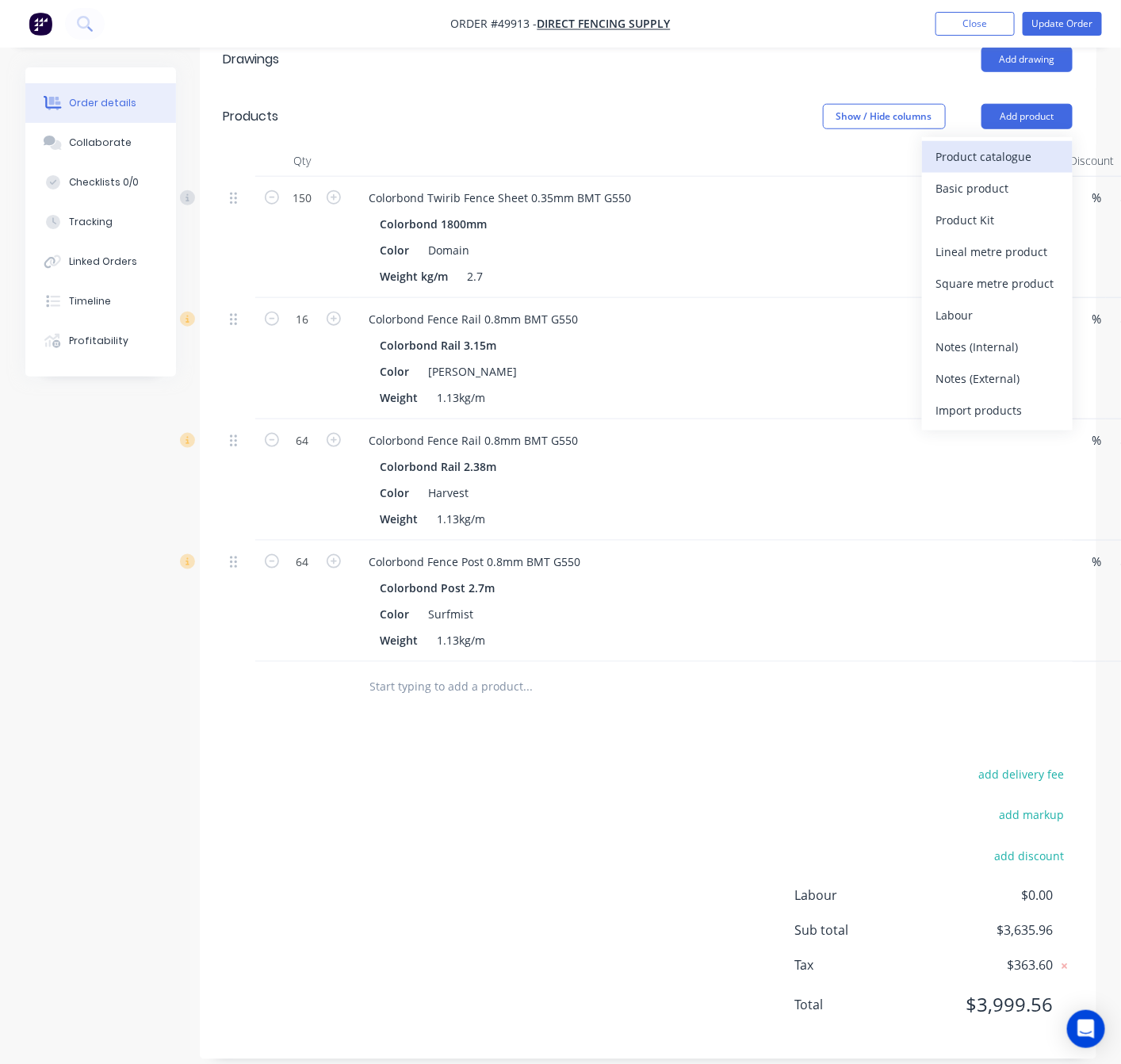
click at [1000, 145] on div "Product catalogue" at bounding box center [997, 157] width 122 height 23
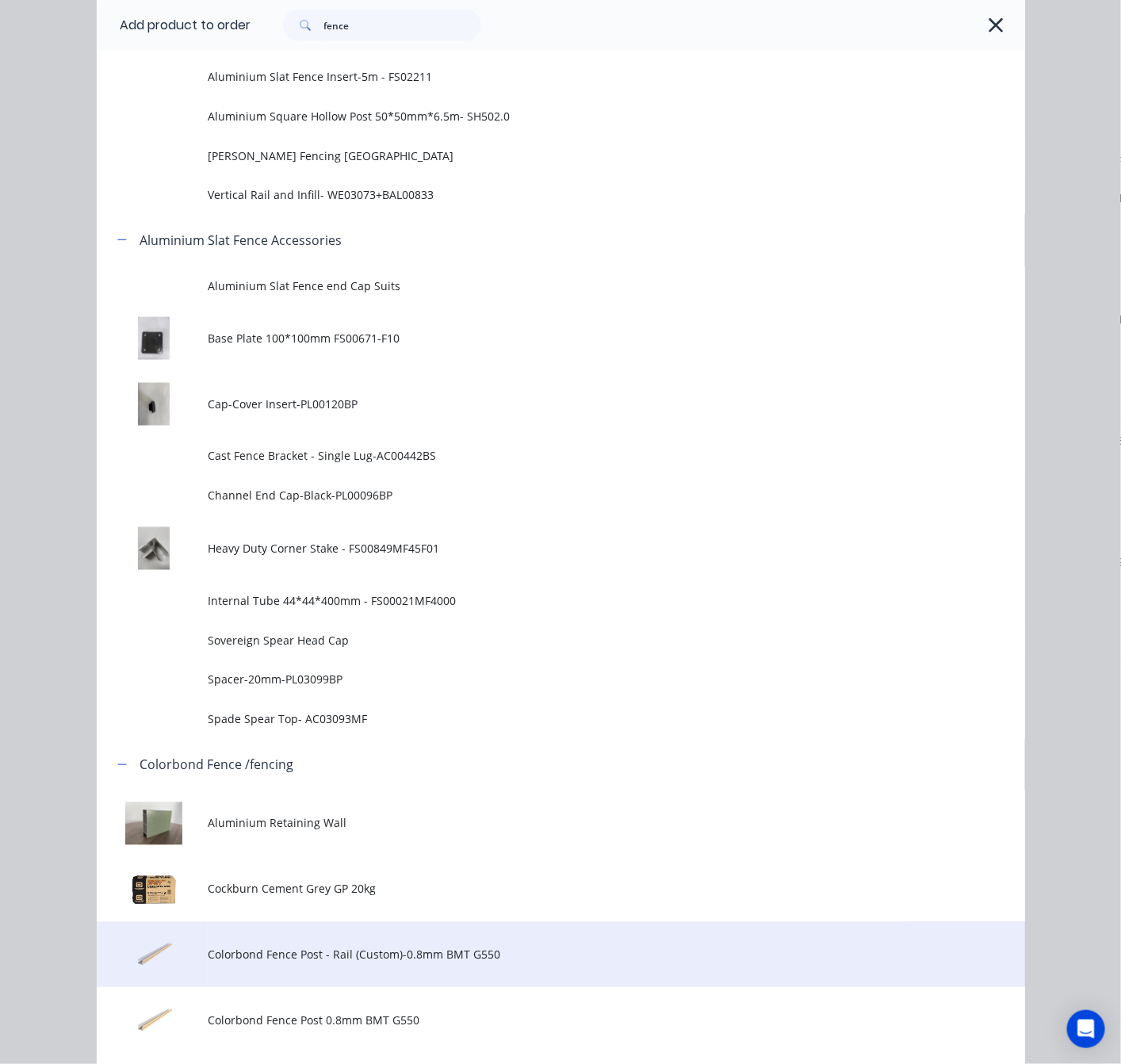
scroll to position [832, 0]
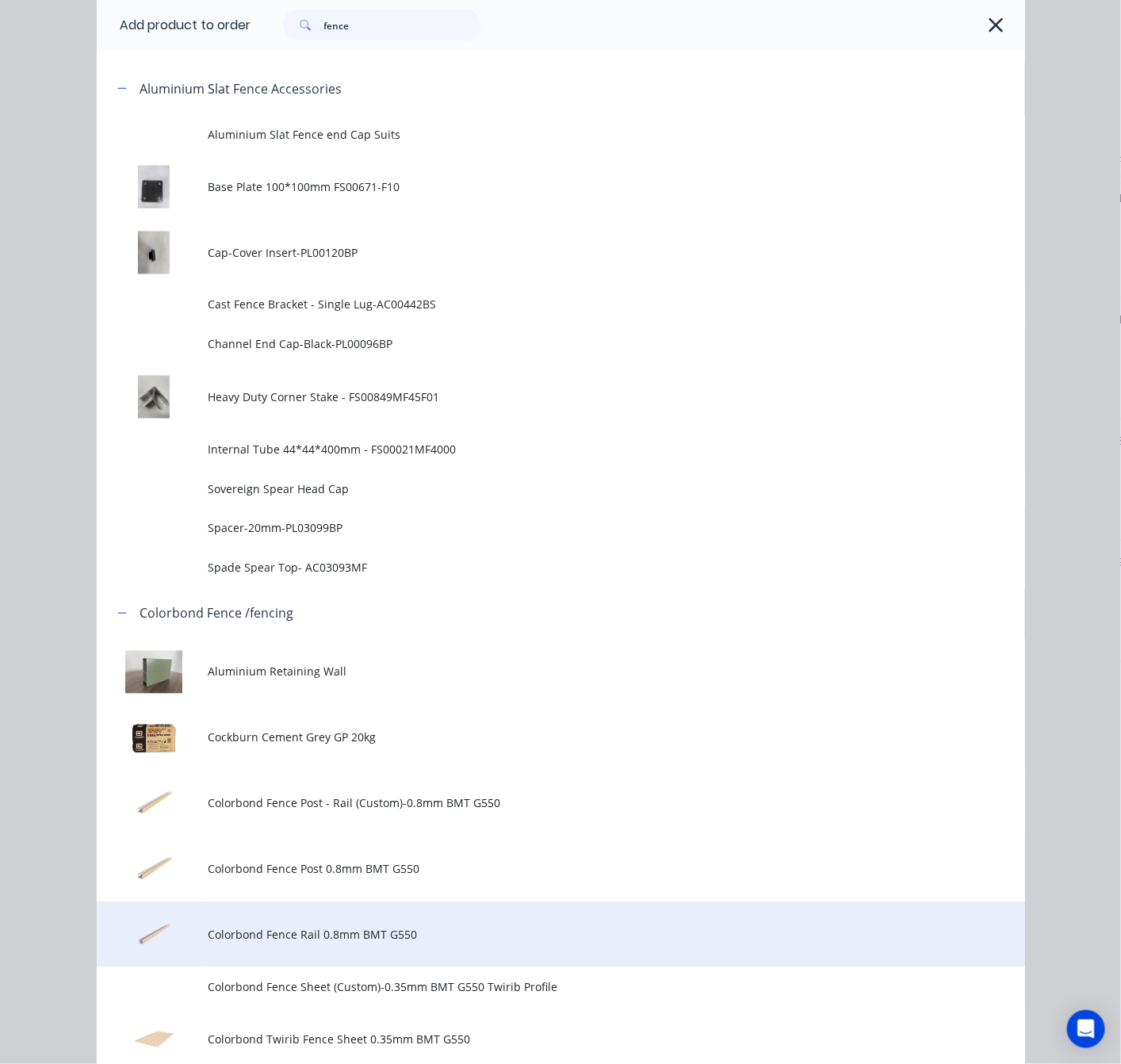
click at [415, 924] on td "Colorbond Fence Rail 0.8mm BMT G550" at bounding box center [616, 935] width 817 height 65
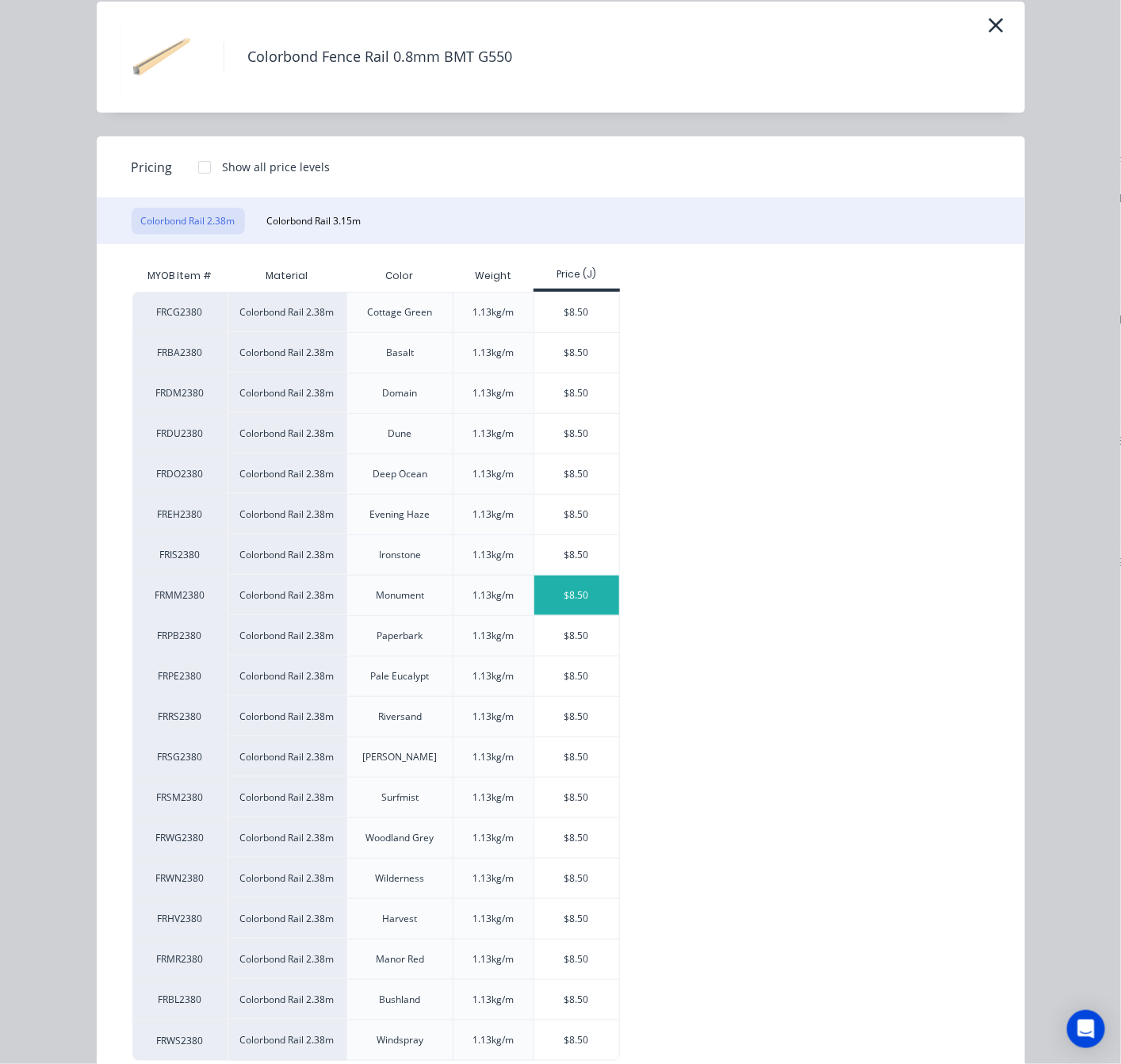
scroll to position [112, 0]
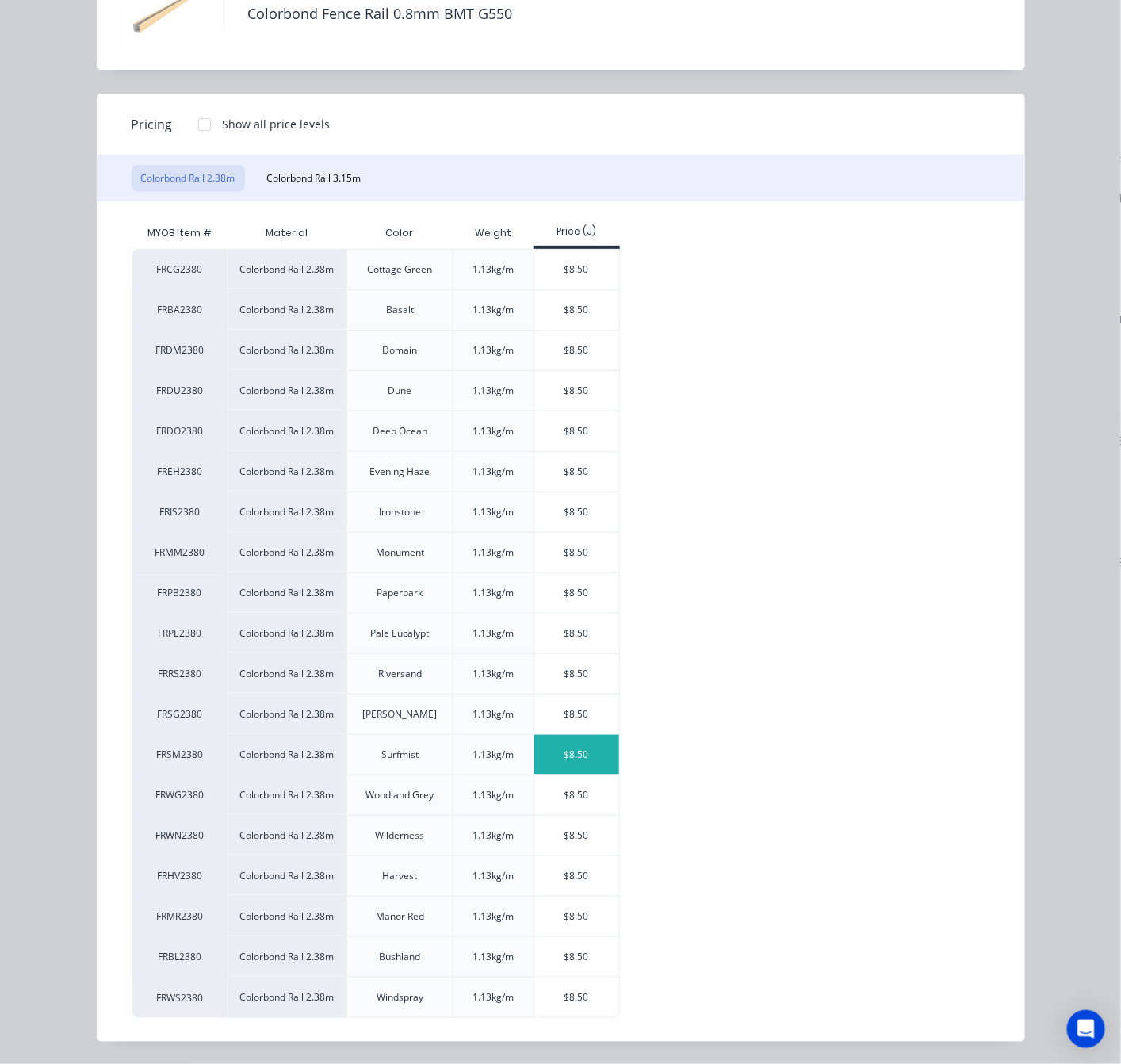
click at [586, 751] on div "$8.50" at bounding box center [576, 754] width 85 height 39
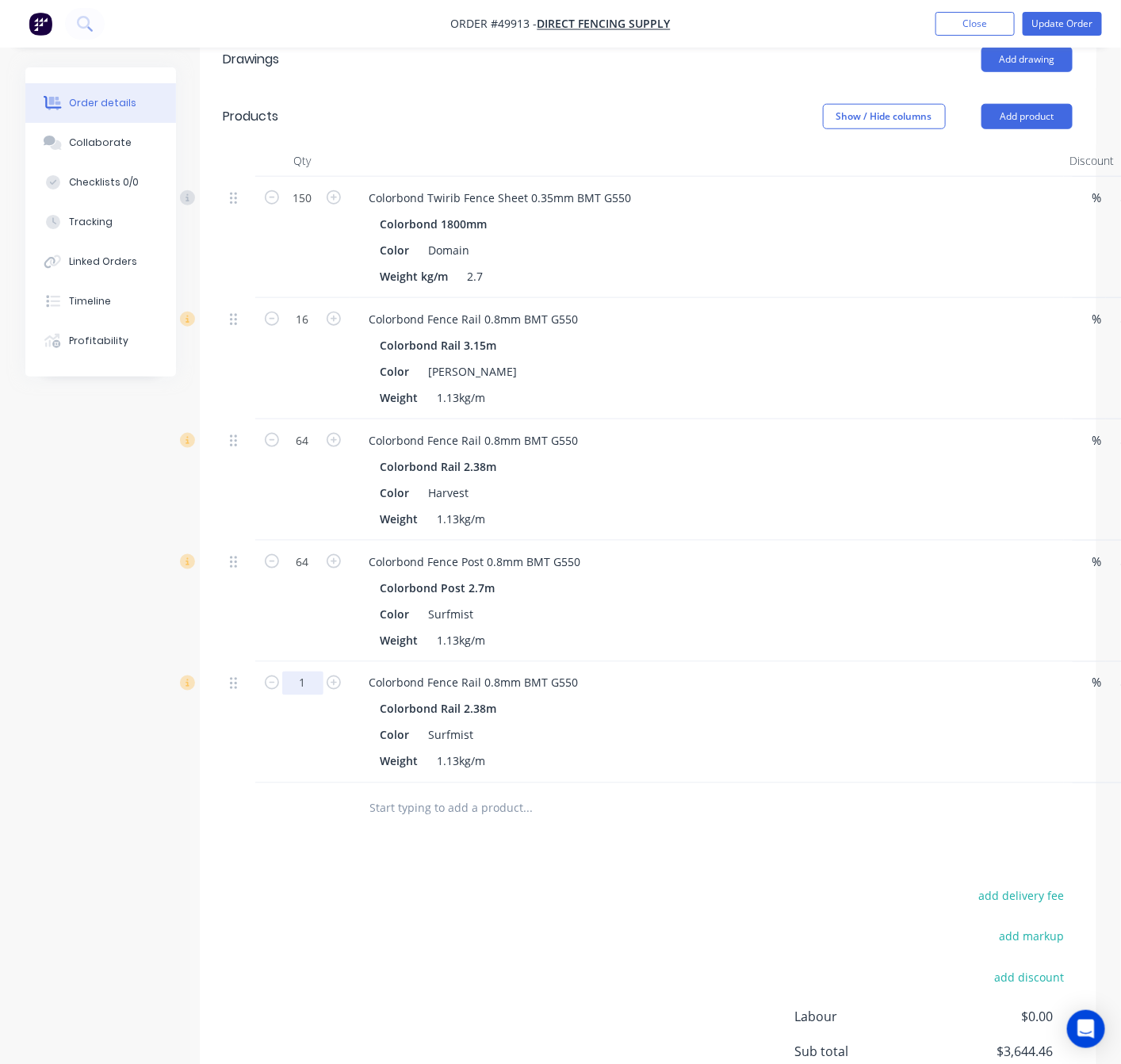
click at [305, 671] on input "1" at bounding box center [302, 683] width 41 height 24
type input "80"
type input "$680.00"
click at [374, 916] on div "add delivery fee add markup add discount Labour $0.00 Sub total $3,644.46 Tax $…" at bounding box center [648, 1022] width 850 height 271
click at [1037, 104] on button "Add product" at bounding box center [1027, 116] width 91 height 25
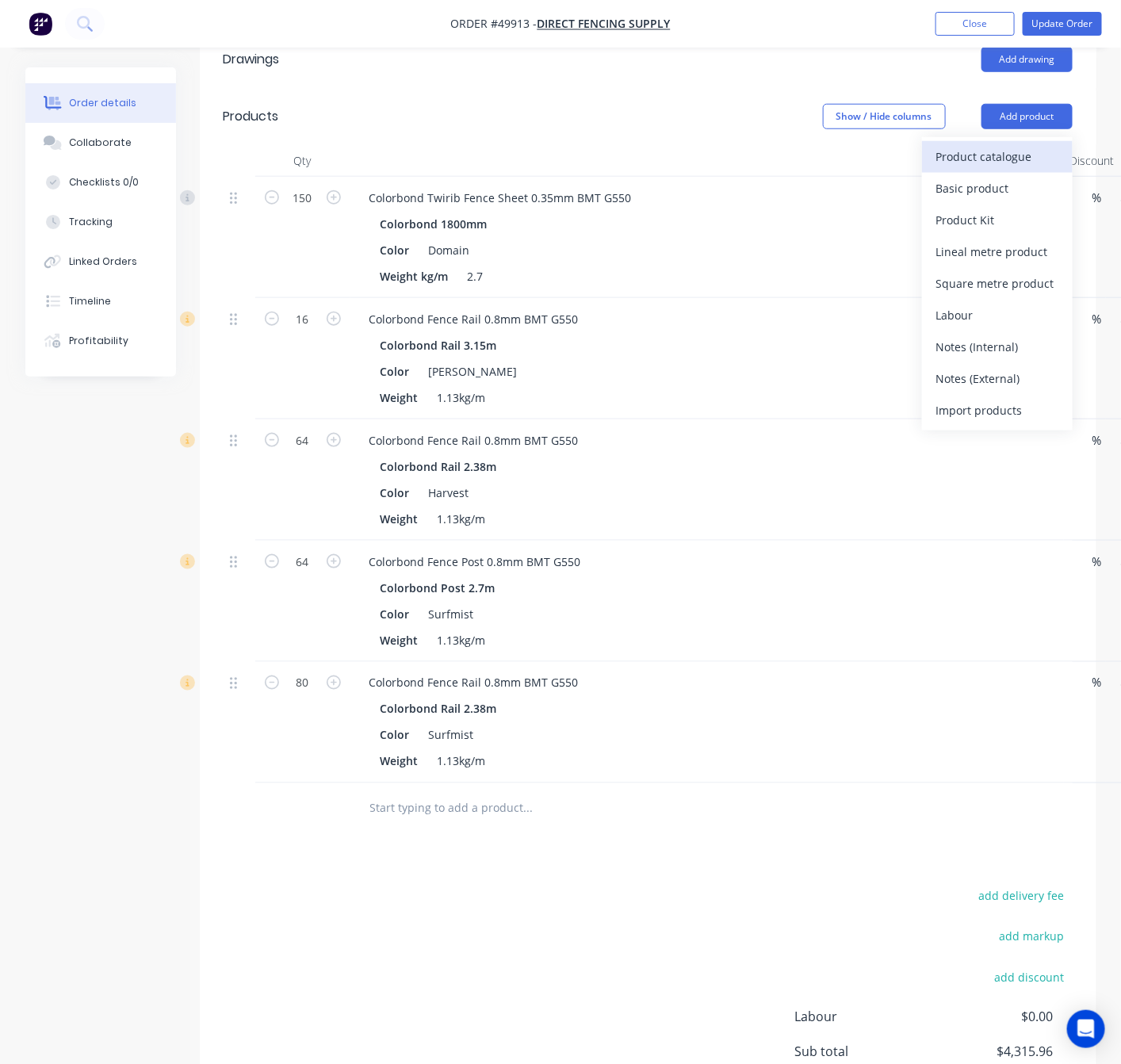
click at [1009, 145] on div "Product catalogue" at bounding box center [997, 157] width 122 height 23
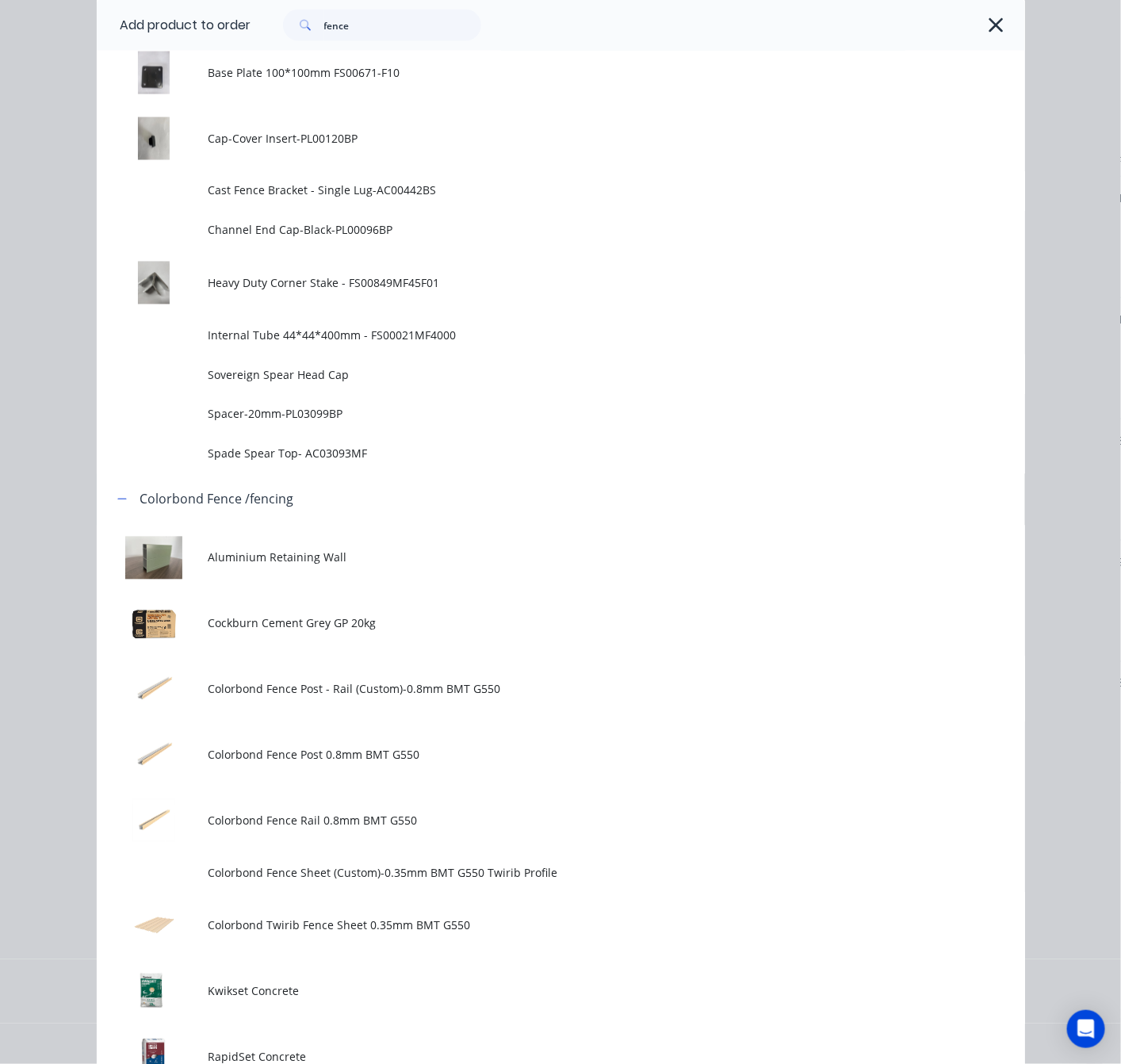
scroll to position [951, 0]
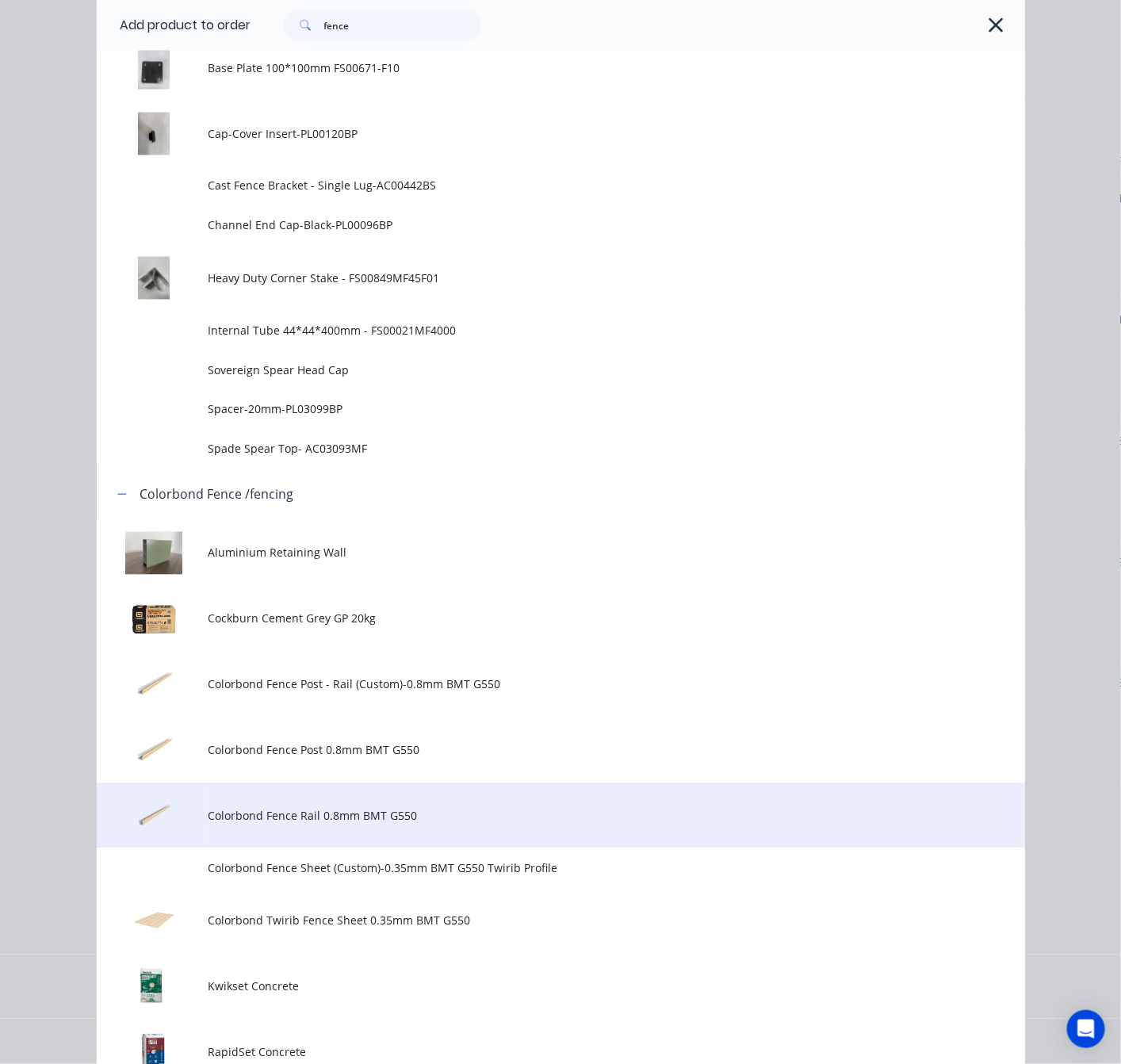
click at [405, 819] on span "Colorbond Fence Rail 0.8mm BMT G550" at bounding box center [534, 816] width 653 height 16
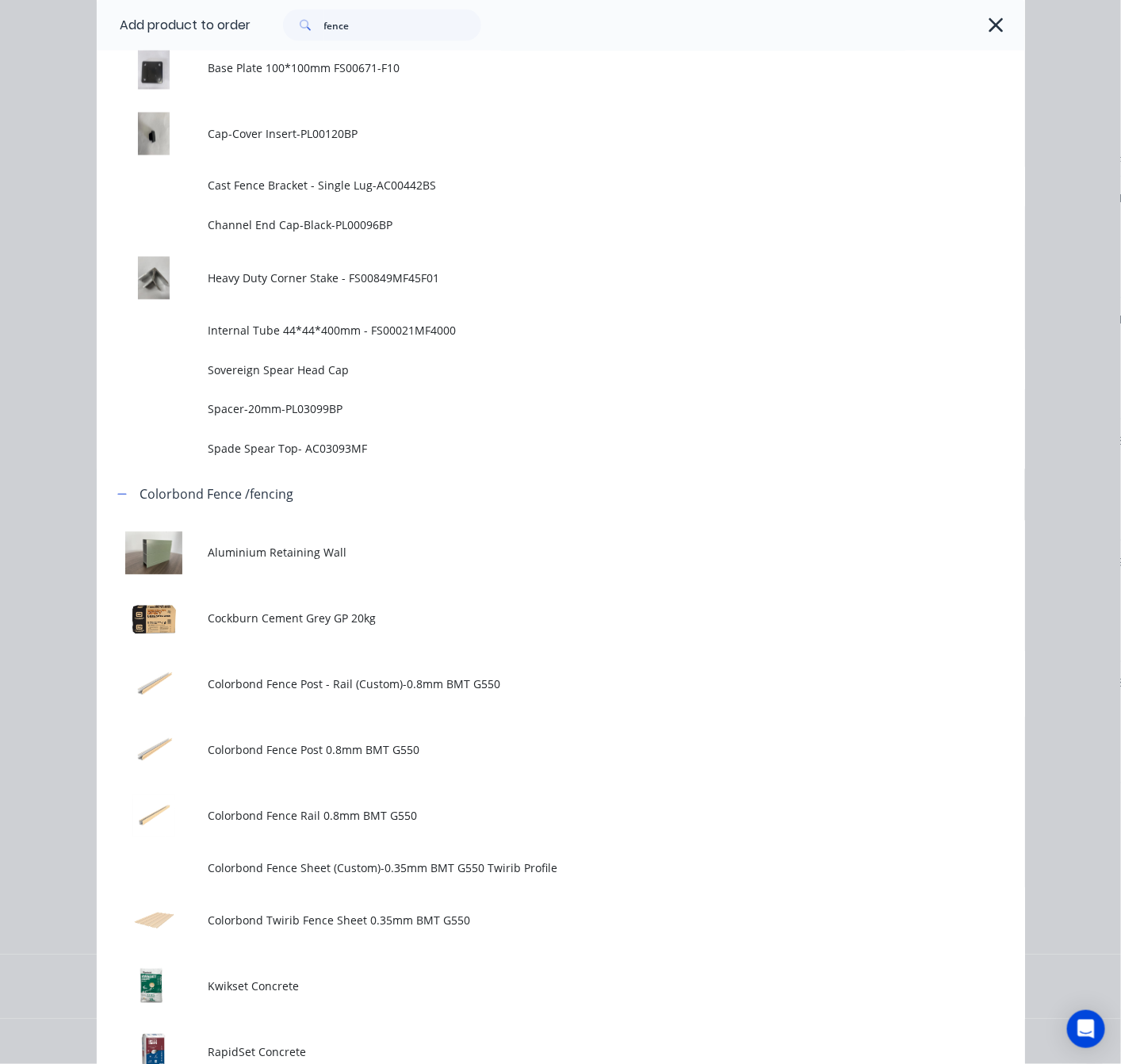
scroll to position [0, 0]
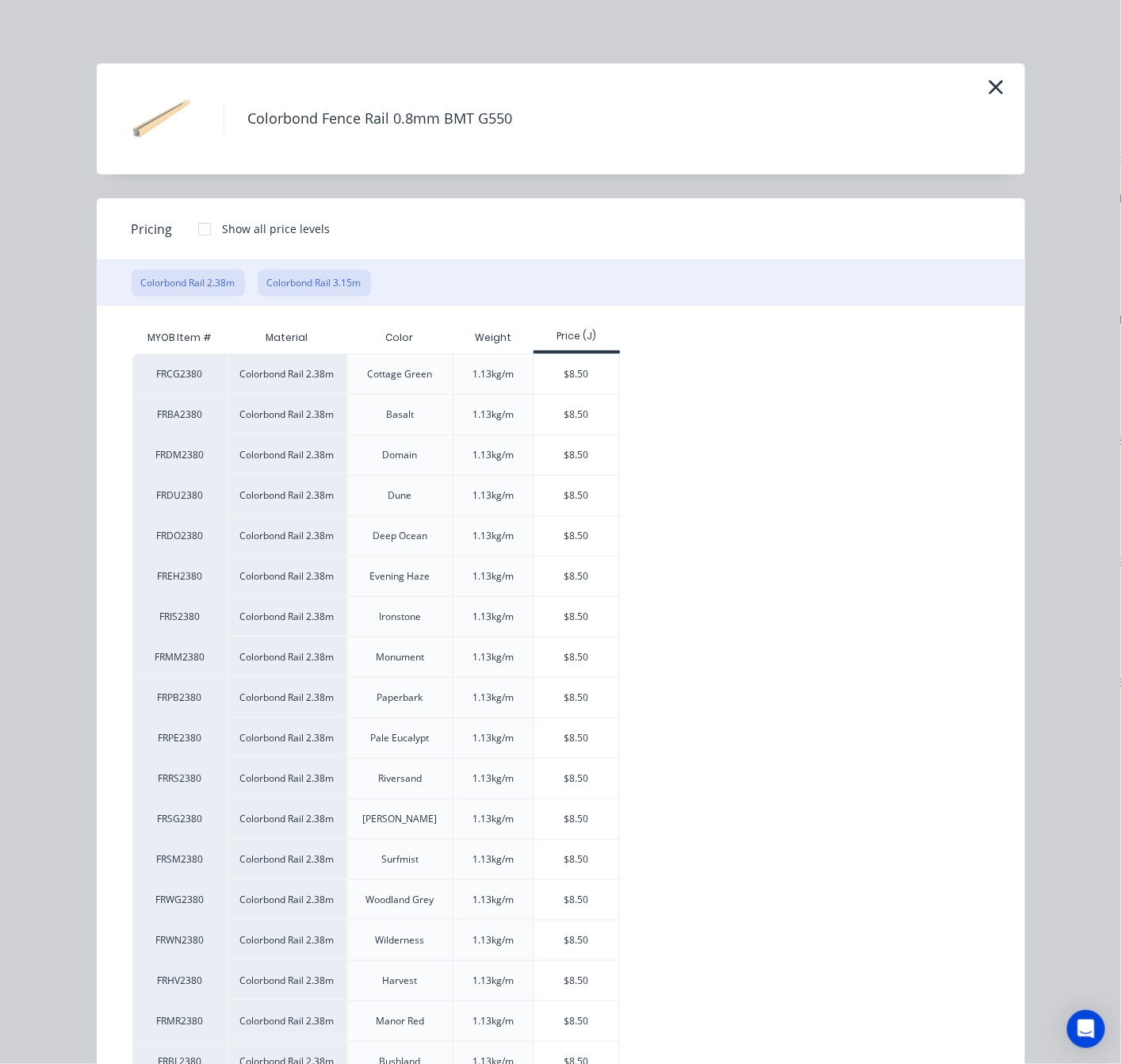
click at [326, 281] on button "Colorbond Rail 3.15m" at bounding box center [315, 283] width 114 height 27
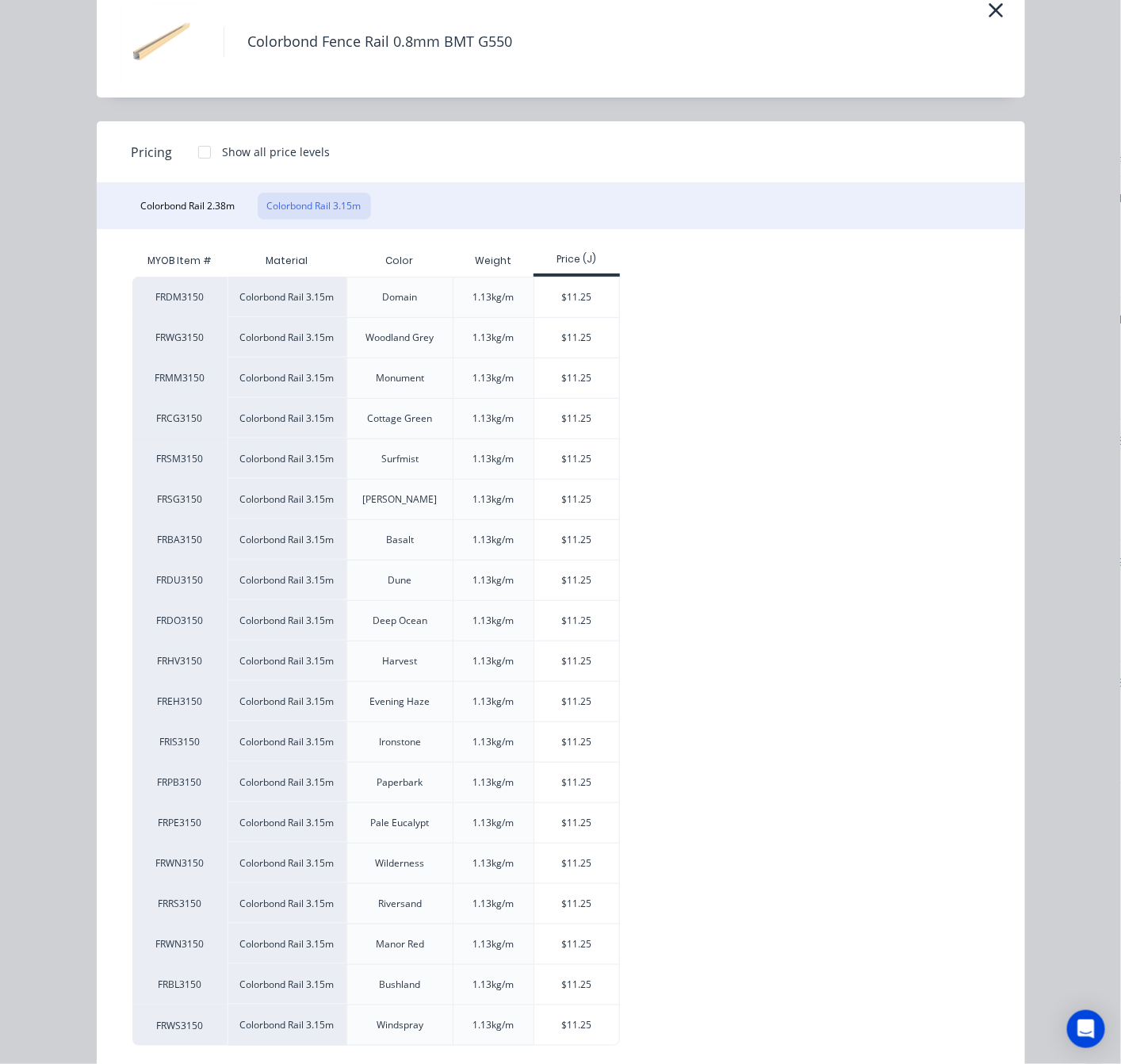
scroll to position [112, 0]
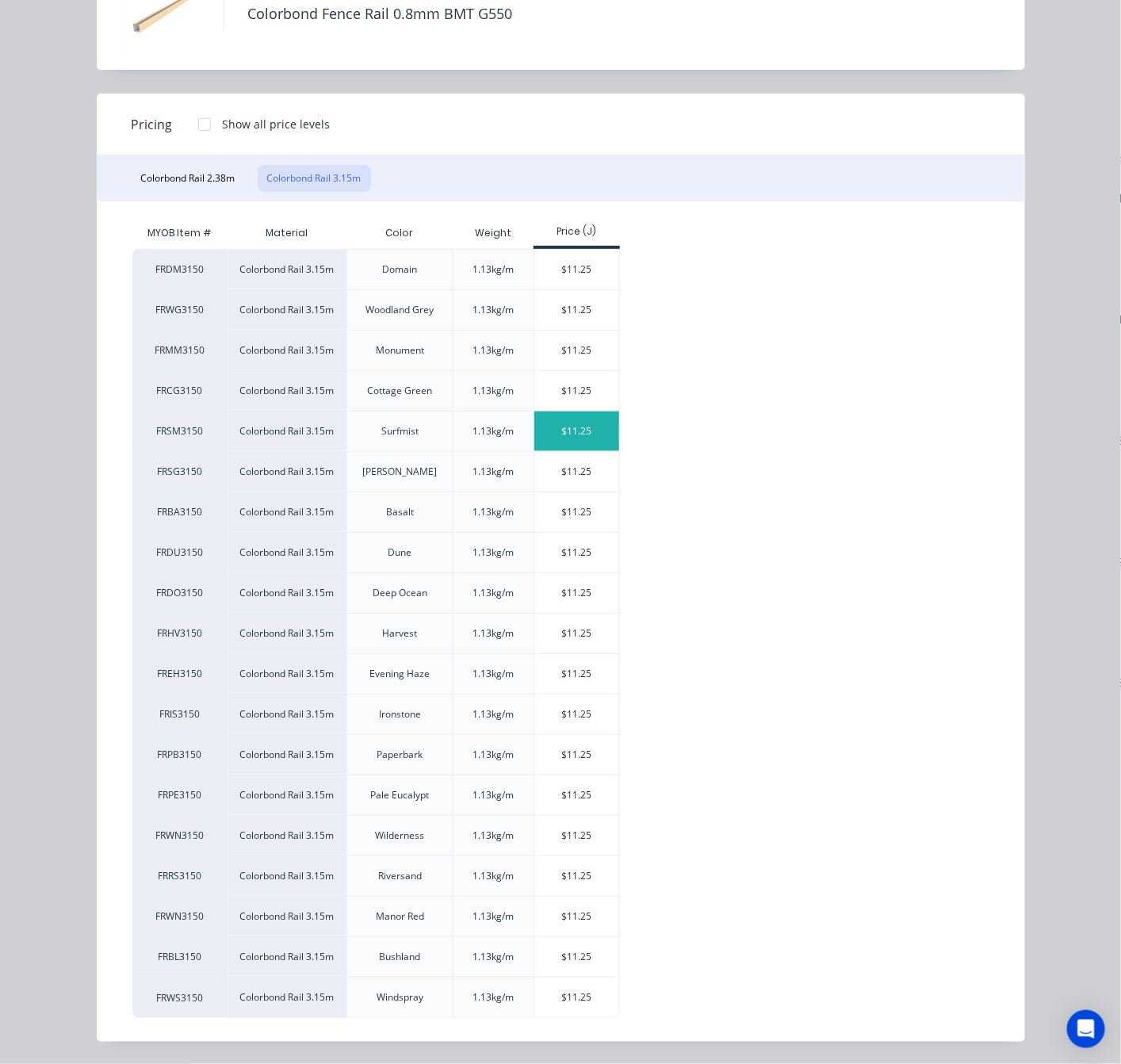
click at [595, 426] on div "$11.25" at bounding box center [576, 431] width 85 height 39
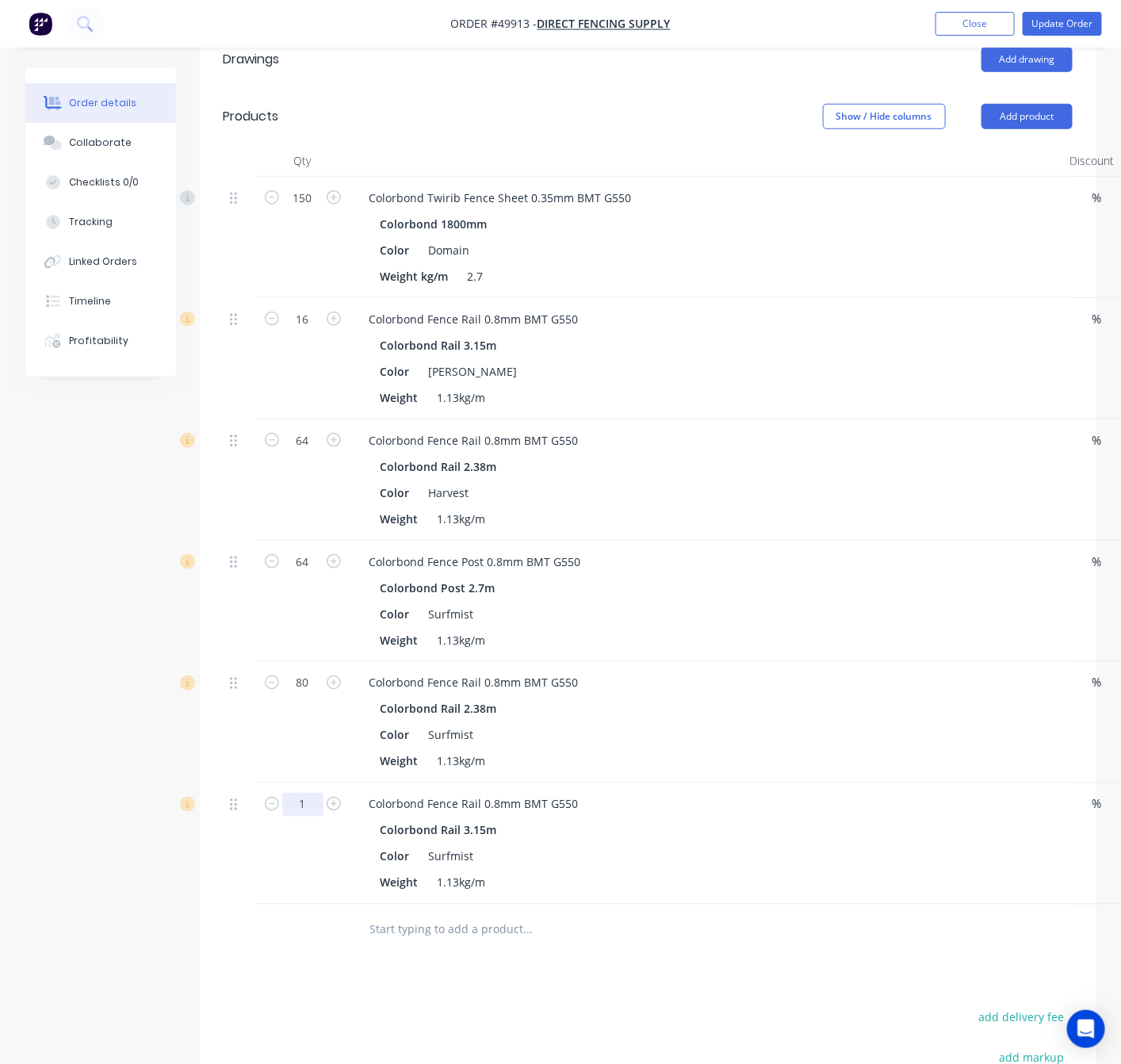
click at [297, 795] on input "1" at bounding box center [302, 804] width 41 height 24
type input "16"
type input "$180.00"
click at [248, 921] on div at bounding box center [239, 930] width 32 height 52
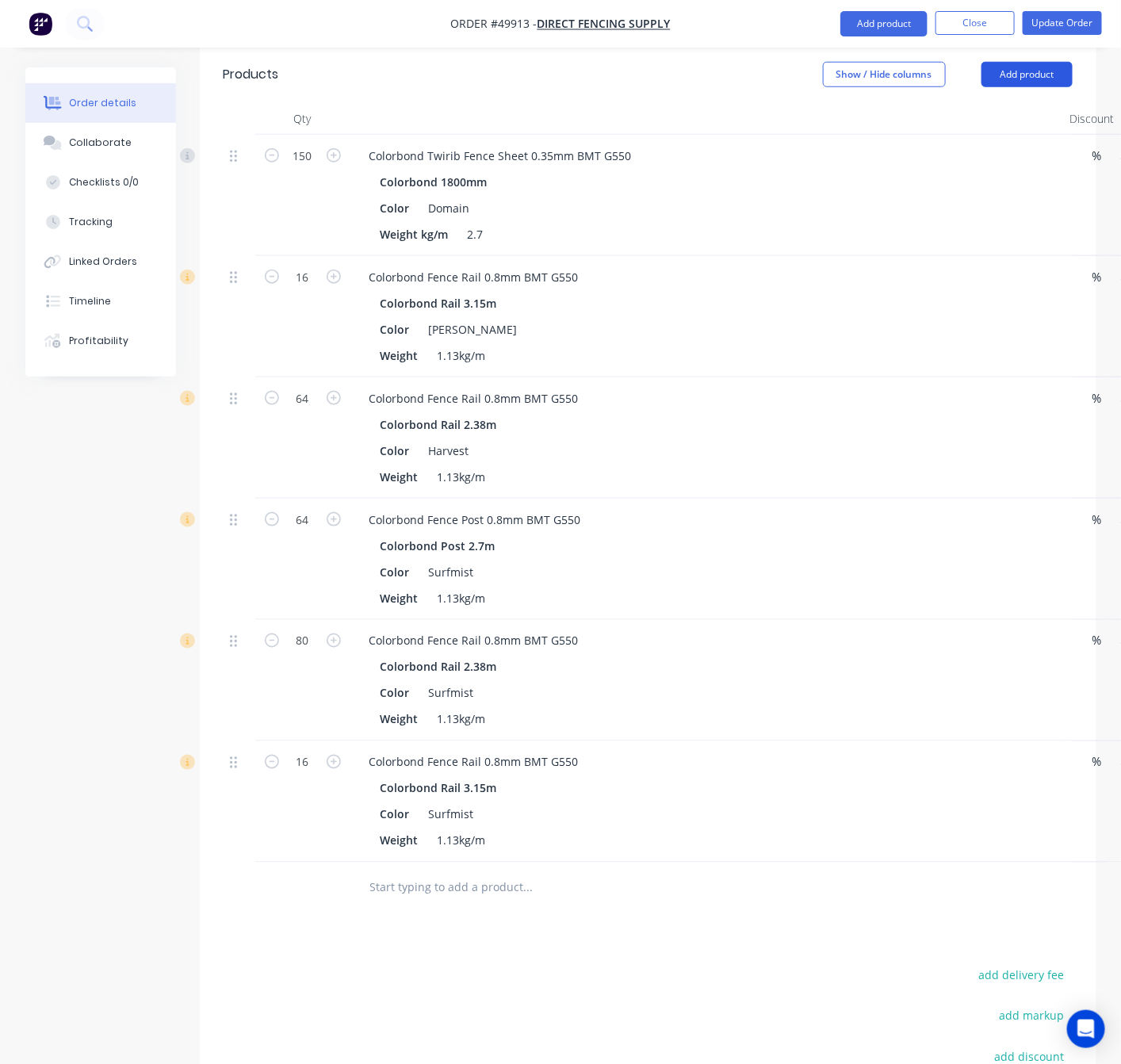
scroll to position [458, 0]
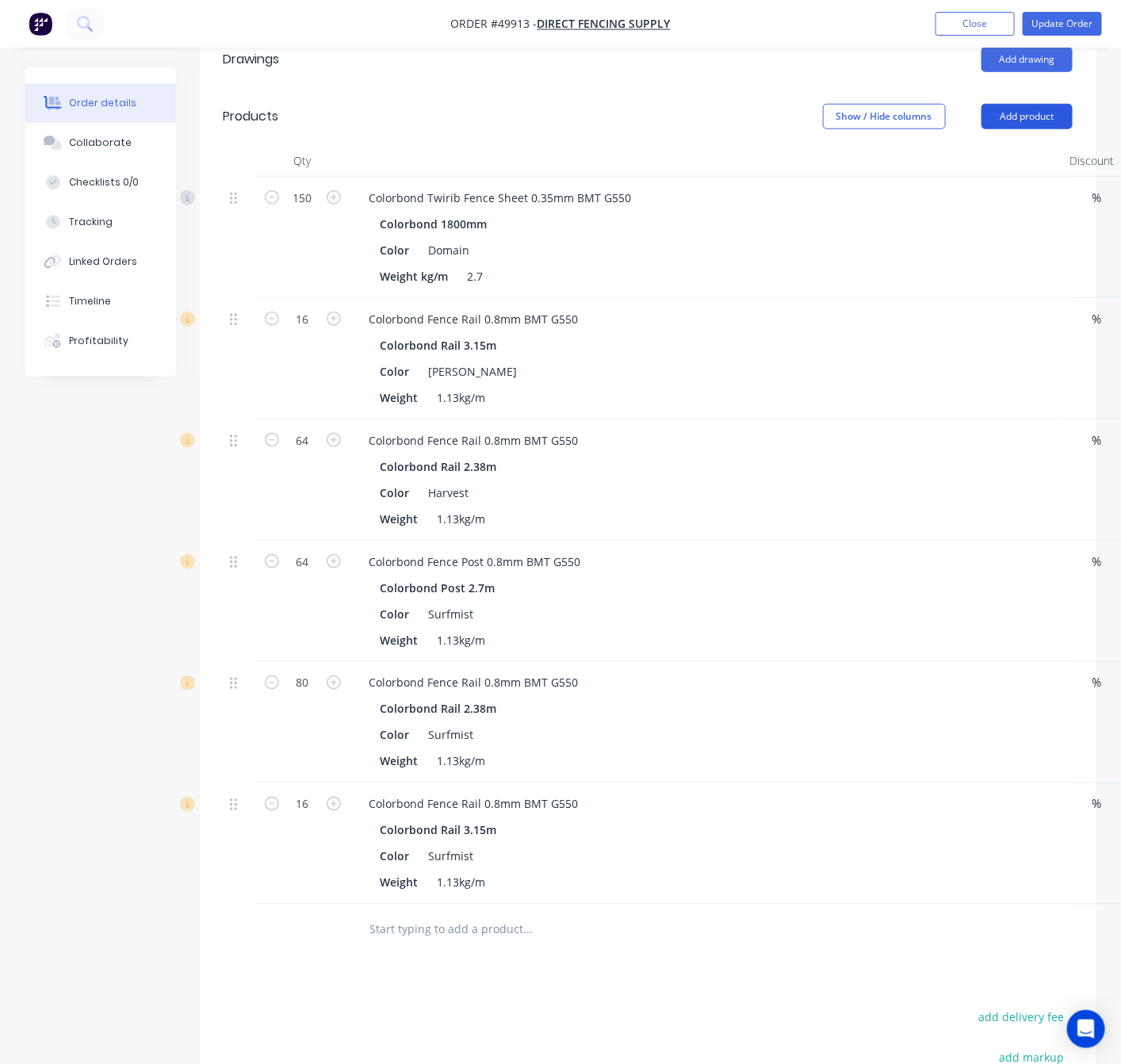
click at [1026, 104] on button "Add product" at bounding box center [1027, 116] width 91 height 25
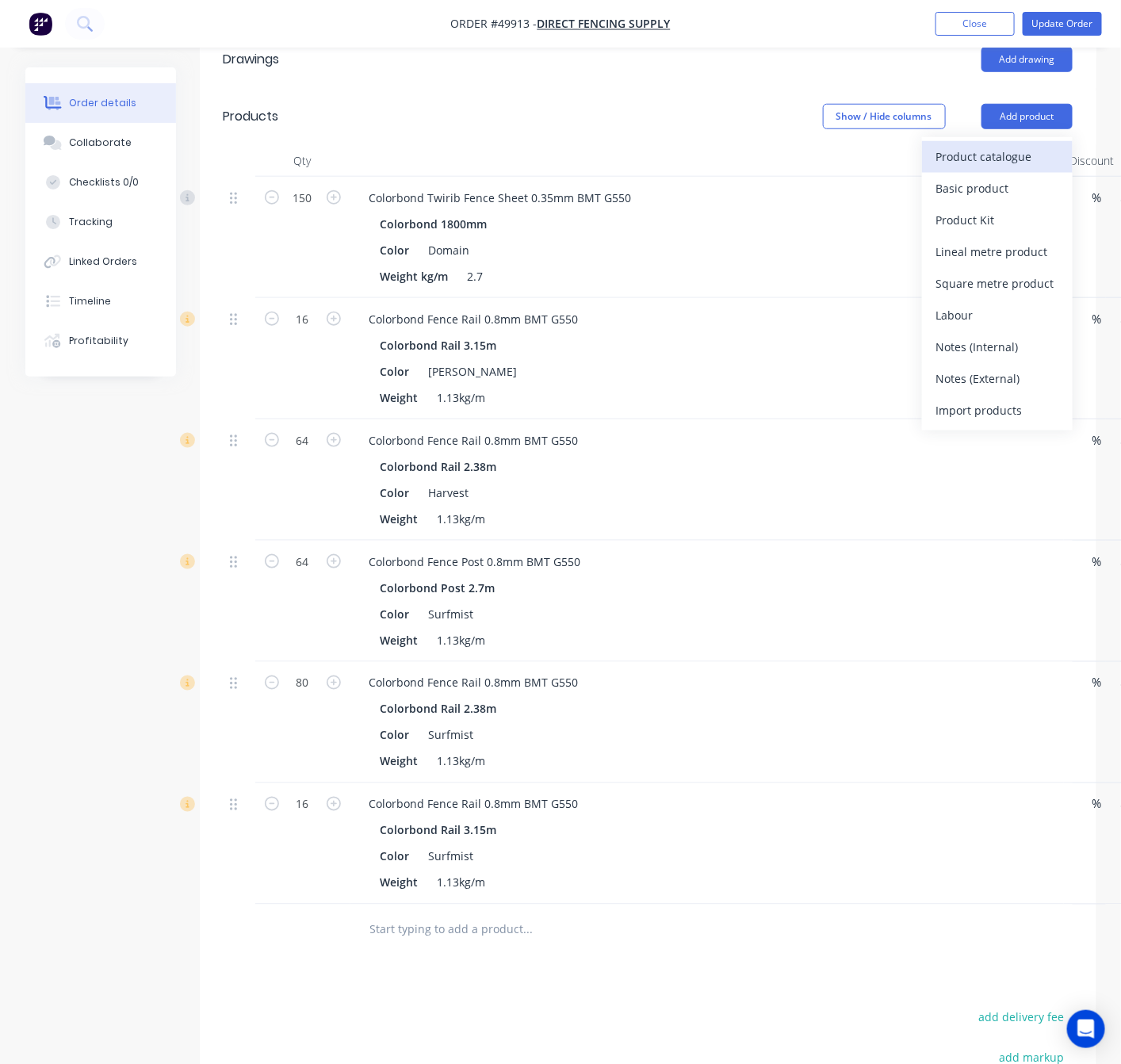
click at [979, 145] on div "Product catalogue" at bounding box center [997, 157] width 122 height 23
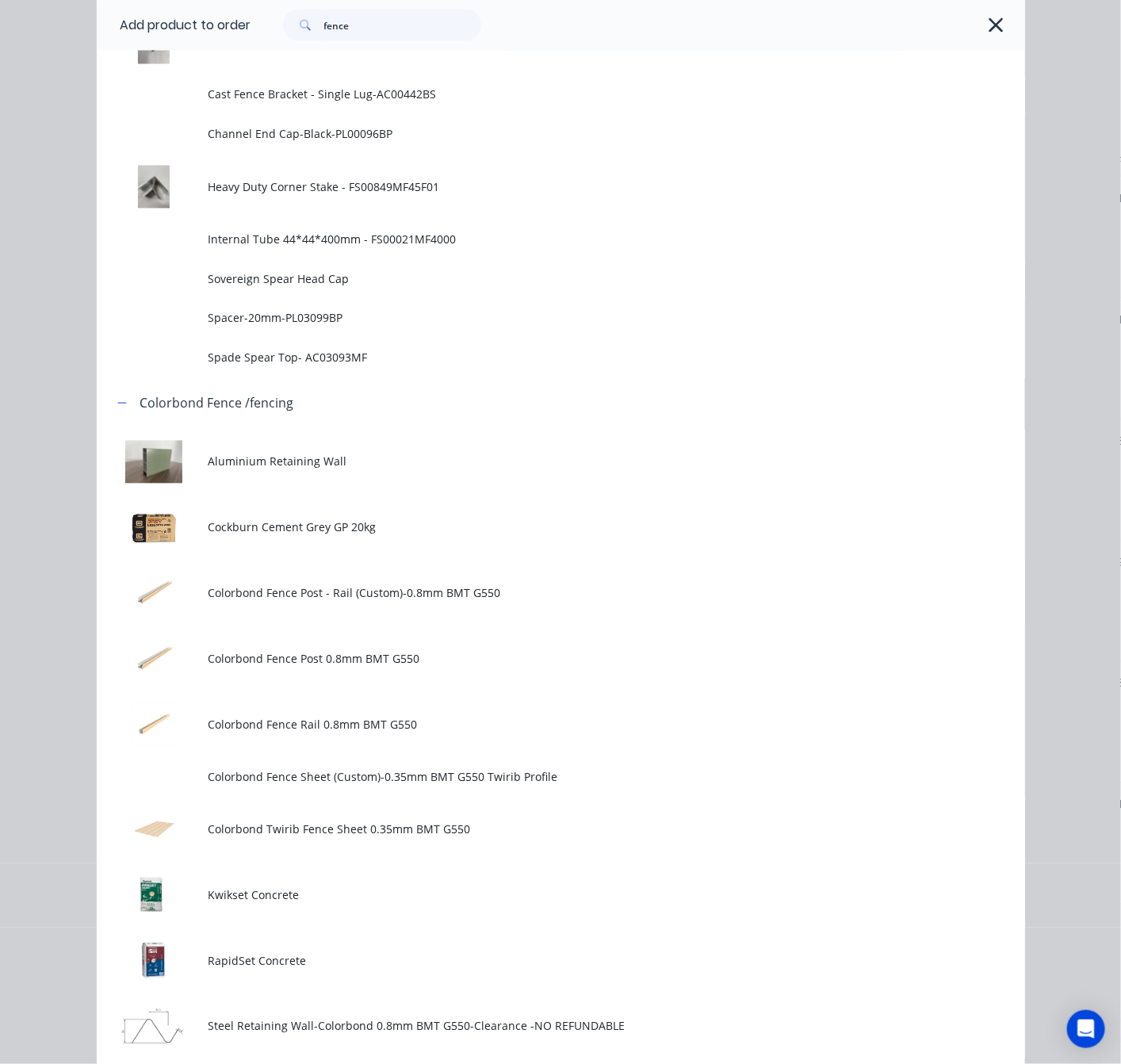
scroll to position [1308, 0]
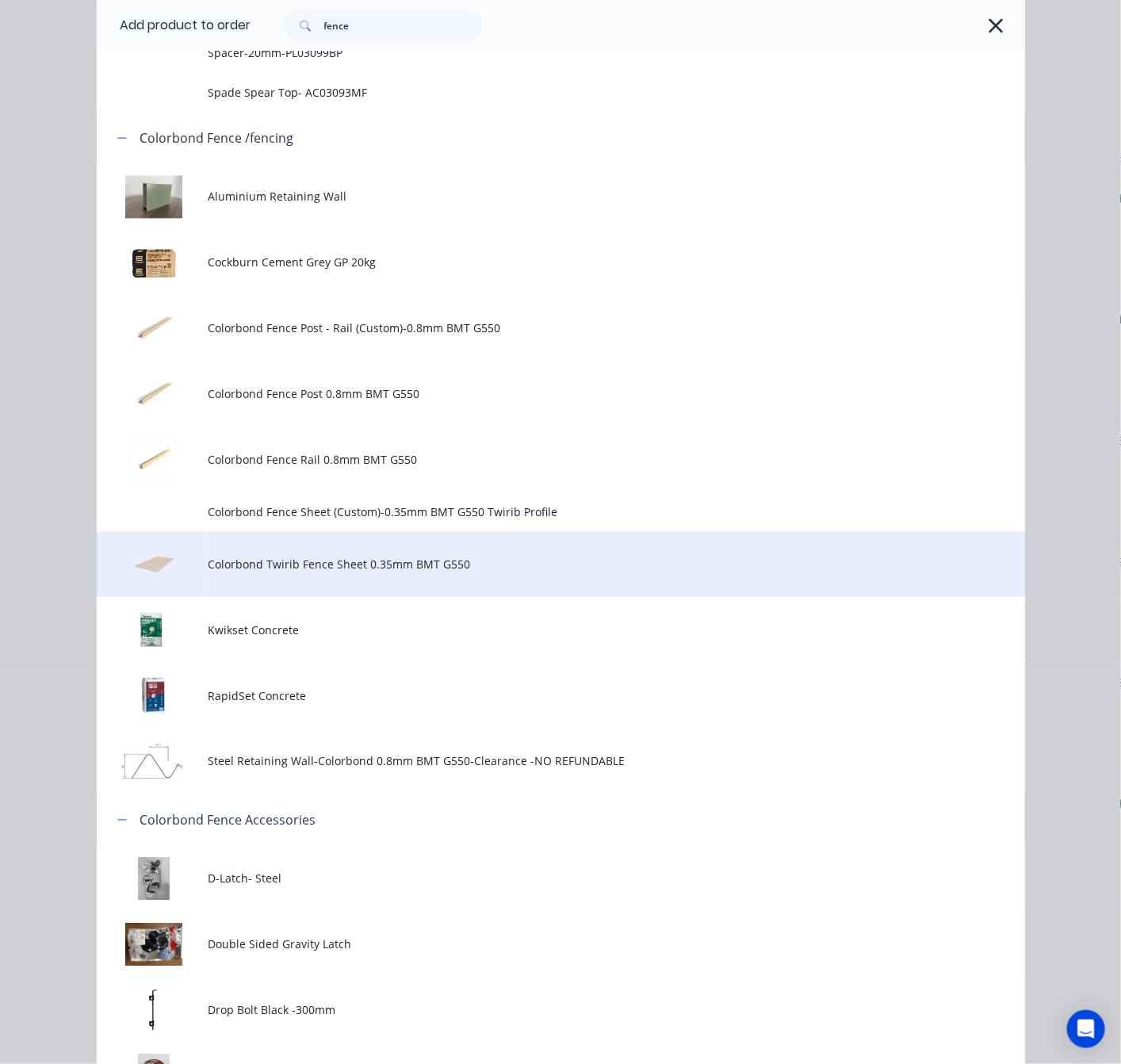
click at [528, 562] on span "Colorbond Twirib Fence Sheet 0.35mm BMT G550" at bounding box center [534, 564] width 653 height 16
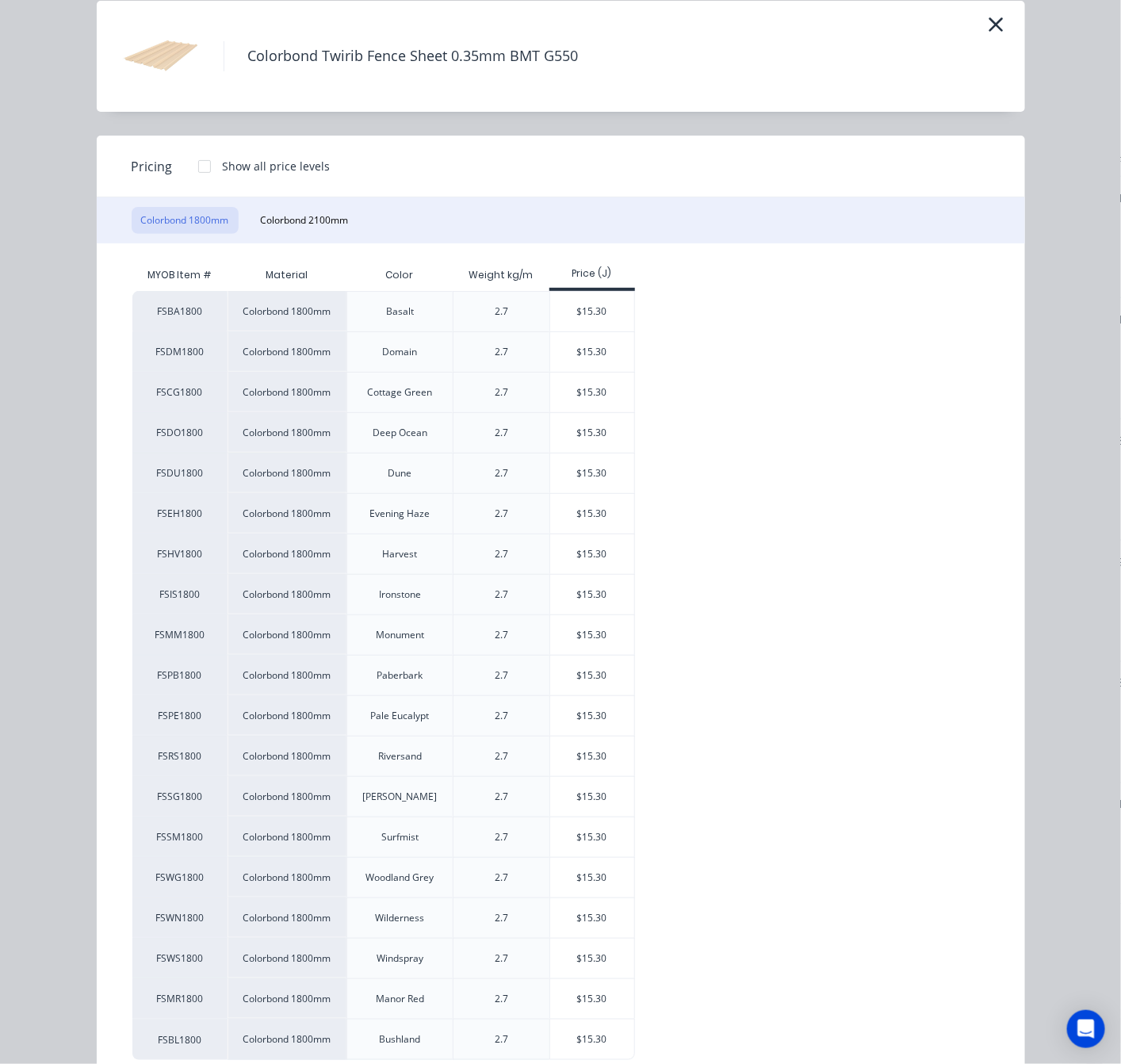
scroll to position [112, 0]
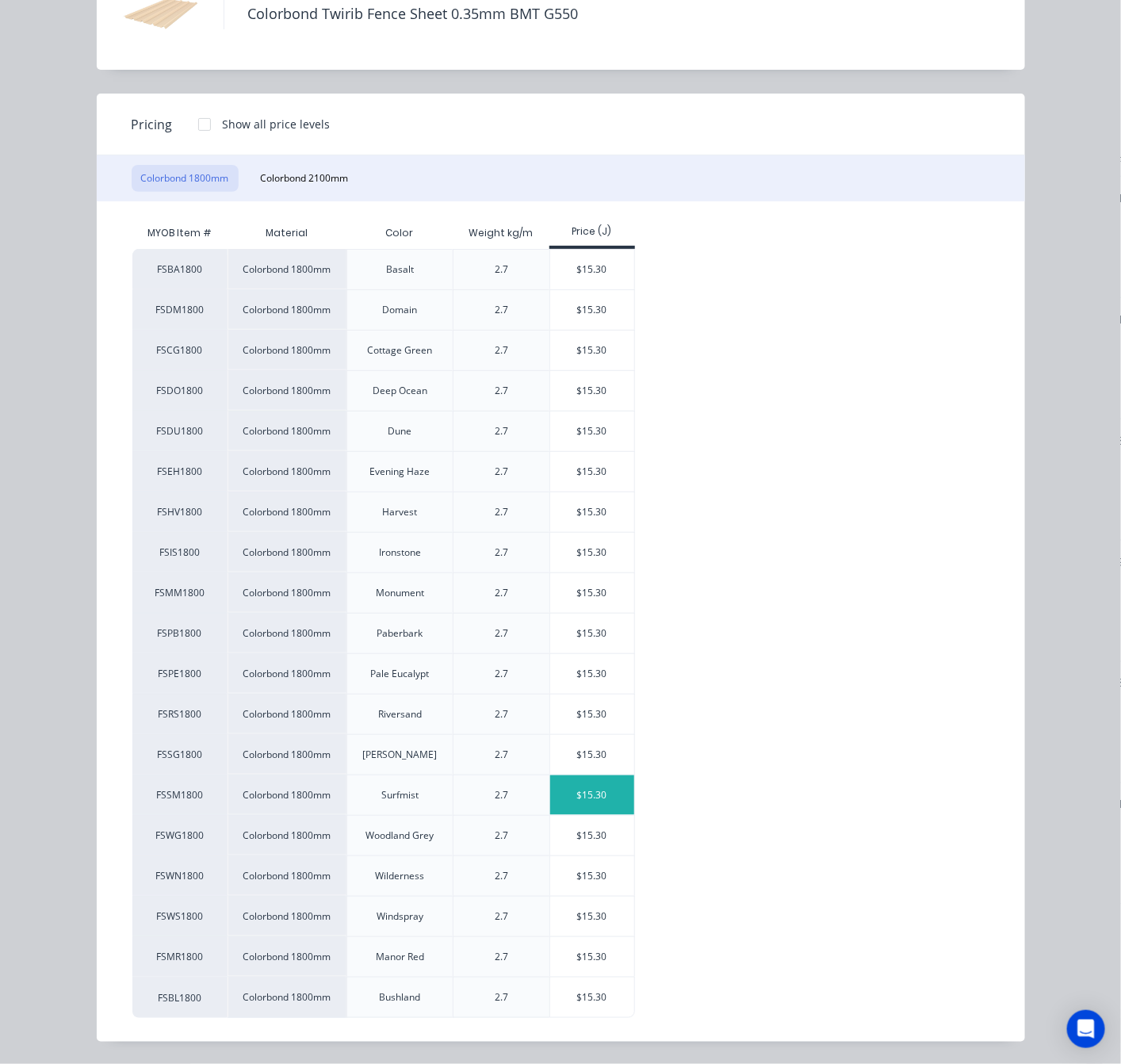
click at [564, 801] on div "$15.30" at bounding box center [593, 795] width 85 height 39
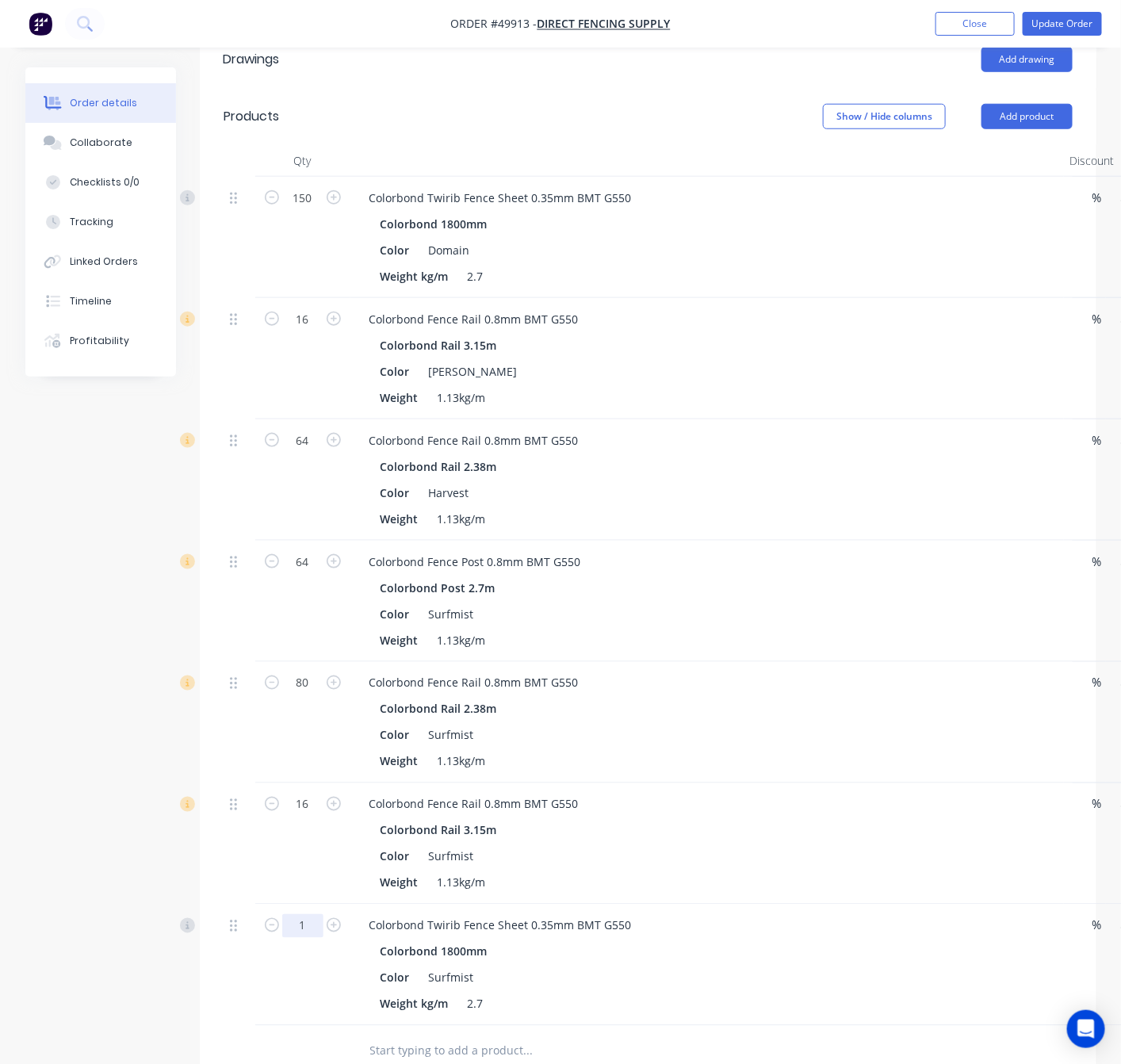
drag, startPoint x: 300, startPoint y: 908, endPoint x: 302, endPoint y: 899, distance: 9.2
click at [300, 914] on input "1" at bounding box center [302, 925] width 41 height 24
type input "180"
type input "$2,754.00"
click at [229, 975] on div at bounding box center [239, 965] width 32 height 121
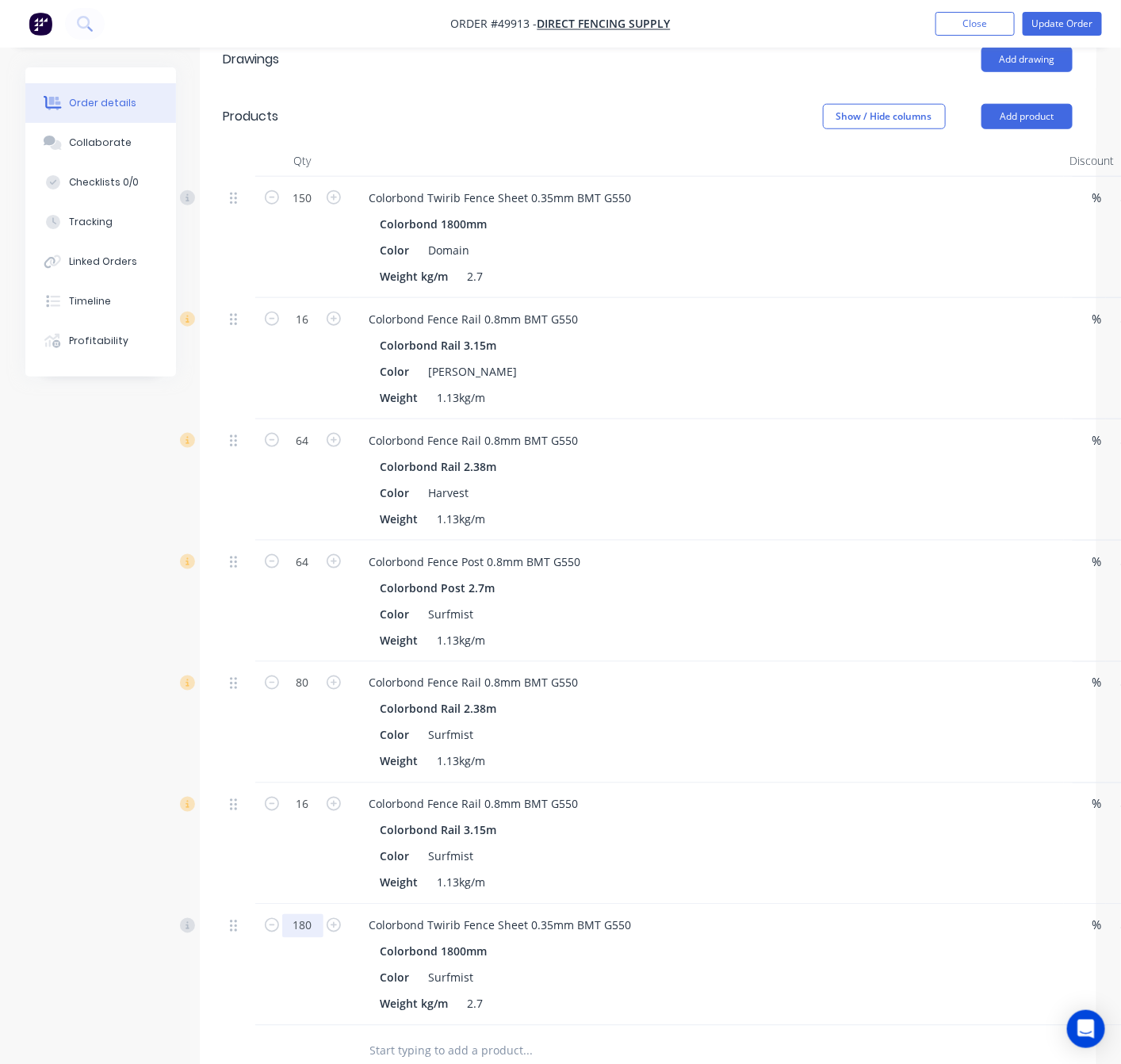
click at [314, 914] on input "180" at bounding box center [302, 925] width 41 height 24
type input "150"
type input "$2,295.00"
drag, startPoint x: 219, startPoint y: 957, endPoint x: 215, endPoint y: 930, distance: 27.3
click at [219, 957] on div "Qty Discount Price Total 150 Colorbond Twirib Fence Sheet 0.35mm BMT G550 Color…" at bounding box center [649, 611] width 897 height 932
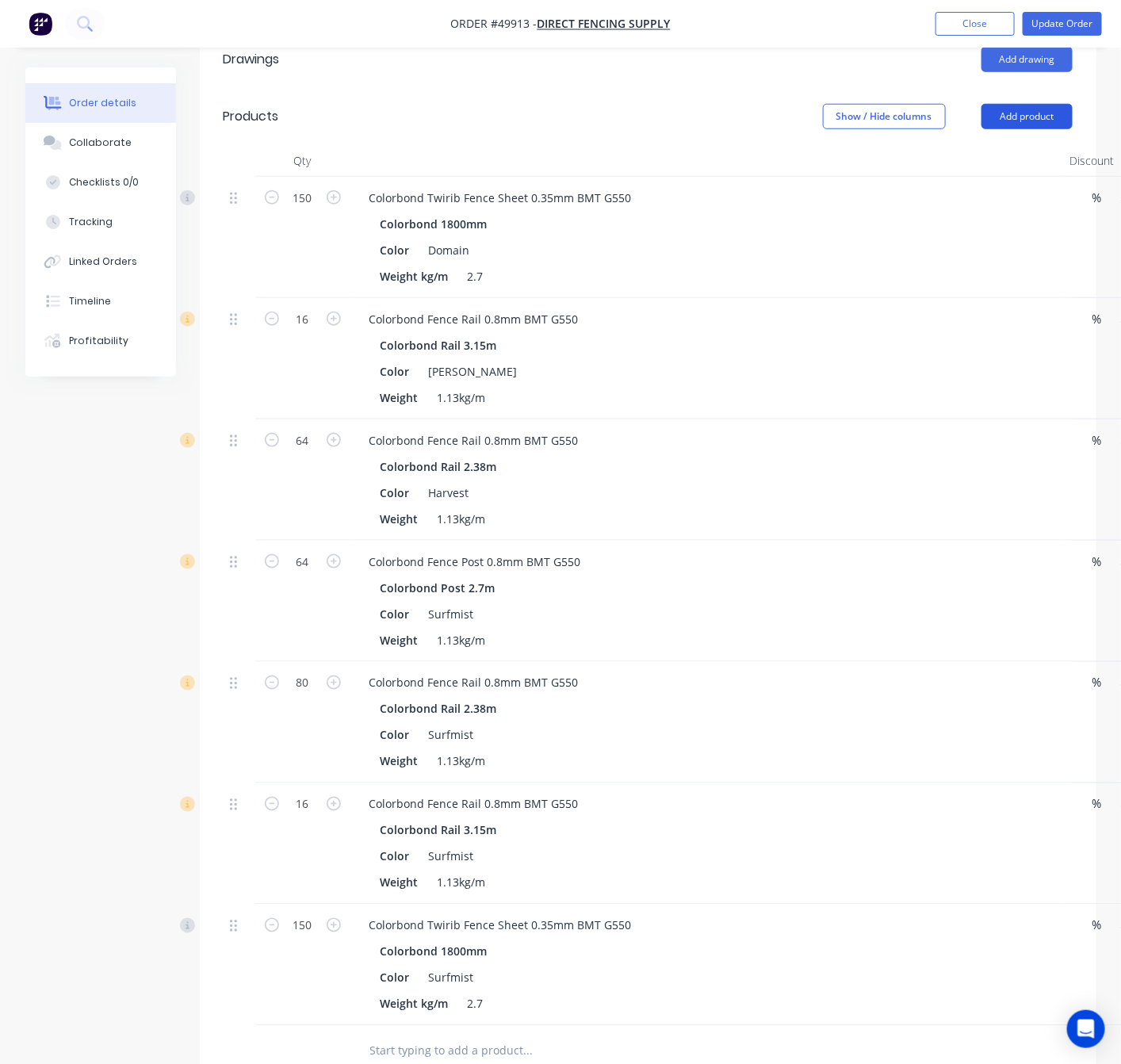
click at [1029, 104] on button "Add product" at bounding box center [1027, 116] width 91 height 25
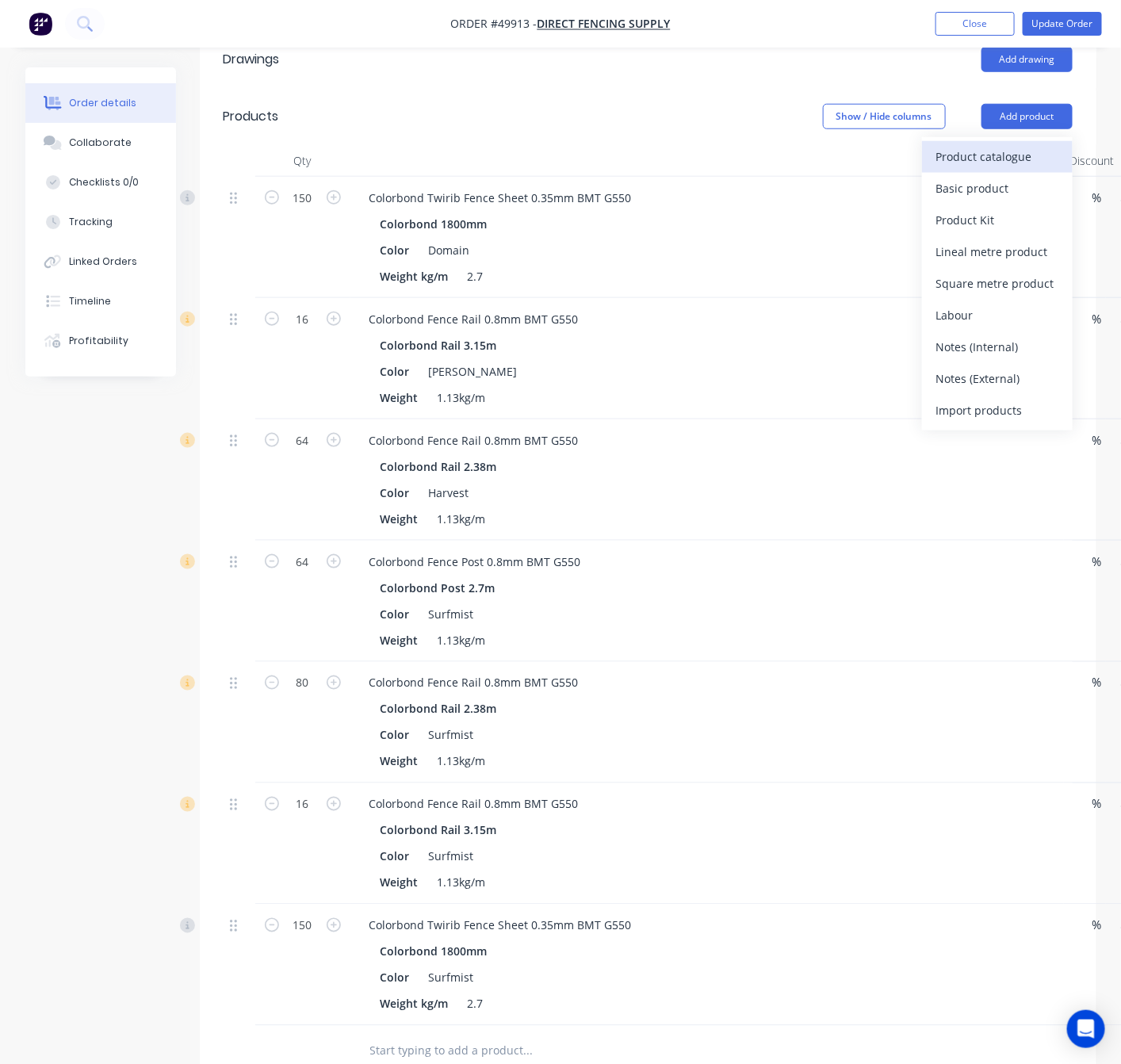
click at [1030, 145] on div "Product catalogue" at bounding box center [997, 157] width 122 height 23
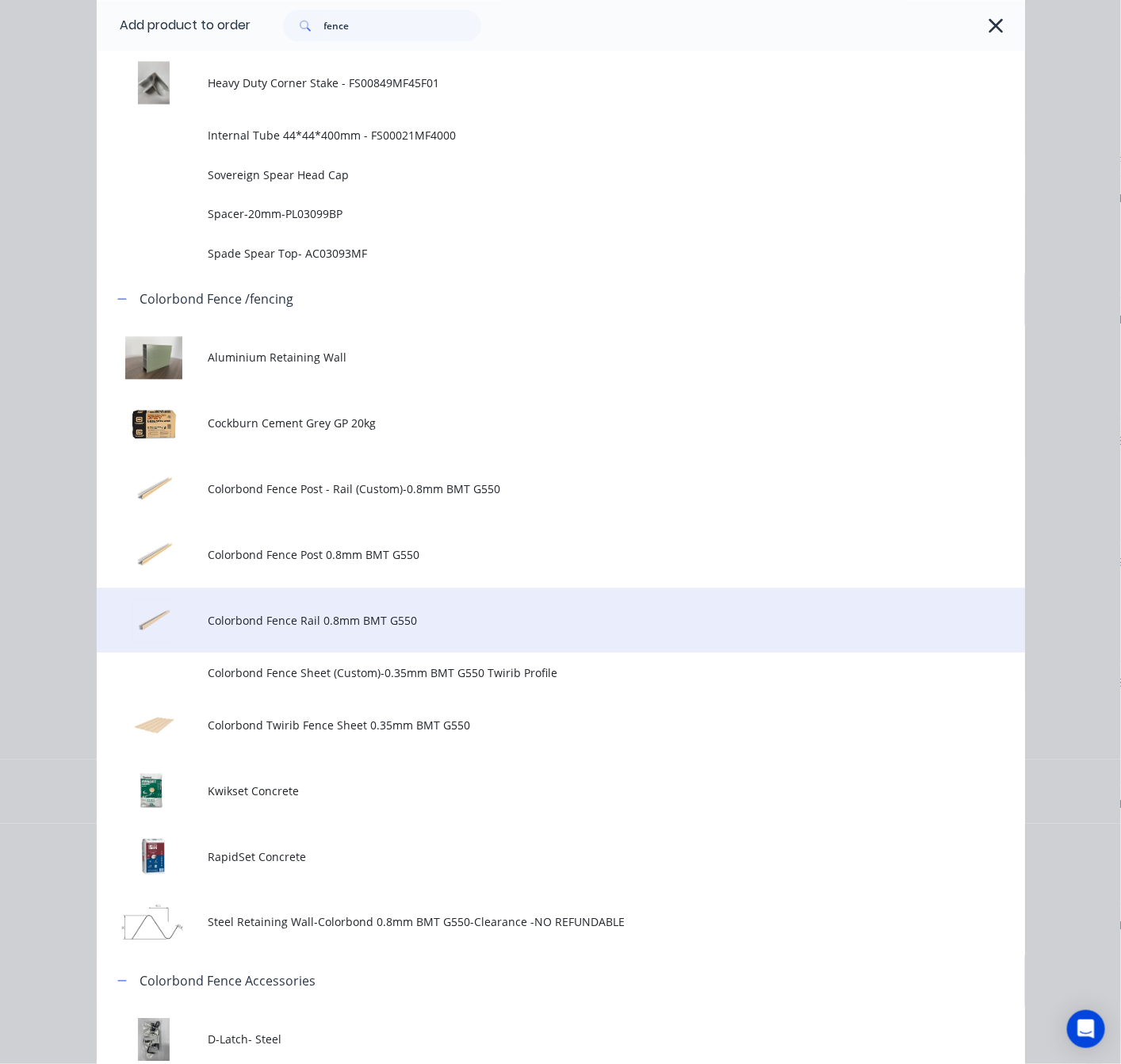
scroll to position [1189, 0]
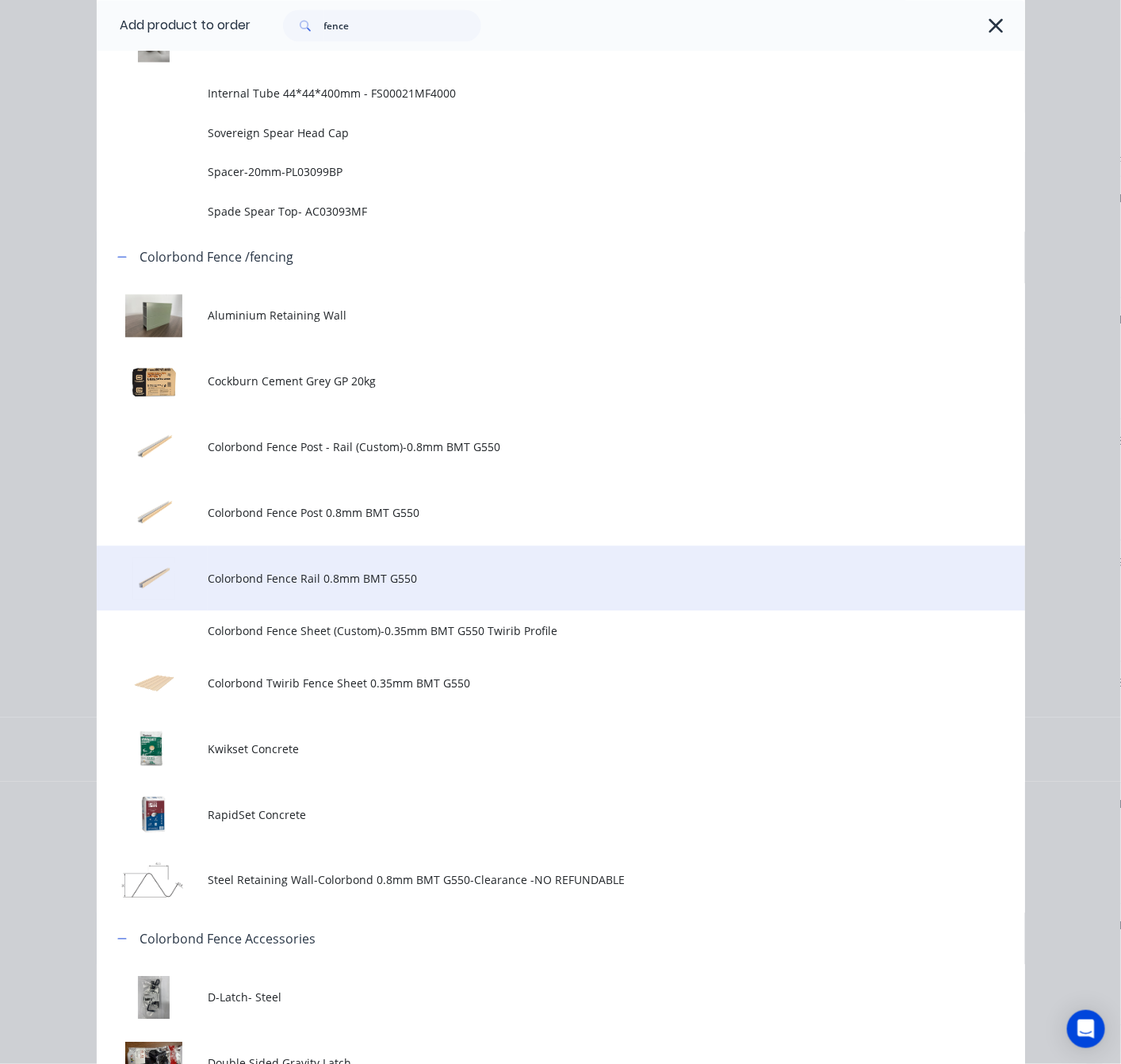
click at [421, 584] on span "Colorbond Fence Rail 0.8mm BMT G550" at bounding box center [534, 578] width 653 height 16
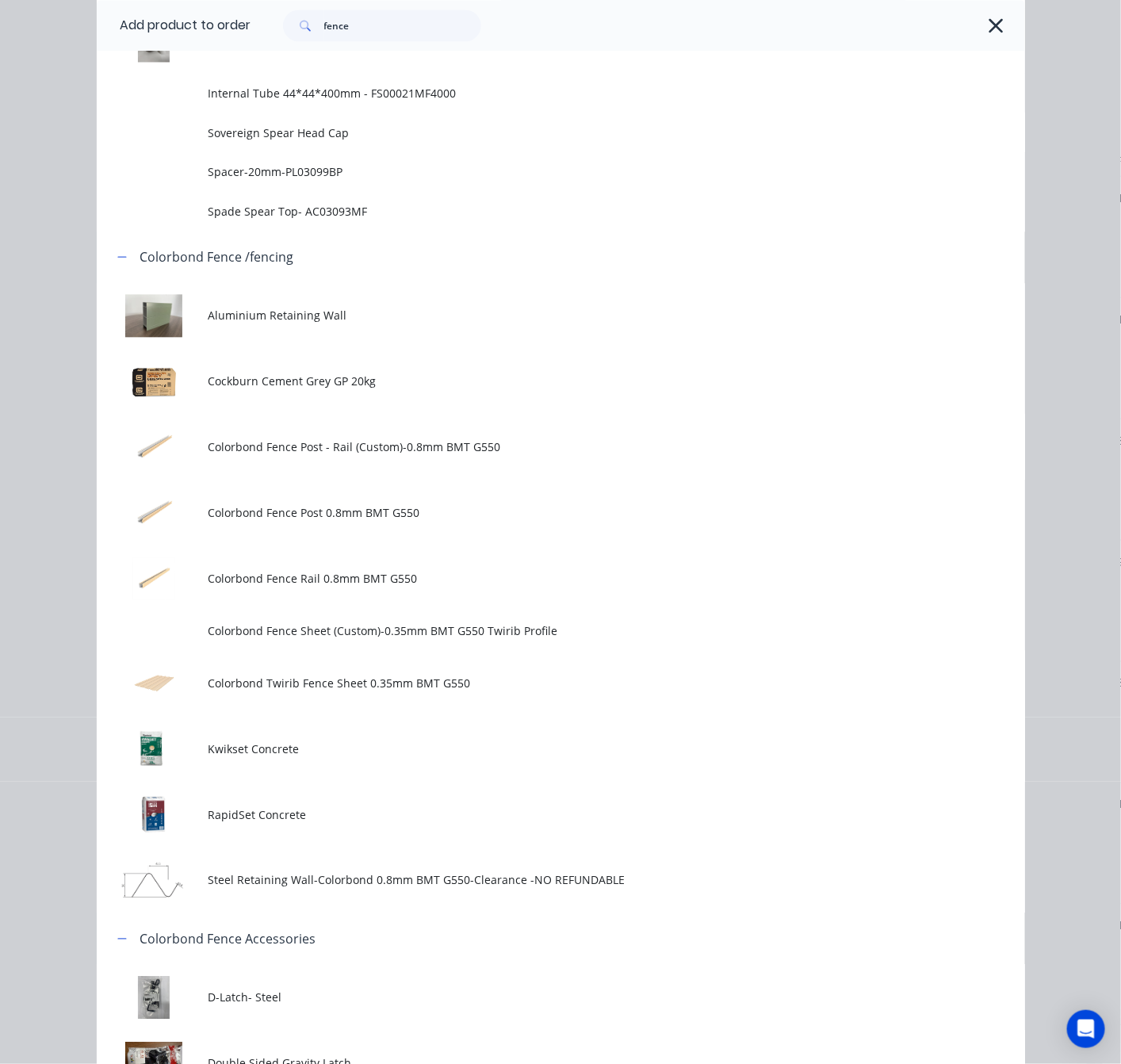
scroll to position [0, 0]
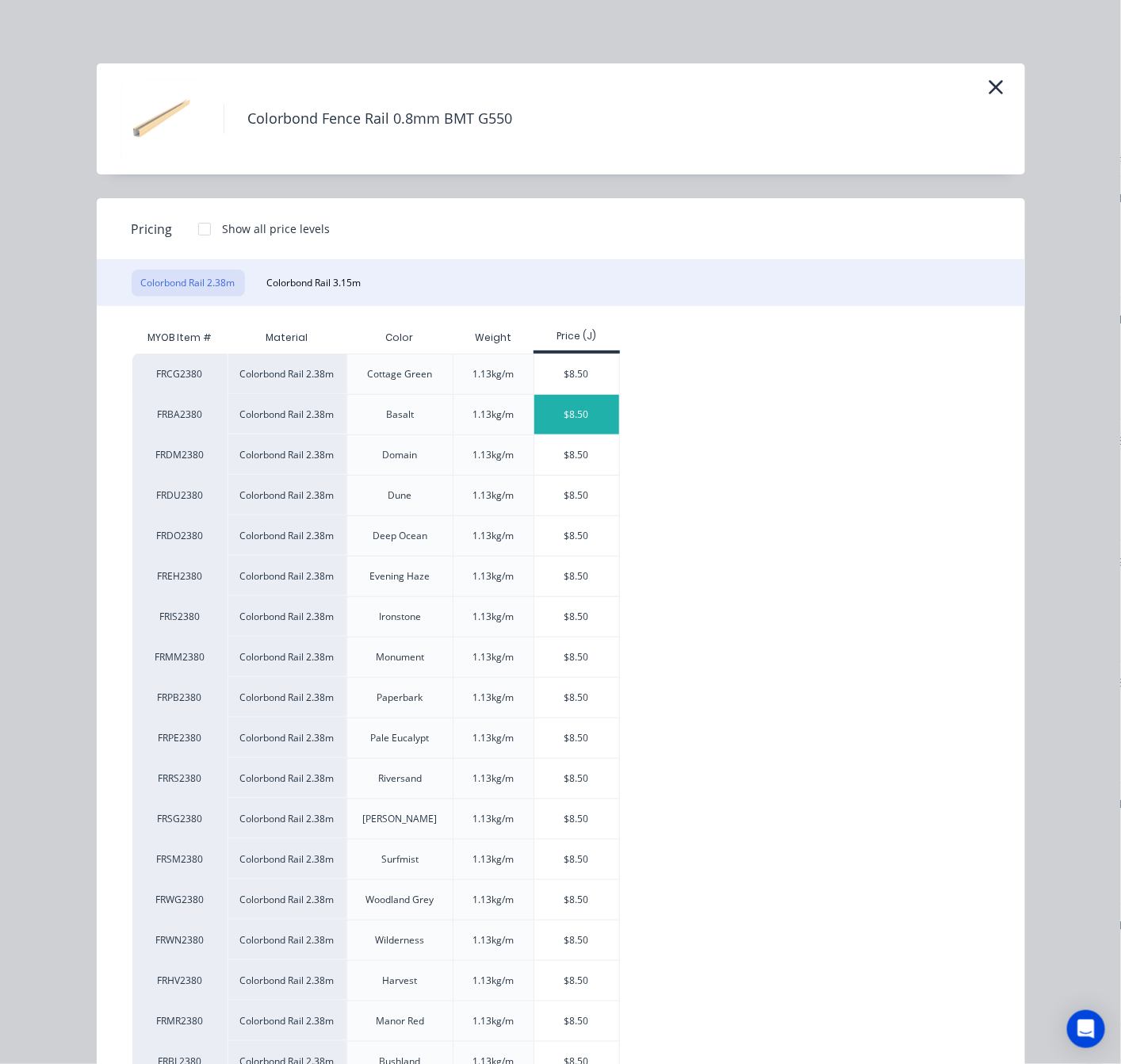
click at [578, 414] on div "$8.50" at bounding box center [576, 414] width 85 height 39
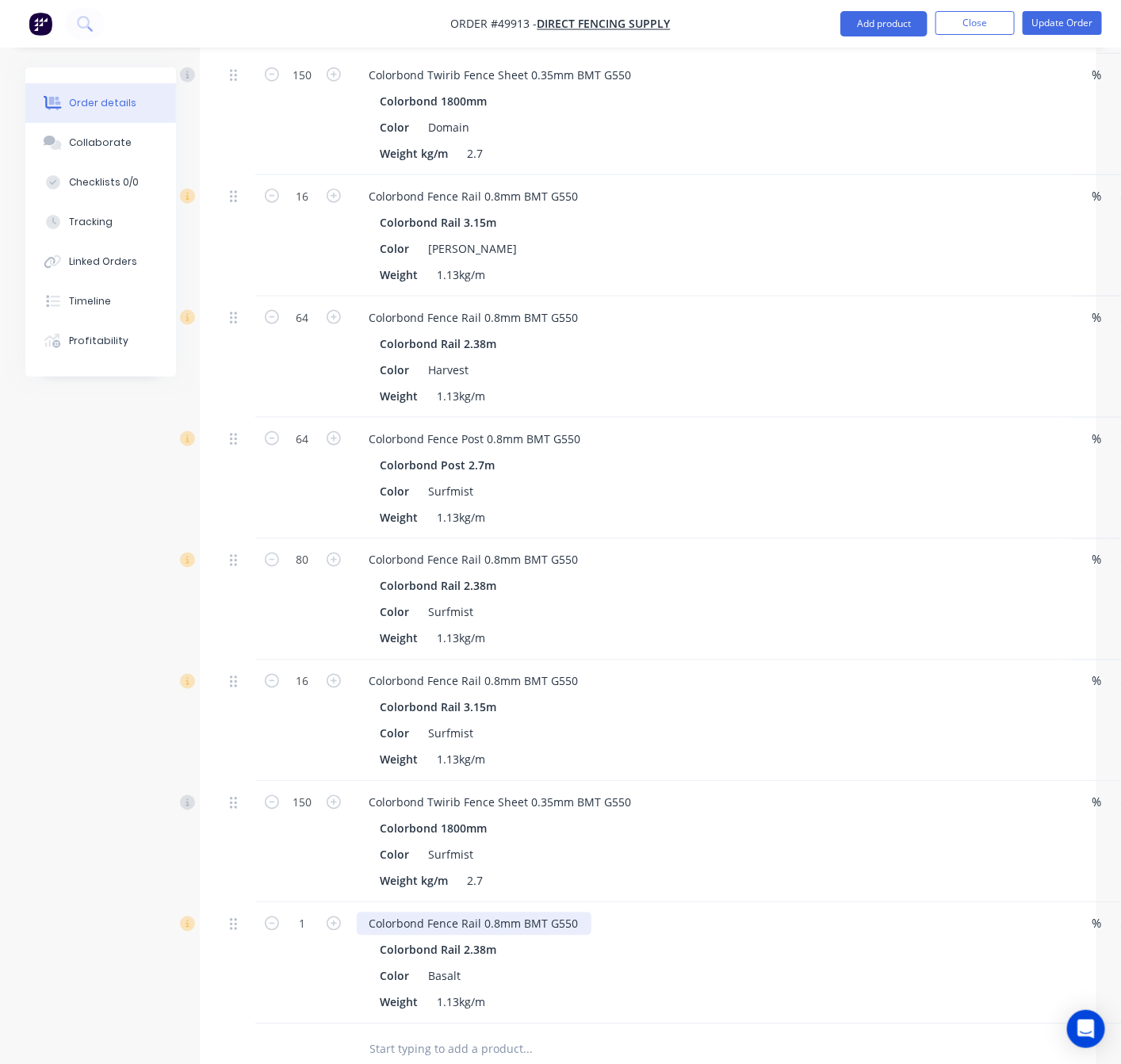
scroll to position [814, 0]
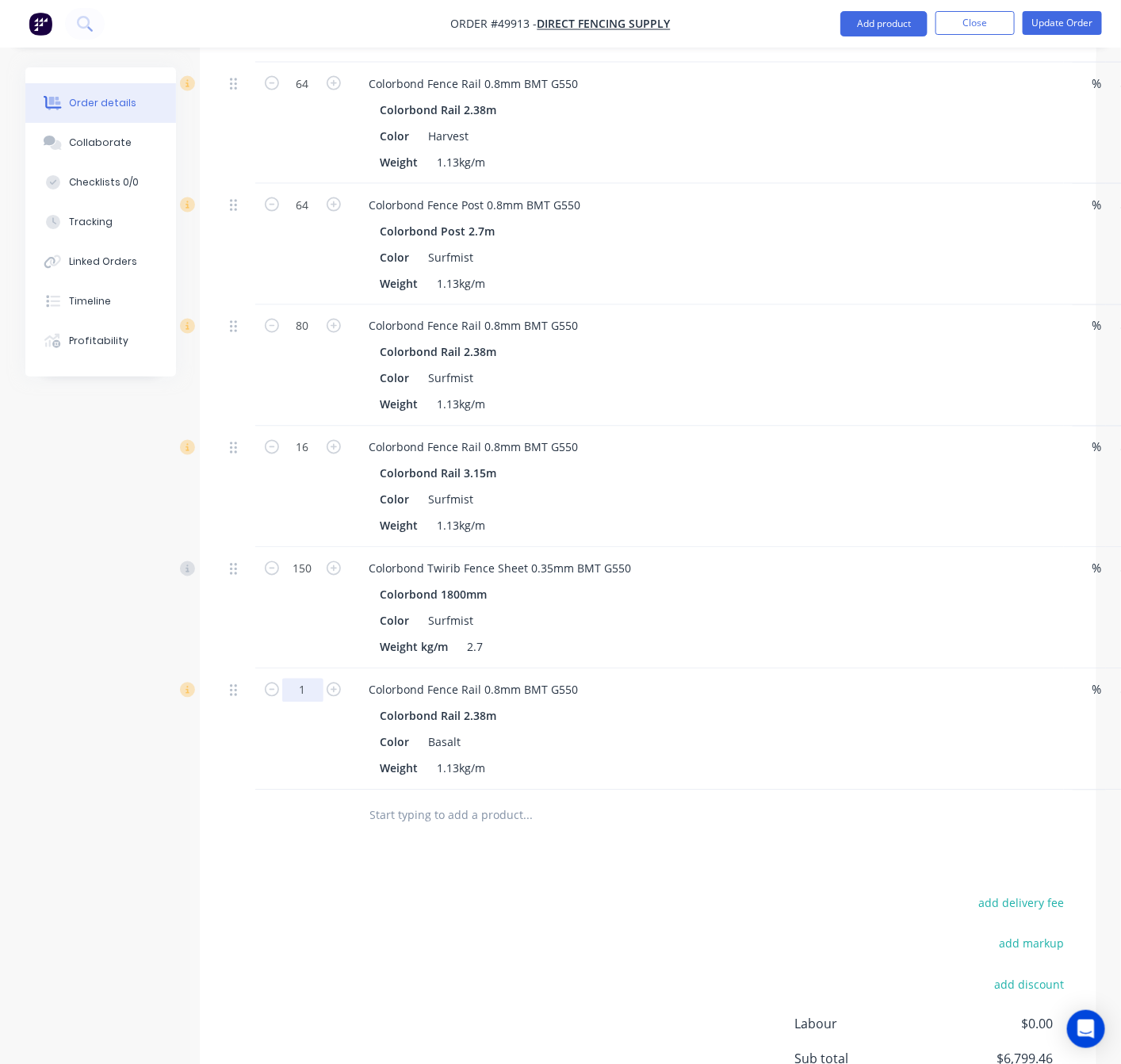
click at [305, 678] on input "1" at bounding box center [302, 690] width 41 height 24
type input "56"
type input "$476.00"
click at [312, 819] on div at bounding box center [302, 817] width 95 height 52
click at [890, 29] on button "Add product" at bounding box center [884, 24] width 88 height 25
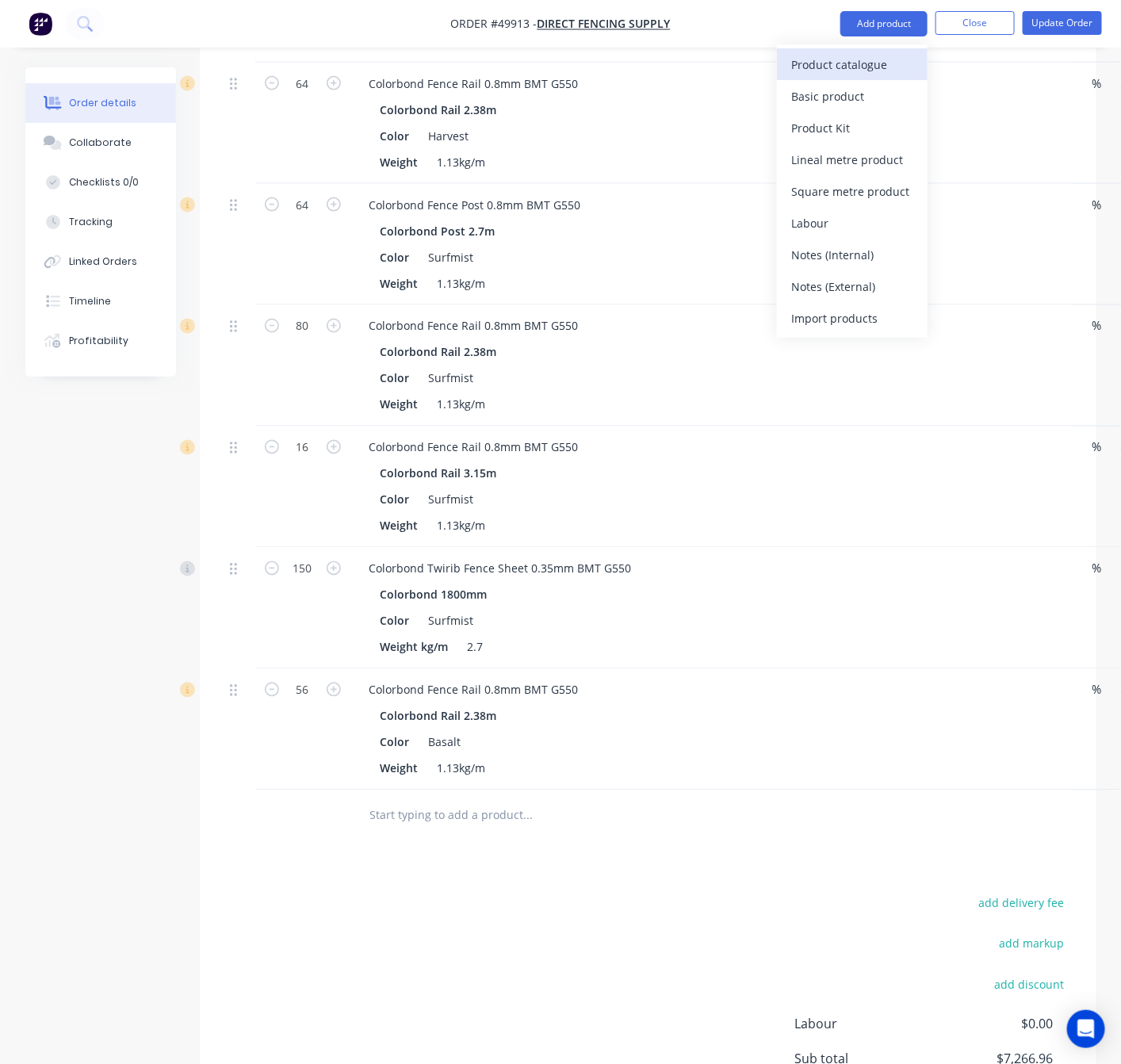
click at [892, 79] on button "Product catalogue" at bounding box center [853, 63] width 151 height 32
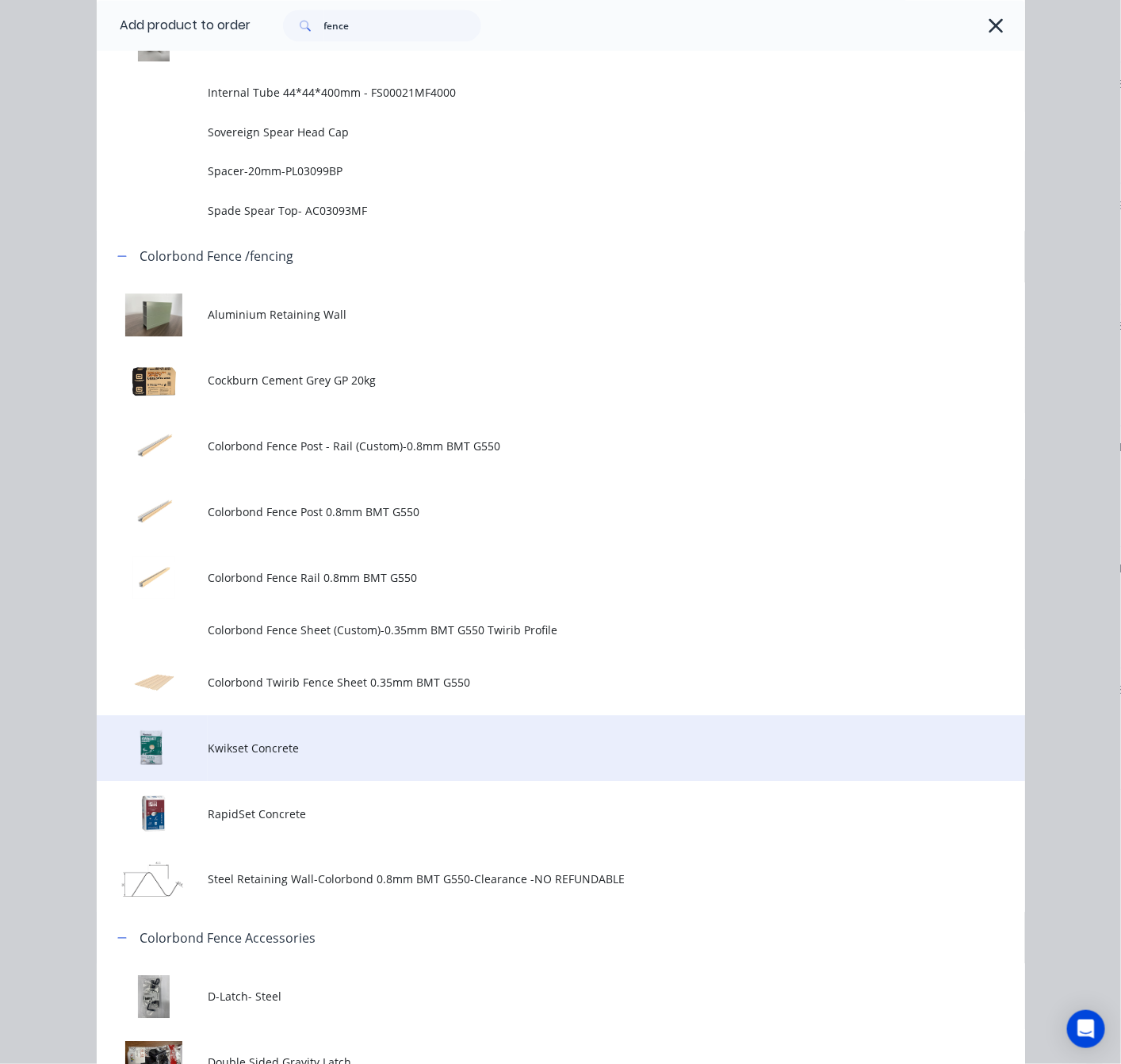
scroll to position [1308, 0]
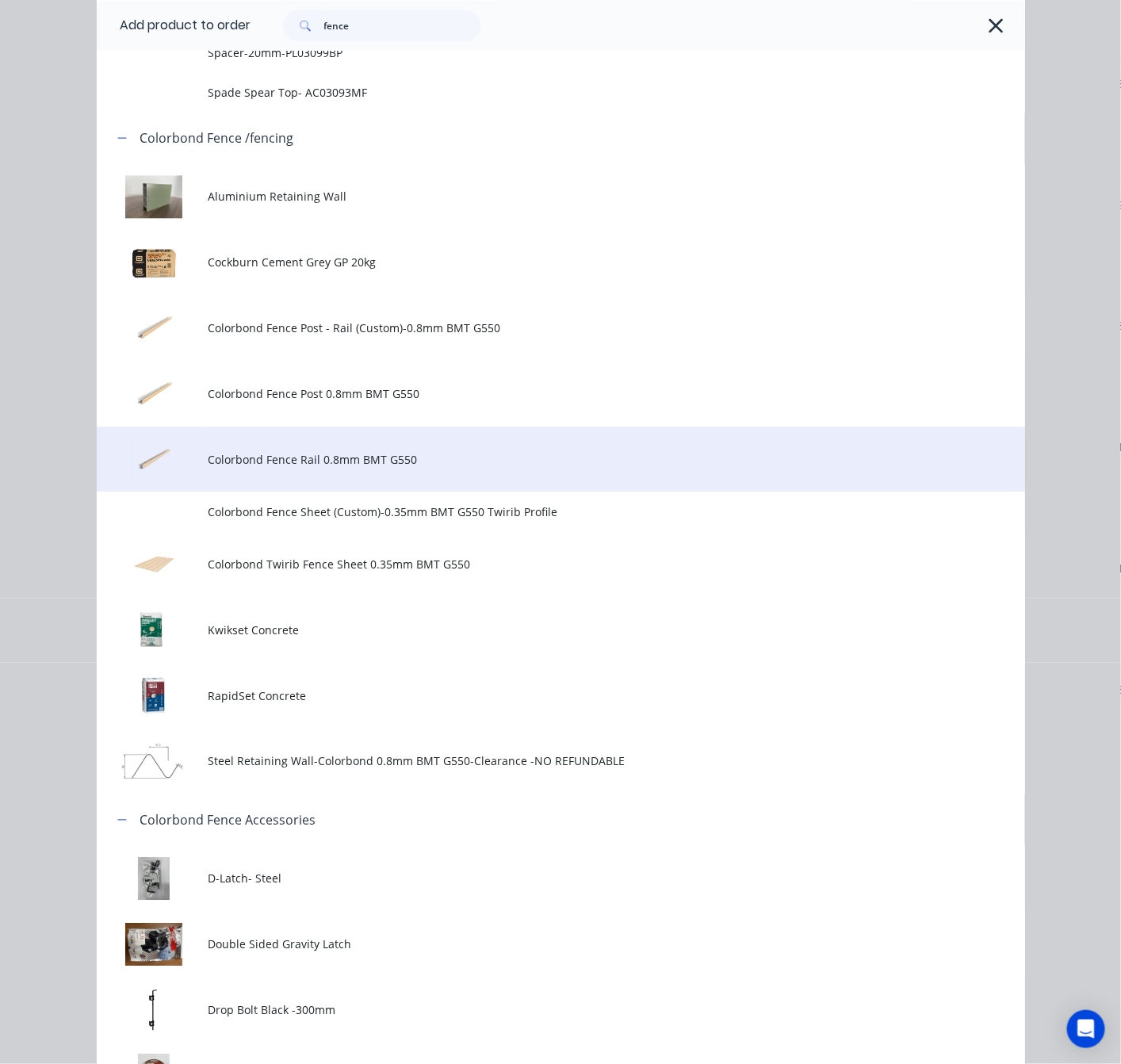
click at [430, 457] on span "Colorbond Fence Rail 0.8mm BMT G550" at bounding box center [534, 459] width 653 height 16
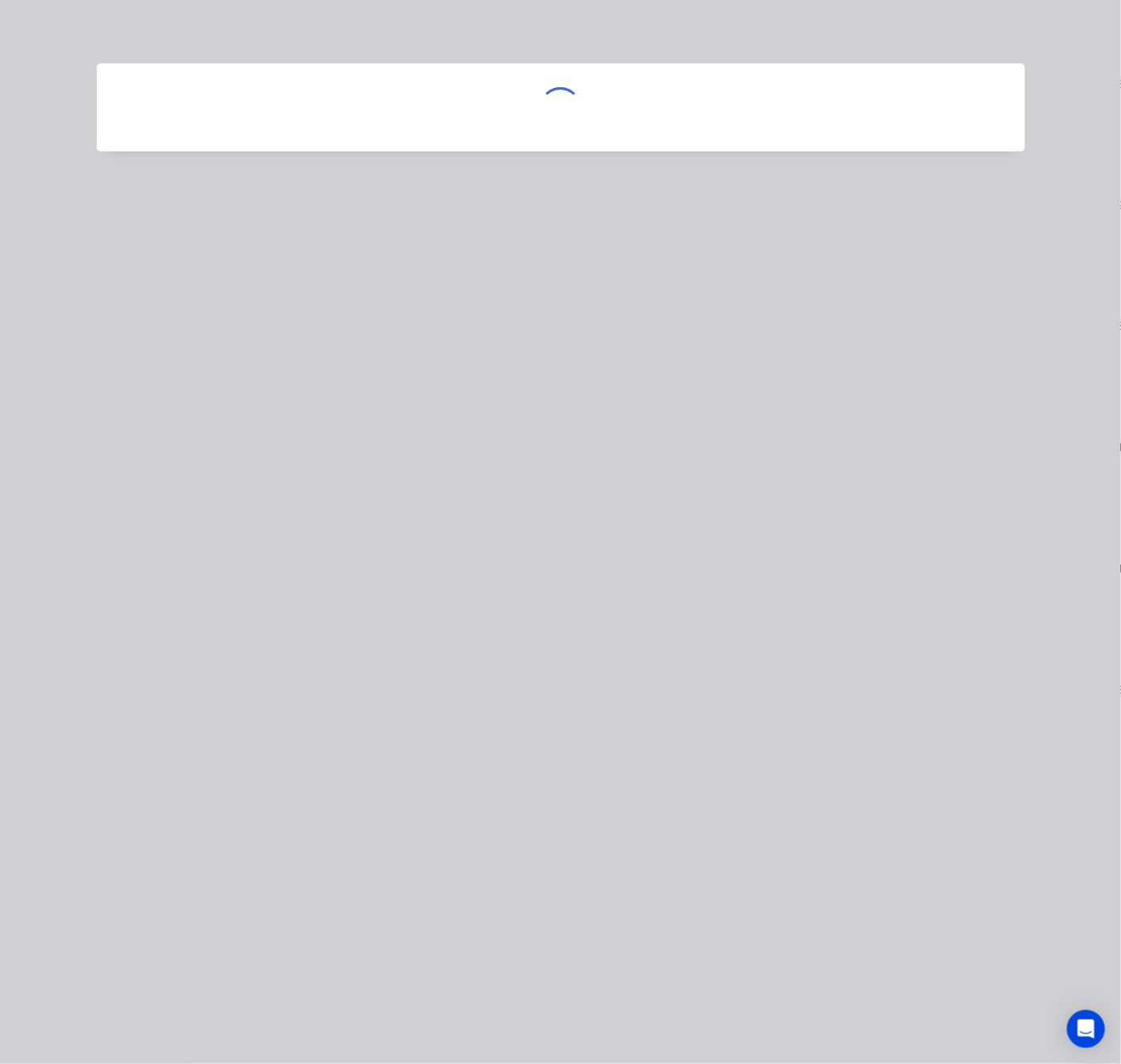
scroll to position [0, 0]
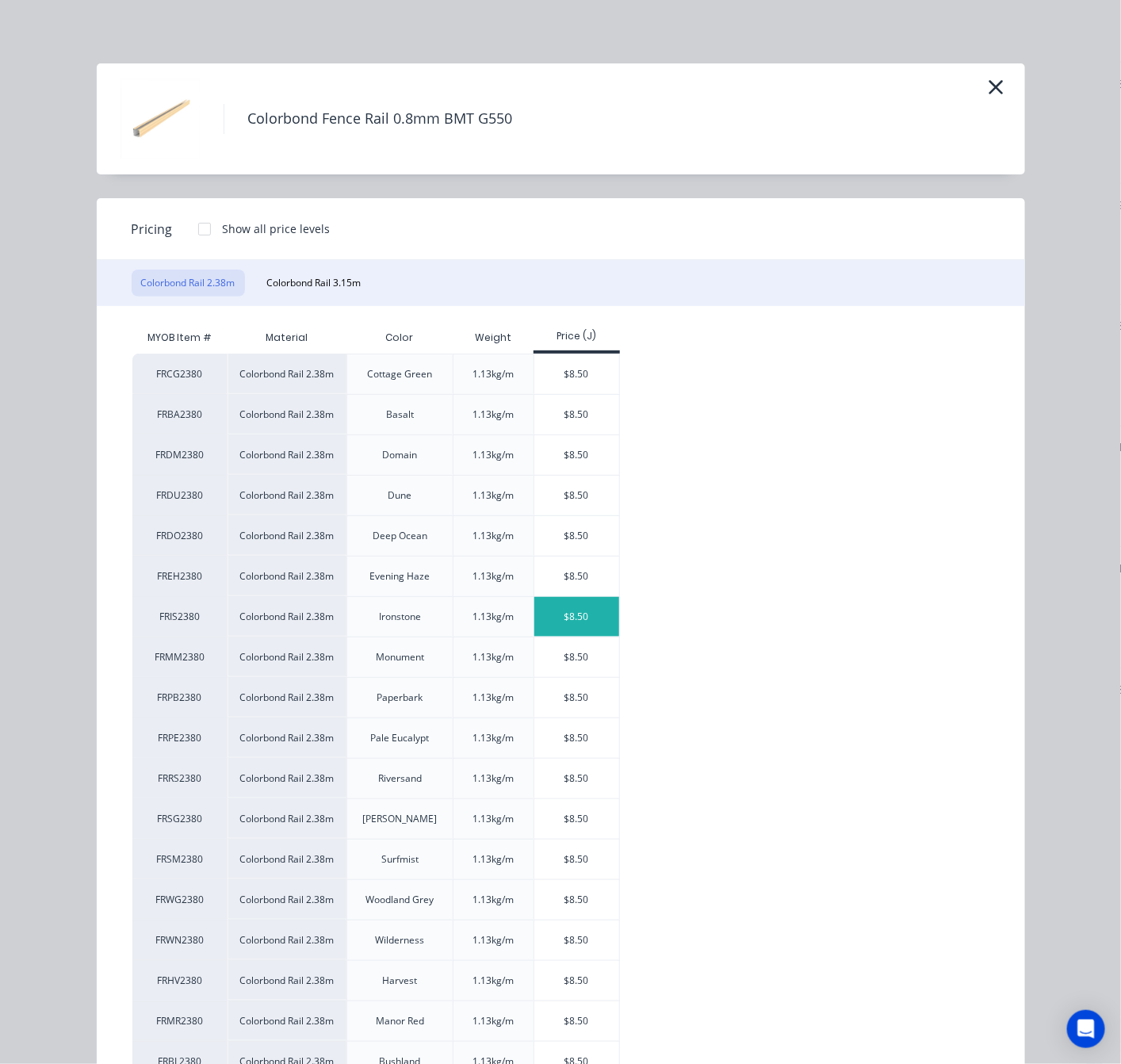
click at [565, 621] on div "$8.50" at bounding box center [576, 617] width 85 height 39
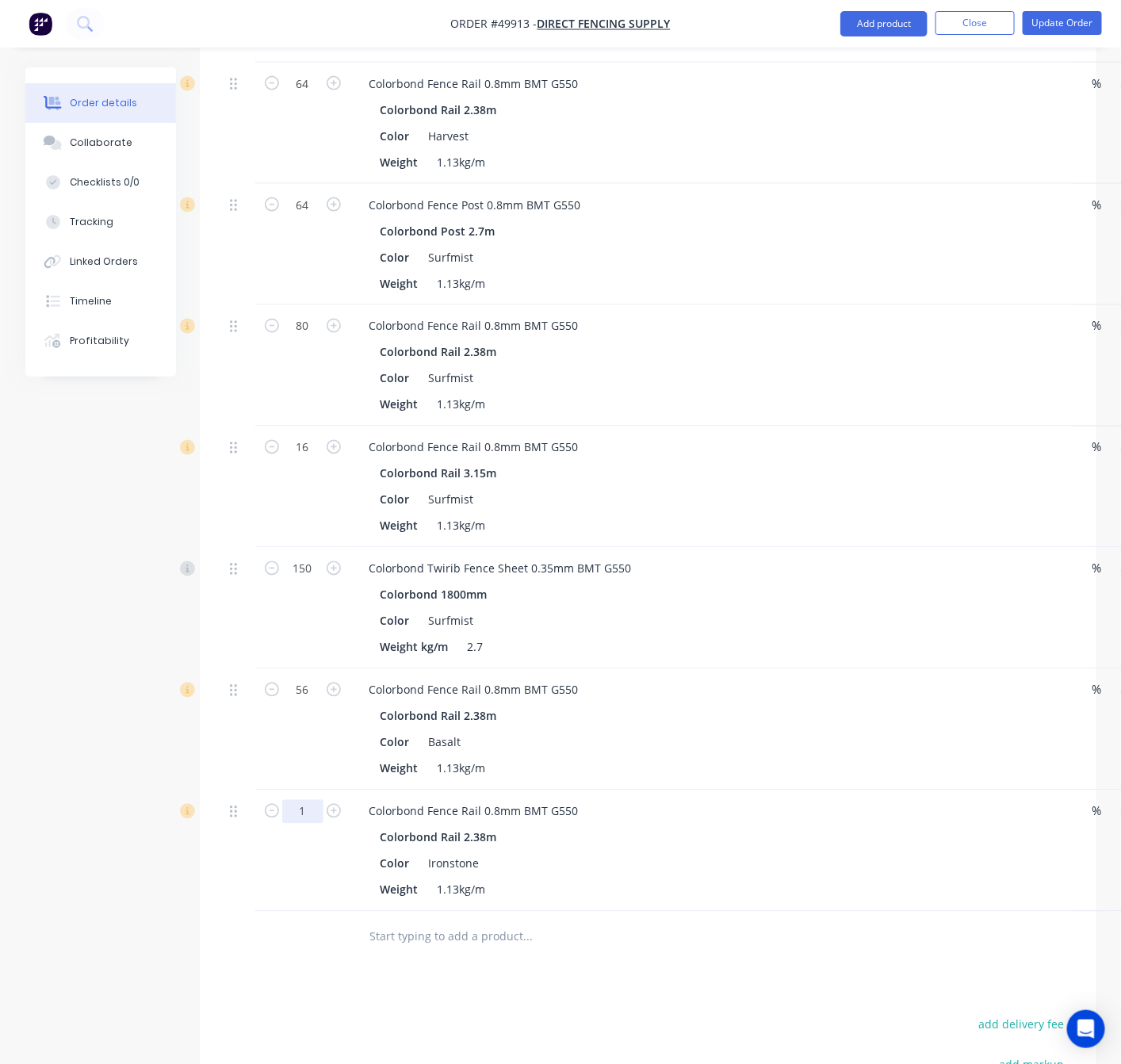
click at [312, 798] on div "1" at bounding box center [302, 810] width 41 height 24
click at [312, 800] on input "1" at bounding box center [302, 812] width 41 height 24
type input "64"
type input "$544.00"
click at [250, 921] on div at bounding box center [239, 938] width 32 height 52
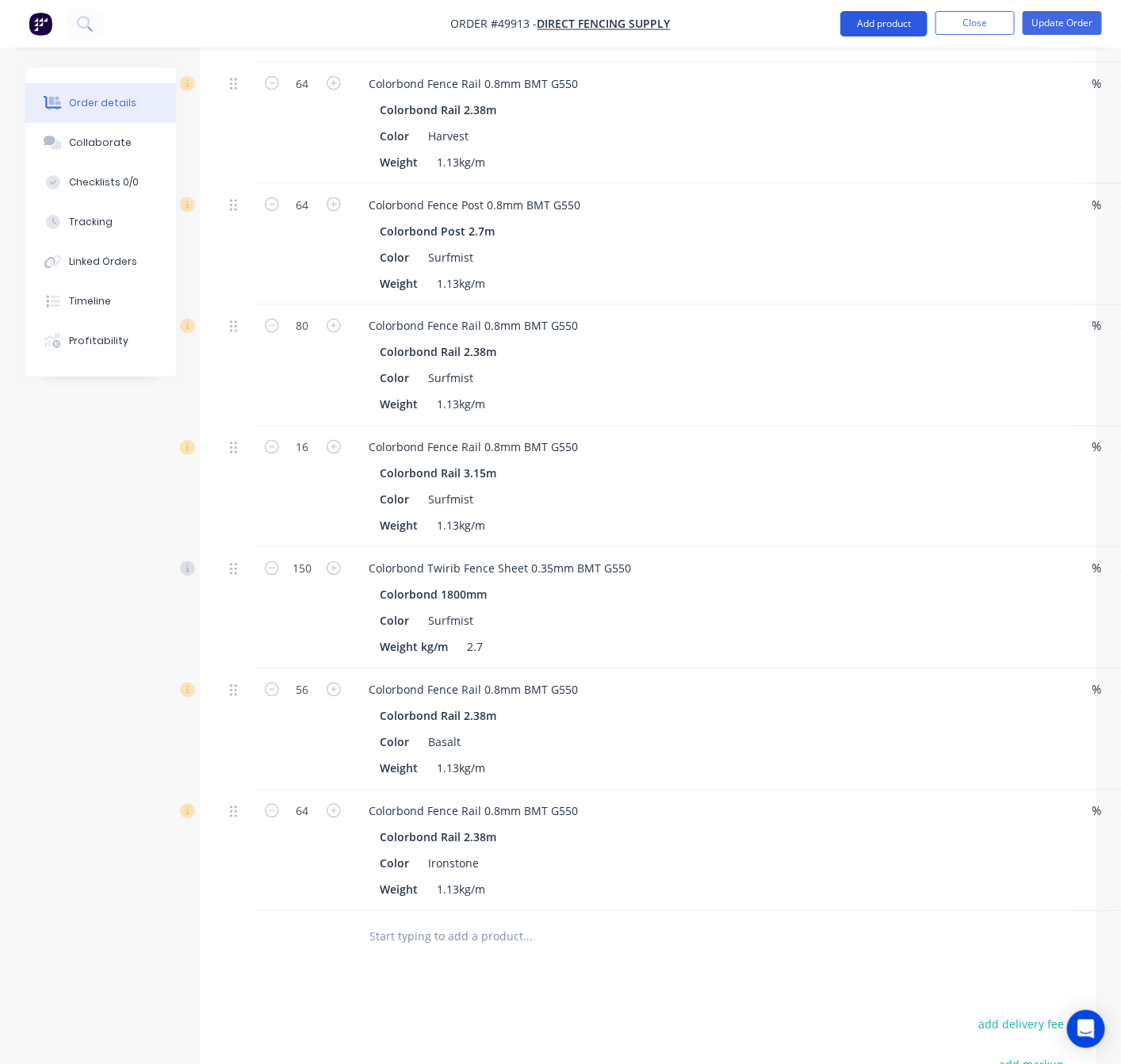
click at [890, 27] on button "Add product" at bounding box center [884, 24] width 88 height 25
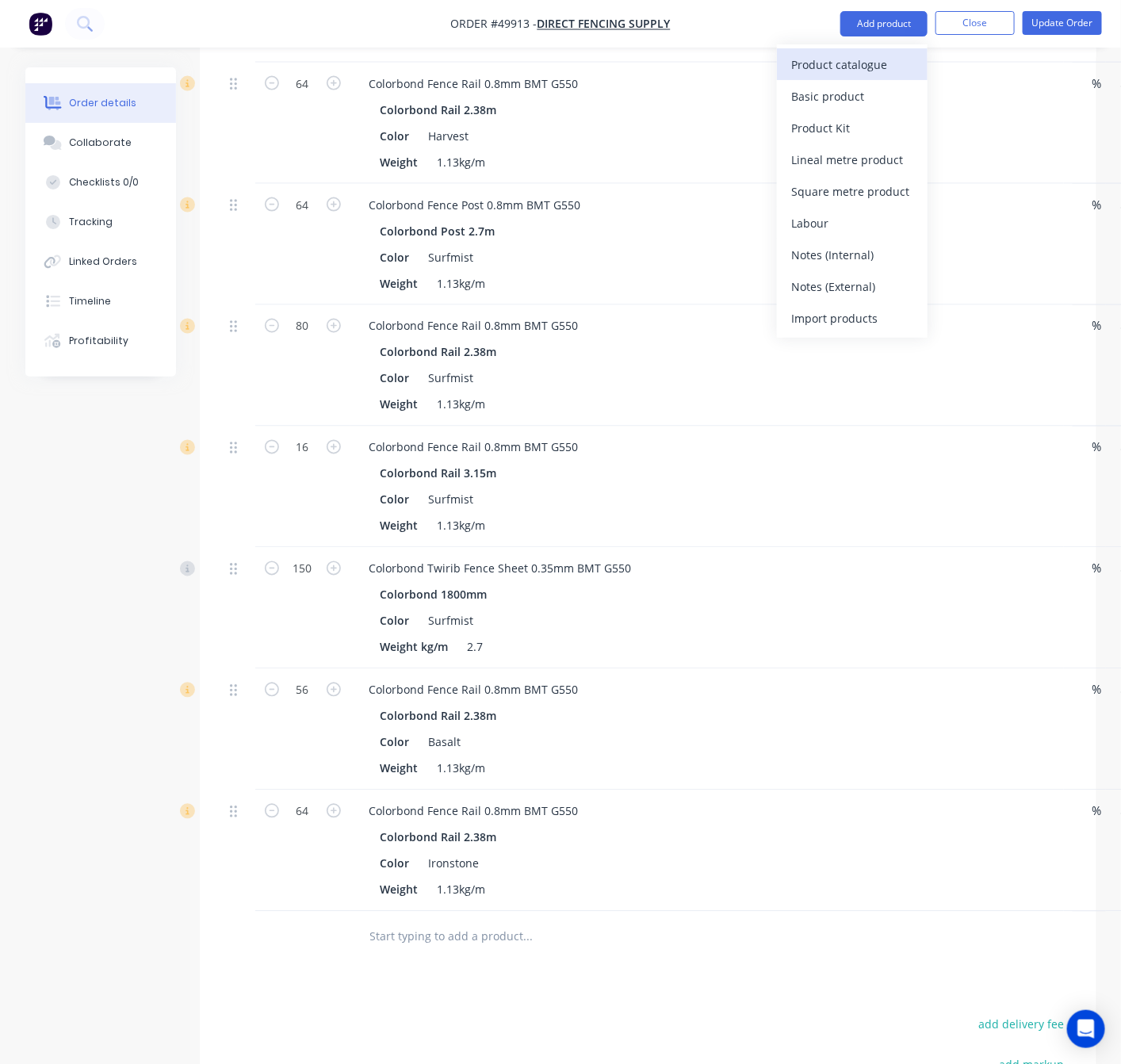
click at [882, 64] on div "Product catalogue" at bounding box center [852, 64] width 122 height 23
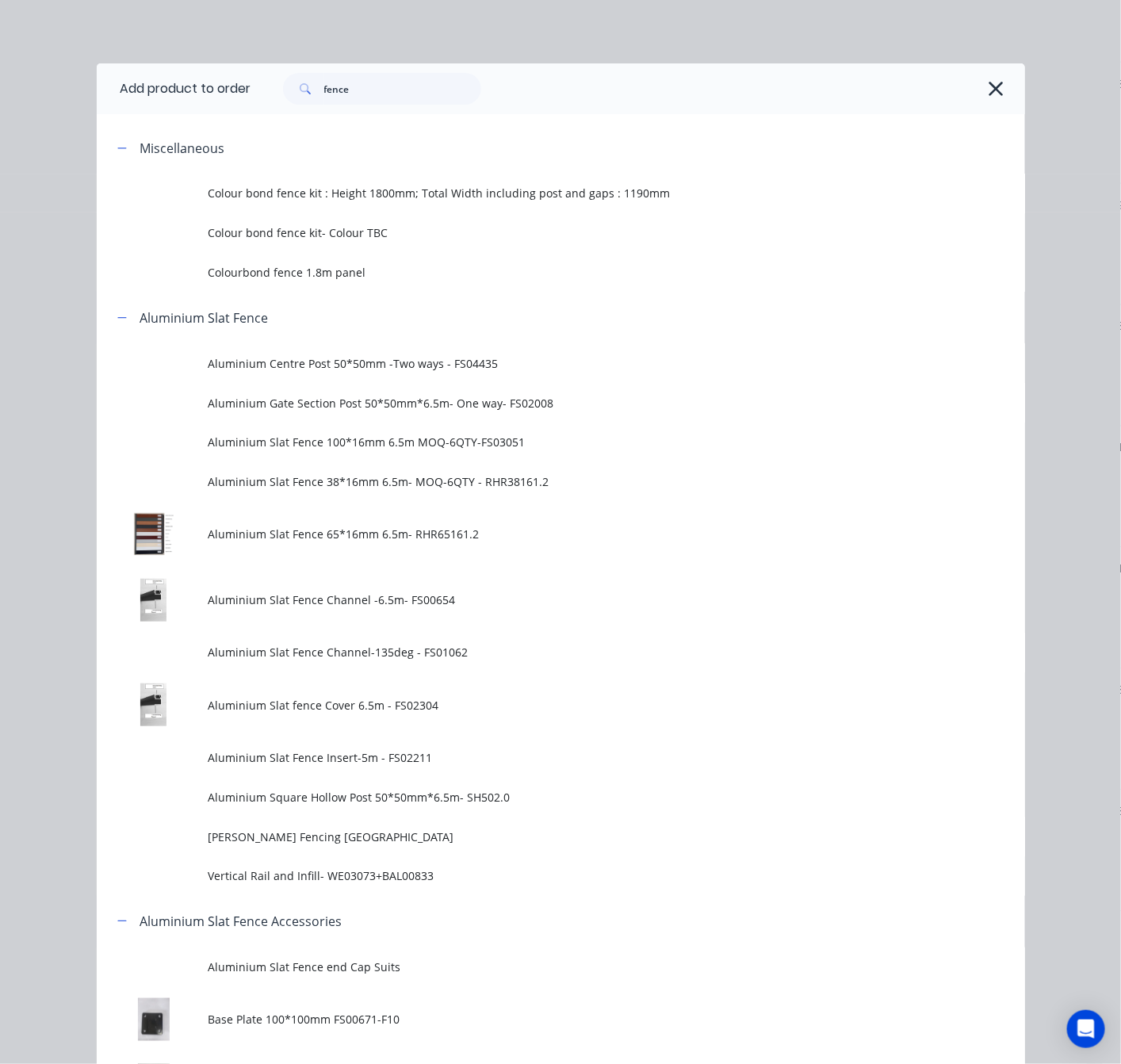
click at [1049, 117] on div "Add product to order fence Miscellaneous Colour bond fence kit : Height 1800mm;…" at bounding box center [560, 532] width 1121 height 1064
click at [989, 90] on icon "button" at bounding box center [996, 89] width 14 height 14
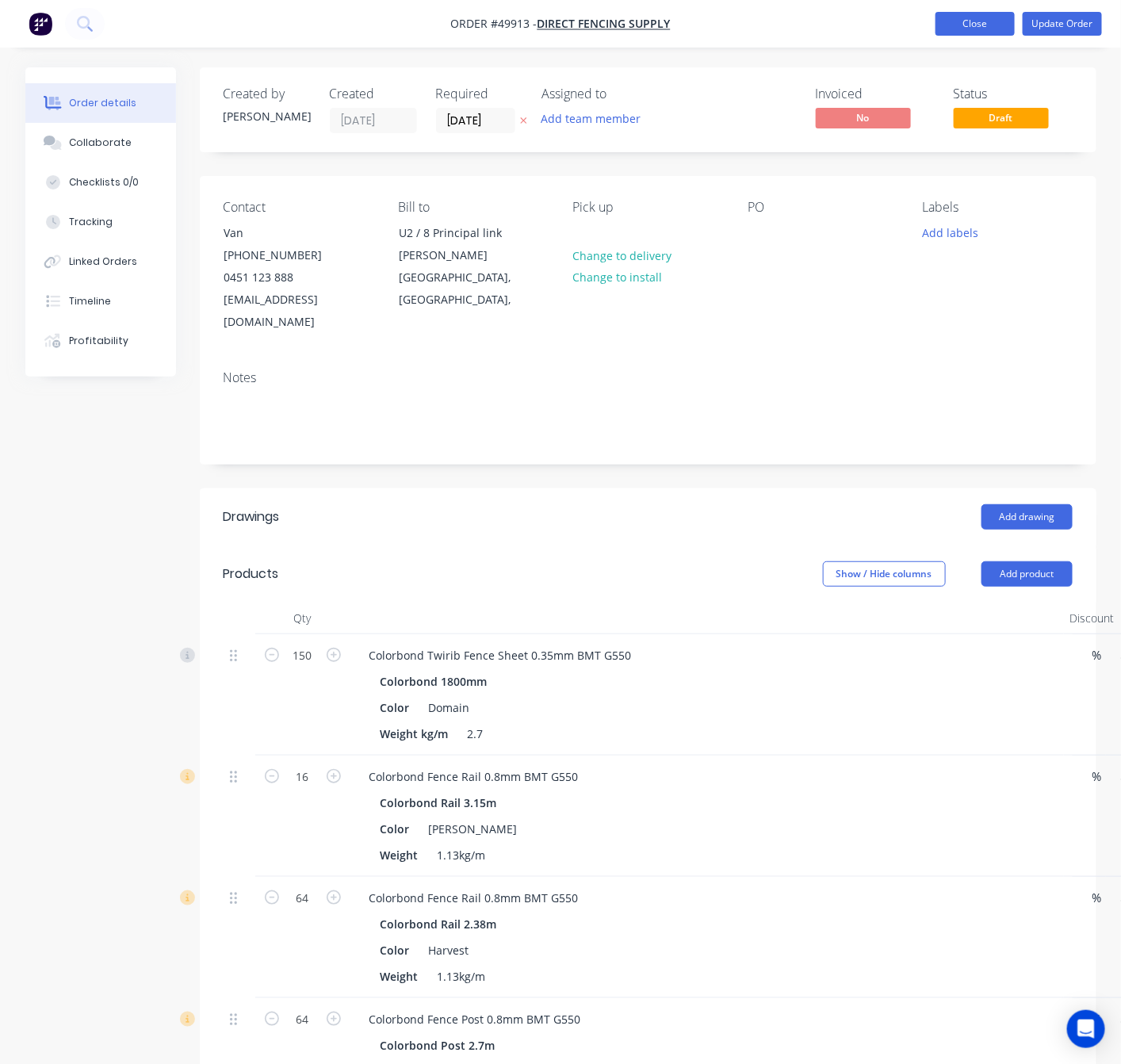
click at [957, 27] on button "Close" at bounding box center [975, 23] width 79 height 24
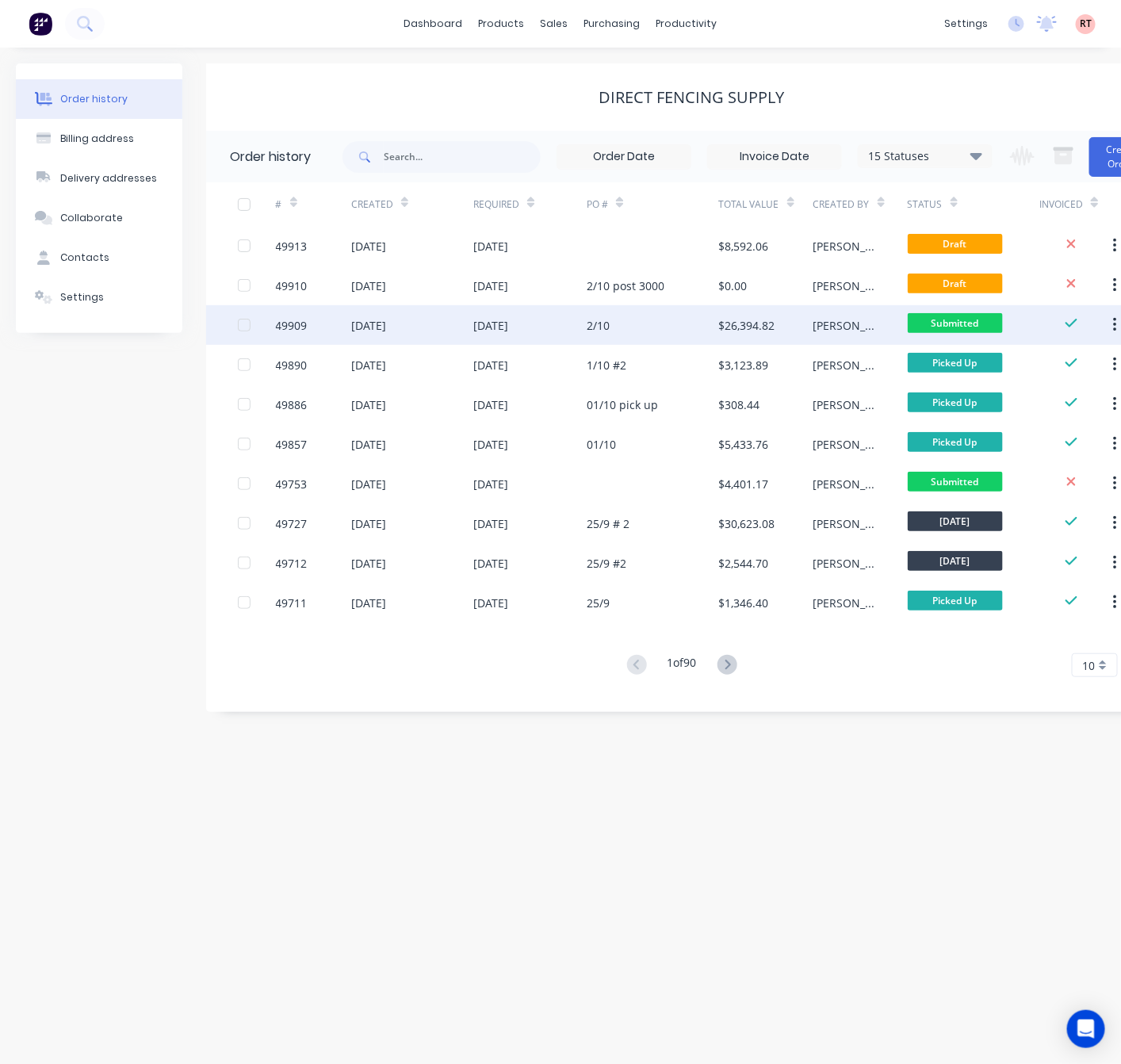
click at [625, 326] on div "2/10" at bounding box center [653, 324] width 133 height 39
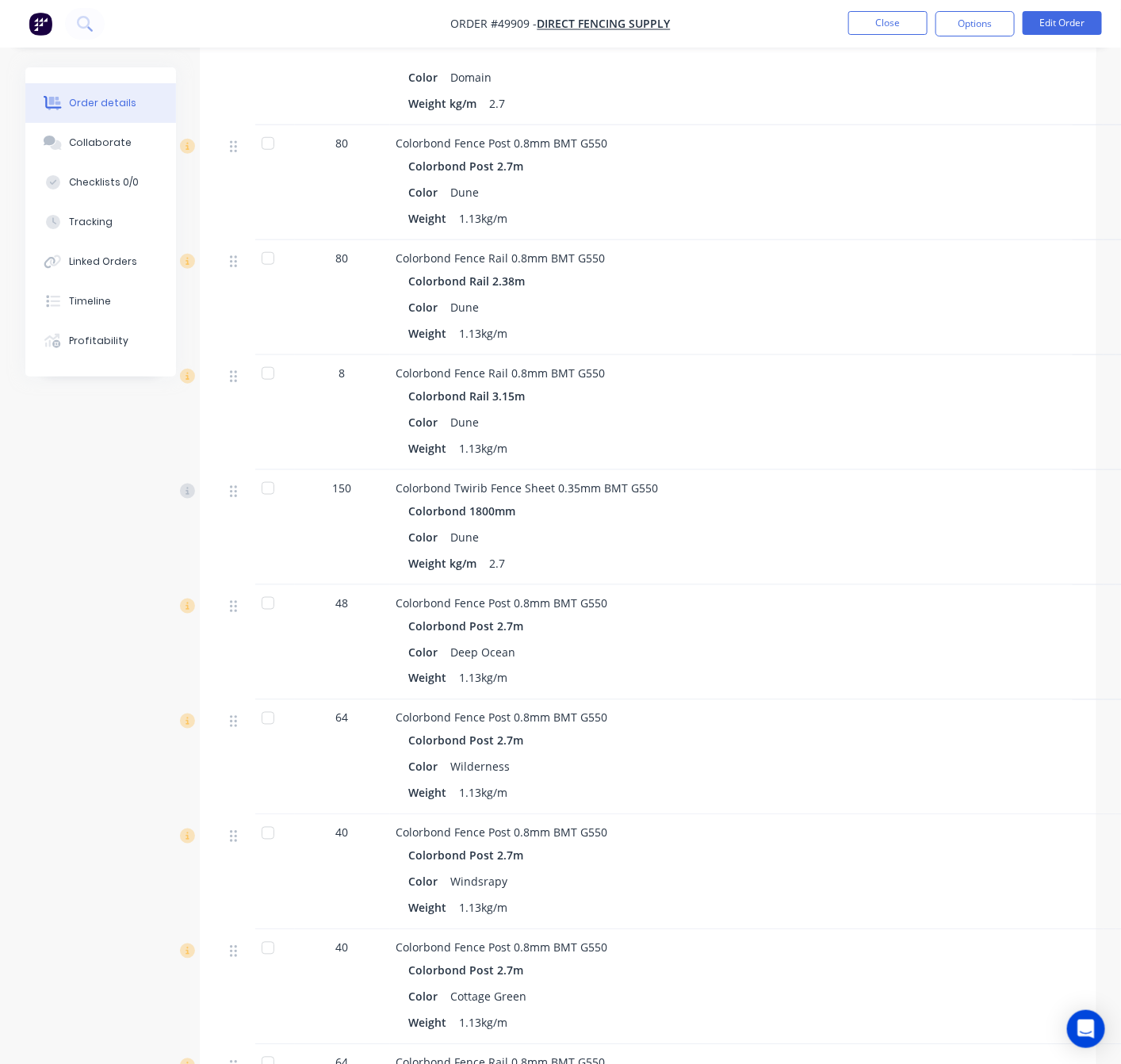
scroll to position [2074, 0]
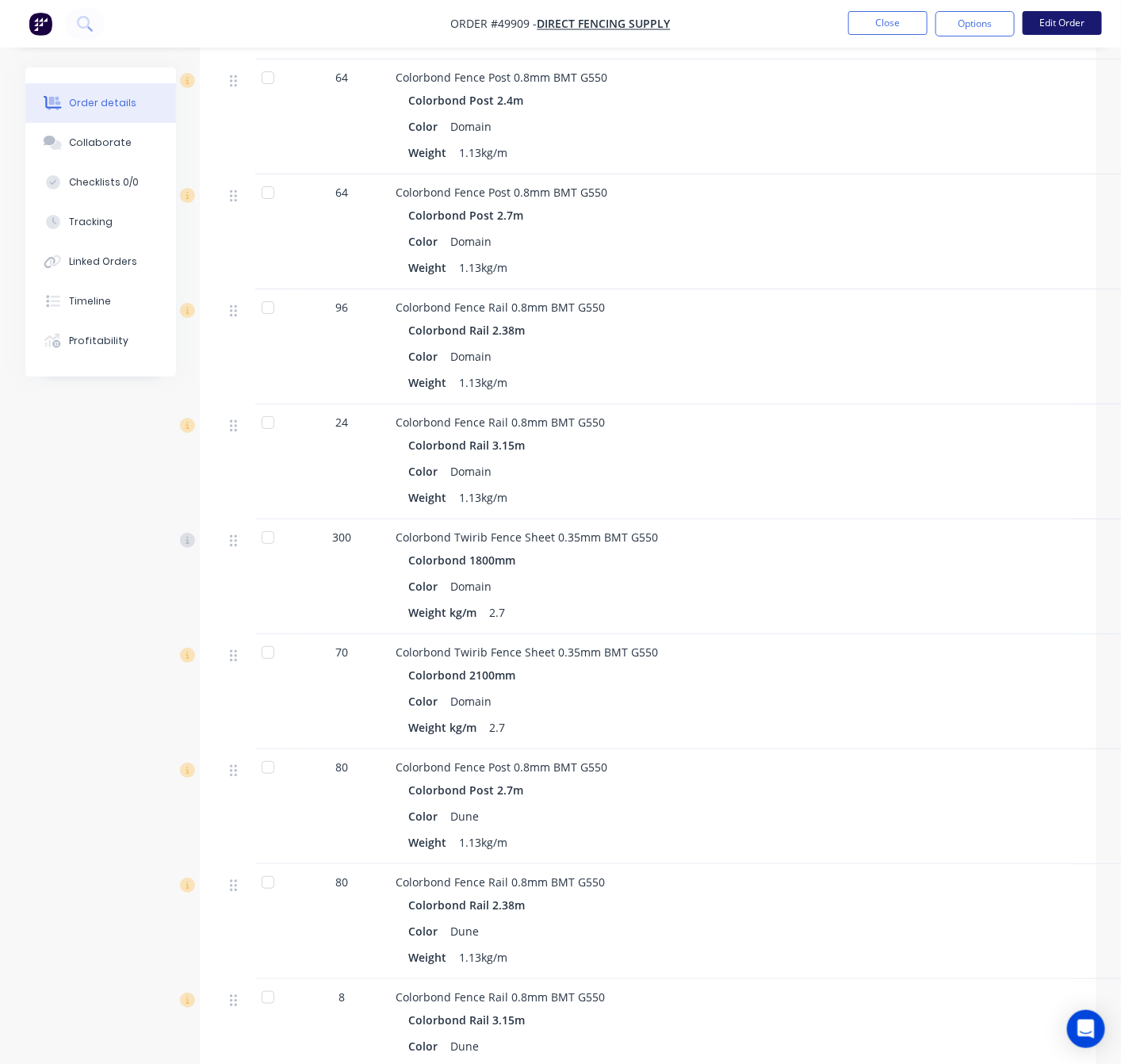
click at [1064, 22] on button "Edit Order" at bounding box center [1062, 23] width 79 height 24
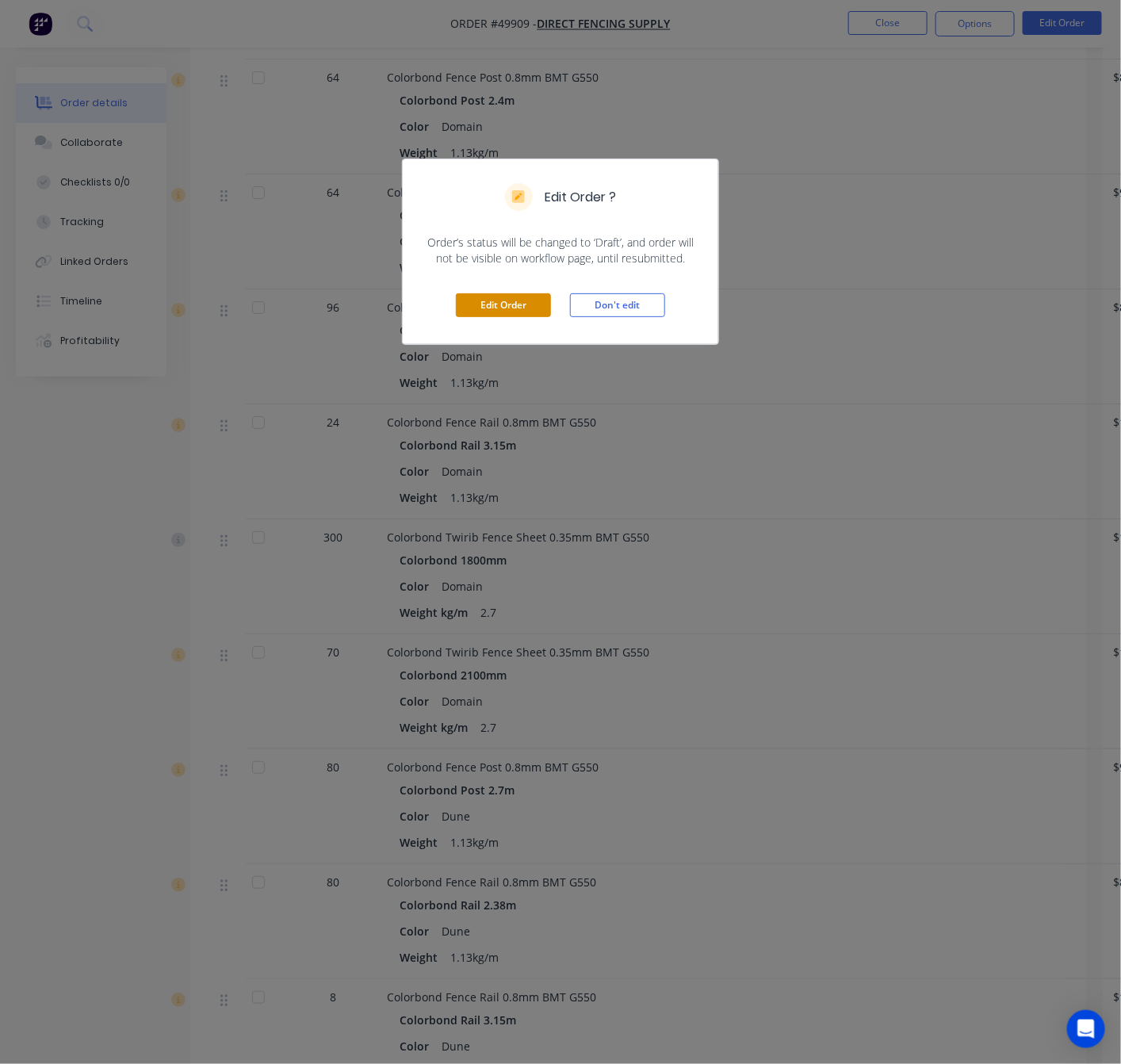
click at [520, 307] on button "Edit Order" at bounding box center [503, 305] width 95 height 24
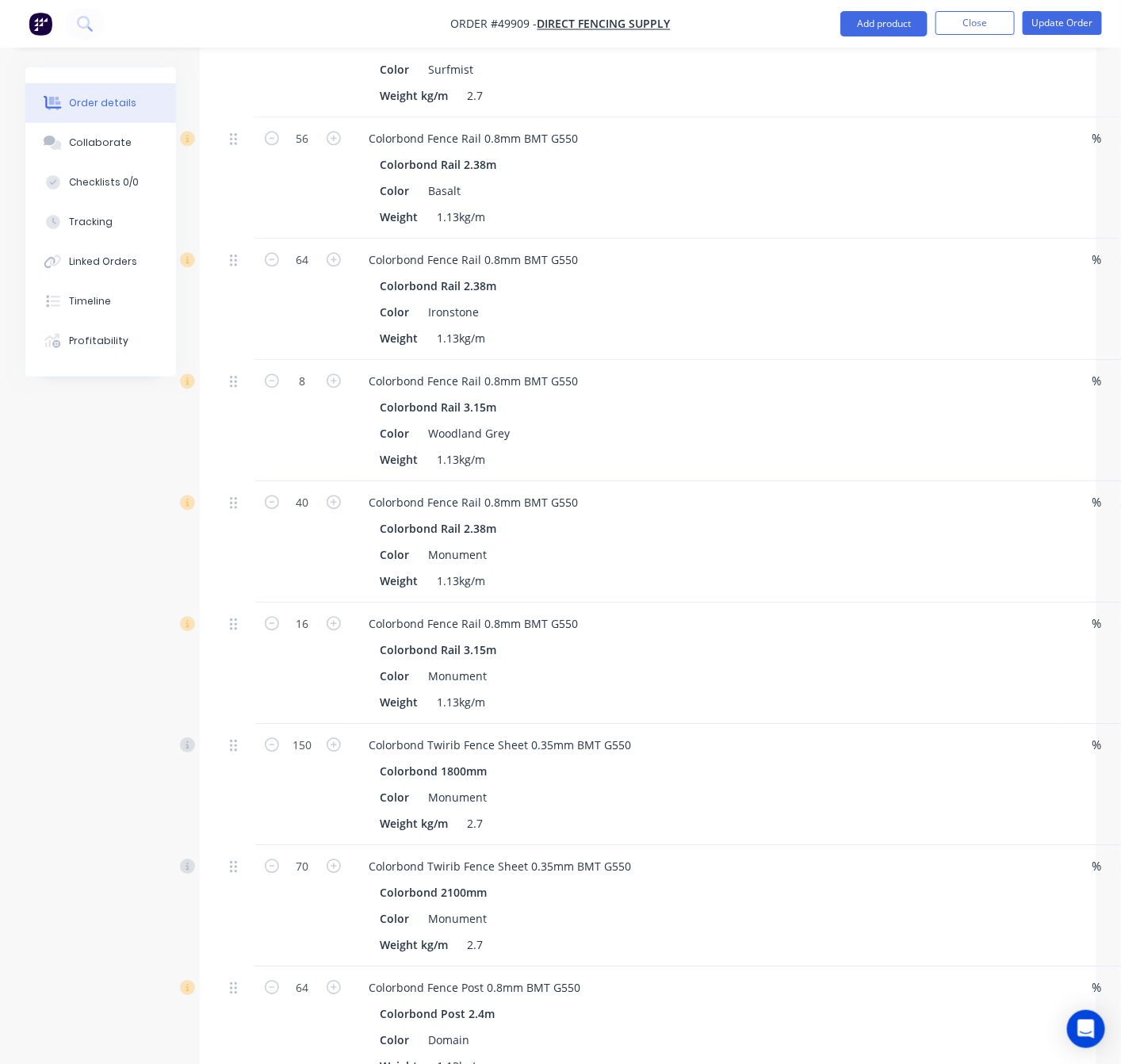
scroll to position [2378, 0]
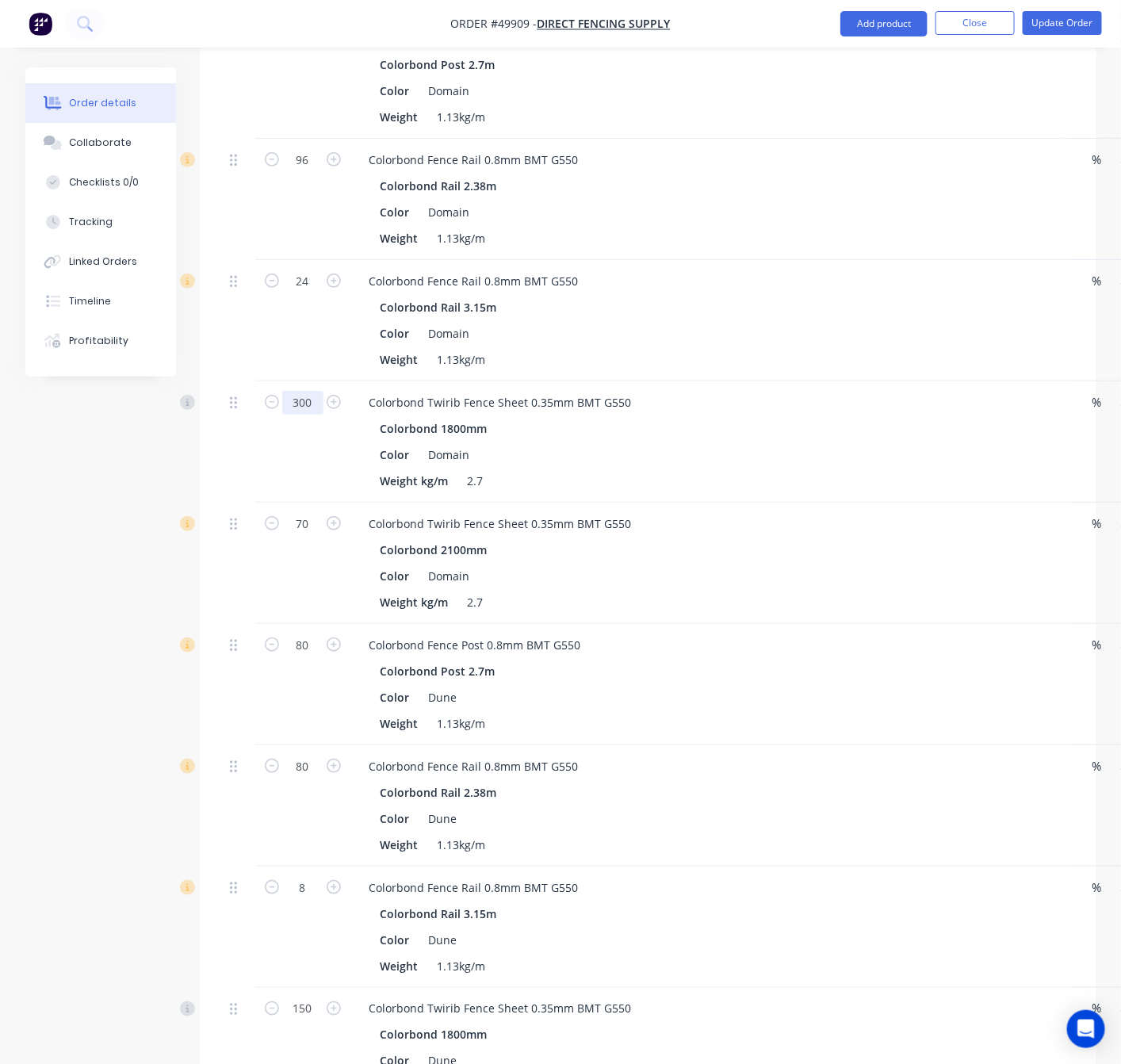
click at [291, 391] on input "300" at bounding box center [302, 402] width 41 height 24
type input "150"
type input "$2,295.00"
click at [242, 444] on div at bounding box center [239, 442] width 32 height 121
click at [314, 394] on input "150" at bounding box center [302, 402] width 41 height 24
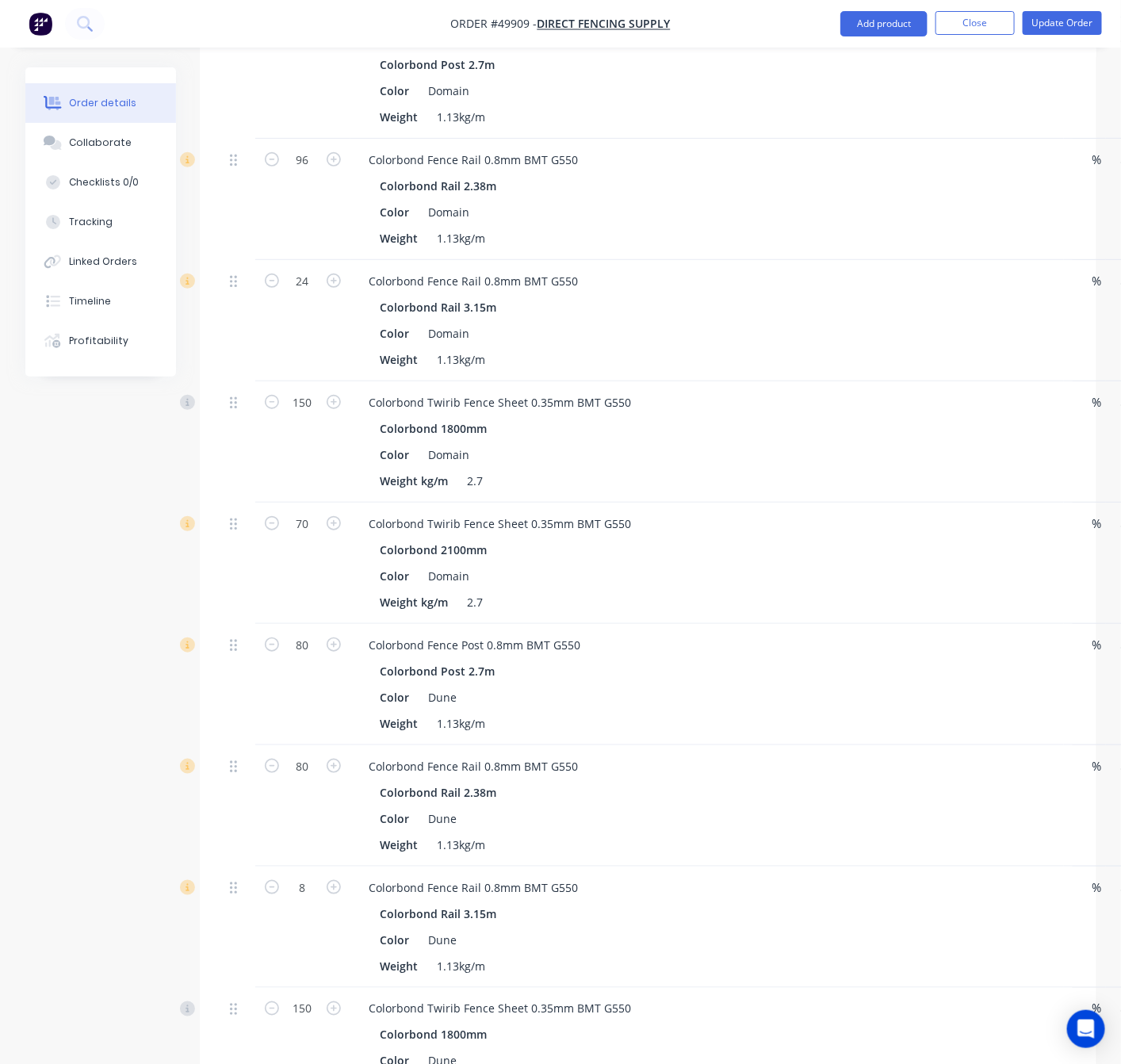
click at [245, 449] on div at bounding box center [239, 442] width 32 height 121
click at [890, 17] on button "Add product" at bounding box center [884, 24] width 88 height 25
click at [866, 67] on div "Product catalogue" at bounding box center [852, 64] width 122 height 23
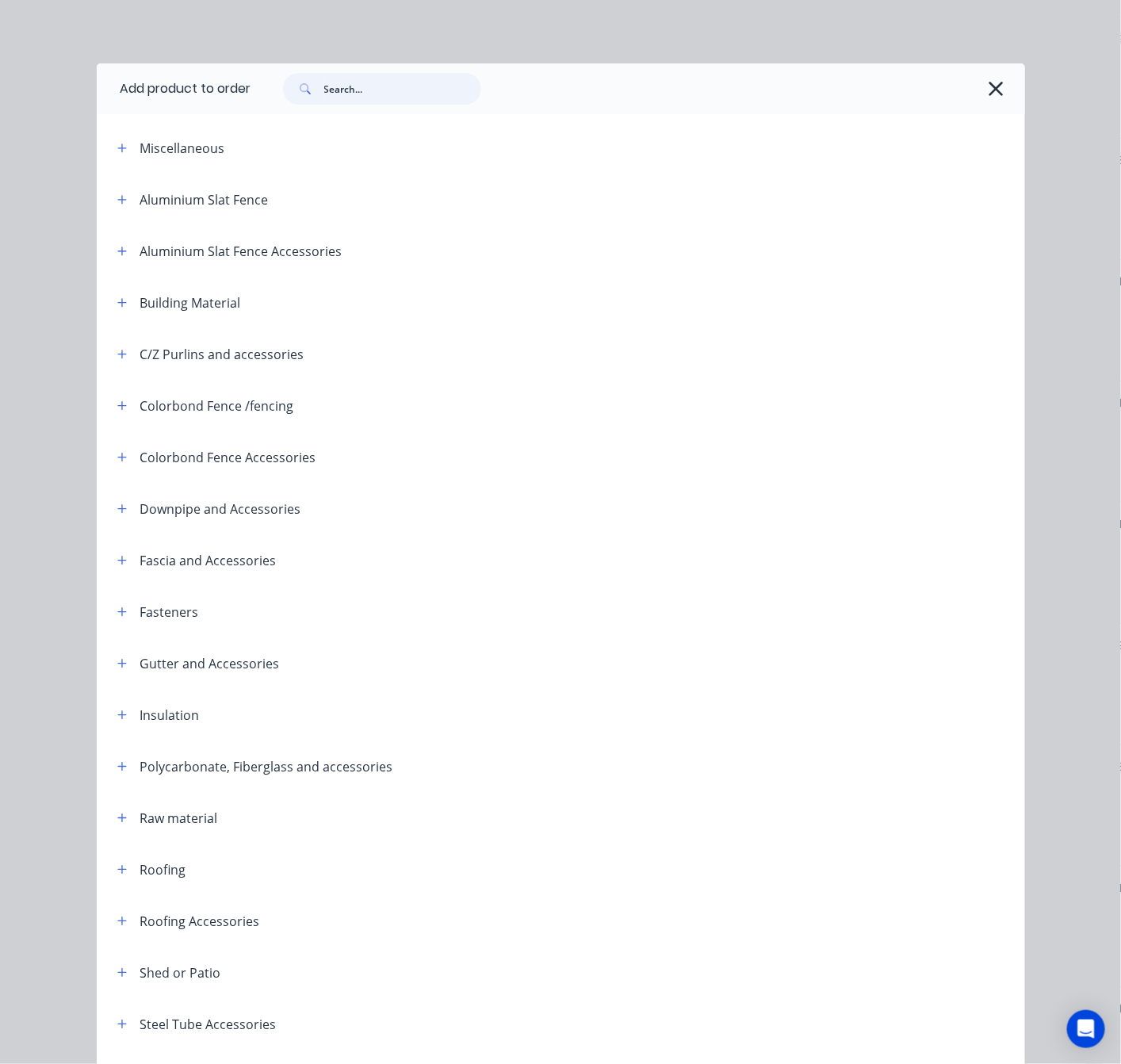
click at [343, 89] on input "text" at bounding box center [402, 89] width 157 height 32
type input "d"
click at [344, 93] on input "text" at bounding box center [402, 89] width 157 height 32
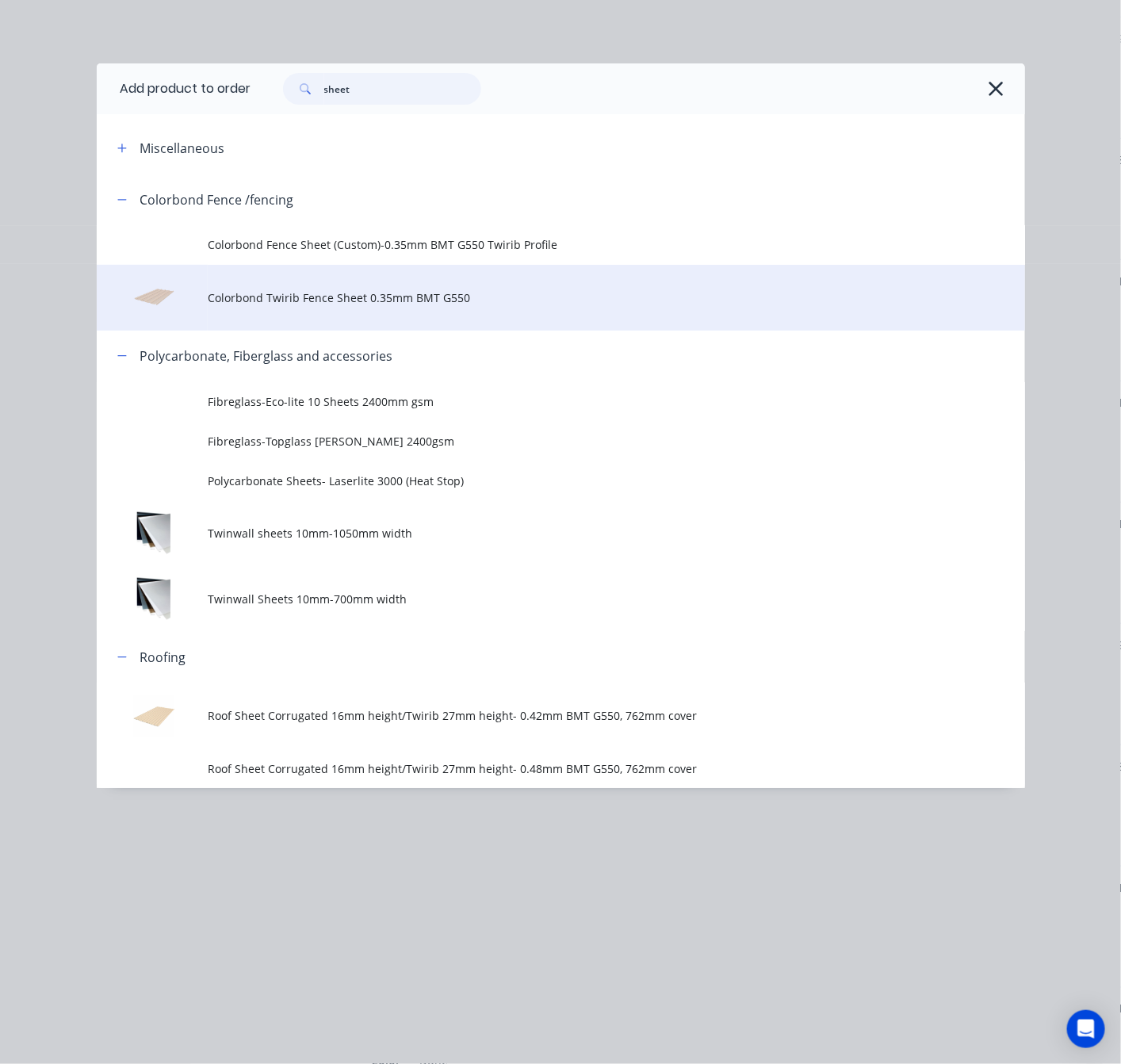
type input "sheet"
click at [570, 291] on span "Colorbond Twirib Fence Sheet 0.35mm BMT G550" at bounding box center [534, 297] width 653 height 16
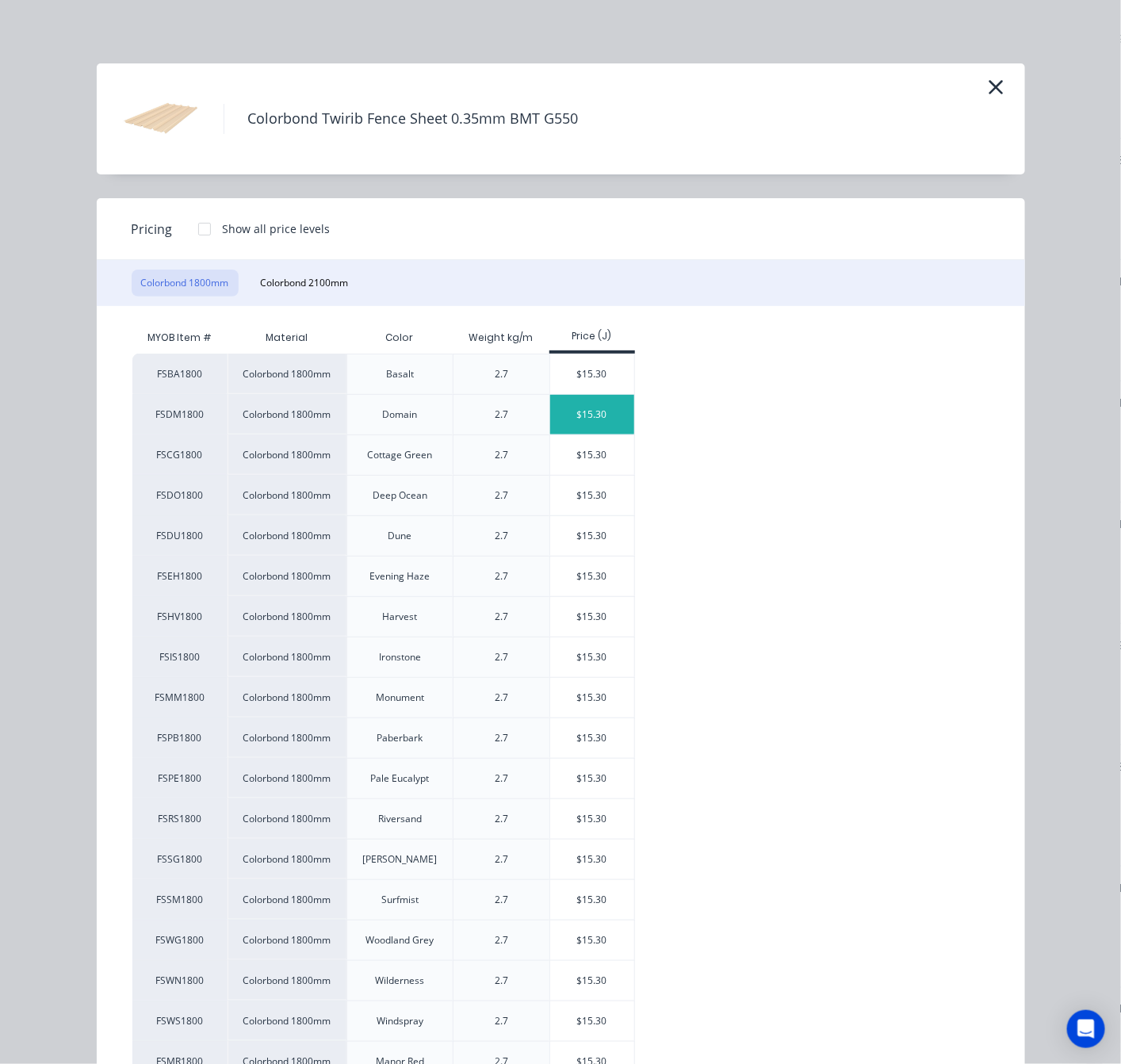
click at [588, 428] on div "$15.30" at bounding box center [593, 414] width 85 height 39
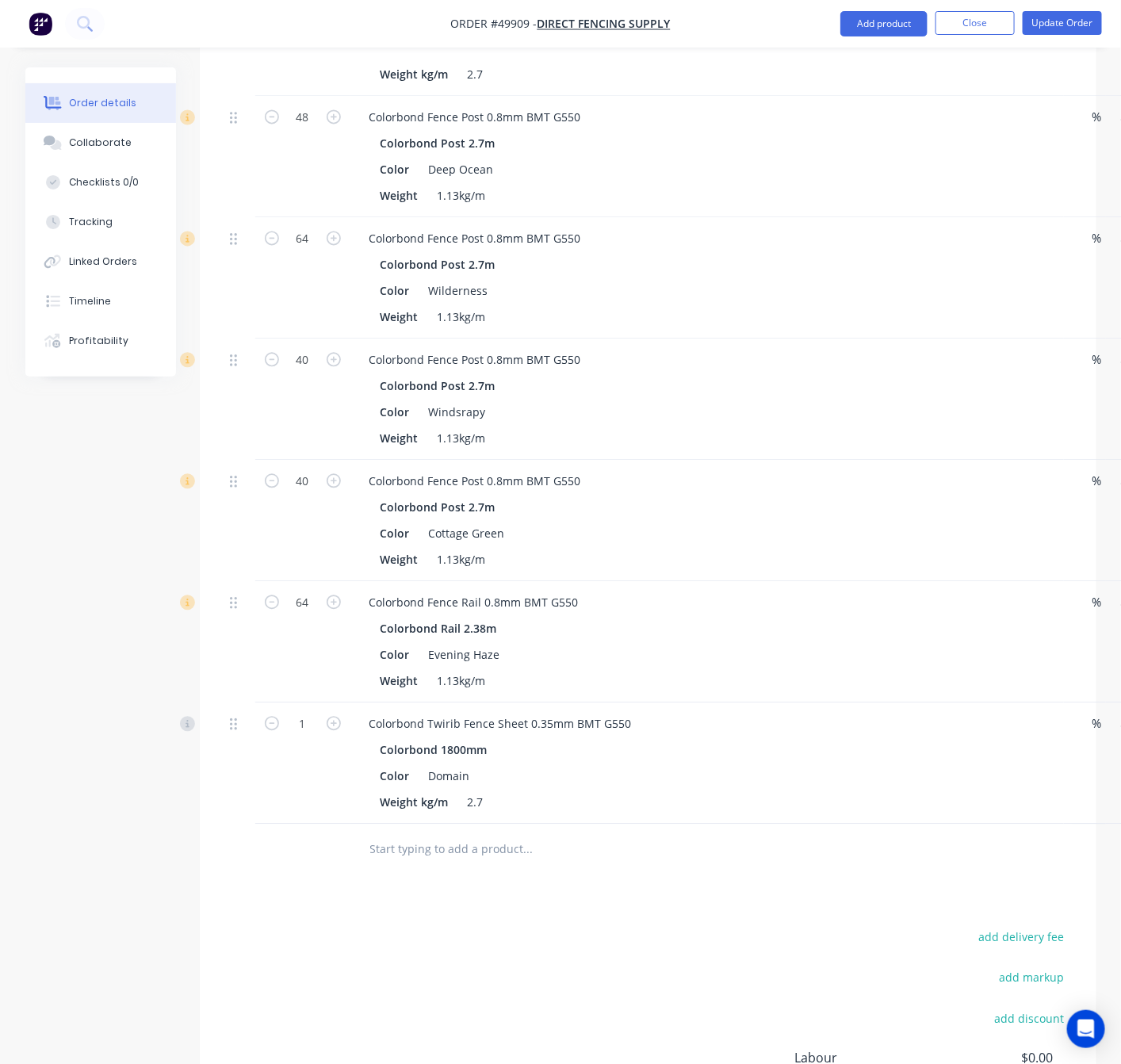
scroll to position [3559, 0]
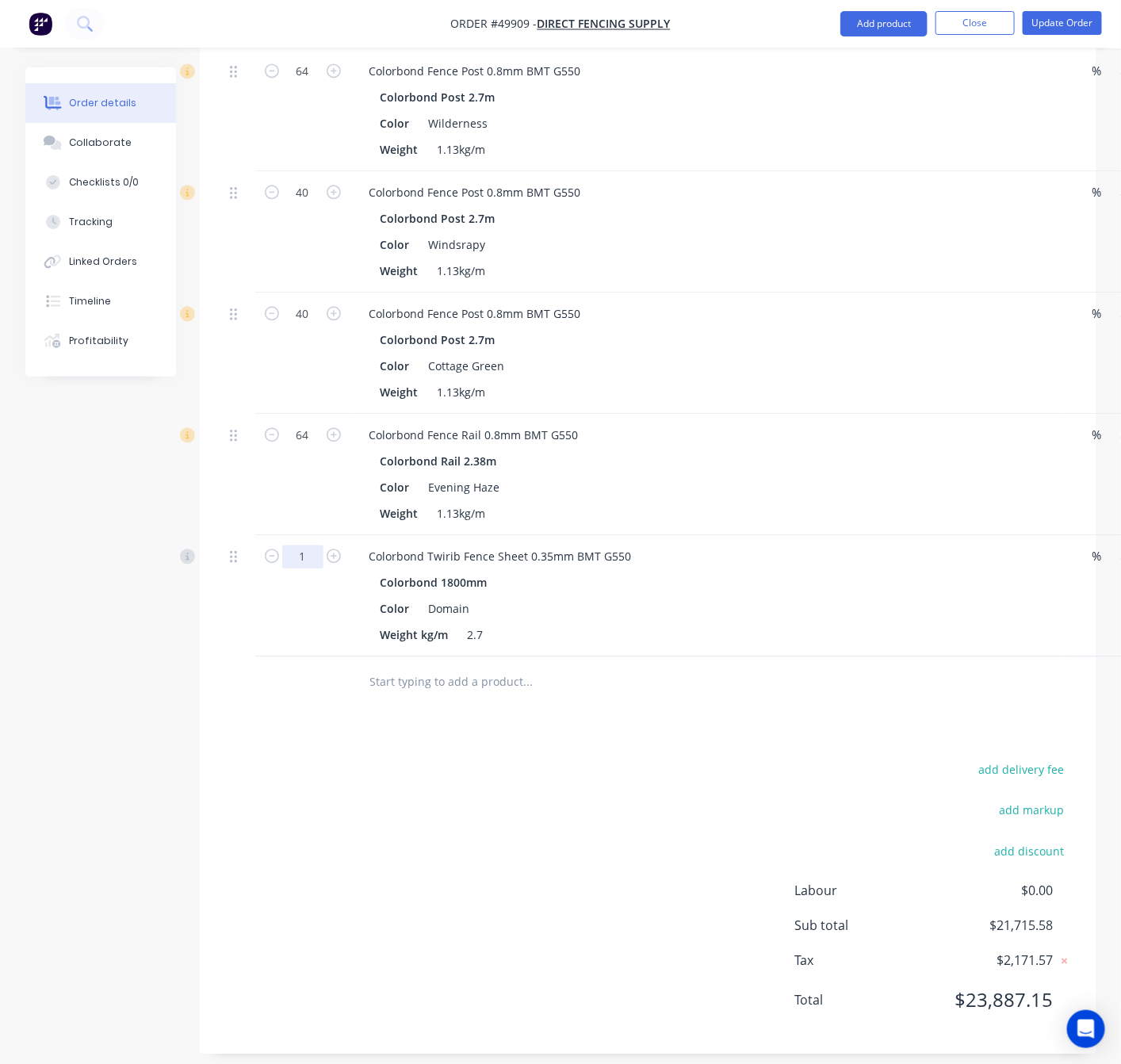
click at [300, 549] on input "1" at bounding box center [302, 556] width 41 height 24
type input "150"
type input "$2,295.00"
click at [314, 691] on div at bounding box center [302, 682] width 95 height 52
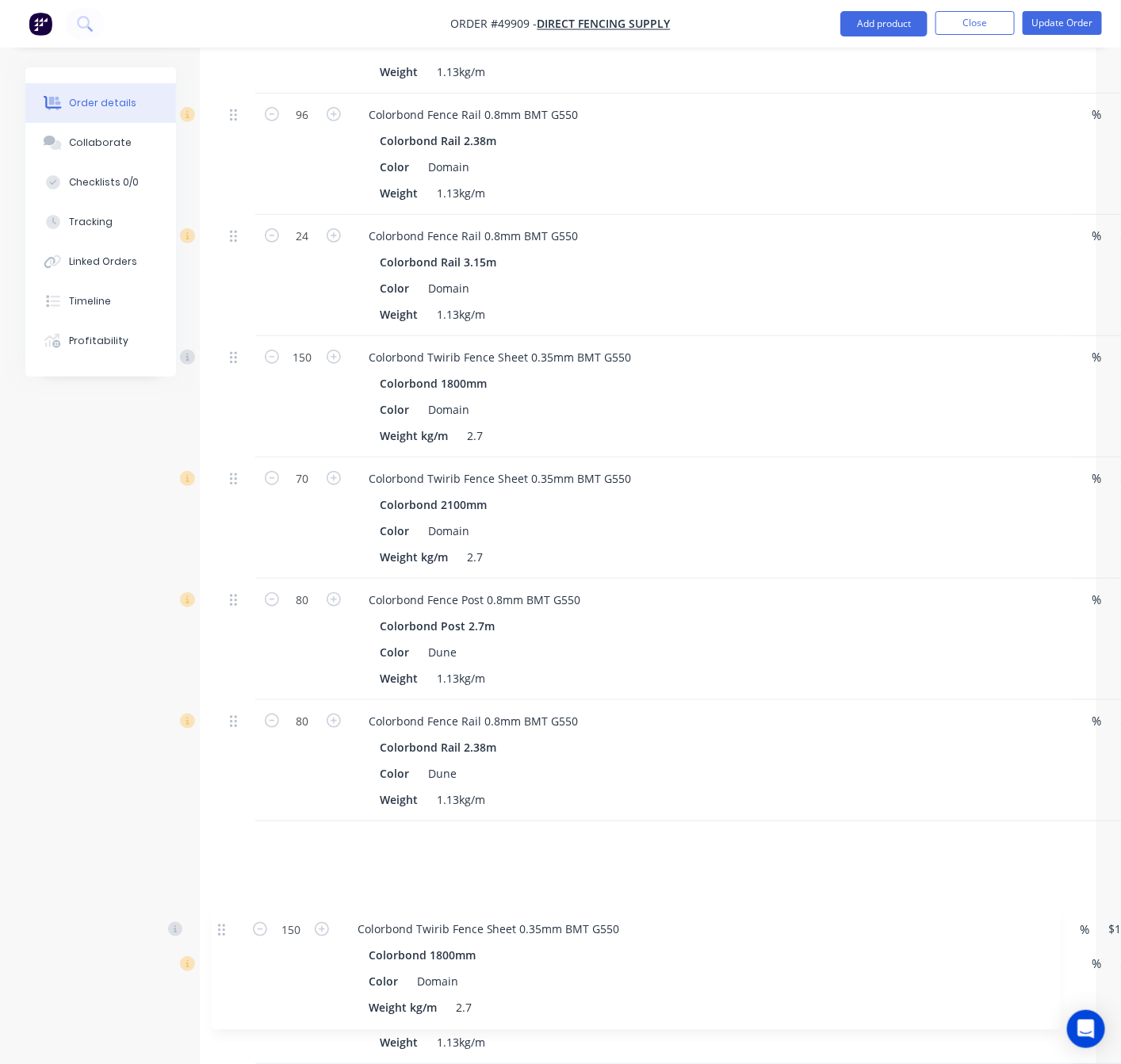
scroll to position [2449, 0]
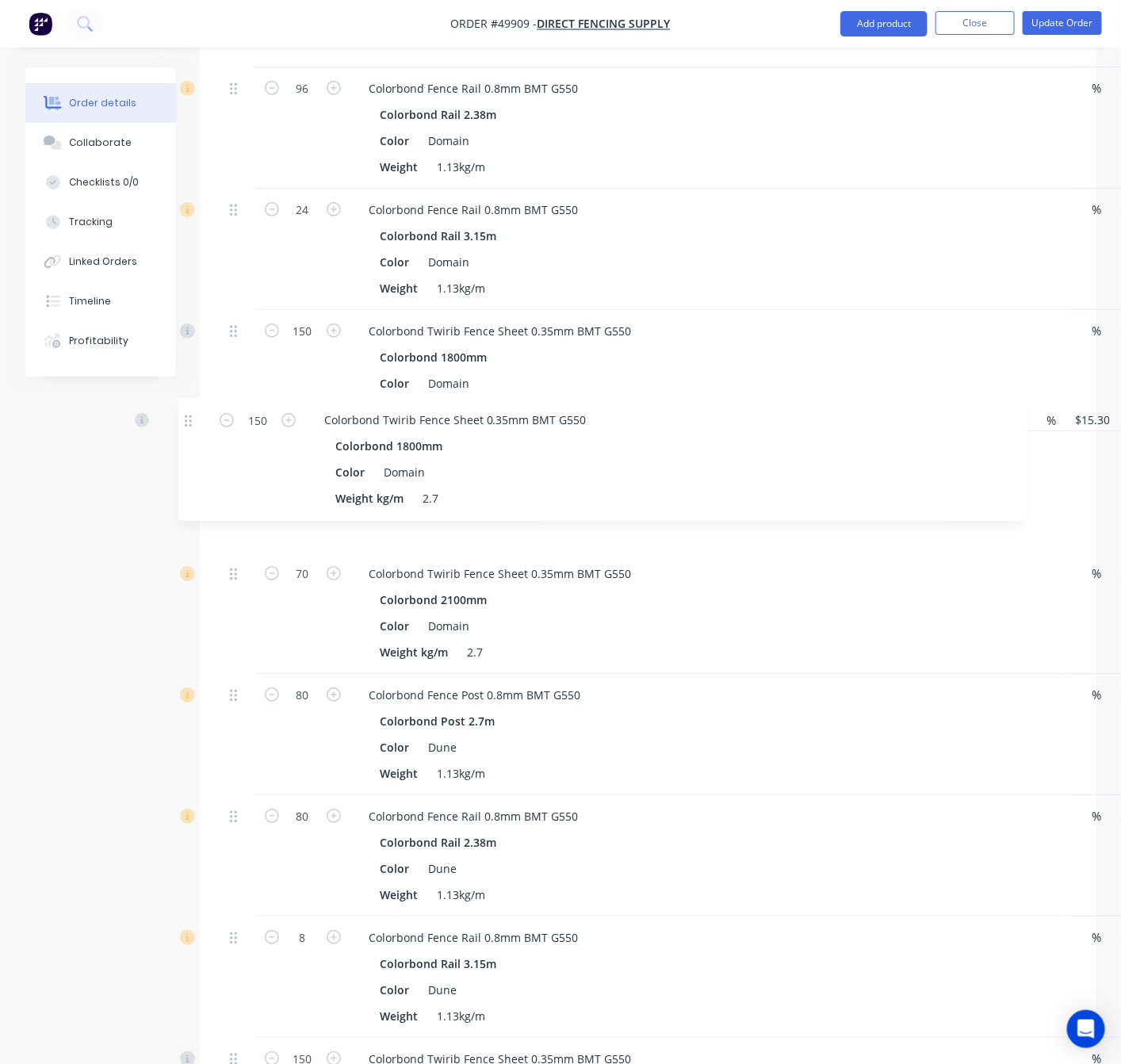
drag, startPoint x: 236, startPoint y: 547, endPoint x: 187, endPoint y: 481, distance: 82.2
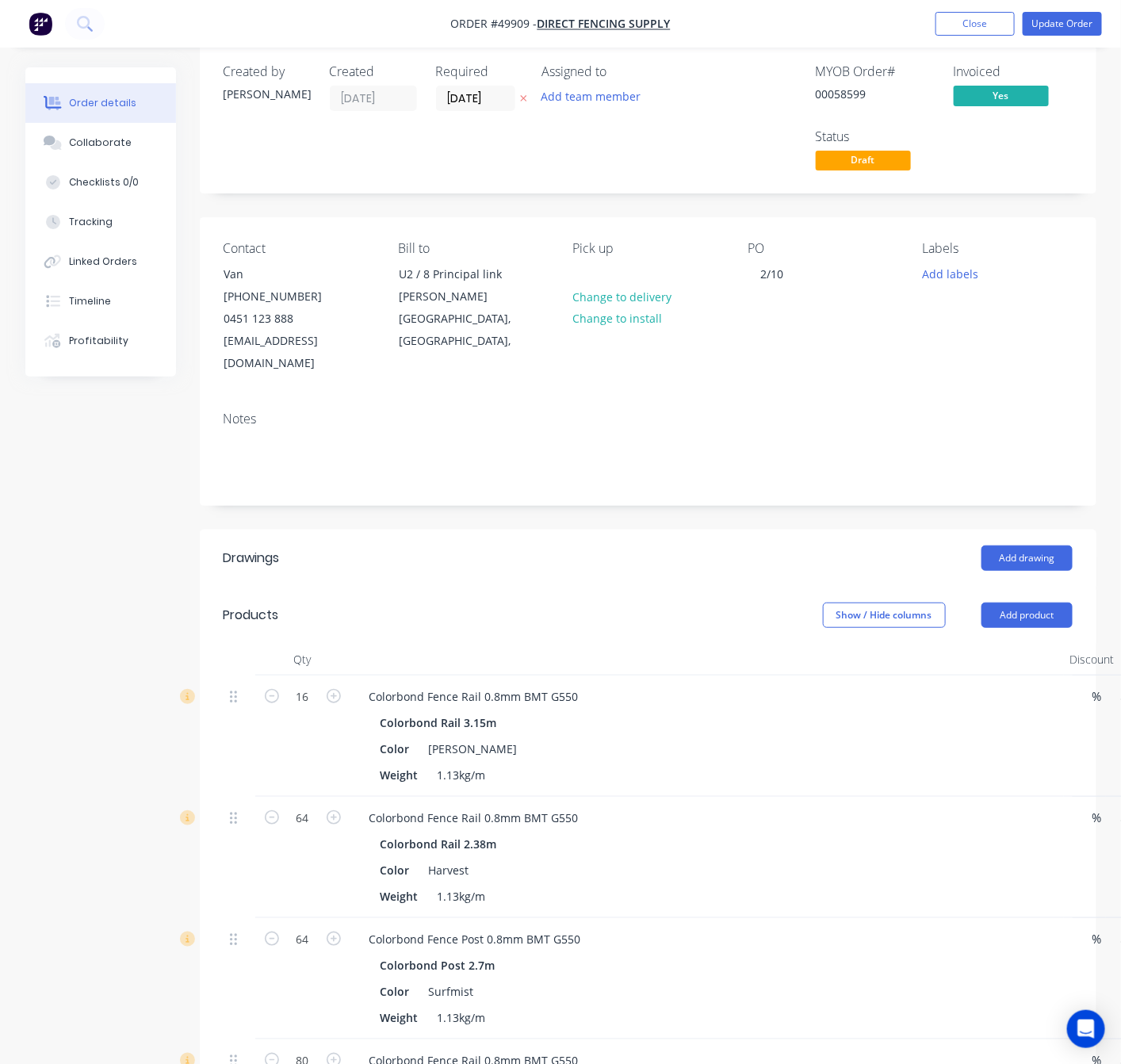
scroll to position [0, 0]
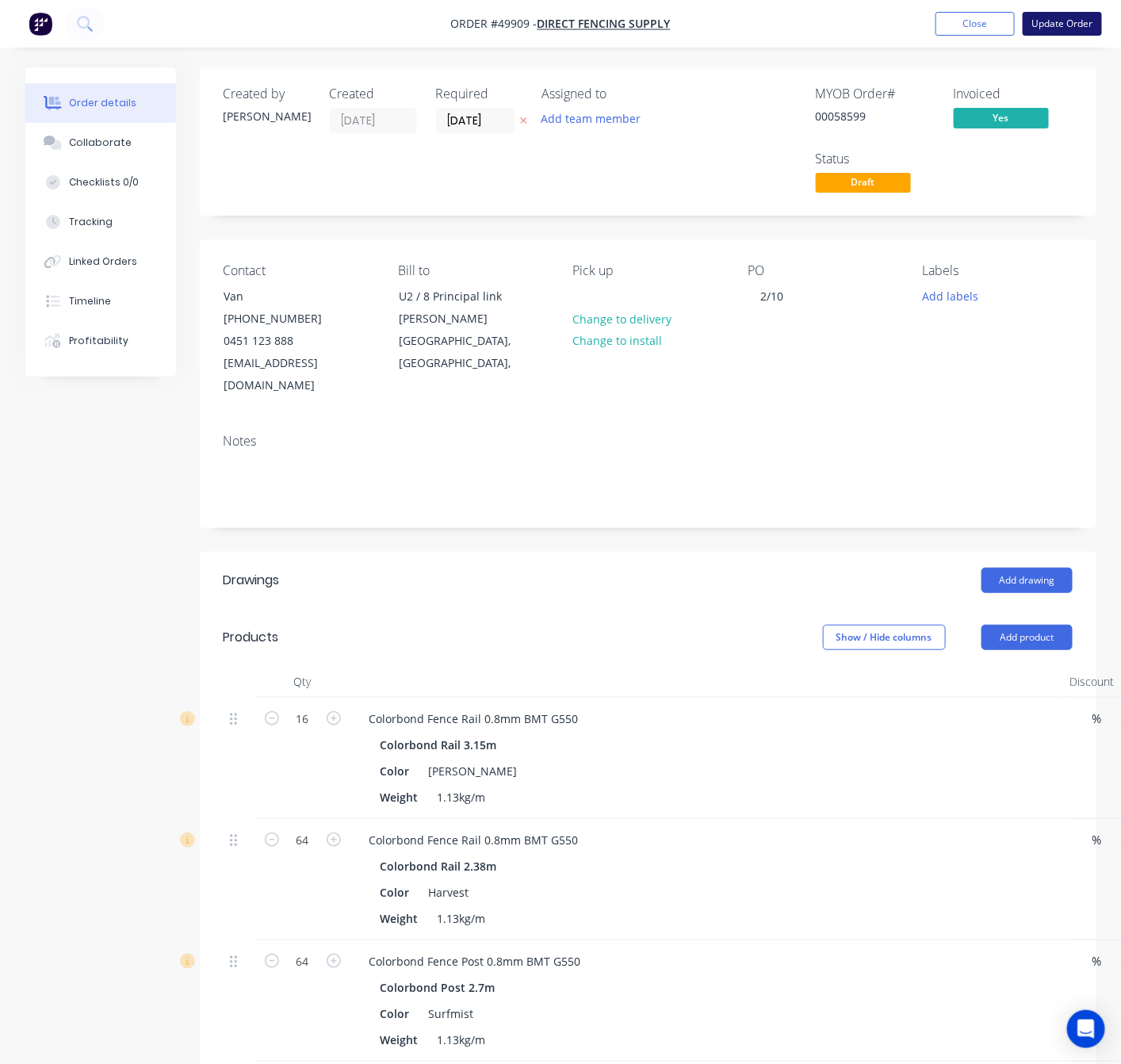
click at [1066, 19] on button "Update Order" at bounding box center [1062, 23] width 79 height 24
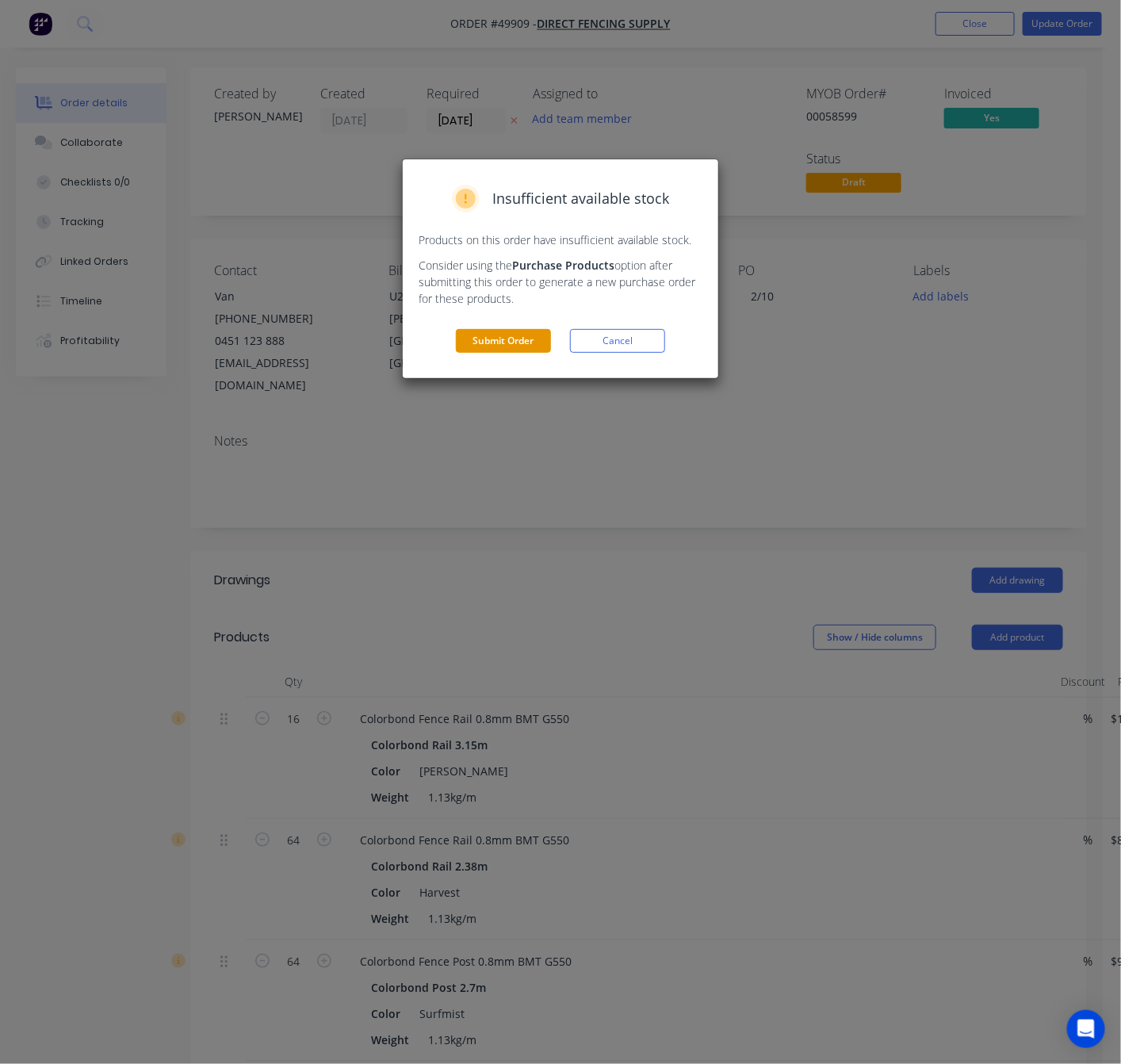
click at [524, 343] on button "Submit Order" at bounding box center [503, 341] width 95 height 24
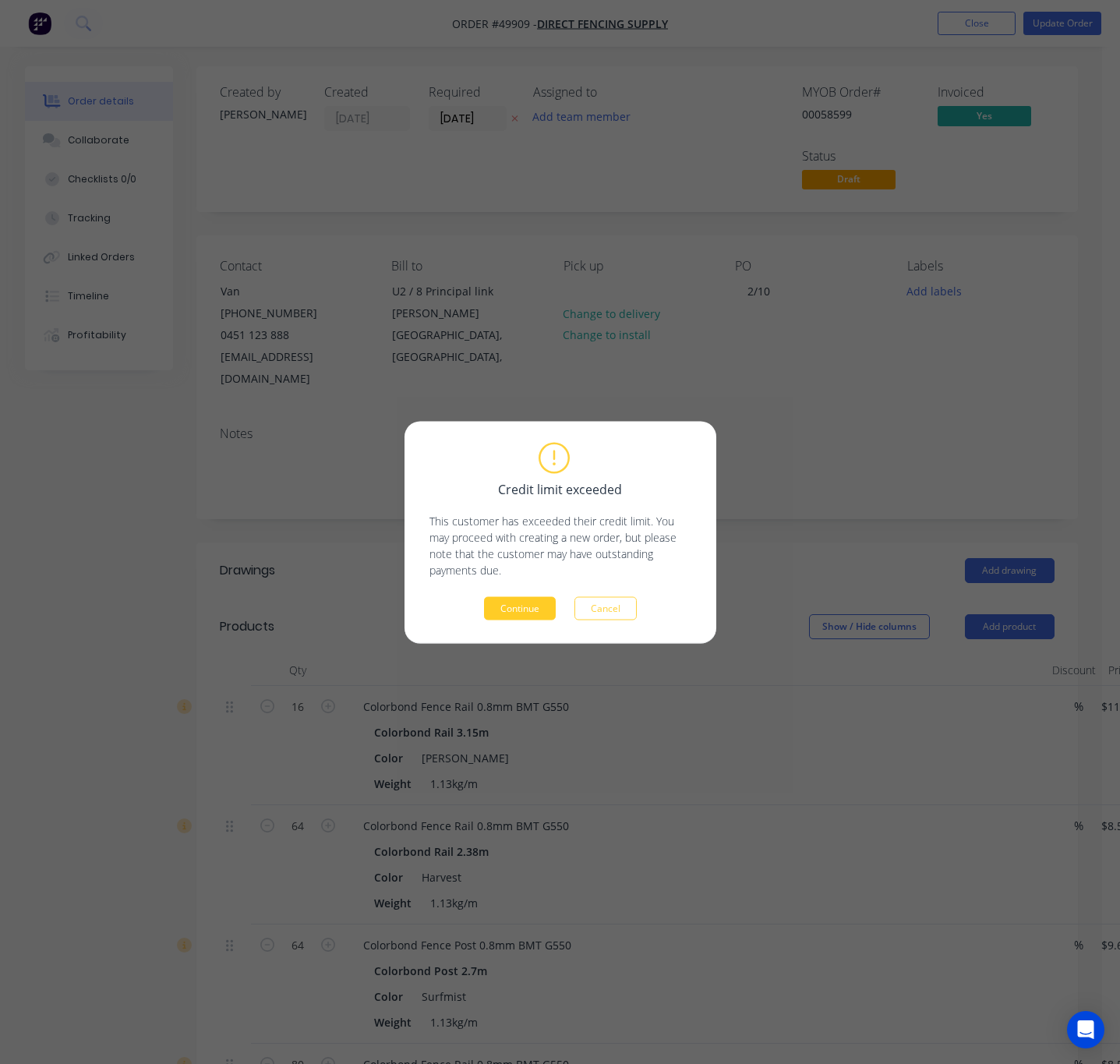
click at [529, 613] on button "Continue" at bounding box center [520, 607] width 72 height 24
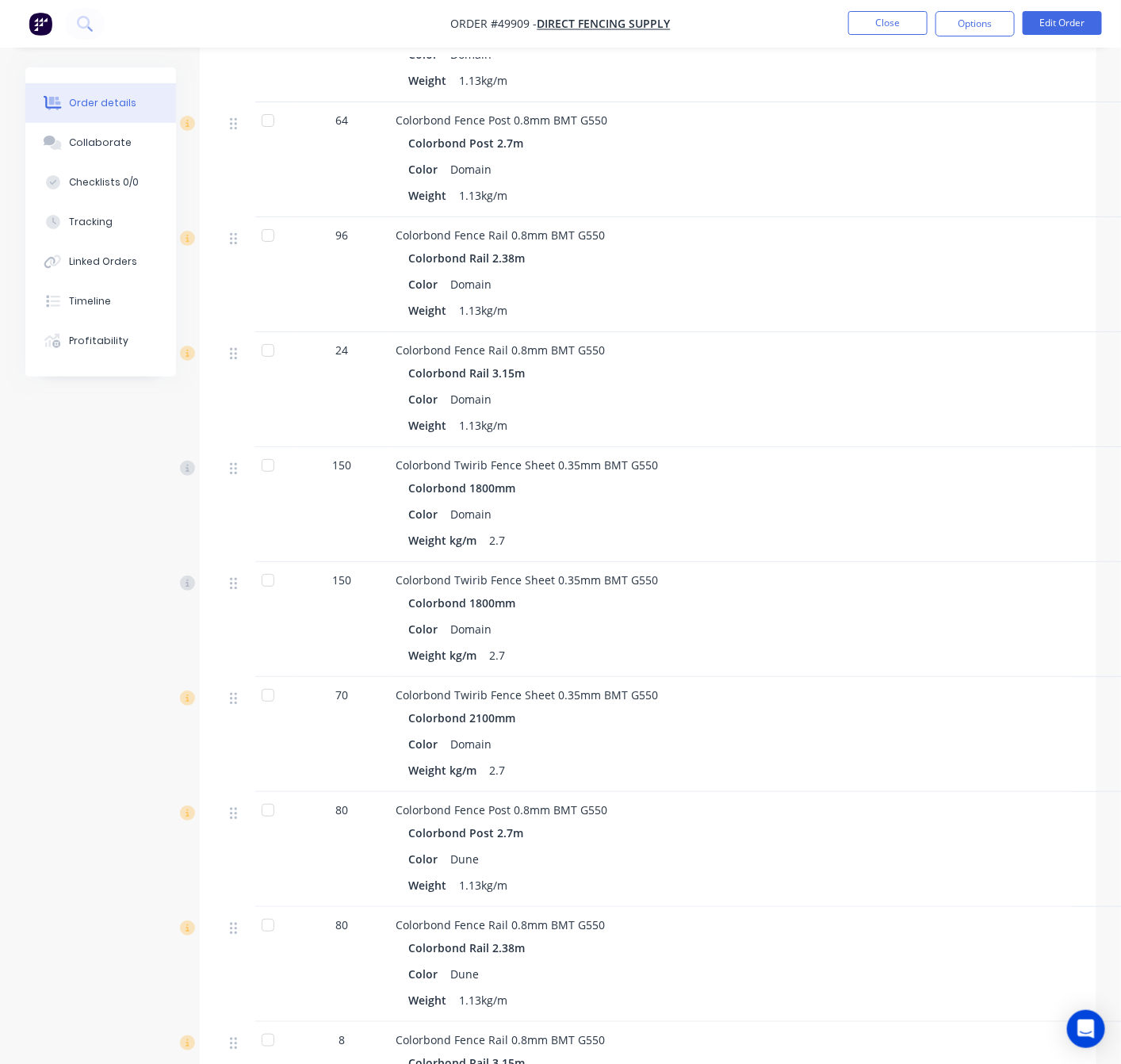
scroll to position [2141, 0]
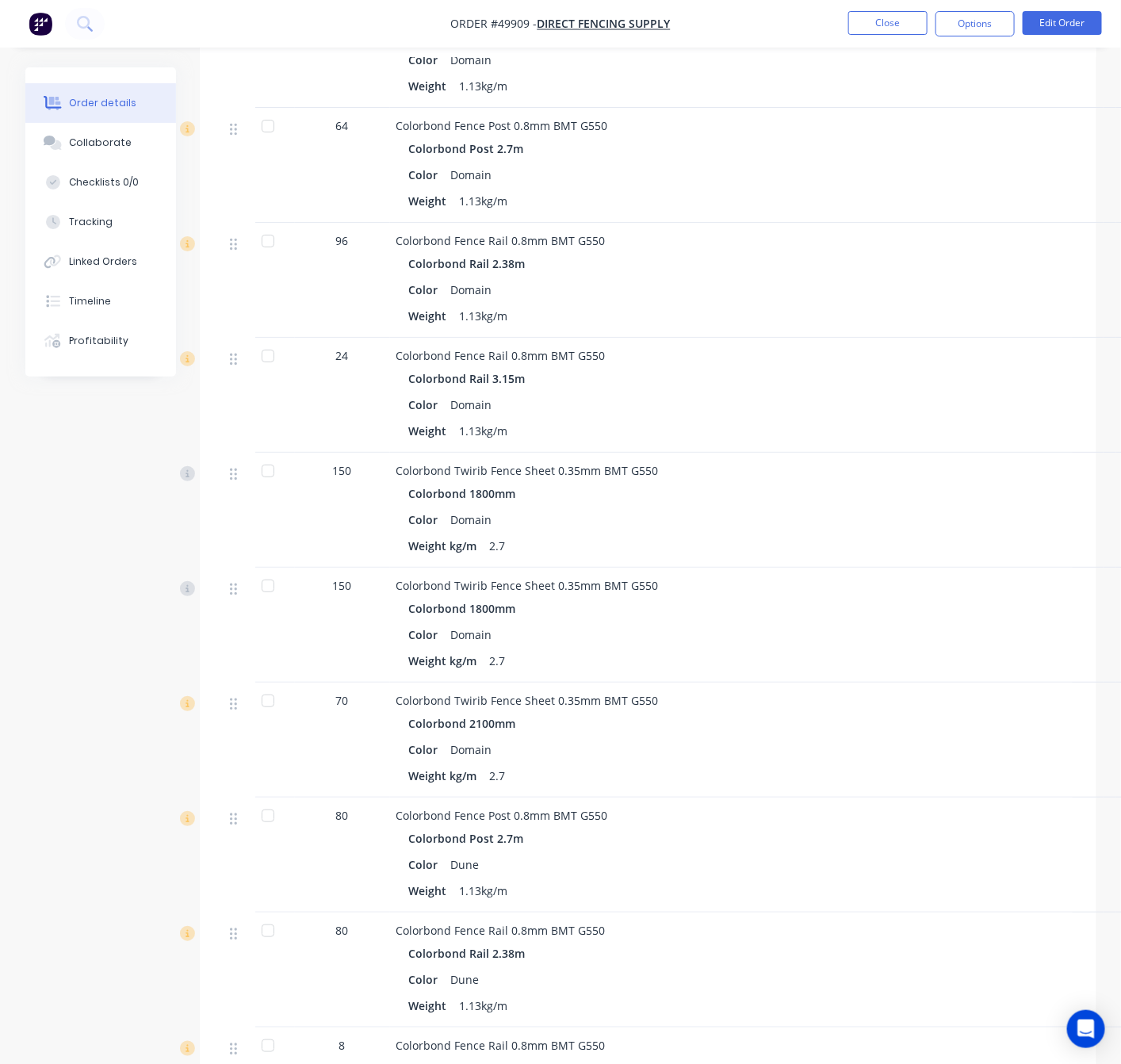
click at [269, 460] on div at bounding box center [268, 470] width 32 height 32
click at [110, 526] on div "Created by Cathy Created 02/10/25 Required 02/10/25 Assigned to Add team member…" at bounding box center [560, 3] width 1071 height 4153
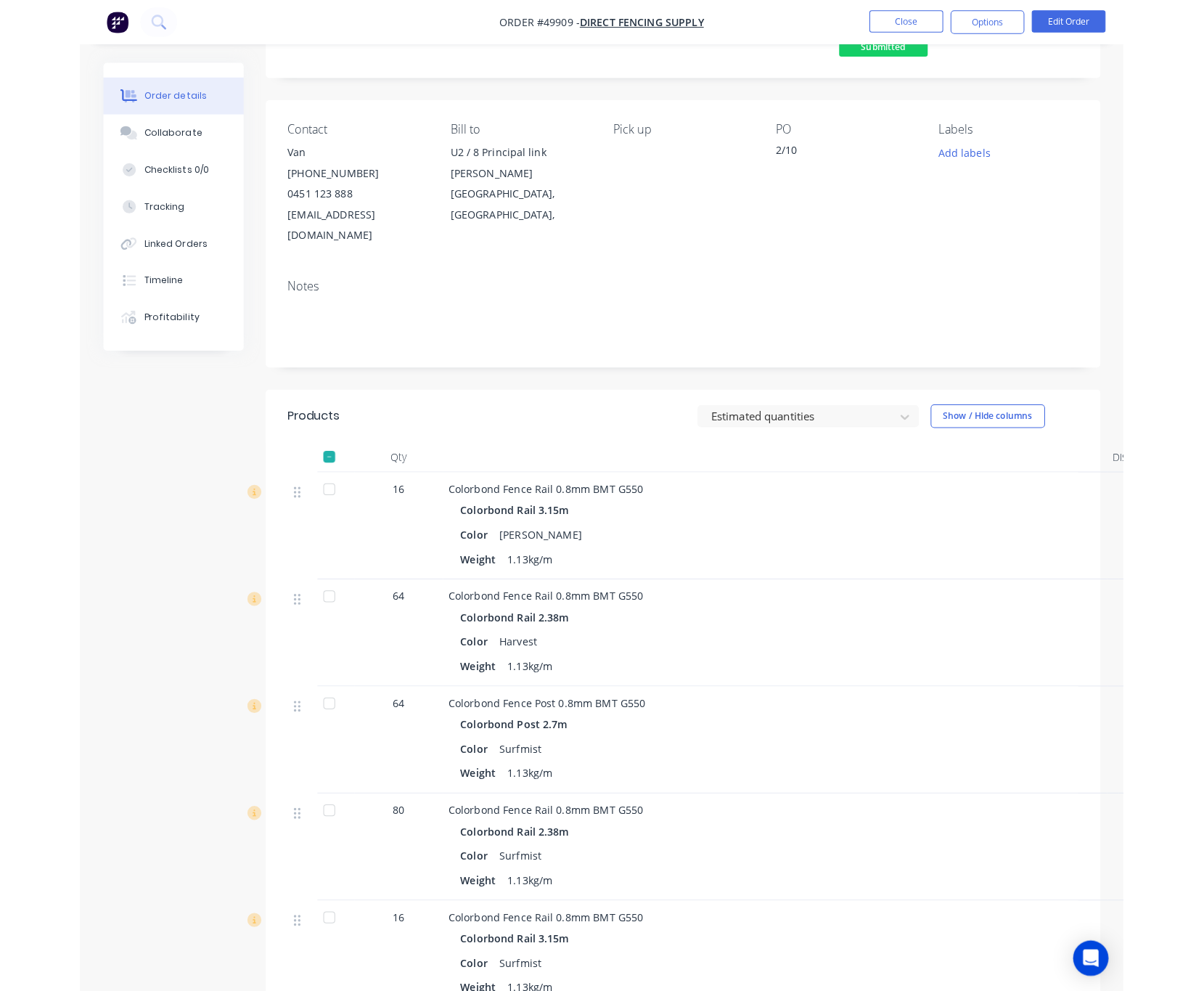
scroll to position [0, 0]
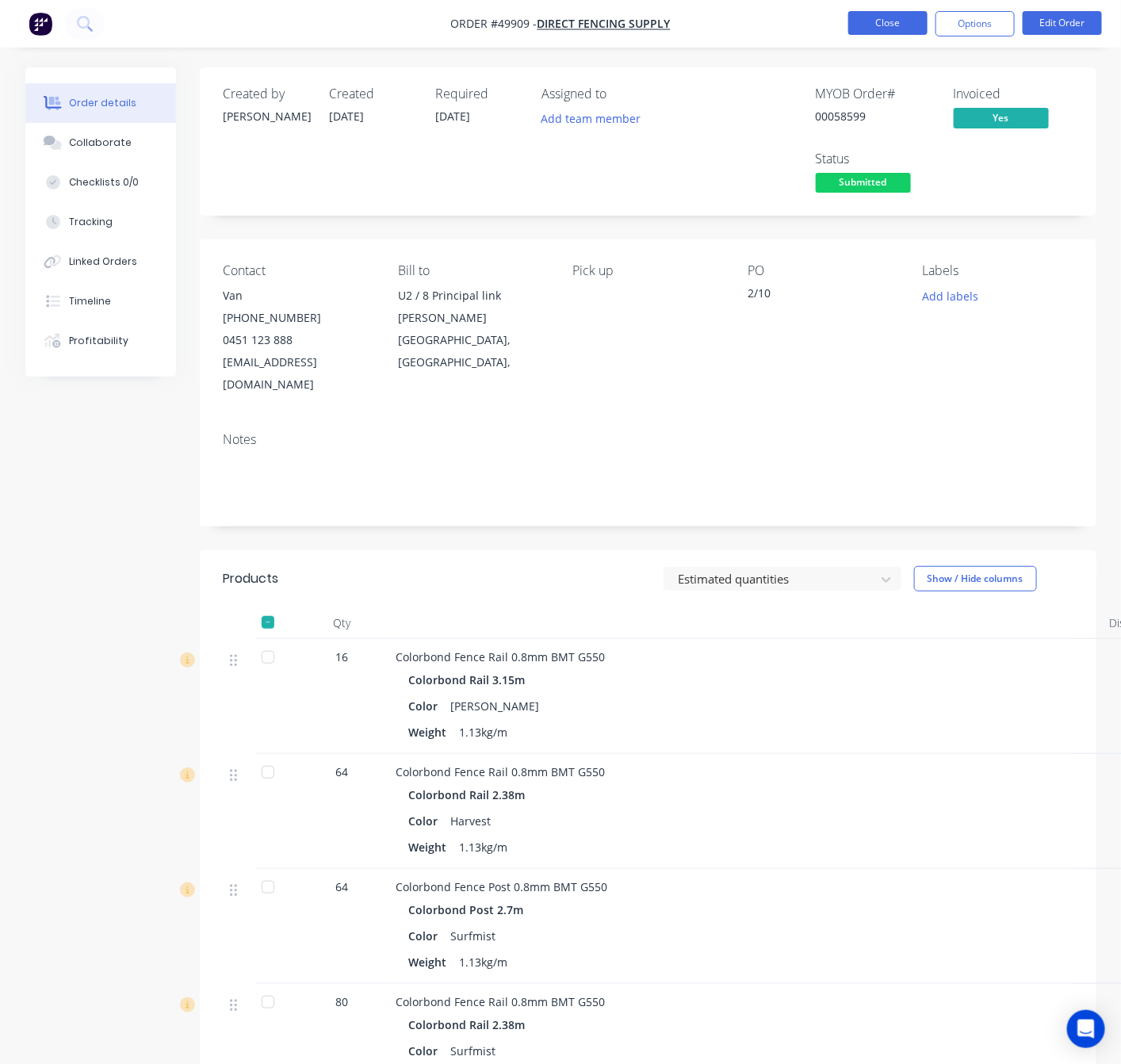
click at [877, 17] on button "Close" at bounding box center [888, 23] width 79 height 24
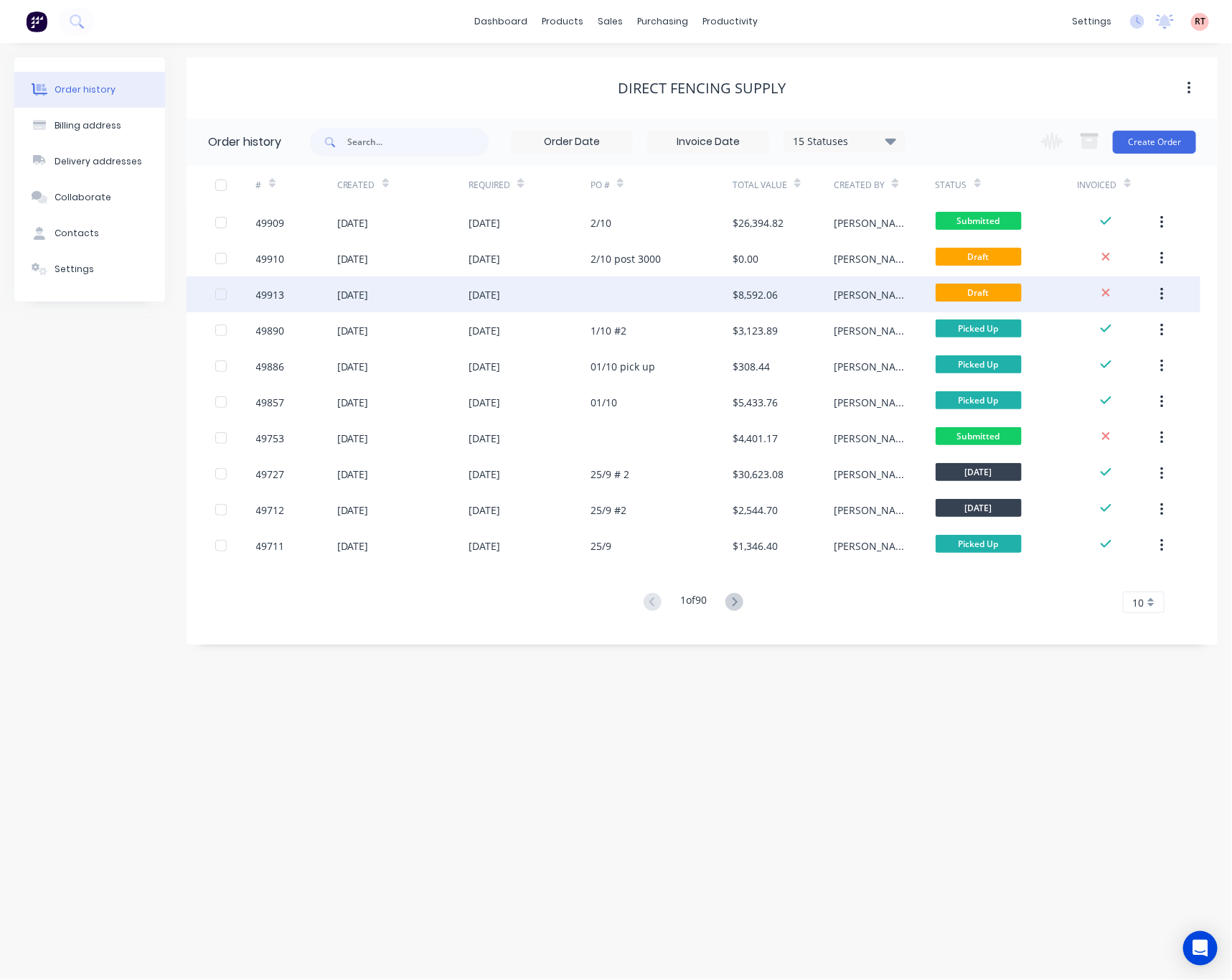
click at [1165, 293] on button "button" at bounding box center [1161, 294] width 34 height 26
click at [1103, 324] on div "Archive" at bounding box center [1110, 332] width 111 height 21
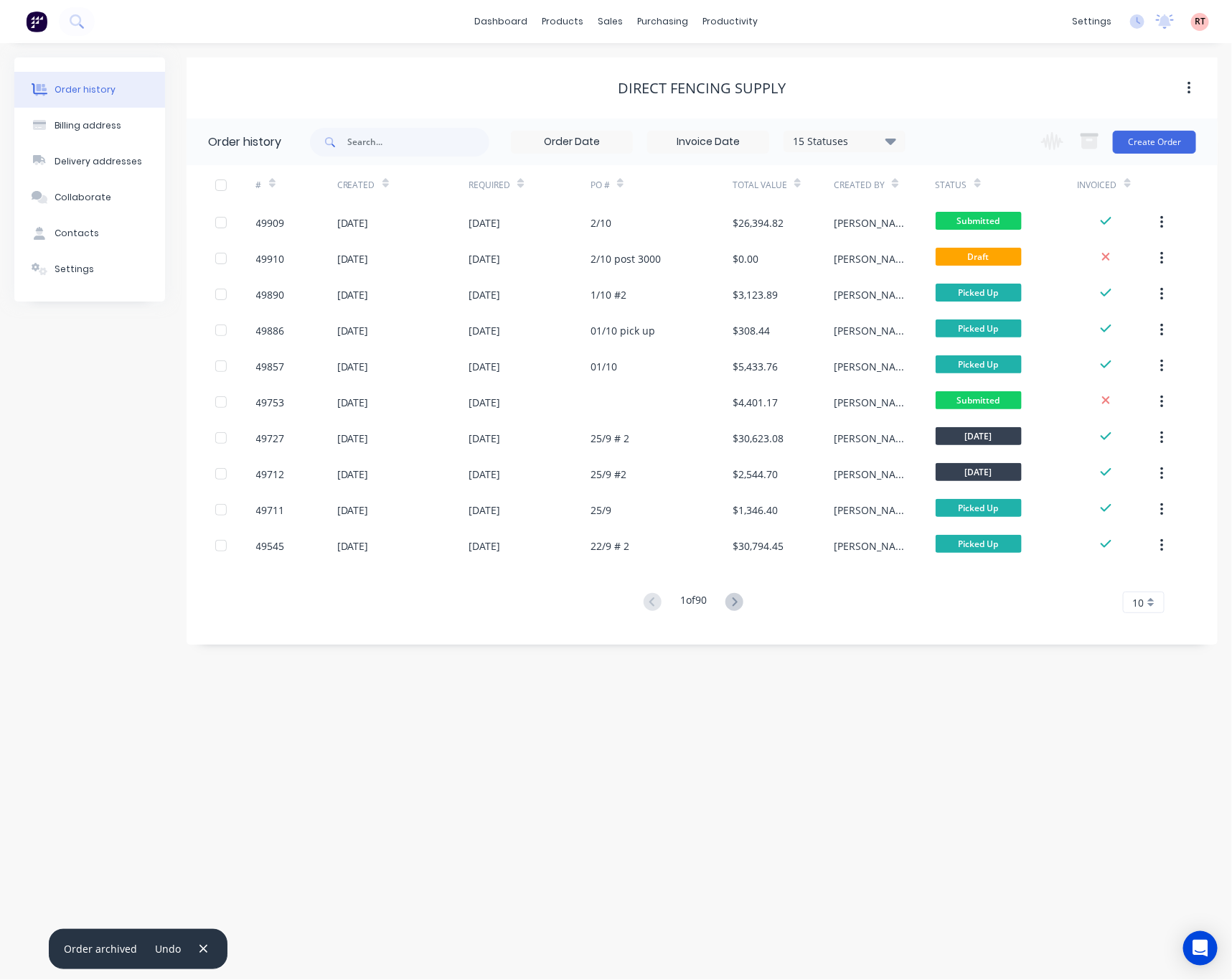
click at [779, 737] on div "Order history Billing address Delivery addresses Collaborate Contacts Settings …" at bounding box center [616, 510] width 1232 height 936
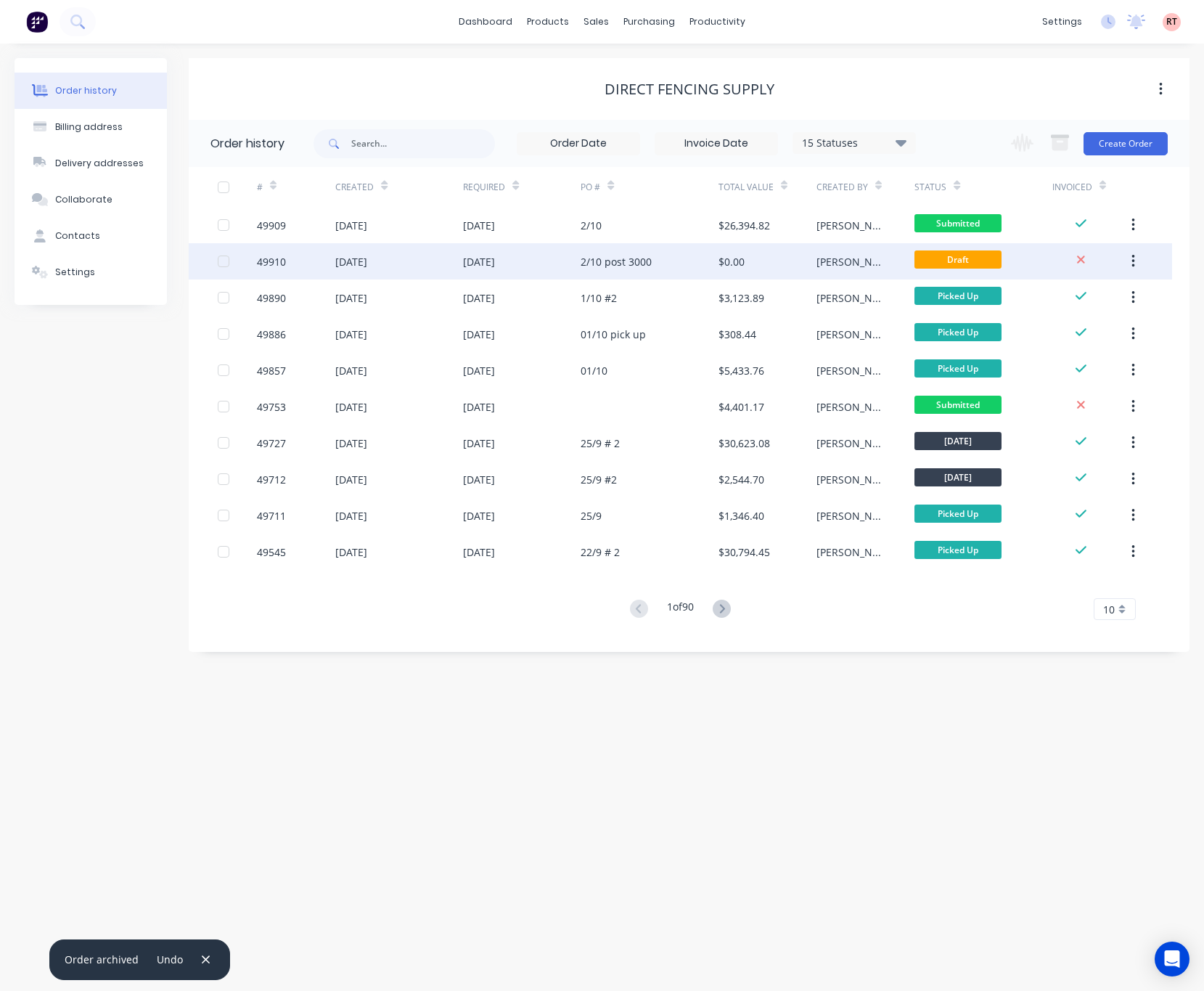
click at [591, 266] on div "2/10 post 3000" at bounding box center [616, 261] width 71 height 15
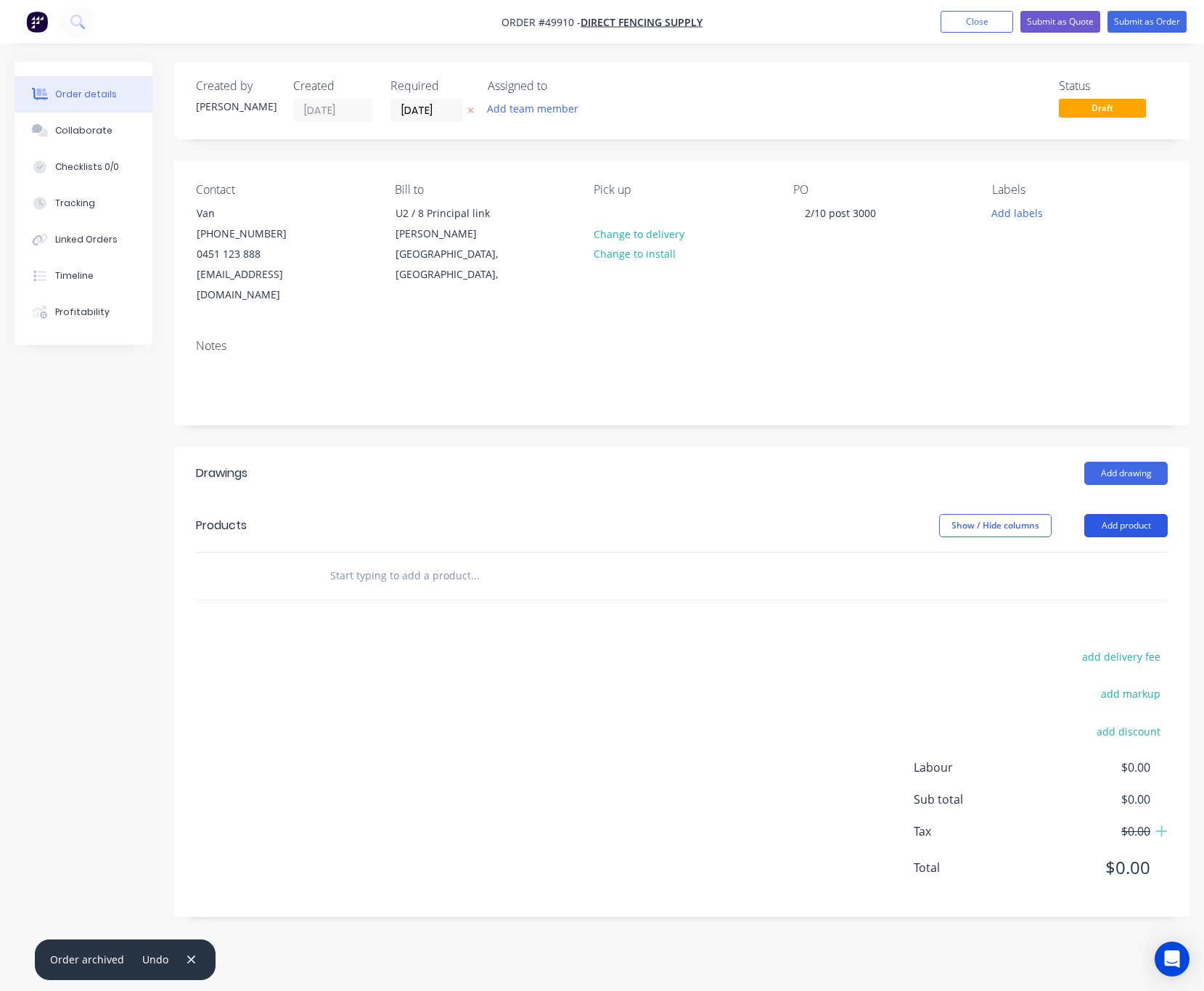
click at [1131, 514] on button "Add product" at bounding box center [1126, 525] width 84 height 23
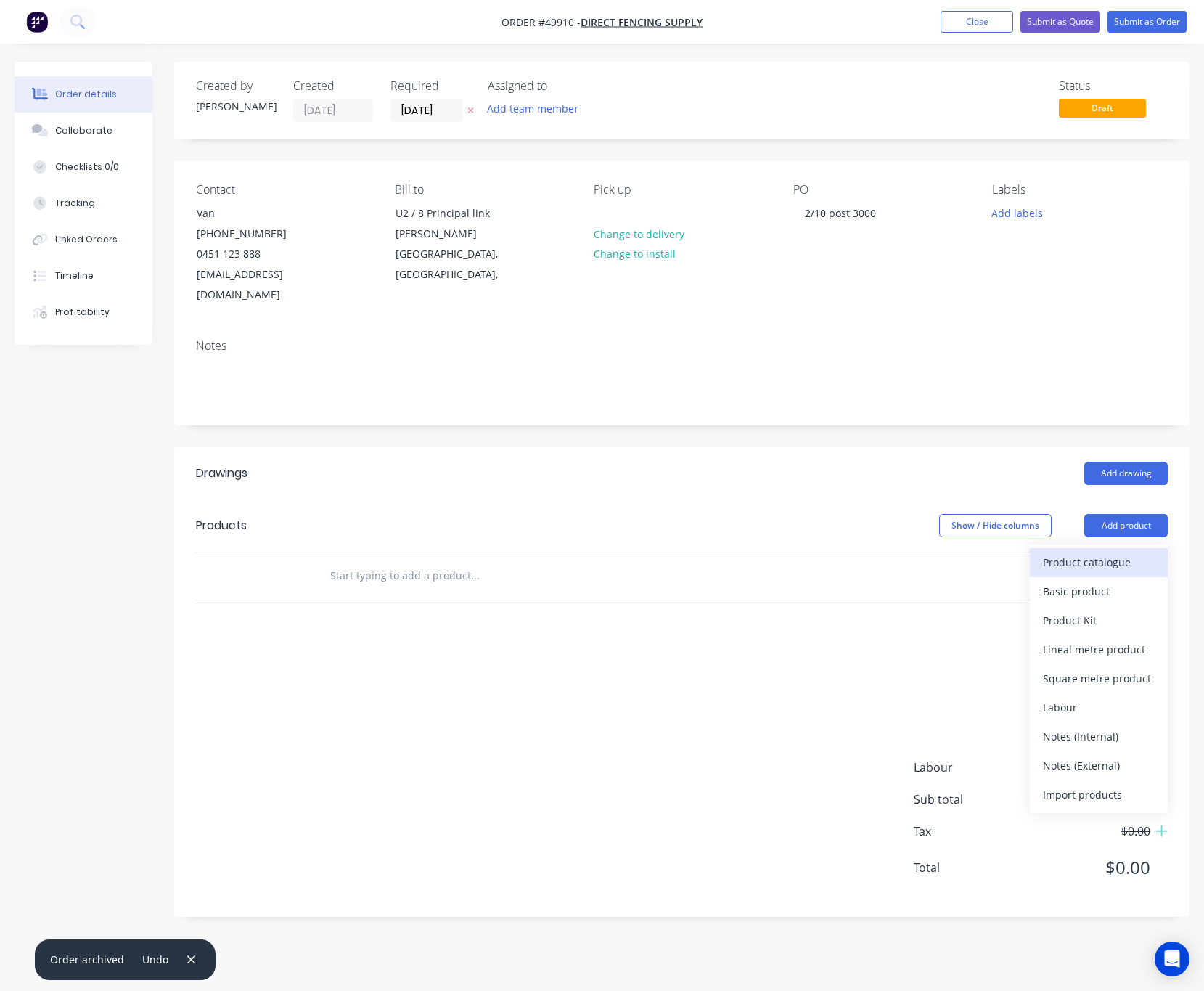
click at [1104, 551] on div "Product catalogue" at bounding box center [1098, 562] width 112 height 21
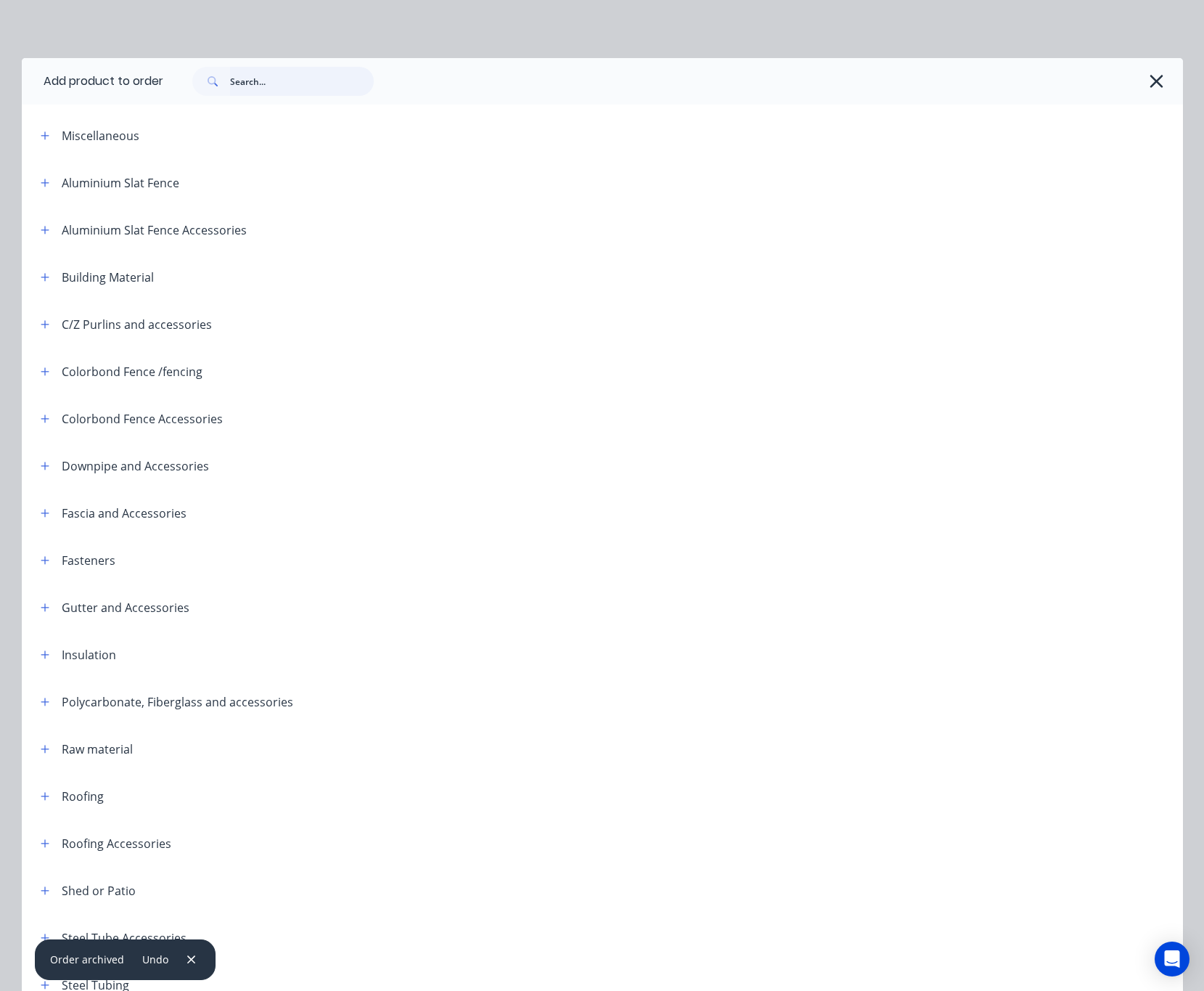
click at [277, 78] on input "text" at bounding box center [301, 81] width 144 height 29
type input "fence"
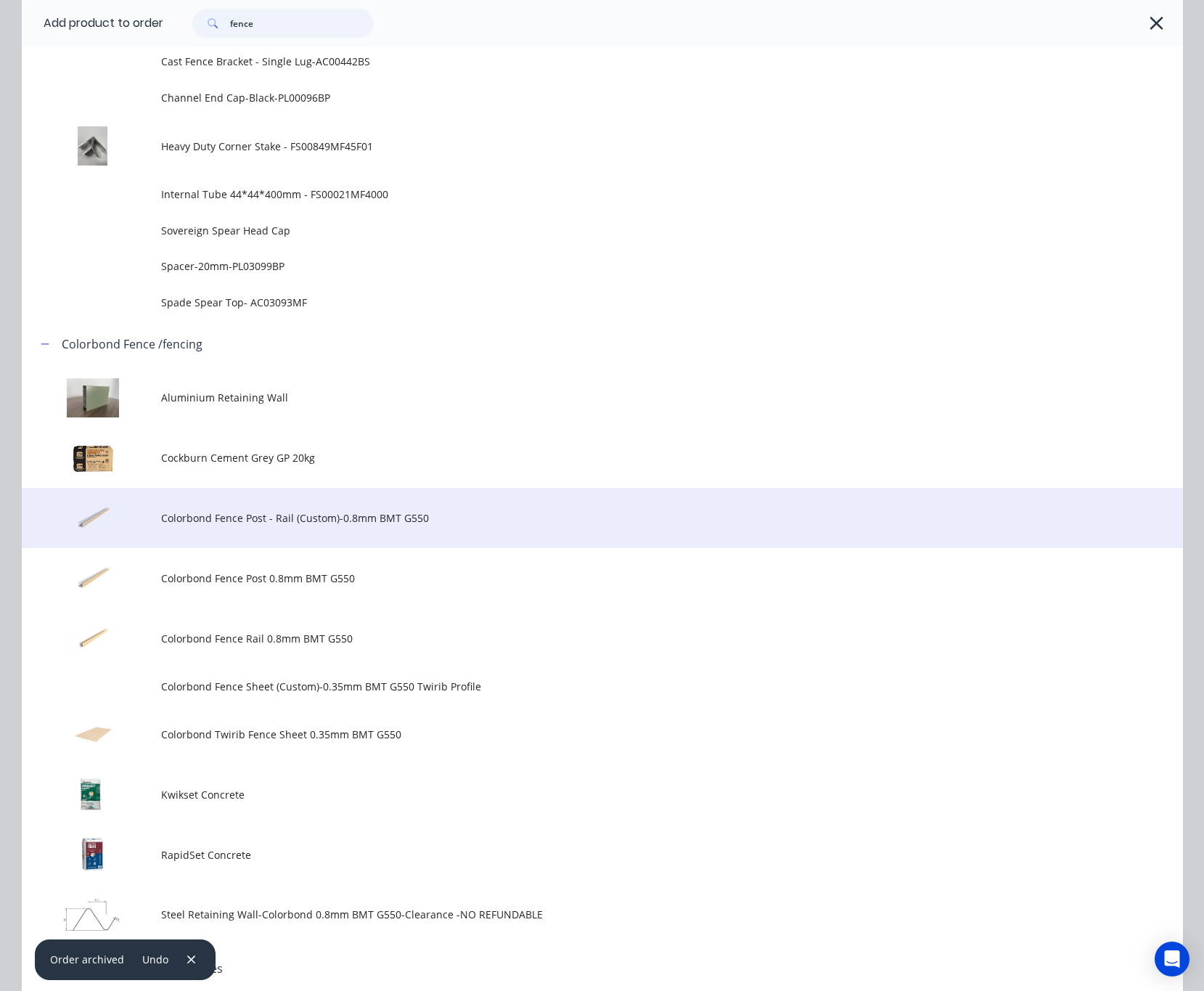
scroll to position [1306, 0]
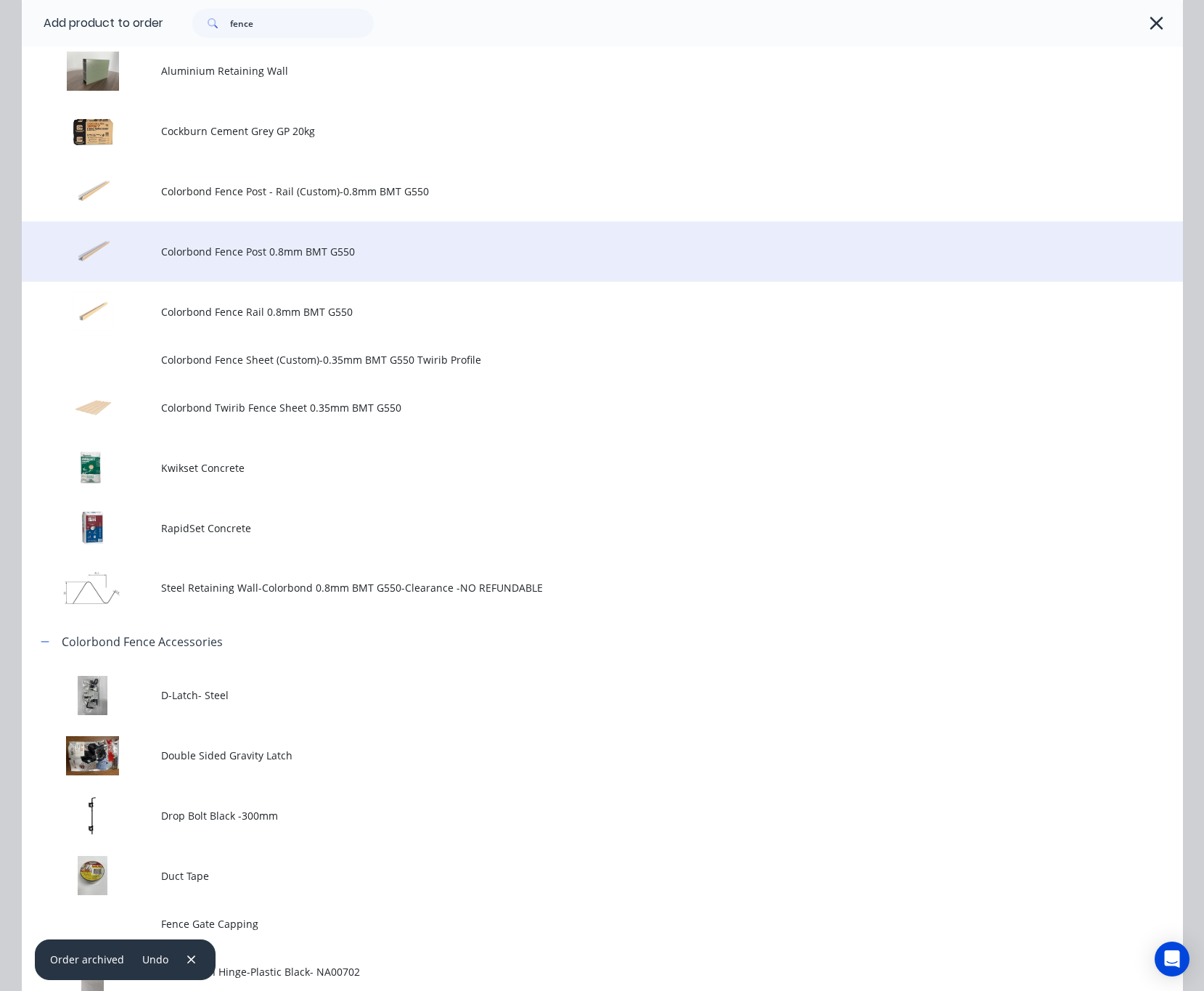
click at [418, 262] on td "Colorbond Fence Post 0.8mm BMT G550" at bounding box center [672, 251] width 1022 height 60
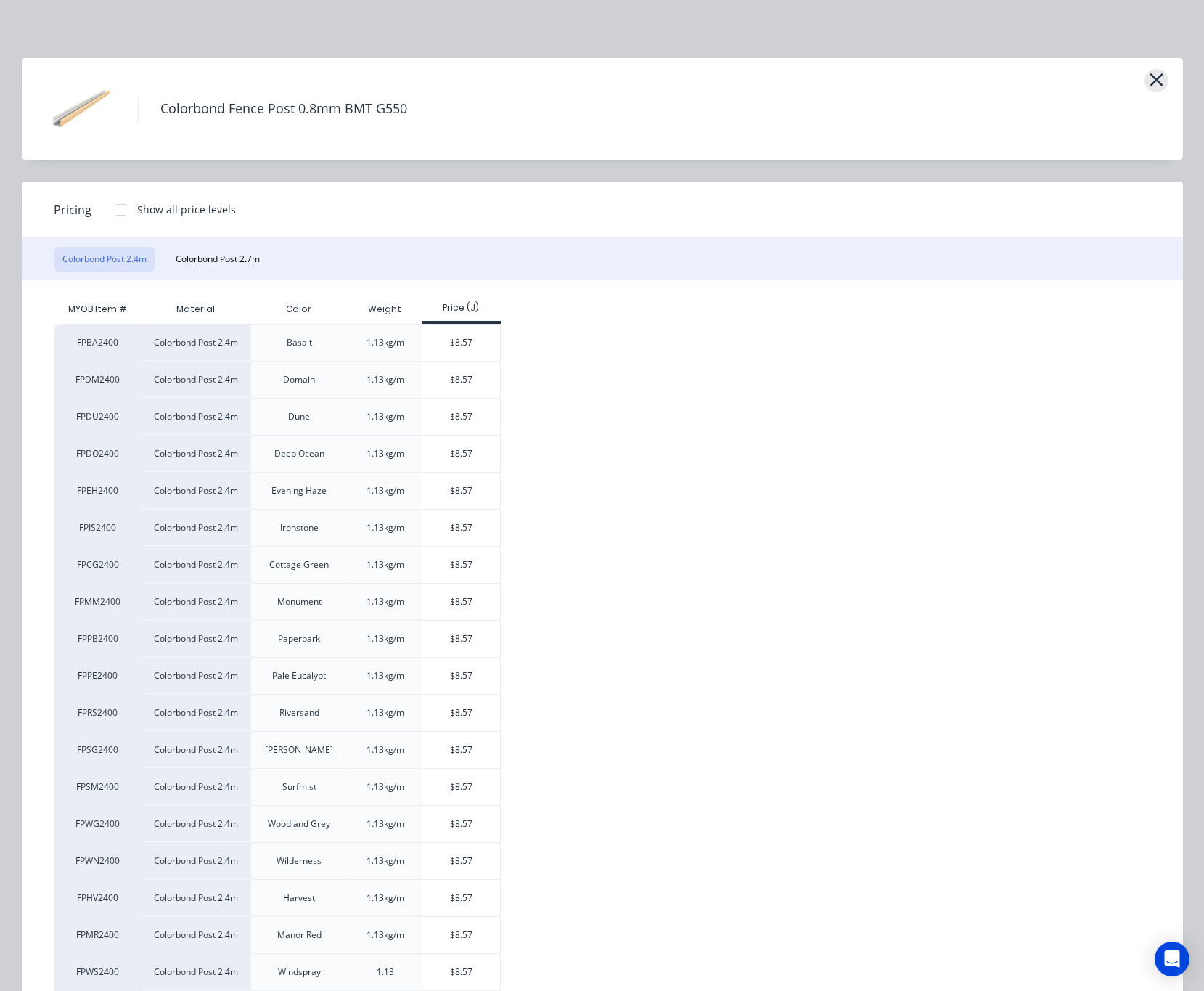
click at [1149, 79] on icon "button" at bounding box center [1156, 79] width 13 height 13
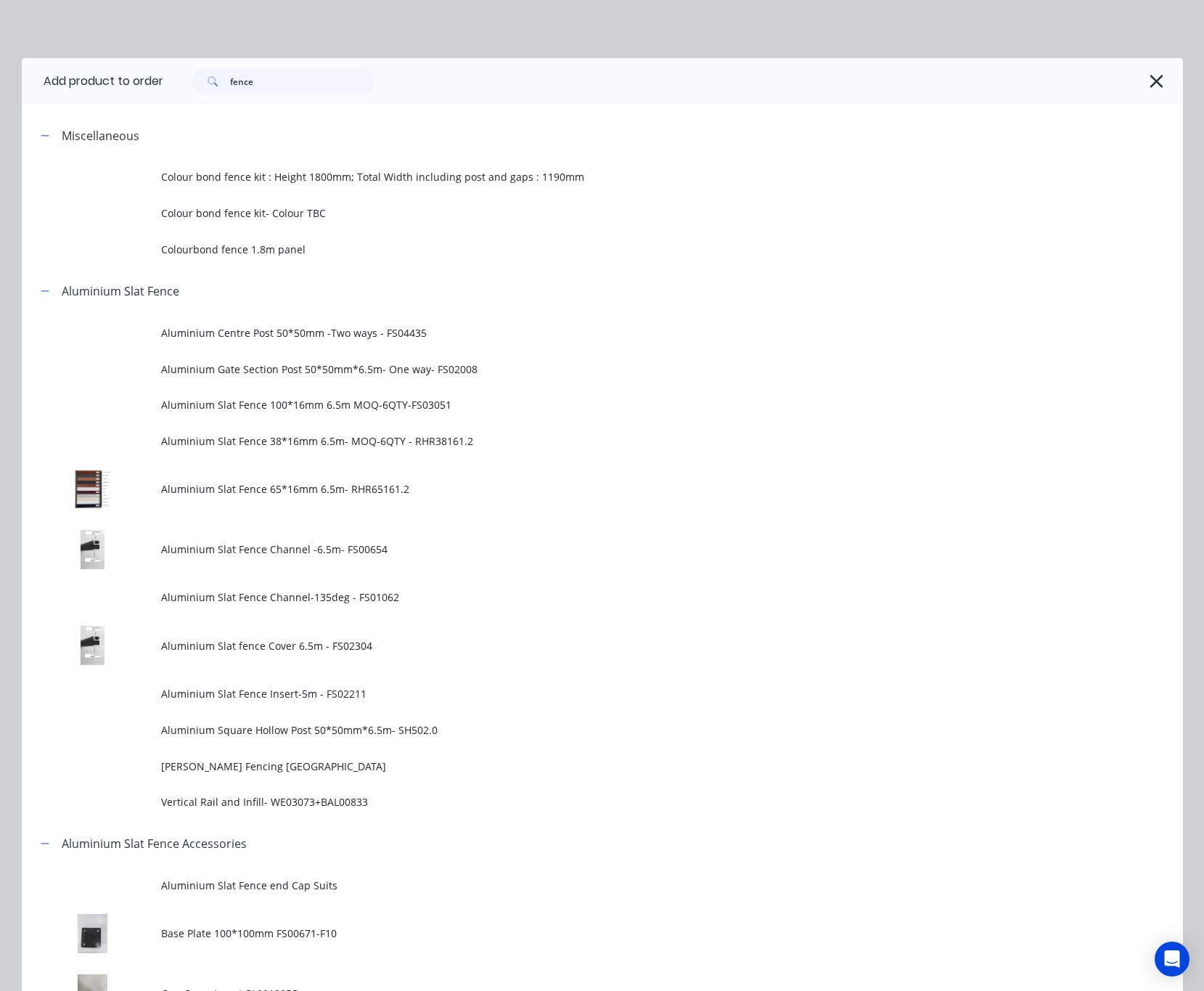
scroll to position [1300, 0]
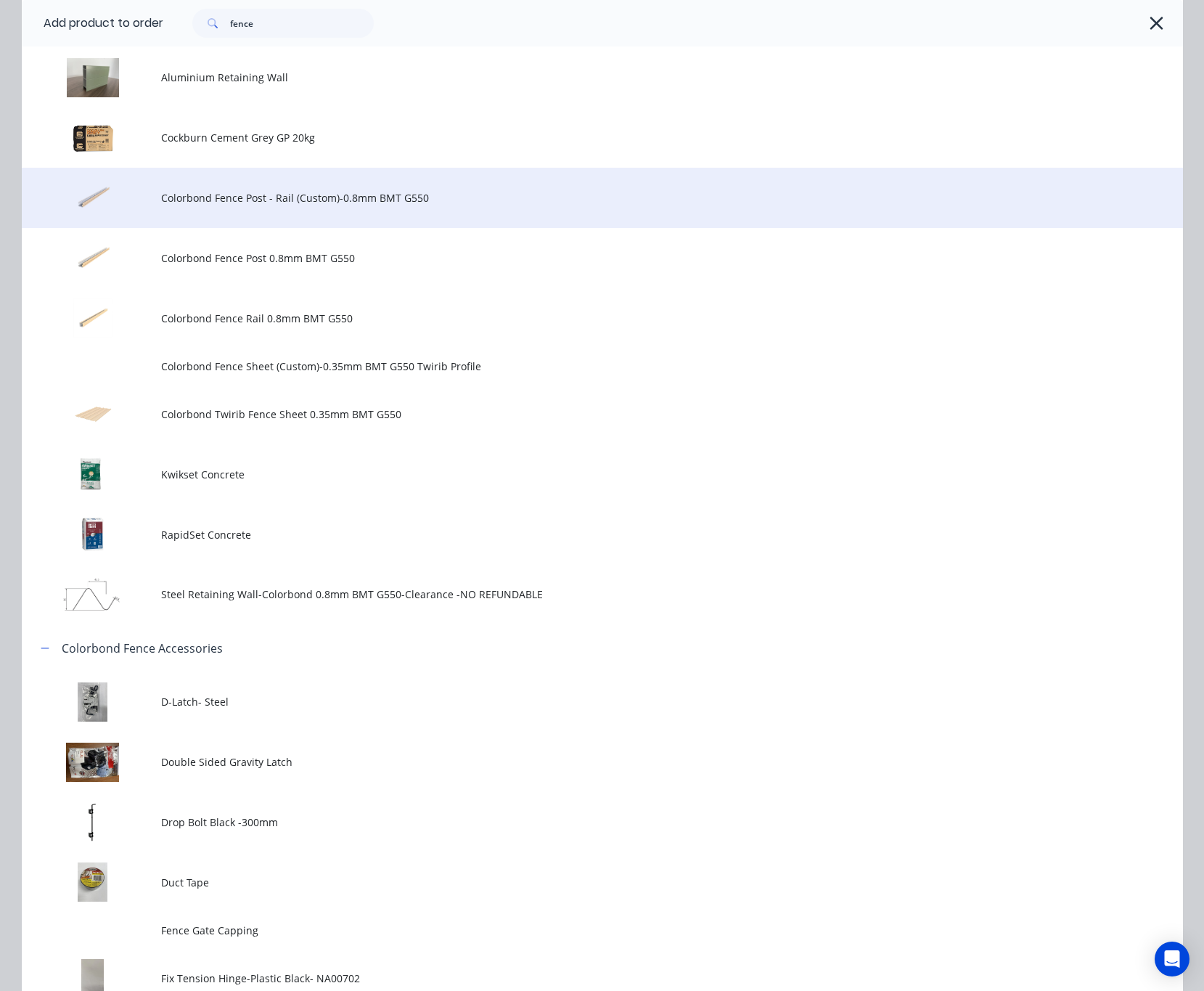
click at [479, 213] on td "Colorbond Fence Post - Rail (Custom)-0.8mm BMT G550" at bounding box center [672, 197] width 1022 height 60
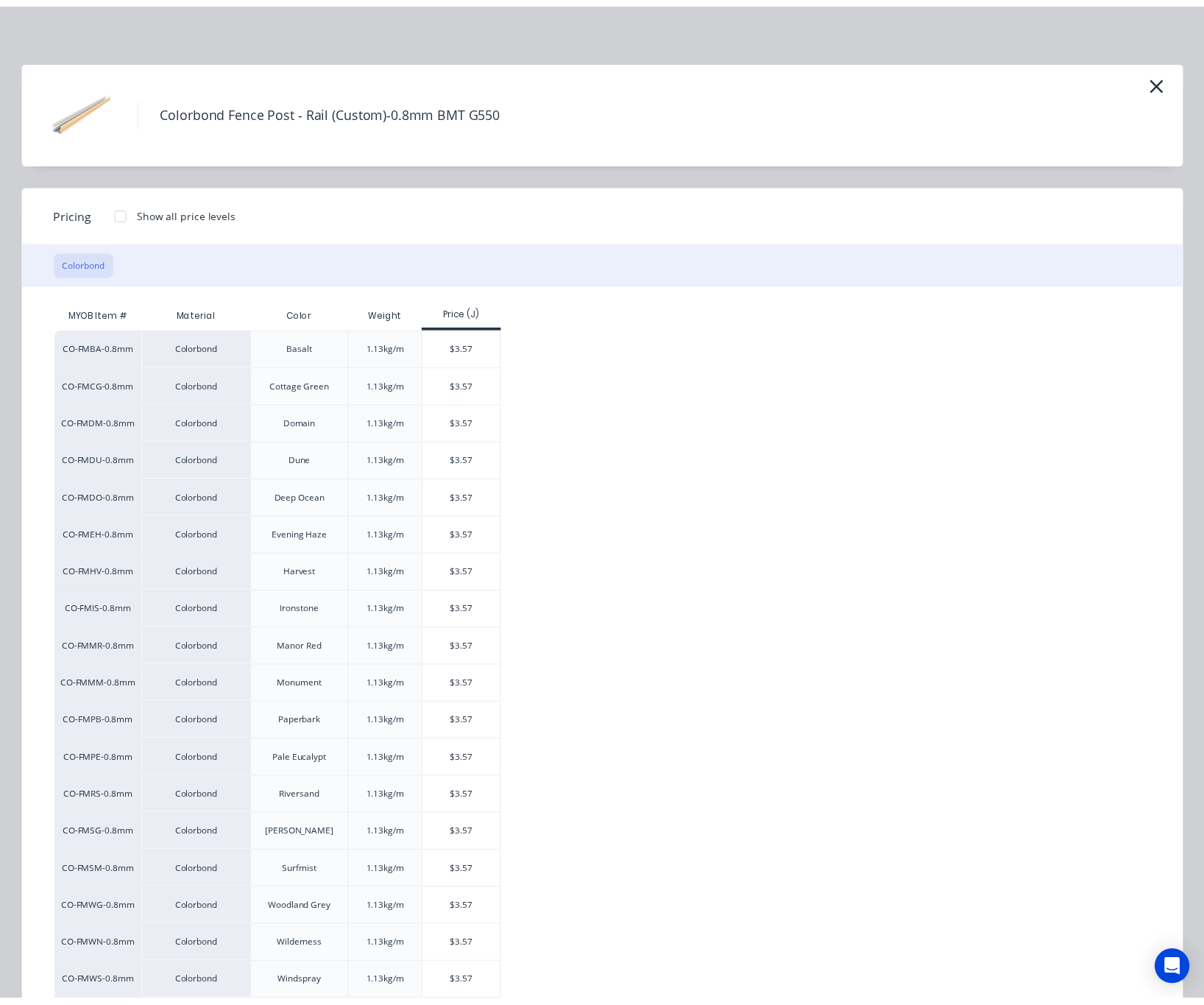
scroll to position [87, 0]
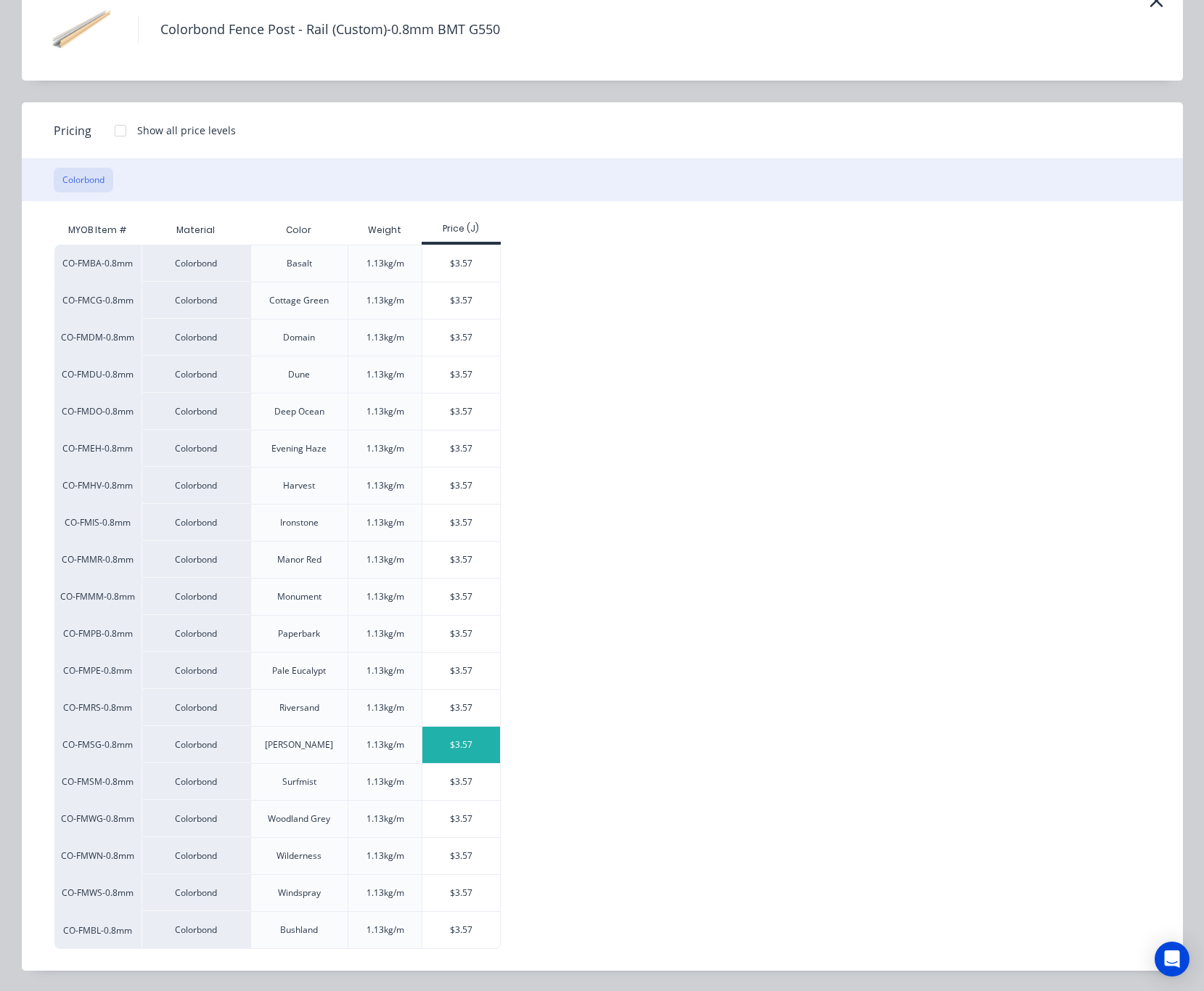
click at [445, 749] on div "$3.57" at bounding box center [462, 744] width 78 height 36
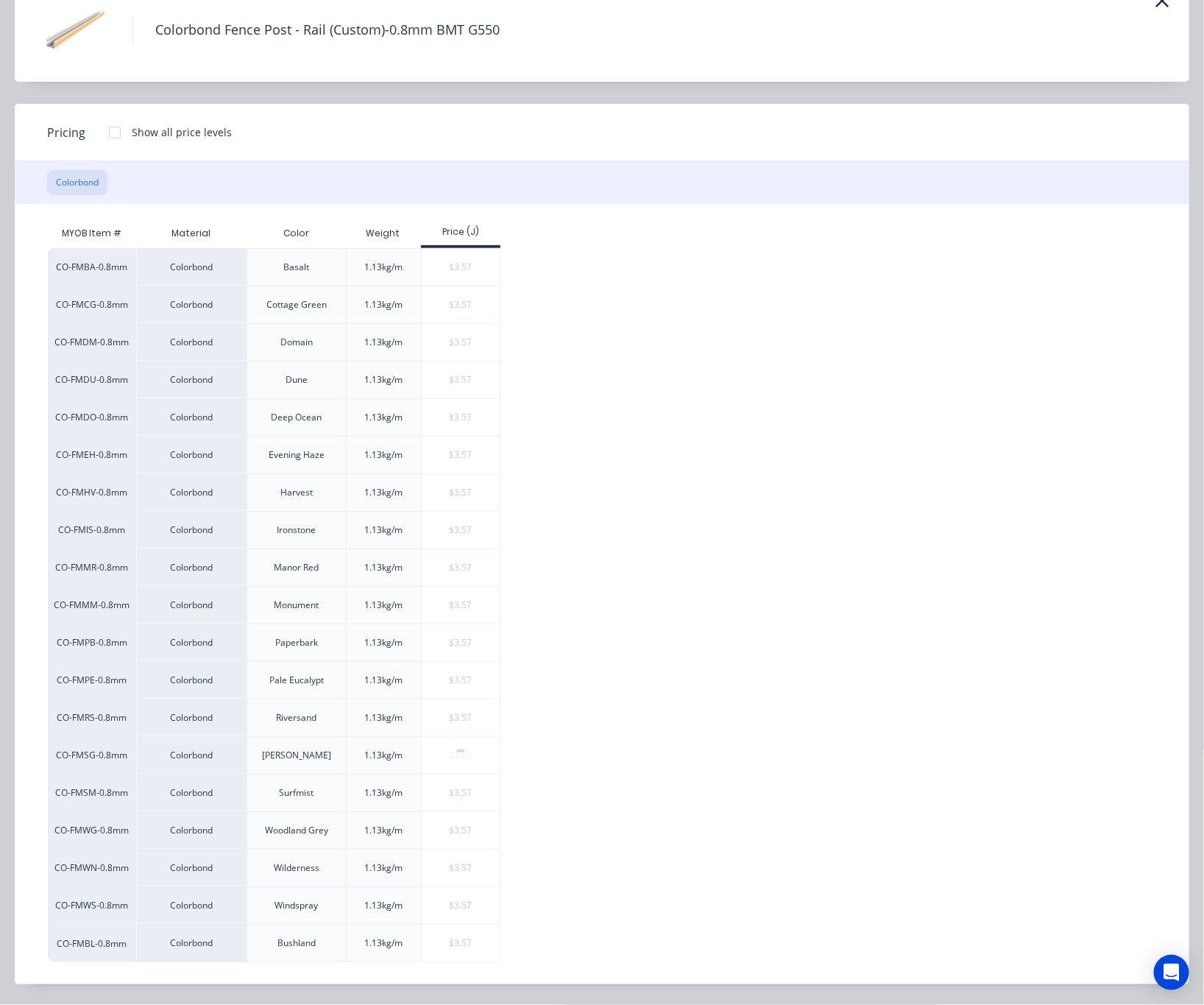
scroll to position [0, 0]
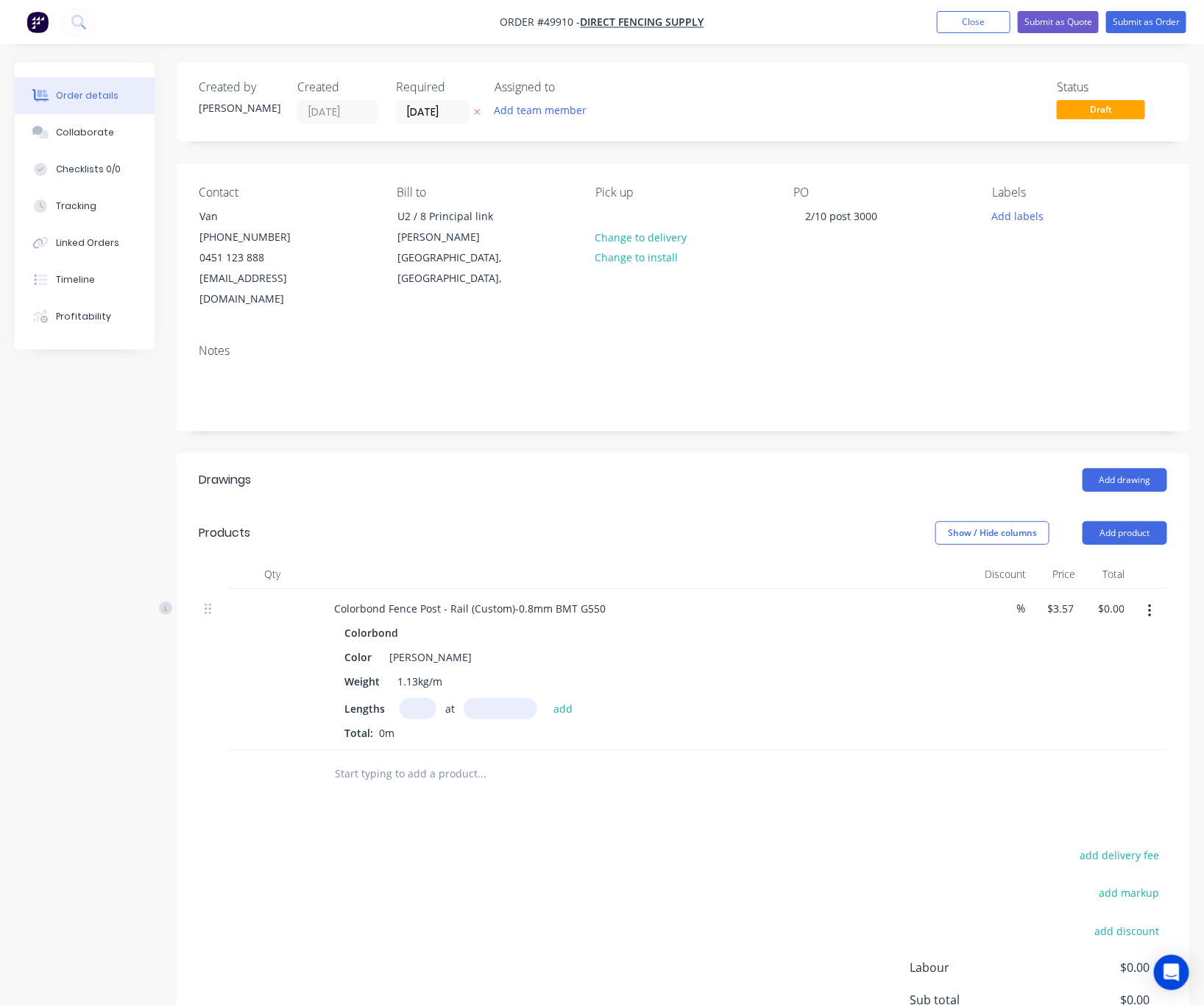
click at [420, 698] on input "text" at bounding box center [417, 708] width 37 height 21
type input "64"
drag, startPoint x: 510, startPoint y: 693, endPoint x: 508, endPoint y: 684, distance: 9.2
click at [510, 698] on input "text" at bounding box center [500, 708] width 73 height 21
type input "3000"
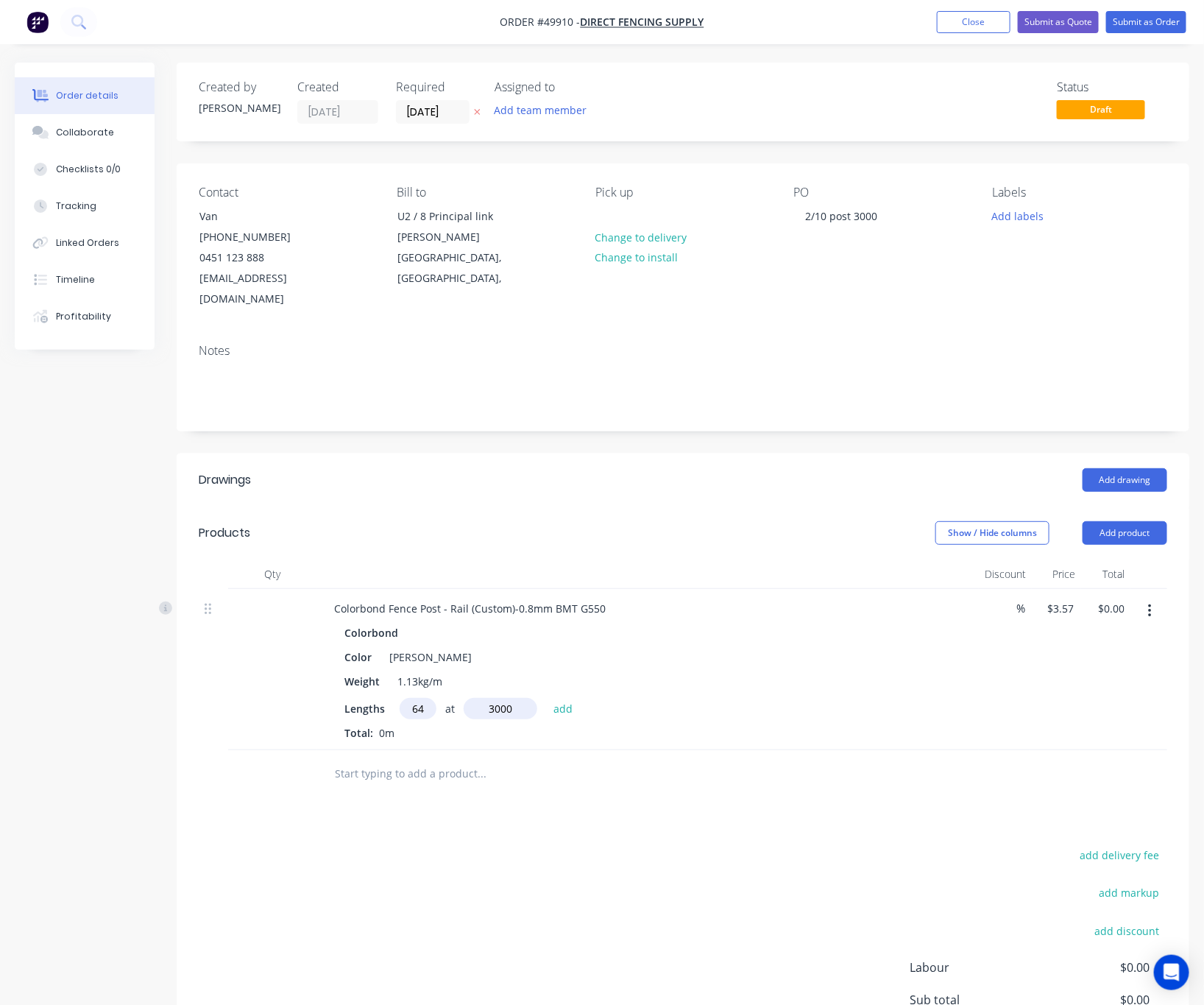
click at [546, 698] on button "add" at bounding box center [563, 708] width 35 height 20
type input "$685.44"
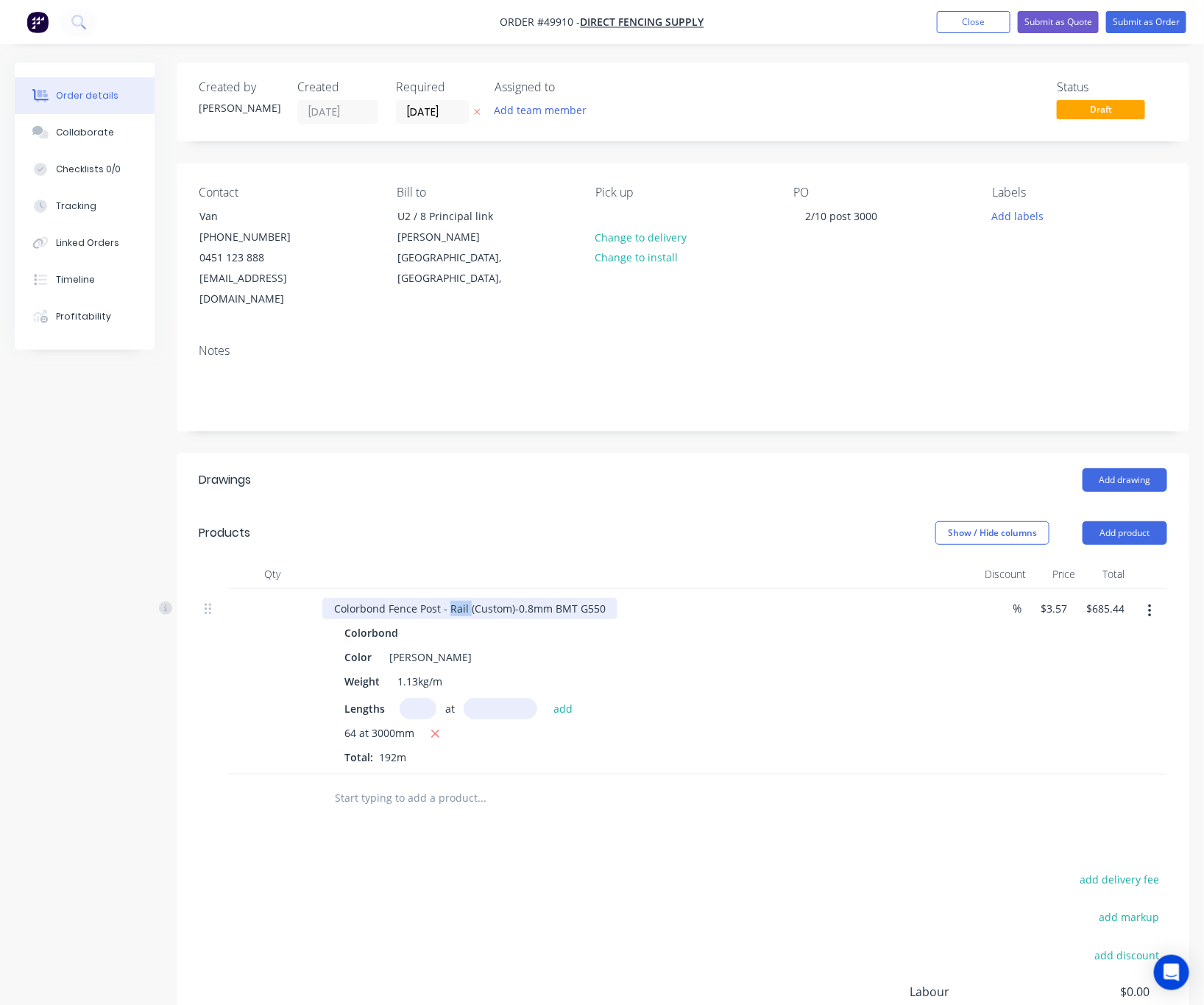
drag, startPoint x: 447, startPoint y: 590, endPoint x: 468, endPoint y: 590, distance: 21.0
click at [468, 598] on div "Colorbond Fence Post - Rail (Custom)-0.8mm BMT G550" at bounding box center [470, 608] width 295 height 21
click at [731, 647] on div "Color Shale Grey" at bounding box center [645, 657] width 613 height 21
click at [446, 598] on div "Colorbond Fence Post - (Custom)-0.8mm BMT G550" at bounding box center [459, 608] width 274 height 21
click at [754, 879] on div "add delivery fee add markup add discount Labour $0.00 Sub total $685.44 Tax $68…" at bounding box center [683, 995] width 969 height 252
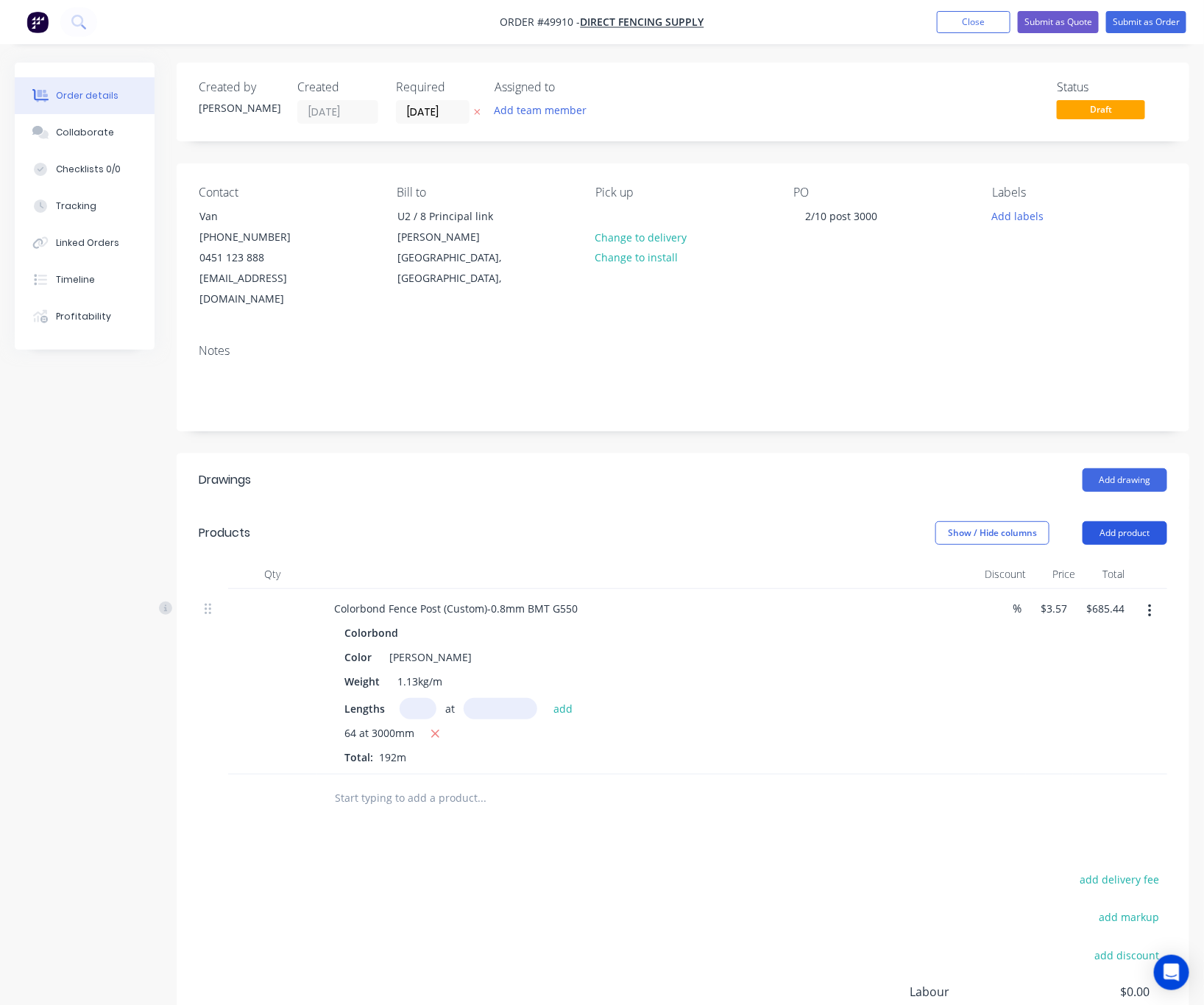
click at [1107, 521] on button "Add product" at bounding box center [1125, 532] width 85 height 23
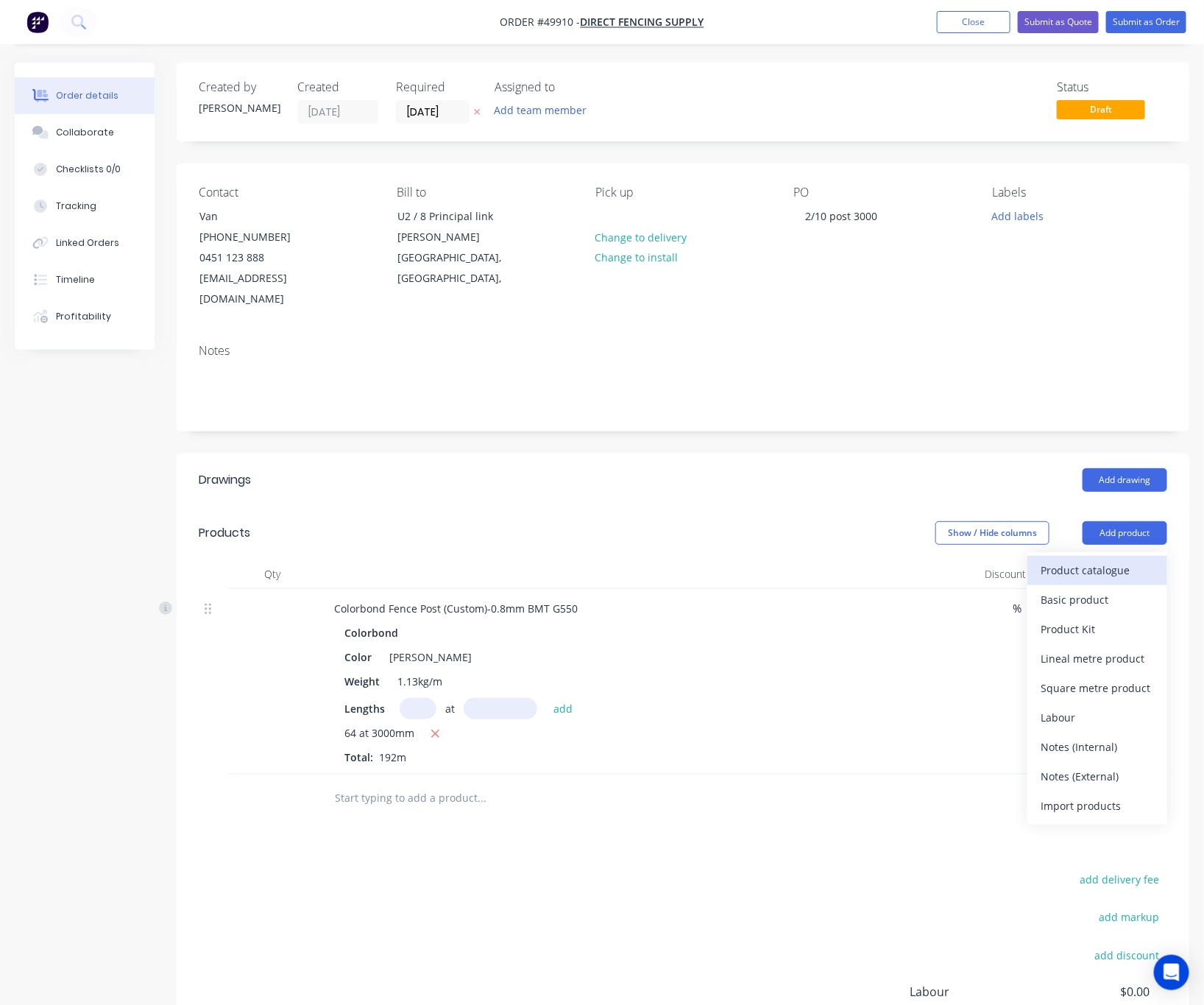
click at [1081, 559] on div "Product catalogue" at bounding box center [1097, 570] width 113 height 21
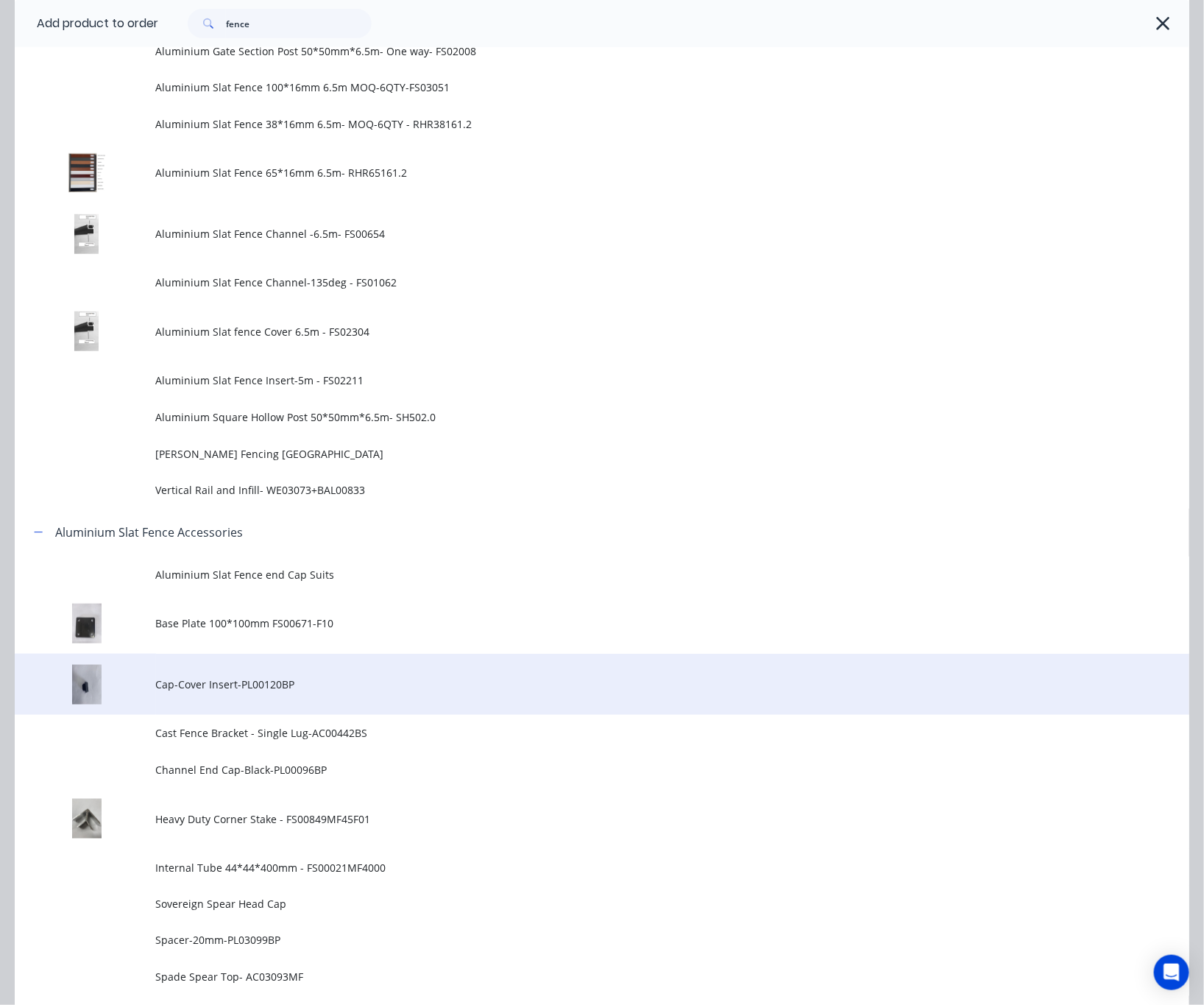
scroll to position [994, 0]
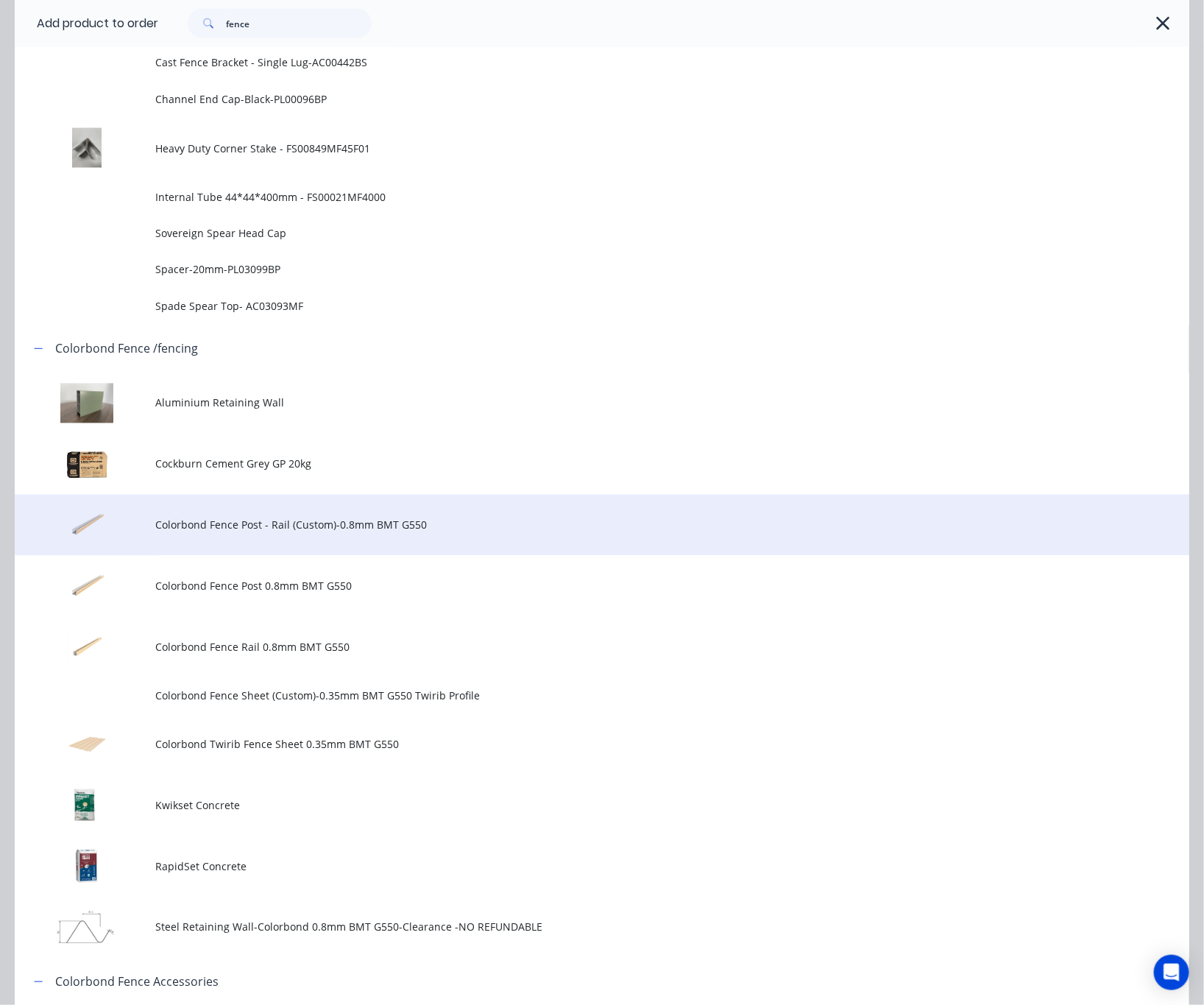
click at [447, 529] on span "Colorbond Fence Post - Rail (Custom)-0.8mm BMT G550" at bounding box center [570, 524] width 827 height 15
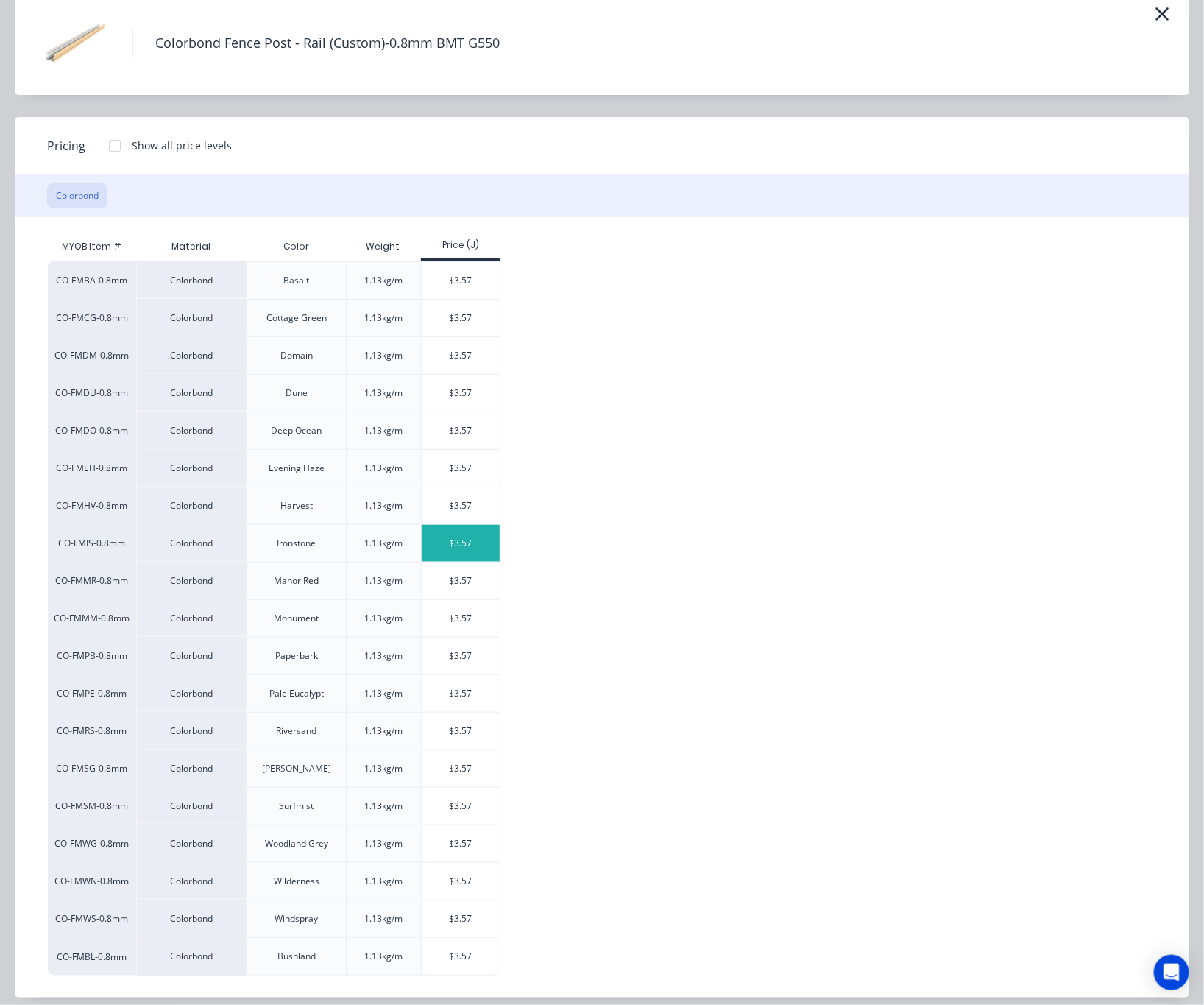
scroll to position [87, 0]
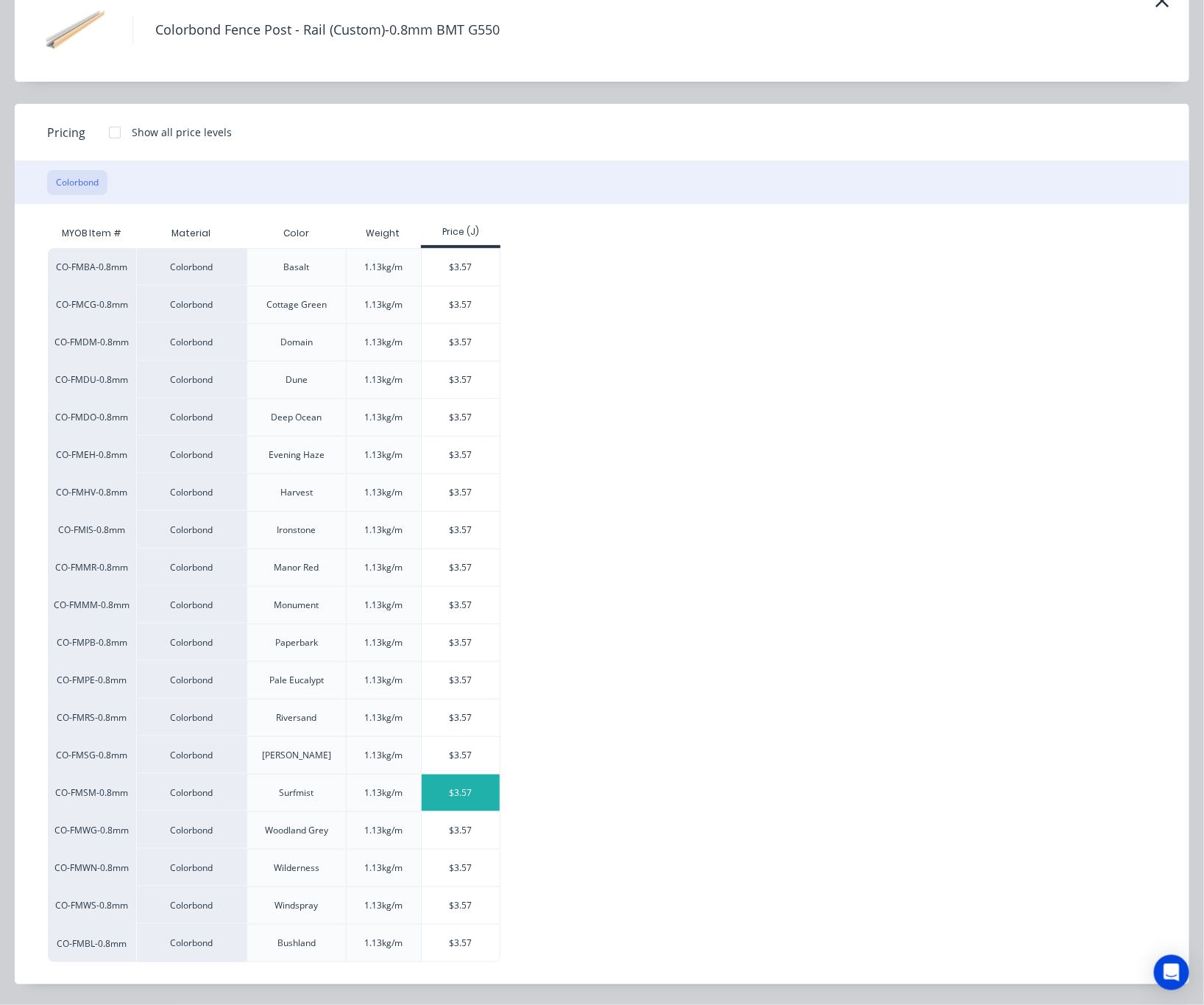
click at [471, 797] on div "$3.57" at bounding box center [461, 792] width 79 height 37
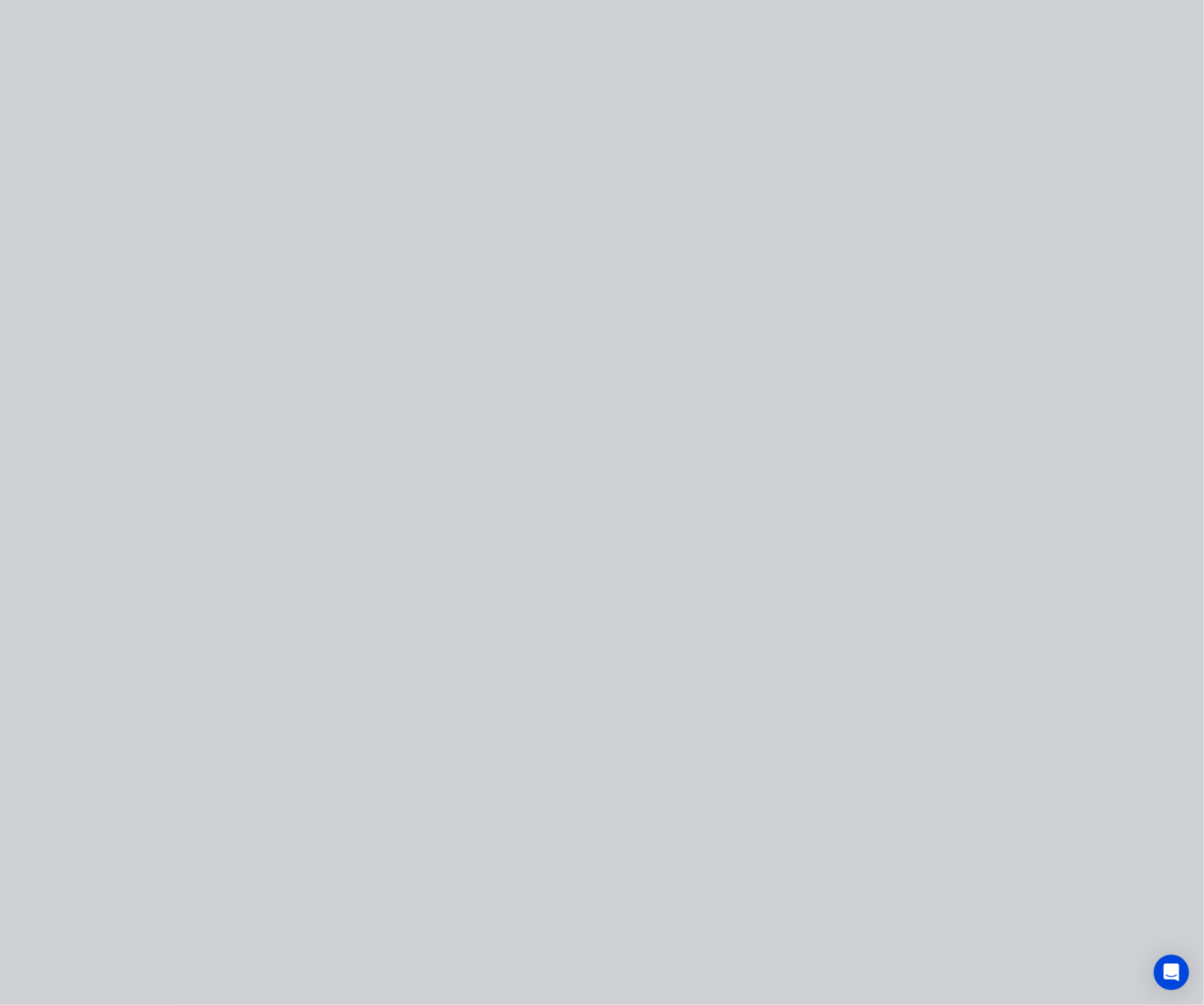
scroll to position [0, 0]
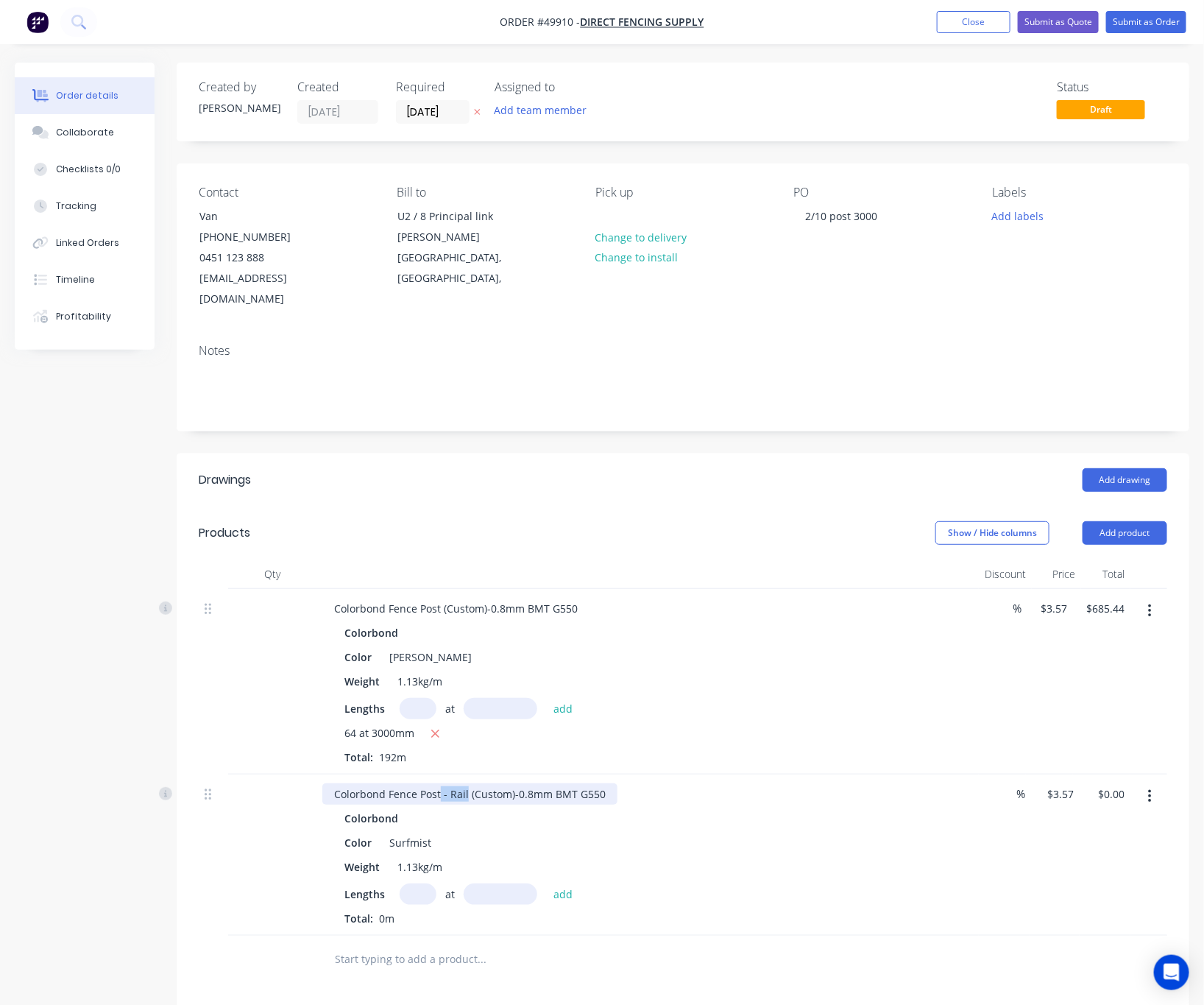
drag, startPoint x: 440, startPoint y: 778, endPoint x: 466, endPoint y: 772, distance: 26.7
click at [466, 783] on div "Colorbond Fence Post - Rail (Custom)-0.8mm BMT G550" at bounding box center [470, 794] width 295 height 21
click at [429, 884] on input "text" at bounding box center [417, 894] width 37 height 21
type input "80"
click at [486, 884] on input "text" at bounding box center [500, 894] width 73 height 21
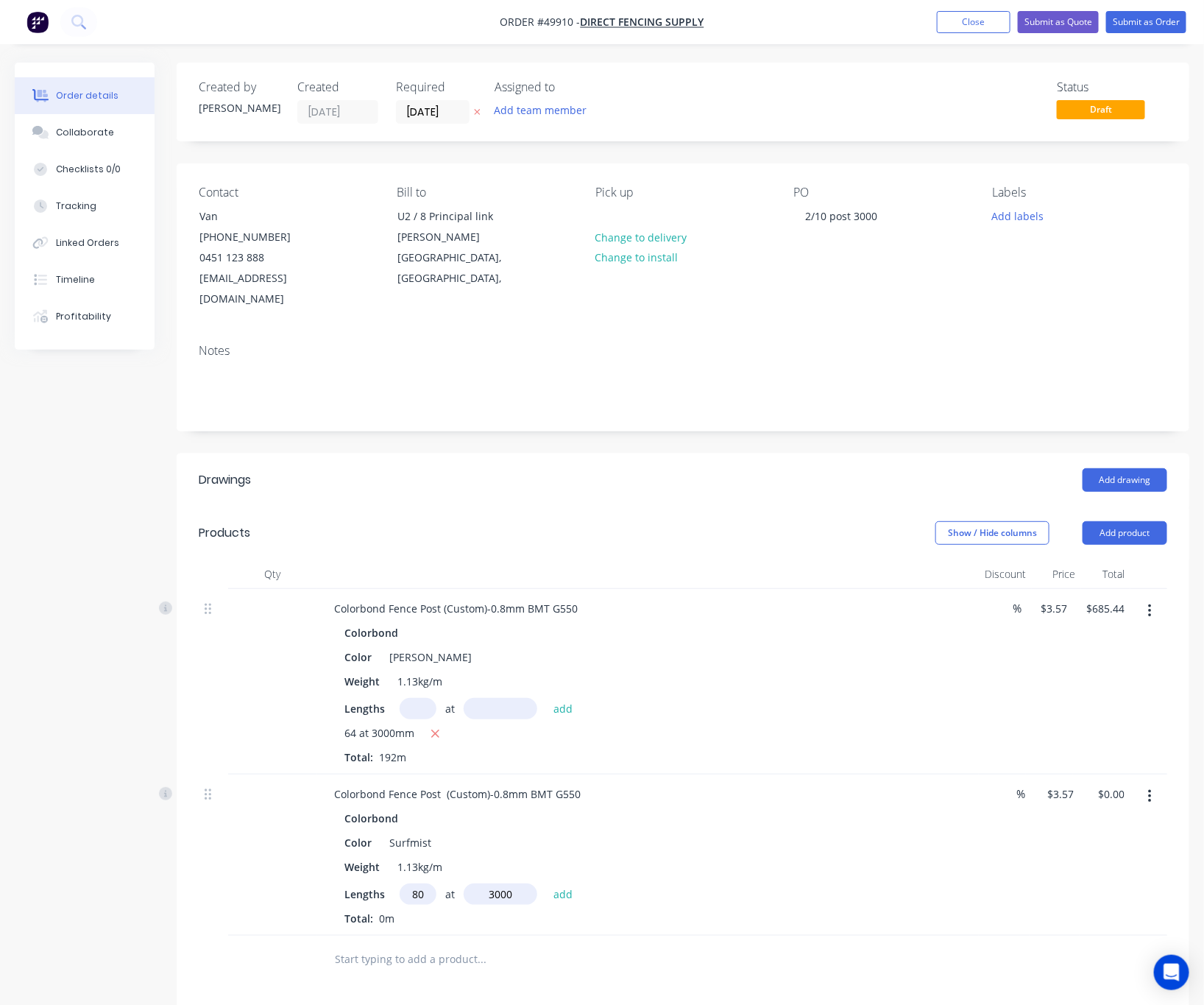
type input "3000"
click at [546, 884] on button "add" at bounding box center [563, 893] width 35 height 20
type input "$856.80"
click at [1111, 521] on button "Add product" at bounding box center [1125, 532] width 85 height 23
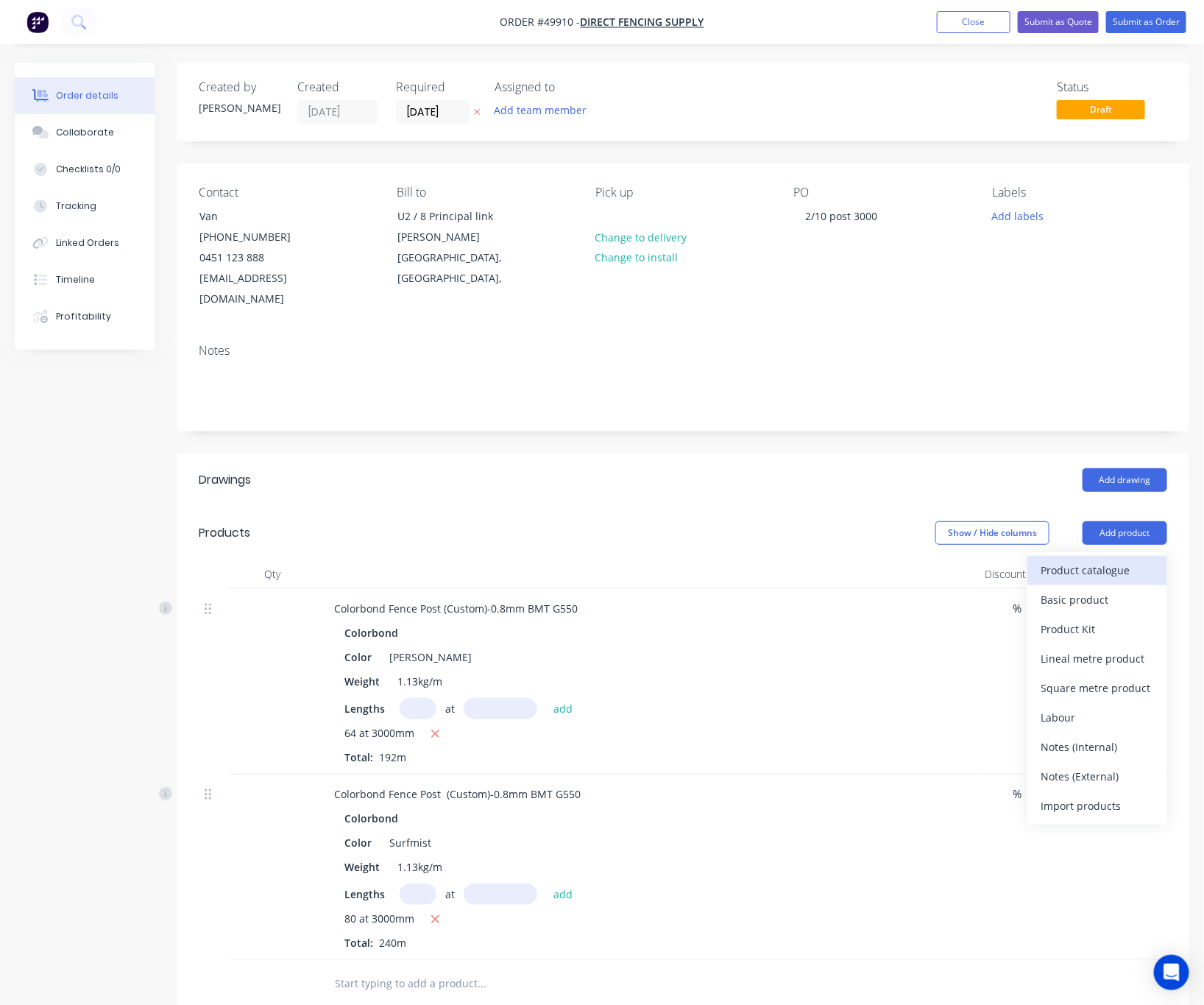
click at [1094, 559] on div "Product catalogue" at bounding box center [1097, 570] width 113 height 21
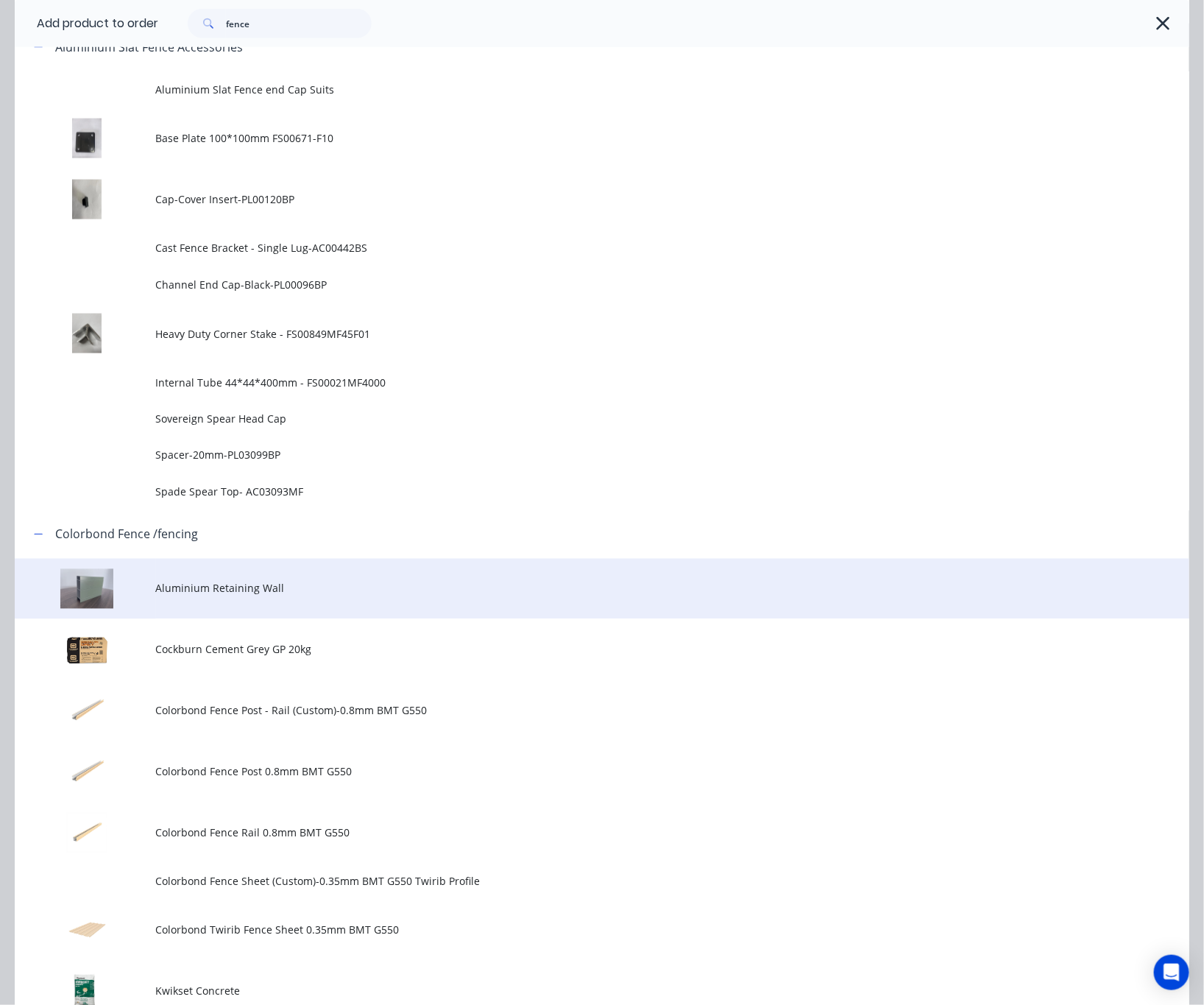
scroll to position [994, 0]
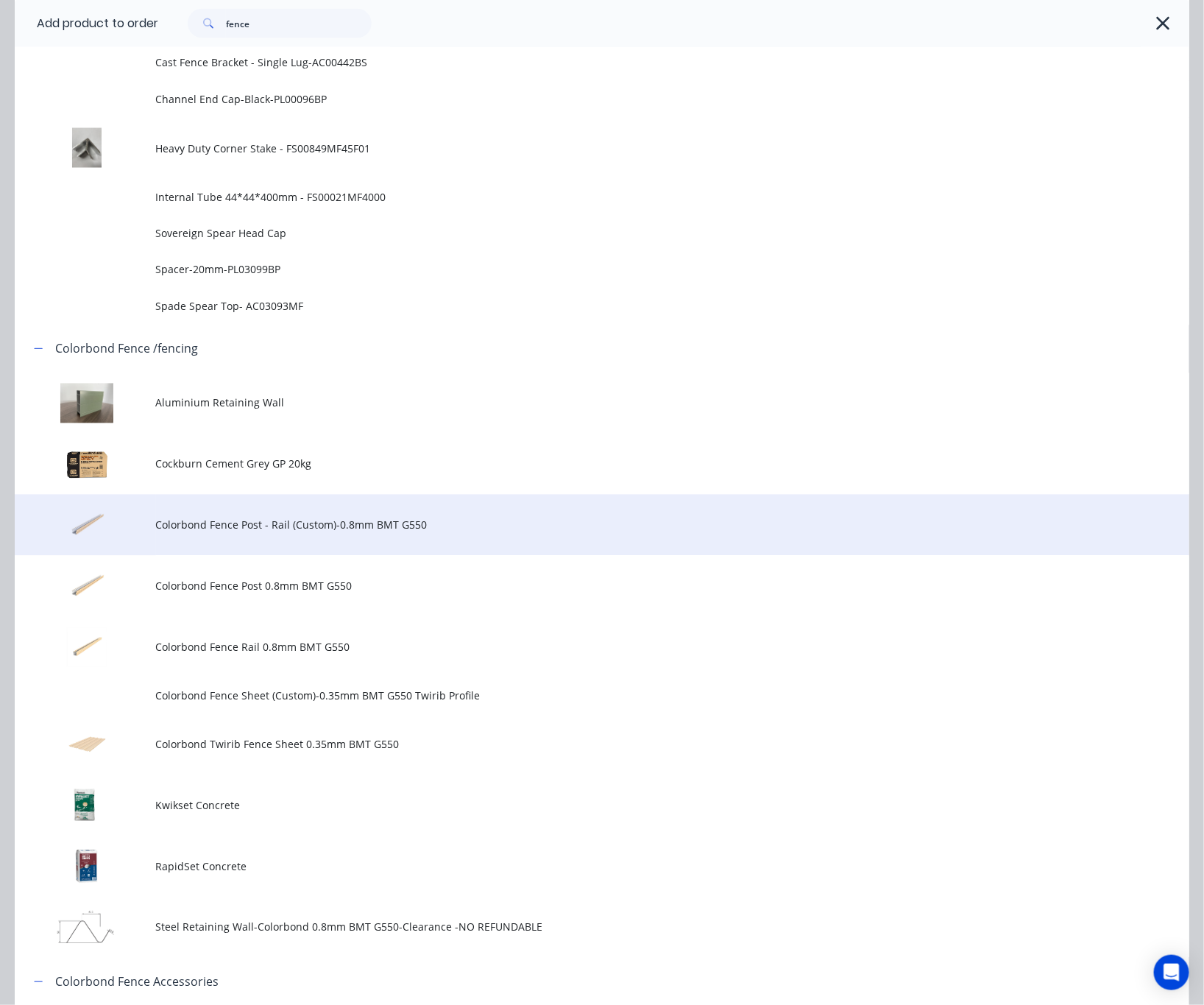
click at [418, 532] on td "Colorbond Fence Post - Rail (Custom)-0.8mm BMT G550" at bounding box center [673, 525] width 1033 height 61
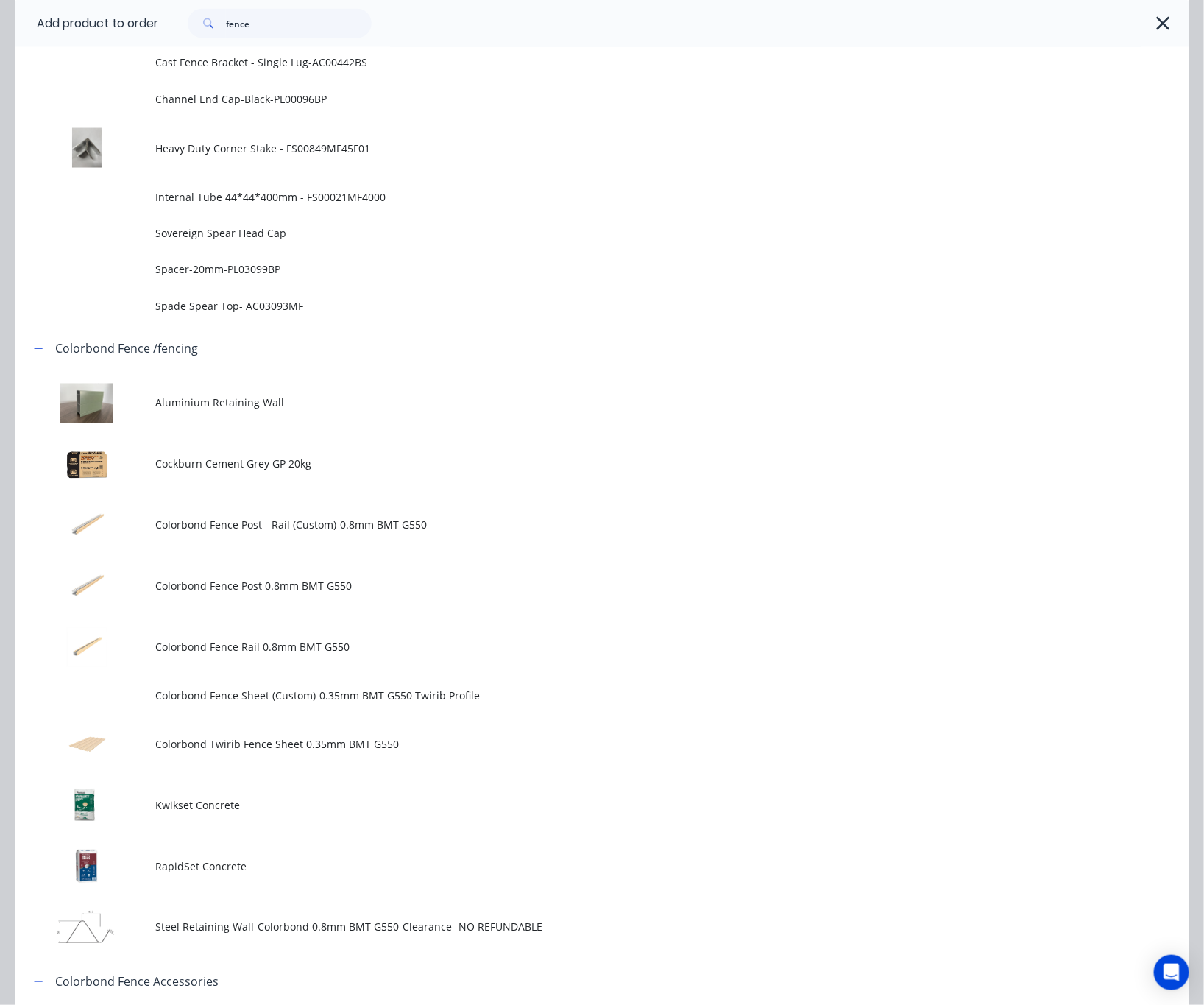
scroll to position [0, 0]
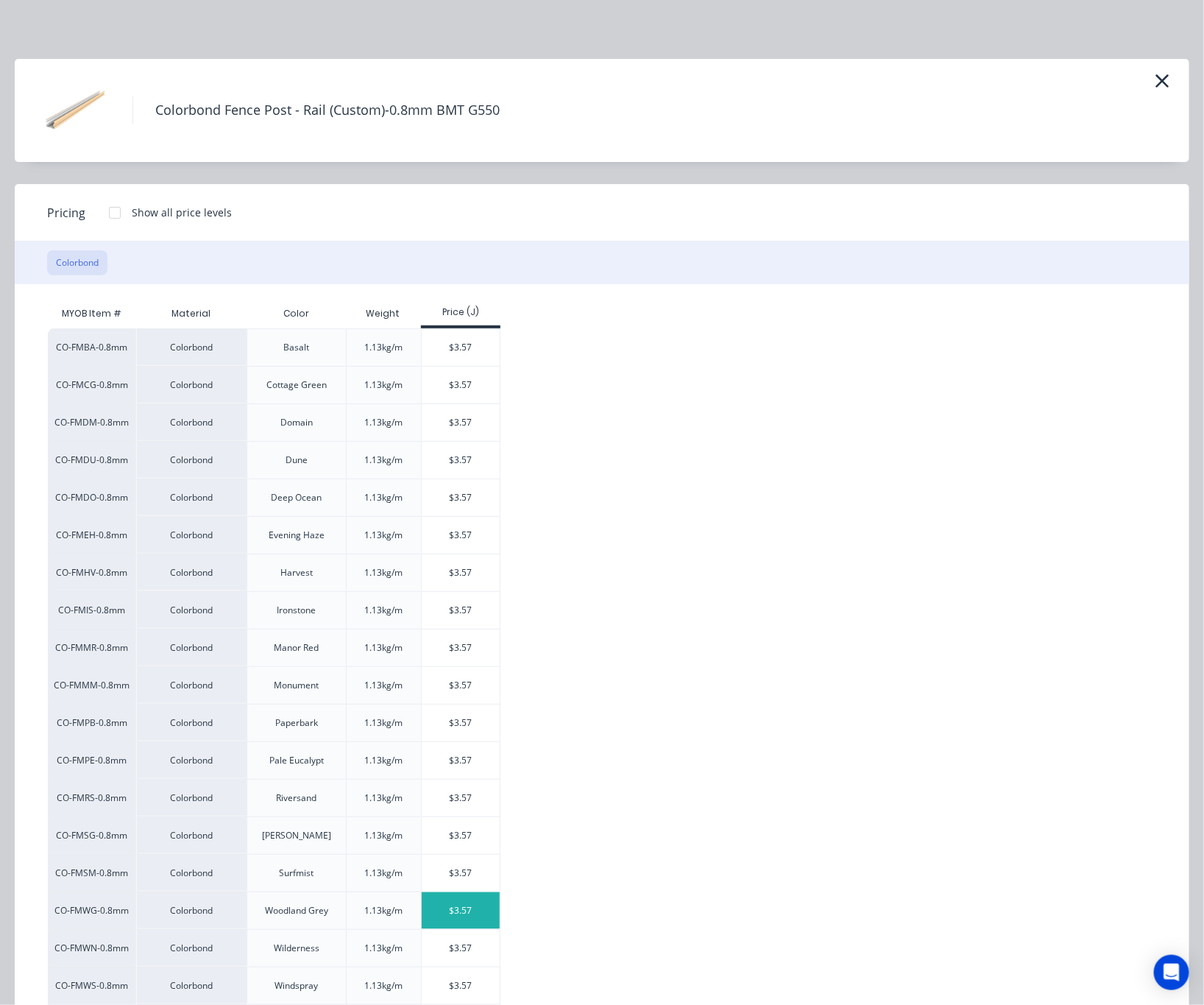
click at [455, 918] on div "$3.57" at bounding box center [461, 910] width 79 height 37
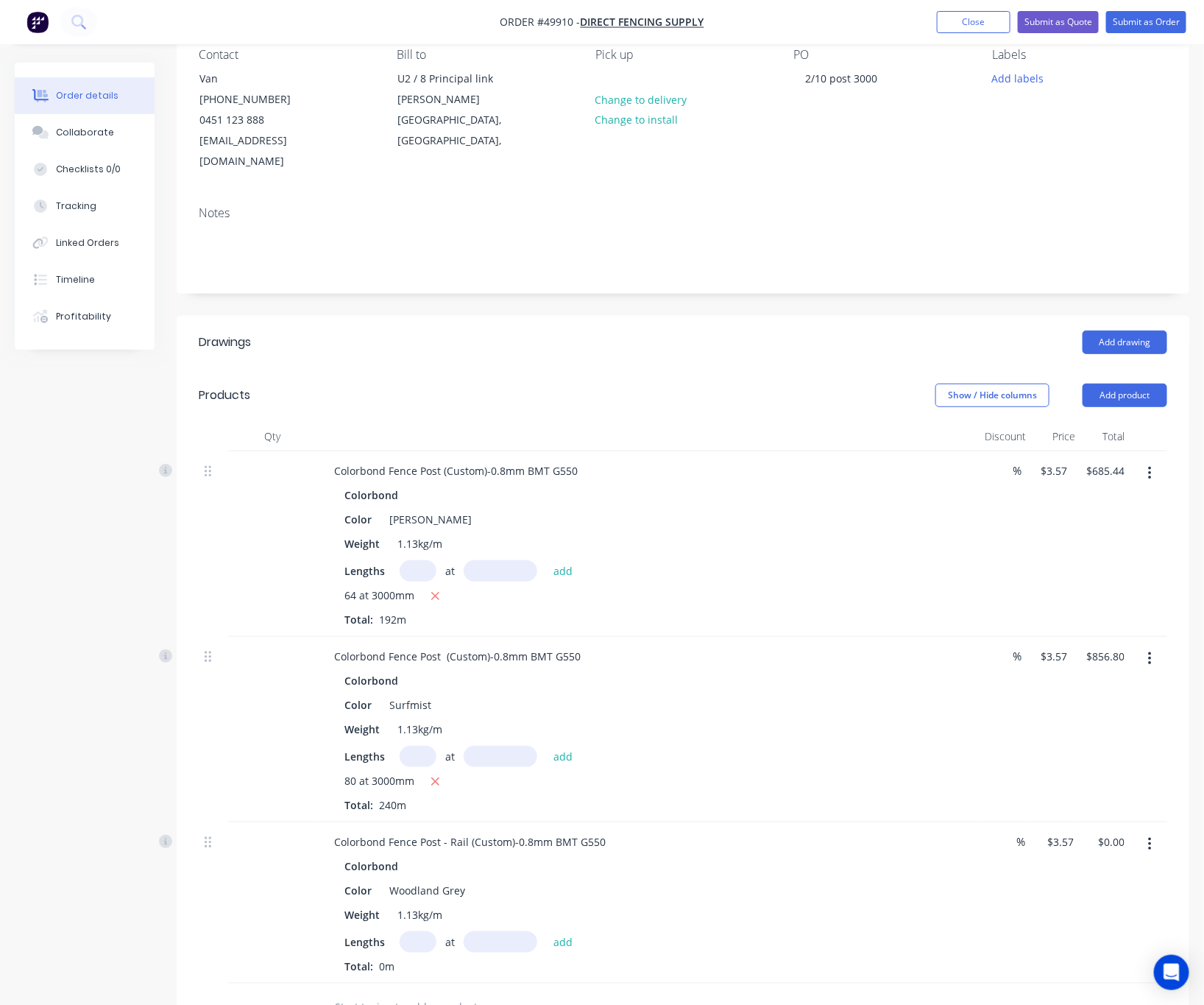
scroll to position [221, 0]
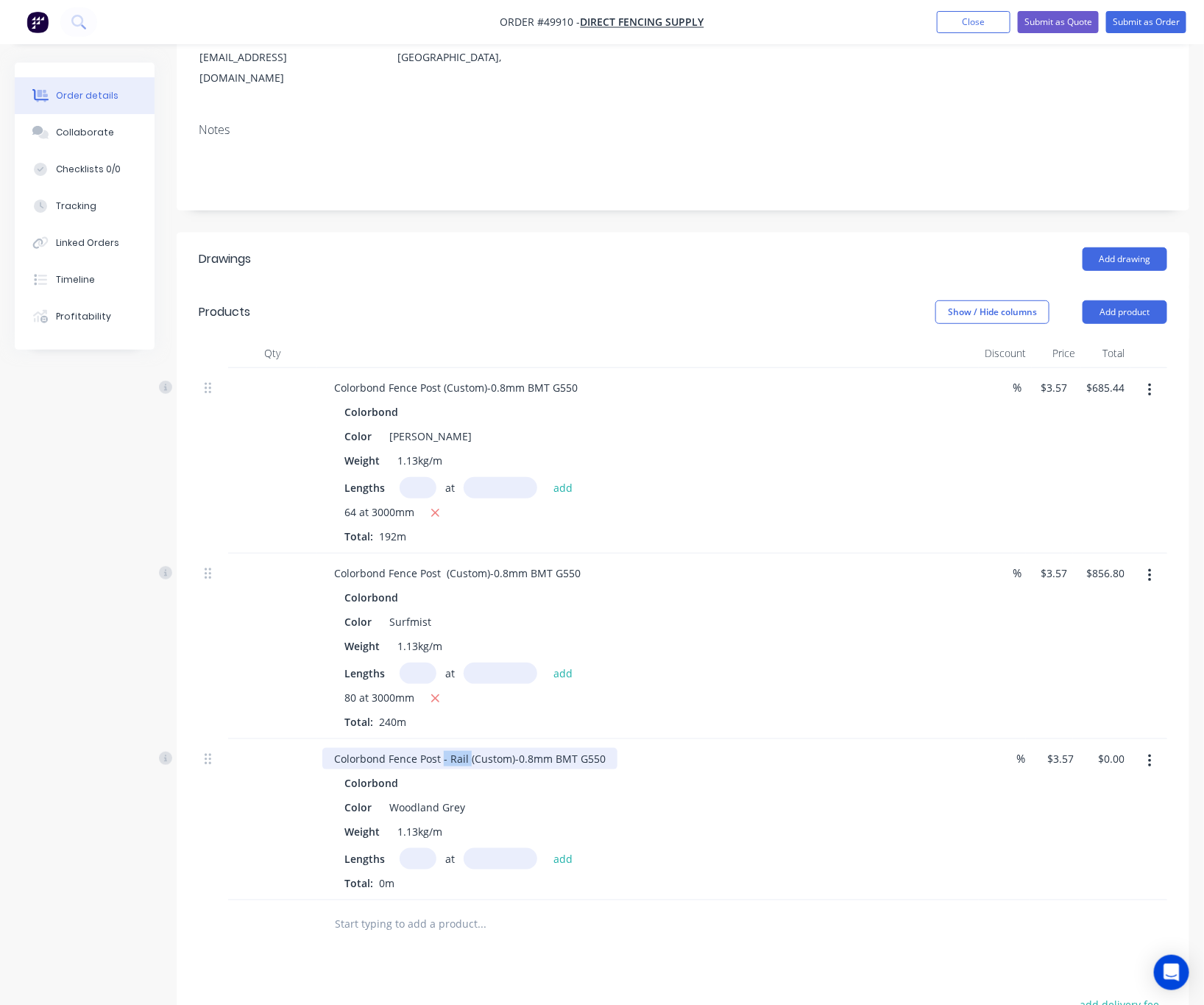
drag, startPoint x: 441, startPoint y: 741, endPoint x: 469, endPoint y: 742, distance: 28.0
click at [469, 748] on div "Colorbond Fence Post - Rail (Custom)-0.8mm BMT G550" at bounding box center [470, 758] width 295 height 21
click at [421, 848] on input "text" at bounding box center [417, 858] width 37 height 21
type input "96"
click at [497, 848] on input "text" at bounding box center [500, 858] width 73 height 21
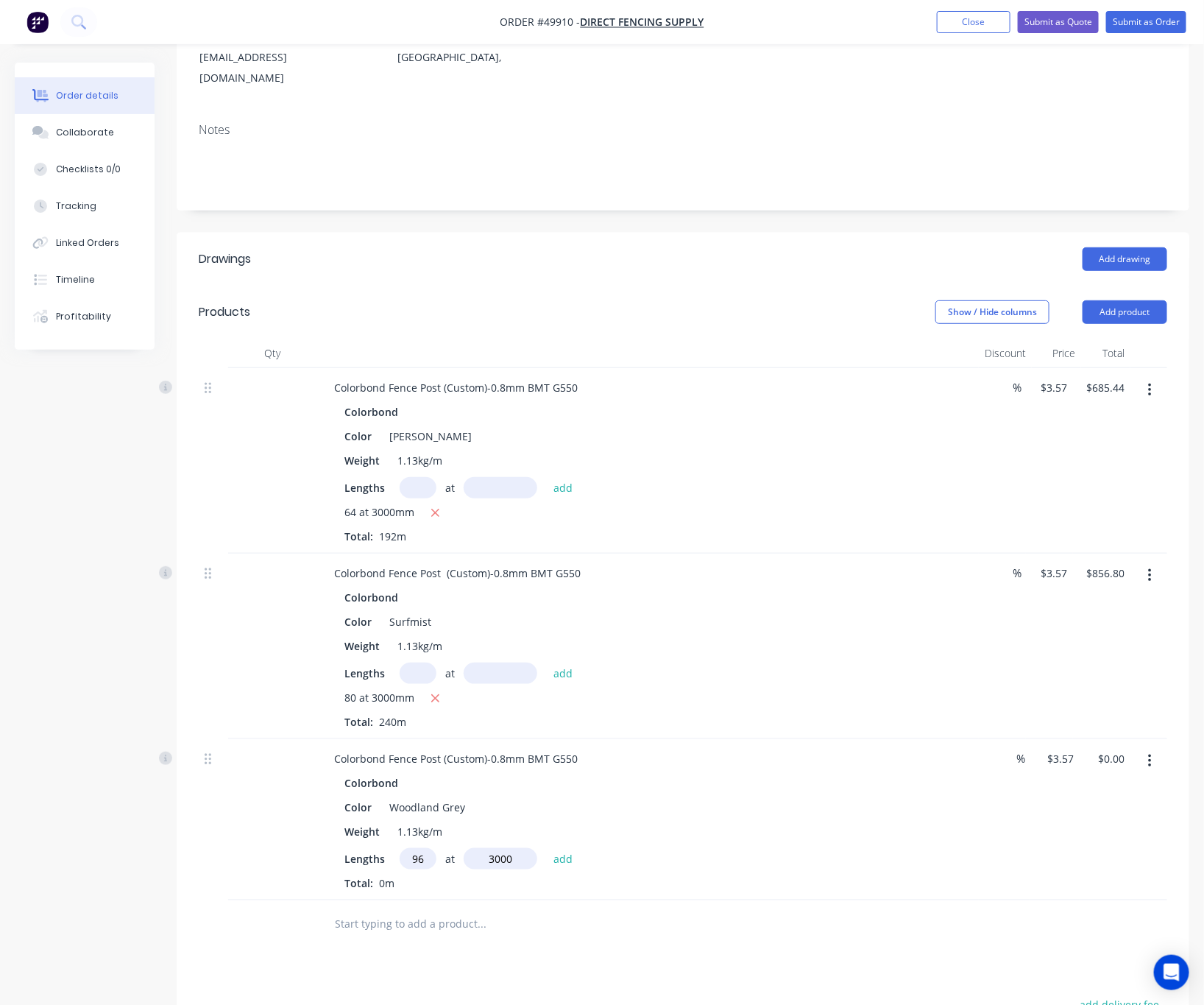
type input "3000"
click at [546, 848] on button "add" at bounding box center [563, 858] width 35 height 20
type input "$1,028.16"
click at [1107, 300] on button "Add product" at bounding box center [1125, 312] width 85 height 23
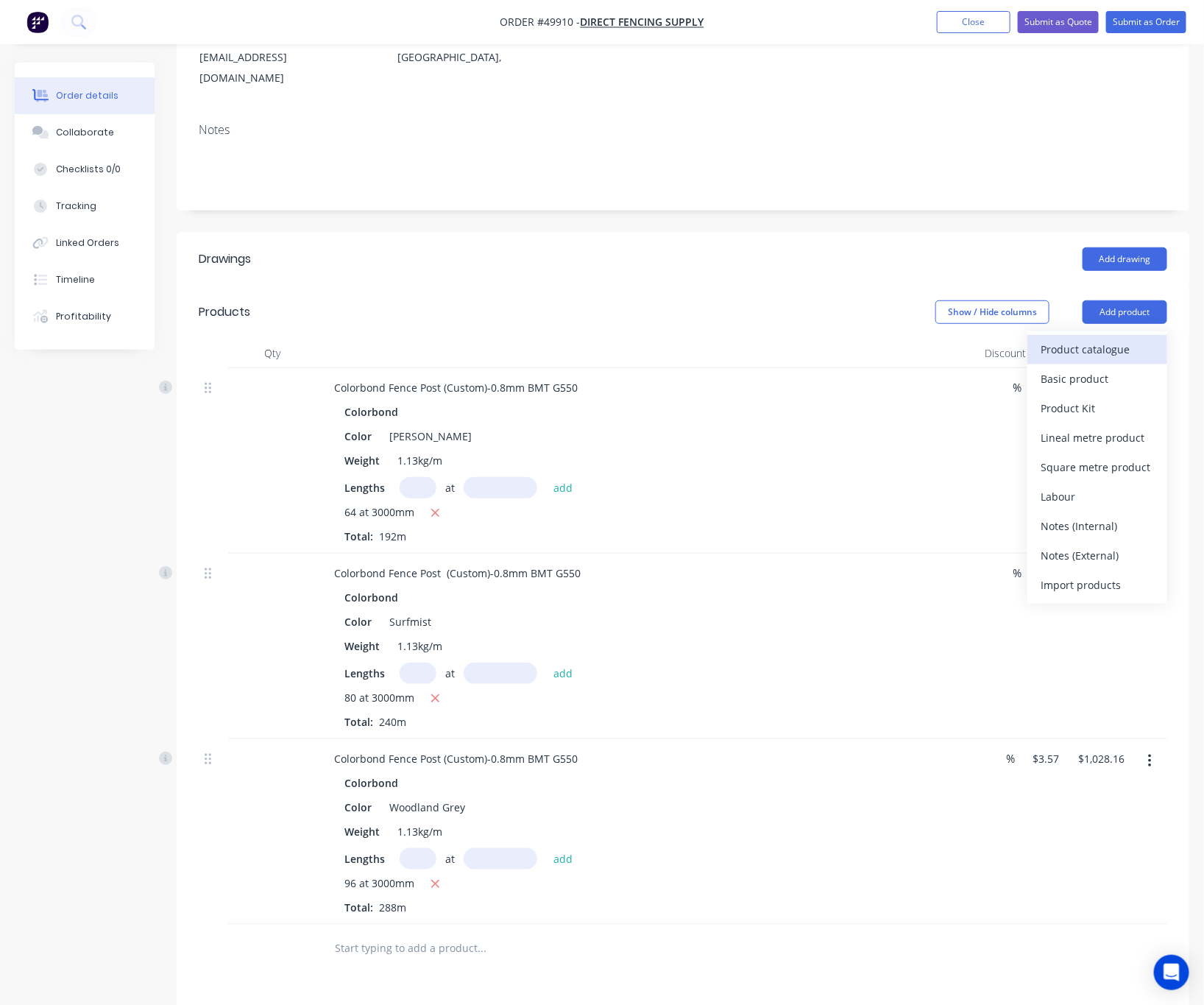
click at [1104, 339] on div "Product catalogue" at bounding box center [1097, 349] width 113 height 21
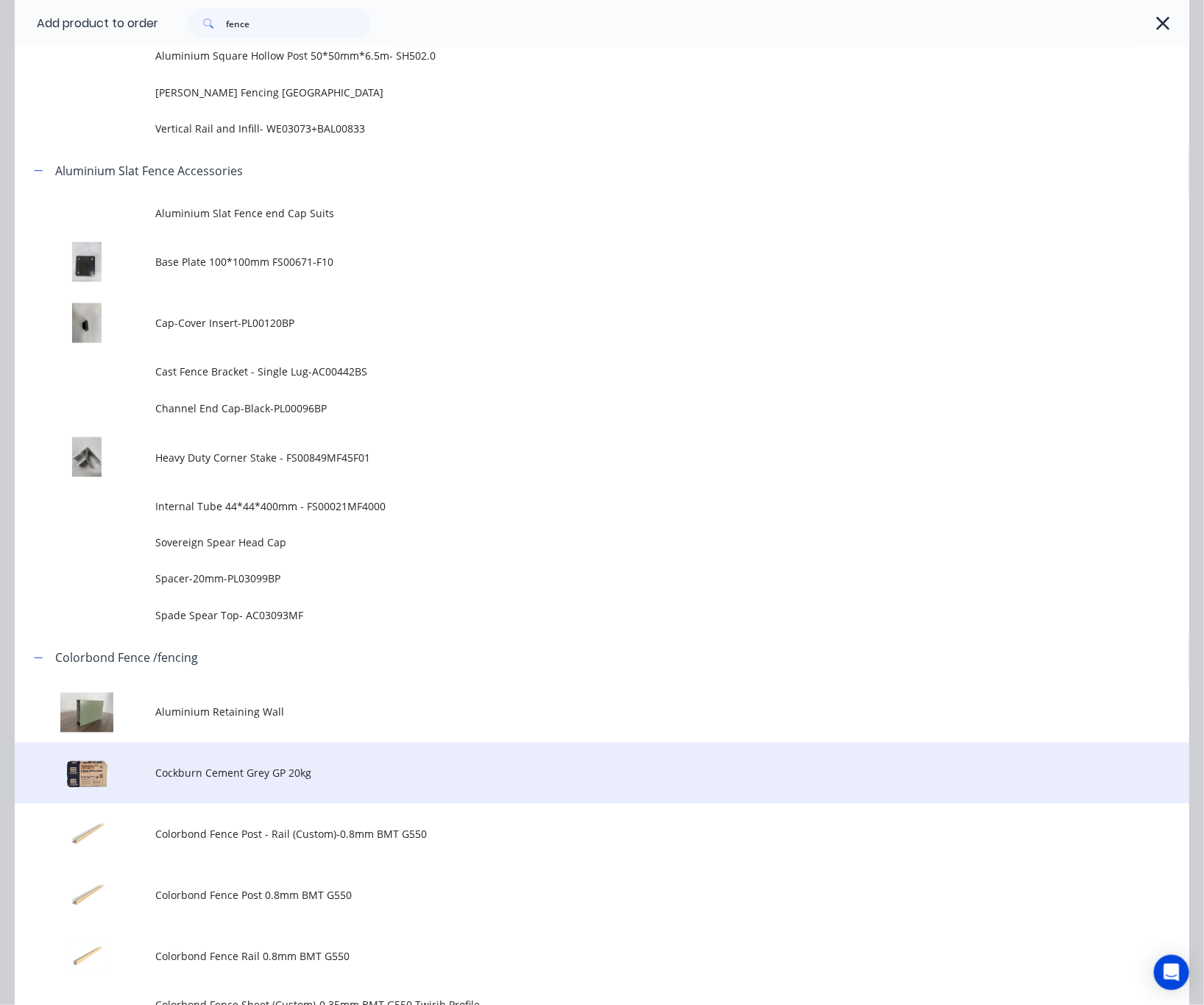
scroll to position [994, 0]
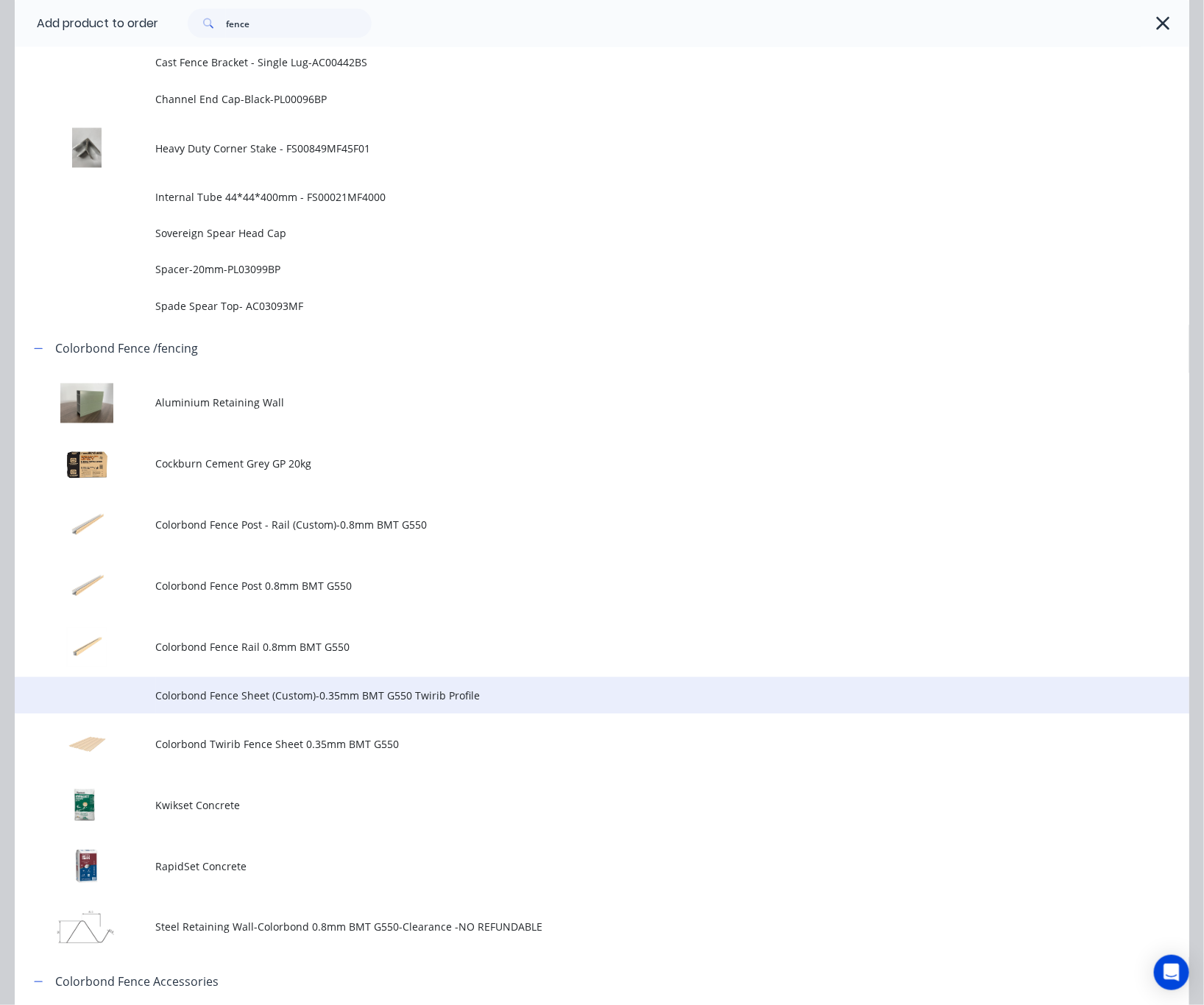
click at [442, 696] on span "Colorbond Fence Sheet (Custom)-0.35mm BMT G550 Twirib Profile" at bounding box center [570, 696] width 827 height 15
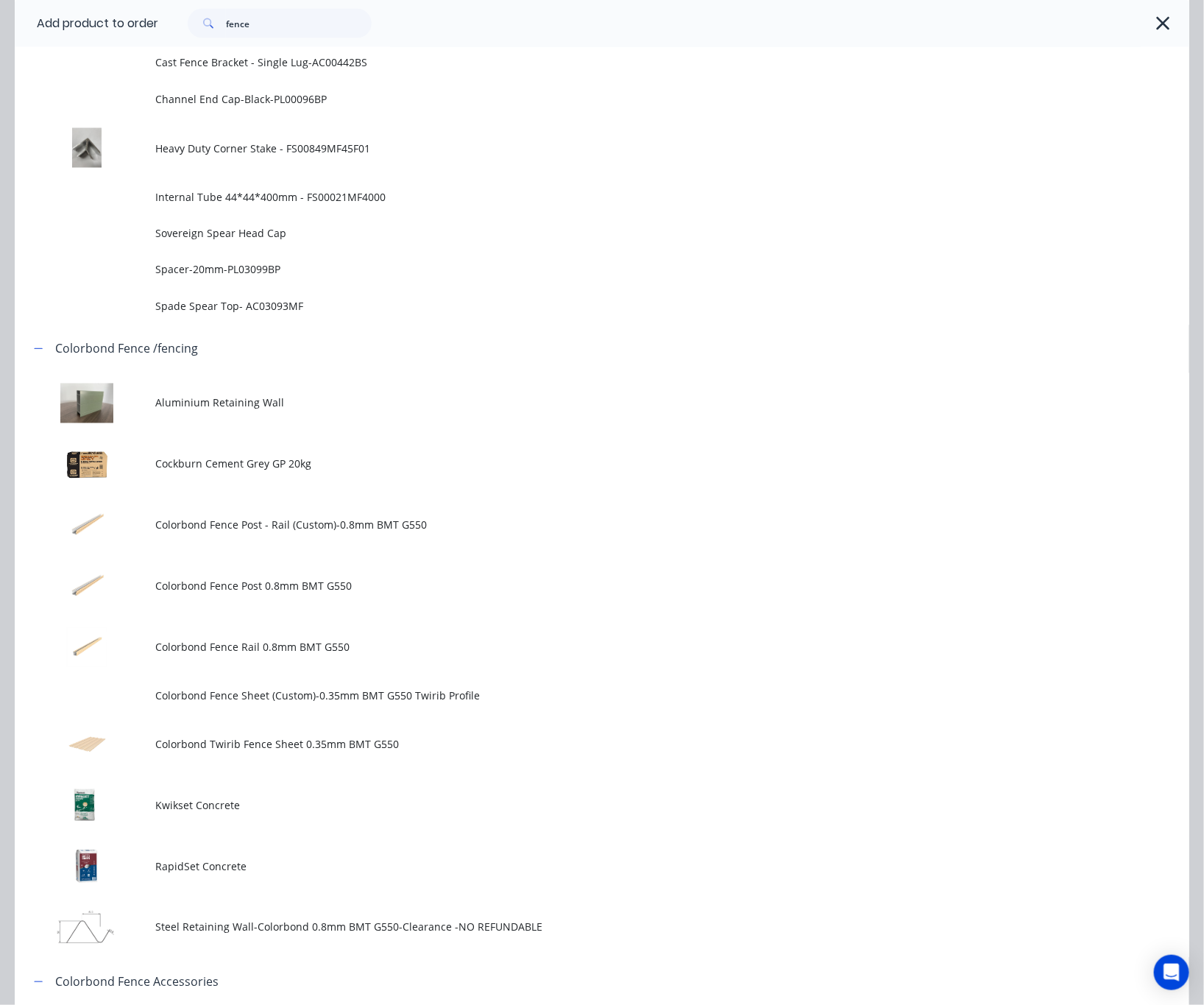
scroll to position [0, 0]
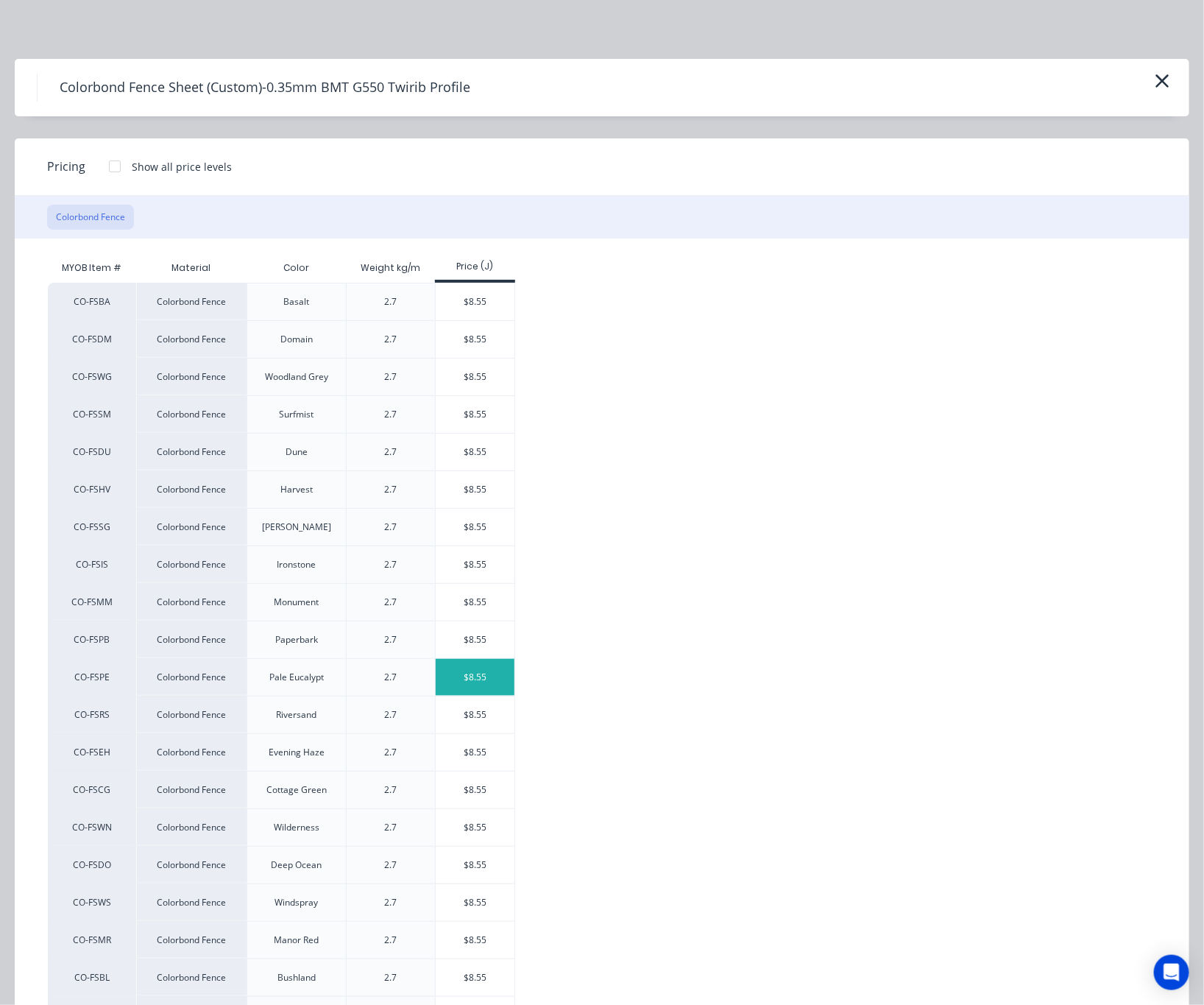
click at [492, 676] on div "$8.55" at bounding box center [475, 677] width 79 height 37
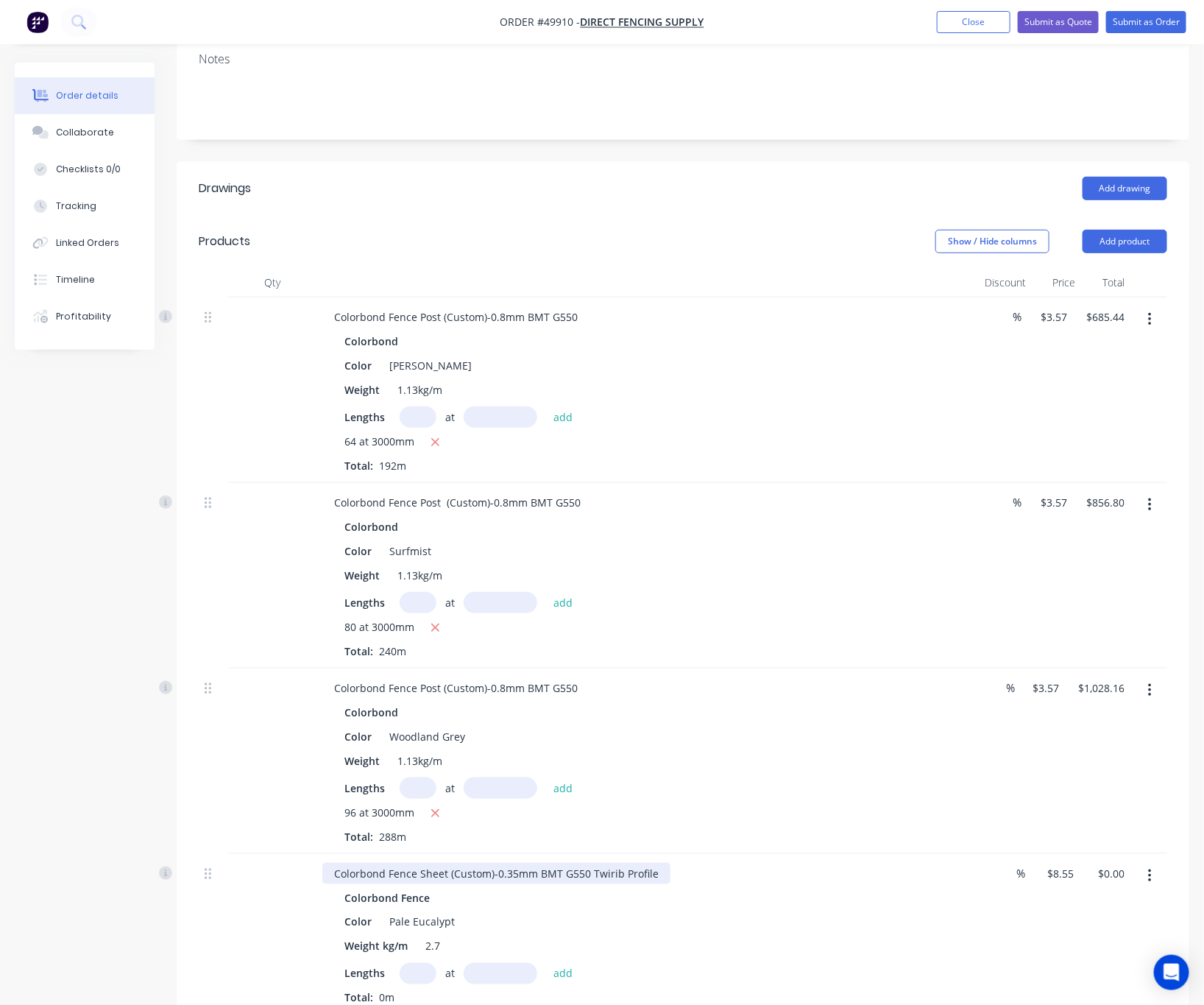
scroll to position [331, 0]
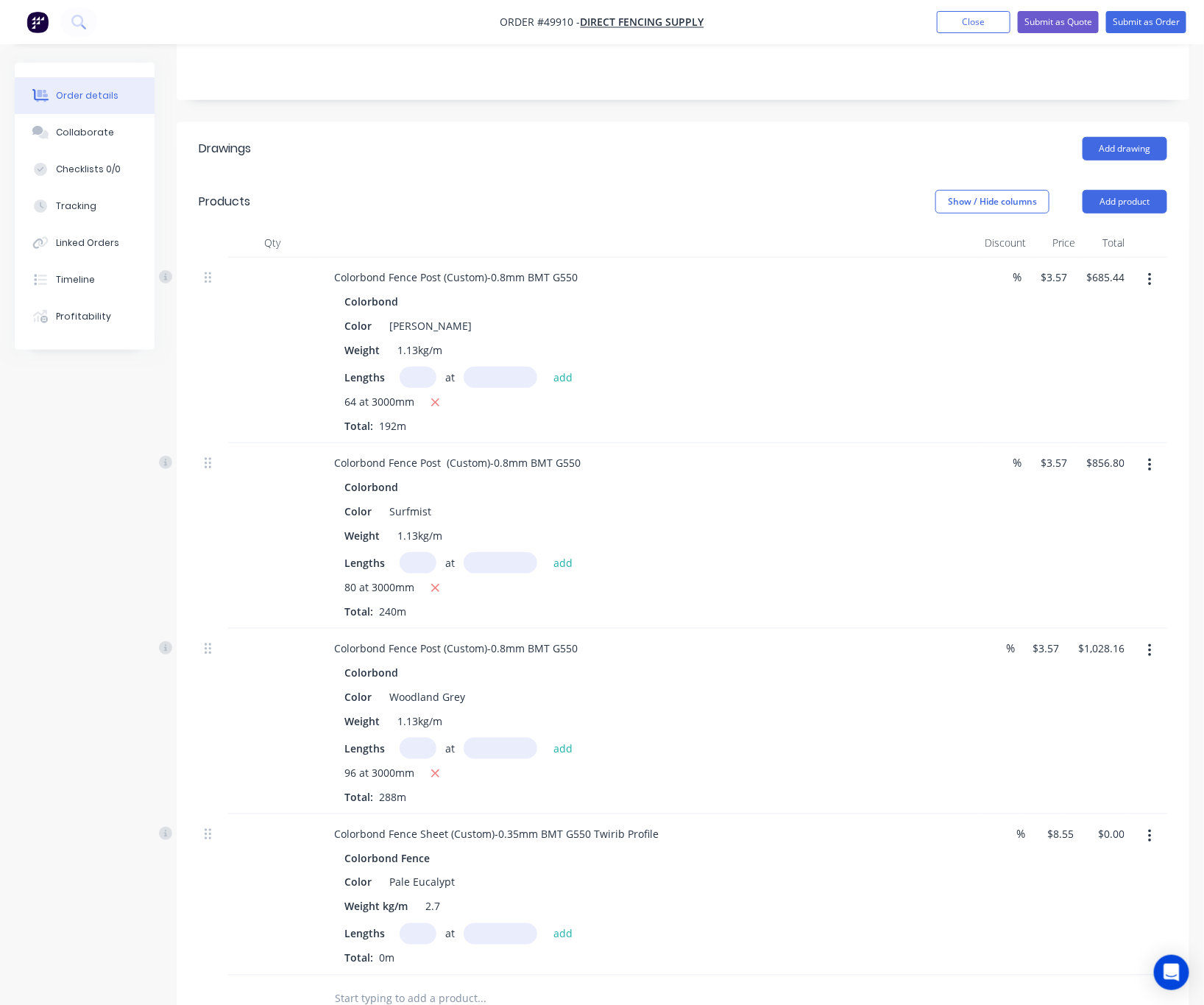
click at [1153, 826] on button "button" at bounding box center [1150, 836] width 35 height 27
click at [1102, 864] on div "Edit" at bounding box center [1097, 875] width 113 height 21
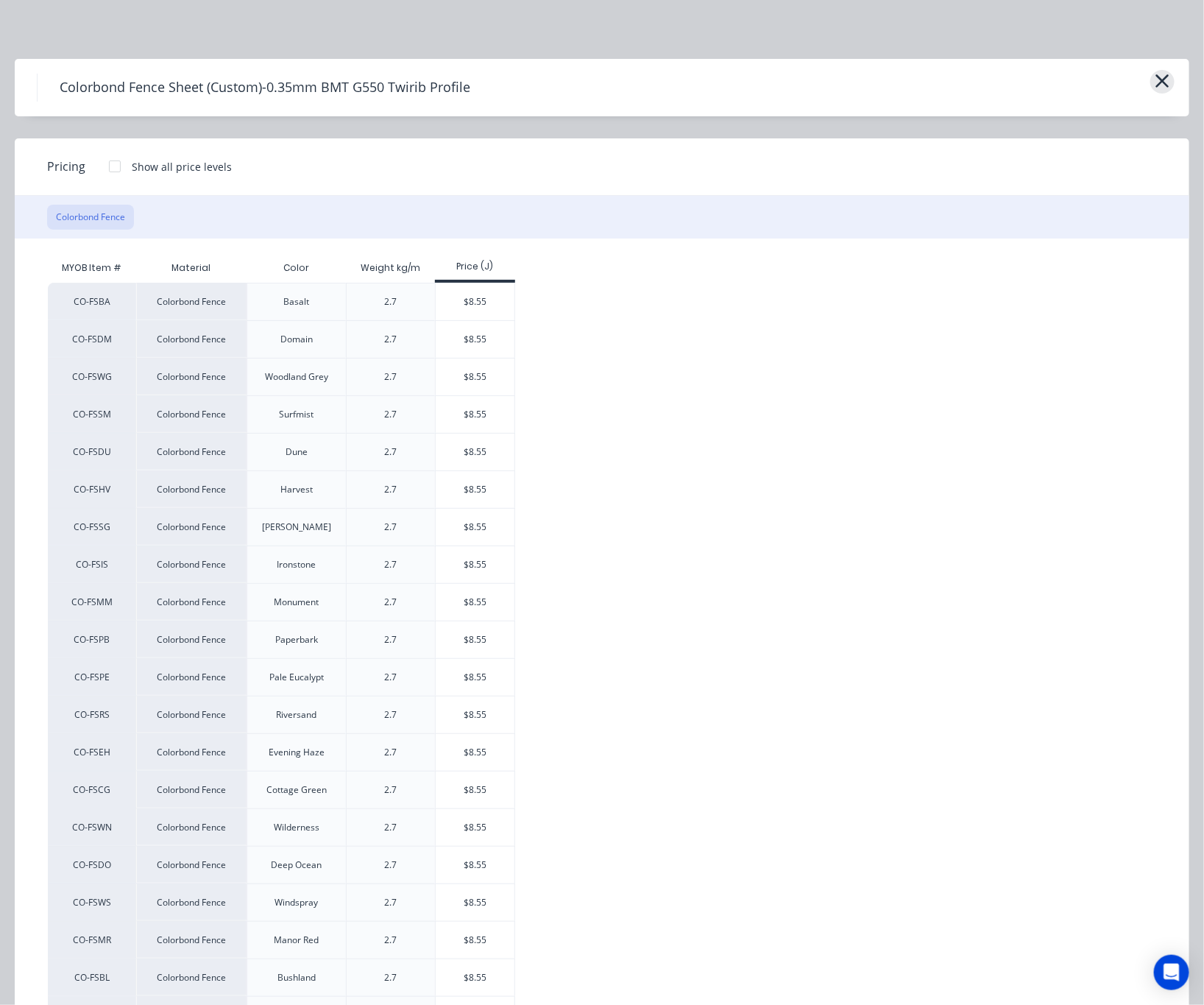
click at [1150, 90] on button "button" at bounding box center [1162, 81] width 24 height 23
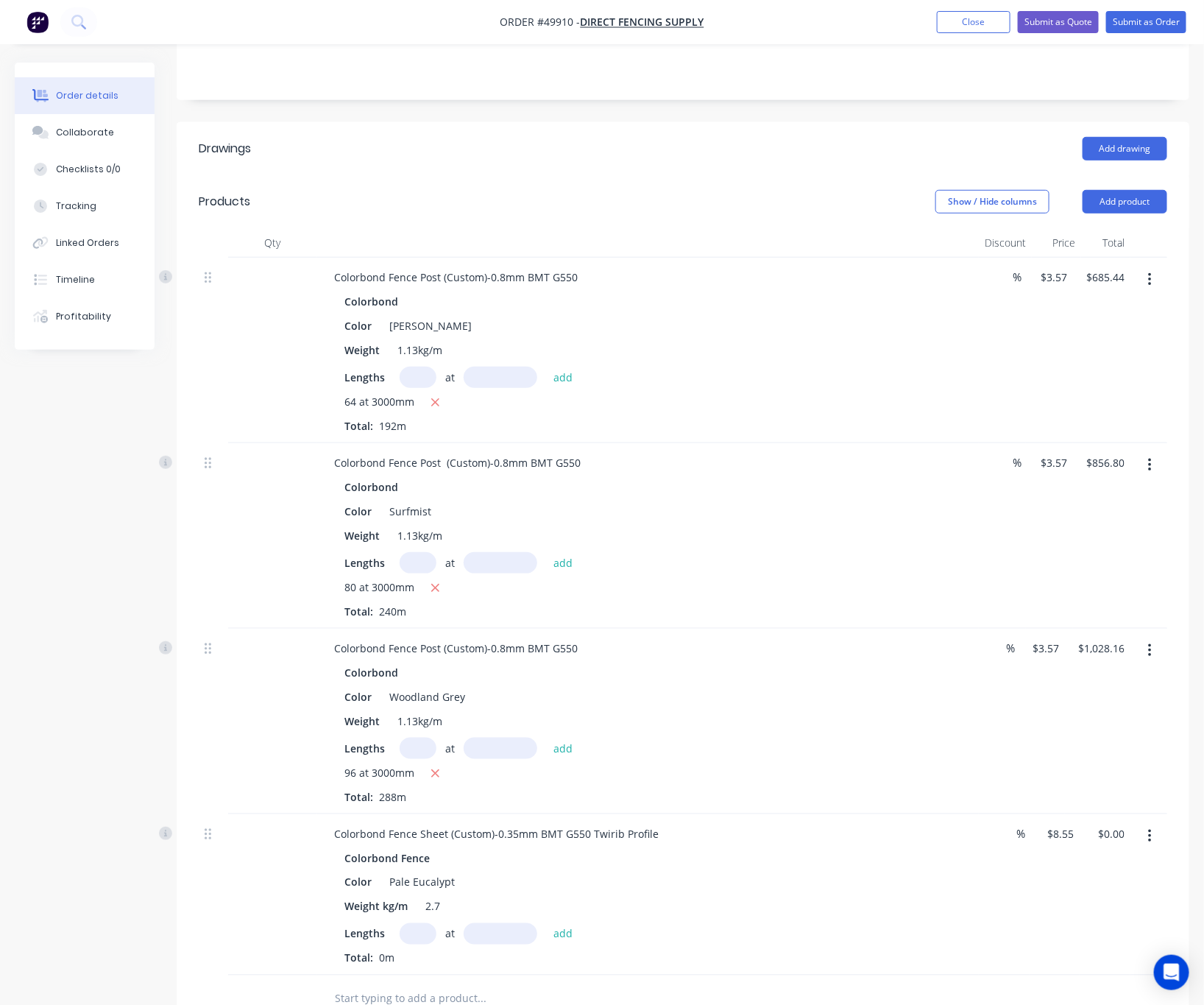
click at [1153, 823] on button "button" at bounding box center [1150, 836] width 35 height 27
click at [1094, 952] on div "Delete" at bounding box center [1097, 963] width 113 height 21
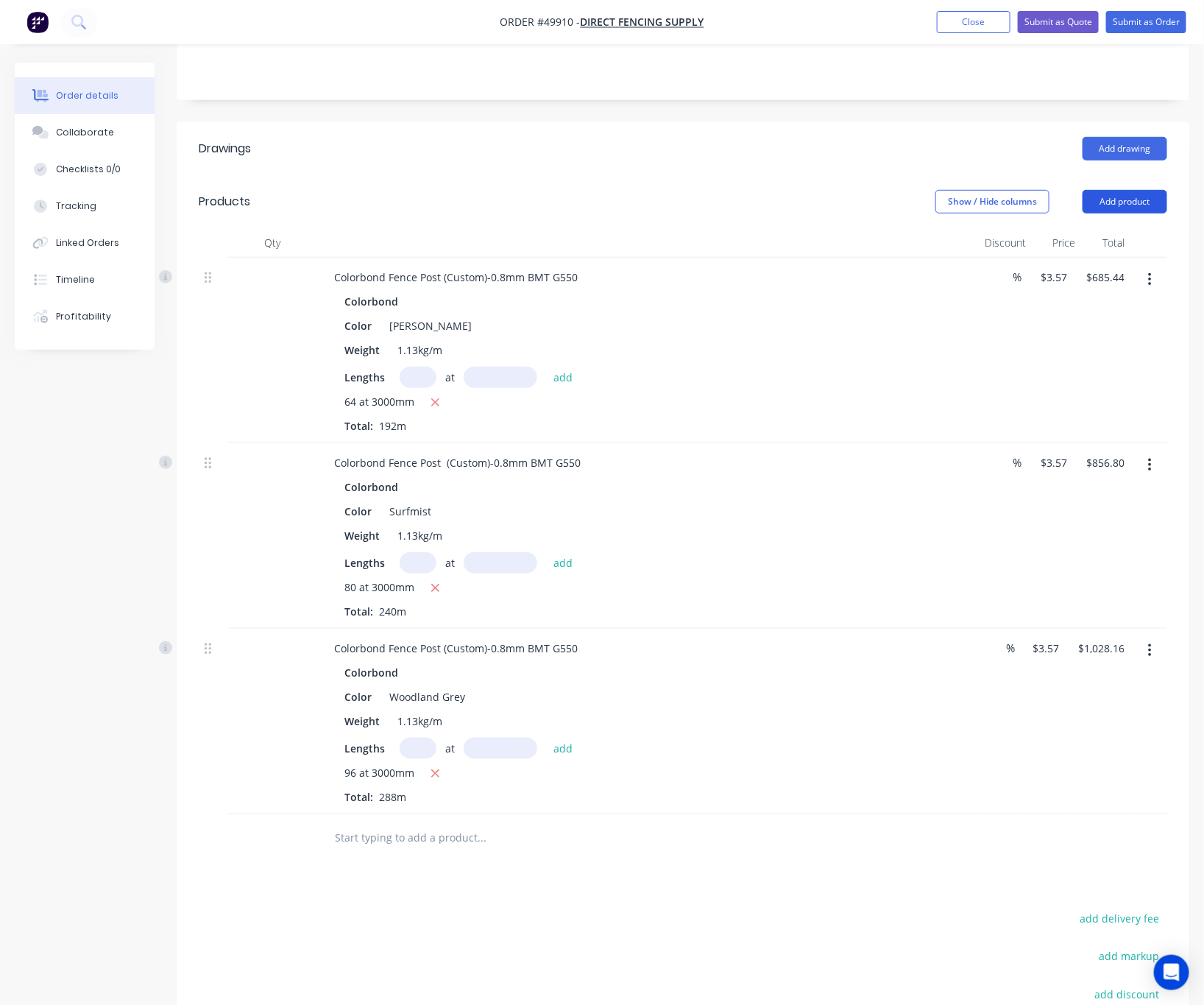
click at [1129, 190] on button "Add product" at bounding box center [1125, 202] width 85 height 23
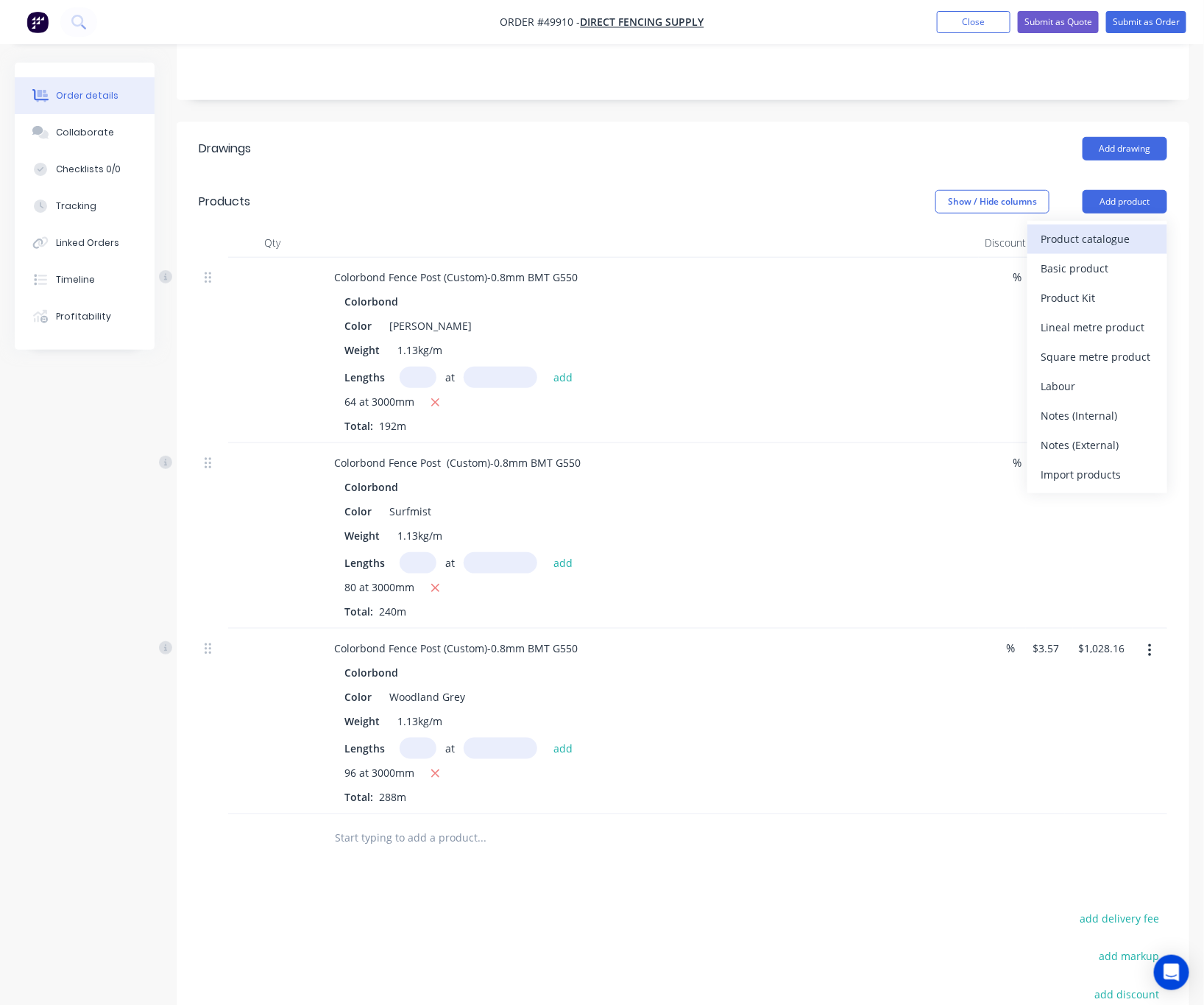
click at [1096, 228] on div "Product catalogue" at bounding box center [1097, 239] width 113 height 21
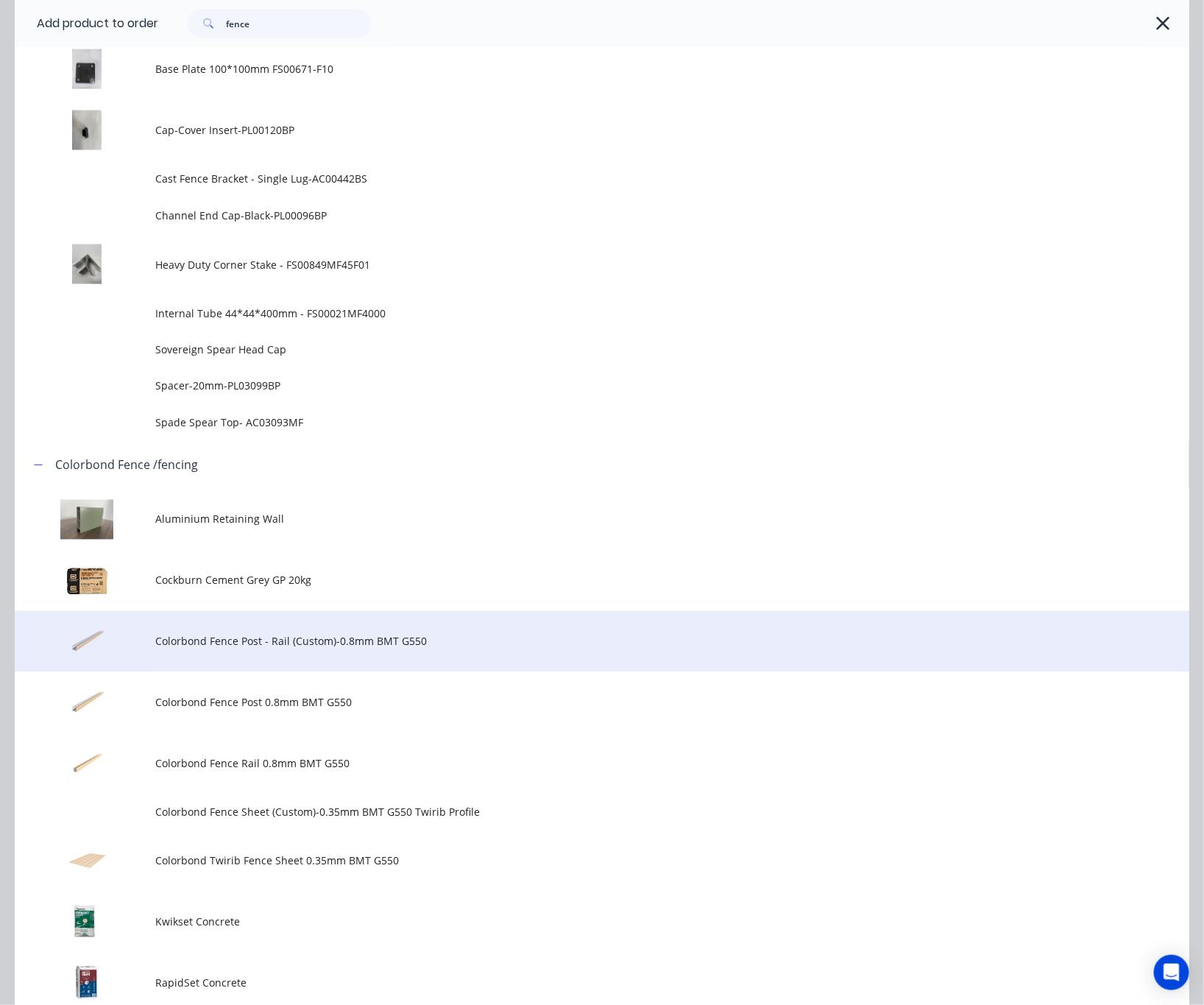
scroll to position [884, 0]
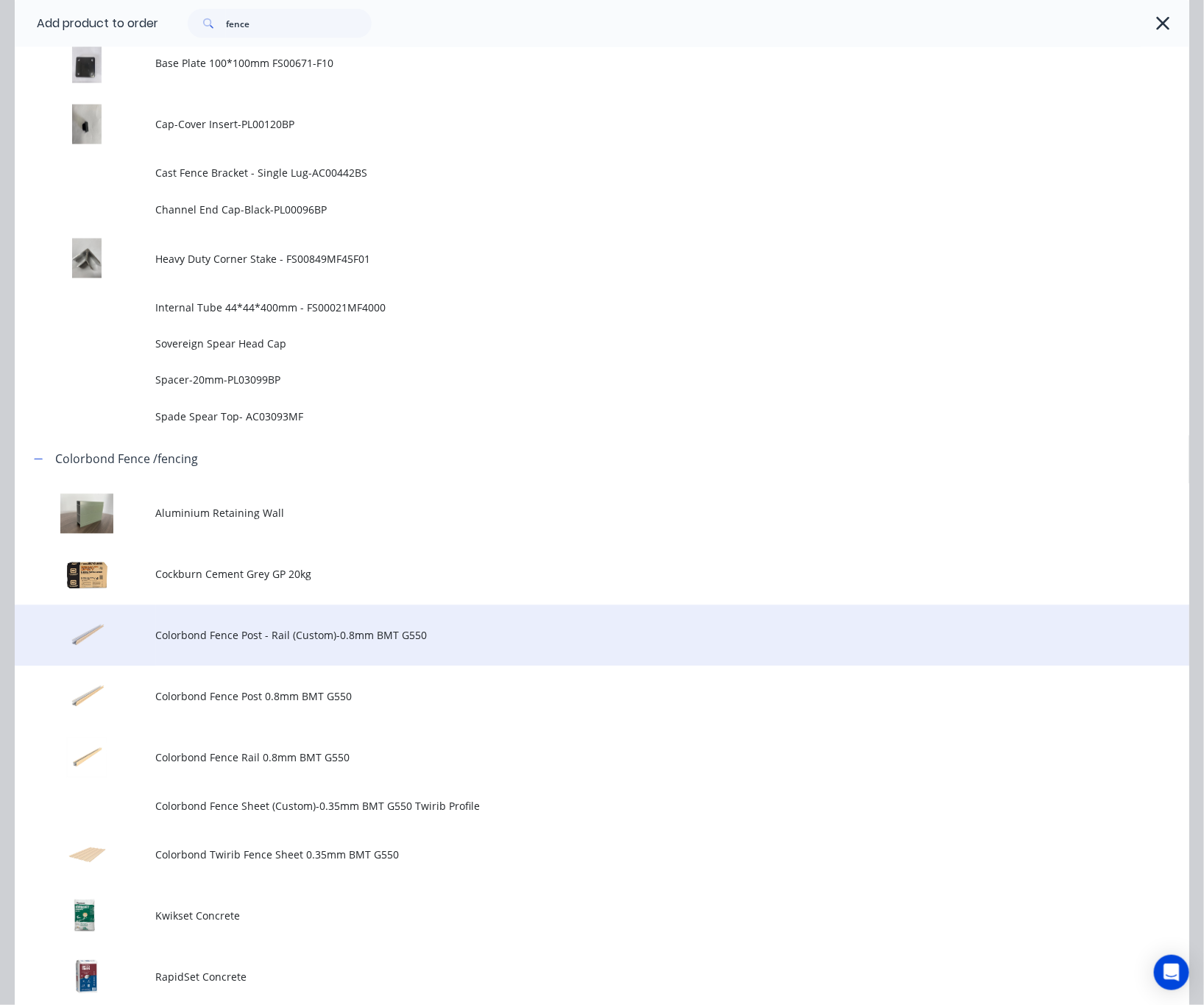
click at [441, 645] on td "Colorbond Fence Post - Rail (Custom)-0.8mm BMT G550" at bounding box center [673, 635] width 1033 height 61
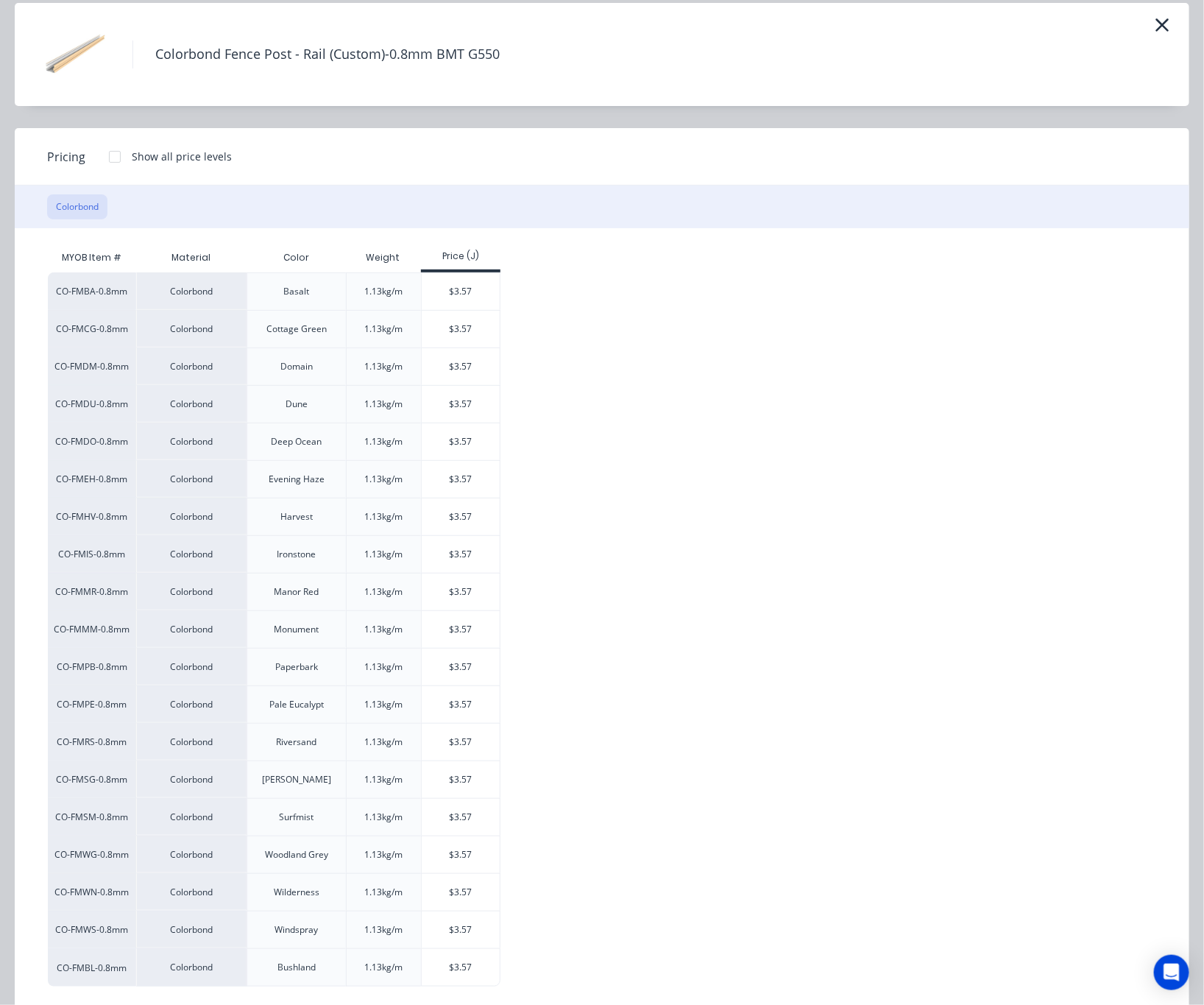
scroll to position [87, 0]
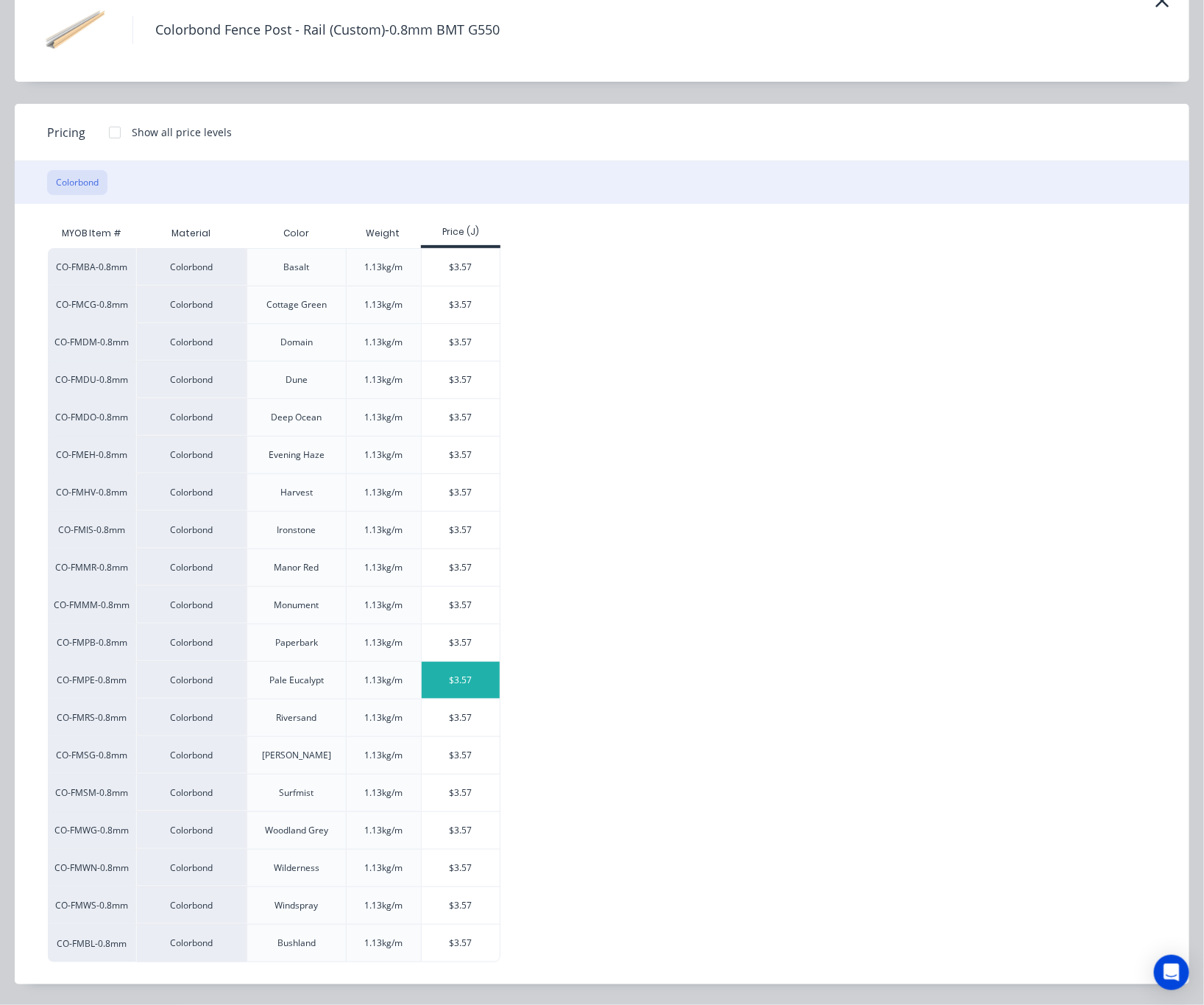
click at [468, 676] on div "$3.57" at bounding box center [461, 680] width 79 height 37
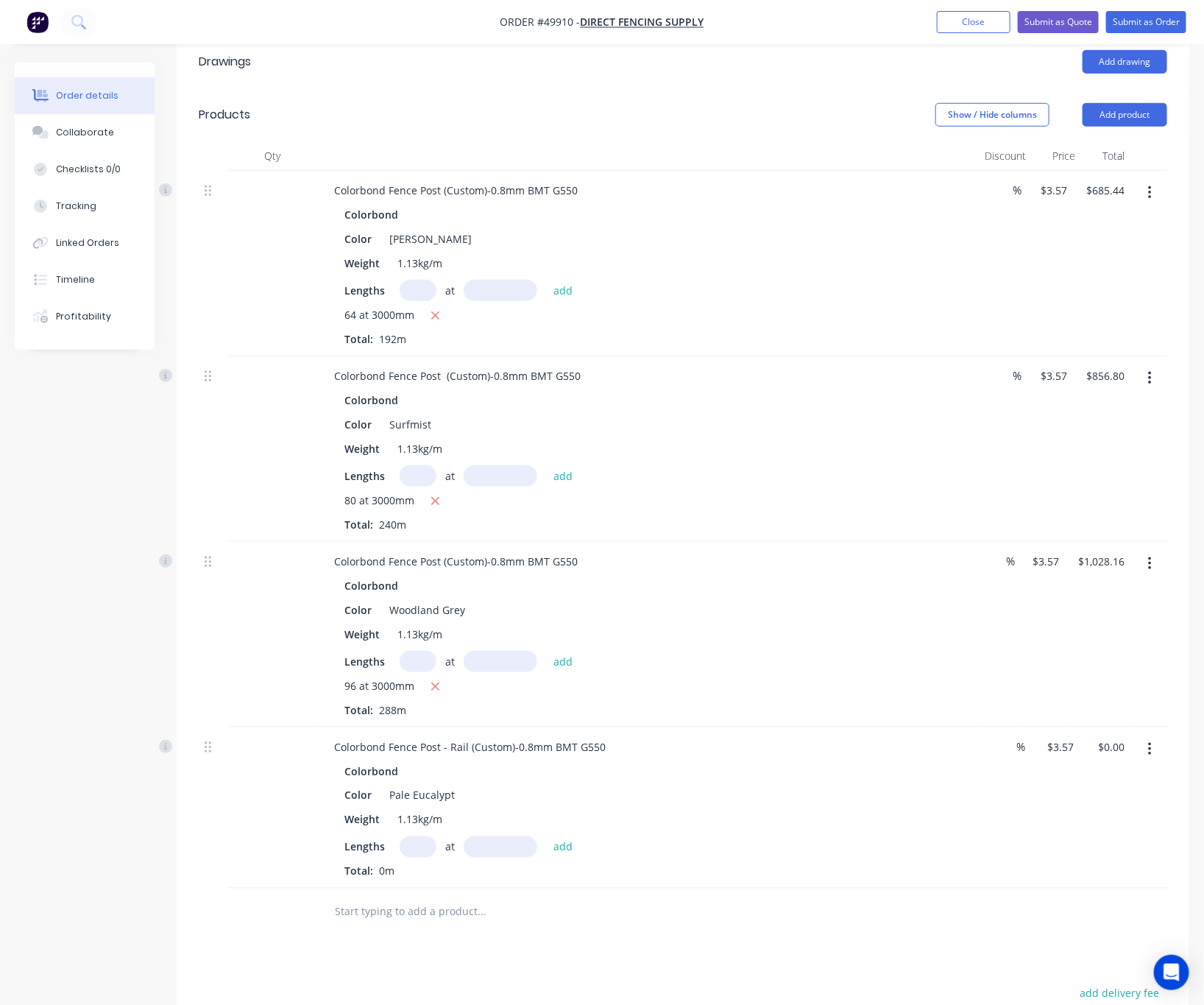
scroll to position [552, 0]
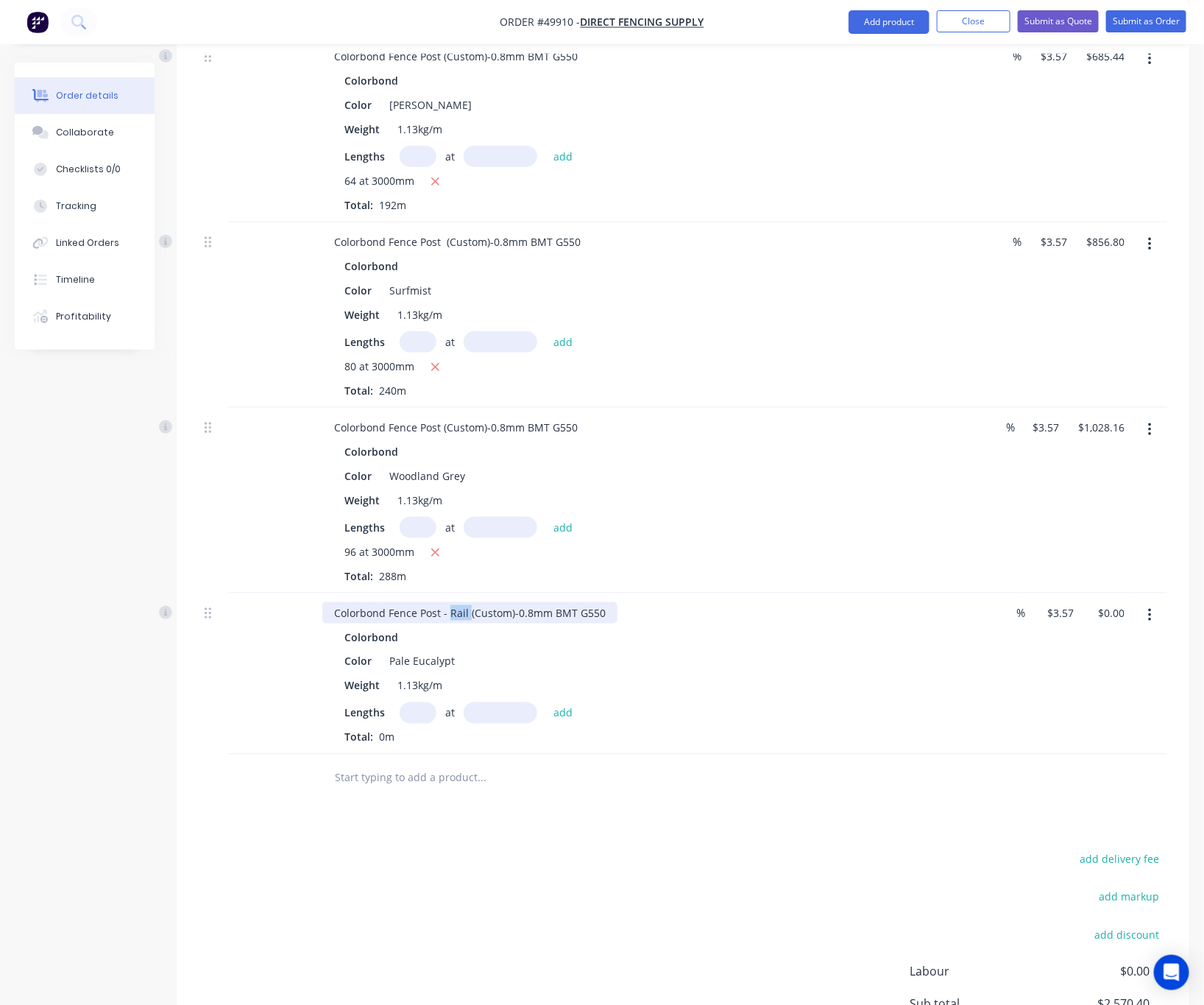
drag, startPoint x: 448, startPoint y: 592, endPoint x: 468, endPoint y: 599, distance: 21.2
click at [468, 602] on div "Colorbond Fence Post - Rail (Custom)-0.8mm BMT G550" at bounding box center [470, 613] width 295 height 21
click at [429, 702] on input "text" at bounding box center [417, 713] width 37 height 21
type input "40"
click at [501, 702] on input "text" at bounding box center [500, 713] width 73 height 21
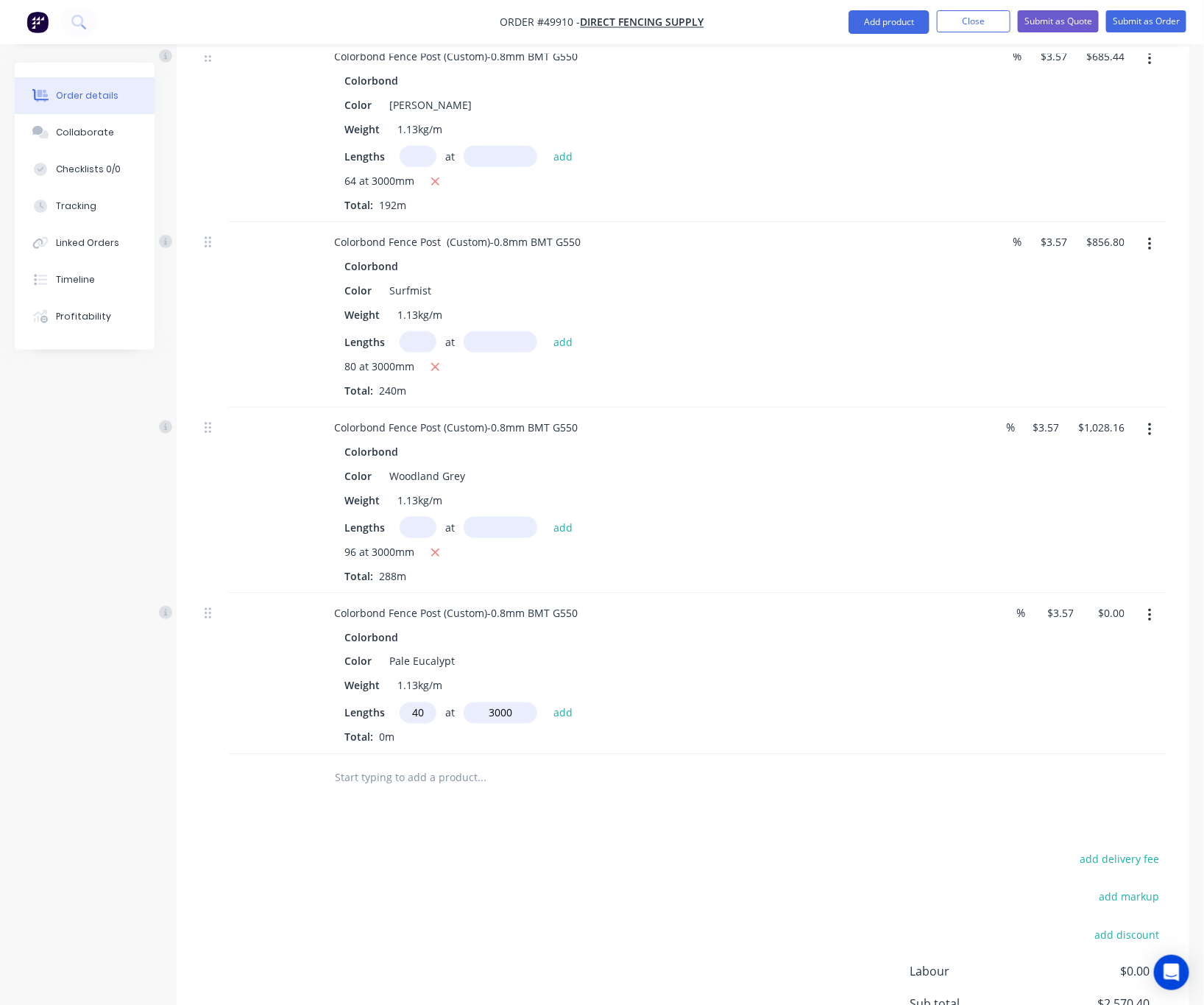
type input "3000"
click at [546, 702] on button "add" at bounding box center [563, 712] width 35 height 20
type input "$428.40"
click at [874, 27] on button "Add product" at bounding box center [889, 22] width 81 height 23
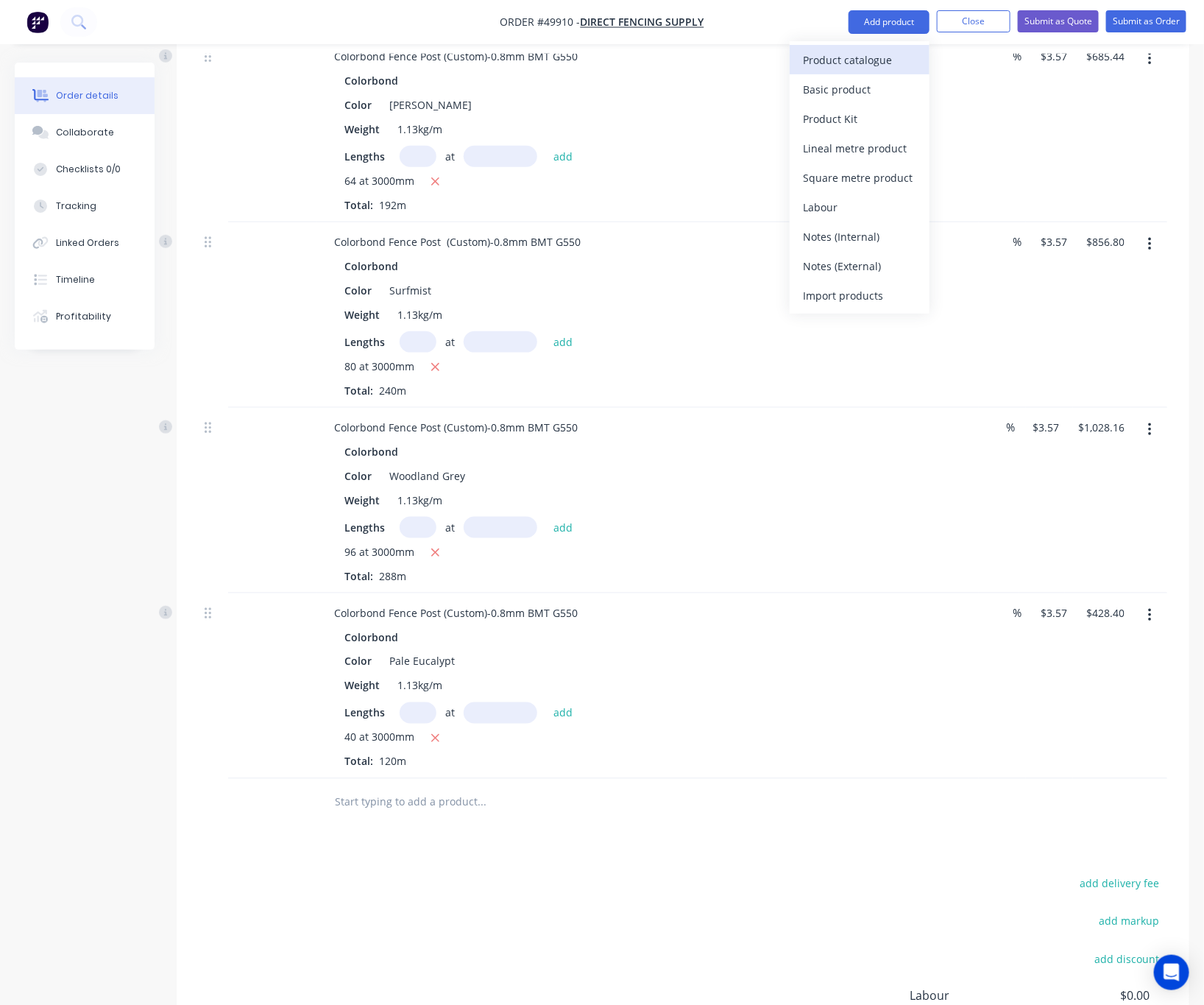
click at [861, 51] on div "Product catalogue" at bounding box center [859, 60] width 113 height 21
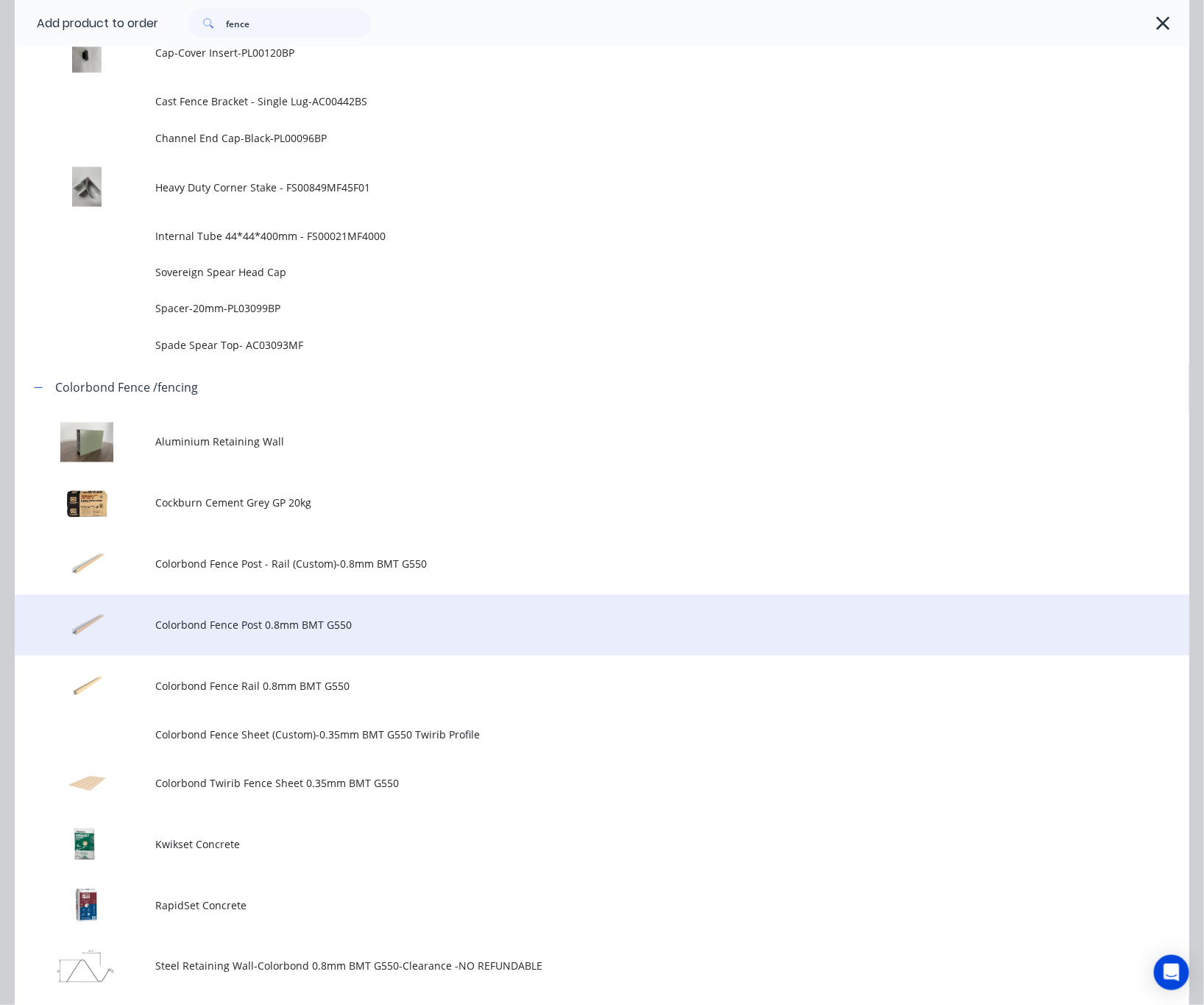
scroll to position [994, 0]
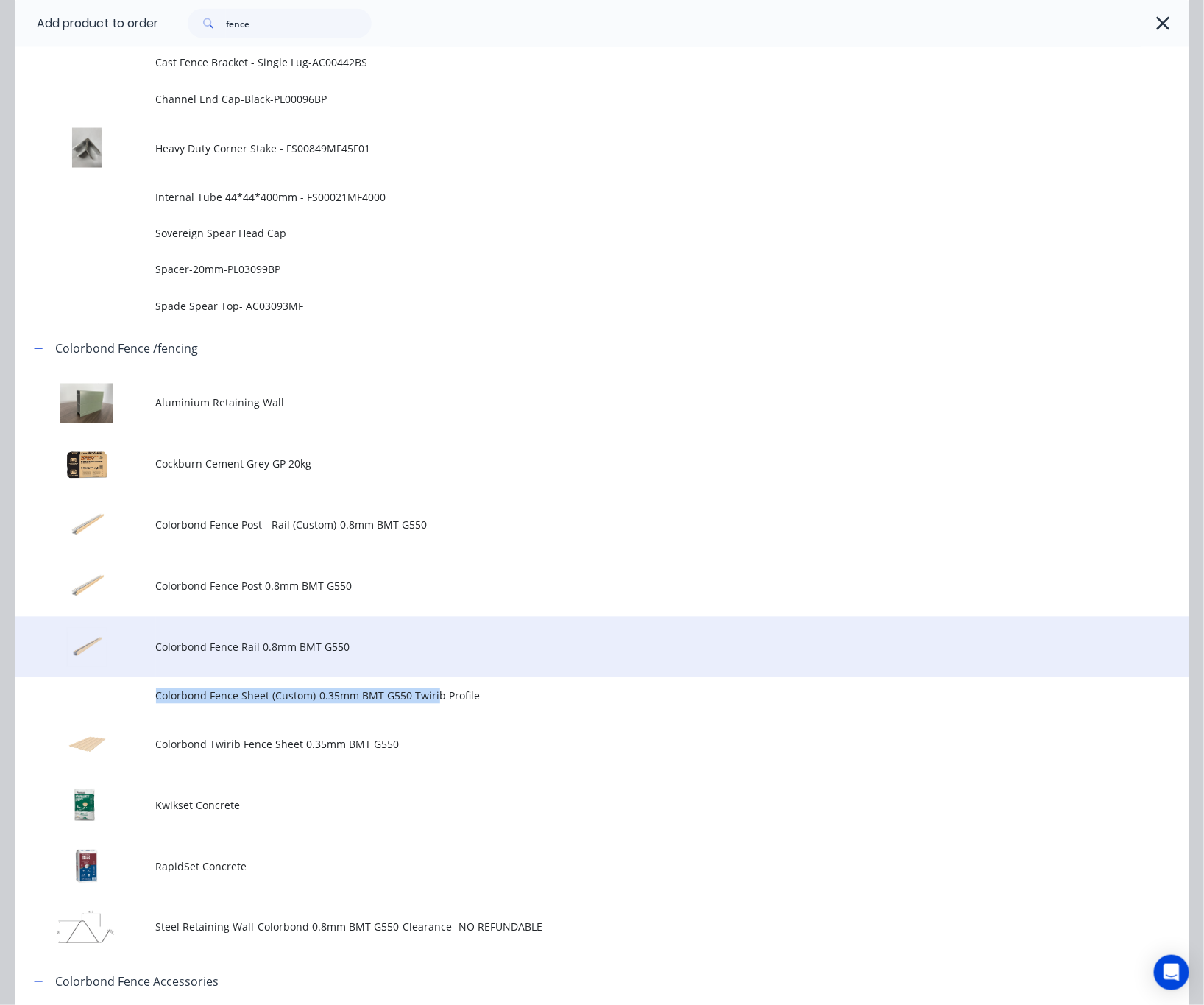
click at [444, 667] on tbody "Aluminium Retaining Wall Cockburn Cement Grey GP 20kg Colorbond Fence Post - Ra…" at bounding box center [601, 666] width 1175 height 585
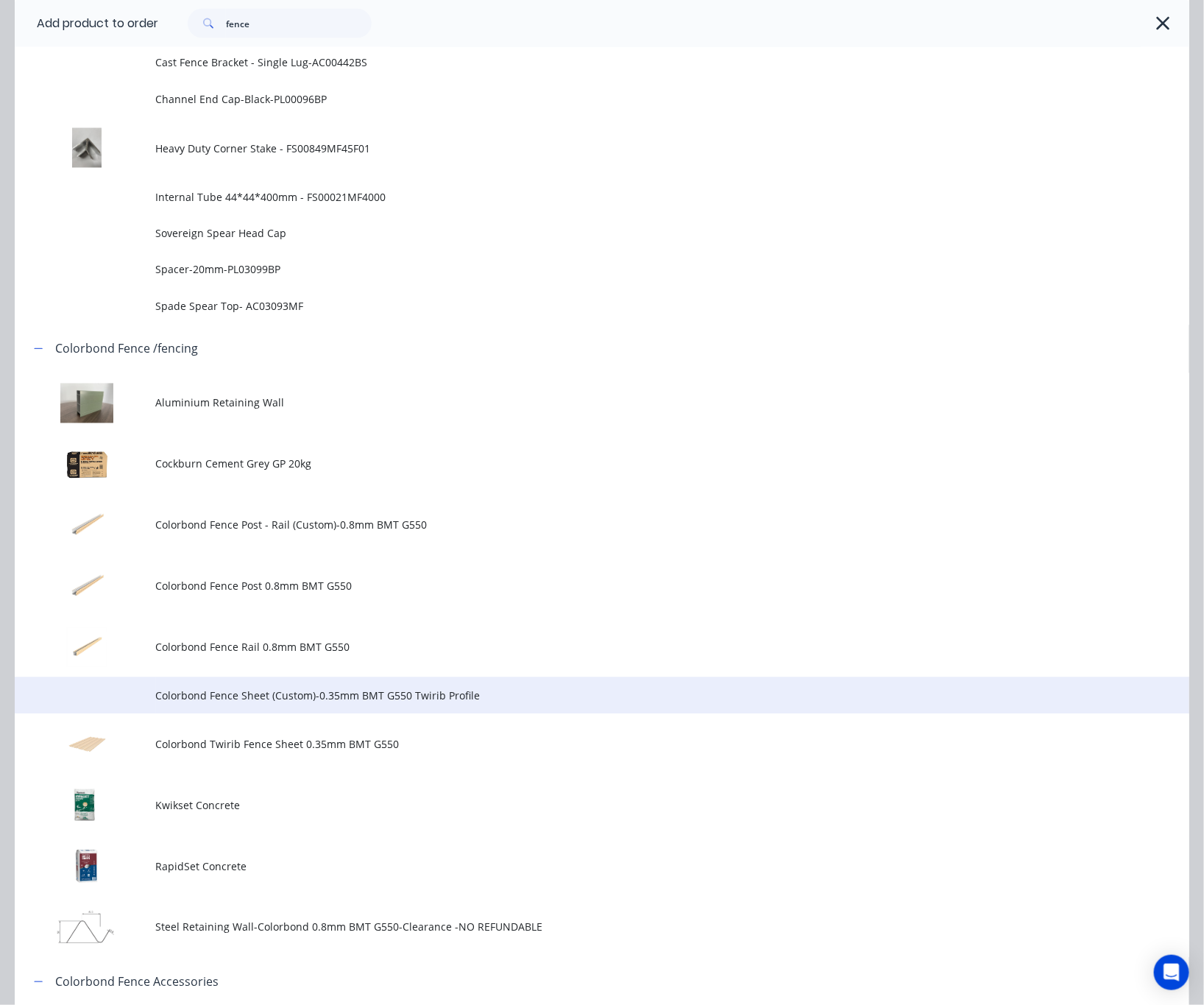
click at [486, 705] on td "Colorbond Fence Sheet (Custom)-0.35mm BMT G550 Twirib Profile" at bounding box center [673, 695] width 1033 height 37
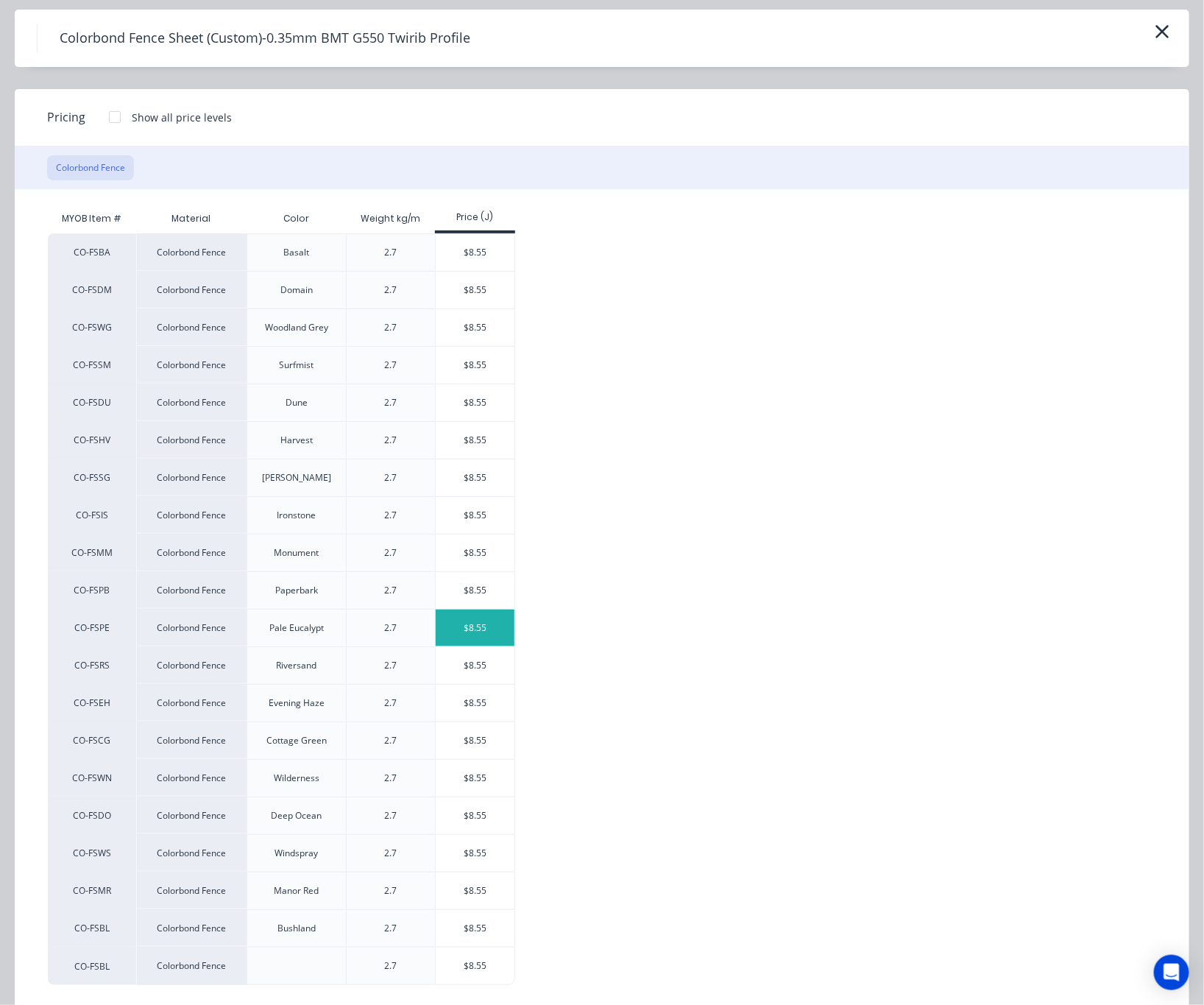
scroll to position [78, 0]
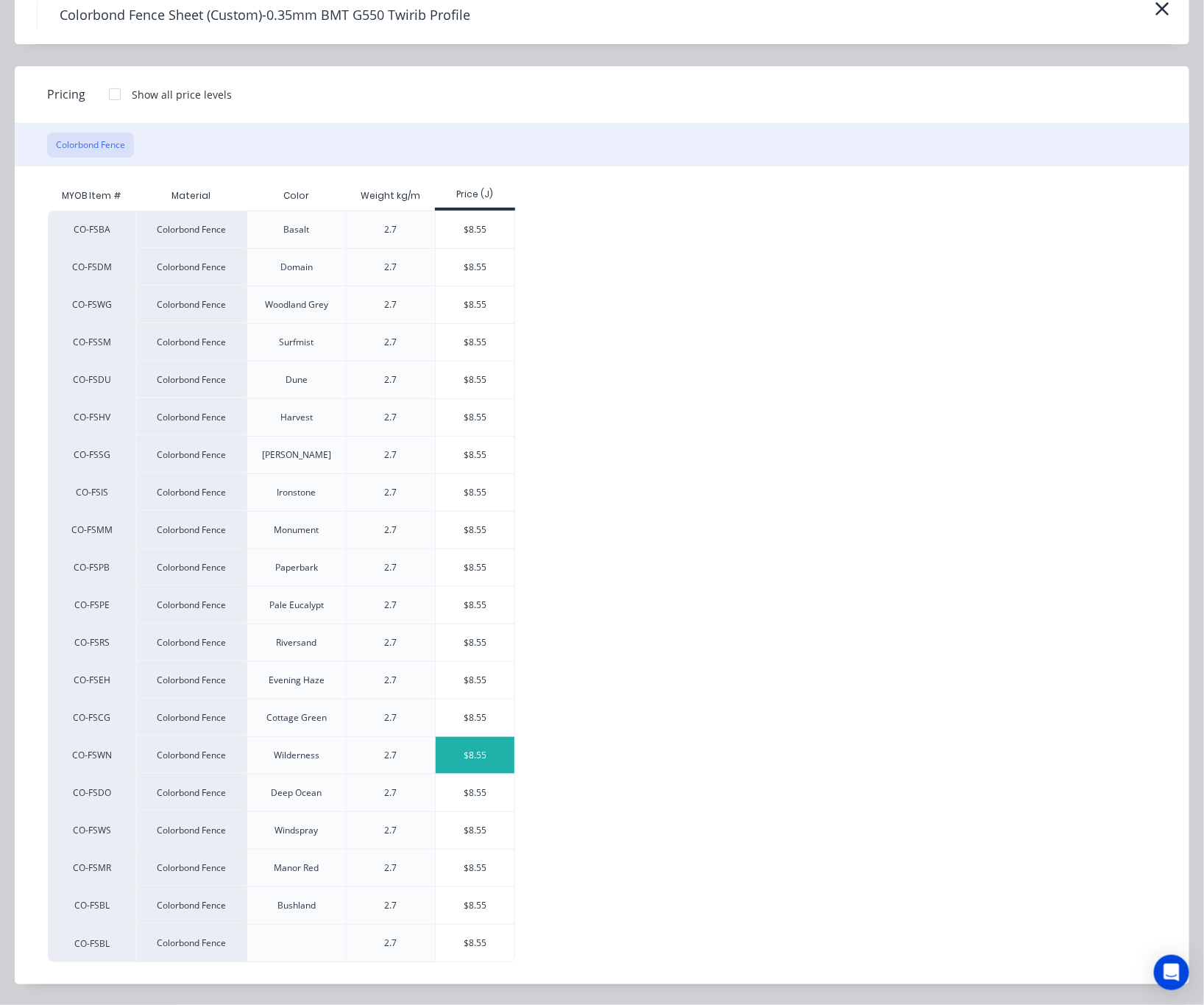
click at [473, 754] on div "$8.55" at bounding box center [475, 755] width 79 height 37
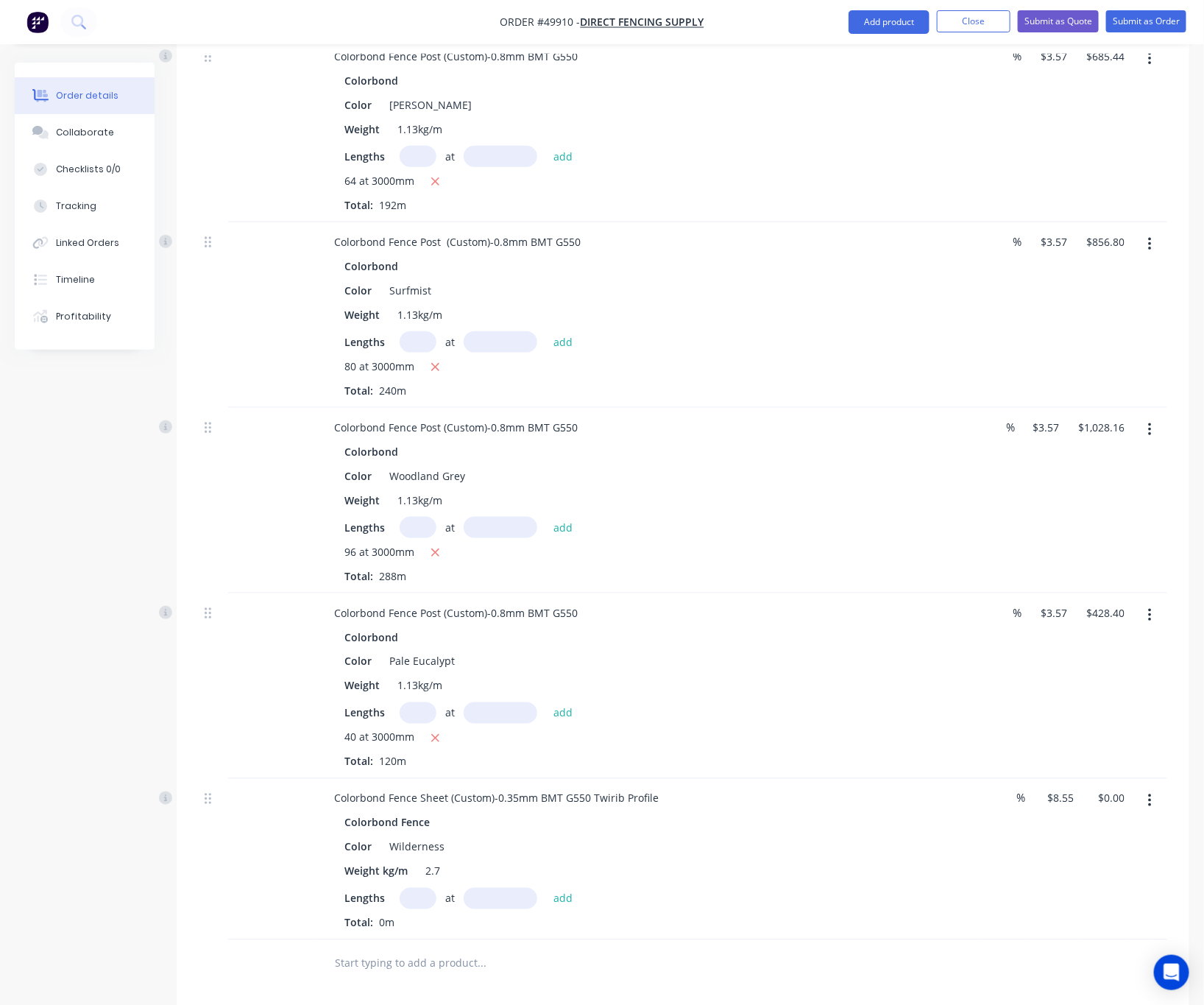
click at [1153, 789] on button "button" at bounding box center [1150, 801] width 35 height 27
click at [1100, 917] on div "Delete" at bounding box center [1097, 928] width 113 height 21
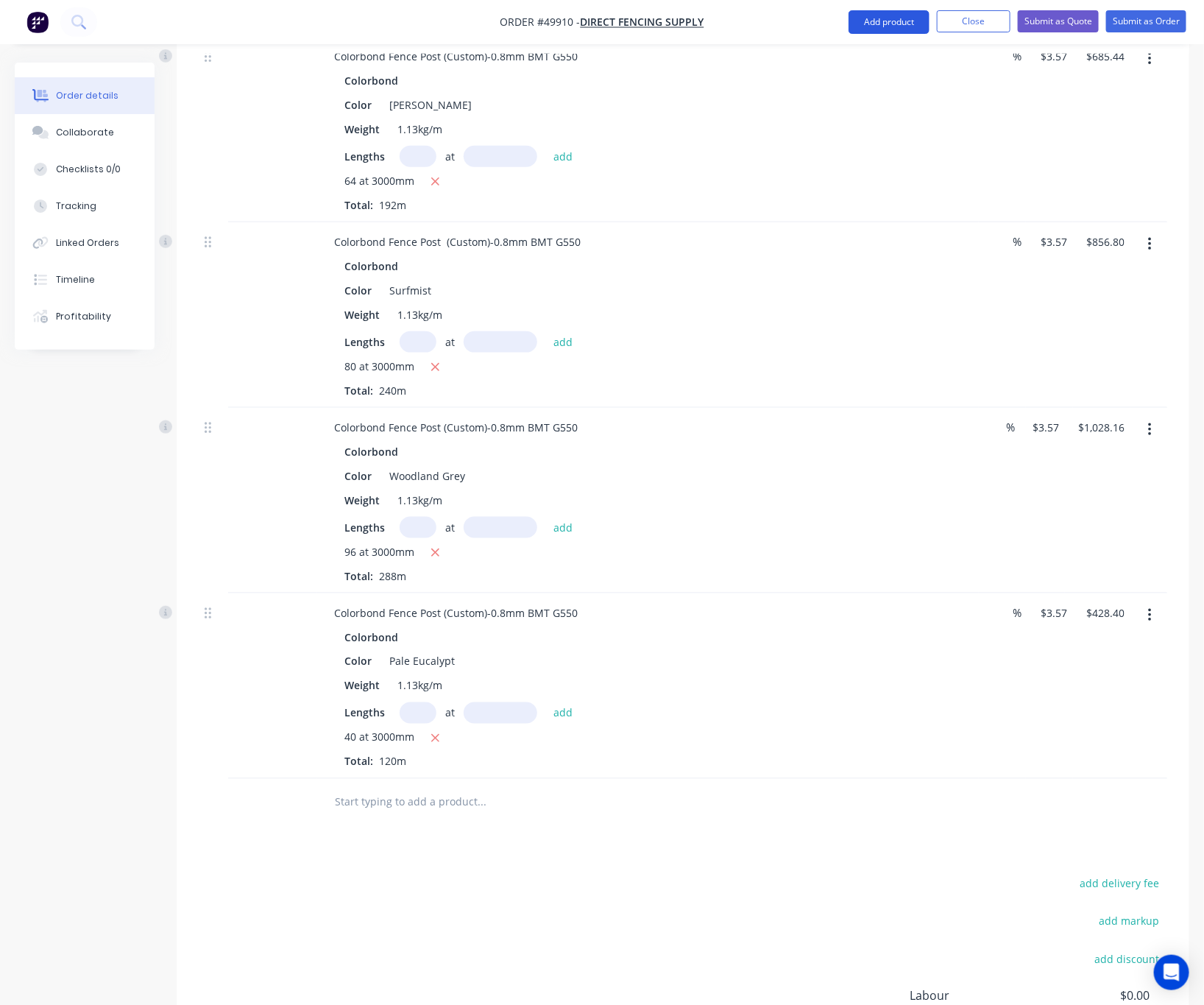
click at [901, 16] on button "Add product" at bounding box center [889, 22] width 81 height 23
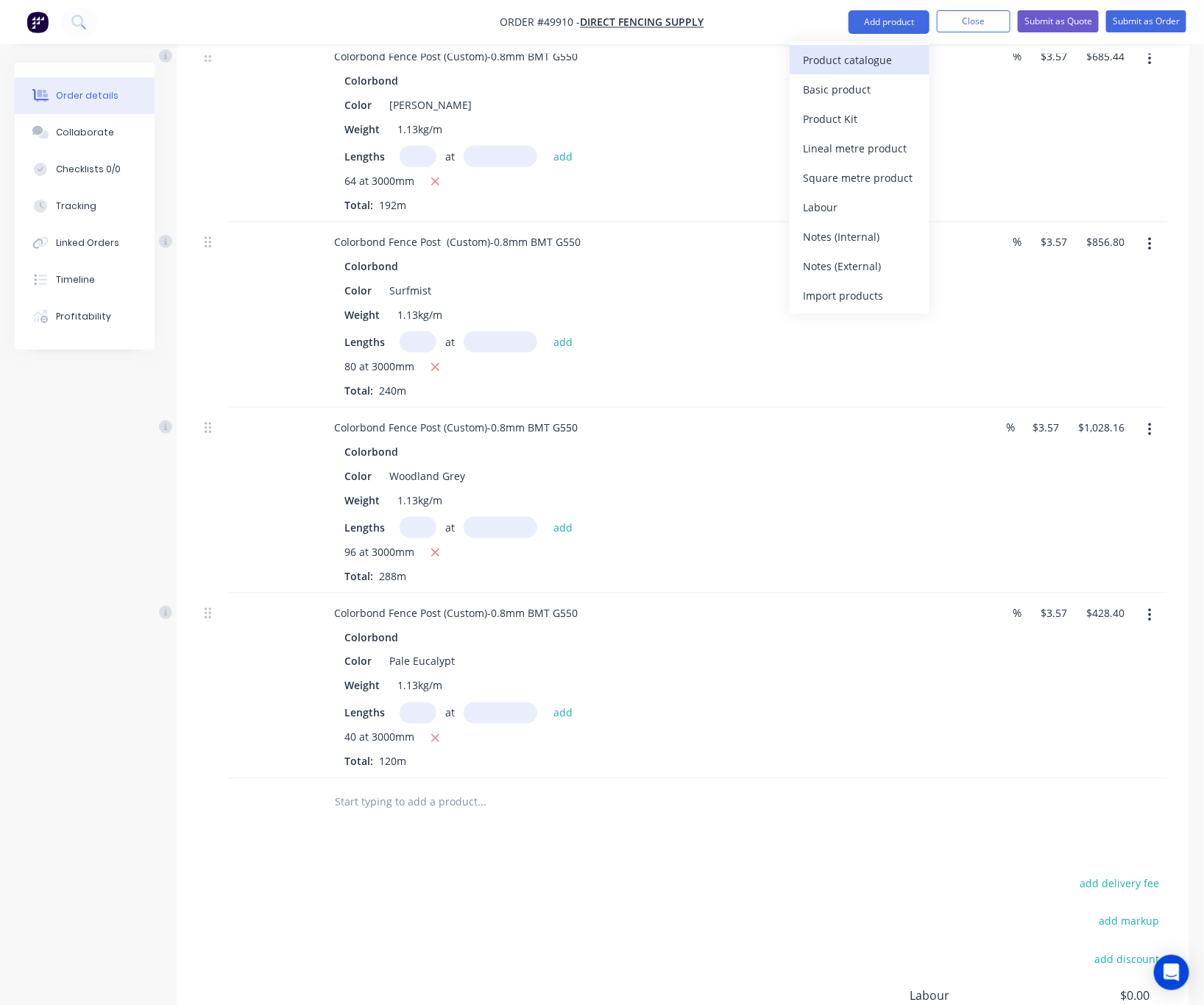
click at [842, 69] on div "Product catalogue" at bounding box center [859, 60] width 113 height 21
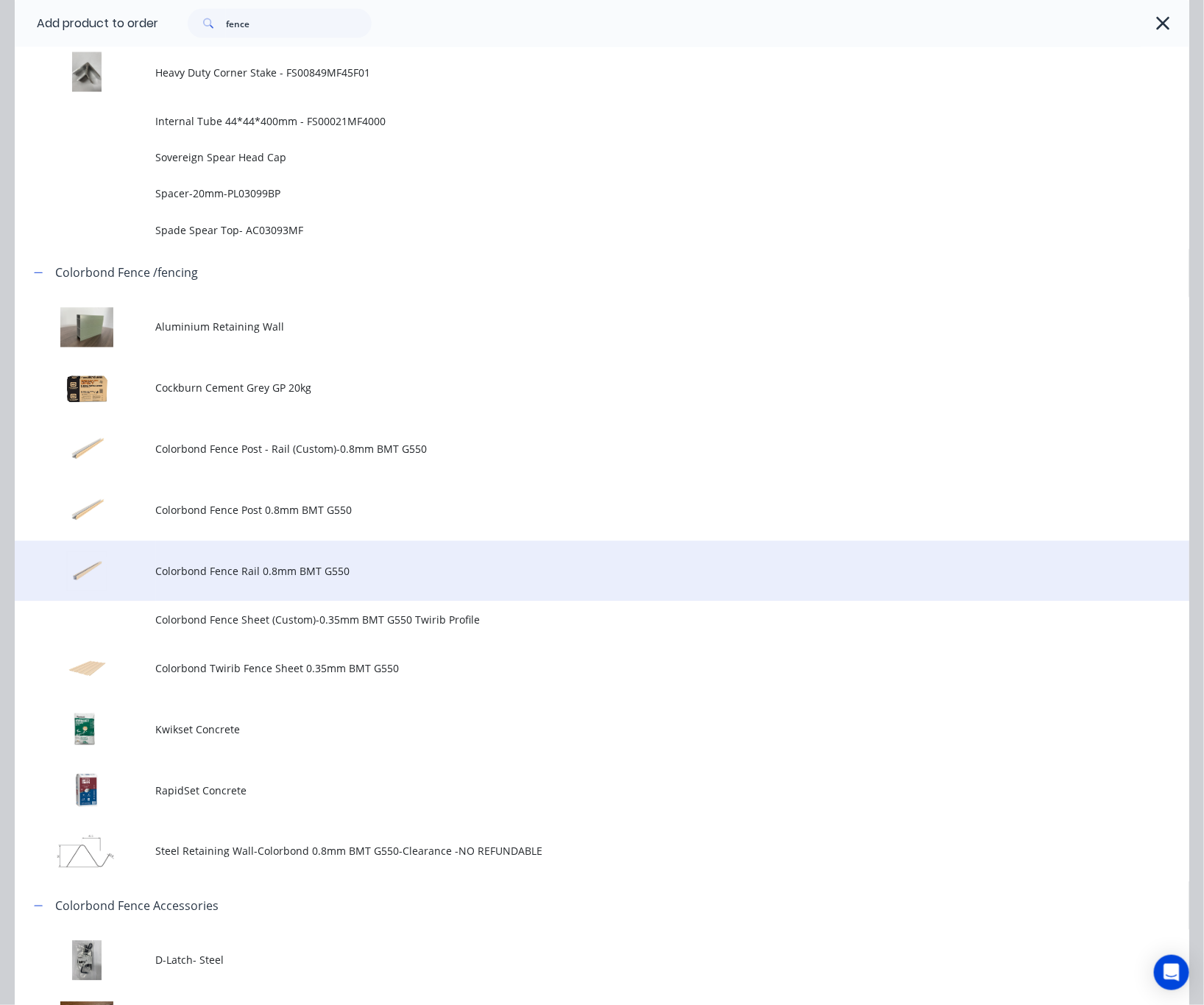
scroll to position [1215, 0]
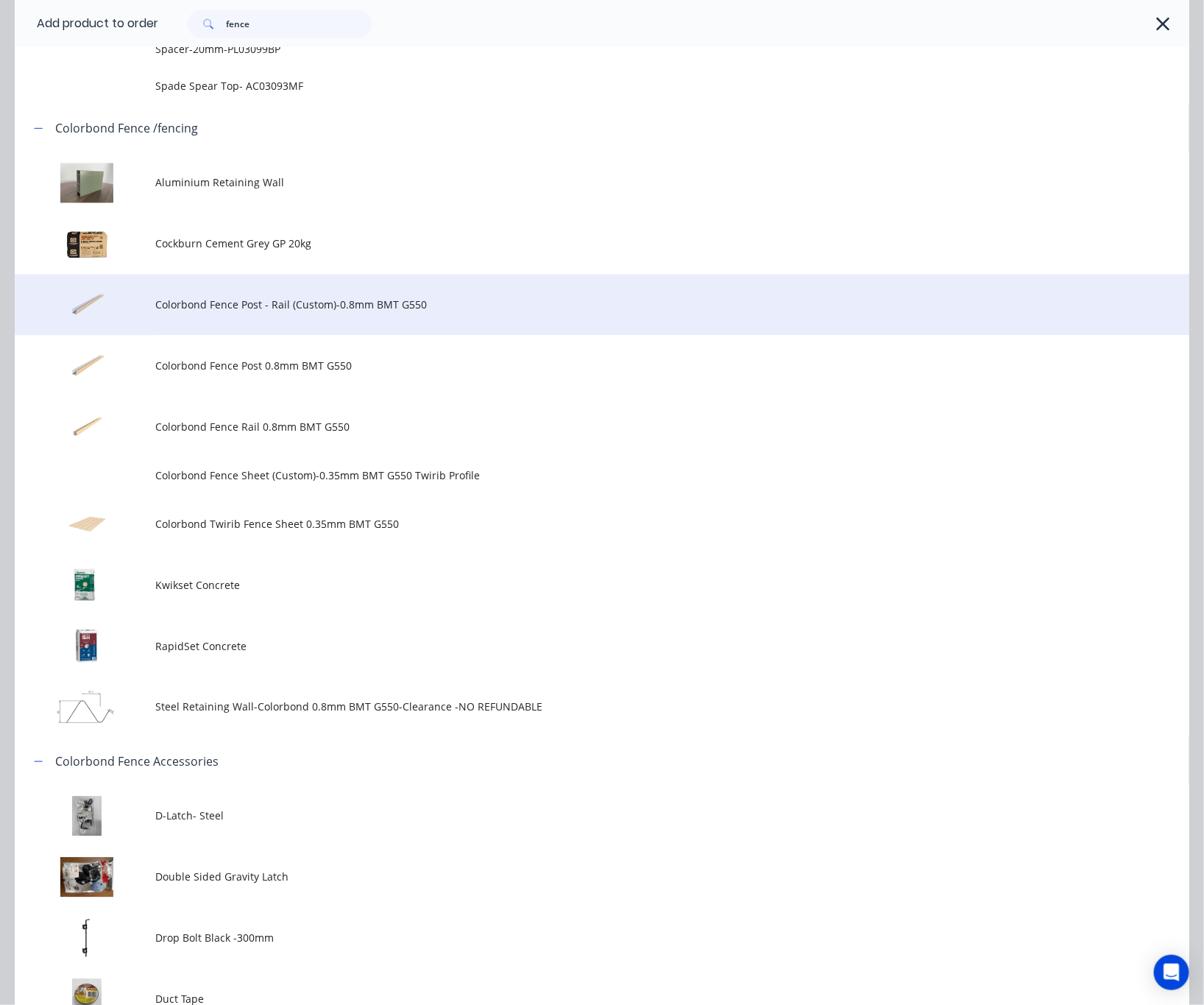
click at [550, 316] on td "Colorbond Fence Post - Rail (Custom)-0.8mm BMT G550" at bounding box center [673, 305] width 1033 height 61
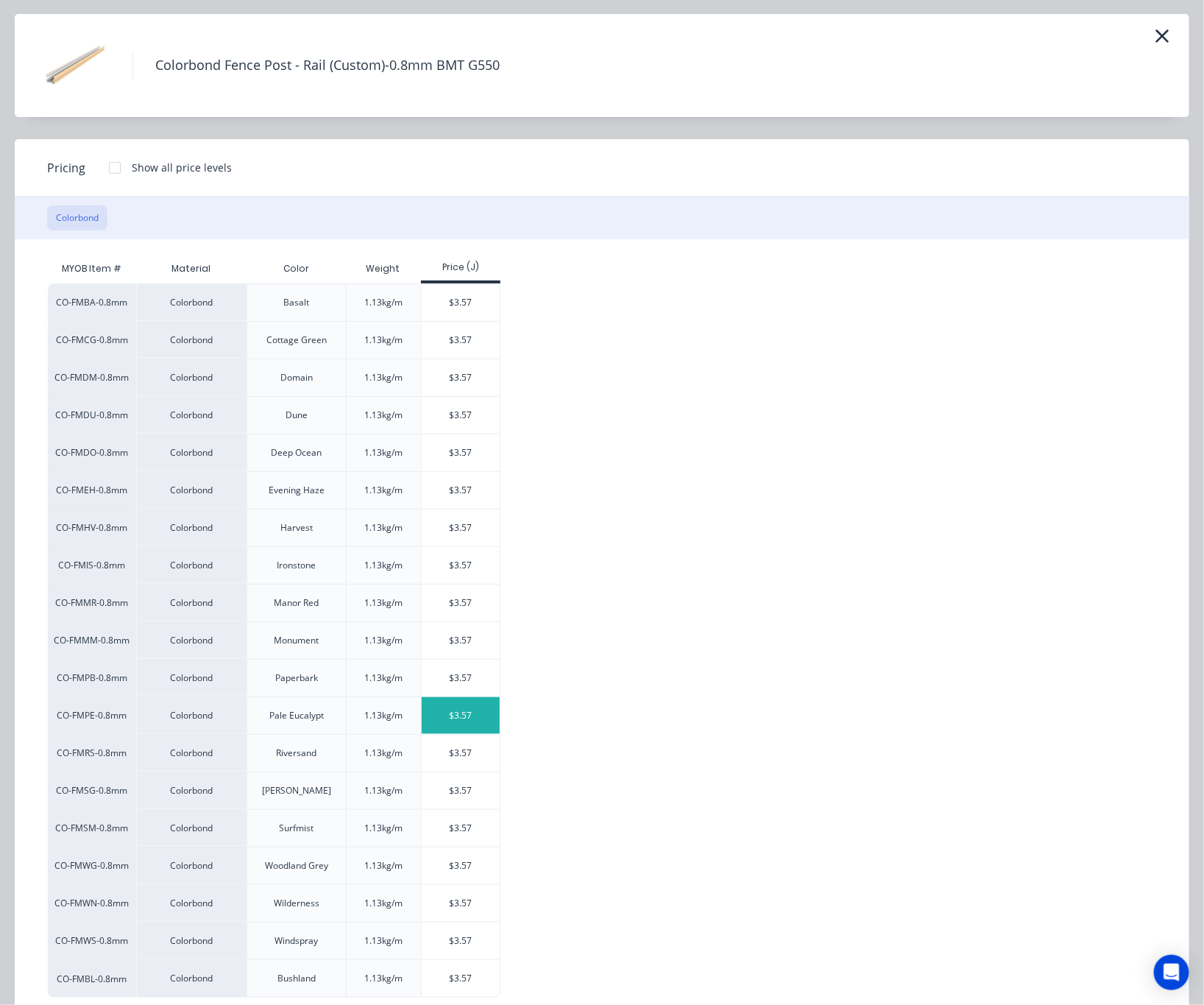
scroll to position [87, 0]
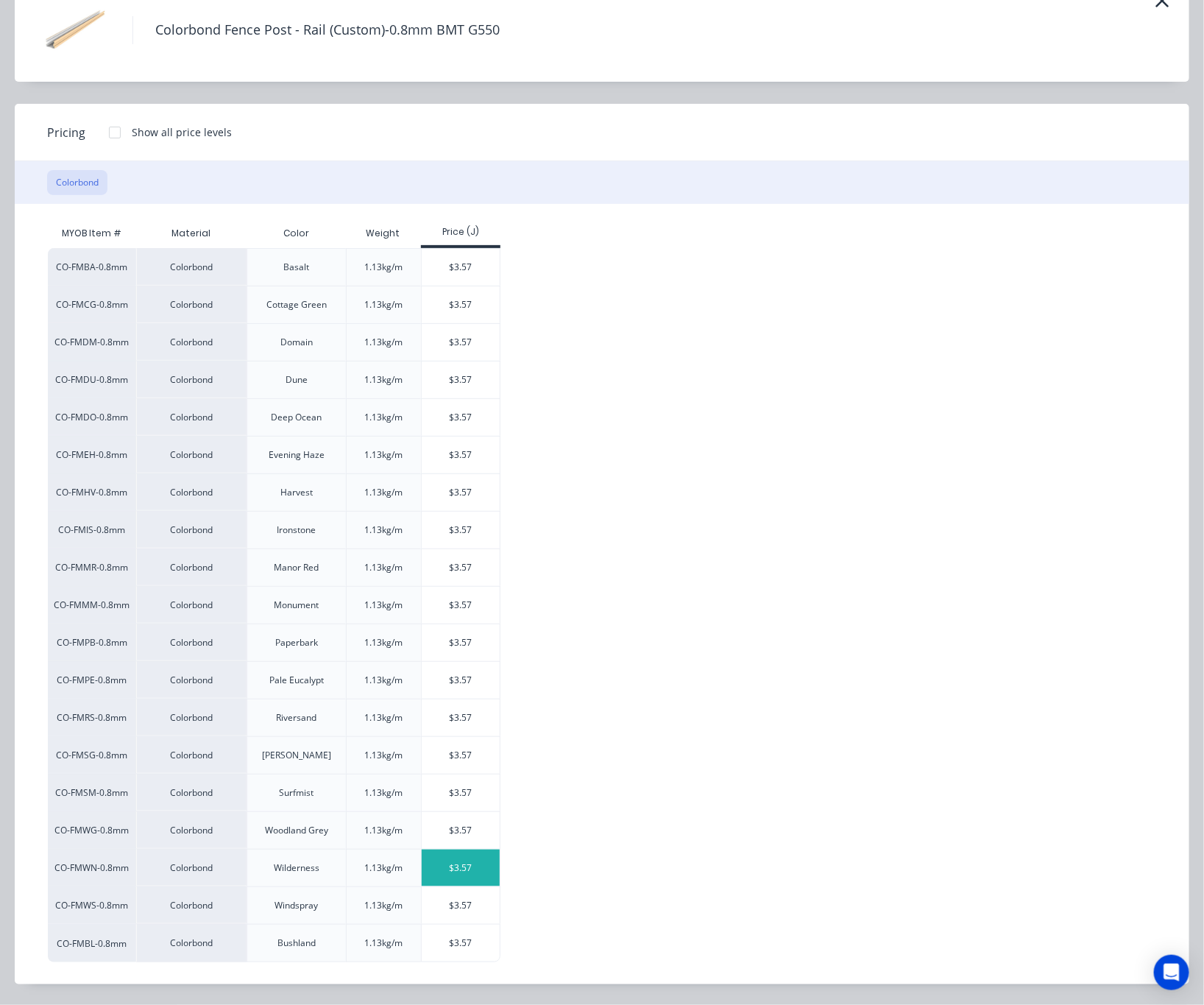
click at [464, 871] on div "$3.57" at bounding box center [461, 867] width 79 height 37
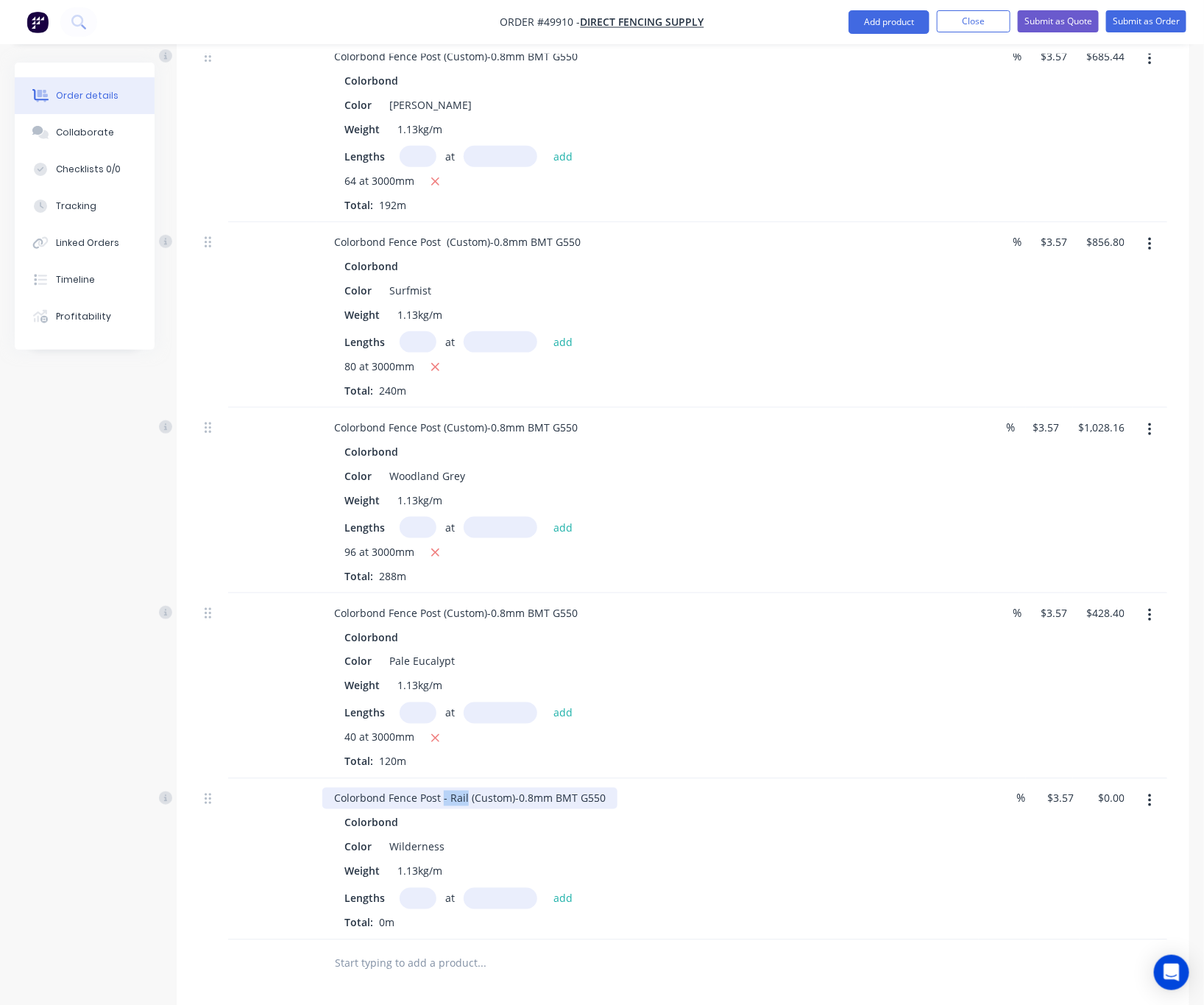
drag, startPoint x: 441, startPoint y: 781, endPoint x: 466, endPoint y: 775, distance: 25.7
click at [466, 788] on div "Colorbond Fence Post - Rail (Custom)-0.8mm BMT G550" at bounding box center [470, 799] width 295 height 21
click at [426, 888] on input "text" at bounding box center [417, 899] width 37 height 21
type input "40"
click at [477, 888] on input "text" at bounding box center [500, 899] width 73 height 21
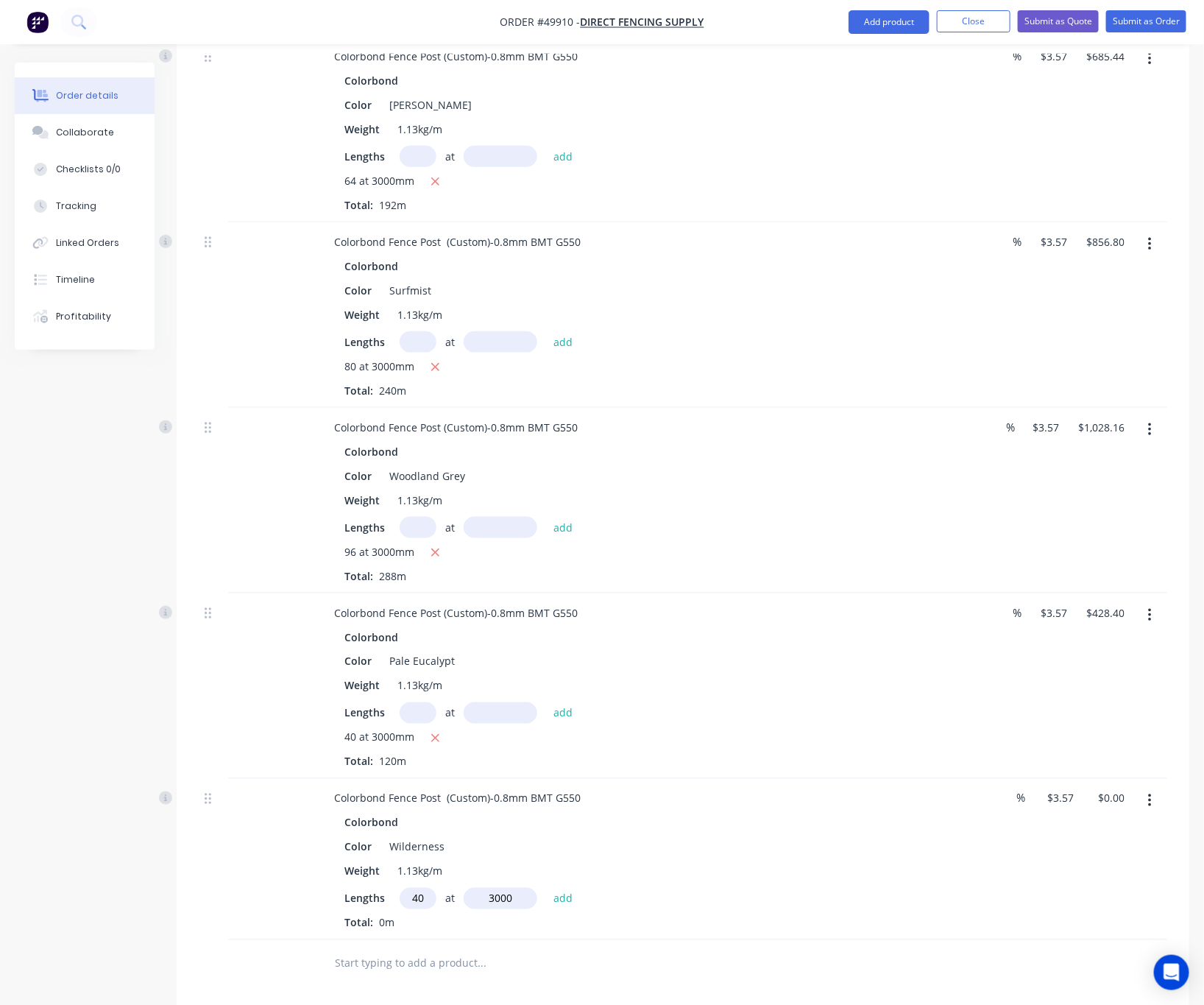
type input "3000"
click at [546, 888] on button "add" at bounding box center [563, 898] width 35 height 20
type input "$428.40"
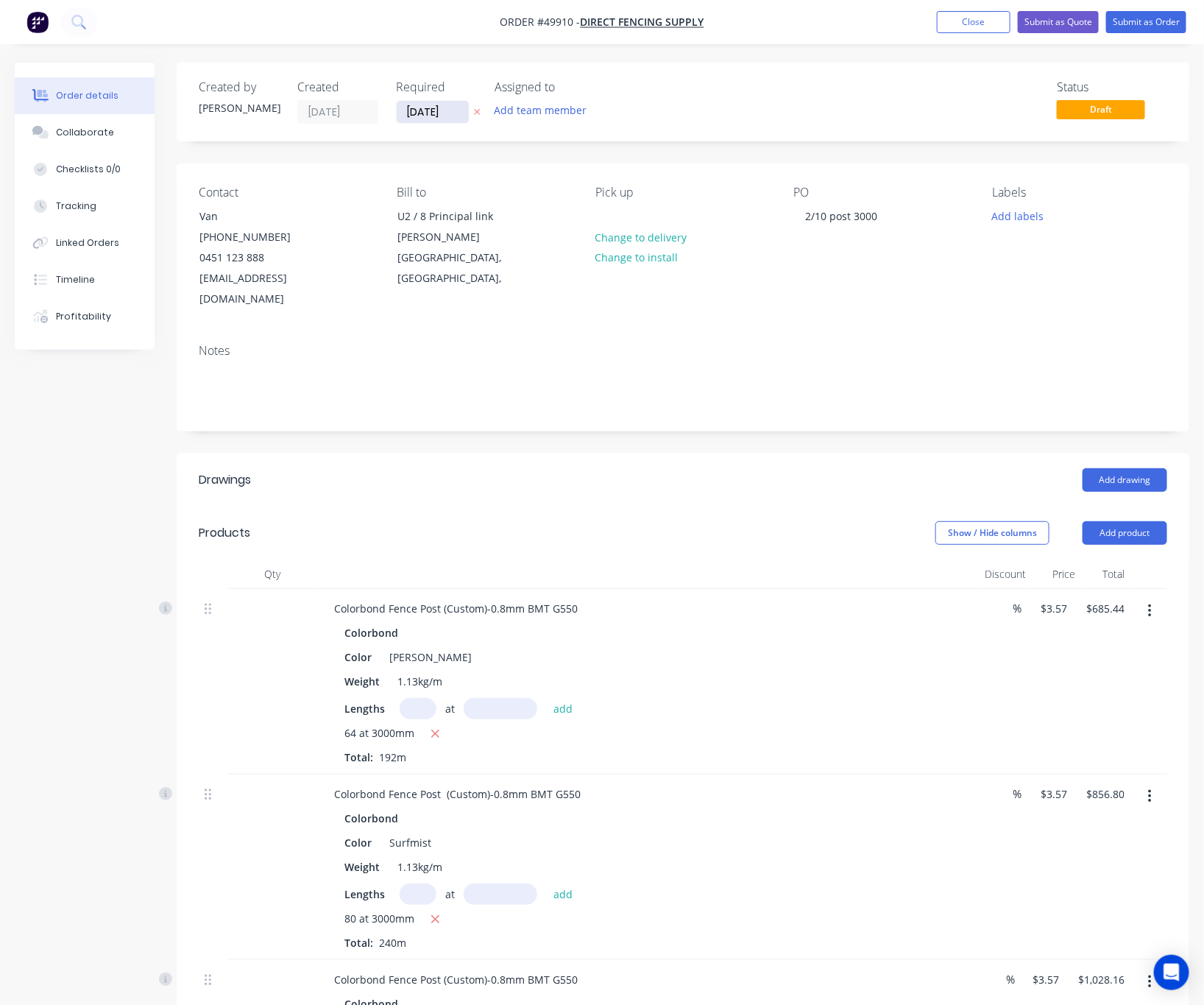
click at [425, 106] on input "[DATE]" at bounding box center [432, 112] width 72 height 22
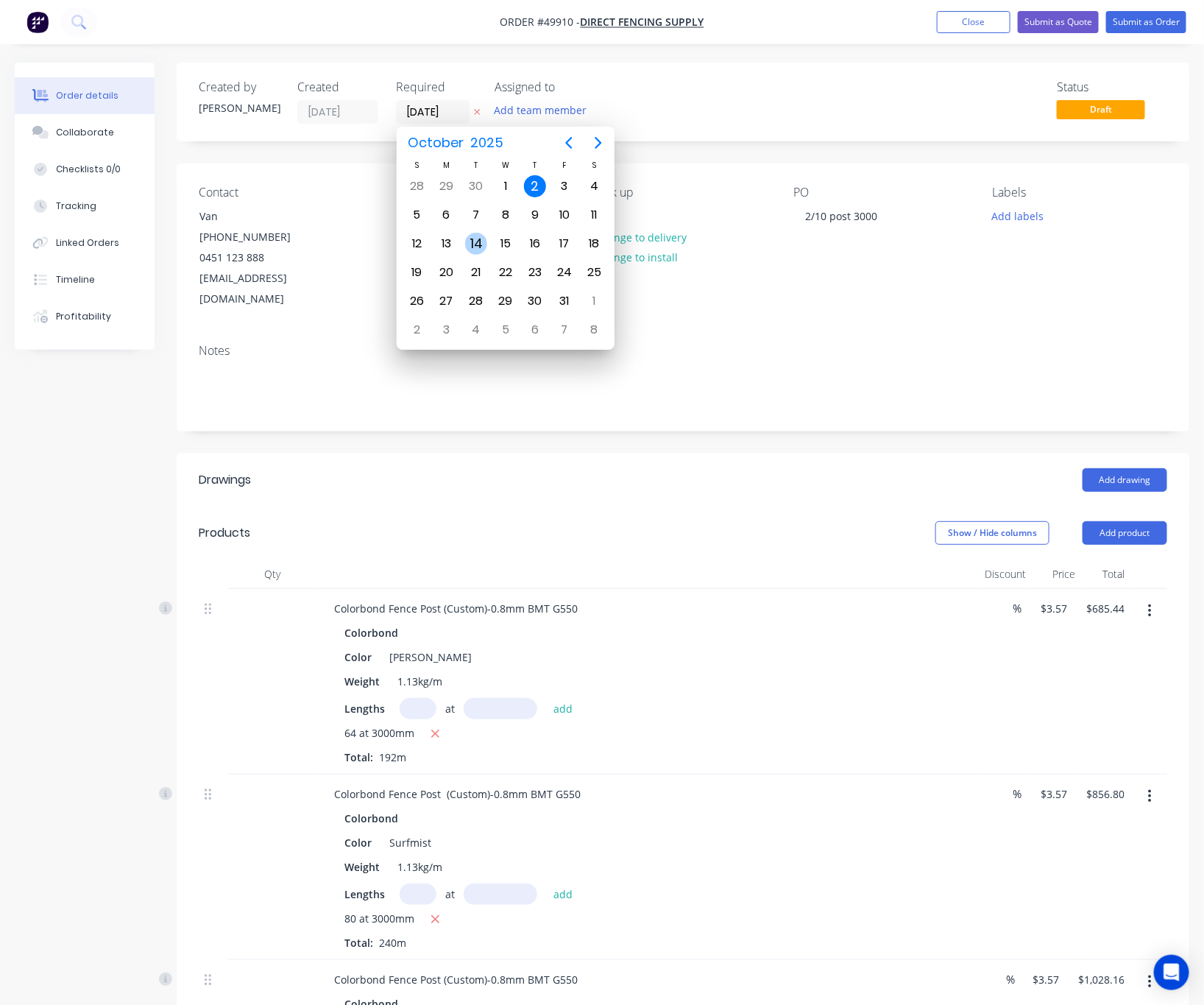
click at [473, 244] on div "14" at bounding box center [476, 243] width 22 height 22
type input "14/10/25"
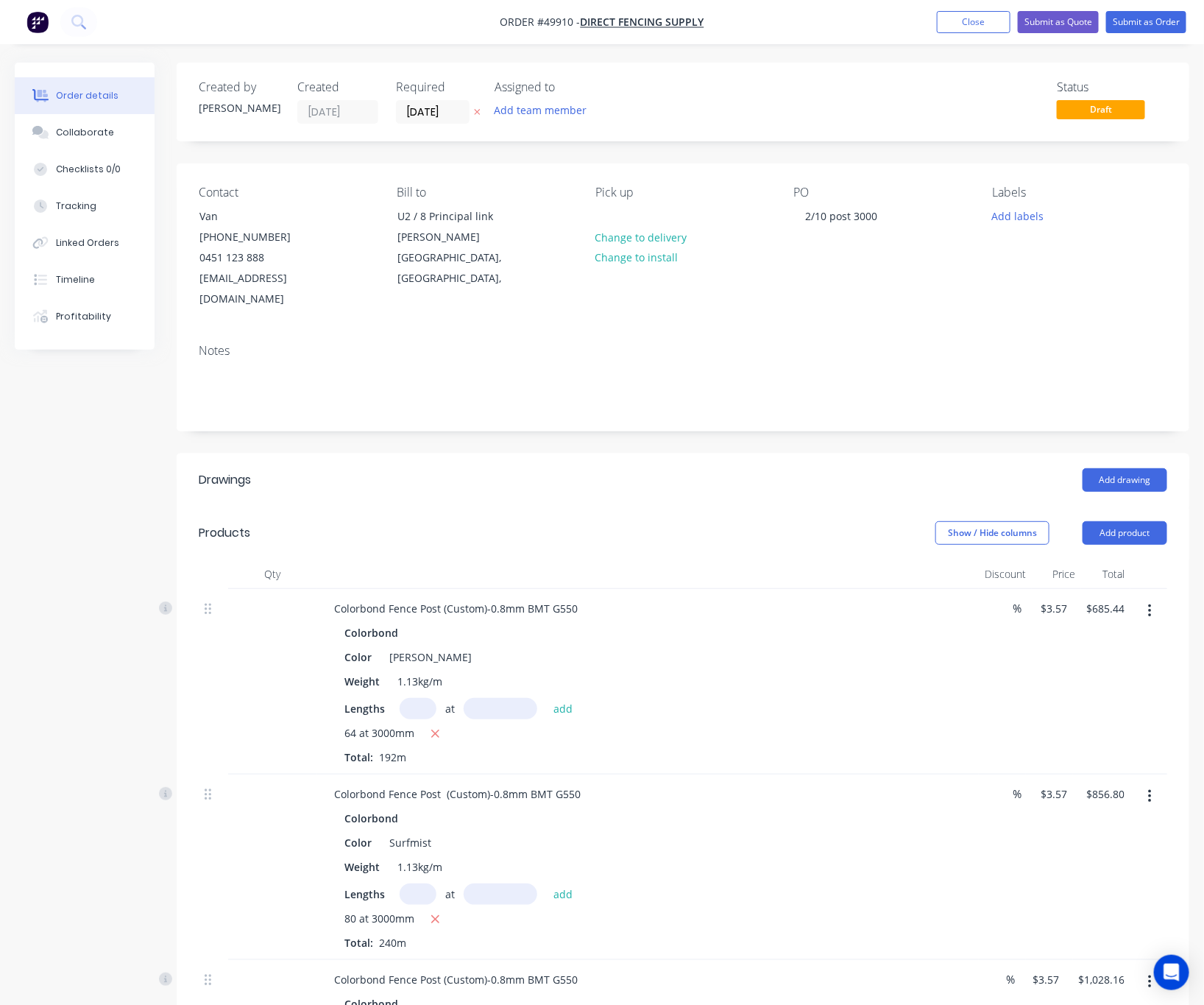
click at [815, 89] on div "Status Draft" at bounding box center [905, 102] width 525 height 44
click at [1146, 27] on button "Submit as Order" at bounding box center [1147, 21] width 80 height 22
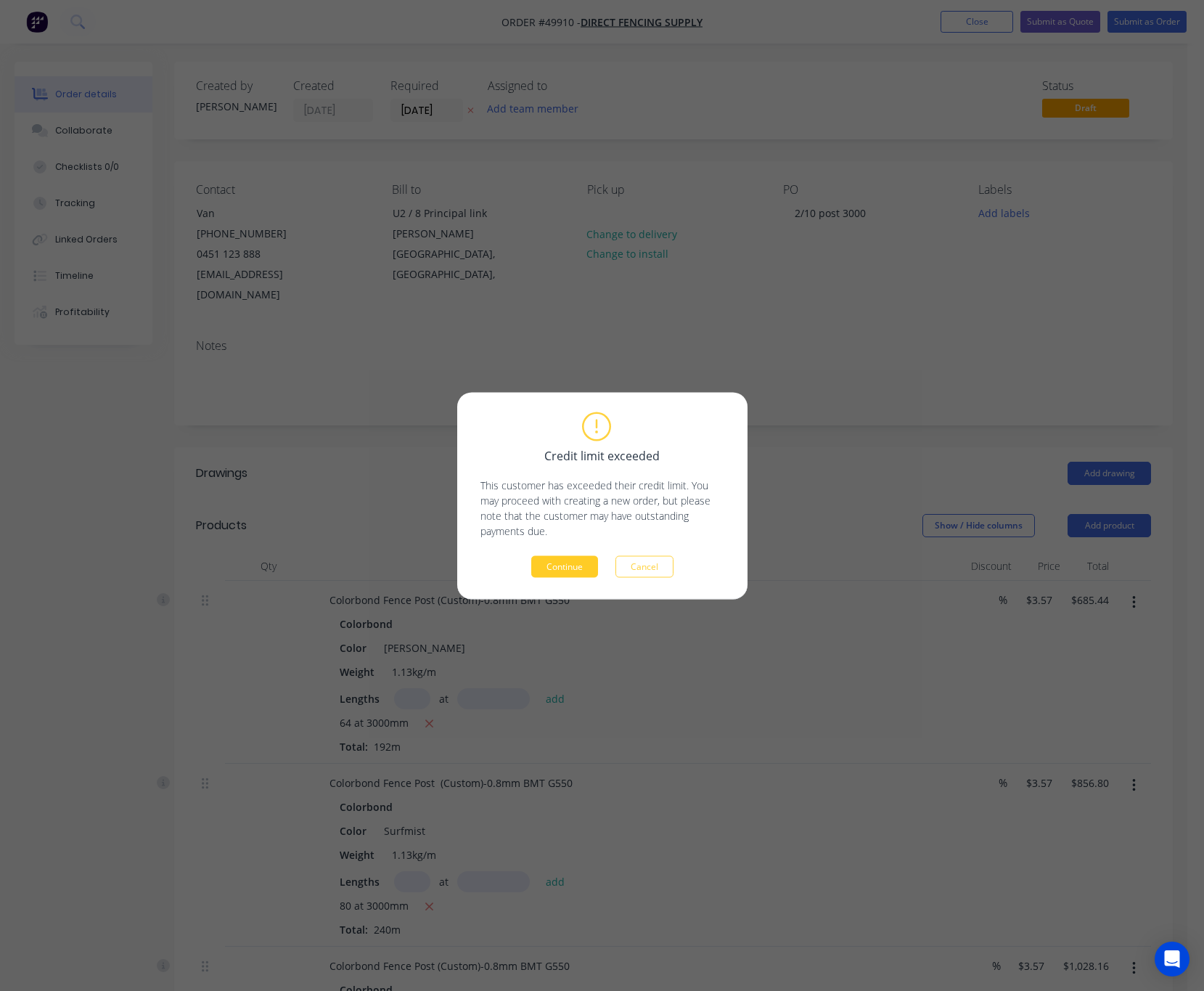
click at [556, 568] on button "Continue" at bounding box center [565, 566] width 67 height 22
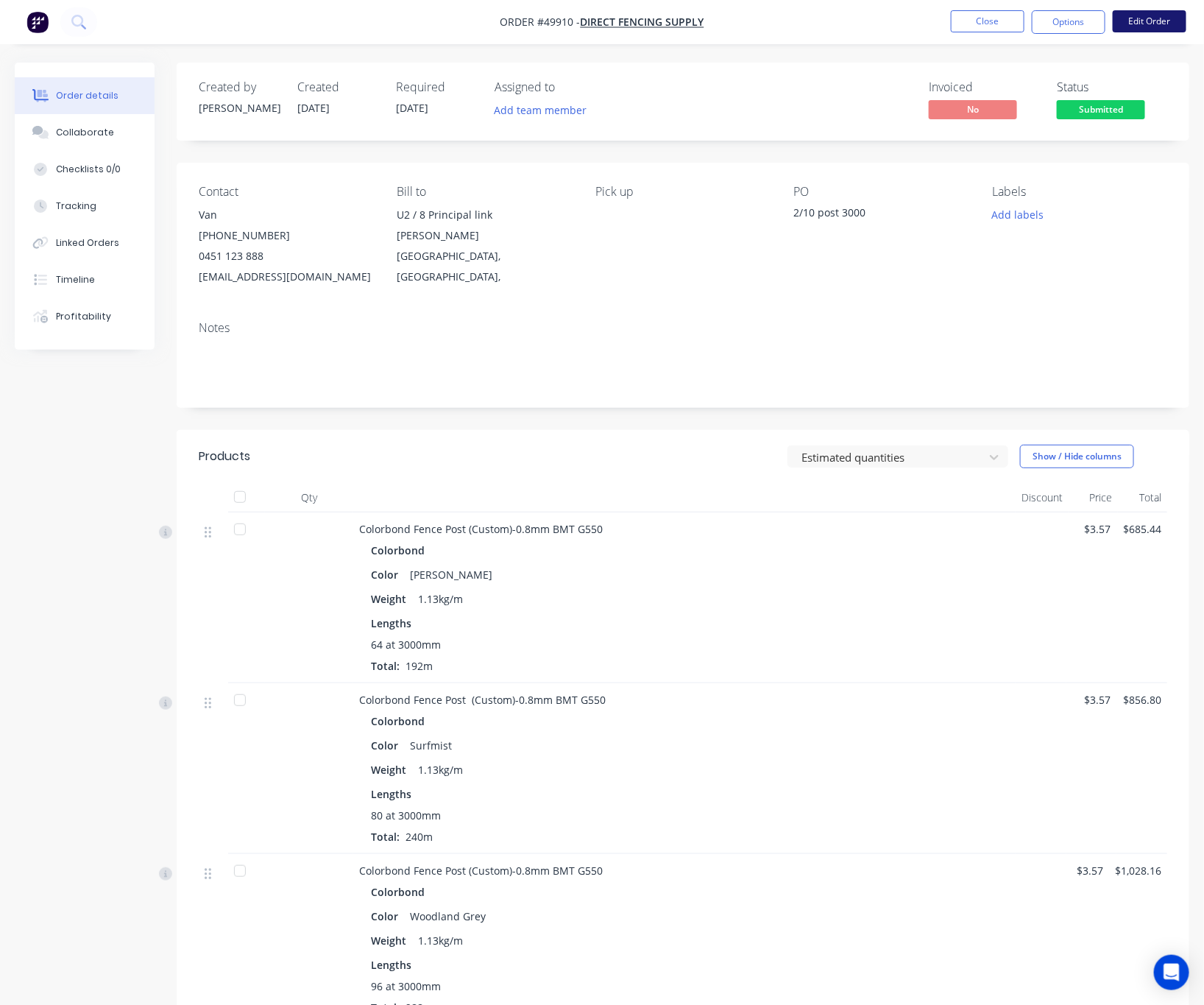
click at [1159, 27] on button "Edit Order" at bounding box center [1150, 21] width 73 height 22
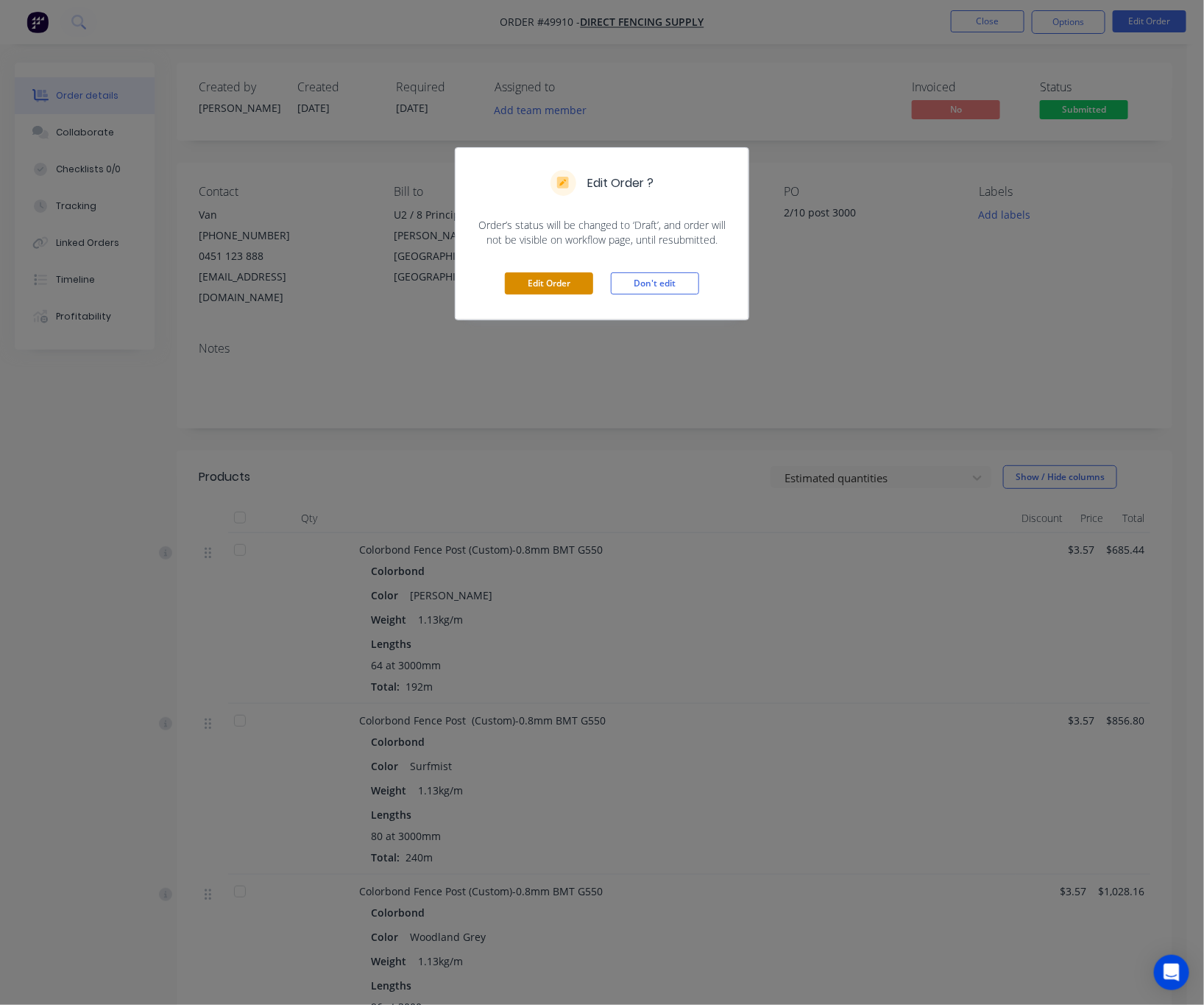
click at [529, 282] on button "Edit Order" at bounding box center [548, 283] width 88 height 22
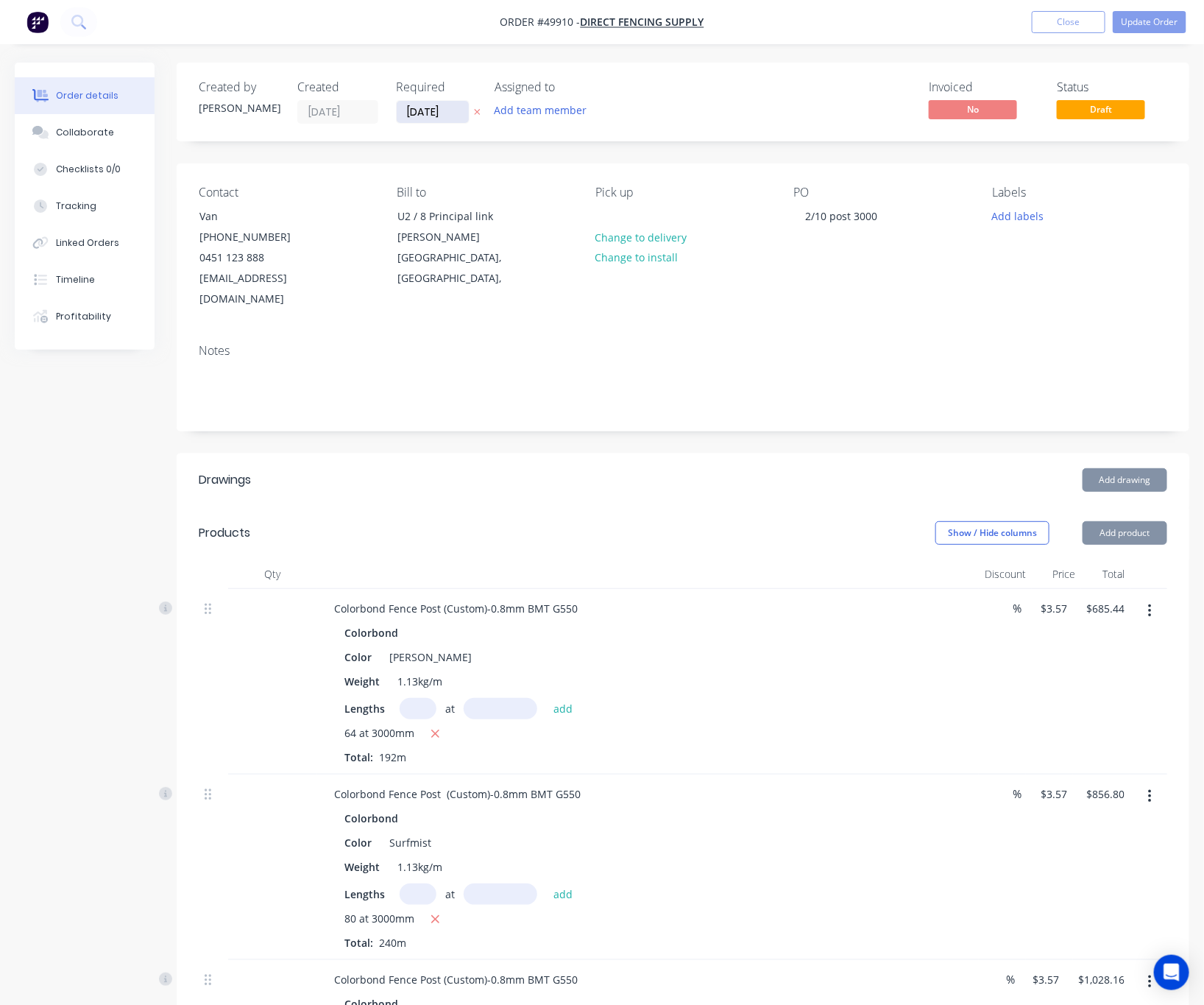
click at [424, 111] on input "14/10/25" at bounding box center [432, 112] width 72 height 22
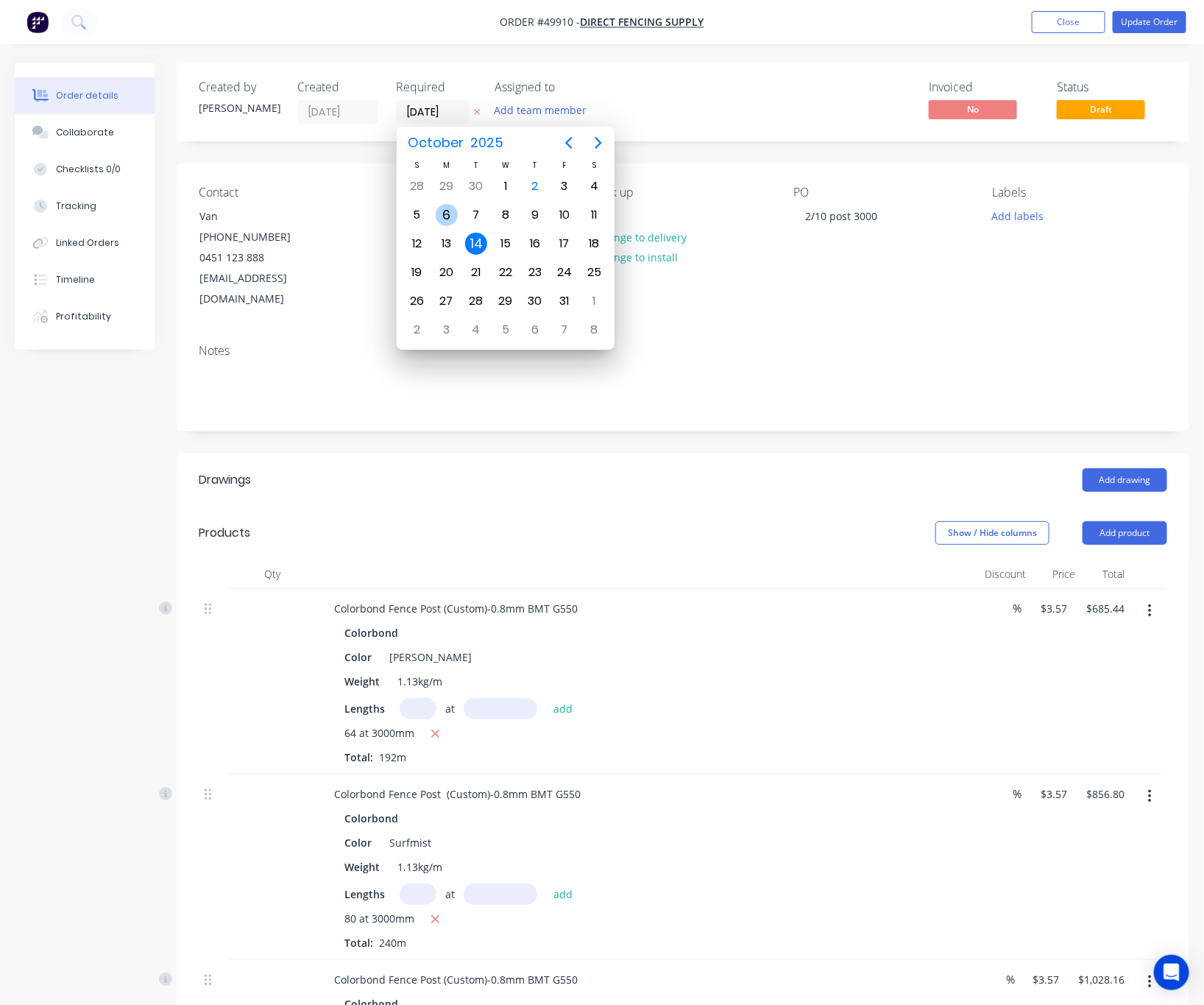
click at [440, 225] on div "6" at bounding box center [447, 214] width 29 height 28
type input "06/10/25"
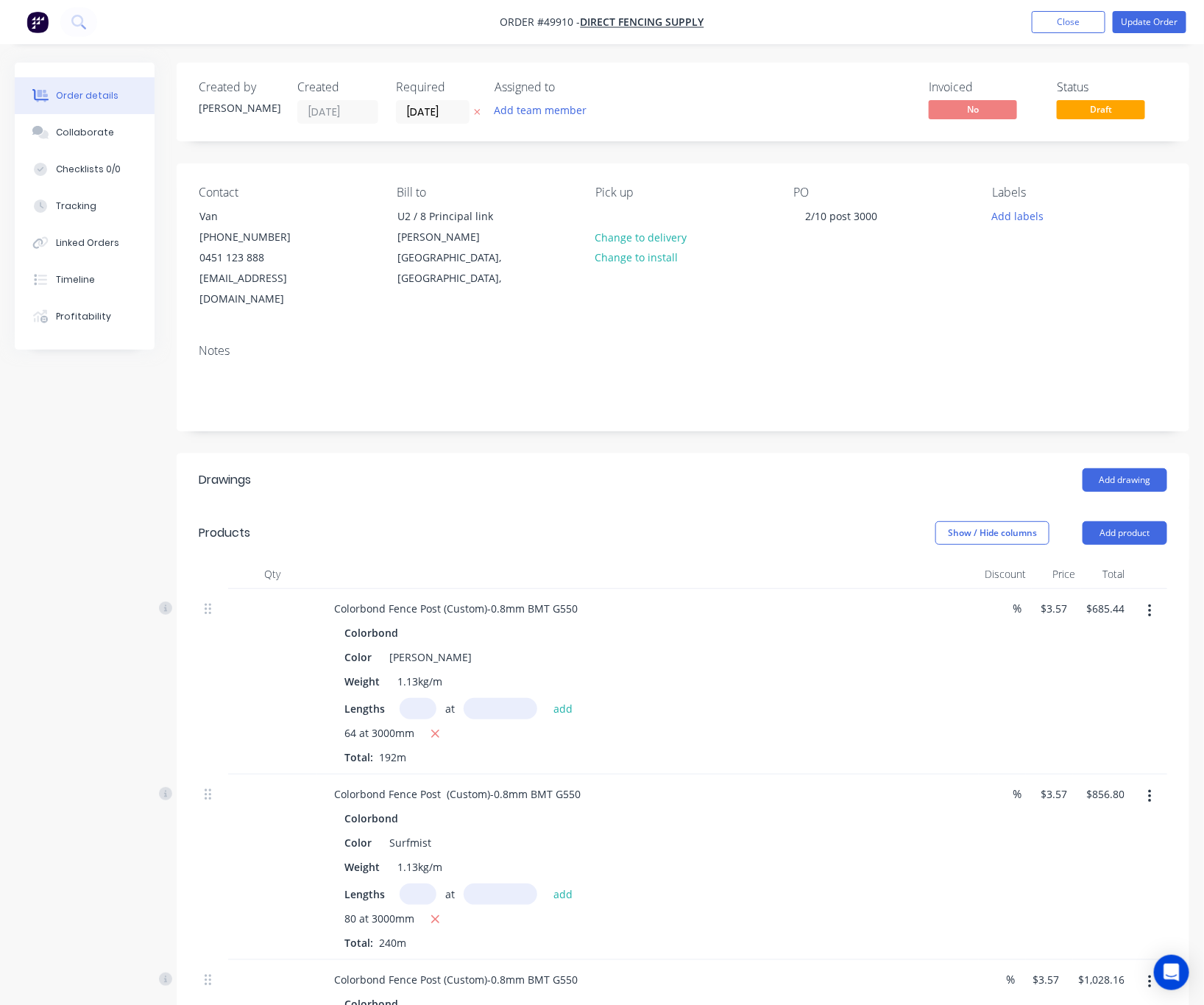
click at [722, 113] on div "Invoiced No Status Draft" at bounding box center [905, 102] width 525 height 44
click at [1132, 21] on button "Update Order" at bounding box center [1150, 21] width 73 height 22
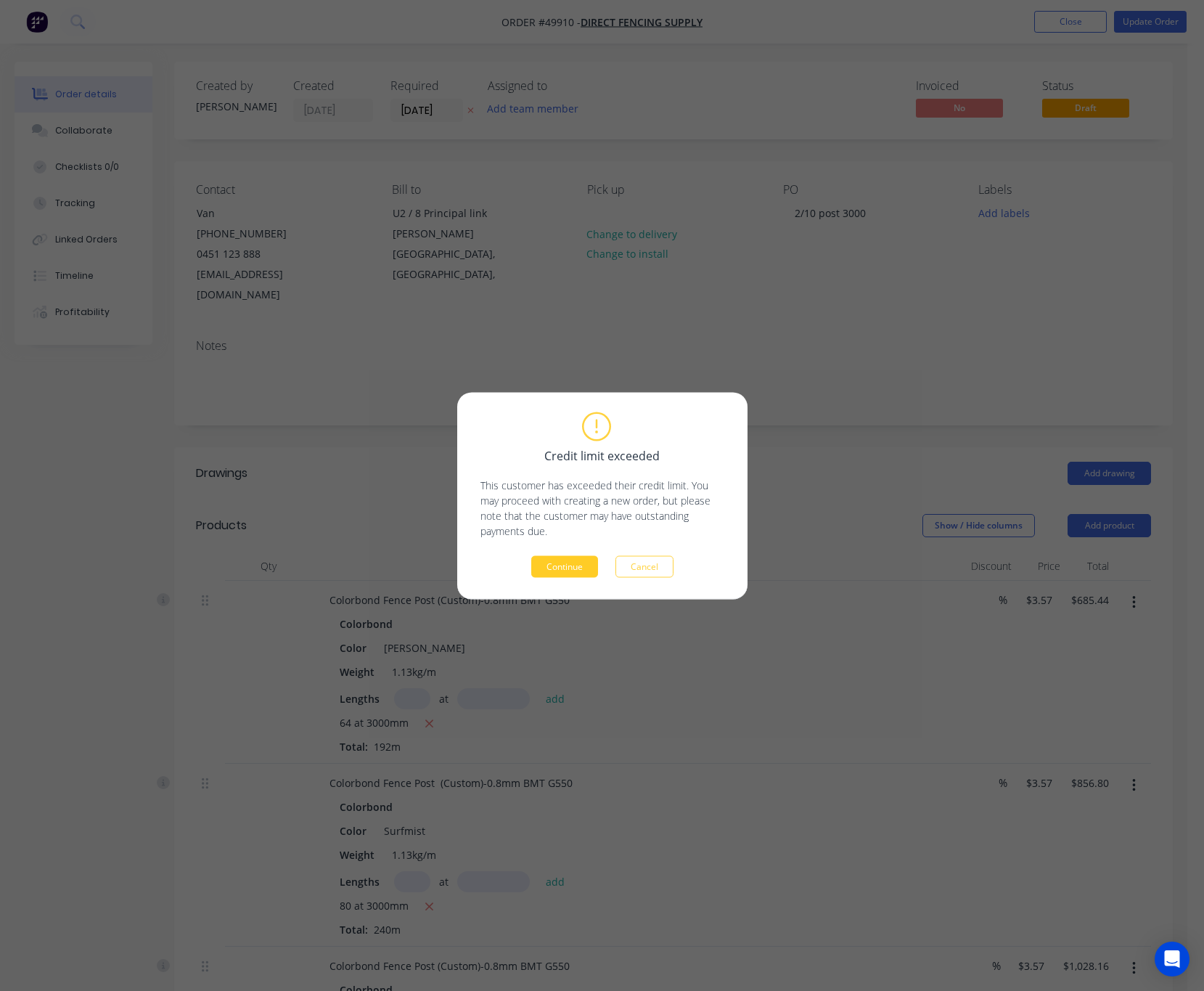
click at [559, 558] on button "Continue" at bounding box center [565, 566] width 67 height 22
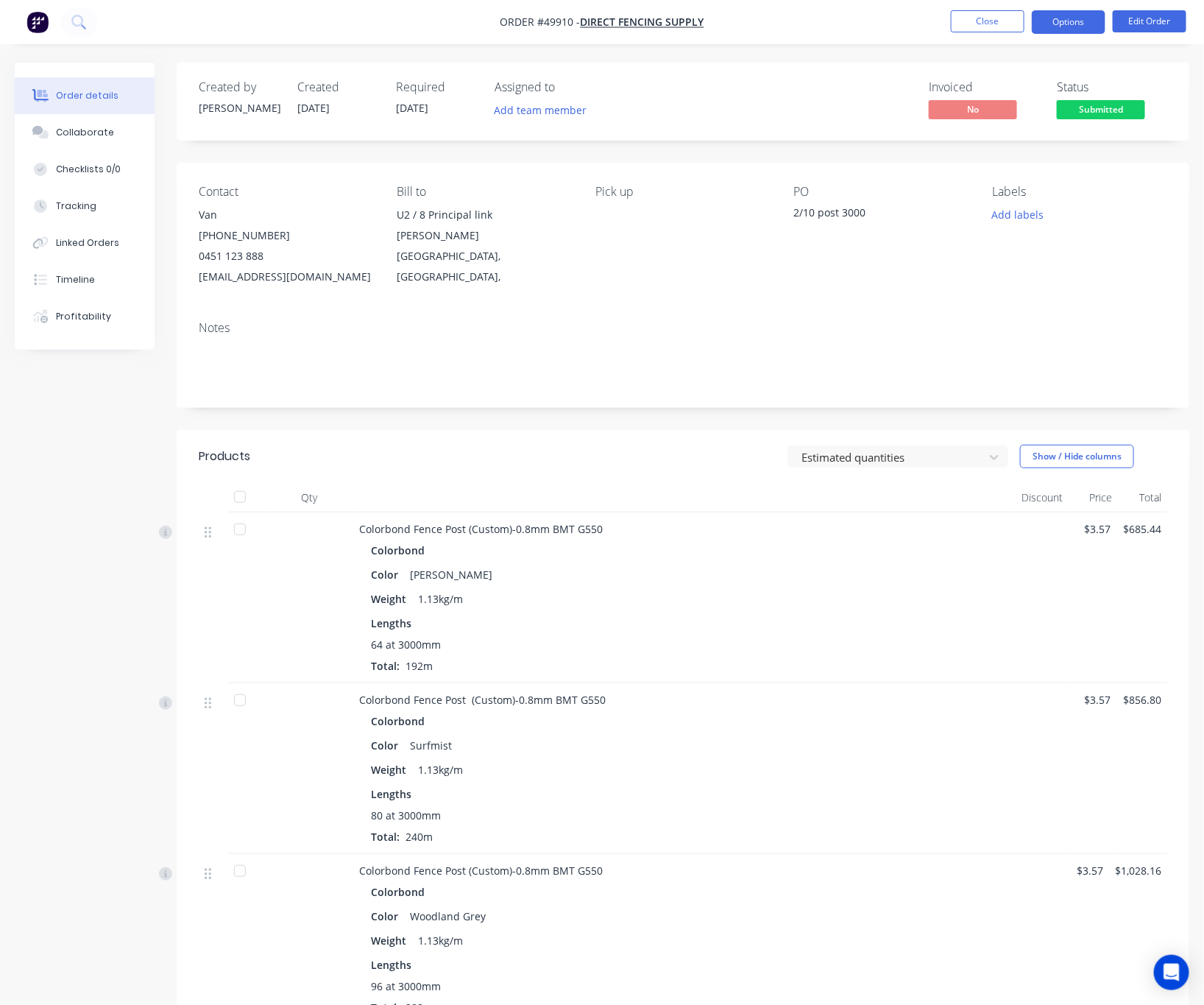
click at [1074, 18] on button "Options" at bounding box center [1068, 22] width 73 height 23
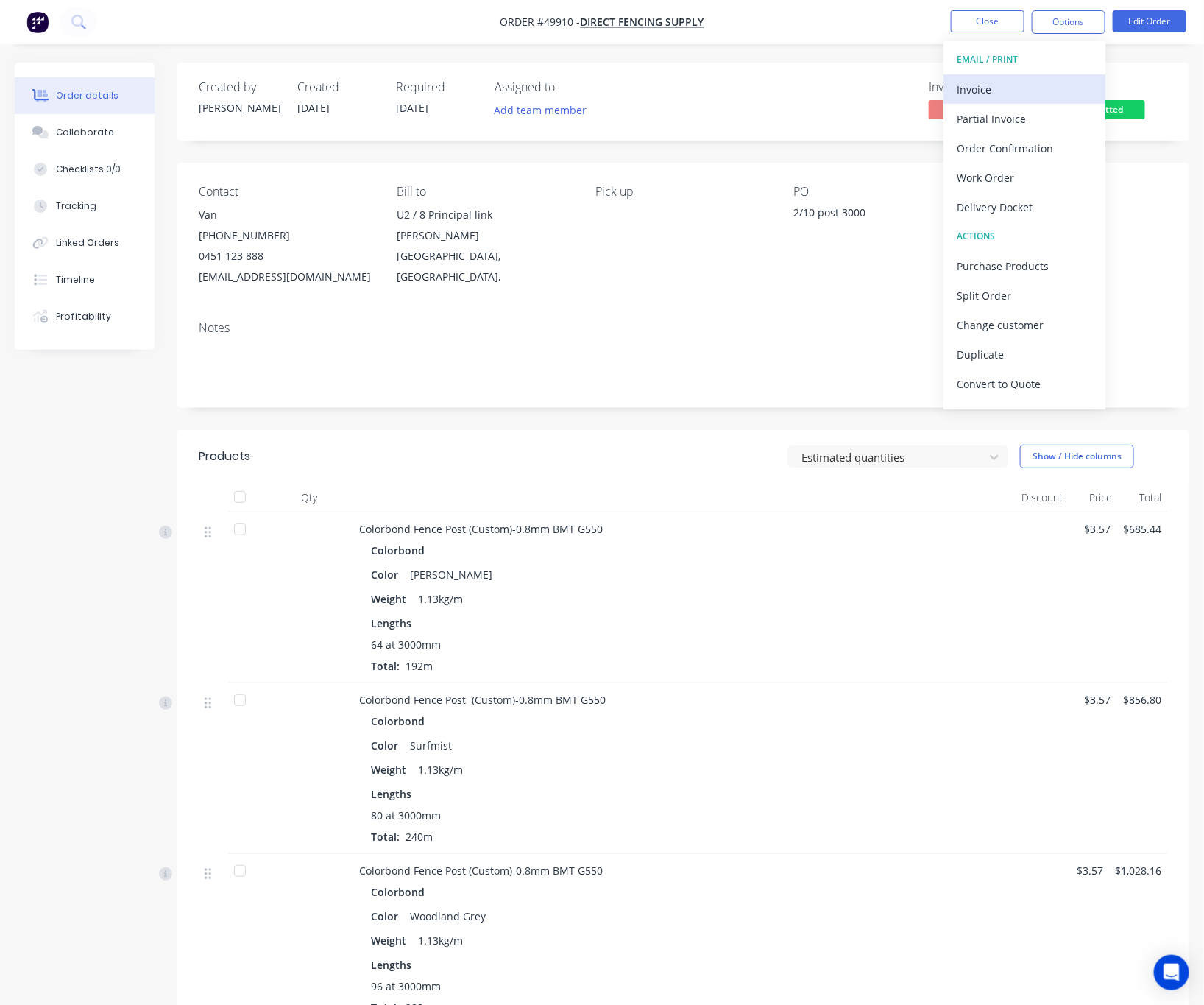
click at [1042, 91] on div "Invoice" at bounding box center [1024, 89] width 136 height 21
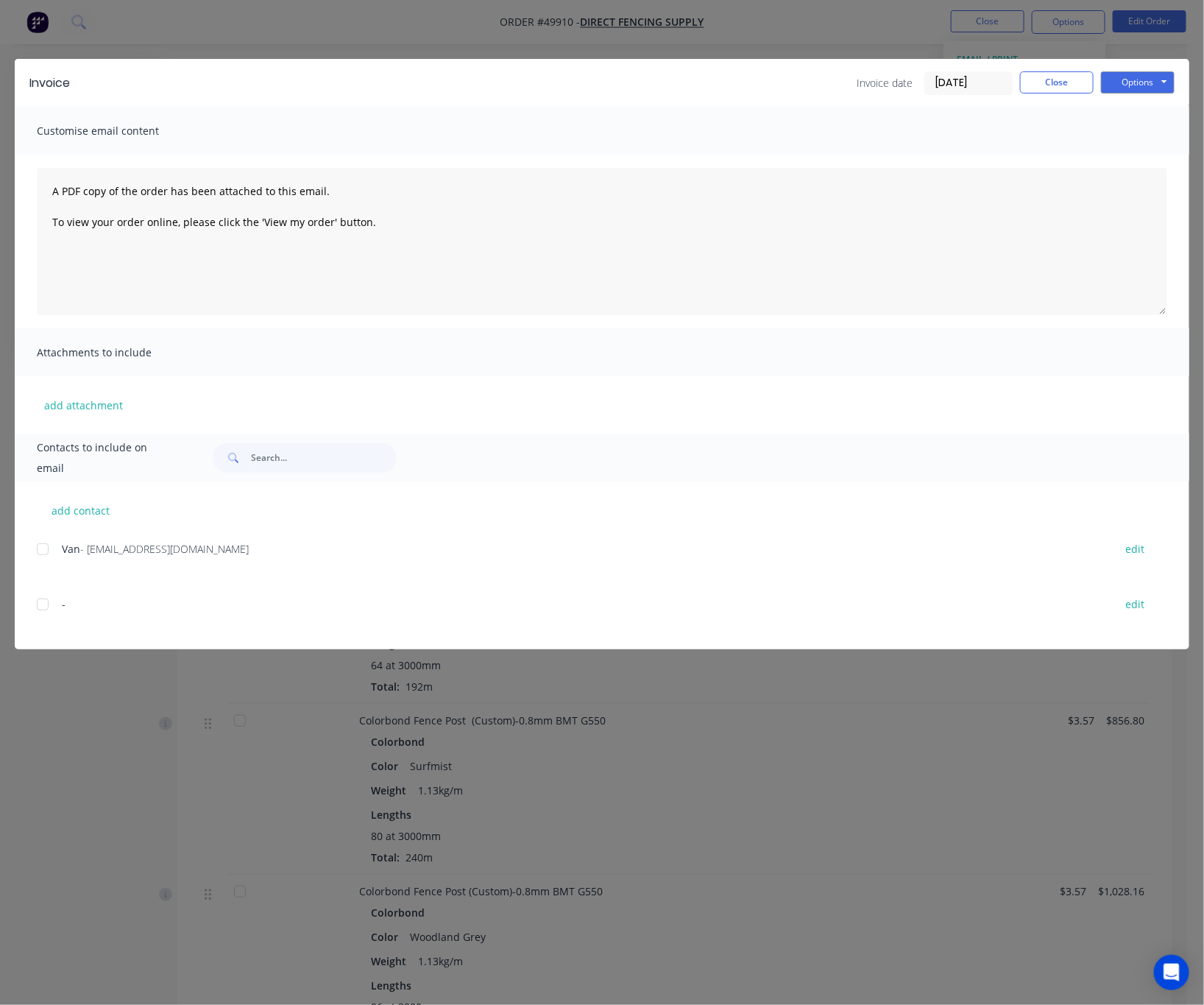
click at [38, 549] on div at bounding box center [42, 549] width 29 height 29
click at [1124, 84] on button "Options" at bounding box center [1138, 82] width 73 height 22
click at [1135, 159] on button "Email" at bounding box center [1148, 156] width 94 height 24
click at [661, 44] on div "Invoice Invoice date 02/10/25 Close Options Preview Print Email Customise email…" at bounding box center [602, 502] width 1204 height 1005
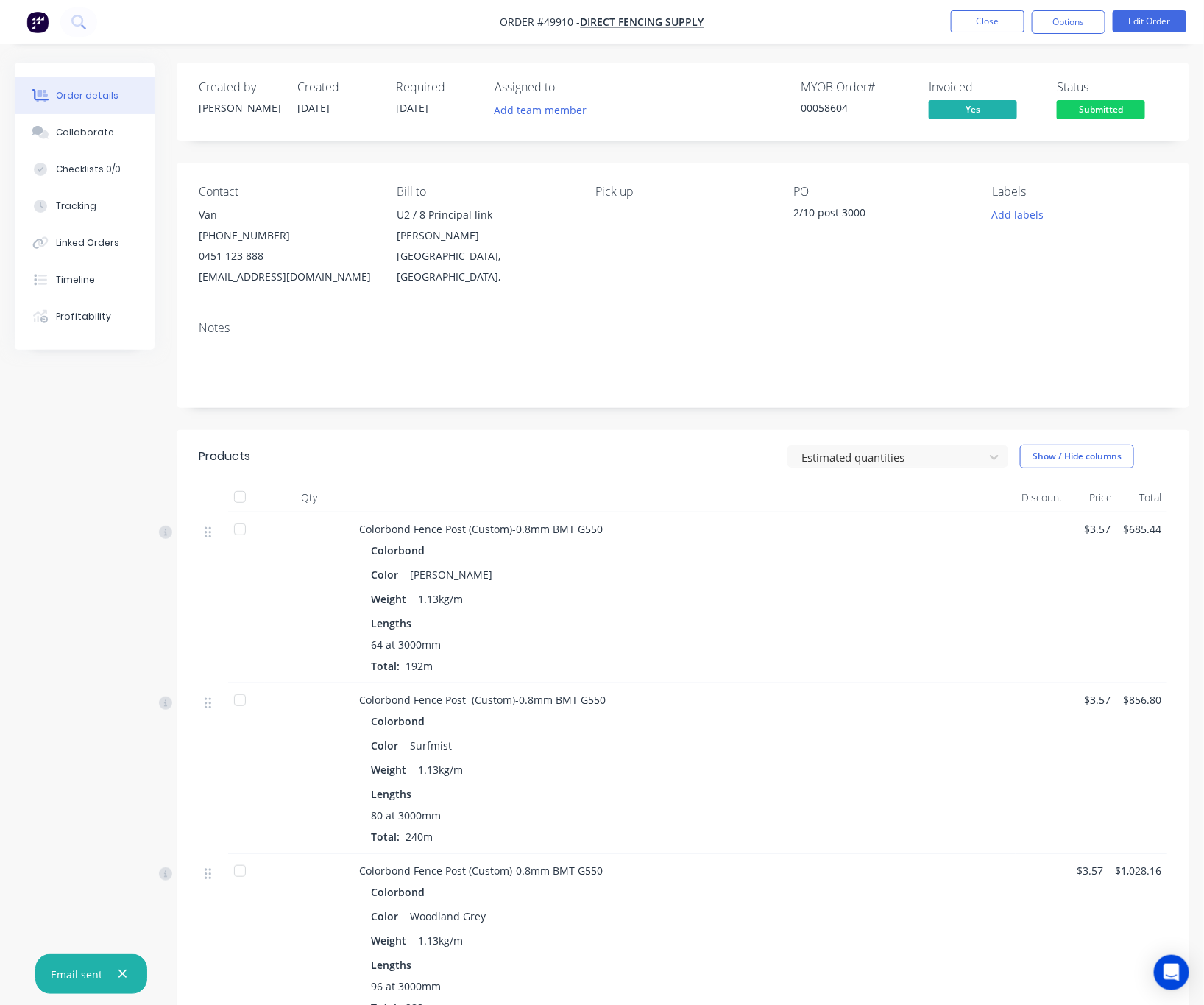
click at [1132, 120] on button "Submitted" at bounding box center [1100, 111] width 88 height 22
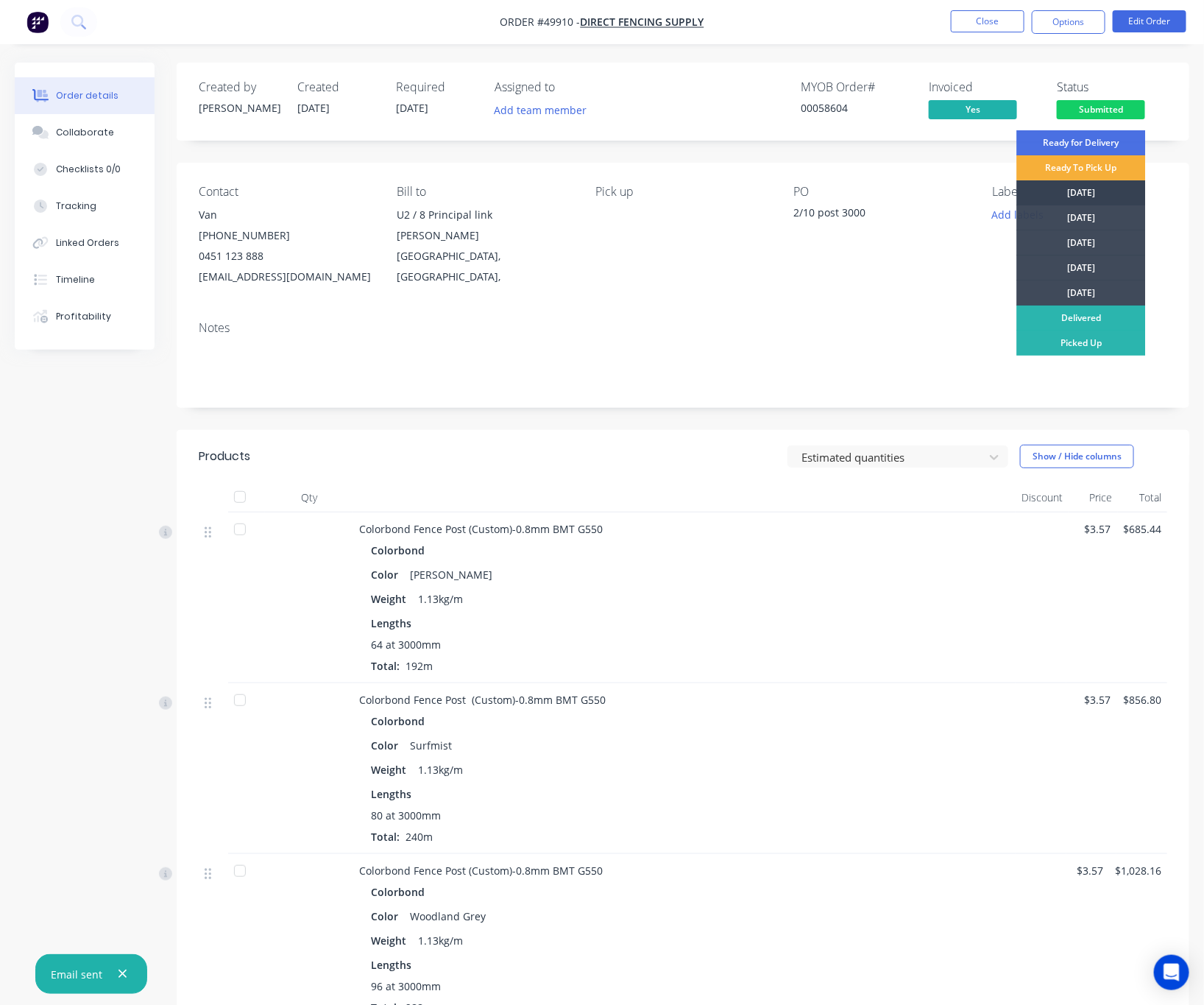
click at [1111, 195] on div "Monday" at bounding box center [1082, 193] width 129 height 25
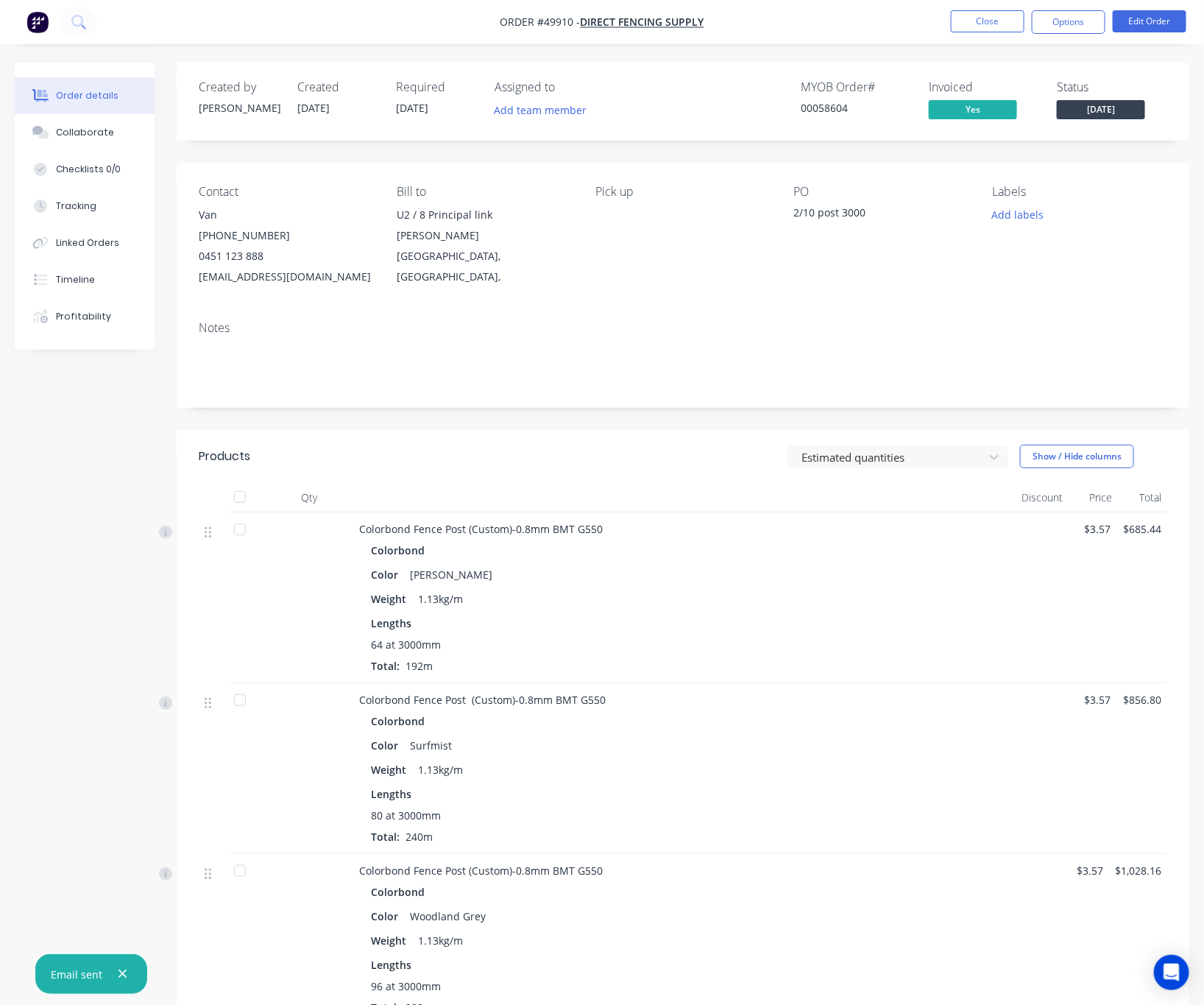
click at [1061, 38] on nav "Order #49910 - Direct Fencing Supply Close Options Edit Order" at bounding box center [602, 21] width 1204 height 44
click at [1066, 25] on button "Options" at bounding box center [1068, 22] width 73 height 23
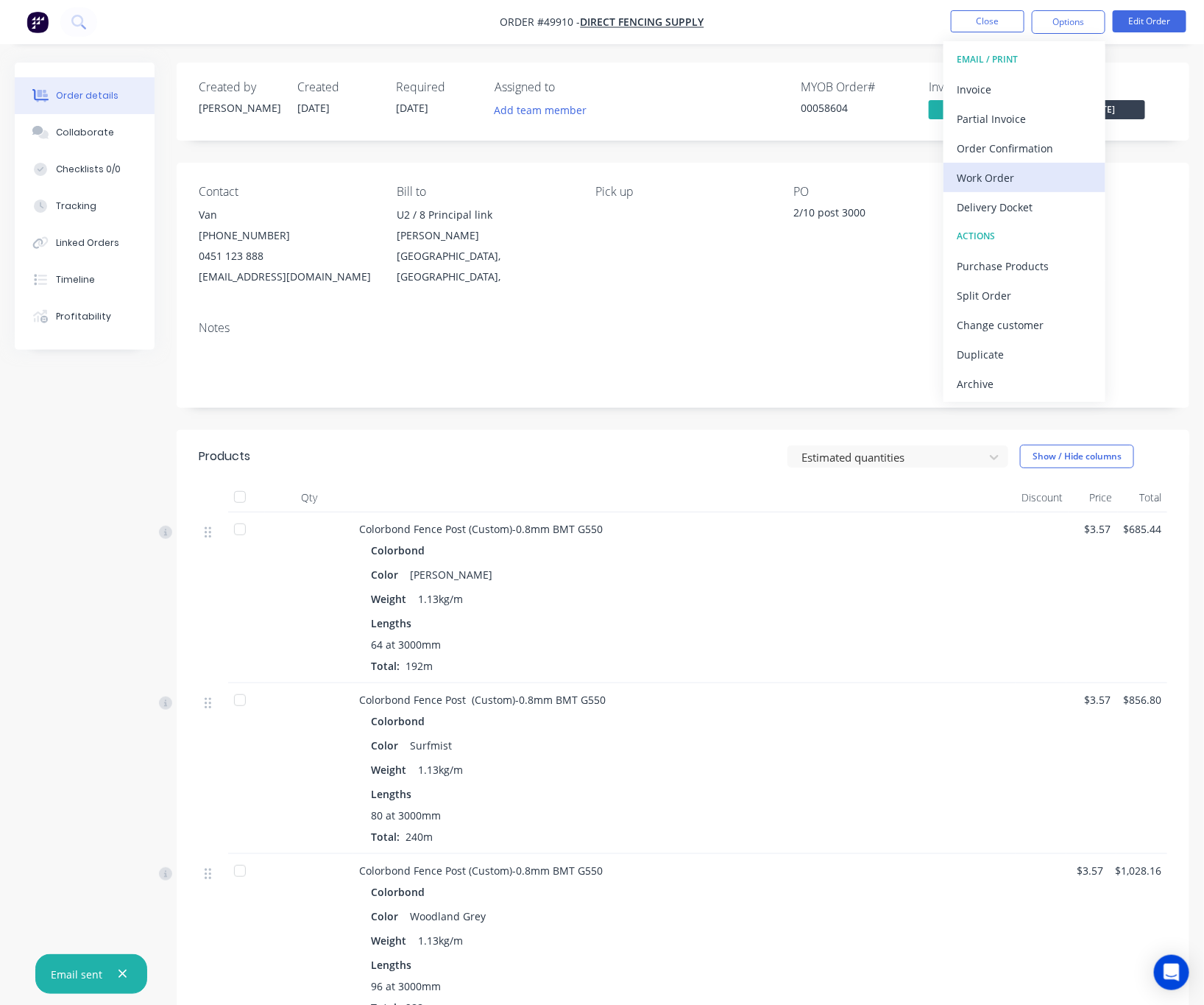
click at [1027, 175] on div "Work Order" at bounding box center [1024, 178] width 136 height 21
click at [1015, 177] on div "Custom" at bounding box center [1024, 178] width 136 height 21
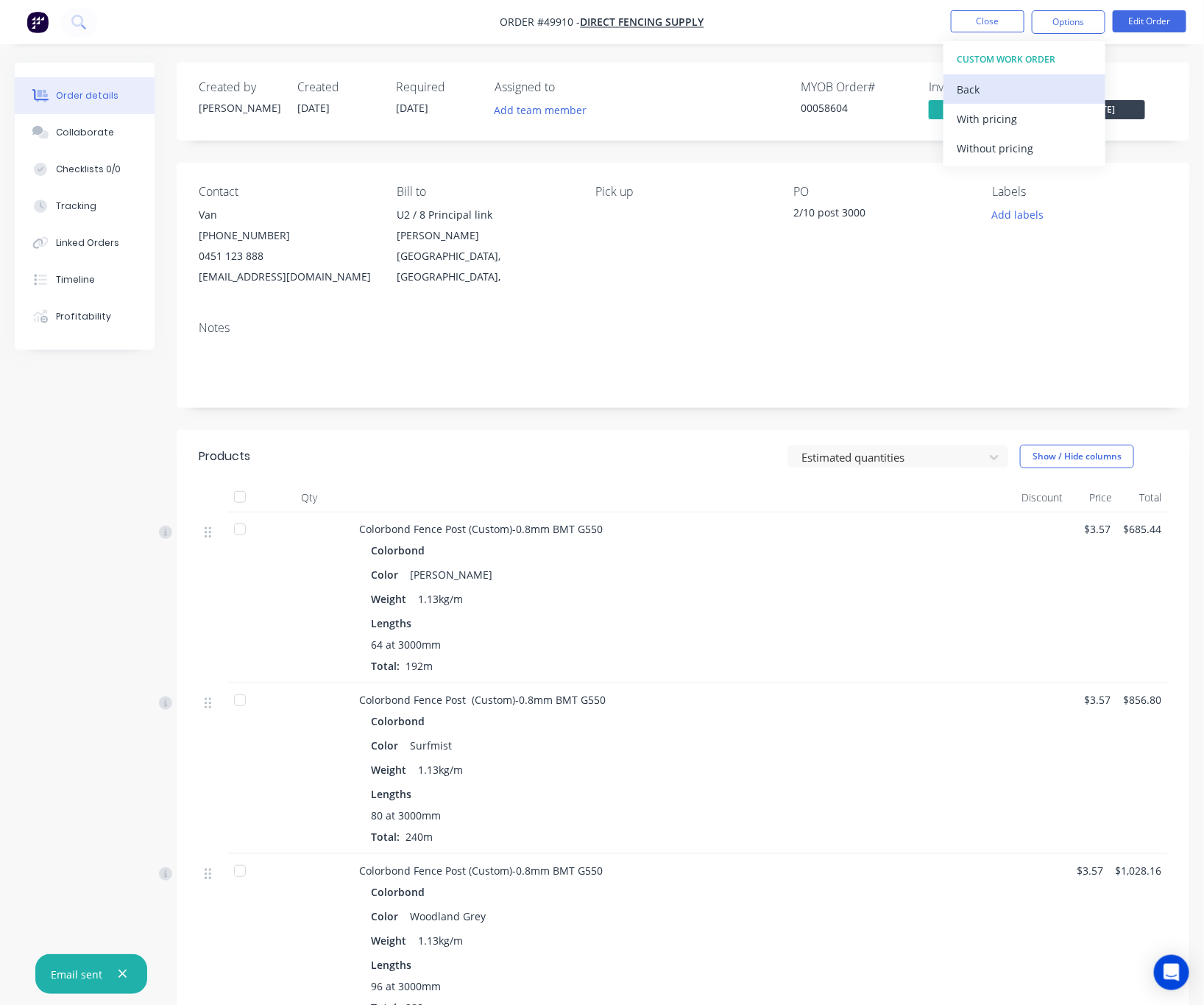
click at [1030, 80] on div "Back" at bounding box center [1024, 89] width 136 height 21
click at [1045, 161] on button "Without pricing" at bounding box center [1024, 147] width 162 height 29
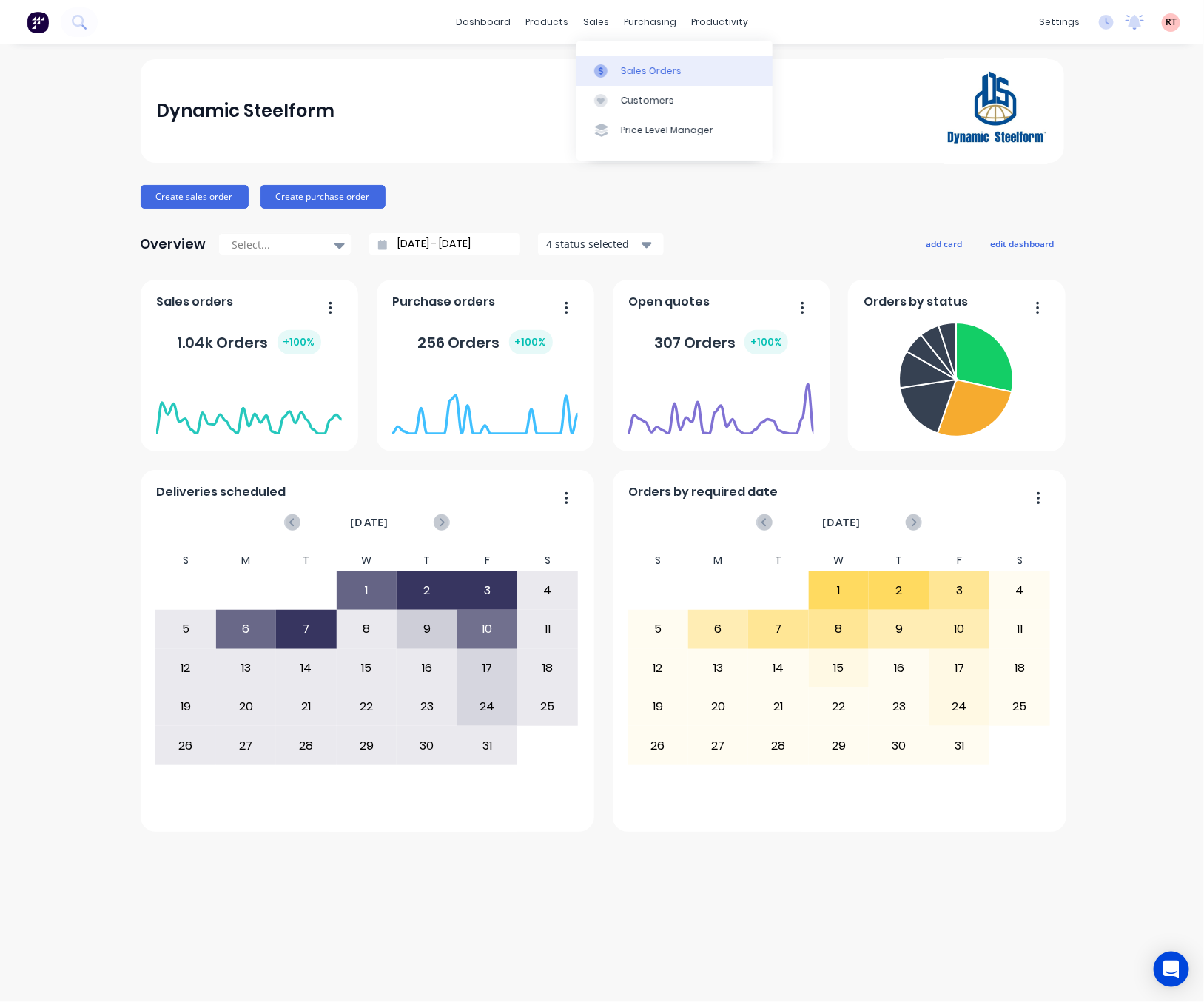
click at [635, 74] on div "Sales Orders" at bounding box center [651, 71] width 61 height 13
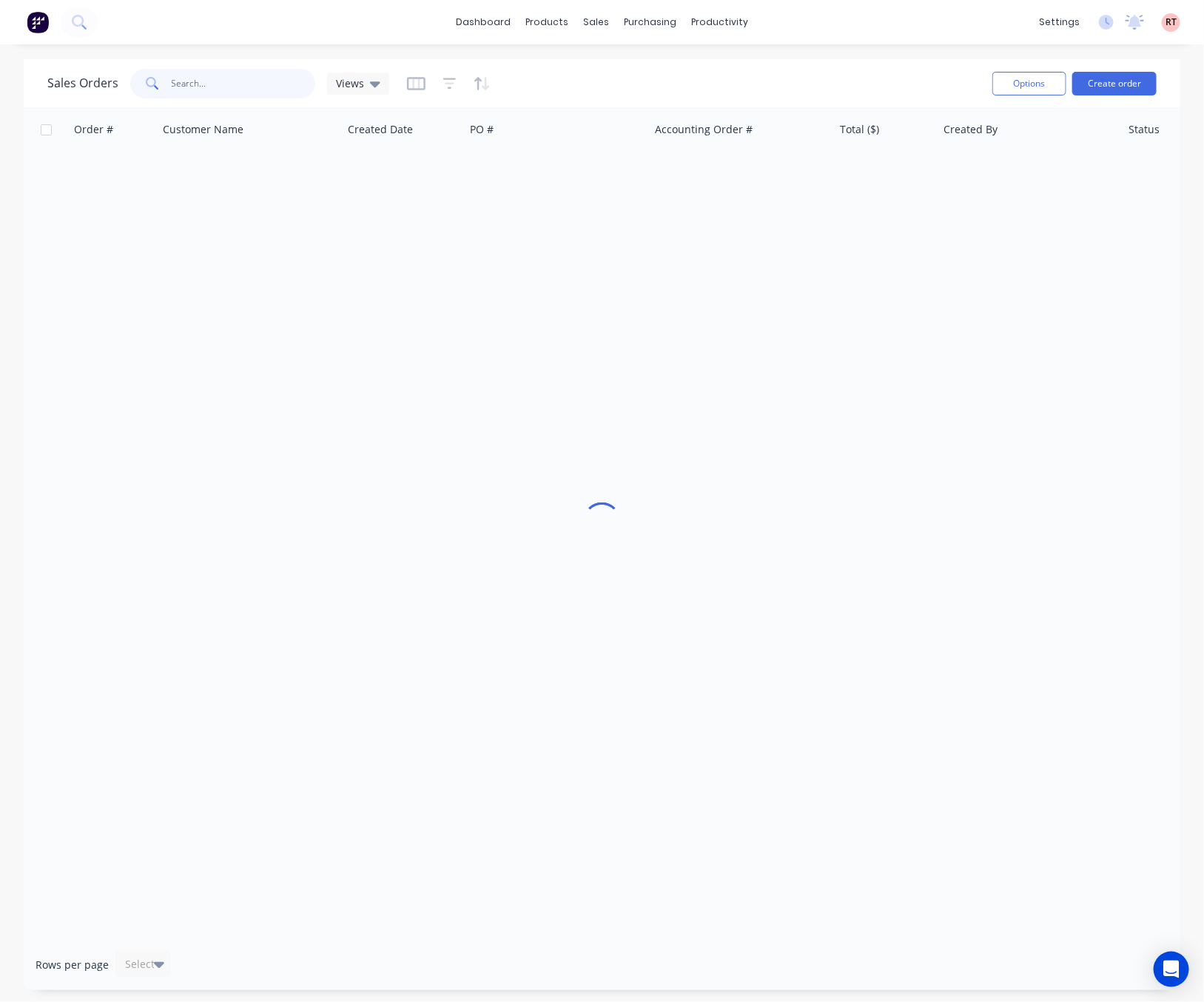
click at [221, 85] on input "text" at bounding box center [243, 84] width 145 height 30
type input "49907"
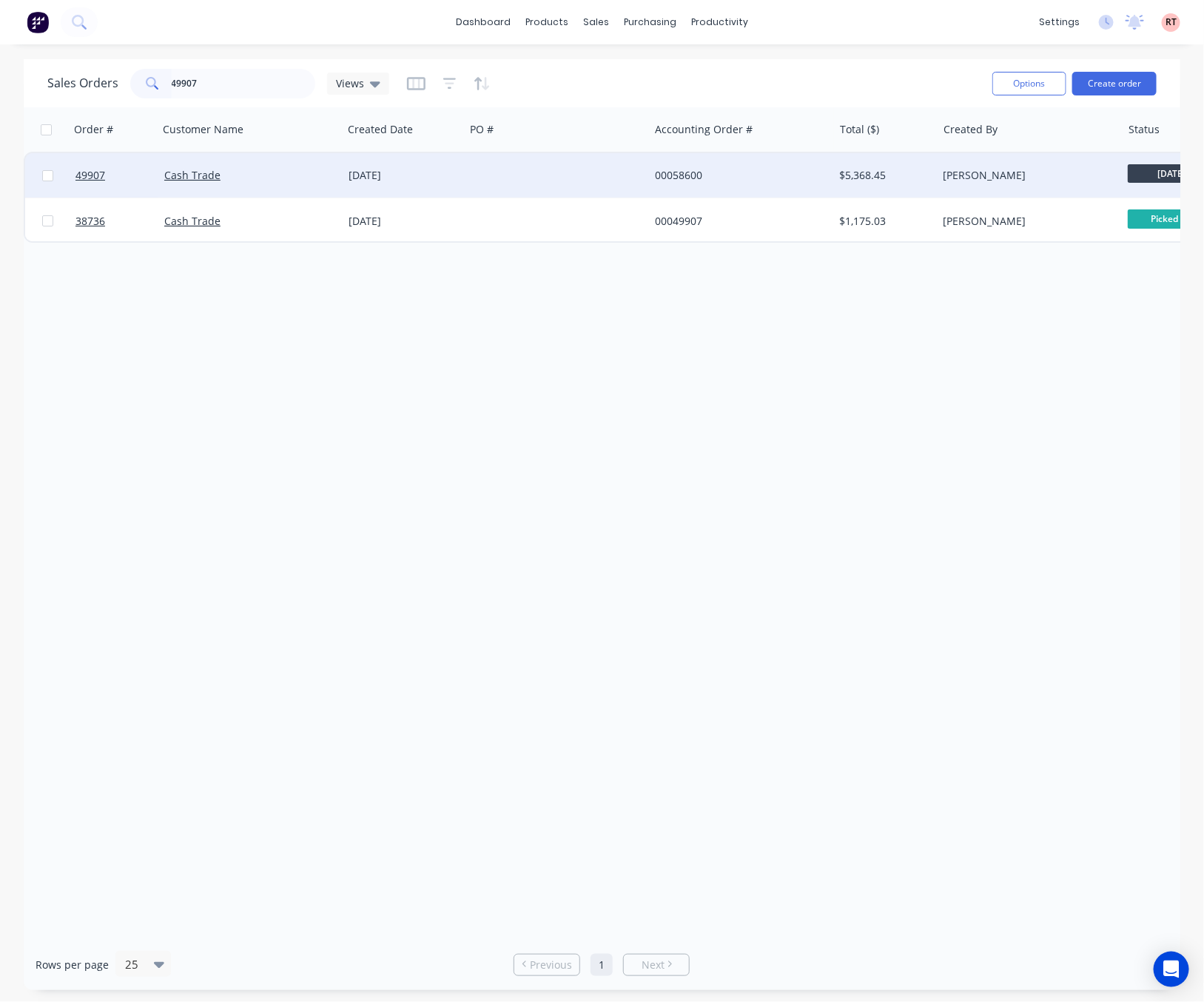
click at [542, 165] on div at bounding box center [557, 175] width 184 height 44
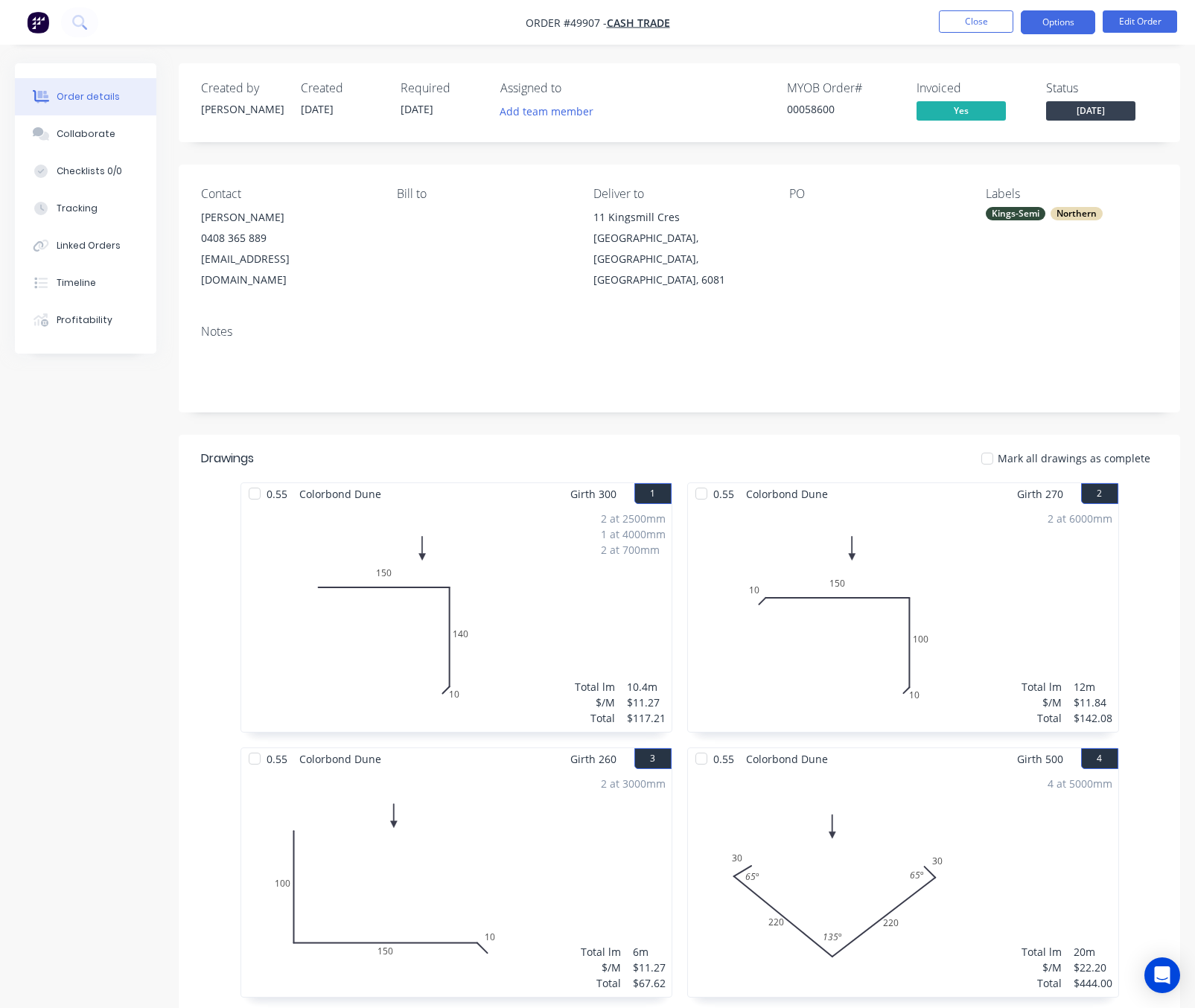
click at [1056, 32] on button "Options" at bounding box center [1058, 23] width 74 height 23
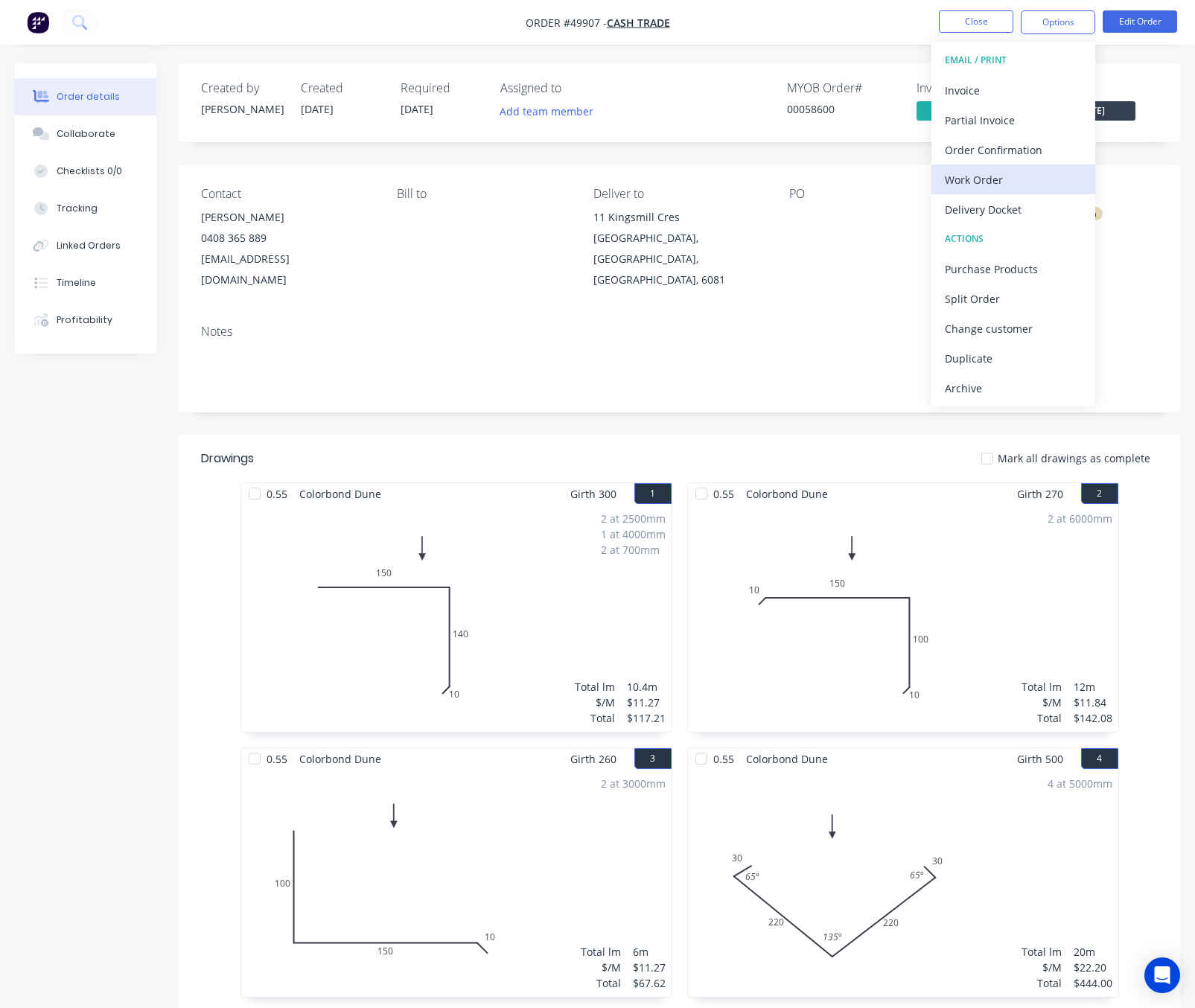
click at [1032, 182] on div "Work Order" at bounding box center [1013, 180] width 137 height 22
click at [1012, 183] on div "Custom" at bounding box center [1013, 180] width 137 height 22
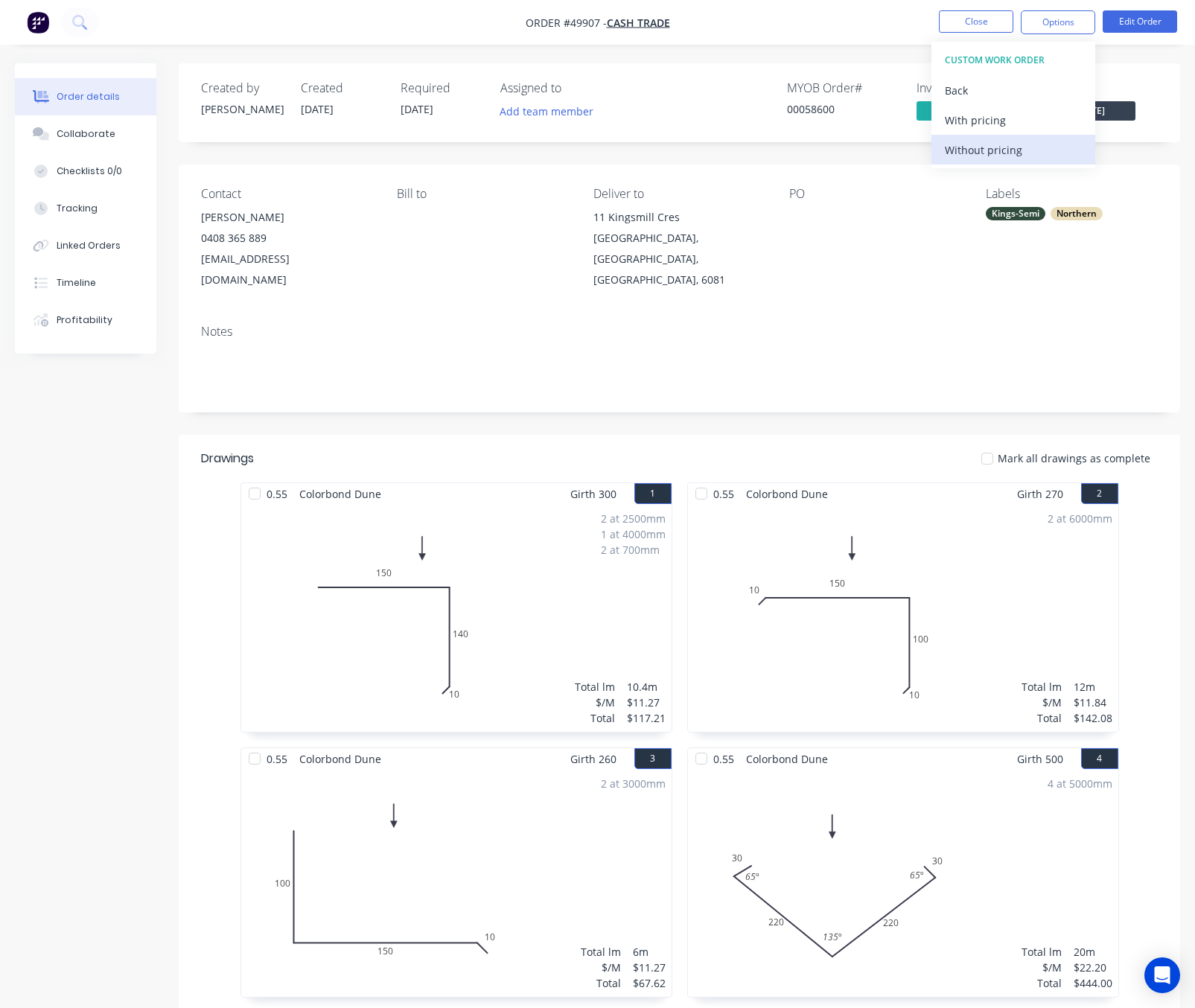
click at [1010, 145] on div "Without pricing" at bounding box center [1013, 150] width 137 height 22
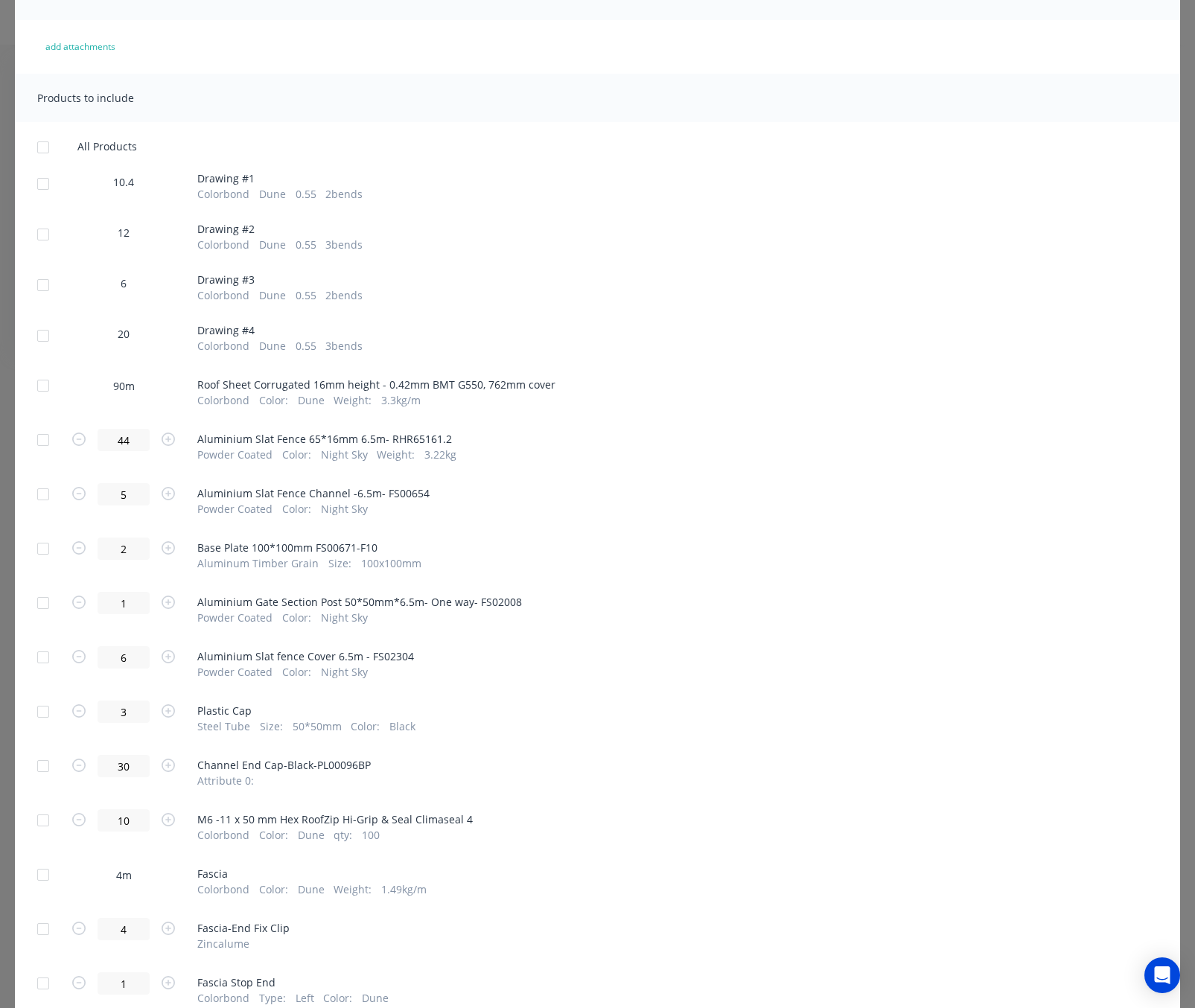
scroll to position [253, 0]
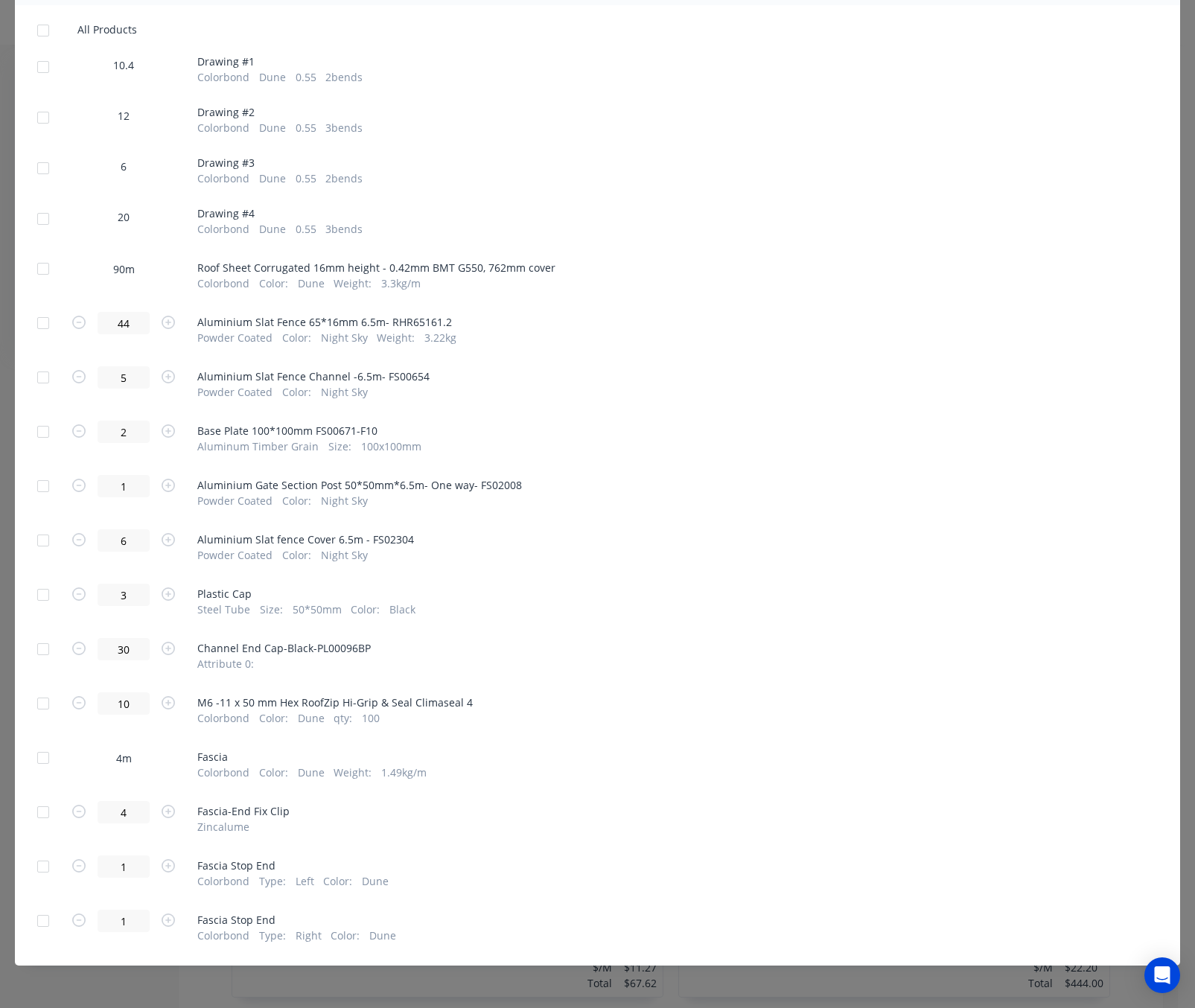
drag, startPoint x: 39, startPoint y: 755, endPoint x: 322, endPoint y: 632, distance: 308.6
click at [38, 755] on div at bounding box center [42, 757] width 30 height 30
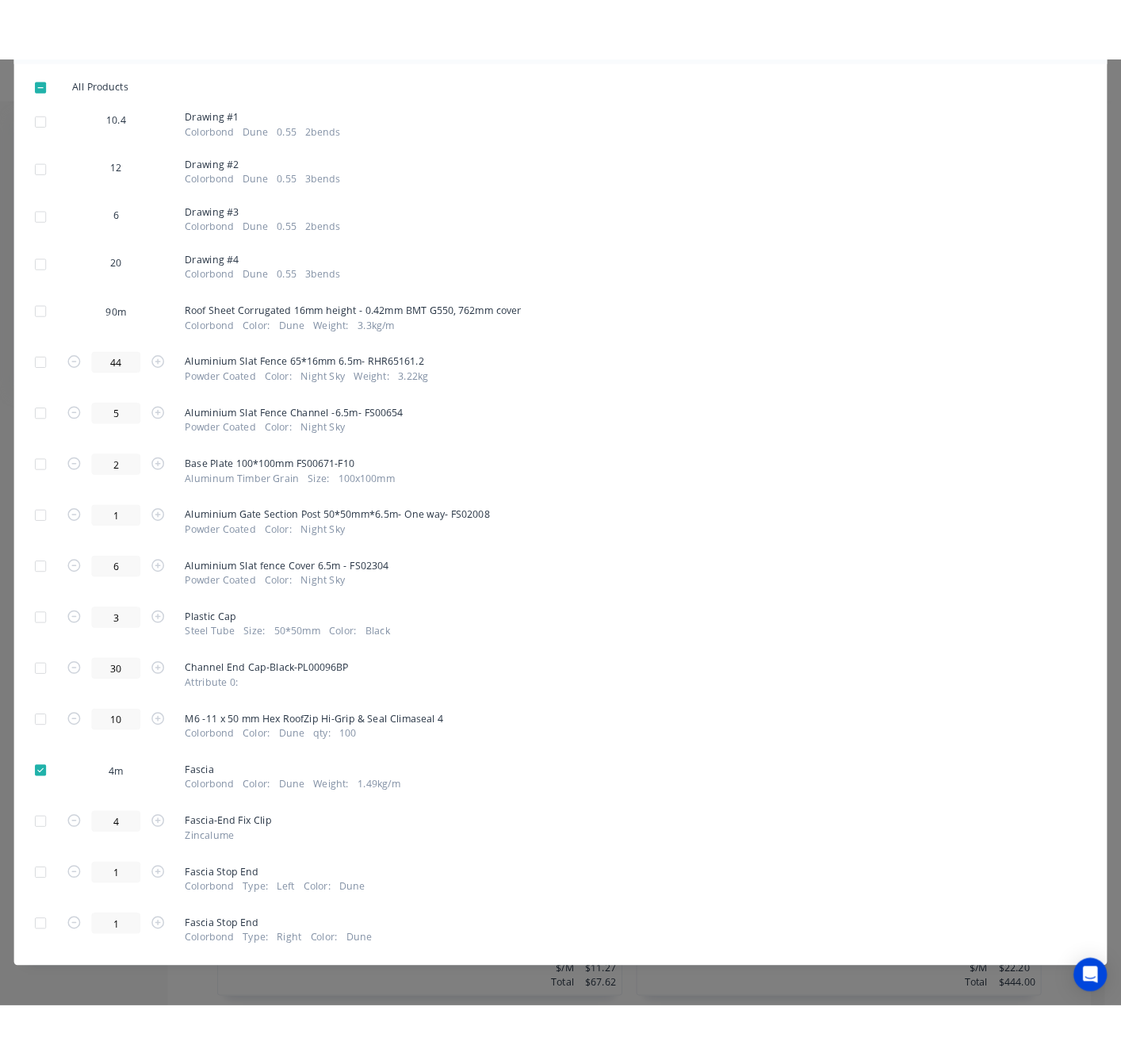
scroll to position [0, 0]
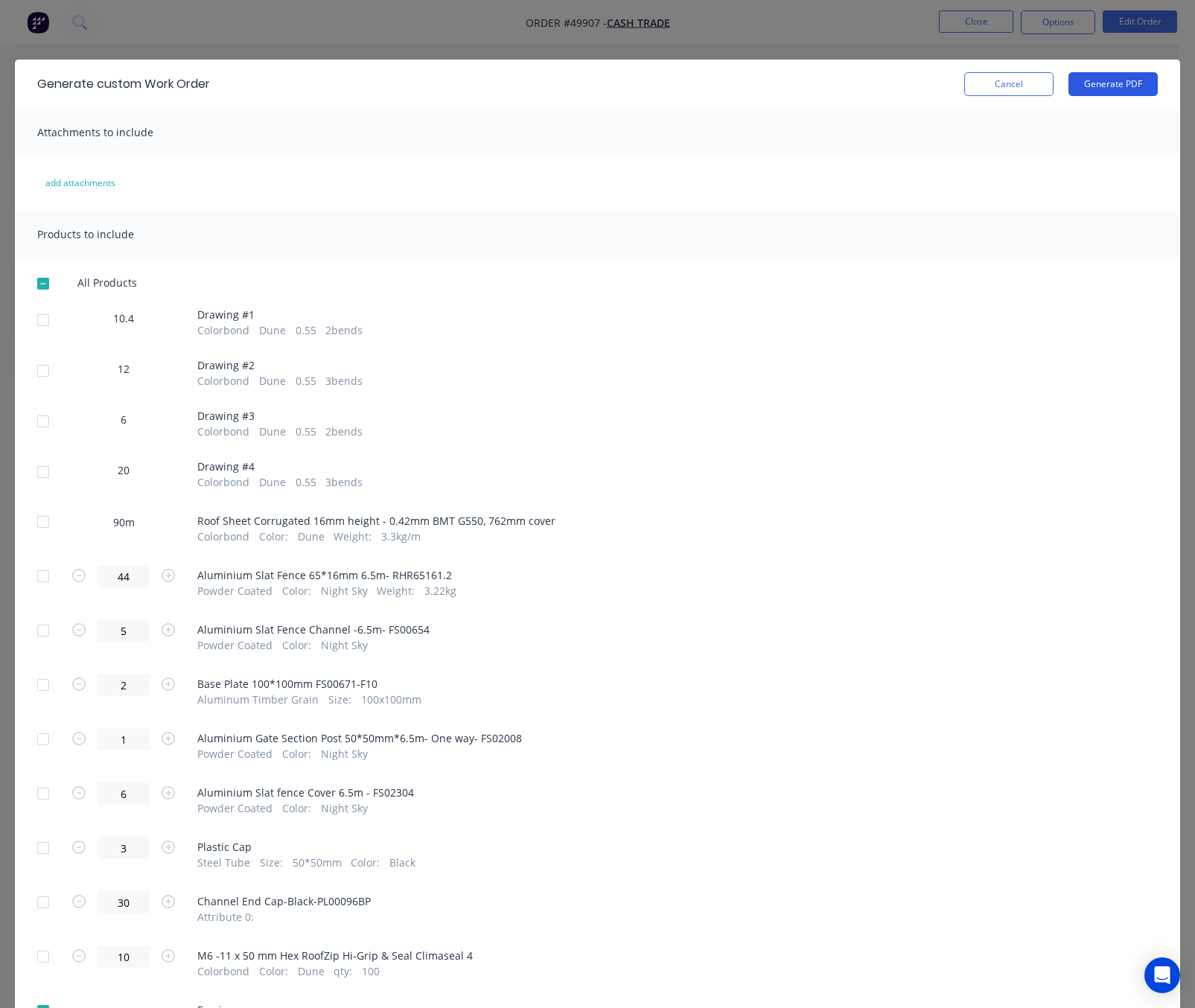
click at [1116, 79] on button "Generate PDF" at bounding box center [1113, 84] width 89 height 23
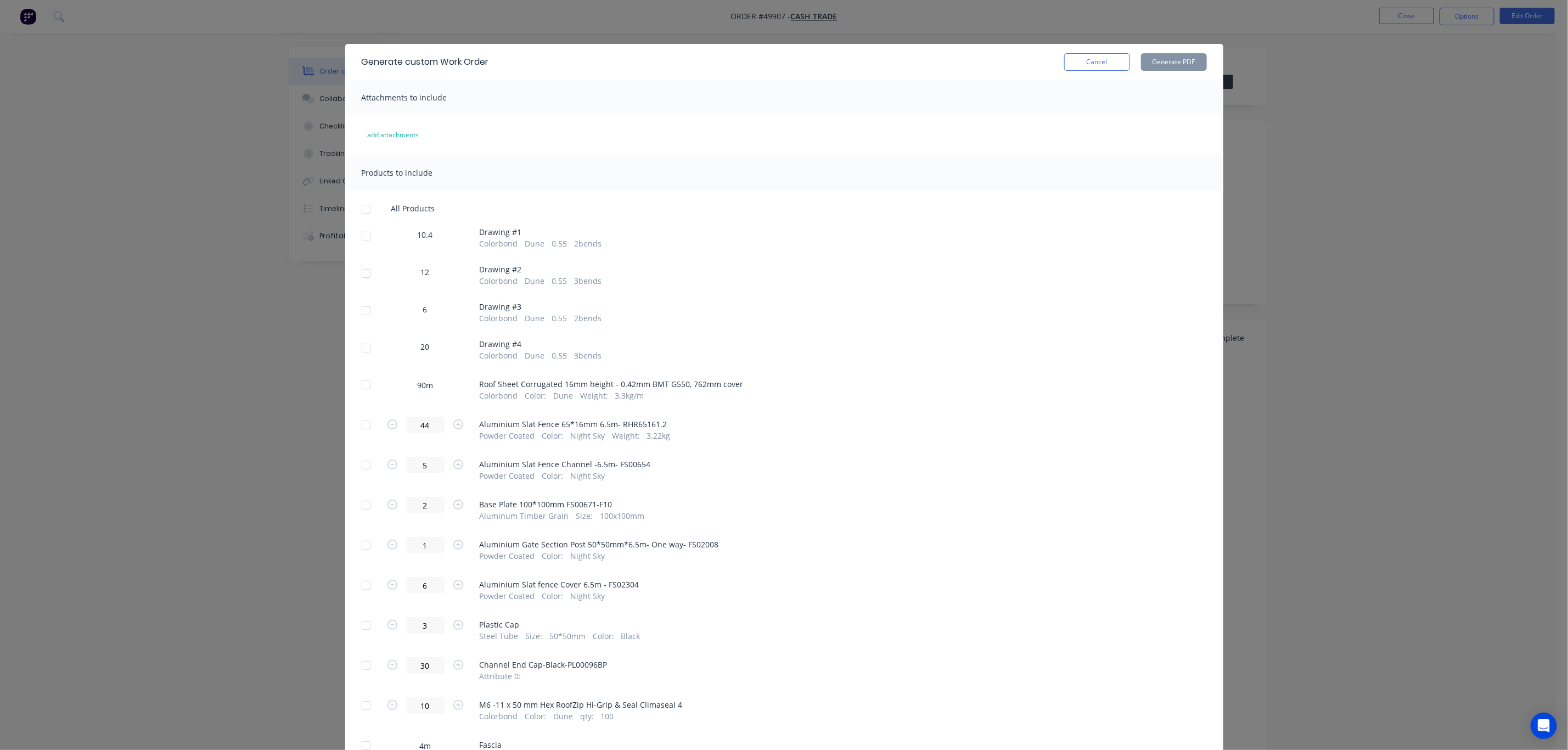
click at [893, 318] on div "Generate custom Work Order Cancel Generate PDF Attachments to include add attac…" at bounding box center [784, 375] width 1568 height 750
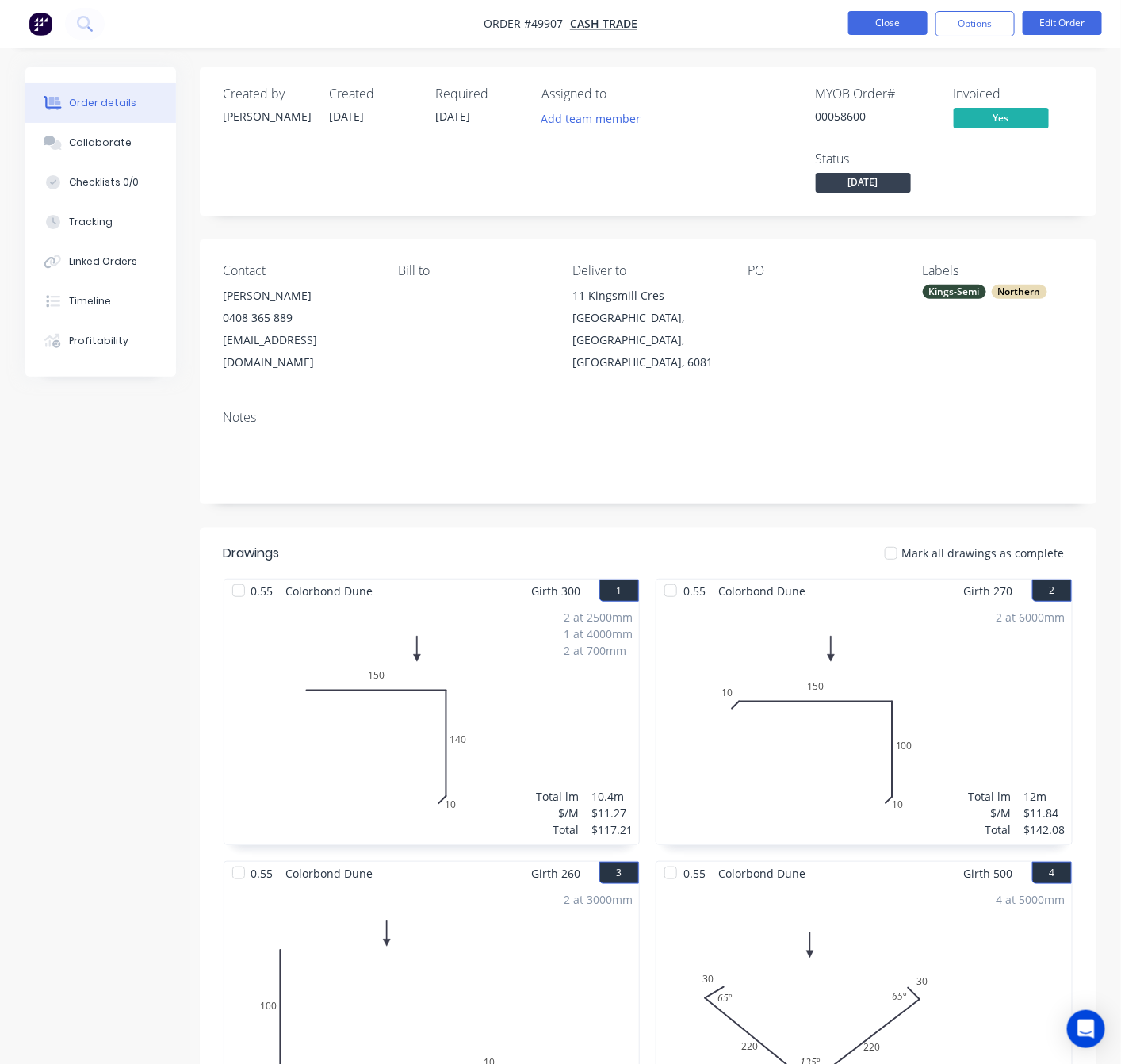
click at [863, 21] on button "Close" at bounding box center [888, 23] width 79 height 24
